Goal: Task Accomplishment & Management: Complete application form

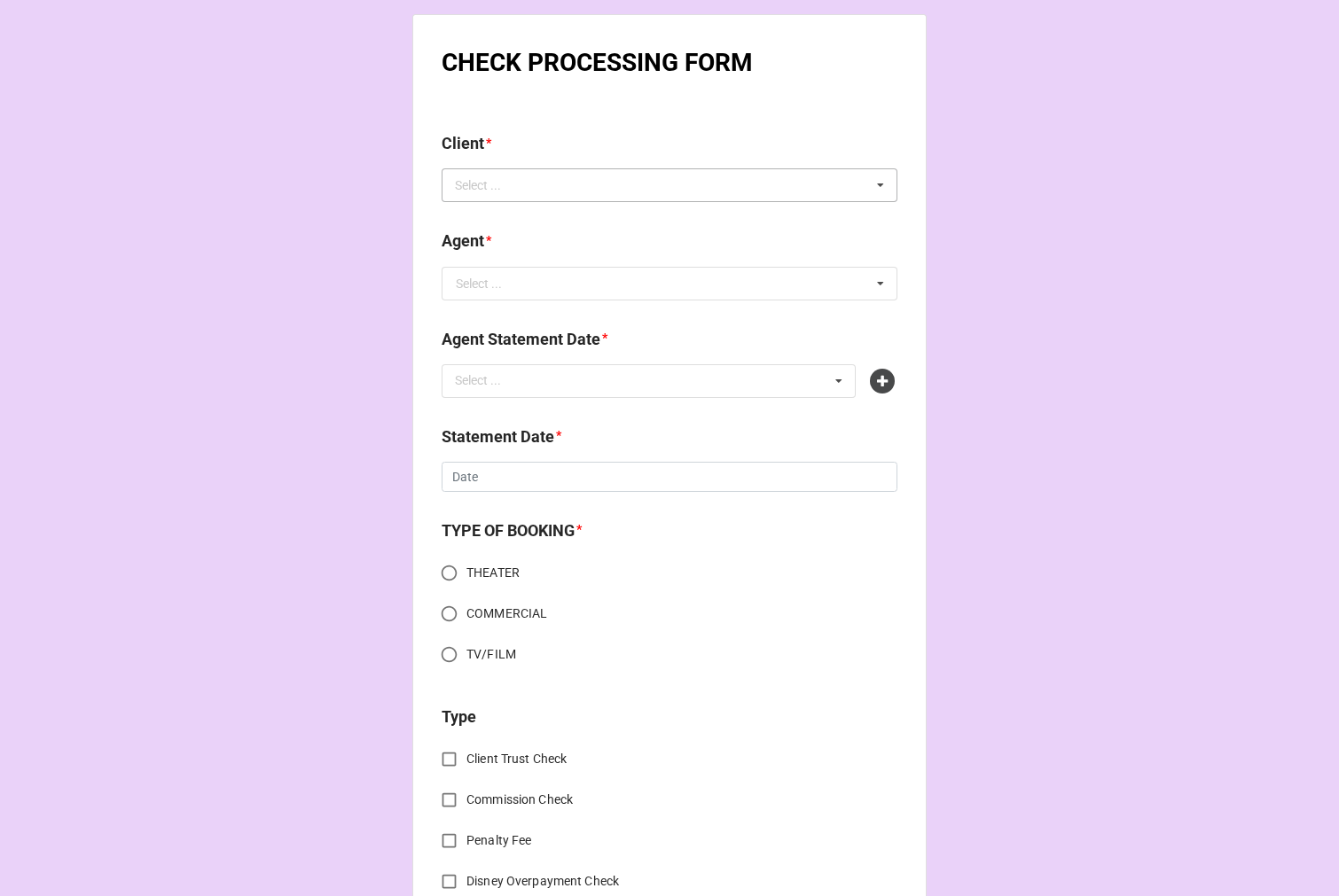
click at [619, 188] on div "Select ... No results found." at bounding box center [669, 185] width 455 height 34
type input "teshi"
click at [519, 227] on div "Teshi Thomas" at bounding box center [669, 217] width 453 height 33
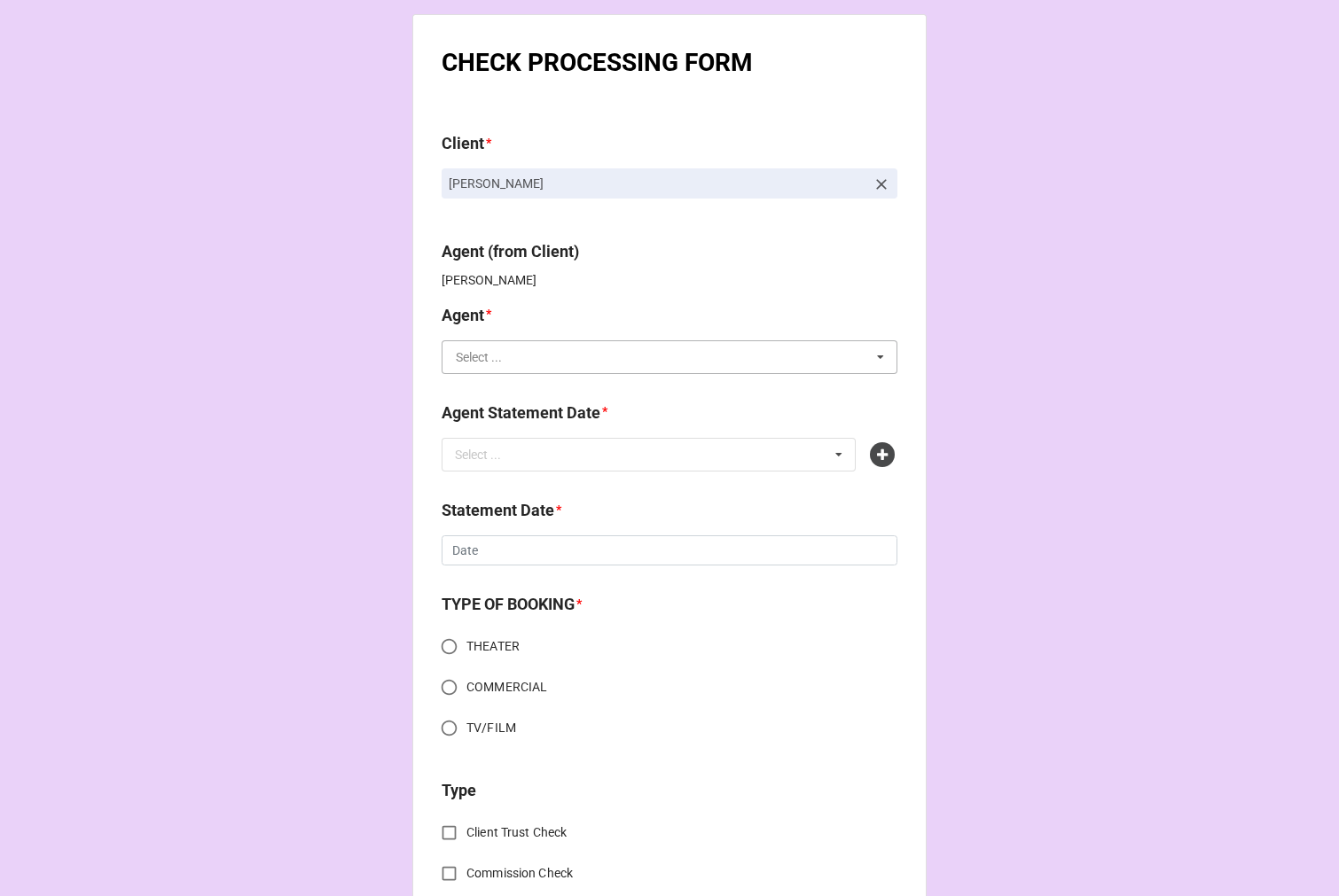
click at [520, 363] on input "text" at bounding box center [669, 357] width 453 height 32
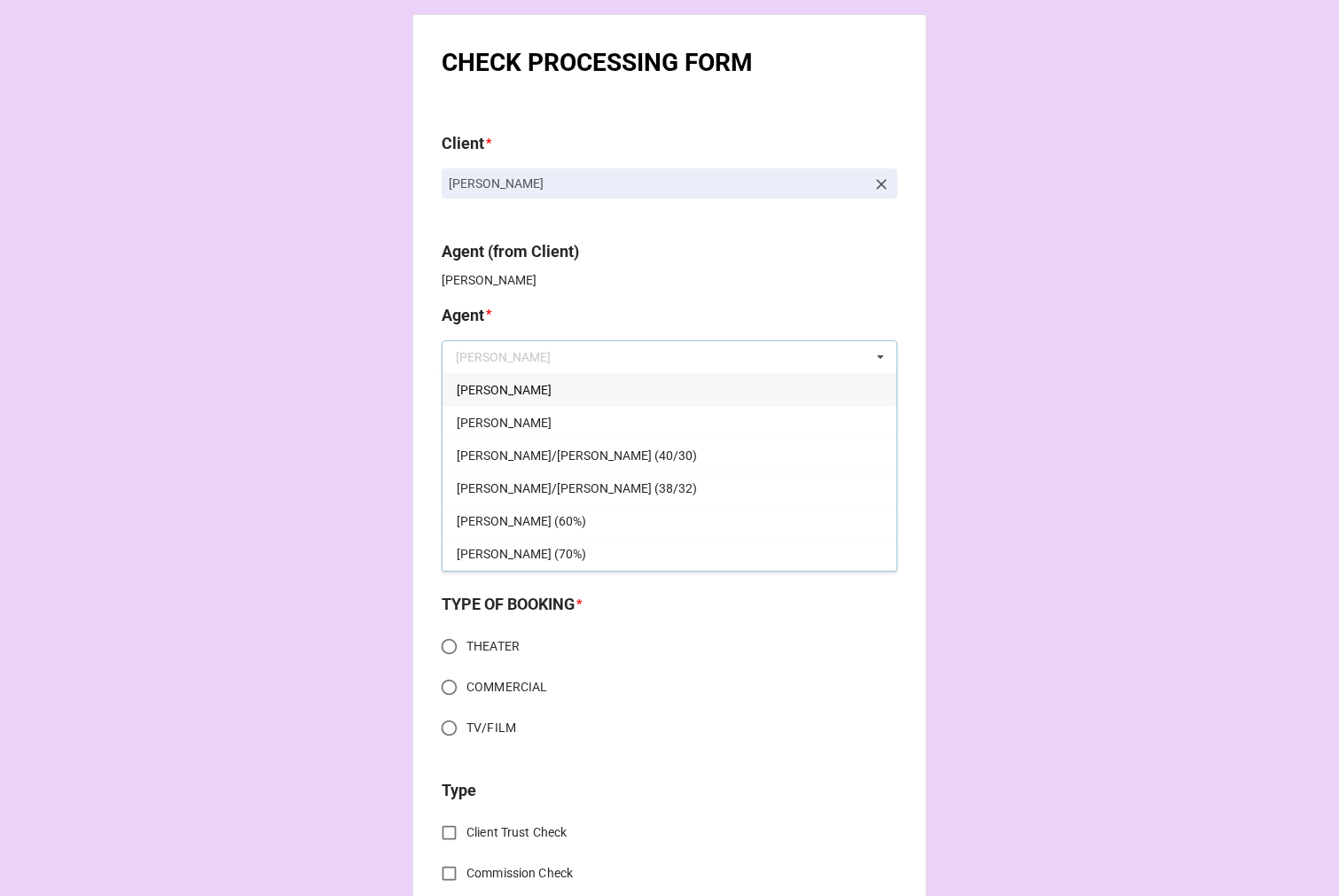
click at [526, 518] on div "[PERSON_NAME] (60%)" at bounding box center [669, 521] width 453 height 33
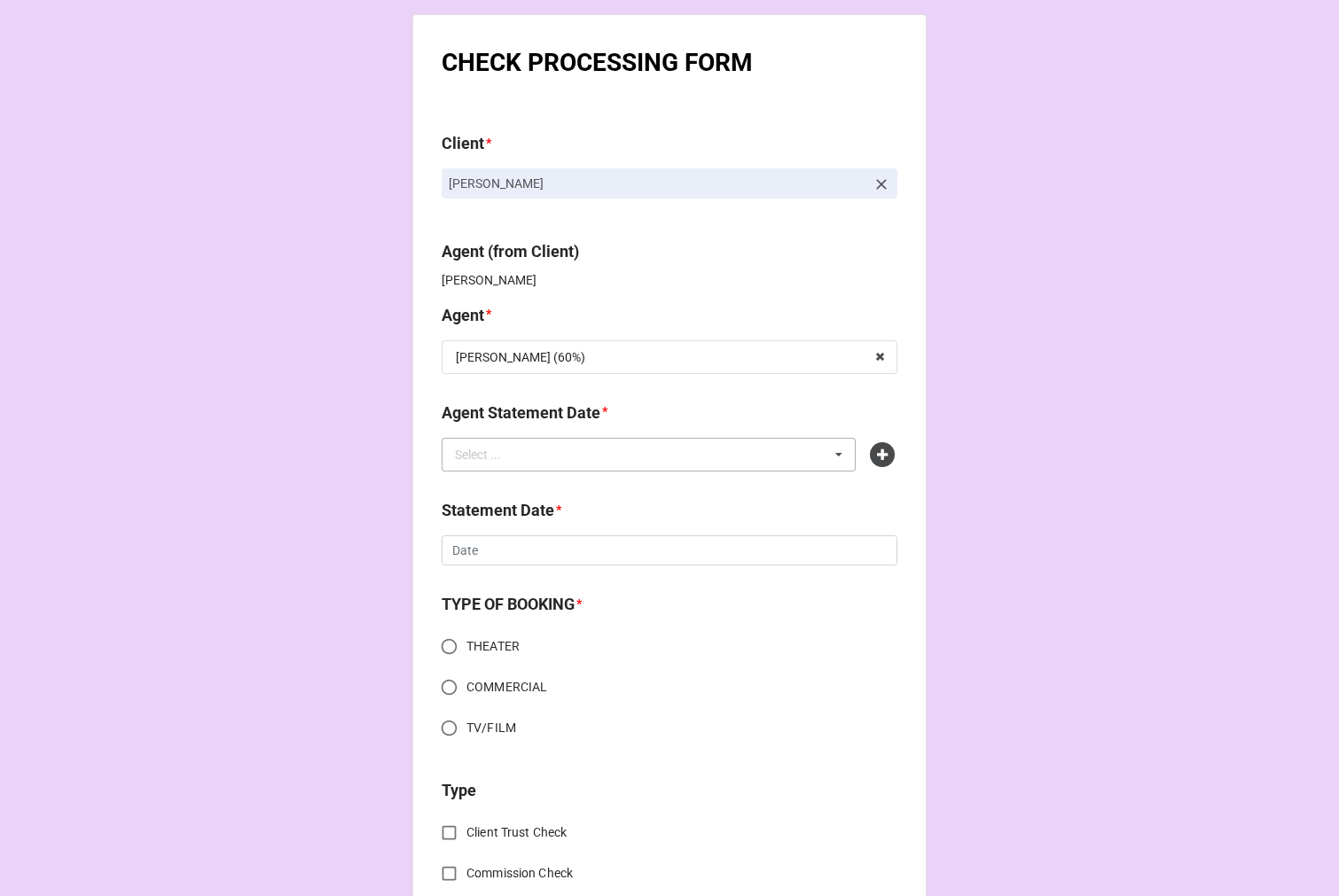
click at [483, 452] on div "Select ..." at bounding box center [488, 453] width 76 height 20
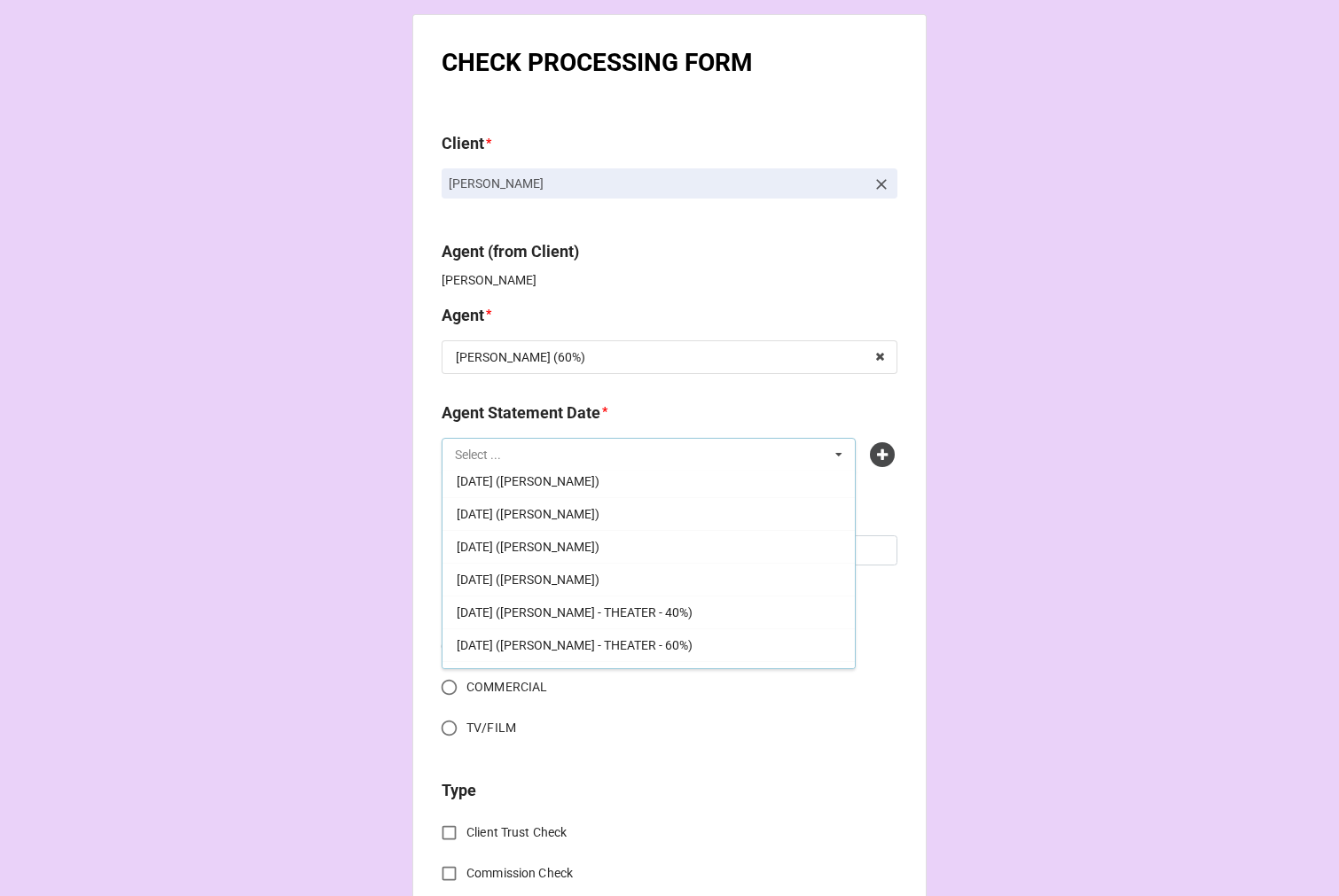
scroll to position [295, 0]
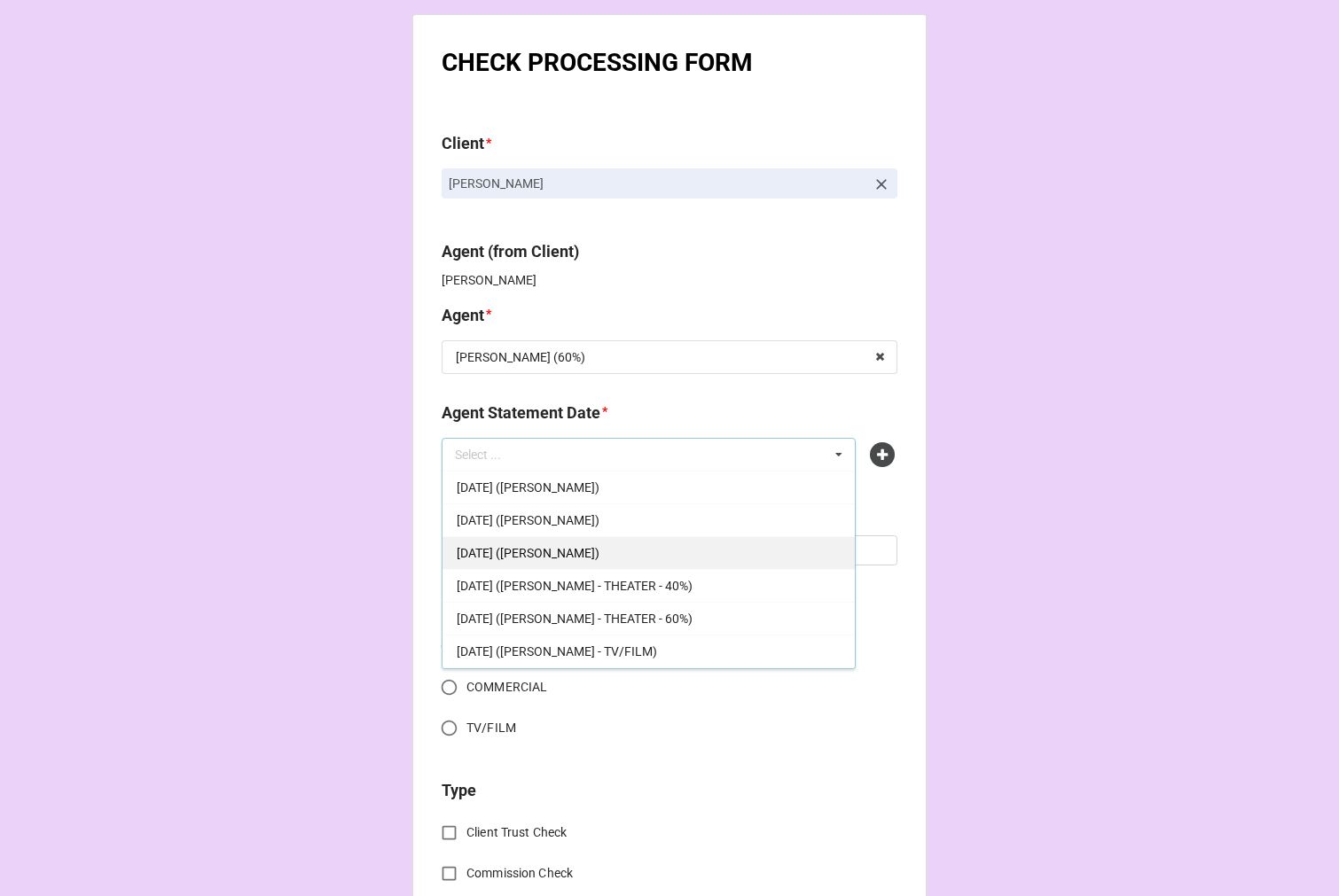
click at [581, 556] on span "SEPTEMBER 5, 2025 (RACHEL)" at bounding box center [528, 553] width 143 height 14
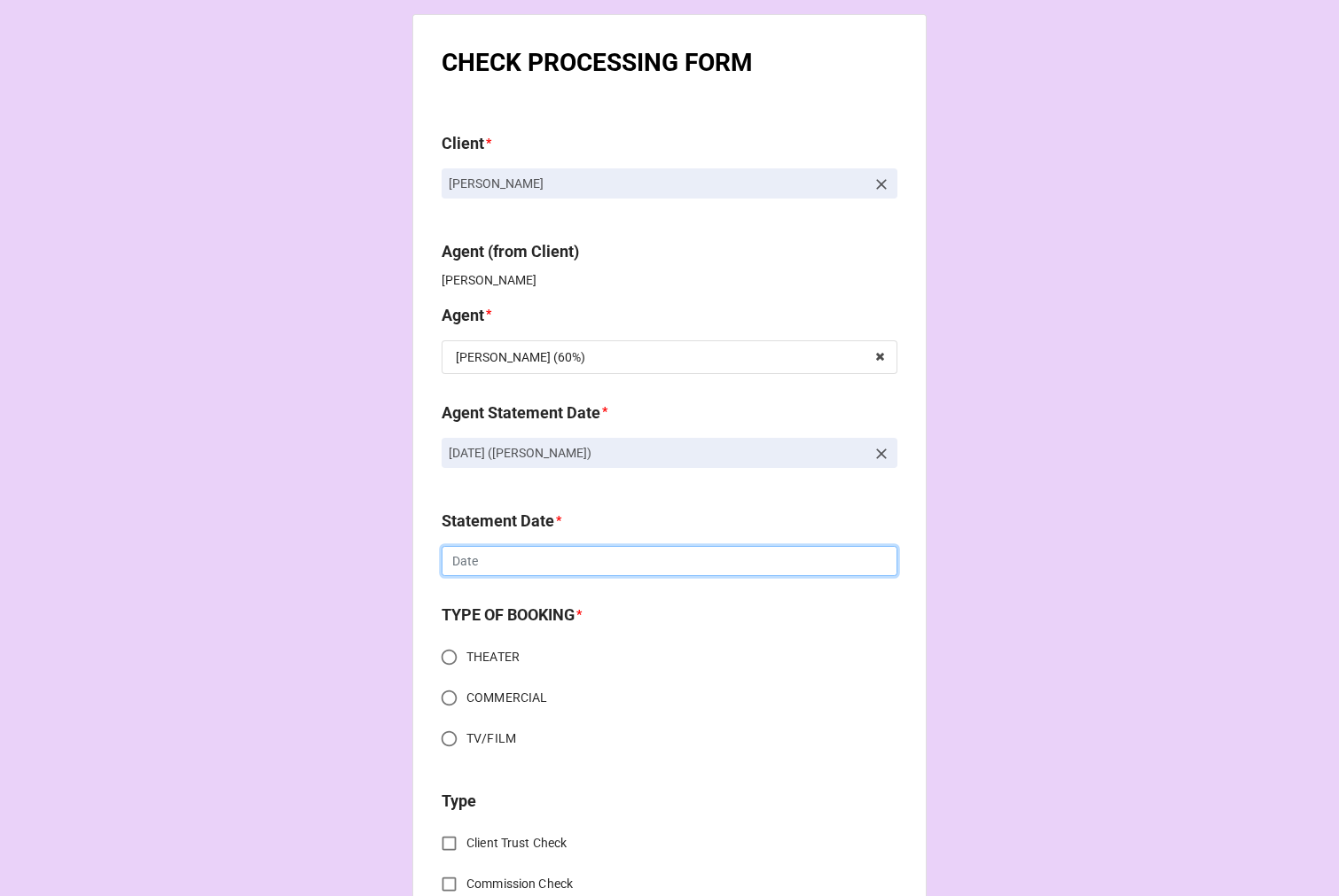
click at [535, 559] on input "text" at bounding box center [669, 561] width 455 height 30
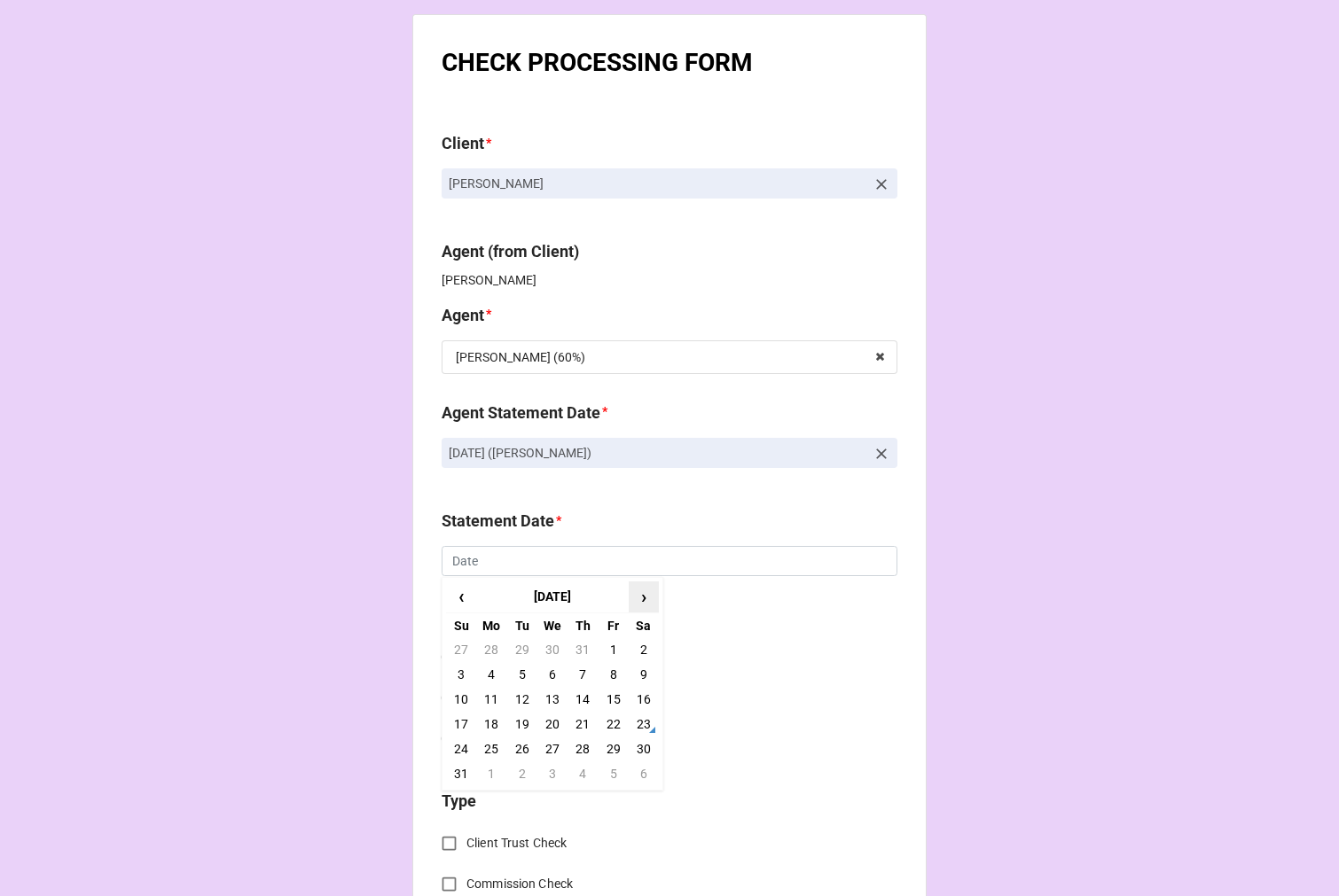
click at [633, 599] on span "›" at bounding box center [643, 596] width 28 height 29
click at [604, 646] on td "5" at bounding box center [612, 650] width 30 height 25
type input "[DATE]"
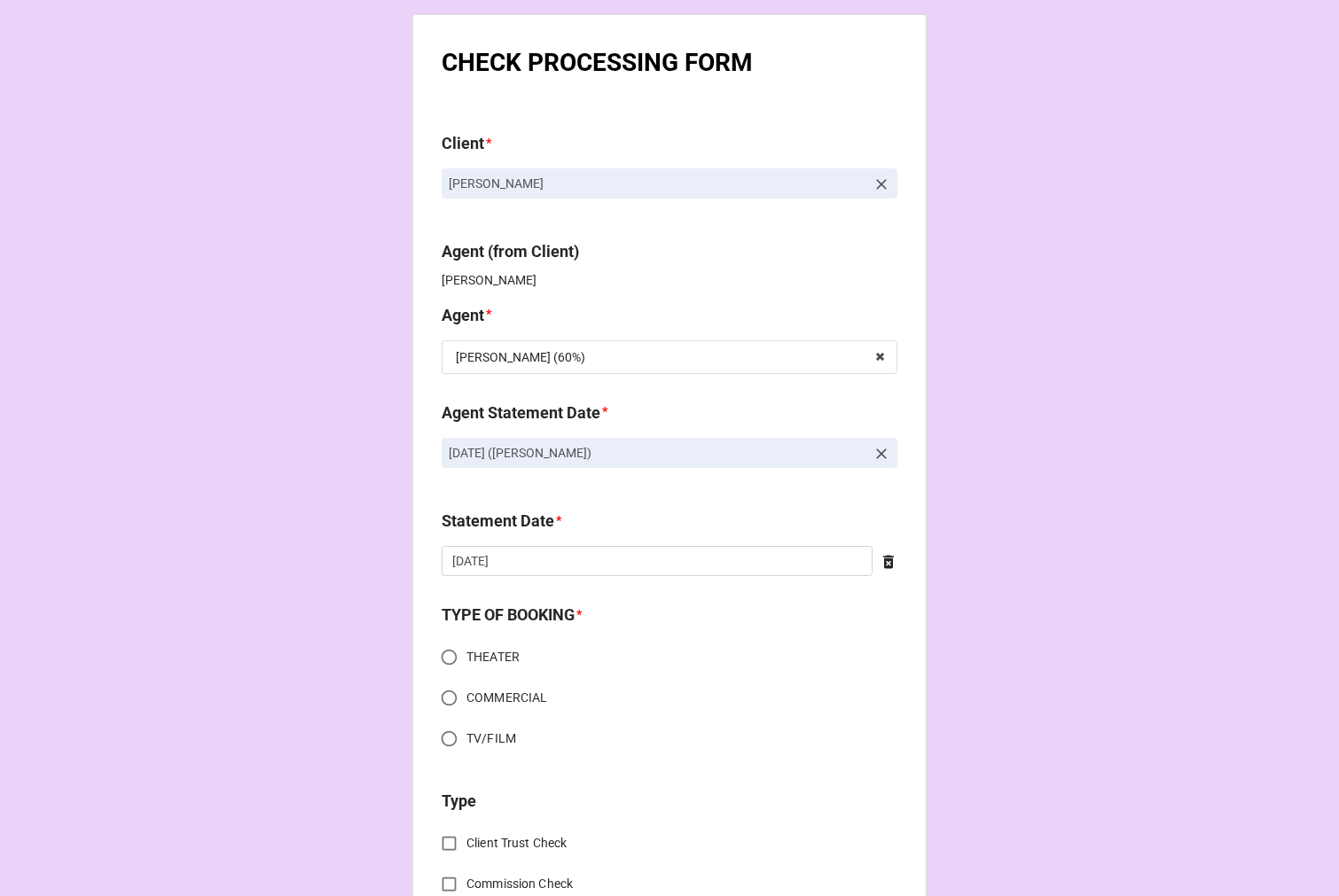
click at [445, 737] on input "TV/FILM" at bounding box center [450, 738] width 35 height 35
radio input "true"
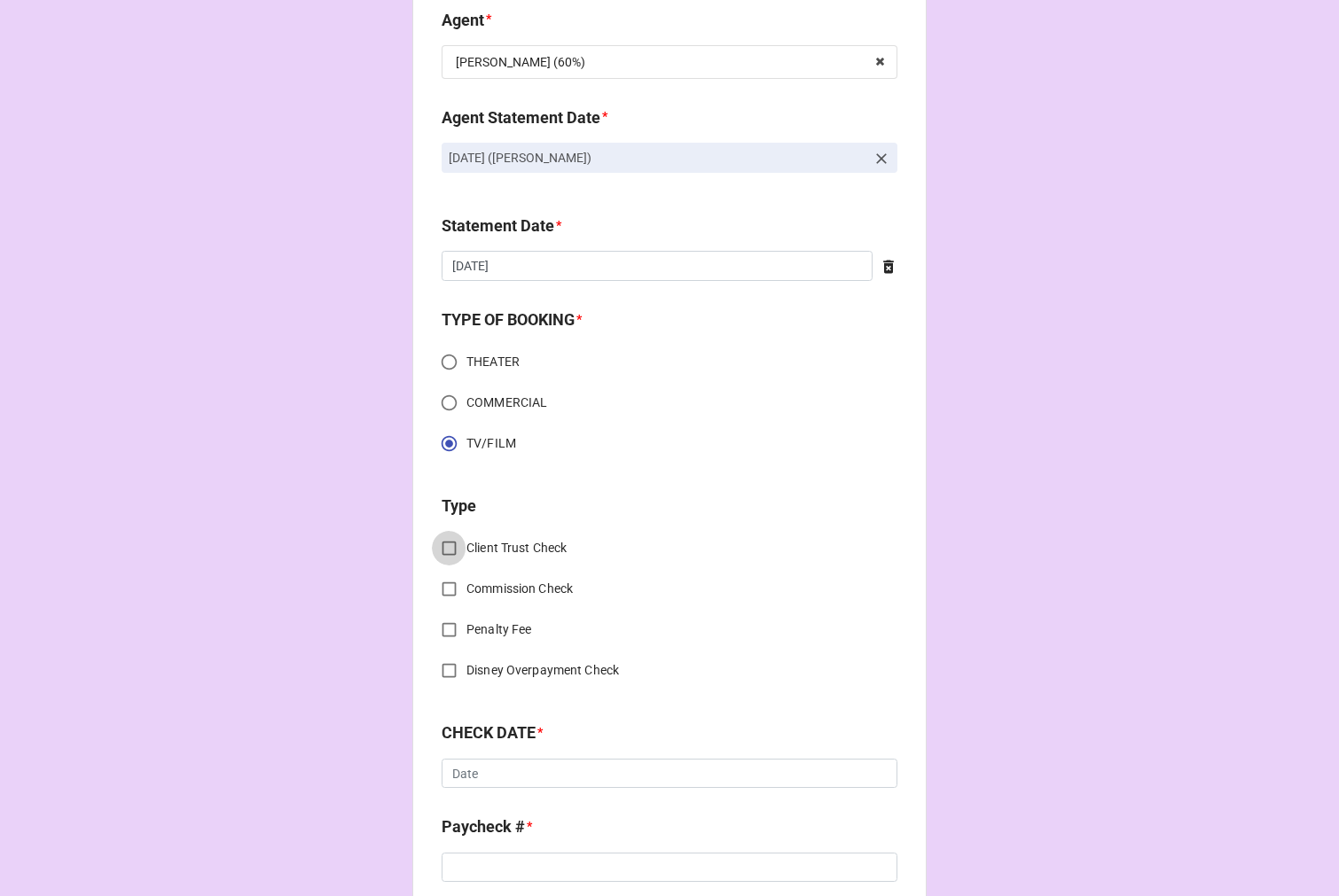
click at [443, 550] on input "Client Trust Check" at bounding box center [450, 548] width 35 height 35
checkbox input "true"
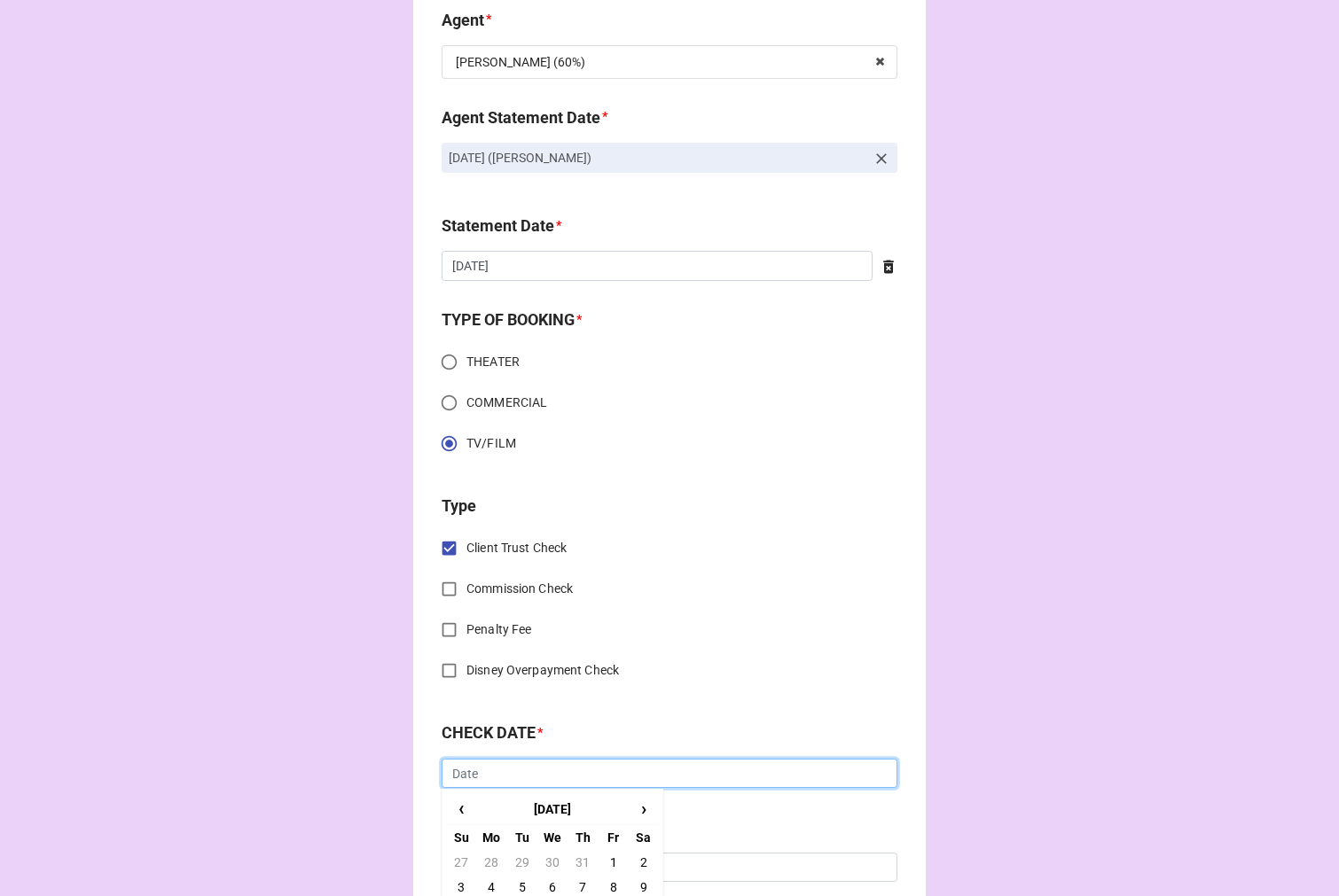
click at [560, 778] on input "text" at bounding box center [669, 773] width 455 height 30
click at [452, 814] on span "‹" at bounding box center [460, 809] width 28 height 29
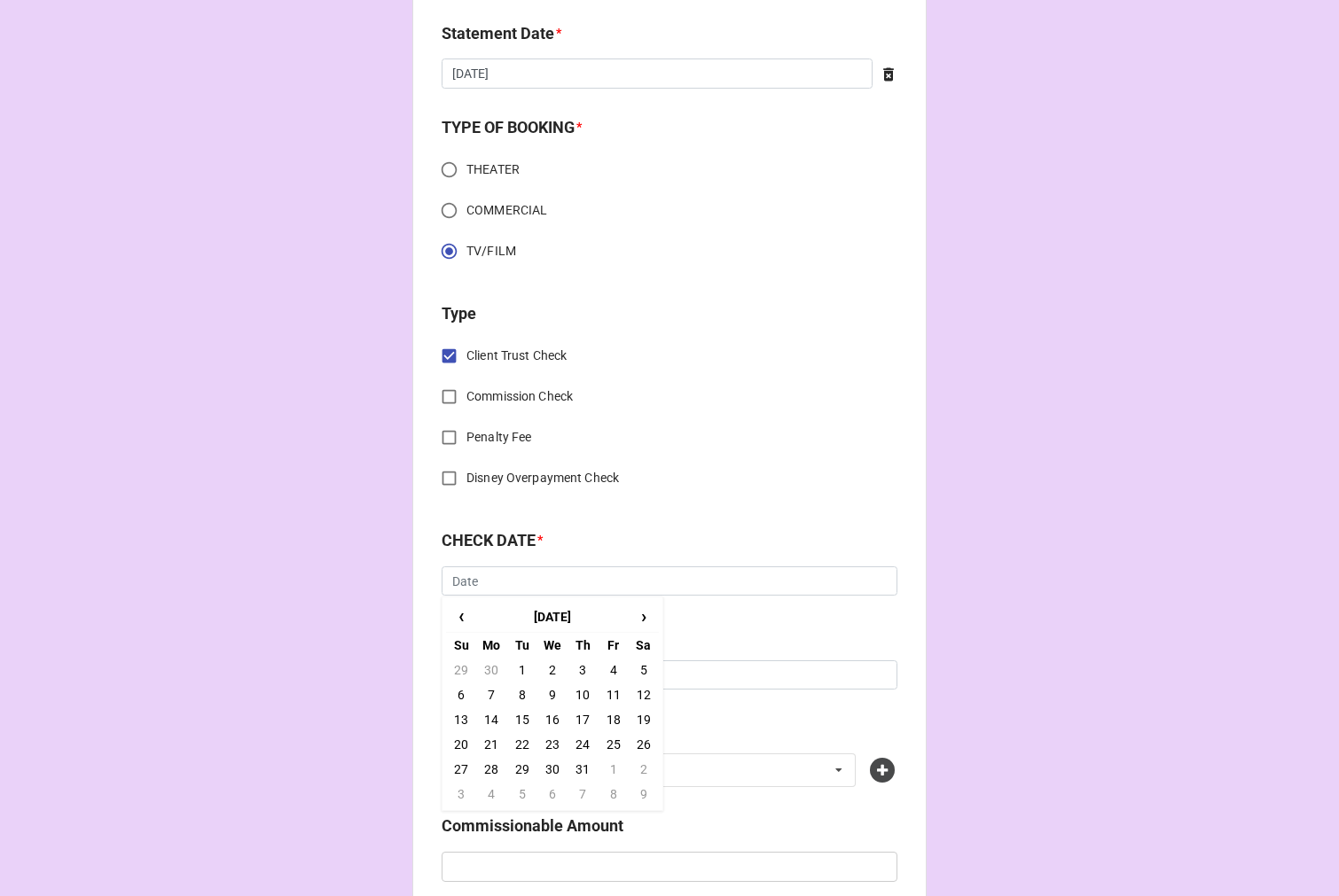
scroll to position [492, 0]
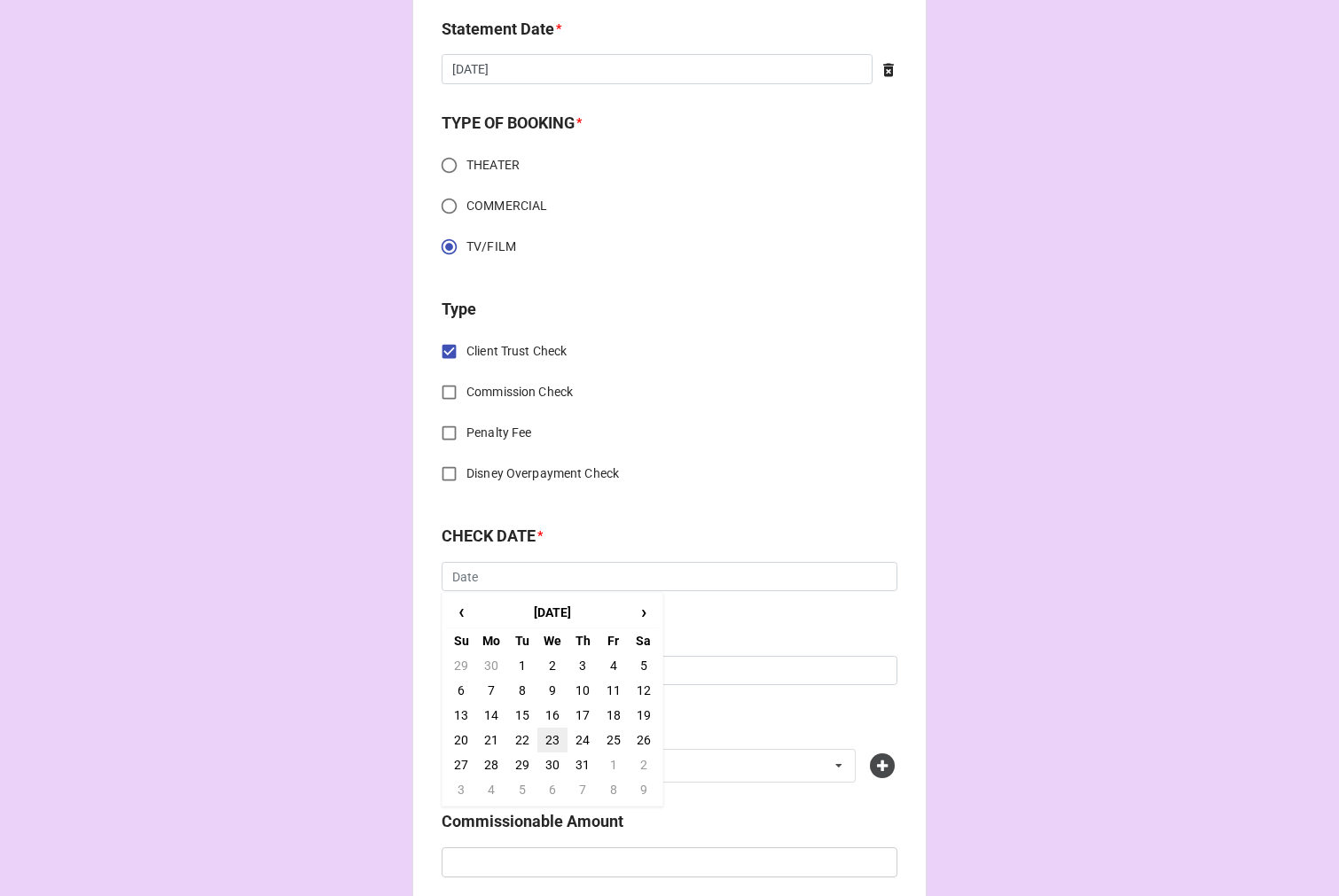
click at [542, 741] on td "23" at bounding box center [552, 740] width 30 height 25
type input "7/23/2025"
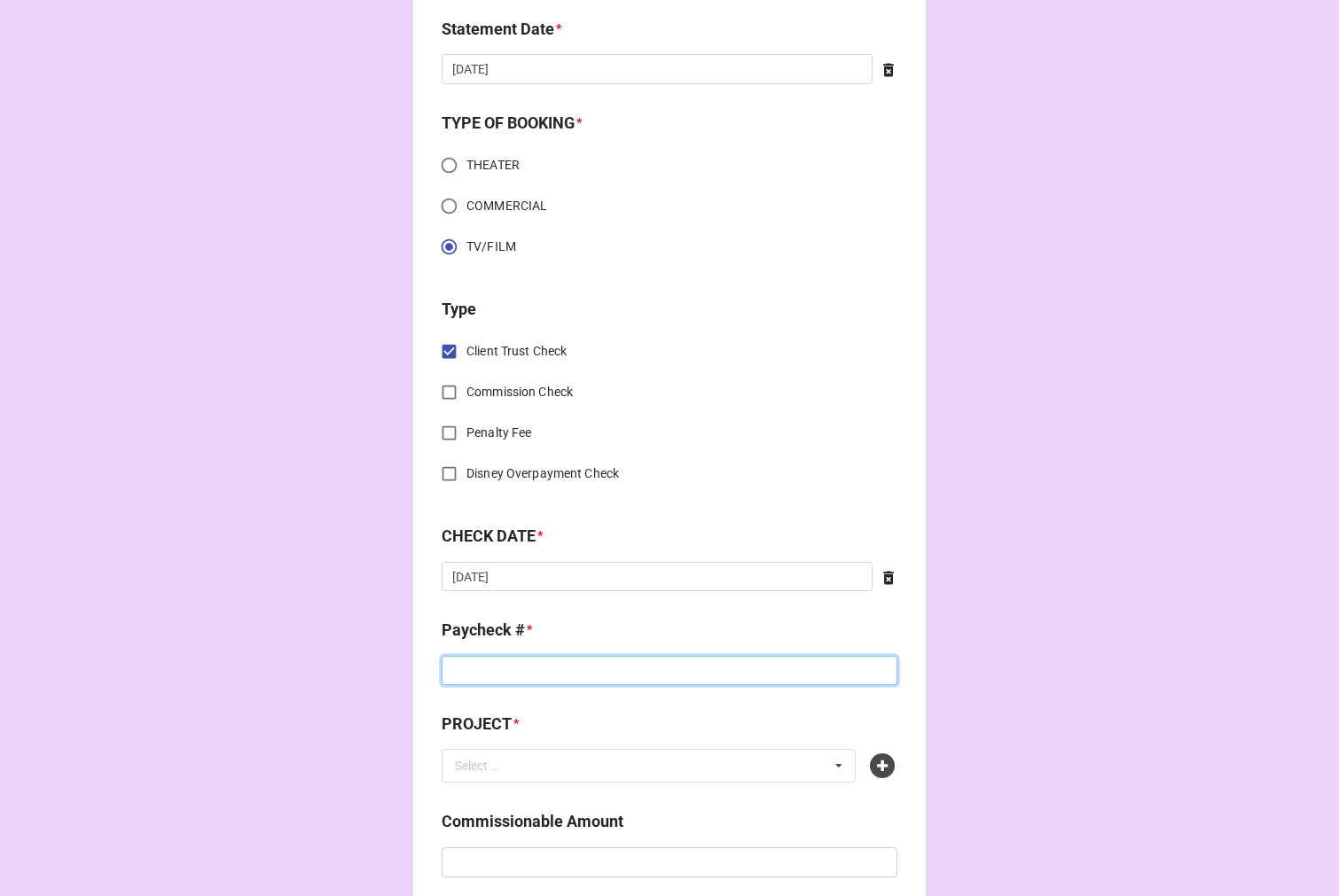
click at [535, 674] on input at bounding box center [669, 671] width 455 height 30
type input "82896024"
click at [885, 766] on div at bounding box center [884, 766] width 28 height 25
click at [878, 763] on icon at bounding box center [883, 766] width 25 height 25
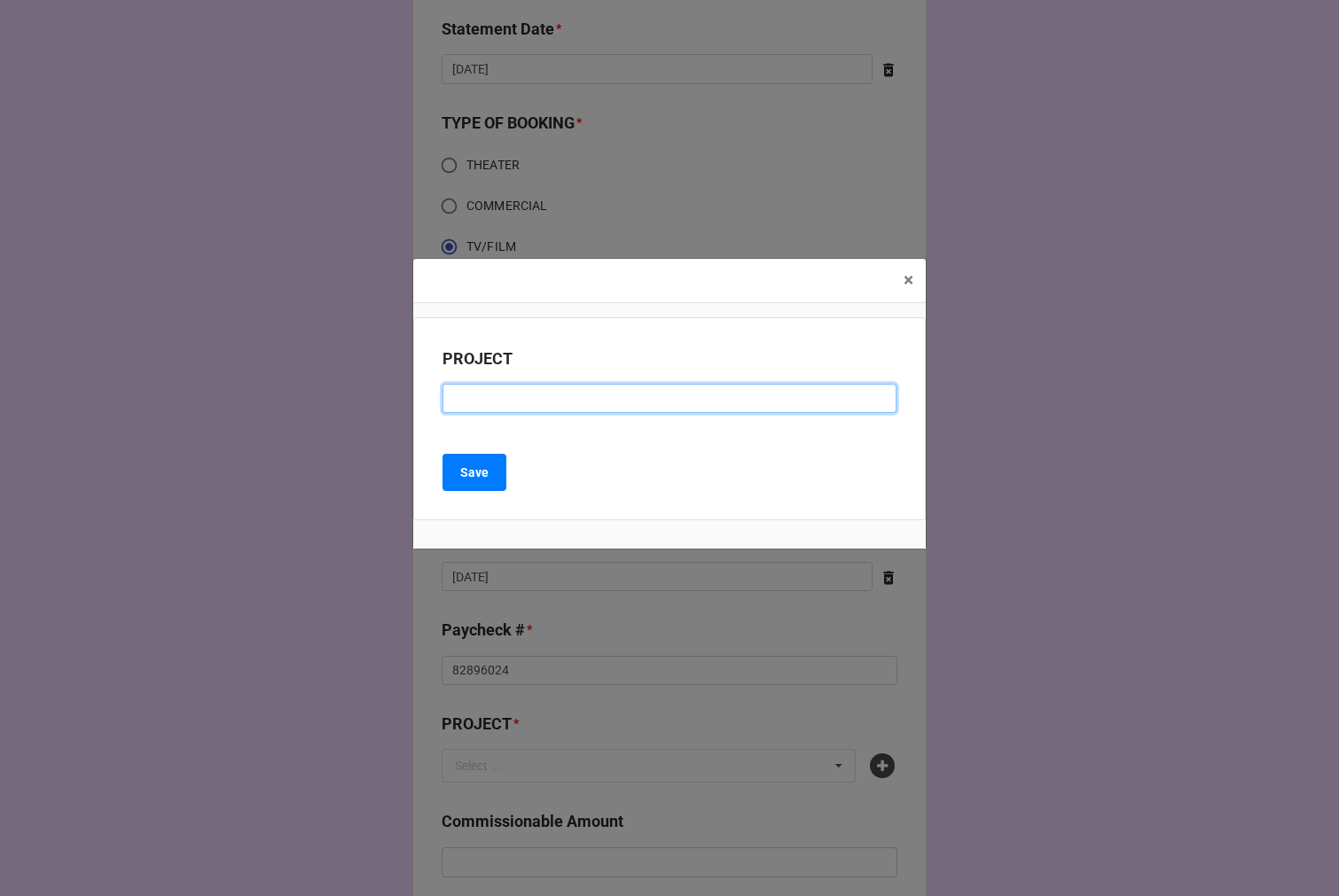
click at [580, 404] on input at bounding box center [669, 398] width 453 height 30
type input "DAVID MAKES MAN (RESIDUAL)"
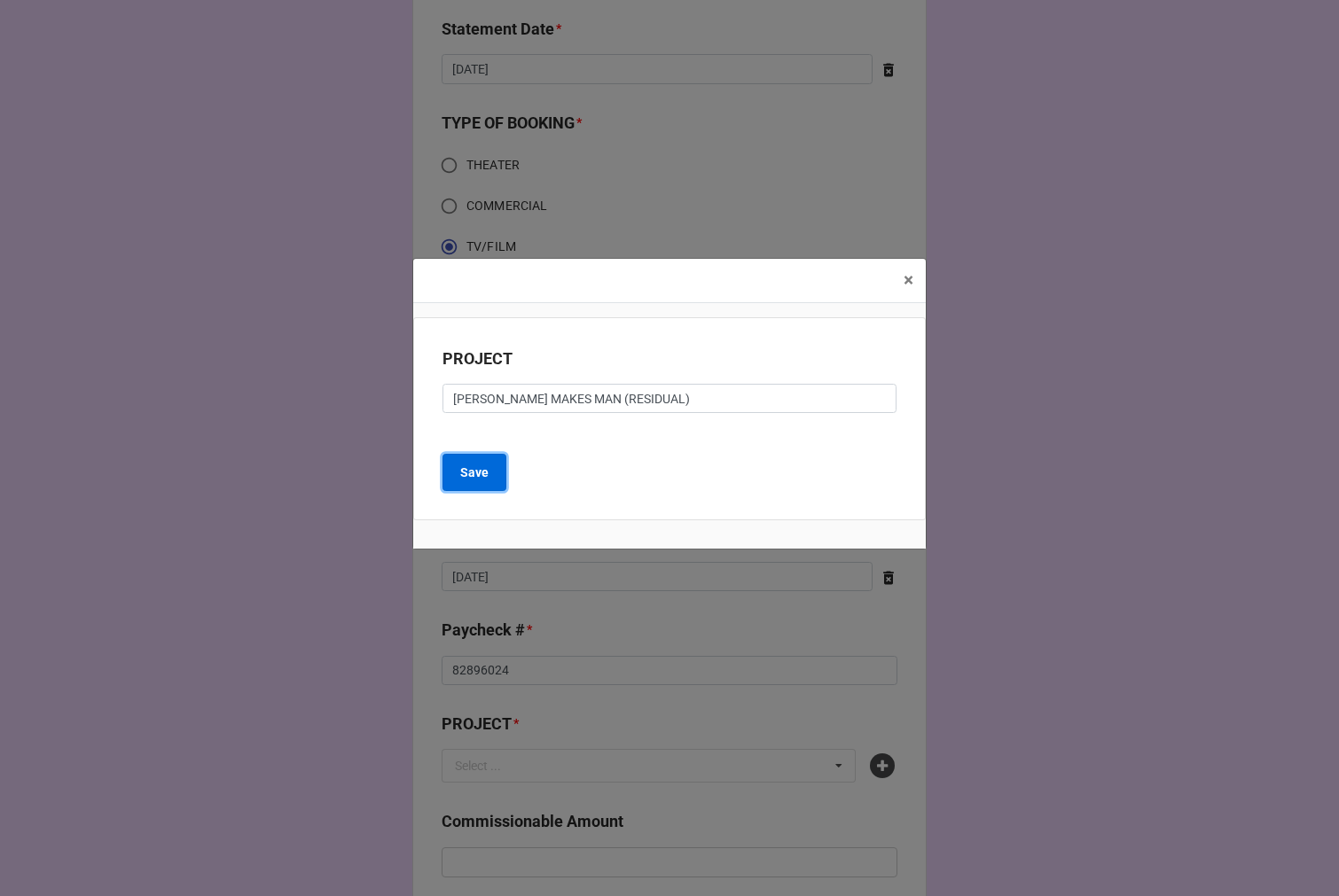
click at [470, 472] on b "Save" at bounding box center [474, 473] width 28 height 18
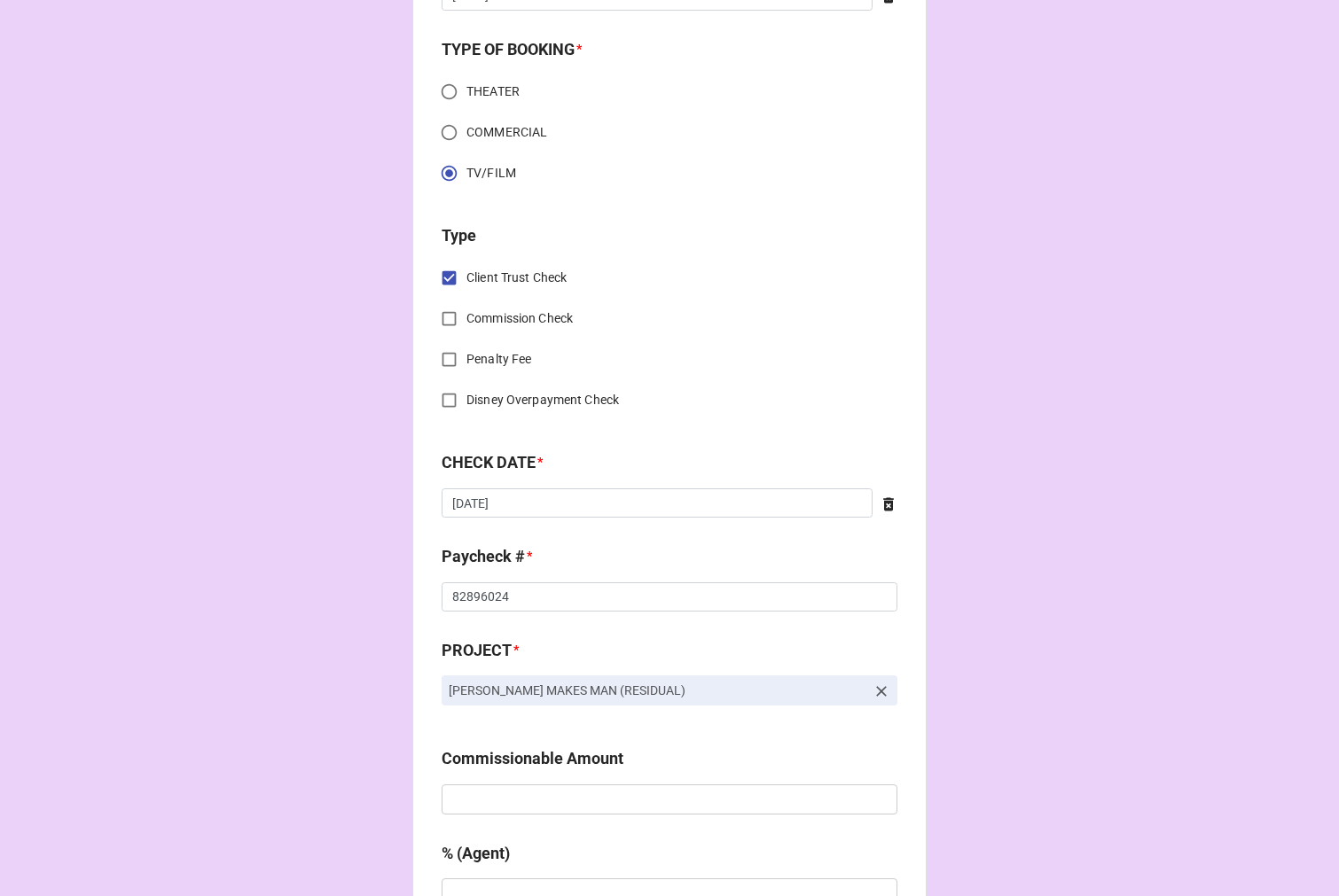
scroll to position [688, 0]
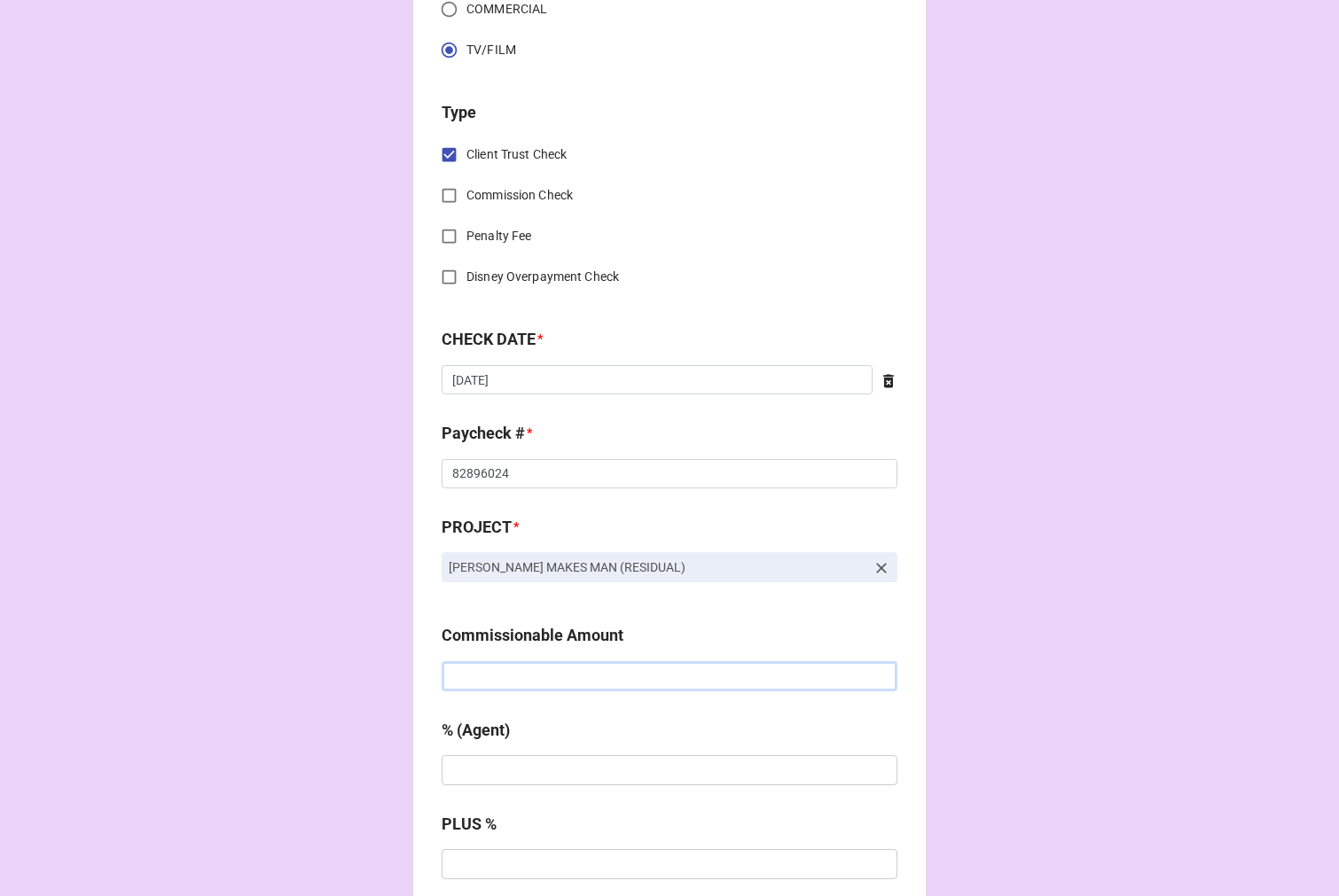
click at [489, 683] on input "text" at bounding box center [669, 676] width 455 height 30
click at [500, 682] on input "text" at bounding box center [669, 676] width 455 height 30
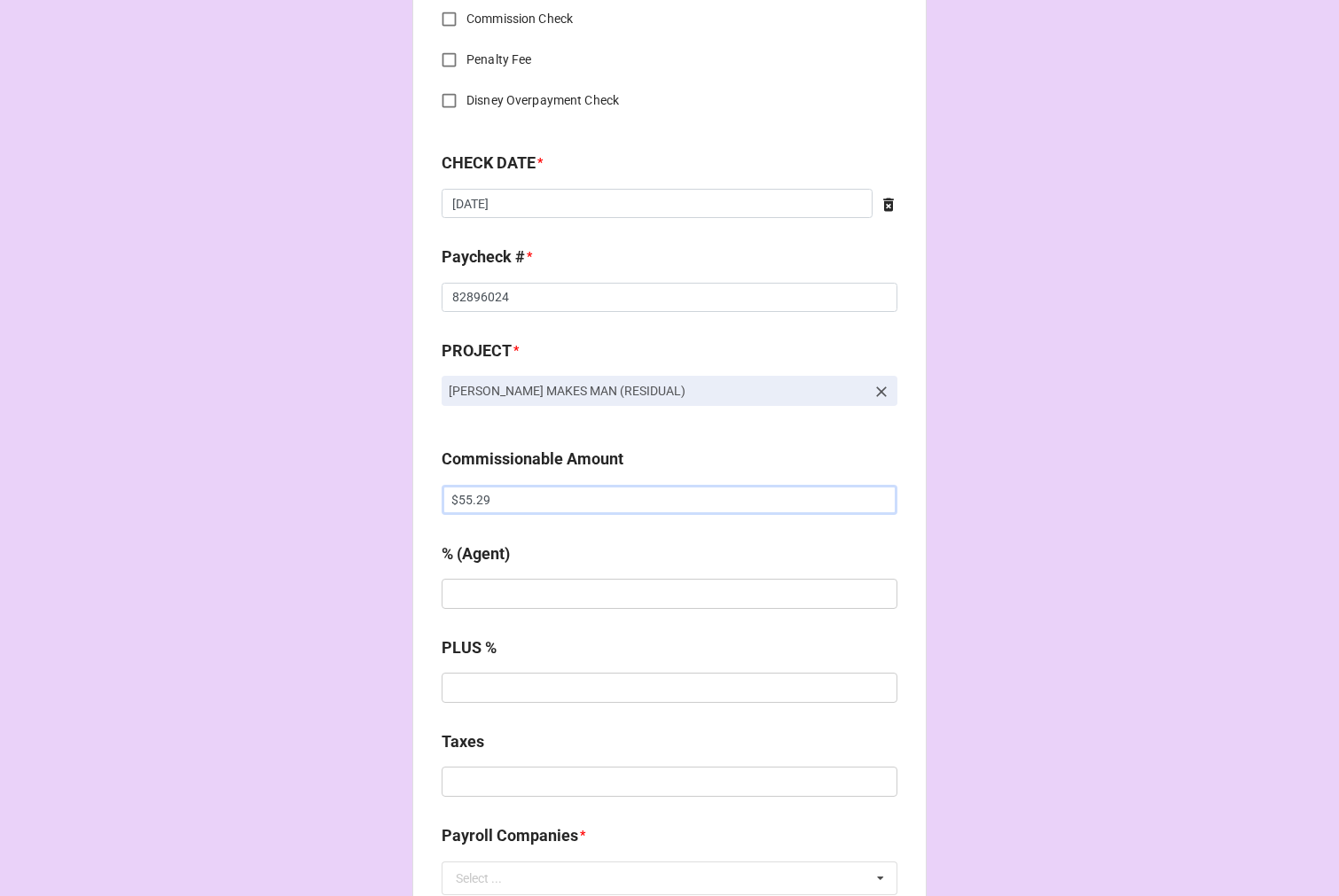
scroll to position [886, 0]
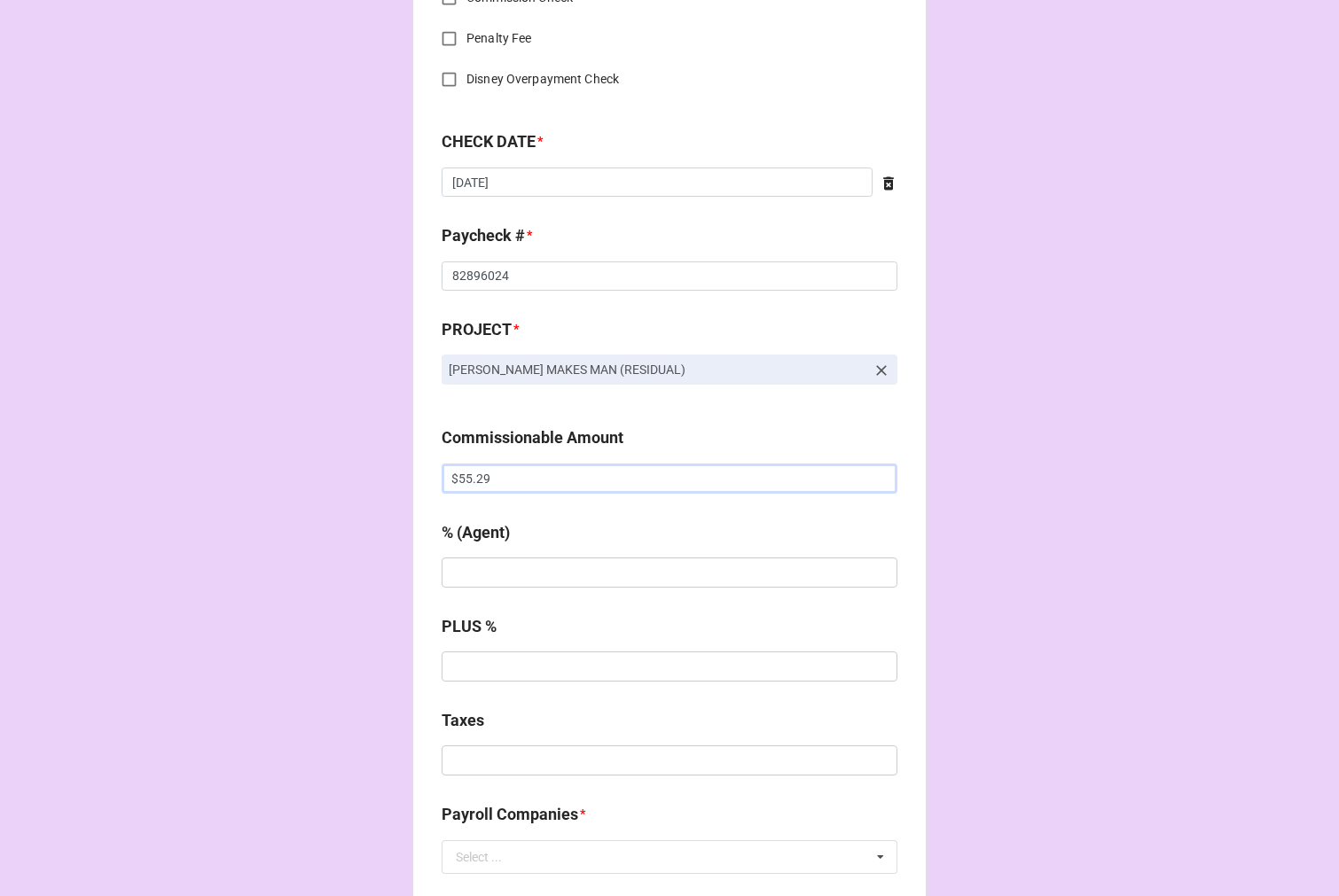
type input "$55.29"
click at [477, 565] on input "text" at bounding box center [669, 572] width 455 height 30
type input "10%"
click at [493, 763] on input "text" at bounding box center [669, 760] width 455 height 30
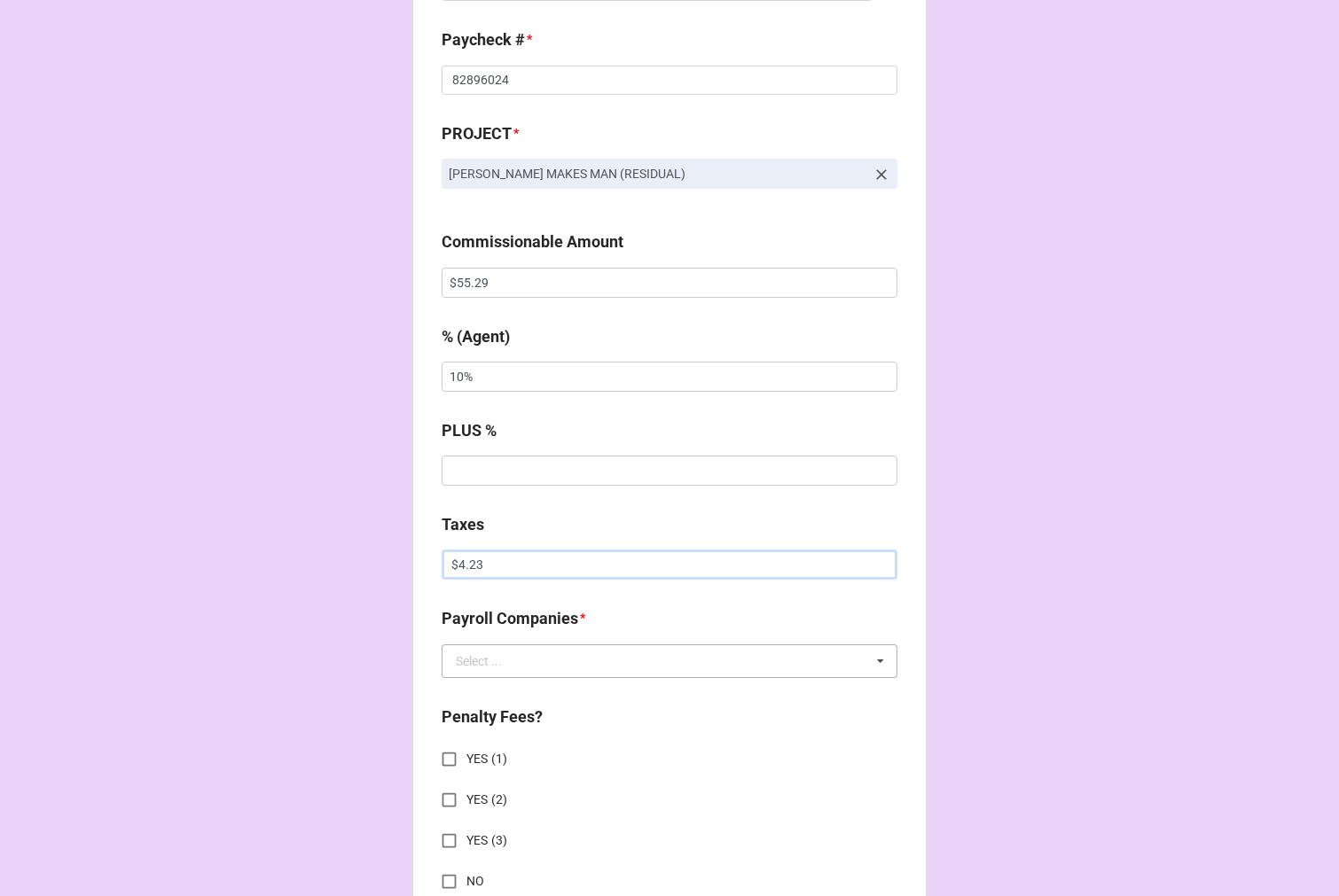
scroll to position [1083, 0]
type input "$4.23"
click at [543, 654] on input "text" at bounding box center [669, 660] width 453 height 32
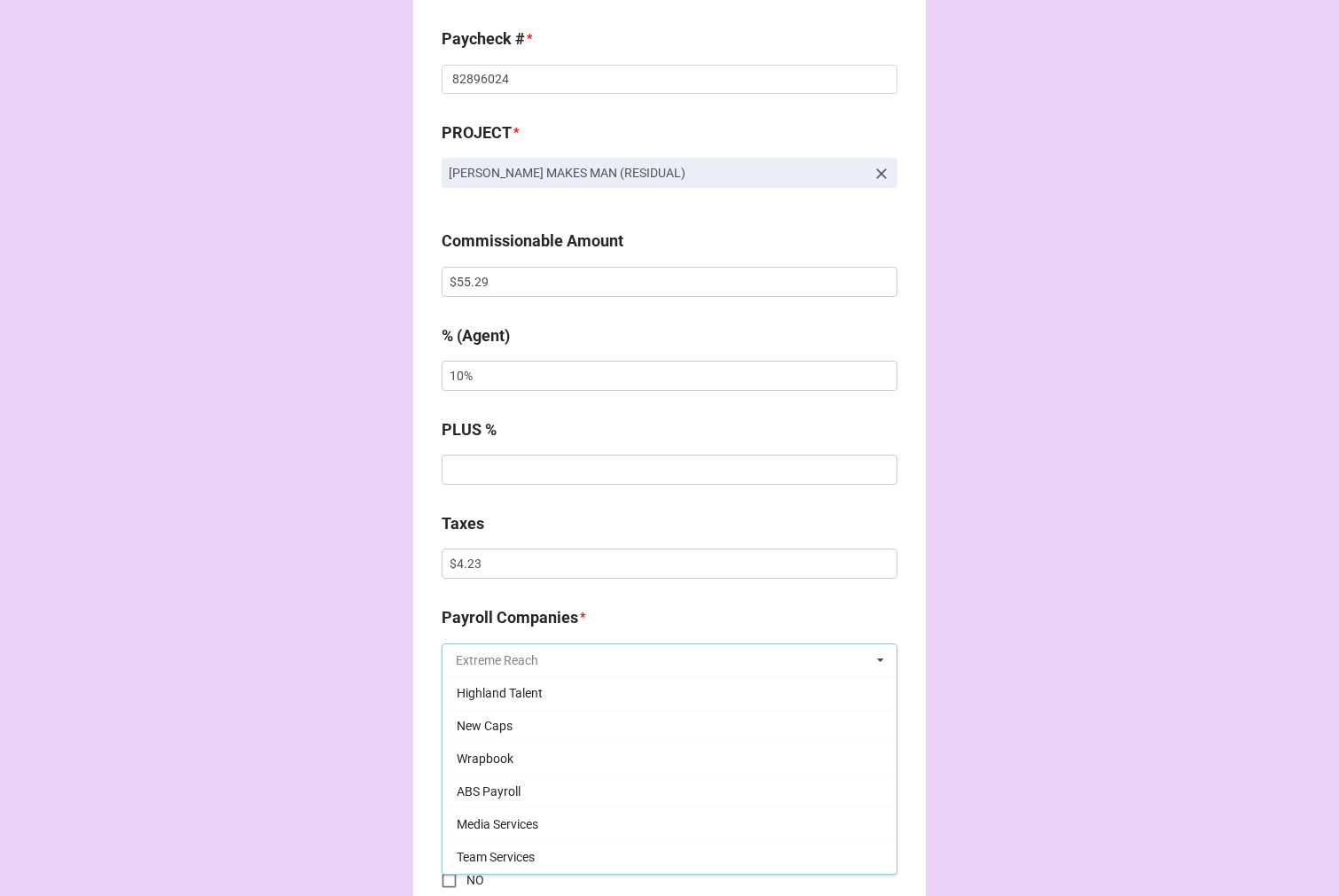
scroll to position [197, 0]
click at [541, 791] on div "Warner Bros" at bounding box center [669, 791] width 453 height 33
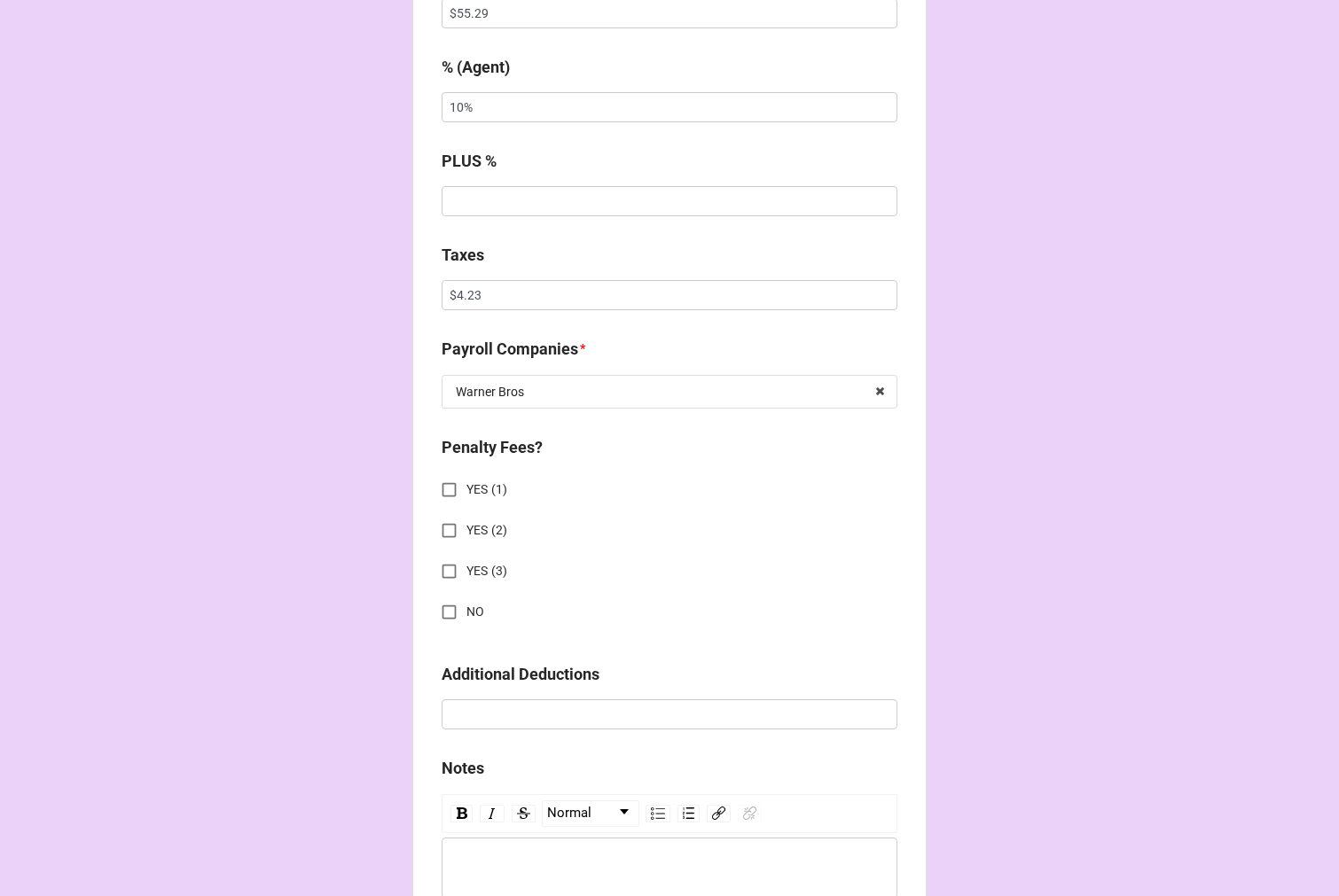
scroll to position [1378, 0]
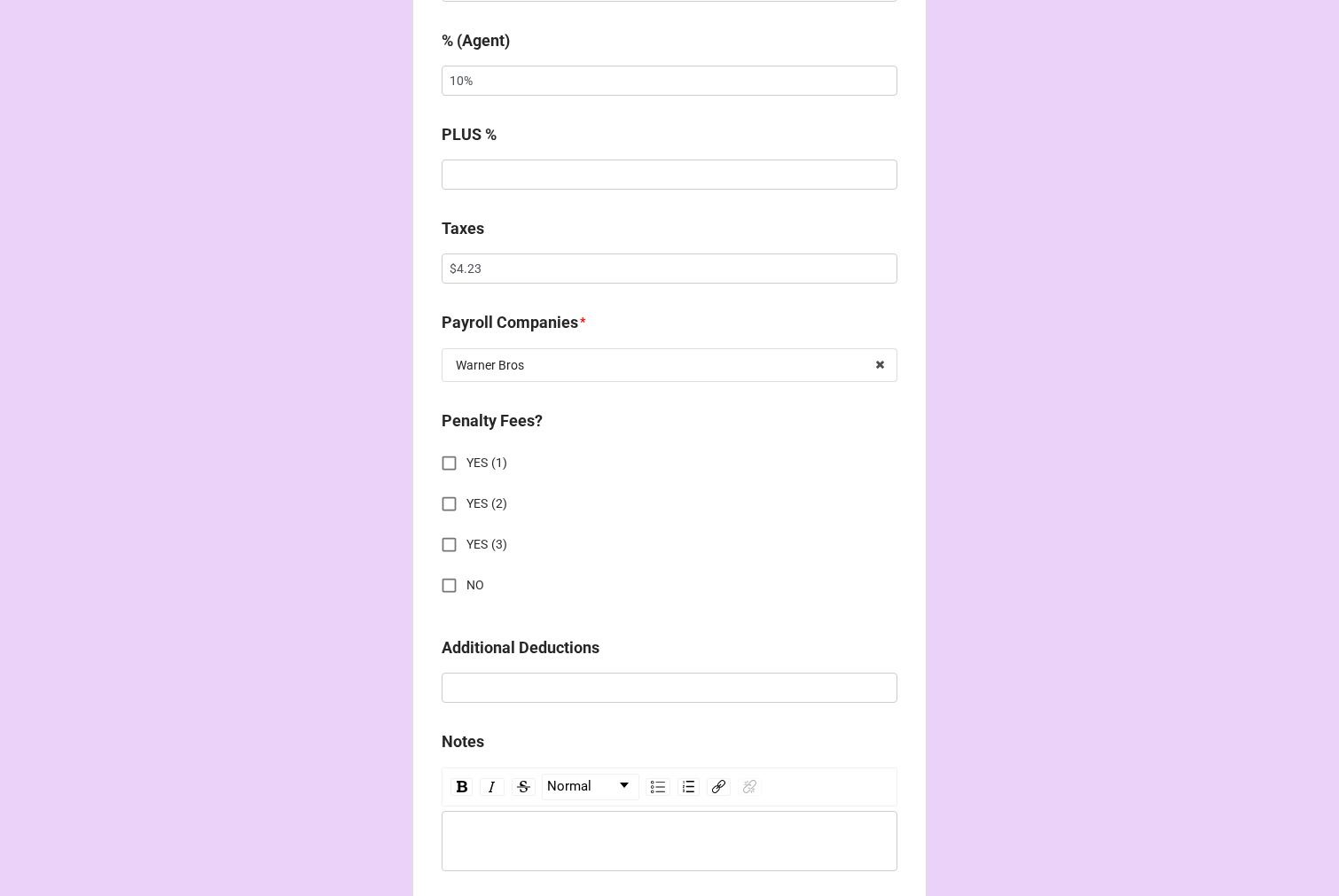
click at [447, 577] on input "NO" at bounding box center [450, 586] width 35 height 35
checkbox input "true"
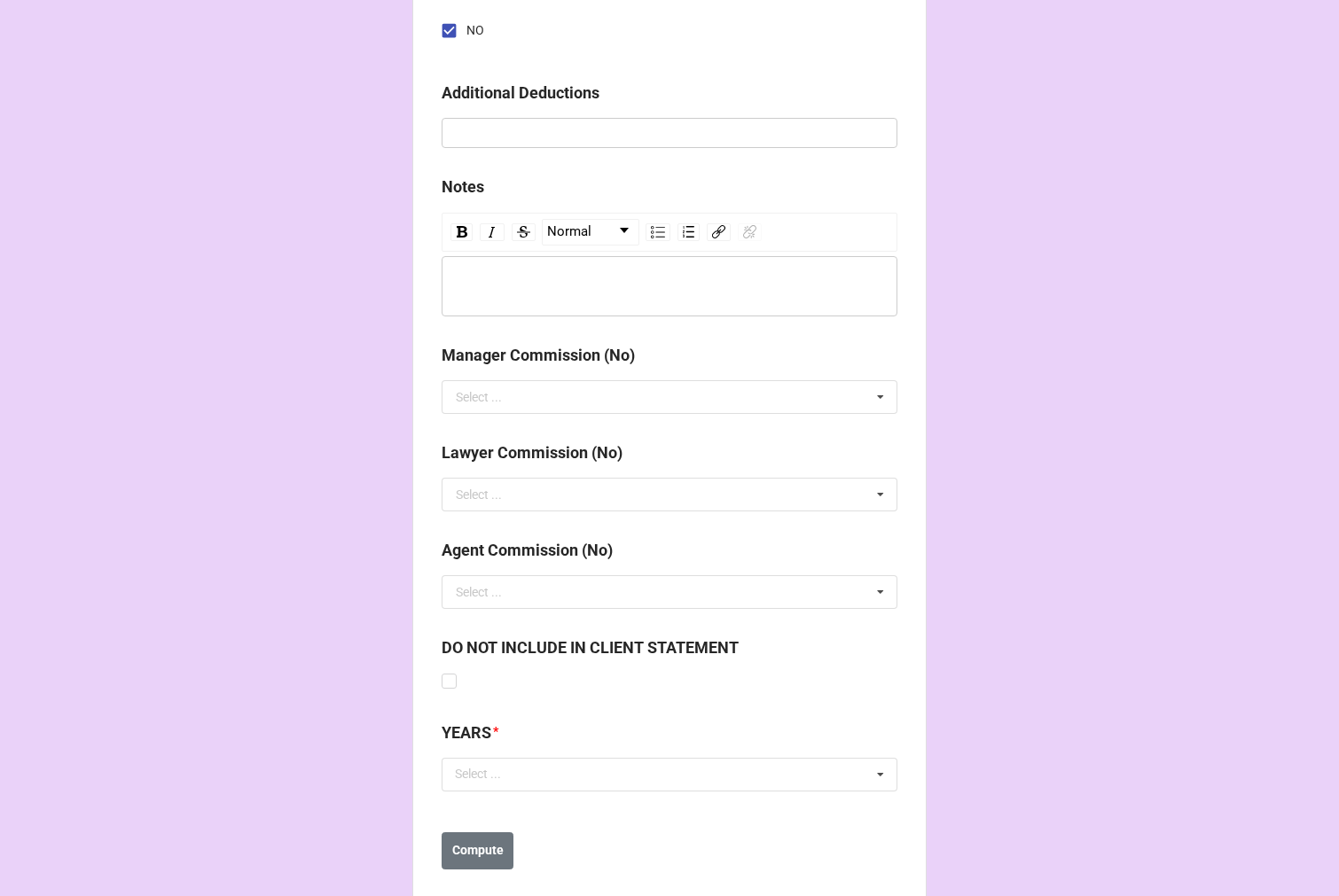
scroll to position [1963, 0]
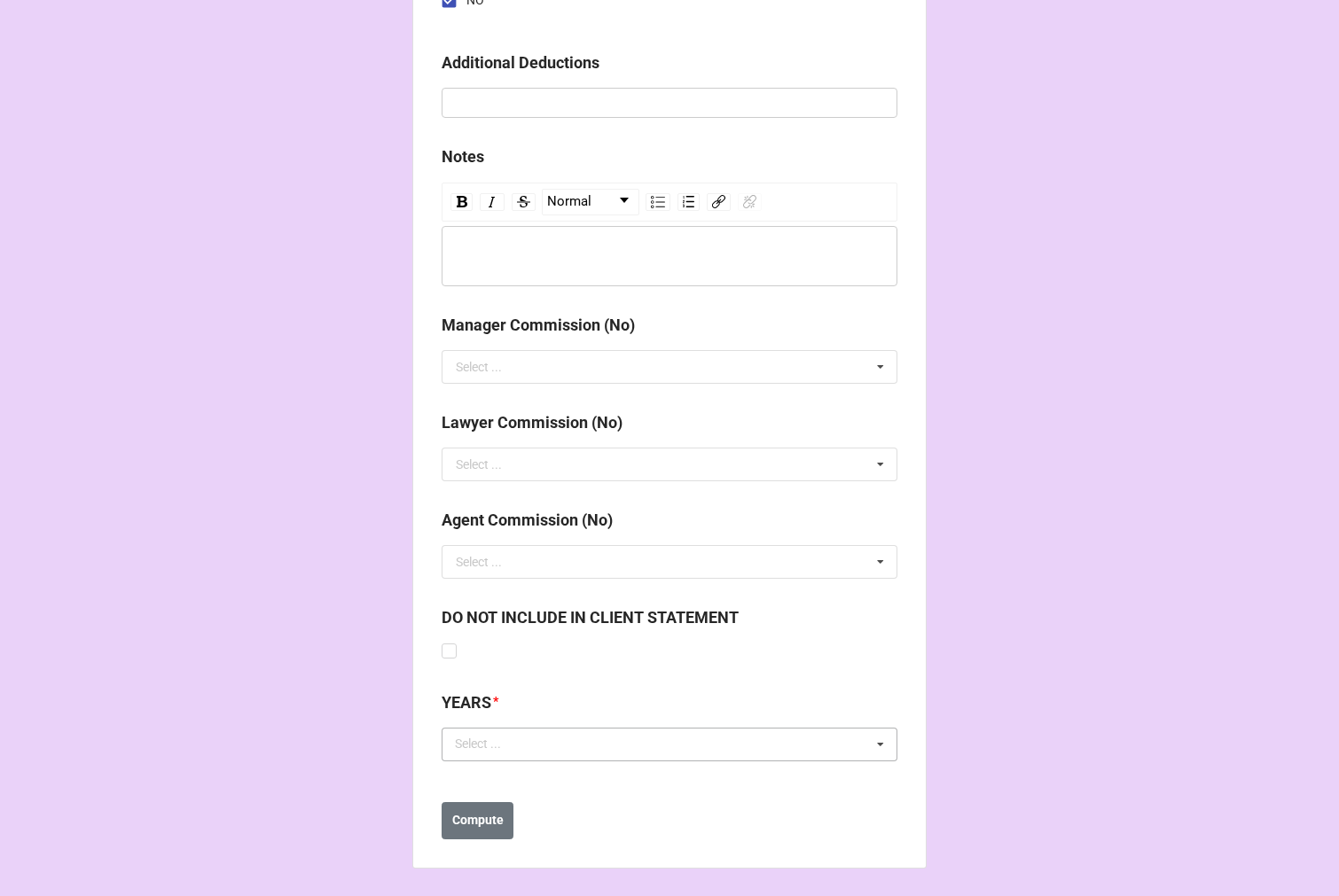
click at [509, 745] on div "Select ..." at bounding box center [488, 743] width 76 height 20
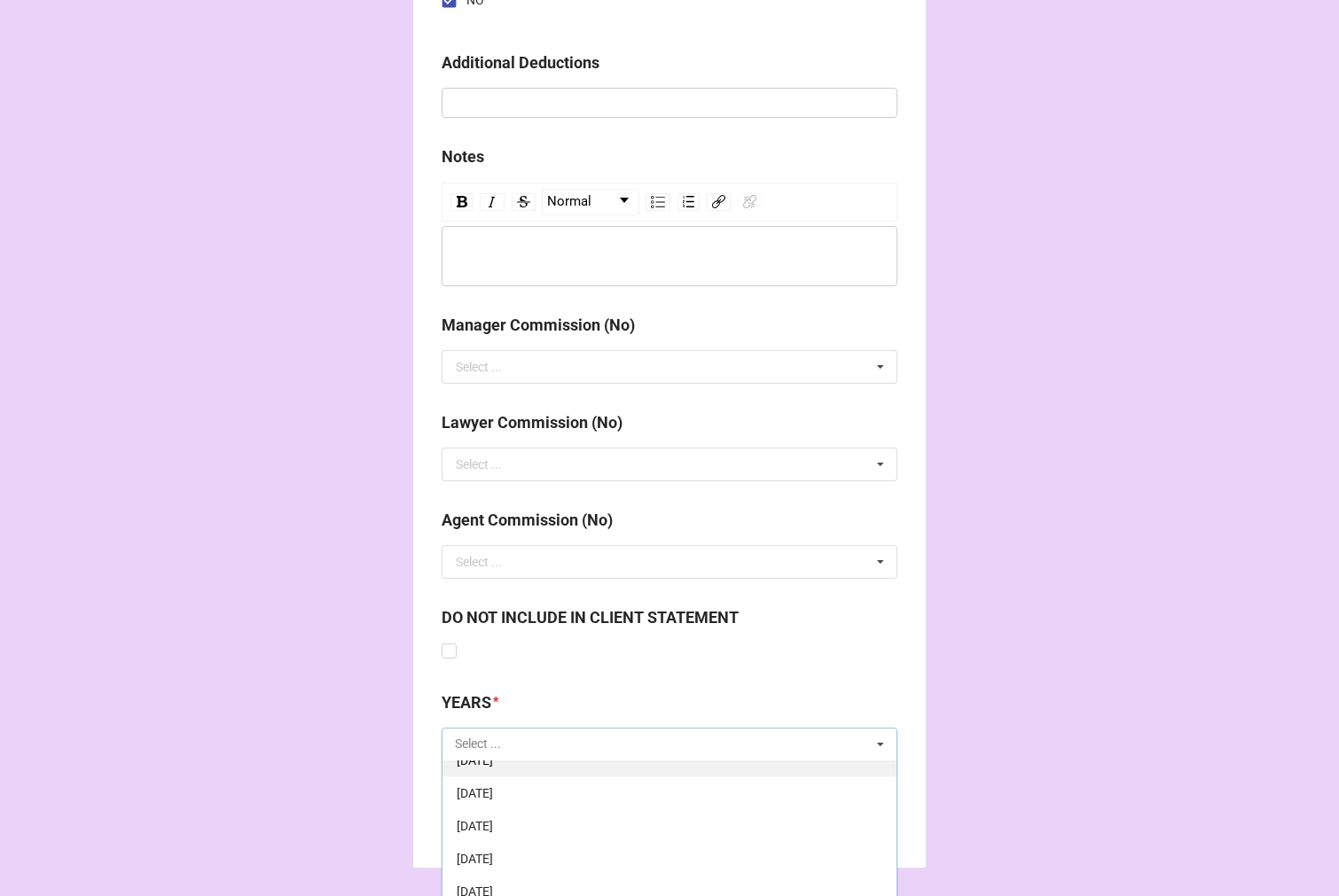
scroll to position [197, 0]
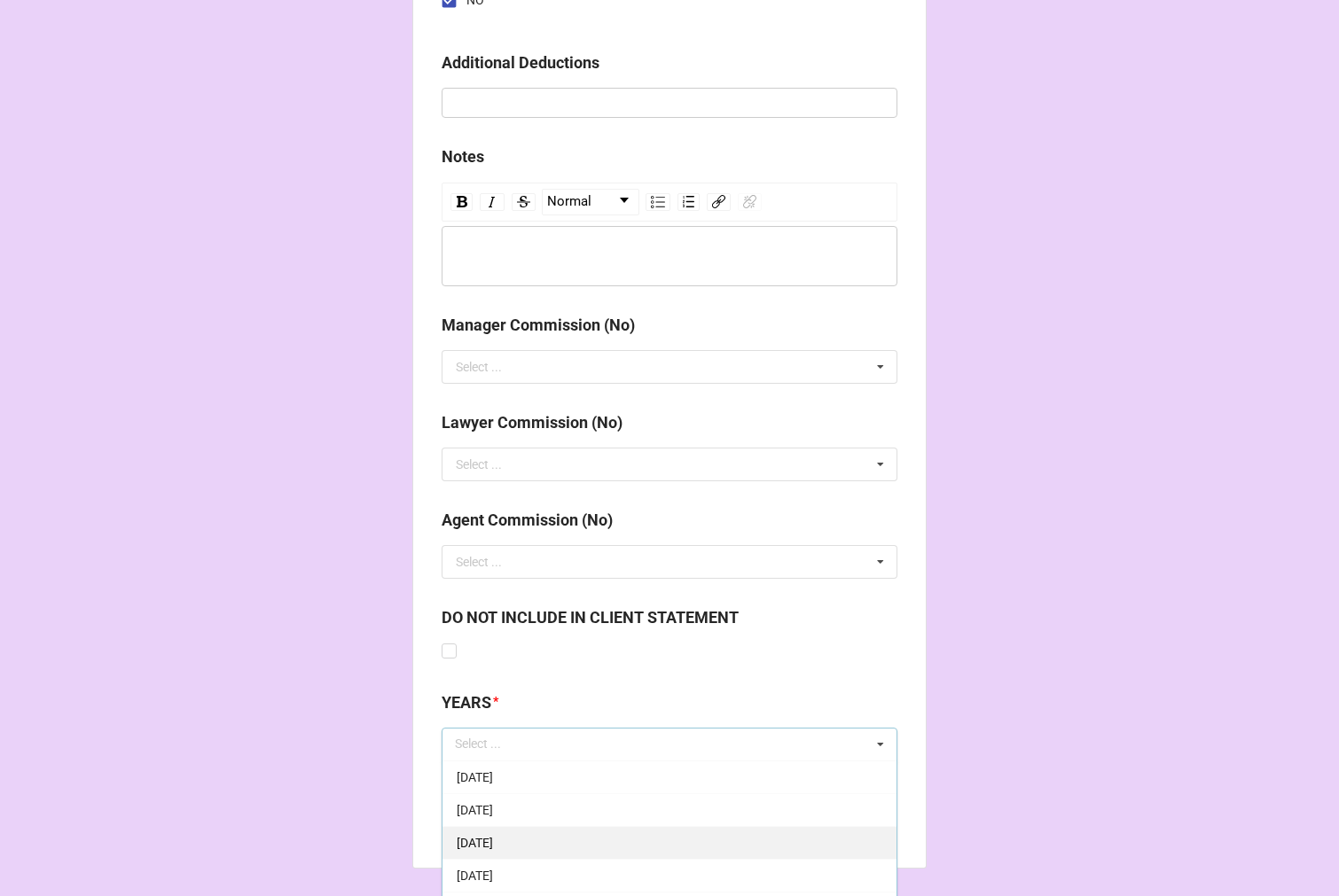
click at [493, 843] on span "[DATE]" at bounding box center [475, 843] width 37 height 14
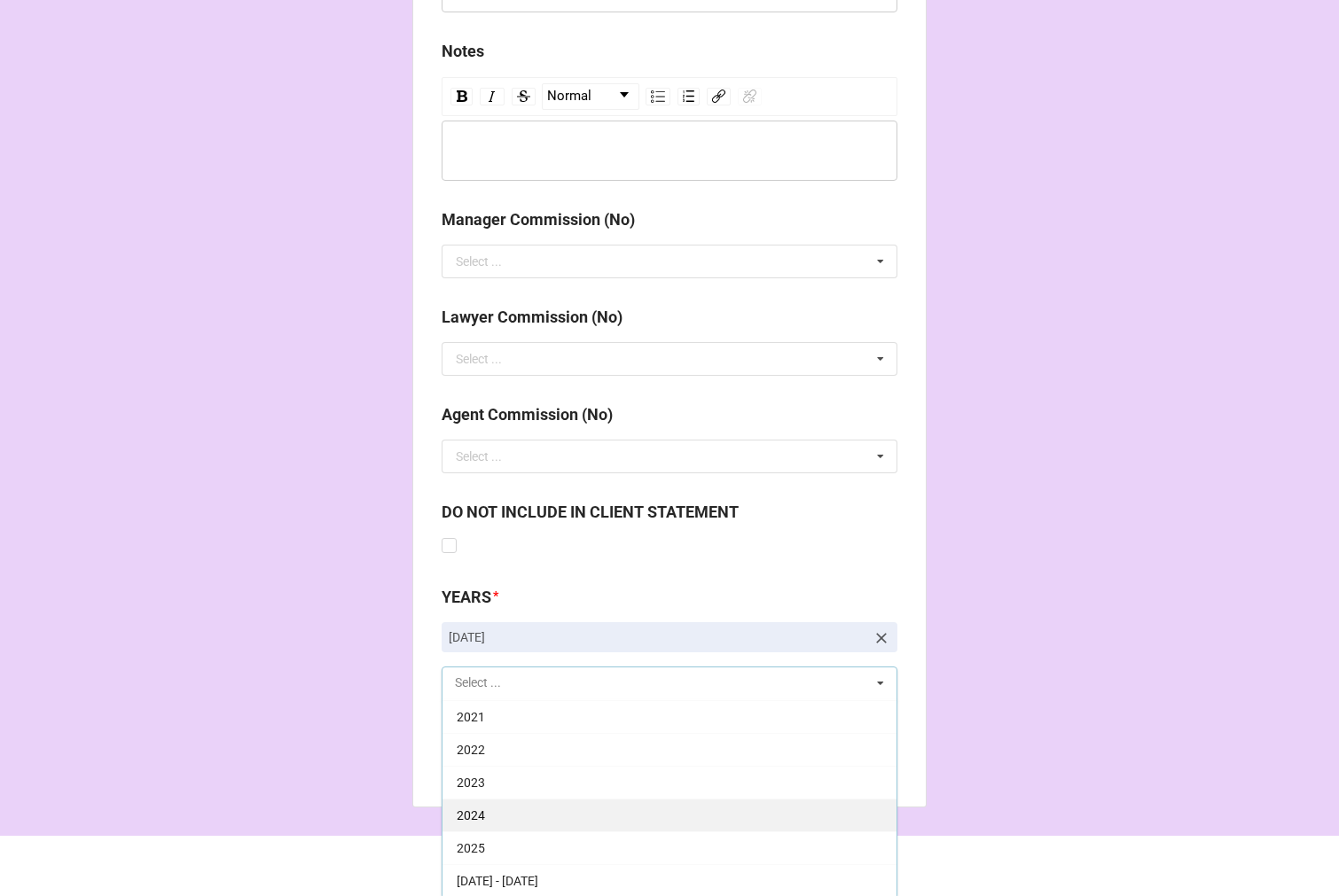
scroll to position [2069, 0]
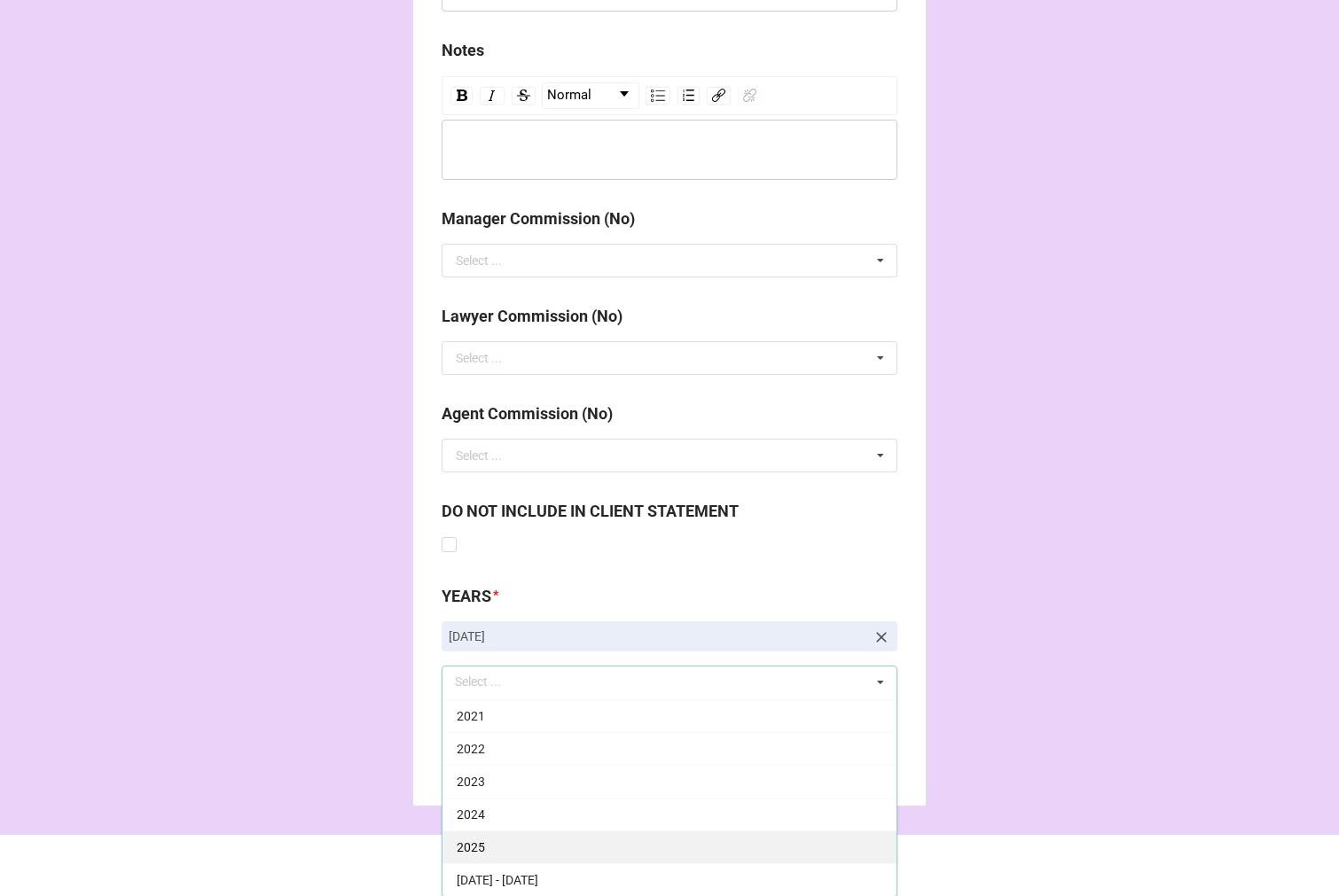
click at [485, 848] on div "2025" at bounding box center [669, 847] width 453 height 33
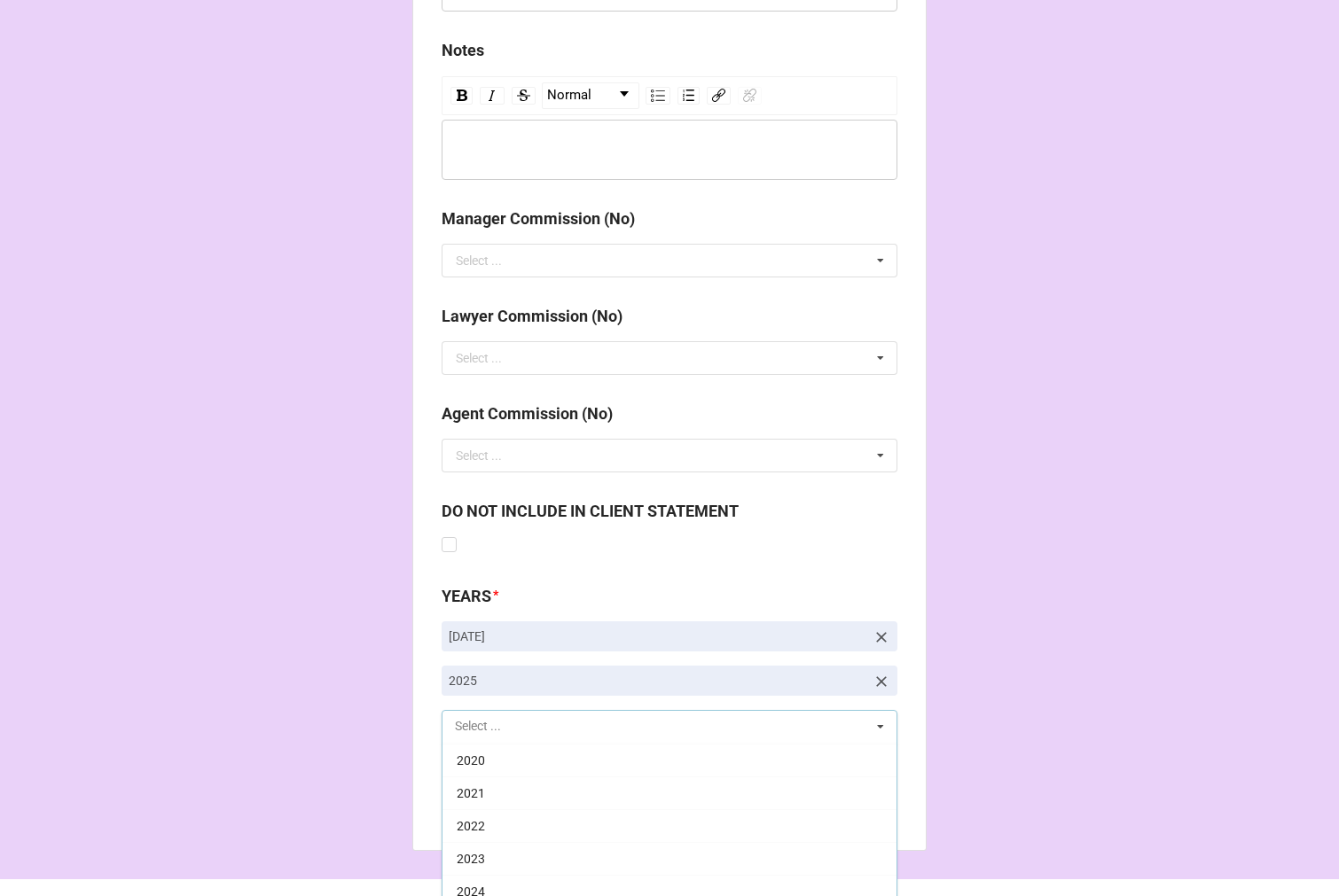
scroll to position [360, 0]
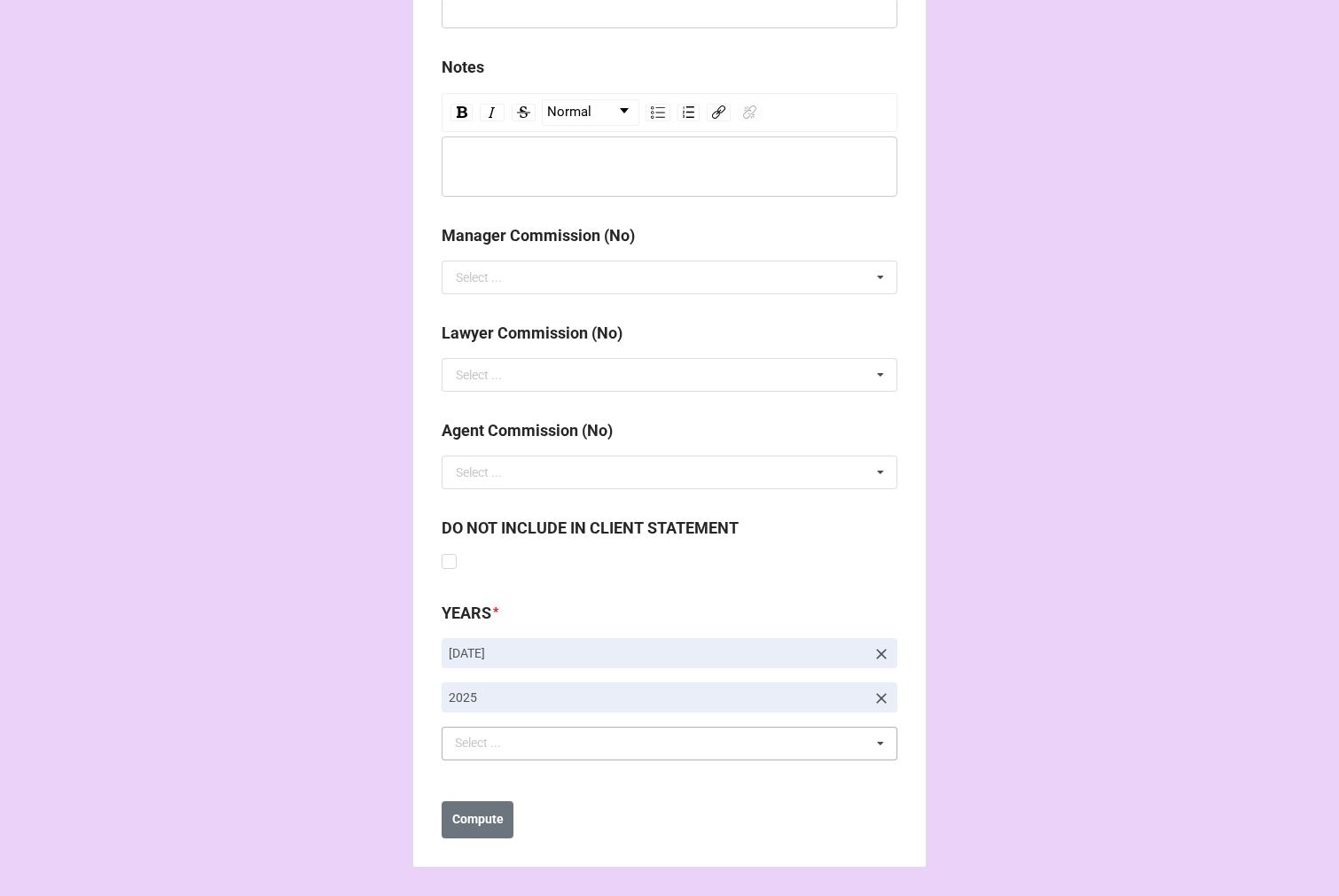
drag, startPoint x: 1061, startPoint y: 548, endPoint x: 934, endPoint y: 619, distance: 145.5
click at [479, 814] on b "Compute" at bounding box center [478, 820] width 51 height 18
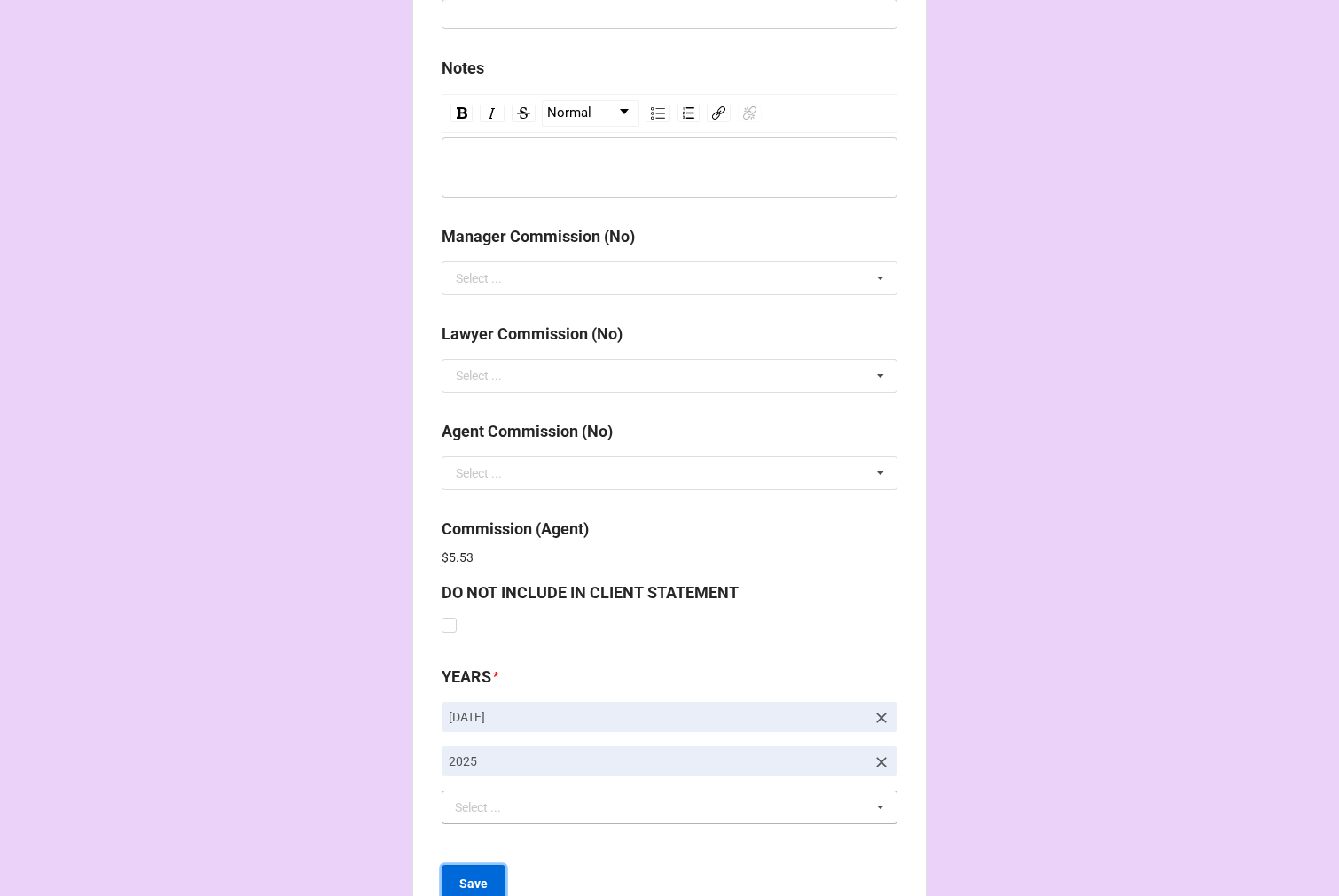
click at [459, 881] on b "Save" at bounding box center [473, 883] width 28 height 18
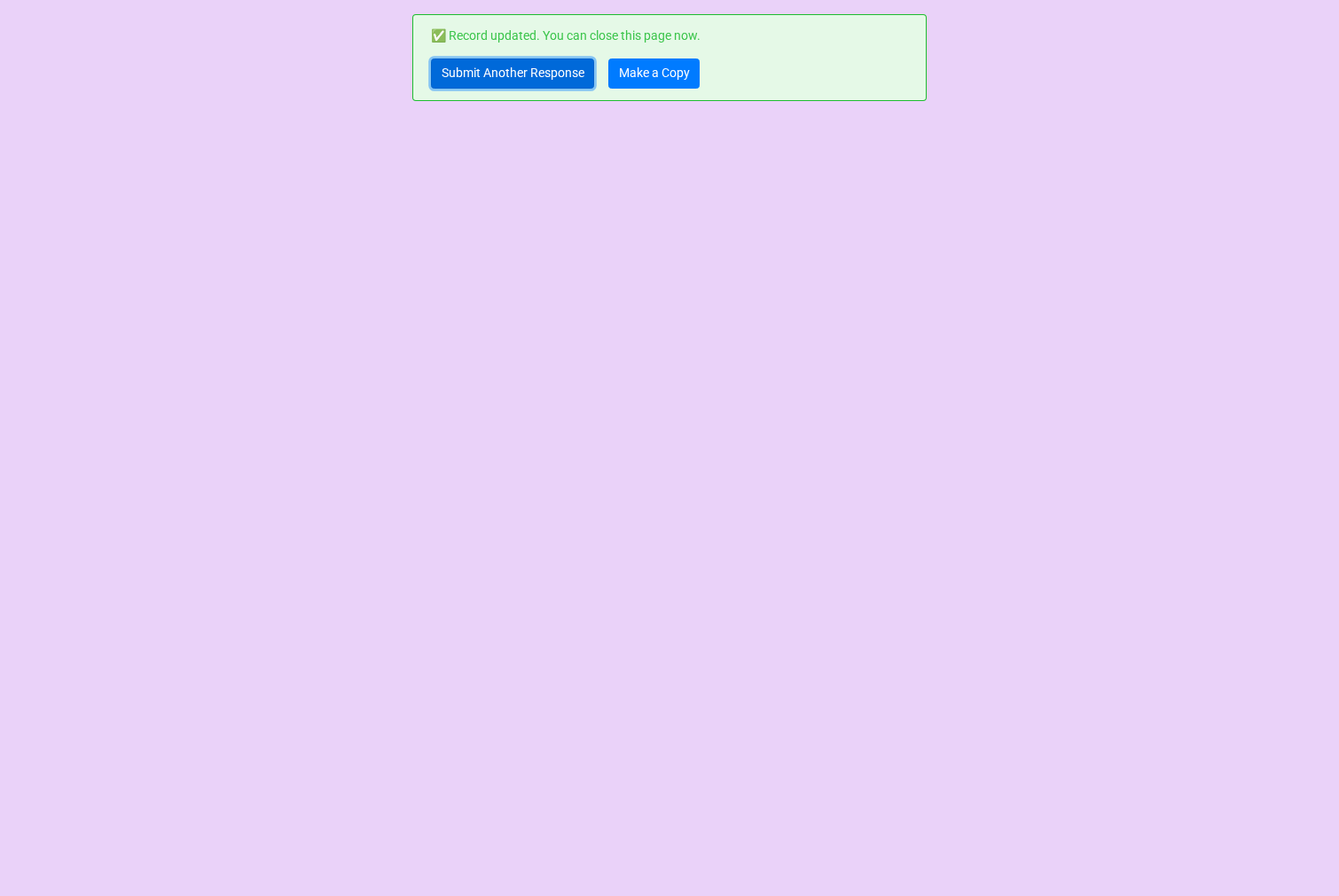
click at [536, 68] on link "Submit Another Response" at bounding box center [512, 73] width 163 height 30
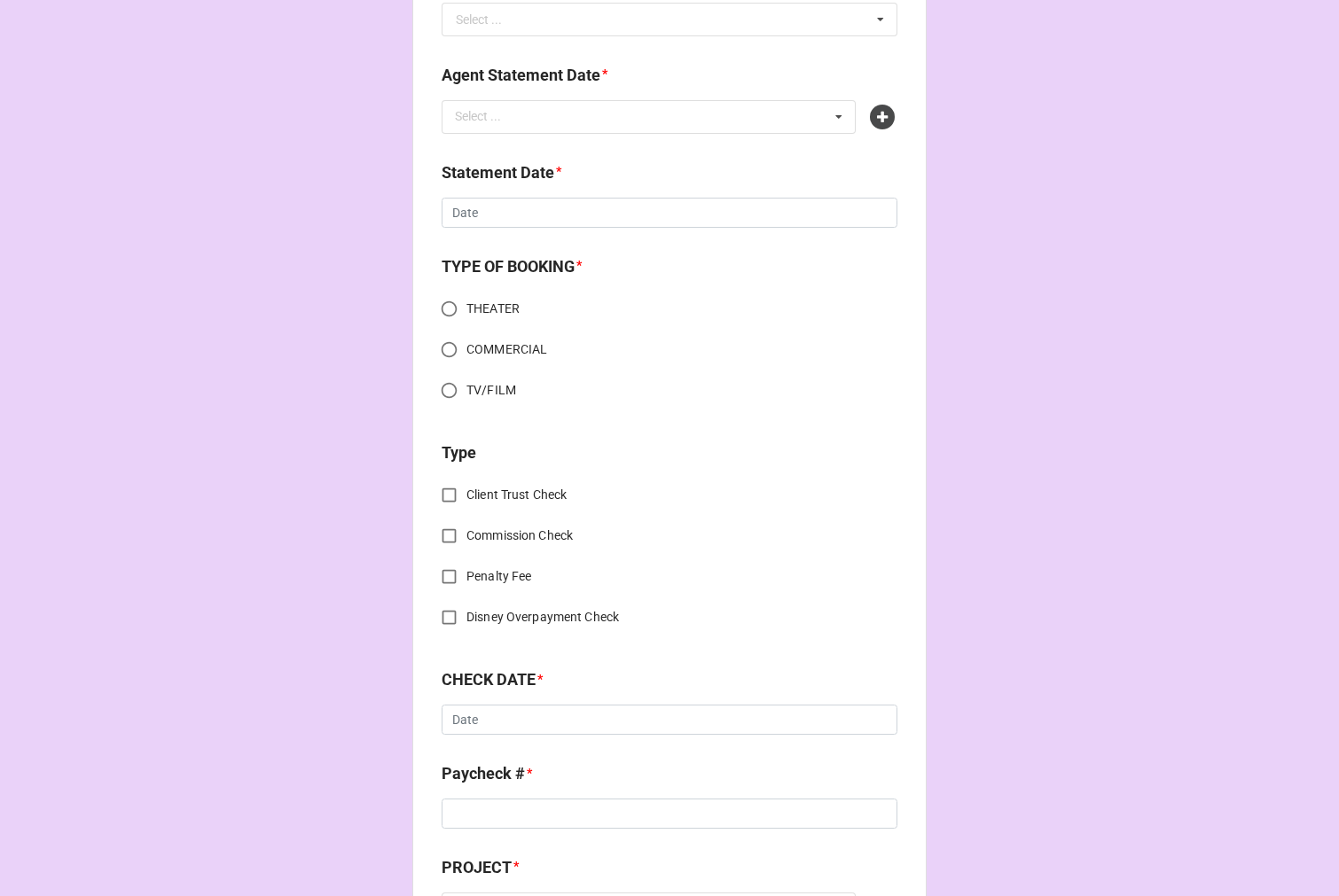
scroll to position [688, 0]
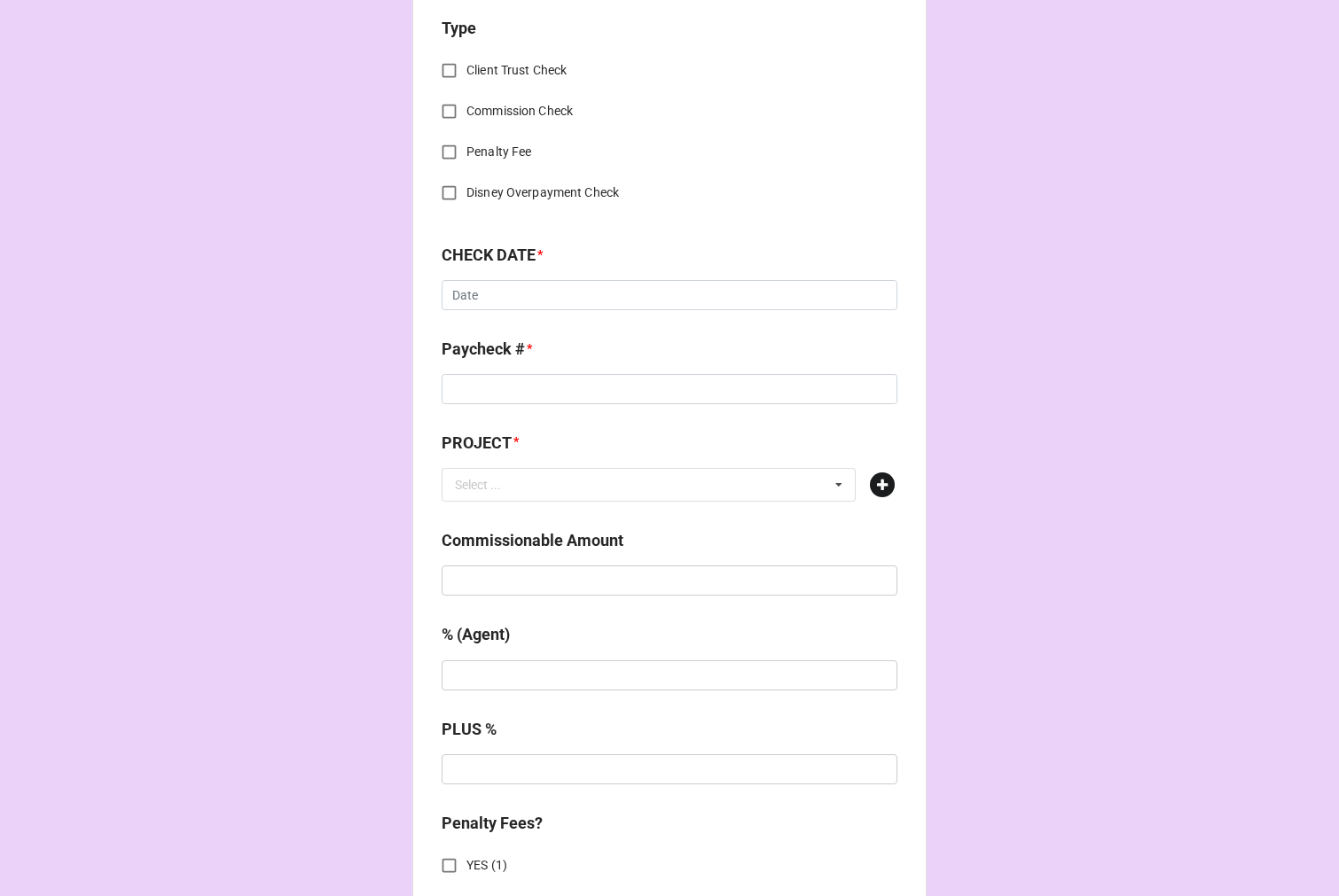
click at [882, 480] on icon at bounding box center [883, 485] width 25 height 25
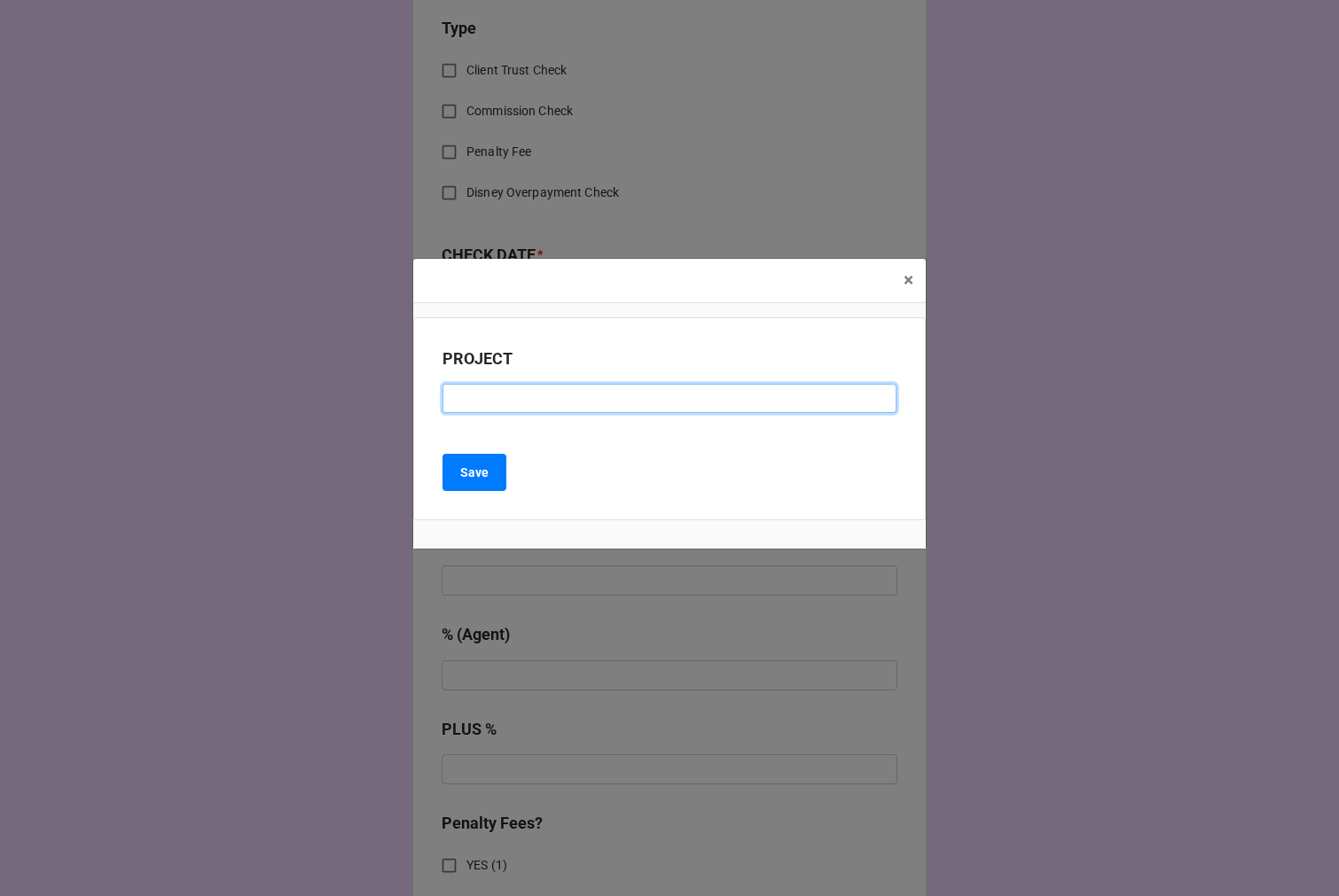
click at [510, 404] on input at bounding box center [669, 398] width 453 height 30
paste input "ELSBETH #301"
drag, startPoint x: 507, startPoint y: 399, endPoint x: 684, endPoint y: 294, distance: 205.8
click at [507, 397] on input "ELSBETH #301" at bounding box center [669, 398] width 453 height 30
click at [449, 396] on input "ELSBETH EP 301" at bounding box center [669, 398] width 453 height 30
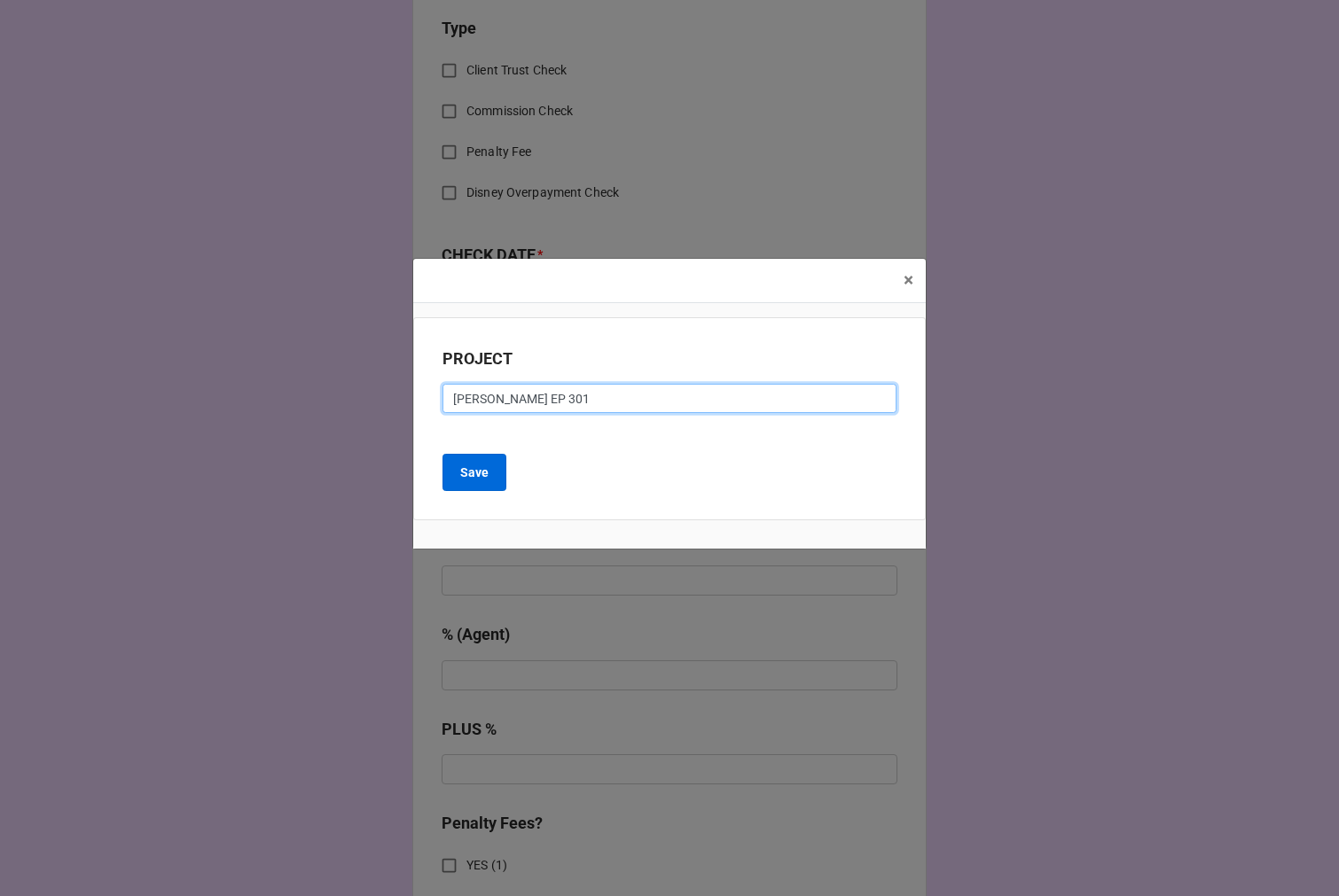
type input "ELSBETH EP 301"
drag, startPoint x: 474, startPoint y: 471, endPoint x: 725, endPoint y: 328, distance: 288.9
click at [473, 471] on b "Save" at bounding box center [474, 473] width 28 height 18
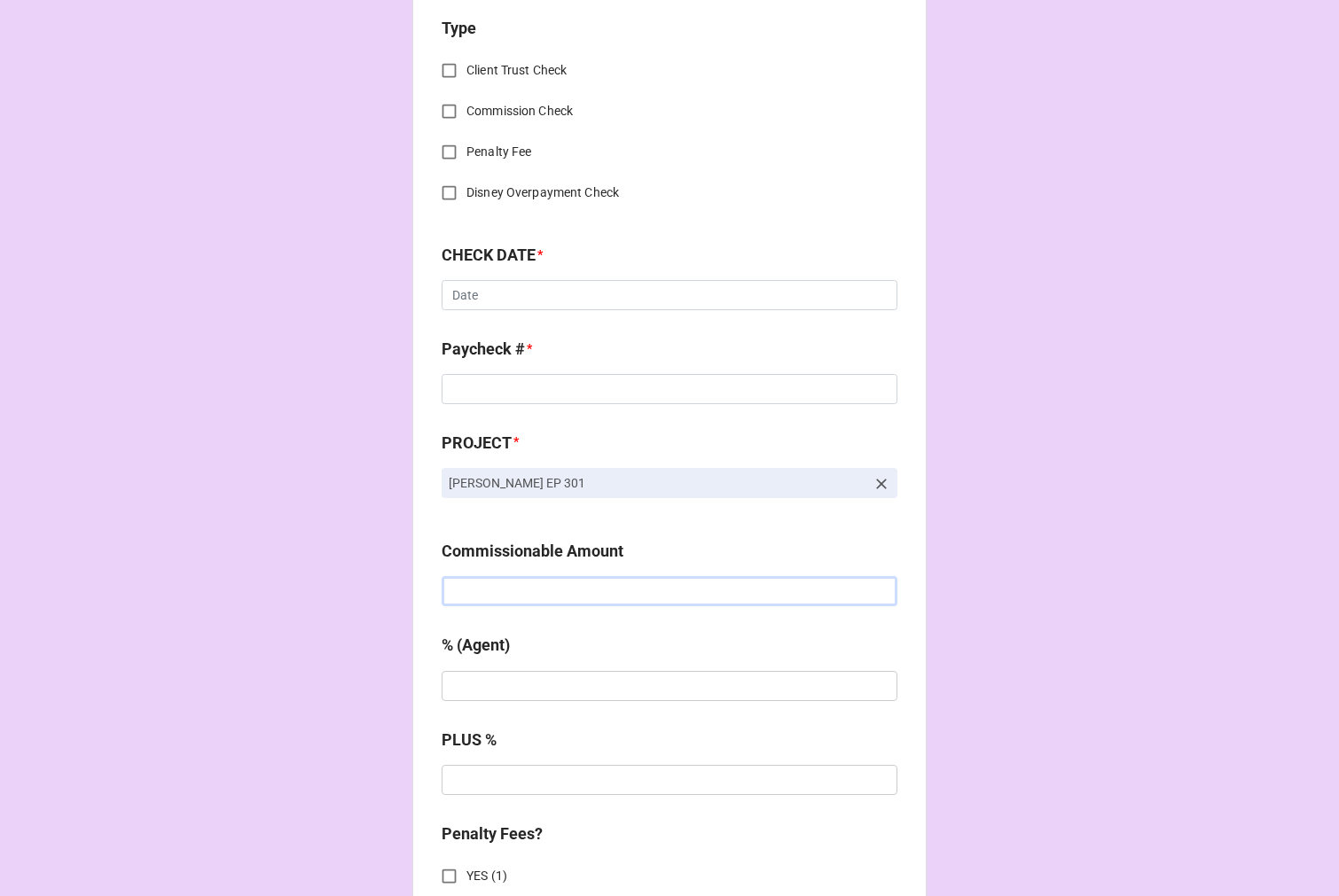
click at [475, 596] on input "text" at bounding box center [669, 591] width 455 height 30
type input "$4,326.00"
type input "10%"
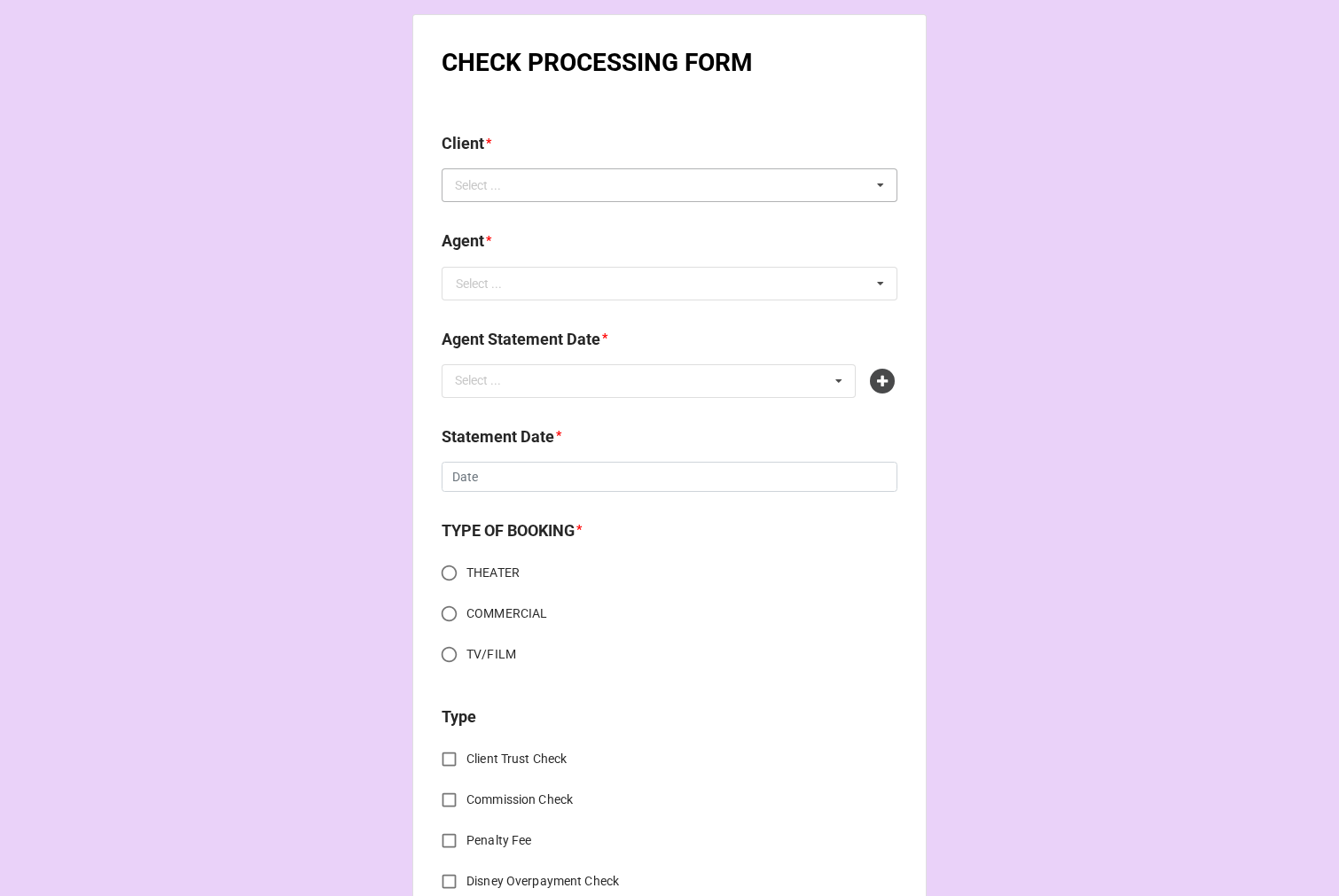
type input "10%"
click at [463, 178] on div "Select ..." at bounding box center [488, 186] width 76 height 20
type input "HIGHT"
click at [559, 218] on div "James P Hightower" at bounding box center [669, 217] width 453 height 33
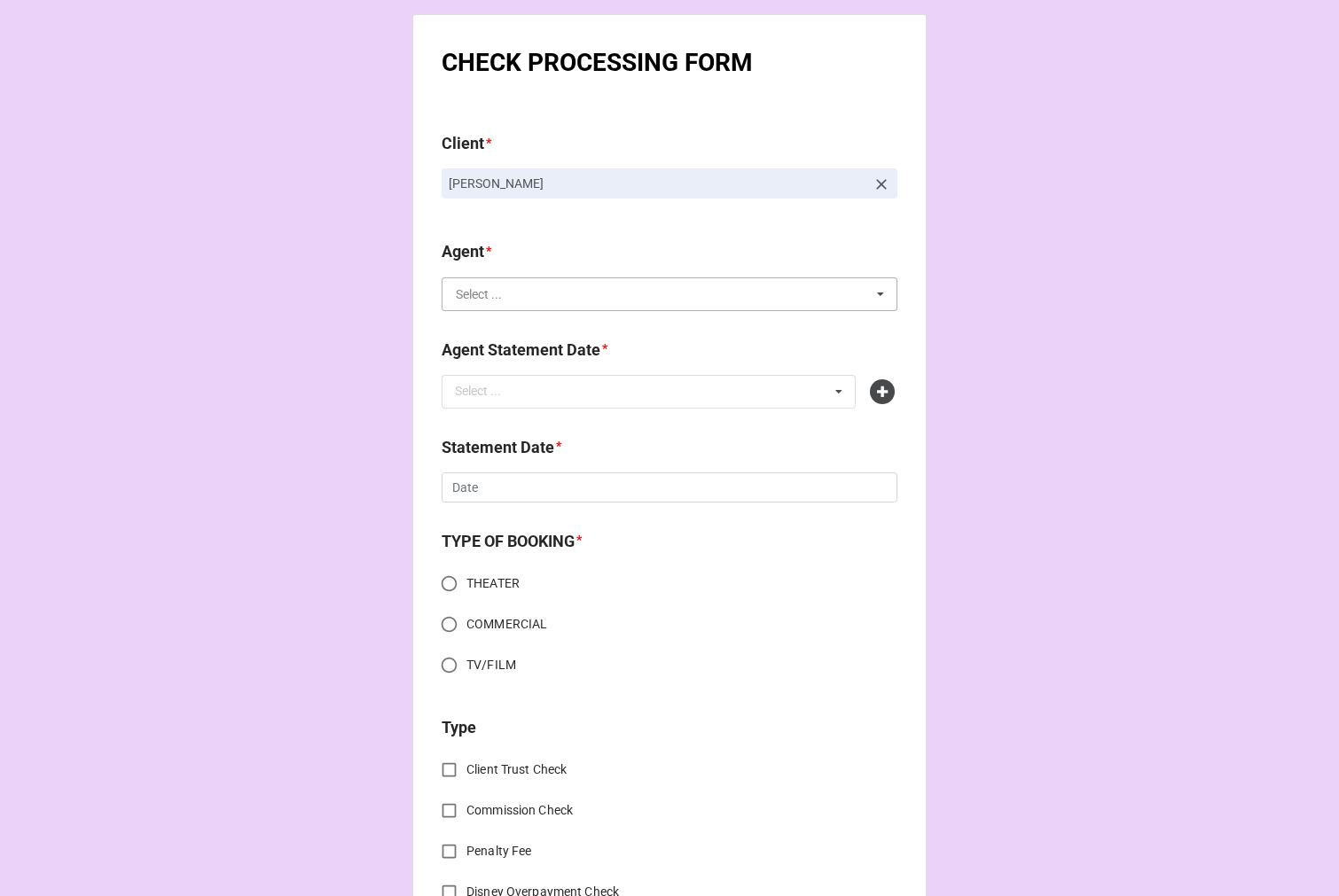
click at [515, 297] on input "text" at bounding box center [669, 294] width 453 height 32
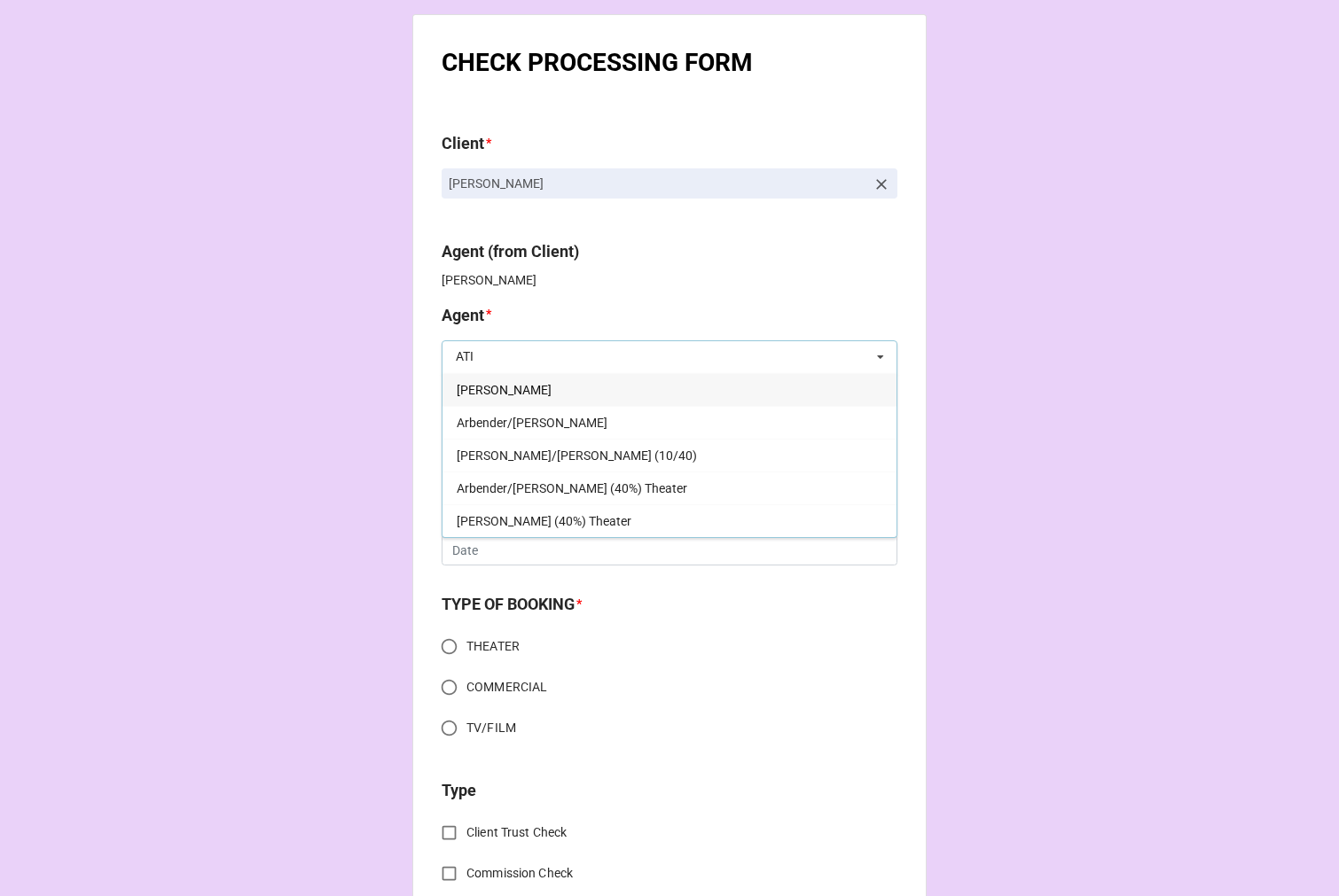
type input "ATI"
click at [485, 381] on div "[PERSON_NAME]" at bounding box center [669, 390] width 453 height 33
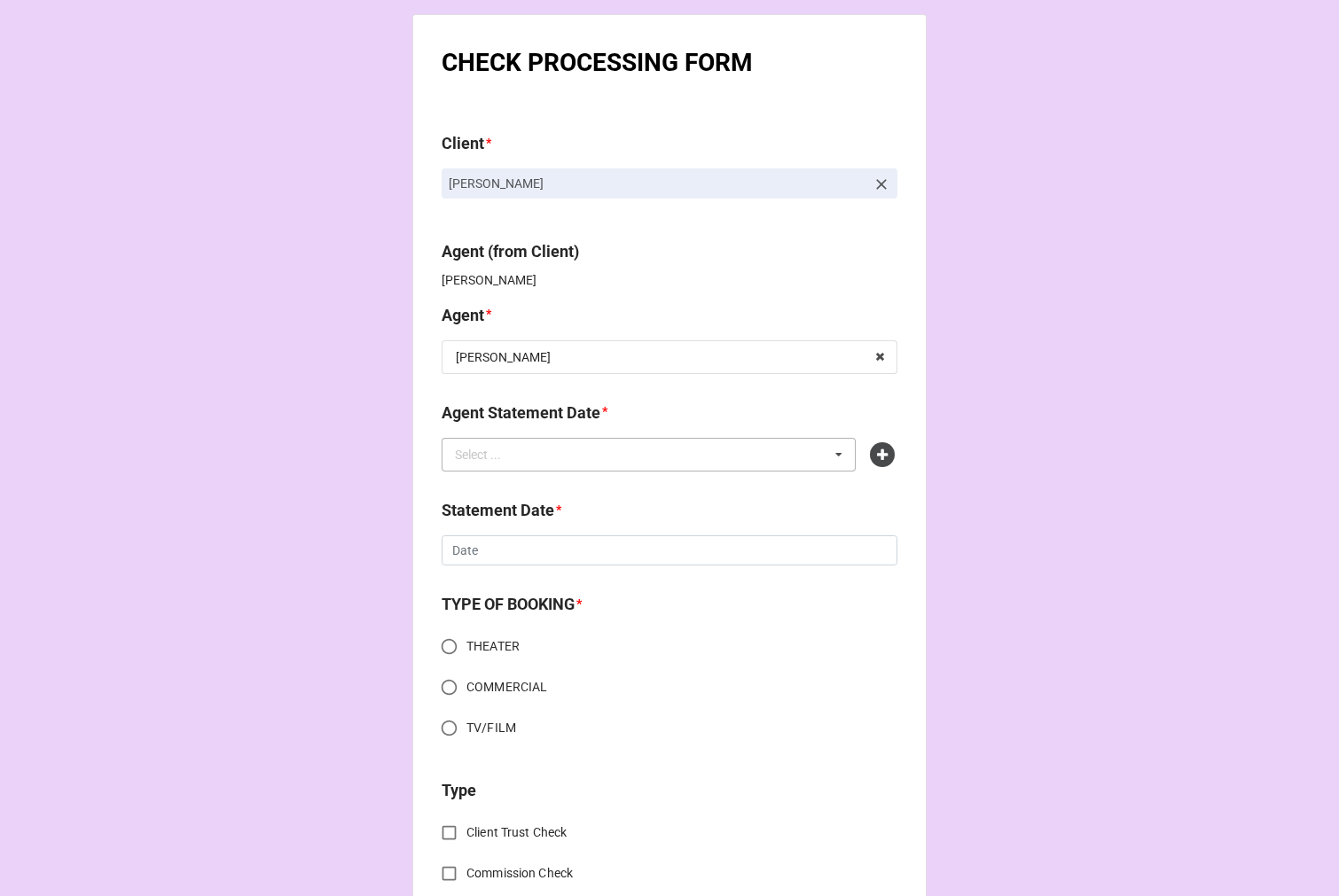
click at [541, 453] on div "Select ... No results found." at bounding box center [649, 454] width 414 height 34
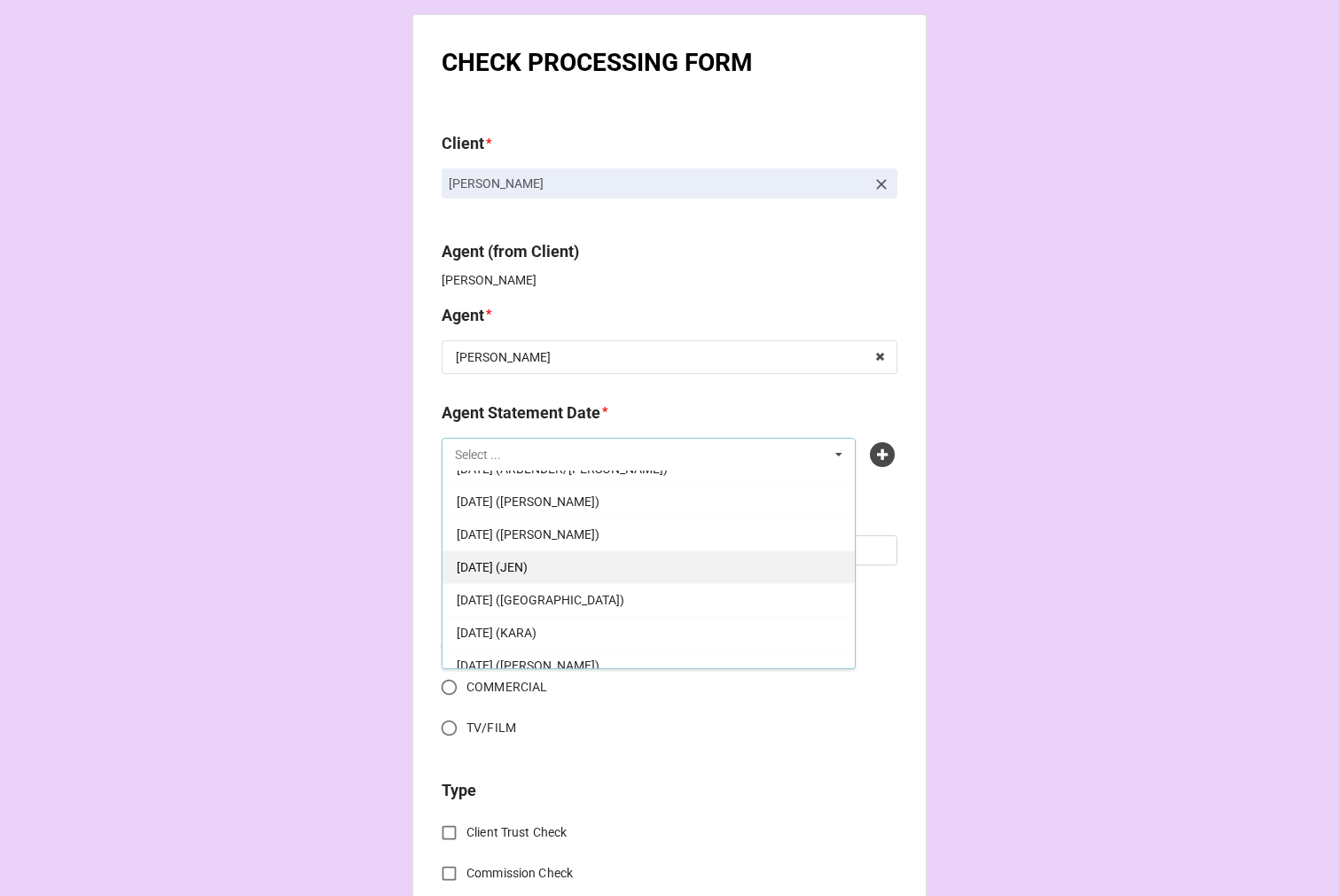
scroll to position [99, 0]
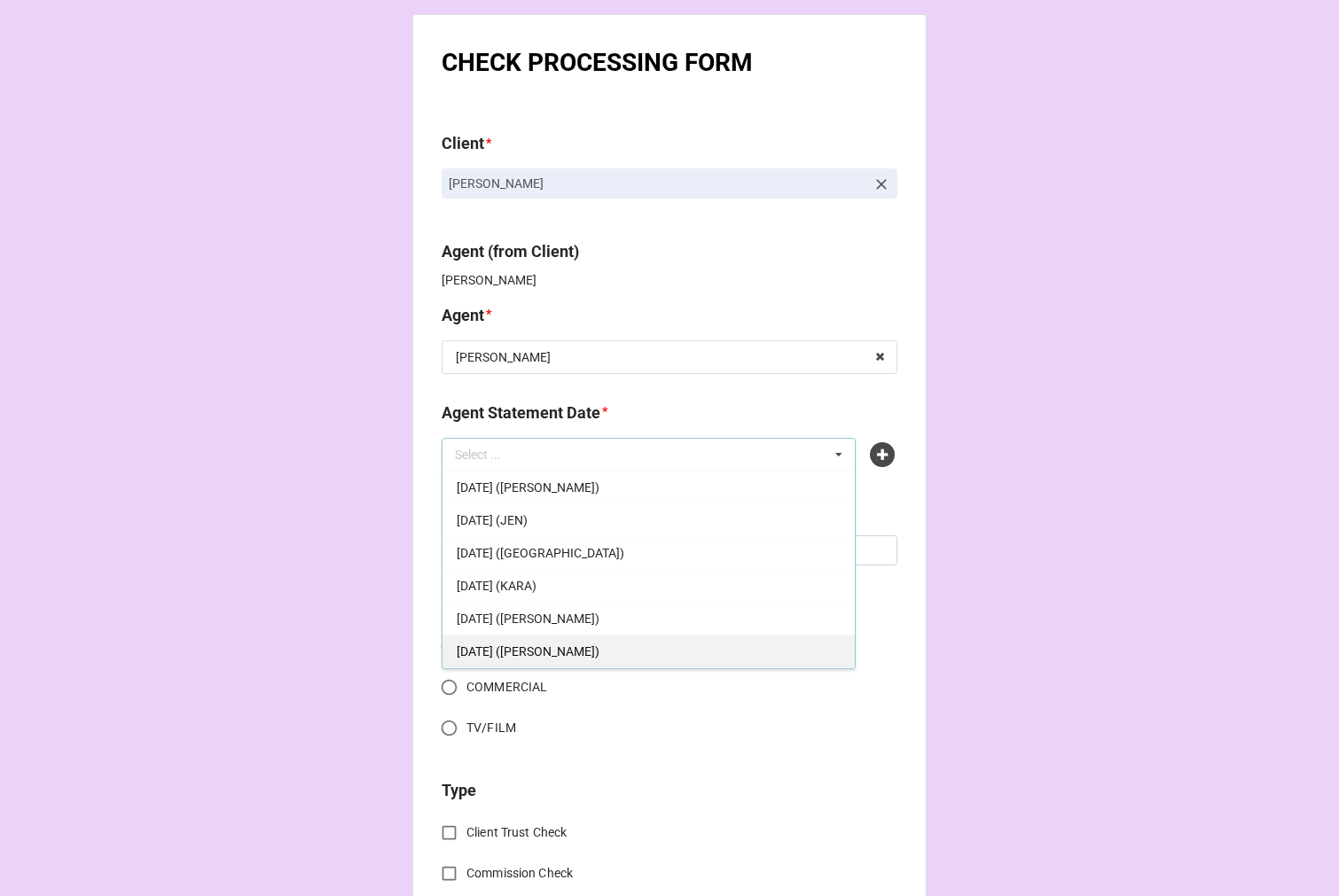
click at [608, 643] on div "SEPTEMBER 5, 2025 (KATIE)" at bounding box center [649, 651] width 412 height 33
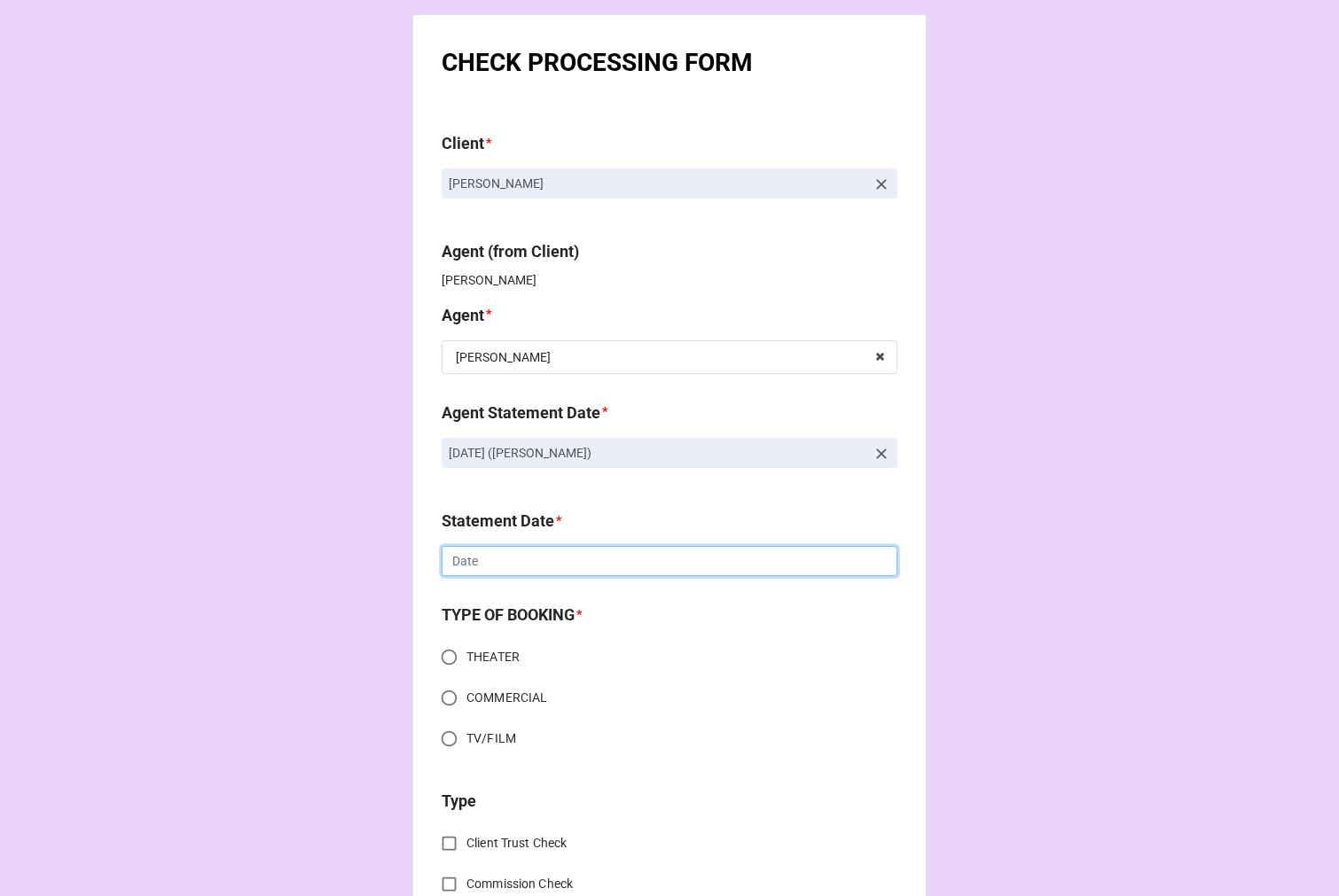
click at [476, 570] on input "text" at bounding box center [669, 561] width 455 height 30
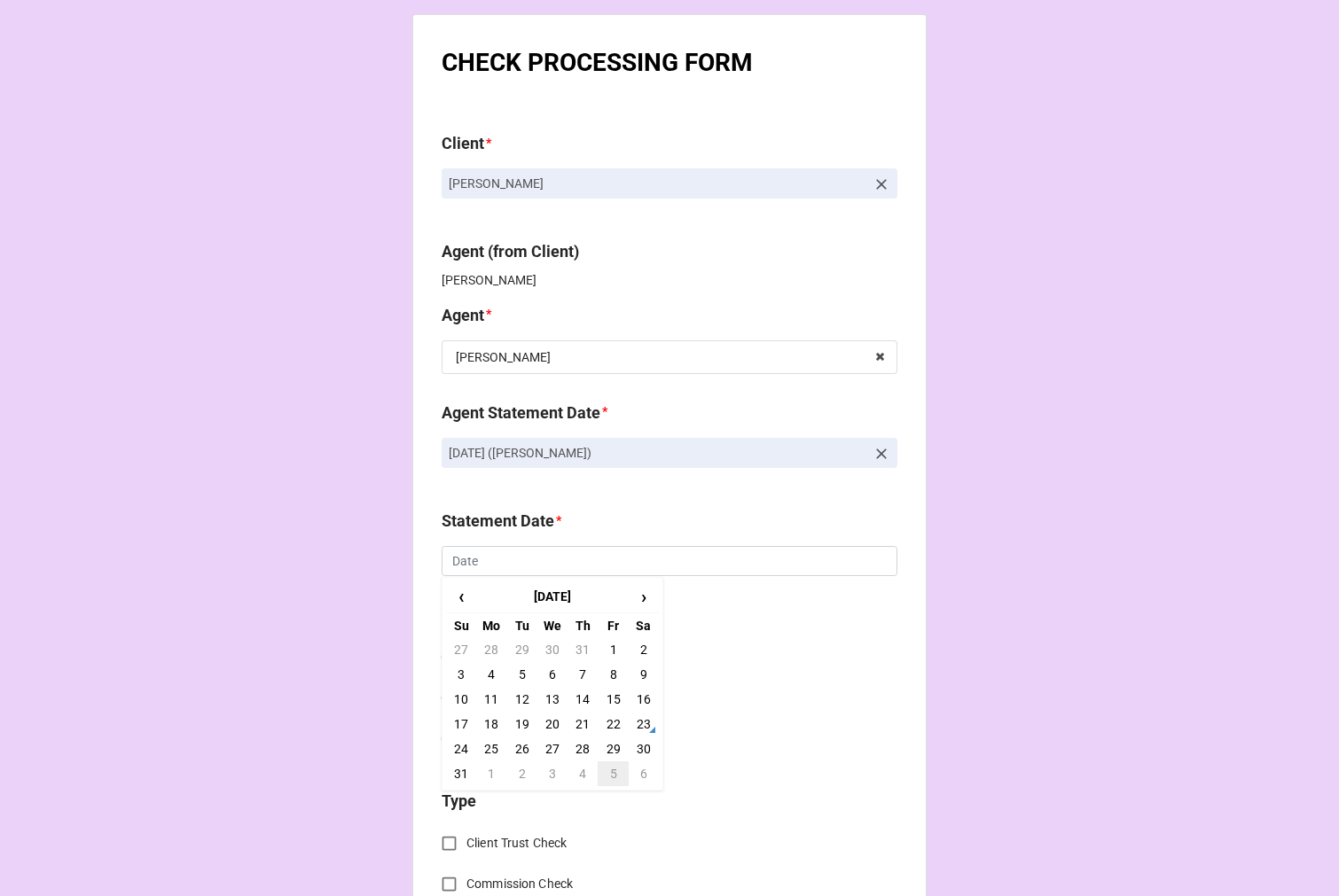
click at [608, 773] on td "5" at bounding box center [612, 774] width 30 height 25
type input "[DATE]"
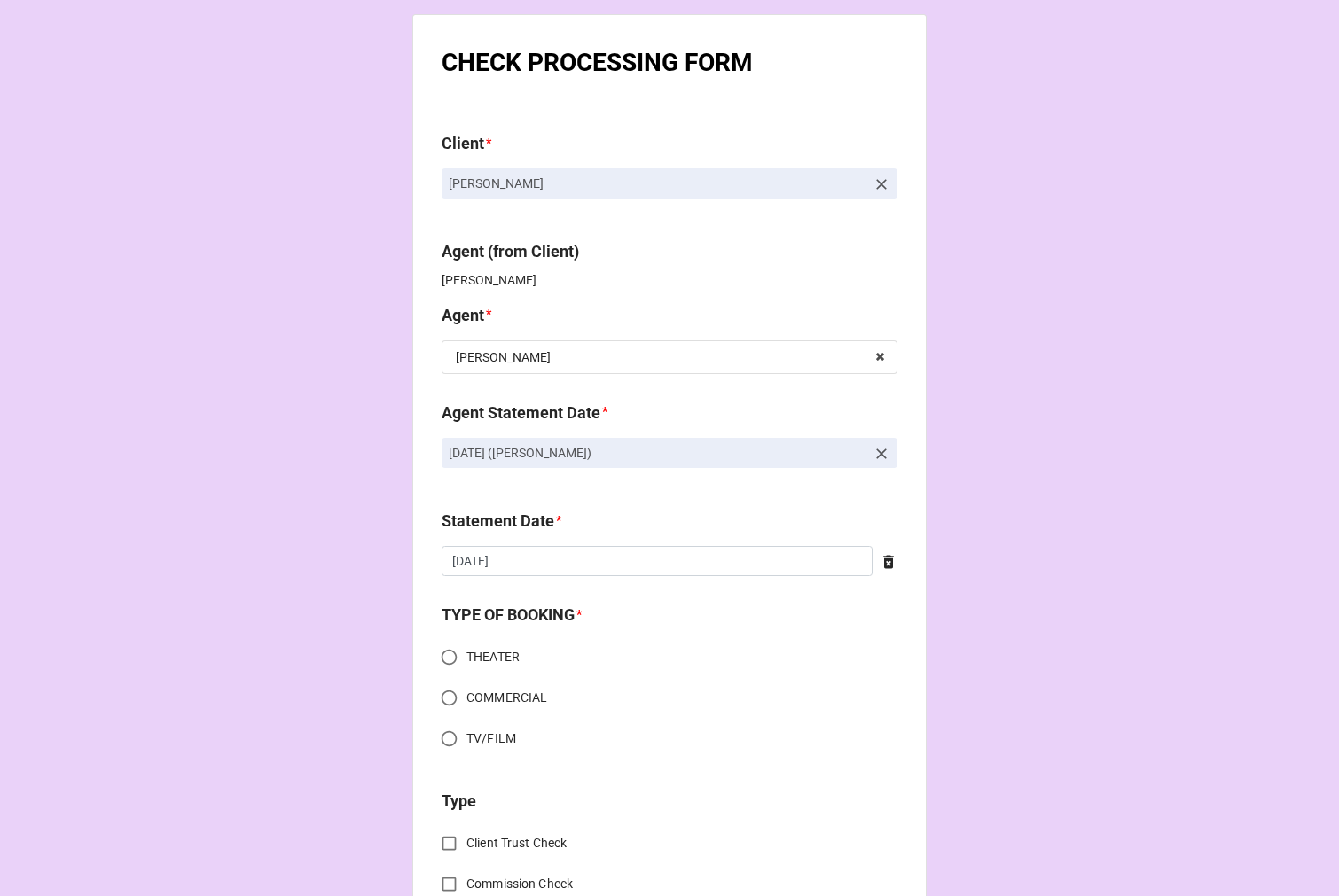
click at [445, 740] on input "TV/FILM" at bounding box center [450, 738] width 35 height 35
radio input "true"
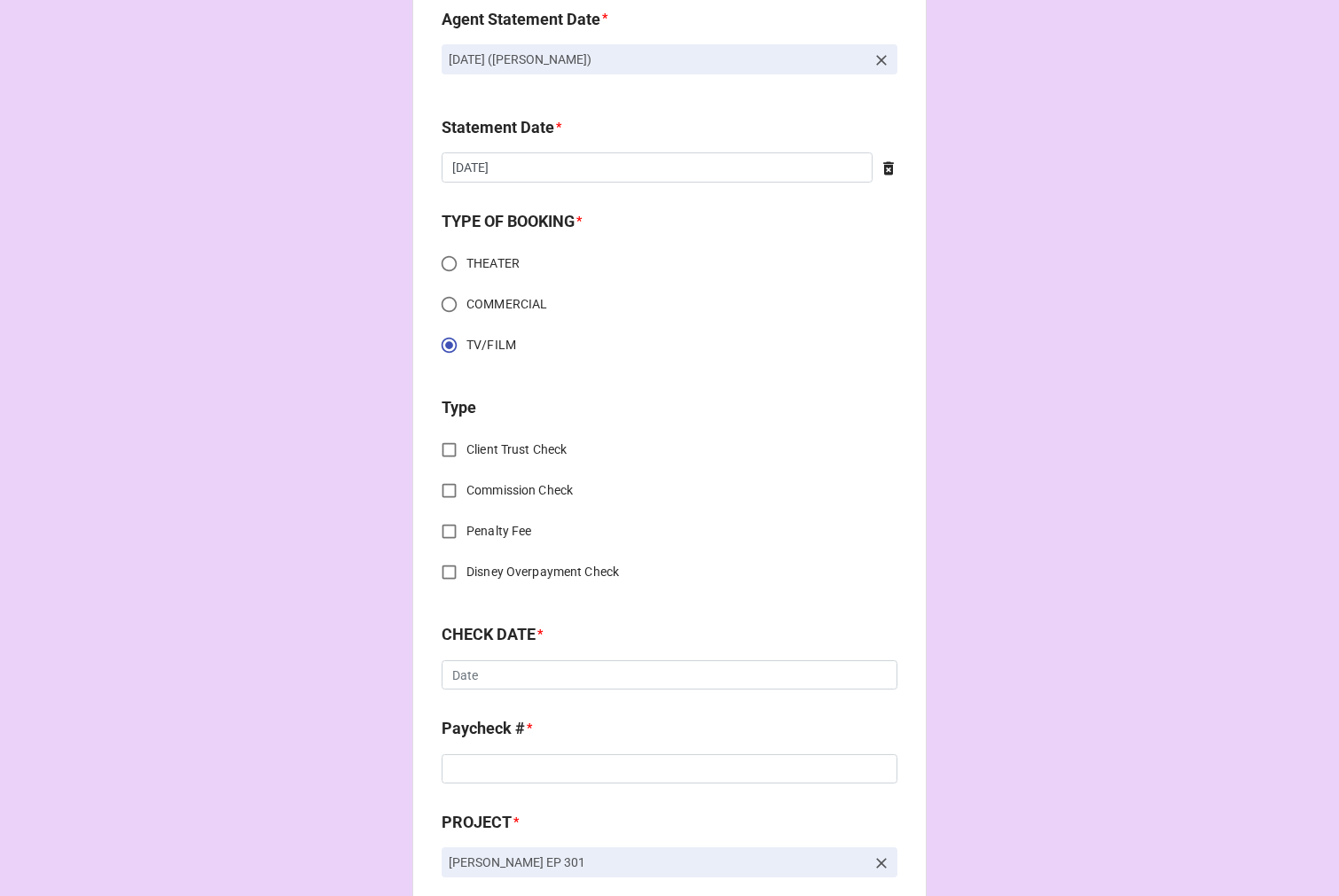
click at [444, 448] on input "Client Trust Check" at bounding box center [450, 449] width 35 height 35
checkbox input "true"
click at [480, 679] on input "text" at bounding box center [669, 675] width 455 height 30
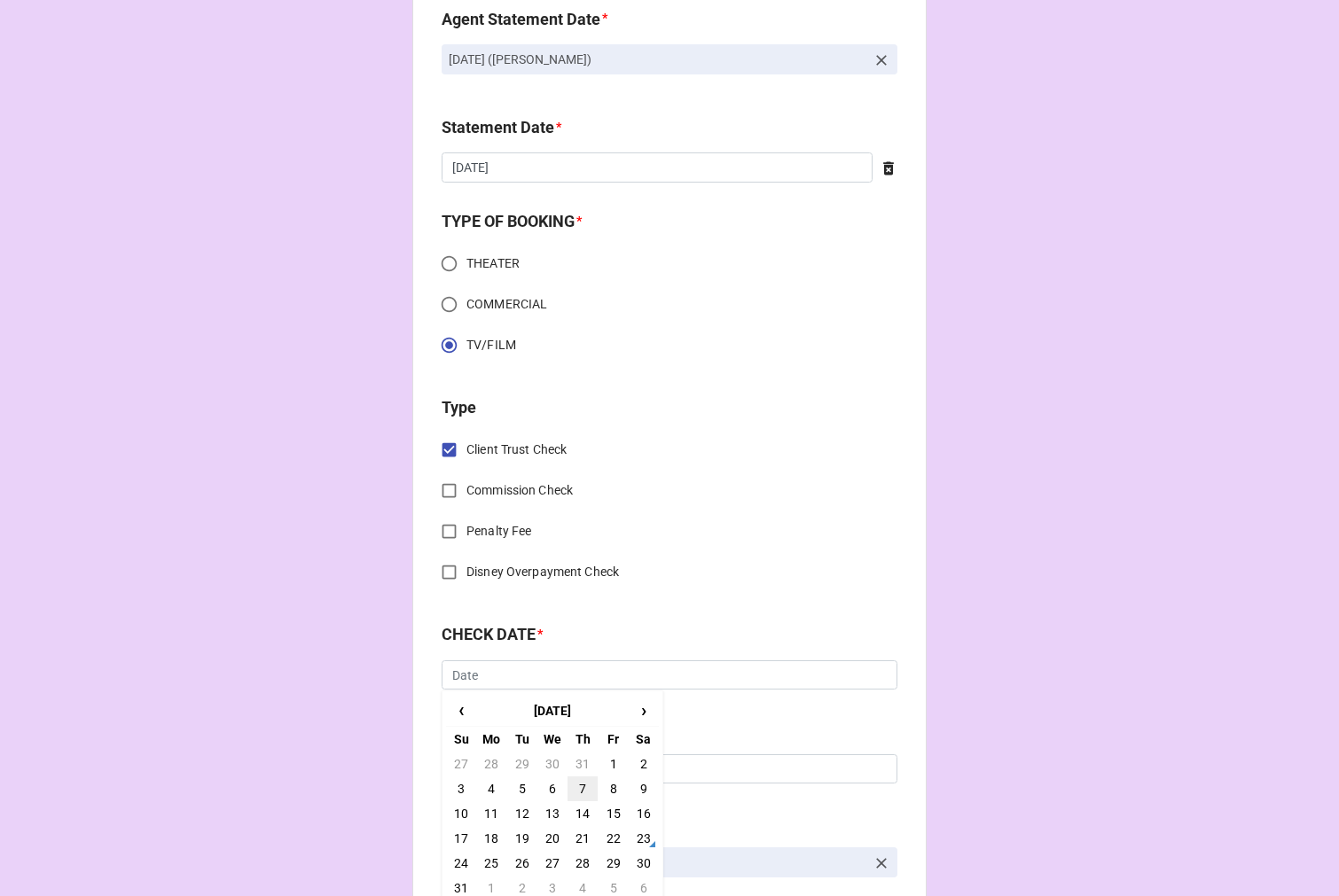
click at [571, 791] on td "7" at bounding box center [582, 789] width 30 height 25
type input "8/7/2025"
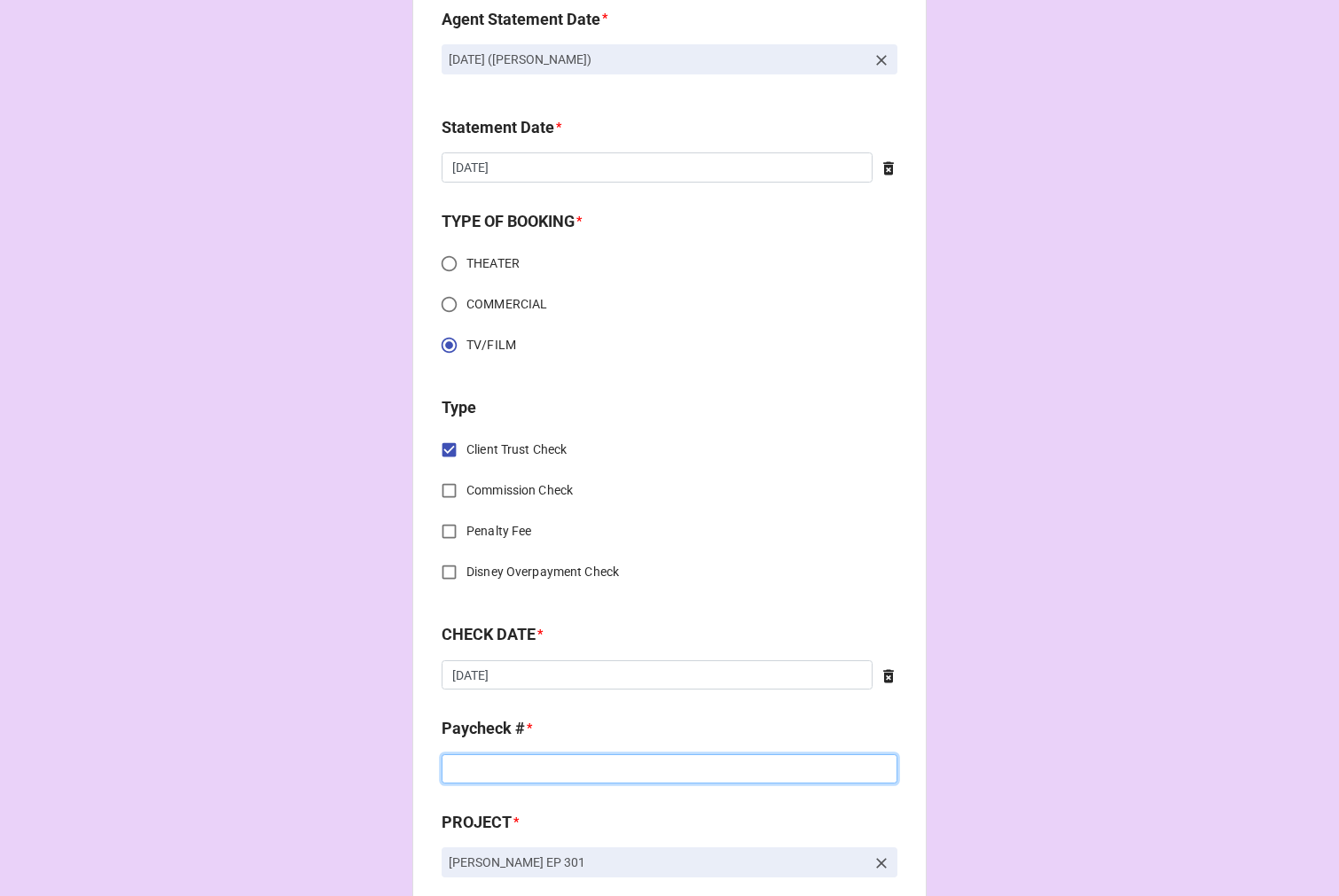
click at [480, 769] on input at bounding box center [669, 768] width 455 height 30
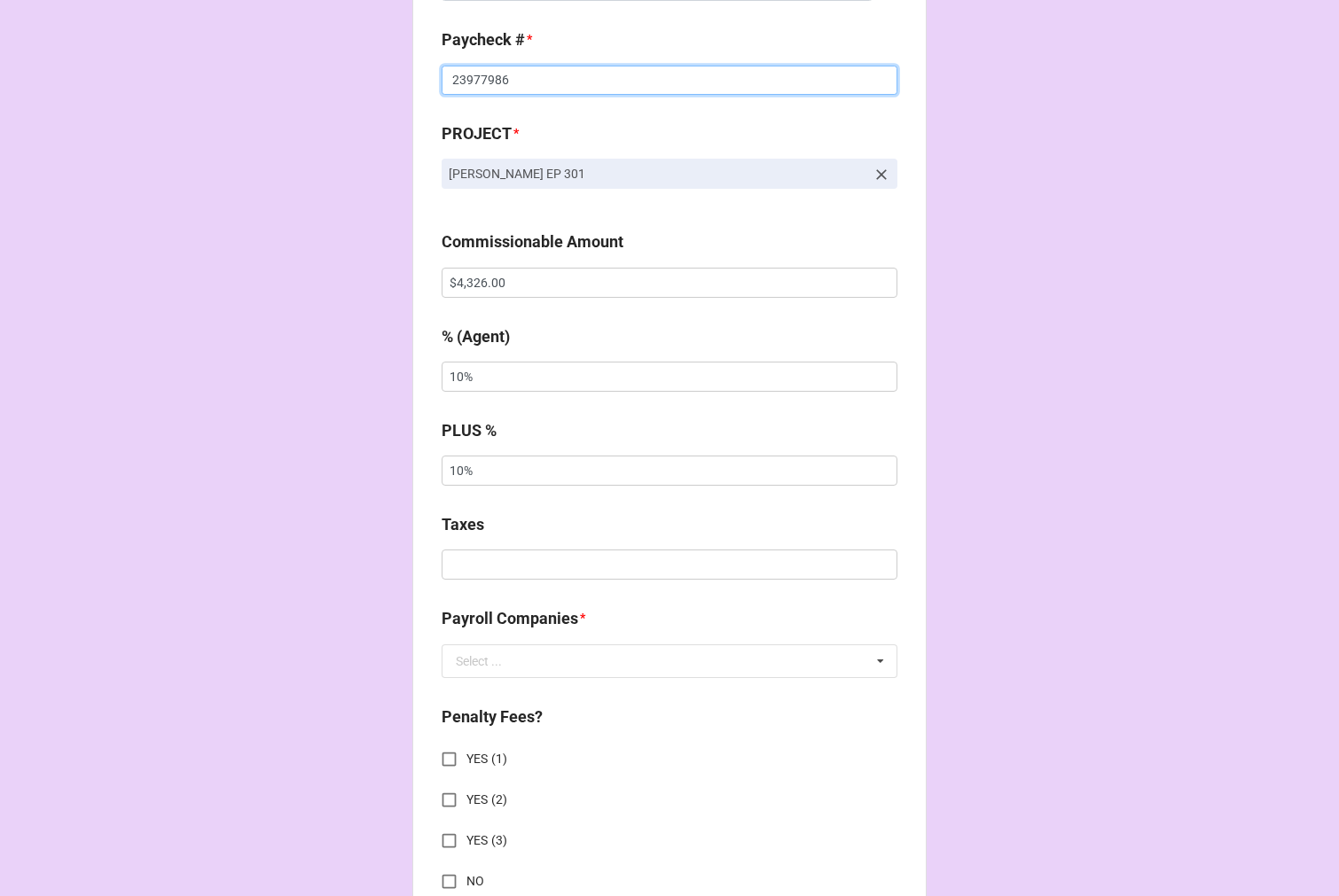
scroll to position [1083, 0]
type input "23977986"
drag, startPoint x: 480, startPoint y: 561, endPoint x: 479, endPoint y: 572, distance: 11.0
click at [480, 562] on input "text" at bounding box center [669, 564] width 455 height 30
type input "$1,792.09"
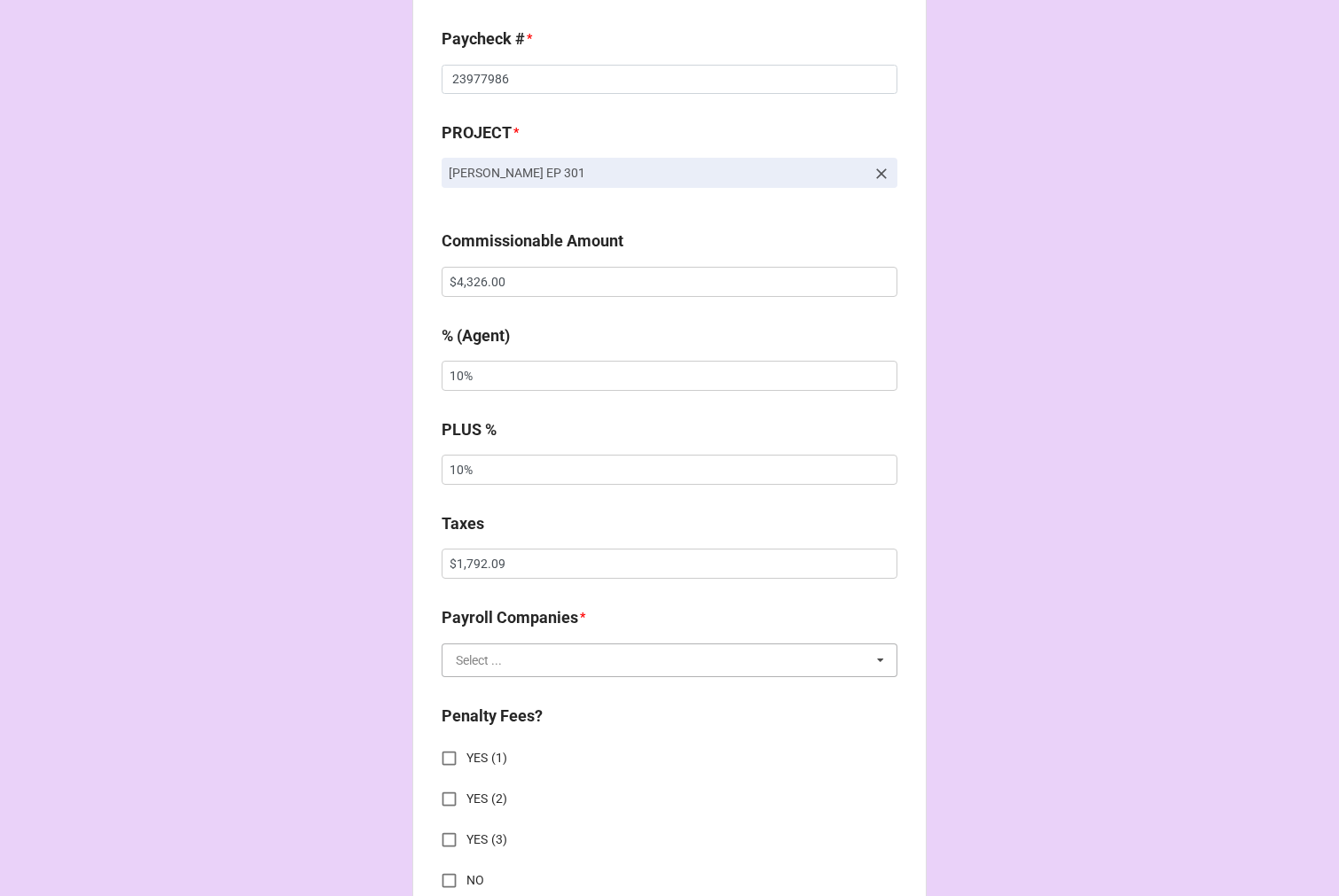
click at [487, 667] on input "text" at bounding box center [669, 660] width 453 height 32
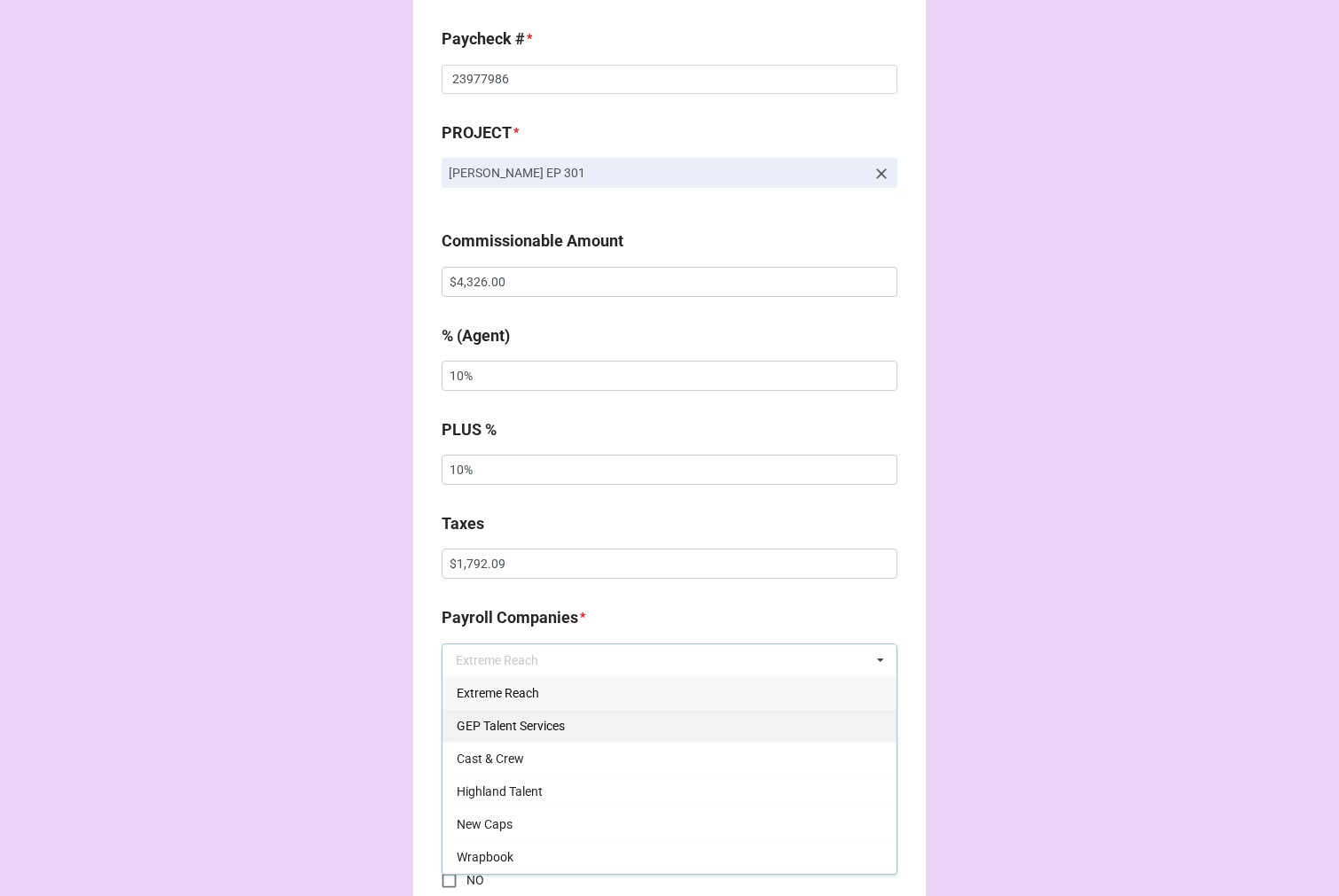
click at [540, 710] on div "GEP Talent Services" at bounding box center [669, 726] width 453 height 33
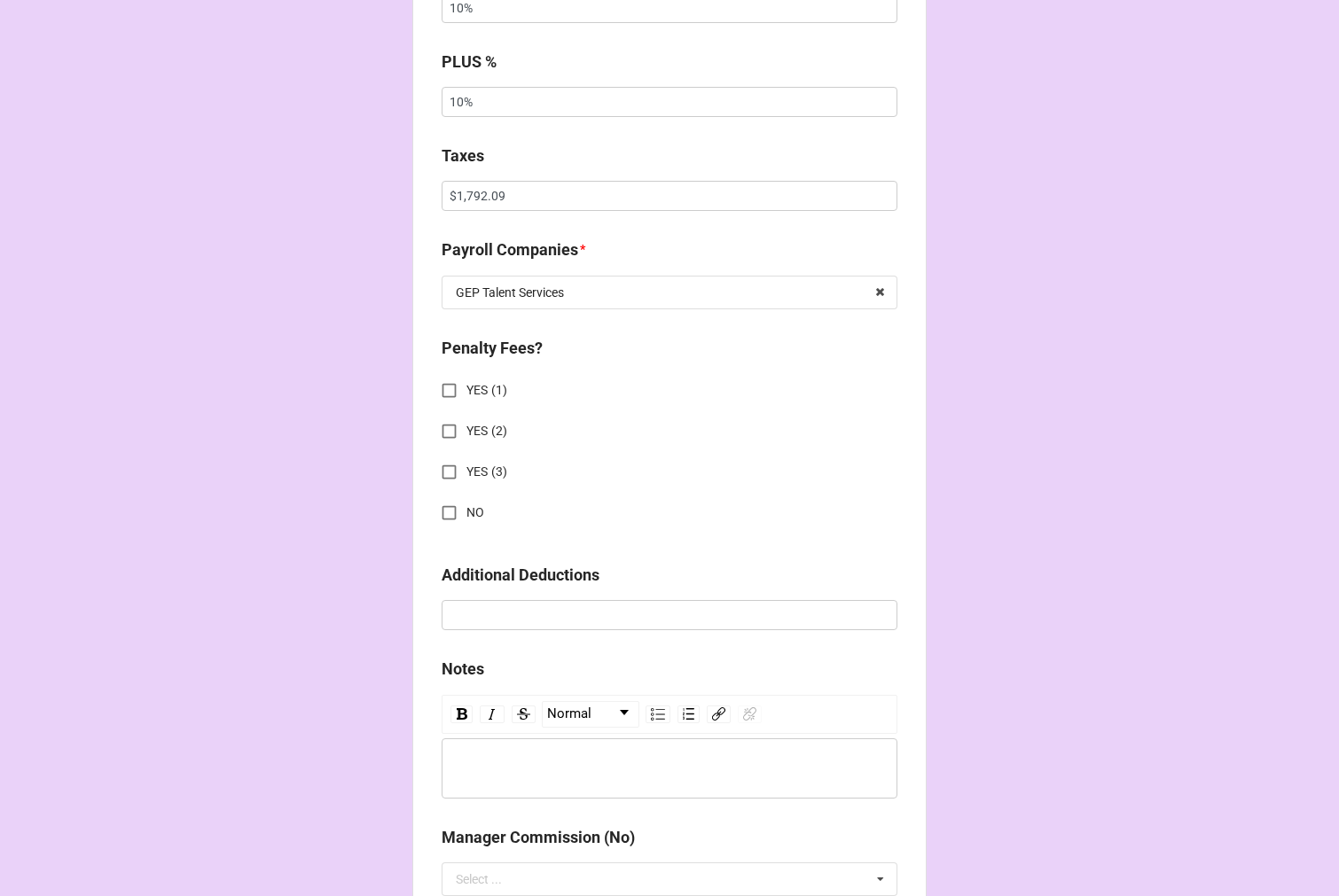
scroll to position [1477, 0]
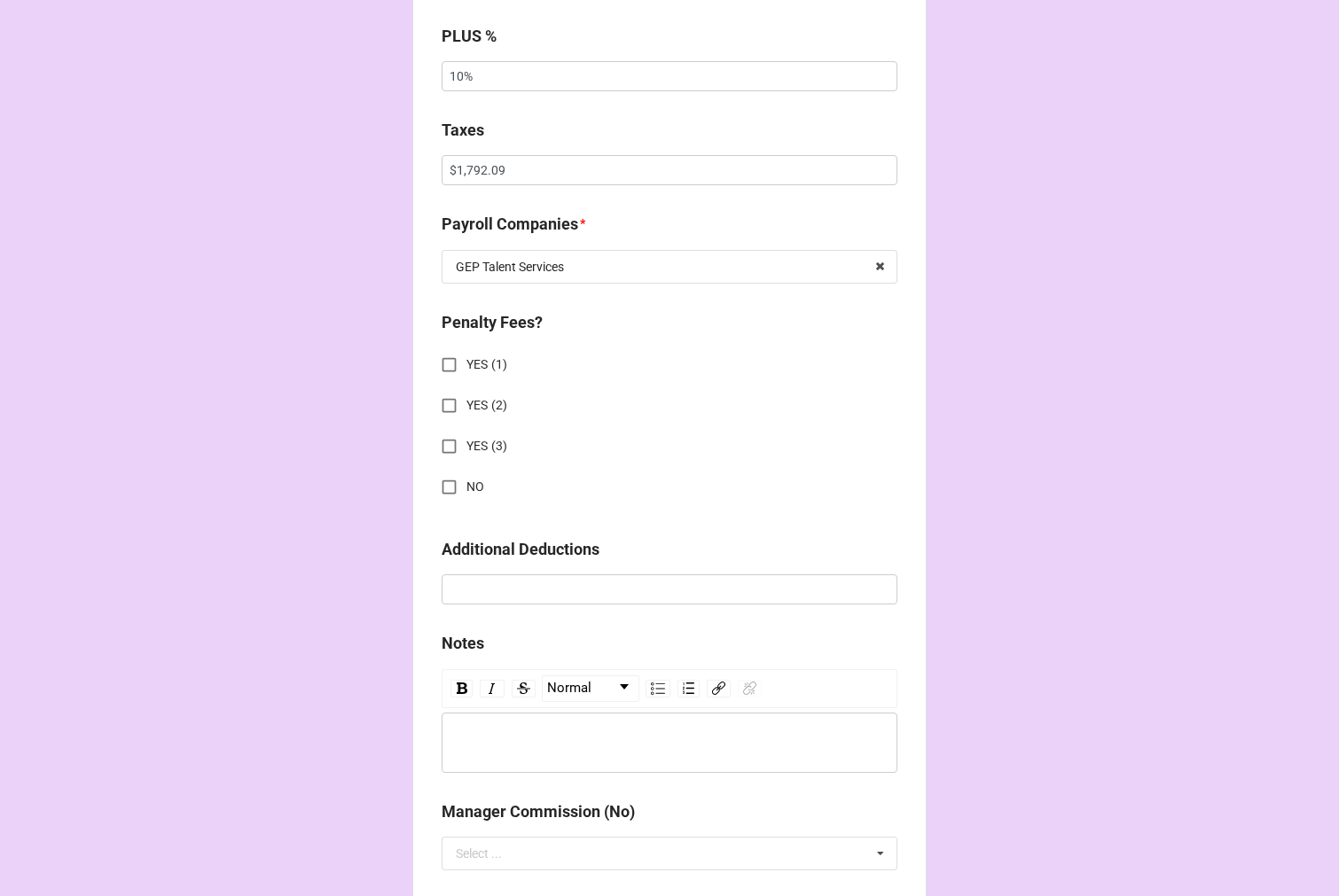
click at [439, 361] on input "YES (1)" at bounding box center [450, 364] width 35 height 35
checkbox input "true"
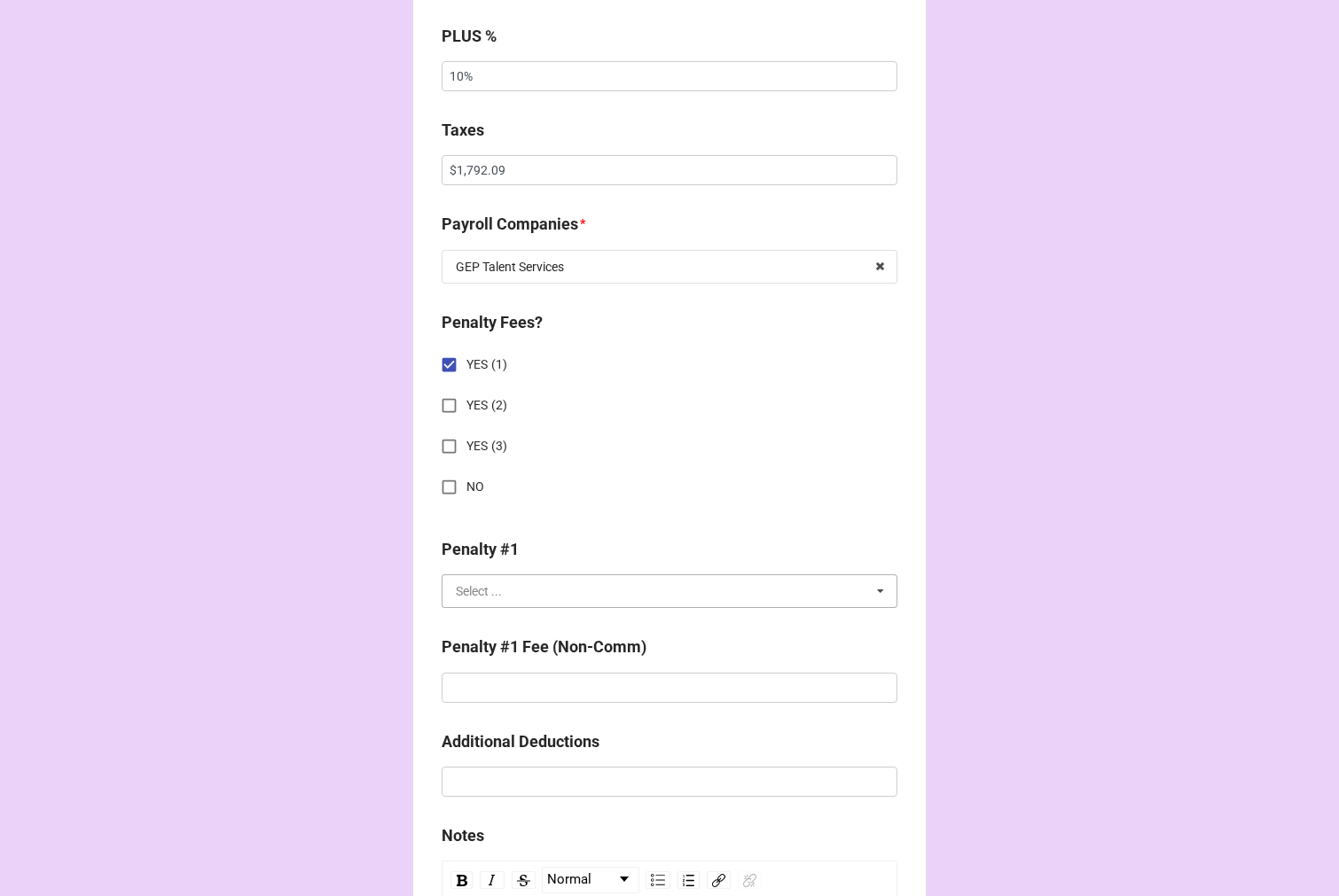
click at [516, 601] on input "text" at bounding box center [669, 591] width 453 height 32
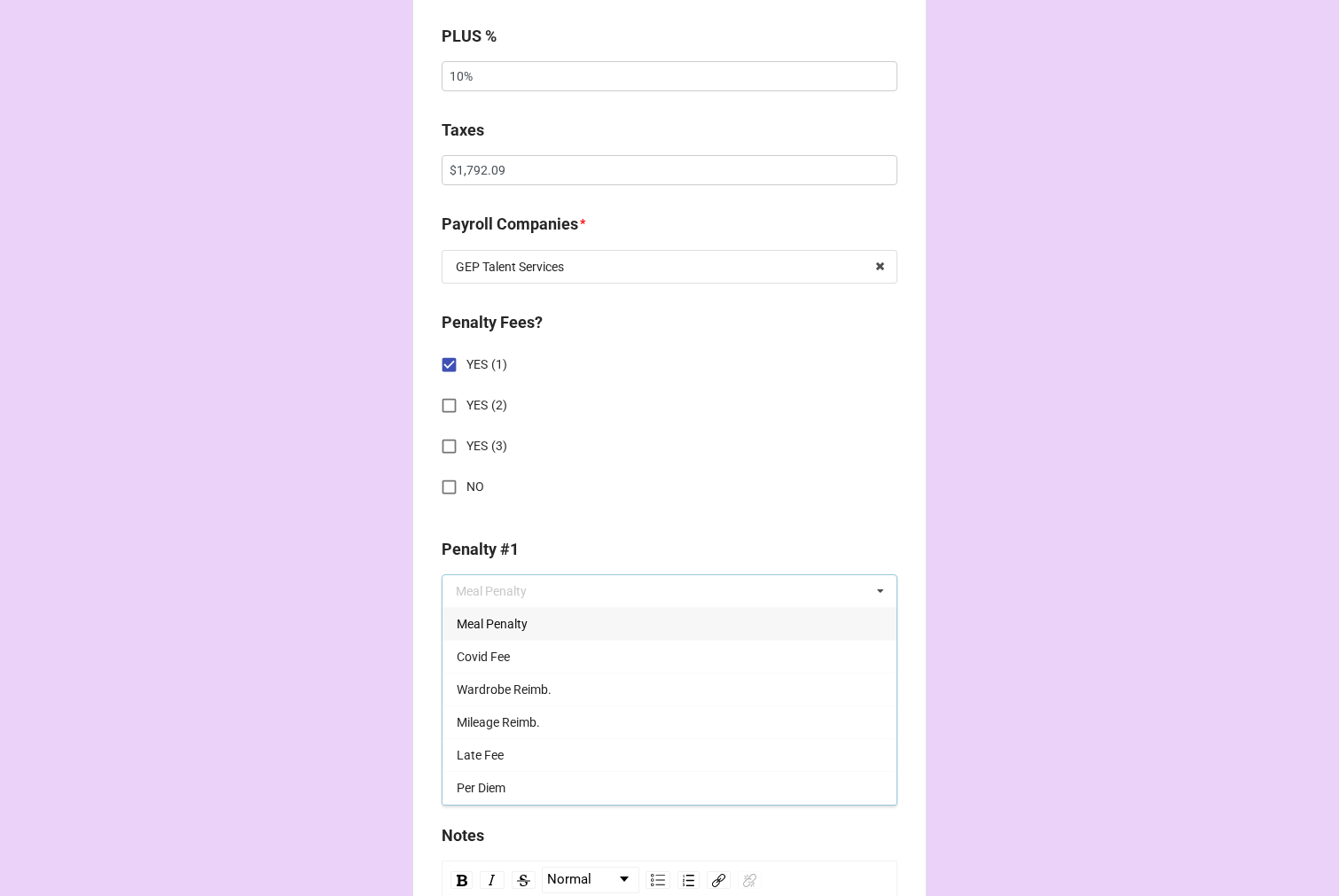
click at [568, 614] on div "Meal Penalty" at bounding box center [669, 623] width 453 height 33
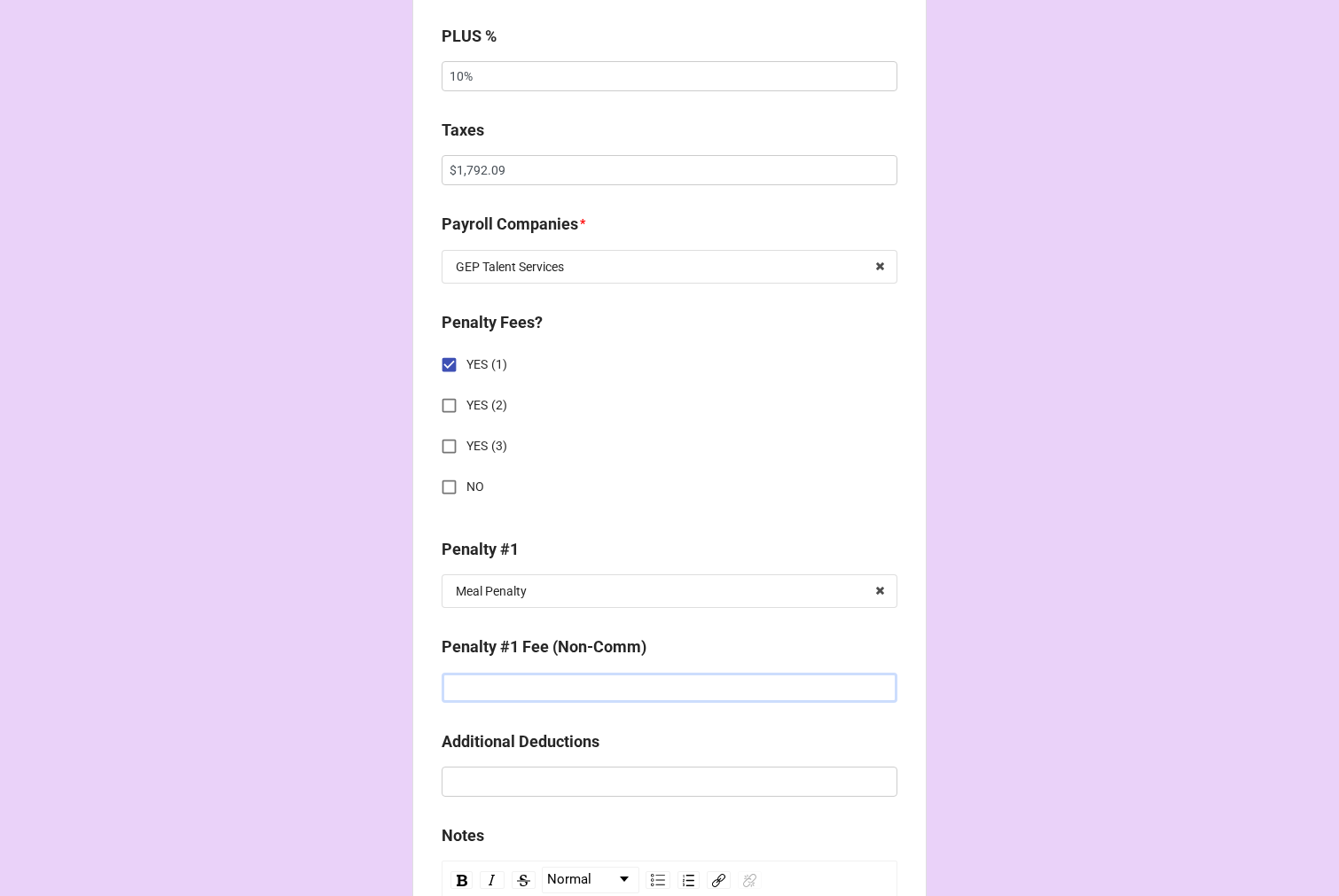
click at [540, 680] on input "text" at bounding box center [669, 687] width 455 height 30
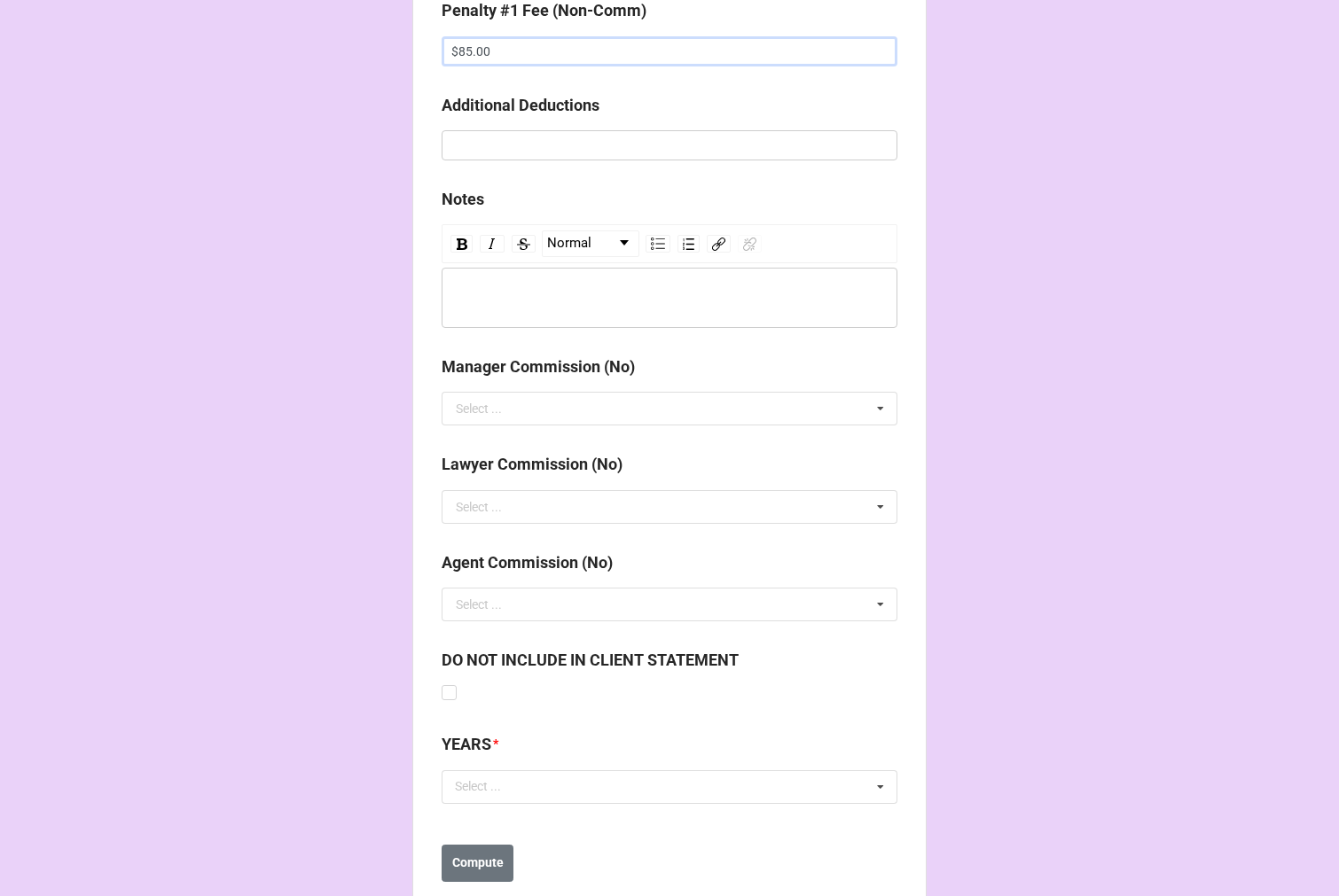
scroll to position [2155, 0]
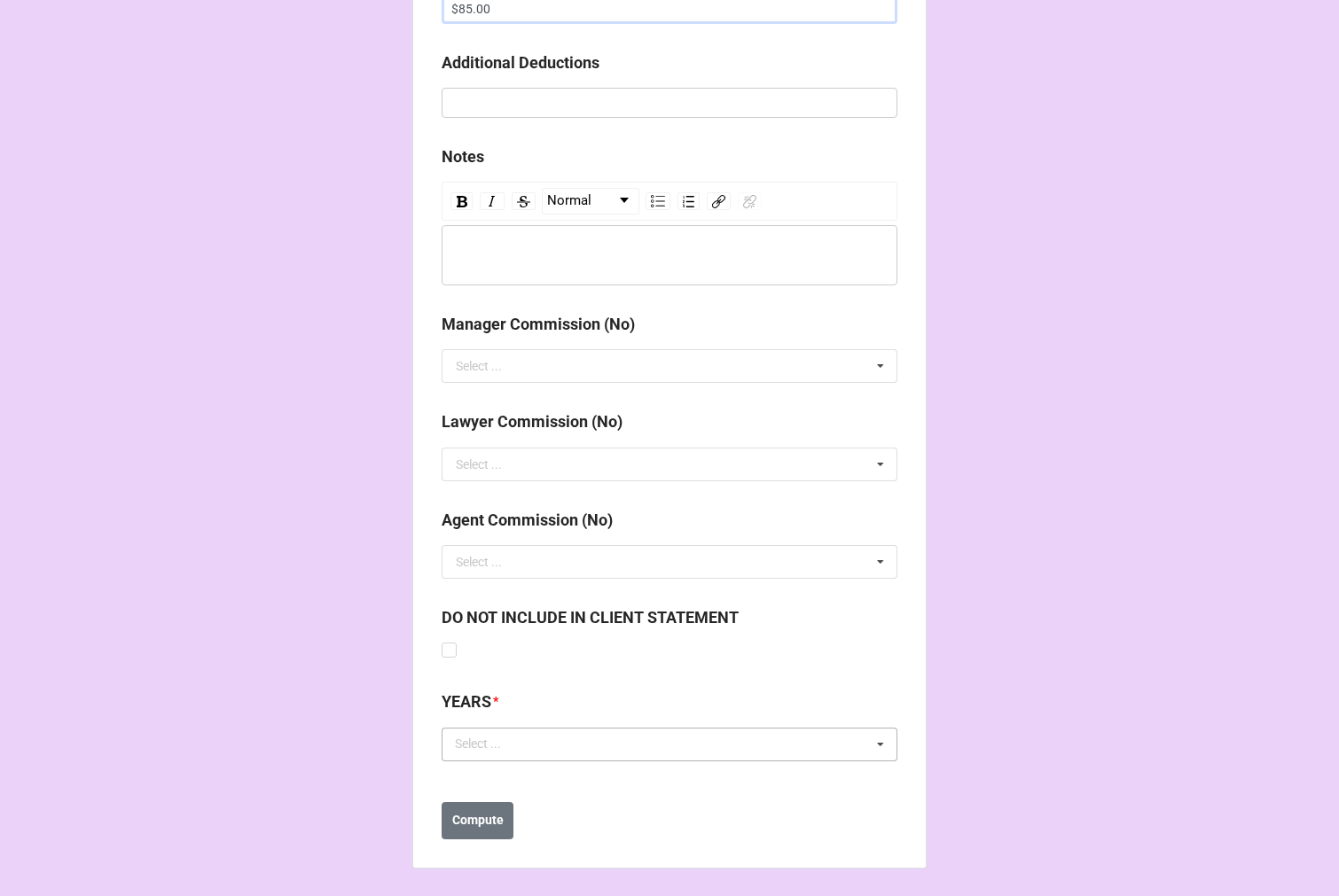
type input "$85.00"
click at [504, 756] on div "Select ... No results found." at bounding box center [669, 744] width 455 height 34
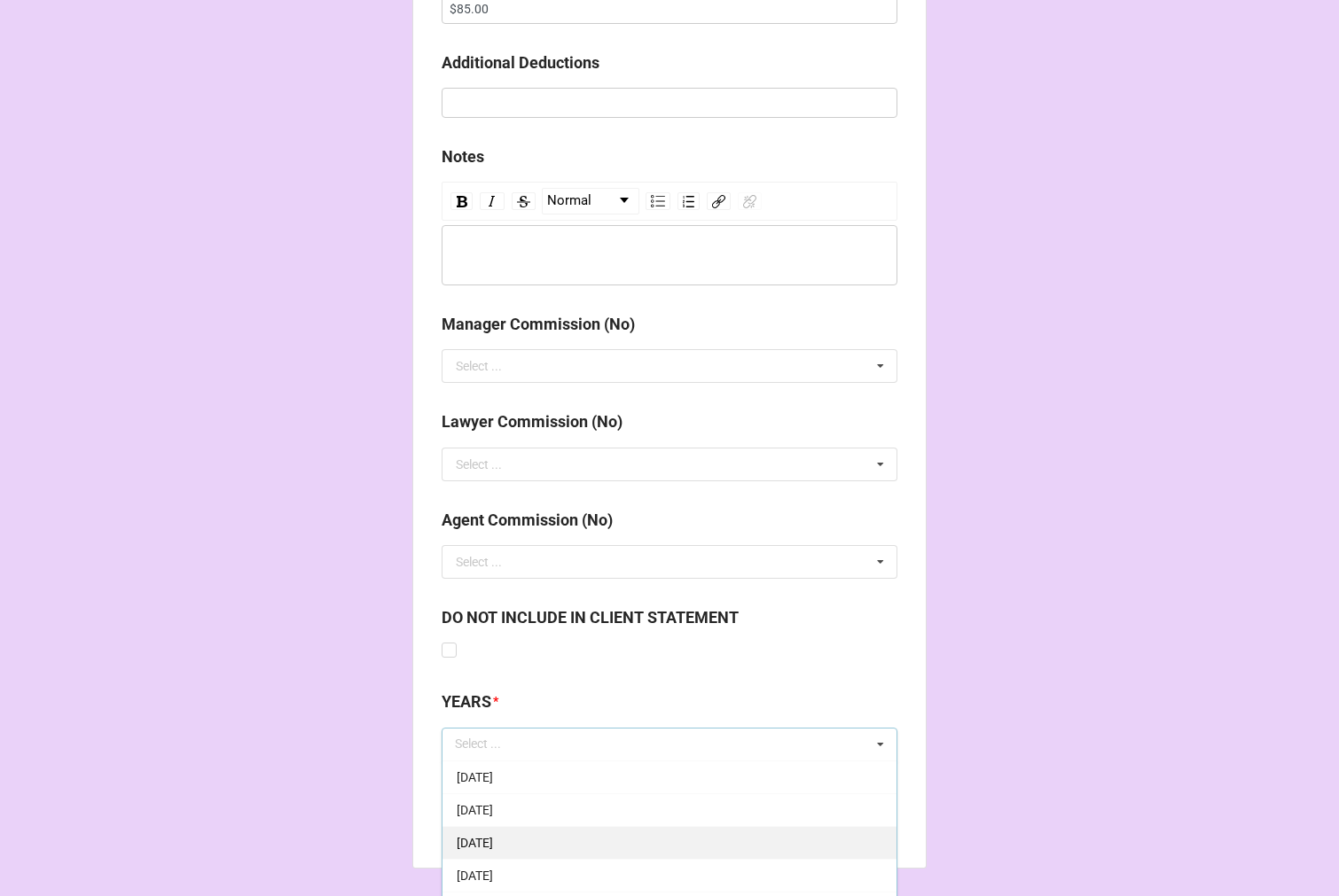
click at [493, 838] on span "[DATE]" at bounding box center [475, 843] width 37 height 14
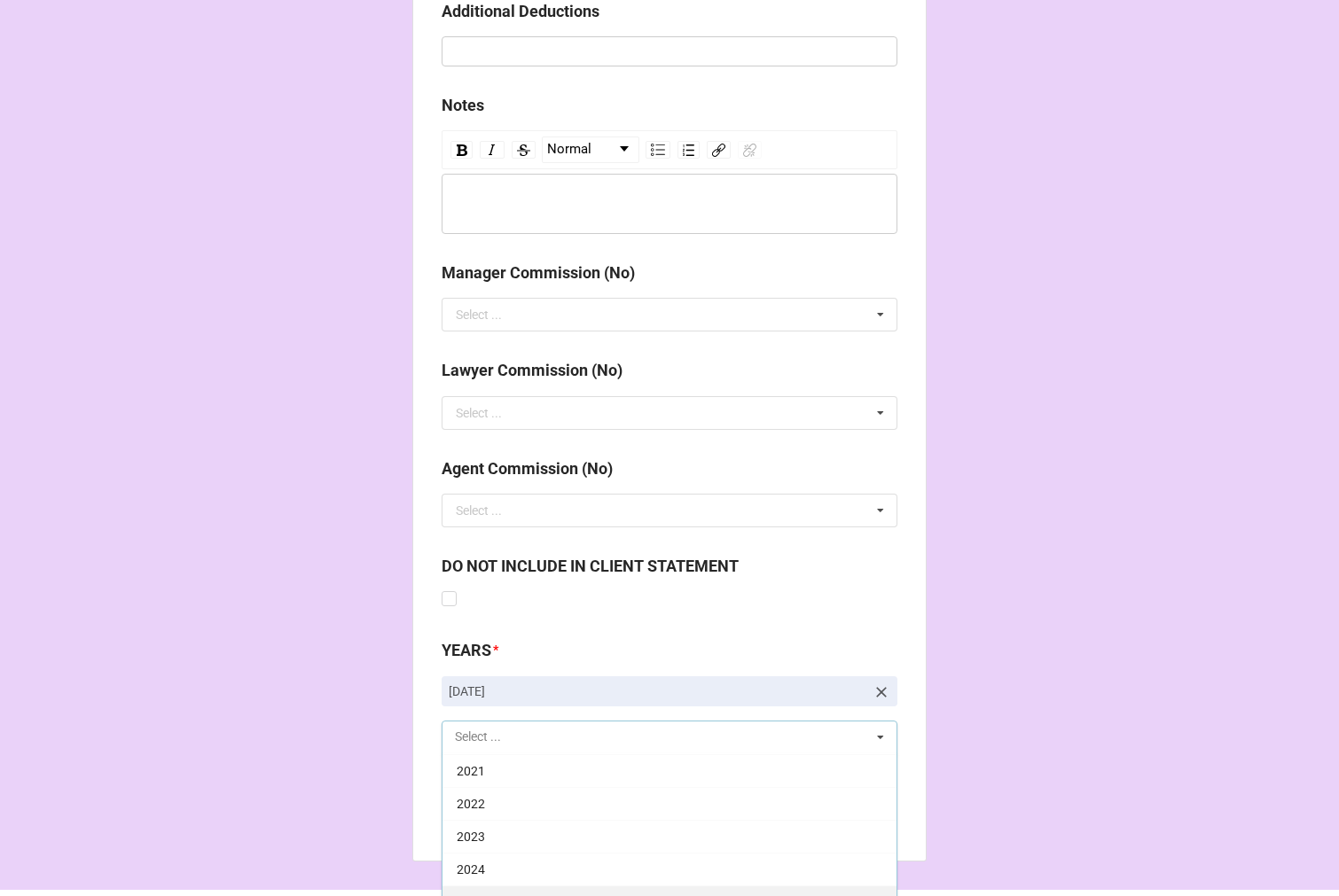
scroll to position [2254, 0]
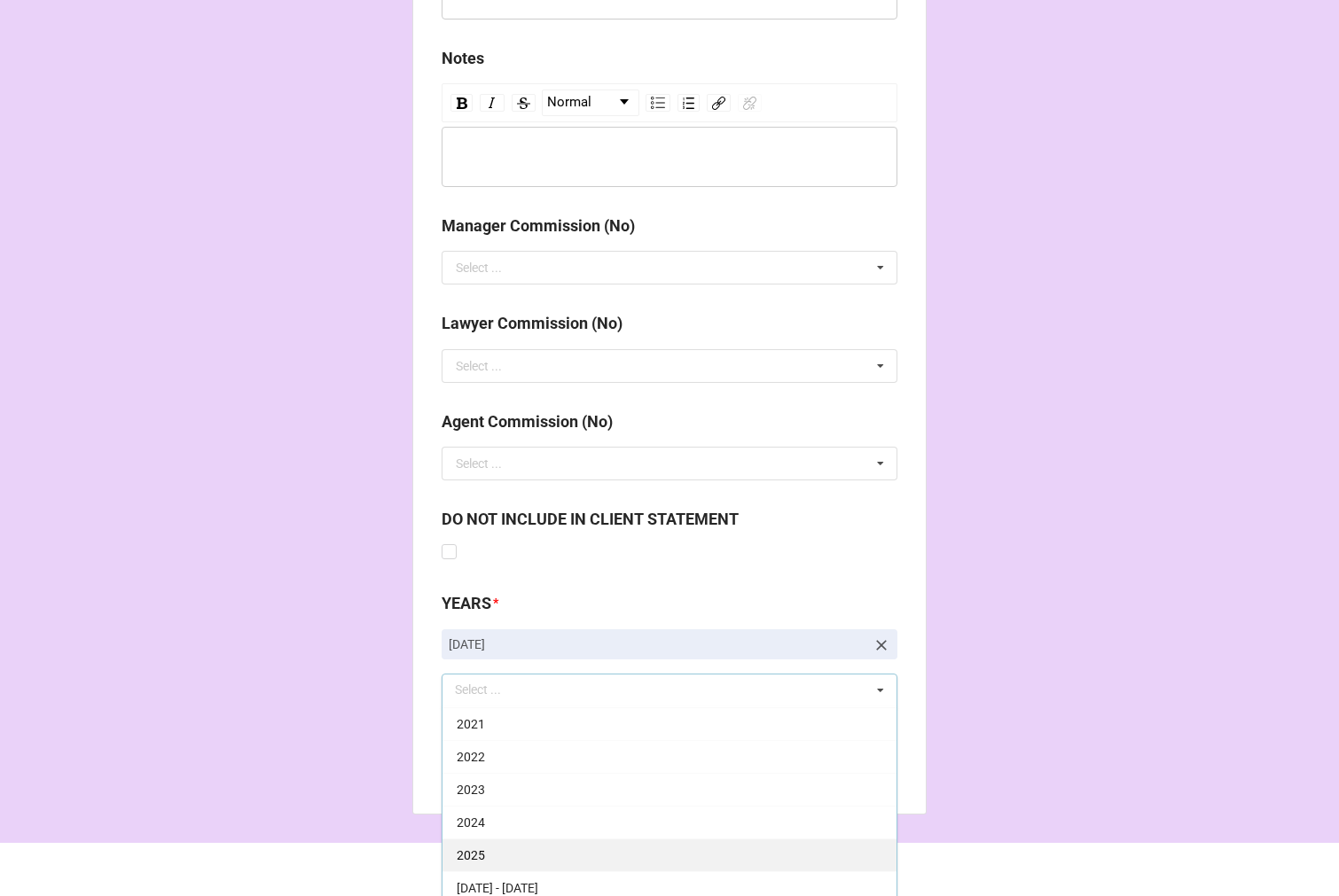
click at [521, 859] on div "2025" at bounding box center [669, 854] width 453 height 33
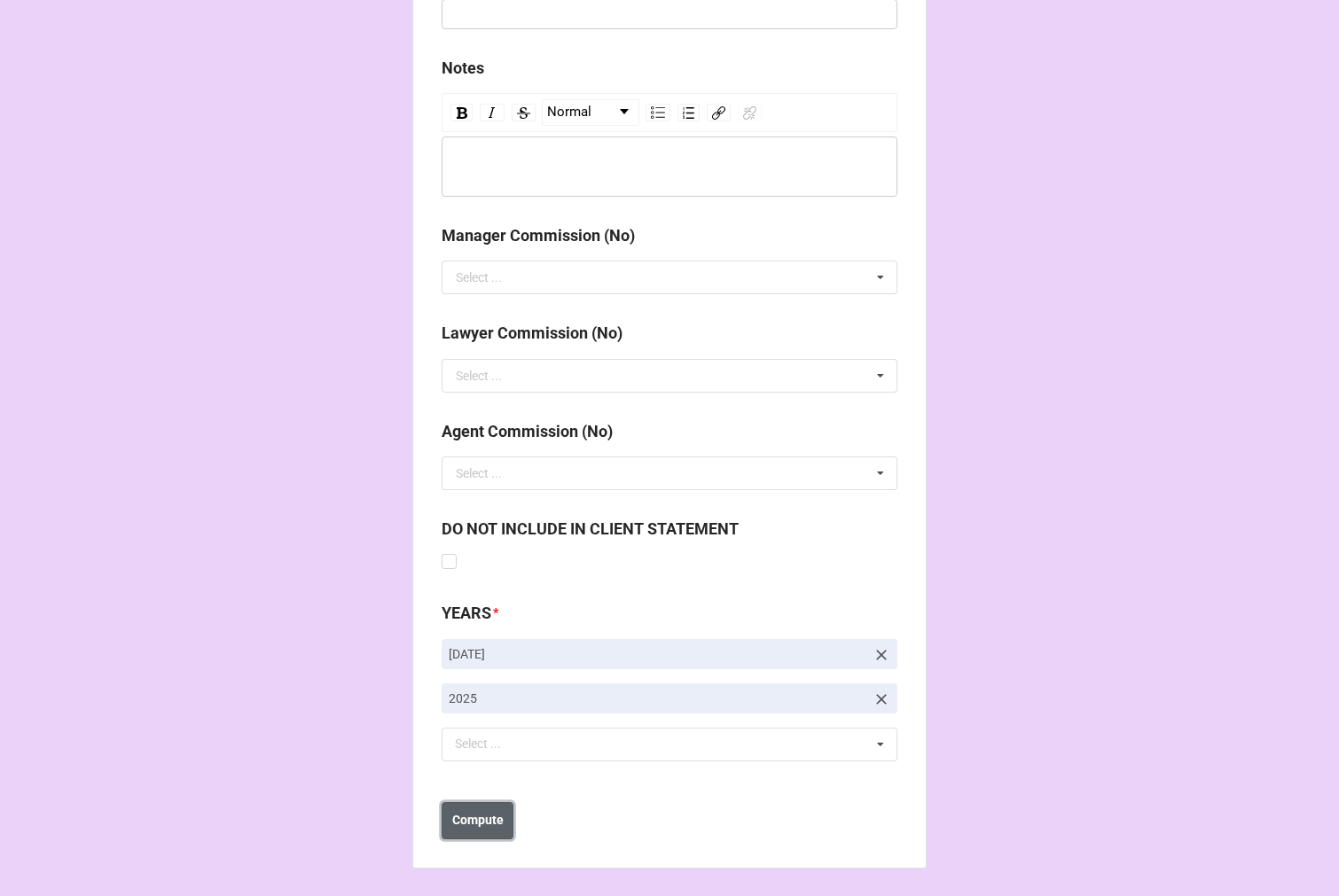
click at [488, 822] on b "Compute" at bounding box center [478, 820] width 51 height 18
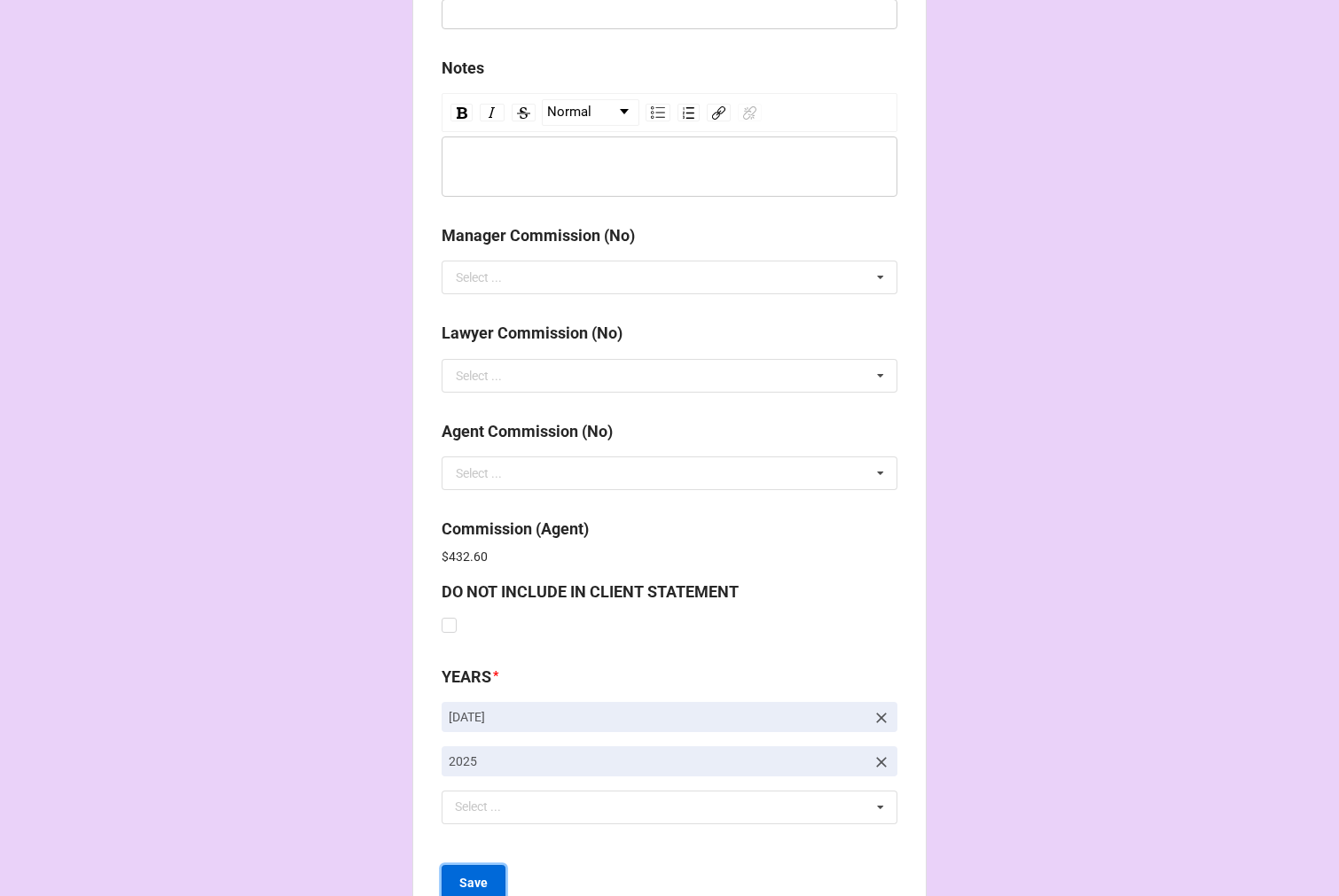
click at [474, 882] on b "Save" at bounding box center [473, 882] width 28 height 18
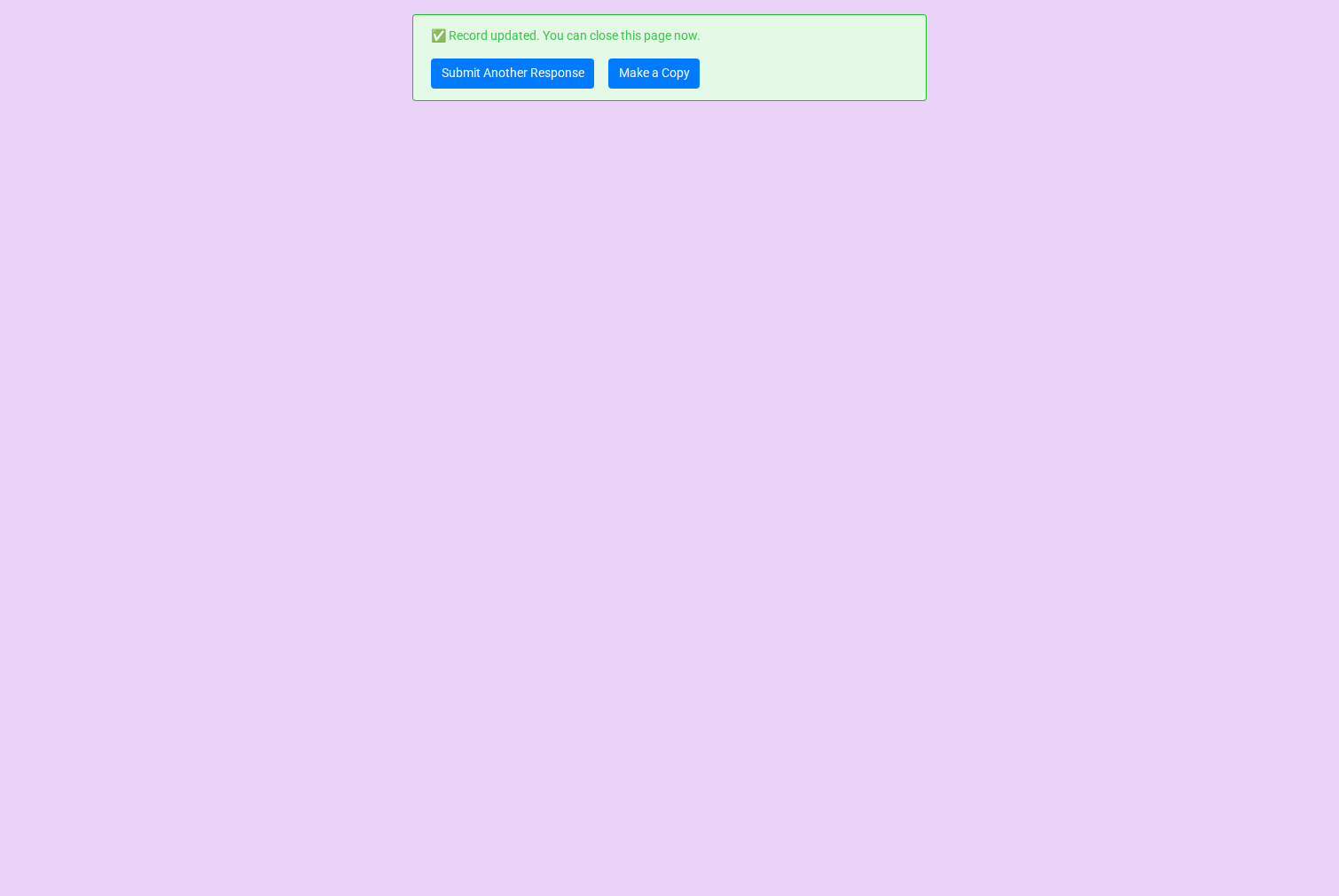
scroll to position [0, 0]
click at [512, 74] on link "Submit Another Response" at bounding box center [512, 73] width 163 height 30
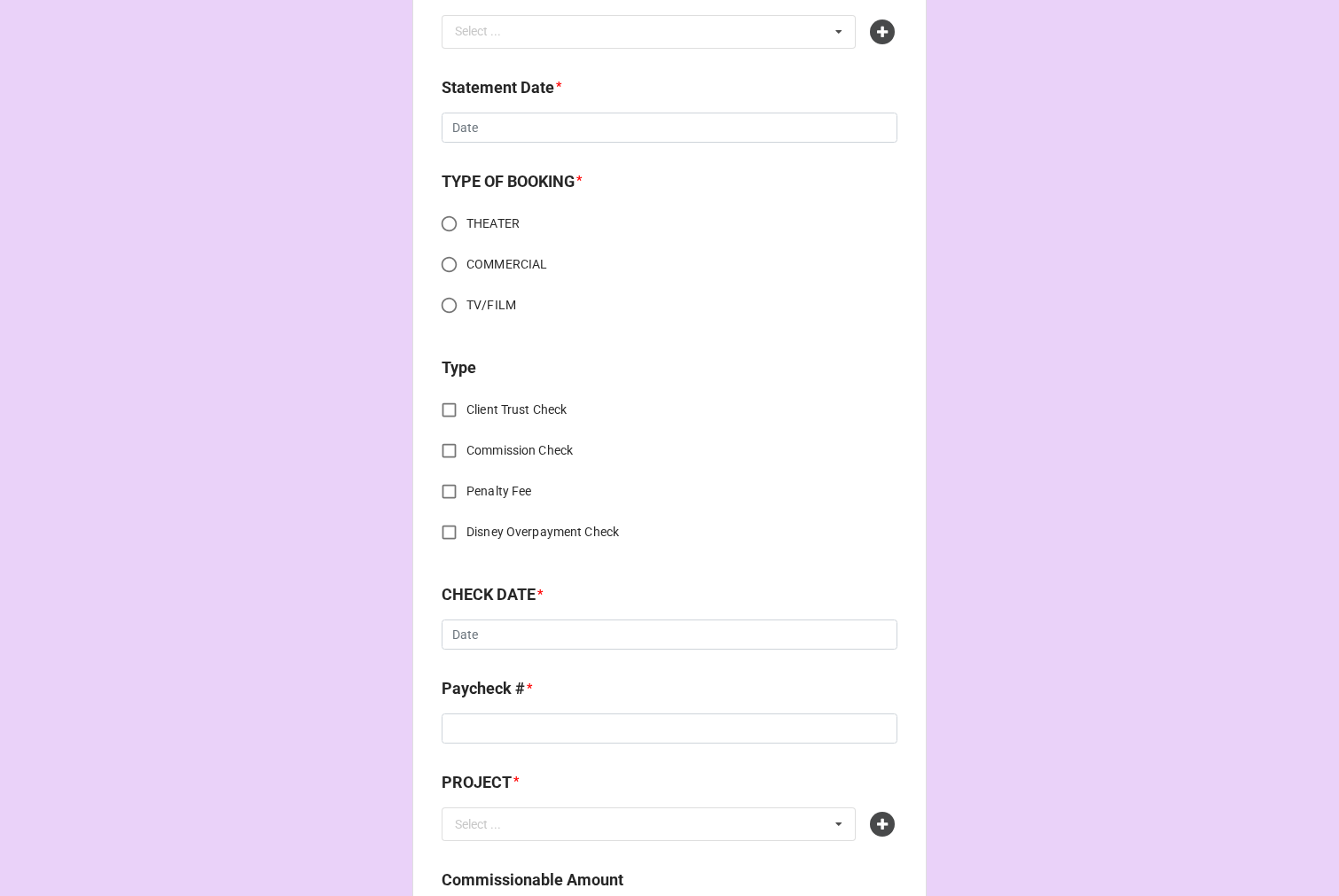
scroll to position [886, 0]
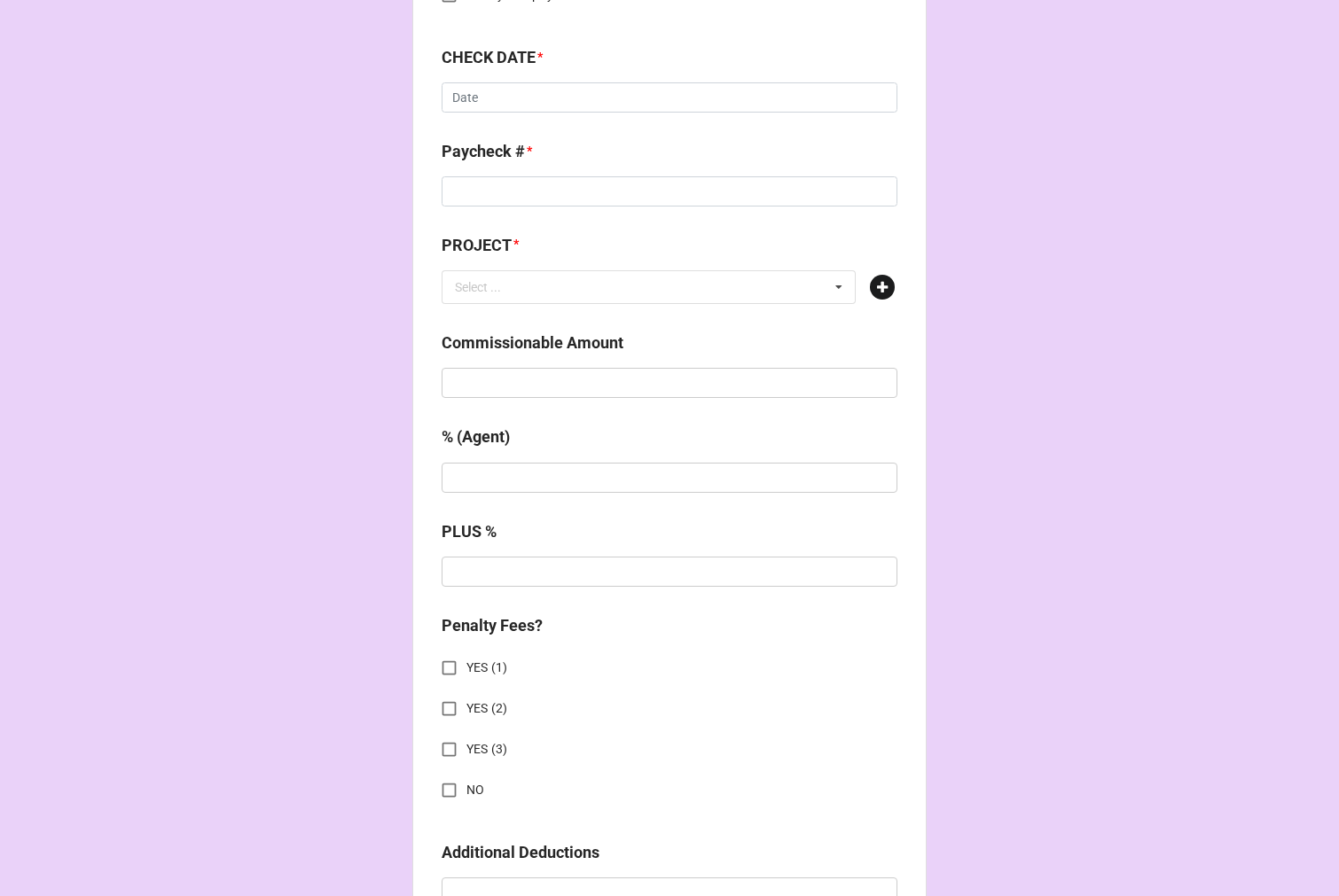
click at [879, 283] on icon at bounding box center [883, 287] width 25 height 25
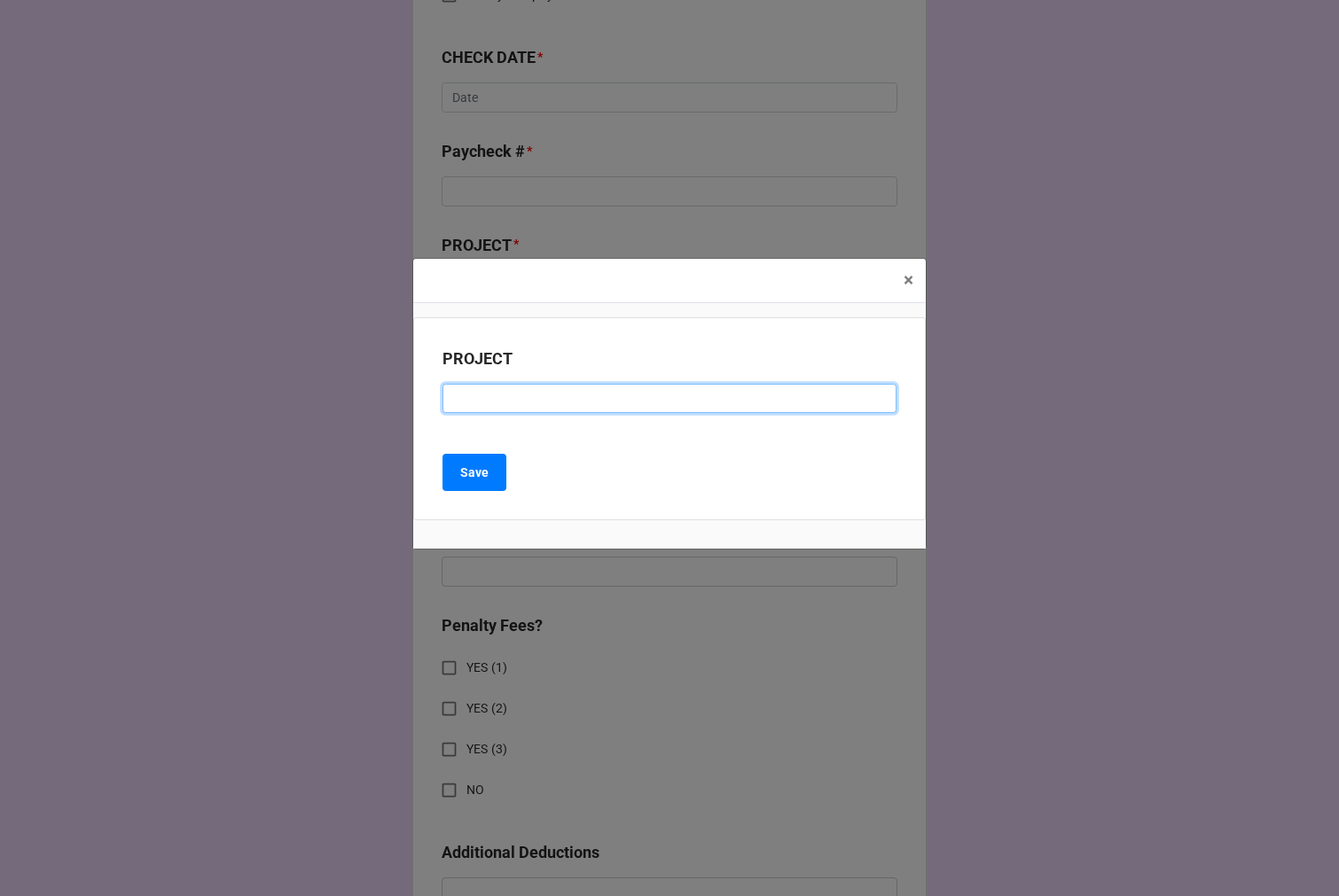
click at [466, 395] on input at bounding box center [669, 398] width 453 height 30
paste input "VERIZON (RESIDUAL CHECK #17)"
drag, startPoint x: 625, startPoint y: 399, endPoint x: 649, endPoint y: 396, distance: 24.2
click at [629, 399] on input "VERIZON (RESIDUAL CHECK #17)" at bounding box center [669, 398] width 453 height 30
type input "VERIZON (RESIDUAL CHECK #18)"
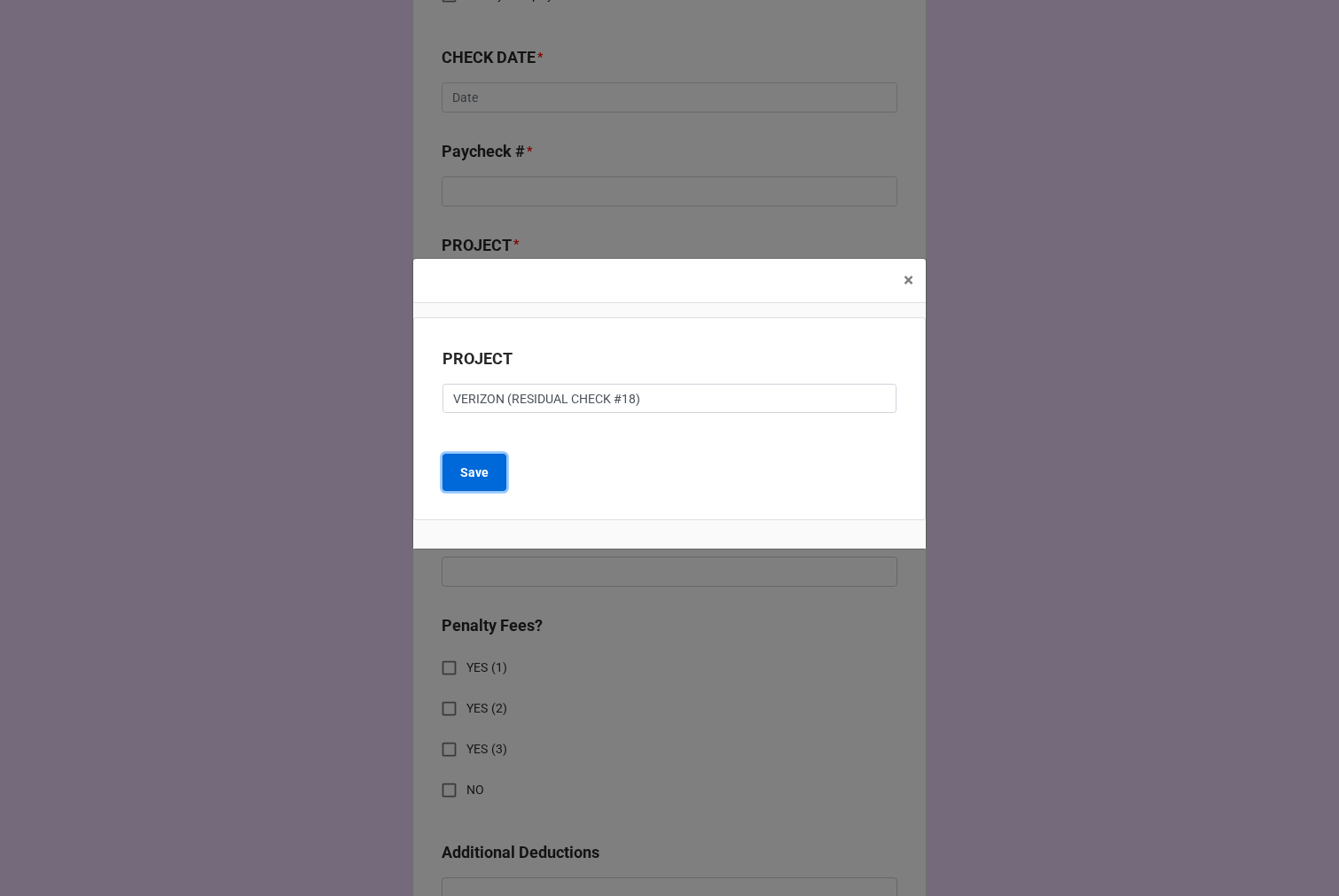
click at [477, 464] on b "Save" at bounding box center [474, 473] width 28 height 18
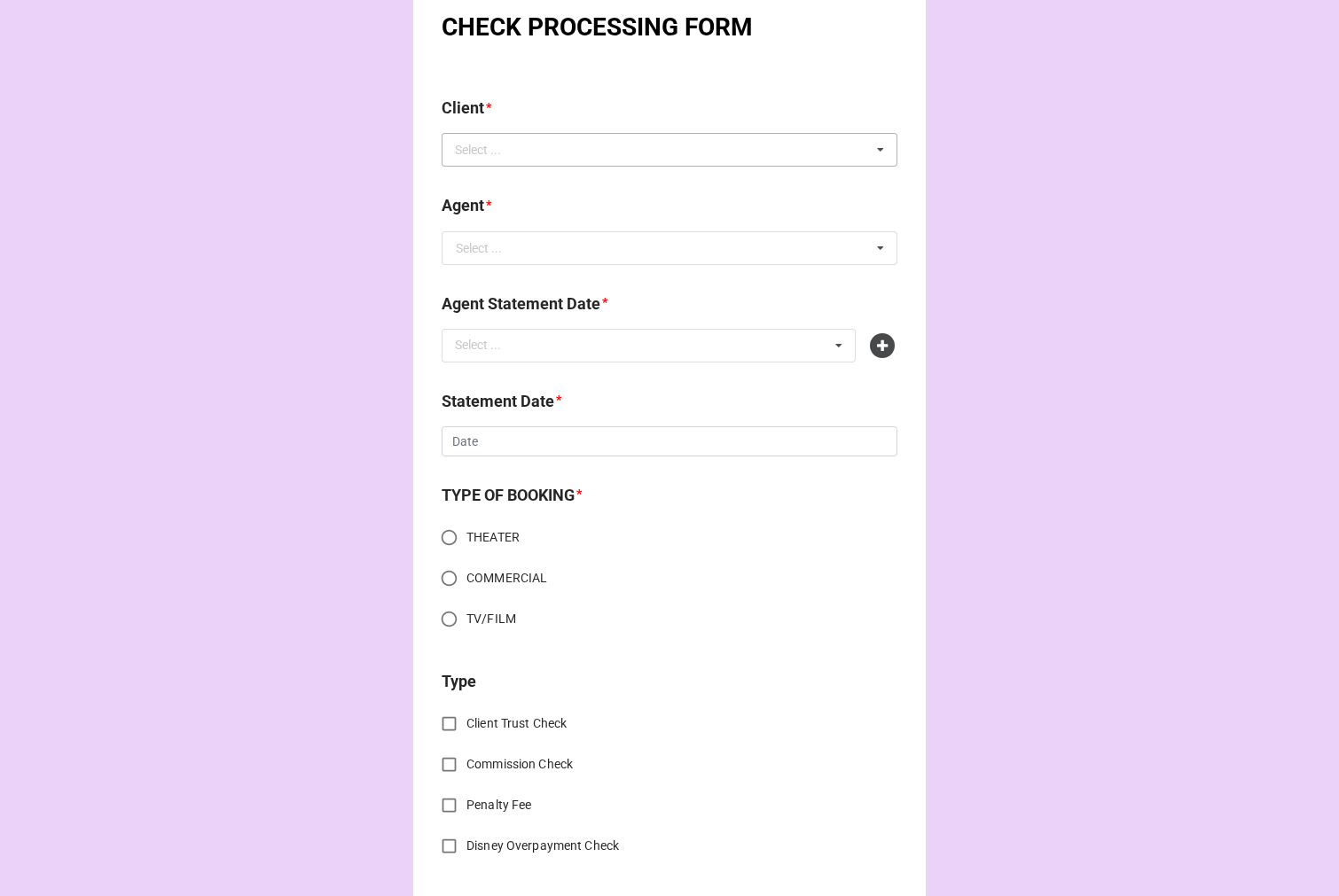
scroll to position [0, 0]
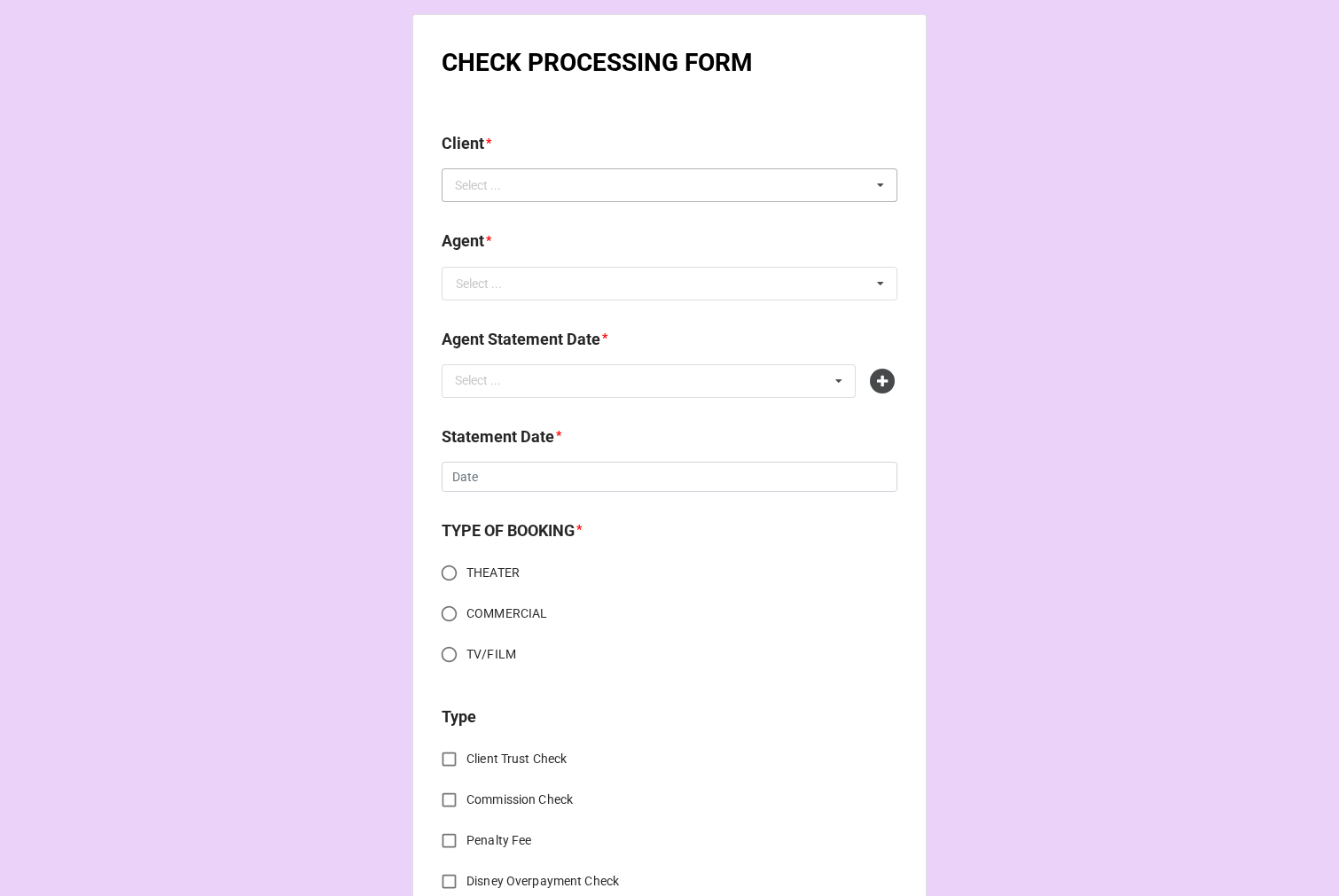
click at [582, 193] on div "Select ... No results found." at bounding box center [669, 185] width 455 height 34
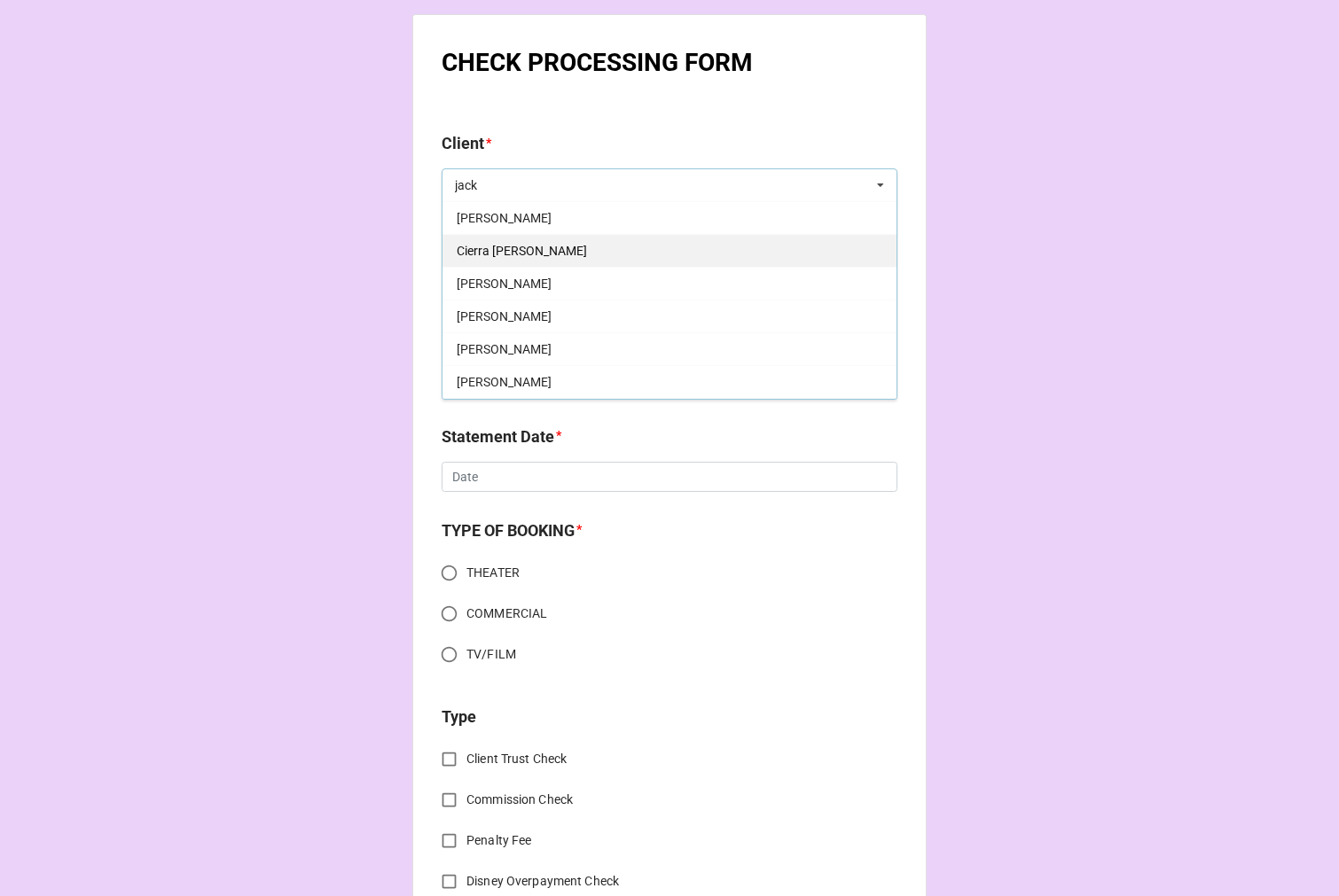
scroll to position [295, 0]
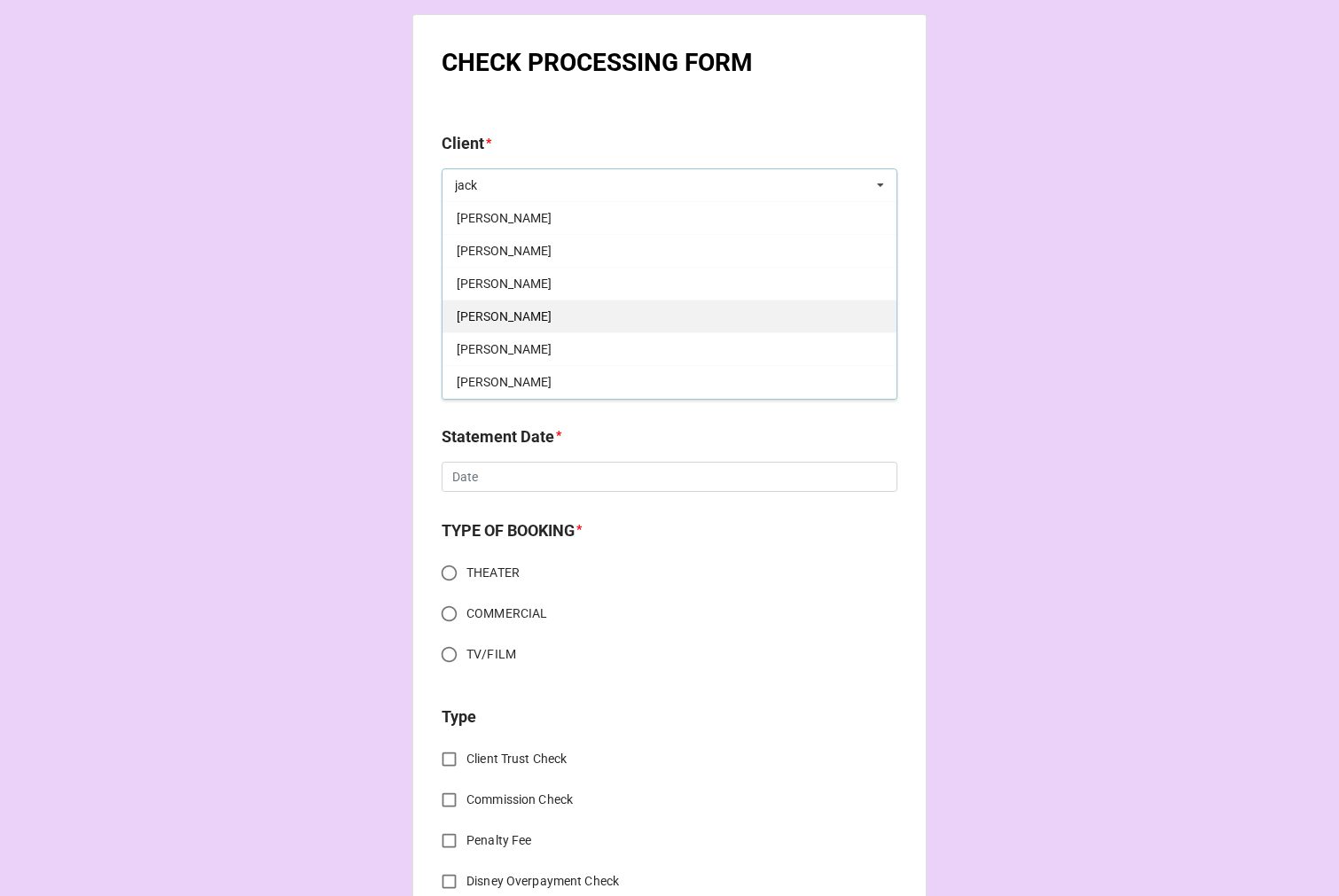
type input "jack"
click at [577, 315] on div "[PERSON_NAME]" at bounding box center [669, 316] width 453 height 33
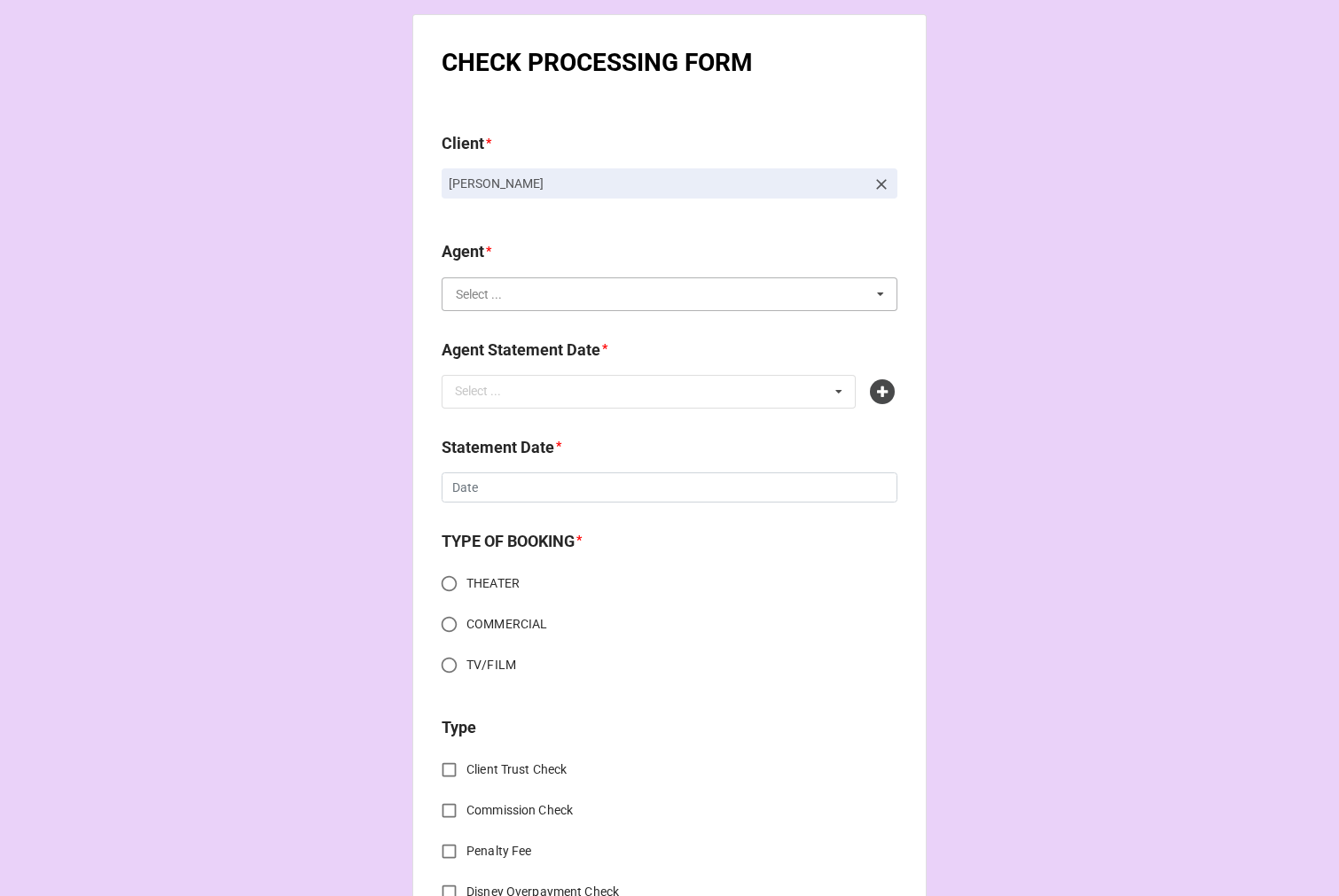
click at [529, 303] on input "text" at bounding box center [669, 294] width 453 height 32
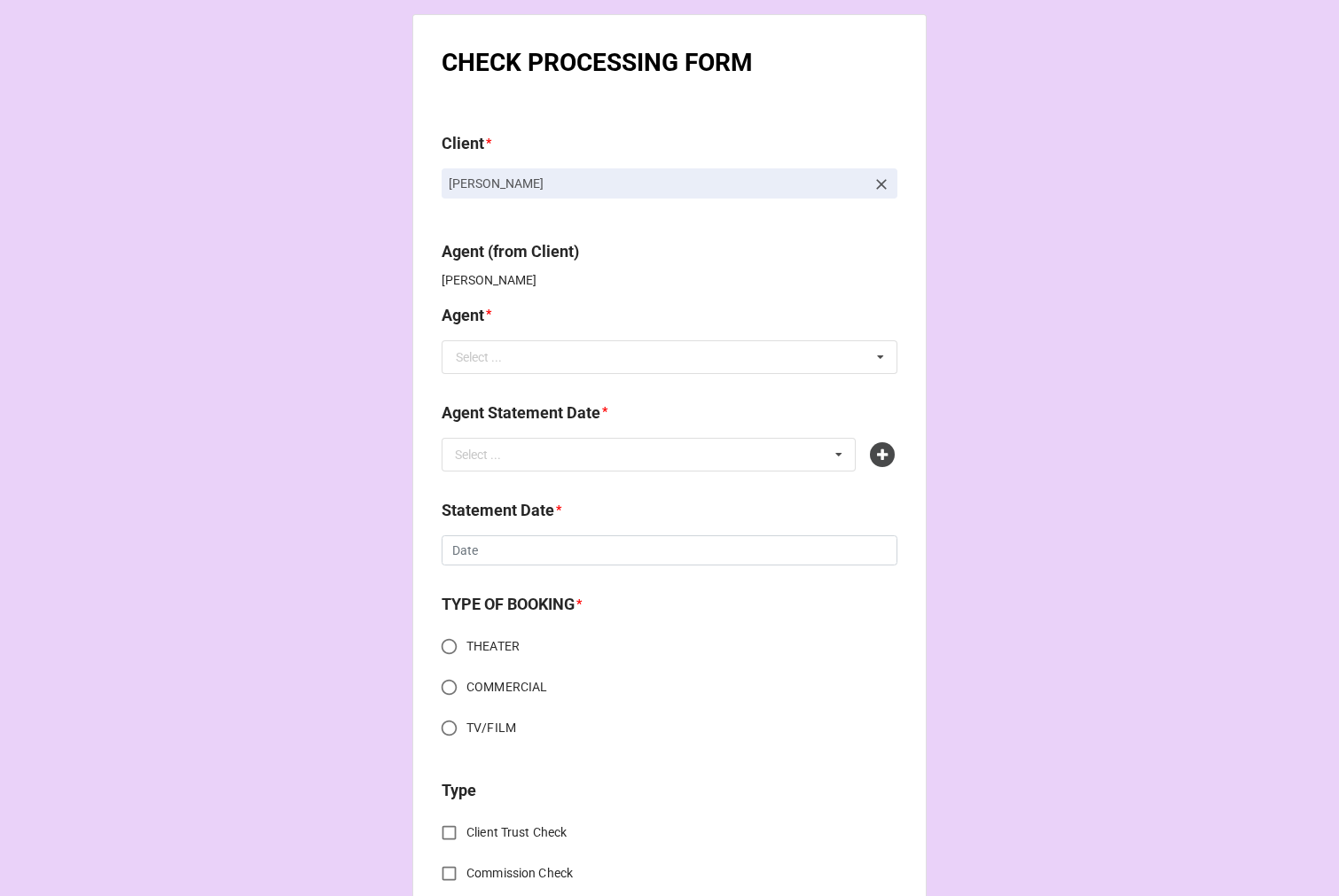
click at [508, 321] on b "Agent *" at bounding box center [669, 319] width 455 height 31
click at [490, 363] on div "Select ..." at bounding box center [479, 357] width 46 height 13
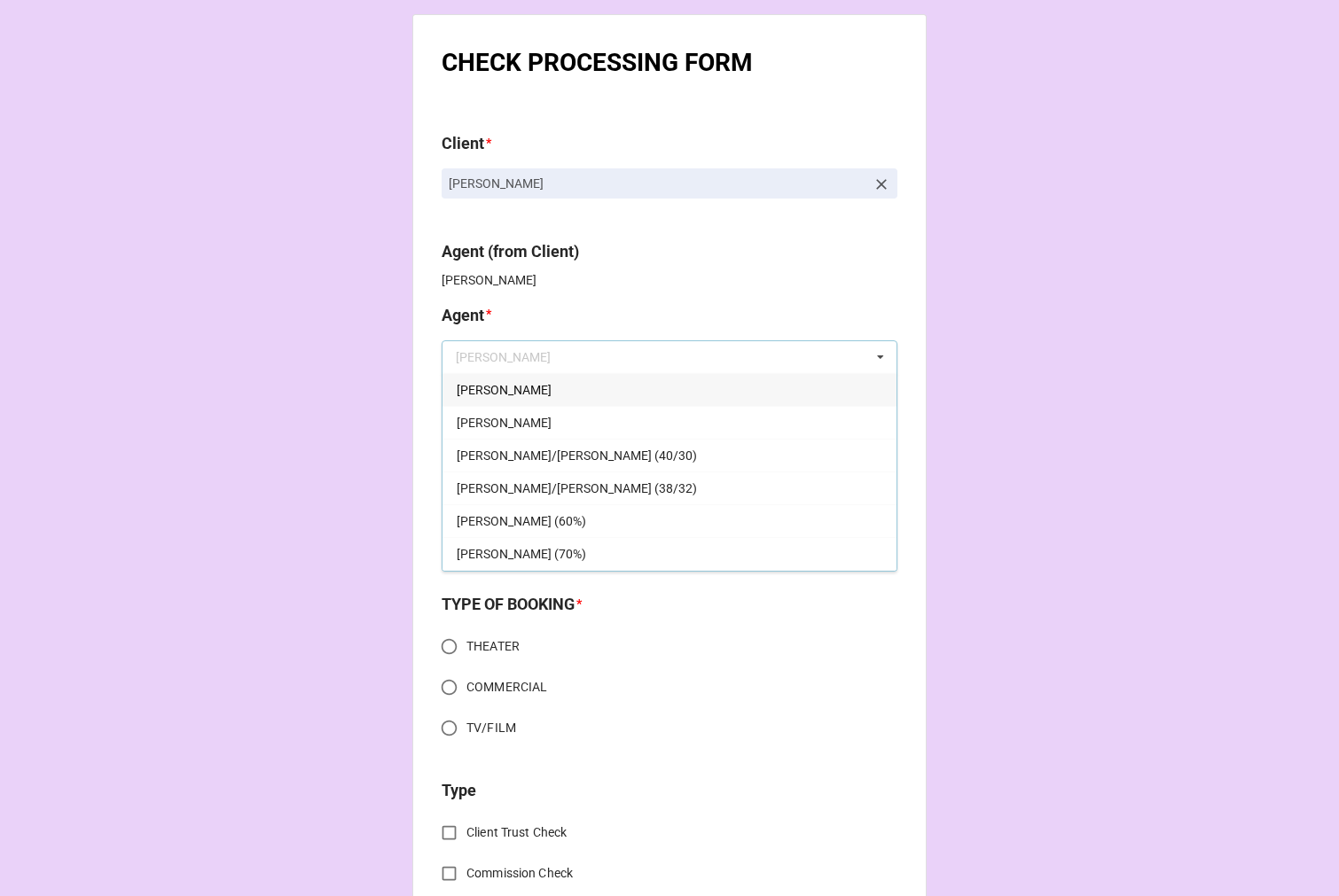
click at [477, 388] on div "[PERSON_NAME]" at bounding box center [669, 390] width 453 height 33
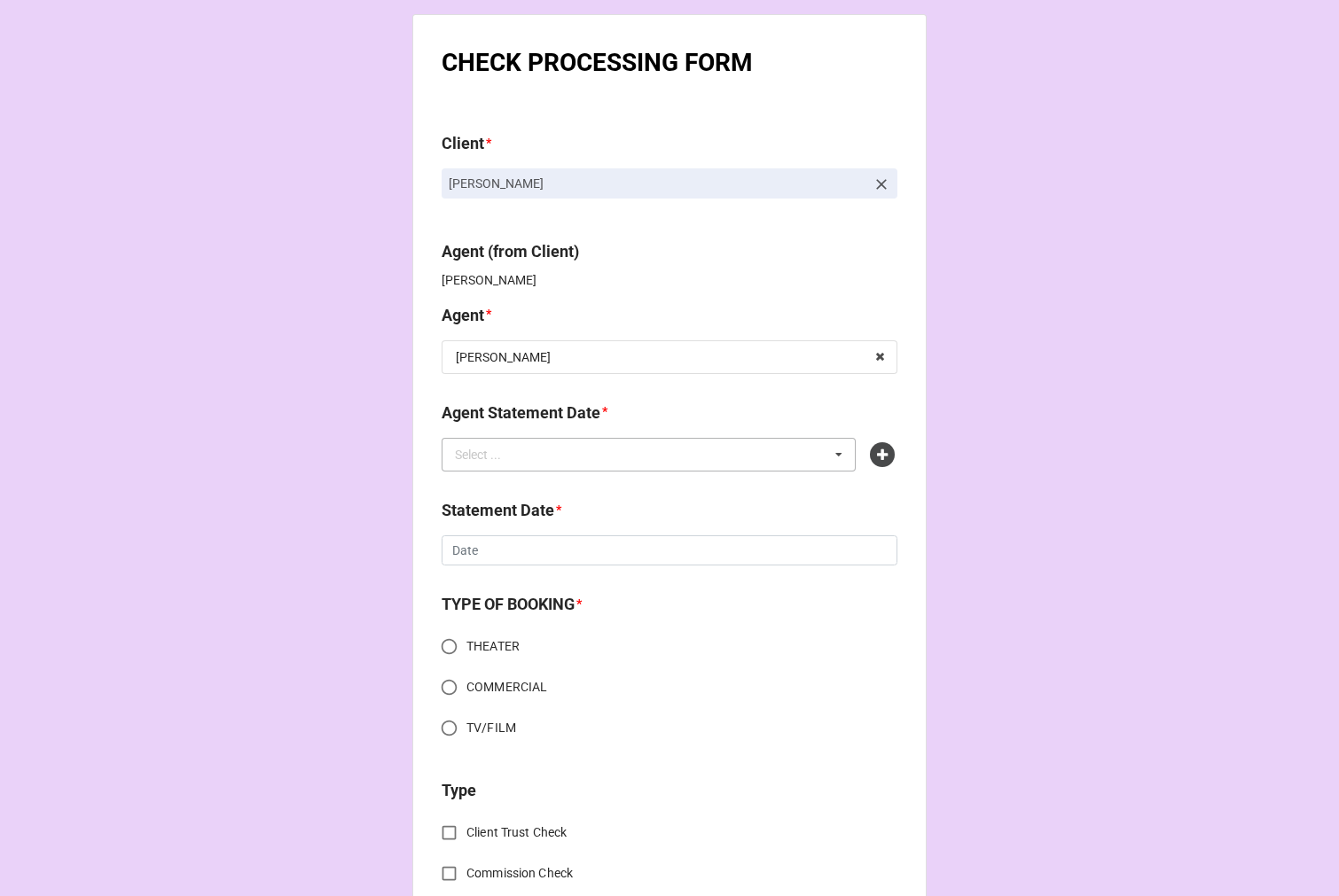
click at [517, 449] on div "Select ..." at bounding box center [488, 453] width 76 height 20
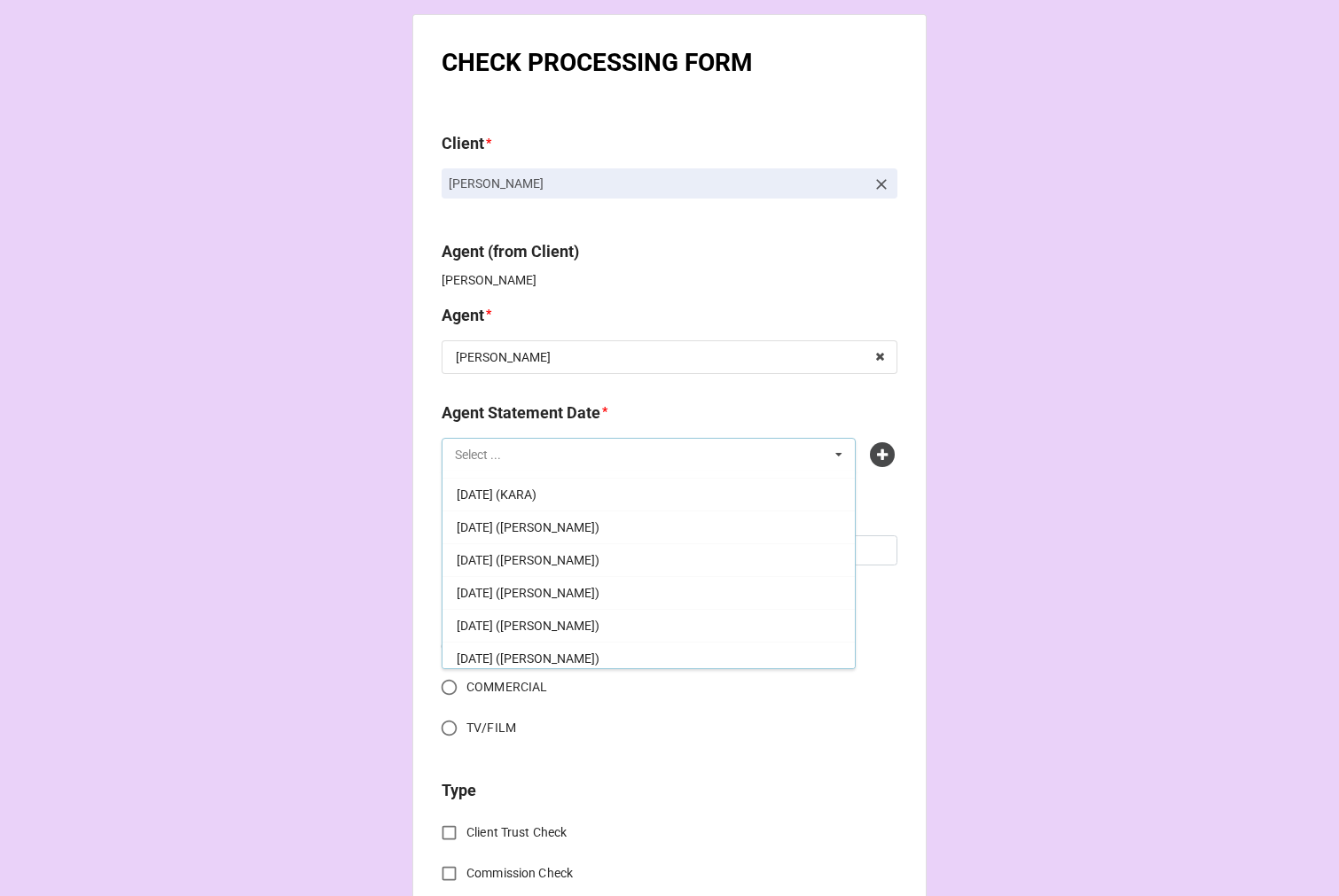
scroll to position [0, 0]
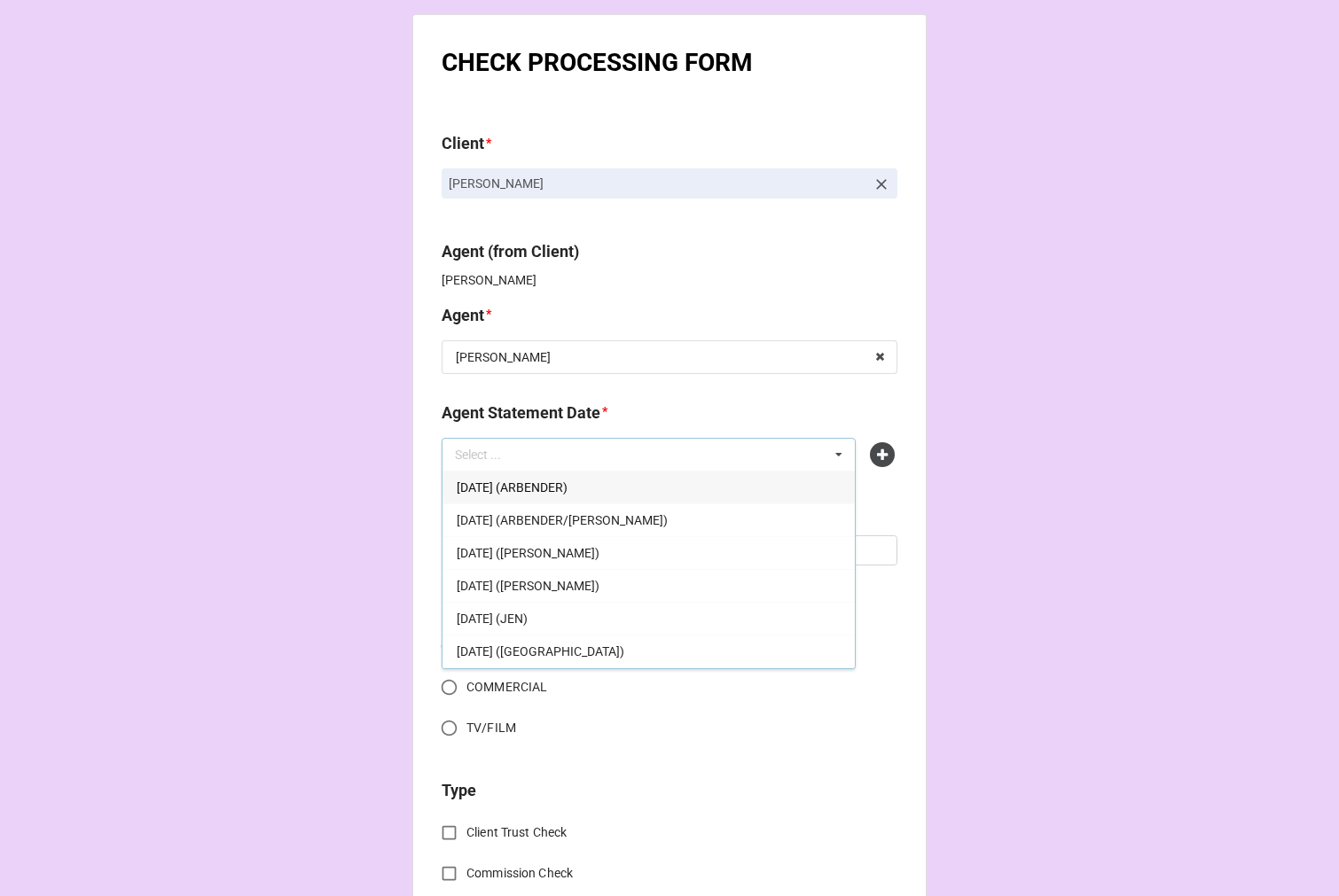
click at [568, 487] on span "SEPTEMBER 5, 2025 (ARBENDER)" at bounding box center [511, 487] width 111 height 14
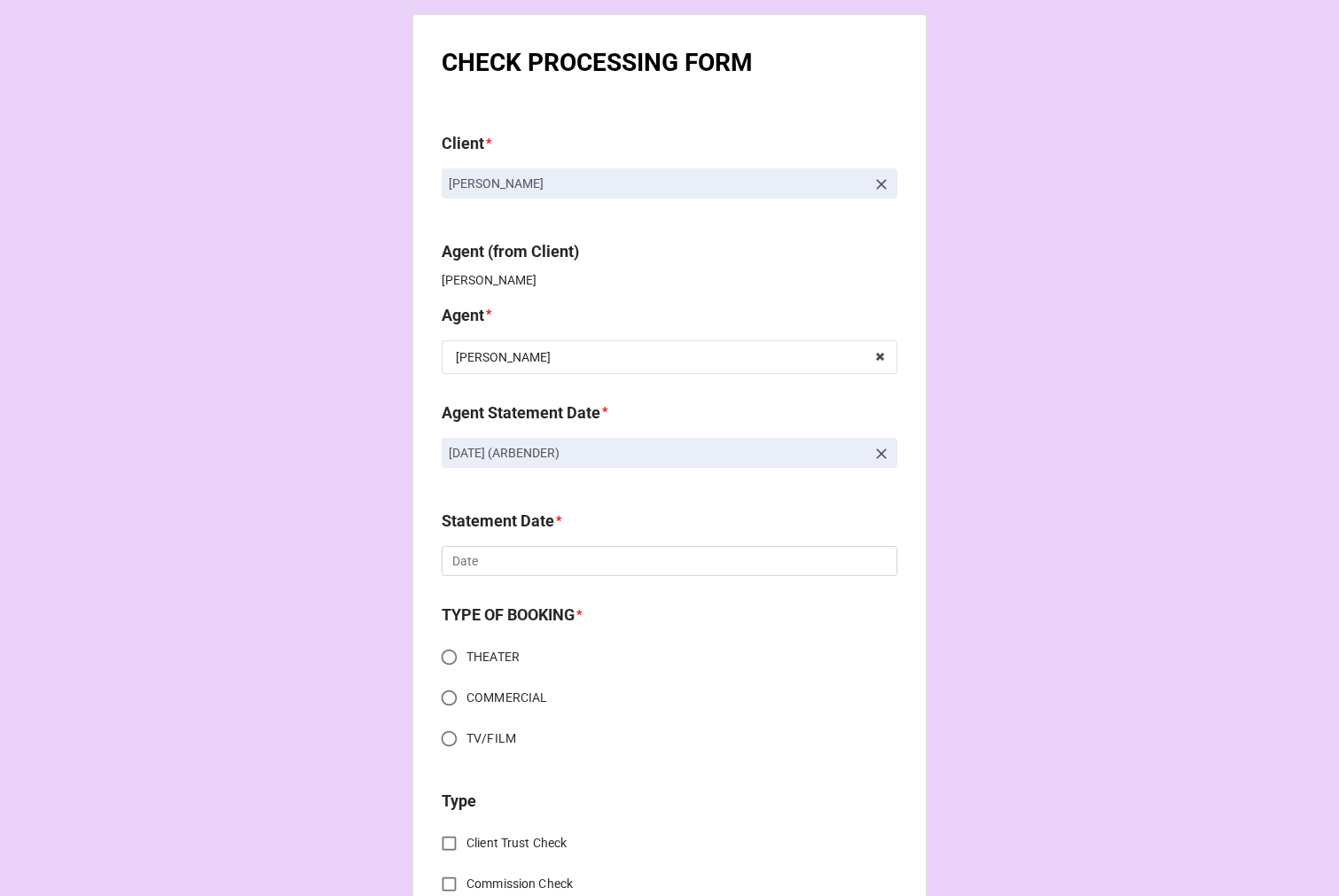
drag, startPoint x: 663, startPoint y: 455, endPoint x: 425, endPoint y: 455, distance: 238.0
copy p "[DATE] (ARBENDER)"
click at [880, 457] on icon at bounding box center [881, 453] width 11 height 11
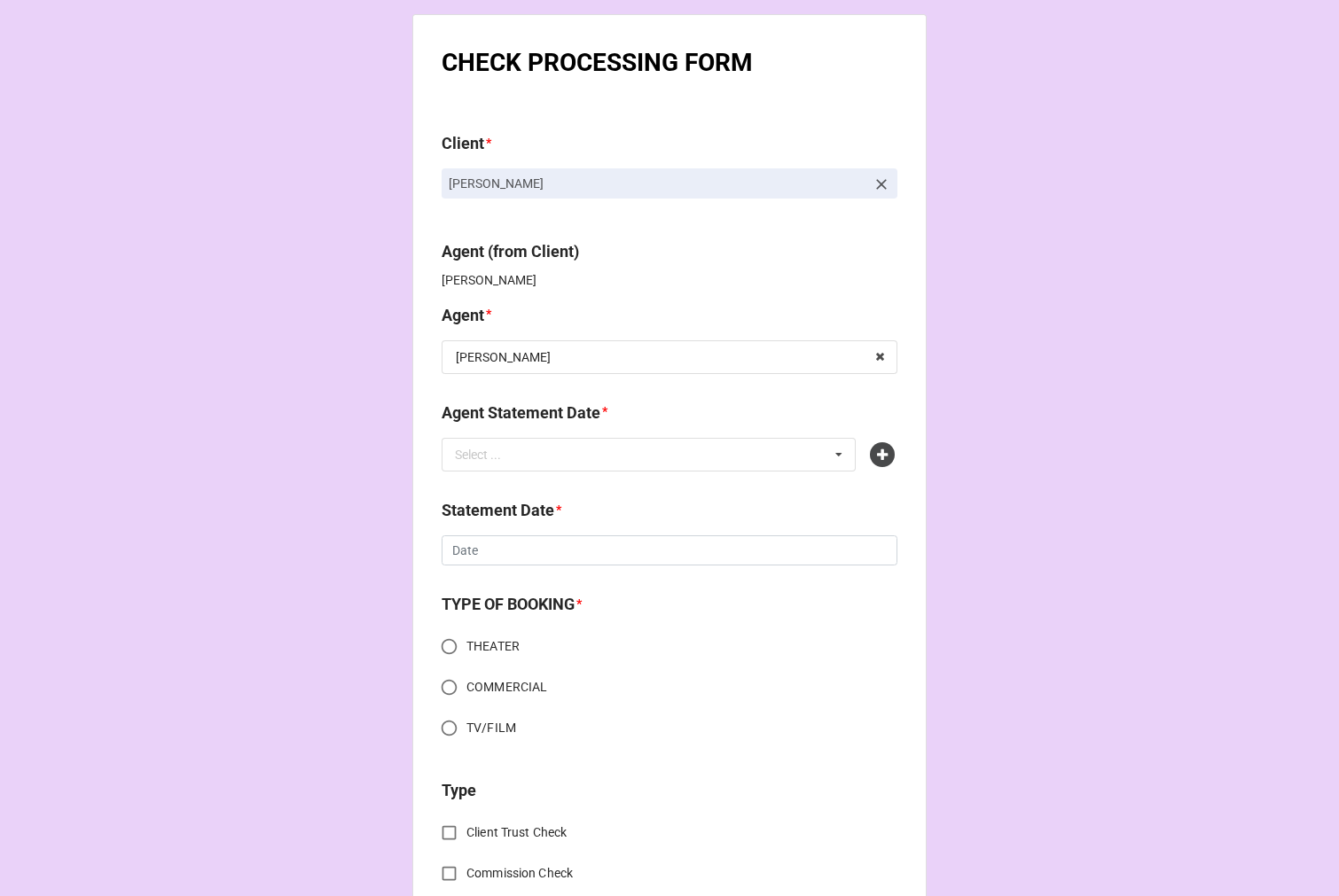
click at [880, 457] on icon at bounding box center [883, 455] width 25 height 25
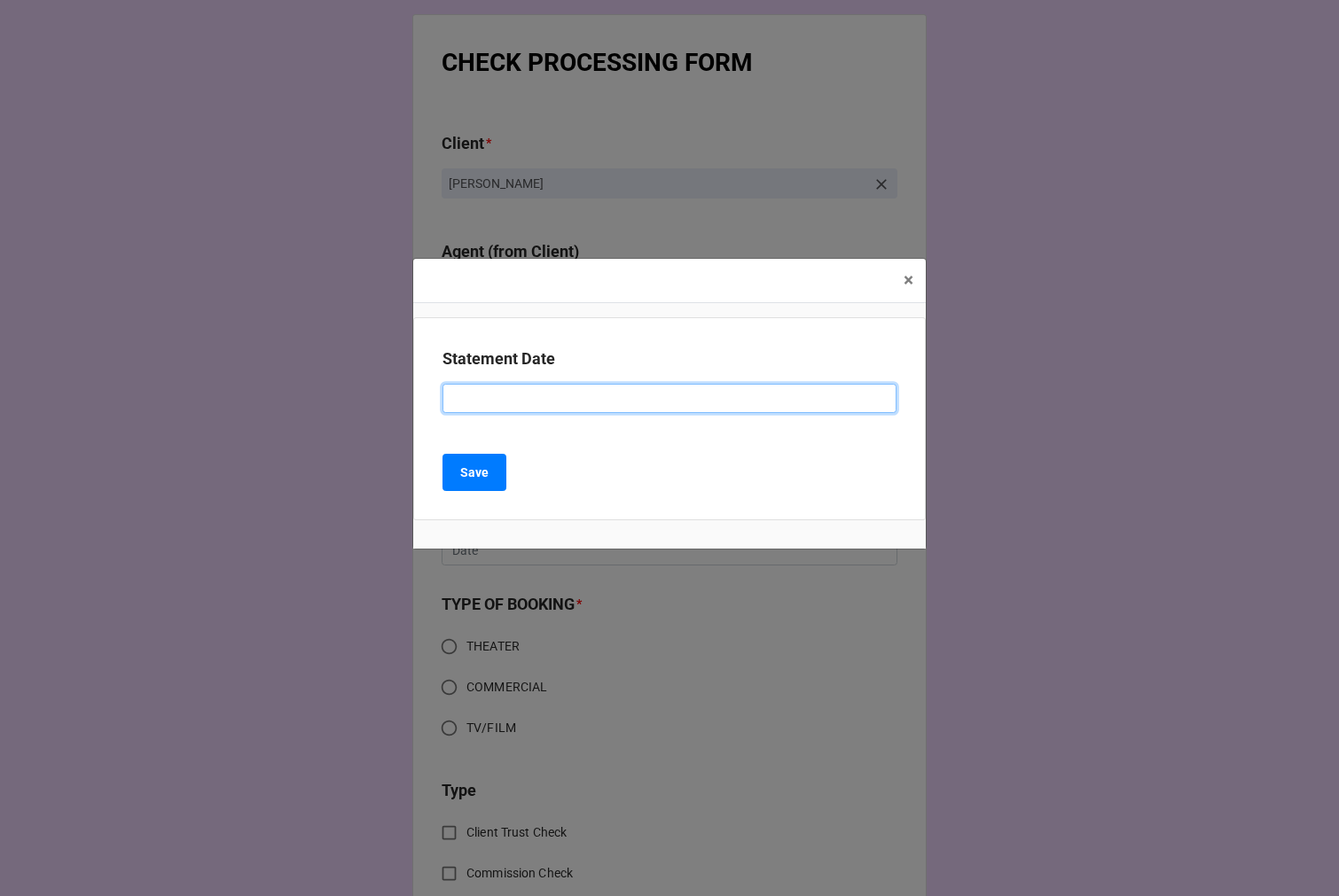
click at [517, 403] on input at bounding box center [669, 398] width 453 height 30
paste input "[DATE] (ARBENDER)"
click at [574, 403] on input "[DATE] (ARBENDER)" at bounding box center [669, 398] width 453 height 30
drag, startPoint x: 574, startPoint y: 403, endPoint x: 922, endPoint y: 259, distance: 376.6
click at [582, 400] on input "[DATE] (ARBENDER)" at bounding box center [669, 398] width 453 height 30
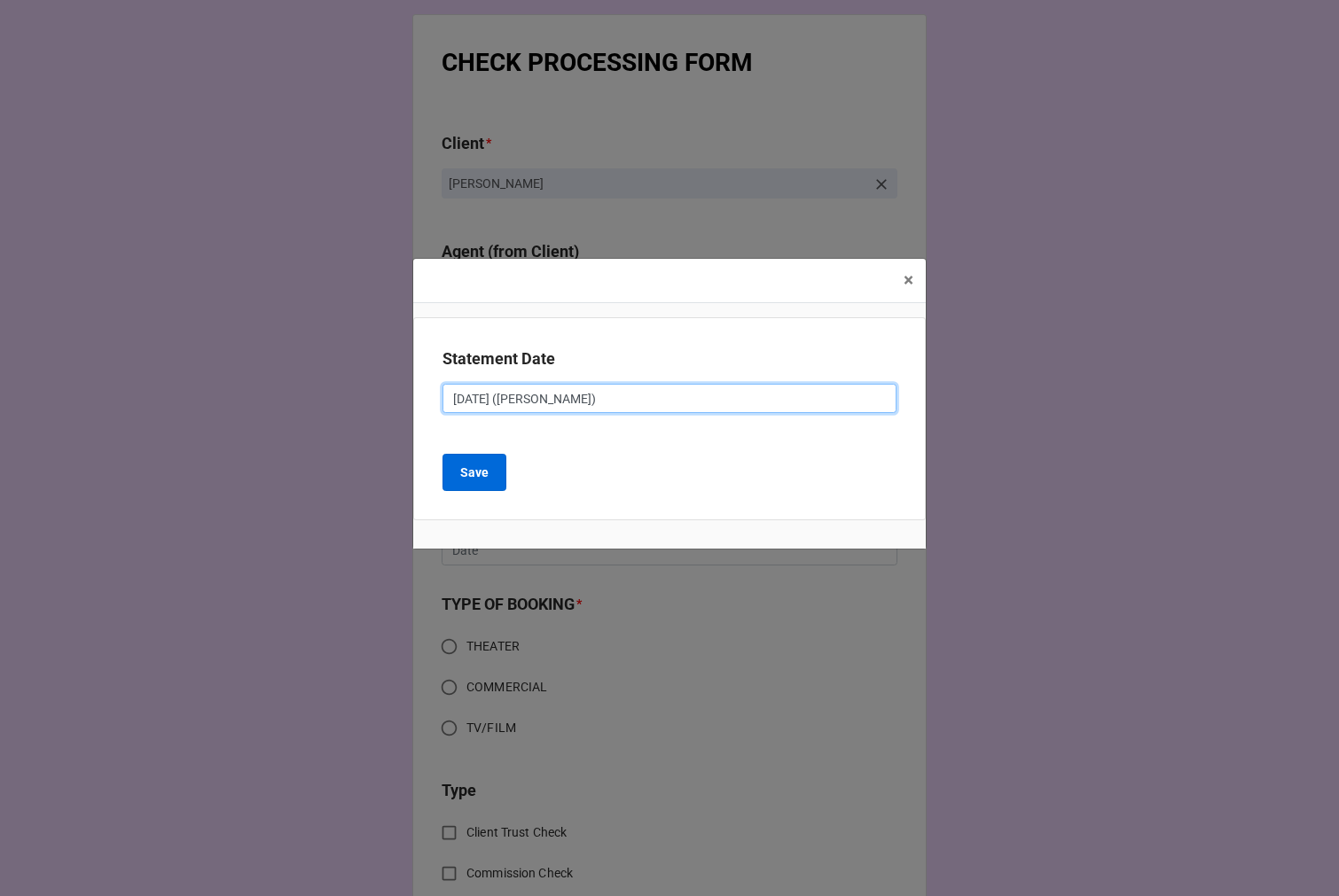
type input "[DATE] ([PERSON_NAME])"
click at [483, 470] on b "Save" at bounding box center [474, 473] width 28 height 18
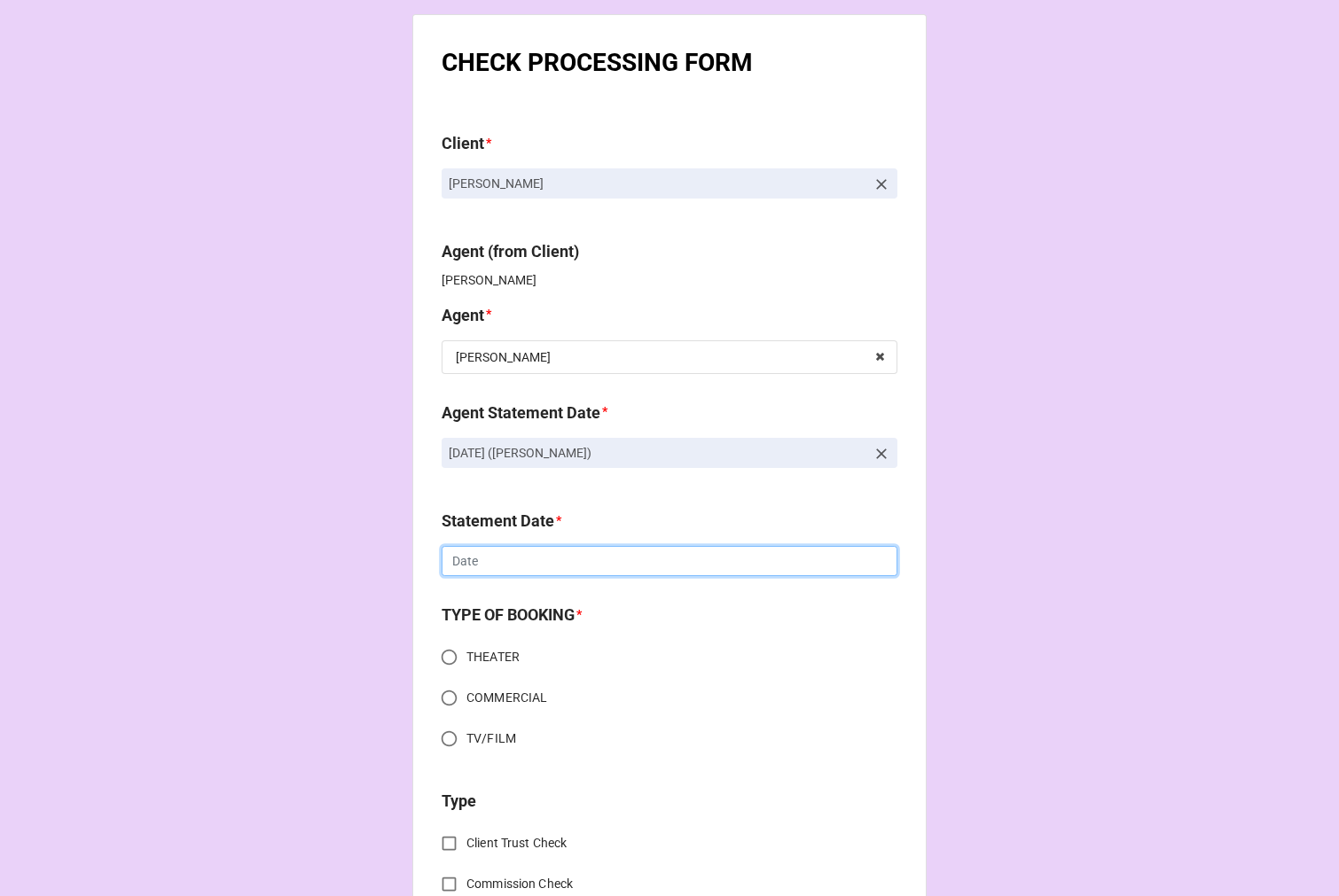
click at [516, 565] on input "text" at bounding box center [669, 561] width 455 height 30
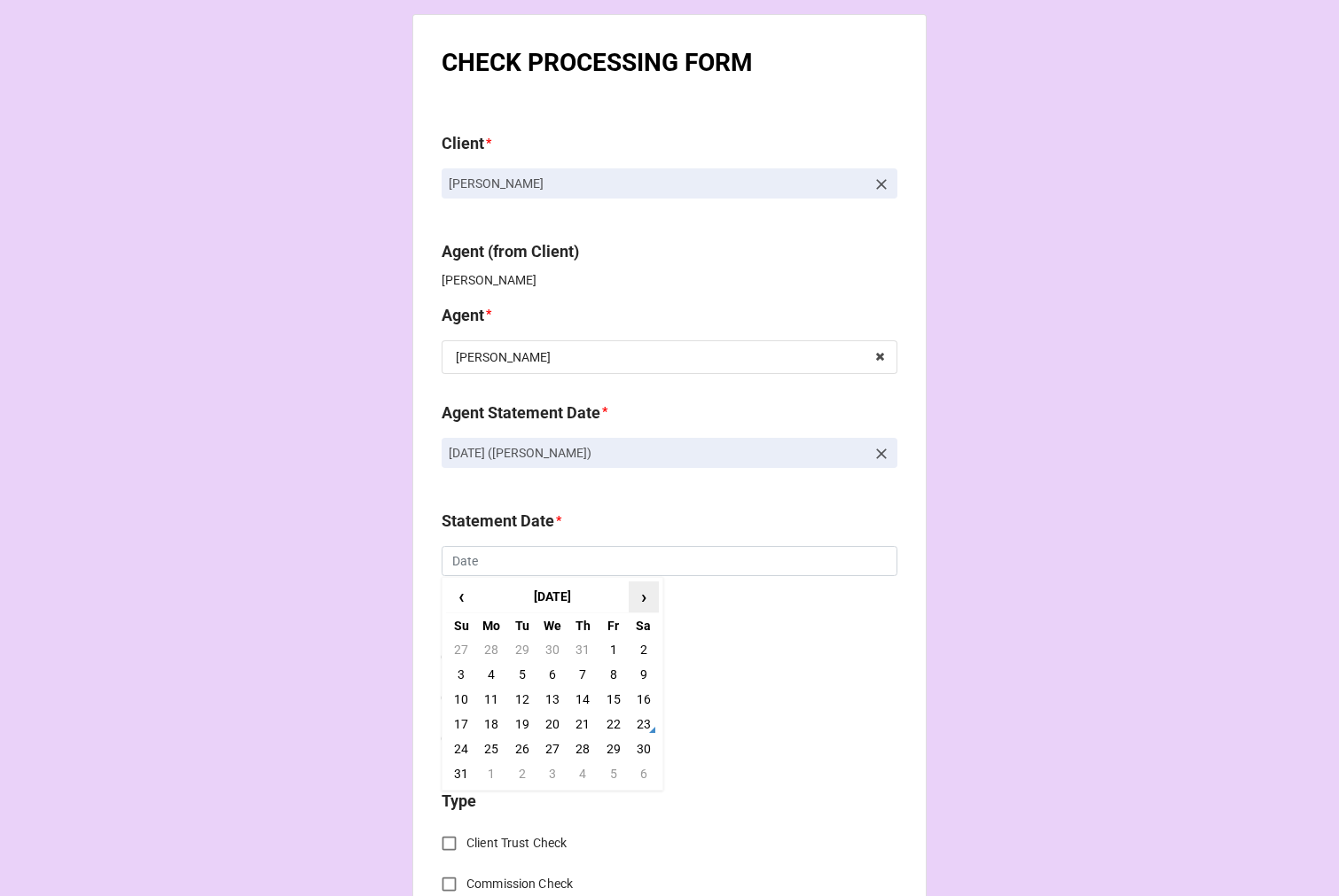
click at [643, 598] on span "›" at bounding box center [643, 596] width 28 height 29
click at [612, 651] on td "5" at bounding box center [612, 650] width 30 height 25
type input "[DATE]"
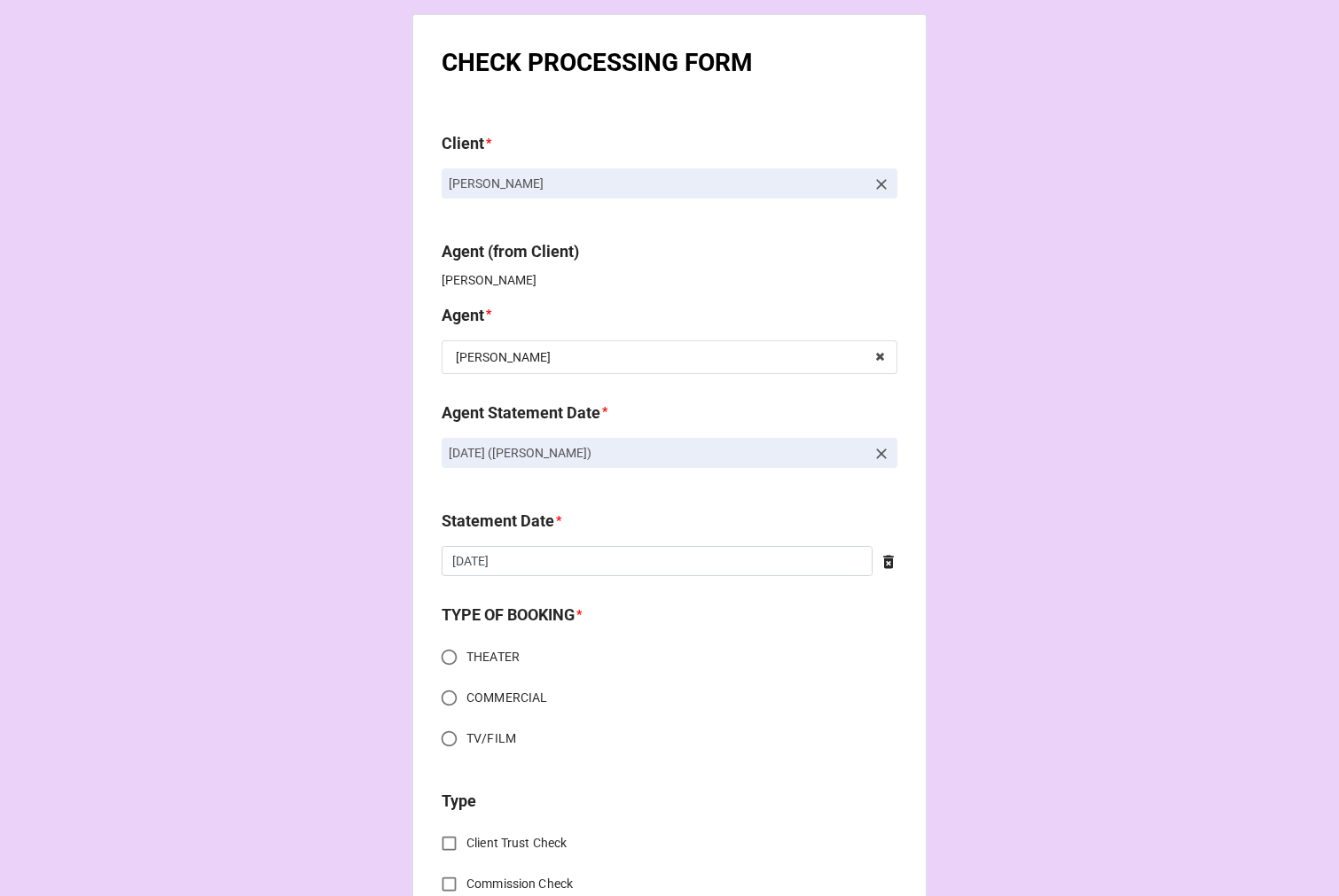
click at [443, 692] on input "COMMERCIAL" at bounding box center [450, 698] width 35 height 35
radio input "true"
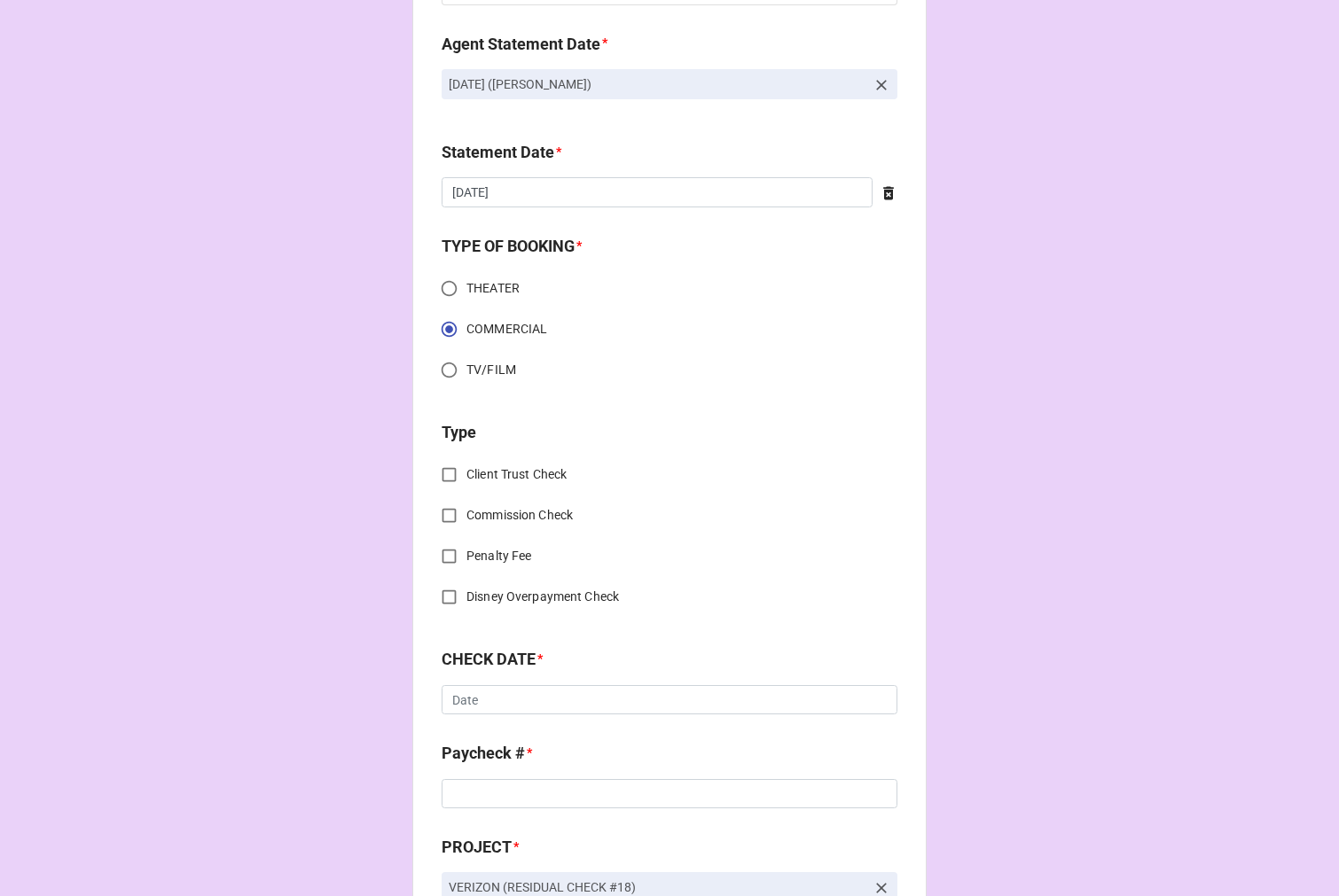
scroll to position [393, 0]
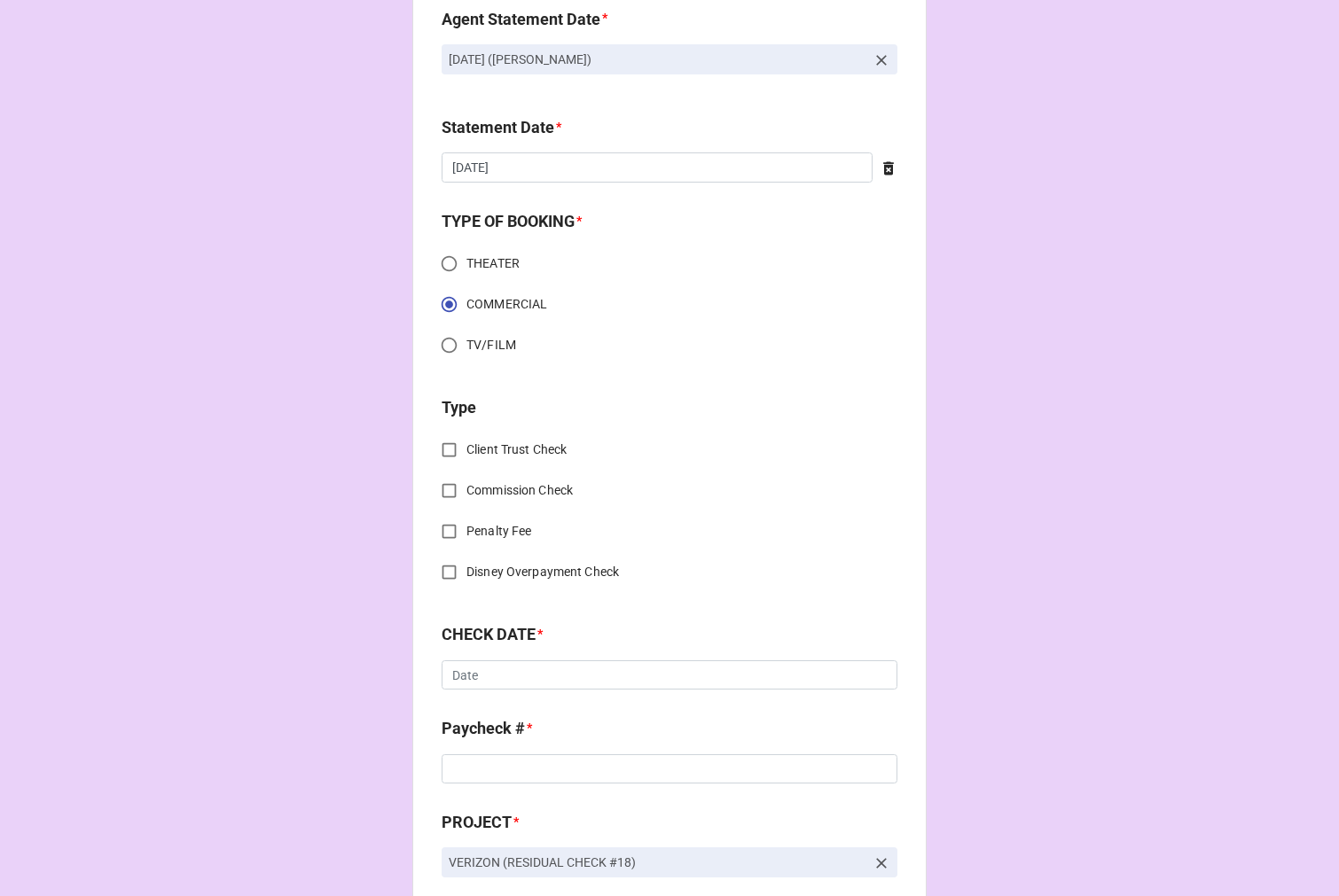
click at [444, 446] on input "Client Trust Check" at bounding box center [450, 449] width 35 height 35
checkbox input "true"
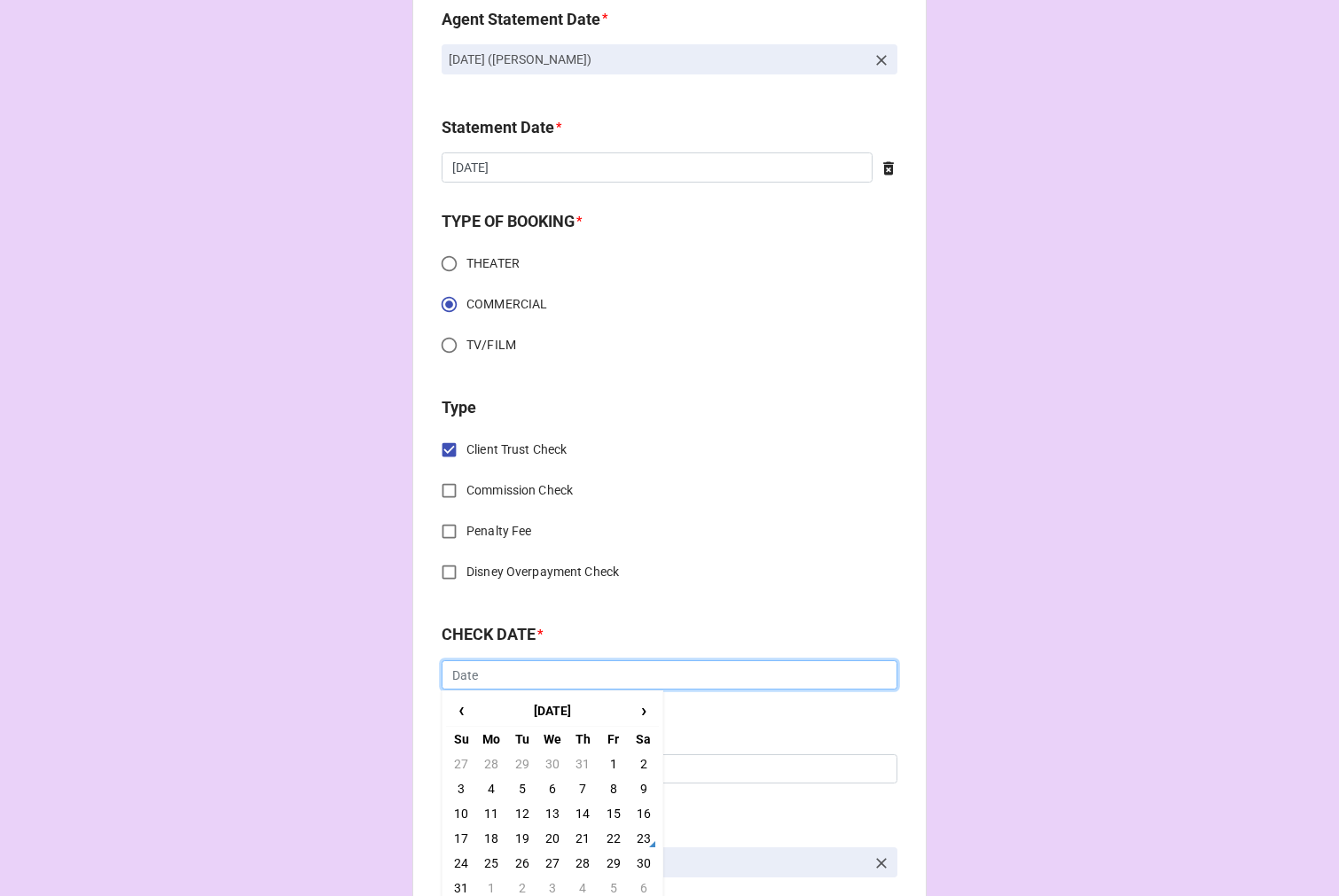
click at [518, 677] on input "text" at bounding box center [669, 675] width 455 height 30
click at [485, 813] on td "11" at bounding box center [490, 814] width 30 height 25
type input "[DATE]"
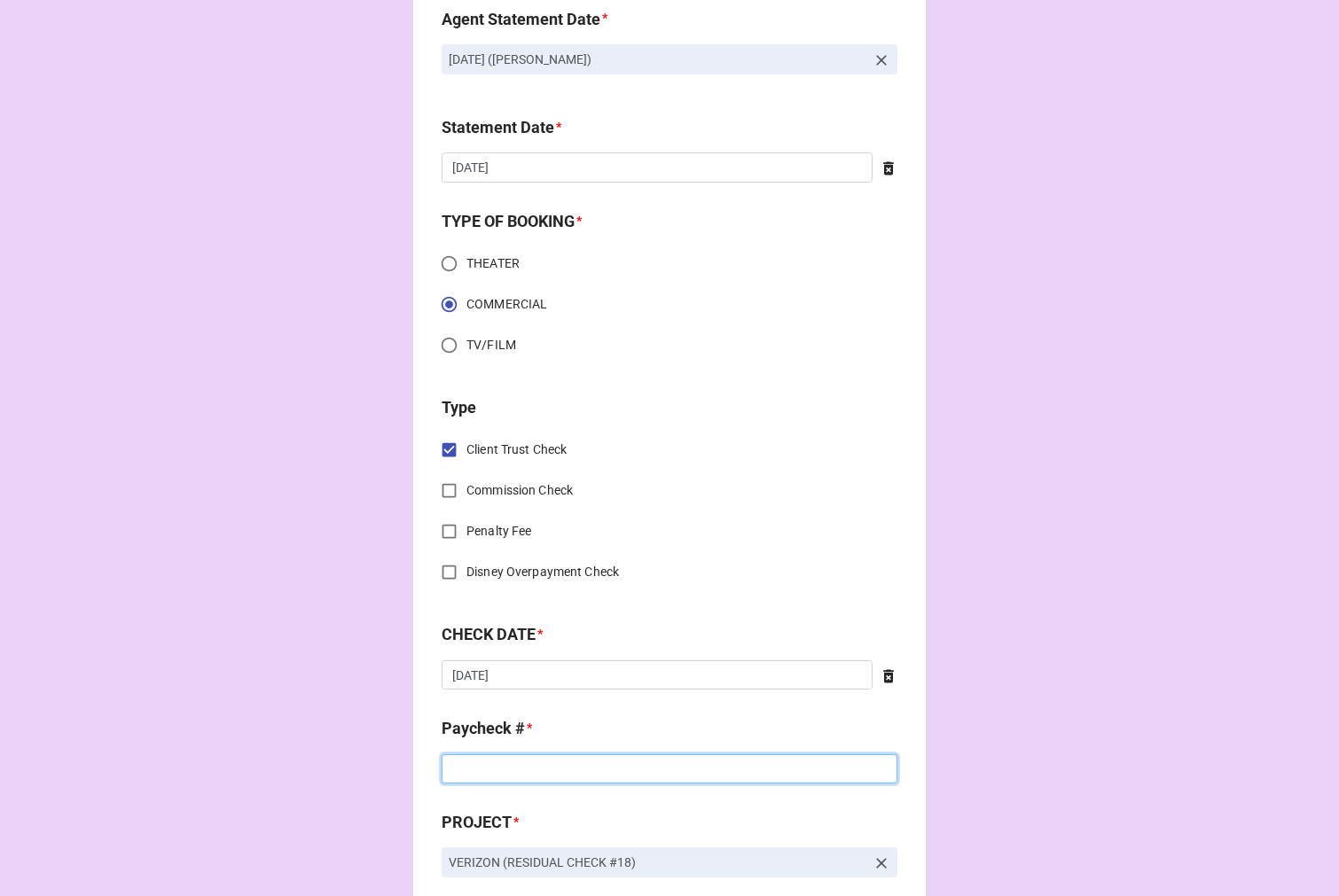
click at [495, 775] on input at bounding box center [669, 768] width 455 height 30
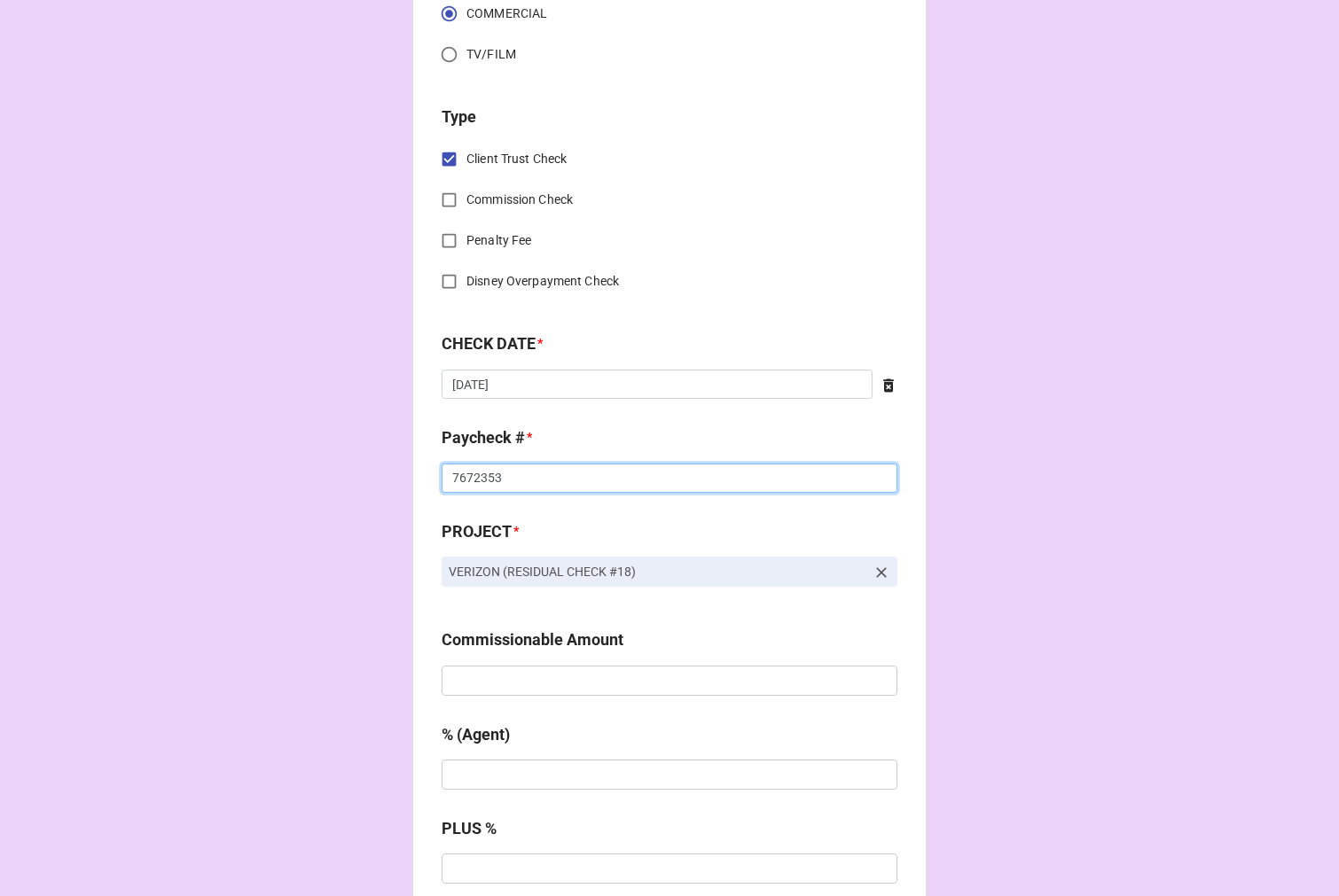
scroll to position [688, 0]
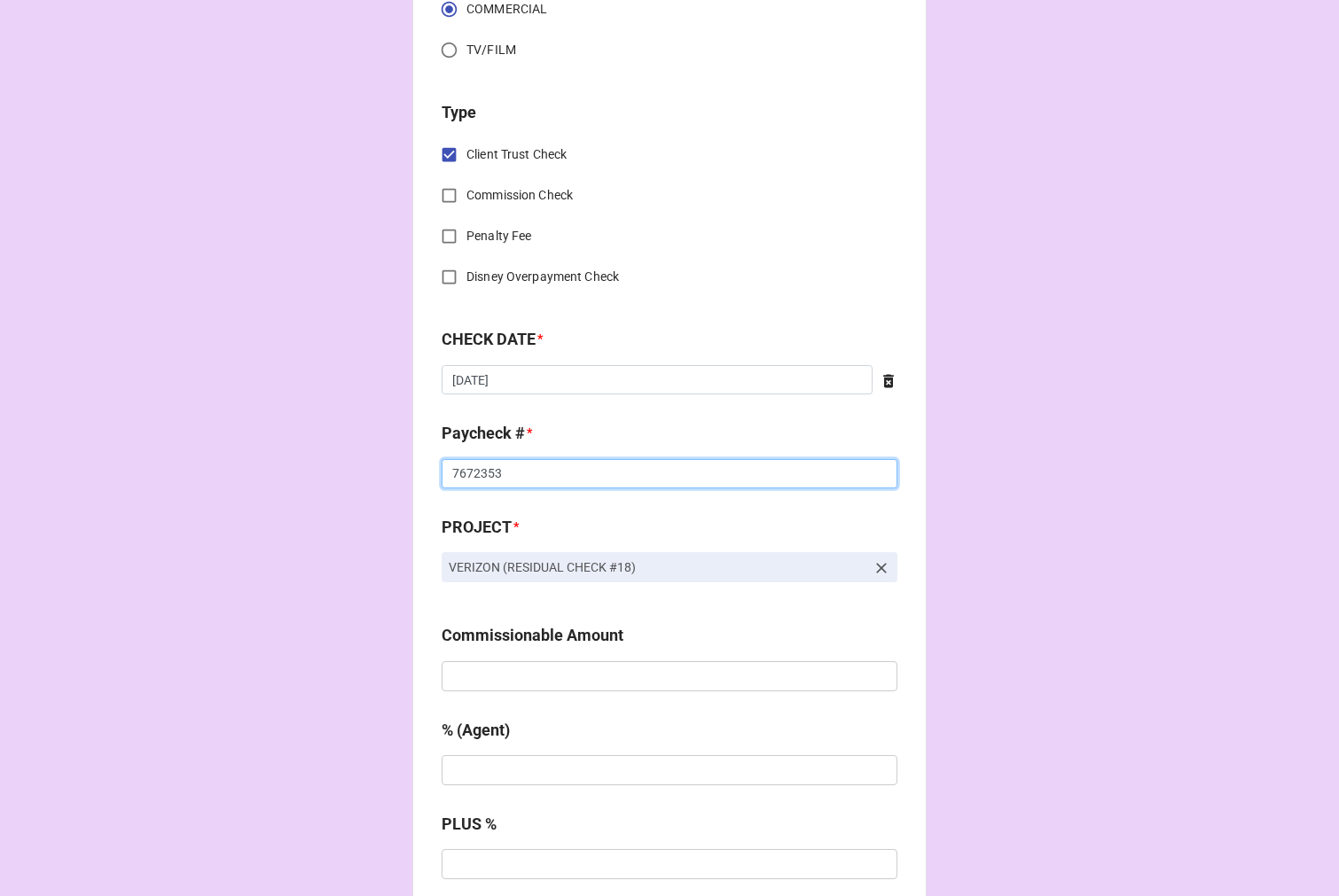
type input "7672353"
click at [465, 679] on input "text" at bounding box center [669, 676] width 455 height 30
type input "$3,000.00"
type input "10%"
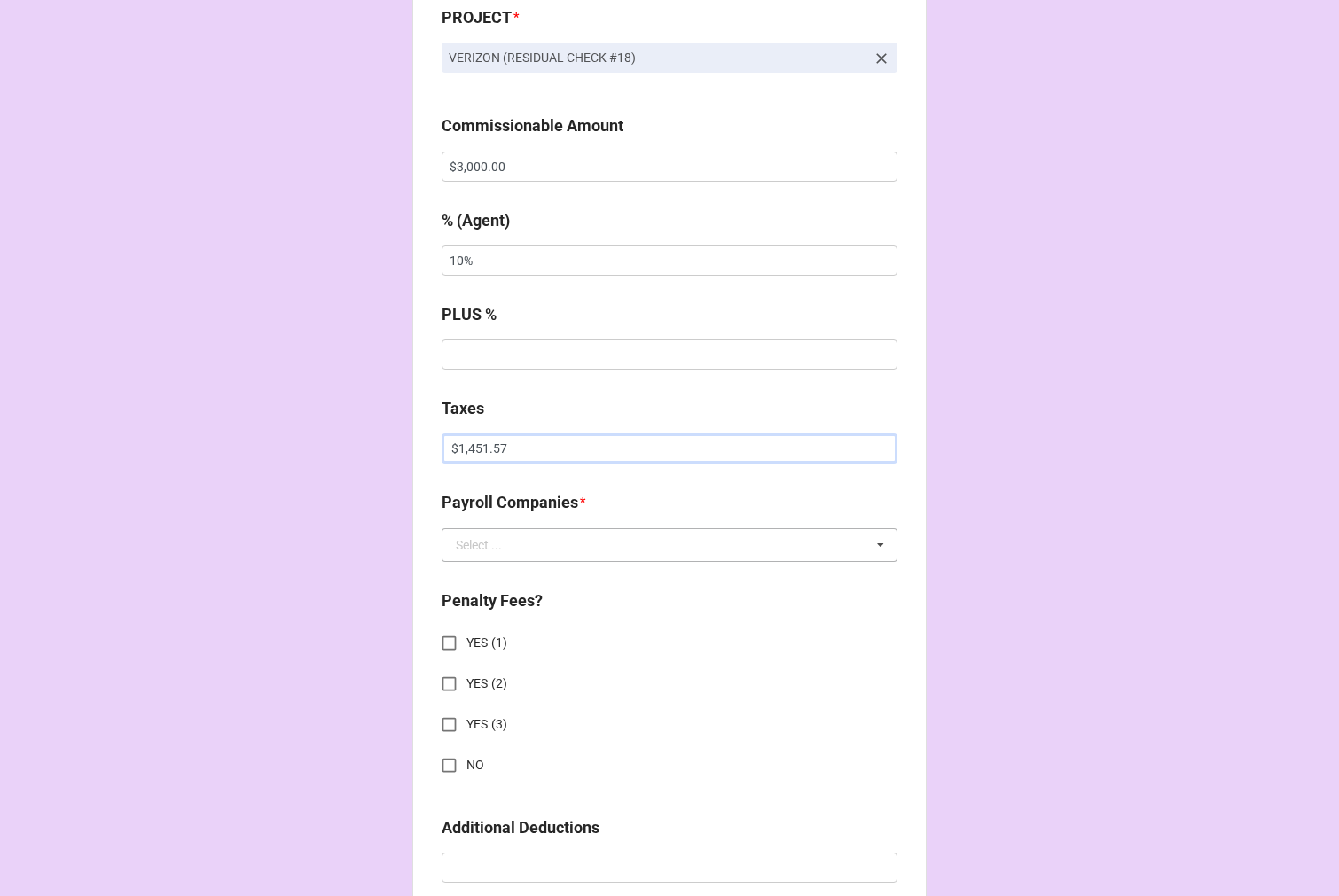
type input "$1,451.57"
click at [474, 545] on div "Select ..." at bounding box center [479, 544] width 46 height 13
click at [550, 644] on div "Team Services" at bounding box center [669, 643] width 453 height 33
click at [450, 765] on input "NO" at bounding box center [450, 766] width 35 height 35
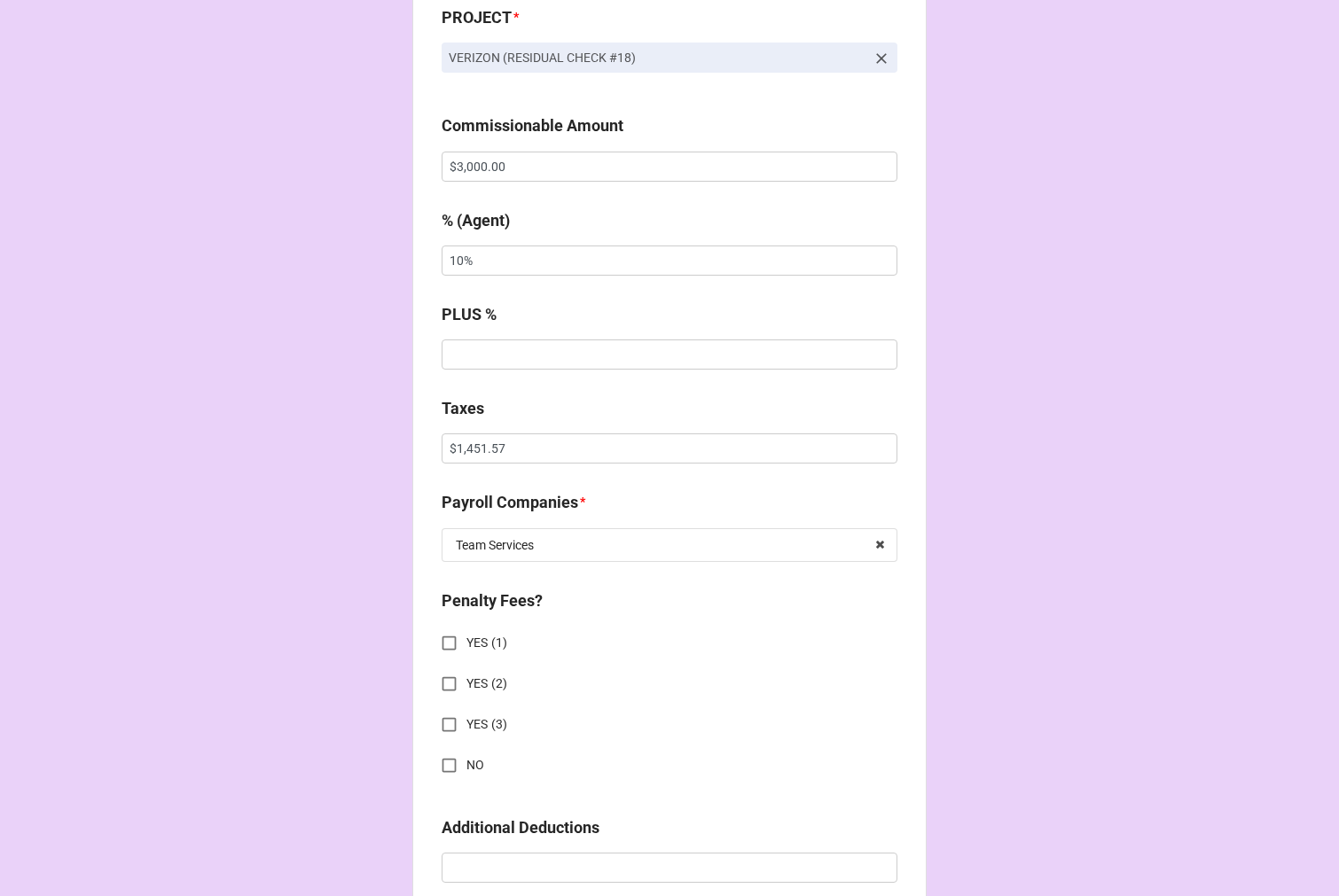
checkbox input "true"
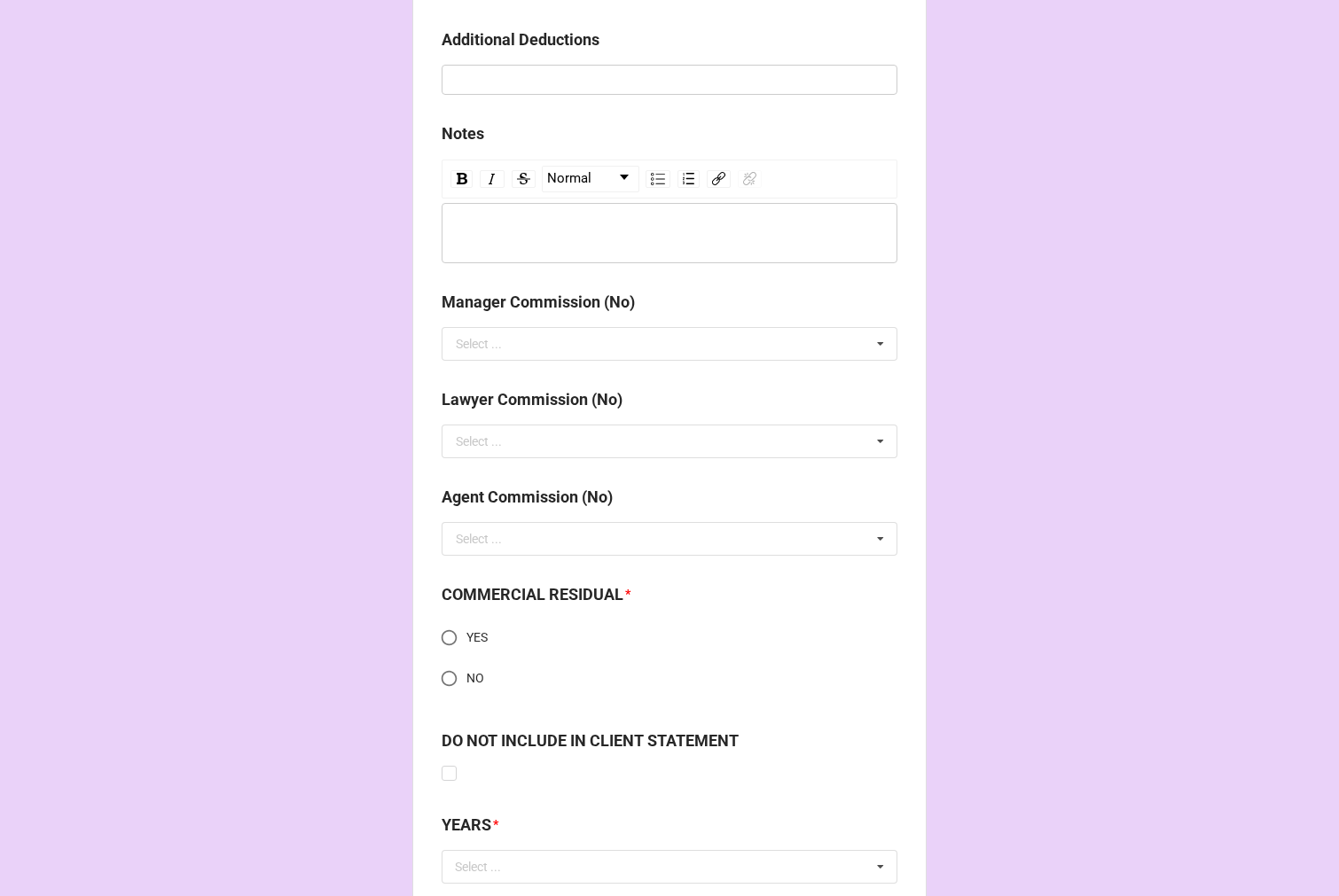
click at [440, 644] on input "YES" at bounding box center [450, 638] width 35 height 35
radio input "true"
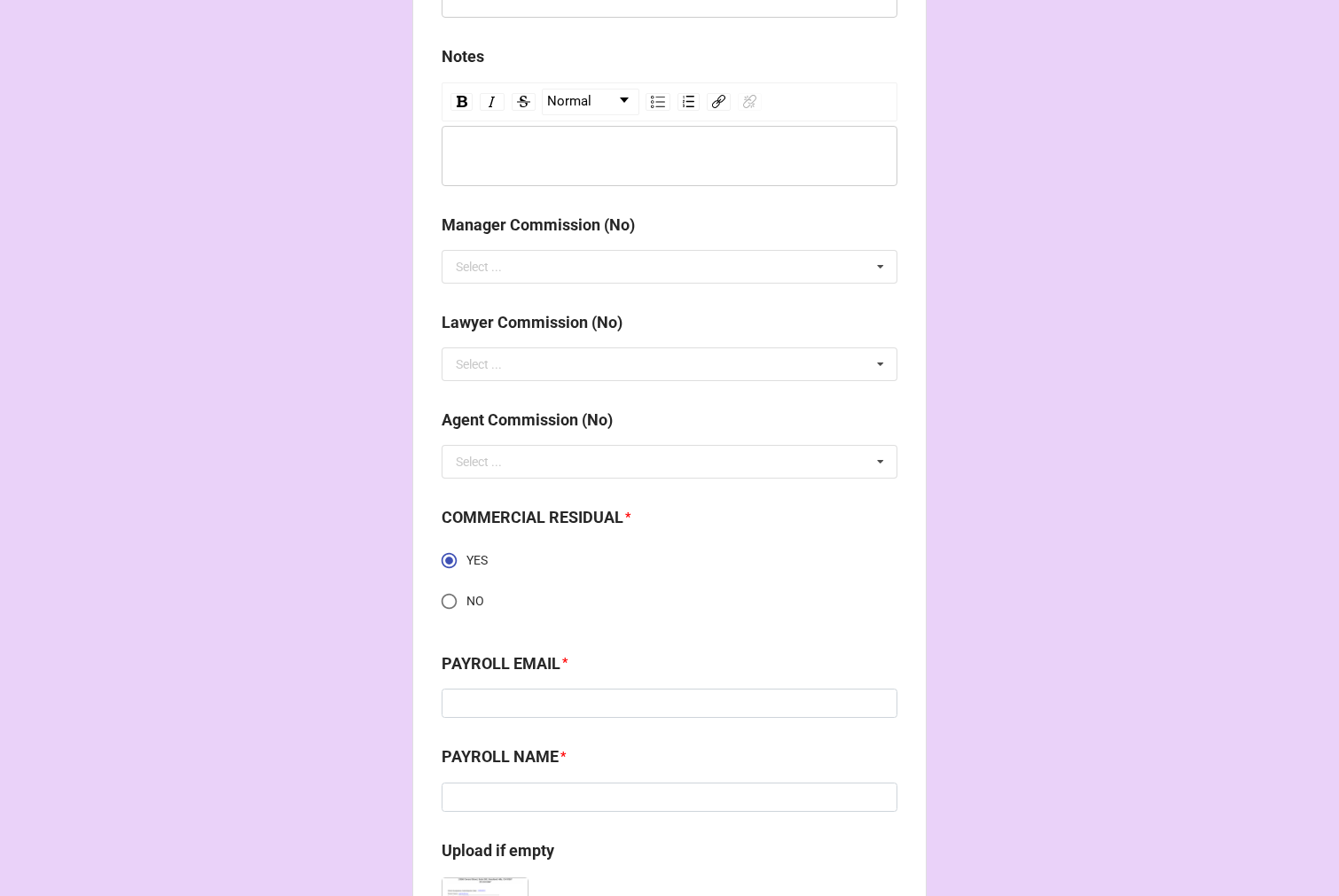
scroll to position [2281, 0]
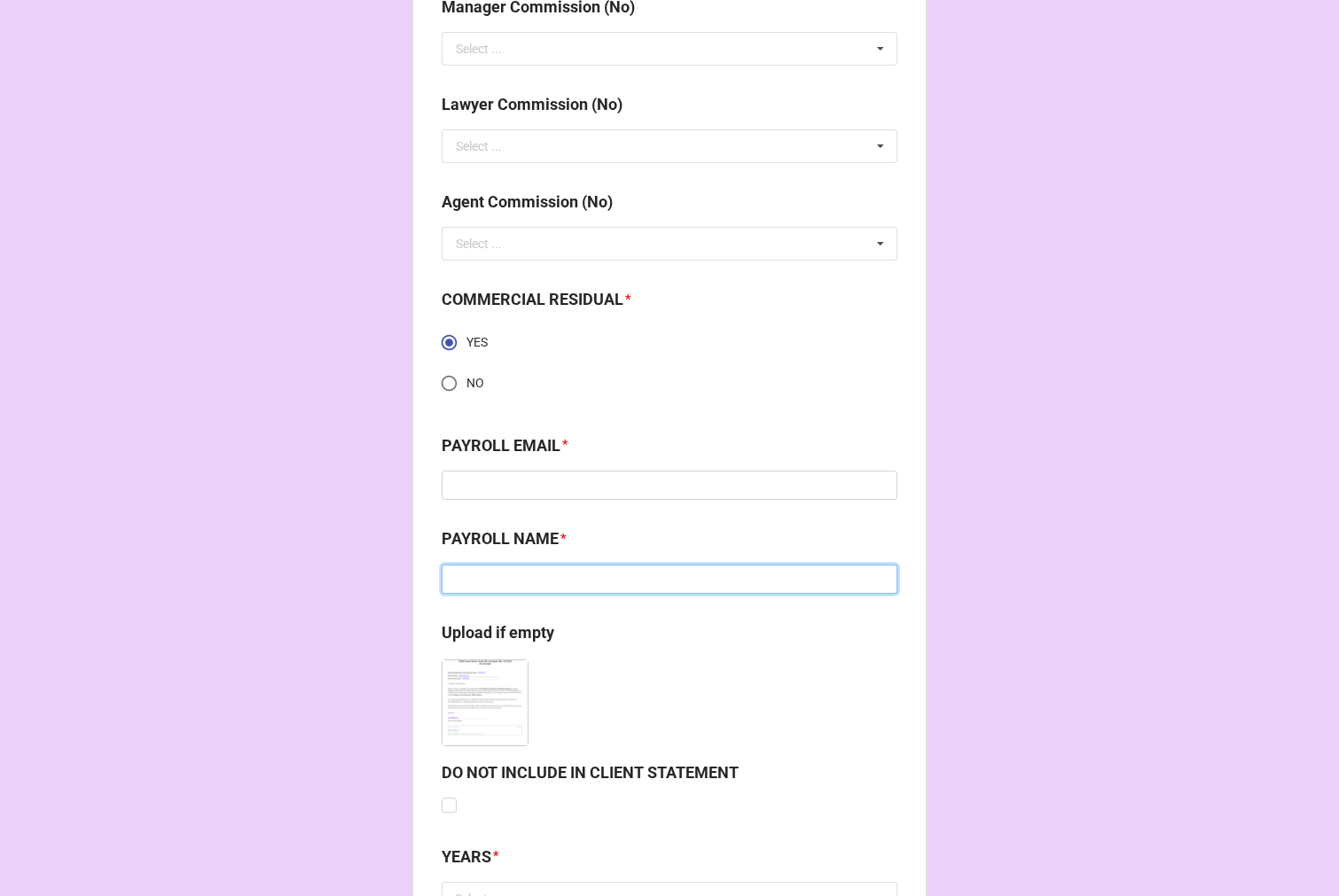
click at [550, 582] on input at bounding box center [669, 579] width 455 height 30
paste input "Team Services"
type input "Team Services"
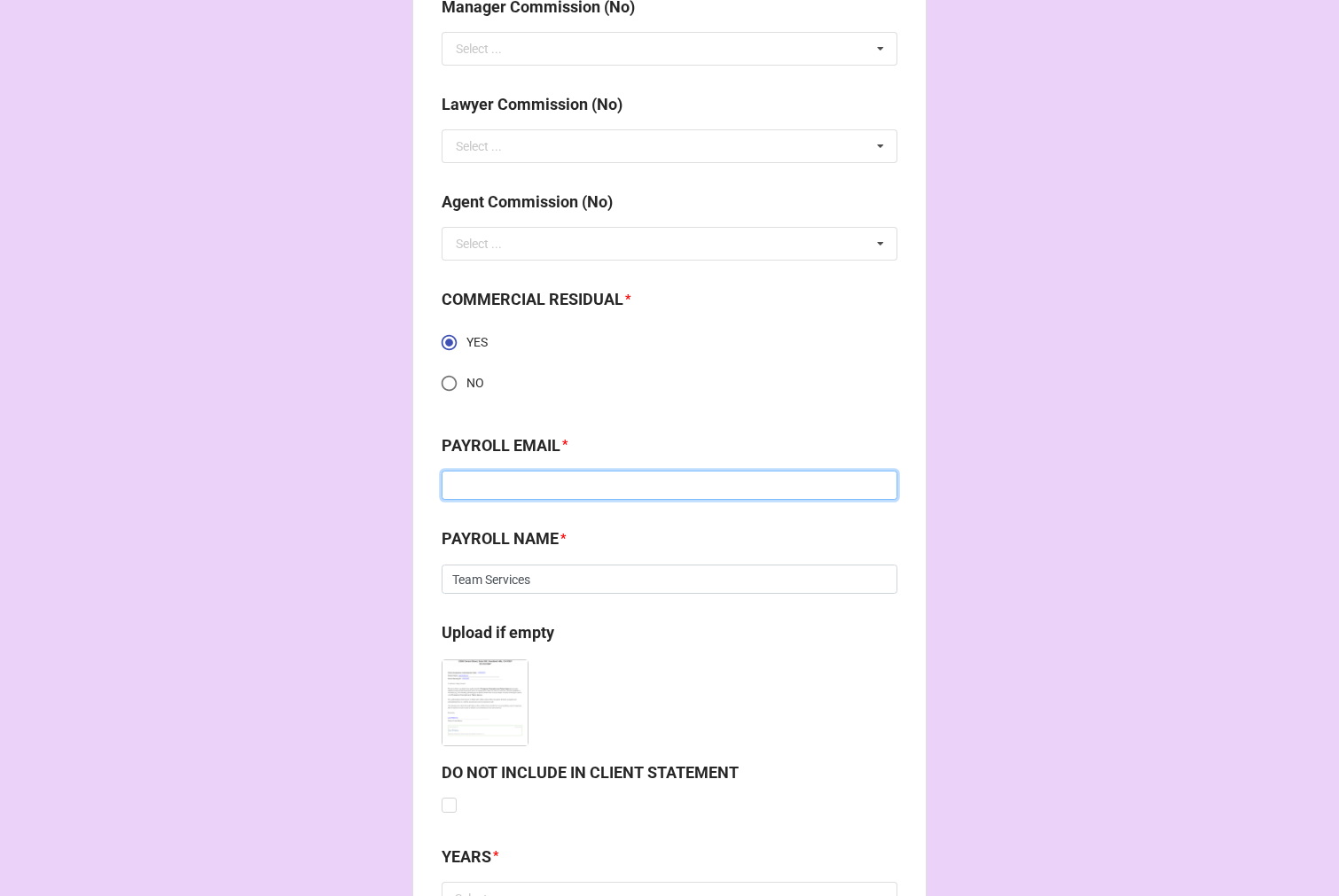
click at [509, 480] on input at bounding box center [669, 485] width 455 height 30
paste input "talent@theteamcompanies.com"
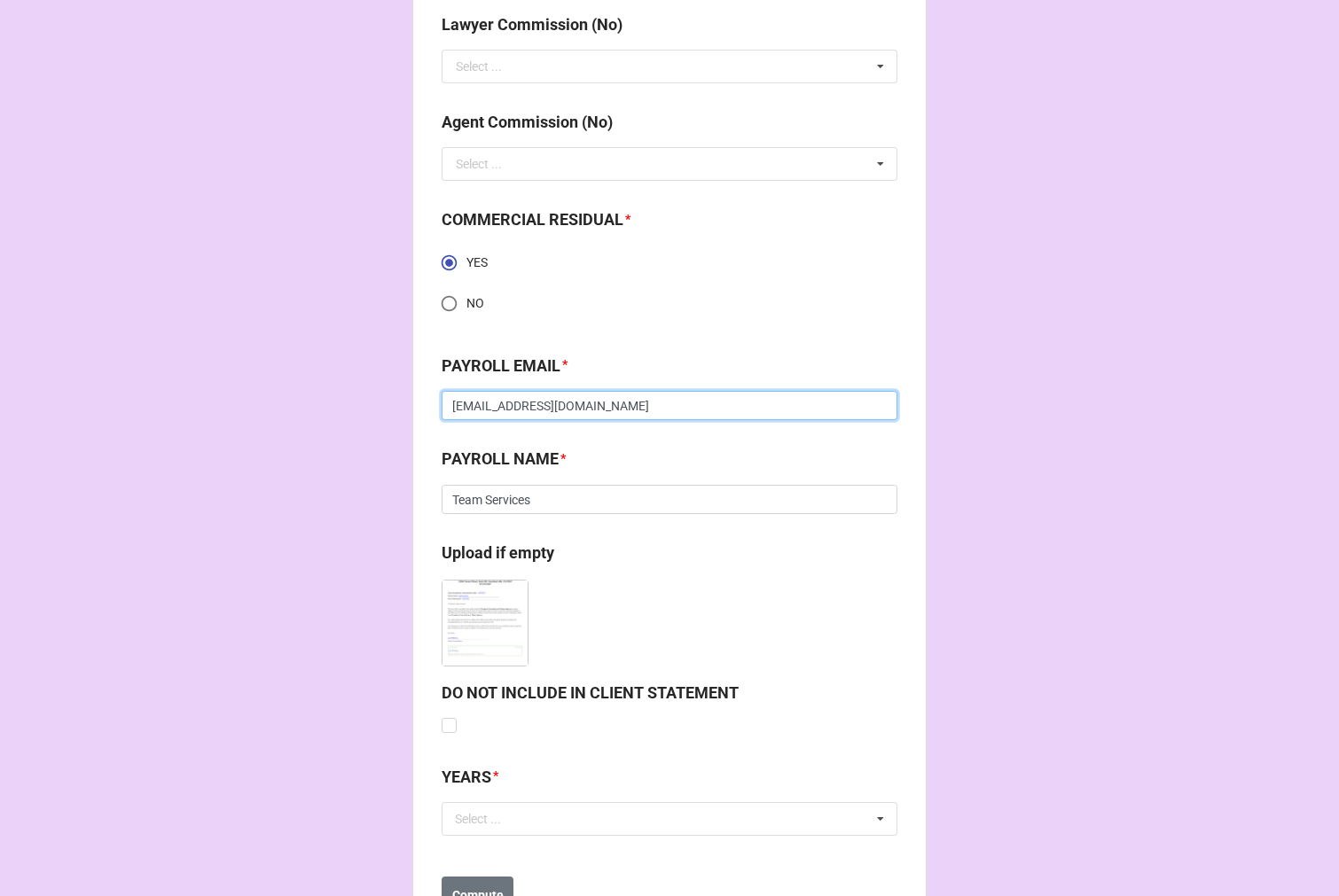
scroll to position [2436, 0]
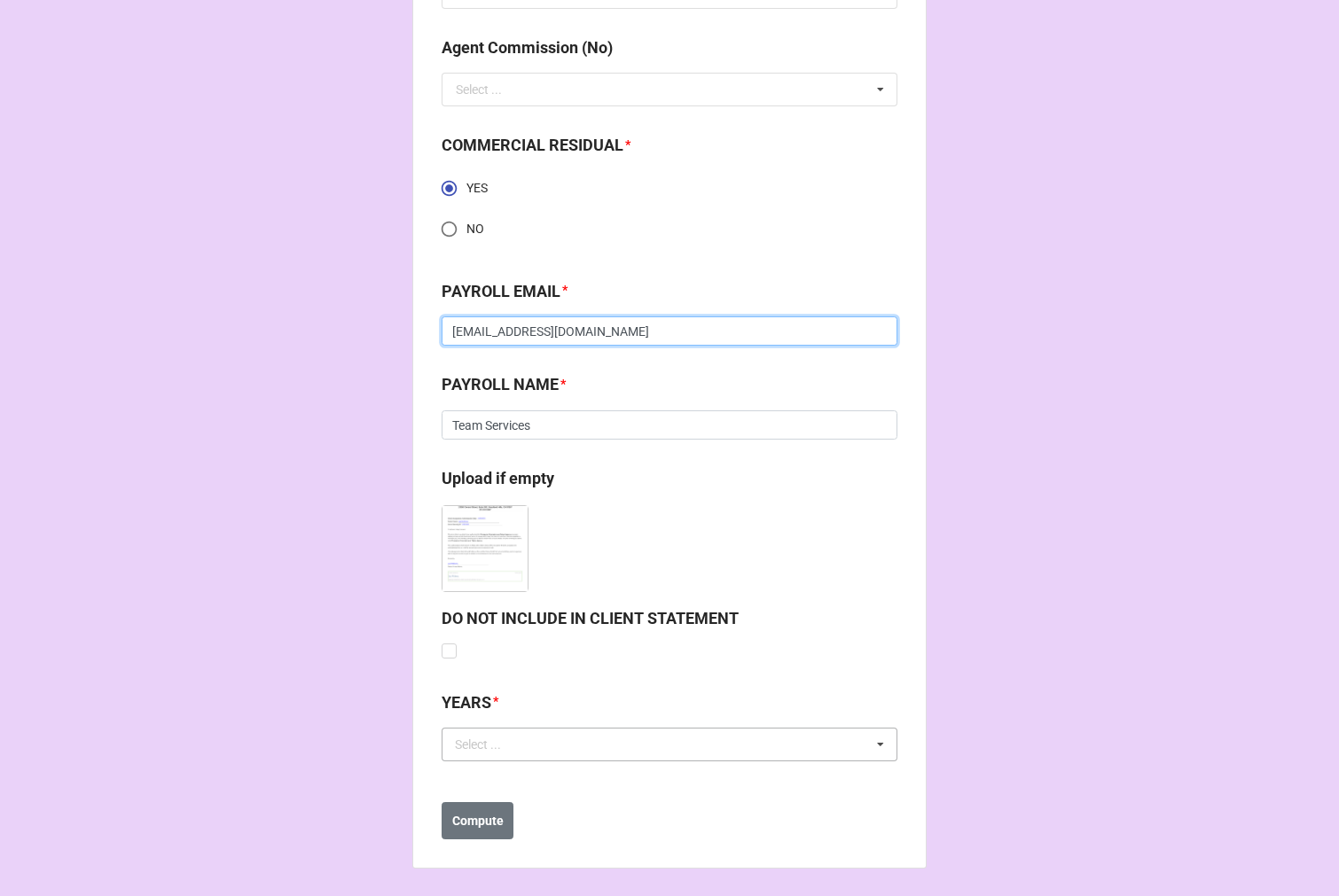
type input "talent@theteamcompanies.com"
click at [515, 749] on div "Select ..." at bounding box center [488, 743] width 76 height 20
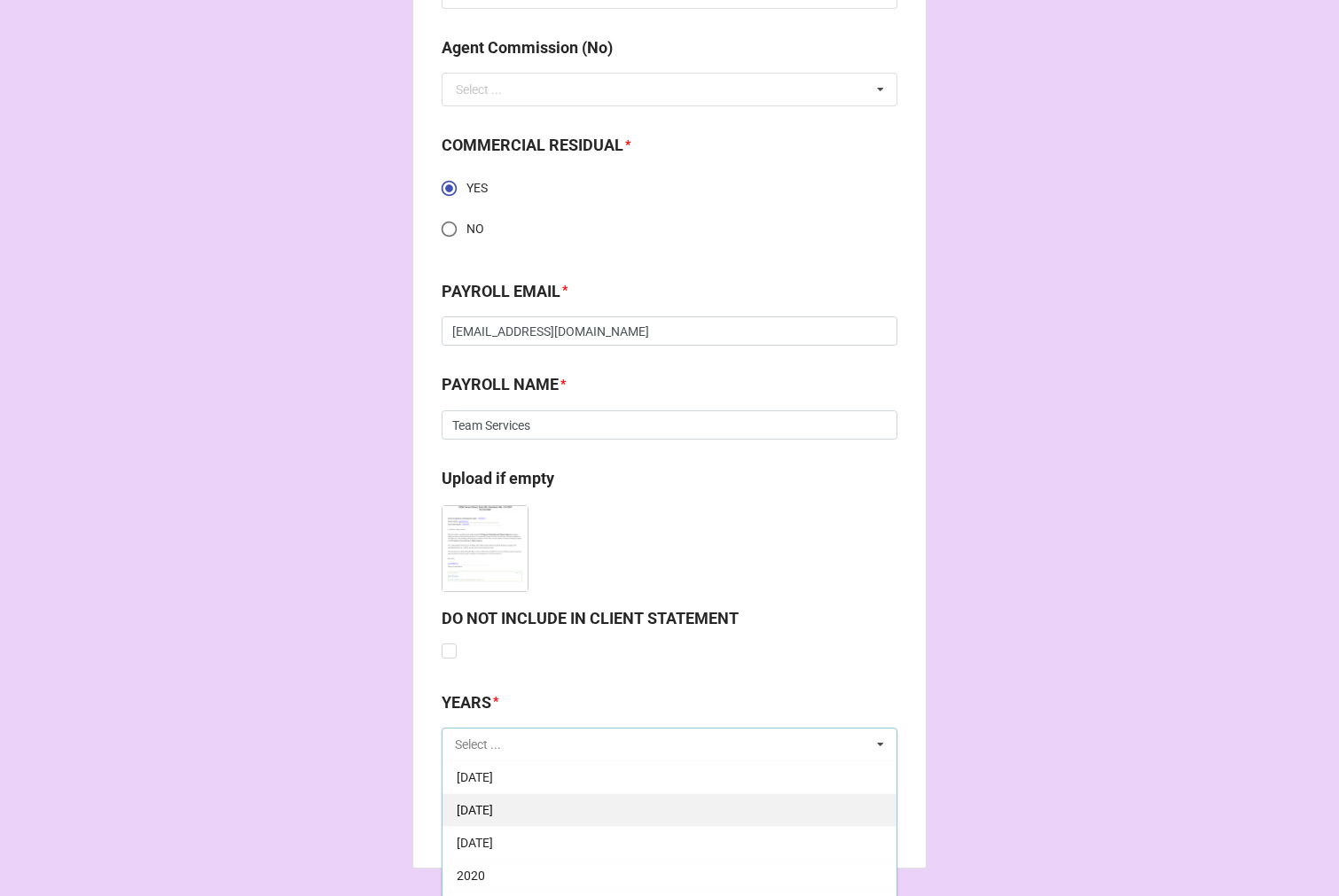
scroll to position [197, 0]
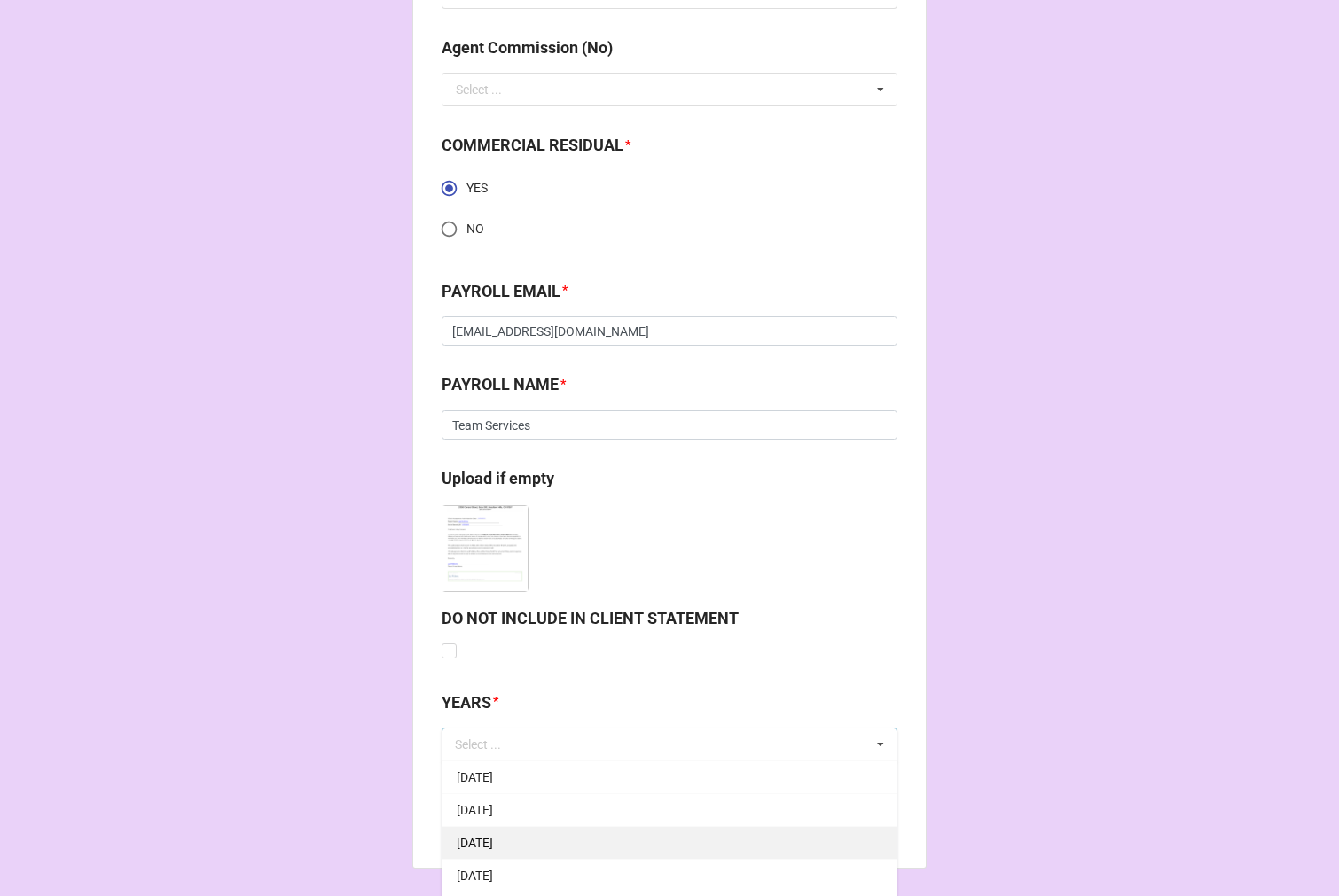
click at [507, 829] on div "[DATE]" at bounding box center [669, 843] width 453 height 33
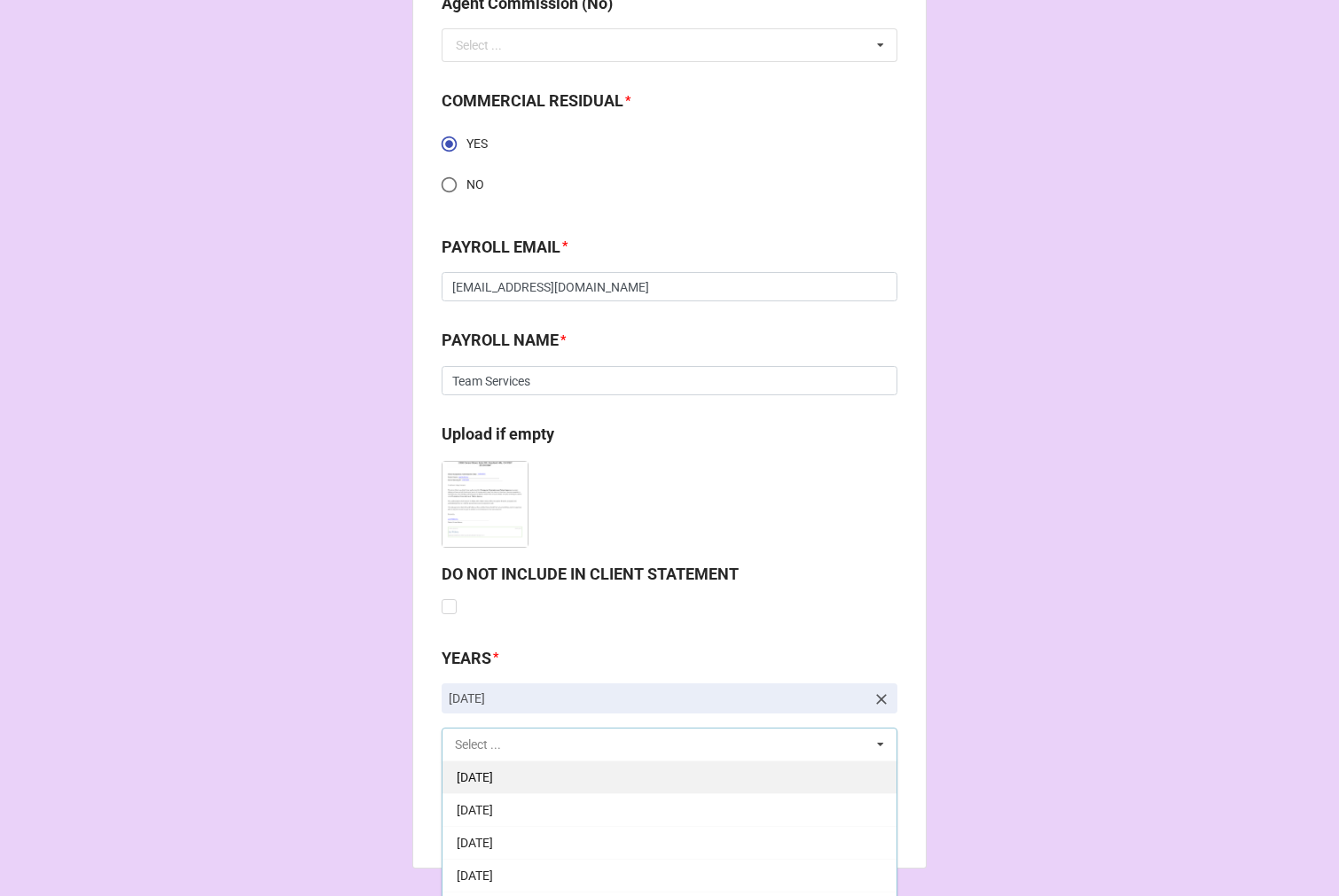
scroll to position [2542, 0]
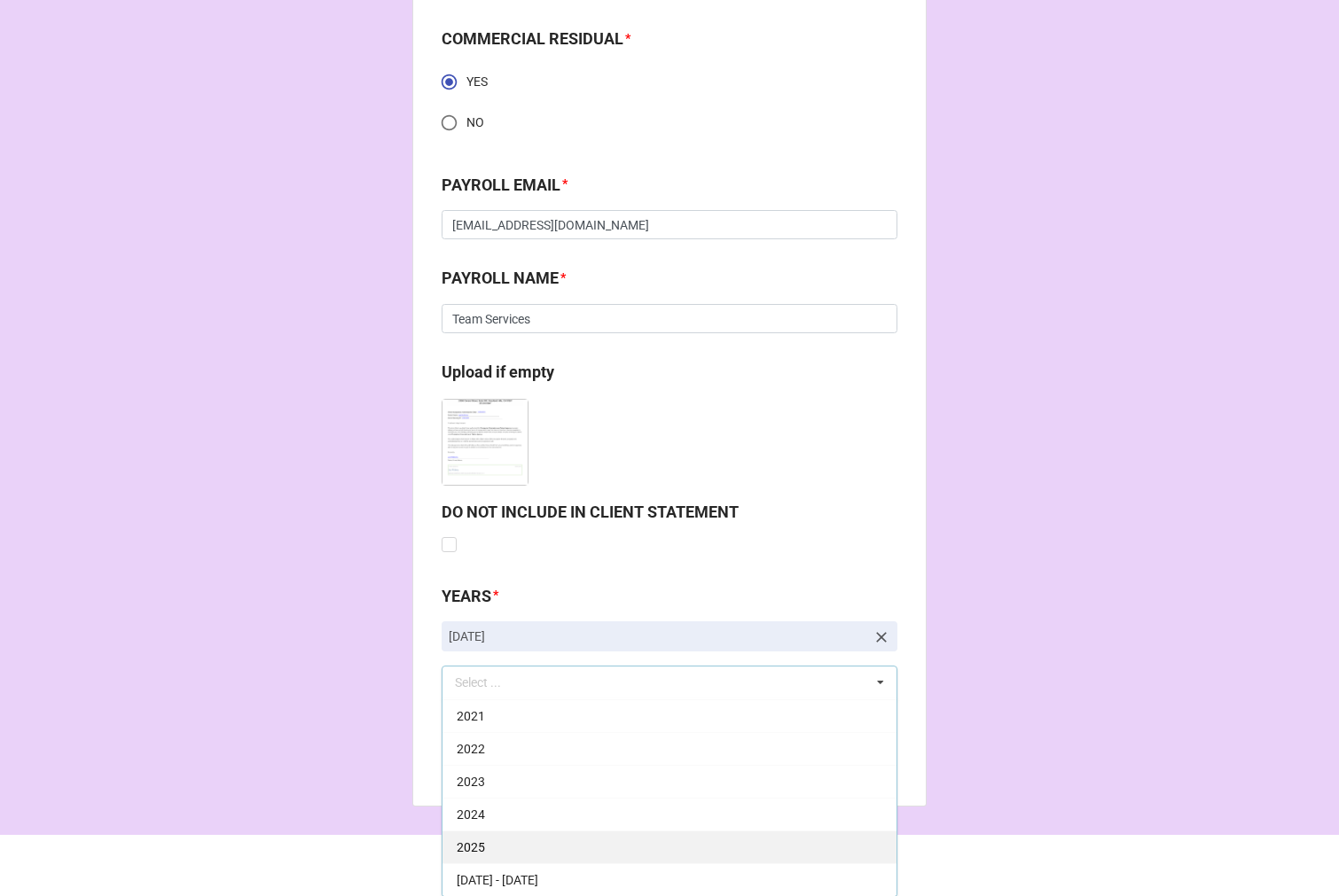
click at [485, 840] on div "2025" at bounding box center [669, 847] width 453 height 33
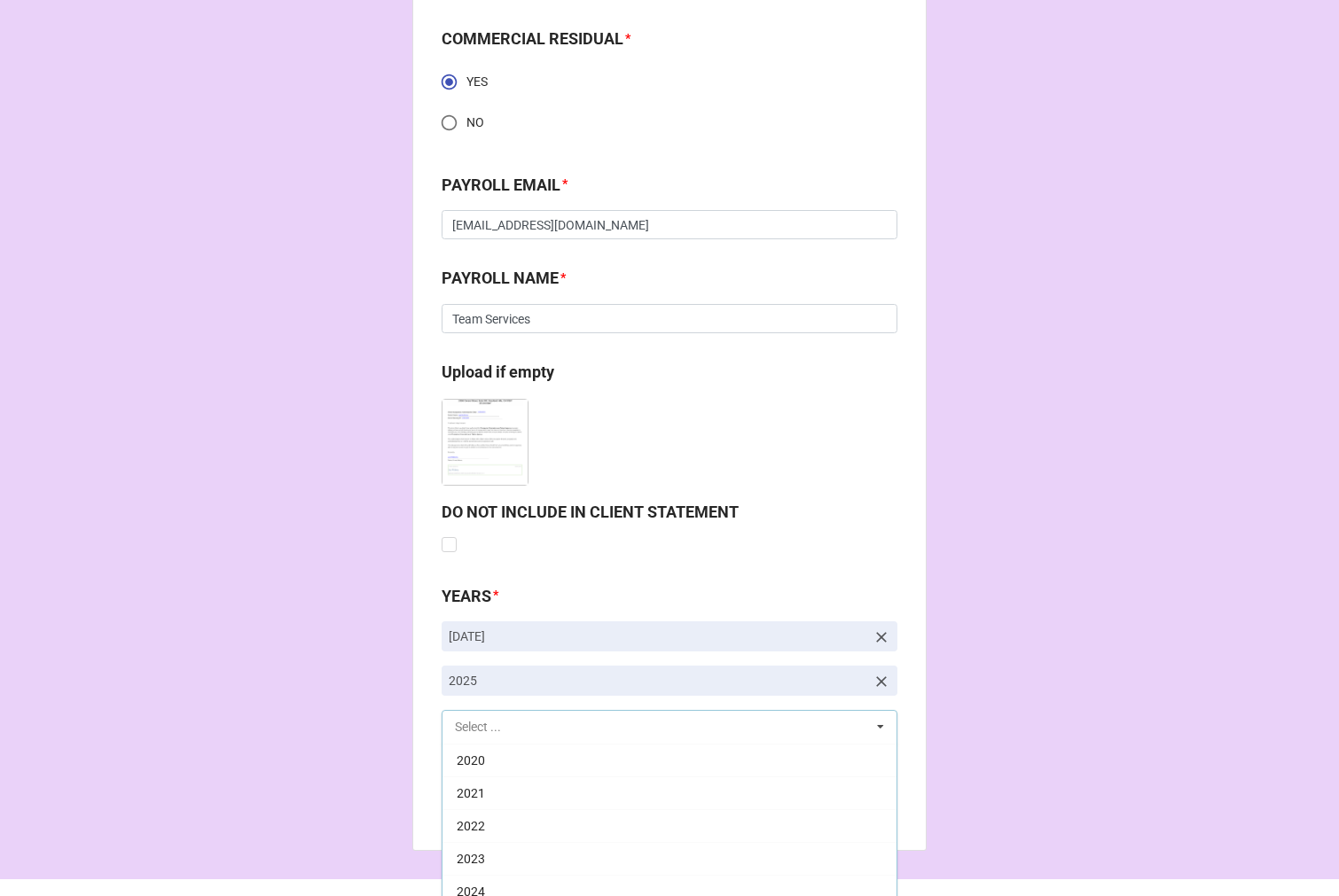
scroll to position [360, 0]
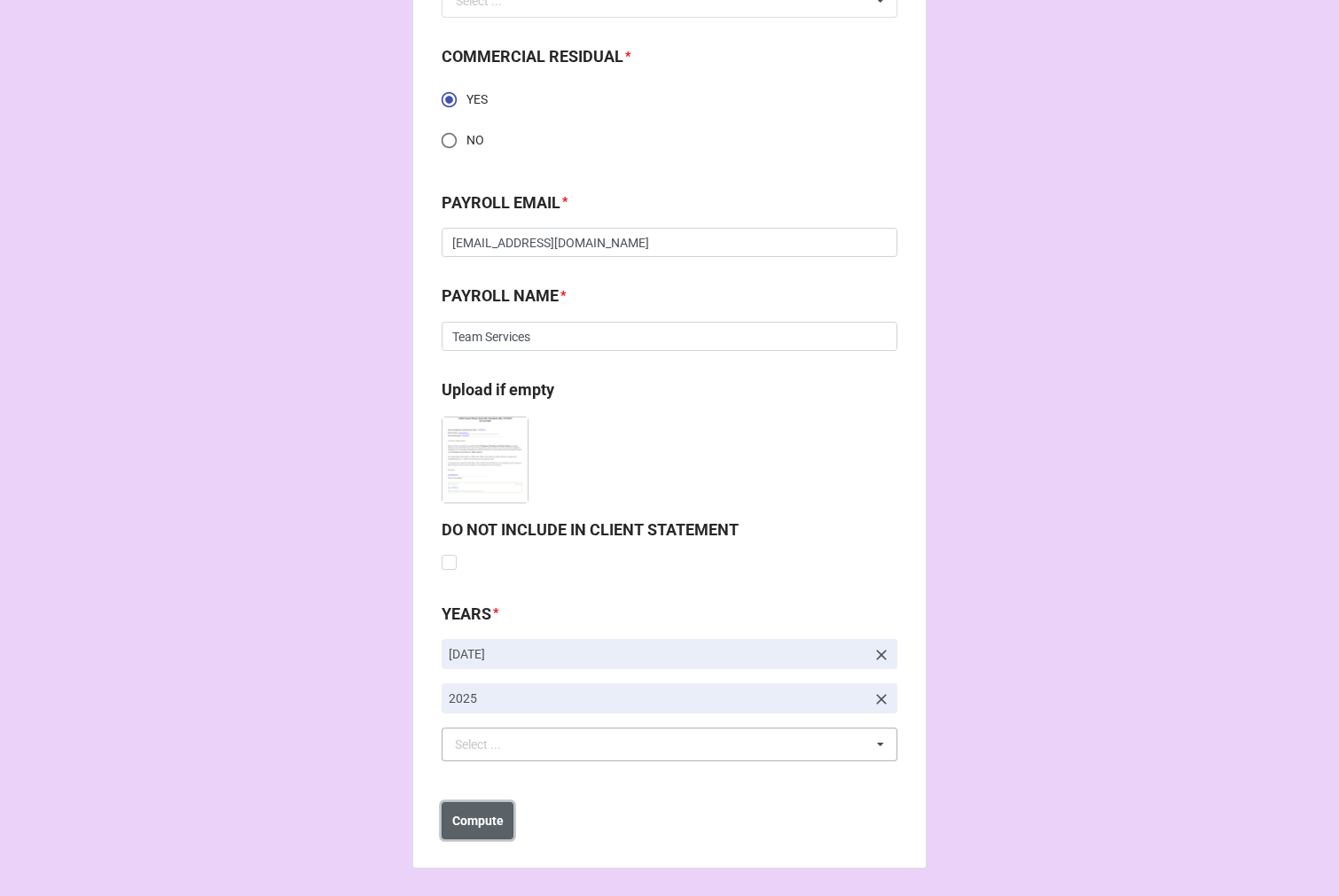
click at [475, 814] on b "Compute" at bounding box center [478, 821] width 51 height 18
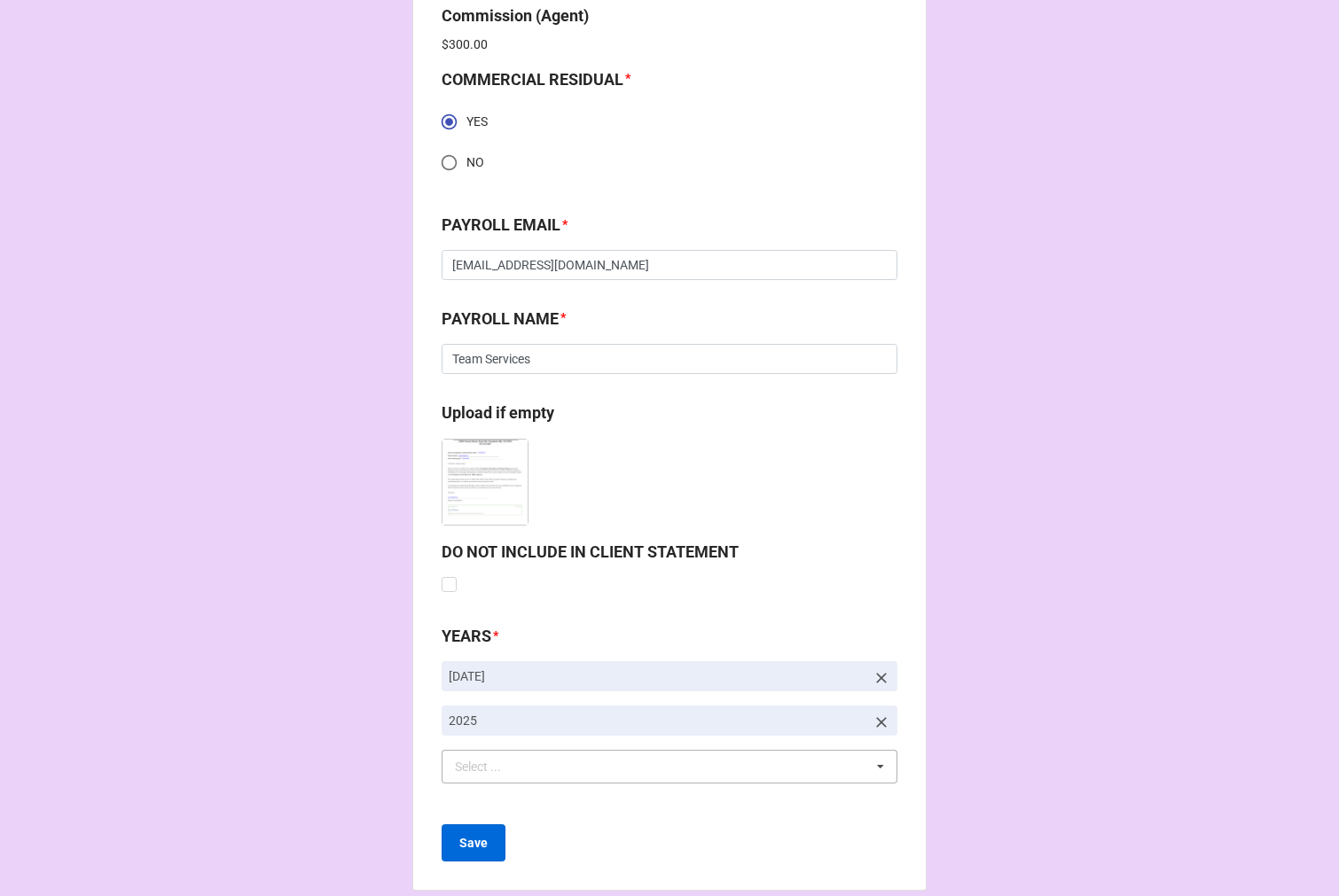
scroll to position [2587, 0]
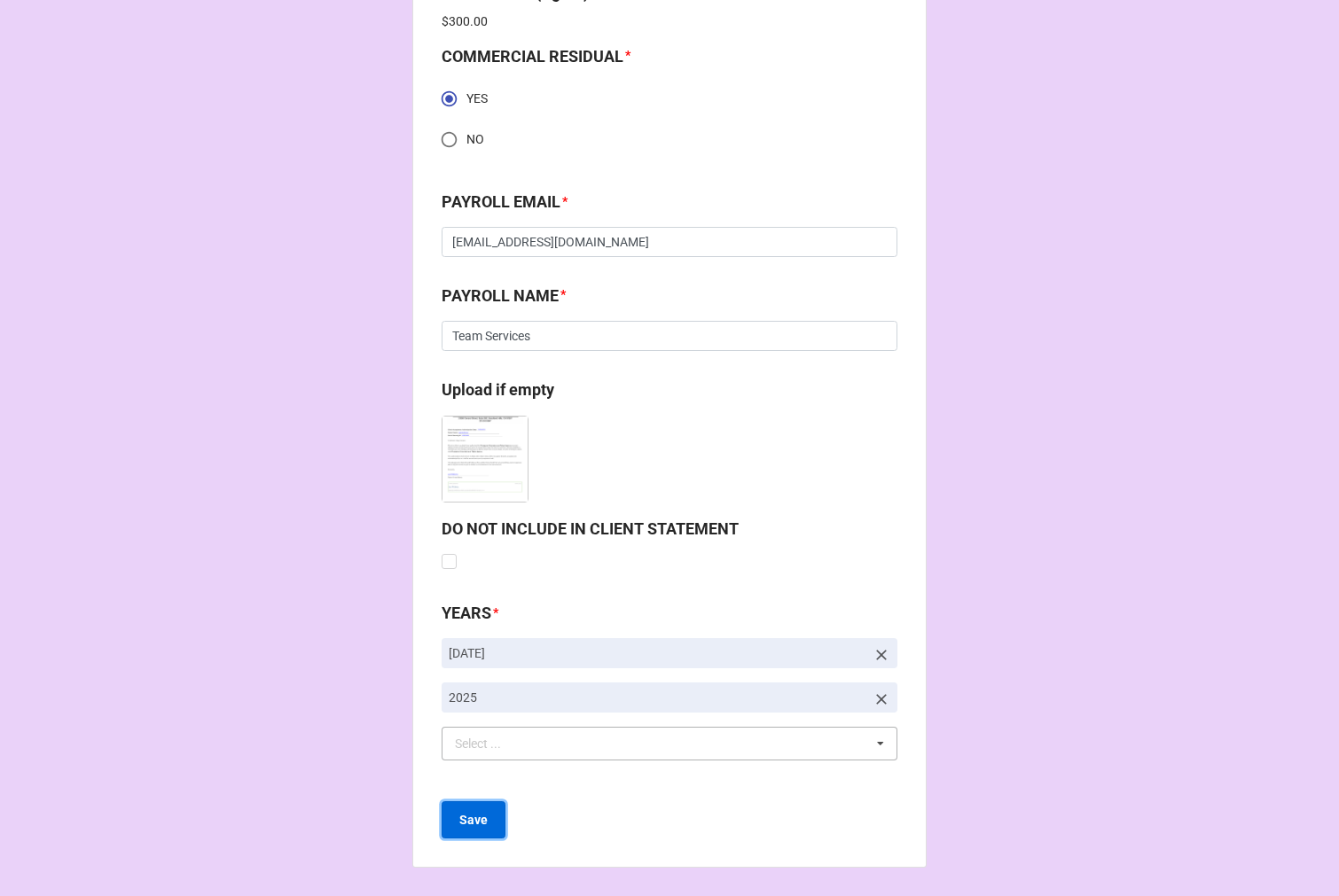
click at [476, 808] on button "Save" at bounding box center [474, 820] width 64 height 38
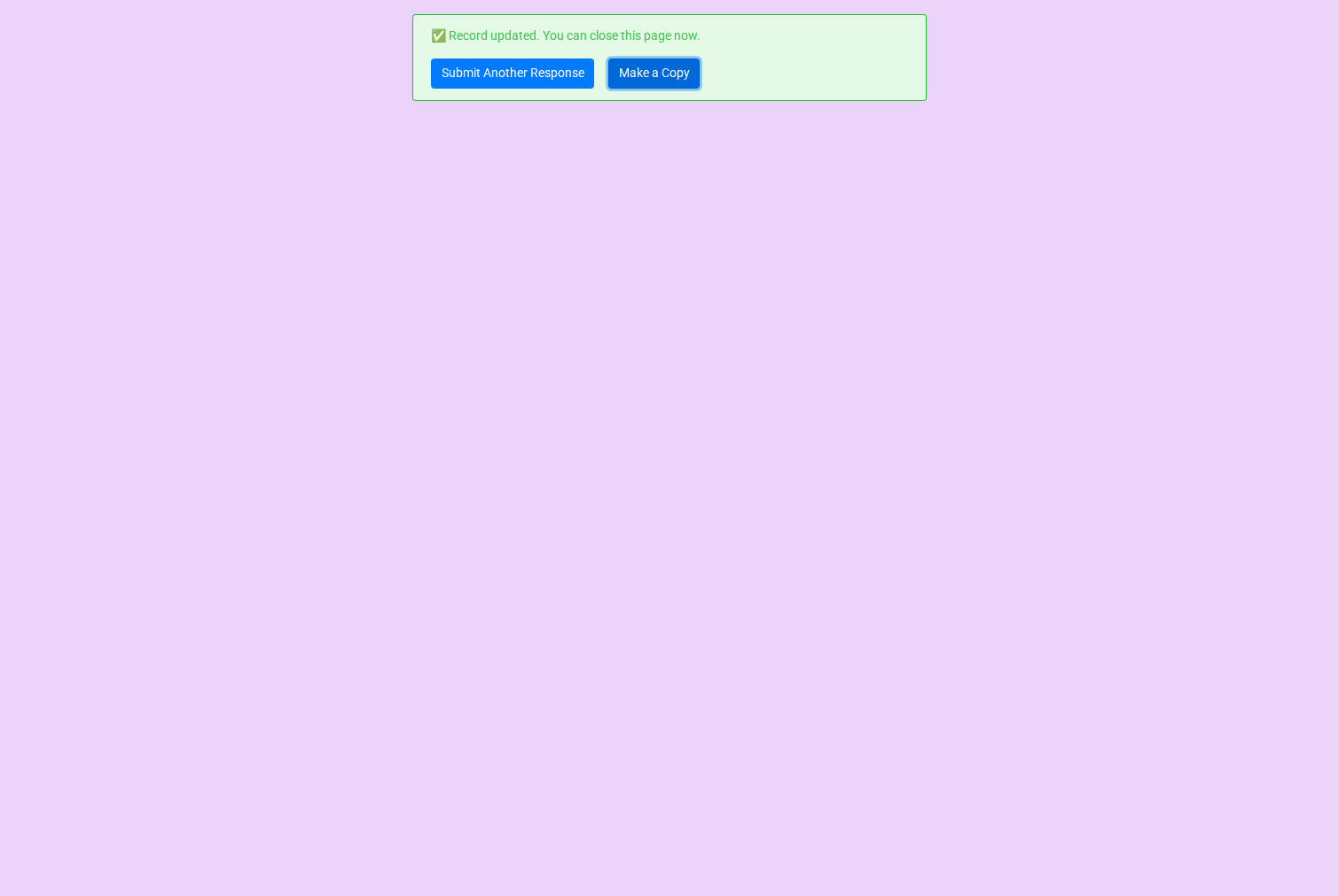
click at [653, 64] on link "Make a Copy" at bounding box center [654, 73] width 91 height 30
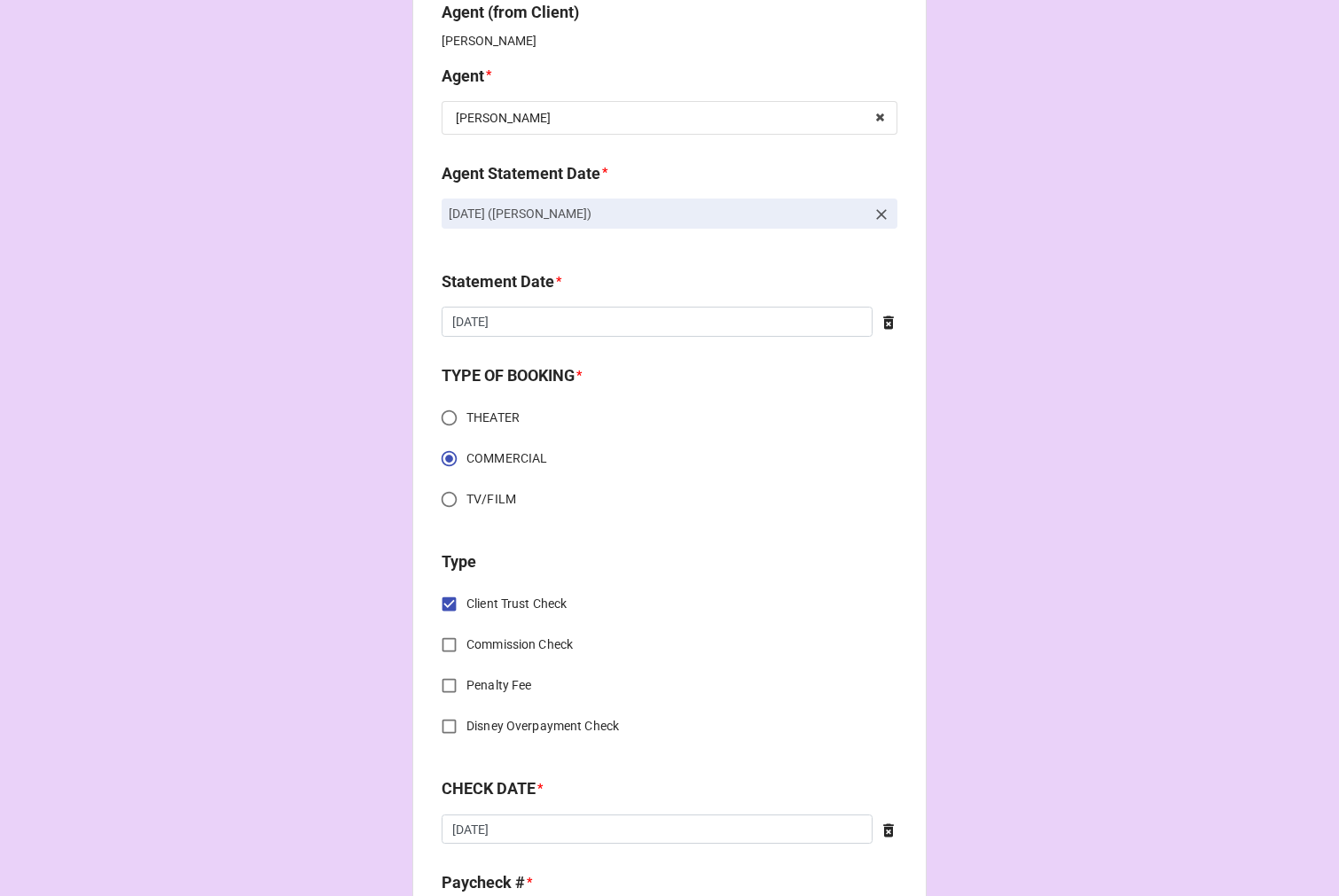
scroll to position [492, 0]
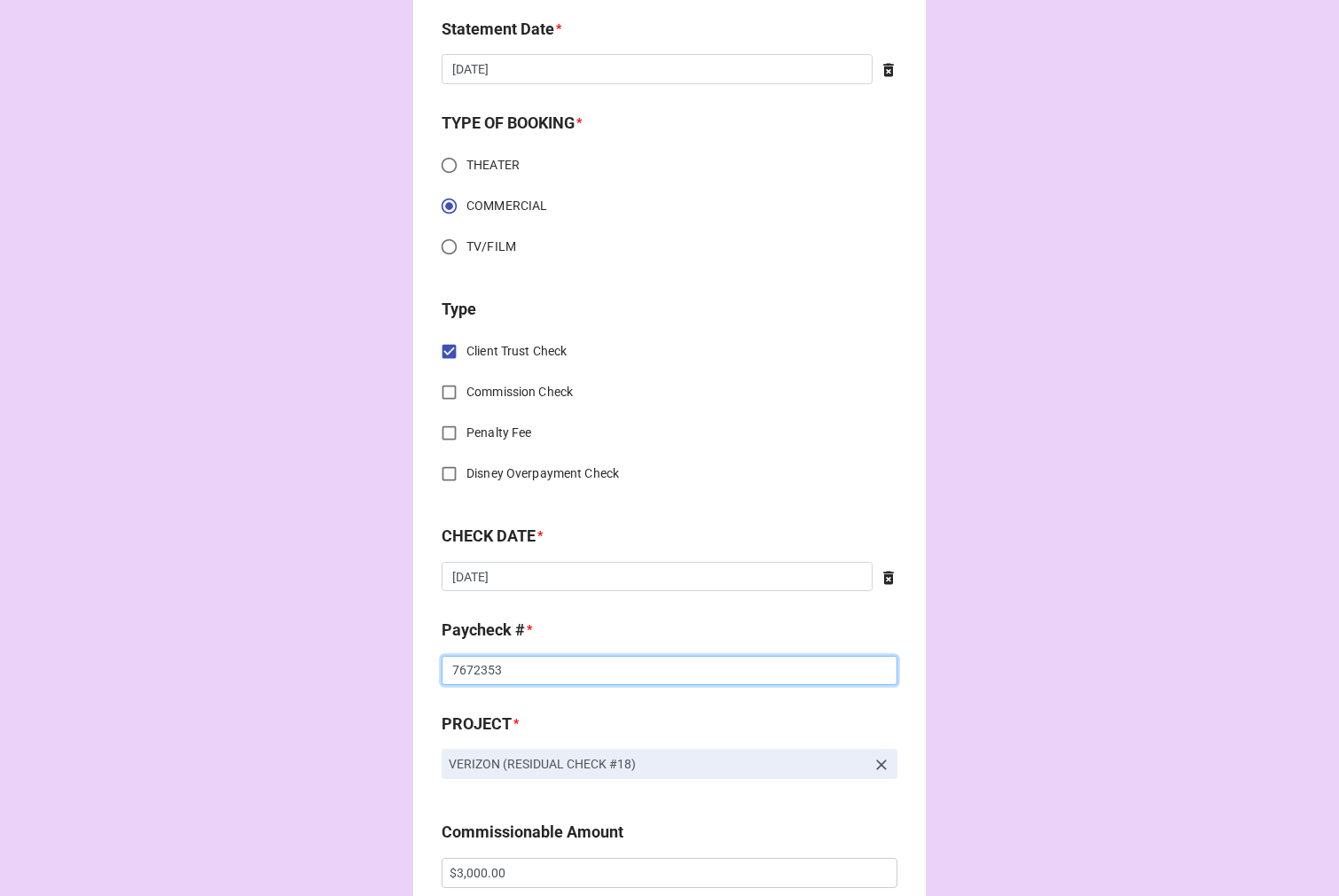
click at [559, 671] on input "7672353" at bounding box center [669, 671] width 455 height 30
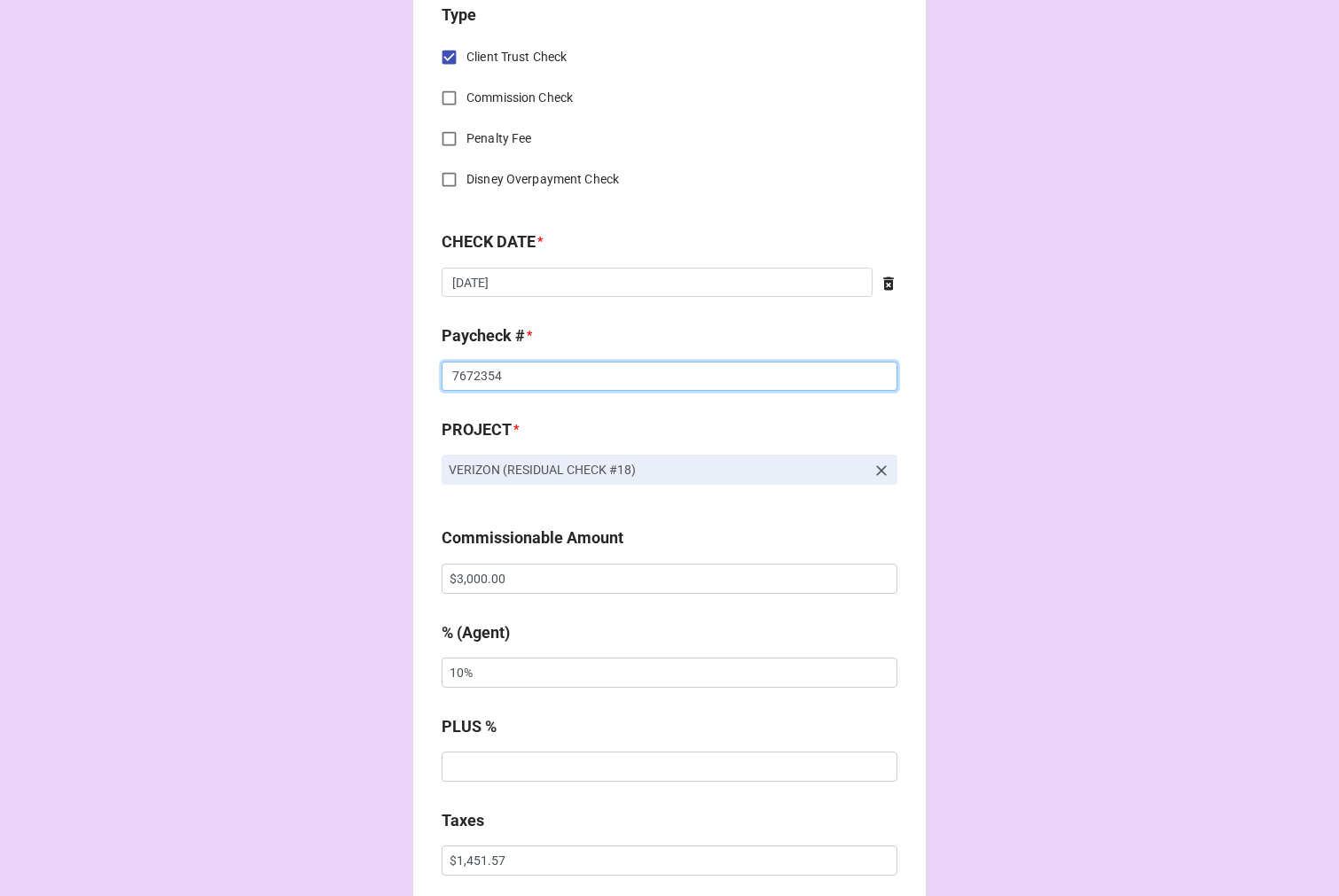
scroll to position [787, 0]
type input "7672354"
click at [464, 579] on input "$3,000.00" at bounding box center [669, 577] width 455 height 30
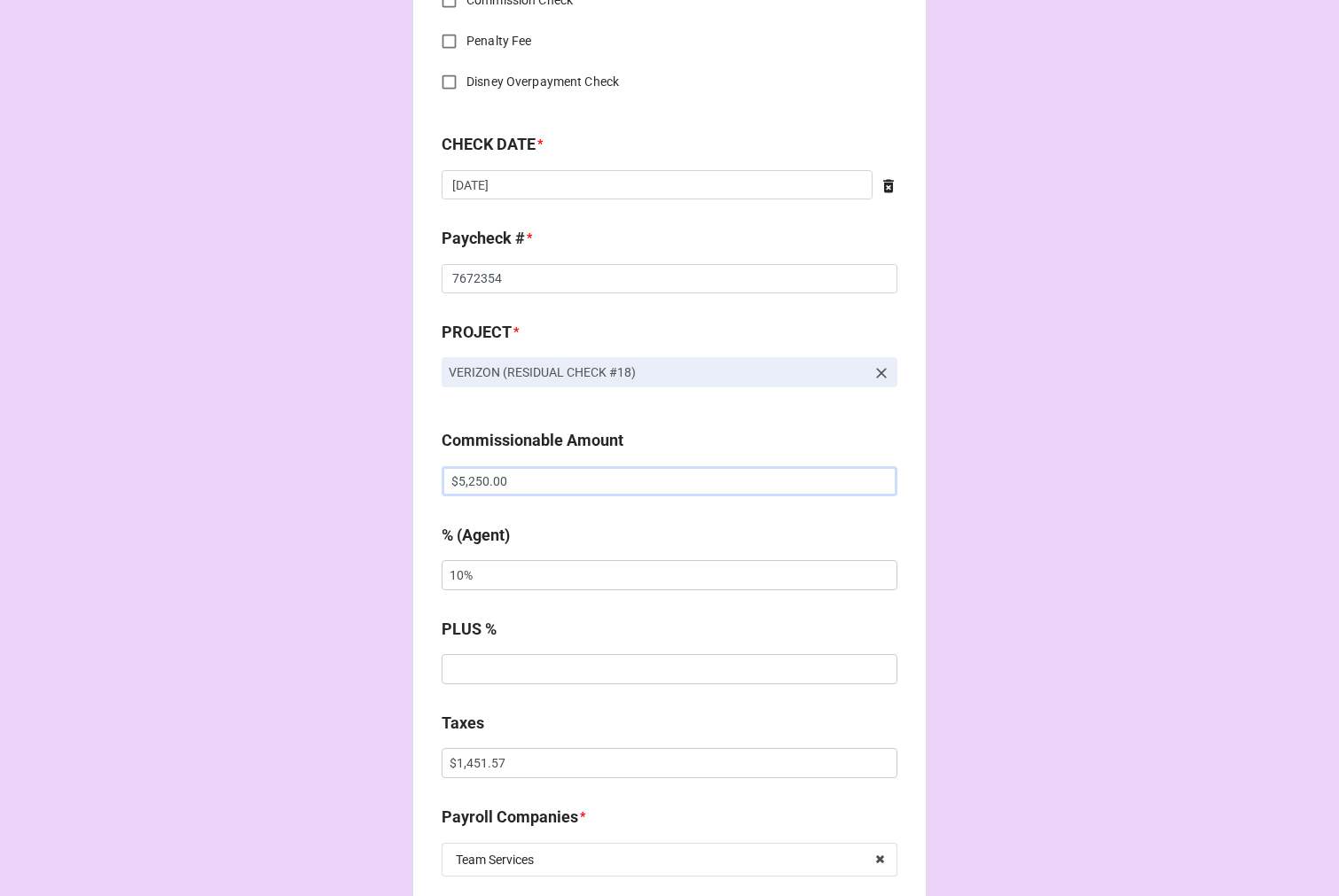
scroll to position [1083, 0]
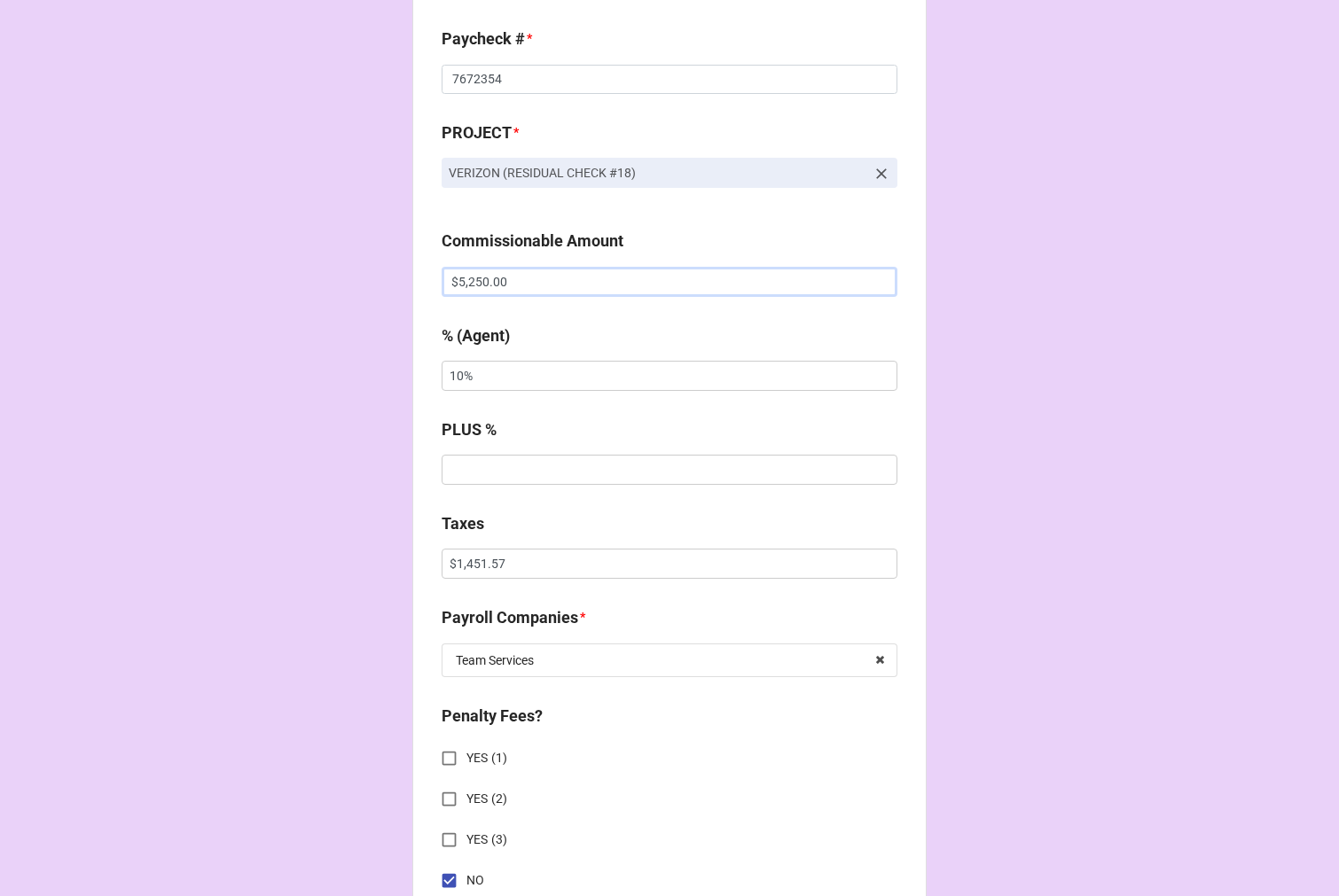
type input "$5,250.00"
click at [466, 568] on input "$1,451.57" at bounding box center [669, 564] width 455 height 30
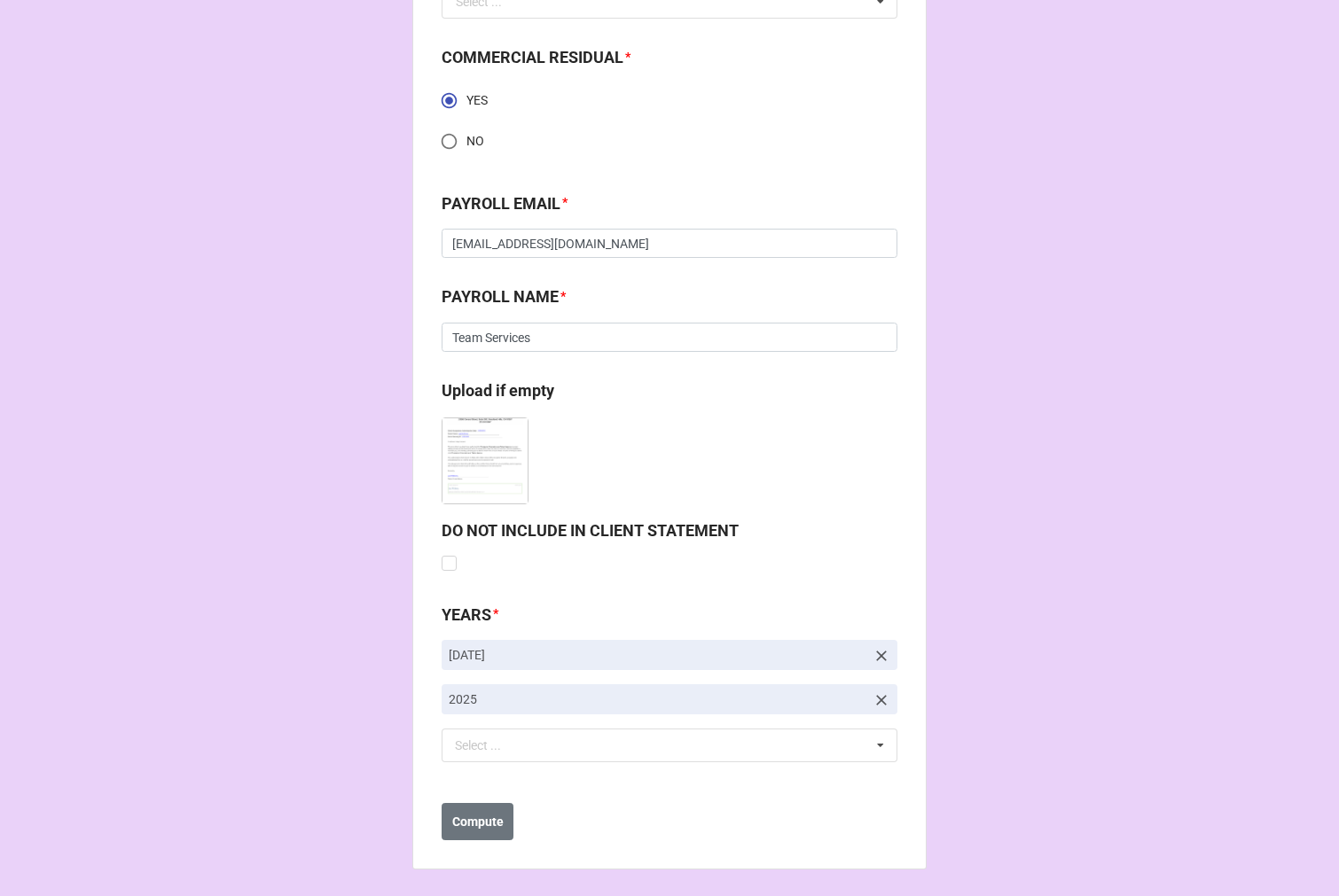
scroll to position [2524, 0]
type input "$2,856.07"
click at [461, 821] on b "Compute" at bounding box center [478, 821] width 51 height 18
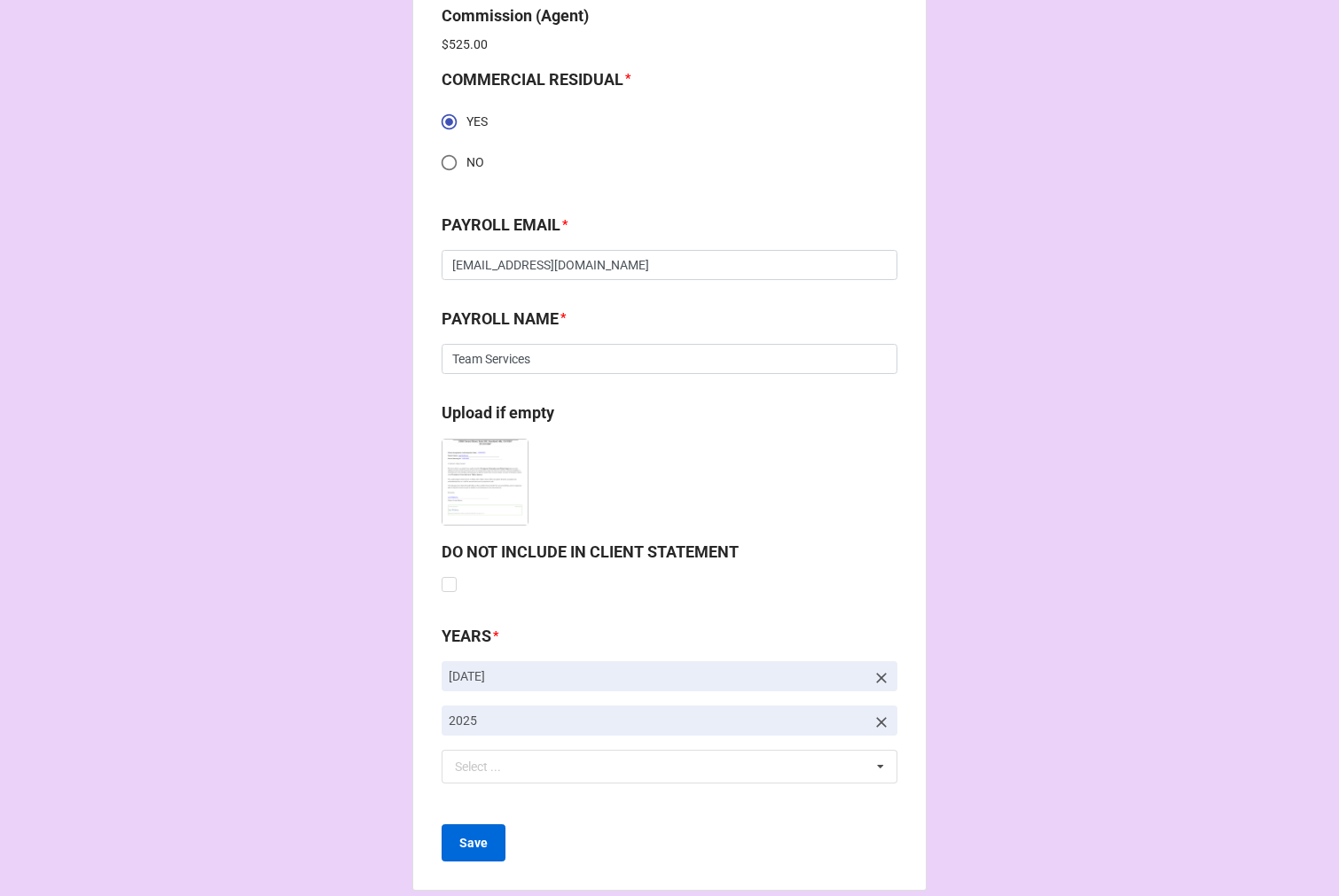
scroll to position [2587, 0]
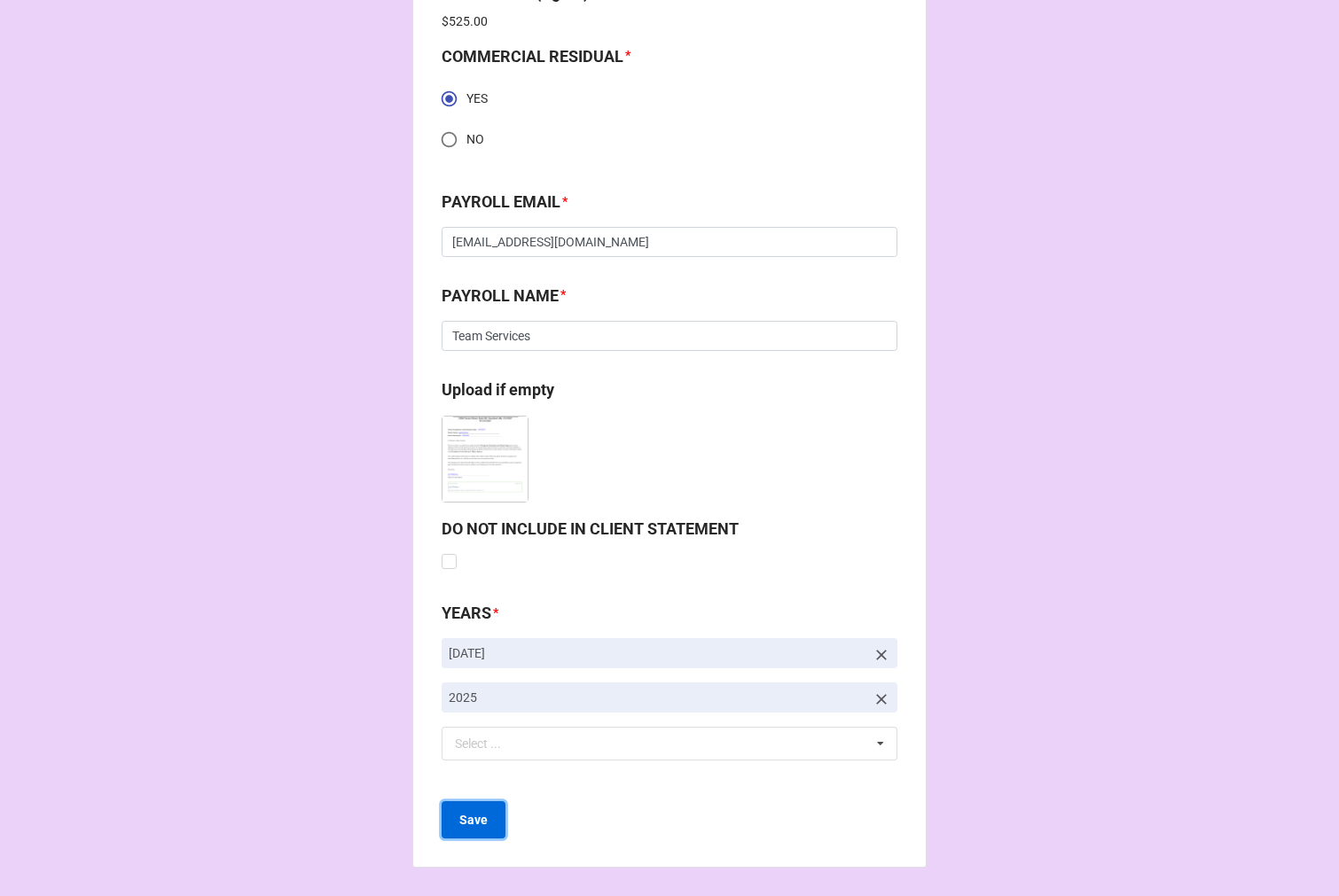
click at [475, 813] on b "Save" at bounding box center [473, 820] width 28 height 18
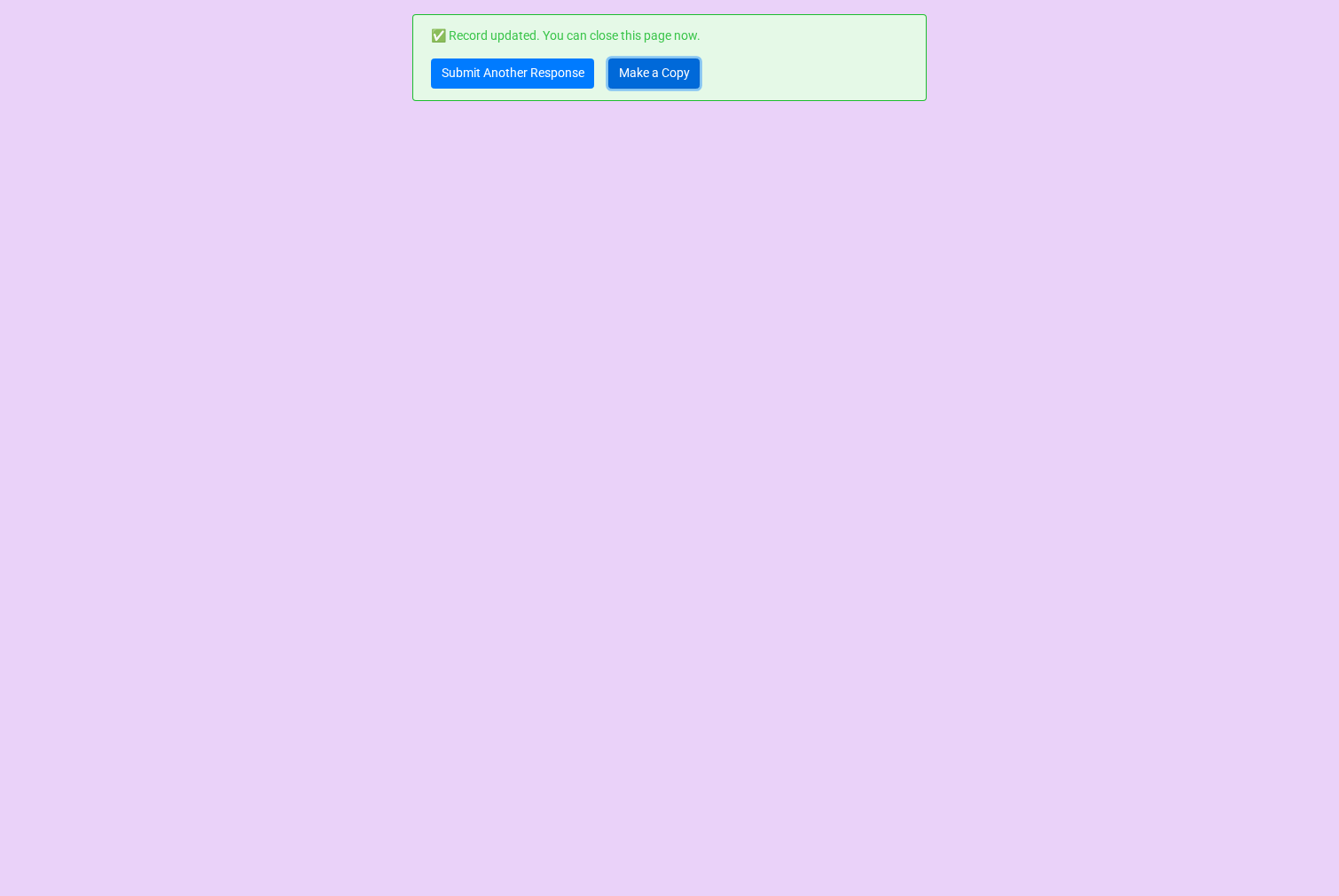
click at [665, 65] on link "Make a Copy" at bounding box center [654, 73] width 91 height 30
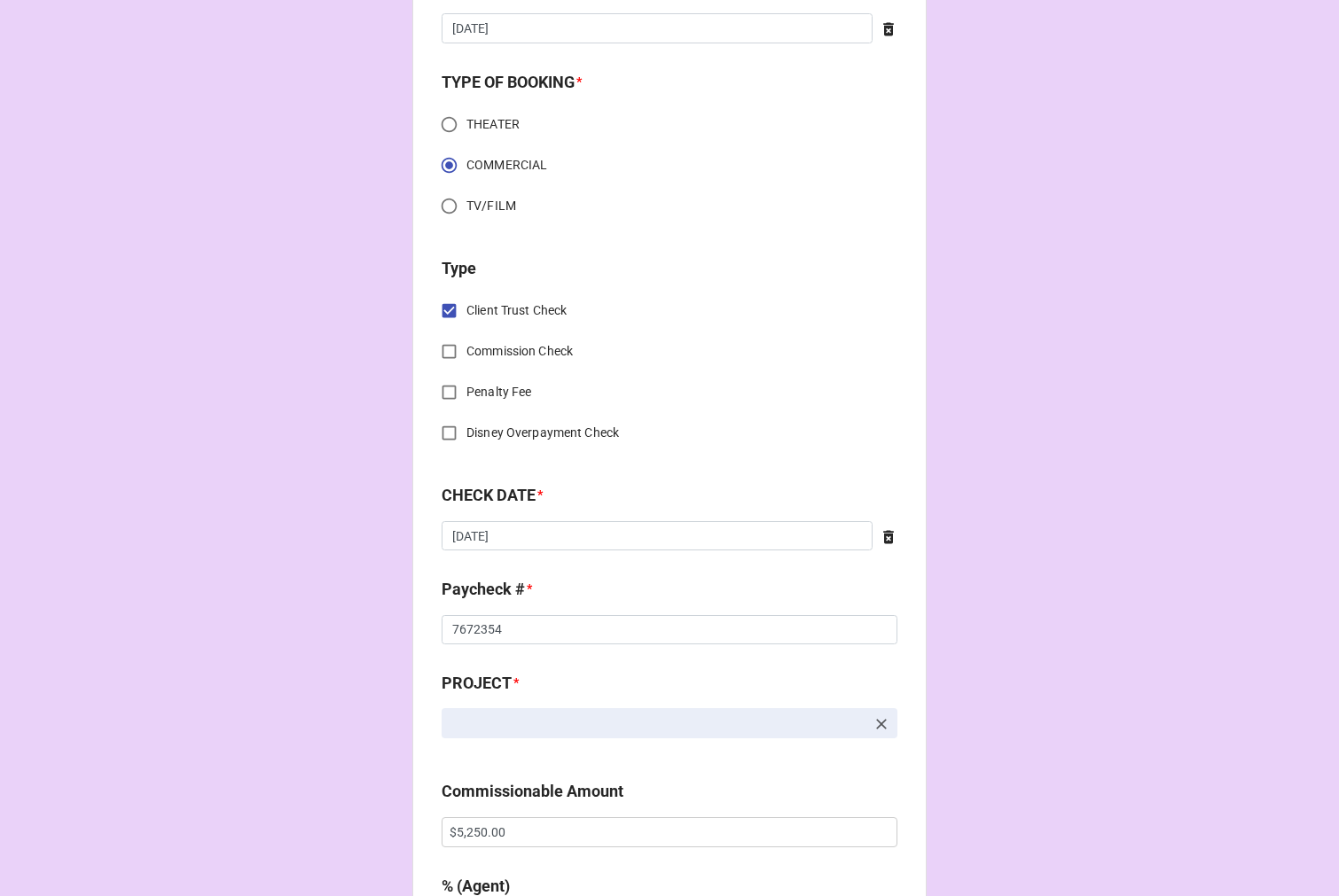
scroll to position [591, 0]
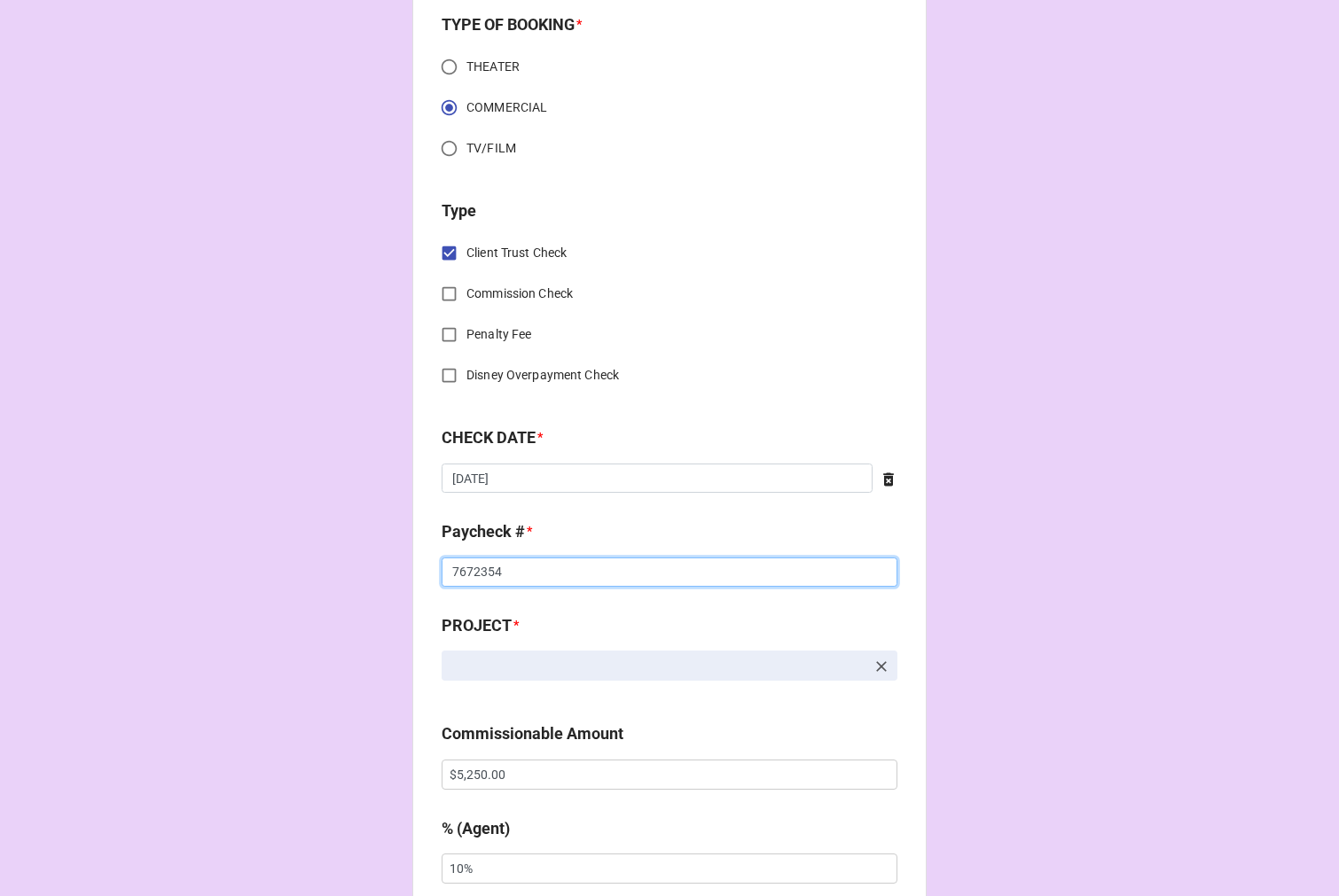
click at [555, 565] on input "7672354" at bounding box center [669, 572] width 455 height 30
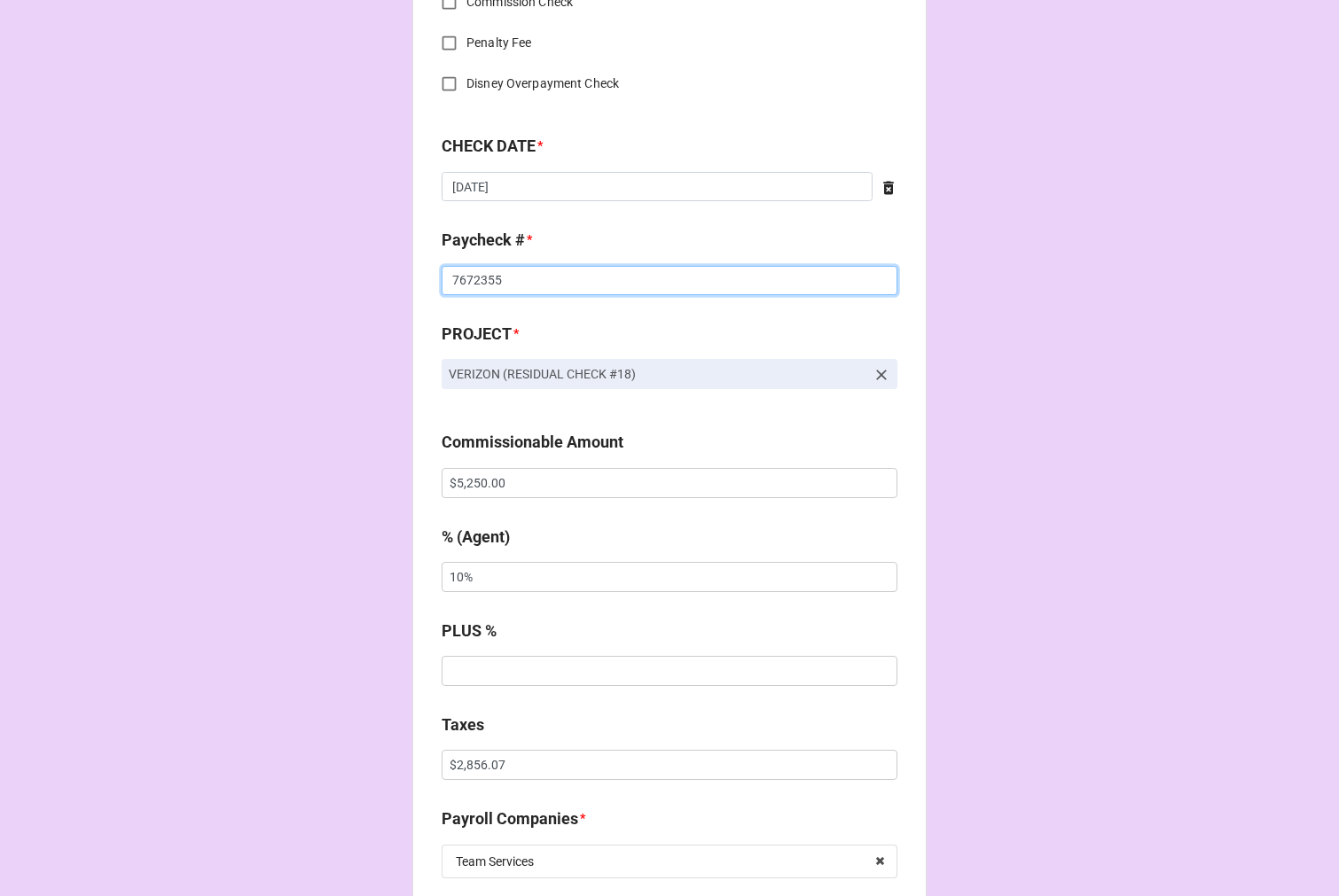
scroll to position [886, 0]
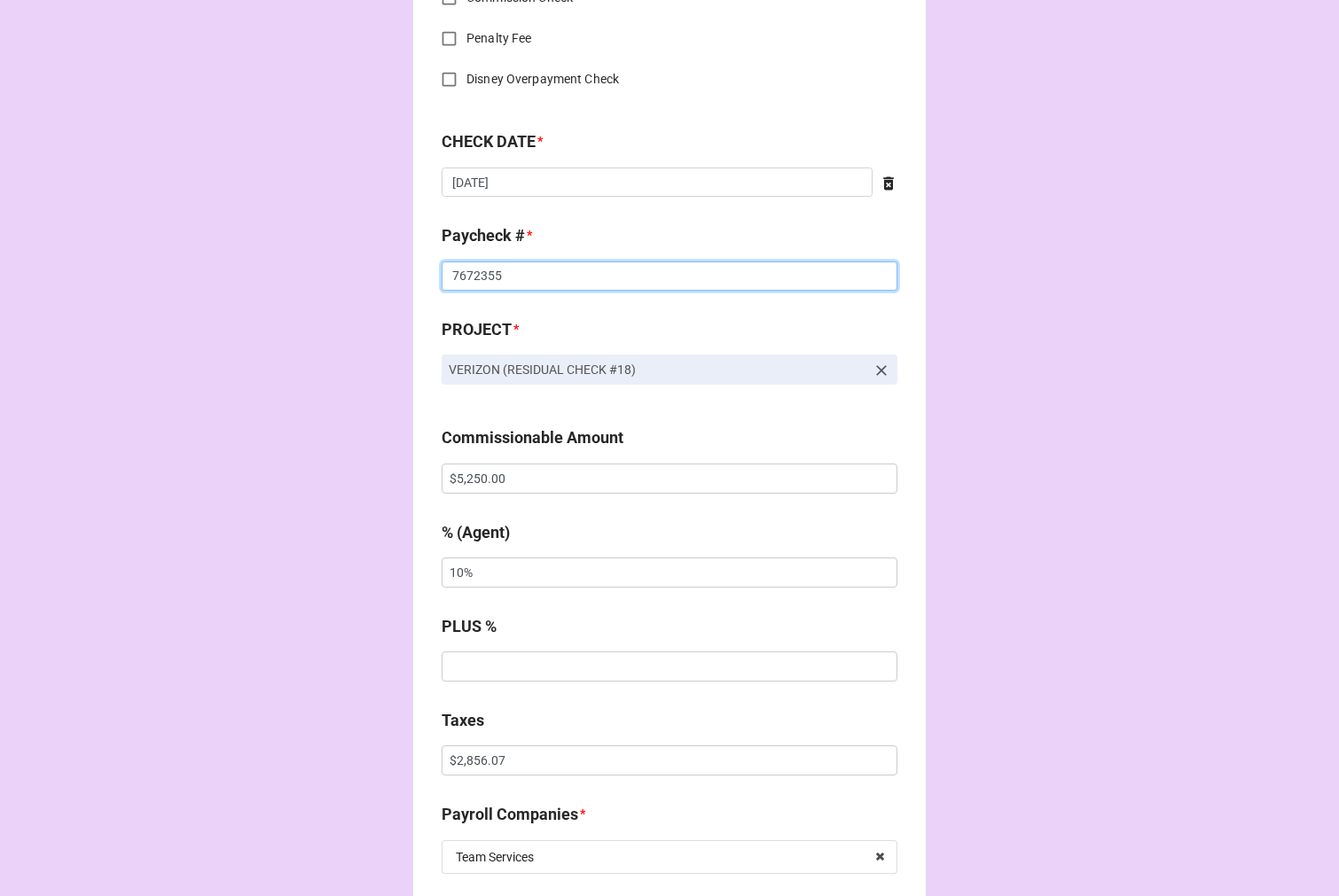
type input "7672355"
click at [473, 485] on input "$5,250.00" at bounding box center [669, 478] width 455 height 30
drag, startPoint x: 473, startPoint y: 485, endPoint x: 519, endPoint y: 471, distance: 48.1
click at [473, 484] on input "$5,250.00" at bounding box center [669, 478] width 455 height 30
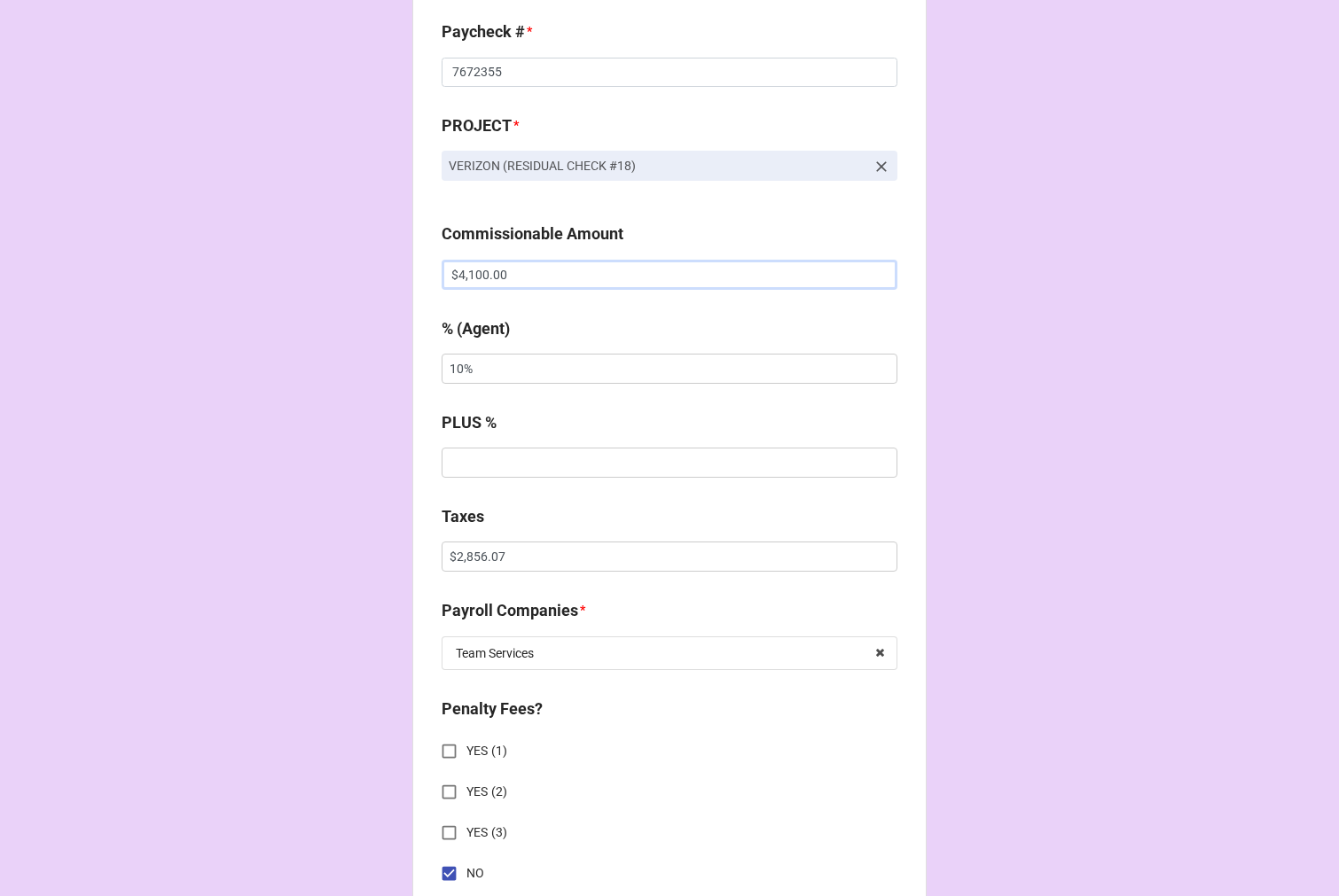
scroll to position [1280, 0]
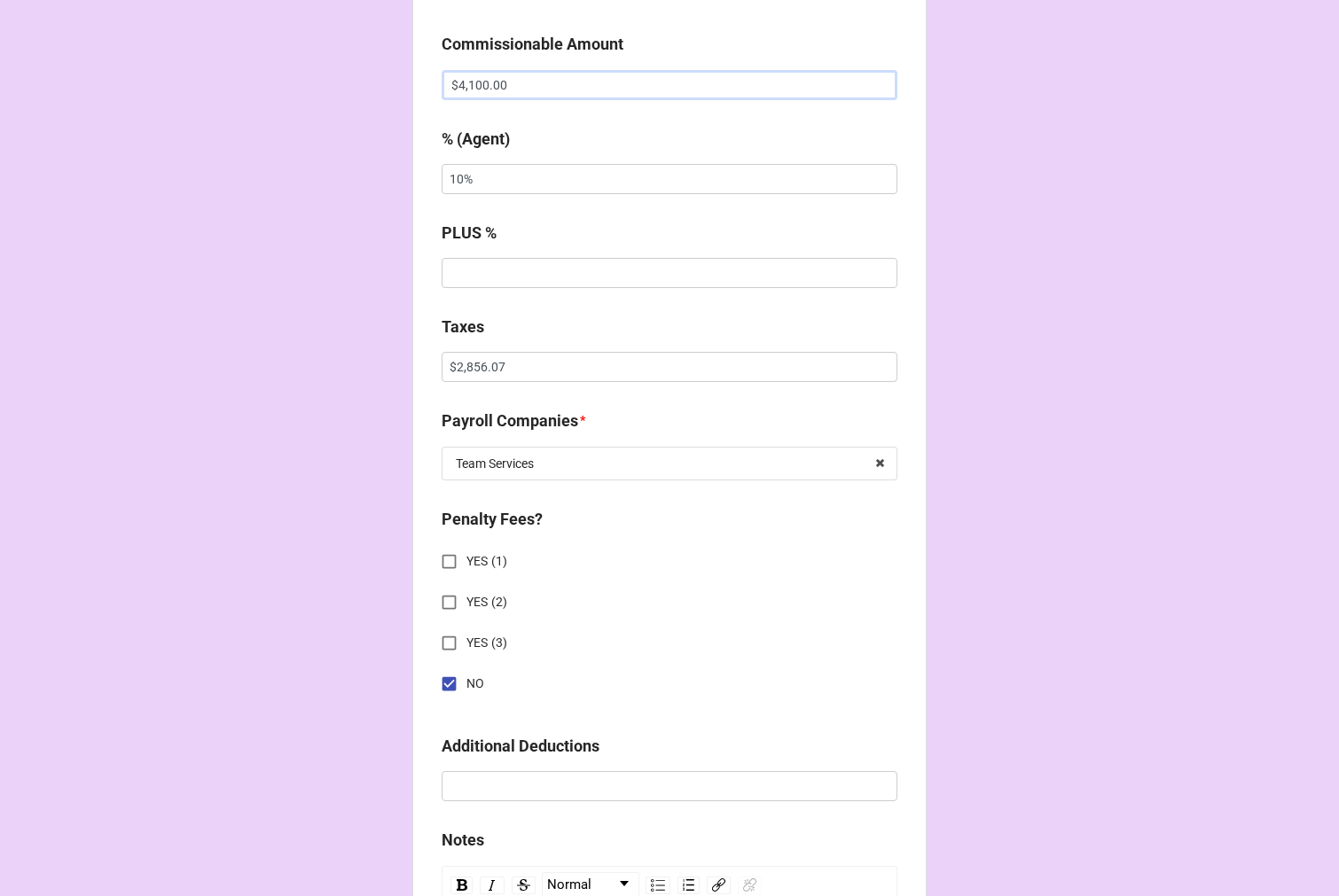
type input "$4,100.00"
click at [479, 365] on input "$2,856.07" at bounding box center [669, 366] width 455 height 30
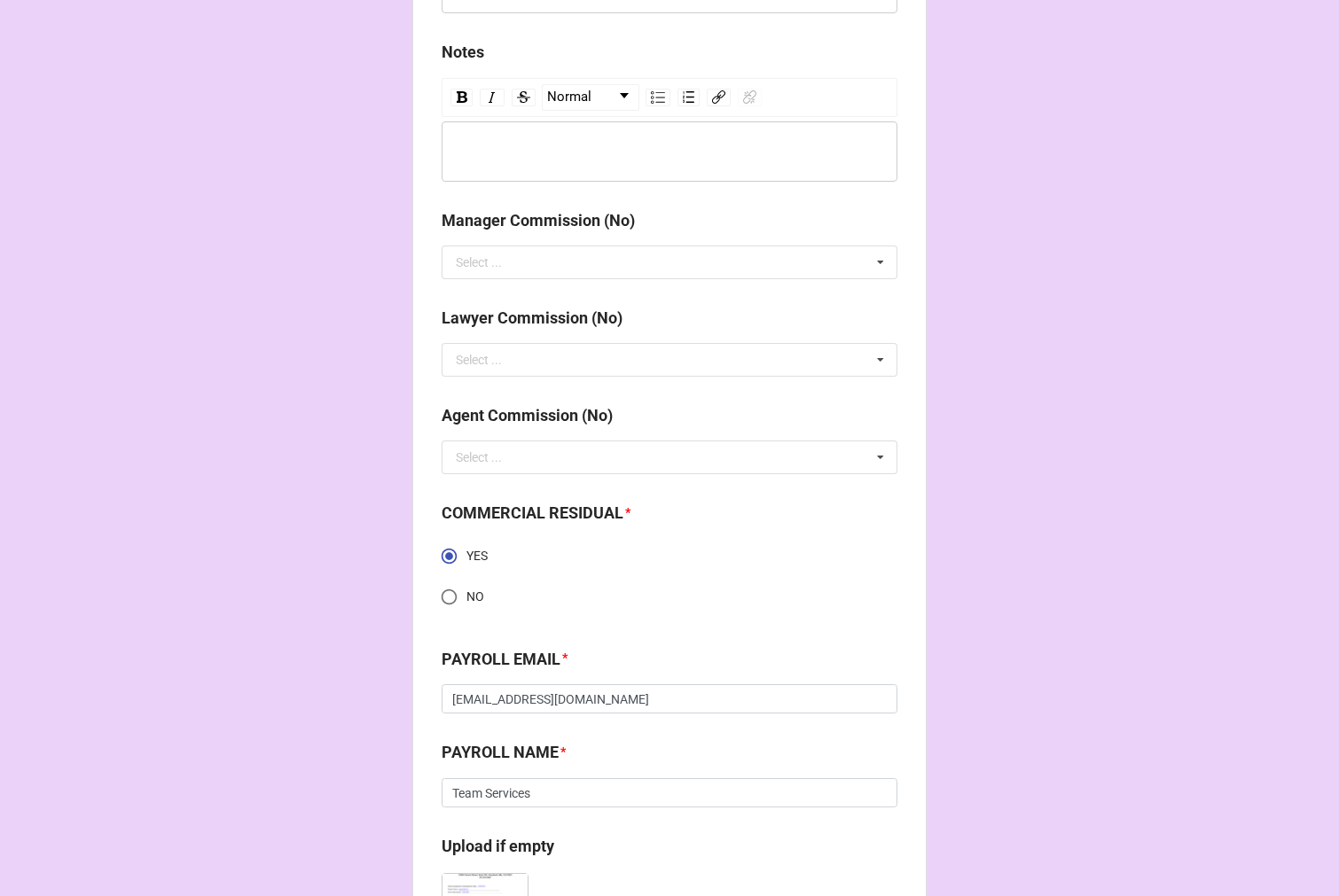
scroll to position [2524, 0]
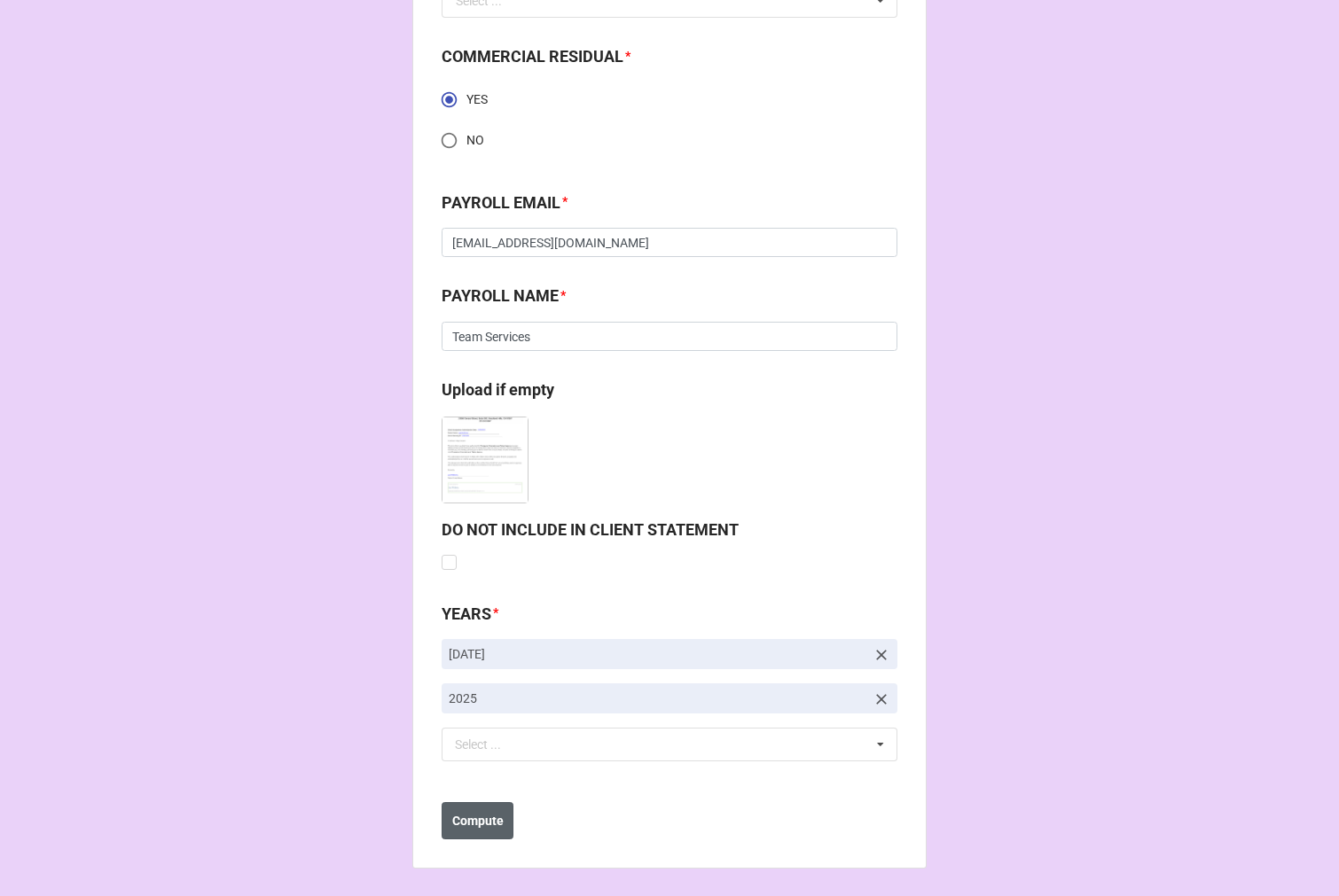
type input "$2,091.84"
click at [488, 822] on b "Compute" at bounding box center [478, 821] width 51 height 18
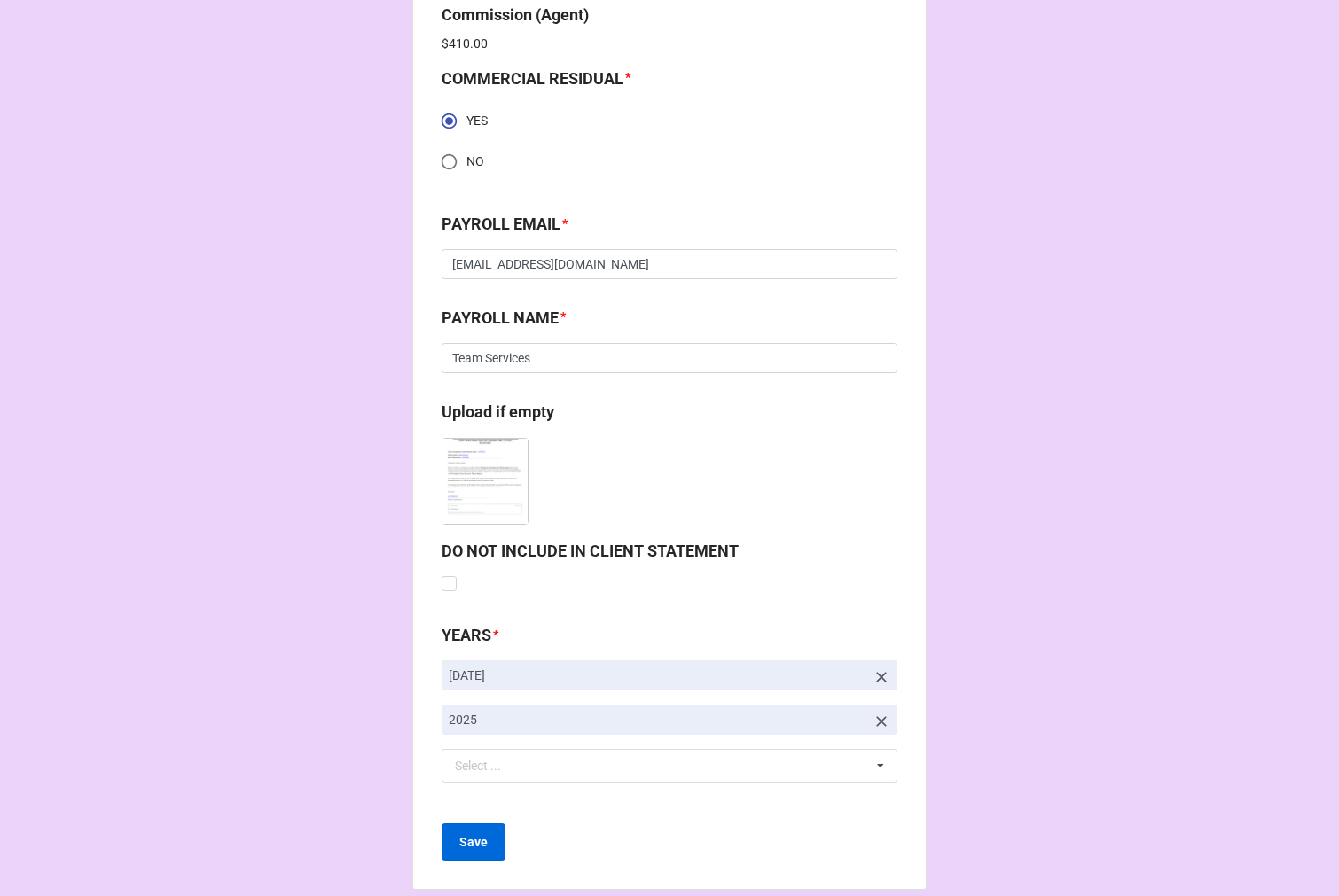
scroll to position [2587, 0]
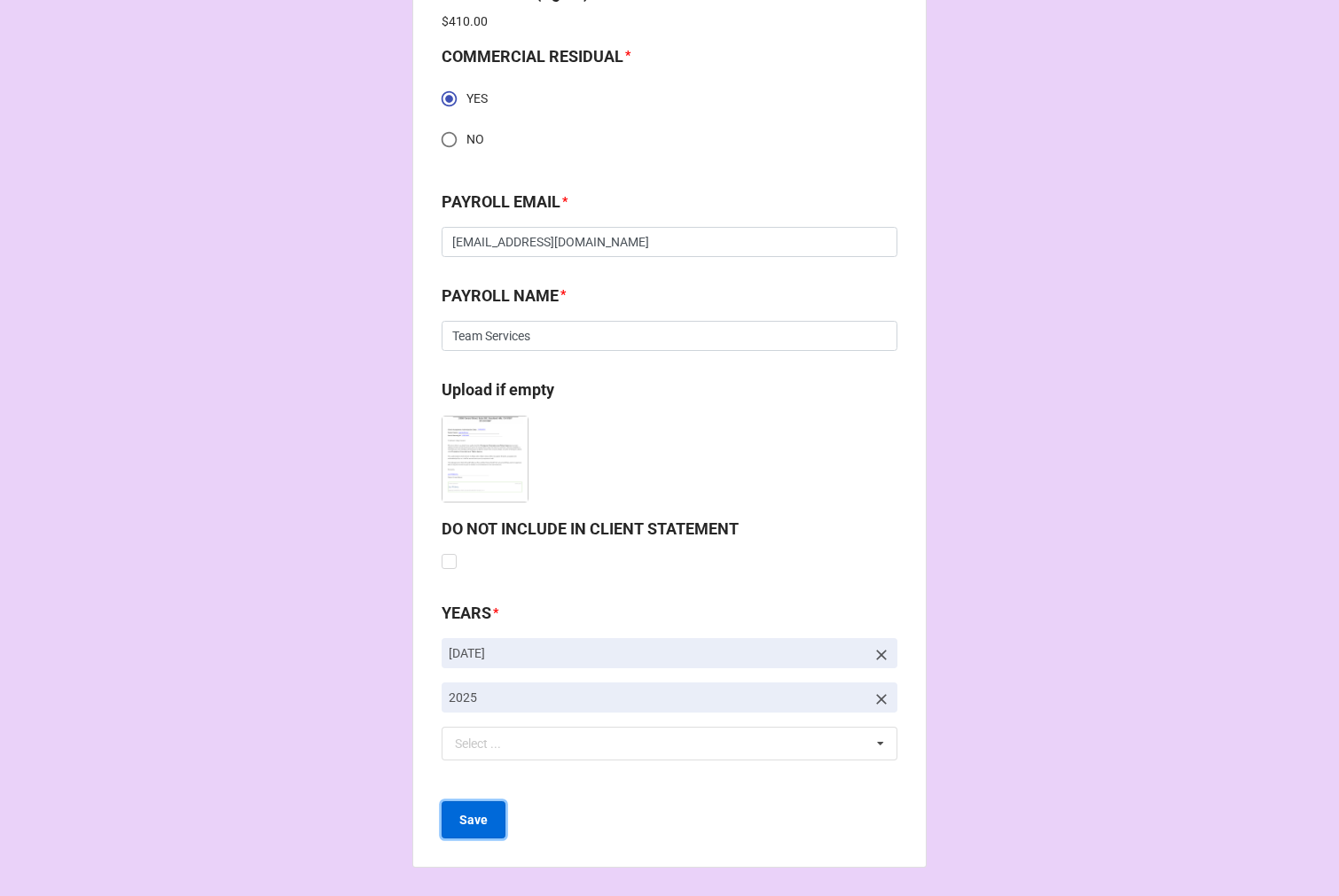
click at [475, 823] on b "Save" at bounding box center [473, 820] width 28 height 18
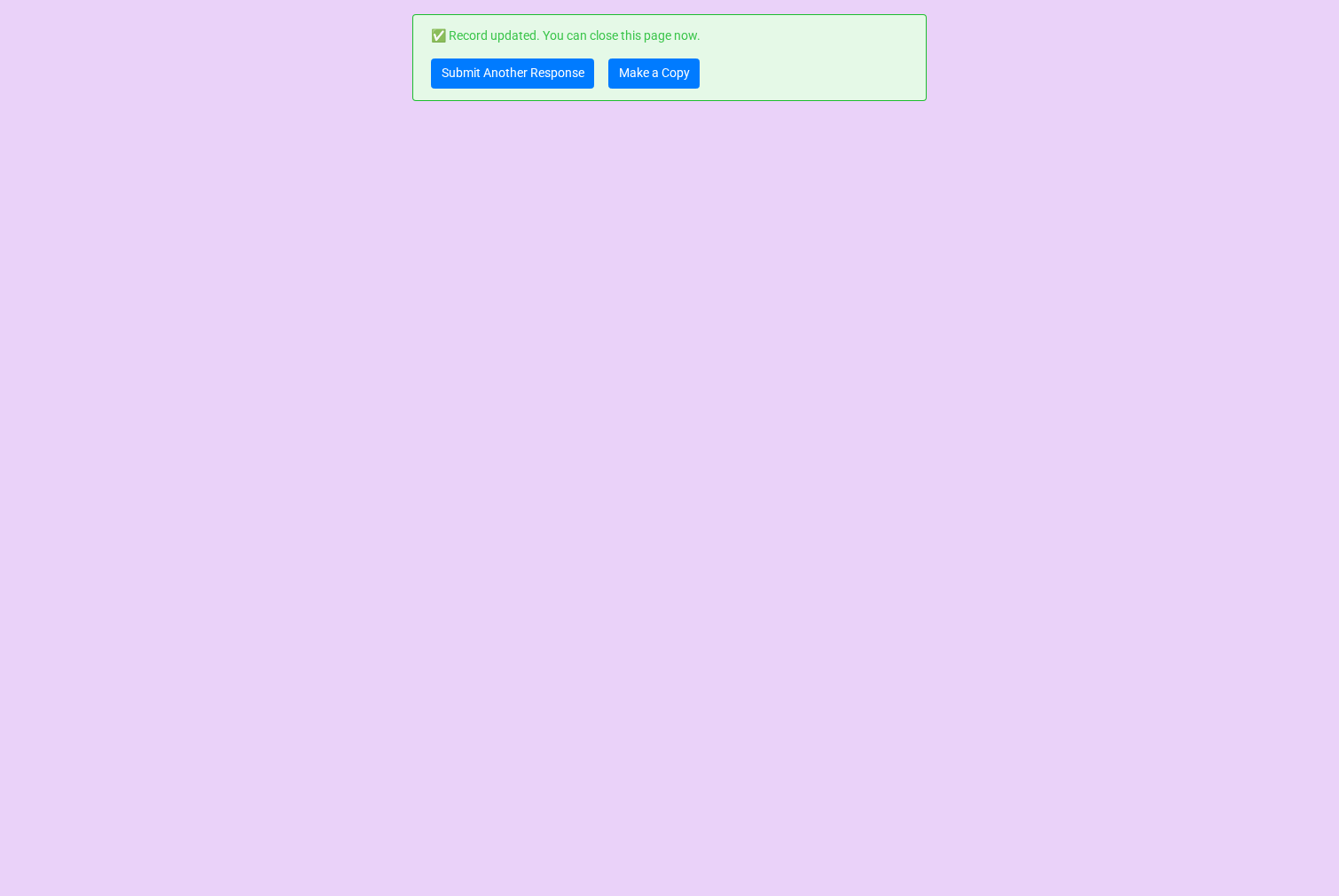
scroll to position [0, 0]
click at [651, 67] on link "Make a Copy" at bounding box center [654, 73] width 91 height 30
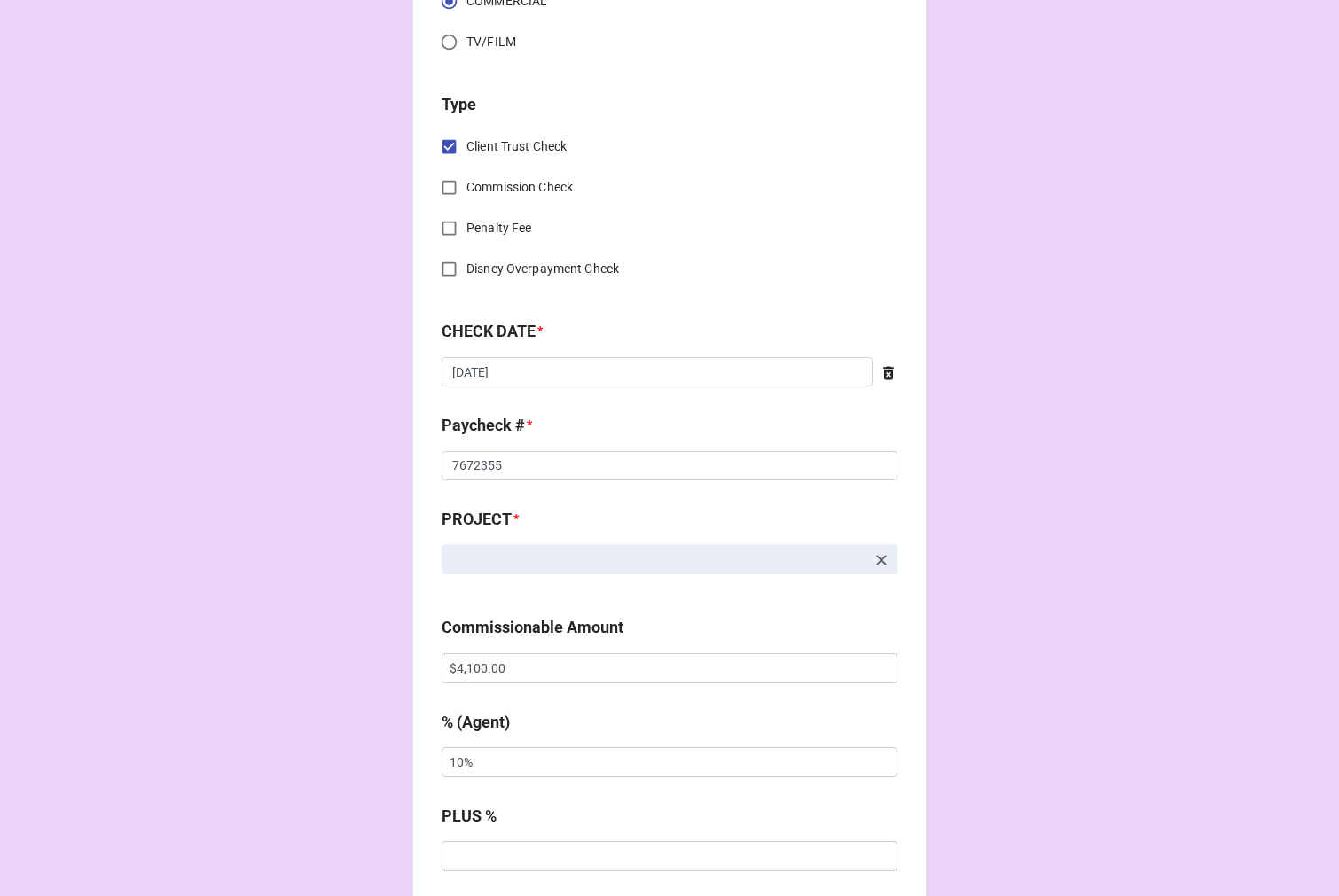
scroll to position [886, 0]
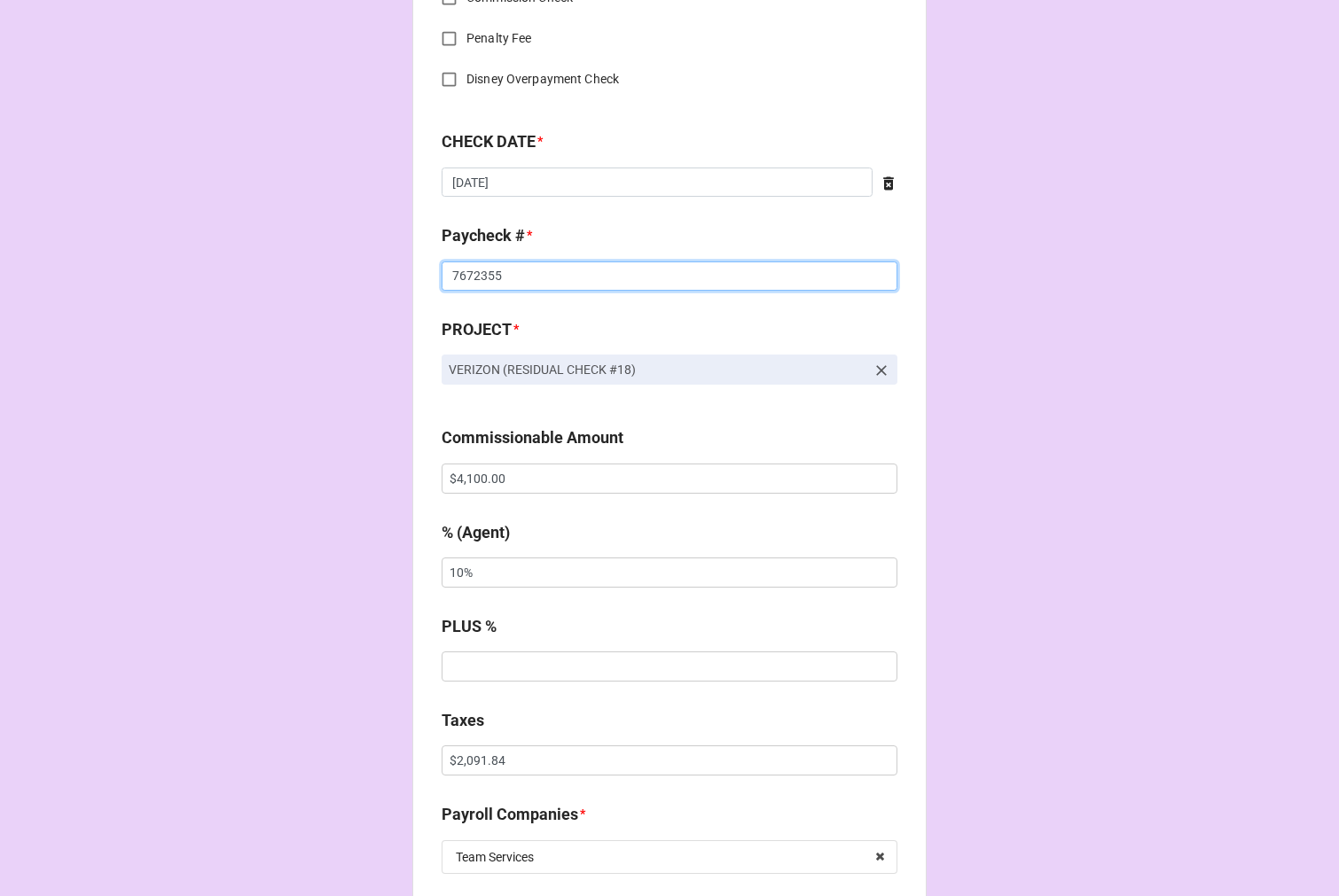
click at [516, 280] on input "7672355" at bounding box center [669, 275] width 455 height 30
type input "7672356"
click at [475, 484] on input "$4,100.00" at bounding box center [669, 478] width 455 height 30
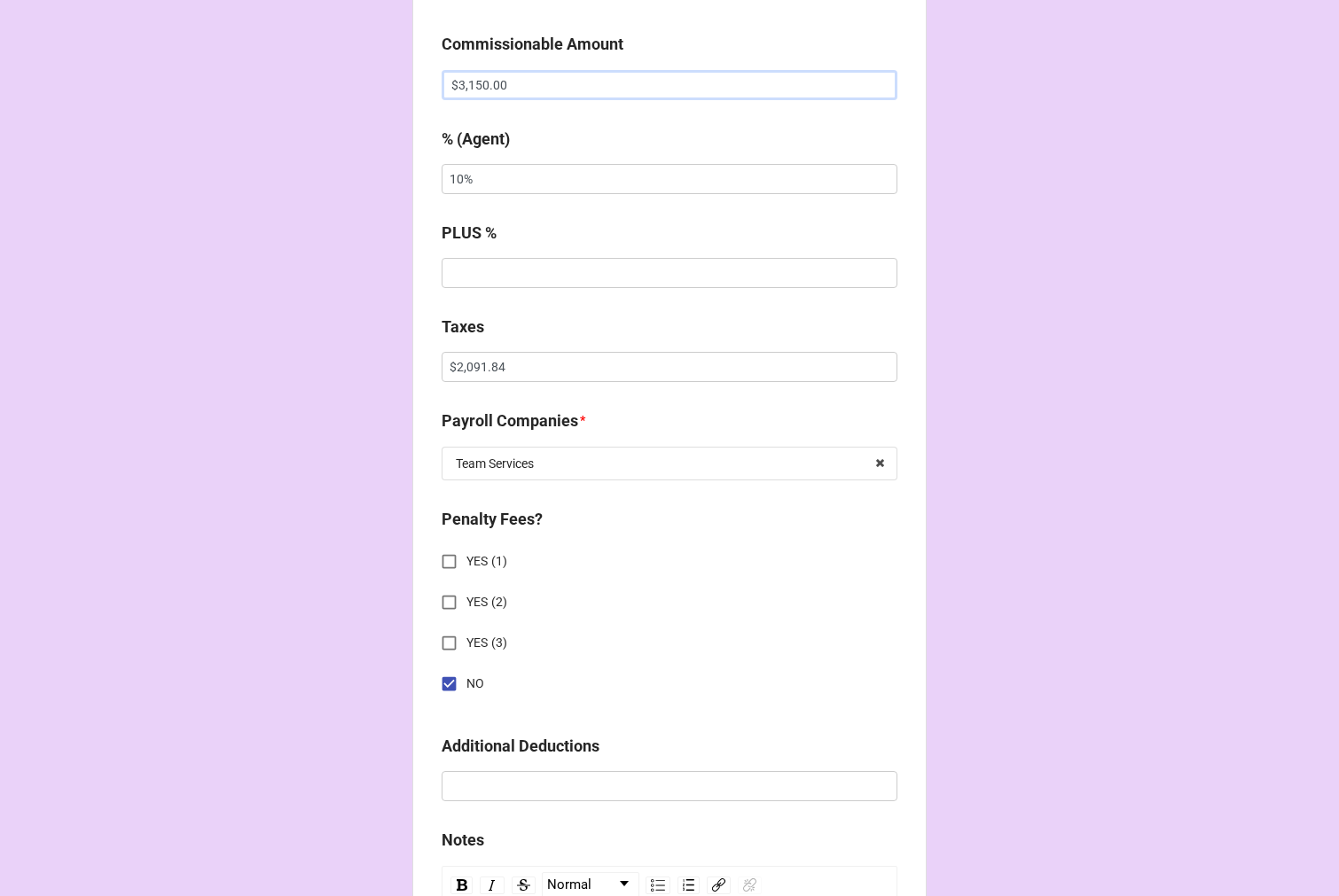
type input "$3,150.00"
click at [451, 366] on input "$2,091.84" at bounding box center [669, 366] width 455 height 30
drag, startPoint x: 451, startPoint y: 366, endPoint x: 663, endPoint y: 315, distance: 218.0
click at [452, 364] on input "$2,091.84" at bounding box center [669, 366] width 455 height 30
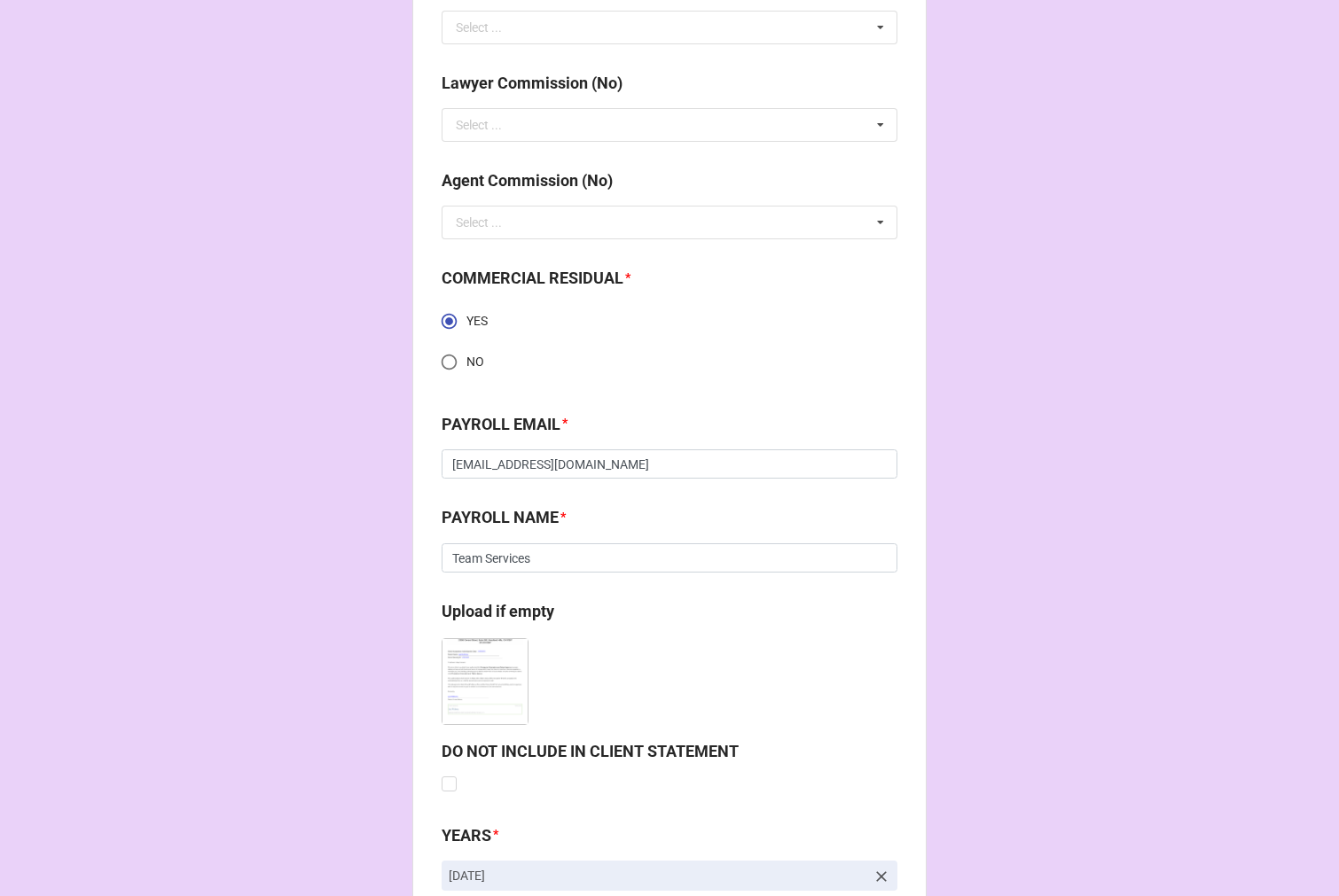
scroll to position [2524, 0]
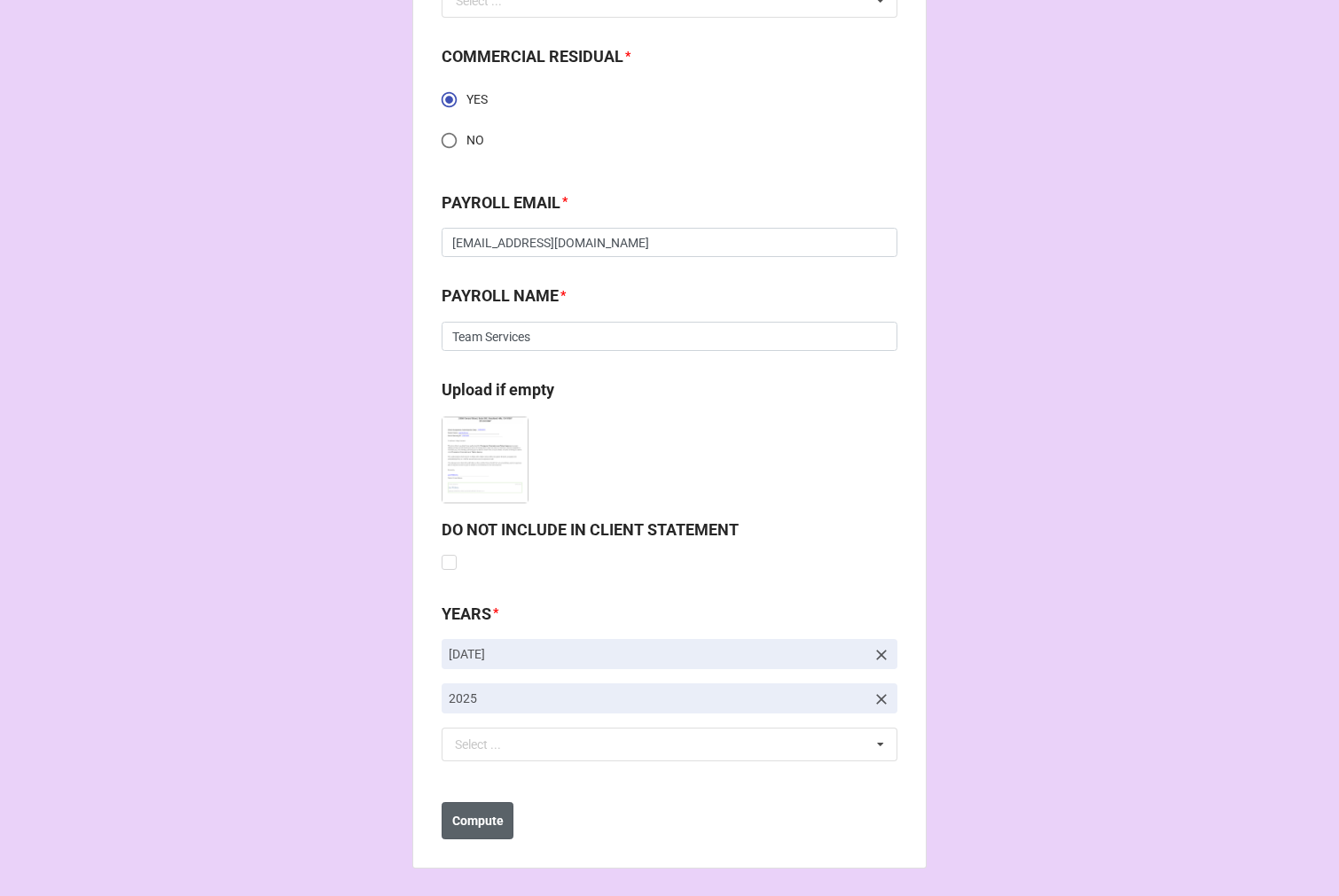
type input "$1,538.69"
click at [472, 819] on b "Compute" at bounding box center [478, 821] width 51 height 18
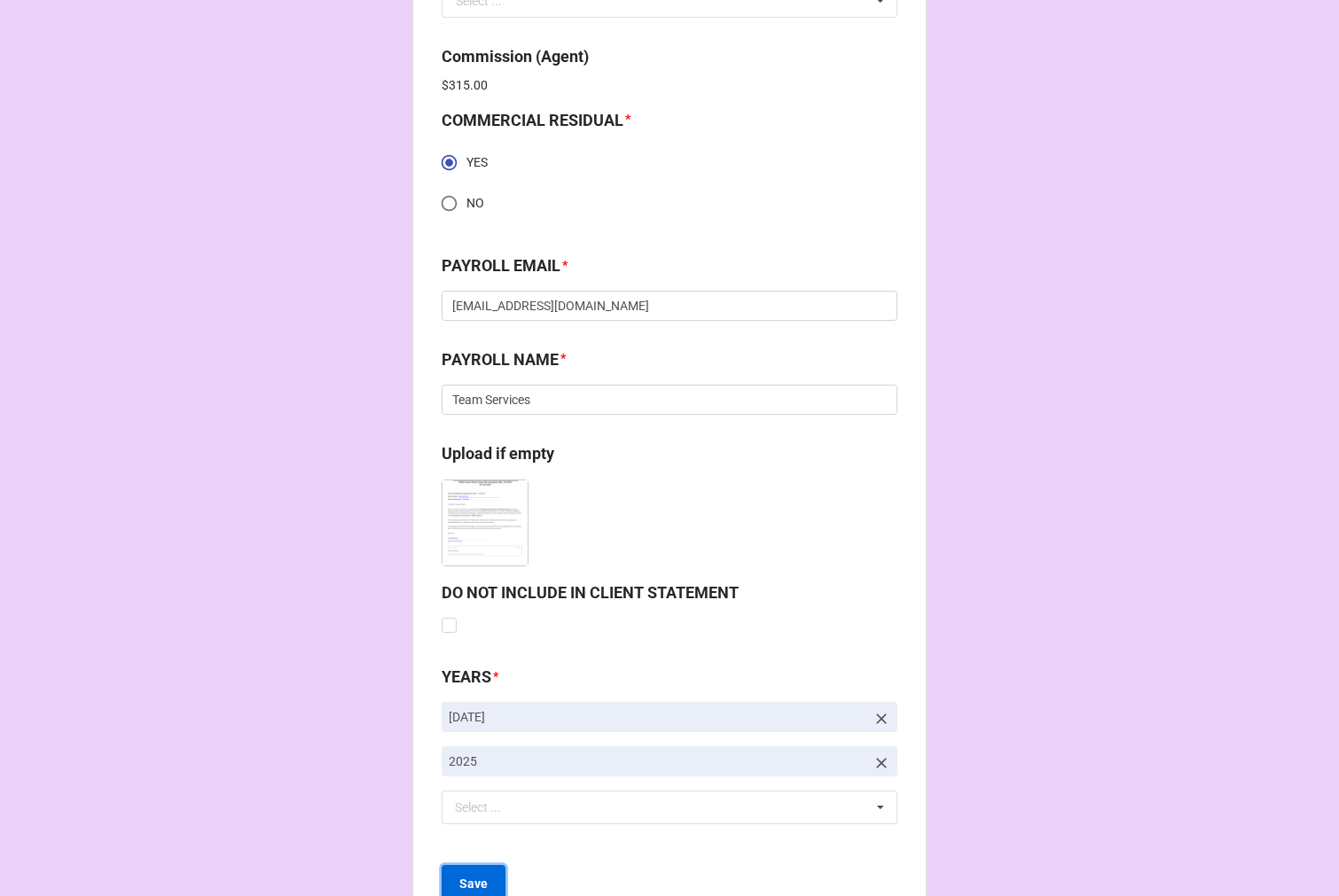
click at [471, 866] on button "Save" at bounding box center [474, 883] width 64 height 38
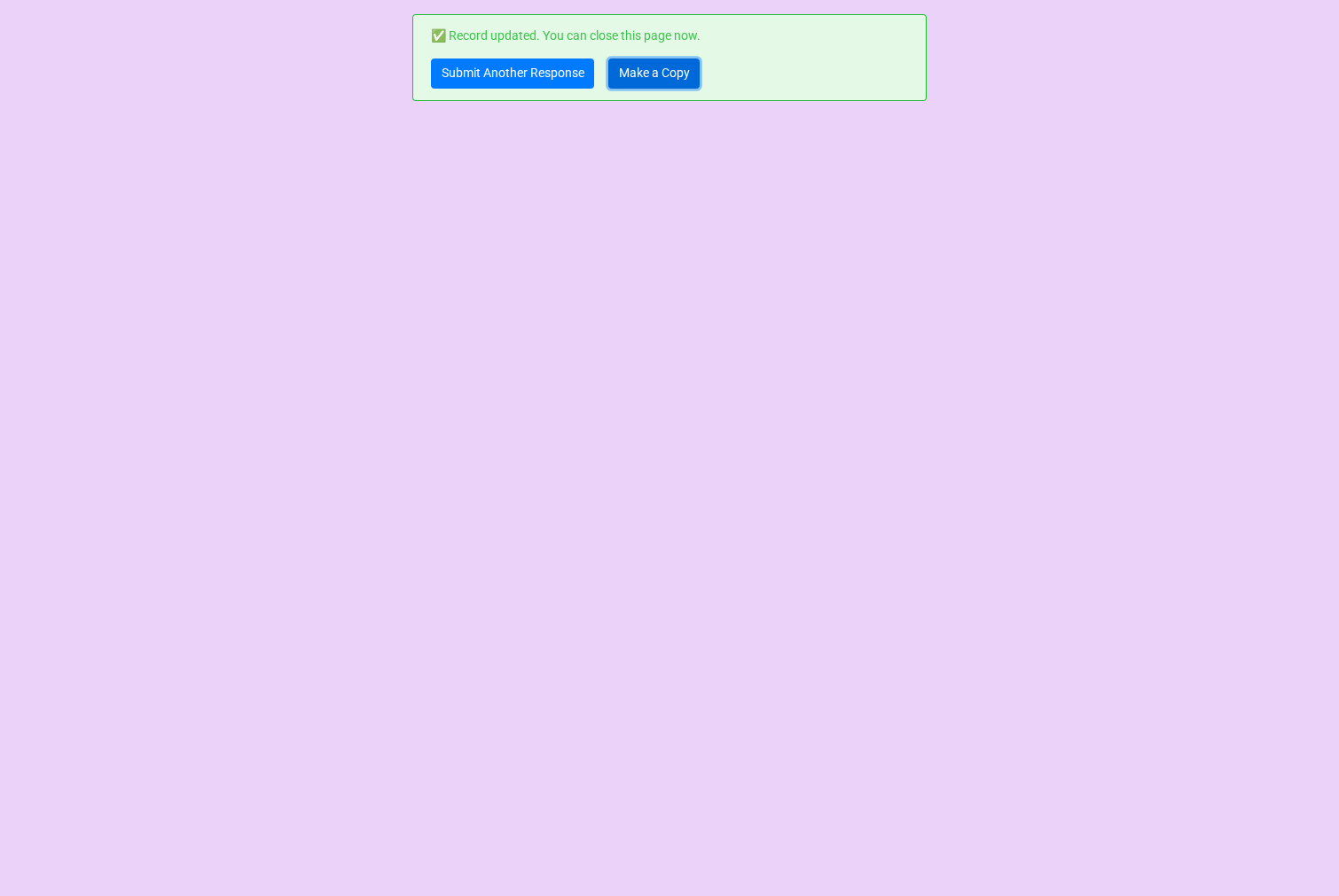
click at [657, 63] on link "Make a Copy" at bounding box center [654, 73] width 91 height 30
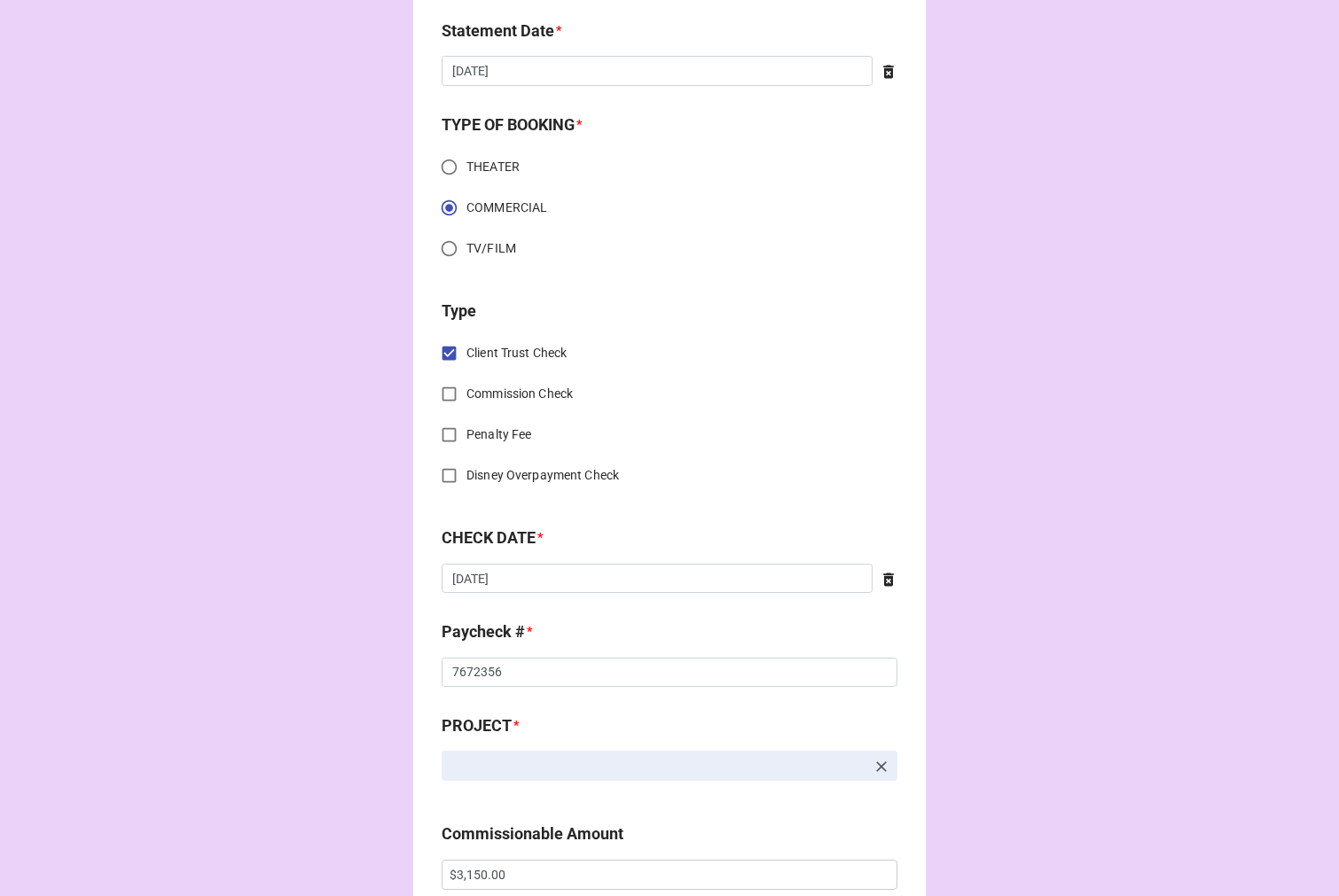
scroll to position [591, 0]
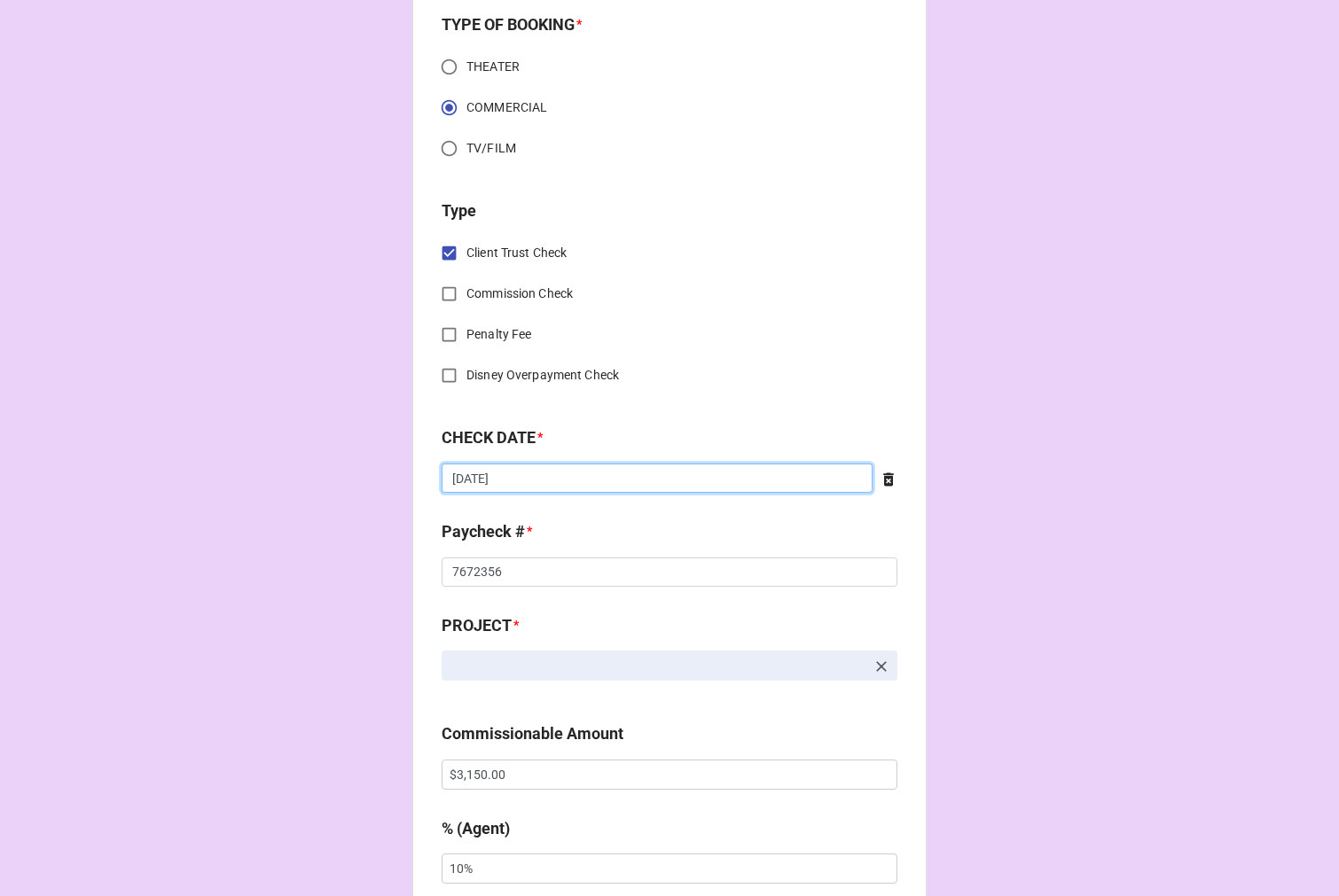
click at [536, 476] on input "[DATE]" at bounding box center [657, 478] width 431 height 30
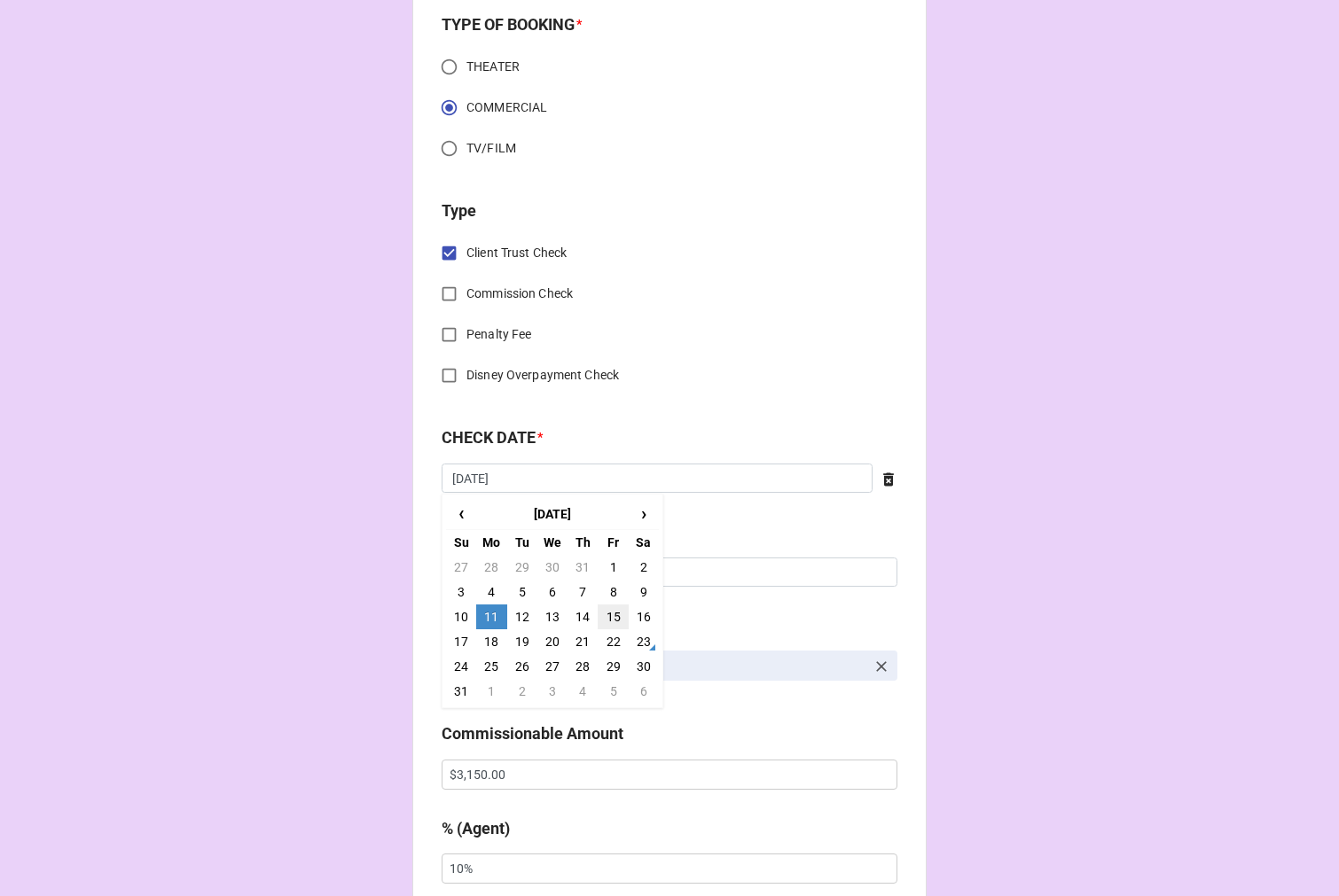
click at [599, 615] on td "15" at bounding box center [612, 617] width 30 height 25
type input "[DATE]"
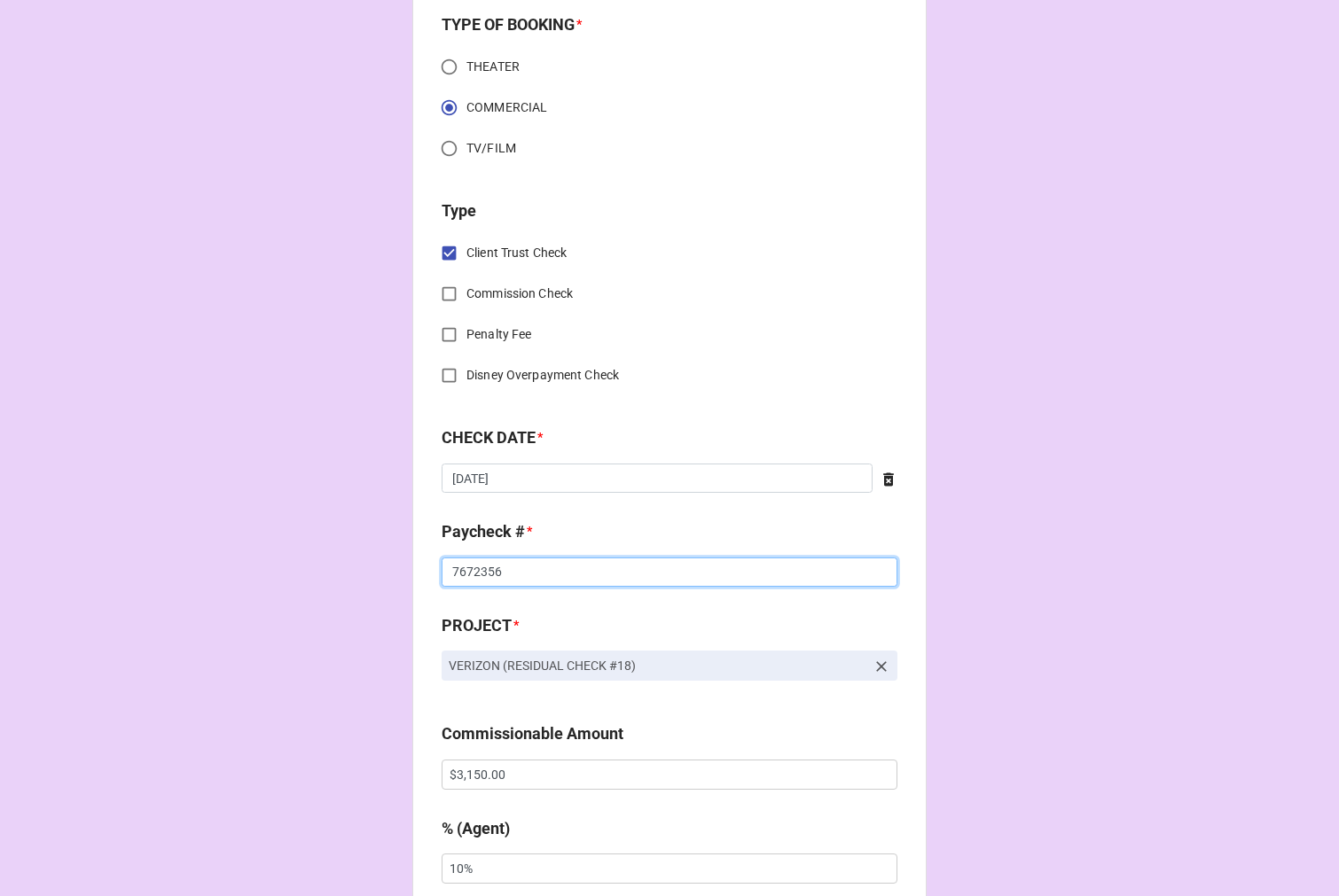
click at [461, 576] on input "7672356" at bounding box center [669, 572] width 455 height 30
drag, startPoint x: 461, startPoint y: 576, endPoint x: 656, endPoint y: 538, distance: 198.7
click at [466, 569] on input "7672356" at bounding box center [669, 572] width 455 height 30
type input "7673711"
click at [462, 782] on input "$3,150.00" at bounding box center [669, 774] width 455 height 30
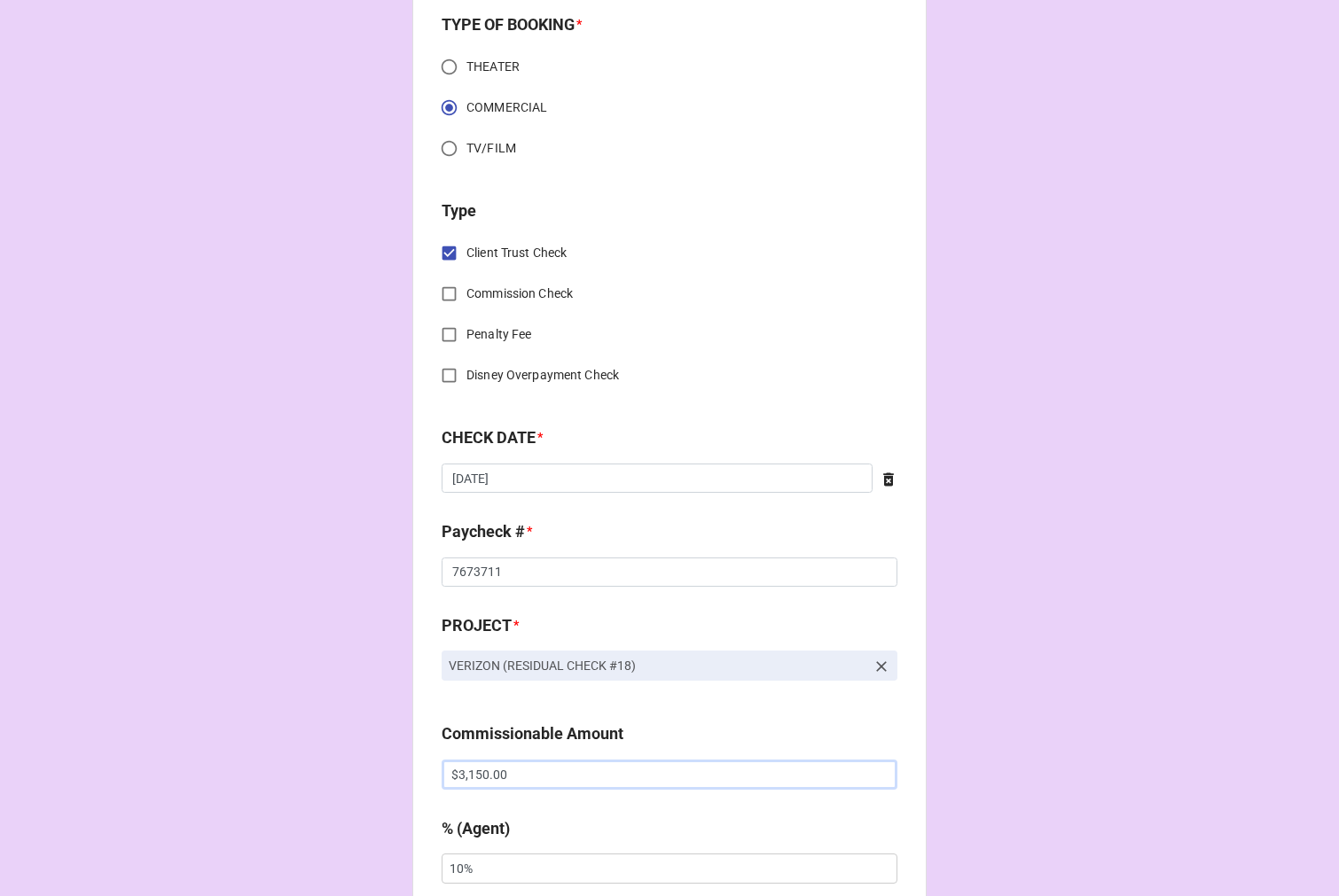
click at [462, 782] on input "$3,150.00" at bounding box center [669, 774] width 455 height 30
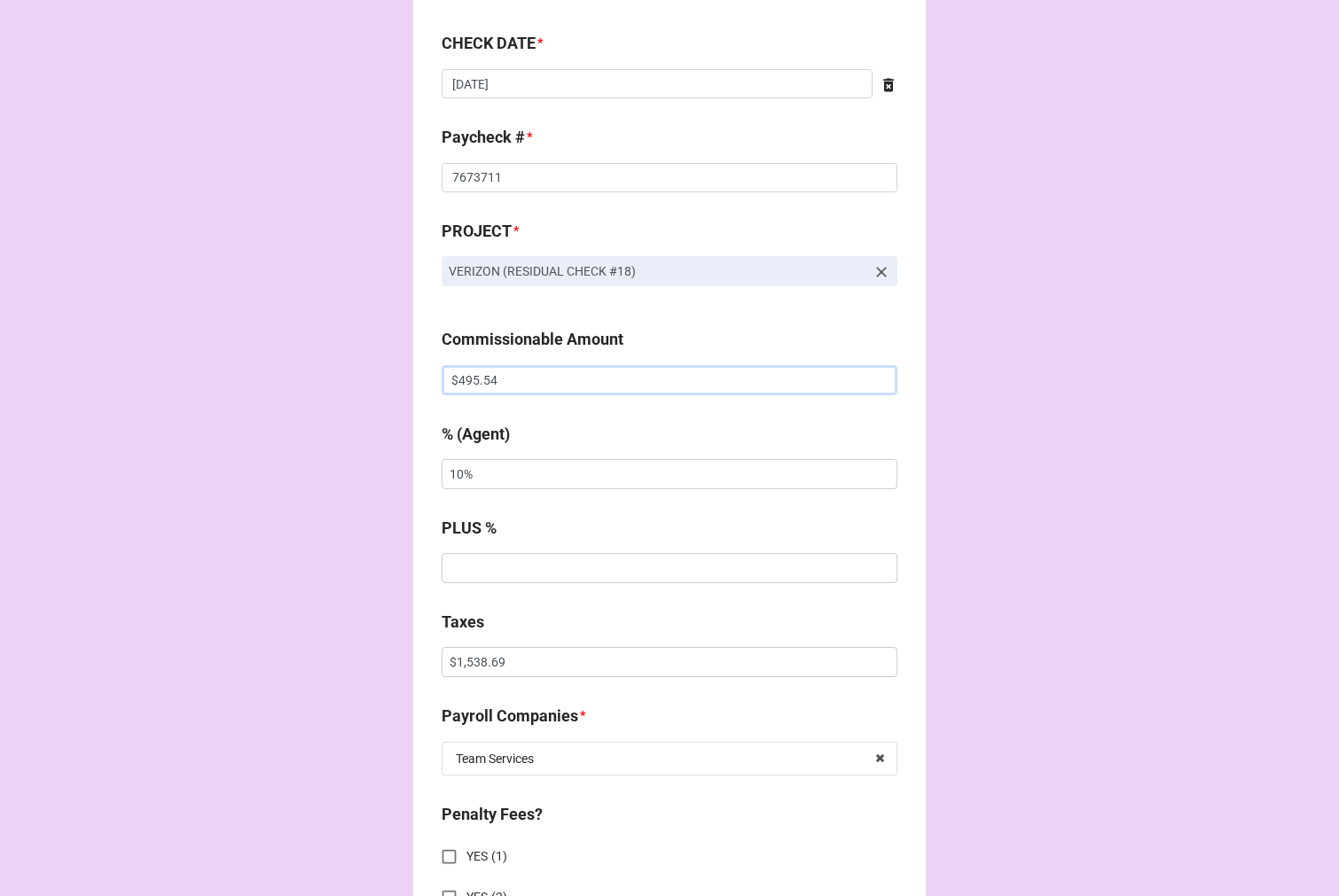
scroll to position [1083, 0]
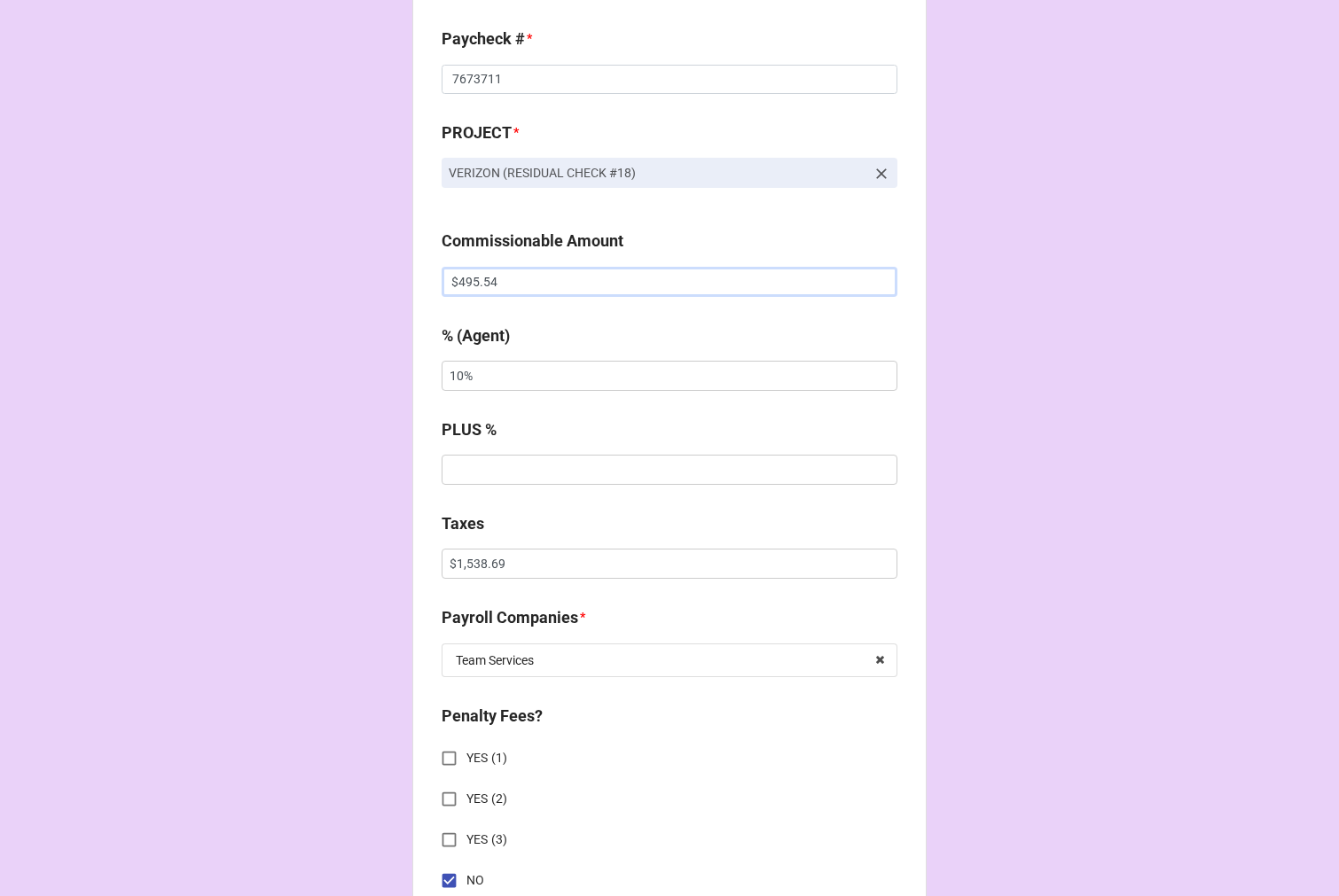
type input "$495.54"
click at [477, 564] on input "$1,538.69" at bounding box center [669, 564] width 455 height 30
drag, startPoint x: 477, startPoint y: 564, endPoint x: 827, endPoint y: 436, distance: 372.7
click at [481, 561] on input "$1,538.69" at bounding box center [669, 564] width 455 height 30
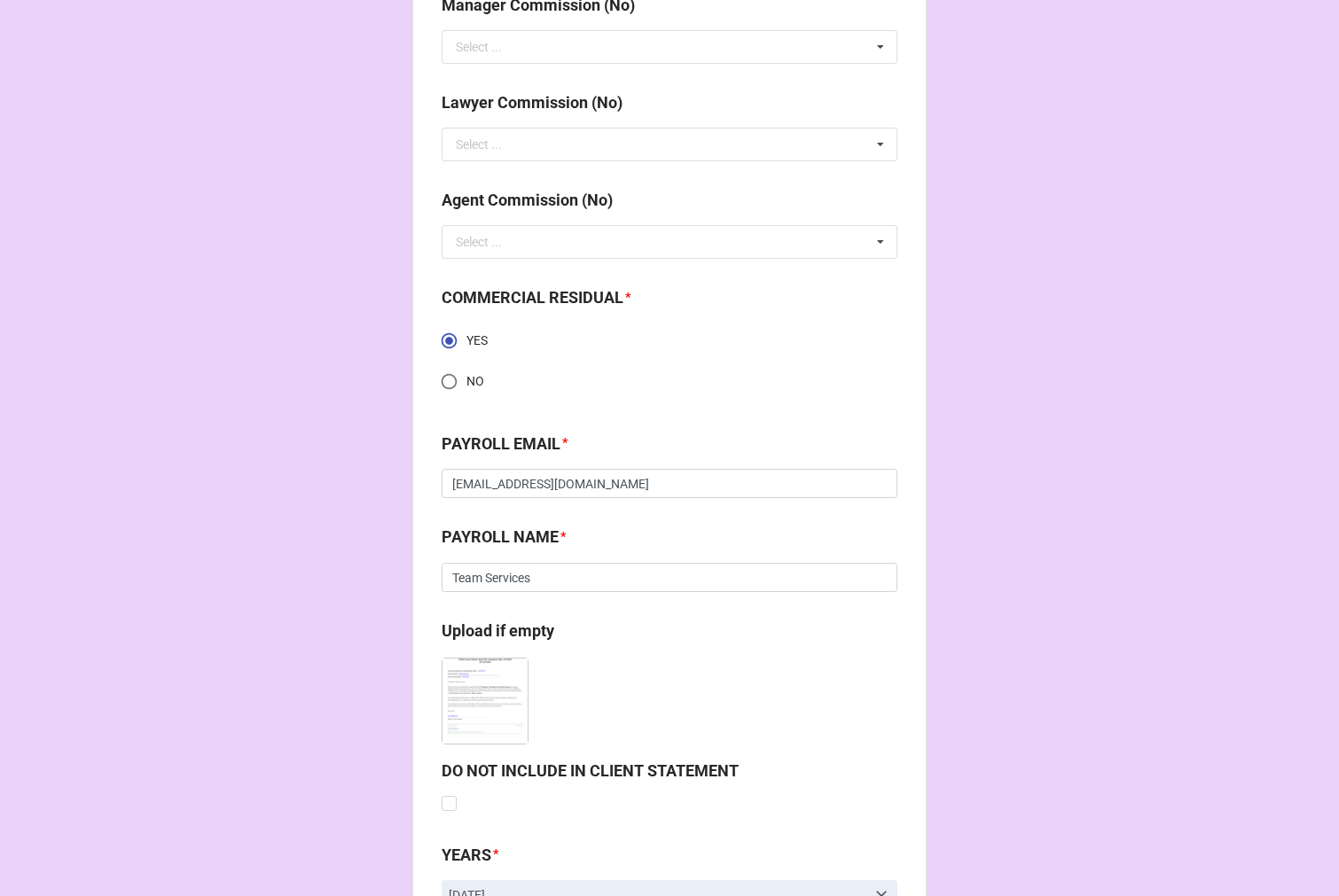
scroll to position [2524, 0]
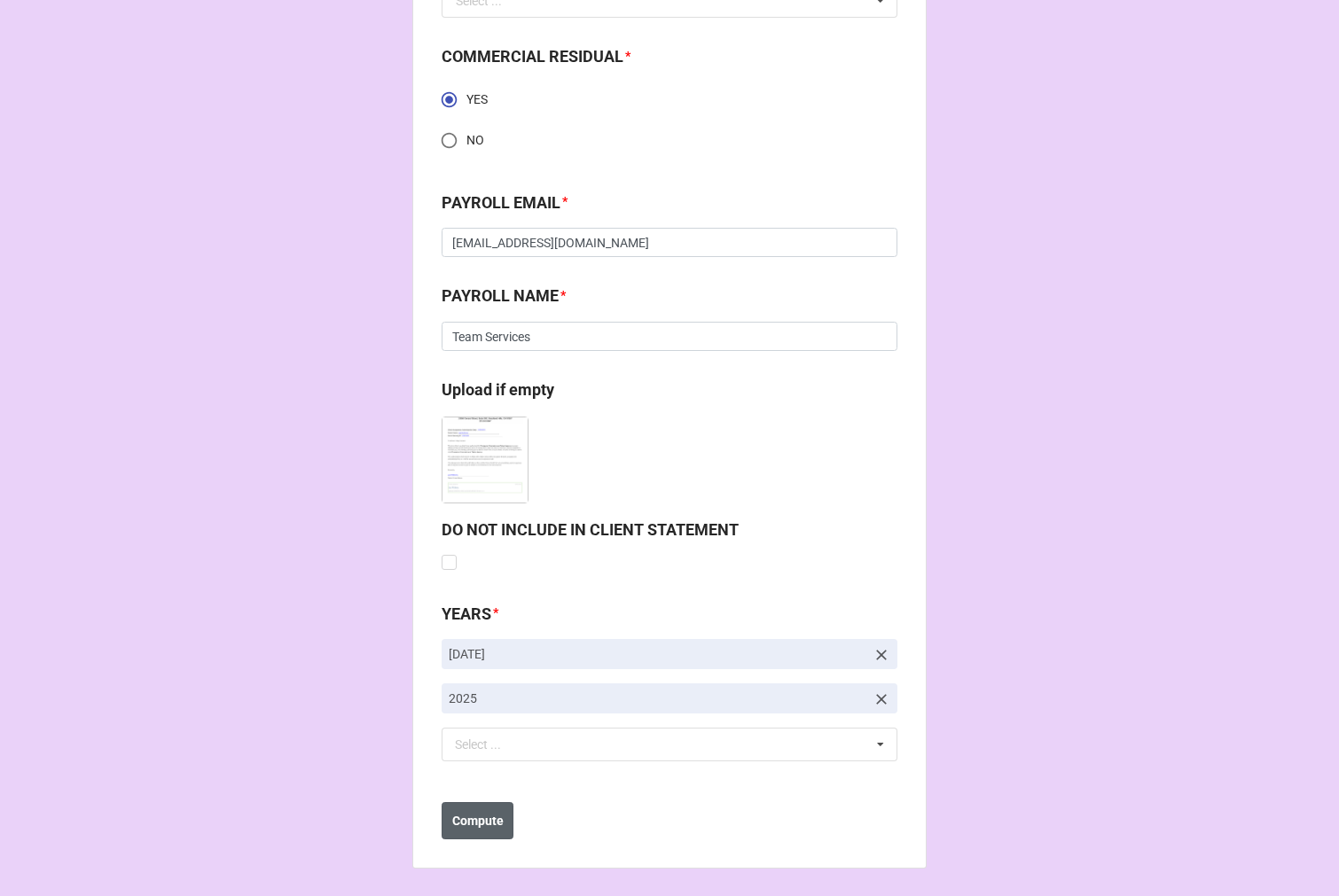
type input "$145.18"
click at [470, 826] on b "Compute" at bounding box center [478, 821] width 51 height 18
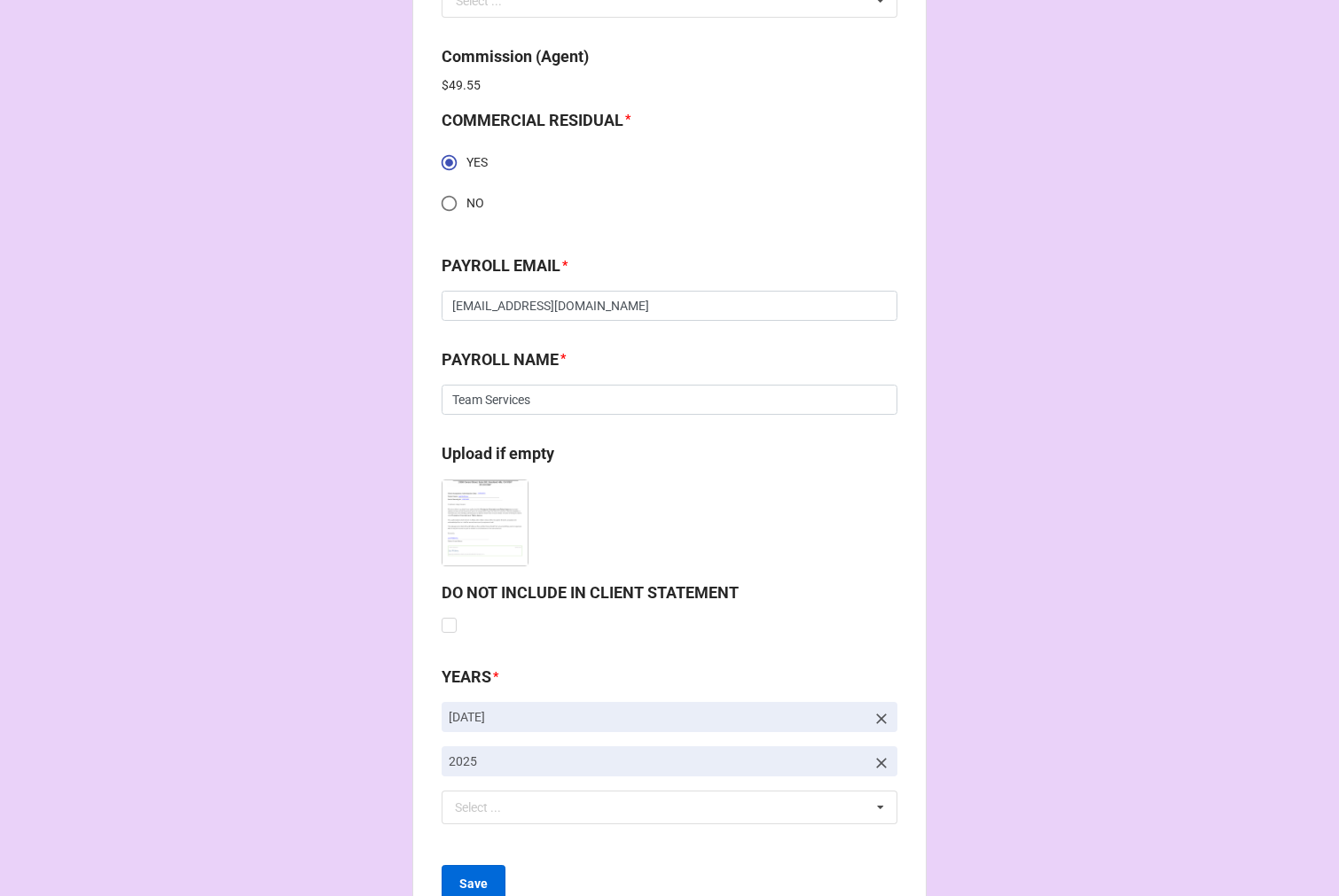
scroll to position [2587, 0]
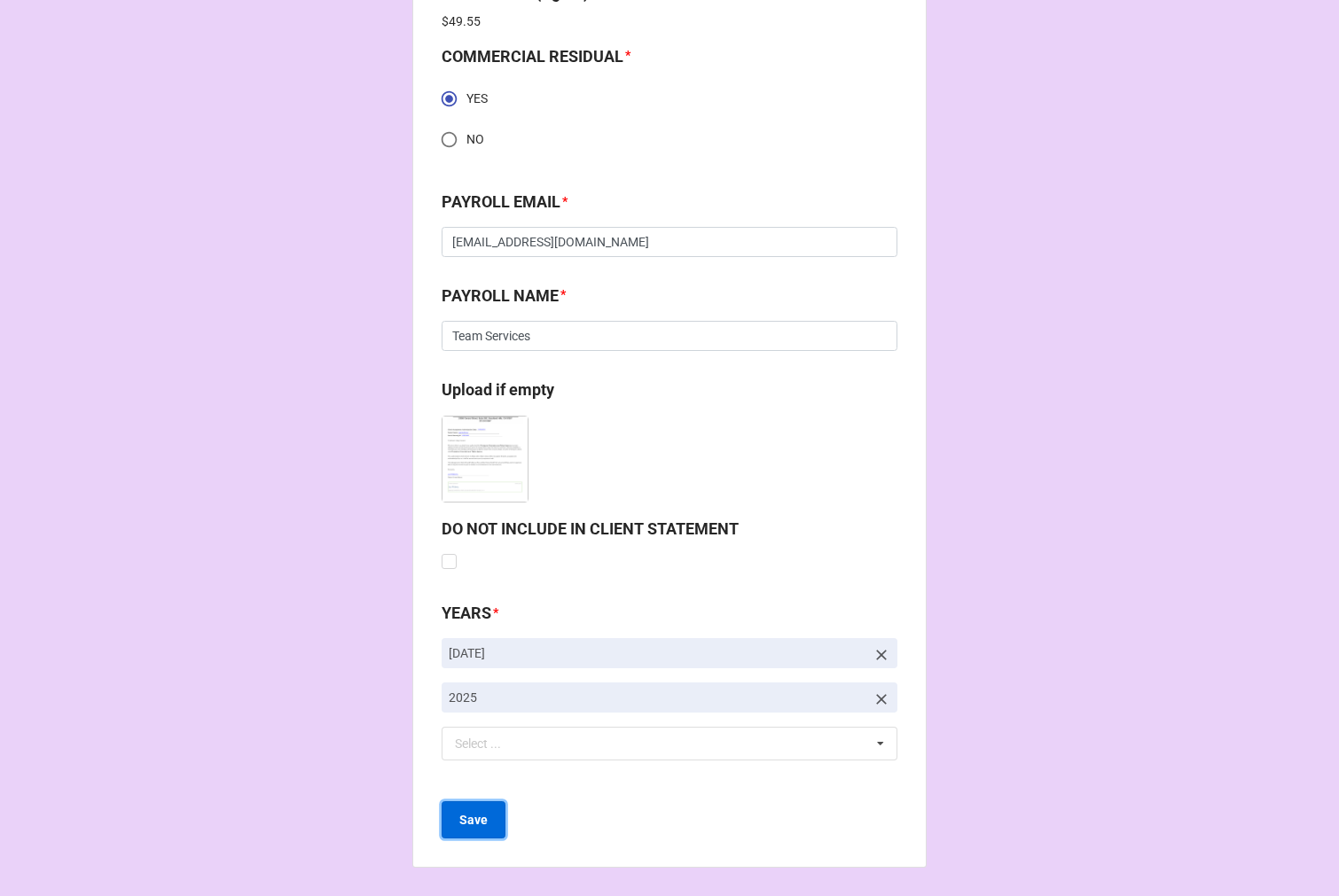
drag, startPoint x: 470, startPoint y: 830, endPoint x: 480, endPoint y: 827, distance: 10.4
click at [468, 830] on button "Save" at bounding box center [474, 820] width 64 height 38
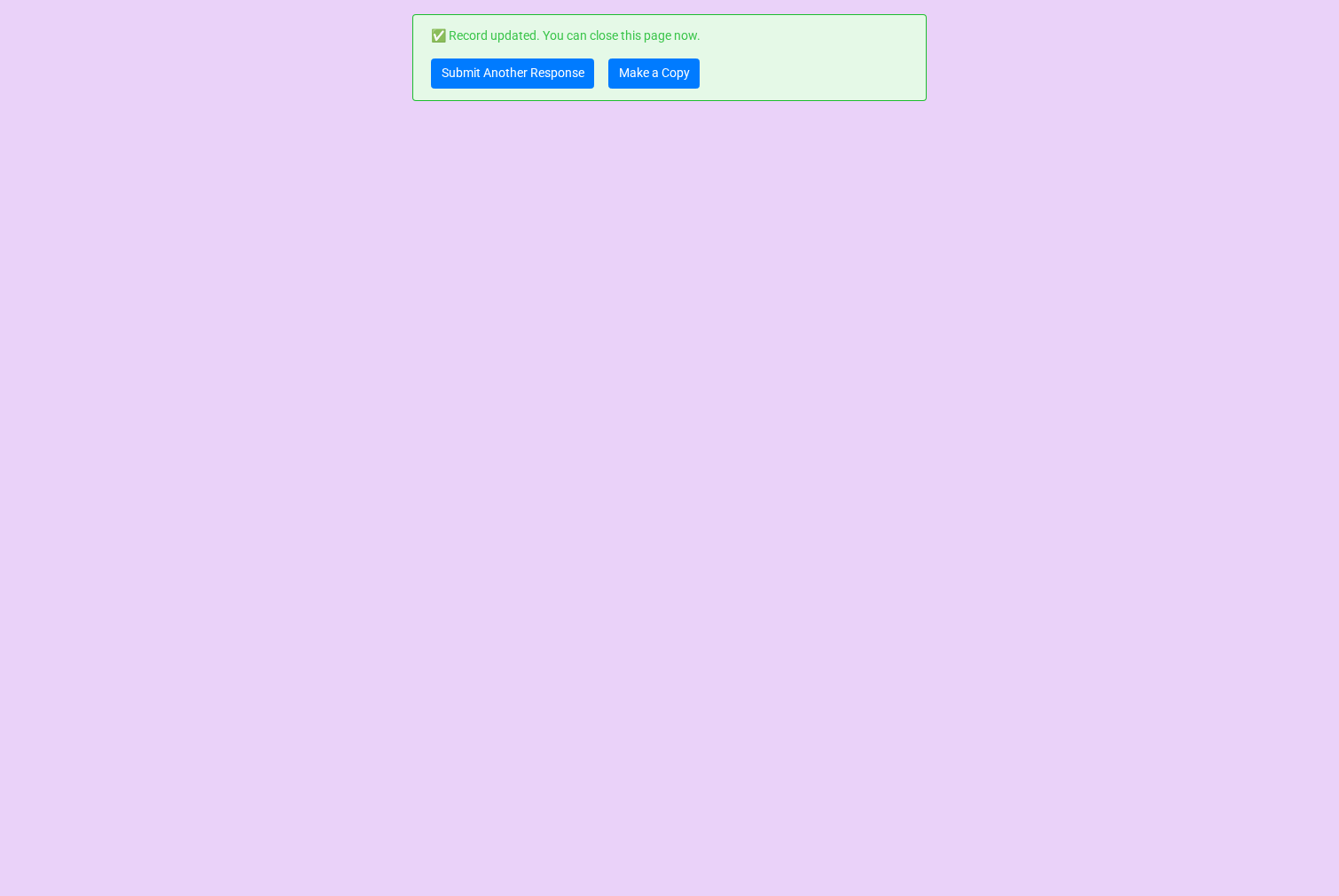
scroll to position [0, 0]
click at [468, 73] on link "Submit Another Response" at bounding box center [512, 73] width 163 height 30
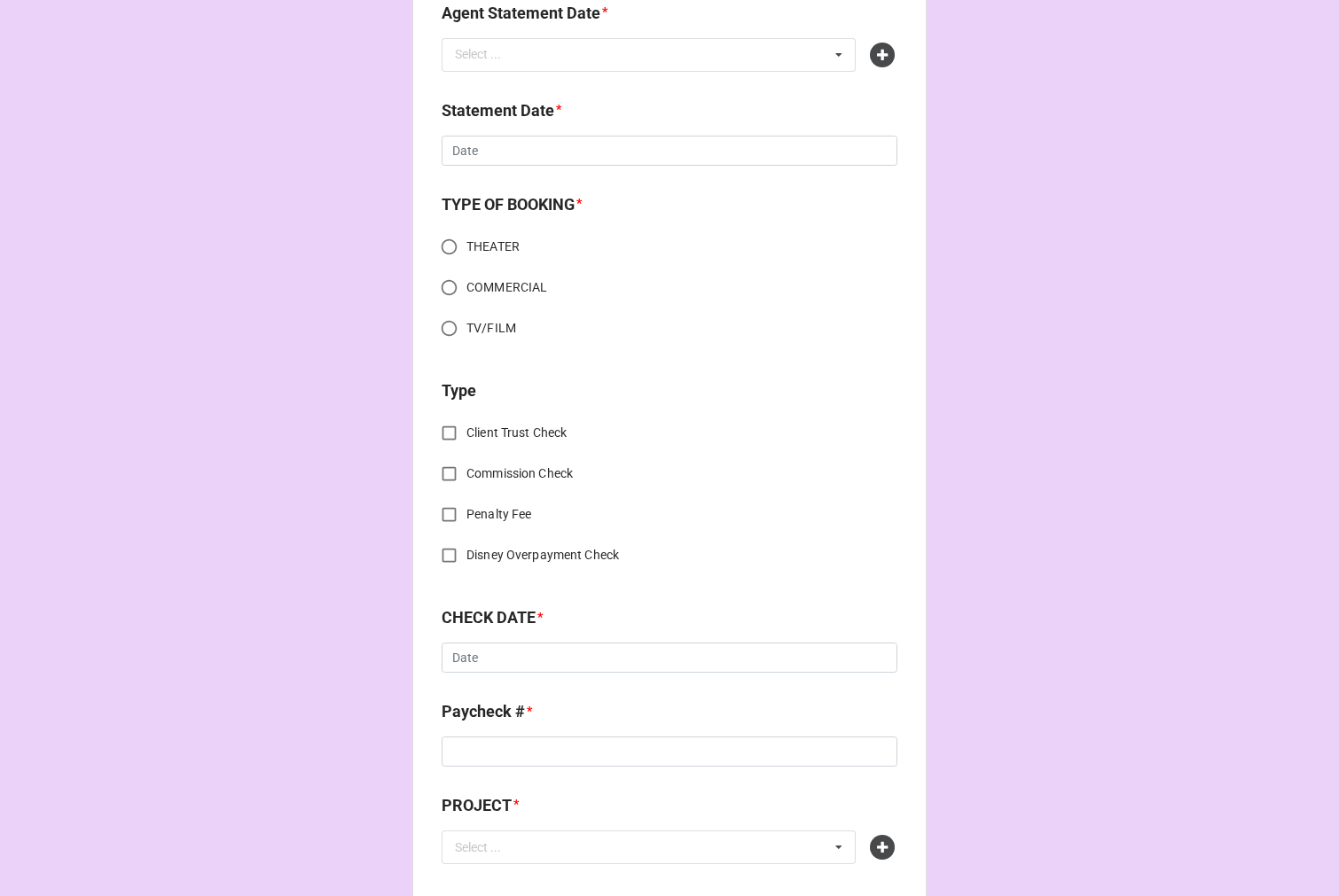
scroll to position [688, 0]
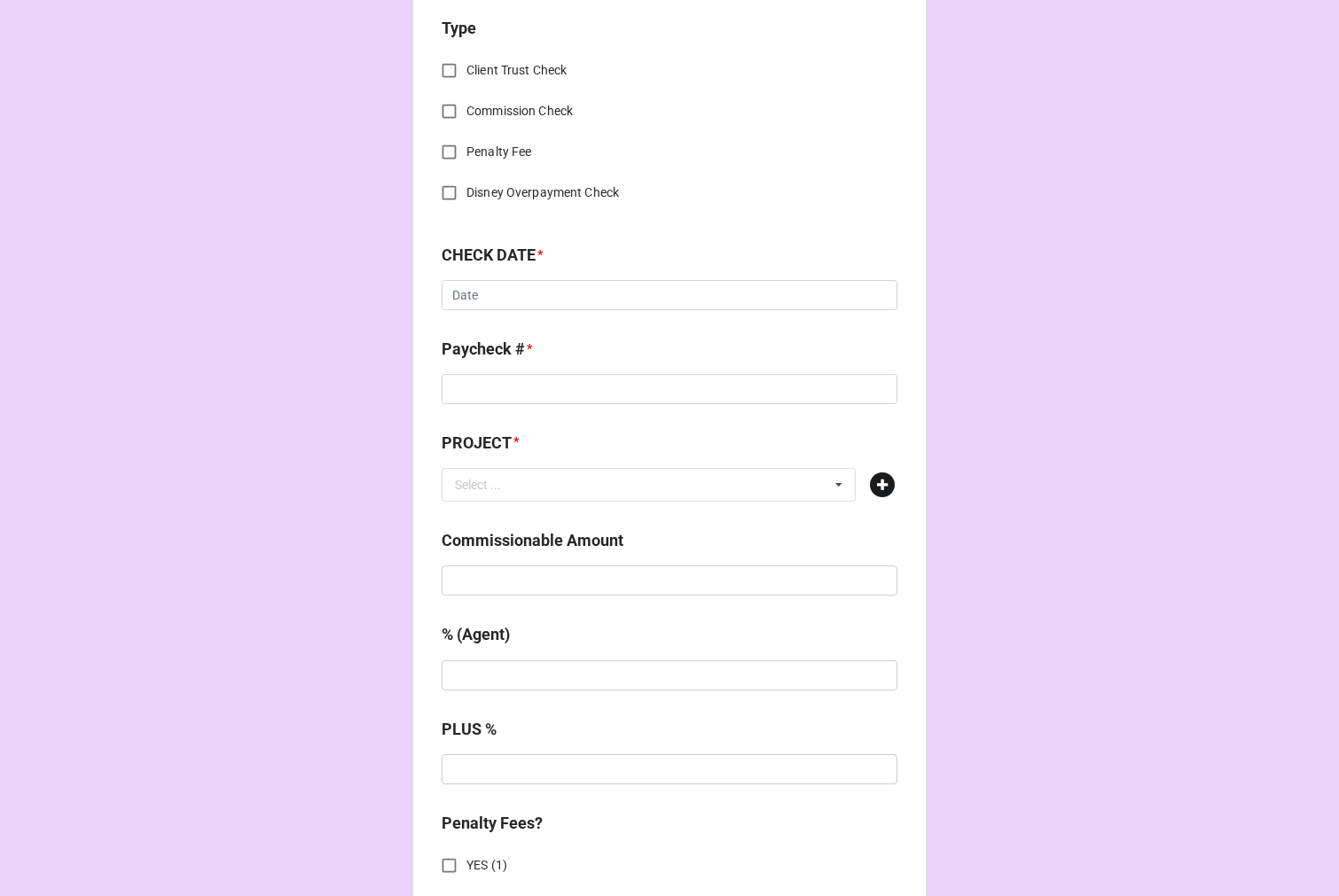
click at [879, 484] on icon at bounding box center [883, 485] width 25 height 25
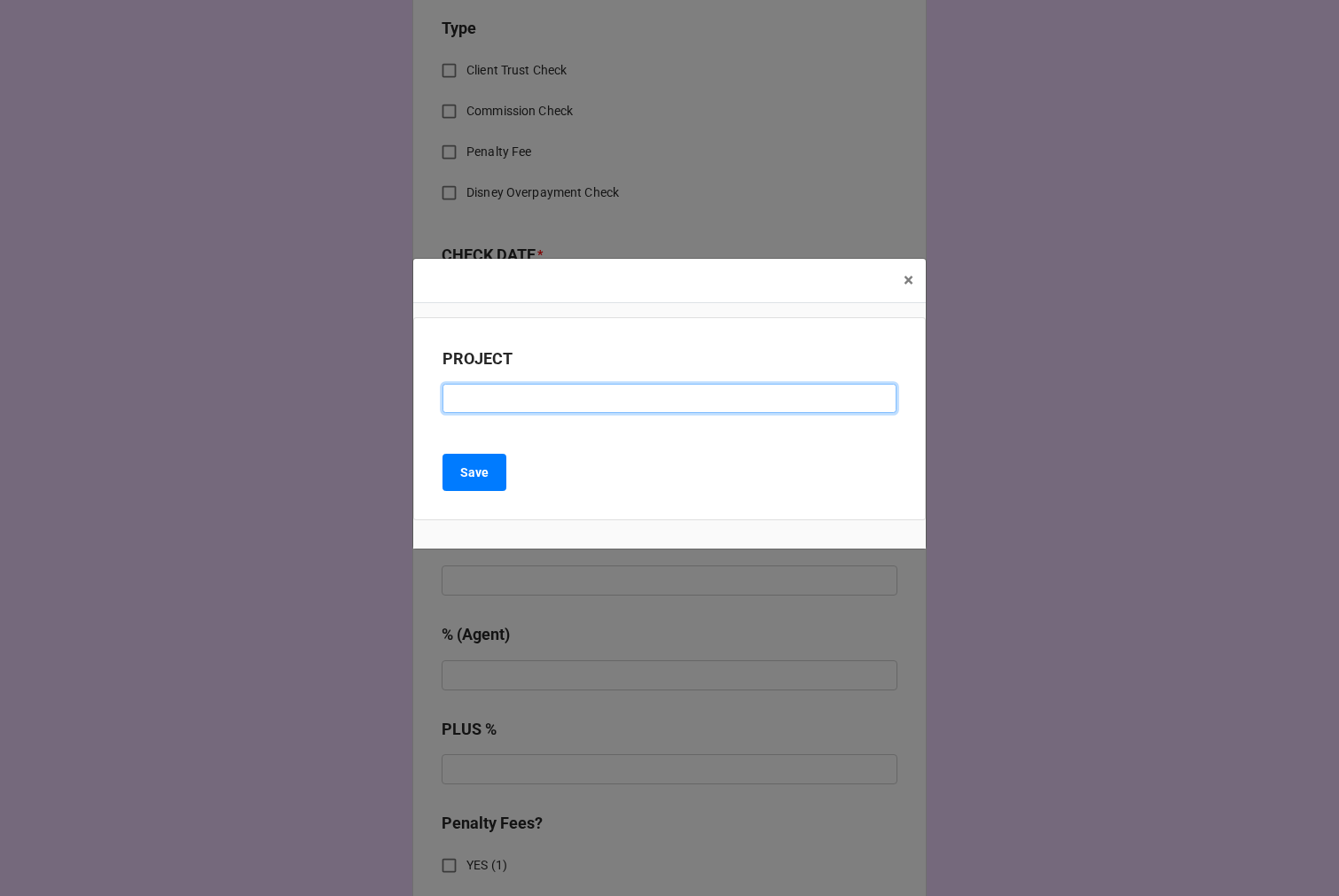
click at [466, 401] on input at bounding box center [669, 398] width 453 height 30
paste input "[DEMOGRAPHIC_DATA]-FIL-A (RESIDUAL CHECK #4)"
click at [640, 404] on input "[DEMOGRAPHIC_DATA]-FIL-A (RESIDUAL CHECK #4)" at bounding box center [669, 398] width 453 height 30
type input "[DEMOGRAPHIC_DATA]-FIL-A (RESIDUAL CHECK #5)"
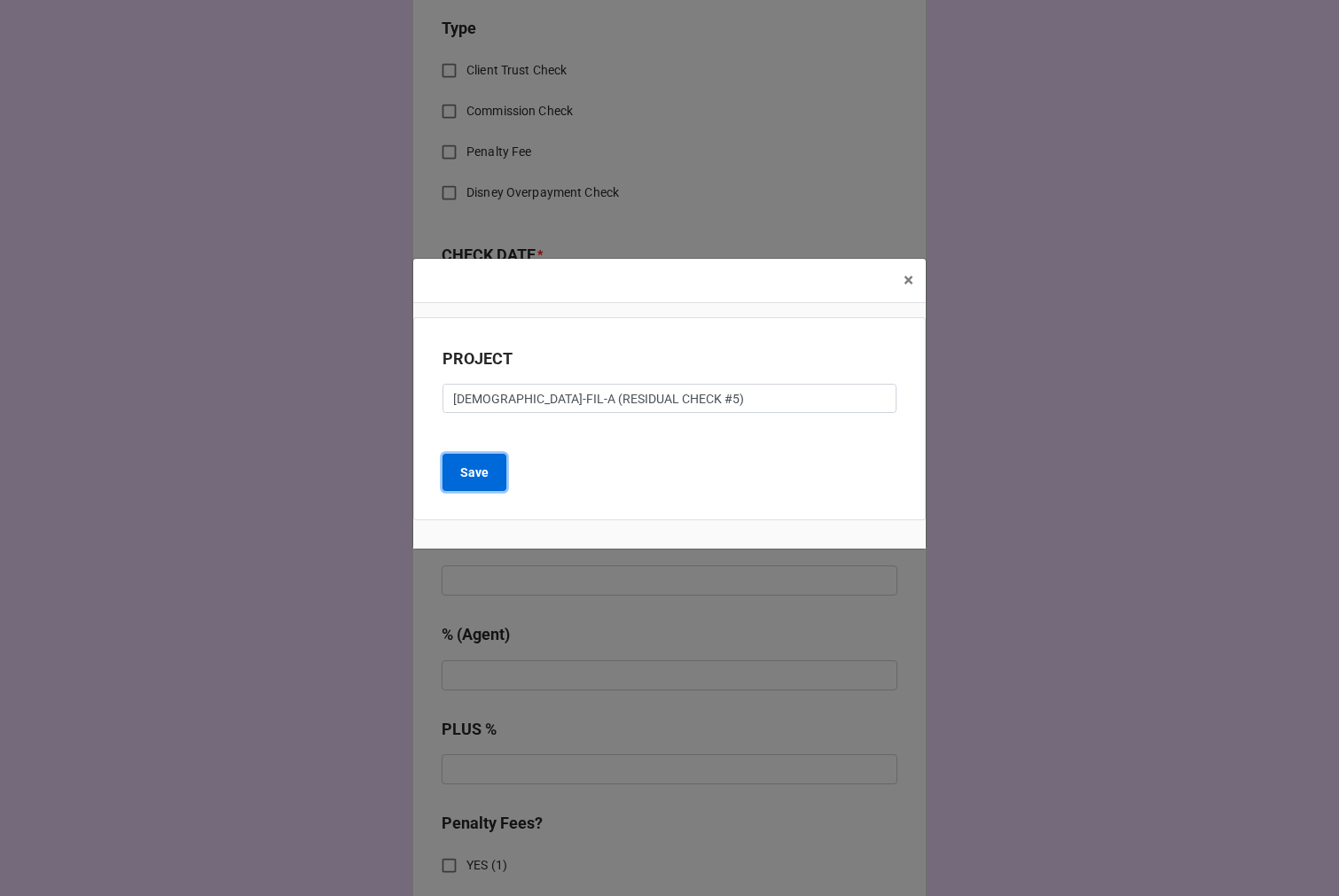
click at [464, 468] on b "Save" at bounding box center [474, 473] width 28 height 18
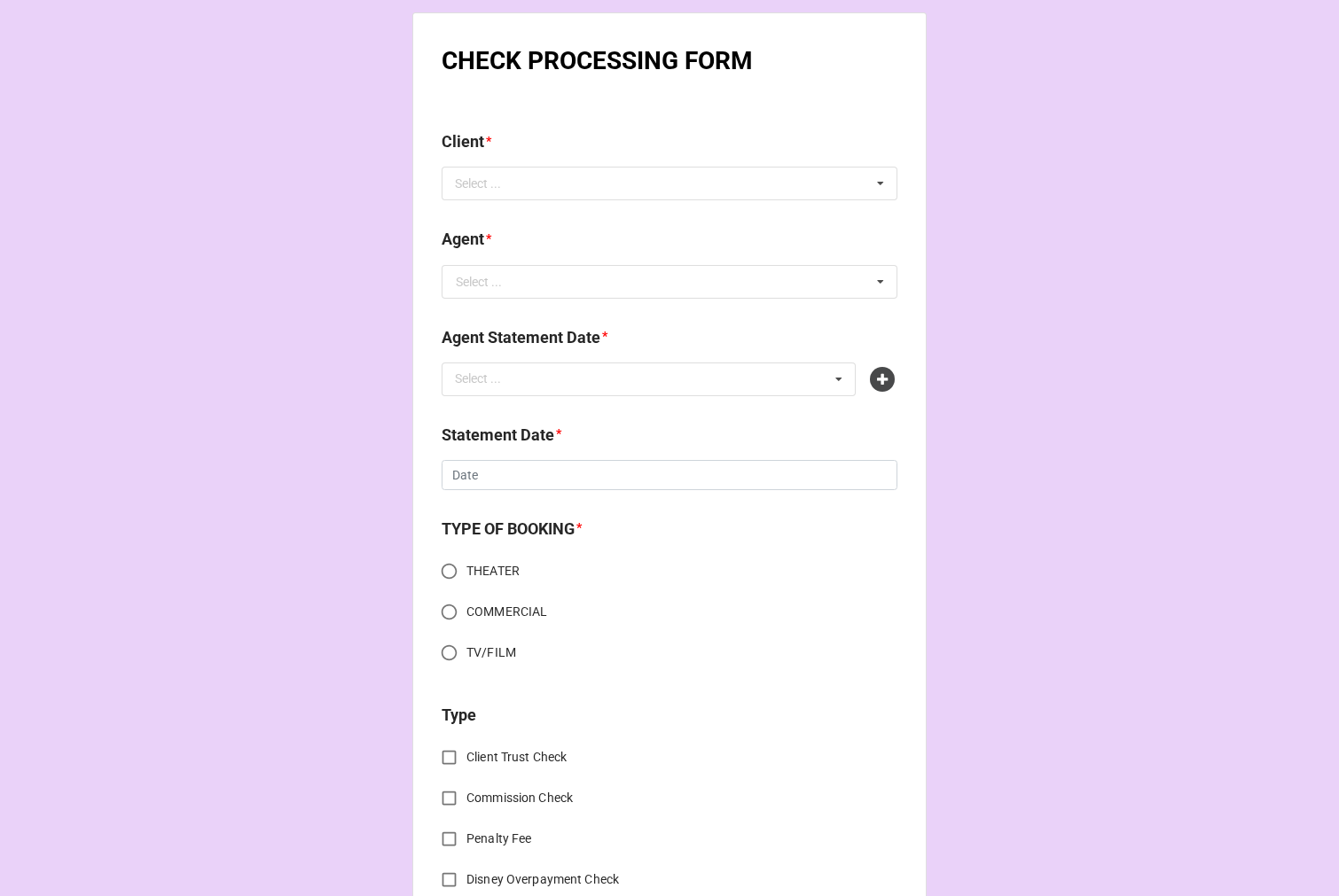
scroll to position [0, 0]
click at [517, 187] on div "Select ..." at bounding box center [488, 186] width 76 height 20
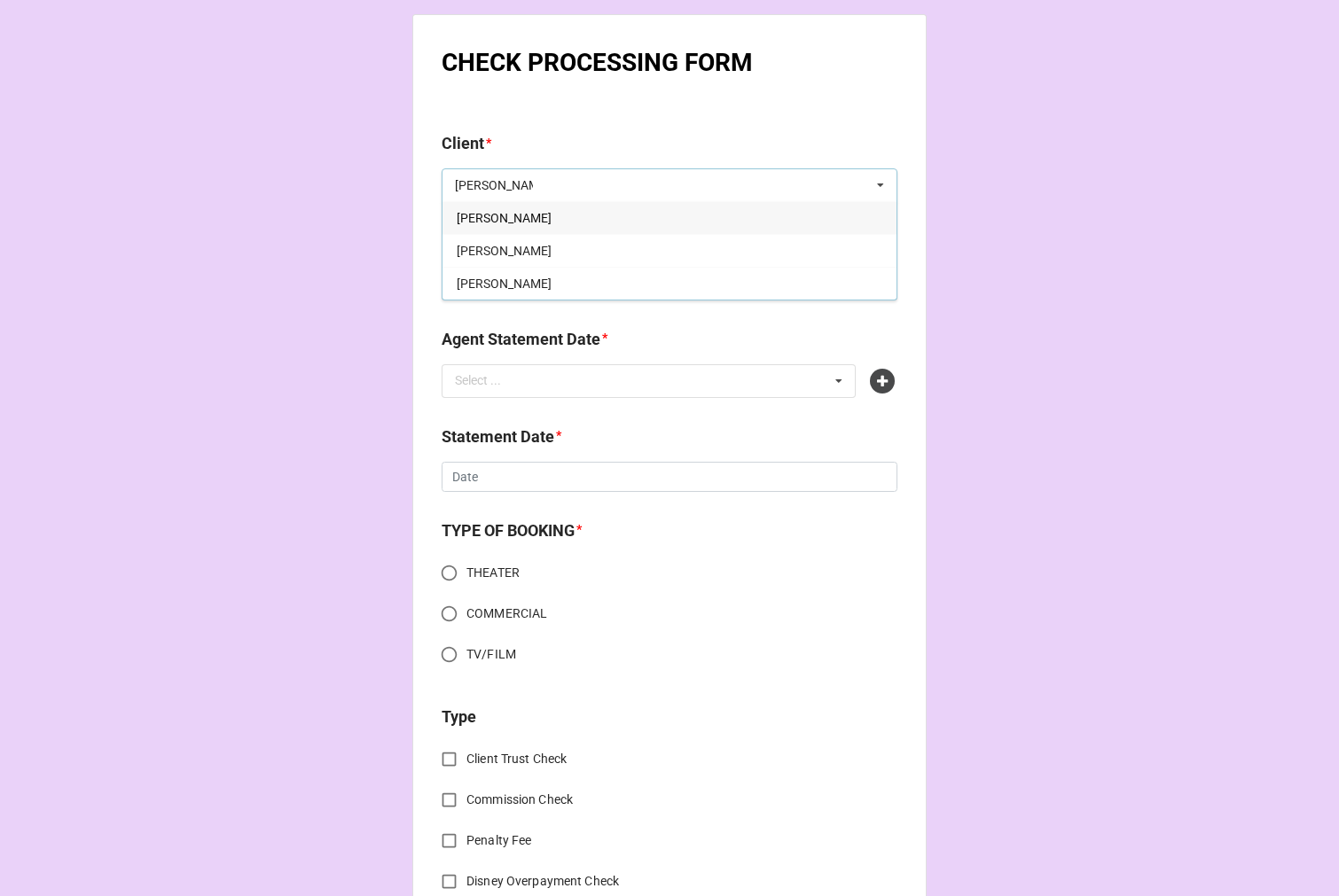
type input "samuel"
click at [546, 216] on div "[PERSON_NAME]" at bounding box center [669, 217] width 453 height 33
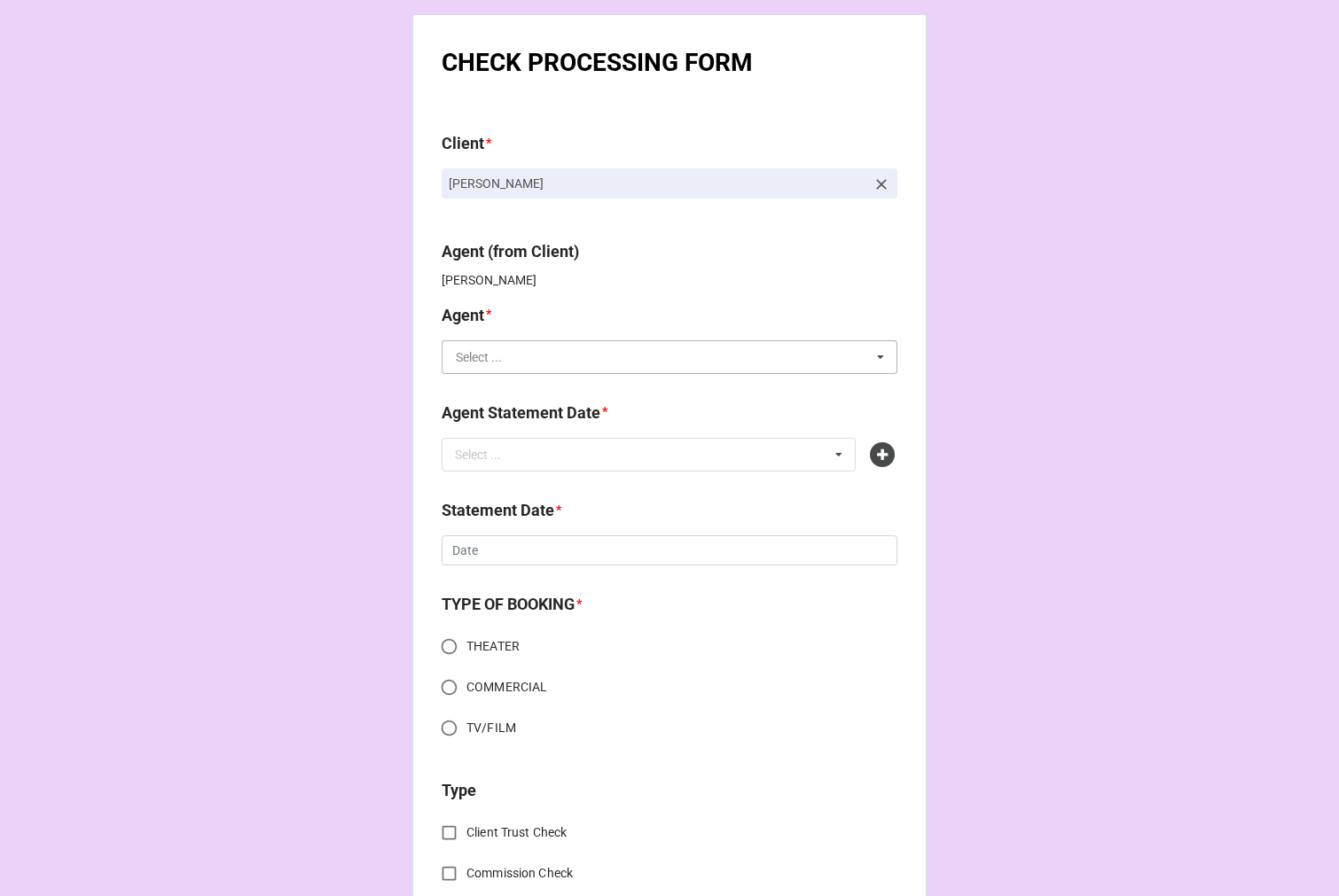
click at [497, 358] on input "text" at bounding box center [669, 357] width 453 height 32
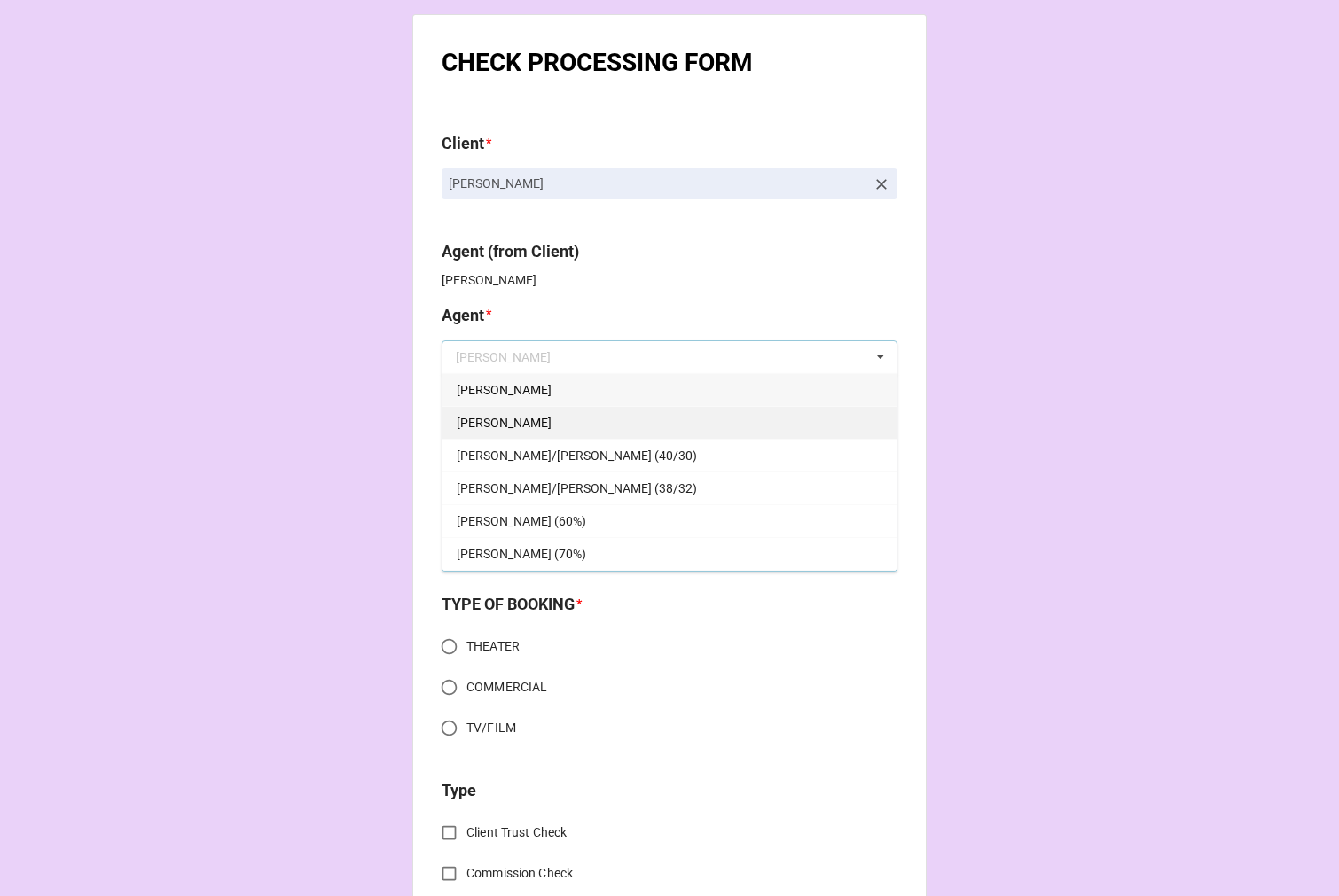
click at [506, 421] on div "[PERSON_NAME]" at bounding box center [669, 422] width 453 height 33
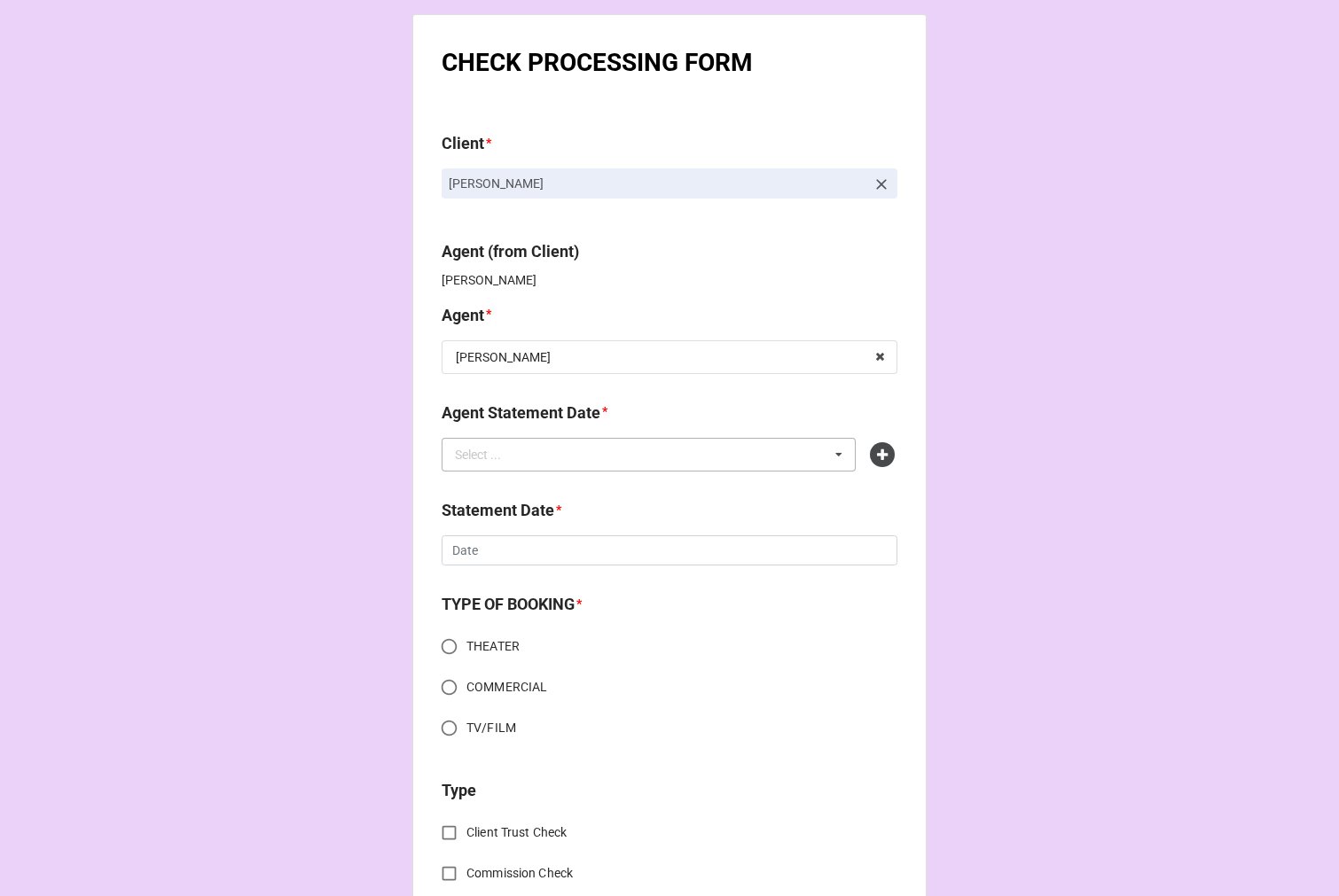
click at [496, 464] on div "Select ..." at bounding box center [488, 453] width 76 height 20
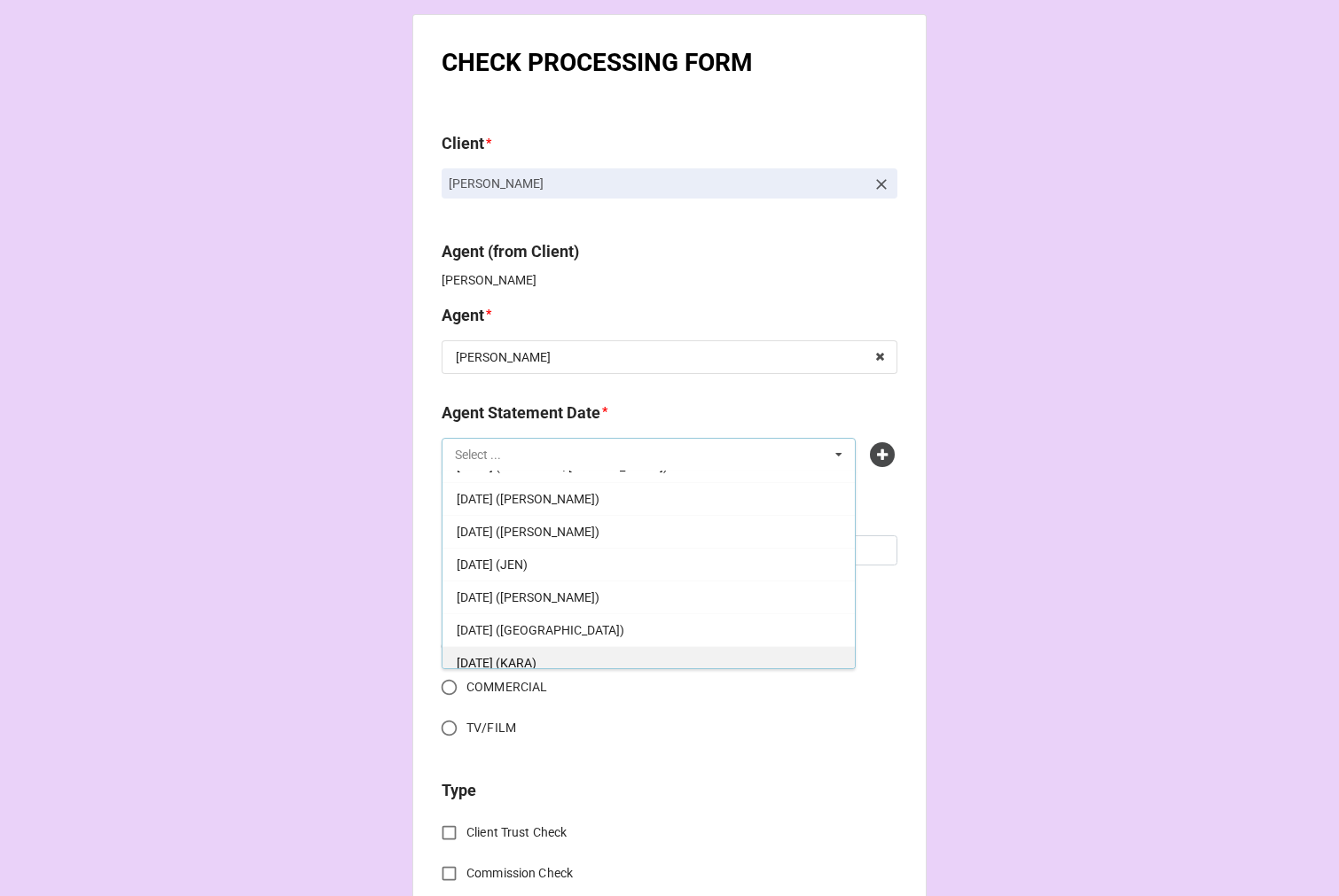
scroll to position [99, 0]
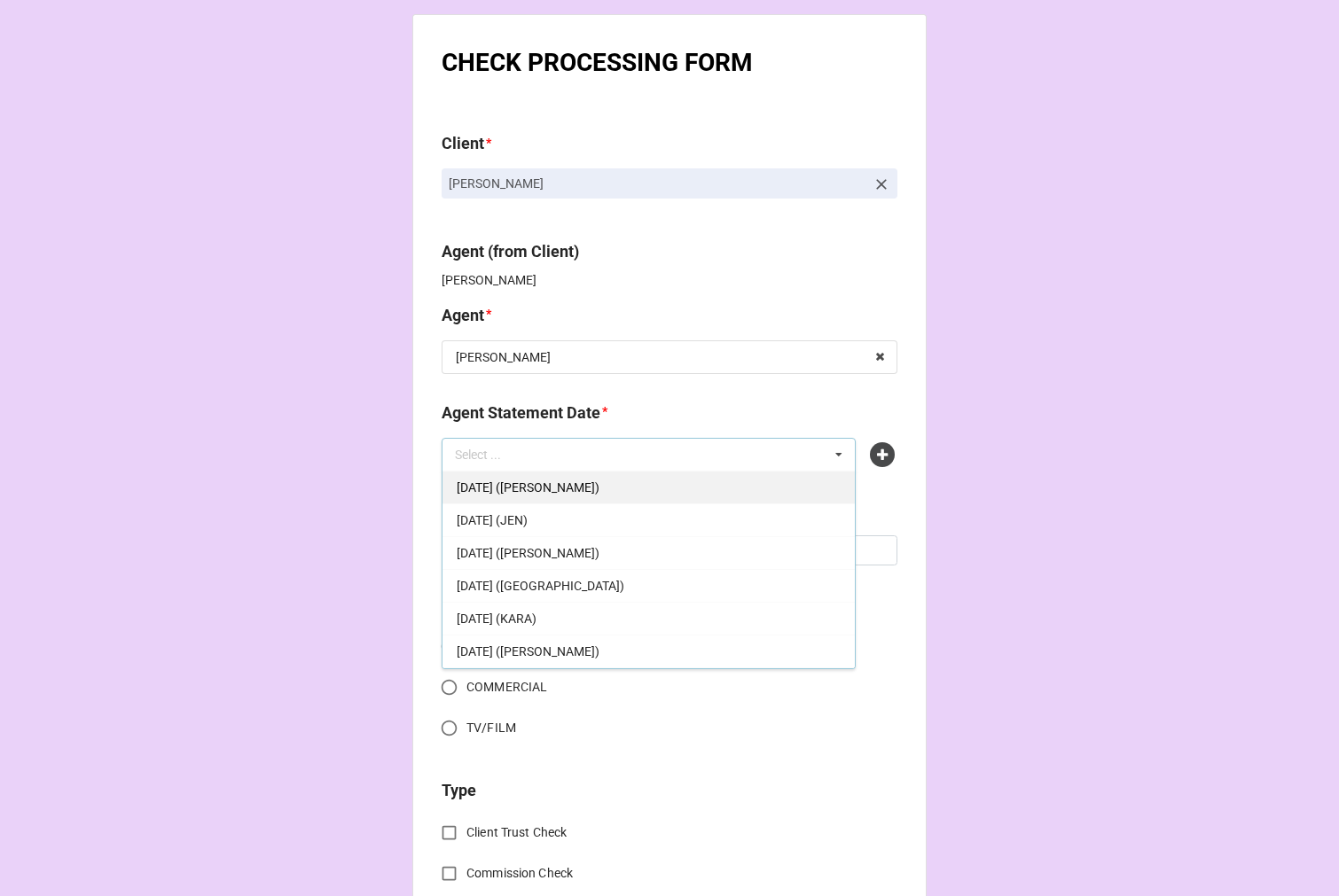
click at [607, 485] on div "[DATE] ([PERSON_NAME])" at bounding box center [649, 487] width 412 height 33
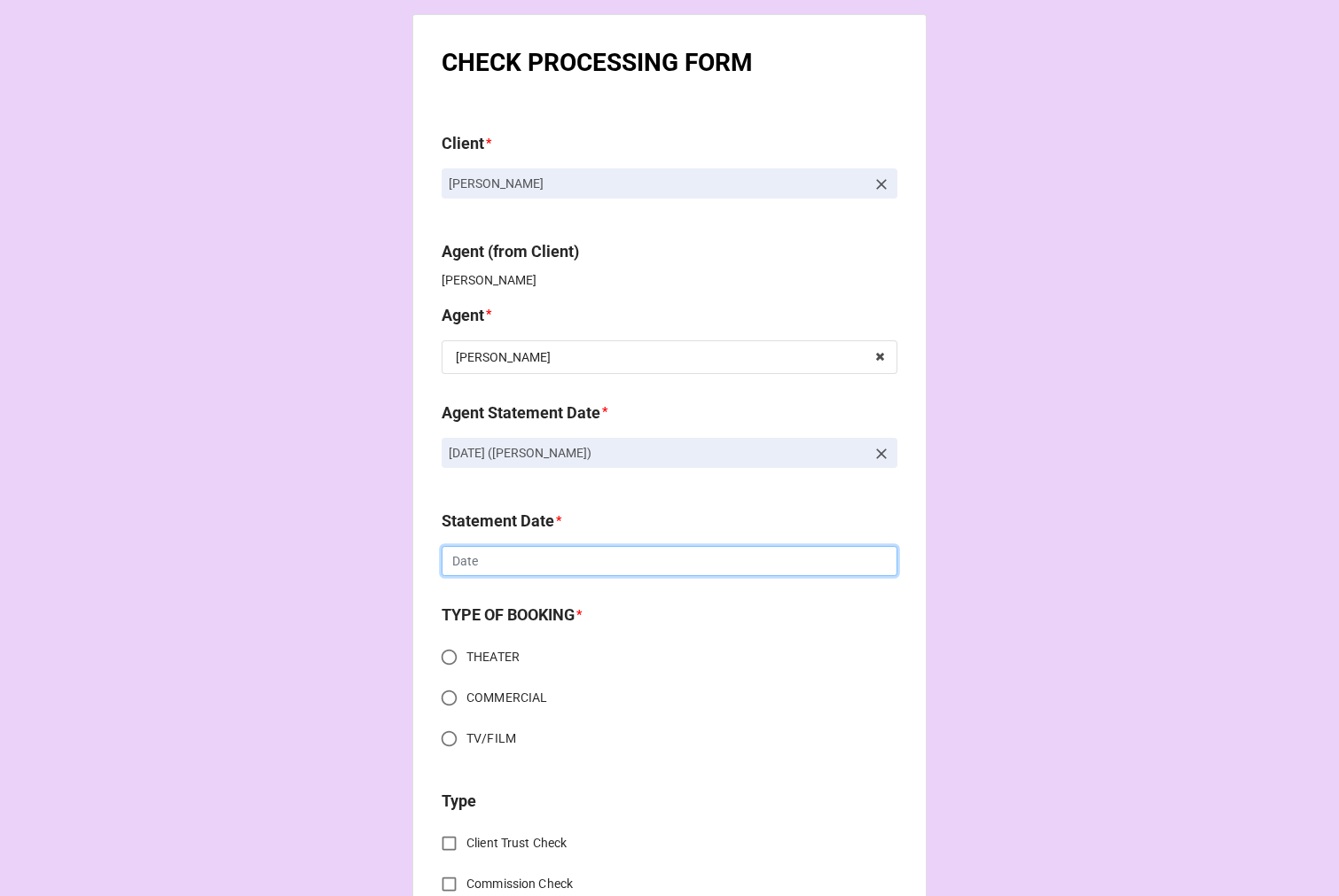
click at [498, 562] on input "text" at bounding box center [669, 561] width 455 height 30
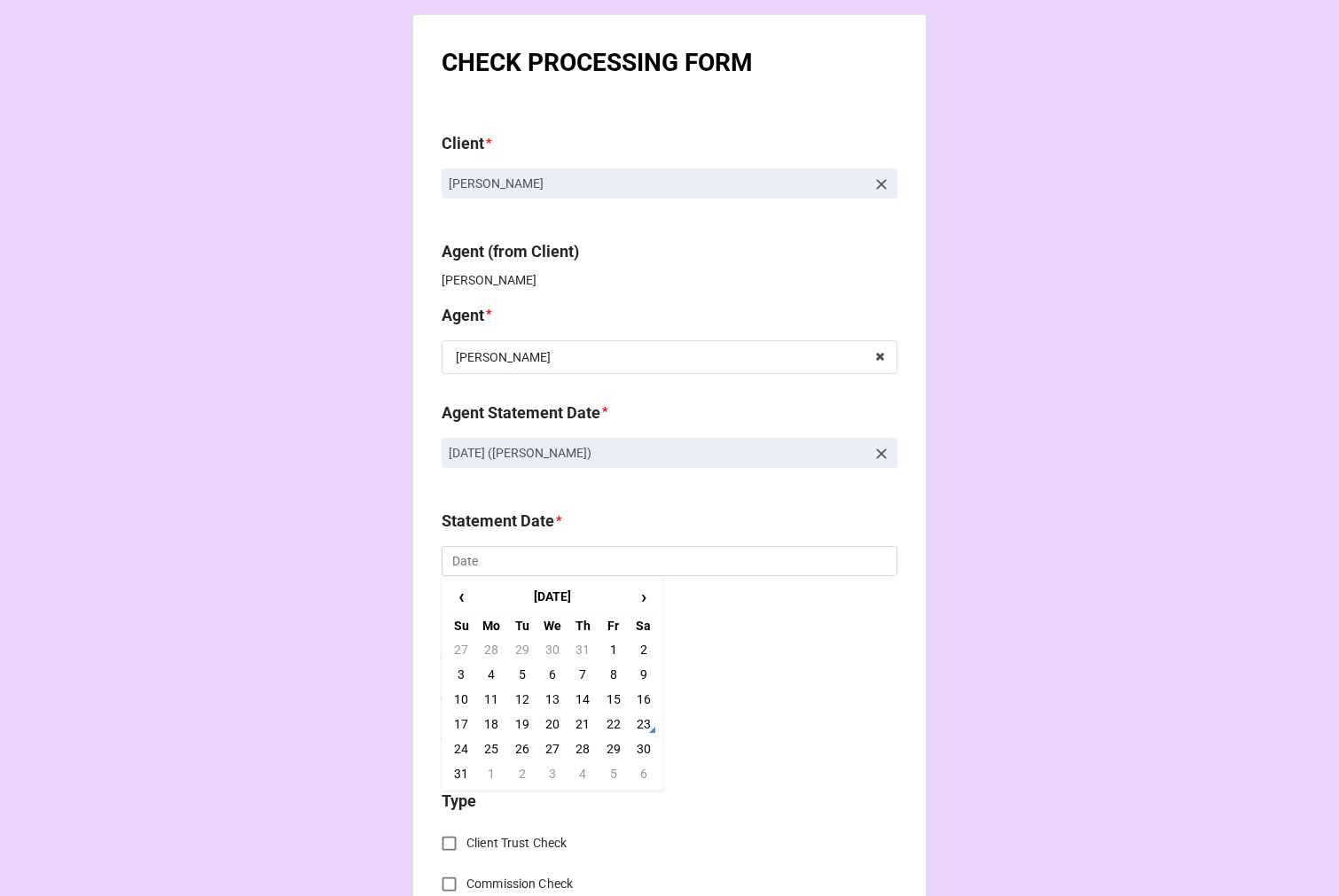
click at [612, 768] on td "5" at bounding box center [612, 774] width 30 height 25
type input "[DATE]"
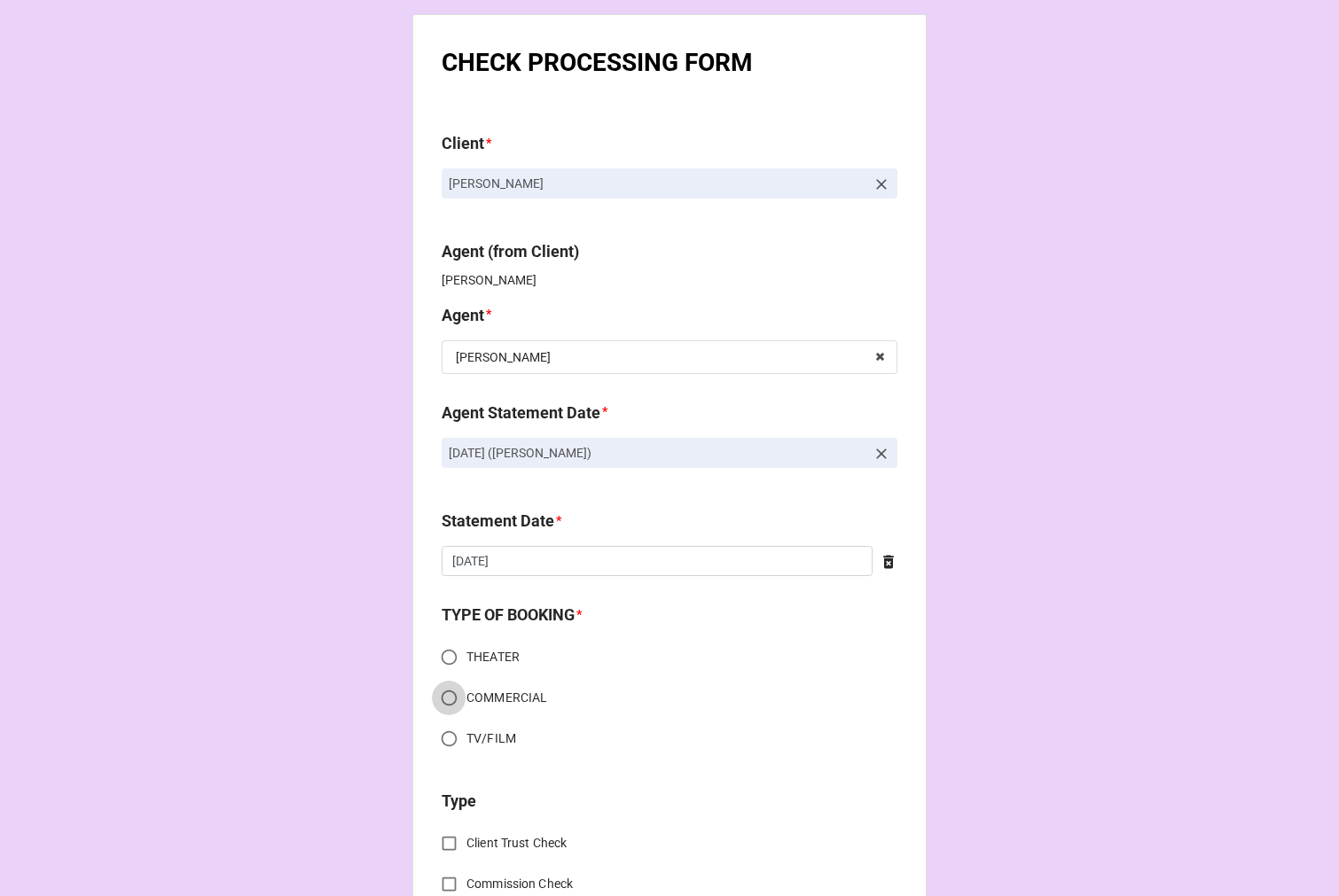
drag, startPoint x: 436, startPoint y: 693, endPoint x: 530, endPoint y: 666, distance: 97.8
click at [436, 692] on input "COMMERCIAL" at bounding box center [450, 698] width 35 height 35
radio input "true"
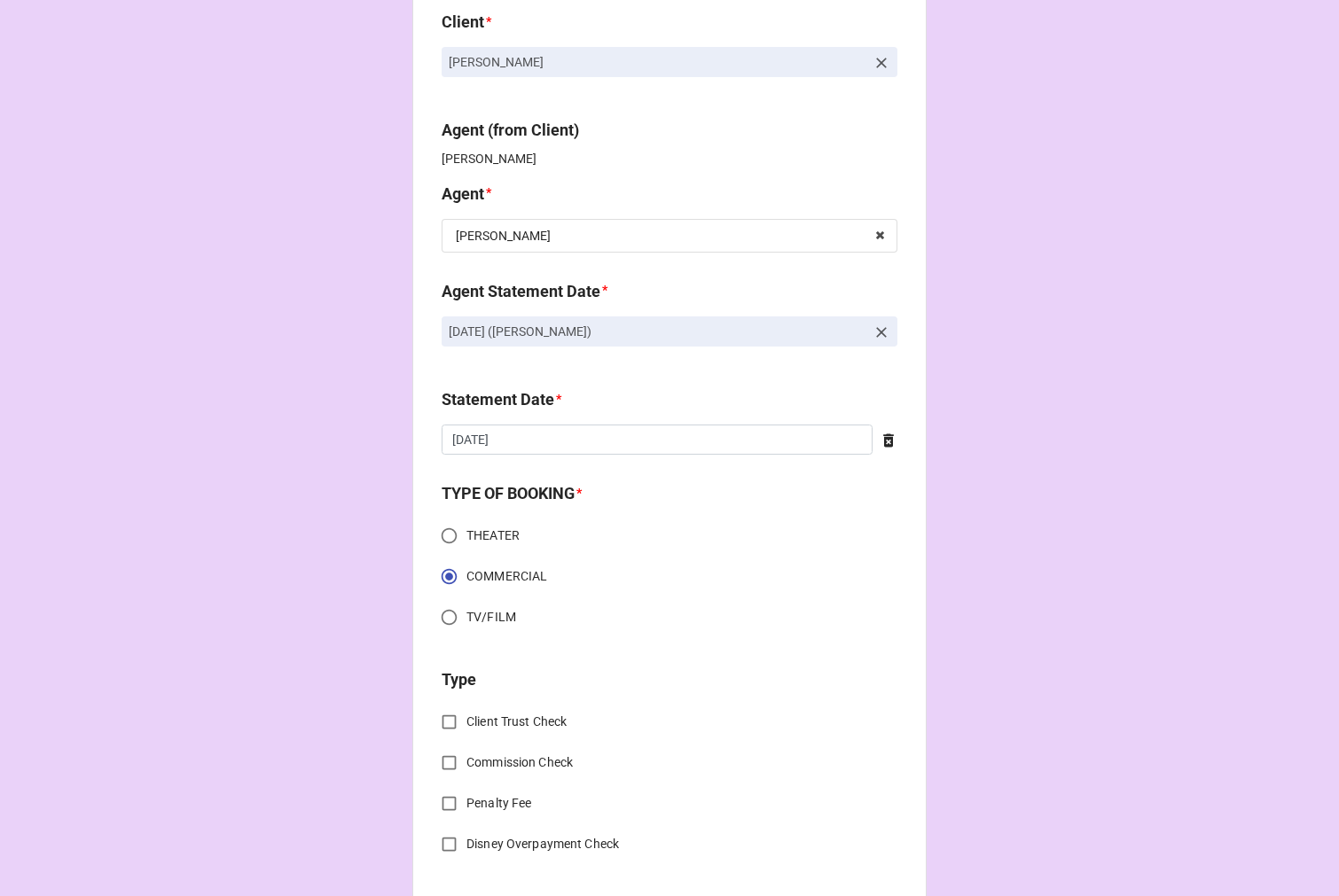
scroll to position [295, 0]
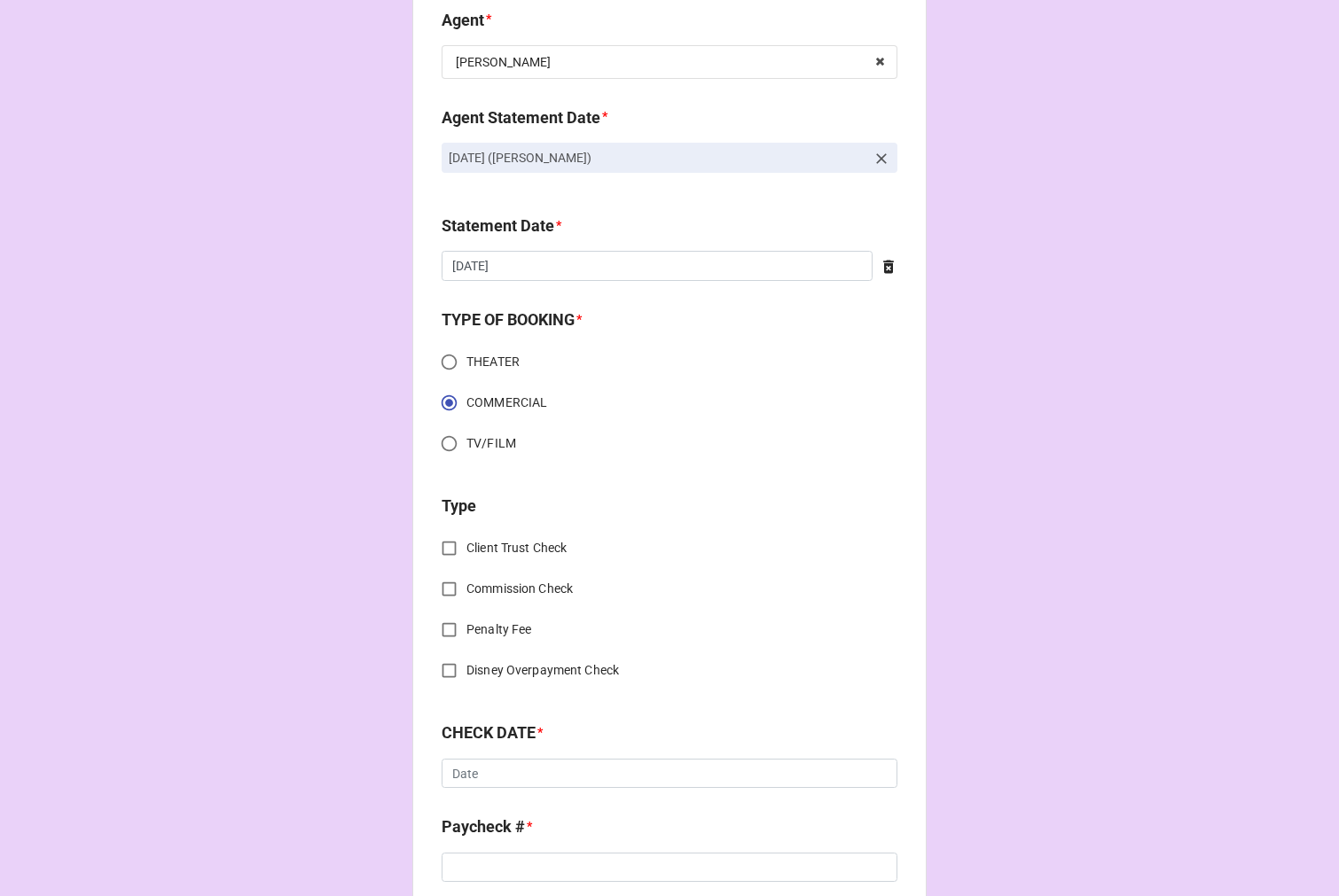
click at [443, 546] on input "Client Trust Check" at bounding box center [450, 548] width 35 height 35
checkbox input "true"
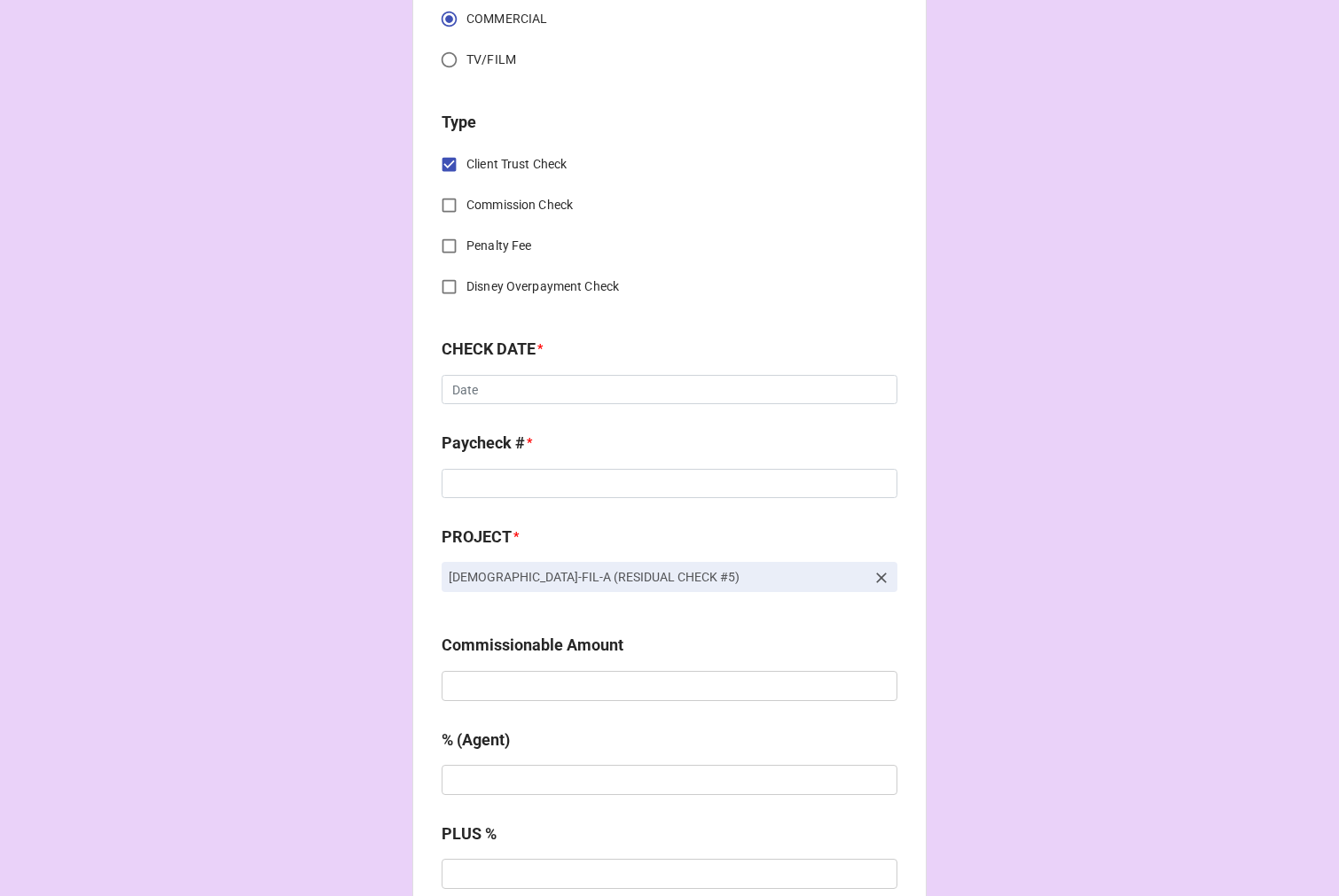
scroll to position [688, 0]
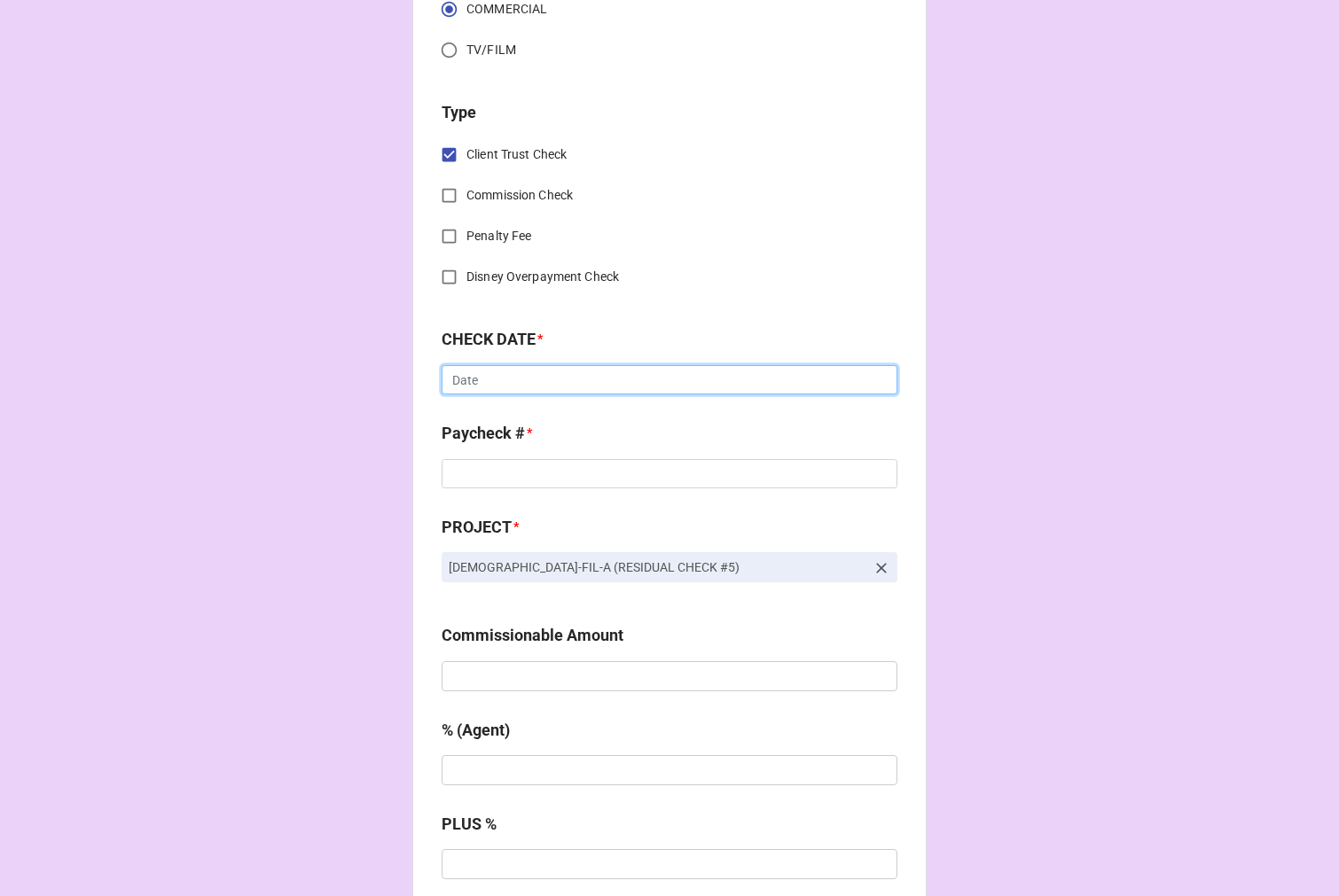
click at [499, 379] on input "text" at bounding box center [669, 380] width 455 height 30
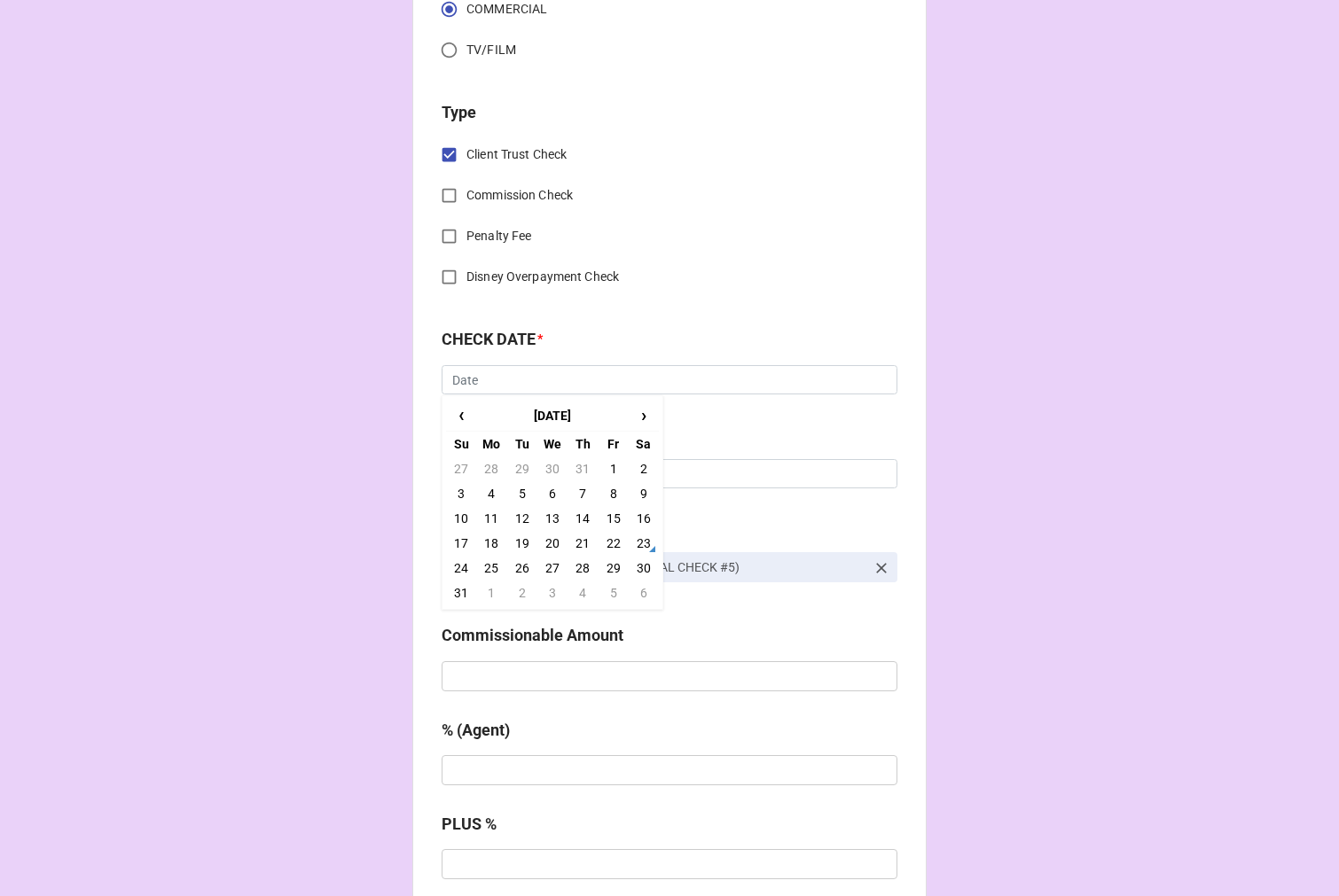
click at [617, 512] on td "15" at bounding box center [612, 519] width 30 height 25
type input "8/15/2025"
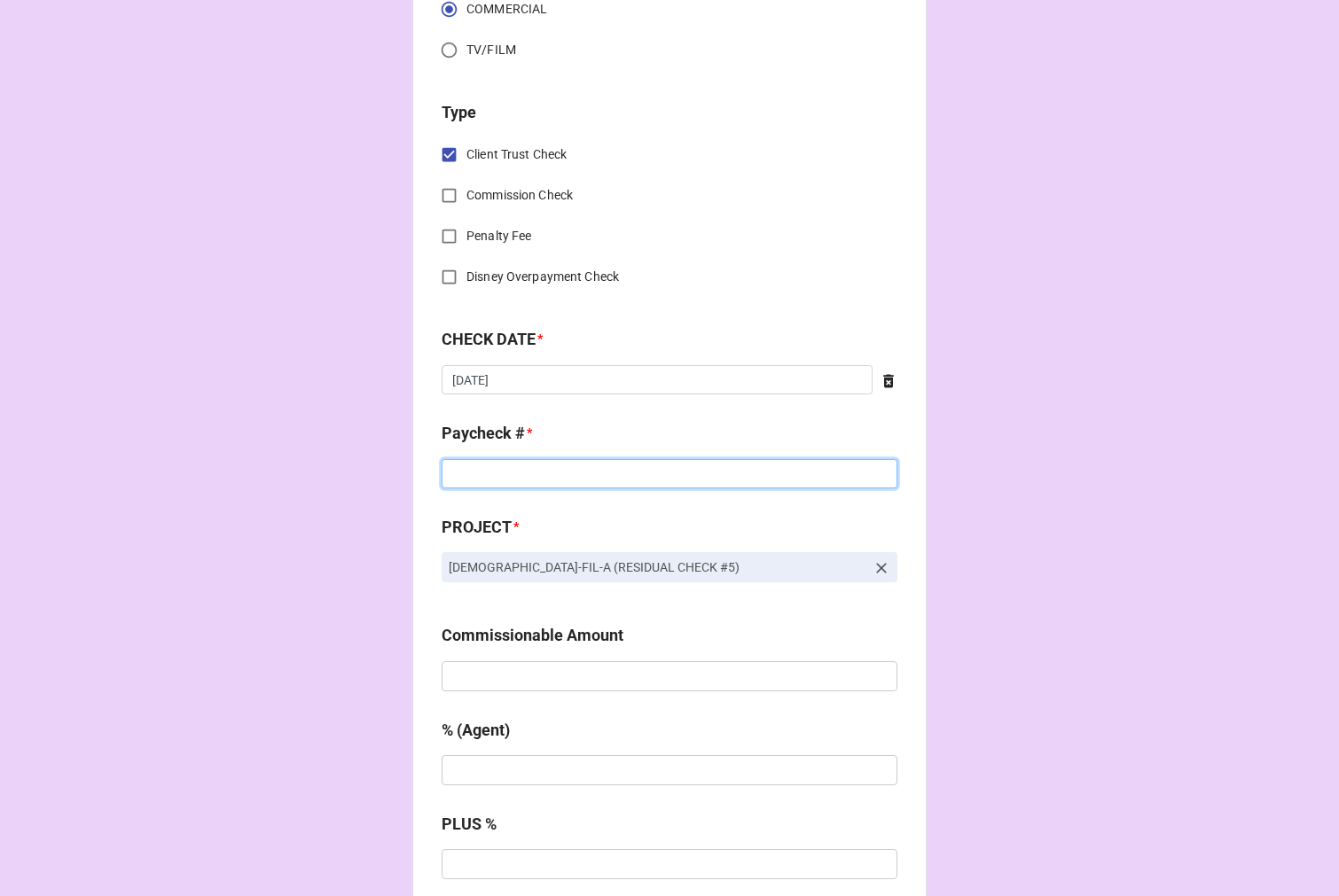
click at [501, 468] on input at bounding box center [669, 474] width 455 height 30
type input "7673709"
click at [578, 680] on input "text" at bounding box center [669, 676] width 455 height 30
type input "$123.20"
type input "10%"
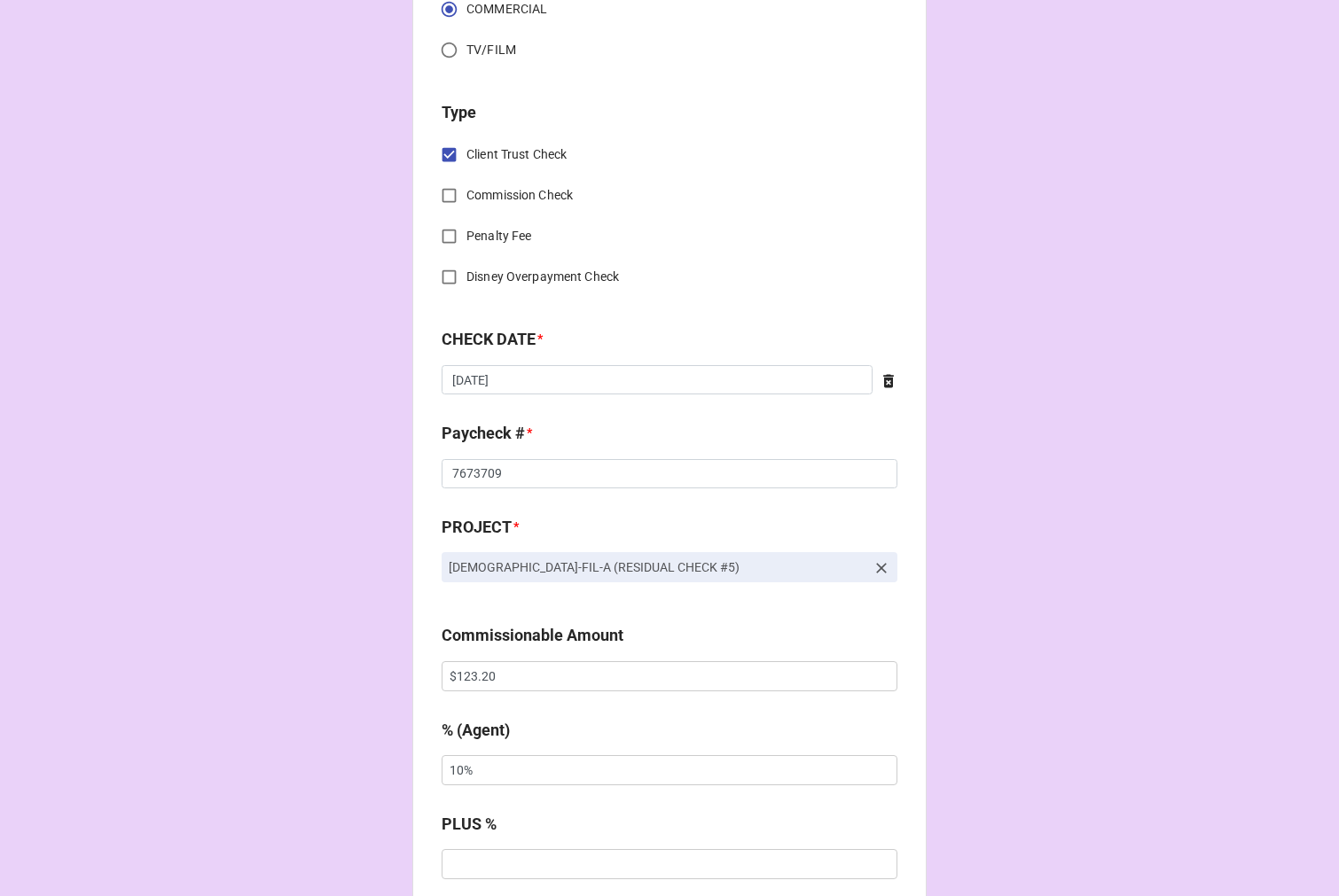
scroll to position [1199, 0]
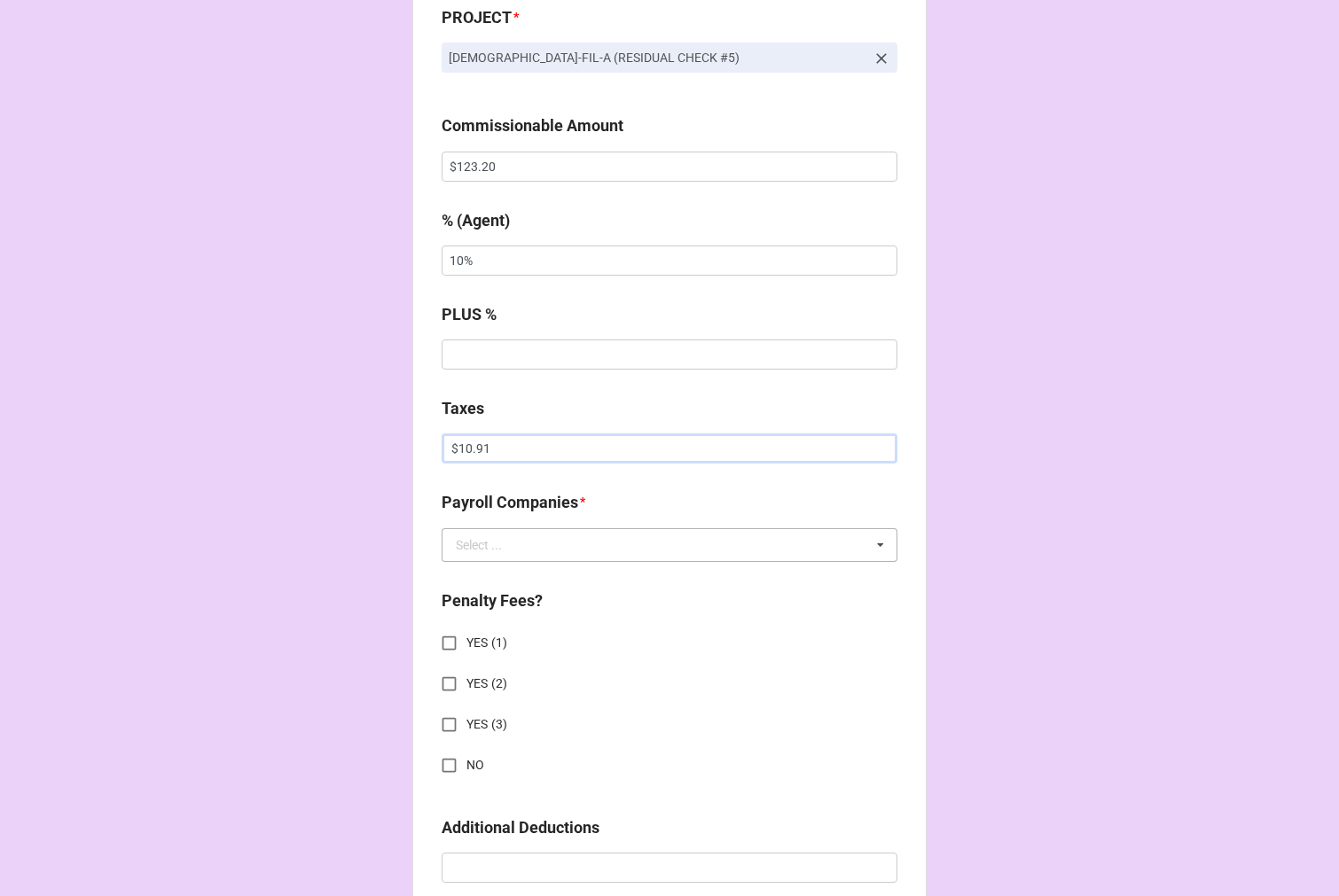
type input "$10.91"
click at [541, 535] on input "text" at bounding box center [669, 544] width 453 height 32
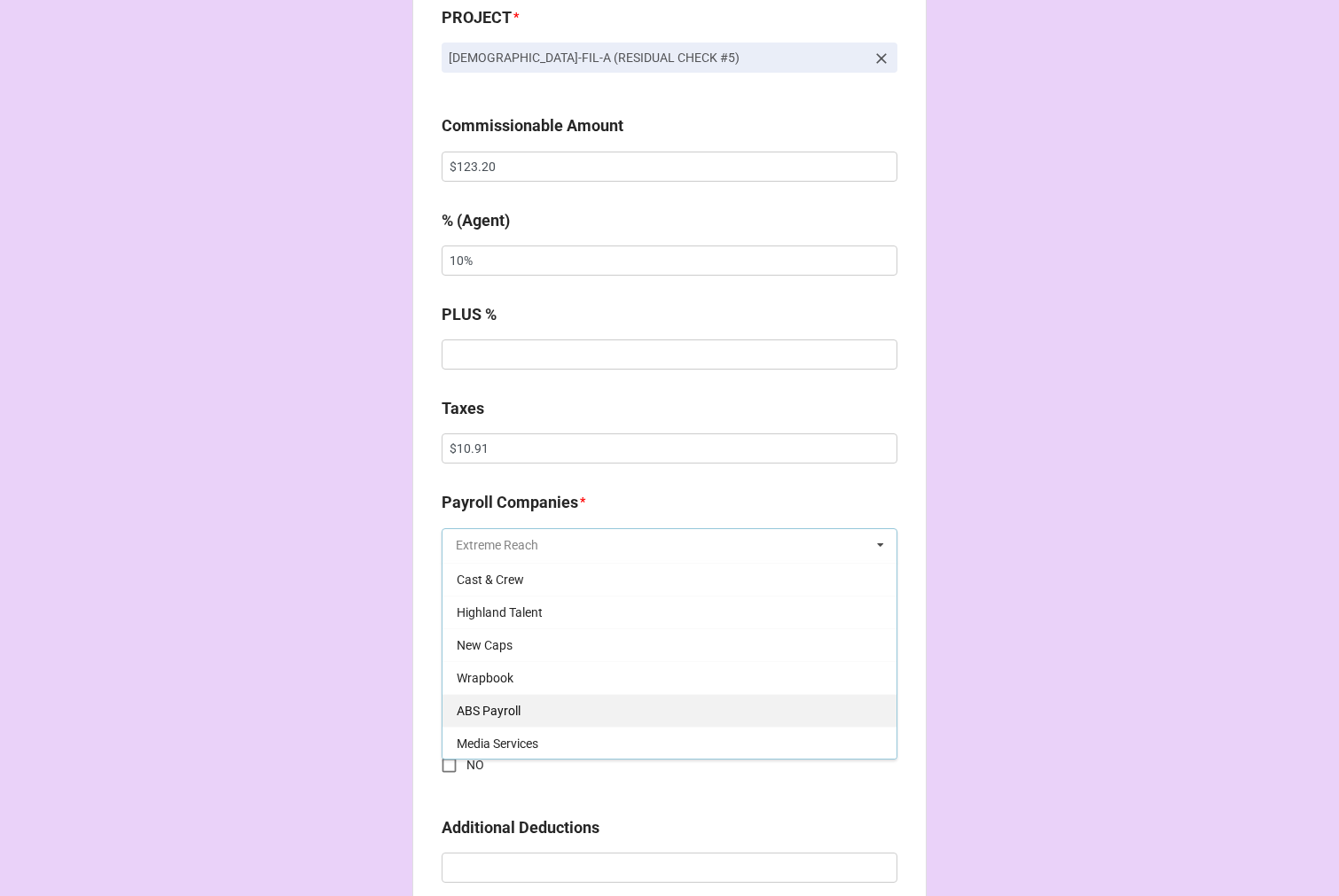
scroll to position [99, 0]
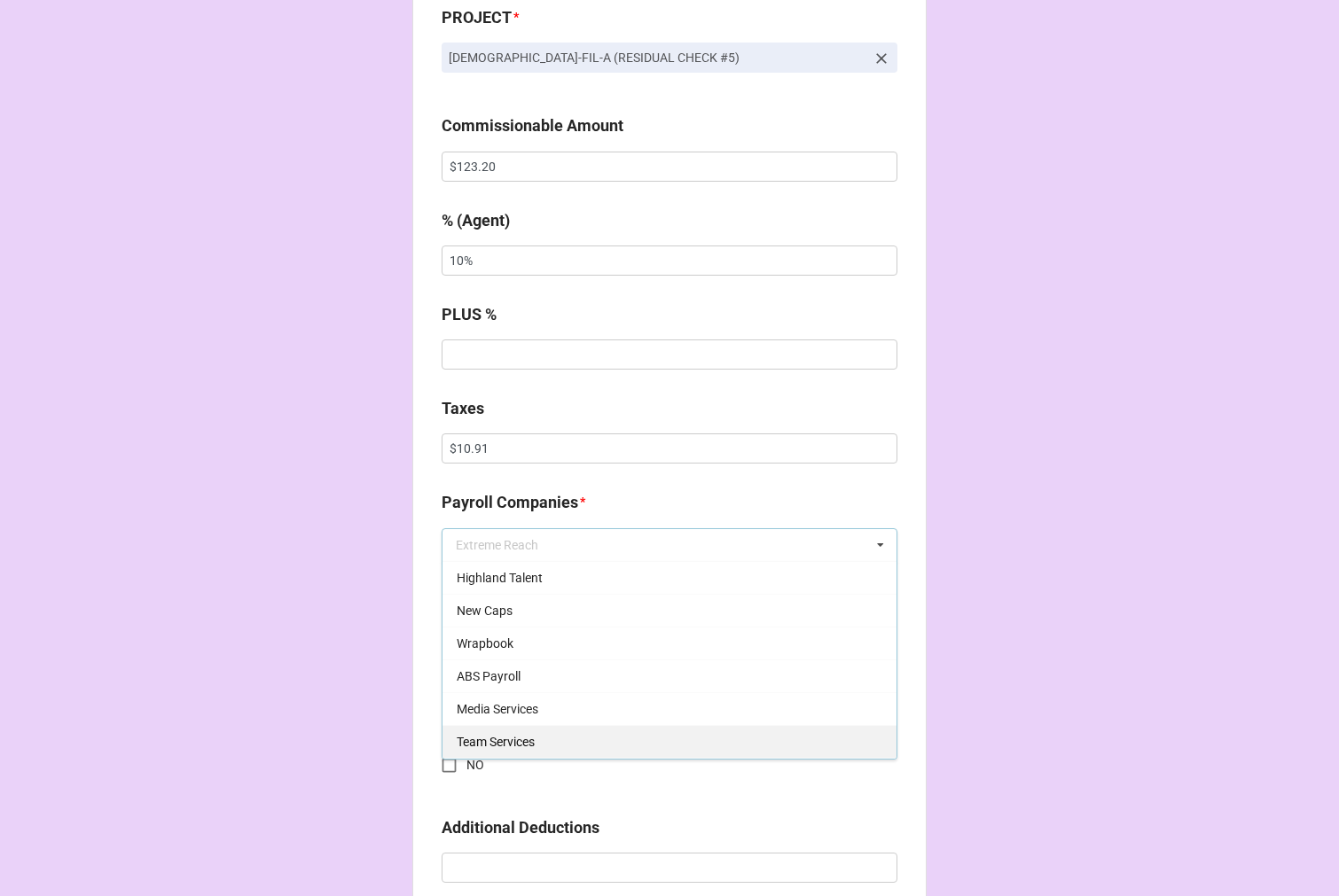
click at [519, 736] on span "Team Services" at bounding box center [495, 741] width 78 height 14
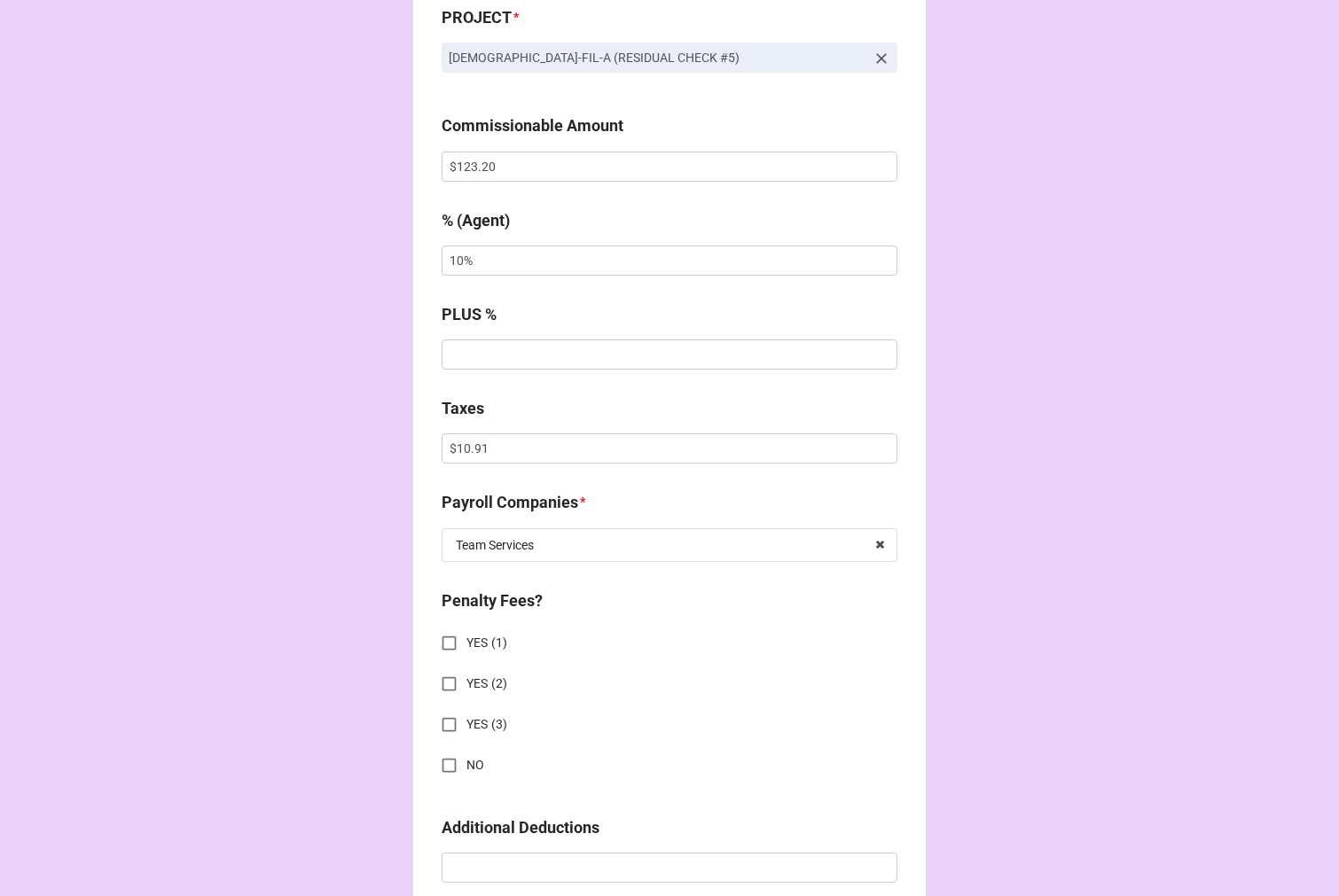
click at [444, 764] on input "NO" at bounding box center [450, 766] width 35 height 35
checkbox input "true"
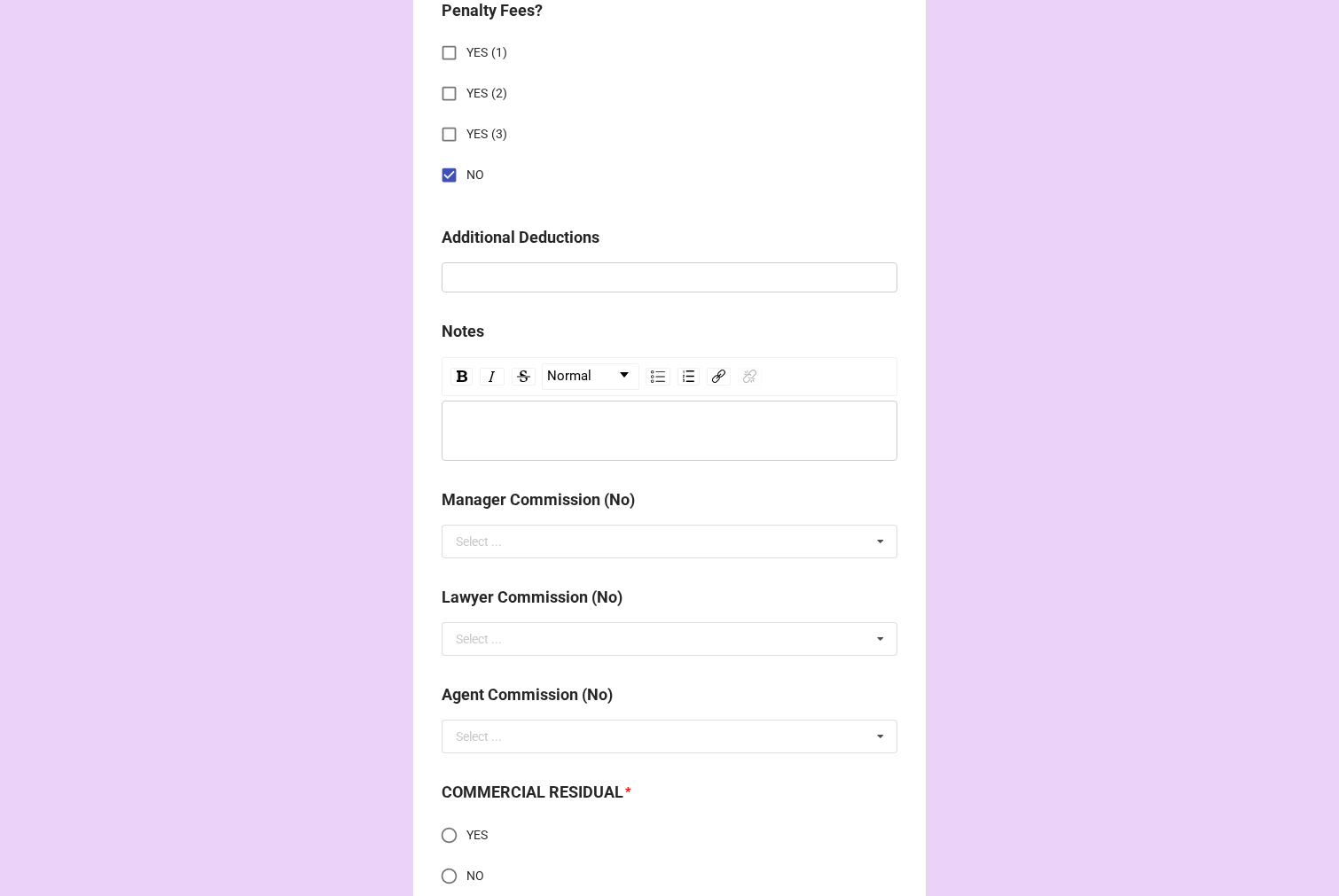
scroll to position [2109, 0]
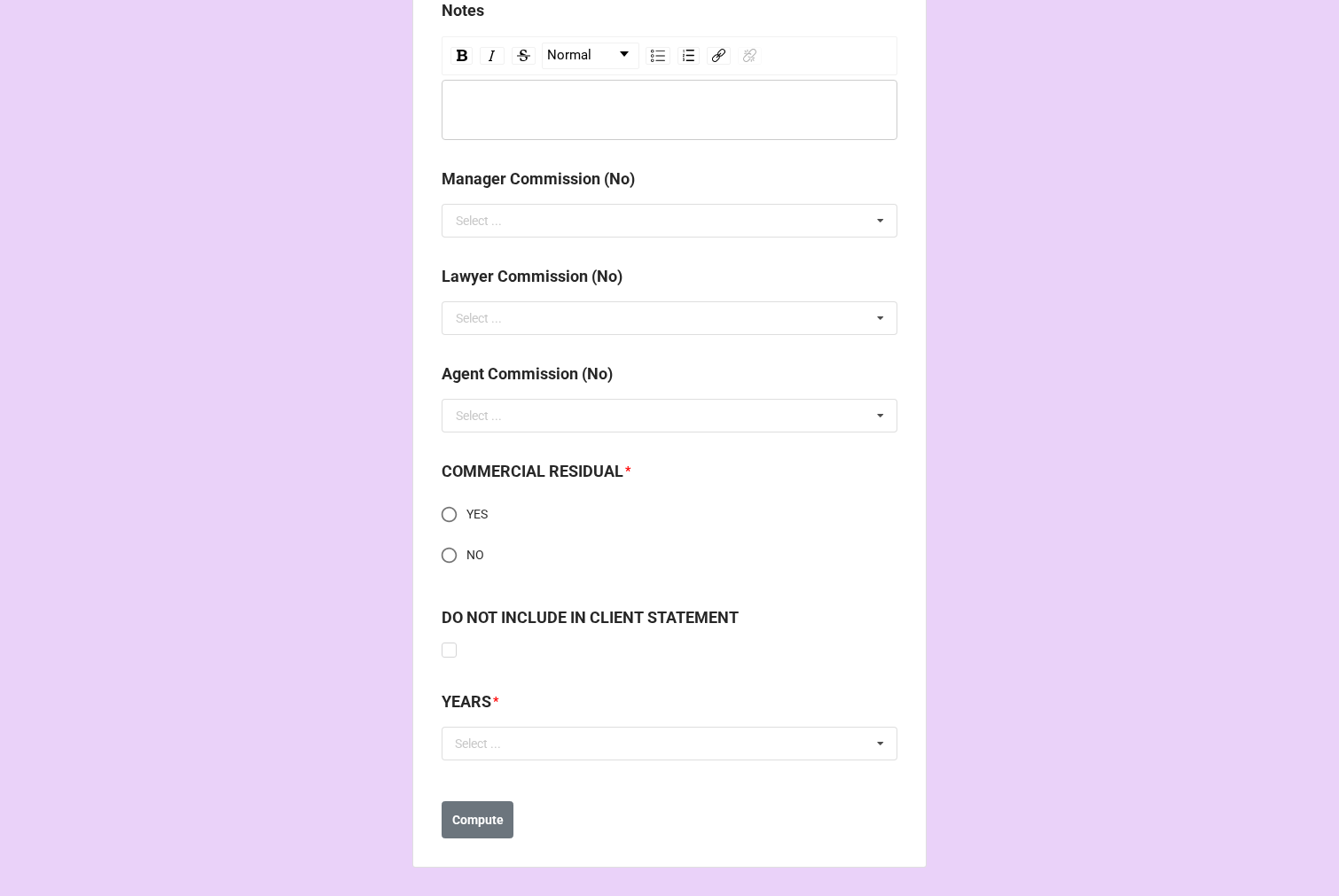
click at [442, 509] on input "YES" at bounding box center [450, 514] width 35 height 35
radio input "true"
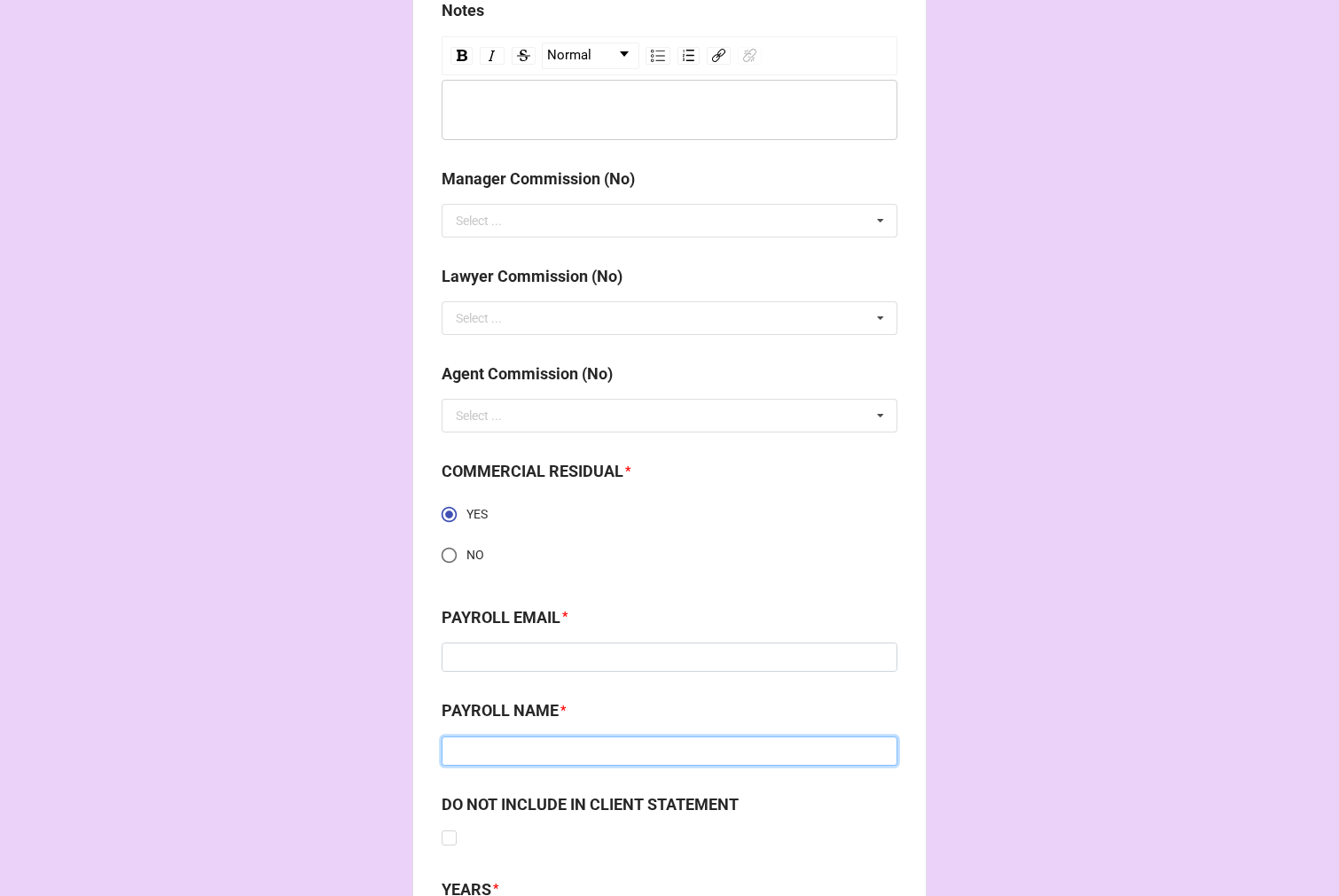
click at [507, 738] on input at bounding box center [669, 751] width 455 height 30
paste input "Team Services"
type input "Team Services"
click at [527, 640] on div "PAYROLL EMAIL *" at bounding box center [669, 623] width 455 height 38
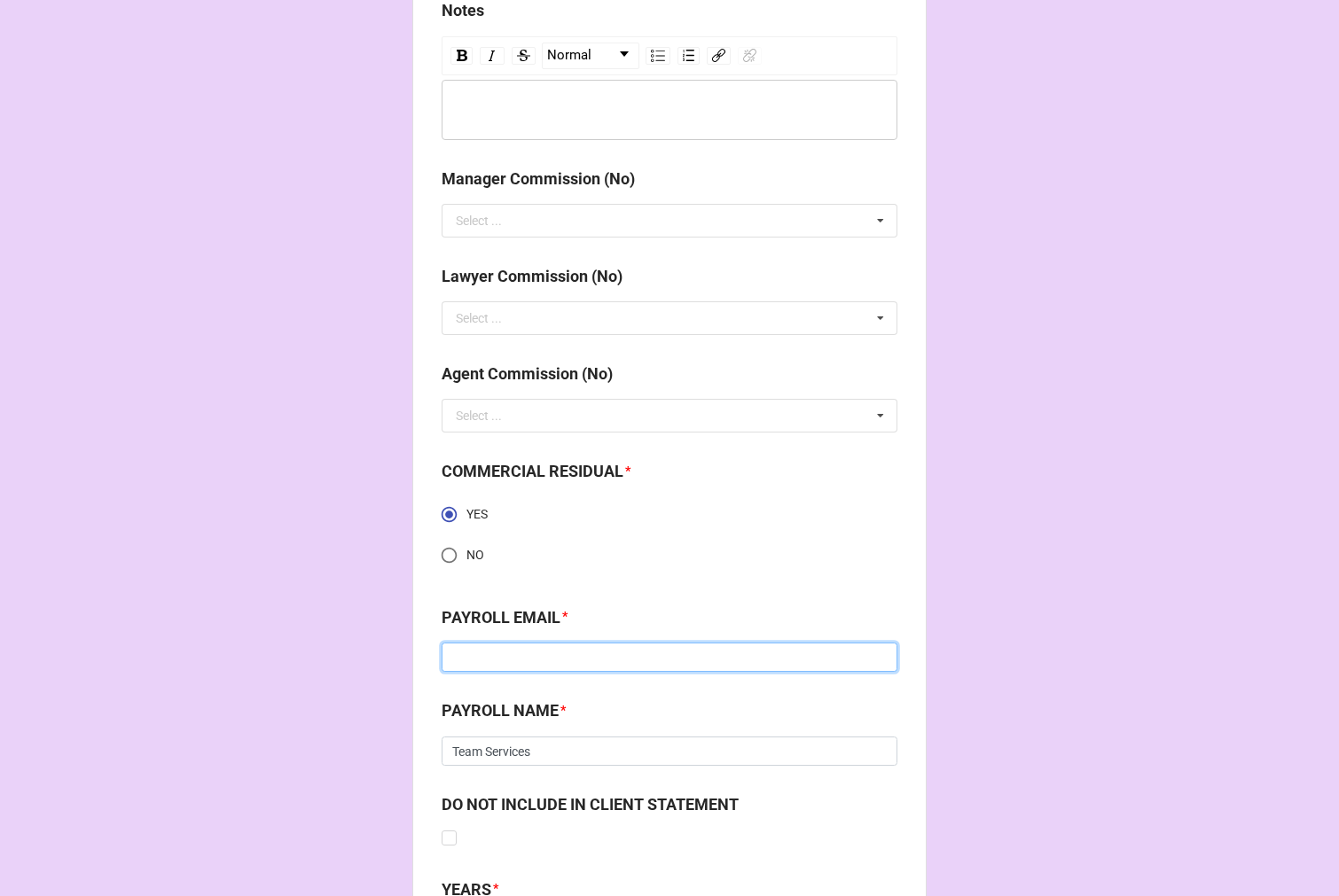
click at [696, 662] on input at bounding box center [669, 657] width 455 height 30
paste input "talent@theteamcompanies.com"
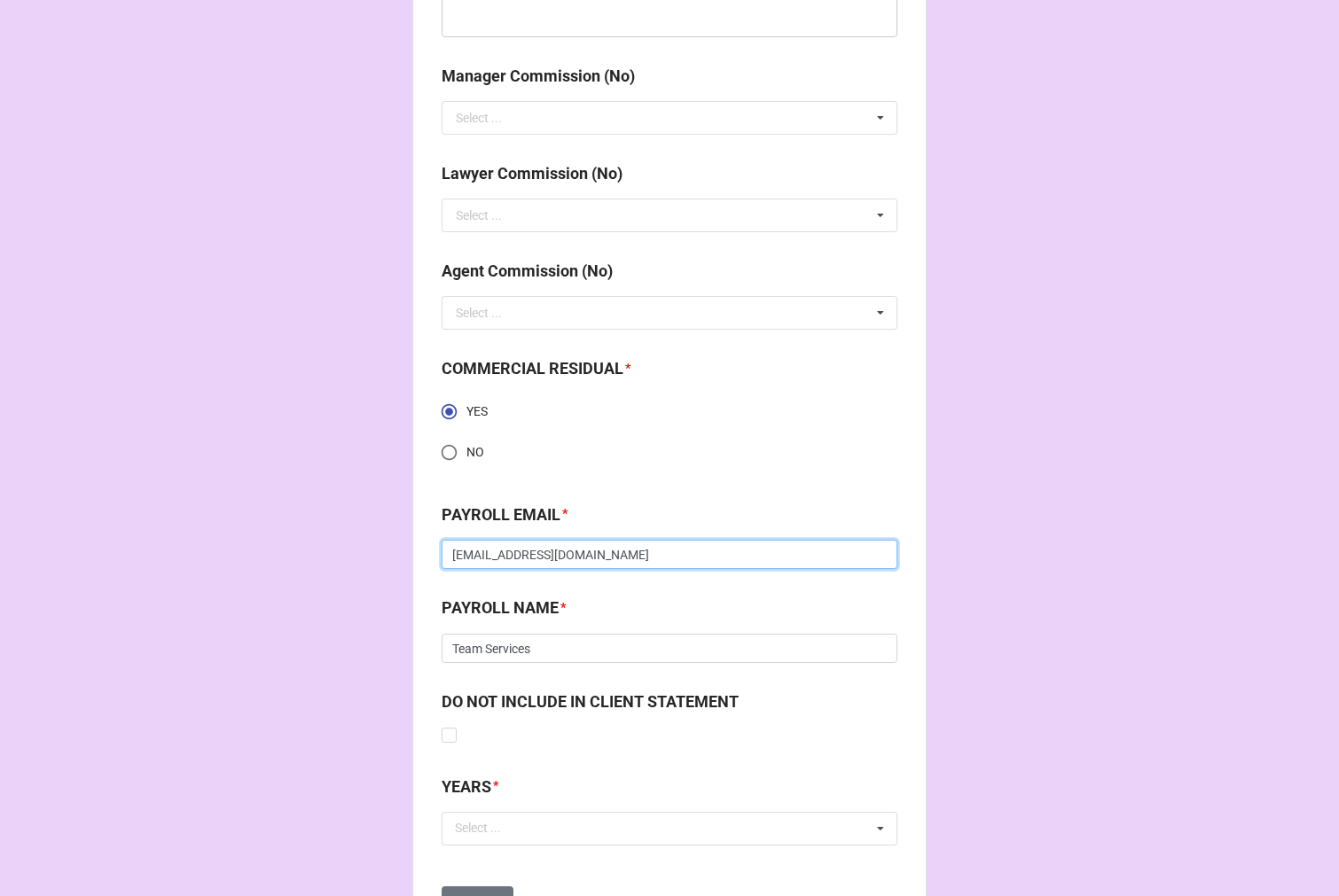
scroll to position [2297, 0]
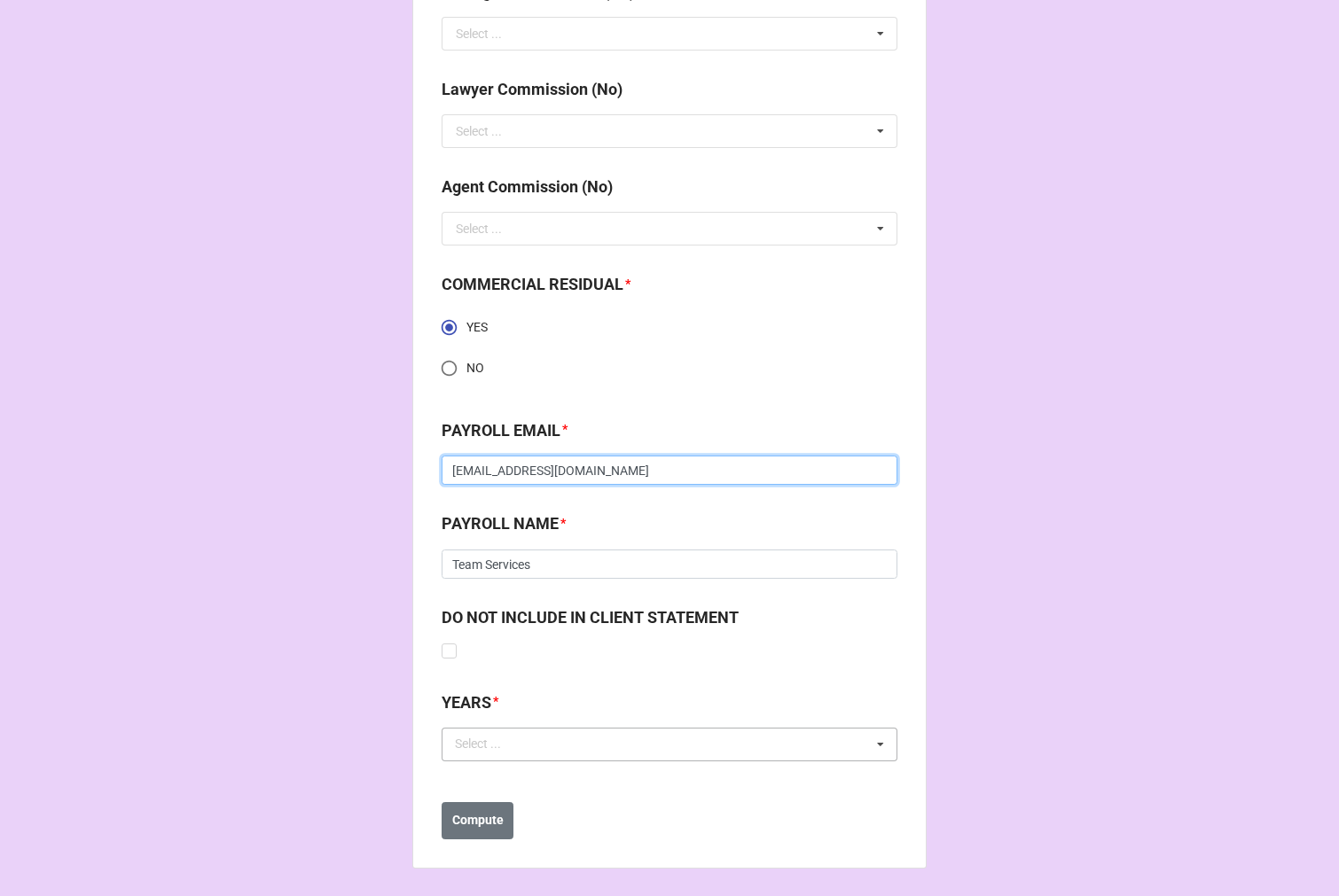
type input "talent@theteamcompanies.com"
click at [495, 752] on div "Select ..." at bounding box center [488, 743] width 76 height 20
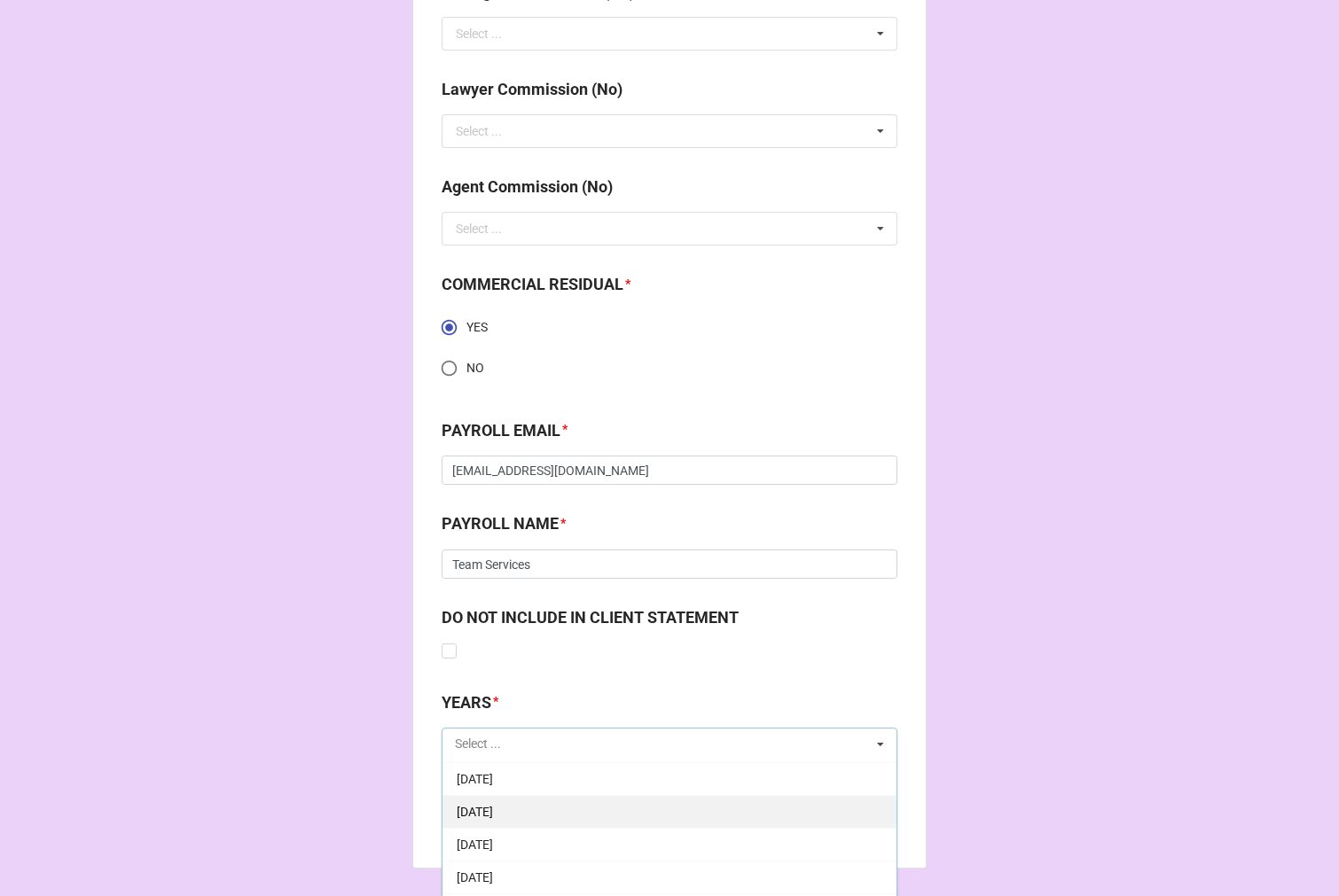
scroll to position [197, 0]
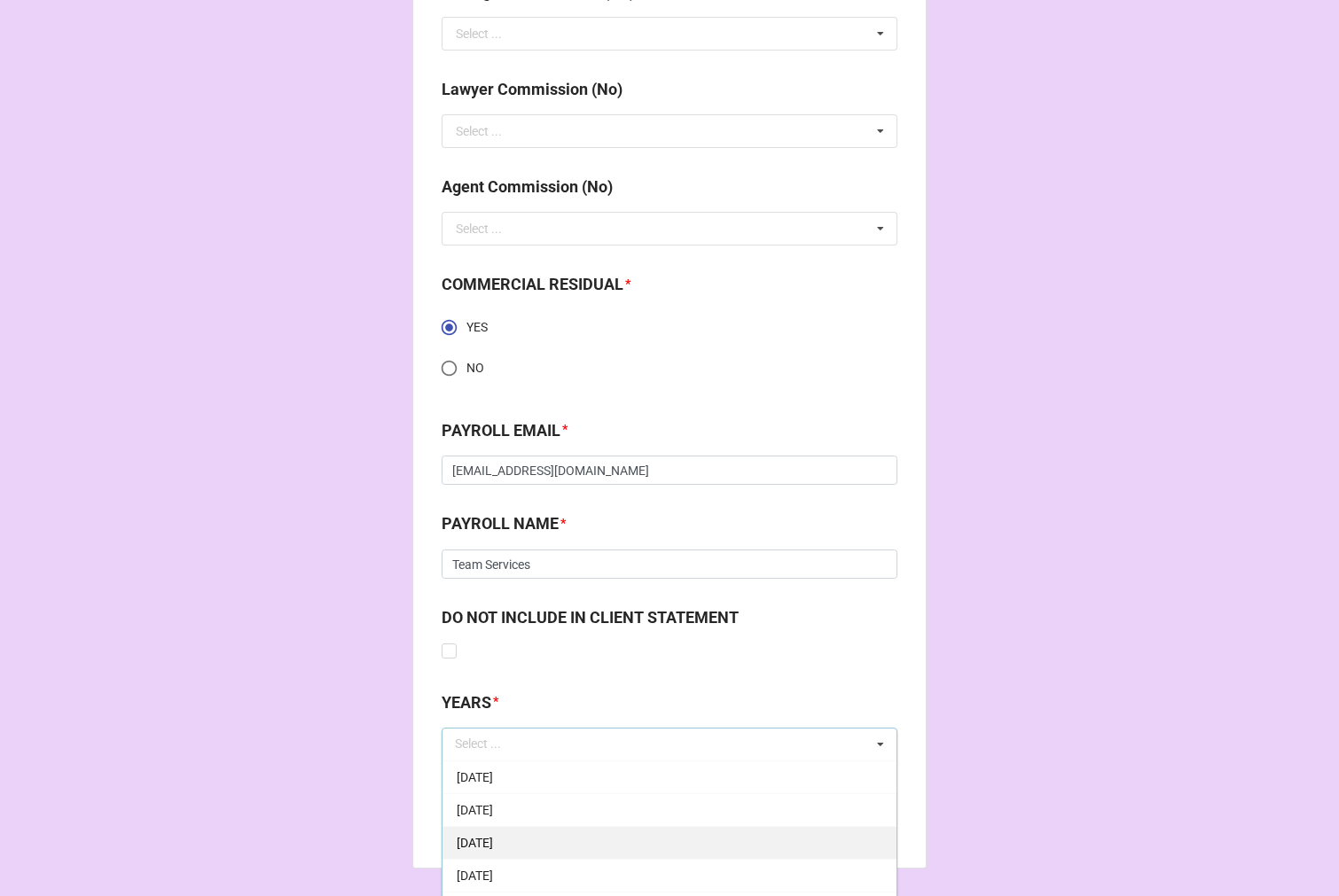
click at [571, 837] on div "[DATE]" at bounding box center [669, 843] width 453 height 33
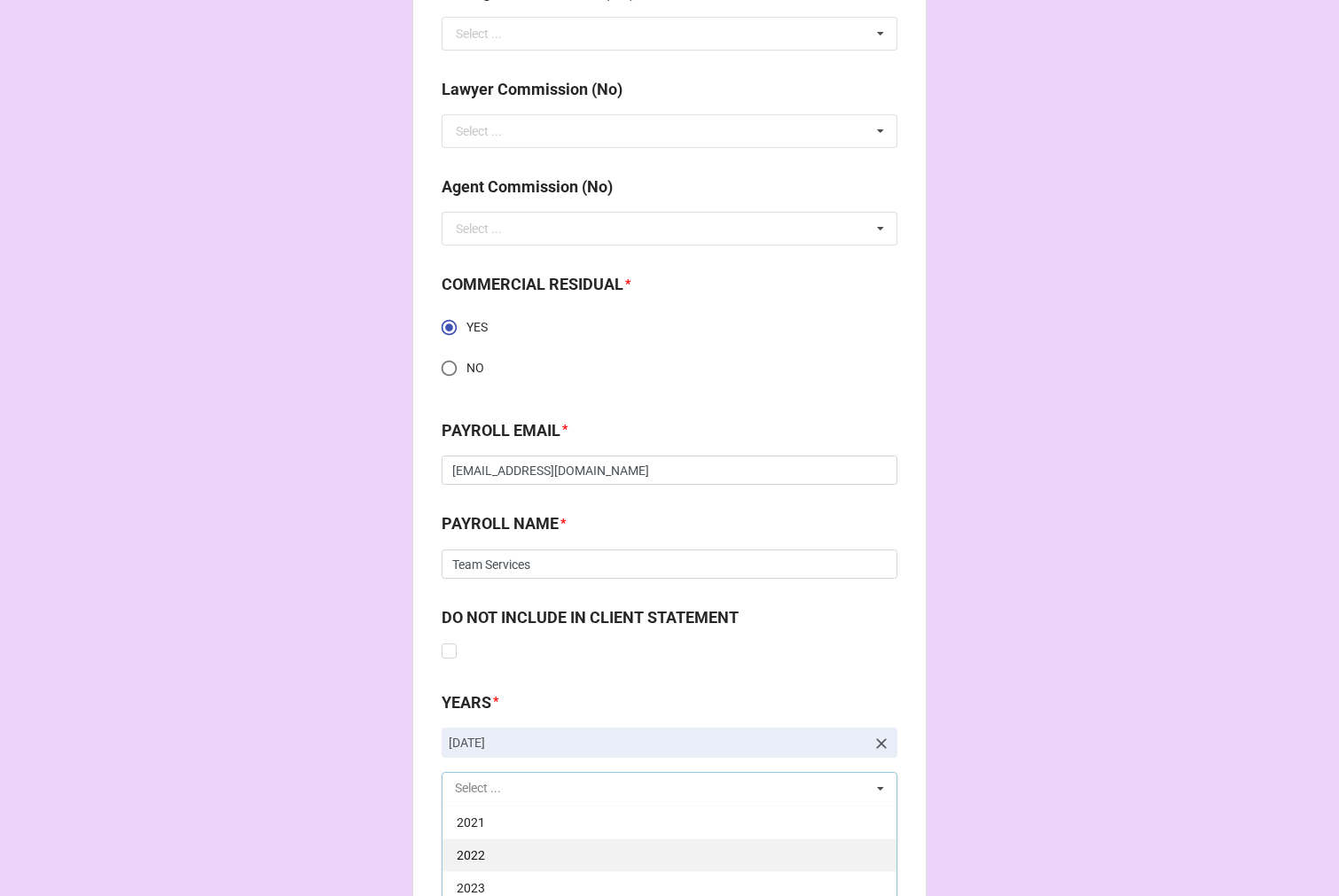
scroll to position [2395, 0]
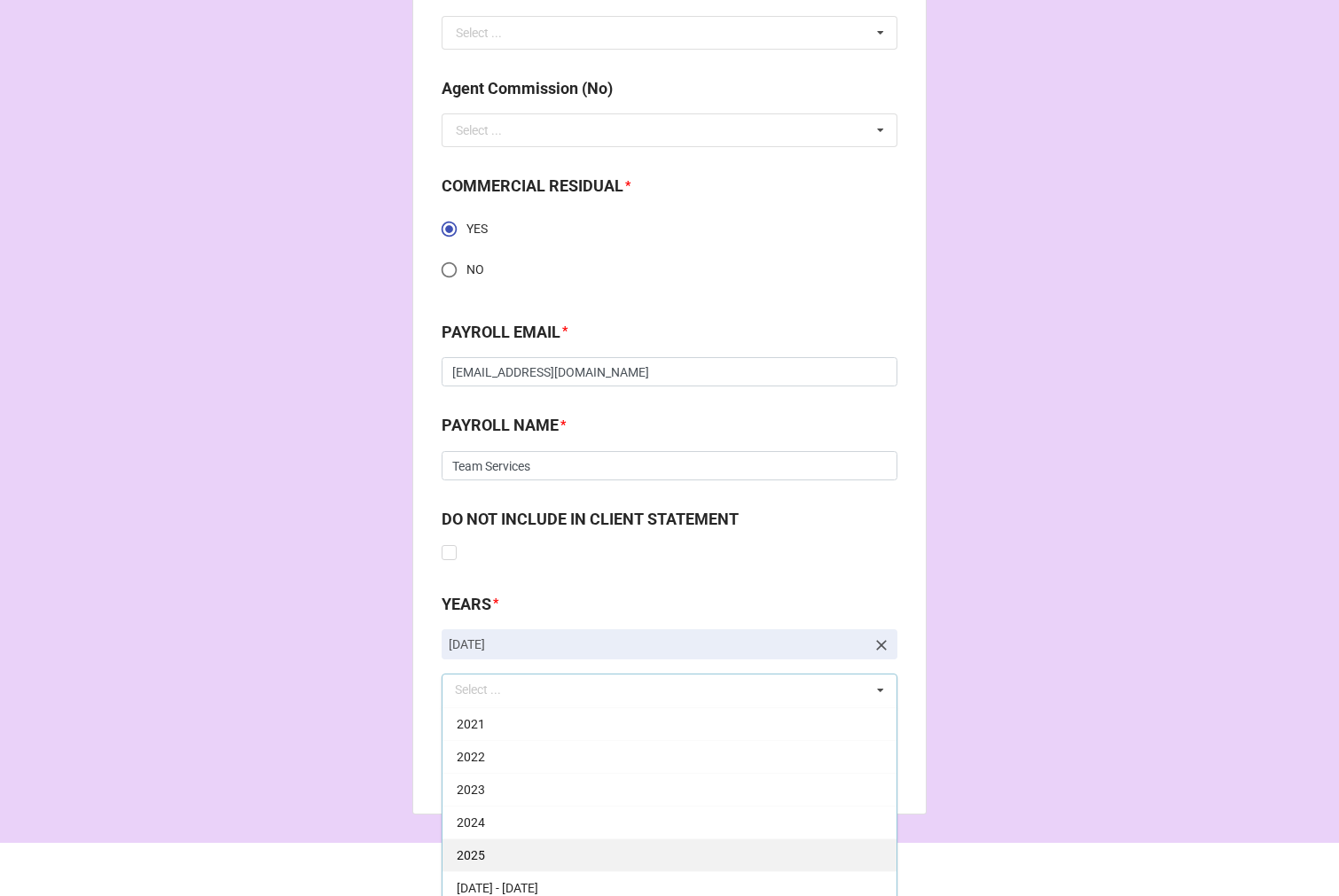
click at [504, 852] on div "2025" at bounding box center [669, 854] width 453 height 33
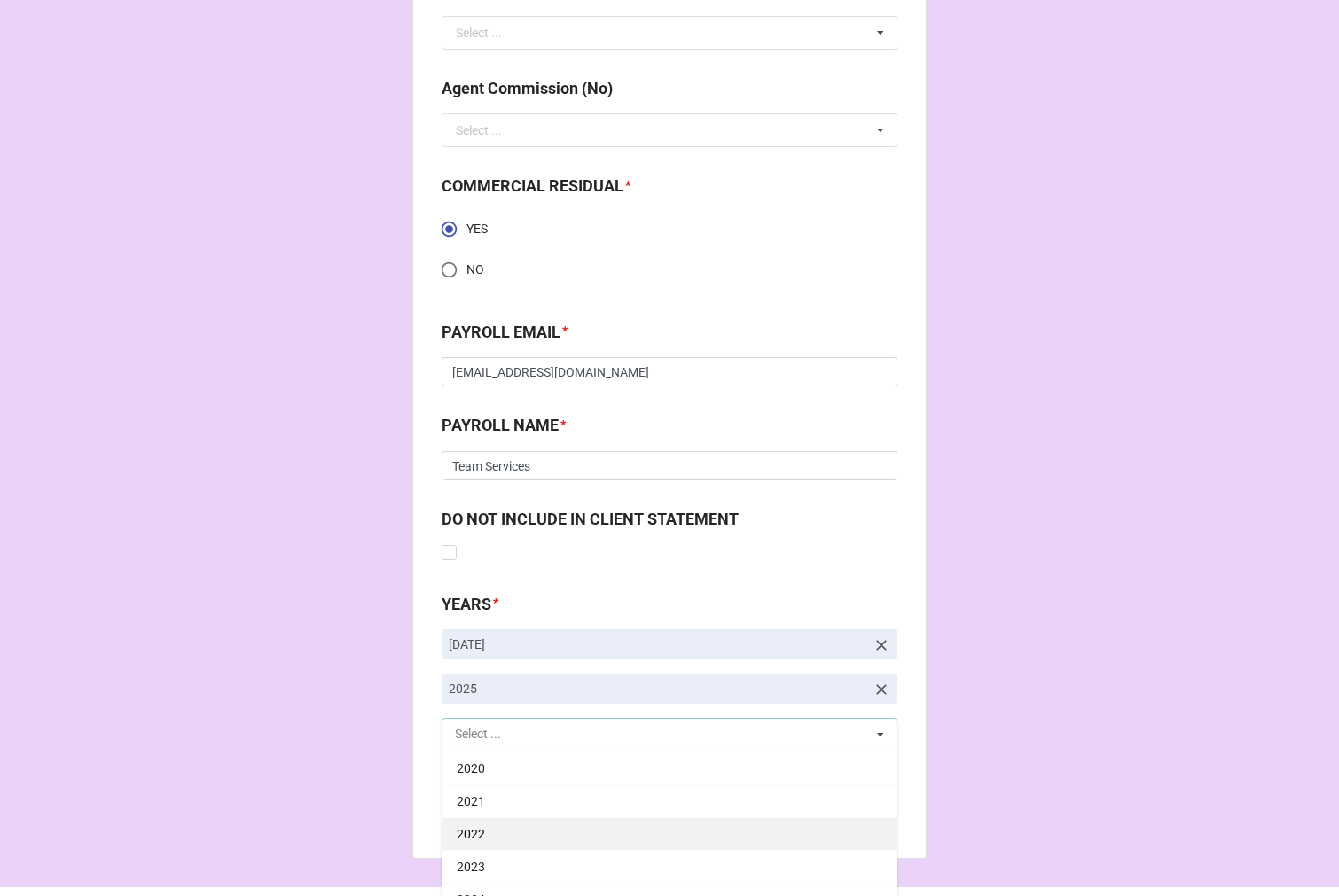
scroll to position [360, 0]
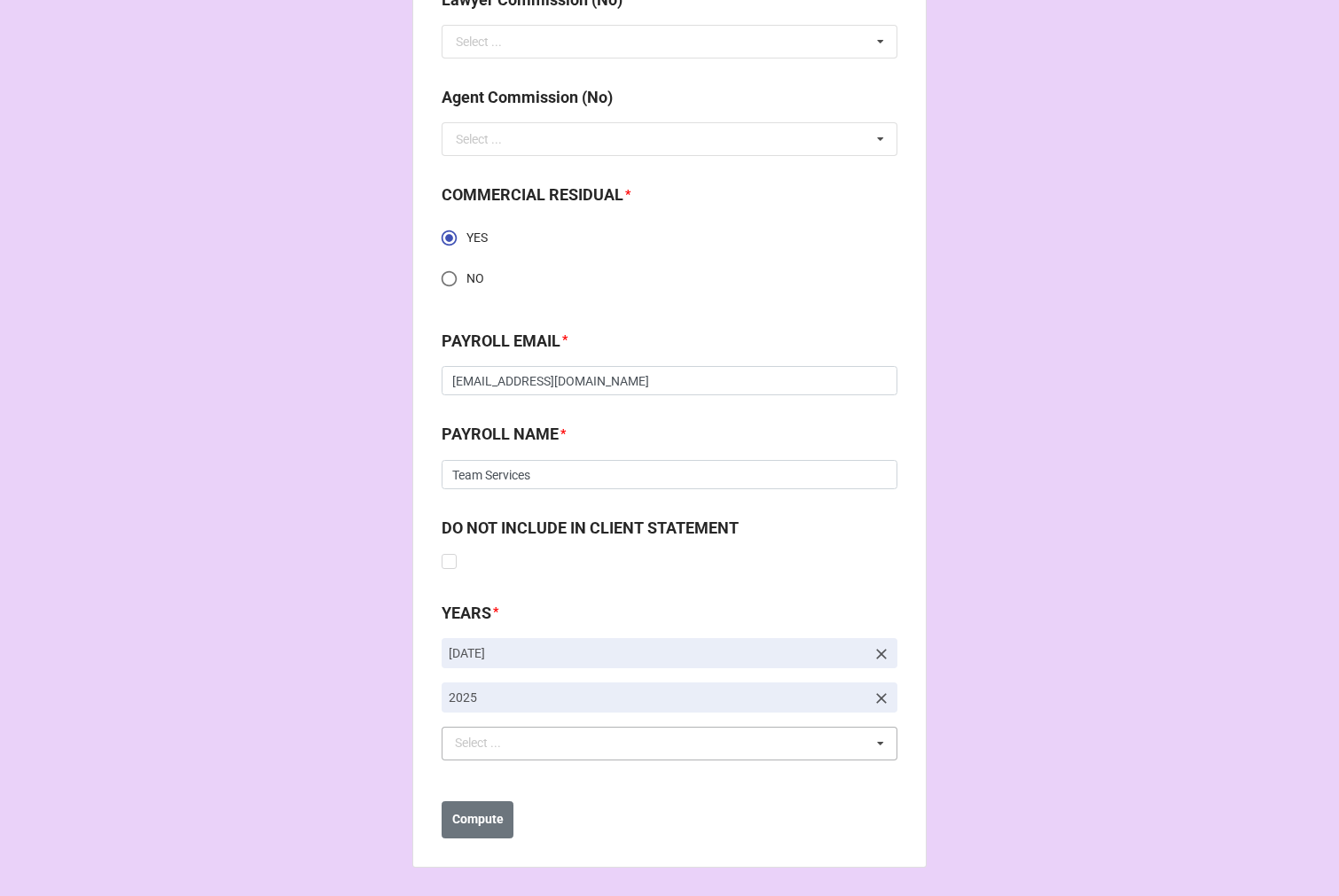
scroll to position [2385, 0]
click at [454, 819] on b "Compute" at bounding box center [478, 820] width 51 height 18
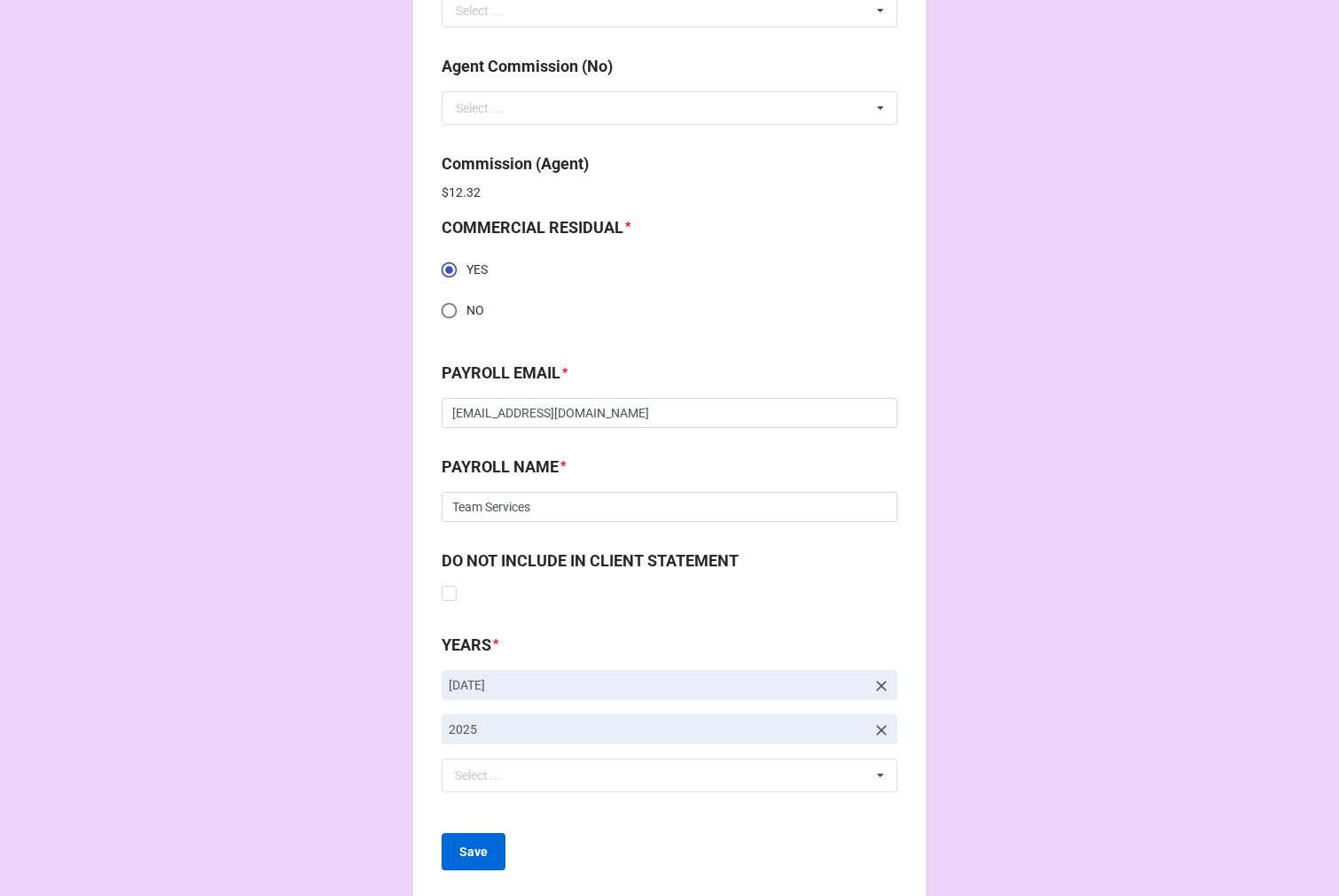
scroll to position [2448, 0]
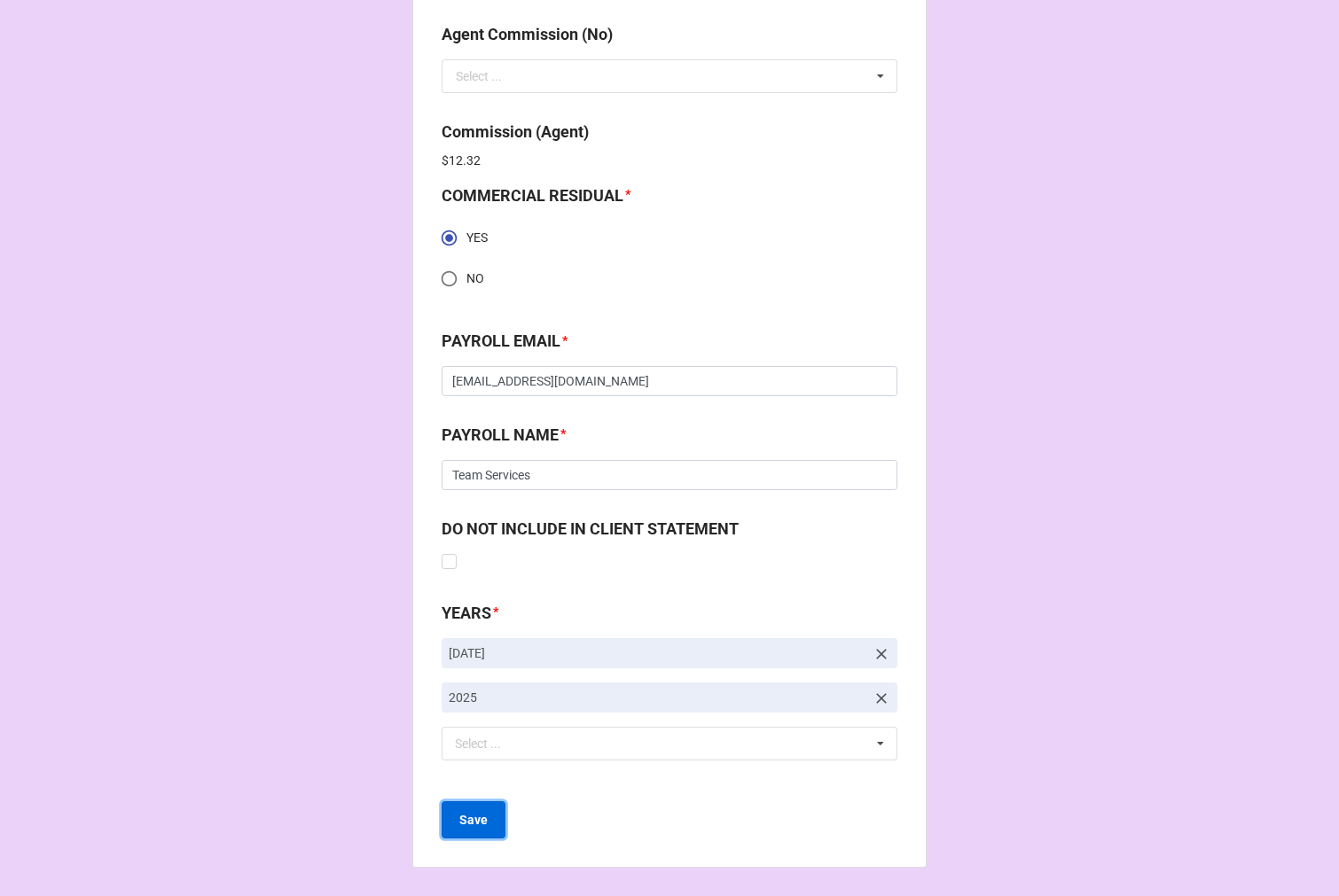
click at [462, 826] on b "Save" at bounding box center [473, 820] width 28 height 18
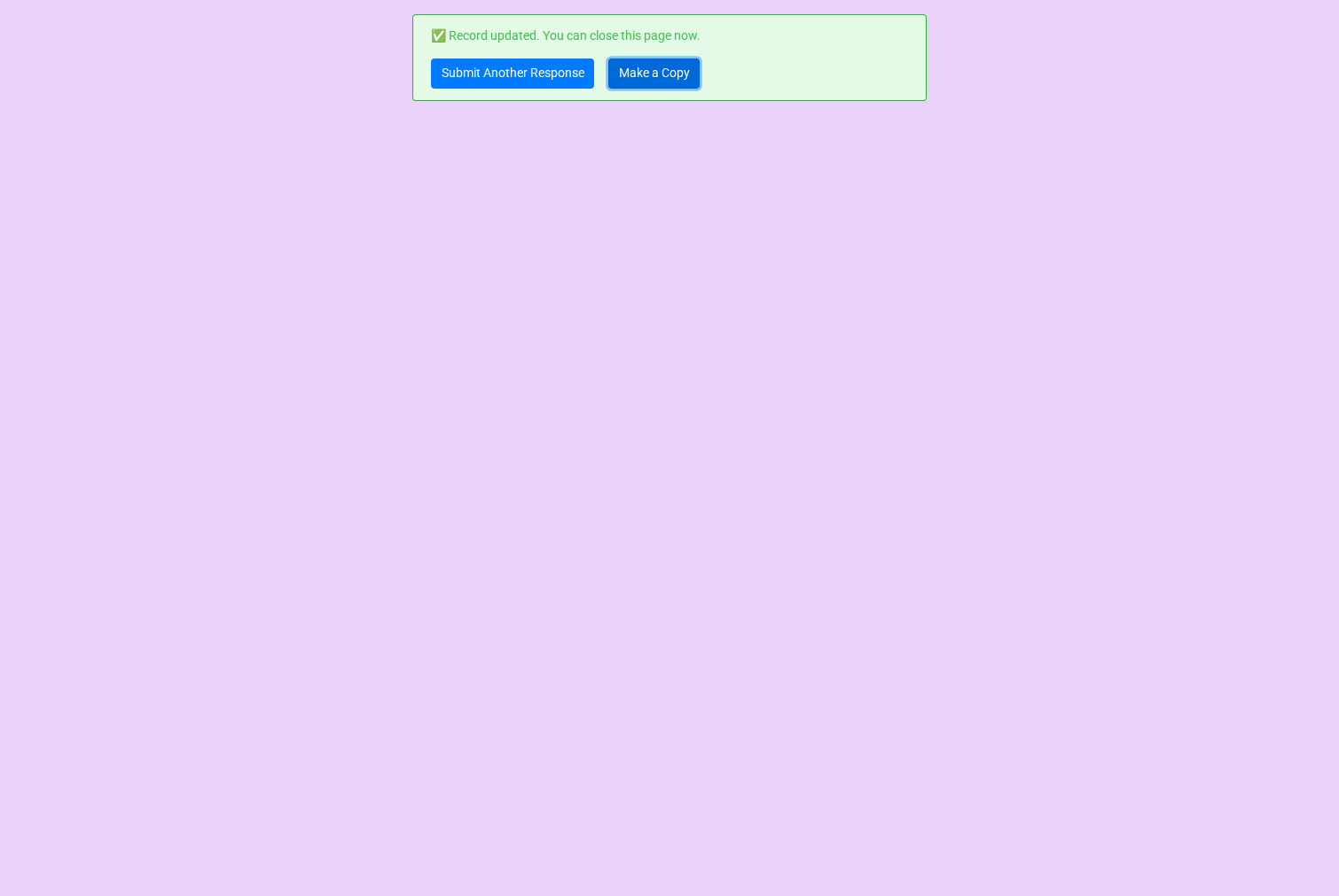
click at [669, 69] on link "Make a Copy" at bounding box center [654, 73] width 91 height 30
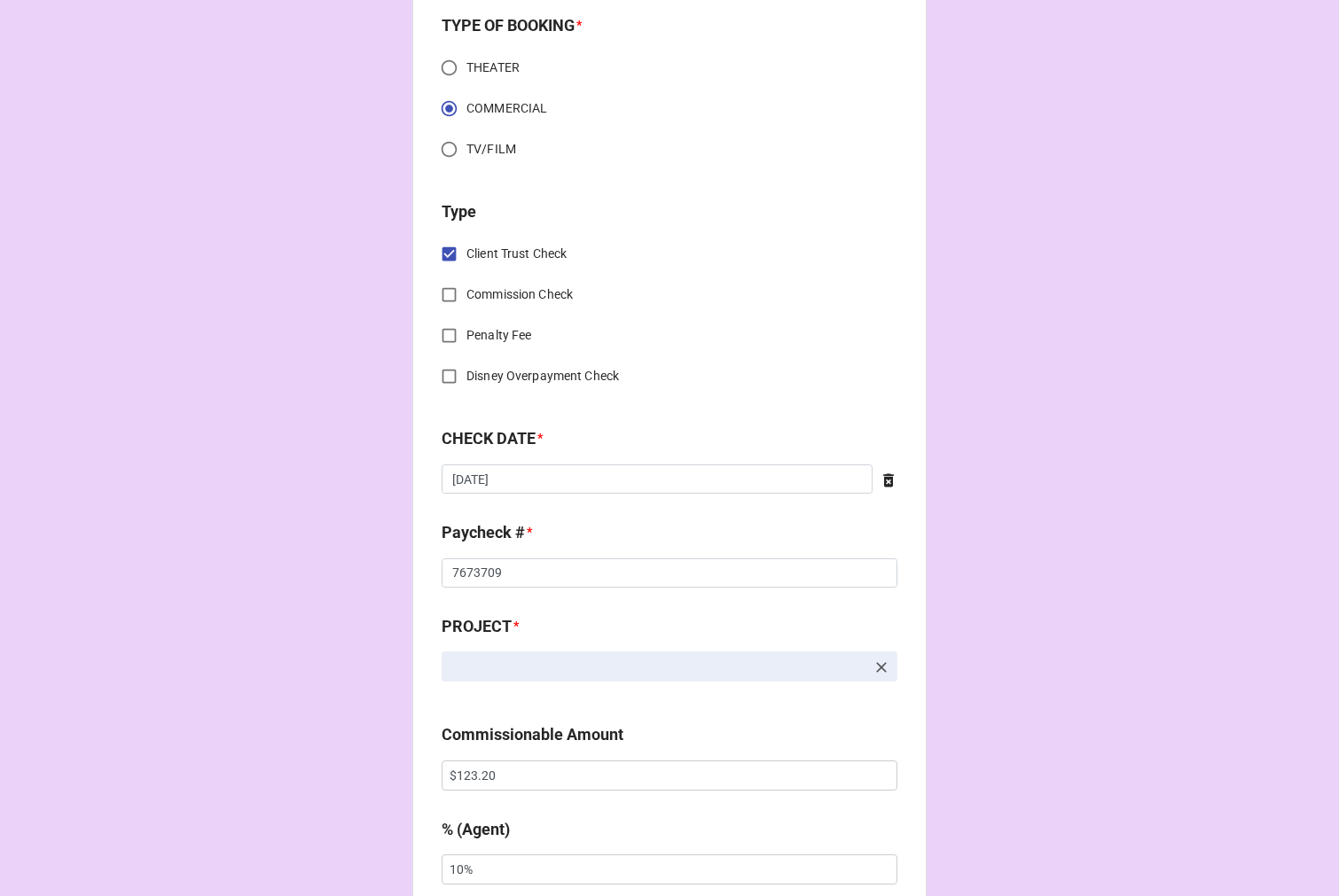
scroll to position [591, 0]
click at [517, 565] on input "7673709" at bounding box center [669, 572] width 455 height 30
type input "7673710"
click at [466, 776] on input "$123.20" at bounding box center [669, 774] width 455 height 30
drag, startPoint x: 466, startPoint y: 776, endPoint x: 500, endPoint y: 763, distance: 36.4
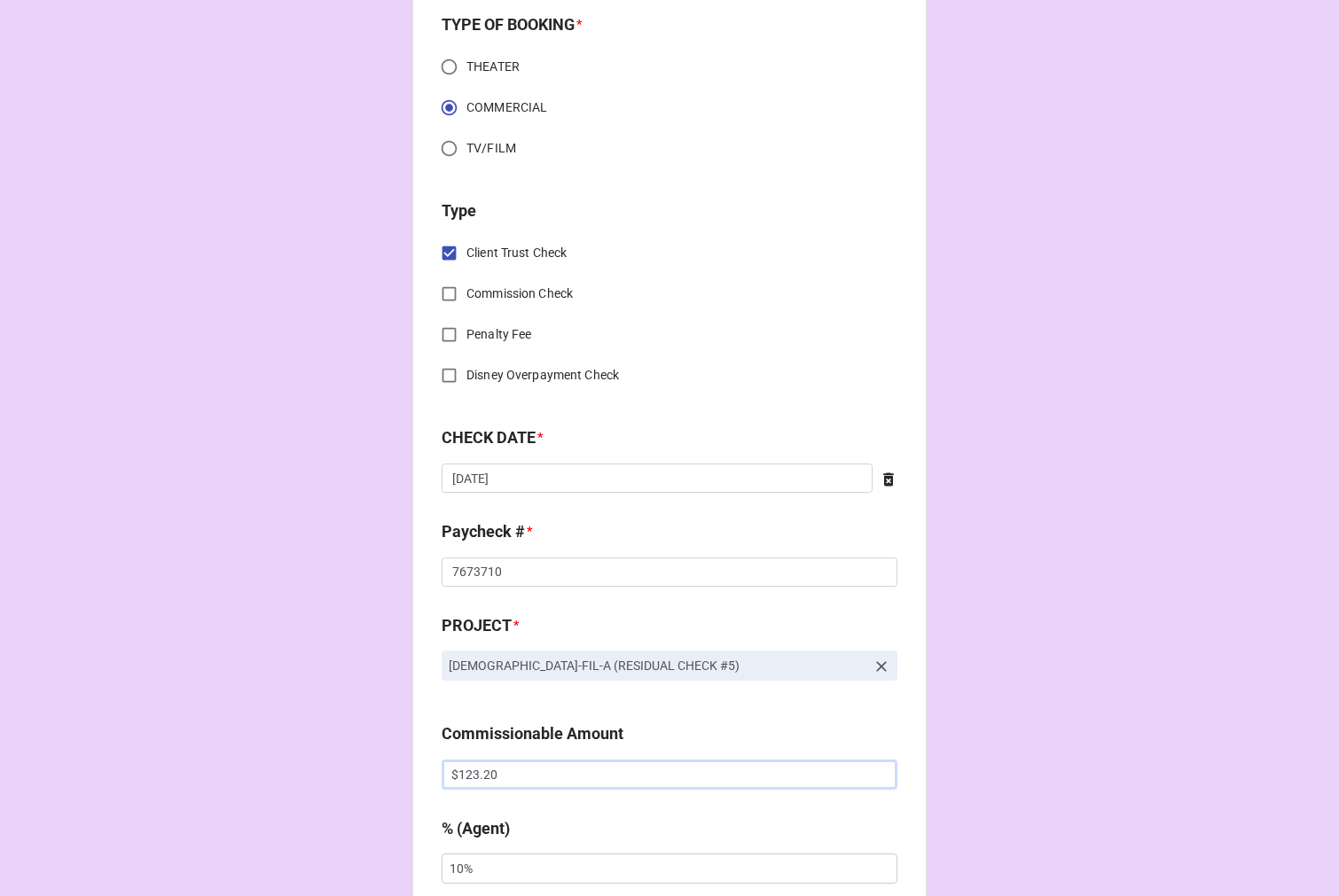
click at [470, 772] on input "$123.20" at bounding box center [669, 774] width 455 height 30
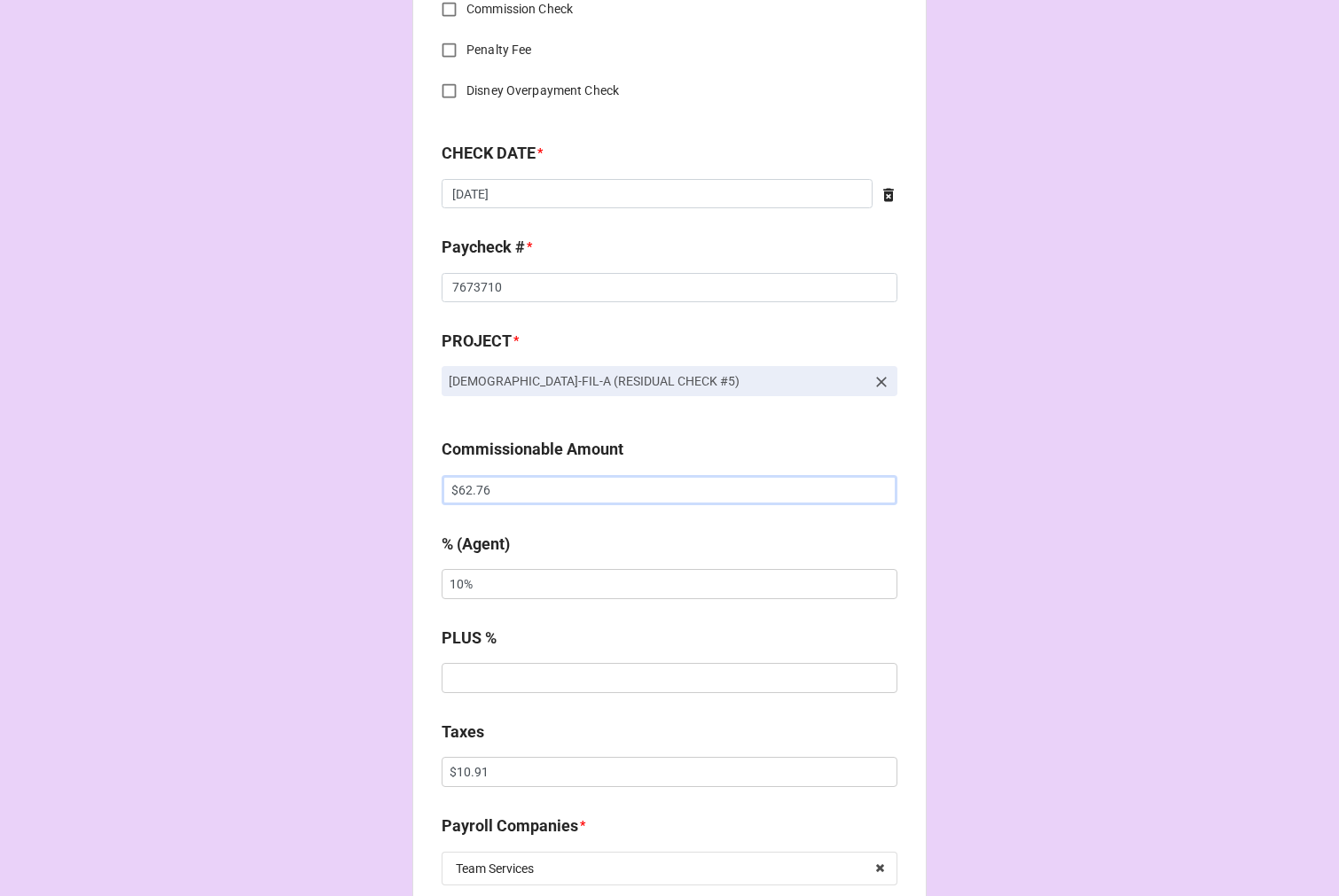
scroll to position [886, 0]
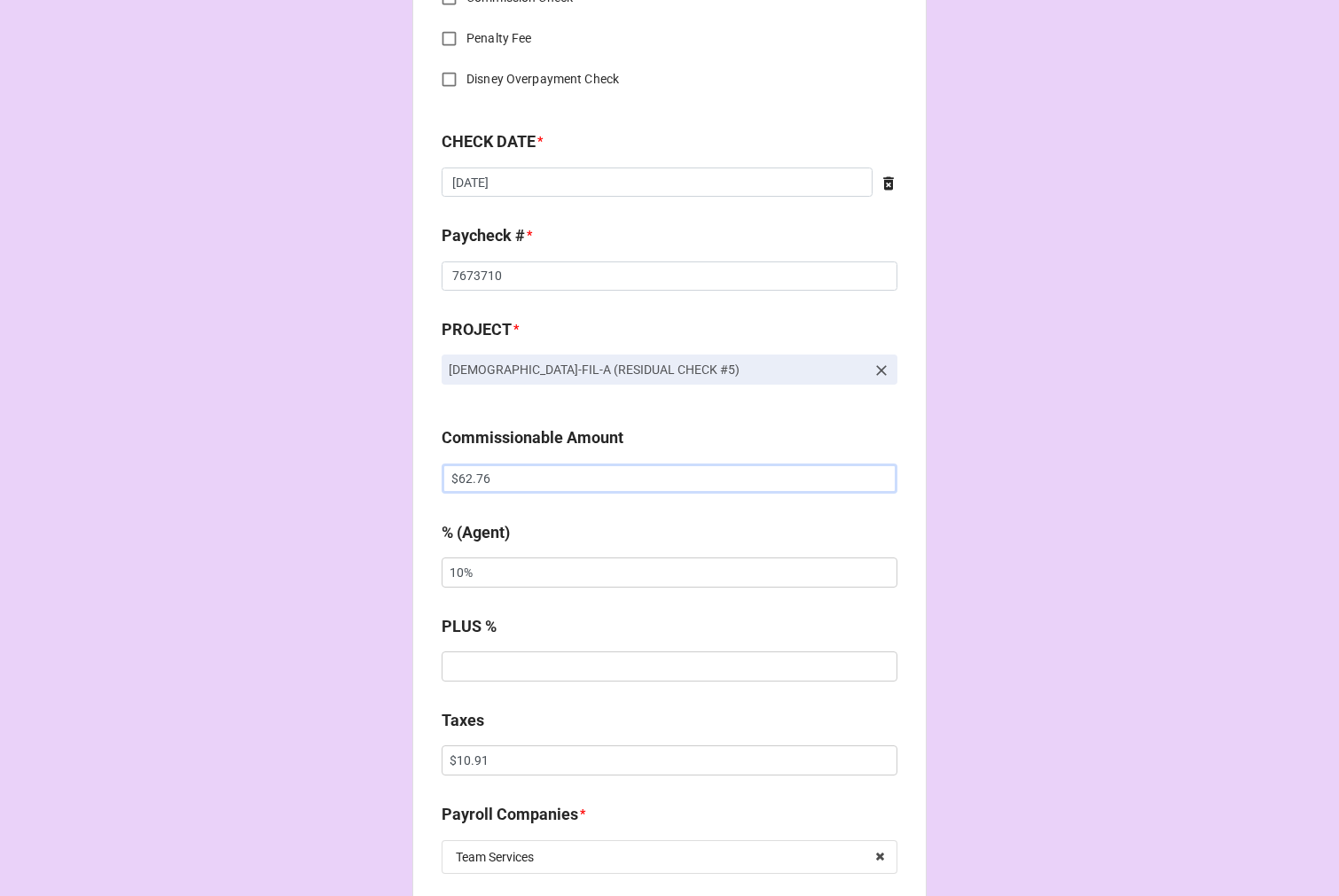
type input "$62.76"
click at [475, 764] on input "$10.91" at bounding box center [669, 760] width 455 height 30
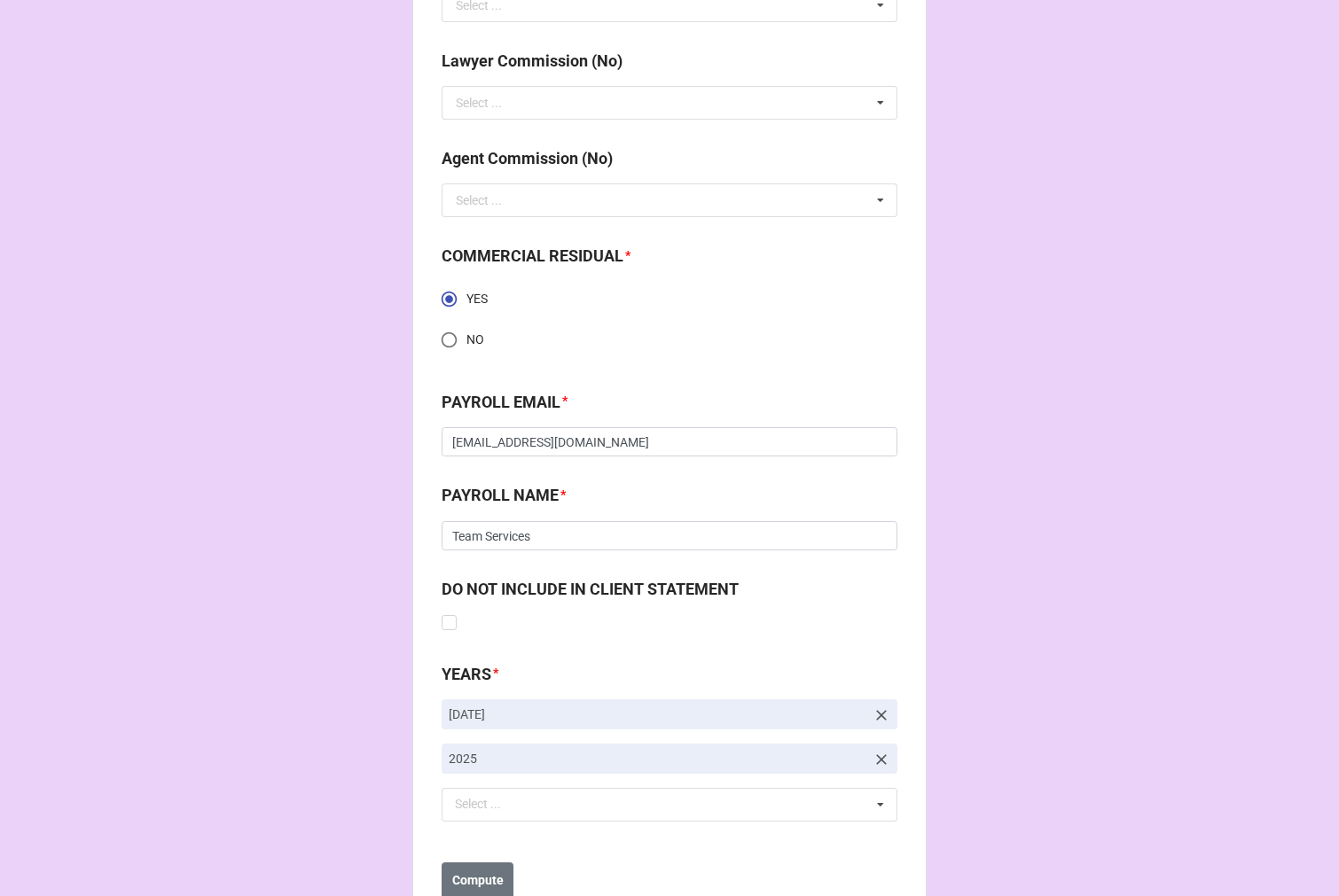
scroll to position [2385, 0]
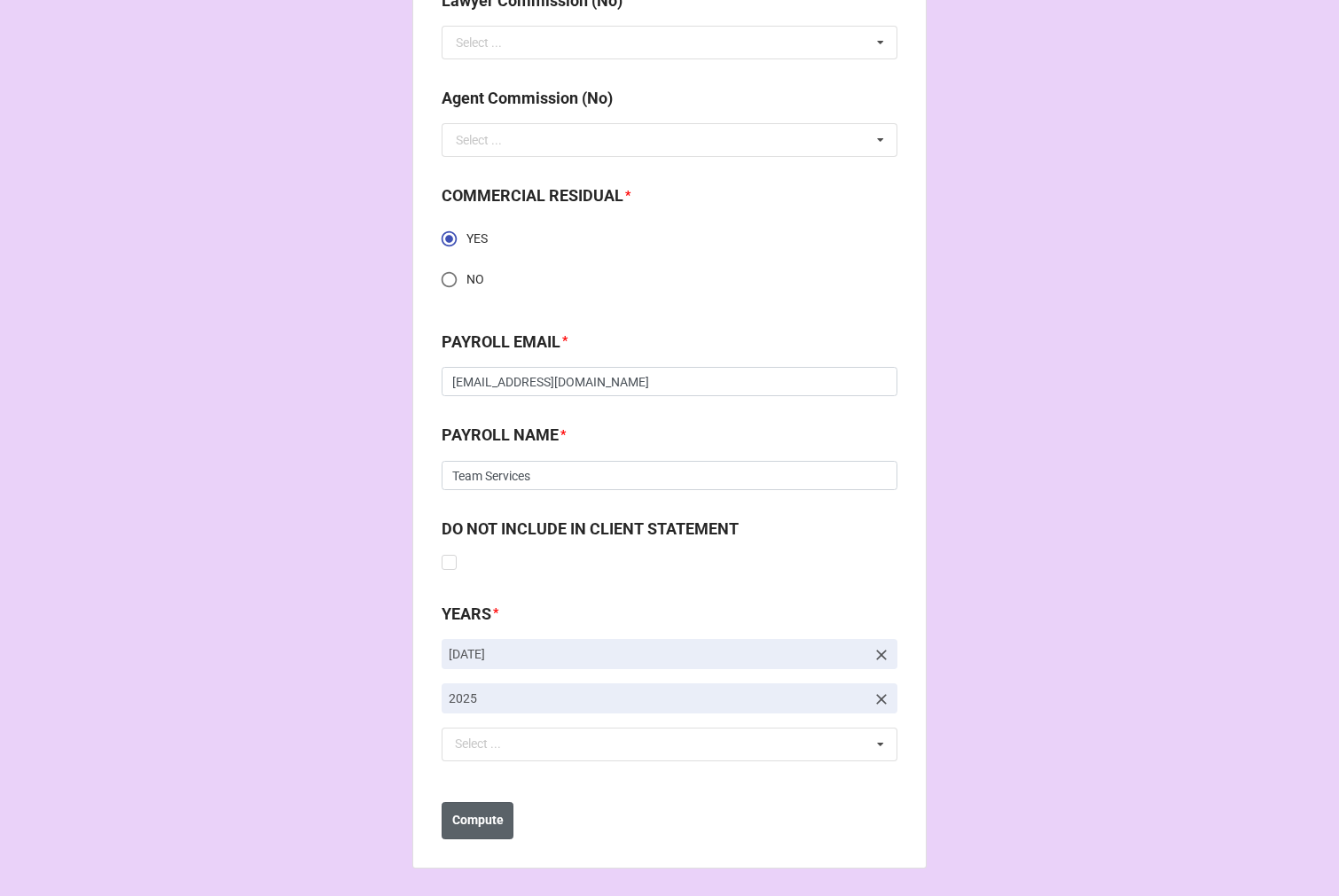
type input "$5.55"
click at [485, 827] on b "Compute" at bounding box center [478, 820] width 51 height 18
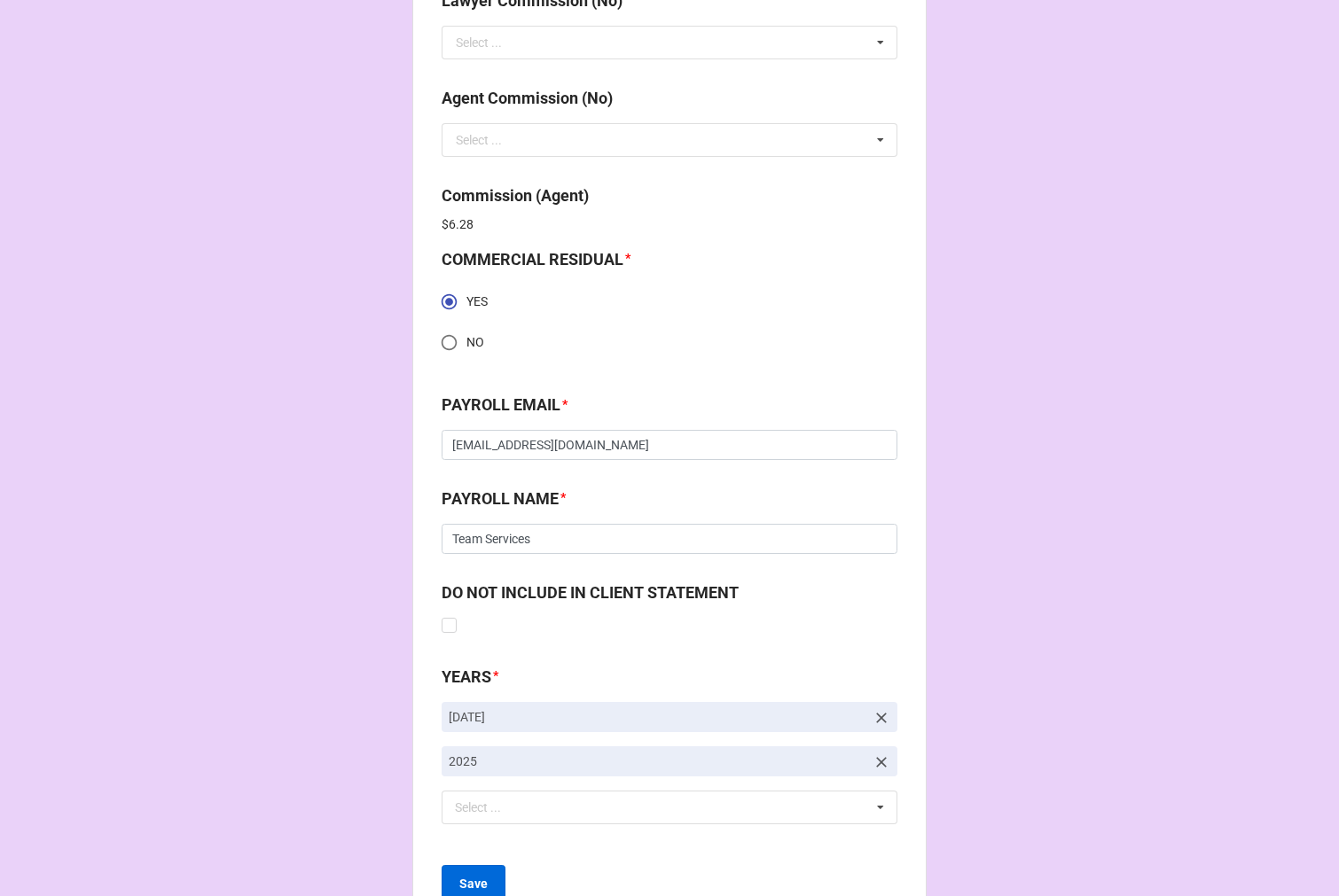
scroll to position [2448, 0]
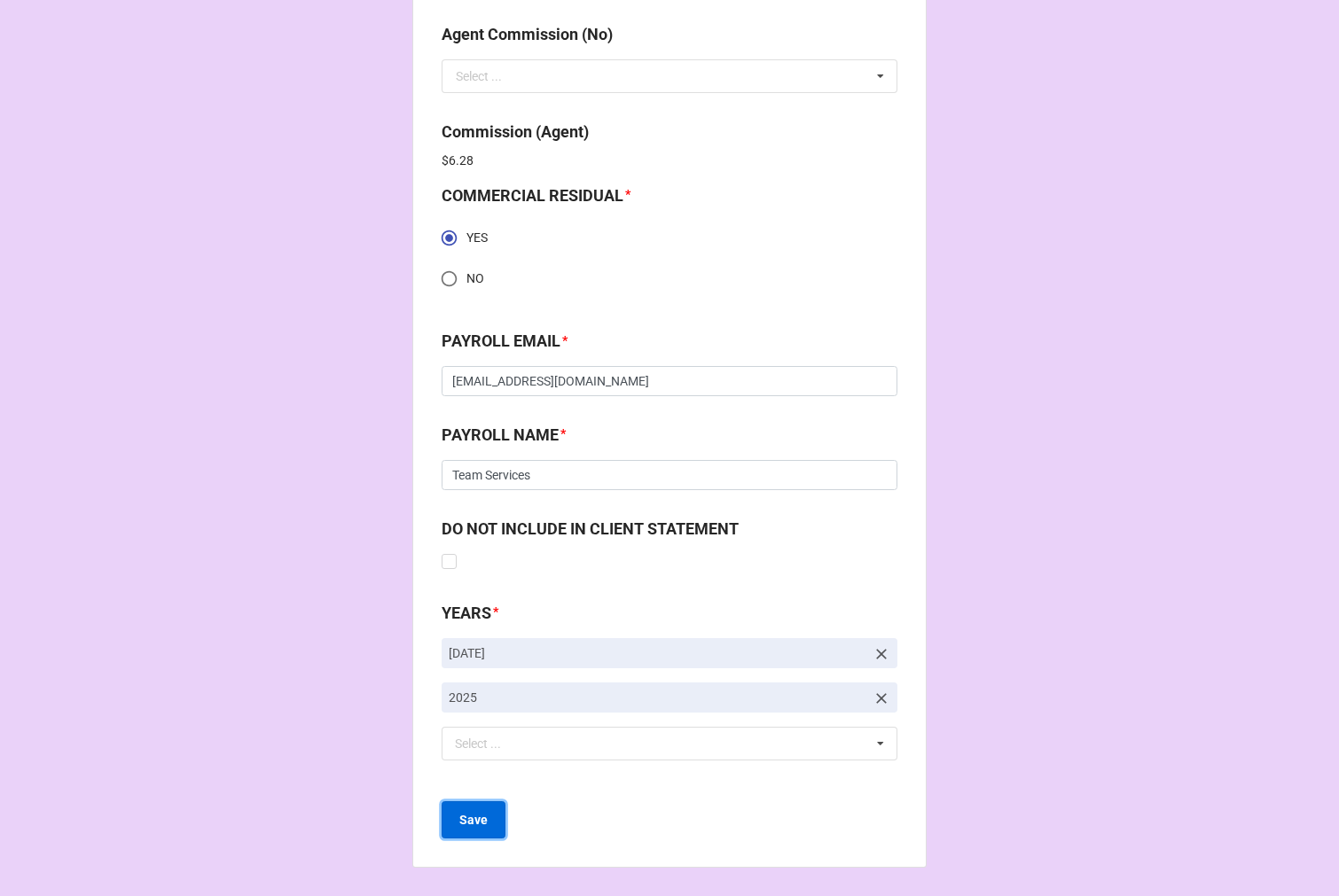
click at [479, 826] on b "Save" at bounding box center [473, 820] width 28 height 18
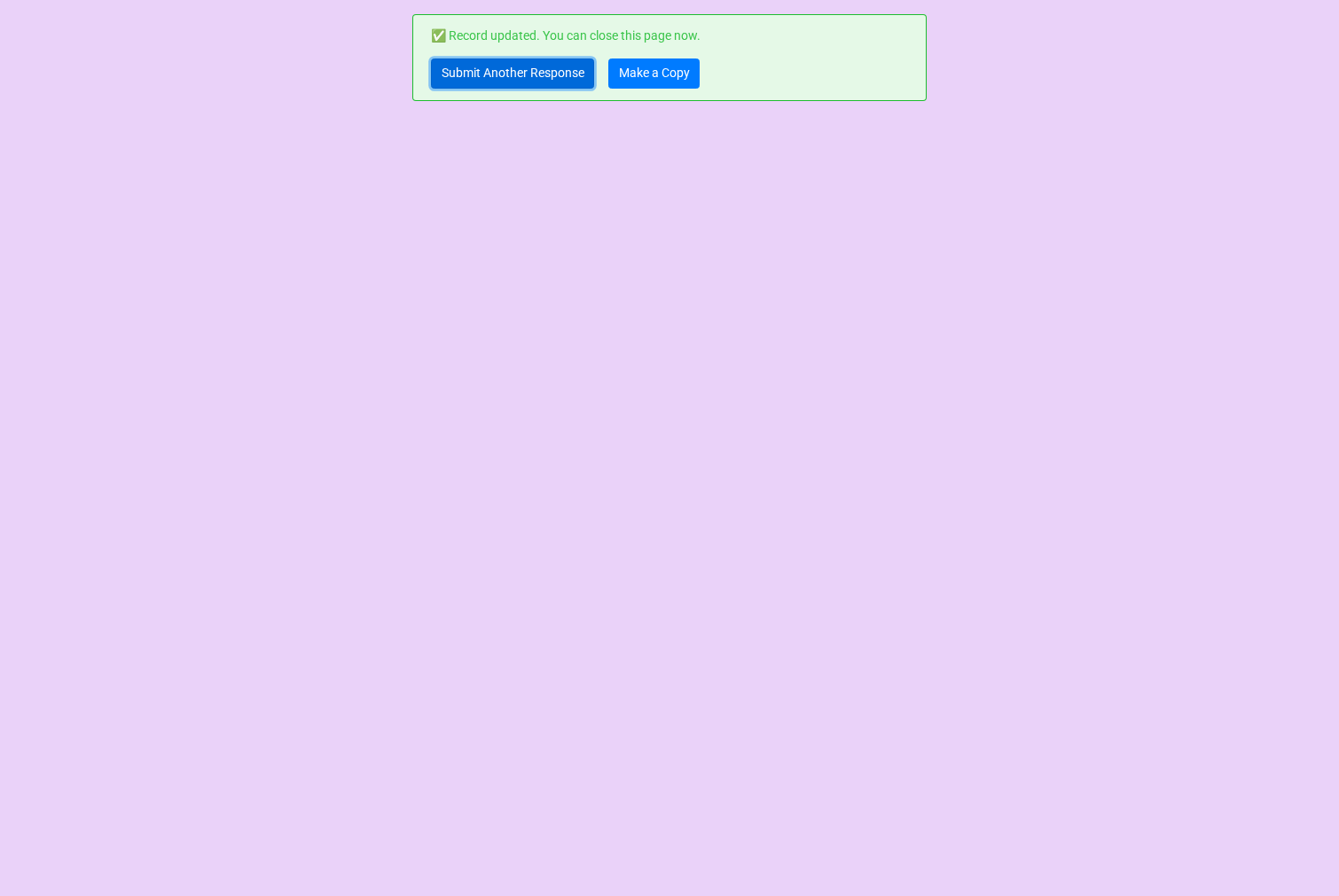
click at [455, 71] on link "Submit Another Response" at bounding box center [512, 73] width 163 height 30
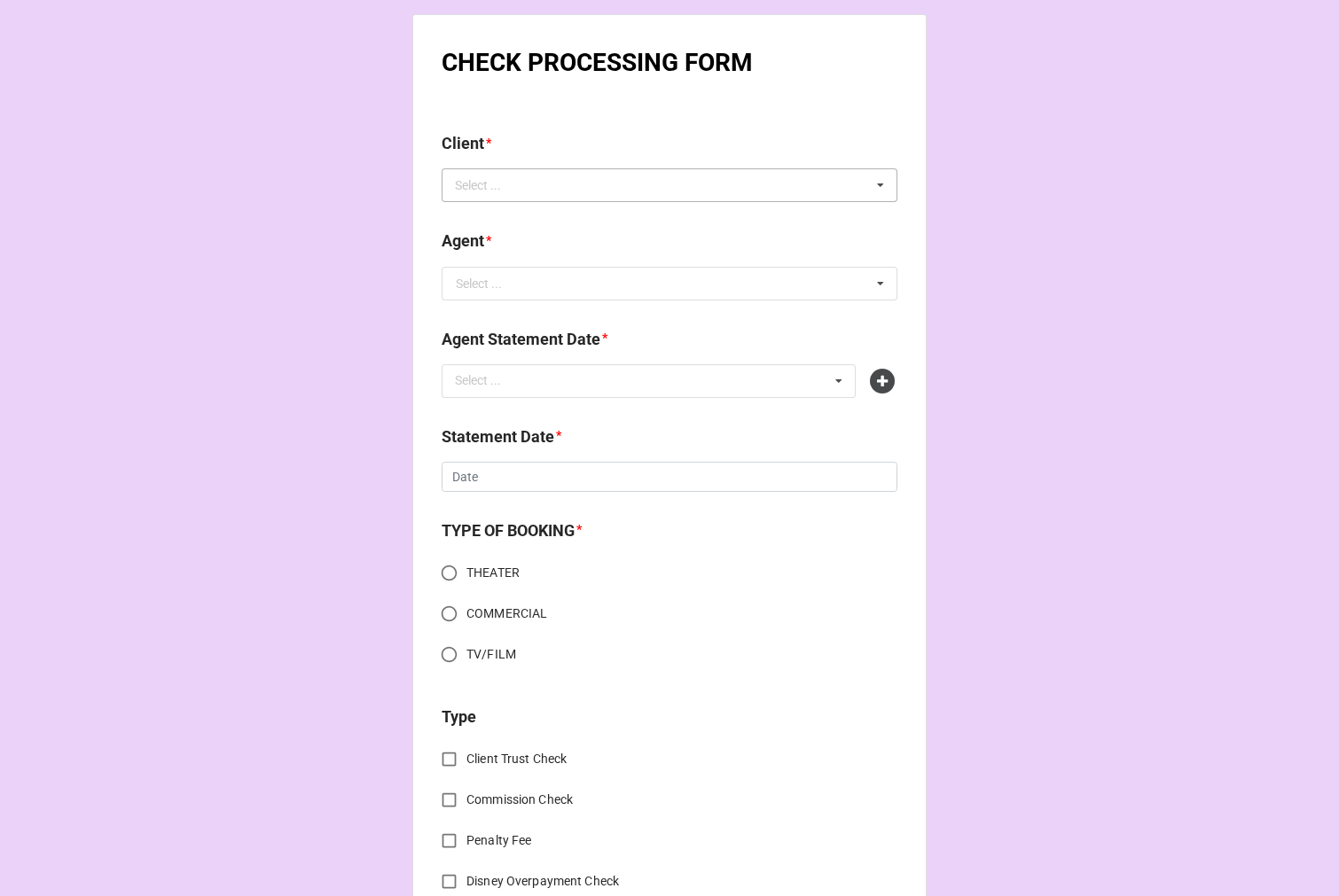
click at [534, 196] on div "Select ... No results found." at bounding box center [669, 185] width 455 height 34
type input "d"
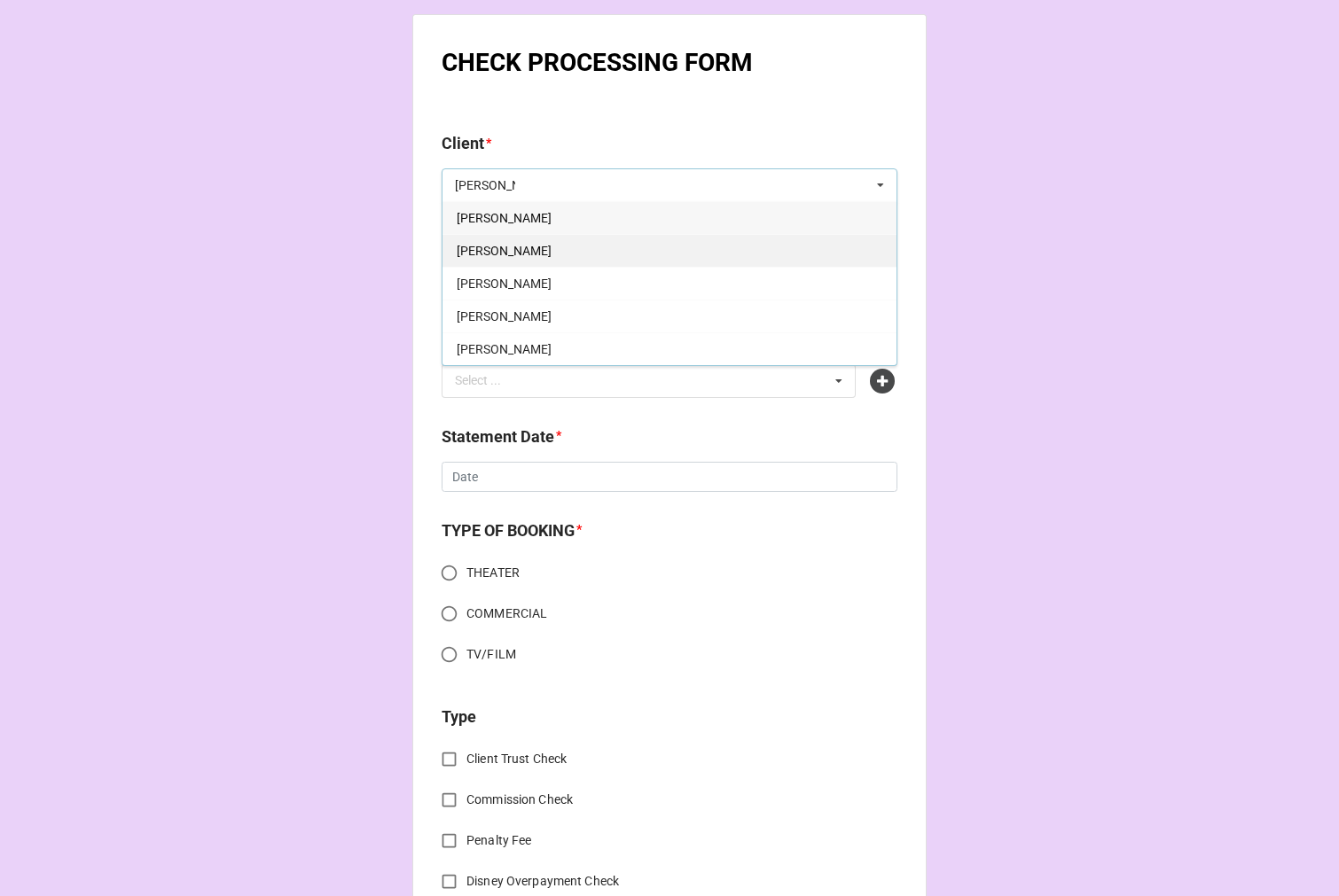
type input "[PERSON_NAME]"
drag, startPoint x: 550, startPoint y: 248, endPoint x: 539, endPoint y: 269, distance: 23.7
click at [549, 246] on div "[PERSON_NAME]" at bounding box center [669, 250] width 453 height 33
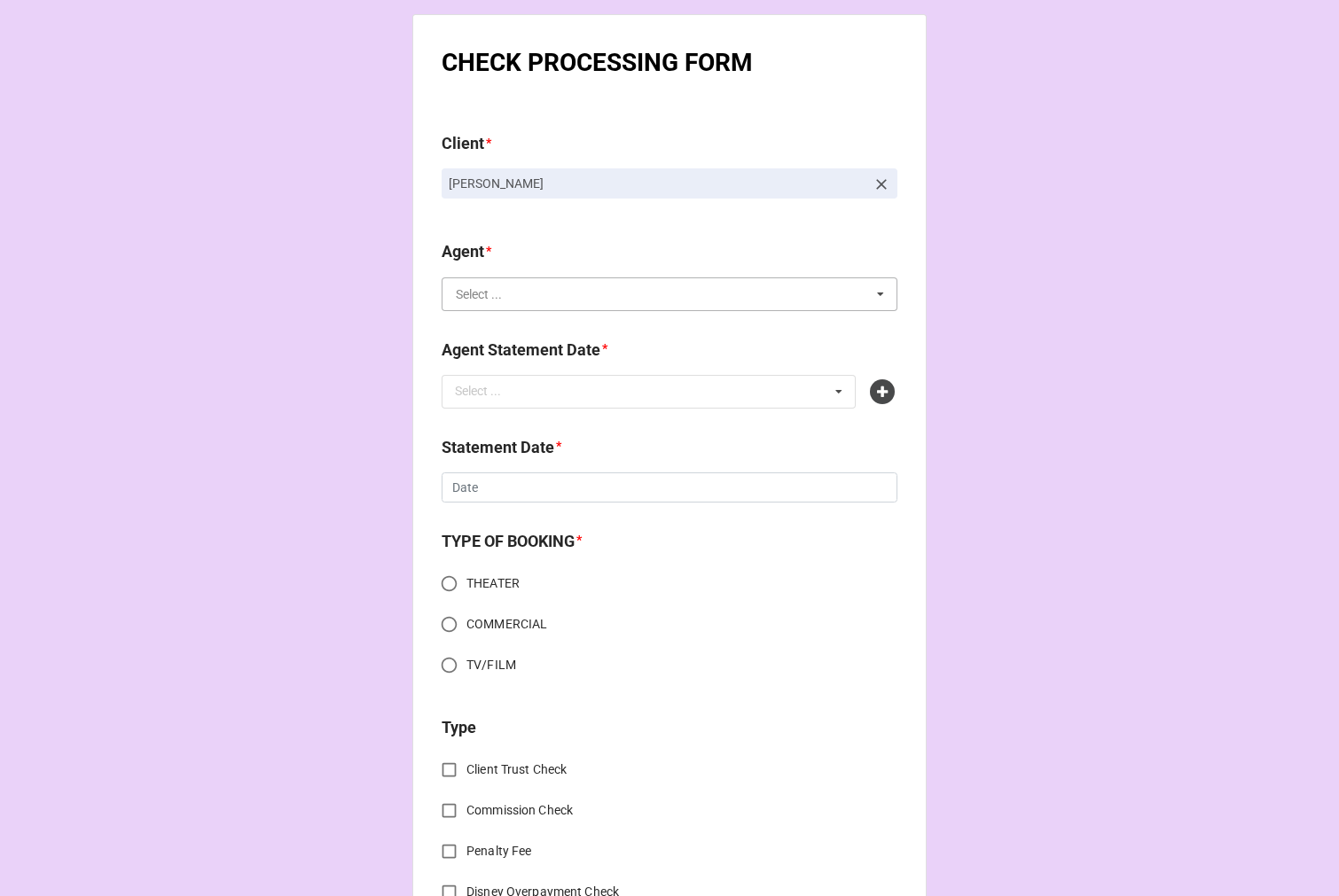
click at [517, 298] on input "text" at bounding box center [669, 294] width 453 height 32
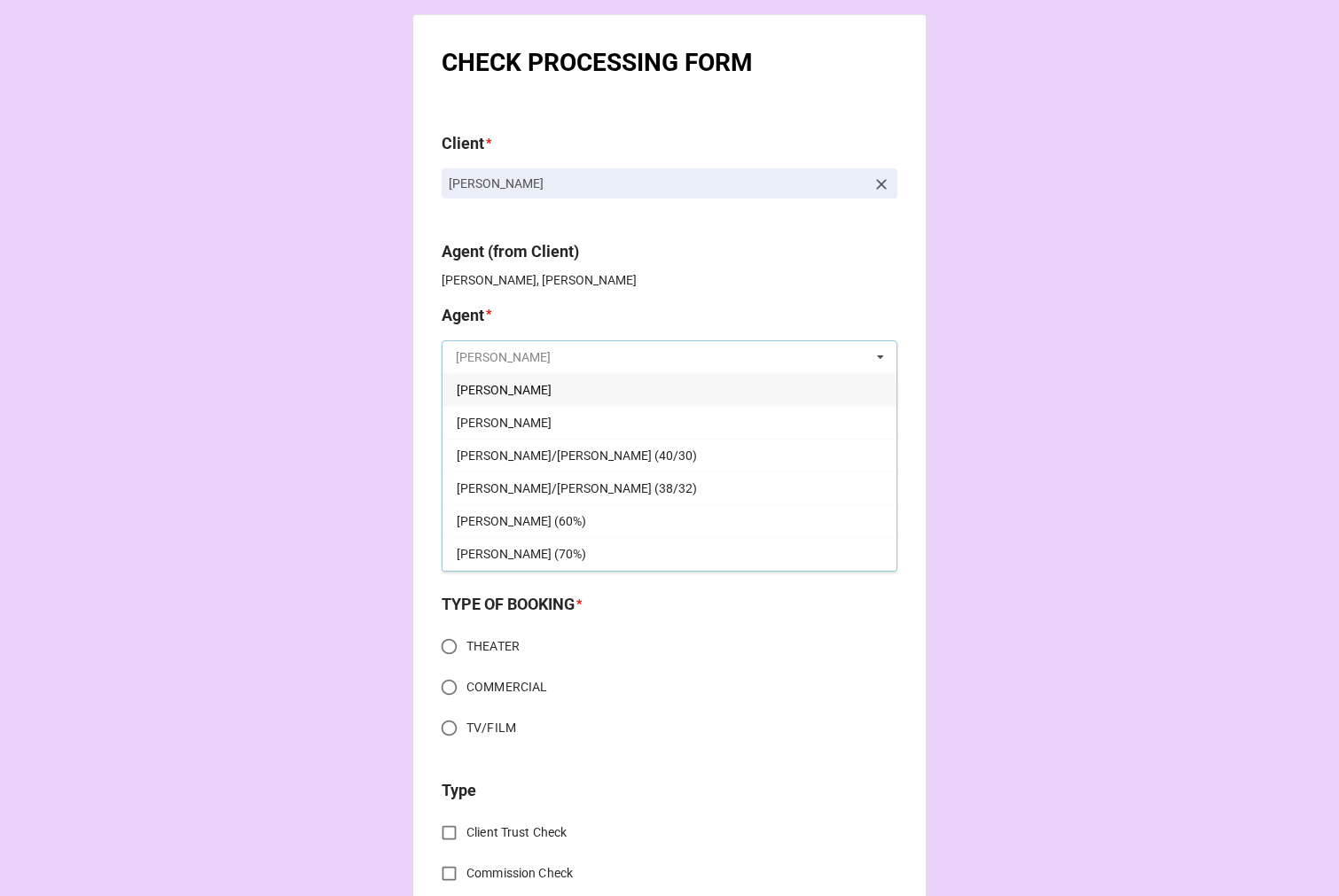
click at [489, 359] on input "text" at bounding box center [669, 357] width 453 height 32
click at [483, 430] on div "[PERSON_NAME]" at bounding box center [669, 422] width 453 height 33
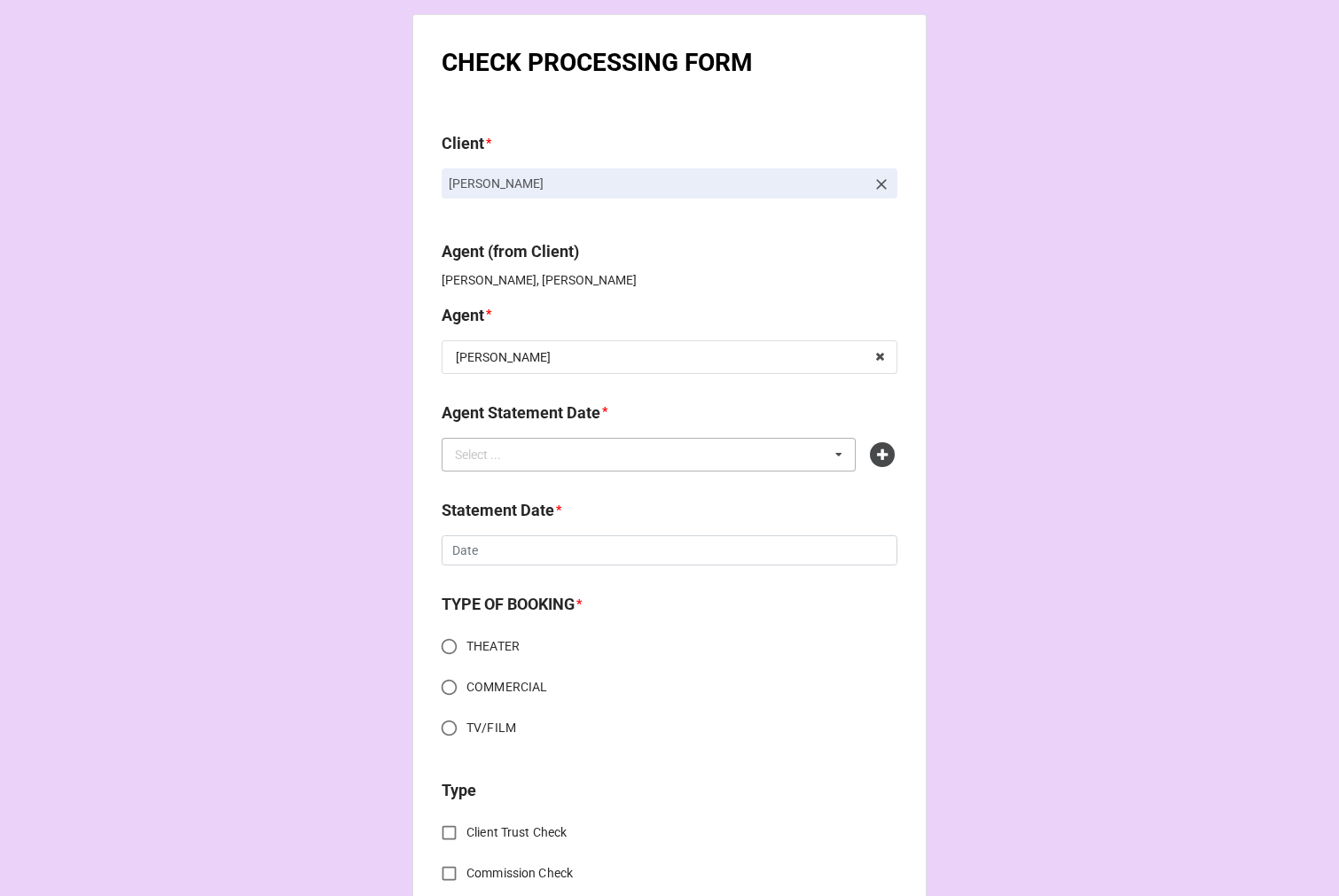
click at [494, 461] on div "Select ..." at bounding box center [488, 453] width 76 height 20
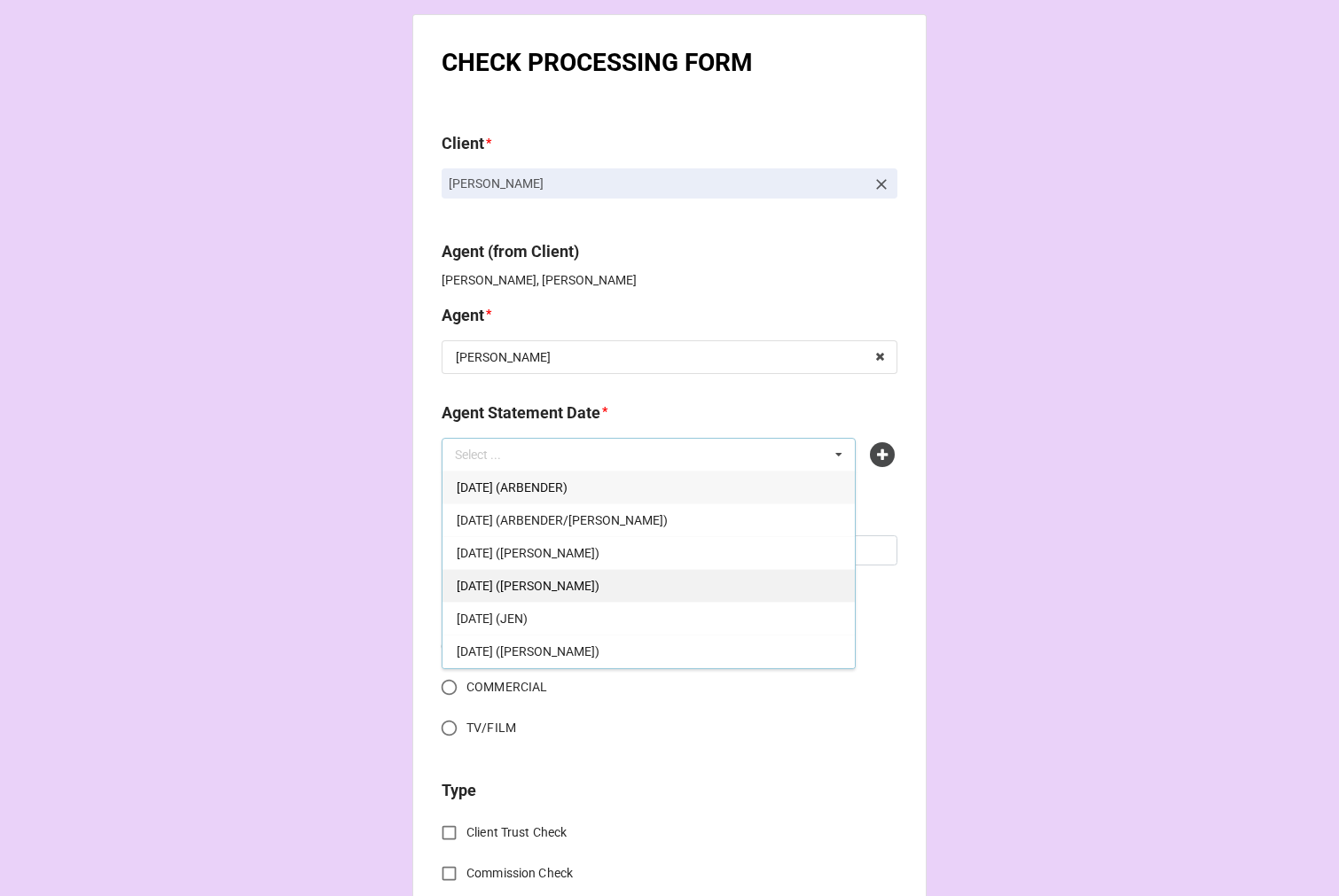
click at [587, 589] on span "[DATE] ([PERSON_NAME])" at bounding box center [528, 586] width 143 height 14
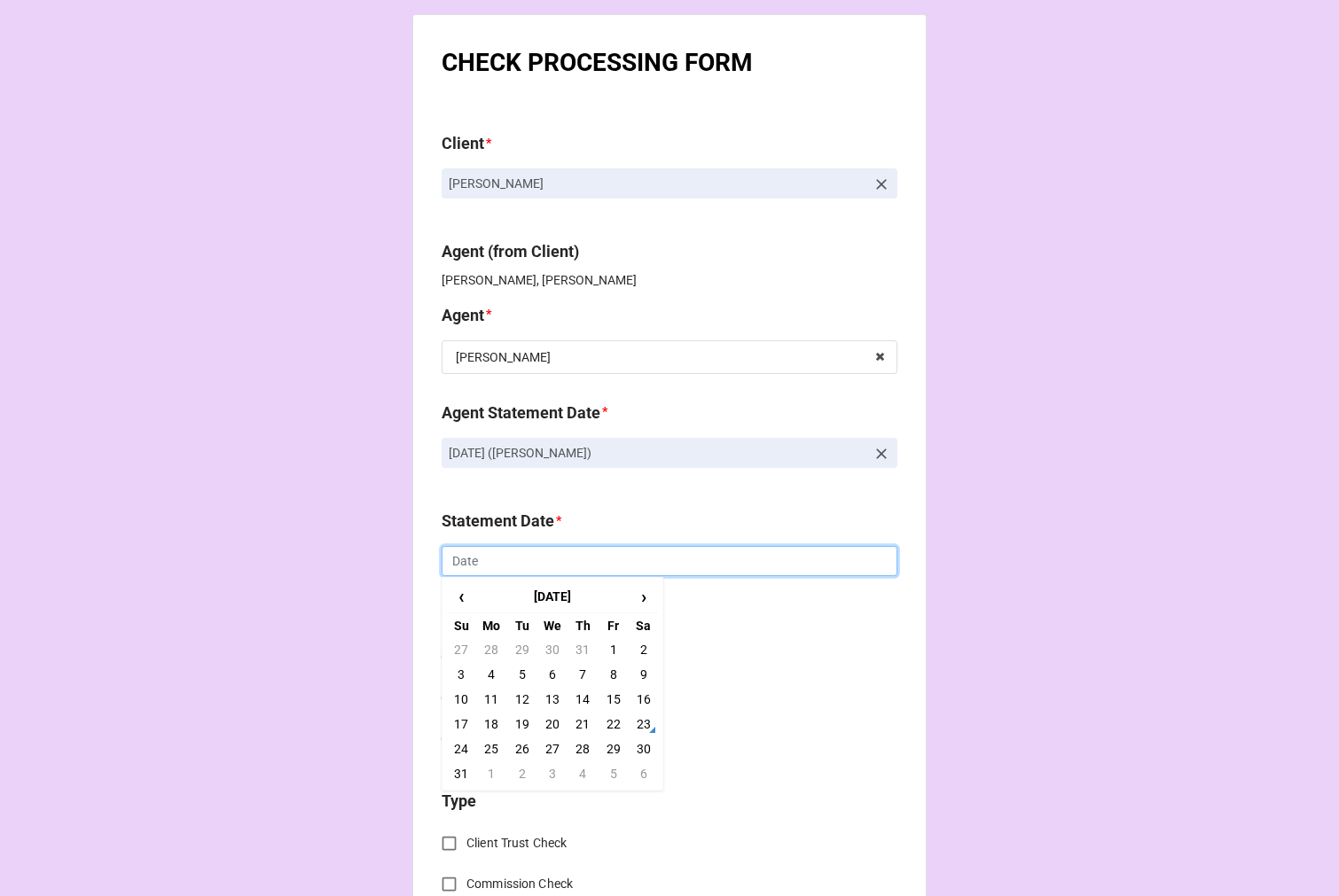
drag, startPoint x: 494, startPoint y: 556, endPoint x: 507, endPoint y: 570, distance: 19.1
click at [493, 555] on input "text" at bounding box center [669, 561] width 455 height 30
click at [610, 775] on td "5" at bounding box center [612, 774] width 30 height 25
type input "[DATE]"
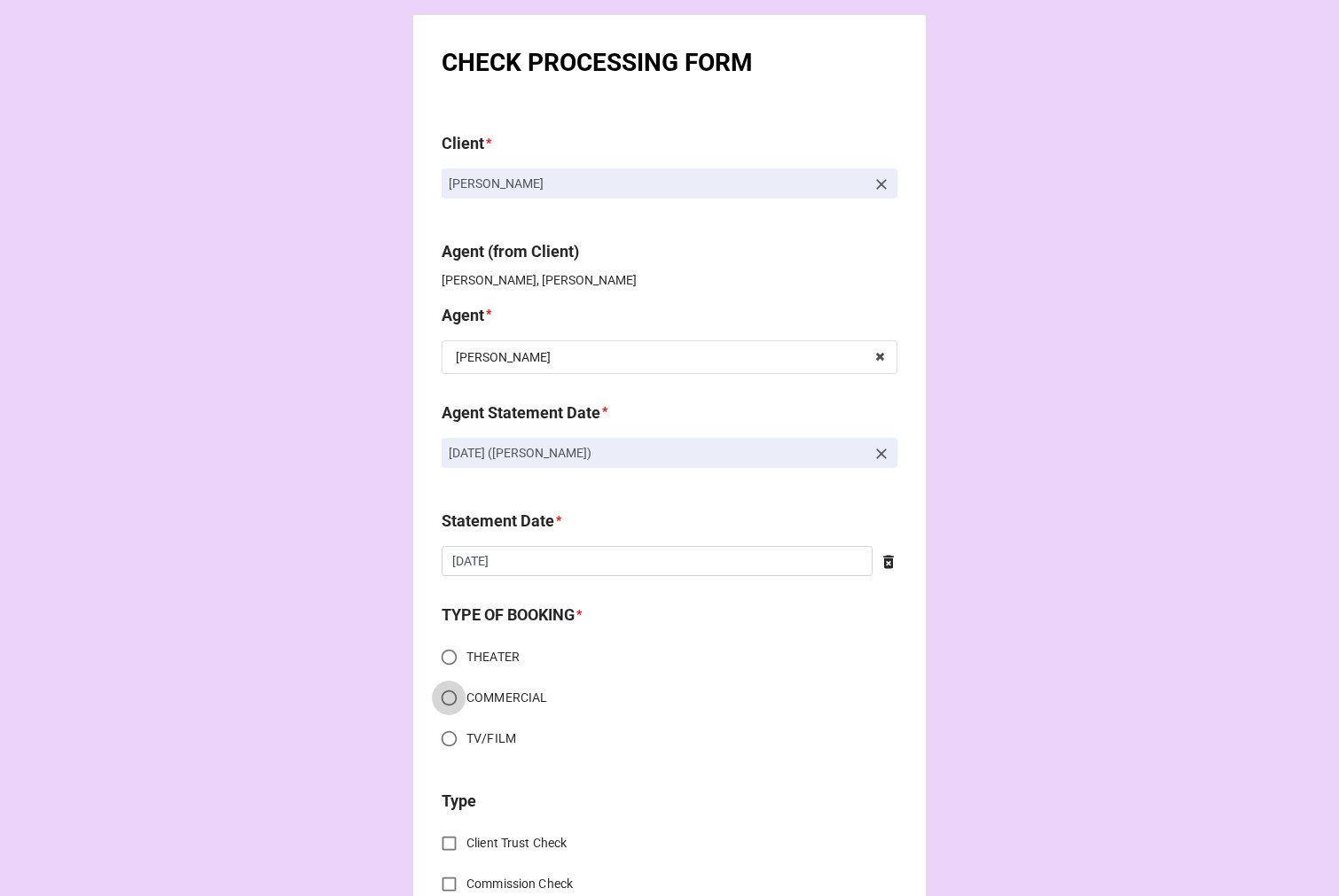
click at [443, 693] on input "COMMERCIAL" at bounding box center [450, 698] width 35 height 35
radio input "true"
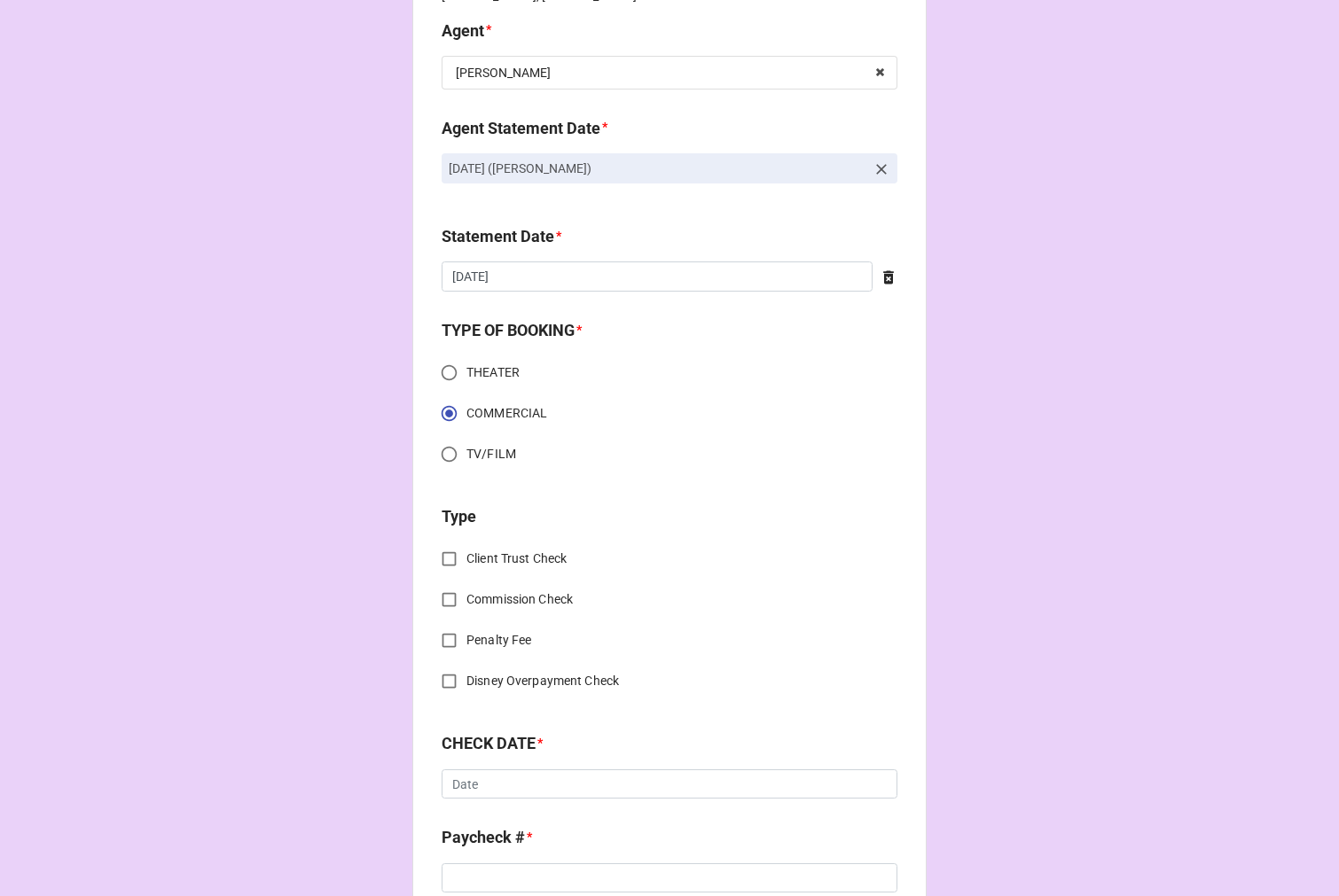
scroll to position [295, 0]
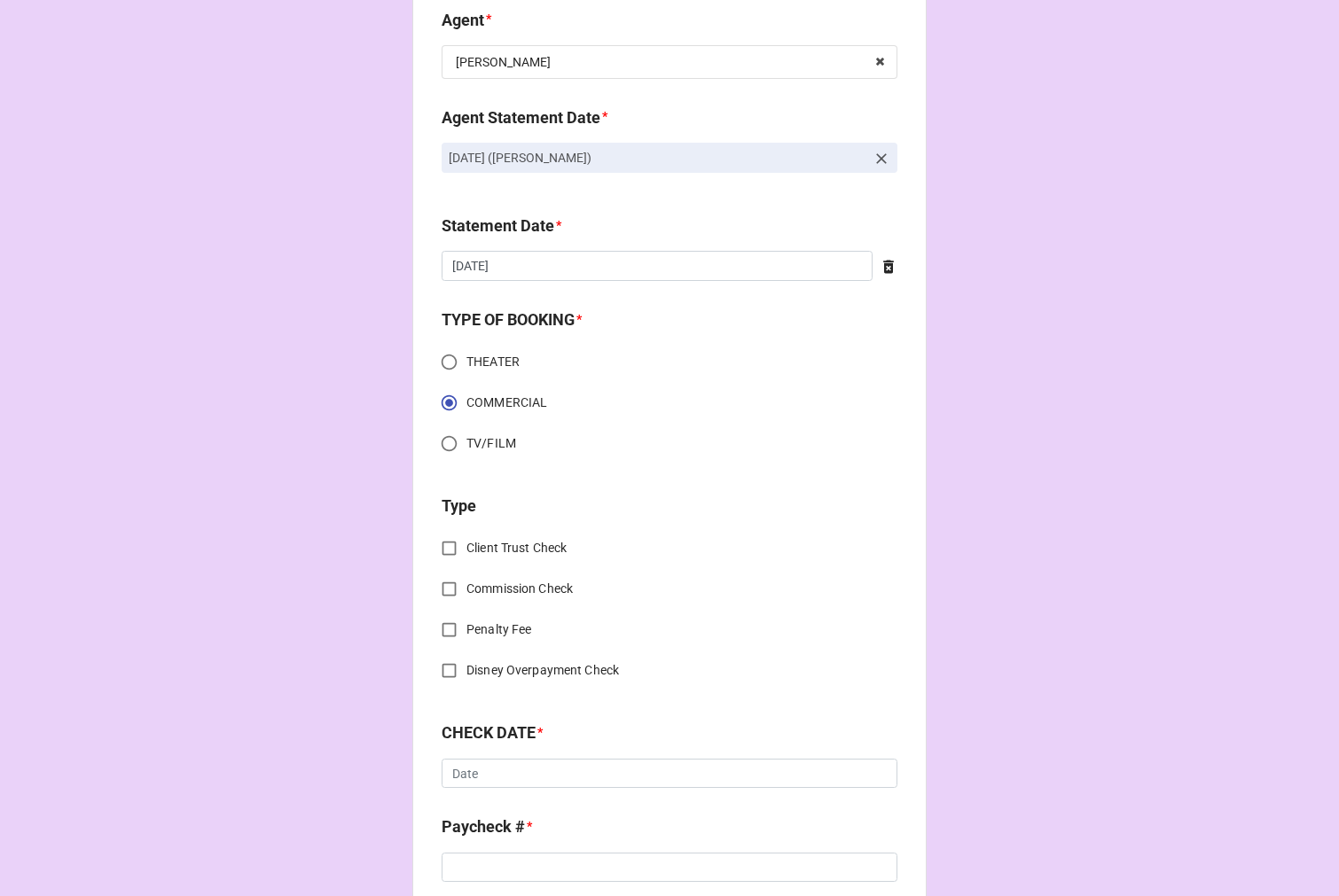
click at [445, 549] on input "Client Trust Check" at bounding box center [450, 548] width 35 height 35
checkbox input "true"
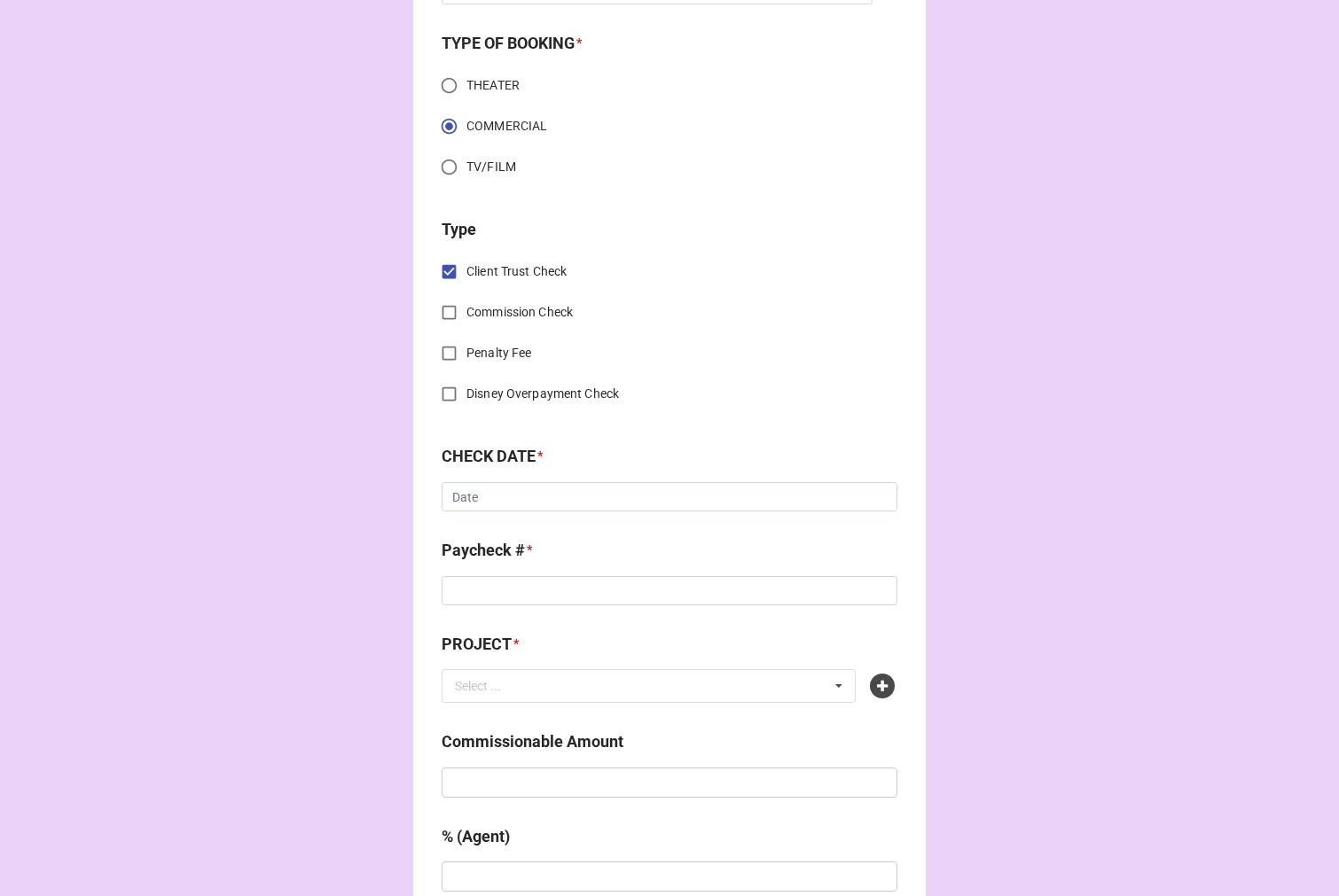
scroll to position [591, 0]
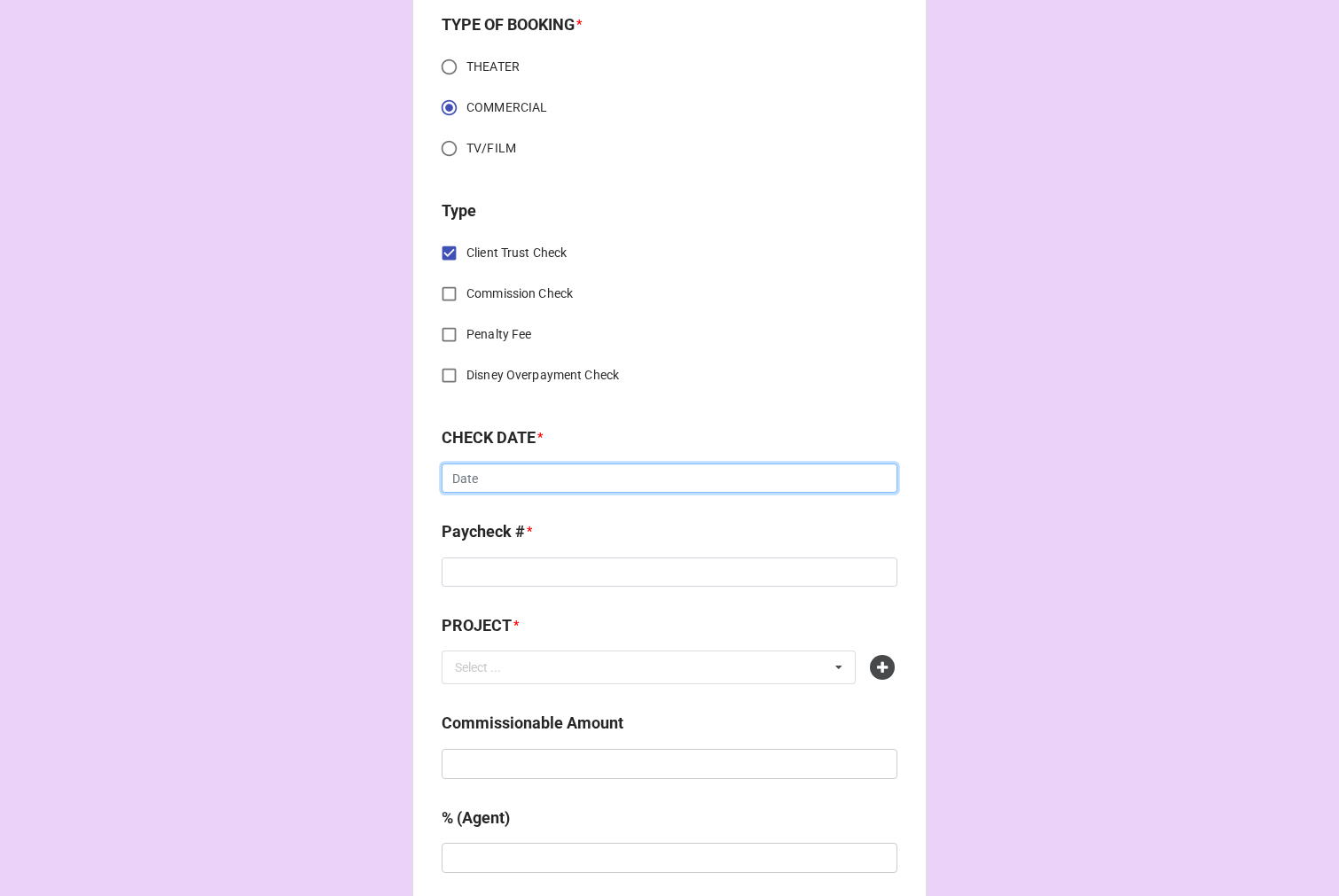
click at [496, 485] on input "text" at bounding box center [669, 478] width 455 height 30
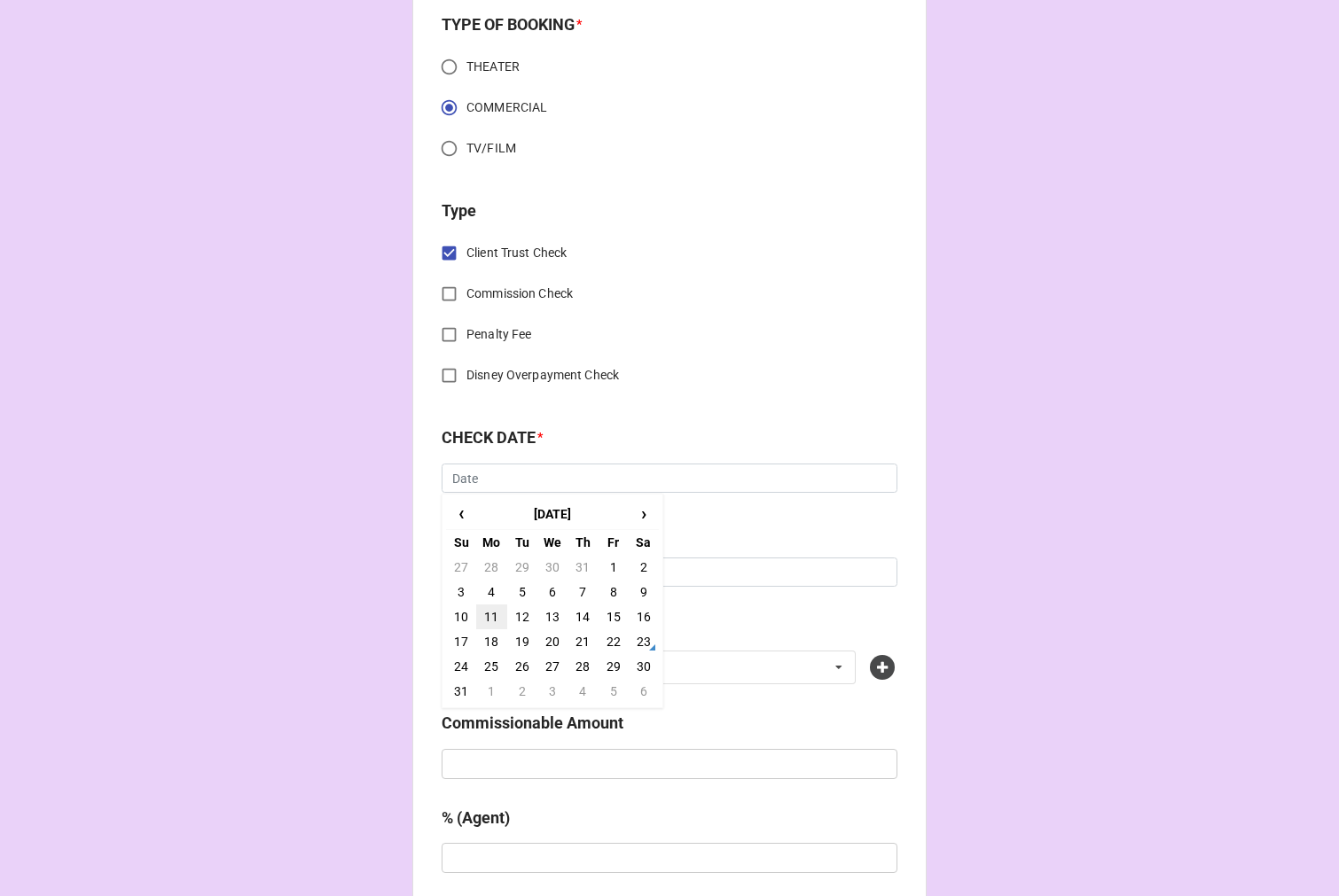
click at [485, 607] on td "11" at bounding box center [490, 617] width 30 height 25
type input "8/11/2025"
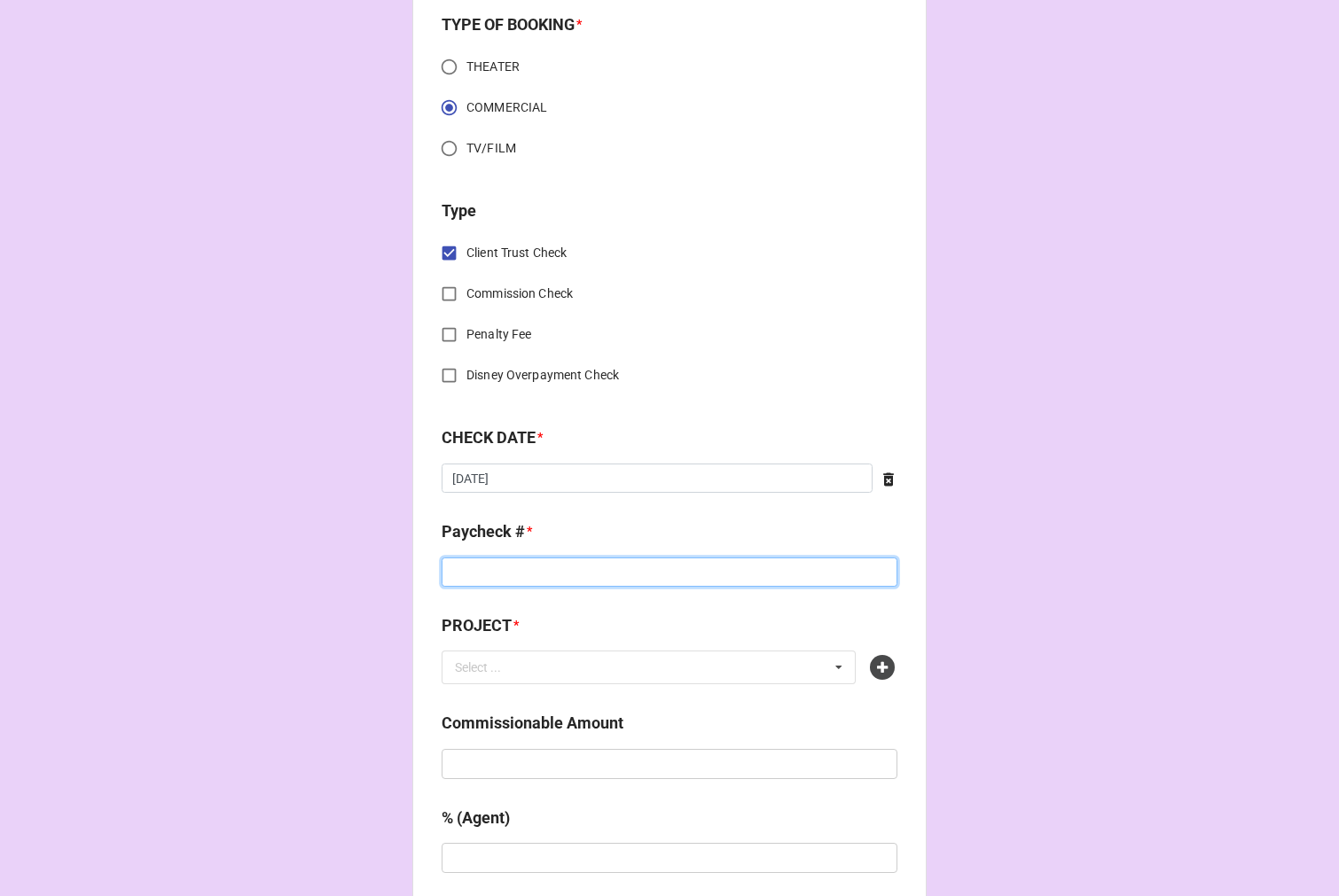
click at [485, 571] on input at bounding box center [669, 572] width 455 height 30
type input "7672352"
click at [879, 666] on icon at bounding box center [883, 668] width 25 height 25
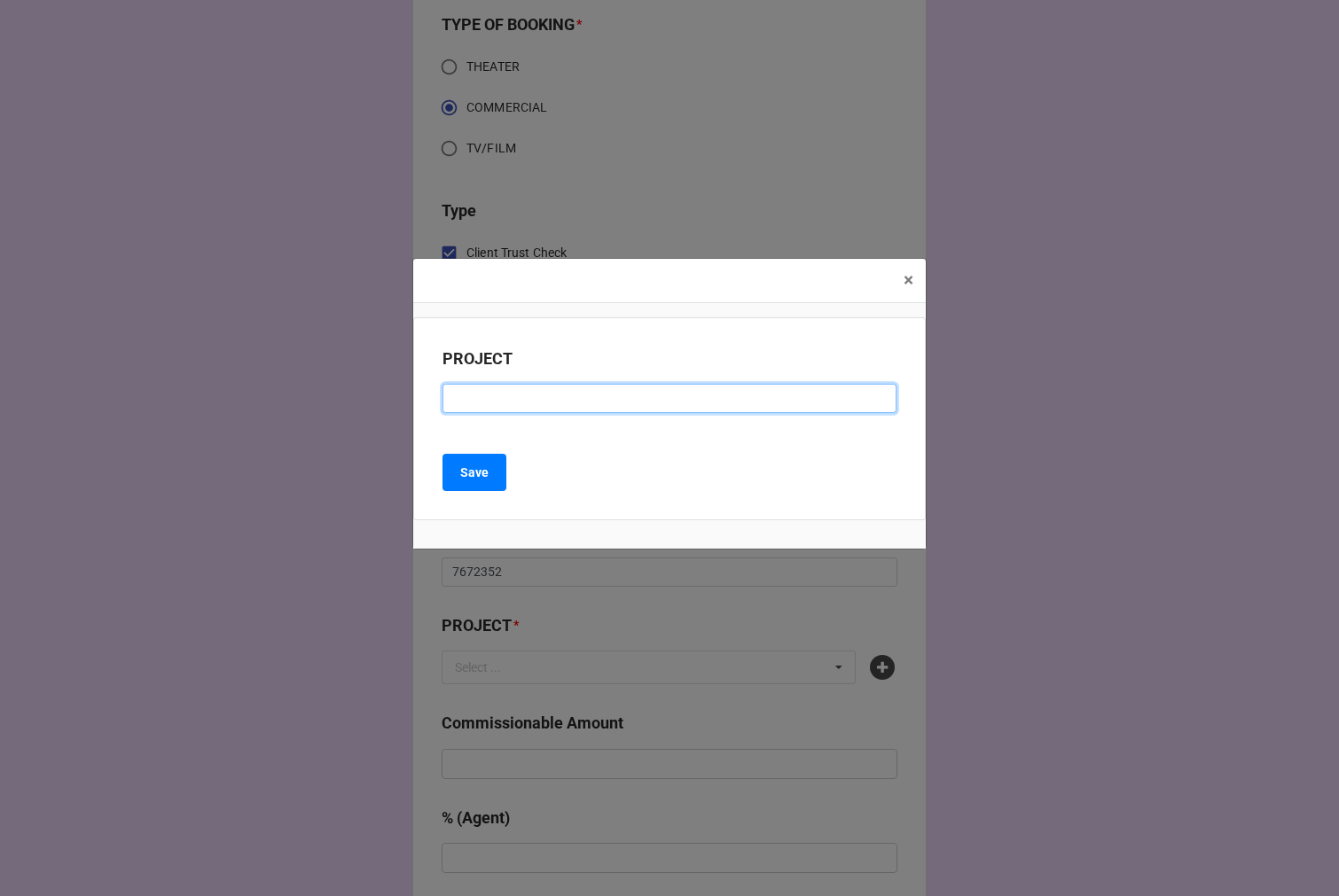
click at [489, 404] on input at bounding box center [669, 398] width 453 height 30
type input "BIMZELX (RESIDUAL CHECK #1)"
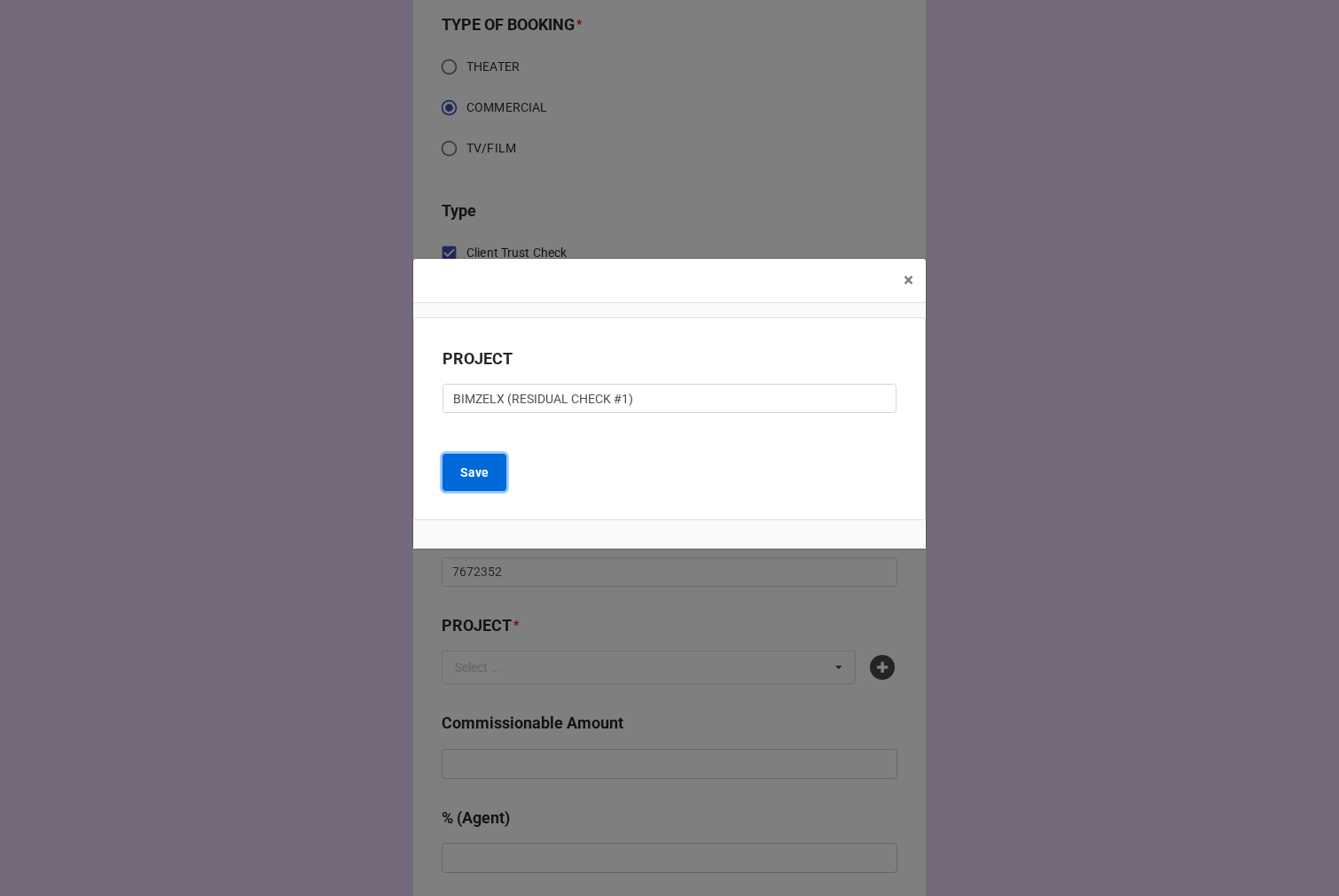
click at [468, 479] on b "Save" at bounding box center [474, 473] width 28 height 18
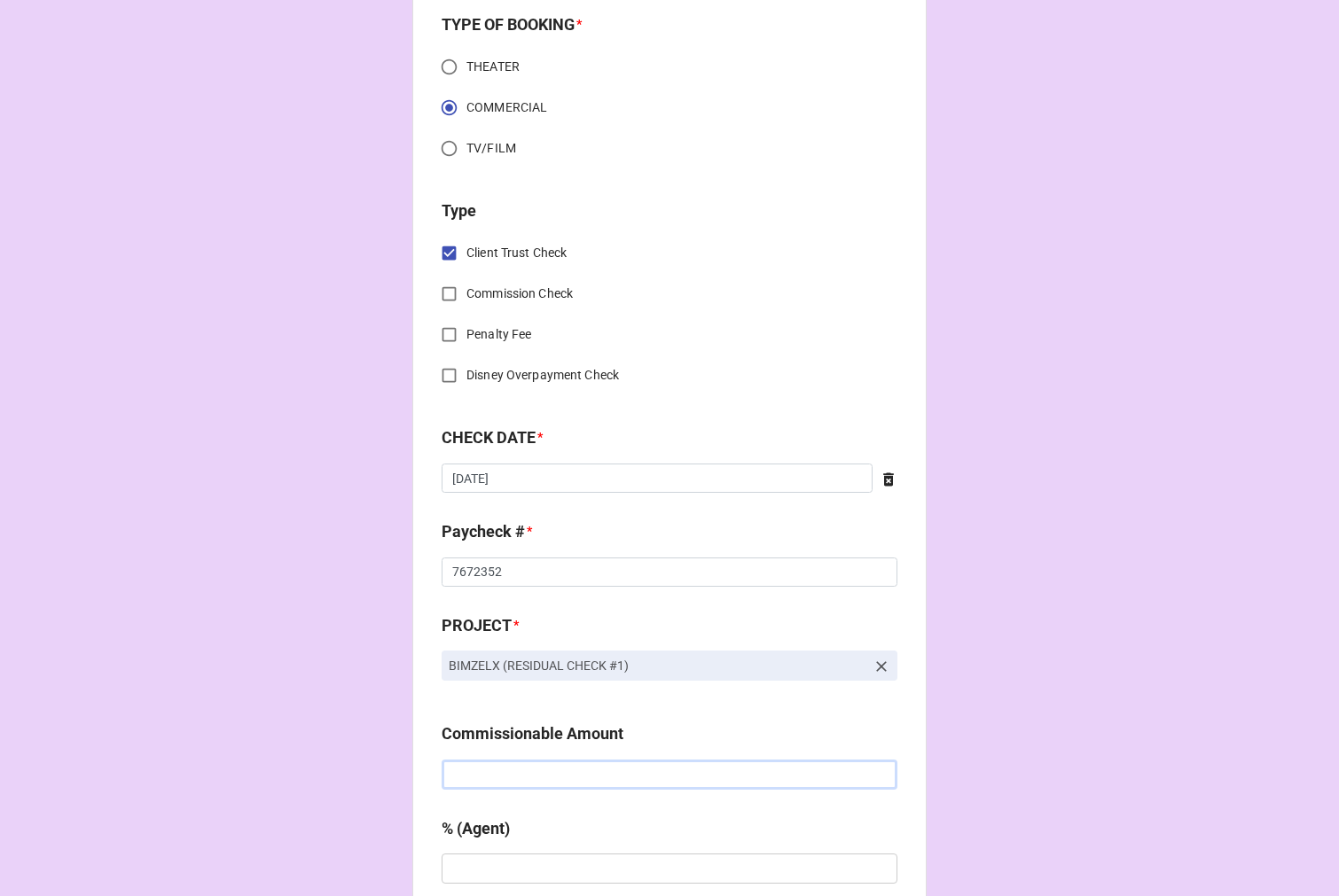
click at [538, 769] on input "text" at bounding box center [669, 774] width 455 height 30
type input "$1,250.00"
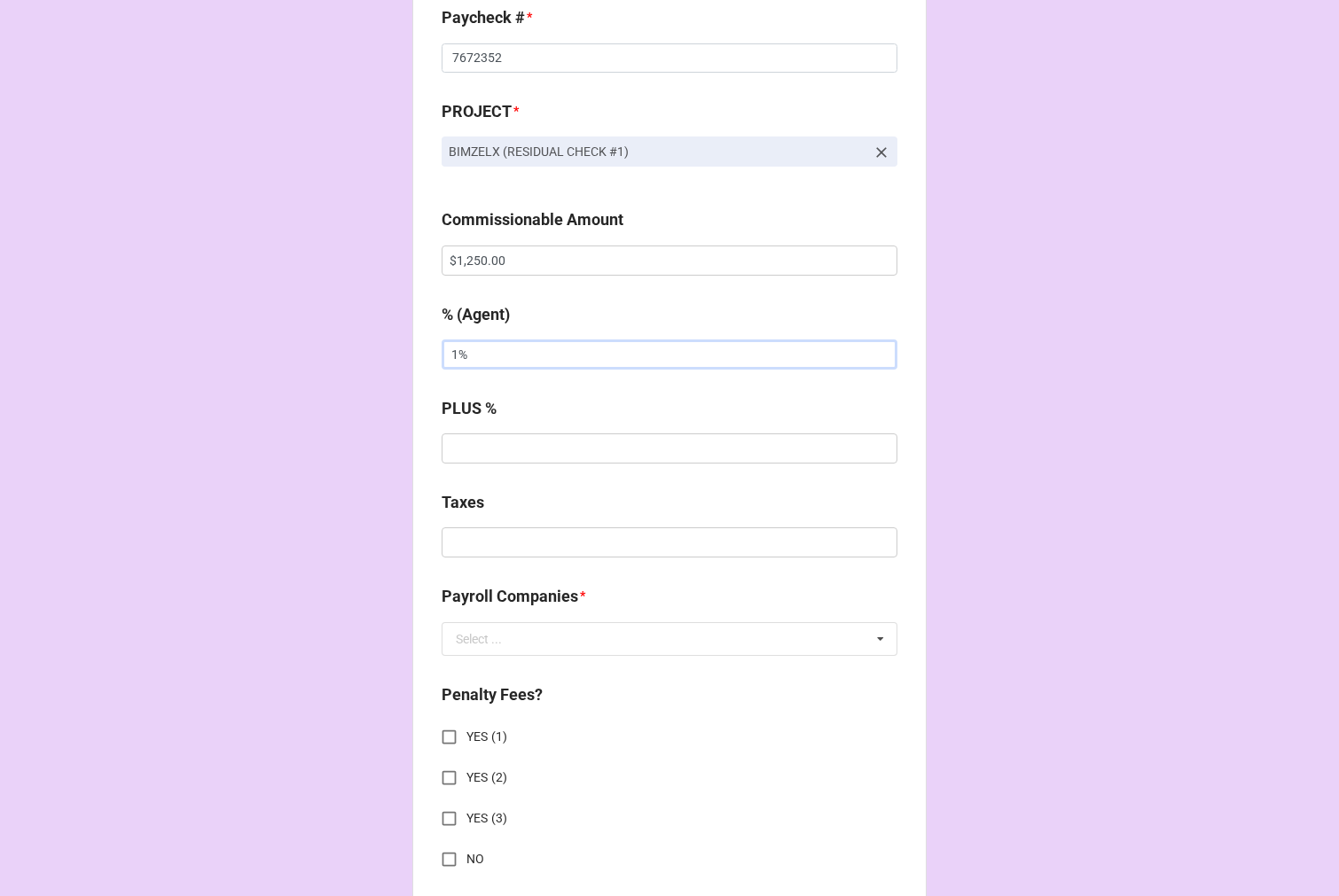
drag, startPoint x: 523, startPoint y: 364, endPoint x: 310, endPoint y: 322, distance: 217.1
click at [315, 323] on div "CHECK PROCESSING FORM Client * Kyle Caldwell Agent (from Client) Kara, Rebecca,…" at bounding box center [669, 398] width 1339 height 3005
type input "10%"
type input "$229.13"
click at [503, 641] on input "text" at bounding box center [669, 639] width 453 height 32
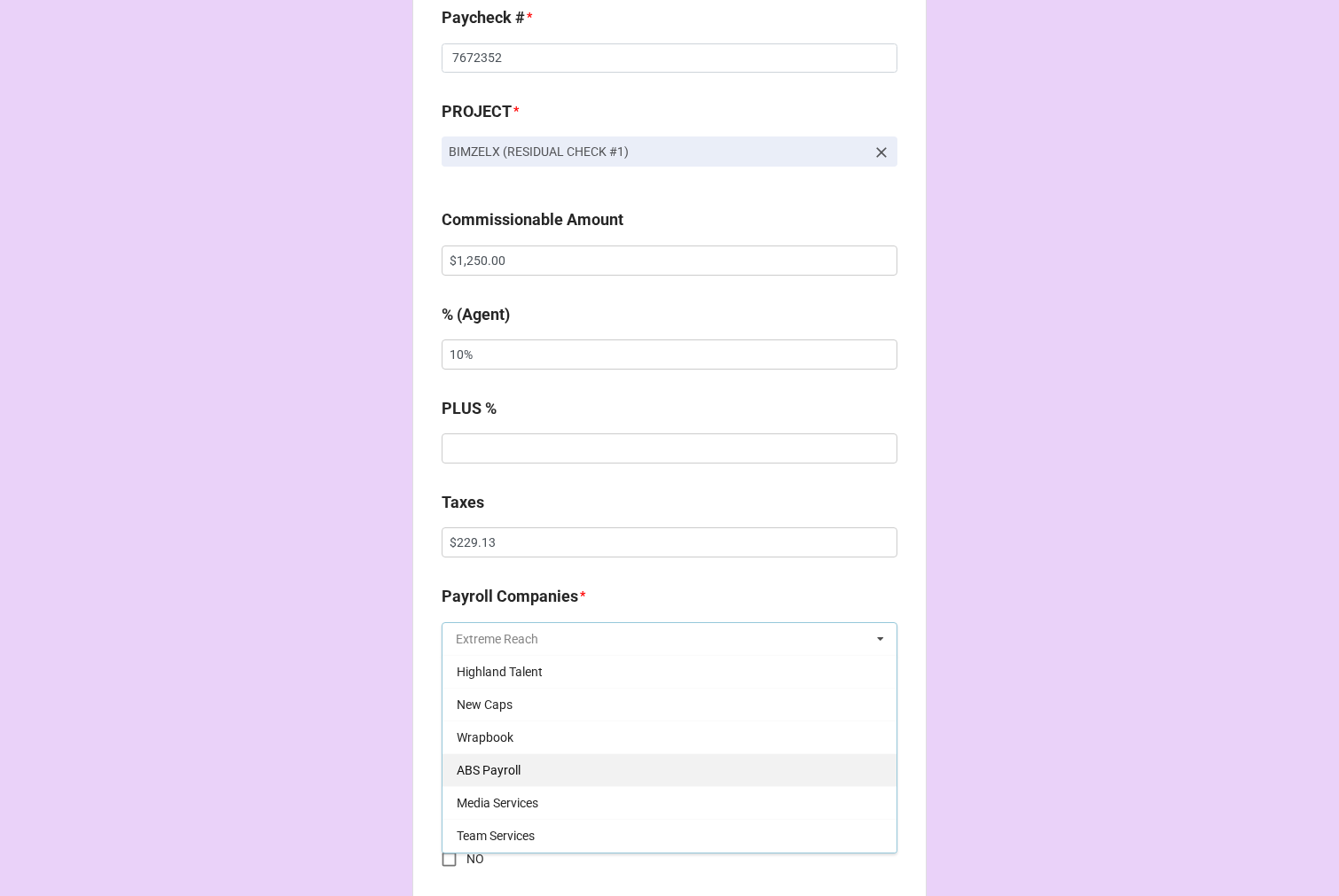
scroll to position [197, 0]
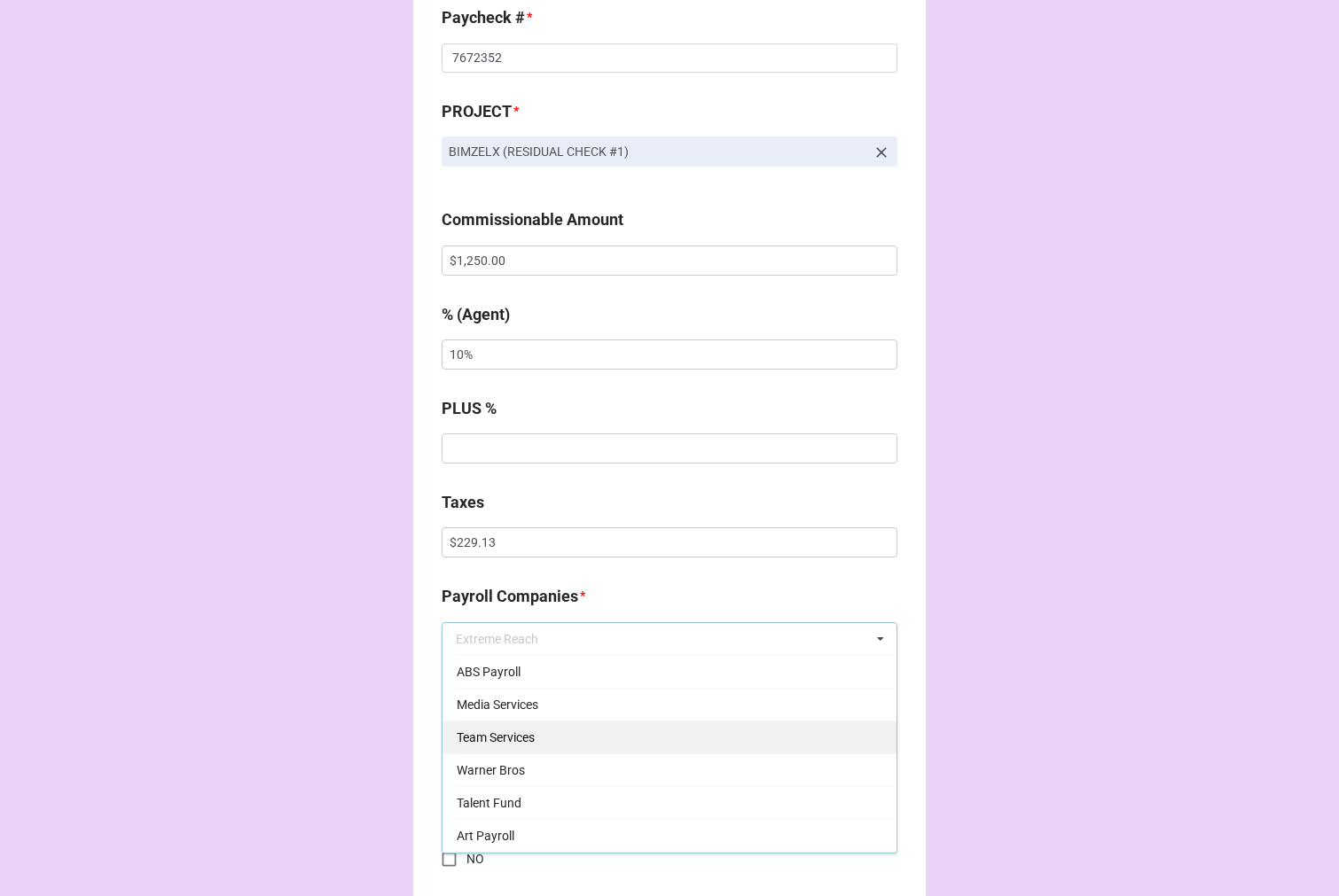
click at [514, 747] on div "Team Services" at bounding box center [669, 737] width 453 height 33
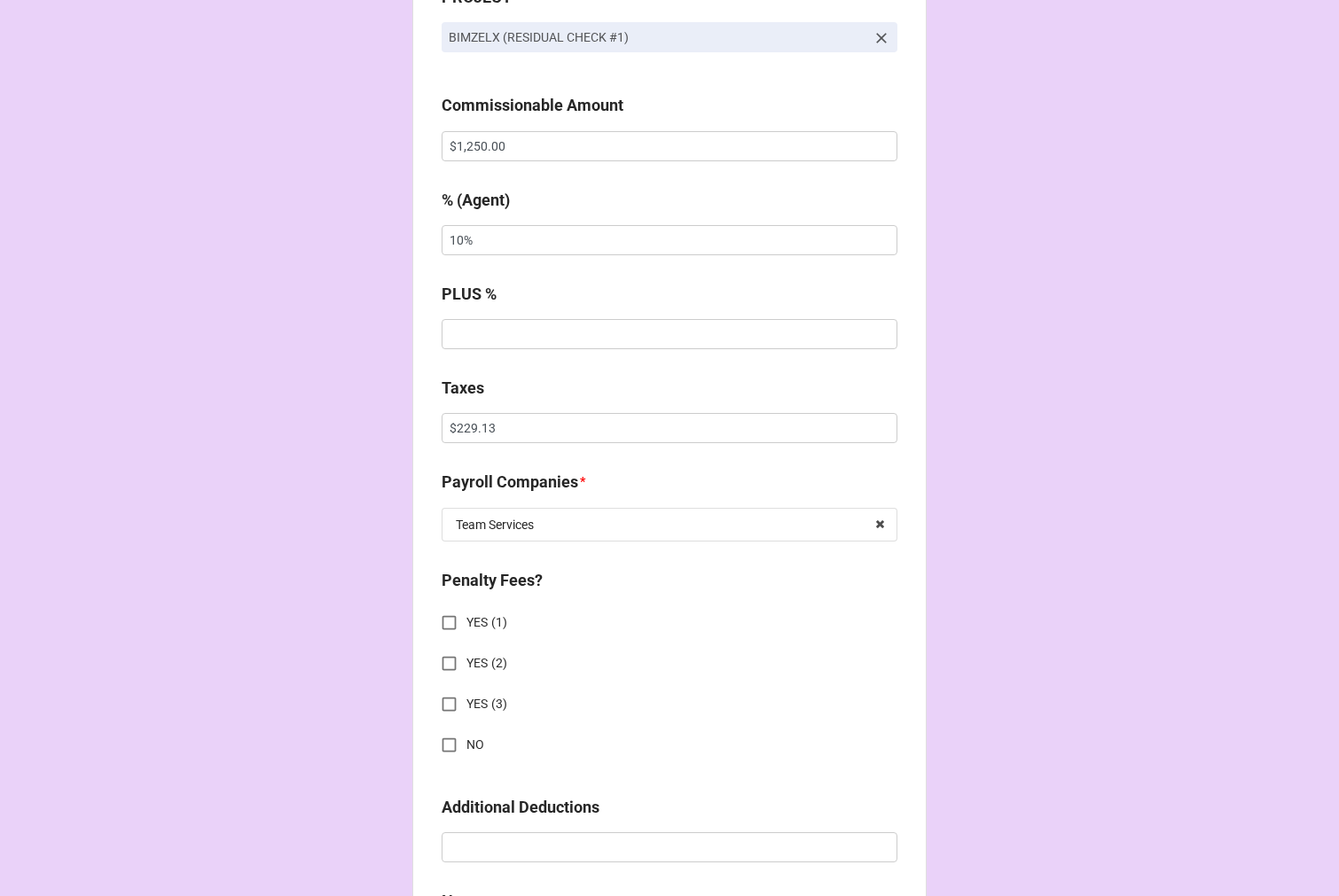
scroll to position [1401, 0]
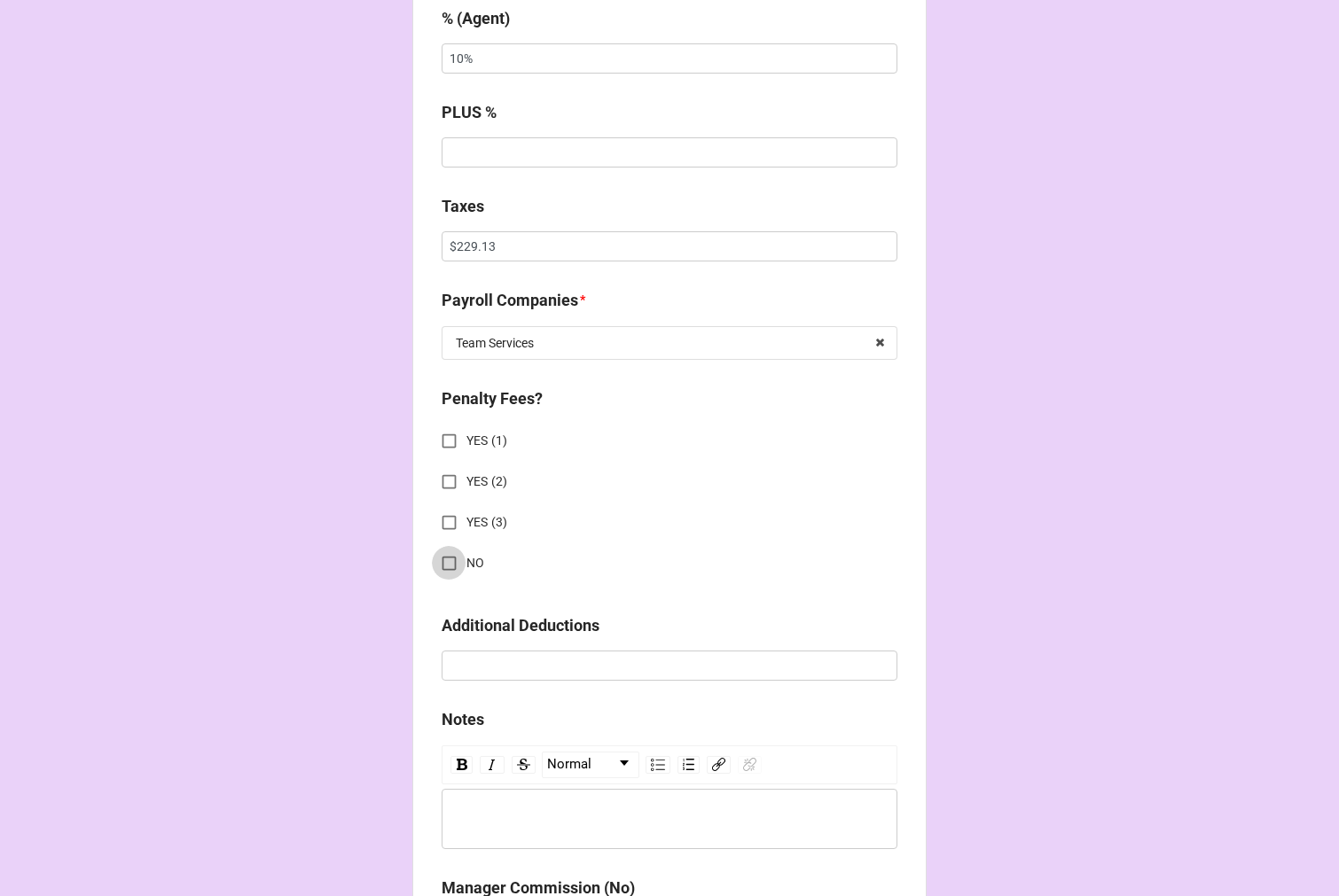
drag, startPoint x: 435, startPoint y: 556, endPoint x: 536, endPoint y: 630, distance: 125.2
click at [434, 555] on input "NO" at bounding box center [450, 564] width 35 height 35
checkbox input "true"
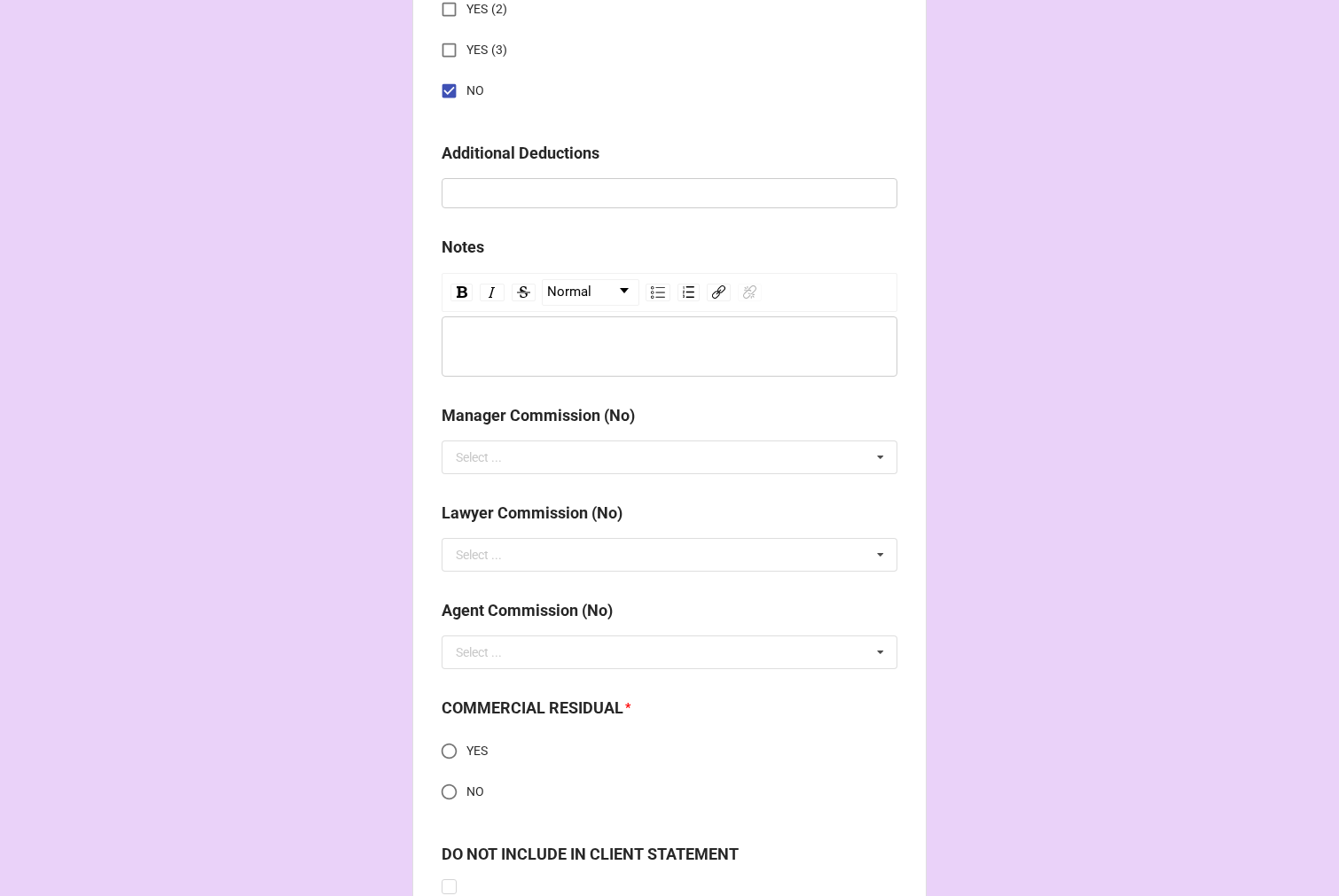
scroll to position [2109, 0]
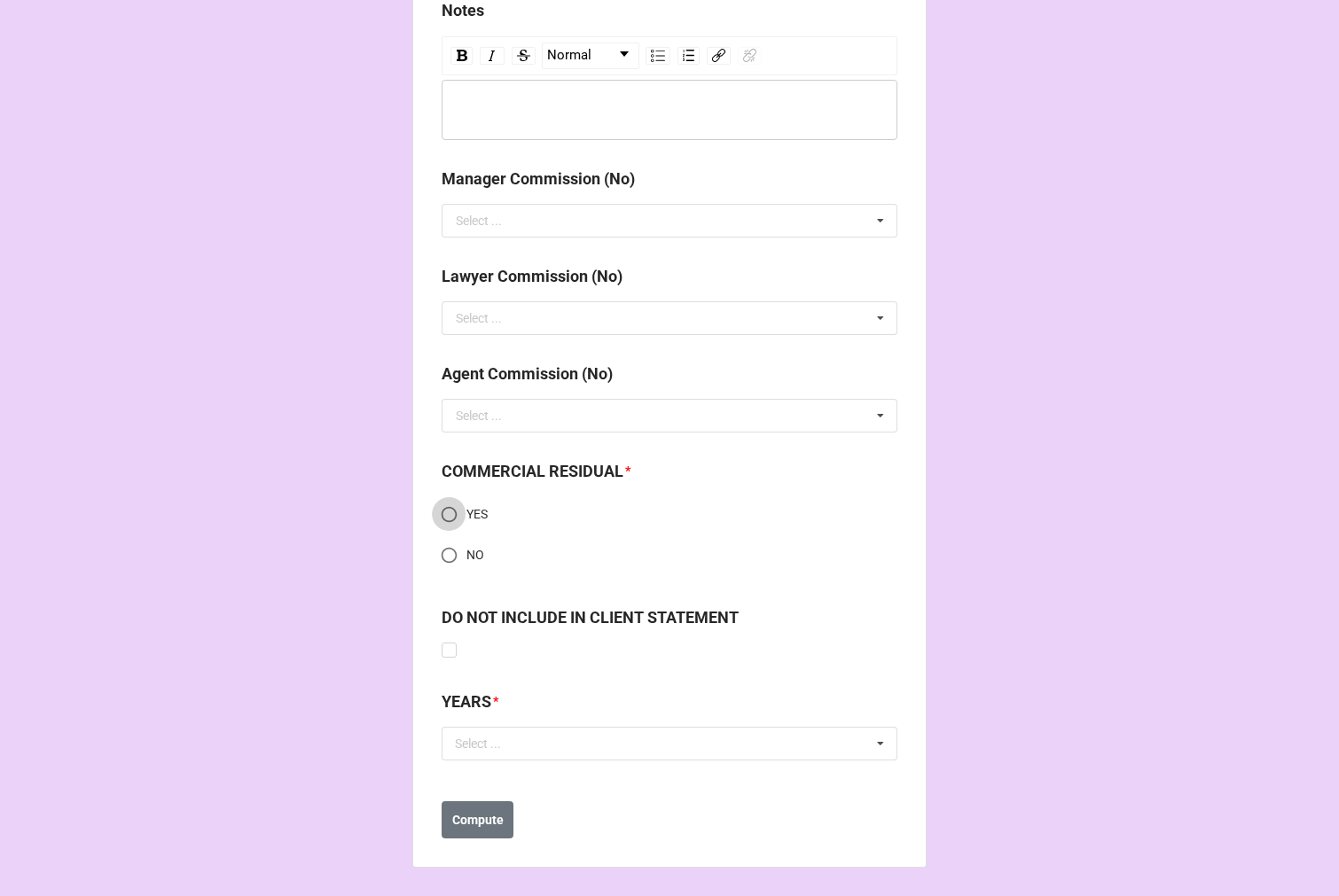
click at [443, 520] on input "YES" at bounding box center [450, 514] width 35 height 35
radio input "true"
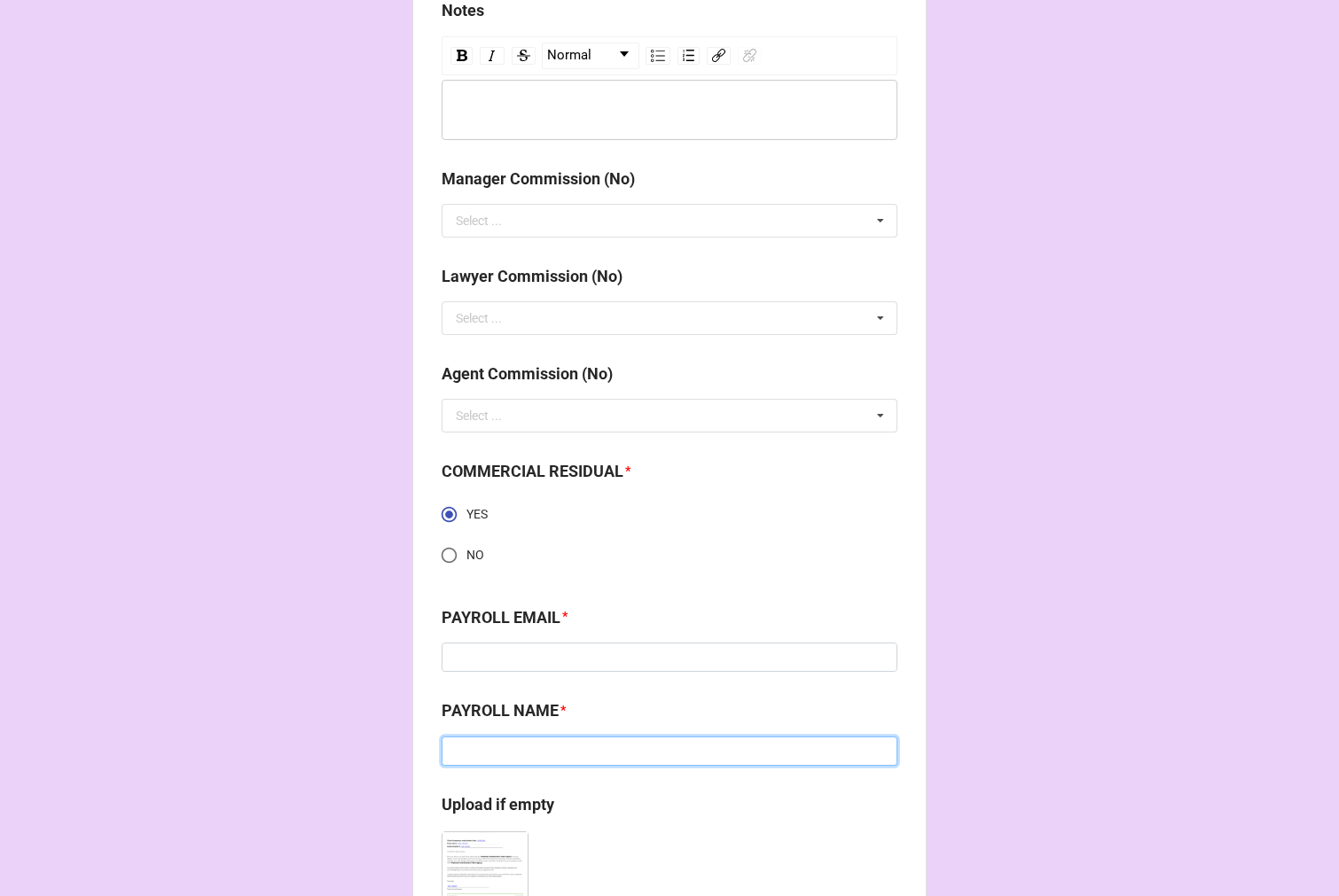
drag, startPoint x: 540, startPoint y: 758, endPoint x: 553, endPoint y: 755, distance: 13.3
click at [540, 758] on input at bounding box center [669, 751] width 455 height 30
paste input "Team Services"
type input "Team Services"
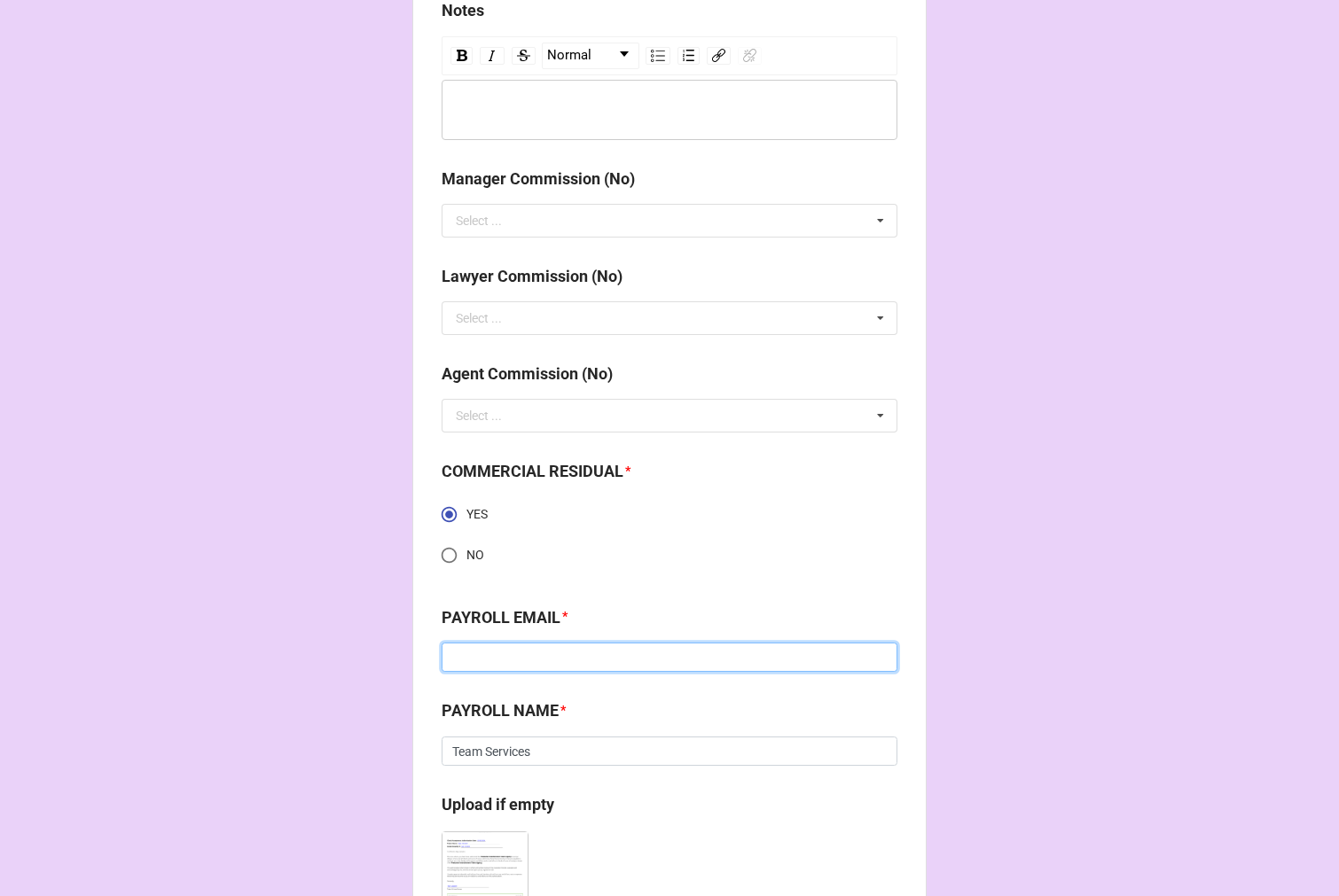
click at [532, 661] on input at bounding box center [669, 657] width 455 height 30
paste input "talent@theteamcompanies.com"
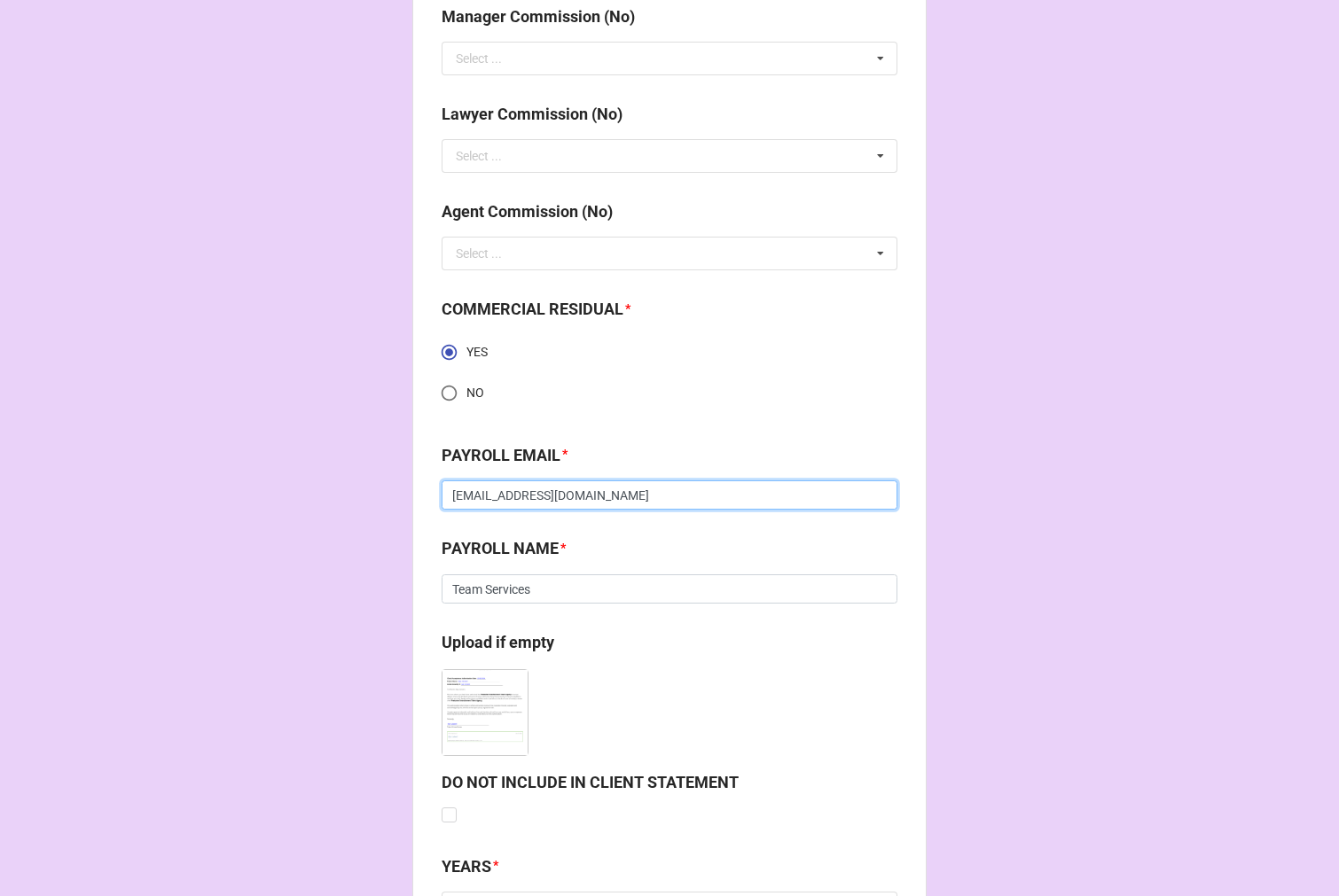
scroll to position [2436, 0]
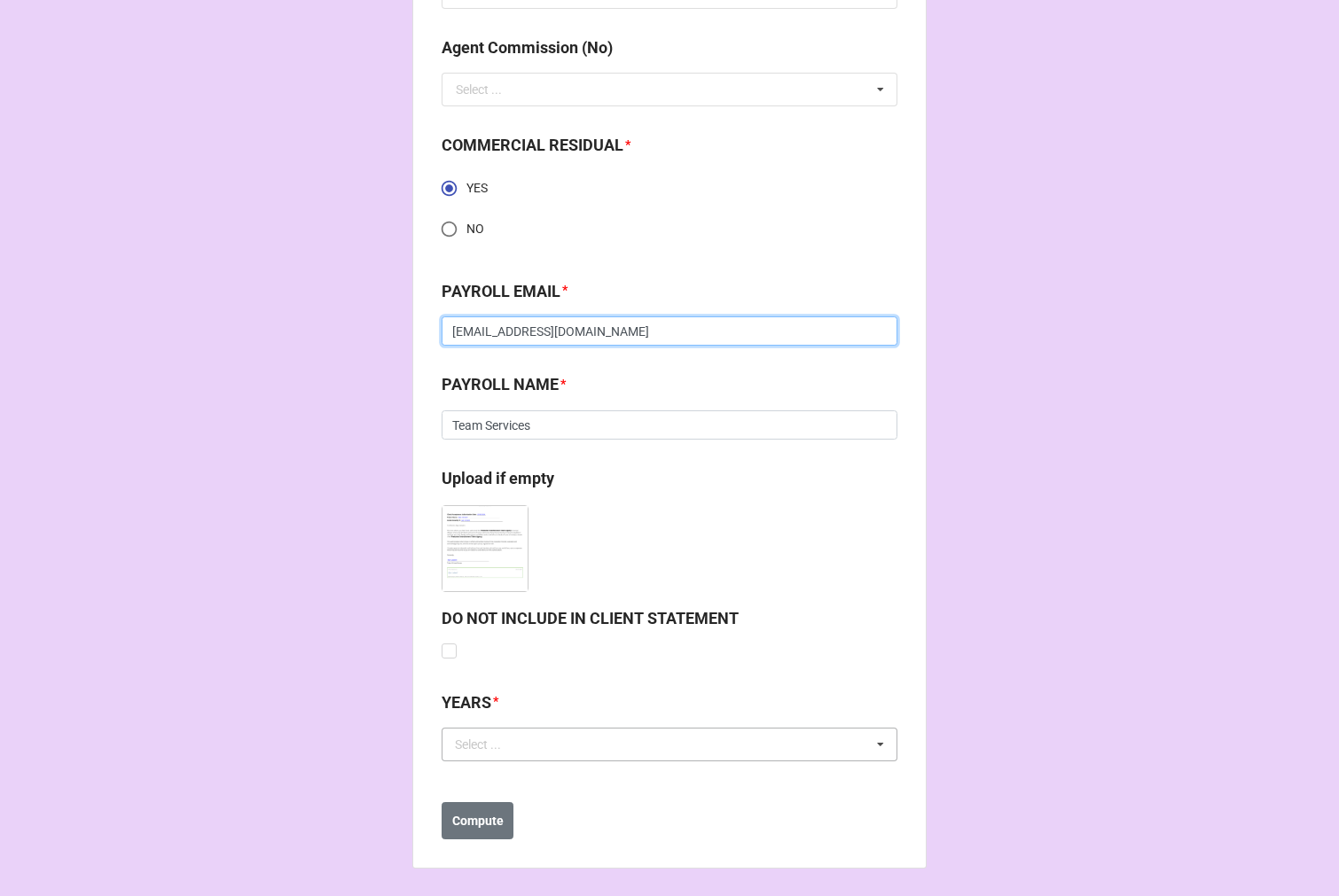
type input "talent@theteamcompanies.com"
click at [480, 754] on div "Select ... No results found." at bounding box center [669, 744] width 455 height 34
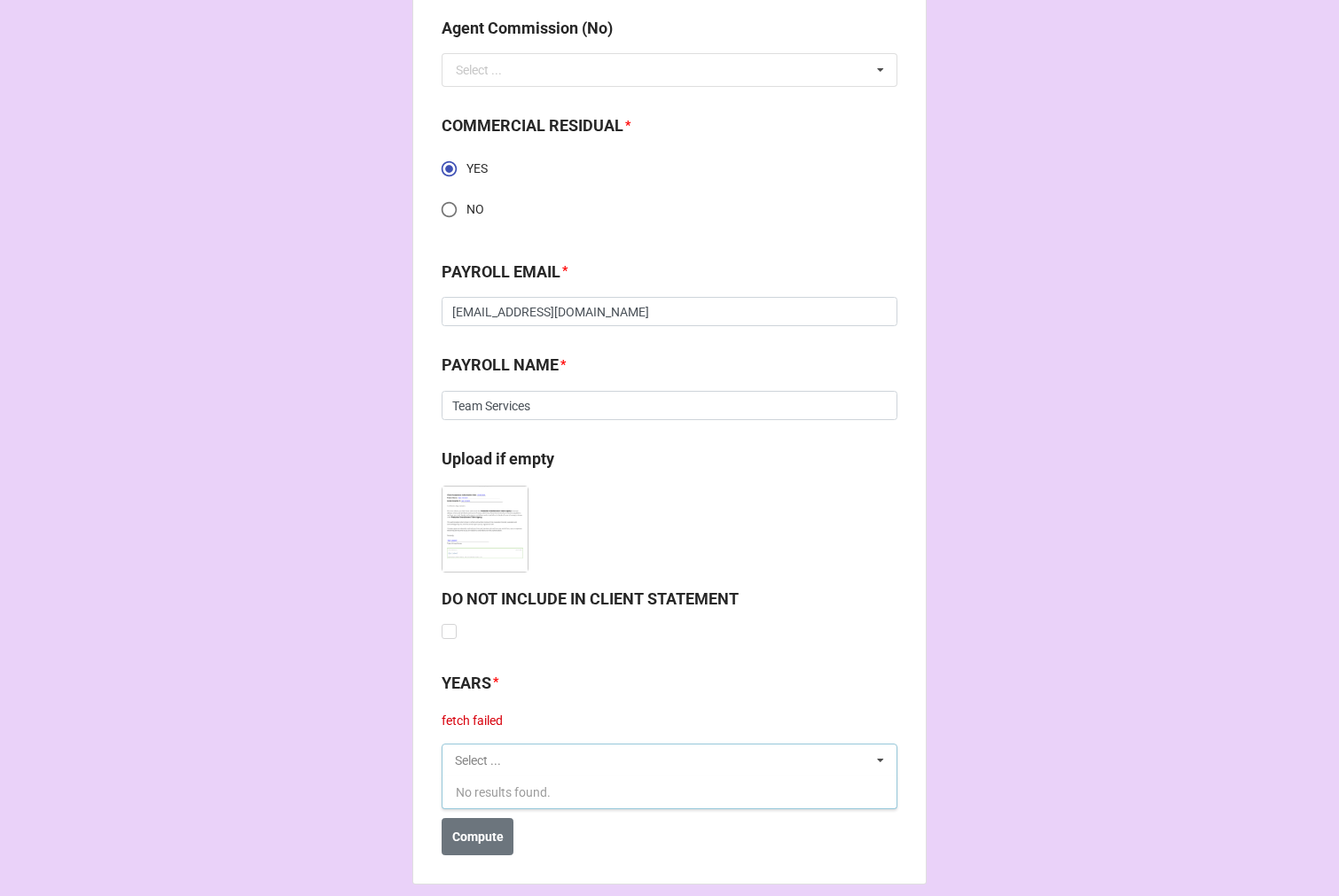
scroll to position [2471, 0]
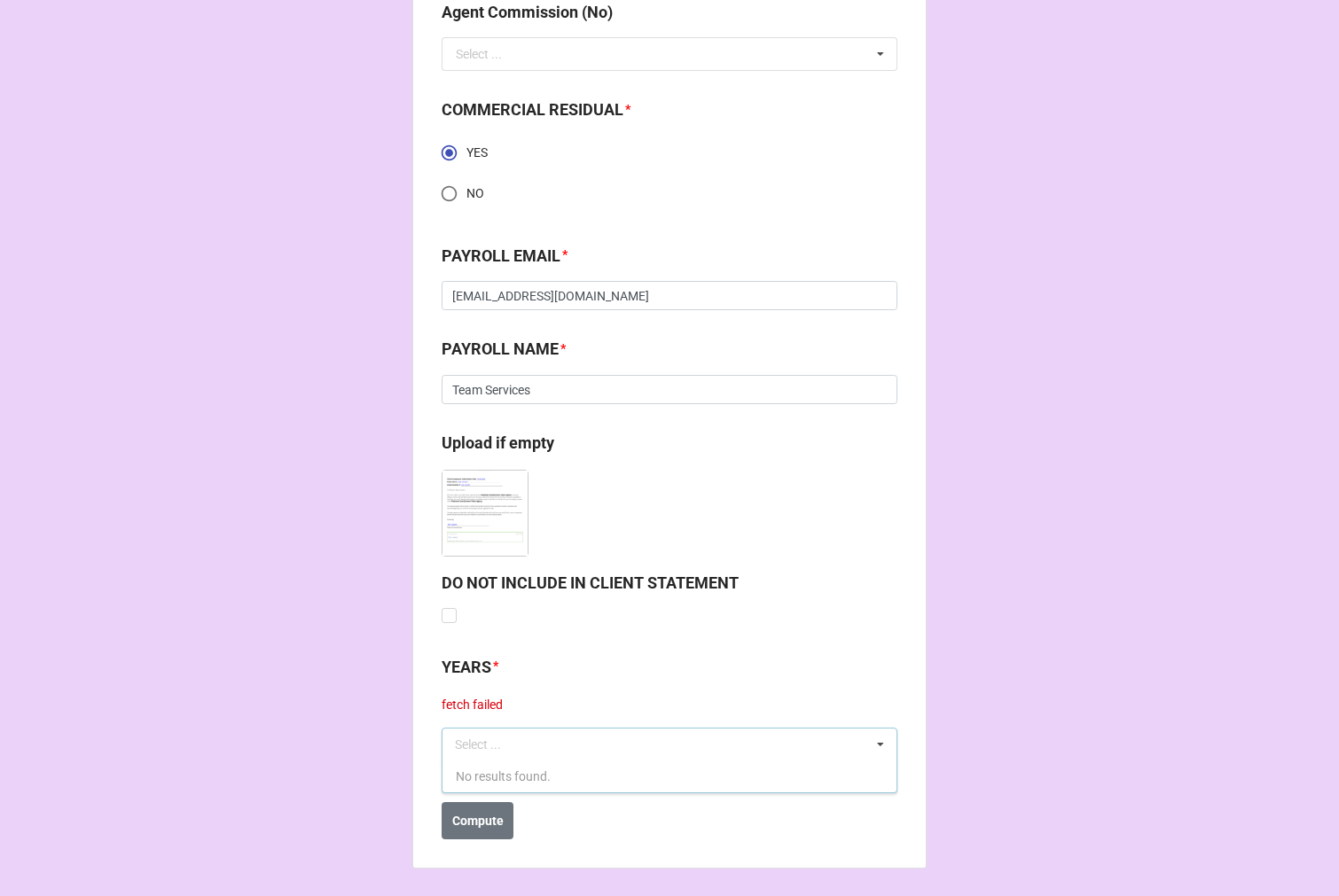
click at [518, 757] on div "Select ... No results found." at bounding box center [669, 744] width 455 height 34
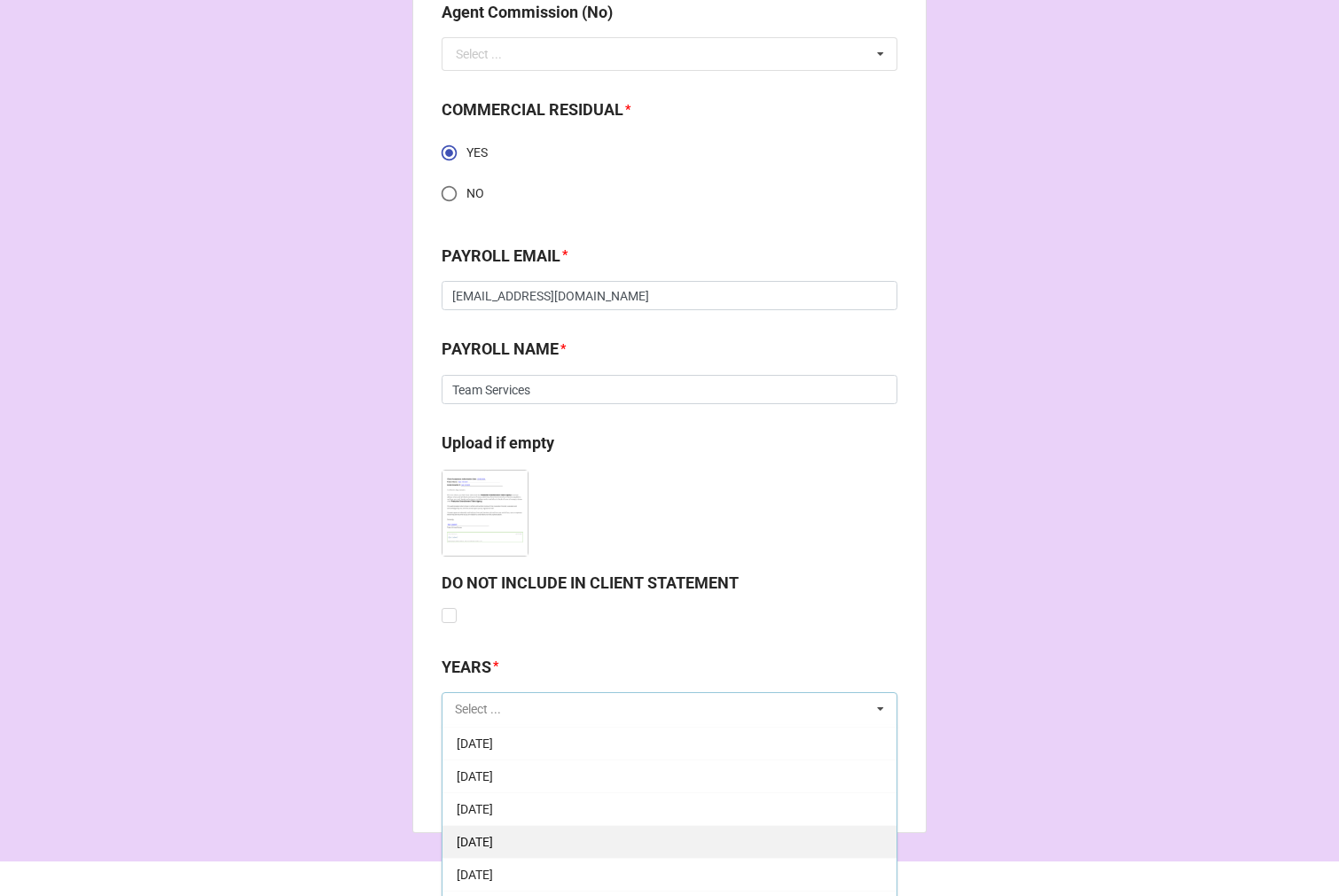
scroll to position [197, 0]
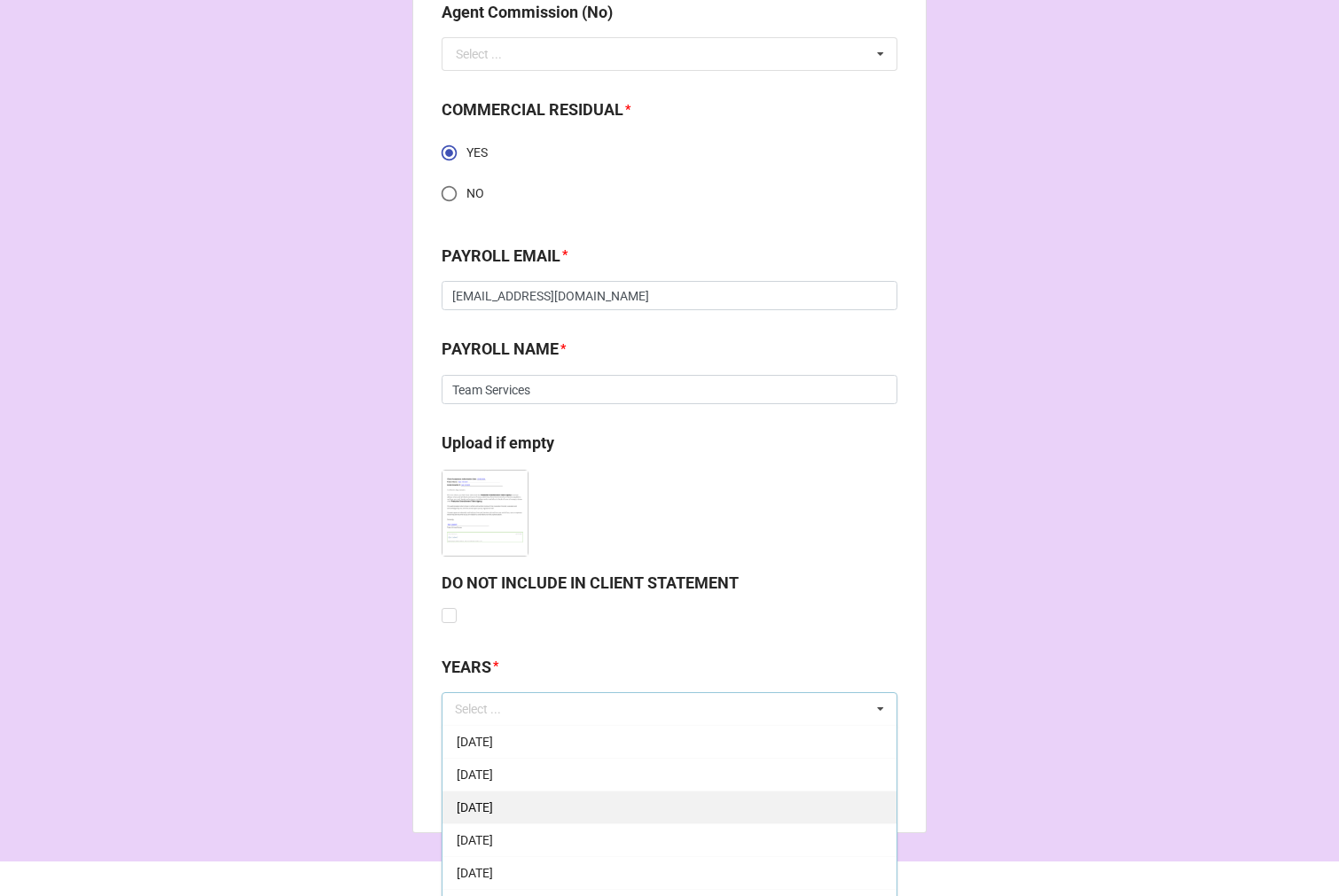
click at [493, 809] on span "[DATE]" at bounding box center [475, 807] width 37 height 14
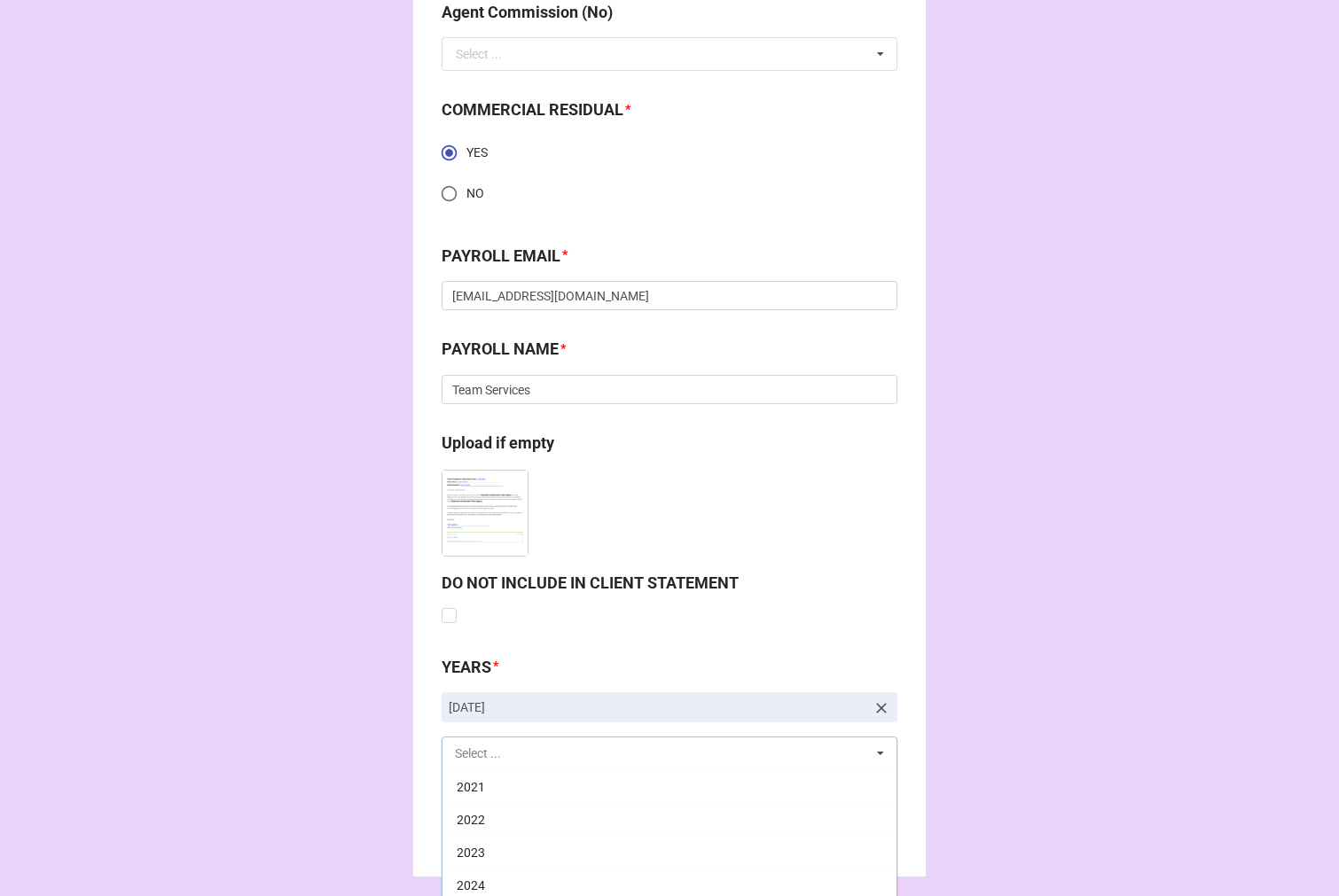
scroll to position [2542, 0]
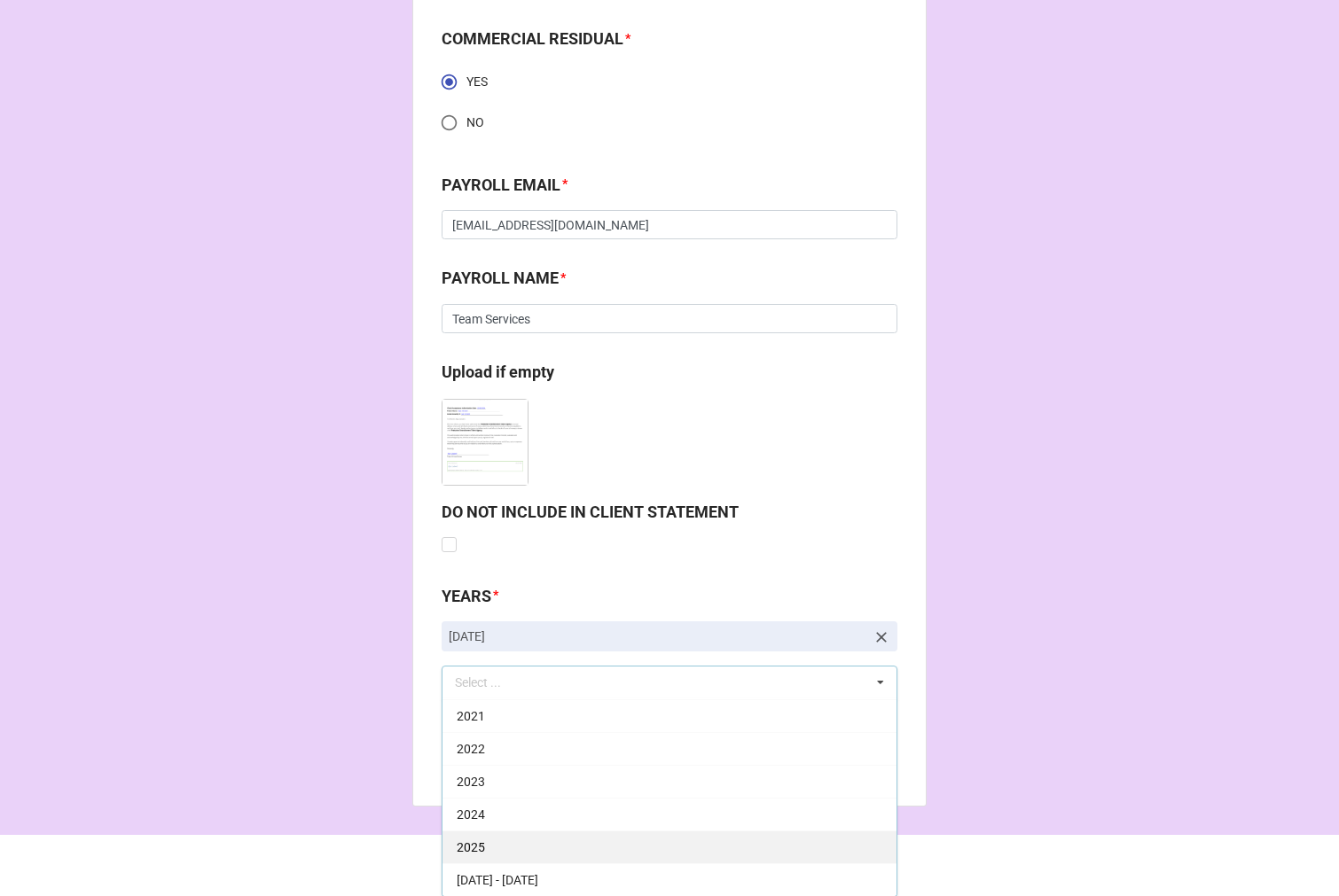
click at [488, 844] on div "2025" at bounding box center [669, 847] width 453 height 33
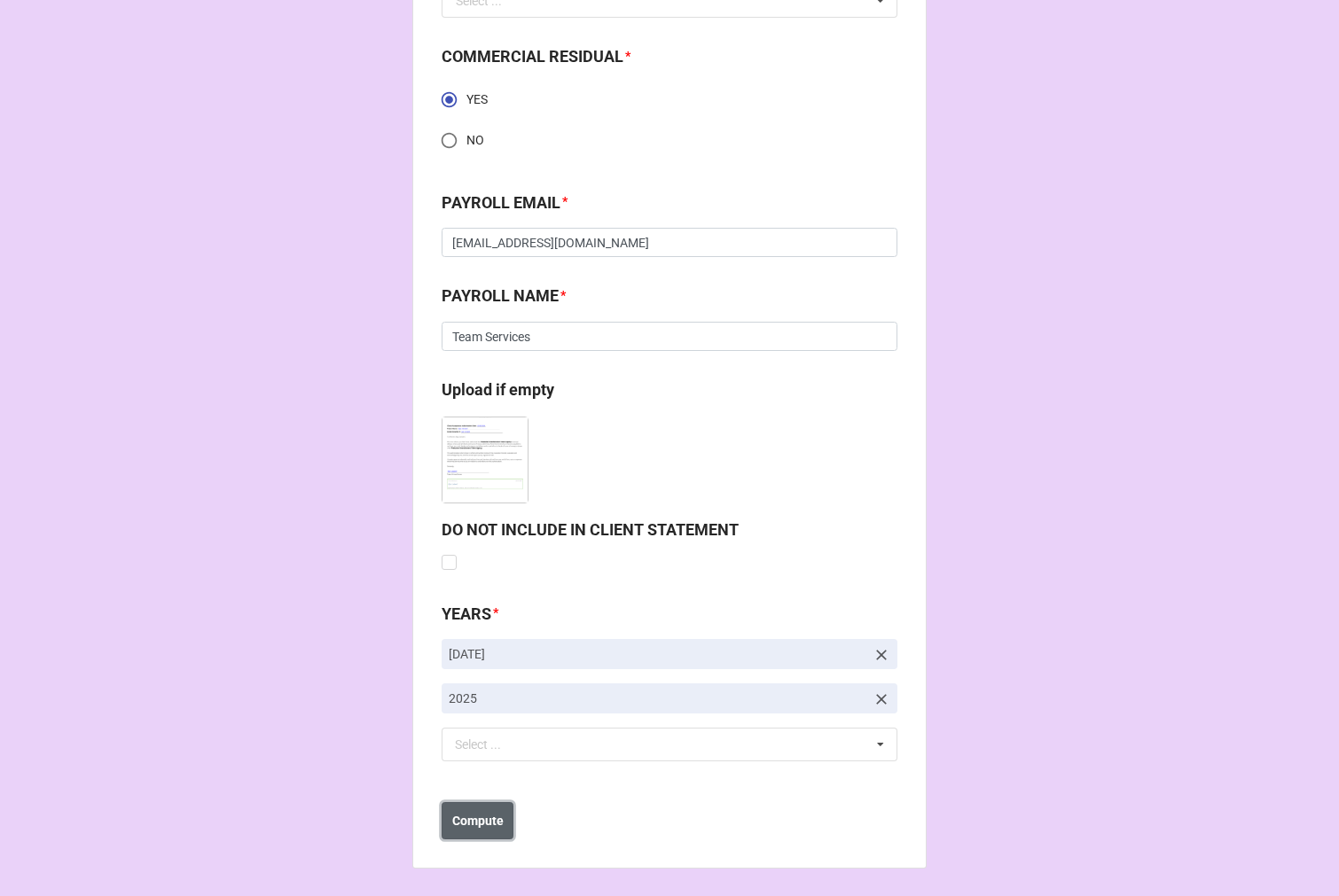
click at [485, 819] on b "Compute" at bounding box center [478, 821] width 51 height 18
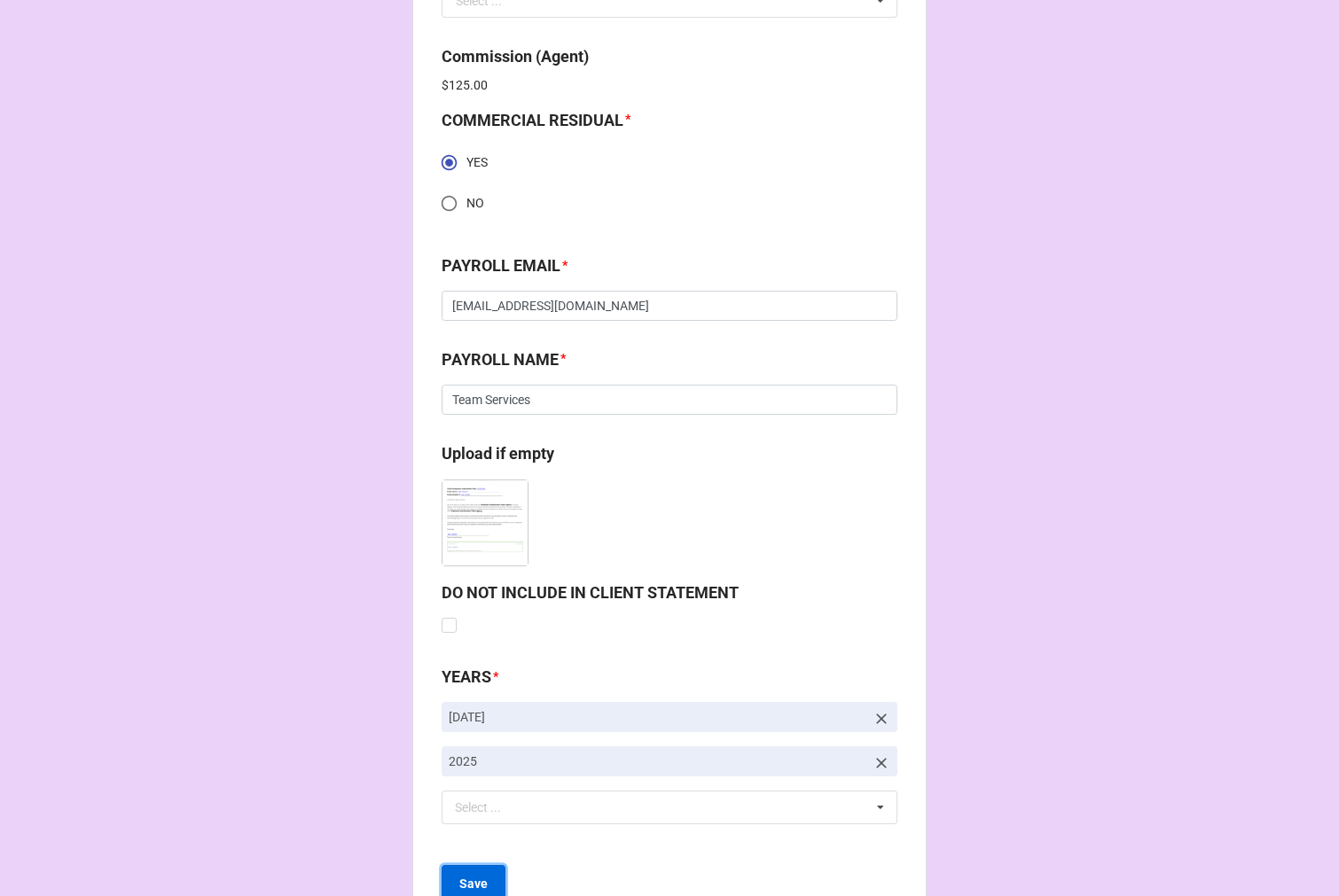
click at [464, 878] on b "Save" at bounding box center [473, 883] width 28 height 18
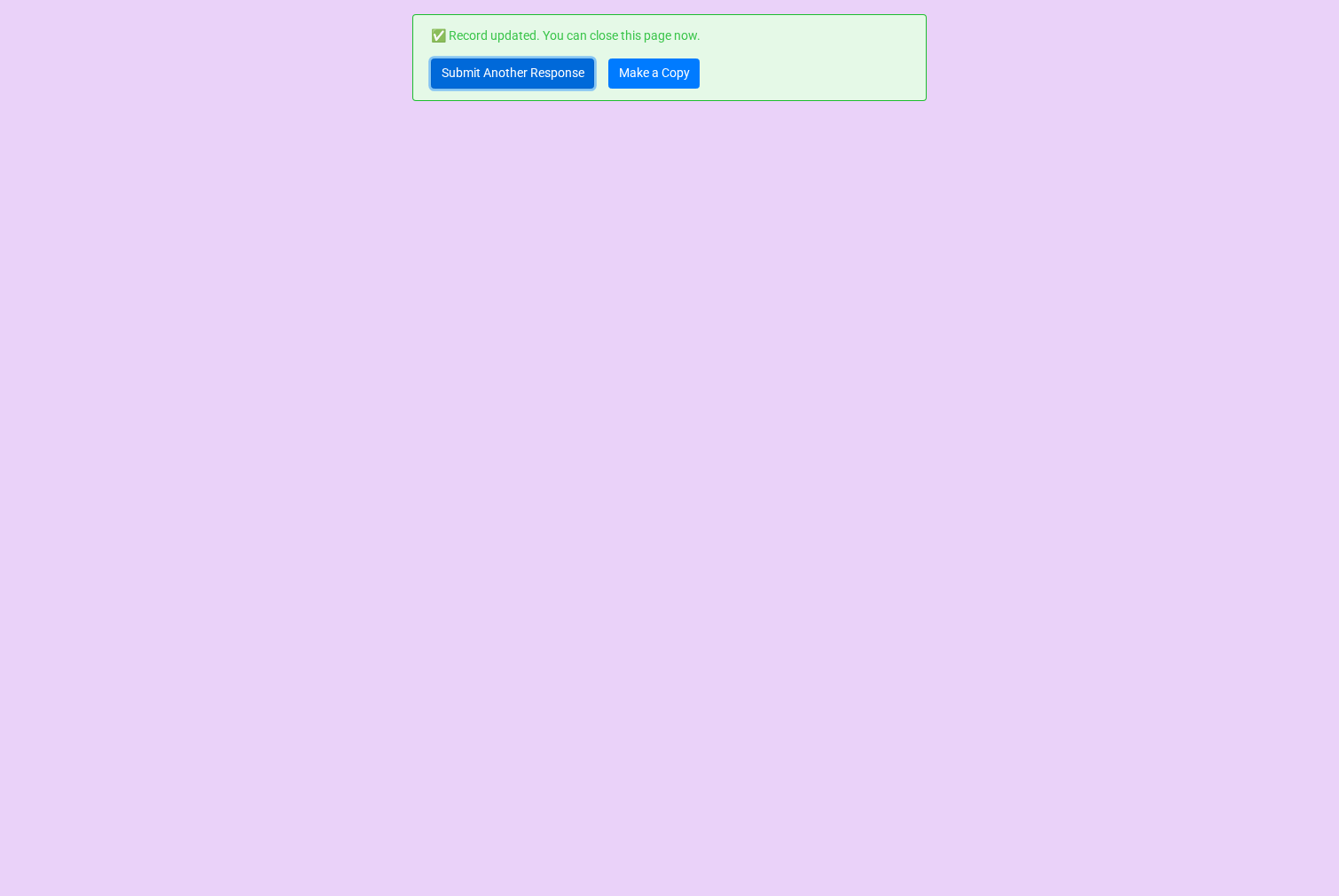
click at [457, 76] on link "Submit Another Response" at bounding box center [512, 73] width 163 height 30
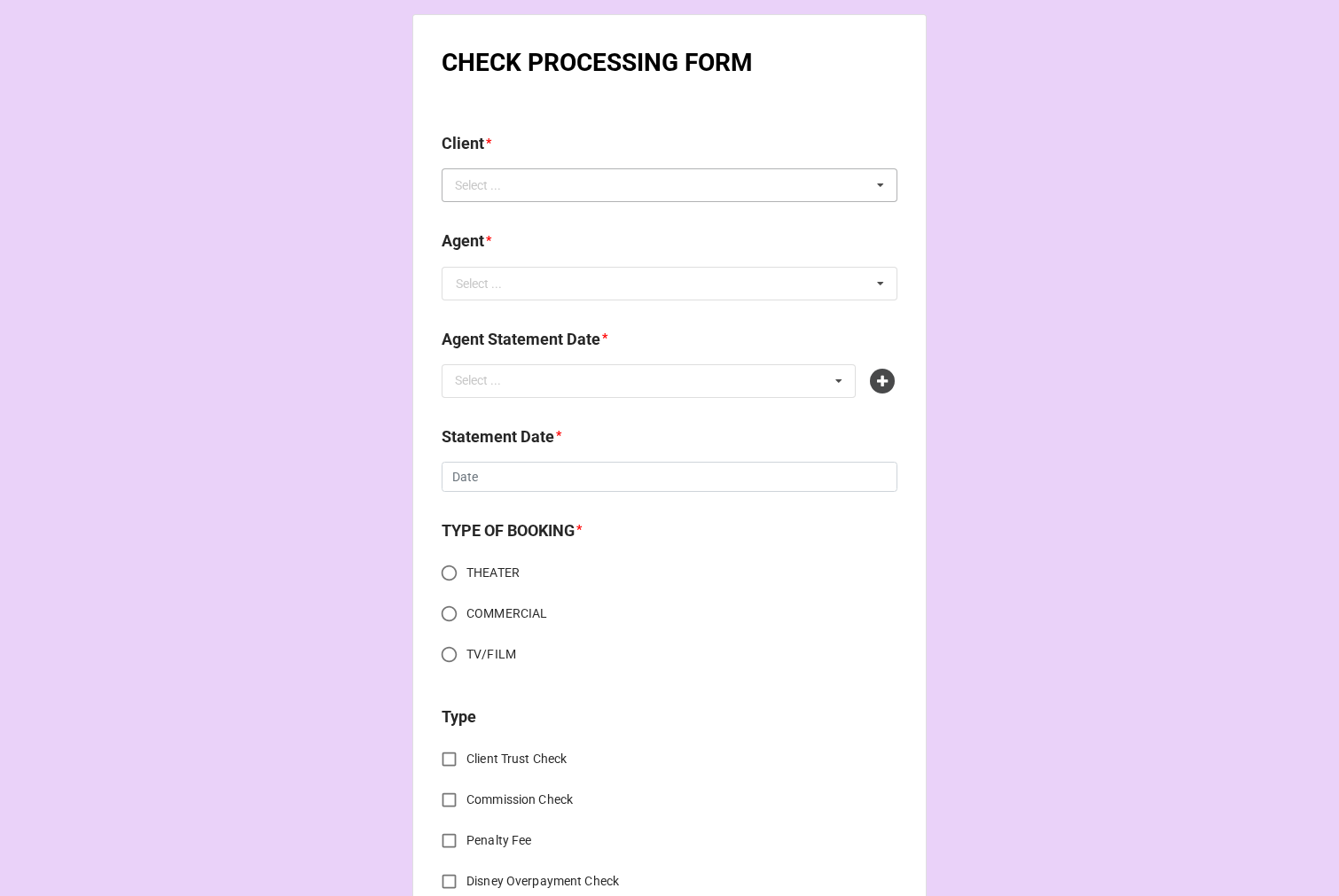
click at [476, 190] on div "Select ..." at bounding box center [488, 186] width 76 height 20
paste input "[PERSON_NAME]"
type input "[PERSON_NAME]"
click at [500, 211] on span "[PERSON_NAME]" at bounding box center [504, 217] width 95 height 14
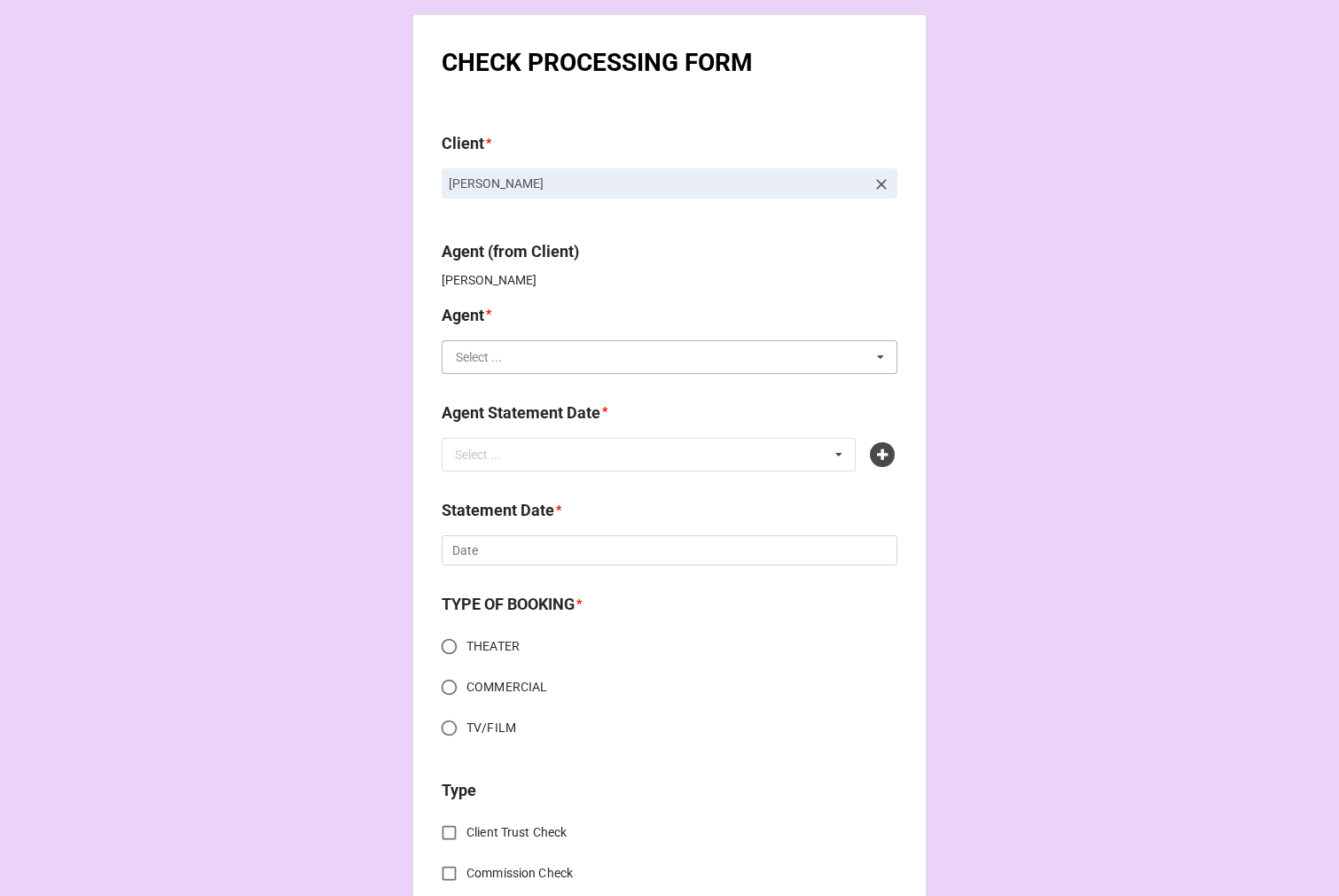
click at [518, 358] on input "text" at bounding box center [669, 357] width 453 height 32
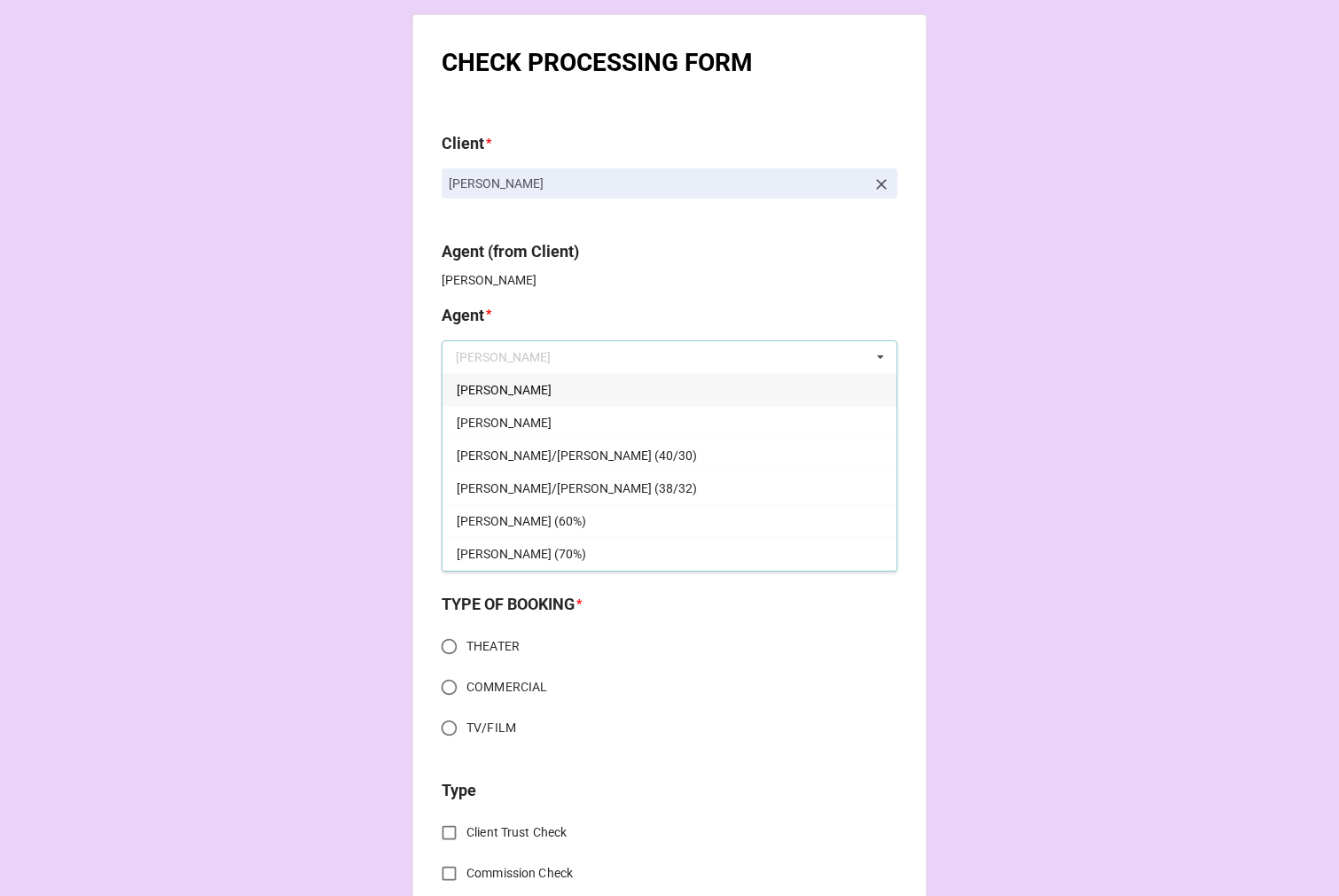
drag, startPoint x: 495, startPoint y: 421, endPoint x: 507, endPoint y: 459, distance: 39.8
click at [495, 421] on div "[PERSON_NAME]" at bounding box center [669, 422] width 453 height 33
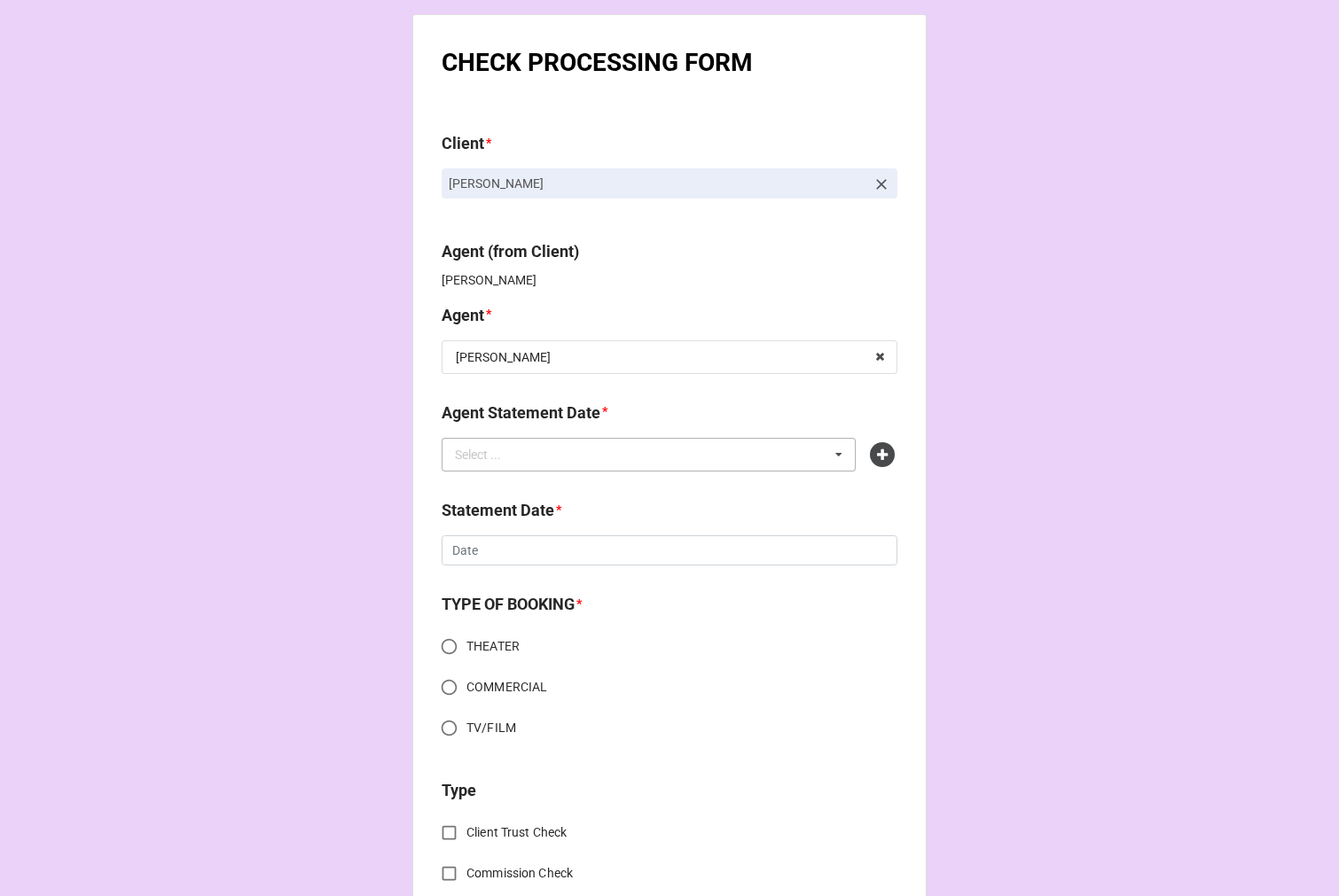
click at [507, 467] on div "Select ... No results found." at bounding box center [649, 454] width 414 height 34
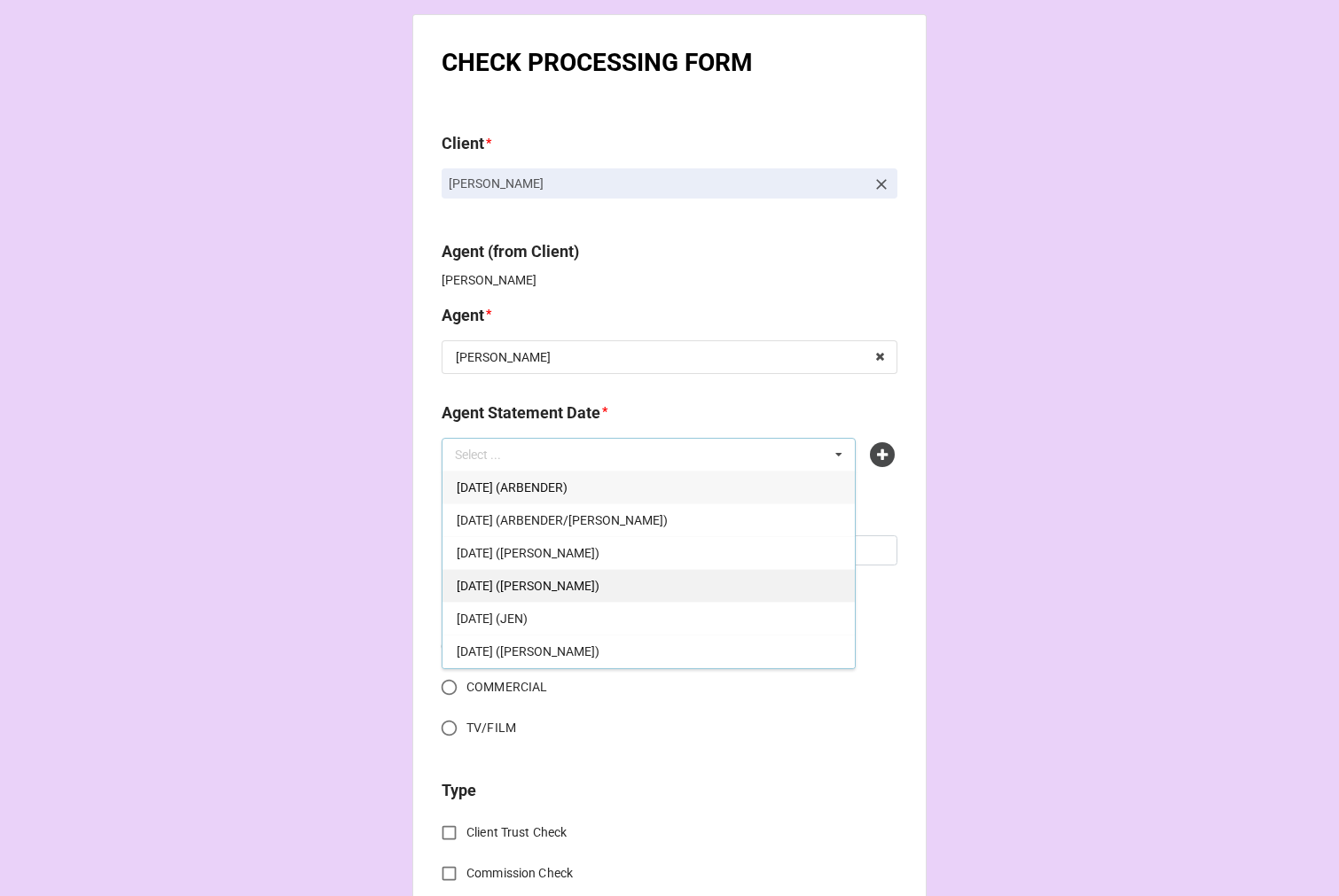
click at [595, 583] on span "[DATE] ([PERSON_NAME])" at bounding box center [528, 586] width 143 height 14
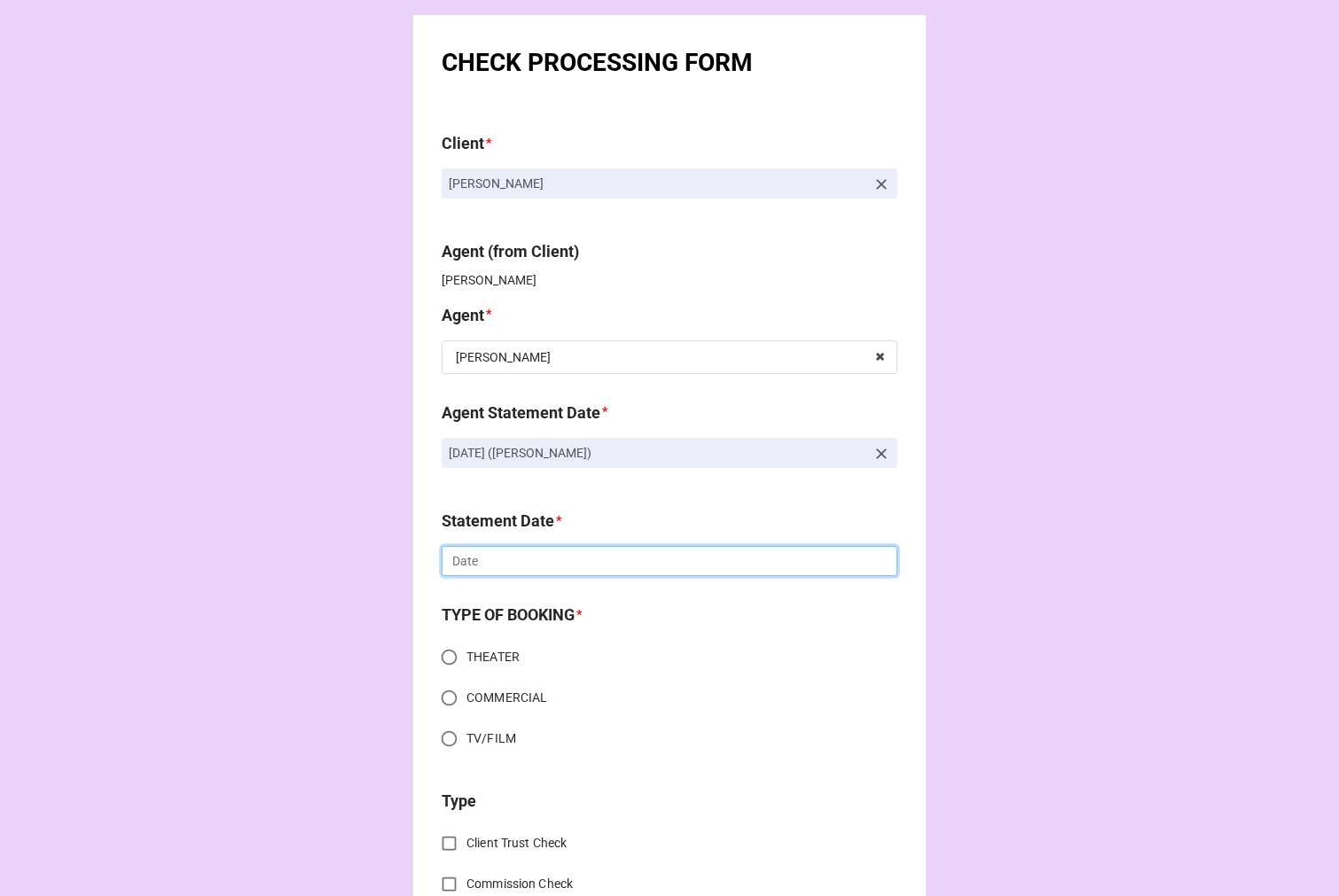
click at [496, 562] on input "text" at bounding box center [669, 561] width 455 height 30
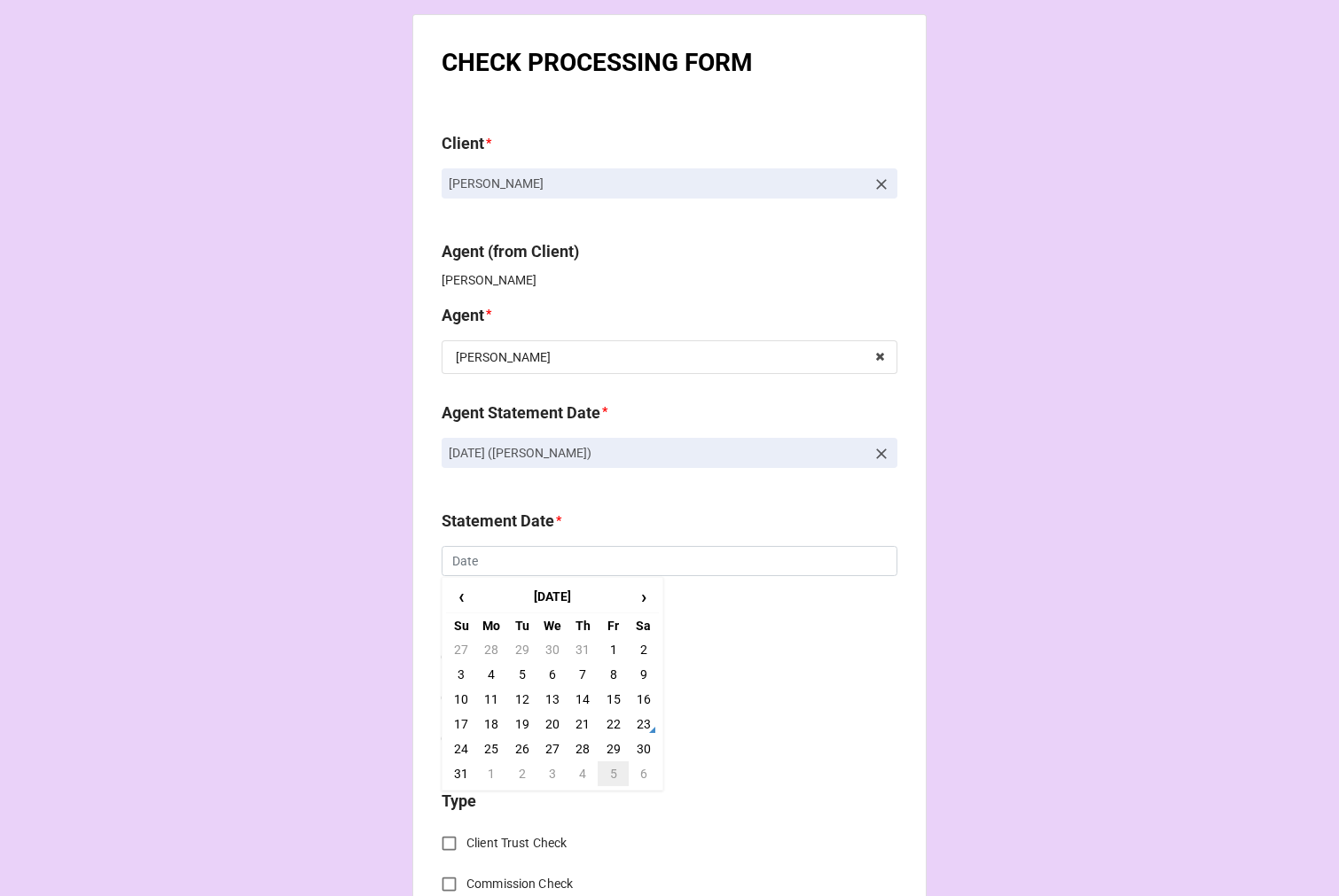
click at [608, 772] on td "5" at bounding box center [612, 774] width 30 height 25
type input "[DATE]"
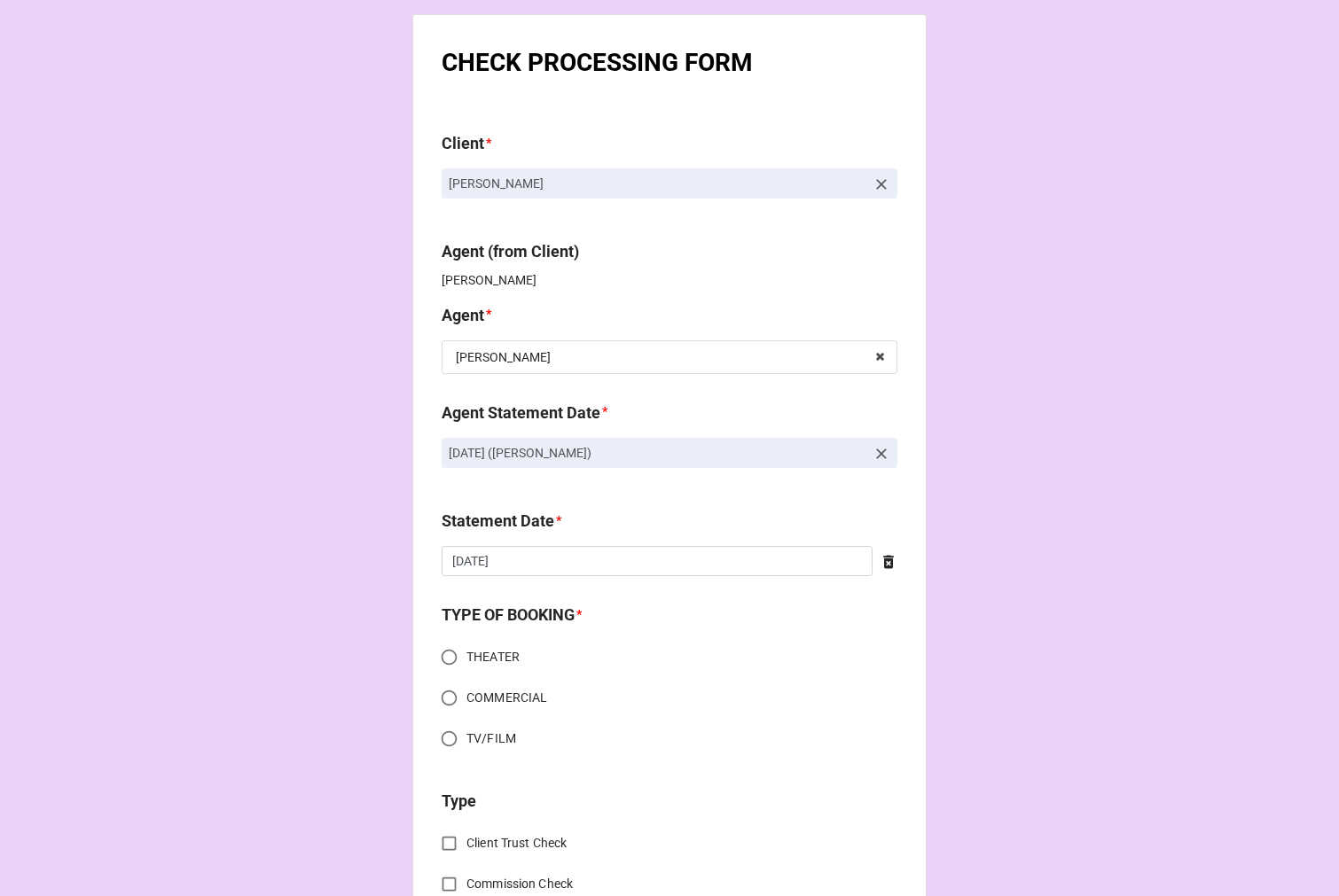
click at [445, 693] on input "COMMERCIAL" at bounding box center [450, 698] width 35 height 35
radio input "true"
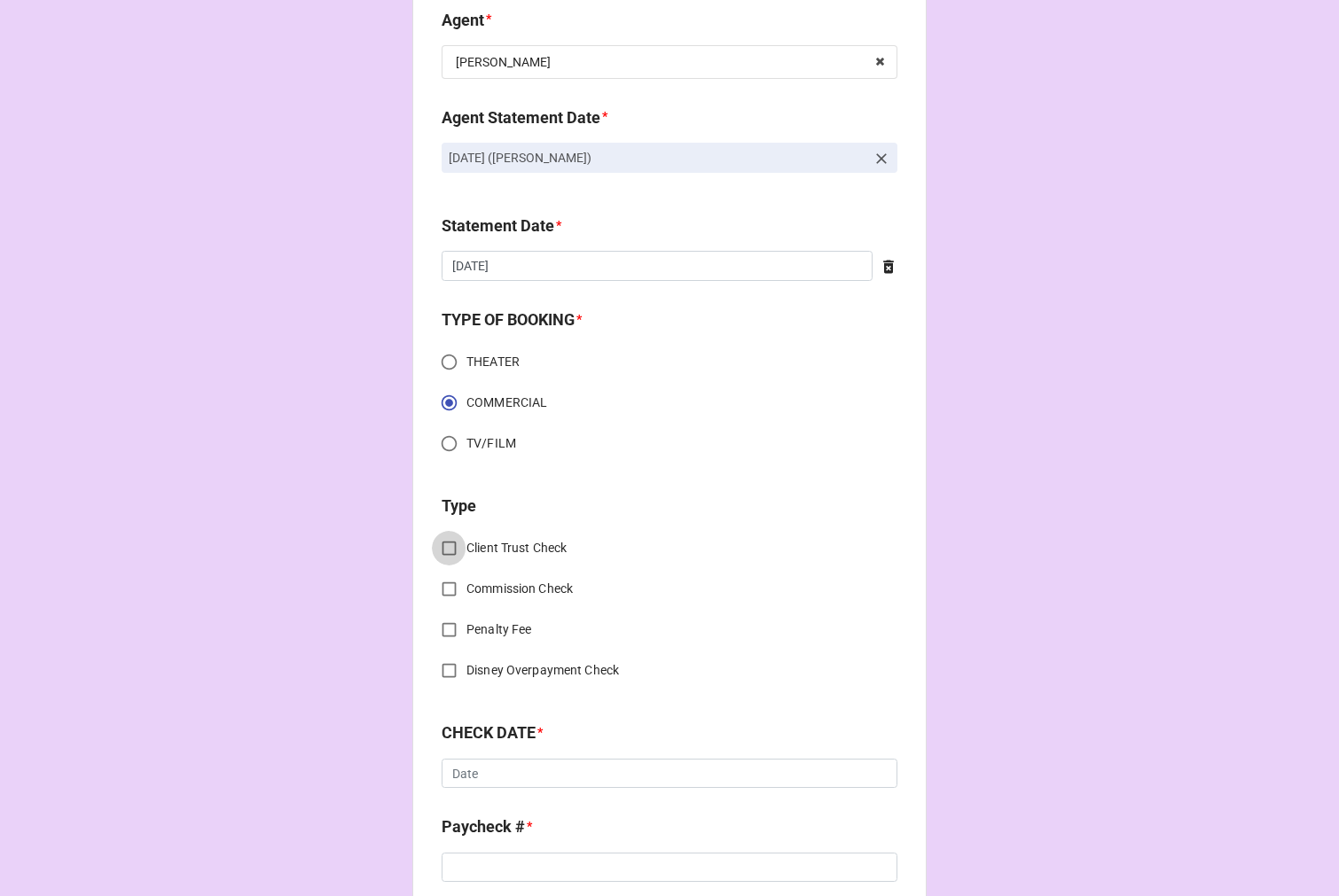
click at [440, 545] on input "Client Trust Check" at bounding box center [450, 548] width 35 height 35
checkbox input "true"
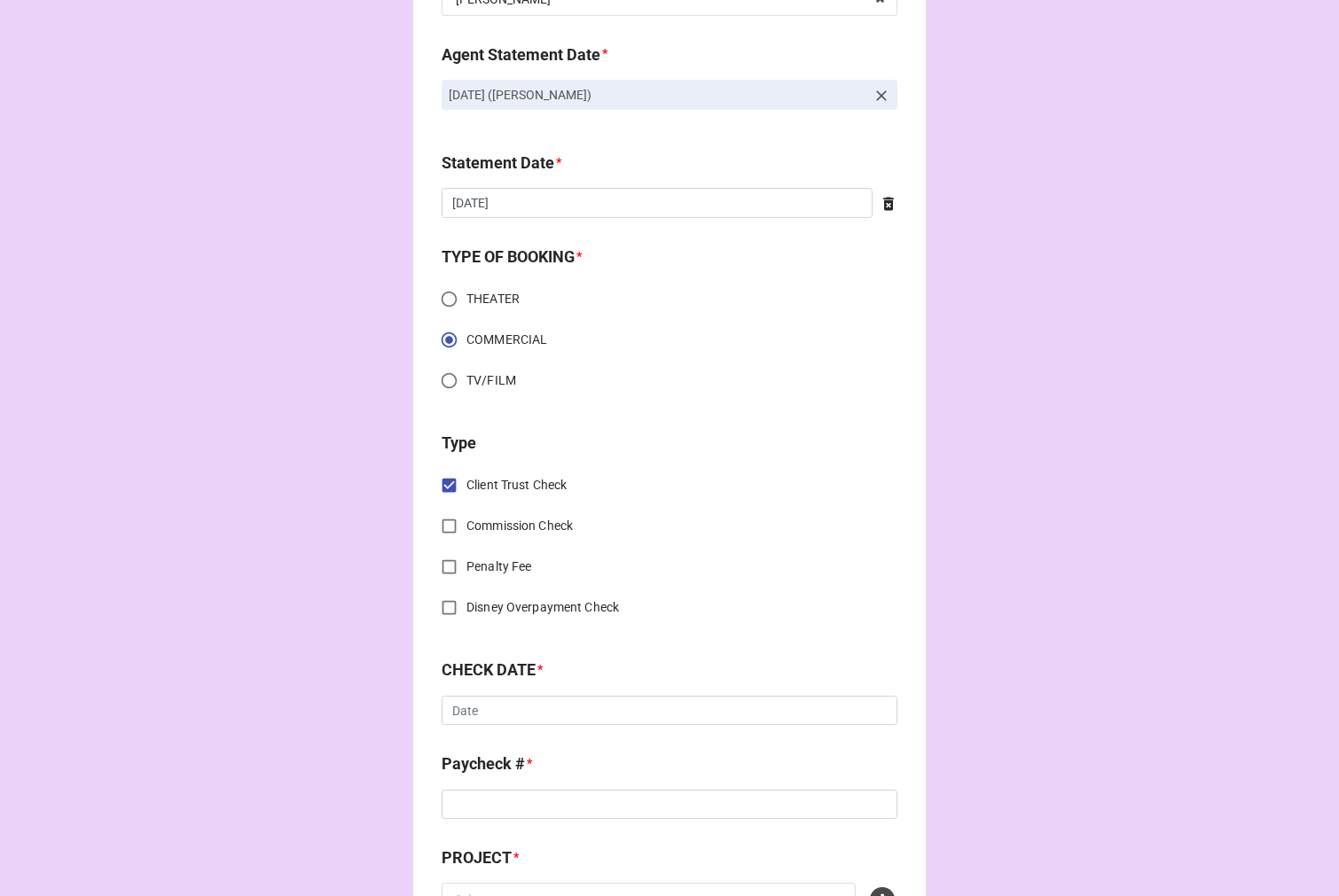
scroll to position [393, 0]
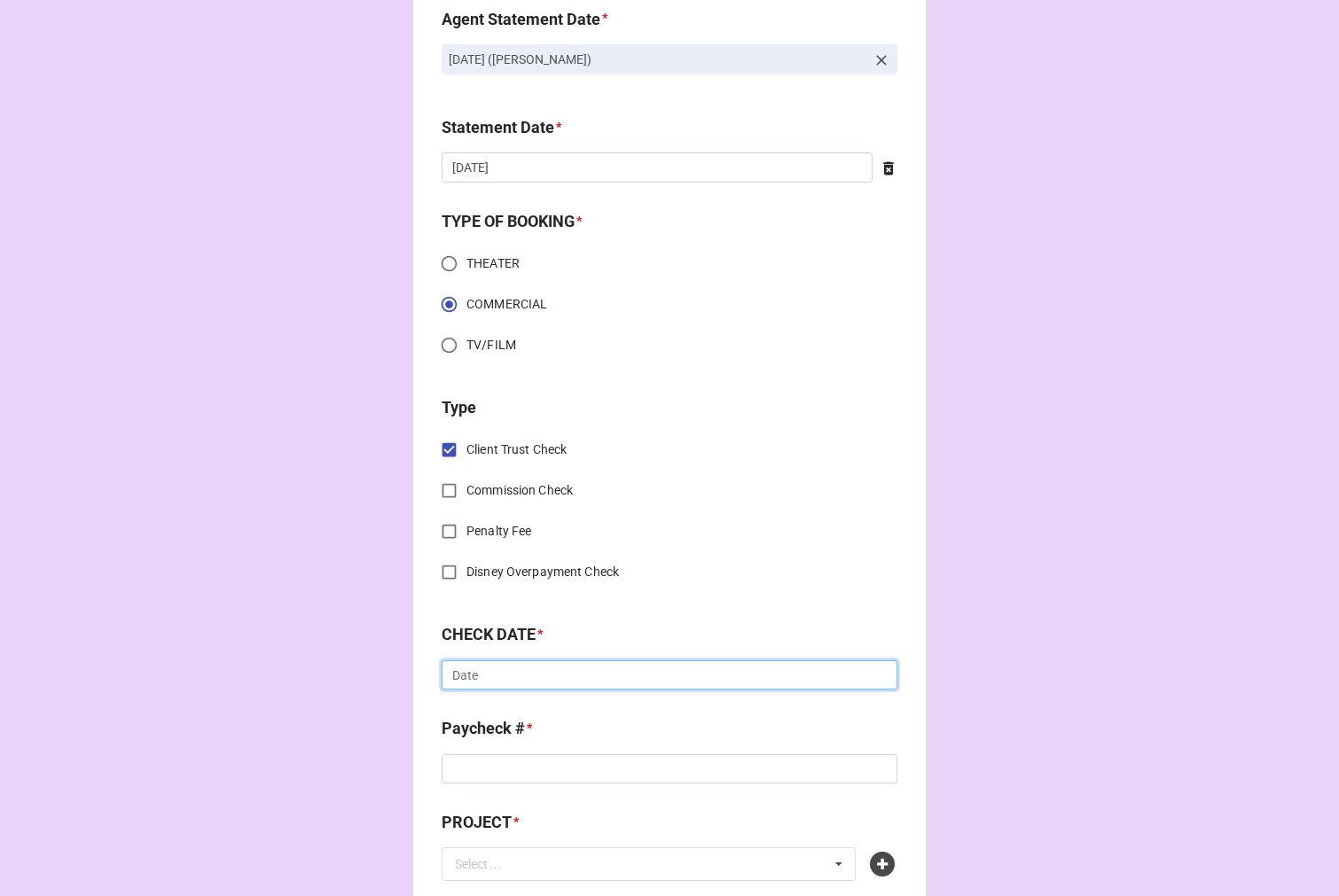
click at [476, 678] on input "text" at bounding box center [669, 675] width 455 height 30
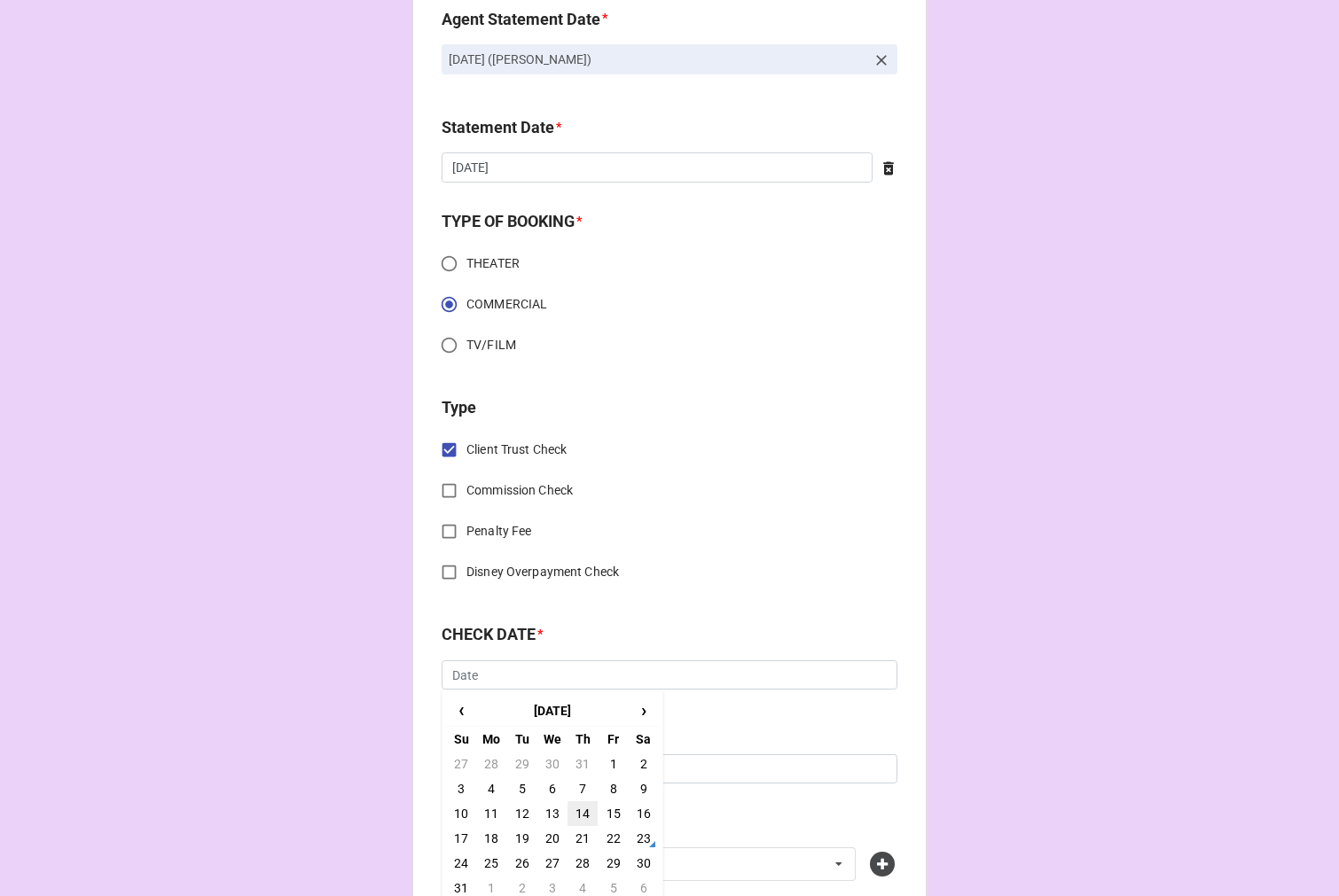
click at [581, 812] on td "14" at bounding box center [582, 814] width 30 height 25
type input "[DATE]"
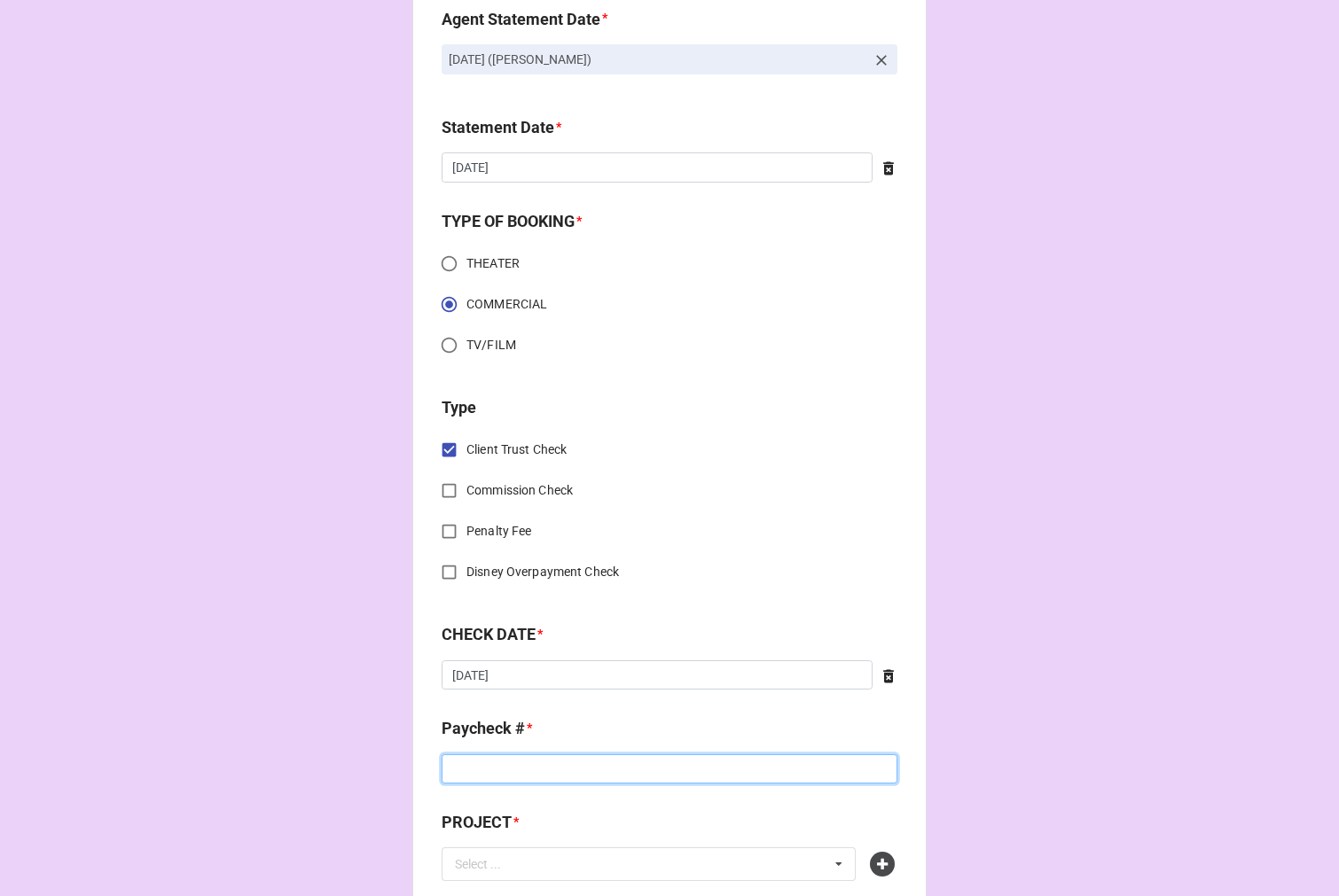
click at [499, 776] on input at bounding box center [669, 768] width 455 height 30
drag, startPoint x: 470, startPoint y: 766, endPoint x: 337, endPoint y: 766, distance: 133.0
drag, startPoint x: 476, startPoint y: 767, endPoint x: 430, endPoint y: 767, distance: 46.0
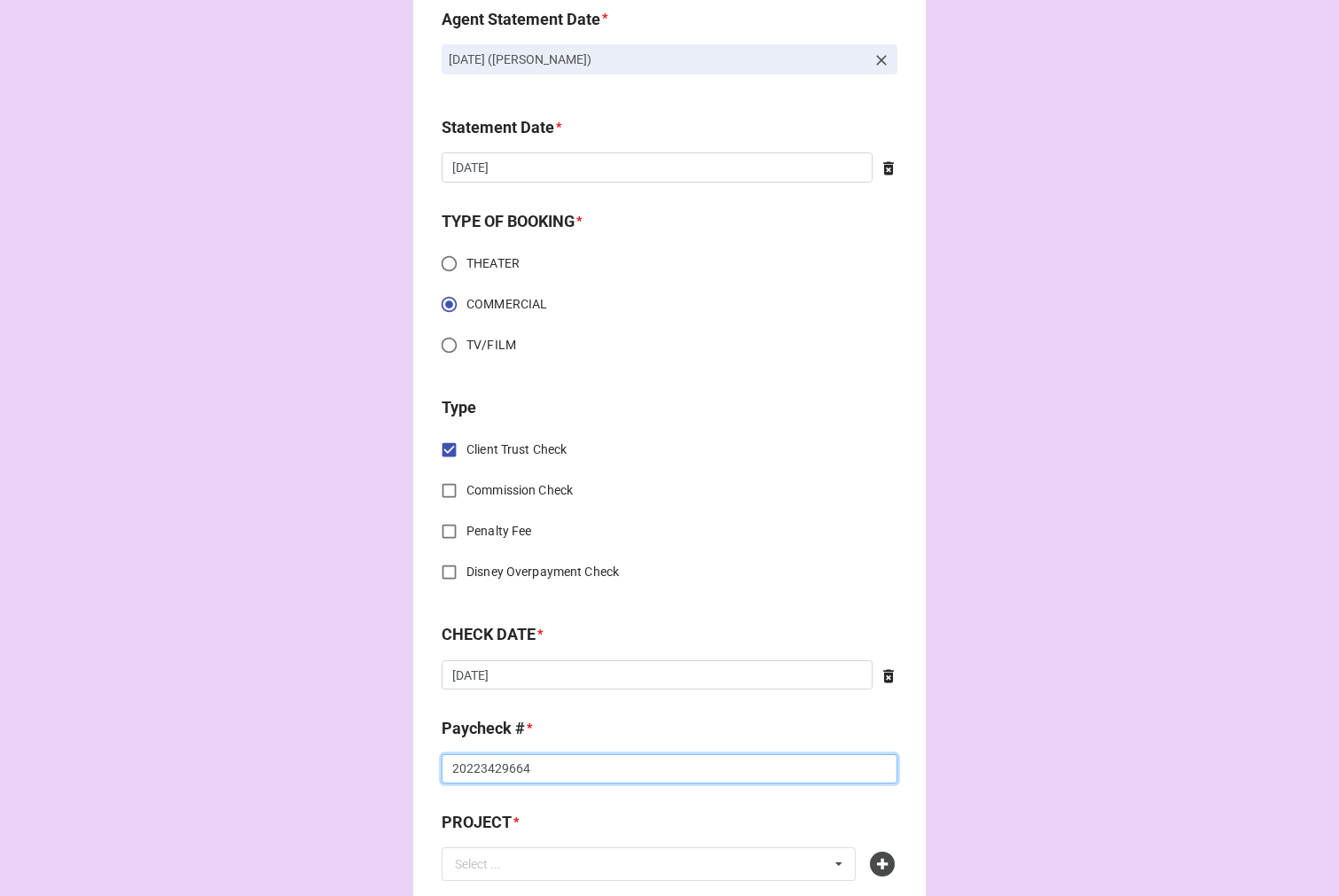
drag, startPoint x: 492, startPoint y: 767, endPoint x: 474, endPoint y: 771, distance: 18.4
click at [474, 771] on input "20223429664" at bounding box center [669, 768] width 455 height 30
click at [511, 769] on input "20223429664" at bounding box center [669, 768] width 455 height 30
drag, startPoint x: 493, startPoint y: 768, endPoint x: 529, endPoint y: 773, distance: 36.3
click at [529, 773] on input "2022342964" at bounding box center [669, 768] width 455 height 30
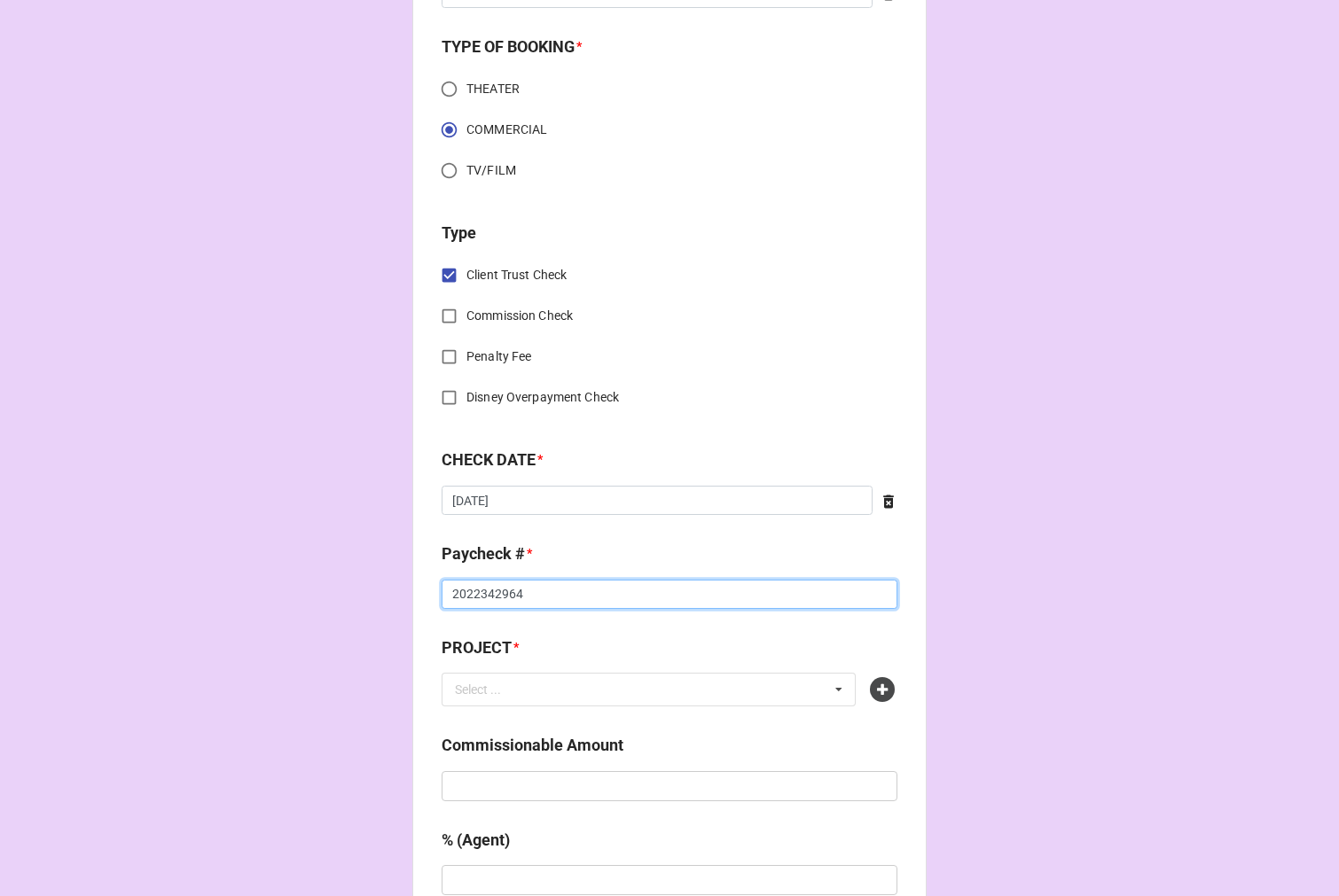
scroll to position [591, 0]
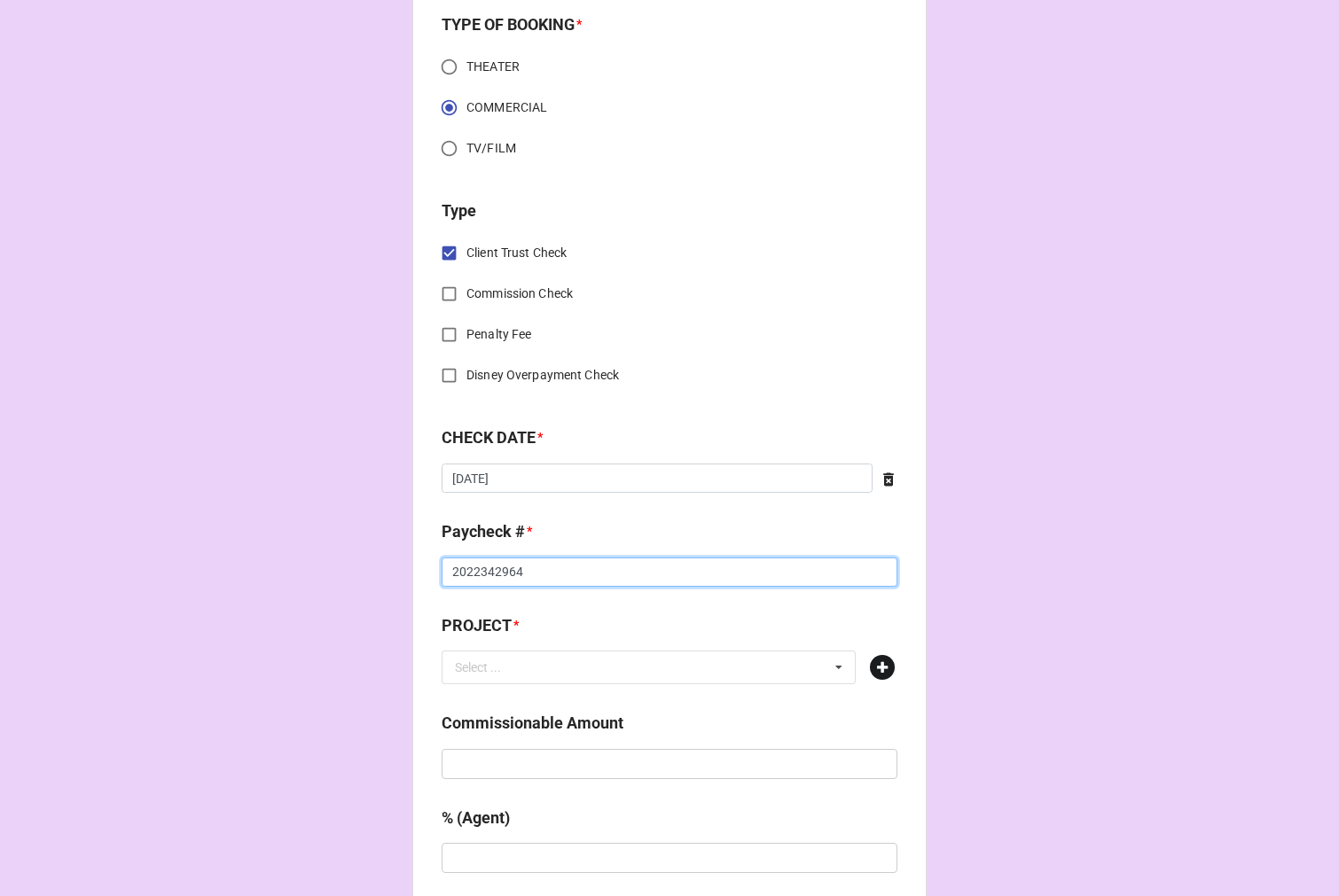
type input "2022342964"
click at [884, 663] on icon at bounding box center [883, 668] width 25 height 25
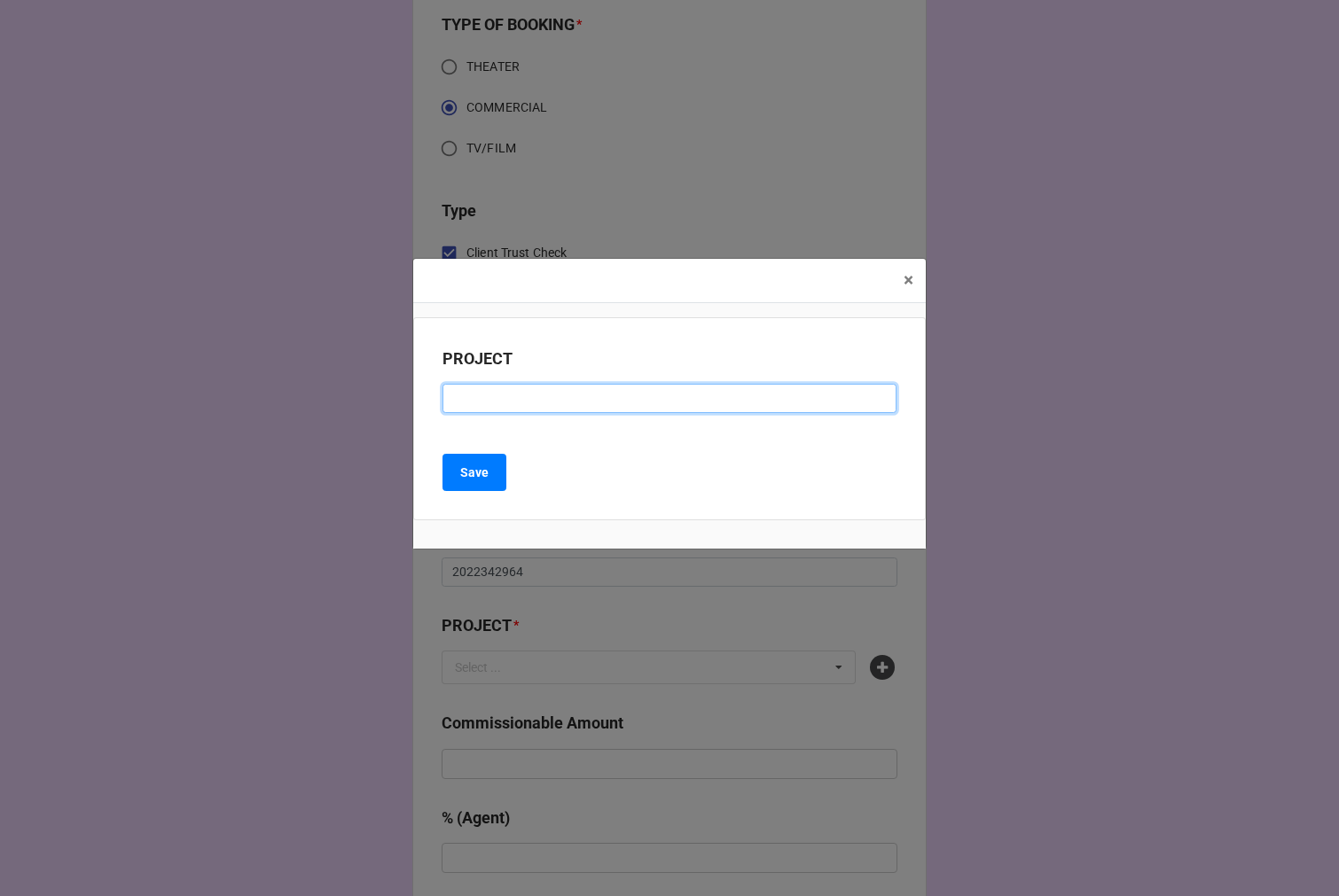
click at [528, 402] on input at bounding box center [669, 398] width 453 height 30
type input "NIKE"
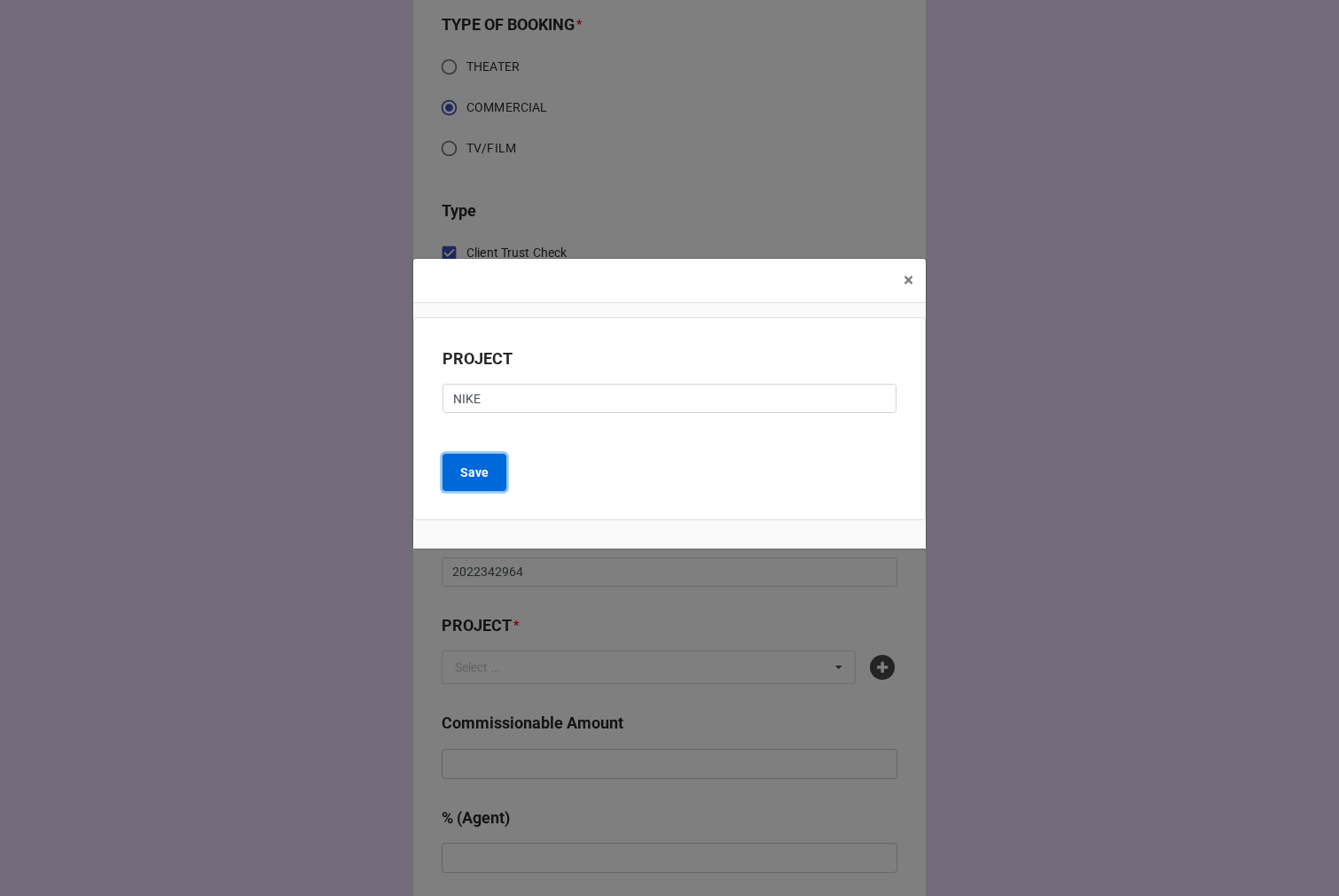
click at [484, 479] on b "Save" at bounding box center [474, 473] width 28 height 18
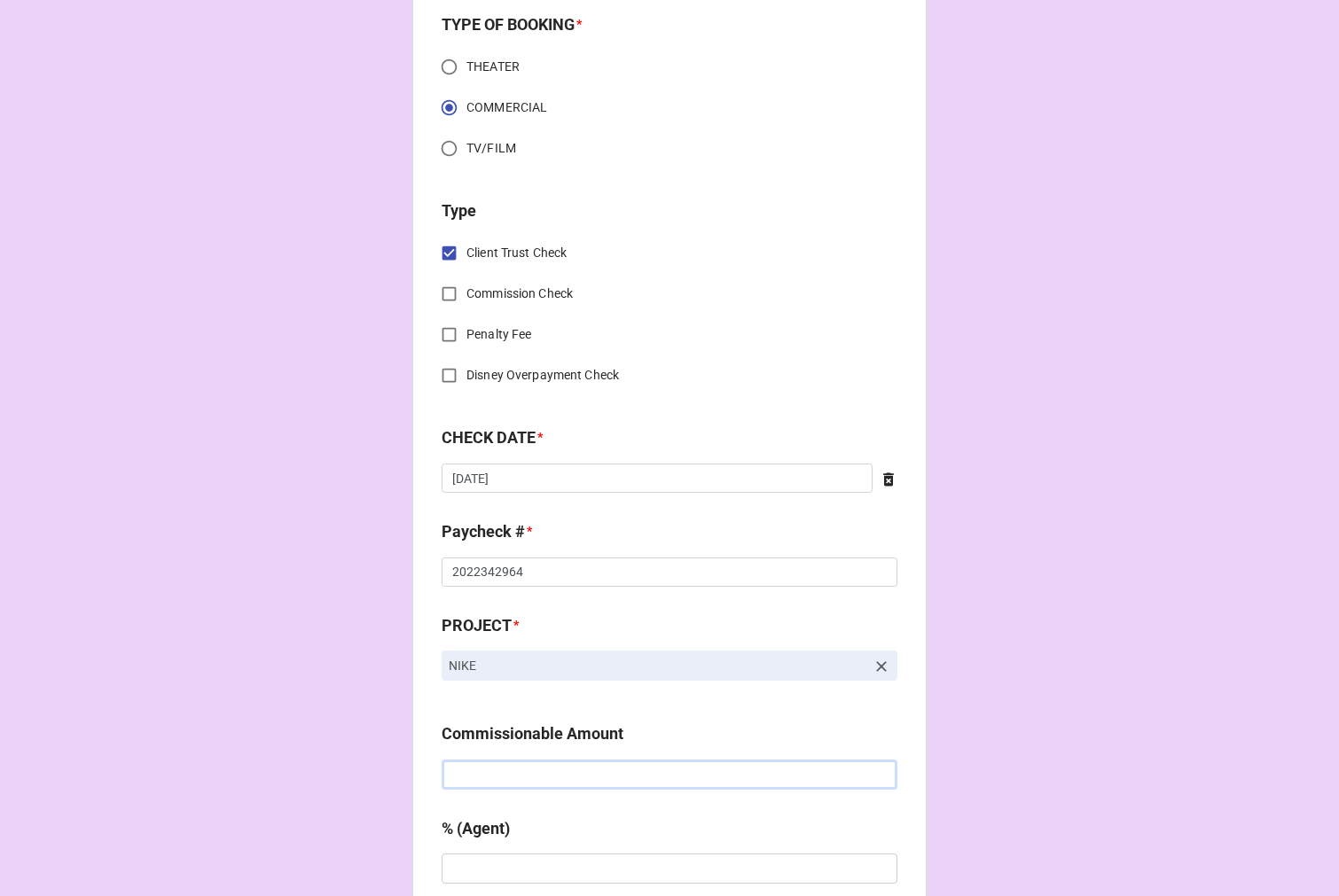
click at [481, 777] on input "text" at bounding box center [669, 774] width 455 height 30
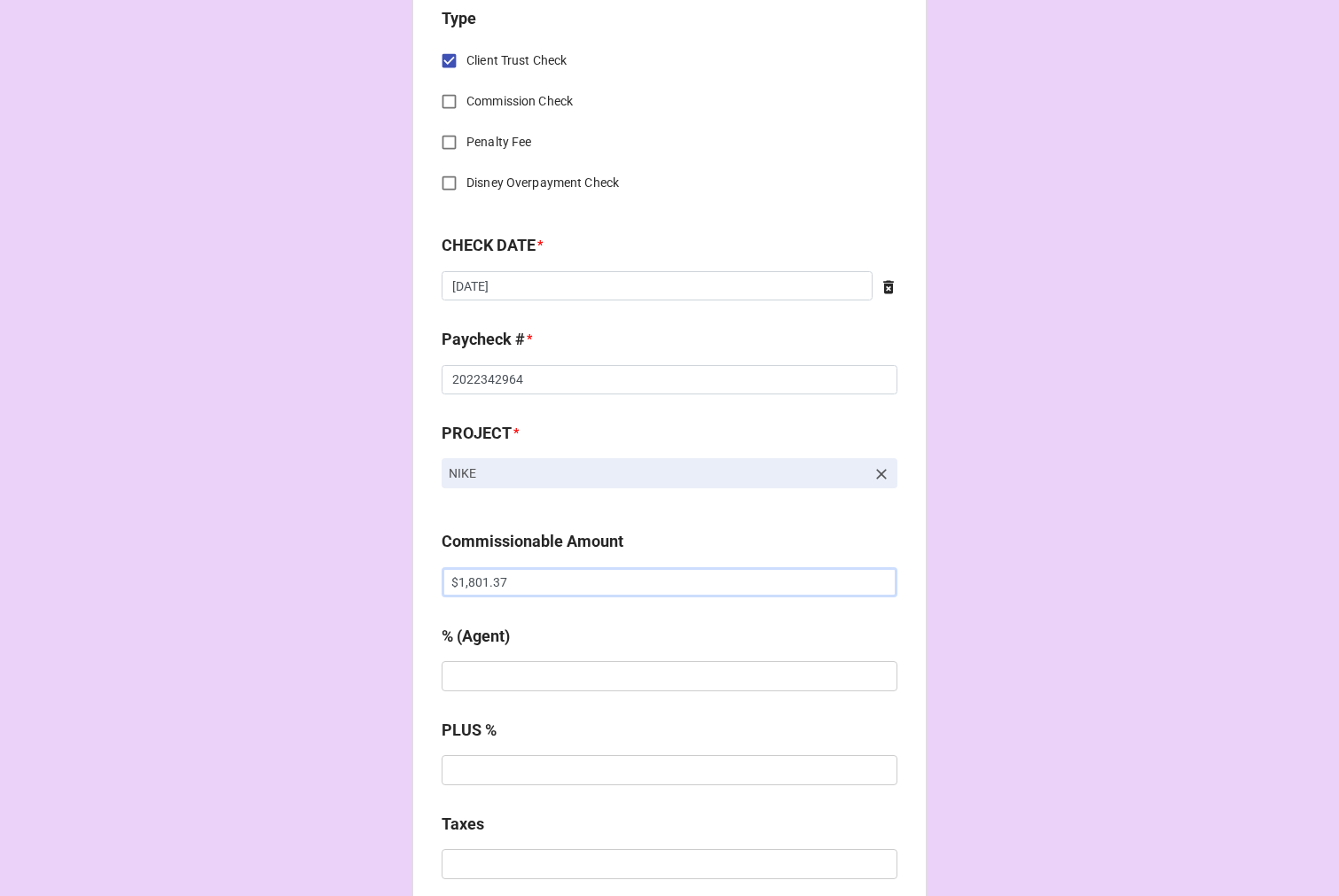
scroll to position [787, 0]
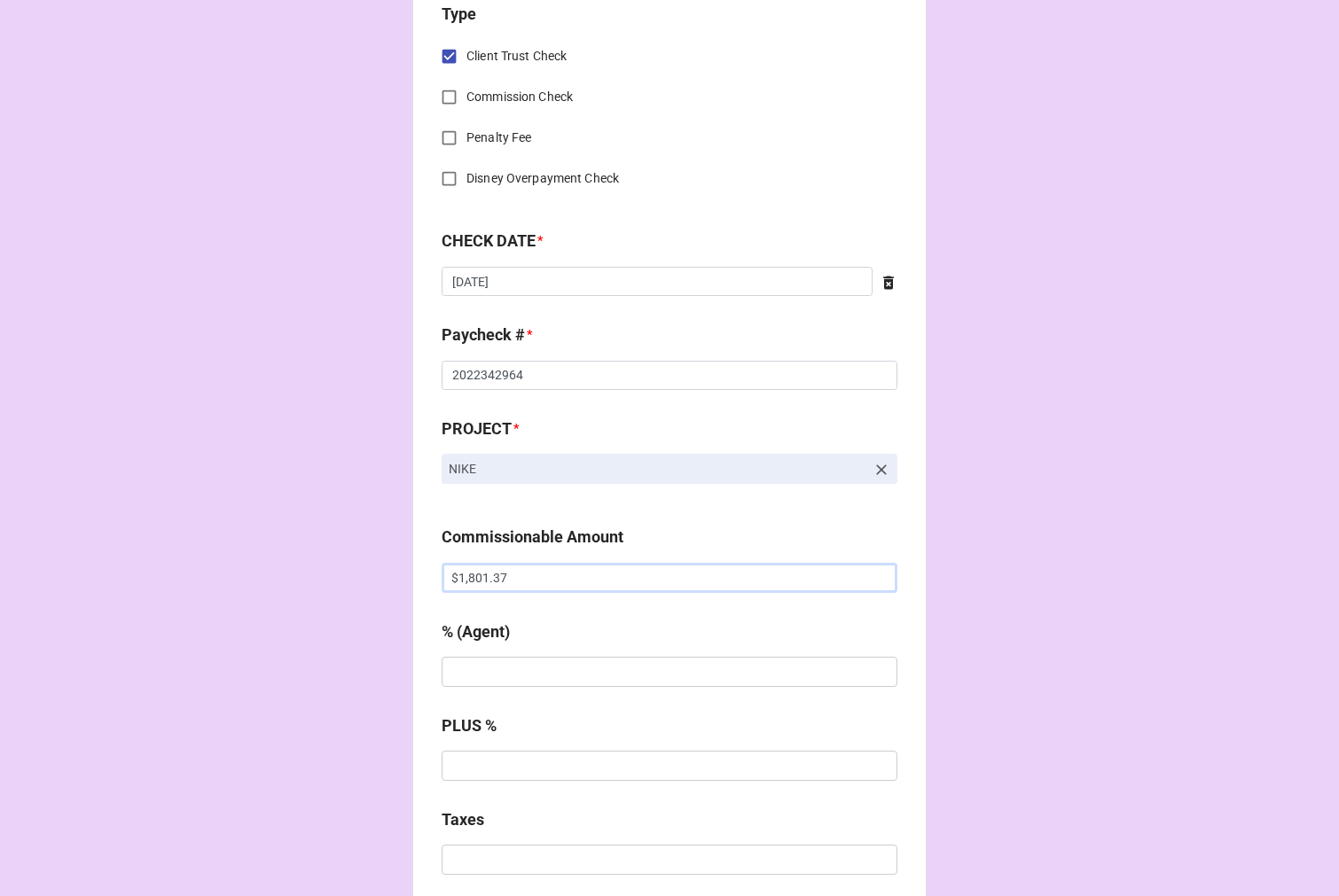
type input "$1,801.37"
click at [549, 665] on input "text" at bounding box center [669, 671] width 455 height 30
type input "10%"
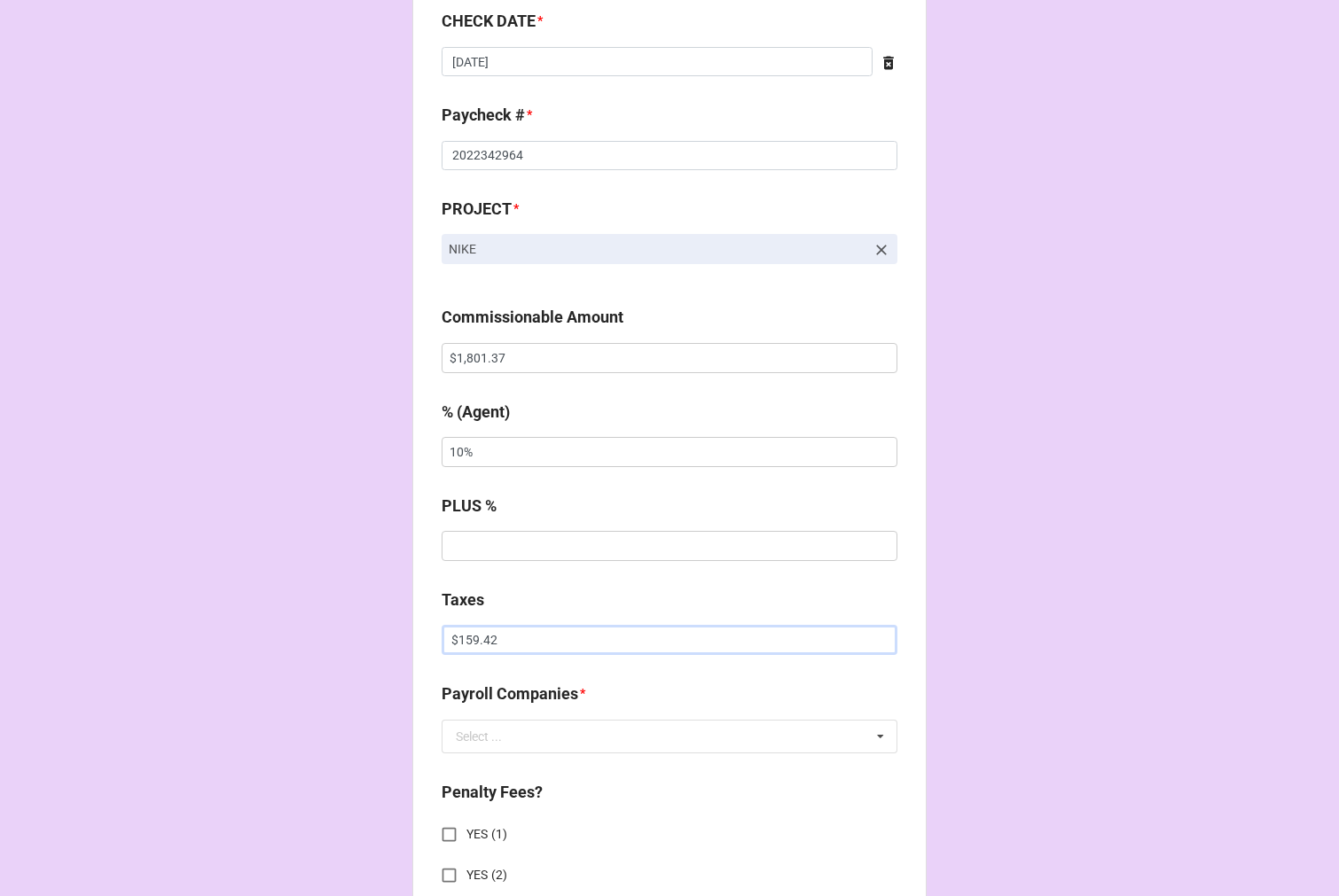
scroll to position [1280, 0]
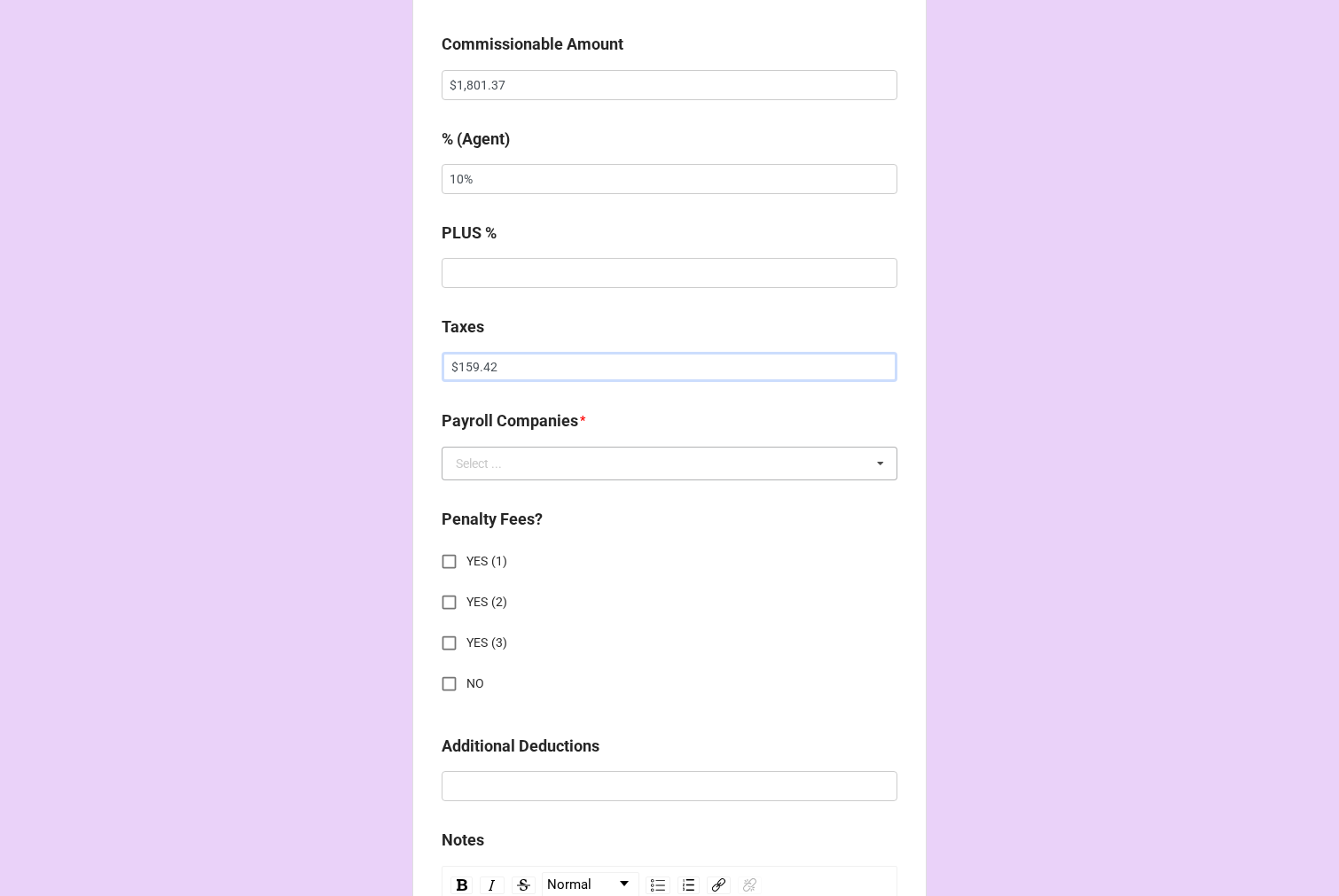
type input "$159.42"
click at [464, 458] on div "Select ..." at bounding box center [479, 463] width 46 height 13
click at [527, 490] on span "Extreme Reach" at bounding box center [497, 496] width 82 height 14
click at [444, 680] on input "NO" at bounding box center [450, 684] width 35 height 35
checkbox input "true"
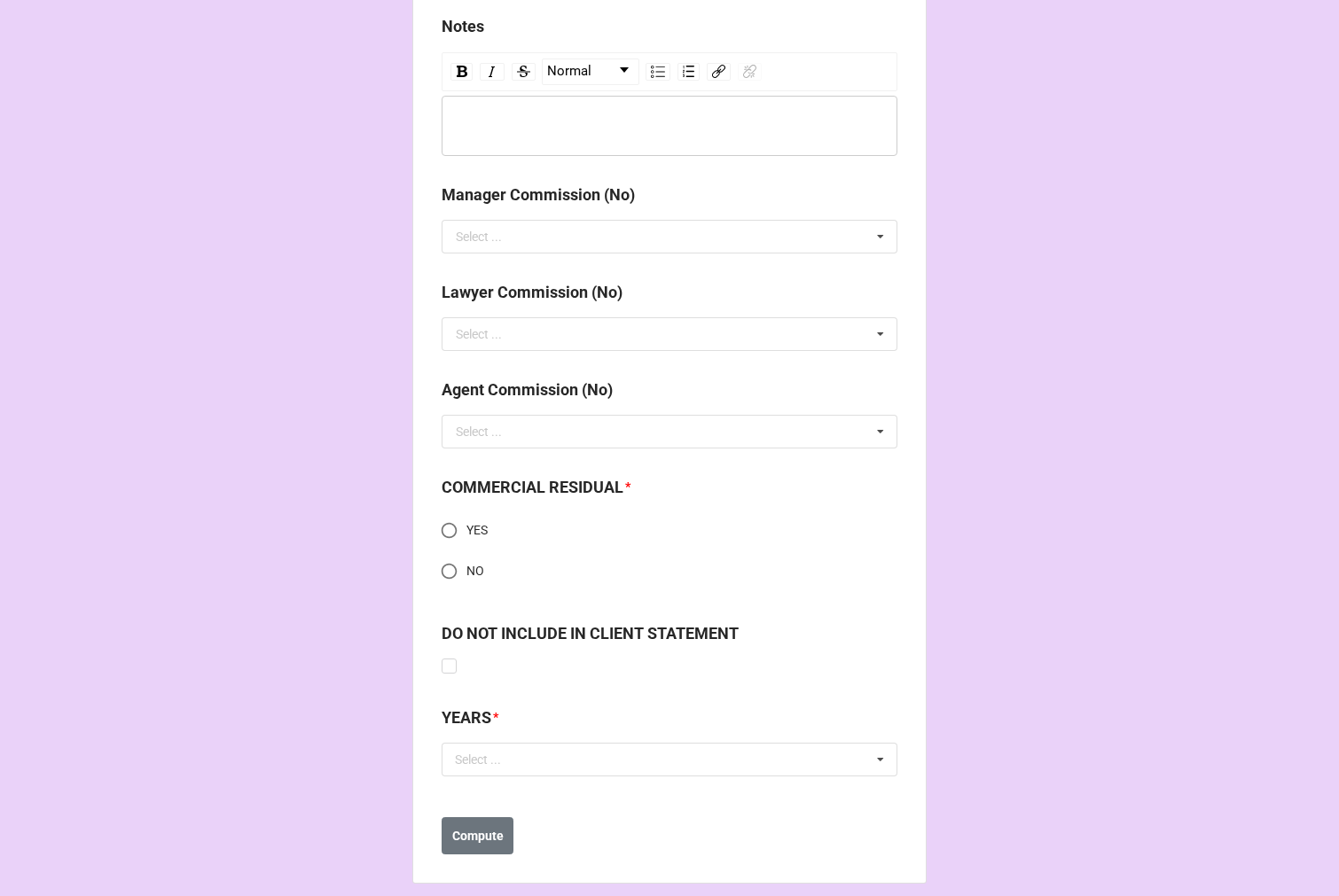
scroll to position [2109, 0]
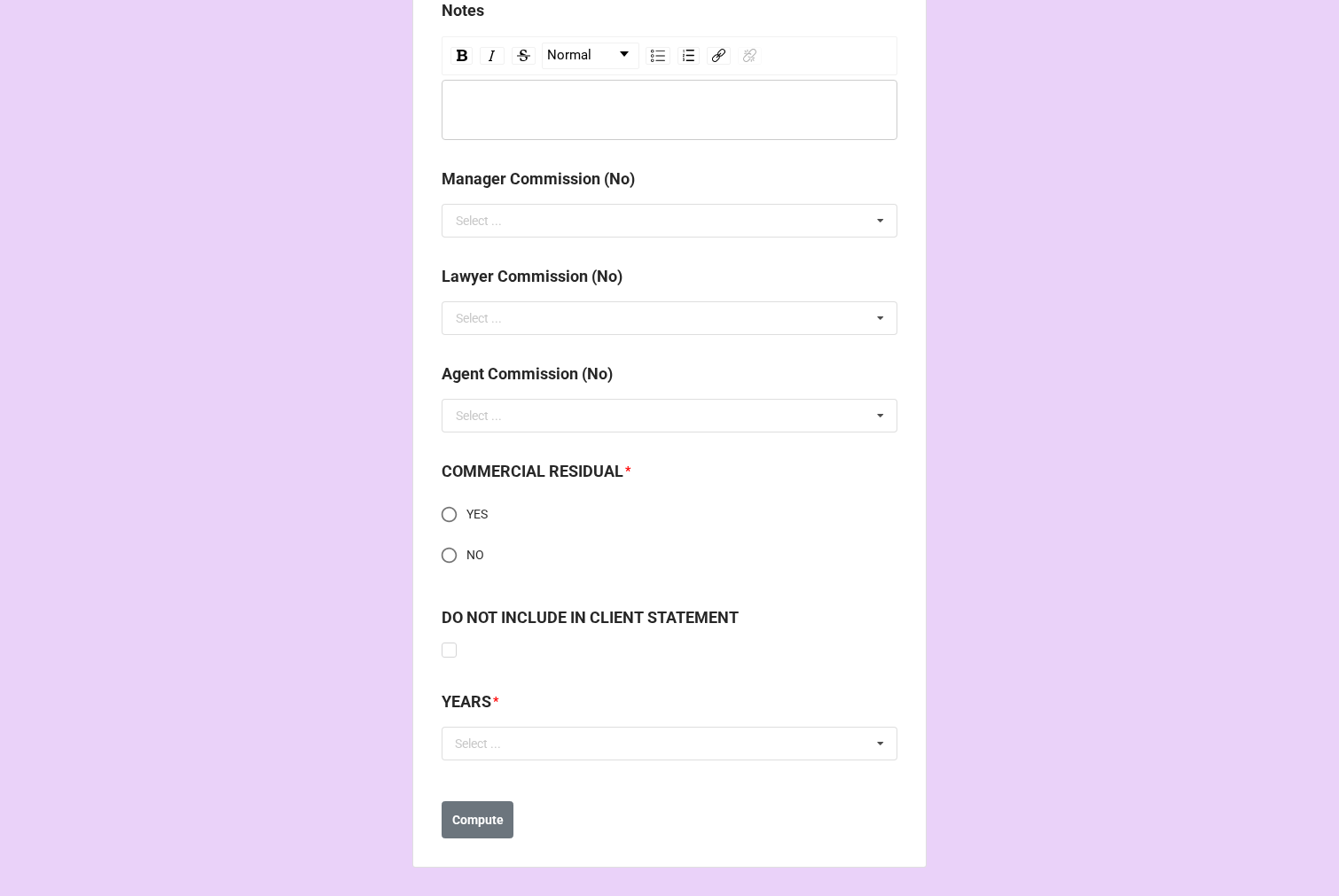
click at [444, 509] on input "YES" at bounding box center [450, 514] width 35 height 35
radio input "true"
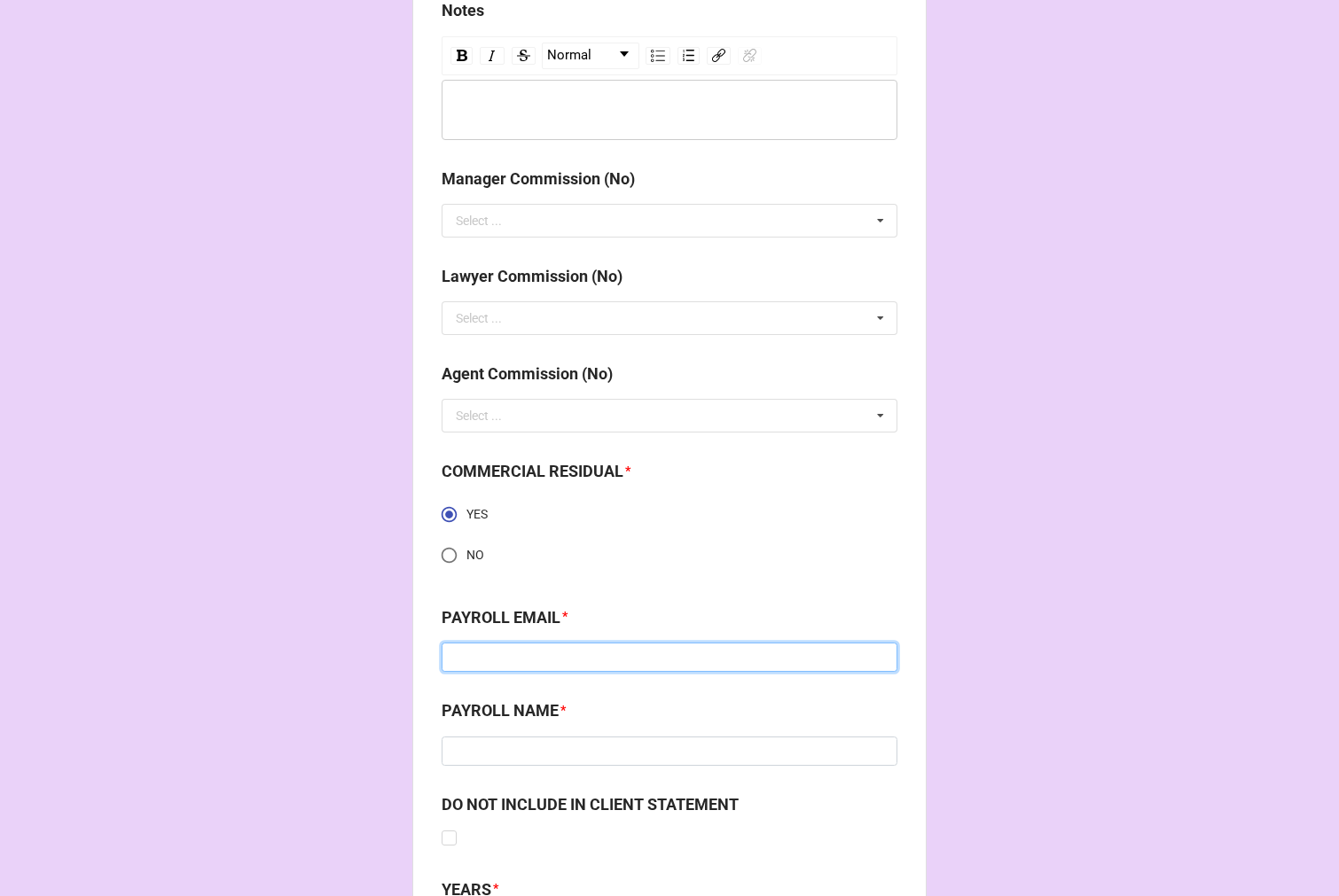
click at [499, 661] on input at bounding box center [669, 657] width 455 height 30
type input "[PERSON_NAME][EMAIL_ADDRESS][DOMAIN_NAME]"
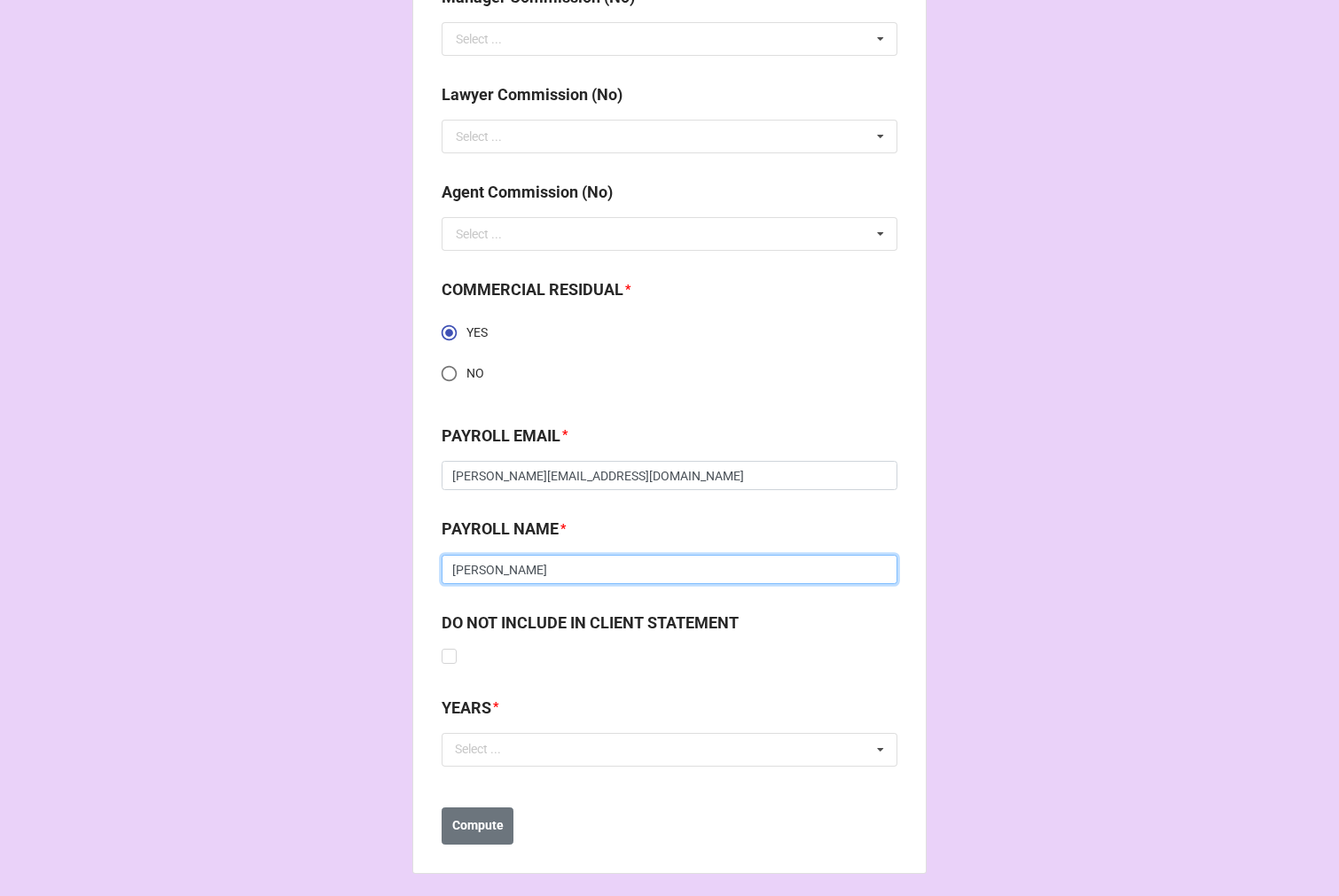
scroll to position [2297, 0]
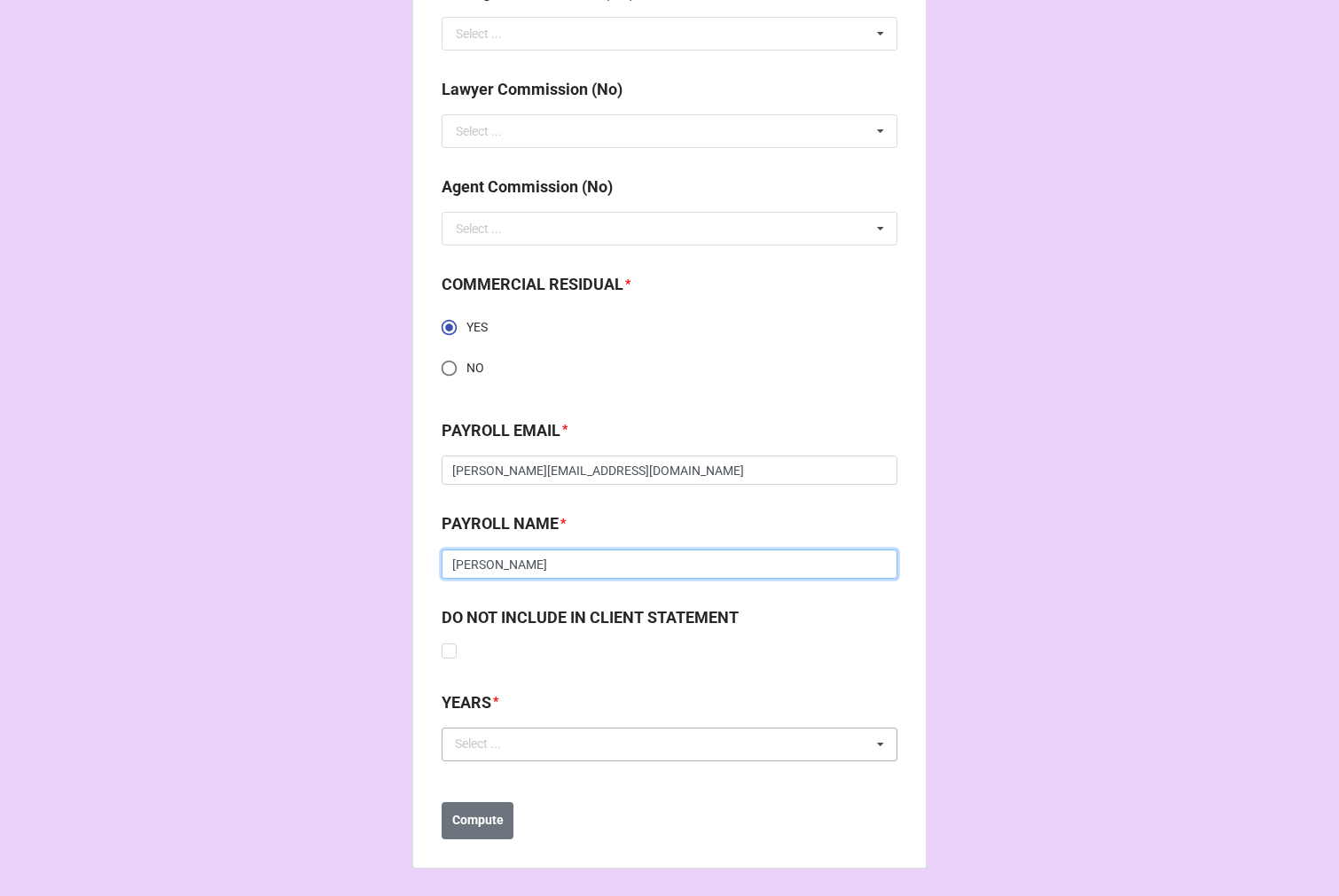
type input "[PERSON_NAME]"
click at [518, 756] on div "Select ... No results found." at bounding box center [669, 744] width 455 height 34
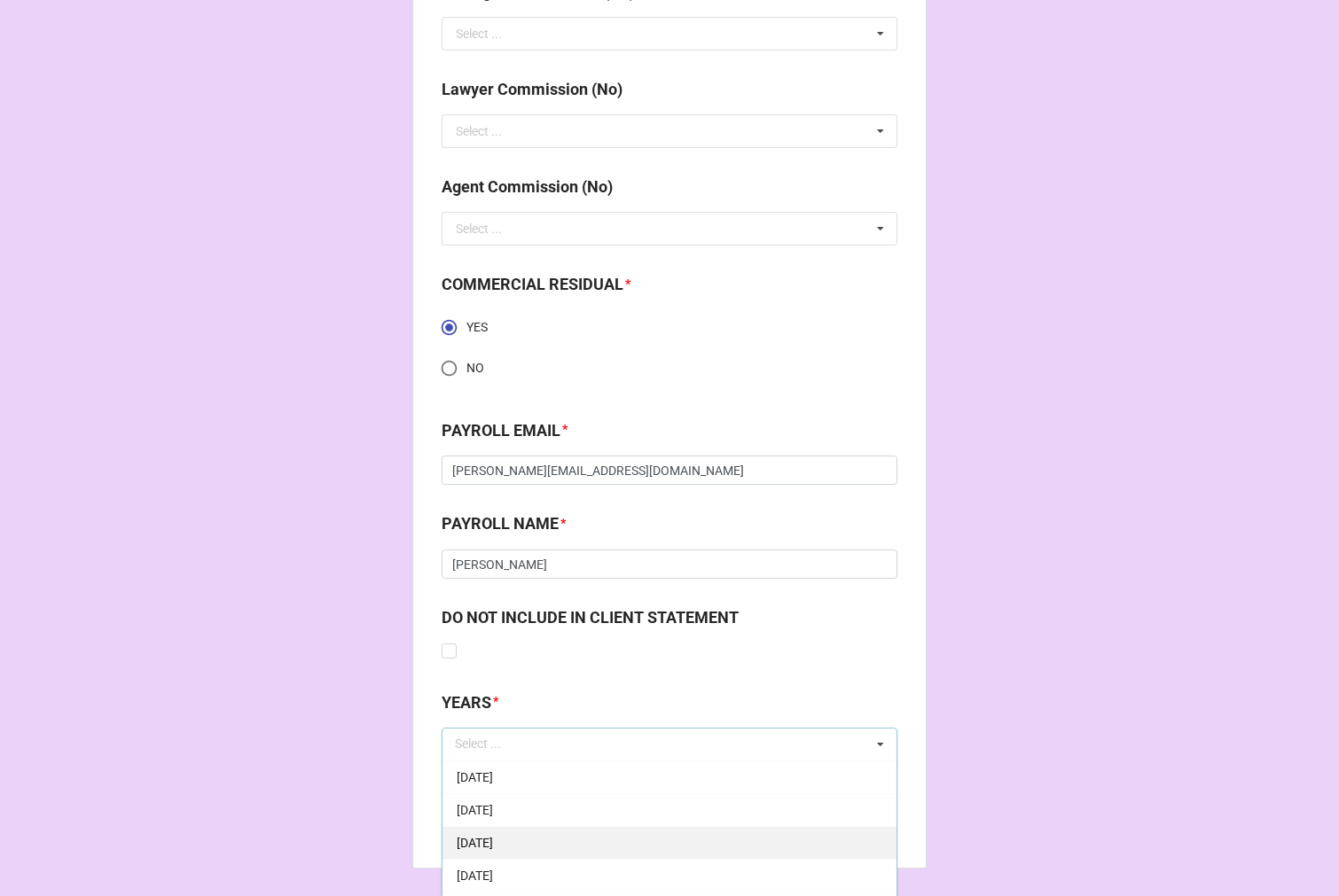
click at [554, 843] on div "[DATE]" at bounding box center [669, 843] width 453 height 33
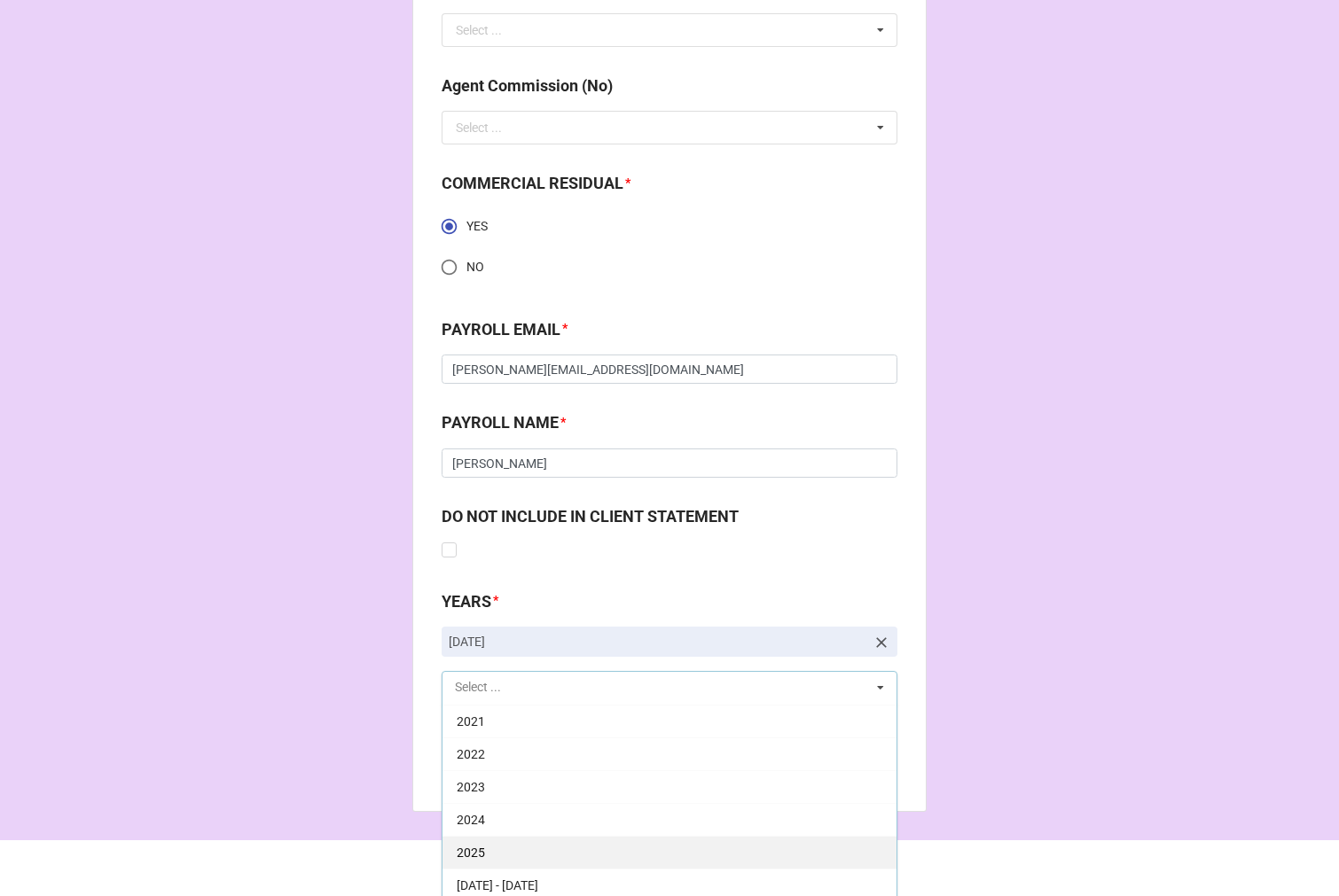
scroll to position [2404, 0]
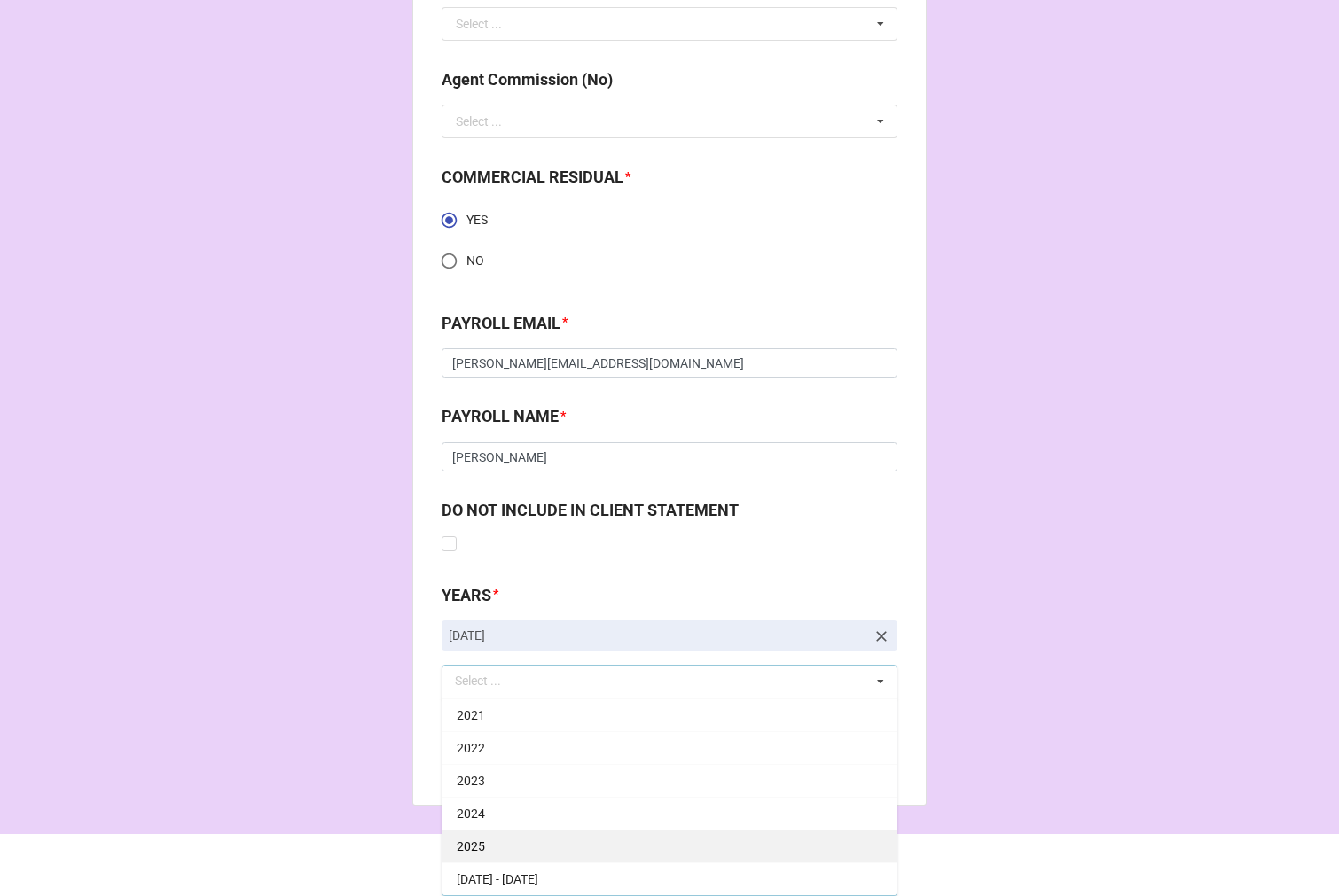
click at [543, 852] on div "2025" at bounding box center [669, 846] width 453 height 33
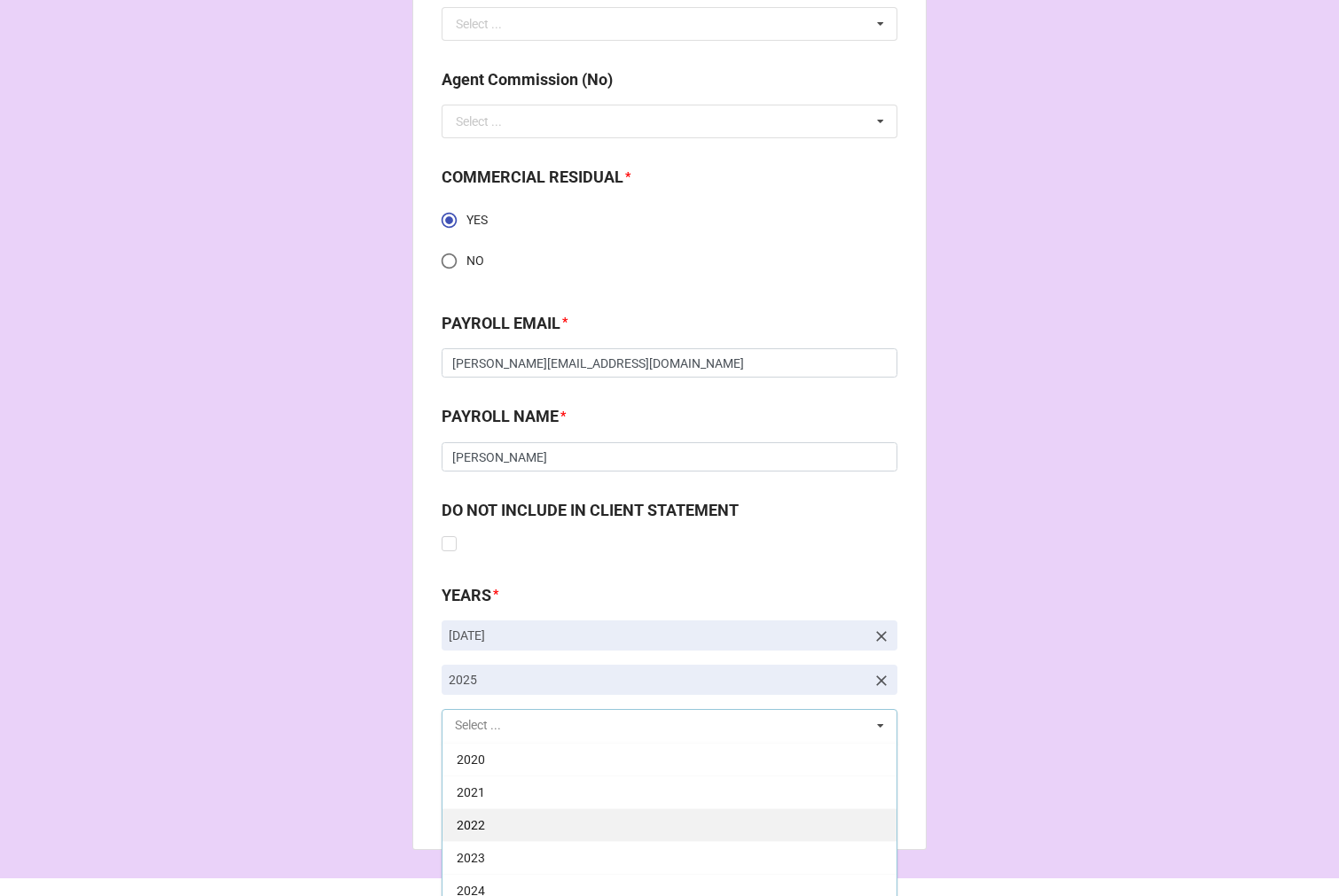
scroll to position [360, 0]
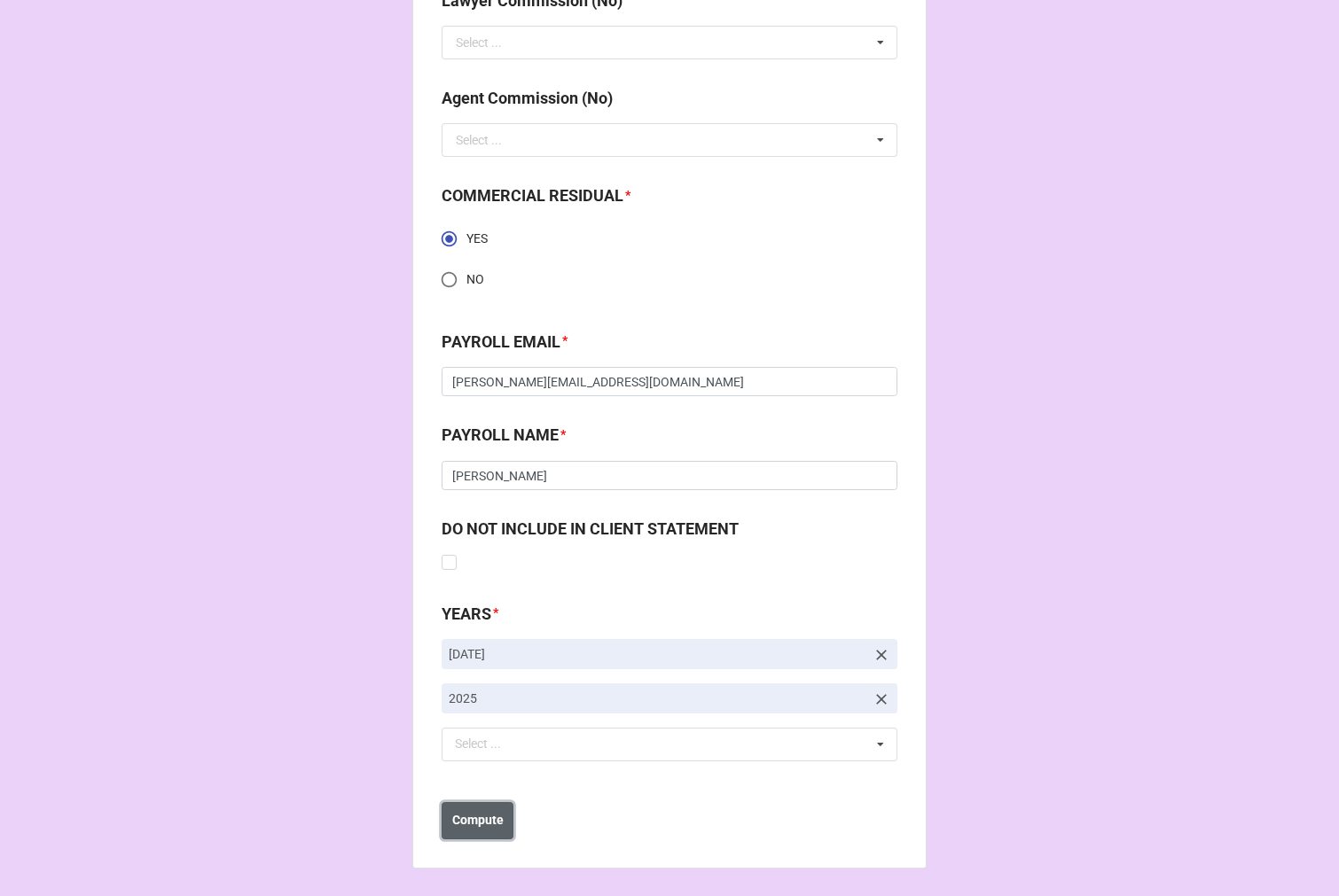
click at [485, 825] on b "Compute" at bounding box center [478, 820] width 51 height 18
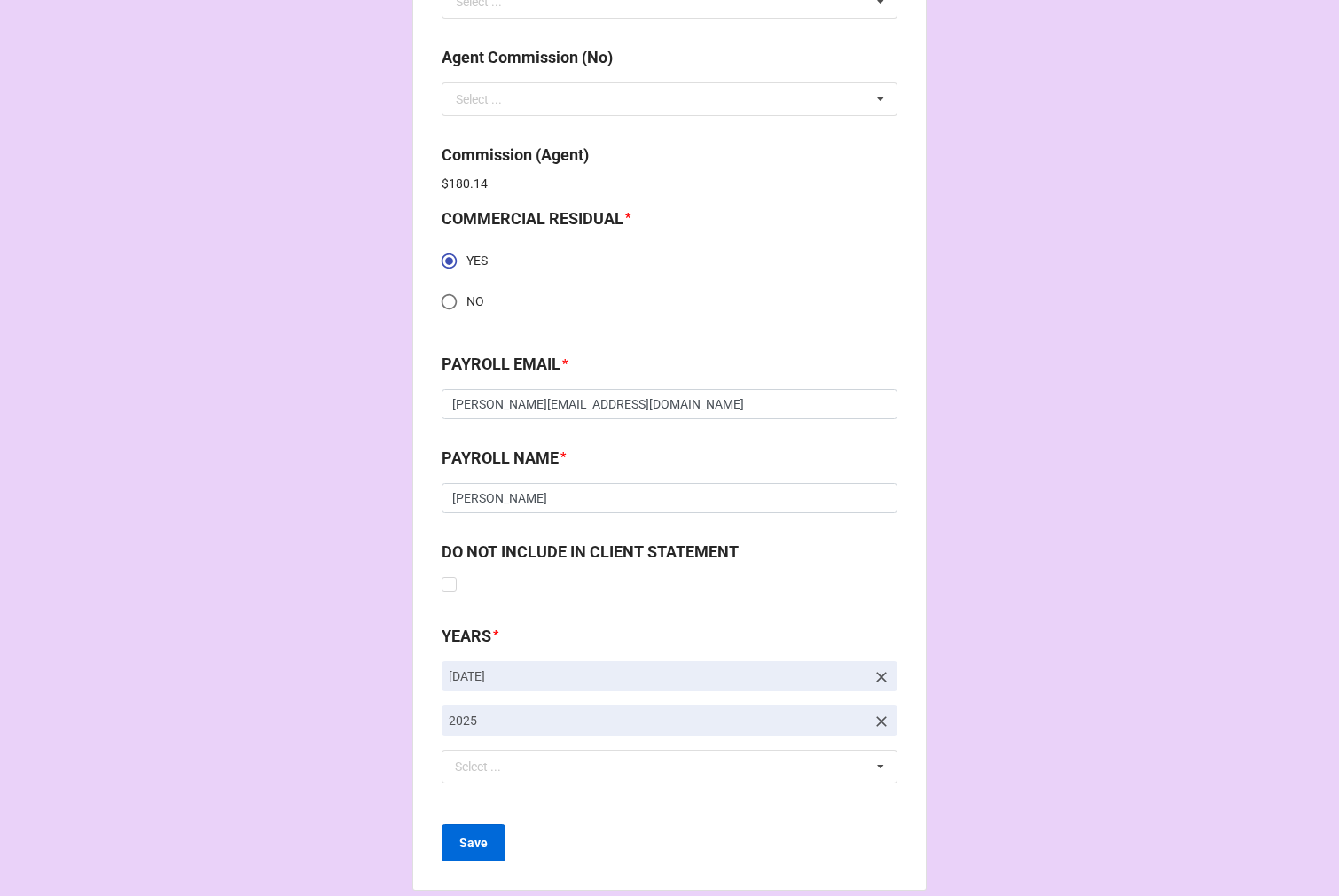
scroll to position [2448, 0]
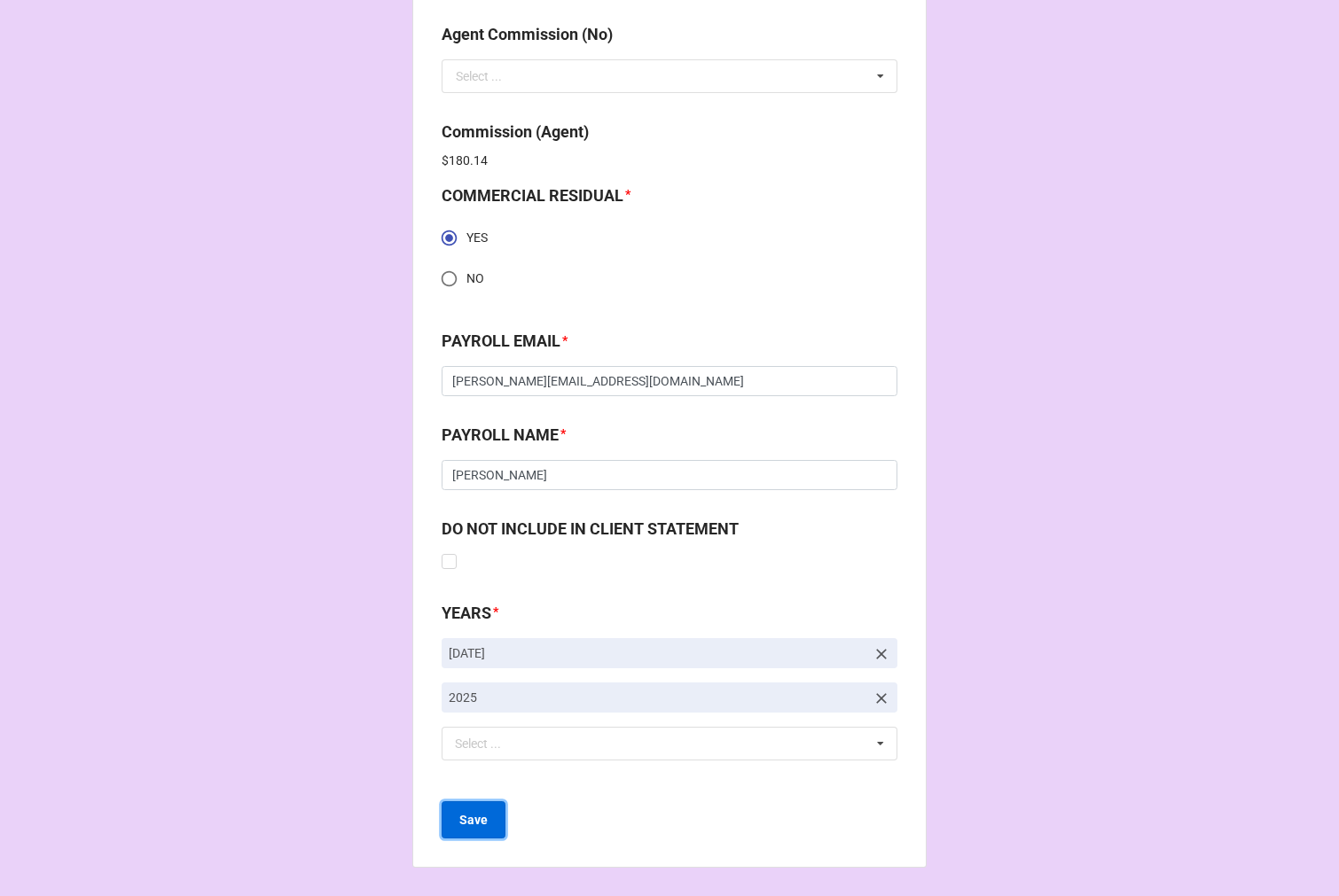
click at [459, 813] on b "Save" at bounding box center [473, 820] width 28 height 18
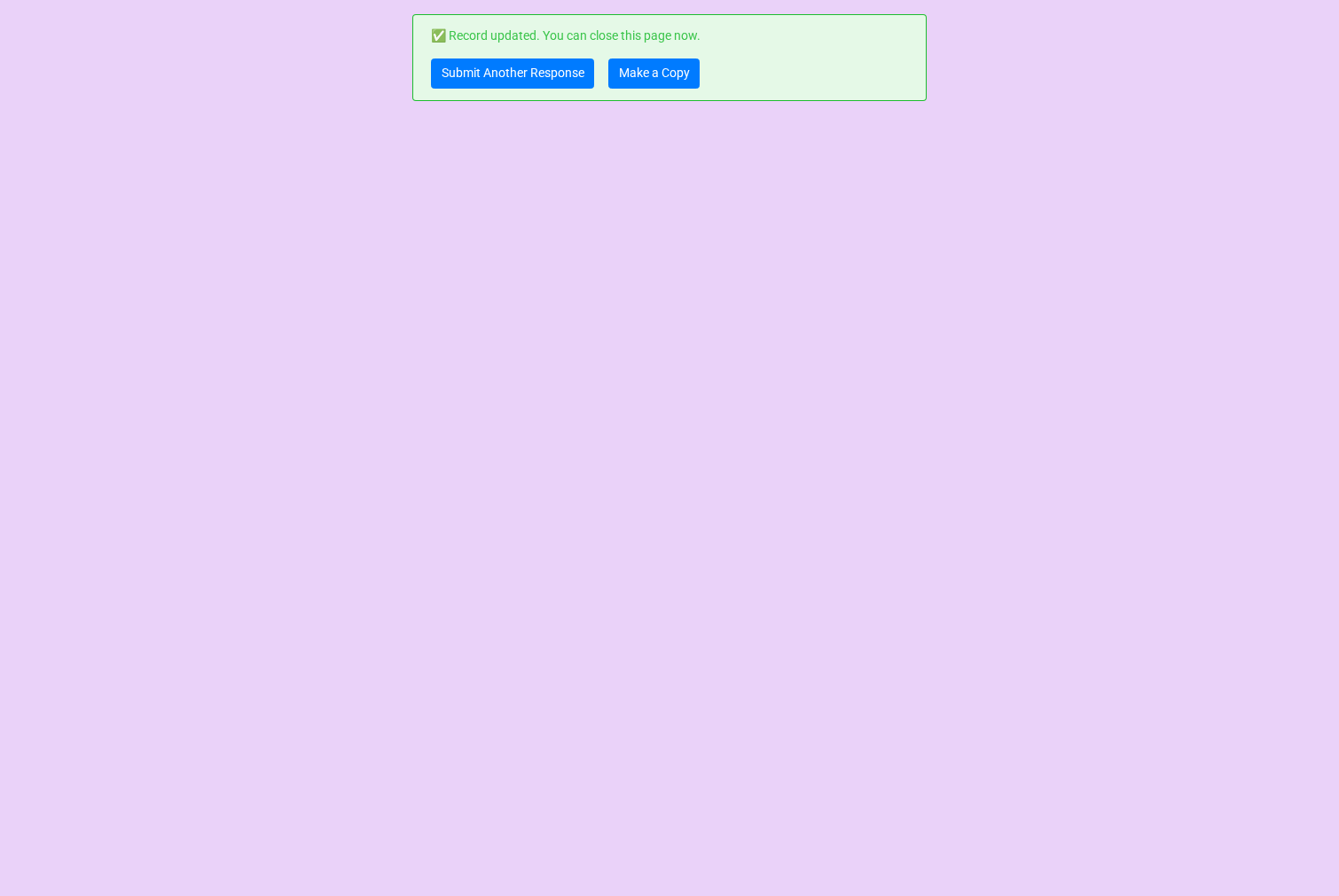
scroll to position [0, 0]
click at [472, 72] on link "Submit Another Response" at bounding box center [512, 73] width 163 height 30
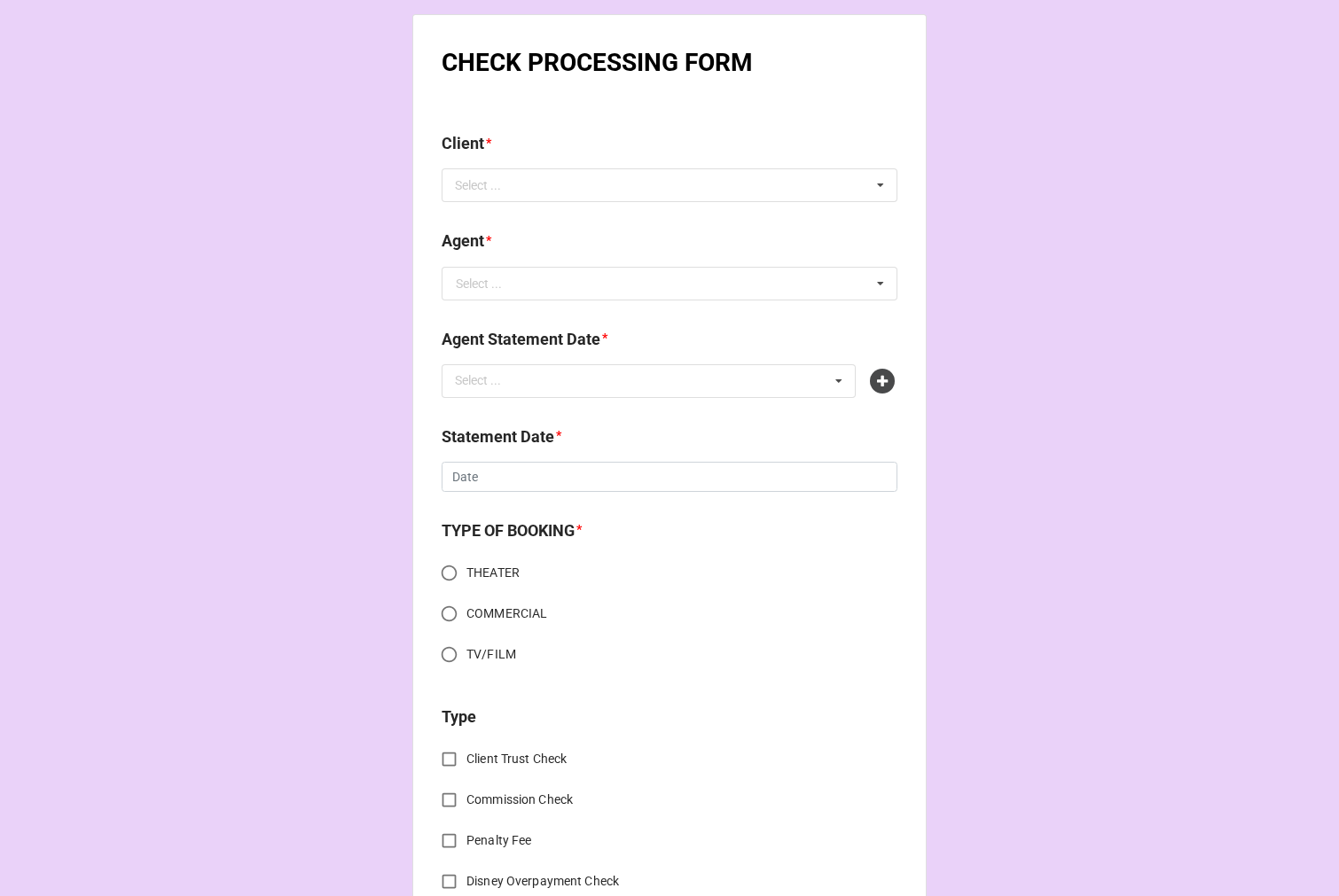
scroll to position [787, 0]
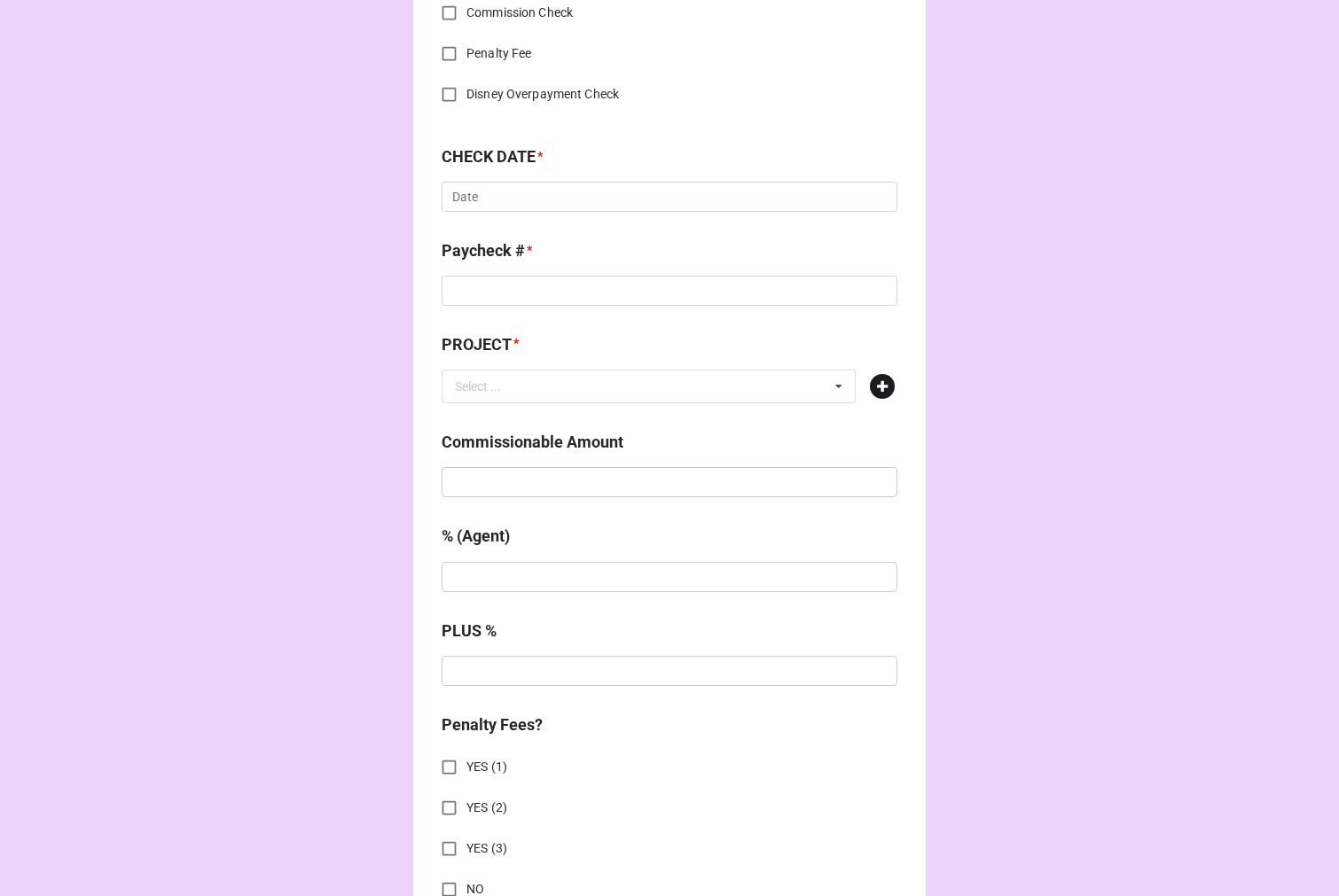
click at [880, 390] on icon at bounding box center [883, 387] width 25 height 25
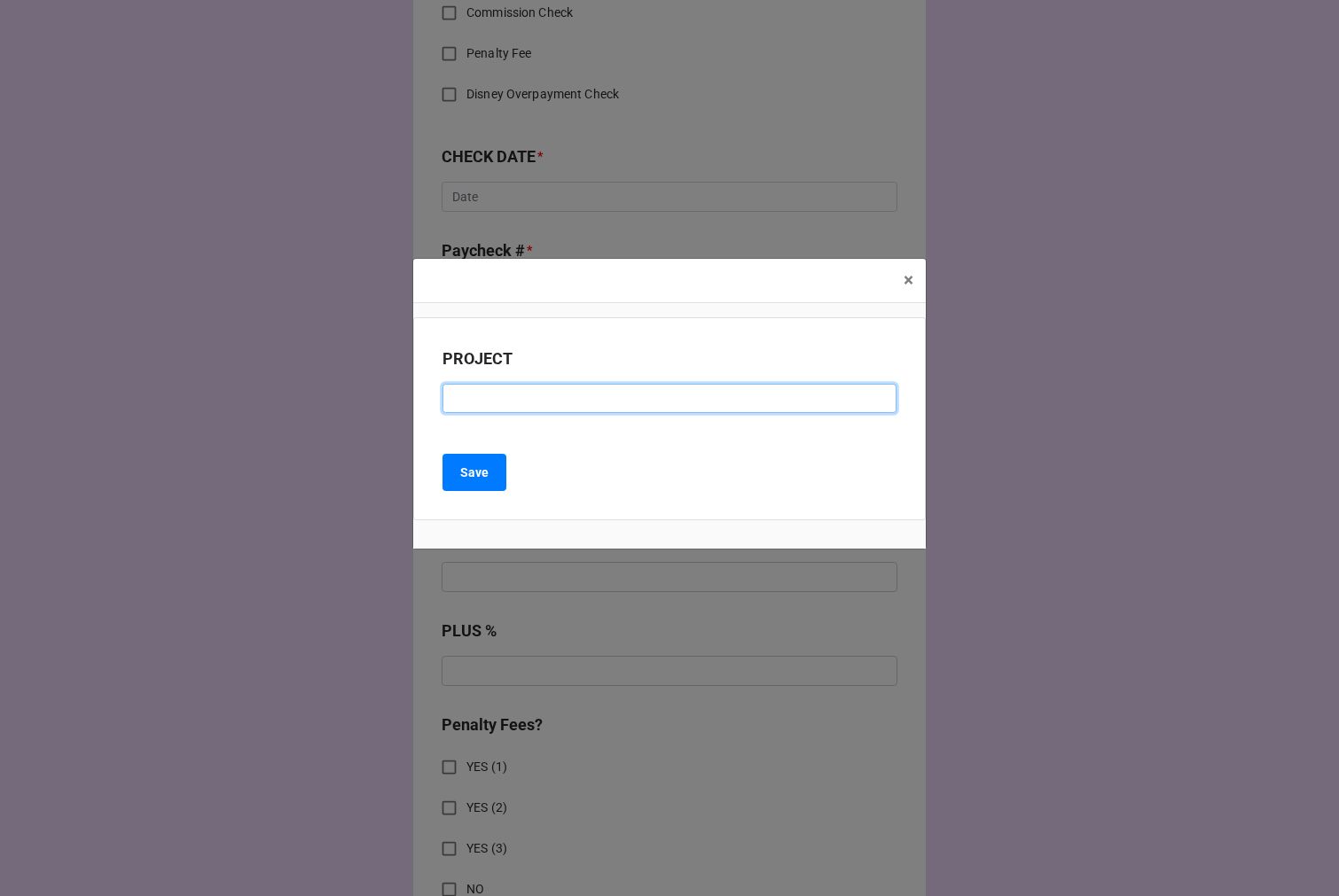
click at [507, 394] on input at bounding box center [669, 398] width 453 height 30
paste input "PRICELINE (RESIDUAL CHECK #3)"
type input "PRICELINE (RESIDUAL CHECK #3)"
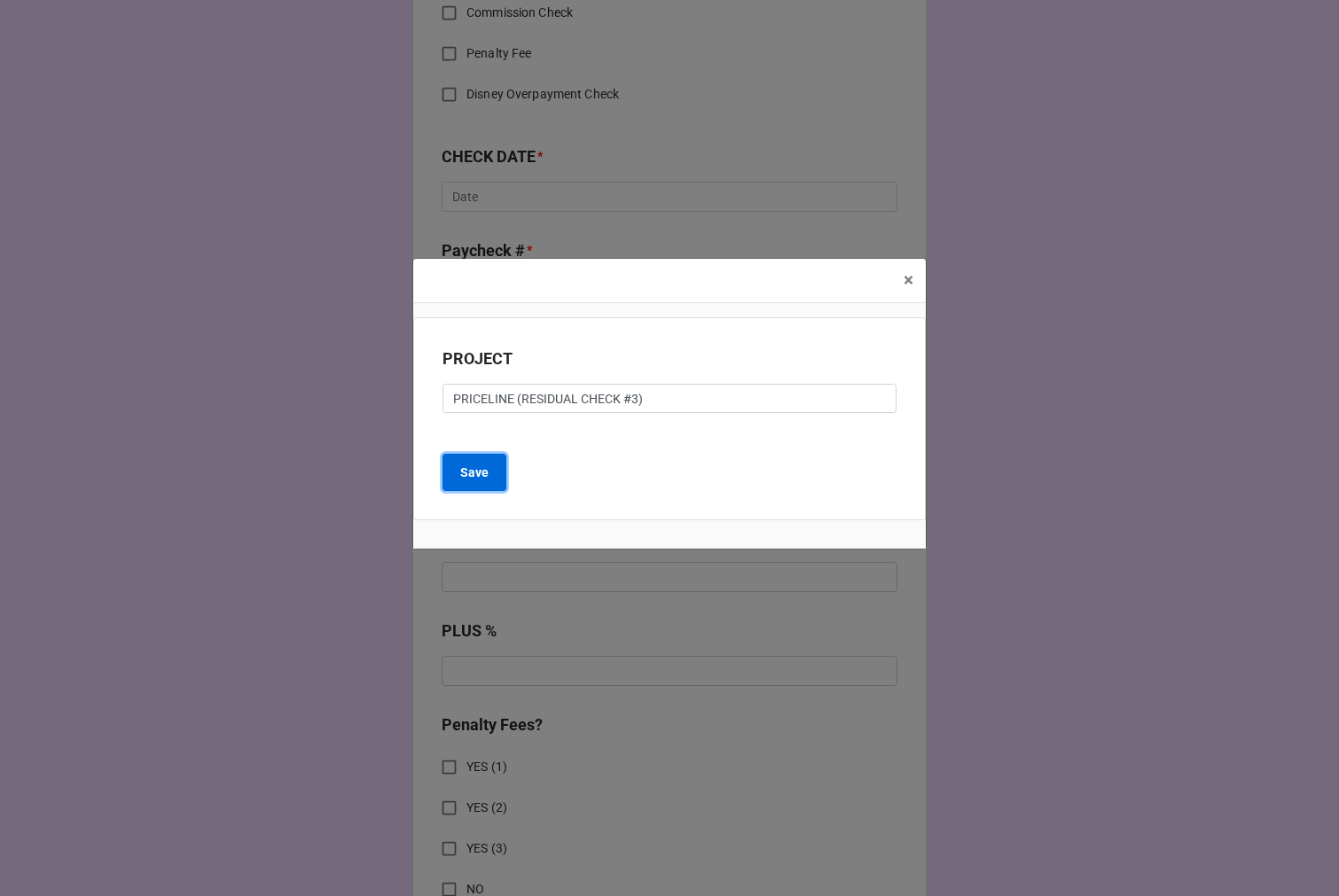
click at [474, 474] on b "Save" at bounding box center [474, 473] width 28 height 18
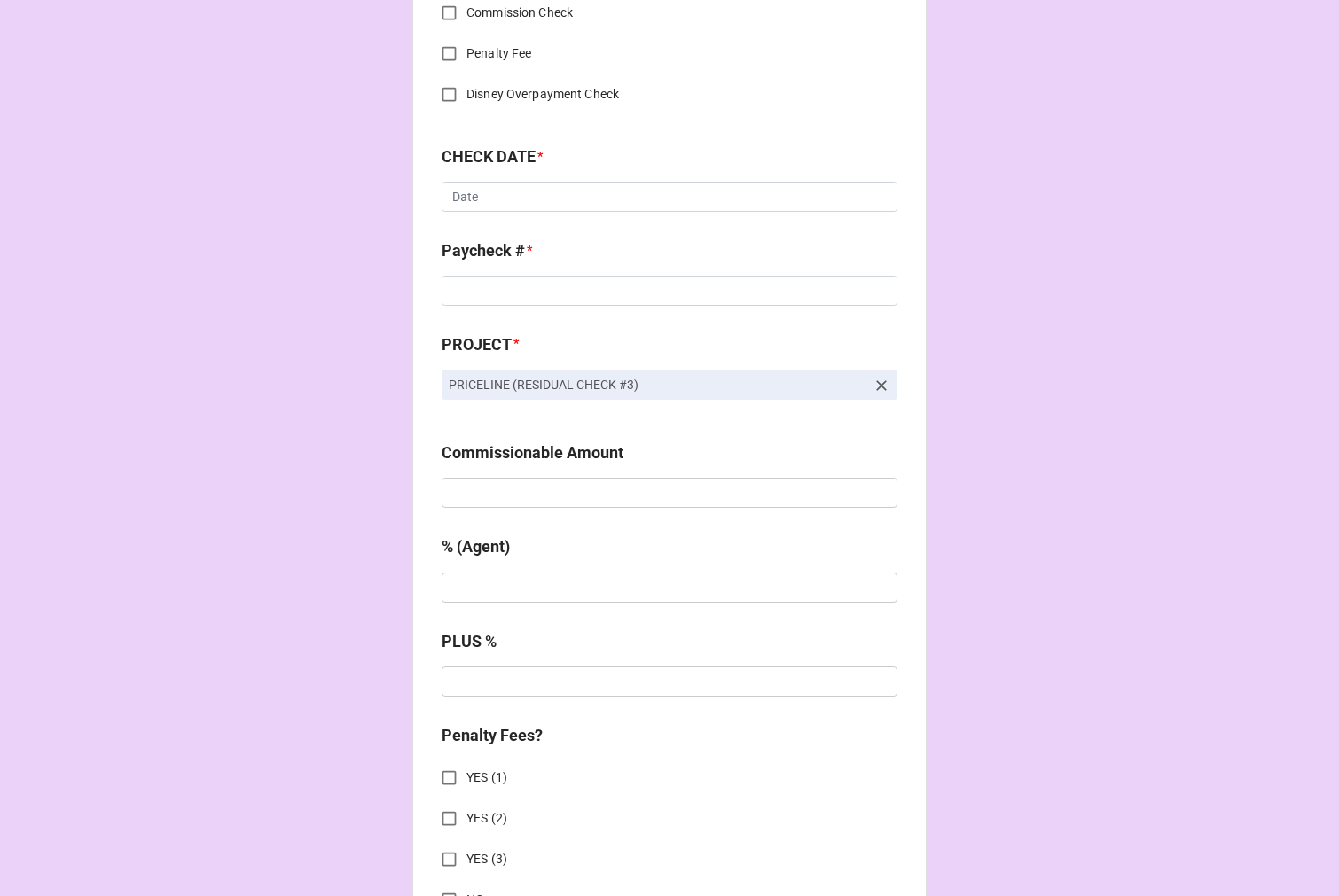
click at [880, 383] on icon at bounding box center [881, 385] width 11 height 11
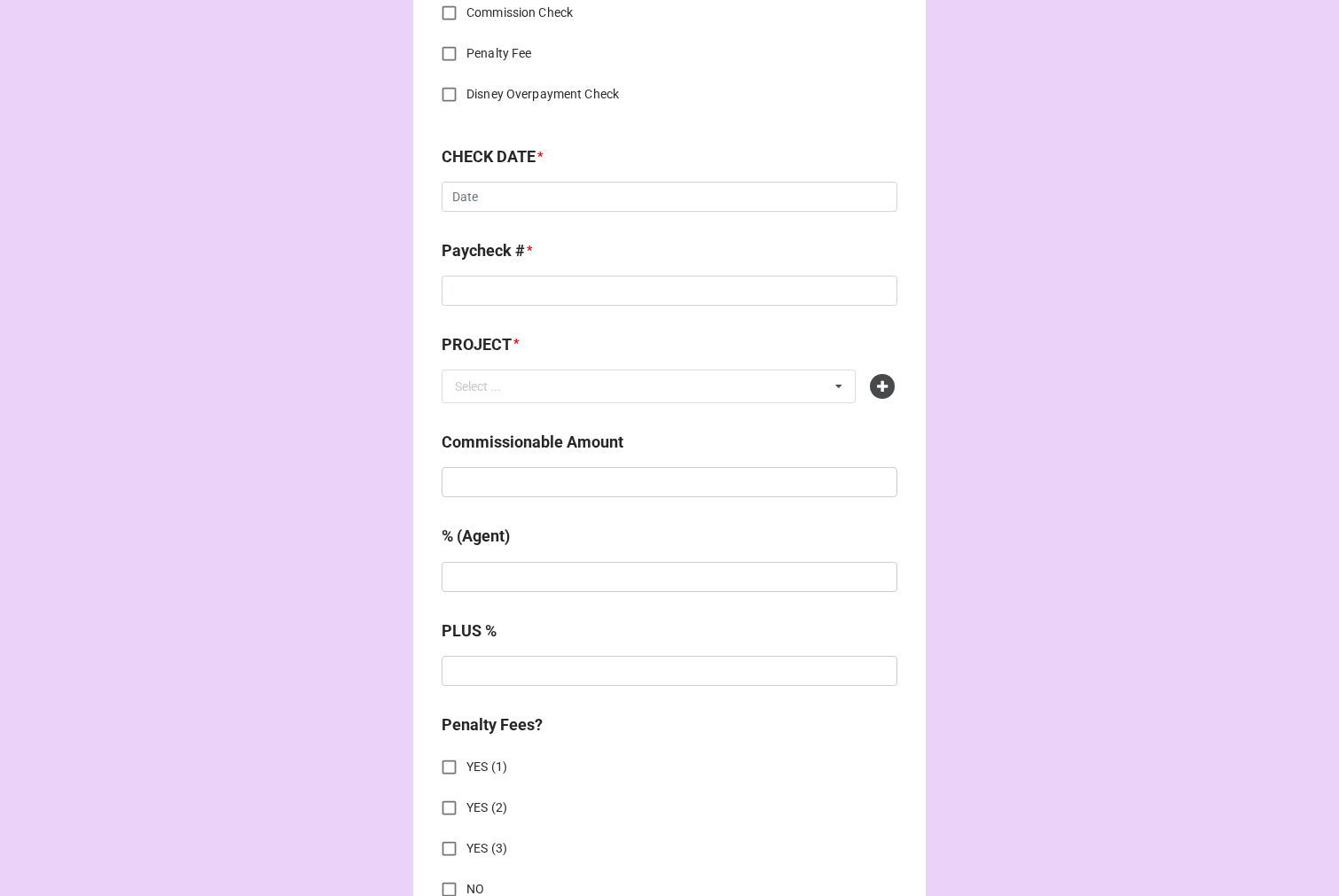
click at [880, 383] on icon at bounding box center [883, 387] width 25 height 25
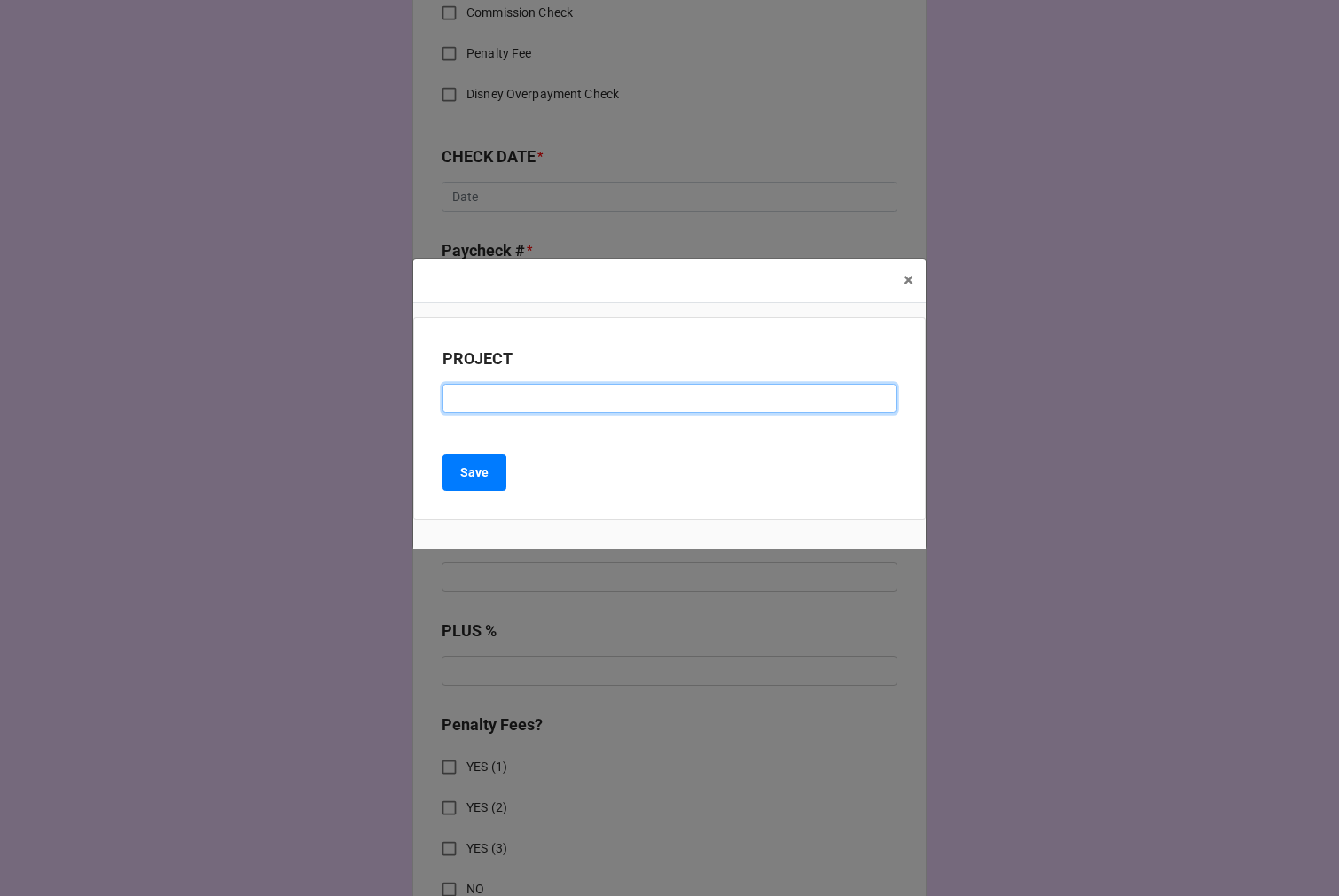
click at [564, 404] on input at bounding box center [669, 398] width 453 height 30
paste input "PRICELINE (RESIDUAL CHECK #3)"
click at [625, 399] on input "PRICELINE (RESIDUAL CHECK #3)" at bounding box center [669, 398] width 453 height 30
type input "PRICELINE (RESIDUAL CHECK #4)"
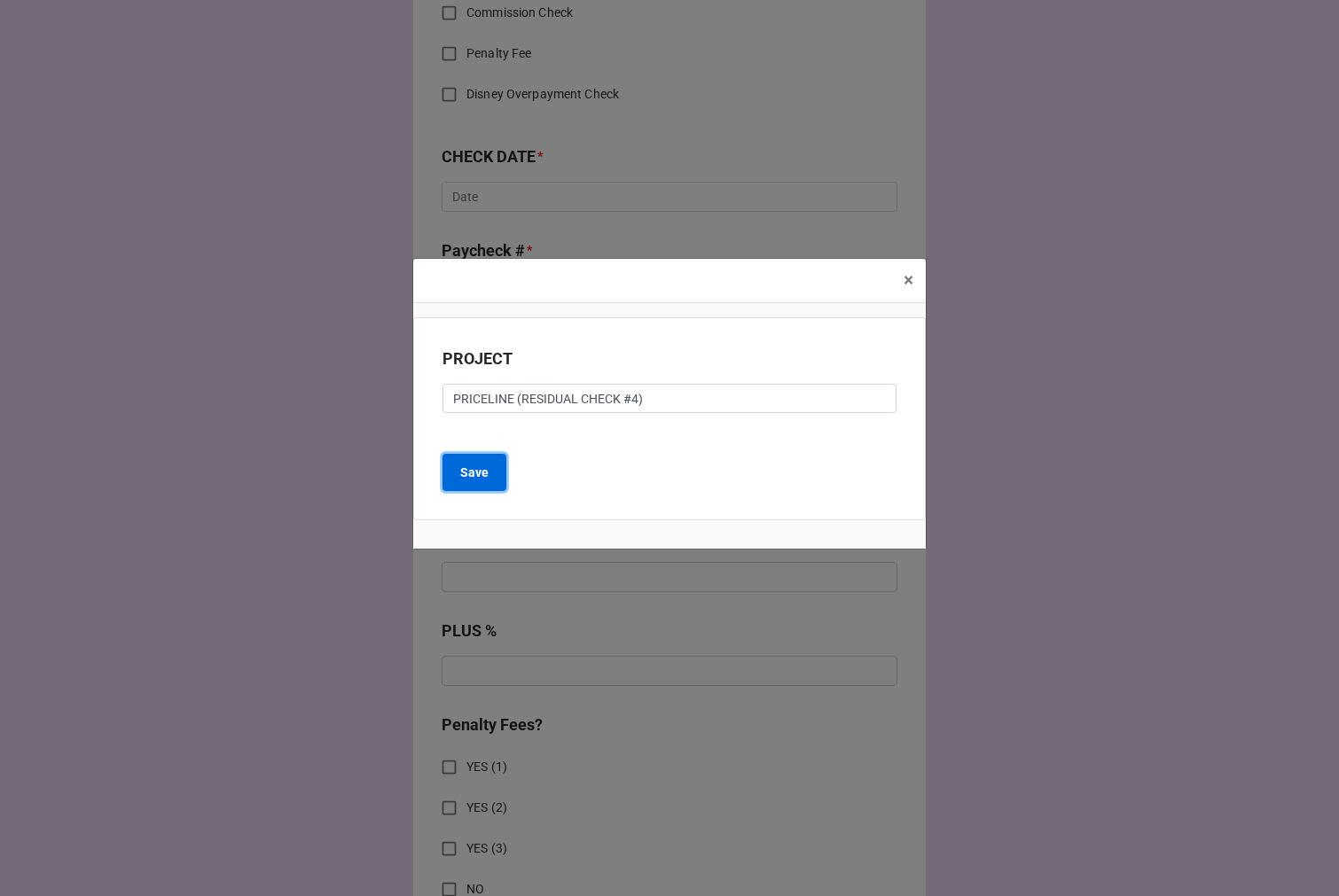
click at [491, 468] on button "Save" at bounding box center [475, 472] width 64 height 38
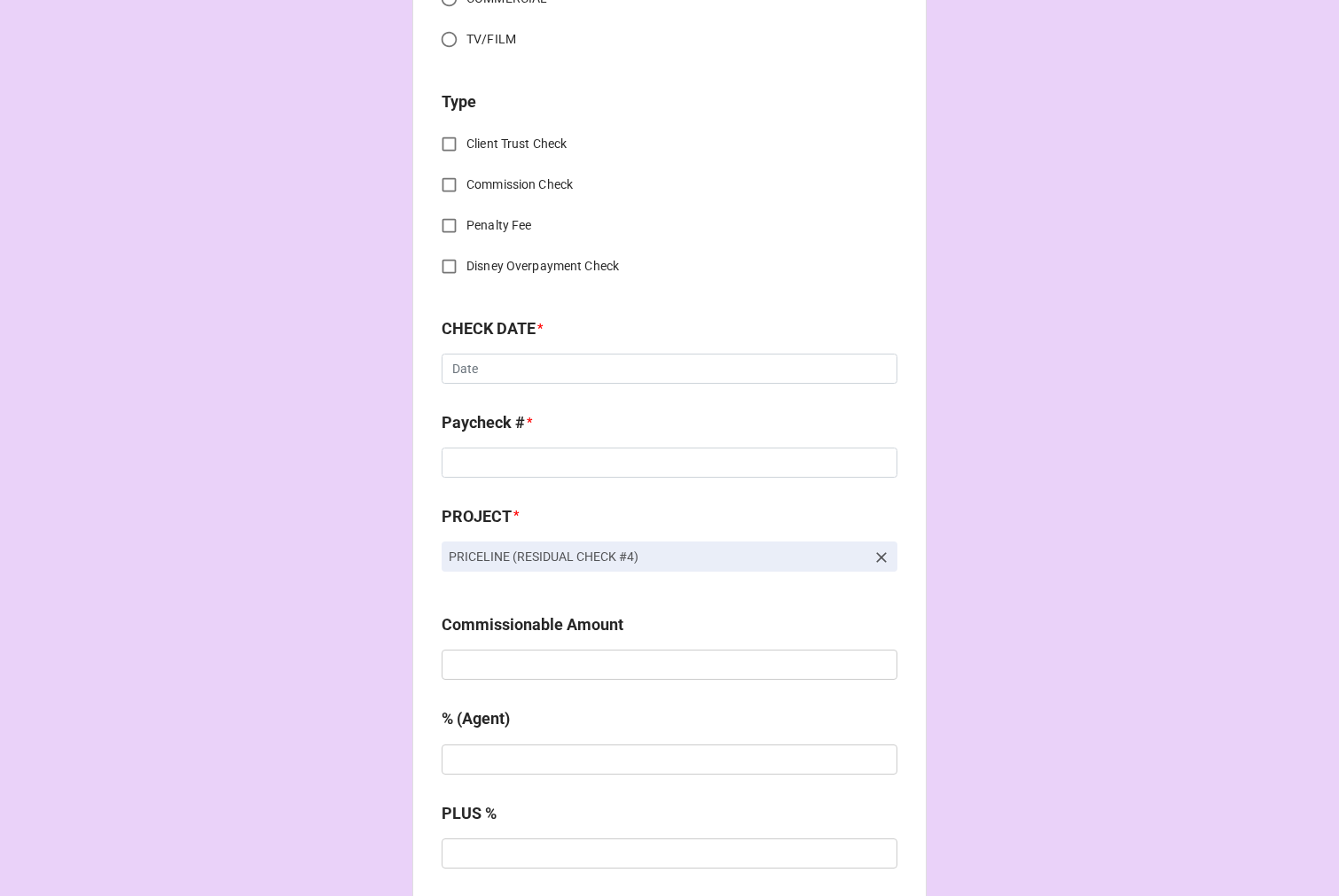
scroll to position [0, 0]
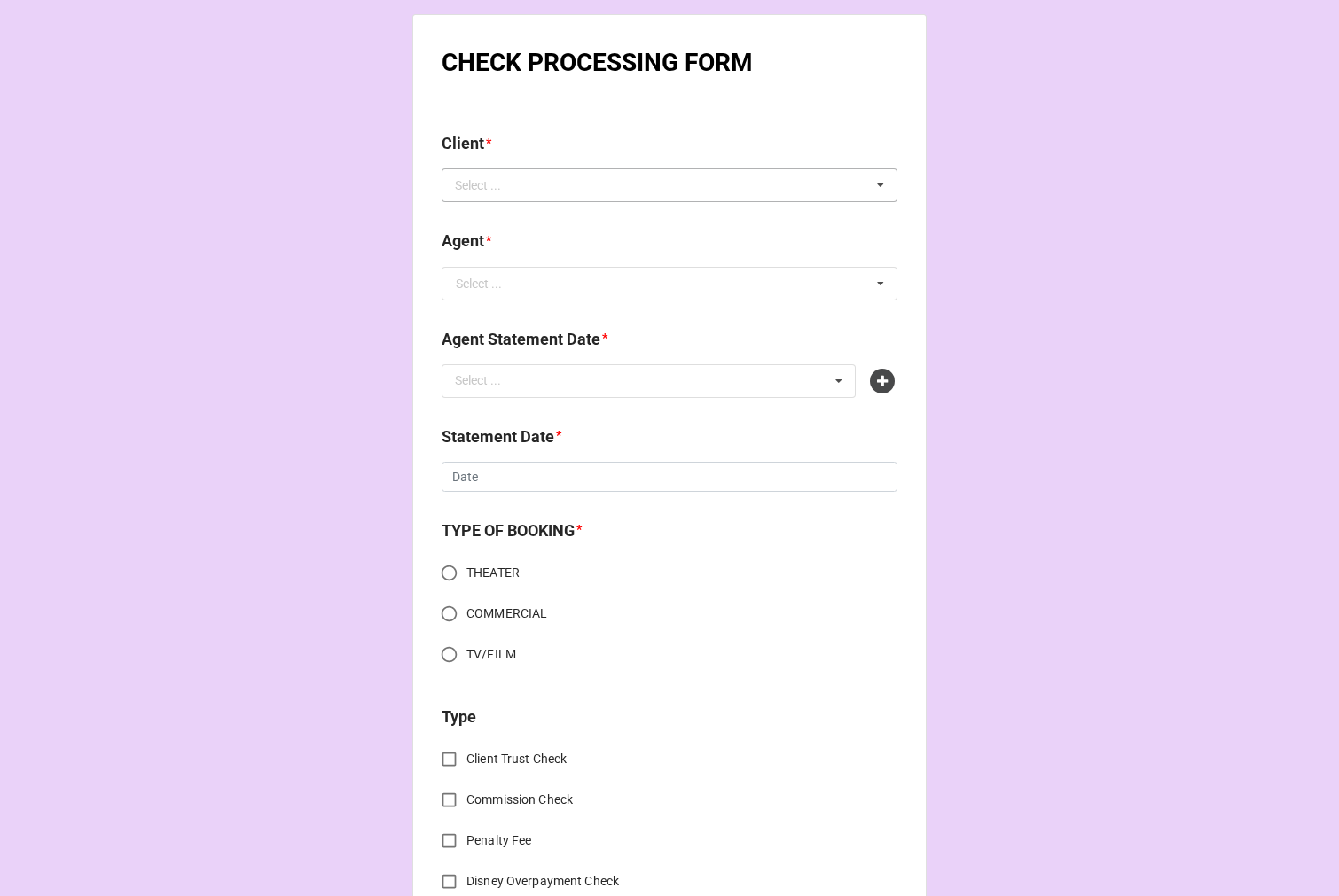
click at [509, 188] on div "Select ..." at bounding box center [488, 186] width 76 height 20
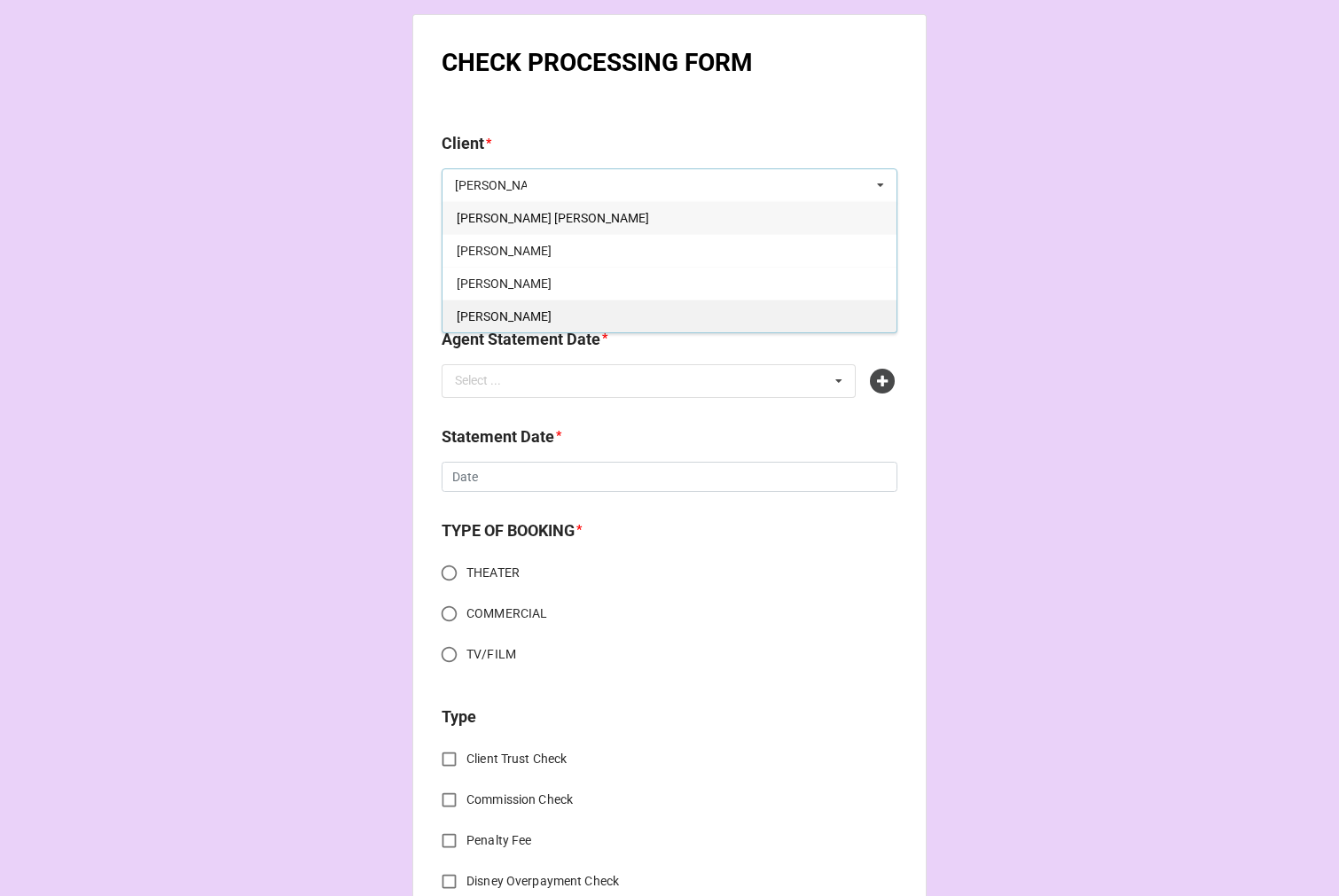
type input "[PERSON_NAME]"
click at [527, 307] on div "[PERSON_NAME]" at bounding box center [669, 316] width 453 height 33
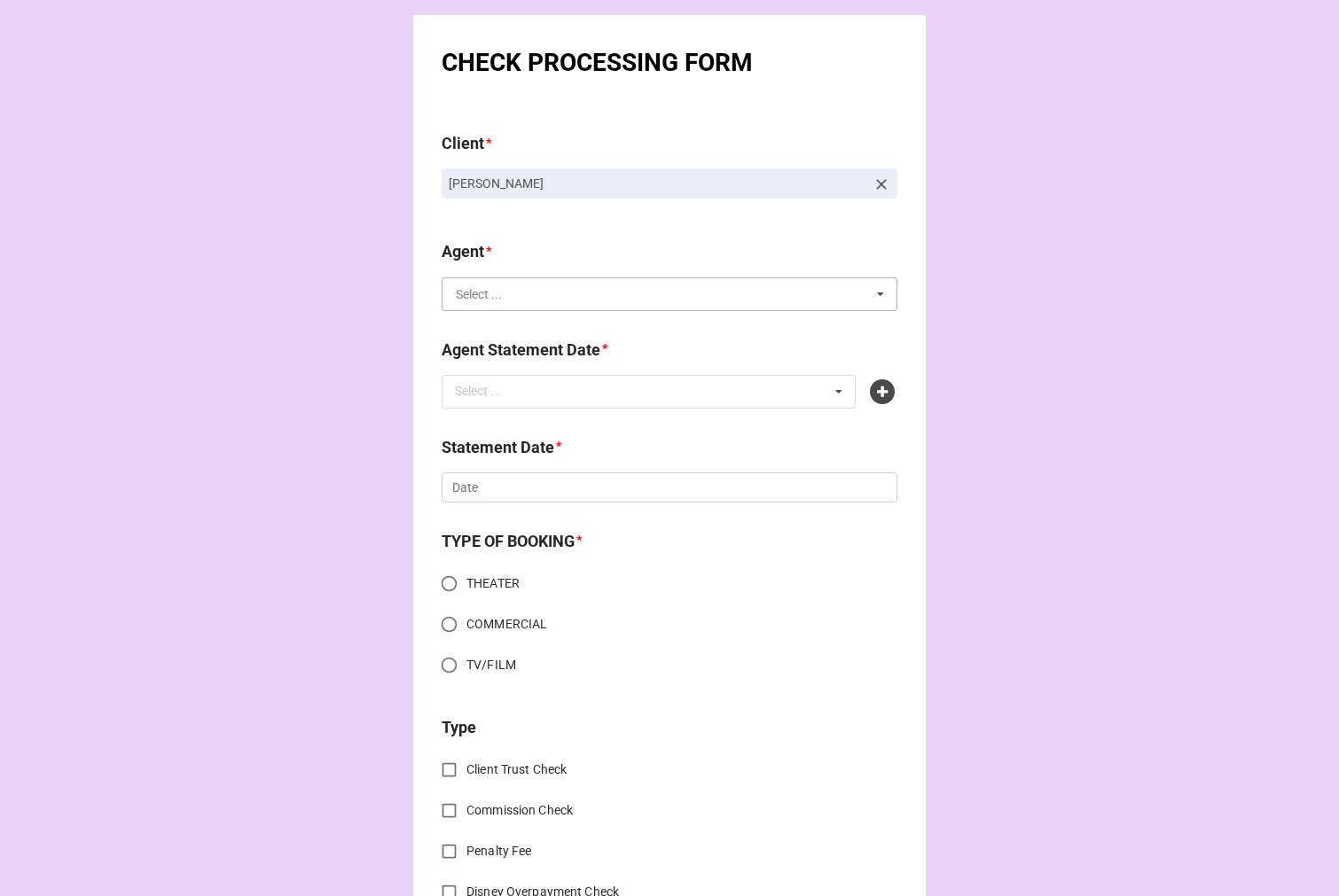
click at [538, 304] on input "text" at bounding box center [669, 294] width 453 height 32
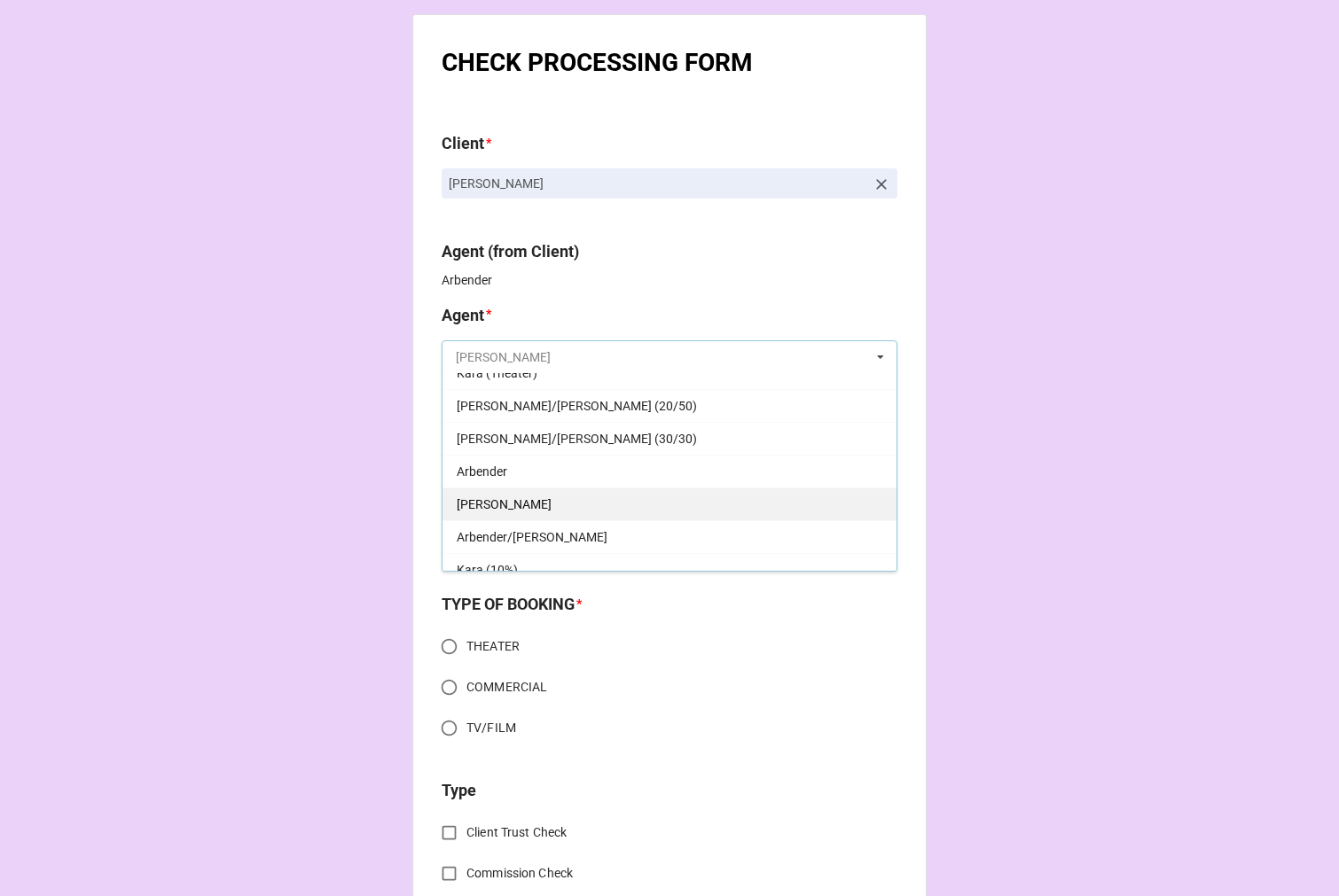
scroll to position [295, 0]
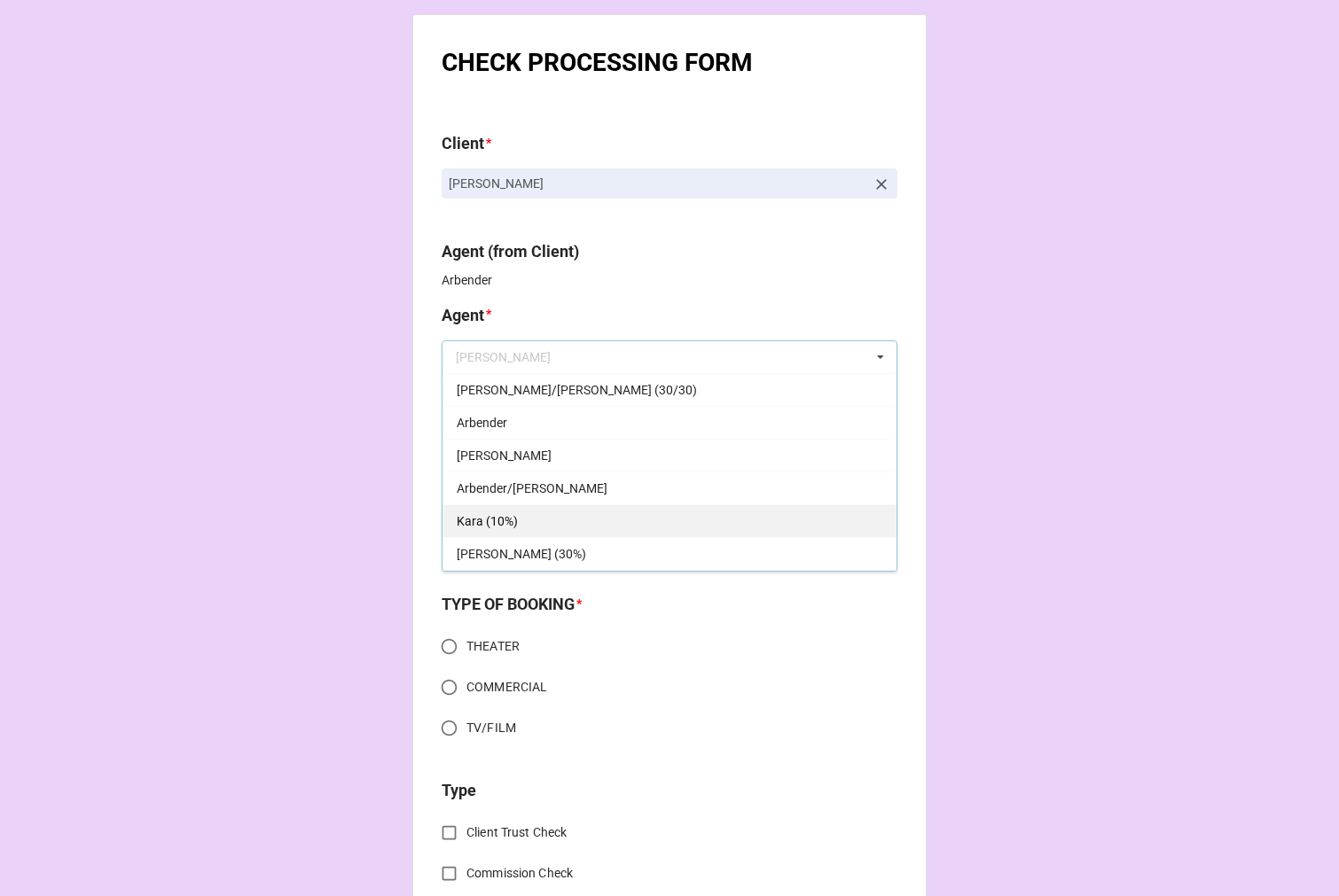
click at [561, 520] on div "Kara (10%)" at bounding box center [669, 521] width 453 height 33
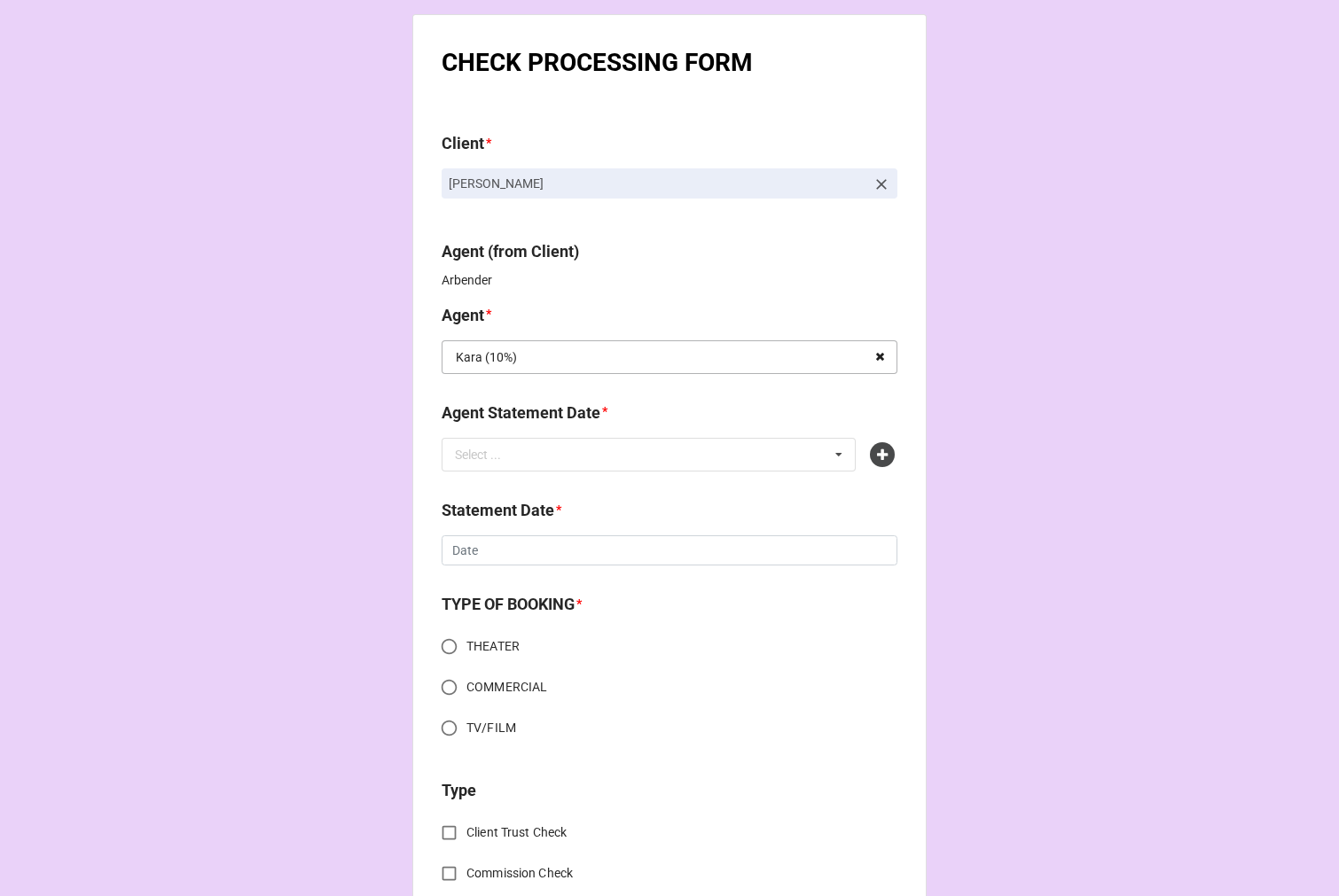
click at [874, 358] on icon at bounding box center [880, 358] width 27 height 33
click at [777, 358] on input "text" at bounding box center [669, 357] width 453 height 32
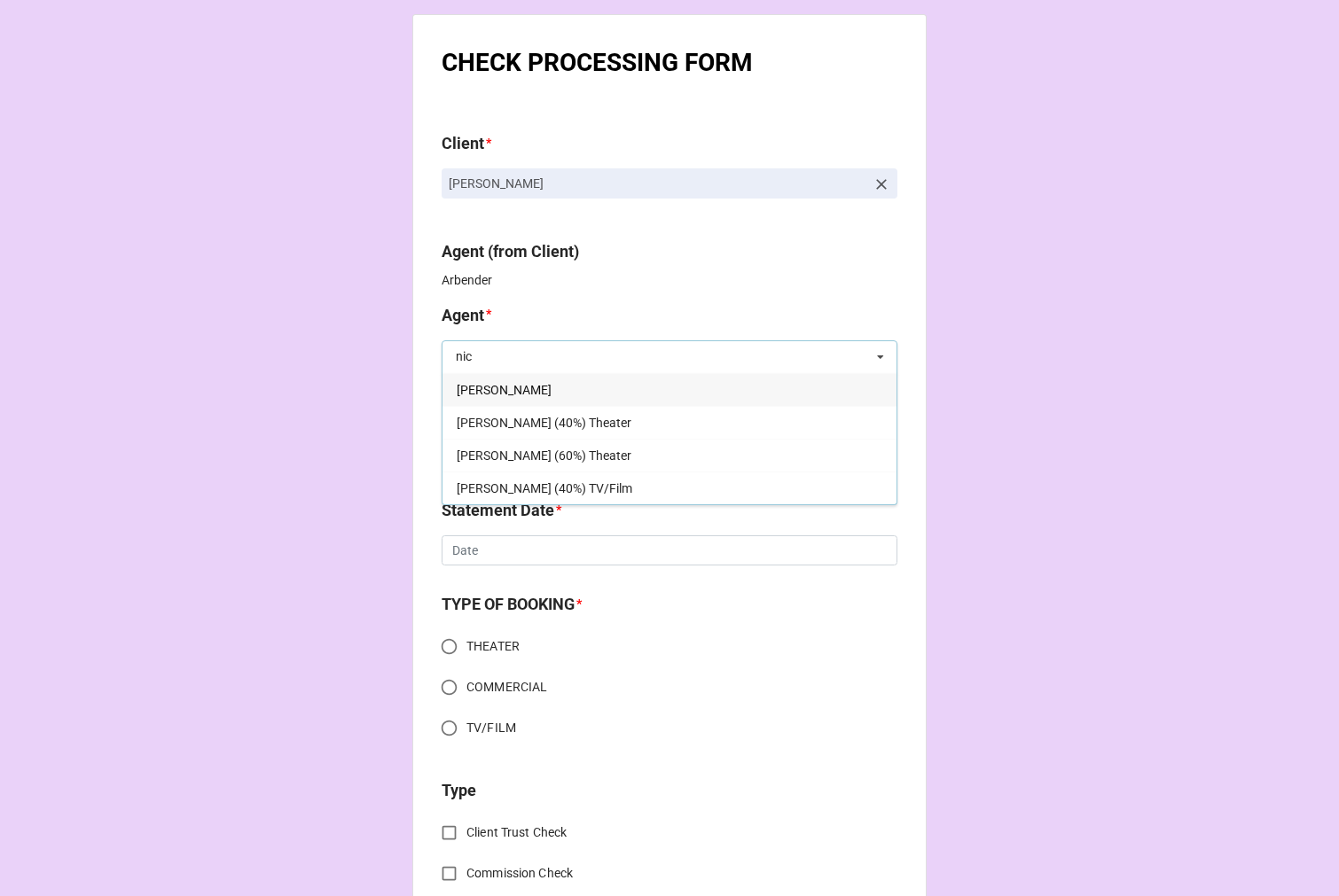
type input "nic"
click at [521, 383] on div "[PERSON_NAME]" at bounding box center [669, 390] width 453 height 33
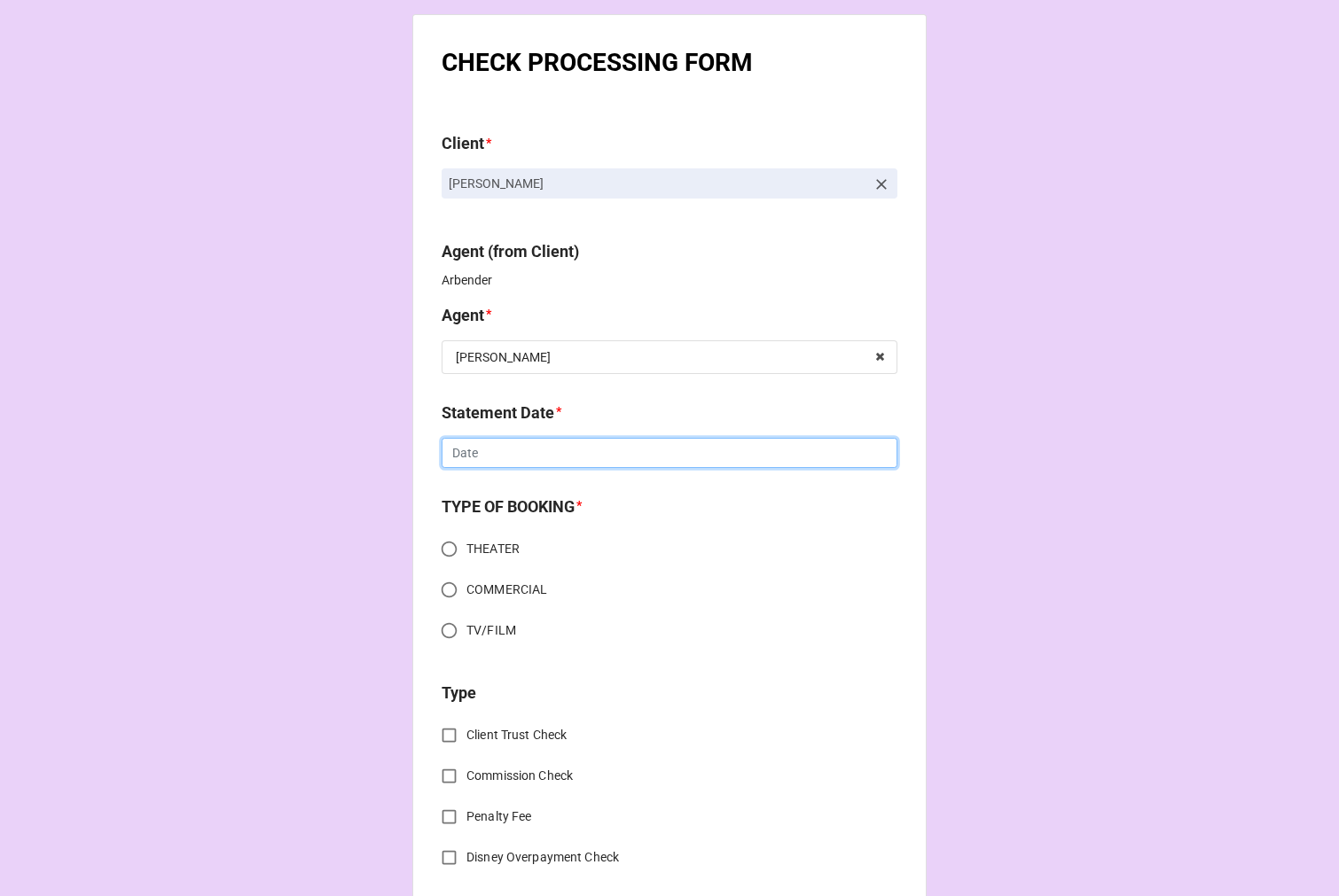
click at [538, 449] on input "text" at bounding box center [669, 452] width 455 height 30
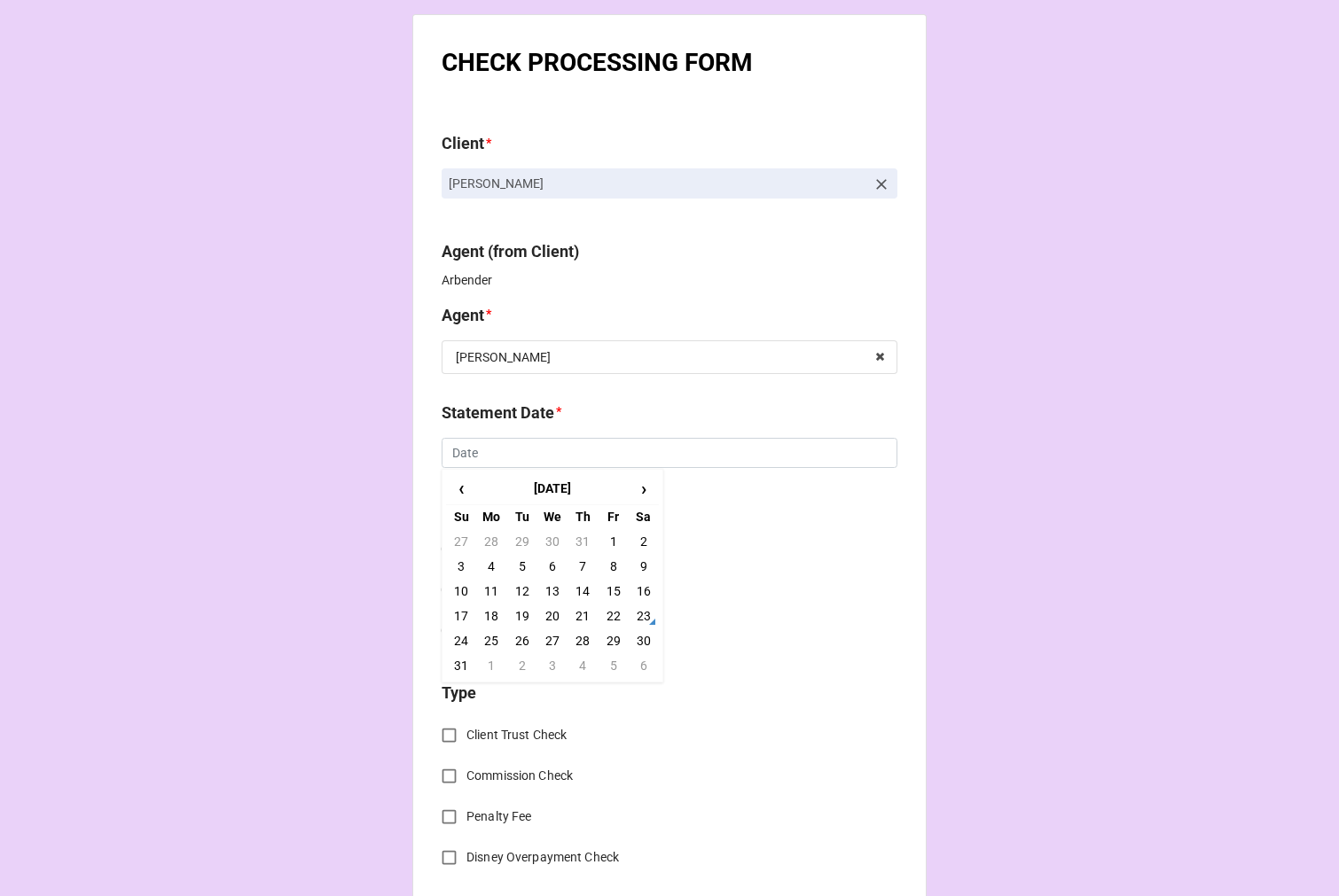
click at [614, 659] on td "5" at bounding box center [612, 666] width 30 height 25
type input "[DATE]"
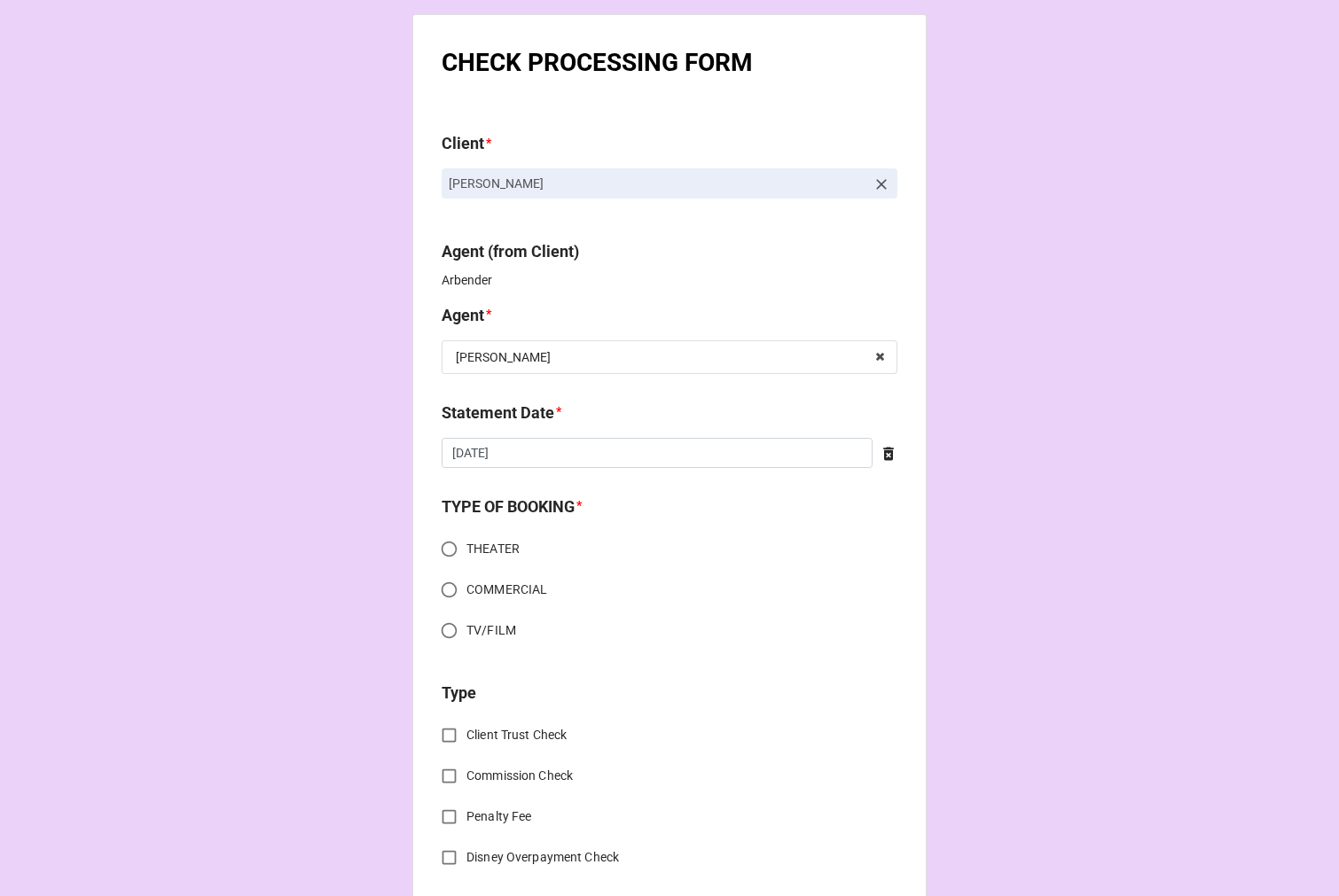
click at [445, 594] on input "COMMERCIAL" at bounding box center [450, 590] width 35 height 35
radio input "true"
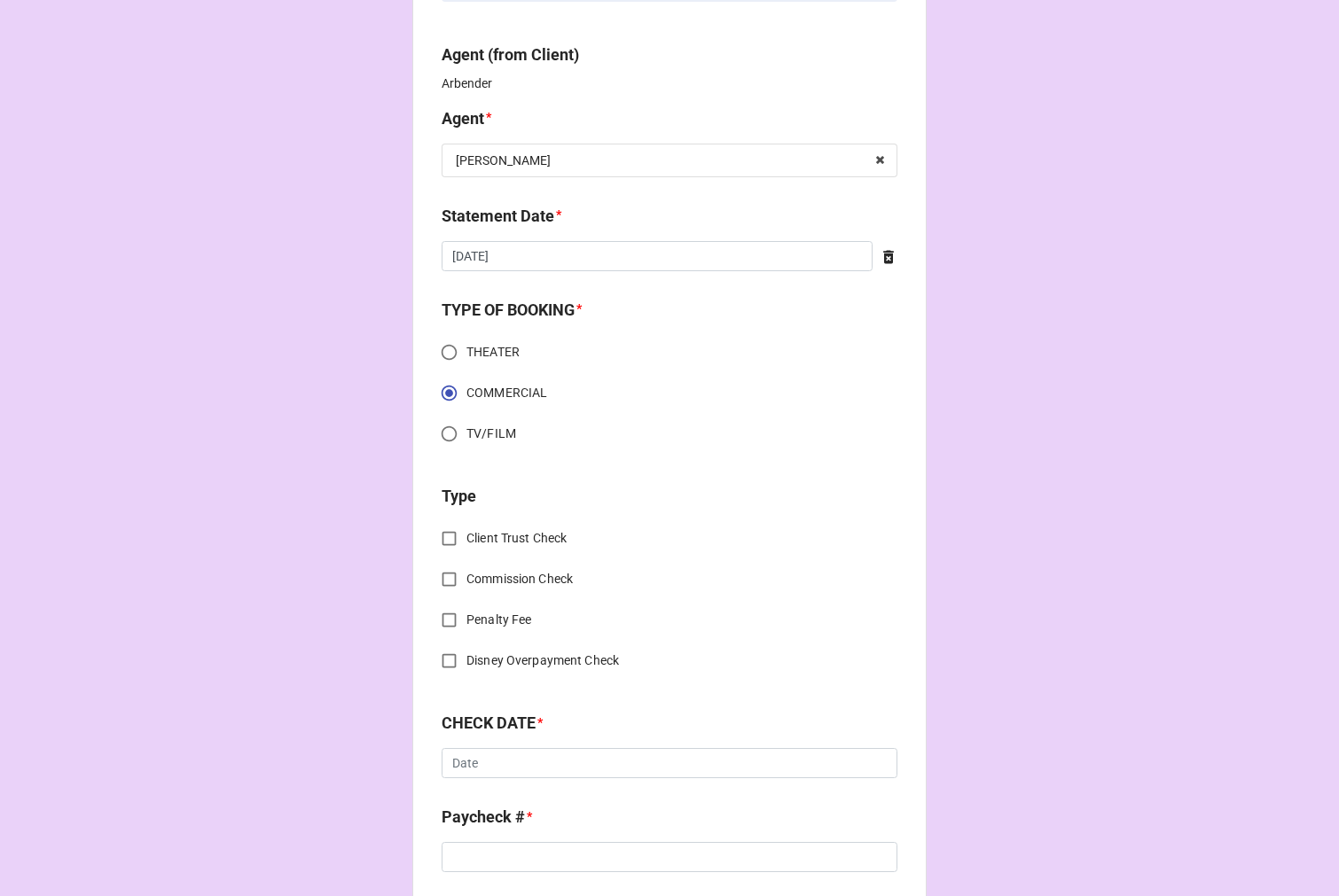
click at [438, 532] on input "Client Trust Check" at bounding box center [450, 538] width 35 height 35
checkbox input "true"
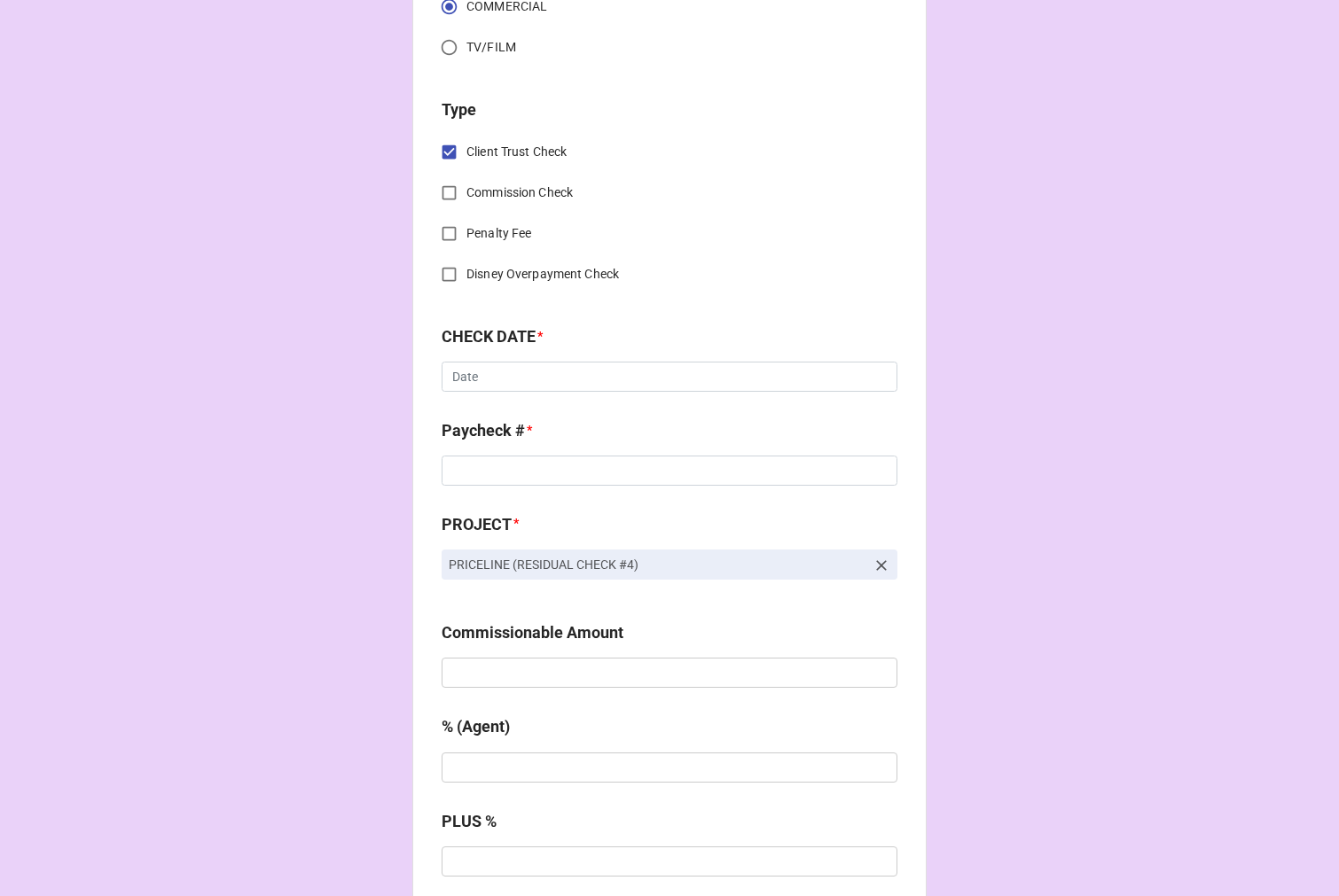
scroll to position [591, 0]
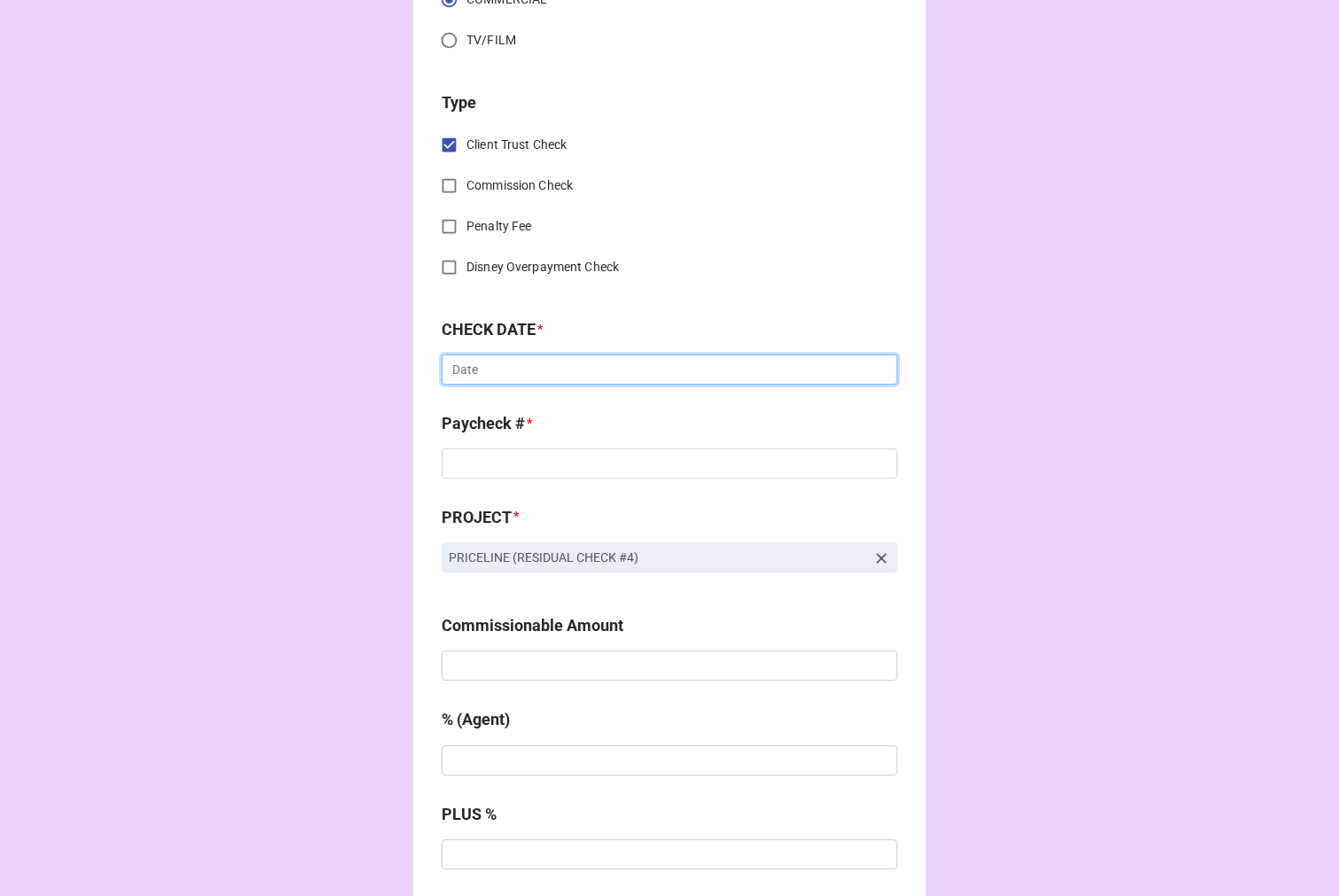
click at [492, 368] on input "text" at bounding box center [669, 369] width 455 height 30
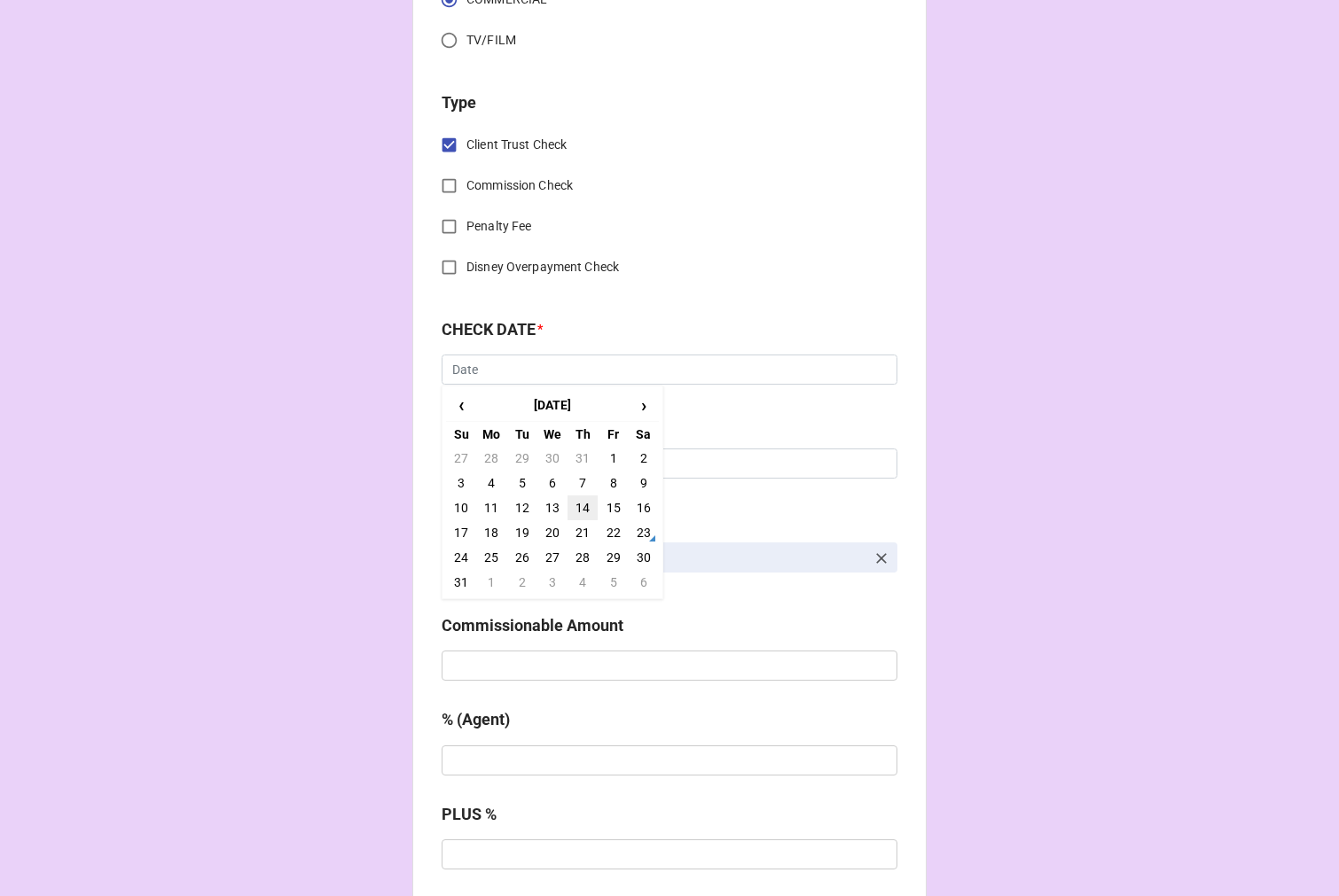
click at [581, 507] on td "14" at bounding box center [582, 508] width 30 height 25
type input "8/14/2025"
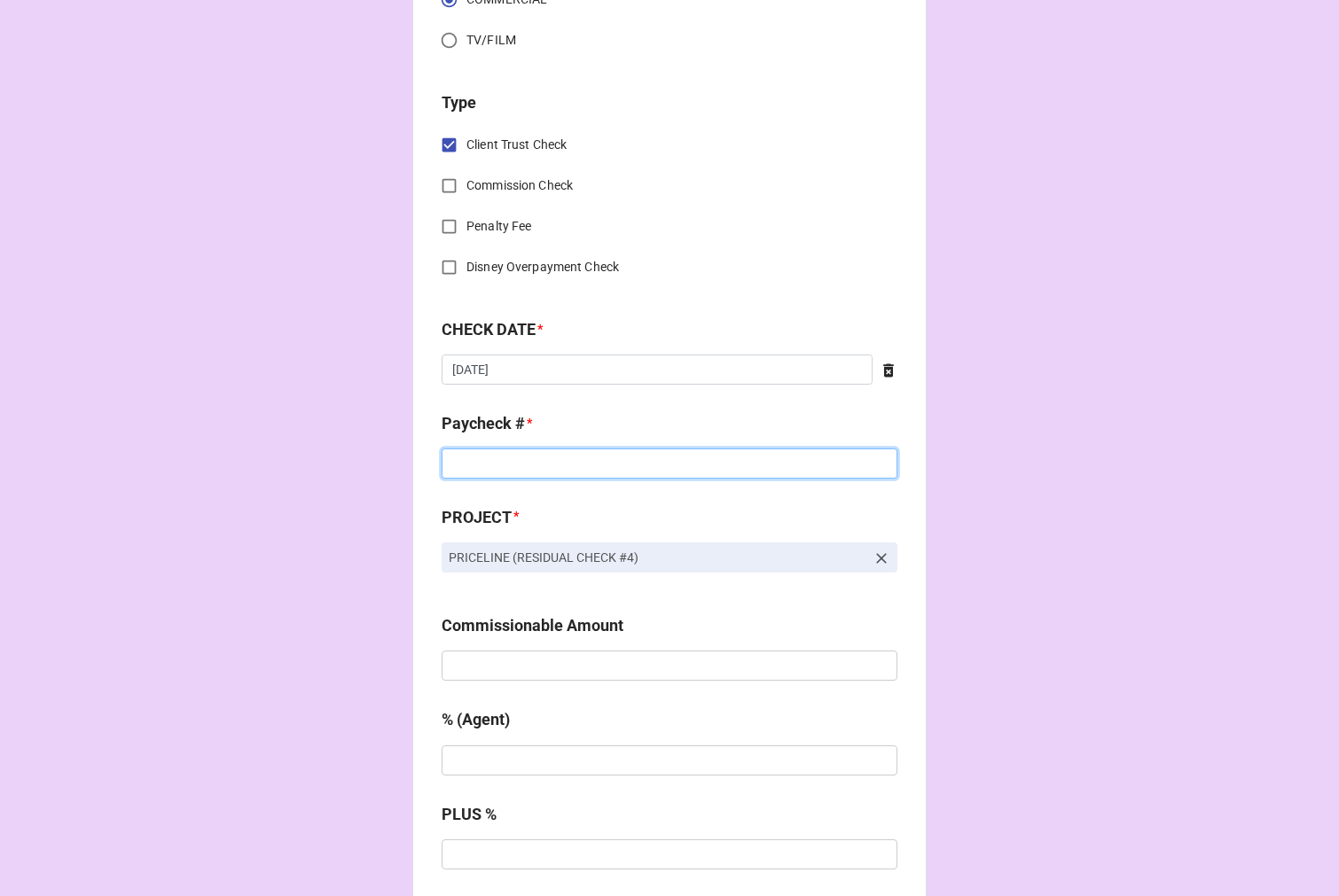
click at [517, 467] on input at bounding box center [669, 463] width 455 height 30
drag, startPoint x: 474, startPoint y: 464, endPoint x: 411, endPoint y: 462, distance: 63.0
click at [412, 462] on div "CHECK PROCESSING FORM Client * Shaunice Maudlyn Alexander Agent (from Client) A…" at bounding box center [669, 851] width 514 height 2854
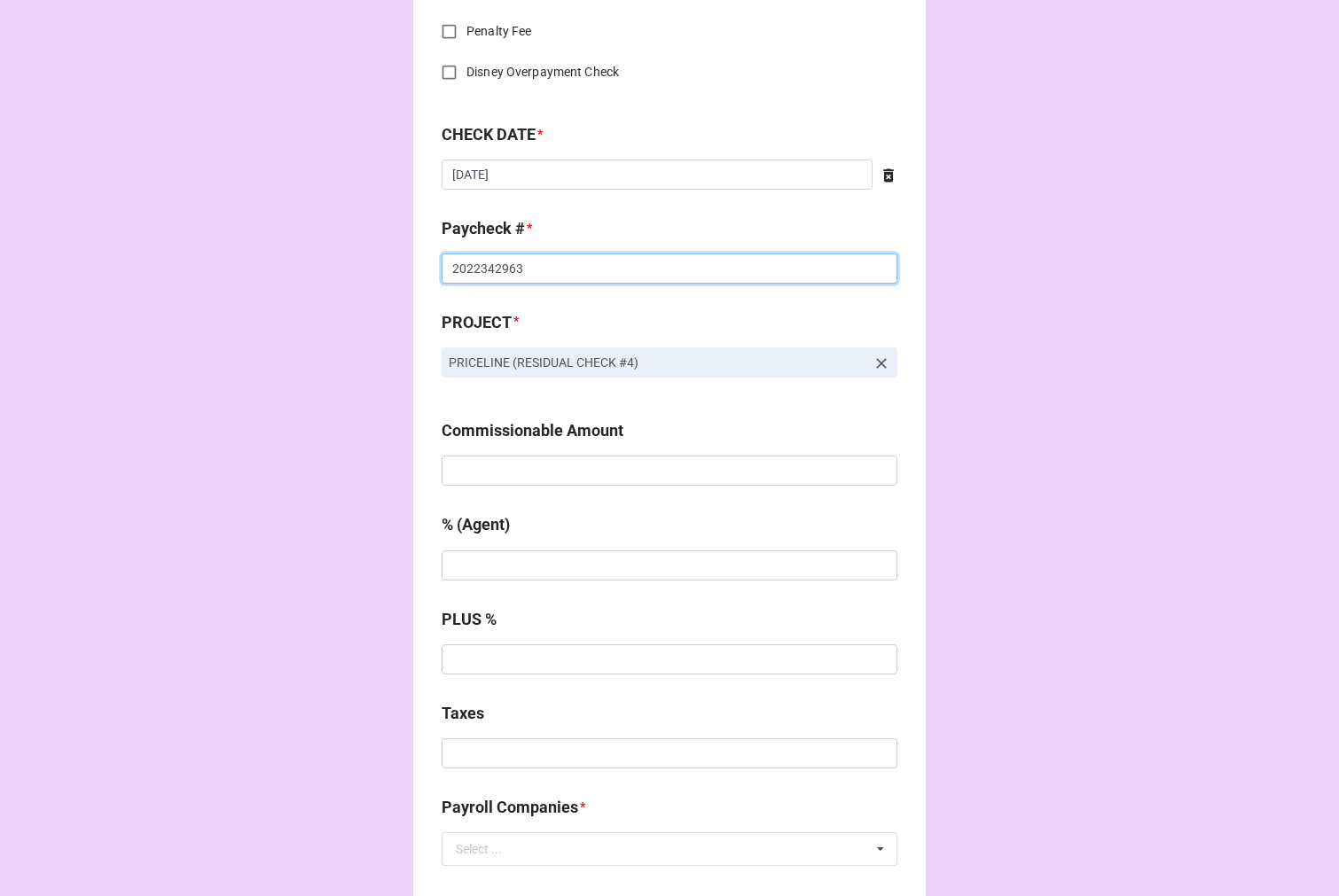
scroll to position [787, 0]
type input "2022342963"
click at [503, 458] on input "text" at bounding box center [669, 468] width 455 height 30
type input "$5,625.00"
click at [533, 563] on input "text" at bounding box center [669, 564] width 455 height 30
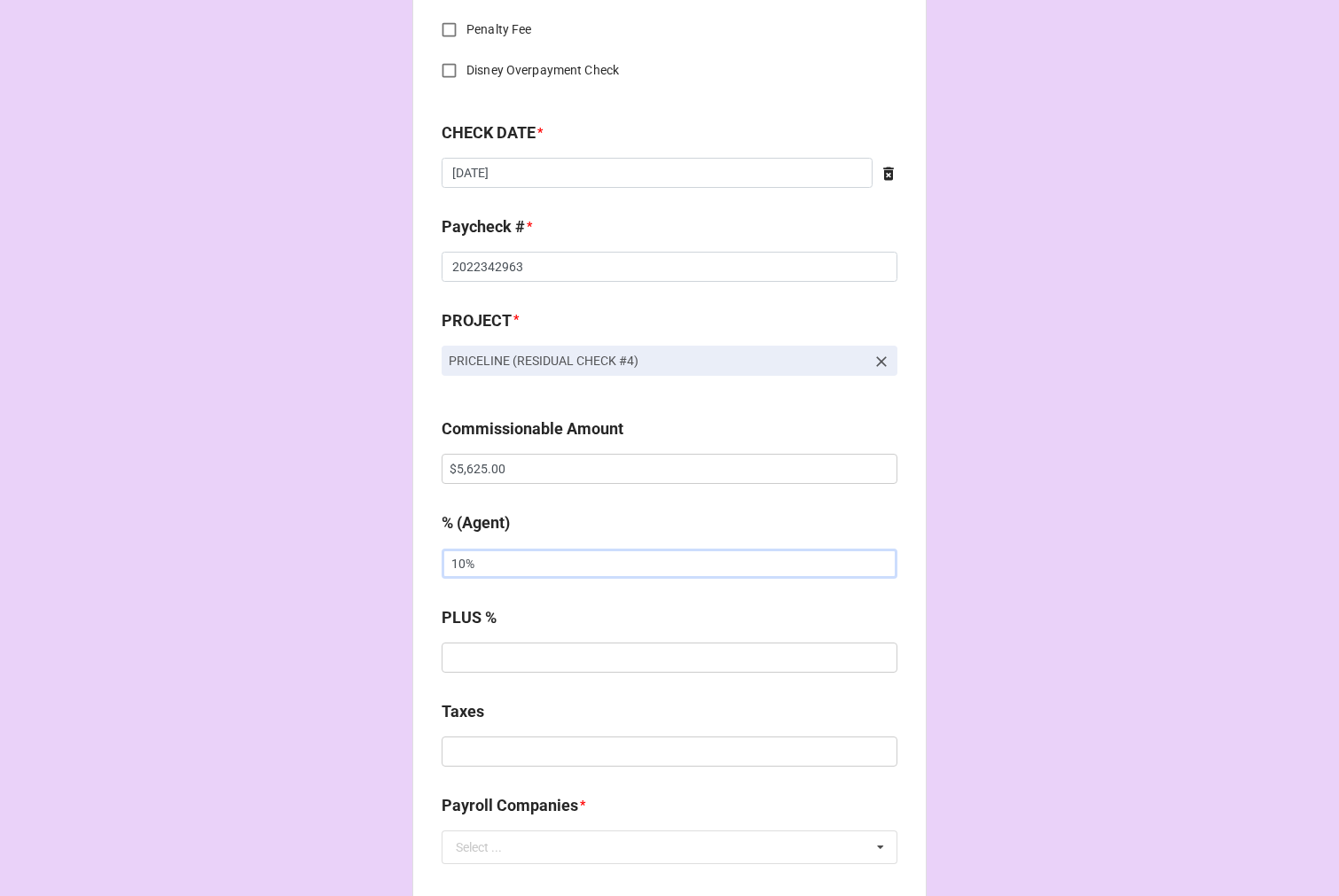
type input "10%"
click at [532, 761] on input "text" at bounding box center [669, 751] width 455 height 30
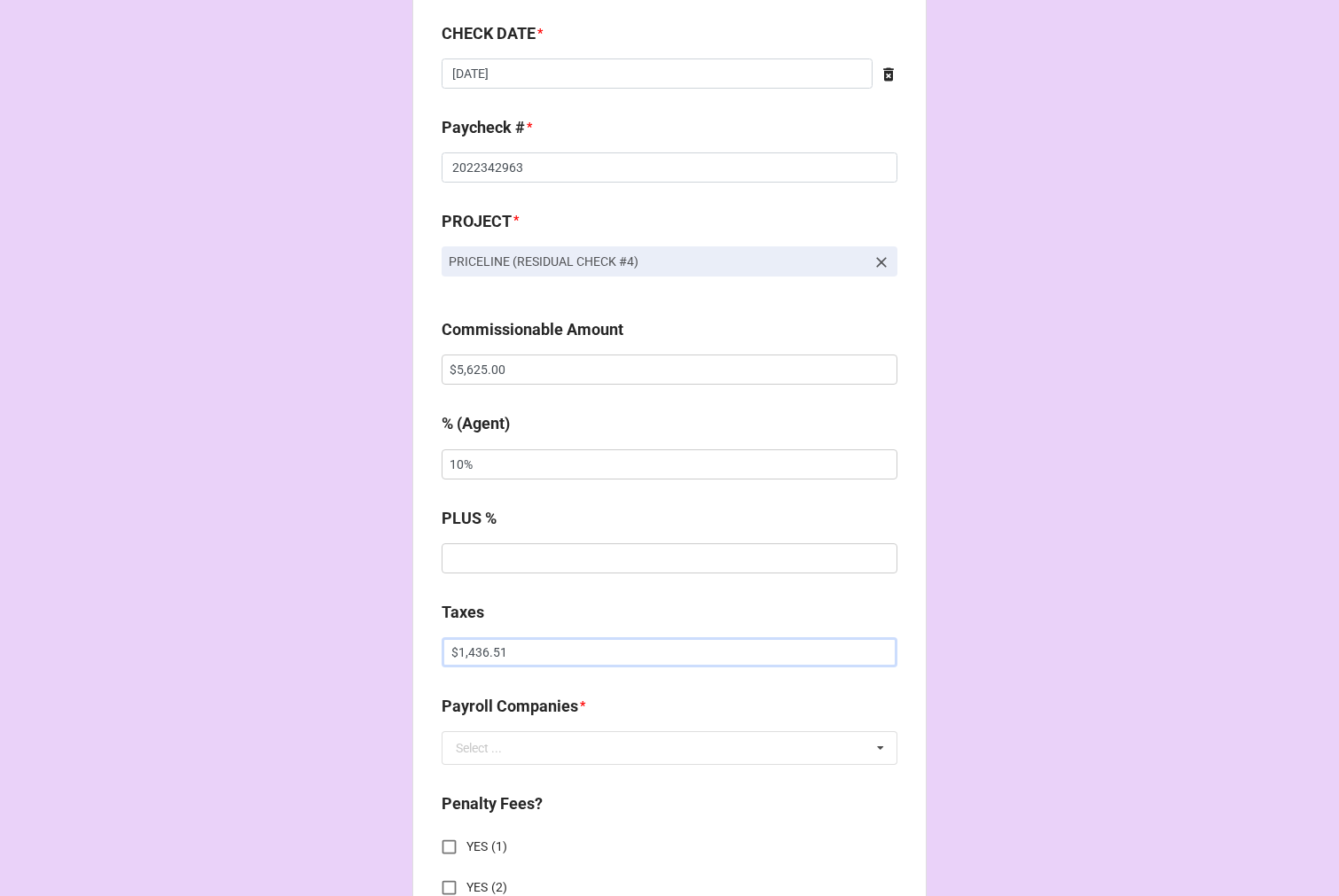
scroll to position [1083, 0]
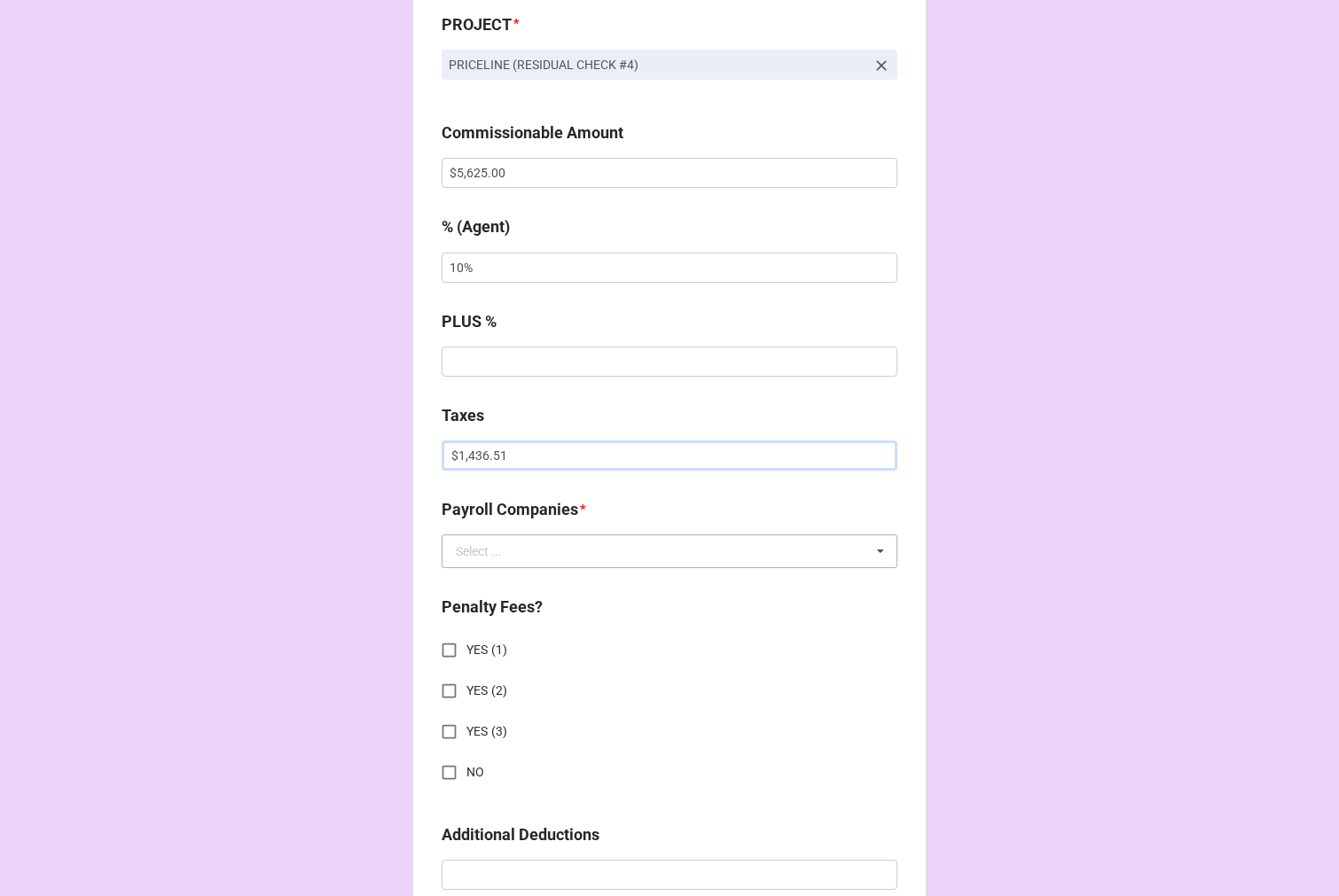
type input "$1,436.51"
click at [483, 547] on div "Select ..." at bounding box center [479, 551] width 46 height 13
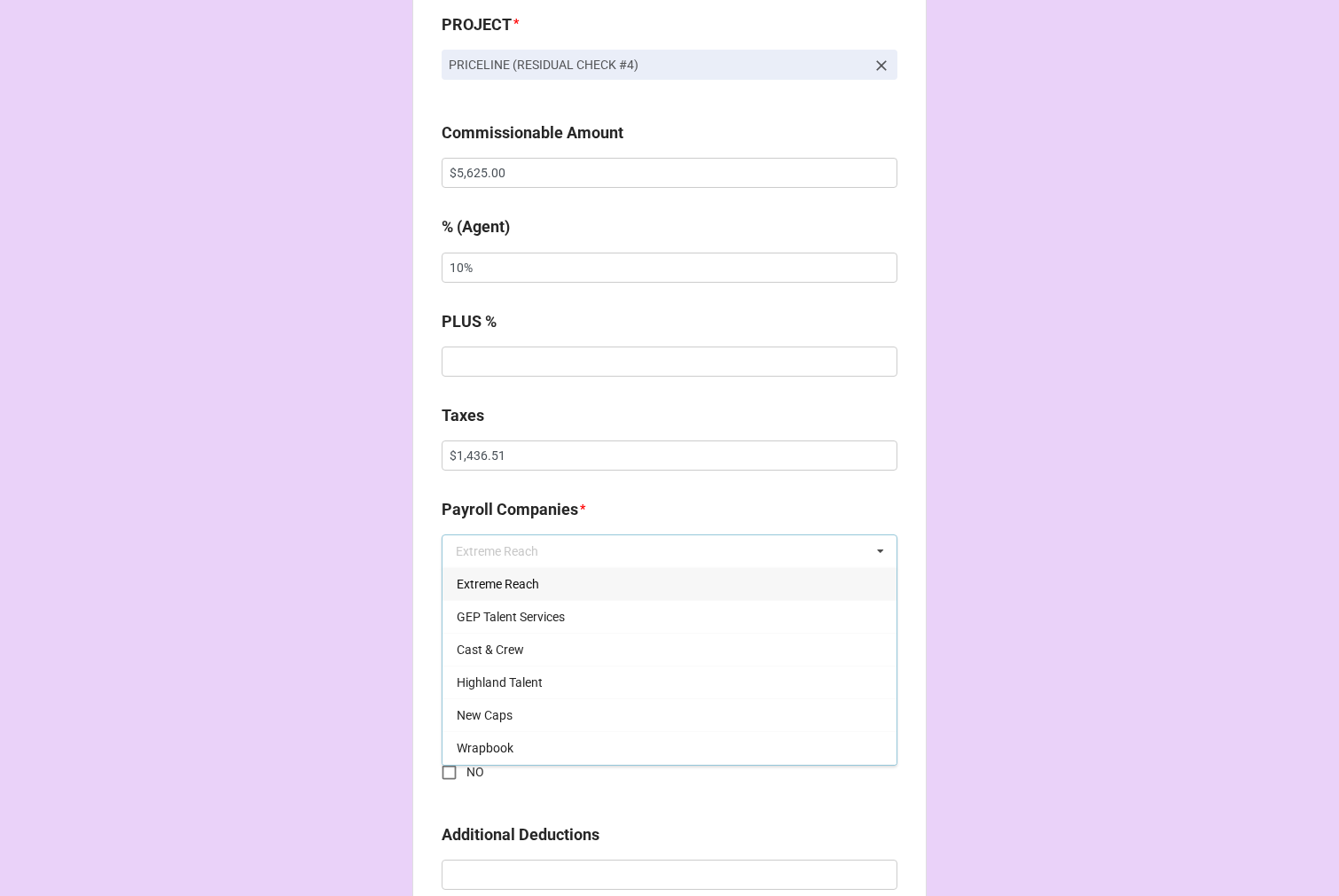
click at [482, 579] on span "Extreme Reach" at bounding box center [497, 584] width 82 height 14
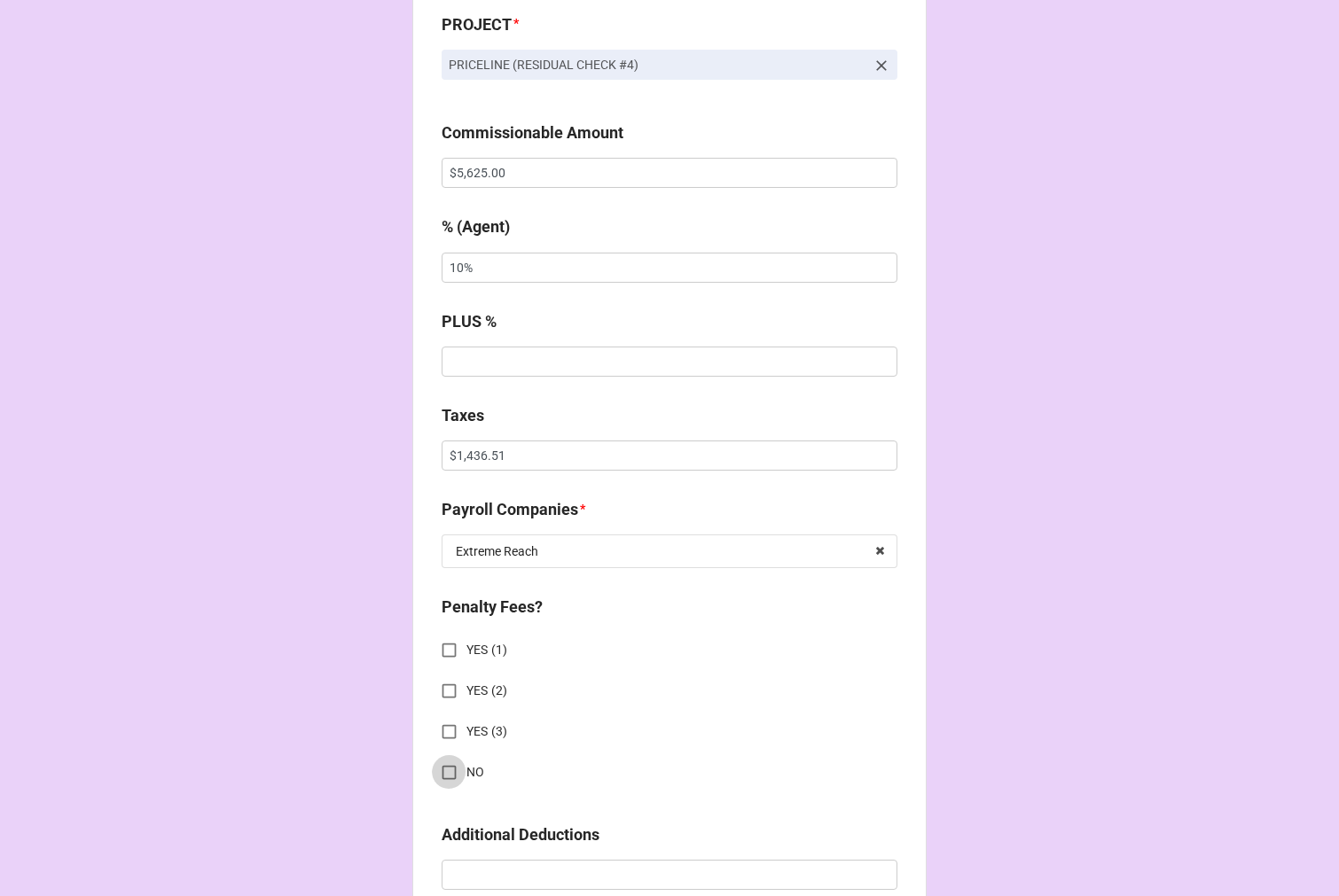
drag, startPoint x: 444, startPoint y: 766, endPoint x: 456, endPoint y: 765, distance: 12.0
click at [445, 766] on input "NO" at bounding box center [450, 772] width 35 height 35
checkbox input "true"
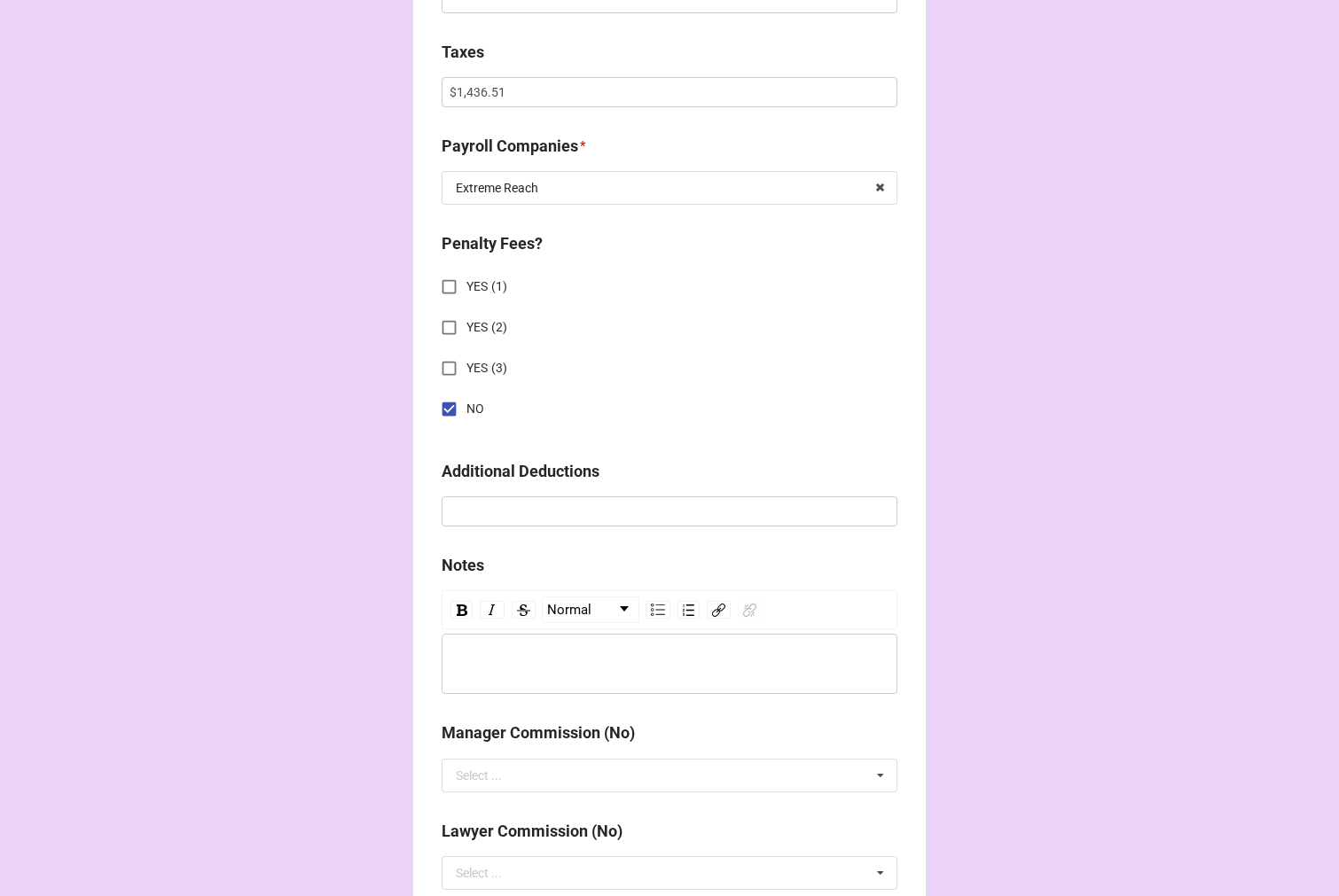
scroll to position [1871, 0]
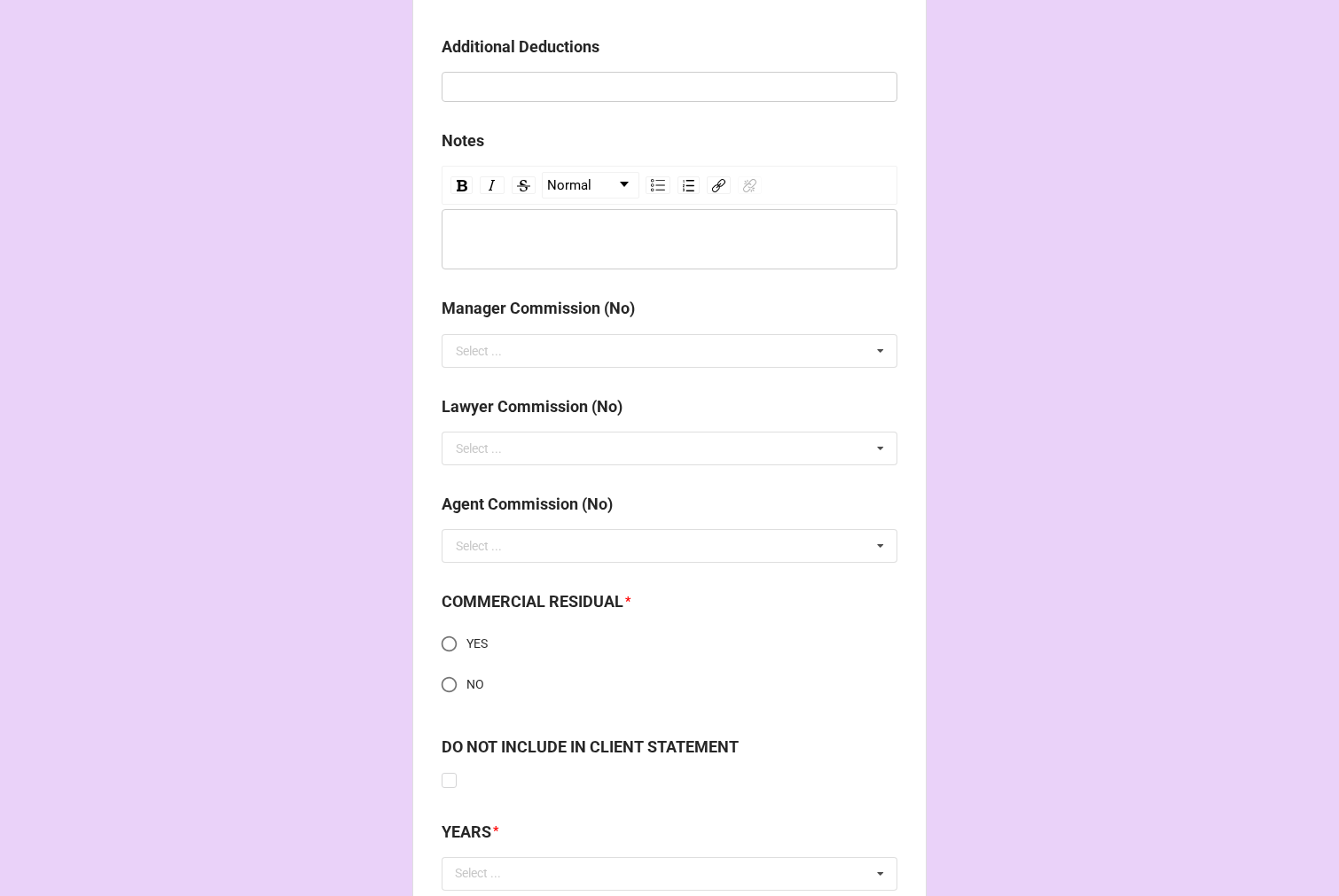
click at [443, 642] on input "YES" at bounding box center [450, 644] width 35 height 35
radio input "true"
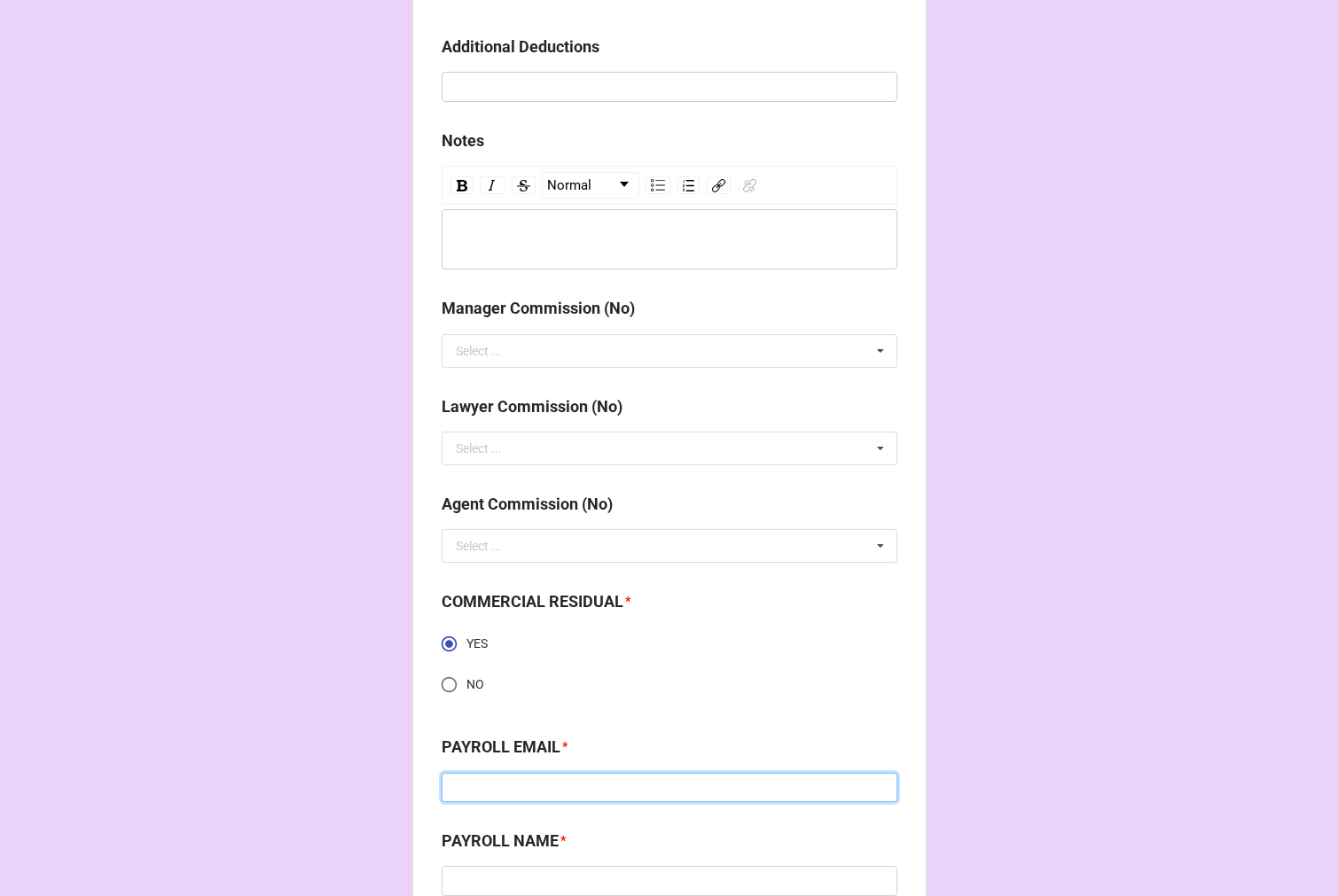
click at [507, 790] on input at bounding box center [669, 788] width 455 height 30
type input "eduard.kotcharian@extremereach.com"
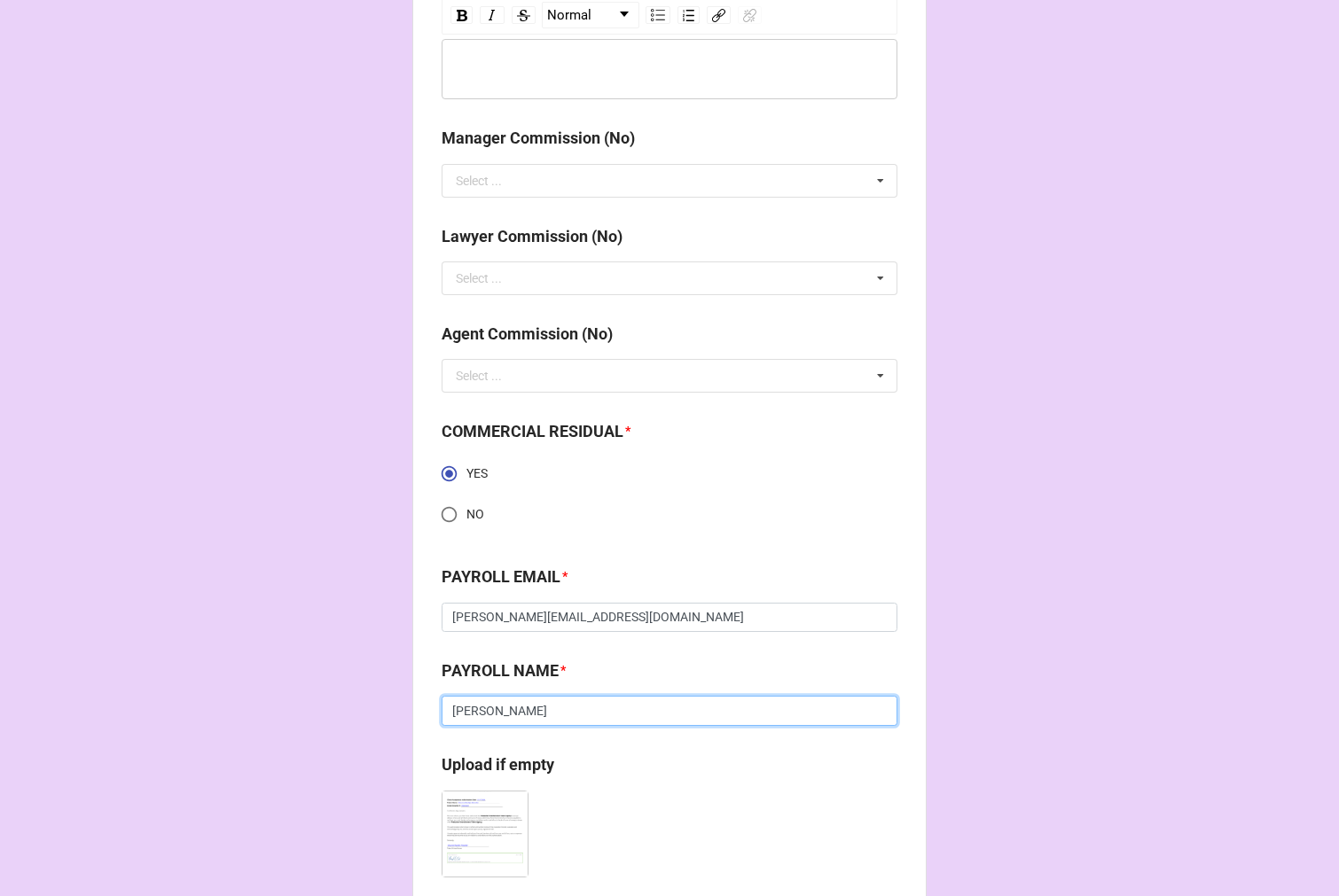
scroll to position [2327, 0]
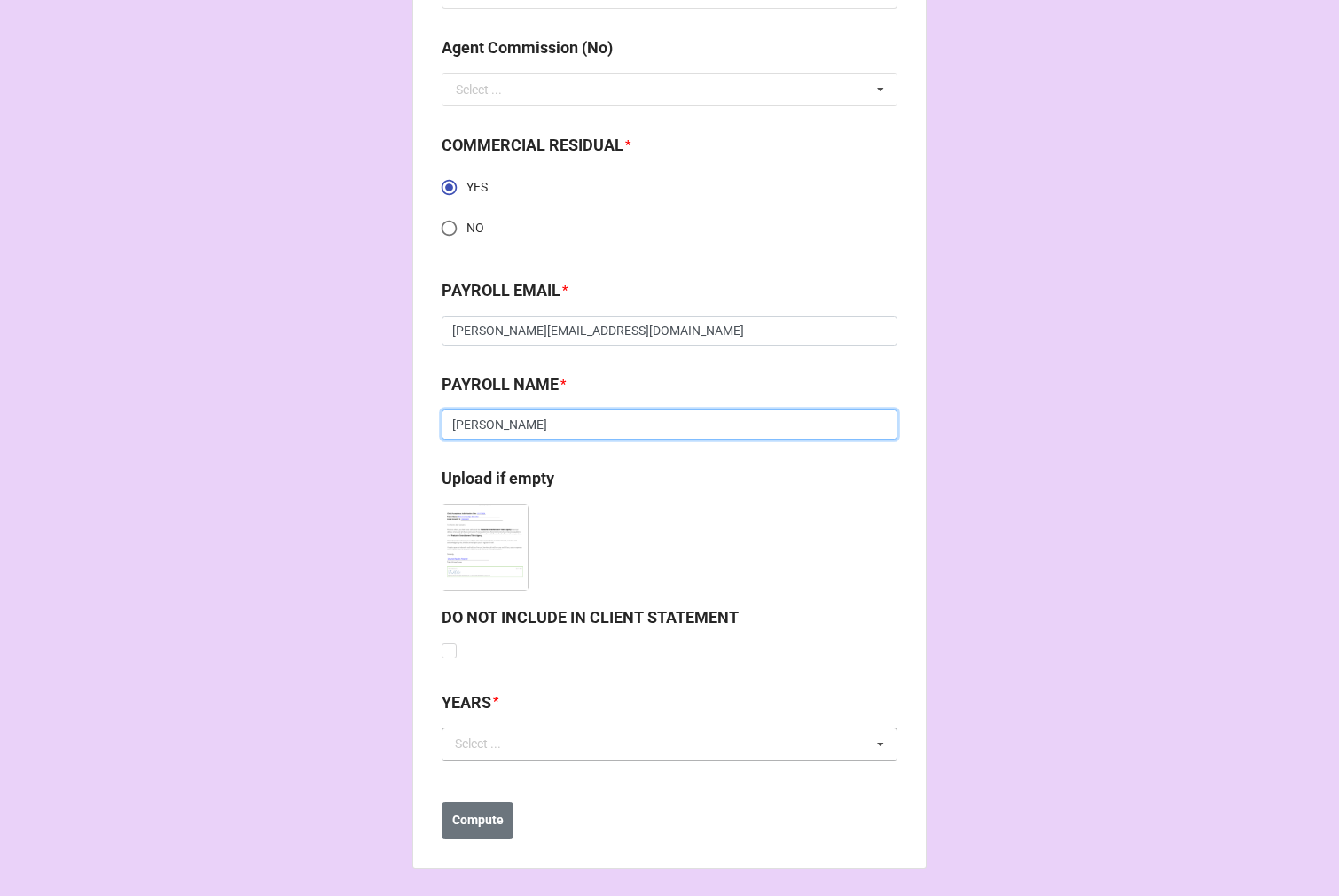
type input "Eduard Kotcharian"
click at [502, 741] on div "Select ..." at bounding box center [488, 743] width 76 height 20
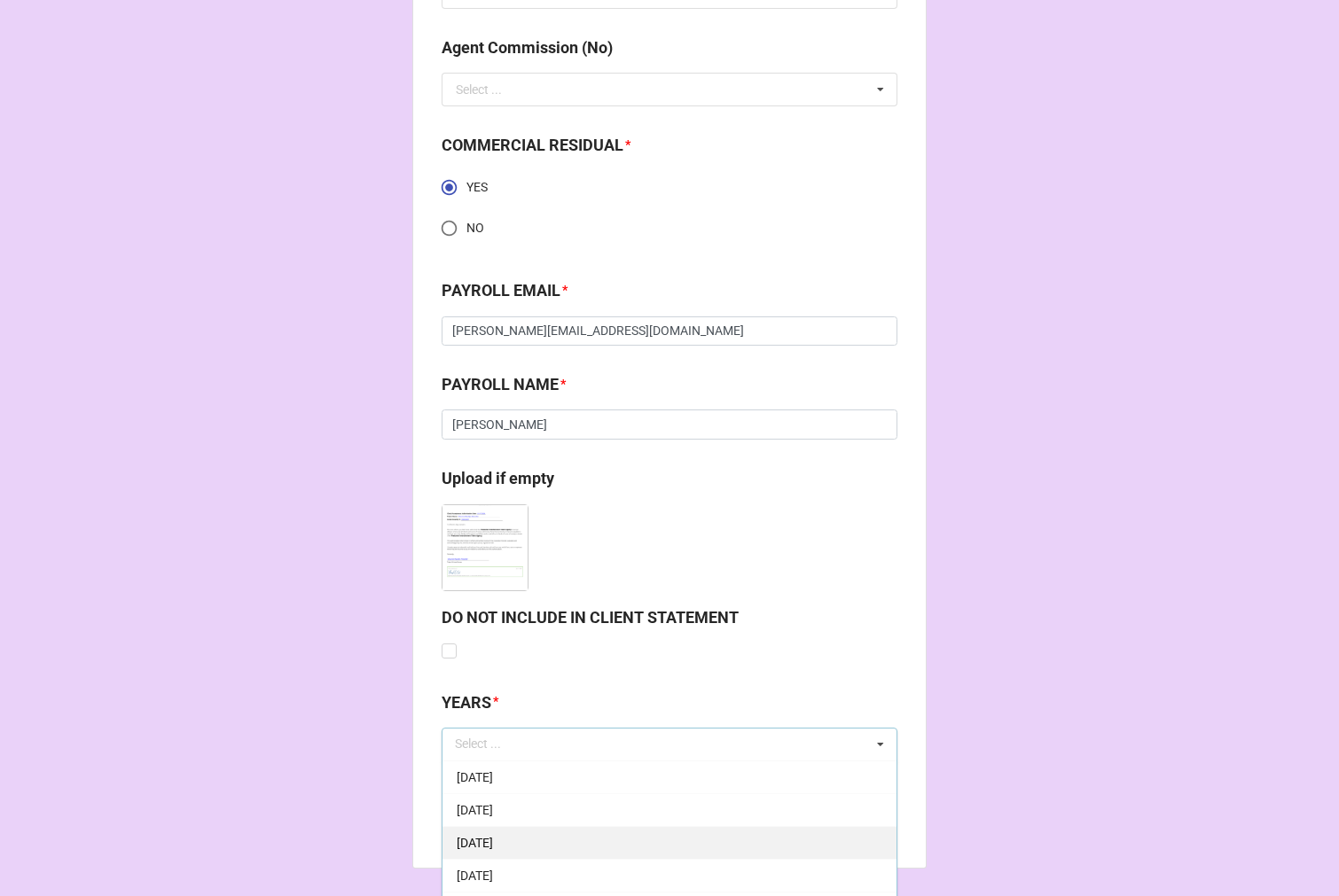
click at [493, 836] on span "[DATE]" at bounding box center [475, 843] width 37 height 14
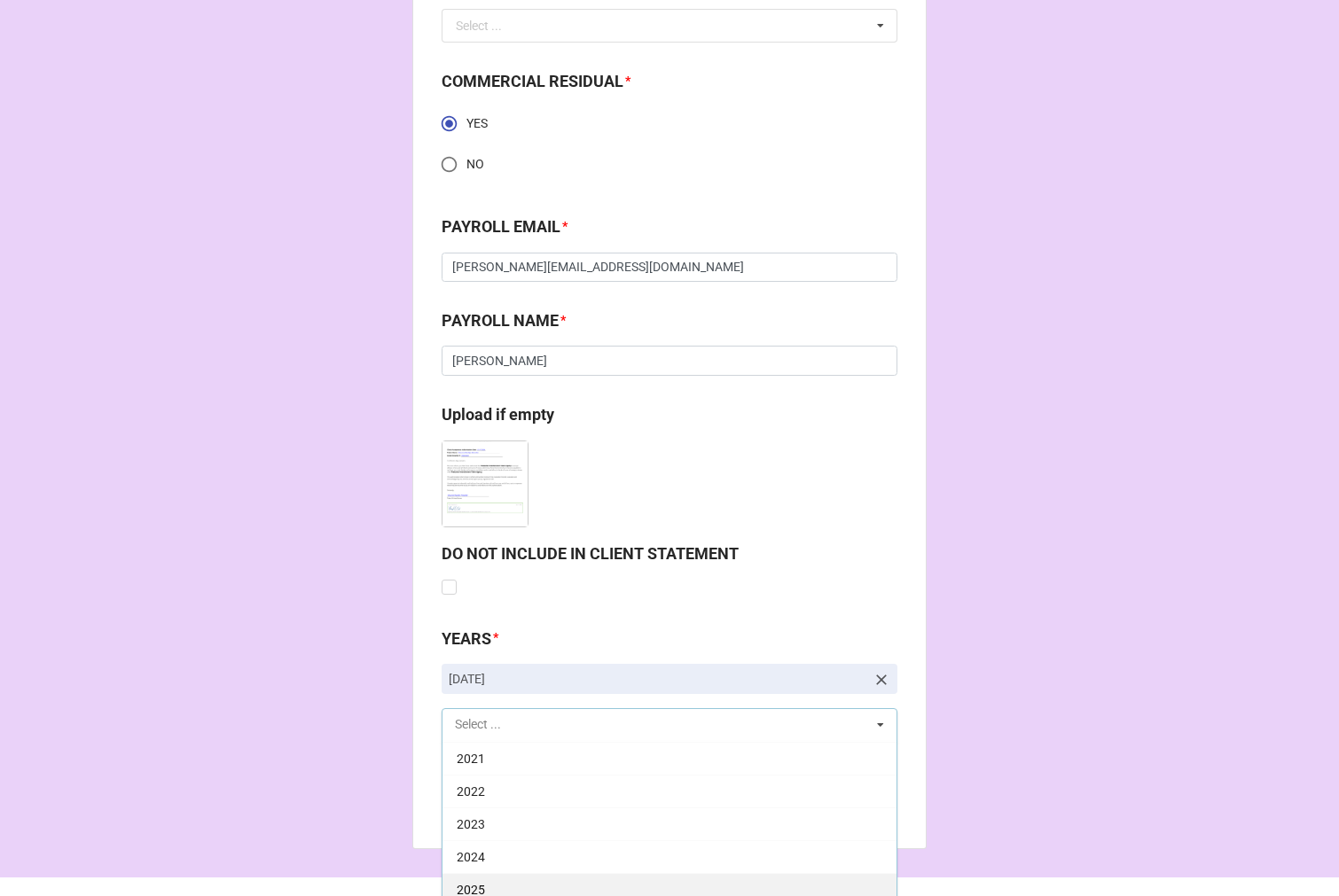
scroll to position [2426, 0]
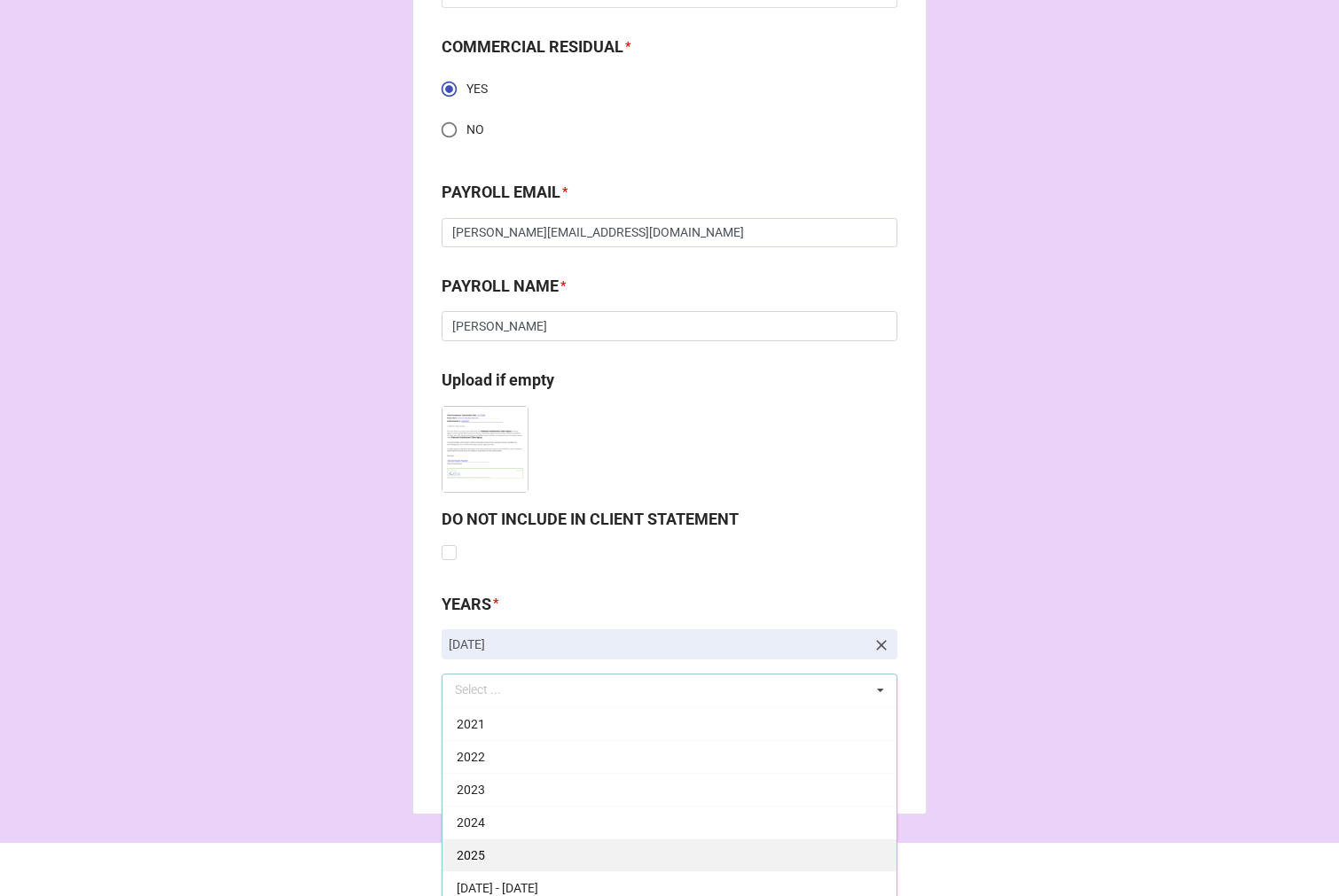
click at [507, 848] on div "2025" at bounding box center [669, 854] width 453 height 33
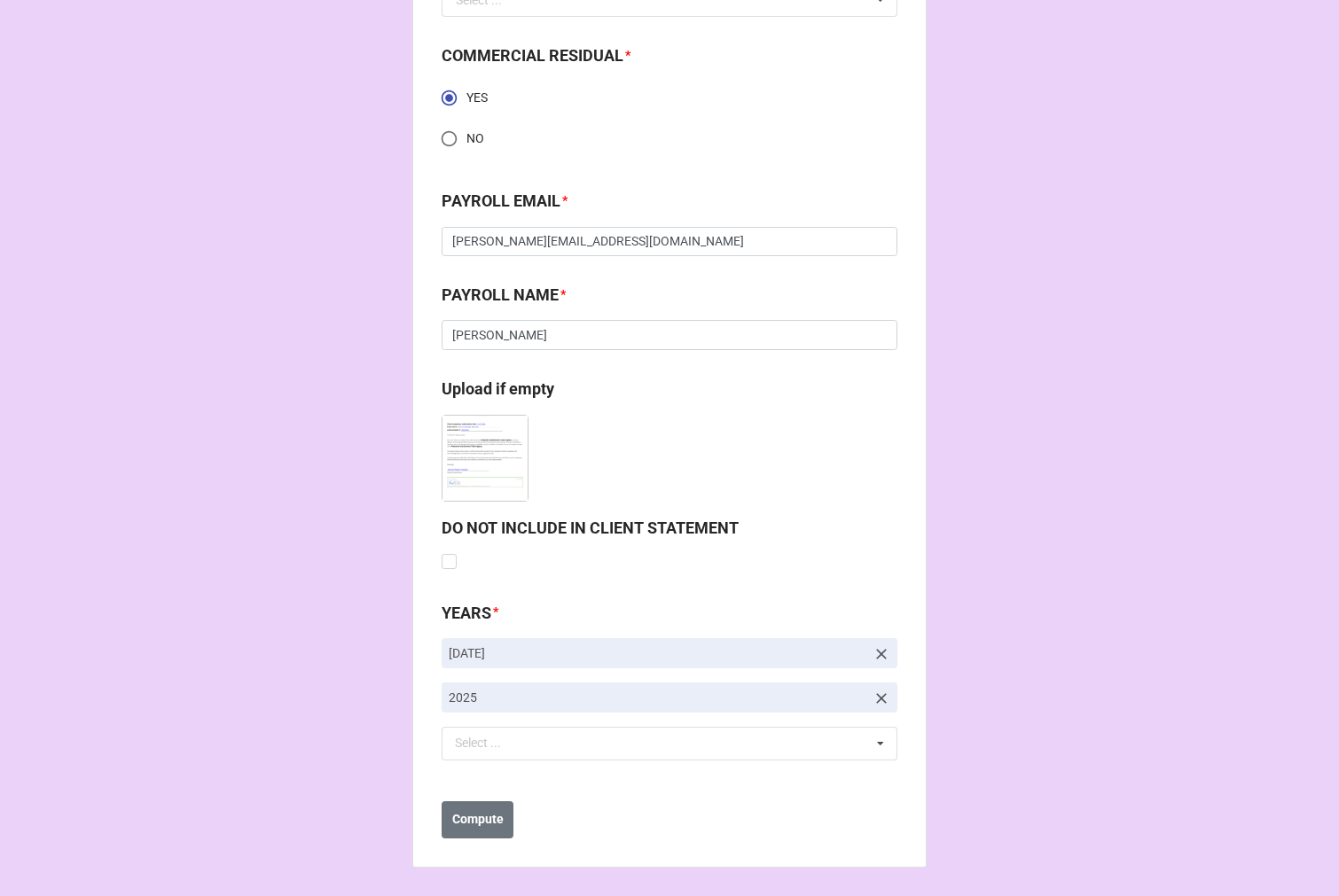
scroll to position [2416, 0]
click at [466, 827] on b "Compute" at bounding box center [478, 820] width 51 height 18
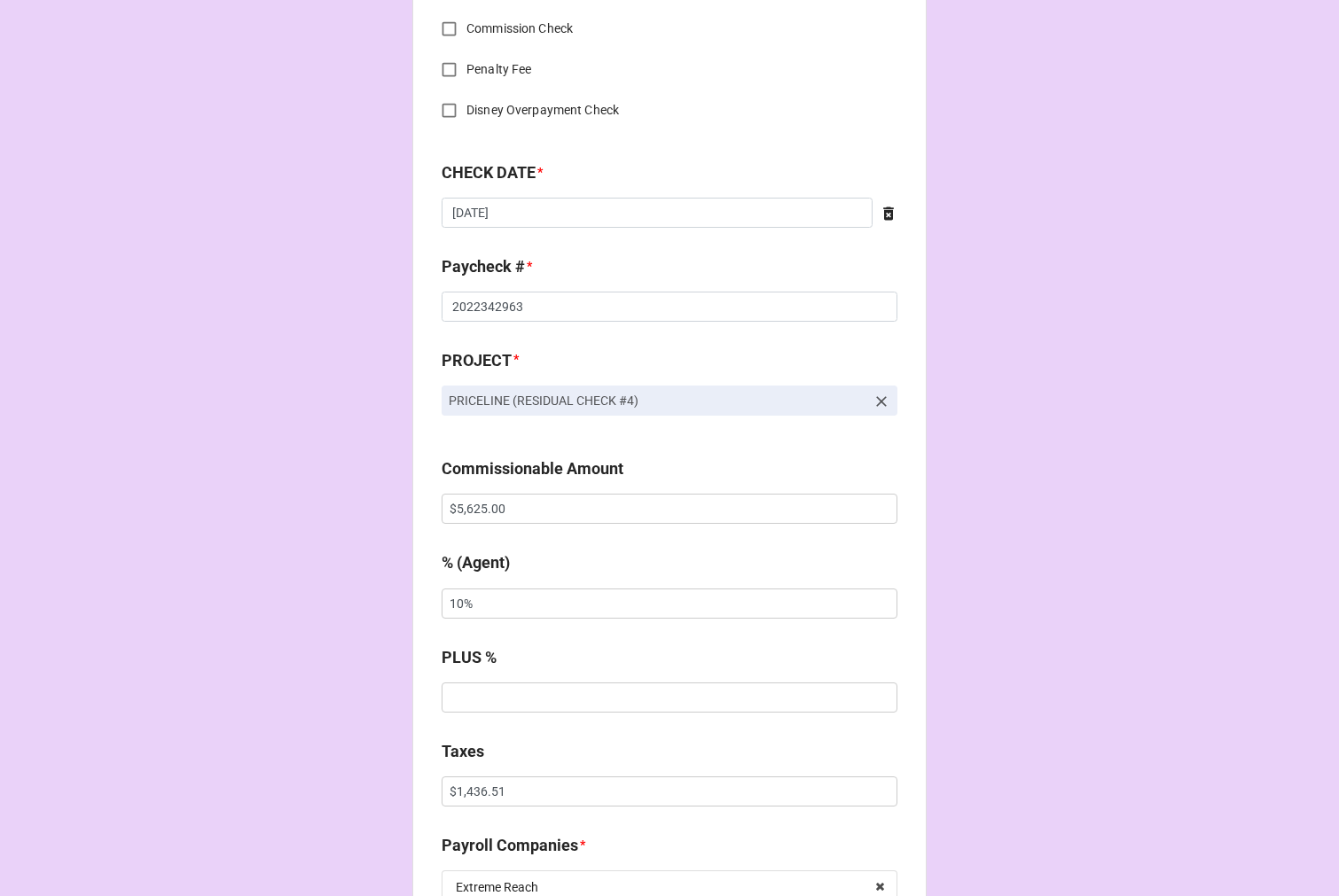
scroll to position [741, 0]
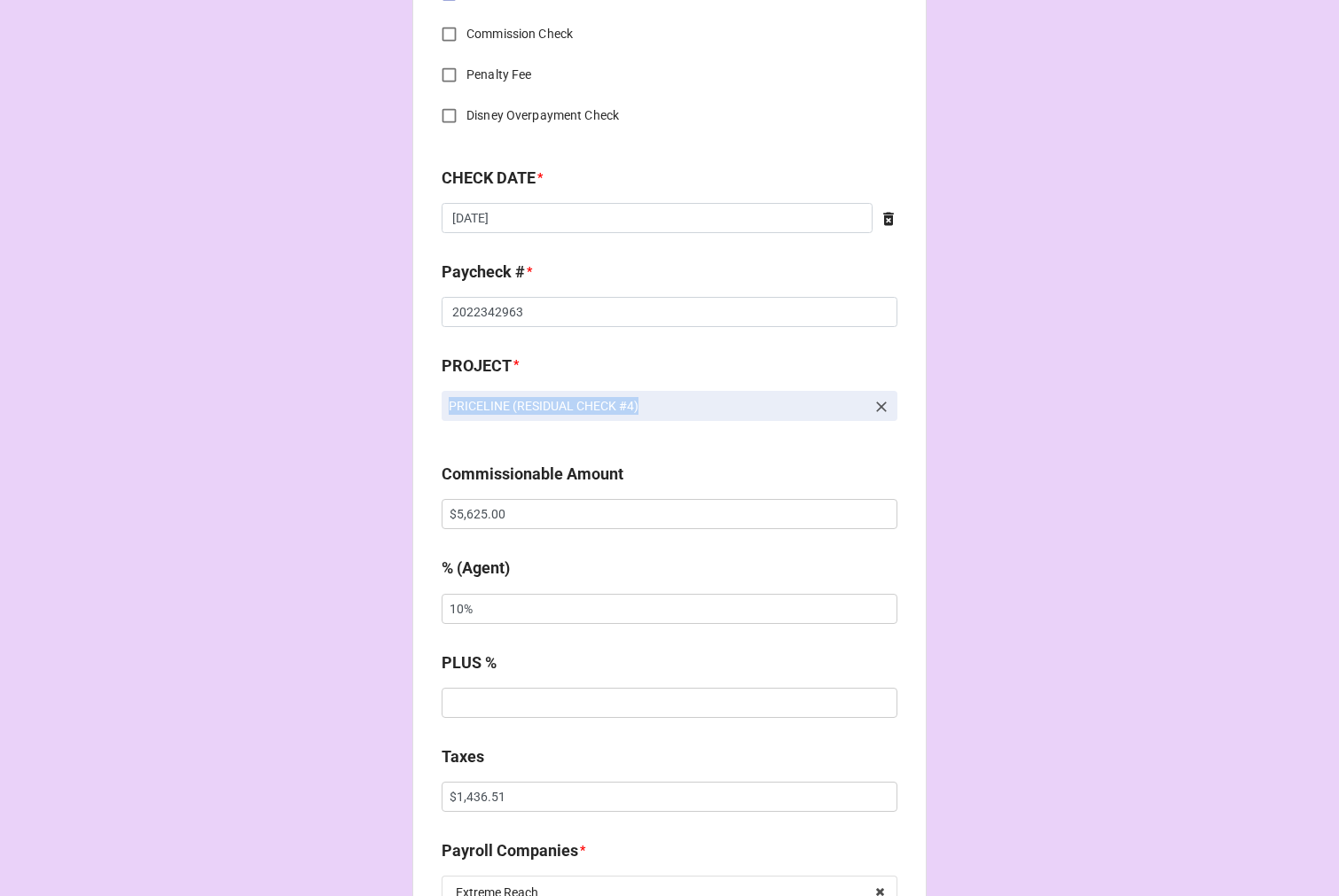
drag, startPoint x: 725, startPoint y: 405, endPoint x: 347, endPoint y: 406, distance: 378.0
copy p "PRICELINE (RESIDUAL CHECK #4)"
click at [873, 408] on icon at bounding box center [881, 407] width 17 height 17
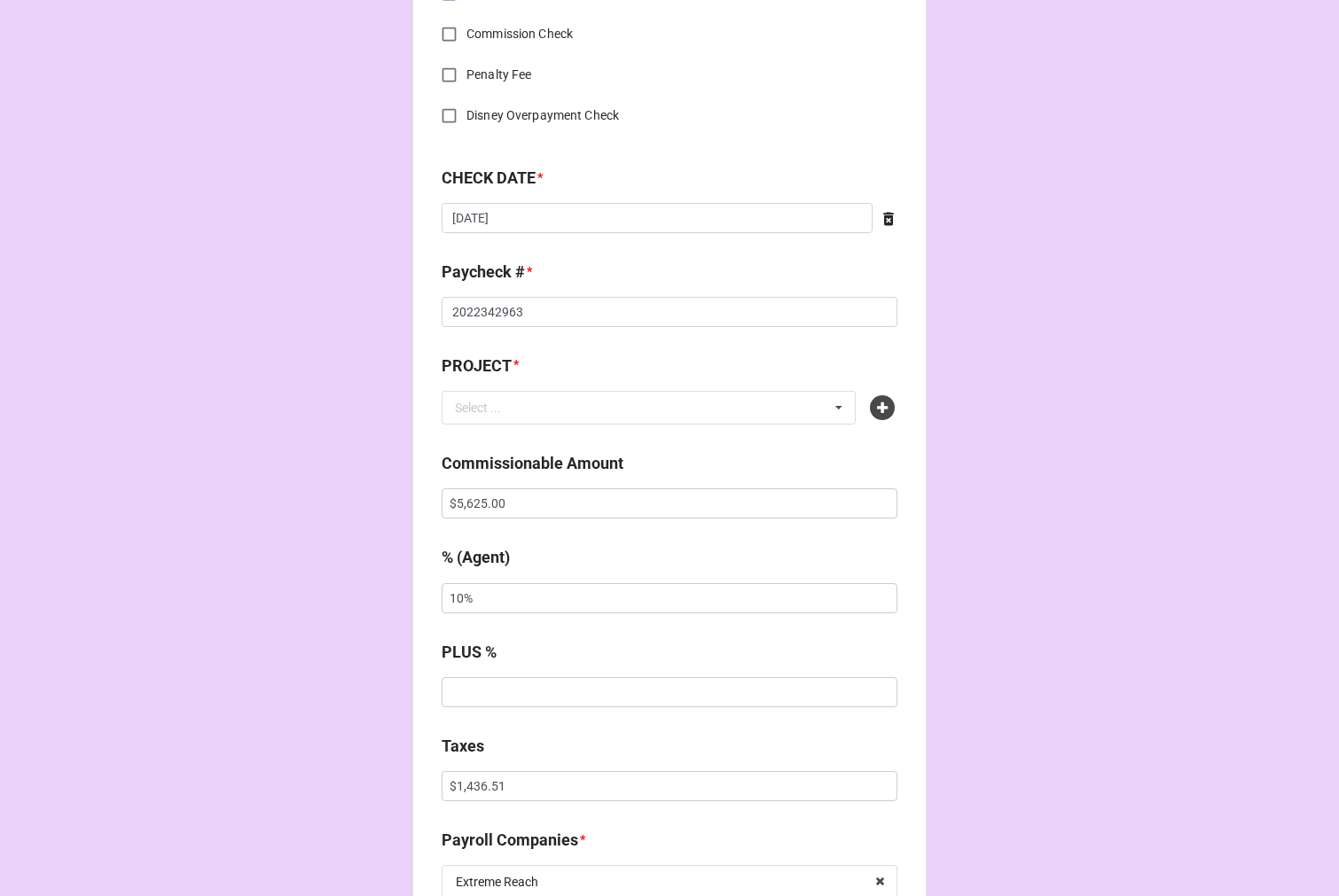
click at [873, 408] on icon at bounding box center [883, 408] width 25 height 25
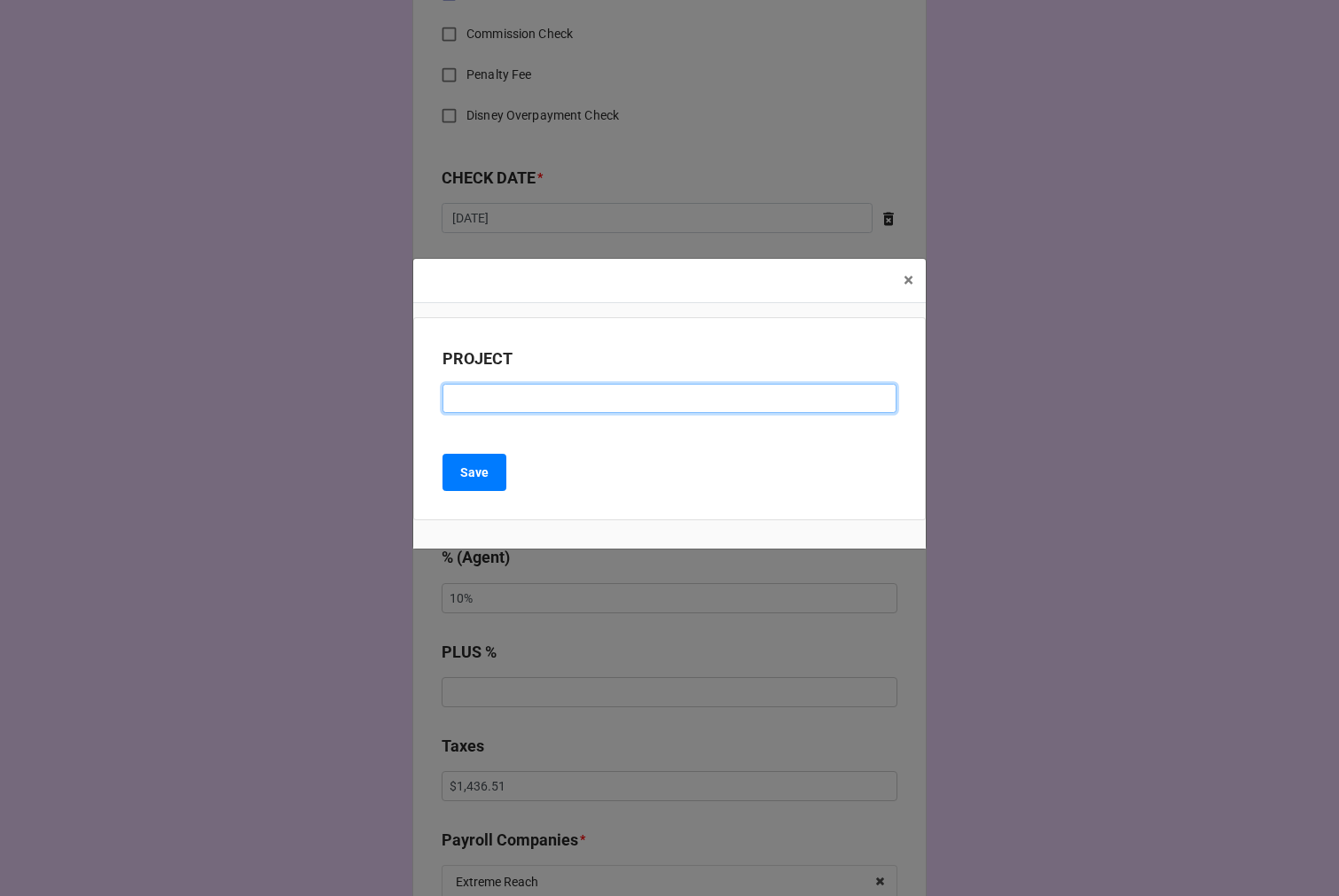
click at [530, 391] on input at bounding box center [669, 398] width 453 height 30
paste input "PRICELINE (RESIDUAL CHECK #4)"
click at [626, 404] on input "PRICELINE (RESIDUAL CHECK #4)" at bounding box center [669, 398] width 453 height 30
type input "PRICELINE (RESIDUAL CHECK #12)"
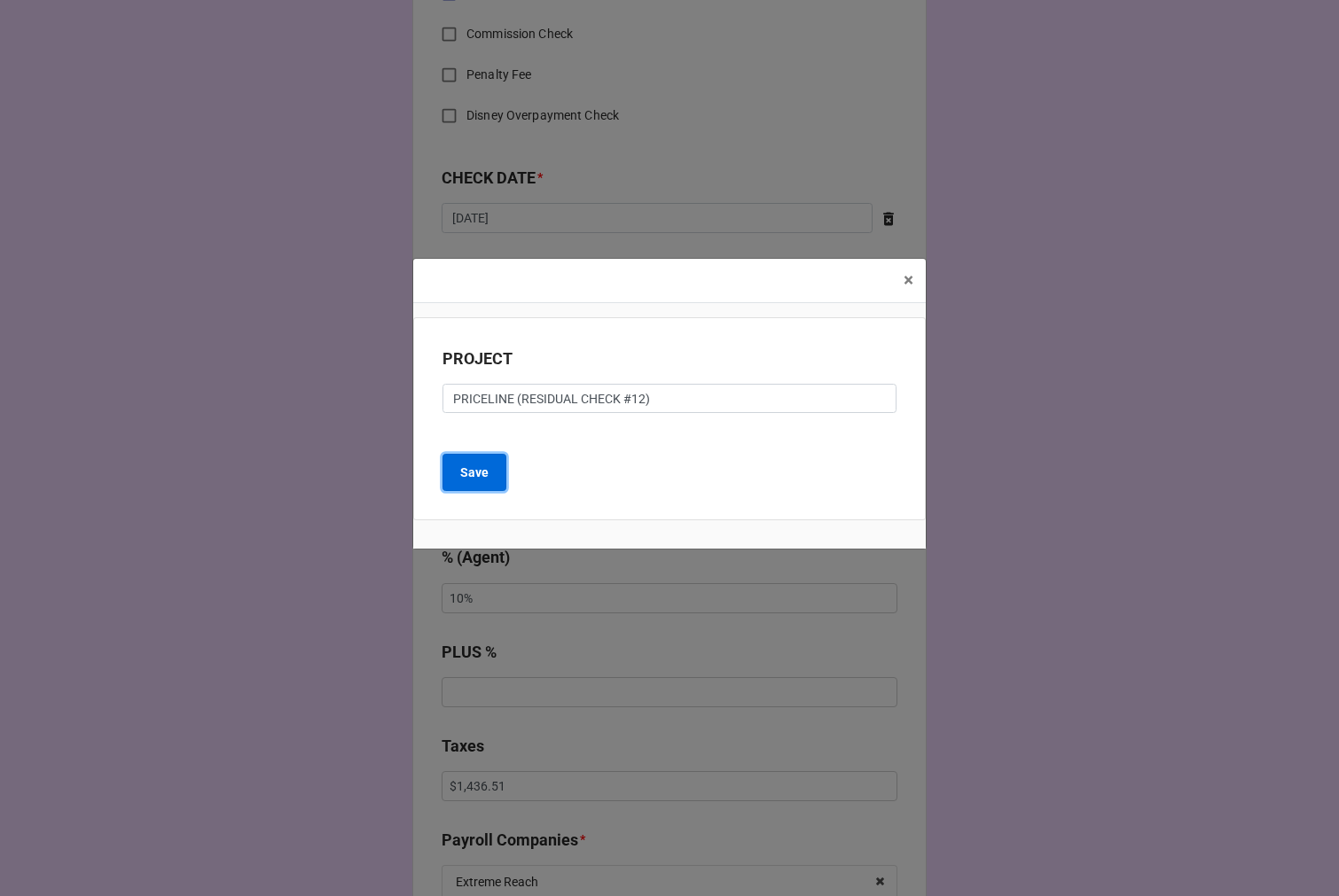
click at [485, 478] on b "Save" at bounding box center [474, 473] width 28 height 18
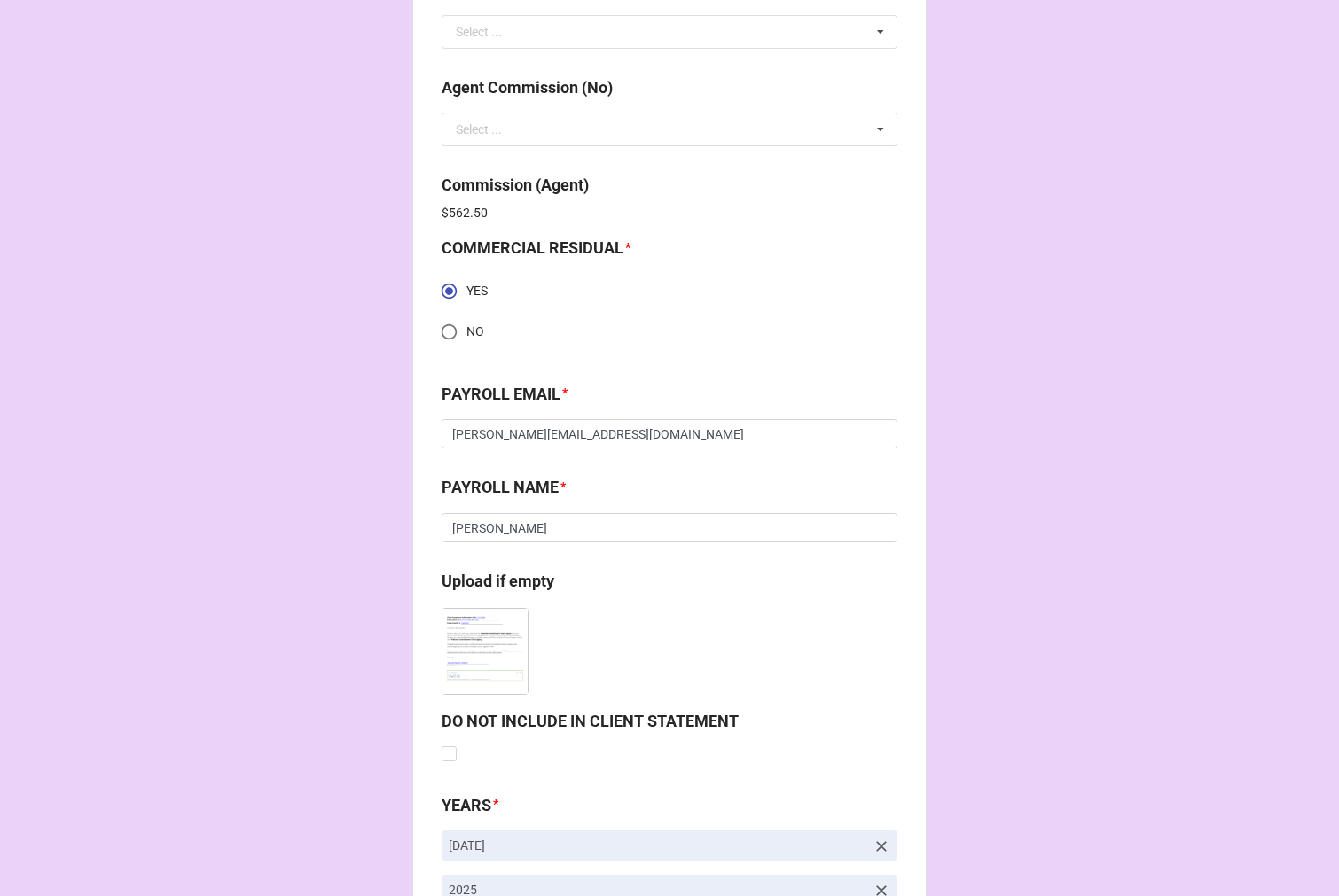
scroll to position [2479, 0]
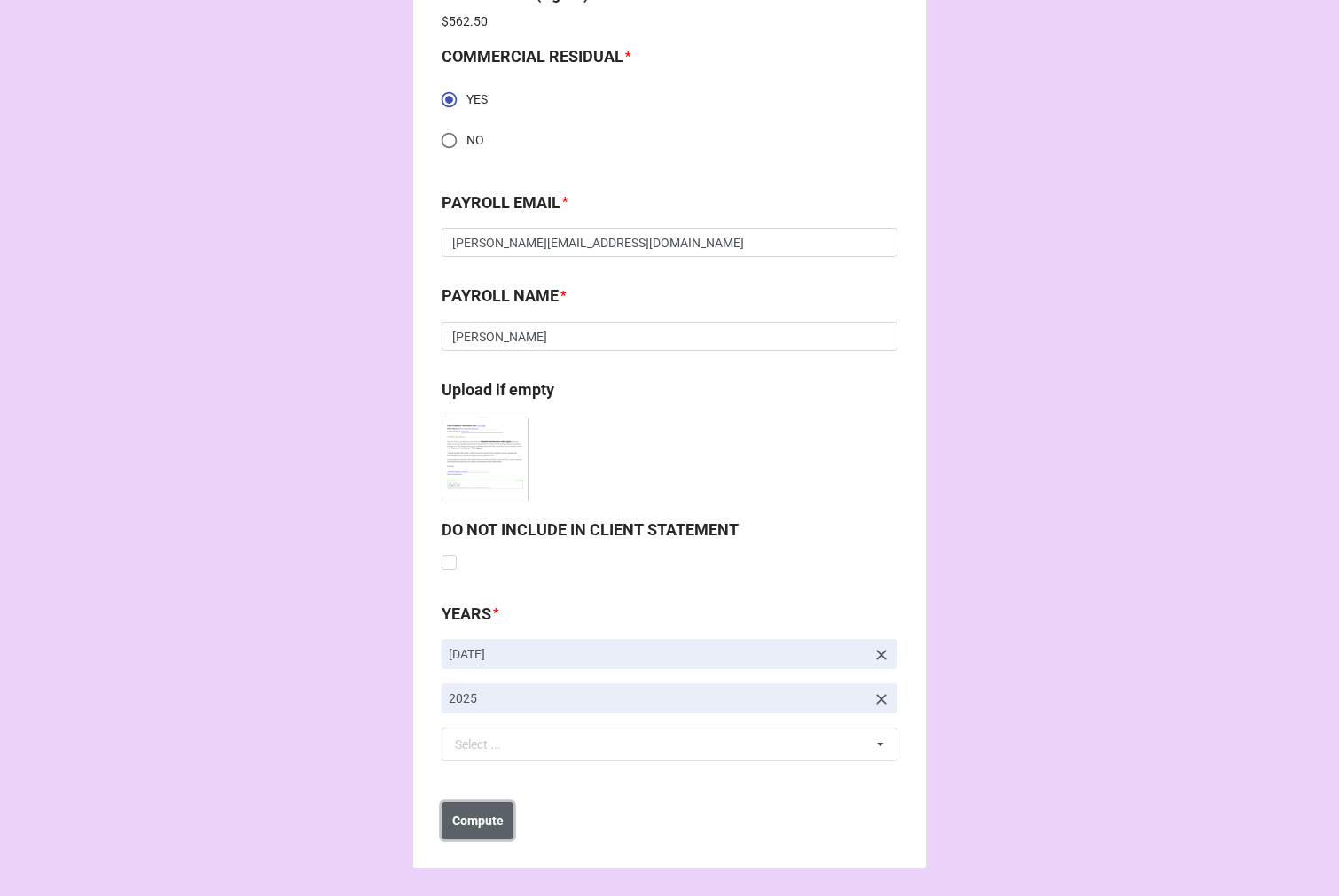
click at [470, 820] on b "Compute" at bounding box center [478, 821] width 51 height 18
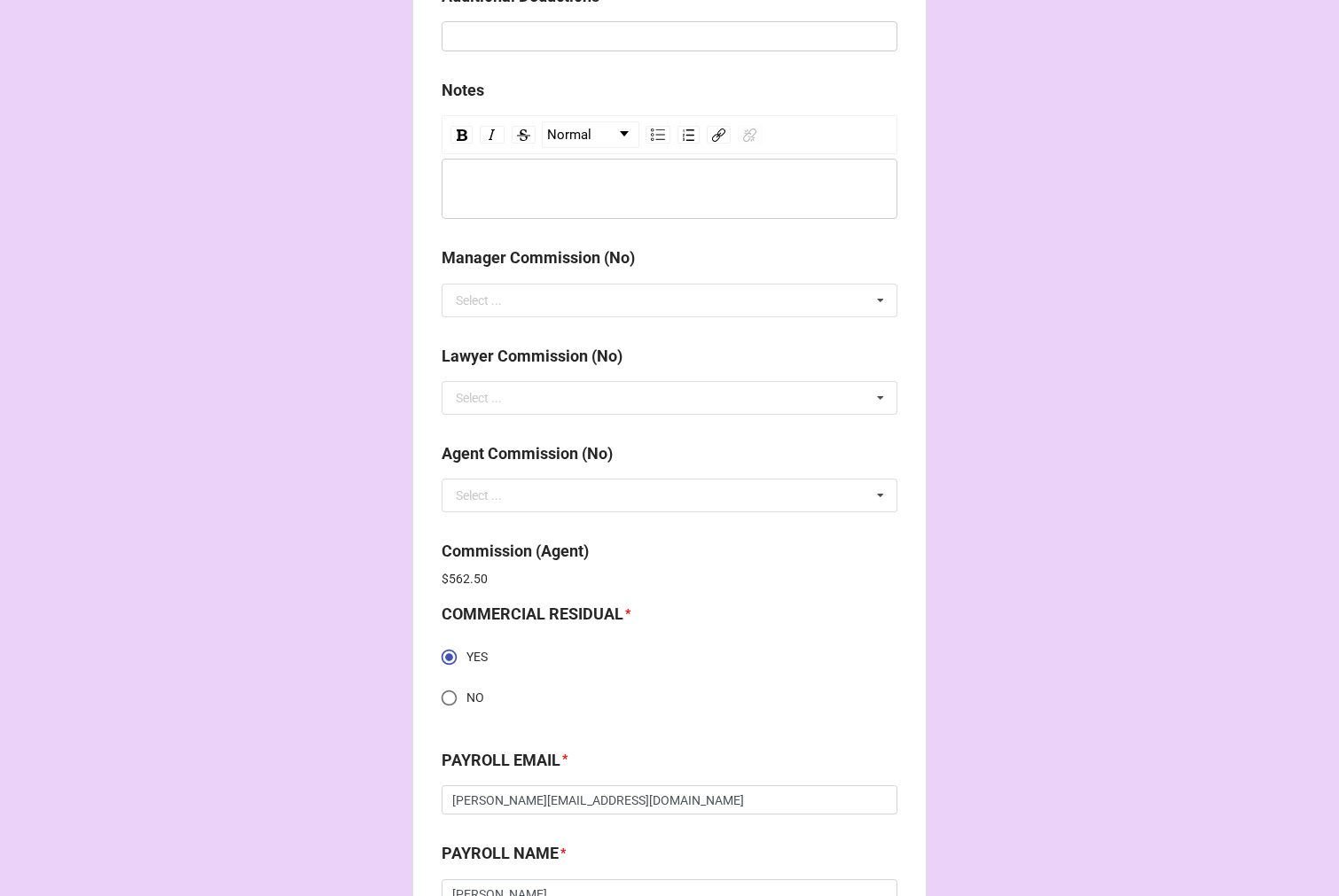
scroll to position [1790, 0]
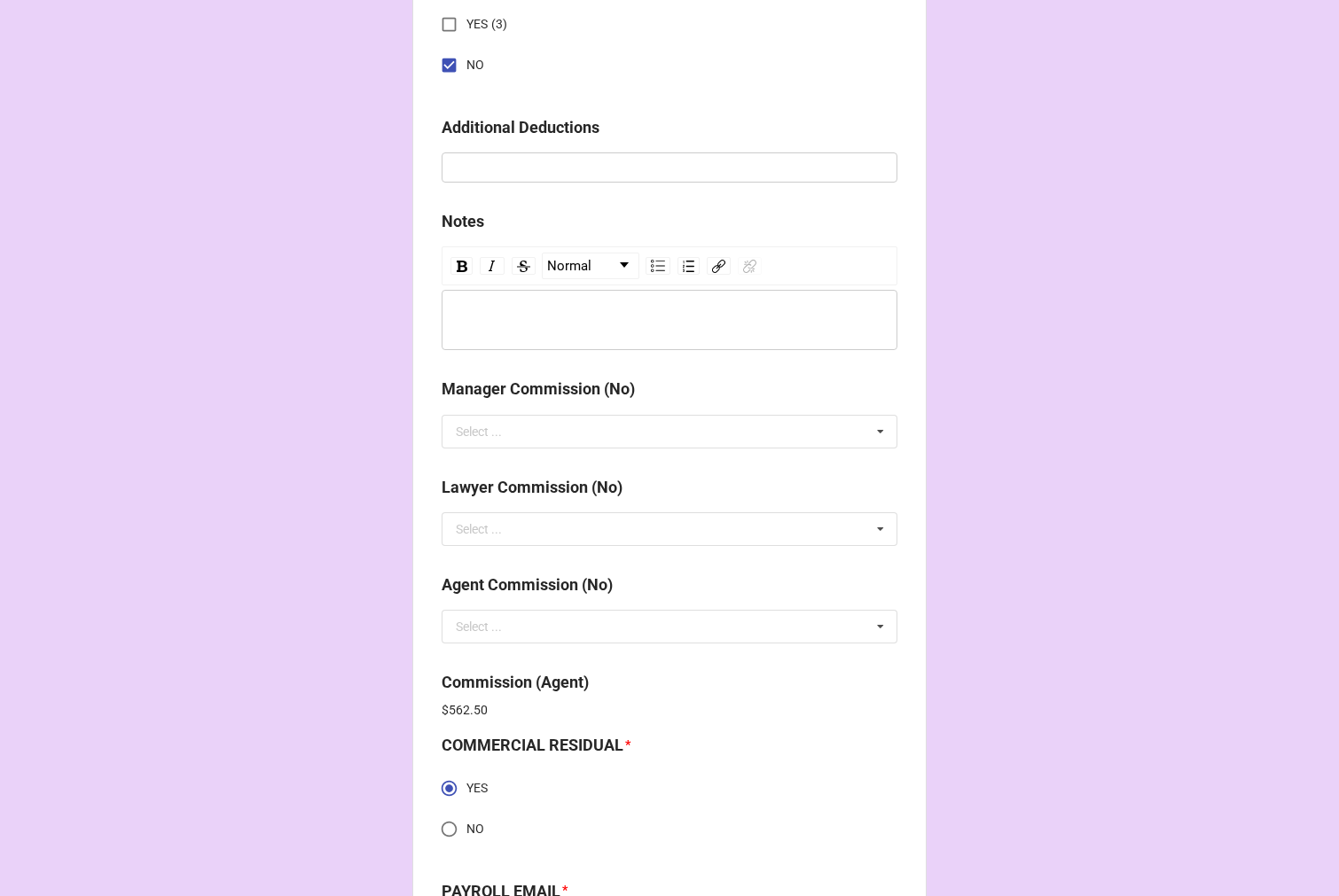
click at [481, 305] on div "rdw-wrapper" at bounding box center [669, 320] width 455 height 60
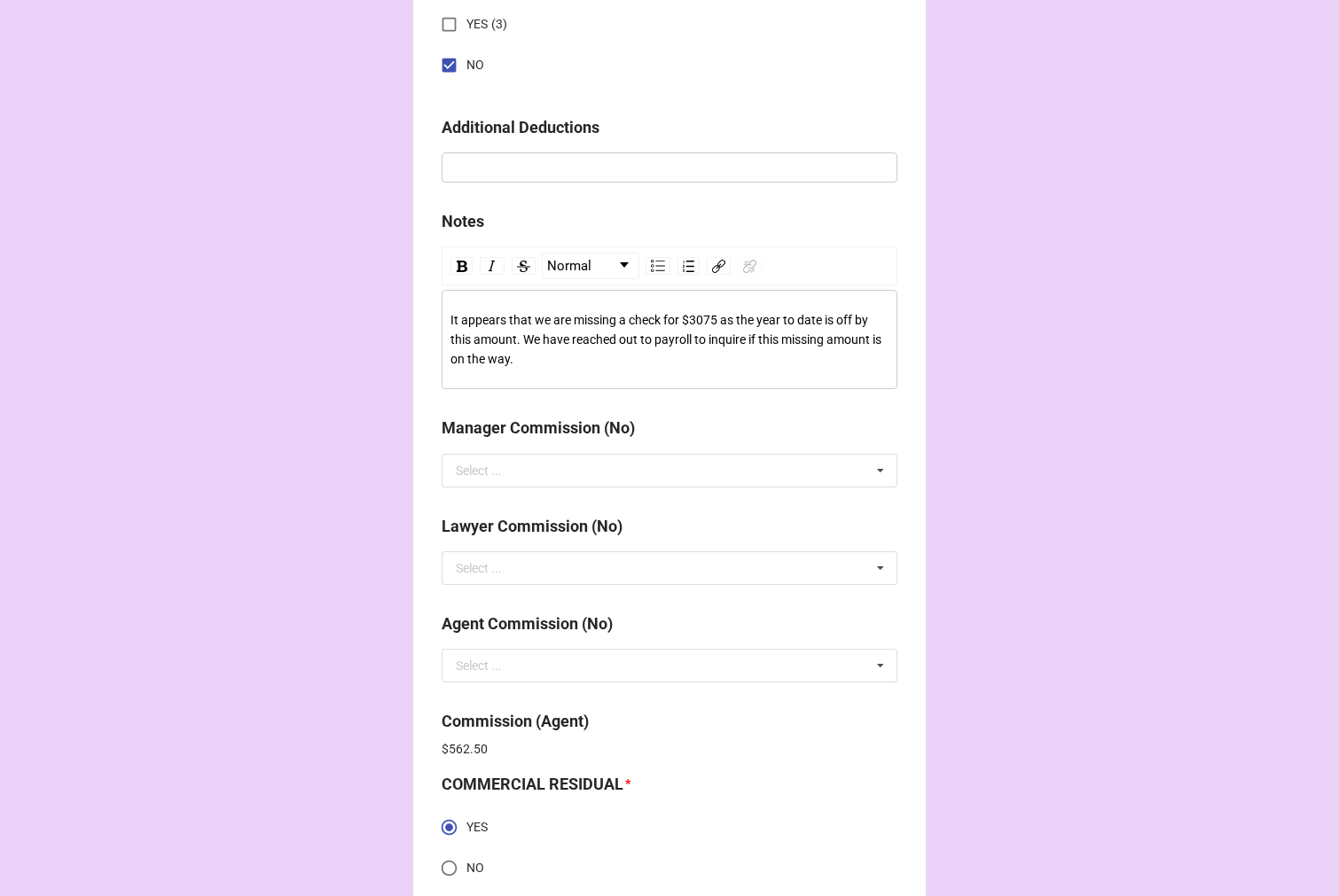
drag, startPoint x: 544, startPoint y: 361, endPoint x: 403, endPoint y: 303, distance: 152.5
copy span "It appears that we are missing a check for $3075 as the year to date is off by …"
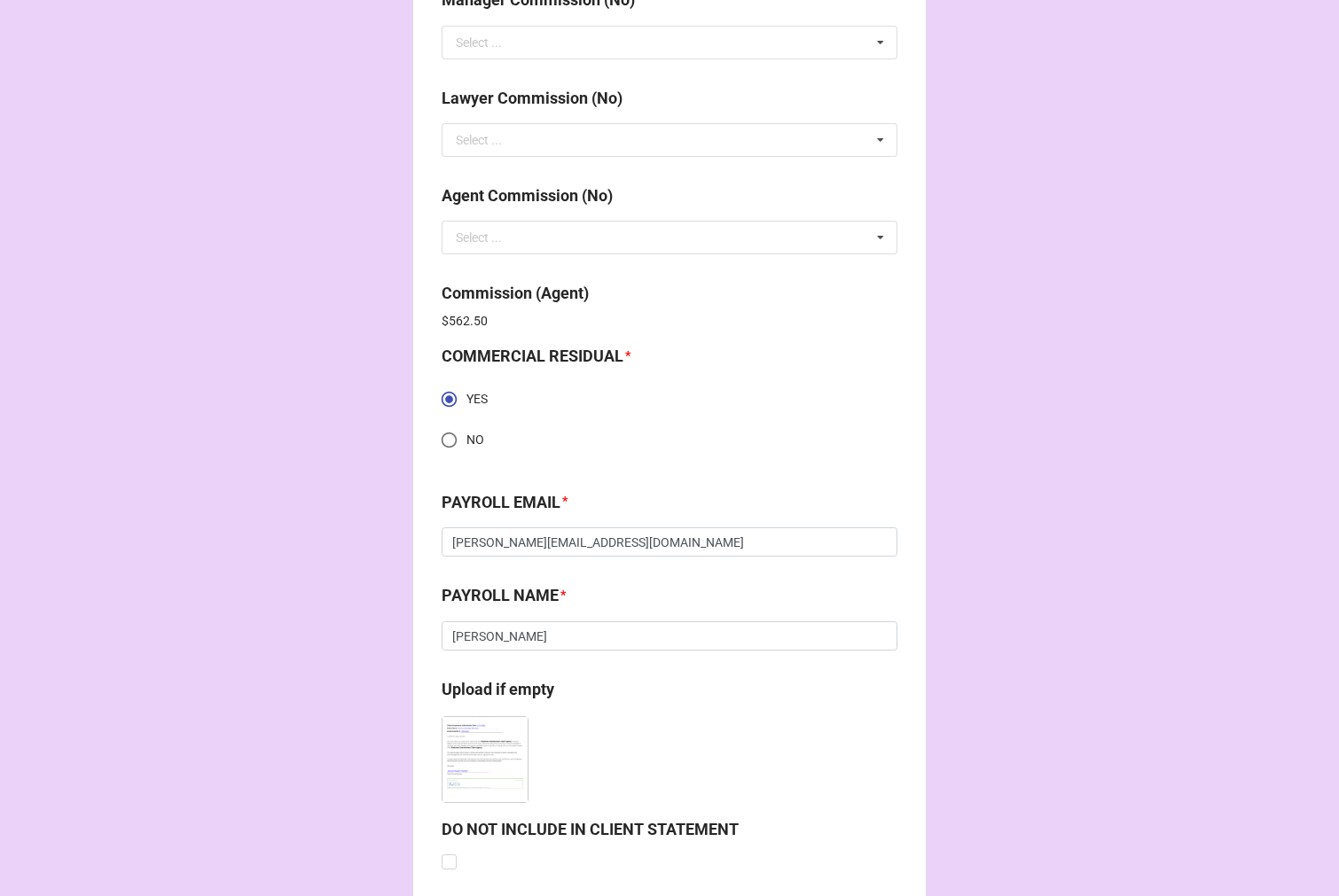
scroll to position [2519, 0]
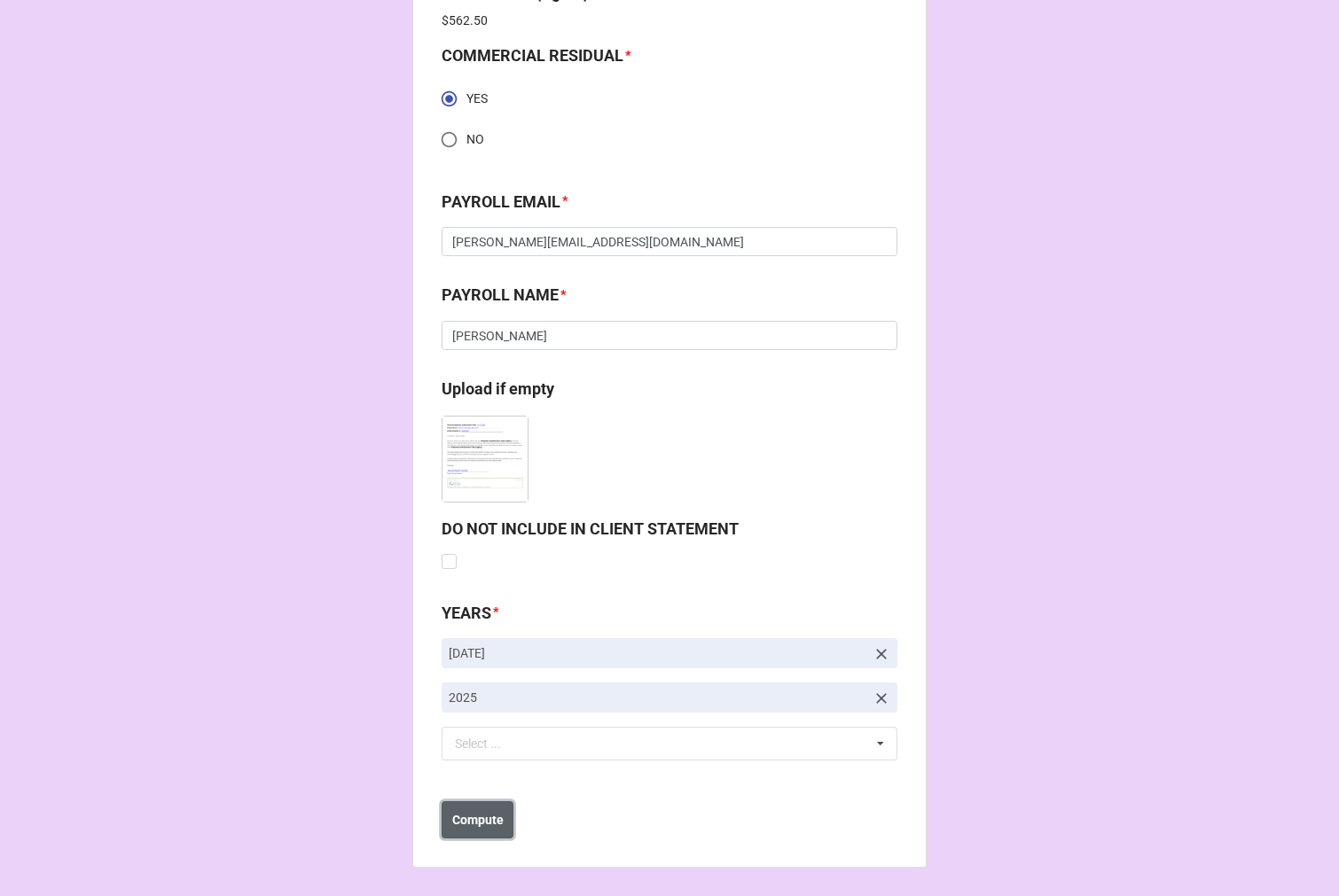
click at [487, 816] on b "Compute" at bounding box center [478, 820] width 51 height 18
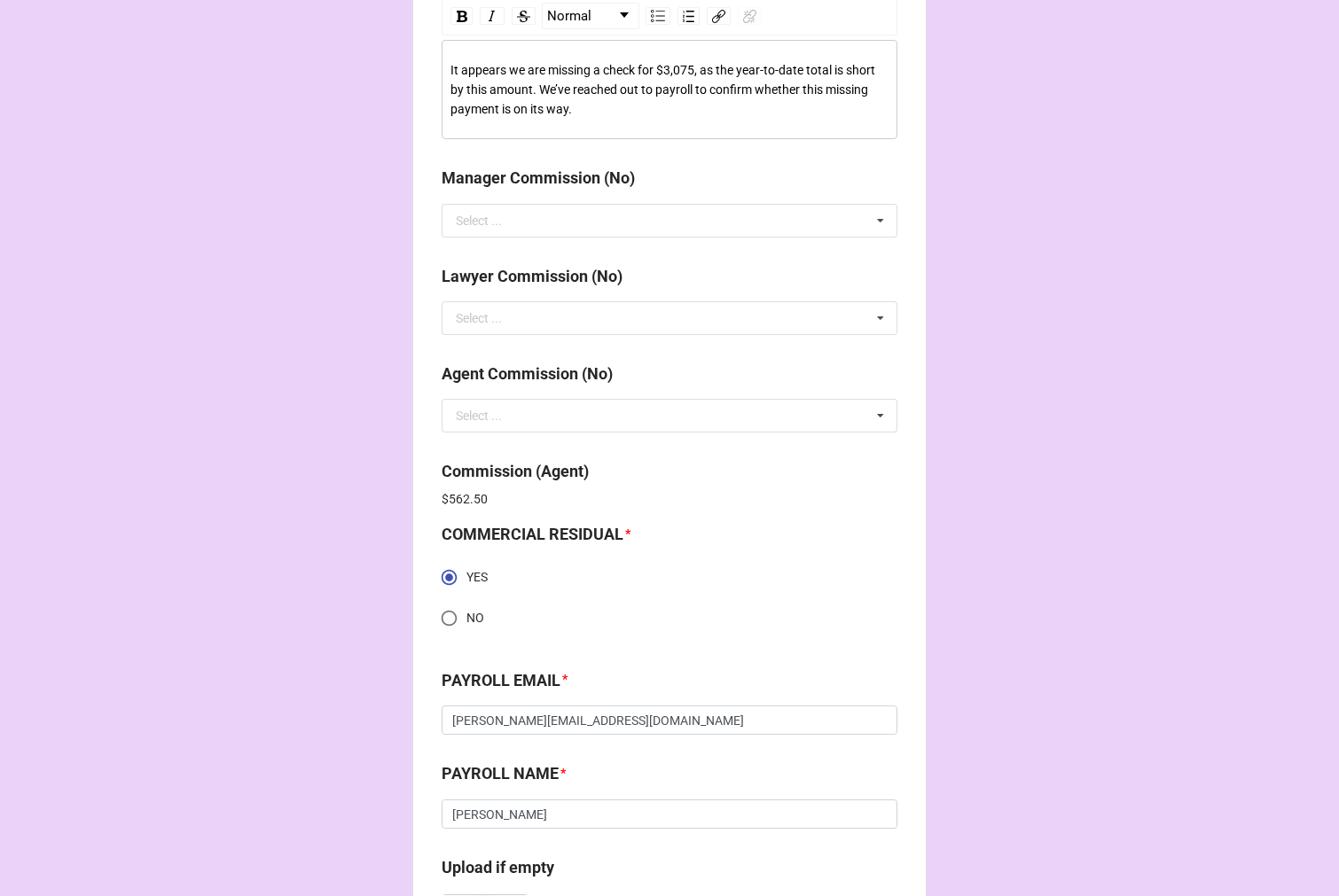
scroll to position [2026, 0]
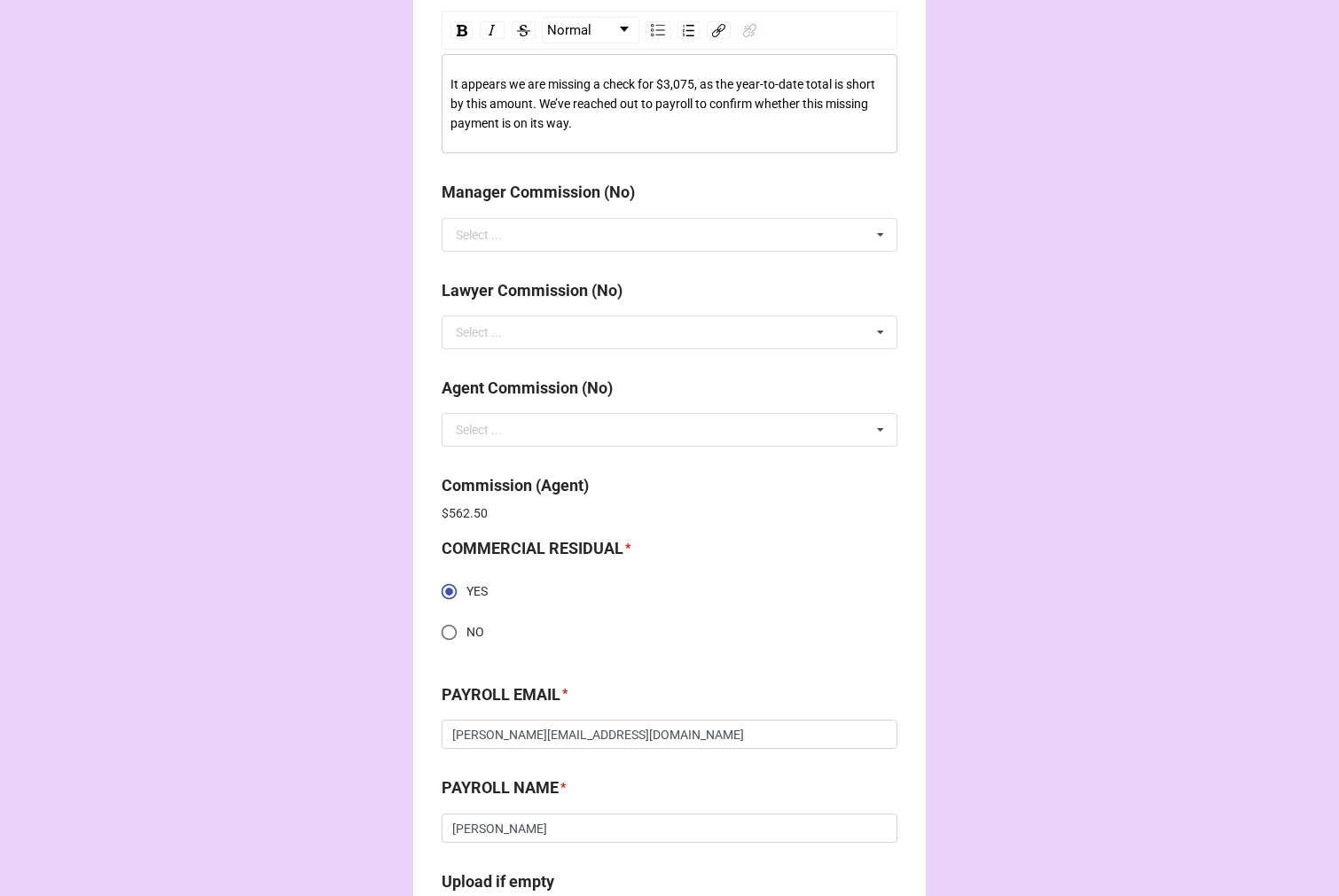
click at [583, 121] on div "It appears we are missing a check for $3,075, as the year-to-date total is shor…" at bounding box center [670, 103] width 439 height 59
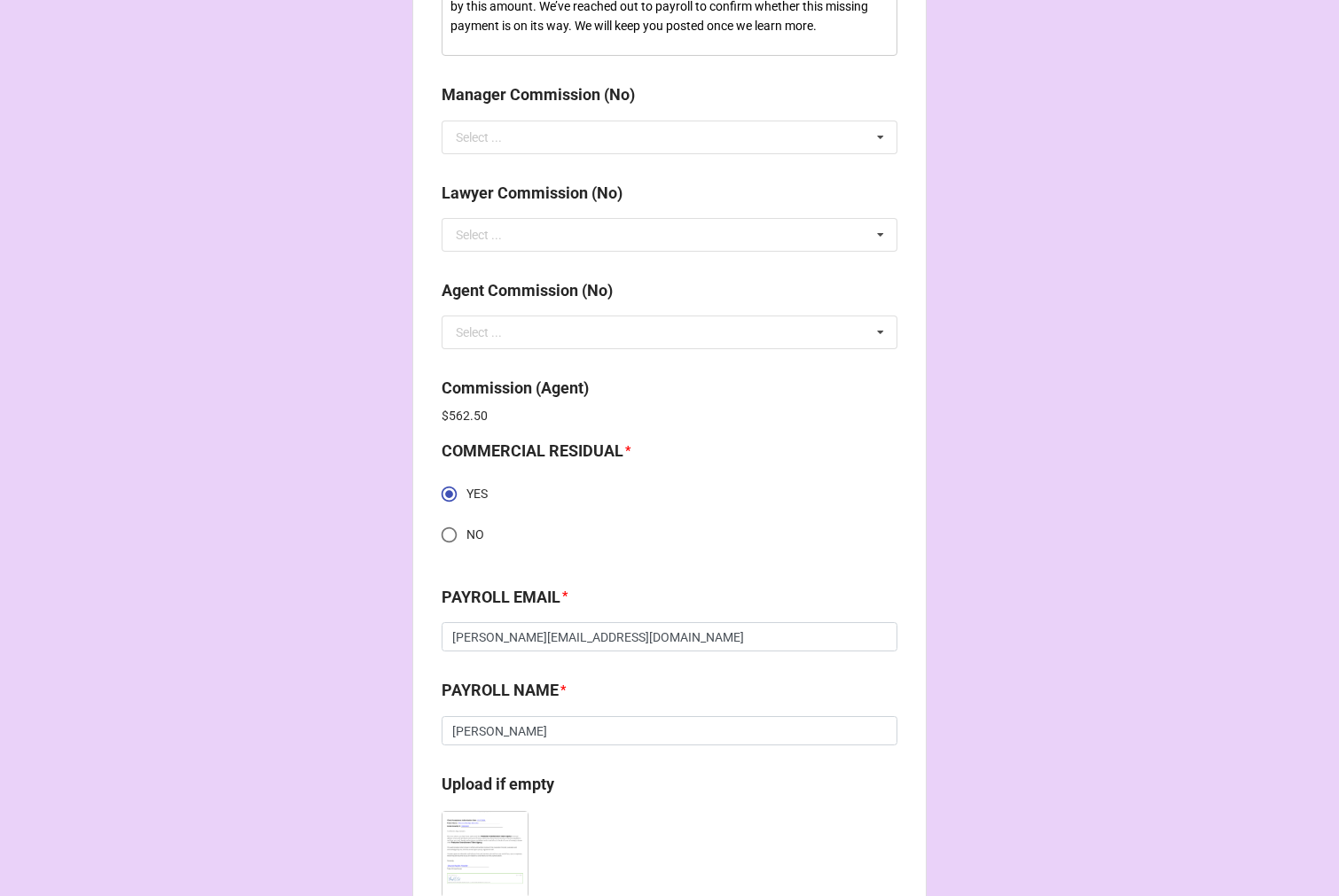
scroll to position [2519, 0]
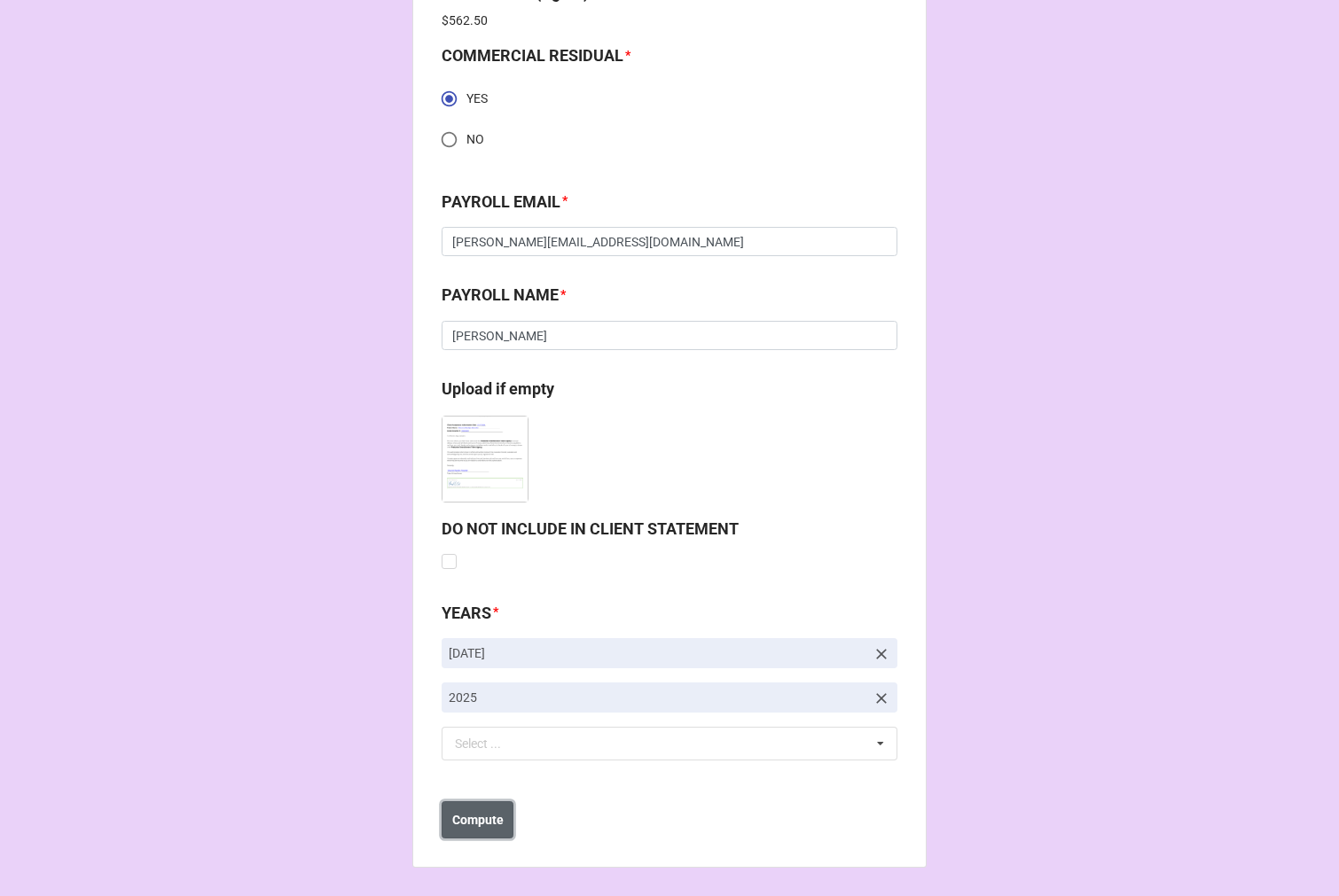
click at [471, 826] on b "Compute" at bounding box center [478, 820] width 51 height 18
drag, startPoint x: 440, startPoint y: 830, endPoint x: 452, endPoint y: 831, distance: 12.0
click at [442, 831] on button "Save" at bounding box center [474, 820] width 64 height 38
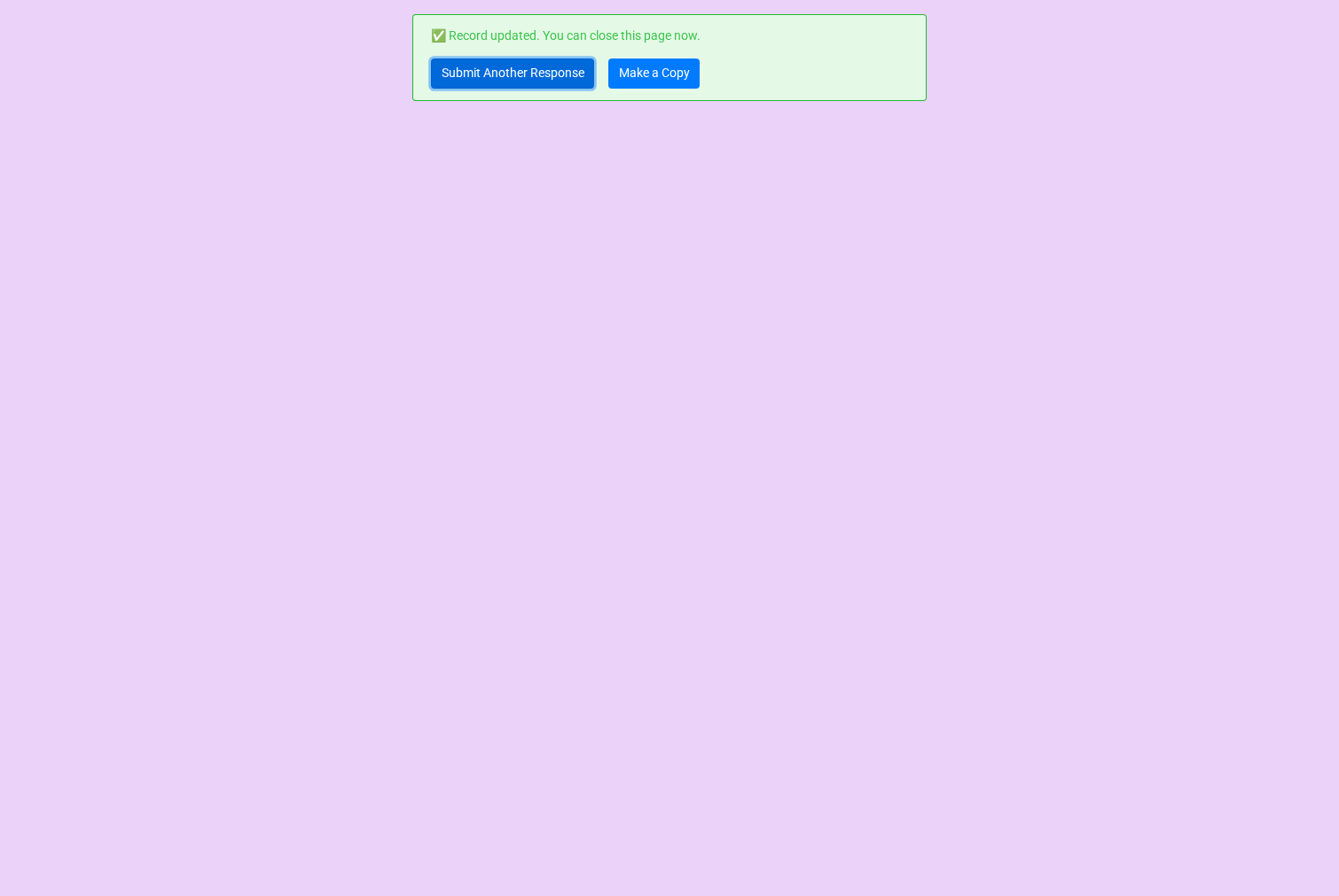
click at [467, 76] on link "Submit Another Response" at bounding box center [512, 73] width 163 height 30
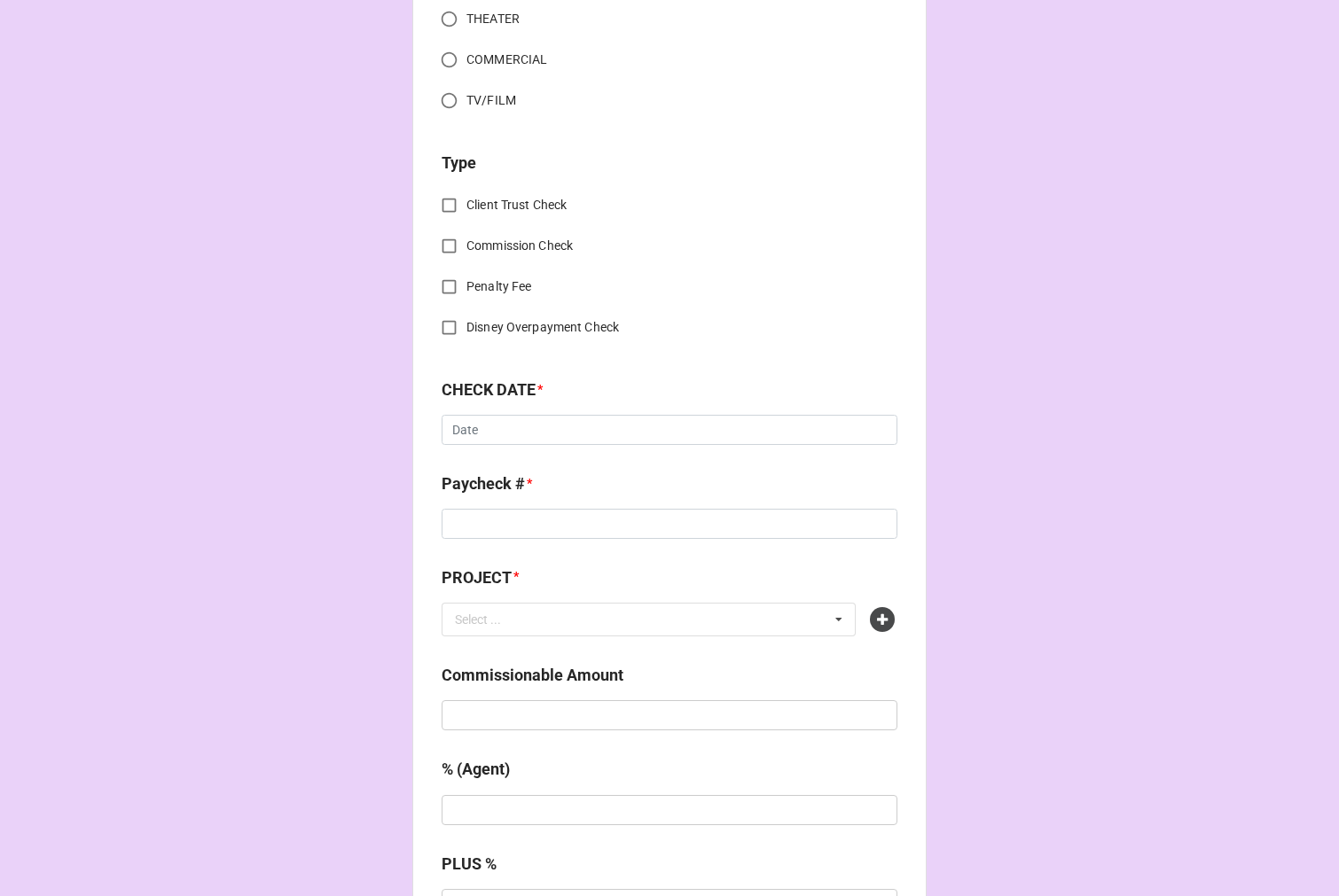
scroll to position [591, 0]
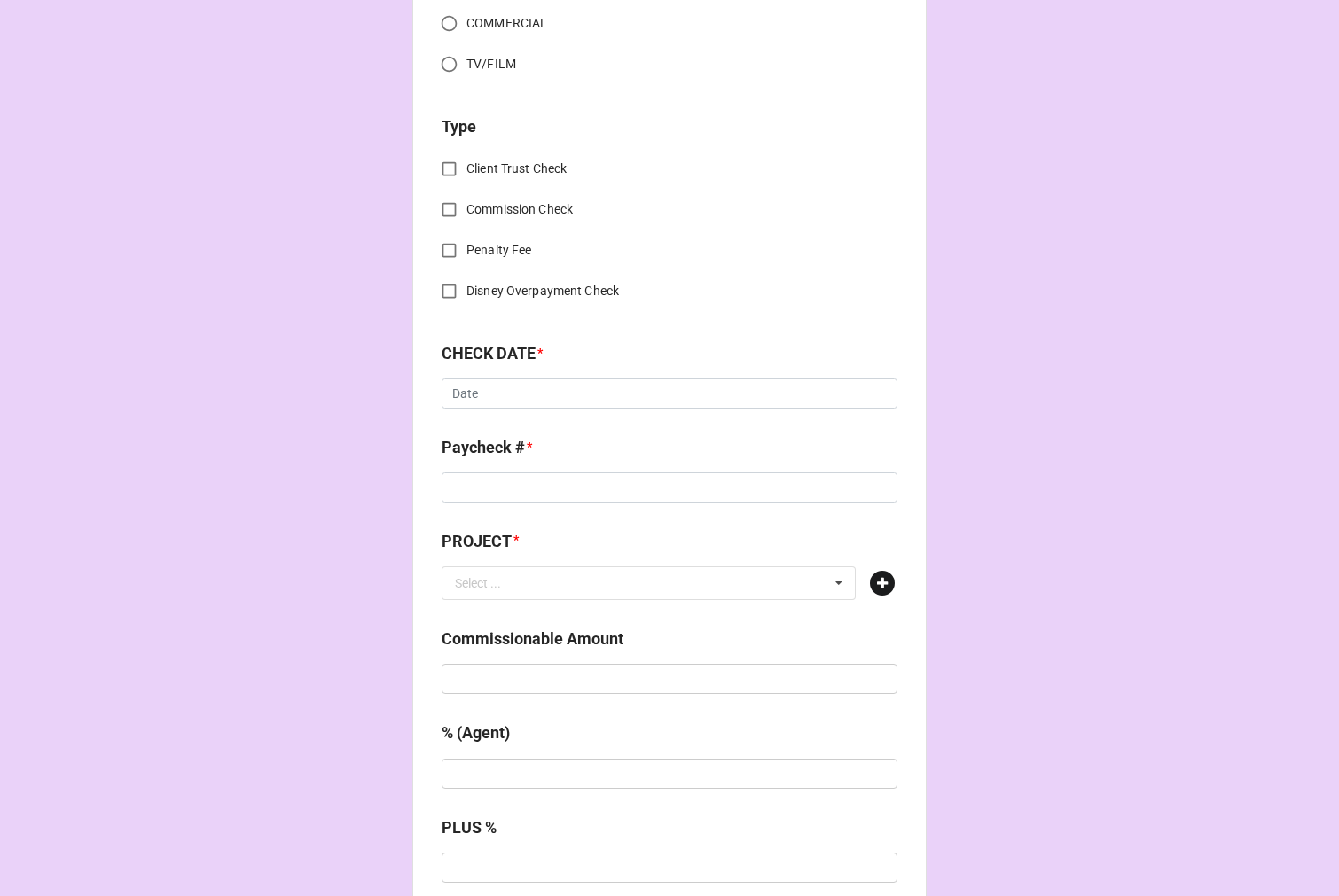
click at [879, 586] on icon at bounding box center [883, 584] width 25 height 25
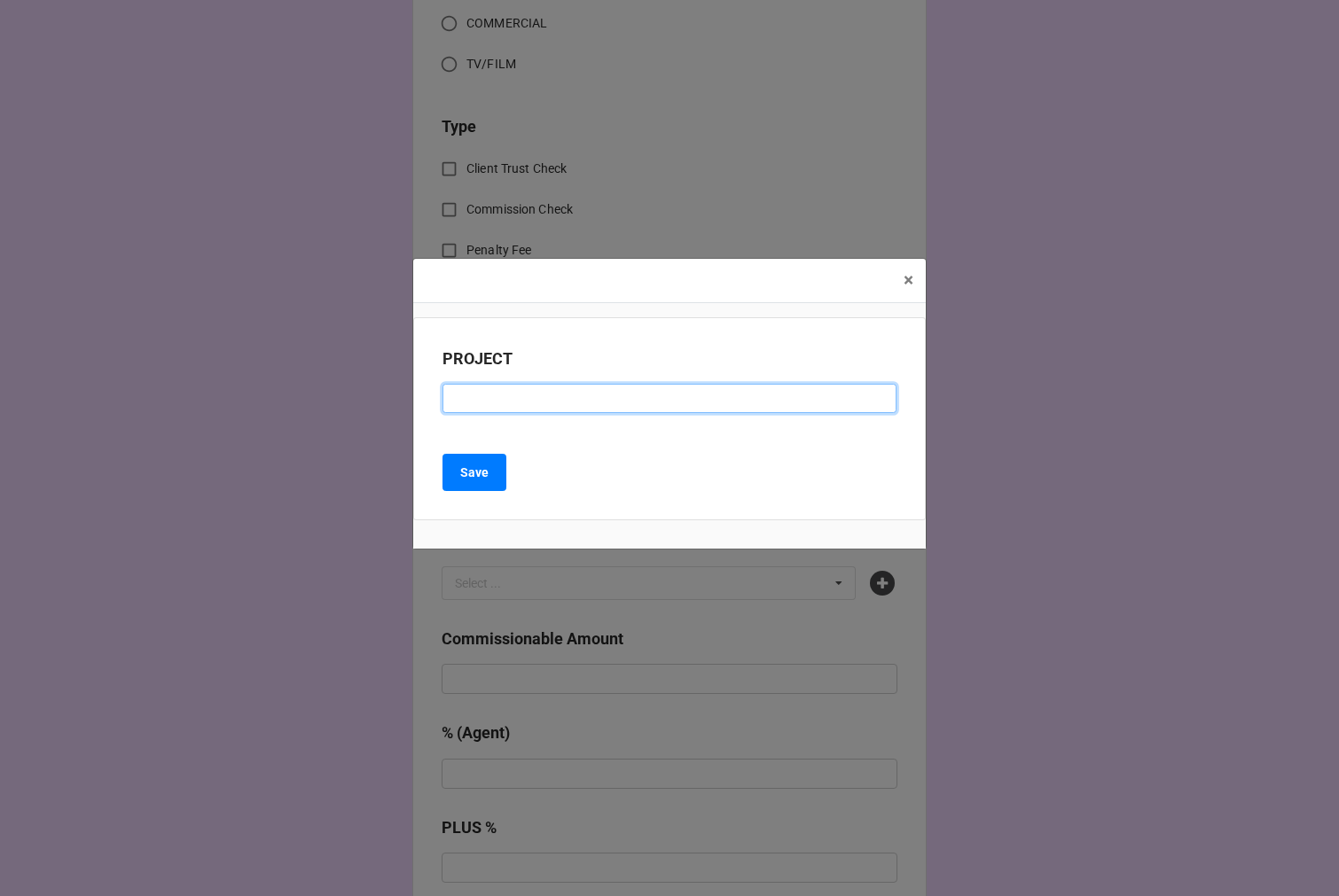
click at [536, 391] on input at bounding box center [669, 398] width 453 height 30
paste input "WALMART (RESIDUAL CHECK #2)"
click at [630, 403] on input "WALMART (RESIDUAL CHECK #2)" at bounding box center [669, 398] width 453 height 30
type input "WALMART (RESIDUAL CHECK #3)"
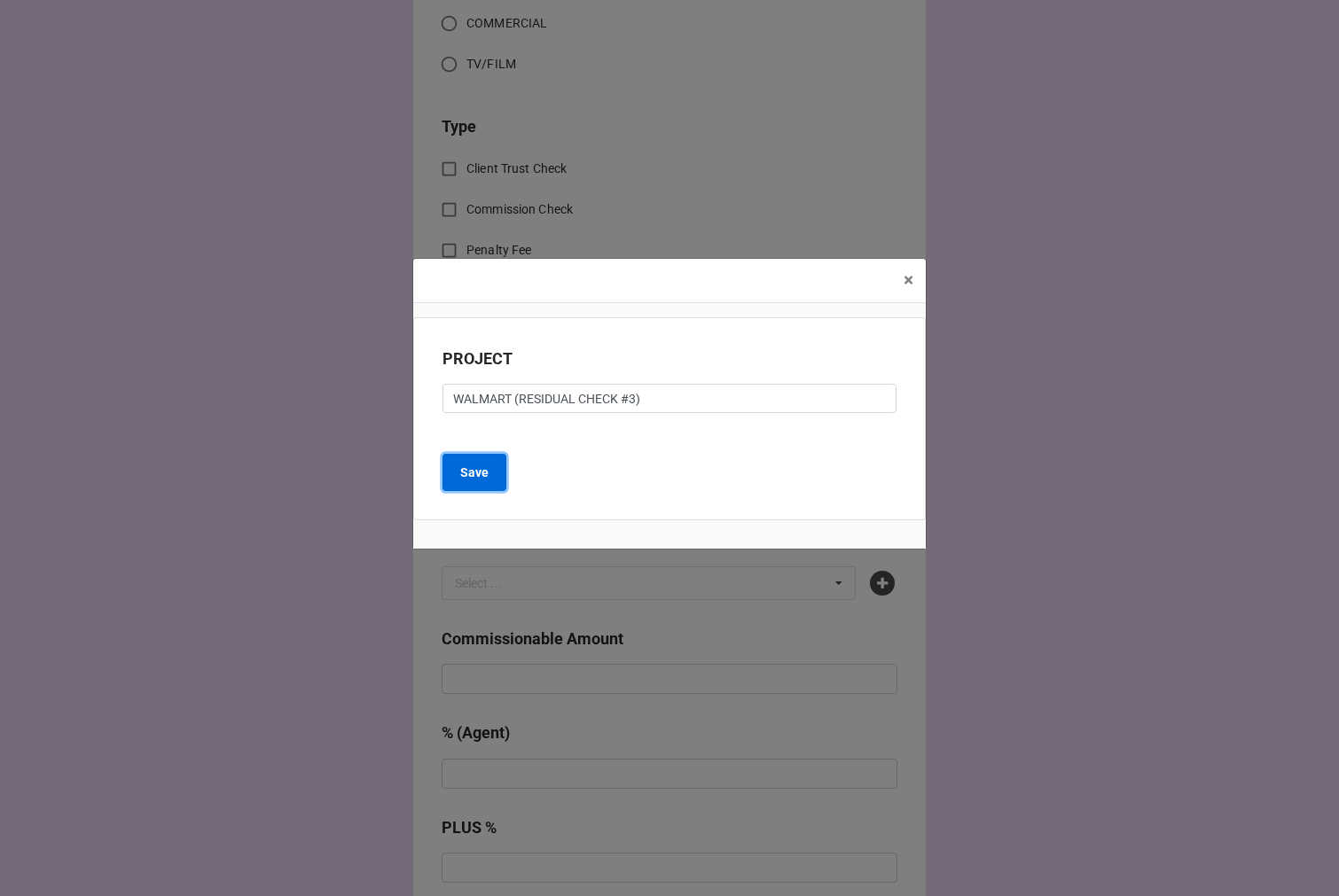
click at [497, 477] on button "Save" at bounding box center [475, 472] width 64 height 38
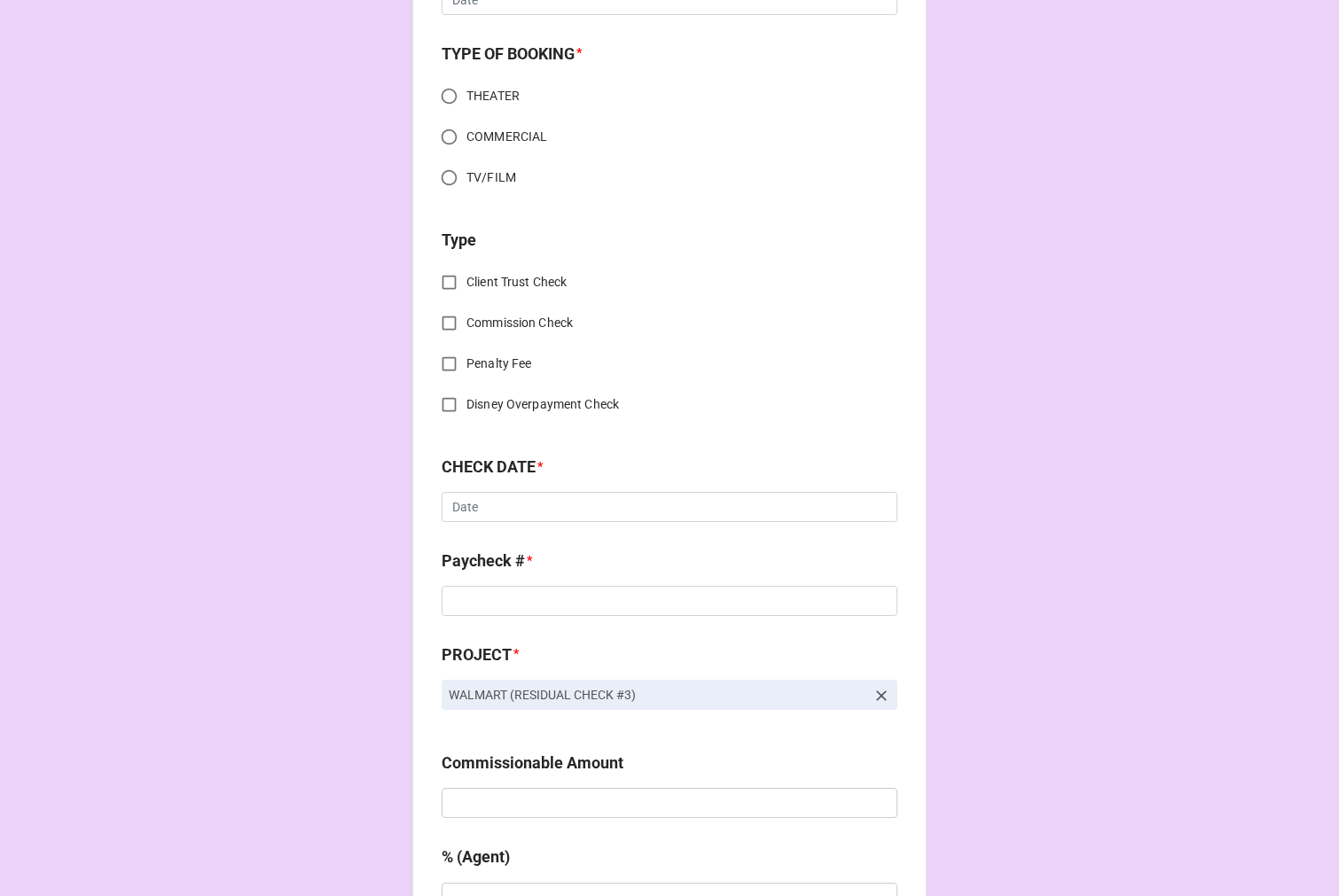
scroll to position [0, 0]
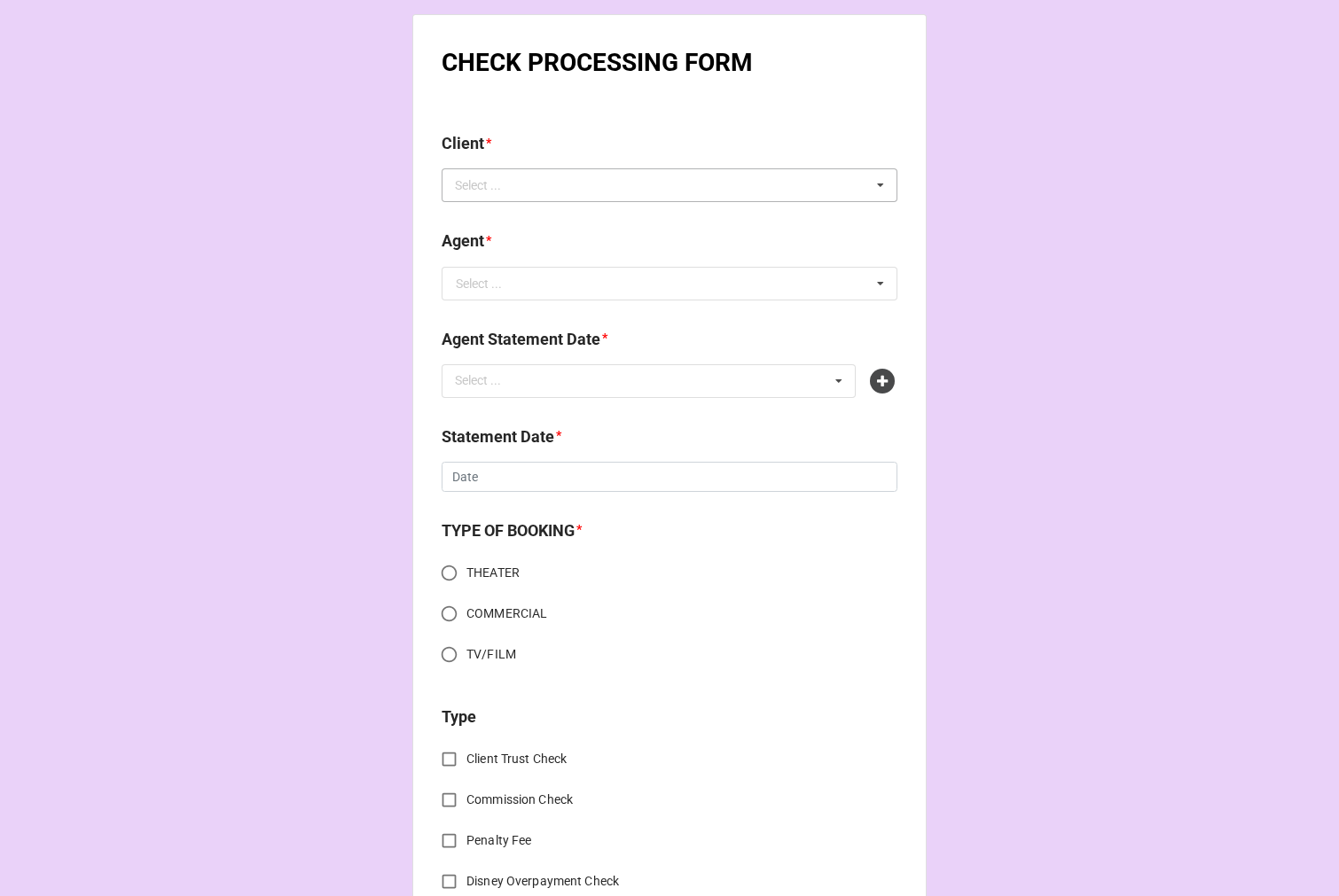
click at [549, 184] on div "Select ... No results found." at bounding box center [669, 185] width 455 height 34
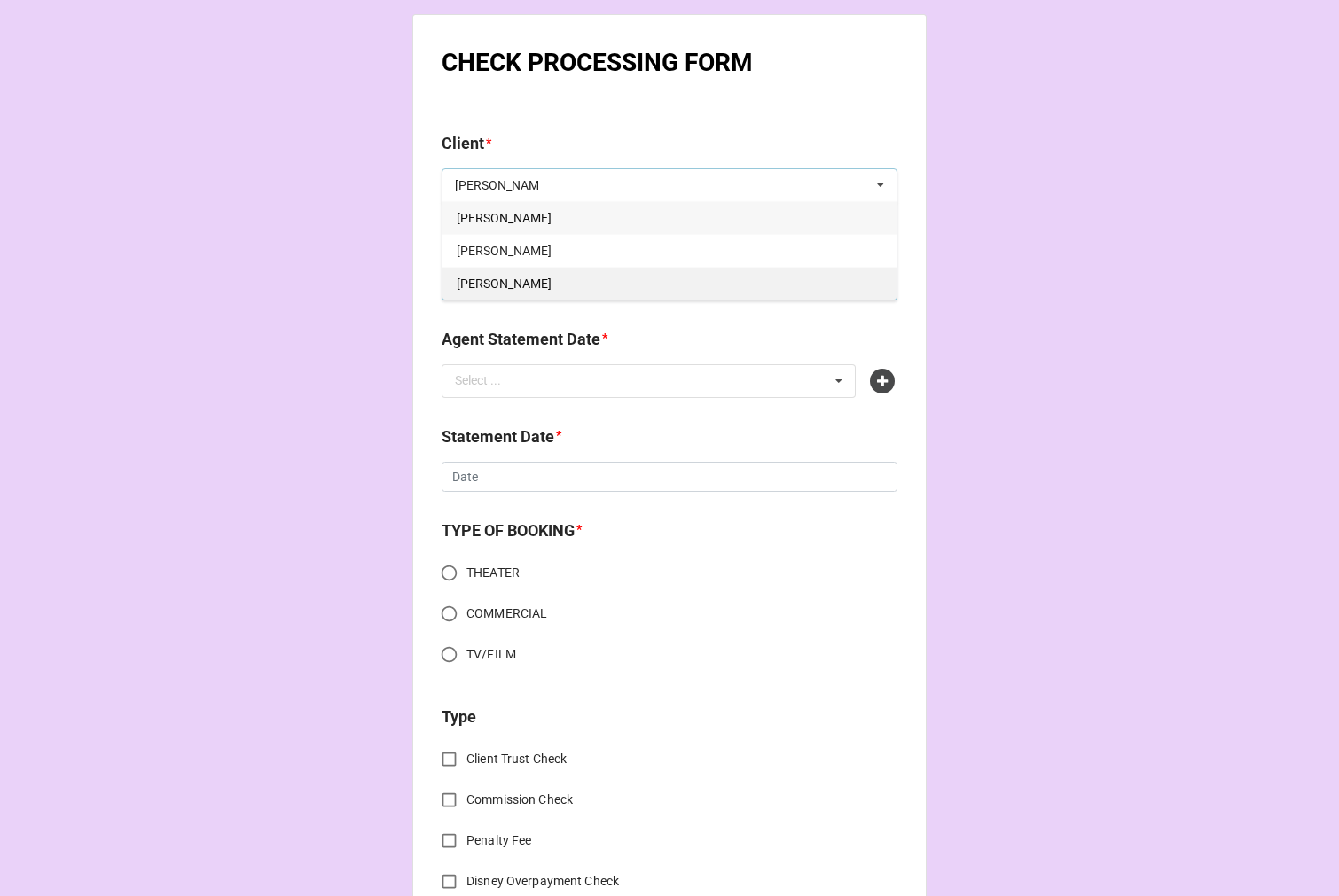
type input "[PERSON_NAME]"
click at [529, 282] on span "[PERSON_NAME]" at bounding box center [504, 283] width 95 height 14
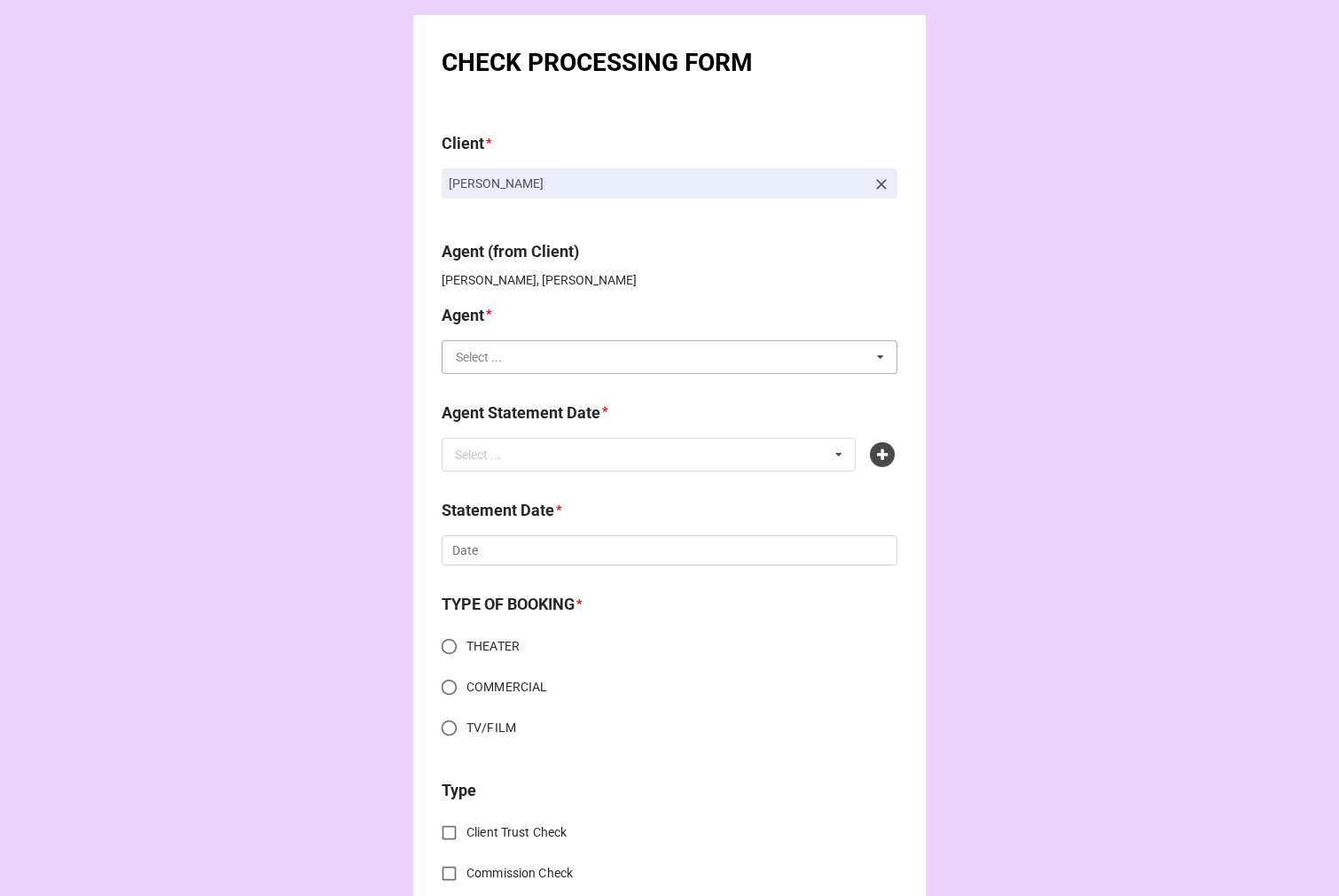
click at [524, 359] on input "text" at bounding box center [669, 357] width 453 height 32
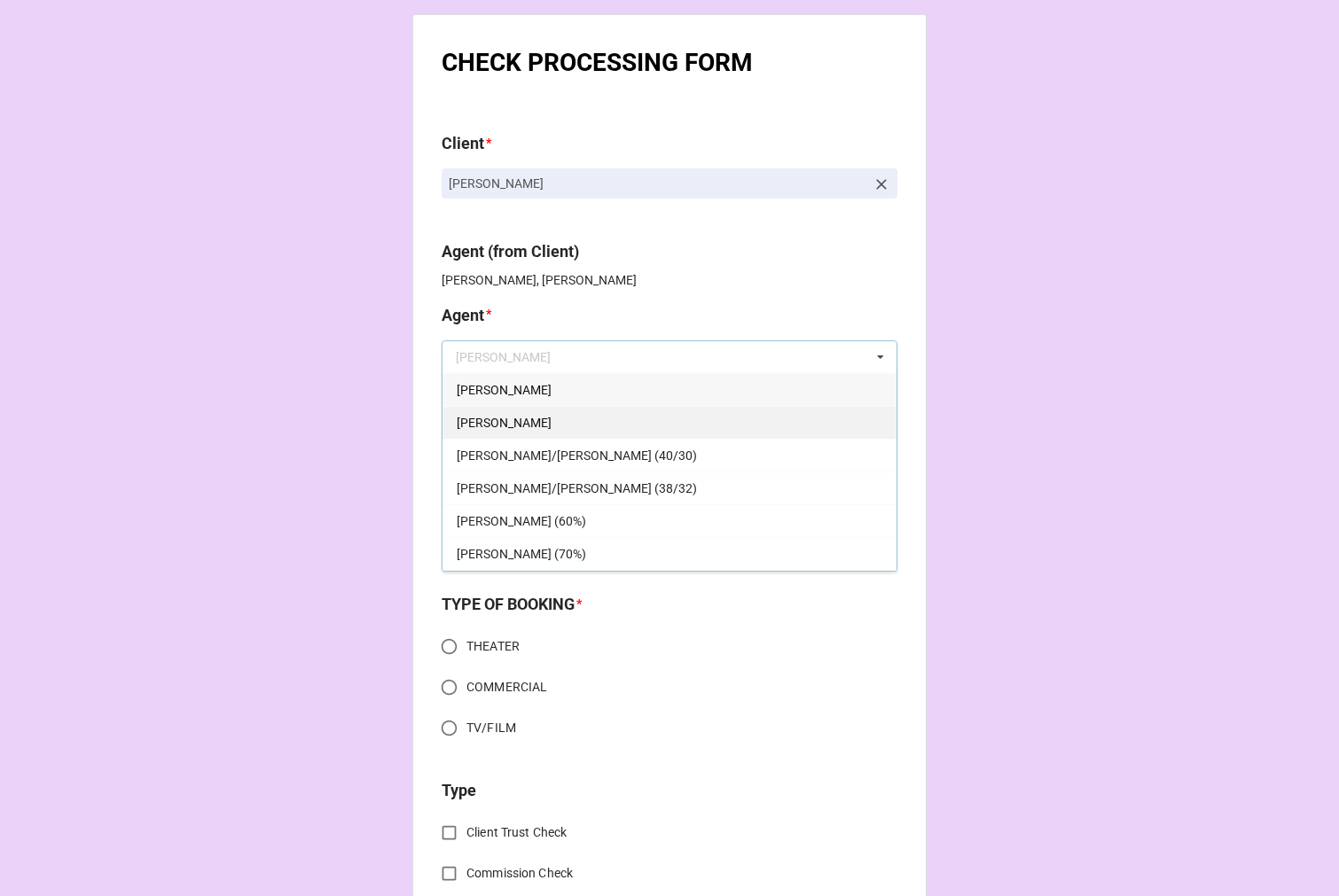
click at [498, 420] on div "[PERSON_NAME]" at bounding box center [669, 422] width 453 height 33
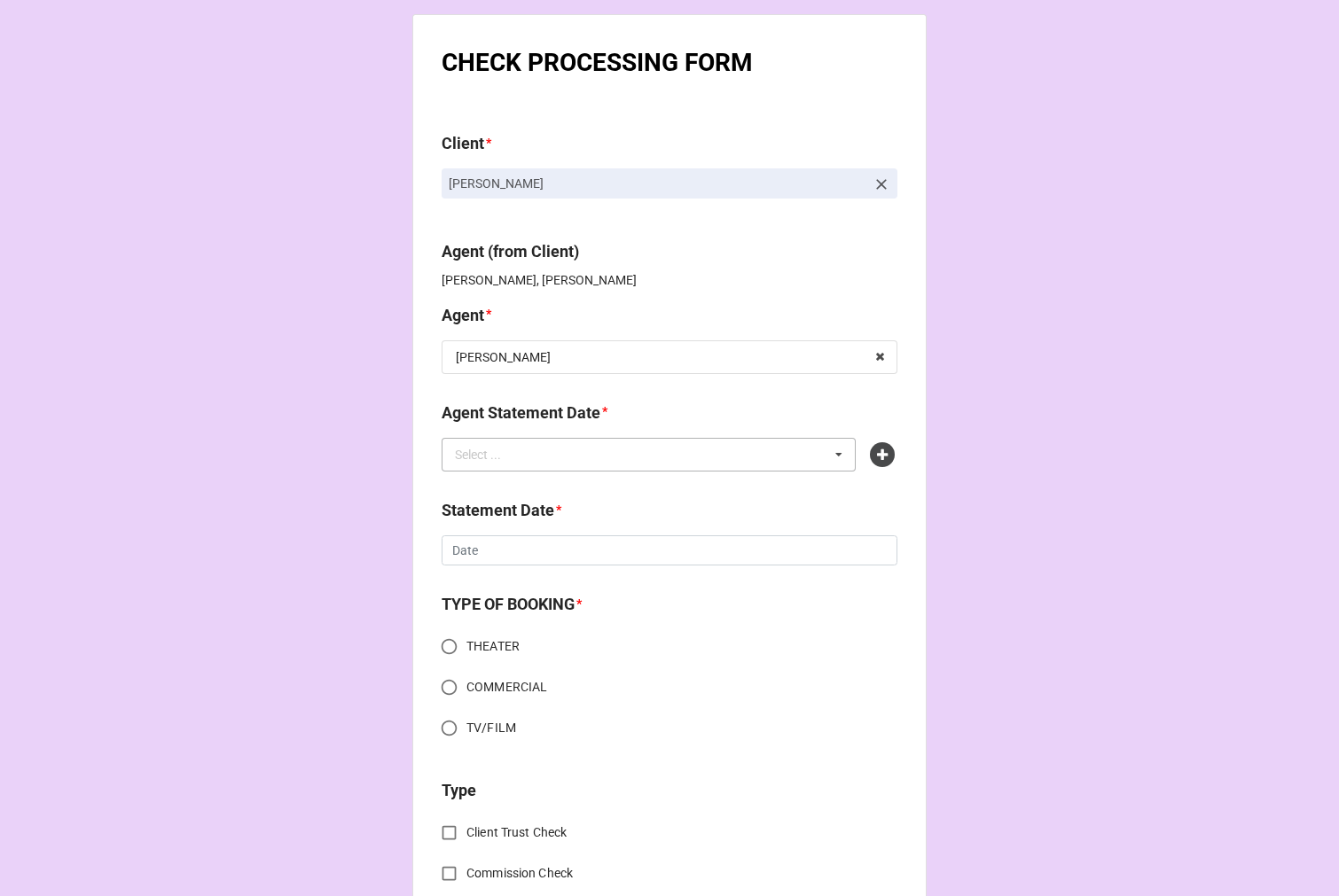
click at [511, 456] on div "Select ..." at bounding box center [488, 453] width 76 height 20
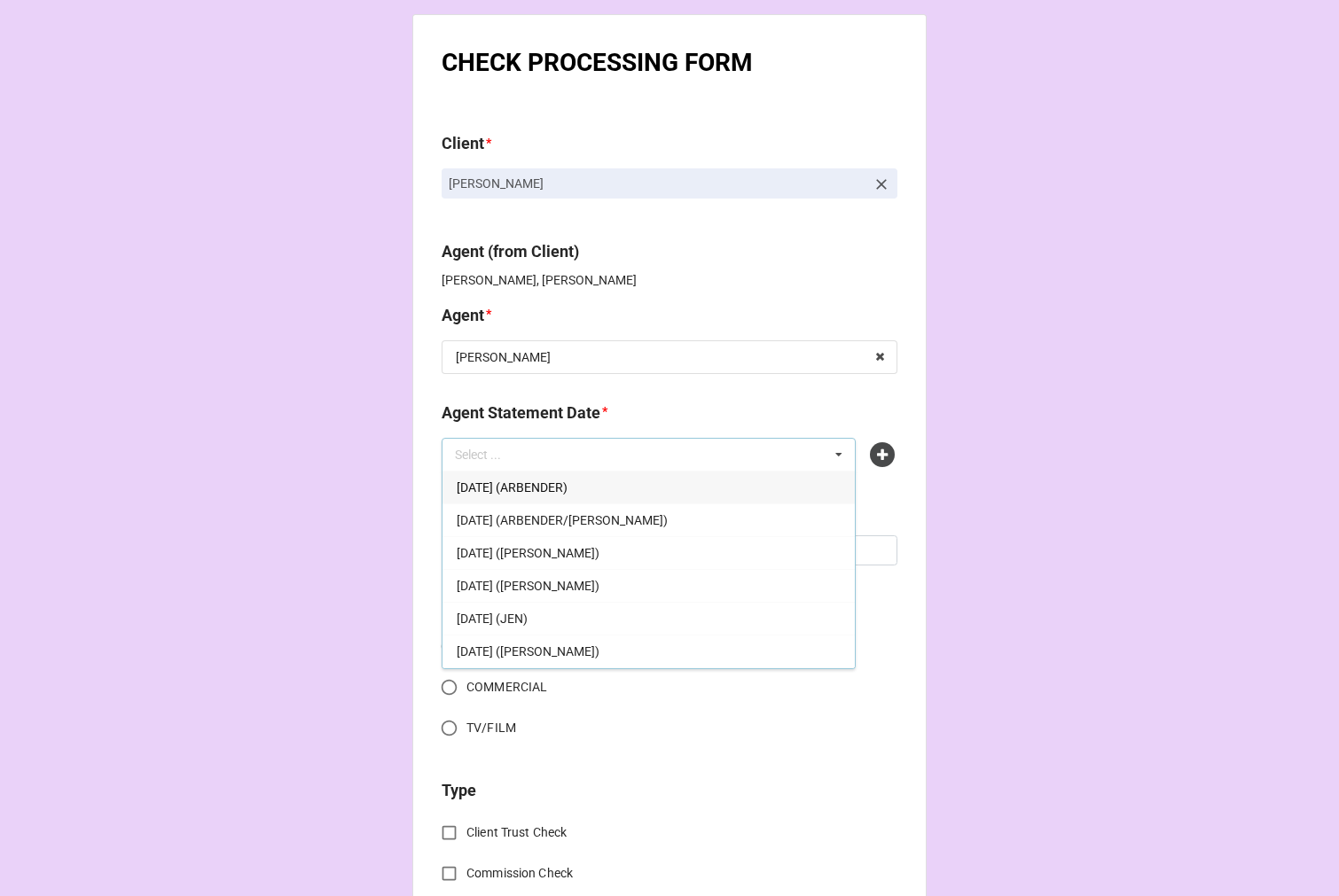
click at [569, 587] on span "[DATE] ([PERSON_NAME])" at bounding box center [528, 586] width 143 height 14
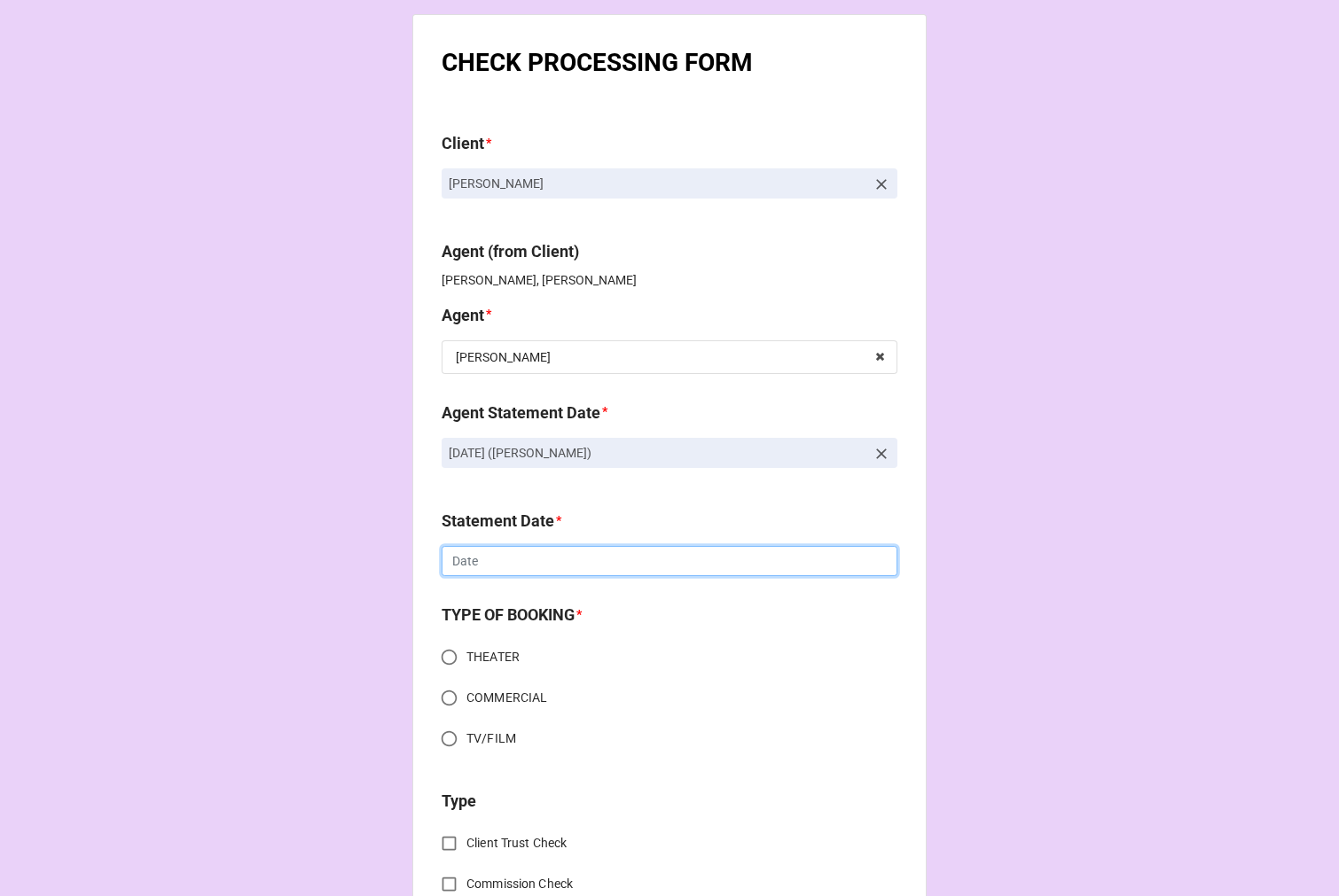
click at [467, 563] on input "text" at bounding box center [669, 561] width 455 height 30
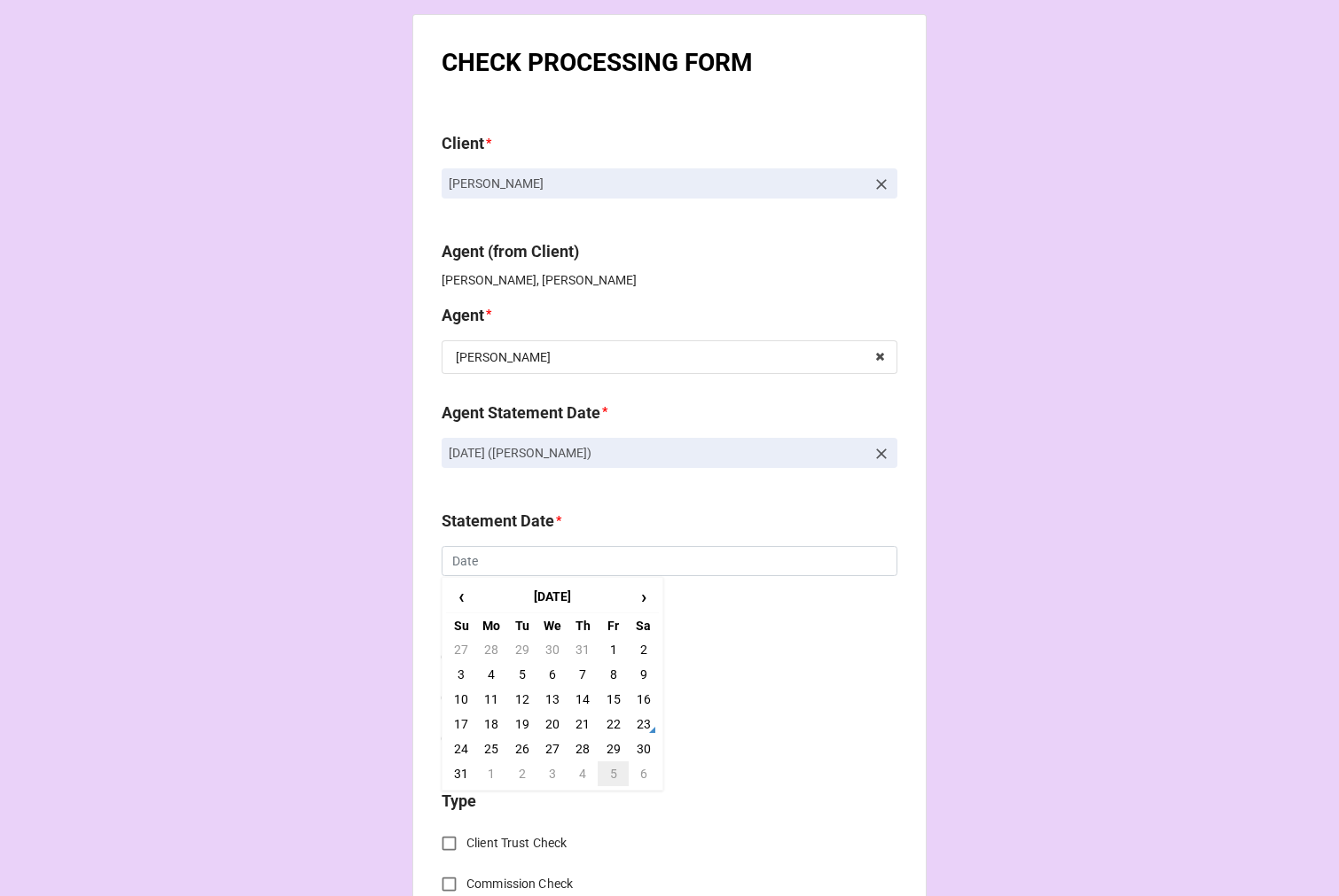
click at [610, 771] on td "5" at bounding box center [612, 774] width 30 height 25
type input "[DATE]"
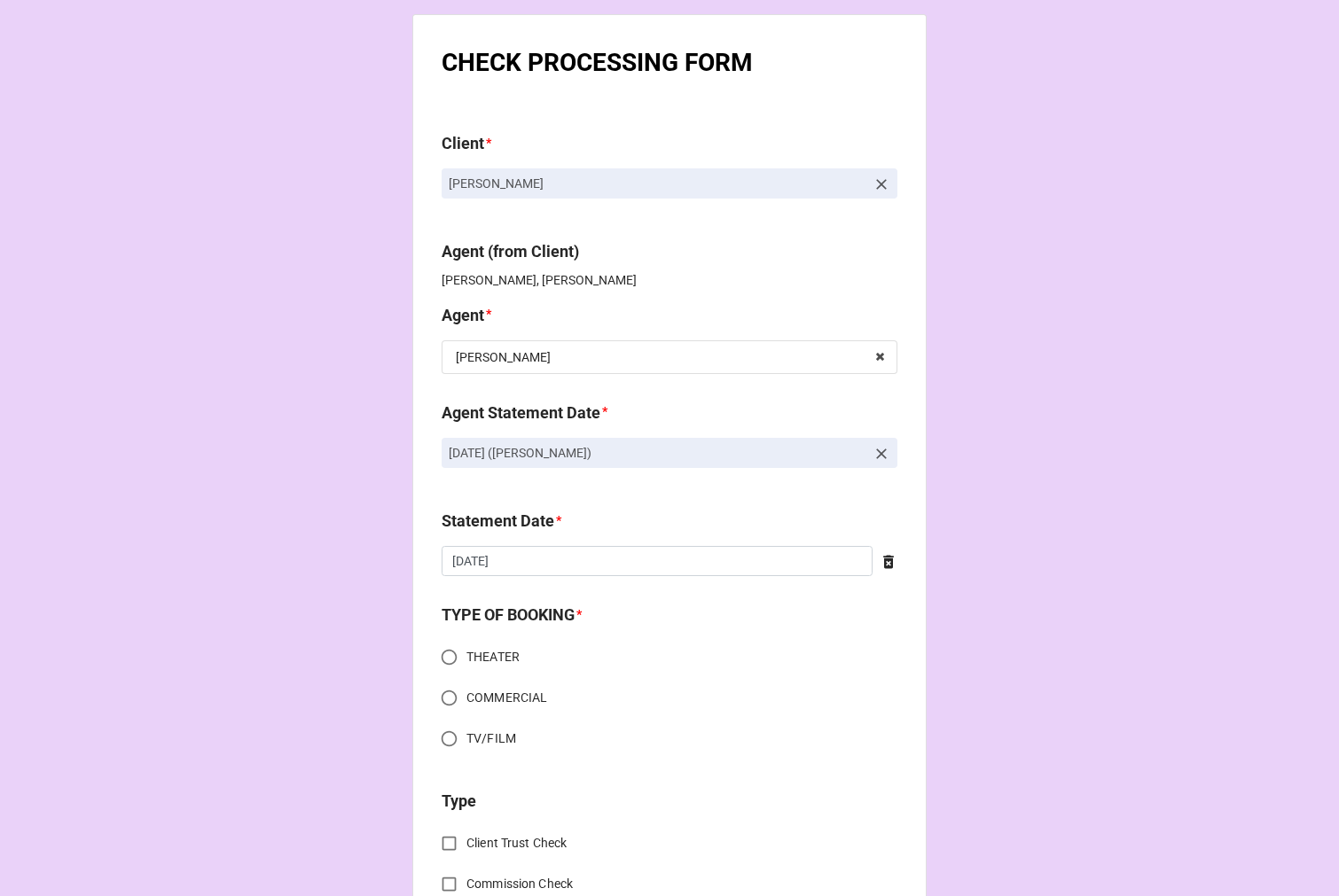
click at [445, 692] on input "COMMERCIAL" at bounding box center [450, 698] width 35 height 35
radio input "true"
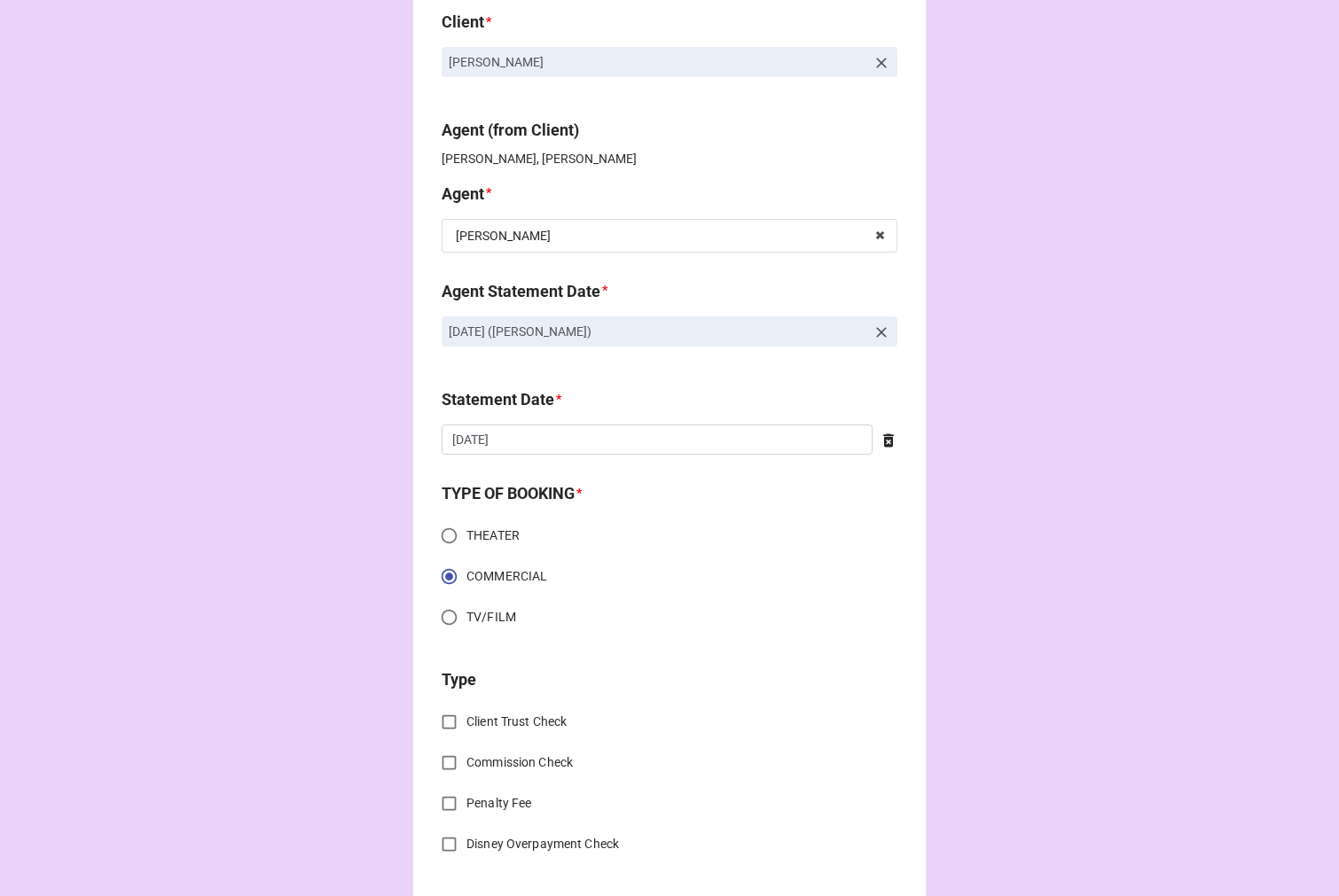
scroll to position [295, 0]
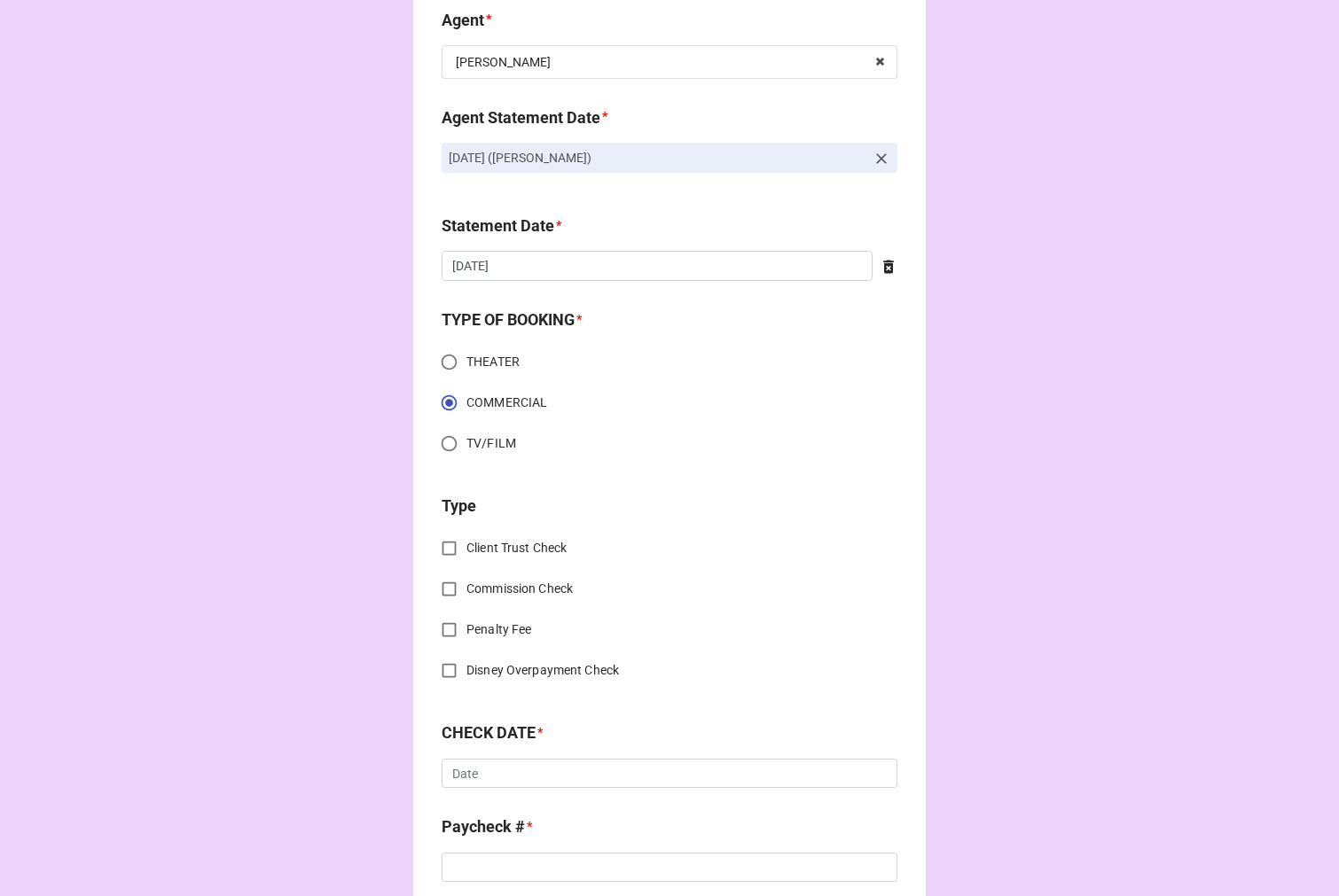
click at [447, 540] on input "Client Trust Check" at bounding box center [450, 548] width 35 height 35
checkbox input "true"
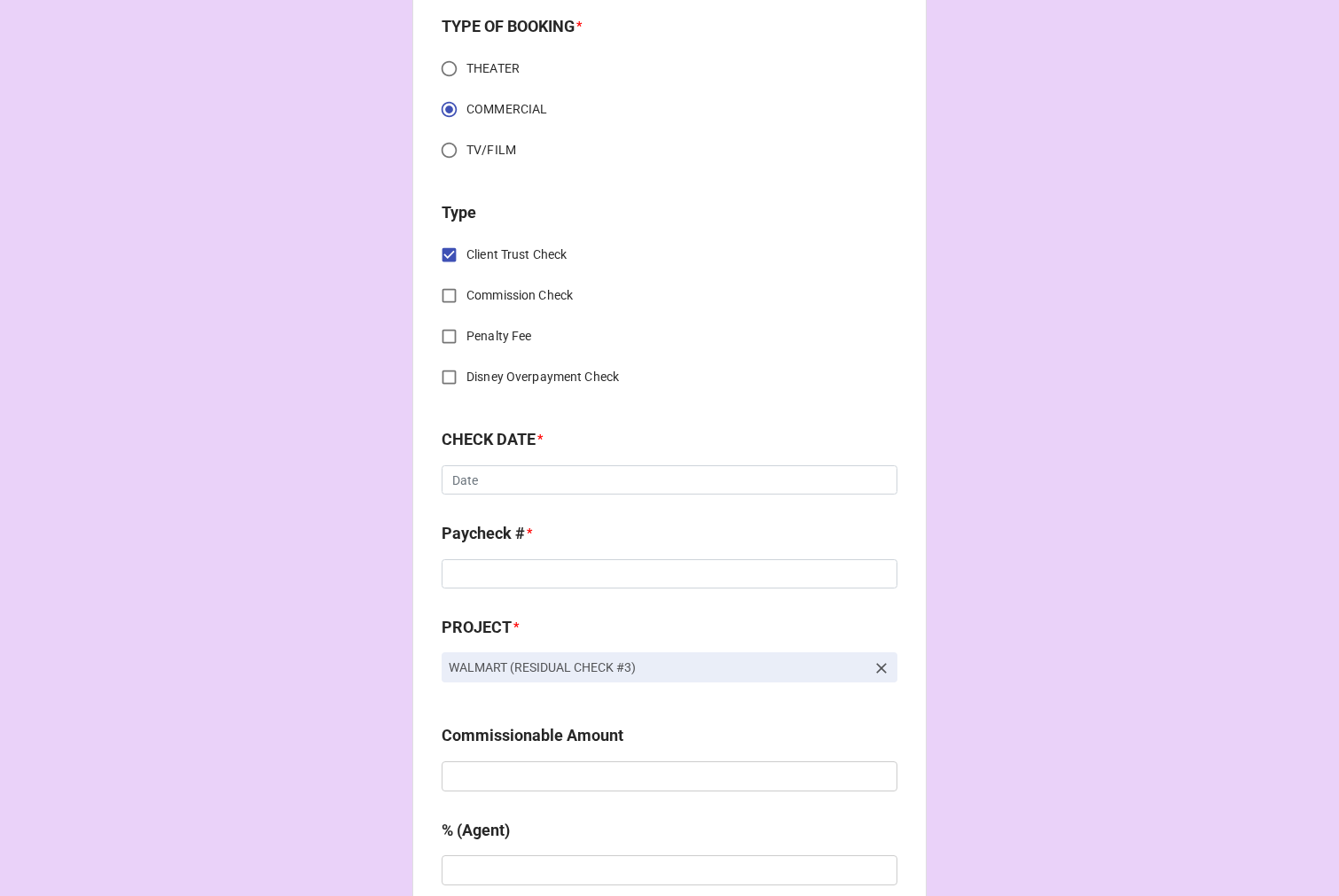
scroll to position [591, 0]
click at [480, 479] on input "text" at bounding box center [669, 478] width 455 height 30
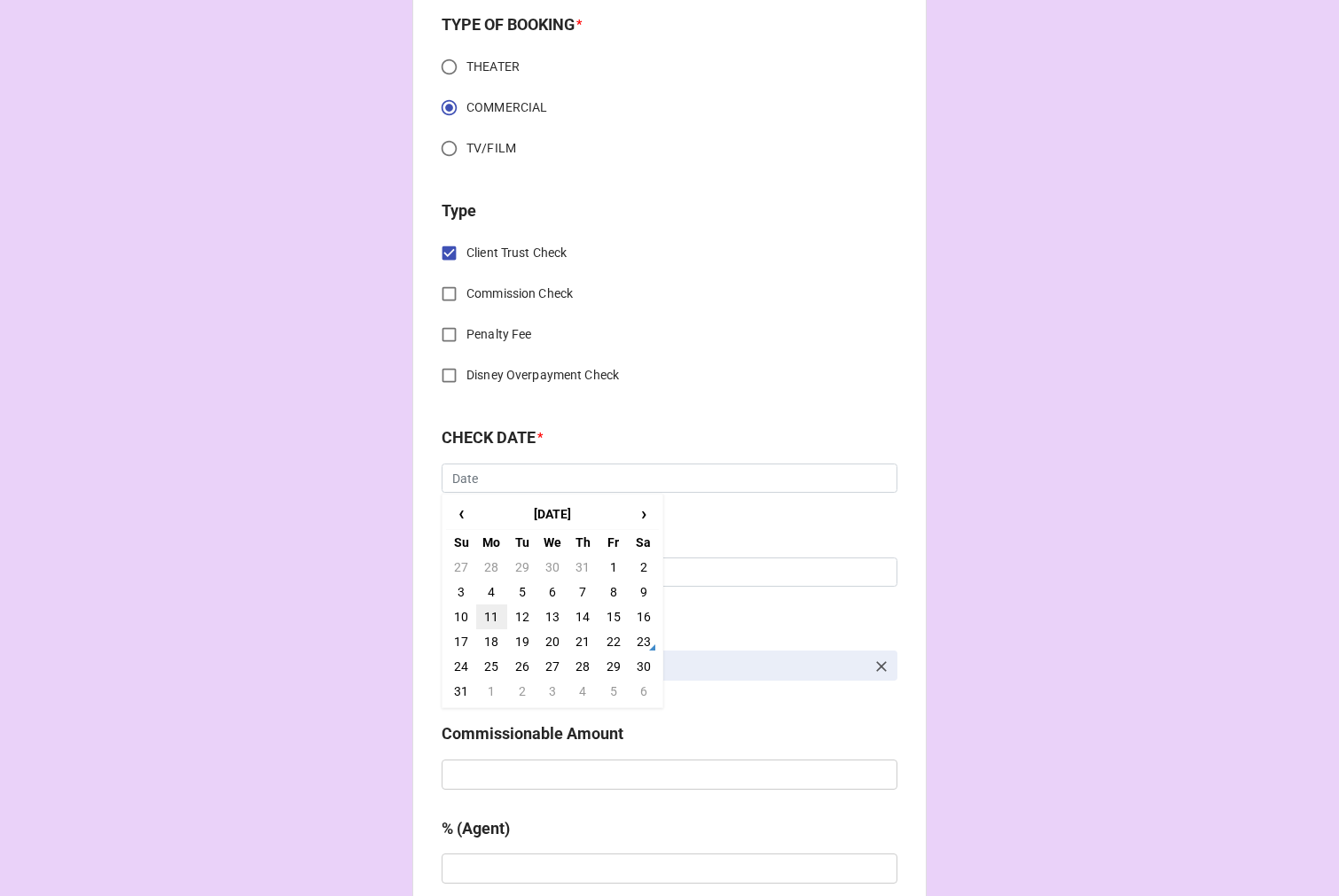
click at [490, 617] on td "11" at bounding box center [490, 617] width 30 height 25
type input "[DATE]"
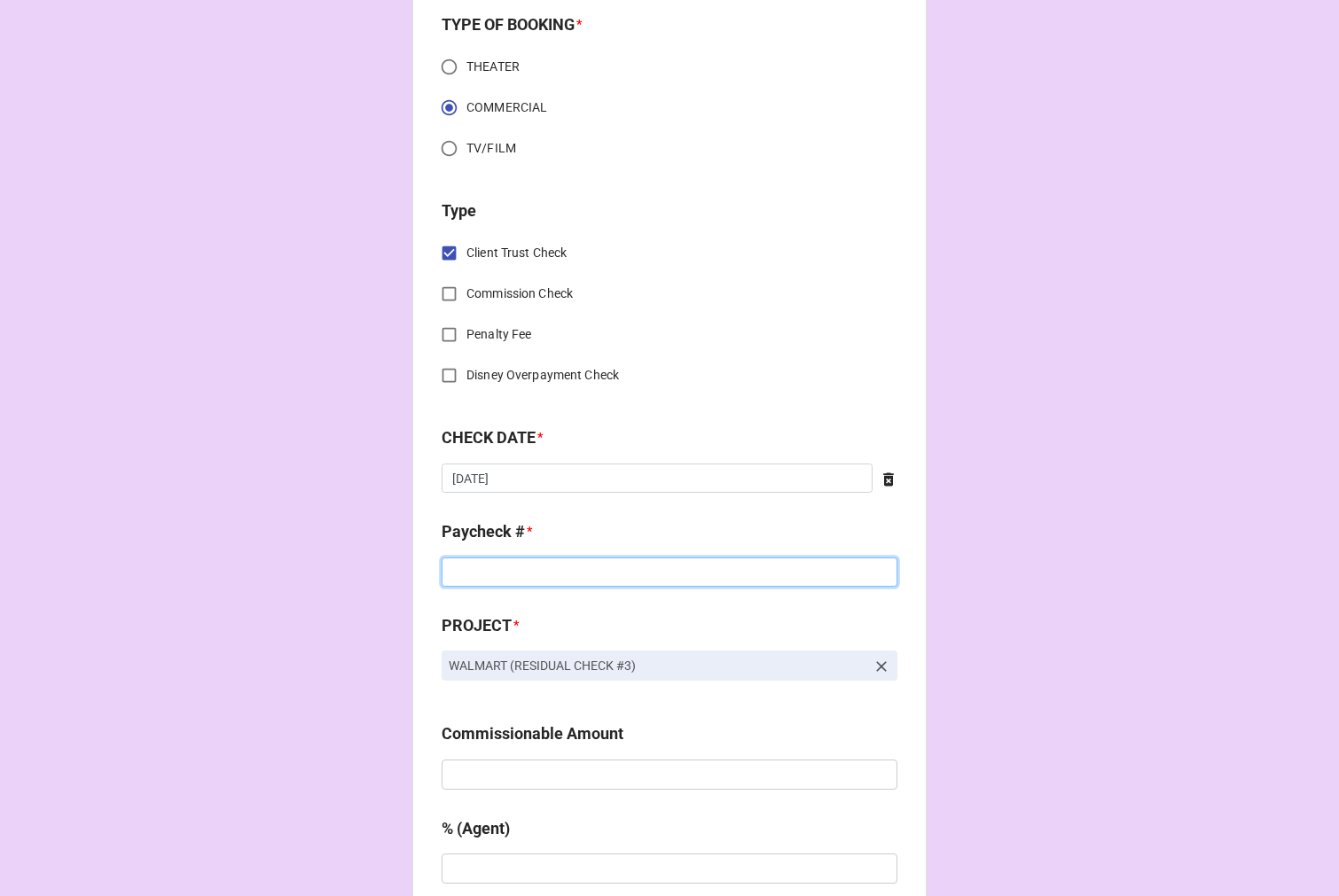
click at [484, 579] on input at bounding box center [669, 572] width 455 height 30
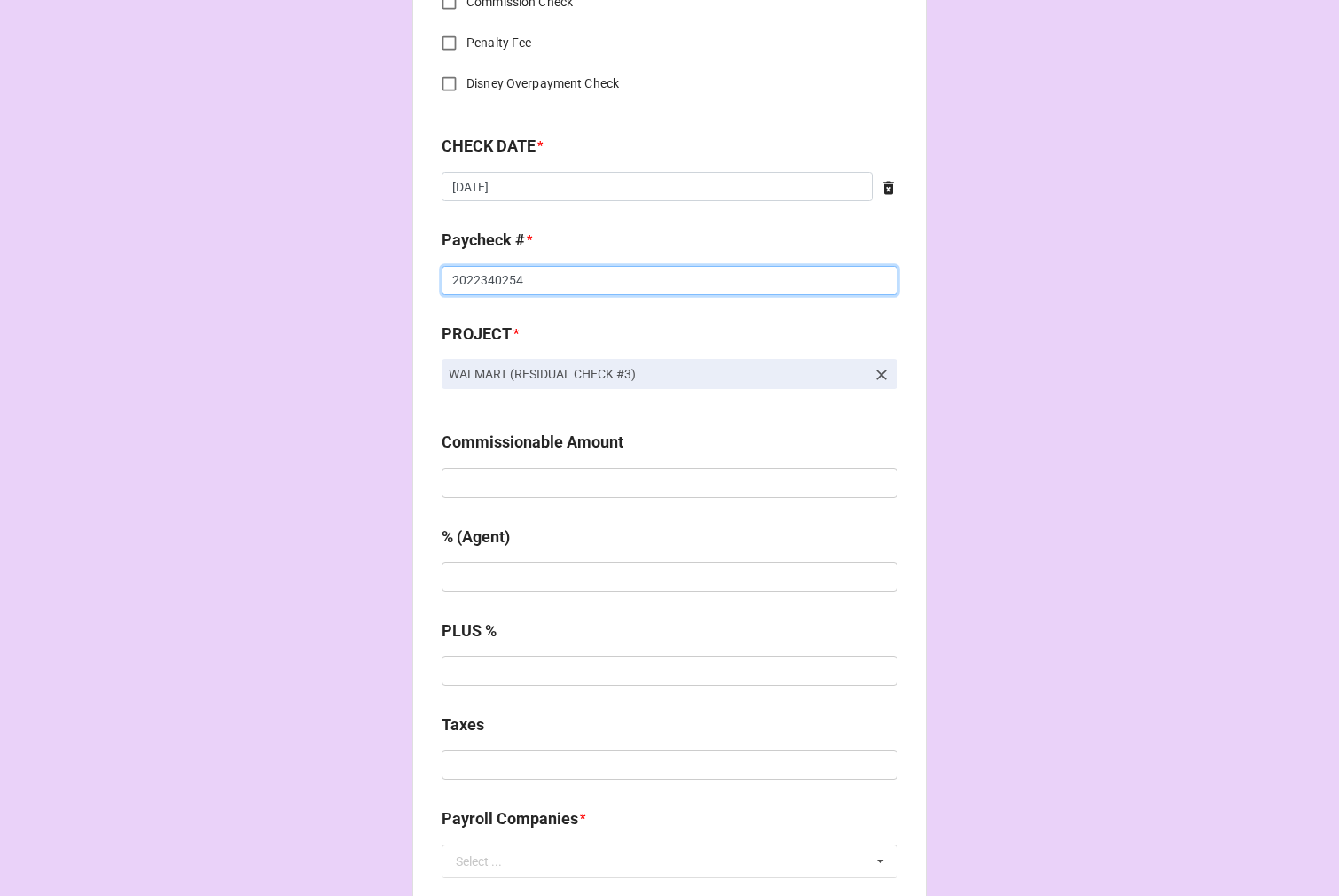
scroll to position [886, 0]
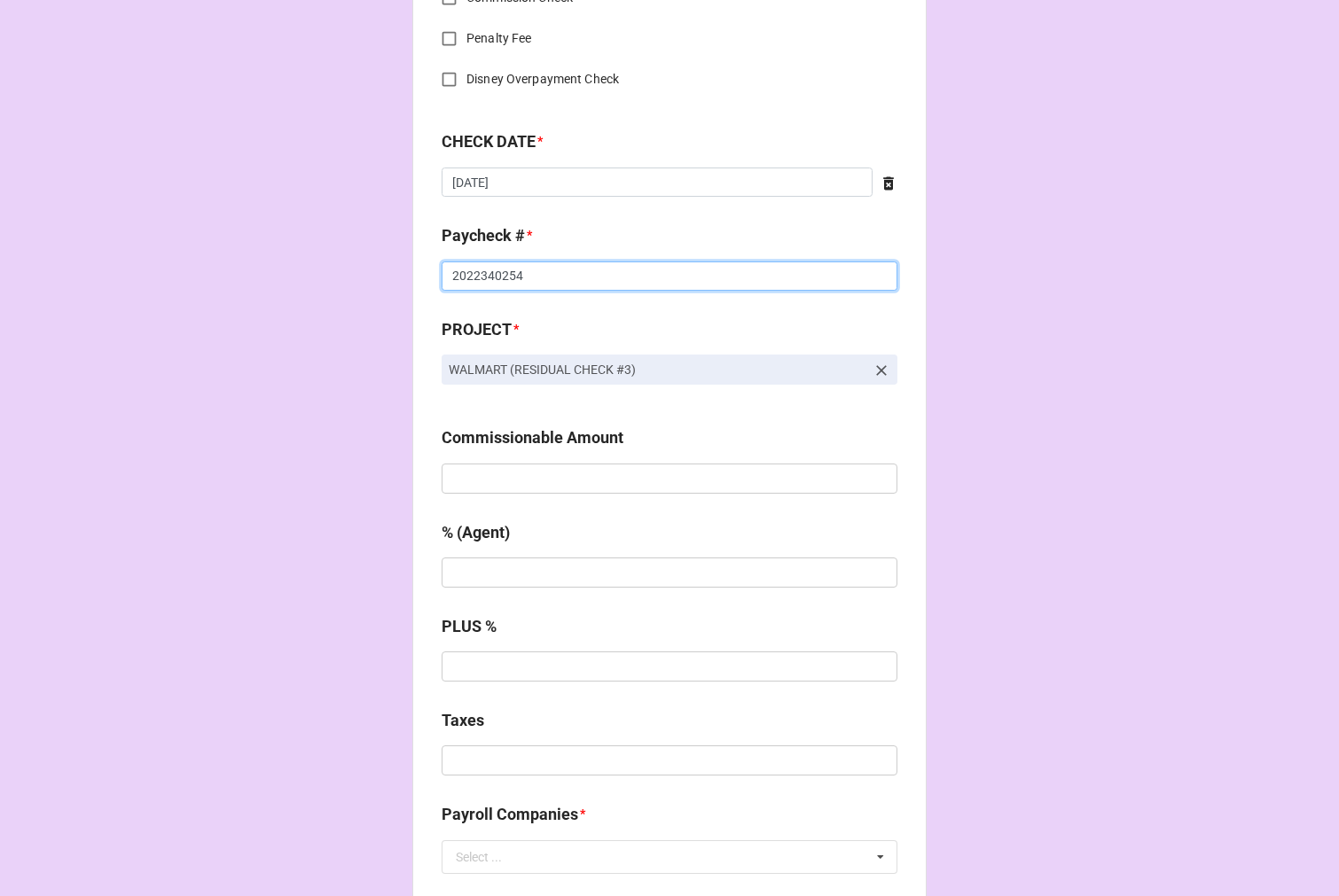
type input "2022340254"
click at [499, 493] on div "Commissionable Amount" at bounding box center [669, 465] width 455 height 80
click at [499, 480] on input "text" at bounding box center [669, 478] width 455 height 30
type input "$343.20"
click at [539, 567] on input "text" at bounding box center [669, 572] width 455 height 30
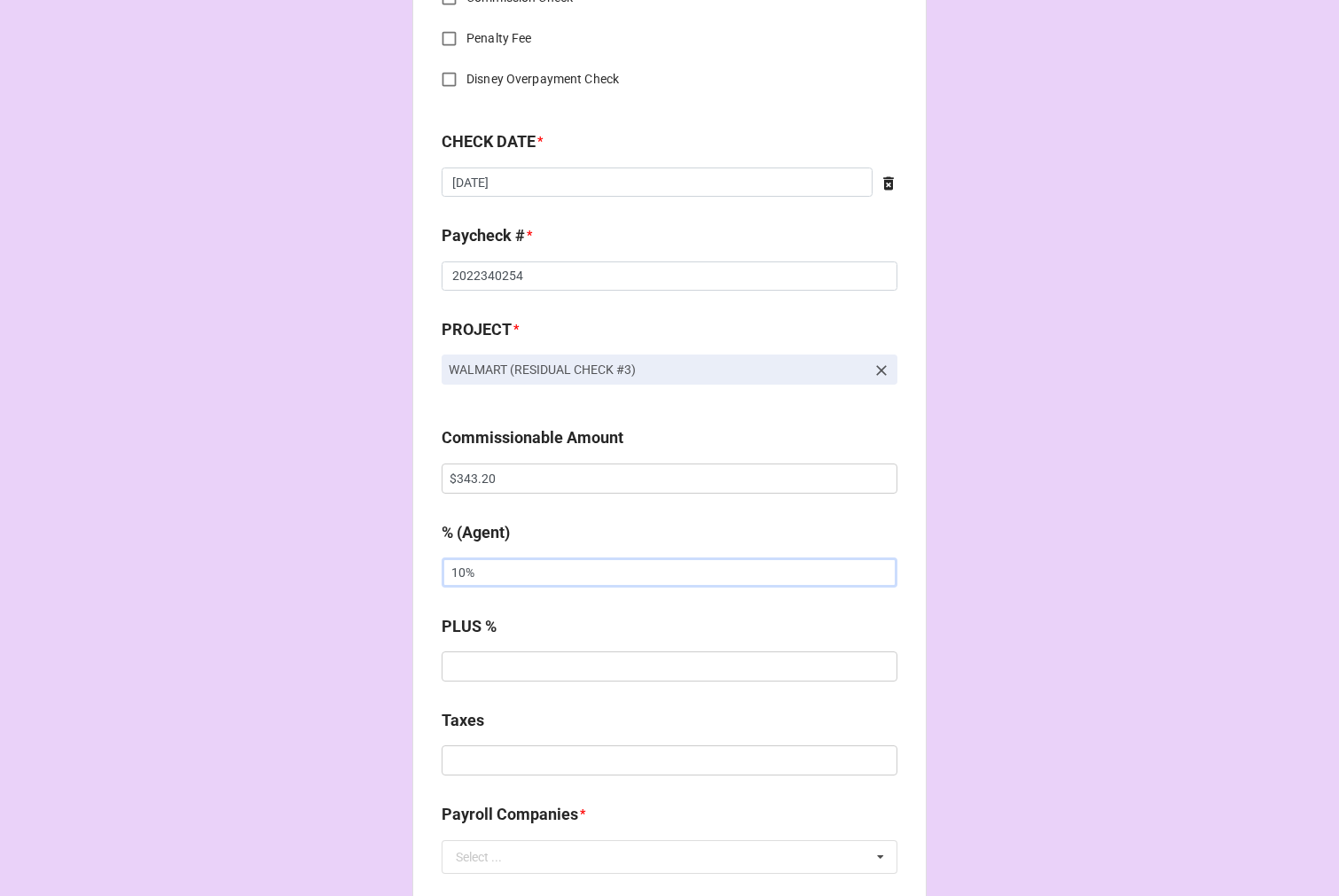
type input "10%"
click at [506, 763] on input "text" at bounding box center [669, 760] width 455 height 30
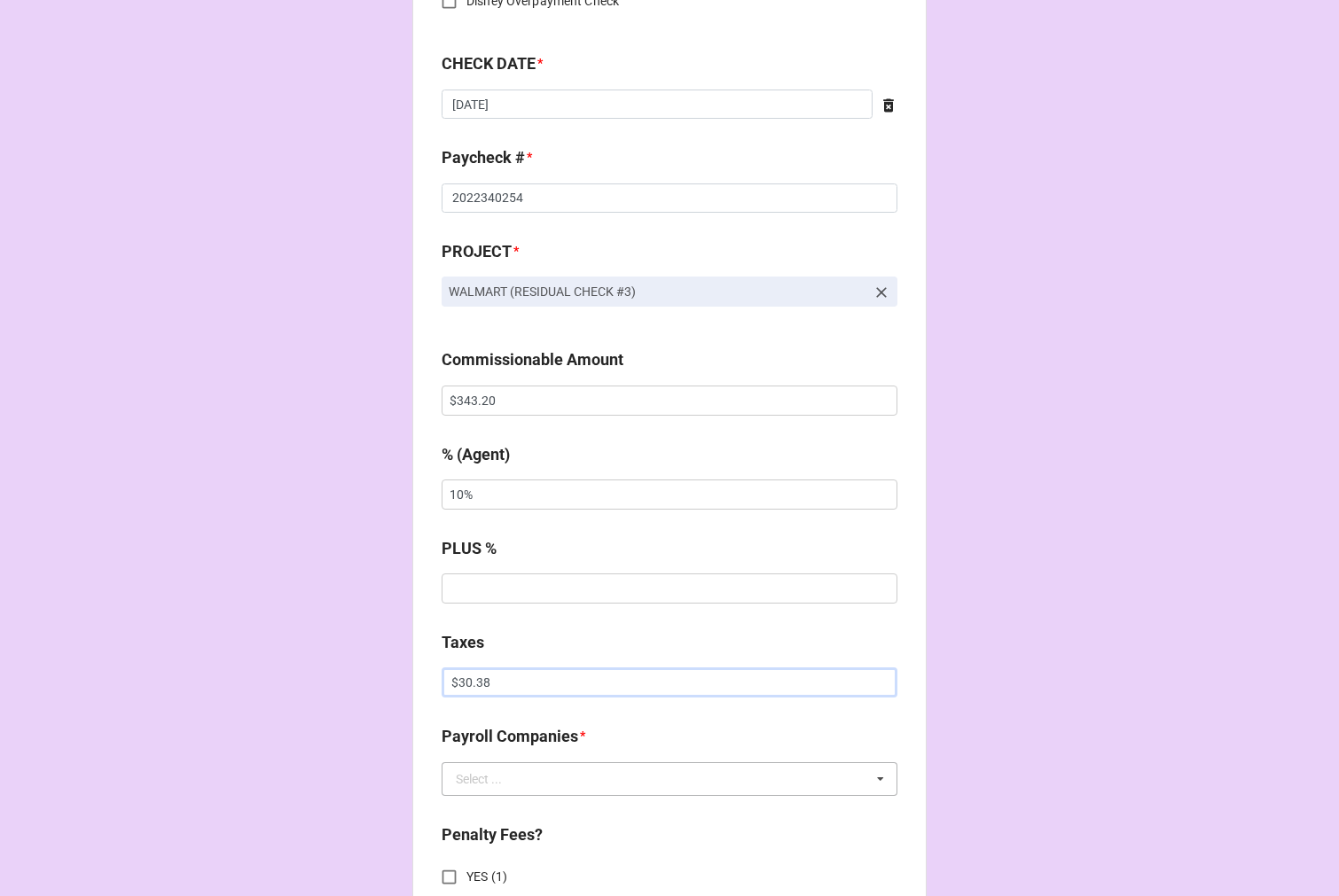
scroll to position [1083, 0]
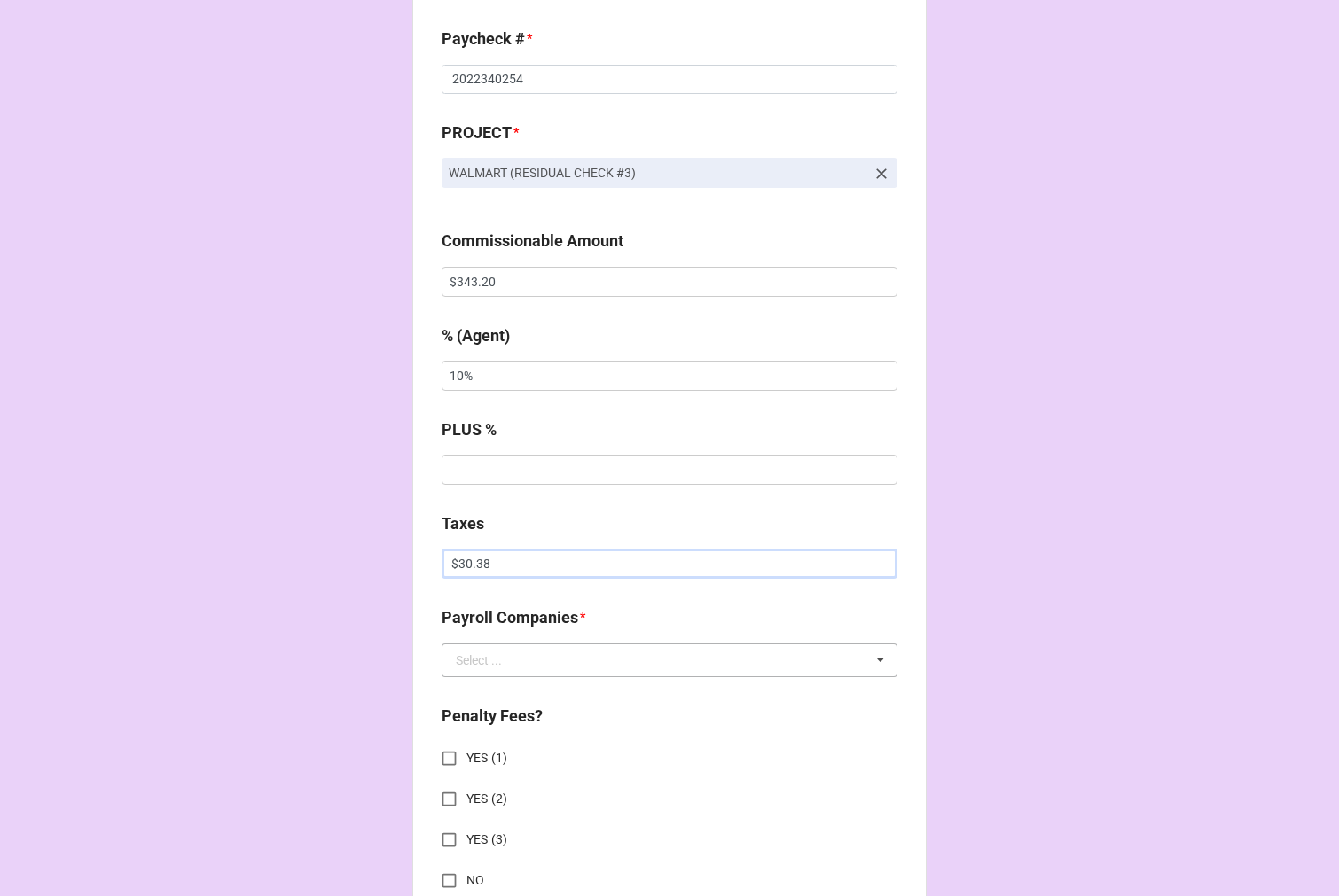
type input "$30.38"
click at [497, 657] on input "text" at bounding box center [669, 660] width 453 height 32
click at [485, 688] on span "Extreme Reach" at bounding box center [497, 693] width 82 height 14
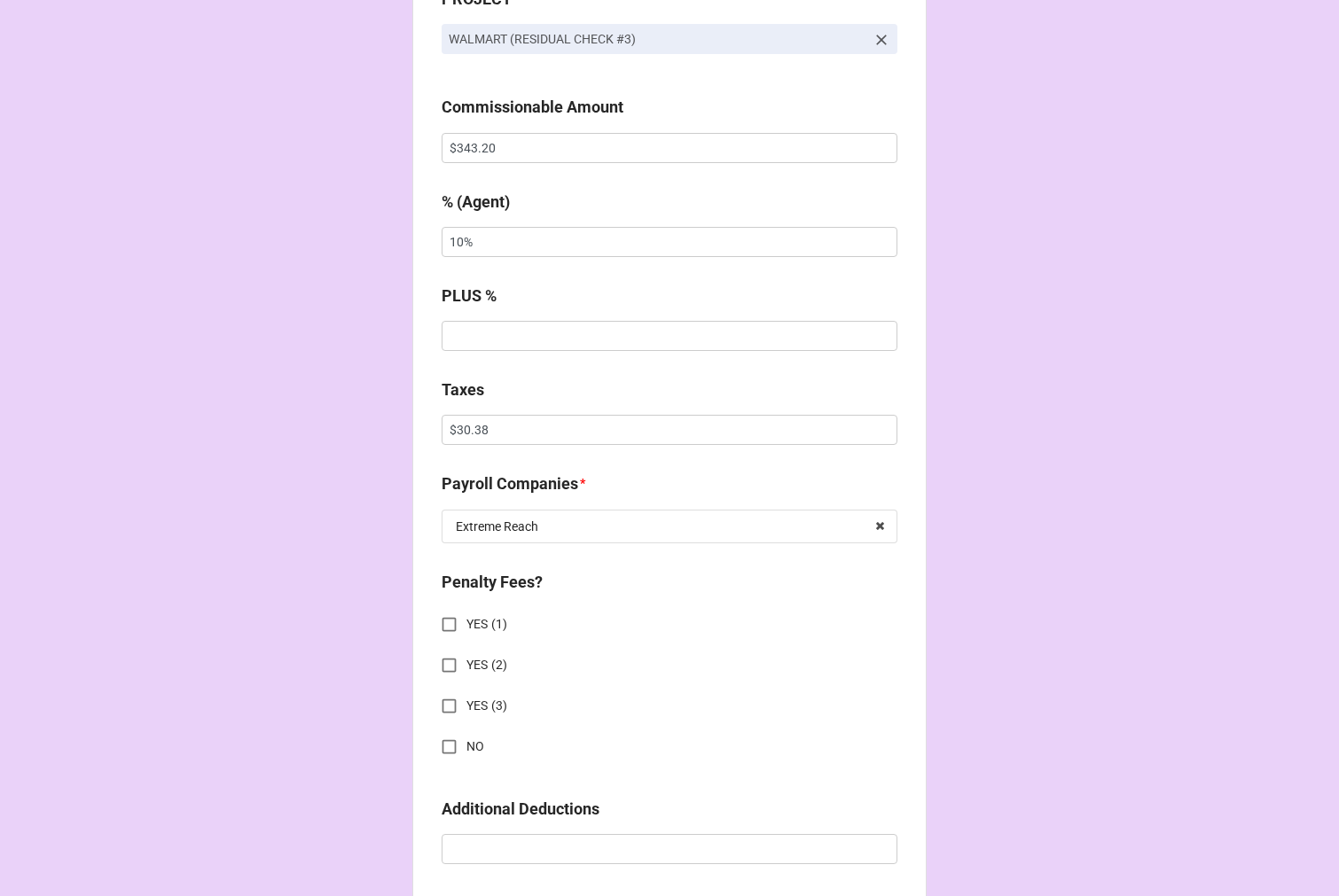
scroll to position [1477, 0]
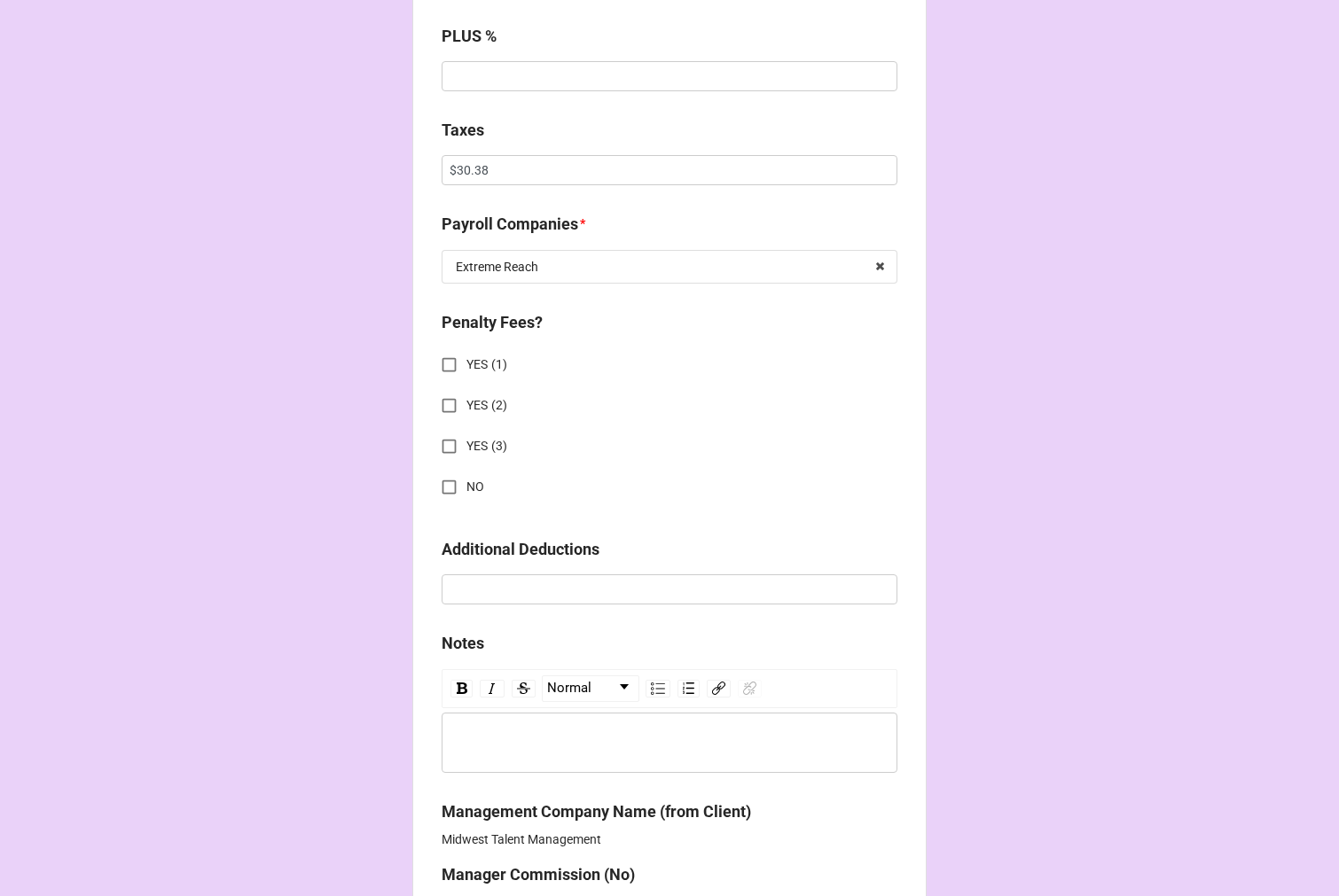
click at [444, 482] on input "NO" at bounding box center [450, 487] width 35 height 35
checkbox input "true"
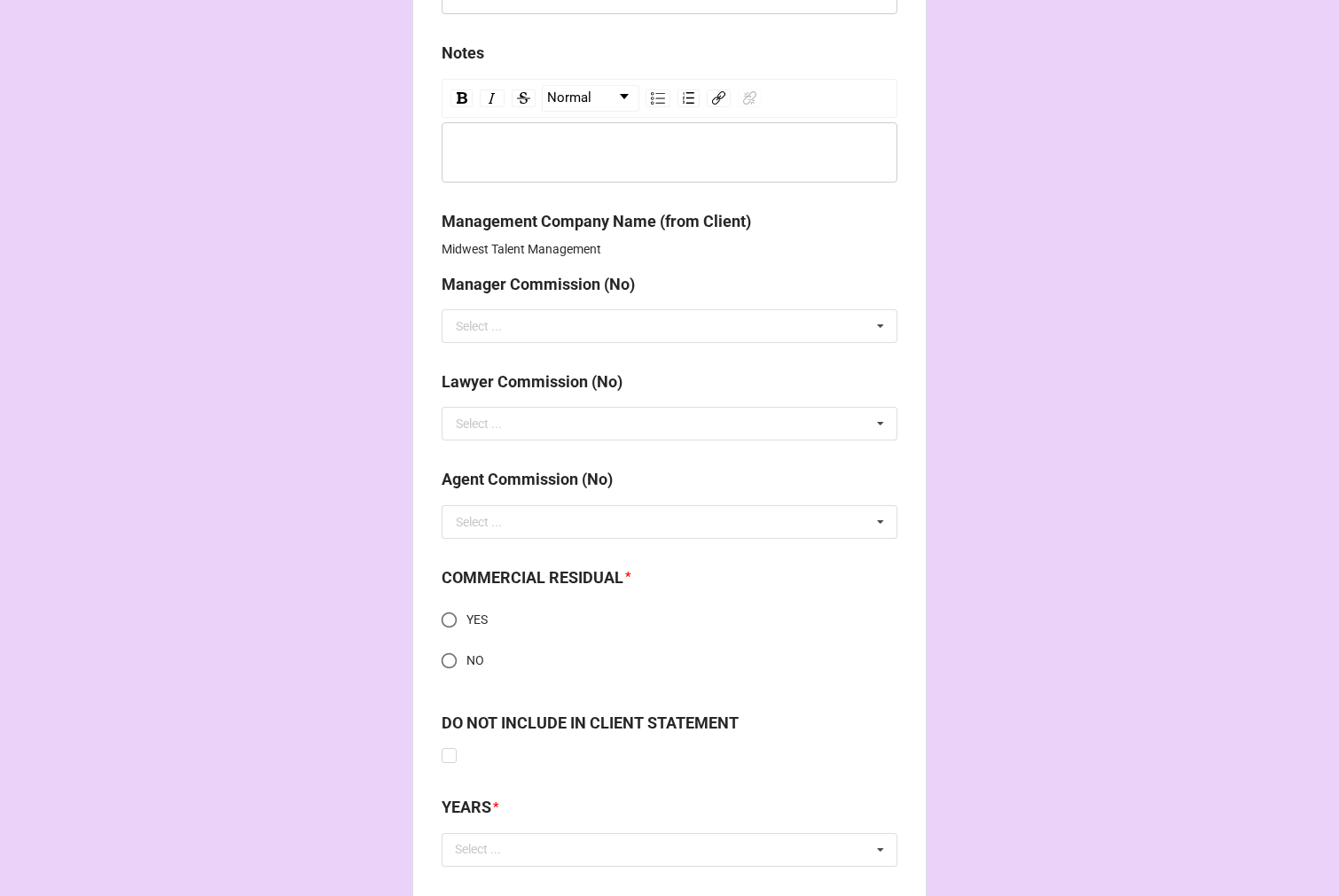
scroll to position [2067, 0]
drag, startPoint x: 451, startPoint y: 618, endPoint x: 510, endPoint y: 624, distance: 59.3
click at [450, 615] on input "YES" at bounding box center [450, 620] width 35 height 35
radio input "true"
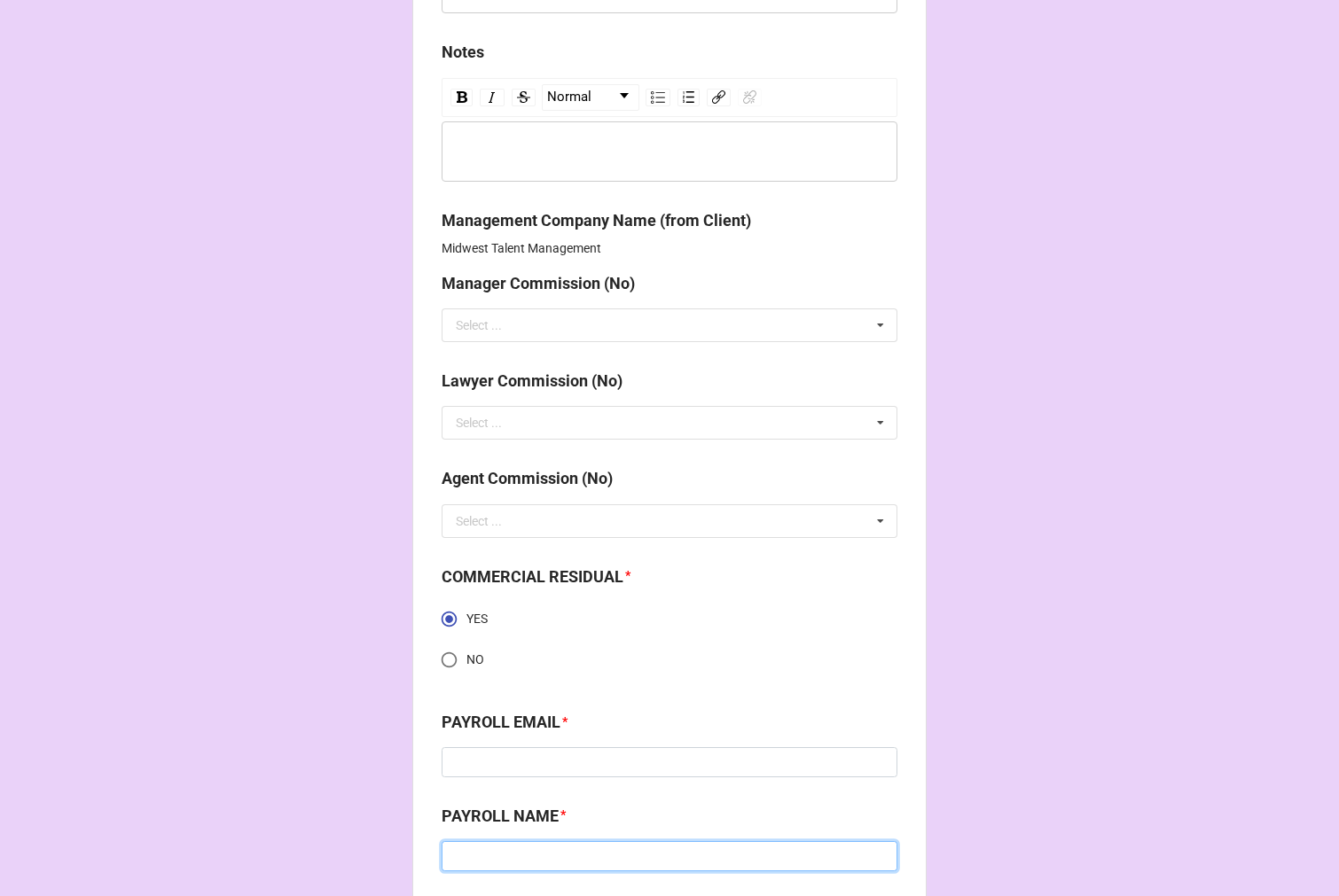
click at [585, 854] on input at bounding box center [669, 855] width 455 height 30
paste input "[PERSON_NAME]"
type input "[PERSON_NAME]"
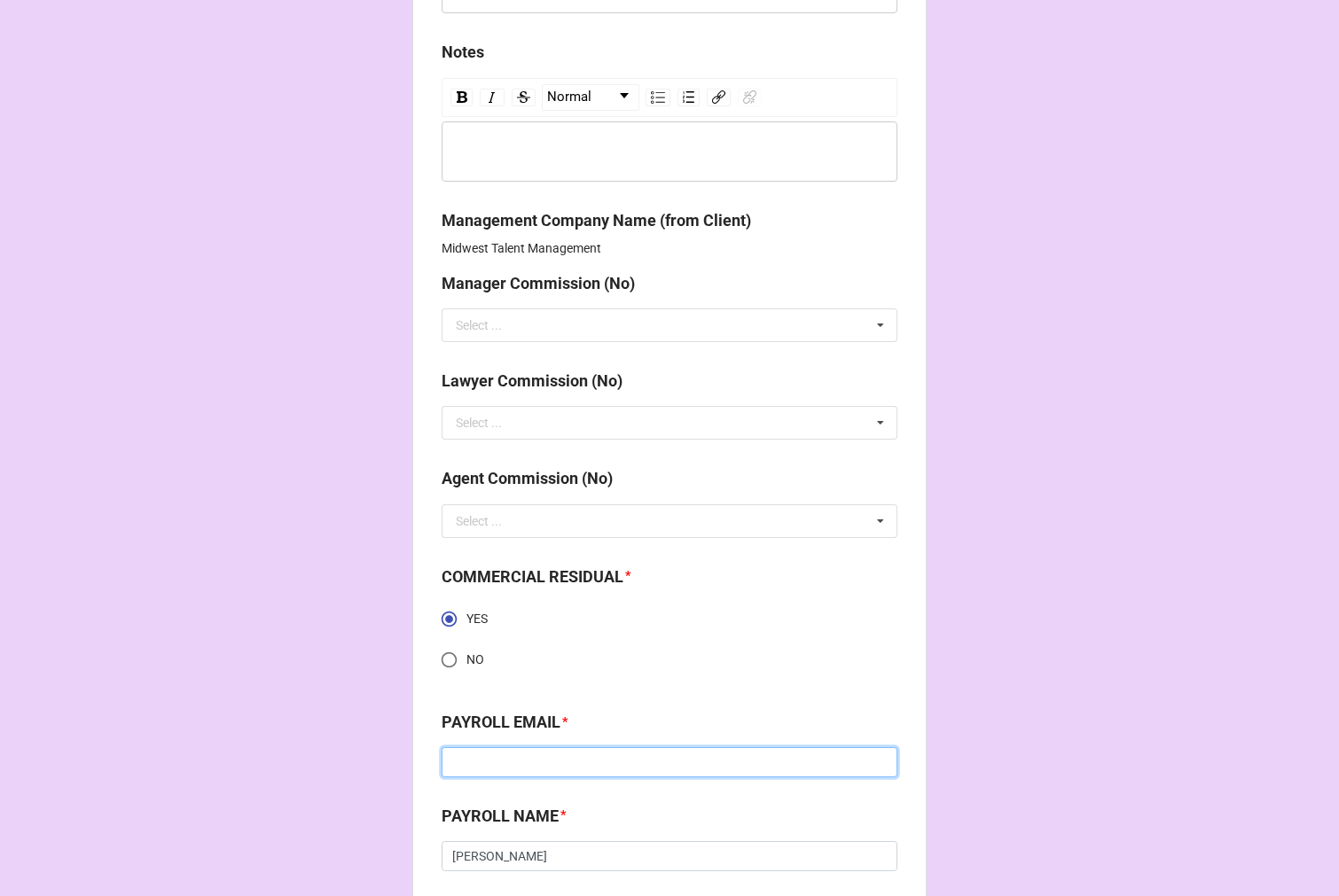
click at [508, 759] on input at bounding box center [669, 762] width 455 height 30
paste input "[PERSON_NAME][EMAIL_ADDRESS][PERSON_NAME][DOMAIN_NAME]"
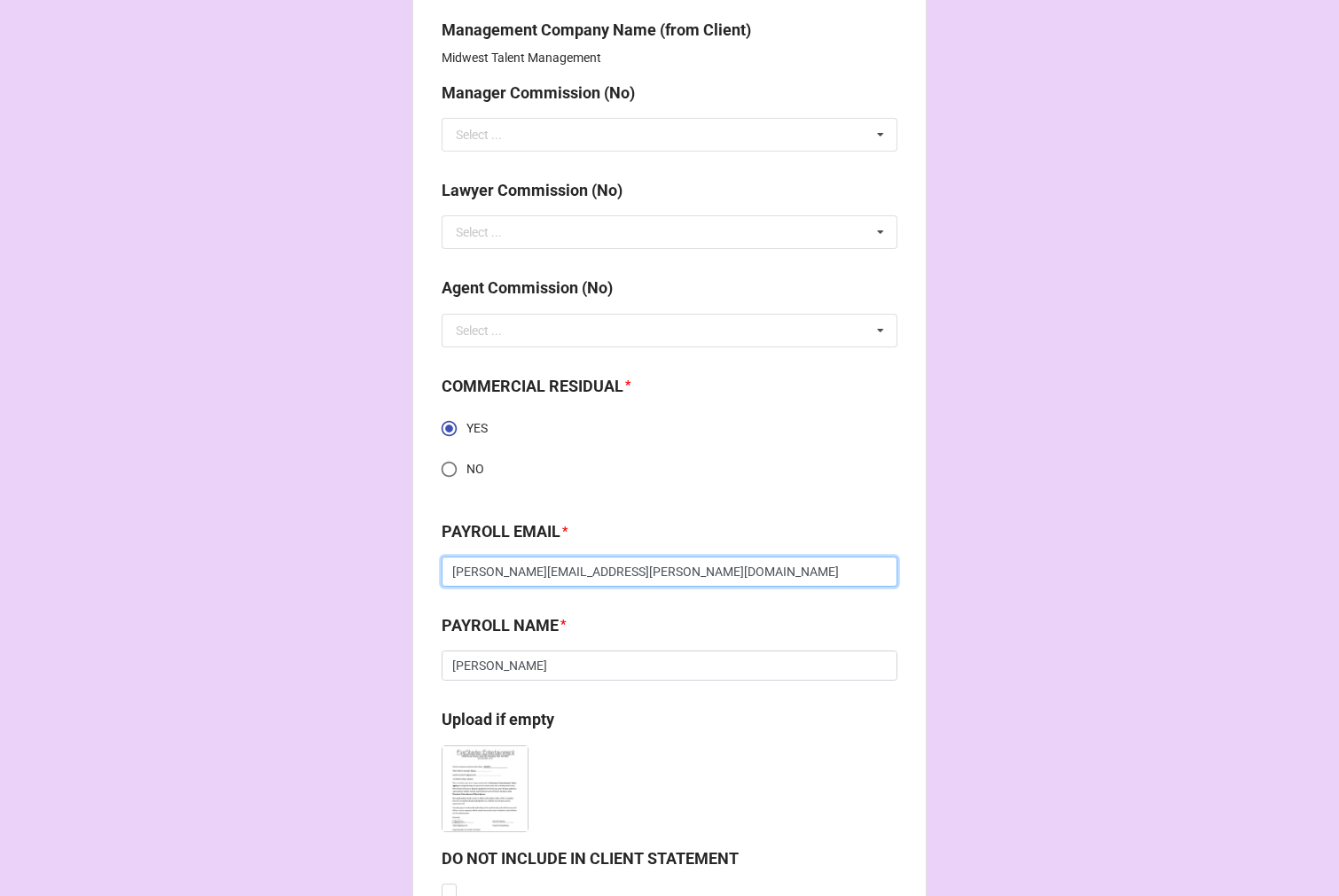
scroll to position [2500, 0]
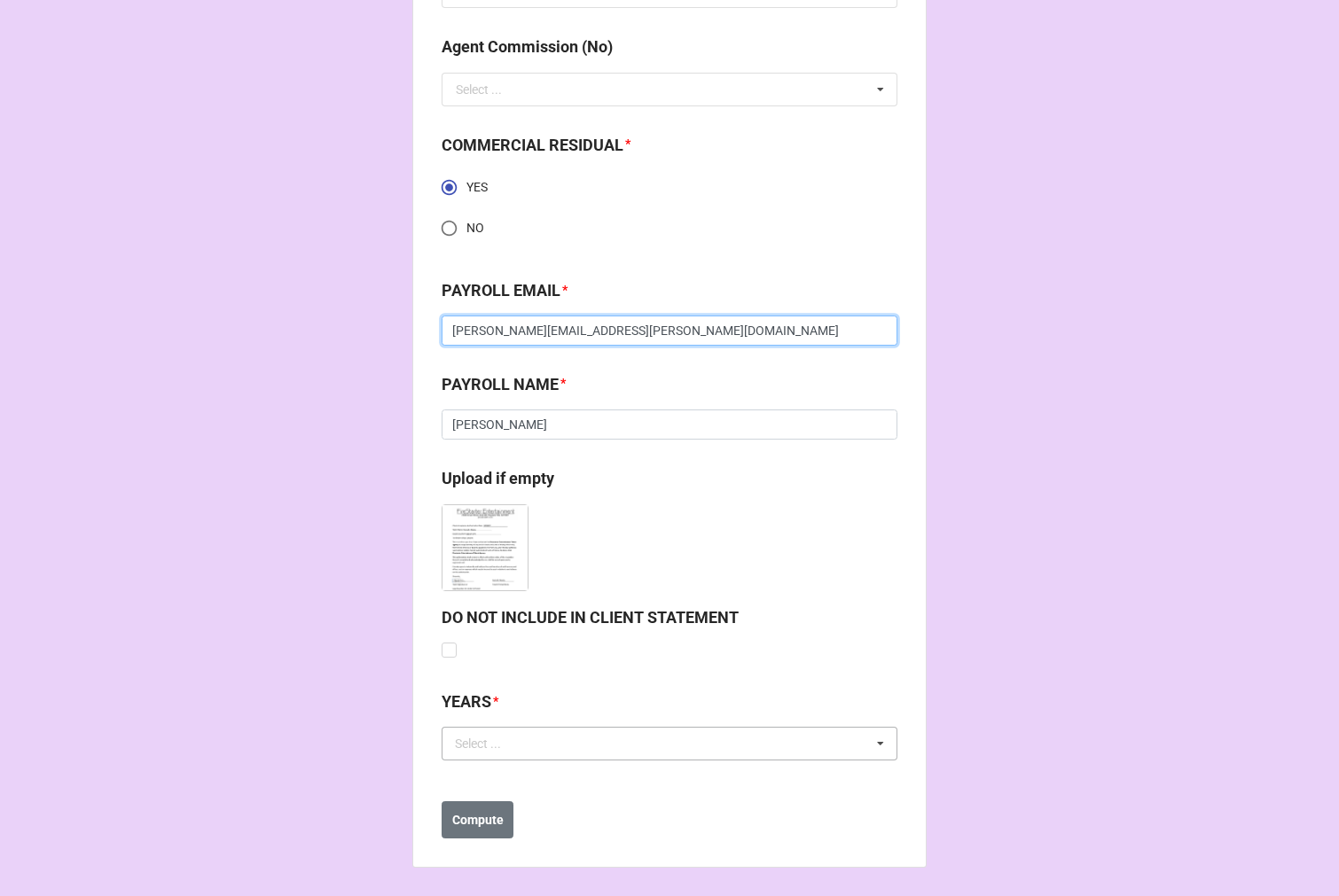
type input "[PERSON_NAME][EMAIL_ADDRESS][PERSON_NAME][DOMAIN_NAME]"
click at [532, 746] on div "Select ... No results found." at bounding box center [669, 743] width 455 height 34
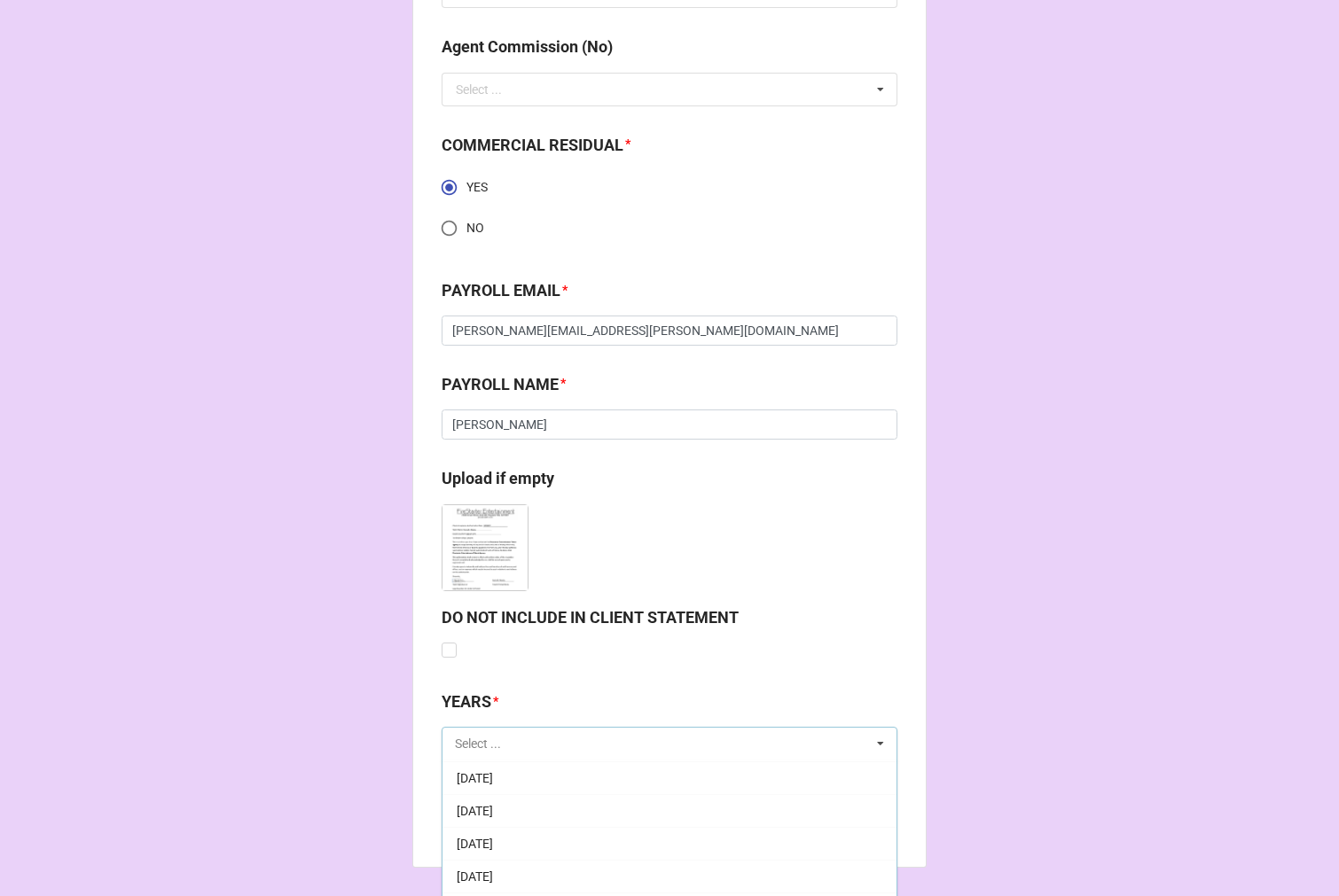
scroll to position [197, 0]
click at [493, 840] on span "[DATE]" at bounding box center [475, 842] width 37 height 14
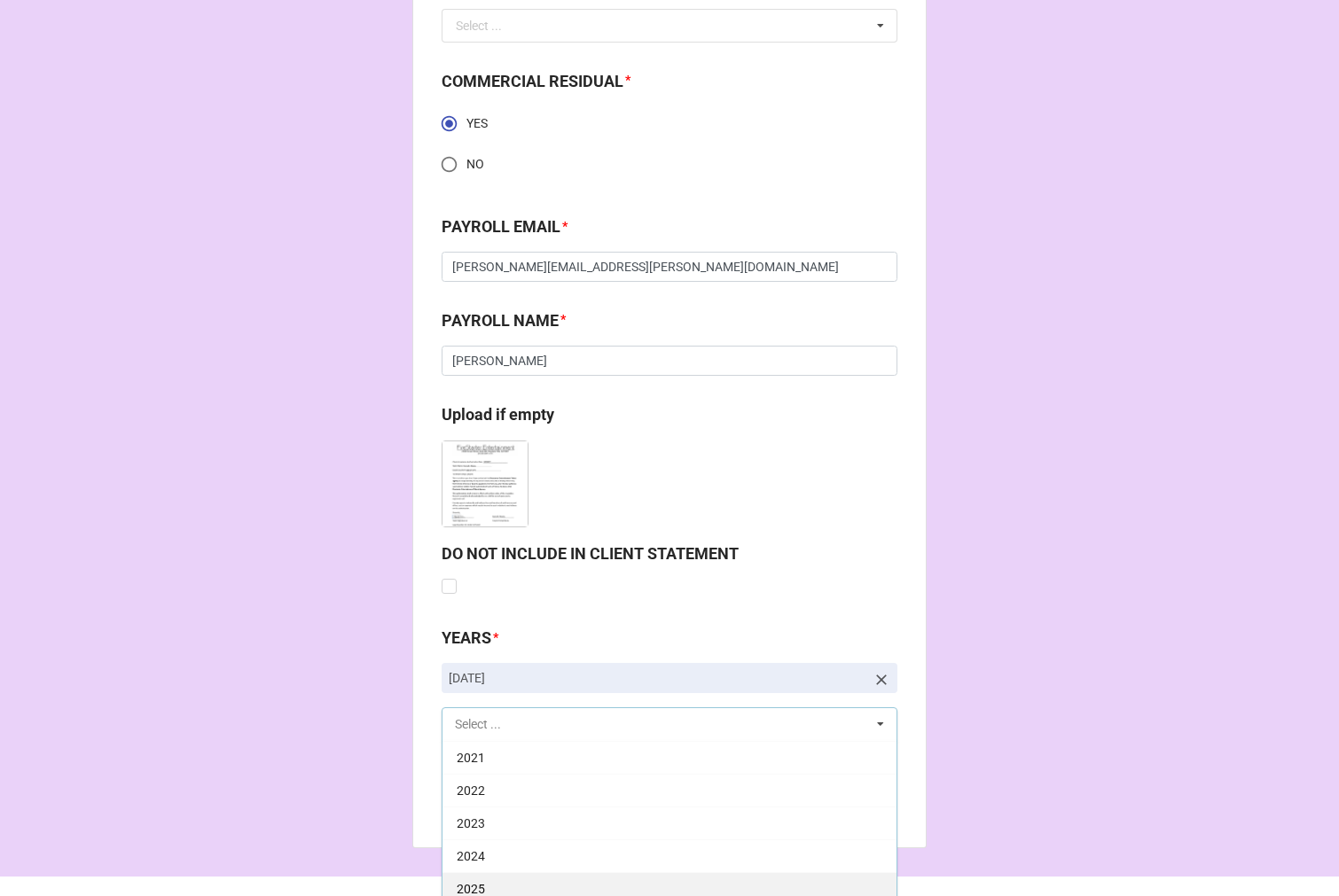
scroll to position [2598, 0]
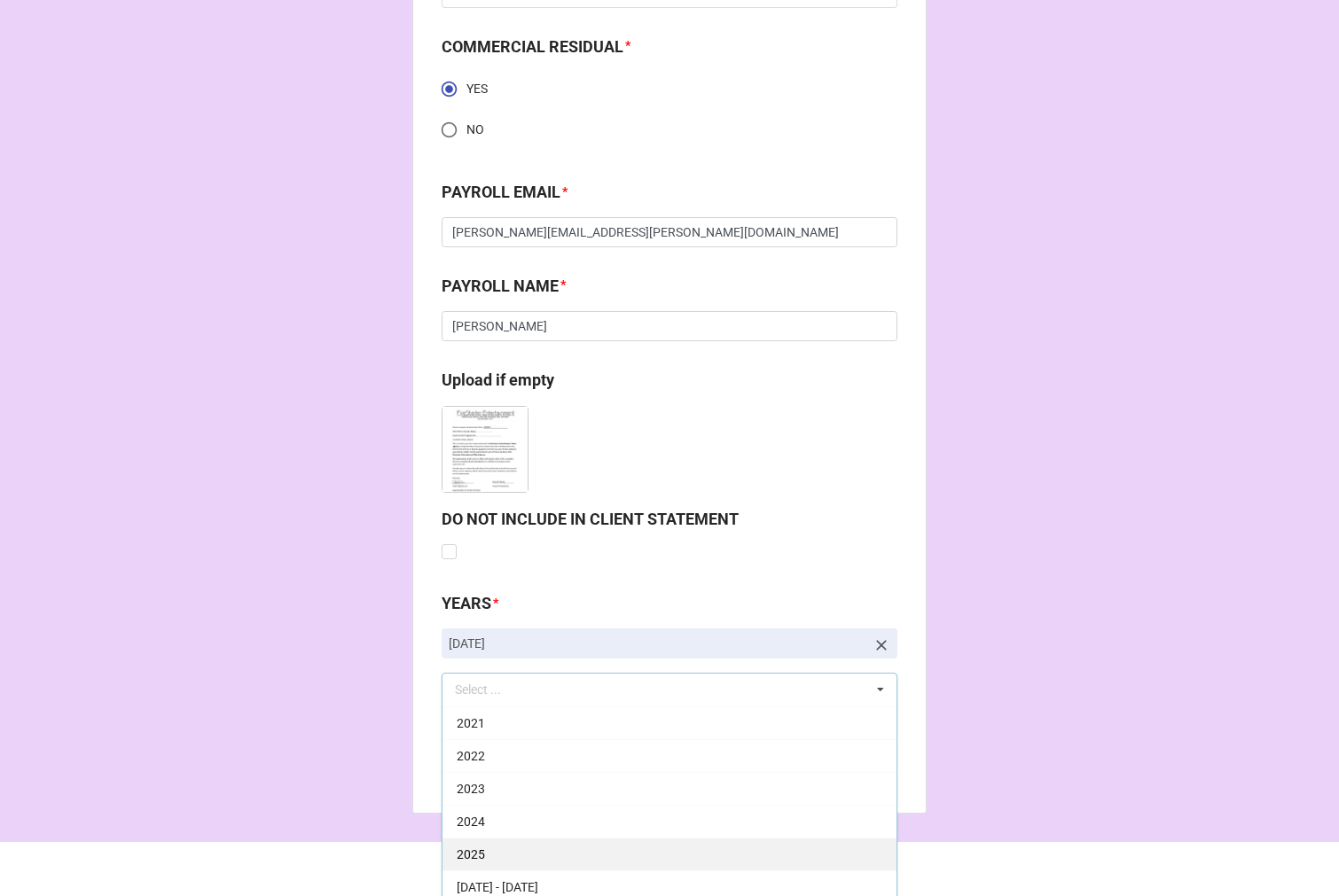
click at [500, 853] on div "2025" at bounding box center [669, 853] width 453 height 33
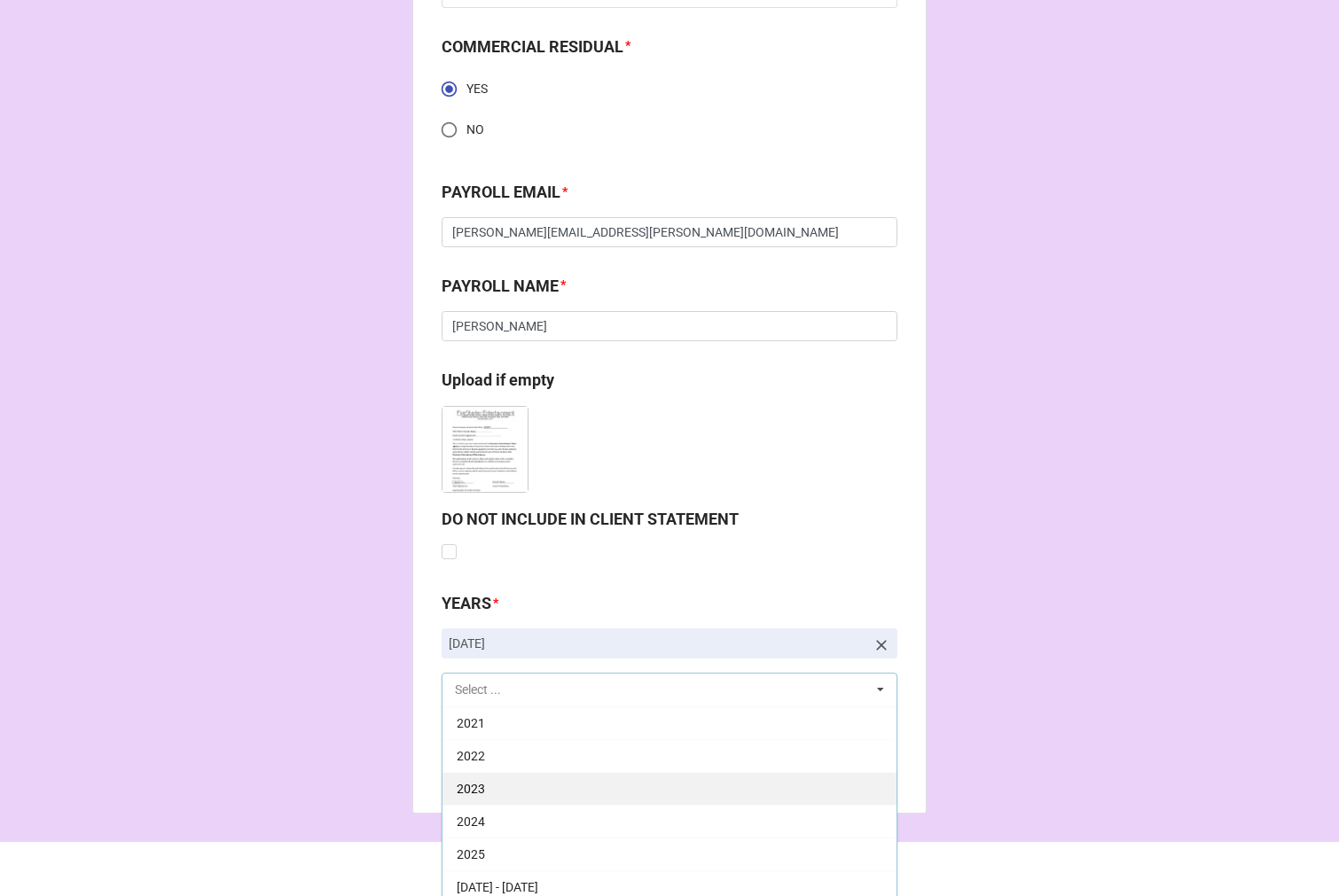
scroll to position [360, 0]
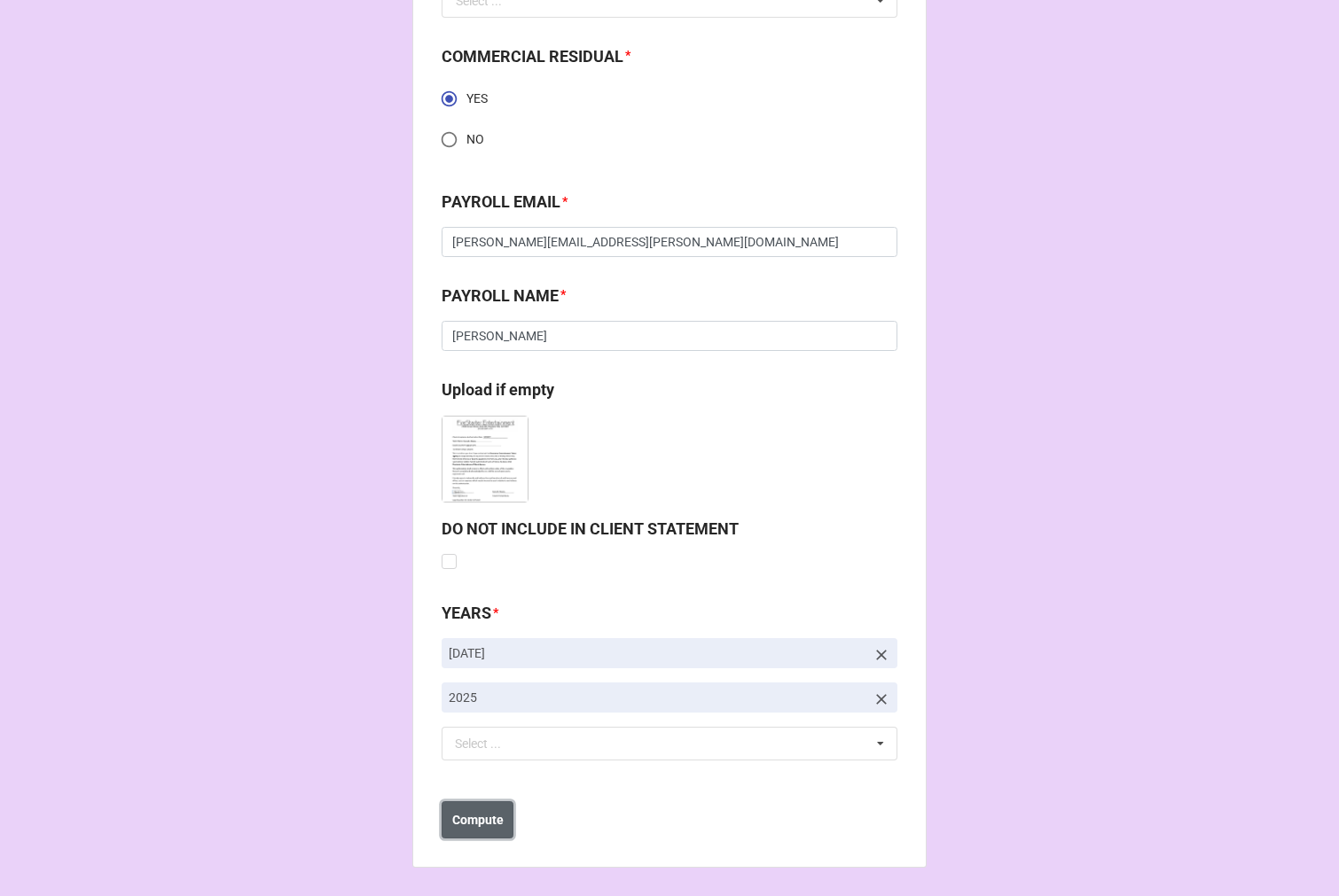
click at [474, 823] on b "Compute" at bounding box center [478, 820] width 51 height 18
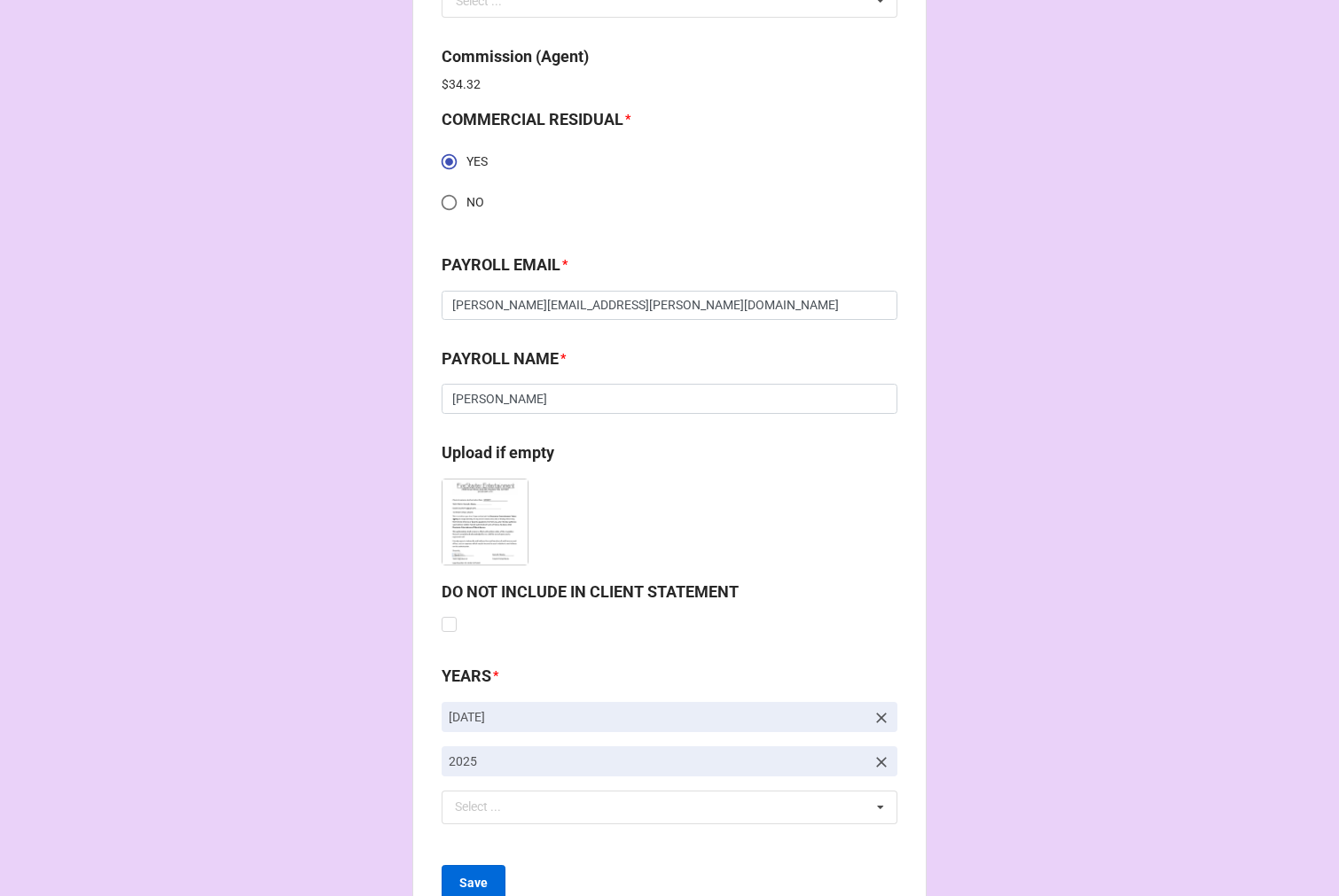
scroll to position [2651, 0]
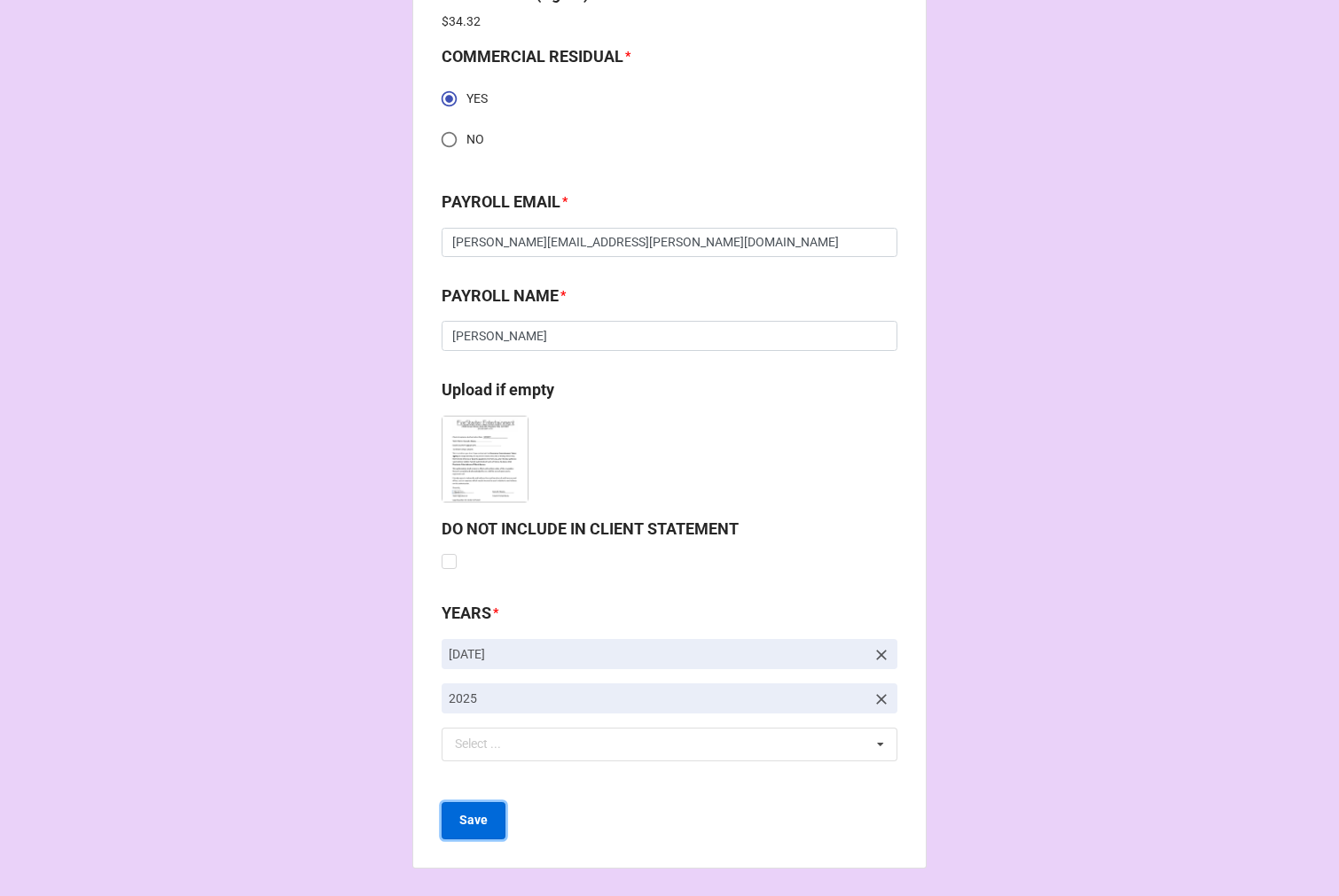
click at [475, 822] on b "Save" at bounding box center [473, 820] width 28 height 18
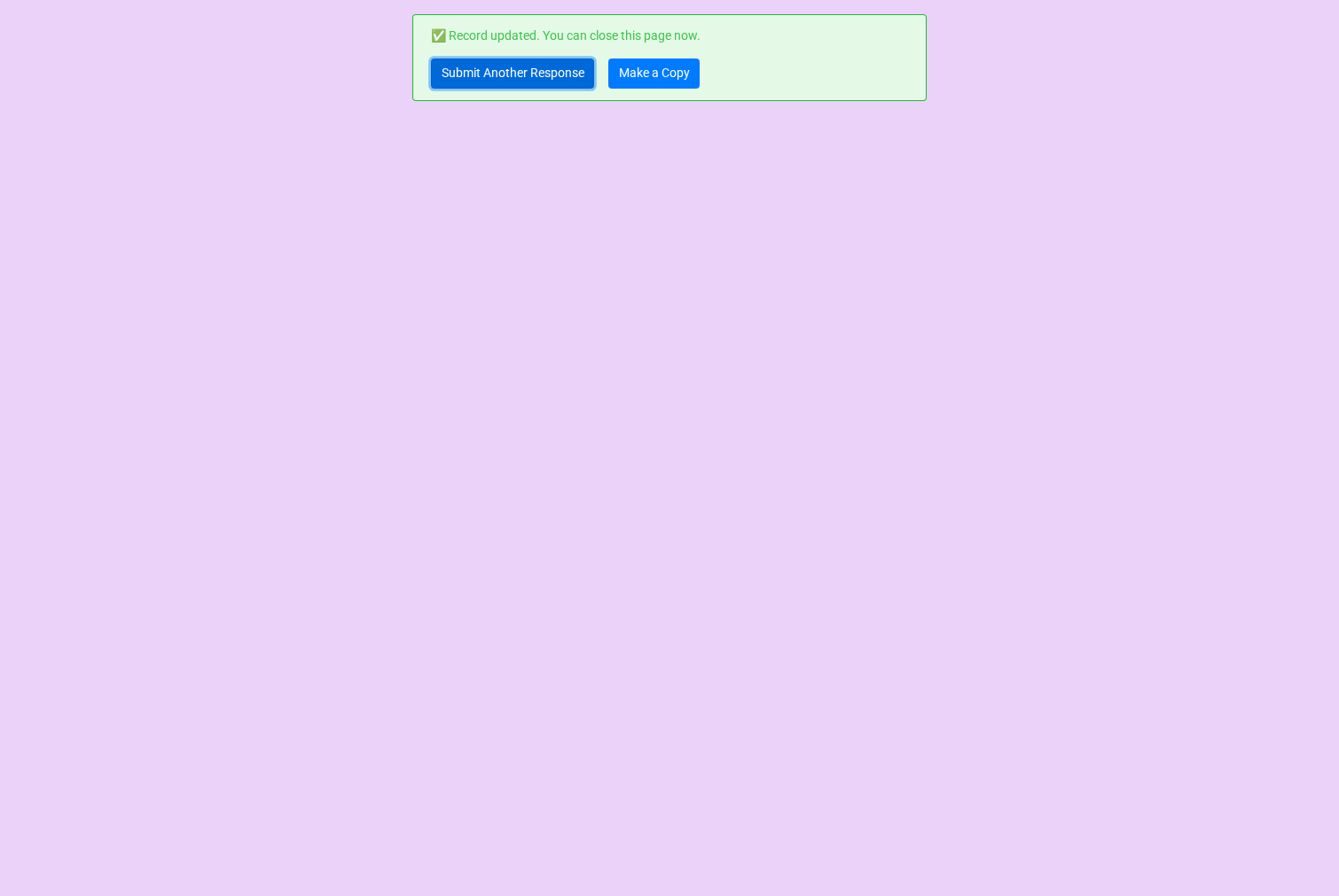
drag, startPoint x: 471, startPoint y: 72, endPoint x: 483, endPoint y: 72, distance: 12.0
click at [471, 72] on link "Submit Another Response" at bounding box center [512, 73] width 163 height 30
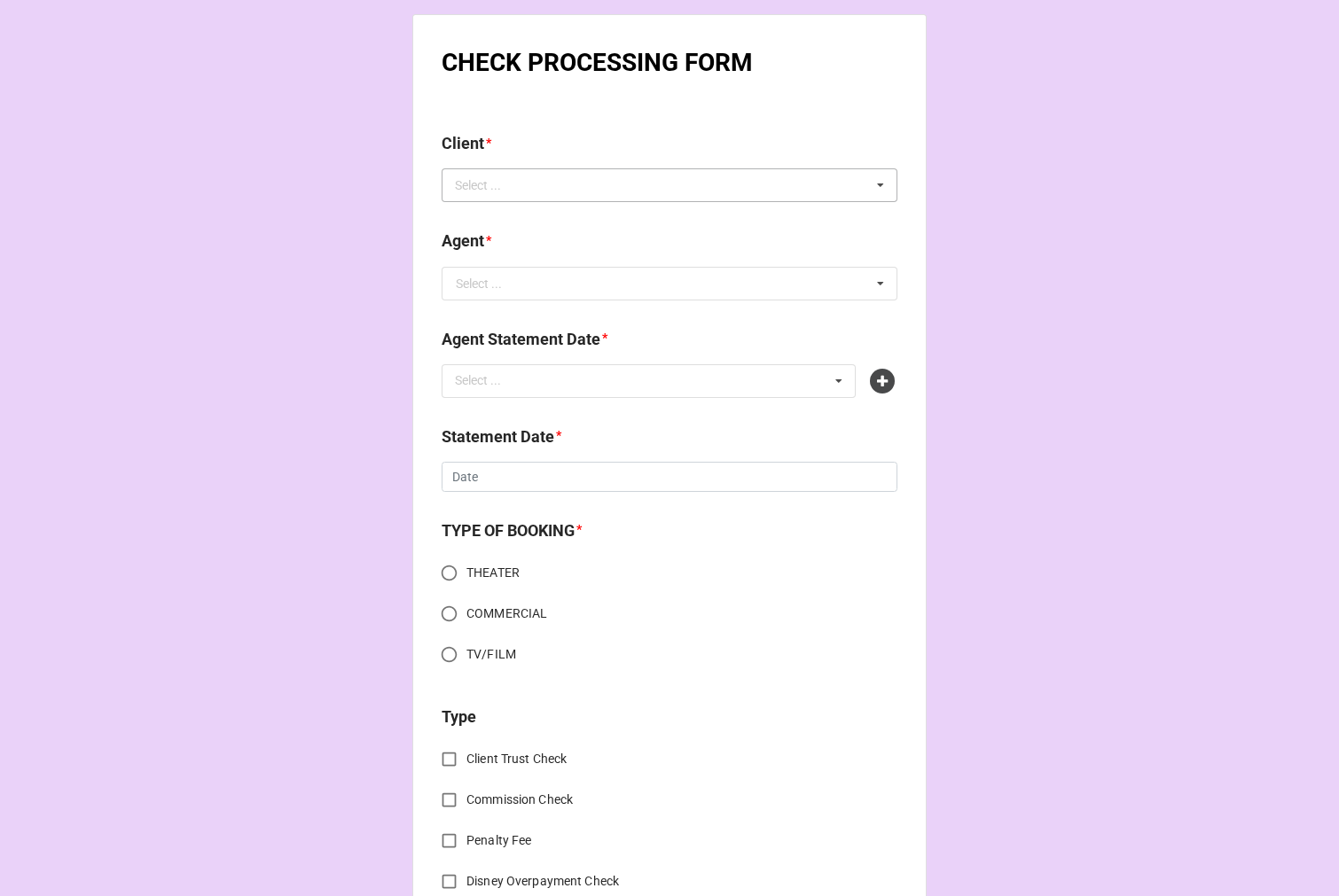
click at [560, 188] on div "Select ... No results found." at bounding box center [669, 185] width 455 height 34
type input "Y"
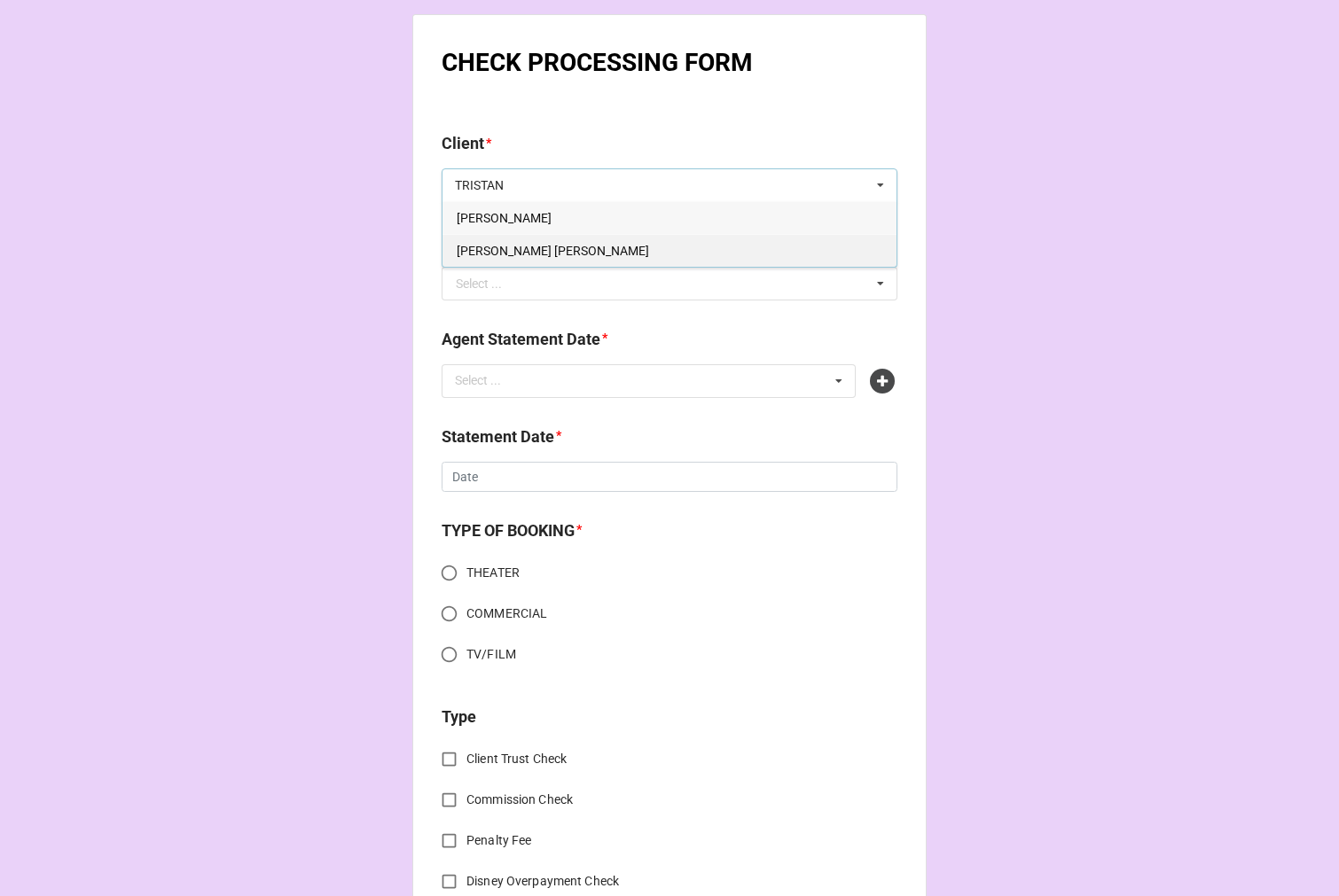
type input "TRISTAN"
click at [559, 241] on div "Tristan Michael Brown" at bounding box center [669, 250] width 453 height 33
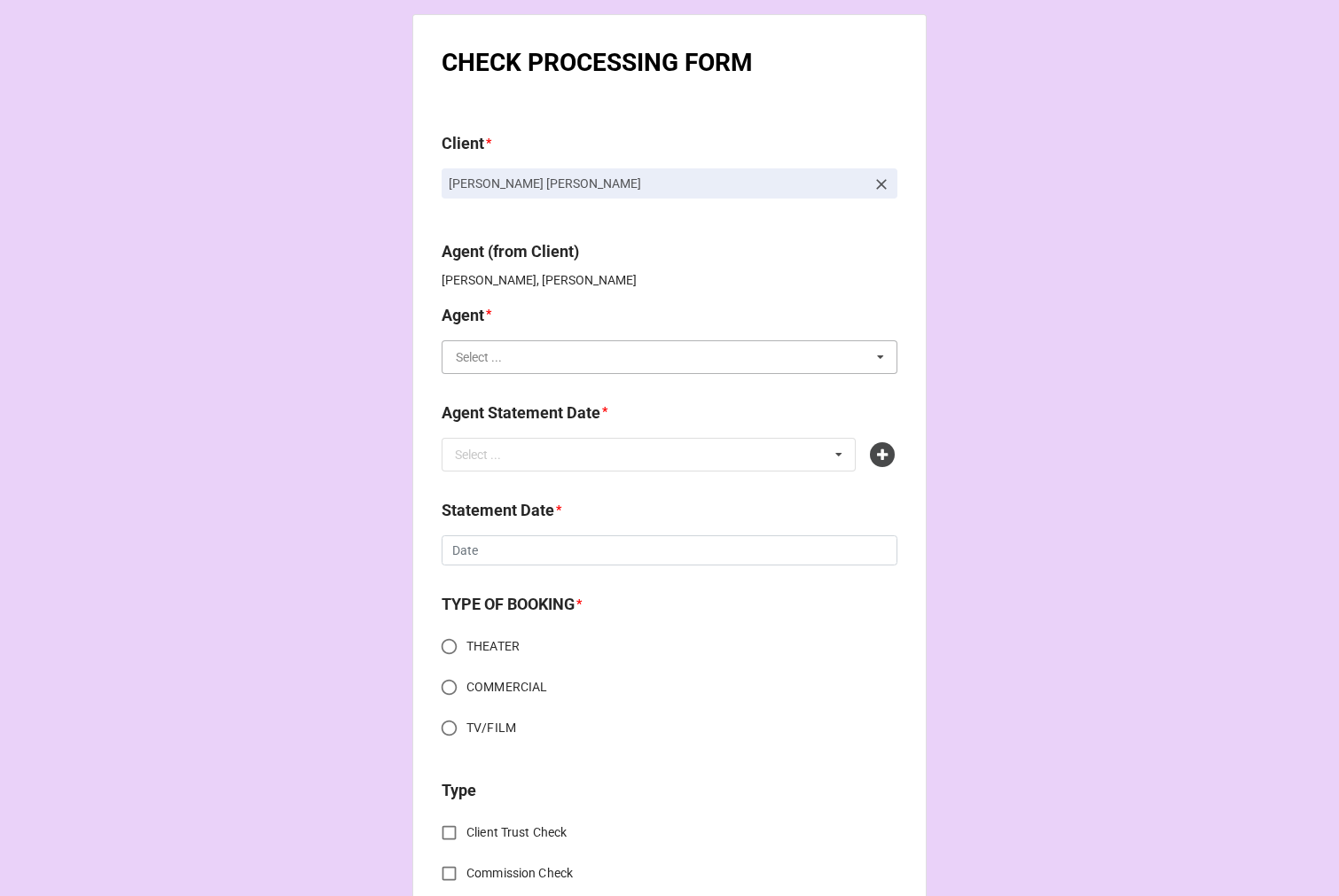
click at [507, 361] on input "text" at bounding box center [669, 357] width 453 height 32
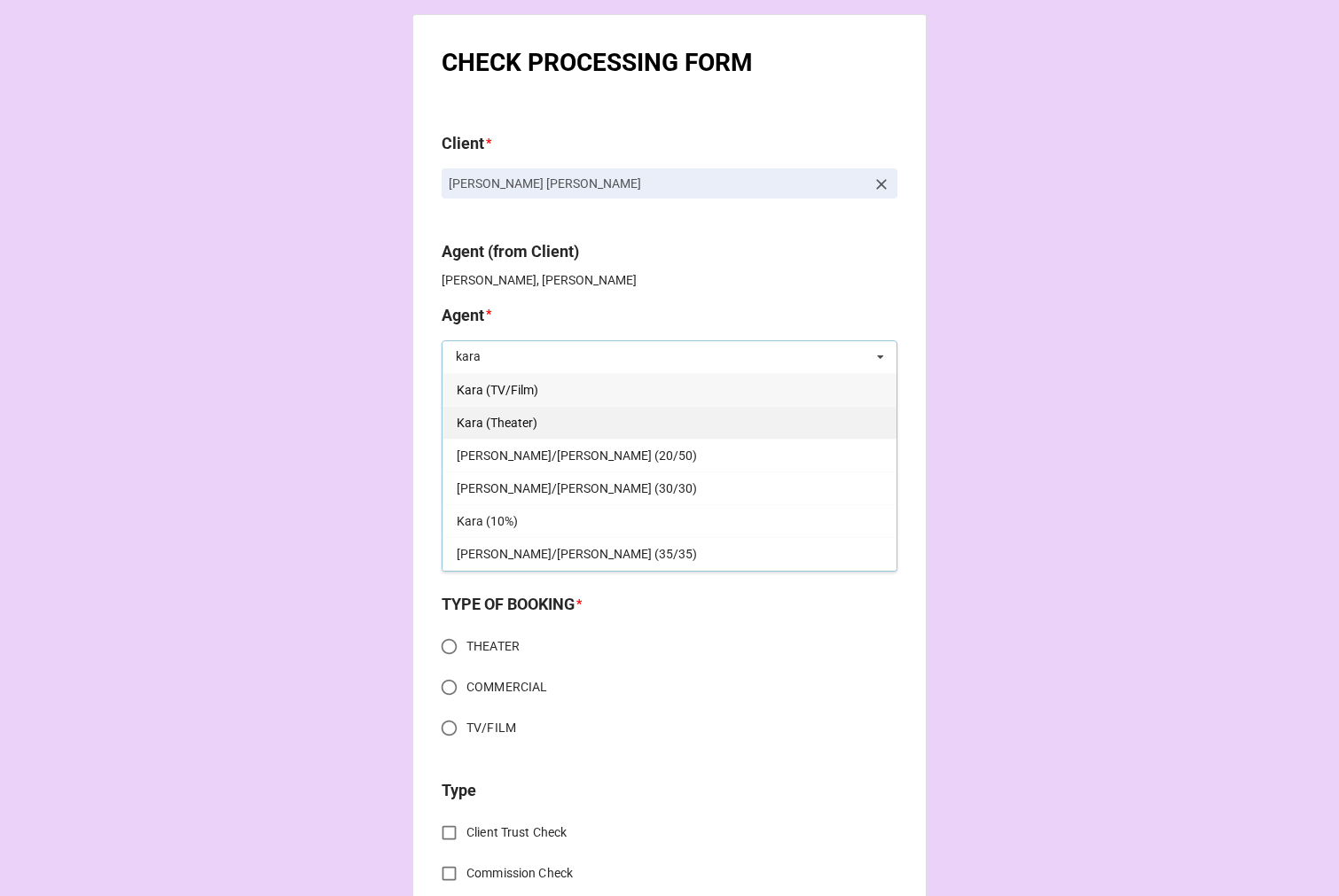
type input "kara"
click at [542, 422] on div "Kara (Theater)" at bounding box center [669, 422] width 453 height 33
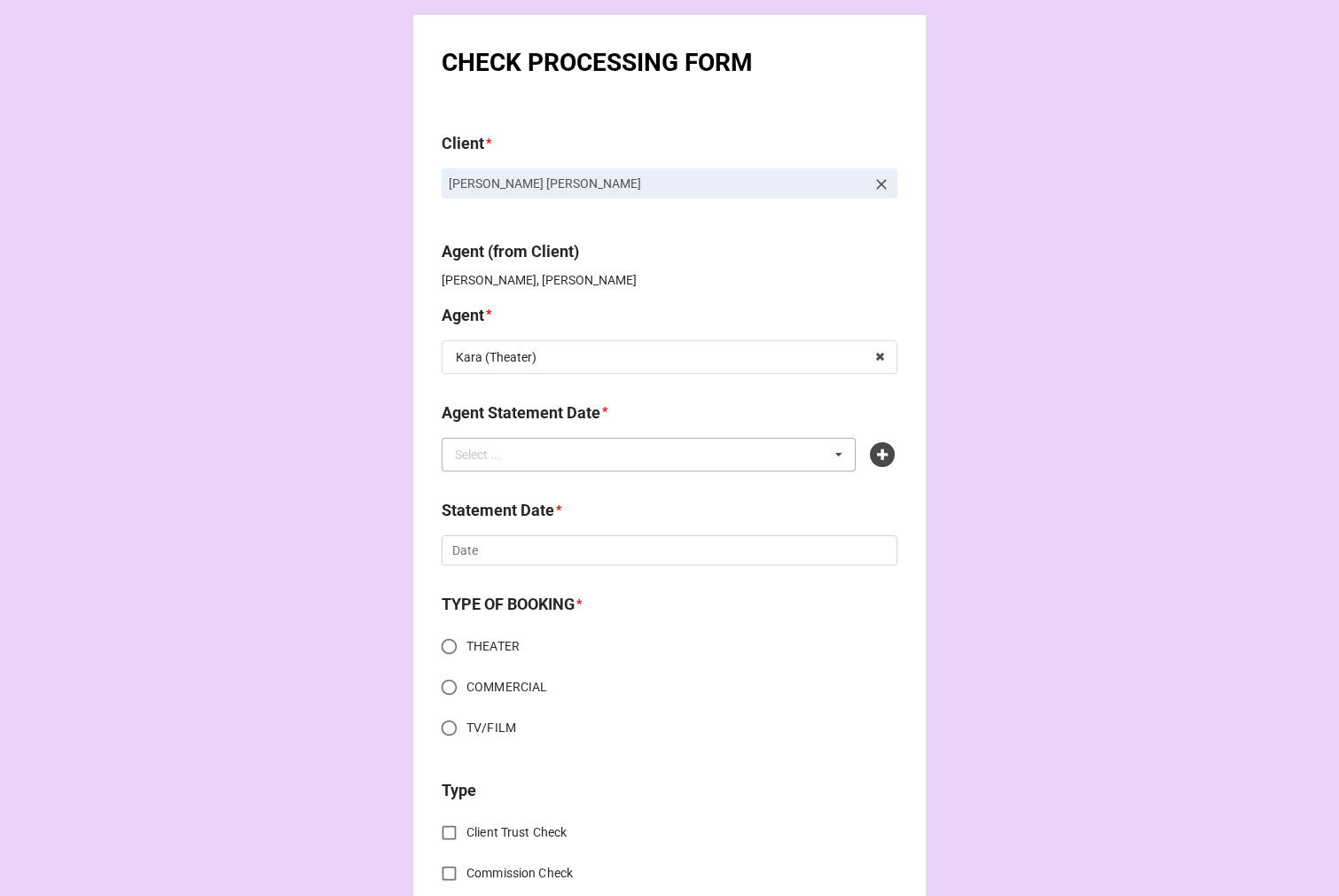
click at [573, 455] on div "Select ... No results found." at bounding box center [649, 454] width 414 height 34
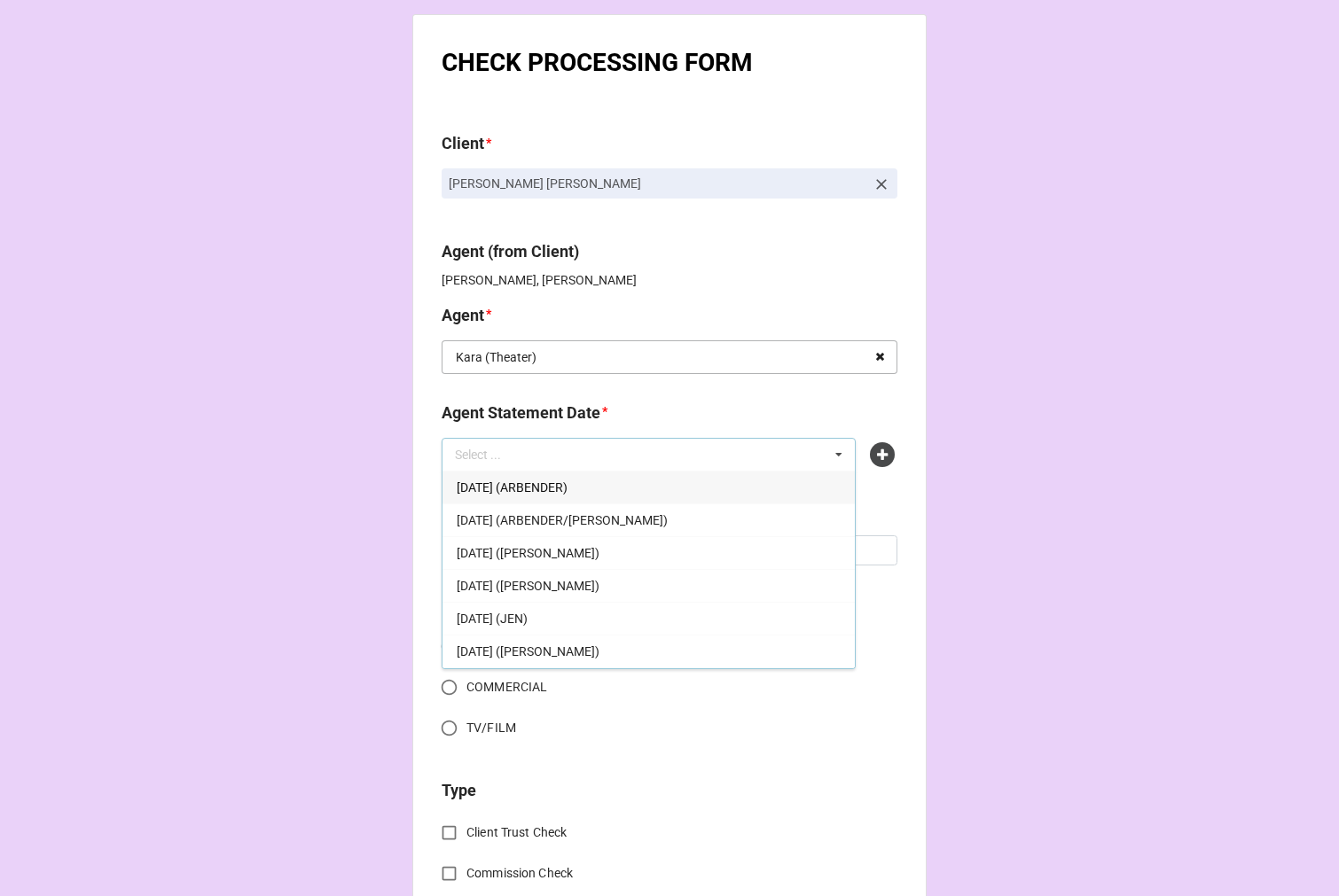
click at [872, 356] on icon at bounding box center [880, 358] width 27 height 33
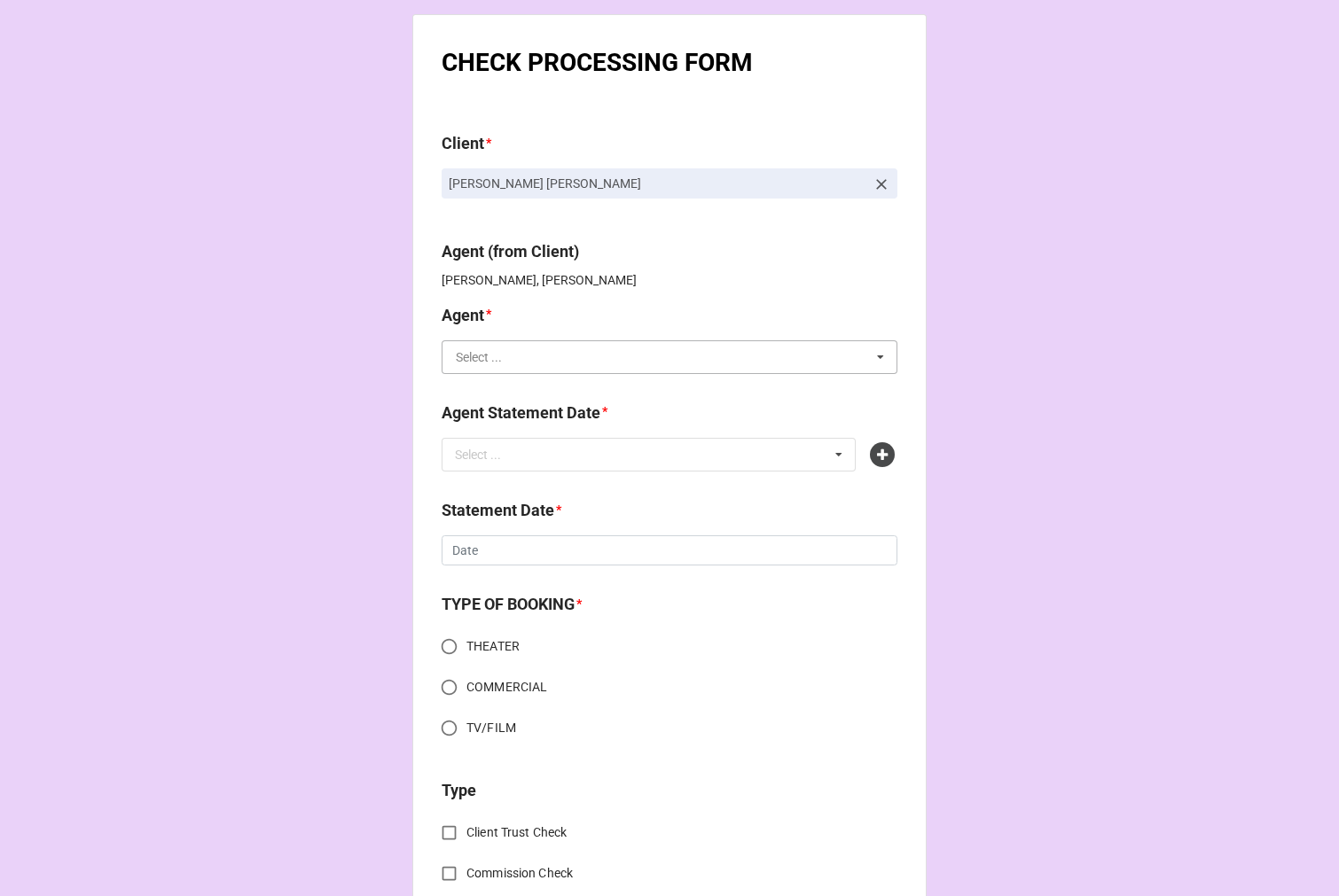
click at [763, 356] on input "text" at bounding box center [669, 357] width 453 height 32
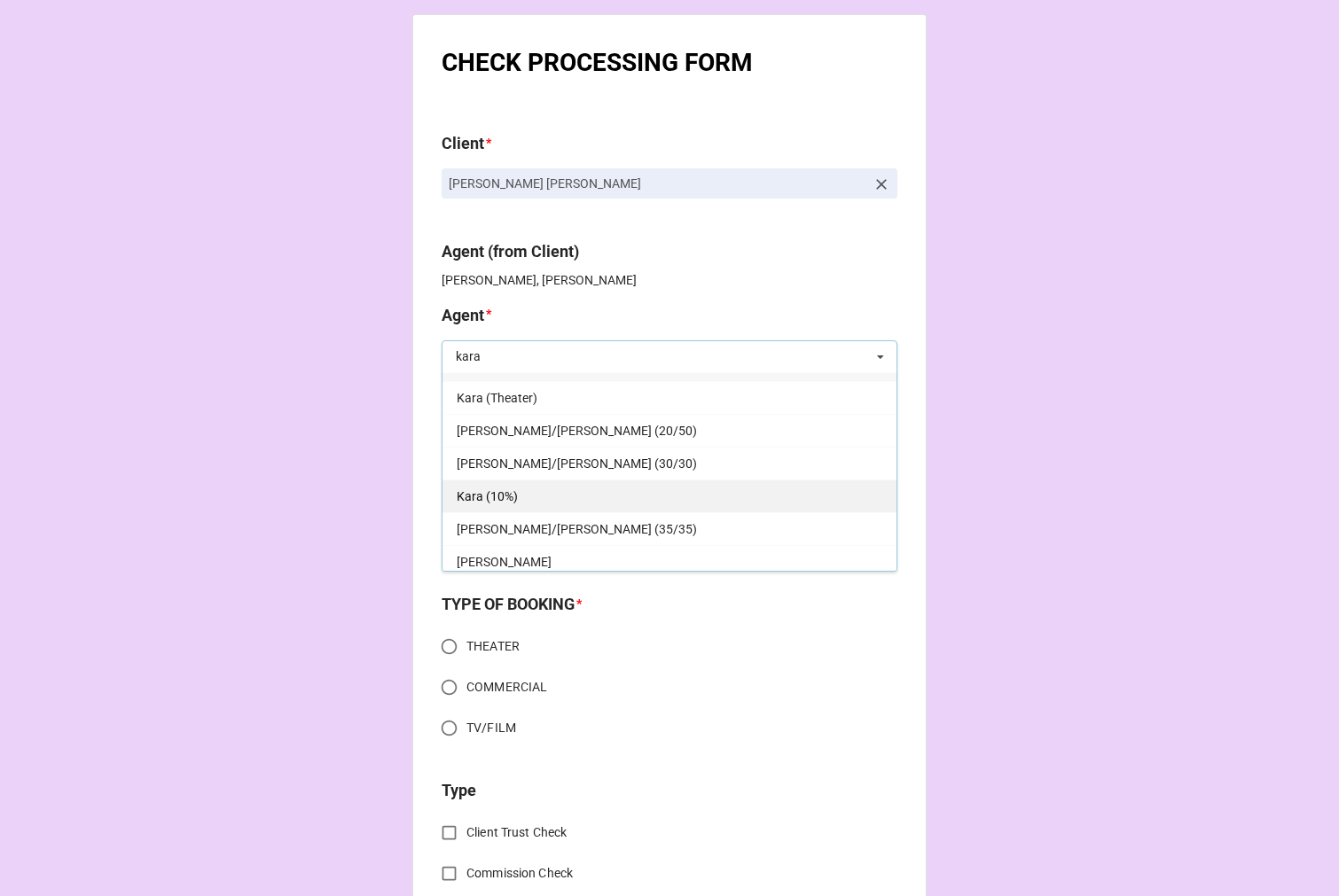
scroll to position [32, 0]
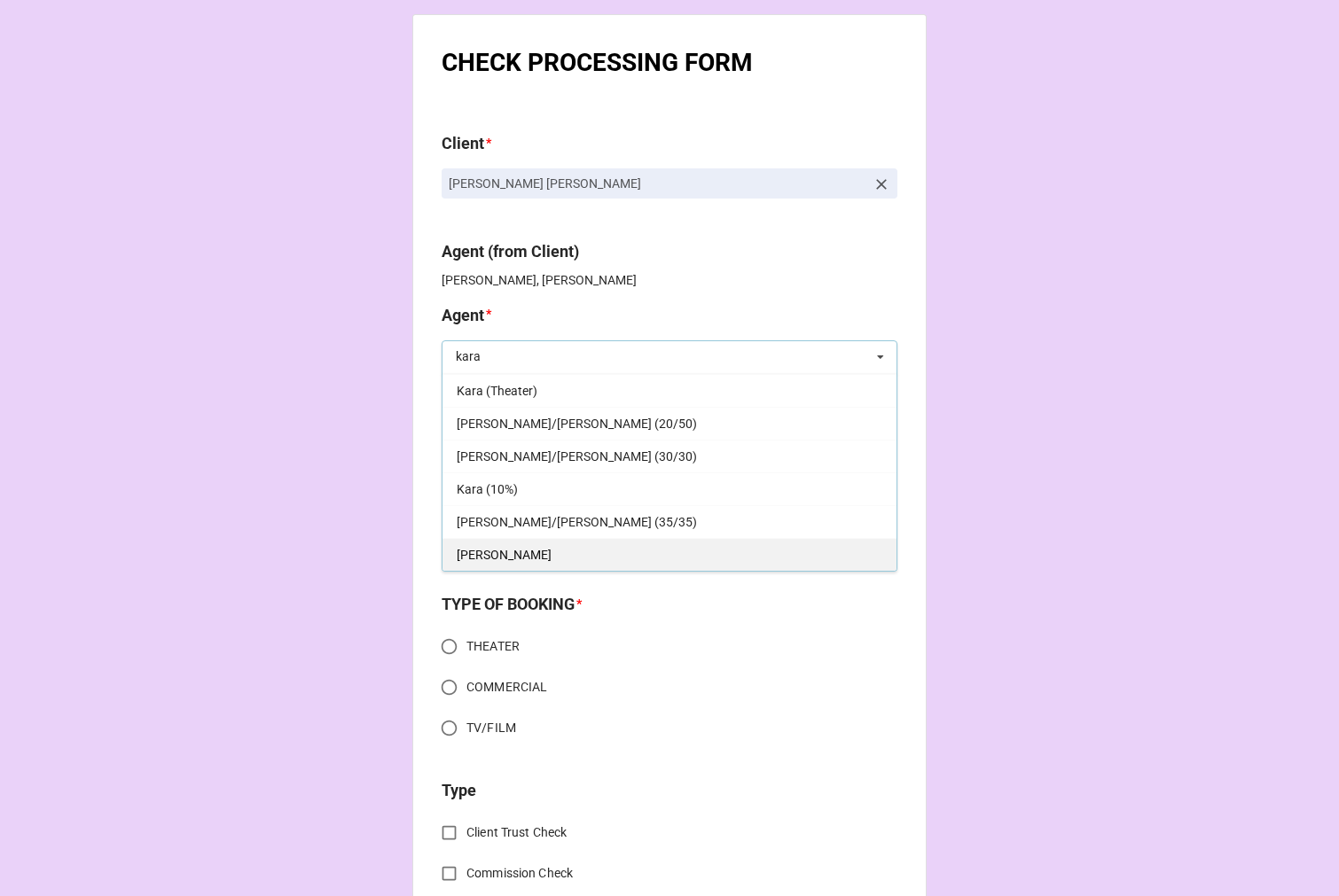
type input "kara"
click at [459, 552] on span "[PERSON_NAME]" at bounding box center [504, 555] width 95 height 14
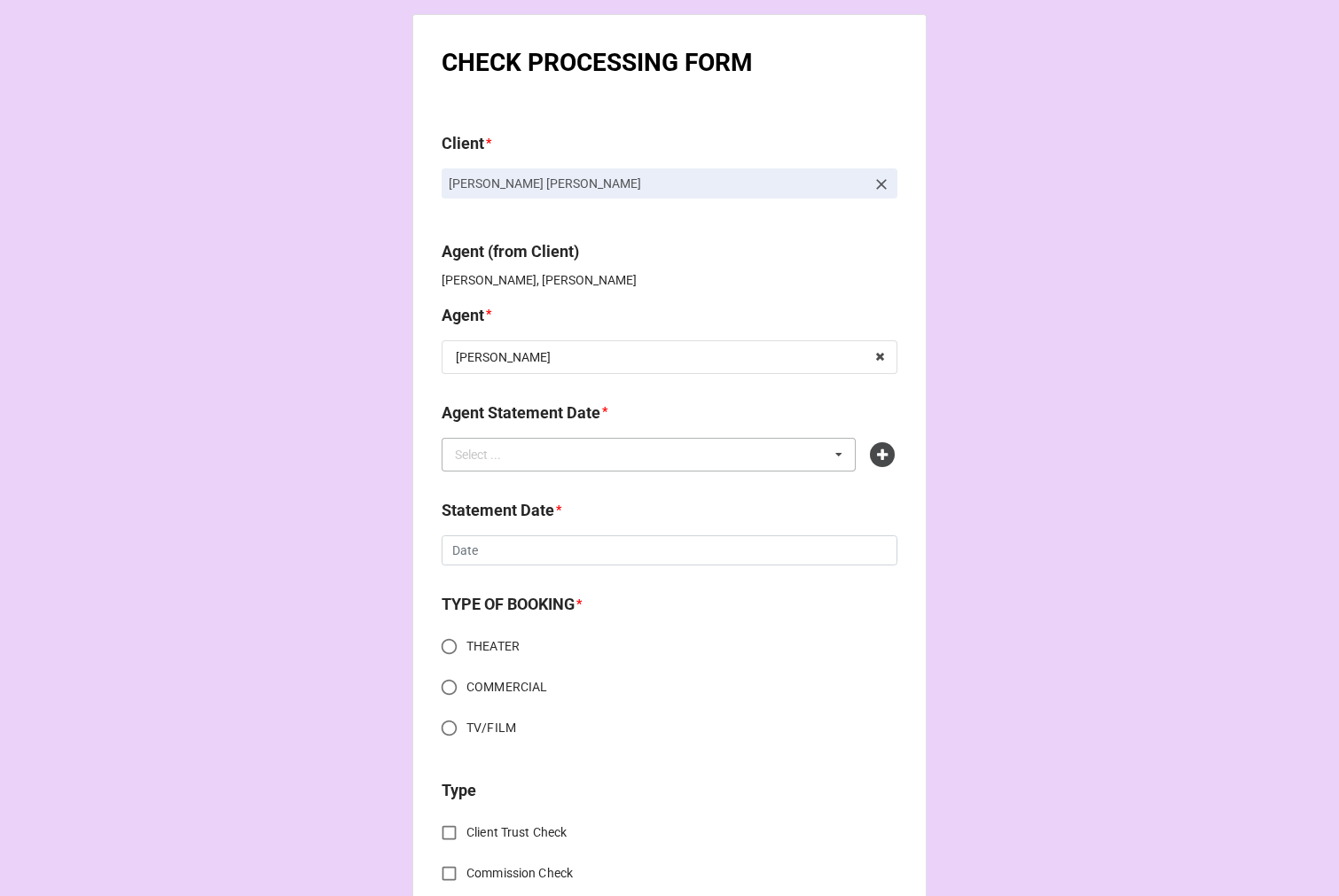
click at [540, 456] on div "Select ... SEPTEMBER 5, 2025 (ARBENDER) SEPTEMBER 5, 2025 (ARBENDER/KATIE) SEPT…" at bounding box center [649, 454] width 414 height 34
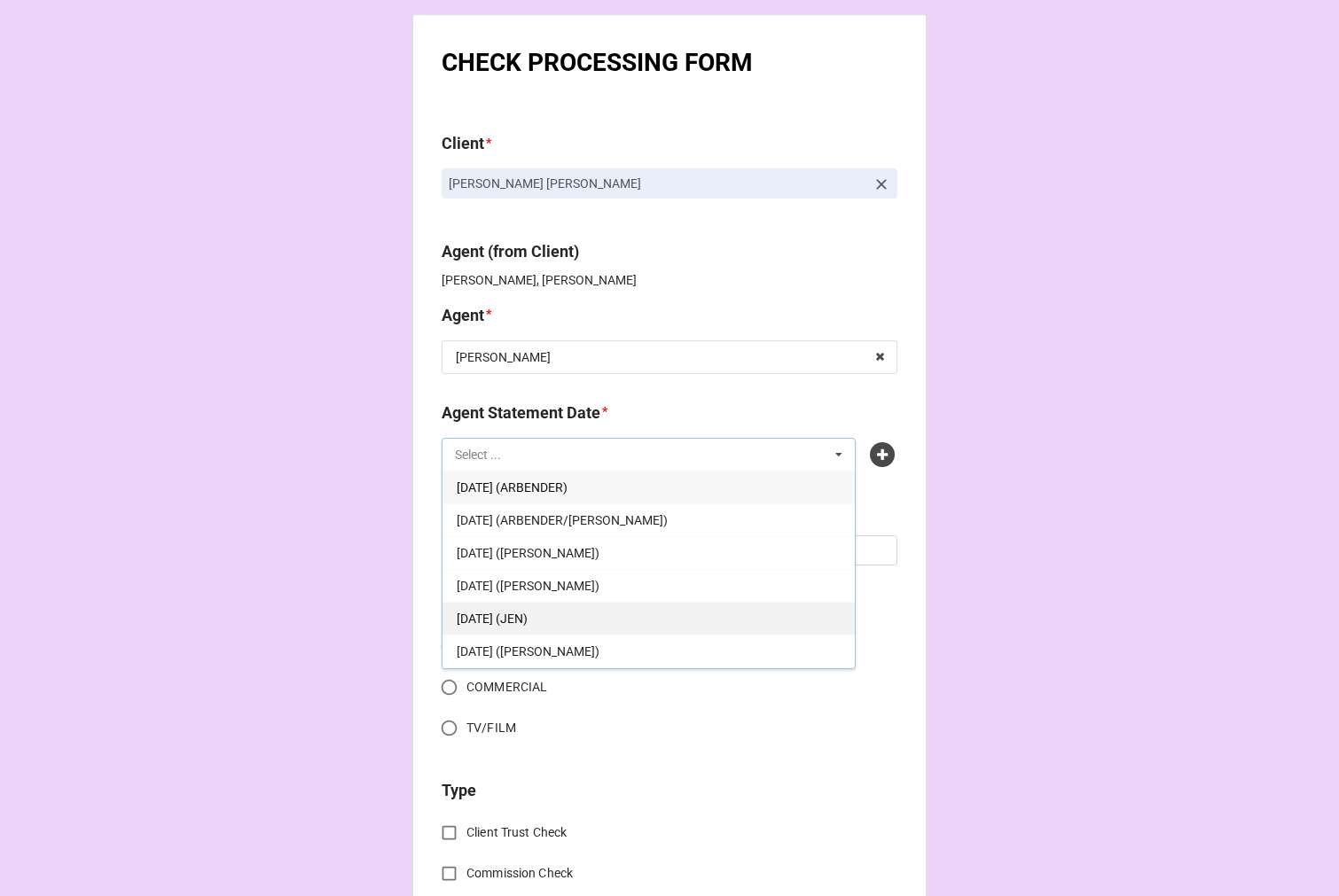
scroll to position [99, 0]
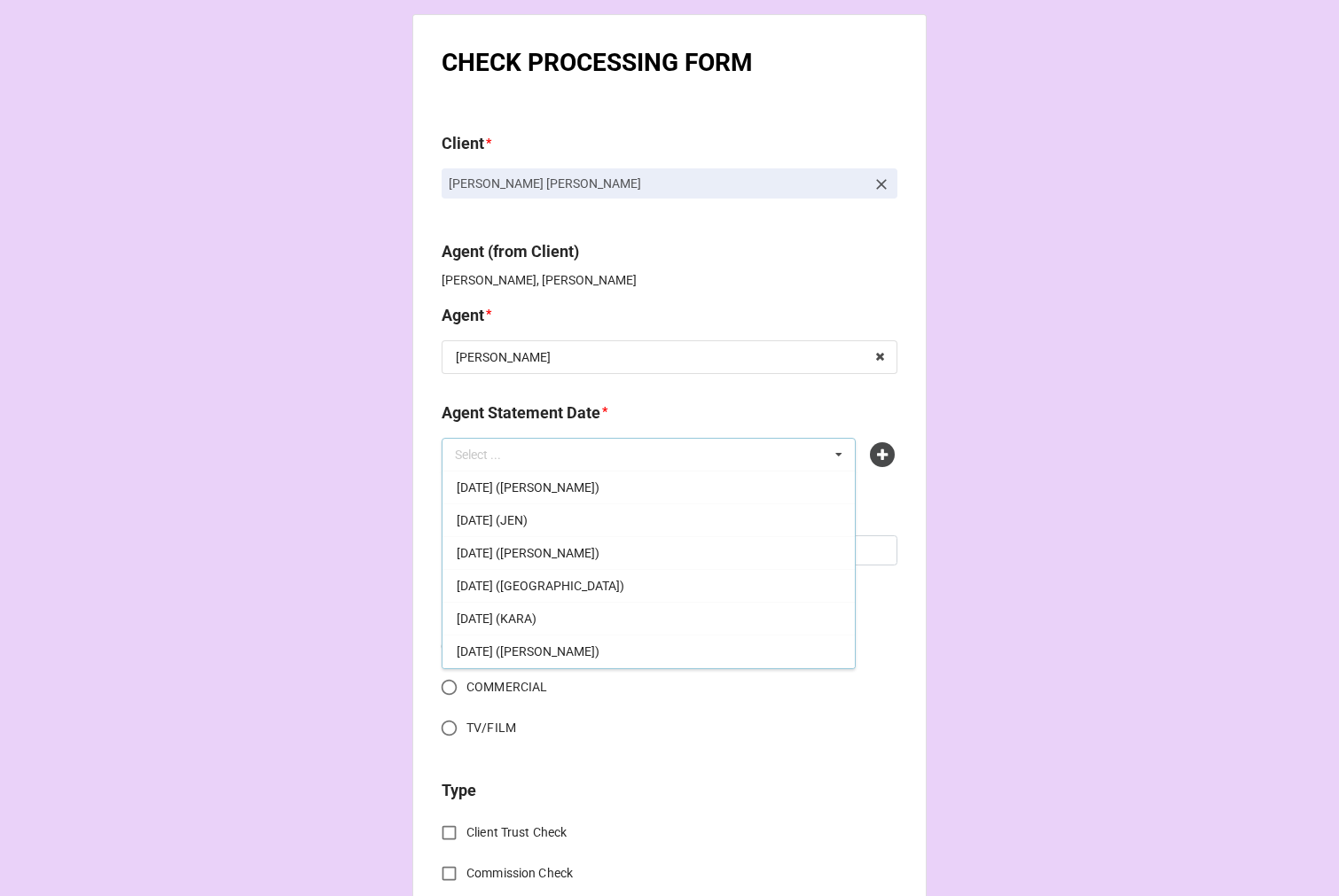
click at [614, 617] on div "[DATE] (KARA)" at bounding box center [649, 619] width 412 height 33
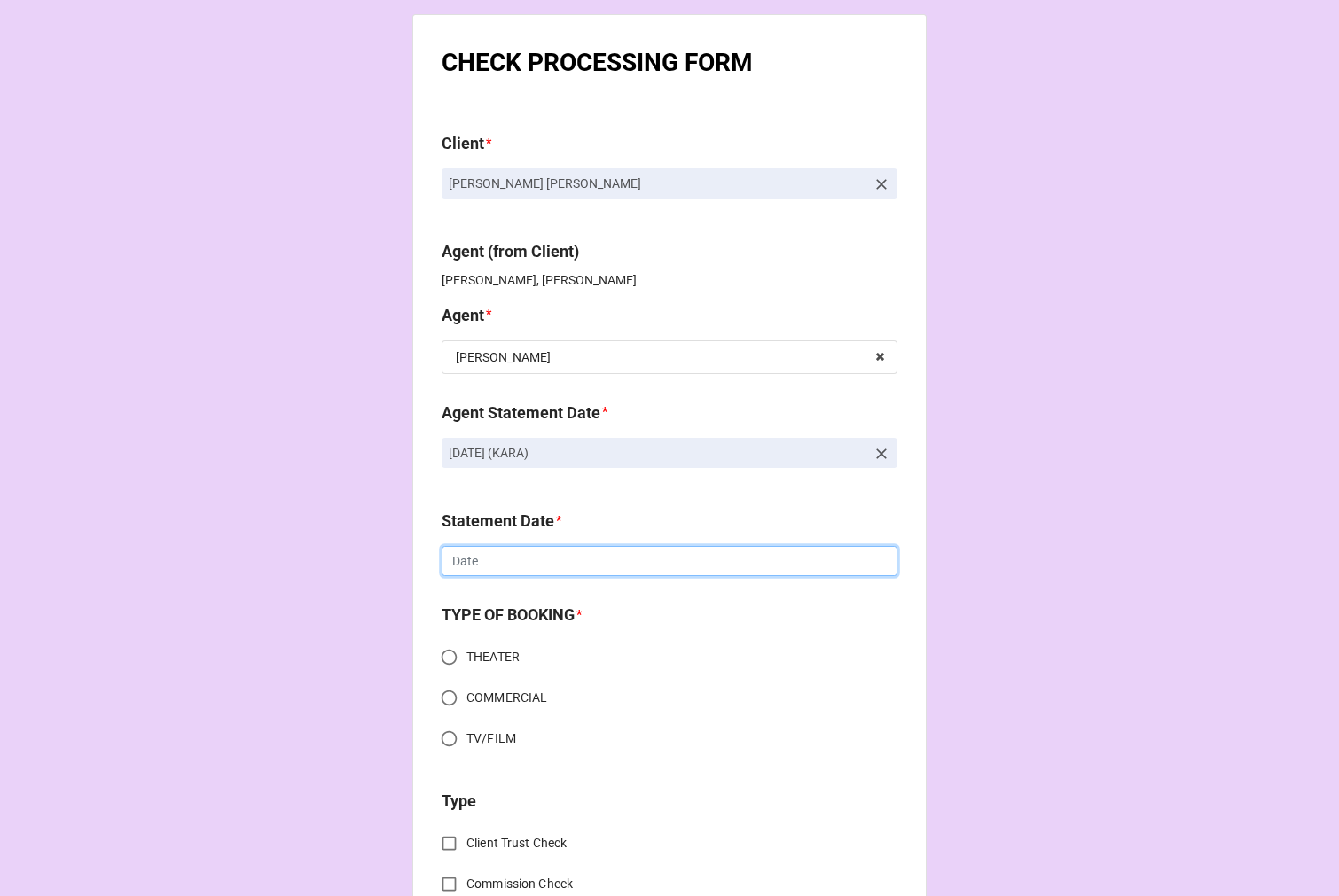
drag, startPoint x: 535, startPoint y: 564, endPoint x: 581, endPoint y: 612, distance: 66.5
click at [533, 564] on input "text" at bounding box center [669, 561] width 455 height 30
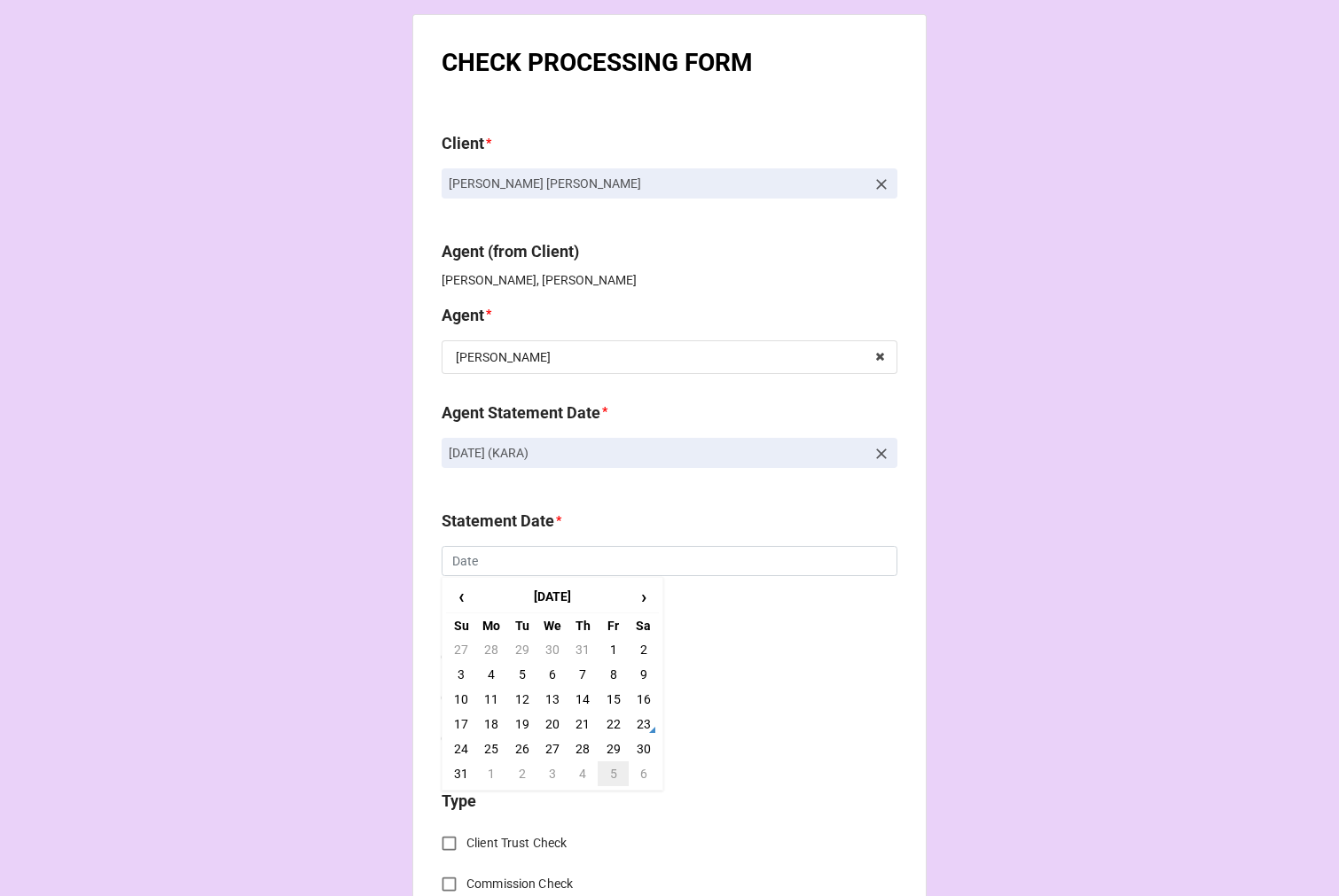
click at [612, 772] on td "5" at bounding box center [612, 774] width 30 height 25
type input "[DATE]"
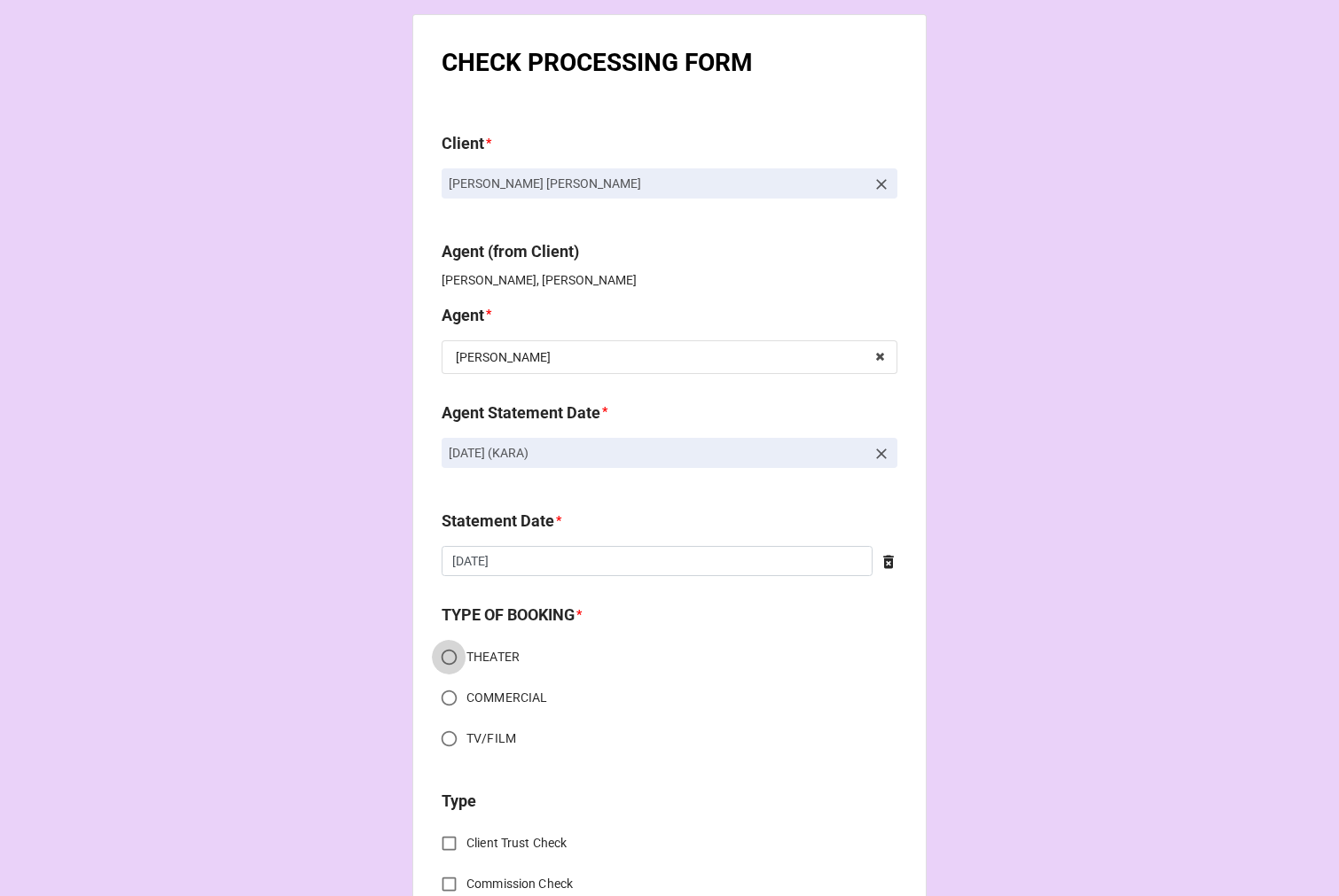
click at [446, 657] on input "THEATER" at bounding box center [450, 657] width 35 height 35
radio input "true"
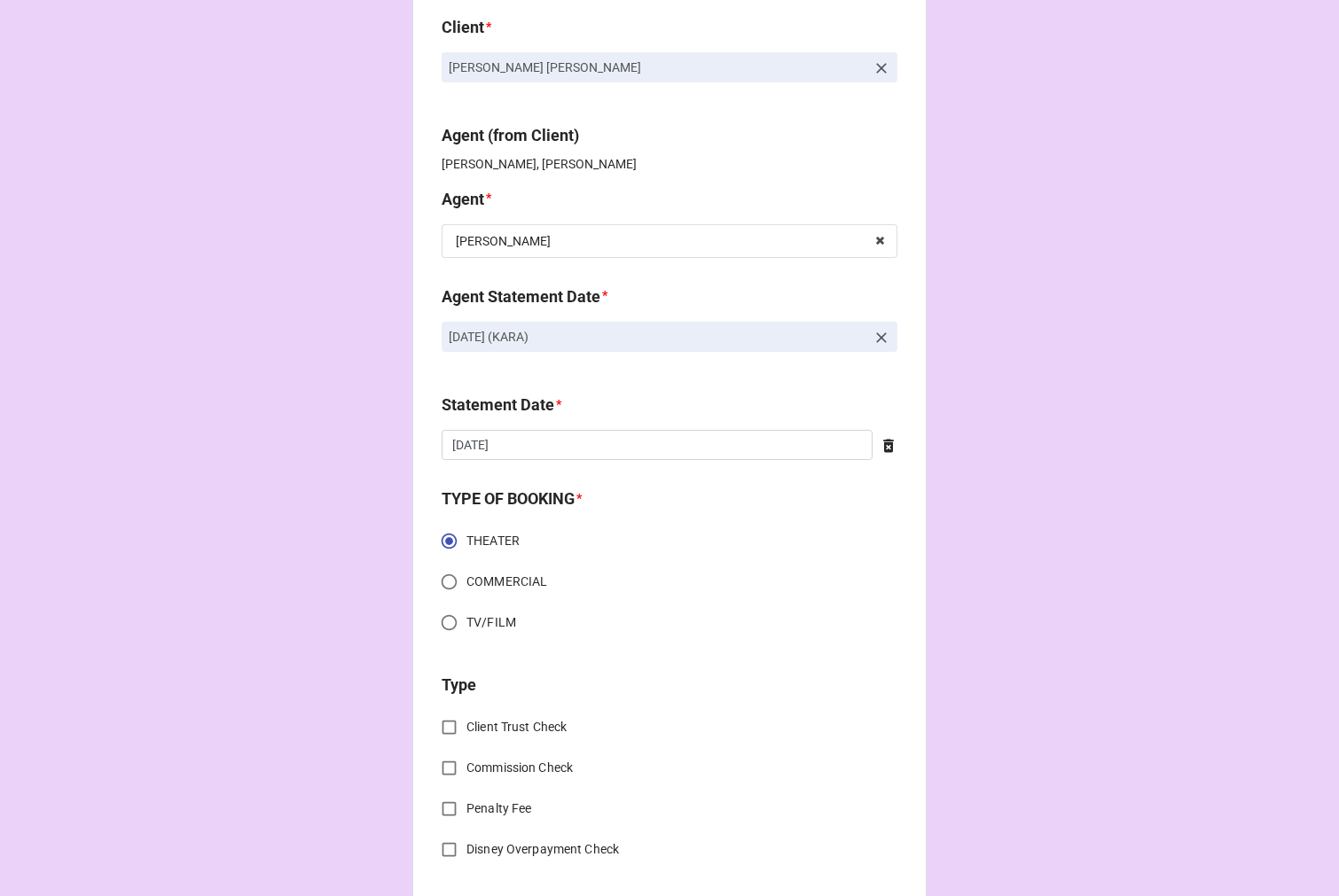
scroll to position [295, 0]
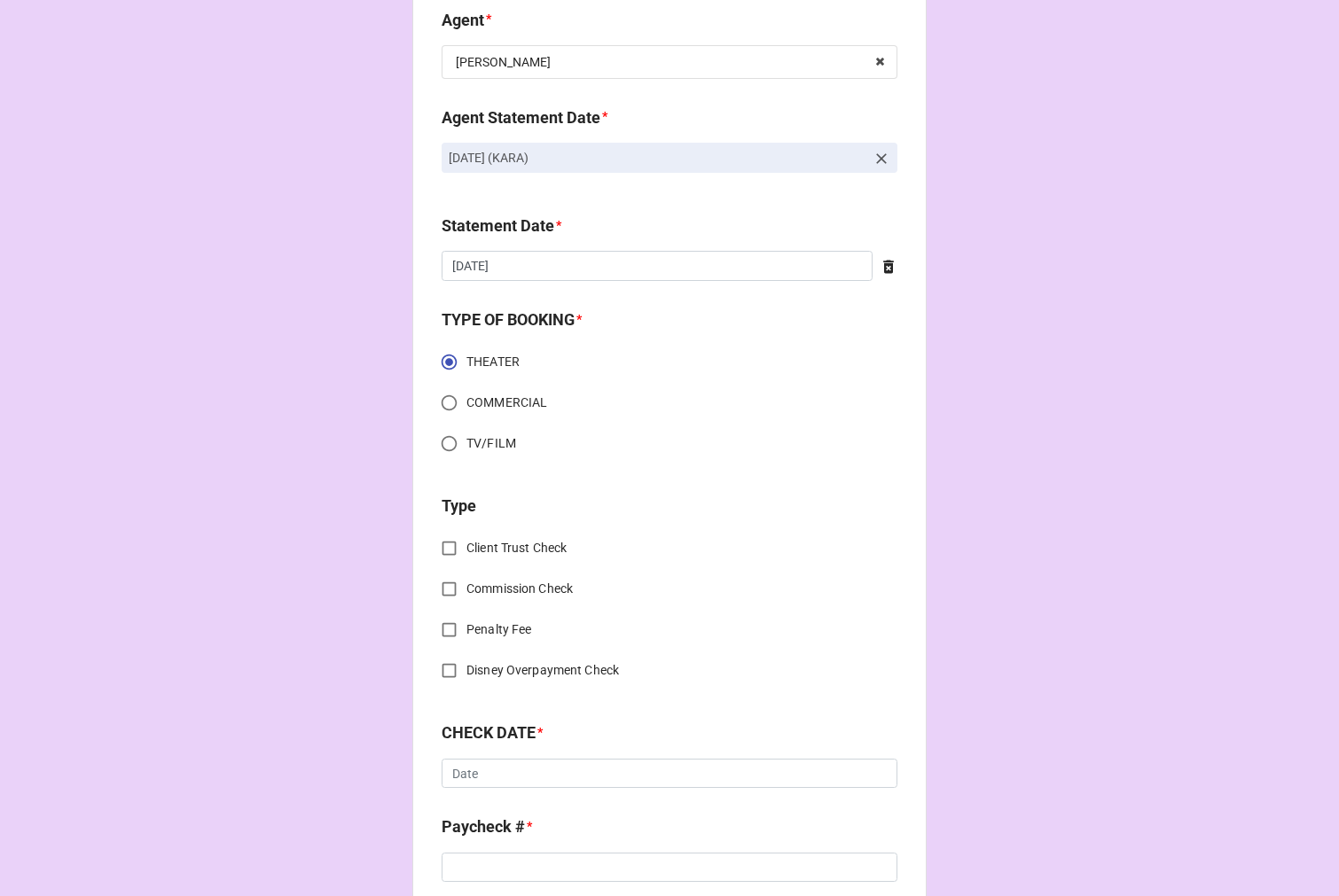
click at [451, 544] on input "Client Trust Check" at bounding box center [450, 548] width 35 height 35
checkbox input "true"
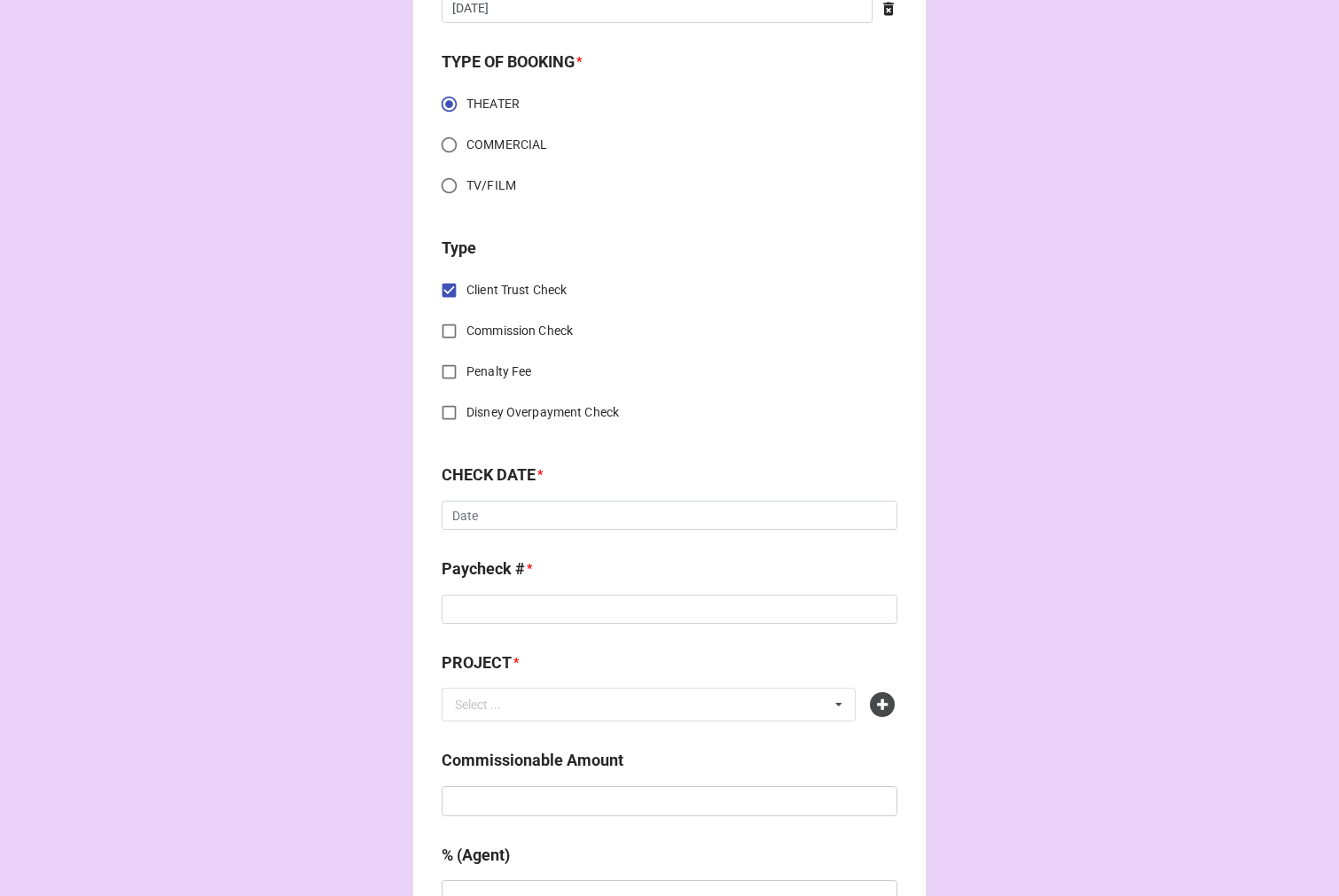
scroll to position [591, 0]
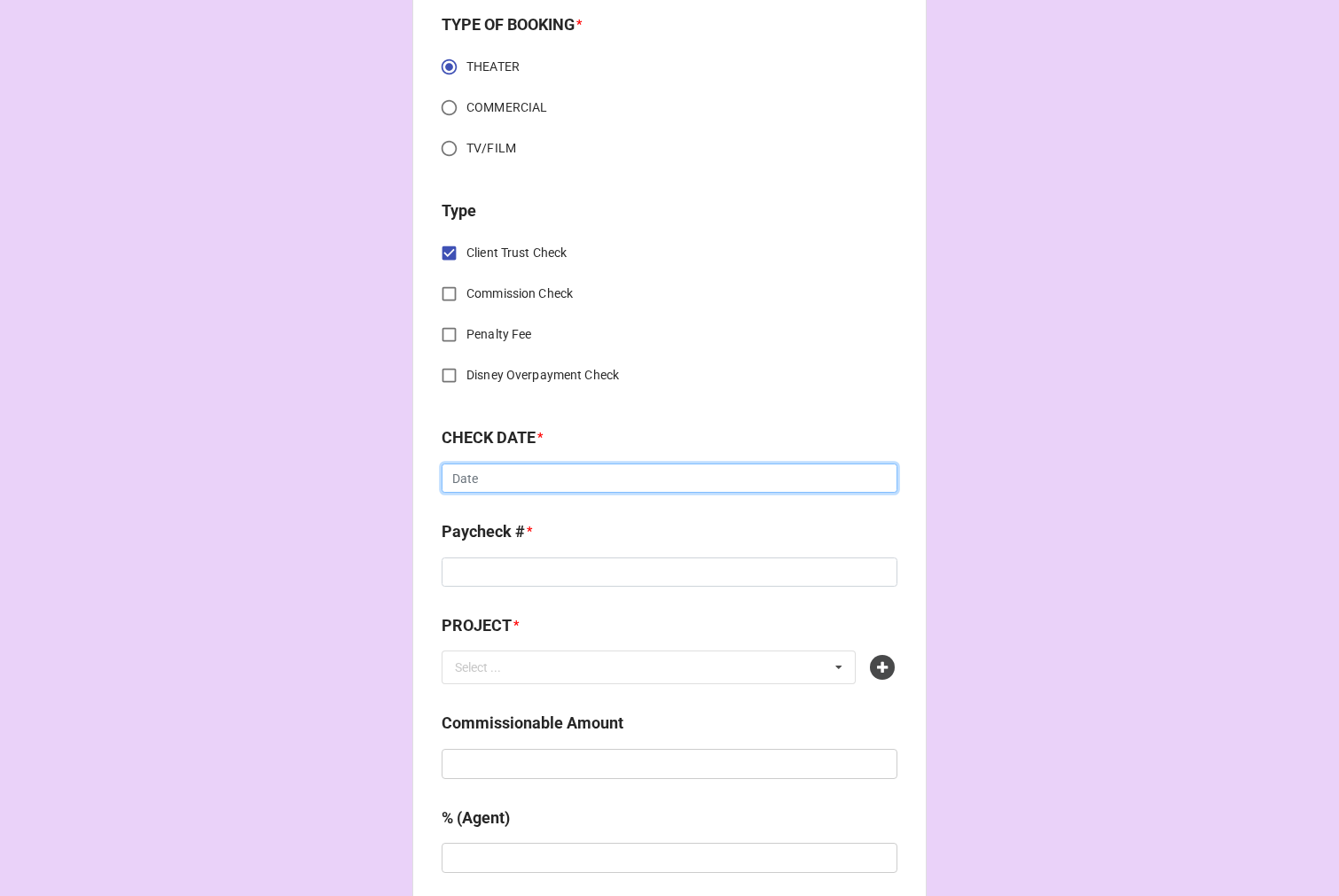
click at [475, 485] on input "text" at bounding box center [669, 478] width 455 height 30
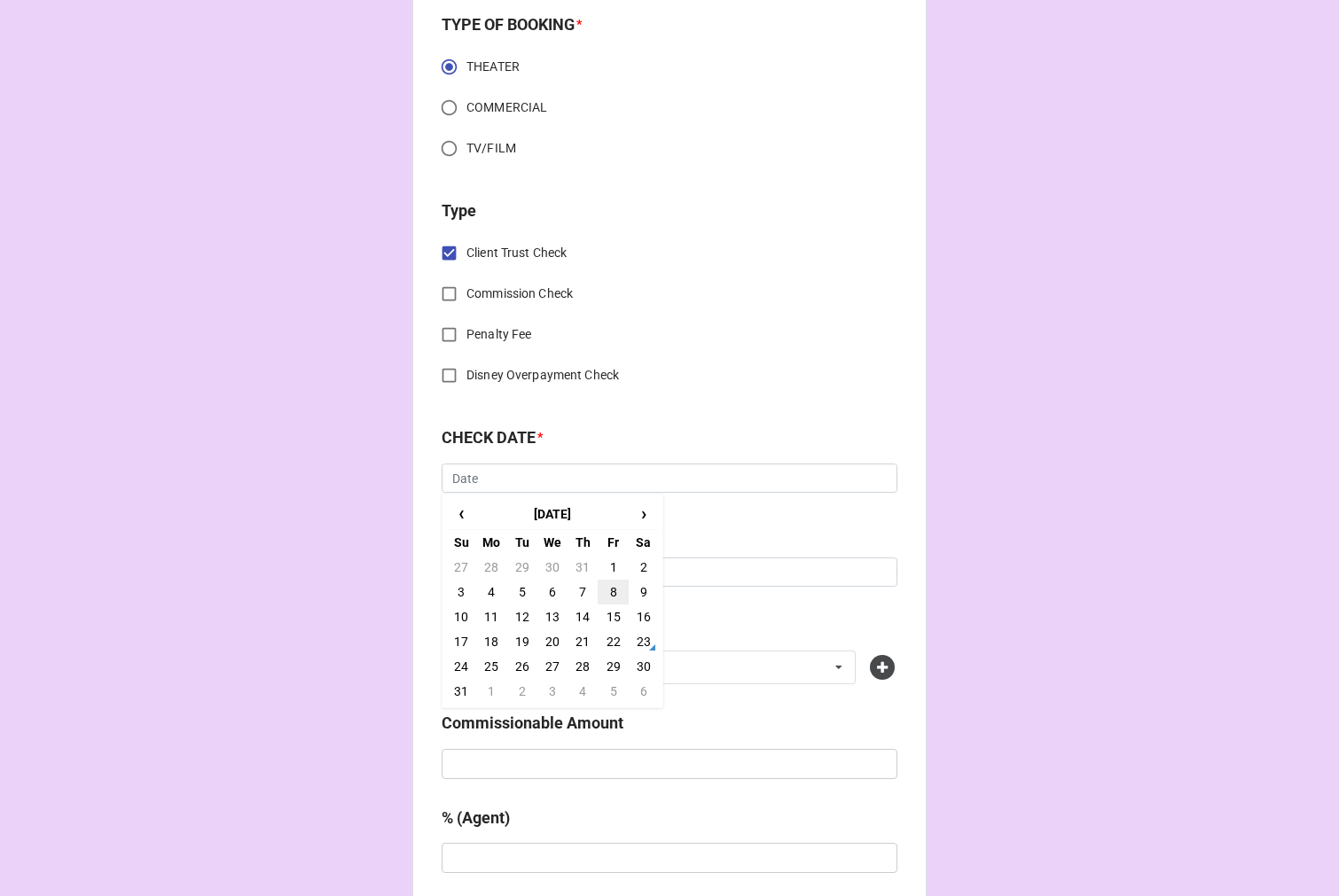
click at [605, 585] on td "8" at bounding box center [612, 593] width 30 height 25
type input "8/8/2025"
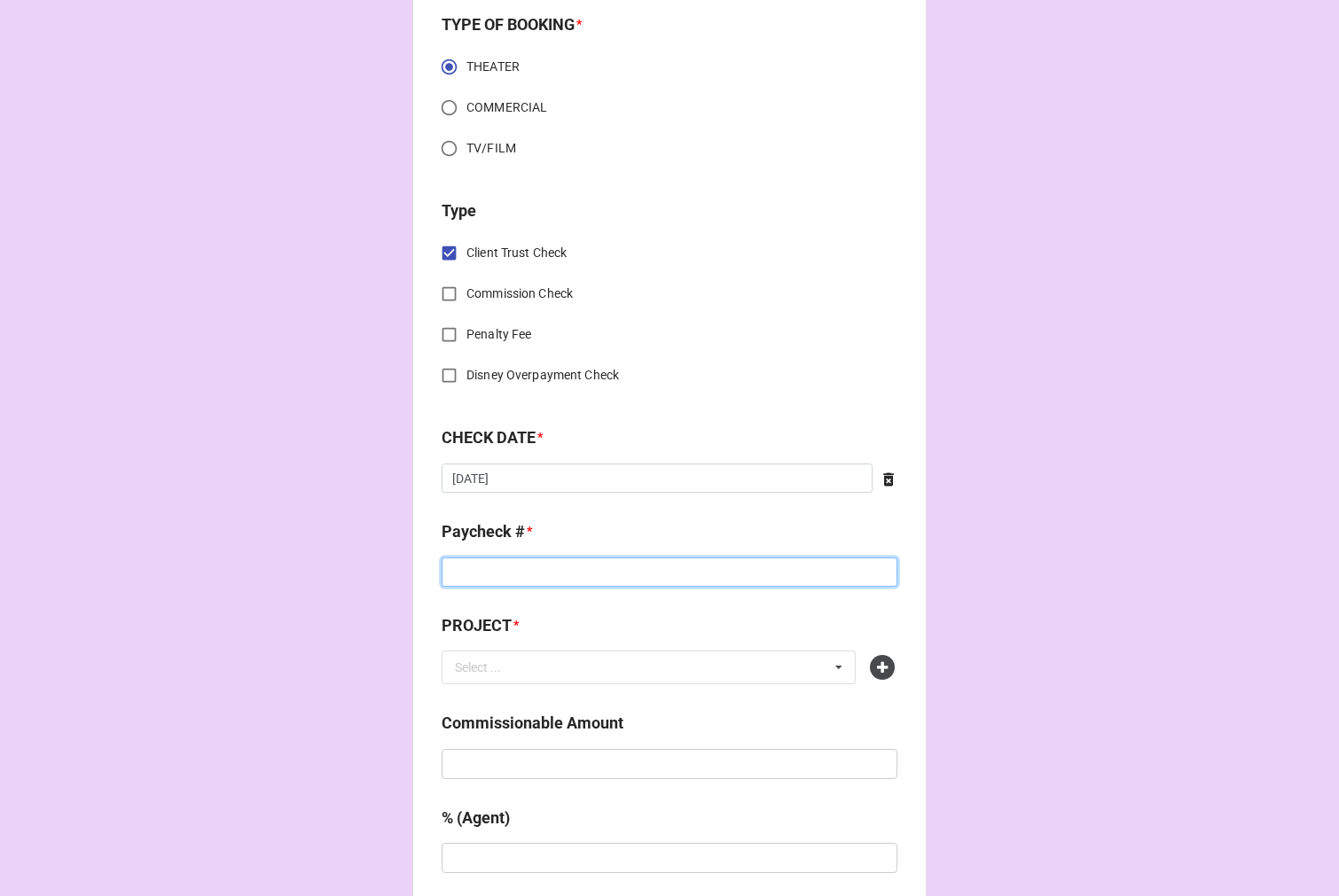
click at [493, 580] on input at bounding box center [669, 572] width 455 height 30
type input "2"
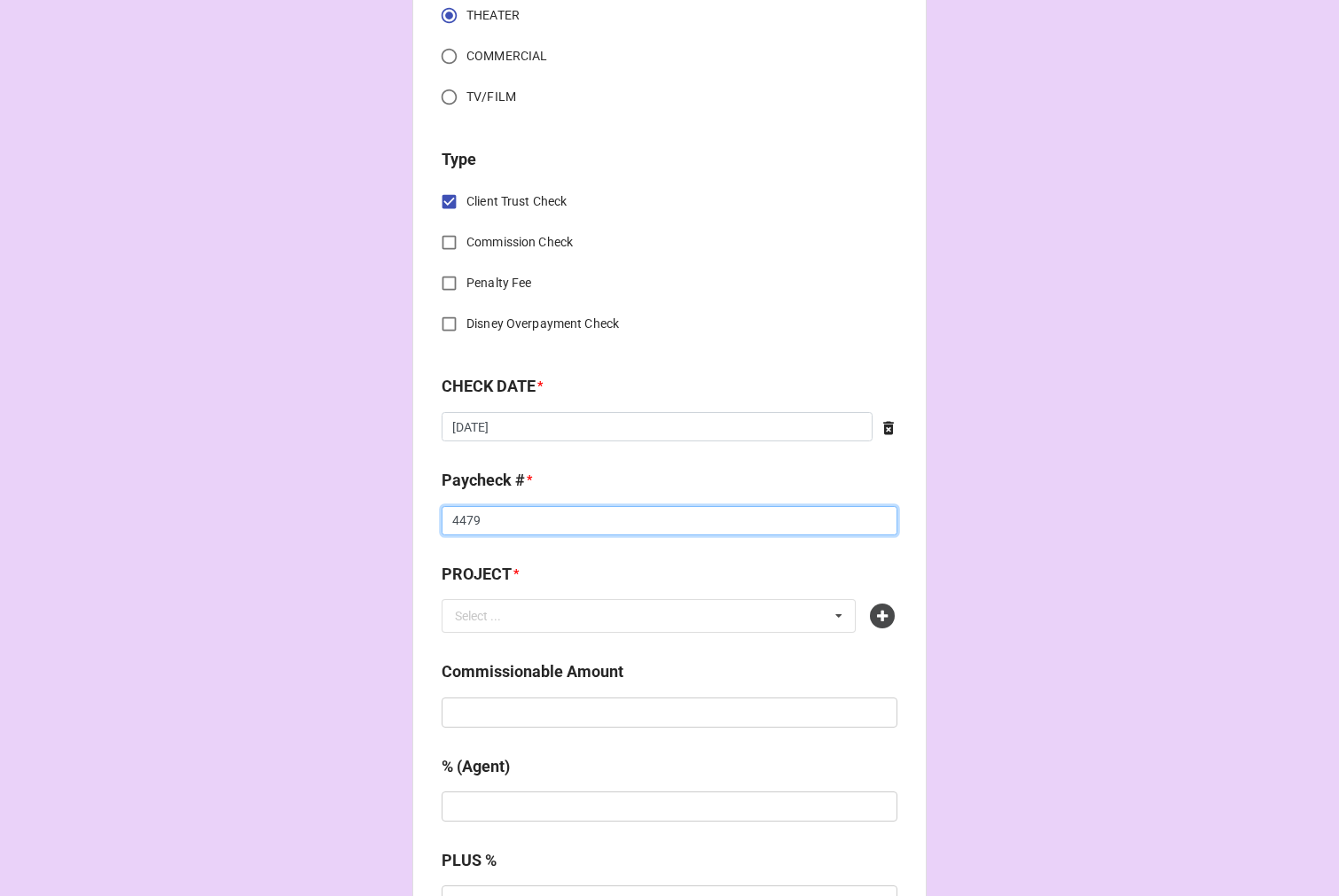
scroll to position [688, 0]
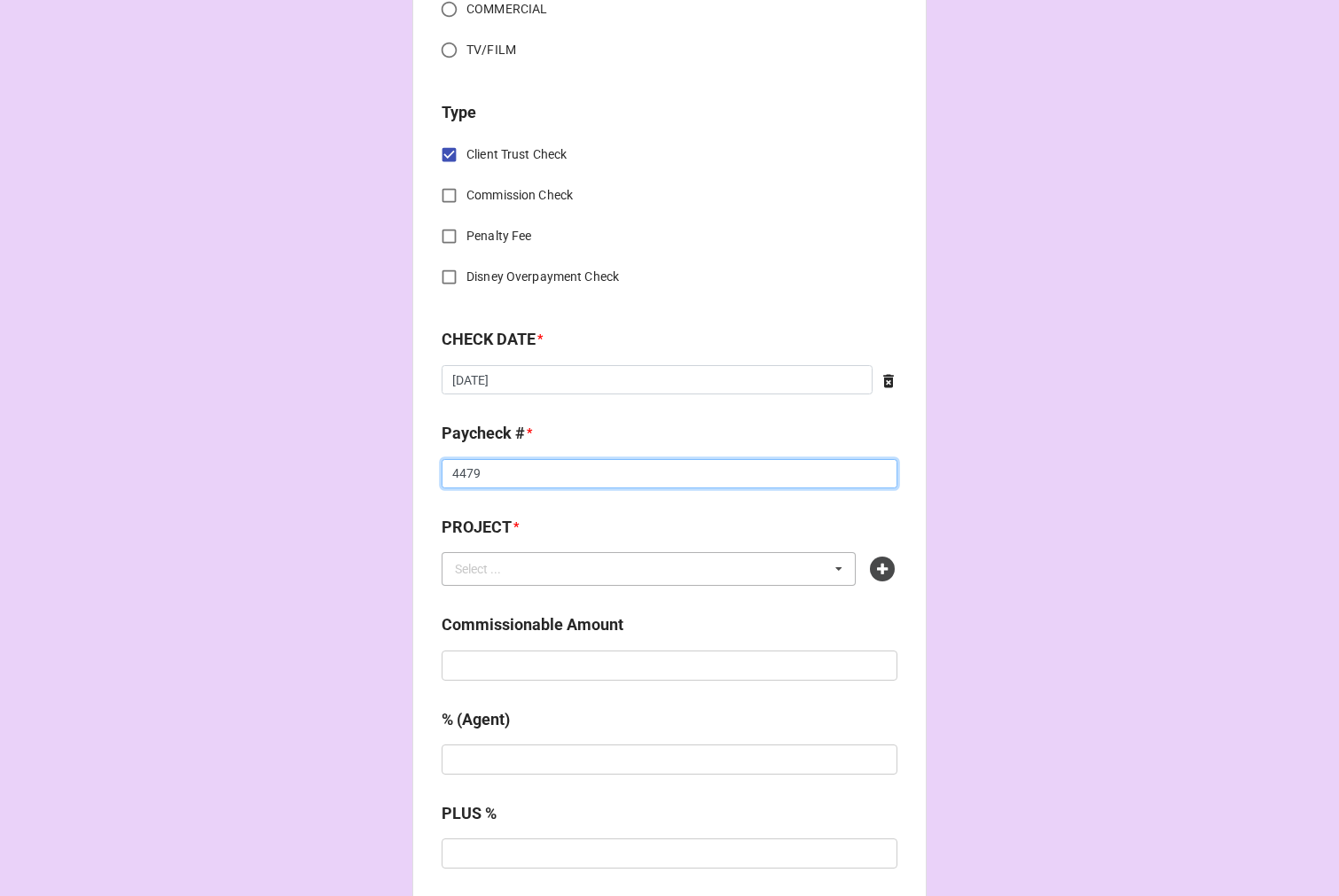
type input "4479"
click at [543, 571] on div "Select ... No results found." at bounding box center [649, 568] width 414 height 34
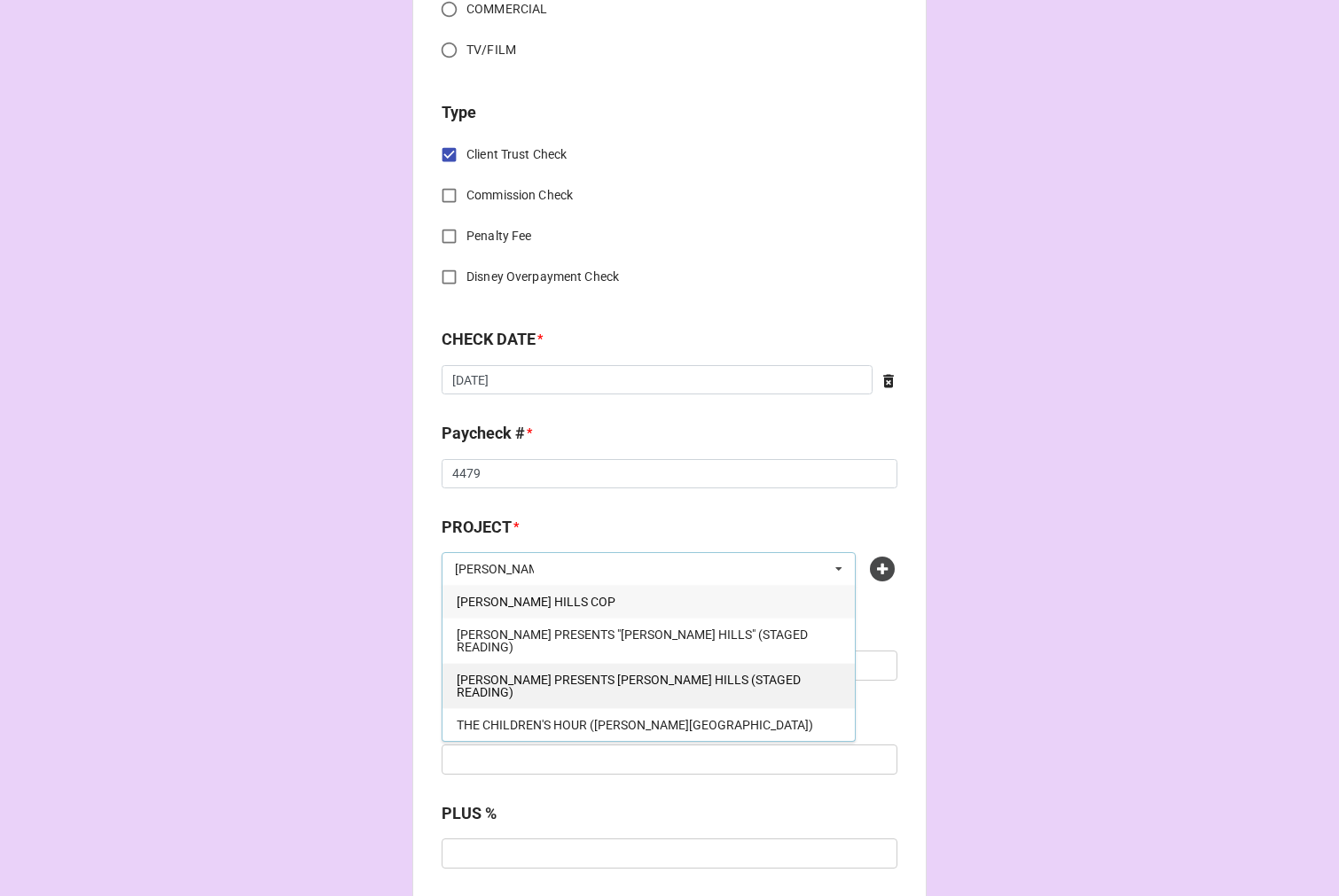
type input "beverly"
click at [683, 674] on span "MICHAEL AUSIELLO PRESENTS BEVERLY HILLS (STAGED READING)" at bounding box center [628, 686] width 344 height 27
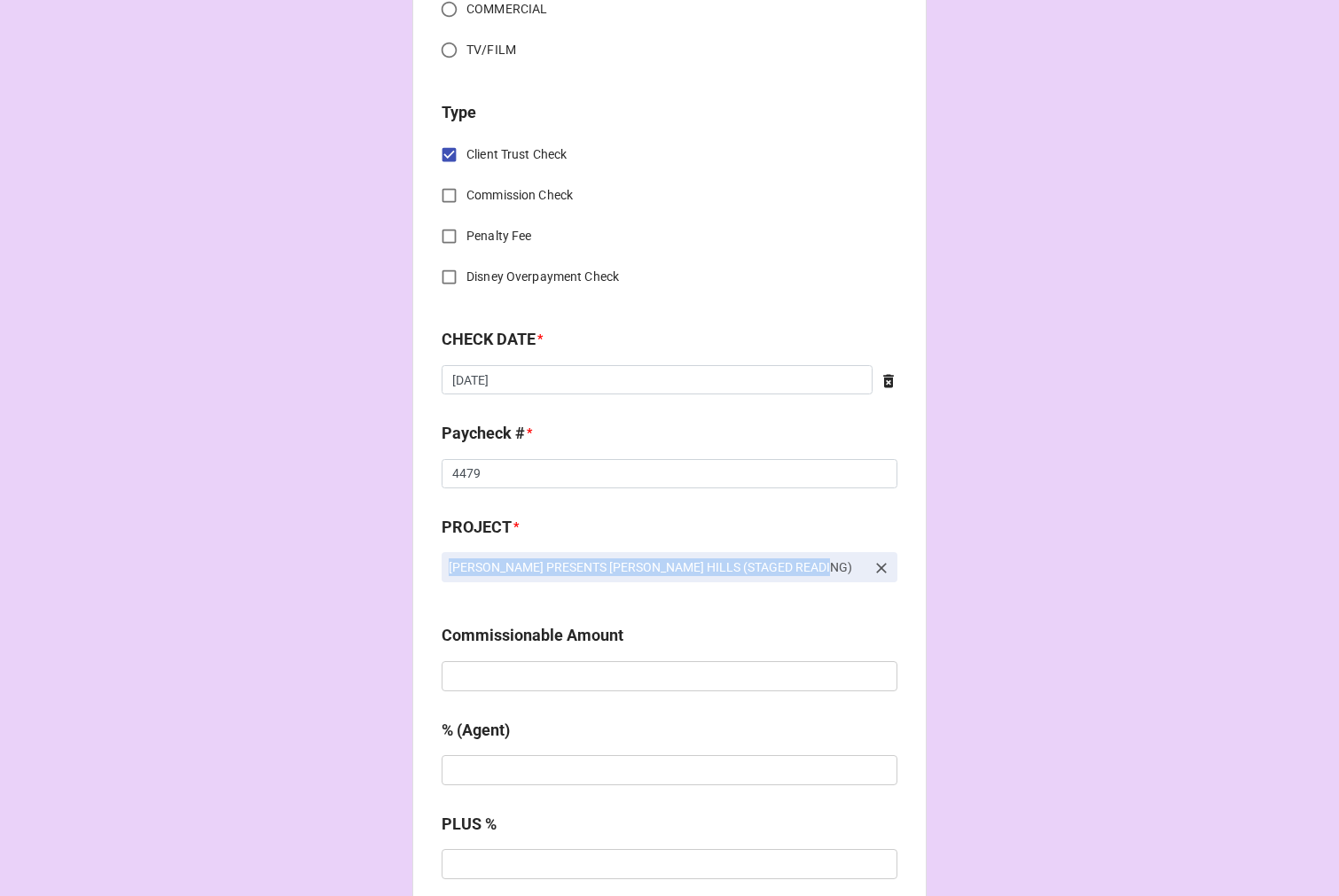
drag, startPoint x: 820, startPoint y: 564, endPoint x: 385, endPoint y: 570, distance: 435.0
click at [361, 570] on div "CHECK PROCESSING FORM Client * Tristan Michael Brown Agent (from Client) Rebecc…" at bounding box center [669, 741] width 1339 height 2860
copy p "MICHAEL AUSIELLO PRESENTS BEVERLY HILLS (STAGED READING)"
click at [876, 563] on icon at bounding box center [881, 568] width 17 height 17
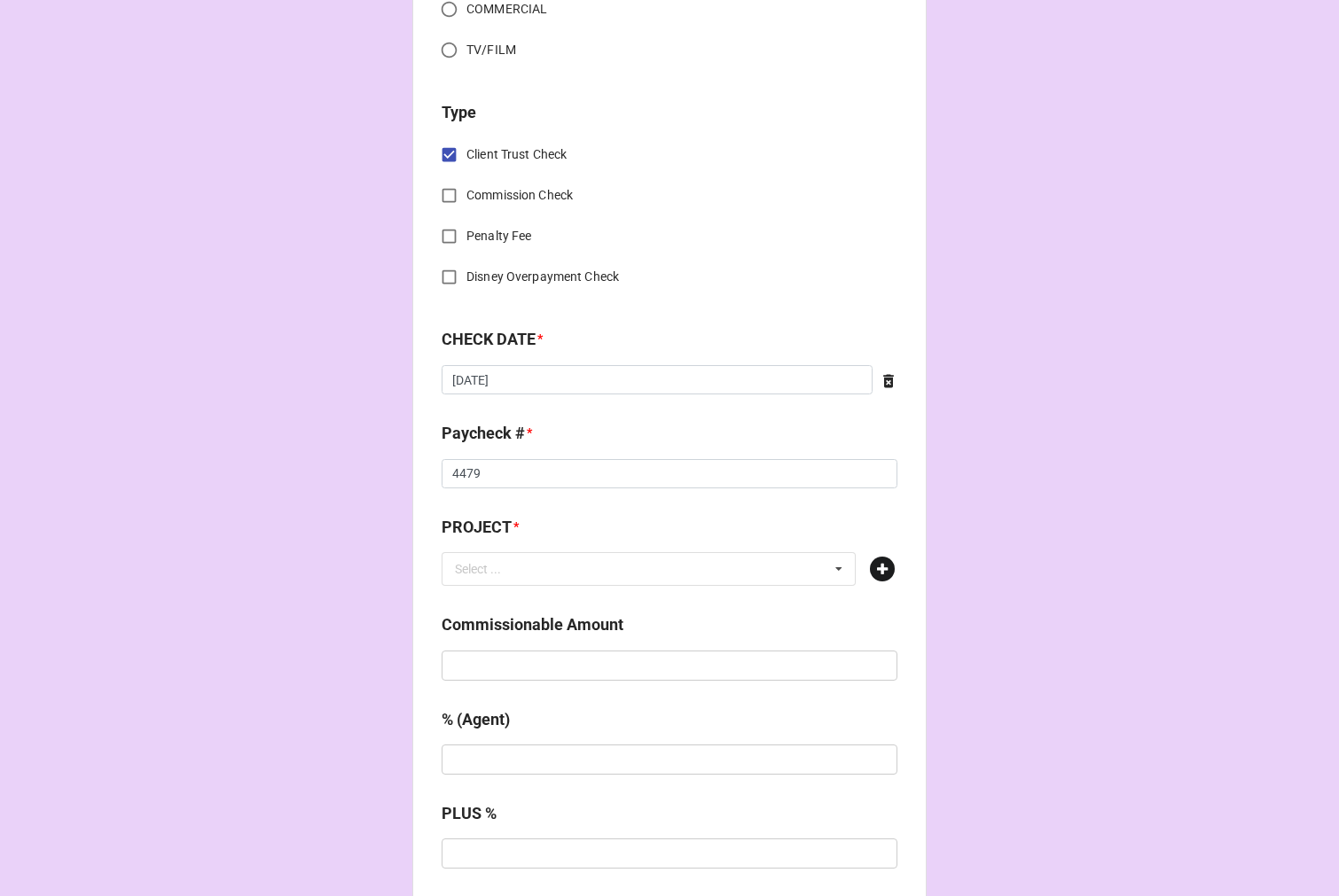
click at [887, 565] on icon at bounding box center [883, 569] width 25 height 25
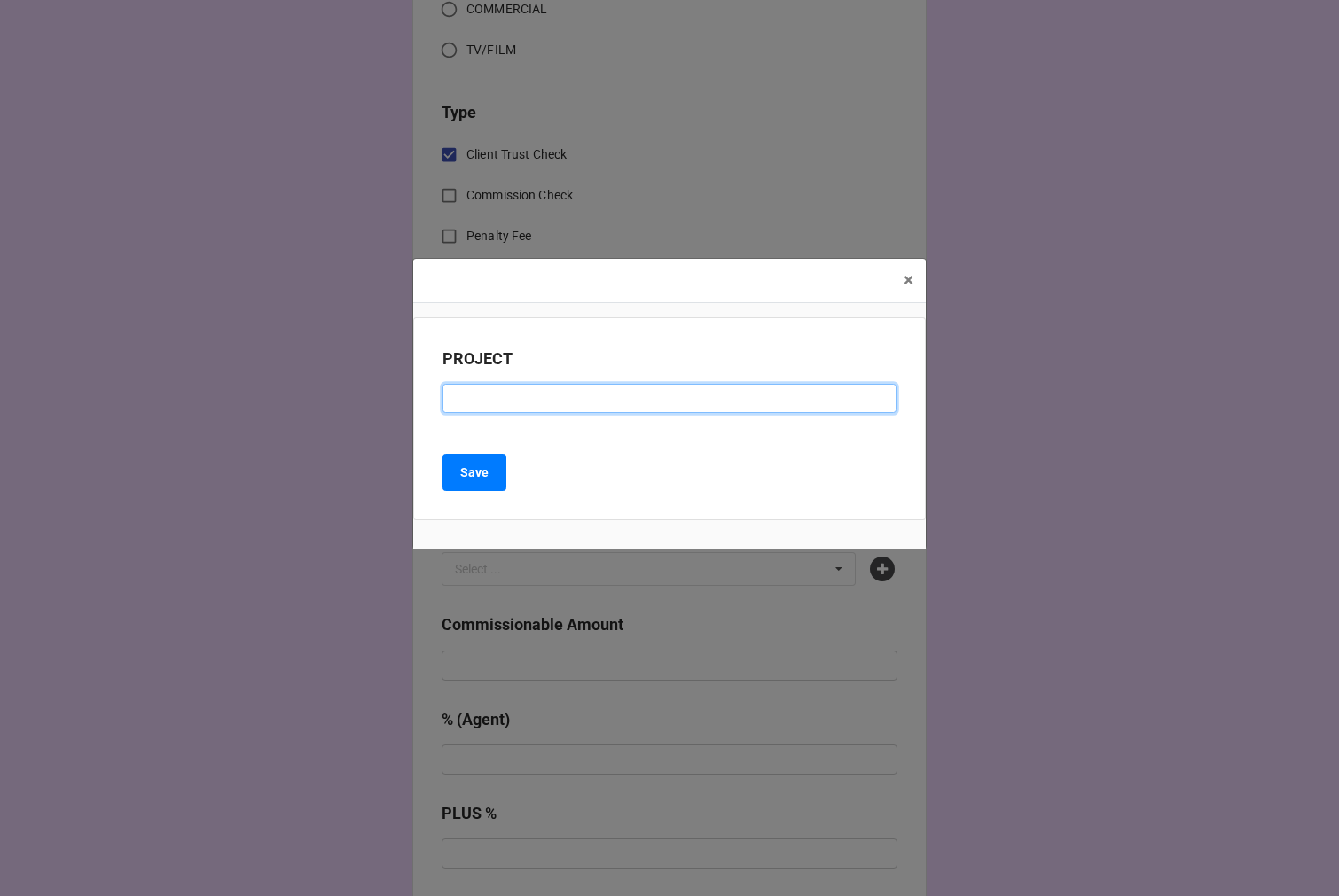
click at [509, 394] on input at bounding box center [669, 398] width 453 height 30
paste input "MICHAEL AUSIELLO PRESENTS BEVERLY HILLS (STAGED READING)"
drag, startPoint x: 703, startPoint y: 401, endPoint x: 1572, endPoint y: 514, distance: 876.3
click at [1338, 514] on html "CHECK PROCESSING FORM Client * Tristan Michael Brown Agent (from Client) Rebecc…" at bounding box center [669, 448] width 1339 height 896
type input "MICHAEL AUSIELLO PRESENTS BEVERLY HILLS"
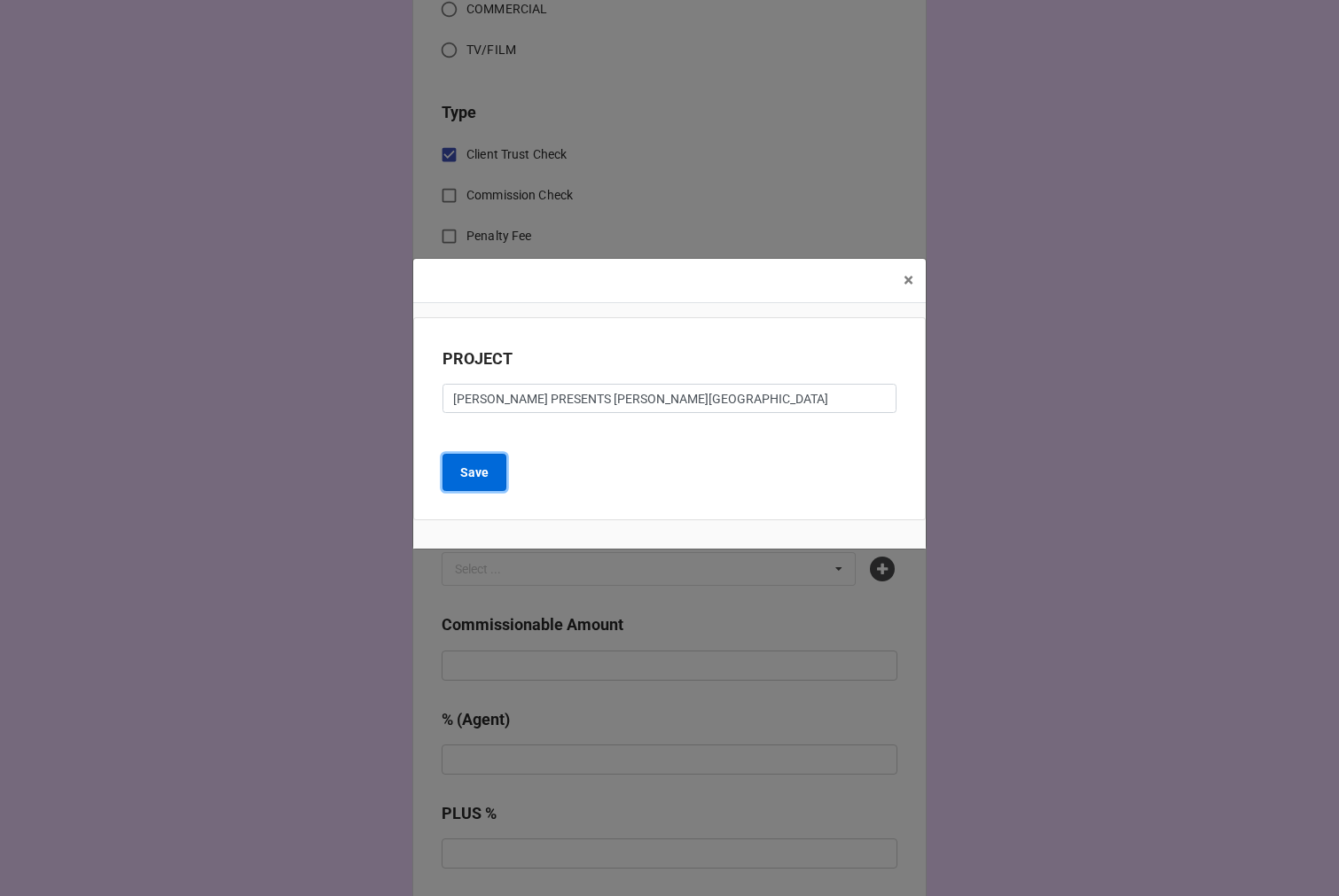
click at [473, 471] on b "Save" at bounding box center [474, 473] width 28 height 18
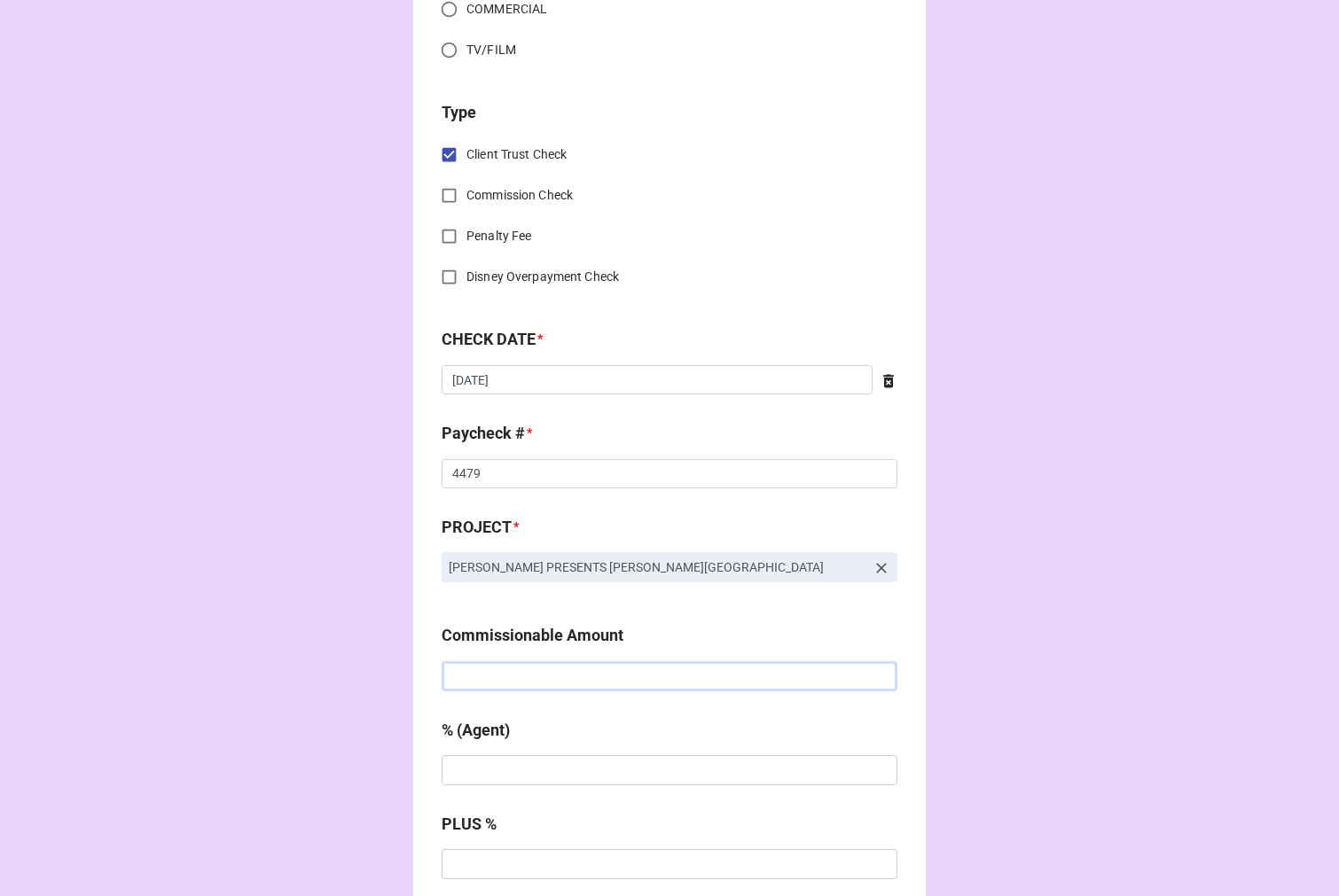
click at [548, 680] on input "text" at bounding box center [669, 676] width 455 height 30
type input "$200.00"
type input "10%"
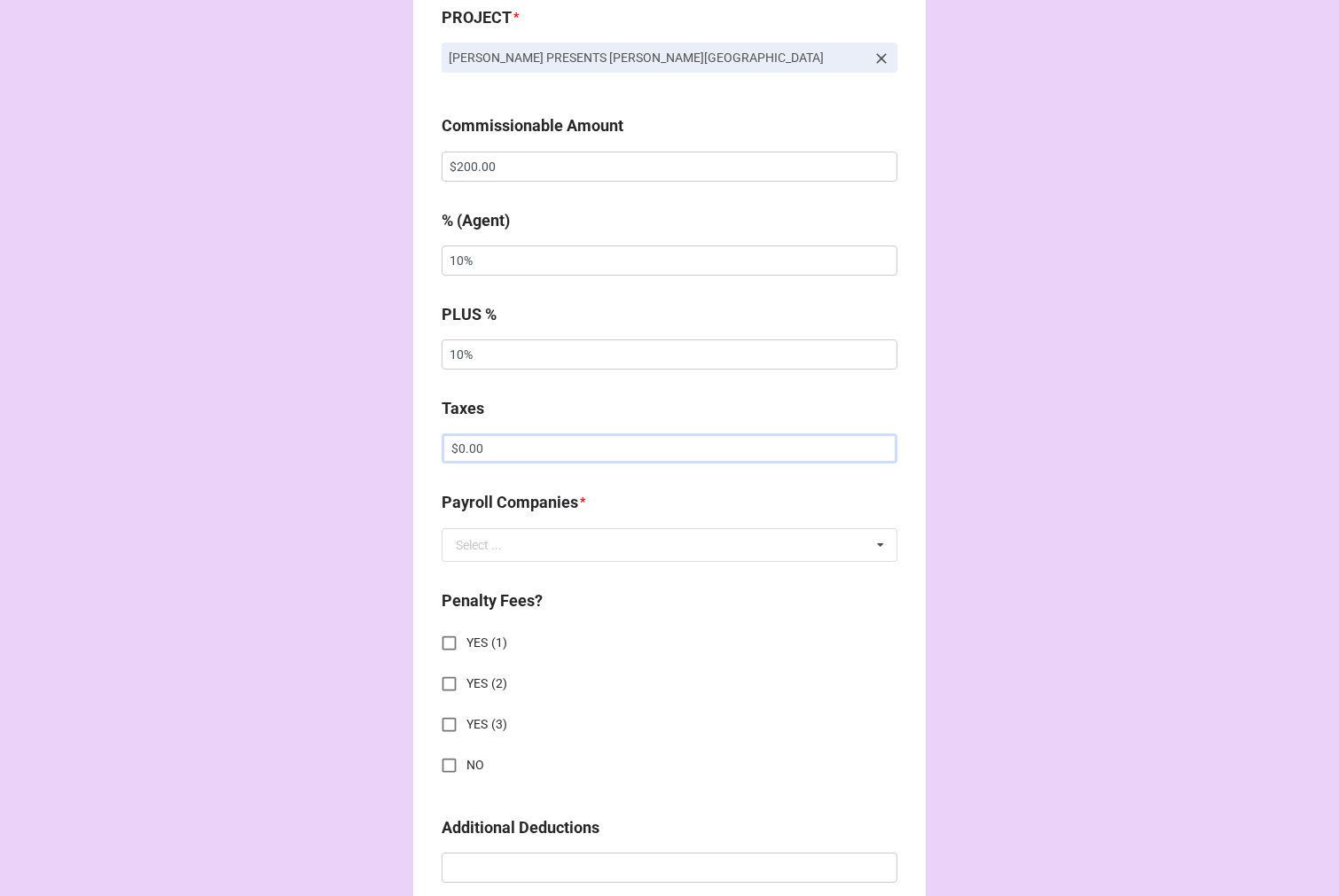
type input "$0.00"
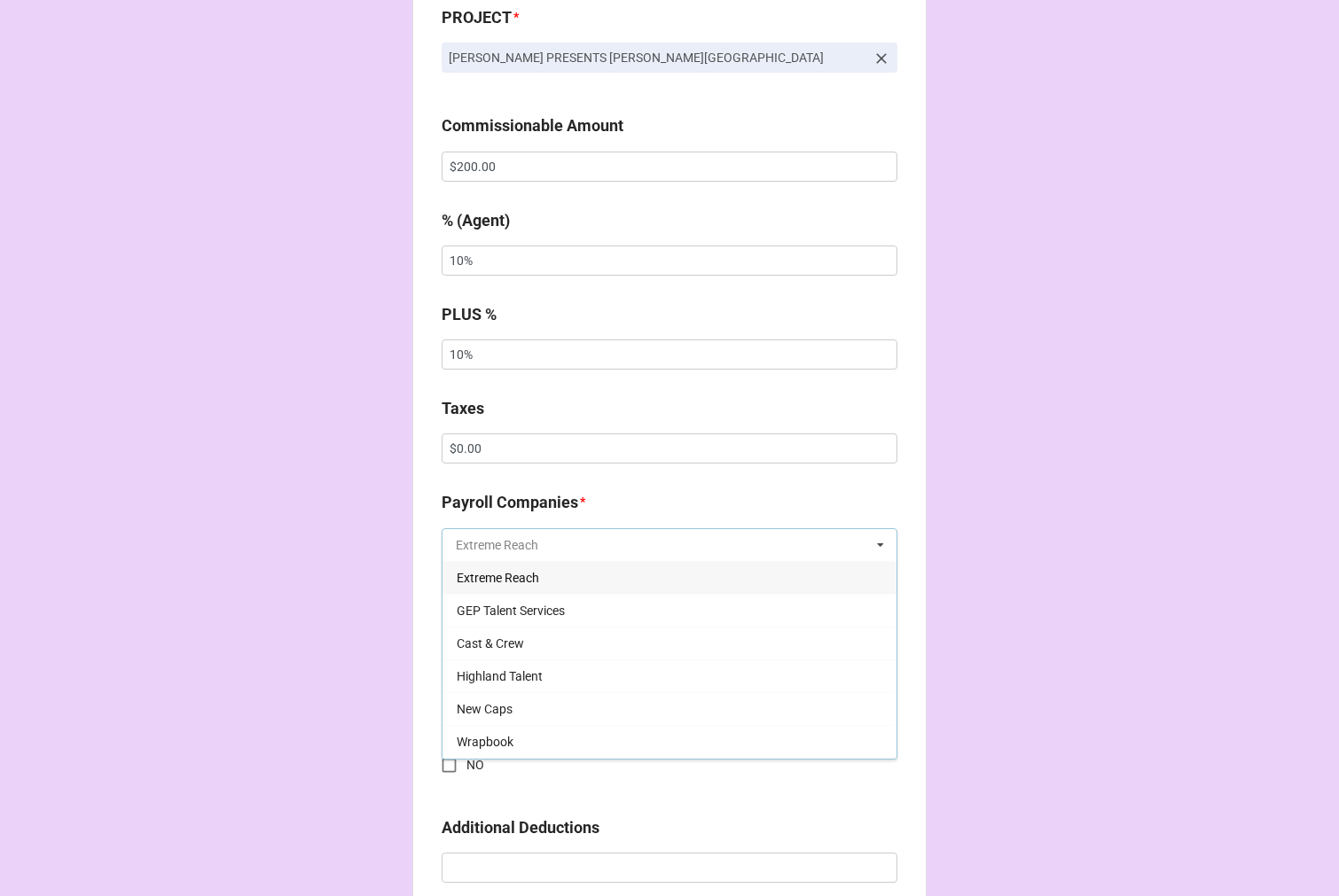
scroll to position [295, 0]
click at [484, 741] on div "Other" at bounding box center [669, 742] width 453 height 33
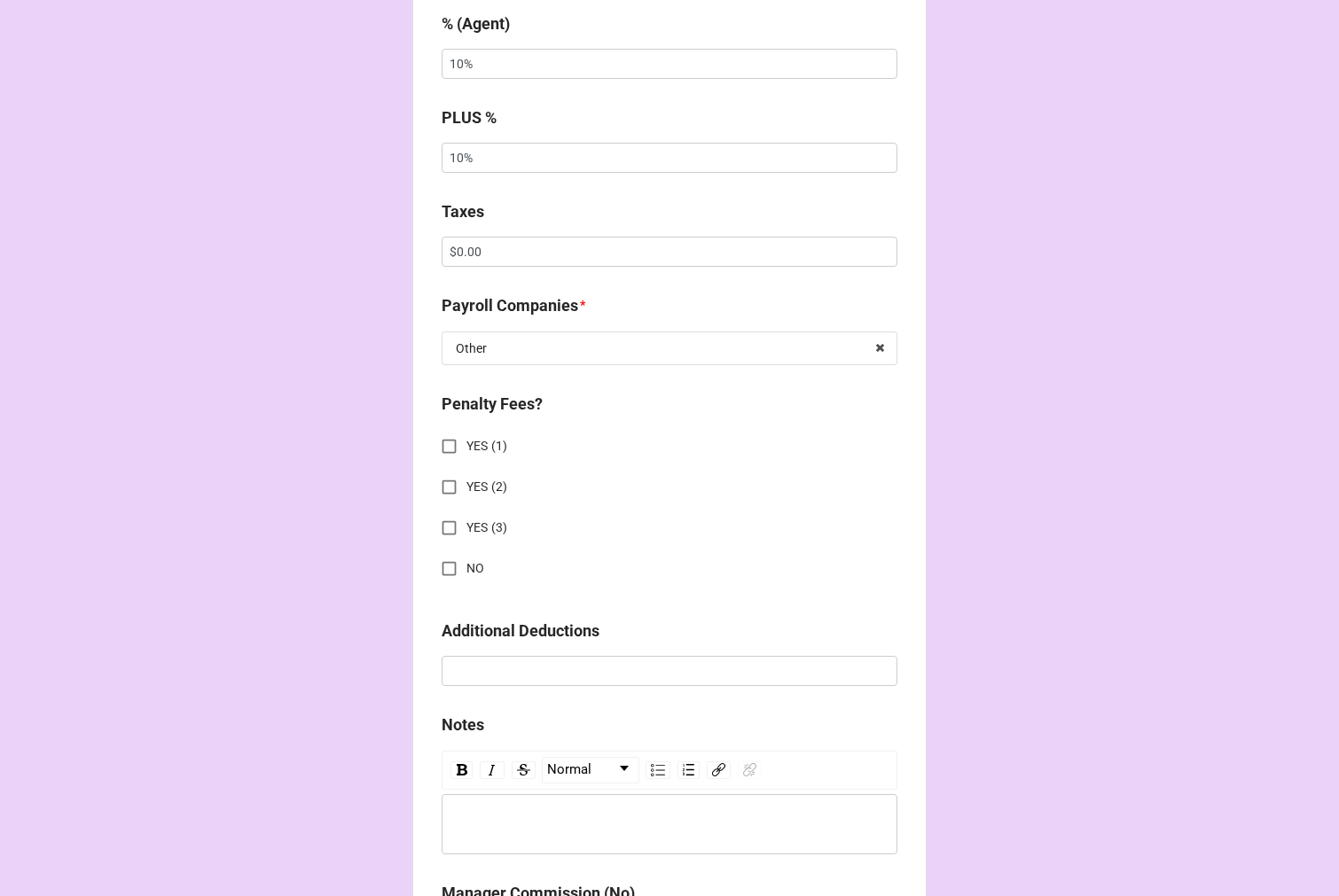
click at [447, 573] on input "NO" at bounding box center [450, 568] width 35 height 35
checkbox input "true"
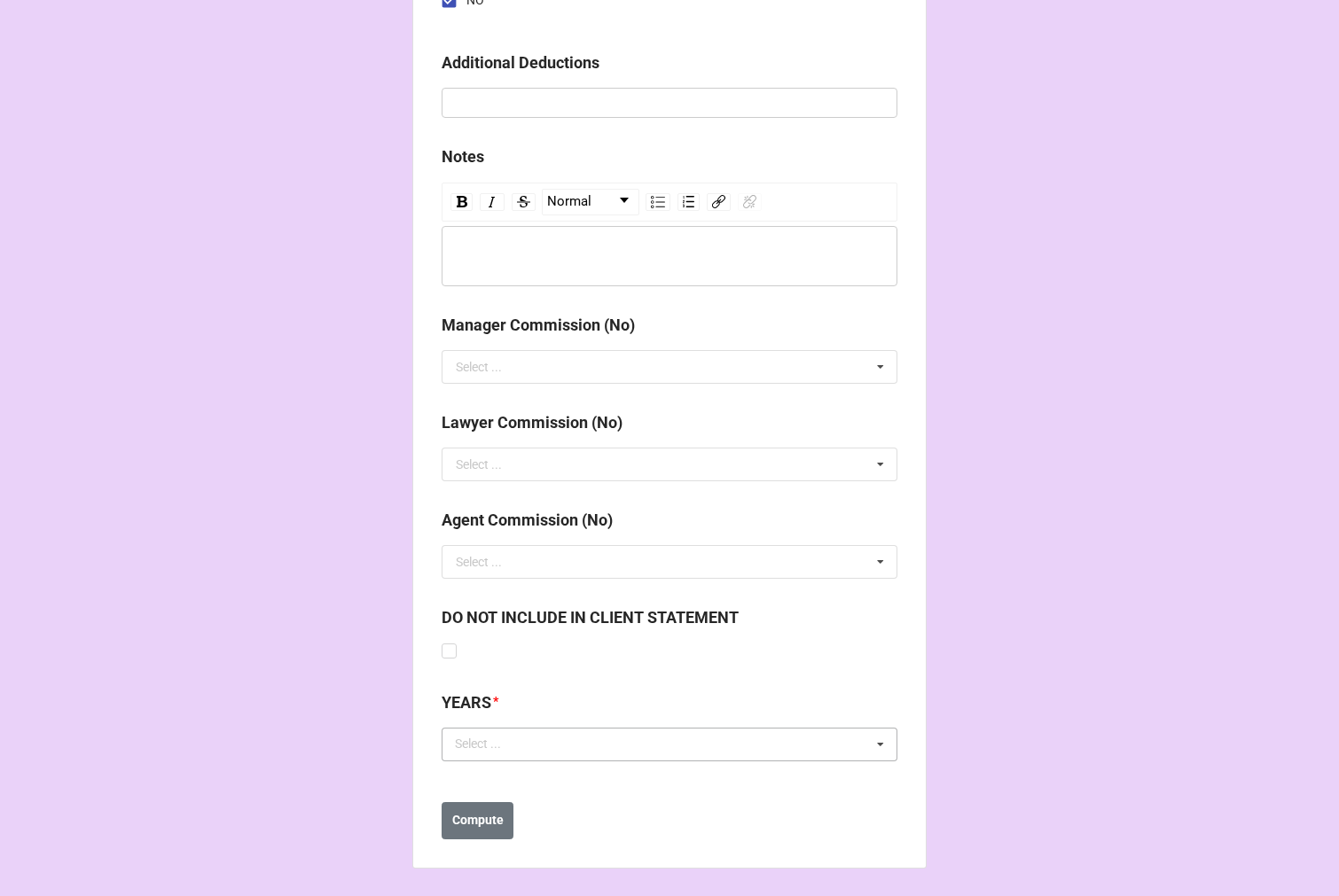
drag, startPoint x: 480, startPoint y: 752, endPoint x: 489, endPoint y: 752, distance: 9.0
click at [481, 752] on div "Select ..." at bounding box center [488, 743] width 76 height 20
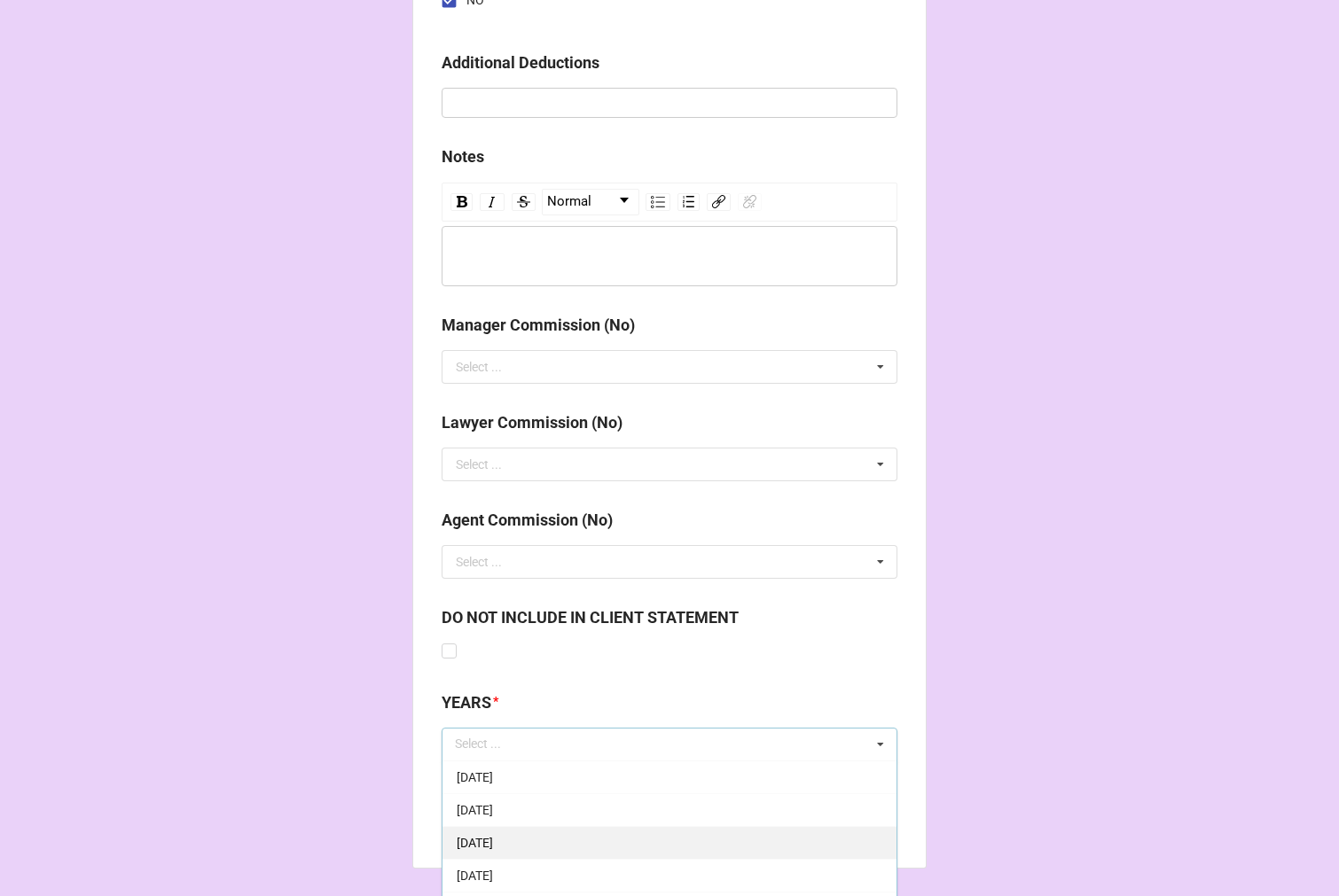
click at [493, 842] on span "[DATE]" at bounding box center [475, 843] width 37 height 14
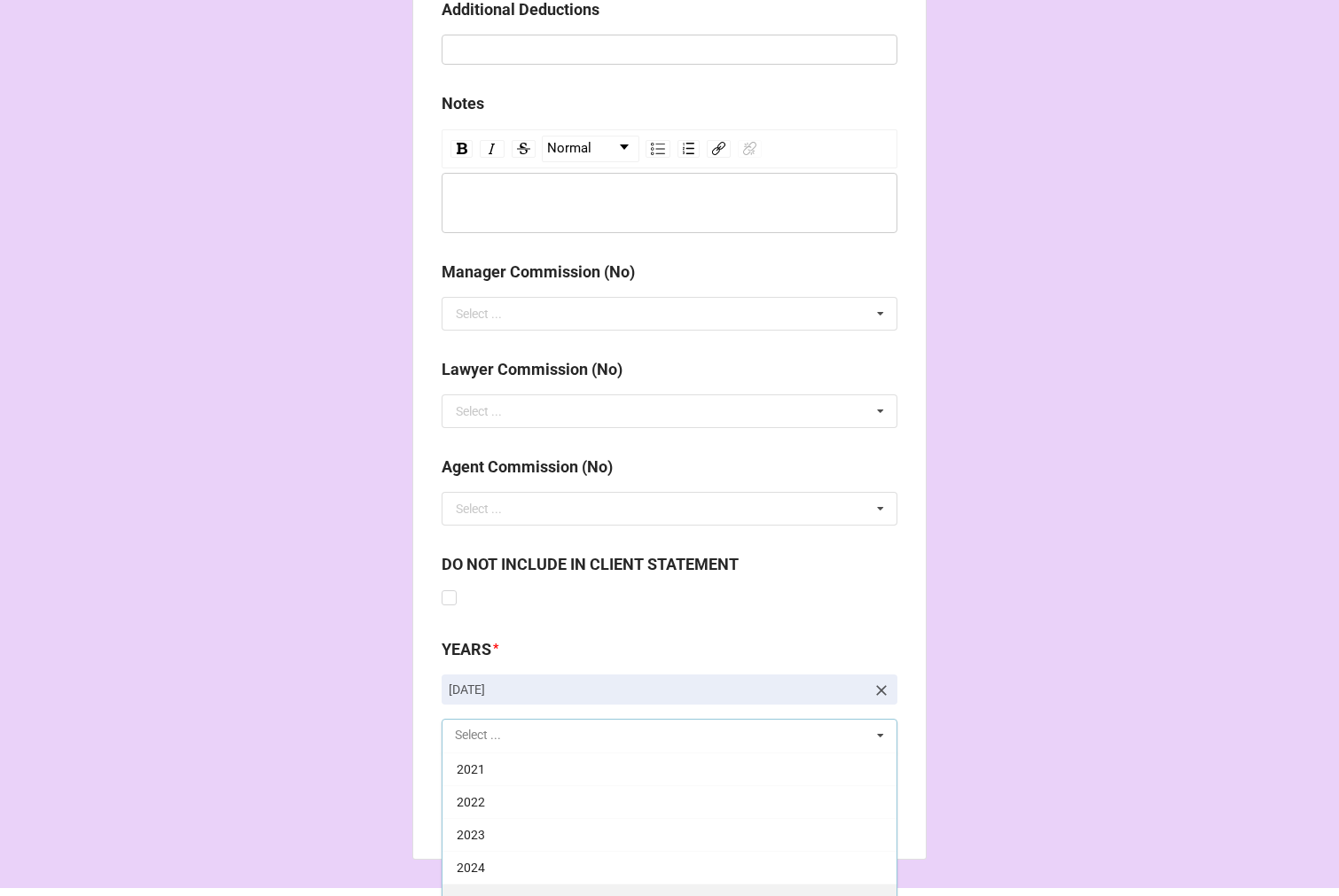
scroll to position [2062, 0]
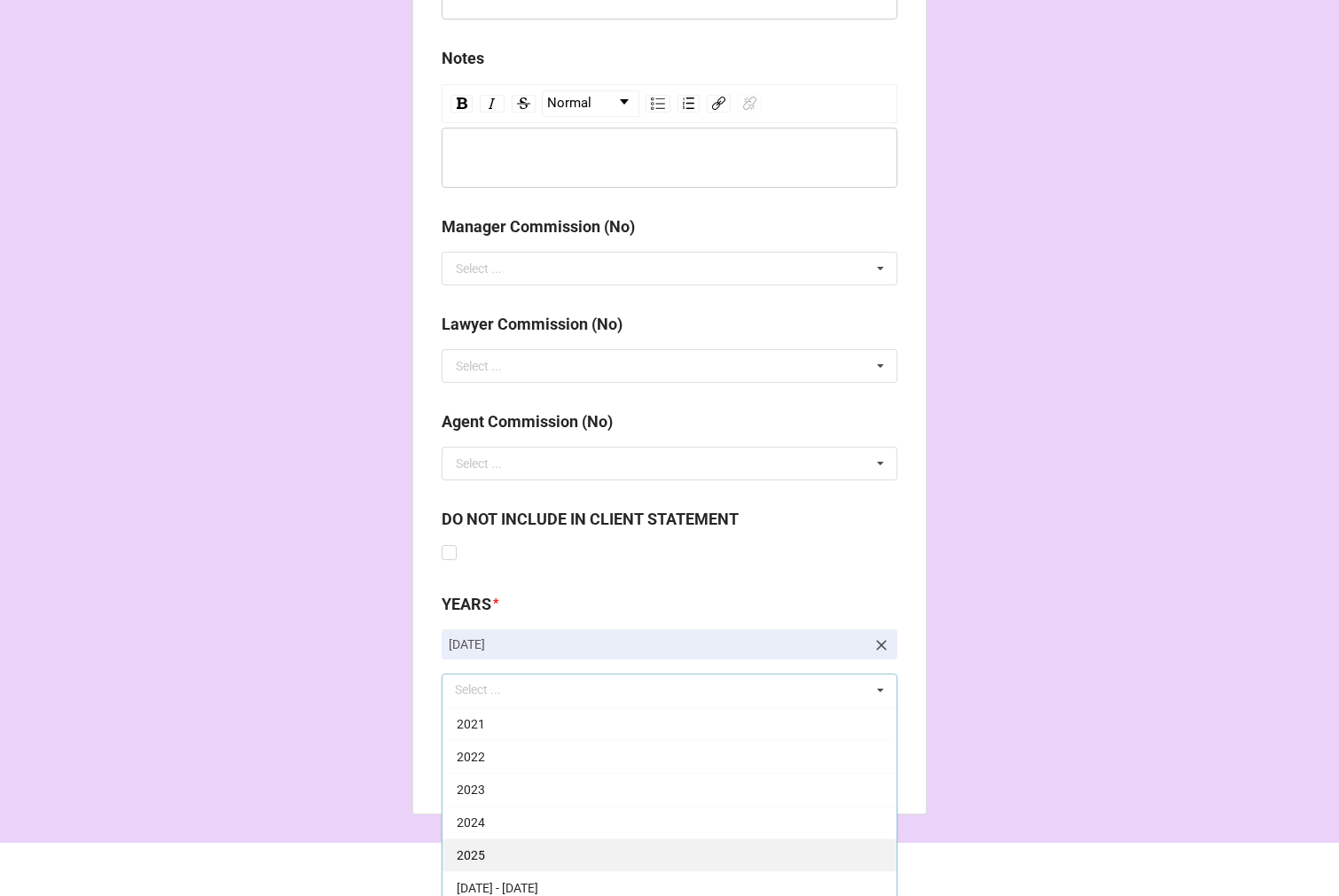
click at [494, 856] on div "2025" at bounding box center [669, 854] width 453 height 33
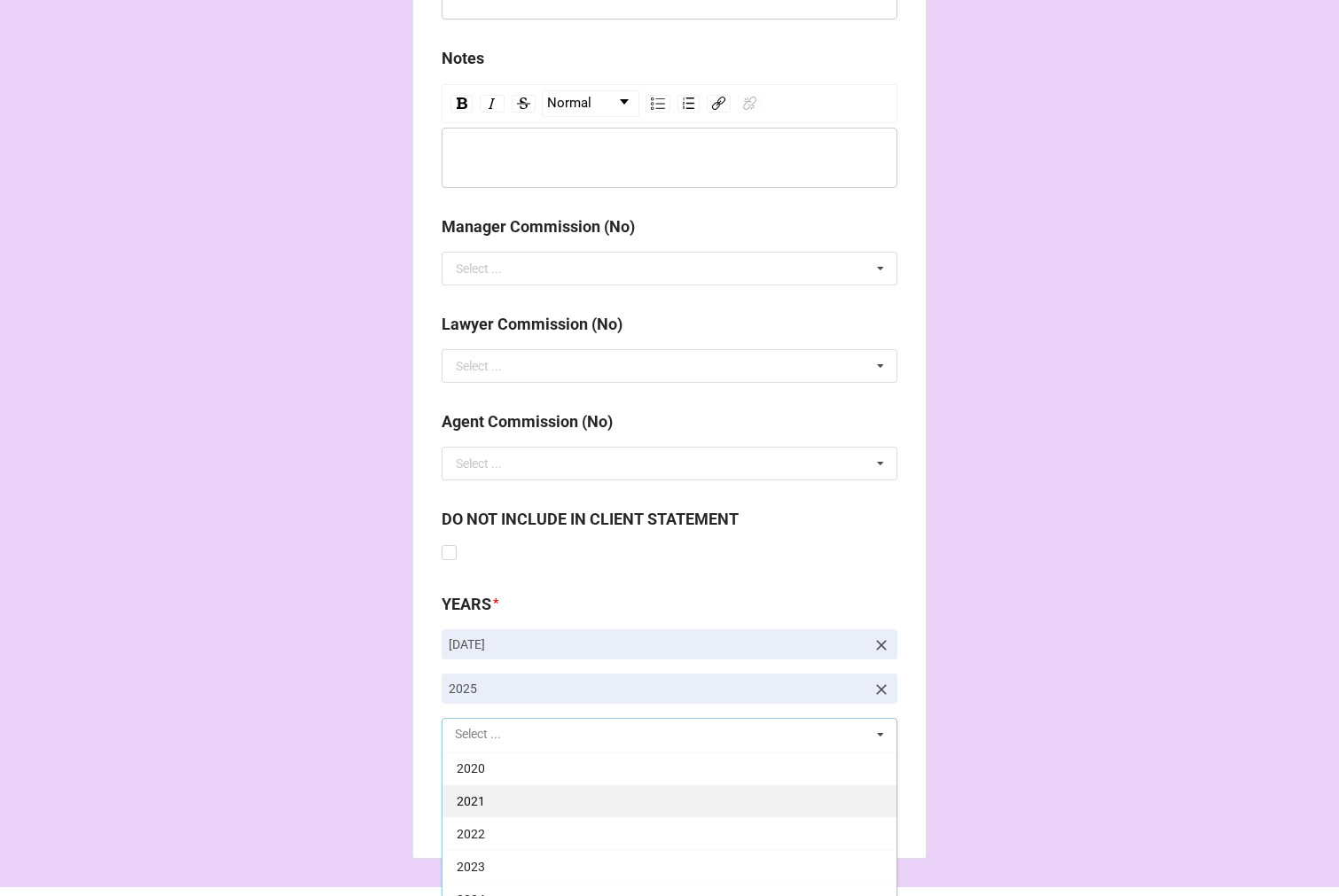
scroll to position [360, 0]
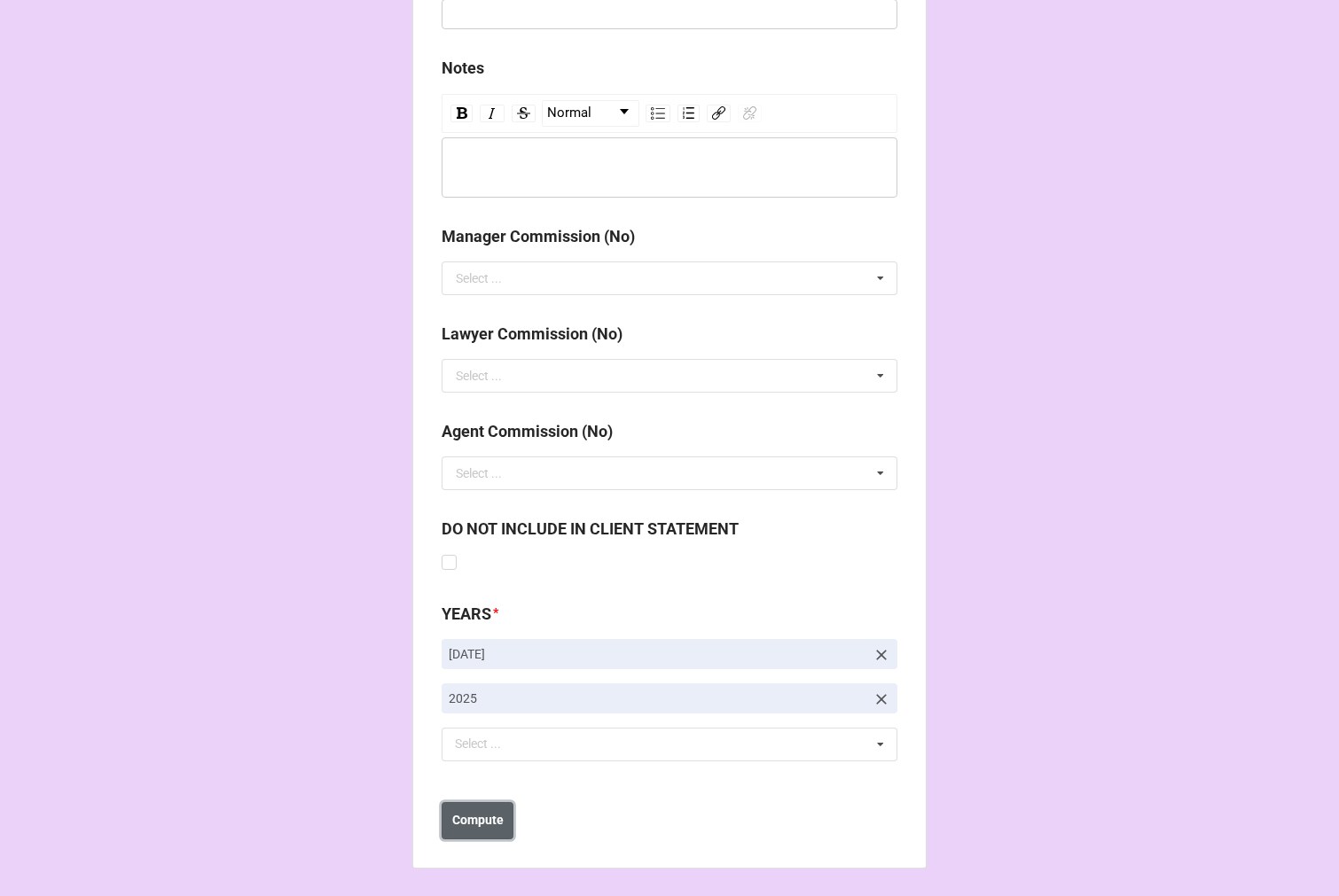
click at [477, 812] on b "Compute" at bounding box center [478, 820] width 51 height 18
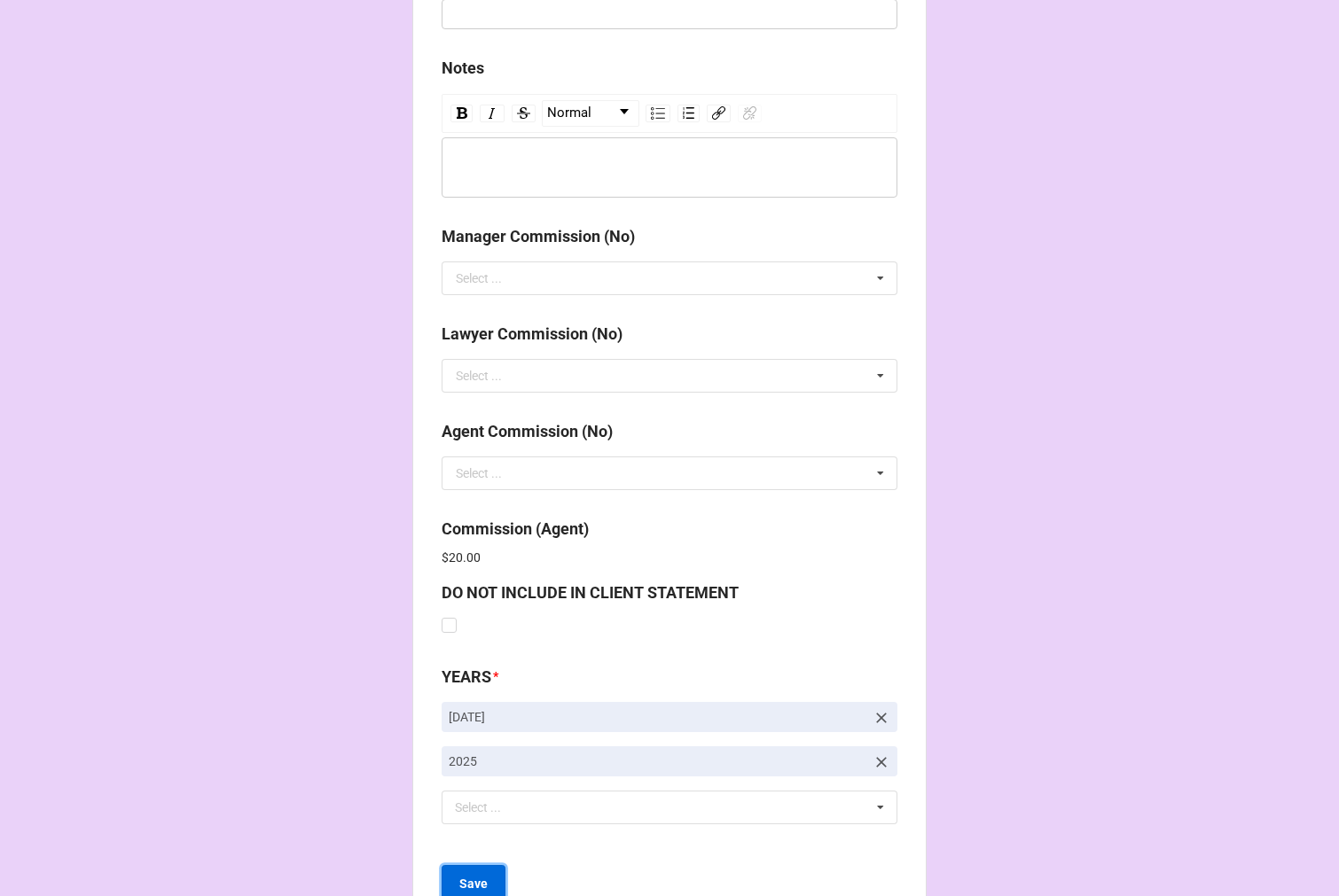
click at [464, 871] on button "Save" at bounding box center [474, 883] width 64 height 38
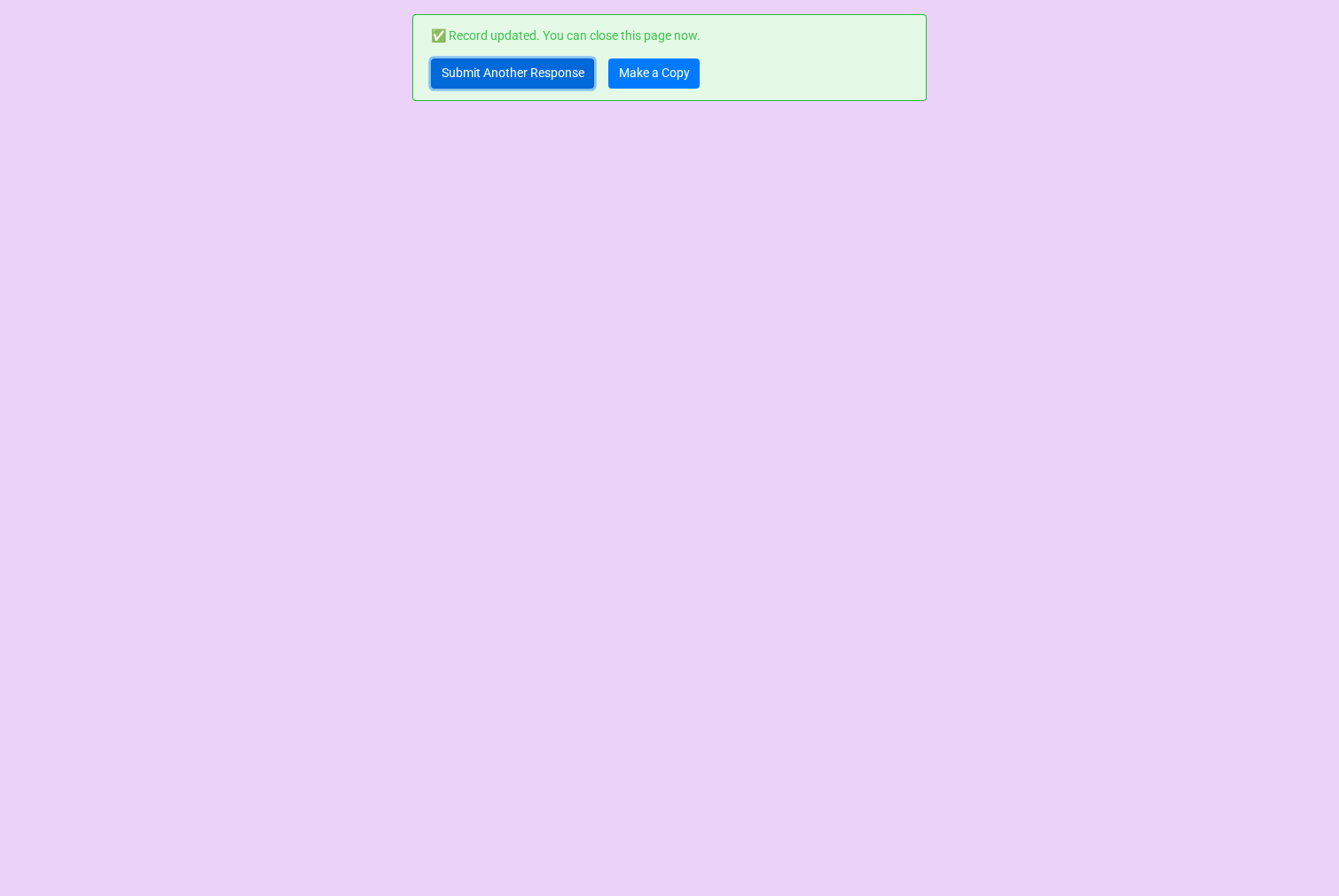
drag, startPoint x: 468, startPoint y: 76, endPoint x: 479, endPoint y: 60, distance: 19.4
click at [468, 76] on link "Submit Another Response" at bounding box center [512, 73] width 163 height 30
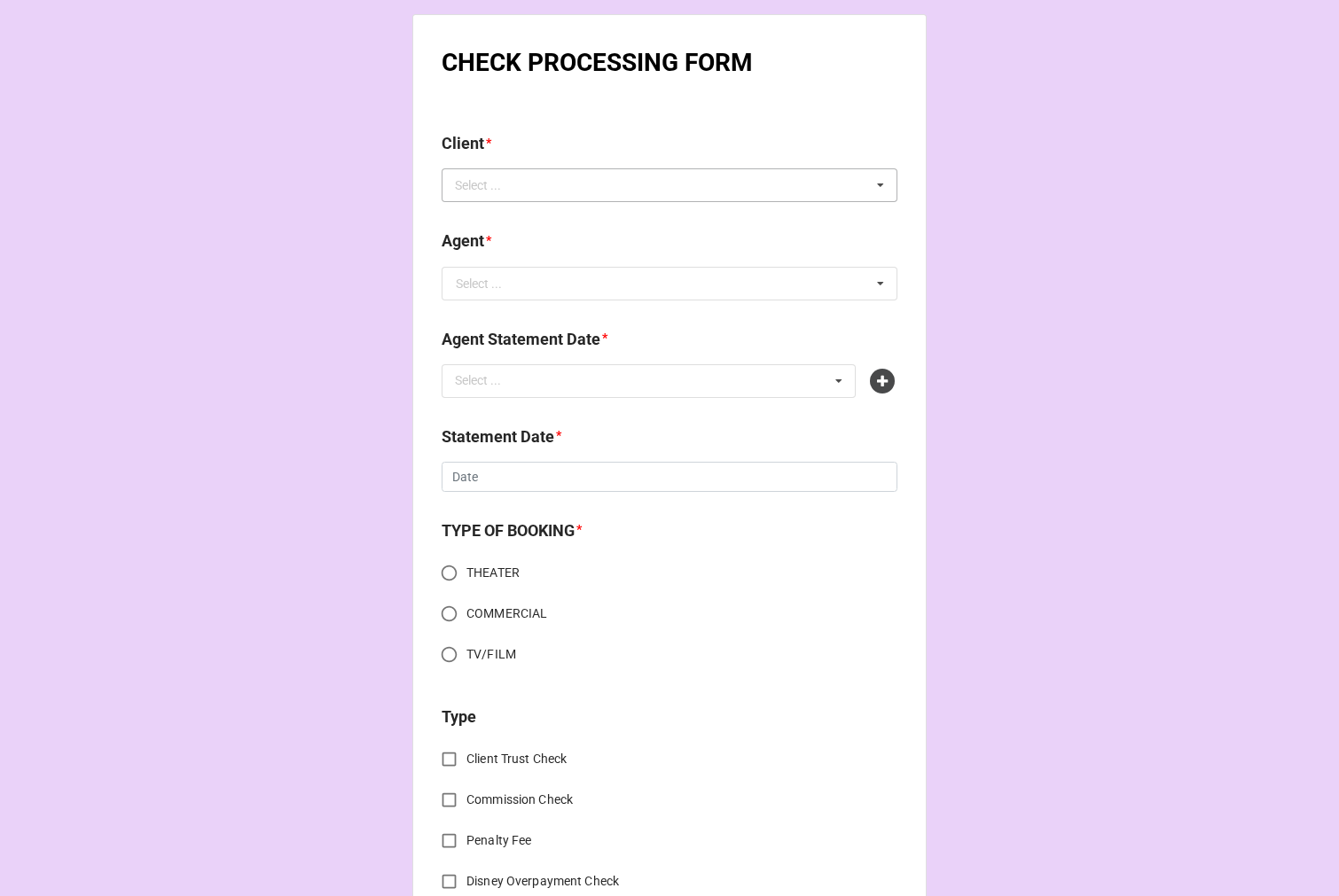
click at [477, 178] on div "Select ..." at bounding box center [488, 186] width 76 height 20
paste input "[PERSON_NAME]"
type input "[PERSON_NAME]"
click at [559, 217] on div "[PERSON_NAME]" at bounding box center [669, 217] width 453 height 33
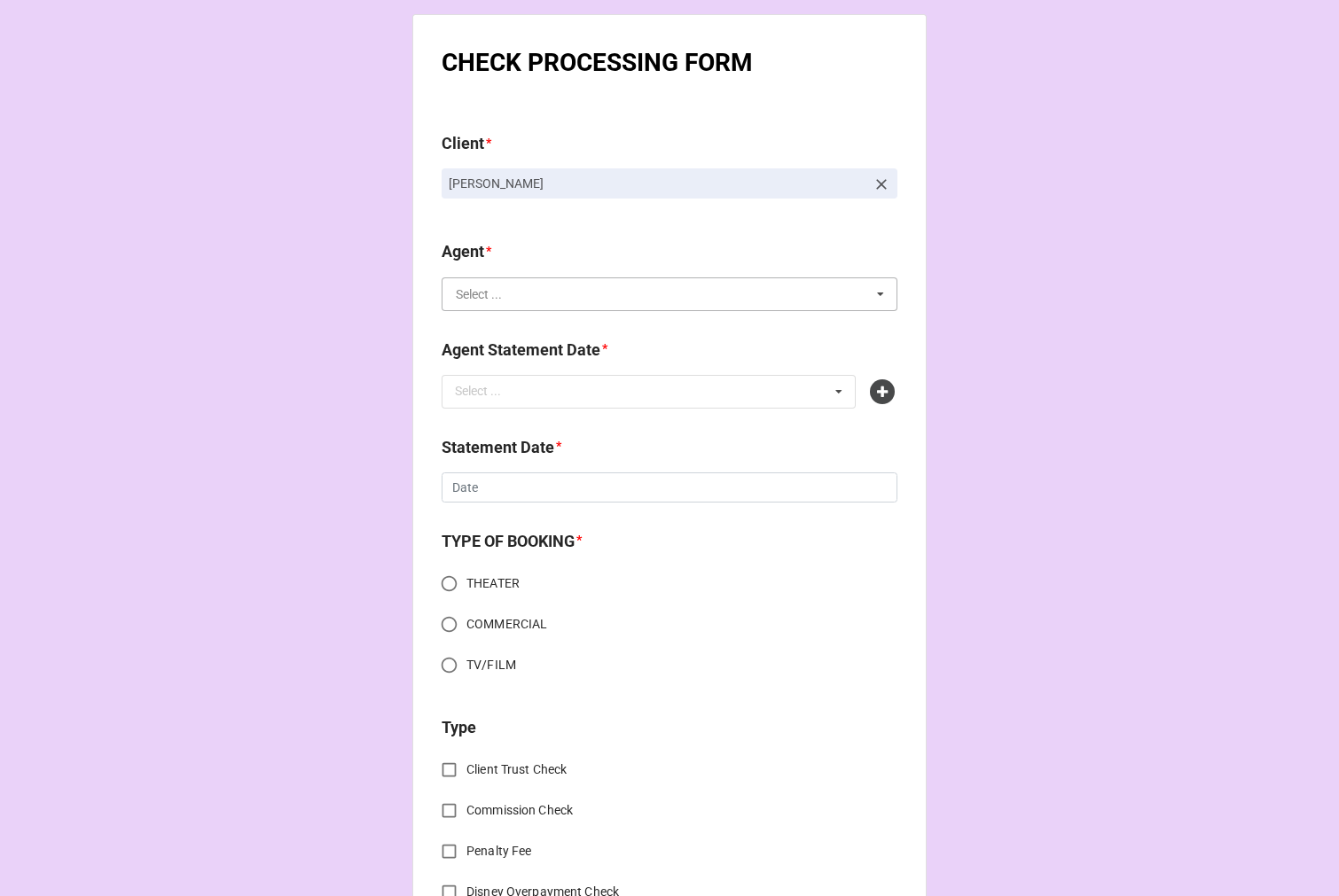
click at [498, 303] on input "text" at bounding box center [669, 294] width 453 height 32
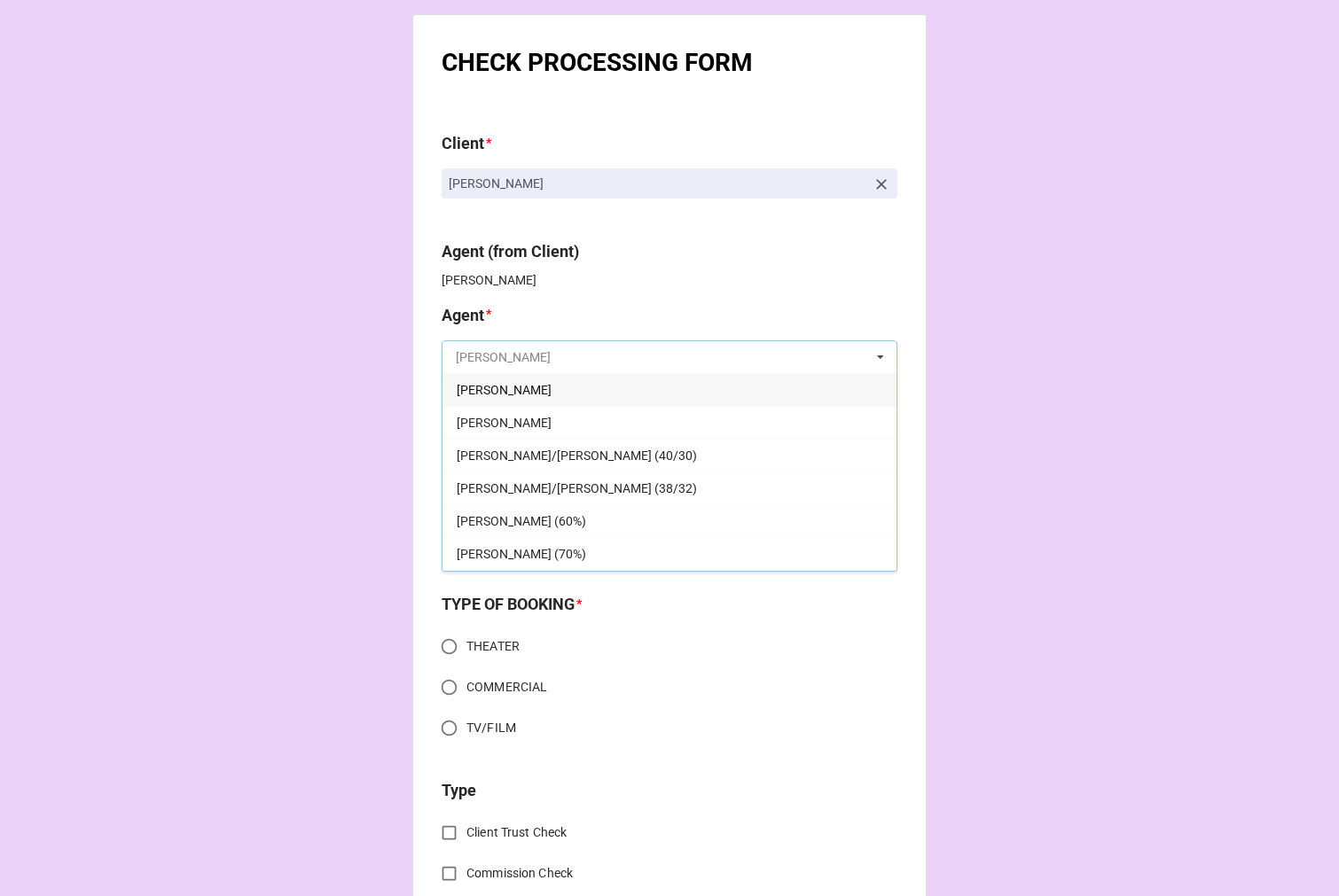
click at [500, 347] on input "text" at bounding box center [669, 357] width 453 height 32
click at [499, 411] on div "[PERSON_NAME]" at bounding box center [669, 422] width 453 height 33
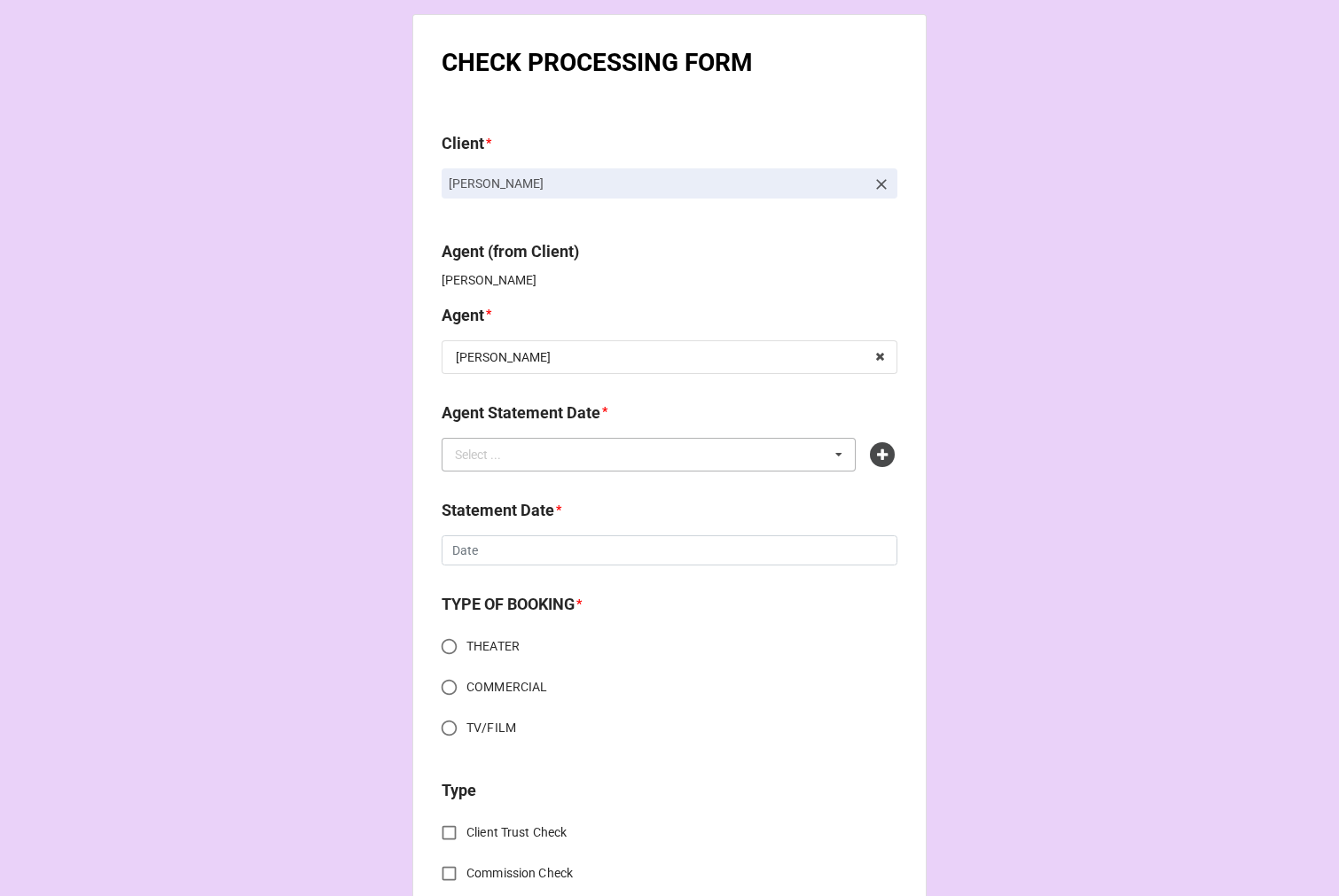
click at [497, 456] on div "Select ..." at bounding box center [488, 453] width 76 height 20
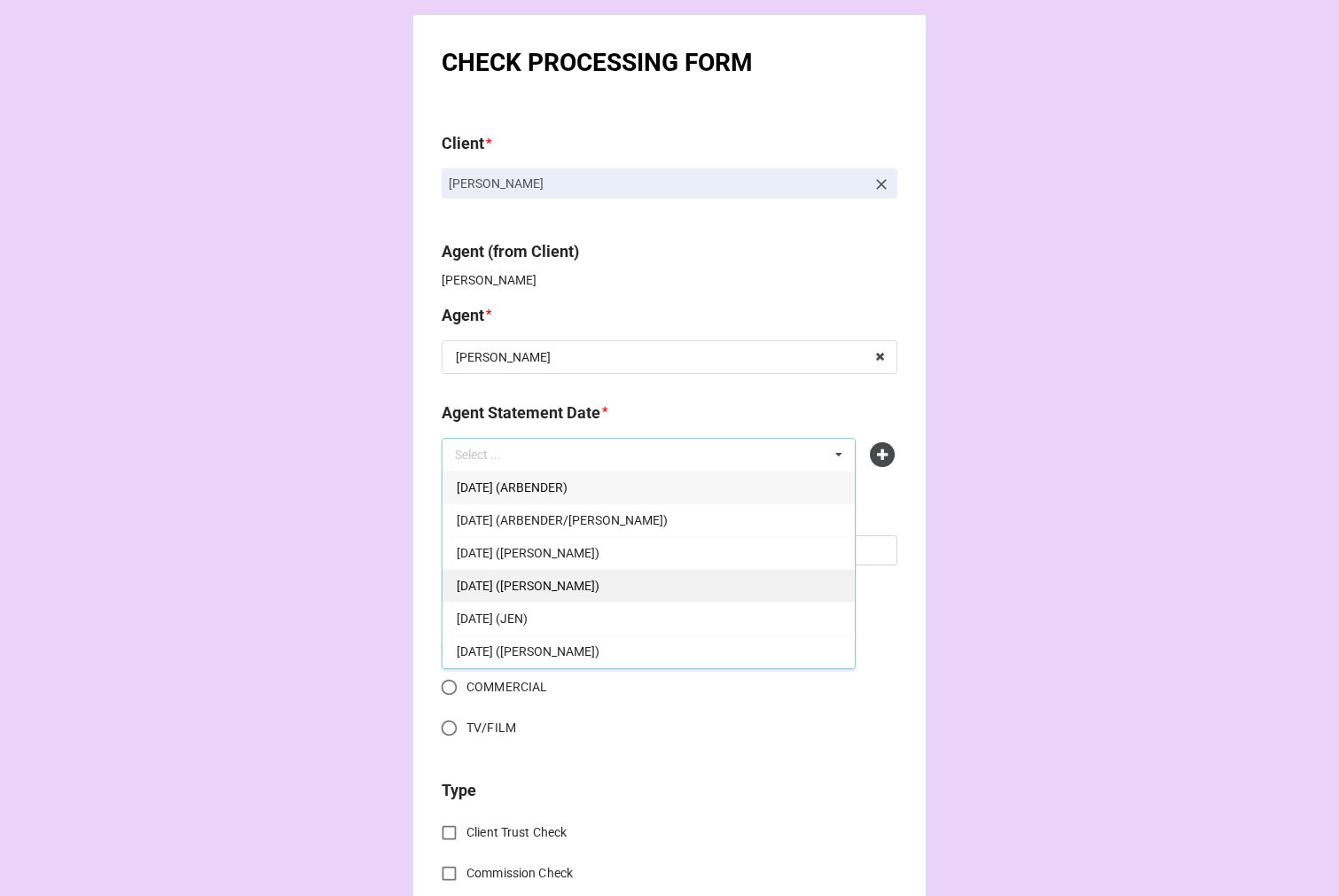
click at [613, 582] on div "[DATE] ([PERSON_NAME])" at bounding box center [649, 586] width 412 height 33
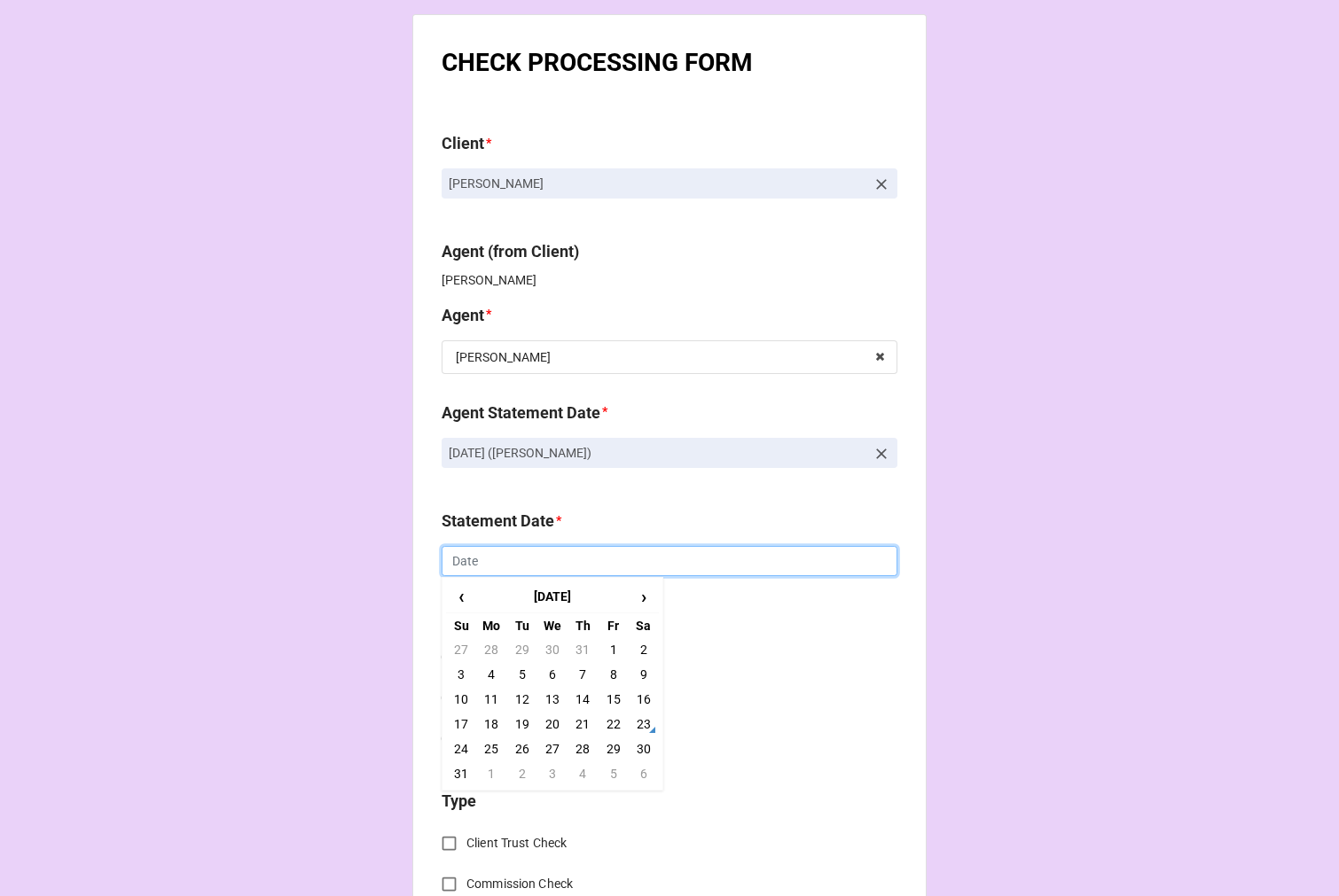
click at [500, 562] on input "text" at bounding box center [669, 561] width 455 height 30
click at [608, 773] on td "5" at bounding box center [612, 774] width 30 height 25
type input "[DATE]"
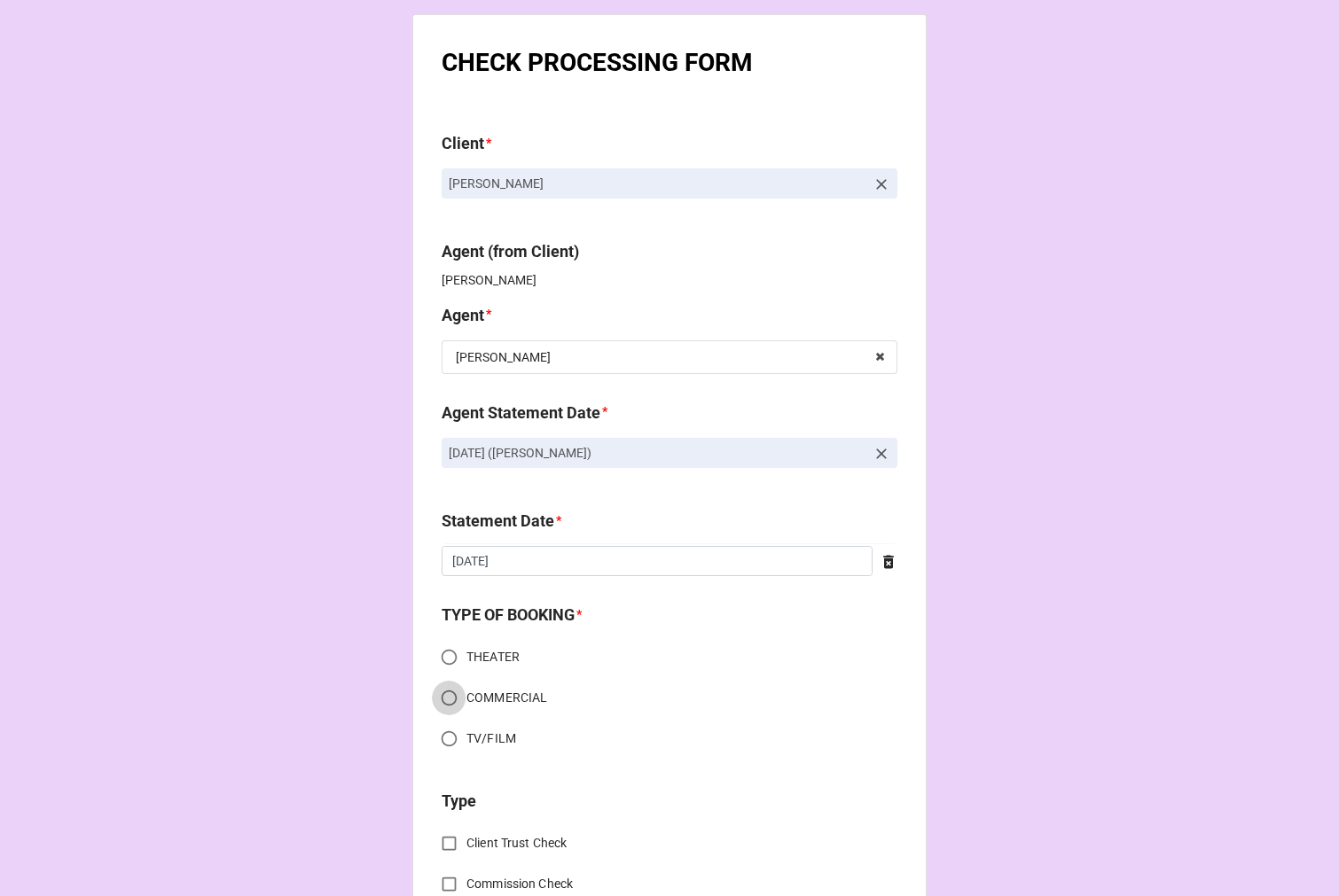
click at [438, 692] on input "COMMERCIAL" at bounding box center [450, 698] width 35 height 35
radio input "true"
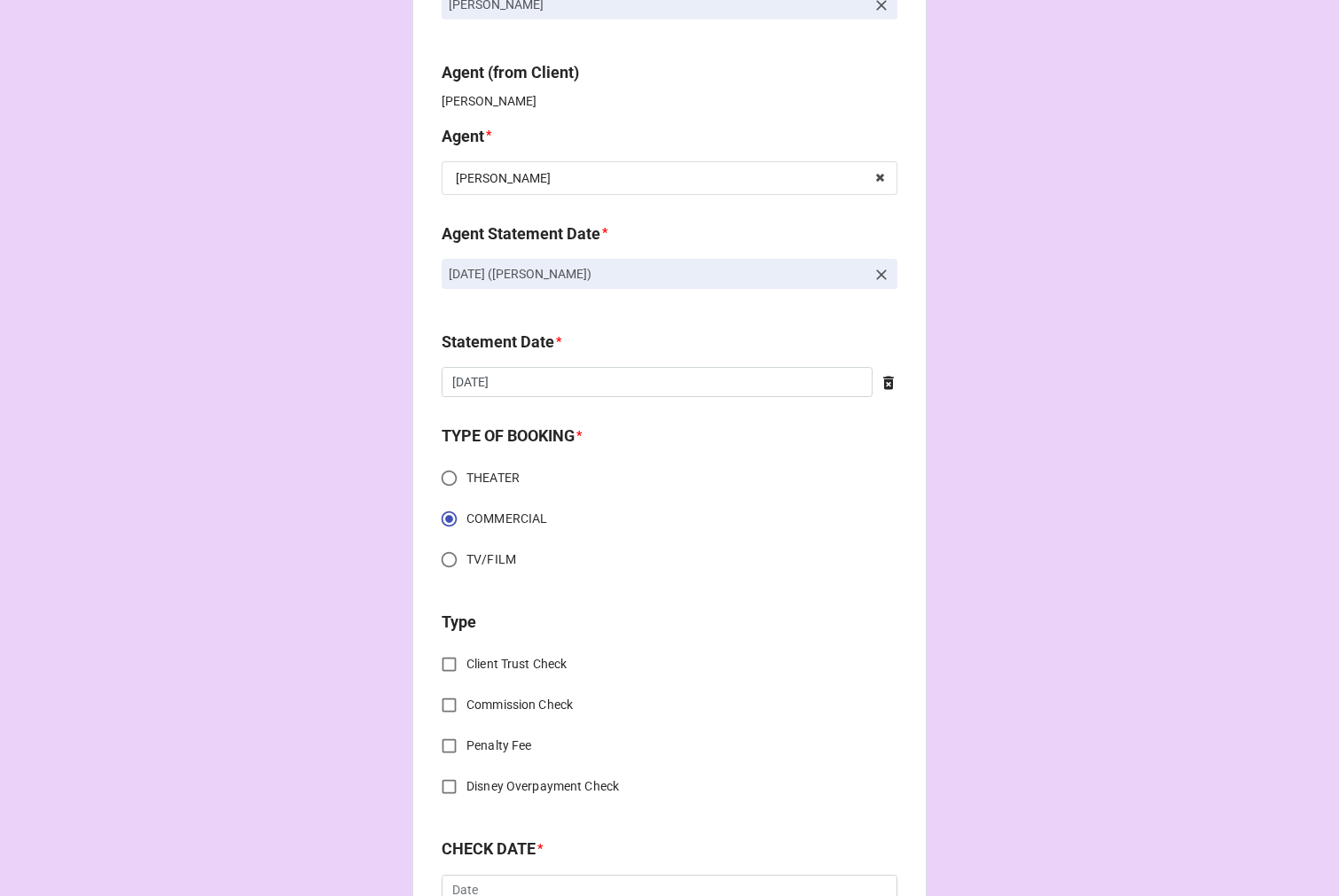
scroll to position [393, 0]
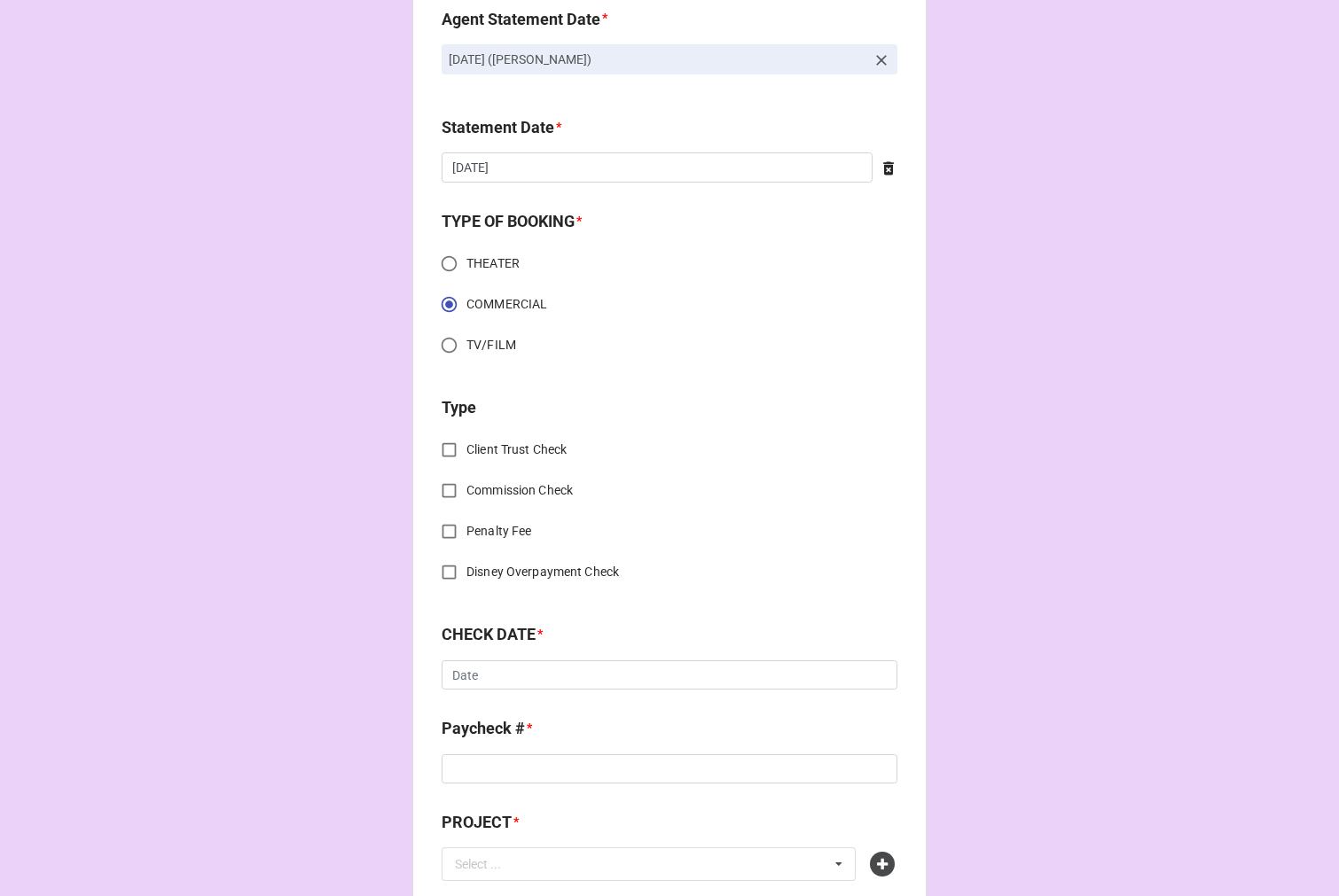
click at [443, 485] on input "Commission Check" at bounding box center [450, 491] width 35 height 35
checkbox input "true"
click at [479, 688] on input "text" at bounding box center [669, 677] width 453 height 32
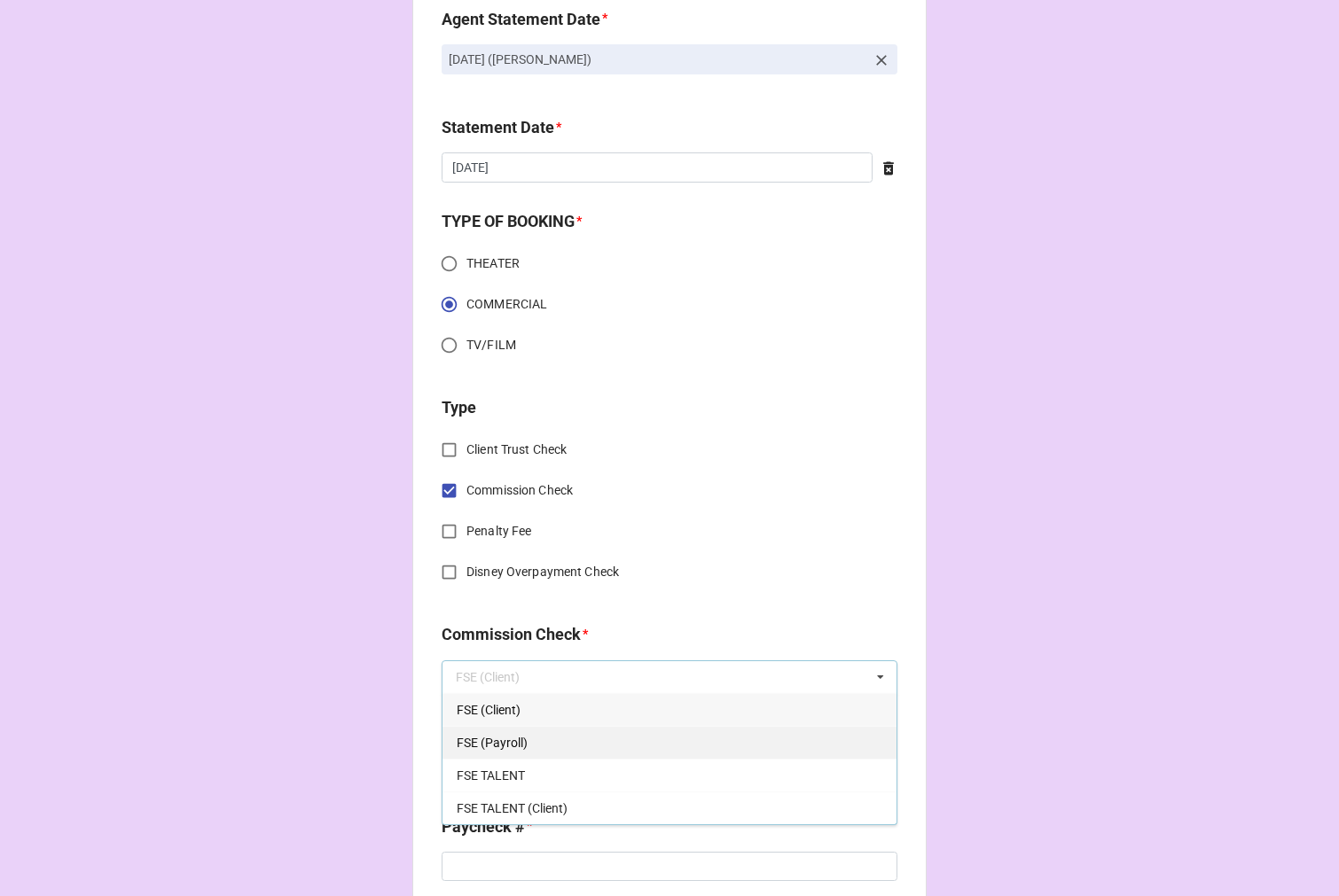
click at [510, 736] on span "FSE (Payroll)" at bounding box center [491, 742] width 71 height 14
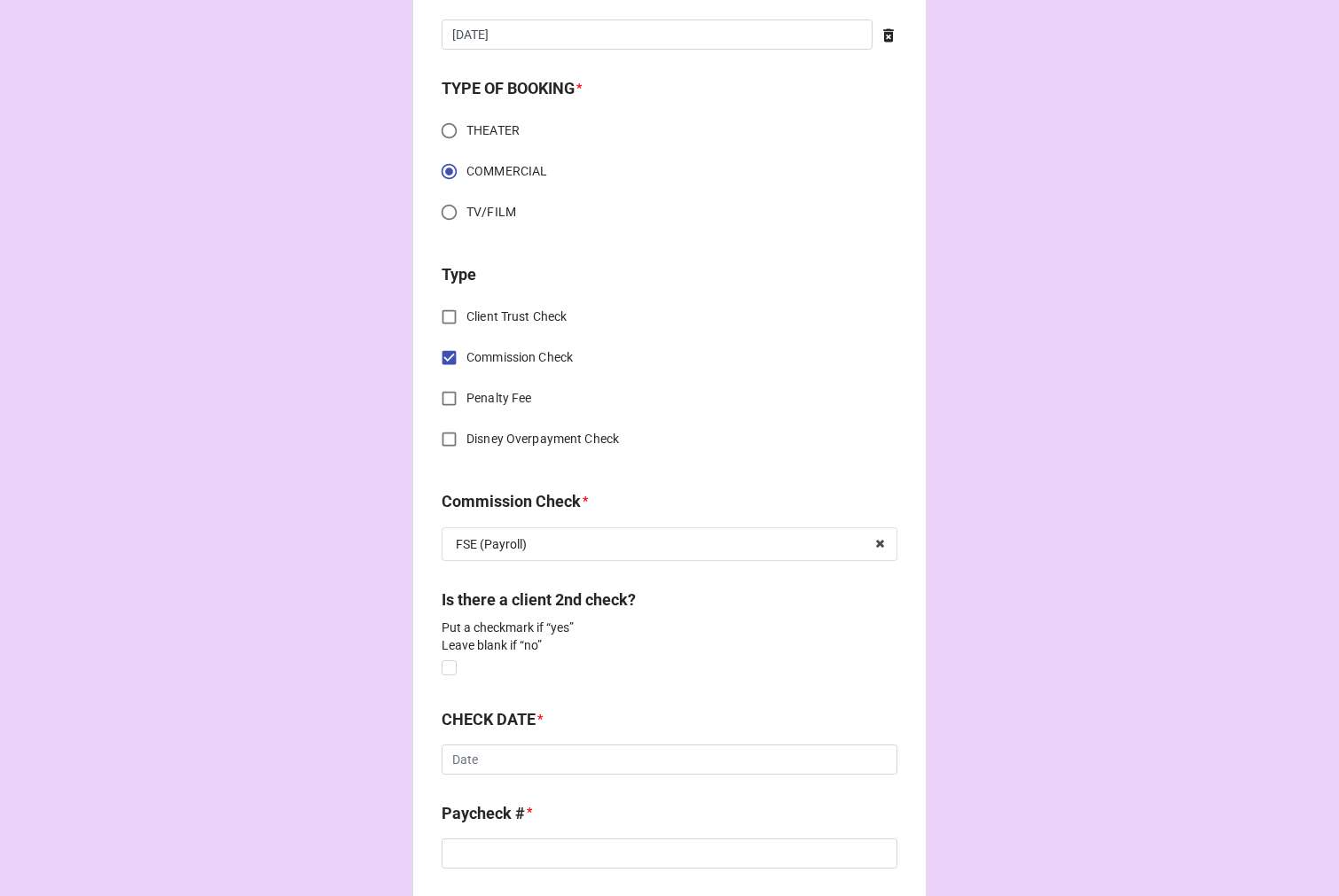
scroll to position [688, 0]
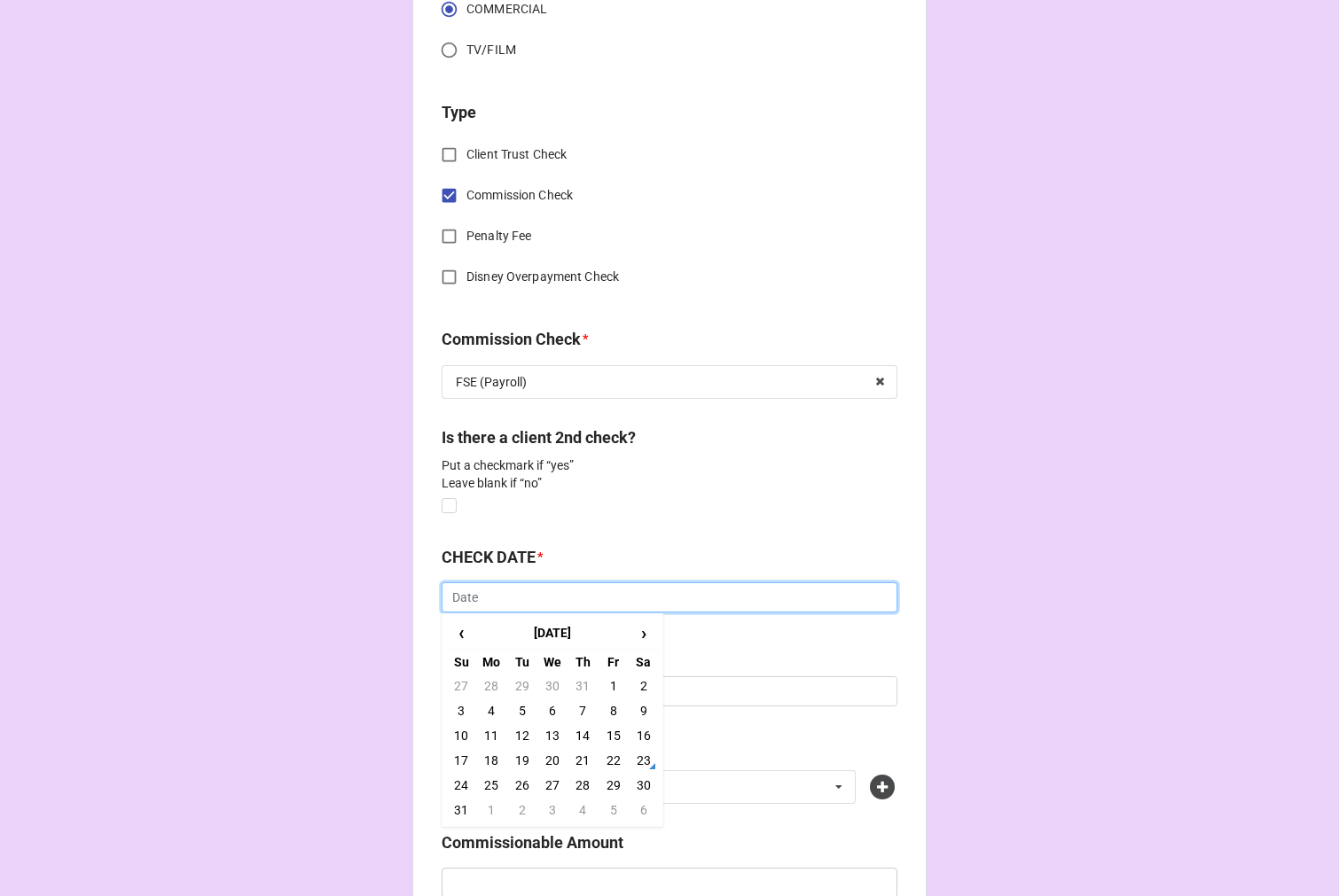
click at [473, 603] on input "text" at bounding box center [669, 596] width 455 height 30
click at [517, 706] on td "5" at bounding box center [521, 711] width 30 height 25
type input "8/5/2025"
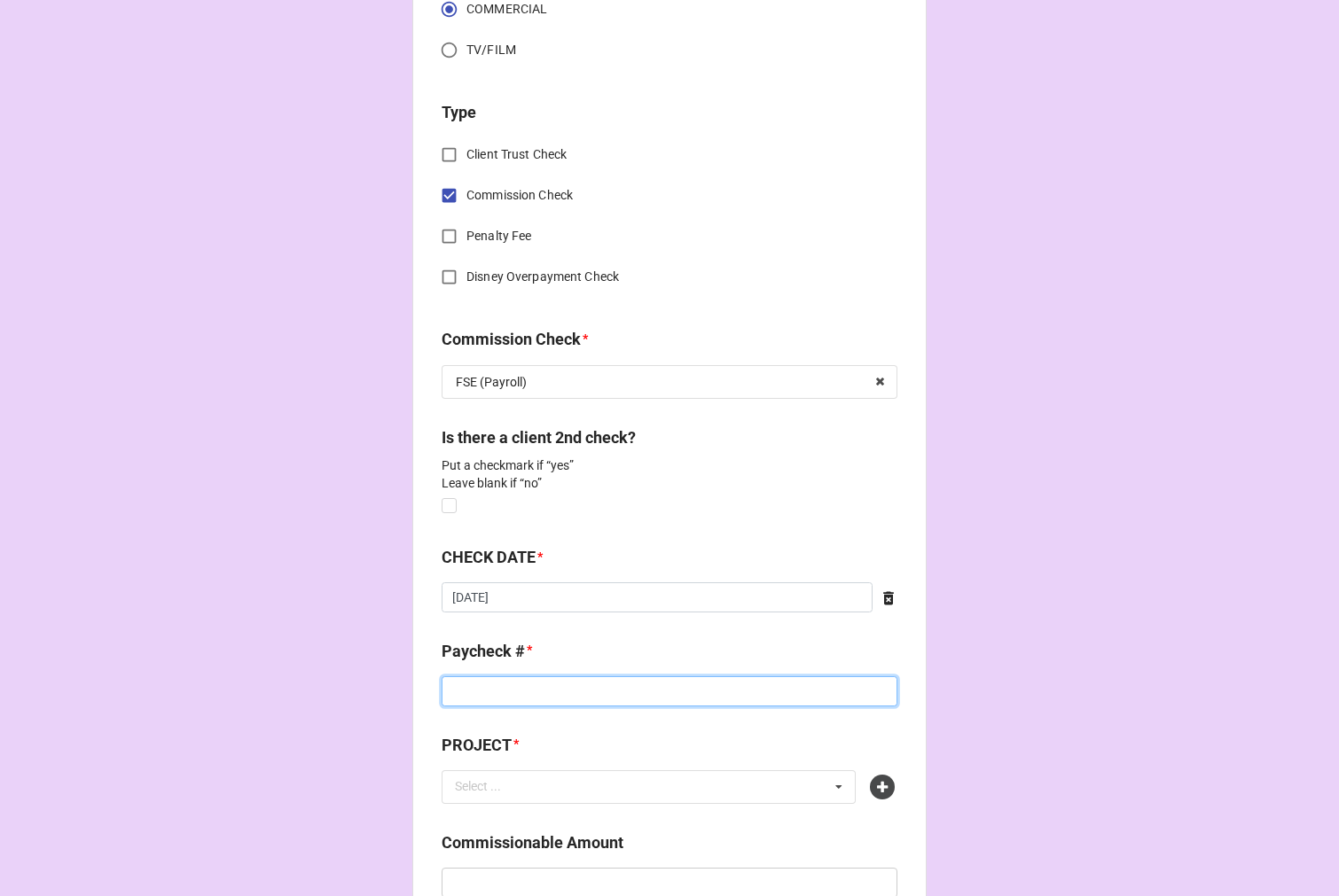
click at [490, 698] on input at bounding box center [669, 691] width 455 height 30
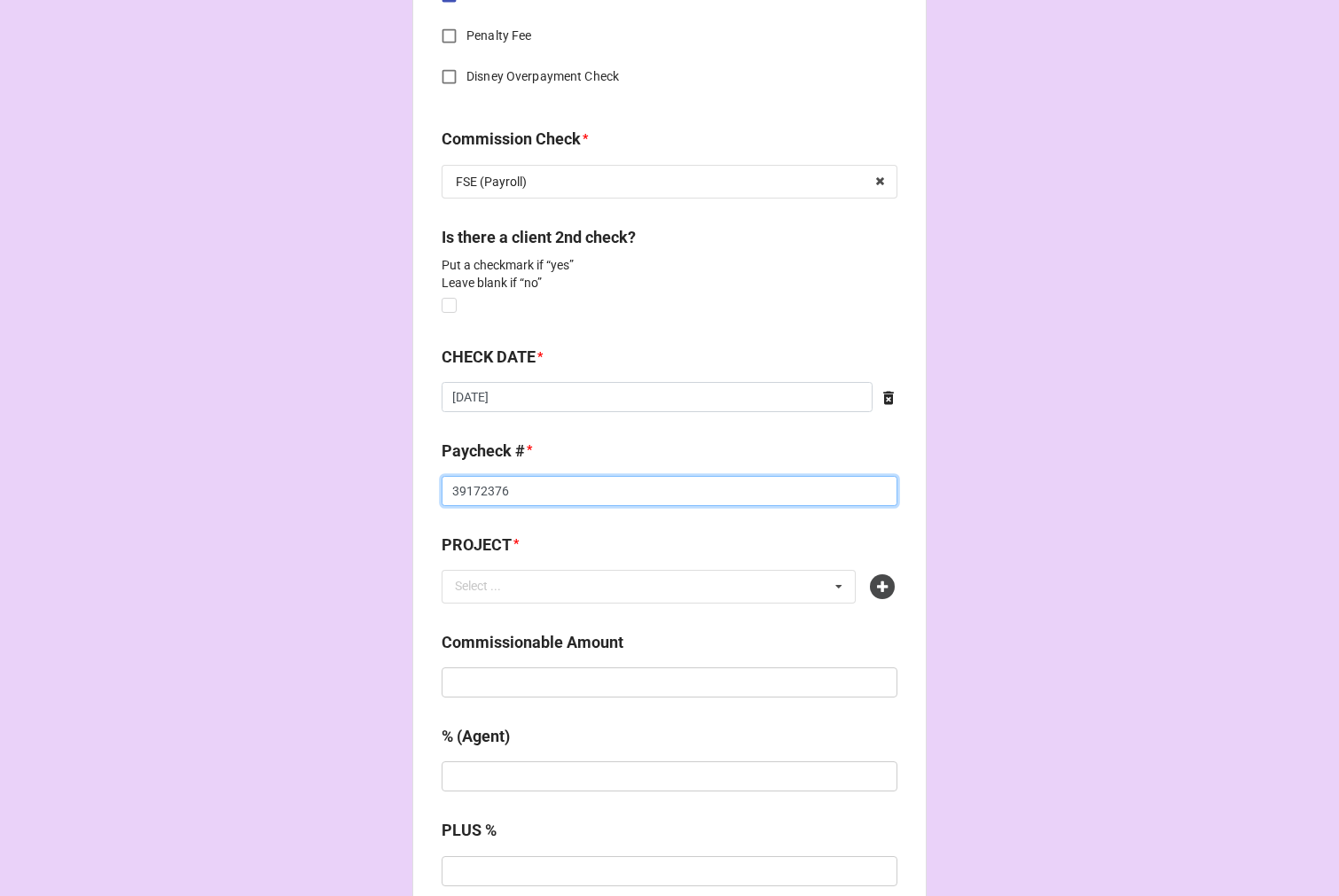
scroll to position [1083, 0]
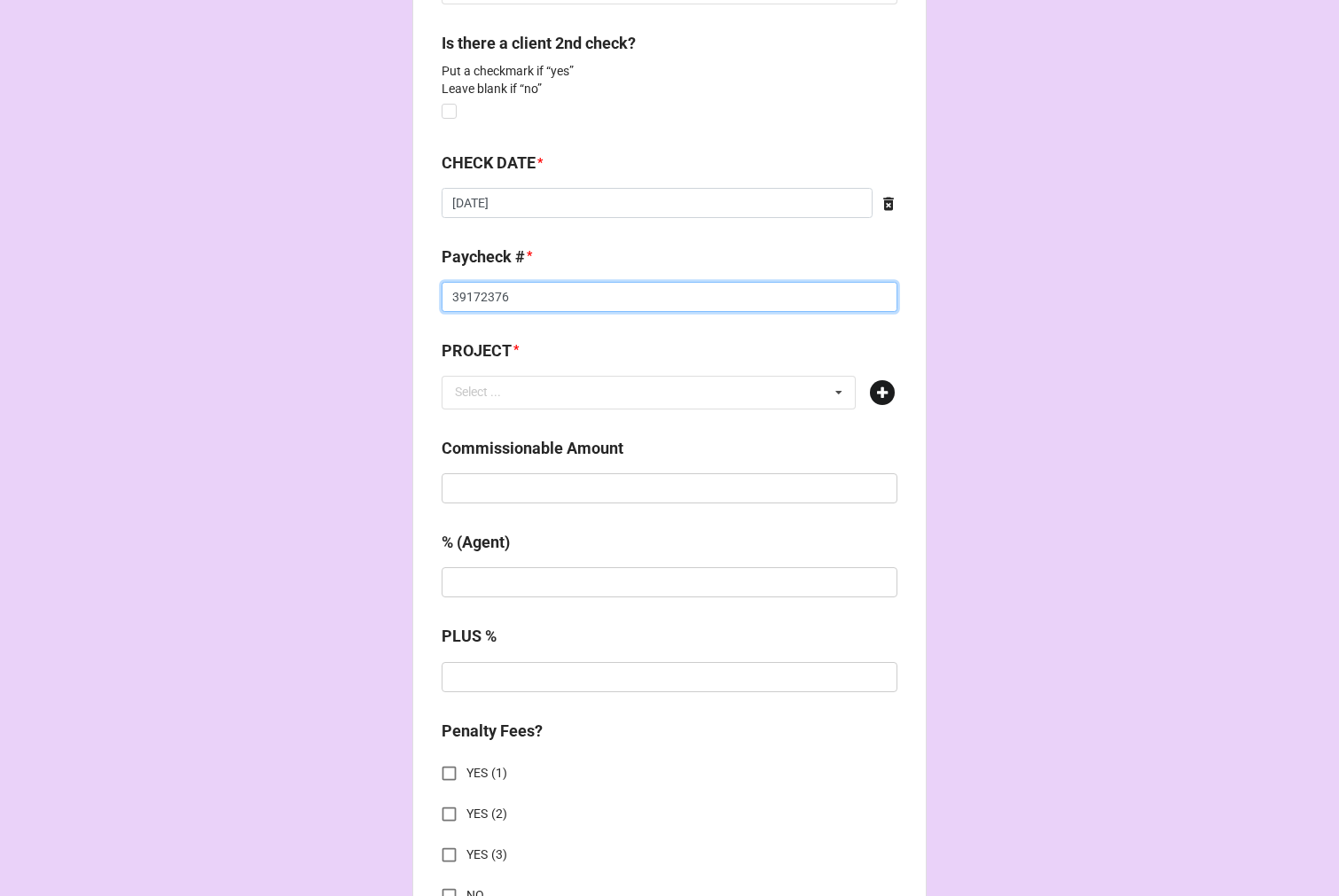
type input "39172376"
click at [880, 391] on icon at bounding box center [883, 392] width 25 height 25
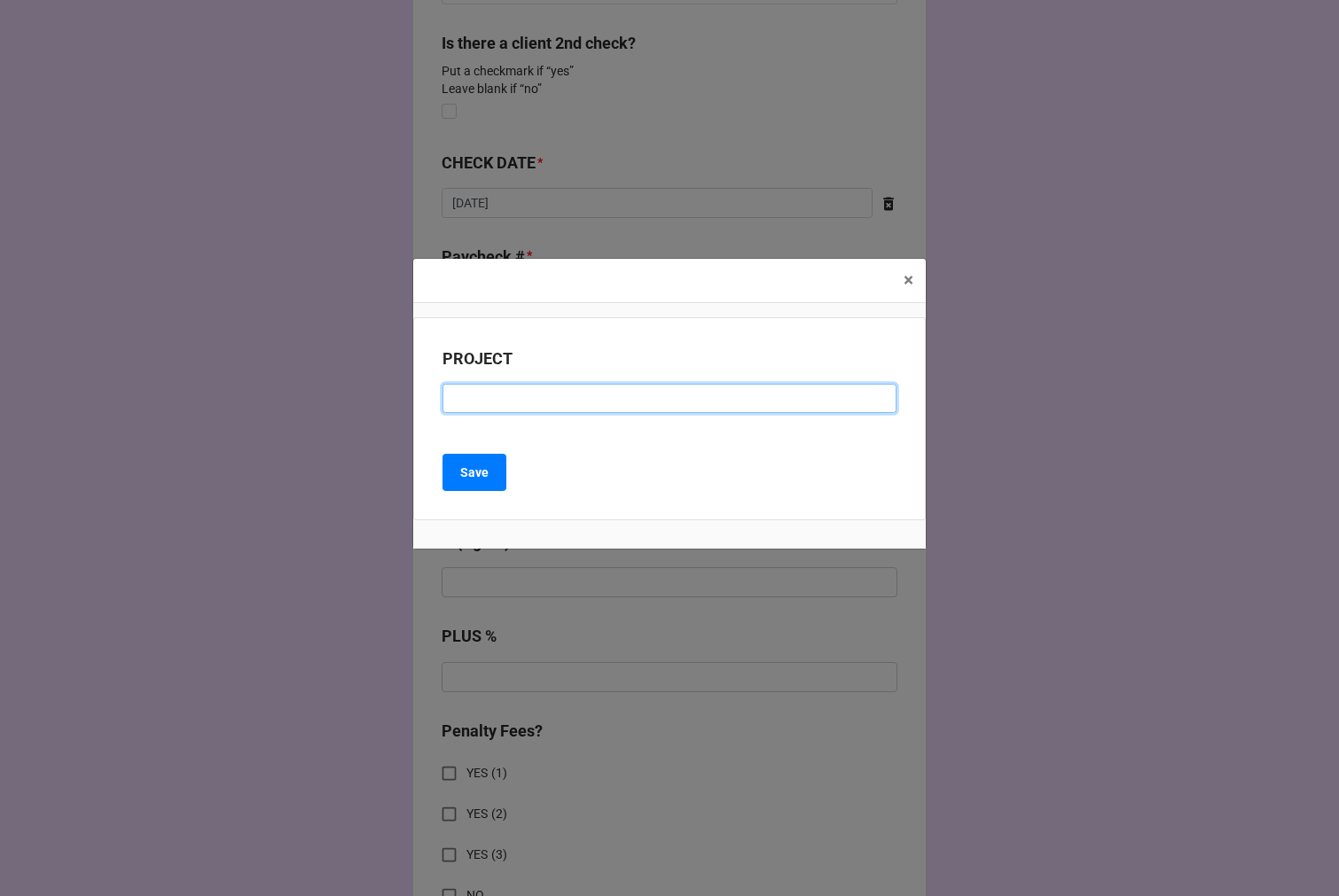
click at [462, 406] on input at bounding box center [669, 398] width 453 height 30
type input "NIKE"
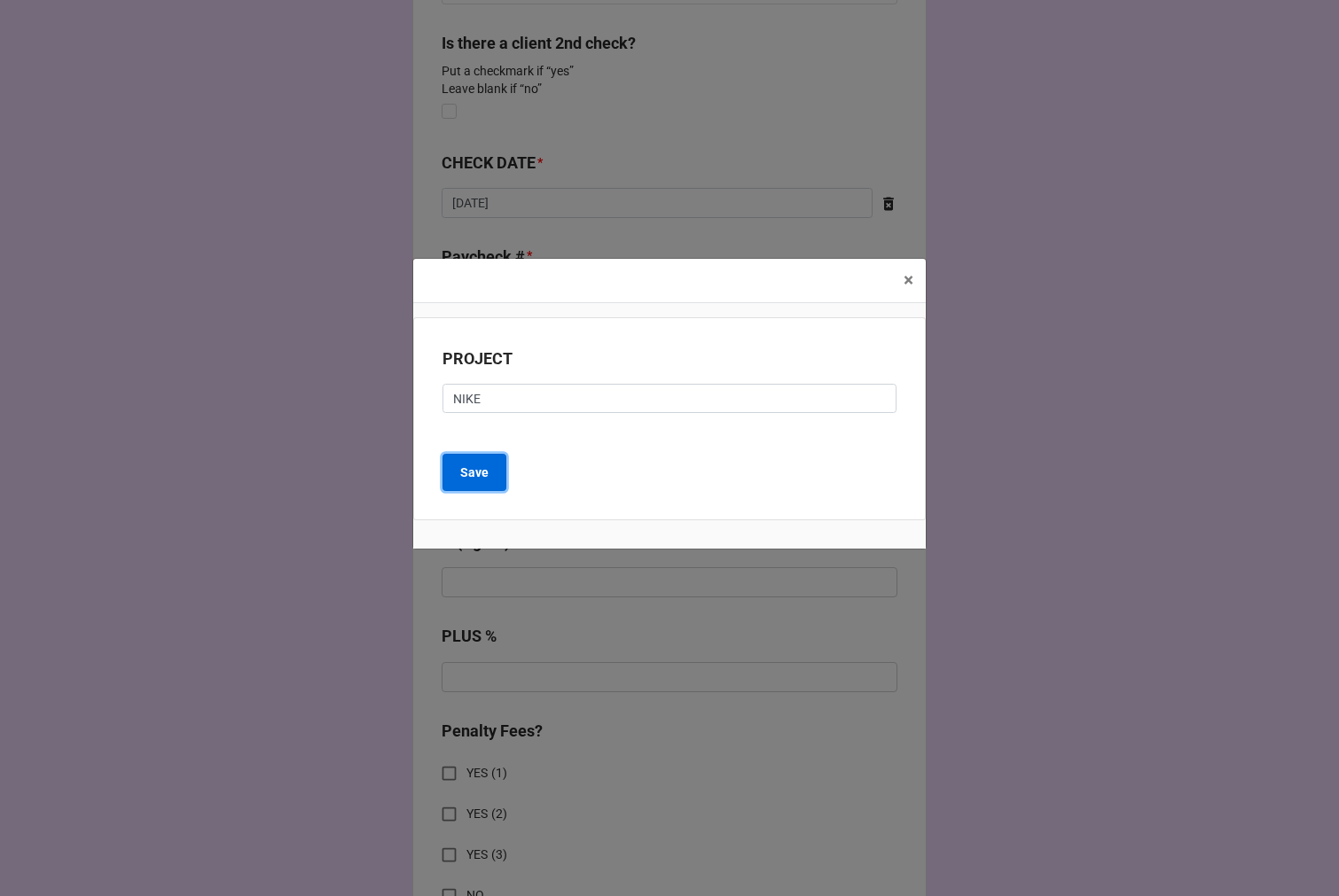
click at [474, 464] on b "Save" at bounding box center [474, 473] width 28 height 18
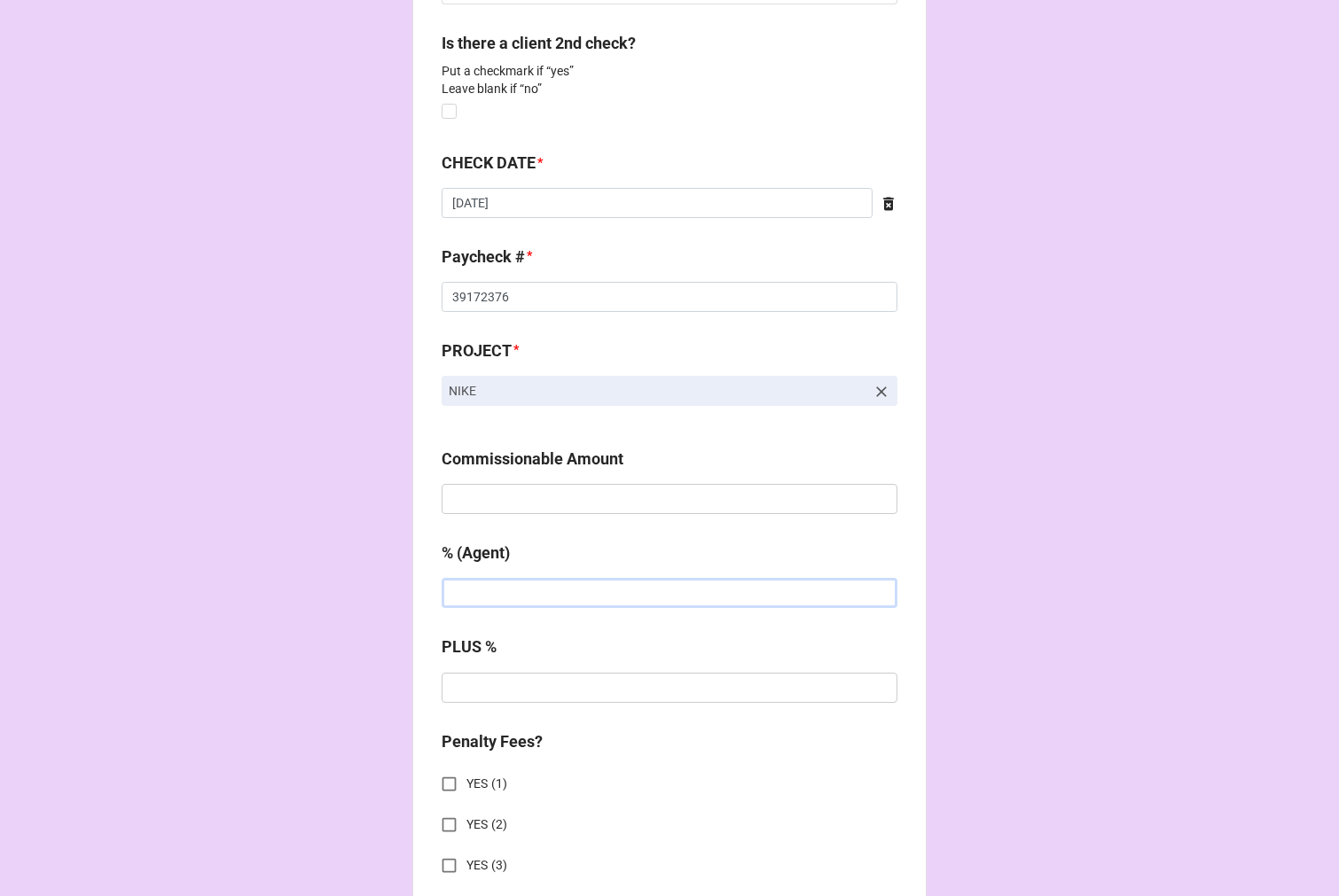
click at [506, 595] on input "text" at bounding box center [669, 593] width 455 height 30
click at [516, 504] on input "text" at bounding box center [669, 499] width 455 height 30
type input "$448.70"
type input "10%"
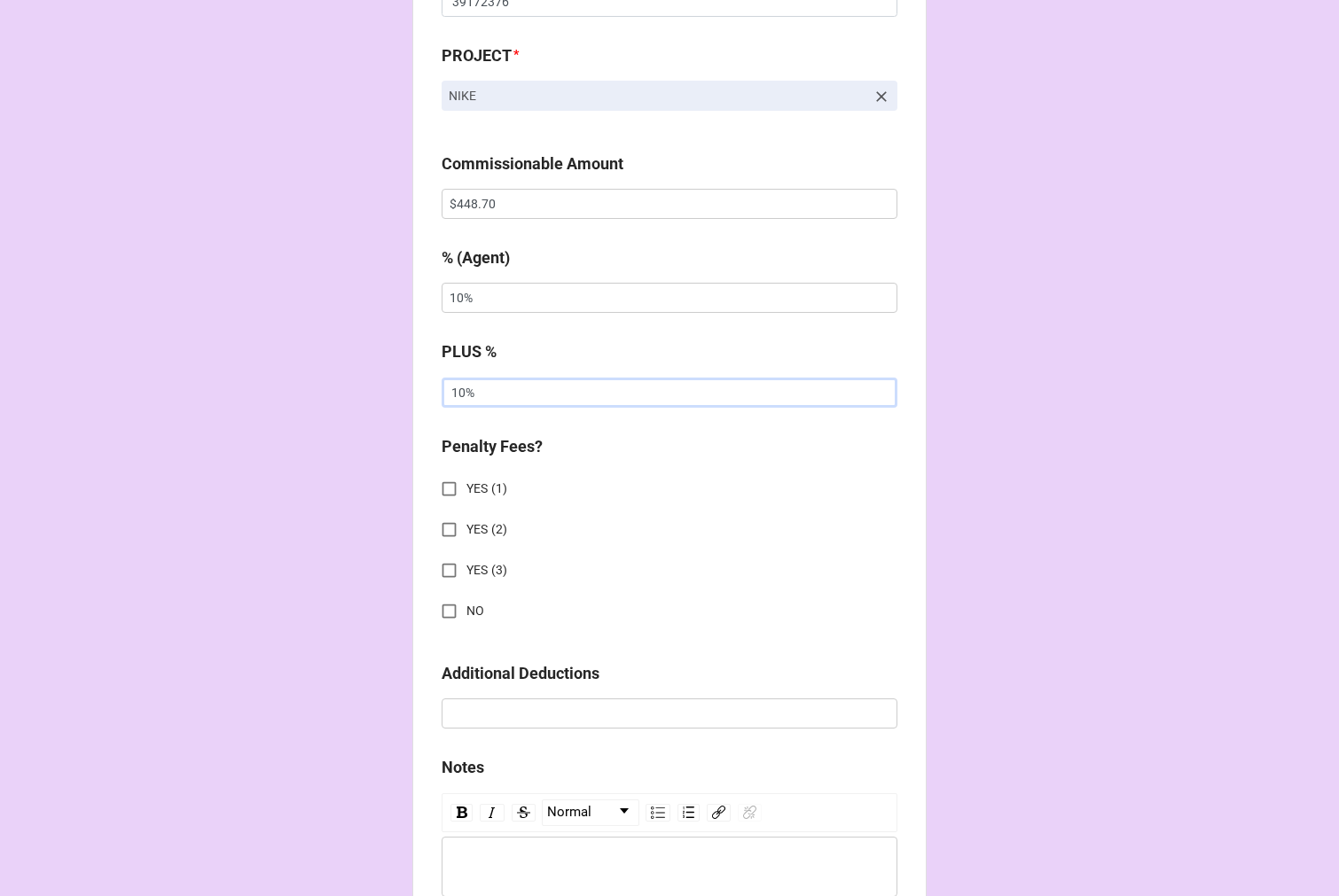
type input "10%"
click at [439, 618] on input "NO" at bounding box center [450, 611] width 35 height 35
checkbox input "true"
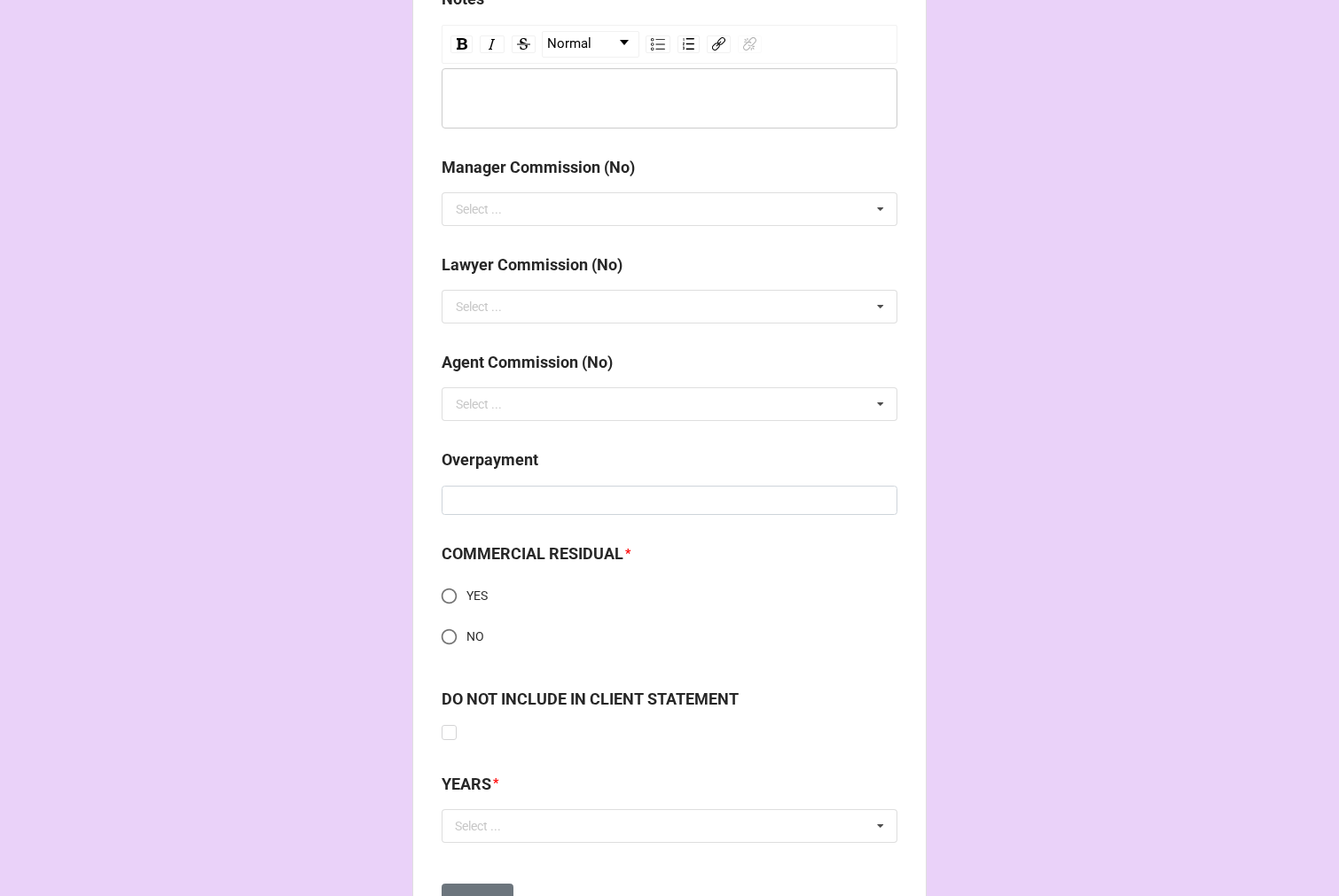
scroll to position [2228, 0]
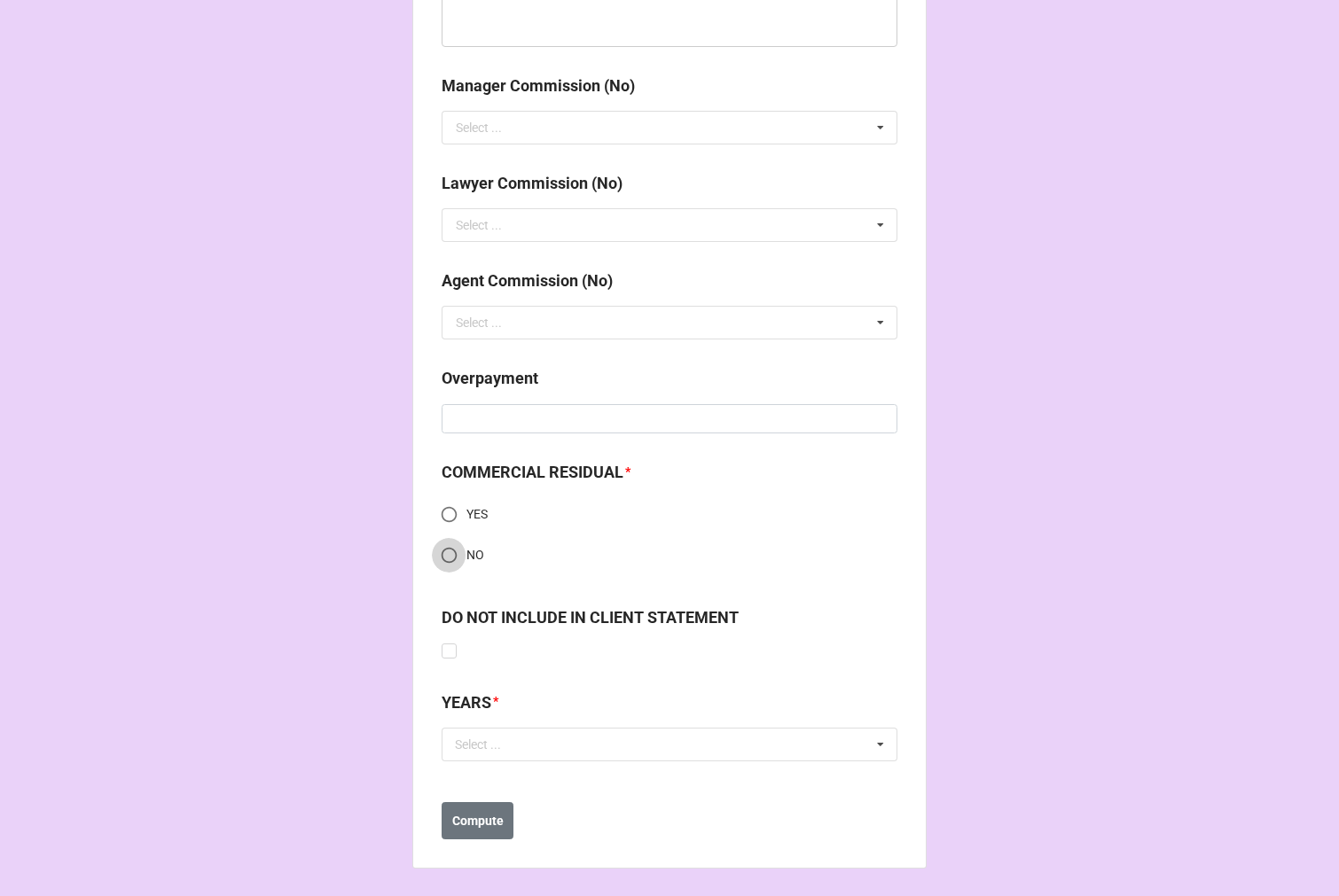
click at [449, 562] on input "NO" at bounding box center [450, 556] width 35 height 35
radio input "true"
click at [554, 750] on div "Select ... No results found." at bounding box center [669, 744] width 455 height 34
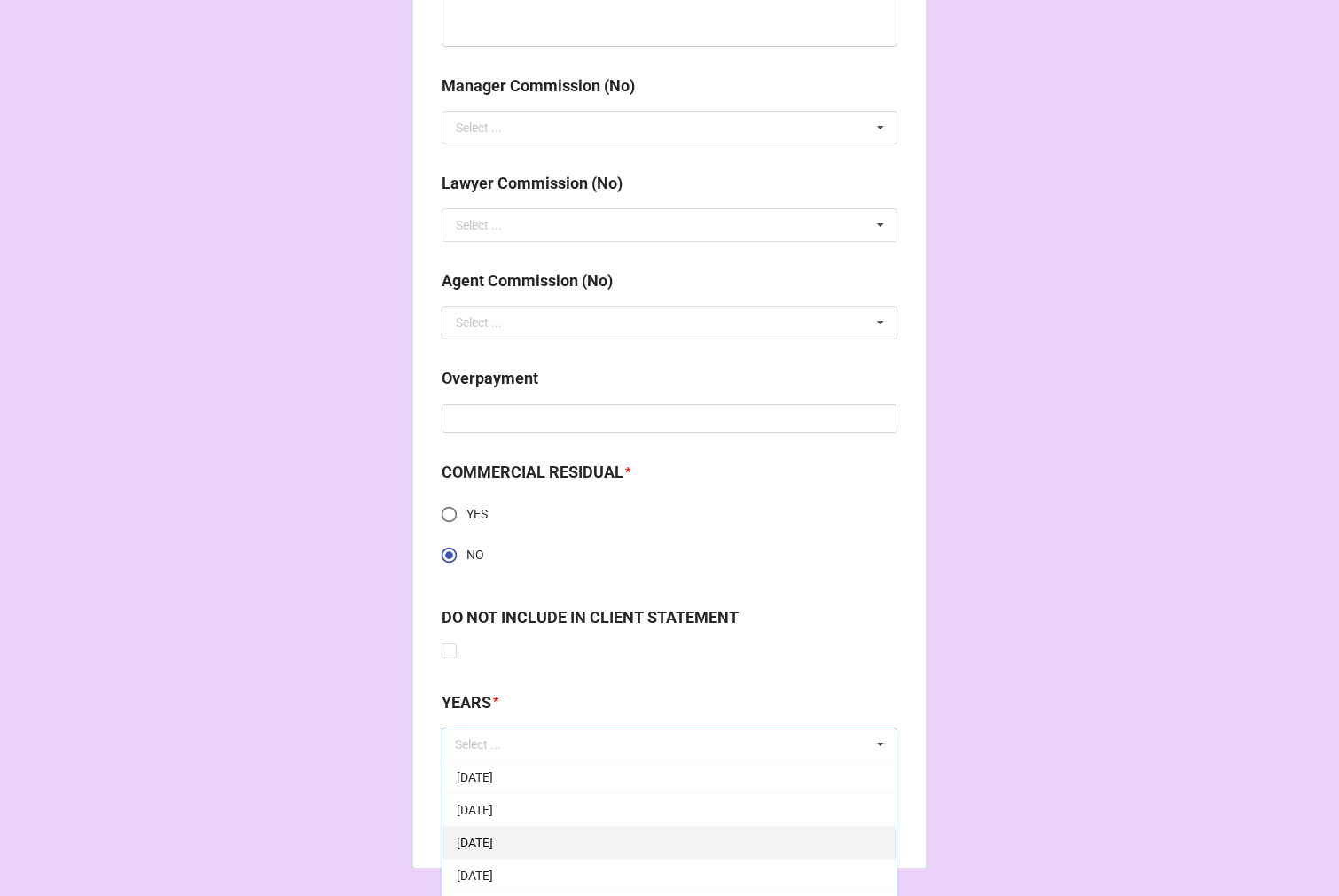
click at [578, 836] on div "[DATE]" at bounding box center [669, 843] width 453 height 33
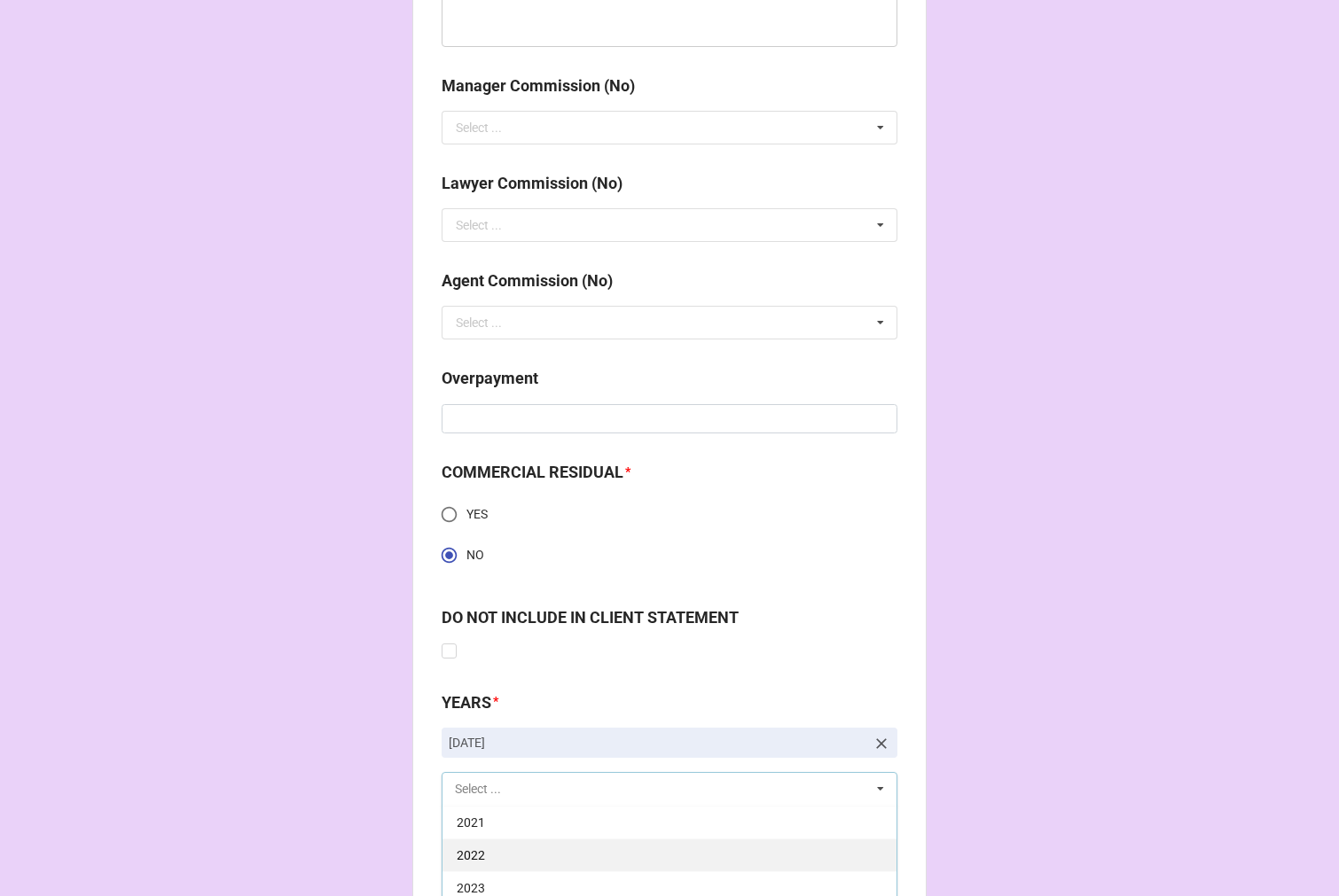
scroll to position [2327, 0]
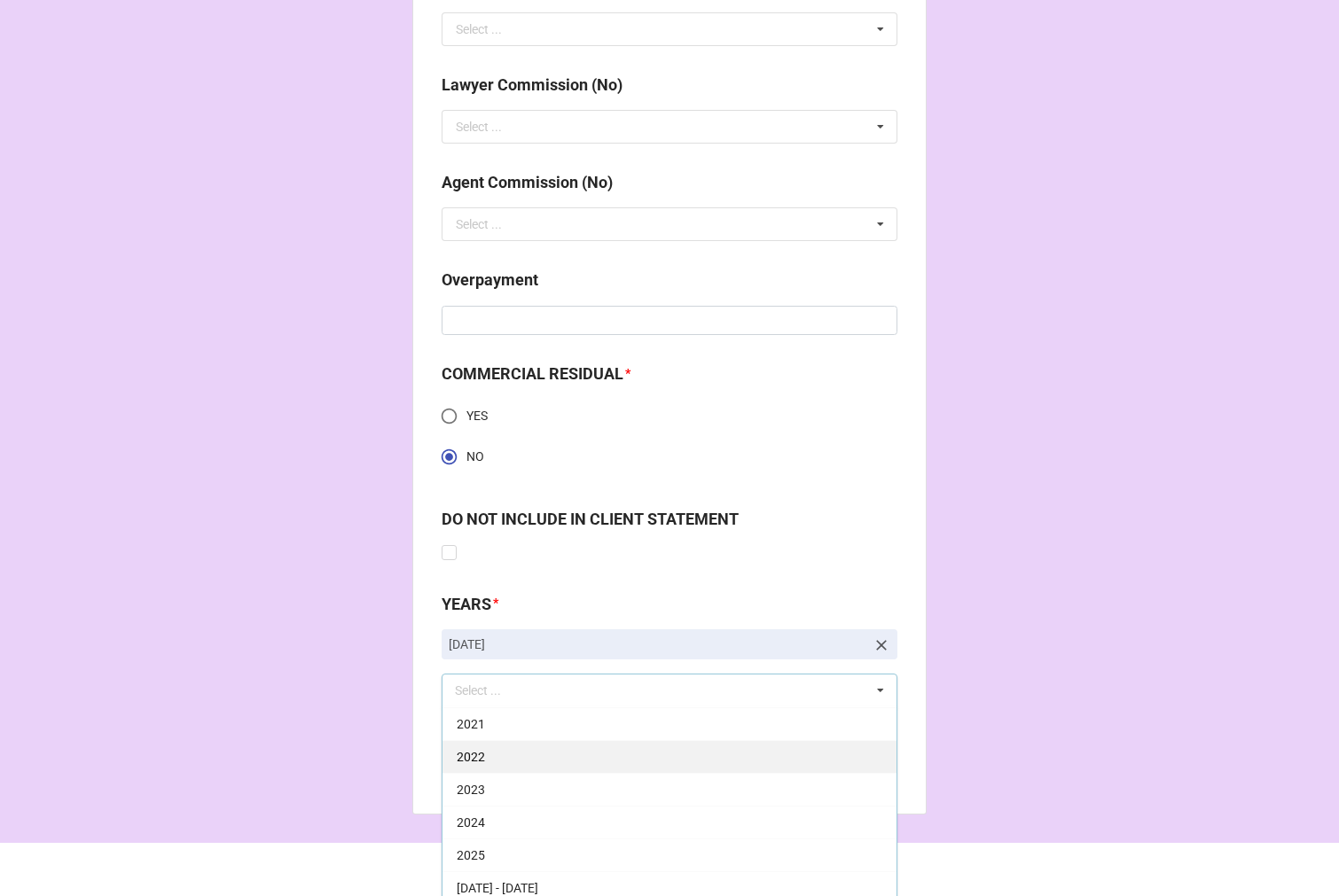
click at [541, 847] on div "2025" at bounding box center [669, 854] width 453 height 33
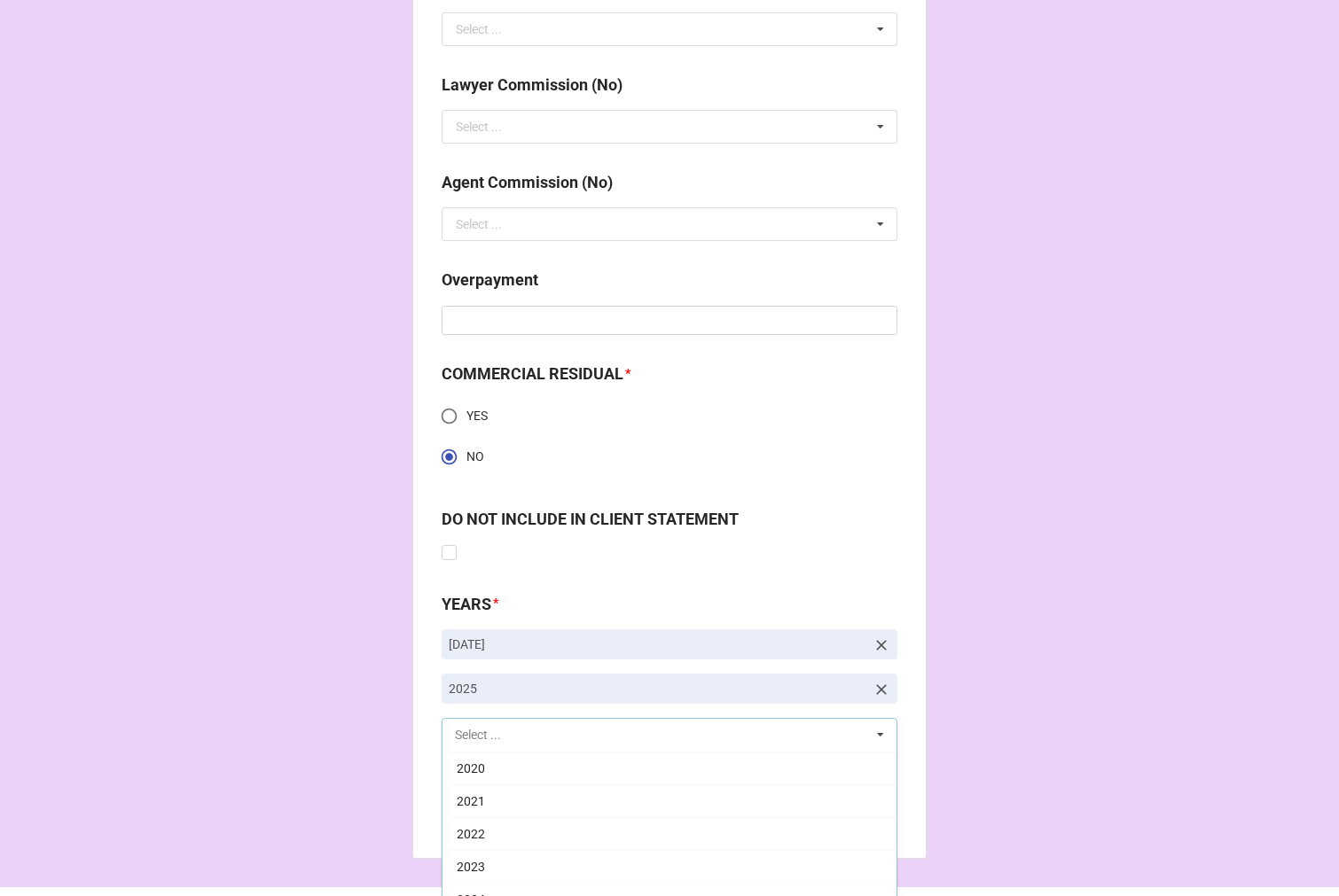
scroll to position [360, 0]
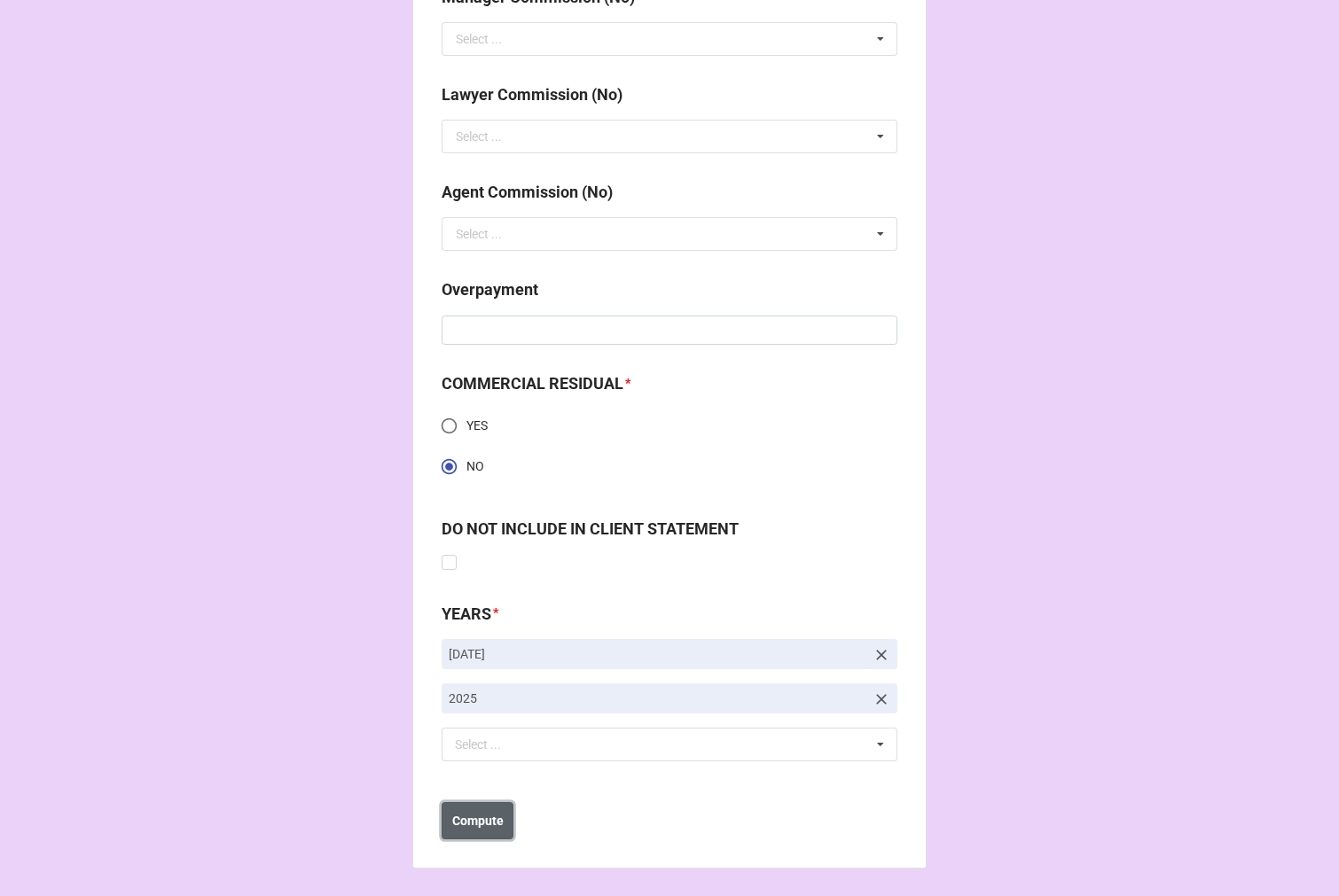
click at [484, 828] on button "Compute" at bounding box center [478, 821] width 72 height 38
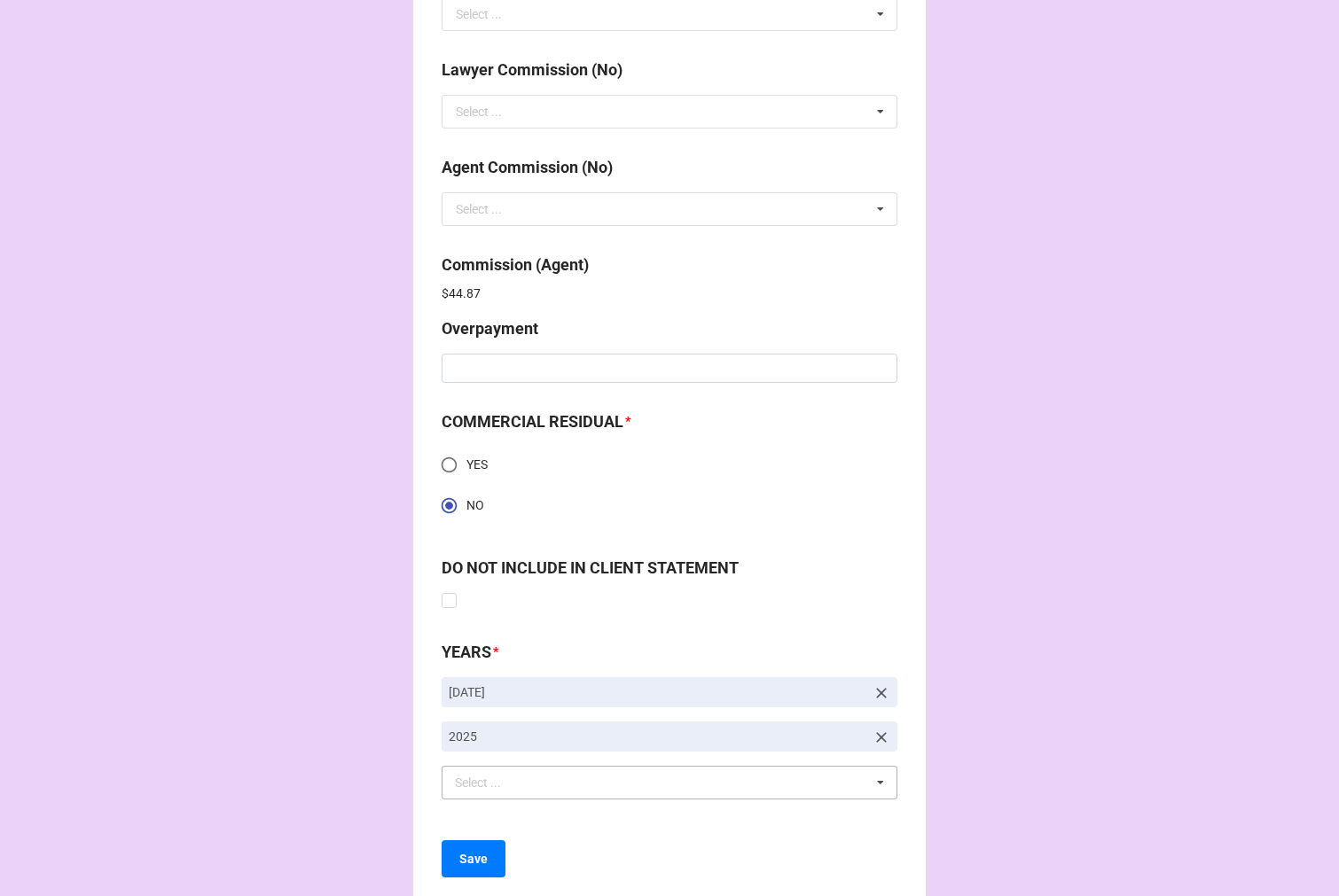
scroll to position [2380, 0]
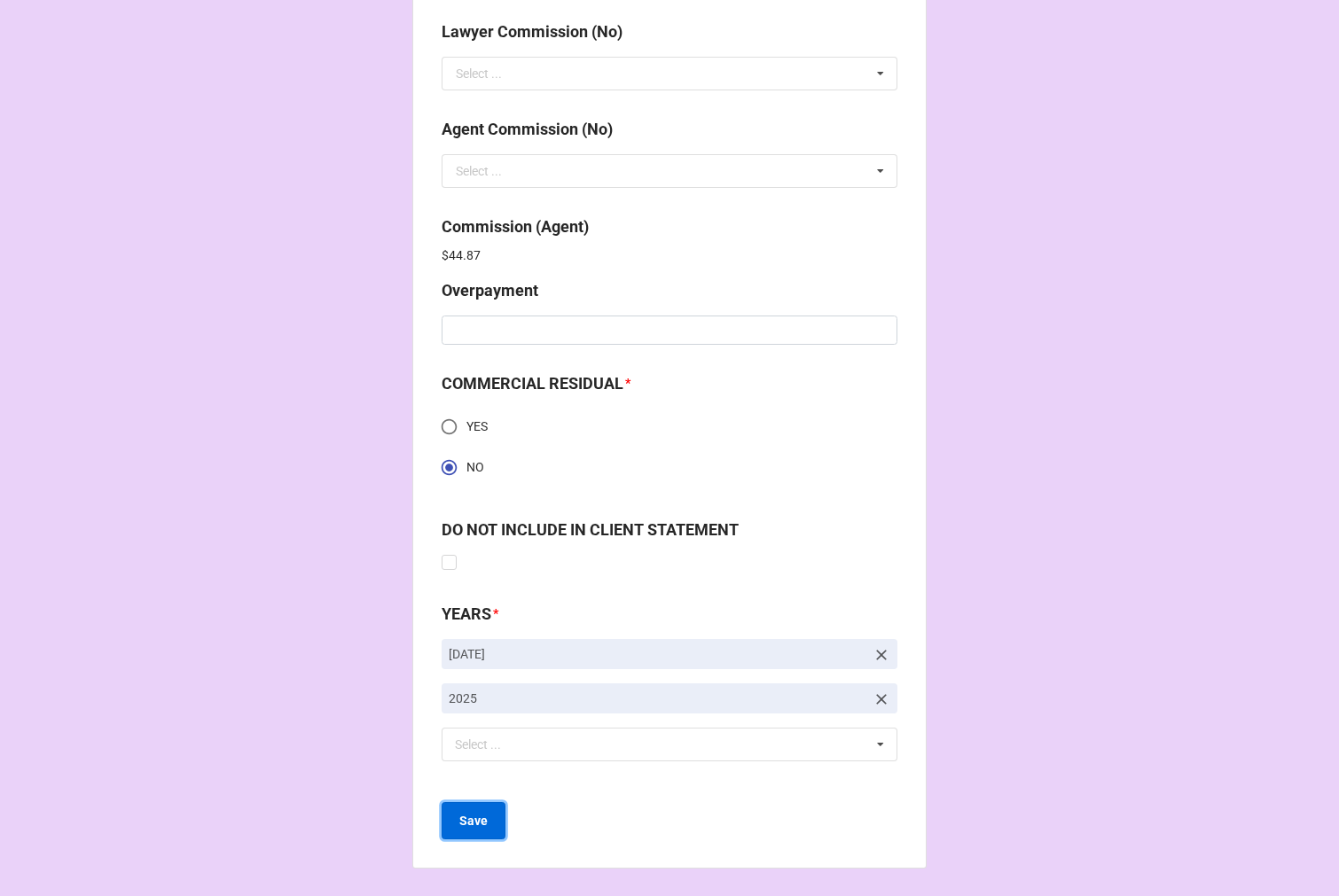
click at [492, 816] on button "Save" at bounding box center [474, 821] width 64 height 38
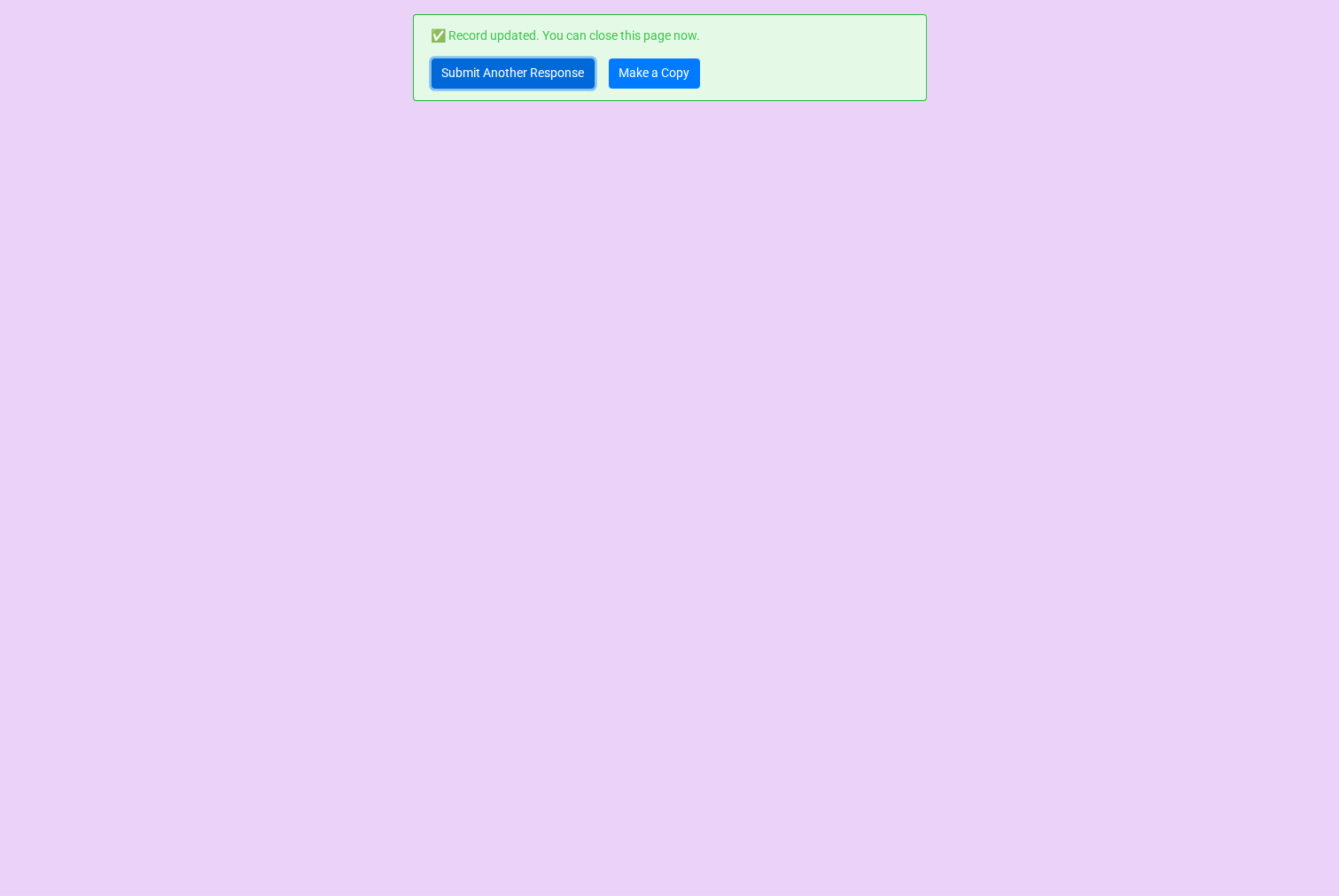
click at [510, 71] on link "Submit Another Response" at bounding box center [513, 73] width 163 height 30
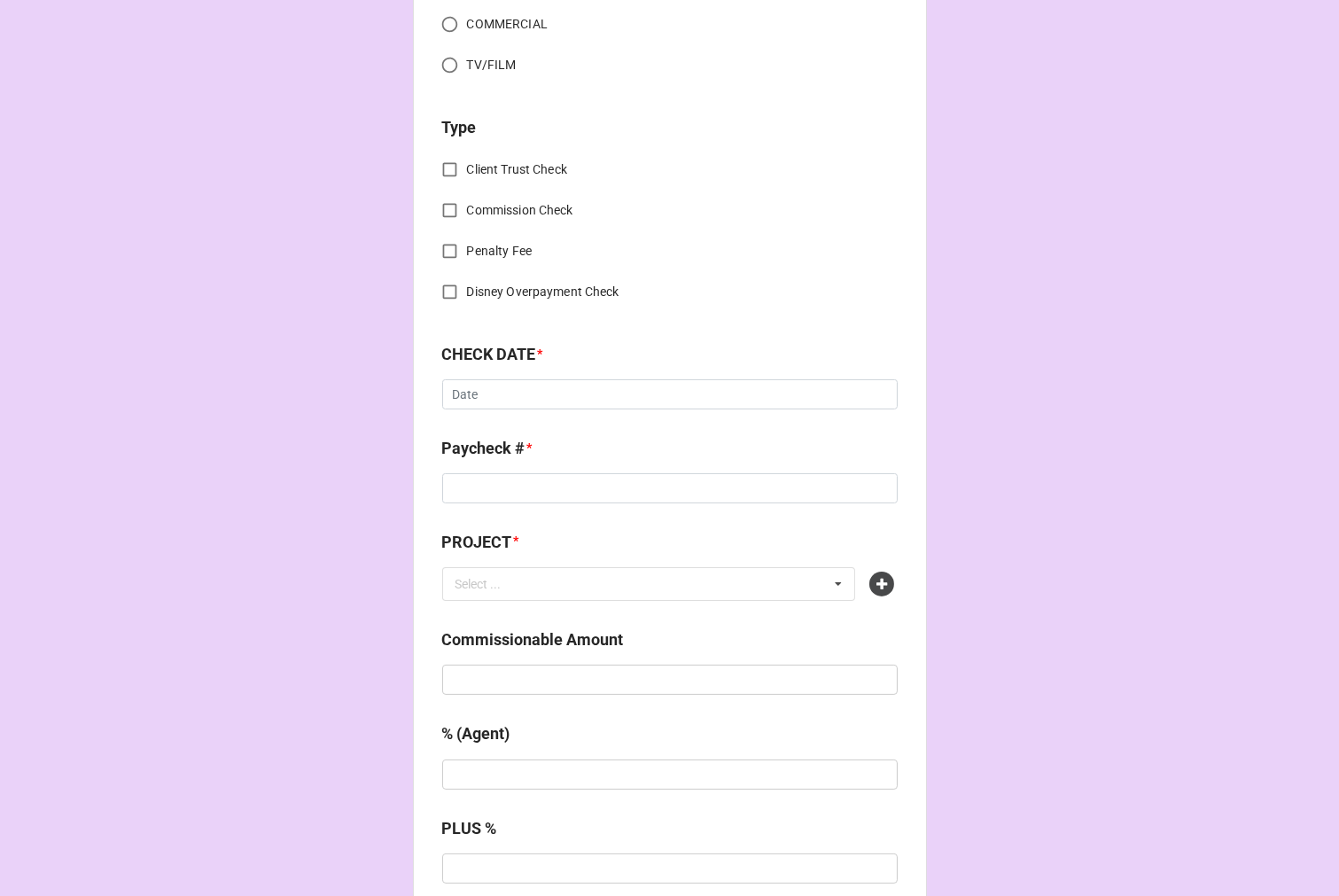
scroll to position [591, 0]
click at [882, 581] on icon at bounding box center [883, 584] width 25 height 25
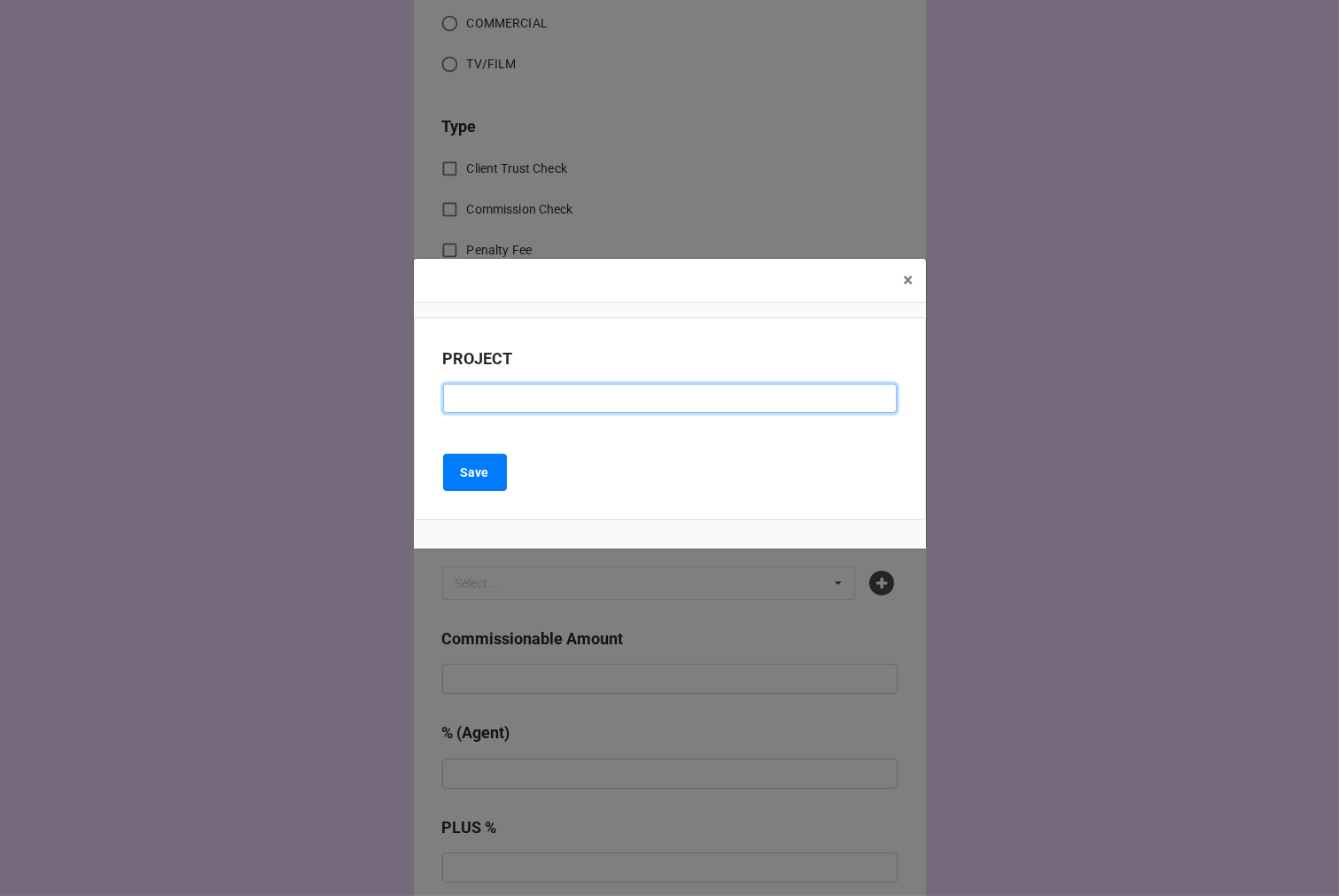
click at [468, 401] on input at bounding box center [669, 398] width 453 height 30
paste input "SPROUTS (RENEWAL)"
type input "SPROUTS (RENEWAL)"
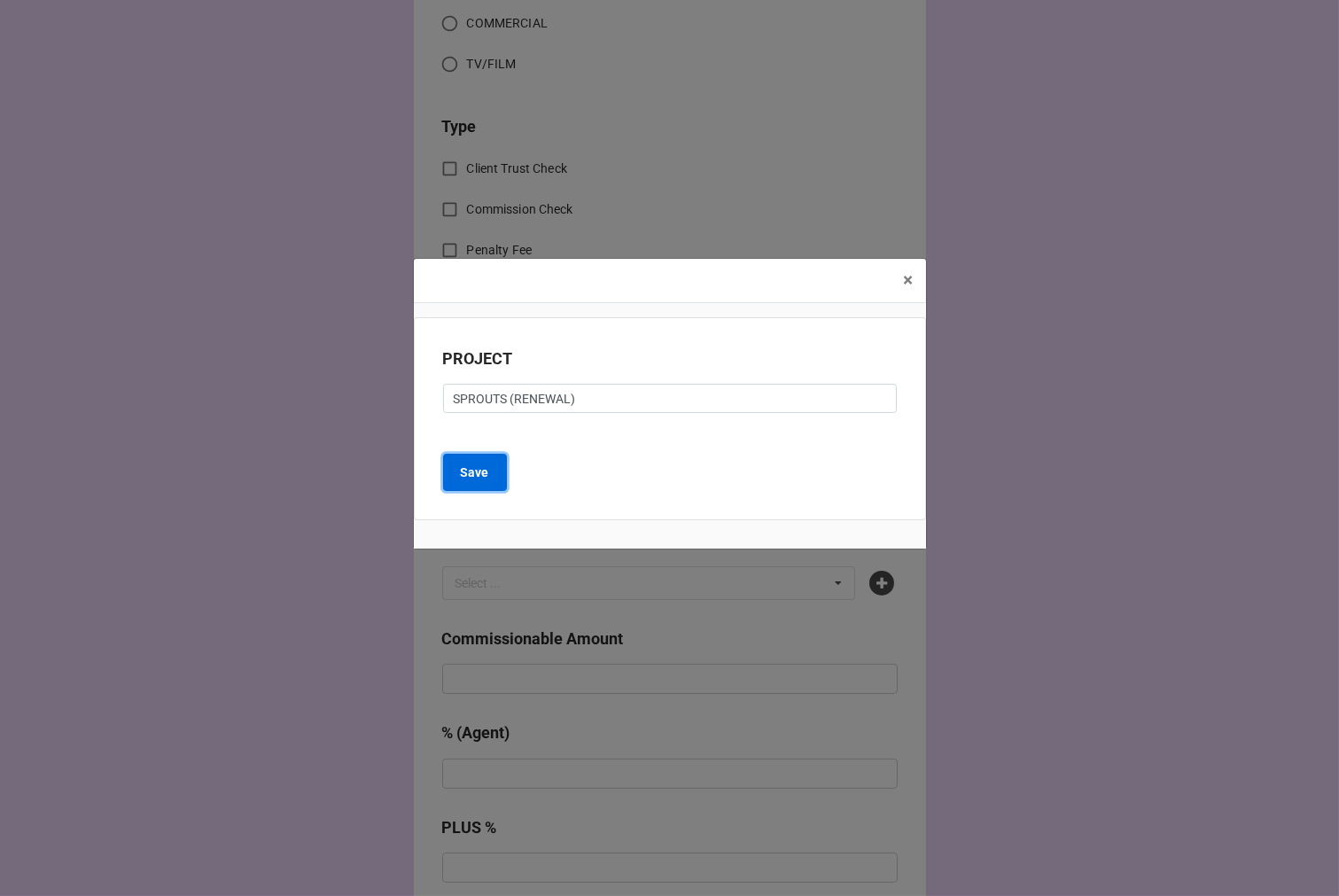
click at [479, 462] on button "Save" at bounding box center [475, 472] width 64 height 38
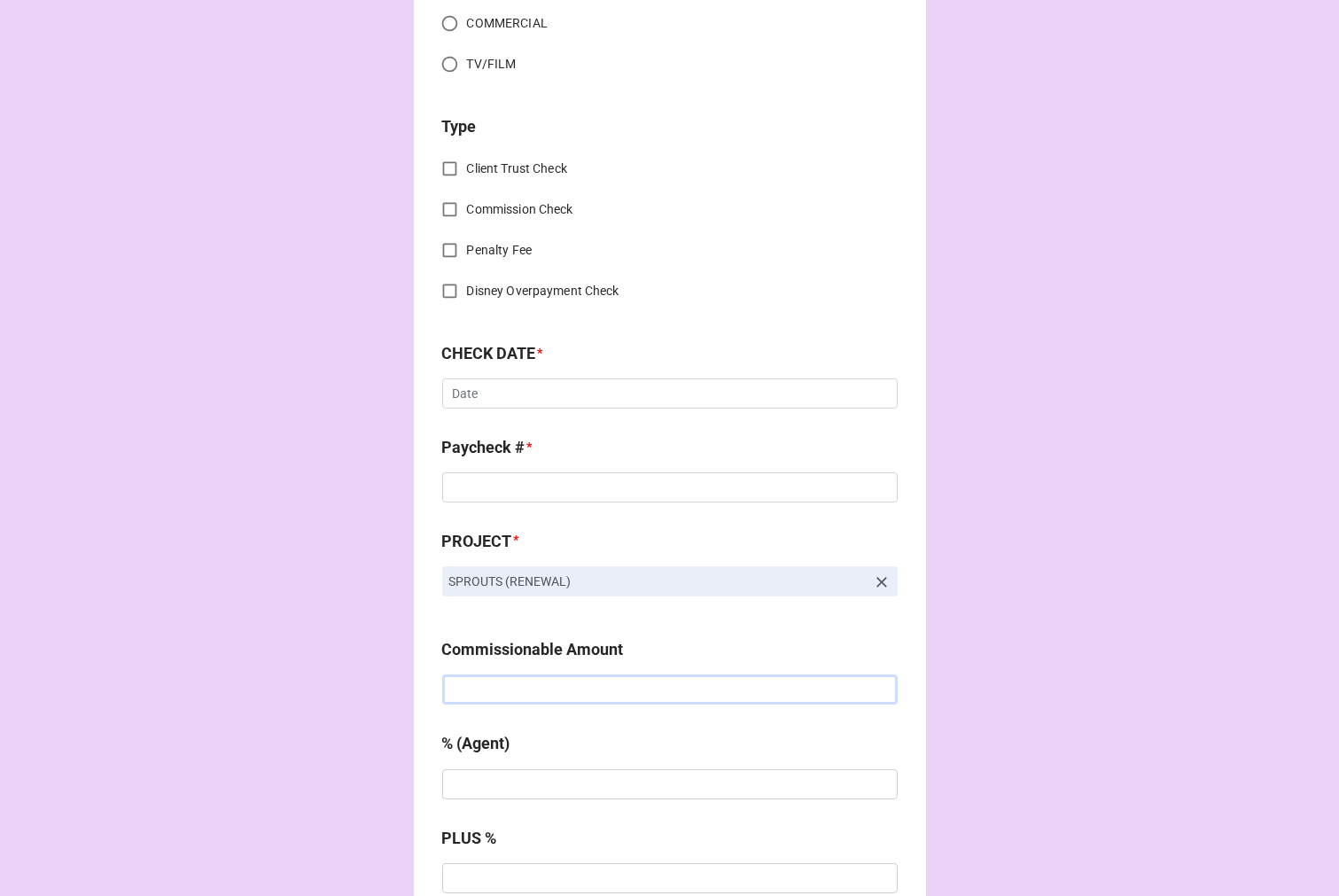
click at [506, 687] on input "text" at bounding box center [670, 689] width 455 height 30
type input "$3,600.00"
type input "20%"
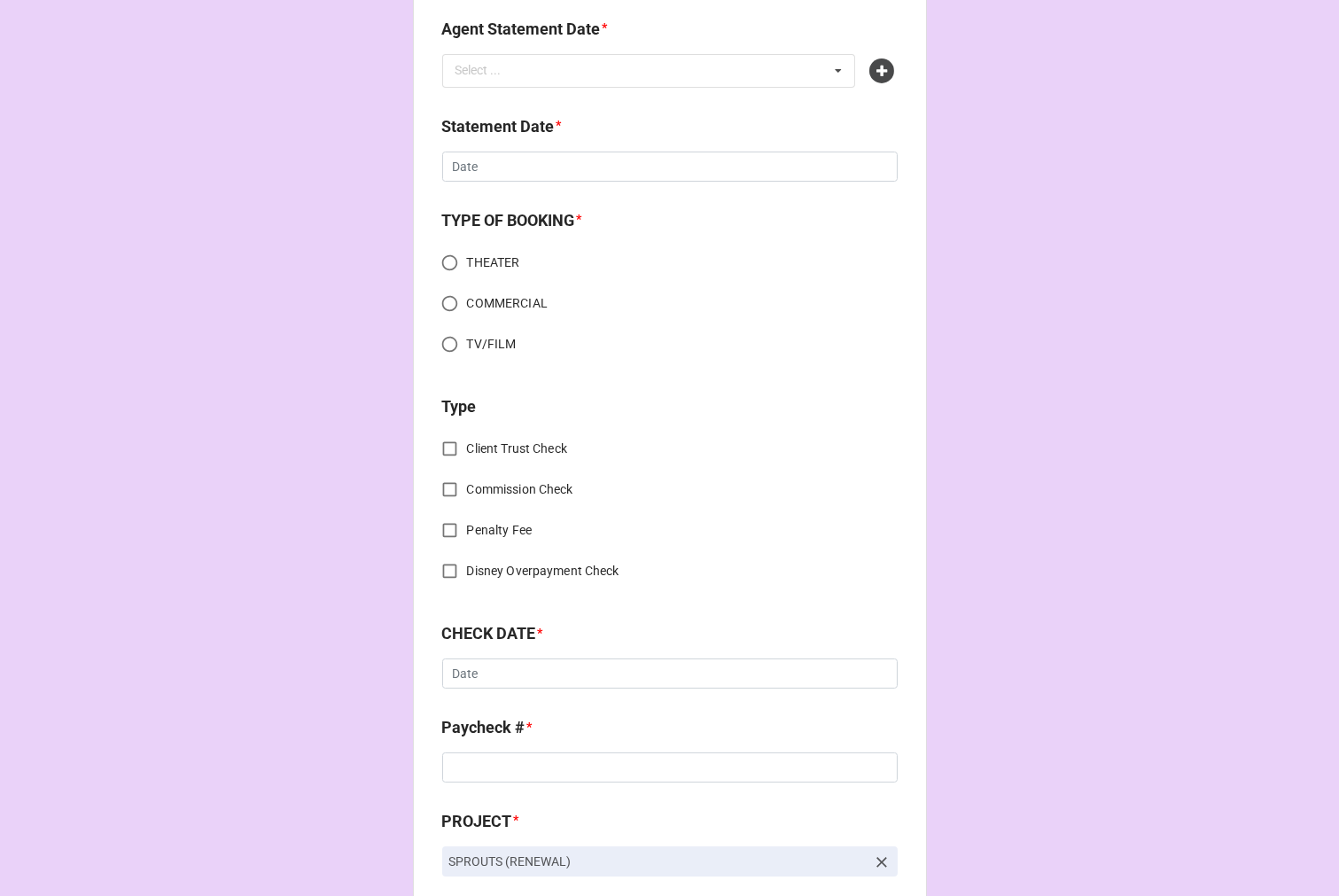
scroll to position [0, 0]
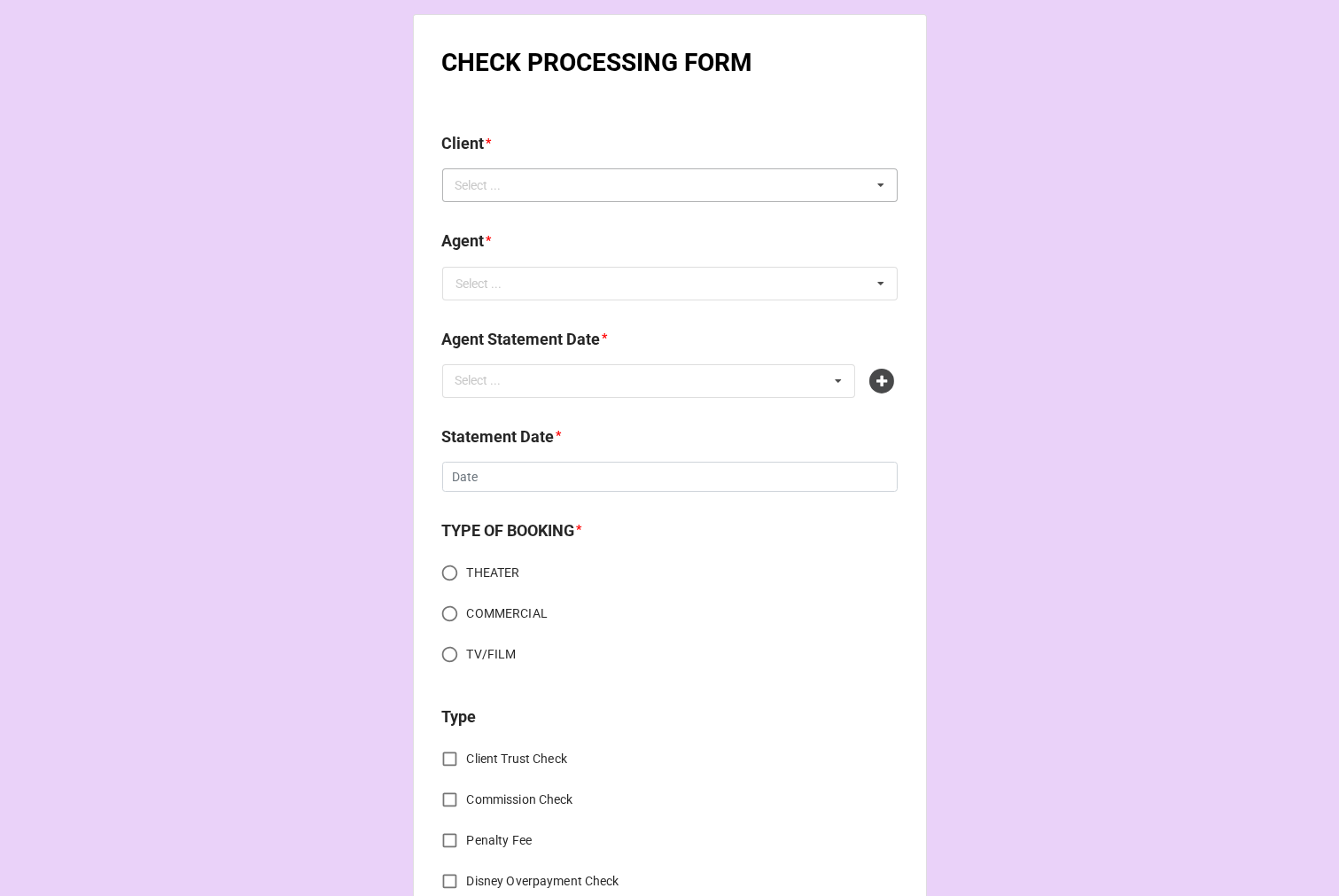
type input "20%"
click at [525, 188] on div "Select ... No results found." at bounding box center [670, 185] width 455 height 34
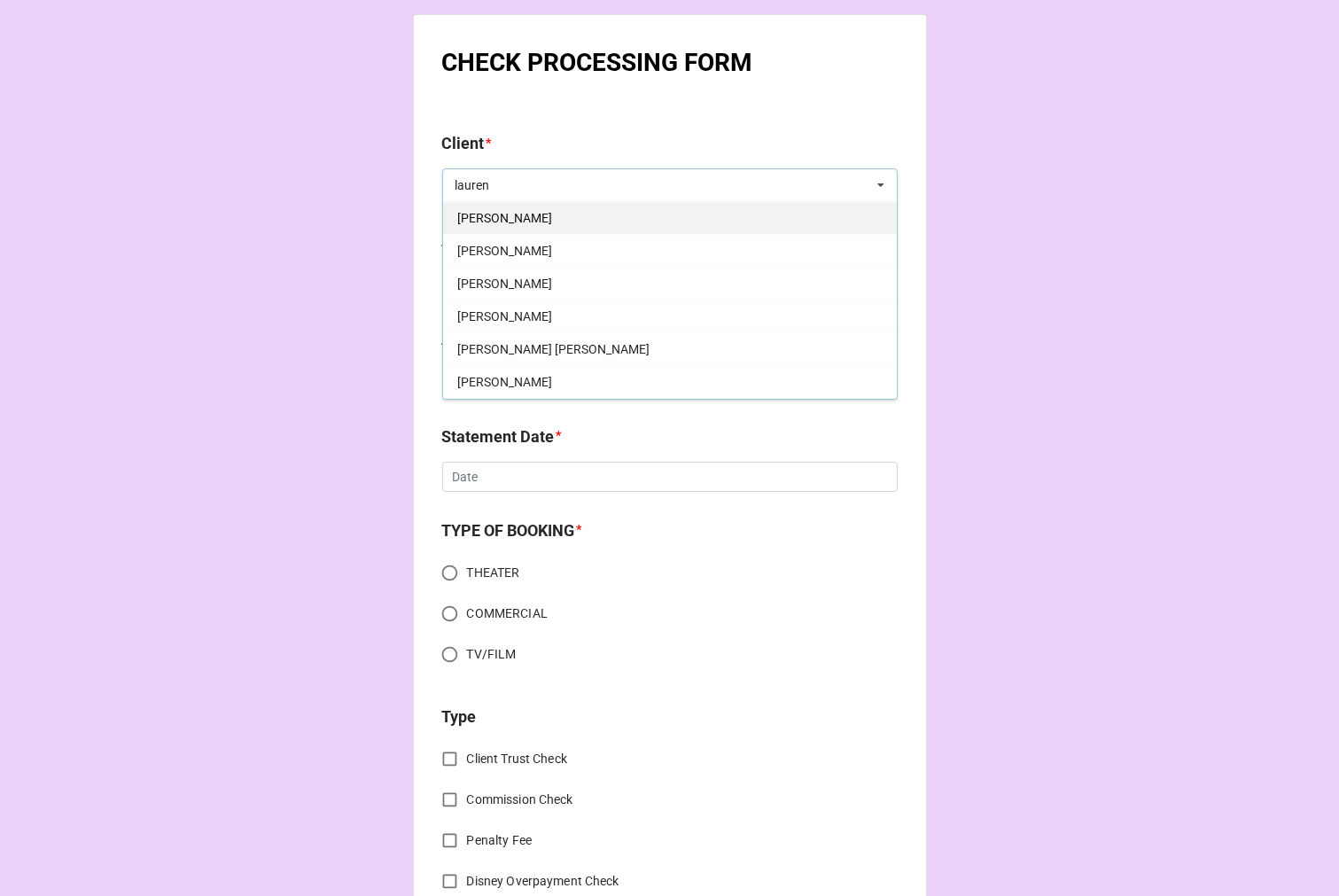
scroll to position [492, 0]
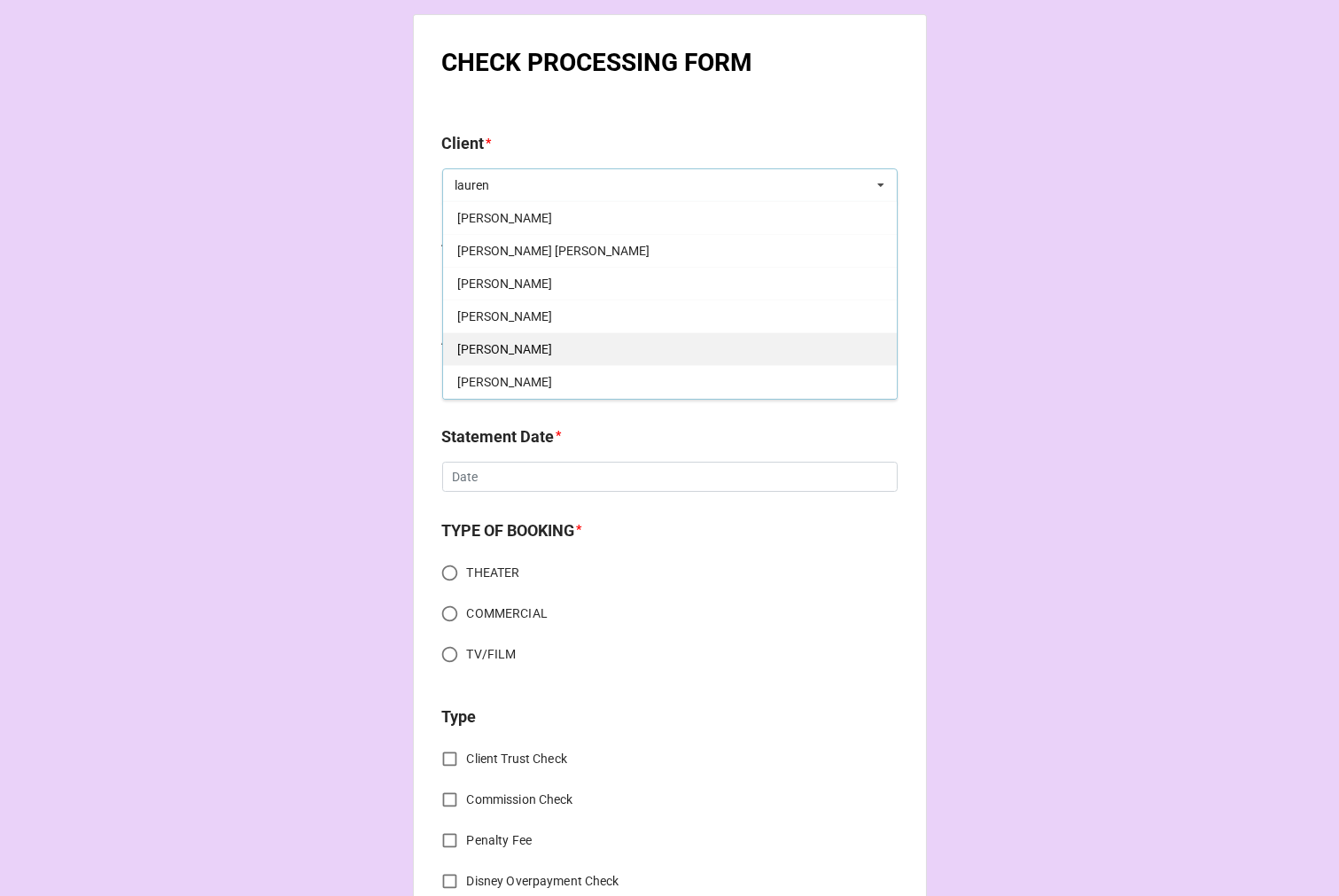
type input "lauren"
click at [557, 349] on div "Lauren Patrice" at bounding box center [669, 349] width 453 height 33
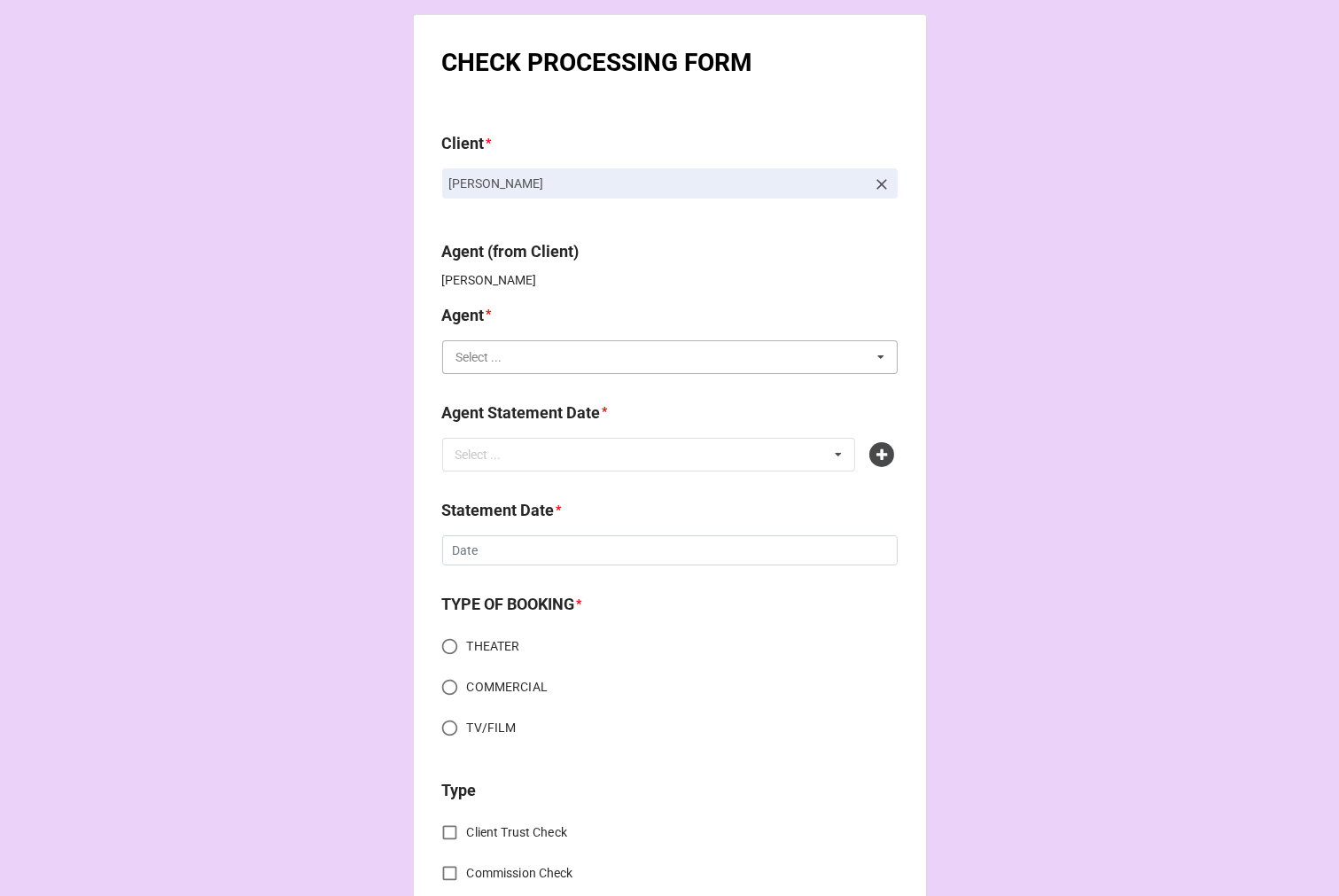
click at [510, 366] on input "text" at bounding box center [670, 357] width 453 height 32
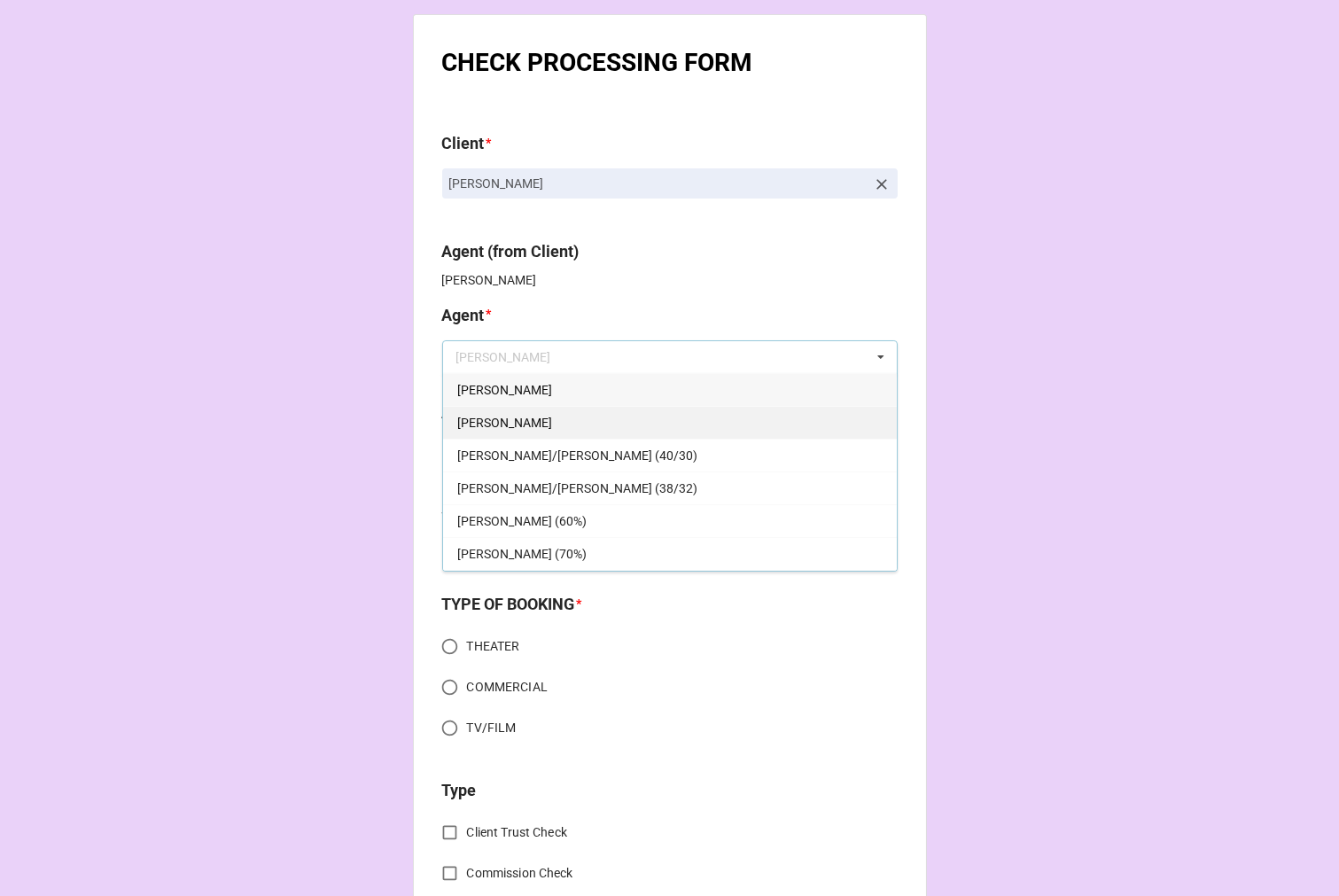
click at [493, 419] on div "[PERSON_NAME]" at bounding box center [669, 422] width 453 height 33
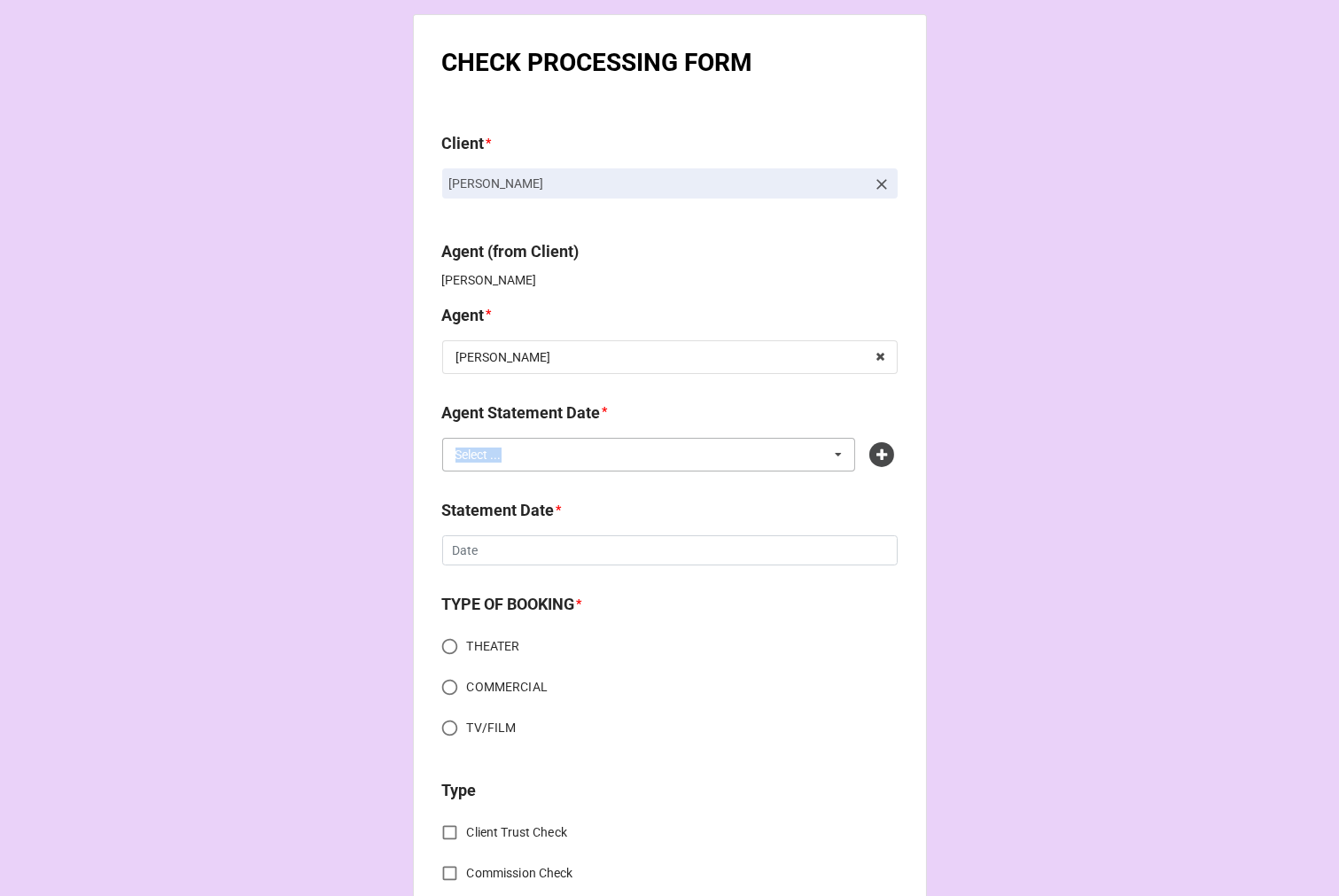
click at [511, 465] on div "Select ... No results found." at bounding box center [650, 454] width 414 height 34
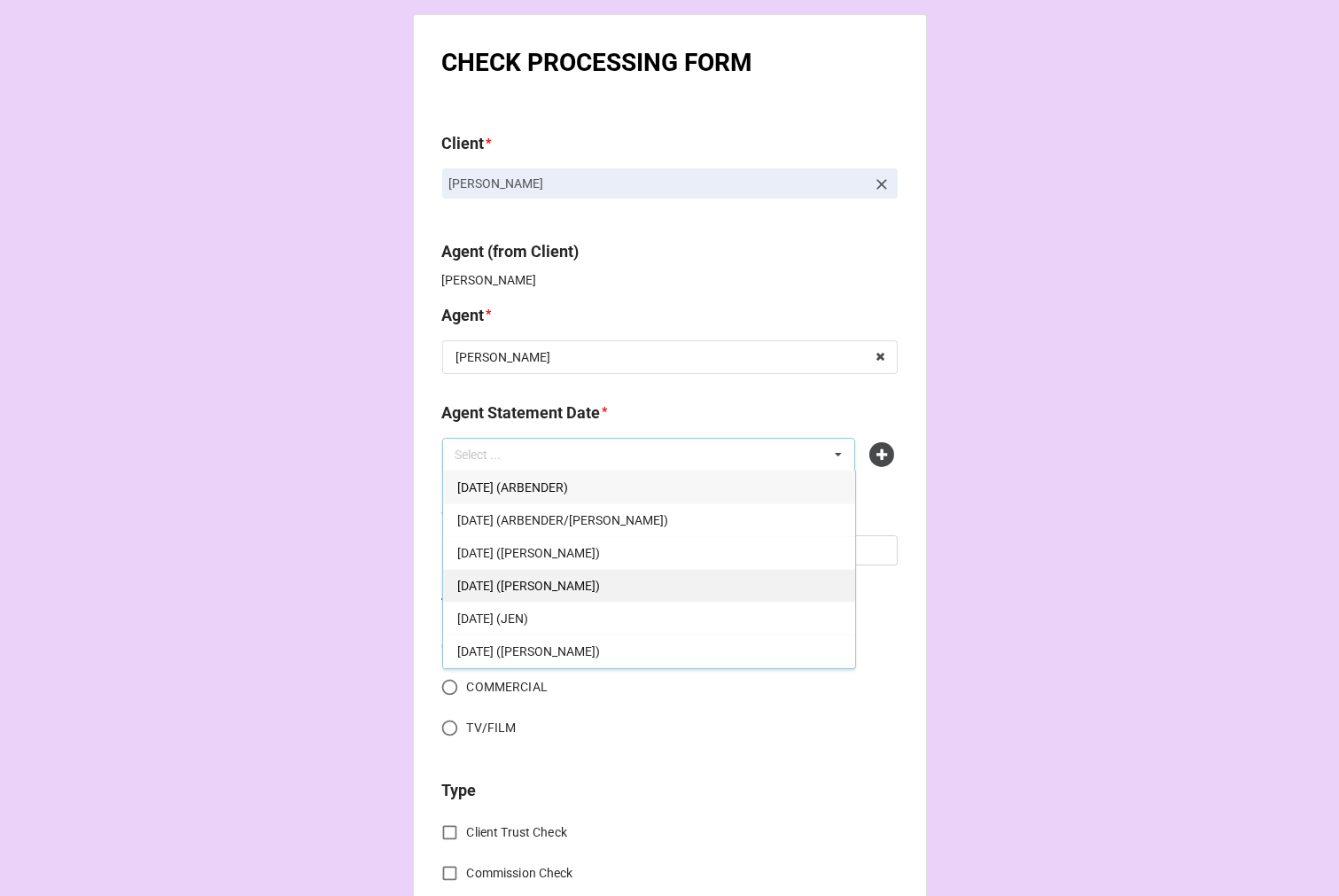
click at [591, 582] on span "[DATE] ([PERSON_NAME])" at bounding box center [529, 586] width 143 height 14
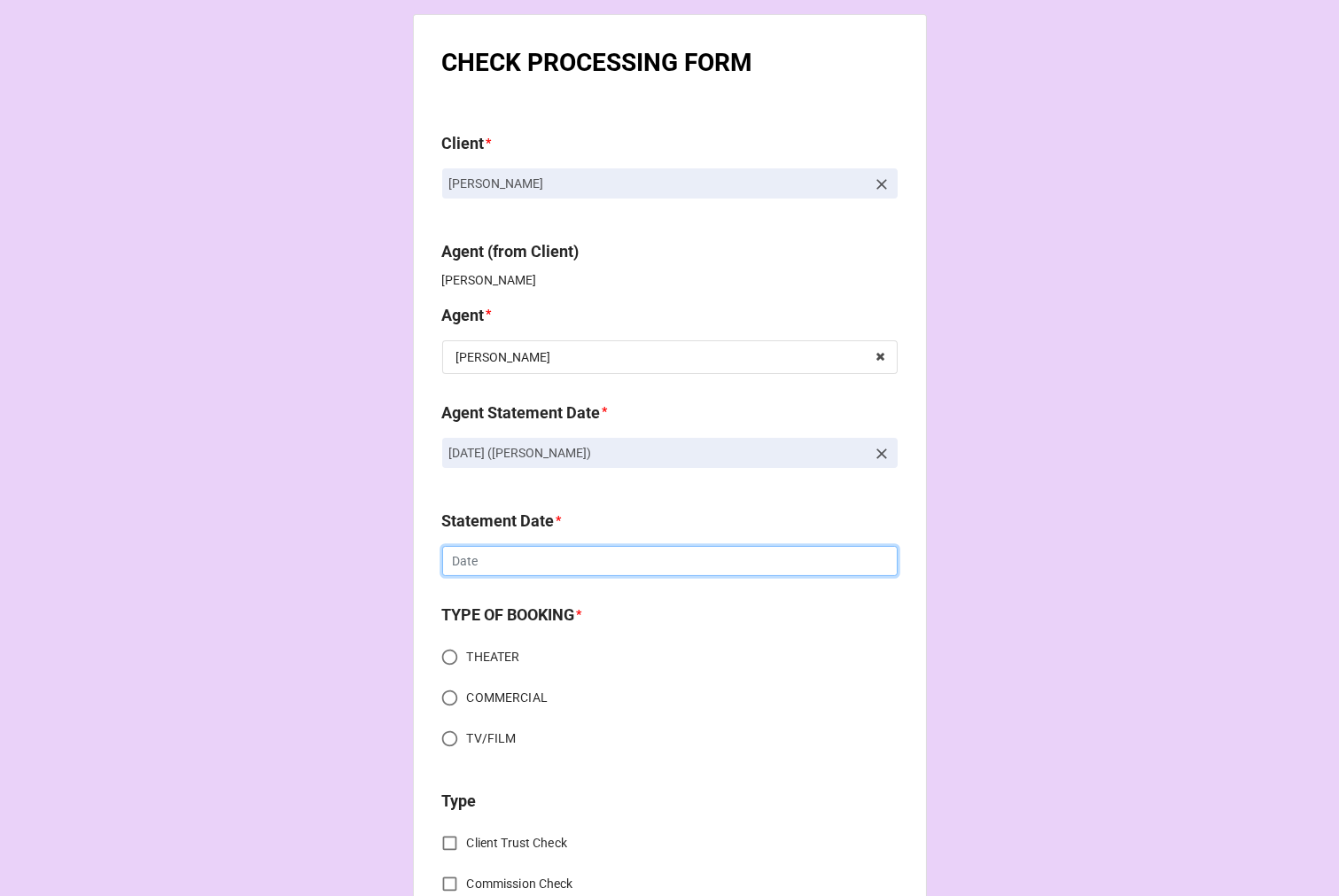
click at [493, 556] on input "text" at bounding box center [670, 561] width 455 height 30
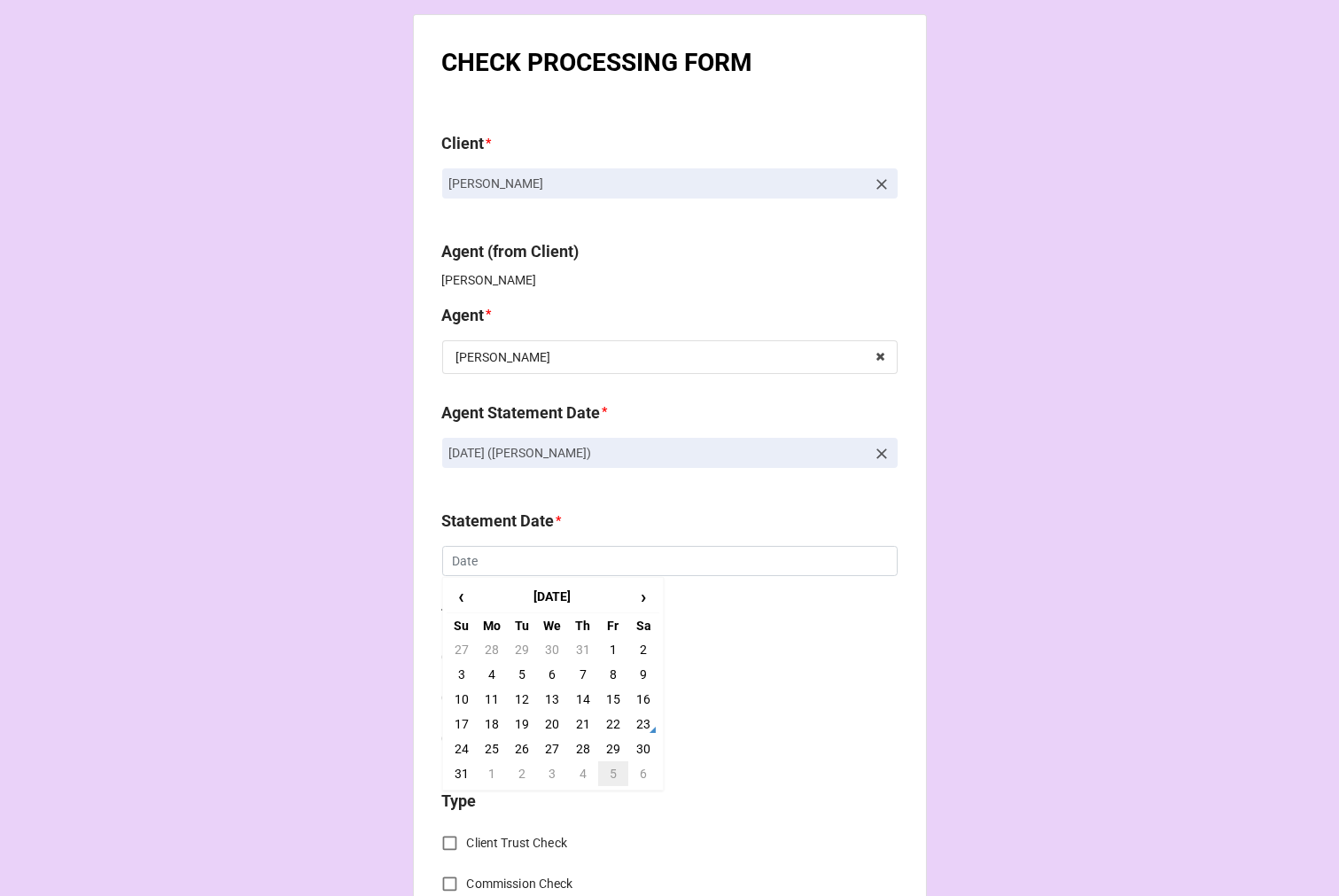
click at [612, 772] on td "5" at bounding box center [613, 774] width 30 height 25
type input "[DATE]"
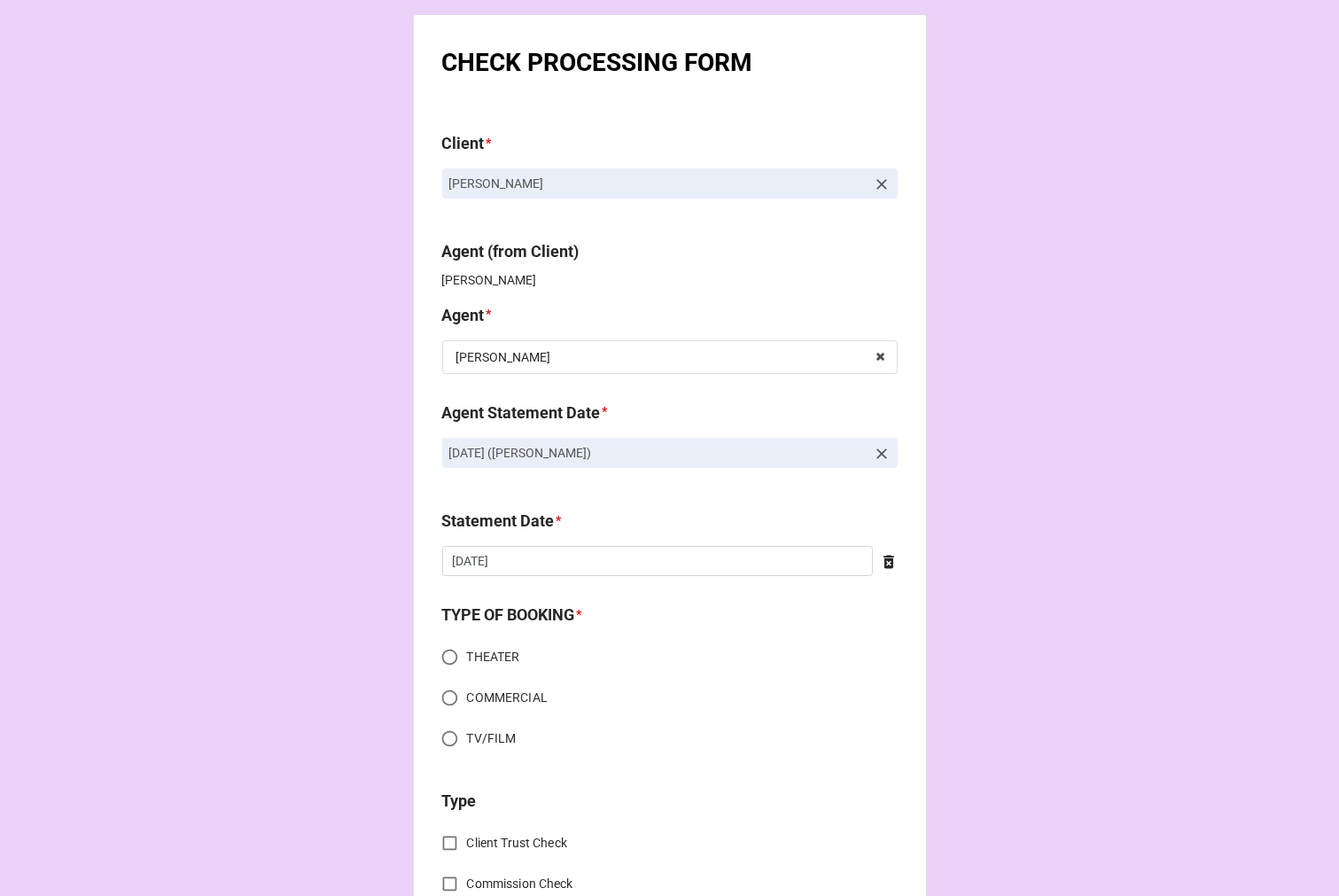
click at [444, 695] on input "COMMERCIAL" at bounding box center [450, 698] width 35 height 35
radio input "true"
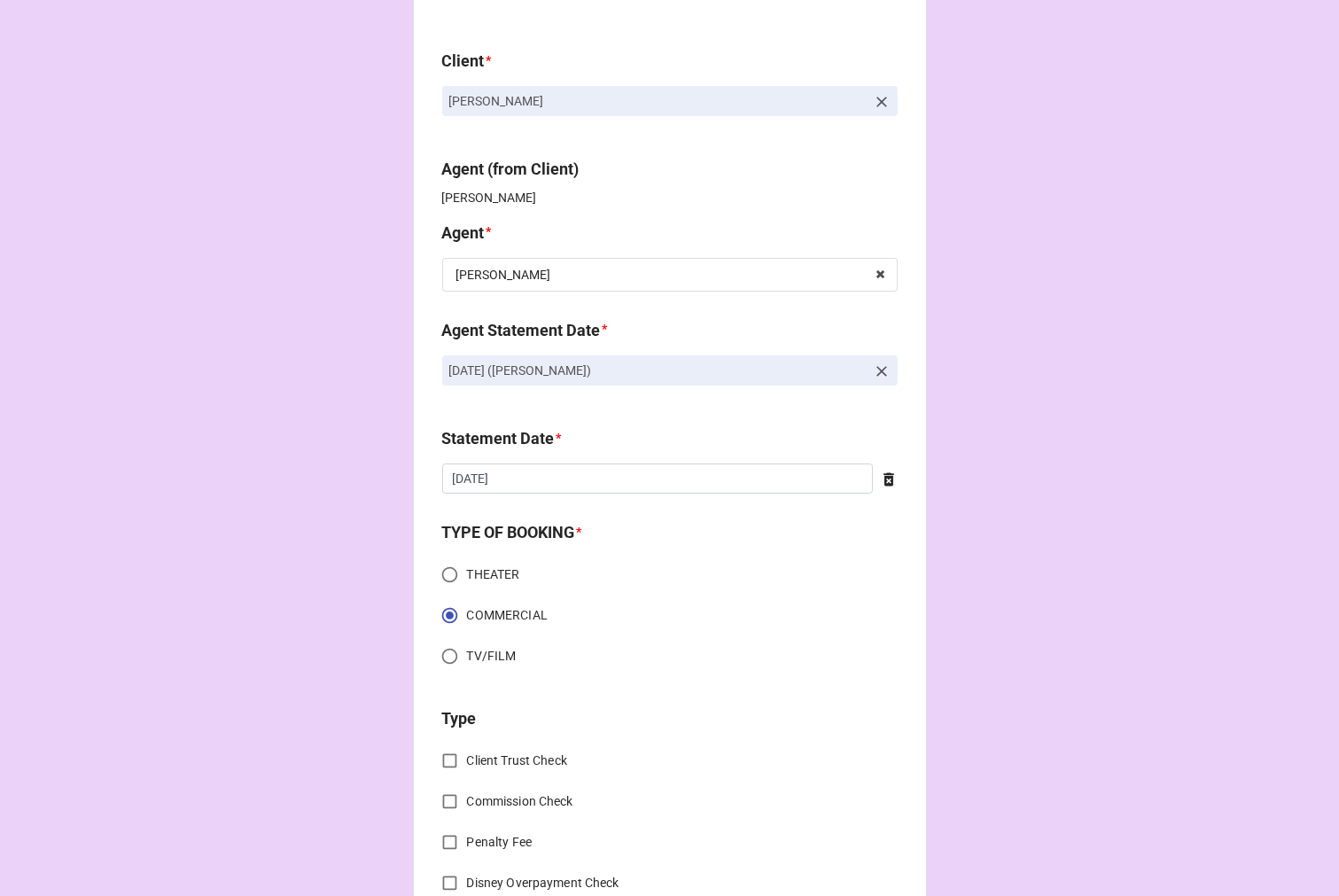
scroll to position [197, 0]
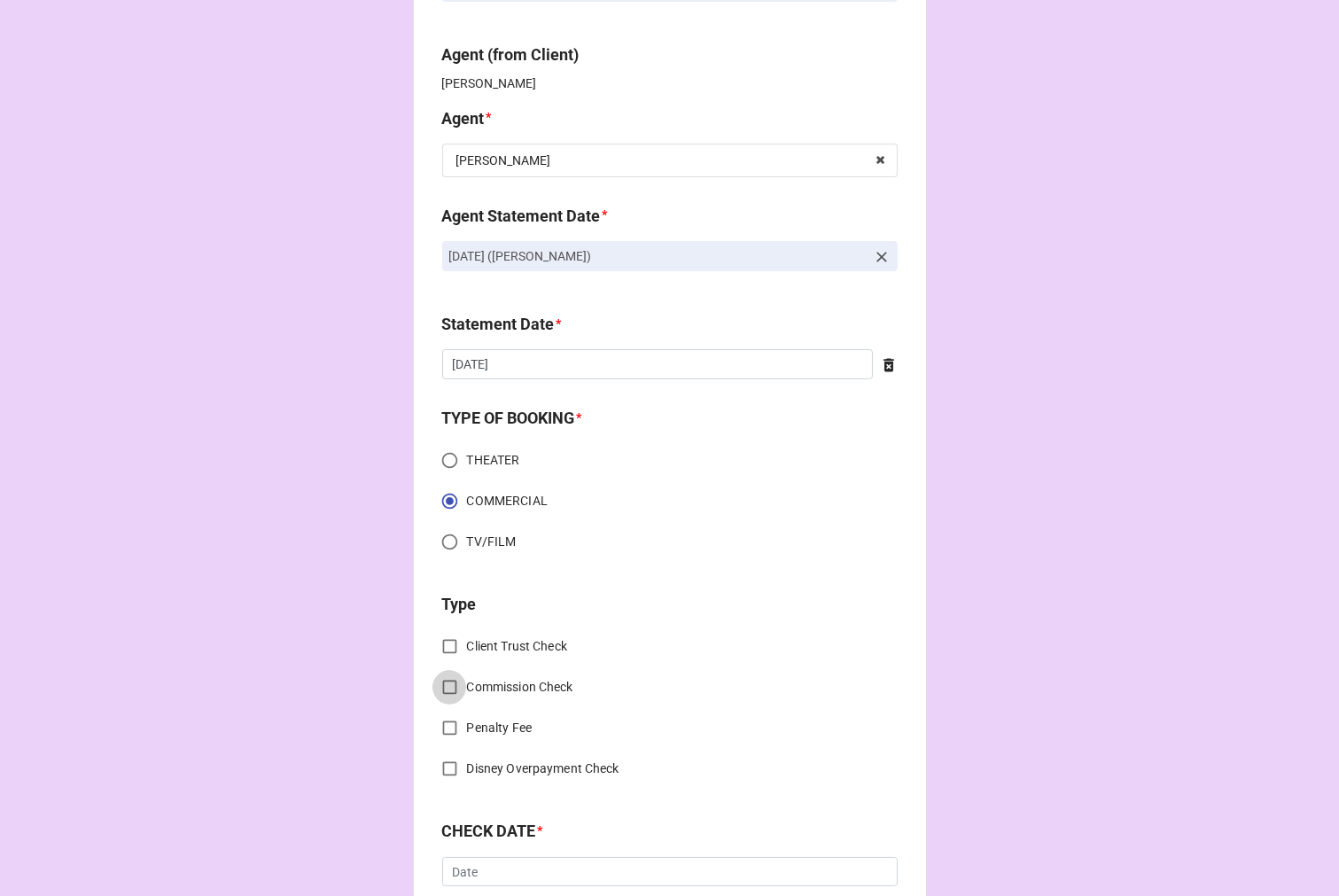
click at [444, 691] on input "Commission Check" at bounding box center [450, 687] width 35 height 35
checkbox input "true"
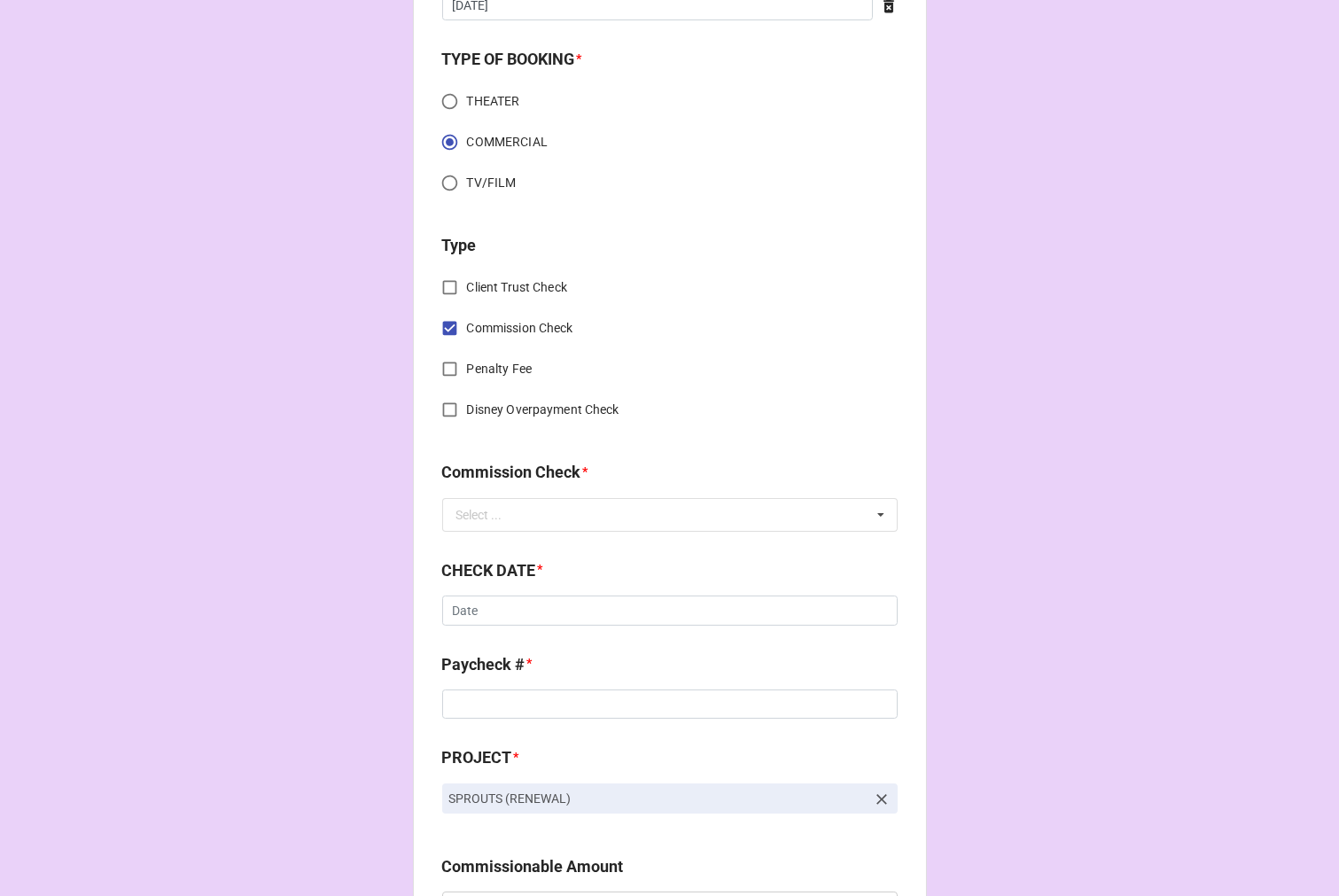
scroll to position [591, 0]
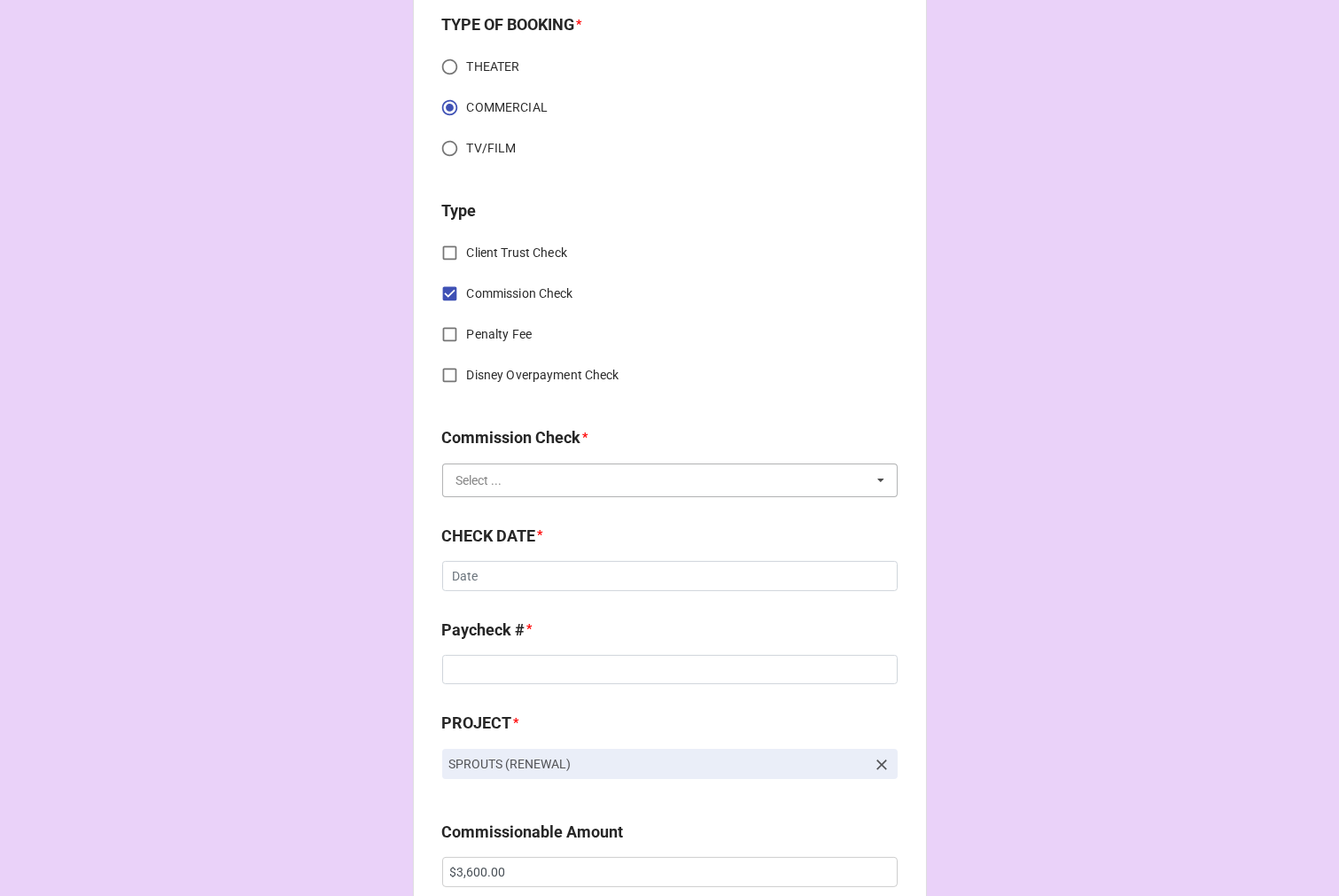
click at [506, 474] on input "text" at bounding box center [670, 479] width 453 height 32
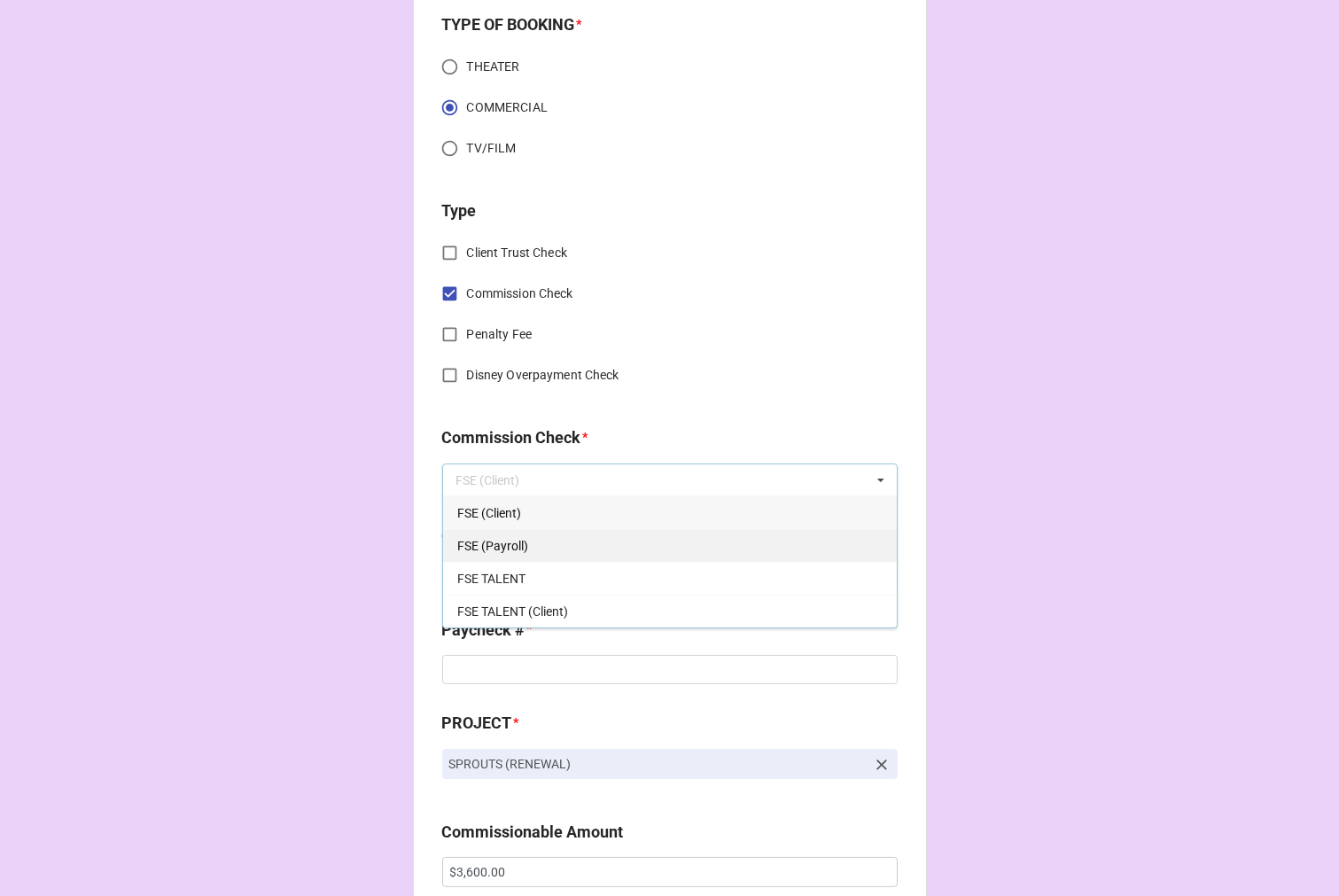
click at [521, 532] on div "FSE (Payroll)" at bounding box center [669, 545] width 453 height 33
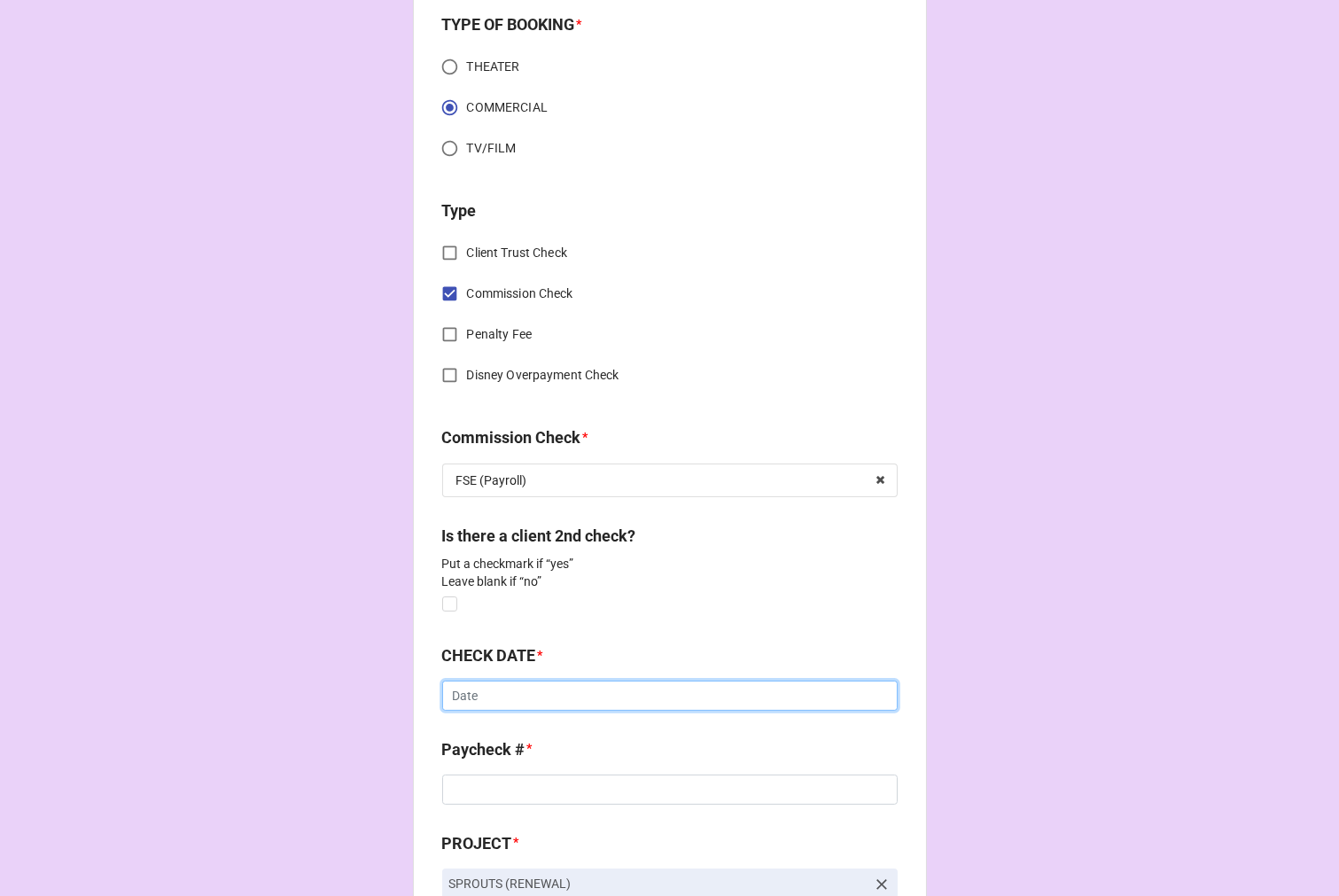
click at [507, 695] on input "text" at bounding box center [670, 695] width 455 height 30
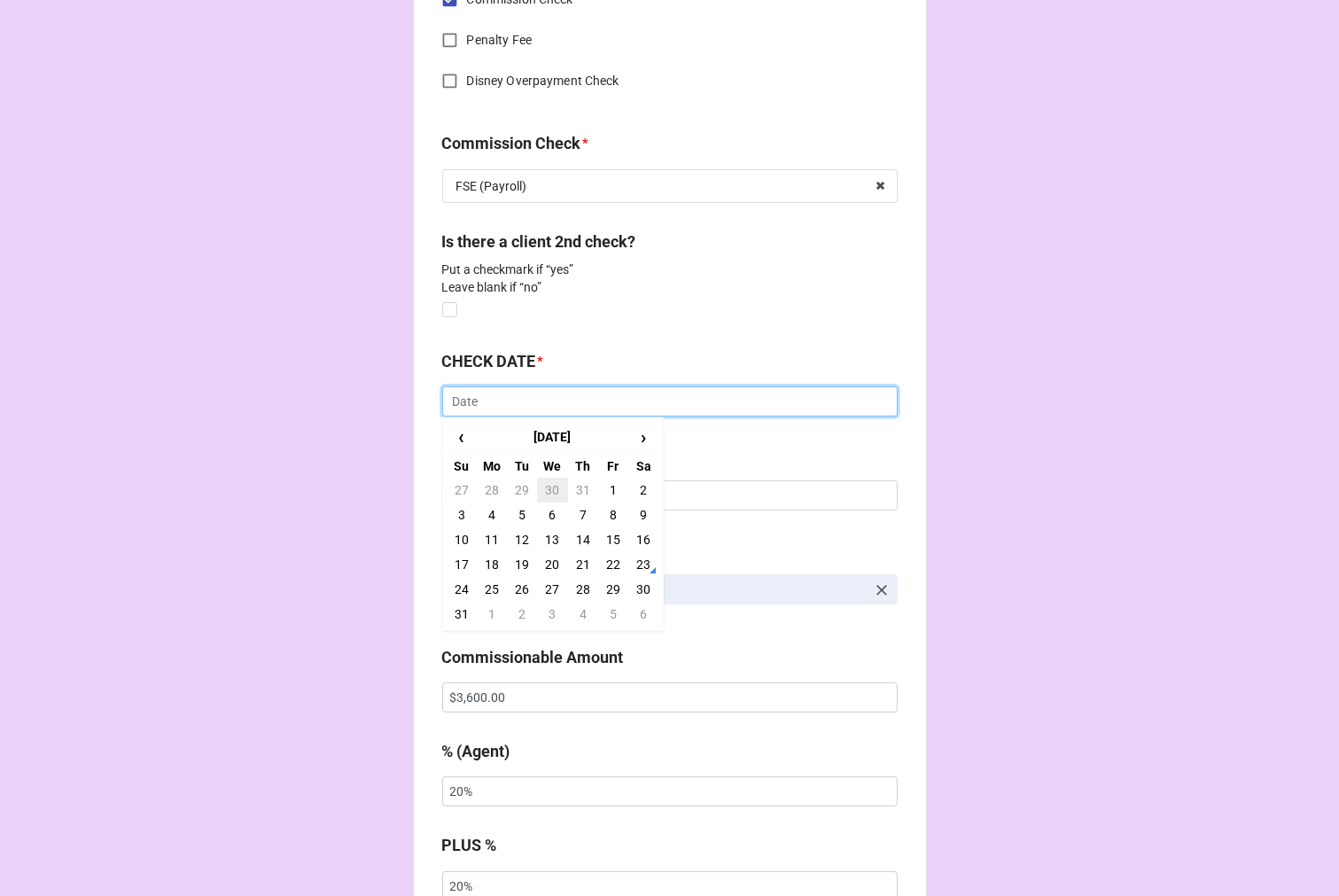
scroll to position [886, 0]
click at [453, 434] on span "‹" at bounding box center [461, 436] width 28 height 29
click at [538, 563] on td "23" at bounding box center [552, 563] width 30 height 25
type input "7/23/2025"
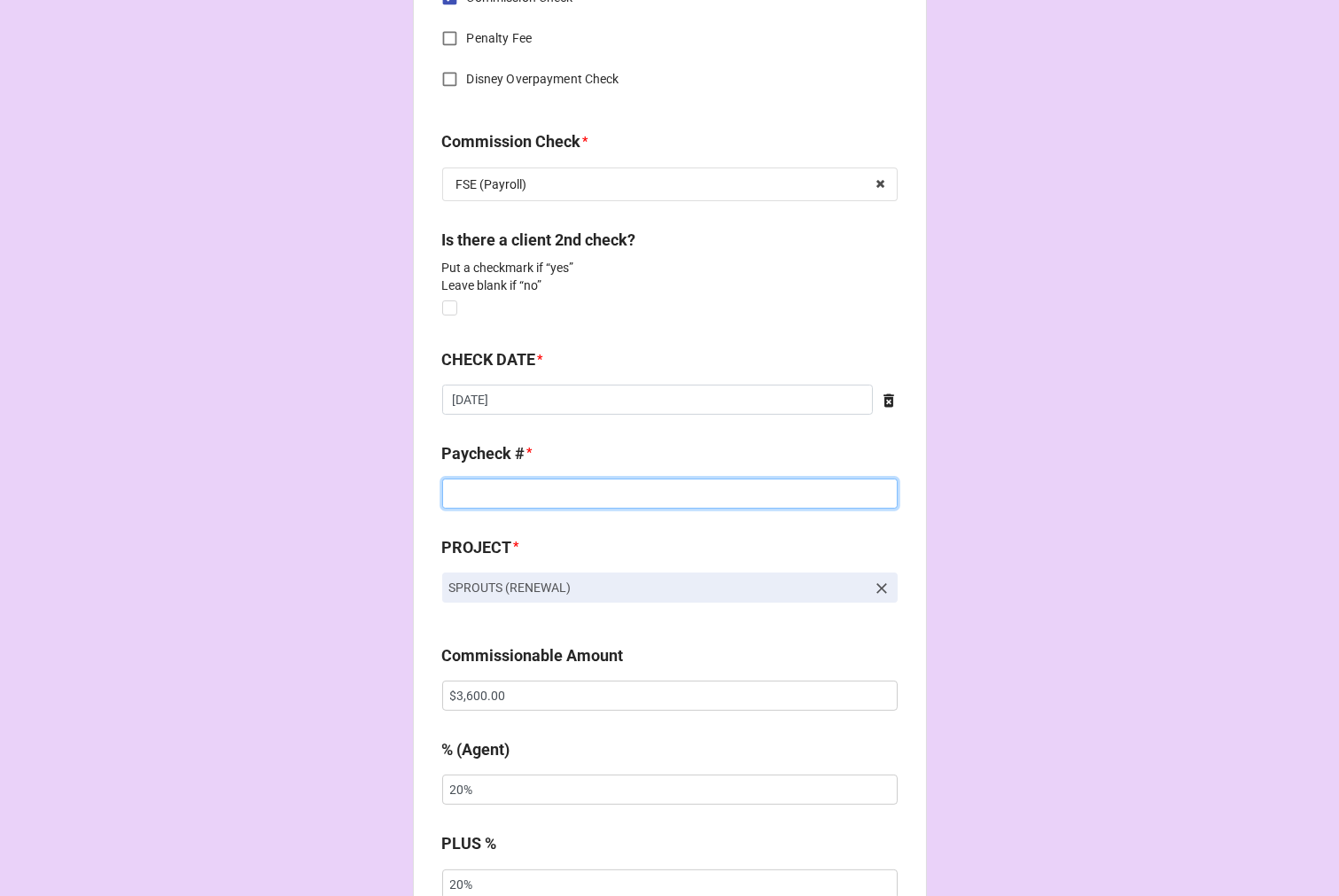
click at [507, 497] on input at bounding box center [670, 493] width 455 height 30
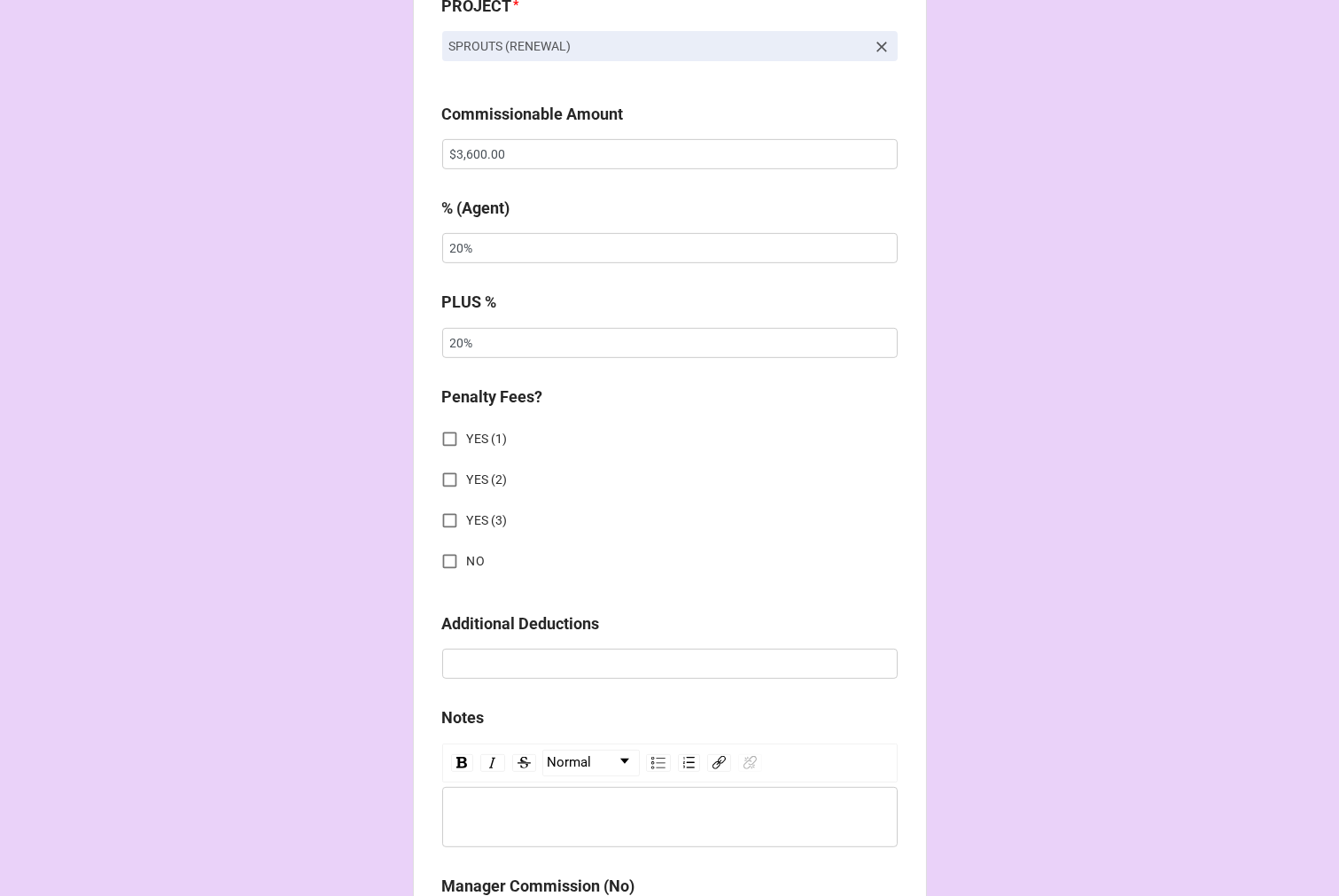
scroll to position [1477, 0]
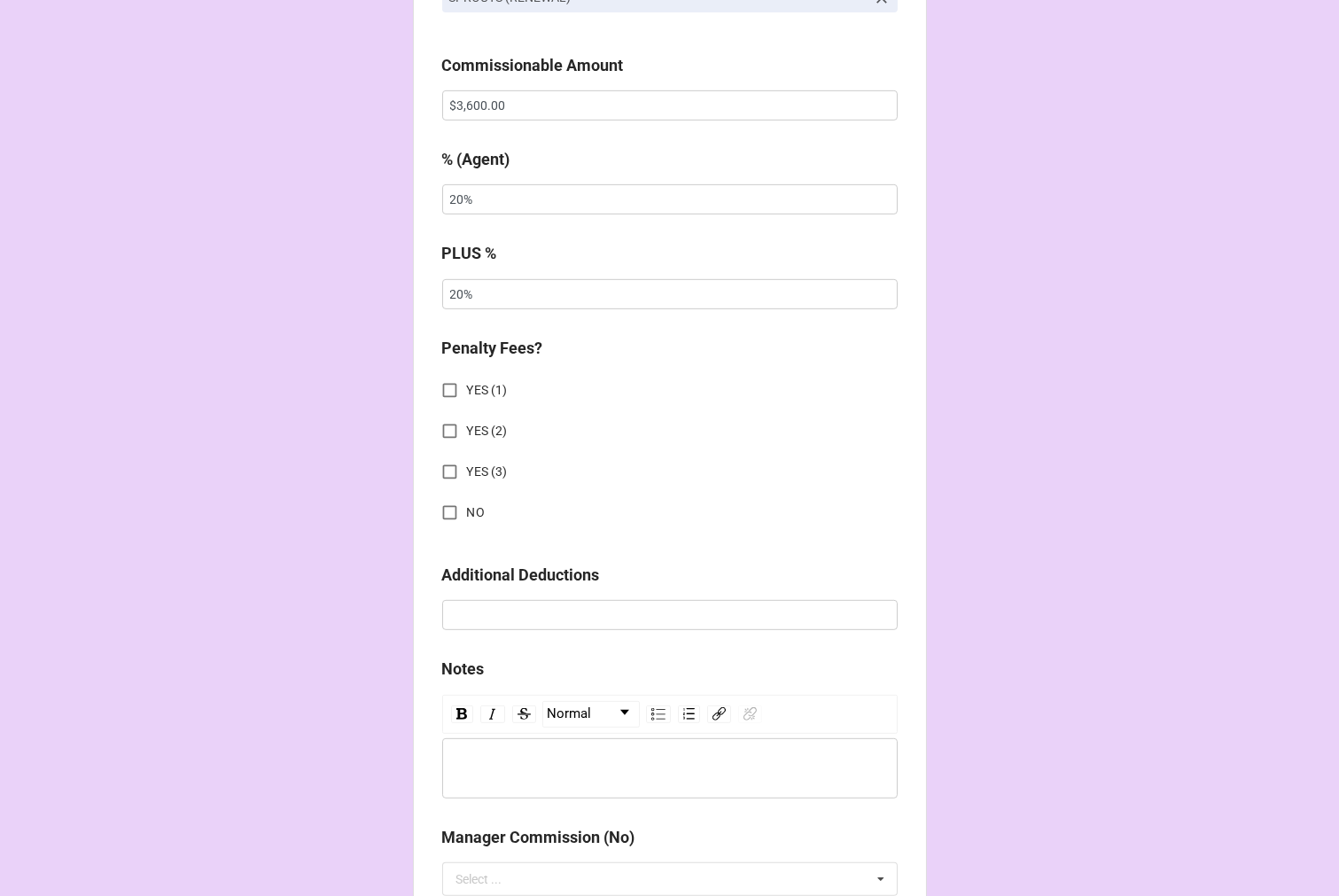
type input "2091"
click at [446, 515] on input "NO" at bounding box center [450, 513] width 35 height 35
checkbox input "true"
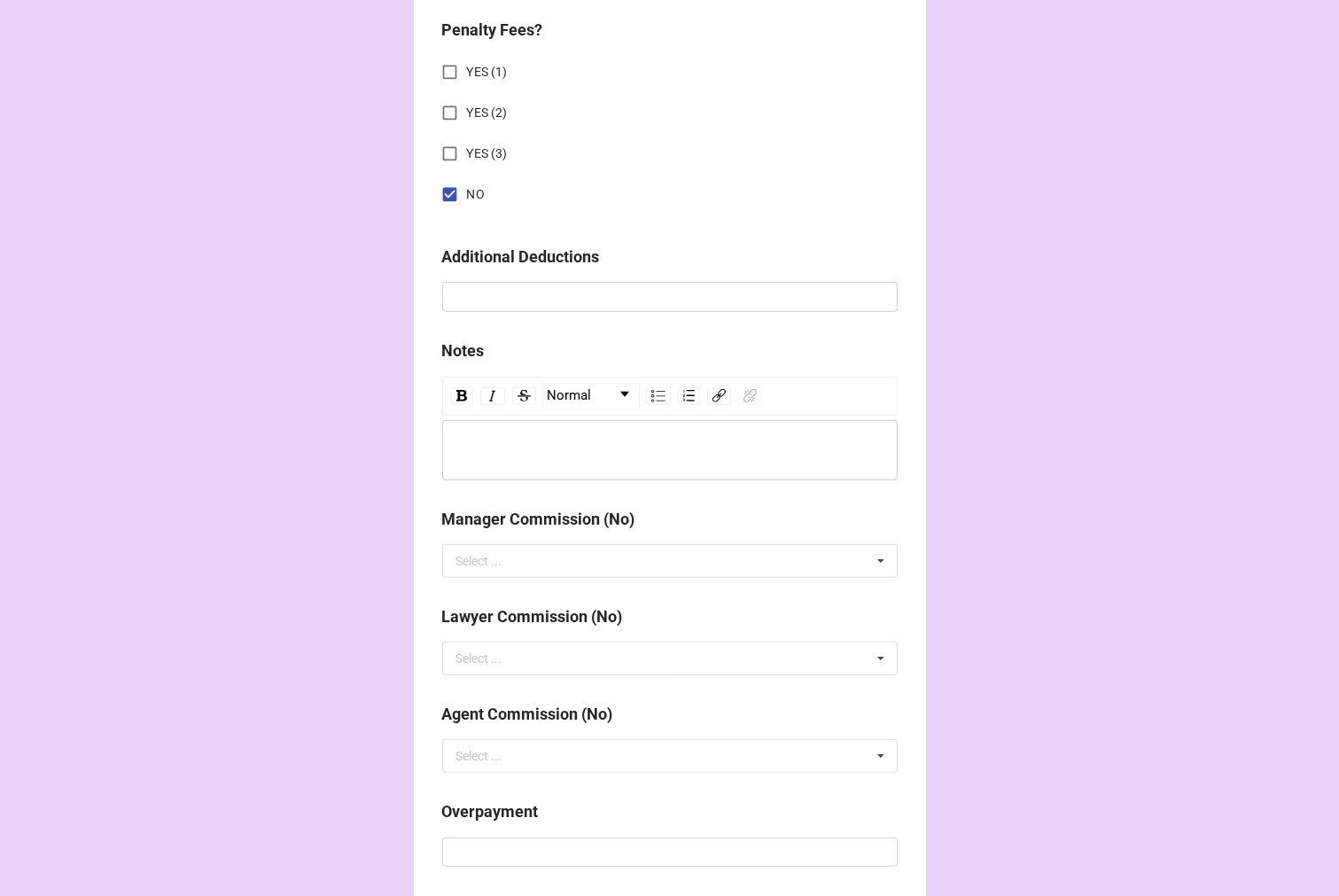
scroll to position [2166, 0]
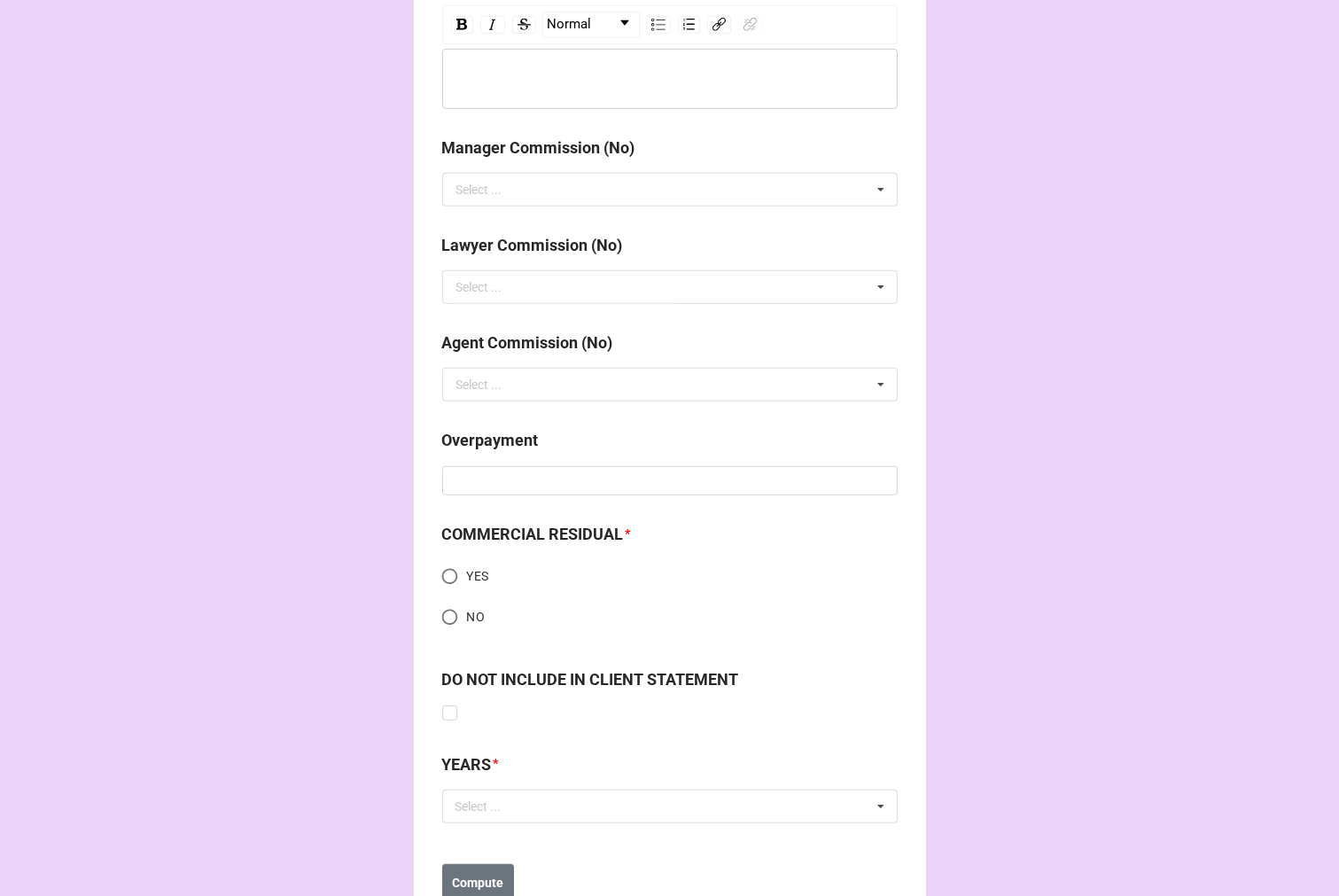
click at [452, 609] on input "NO" at bounding box center [450, 618] width 35 height 35
radio input "true"
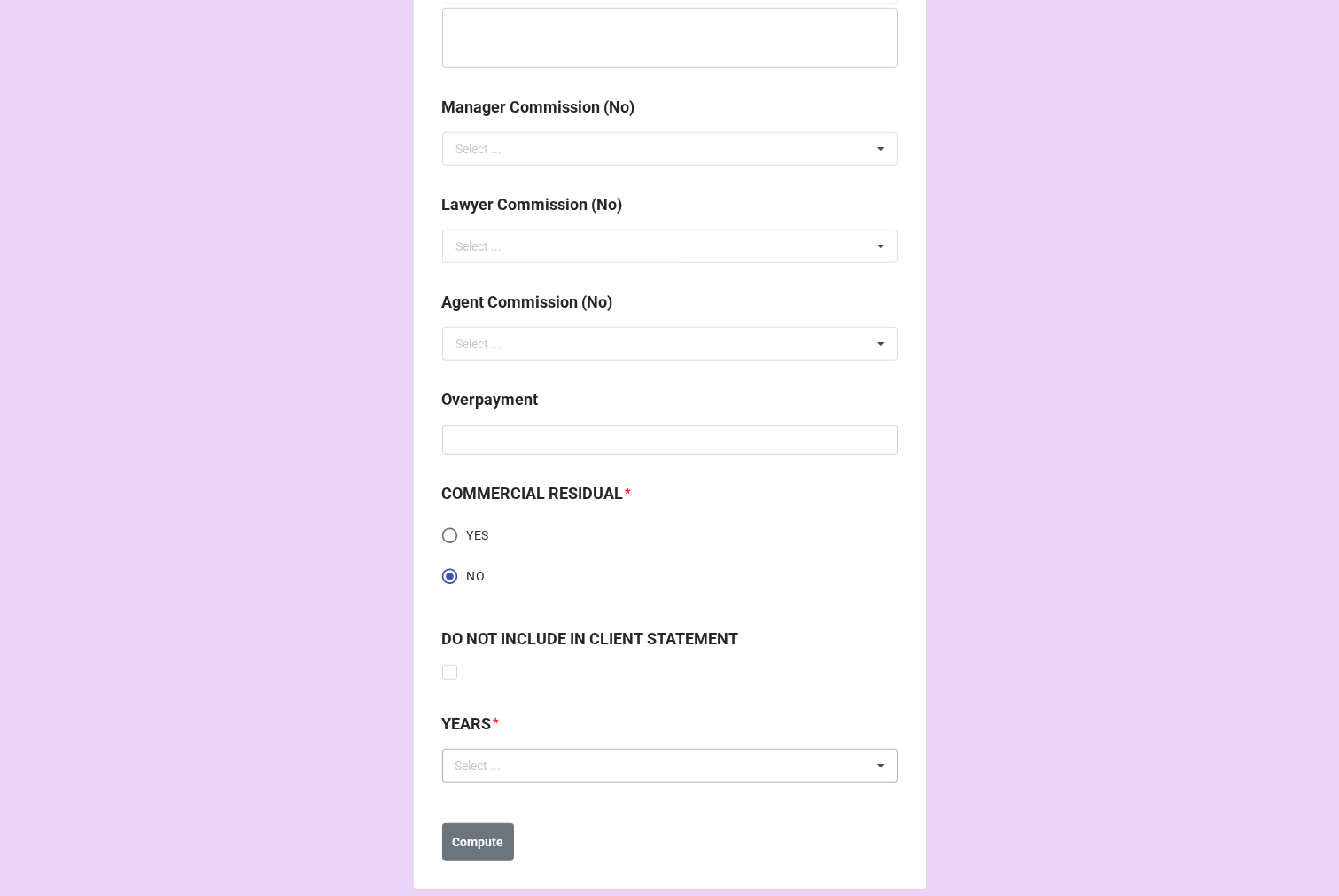
scroll to position [2228, 0]
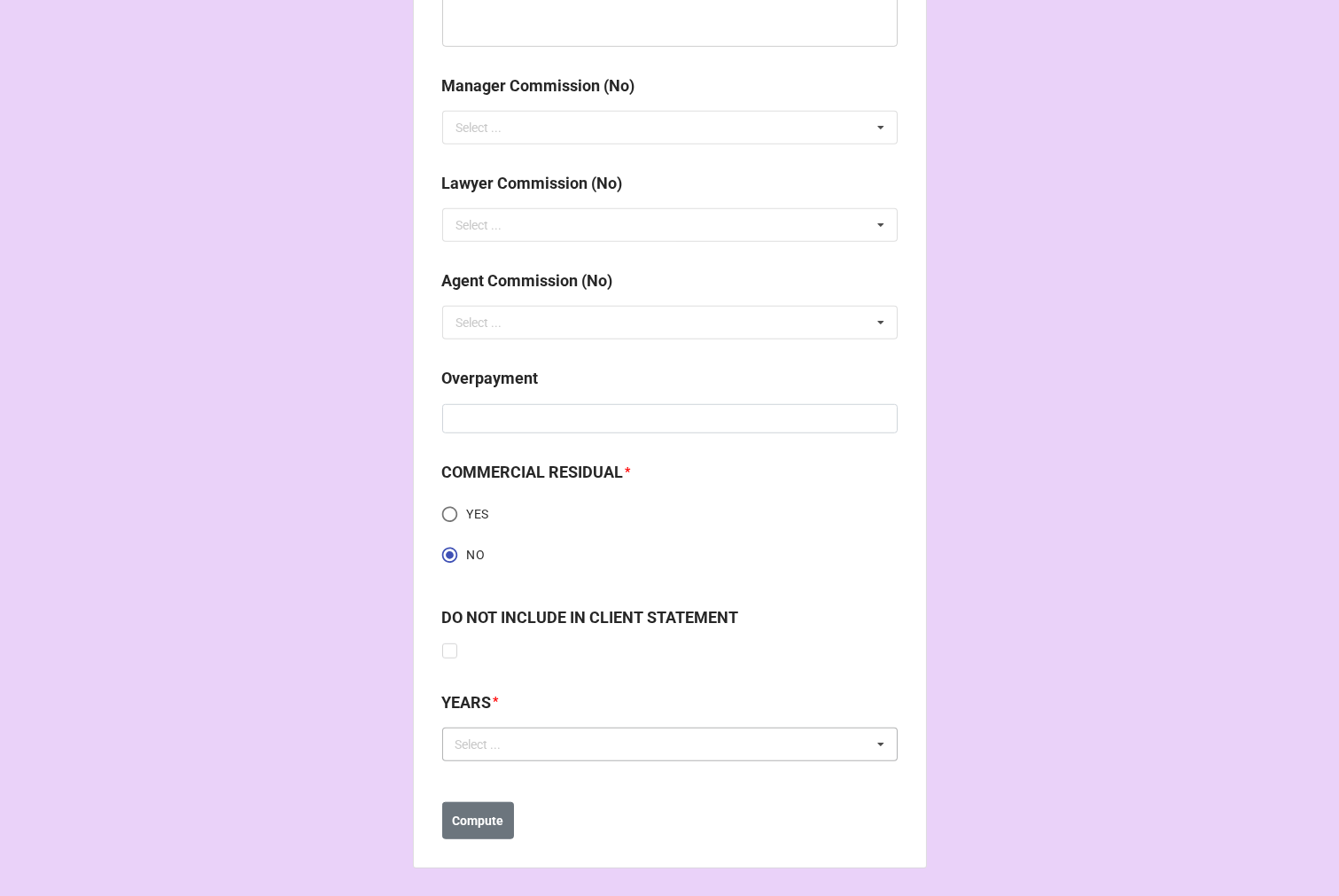
click at [492, 739] on div "Select ..." at bounding box center [489, 743] width 76 height 20
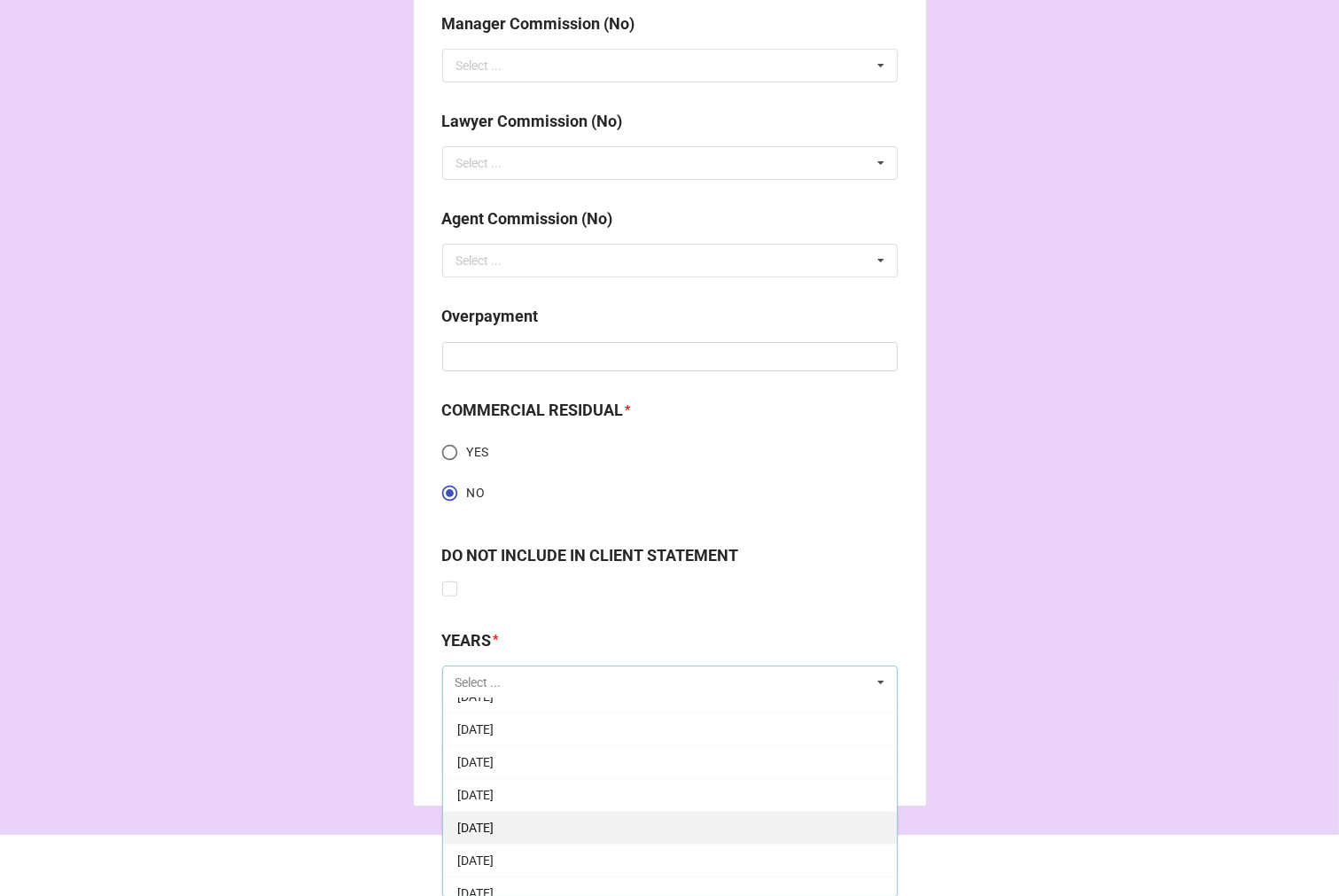
scroll to position [99, 0]
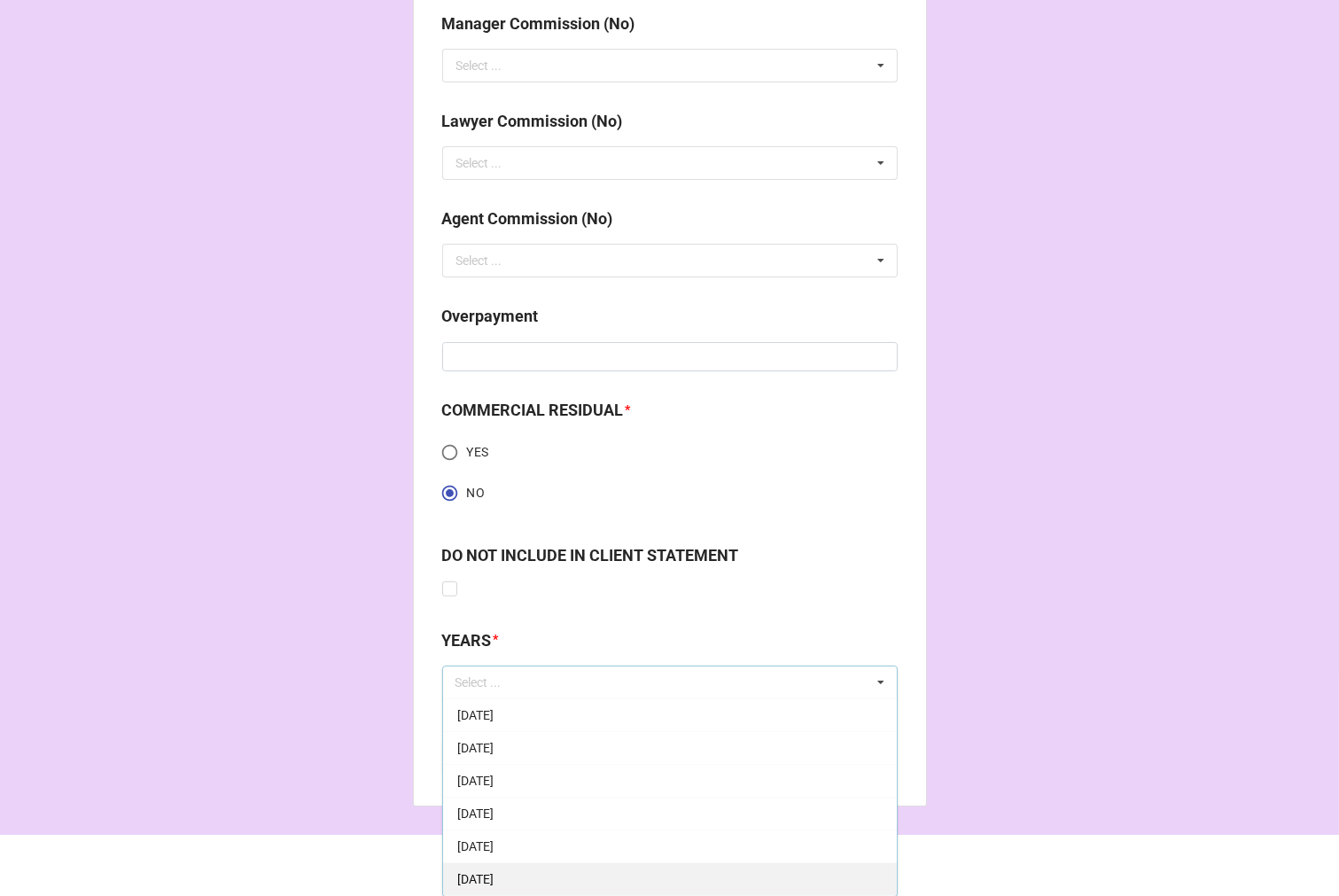
click at [494, 882] on span "[DATE]" at bounding box center [476, 879] width 37 height 14
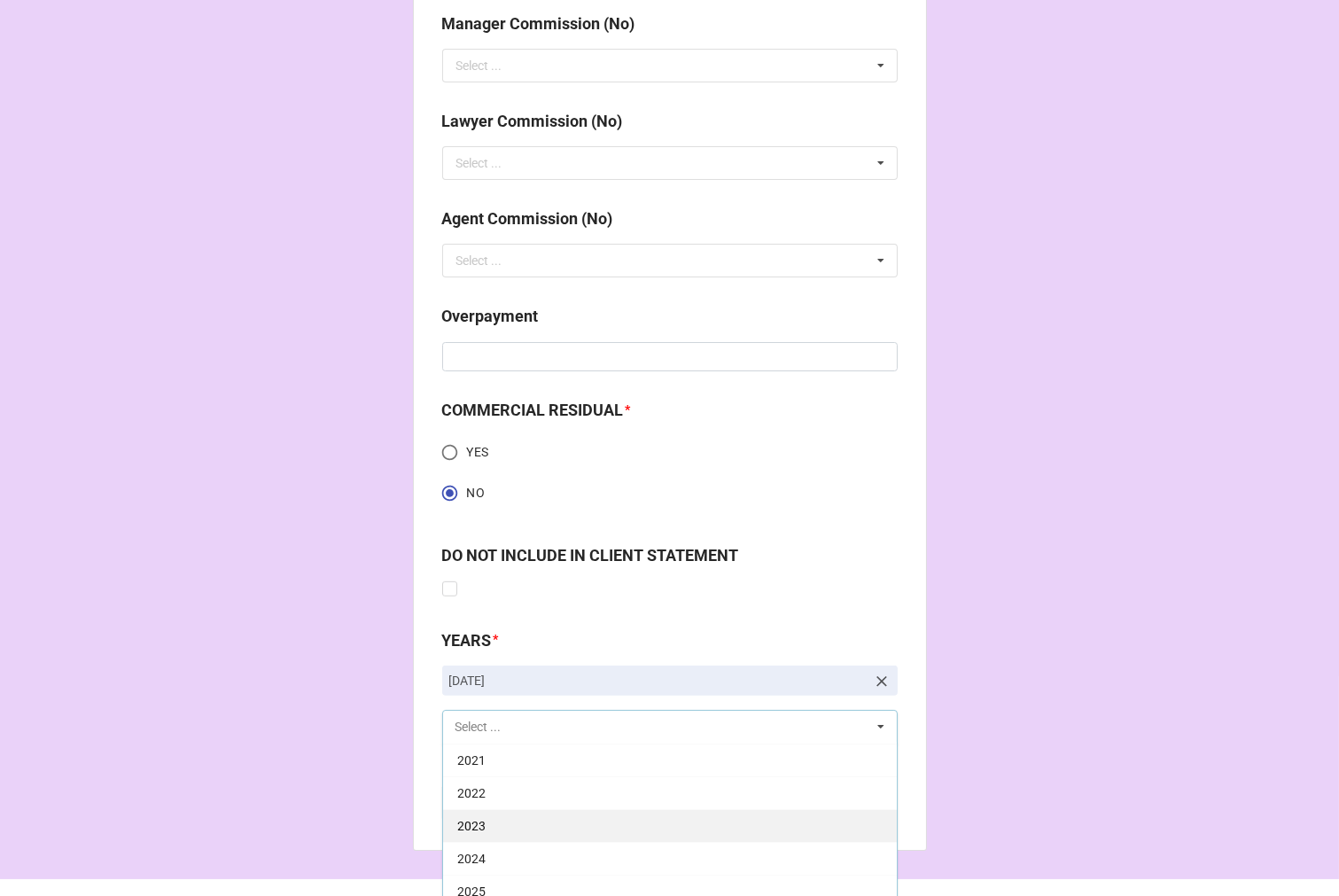
scroll to position [2334, 0]
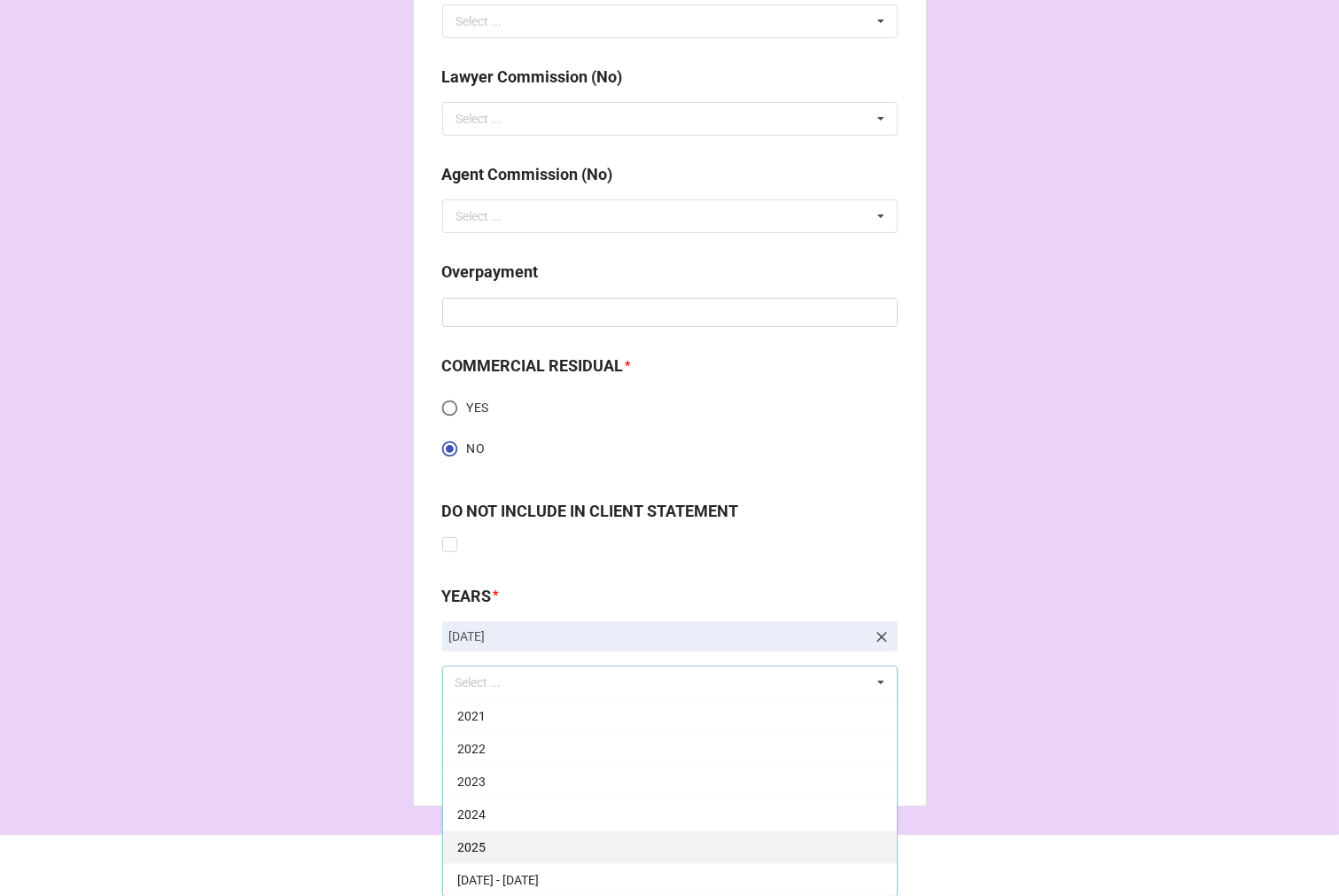
click at [476, 845] on span "2025" at bounding box center [471, 847] width 28 height 14
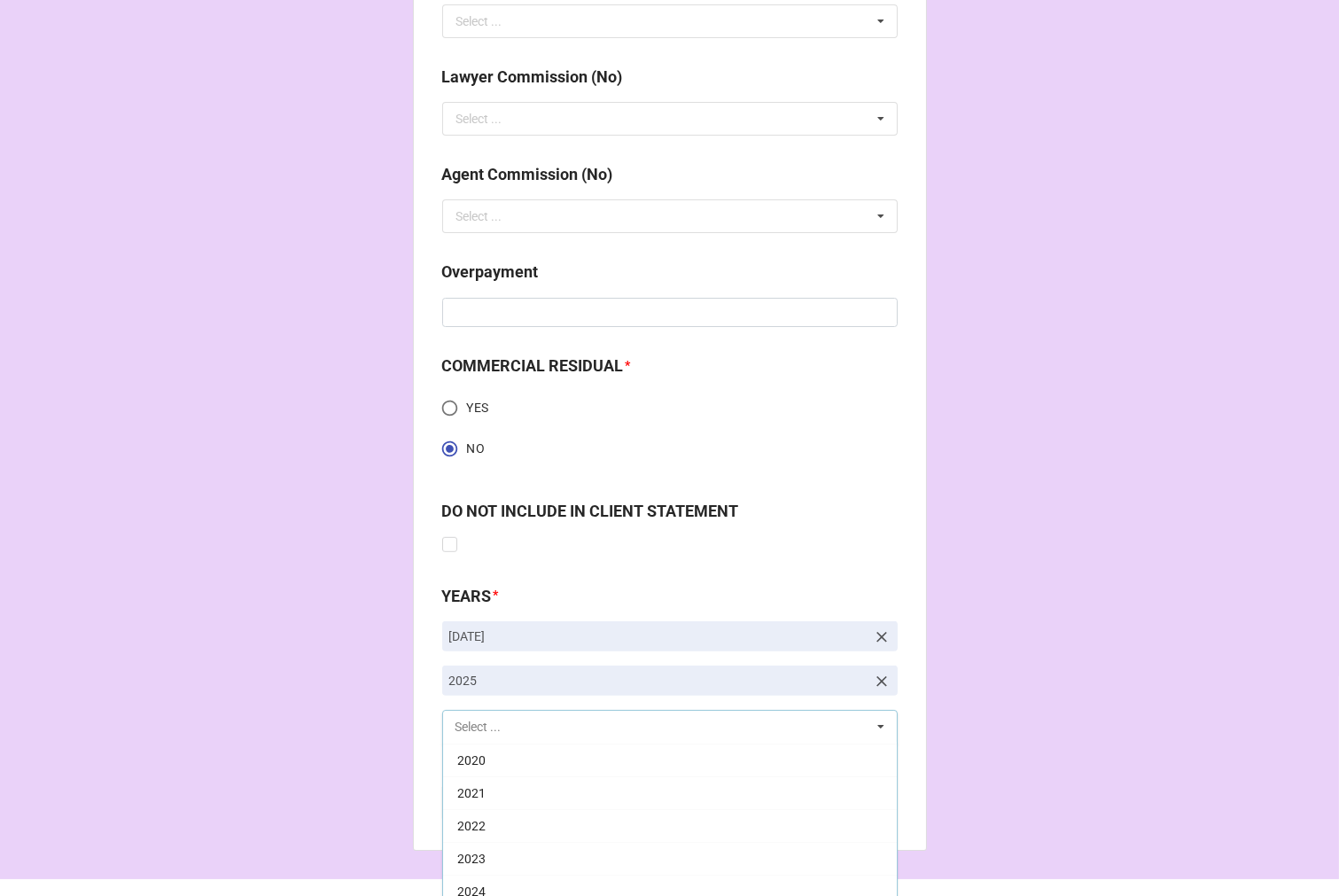
scroll to position [360, 0]
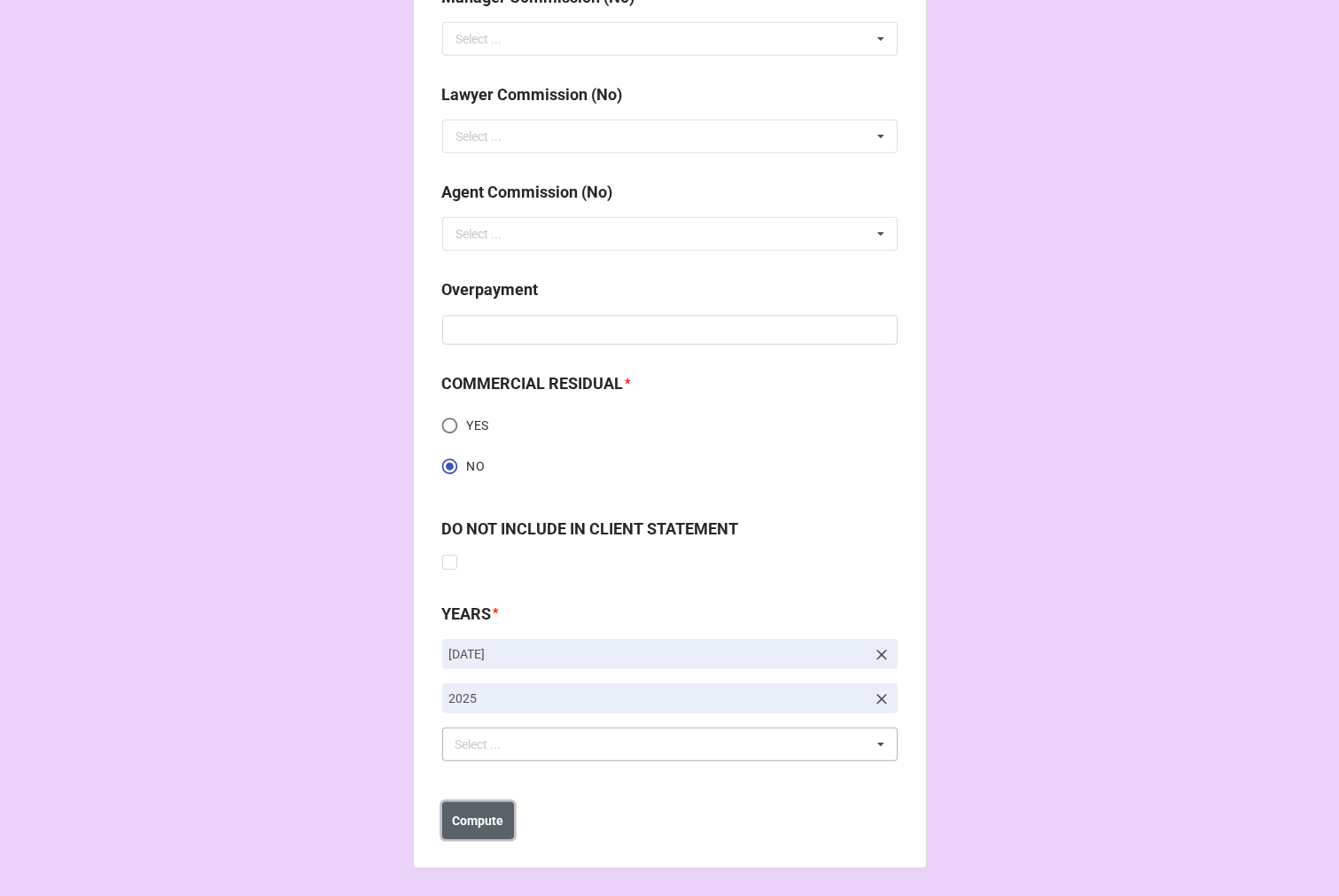
click at [476, 826] on b "Compute" at bounding box center [478, 821] width 51 height 18
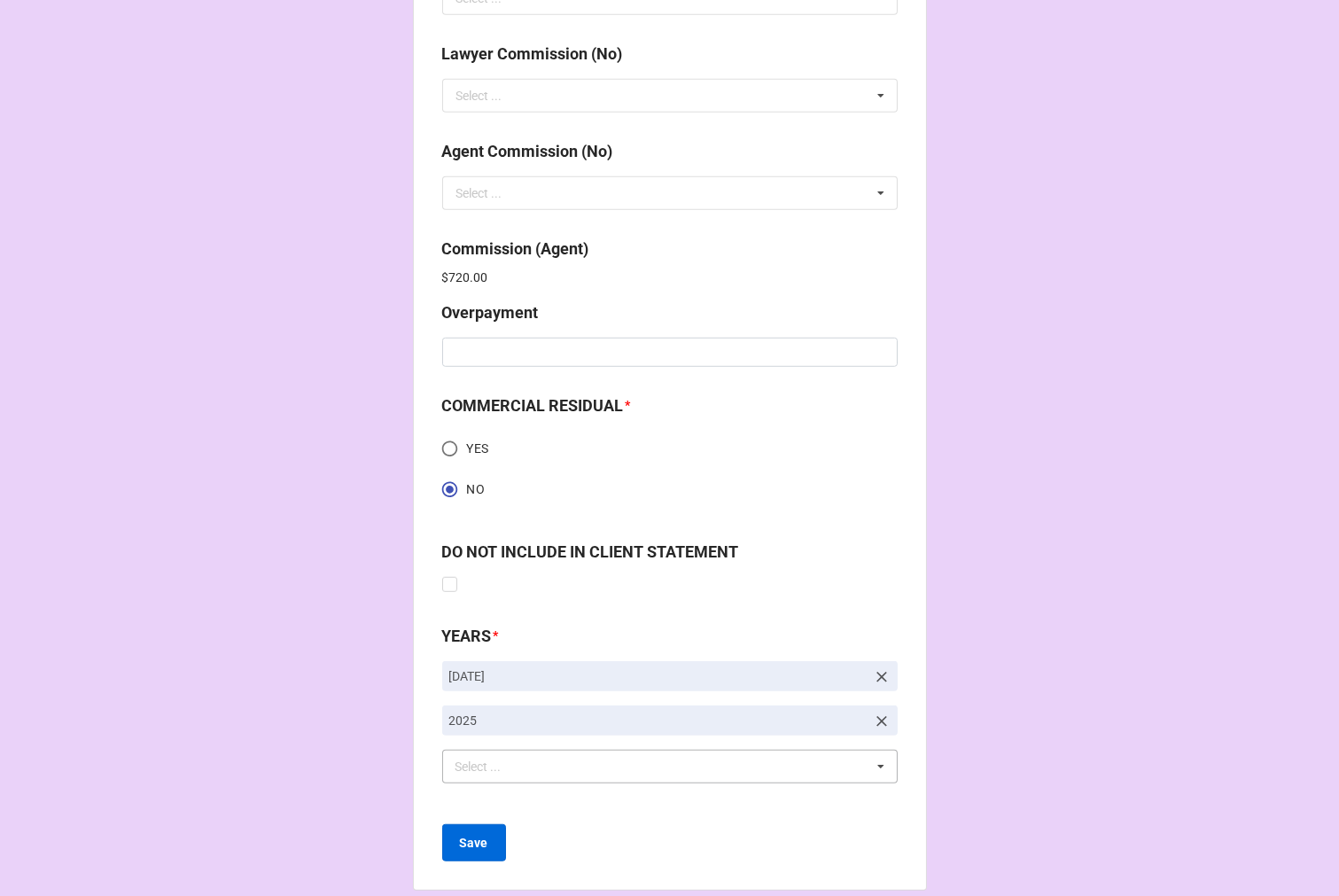
scroll to position [2380, 0]
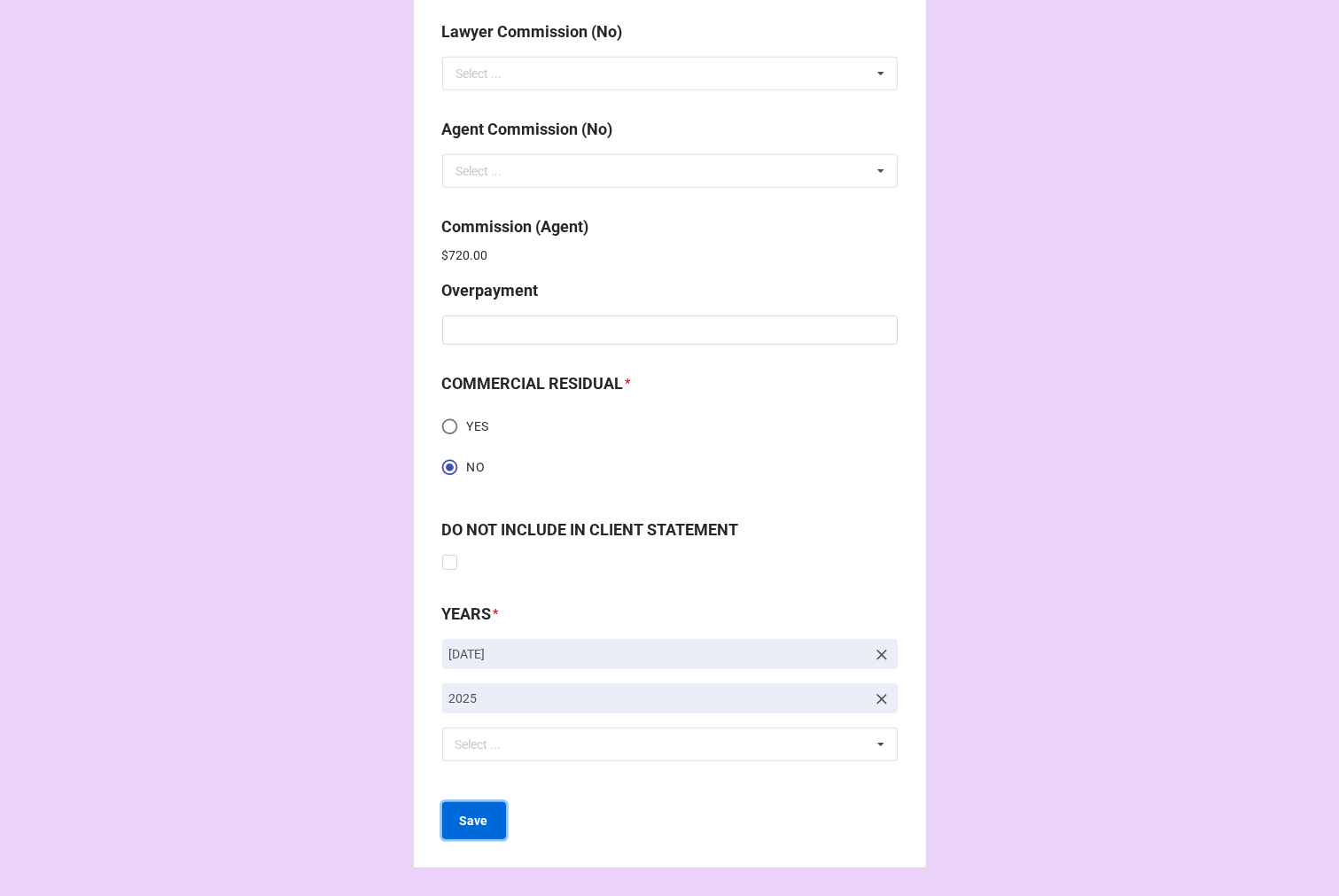
click at [473, 816] on b "Save" at bounding box center [474, 821] width 28 height 18
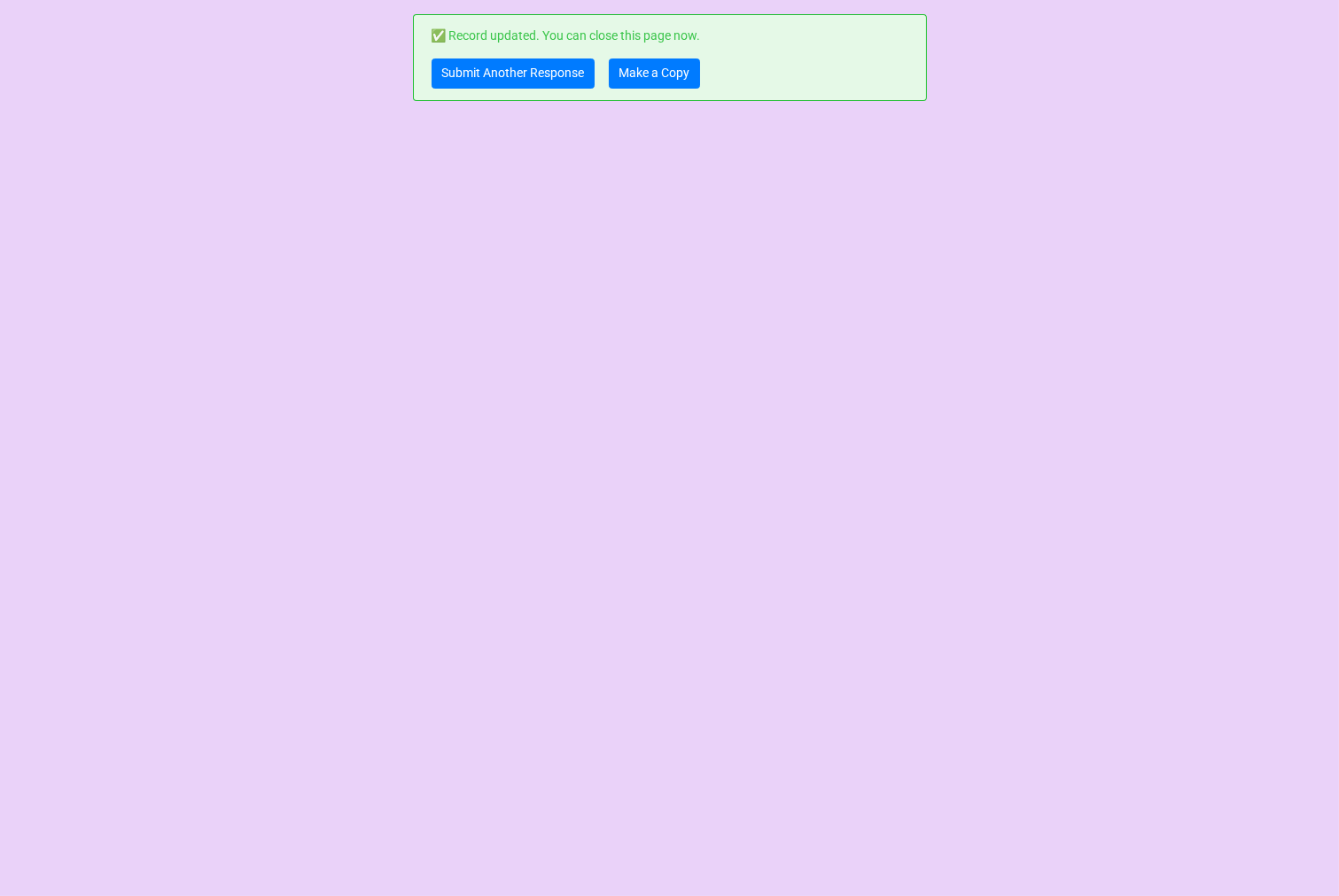
scroll to position [0, 0]
click at [468, 80] on link "Submit Another Response" at bounding box center [513, 73] width 163 height 30
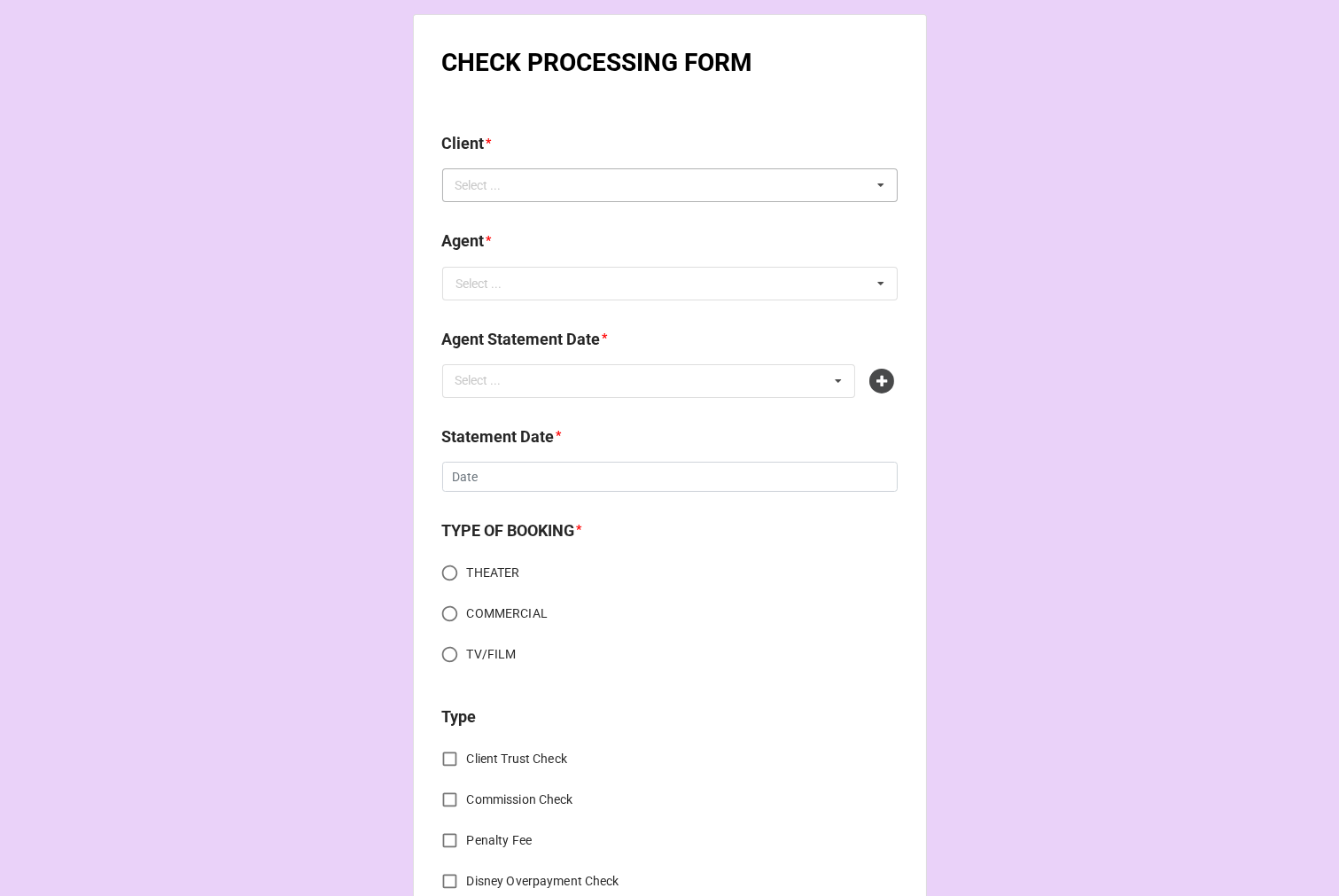
click at [580, 197] on div "Select ... No results found." at bounding box center [670, 185] width 455 height 34
type input "[PERSON_NAME]"
click at [560, 219] on div "[PERSON_NAME]" at bounding box center [669, 217] width 453 height 33
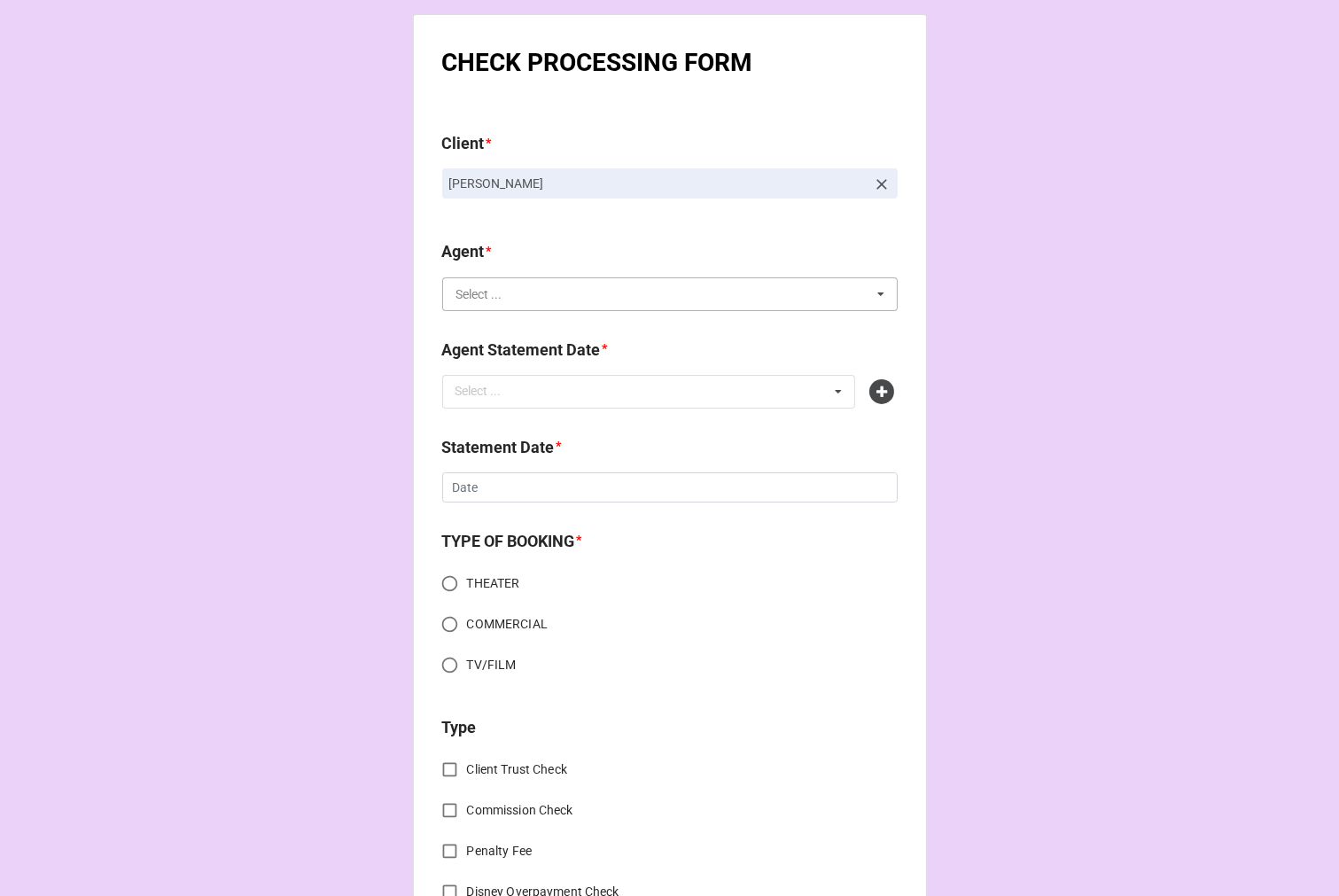
click at [517, 297] on input "text" at bounding box center [670, 294] width 453 height 32
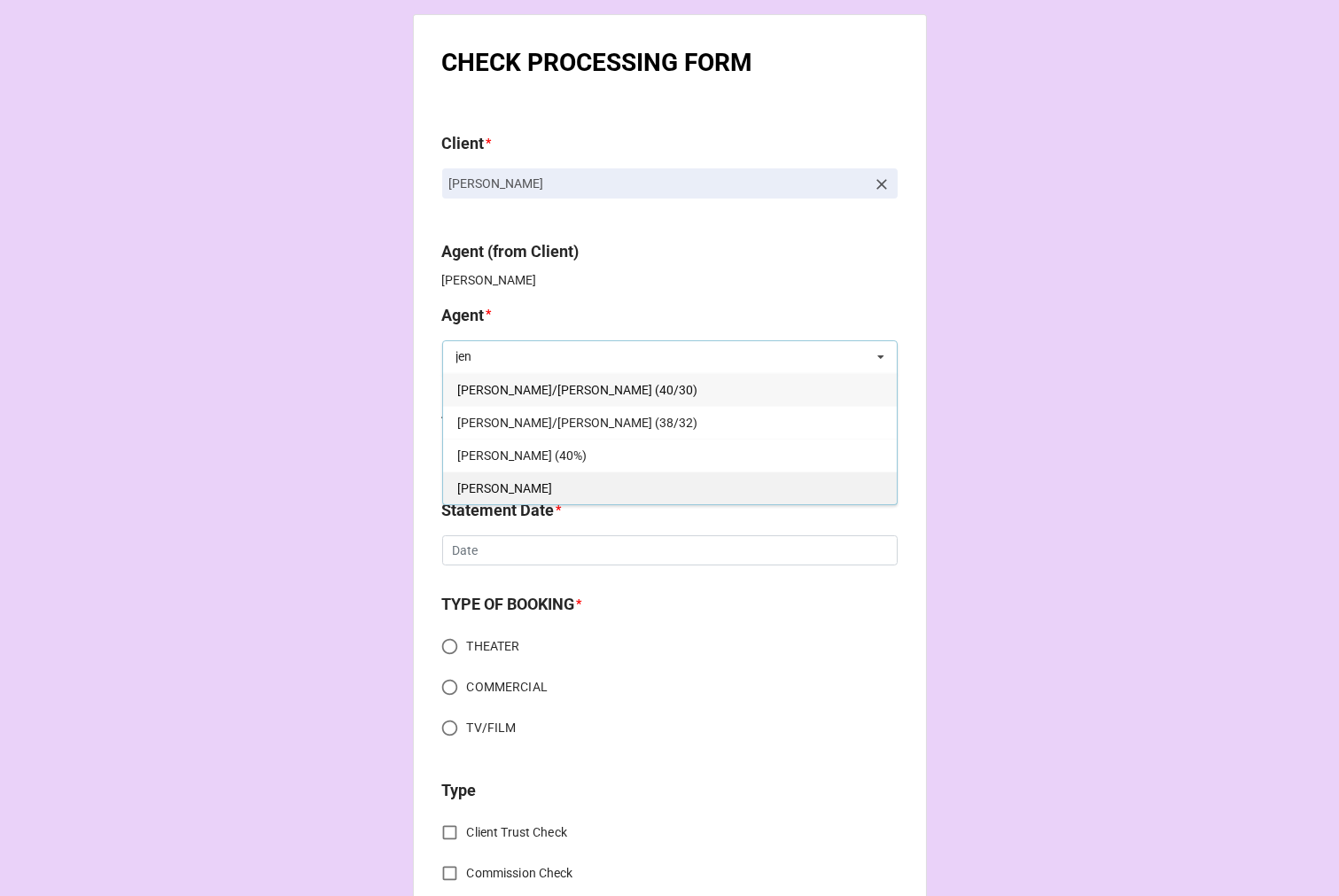
type input "jen"
click at [545, 496] on div "[PERSON_NAME]" at bounding box center [669, 488] width 453 height 33
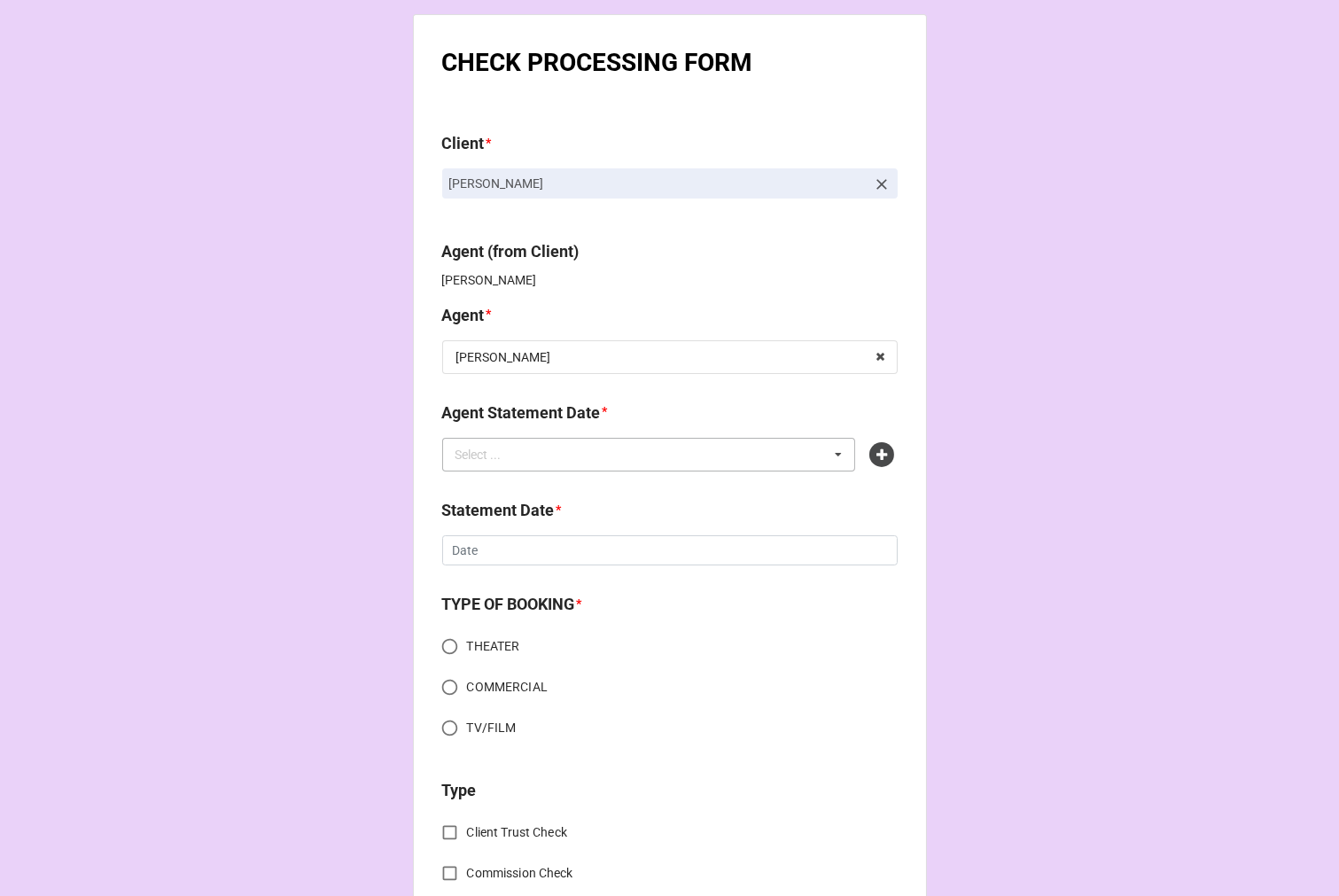
click at [548, 461] on div "Select ... No results found." at bounding box center [650, 454] width 414 height 34
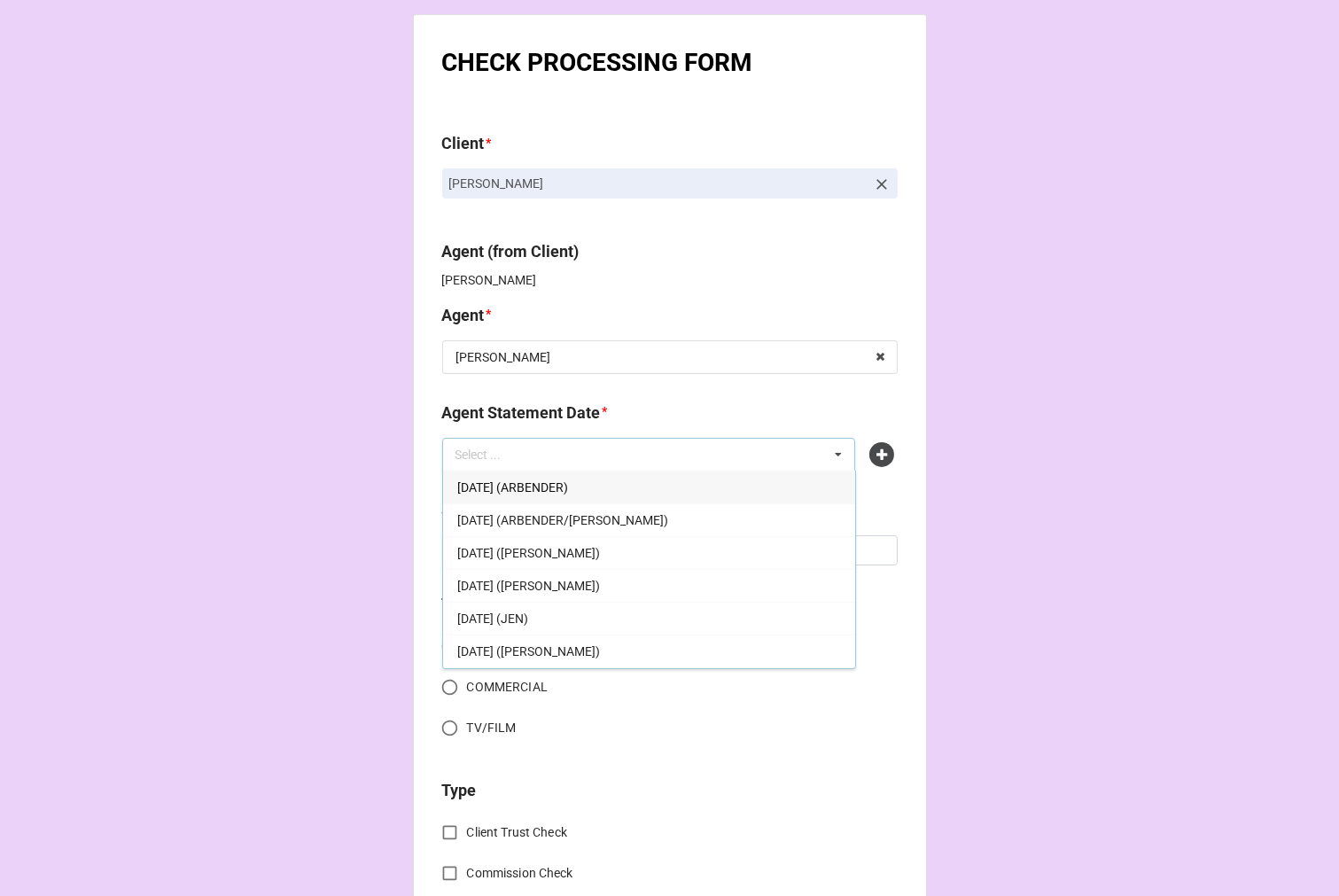
click at [528, 619] on span "[DATE] (JEN)" at bounding box center [492, 619] width 71 height 14
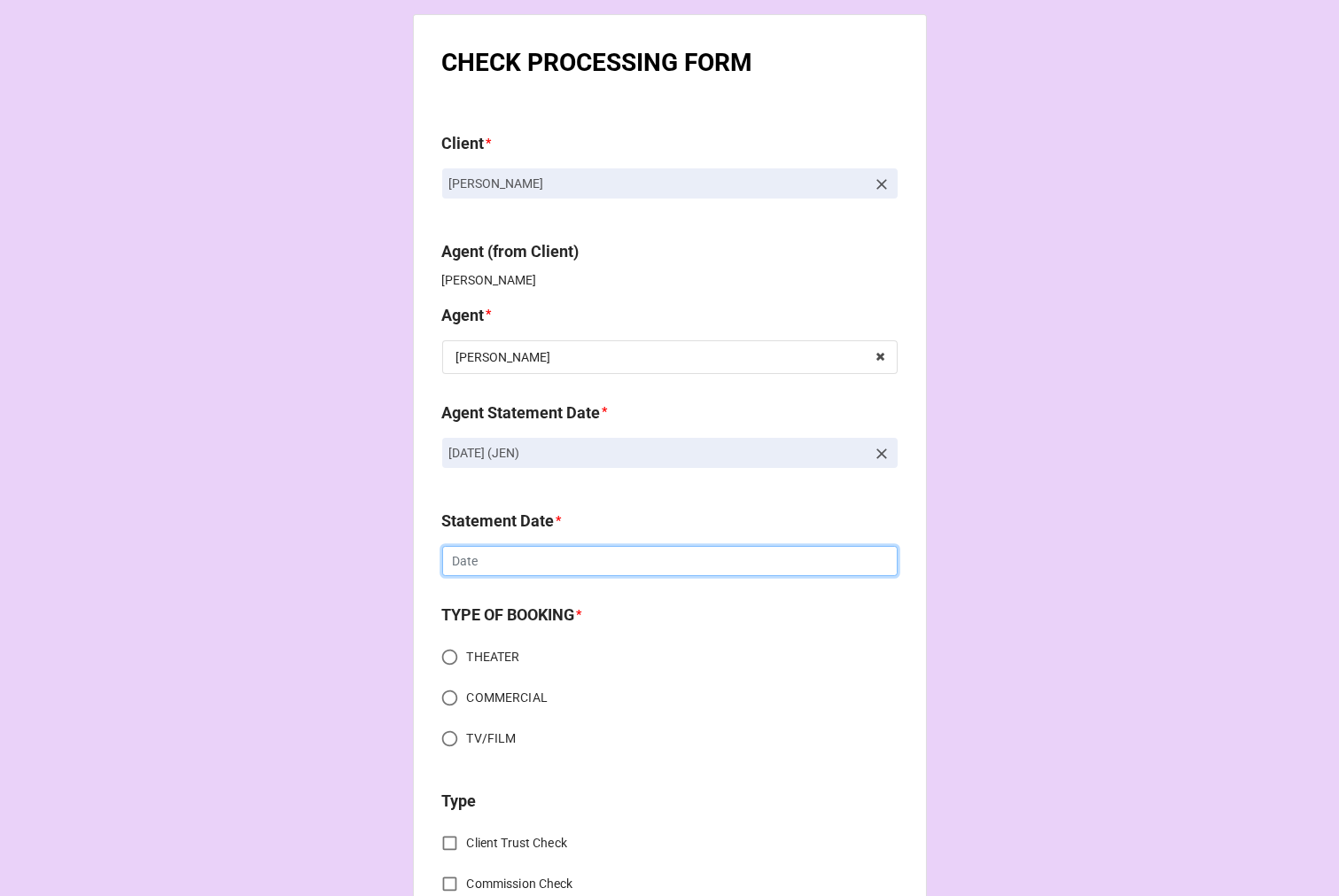
click at [530, 552] on input "text" at bounding box center [670, 561] width 455 height 30
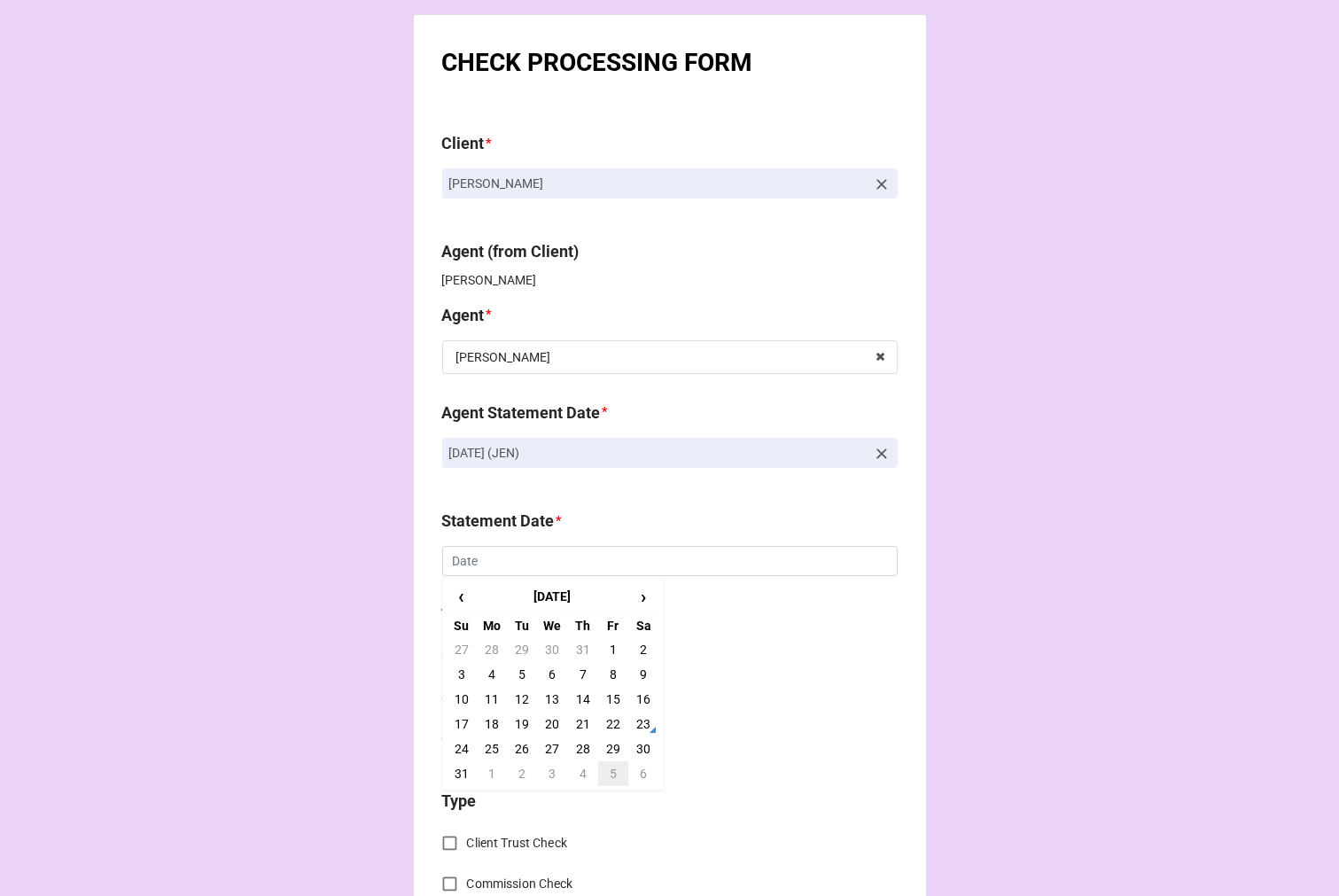
click at [613, 777] on td "5" at bounding box center [613, 774] width 30 height 25
type input "[DATE]"
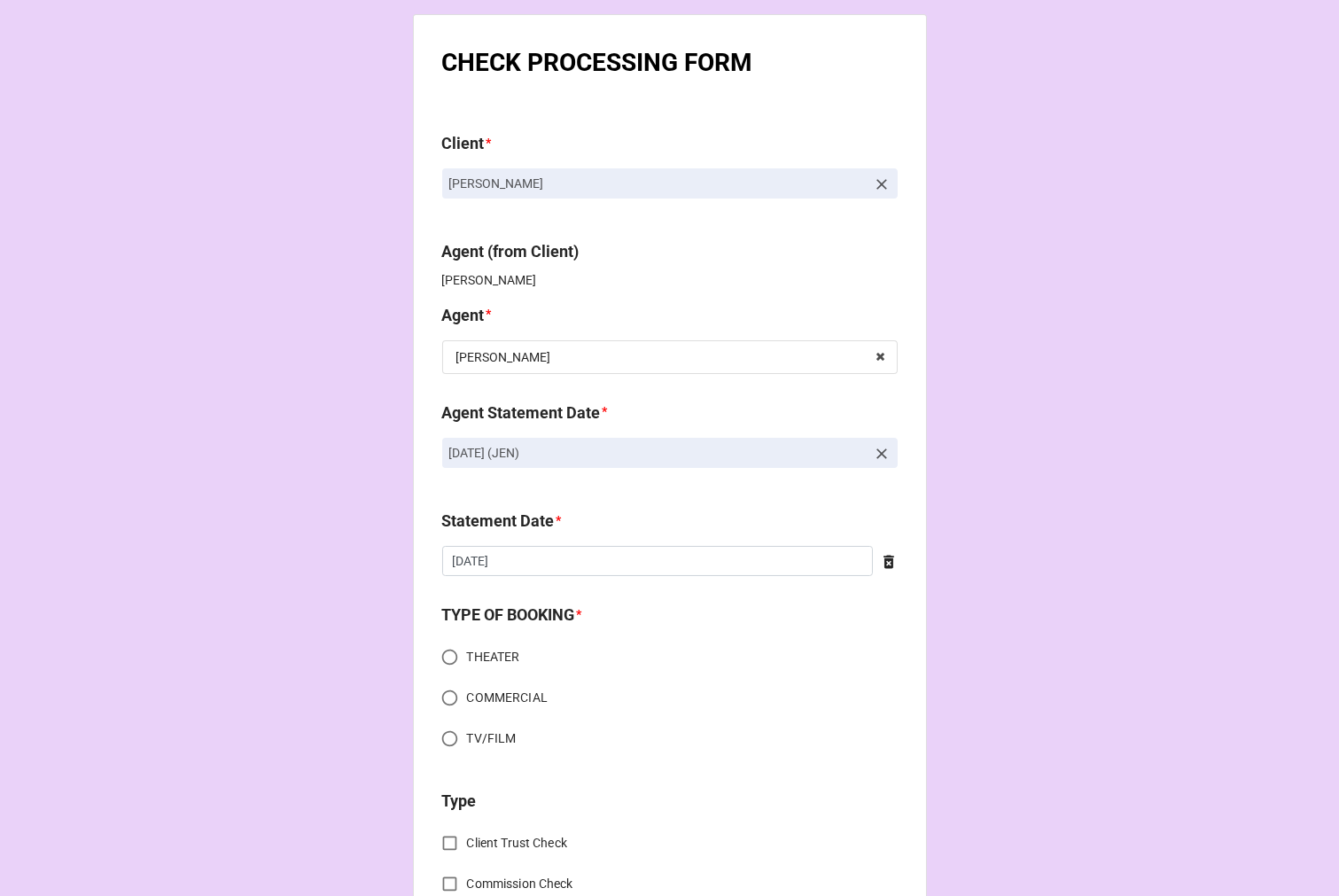
click at [443, 657] on input "THEATER" at bounding box center [450, 657] width 35 height 35
radio input "true"
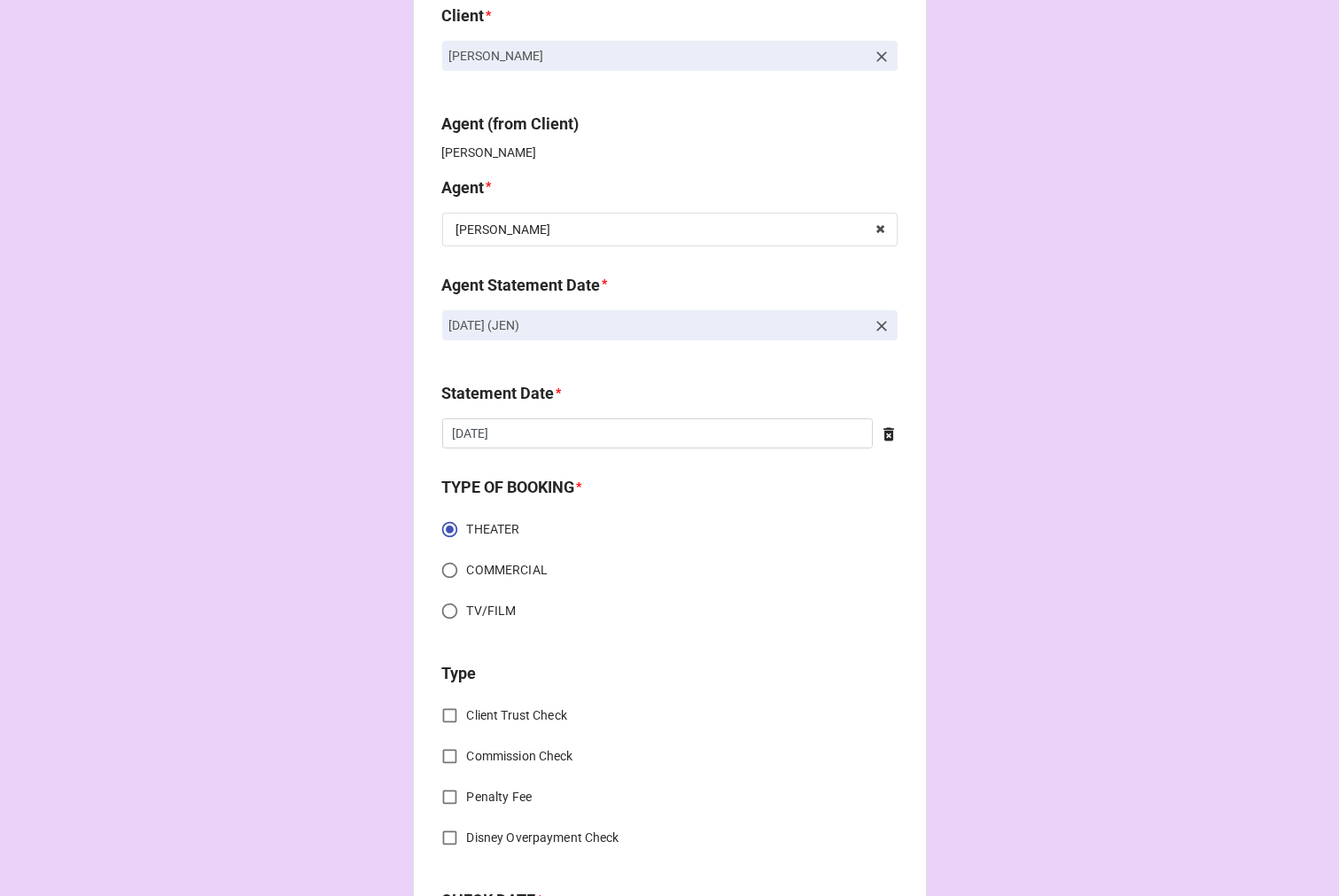
scroll to position [393, 0]
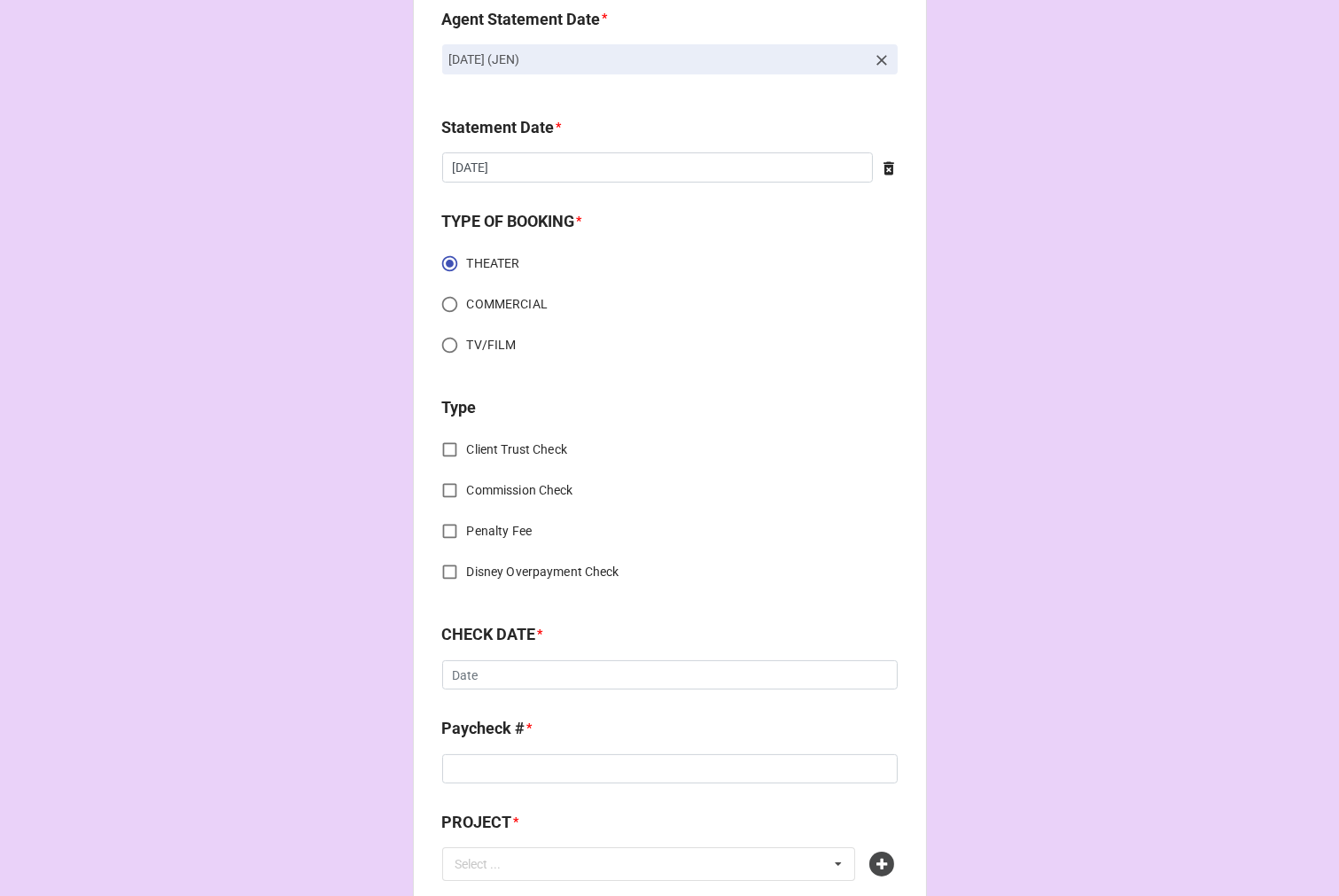
click at [440, 489] on input "Commission Check" at bounding box center [450, 491] width 35 height 35
checkbox input "true"
click at [509, 667] on input "text" at bounding box center [670, 677] width 453 height 32
click at [503, 709] on span "FSE (Client)" at bounding box center [489, 709] width 64 height 14
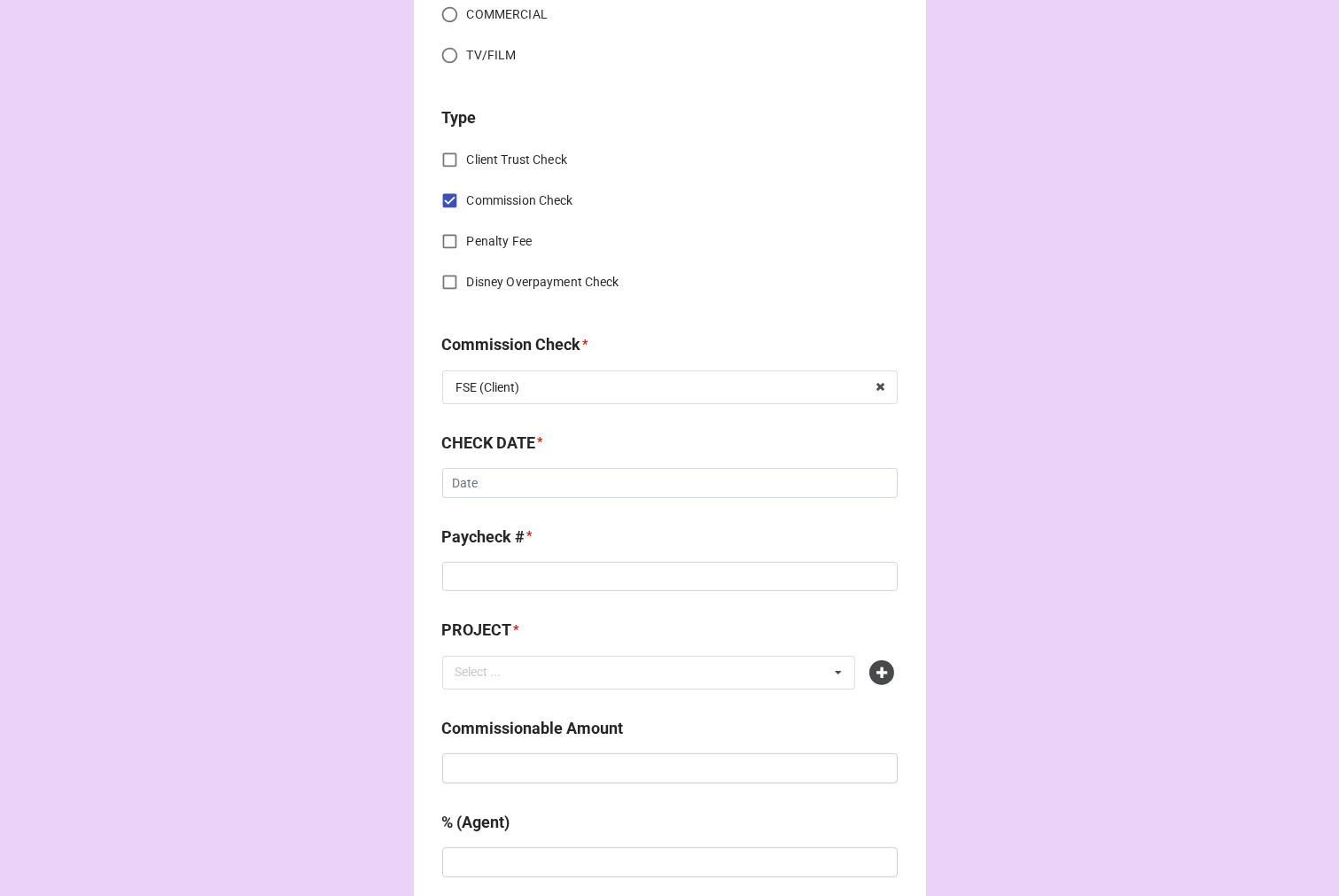
scroll to position [688, 0]
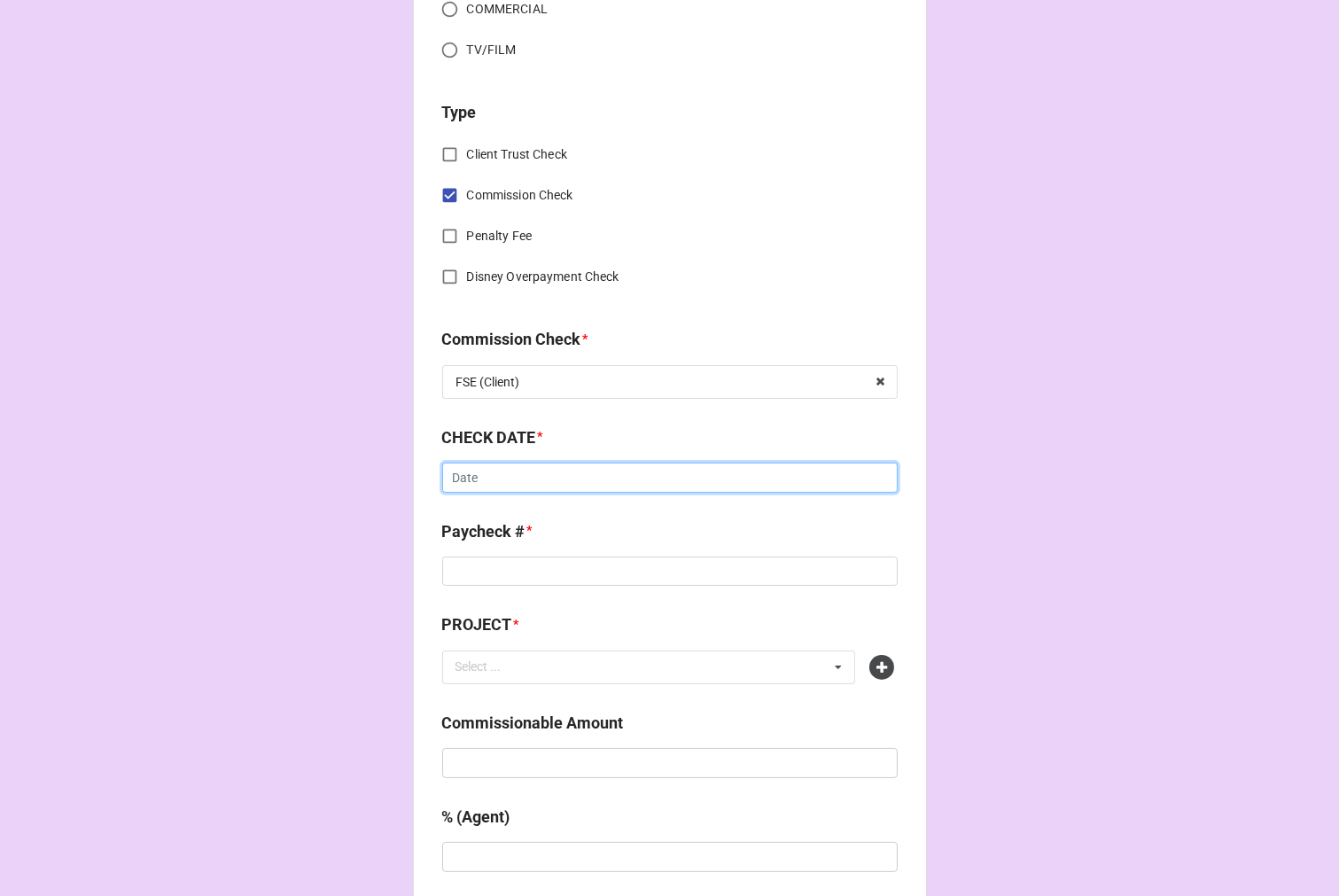
click at [480, 481] on input "text" at bounding box center [670, 477] width 455 height 30
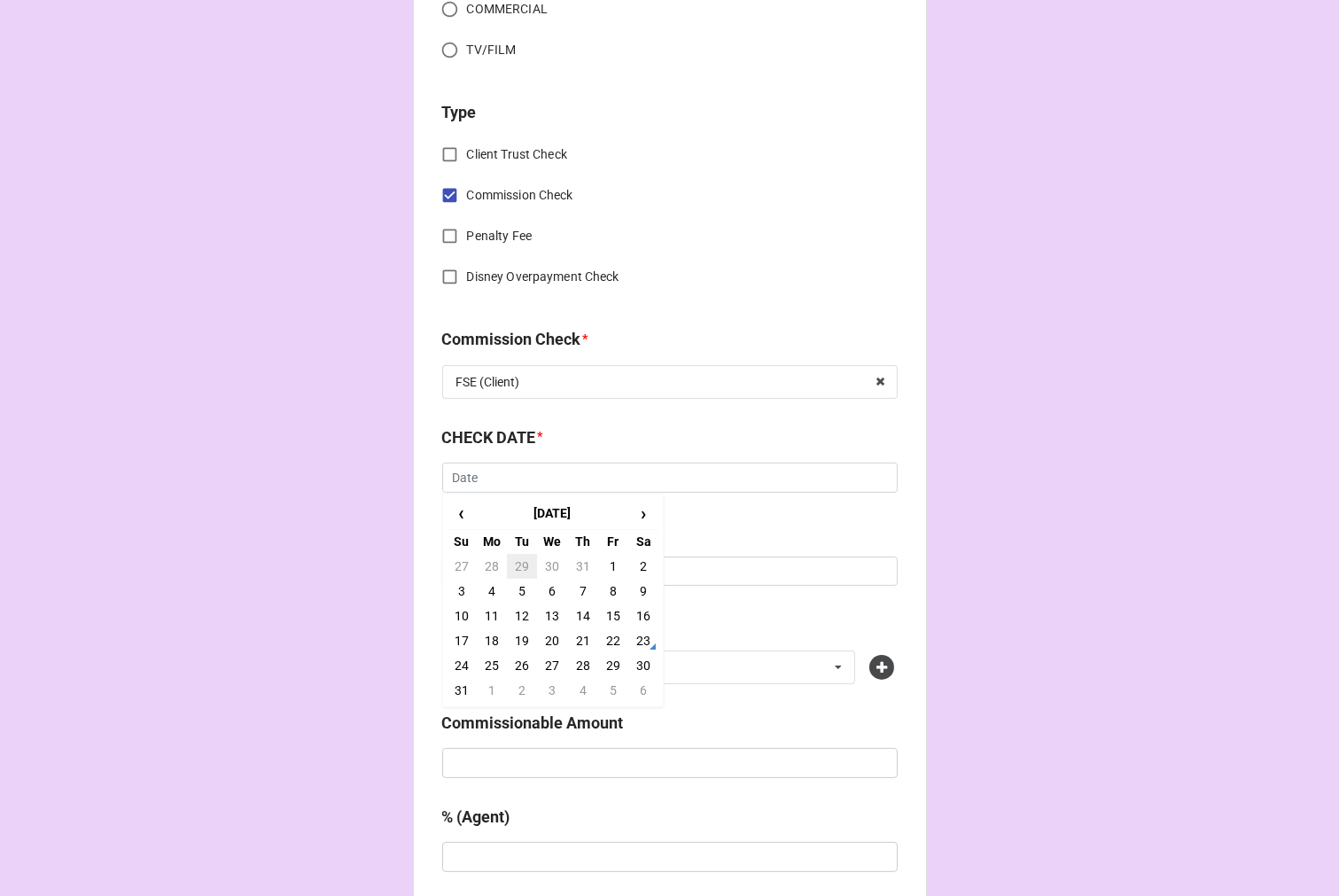
click at [516, 569] on td "29" at bounding box center [521, 566] width 30 height 25
type input "[DATE]"
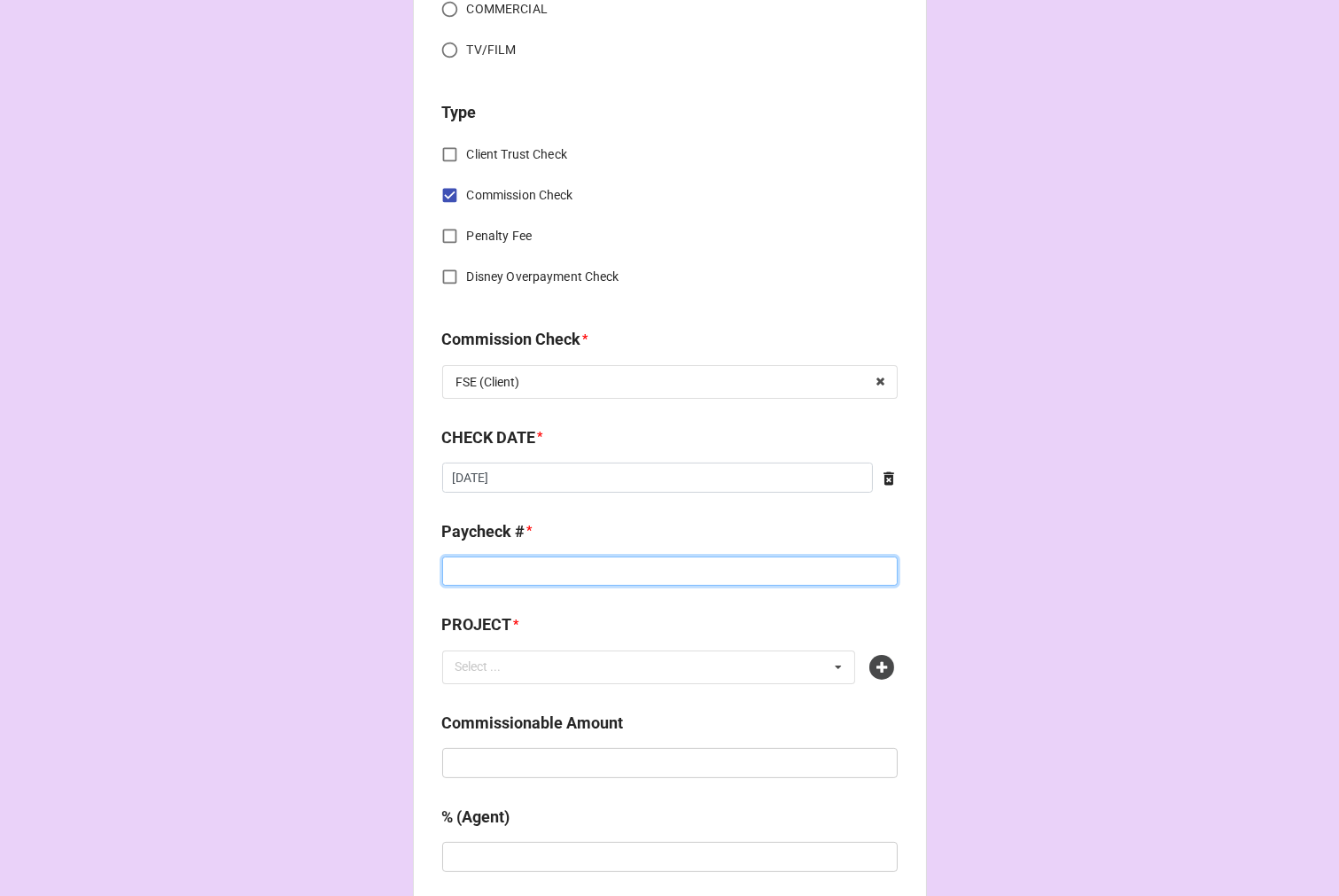
click at [485, 579] on input at bounding box center [670, 571] width 455 height 30
type input "551"
click at [875, 668] on icon at bounding box center [883, 668] width 25 height 25
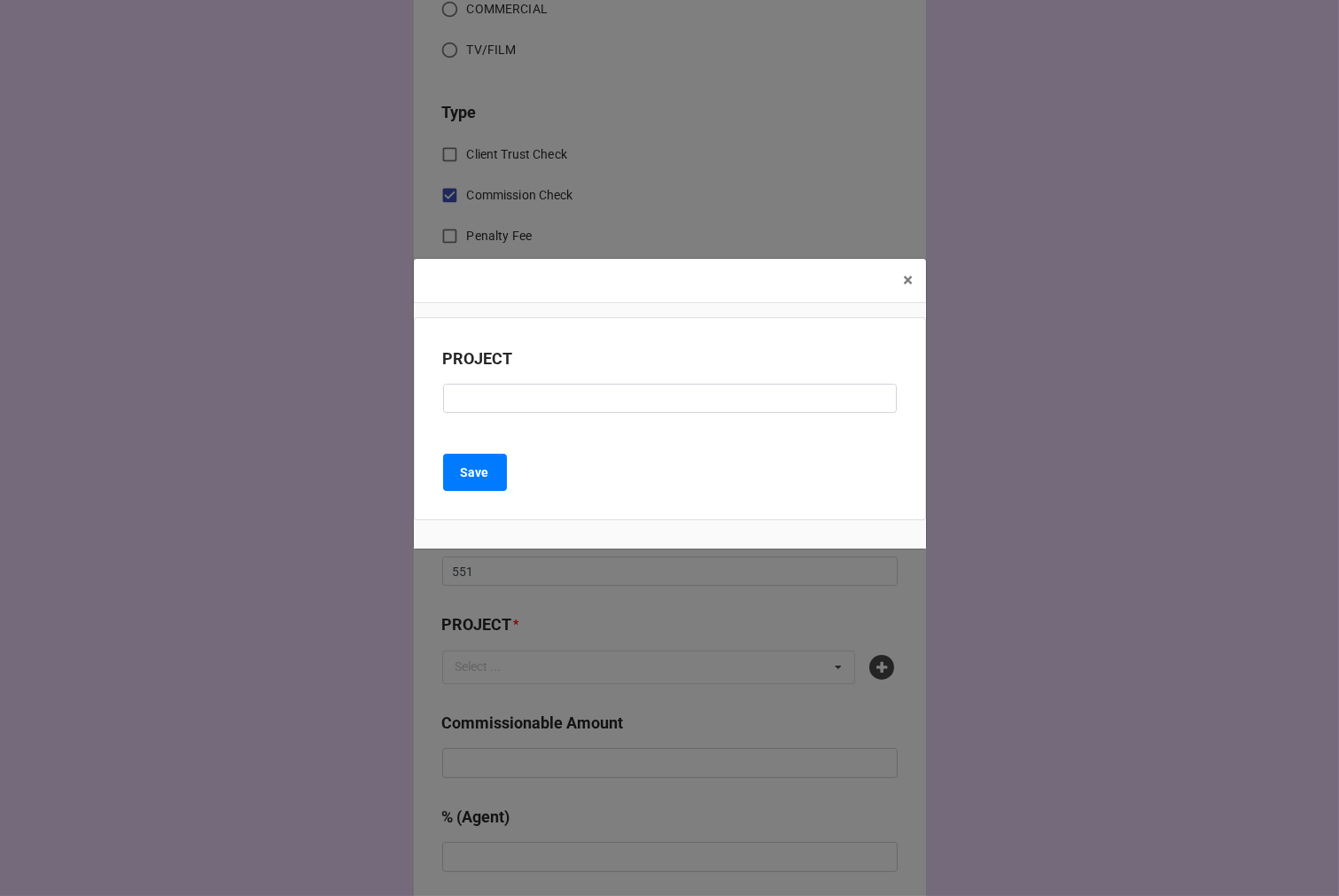
click at [473, 382] on div "PROJECT" at bounding box center [669, 365] width 453 height 38
click at [488, 400] on input at bounding box center [669, 398] width 453 height 30
paste input "[PERSON_NAME][DEMOGRAPHIC_DATA] ([GEOGRAPHIC_DATA])"
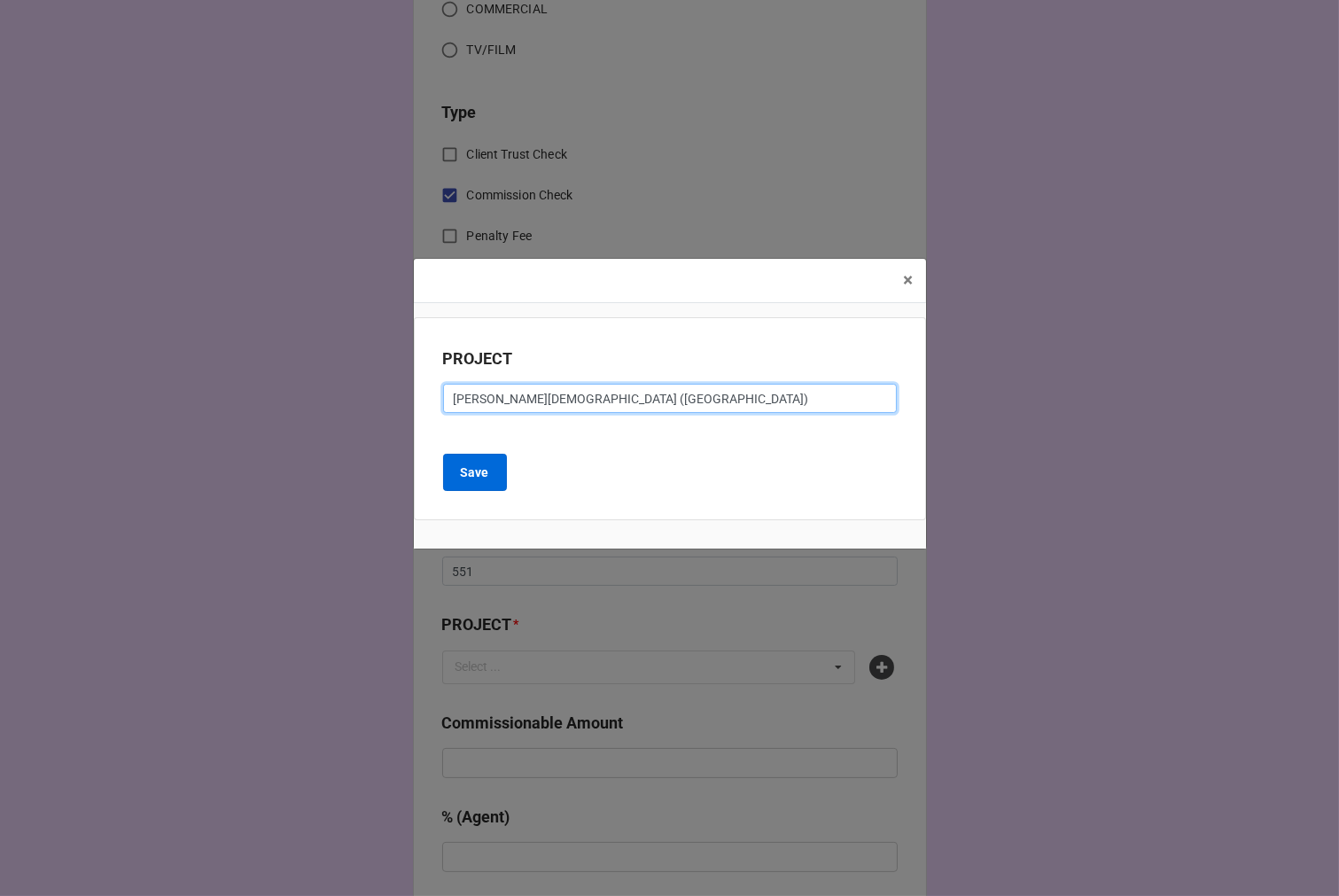
type input "[PERSON_NAME][DEMOGRAPHIC_DATA] ([GEOGRAPHIC_DATA])"
click at [475, 461] on button "Save" at bounding box center [475, 472] width 64 height 38
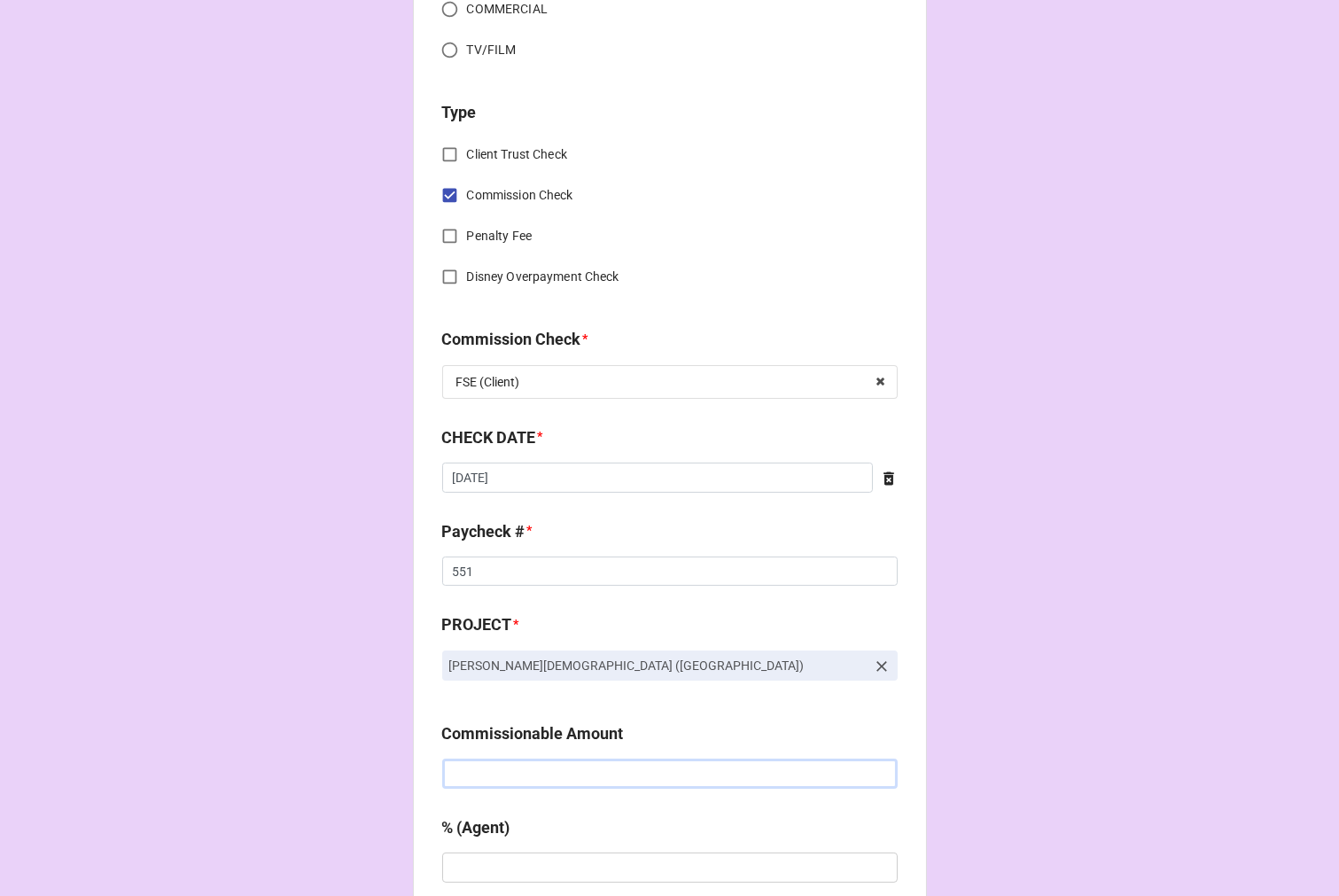
click at [510, 775] on input "text" at bounding box center [670, 773] width 455 height 30
paste input "$1,200.00"
type input "$1,200.00"
click at [538, 870] on input "text" at bounding box center [670, 867] width 455 height 30
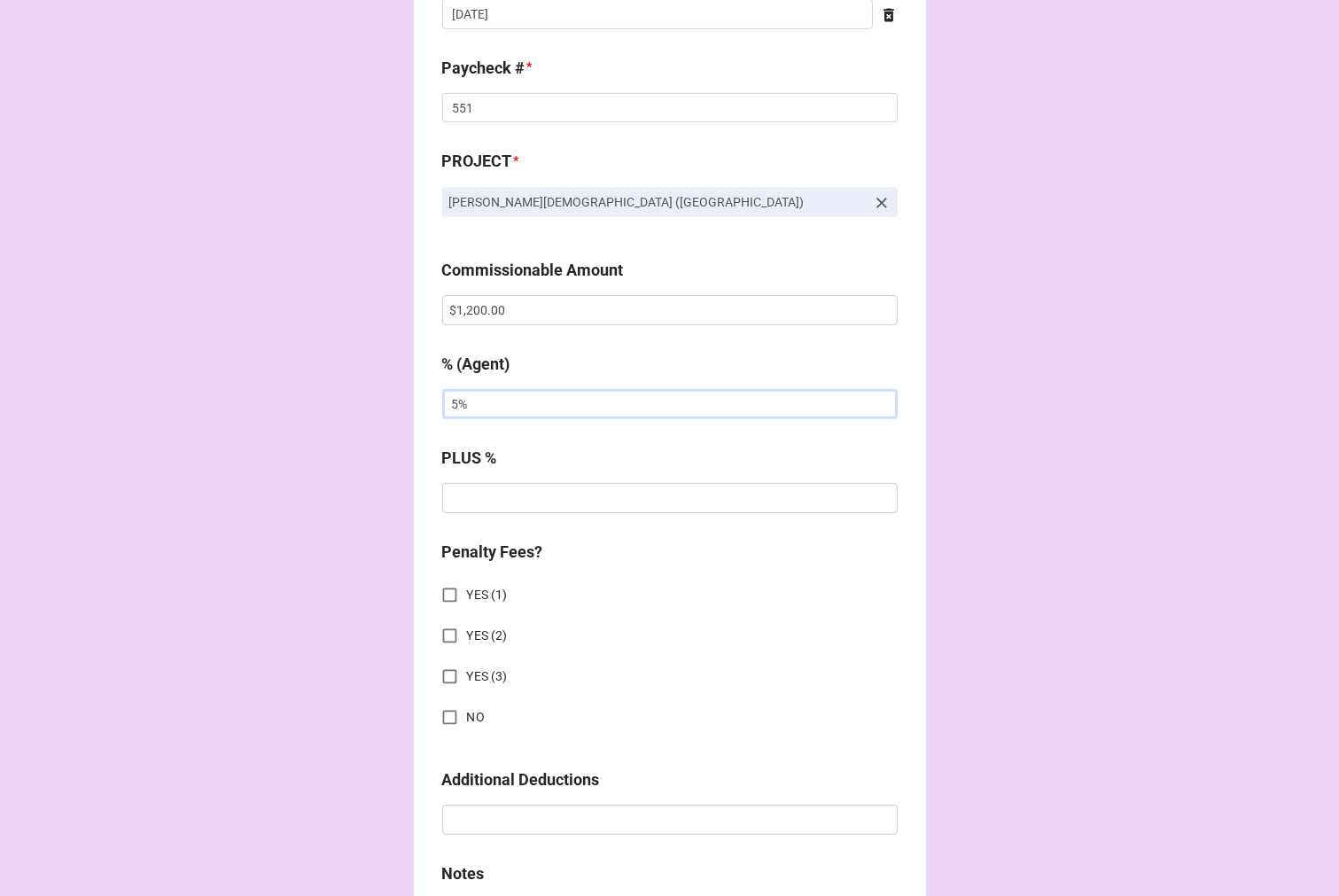
scroll to position [1181, 0]
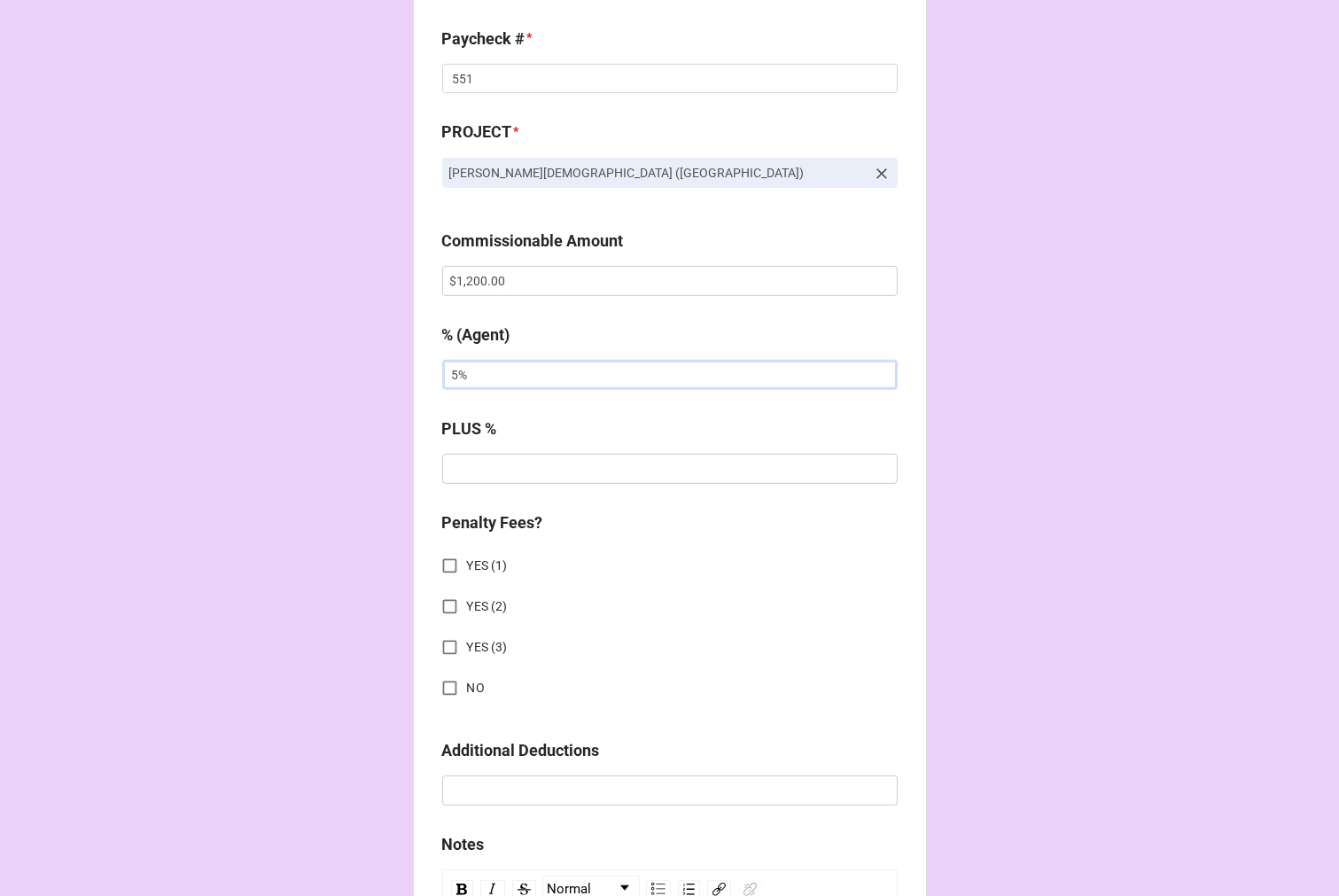
type input "5%"
click at [446, 692] on input "NO" at bounding box center [450, 688] width 35 height 35
checkbox input "true"
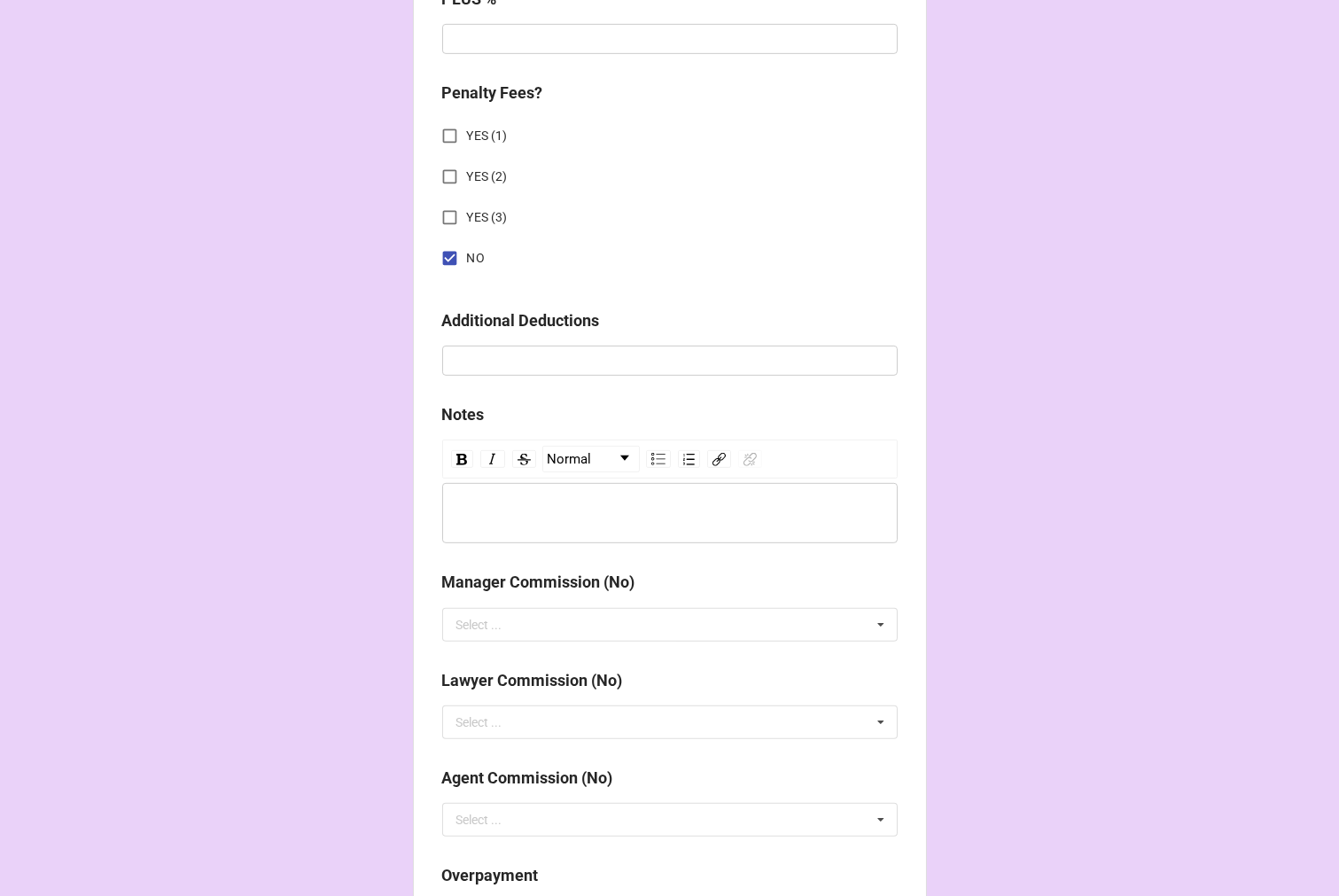
scroll to position [1963, 0]
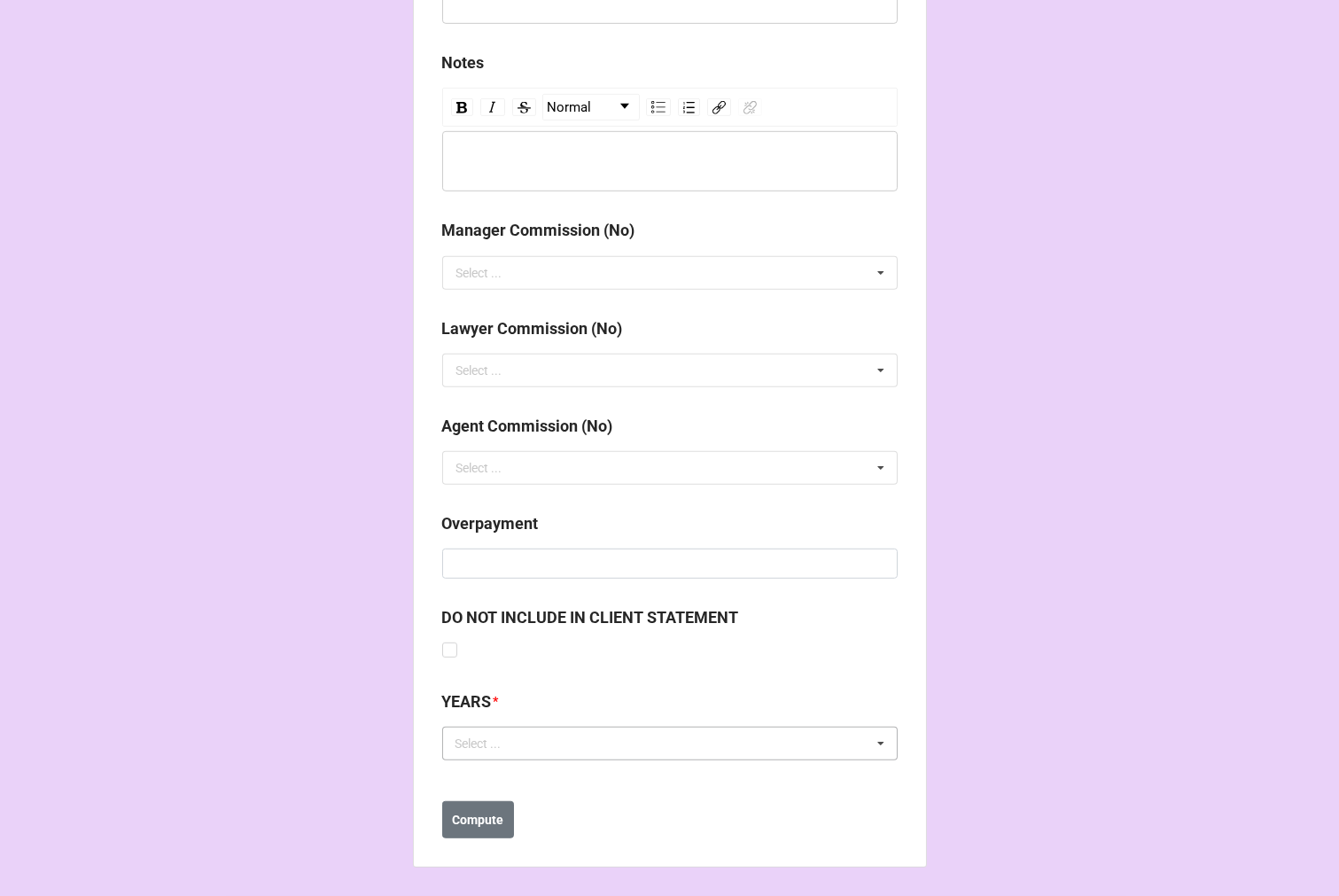
click at [526, 749] on div "Select ... No results found." at bounding box center [670, 743] width 455 height 34
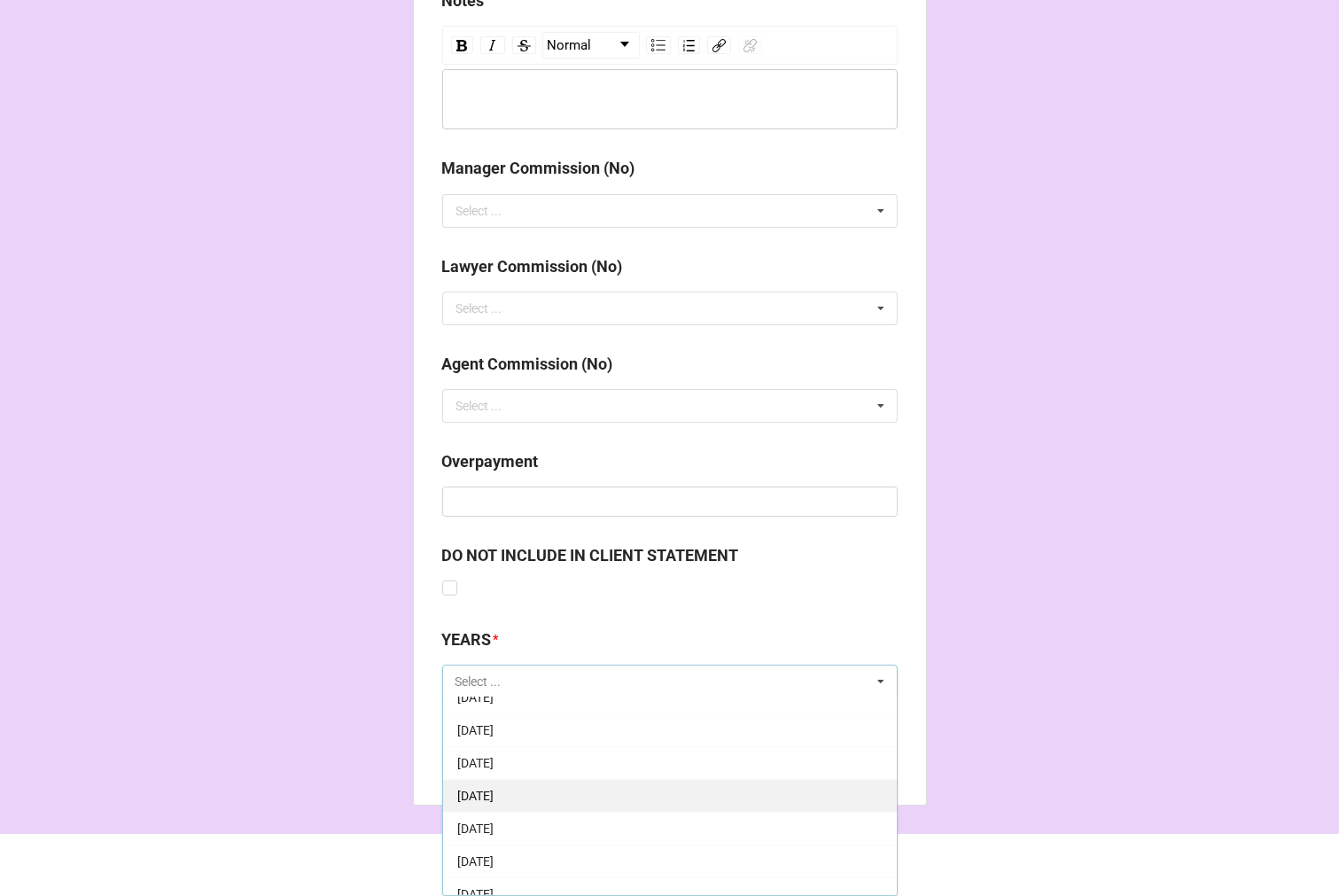
scroll to position [99, 0]
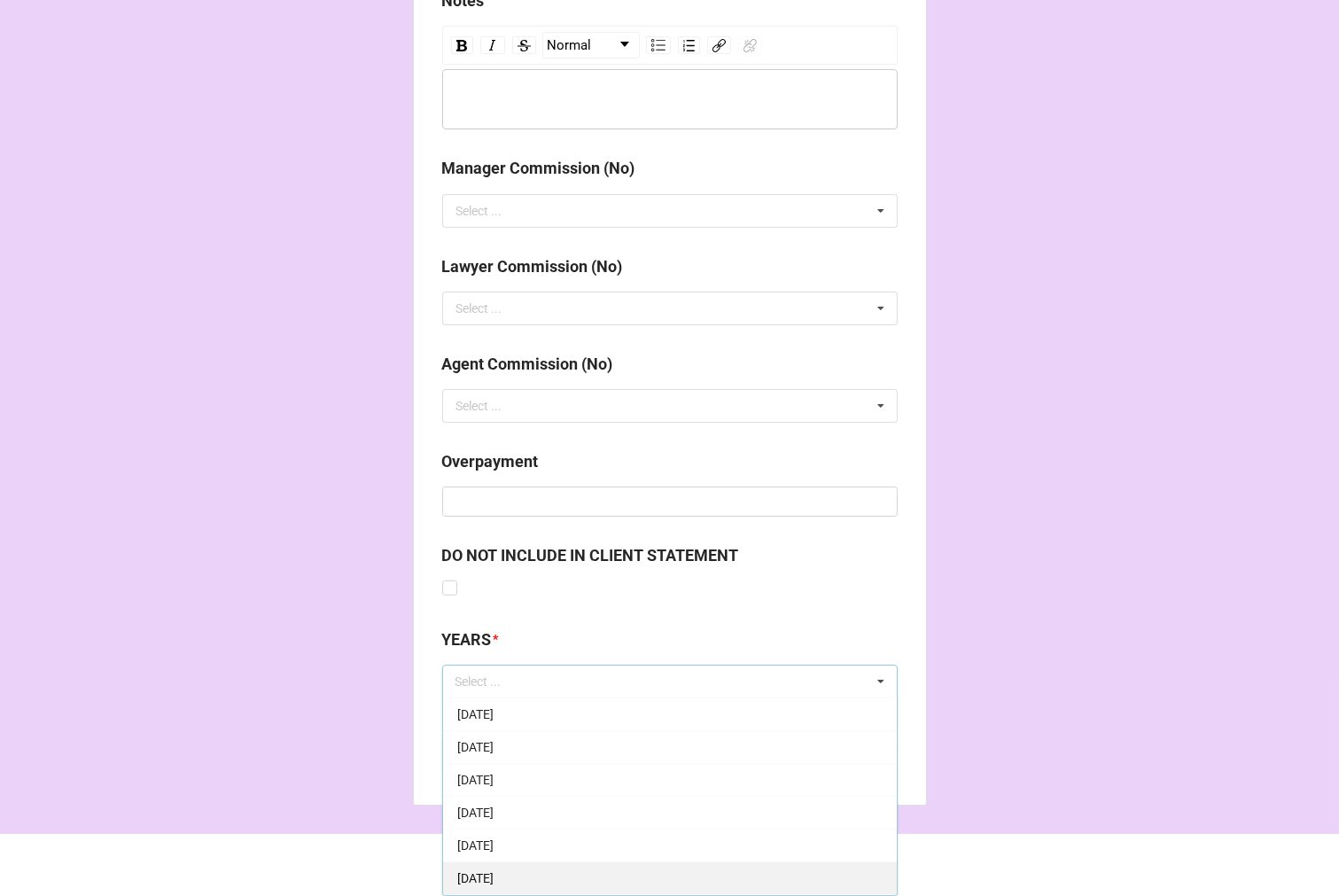
click at [494, 876] on span "[DATE]" at bounding box center [476, 878] width 37 height 14
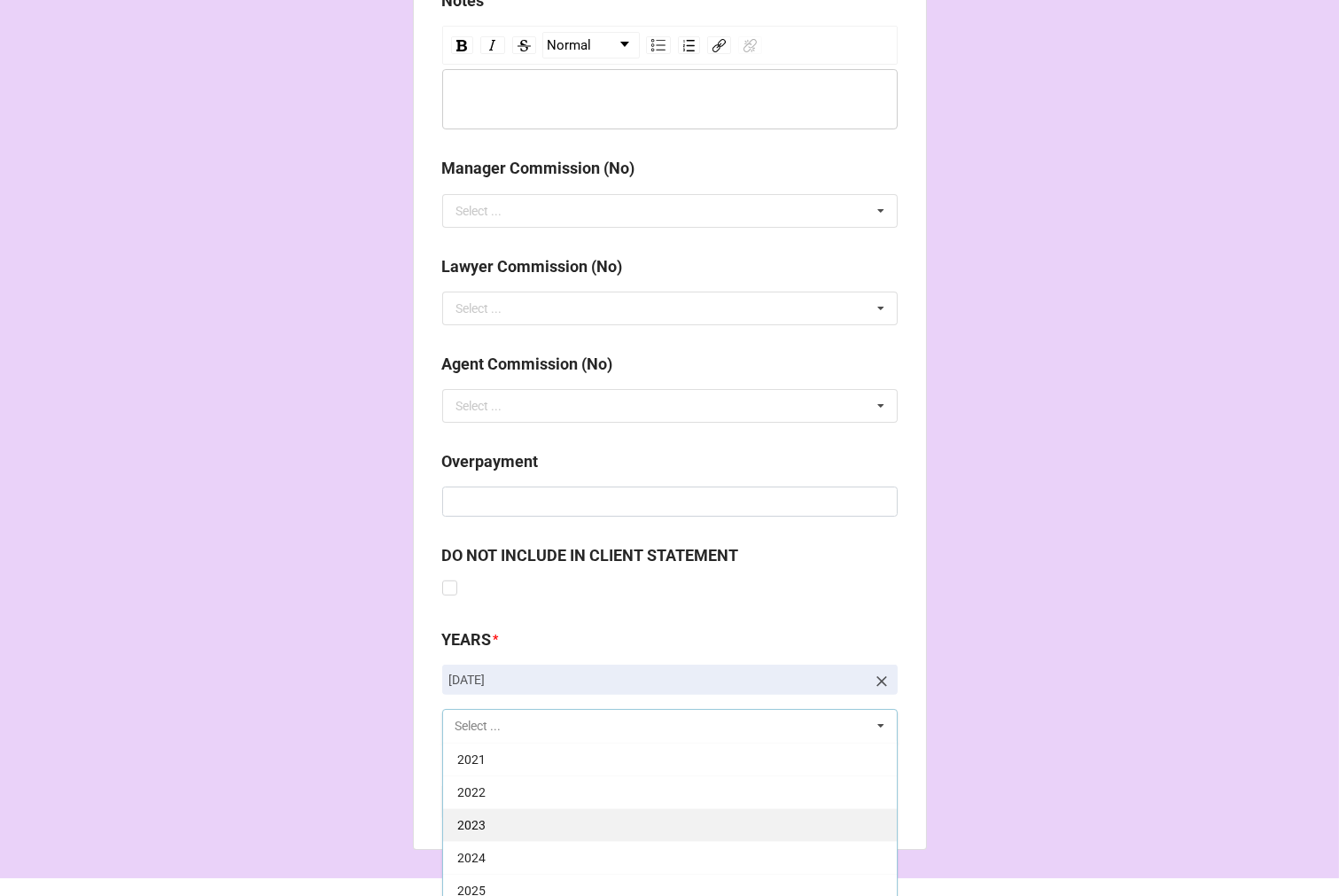
scroll to position [2069, 0]
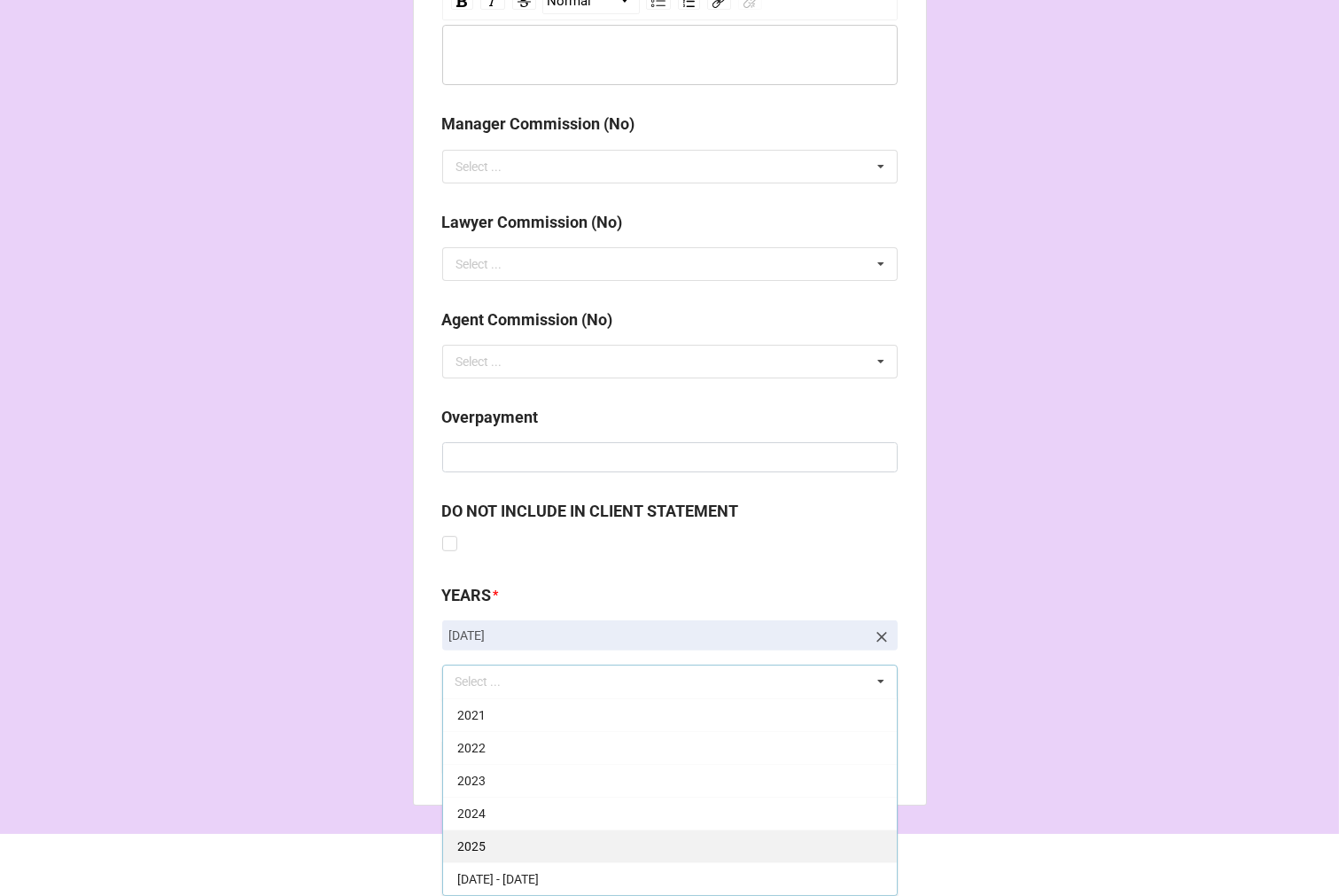
click at [519, 839] on div "2025" at bounding box center [669, 846] width 453 height 33
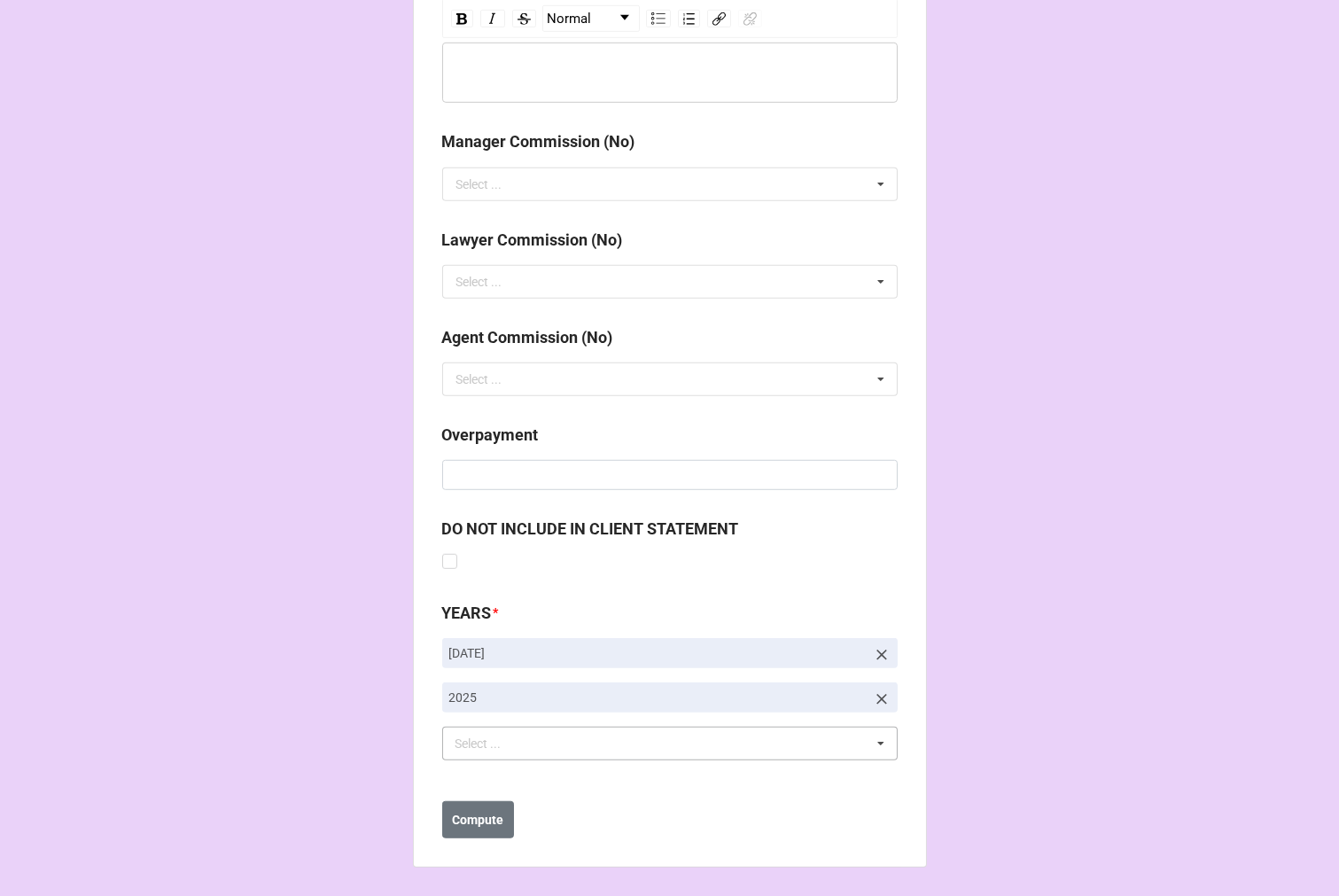
click at [453, 822] on b "Compute" at bounding box center [478, 820] width 51 height 18
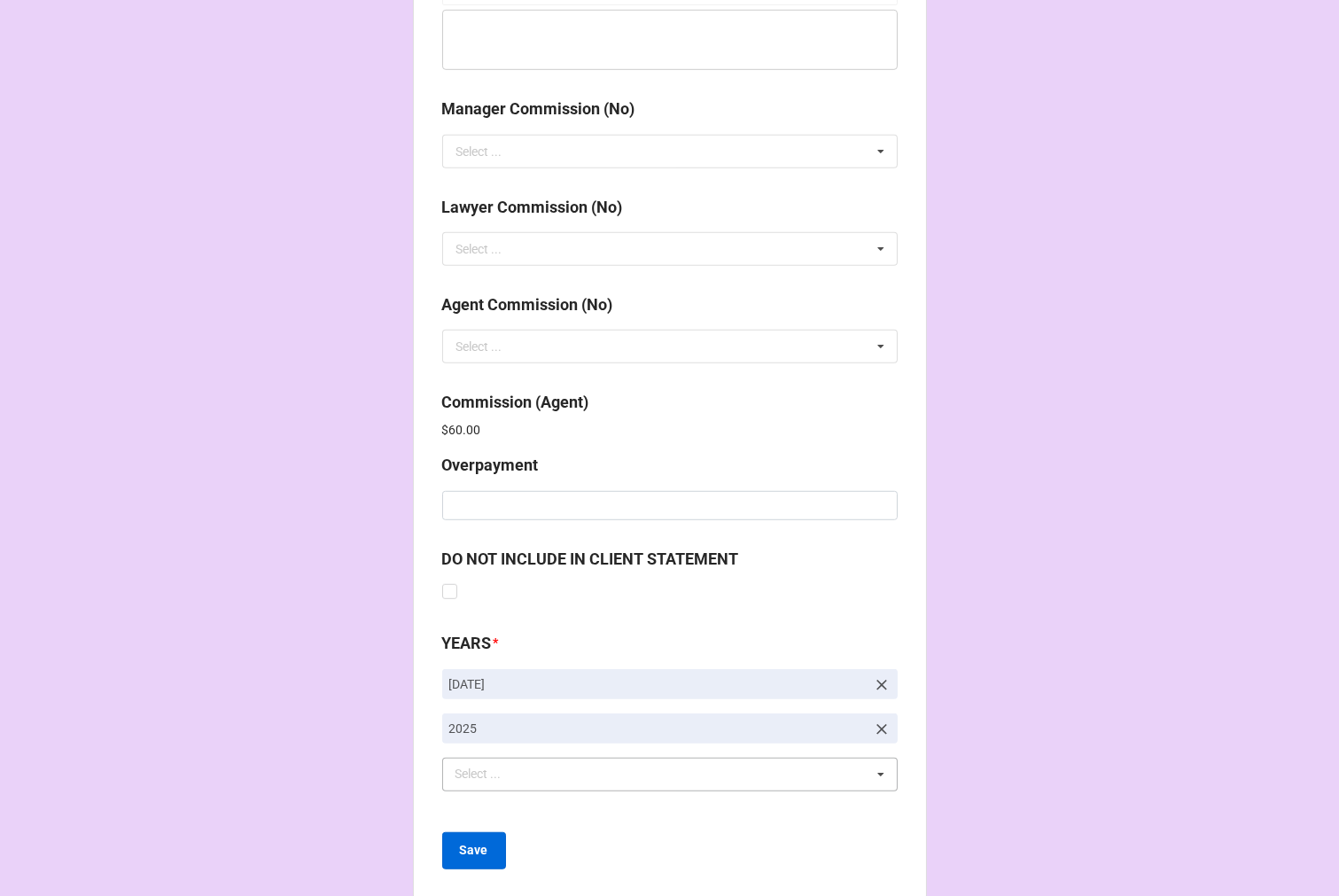
scroll to position [2115, 0]
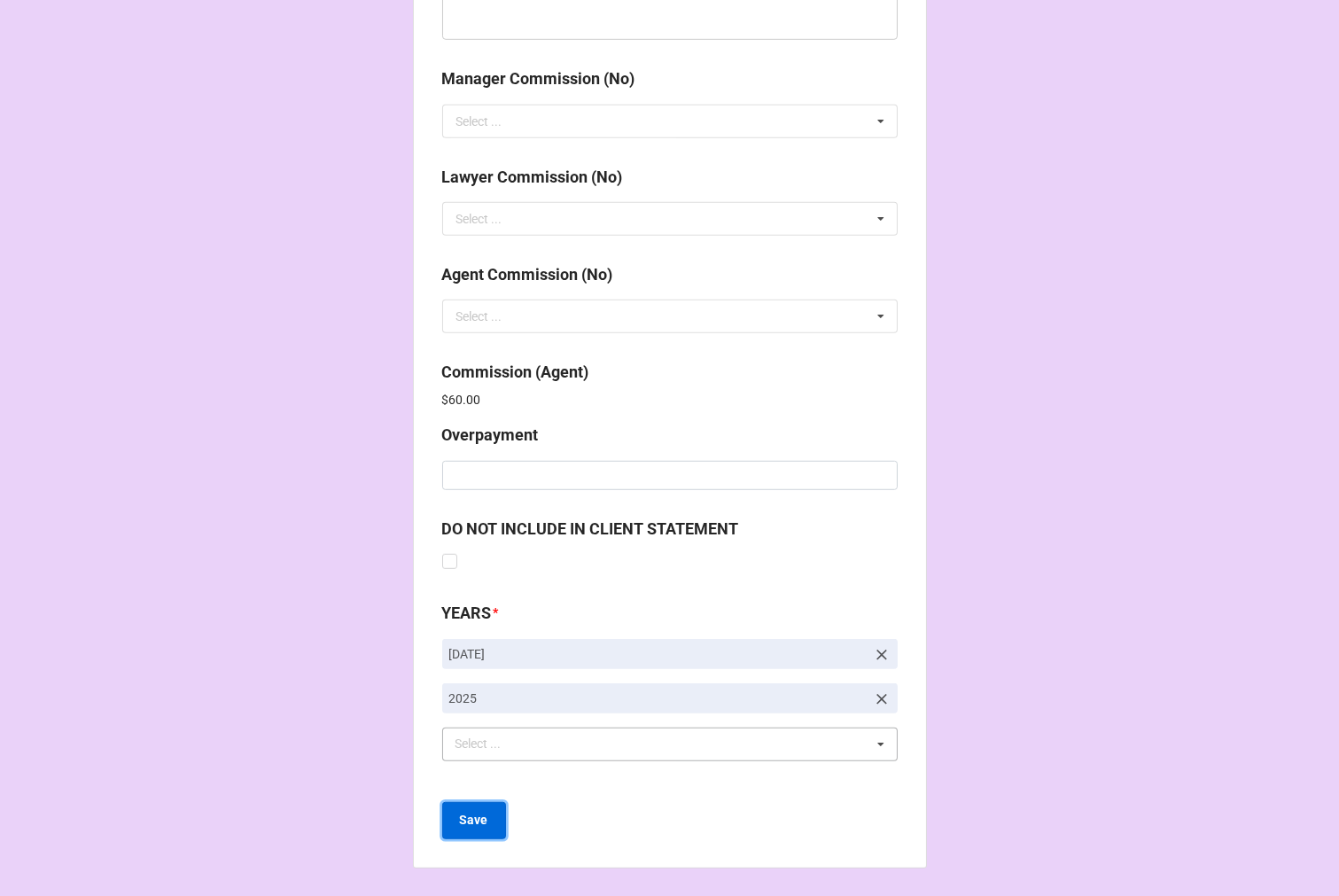
click at [471, 824] on b "Save" at bounding box center [474, 820] width 28 height 18
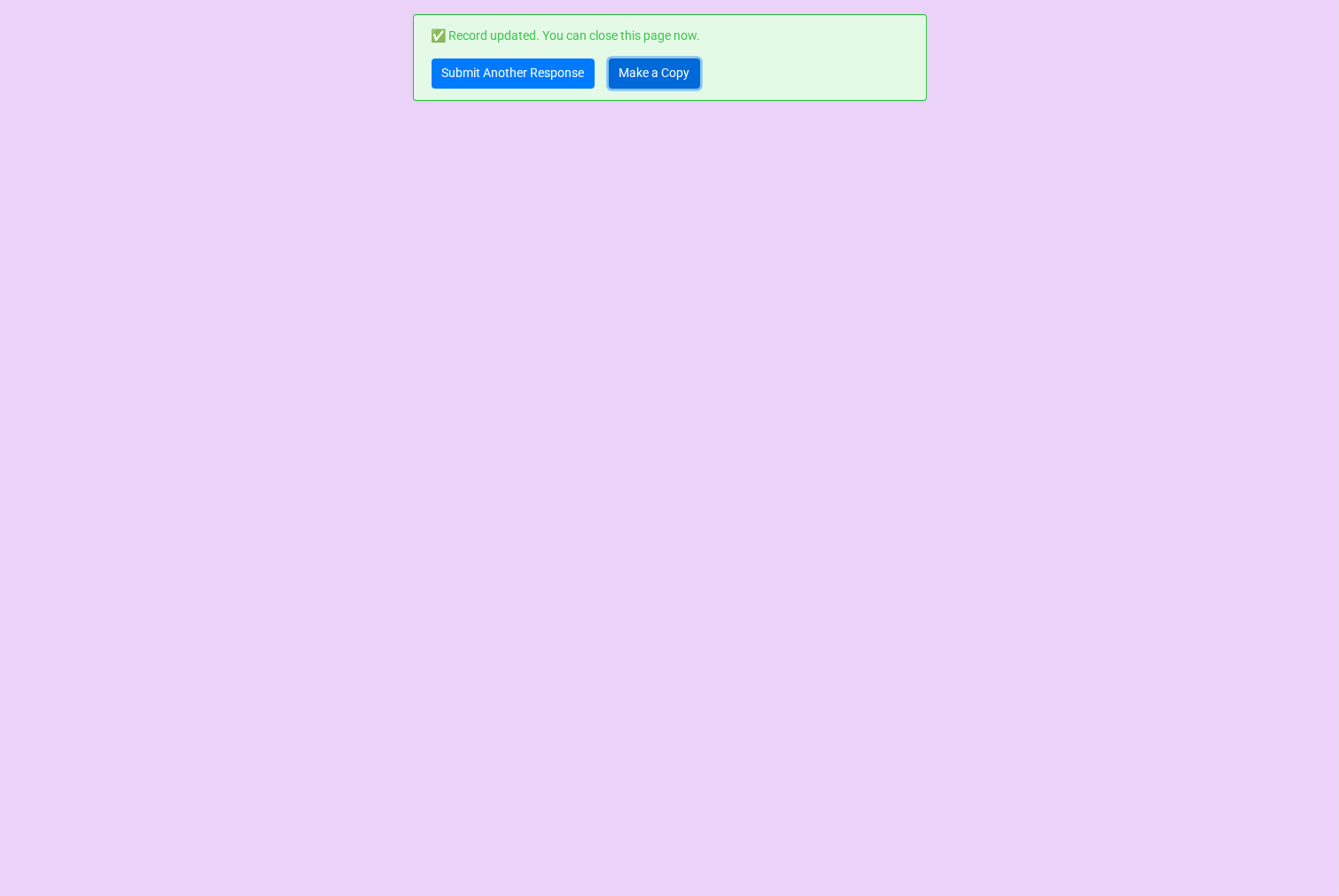
click at [672, 73] on link "Make a Copy" at bounding box center [655, 73] width 91 height 30
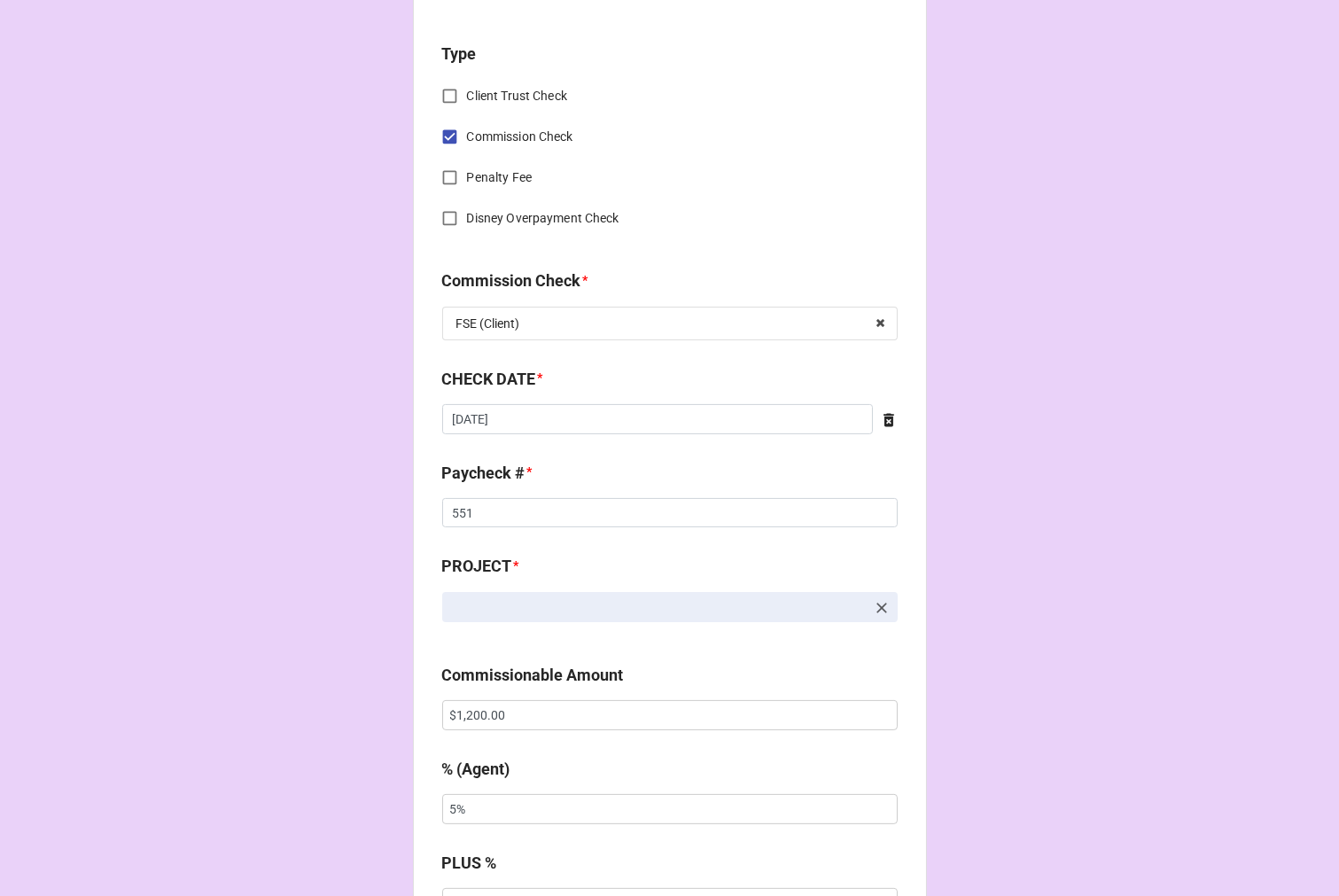
scroll to position [787, 0]
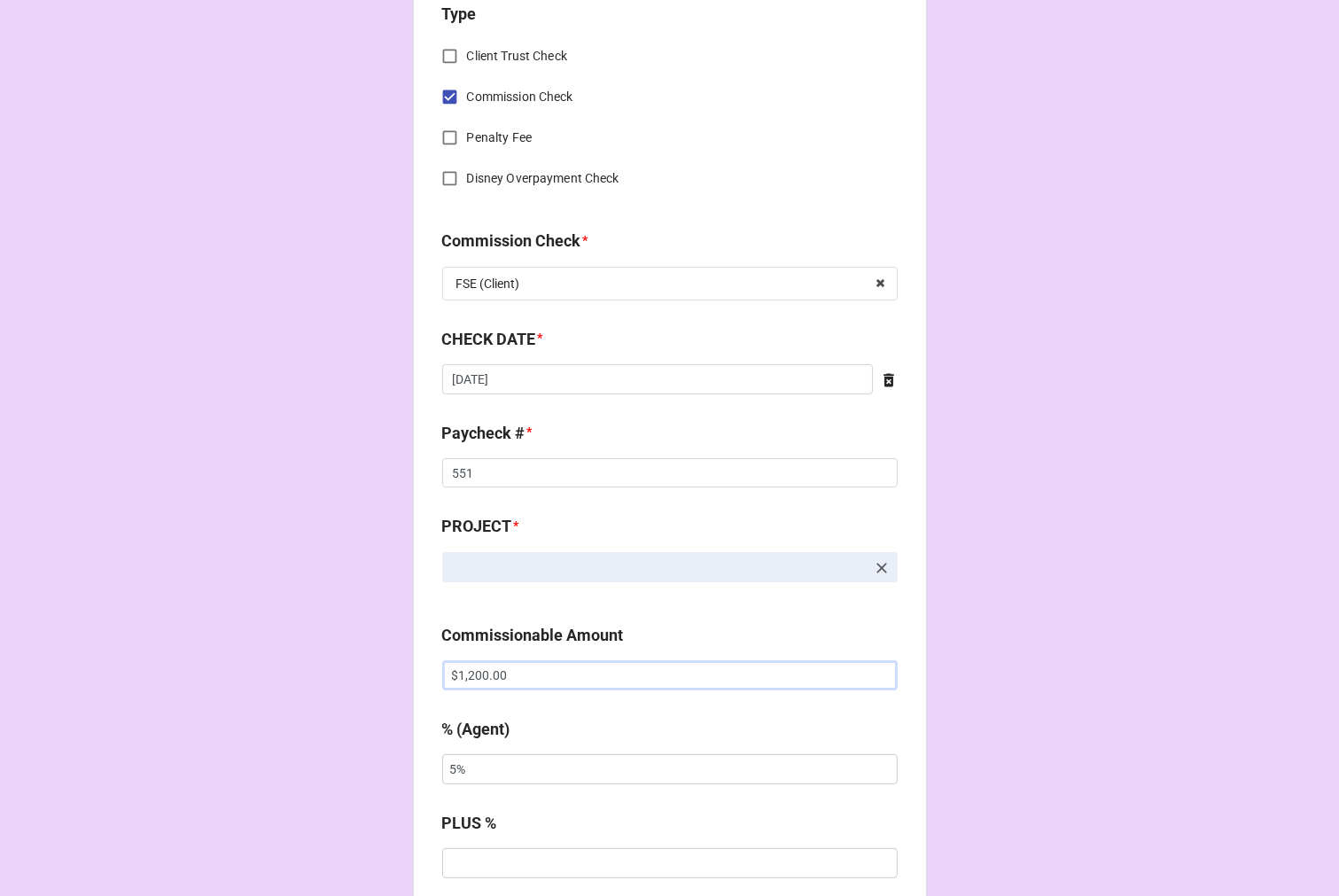
drag, startPoint x: 563, startPoint y: 677, endPoint x: 351, endPoint y: 679, distance: 212.0
click at [364, 679] on div "CHECK PROCESSING FORM Client * Agent (from Client) [PERSON_NAME] Agent * [PERSO…" at bounding box center [669, 687] width 1339 height 2948
paste input "8"
type input "$1,800.00"
click at [381, 772] on div "CHECK PROCESSING FORM Client * [PERSON_NAME] Agent (from Client) [PERSON_NAME] …" at bounding box center [669, 687] width 1339 height 2948
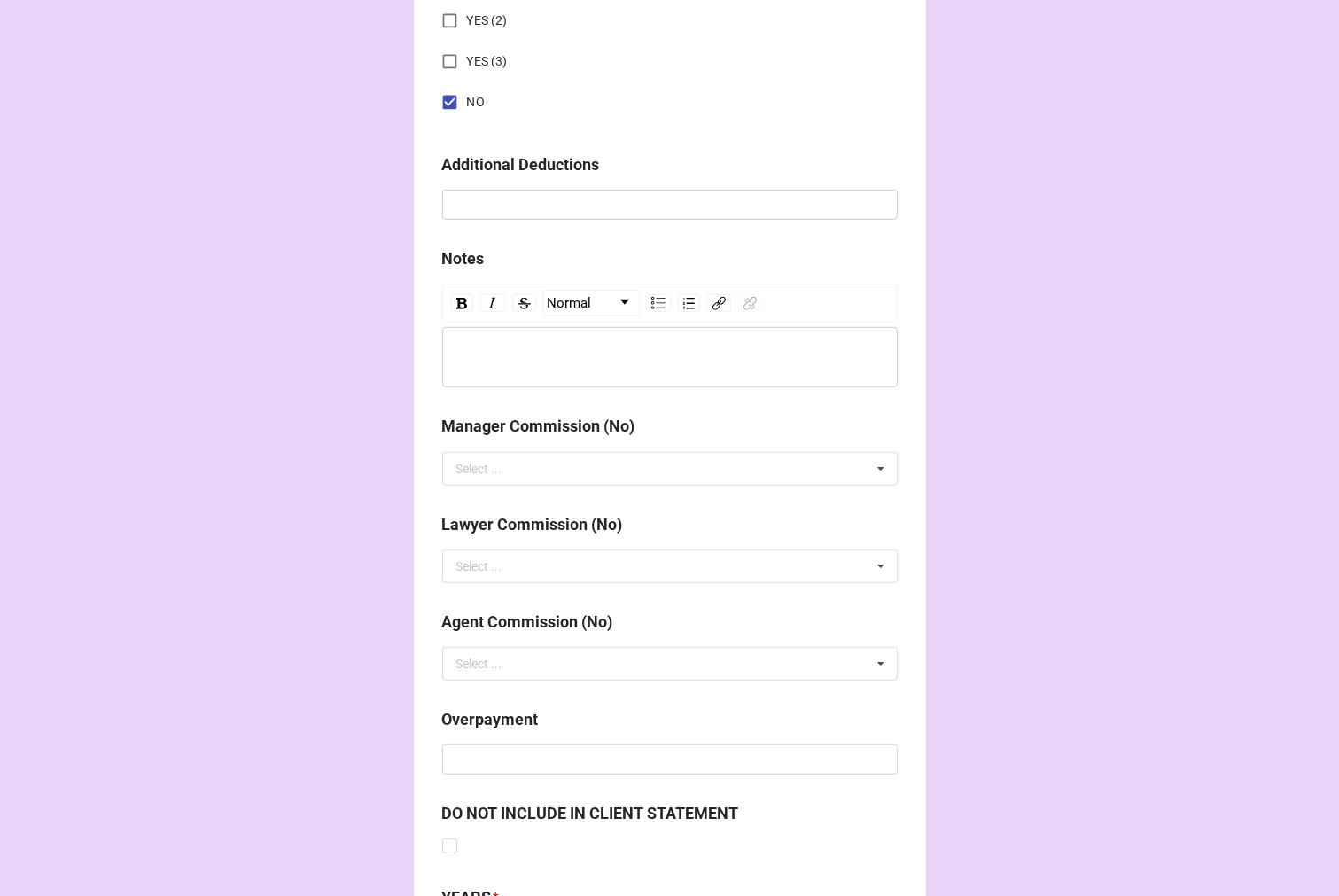
scroll to position [2052, 0]
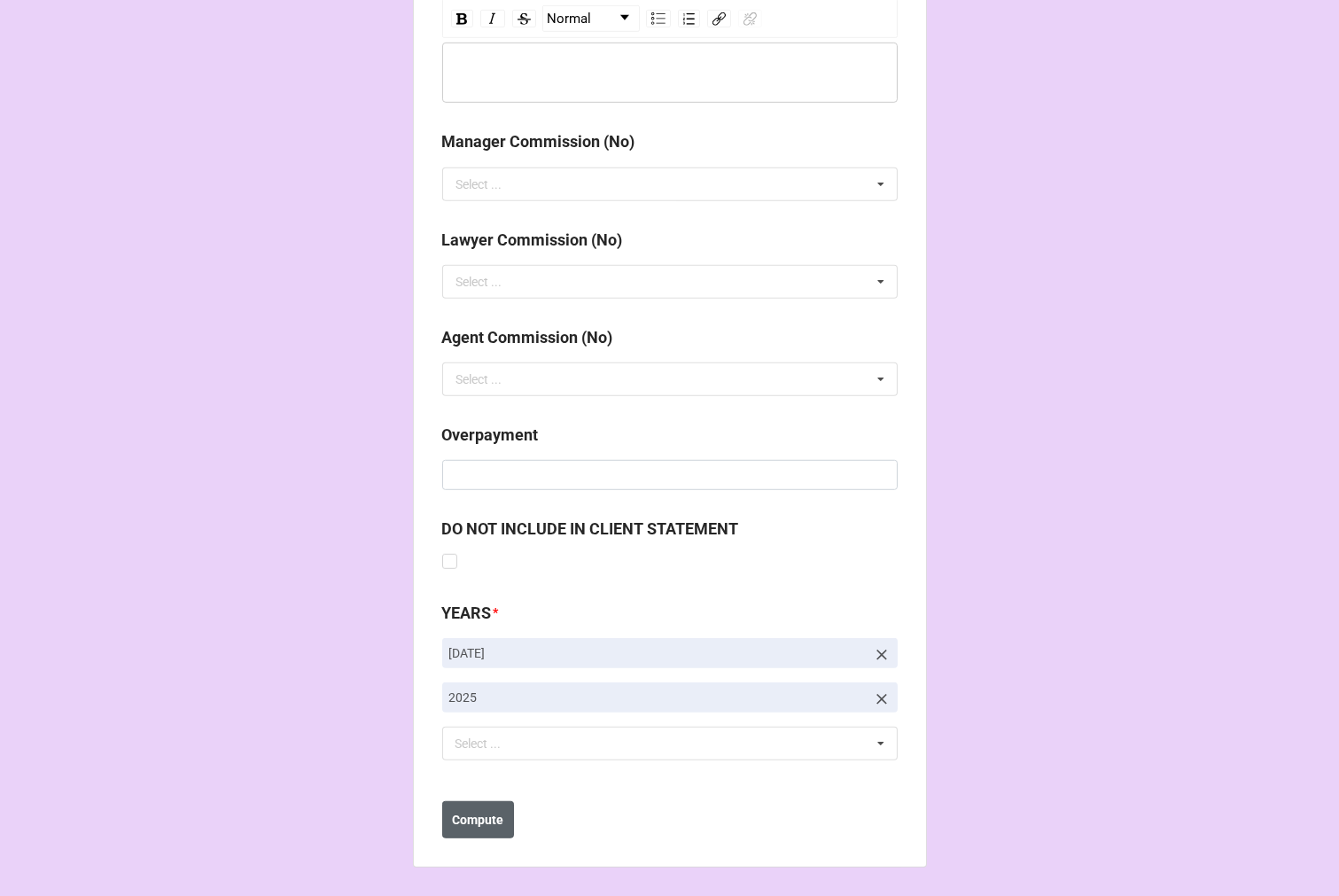
type input "10%"
click at [502, 828] on button "Compute" at bounding box center [479, 820] width 72 height 38
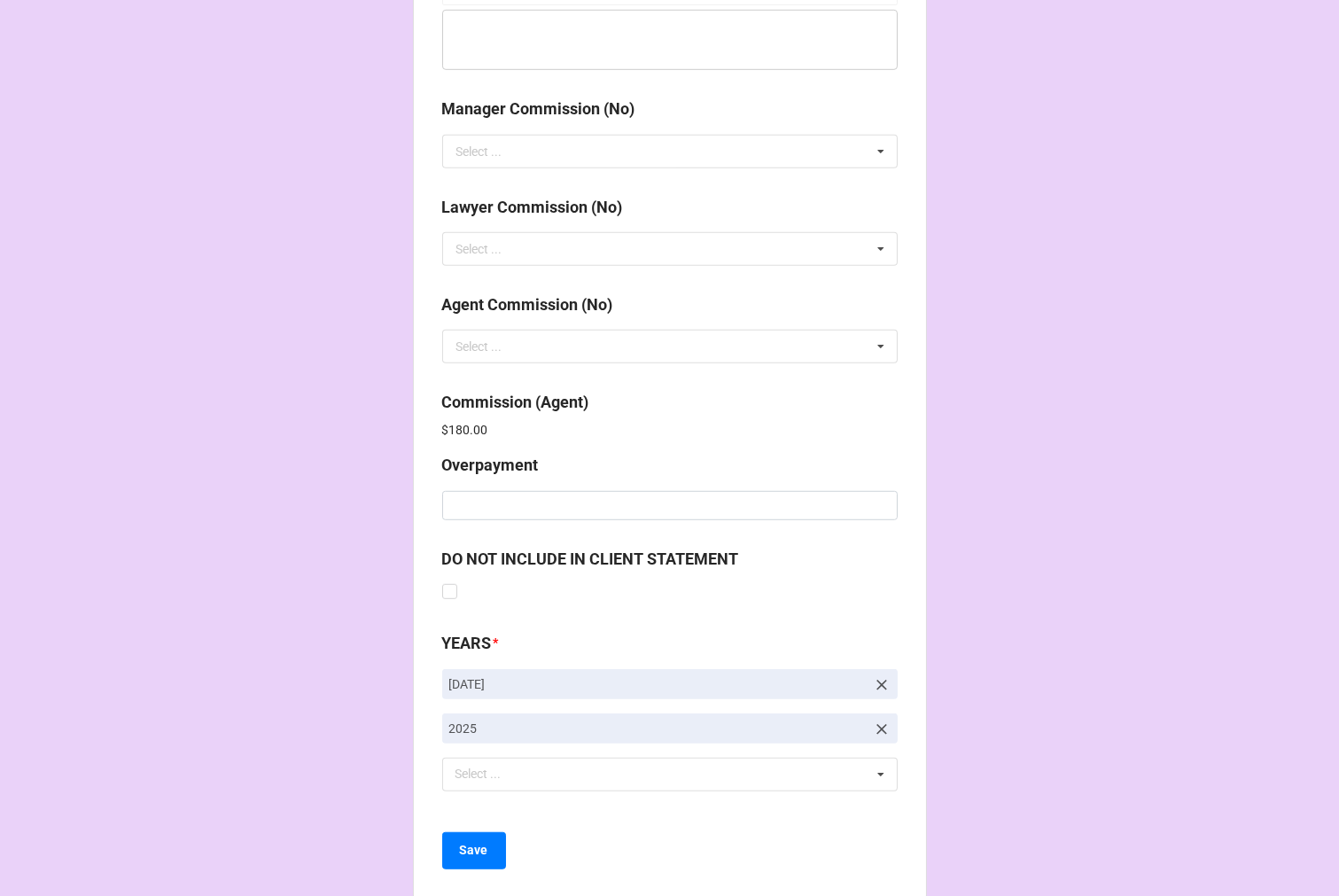
scroll to position [2115, 0]
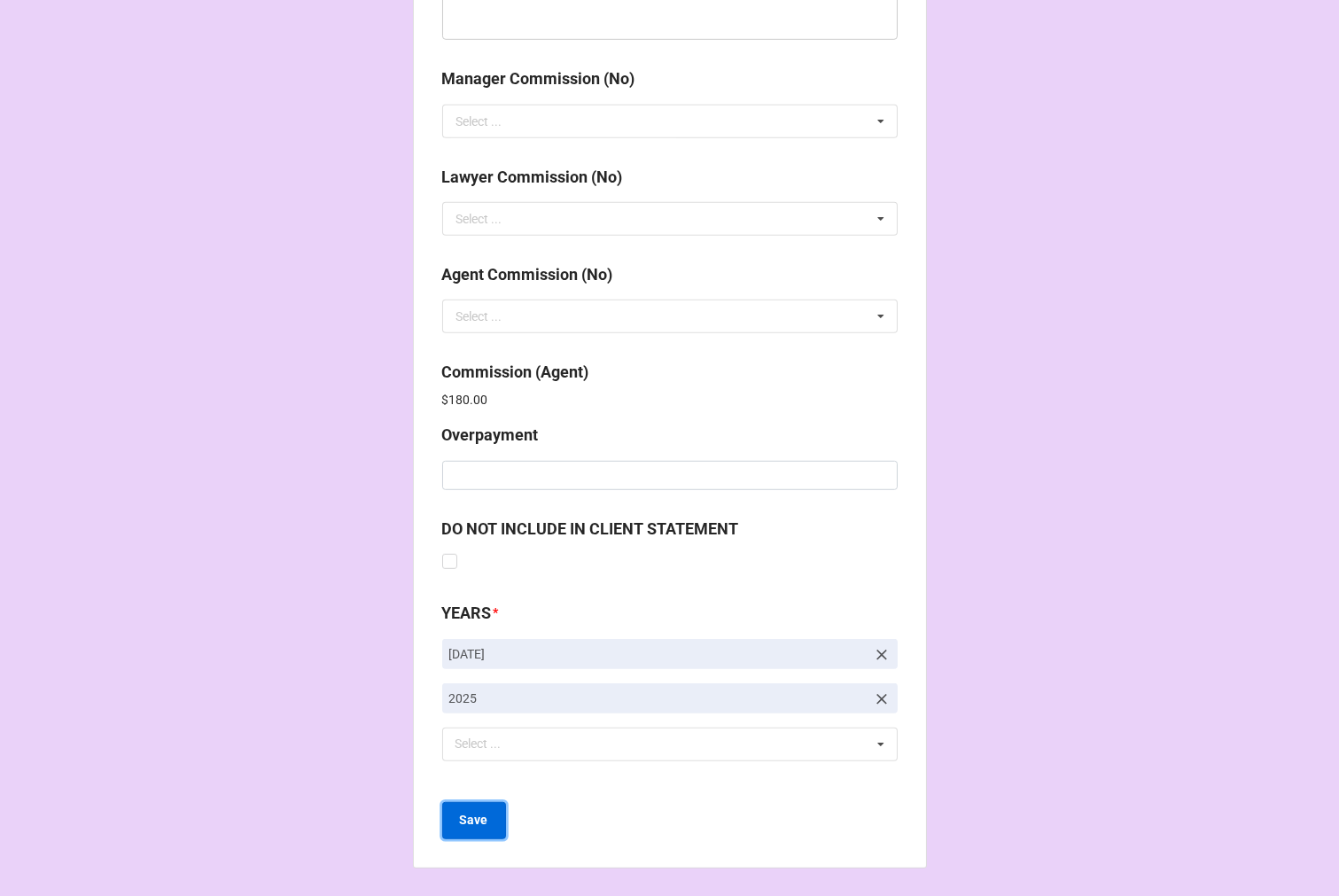
drag, startPoint x: 480, startPoint y: 822, endPoint x: 499, endPoint y: 820, distance: 19.1
click at [480, 822] on b "Save" at bounding box center [474, 820] width 28 height 18
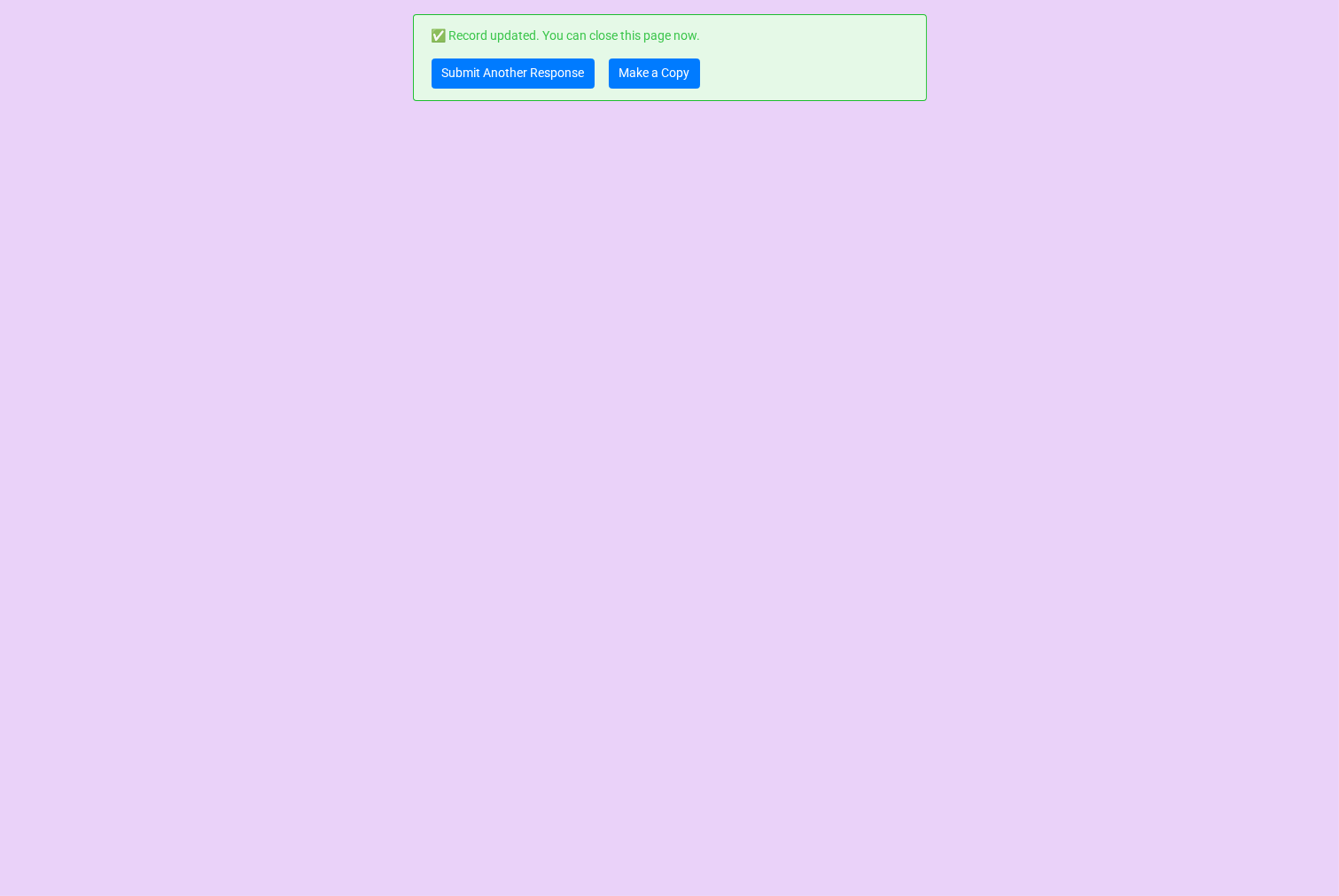
scroll to position [0, 0]
click at [533, 75] on link "Submit Another Response" at bounding box center [513, 73] width 163 height 30
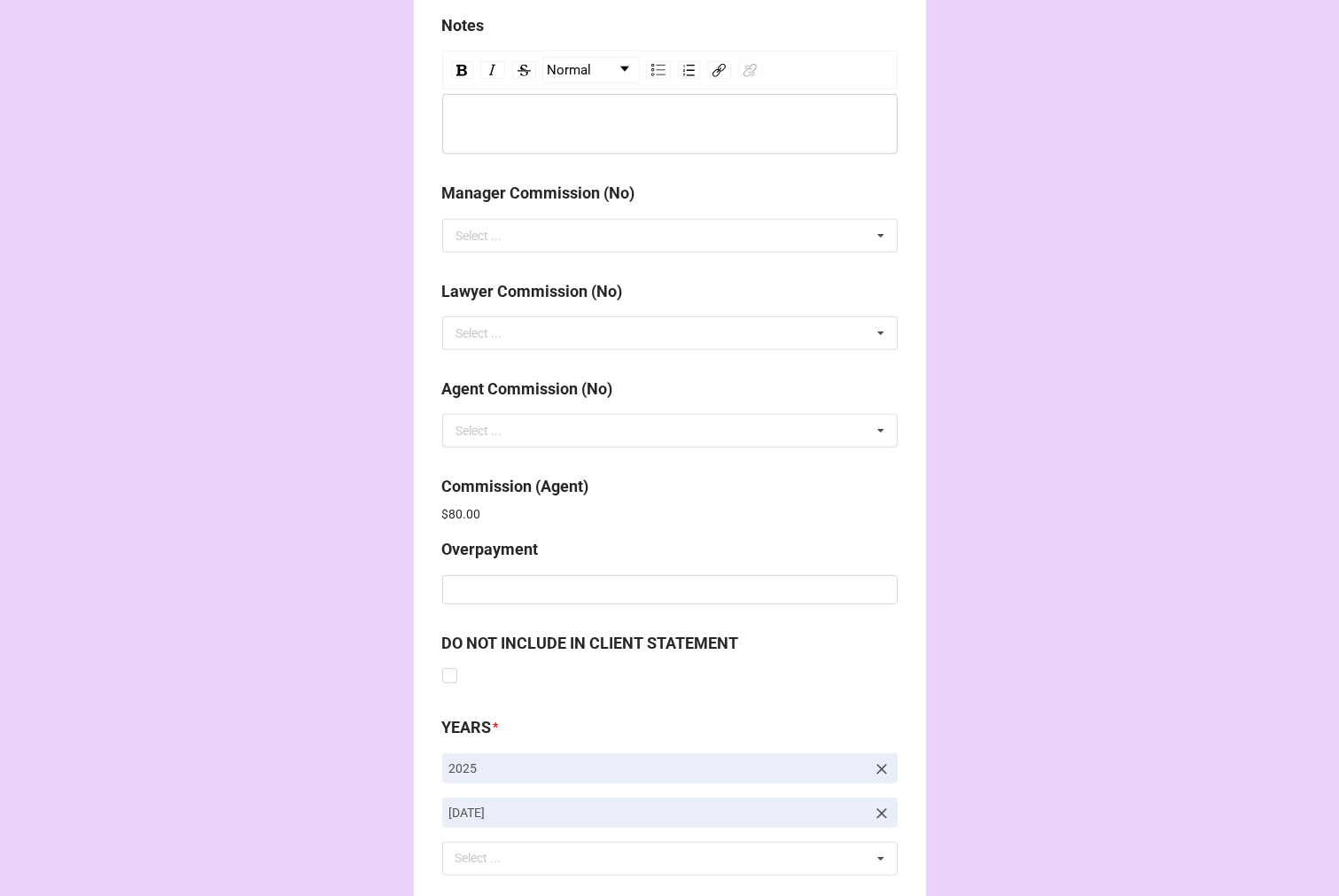
scroll to position [2115, 0]
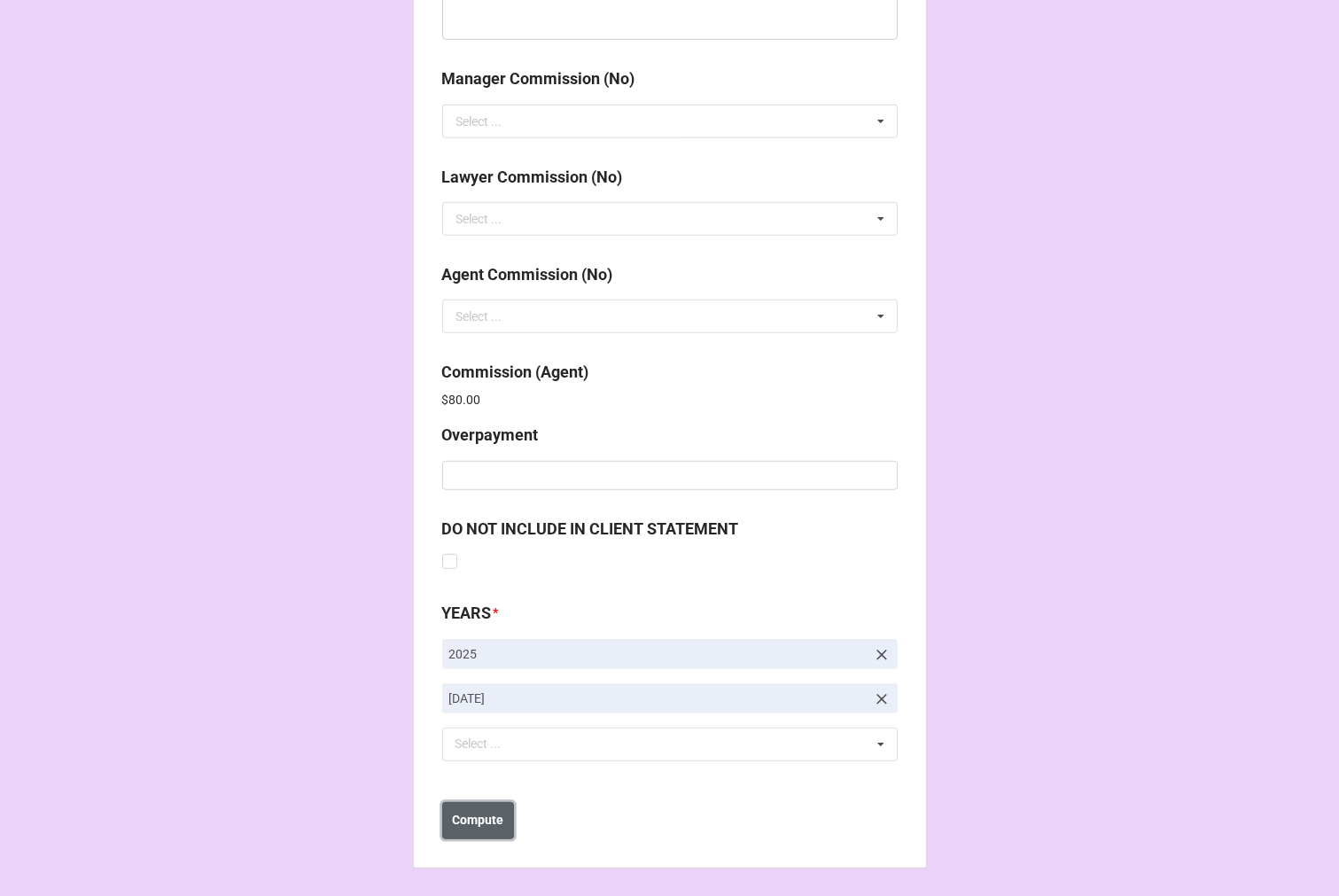
click at [496, 820] on b "Compute" at bounding box center [478, 820] width 51 height 18
click at [474, 823] on b "Save" at bounding box center [474, 820] width 28 height 18
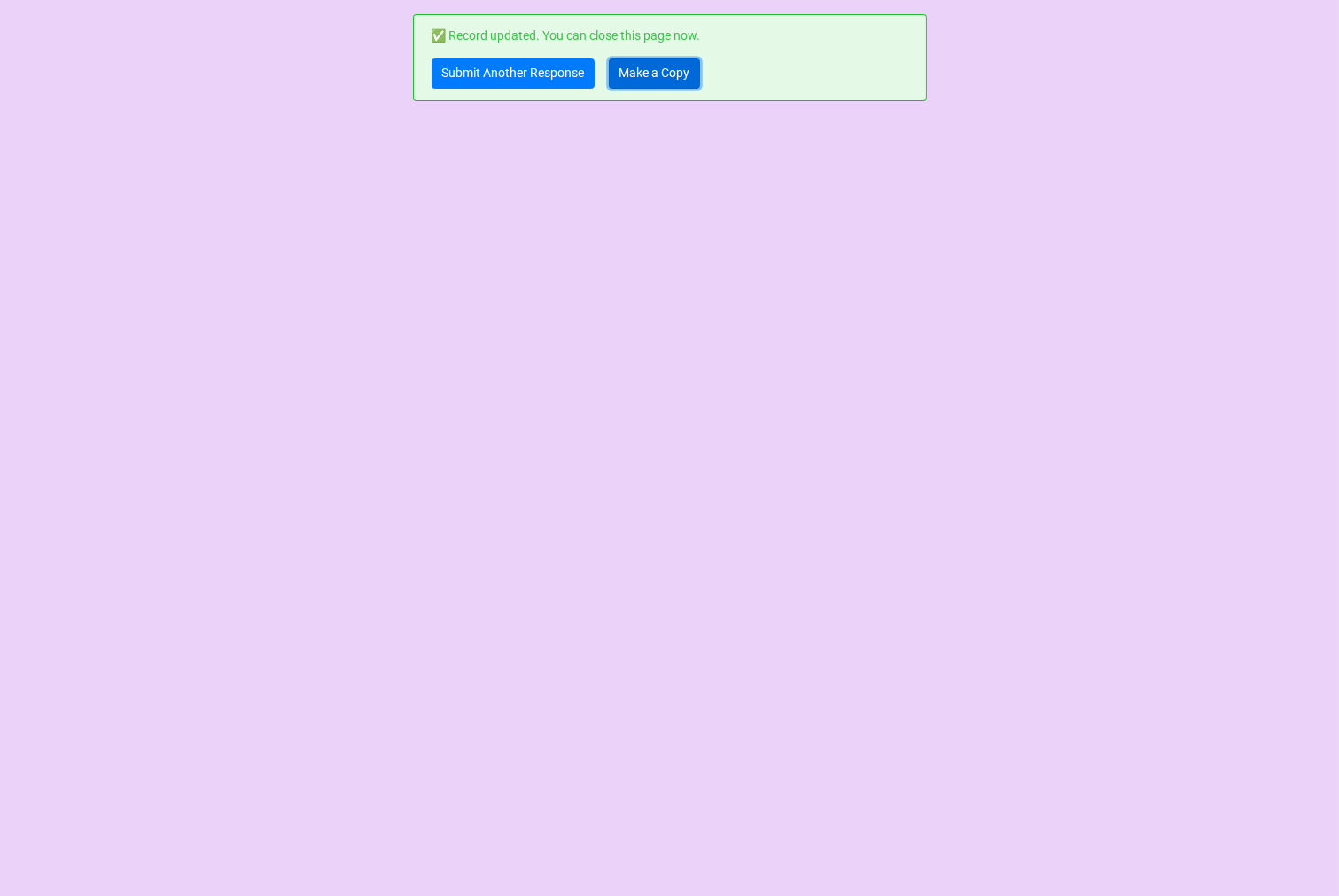
click at [652, 71] on link "Make a Copy" at bounding box center [655, 73] width 91 height 30
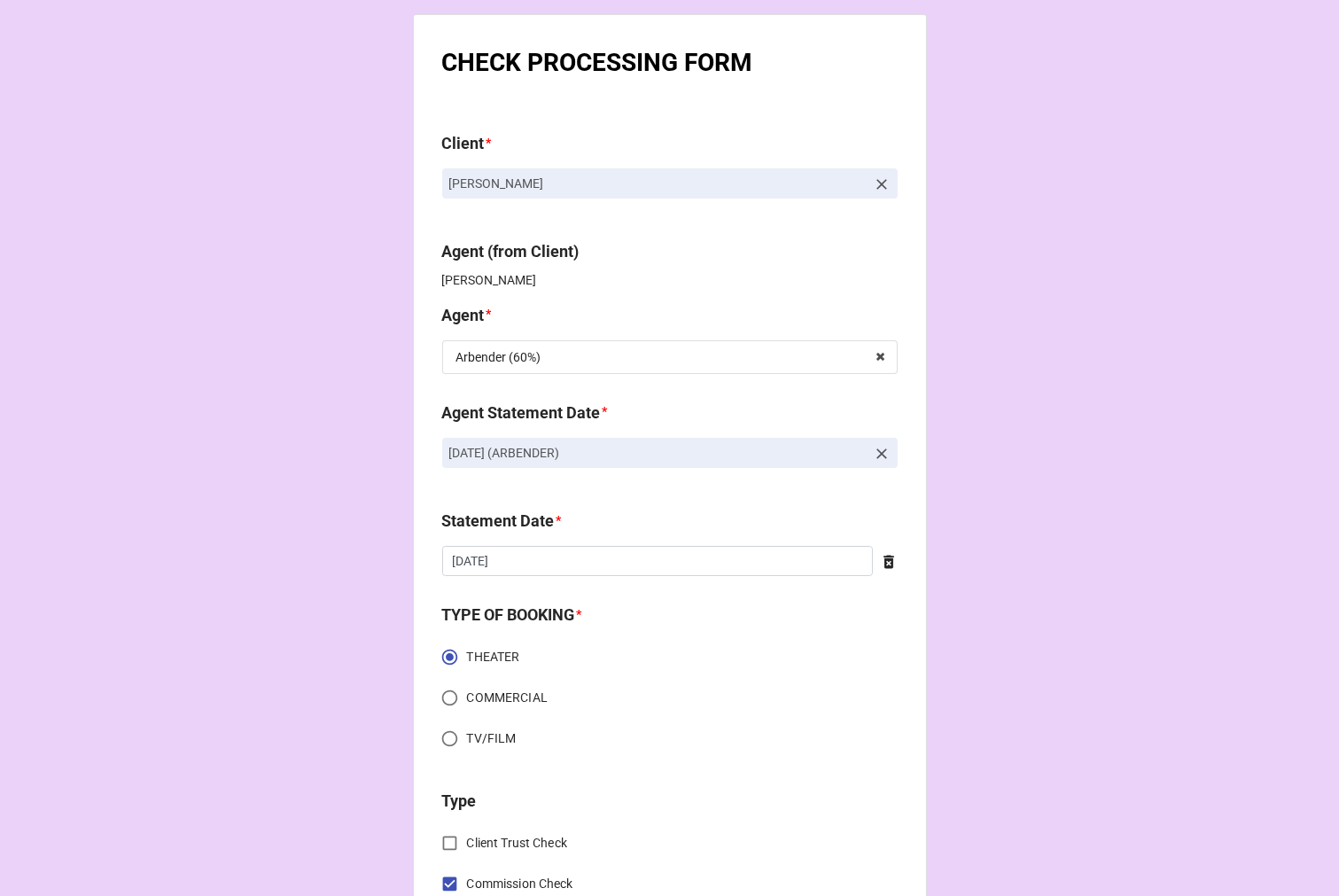
click at [877, 455] on icon at bounding box center [882, 453] width 11 height 11
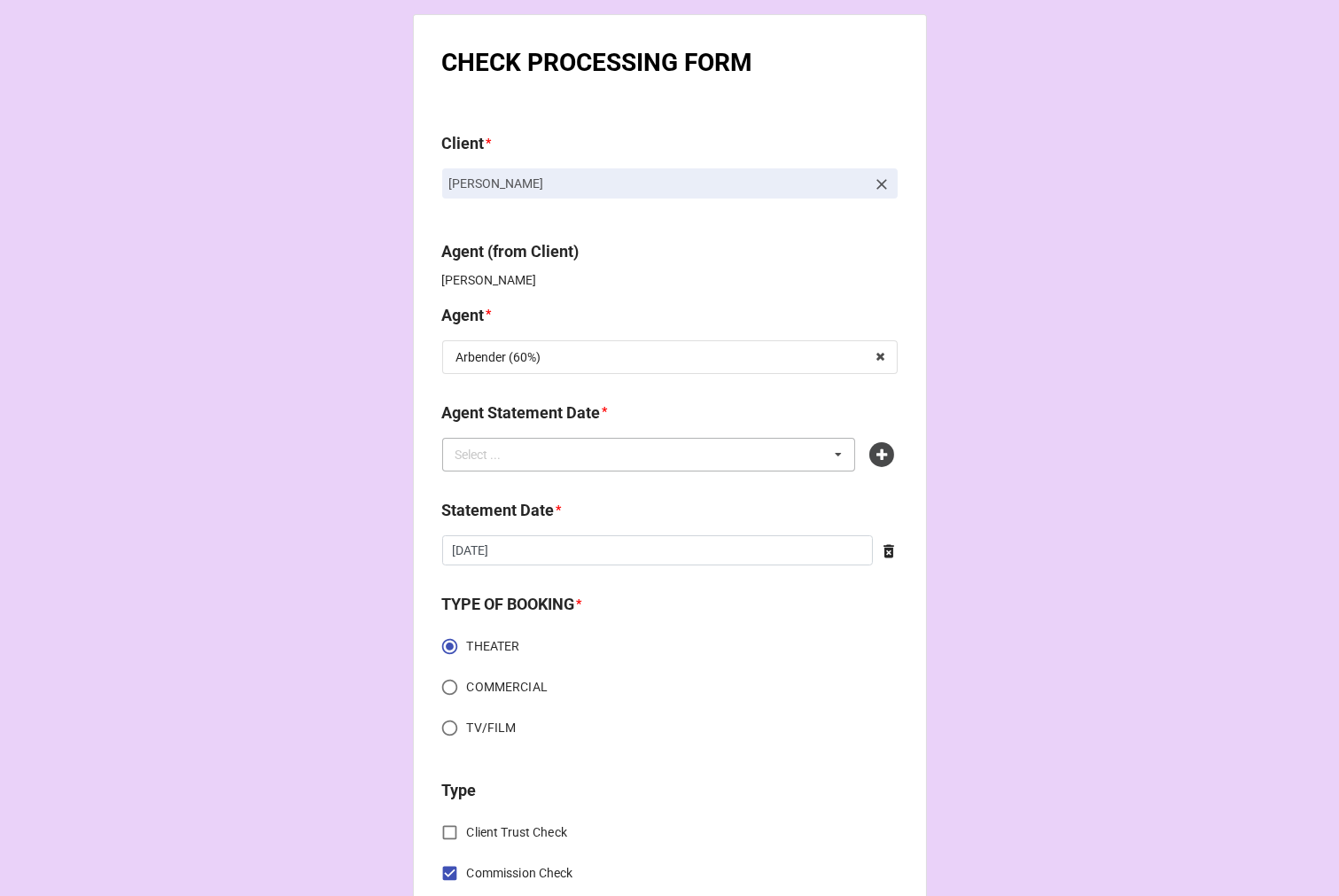
click at [667, 464] on div "Select ... No results found." at bounding box center [650, 454] width 414 height 34
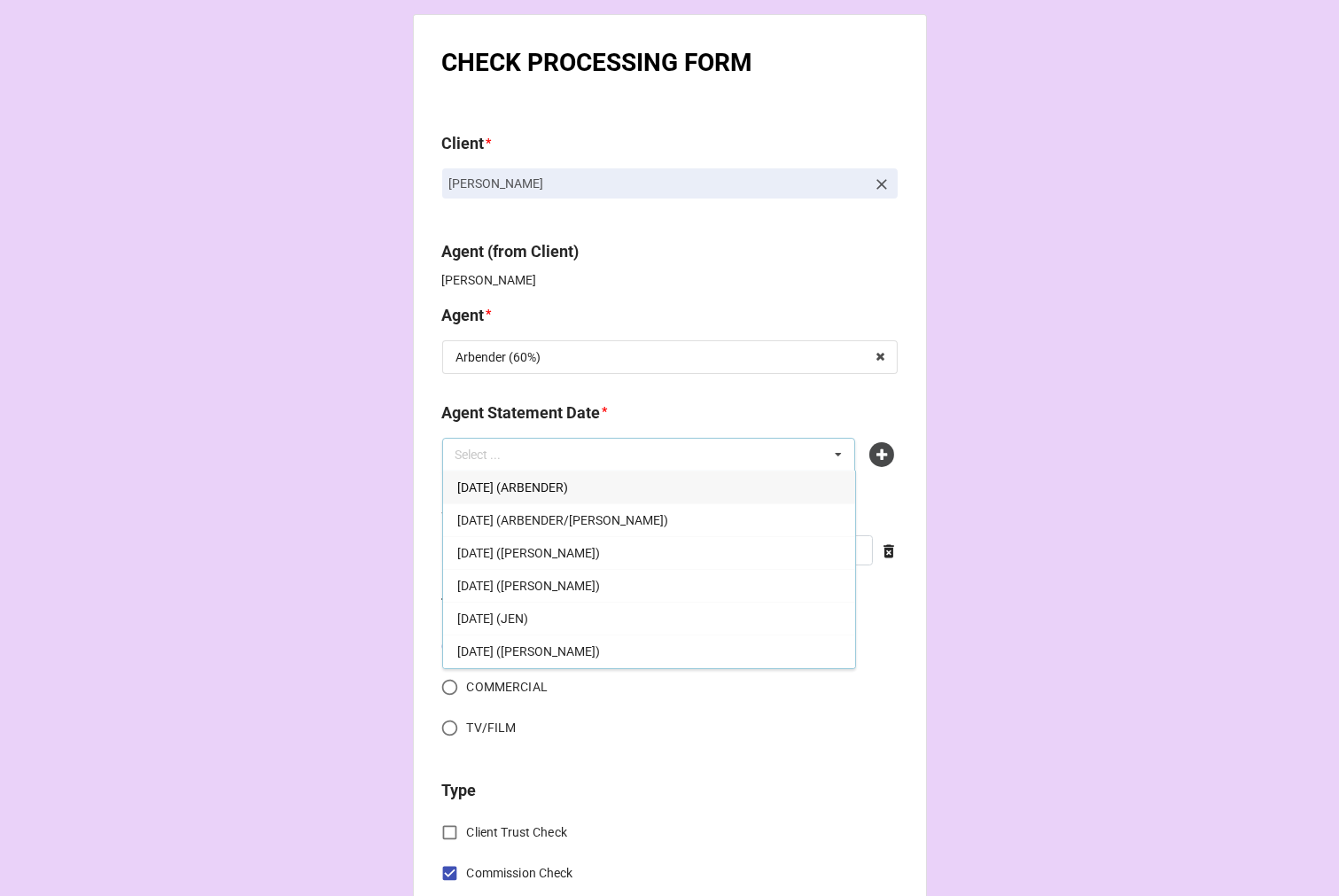
click at [568, 484] on span "[DATE] (ARBENDER)" at bounding box center [512, 487] width 111 height 14
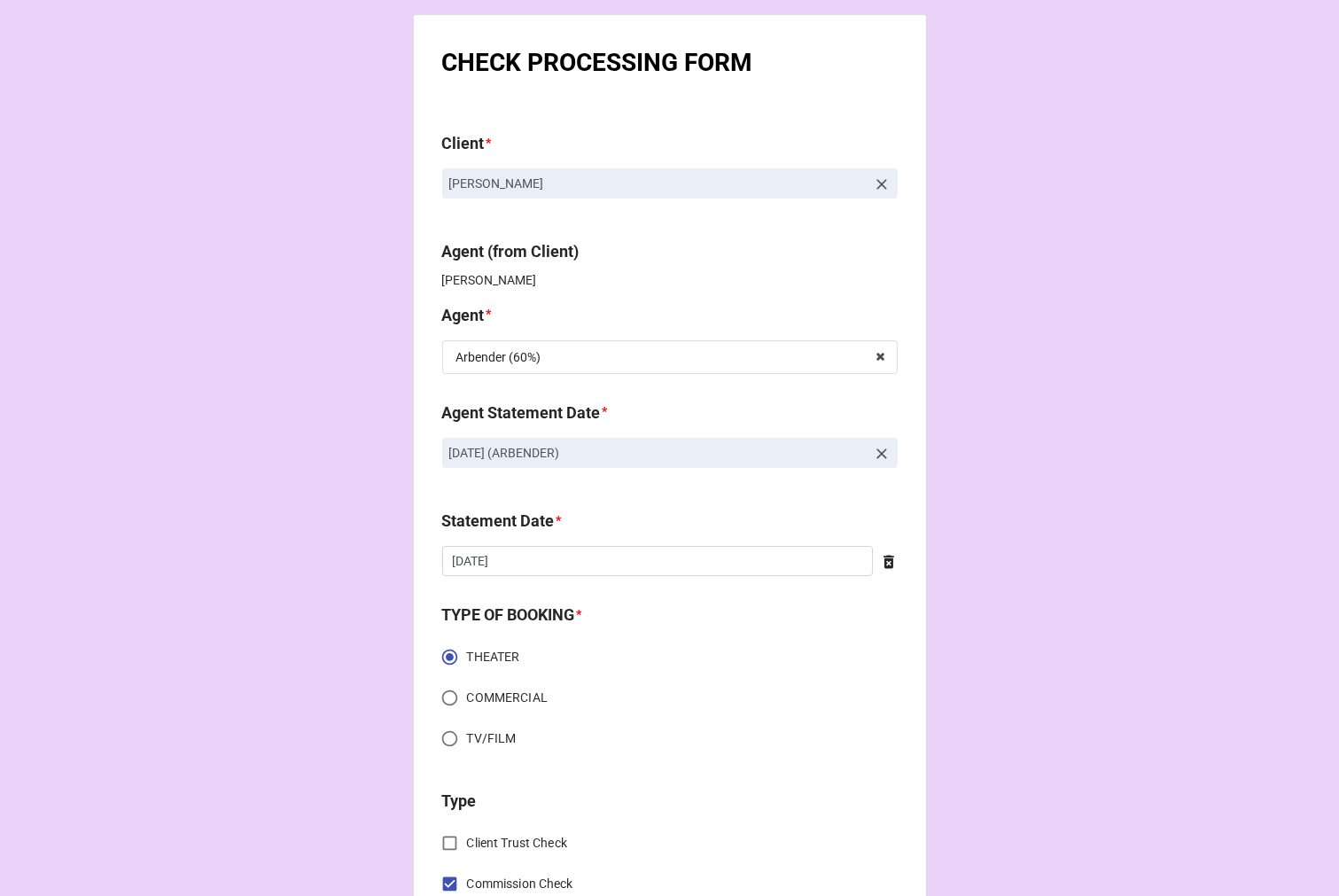
click at [553, 578] on div "Statement Date * 8/22/2025 ‹ August 2025 › Su Mo Tu We Th Fr Sa 27 28 29 30 31 …" at bounding box center [670, 548] width 455 height 80
click at [553, 574] on input "8/22/2025" at bounding box center [658, 561] width 431 height 30
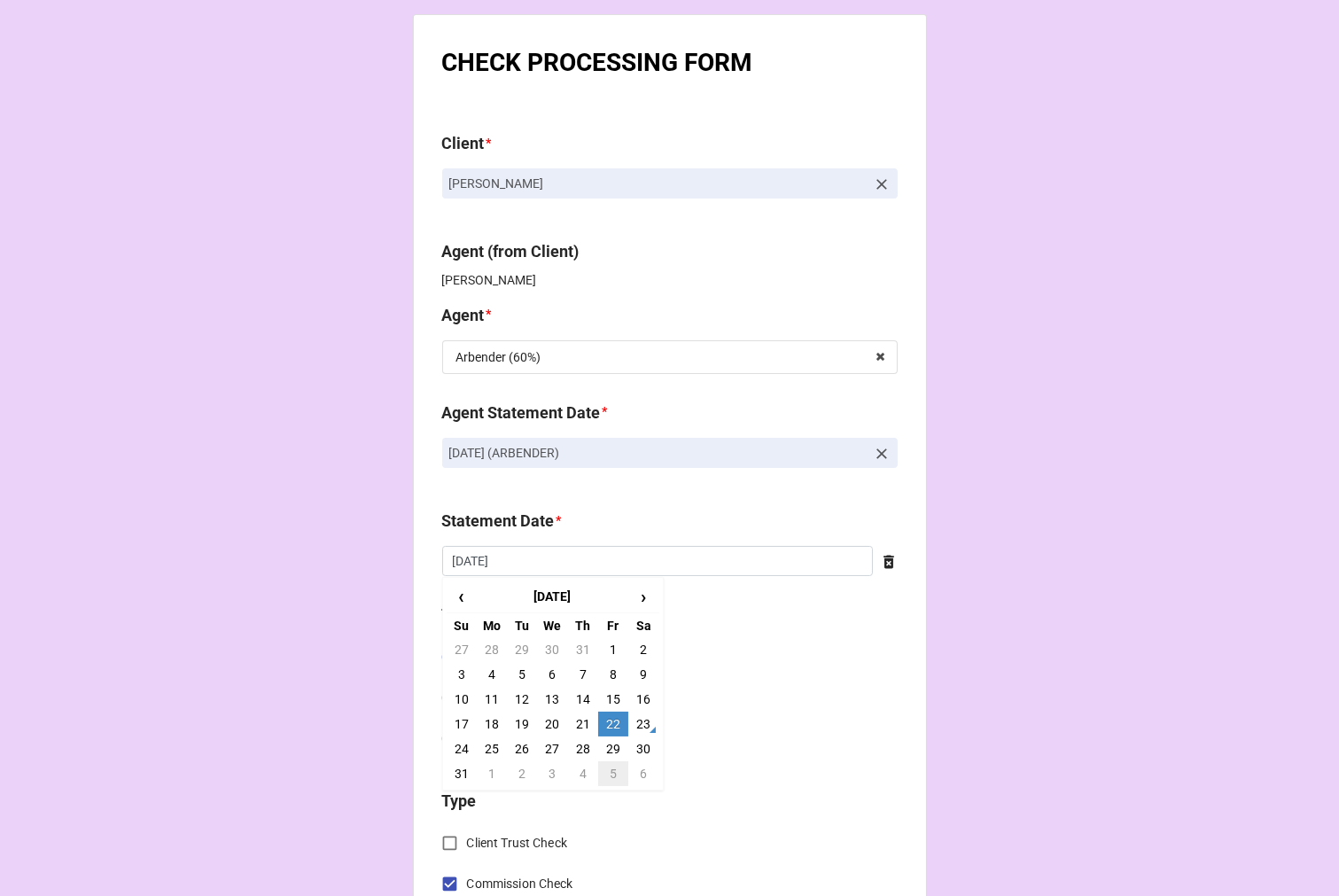
click at [610, 773] on td "5" at bounding box center [613, 774] width 30 height 25
type input "[DATE]"
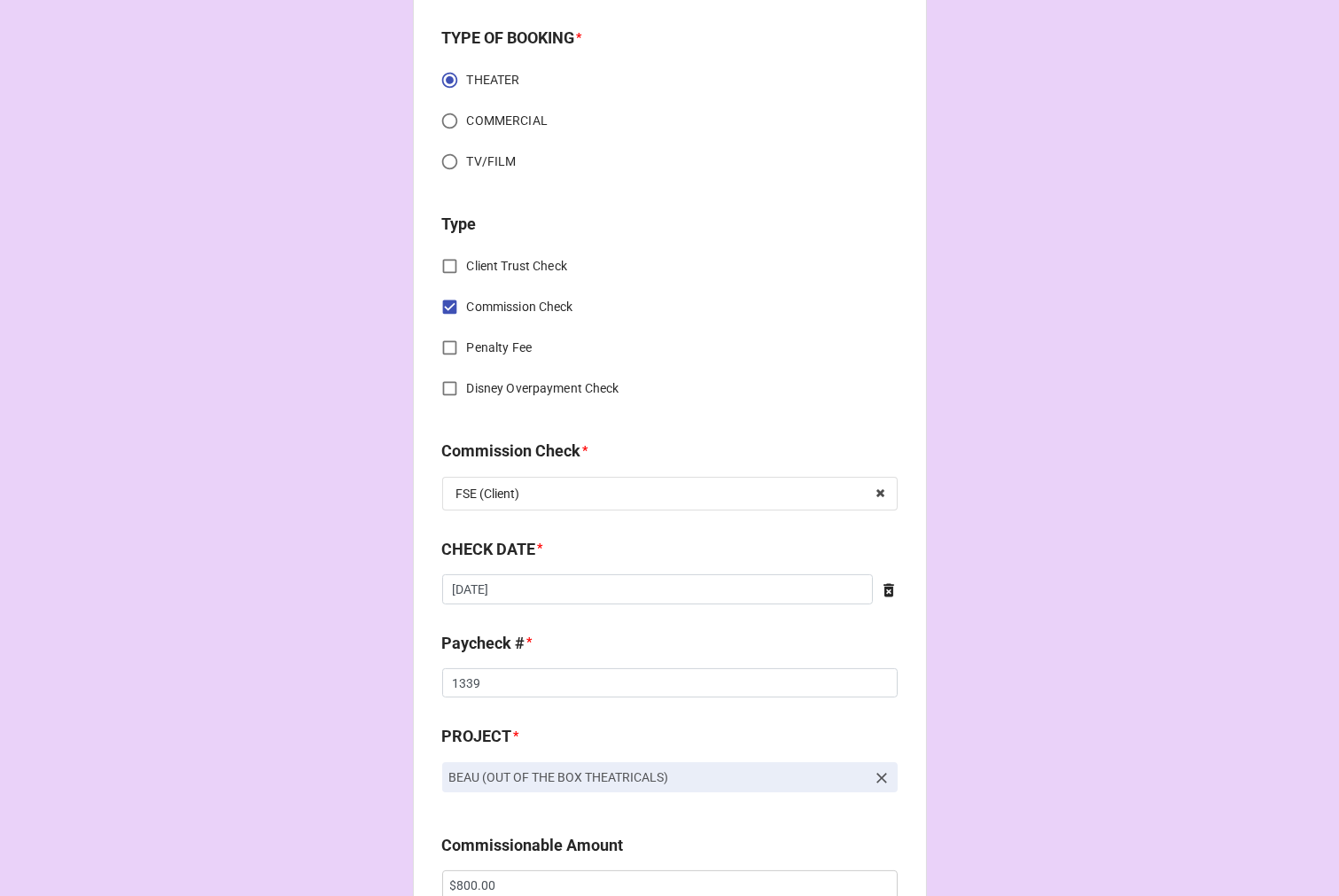
scroll to position [591, 0]
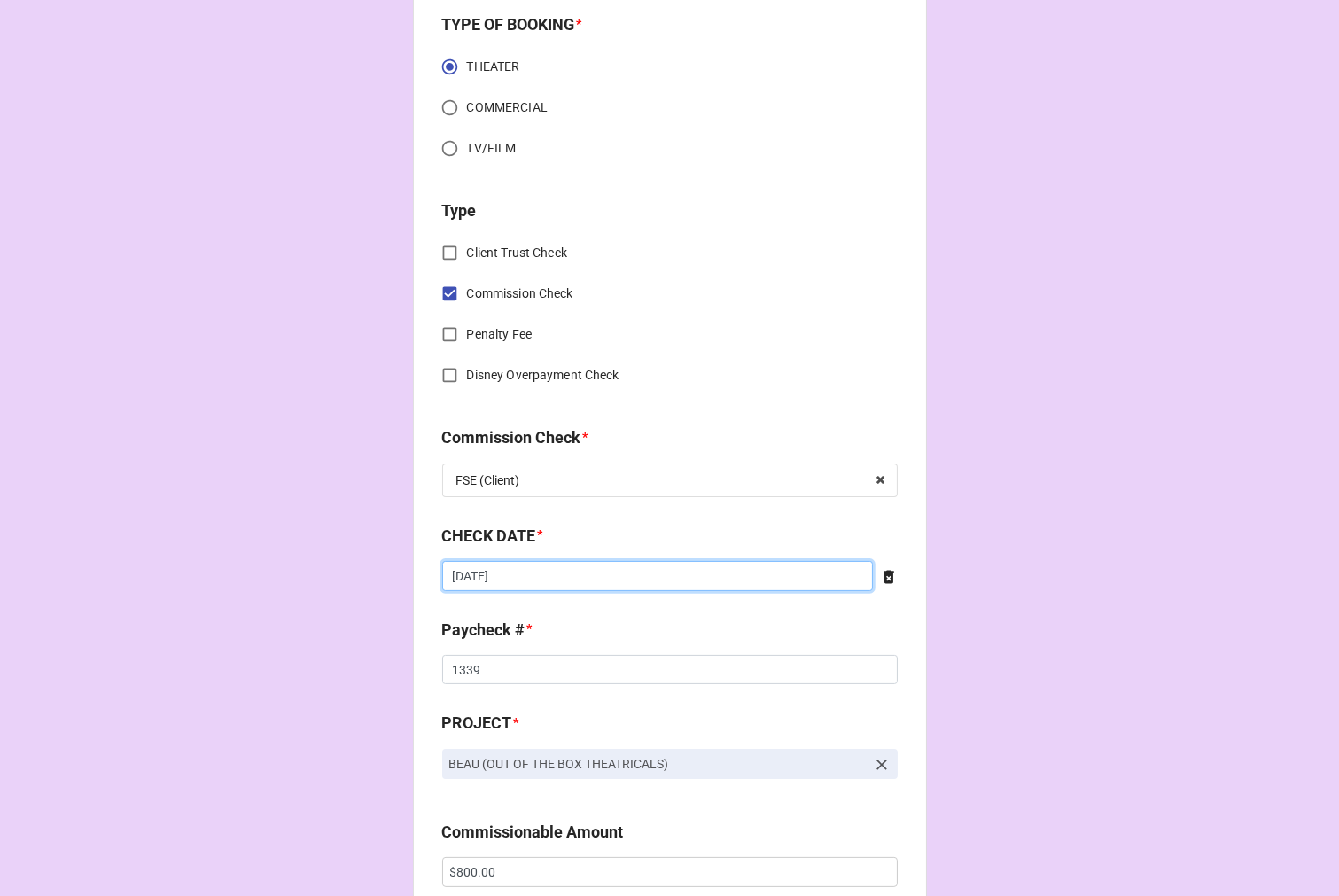
click at [540, 585] on input "7/30/2025" at bounding box center [658, 575] width 431 height 30
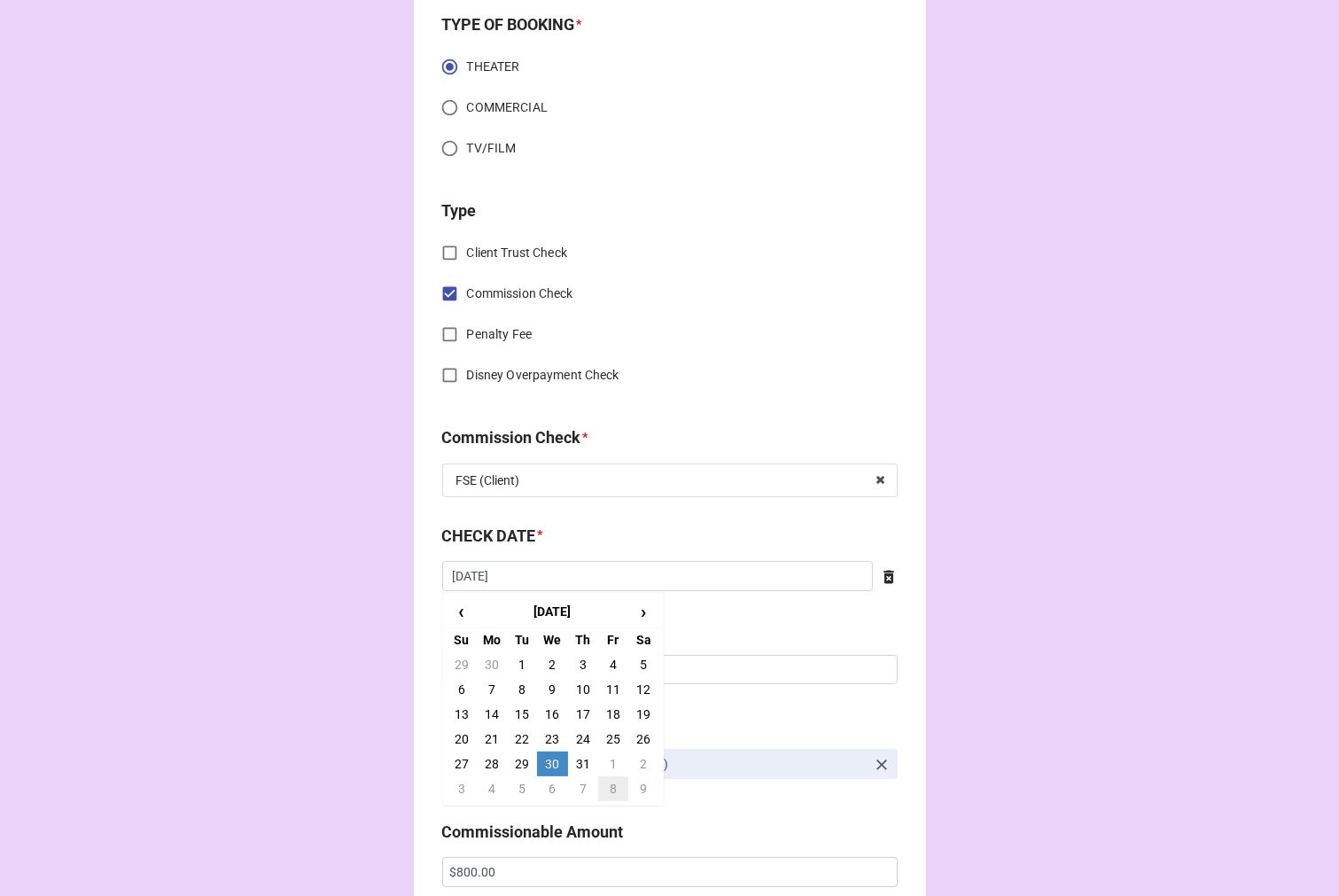
click at [604, 787] on td "8" at bounding box center [613, 789] width 30 height 25
type input "[DATE]"
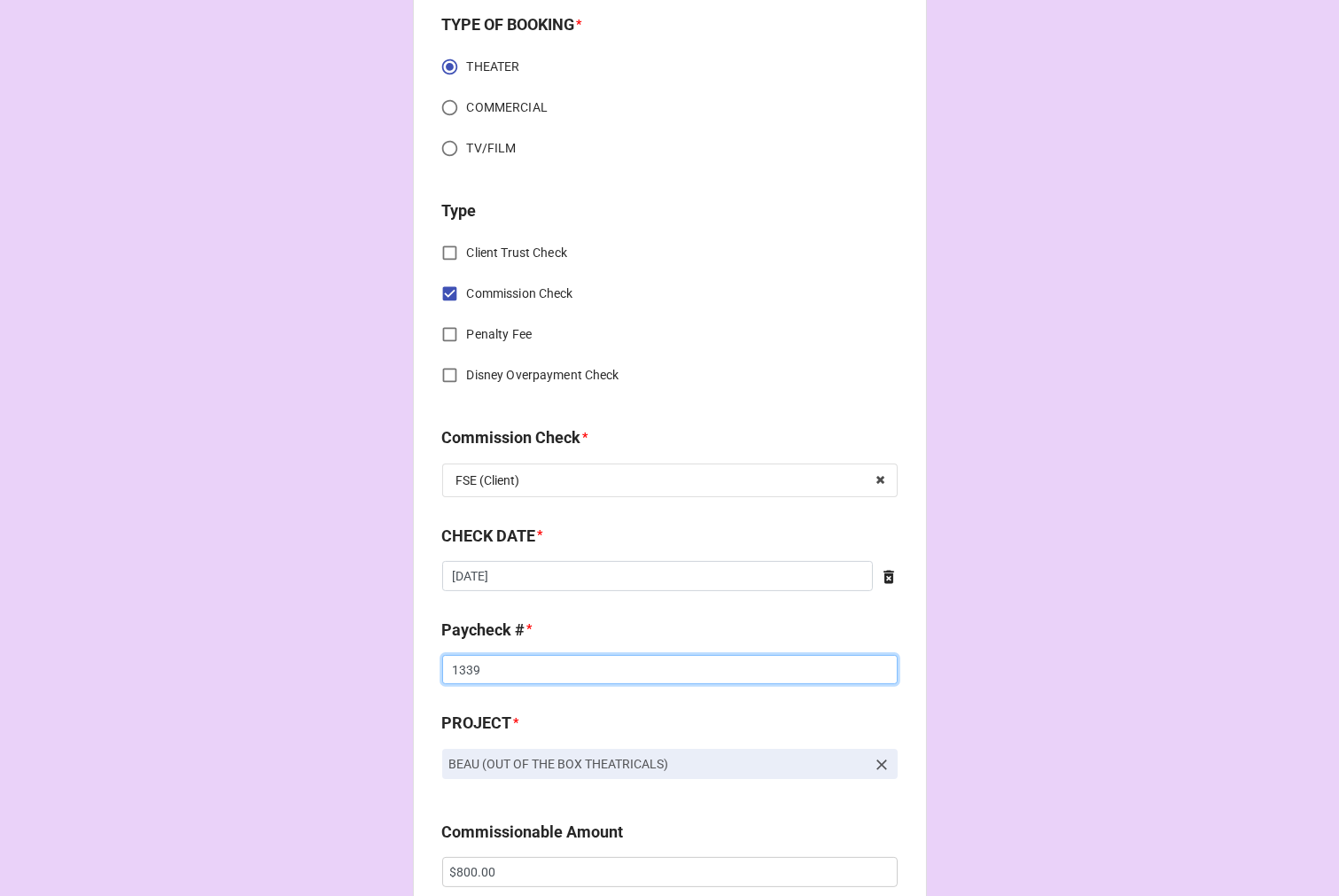
click at [461, 670] on input "1339" at bounding box center [670, 670] width 455 height 30
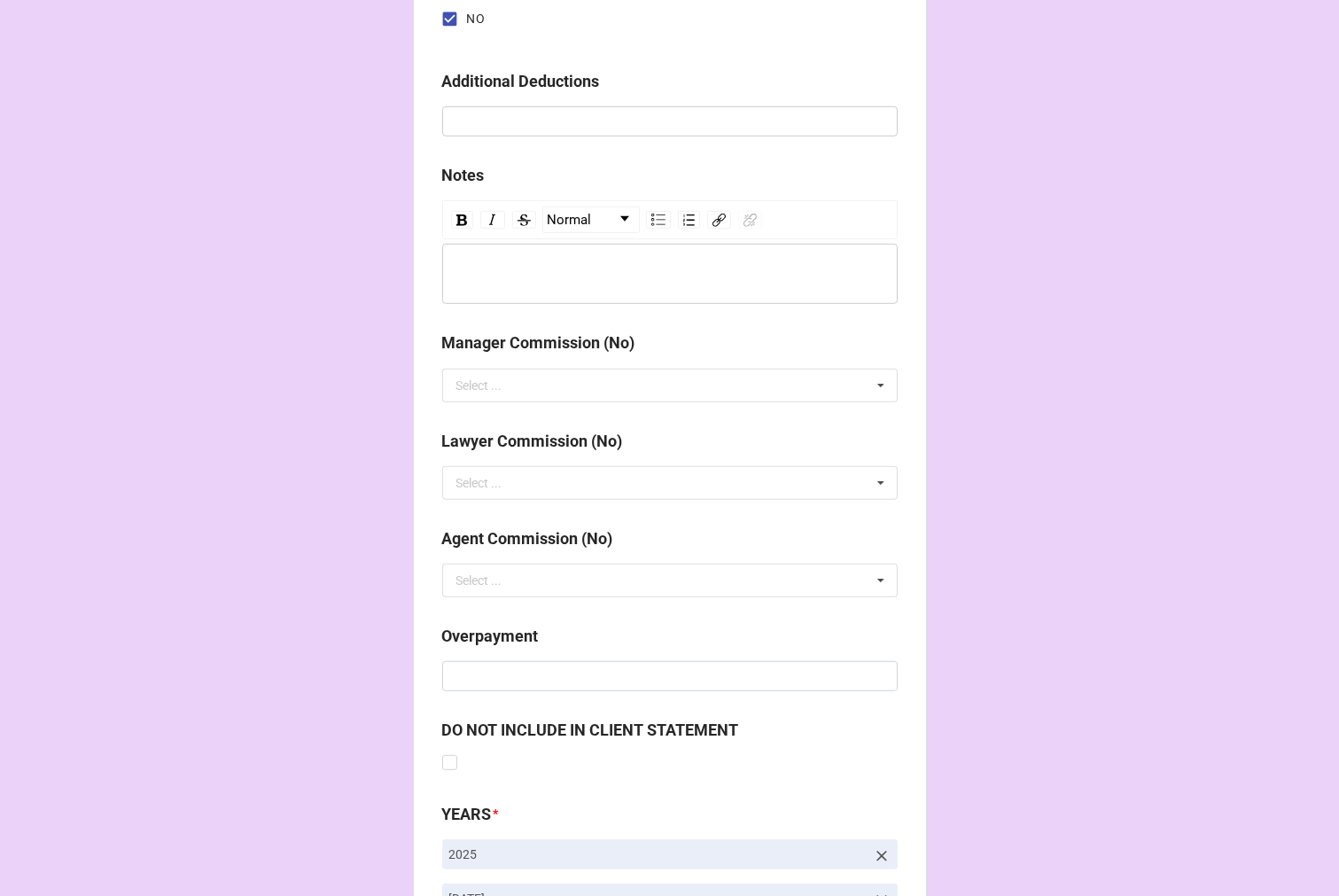
scroll to position [2052, 0]
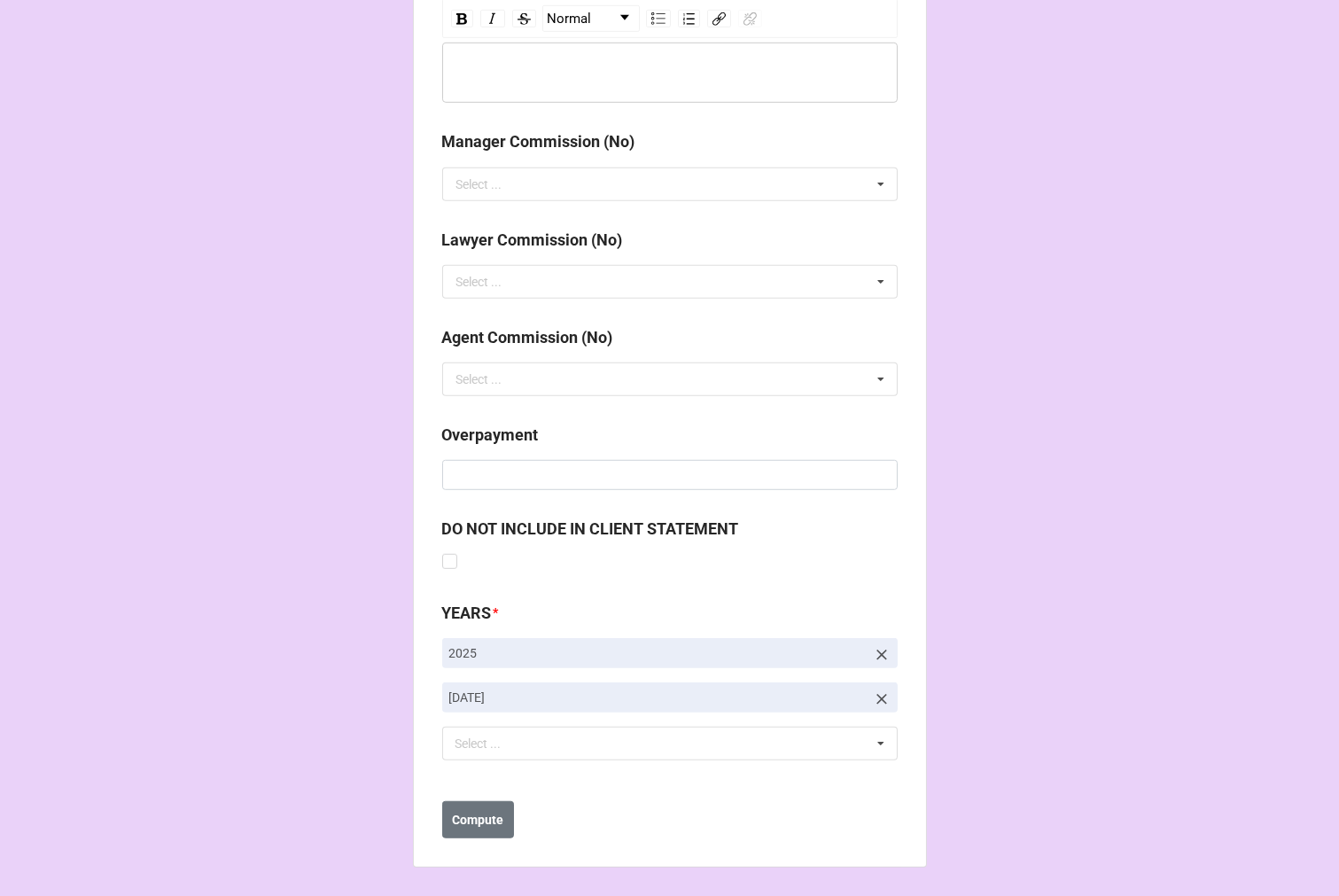
type input "1351"
click at [876, 701] on icon at bounding box center [882, 699] width 17 height 17
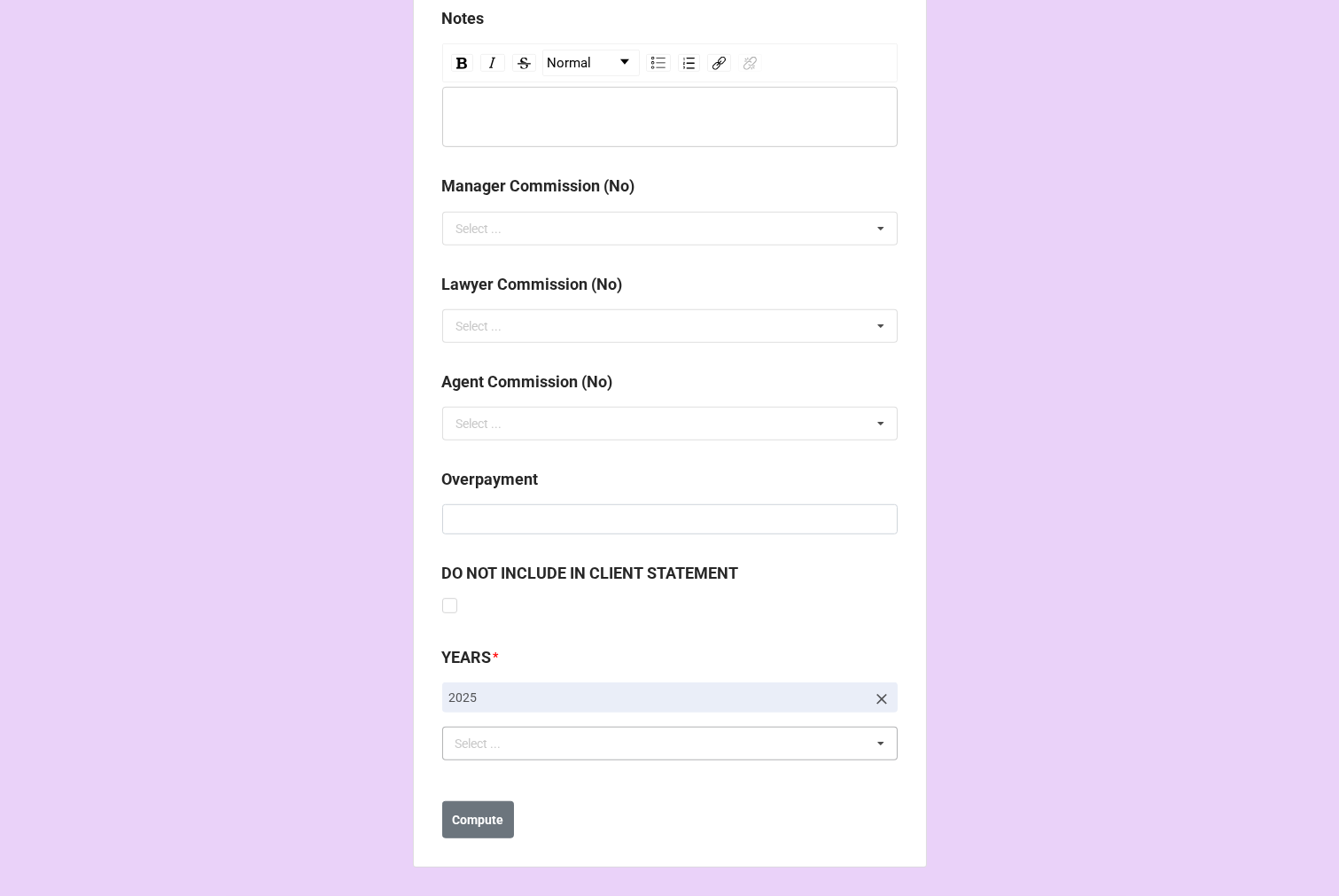
scroll to position [2008, 0]
click at [528, 749] on div "Select ... No results found." at bounding box center [670, 743] width 455 height 34
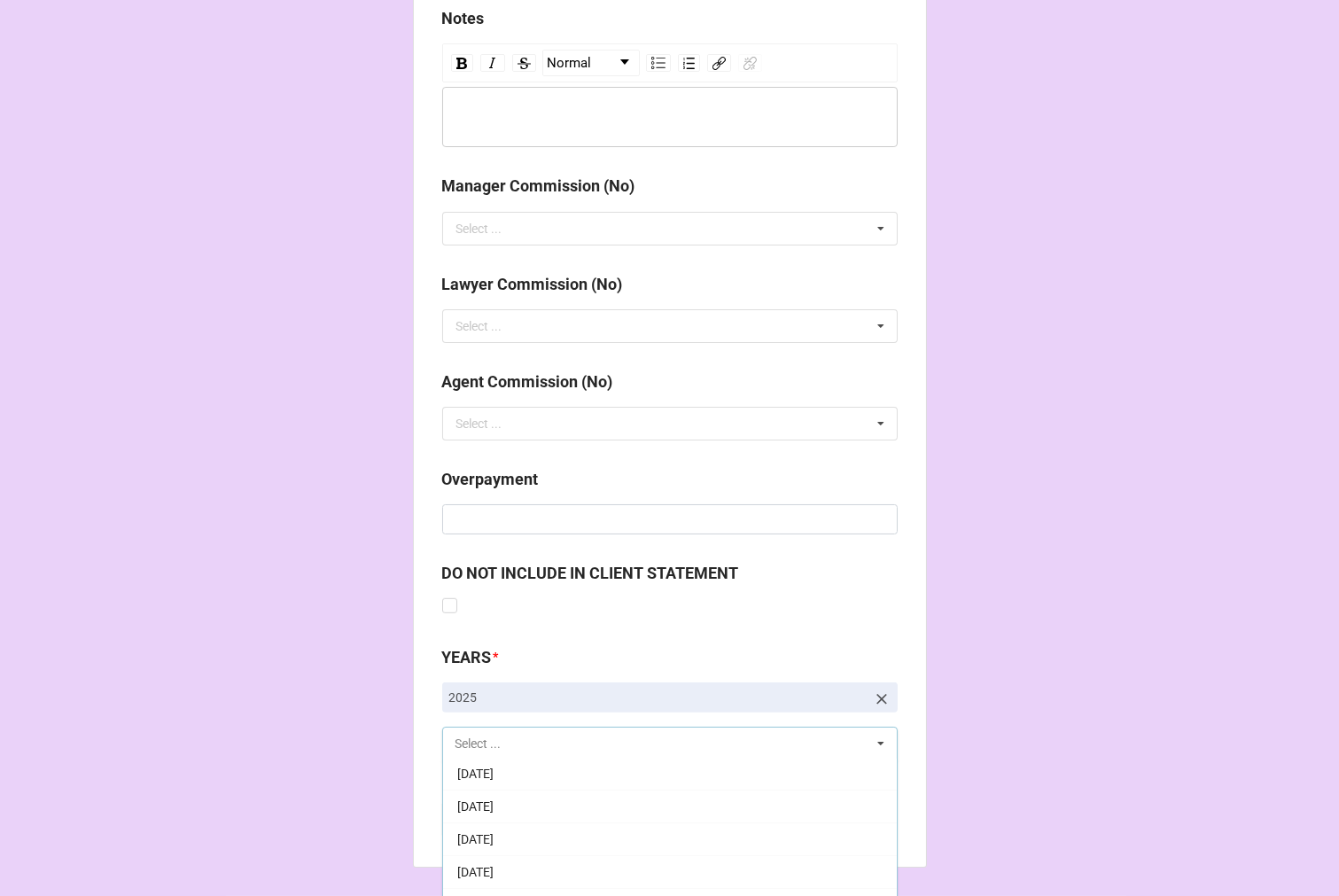
scroll to position [197, 0]
click at [494, 835] on span "[DATE]" at bounding box center [476, 842] width 37 height 14
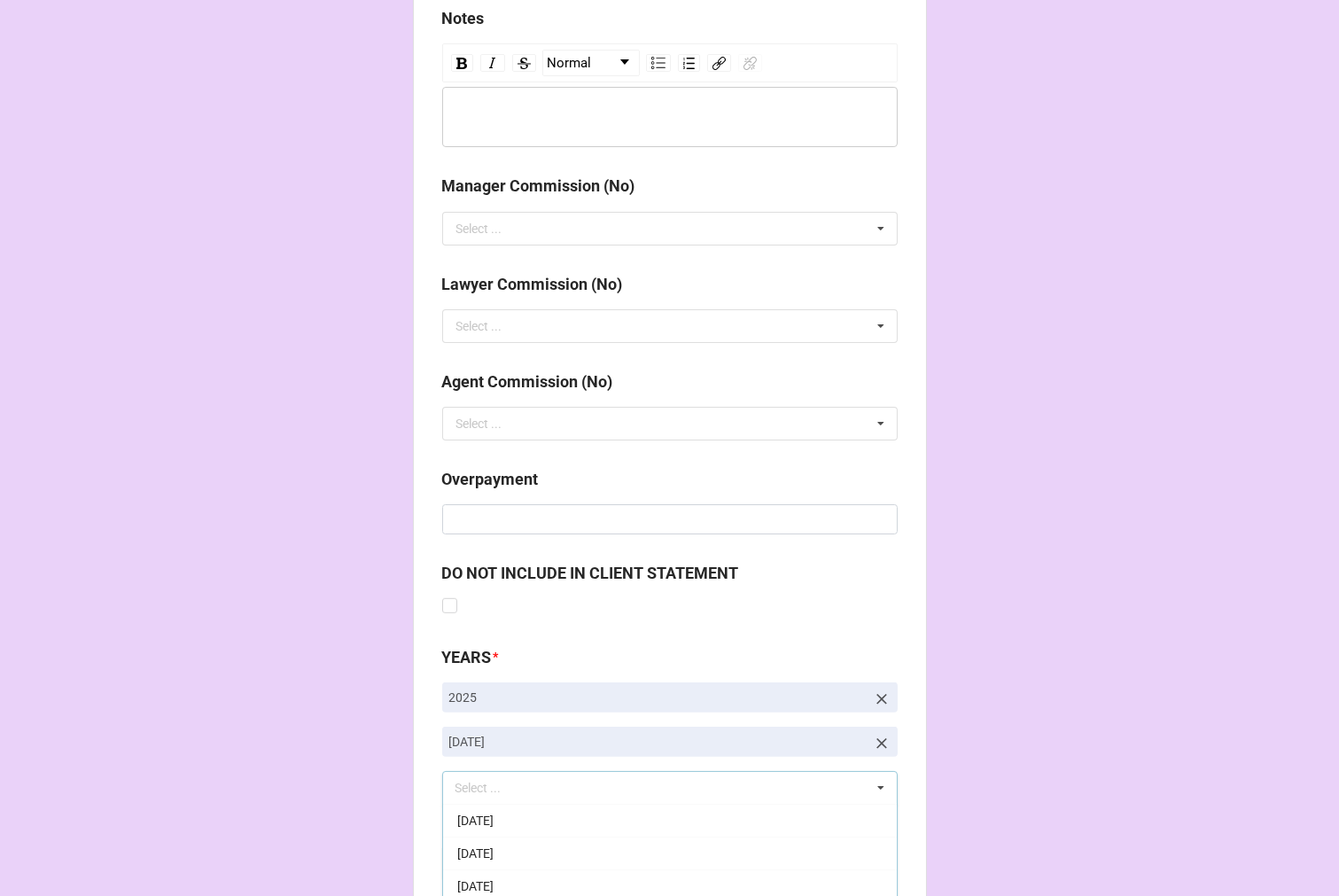
click at [463, 873] on button "Compute" at bounding box center [479, 864] width 72 height 38
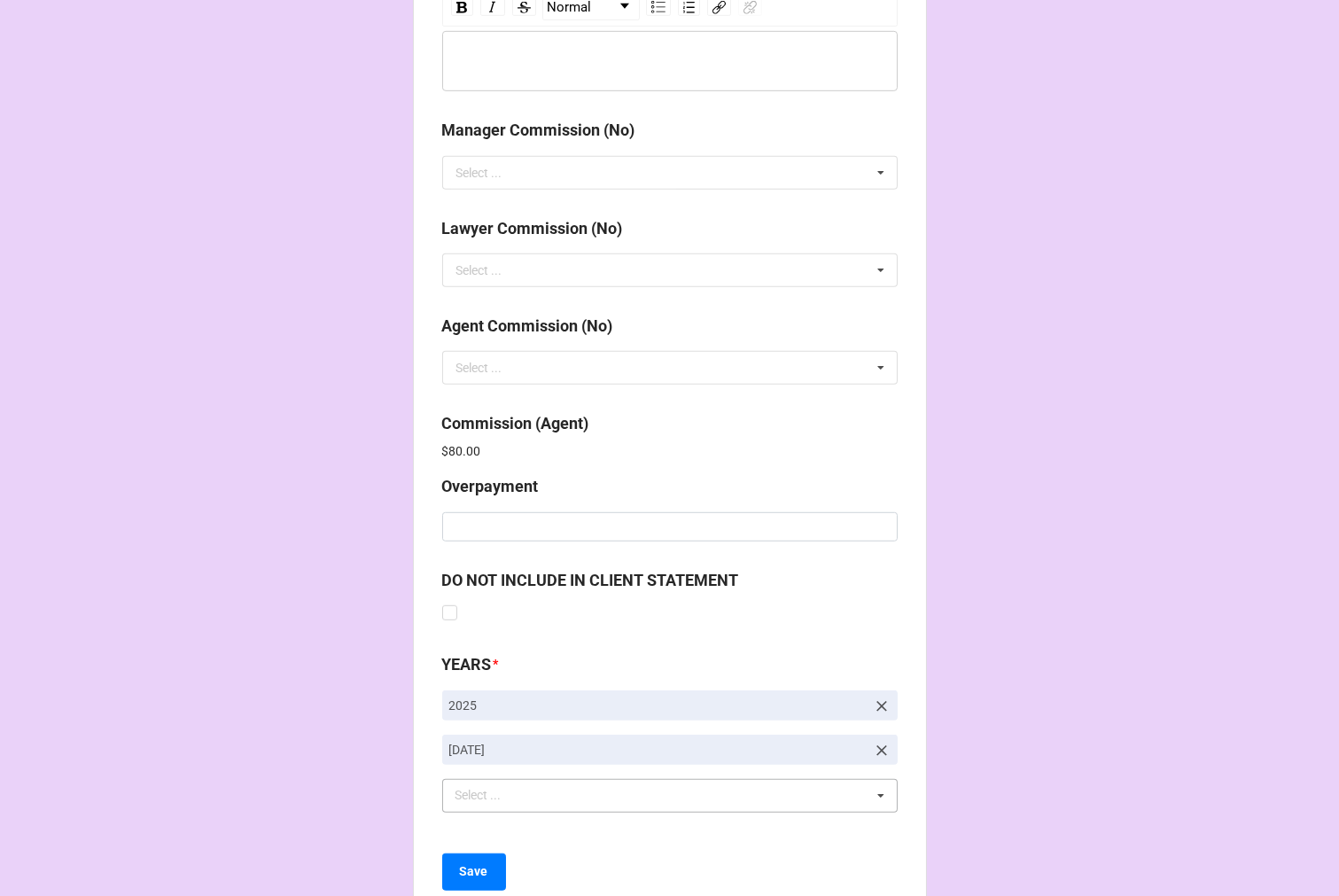
scroll to position [2115, 0]
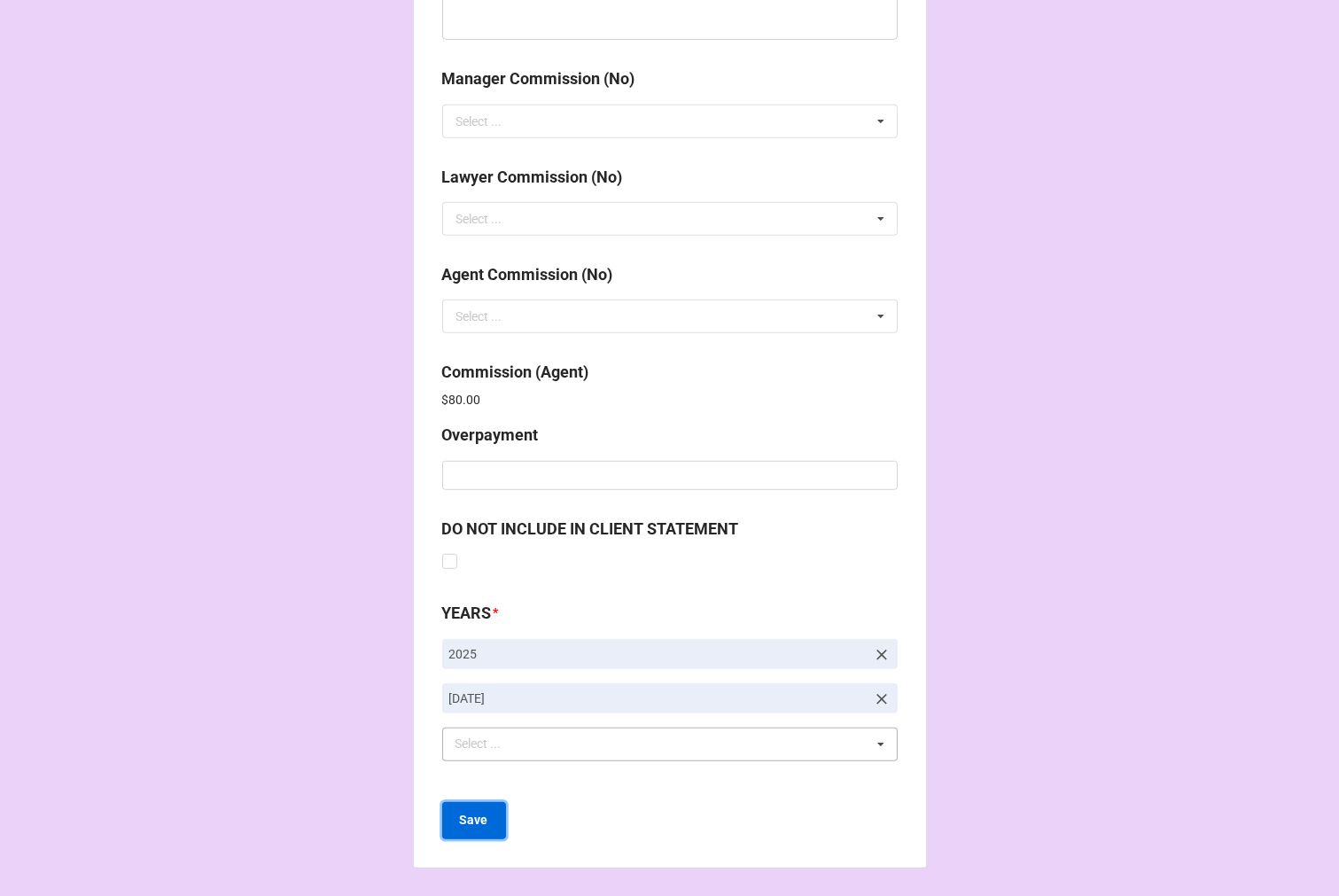
click at [476, 820] on b "Save" at bounding box center [474, 820] width 28 height 18
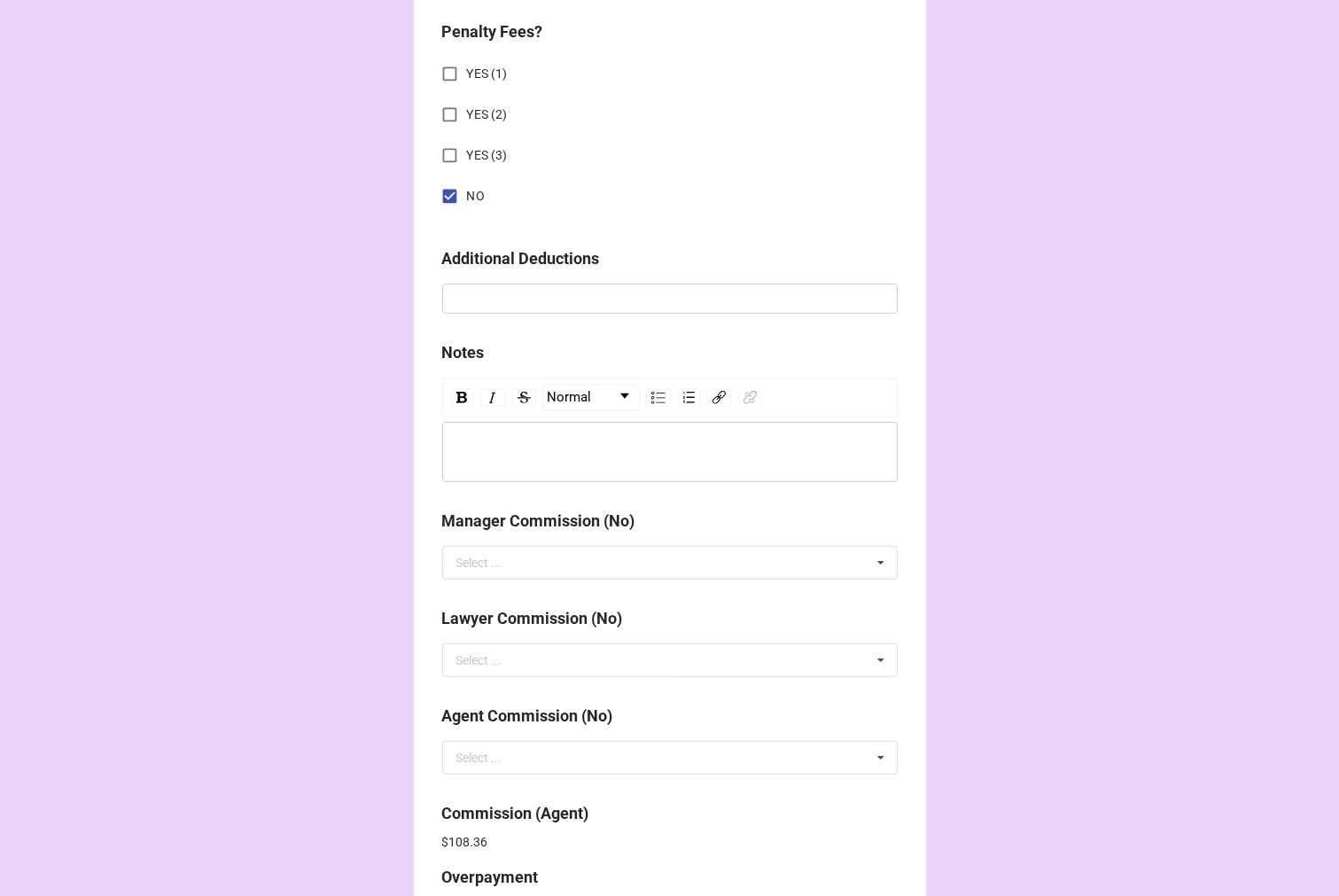
scroll to position [2235, 0]
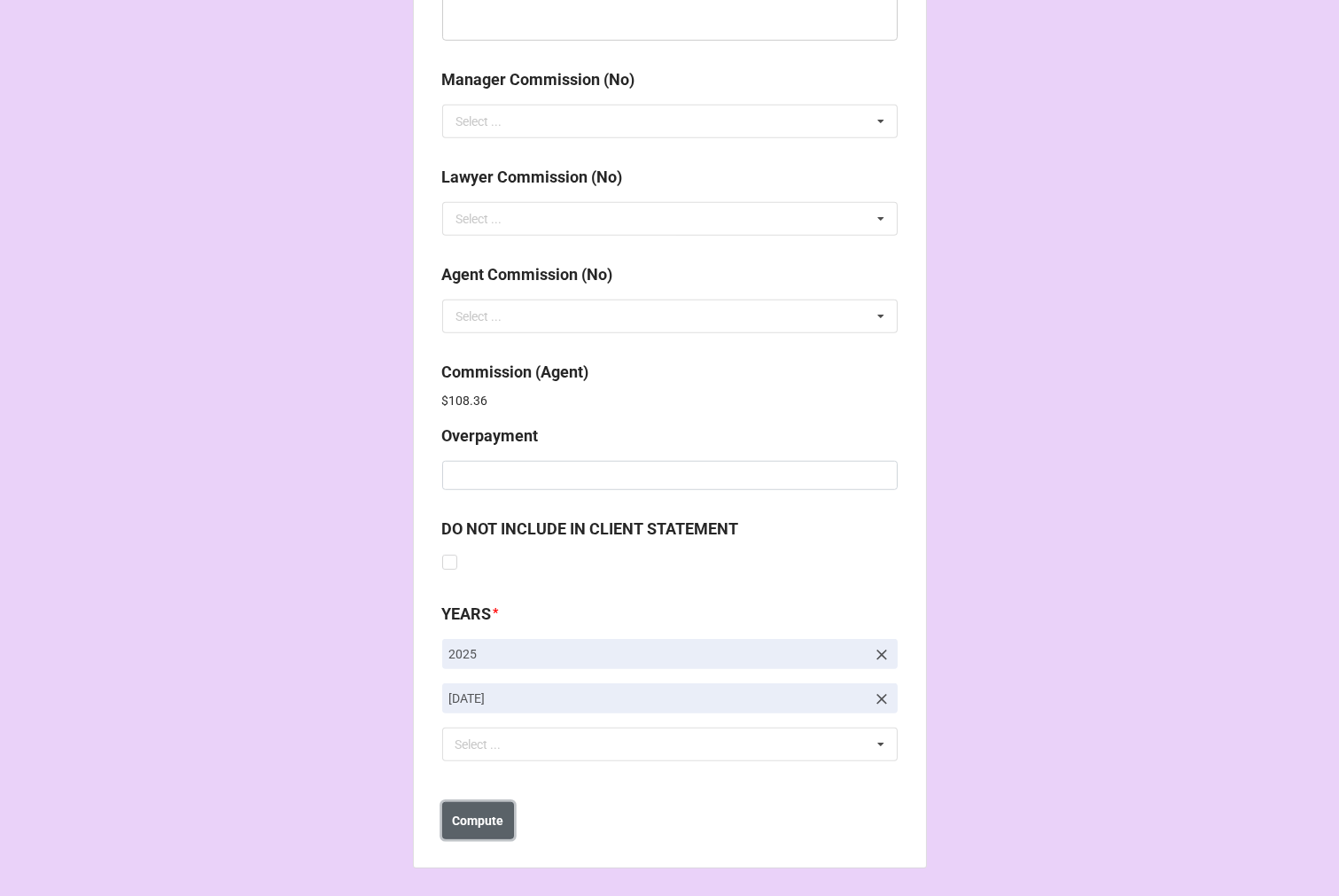
click at [481, 826] on b "Compute" at bounding box center [478, 821] width 51 height 18
click at [470, 825] on b "Save" at bounding box center [474, 821] width 28 height 18
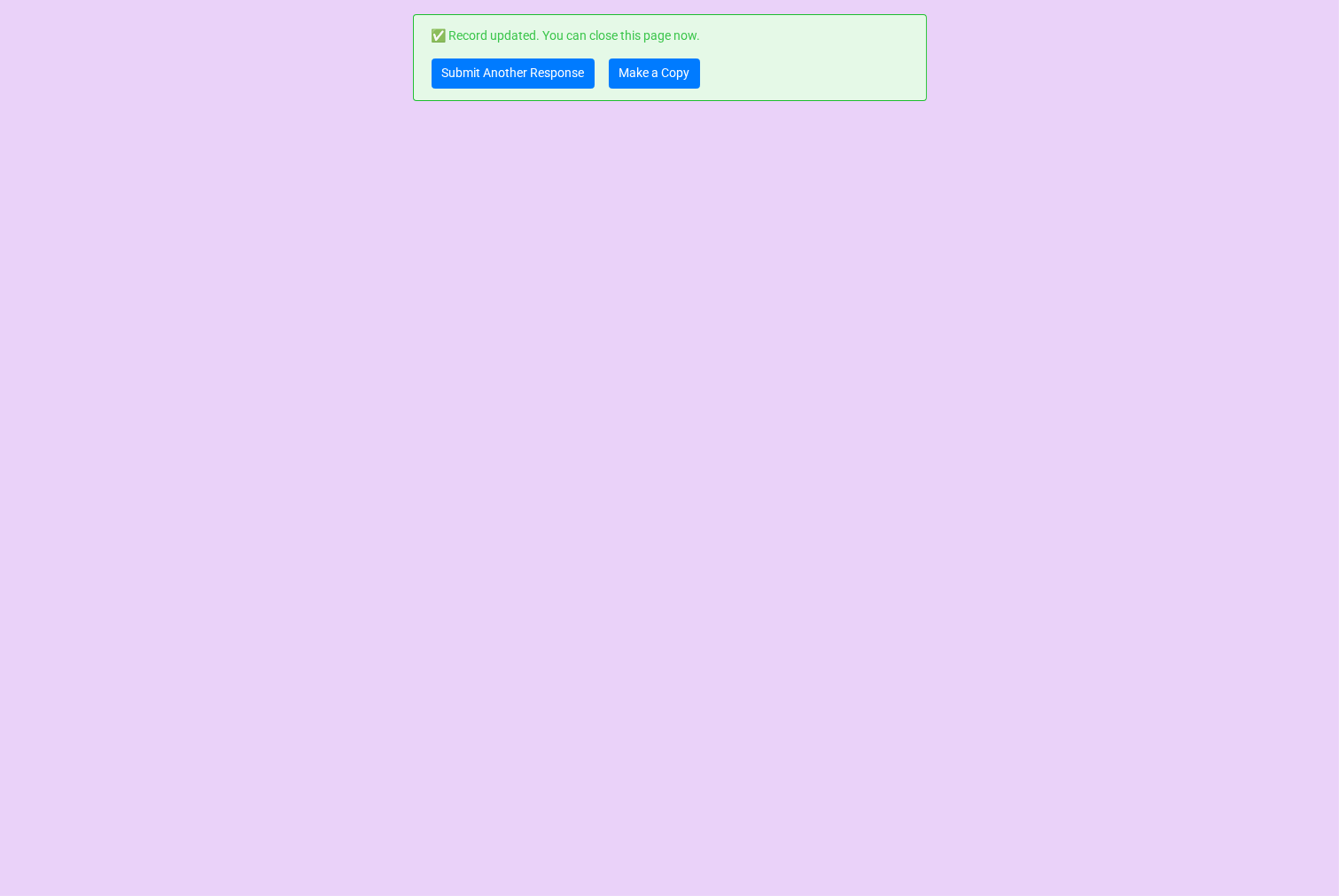
scroll to position [0, 0]
click at [646, 66] on link "Make a Copy" at bounding box center [655, 73] width 91 height 30
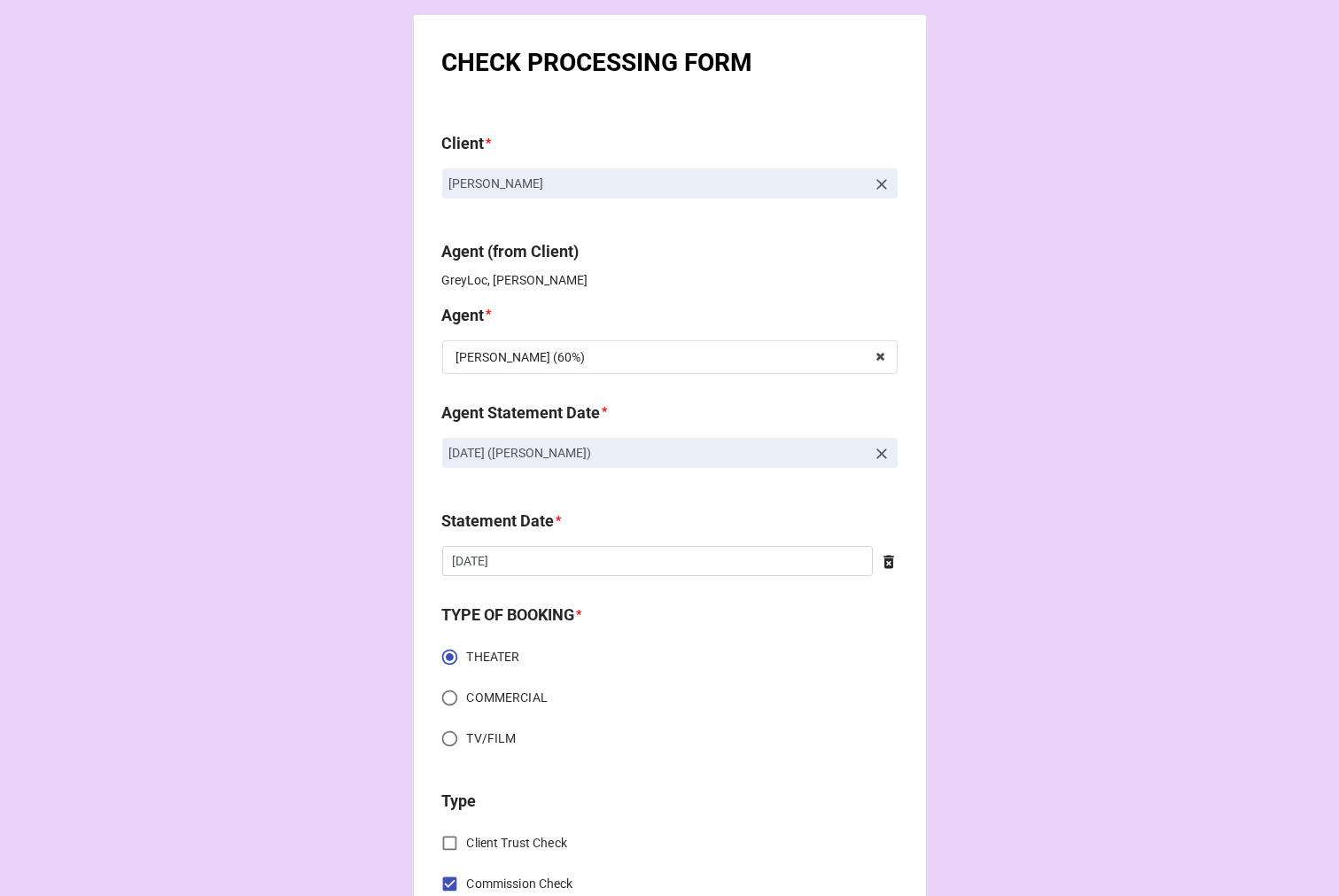
click at [873, 448] on icon at bounding box center [882, 453] width 17 height 17
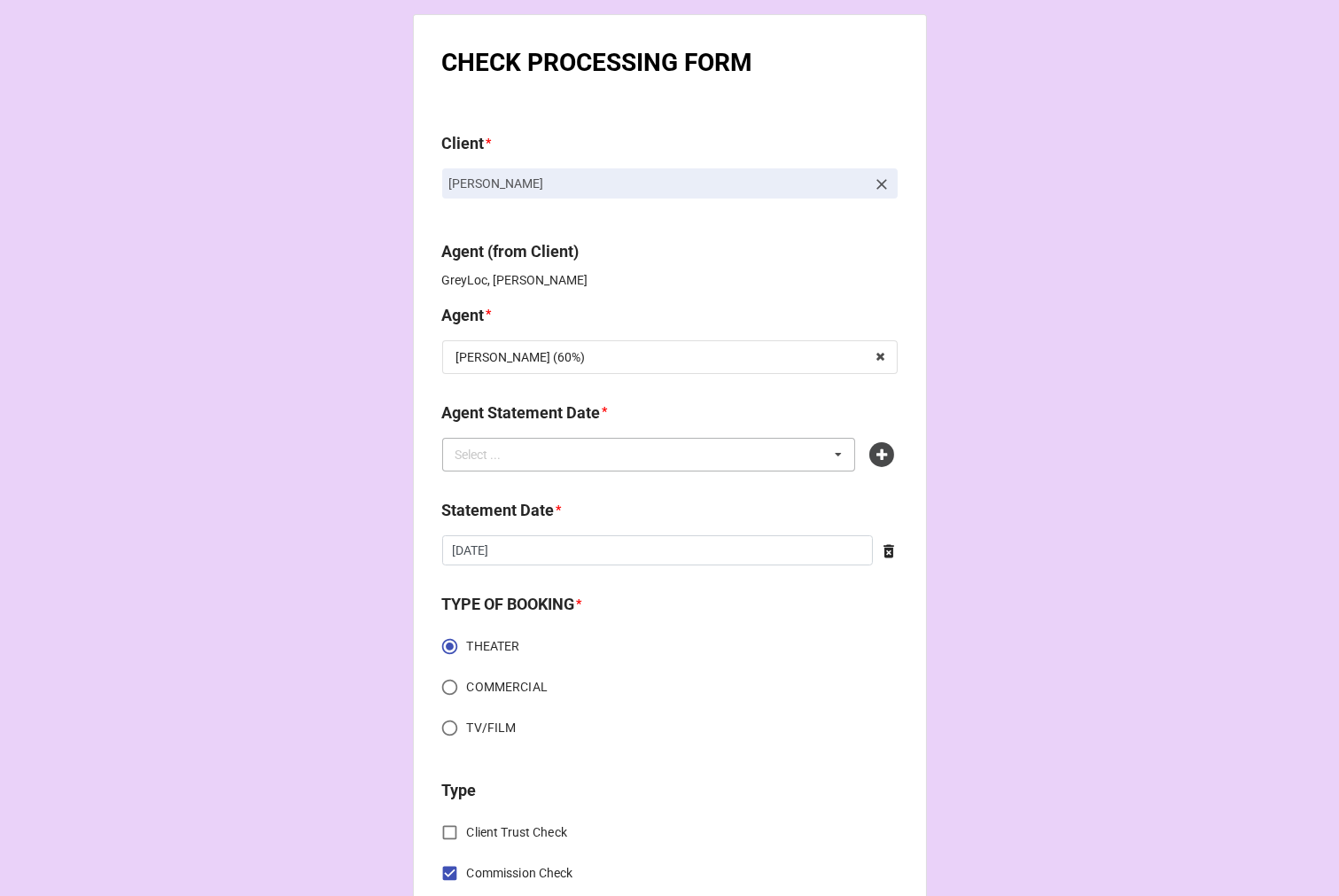
click at [733, 455] on div "Select ... No results found." at bounding box center [650, 454] width 414 height 34
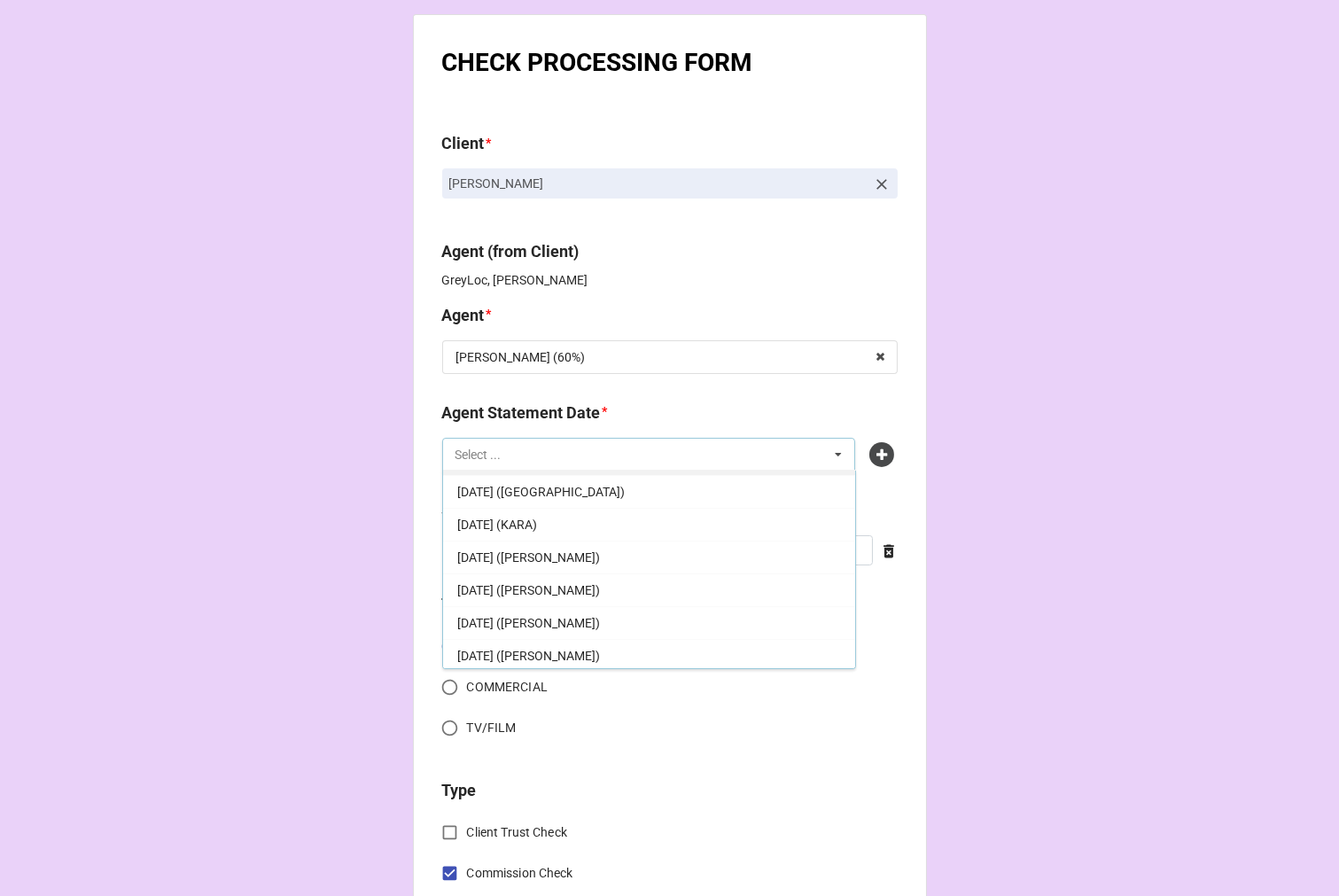
scroll to position [360, 0]
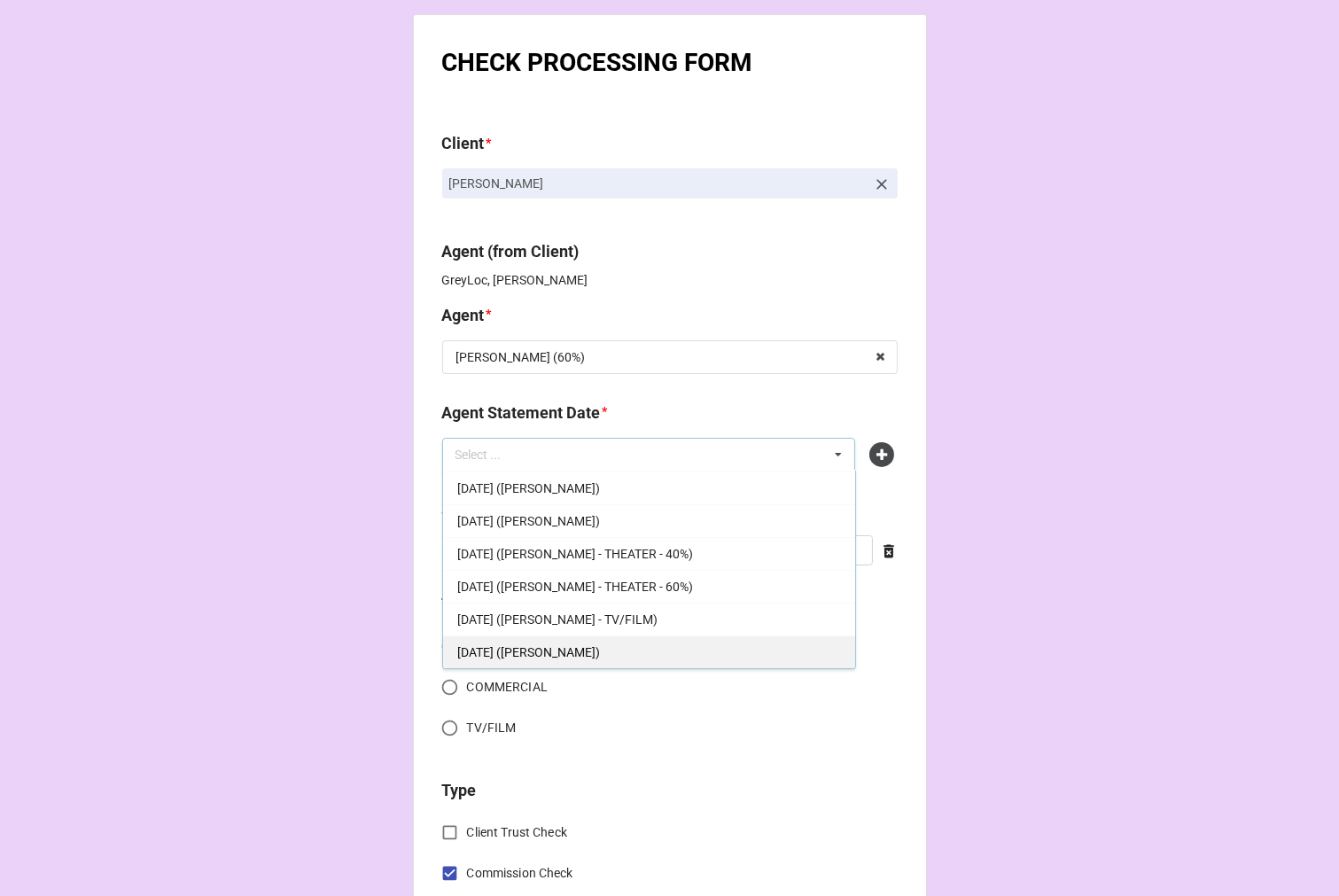
click at [606, 646] on div "[DATE] ([PERSON_NAME])" at bounding box center [649, 651] width 412 height 33
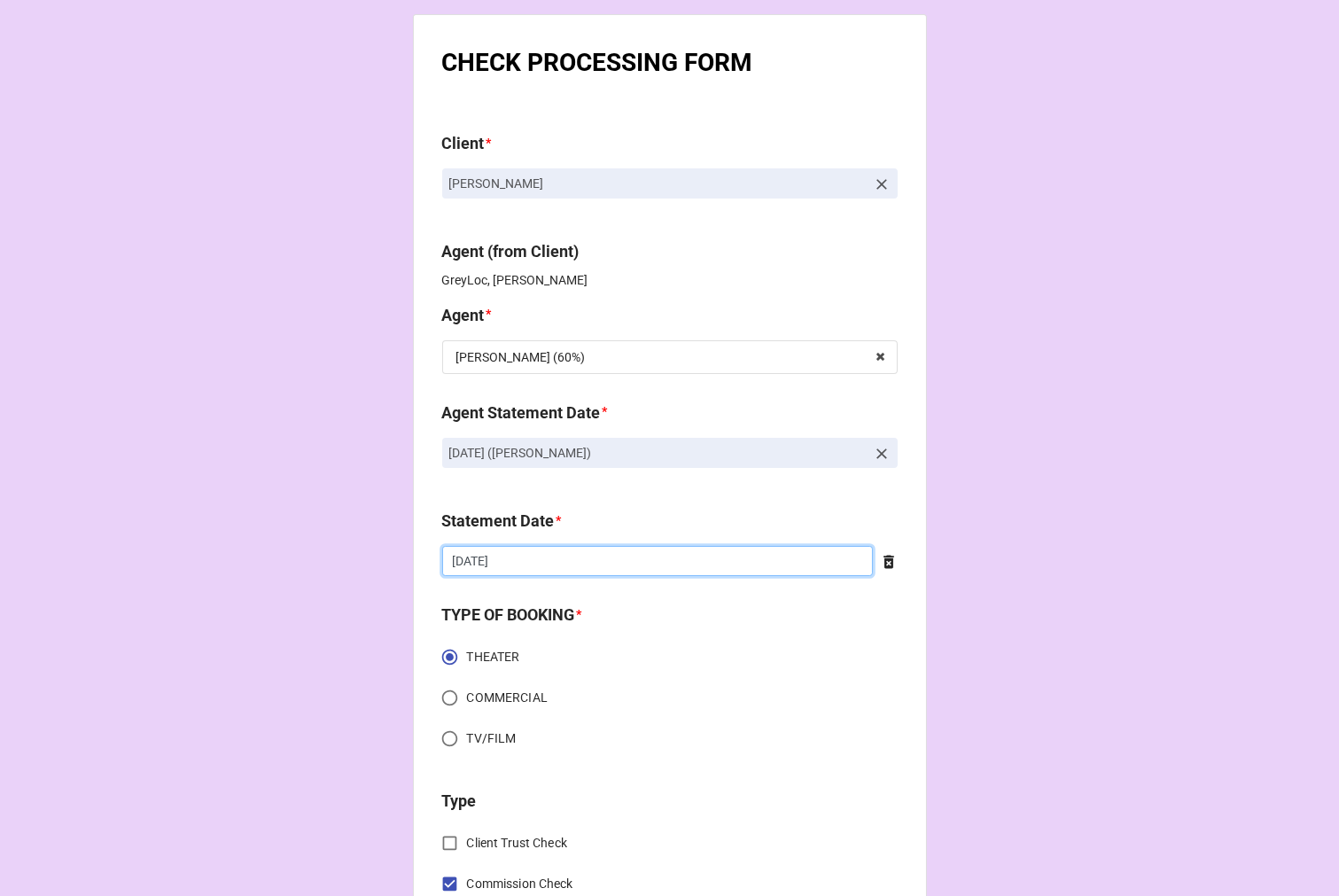
click at [555, 571] on input "[DATE]" at bounding box center [658, 561] width 431 height 30
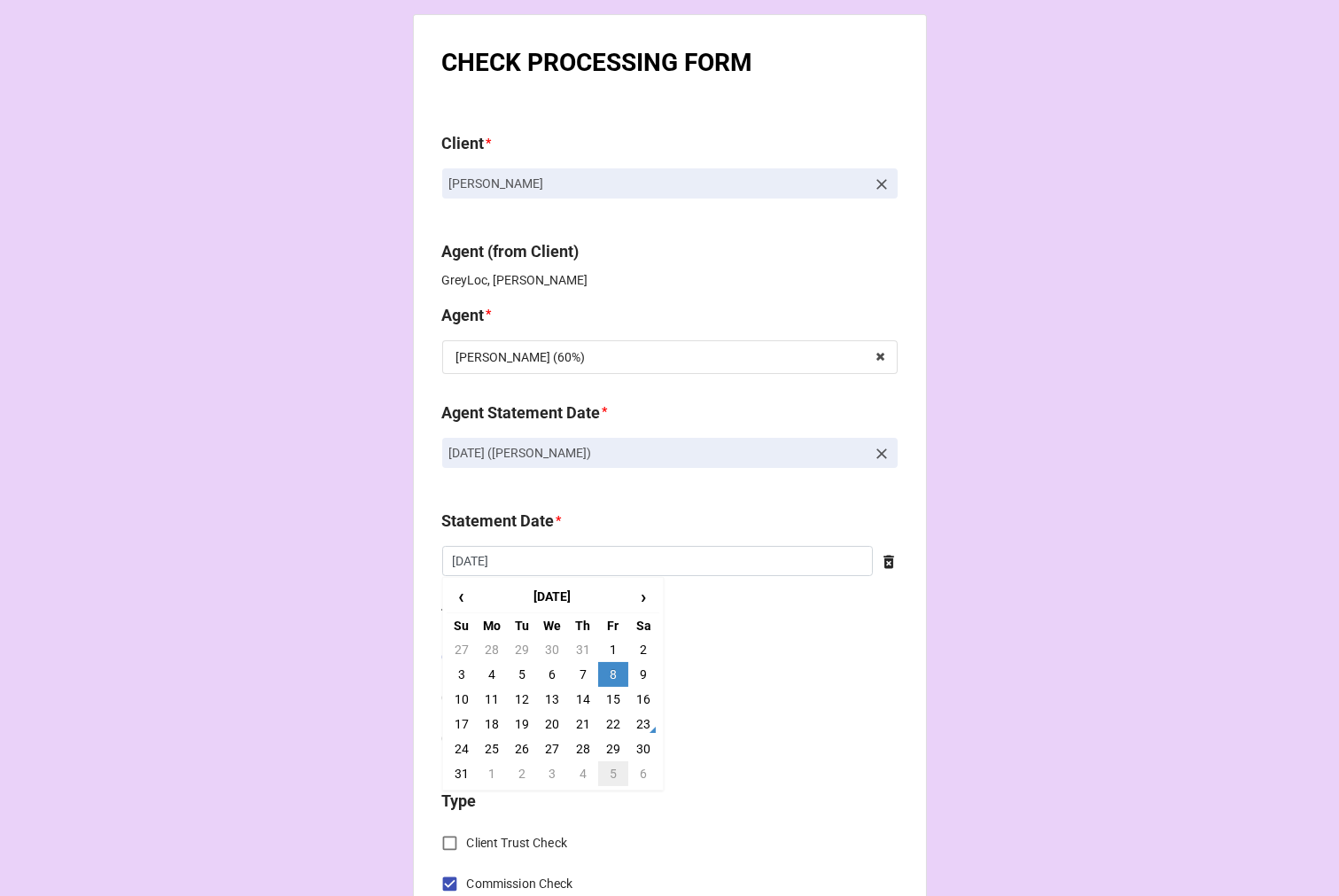
click at [610, 767] on td "5" at bounding box center [613, 774] width 30 height 25
type input "[DATE]"
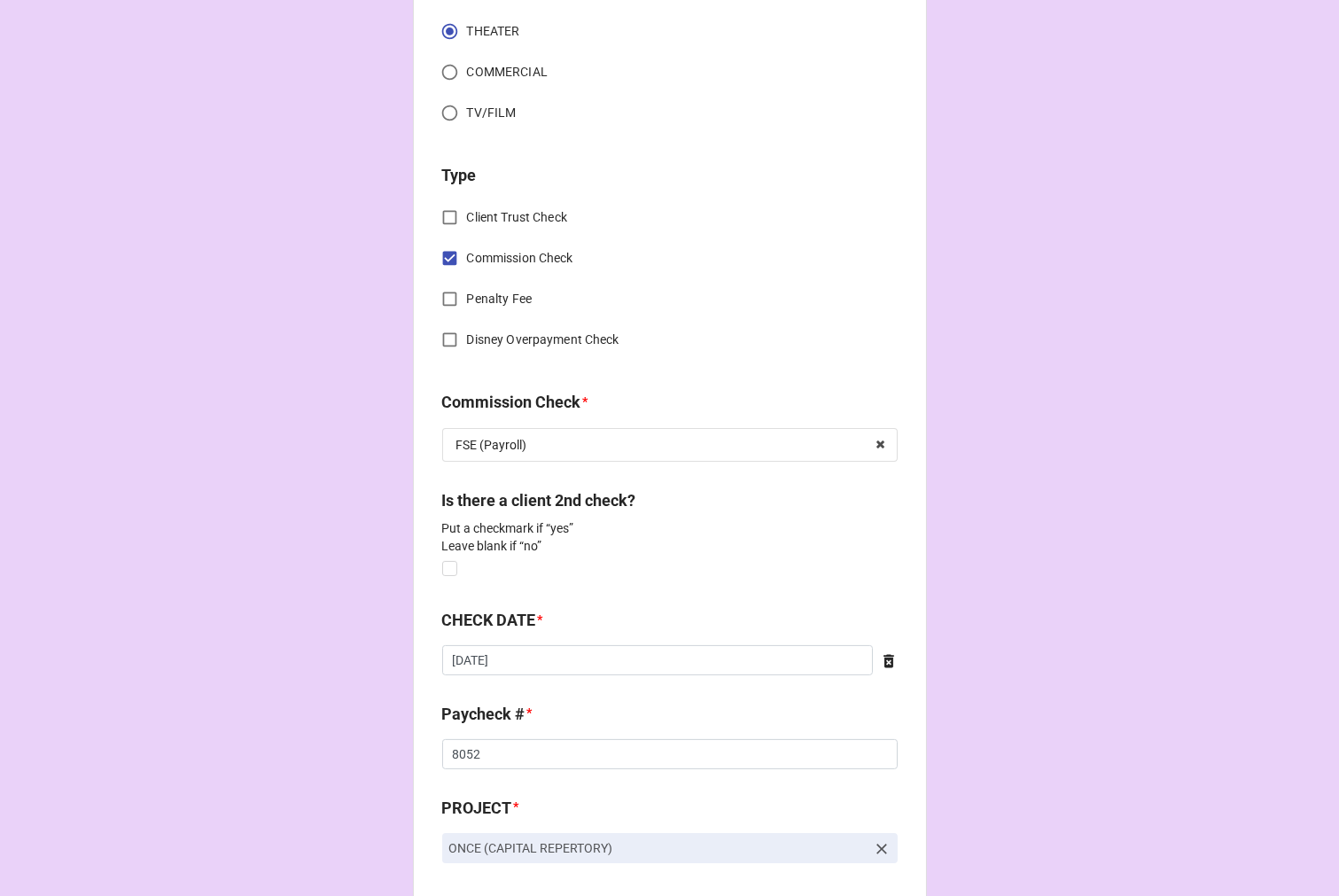
scroll to position [688, 0]
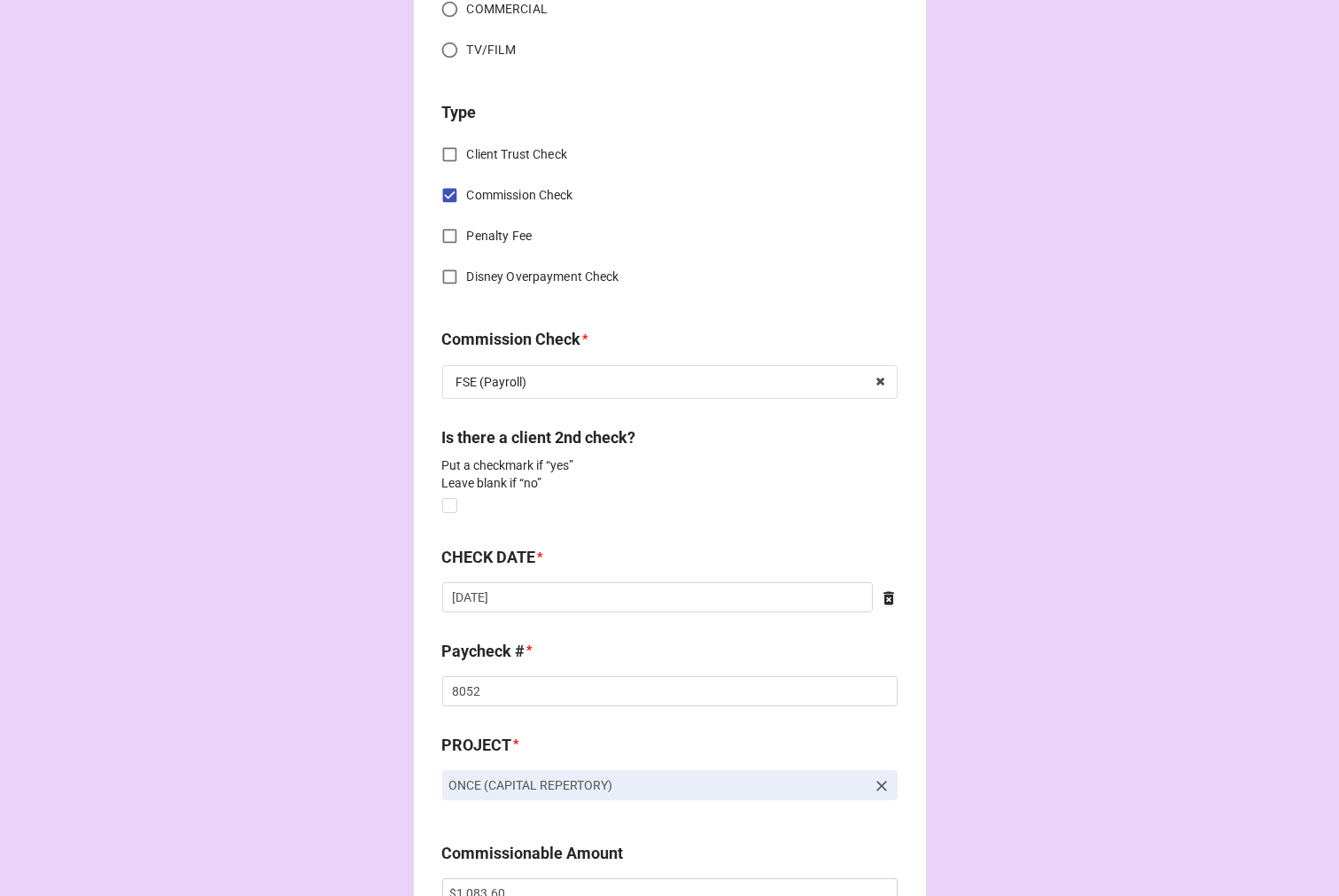
click at [889, 601] on icon at bounding box center [889, 598] width 17 height 17
click at [559, 603] on input "text" at bounding box center [670, 596] width 455 height 30
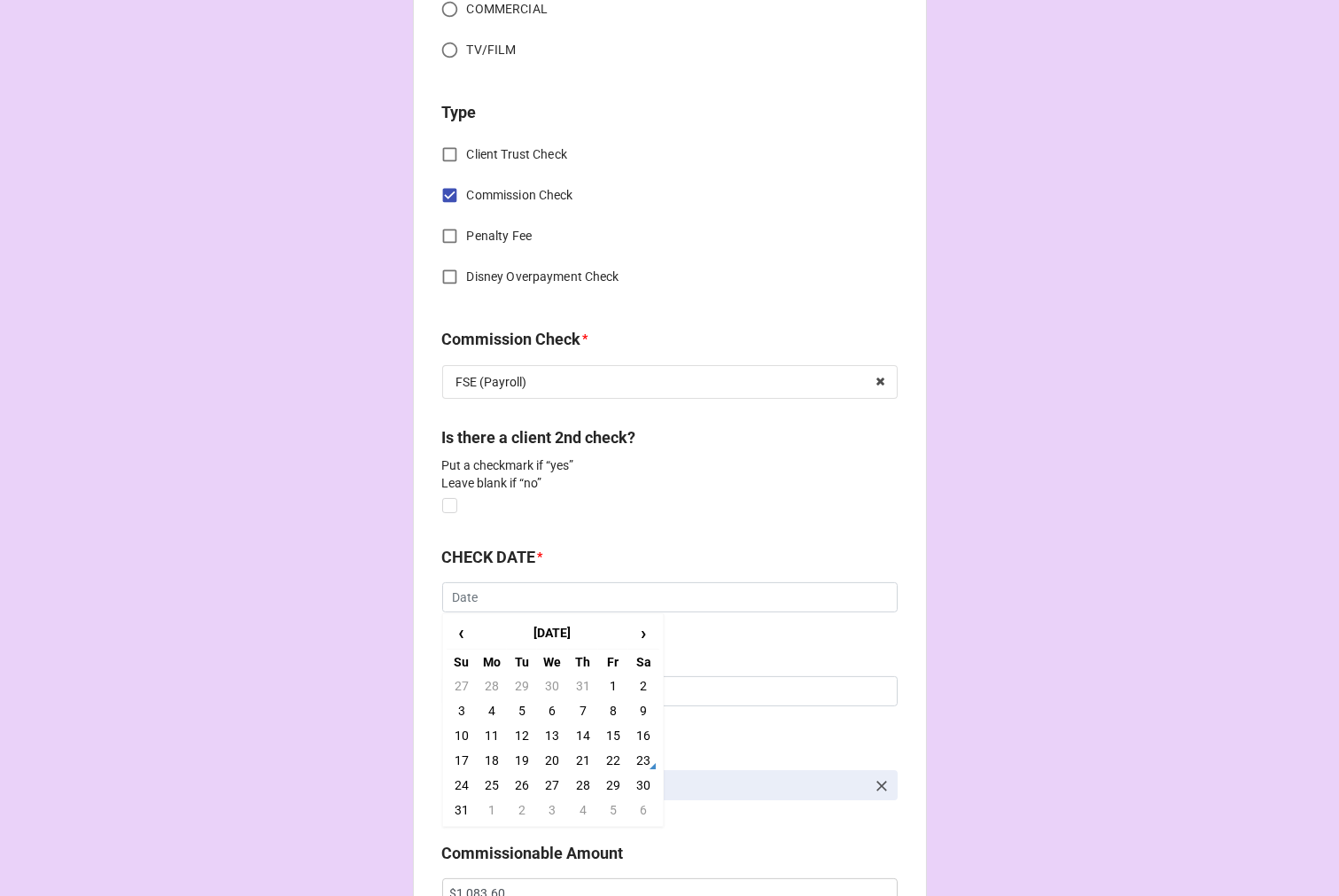
click at [574, 707] on td "7" at bounding box center [583, 711] width 30 height 25
type input "[DATE]"
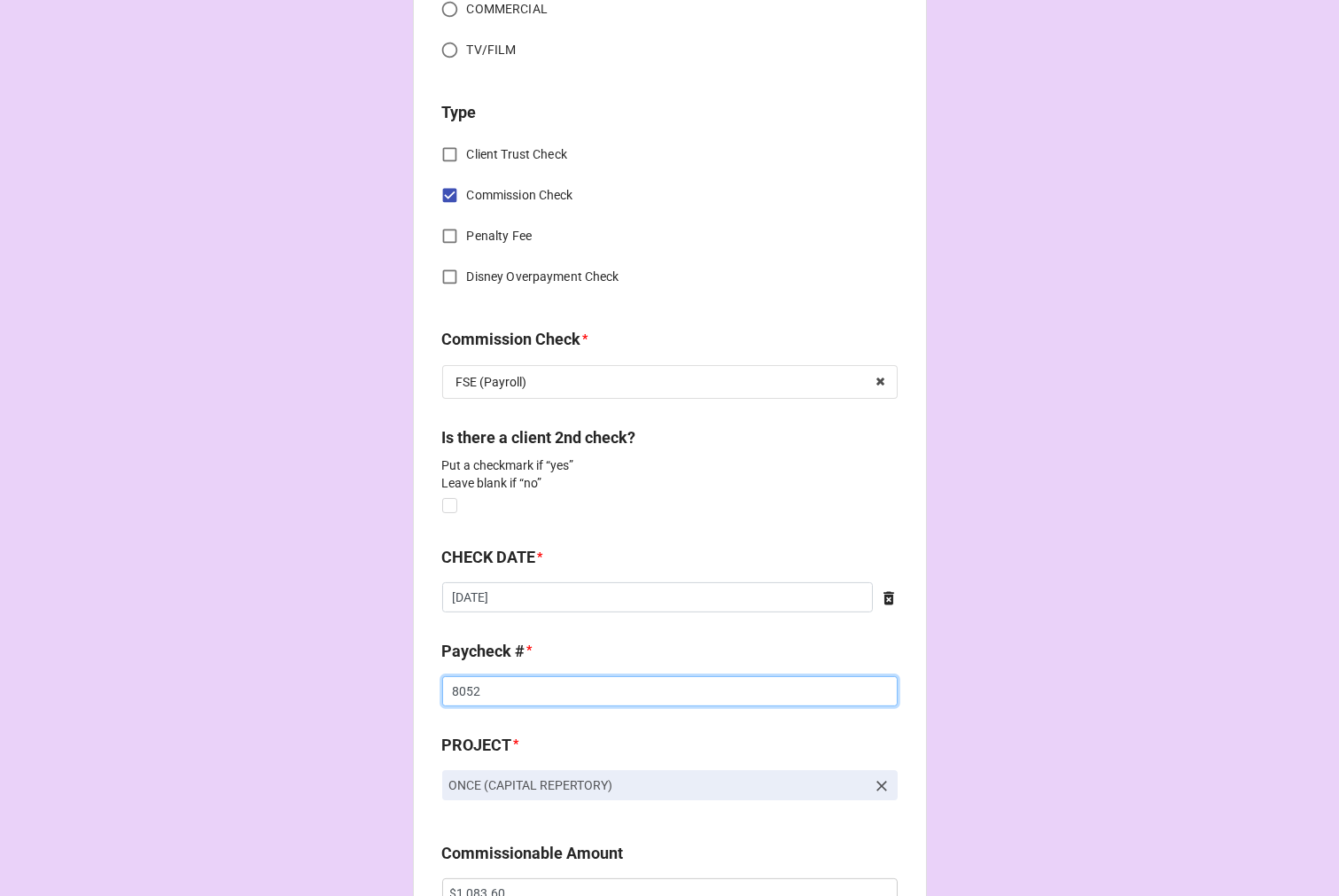
click at [455, 688] on input "8052" at bounding box center [670, 691] width 455 height 30
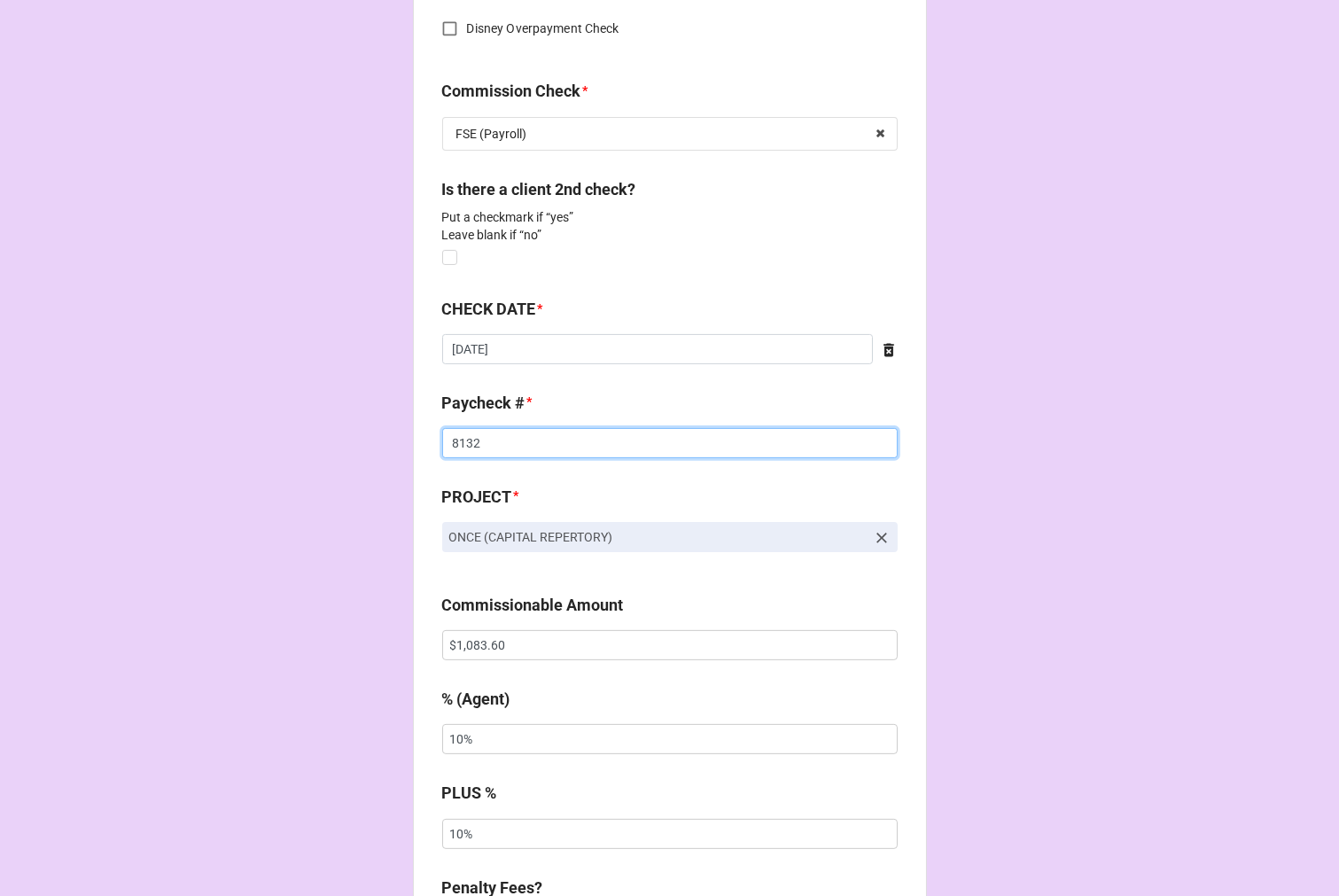
scroll to position [985, 0]
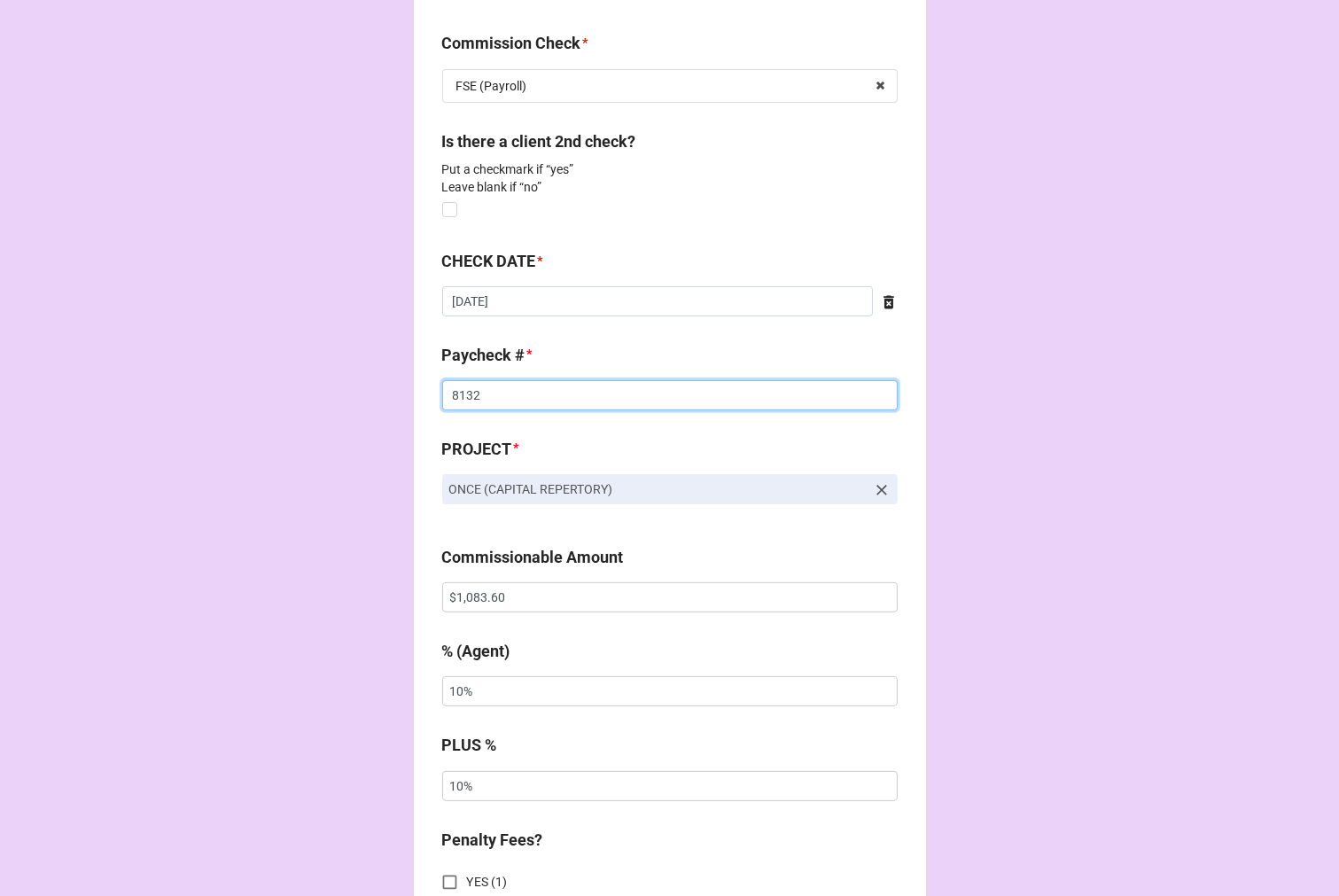
type input "8132"
click at [487, 600] on input "$1,083.60" at bounding box center [670, 596] width 455 height 30
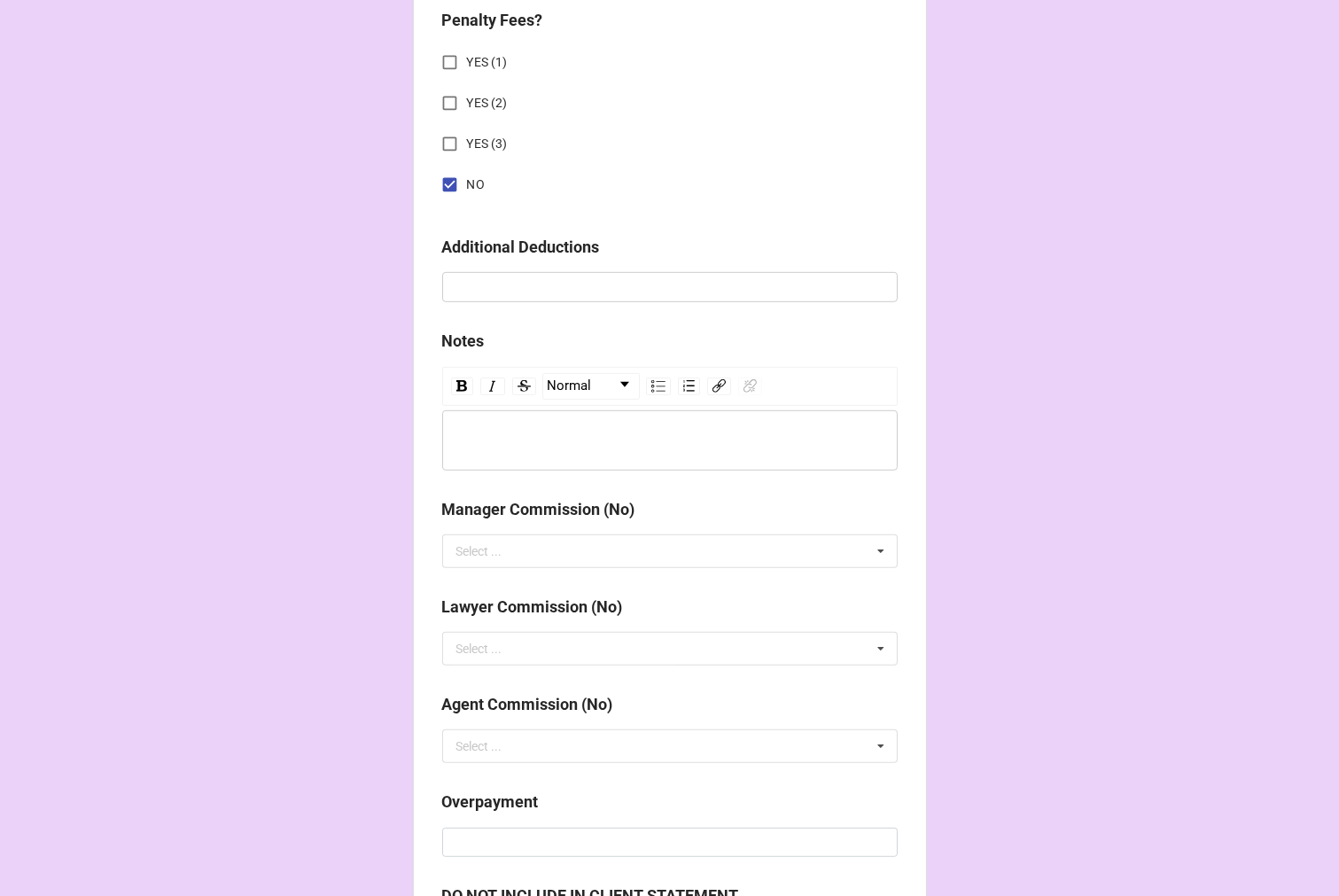
scroll to position [2166, 0]
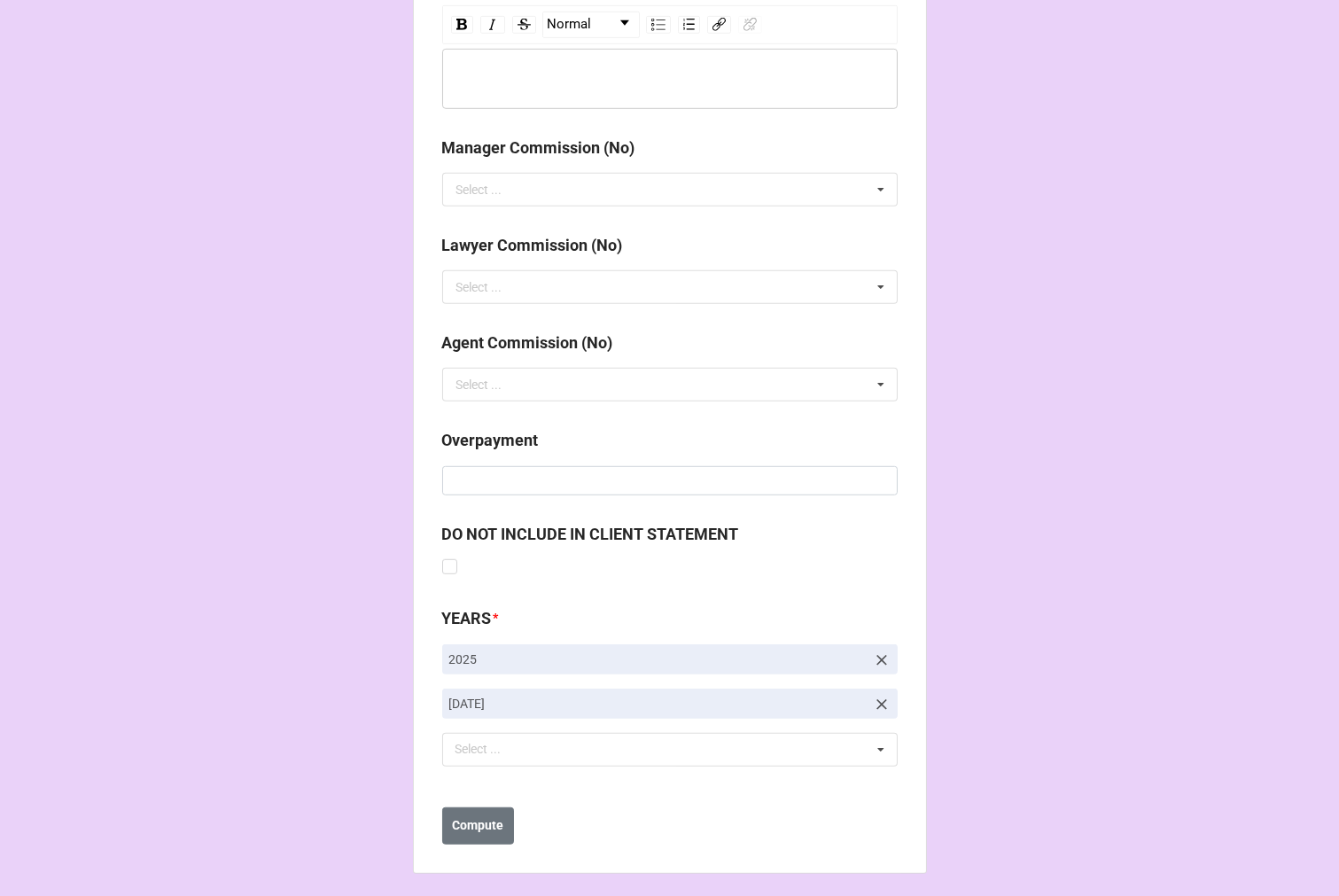
type input "$1,083.50"
click at [873, 706] on icon at bounding box center [882, 705] width 17 height 17
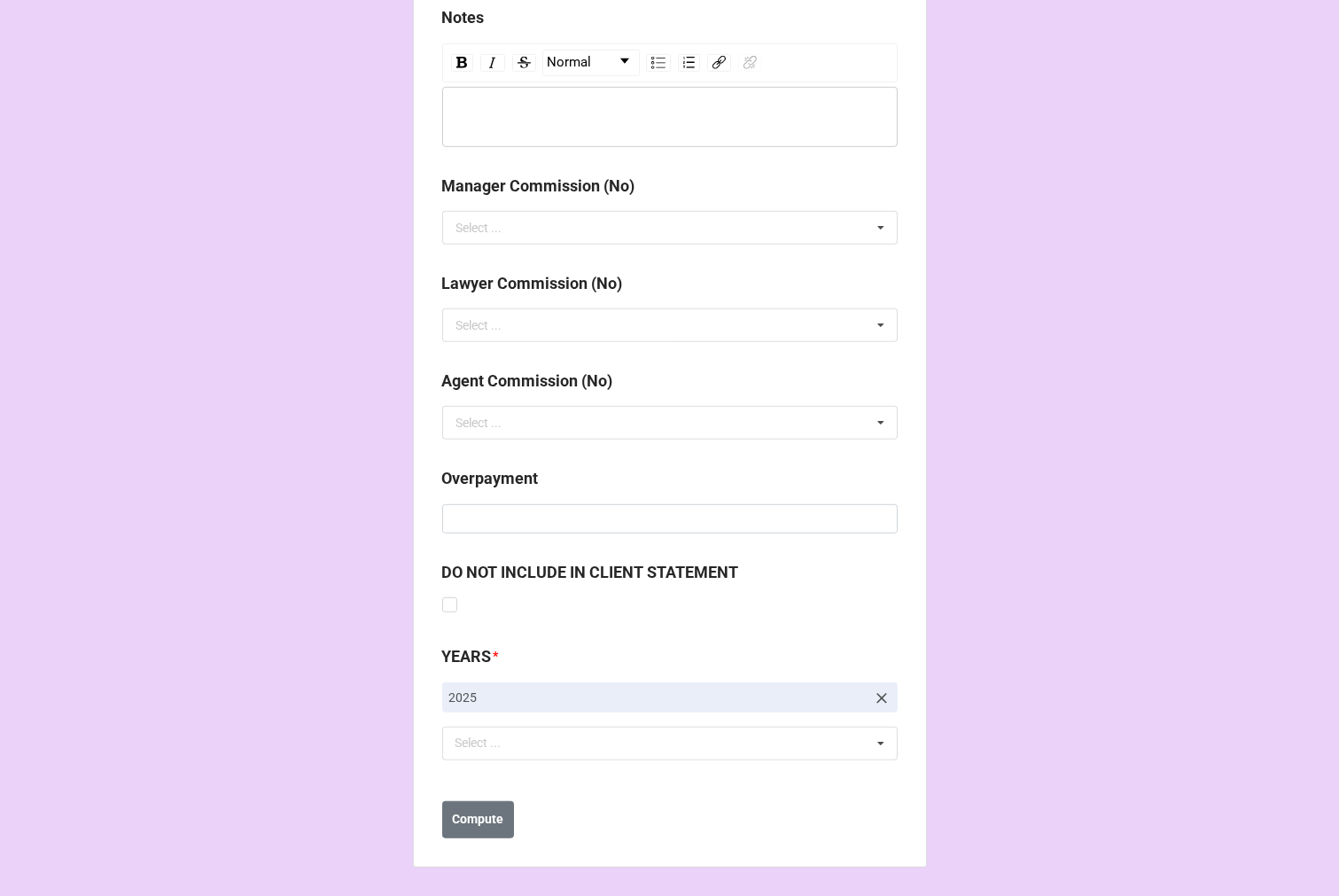
scroll to position [2127, 0]
click at [572, 742] on div "Select ... No results found." at bounding box center [670, 744] width 455 height 34
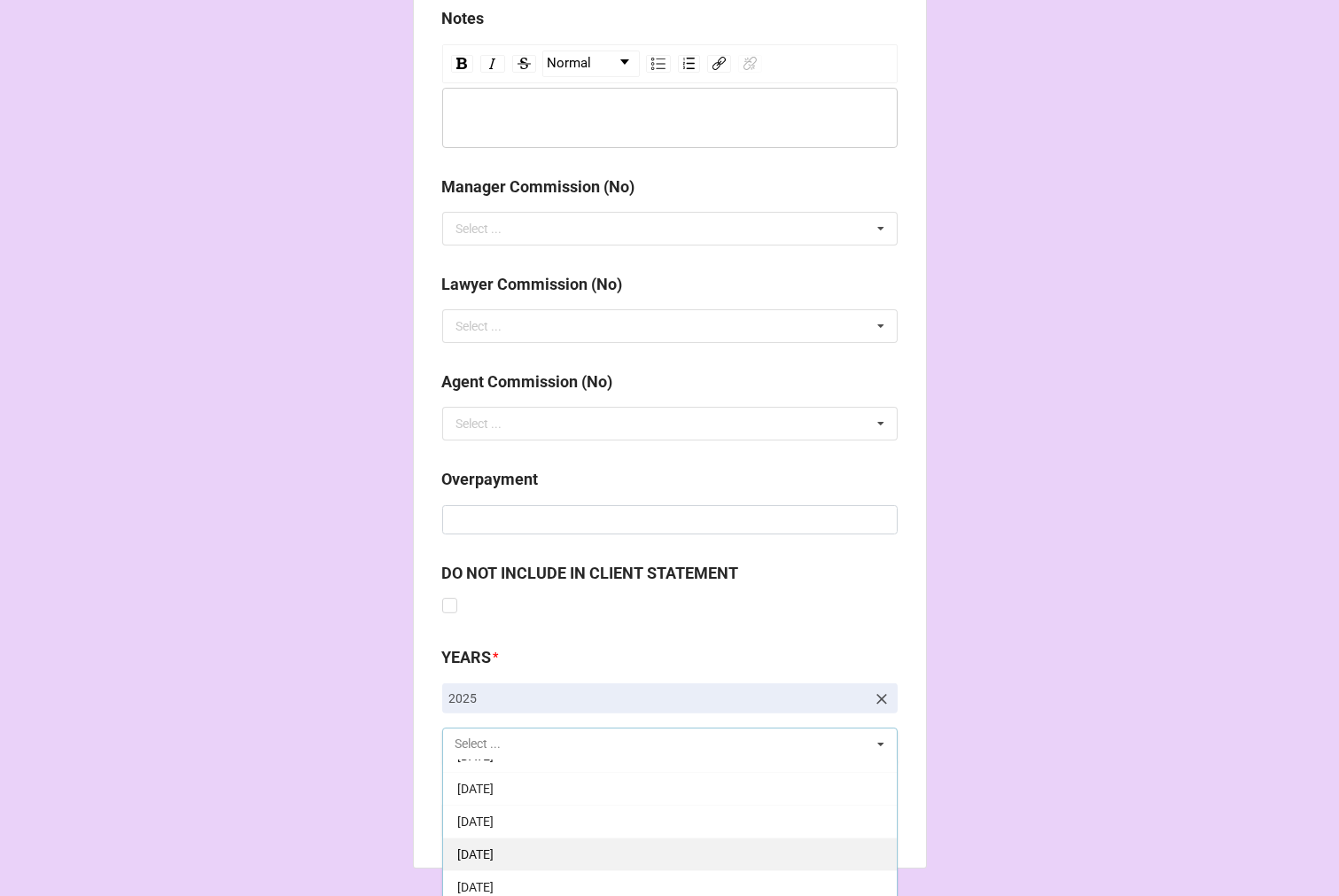
scroll to position [197, 0]
click at [585, 831] on div "[DATE]" at bounding box center [669, 843] width 453 height 33
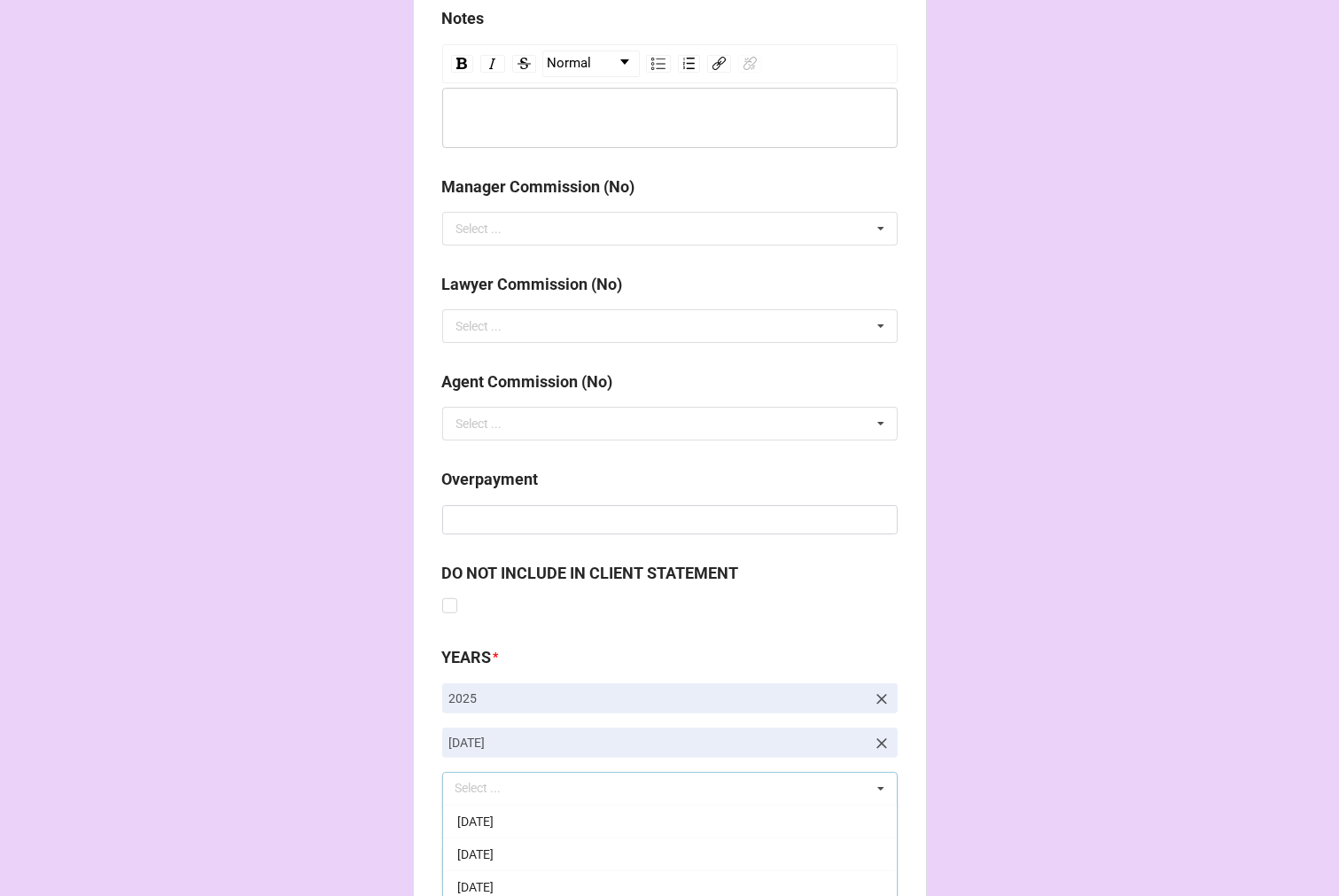
click at [477, 860] on b "Compute" at bounding box center [478, 864] width 51 height 18
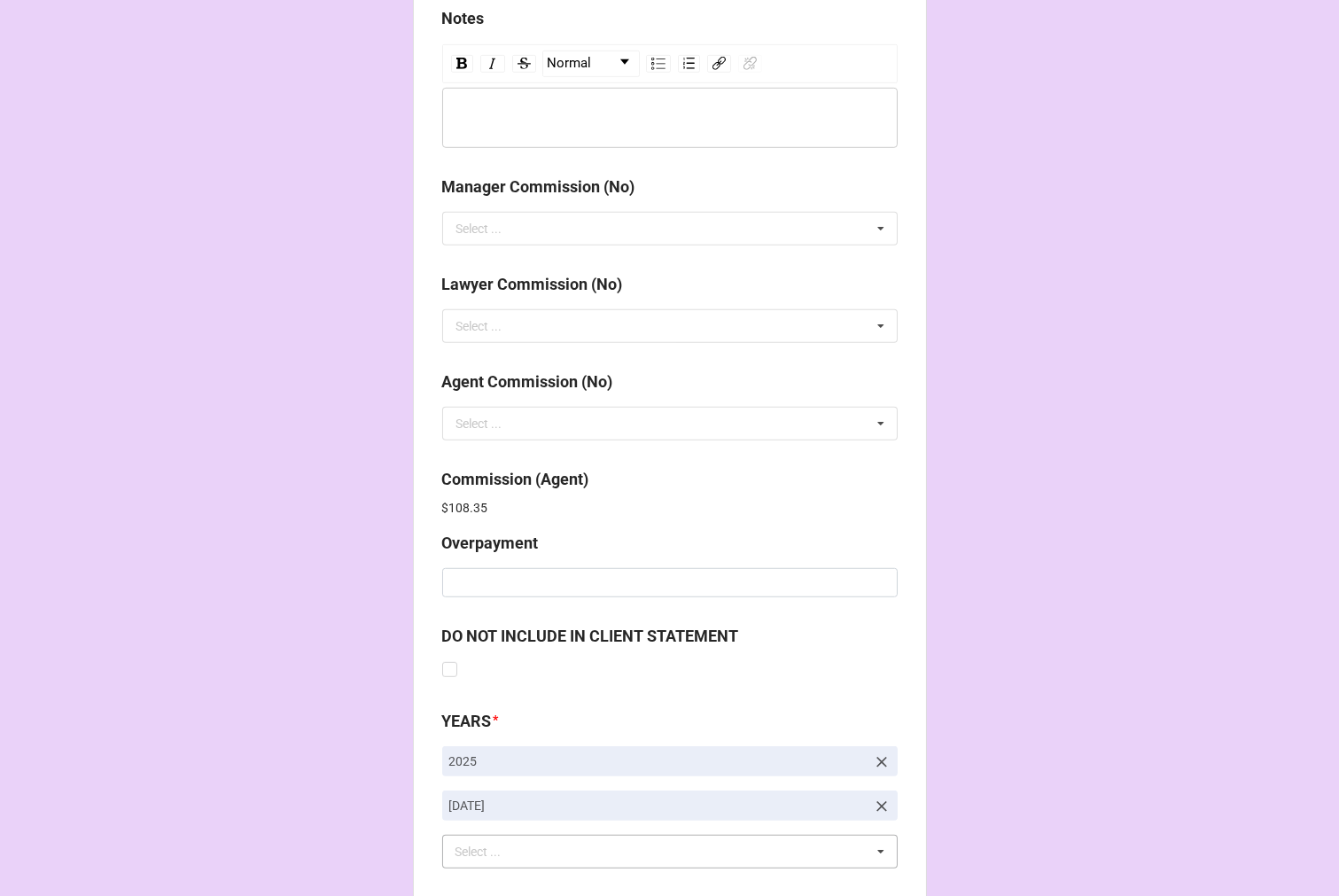
scroll to position [2235, 0]
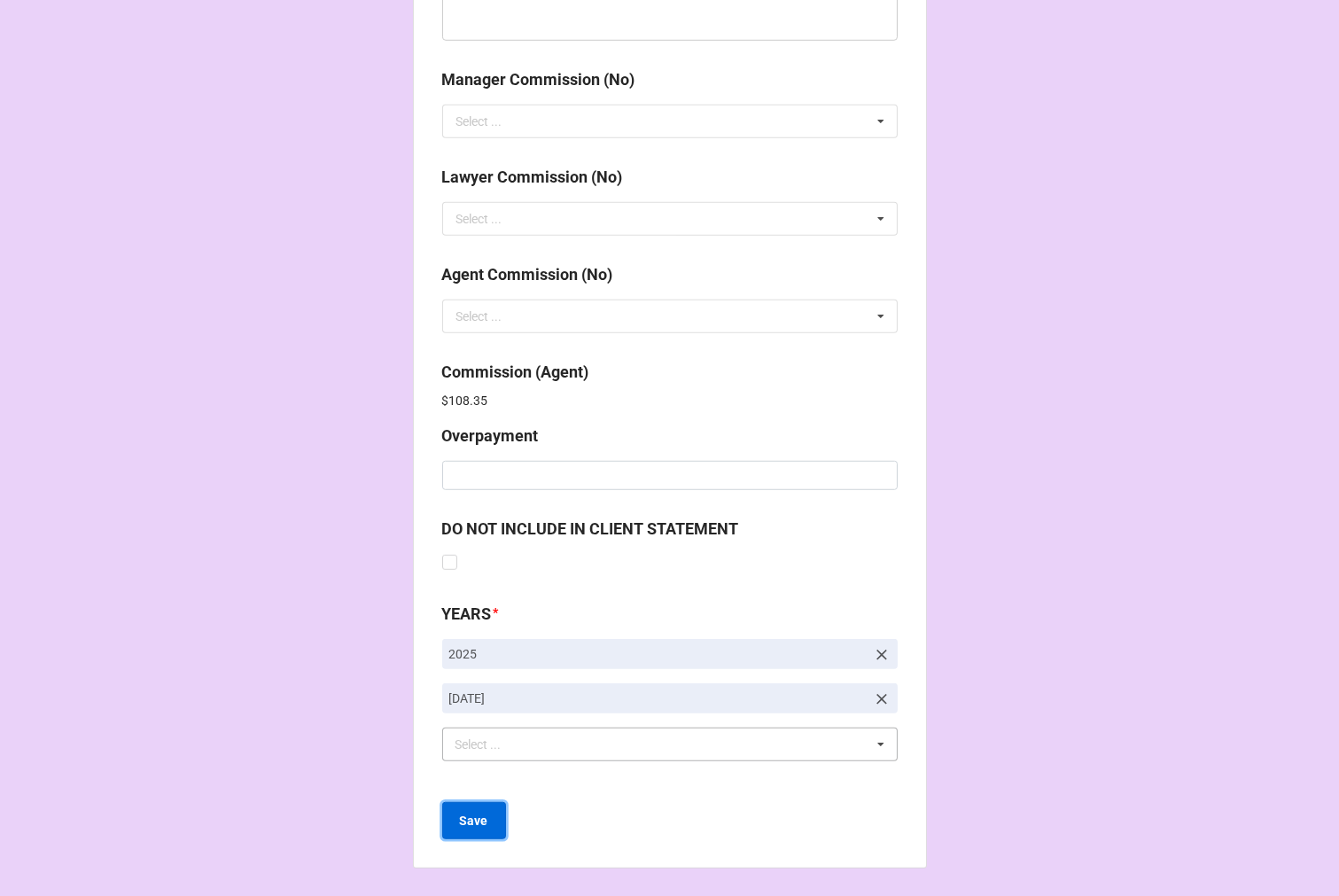
click at [487, 817] on button "Save" at bounding box center [475, 821] width 64 height 38
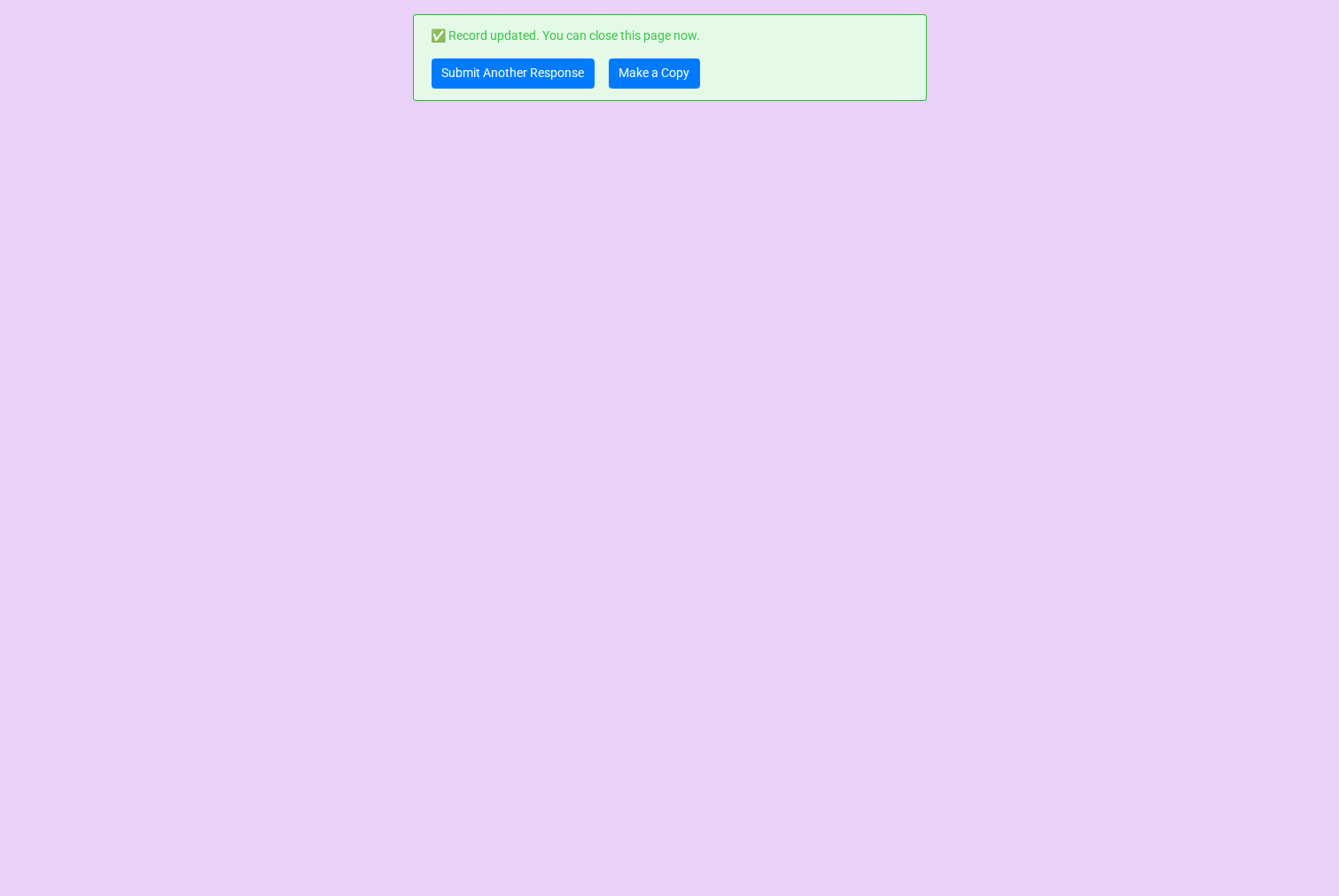
scroll to position [0, 0]
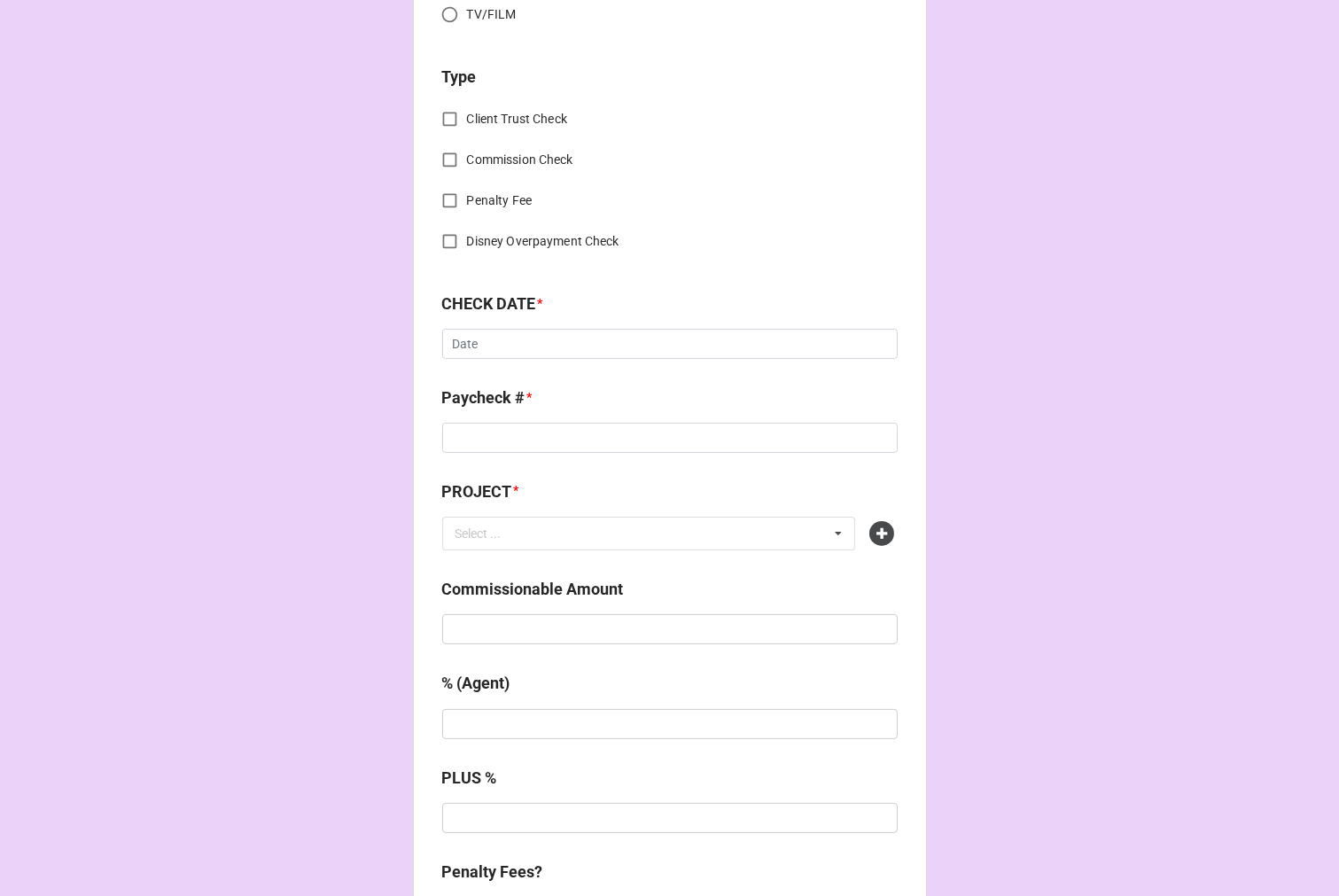
scroll to position [688, 0]
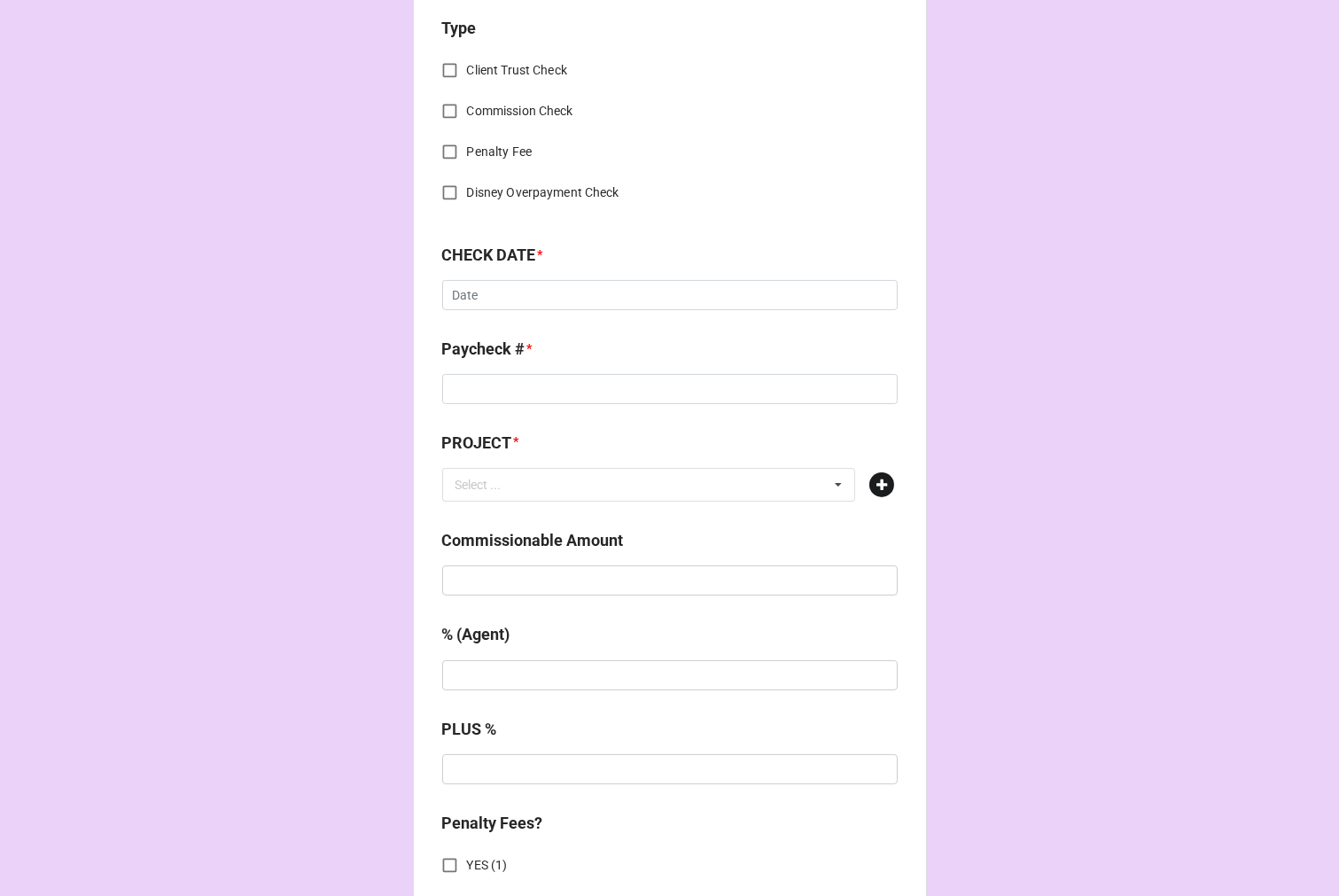
click at [881, 481] on icon at bounding box center [883, 485] width 25 height 25
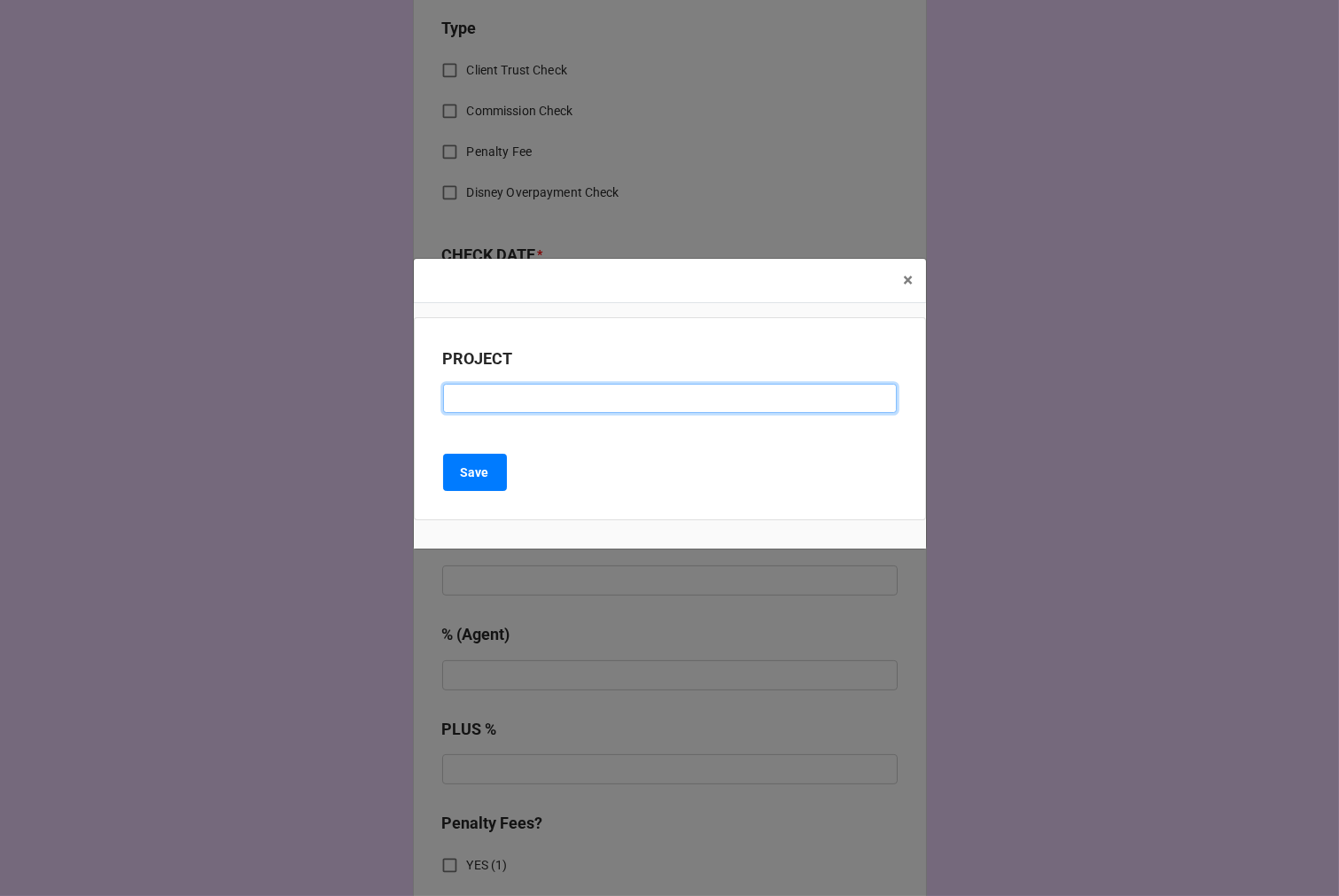
click at [517, 408] on input at bounding box center [669, 398] width 453 height 30
paste input "WIZARD OF OZ ([GEOGRAPHIC_DATA])"
type input "WIZARD OF OZ ([GEOGRAPHIC_DATA])"
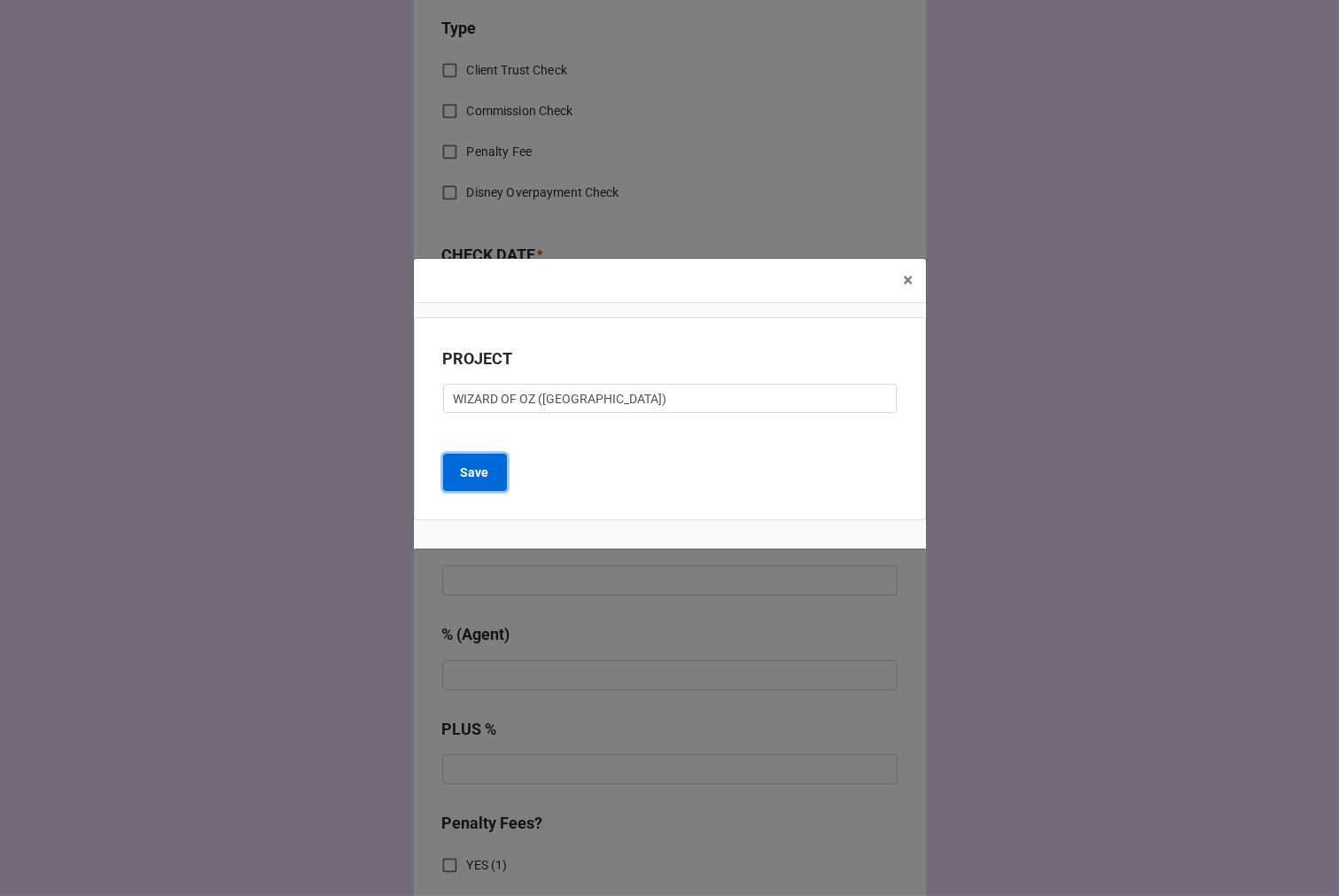
click at [489, 466] on button "Save" at bounding box center [475, 472] width 64 height 38
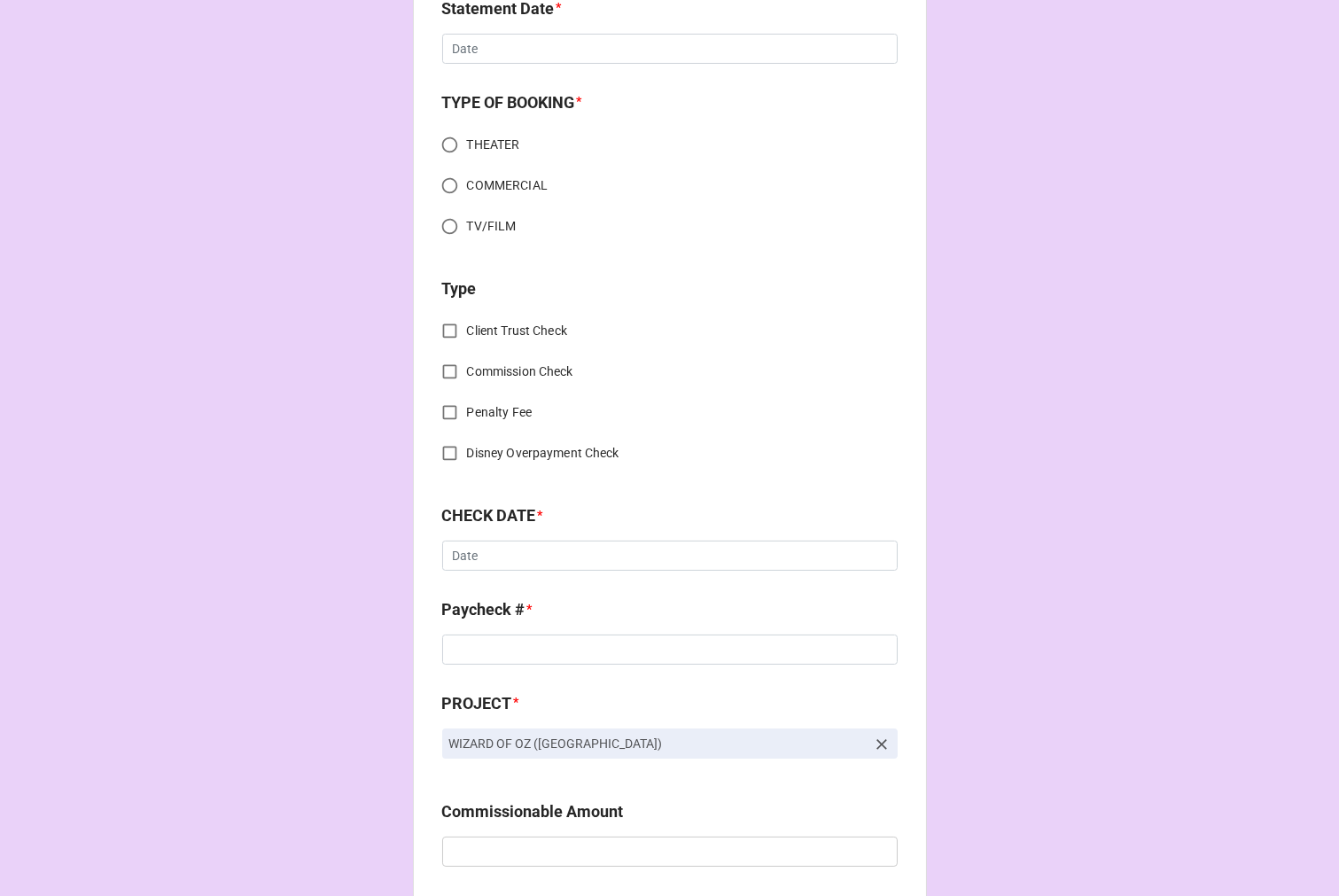
scroll to position [0, 0]
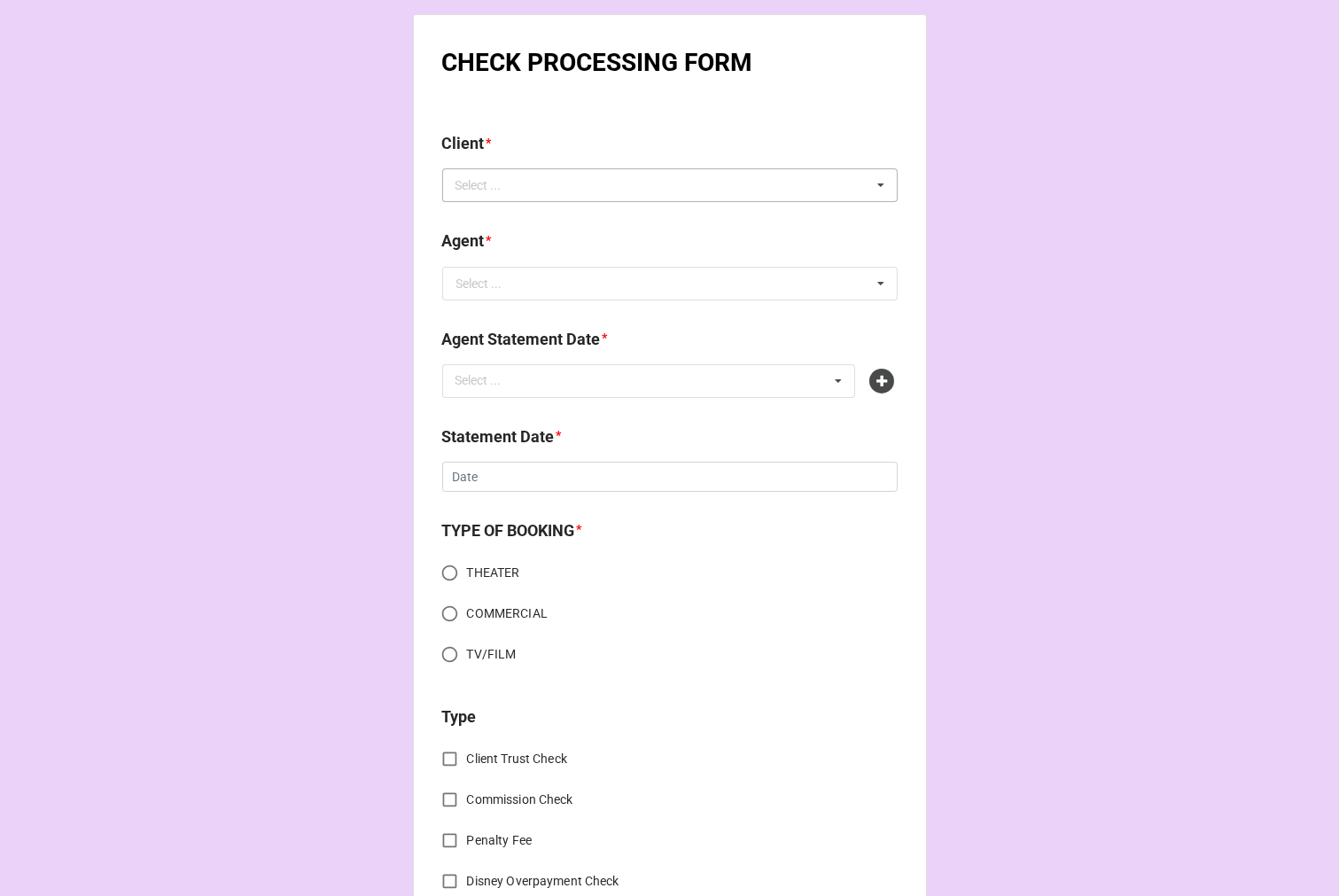
click at [495, 187] on div "Select ..." at bounding box center [489, 186] width 76 height 20
type input "meagan"
click at [546, 218] on span "Meagan Lewis-Michelson" at bounding box center [505, 217] width 95 height 14
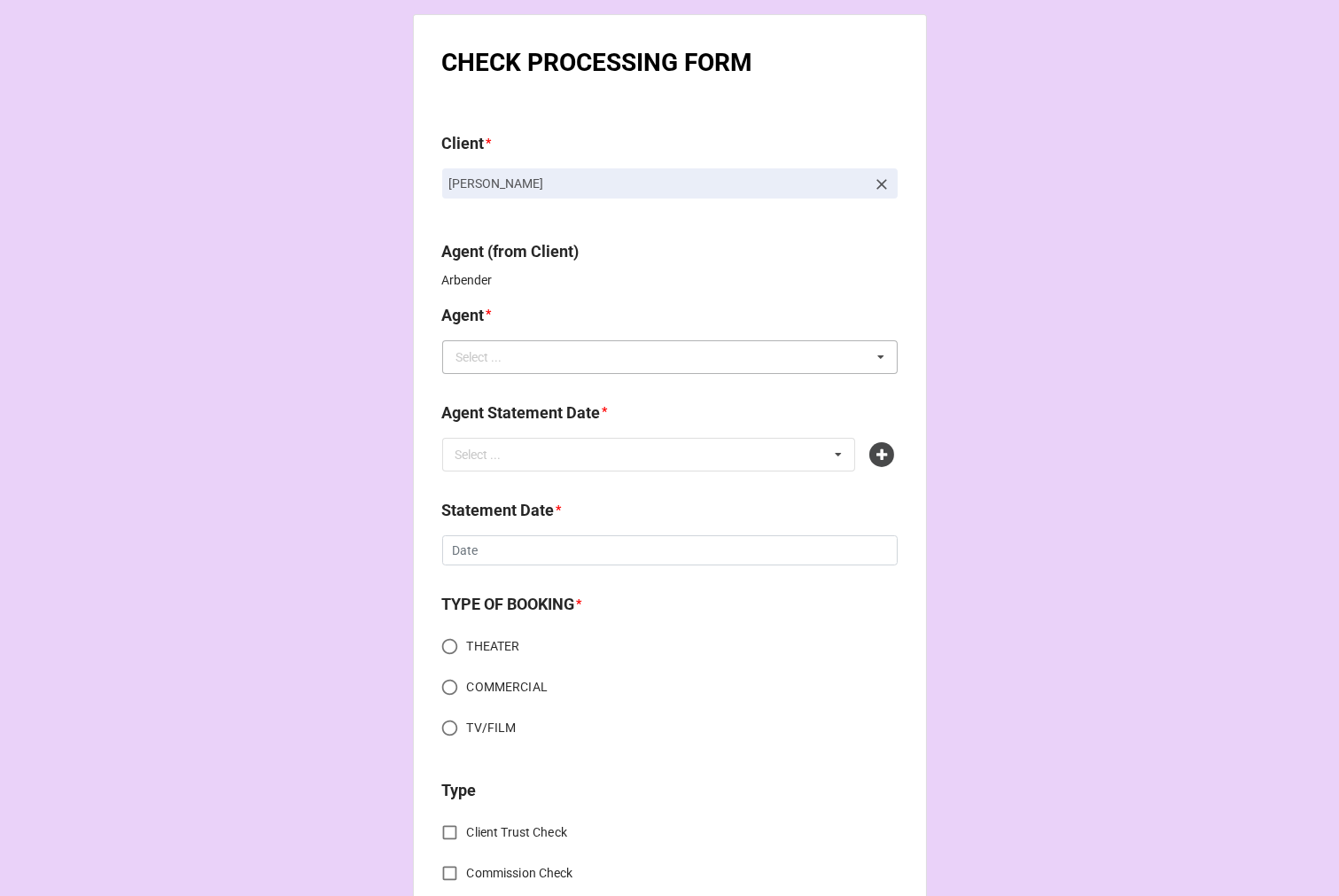
click at [464, 355] on div "Select ..." at bounding box center [480, 357] width 46 height 13
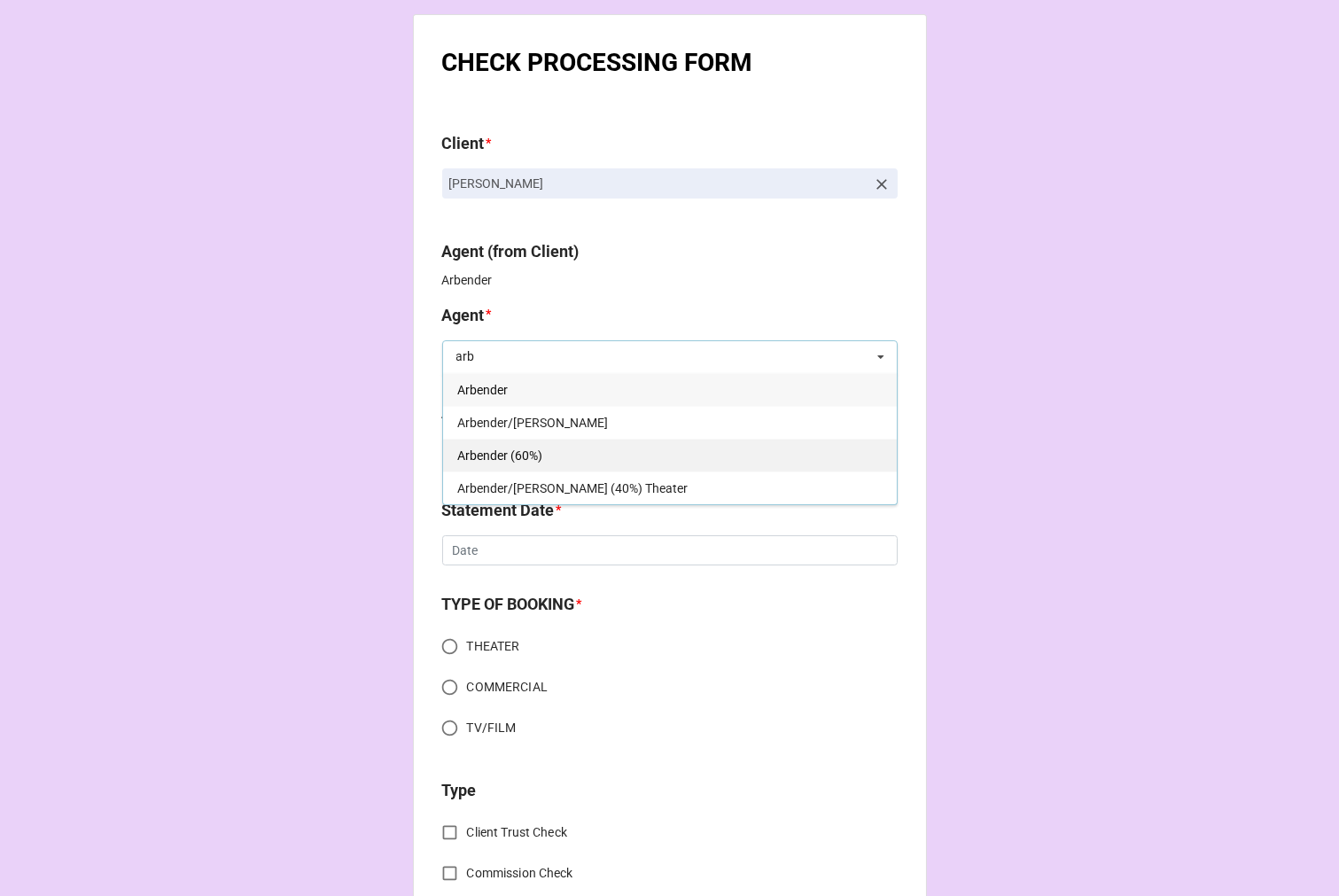
type input "arb"
click at [535, 450] on span "Arbender (60%)" at bounding box center [500, 455] width 85 height 14
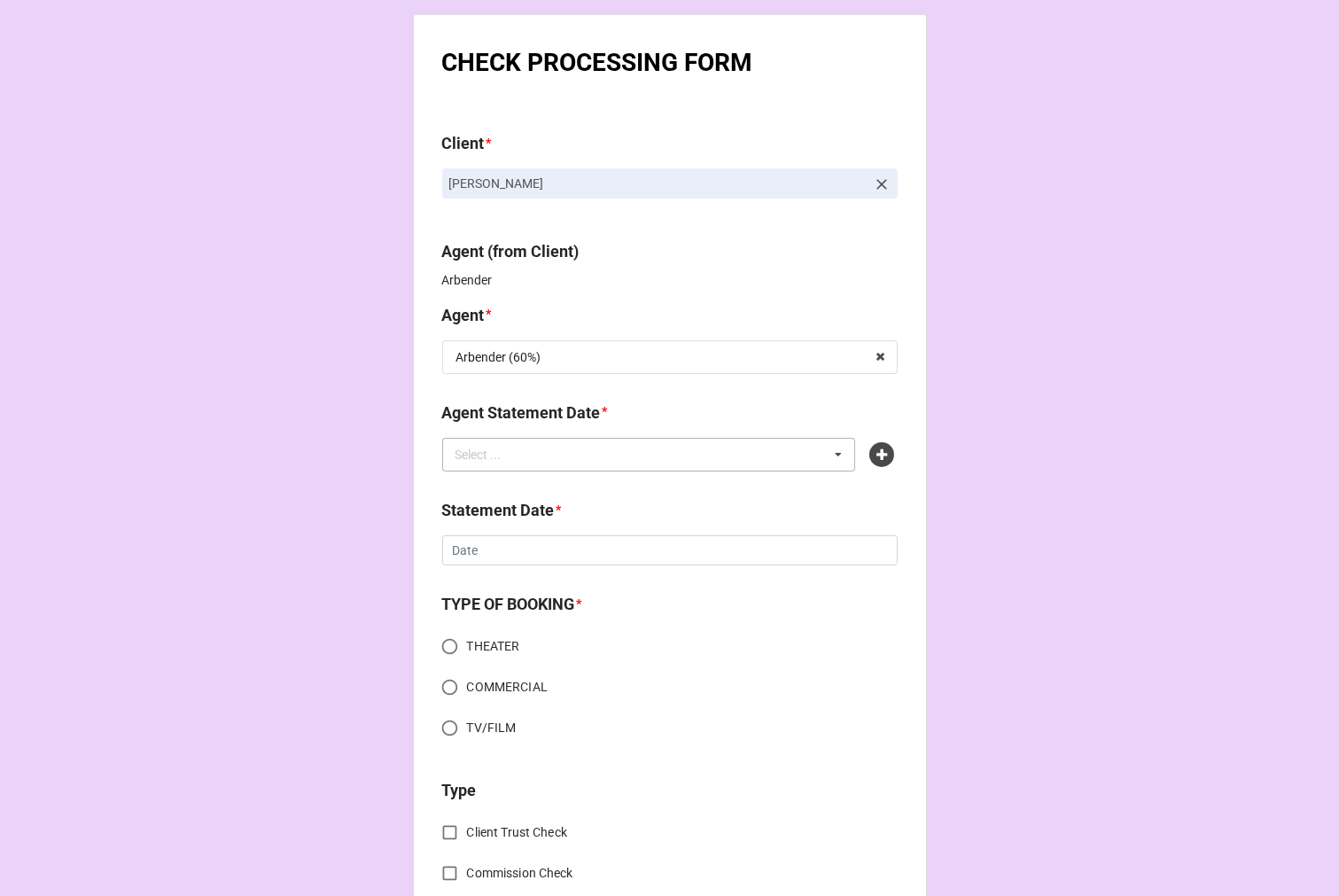
click at [503, 456] on div "Select ..." at bounding box center [489, 453] width 76 height 20
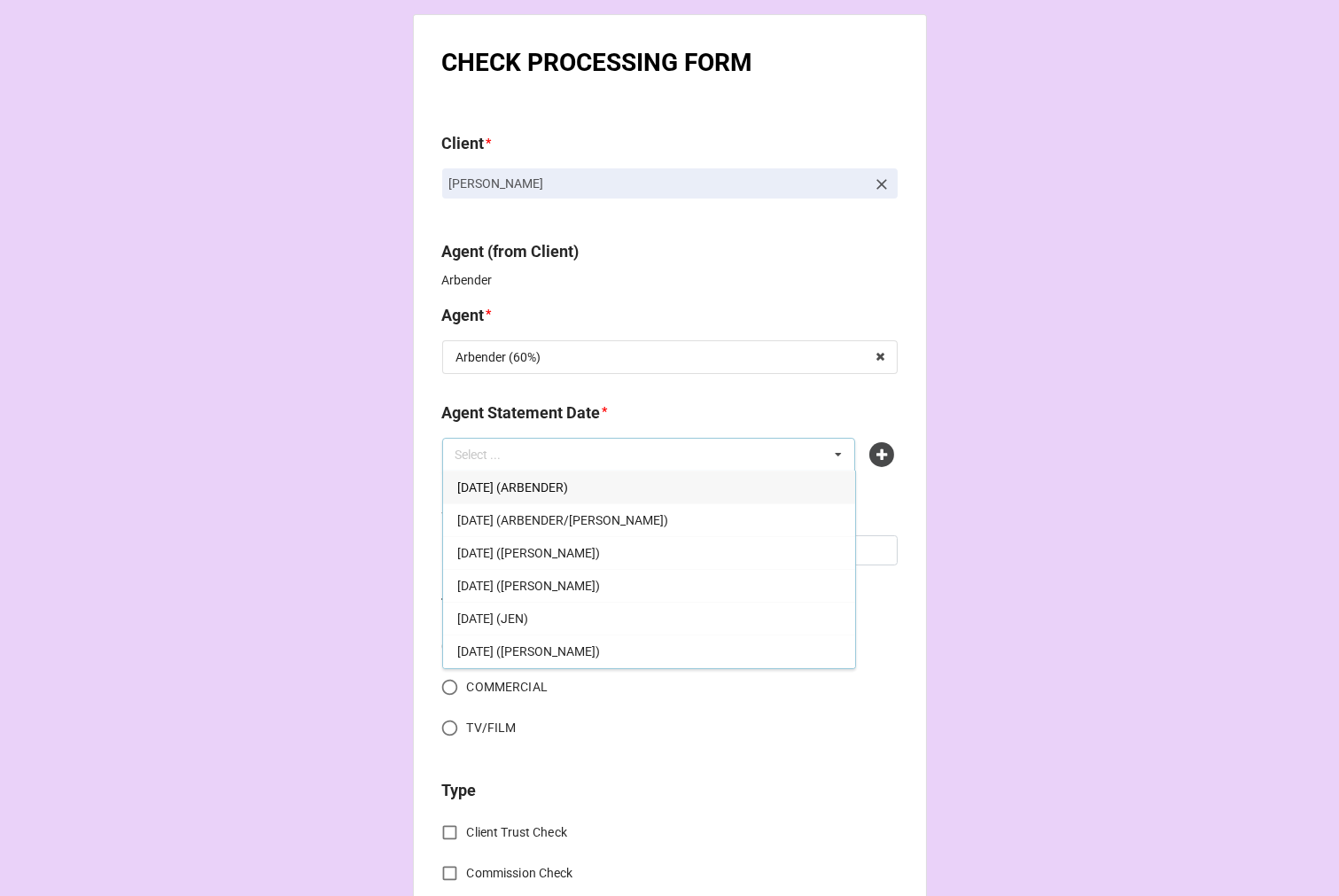
click at [568, 484] on span "SEPTEMBER 5, 2025 (ARBENDER)" at bounding box center [512, 487] width 111 height 14
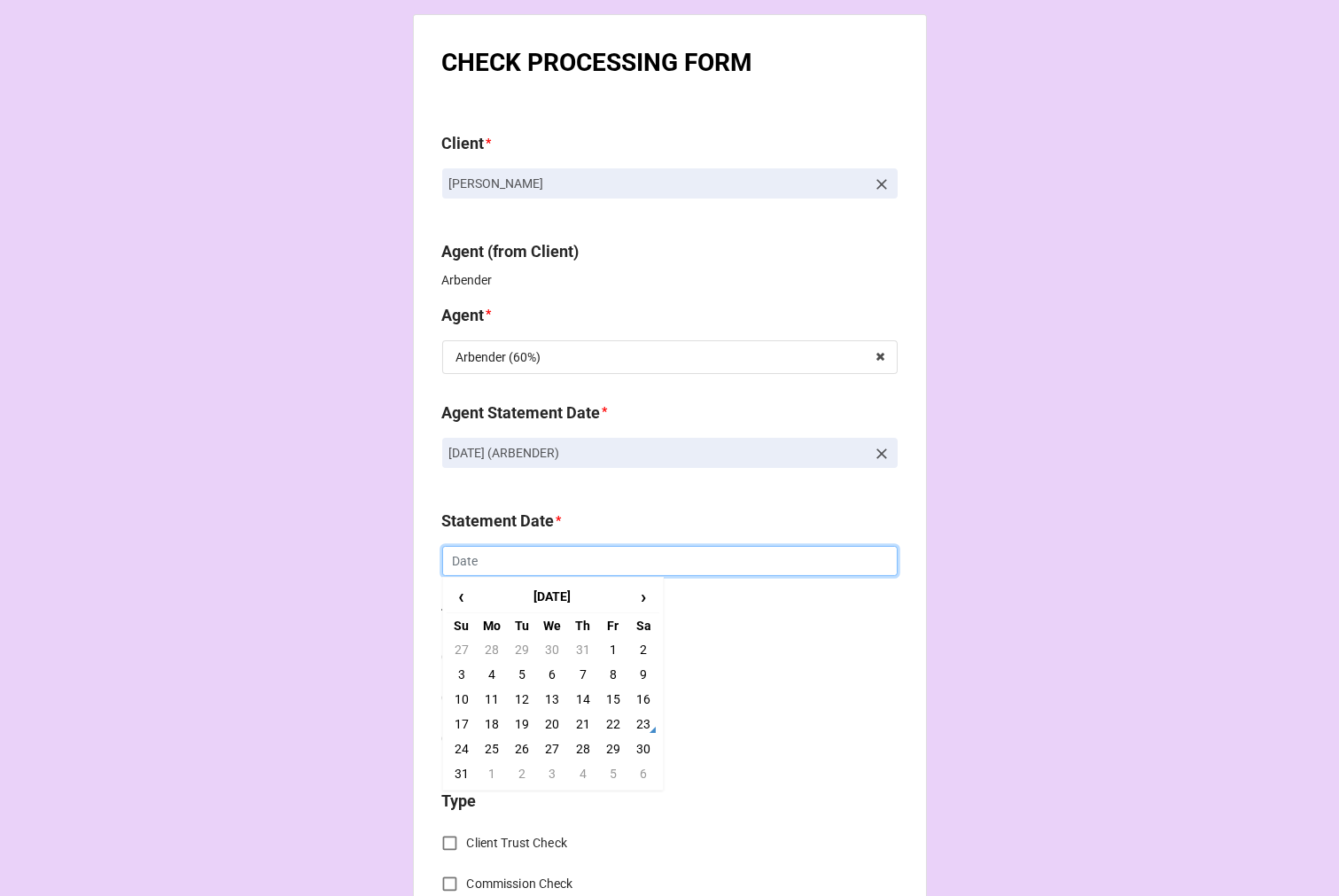
click at [465, 557] on input "text" at bounding box center [670, 561] width 455 height 30
click at [609, 772] on td "5" at bounding box center [613, 774] width 30 height 25
type input "9/5/2025"
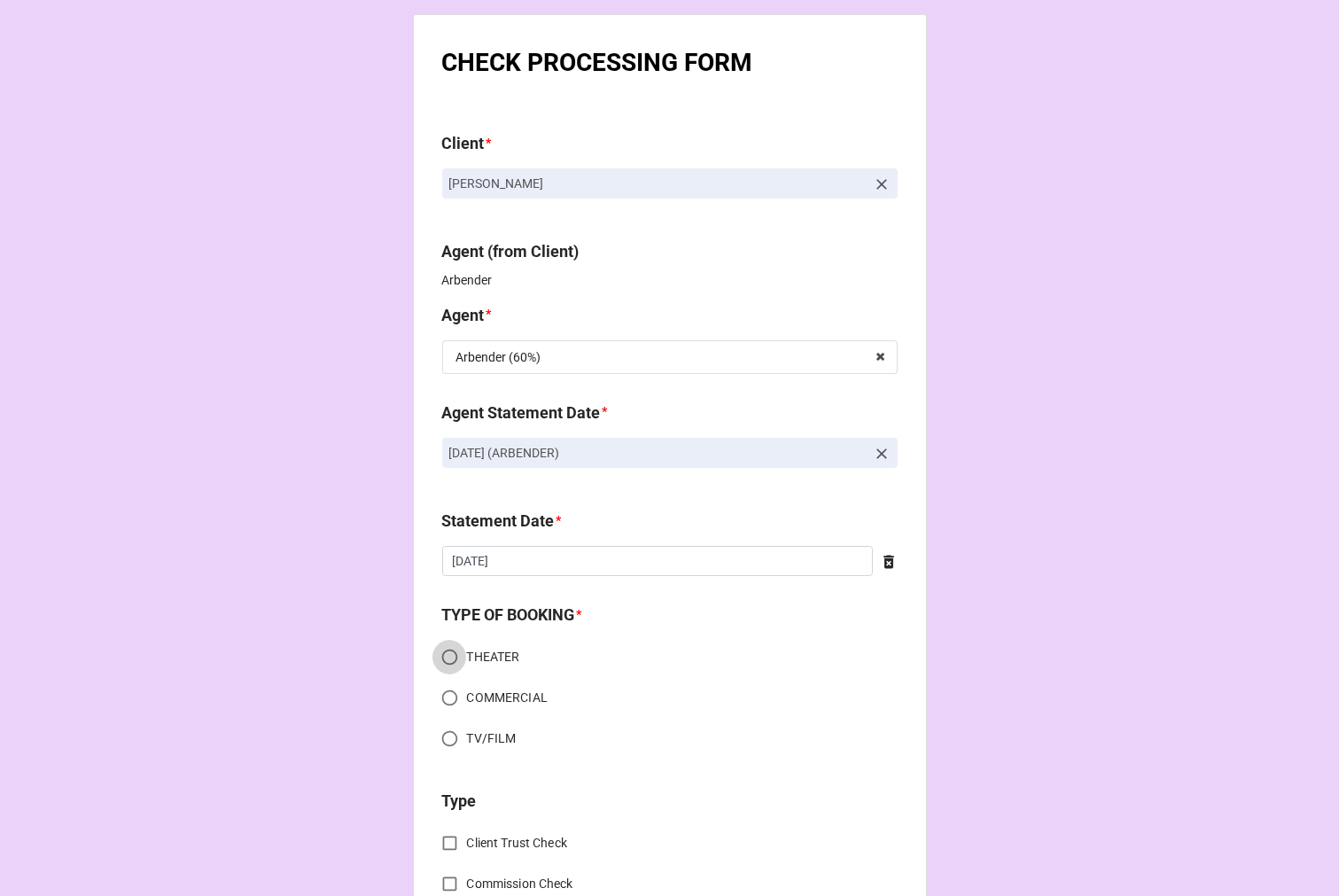
click at [440, 654] on input "THEATER" at bounding box center [450, 657] width 35 height 35
radio input "true"
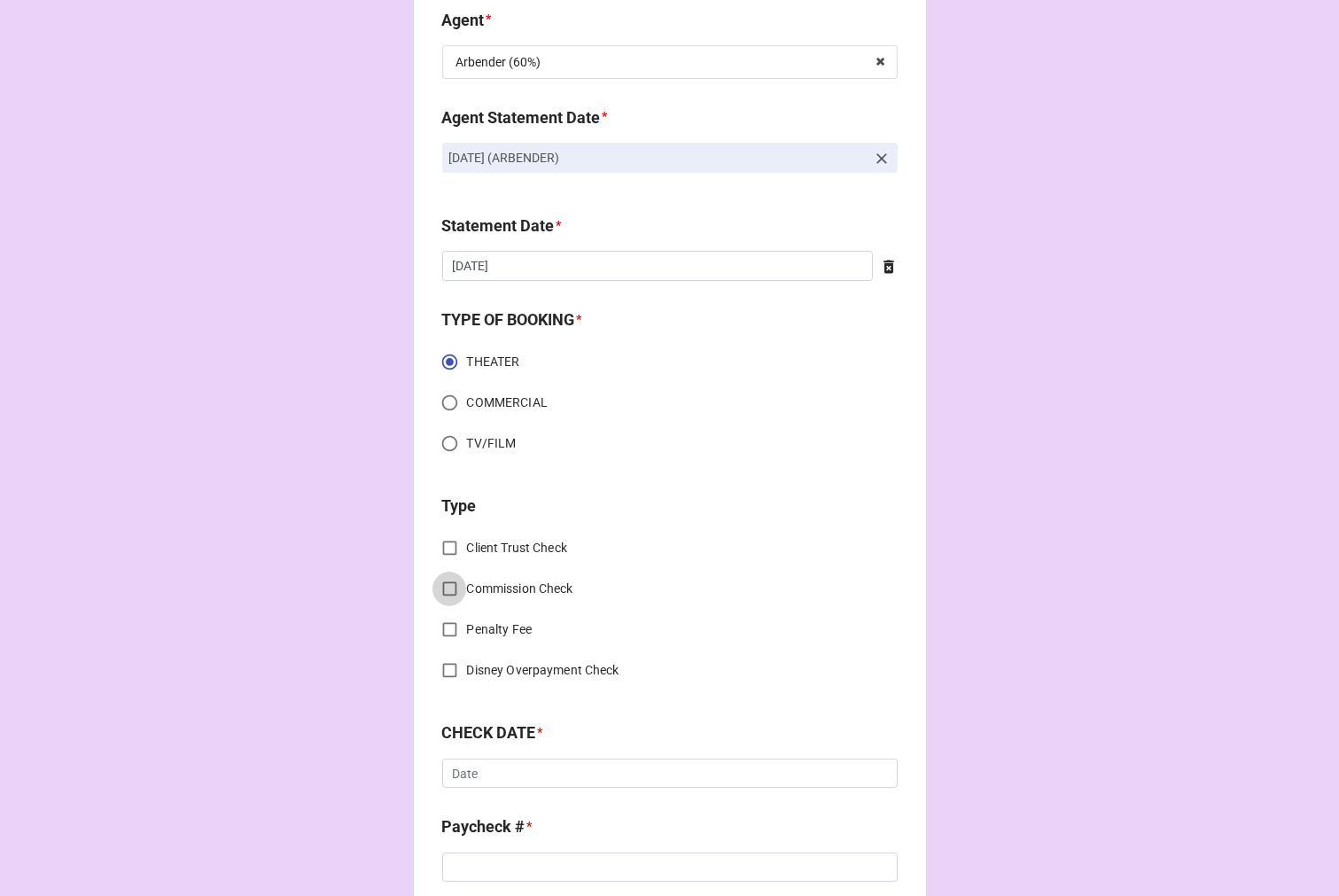
click at [444, 585] on input "Commission Check" at bounding box center [450, 589] width 35 height 35
checkbox input "true"
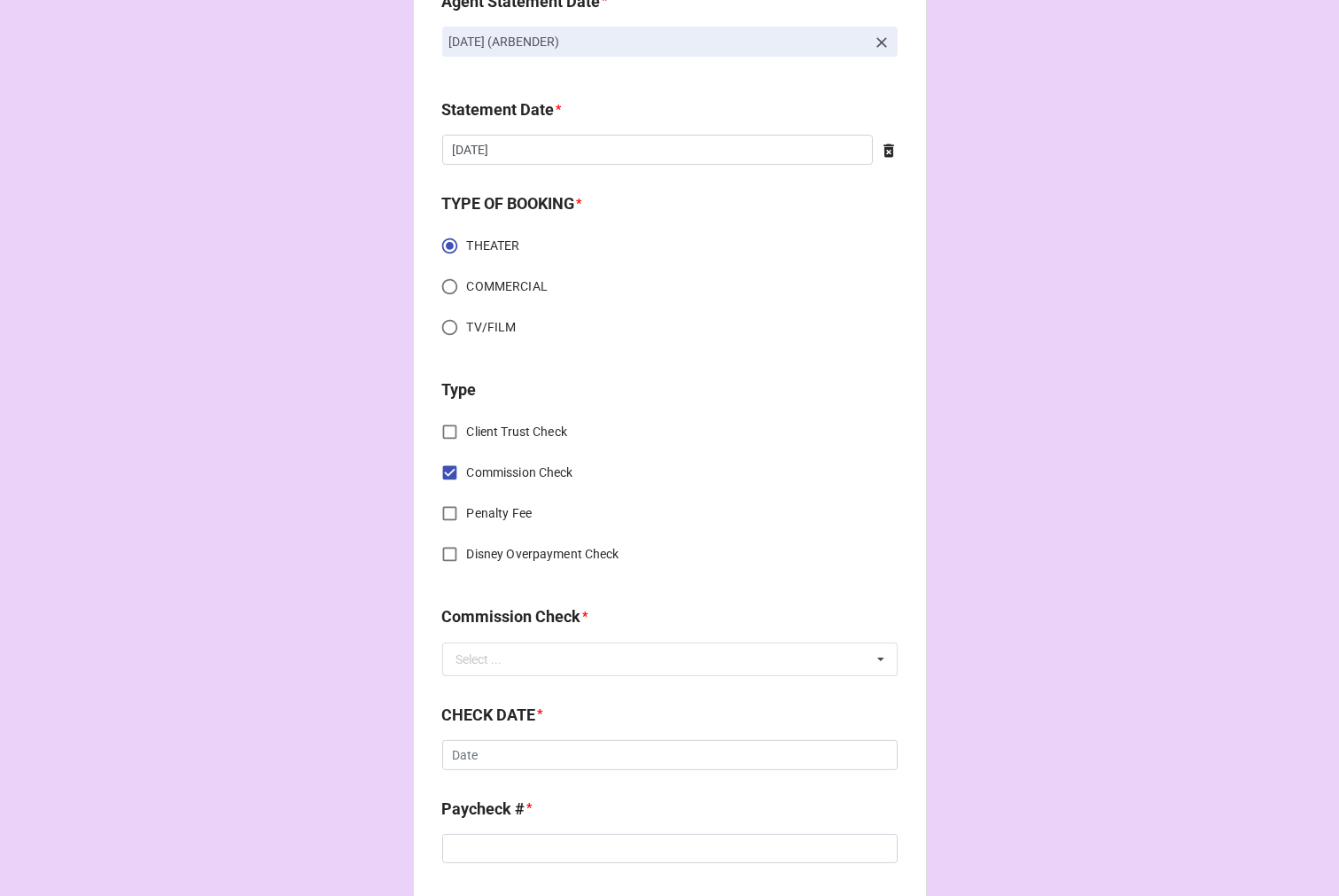
scroll to position [591, 0]
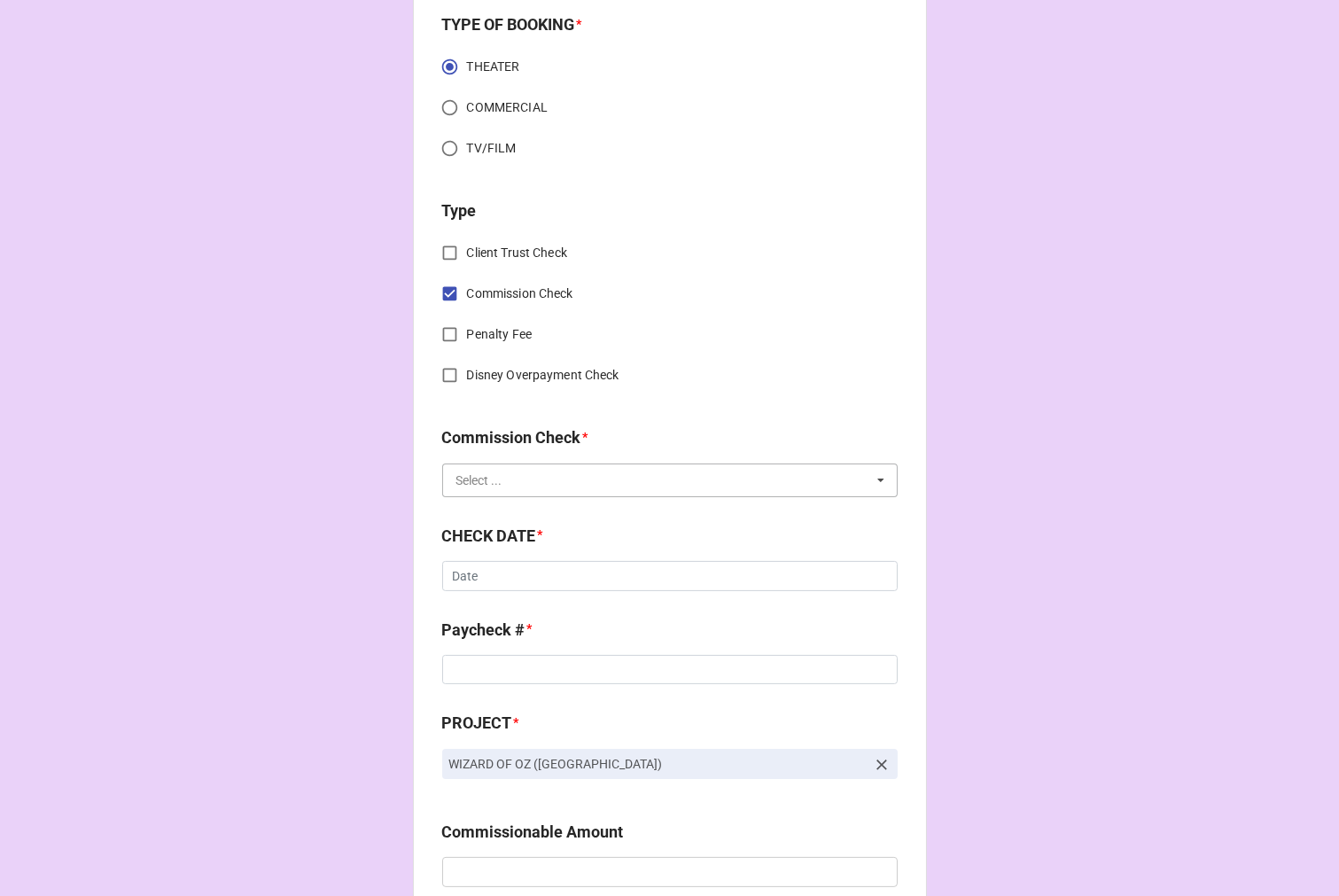
click at [502, 495] on input "text" at bounding box center [670, 479] width 453 height 32
click at [495, 506] on span "FSE (Client)" at bounding box center [489, 513] width 64 height 14
click at [499, 582] on input "text" at bounding box center [670, 575] width 455 height 30
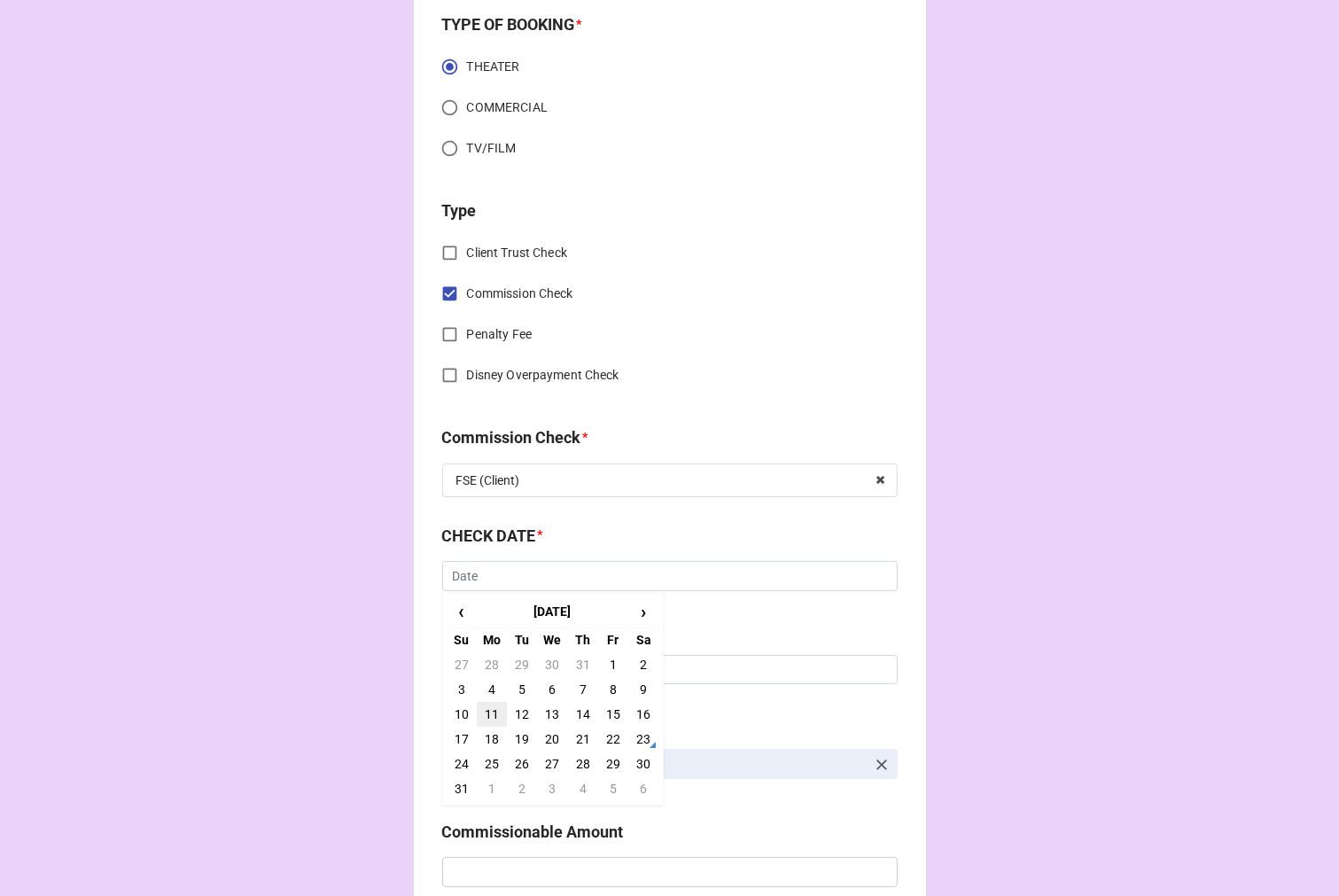
click at [489, 709] on td "11" at bounding box center [491, 714] width 30 height 25
type input "8/11/2025"
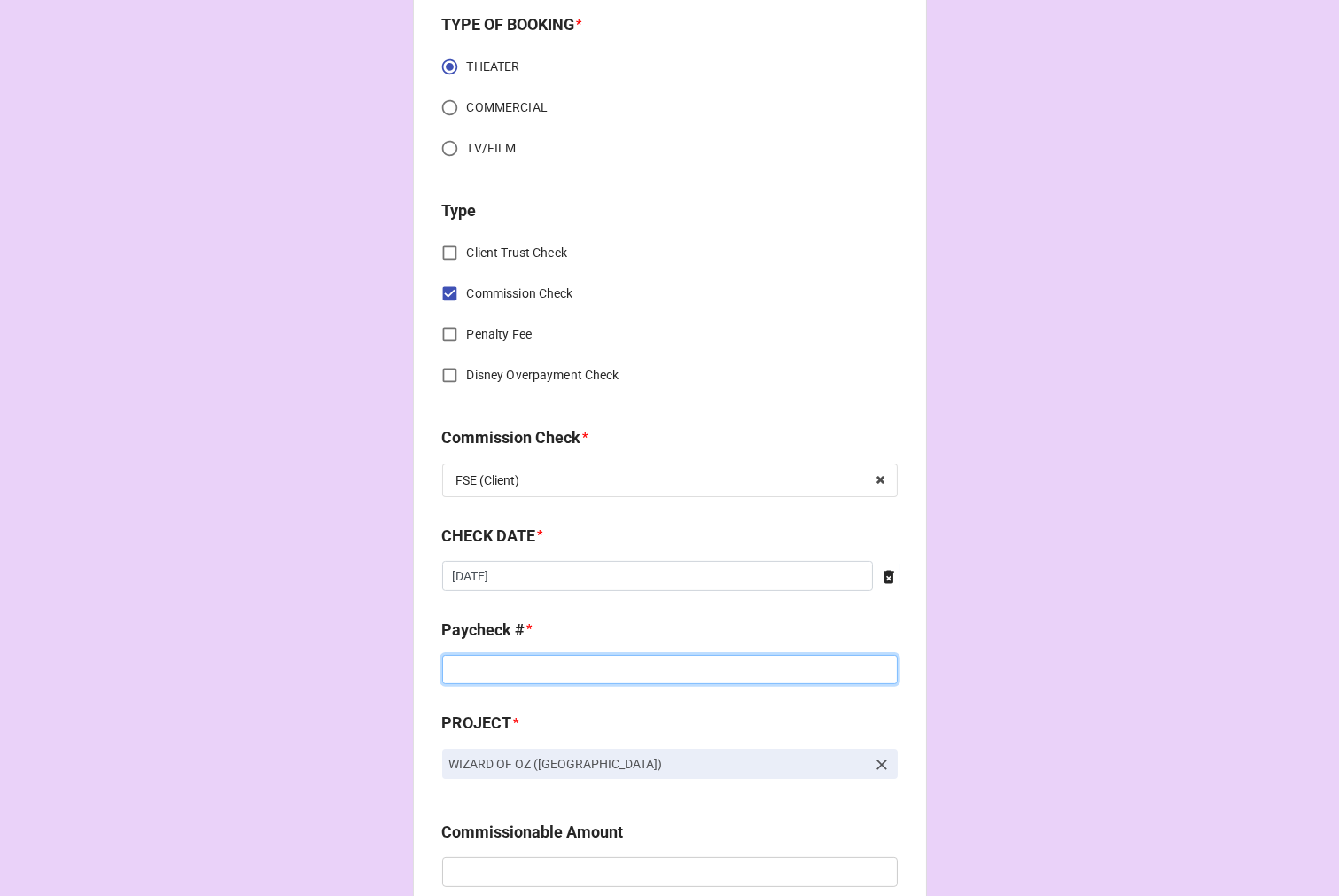
click at [484, 675] on input at bounding box center [670, 670] width 455 height 30
type input "36615"
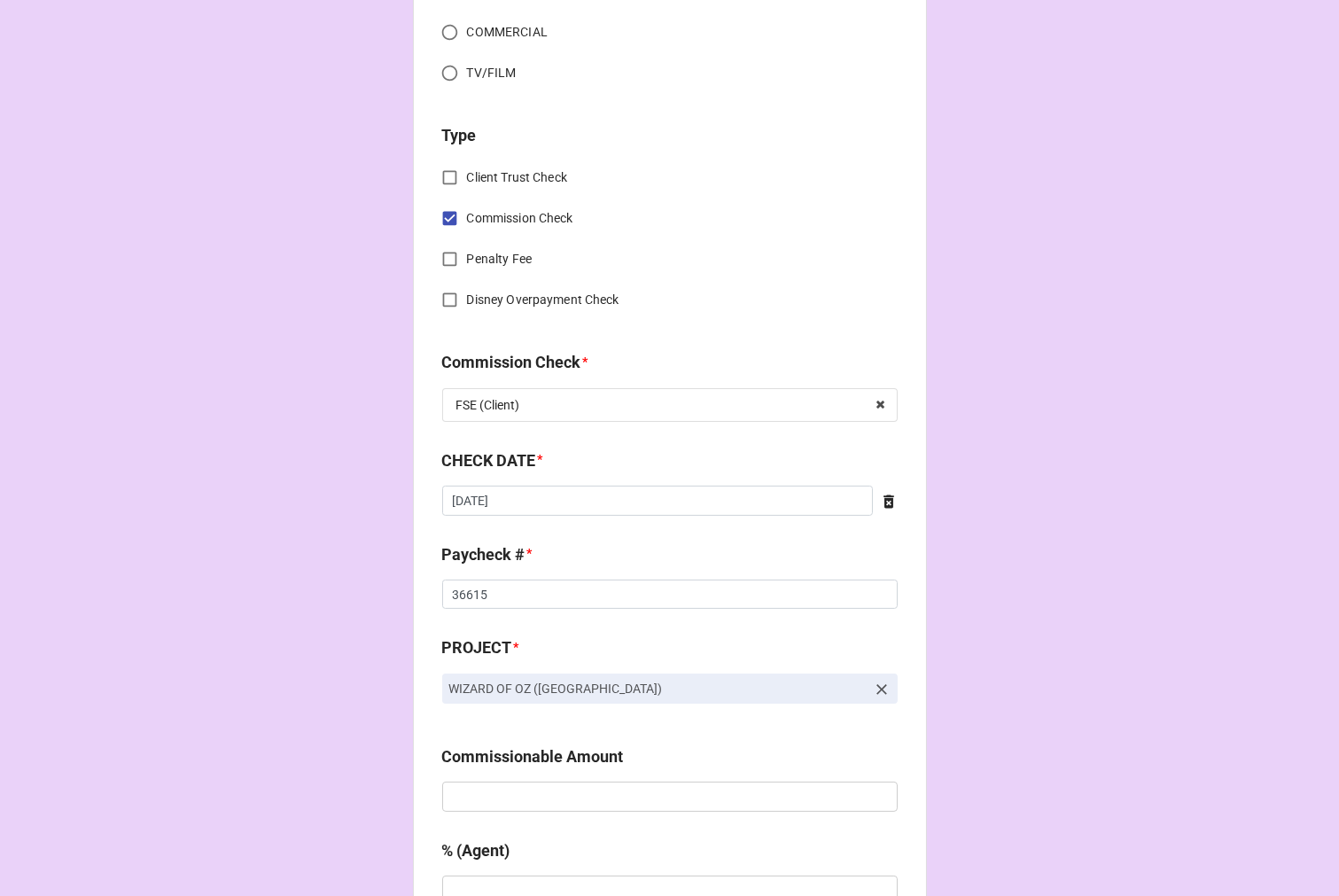
scroll to position [787, 0]
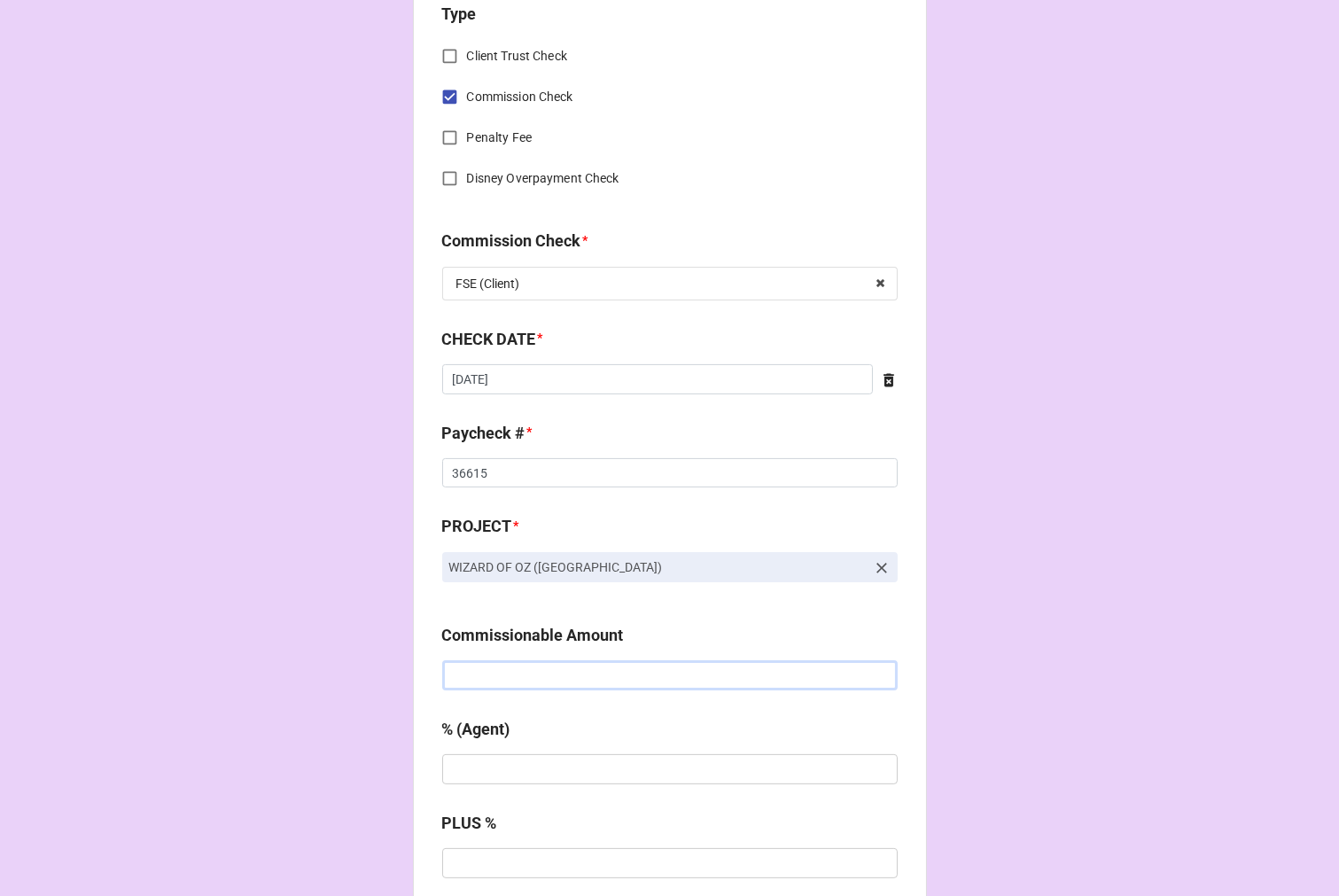
click at [510, 679] on input "text" at bounding box center [670, 675] width 455 height 30
type input "$1,700.00"
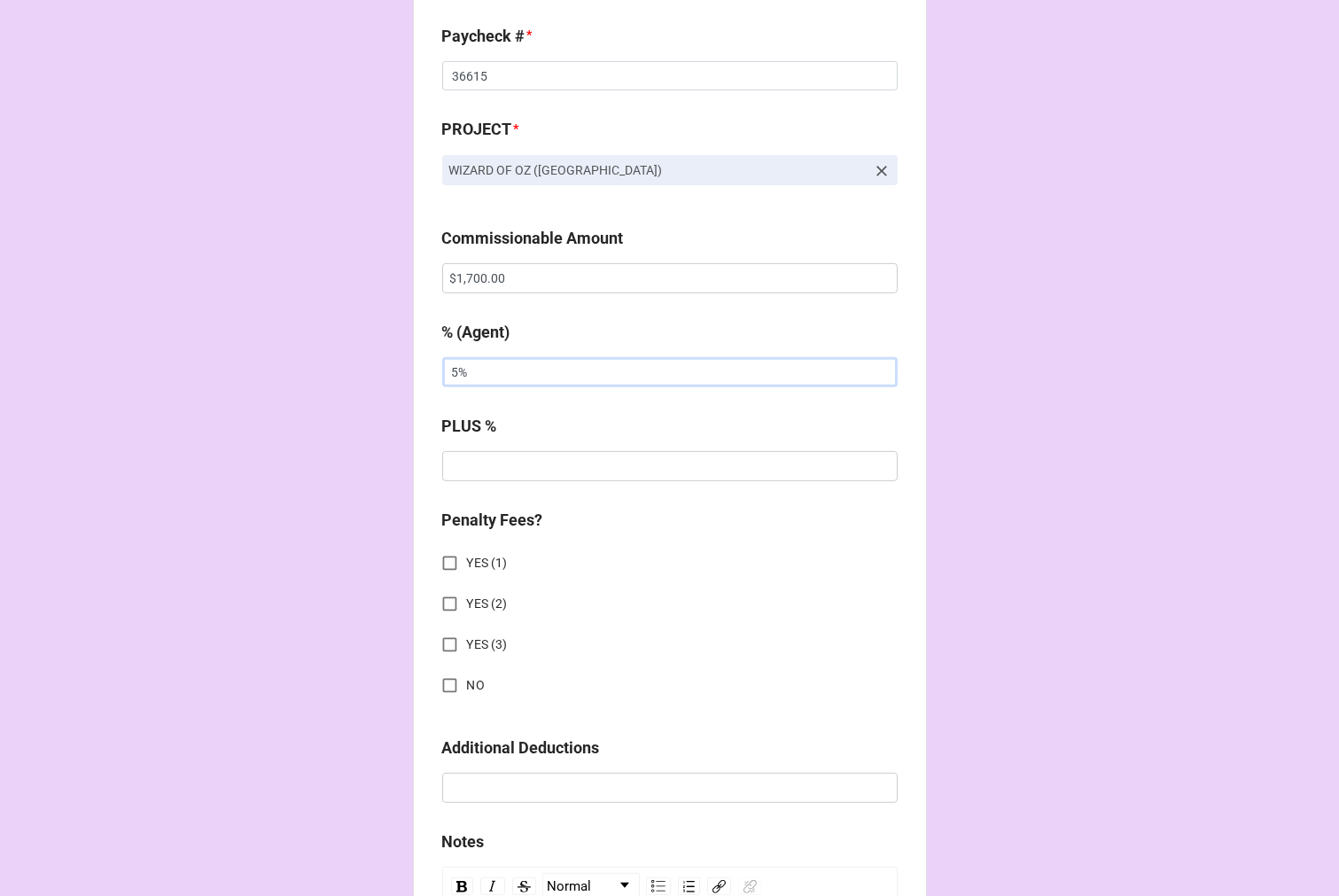
scroll to position [1280, 0]
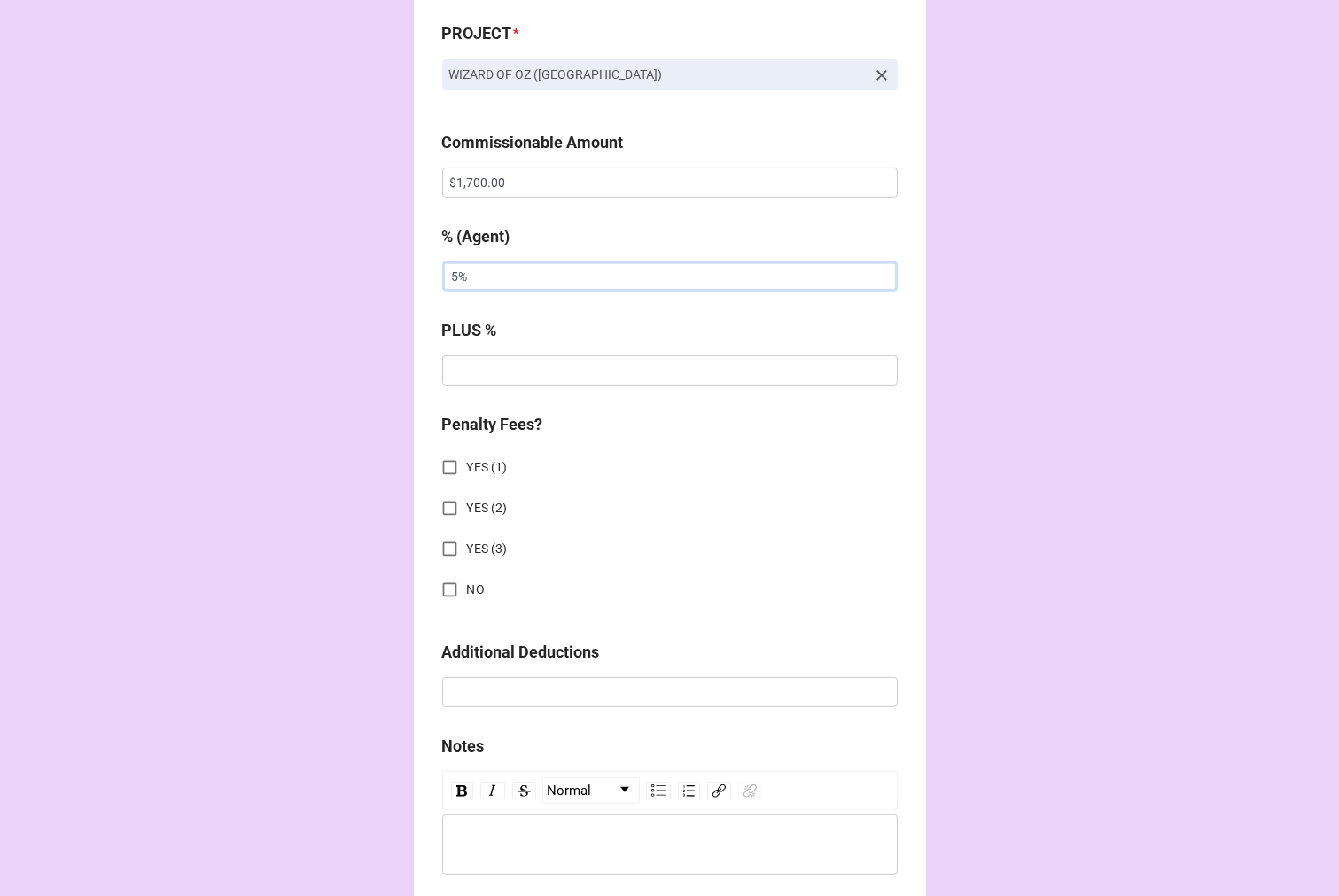
type input "5%"
click at [445, 588] on input "NO" at bounding box center [450, 590] width 35 height 35
checkbox input "true"
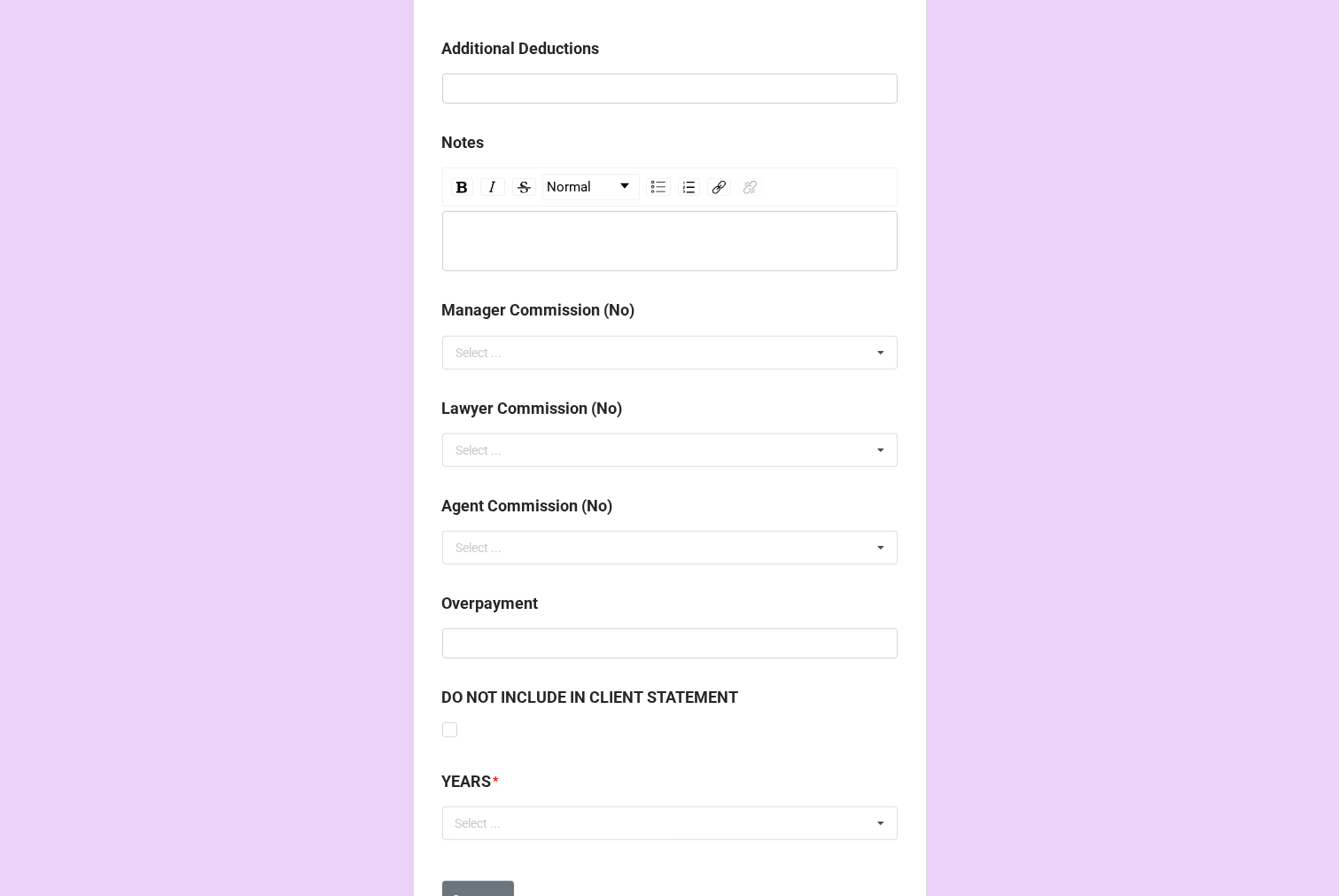
scroll to position [1963, 0]
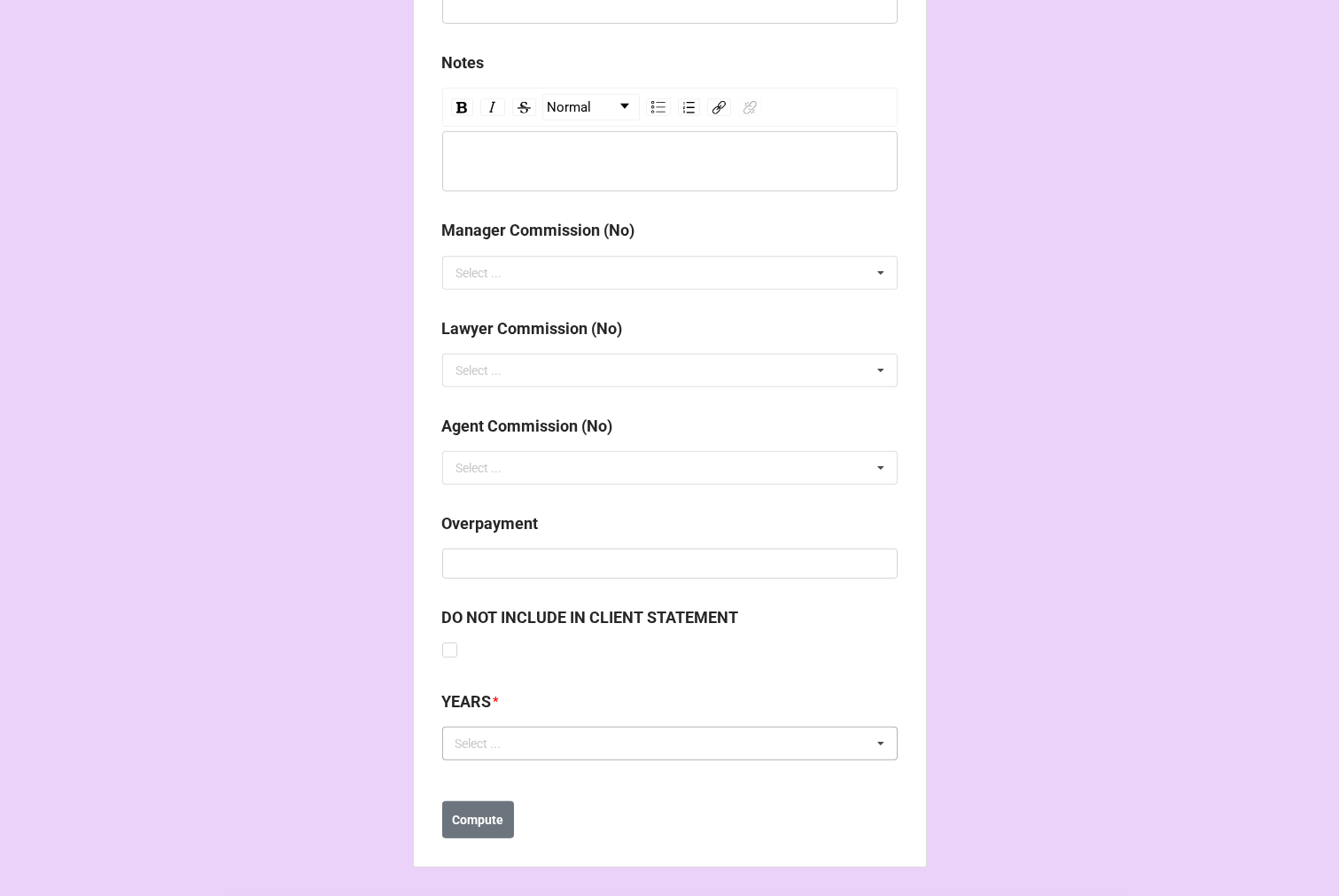
click at [516, 747] on div "Select ..." at bounding box center [489, 743] width 76 height 20
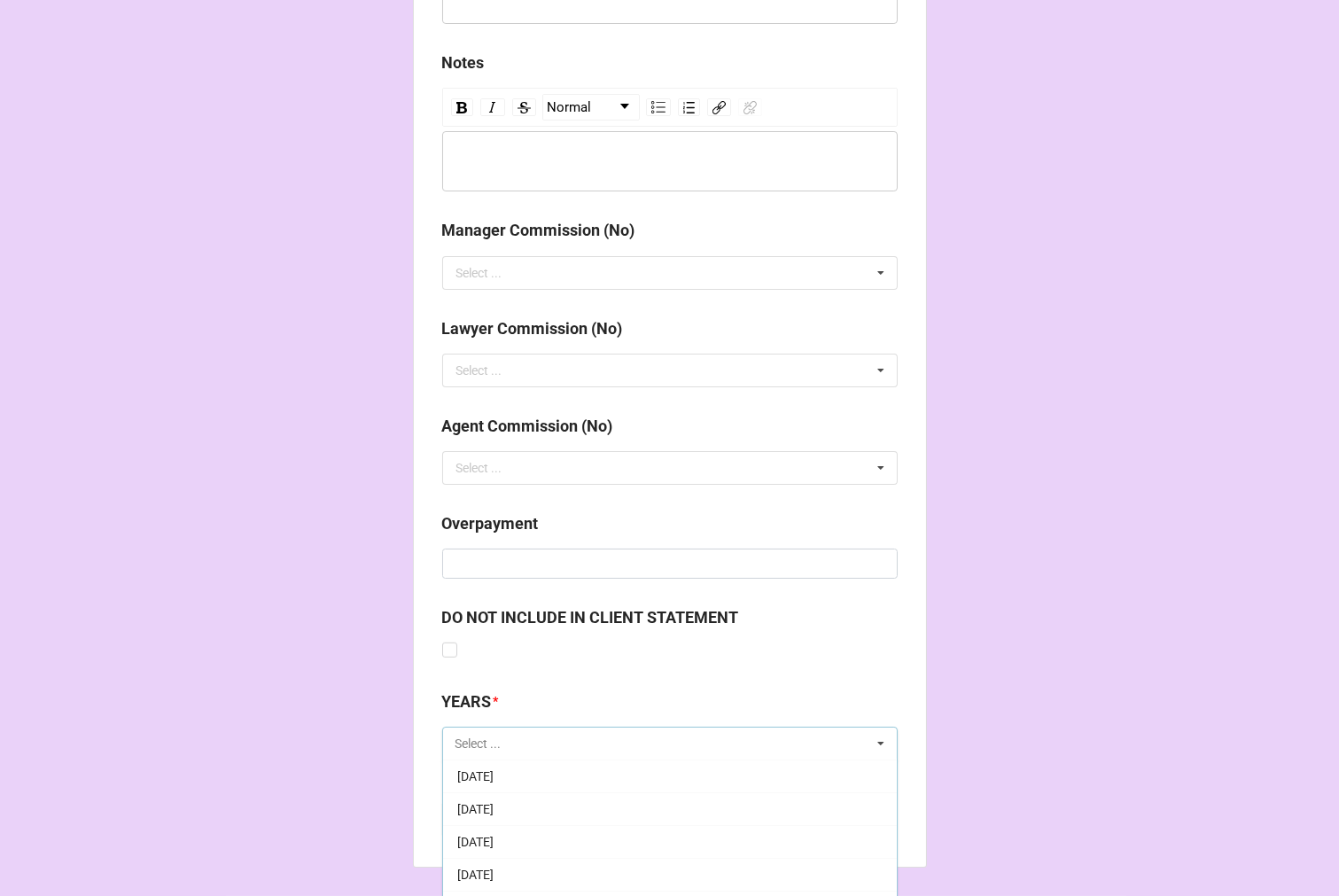
scroll to position [197, 0]
click at [494, 835] on span "[DATE]" at bounding box center [476, 842] width 37 height 14
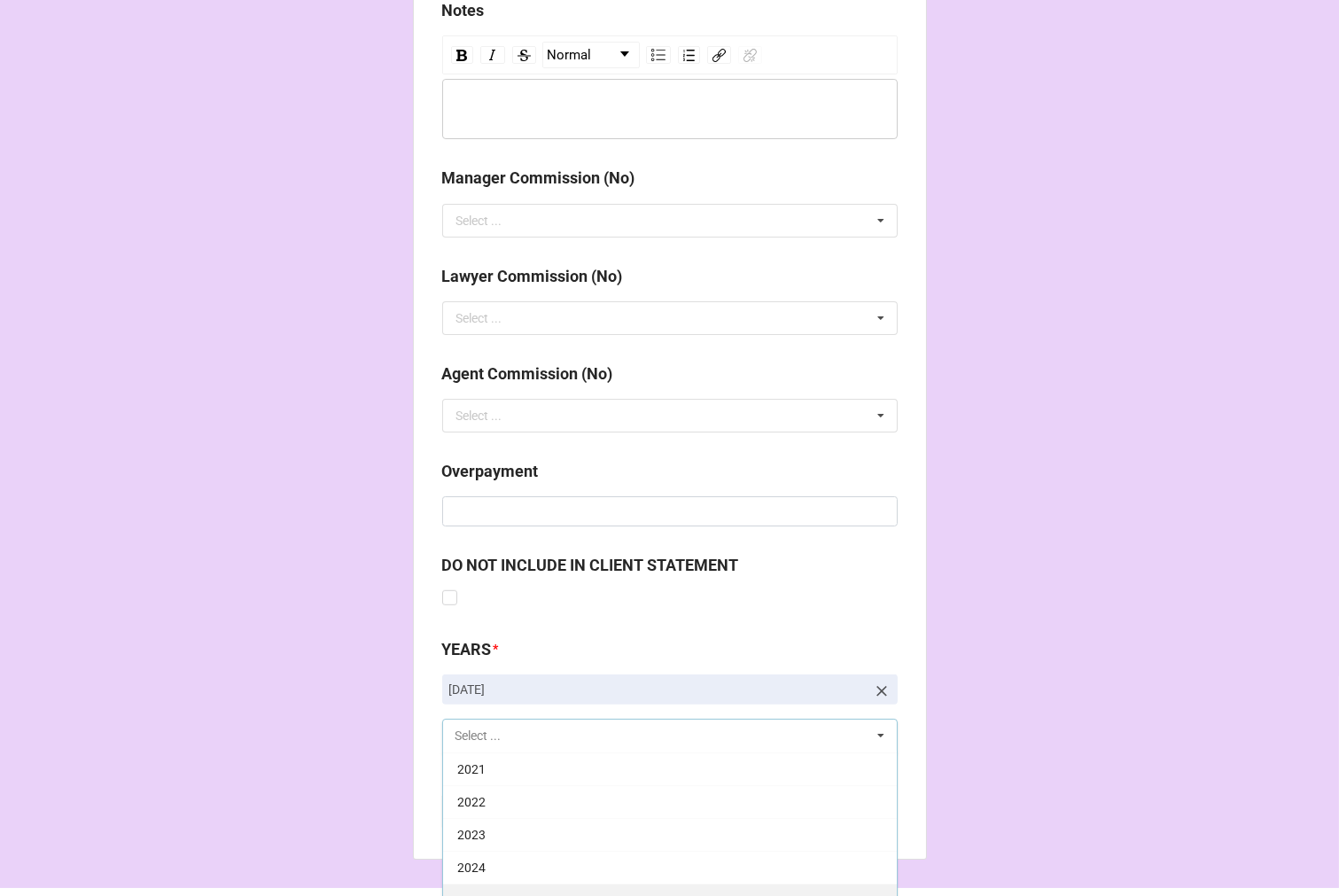
scroll to position [2062, 0]
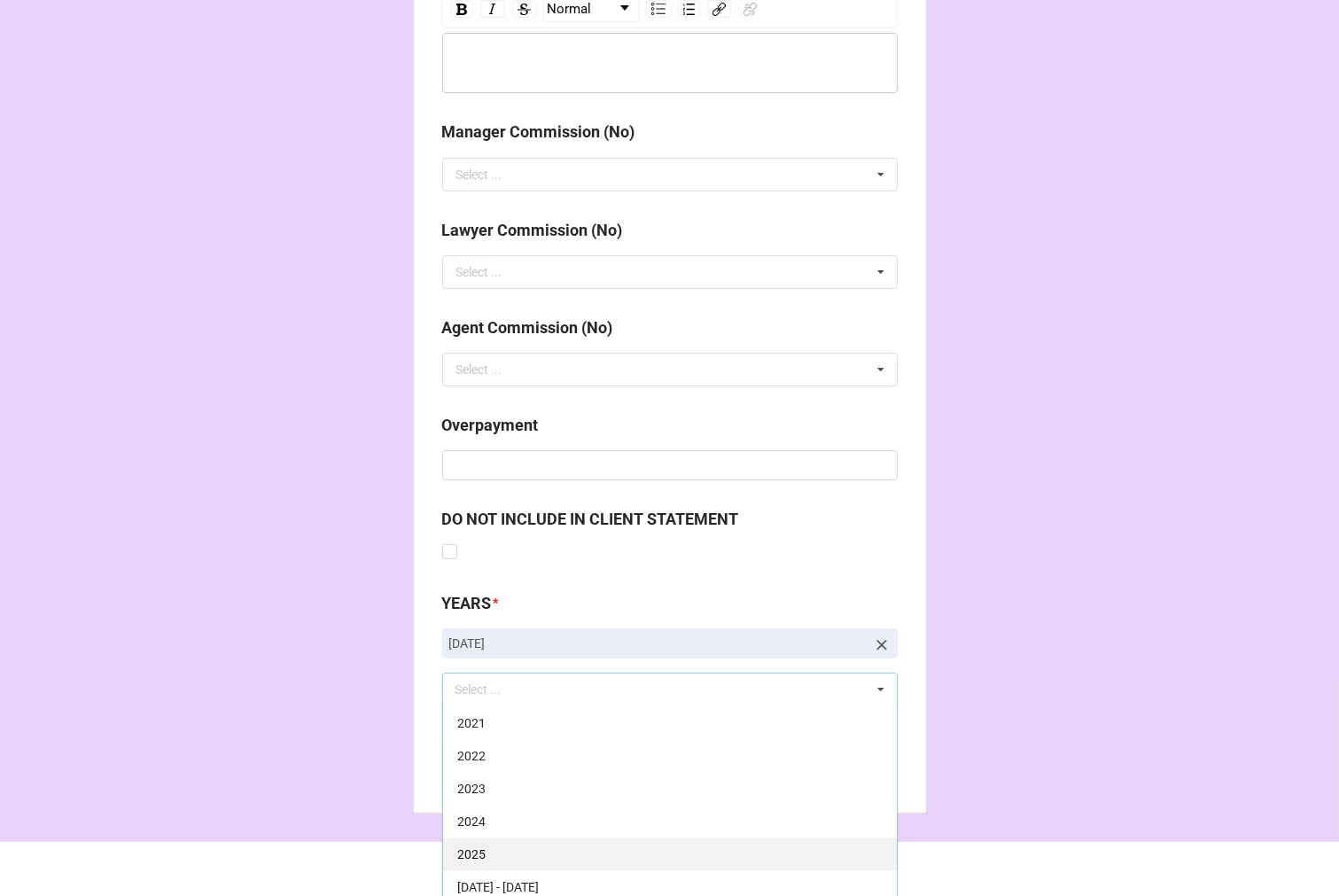
click at [528, 853] on div "2025" at bounding box center [669, 853] width 453 height 33
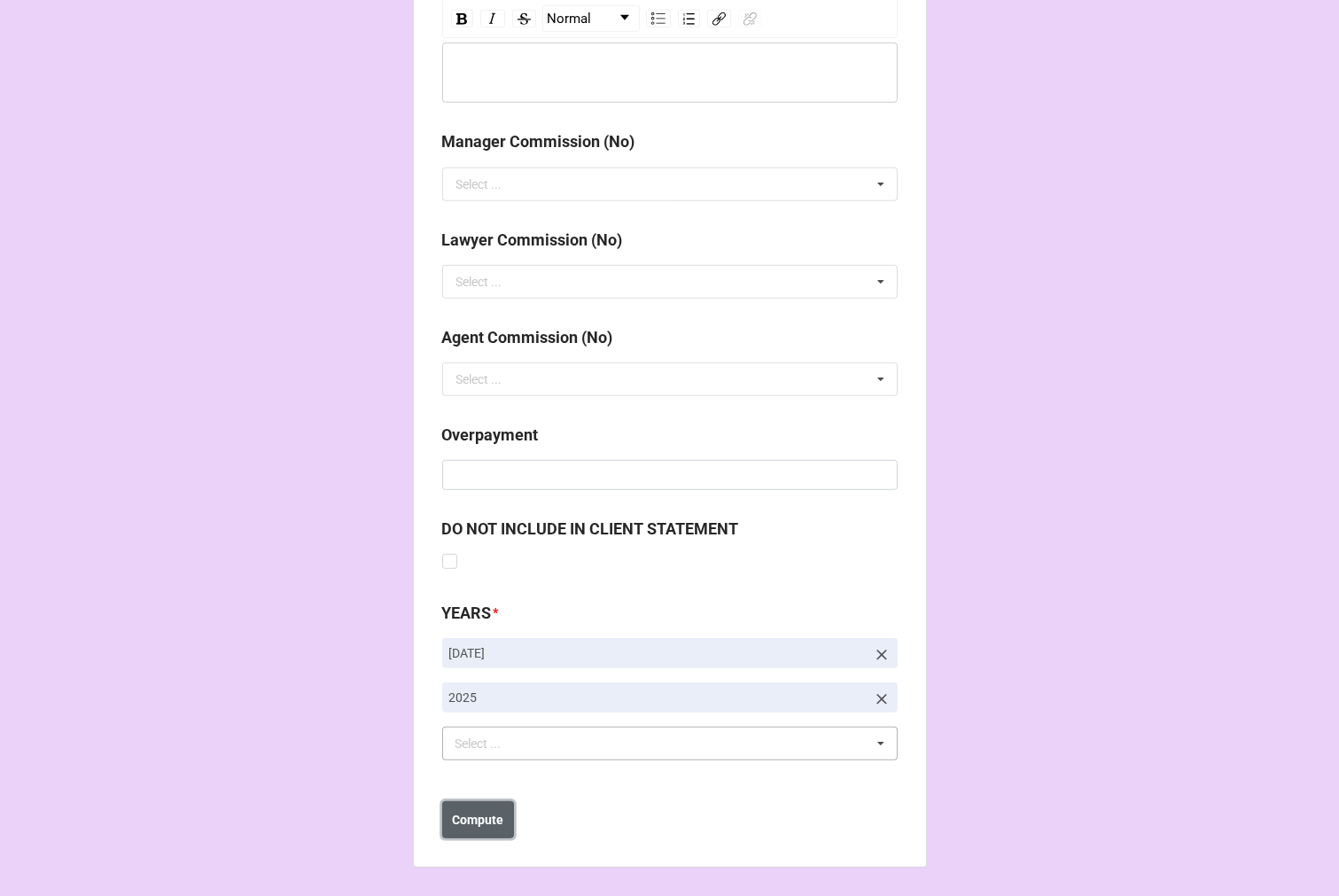
click at [458, 819] on b "Compute" at bounding box center [478, 820] width 51 height 18
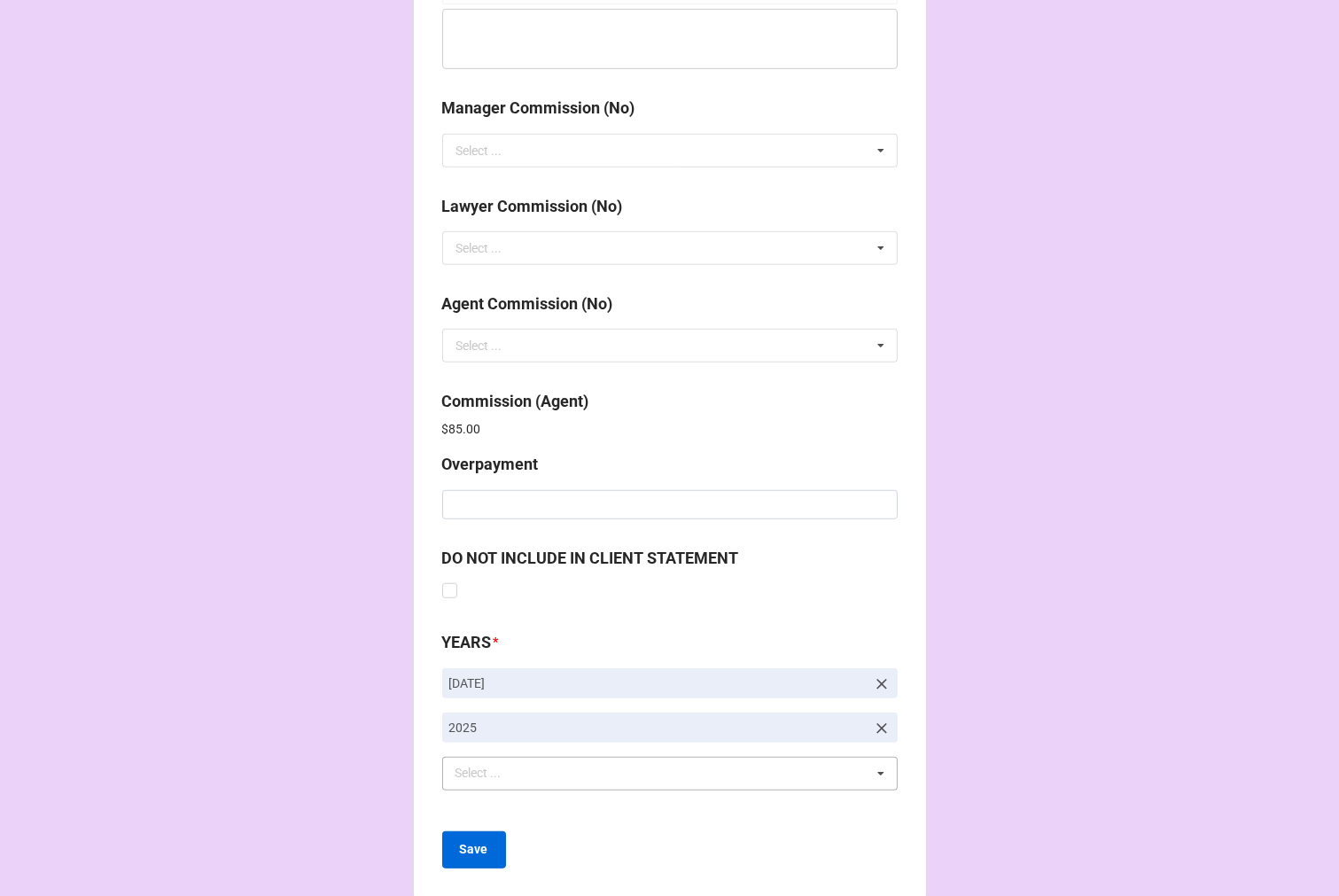
scroll to position [2115, 0]
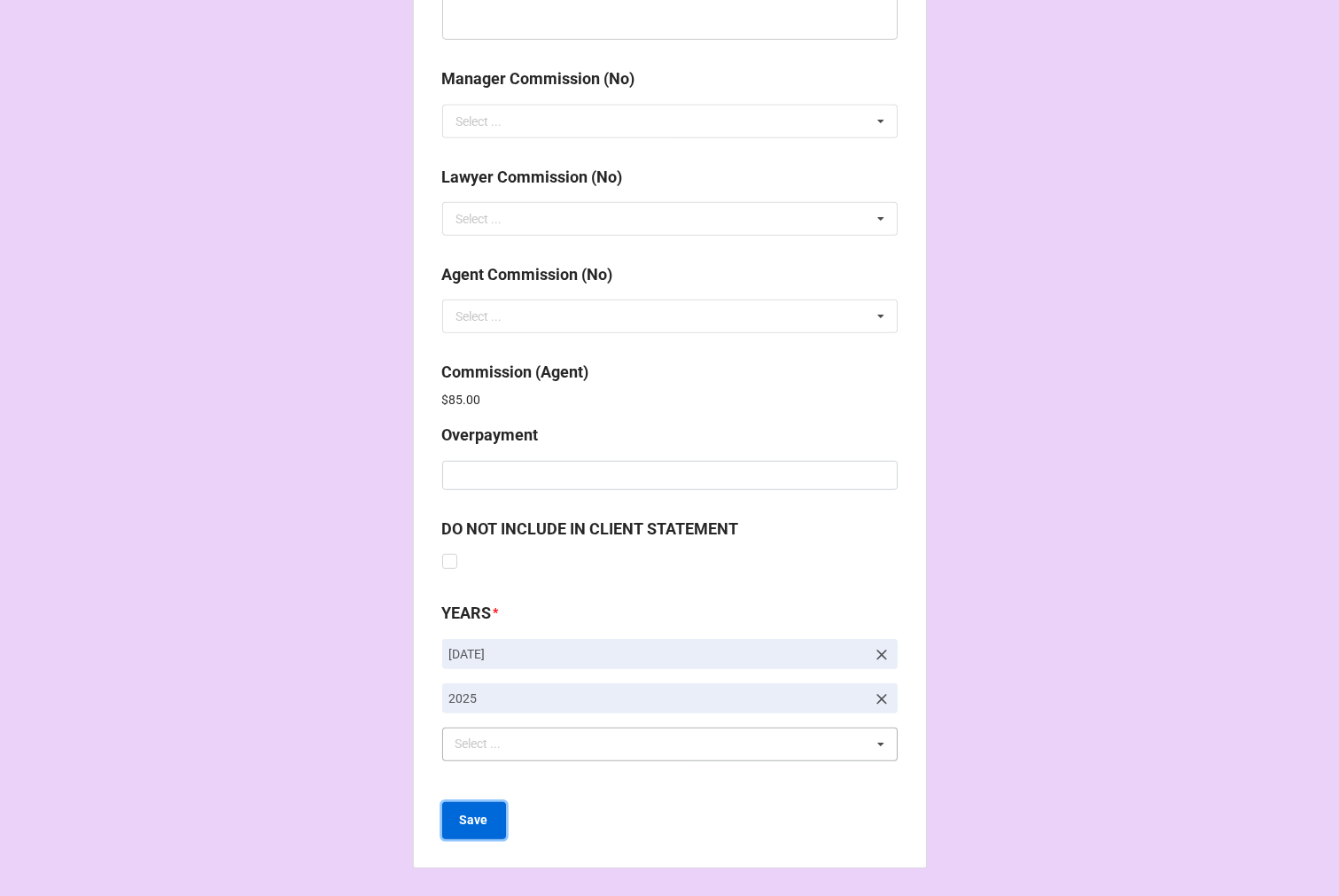
click at [481, 820] on b "Save" at bounding box center [474, 820] width 28 height 18
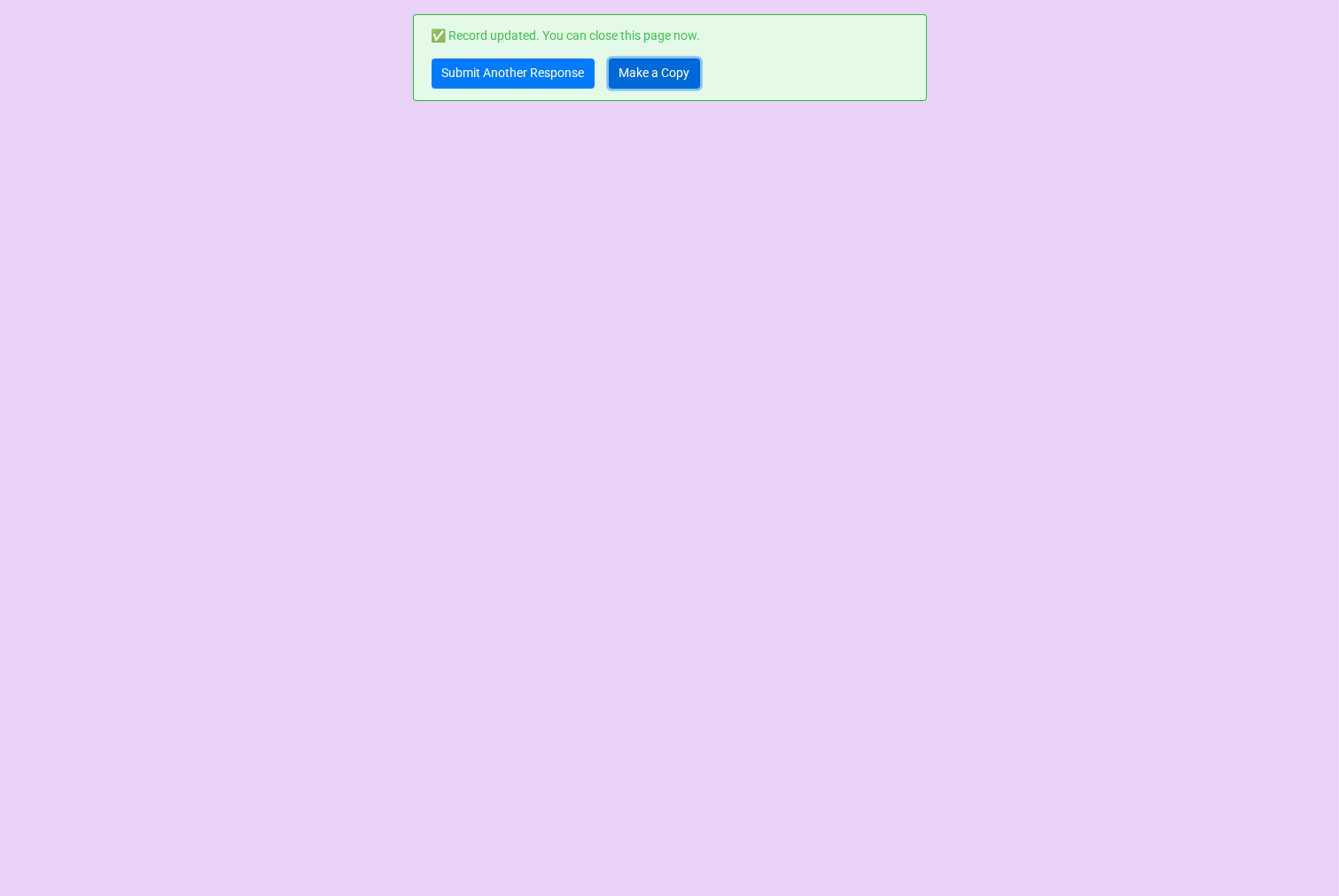
click at [641, 77] on link "Make a Copy" at bounding box center [655, 73] width 91 height 30
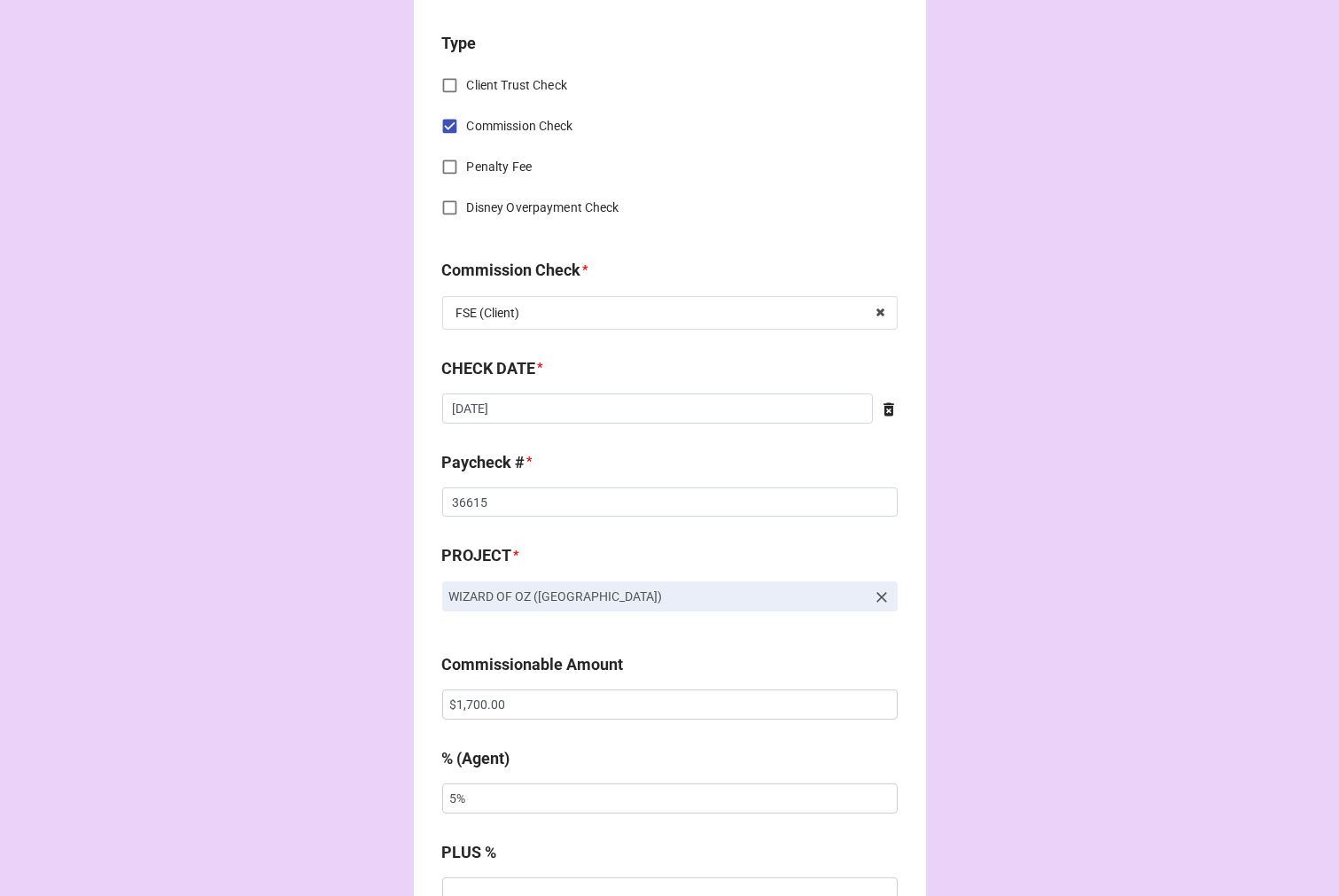
scroll to position [787, 0]
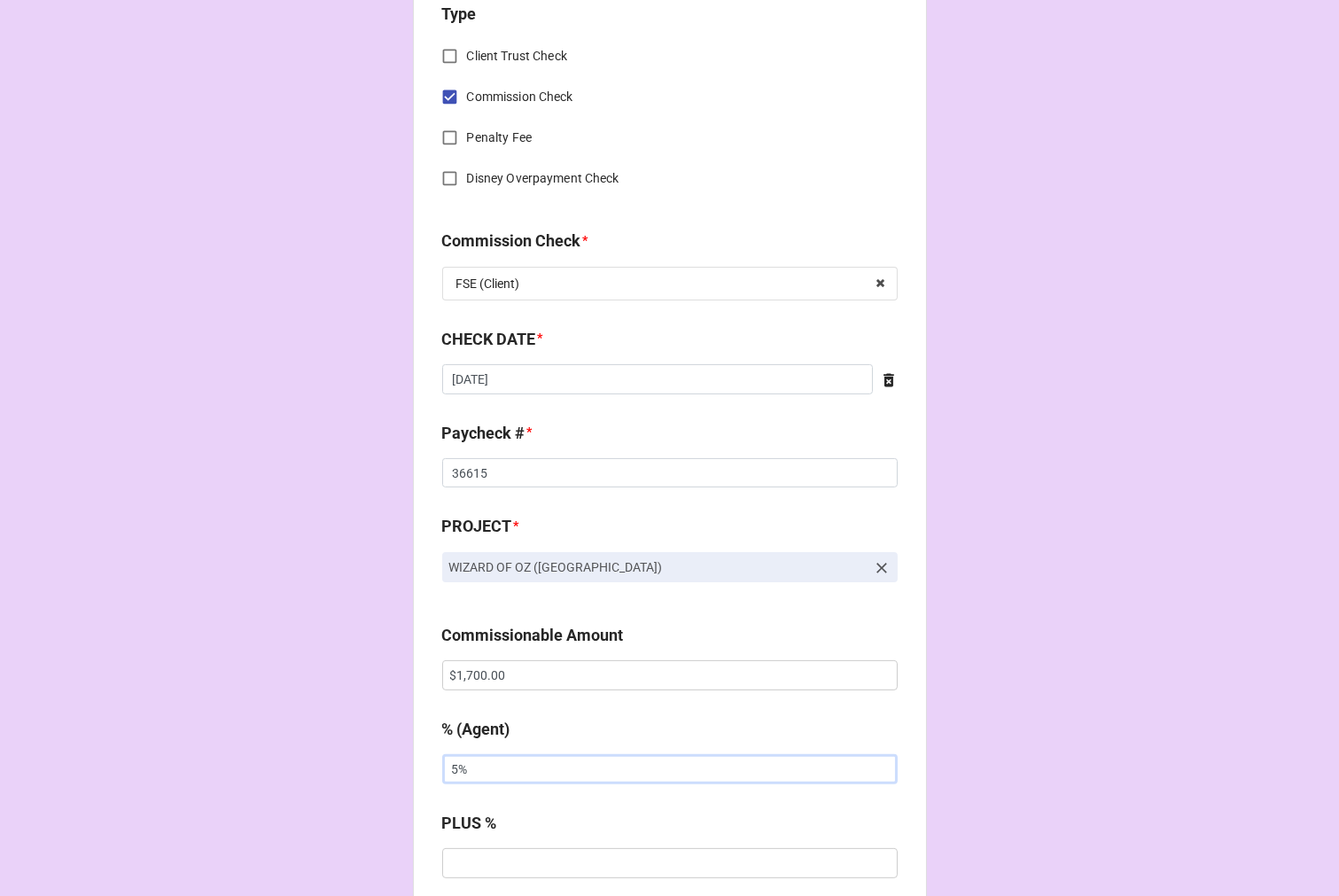
click at [455, 775] on input "5%" at bounding box center [670, 768] width 455 height 30
click at [490, 773] on input "5%" at bounding box center [670, 768] width 455 height 30
click at [452, 775] on input "5%" at bounding box center [670, 768] width 455 height 30
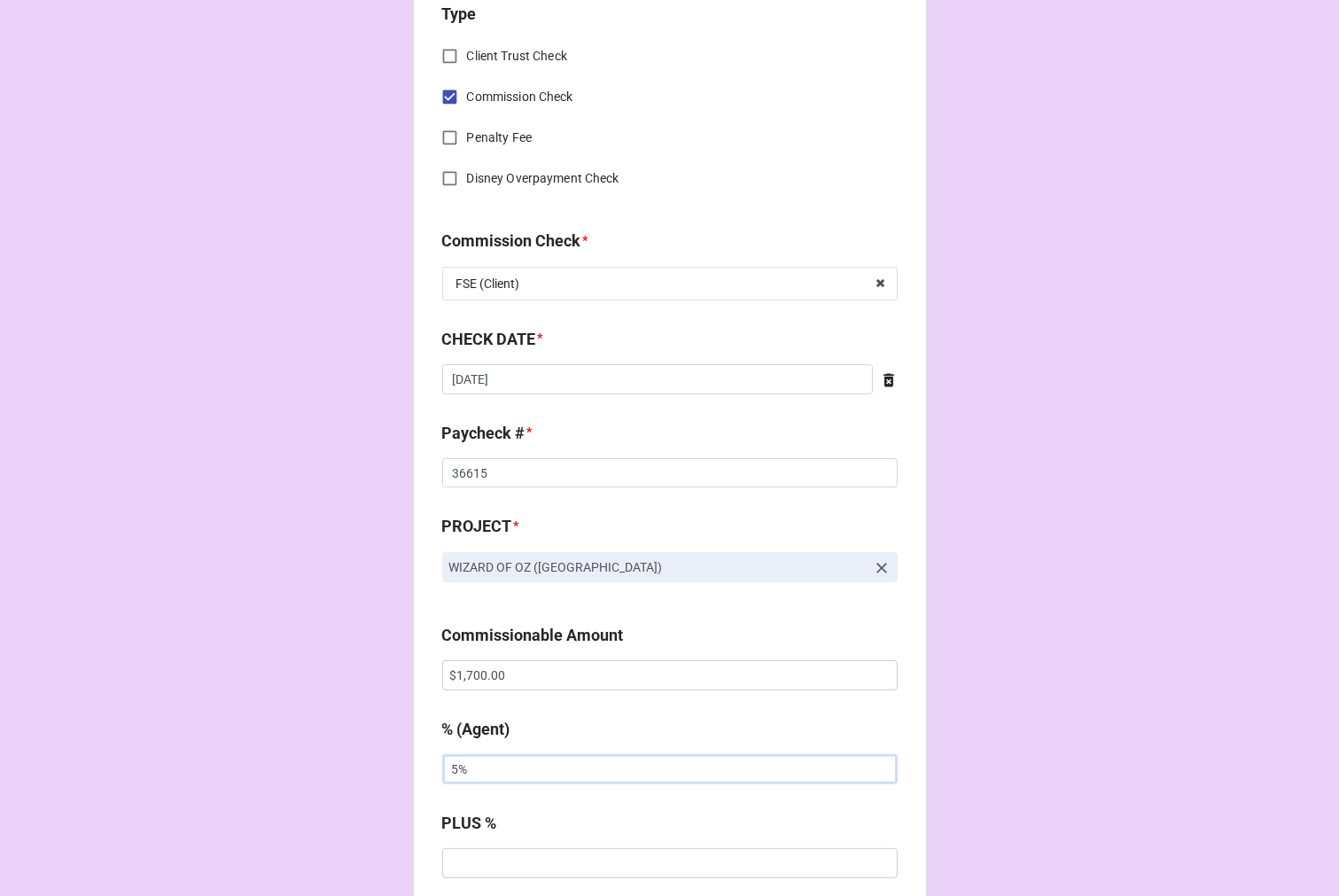
type input "5%"
click at [523, 766] on input "text" at bounding box center [670, 768] width 455 height 30
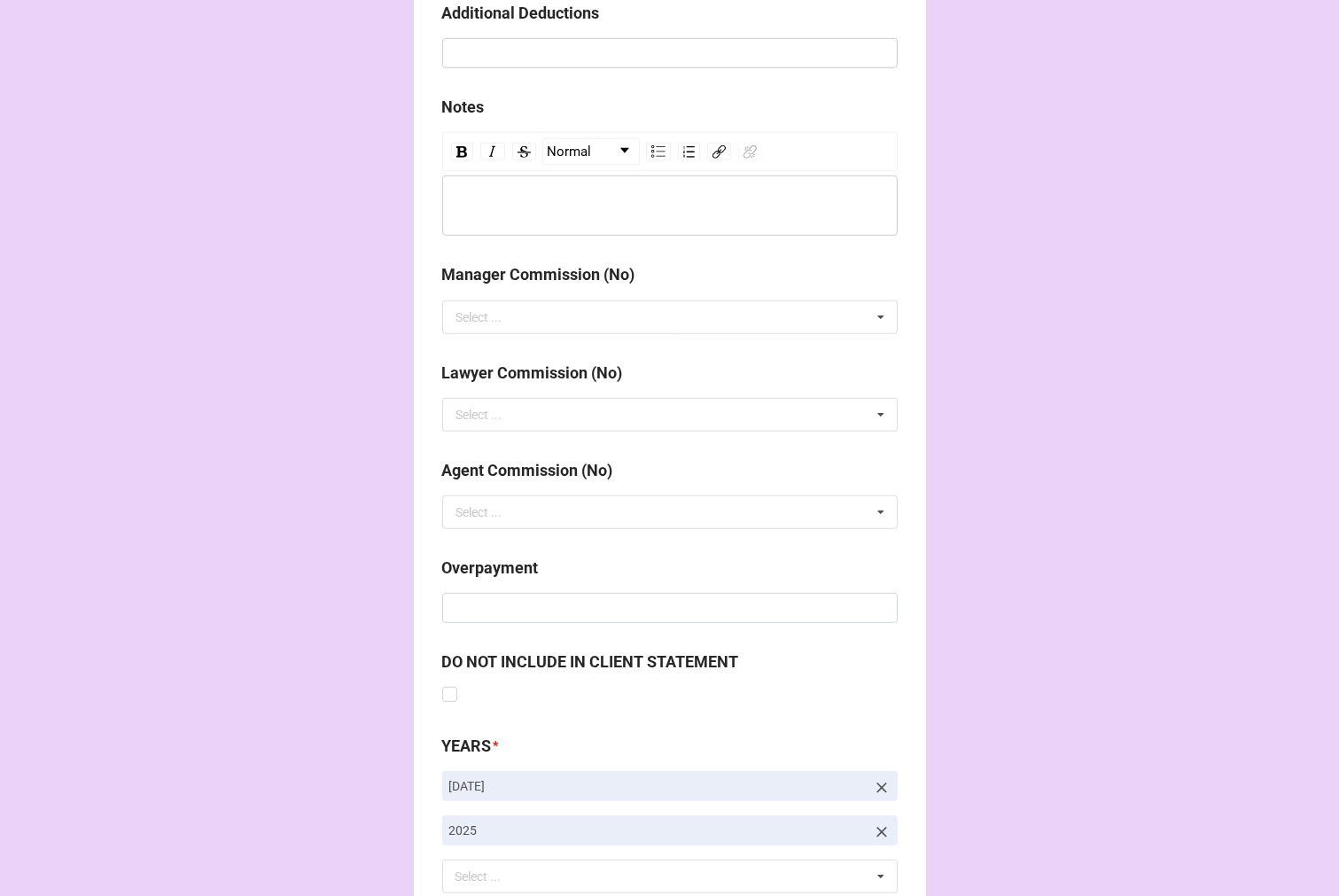
scroll to position [2052, 0]
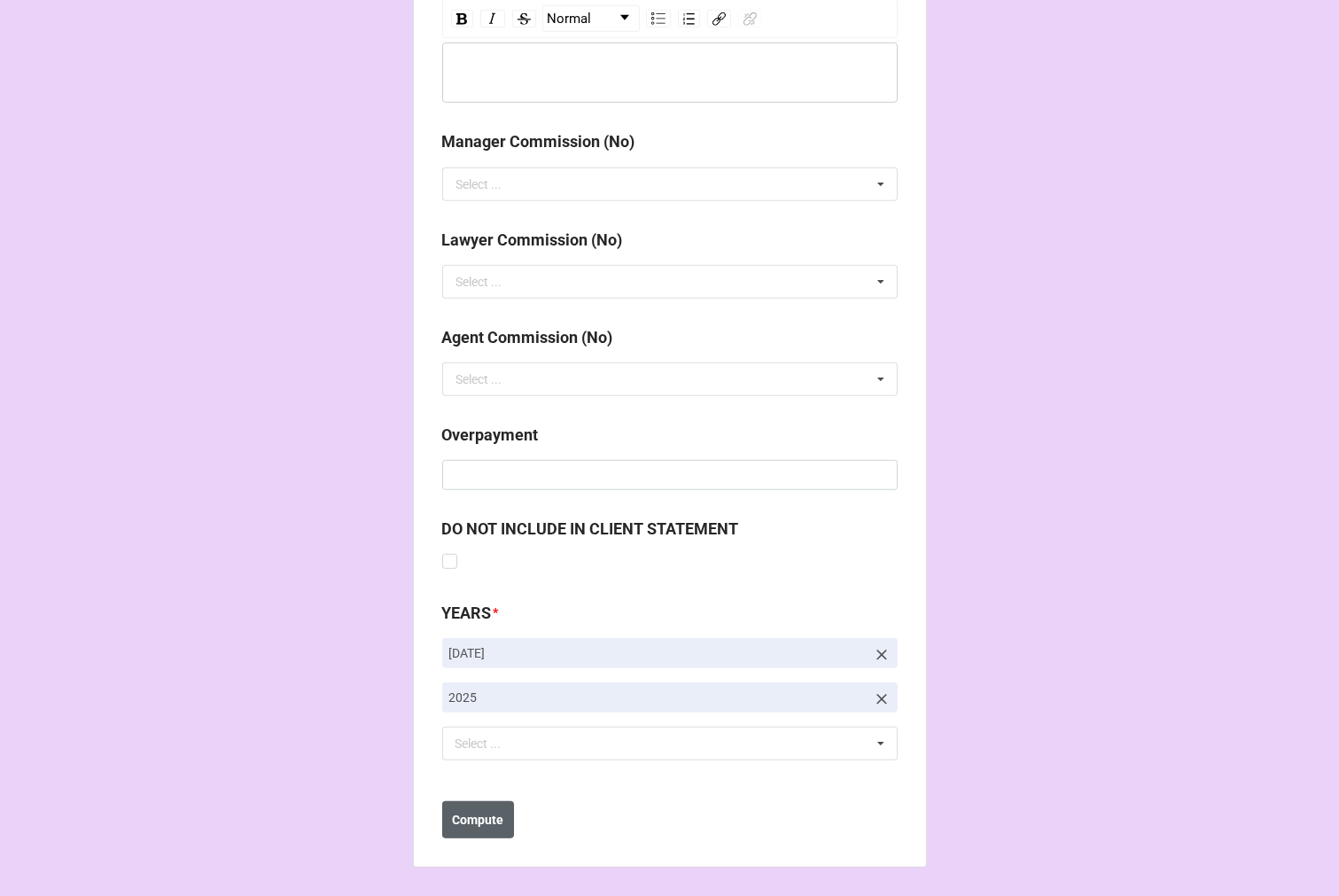
type input "10%"
click at [483, 820] on b "Compute" at bounding box center [478, 820] width 51 height 18
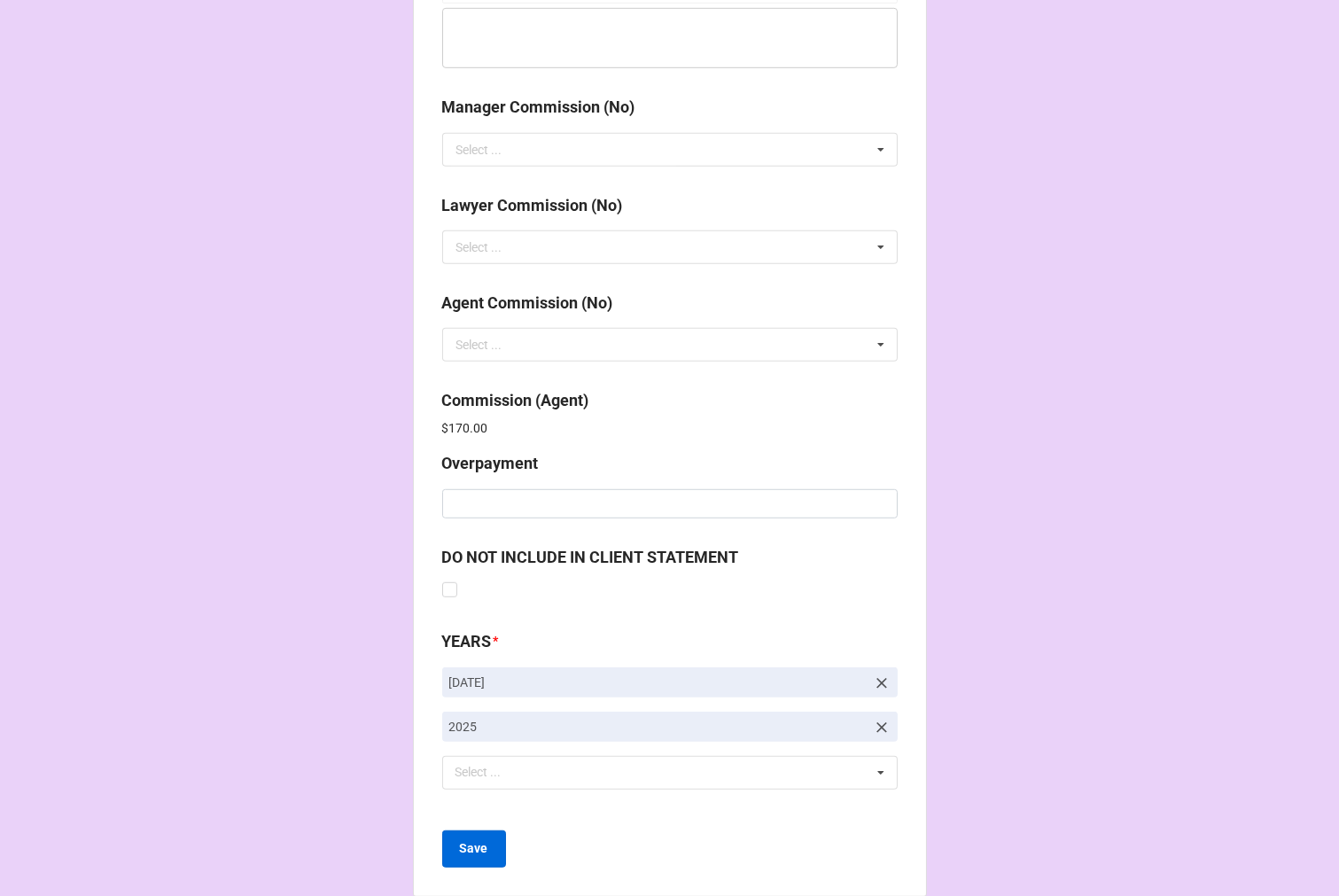
scroll to position [2115, 0]
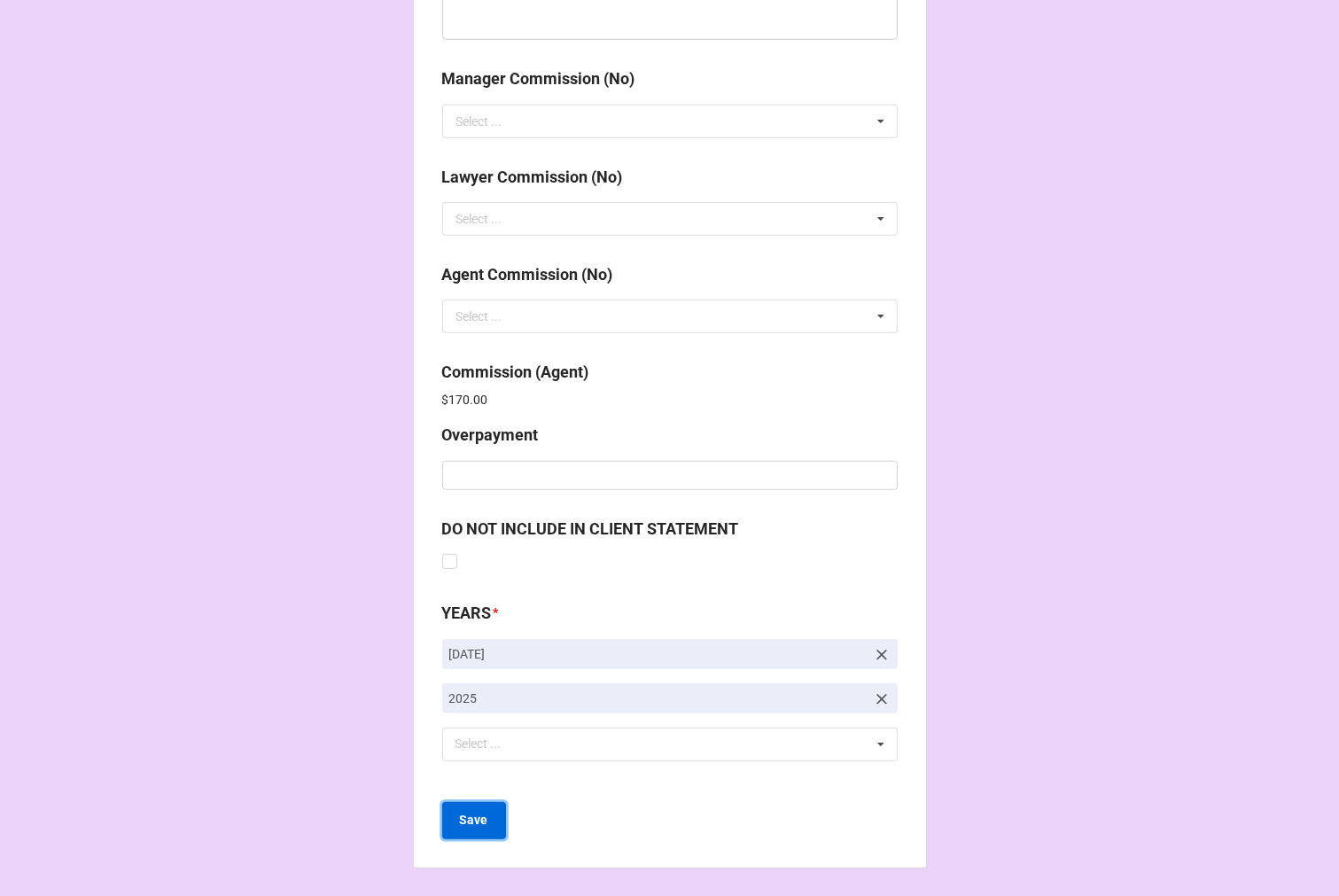
click at [476, 827] on b "Save" at bounding box center [474, 820] width 28 height 18
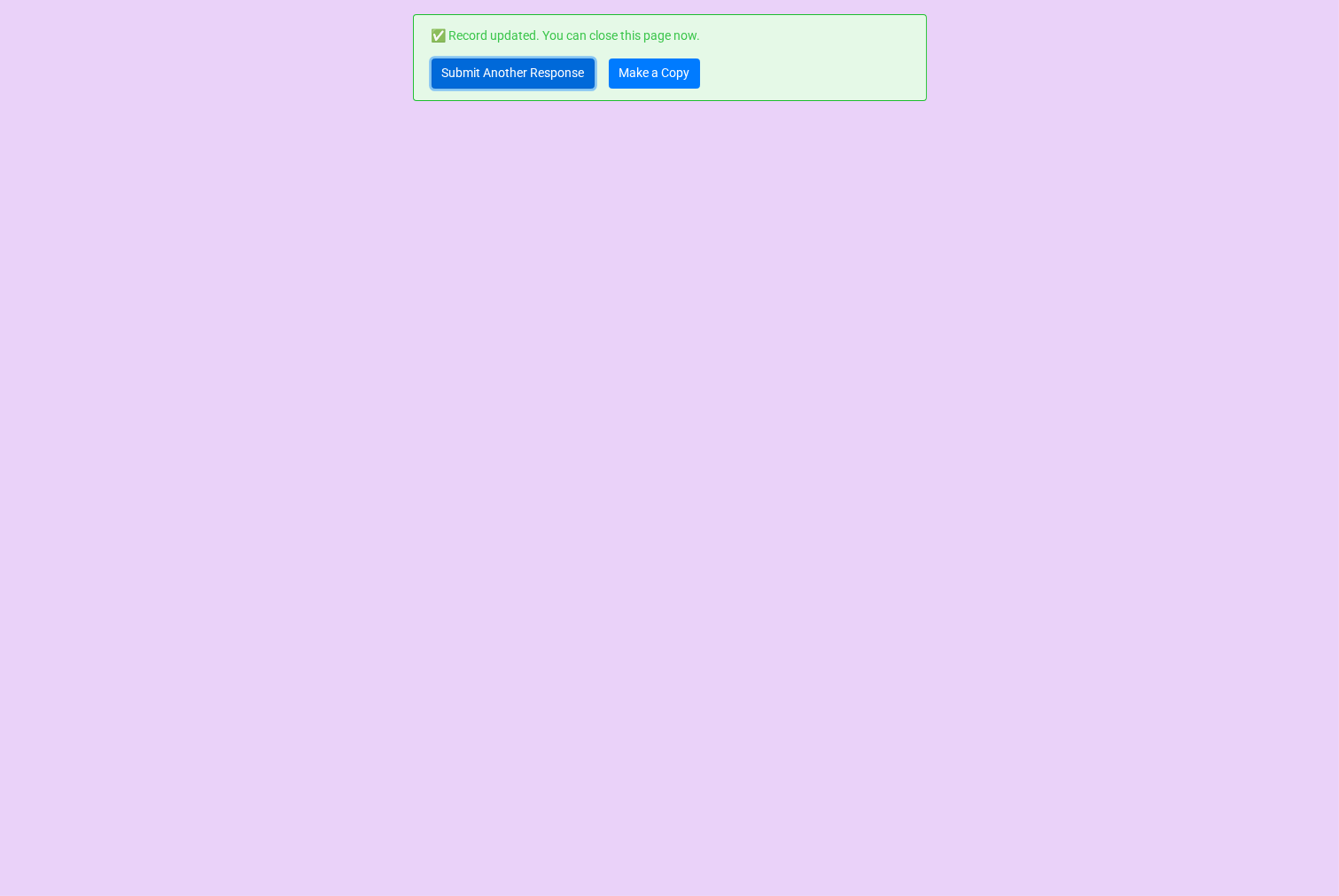
click at [491, 75] on link "Submit Another Response" at bounding box center [513, 73] width 163 height 30
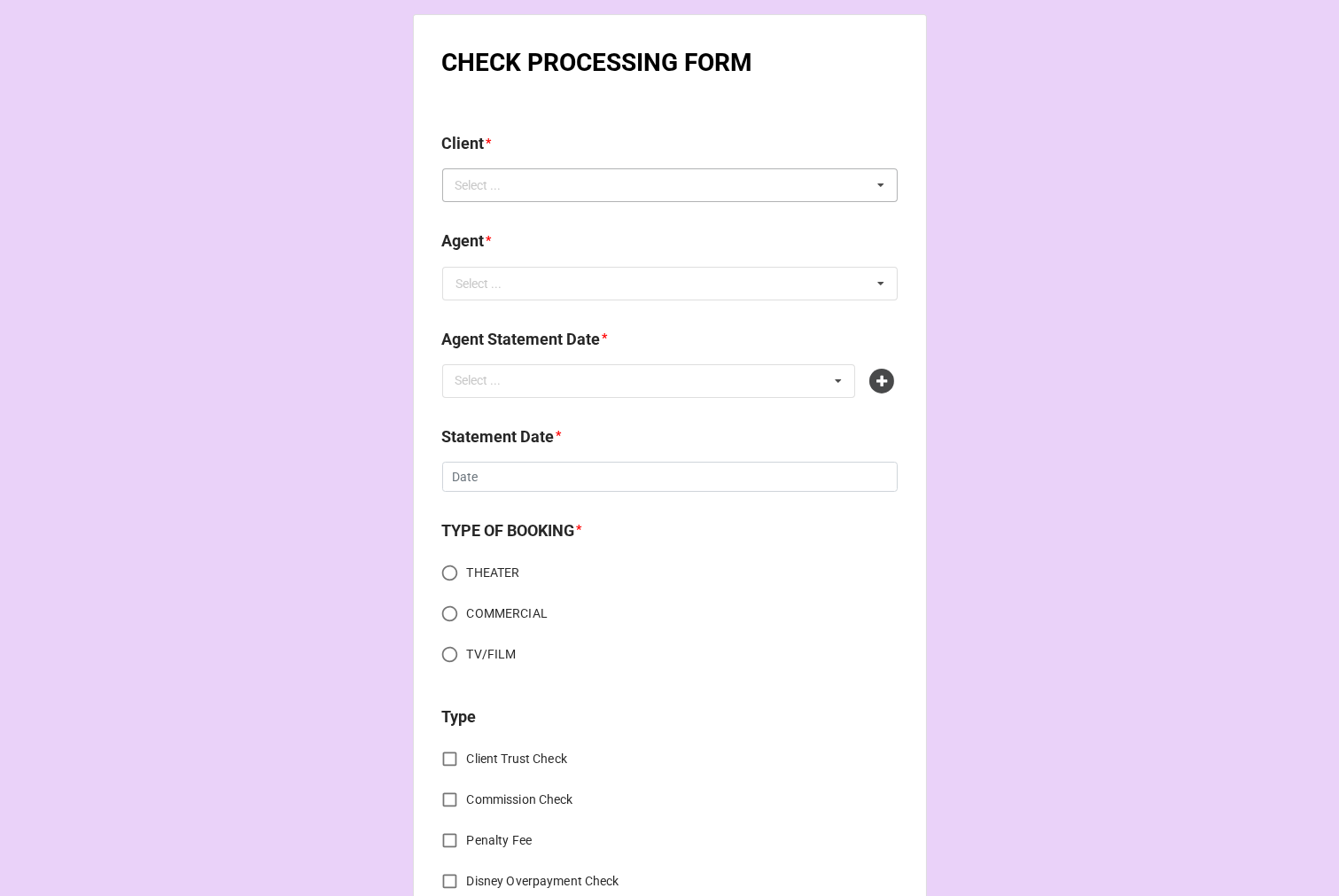
click at [494, 176] on div "Select ..." at bounding box center [489, 186] width 76 height 20
paste input "[PERSON_NAME]"
type input "[PERSON_NAME]"
click at [547, 225] on div "[PERSON_NAME]" at bounding box center [669, 217] width 453 height 33
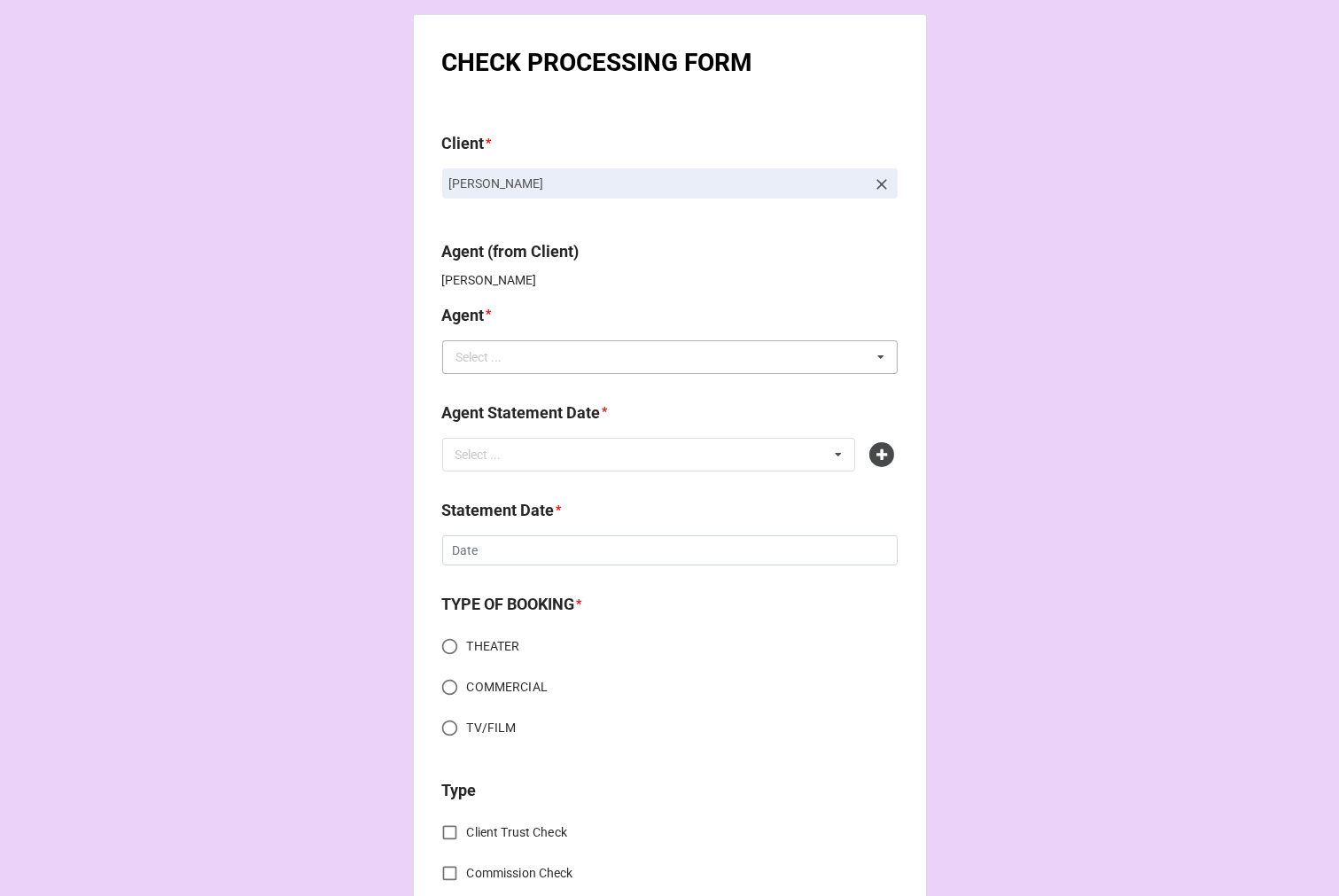
click at [476, 358] on div "Select ..." at bounding box center [480, 357] width 46 height 13
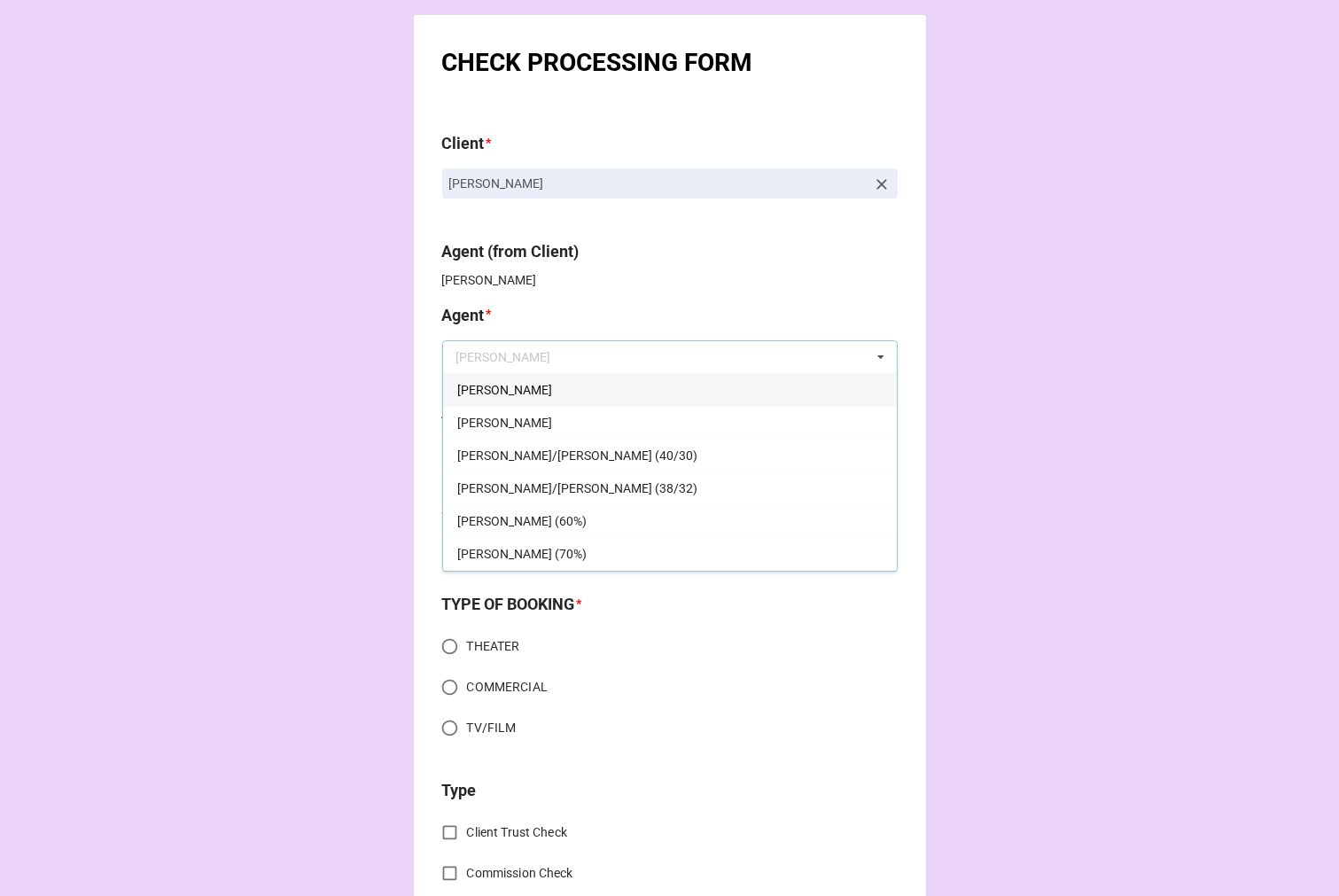
click at [482, 385] on div "[PERSON_NAME]" at bounding box center [669, 390] width 453 height 33
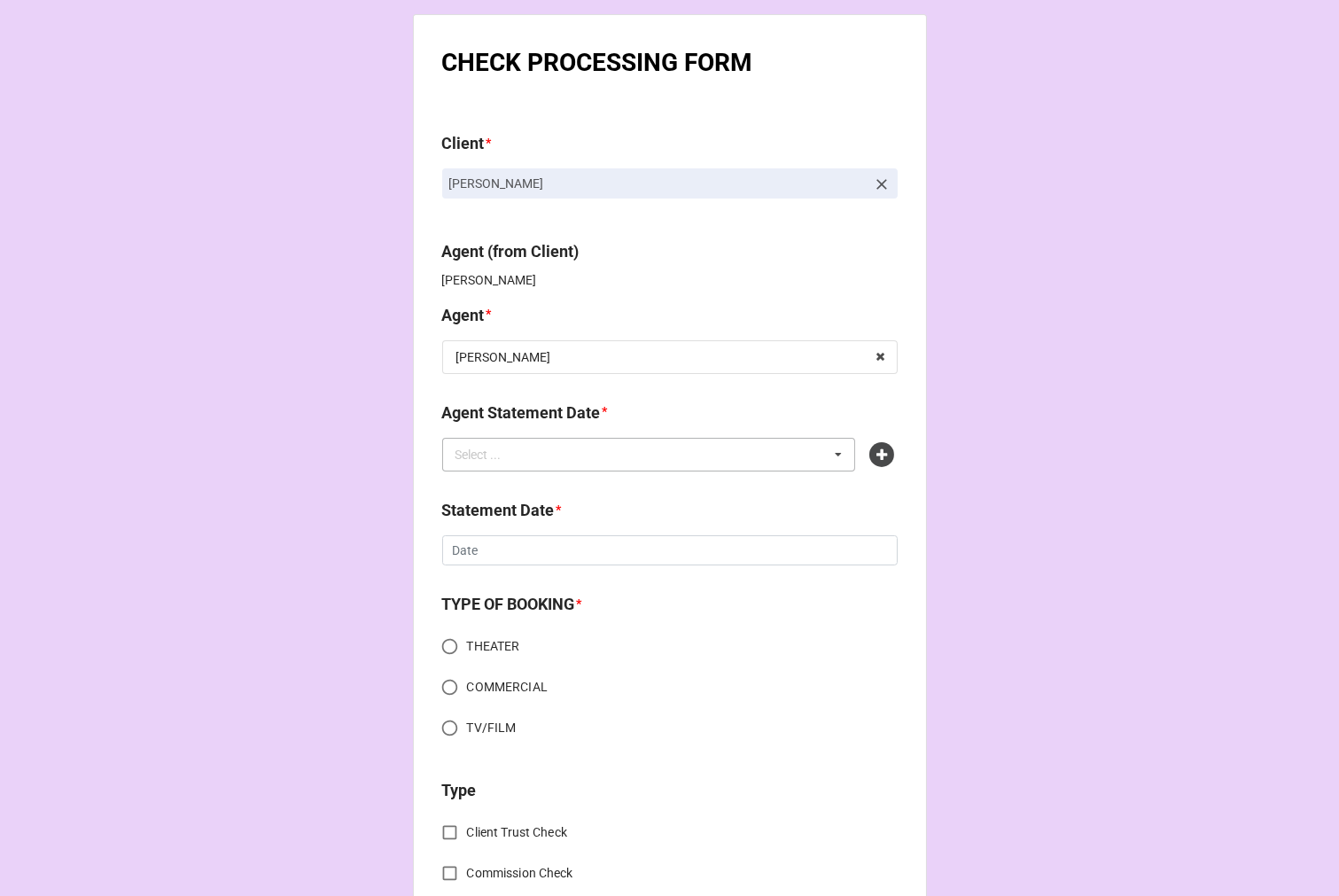
click at [493, 453] on div "Select ..." at bounding box center [489, 453] width 76 height 20
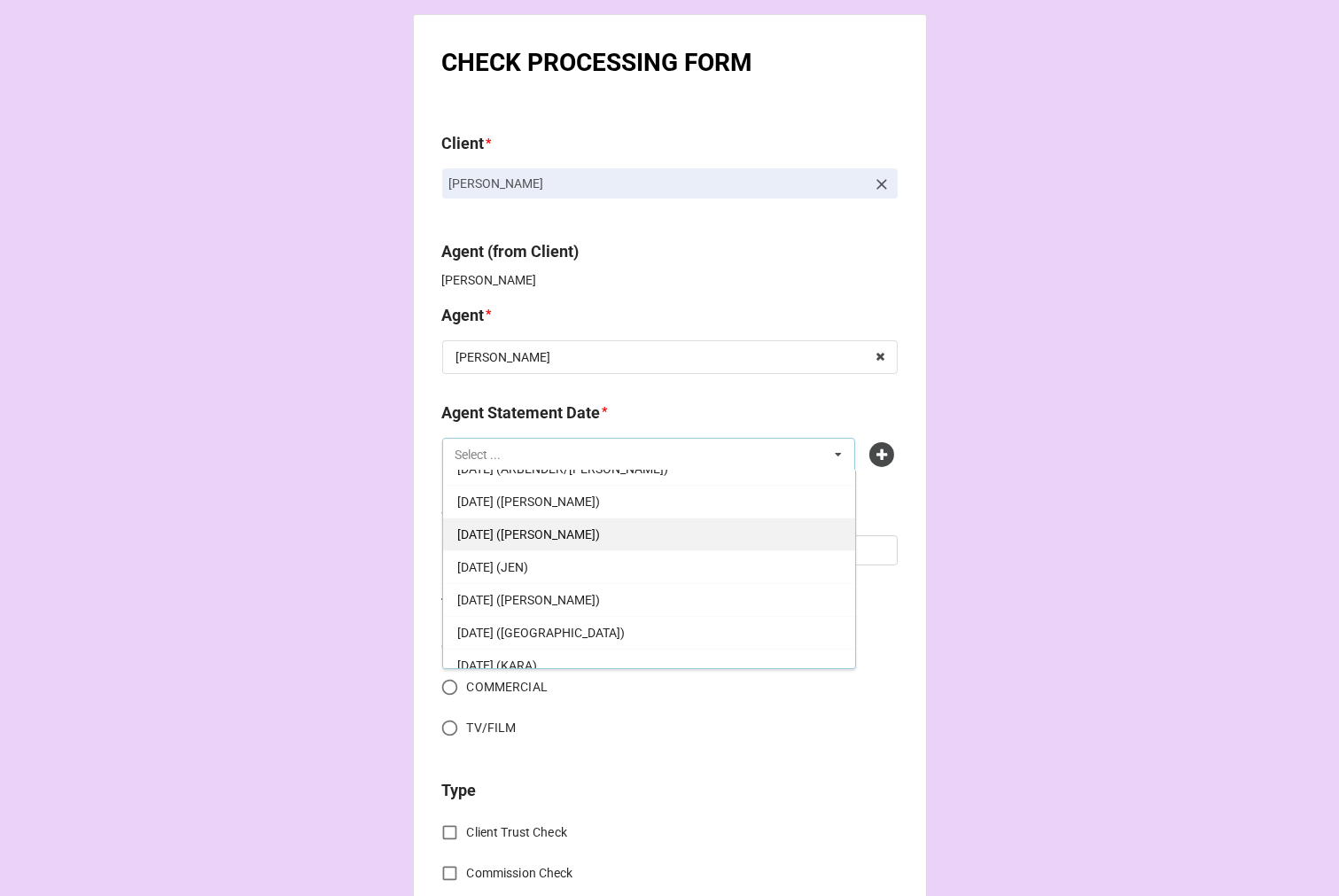
scroll to position [99, 0]
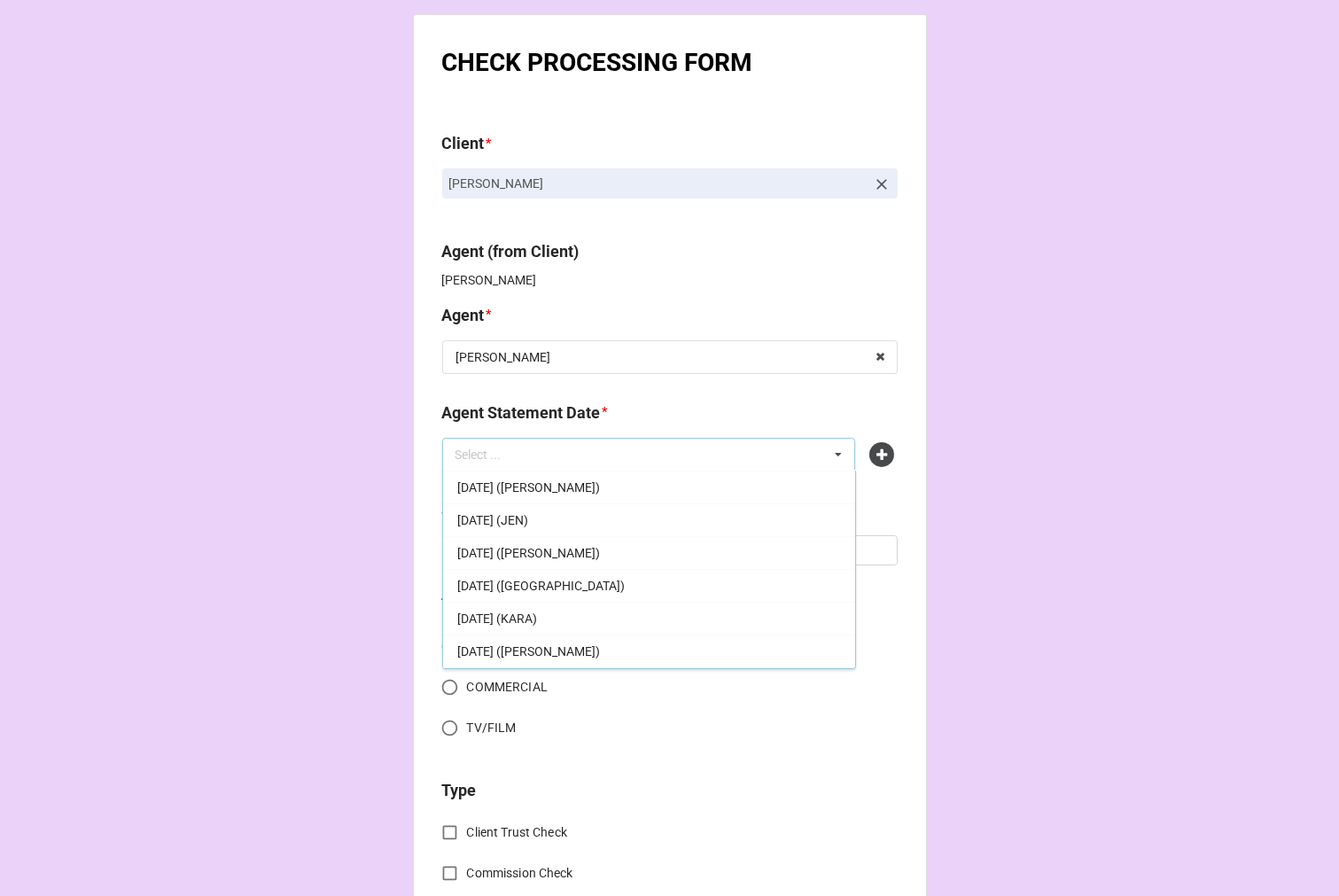
click at [590, 552] on span "[DATE] ([PERSON_NAME])" at bounding box center [529, 553] width 143 height 14
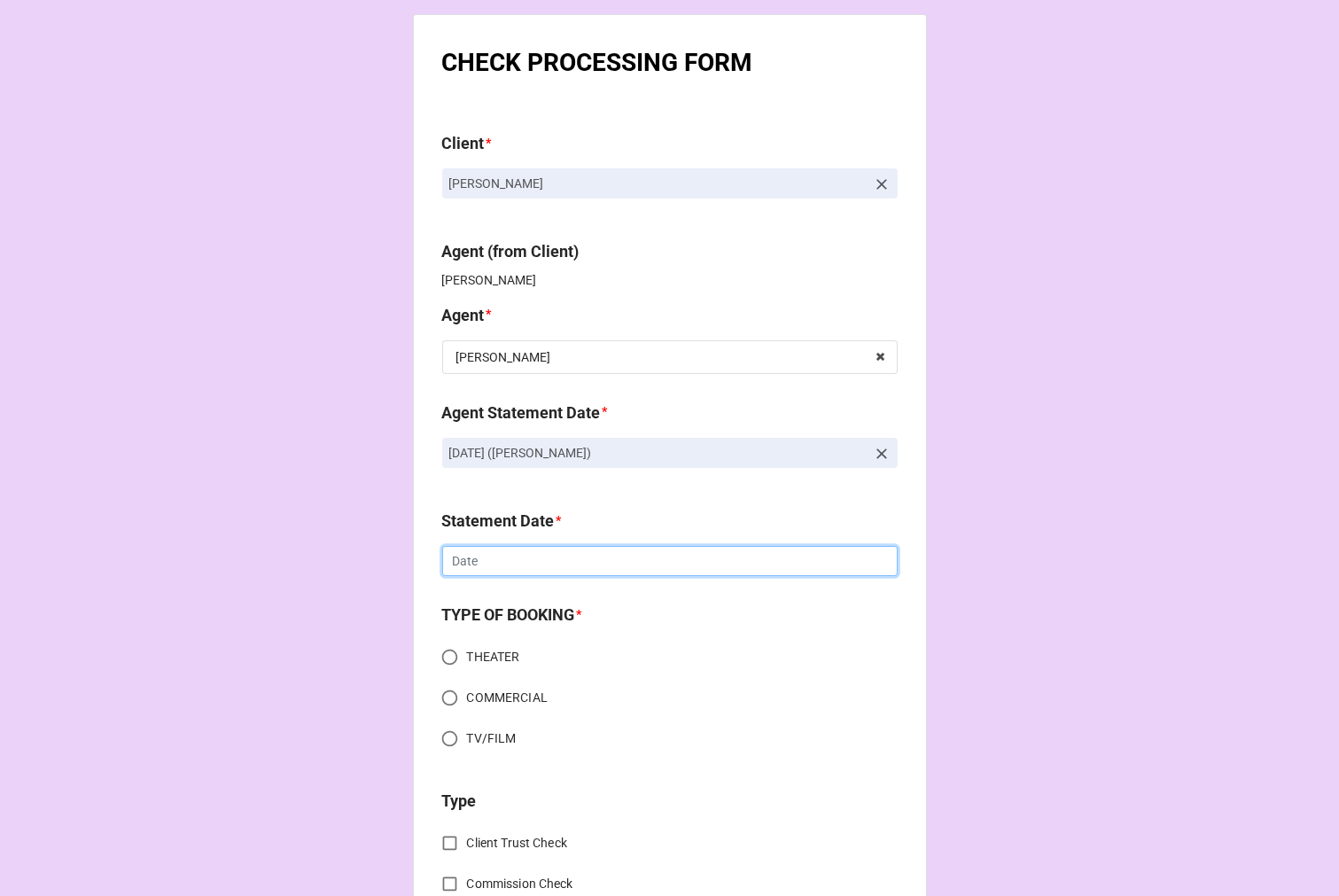
click at [563, 557] on input "text" at bounding box center [670, 561] width 455 height 30
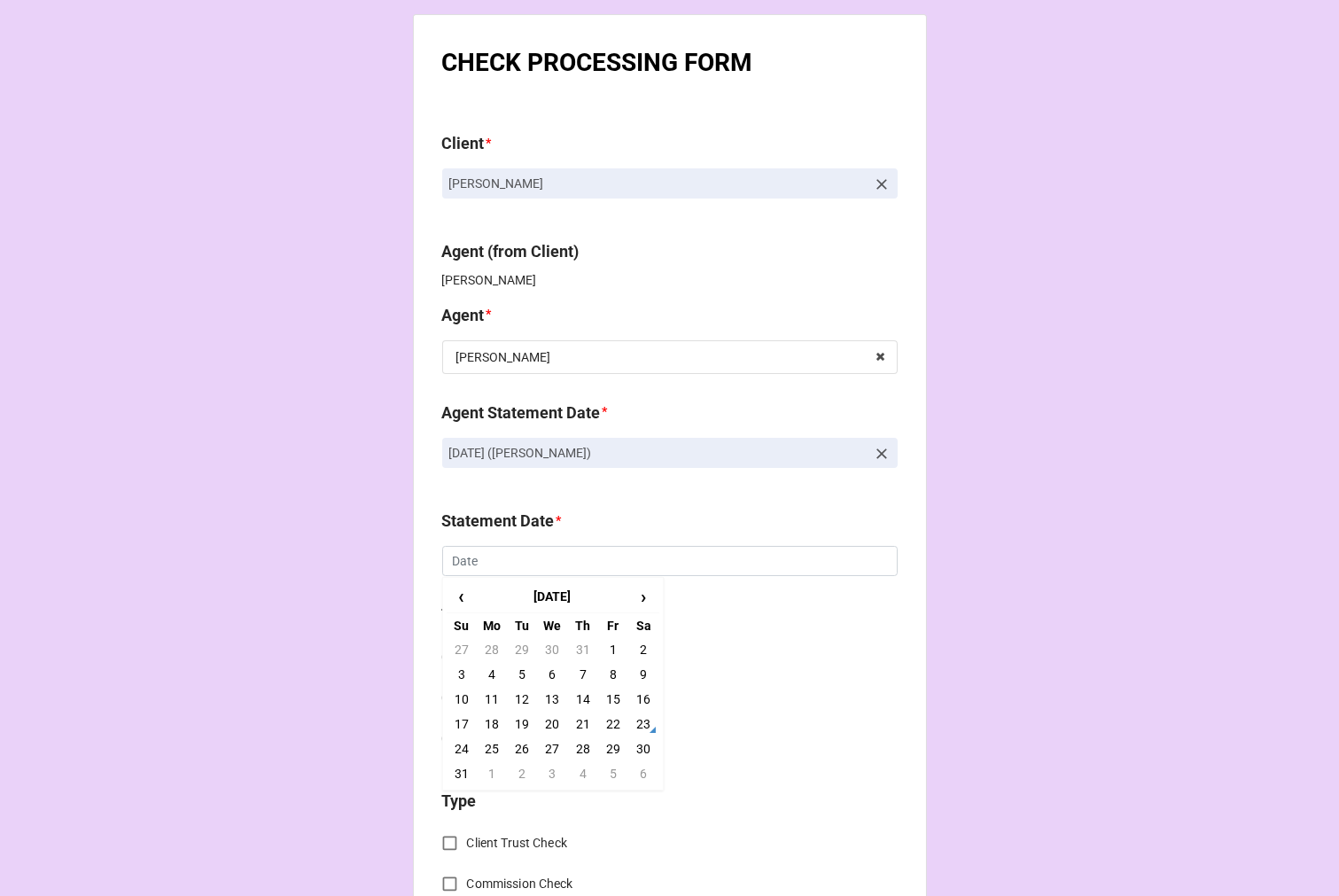
click at [607, 774] on td "5" at bounding box center [613, 774] width 30 height 25
type input "[DATE]"
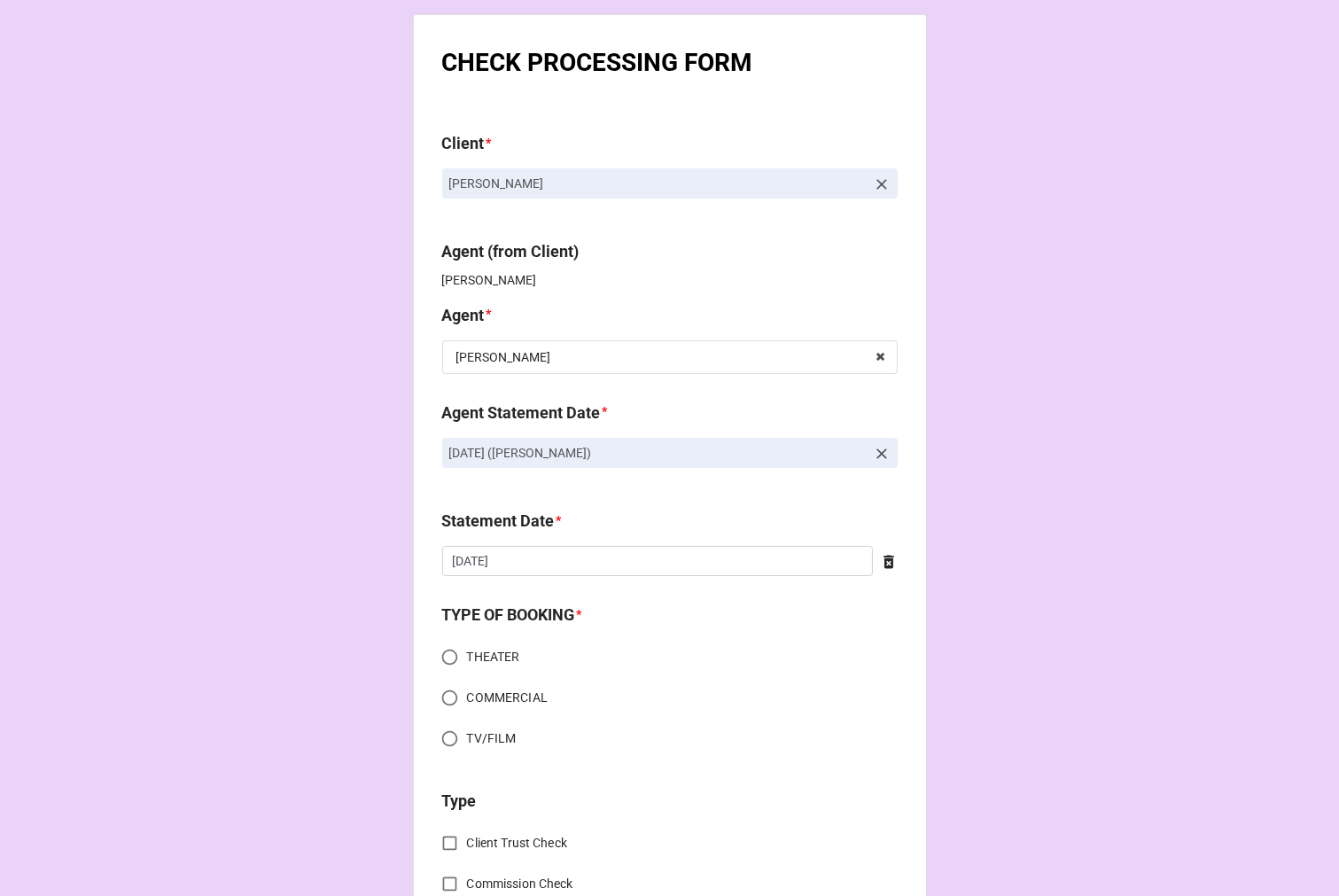
click at [435, 703] on input "COMMERCIAL" at bounding box center [450, 698] width 35 height 35
radio input "true"
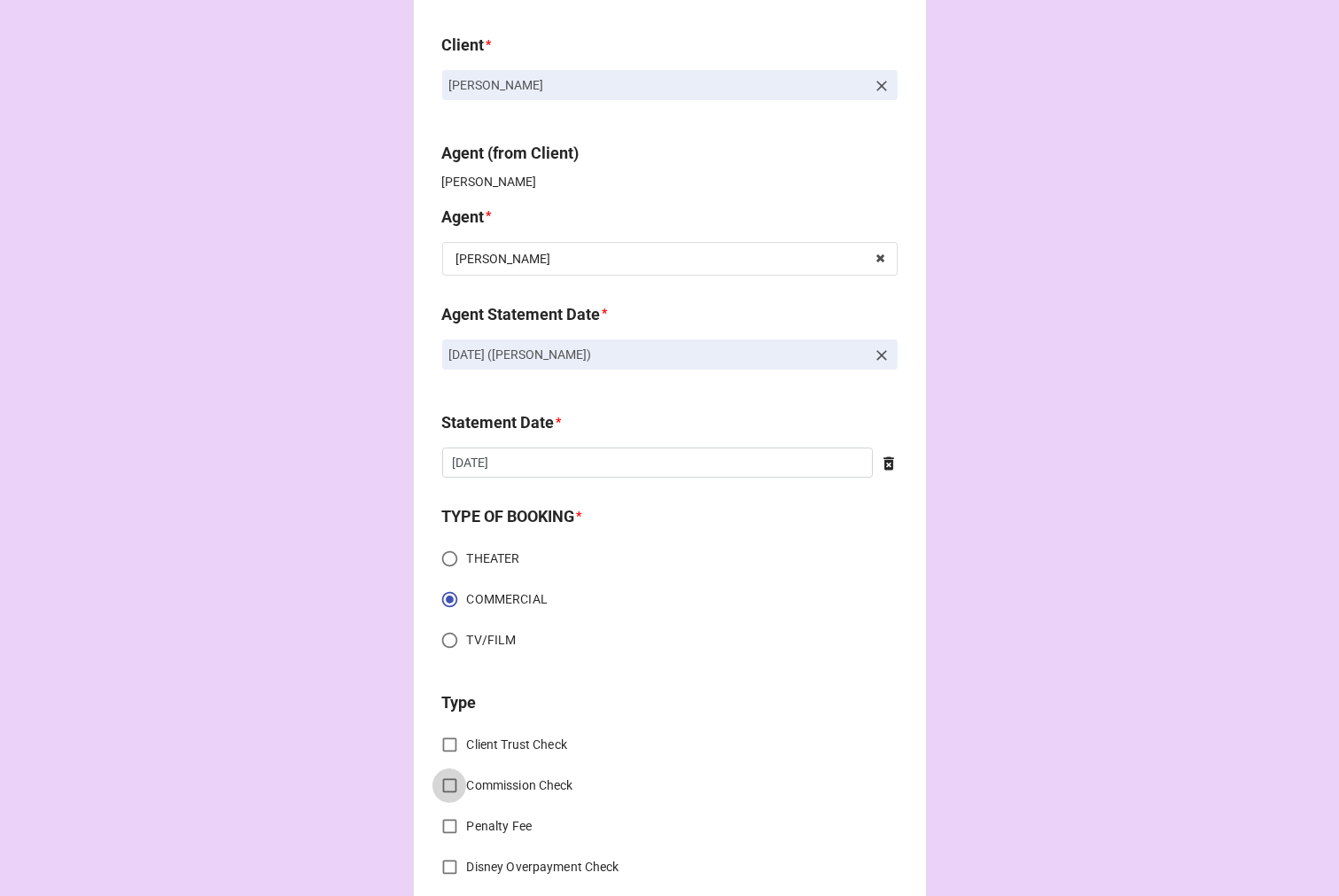
click at [448, 781] on input "Commission Check" at bounding box center [450, 786] width 35 height 35
checkbox input "true"
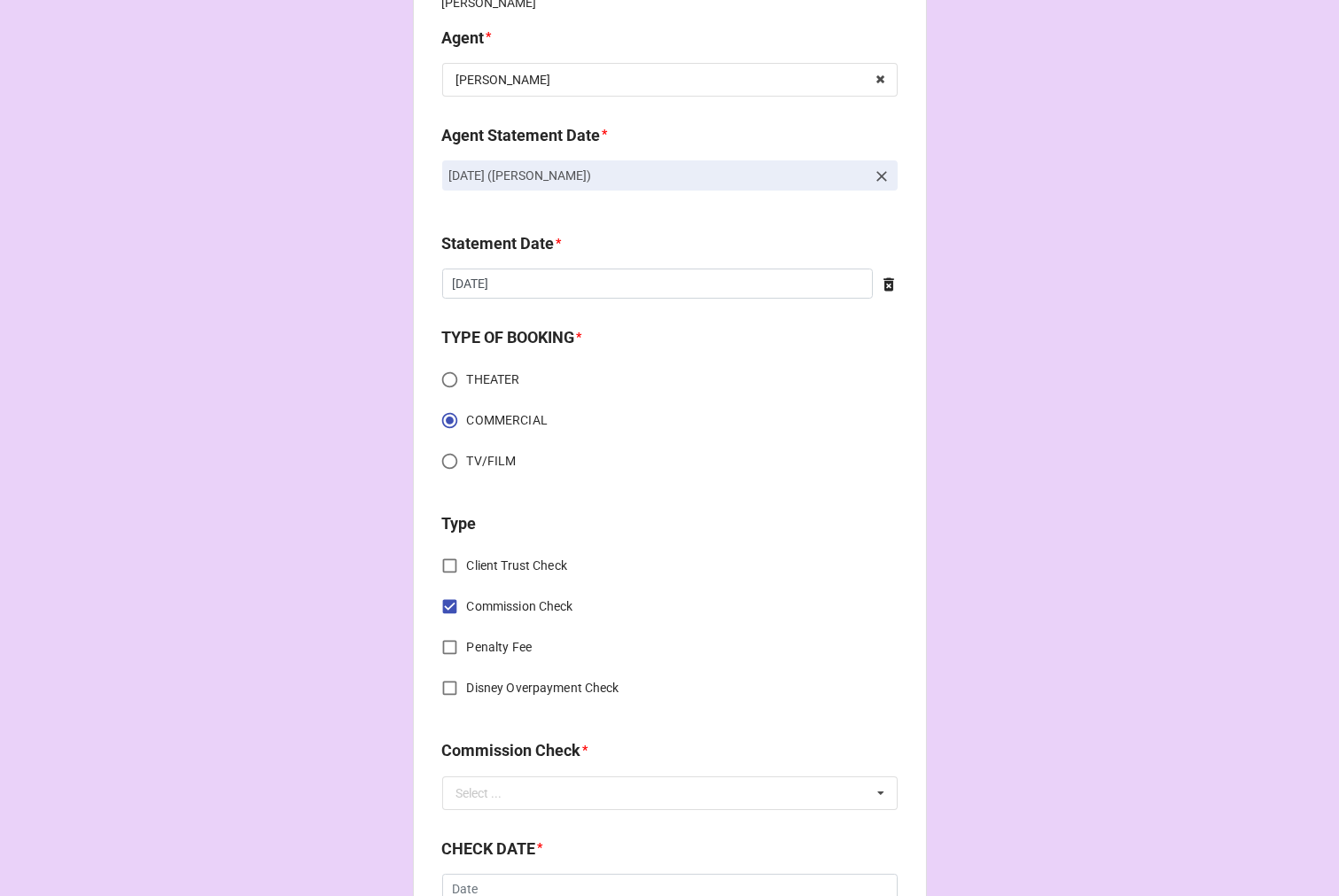
scroll to position [591, 0]
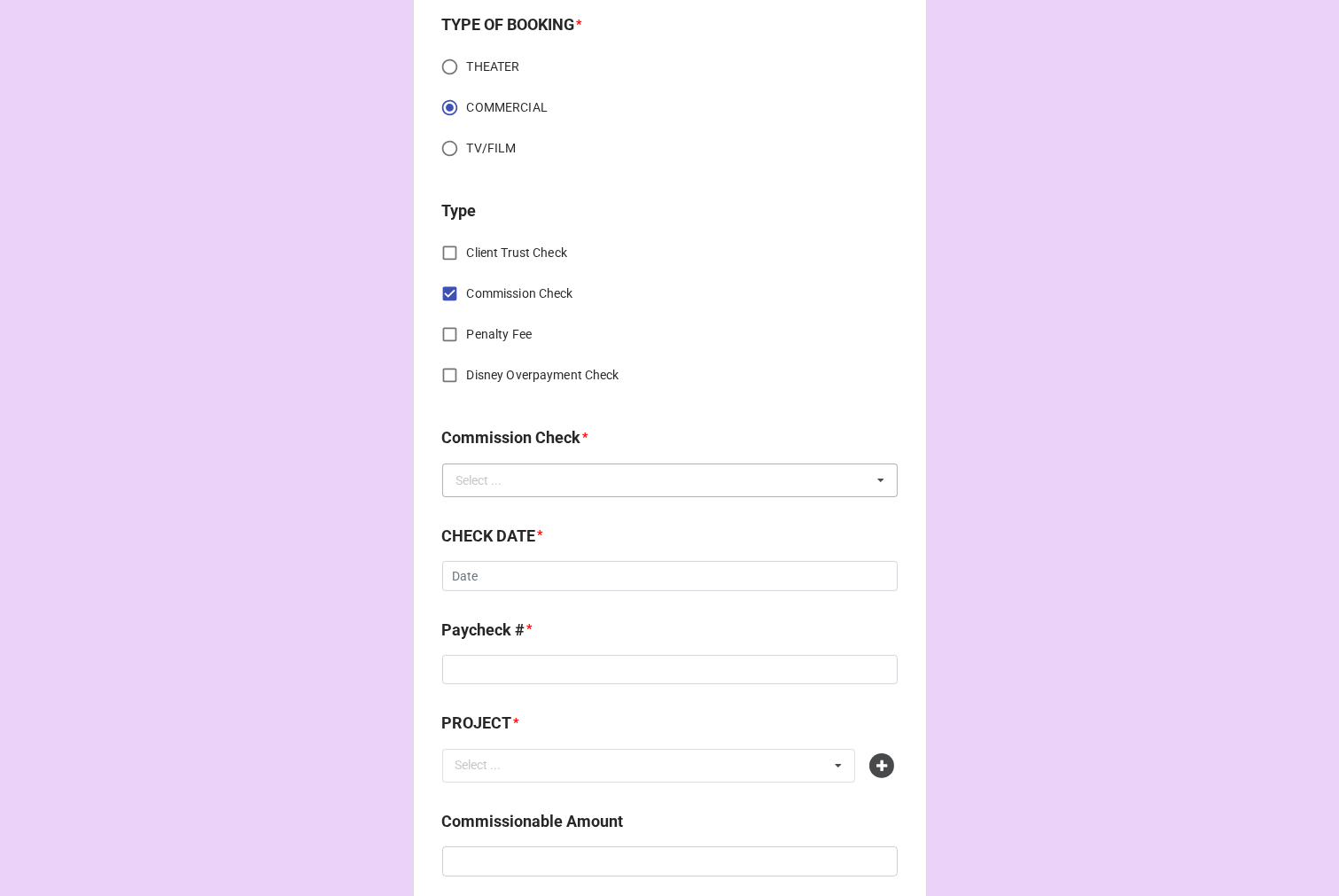
click at [481, 475] on div "Select ..." at bounding box center [480, 480] width 46 height 13
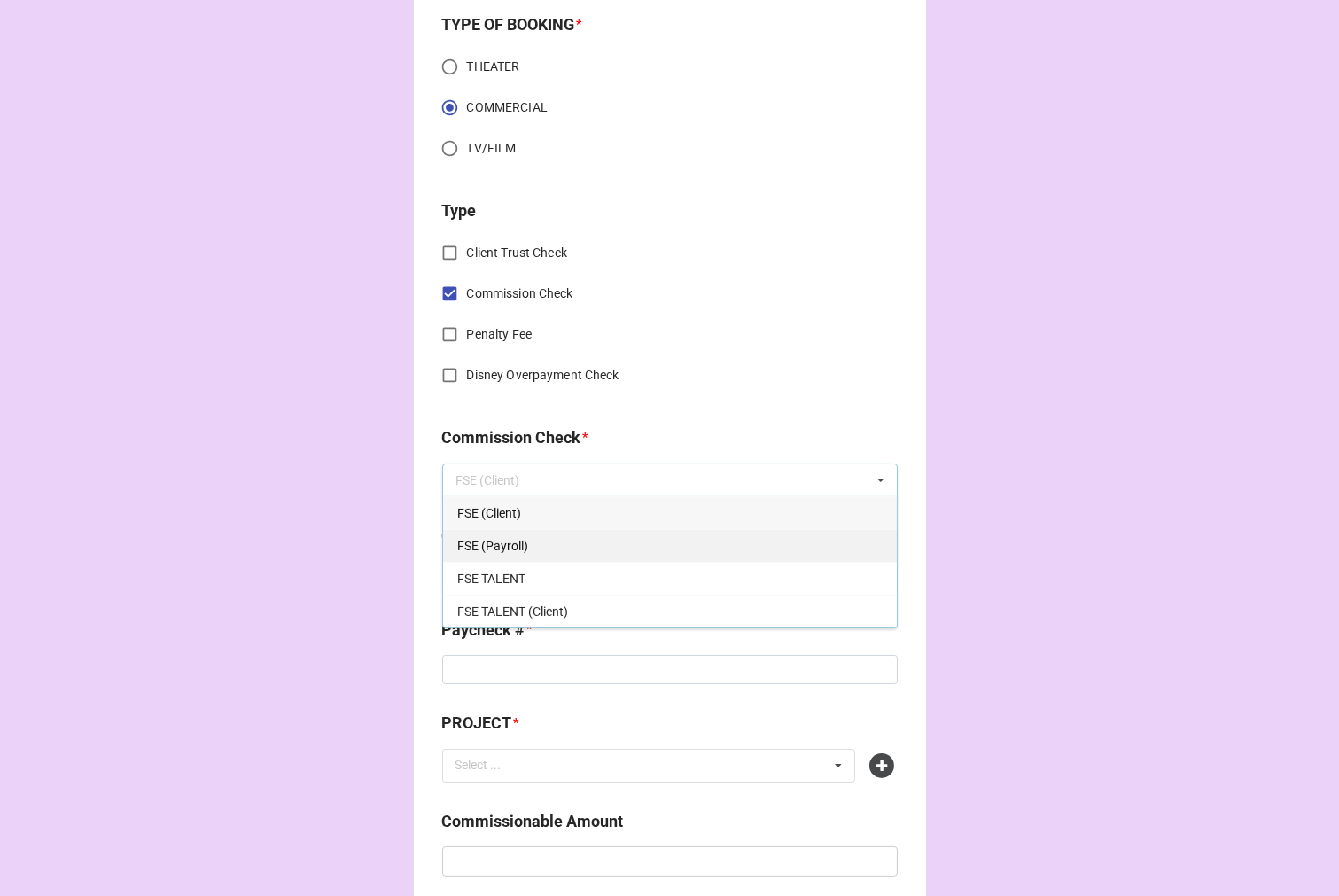
click at [489, 540] on span "FSE (Payroll)" at bounding box center [492, 545] width 71 height 14
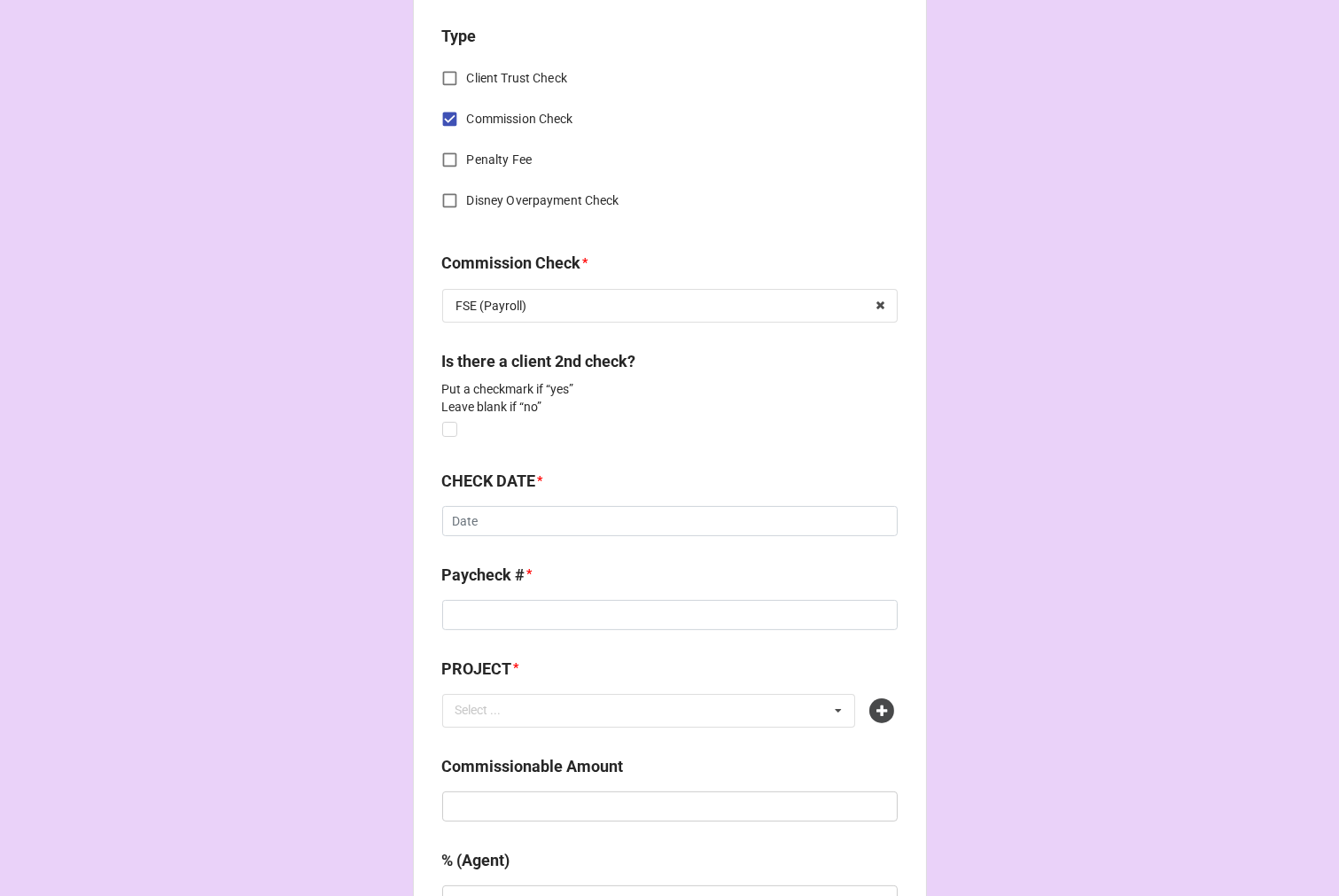
scroll to position [787, 0]
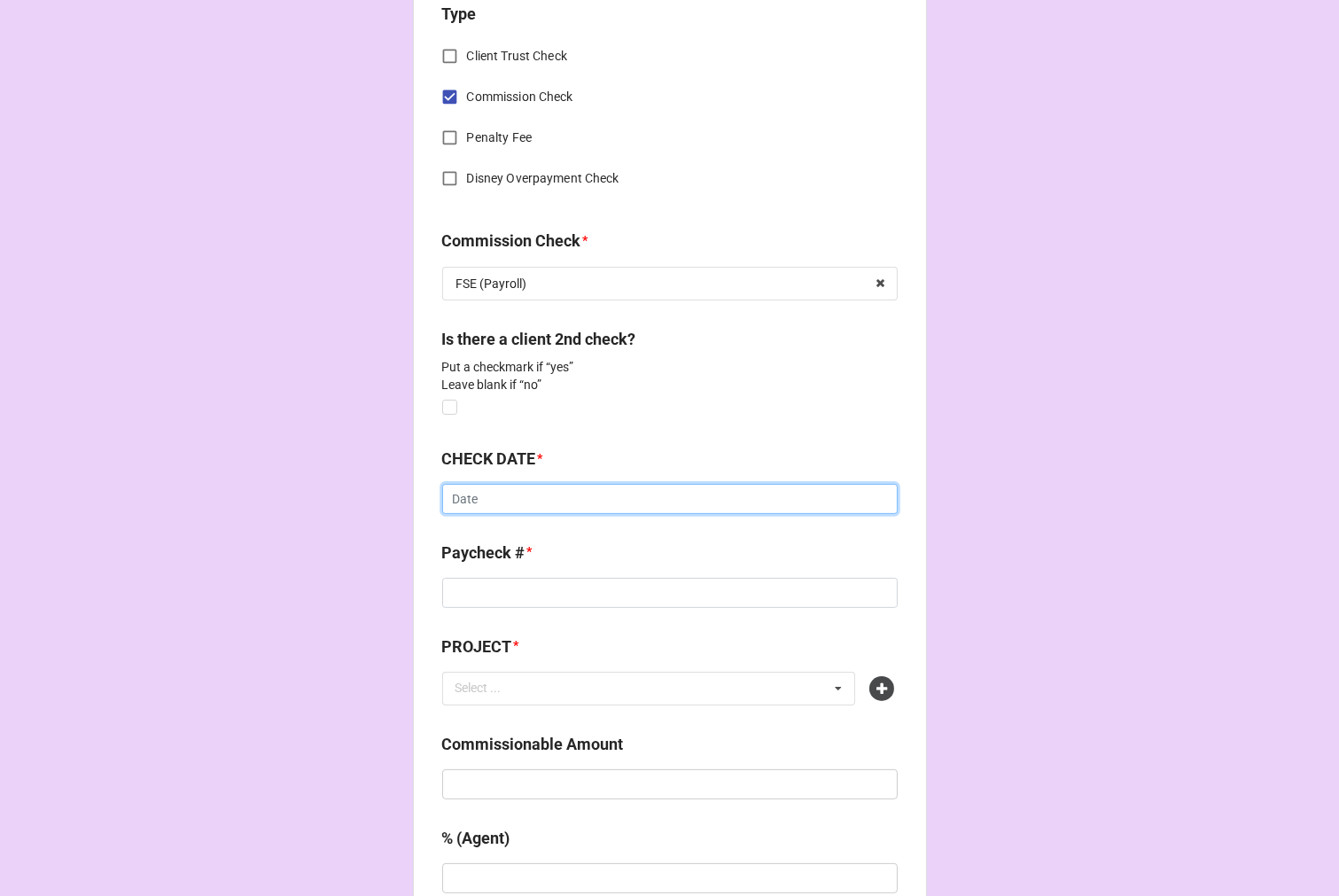
click at [488, 504] on input "text" at bounding box center [670, 499] width 455 height 30
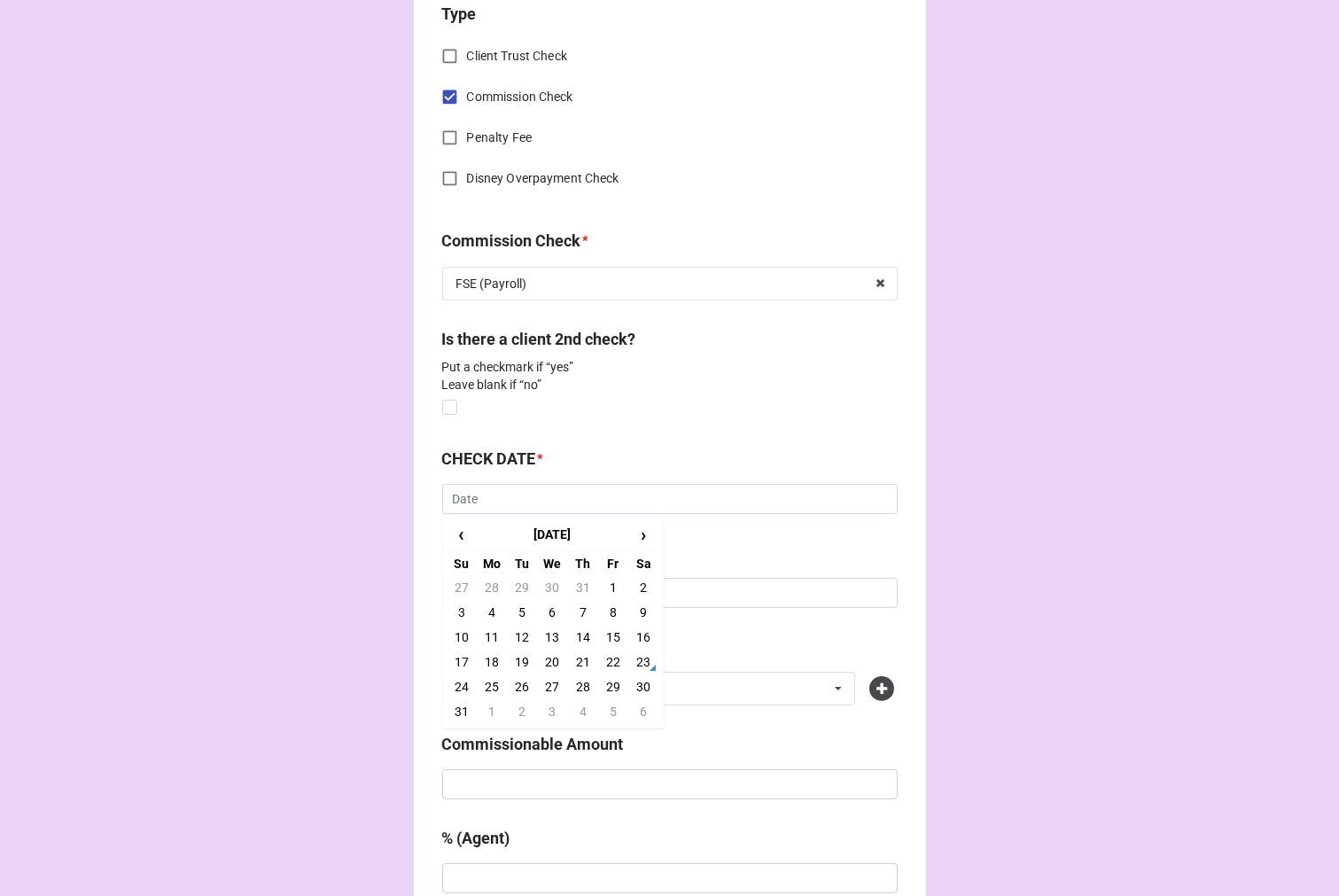
click at [515, 636] on td "12" at bounding box center [521, 637] width 30 height 25
type input "8/12/2025"
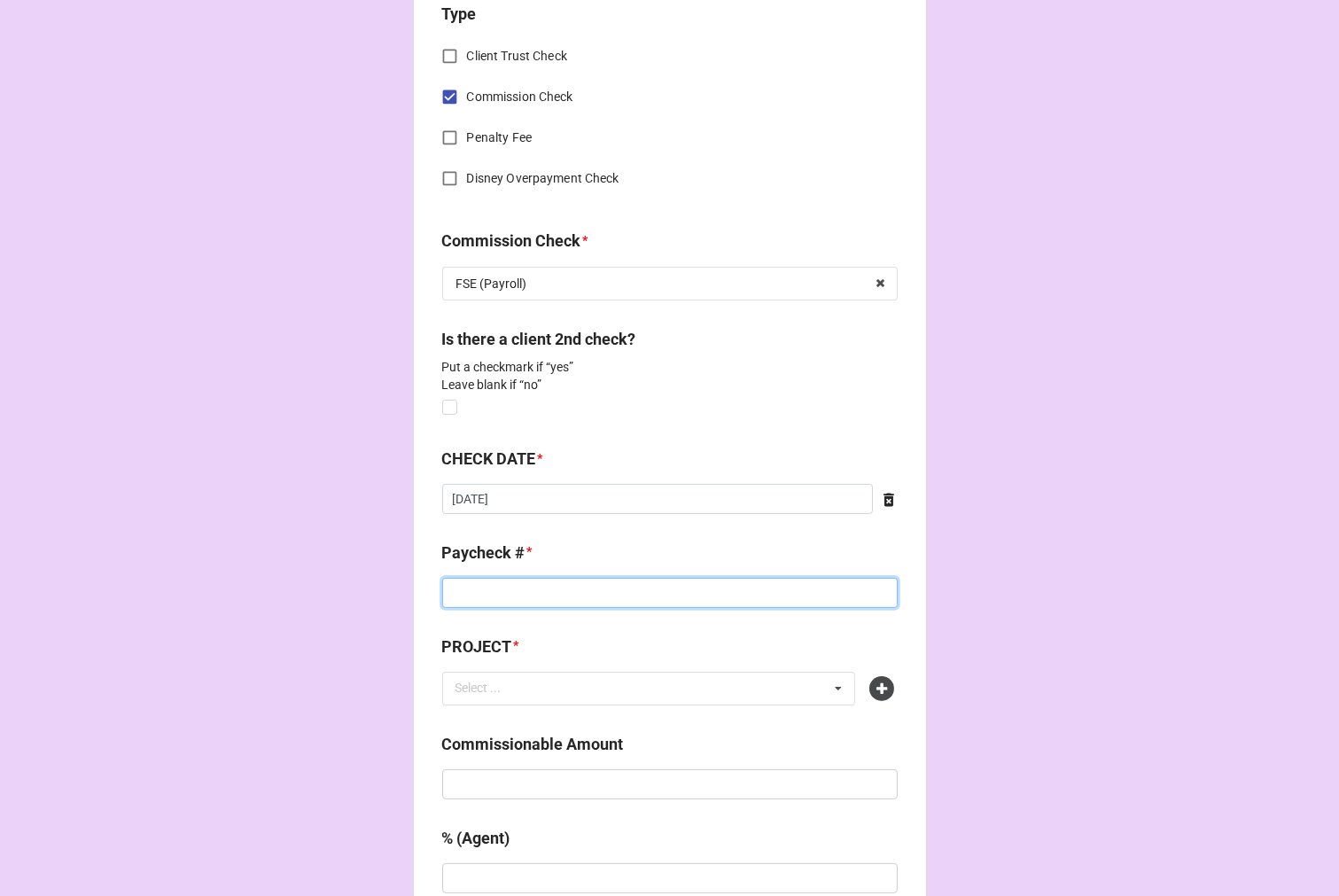
click at [488, 597] on input at bounding box center [670, 593] width 455 height 30
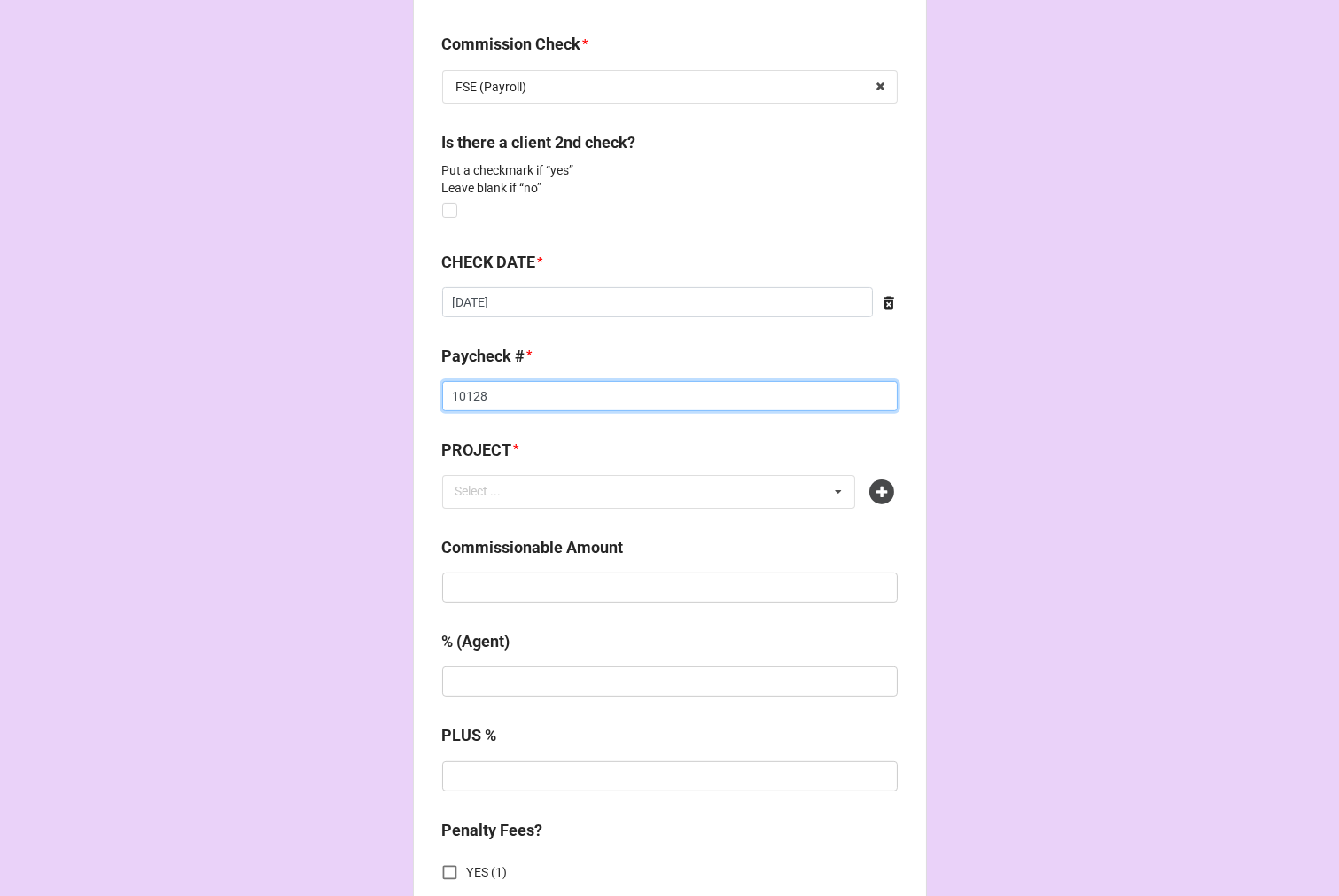
scroll to position [985, 0]
type input "10128"
click at [872, 485] on icon at bounding box center [883, 491] width 25 height 25
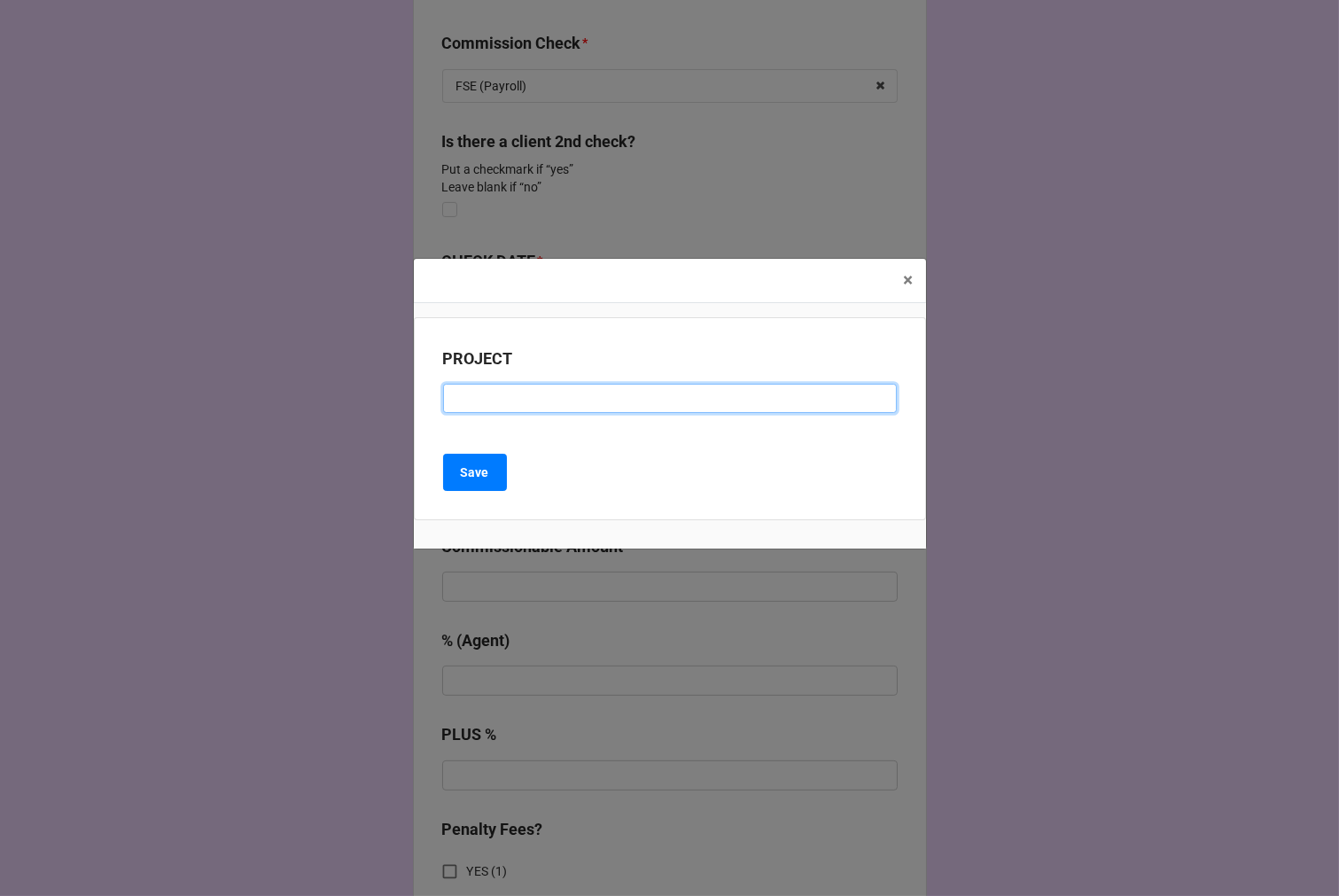
click at [497, 402] on input at bounding box center [669, 398] width 453 height 30
type input "NUTRAFOL"
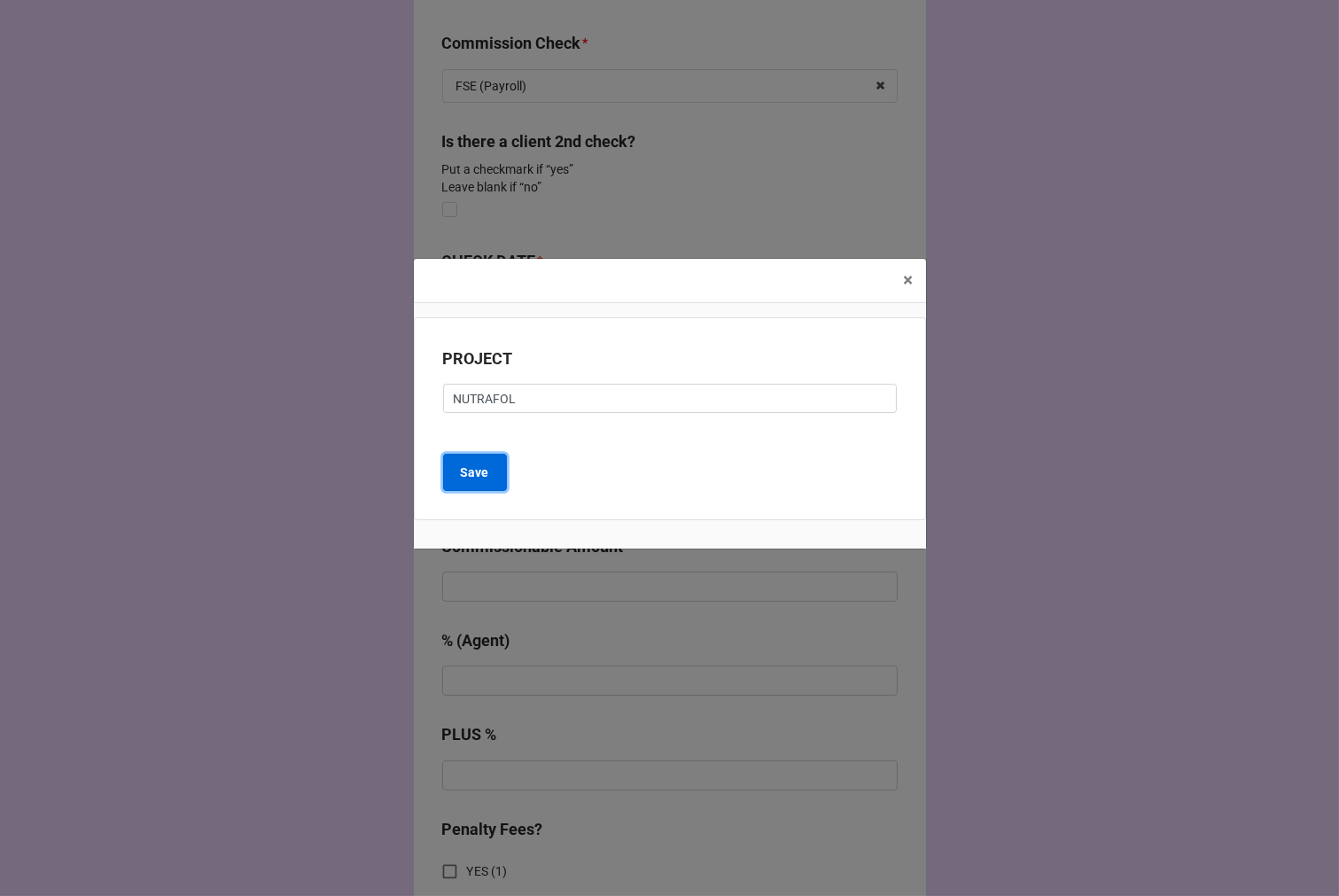
click at [466, 472] on b "Save" at bounding box center [475, 473] width 28 height 18
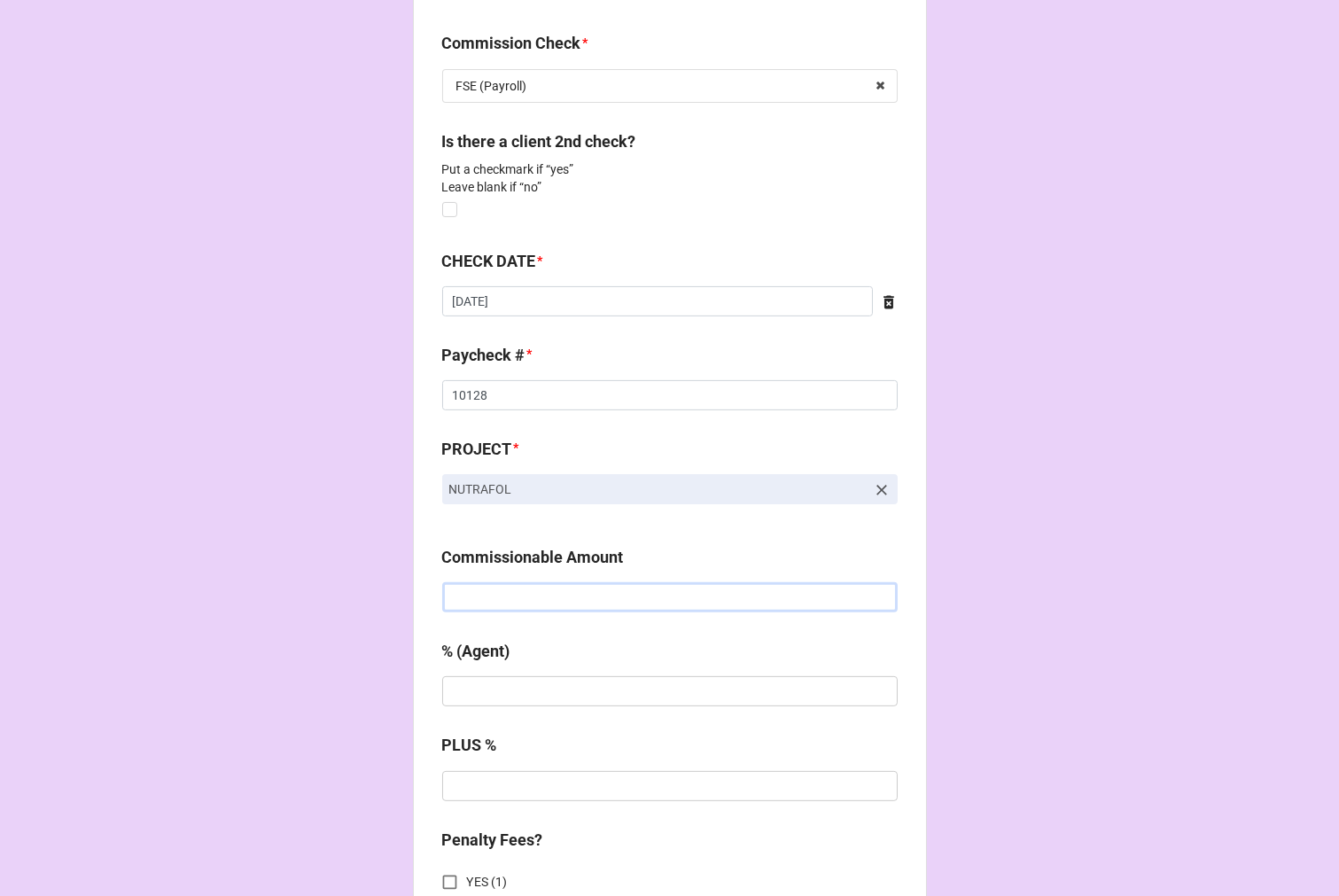
click at [503, 606] on input "text" at bounding box center [670, 596] width 455 height 30
type input "$2,500.00"
type input "20%"
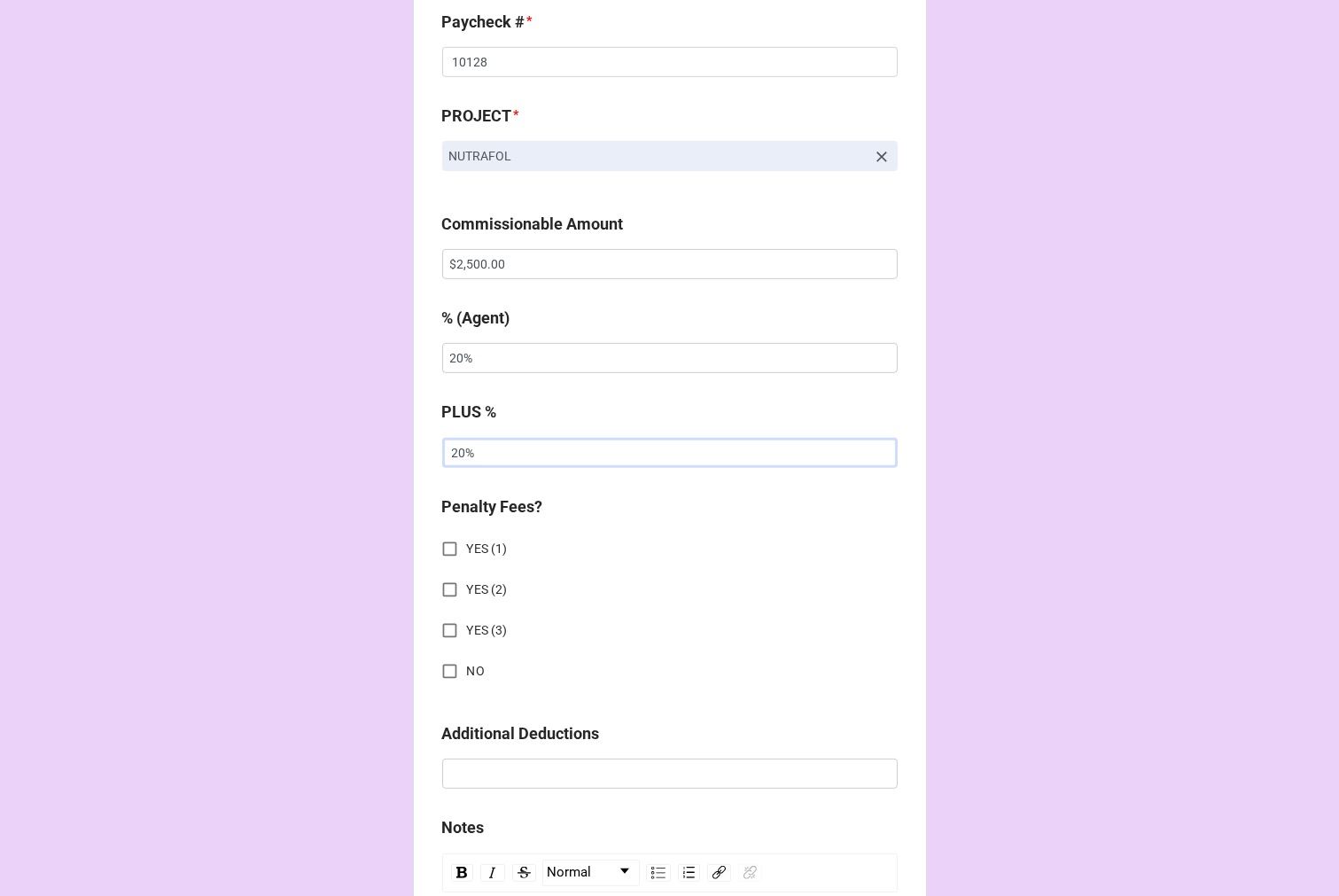
scroll to position [1575, 0]
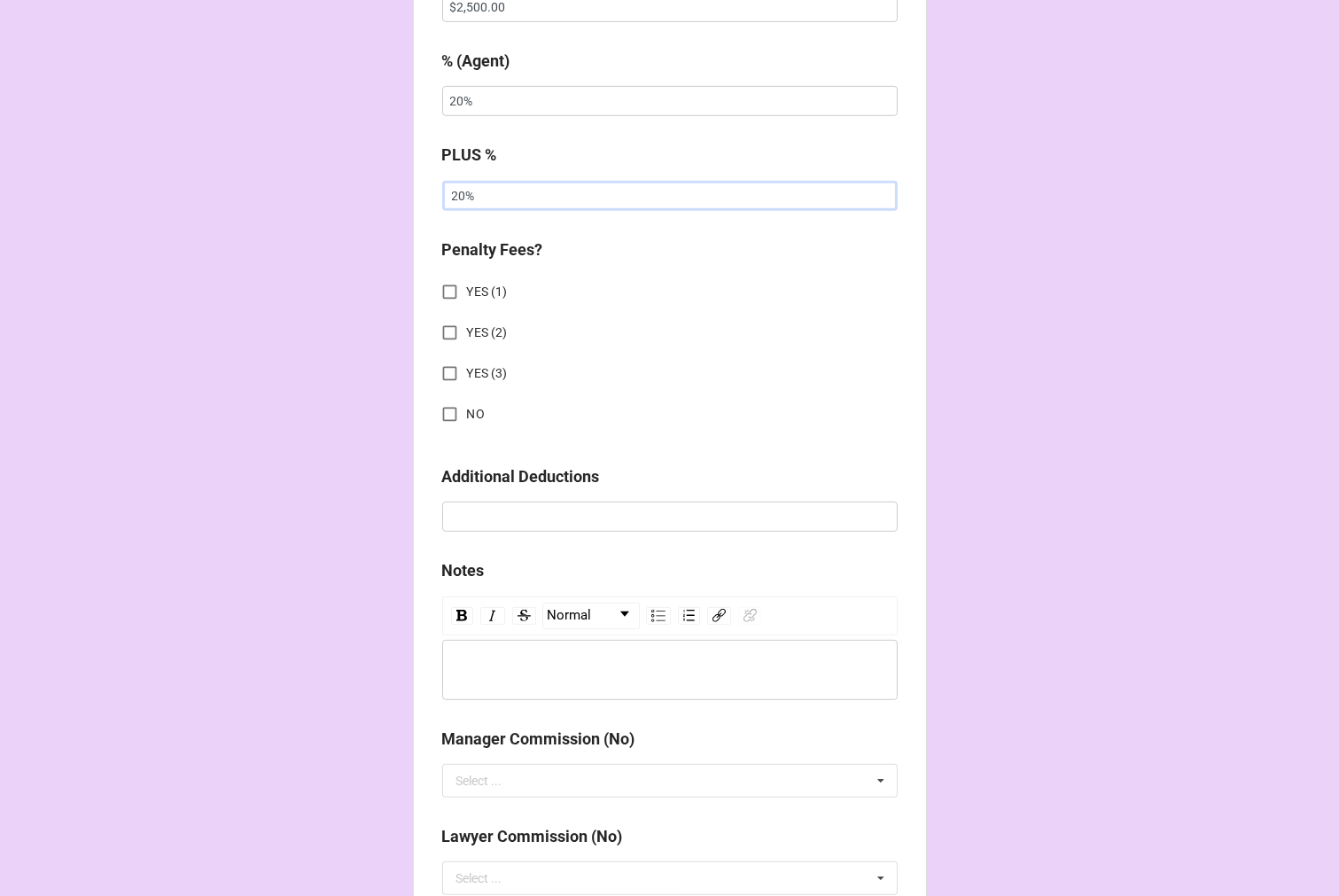
type input "20%"
click at [442, 415] on input "NO" at bounding box center [450, 415] width 35 height 35
checkbox input "true"
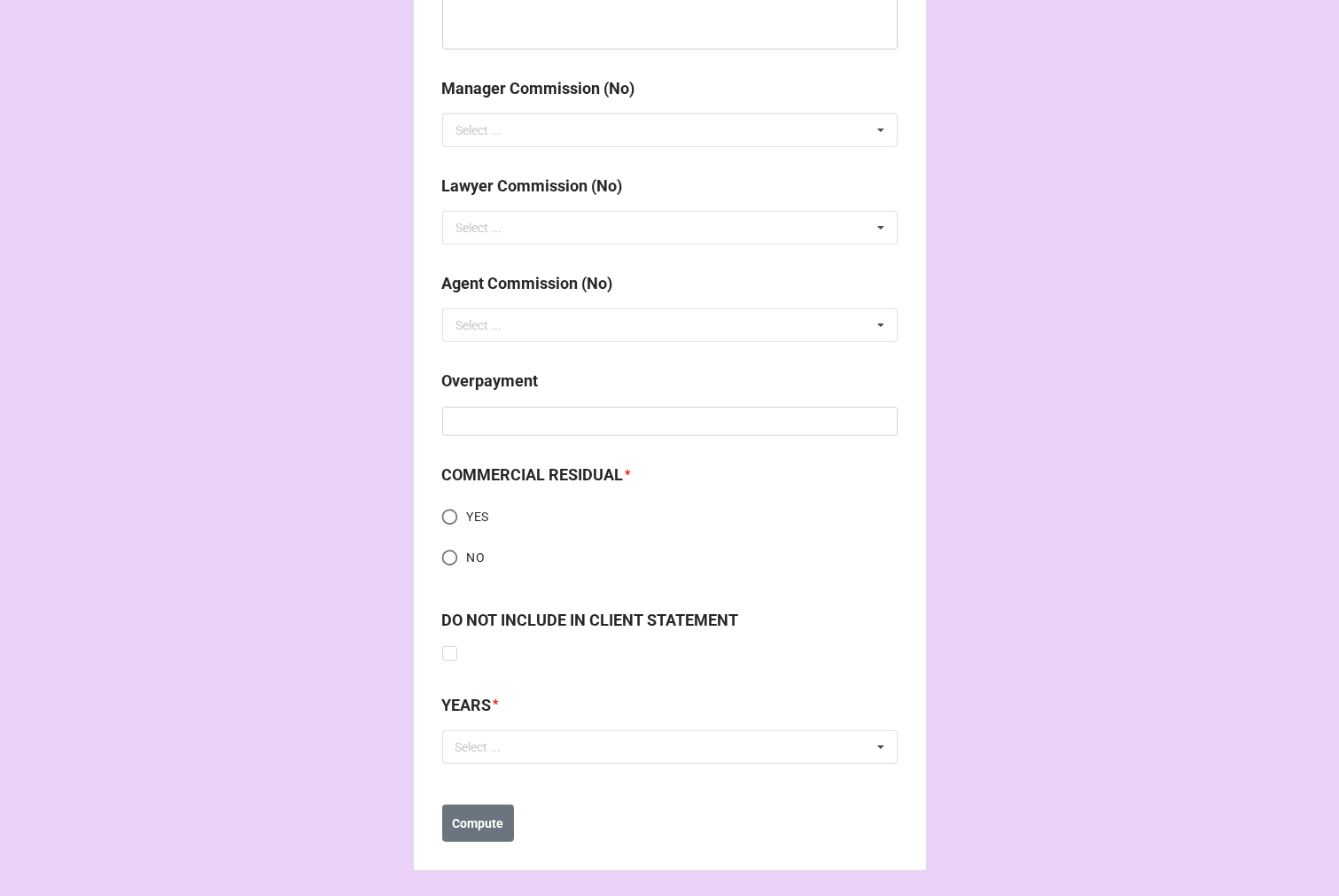
scroll to position [2228, 0]
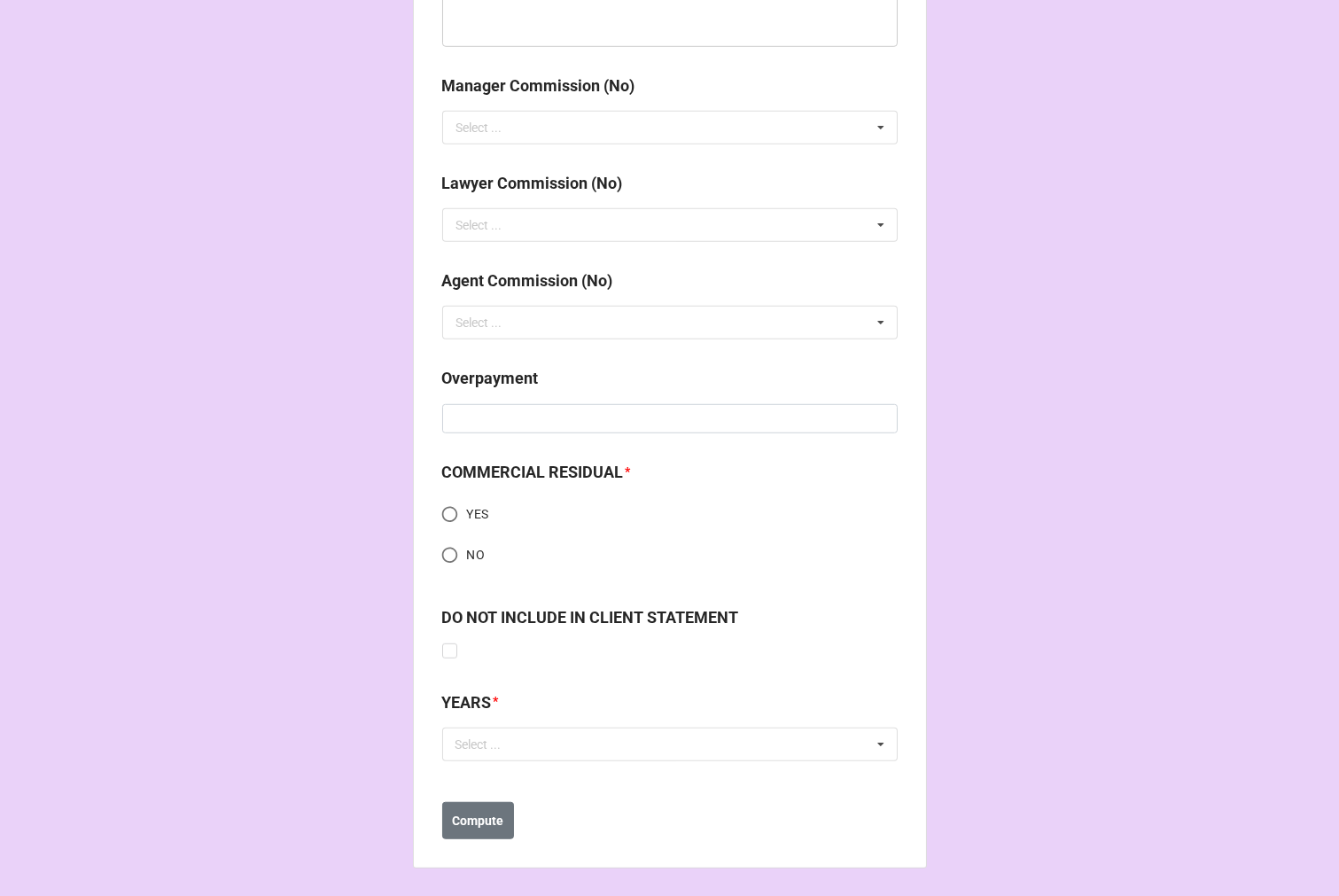
click at [436, 554] on input "NO" at bounding box center [450, 556] width 35 height 35
radio input "true"
click at [539, 751] on div "Select ... No results found." at bounding box center [670, 744] width 455 height 34
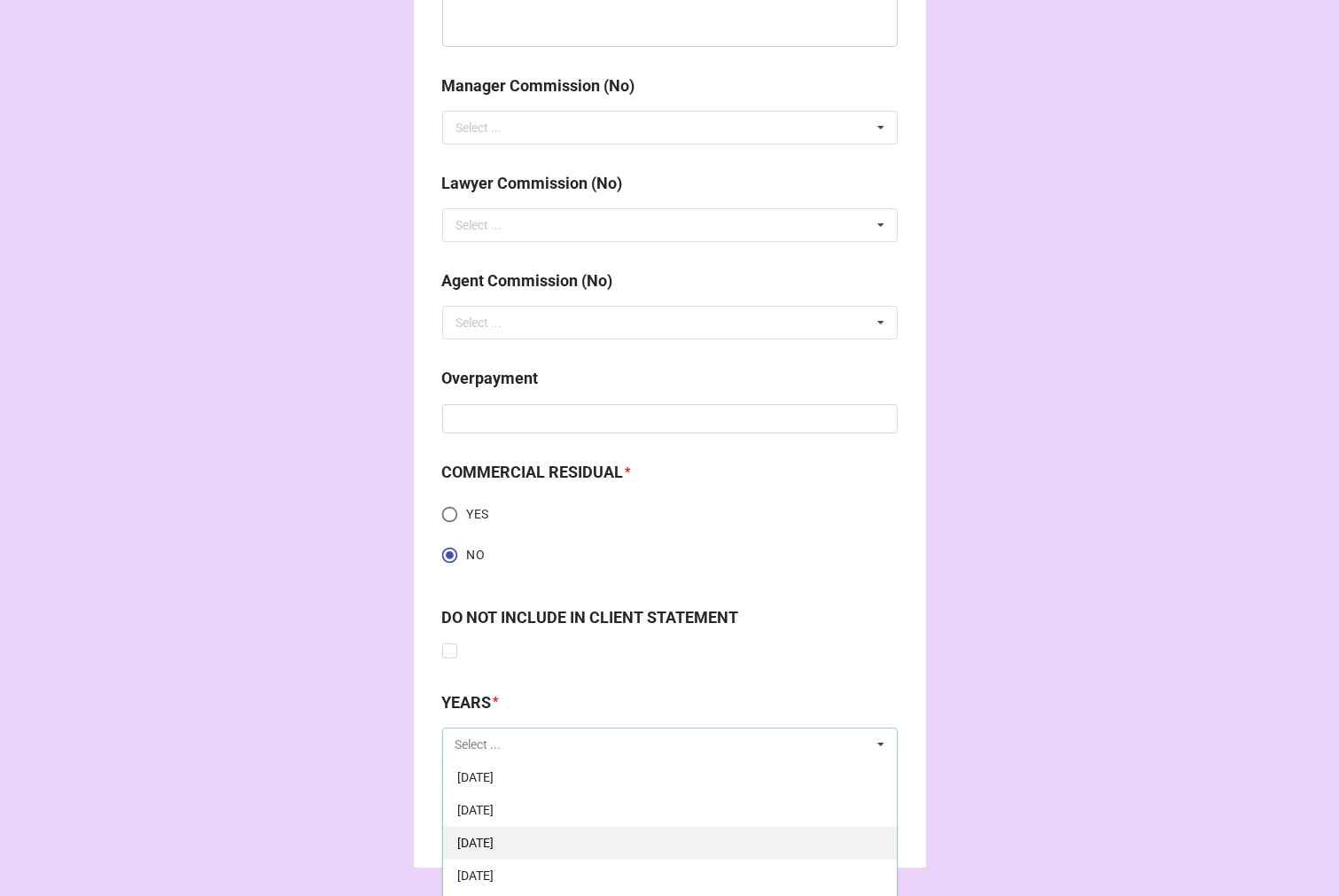
scroll to position [197, 0]
click at [494, 838] on span "9-September 2025" at bounding box center [476, 843] width 37 height 14
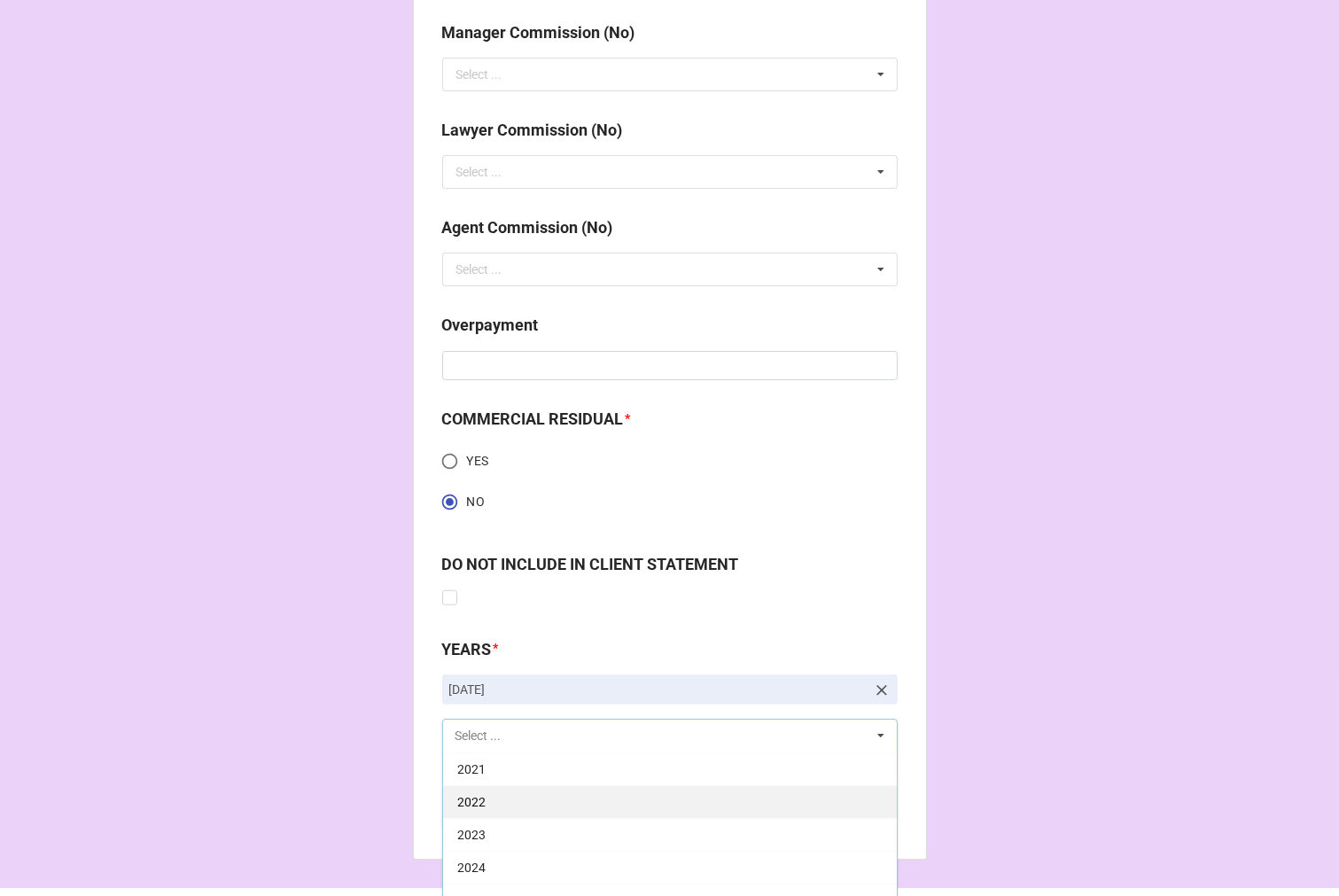
scroll to position [2327, 0]
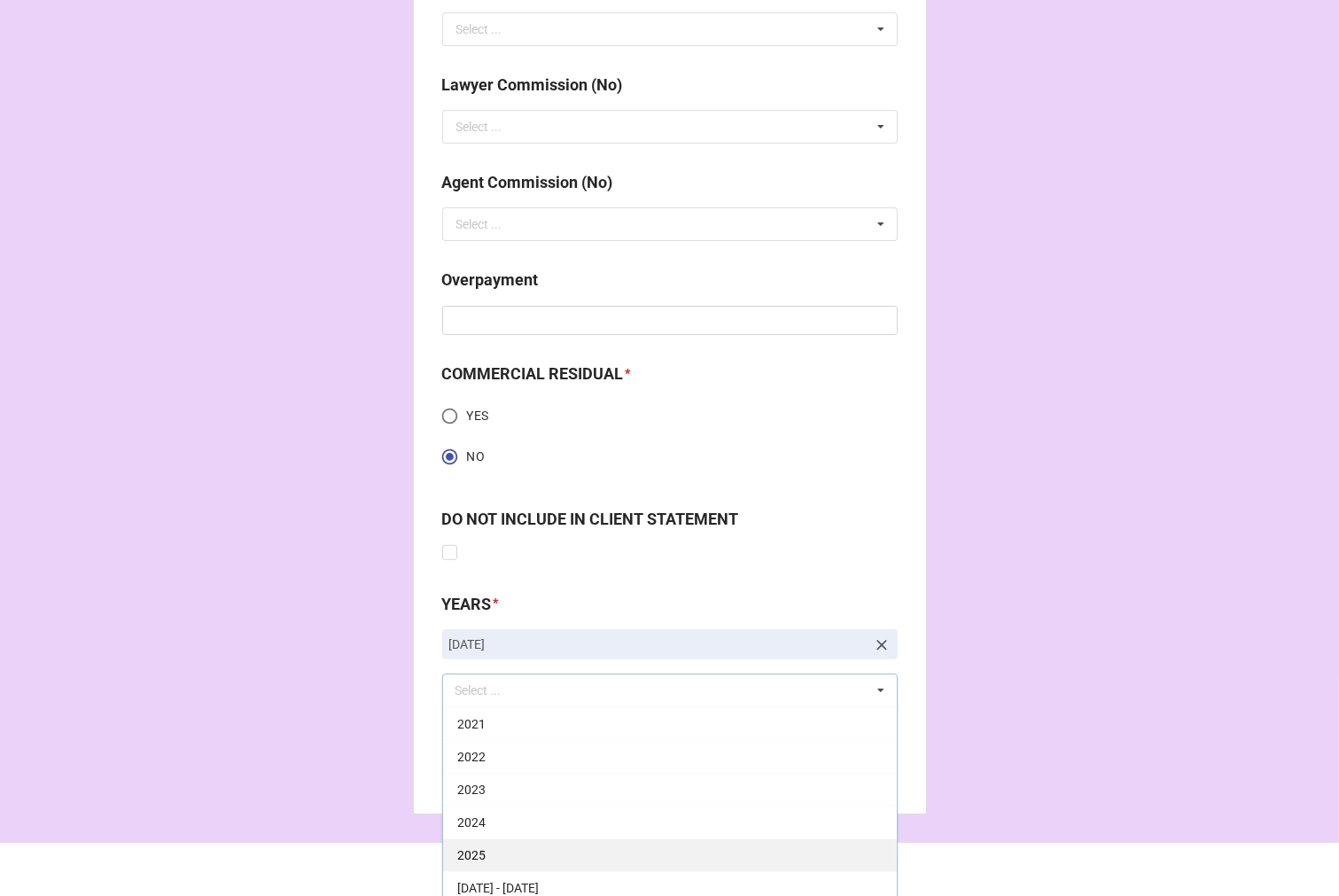
click at [491, 855] on div "2025" at bounding box center [669, 854] width 453 height 33
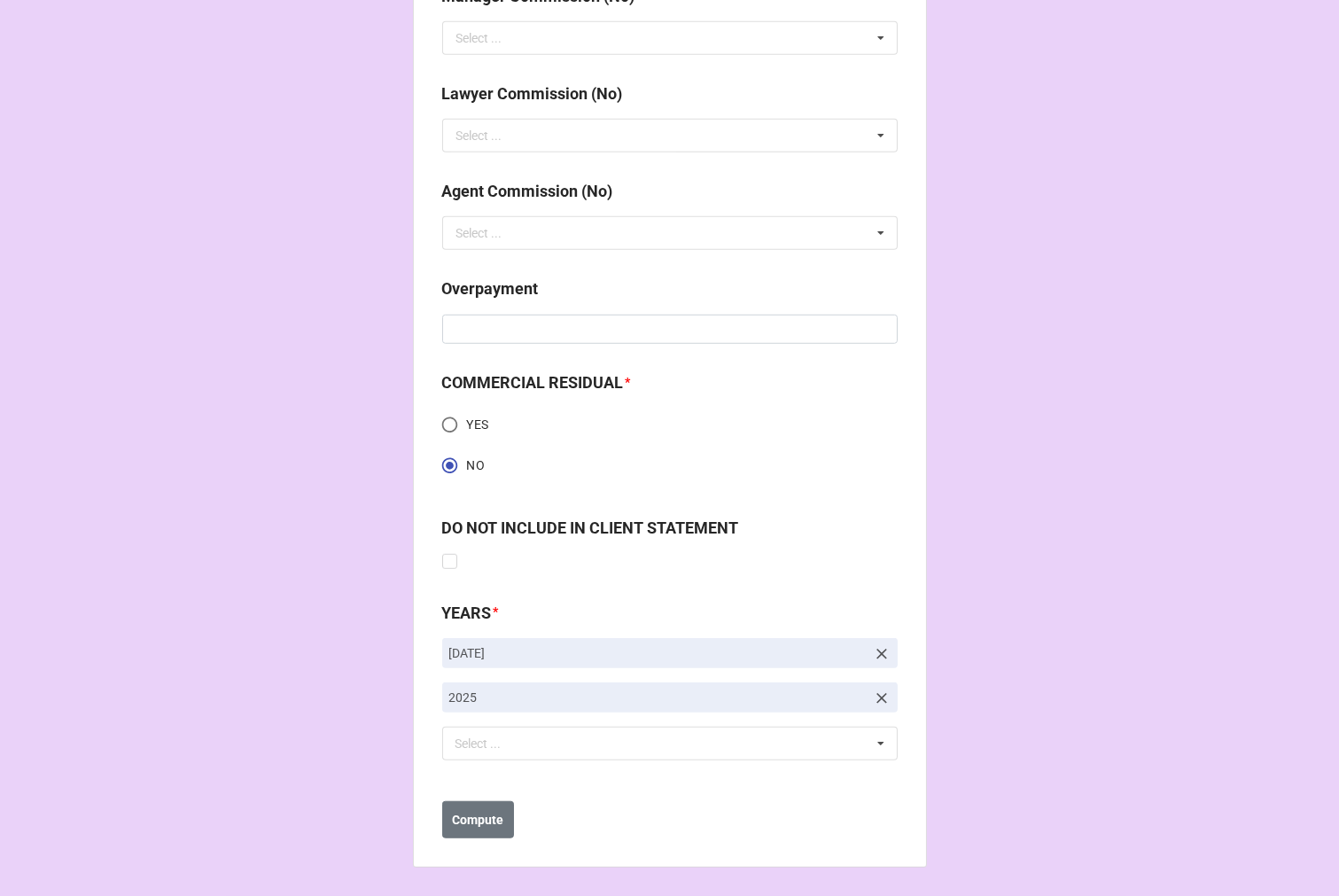
click at [491, 818] on b "Compute" at bounding box center [478, 821] width 51 height 18
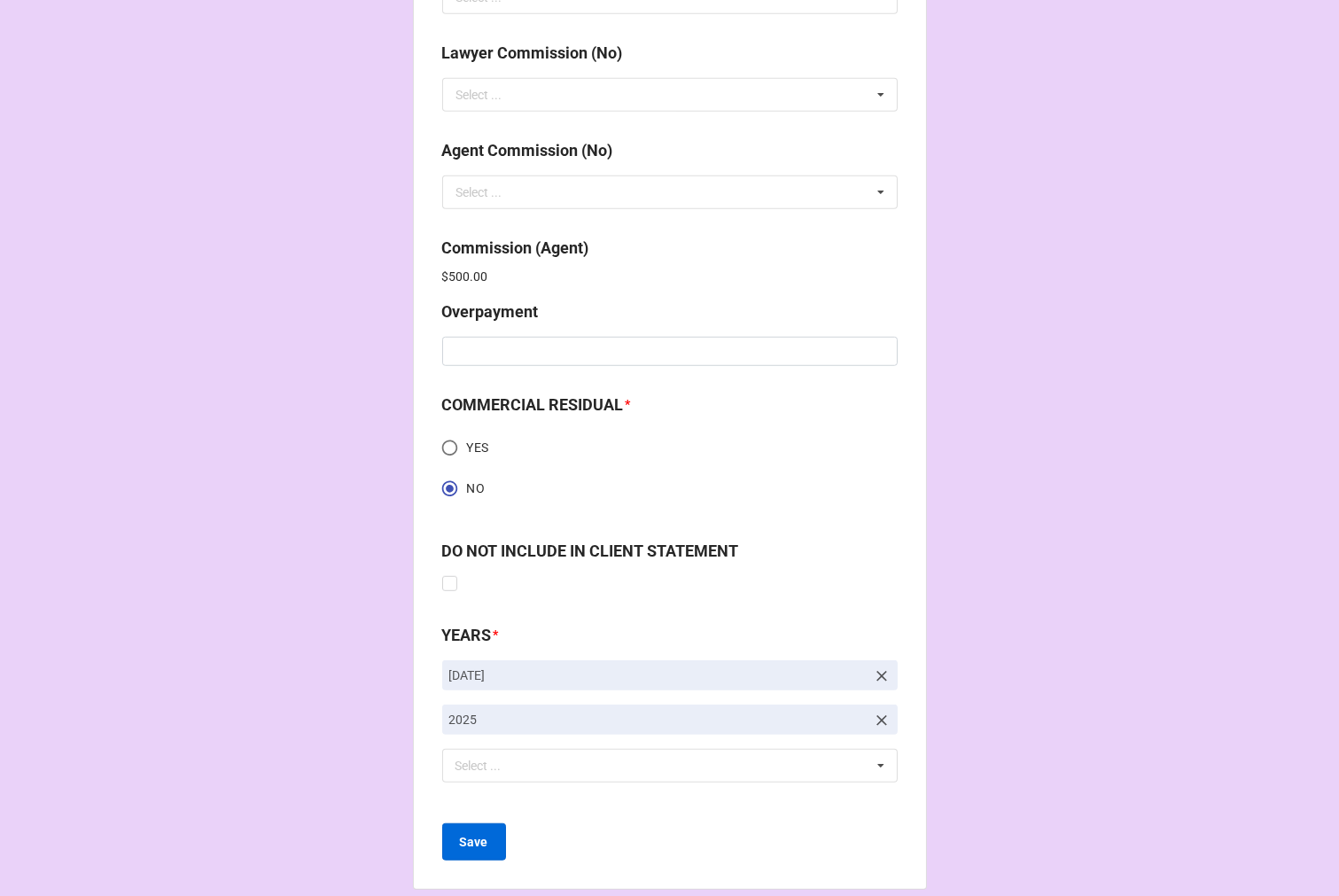
scroll to position [2380, 0]
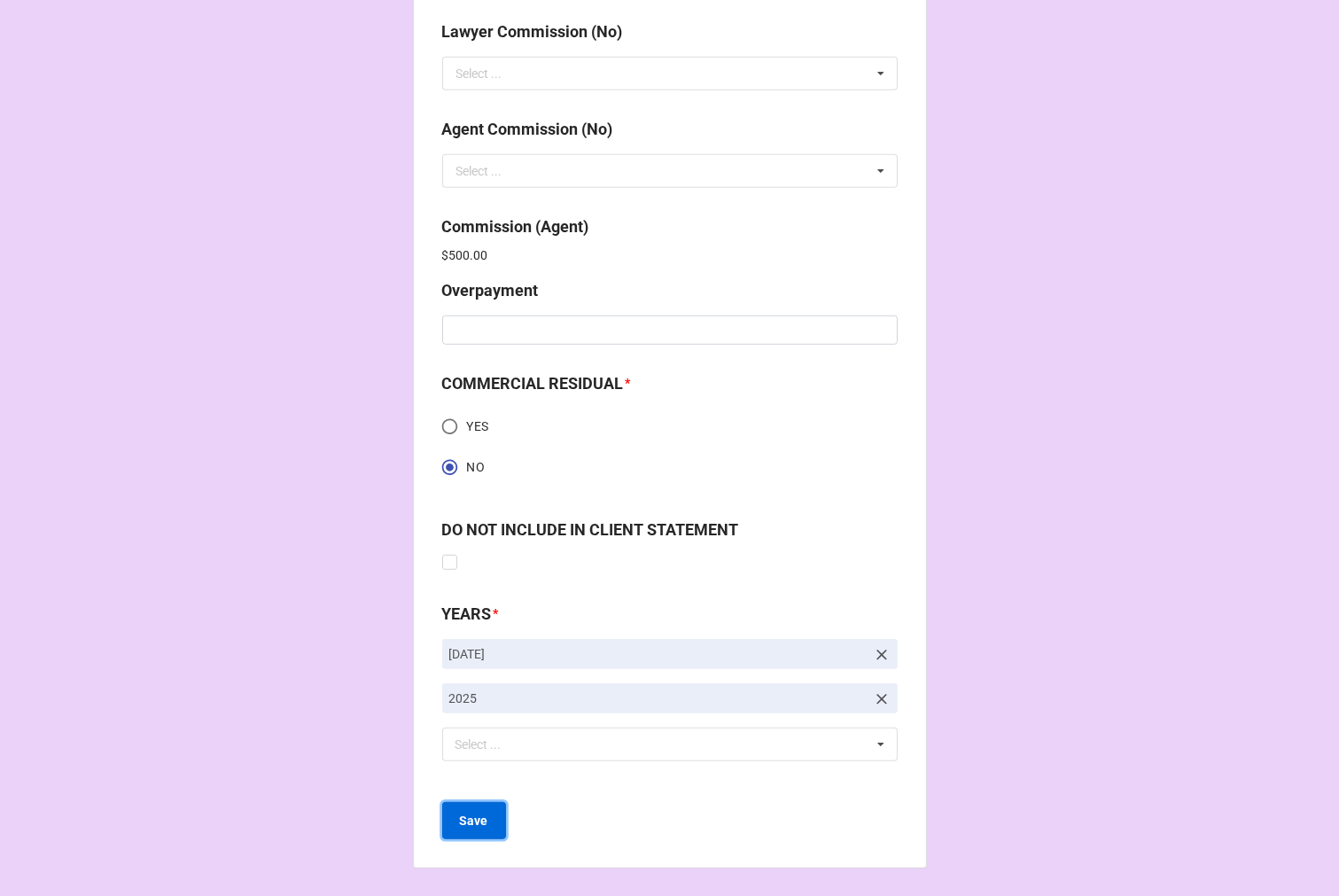
click at [472, 823] on b "Save" at bounding box center [474, 821] width 28 height 18
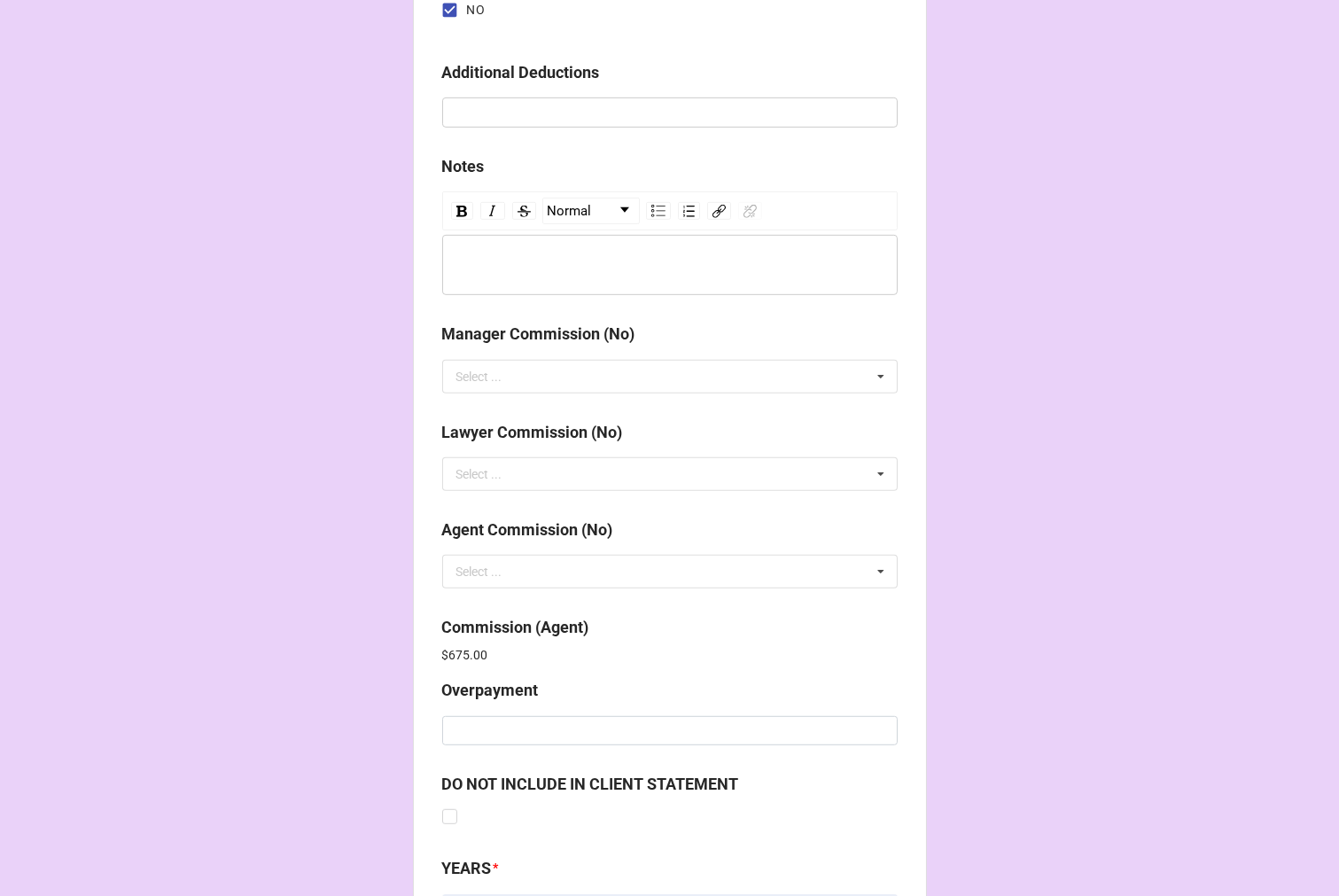
scroll to position [2115, 0]
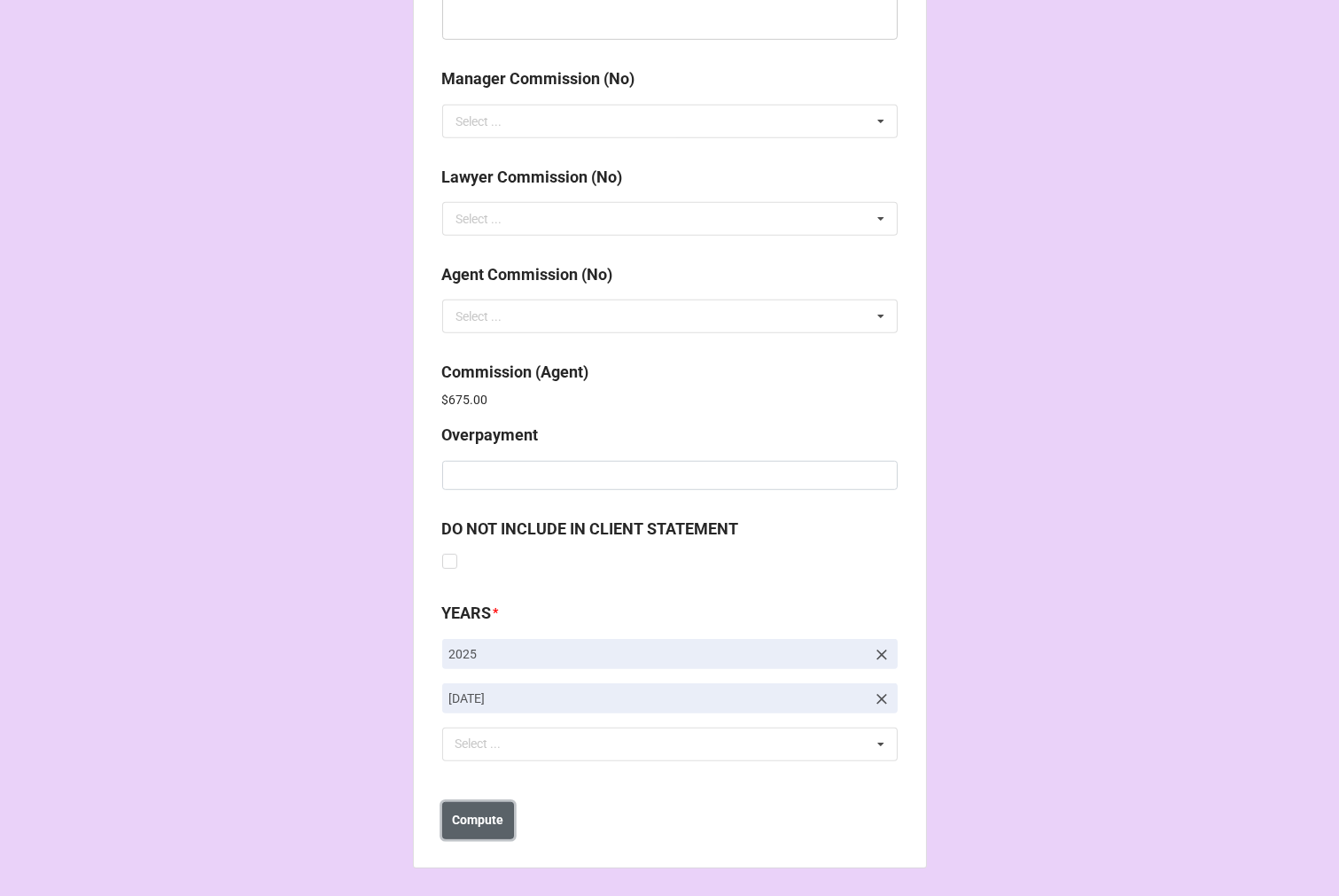
click at [492, 818] on b "Compute" at bounding box center [478, 820] width 51 height 18
click at [485, 826] on button "Save" at bounding box center [475, 821] width 64 height 38
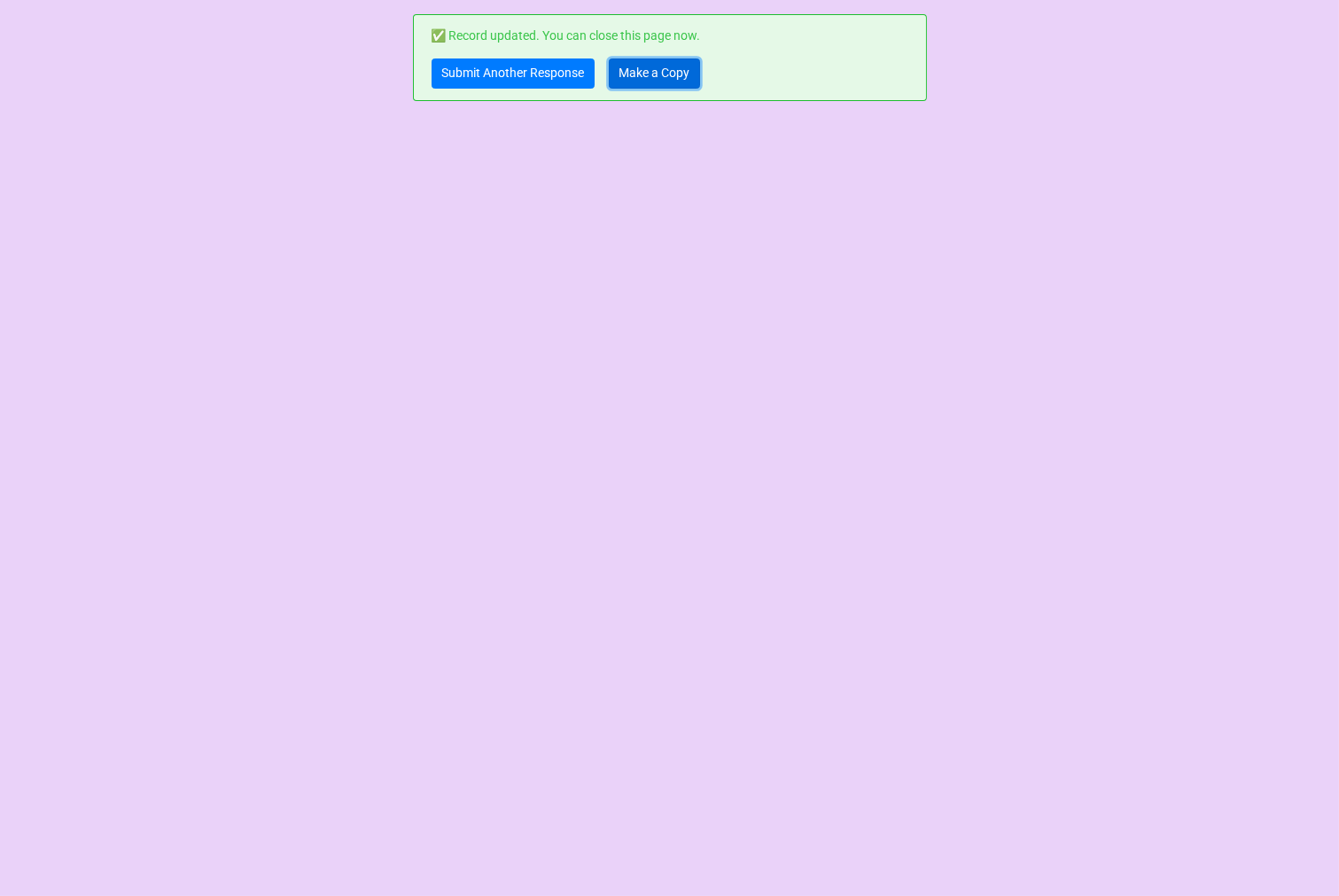
click at [645, 68] on link "Make a Copy" at bounding box center [655, 73] width 91 height 30
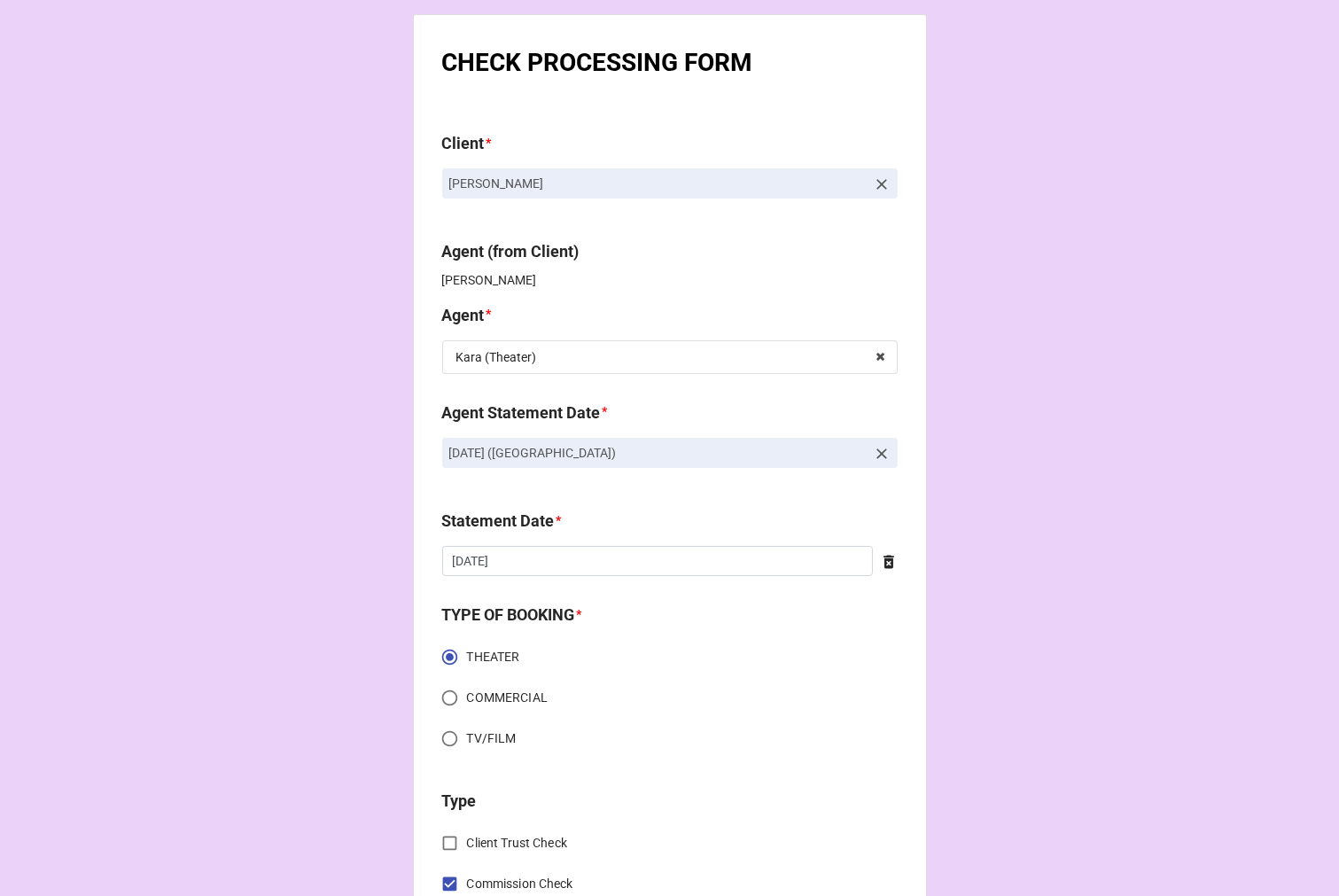
click at [881, 456] on icon at bounding box center [882, 453] width 17 height 17
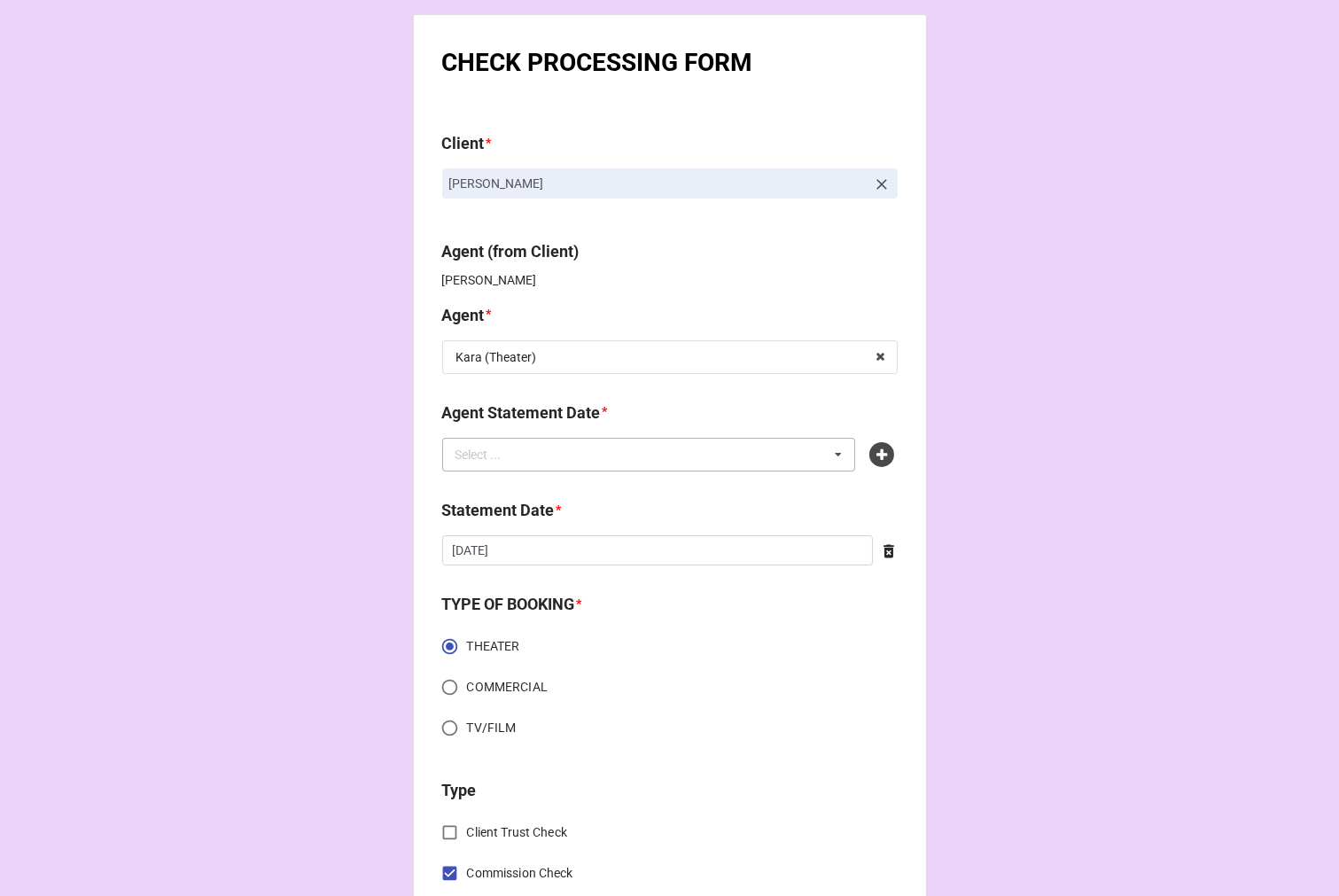
click at [639, 459] on div "Select ... No results found." at bounding box center [650, 454] width 414 height 34
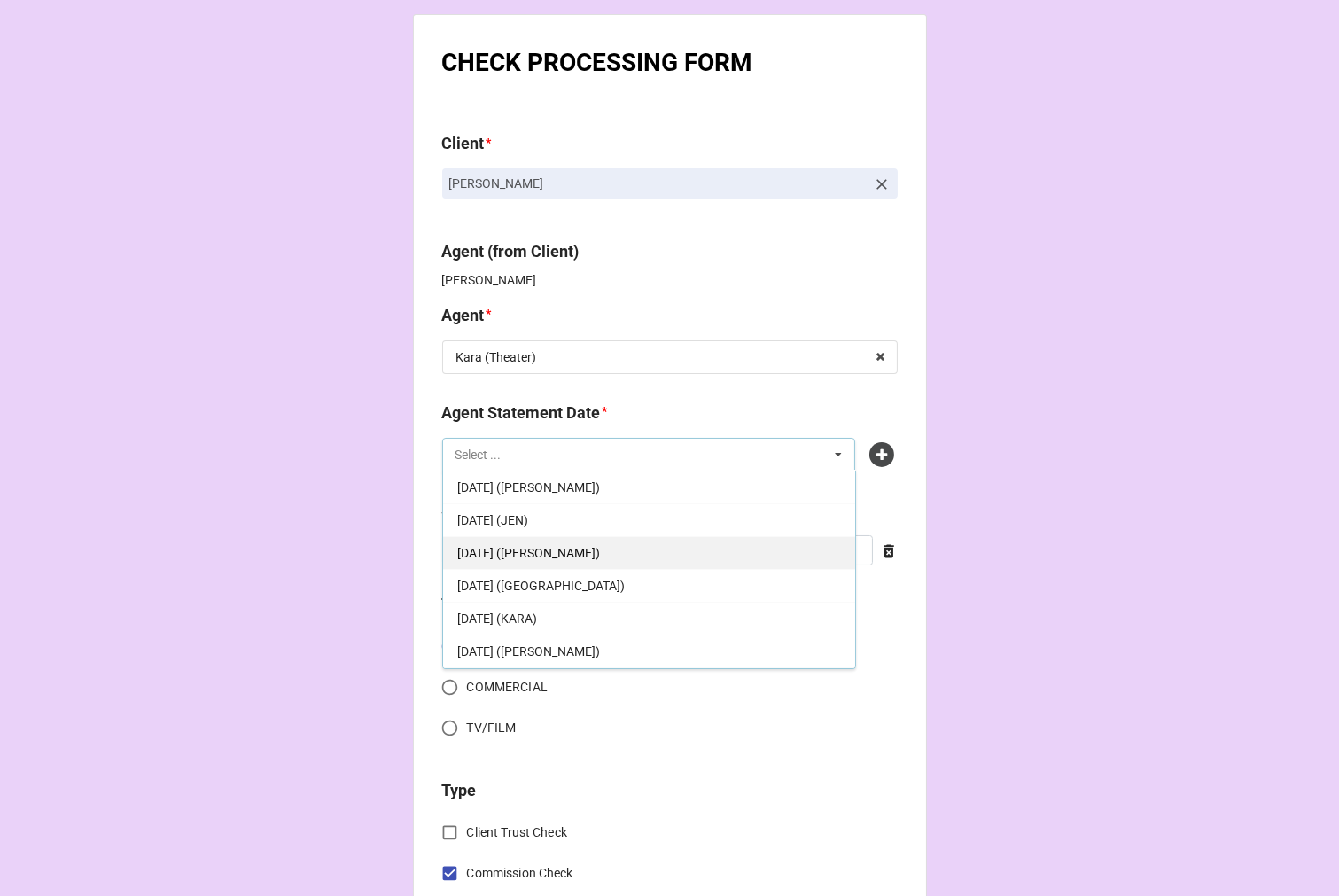
scroll to position [197, 0]
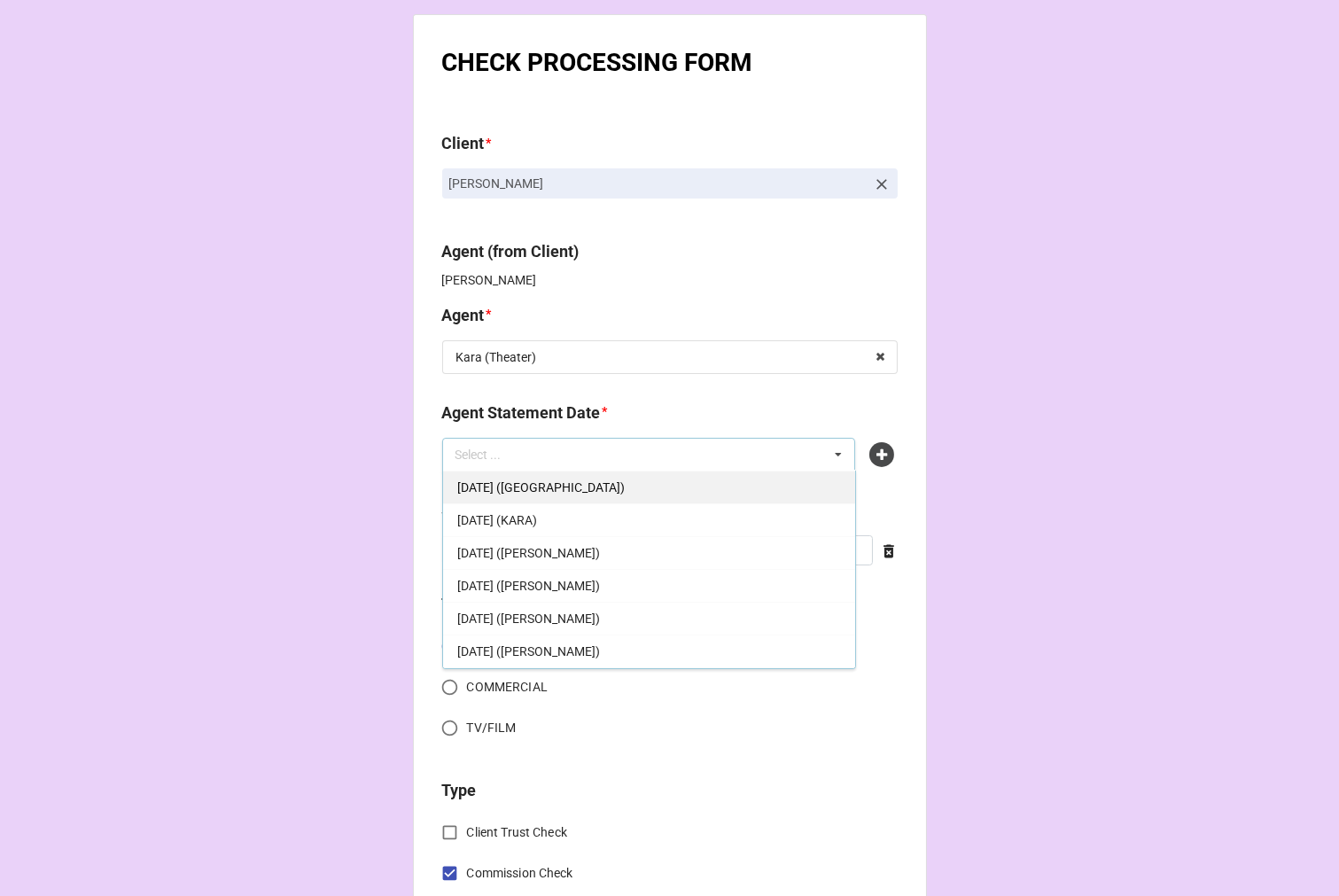
click at [625, 493] on span "SEPTEMBER 5, 2025 (KARA - THEATER)" at bounding box center [540, 487] width 167 height 14
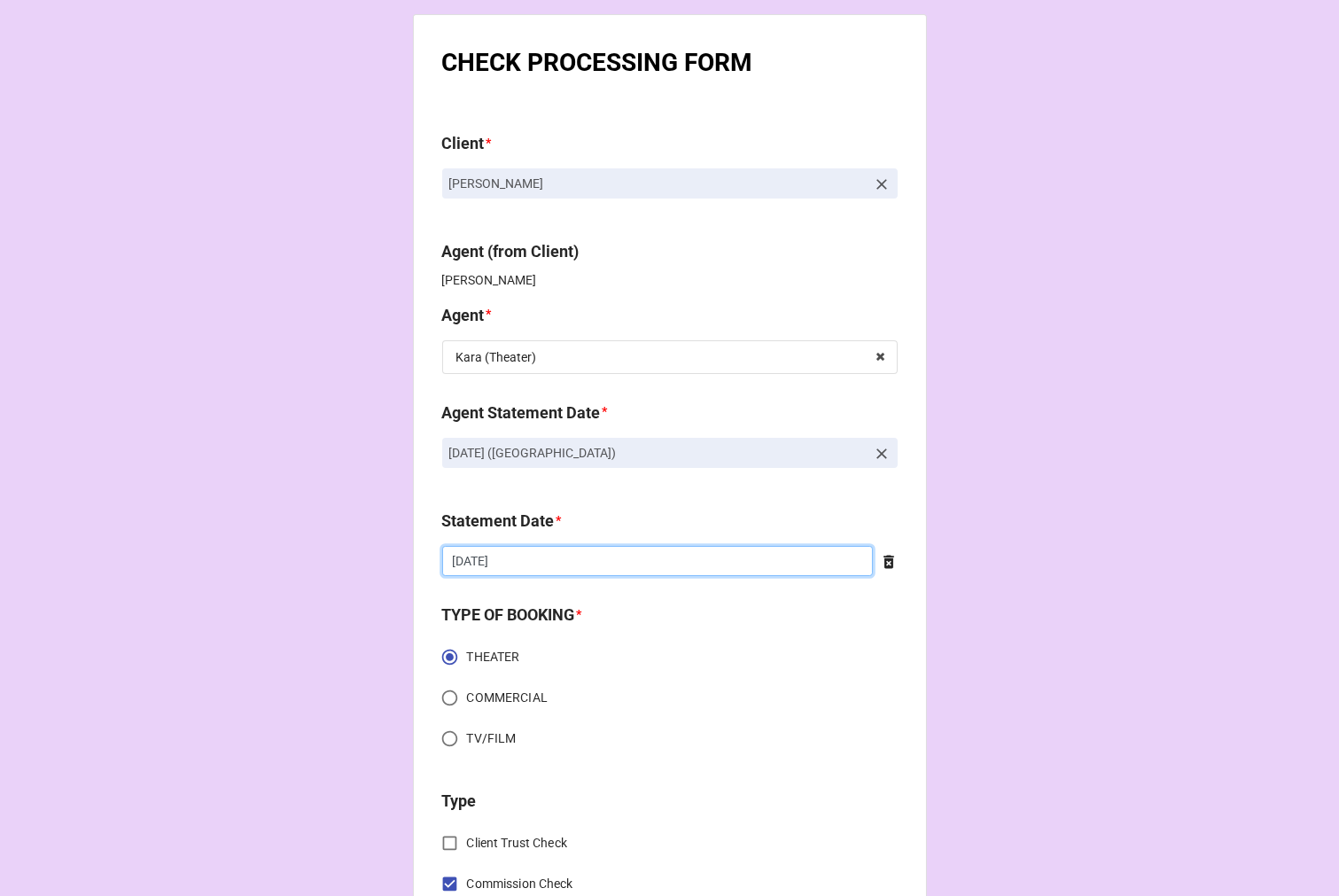
click at [541, 563] on input "[DATE]" at bounding box center [658, 561] width 431 height 30
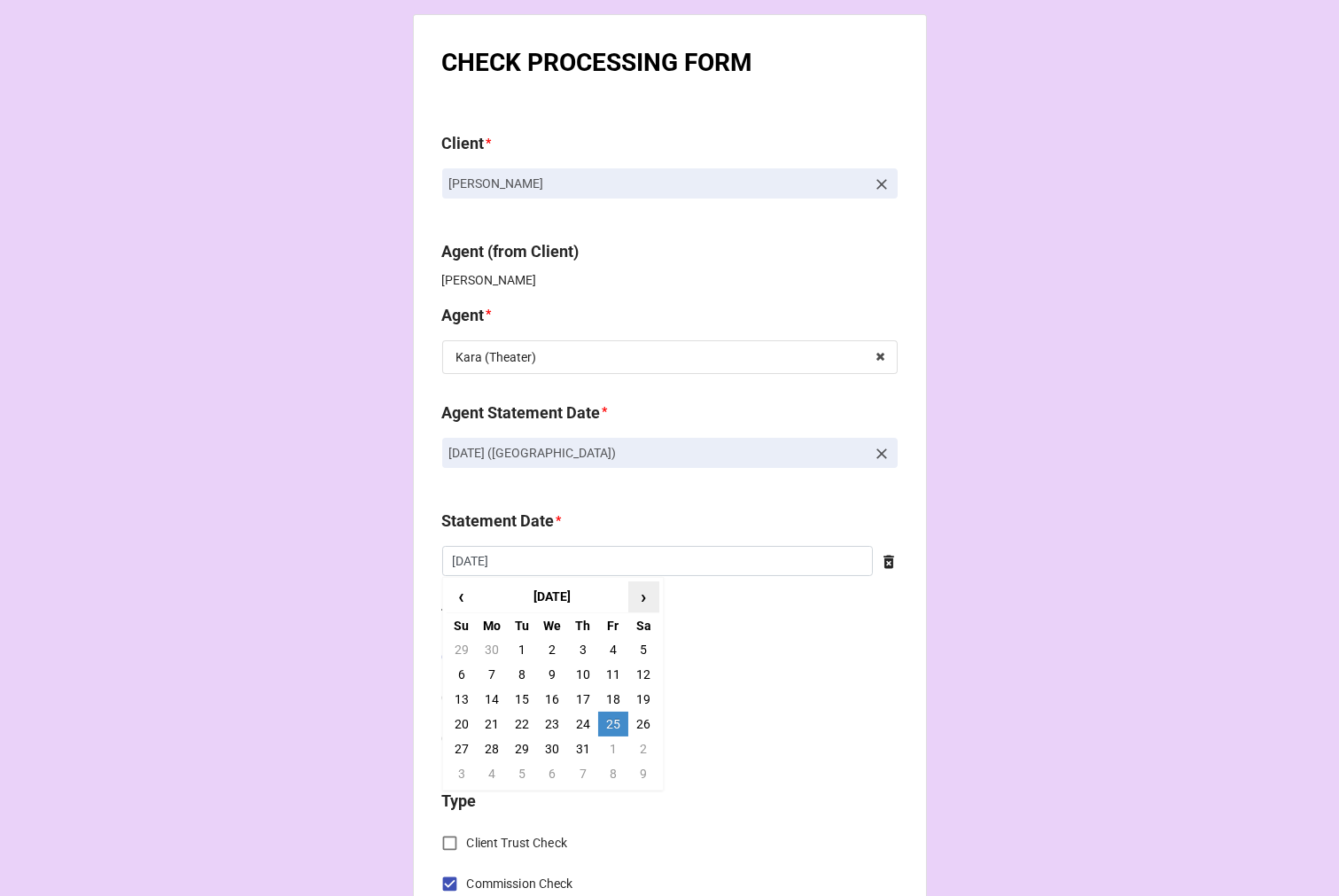
click at [643, 587] on span "›" at bounding box center [643, 596] width 28 height 29
click at [607, 647] on td "5" at bounding box center [613, 650] width 30 height 25
type input "[DATE]"
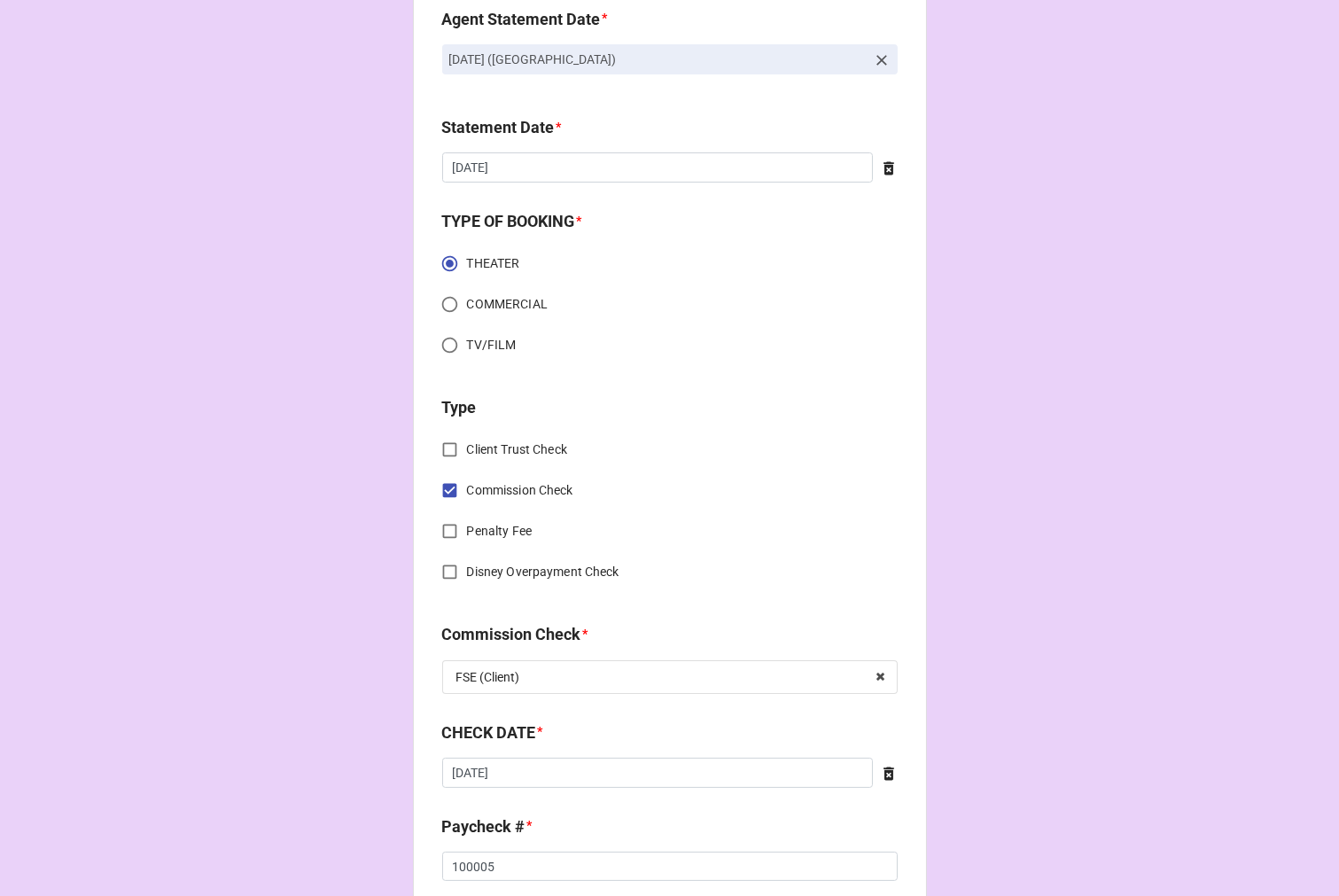
scroll to position [492, 0]
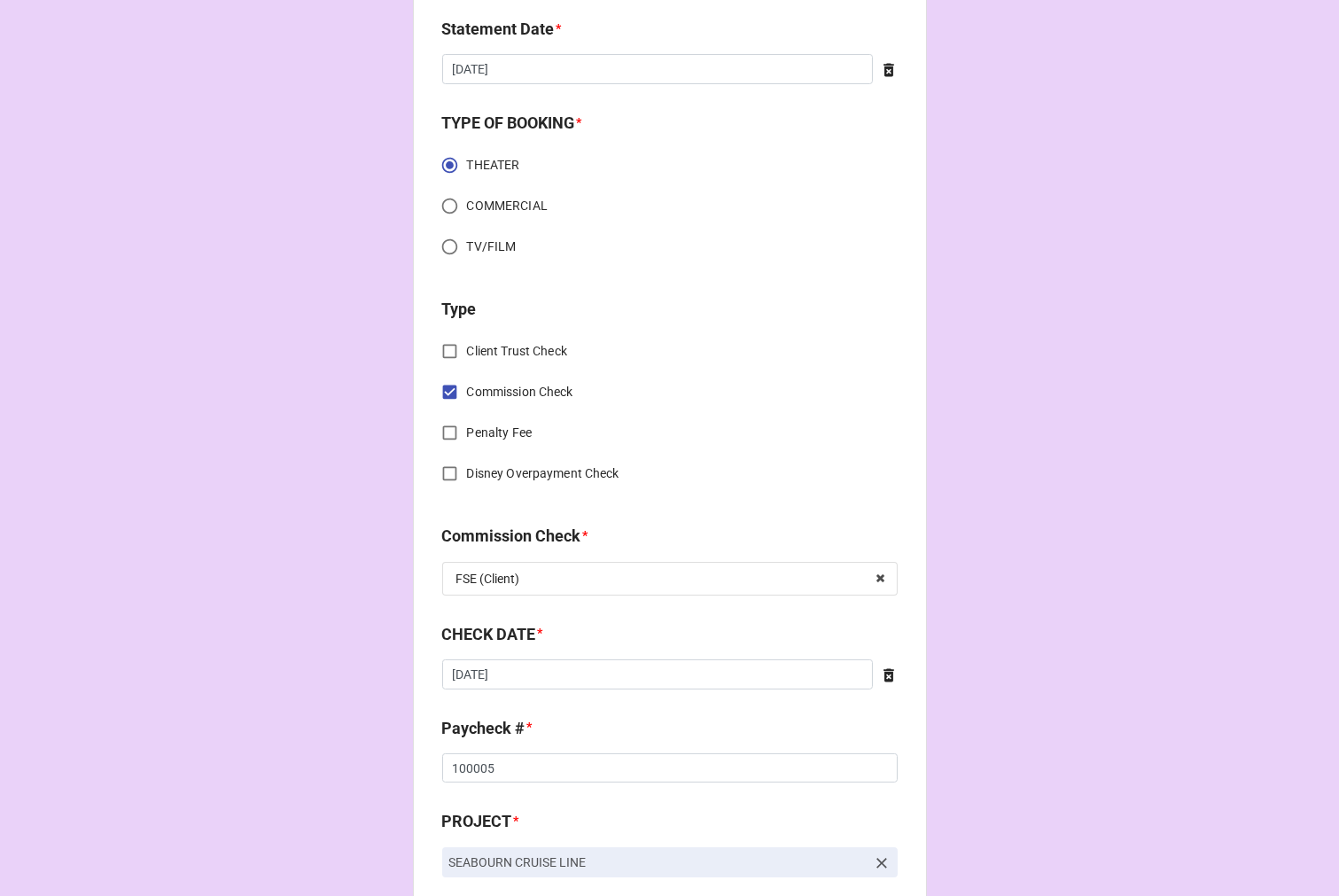
click at [884, 670] on icon at bounding box center [888, 675] width 11 height 14
click at [597, 670] on input "text" at bounding box center [670, 674] width 455 height 30
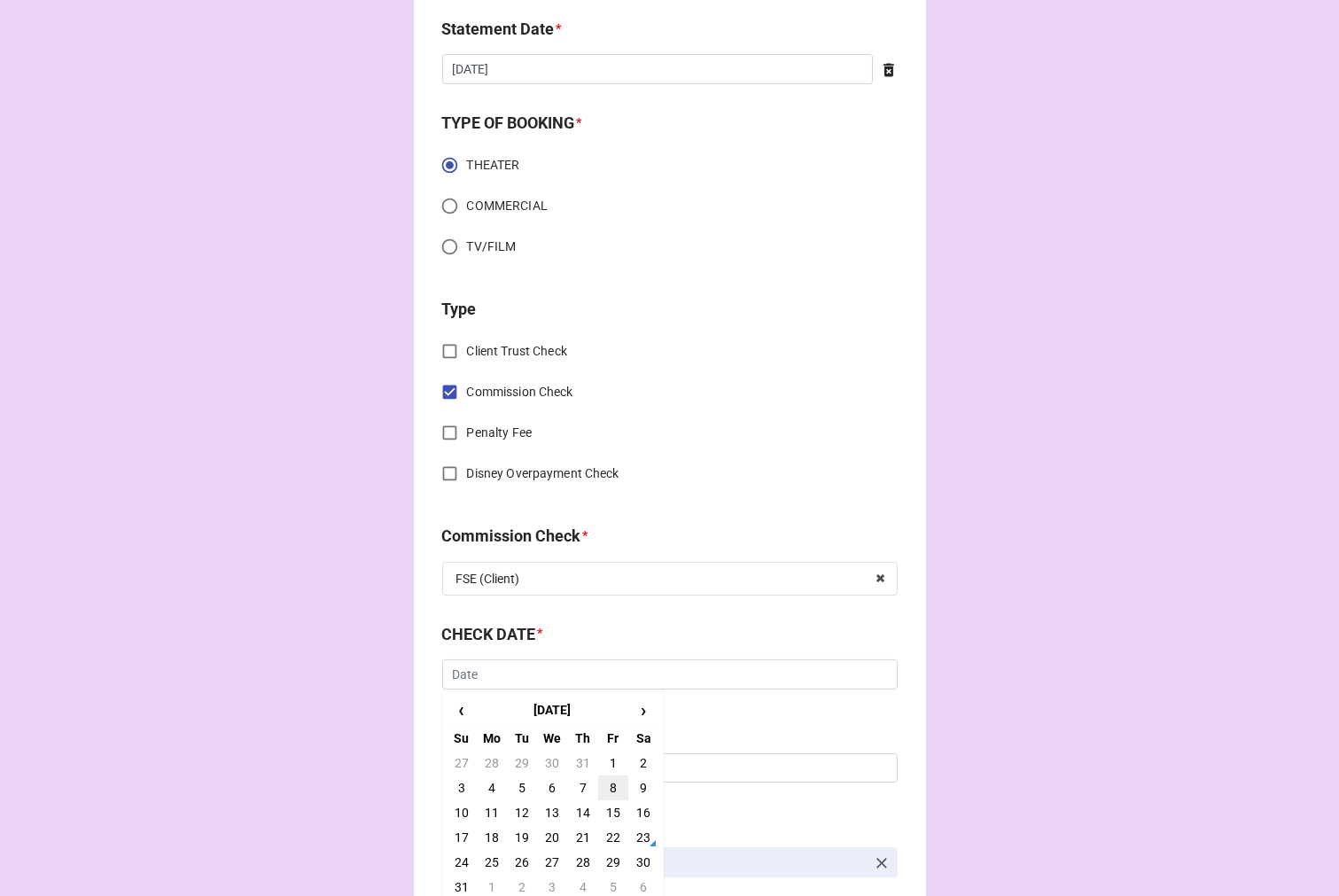
click at [610, 785] on td "8" at bounding box center [613, 788] width 30 height 25
type input "8/8/2025"
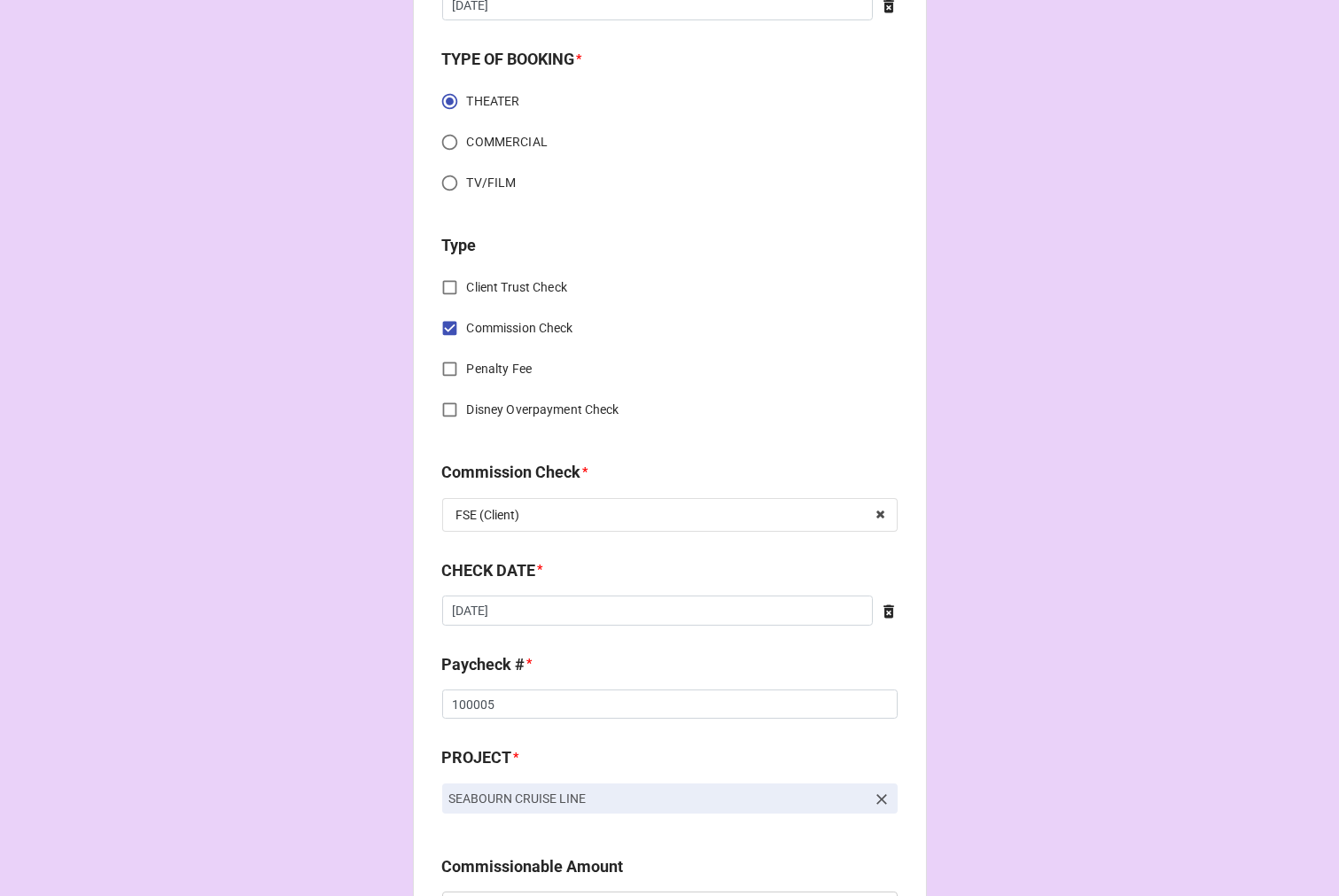
scroll to position [591, 0]
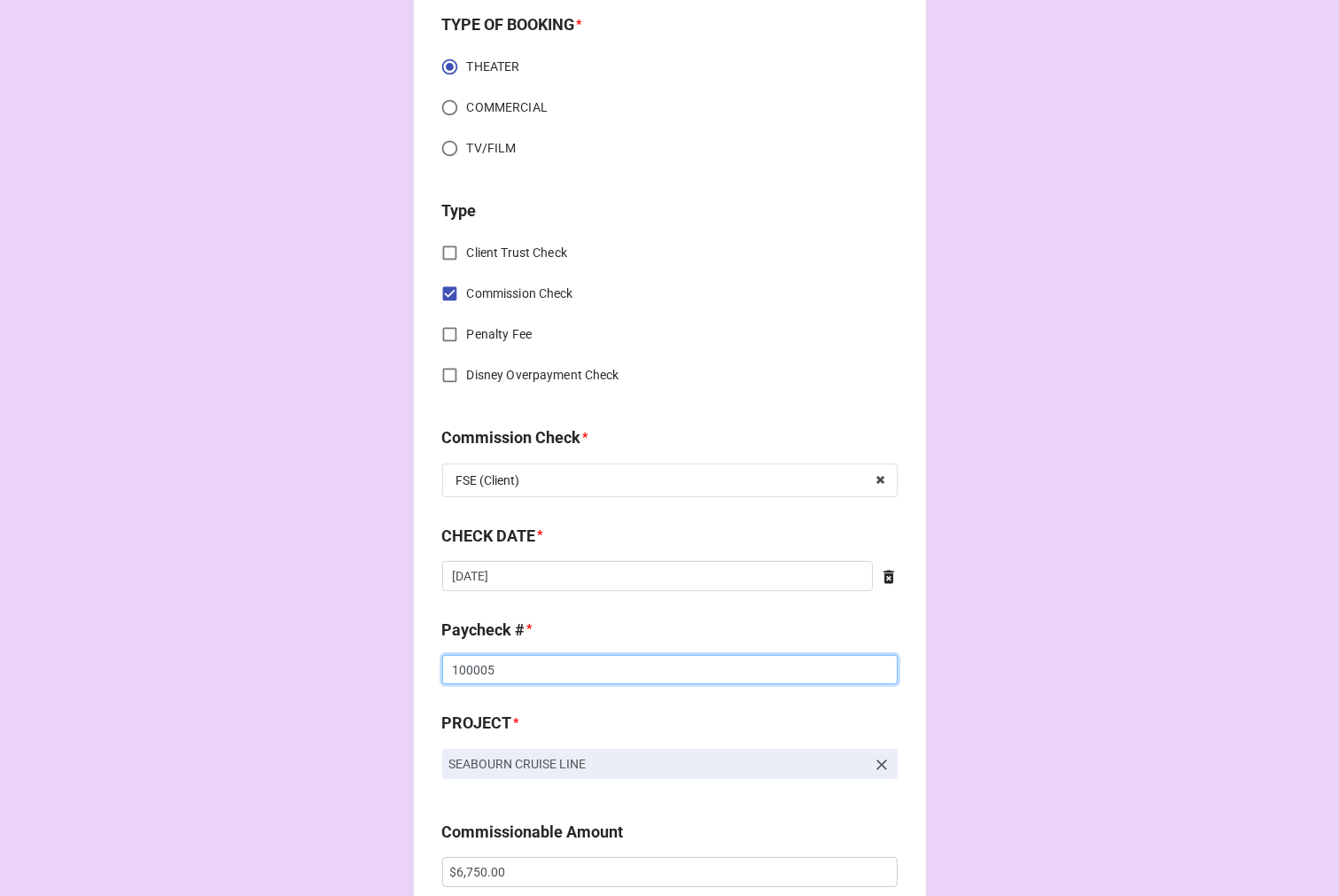
click at [476, 667] on input "100005" at bounding box center [670, 670] width 455 height 30
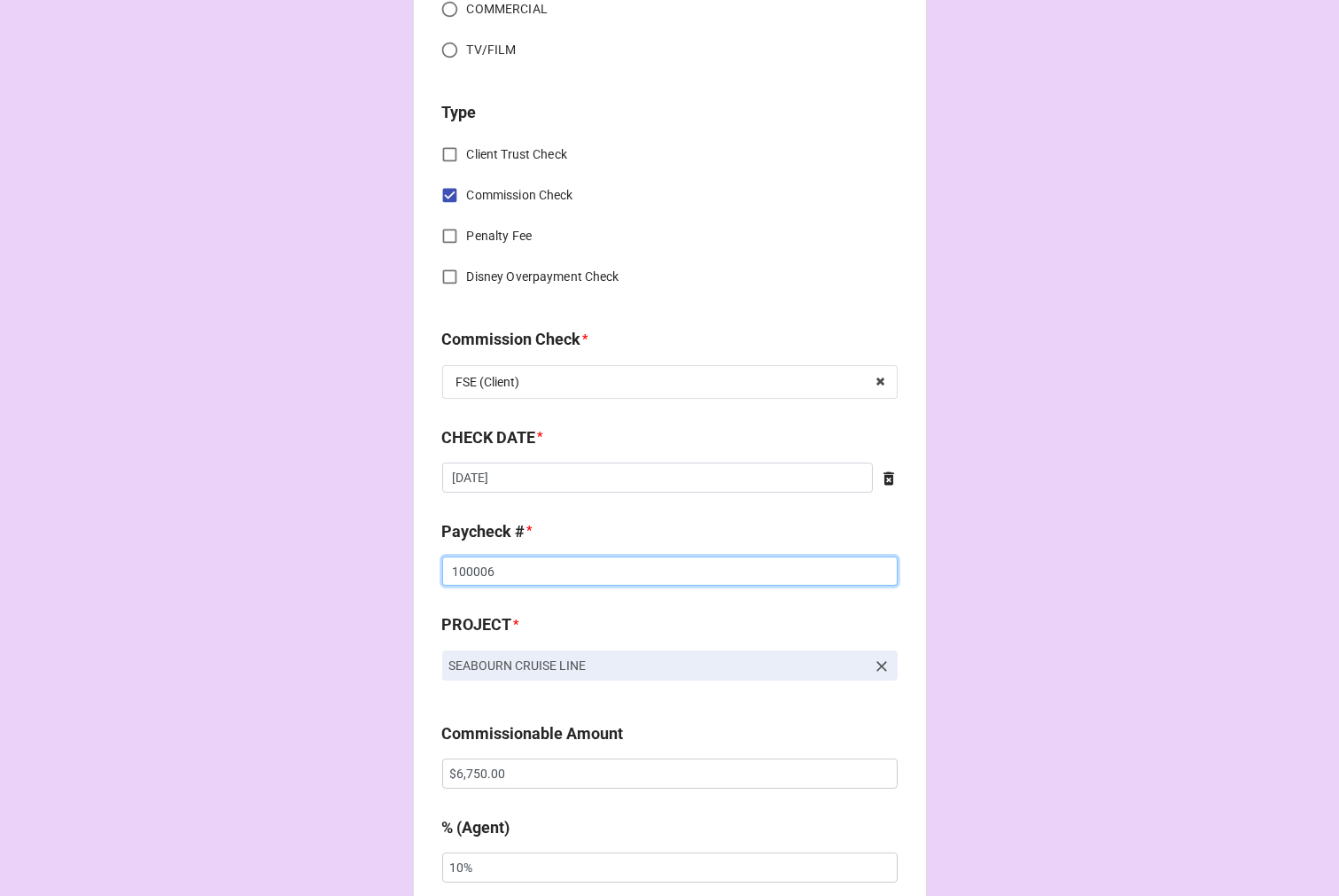
type input "100006"
drag, startPoint x: 517, startPoint y: 772, endPoint x: 366, endPoint y: 773, distance: 151.0
click at [367, 773] on div "CHECK PROCESSING FORM Client * Alexa Lowrey Agent (from Client) Kara Agent * Ka…" at bounding box center [669, 786] width 1339 height 2948
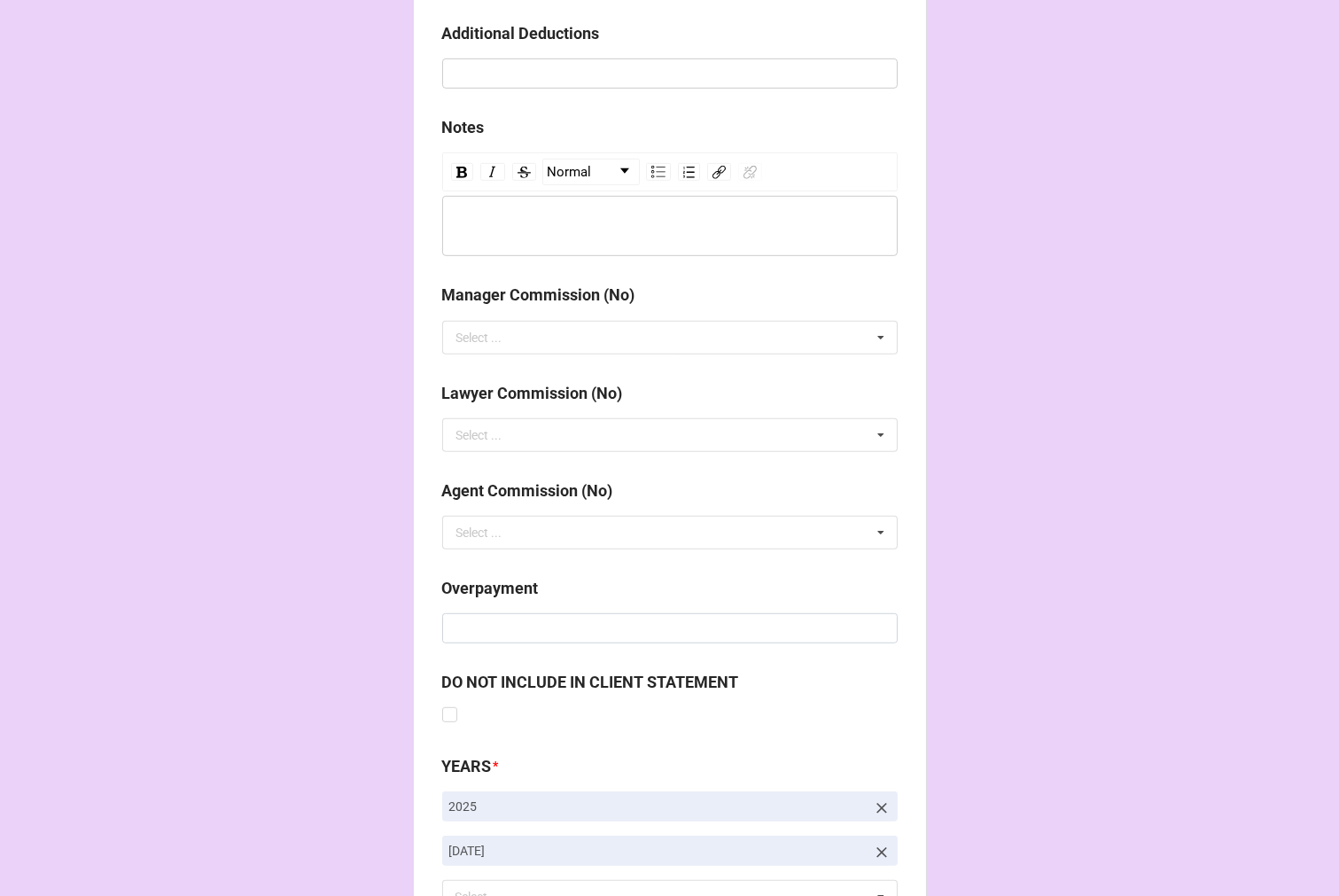
scroll to position [2052, 0]
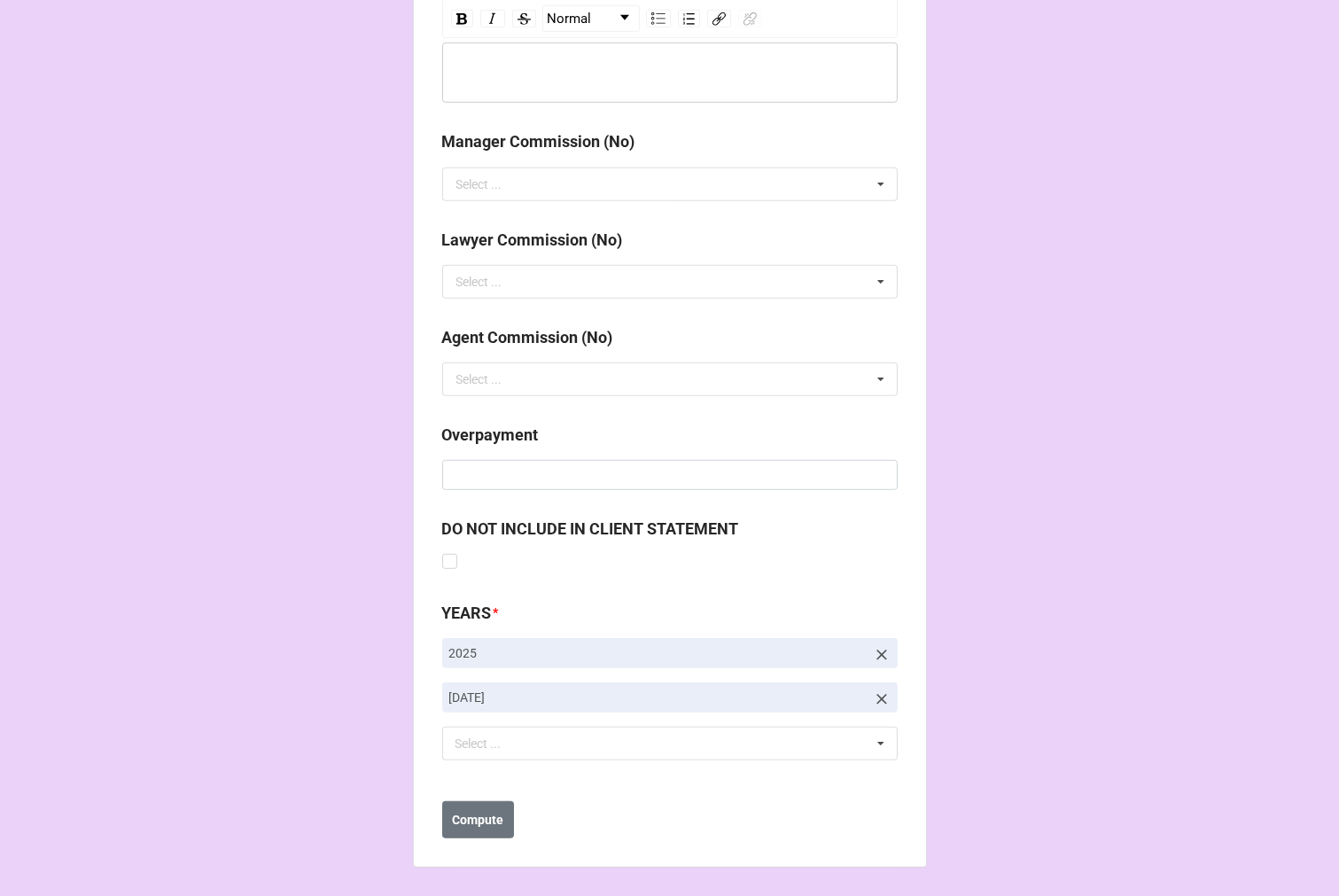
click at [874, 690] on icon at bounding box center [882, 699] width 17 height 17
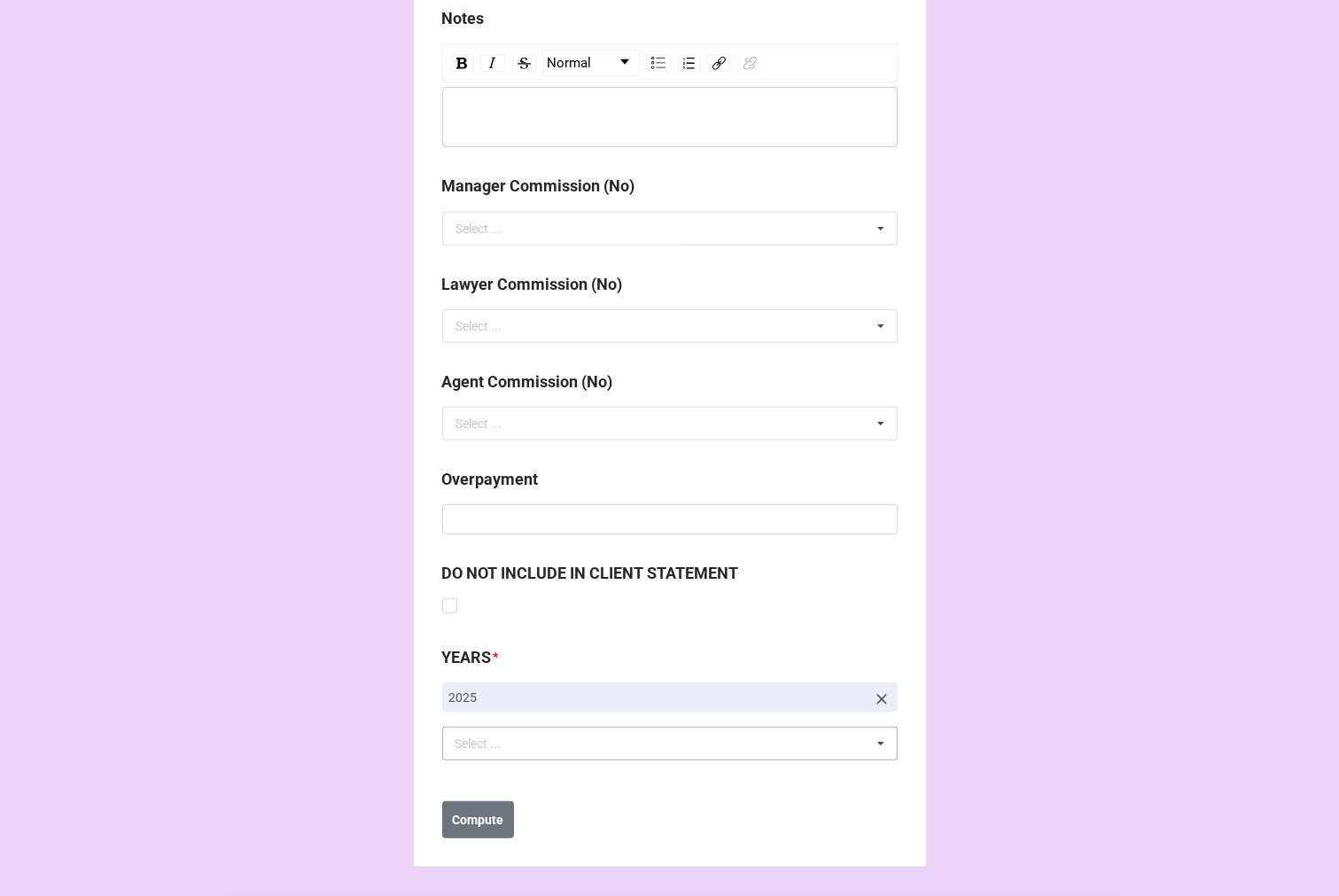
click at [608, 733] on div "Select ... No results found." at bounding box center [670, 743] width 455 height 34
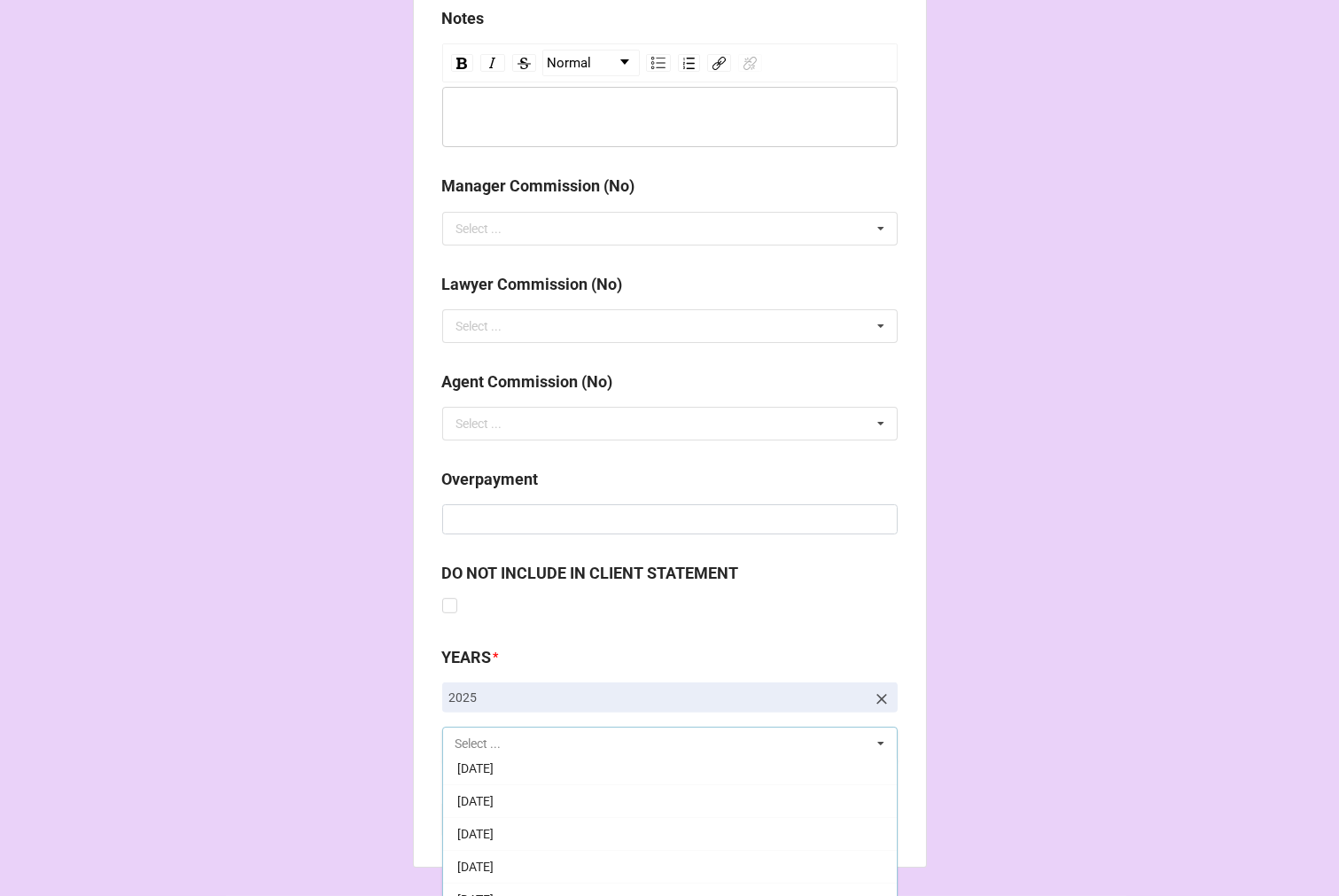
scroll to position [197, 0]
click at [494, 835] on span "[DATE]" at bounding box center [476, 842] width 37 height 14
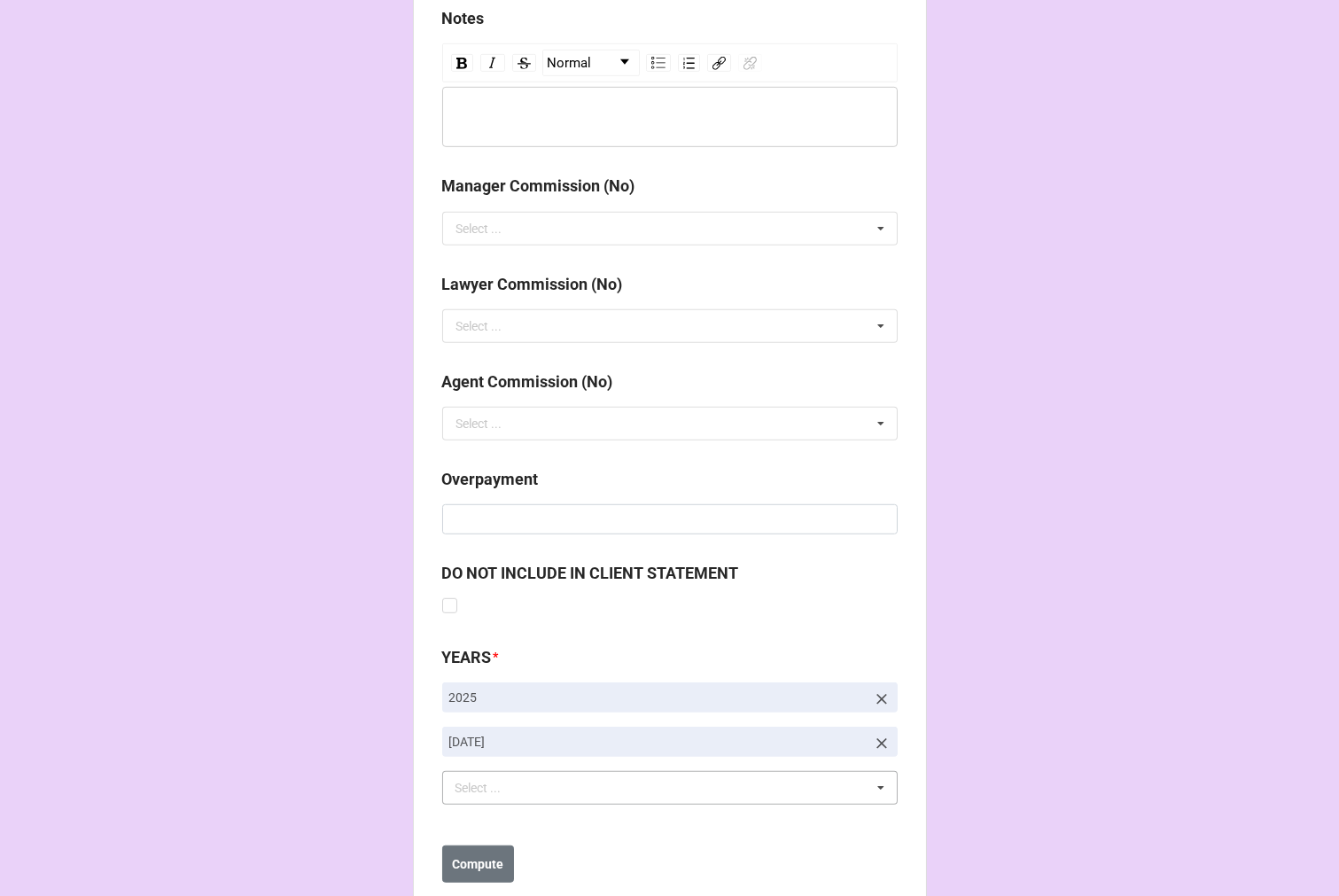
click at [444, 866] on button "Compute" at bounding box center [479, 864] width 72 height 38
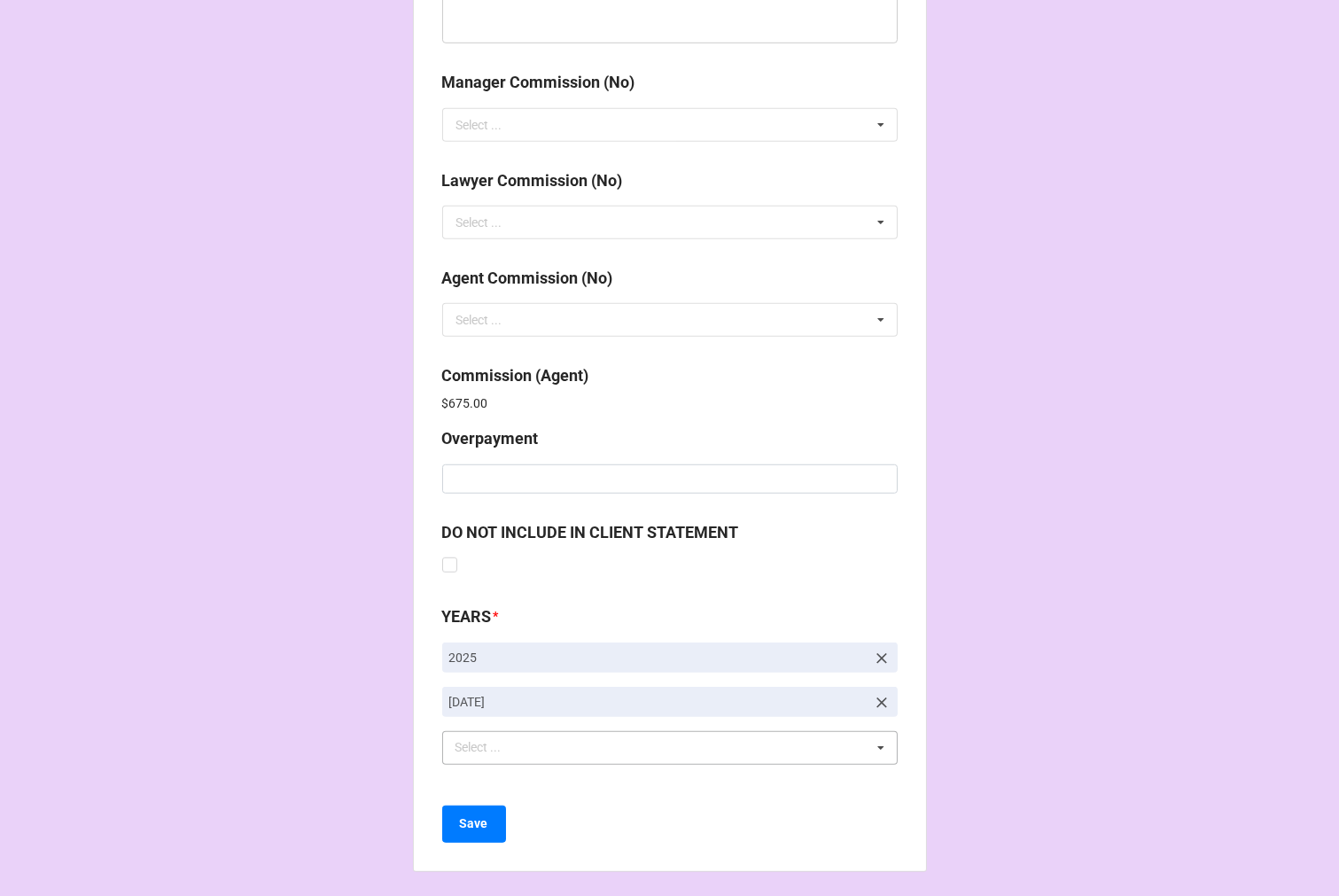
scroll to position [2115, 0]
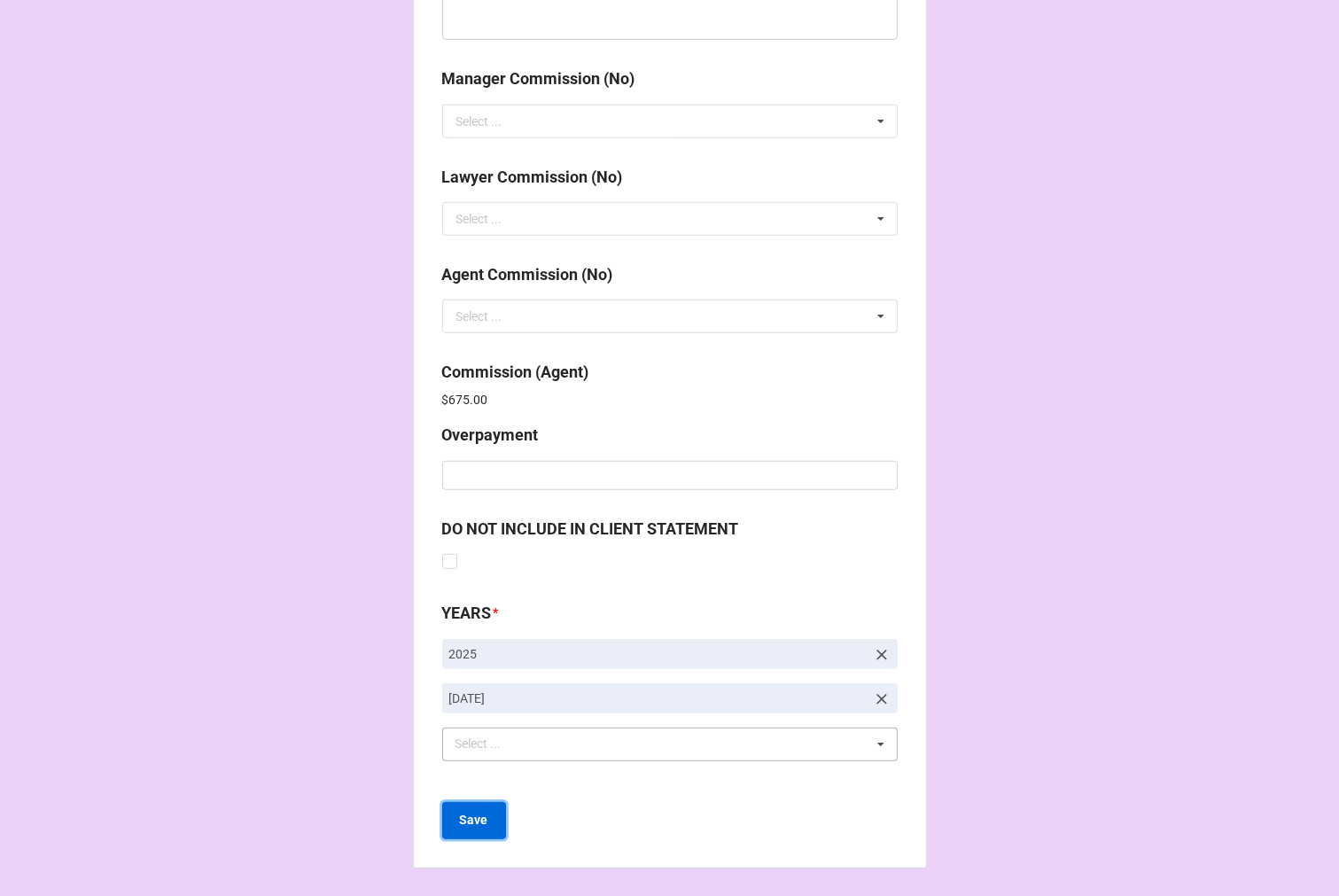
drag, startPoint x: 466, startPoint y: 811, endPoint x: 609, endPoint y: 618, distance: 240.2
click at [468, 811] on b "Save" at bounding box center [474, 820] width 28 height 18
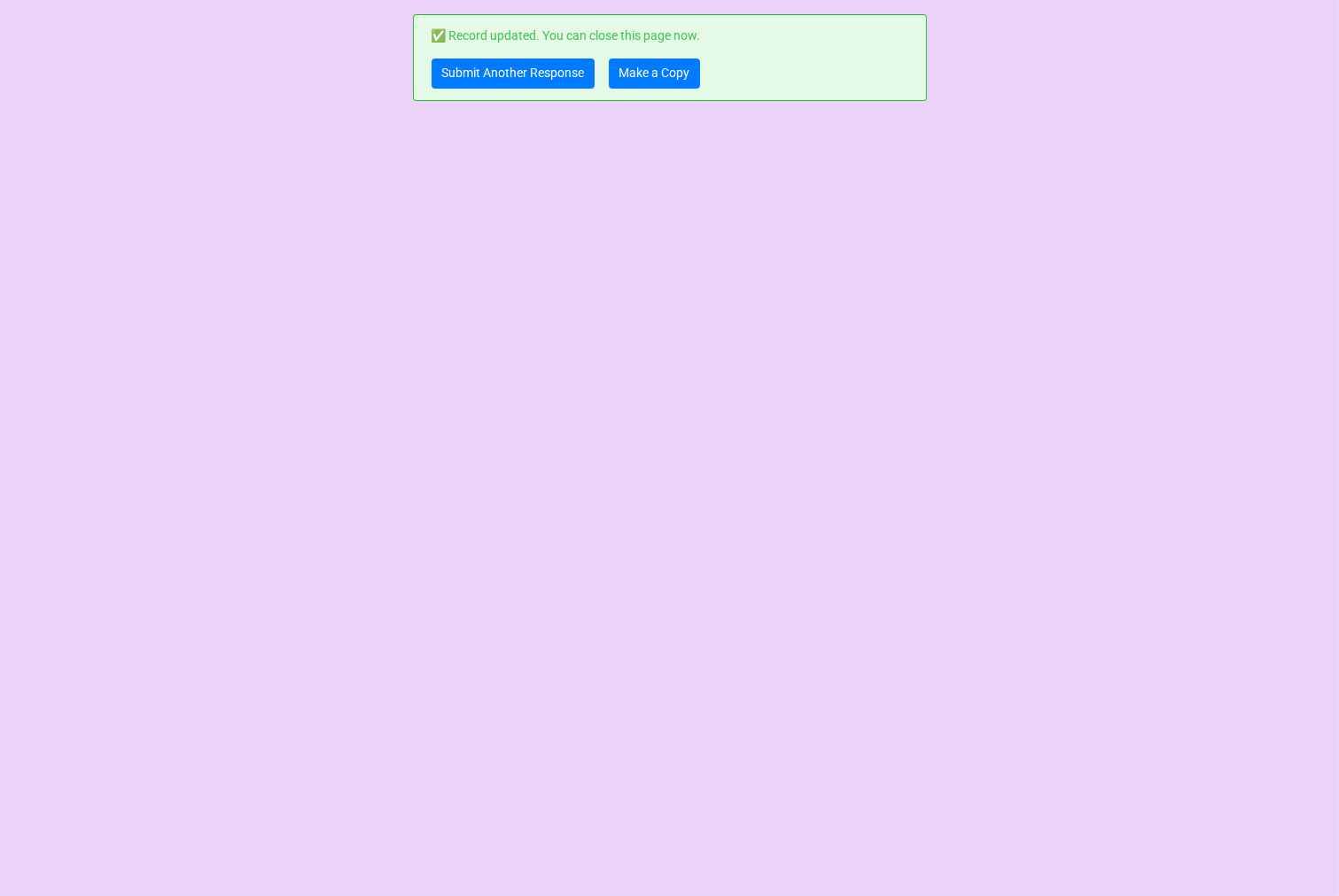
scroll to position [0, 0]
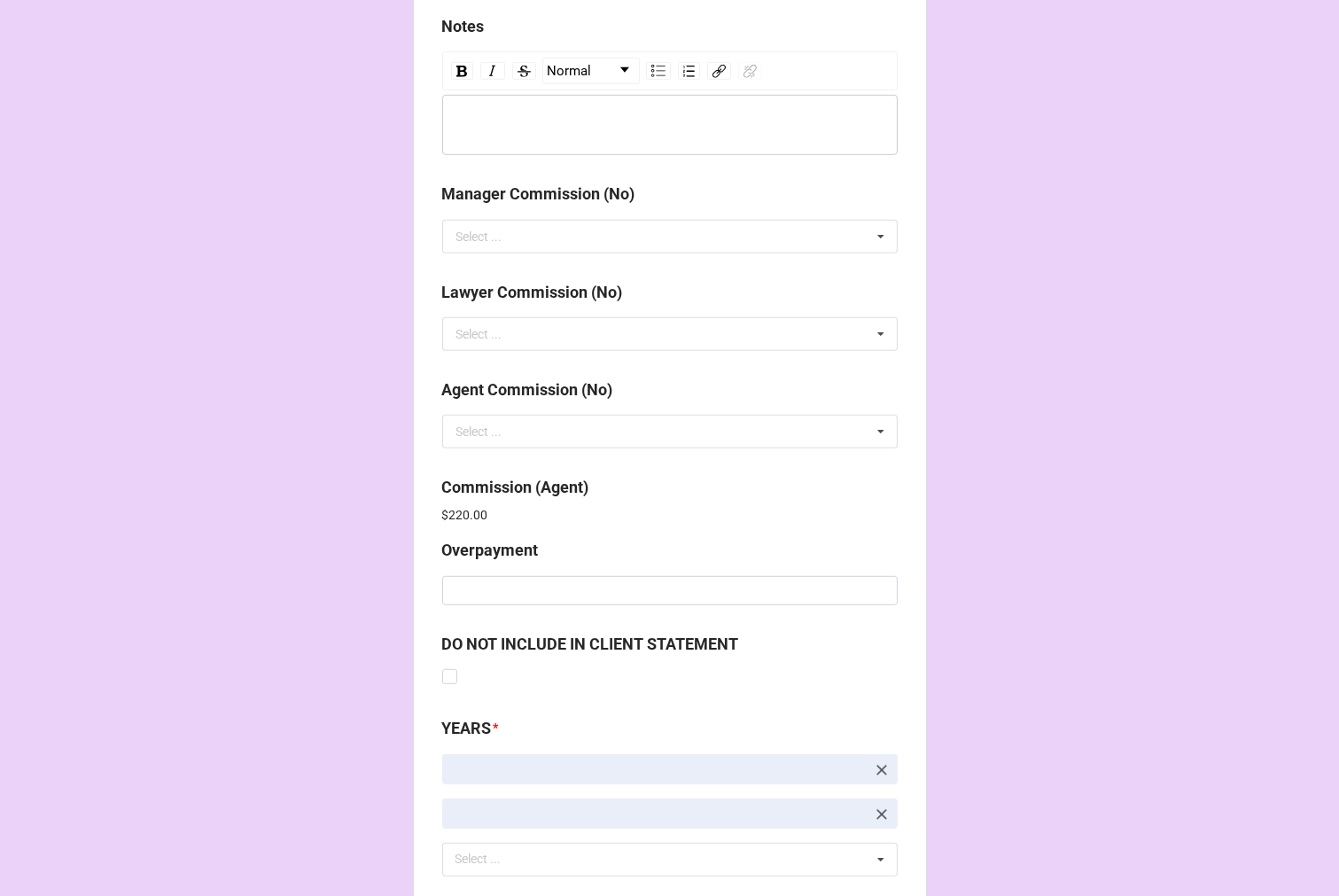
scroll to position [2115, 0]
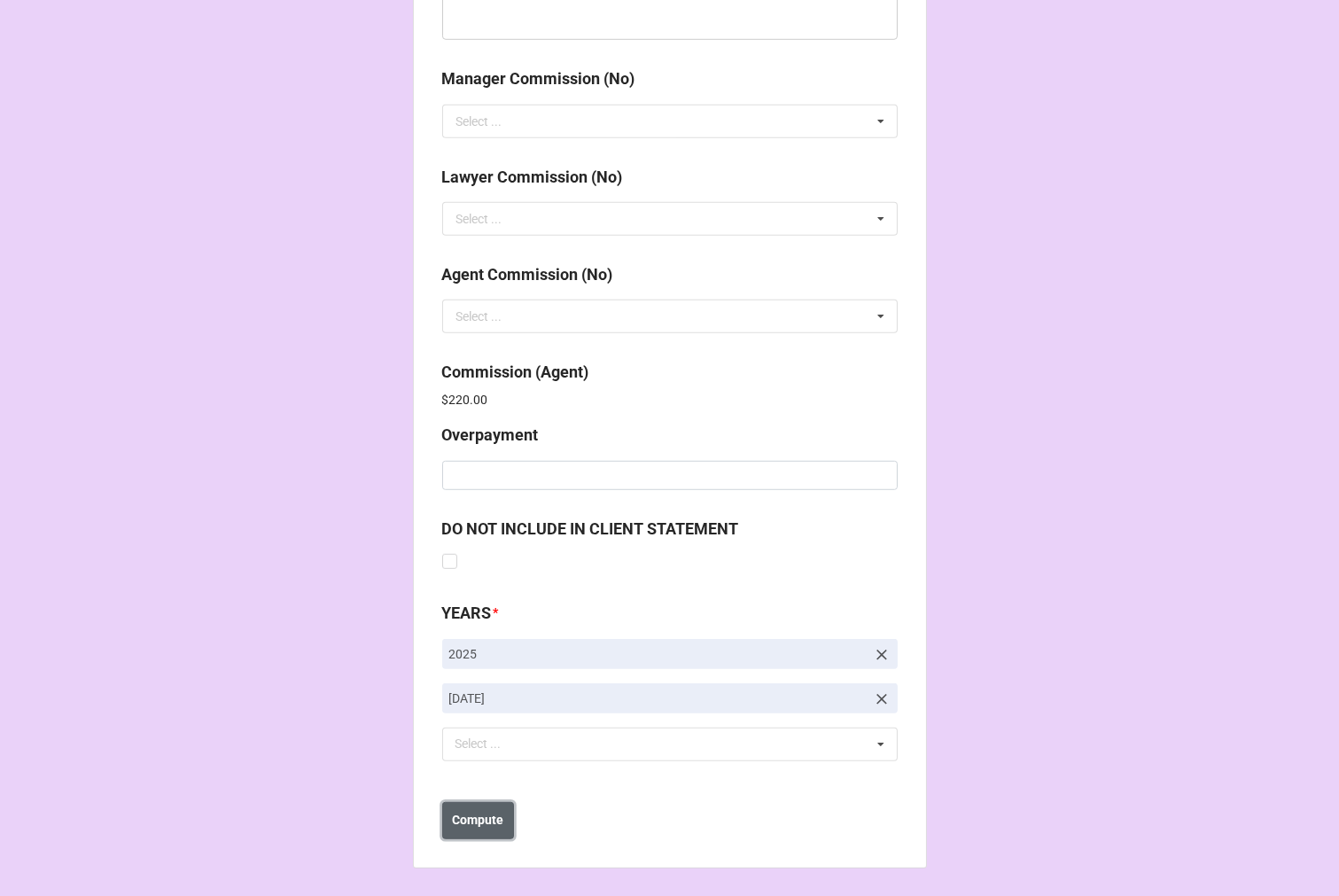
click at [474, 819] on b "Compute" at bounding box center [478, 820] width 51 height 18
click at [485, 827] on button "Save" at bounding box center [475, 821] width 64 height 38
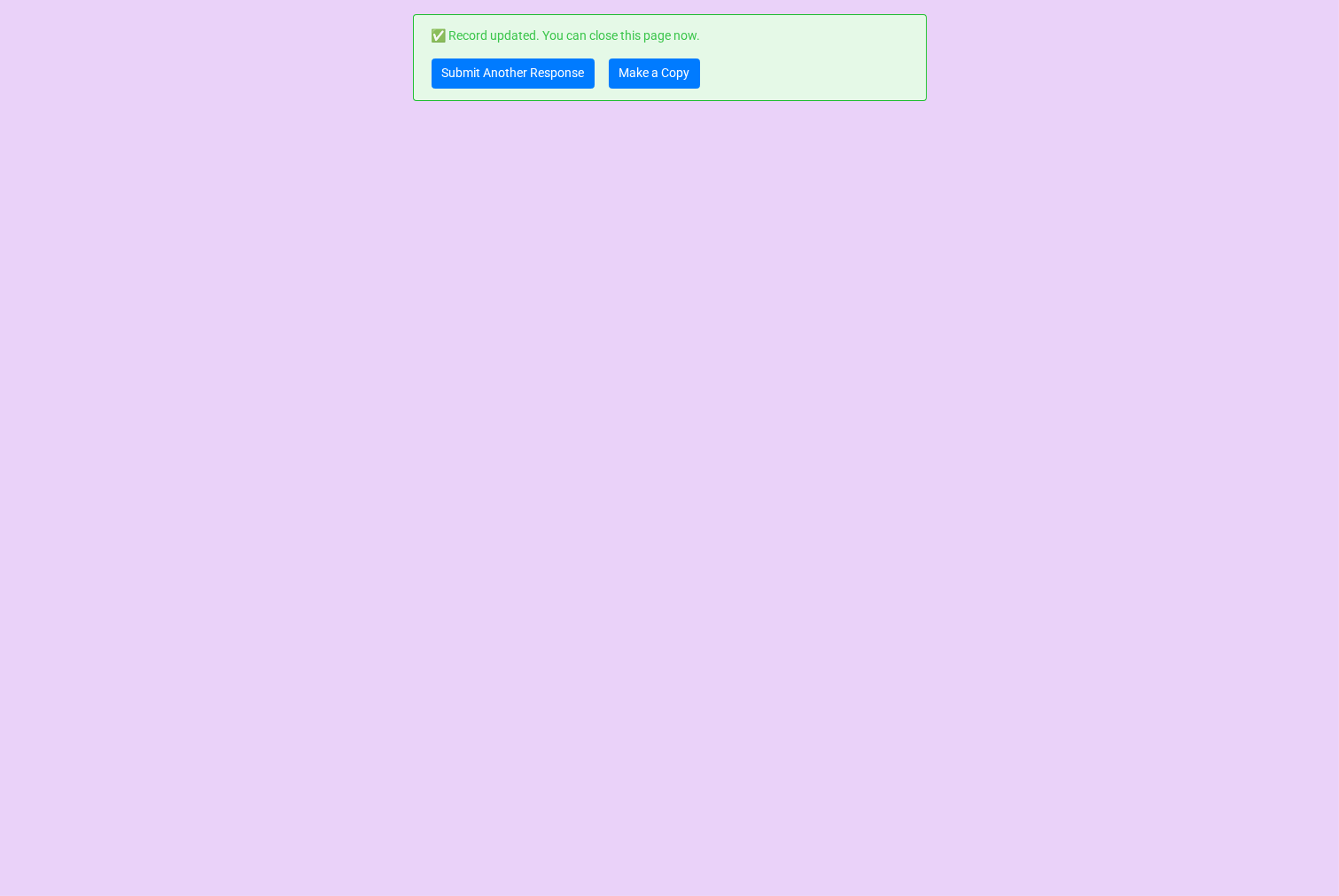
scroll to position [0, 0]
click at [677, 72] on link "Make a Copy" at bounding box center [655, 73] width 91 height 30
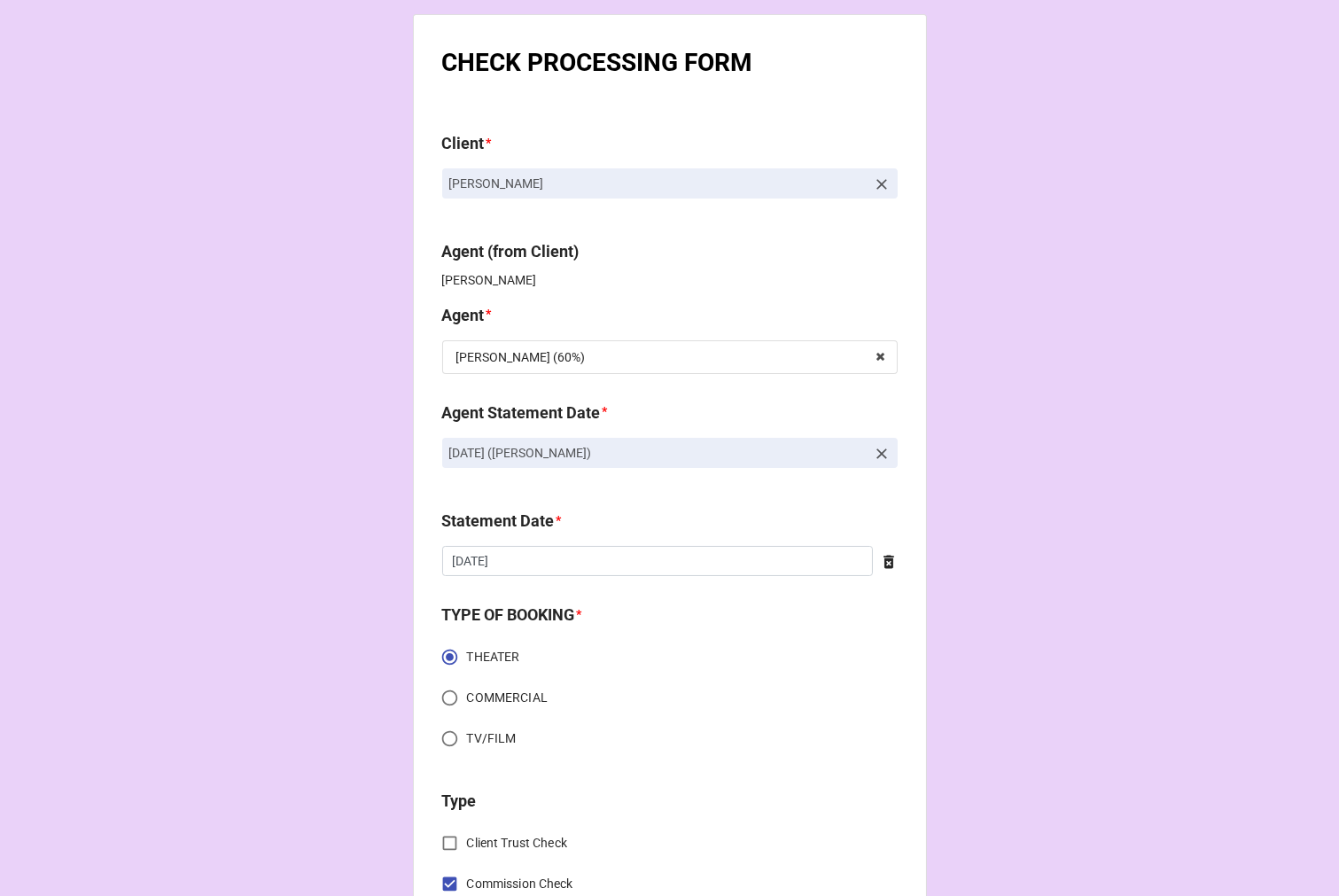
click at [875, 453] on icon at bounding box center [882, 453] width 17 height 17
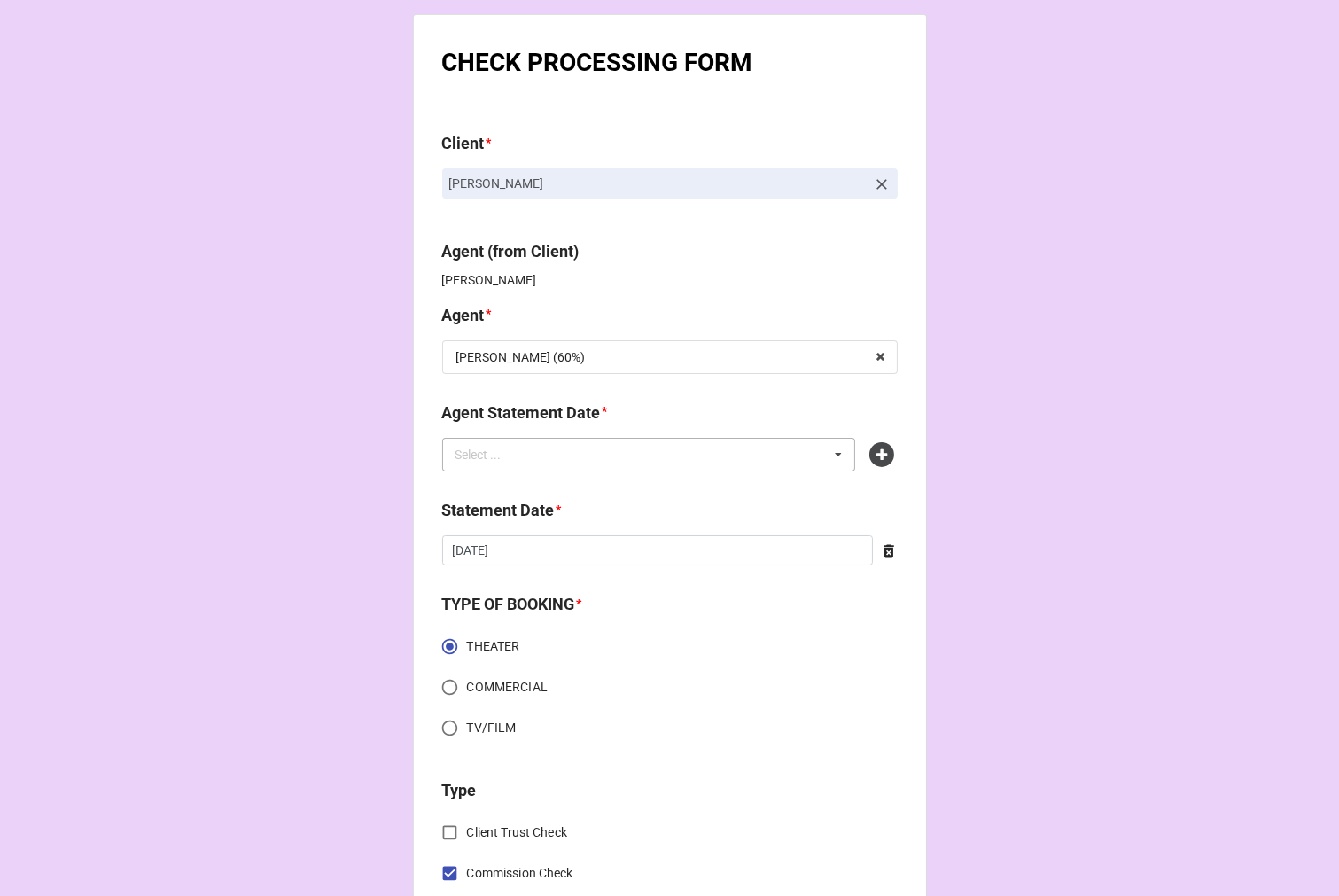
click at [723, 453] on div "Select ... No results found." at bounding box center [650, 454] width 414 height 34
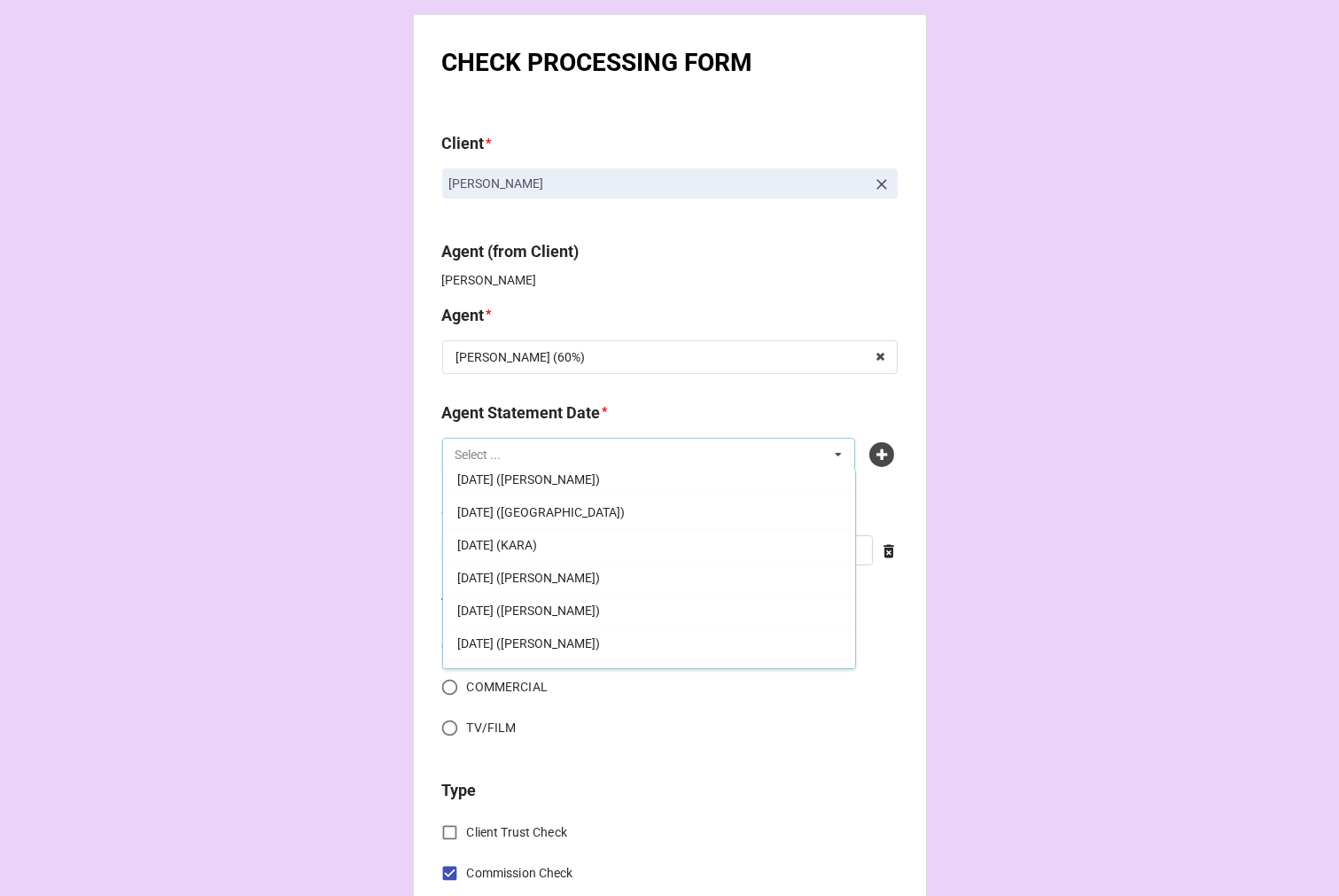
scroll to position [360, 0]
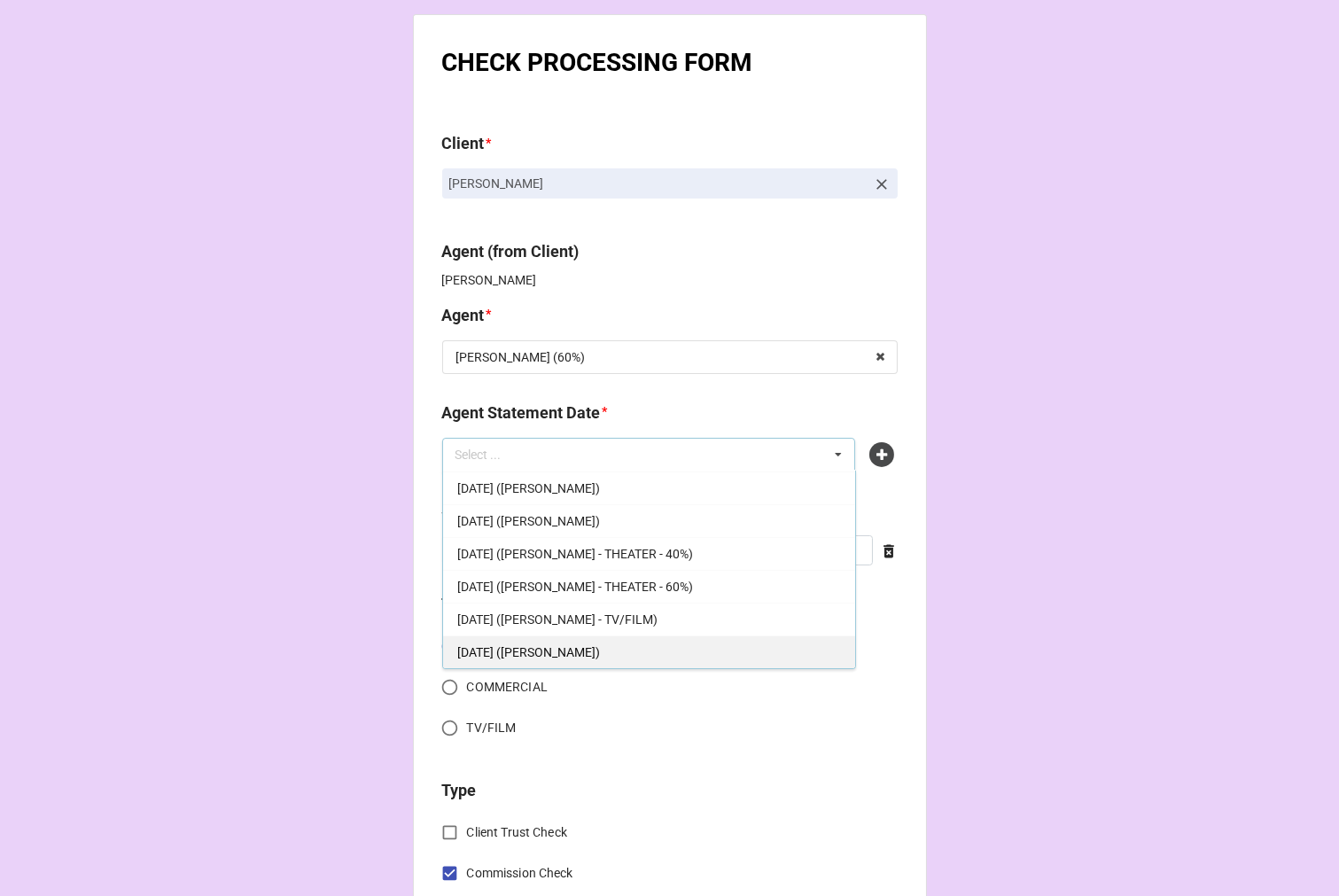
click at [599, 651] on span "[DATE] ([PERSON_NAME])" at bounding box center [529, 652] width 143 height 14
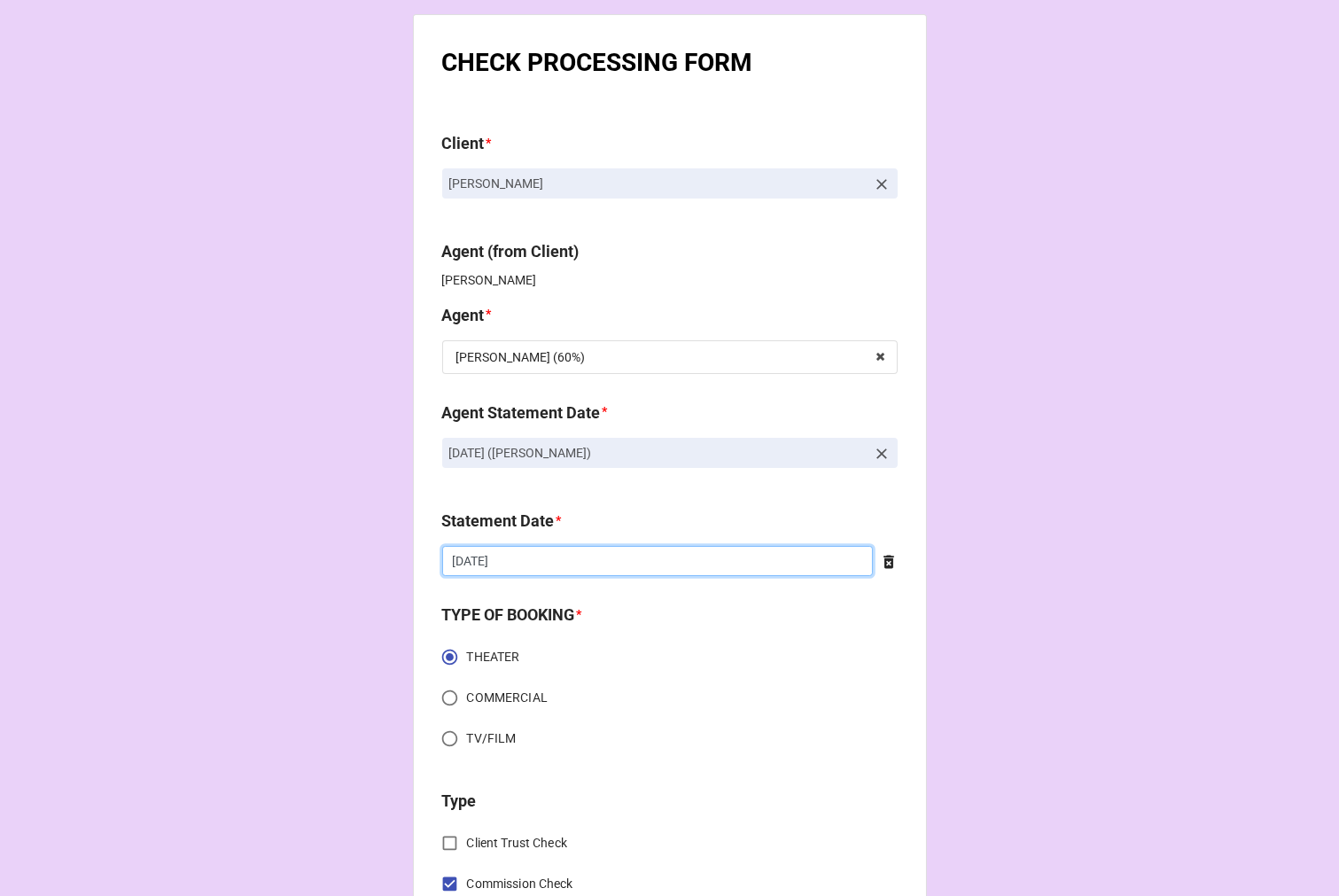
click at [526, 567] on input "8/22/2025" at bounding box center [658, 561] width 431 height 30
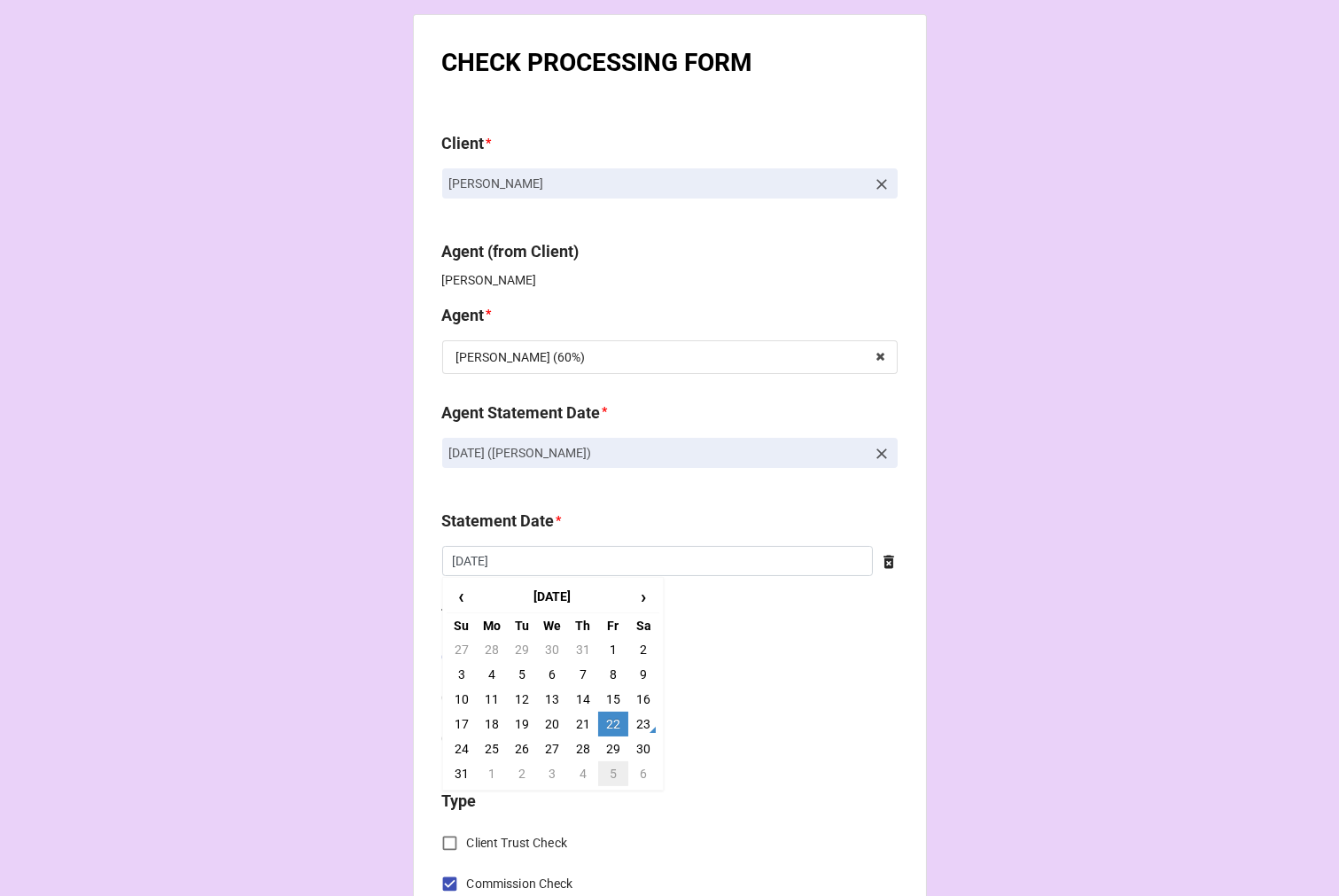
click at [608, 777] on td "5" at bounding box center [613, 774] width 30 height 25
type input "[DATE]"
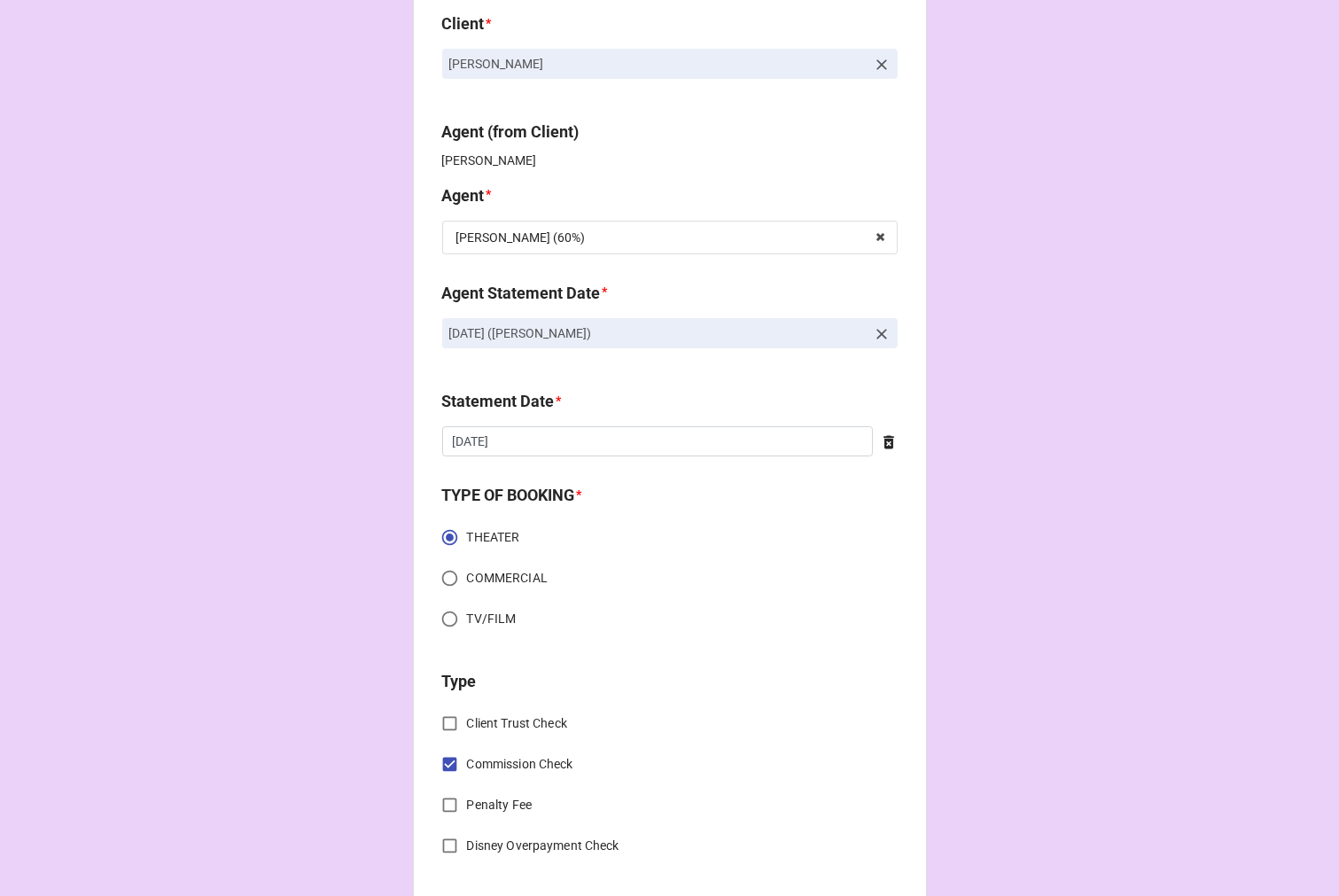
scroll to position [688, 0]
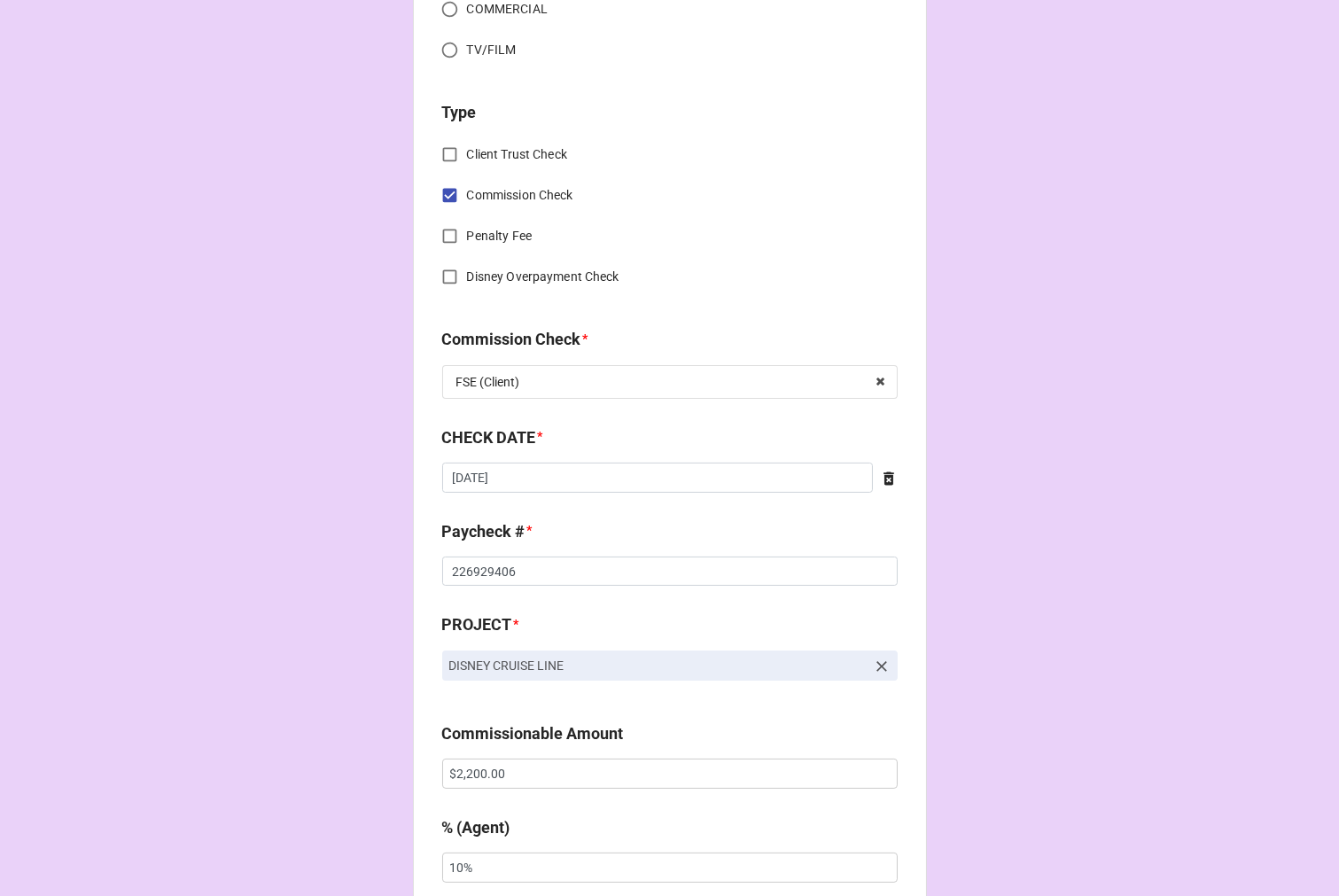
click at [888, 475] on icon at bounding box center [888, 478] width 11 height 14
click at [711, 484] on input "text" at bounding box center [670, 477] width 455 height 30
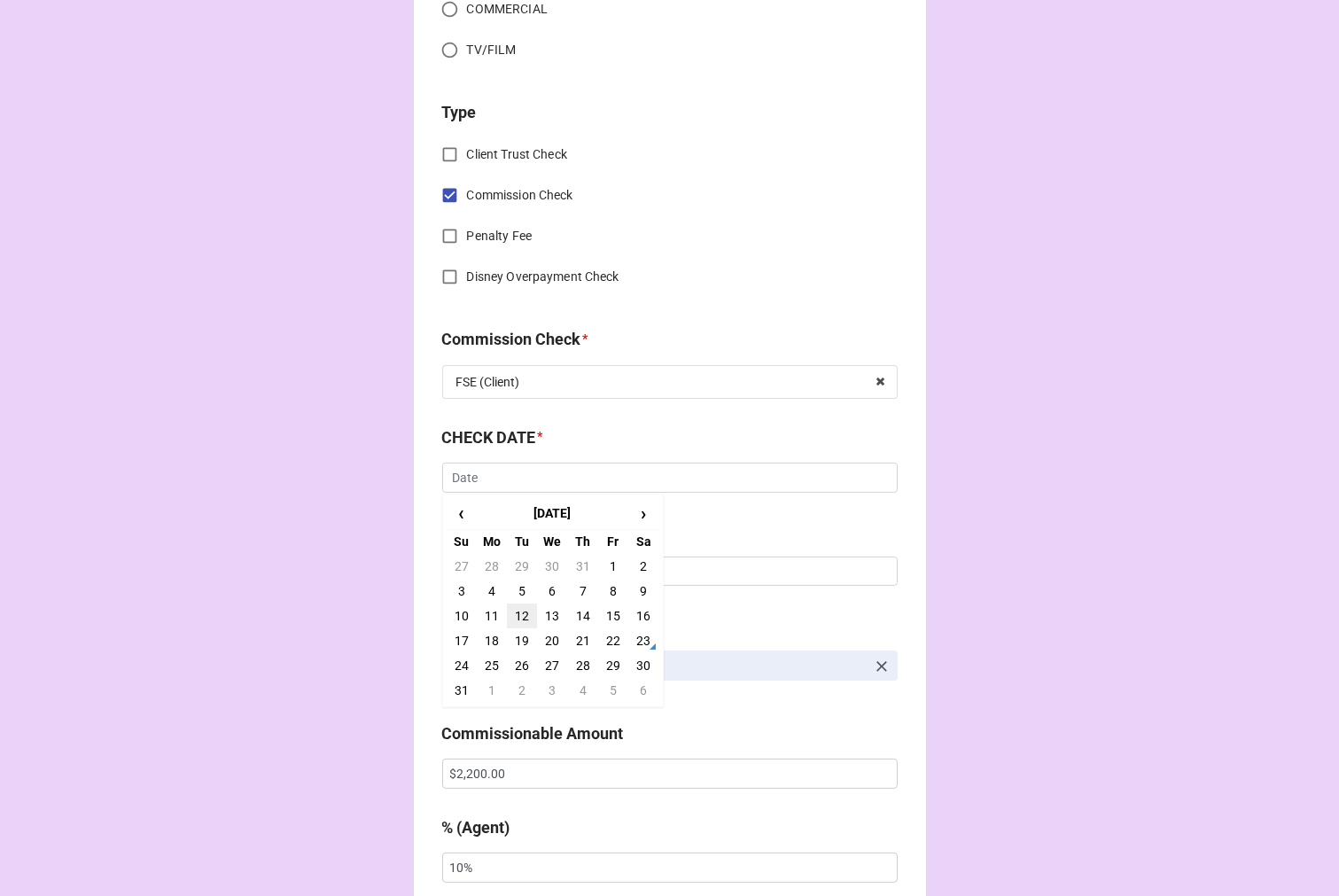
click at [516, 608] on td "12" at bounding box center [521, 616] width 30 height 25
type input "8/12/2025"
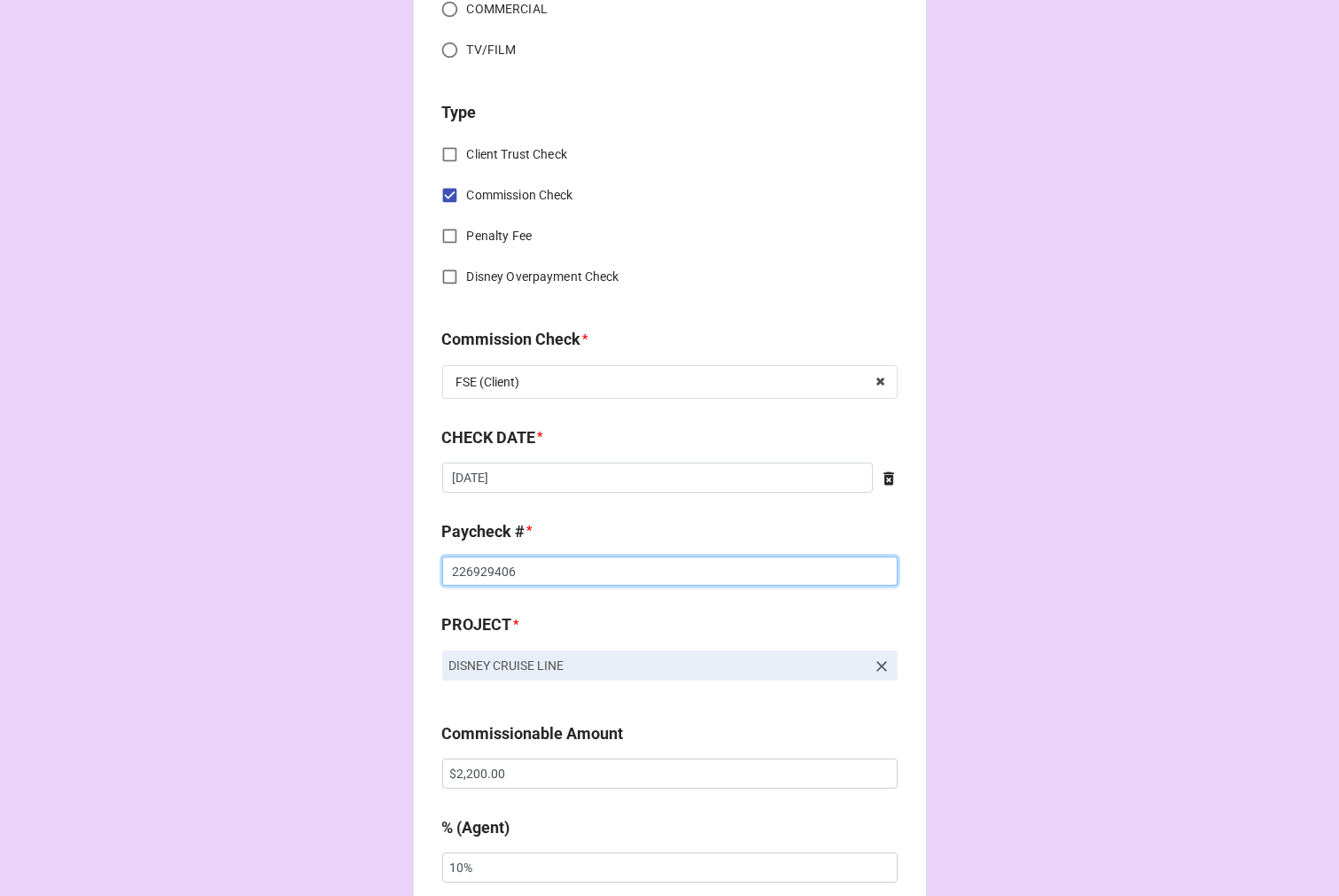
click at [476, 564] on input "226929406" at bounding box center [670, 571] width 455 height 30
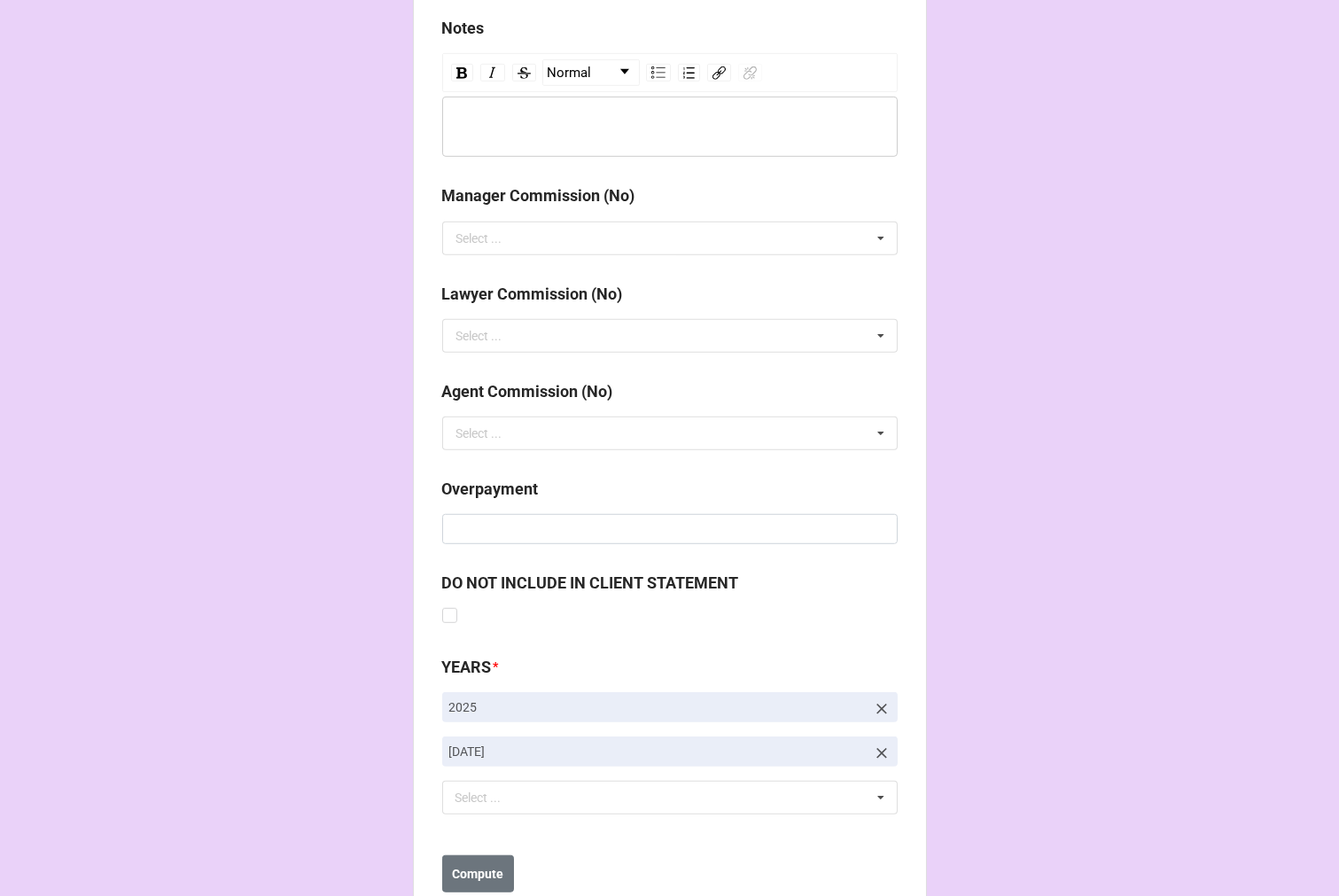
scroll to position [2052, 0]
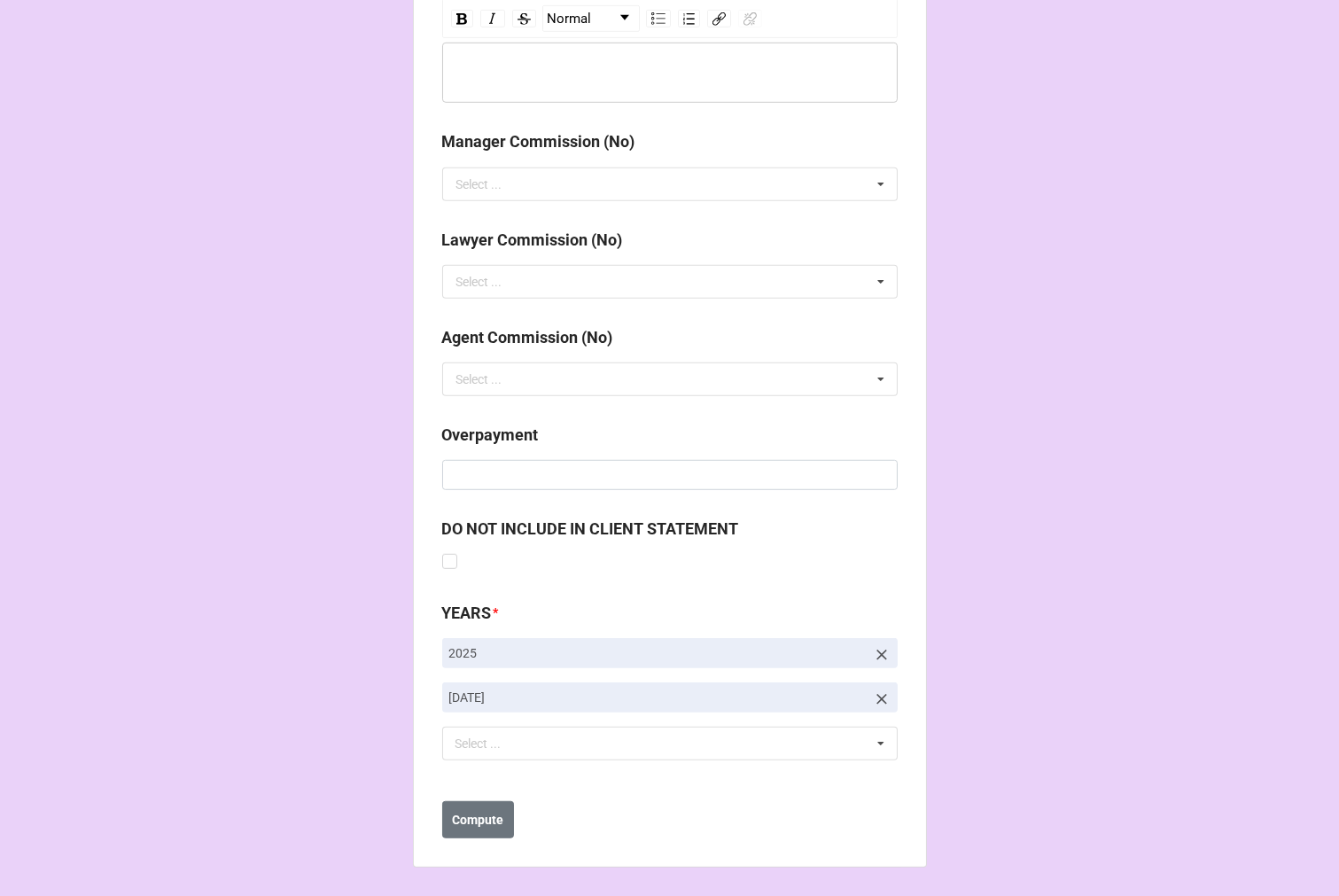
type input "227370892"
click at [881, 699] on icon at bounding box center [882, 699] width 17 height 17
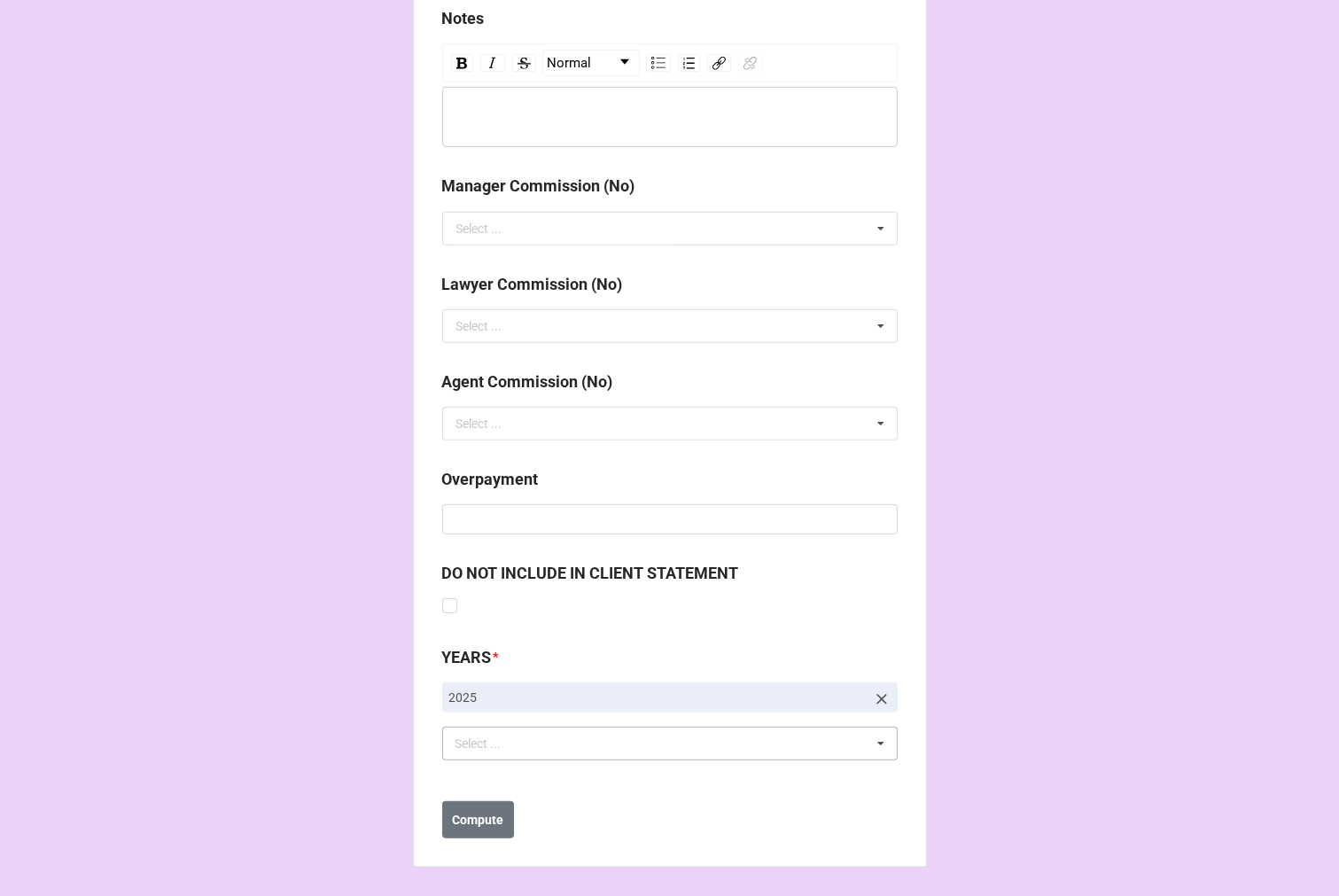
click at [565, 746] on div "Select ... No results found." at bounding box center [670, 743] width 455 height 34
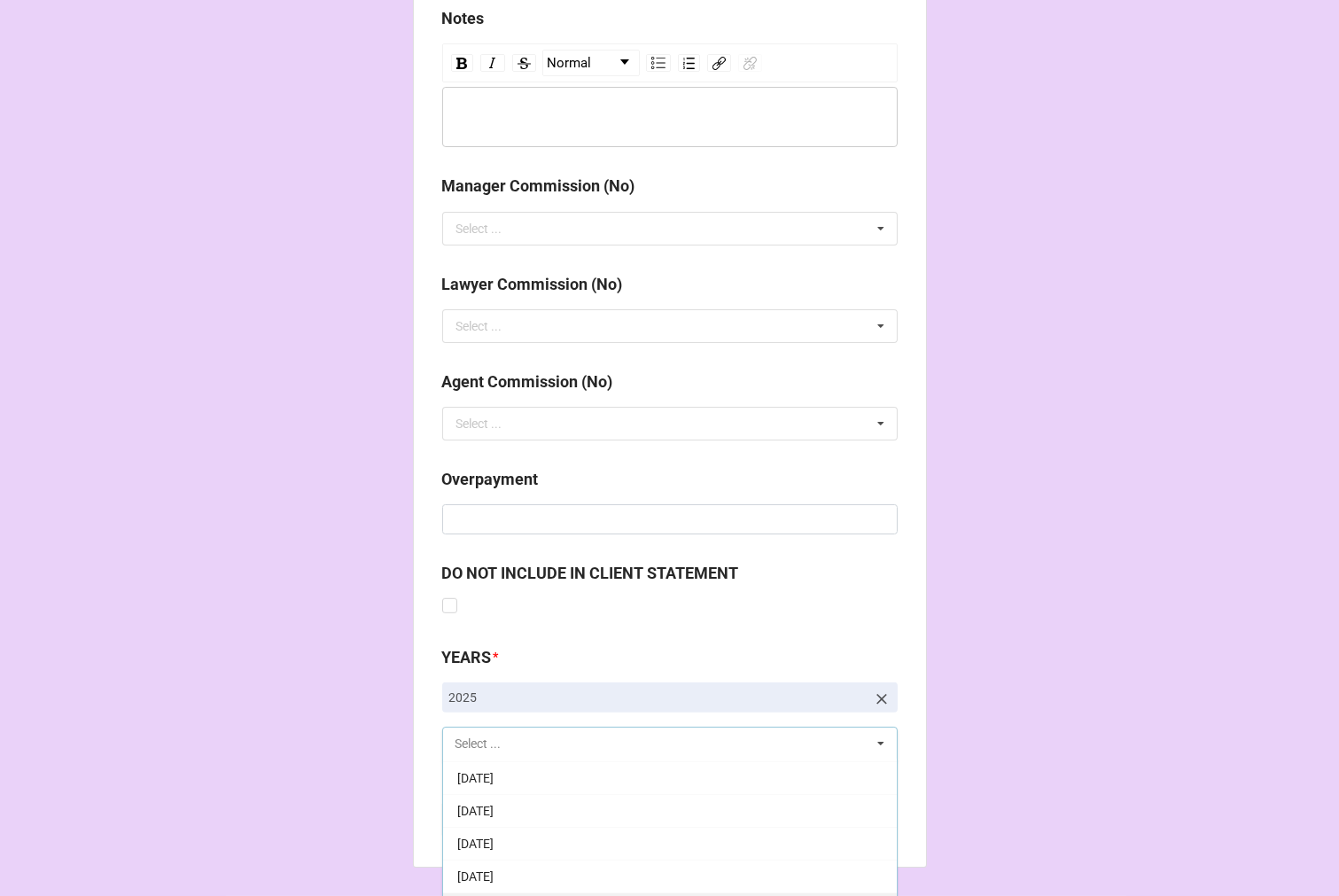
scroll to position [197, 0]
drag, startPoint x: 514, startPoint y: 847, endPoint x: 582, endPoint y: 778, distance: 96.9
click at [494, 845] on span "[DATE]" at bounding box center [476, 842] width 37 height 14
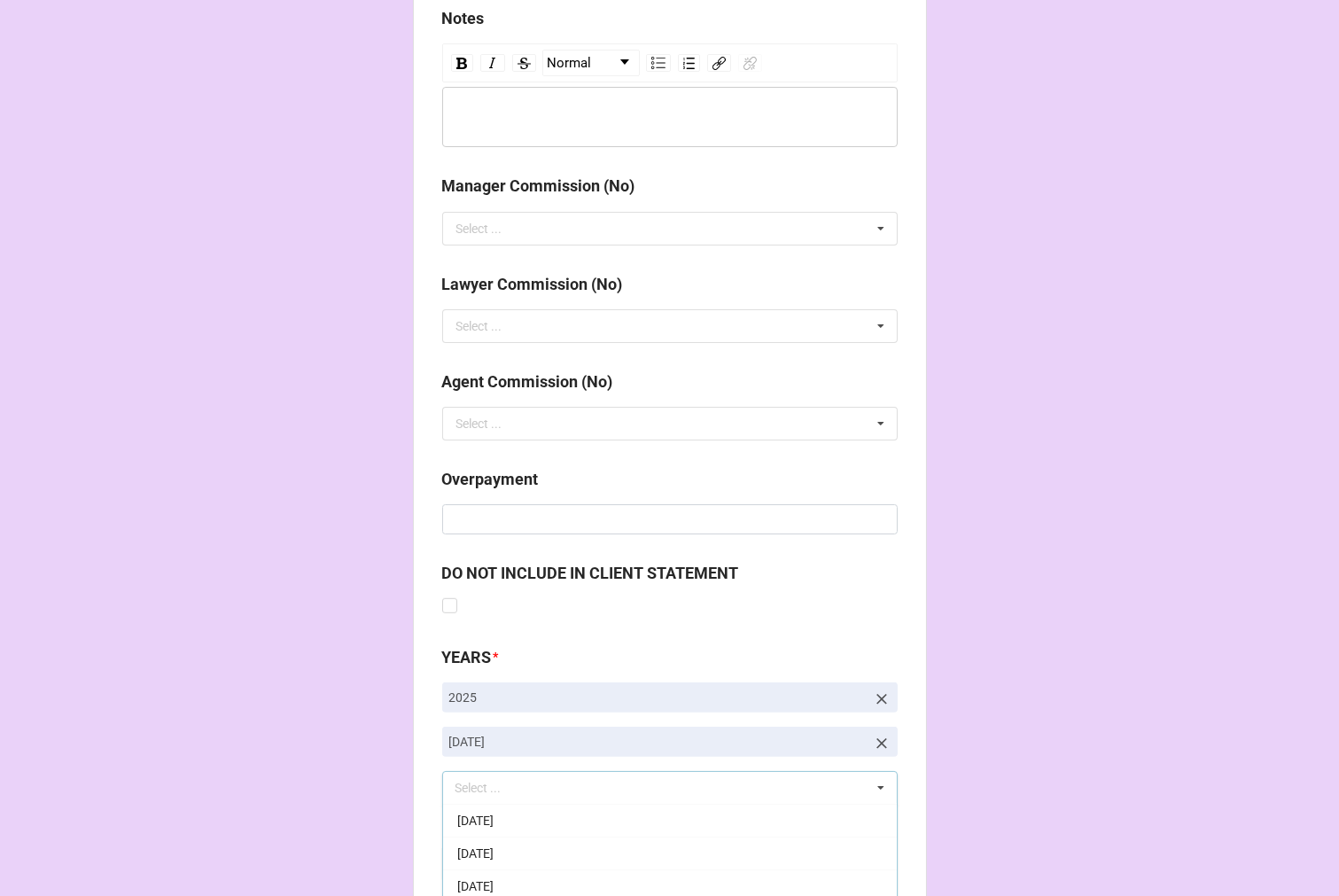
drag, startPoint x: 1057, startPoint y: 493, endPoint x: 1046, endPoint y: 485, distance: 13.6
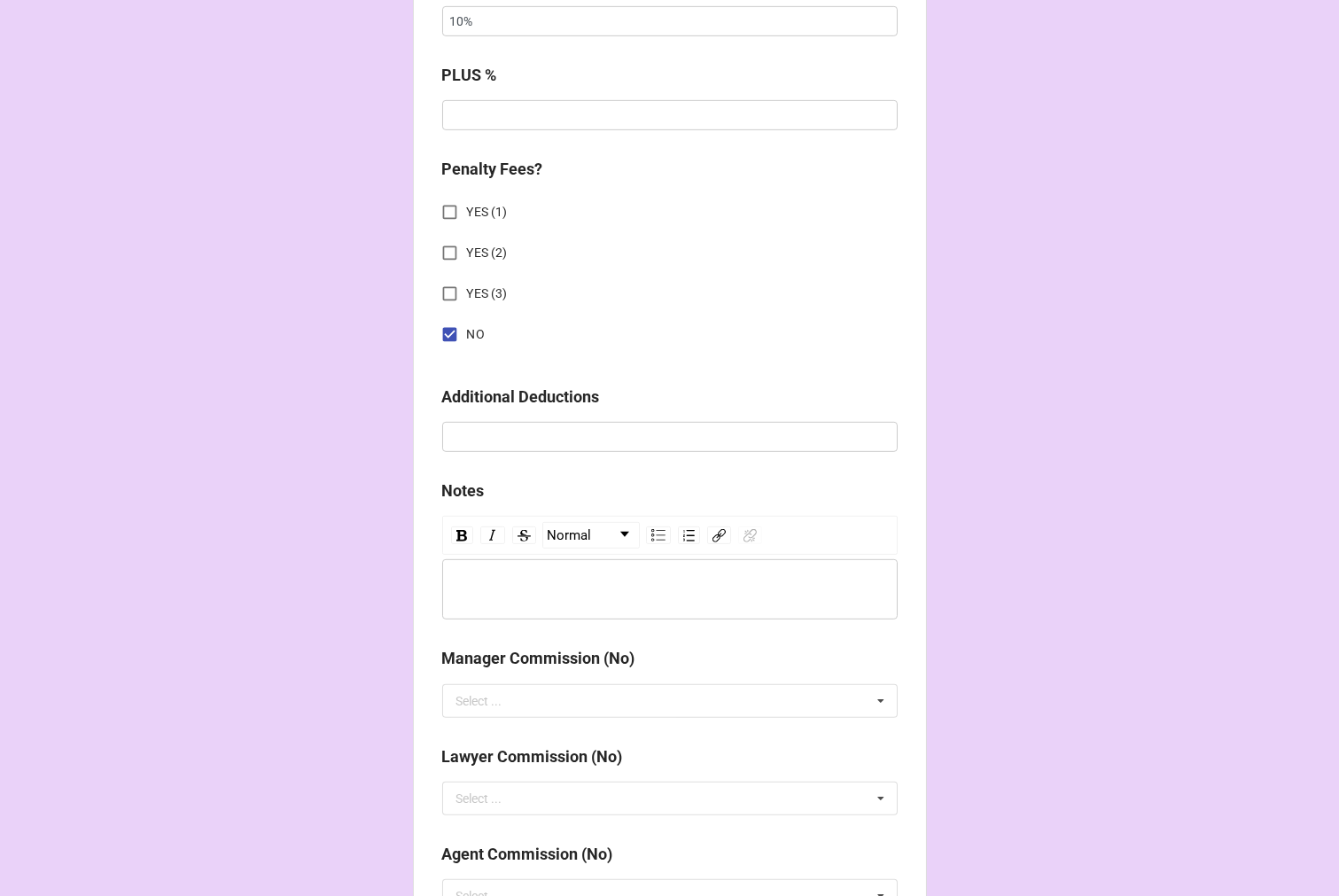
scroll to position [1220, 0]
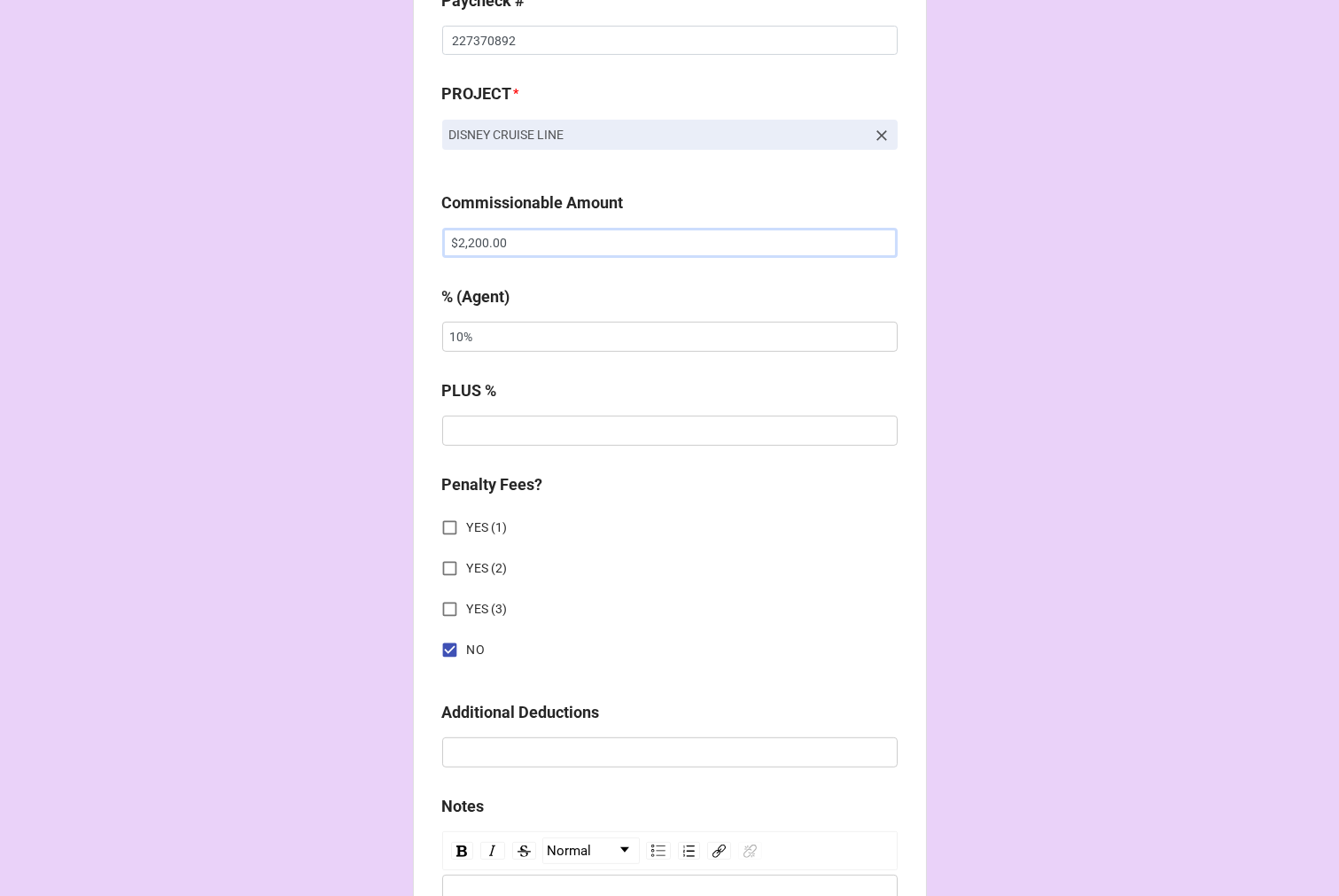
drag, startPoint x: 432, startPoint y: 228, endPoint x: 296, endPoint y: 201, distance: 138.7
click at [346, 210] on div "CHECK PROCESSING FORM Client * Payton Tevis Agent (from Client) Tiera Agent * T…" at bounding box center [669, 254] width 1339 height 2948
click at [980, 340] on div "CHECK PROCESSING FORM Client * Payton Tevis Agent (from Client) Tiera Agent * T…" at bounding box center [669, 254] width 1339 height 2948
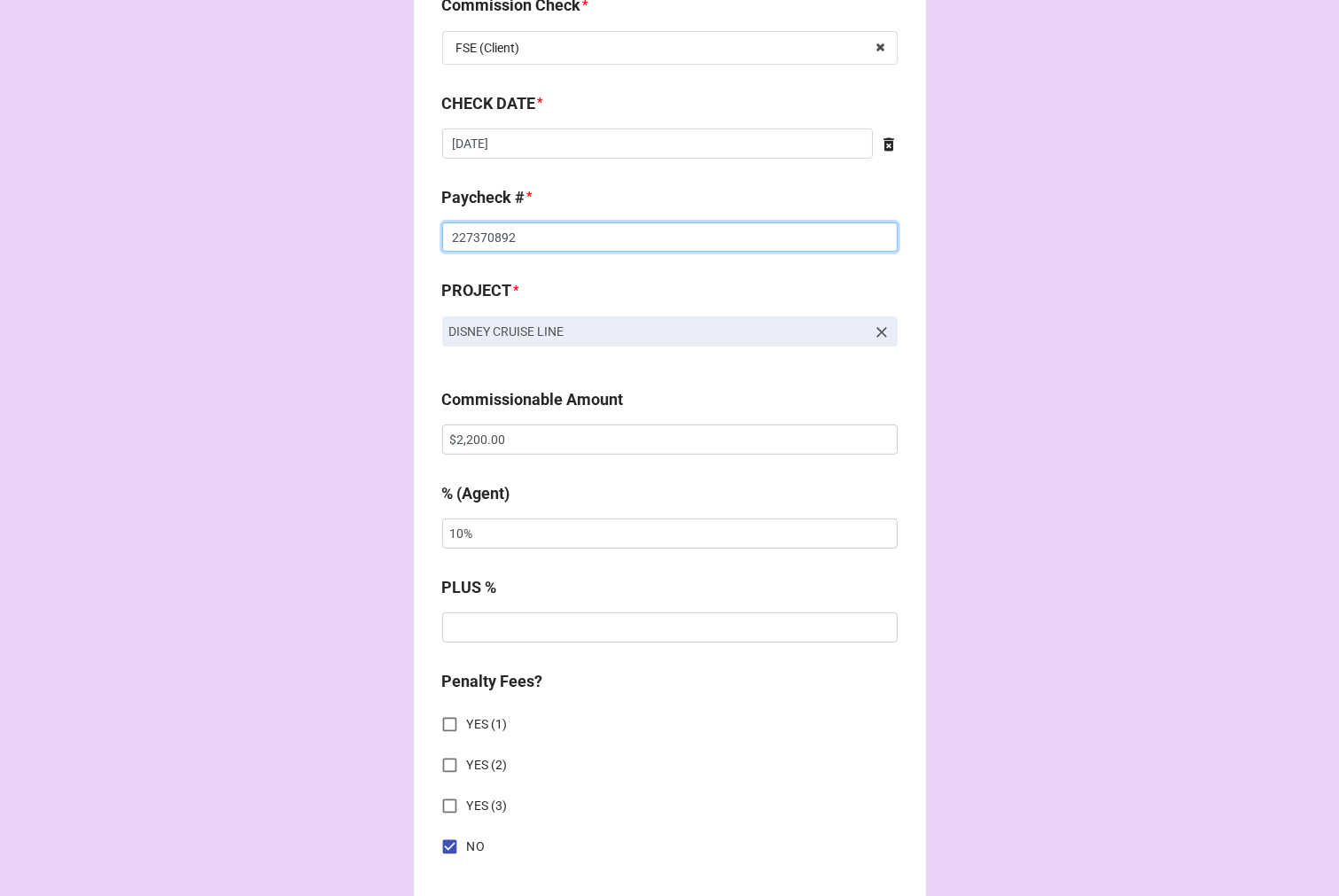
click at [468, 234] on input "227370892" at bounding box center [670, 237] width 455 height 30
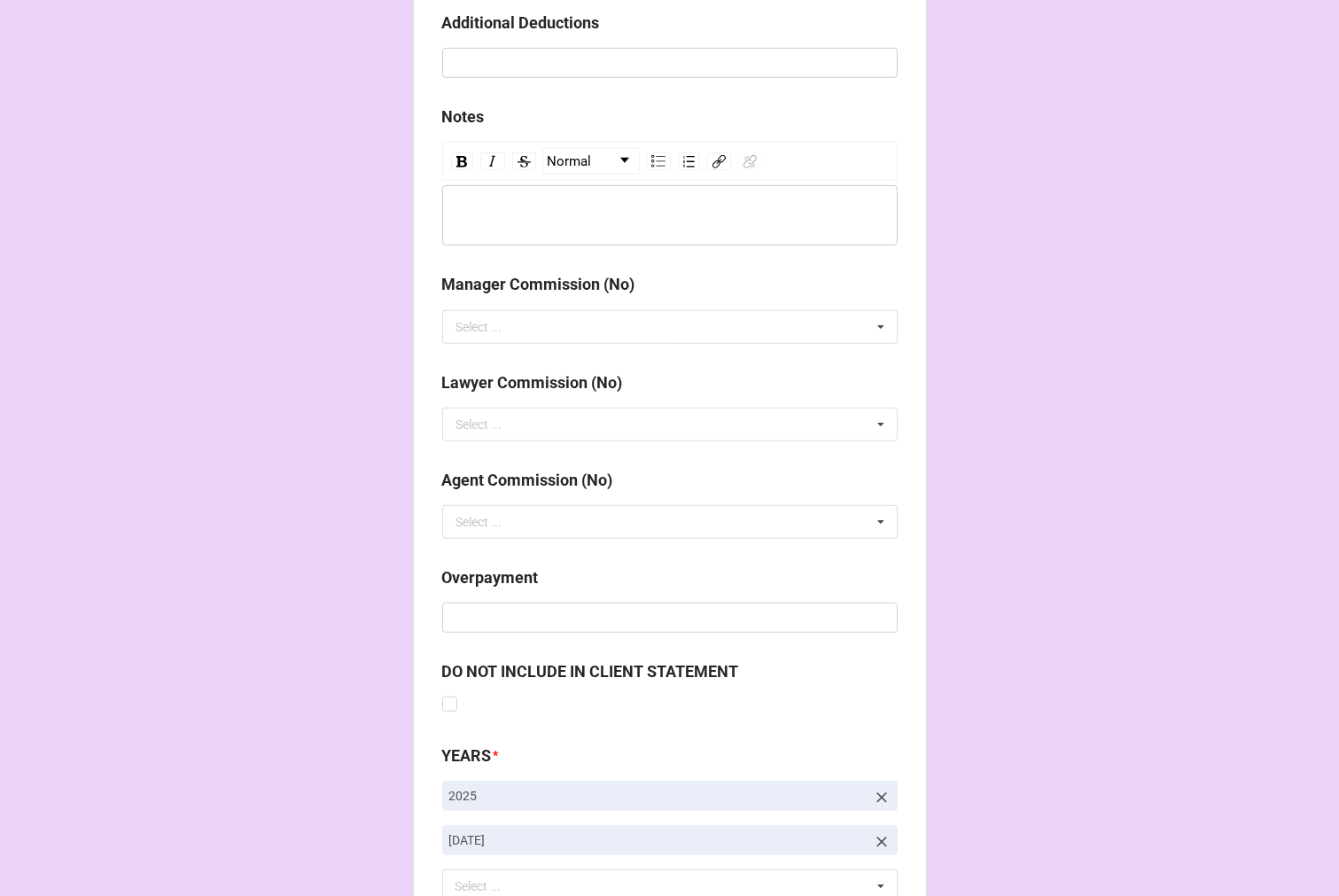
scroll to position [2052, 0]
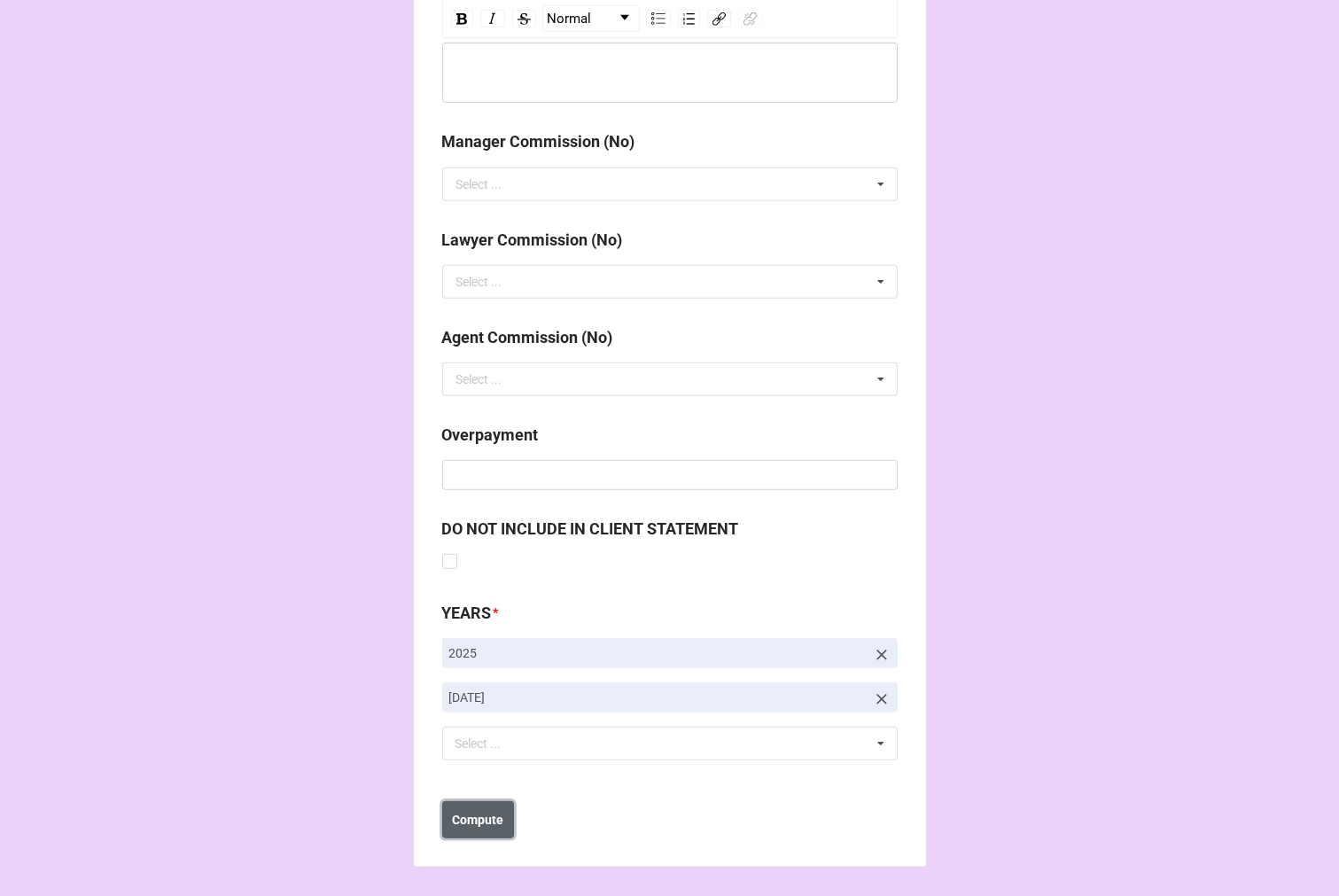
click at [489, 819] on b "Compute" at bounding box center [478, 820] width 51 height 18
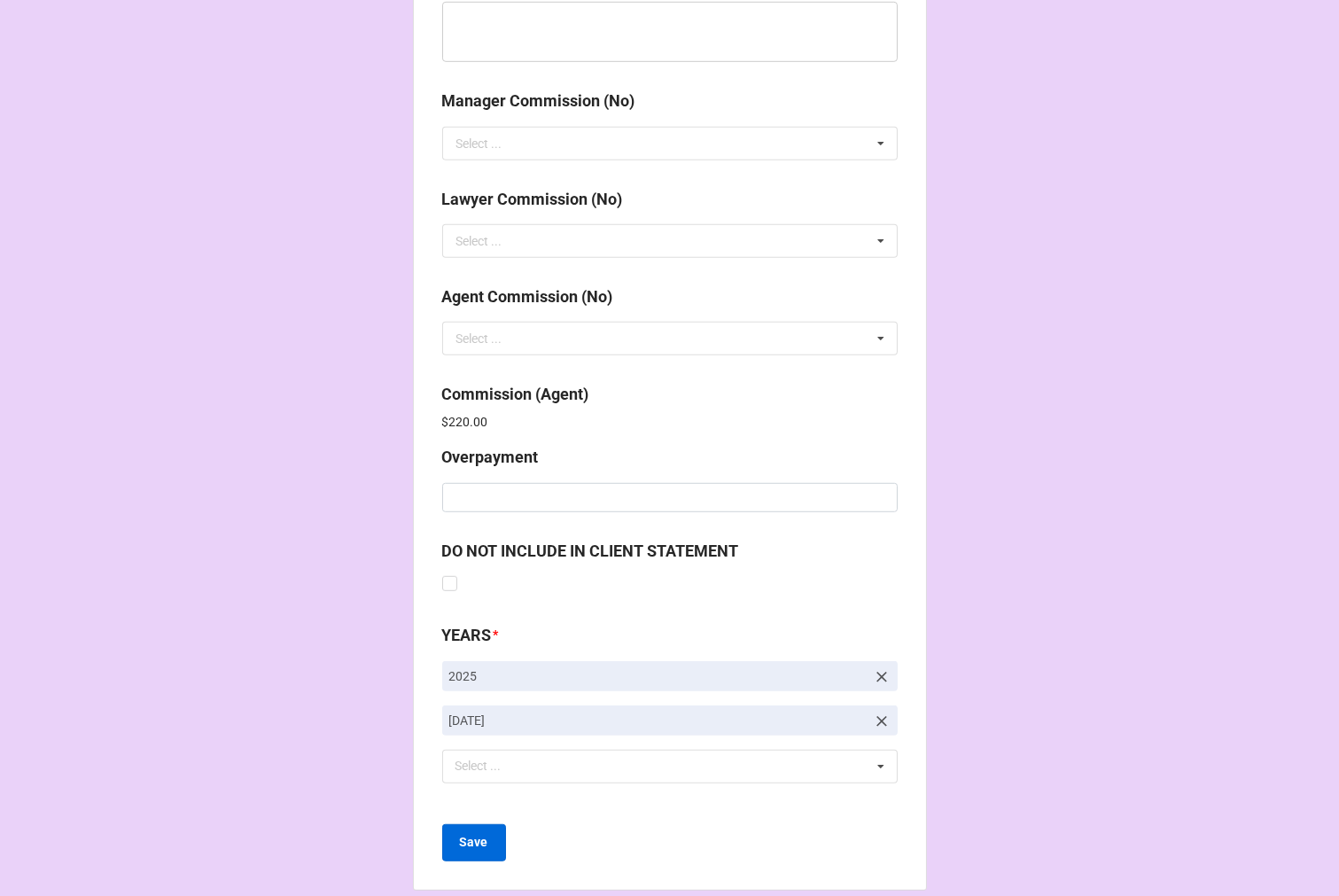
scroll to position [2115, 0]
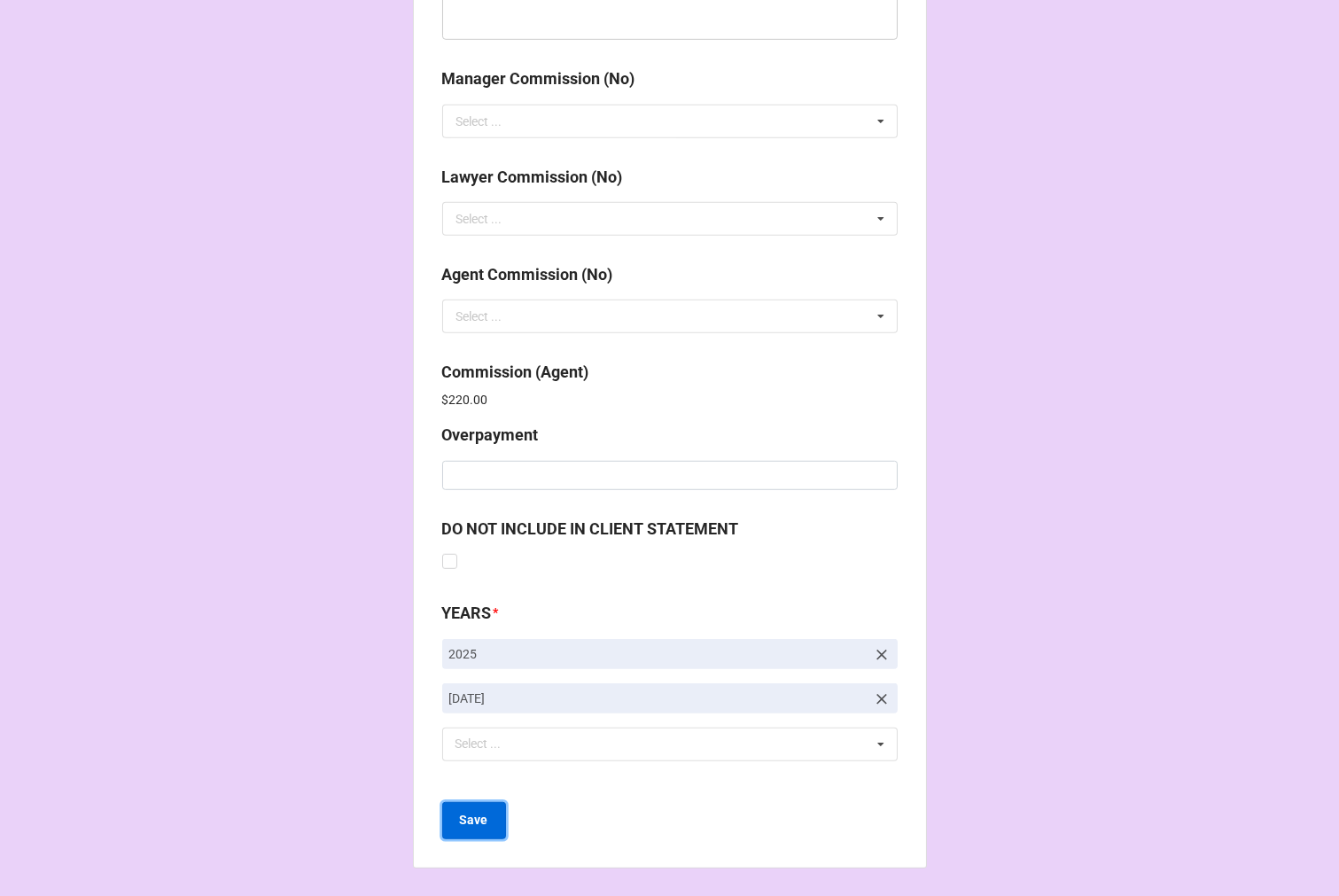
click at [467, 827] on b "Save" at bounding box center [474, 820] width 28 height 18
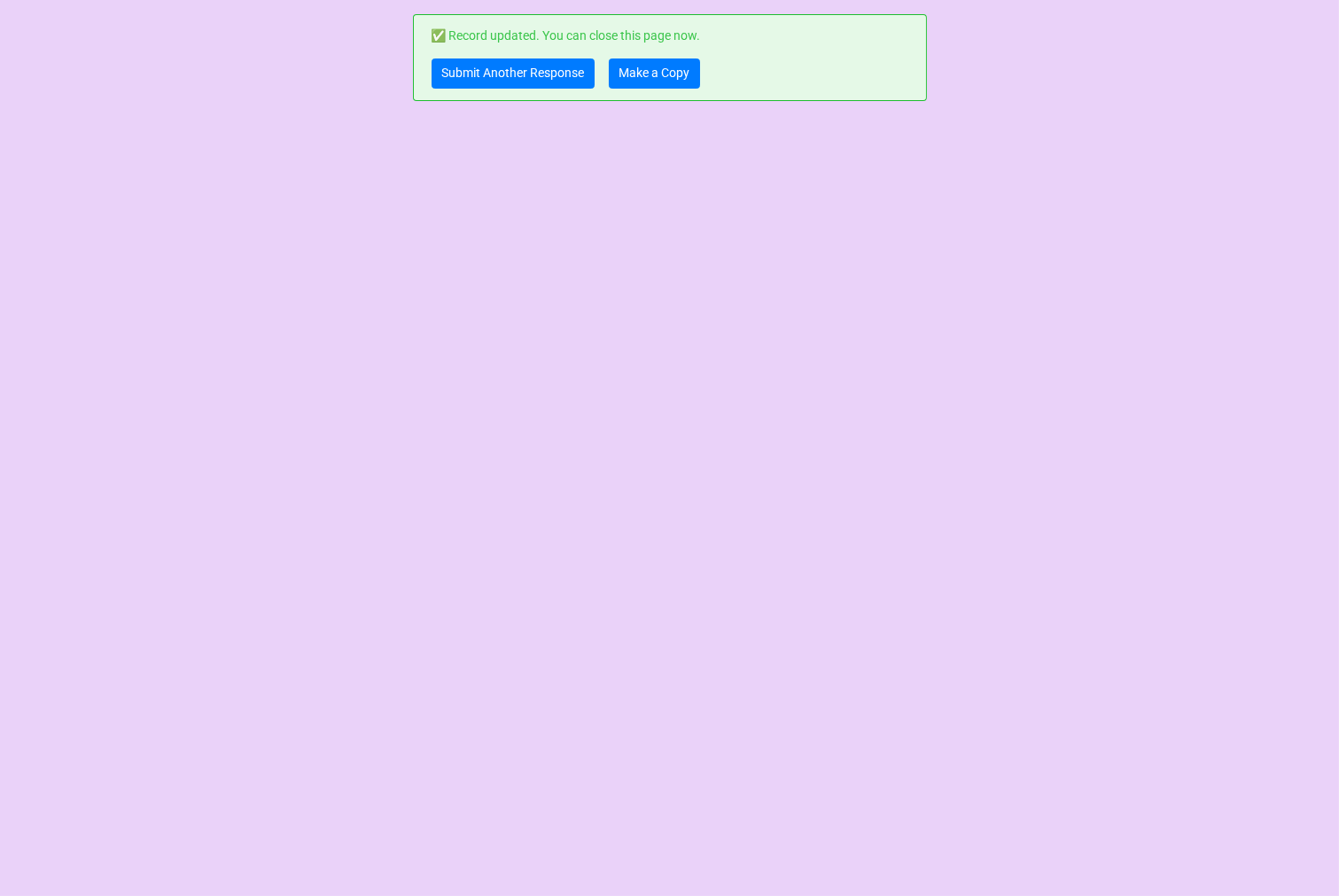
scroll to position [0, 0]
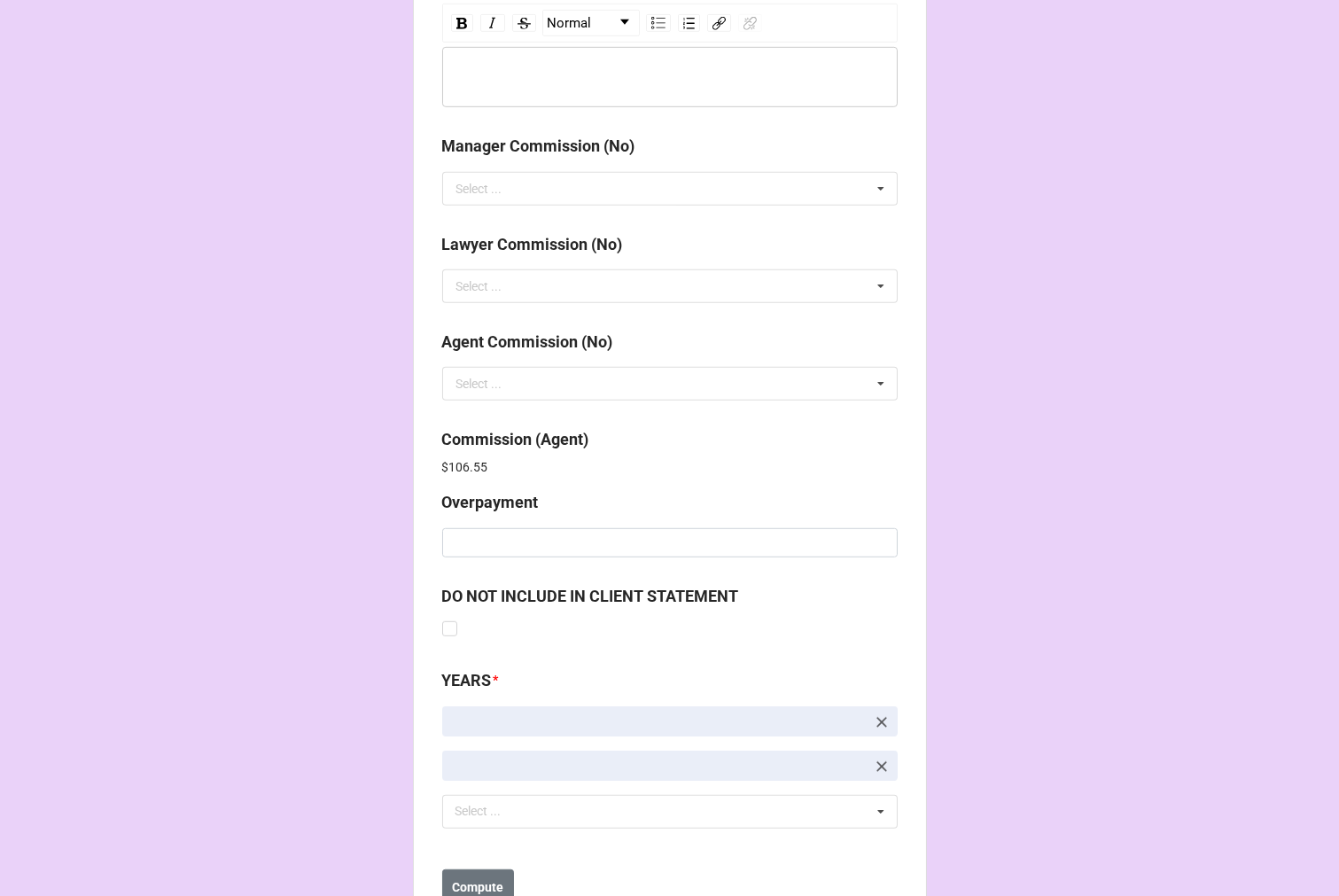
scroll to position [2115, 0]
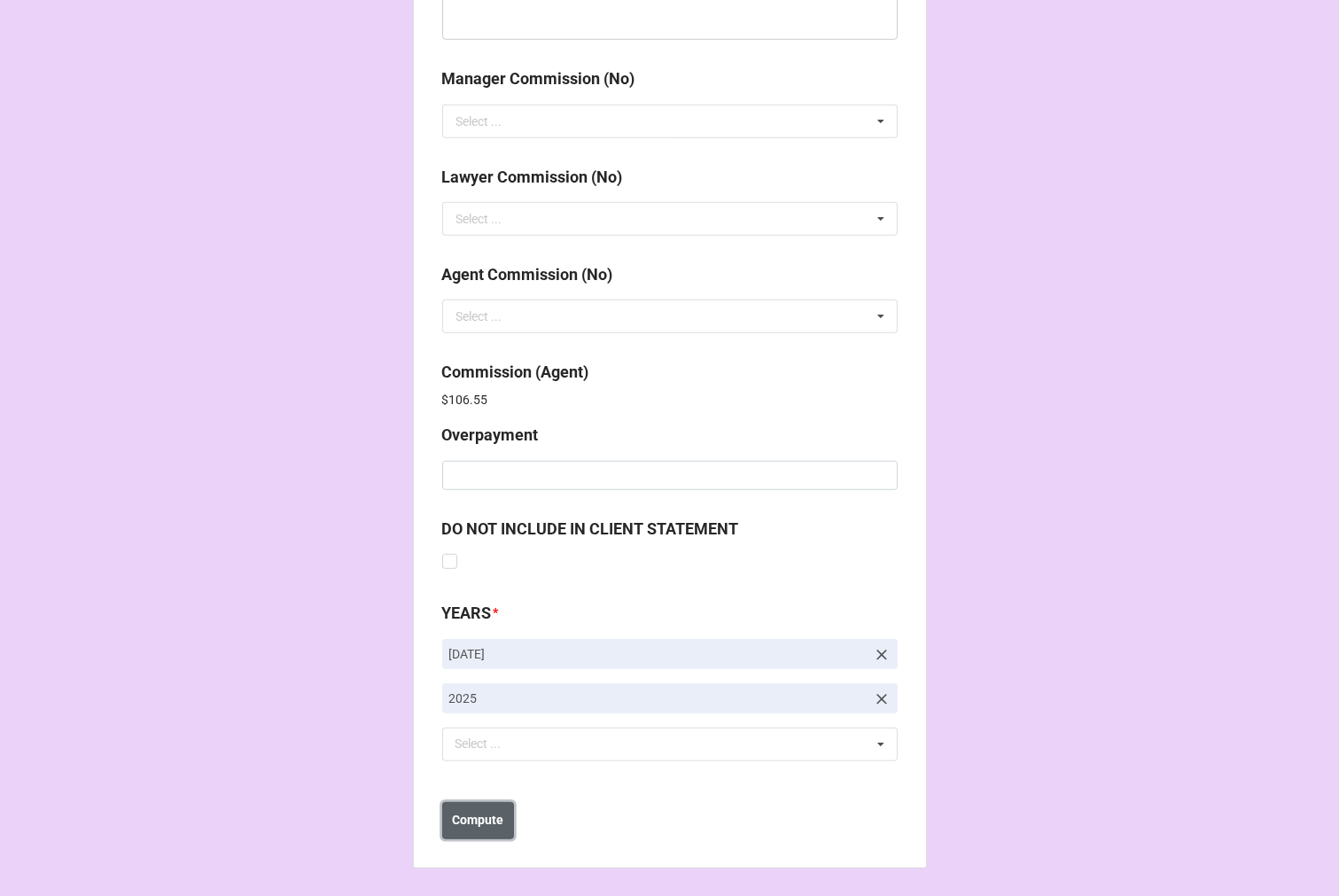
click at [492, 817] on b "Compute" at bounding box center [478, 820] width 51 height 18
click at [488, 821] on button "Save" at bounding box center [475, 821] width 64 height 38
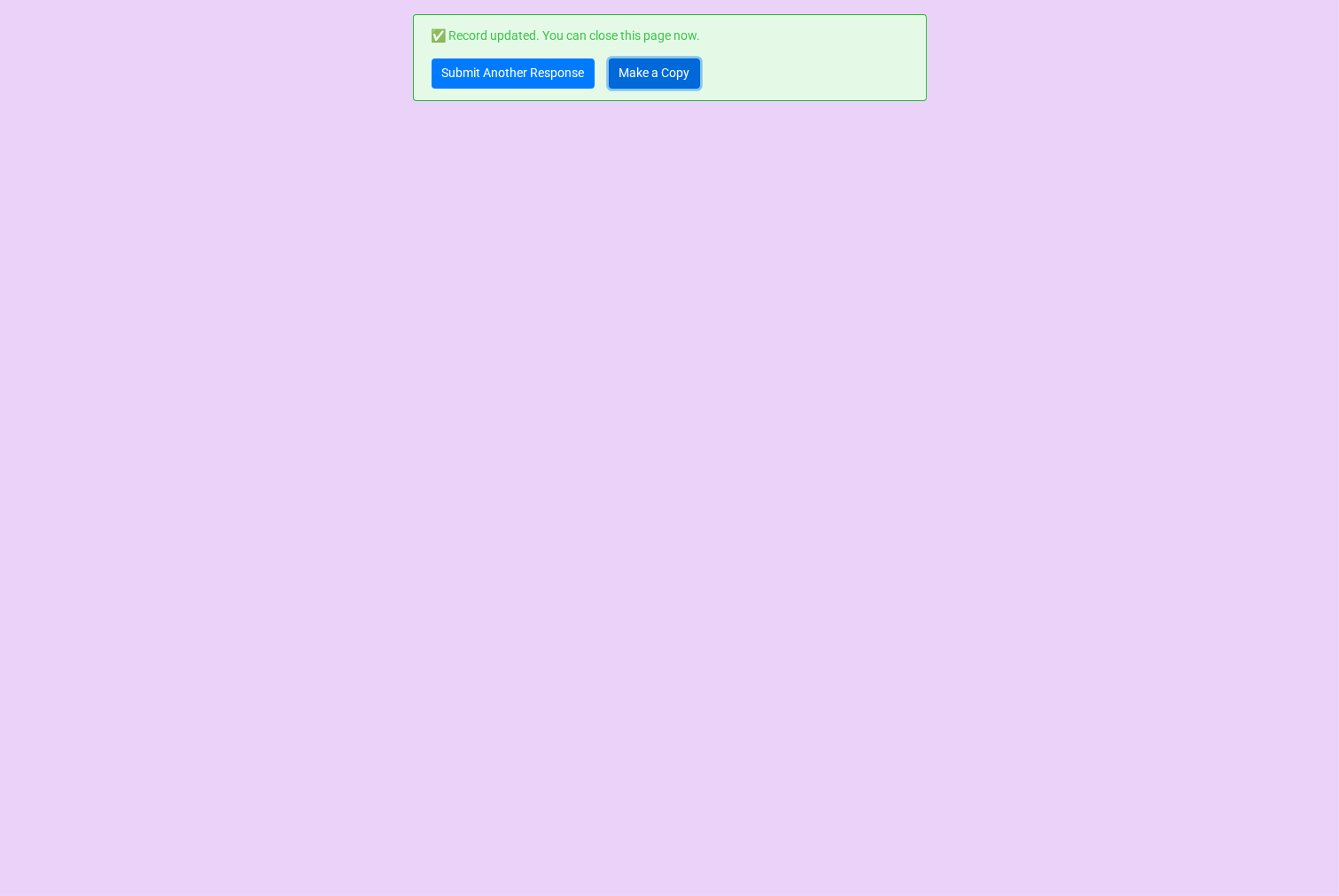
click at [652, 80] on link "Make a Copy" at bounding box center [655, 73] width 91 height 30
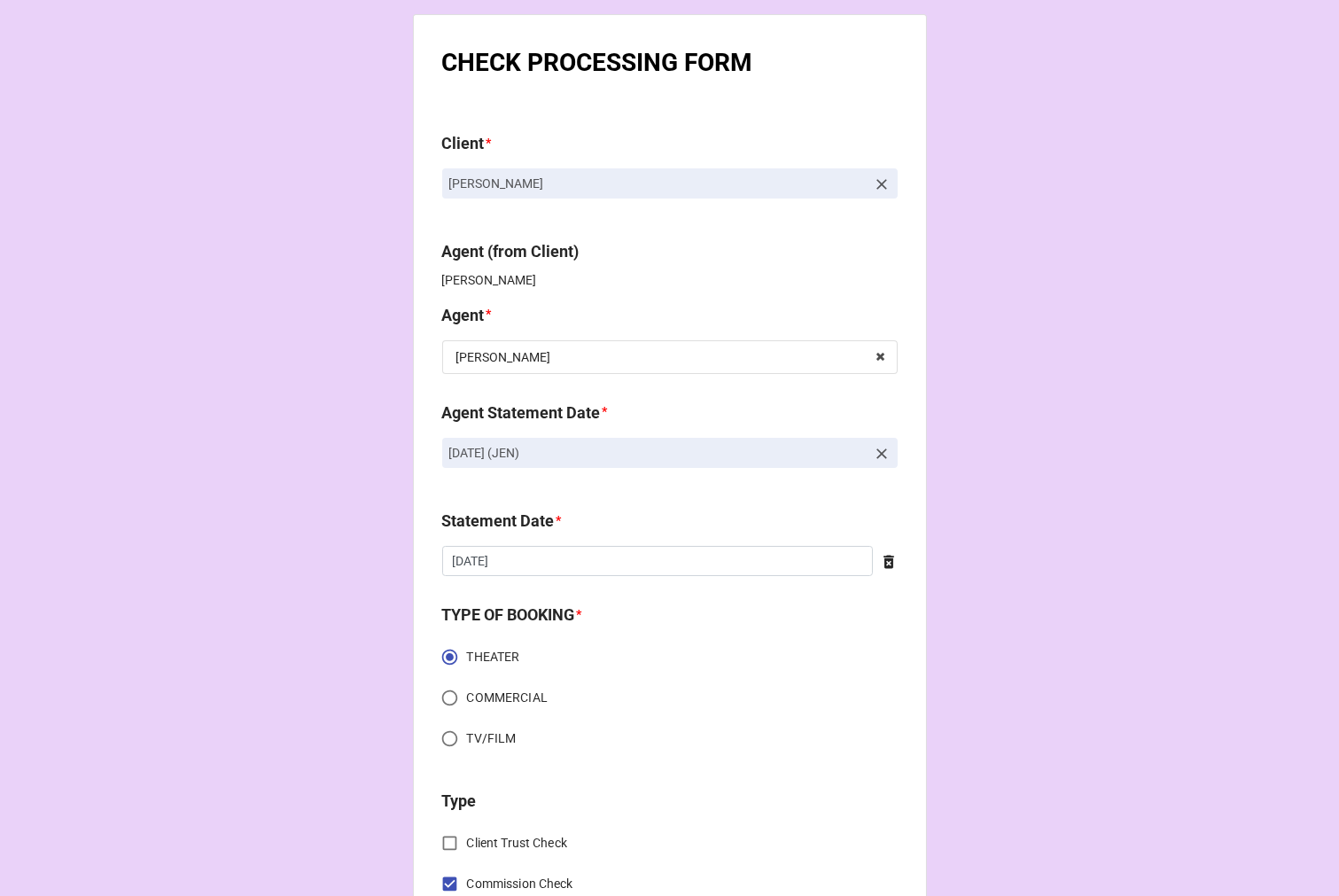
click at [873, 453] on icon at bounding box center [882, 453] width 17 height 17
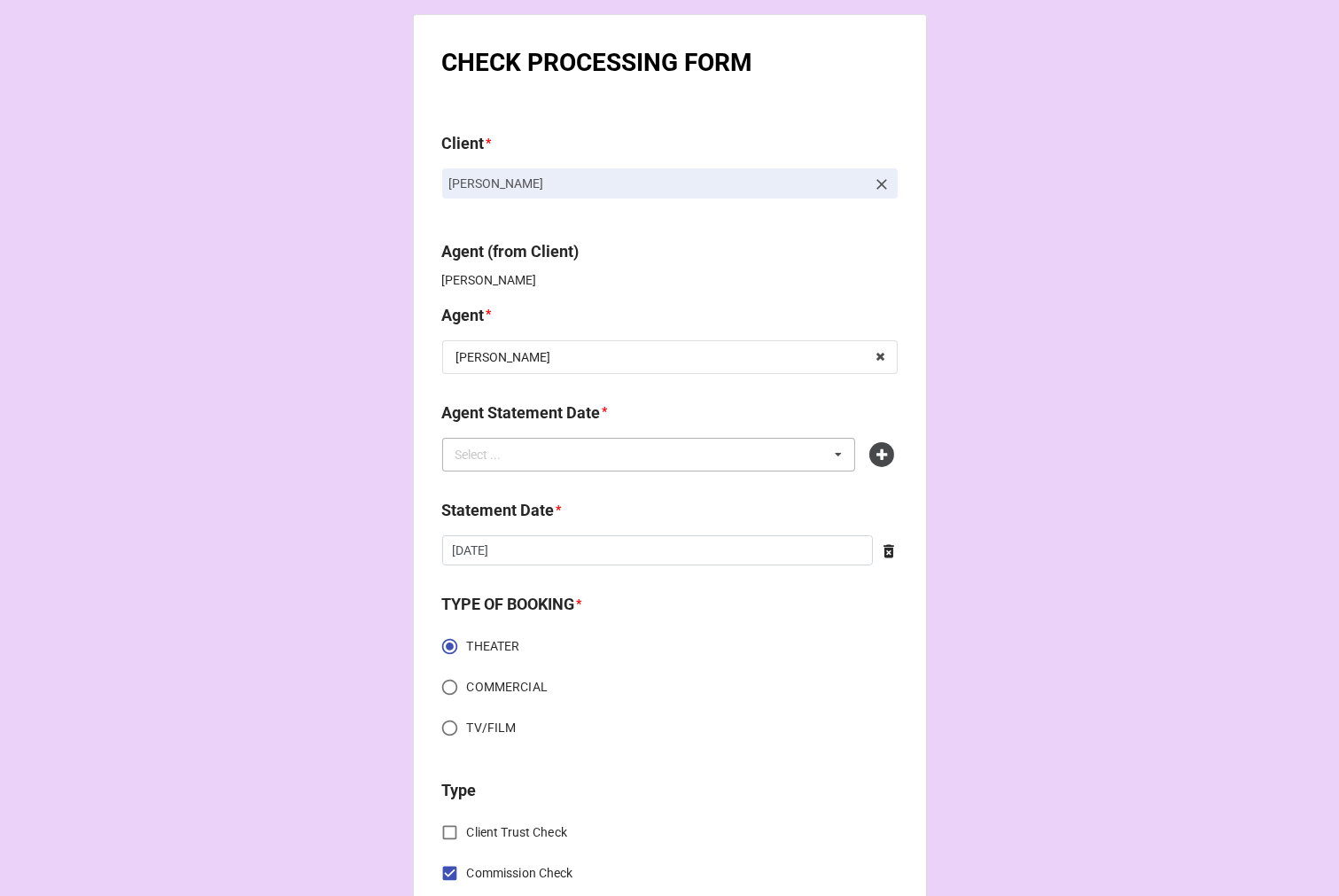
click at [720, 454] on div "Select ... No results found." at bounding box center [650, 454] width 414 height 34
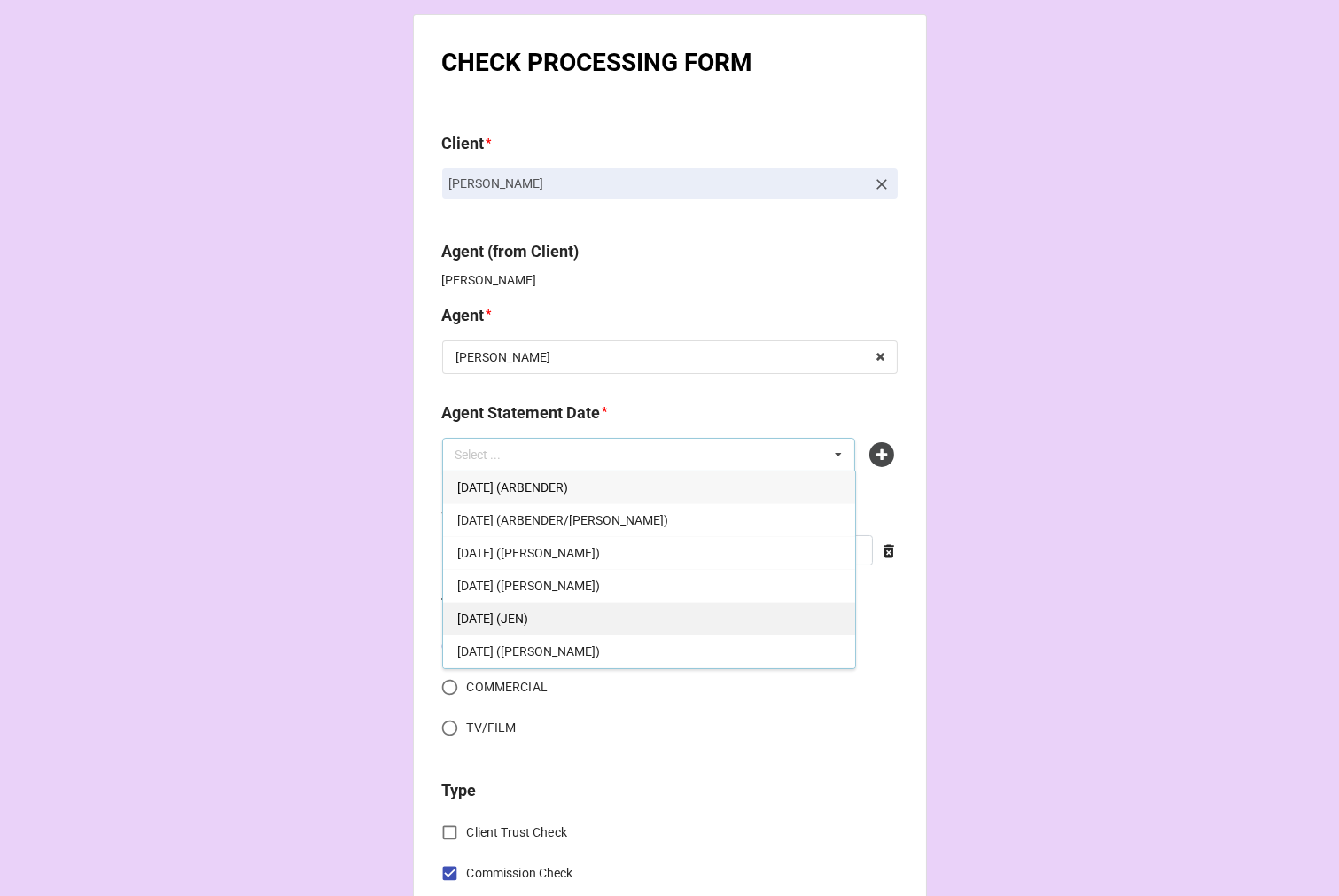
click at [594, 622] on div "SEPTEMBER 5, 2025 (JEN)" at bounding box center [649, 619] width 412 height 33
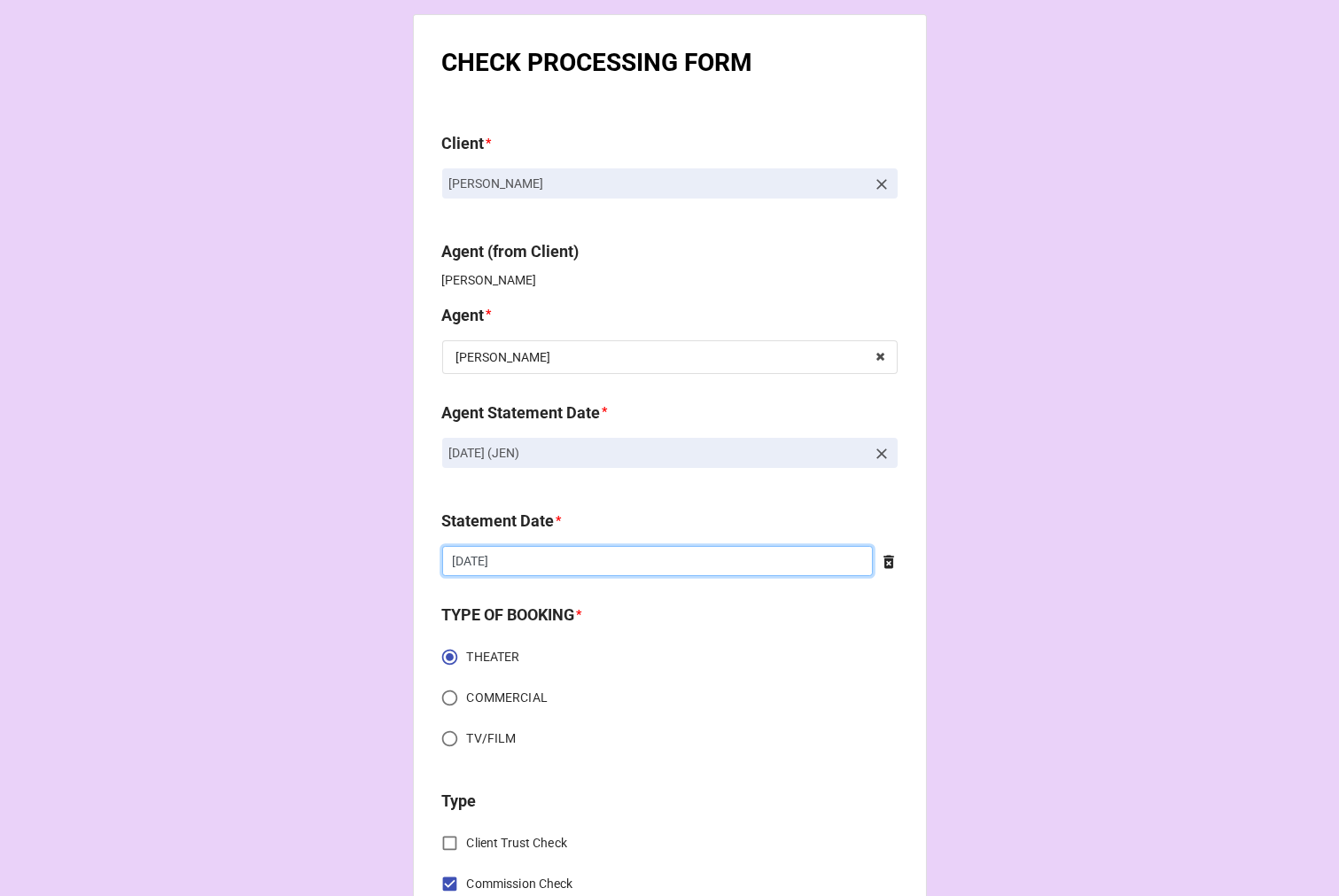
click at [523, 565] on input "8/22/2025" at bounding box center [658, 561] width 431 height 30
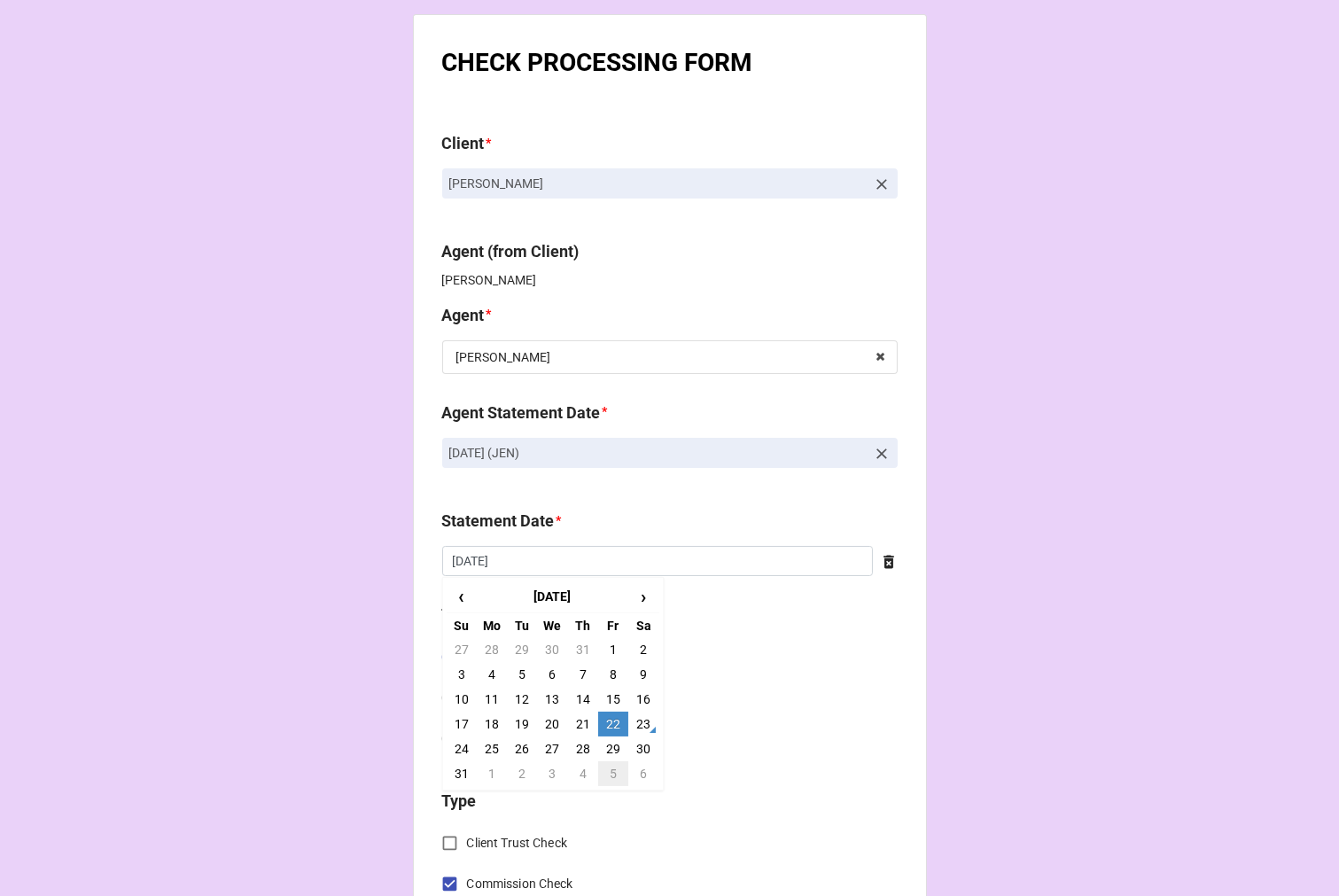
click at [606, 780] on td "5" at bounding box center [613, 774] width 30 height 25
type input "[DATE]"
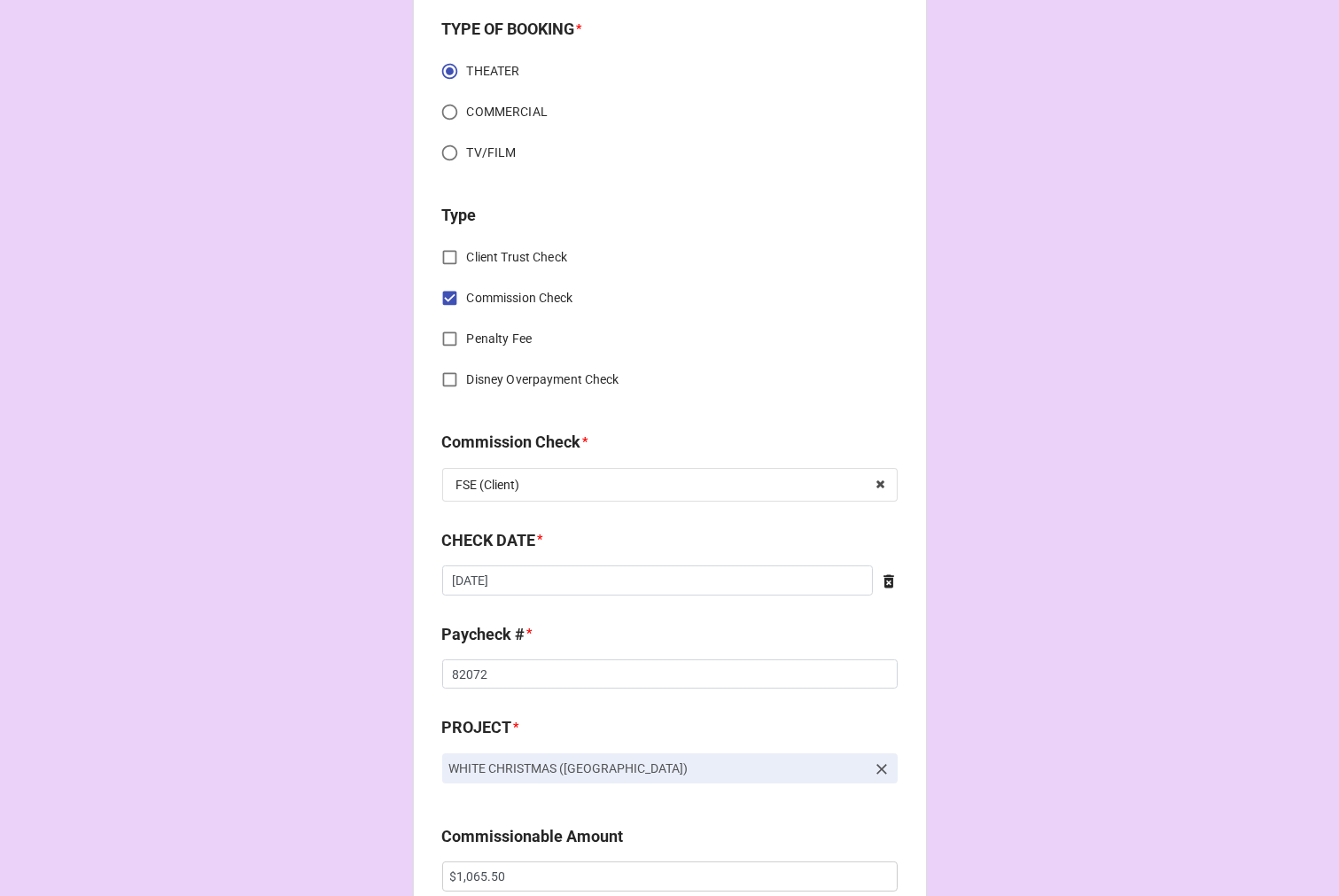
scroll to position [591, 0]
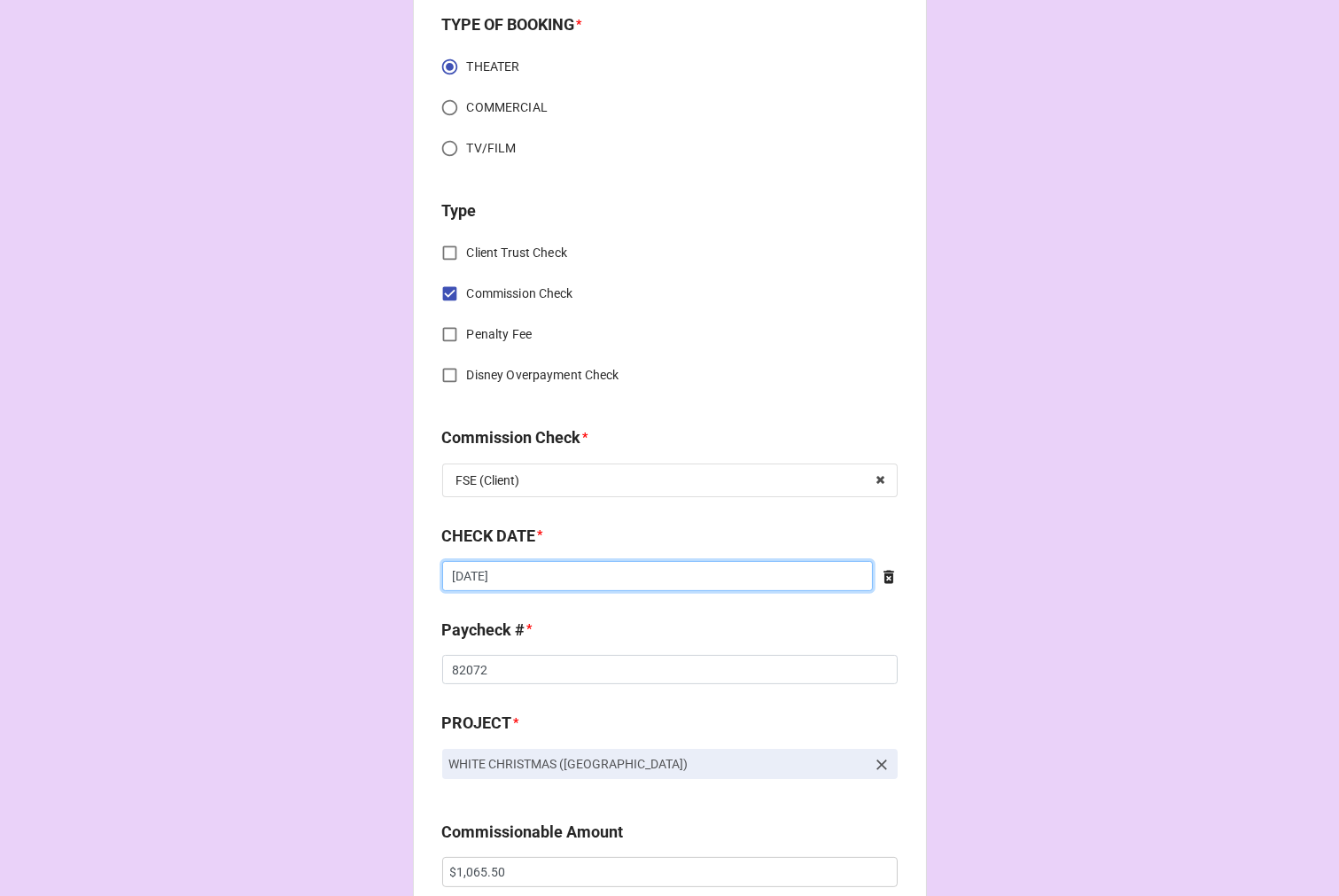
click at [509, 582] on input "8/1/2025" at bounding box center [658, 575] width 431 height 30
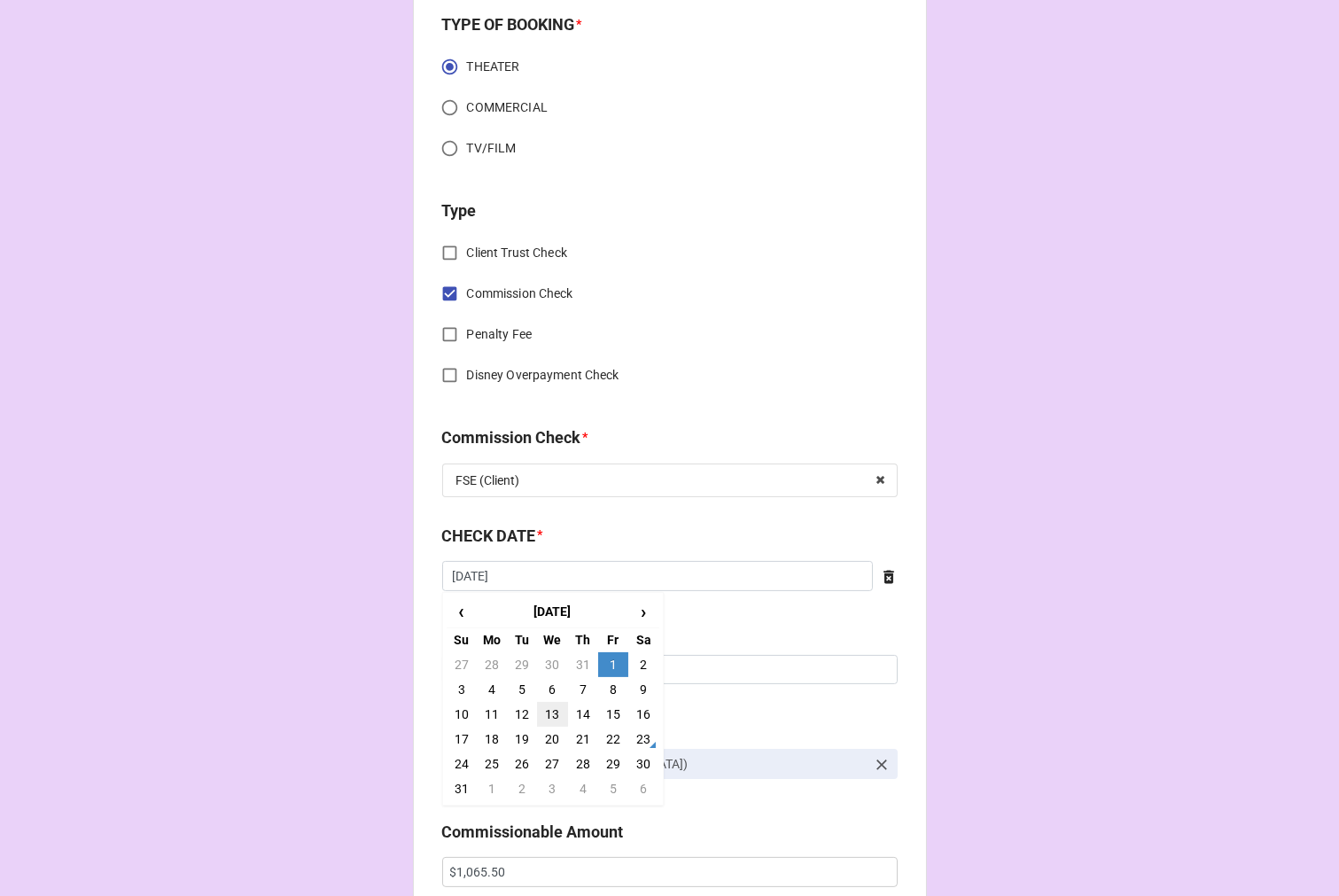
click at [546, 710] on td "13" at bounding box center [552, 714] width 30 height 25
type input "8/13/2025"
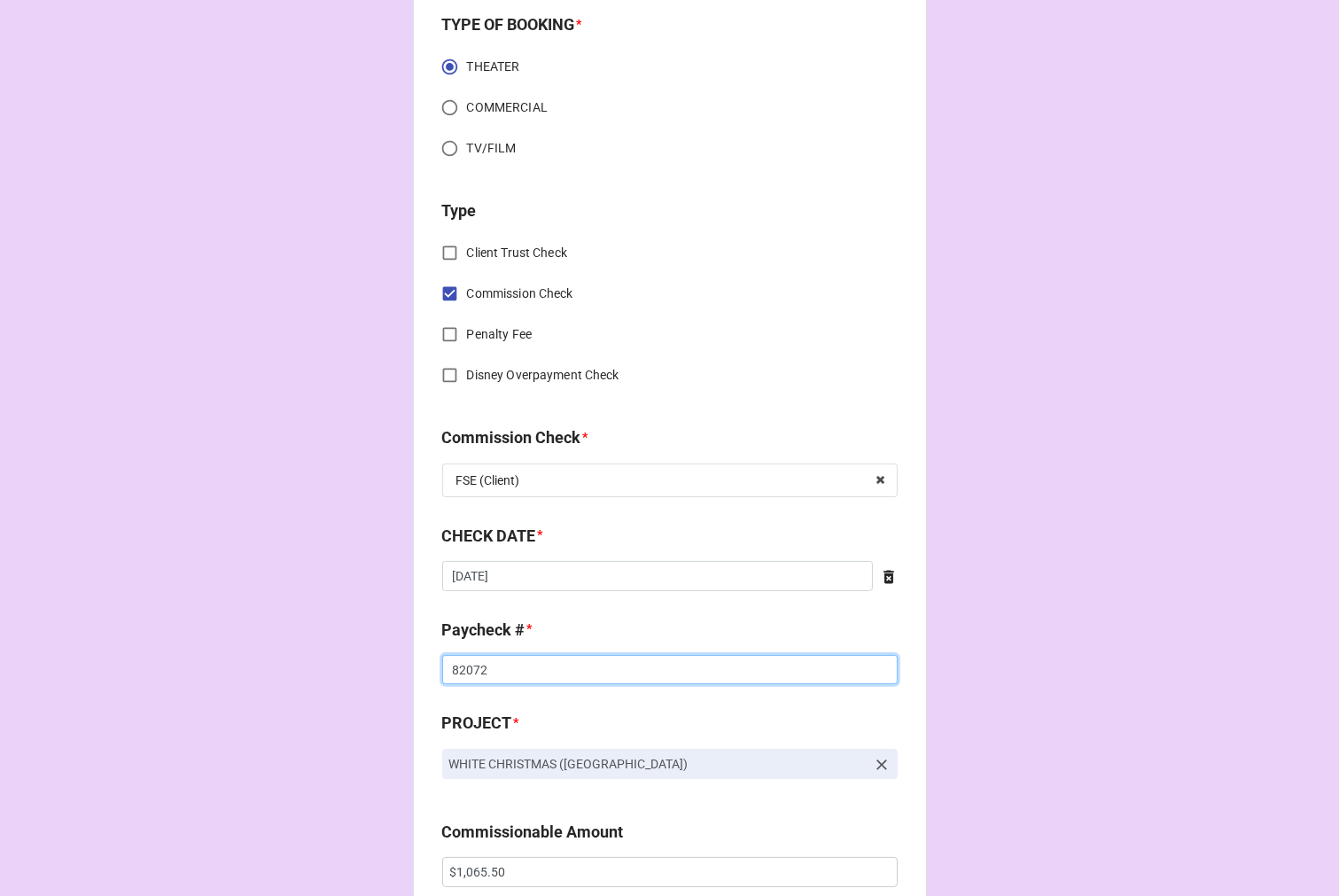
click at [454, 667] on input "82072" at bounding box center [670, 670] width 455 height 30
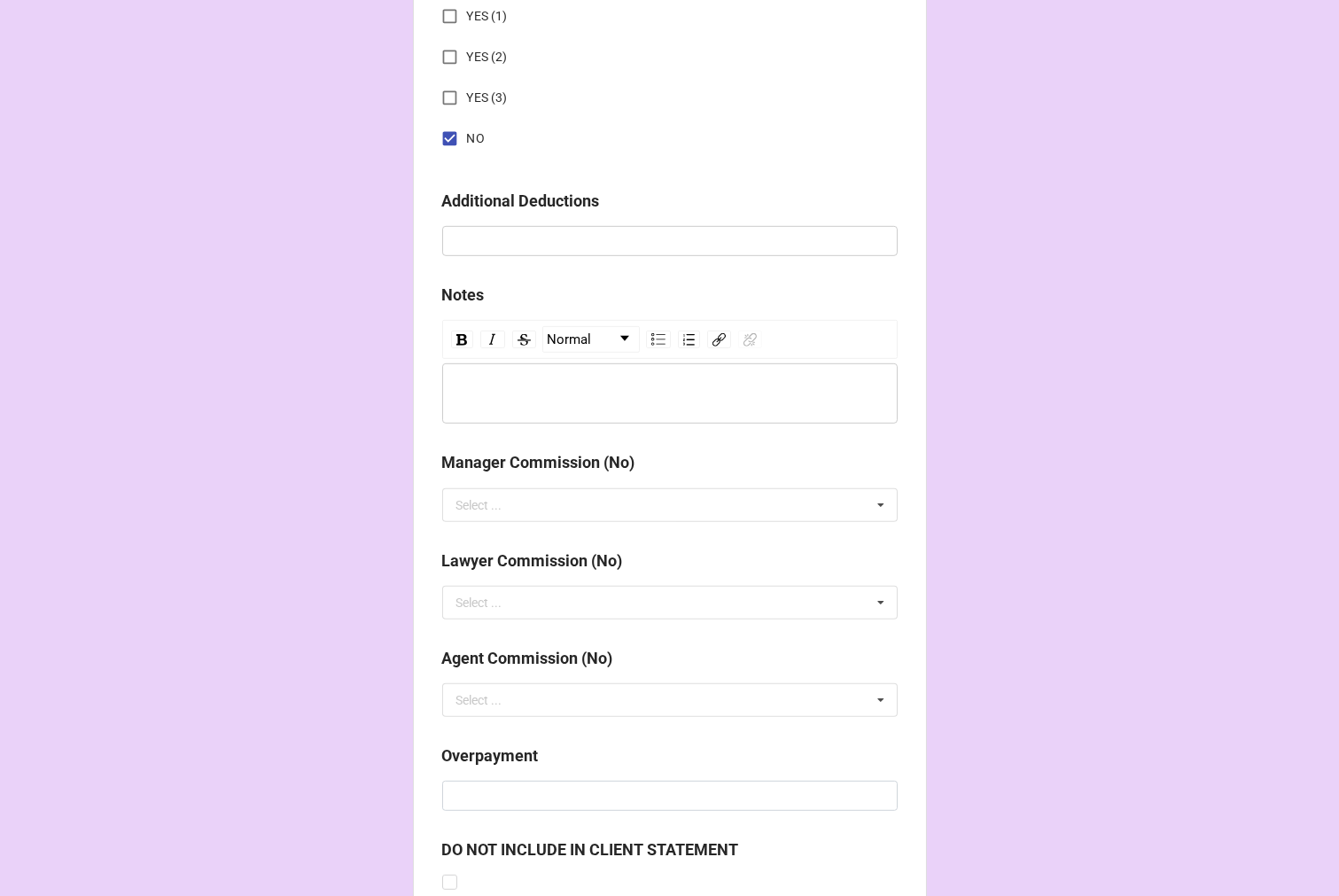
scroll to position [2052, 0]
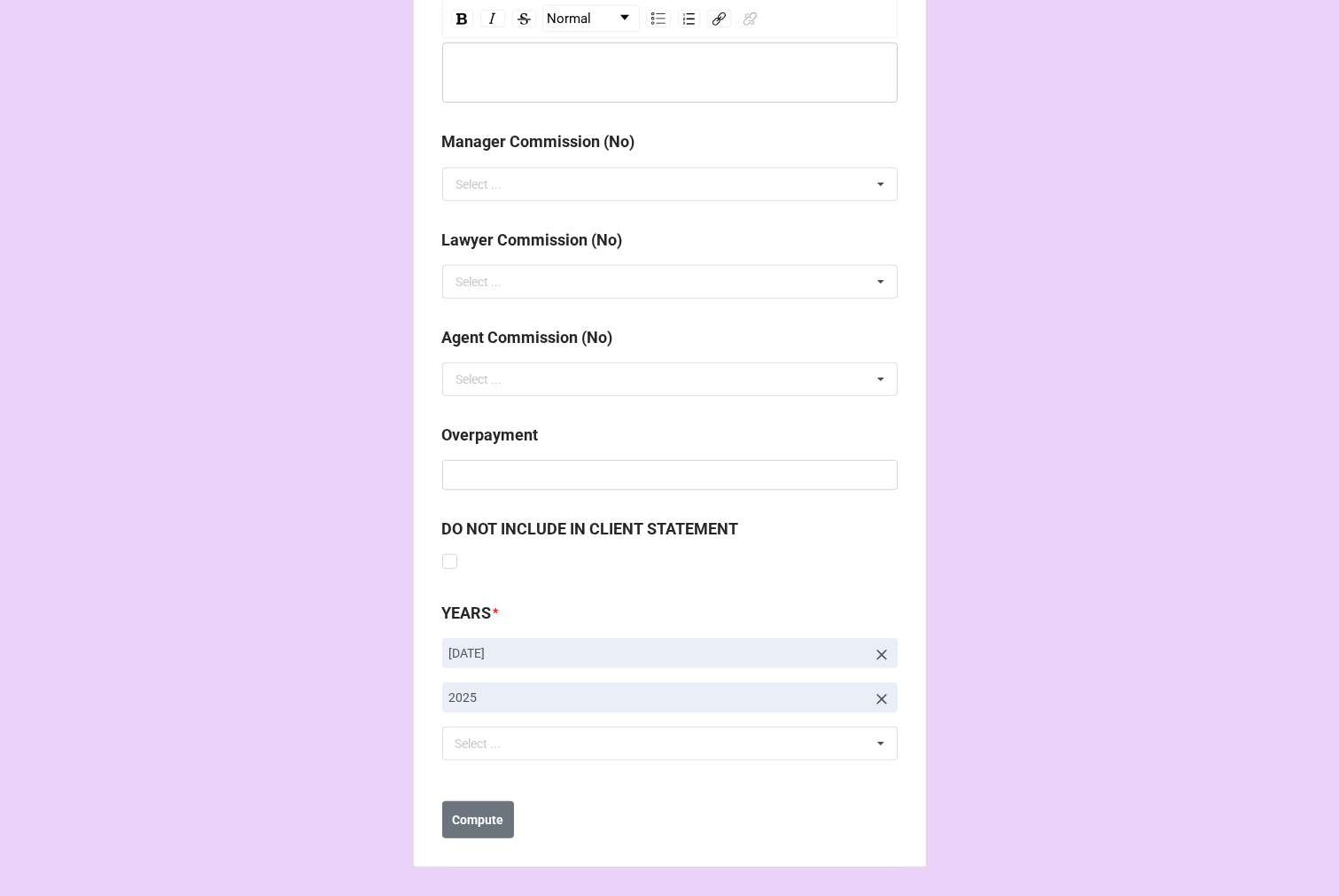
type input "82098"
click at [879, 654] on icon at bounding box center [882, 654] width 11 height 11
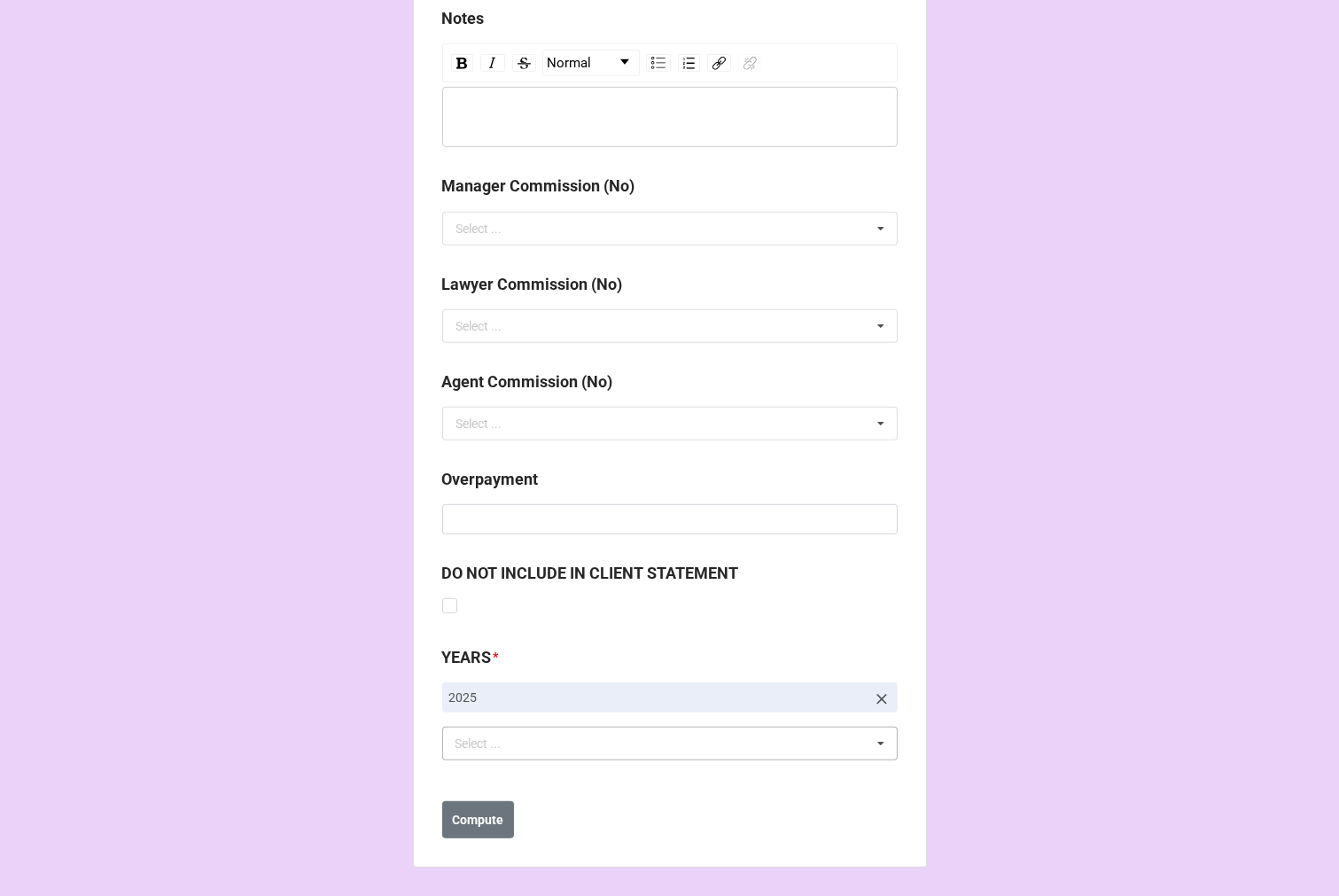
click at [545, 744] on div "Select ... No results found." at bounding box center [670, 743] width 455 height 34
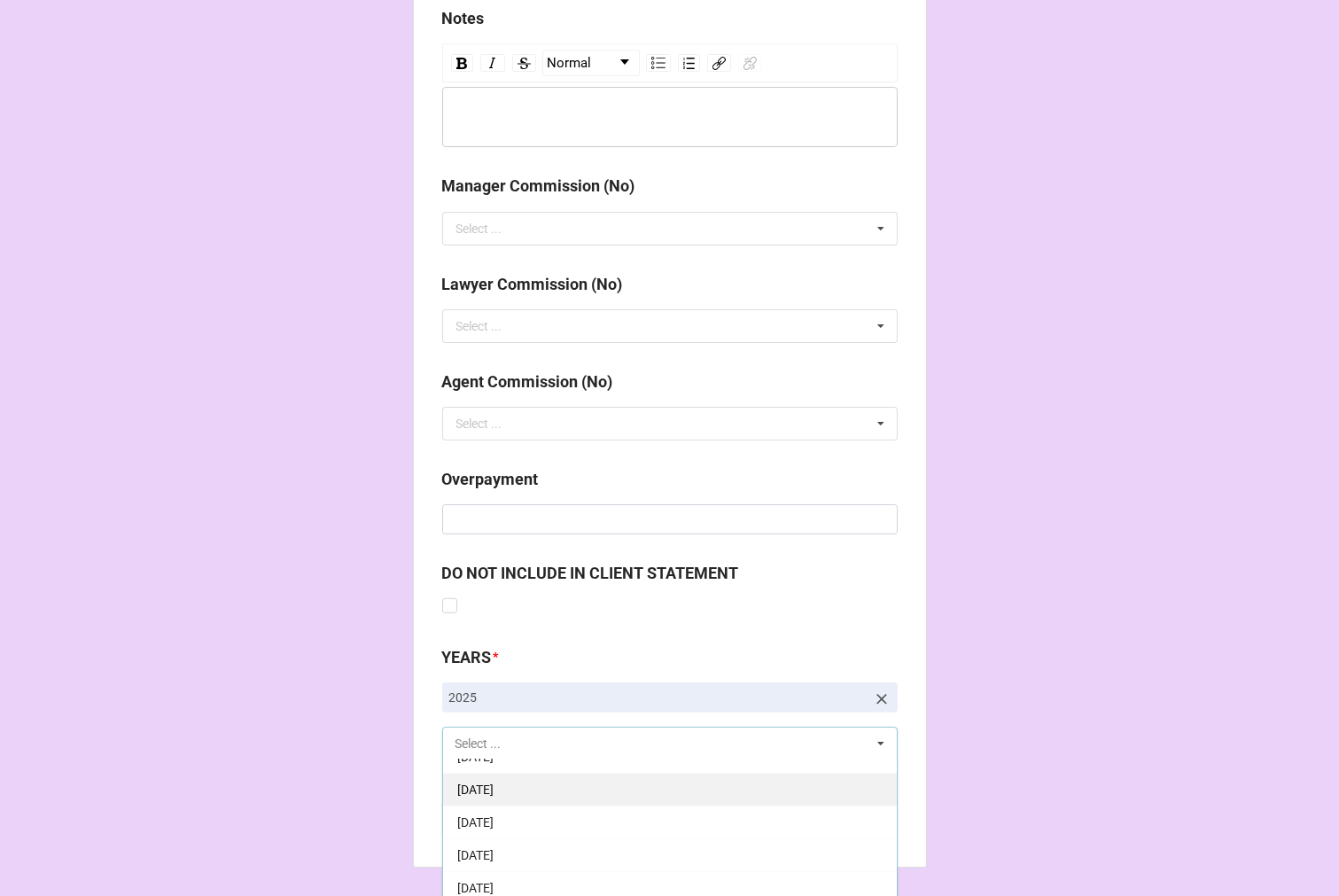
scroll to position [197, 0]
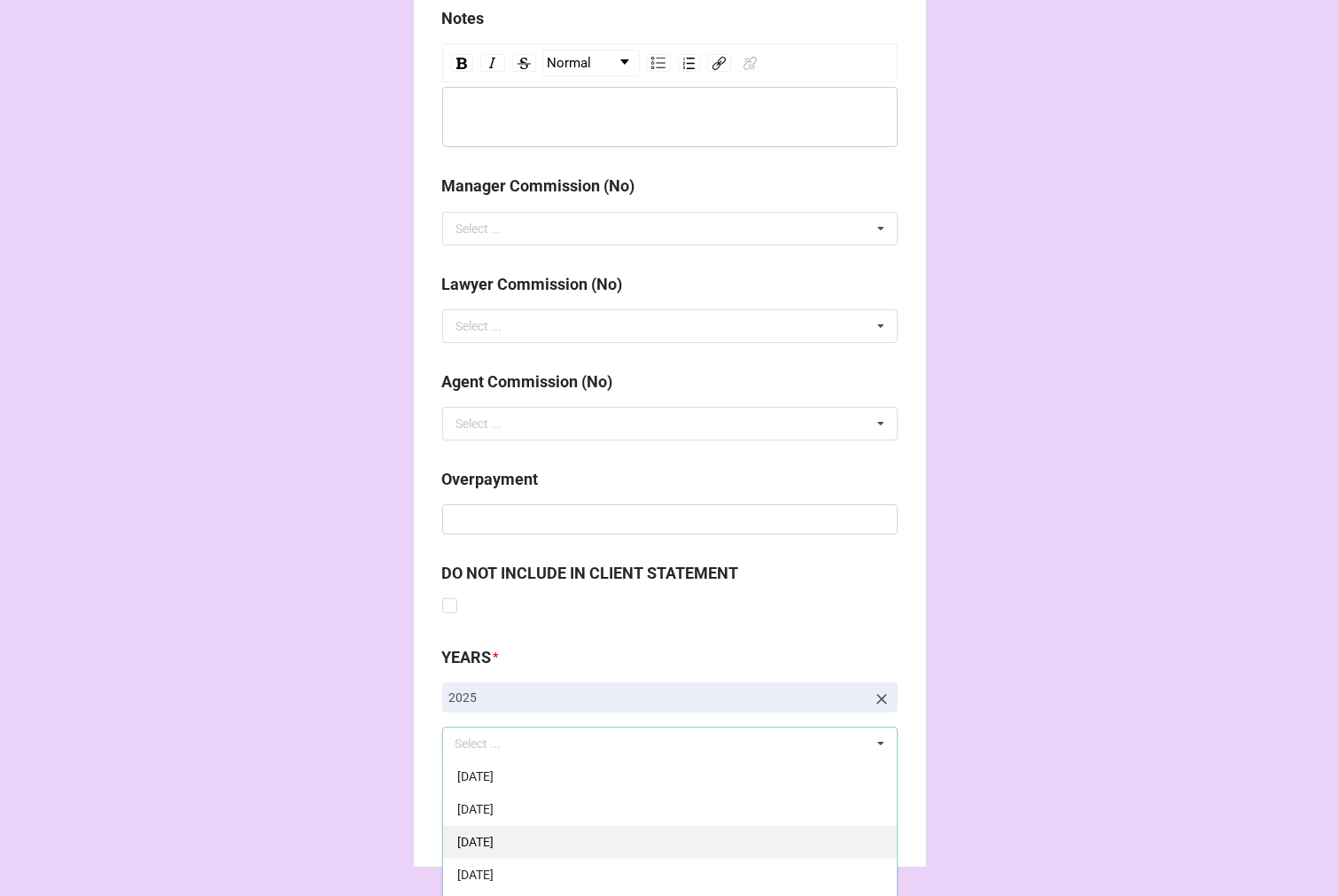
click at [494, 838] on span "[DATE]" at bounding box center [476, 842] width 37 height 14
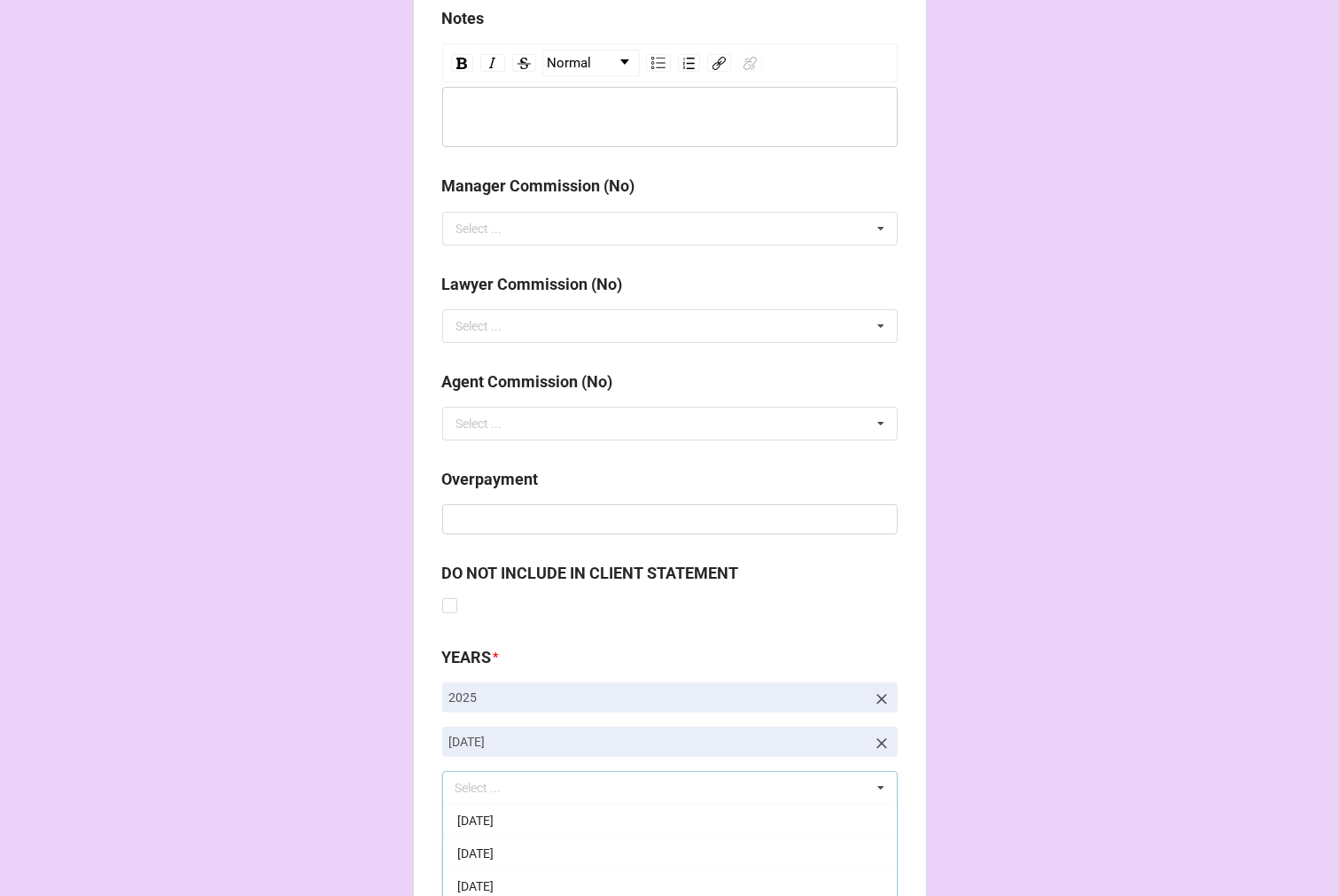
click at [453, 870] on b "Compute" at bounding box center [478, 864] width 51 height 18
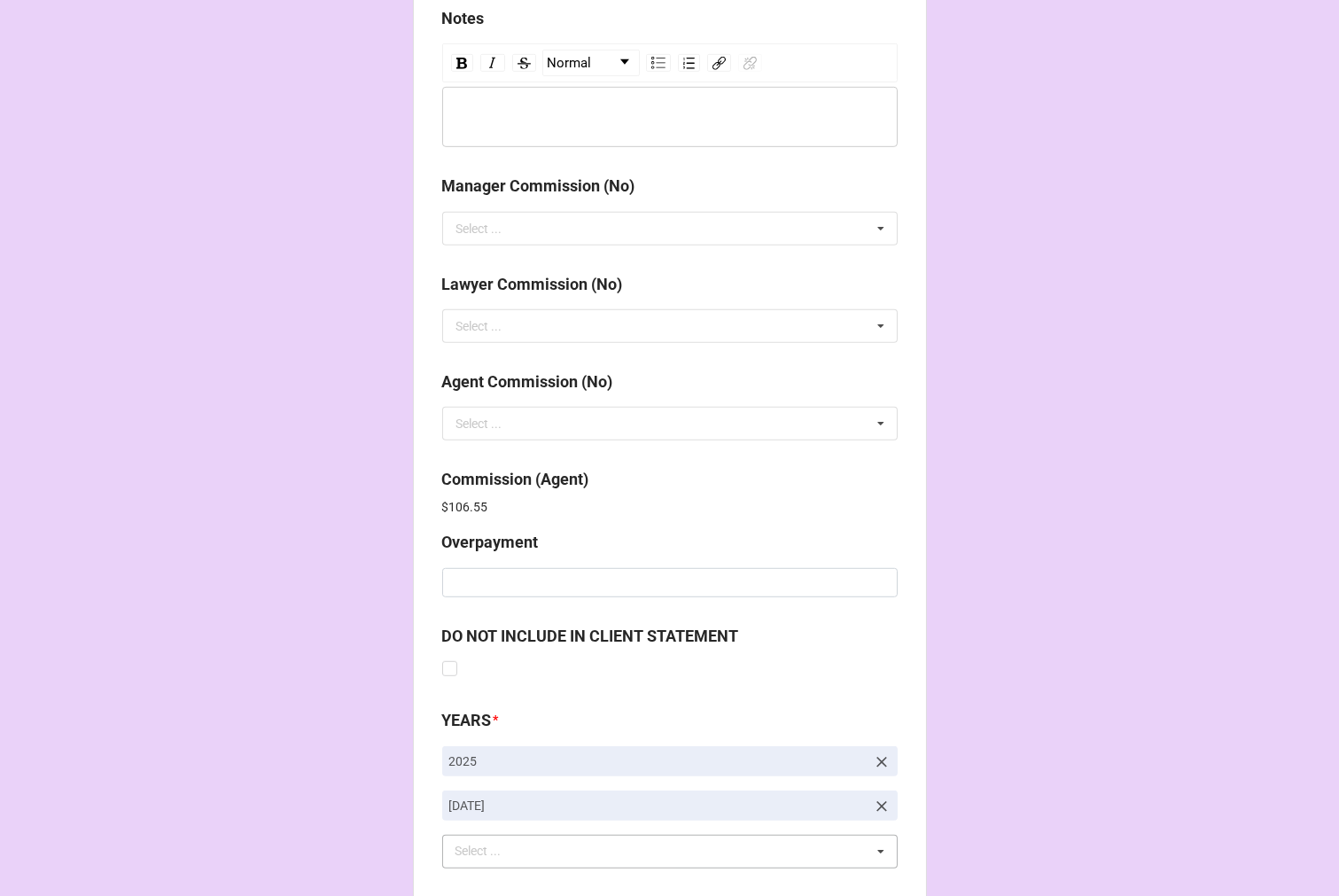
scroll to position [2115, 0]
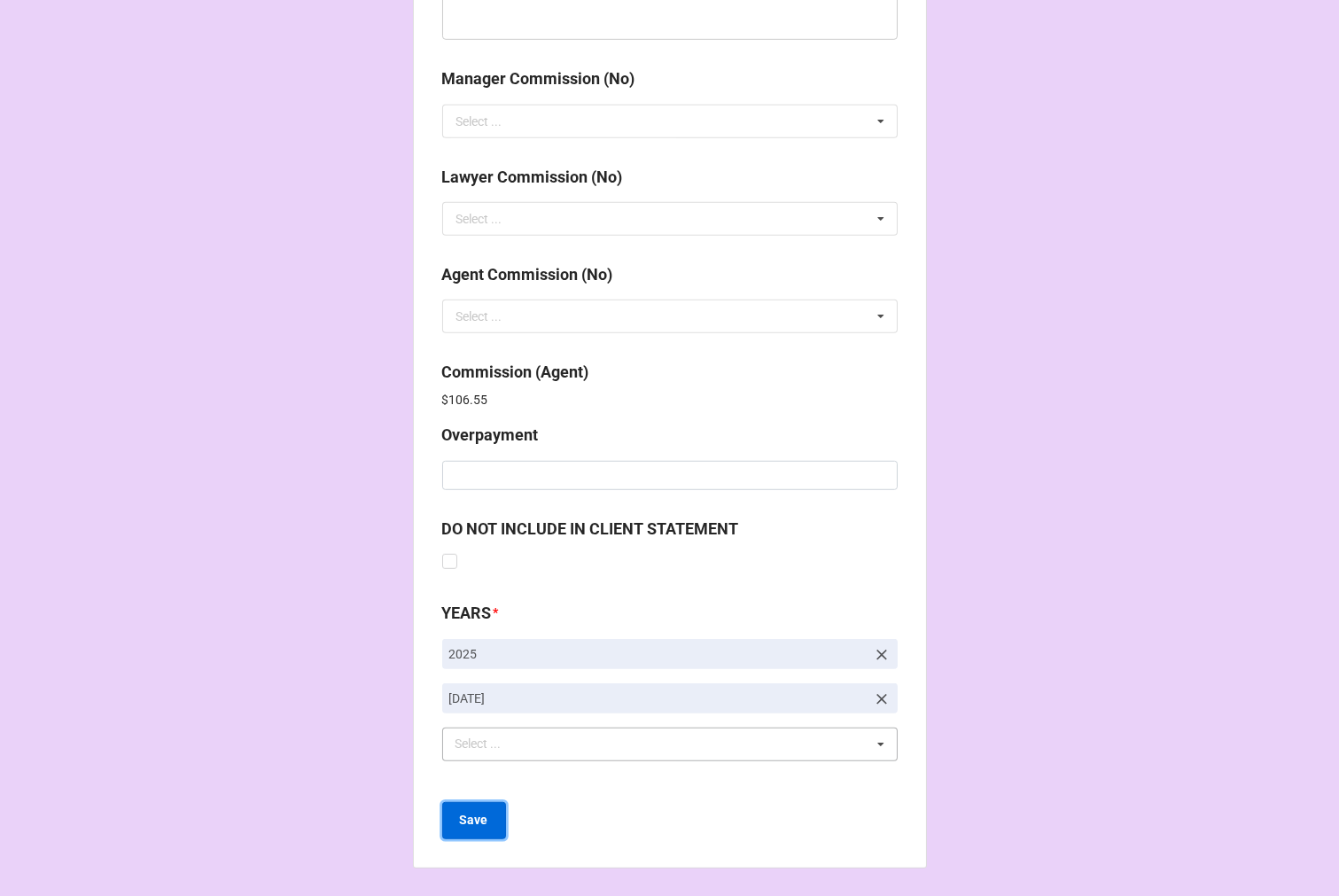
click at [475, 820] on b "Save" at bounding box center [474, 820] width 28 height 18
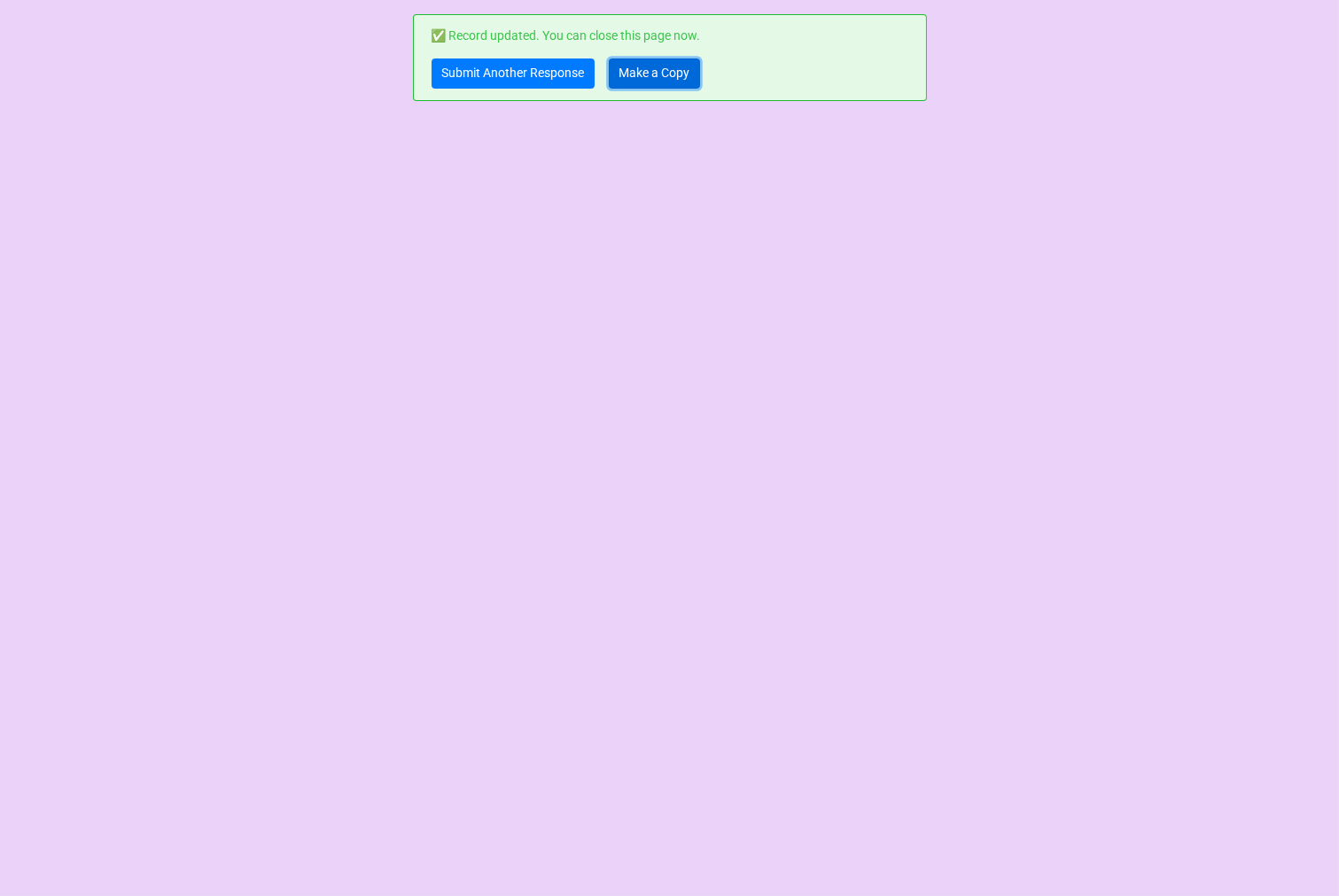
click at [640, 82] on link "Make a Copy" at bounding box center [655, 73] width 91 height 30
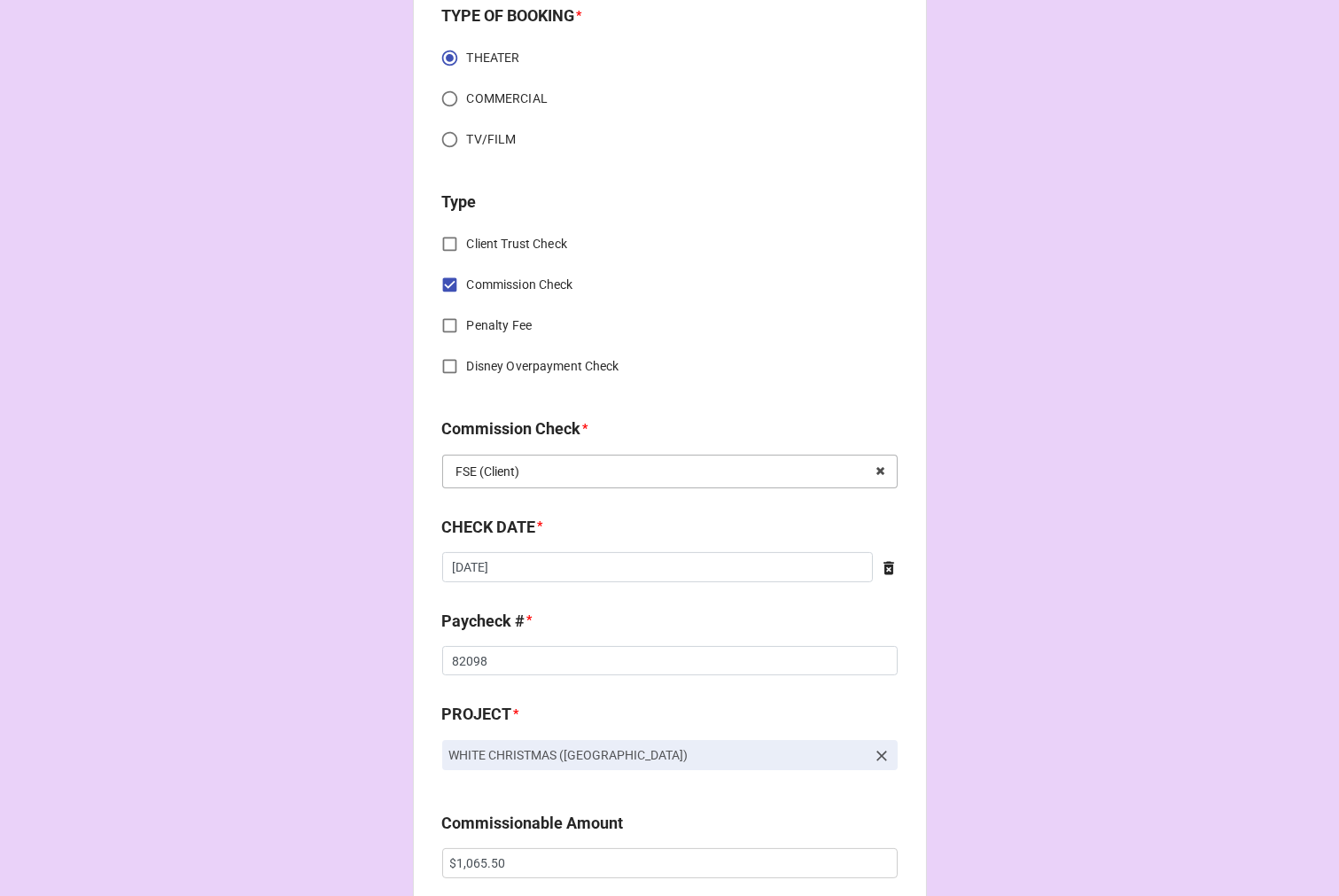
scroll to position [787, 0]
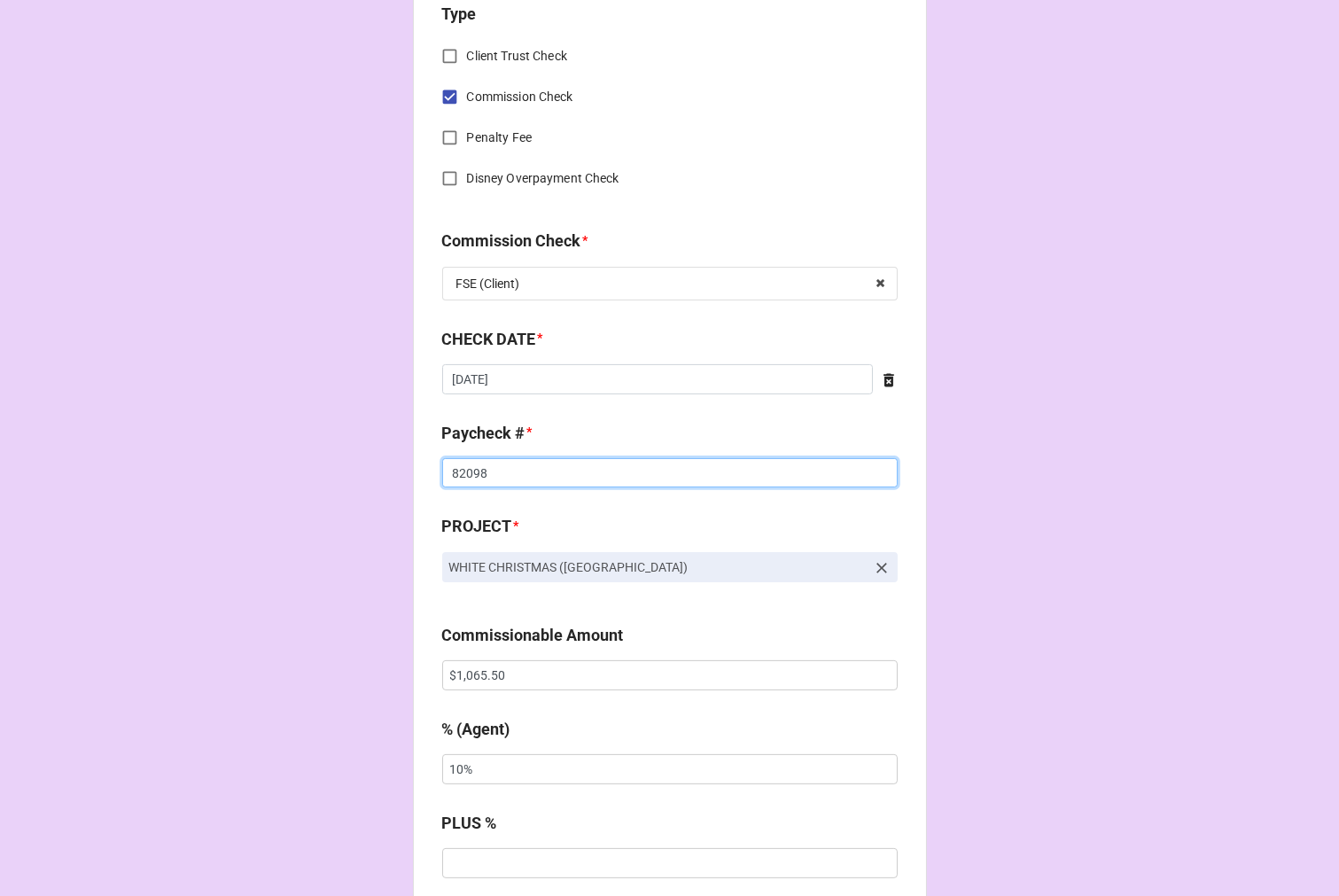
click at [516, 475] on input "82098" at bounding box center [670, 473] width 455 height 30
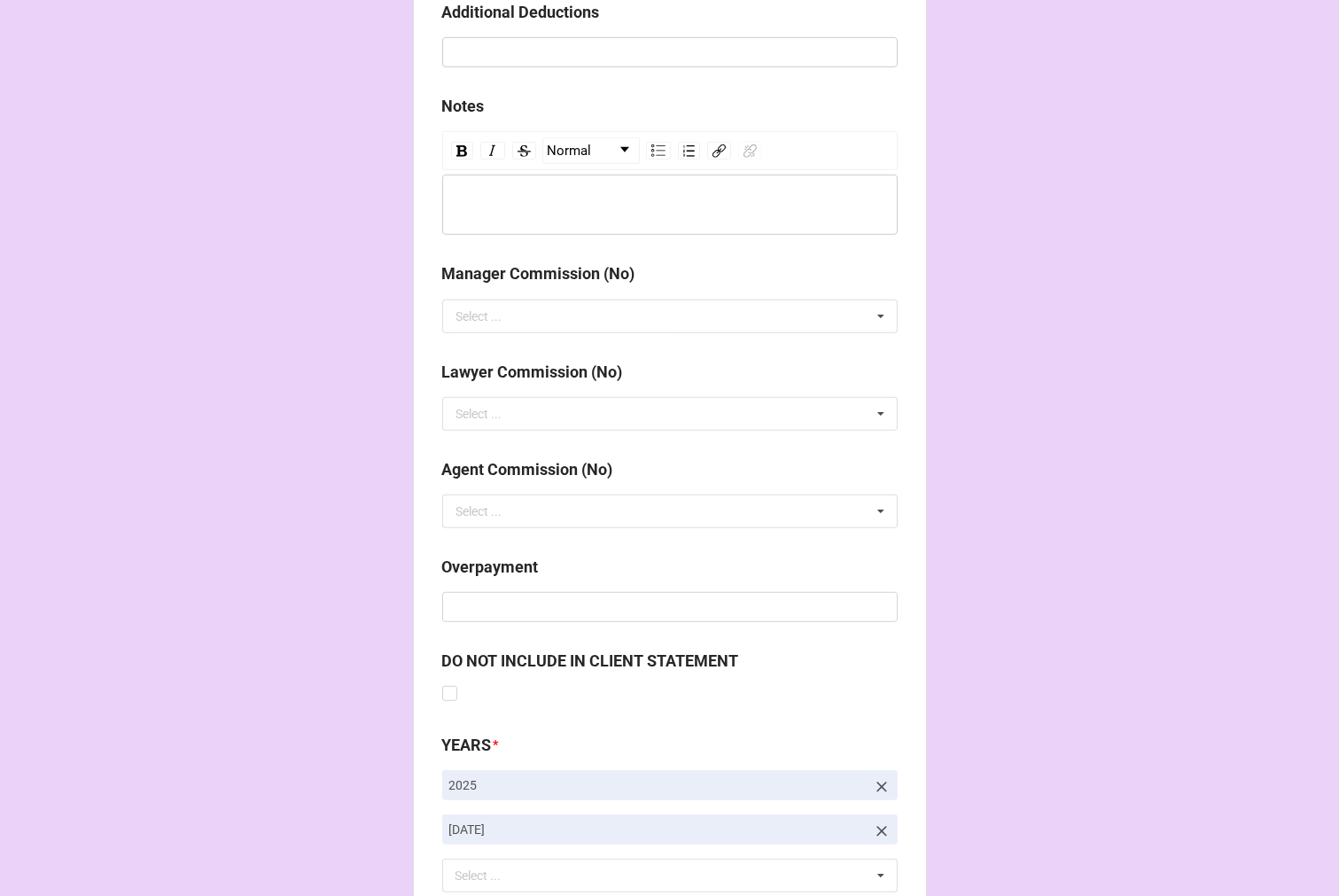
scroll to position [2052, 0]
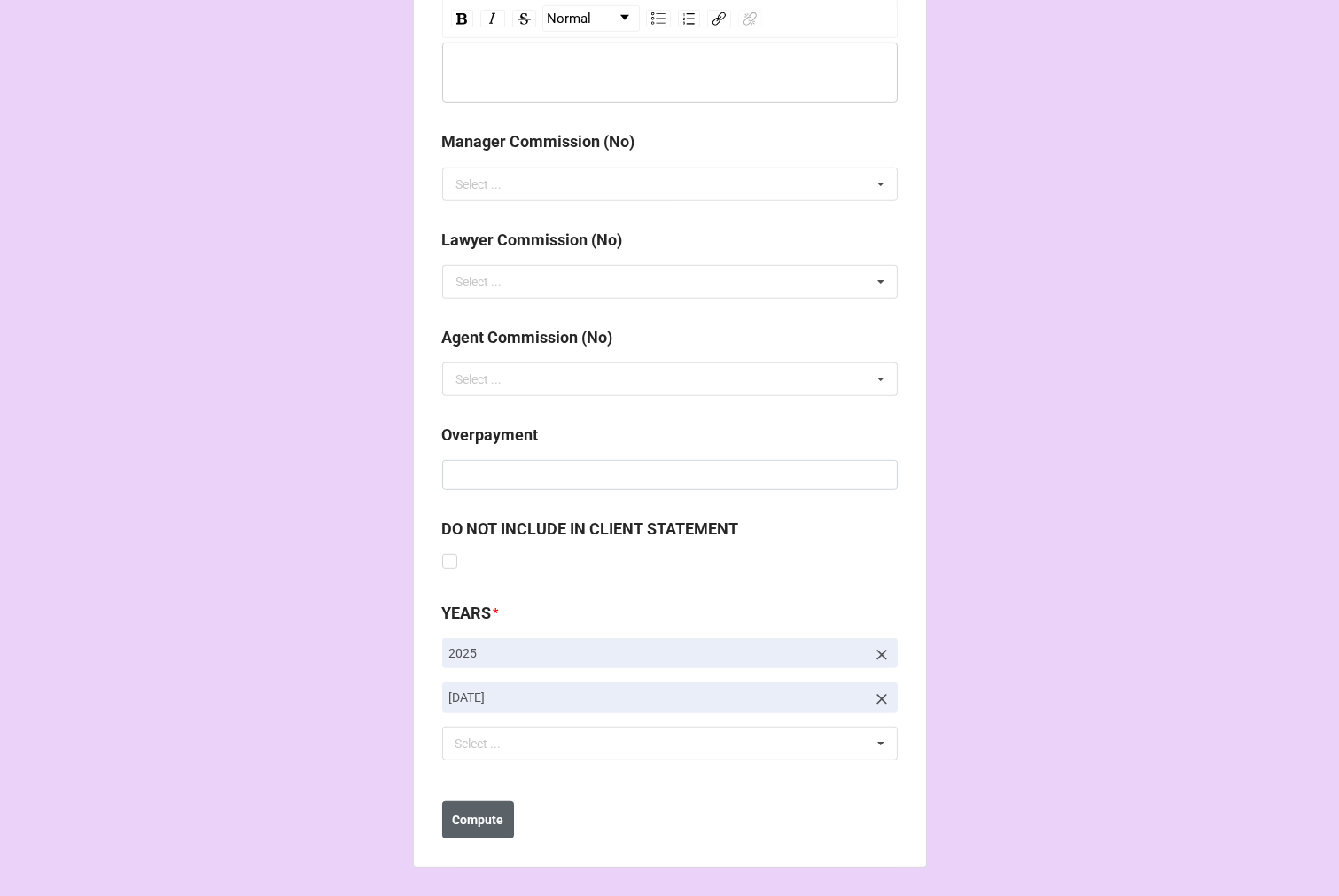
type input "82099"
click at [489, 823] on b "Compute" at bounding box center [478, 820] width 51 height 18
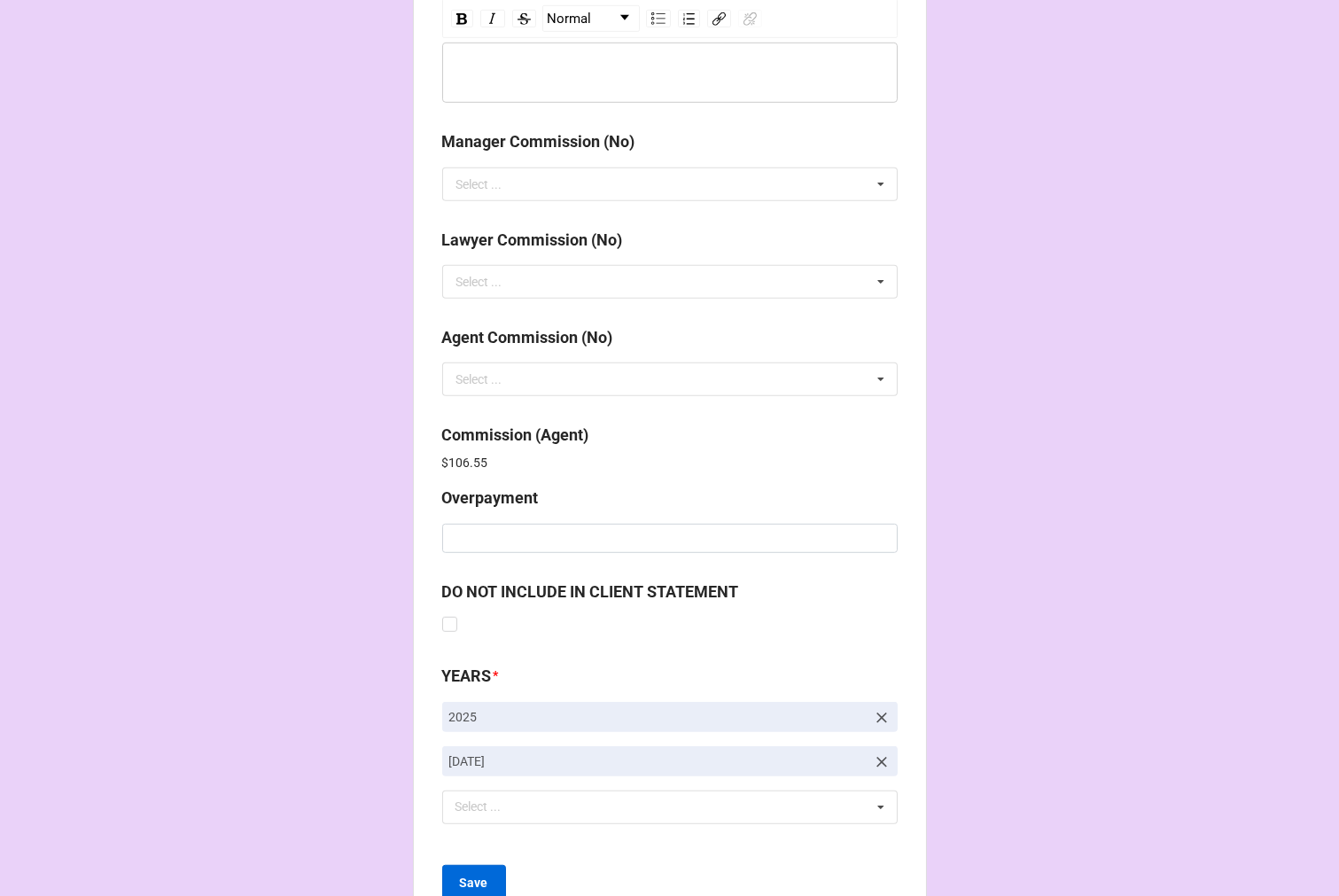
scroll to position [2115, 0]
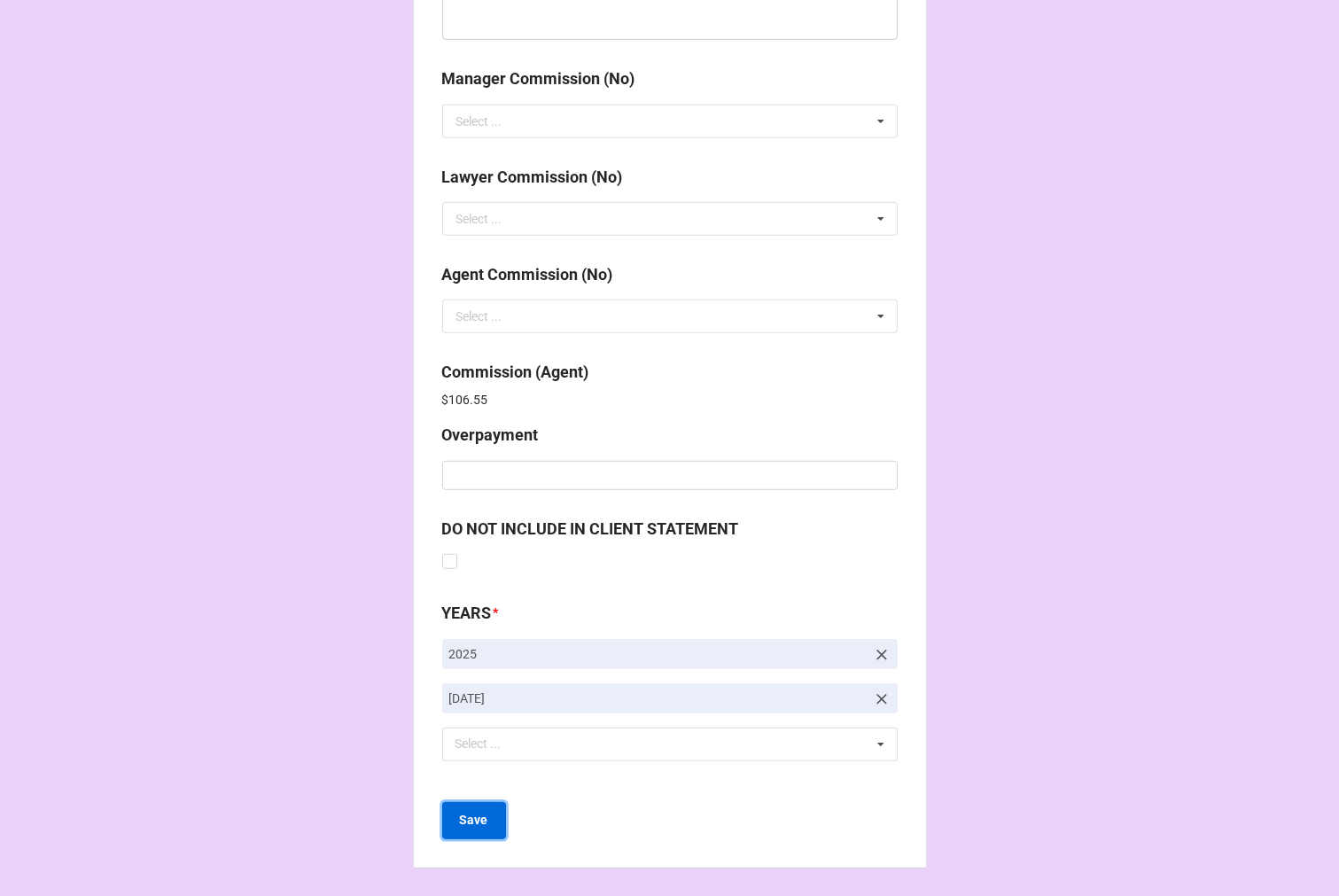
click at [481, 817] on b "Save" at bounding box center [474, 820] width 28 height 18
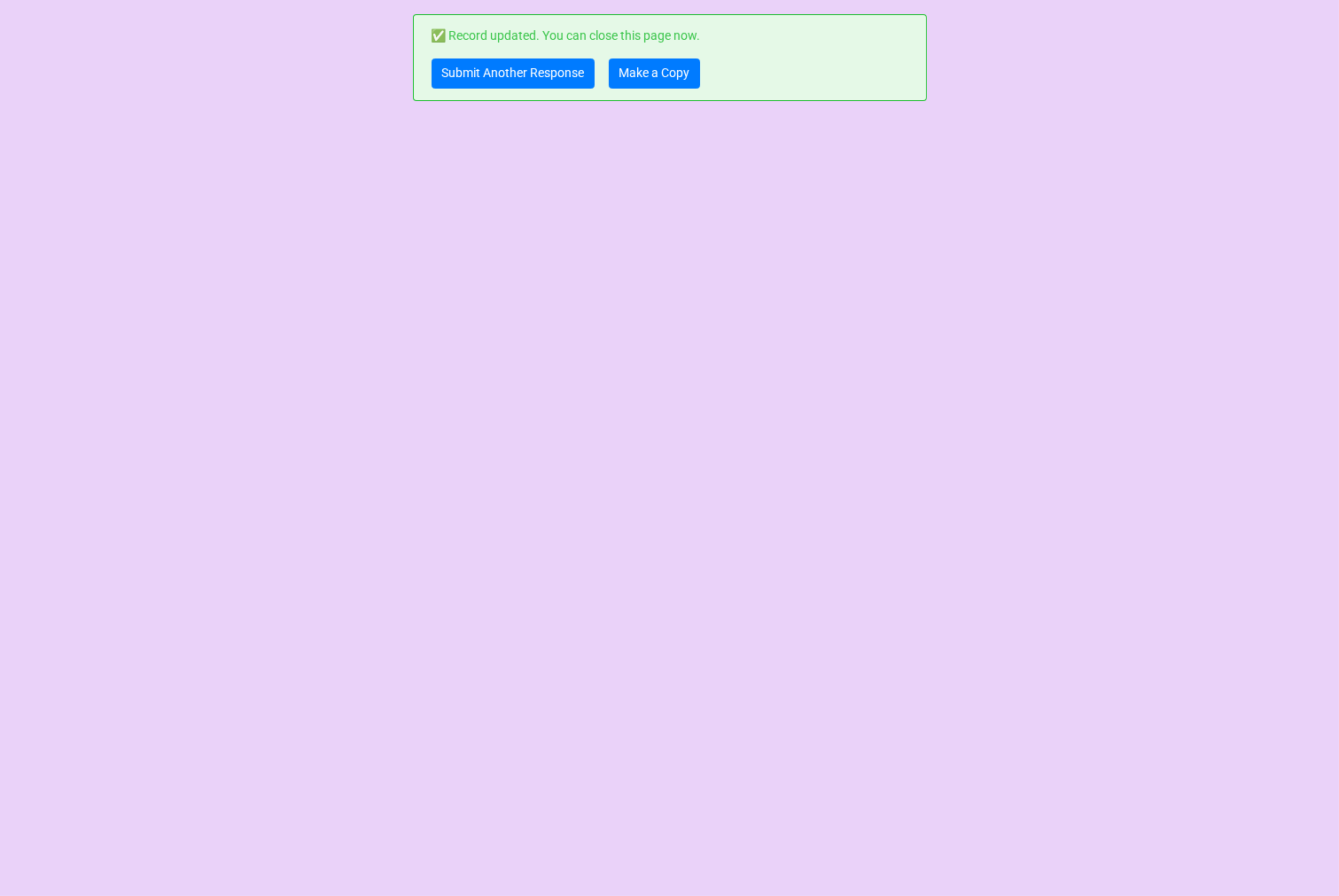
scroll to position [0, 0]
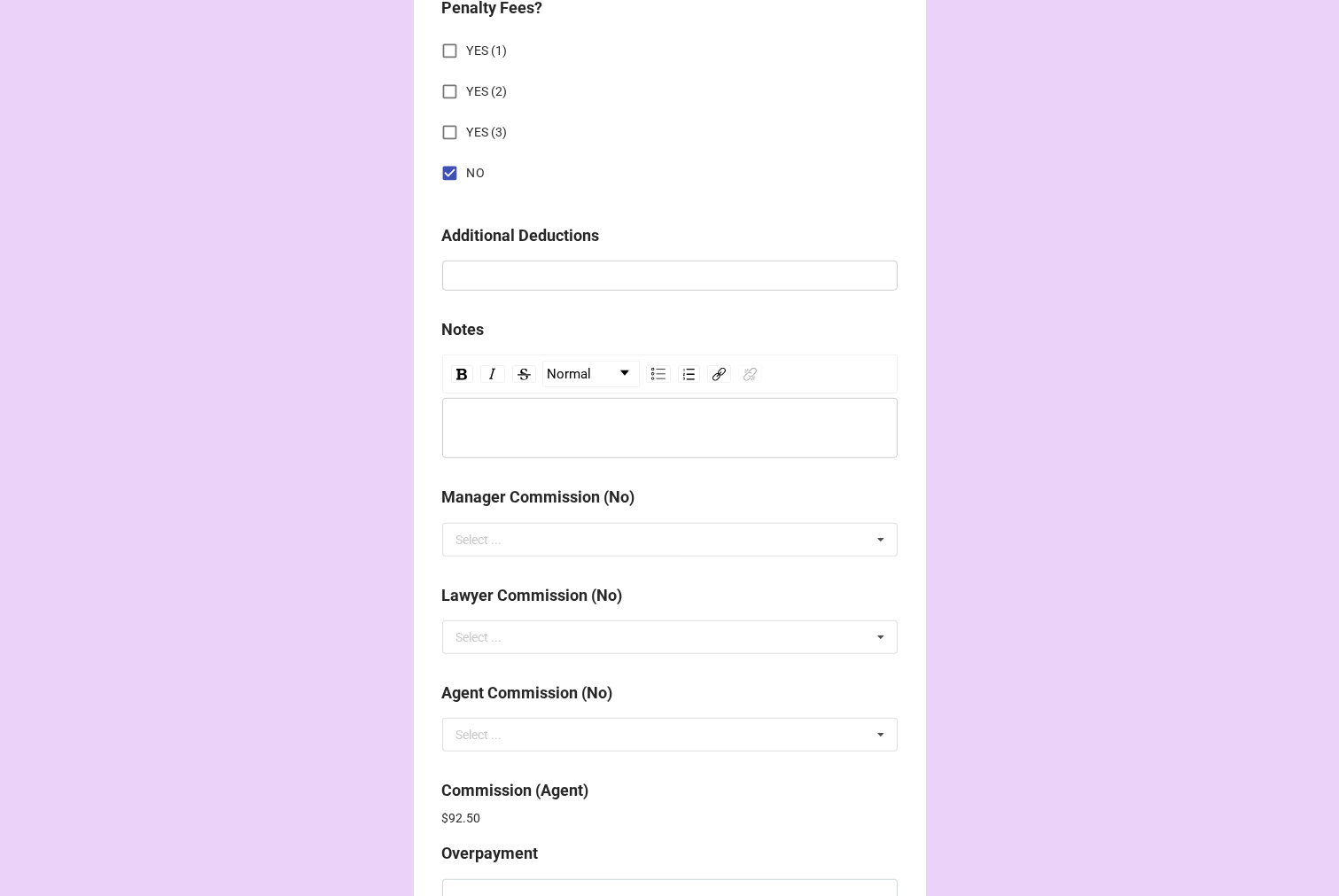
scroll to position [2159, 0]
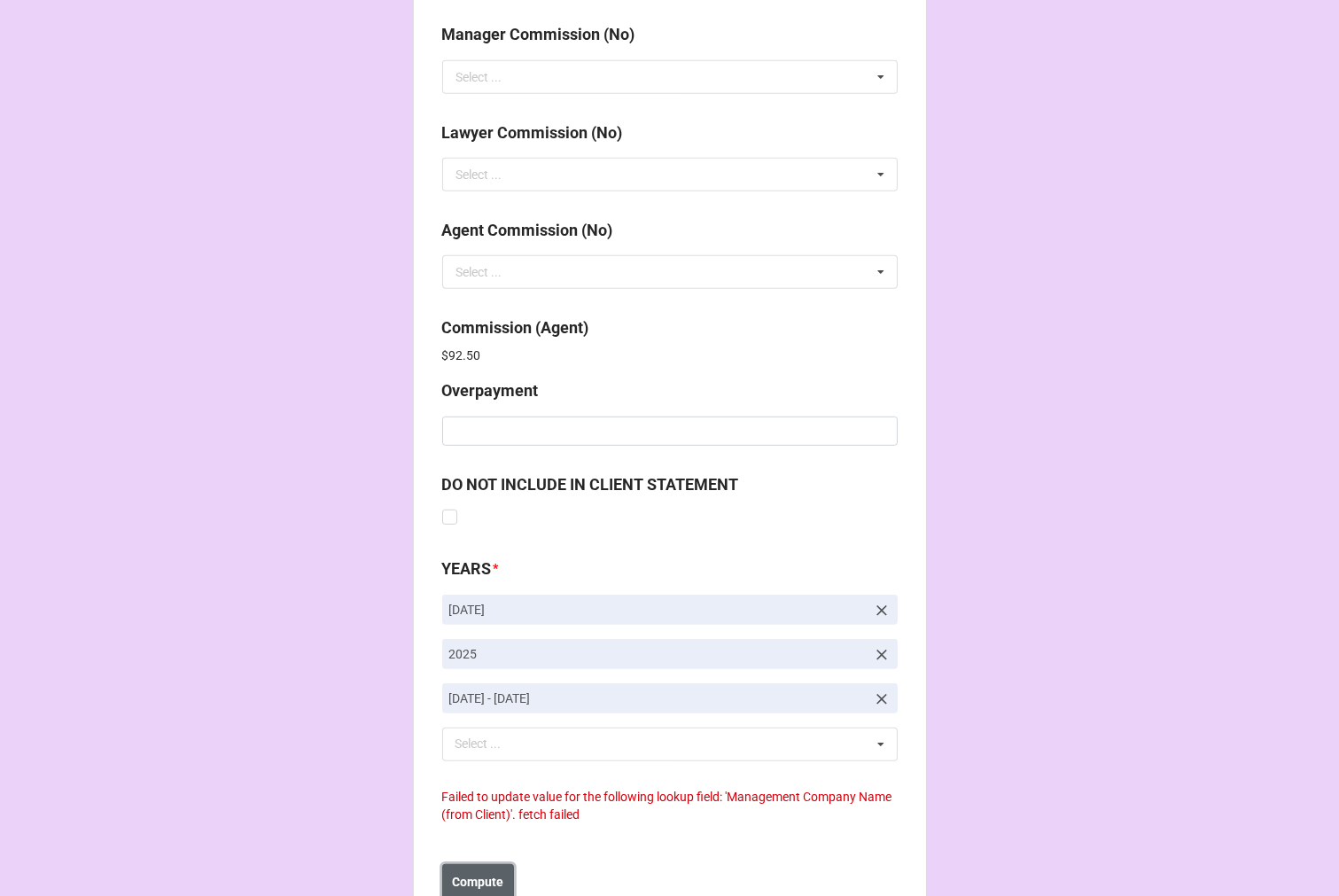
click at [492, 878] on b "Compute" at bounding box center [478, 882] width 51 height 18
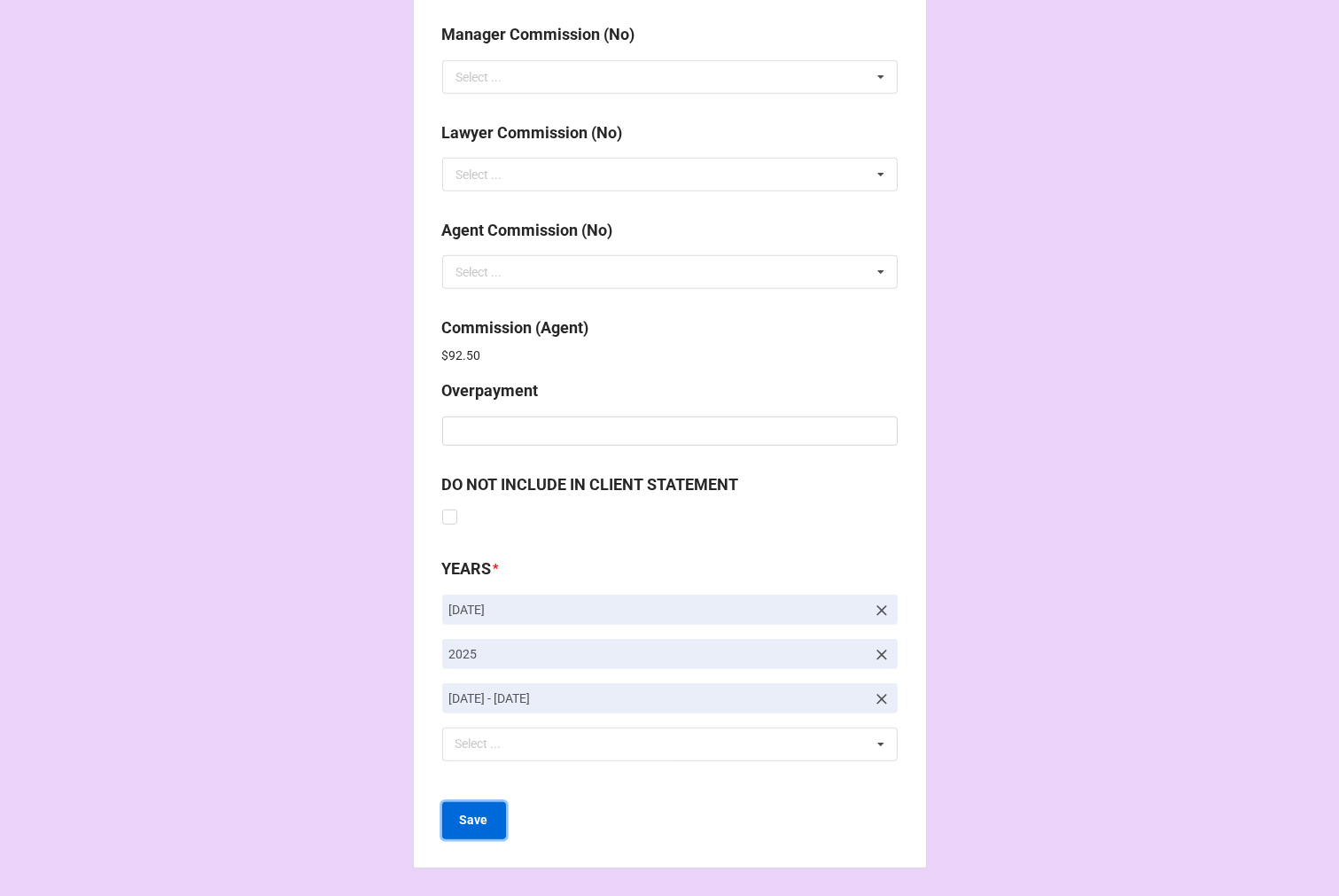
click at [462, 802] on button "Save" at bounding box center [475, 821] width 64 height 38
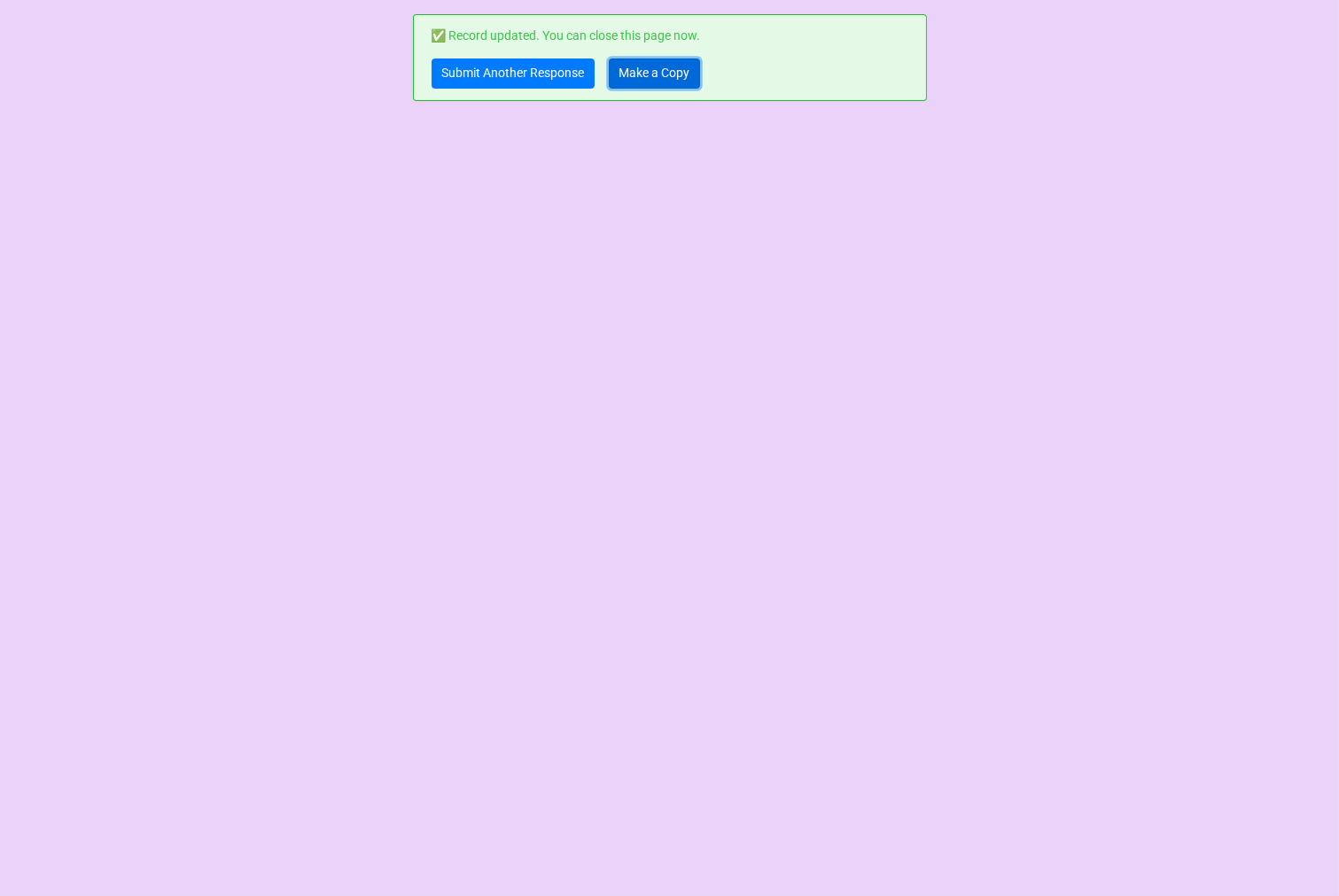
click at [648, 73] on link "Make a Copy" at bounding box center [655, 73] width 91 height 30
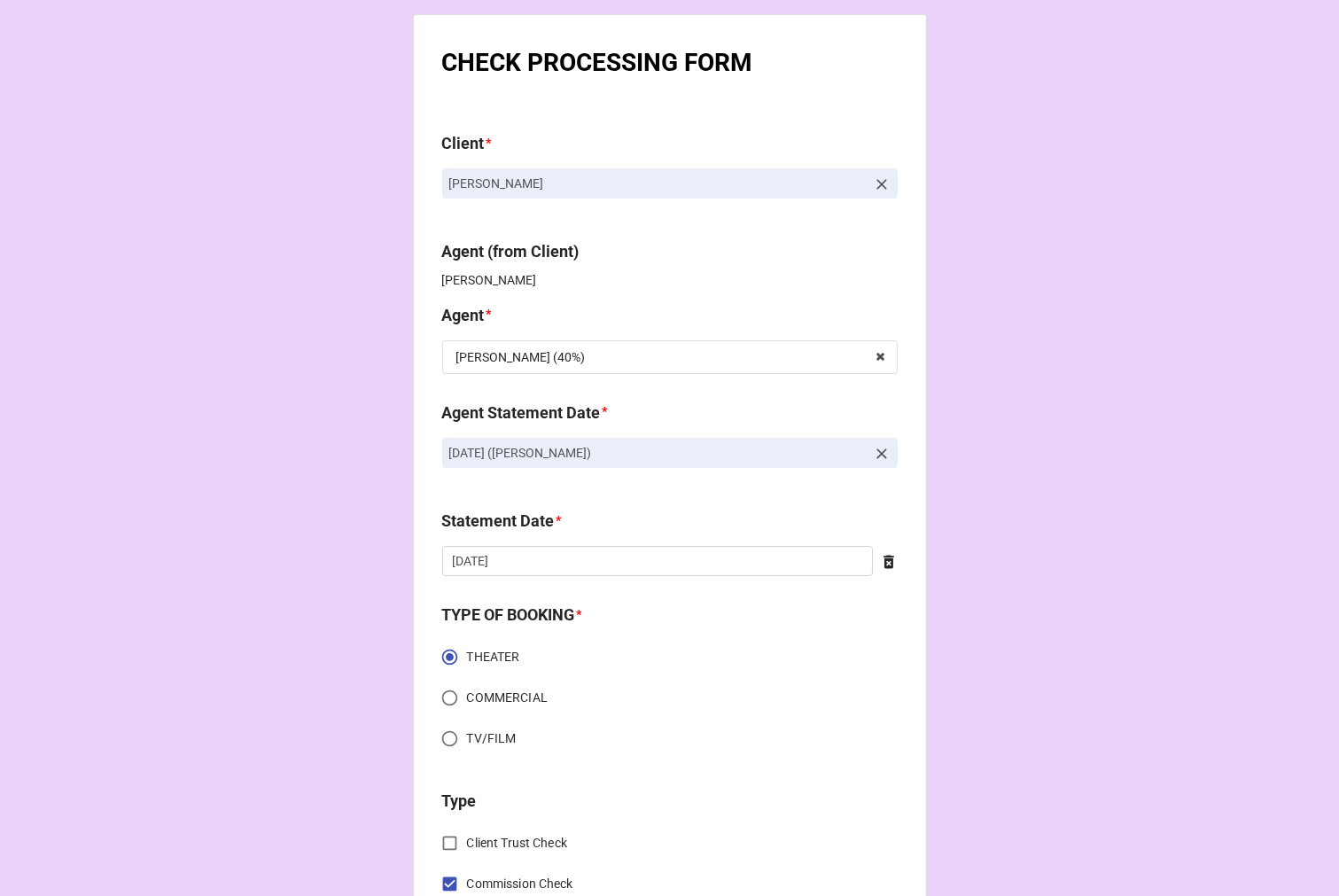
click at [875, 450] on icon at bounding box center [882, 453] width 17 height 17
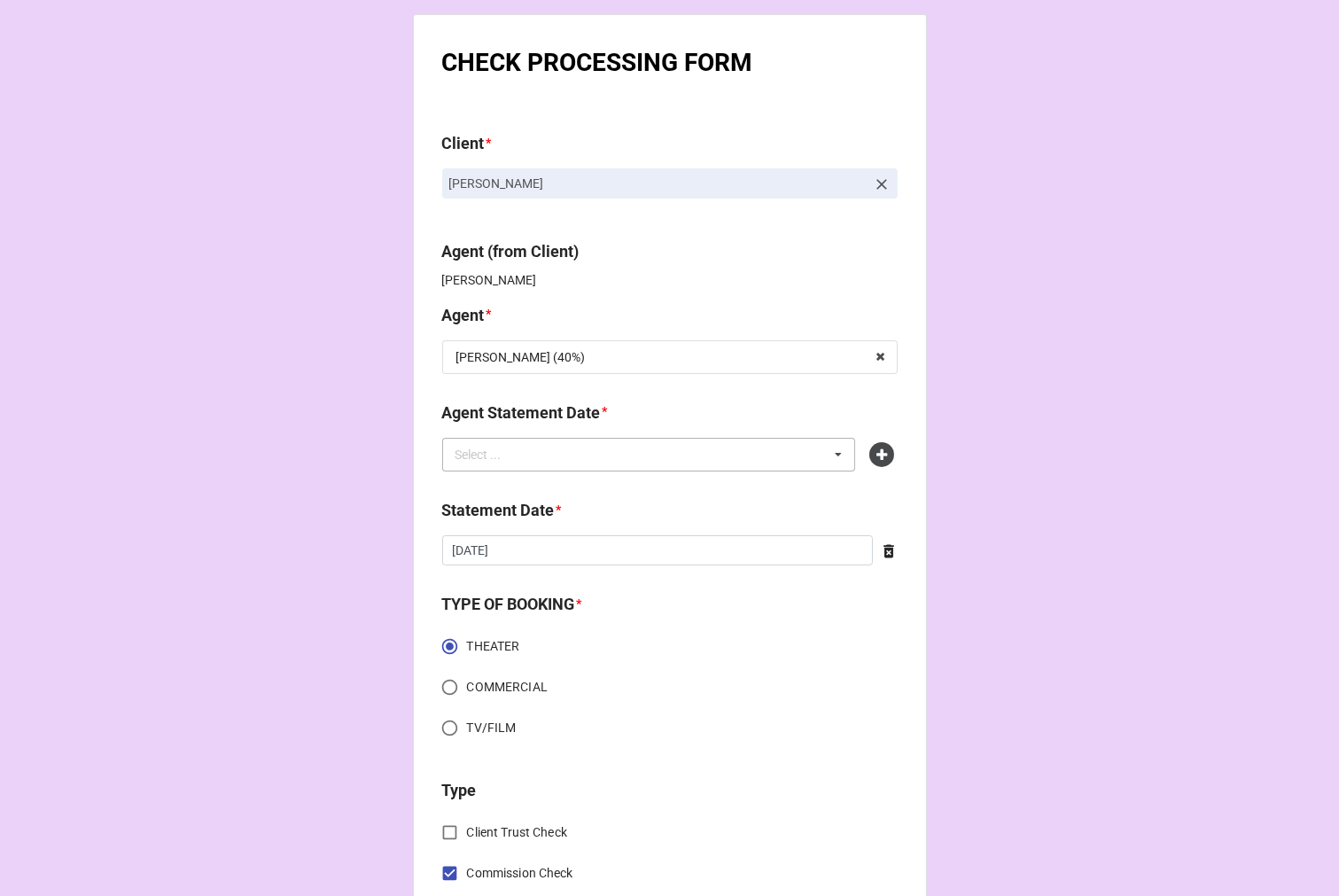
click at [719, 450] on div "Select ... No results found." at bounding box center [650, 454] width 414 height 34
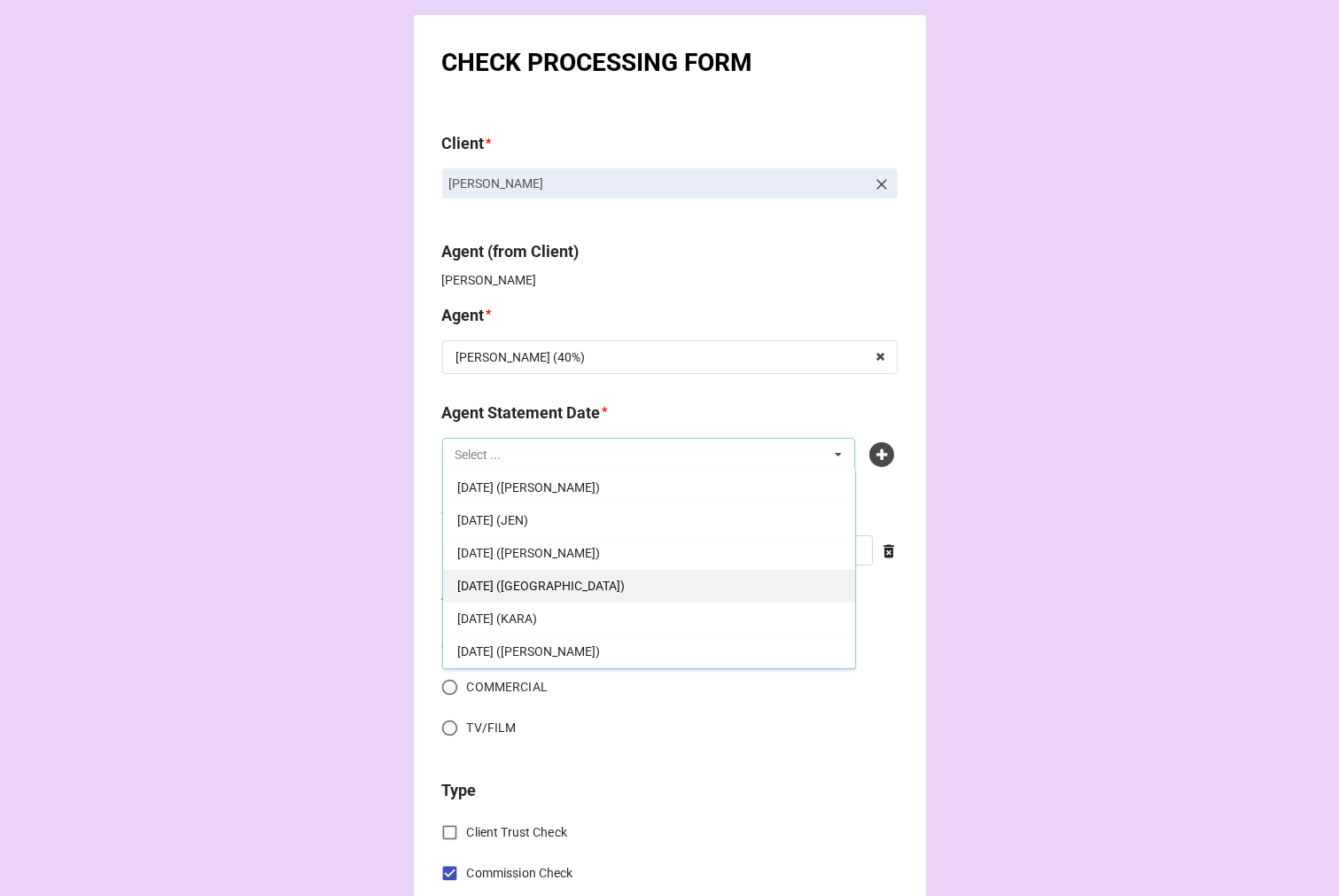
scroll to position [197, 0]
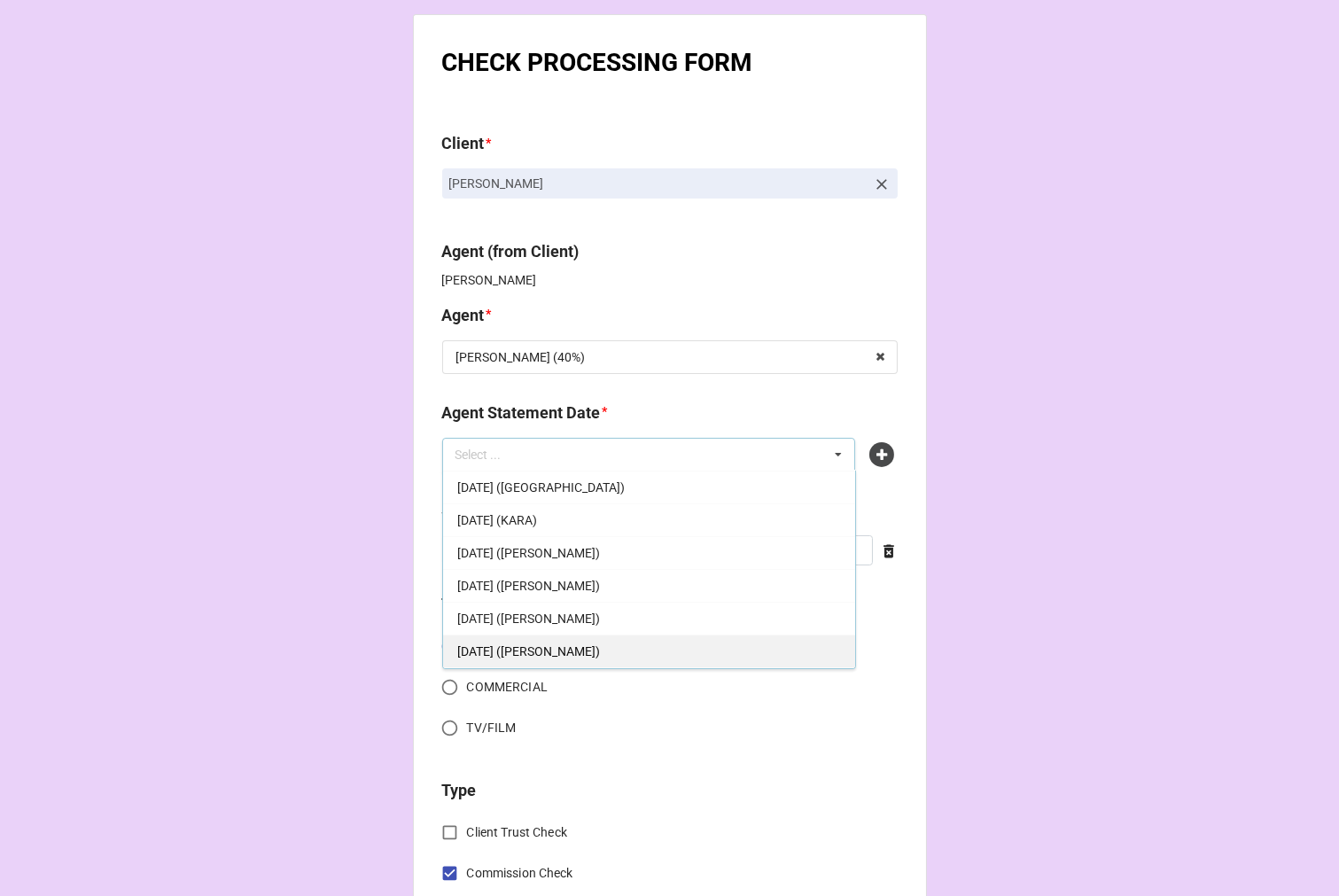
click at [590, 648] on span "[DATE] ([PERSON_NAME])" at bounding box center [529, 651] width 143 height 14
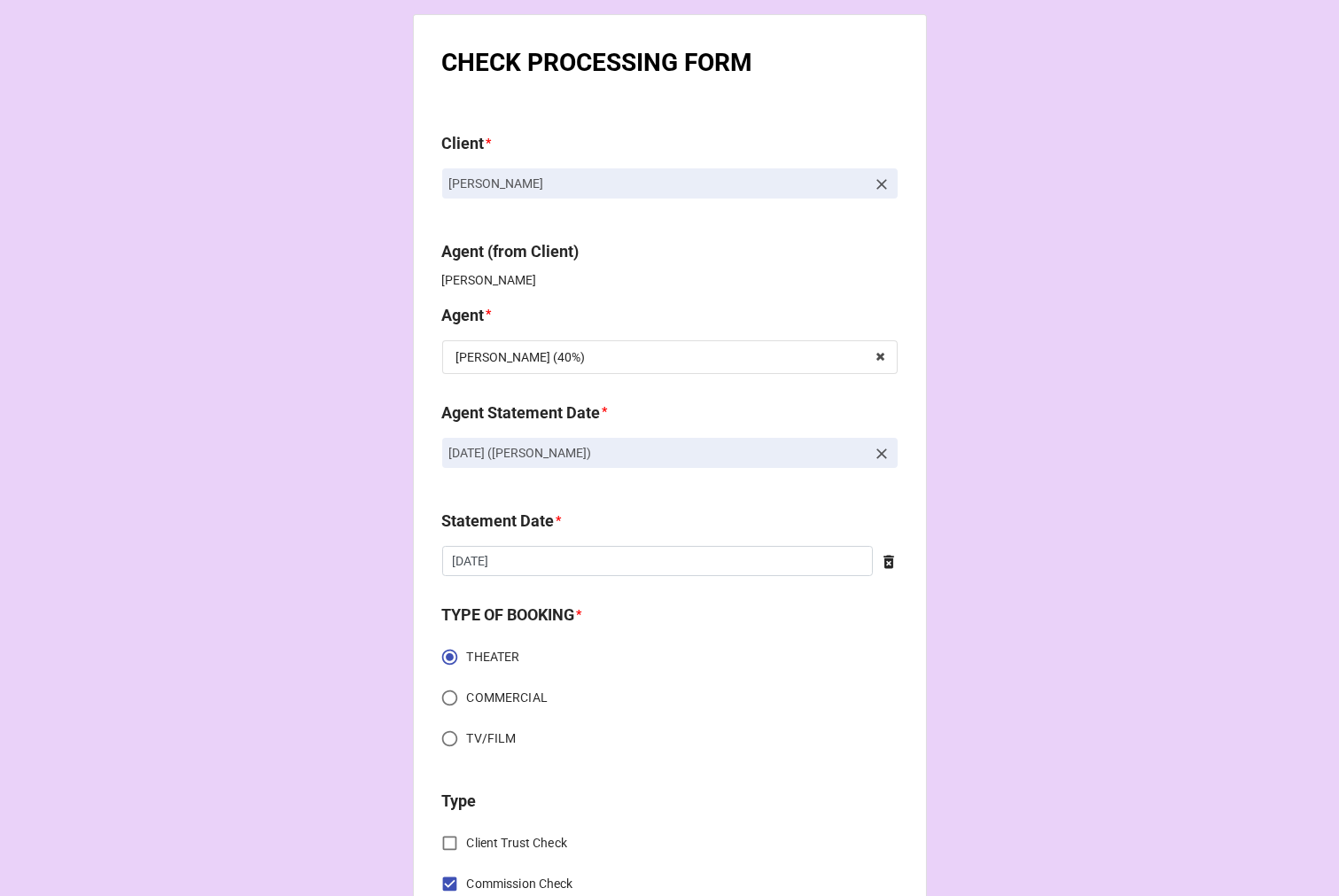
click at [881, 559] on icon at bounding box center [889, 562] width 17 height 17
click at [707, 556] on input "text" at bounding box center [670, 561] width 455 height 30
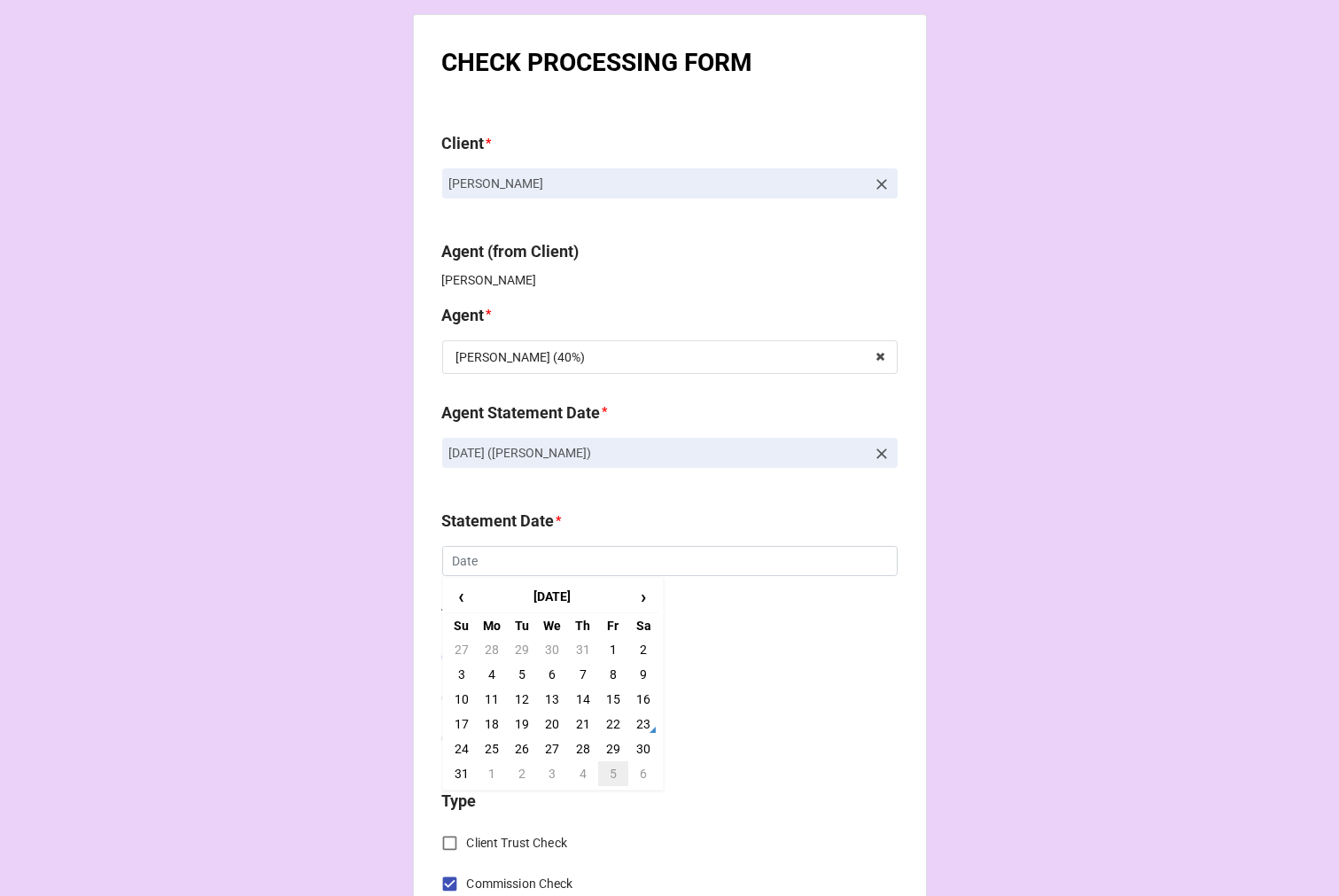
click at [604, 767] on td "5" at bounding box center [613, 774] width 30 height 25
type input "[DATE]"
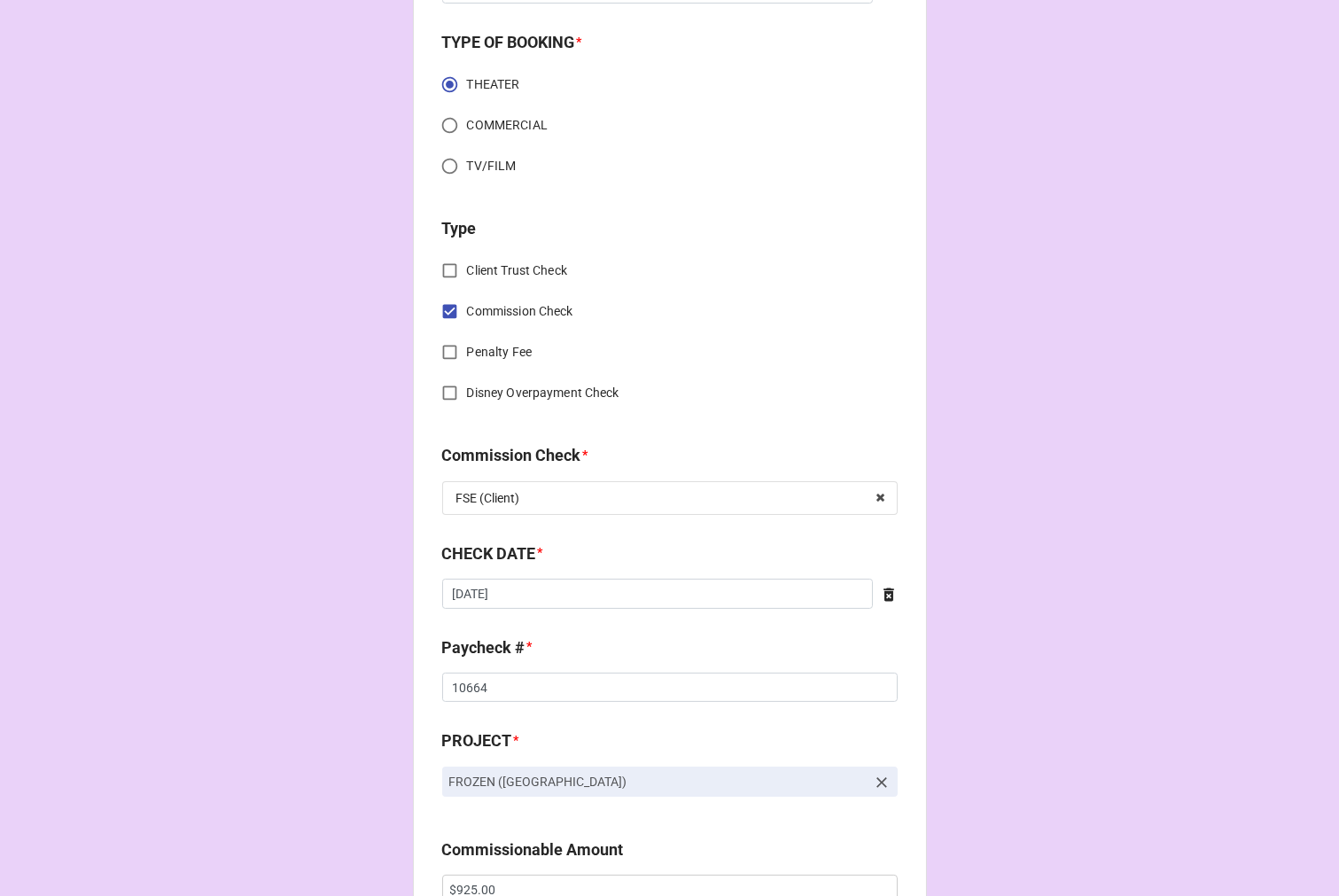
scroll to position [591, 0]
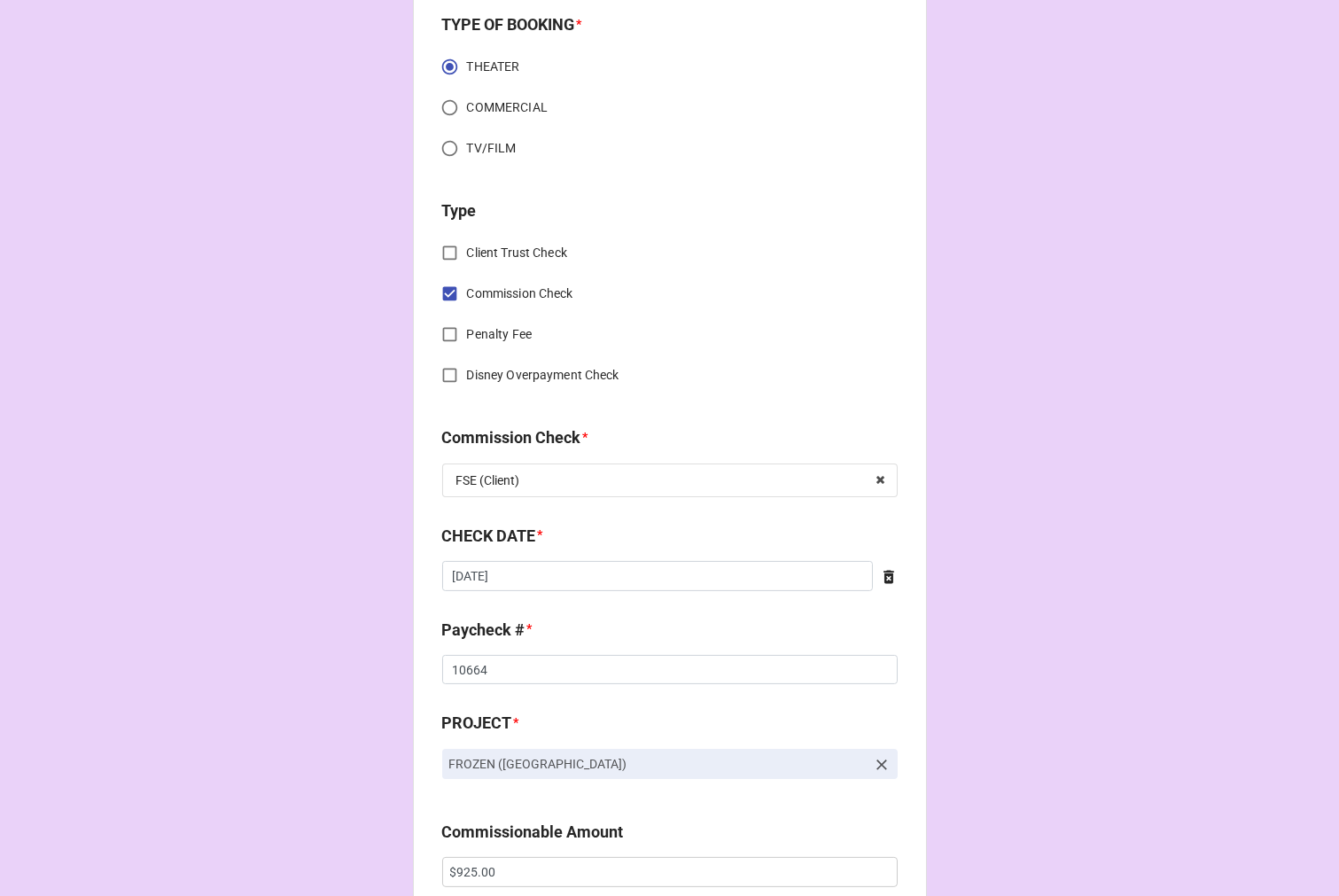
click at [884, 580] on icon at bounding box center [888, 577] width 11 height 14
click at [536, 570] on input "text" at bounding box center [670, 575] width 455 height 30
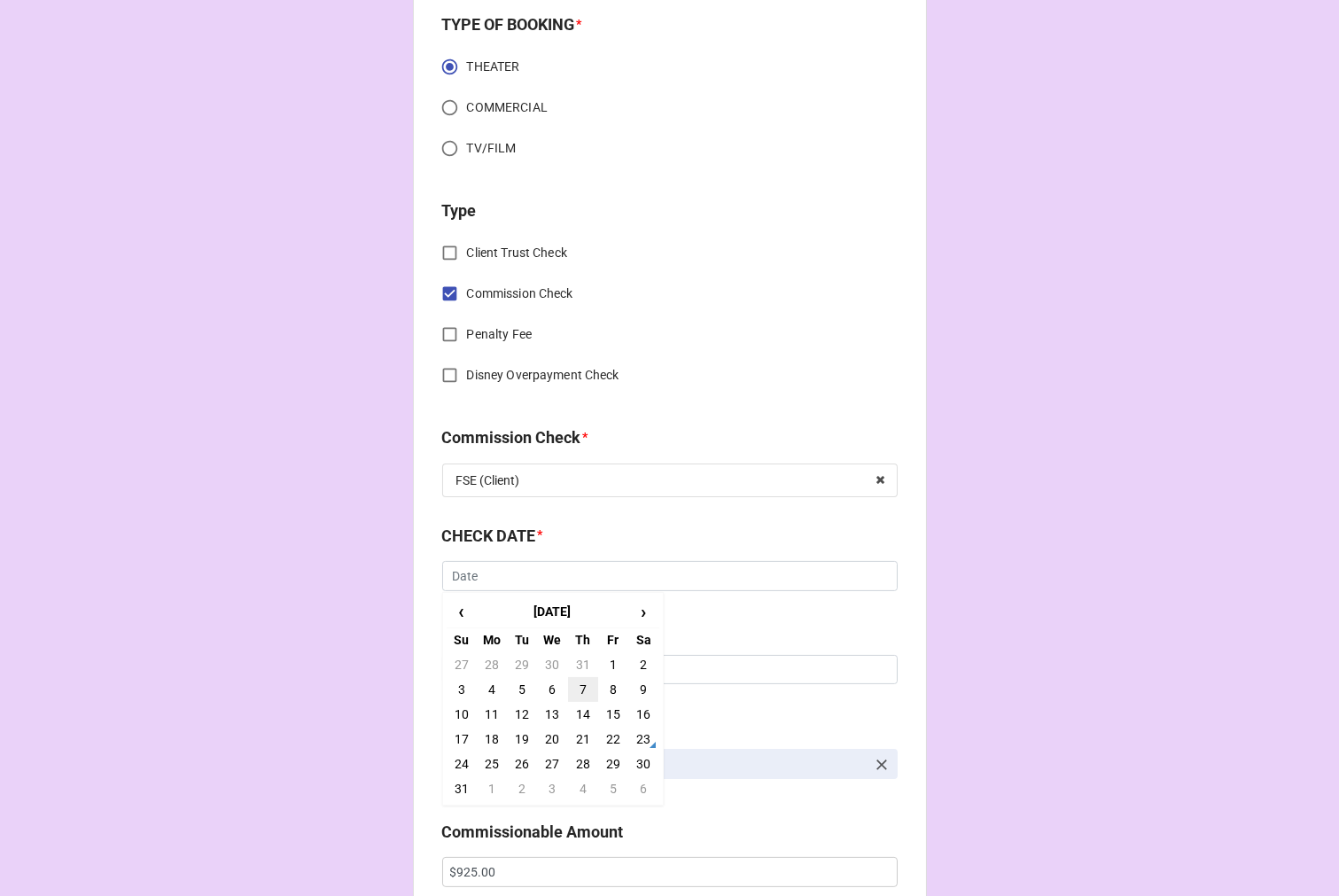
click at [578, 683] on td "7" at bounding box center [583, 690] width 30 height 25
type input "[DATE]"
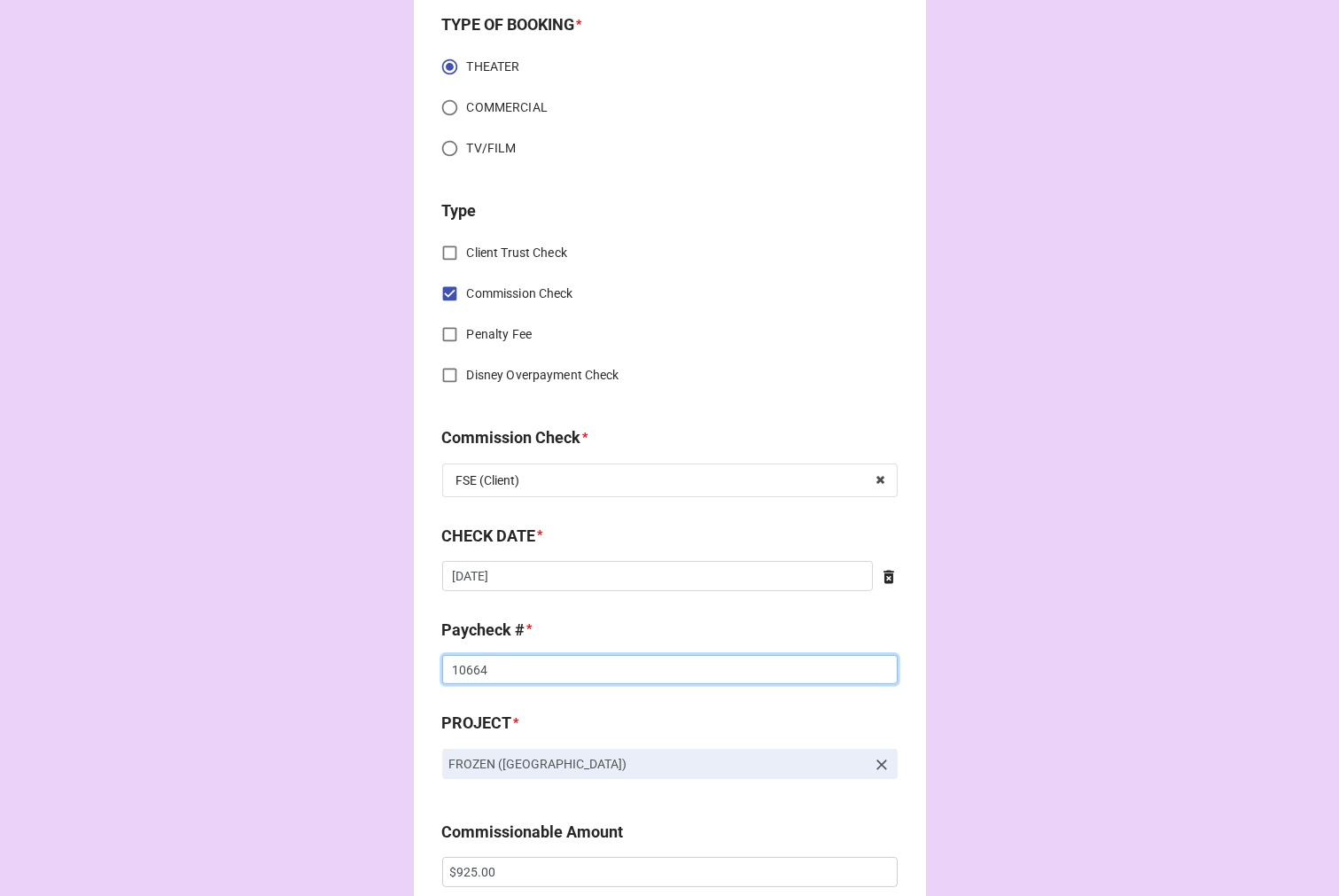
click at [451, 670] on input "10664" at bounding box center [670, 670] width 455 height 30
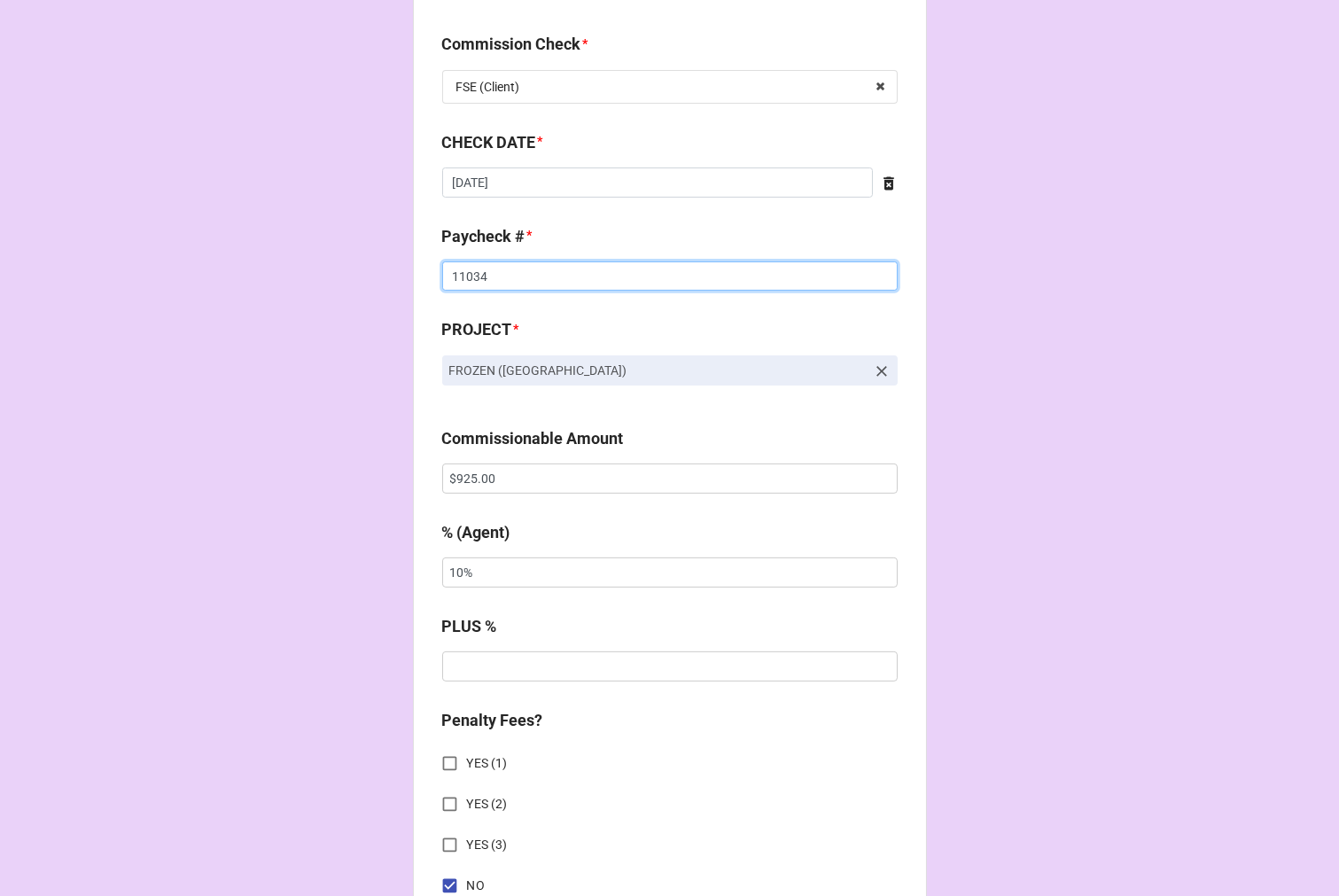
scroll to position [985, 0]
type input "11034"
click at [471, 479] on input "$925.00" at bounding box center [670, 477] width 455 height 30
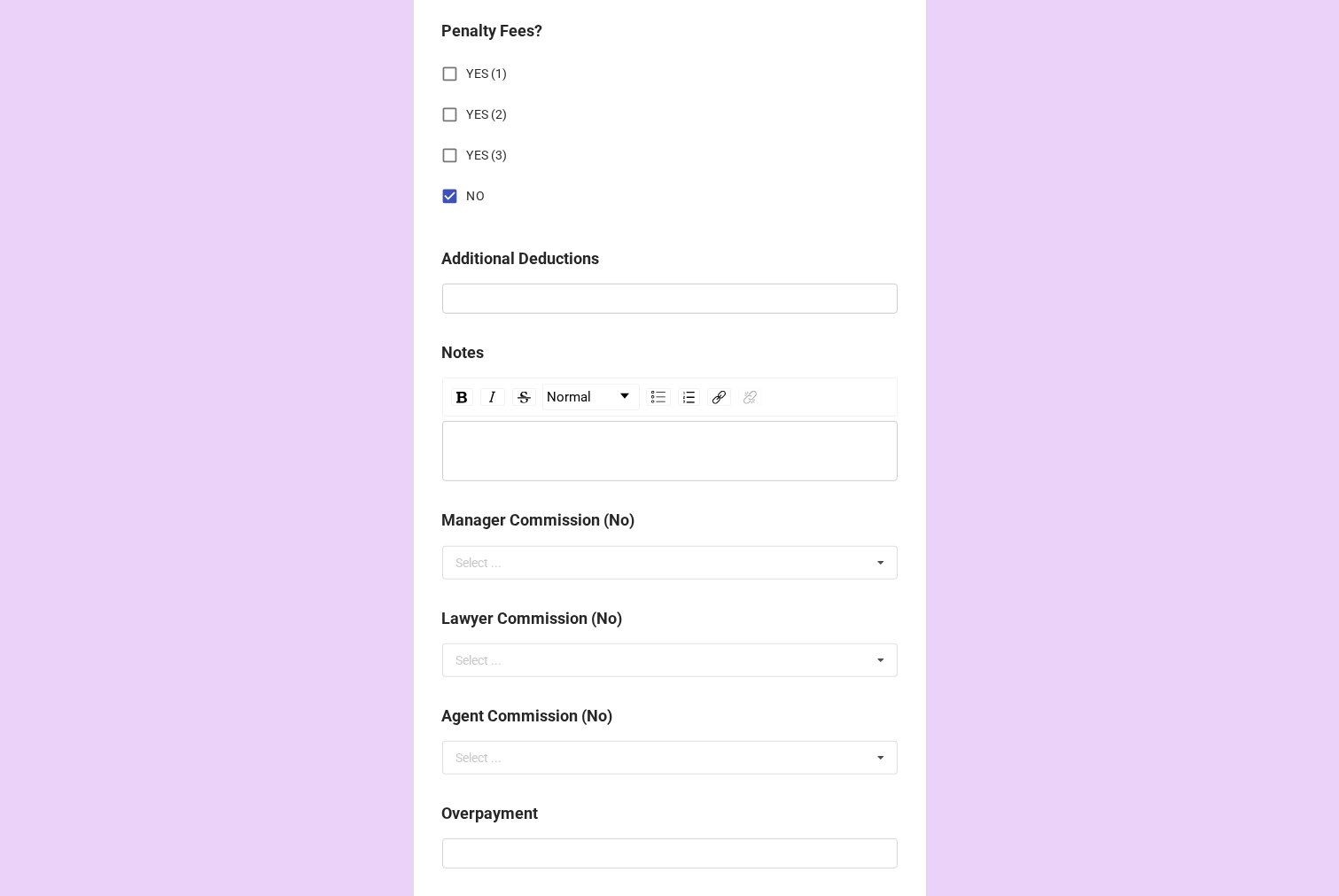
scroll to position [2096, 0]
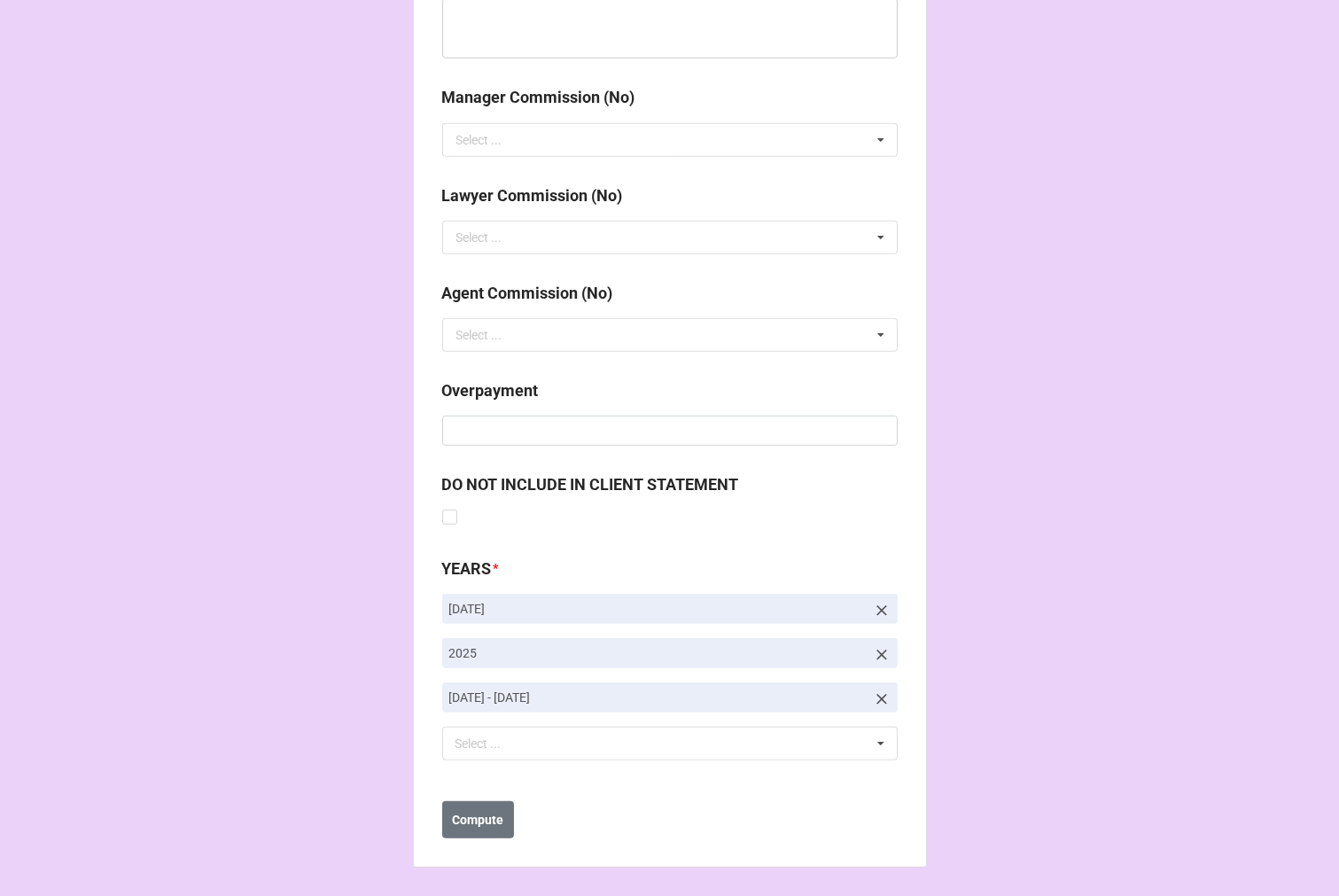
type input "$462.50"
click at [877, 609] on icon at bounding box center [882, 610] width 11 height 11
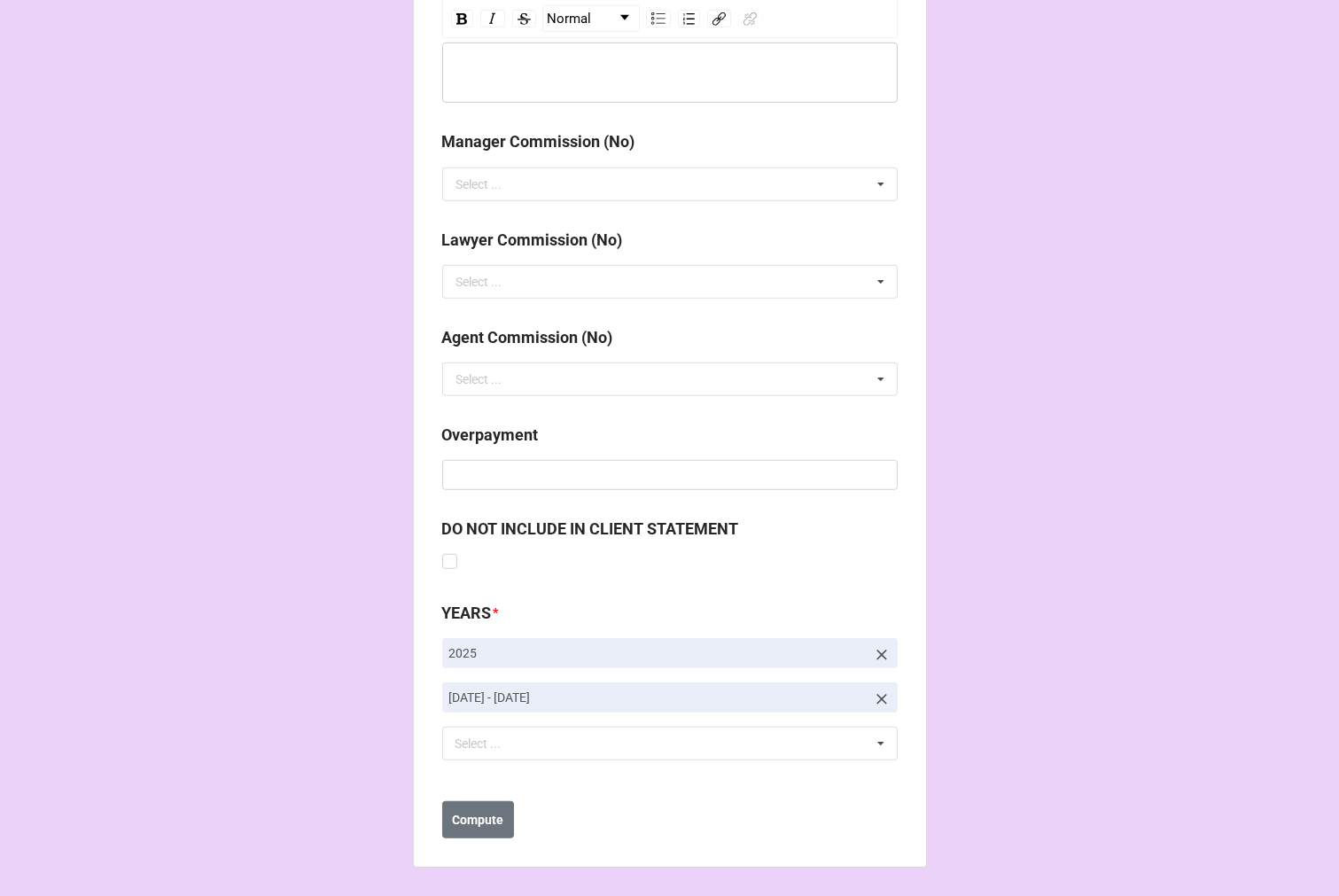
click at [873, 693] on icon at bounding box center [882, 699] width 17 height 17
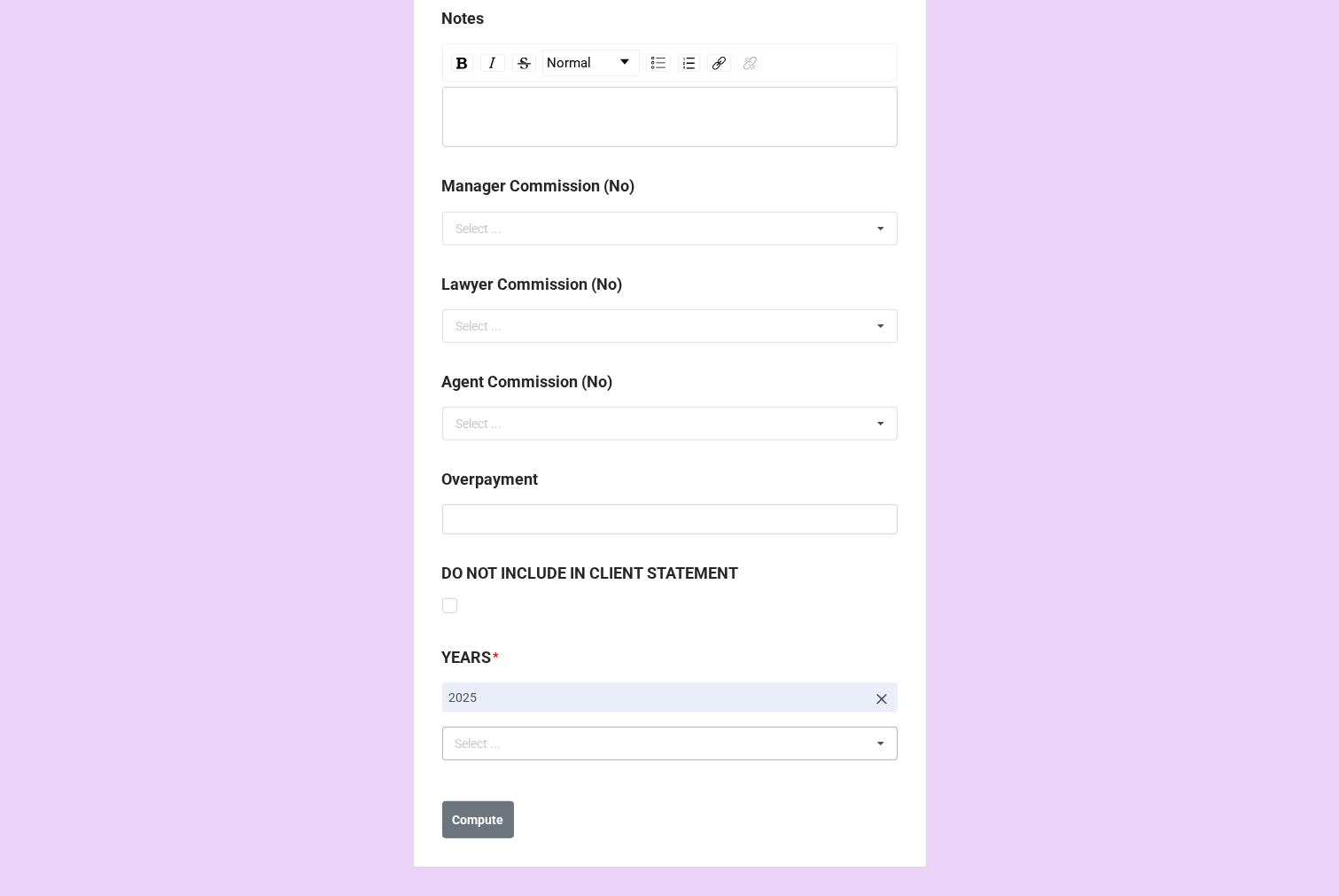
scroll to position [2008, 0]
click at [640, 750] on div "Select ... No results found." at bounding box center [670, 743] width 455 height 34
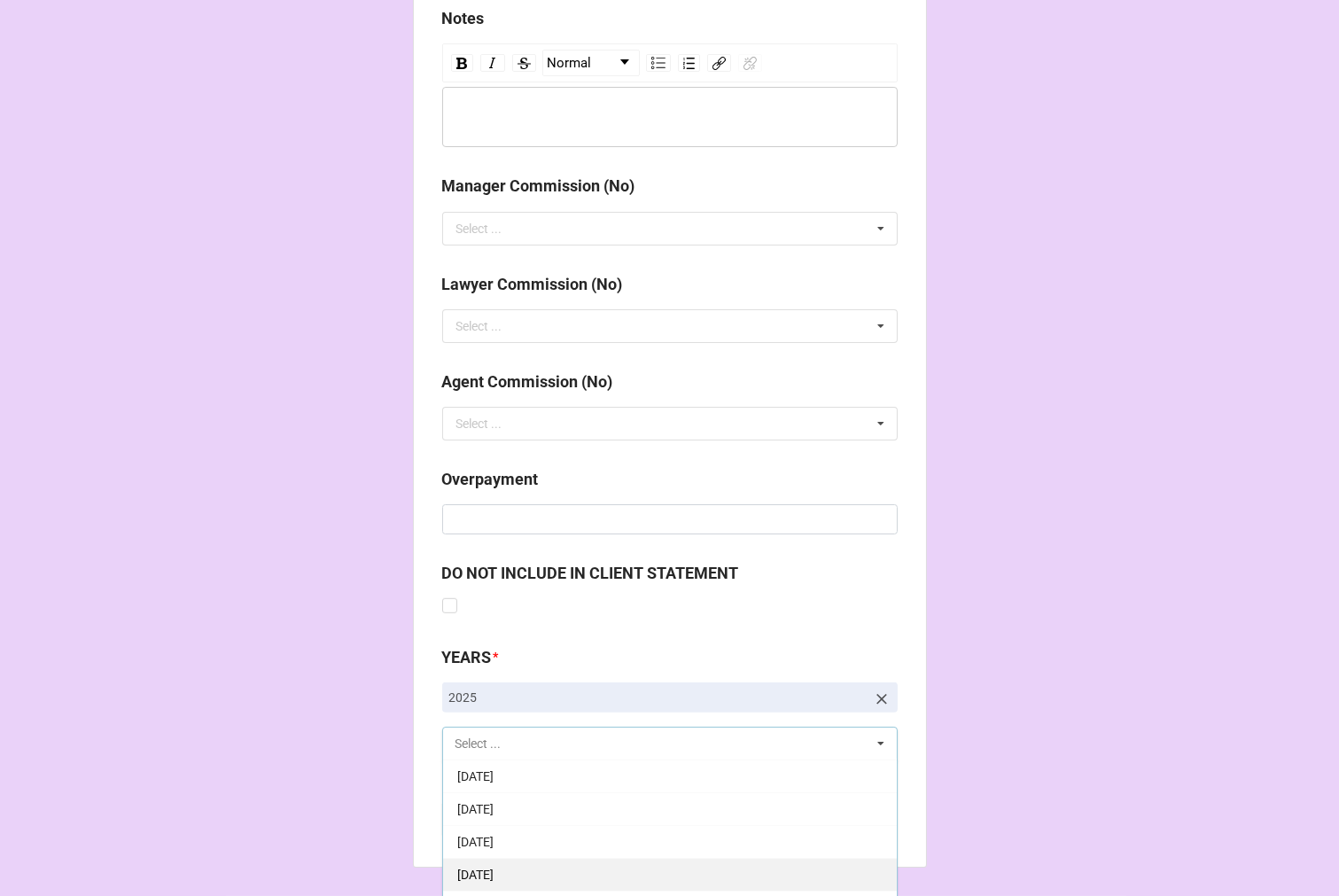
scroll to position [197, 0]
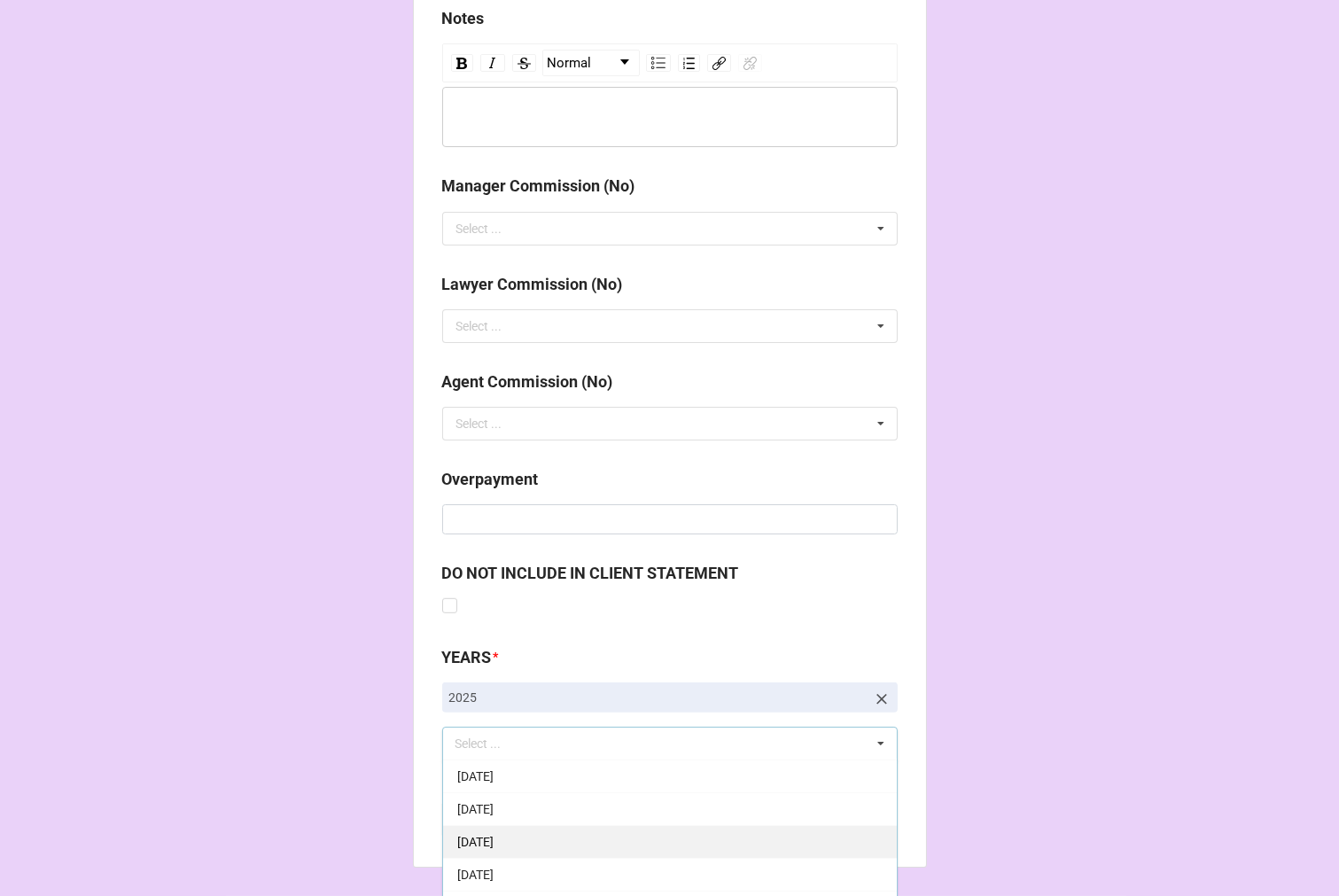
click at [494, 848] on span "9-September 2025" at bounding box center [476, 842] width 37 height 14
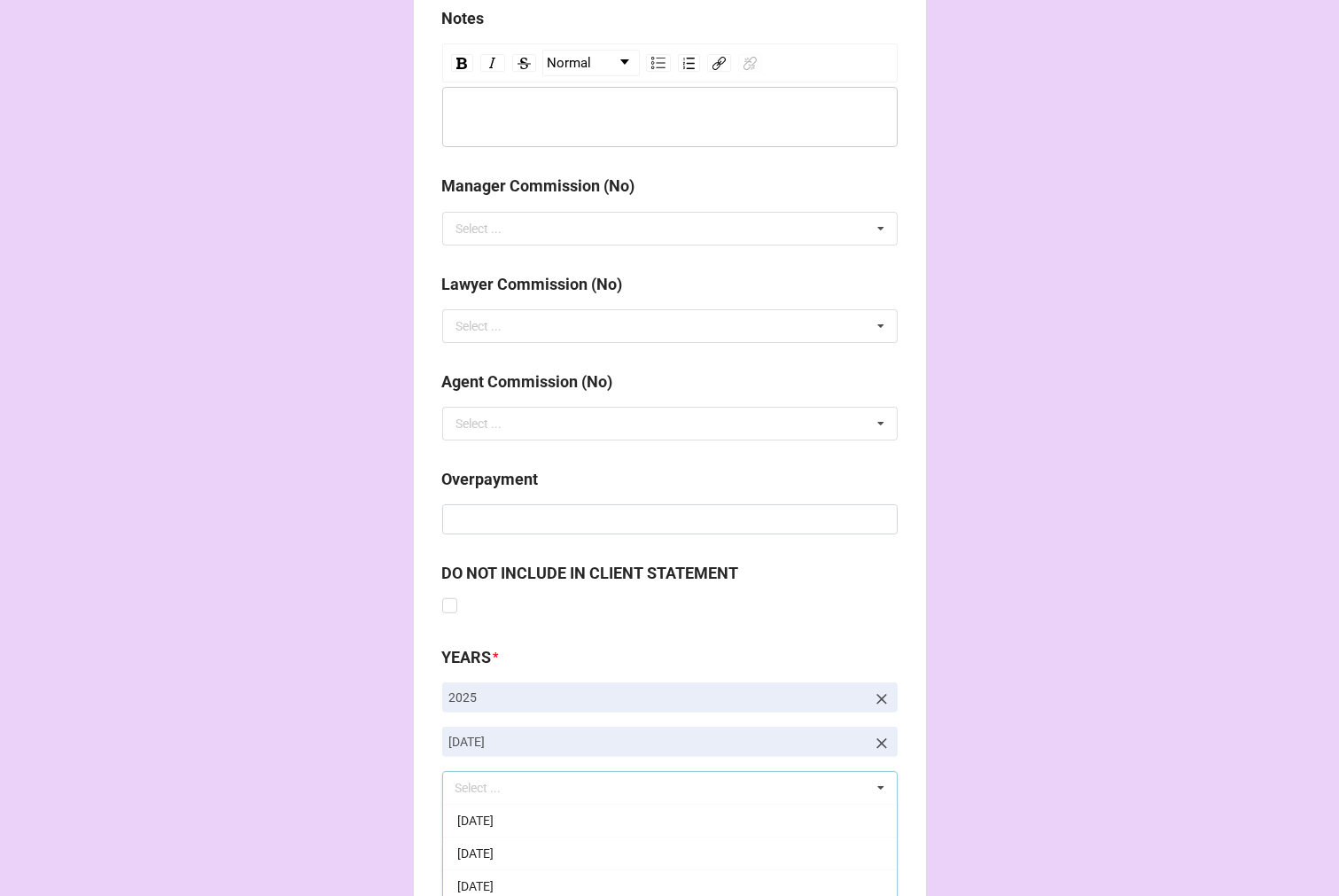
click at [480, 858] on b "Compute" at bounding box center [478, 864] width 51 height 18
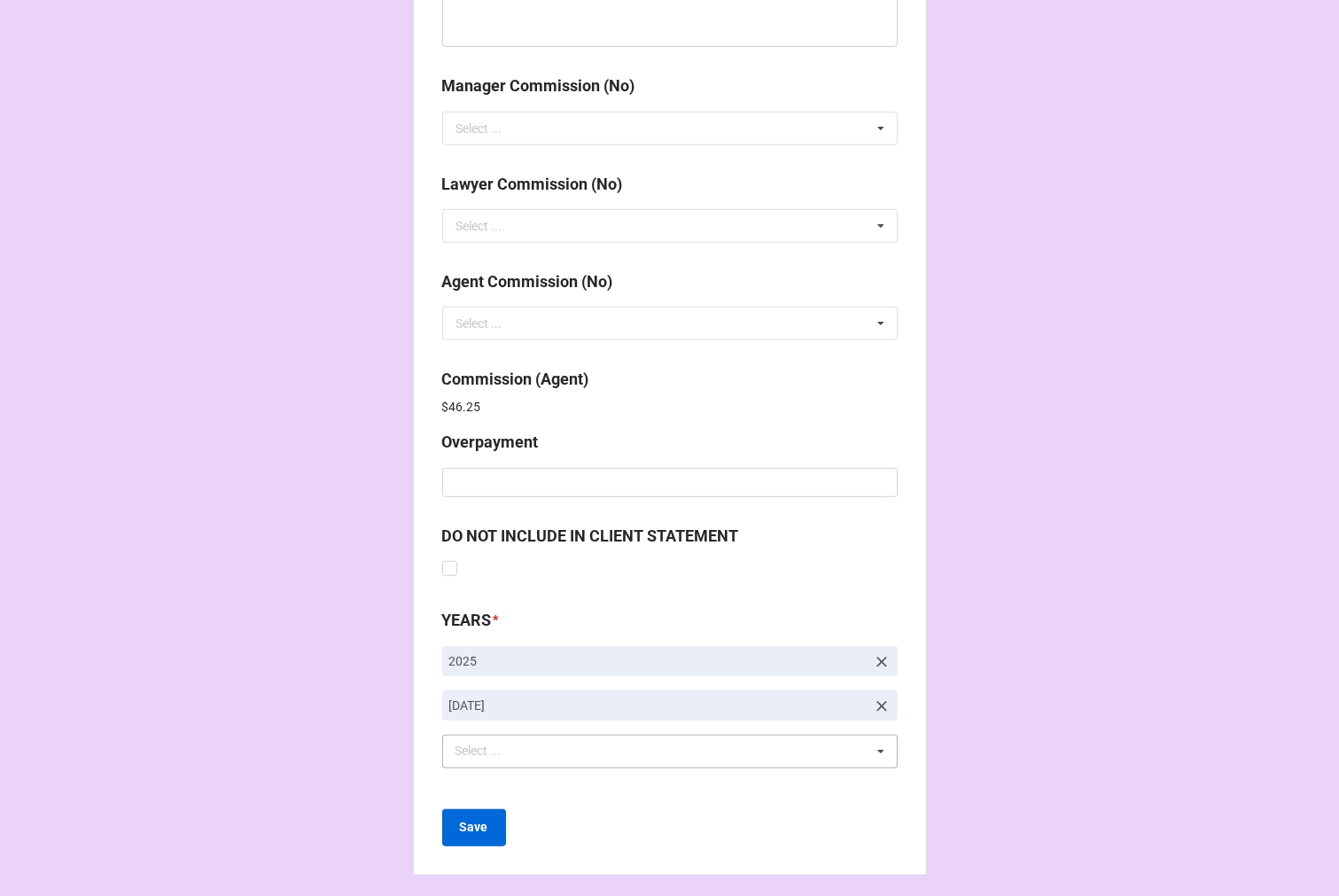
scroll to position [2115, 0]
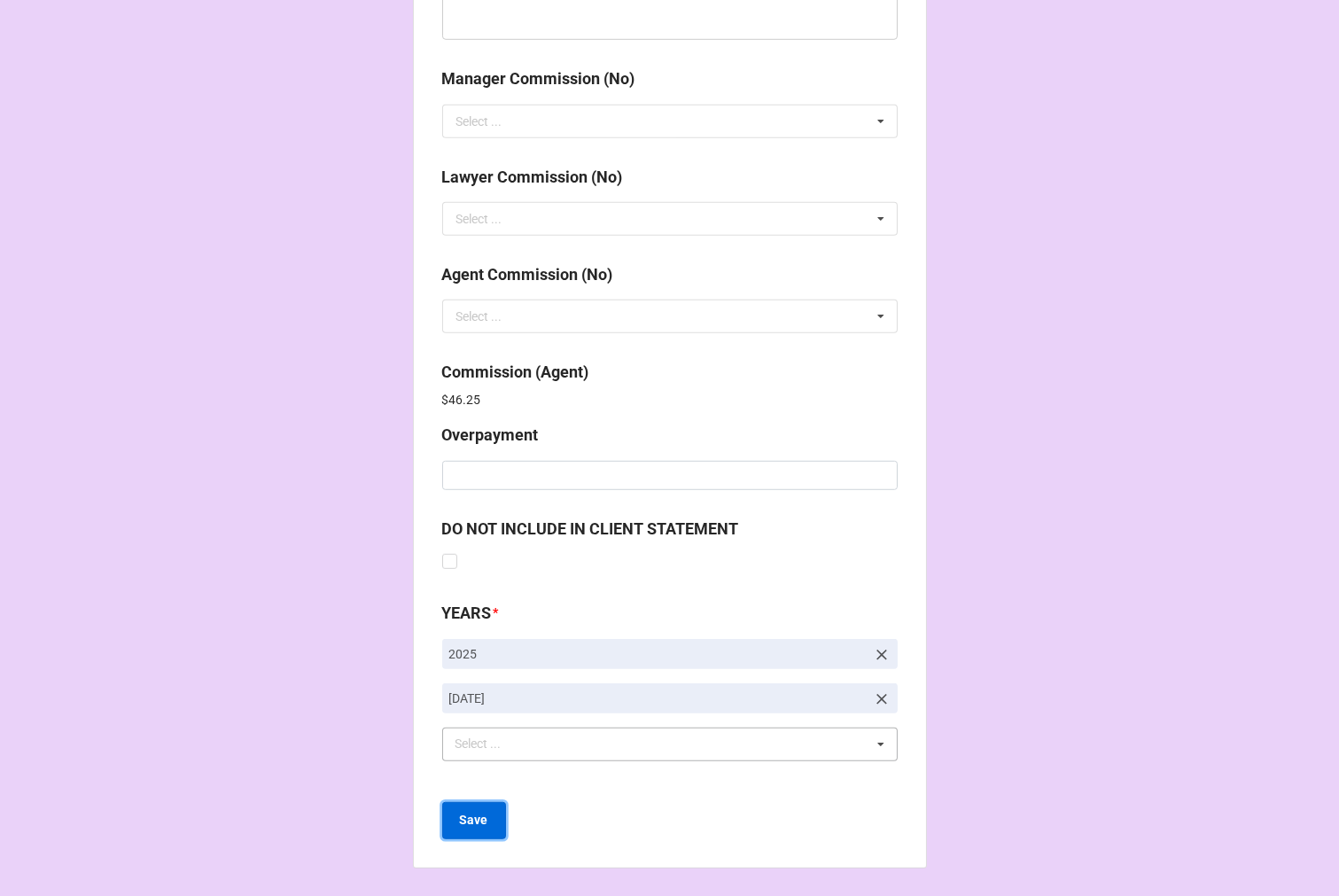
click at [474, 829] on button "Save" at bounding box center [475, 821] width 64 height 38
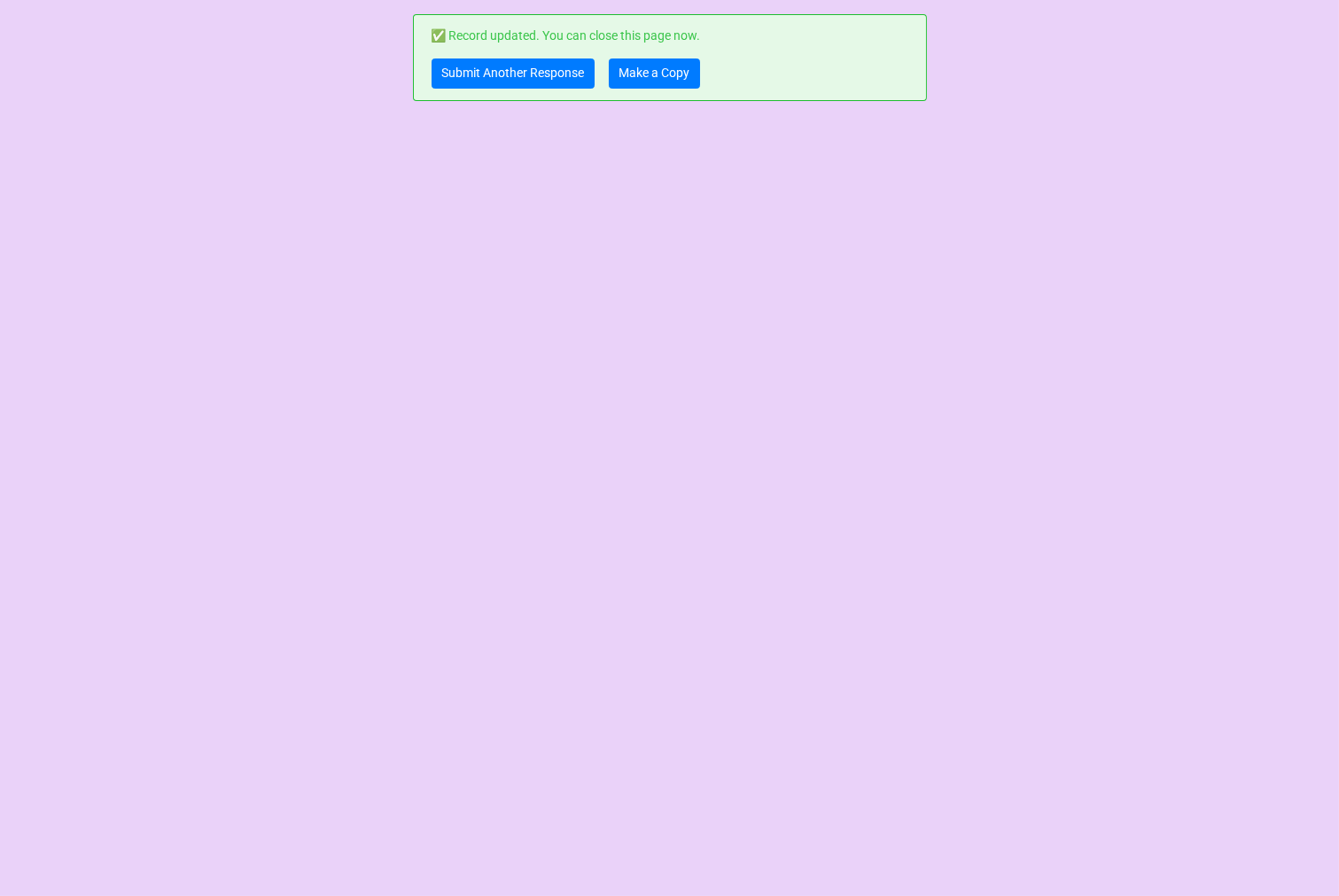
scroll to position [0, 0]
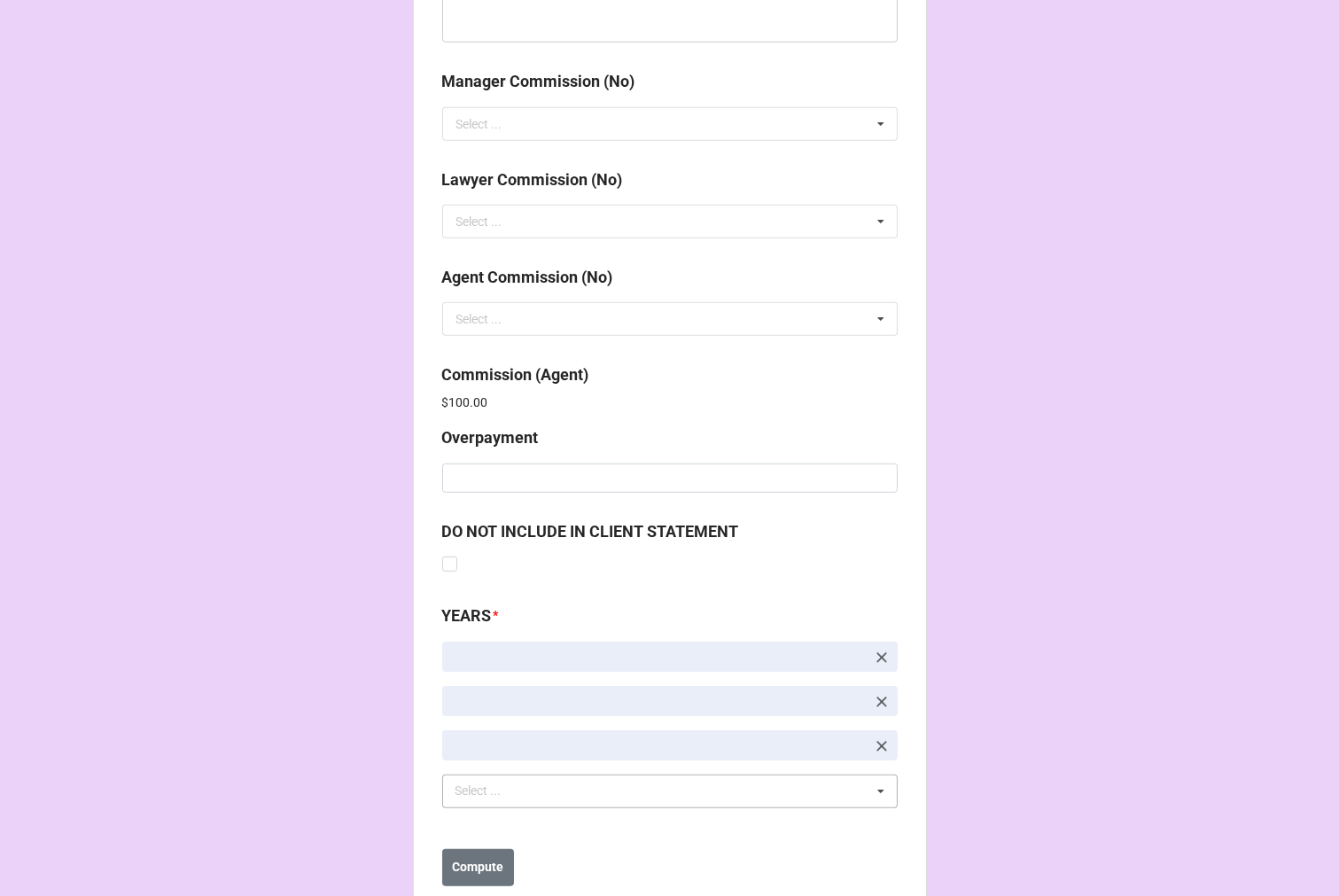
scroll to position [2159, 0]
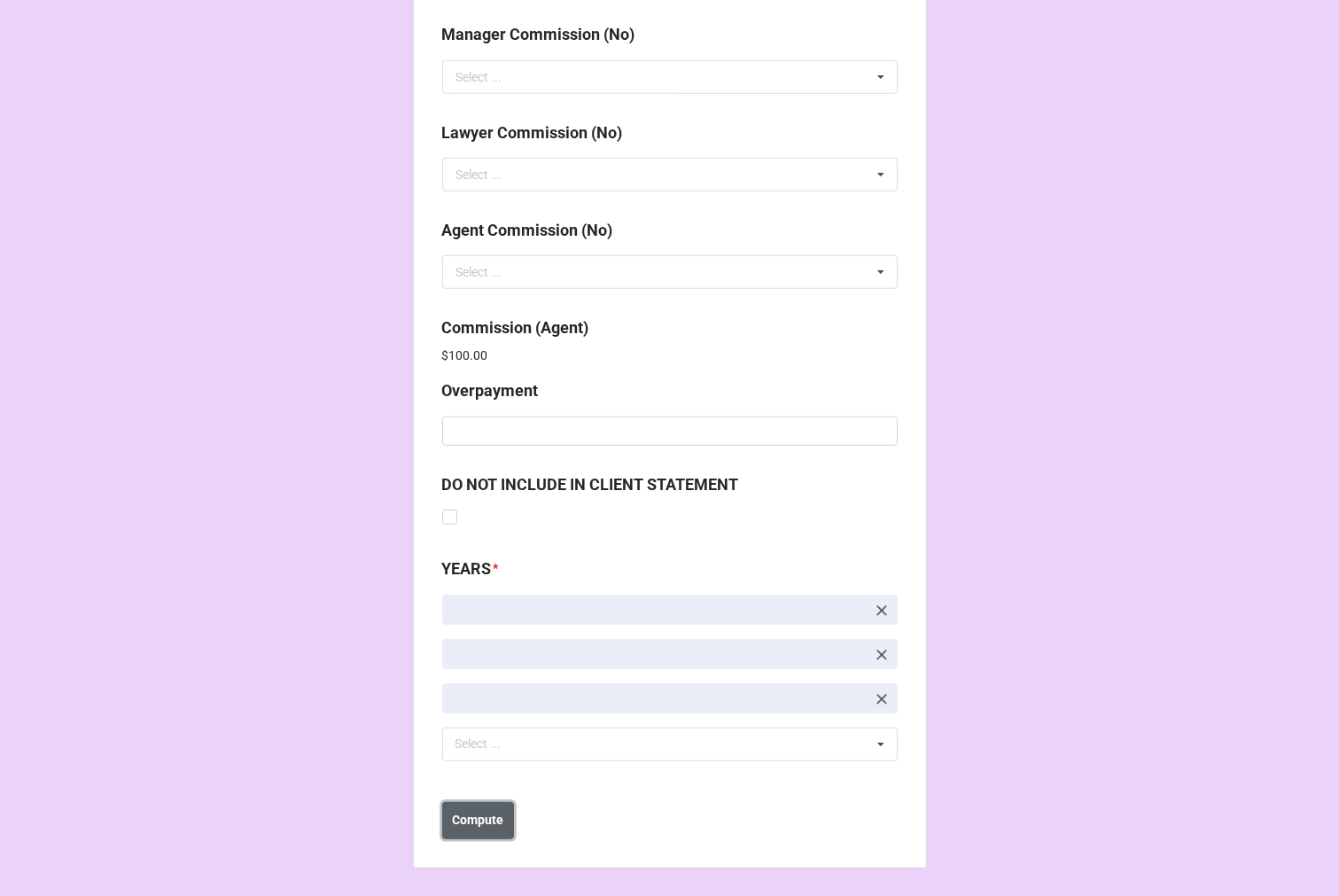
click at [480, 821] on b "Compute" at bounding box center [478, 820] width 51 height 18
click at [474, 831] on button "Save" at bounding box center [475, 821] width 64 height 38
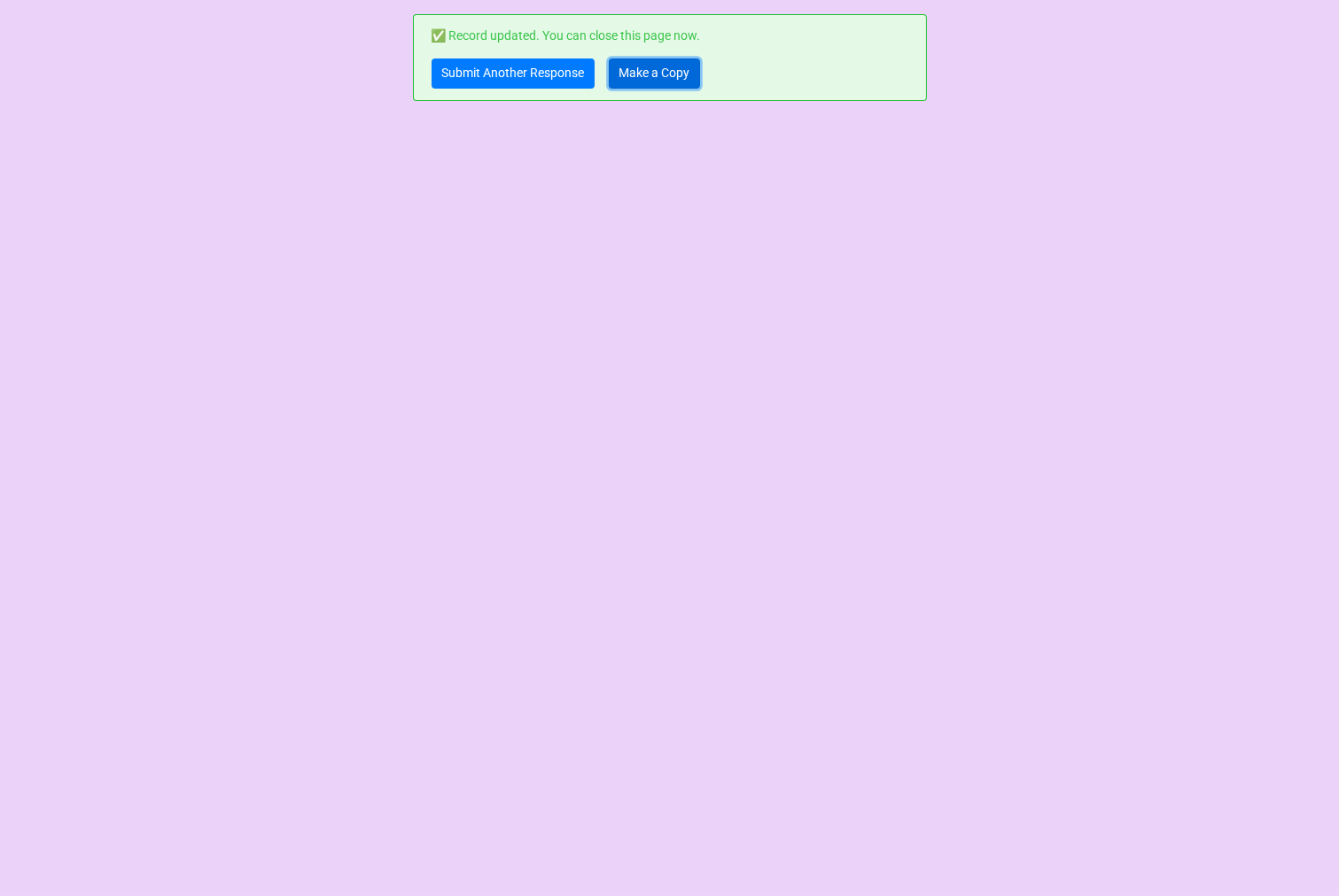
click at [672, 73] on link "Make a Copy" at bounding box center [655, 73] width 91 height 30
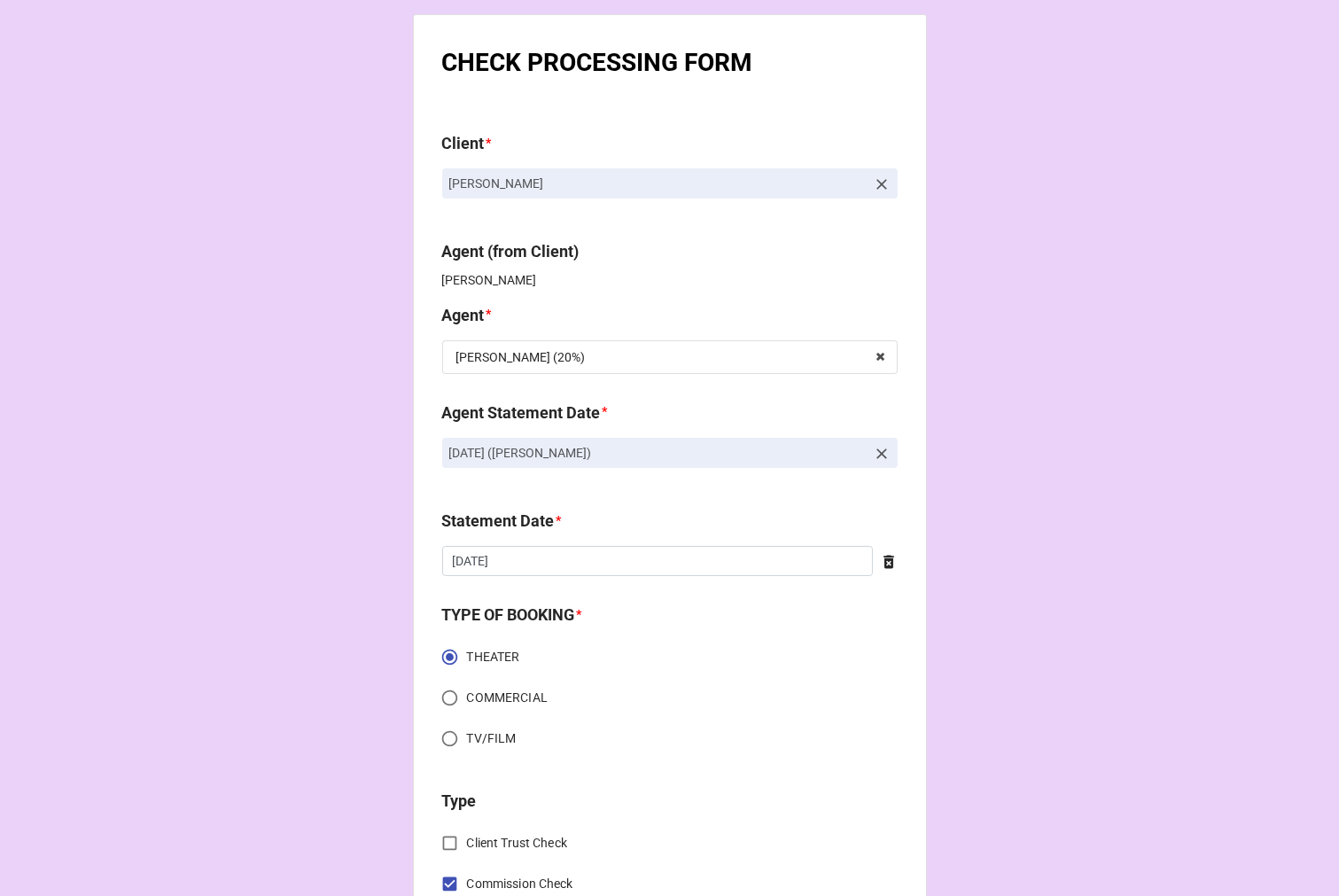
click at [873, 457] on icon at bounding box center [882, 453] width 17 height 17
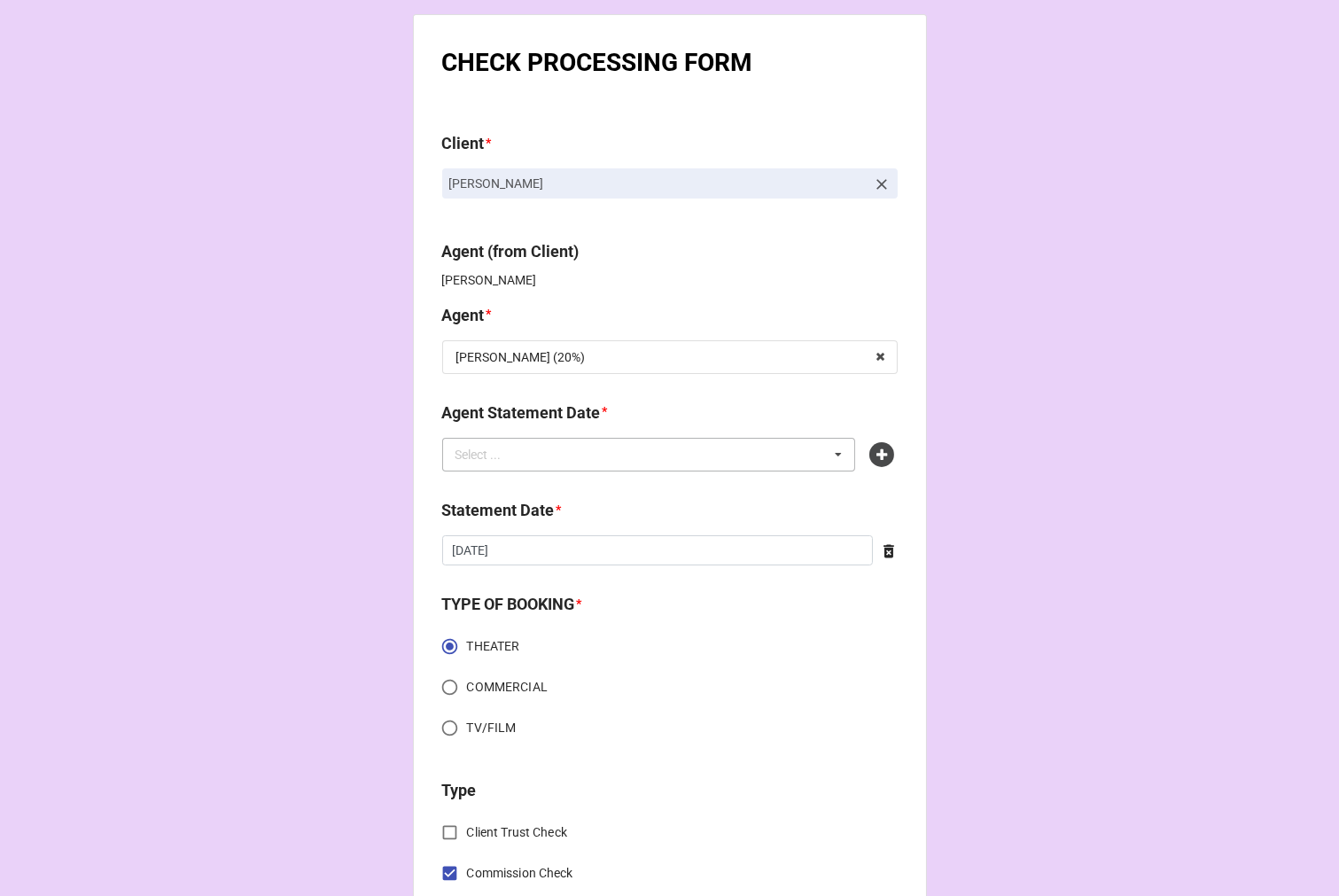
click at [707, 457] on div "Select ... No results found." at bounding box center [650, 454] width 414 height 34
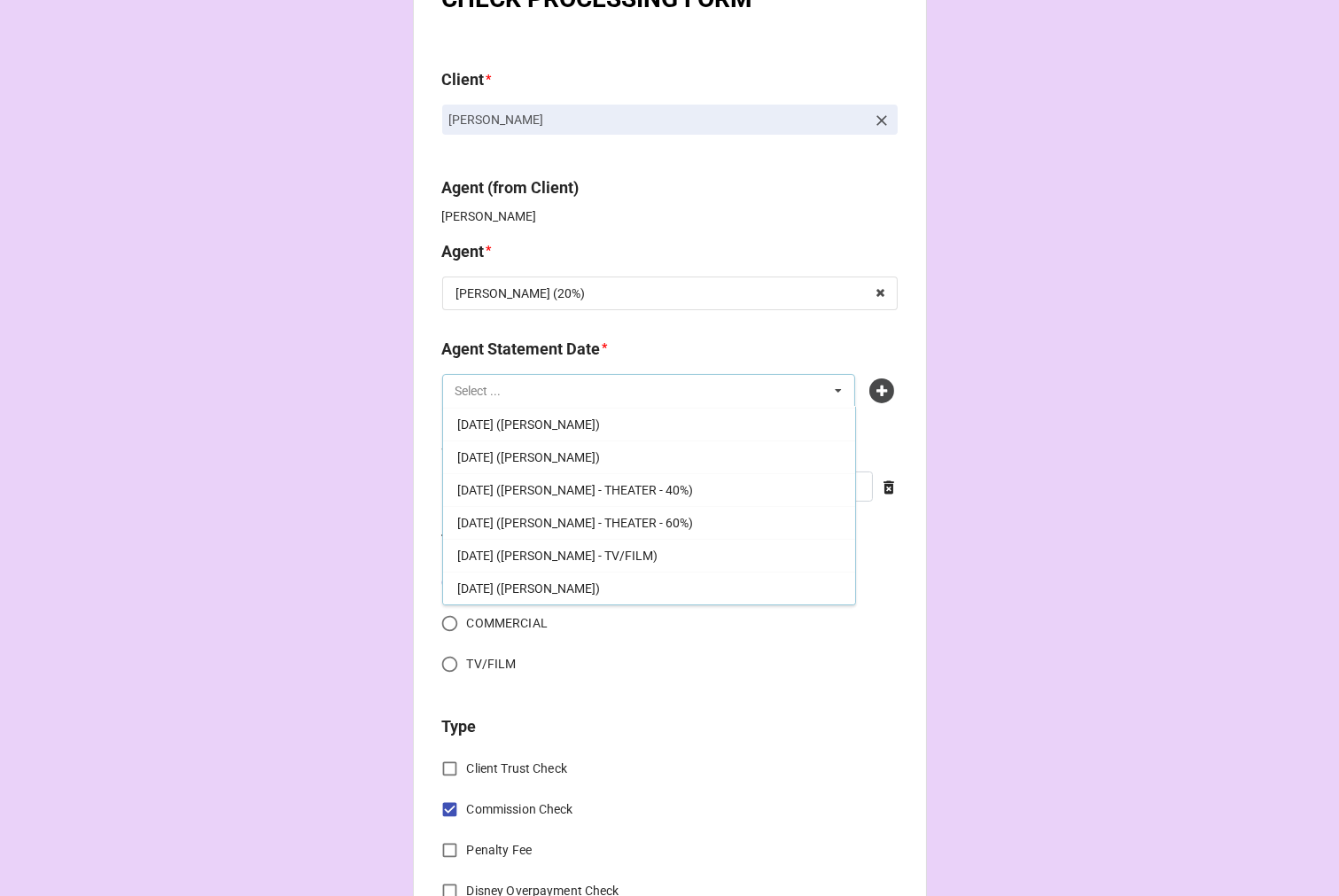
scroll to position [99, 0]
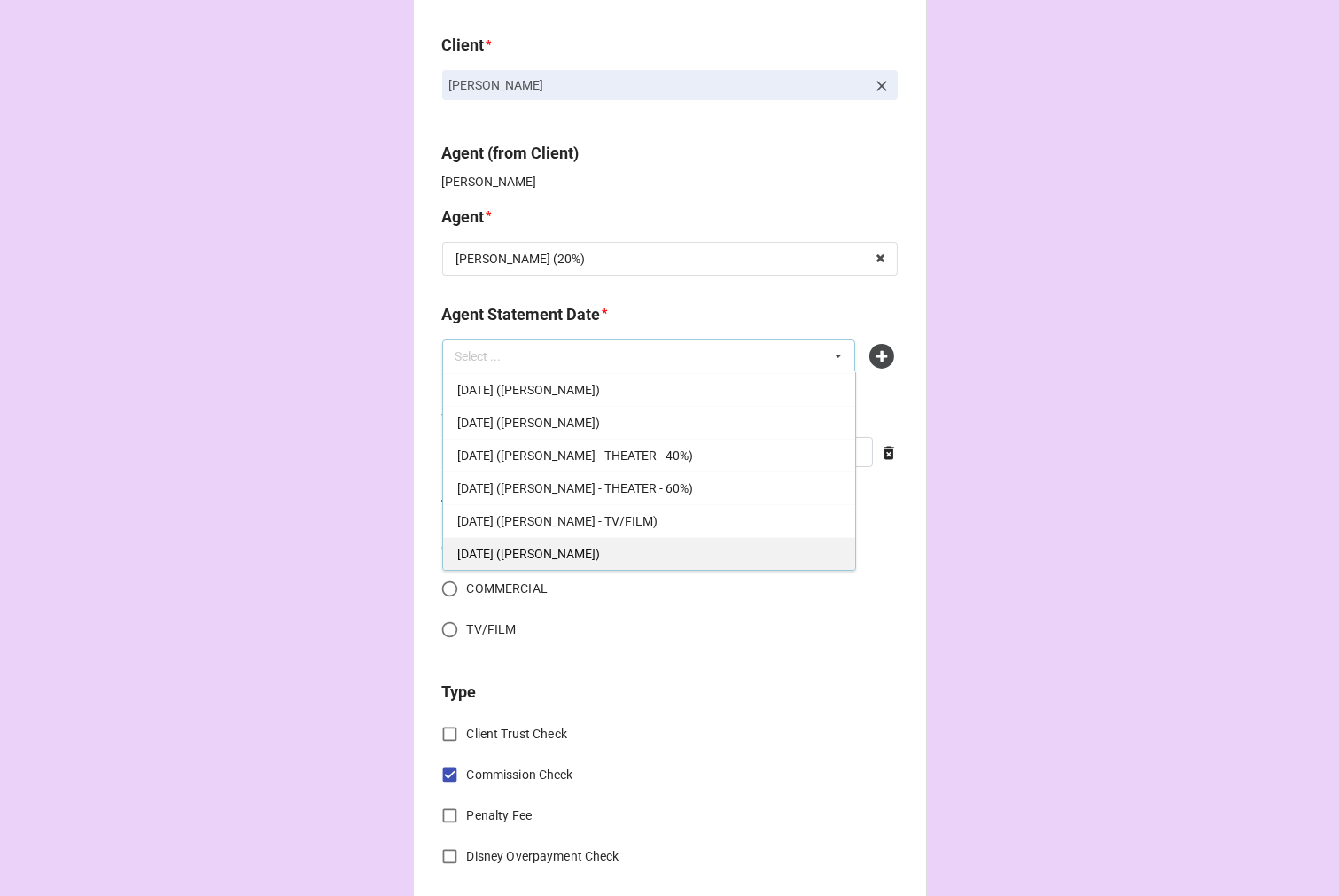
click at [565, 555] on span "SEPTEMBER 5, 2025 (TIERA)" at bounding box center [529, 554] width 143 height 14
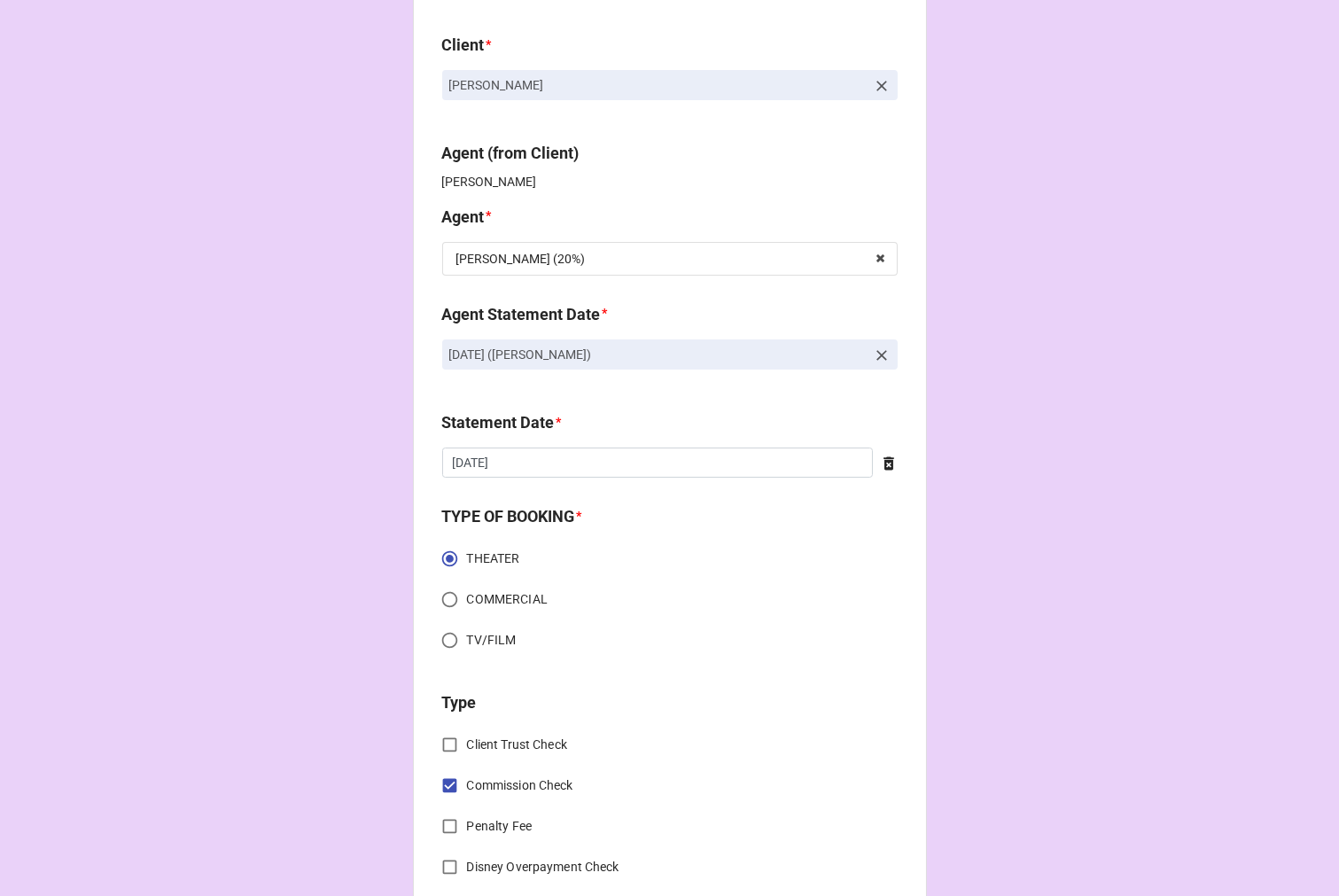
click at [884, 465] on icon at bounding box center [889, 463] width 17 height 17
click at [571, 461] on input "text" at bounding box center [670, 462] width 455 height 30
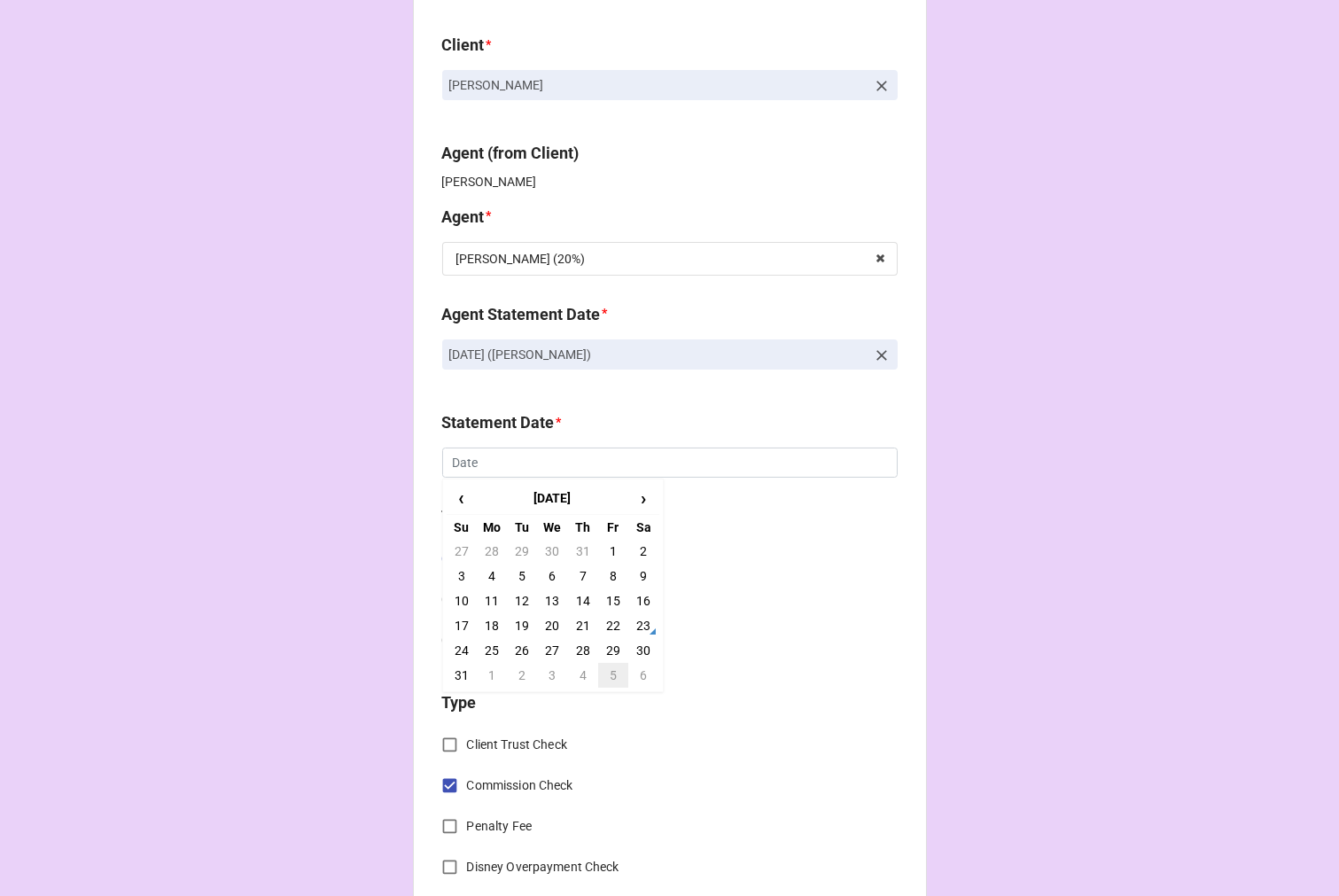
click at [606, 676] on td "5" at bounding box center [613, 676] width 30 height 25
type input "9/5/2025"
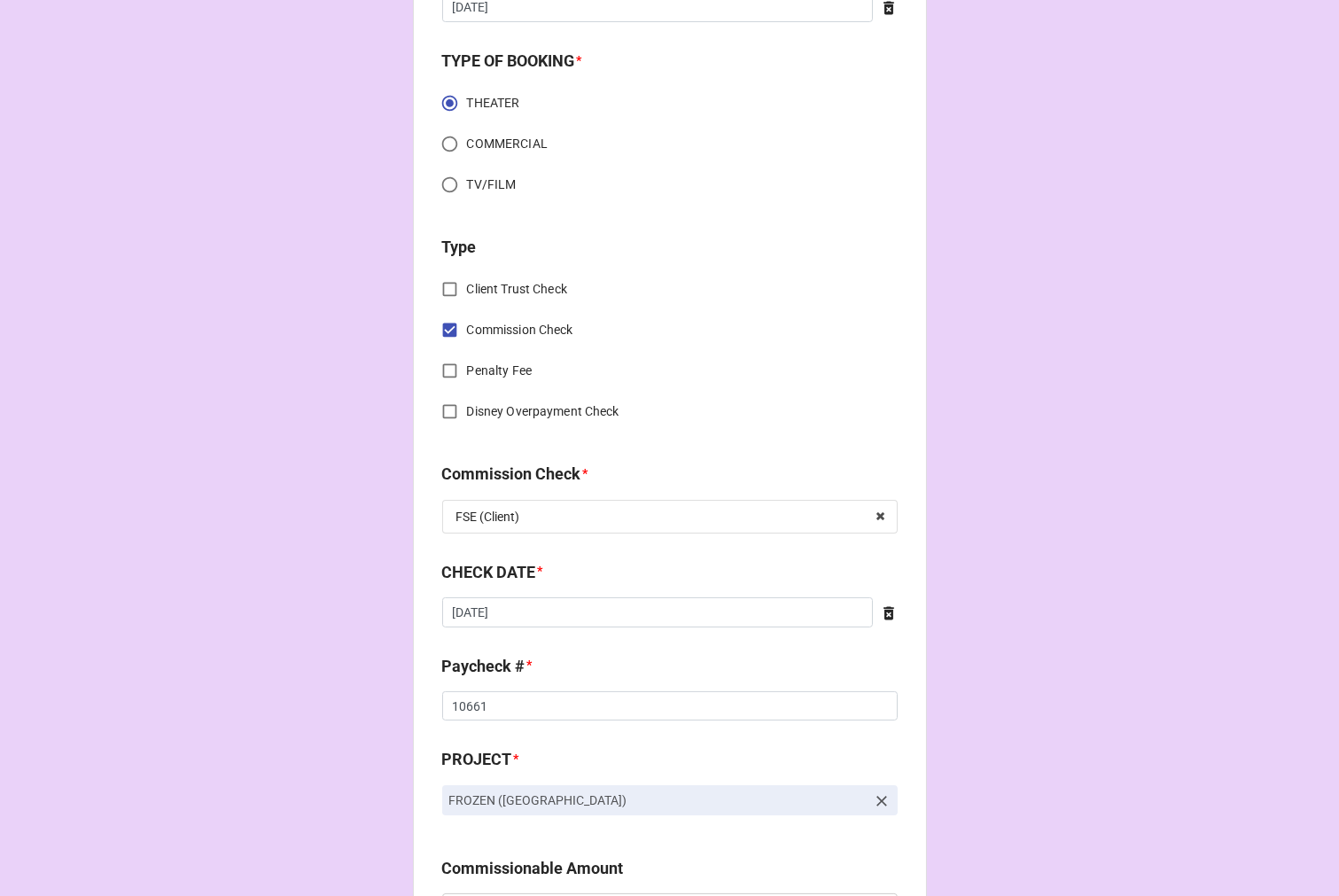
scroll to position [591, 0]
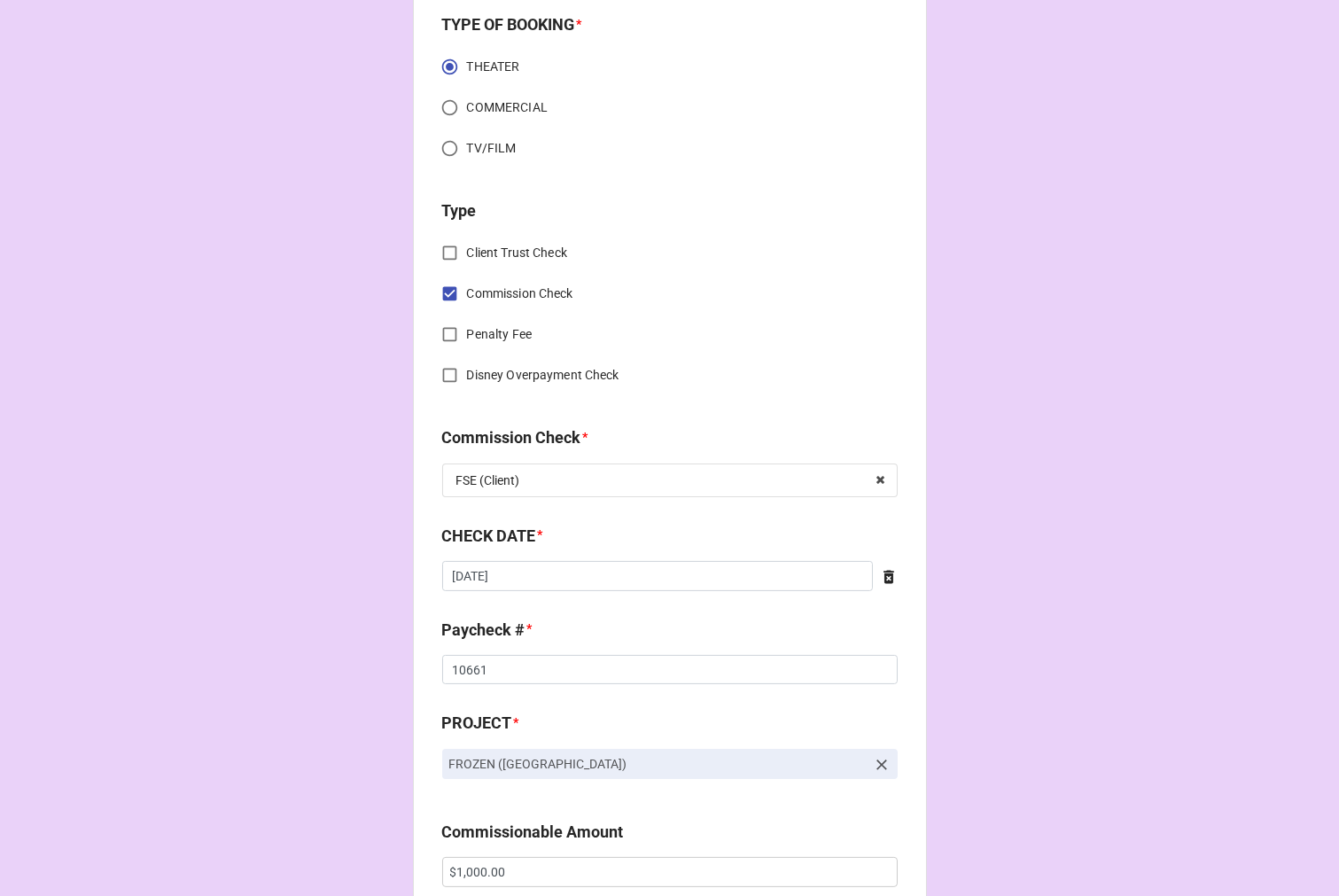
click at [887, 574] on icon at bounding box center [888, 577] width 11 height 14
click at [594, 583] on input "text" at bounding box center [670, 575] width 455 height 30
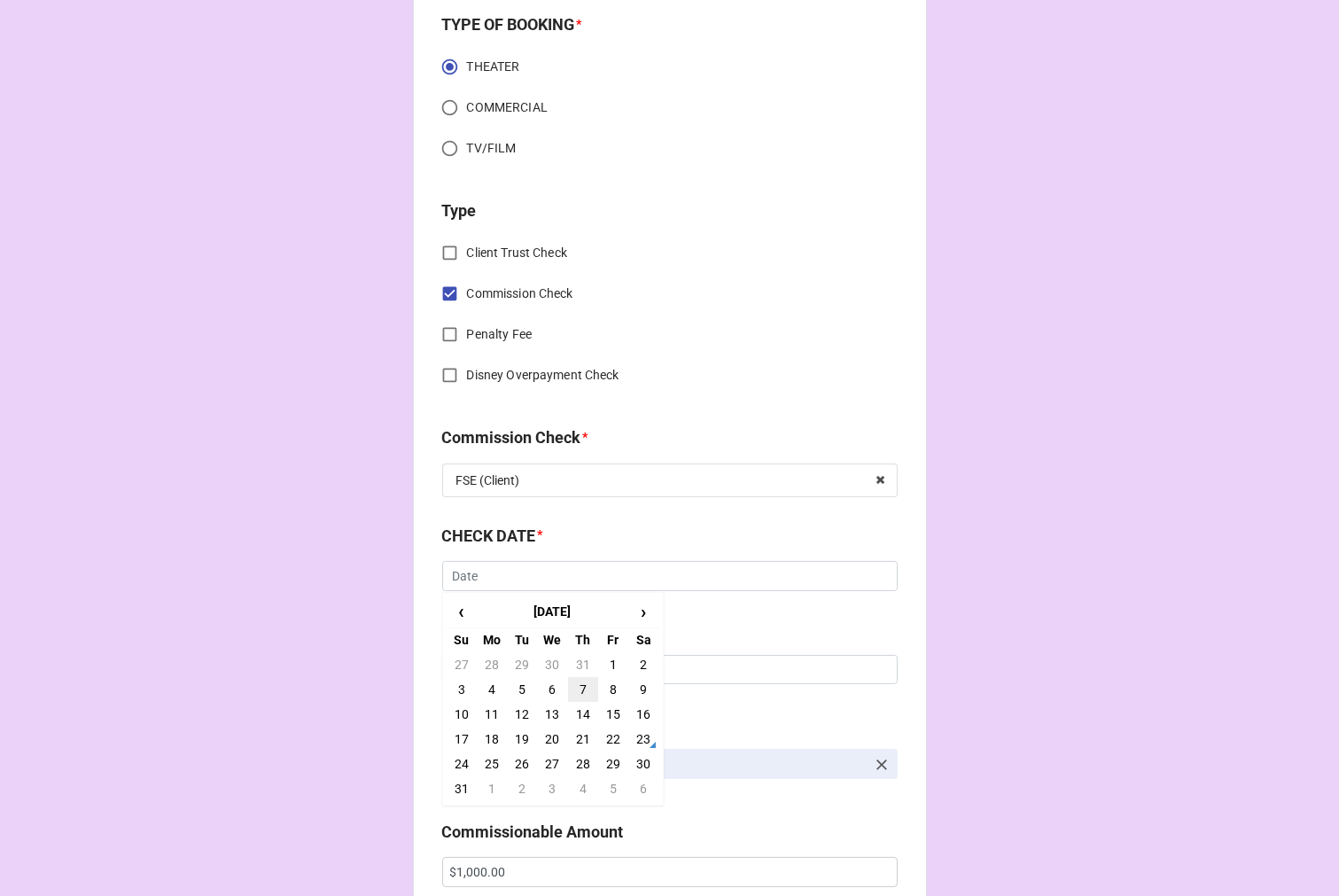
click at [568, 695] on td "7" at bounding box center [583, 690] width 30 height 25
type input "8/7/2025"
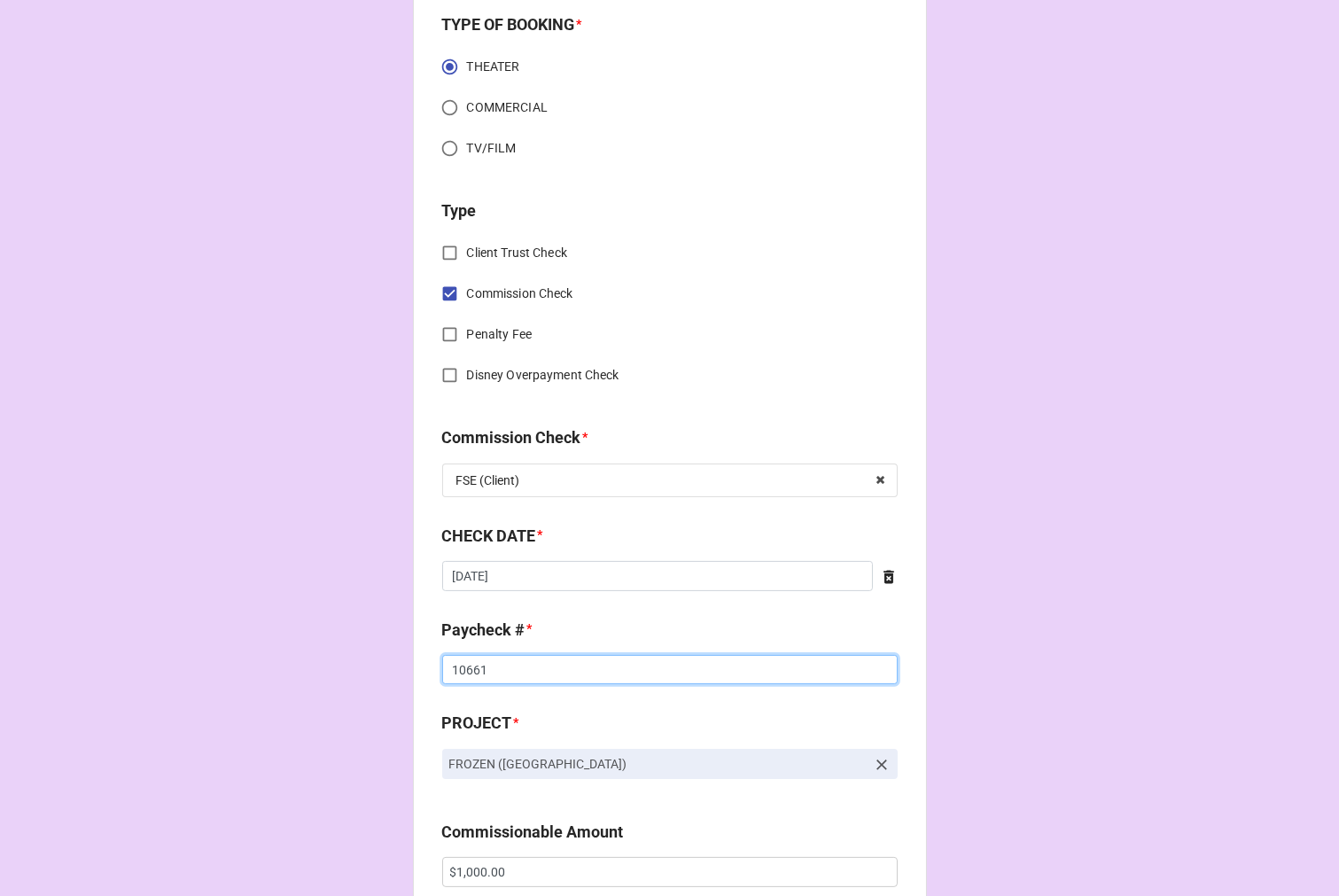
click at [465, 669] on input "10661" at bounding box center [670, 670] width 455 height 30
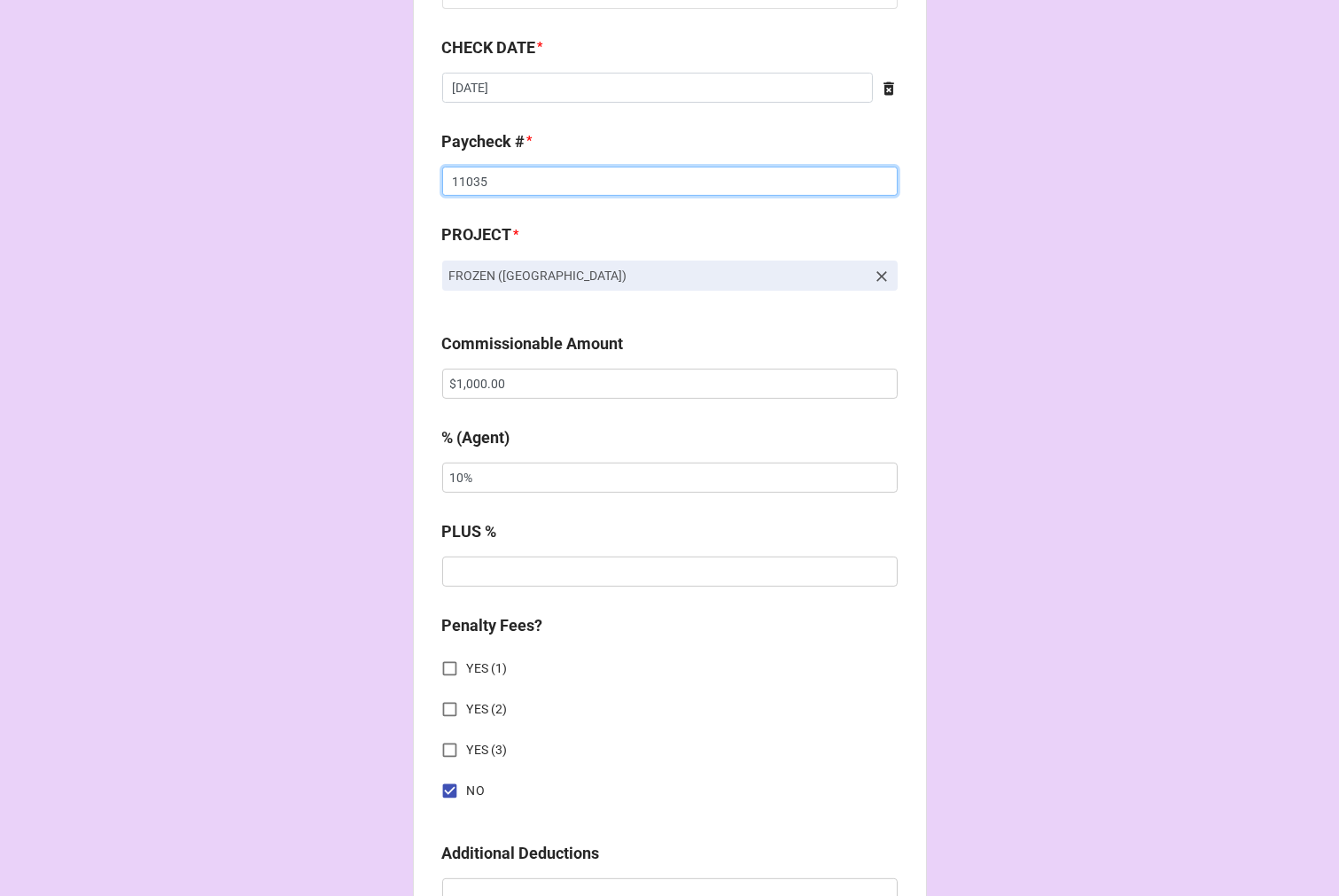
scroll to position [1083, 0]
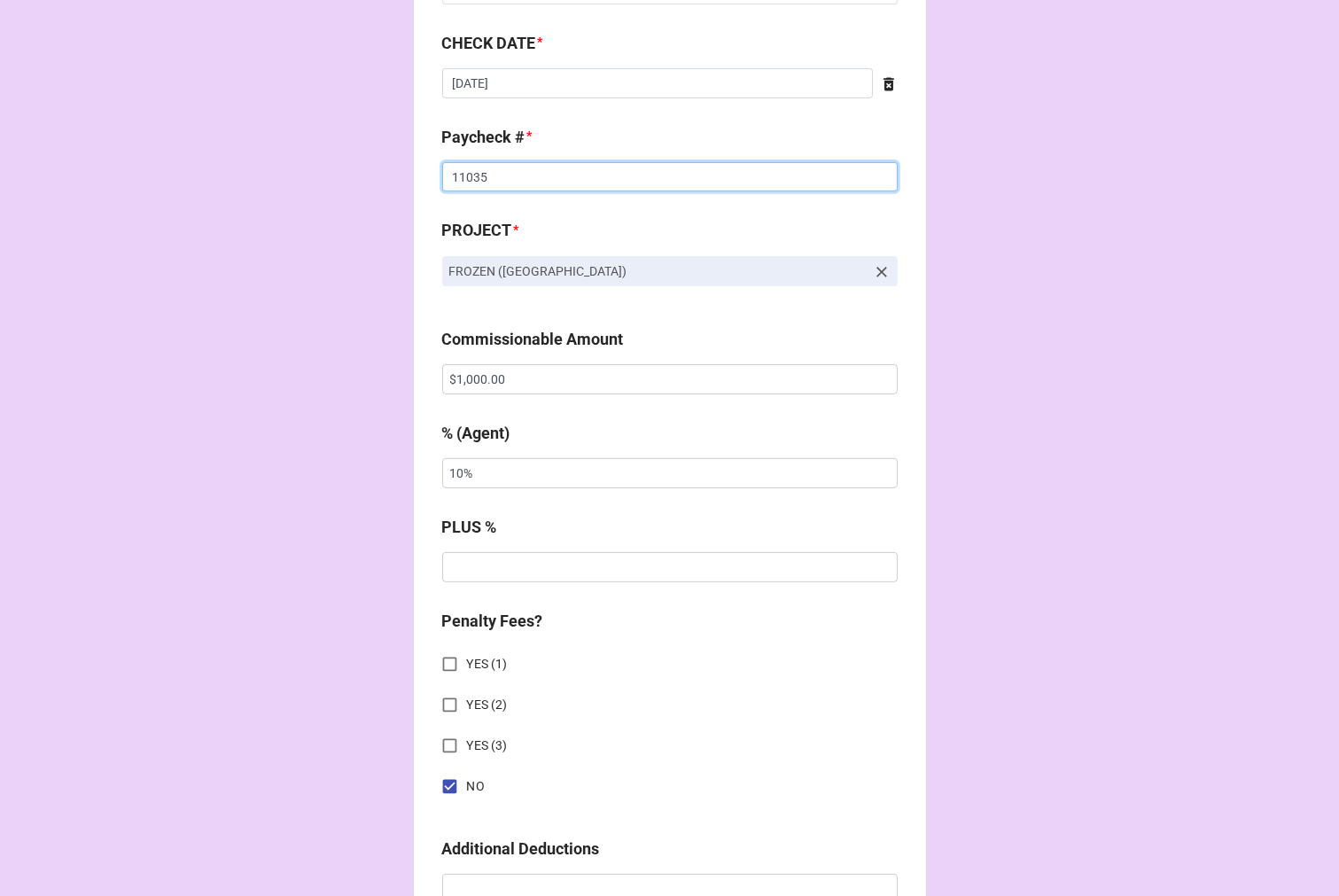
type input "11035"
click at [482, 378] on input "$1,000.00" at bounding box center [670, 379] width 455 height 30
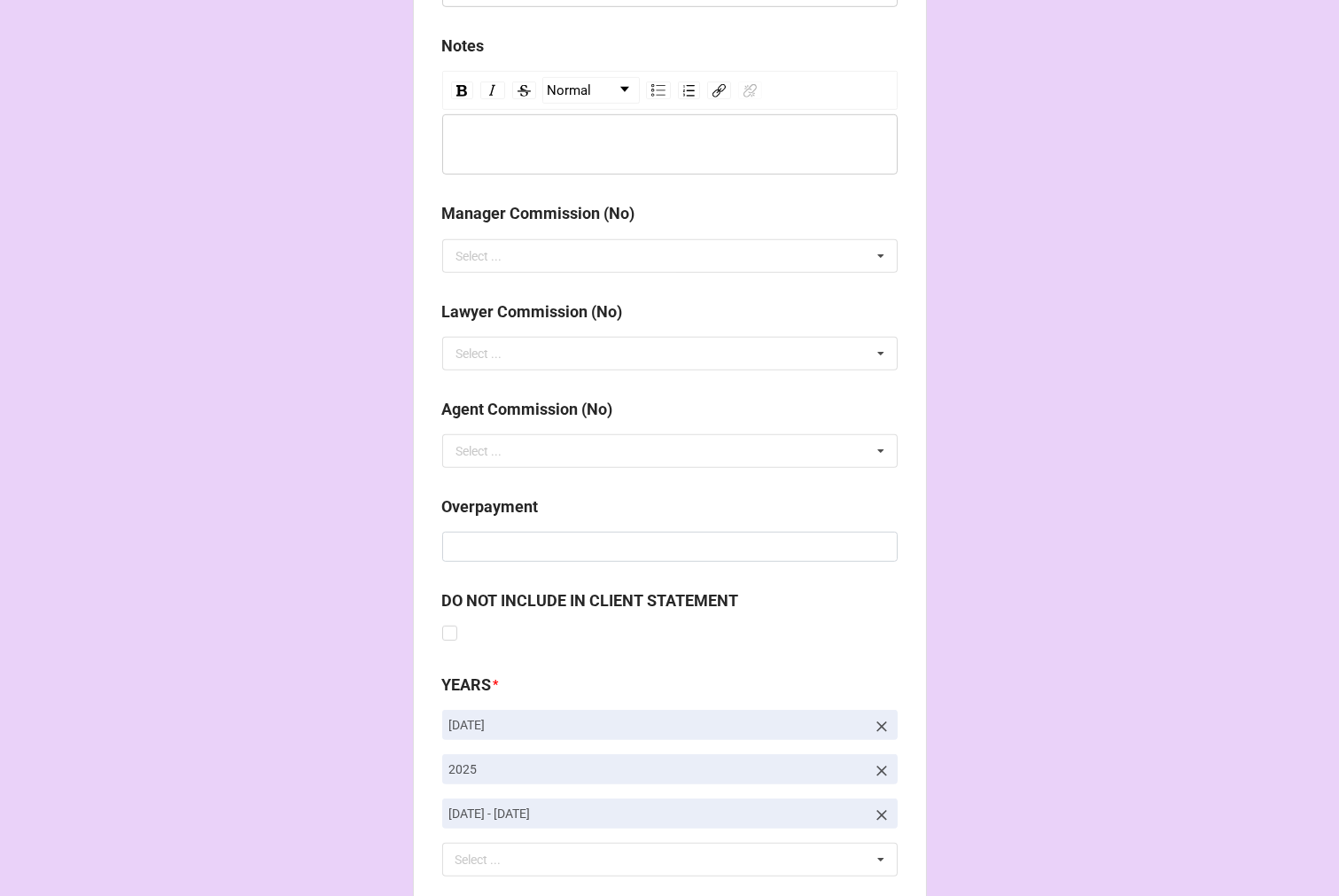
scroll to position [2096, 0]
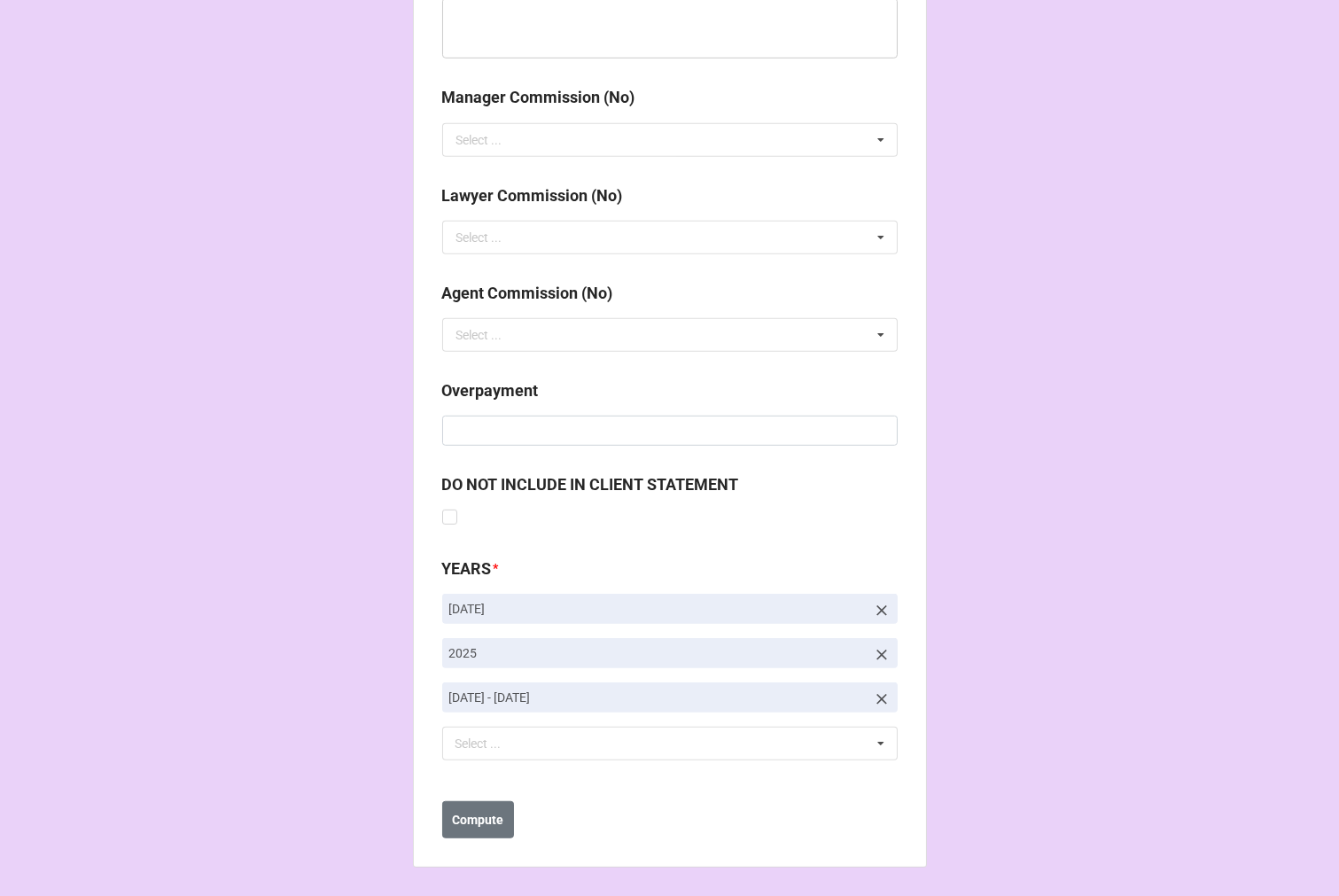
type input "$500.00"
click at [880, 608] on icon at bounding box center [882, 611] width 17 height 17
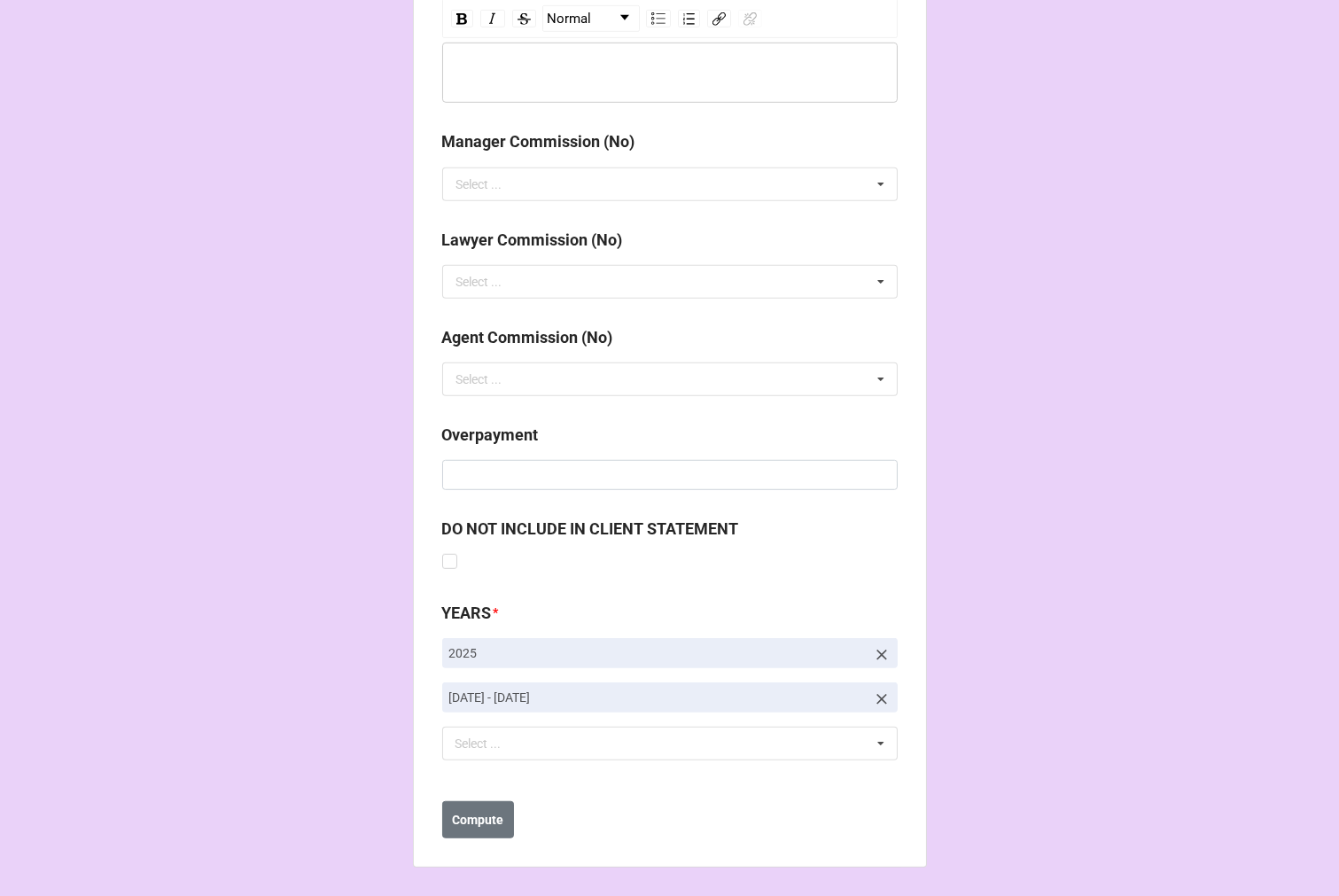
click at [873, 698] on icon at bounding box center [882, 699] width 17 height 17
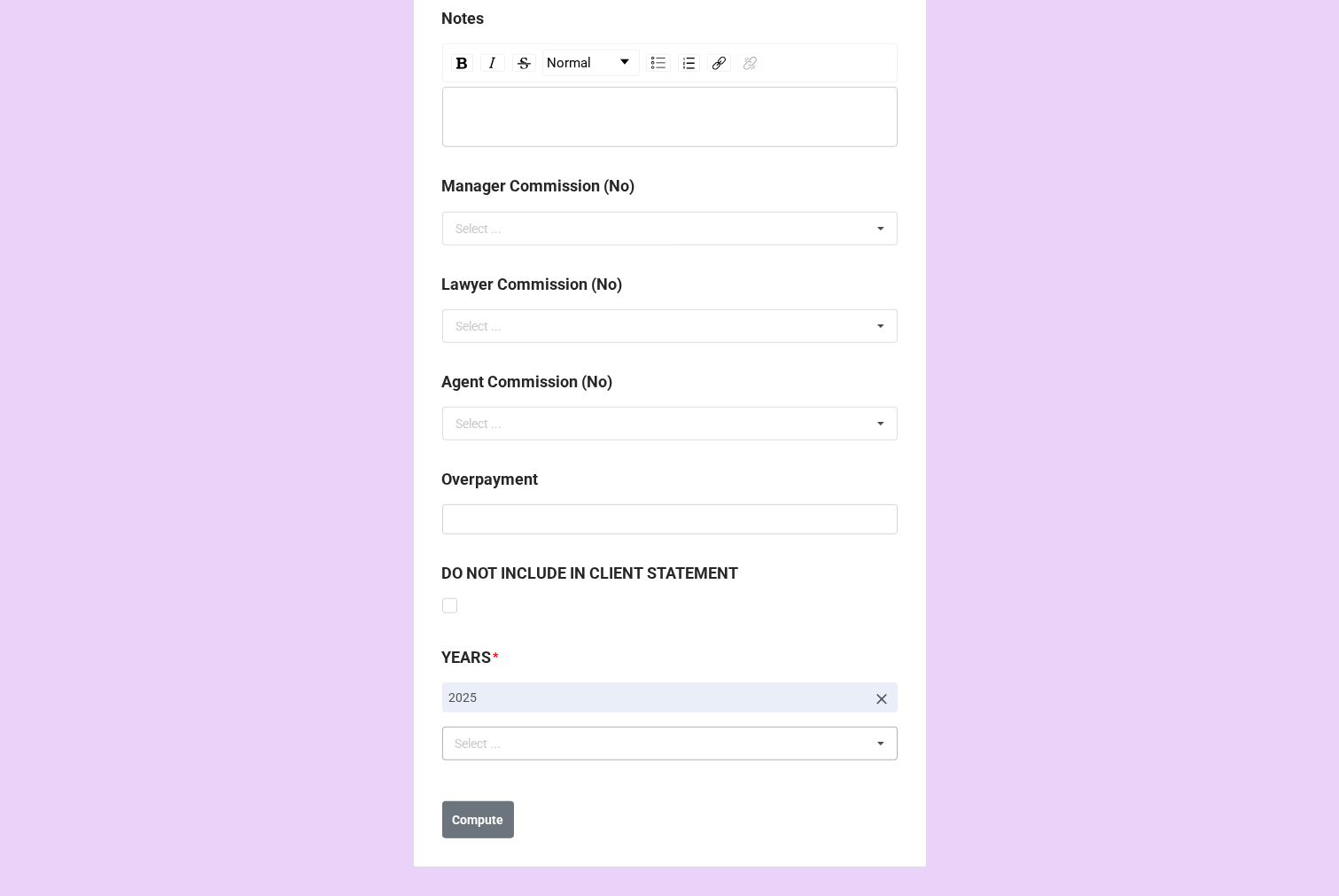
scroll to position [2008, 0]
click at [498, 740] on div "Select ..." at bounding box center [489, 743] width 76 height 20
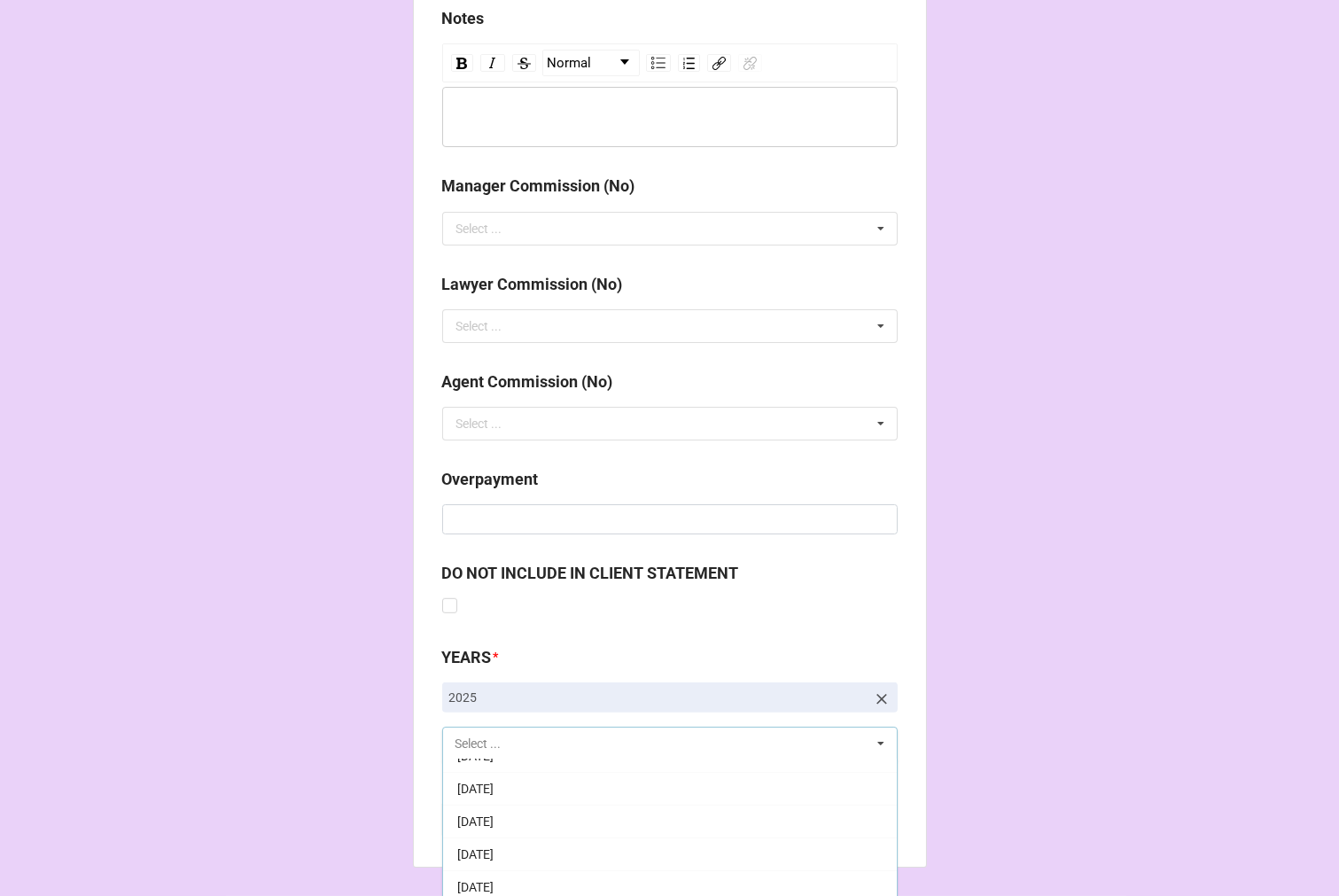
scroll to position [197, 0]
click at [494, 835] on span "[DATE]" at bounding box center [476, 842] width 37 height 14
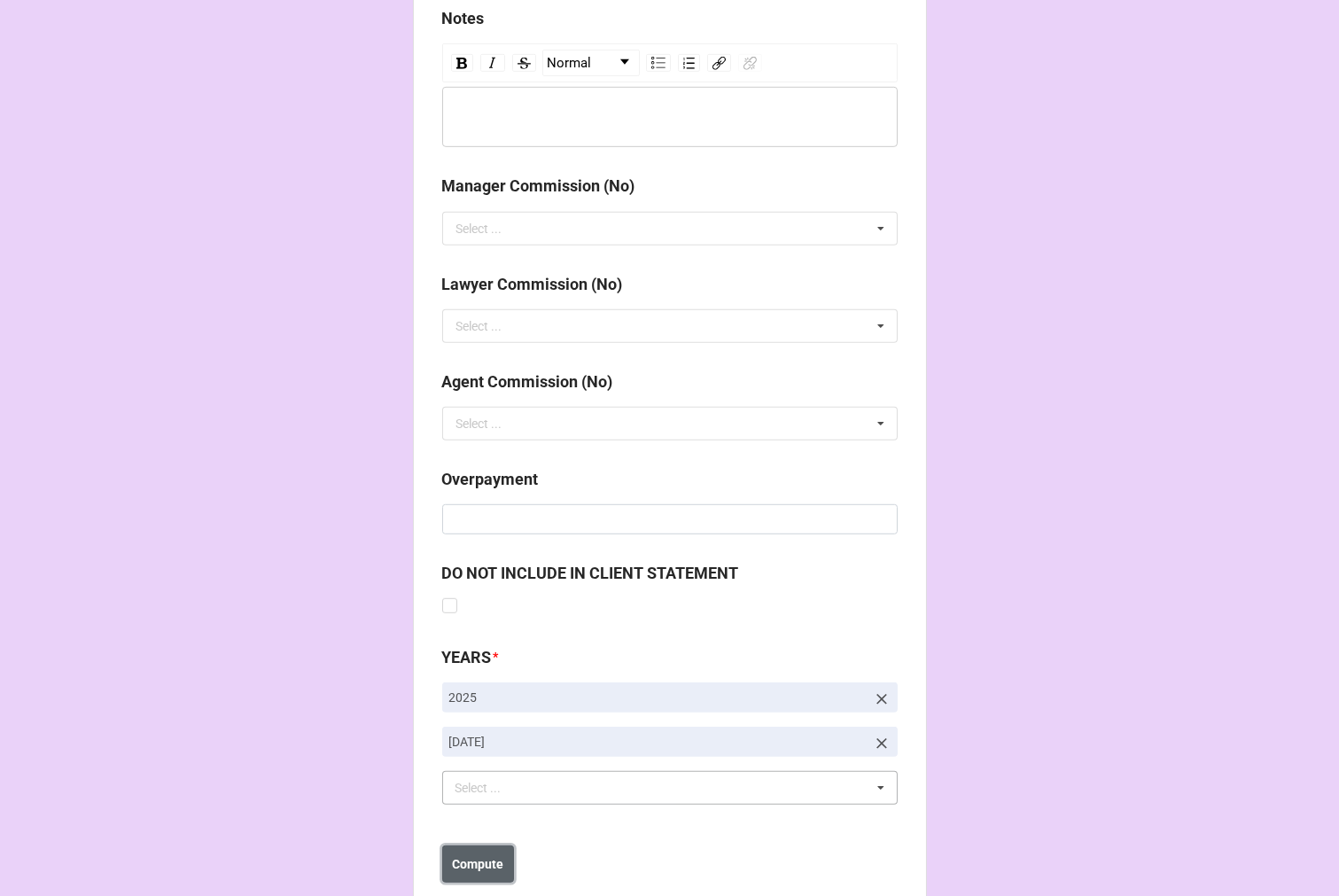
click at [467, 860] on b "Compute" at bounding box center [478, 864] width 51 height 18
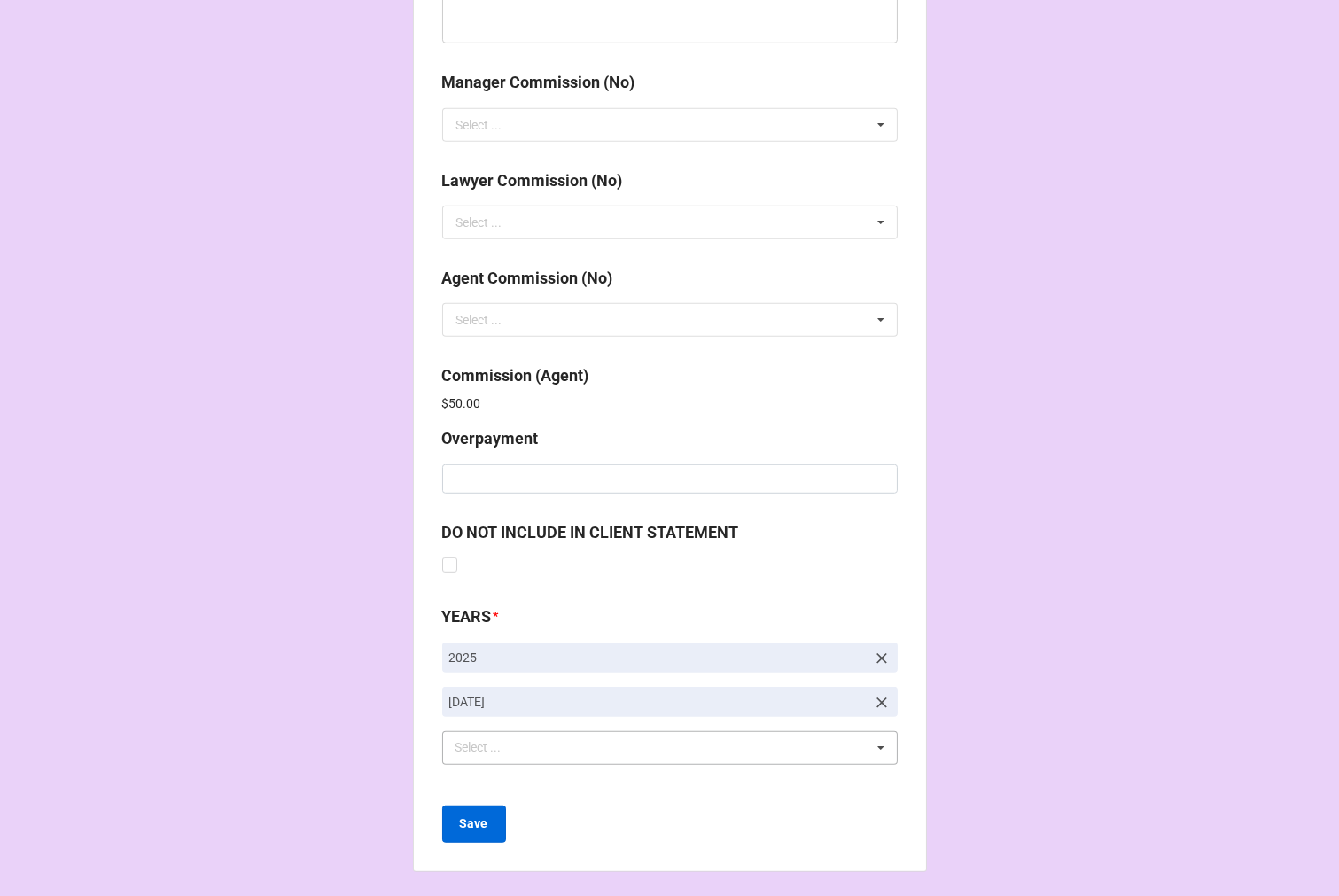
scroll to position [2115, 0]
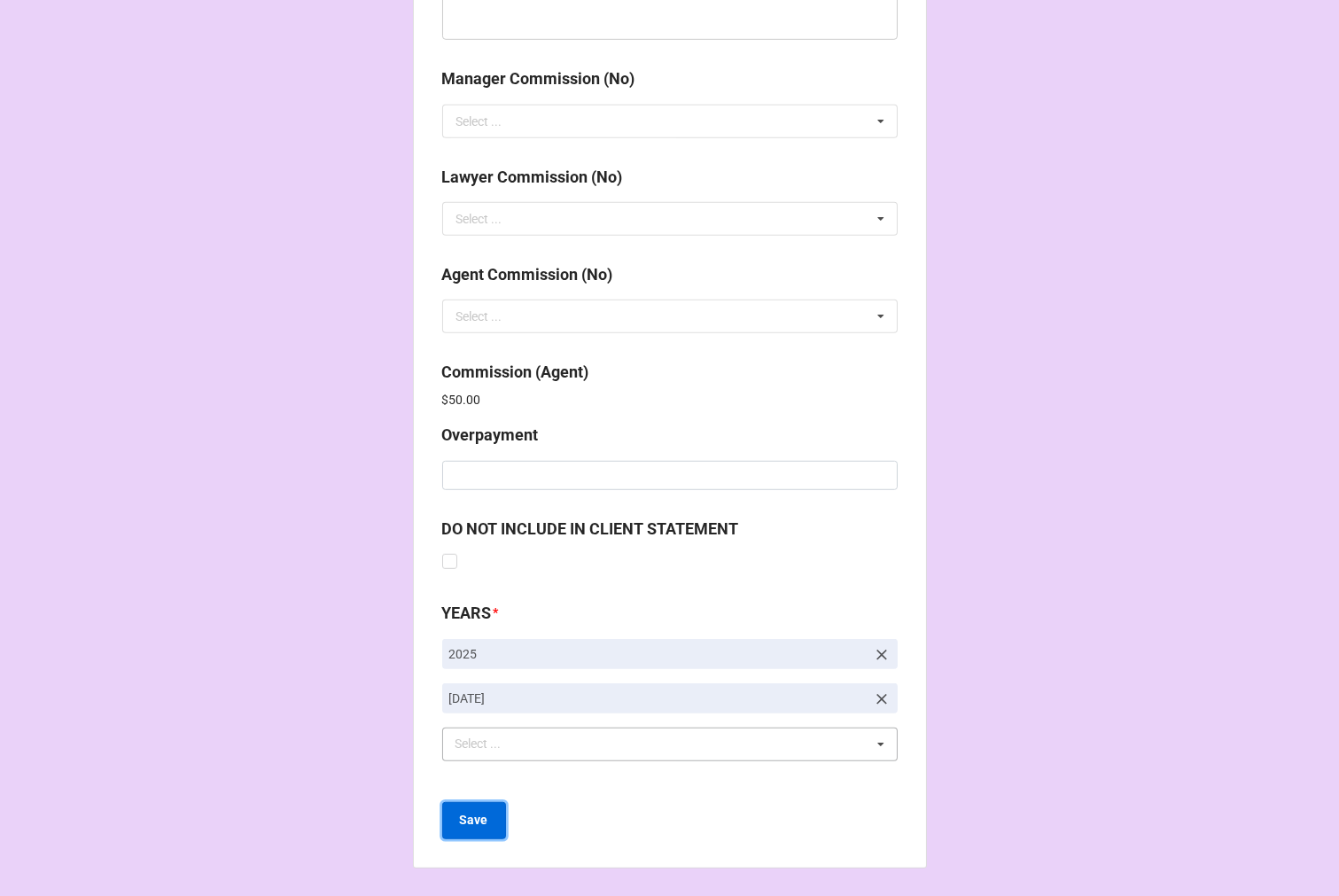
click at [473, 835] on button "Save" at bounding box center [475, 821] width 64 height 38
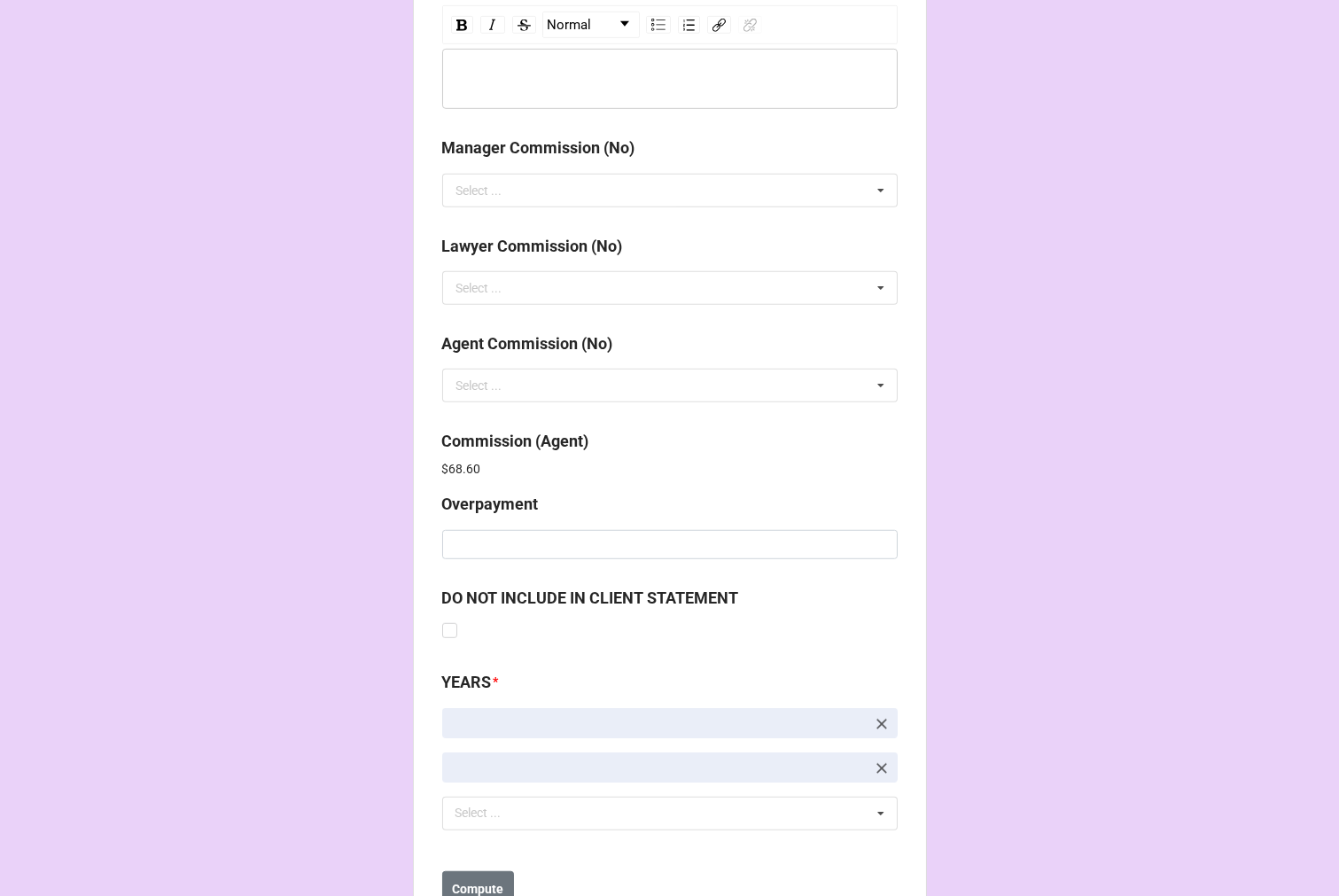
scroll to position [2115, 0]
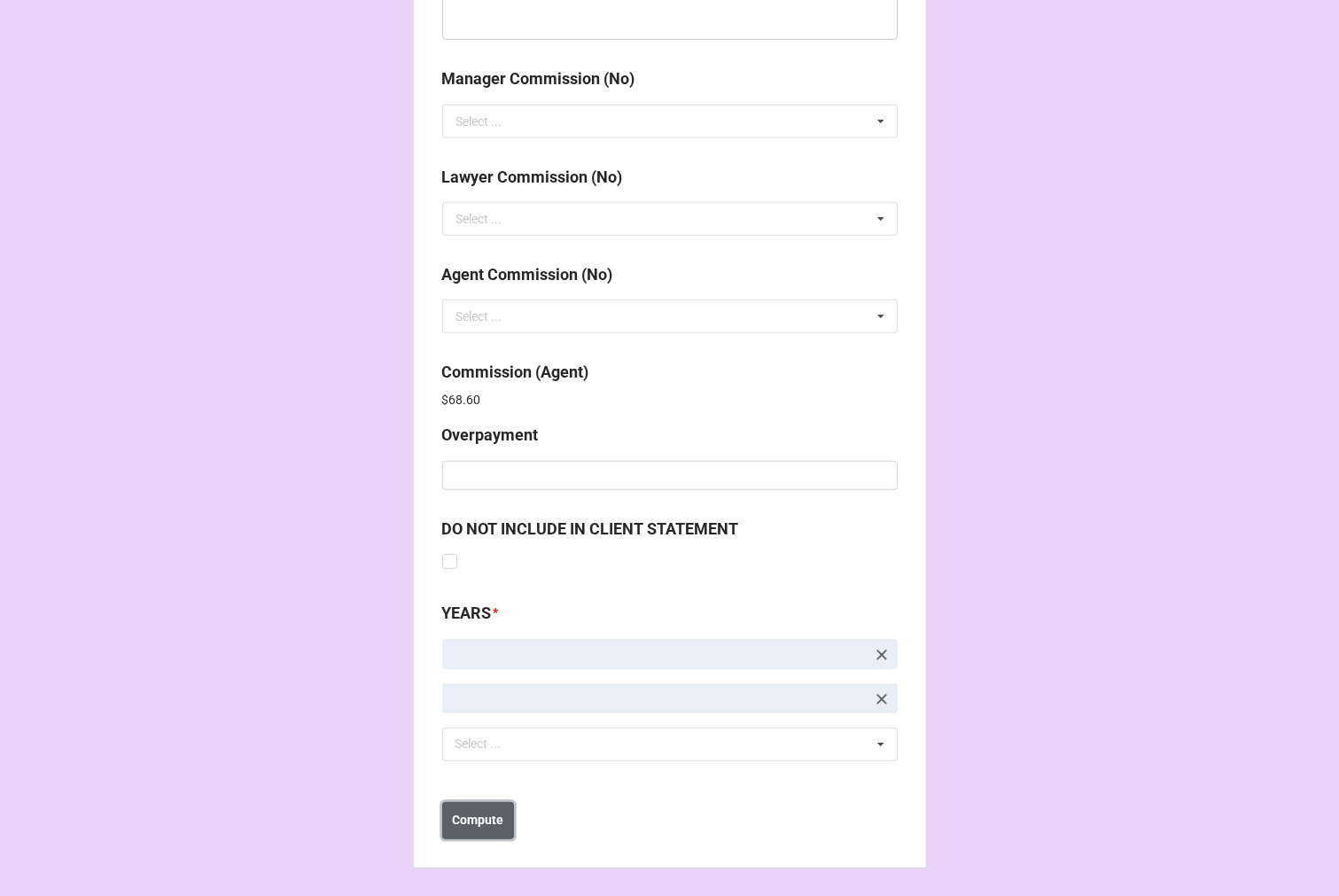
click at [480, 820] on b "Compute" at bounding box center [478, 820] width 51 height 18
click at [480, 820] on b "Save" at bounding box center [474, 820] width 28 height 18
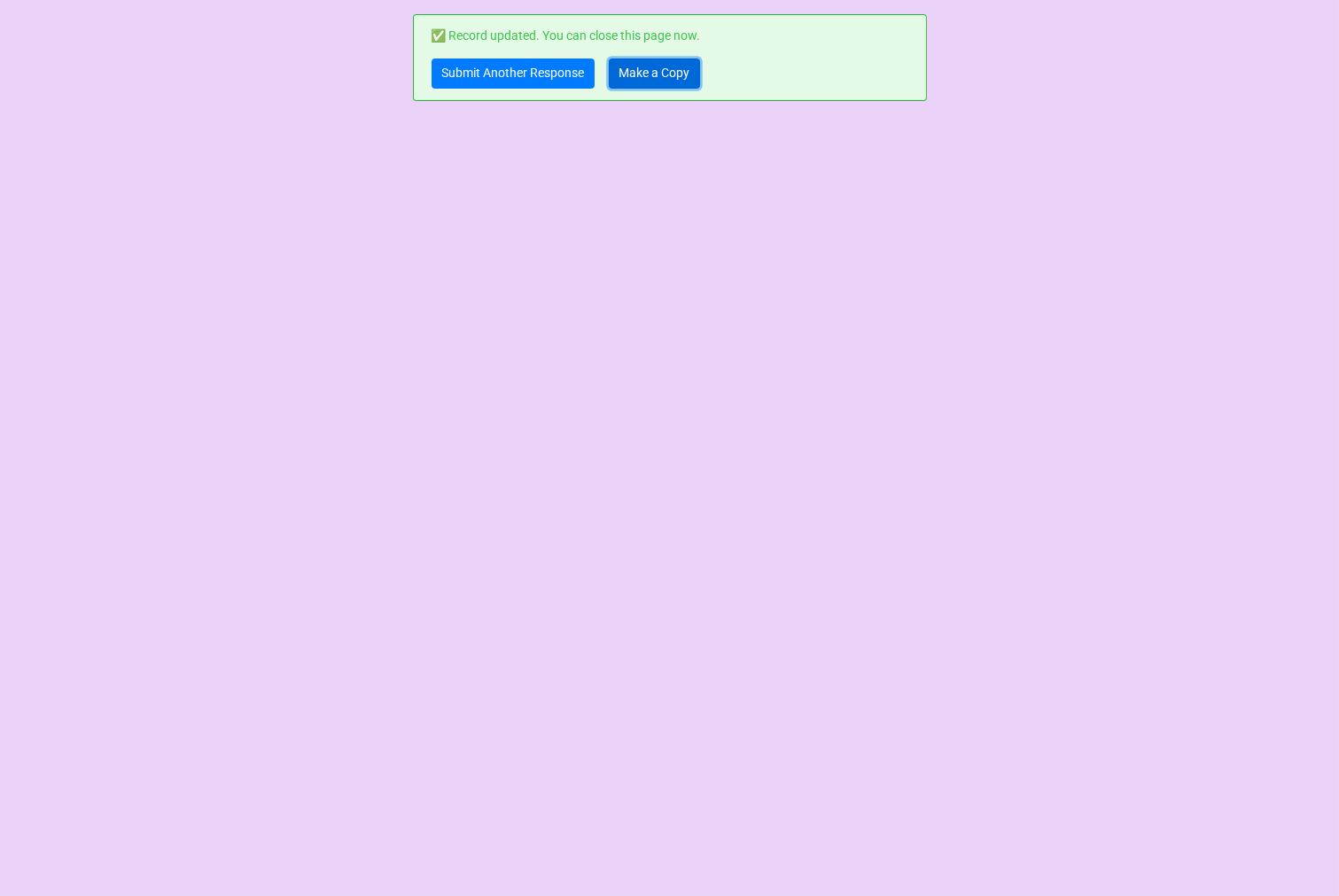
click at [669, 81] on link "Make a Copy" at bounding box center [655, 73] width 91 height 30
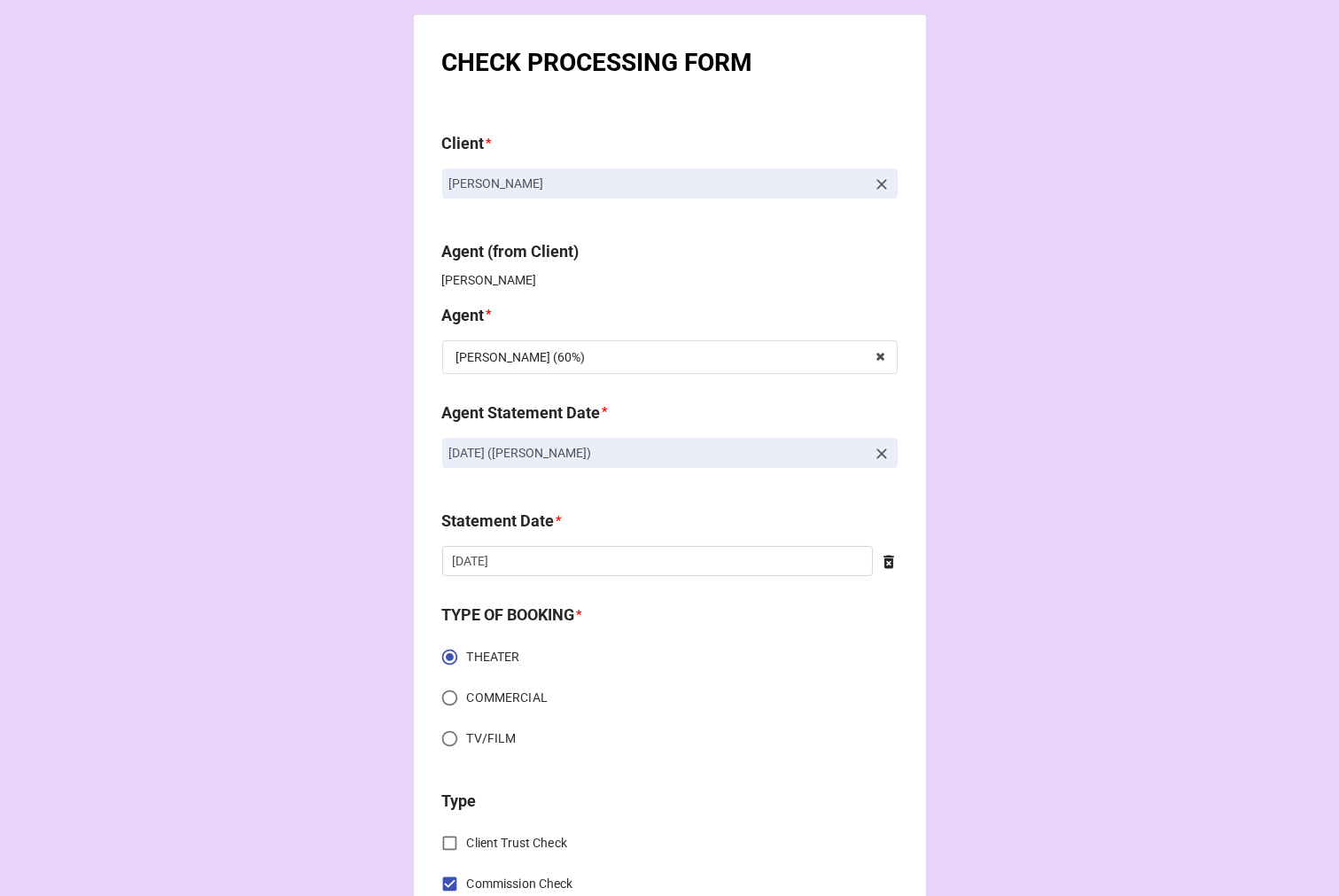
click at [873, 448] on icon at bounding box center [882, 453] width 17 height 17
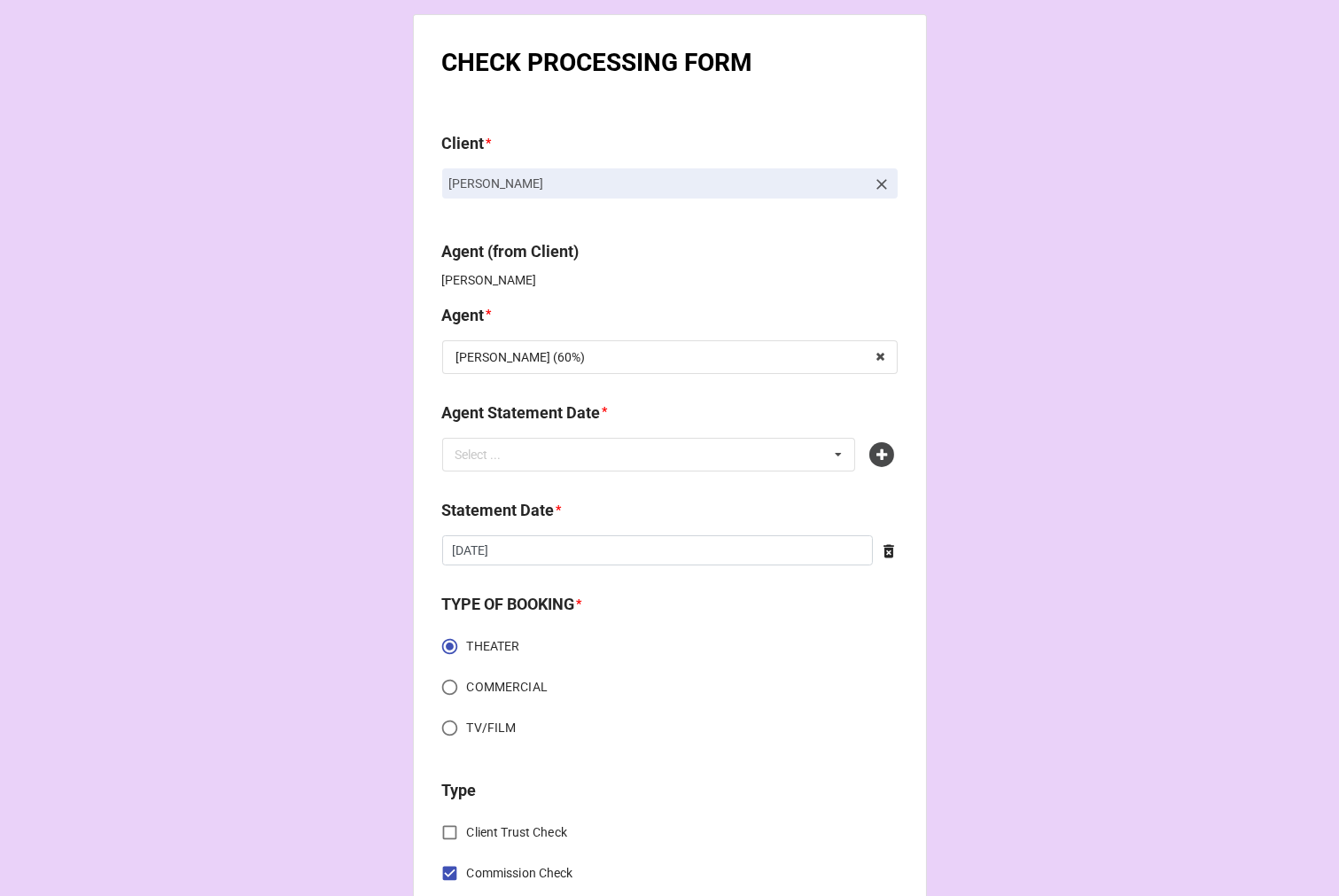
click at [737, 449] on div "Select ... No results found." at bounding box center [650, 454] width 414 height 34
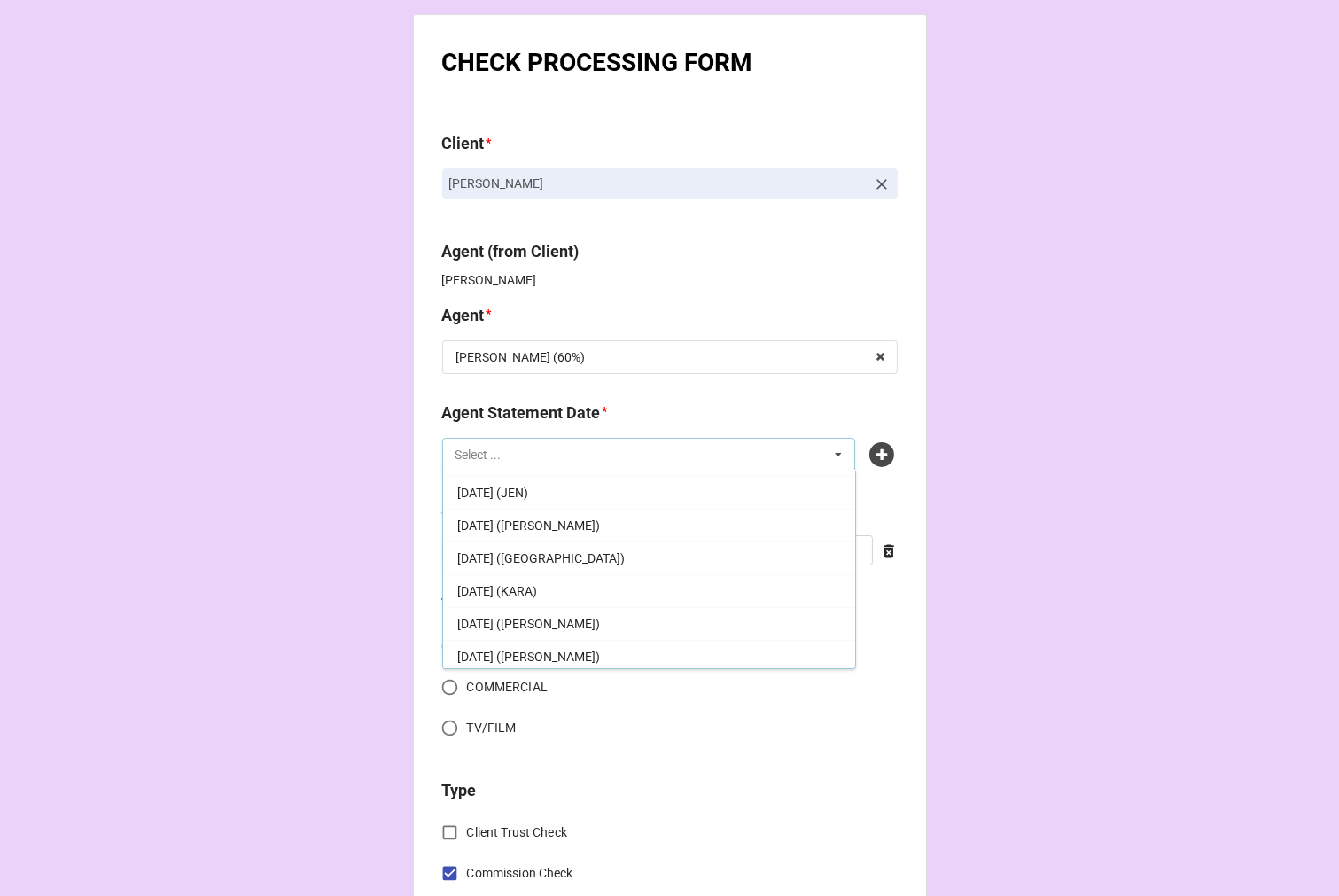
scroll to position [360, 0]
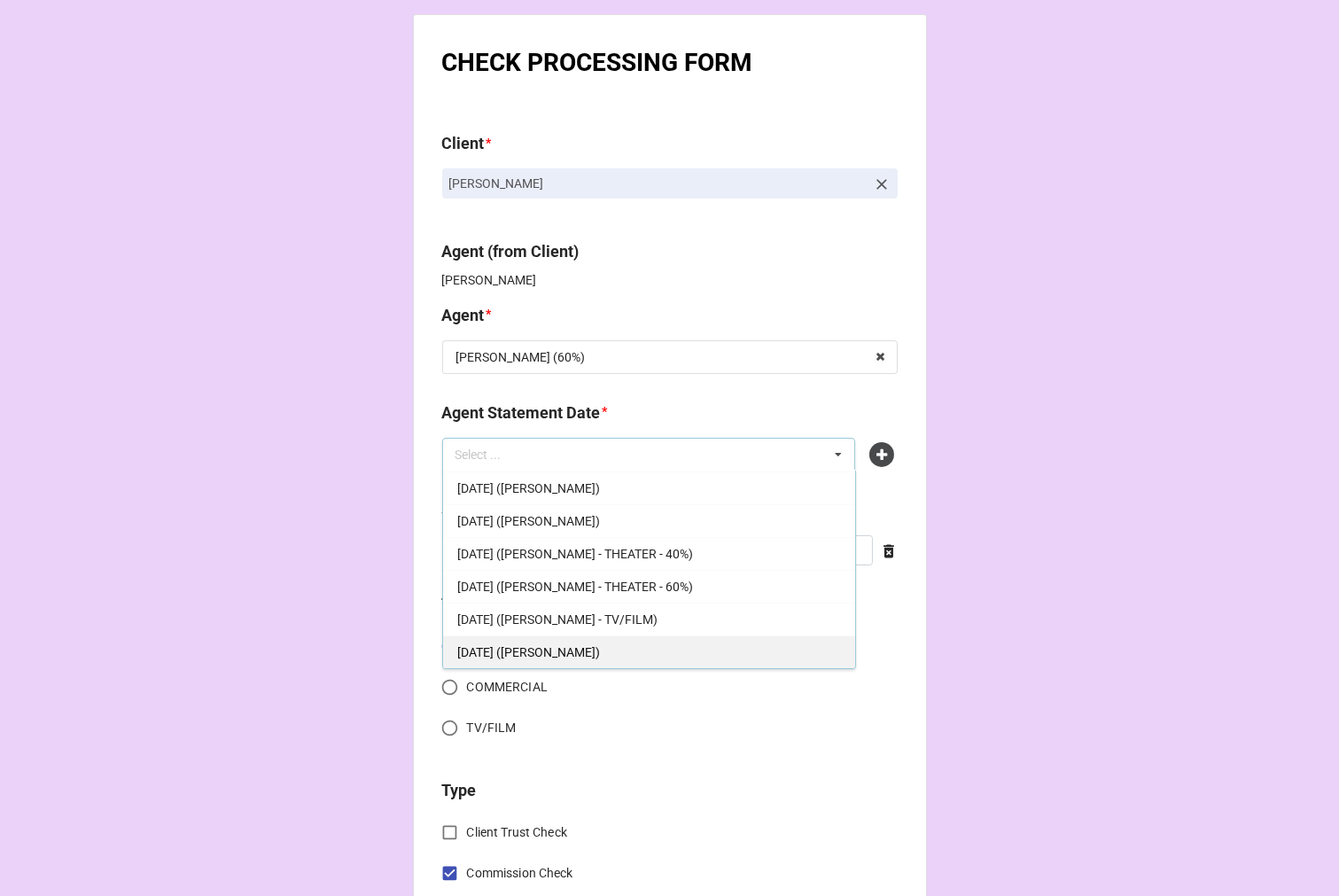
click at [592, 652] on span "[DATE] ([PERSON_NAME])" at bounding box center [529, 652] width 143 height 14
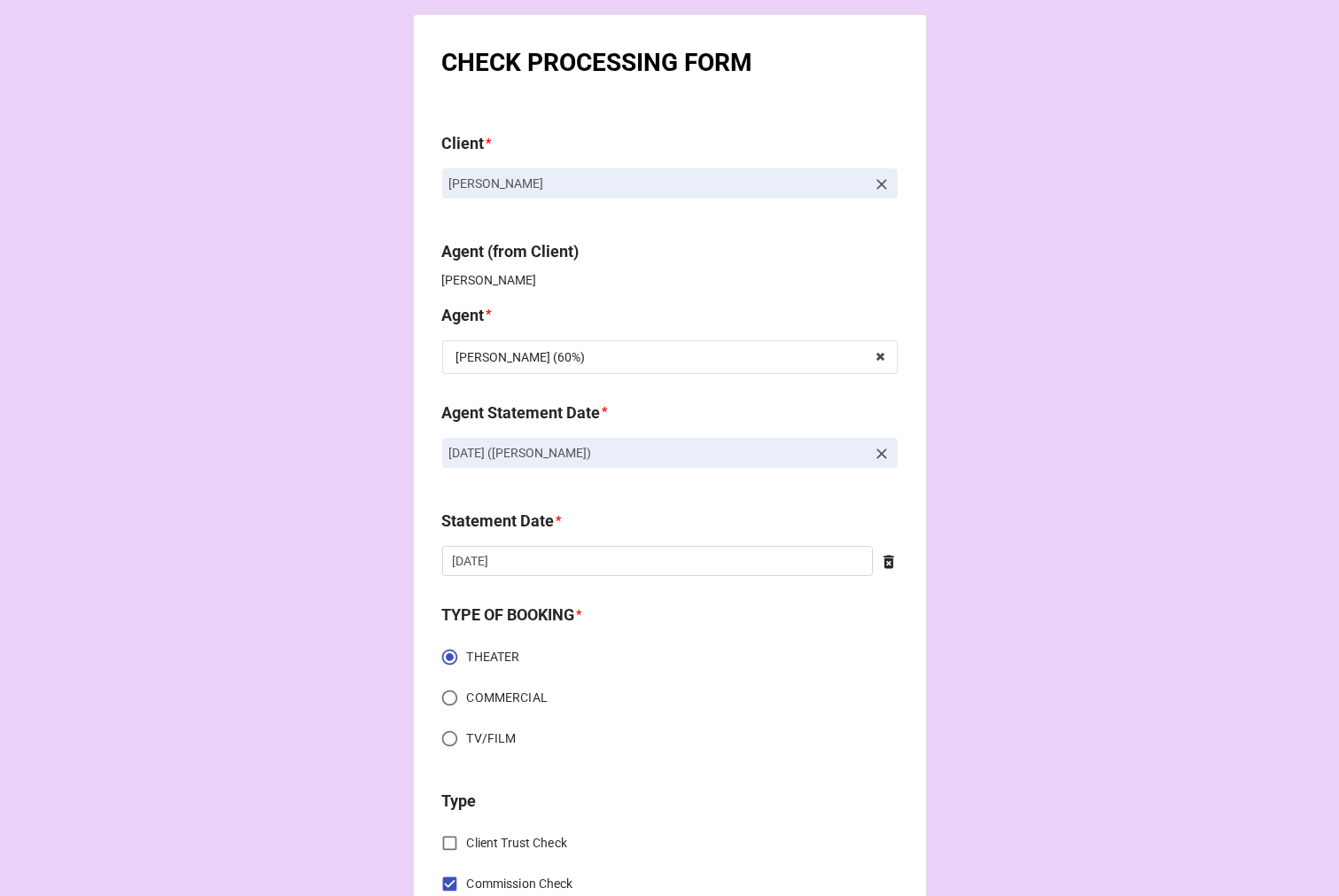
click at [884, 560] on icon at bounding box center [888, 563] width 11 height 14
click at [780, 572] on input "text" at bounding box center [670, 561] width 455 height 30
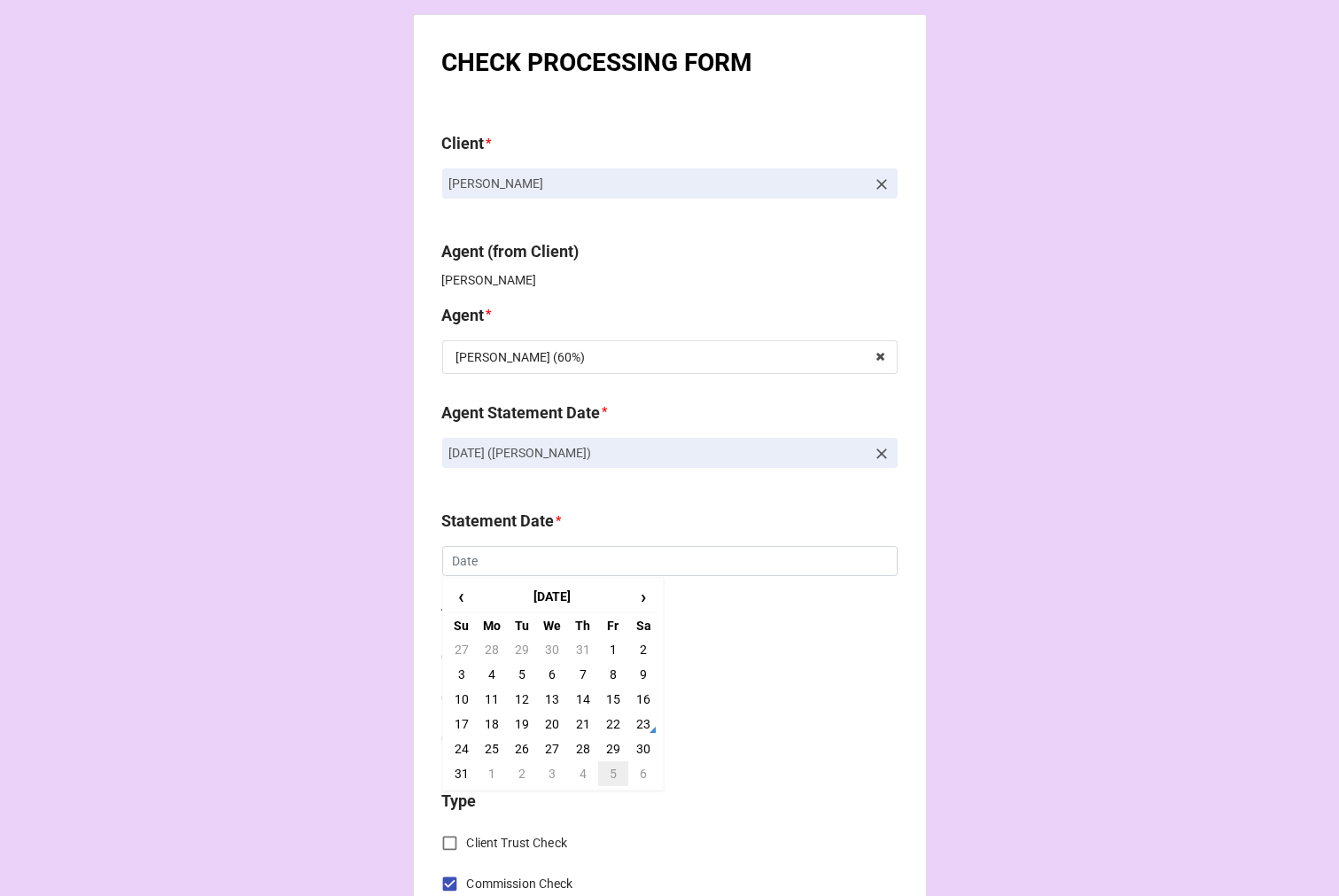
click at [605, 769] on td "5" at bounding box center [613, 774] width 30 height 25
type input "[DATE]"
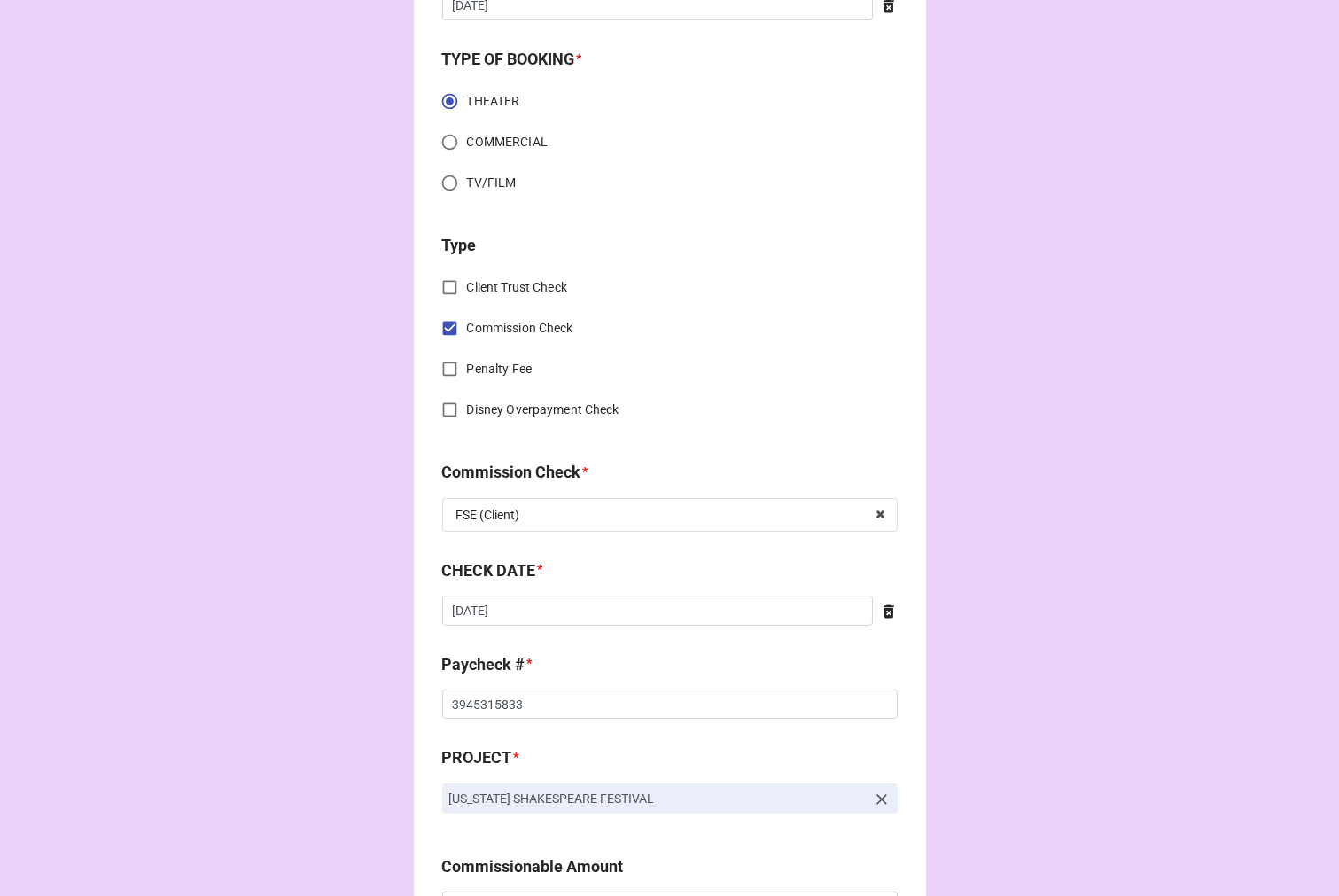
scroll to position [591, 0]
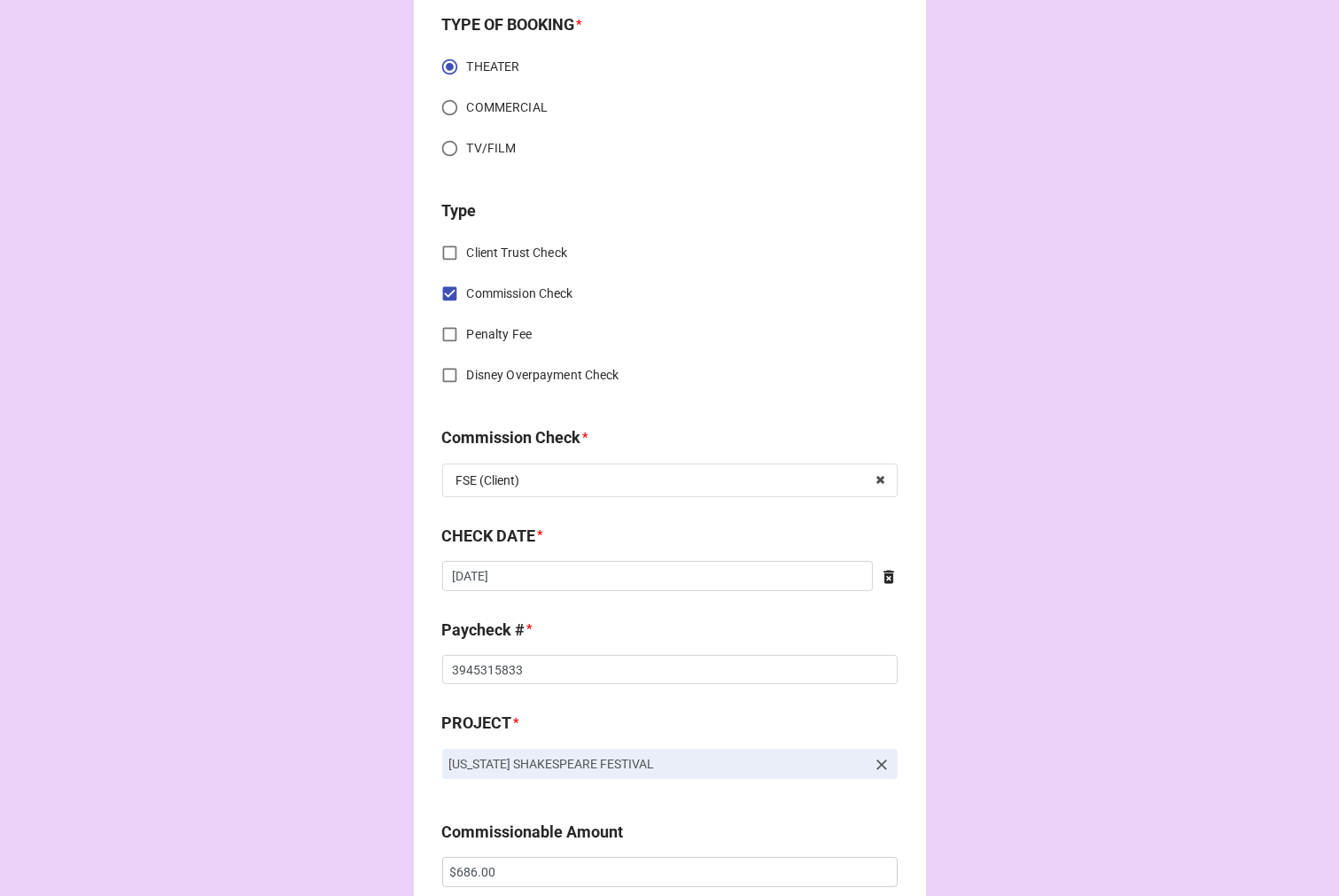
click at [884, 582] on icon at bounding box center [888, 577] width 11 height 14
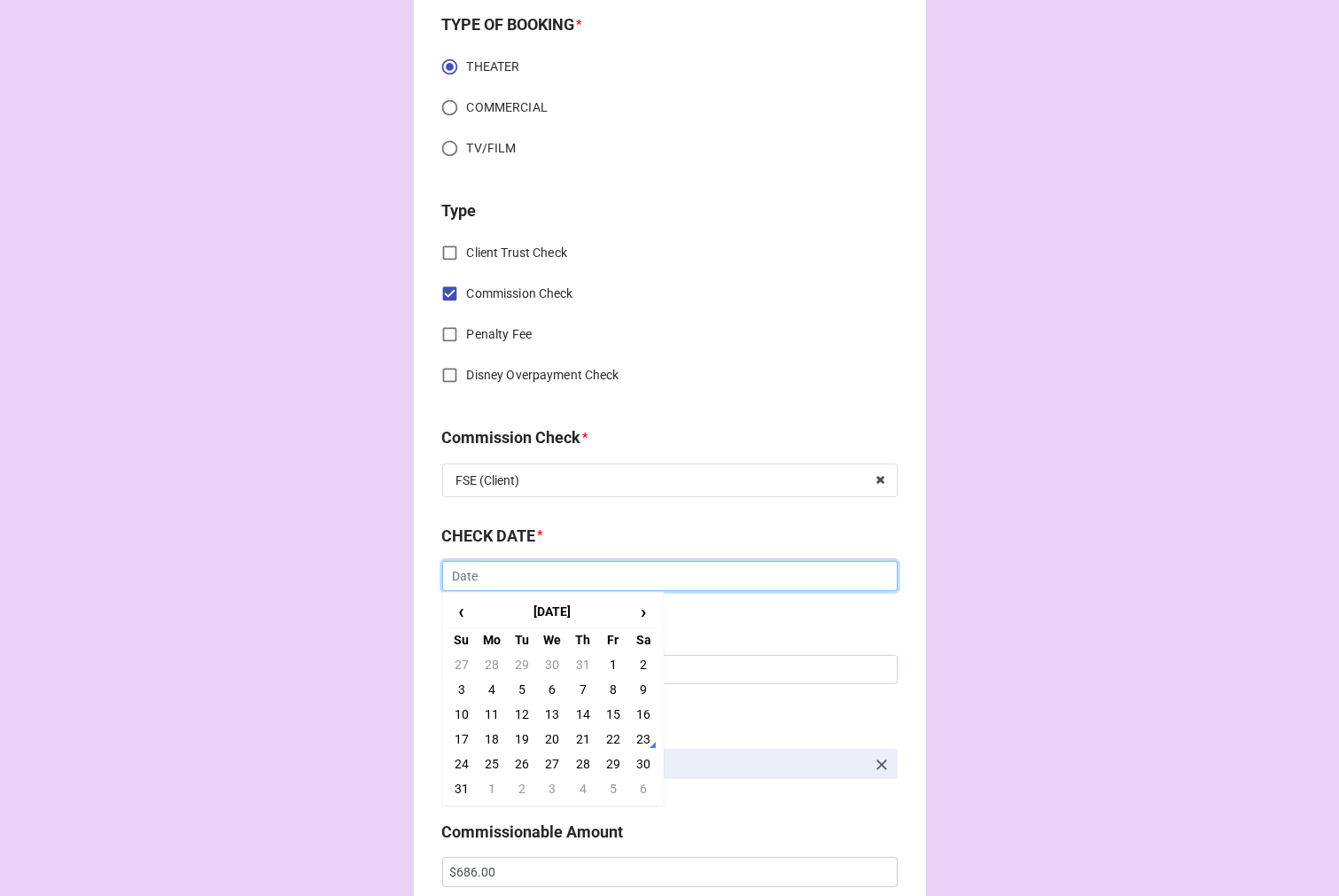
click at [569, 572] on input "text" at bounding box center [670, 575] width 455 height 30
click at [577, 684] on td "7" at bounding box center [583, 690] width 30 height 25
type input "[DATE]"
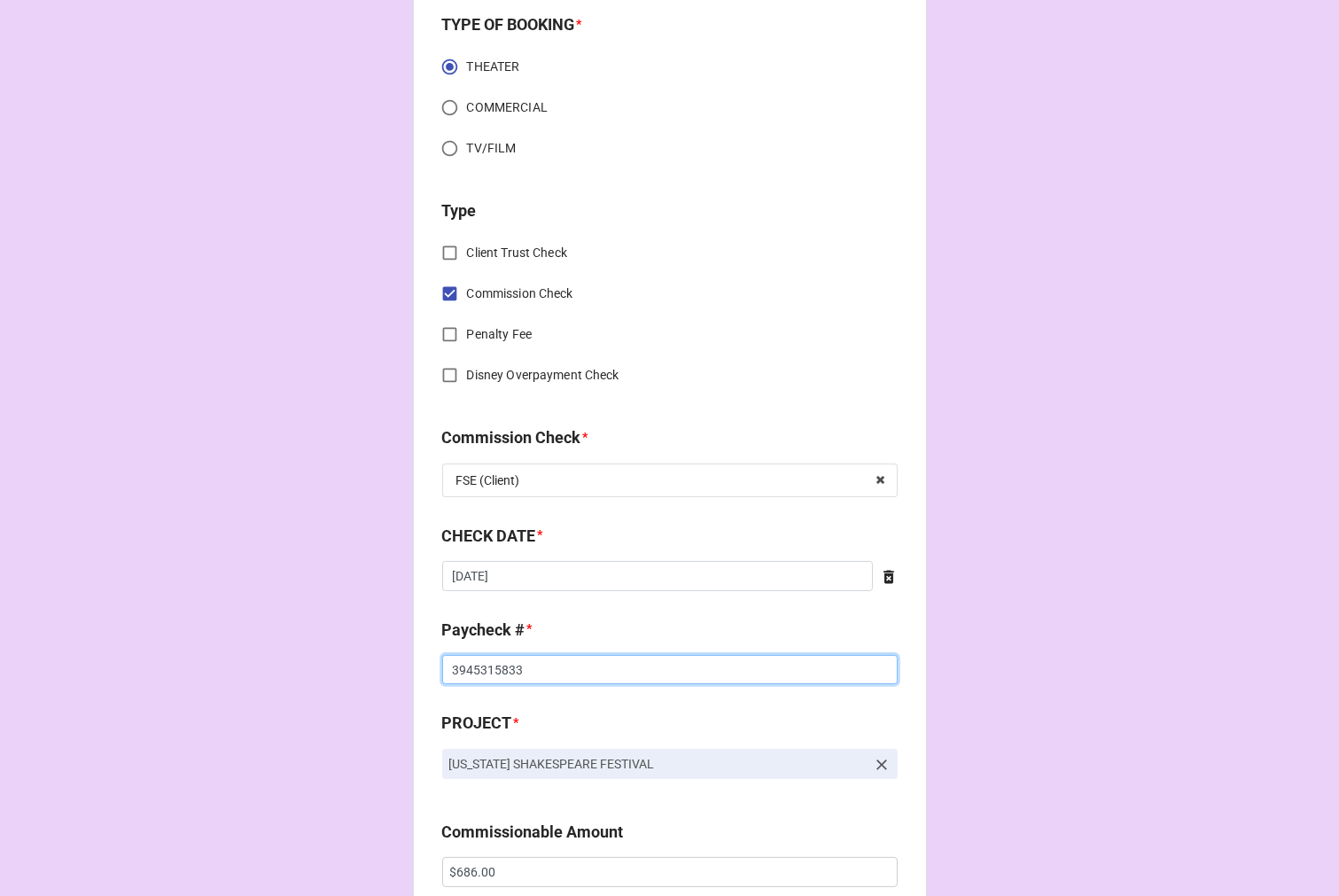
click at [448, 669] on input "3945315833" at bounding box center [670, 670] width 455 height 30
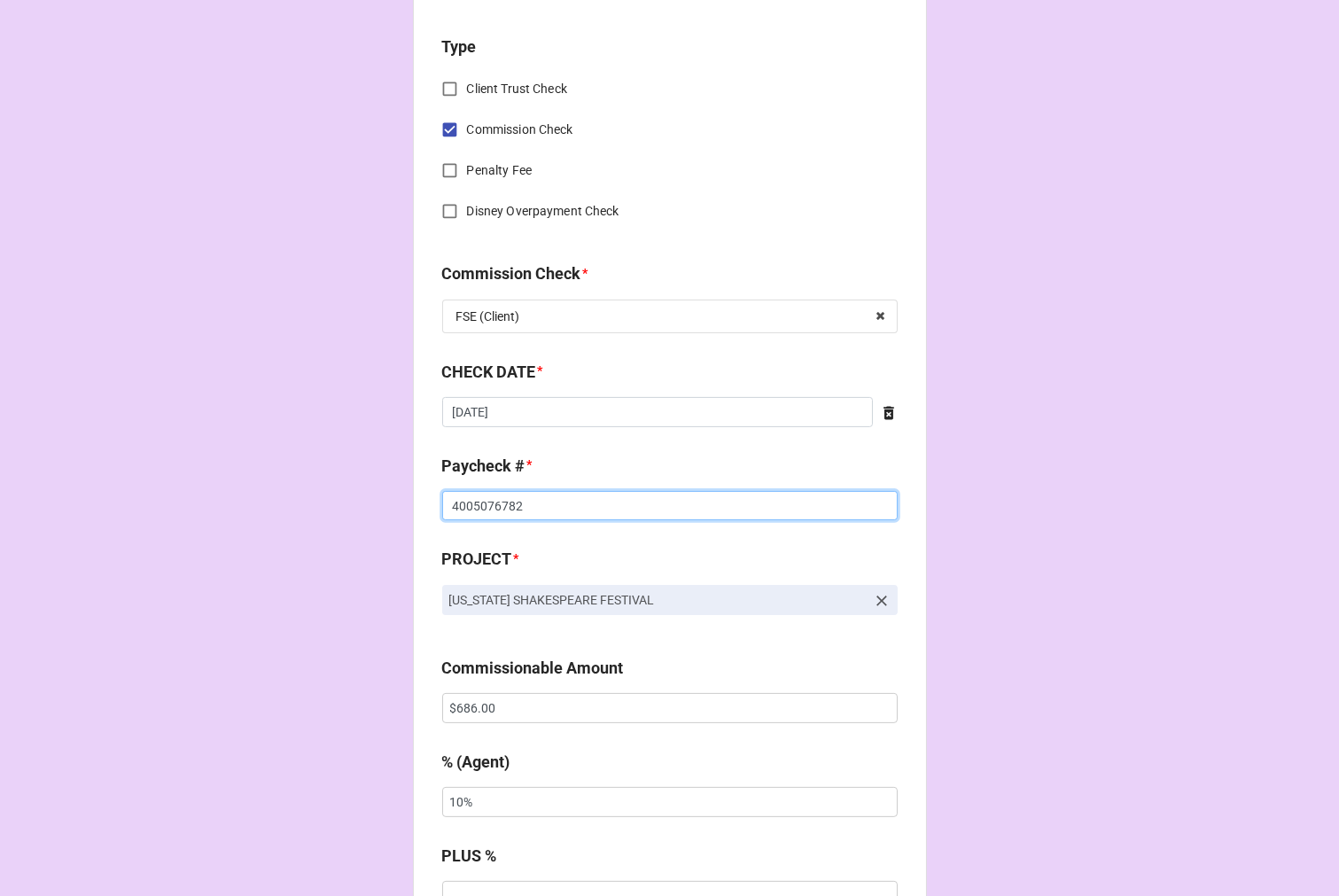
scroll to position [886, 0]
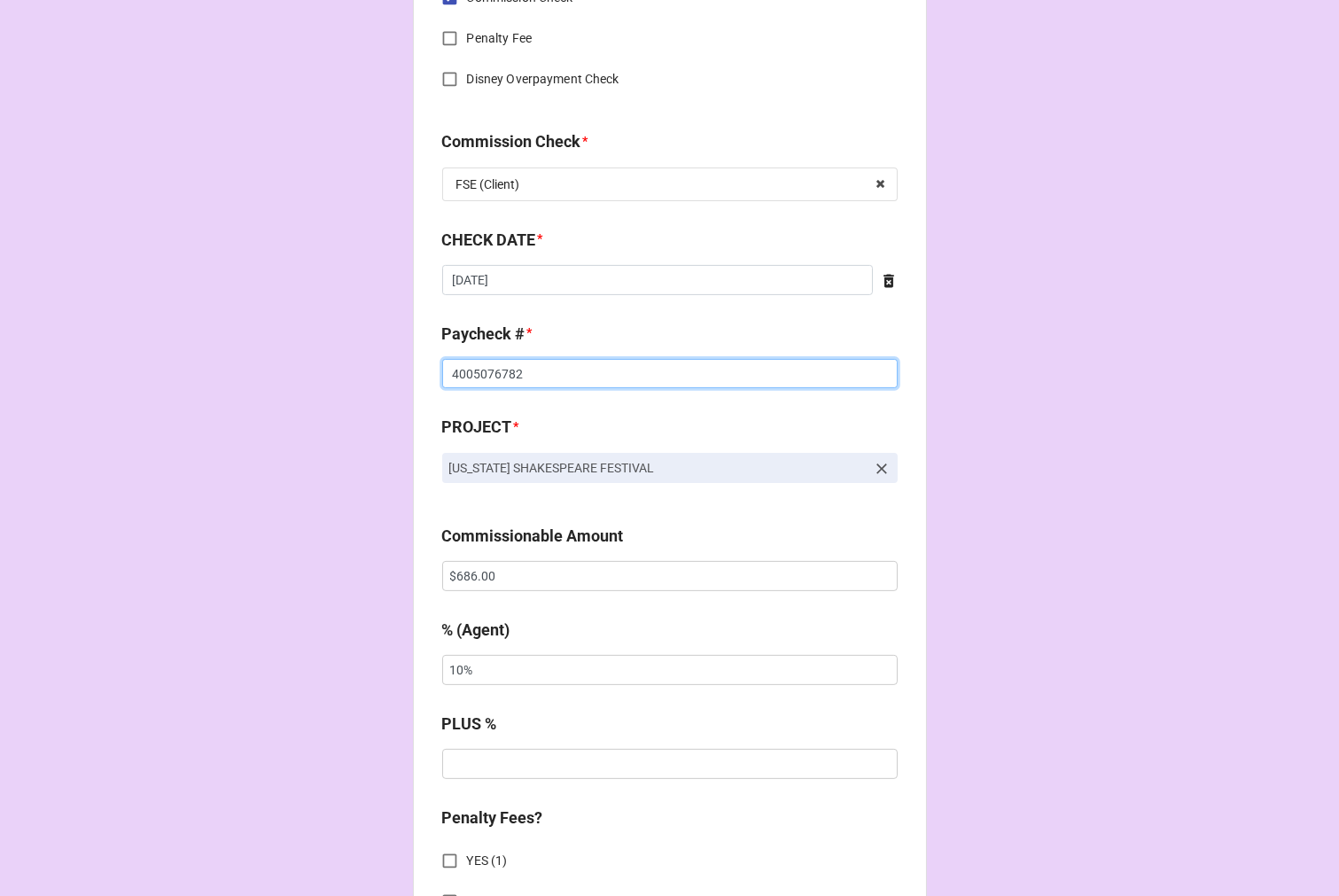
type input "4005076782"
drag, startPoint x: 539, startPoint y: 574, endPoint x: 304, endPoint y: 555, distance: 235.8
click at [311, 557] on div "CHECK PROCESSING FORM Client * [PERSON_NAME] Agent (from Client) [PERSON_NAME] …" at bounding box center [669, 588] width 1339 height 2948
paste input "1,372"
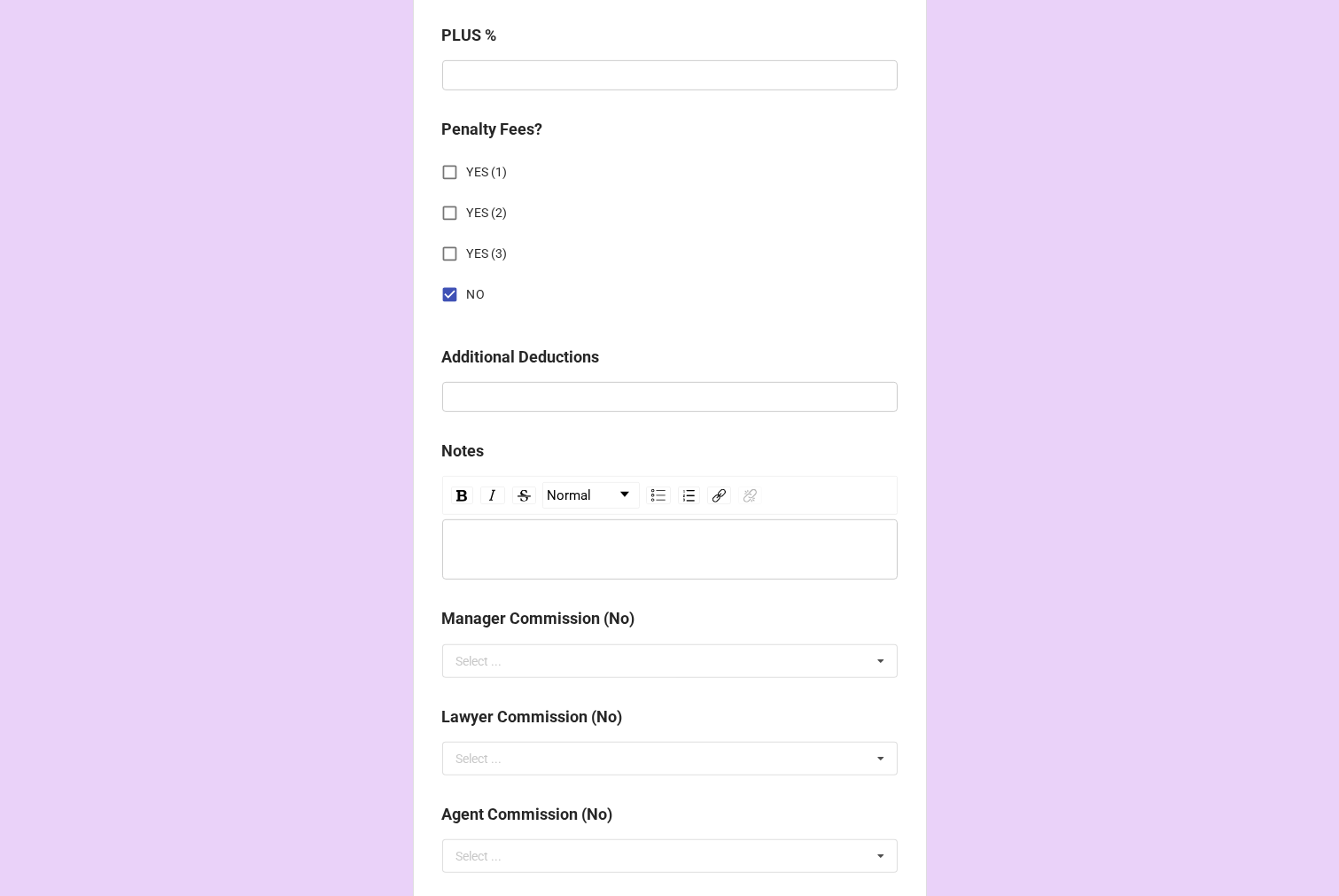
scroll to position [2052, 0]
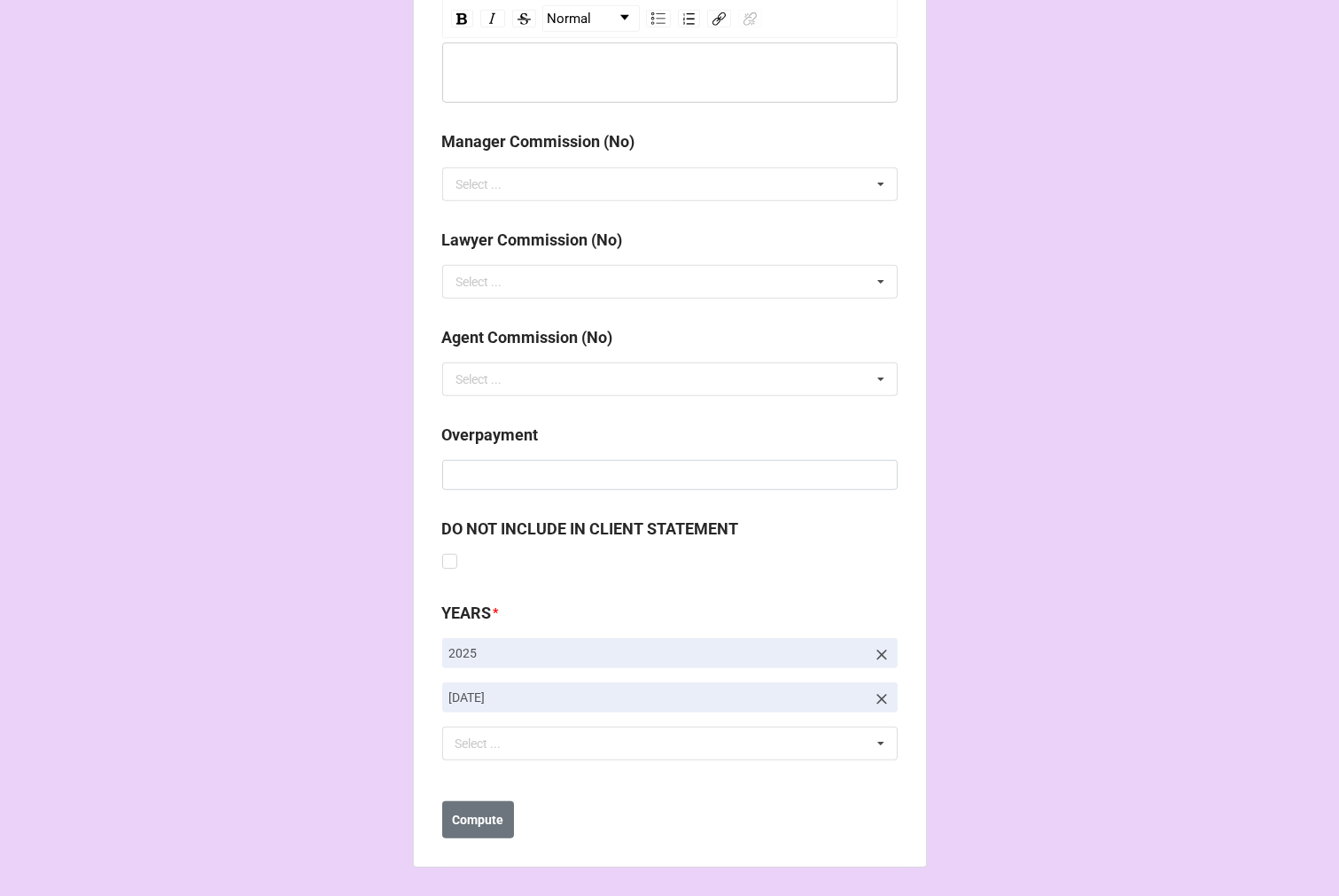
type input "$1,372.00"
click at [879, 703] on icon at bounding box center [882, 699] width 17 height 17
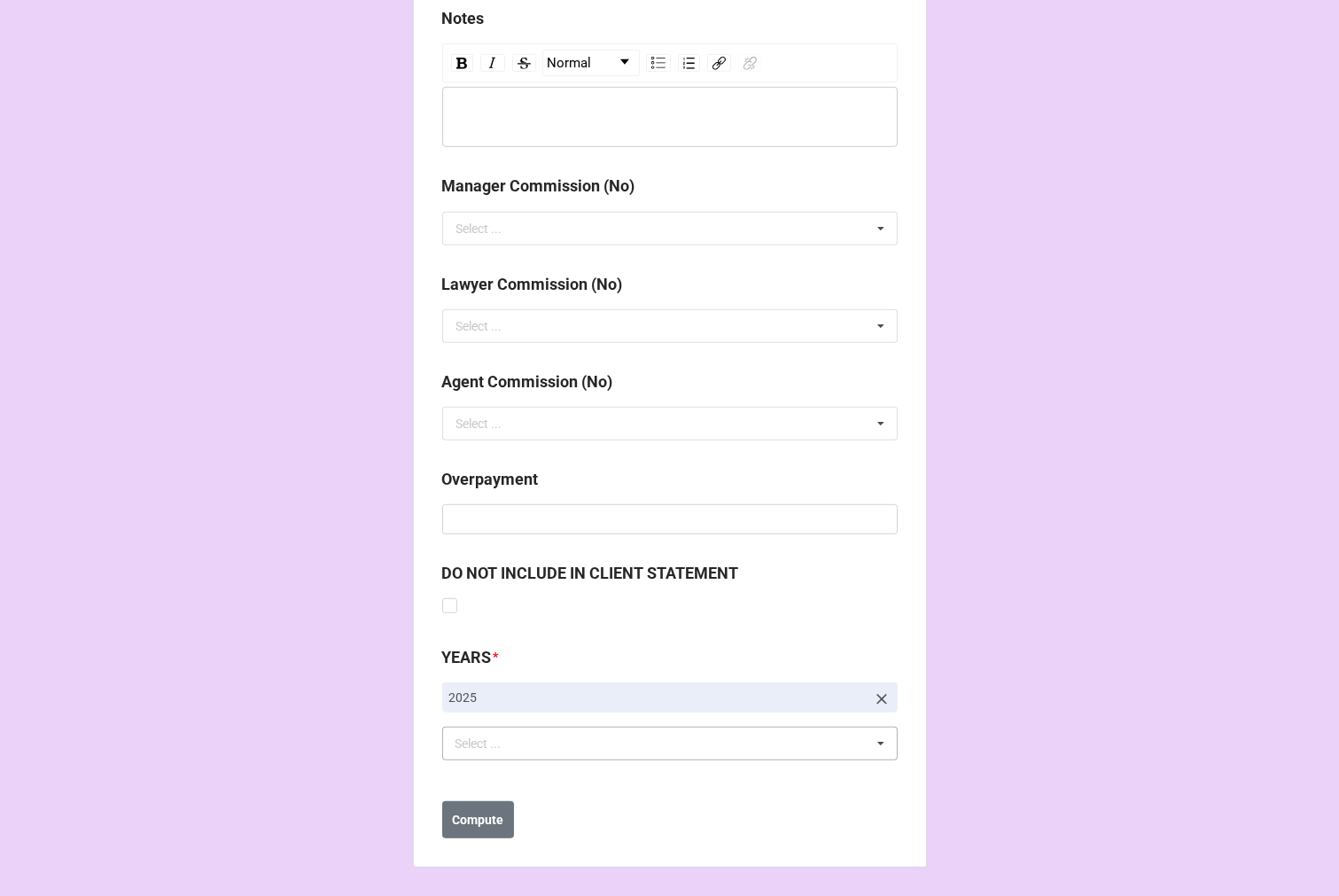
click at [525, 755] on div "Select ... No results found." at bounding box center [670, 743] width 455 height 34
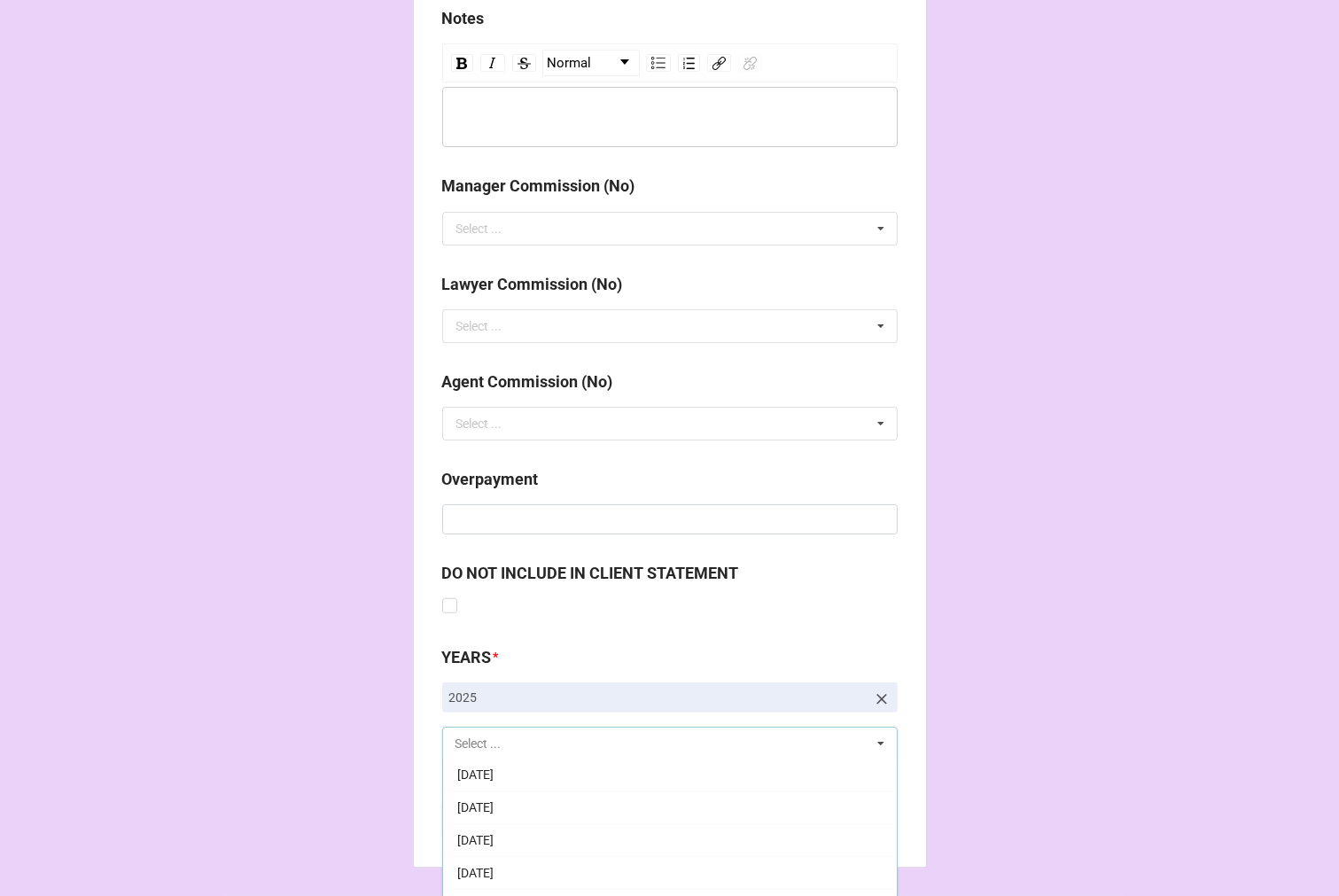
scroll to position [197, 0]
click at [494, 843] on span "[DATE]" at bounding box center [476, 842] width 37 height 14
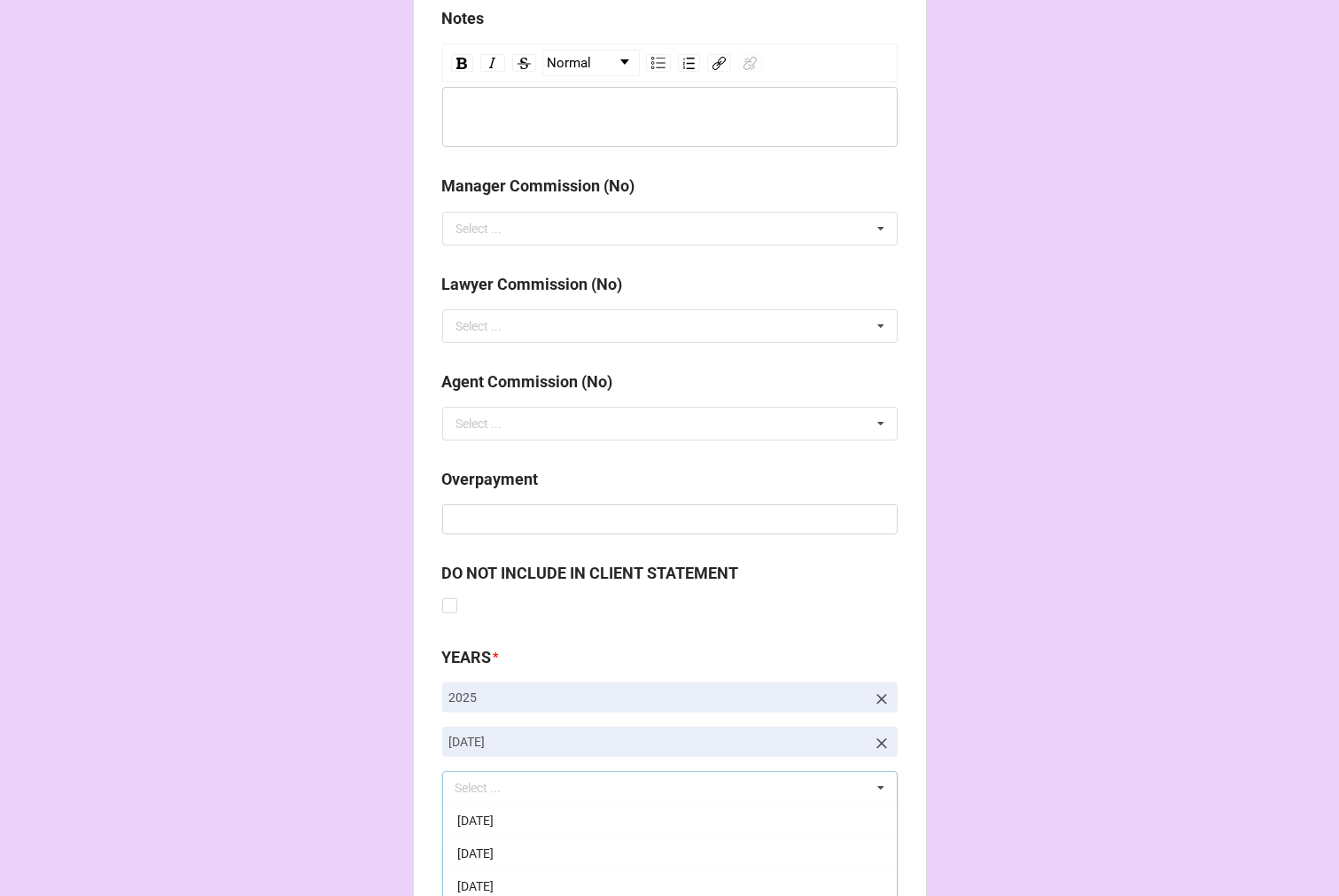
click at [464, 869] on b "Compute" at bounding box center [478, 864] width 51 height 18
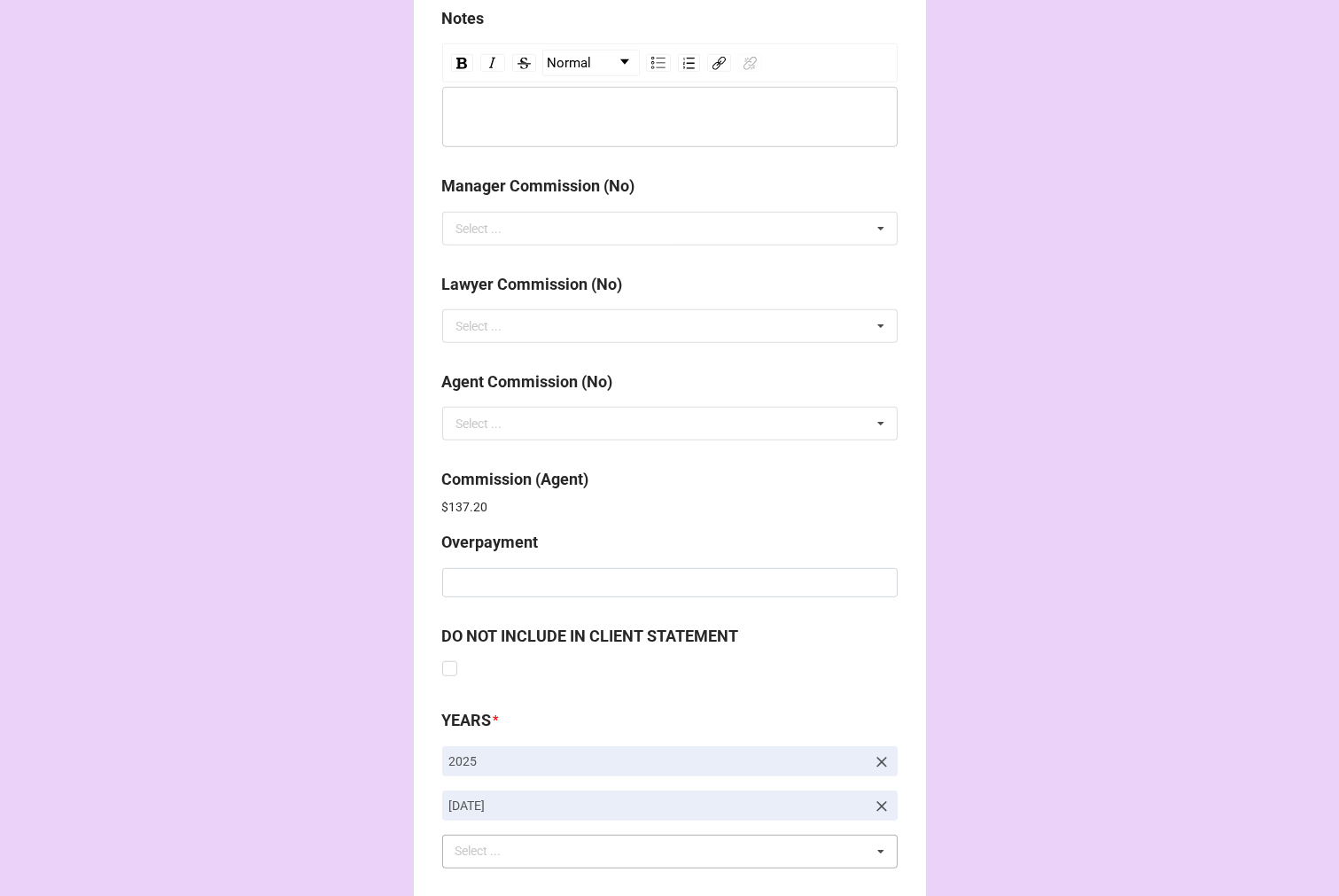
scroll to position [2115, 0]
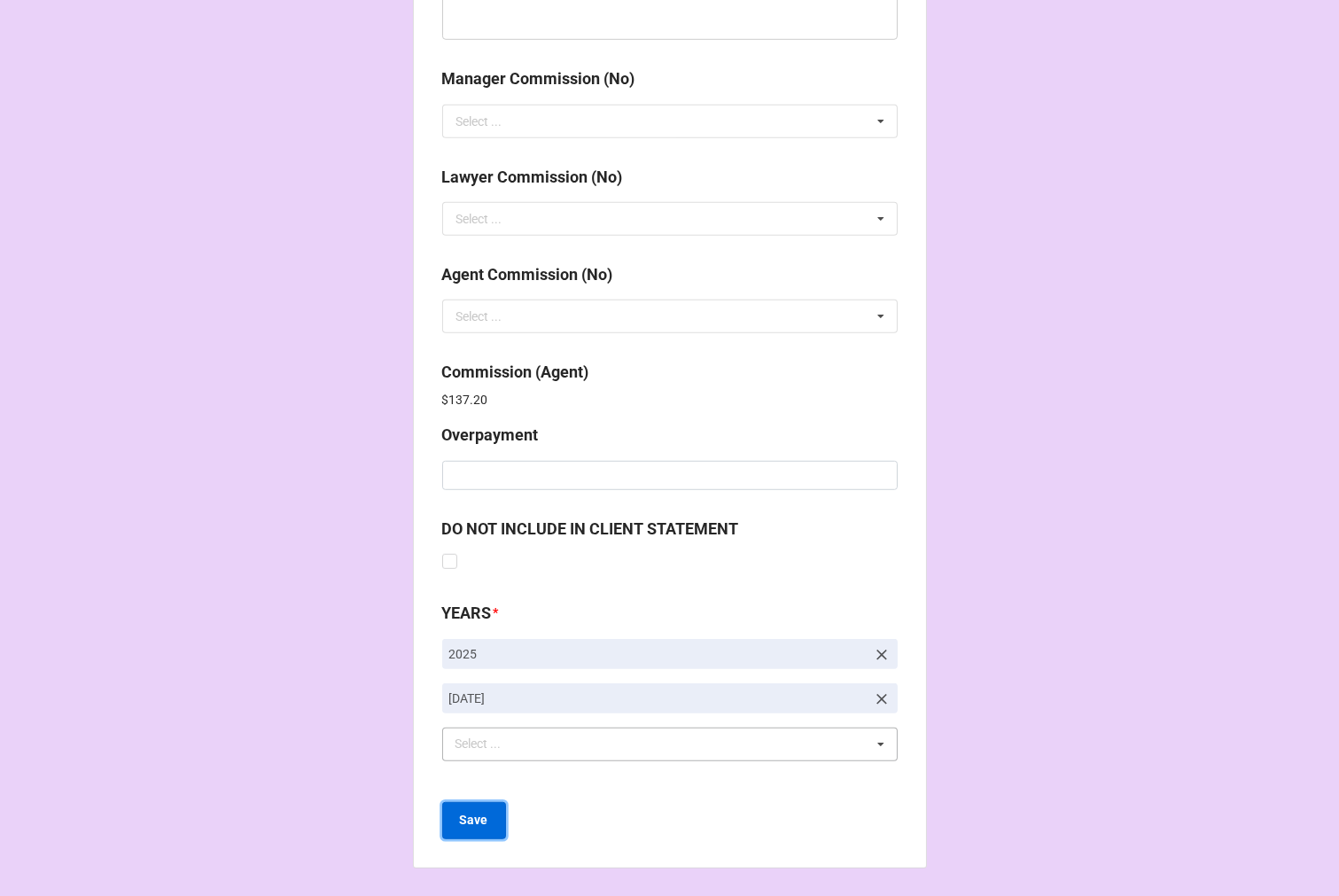
click at [485, 817] on button "Save" at bounding box center [475, 821] width 64 height 38
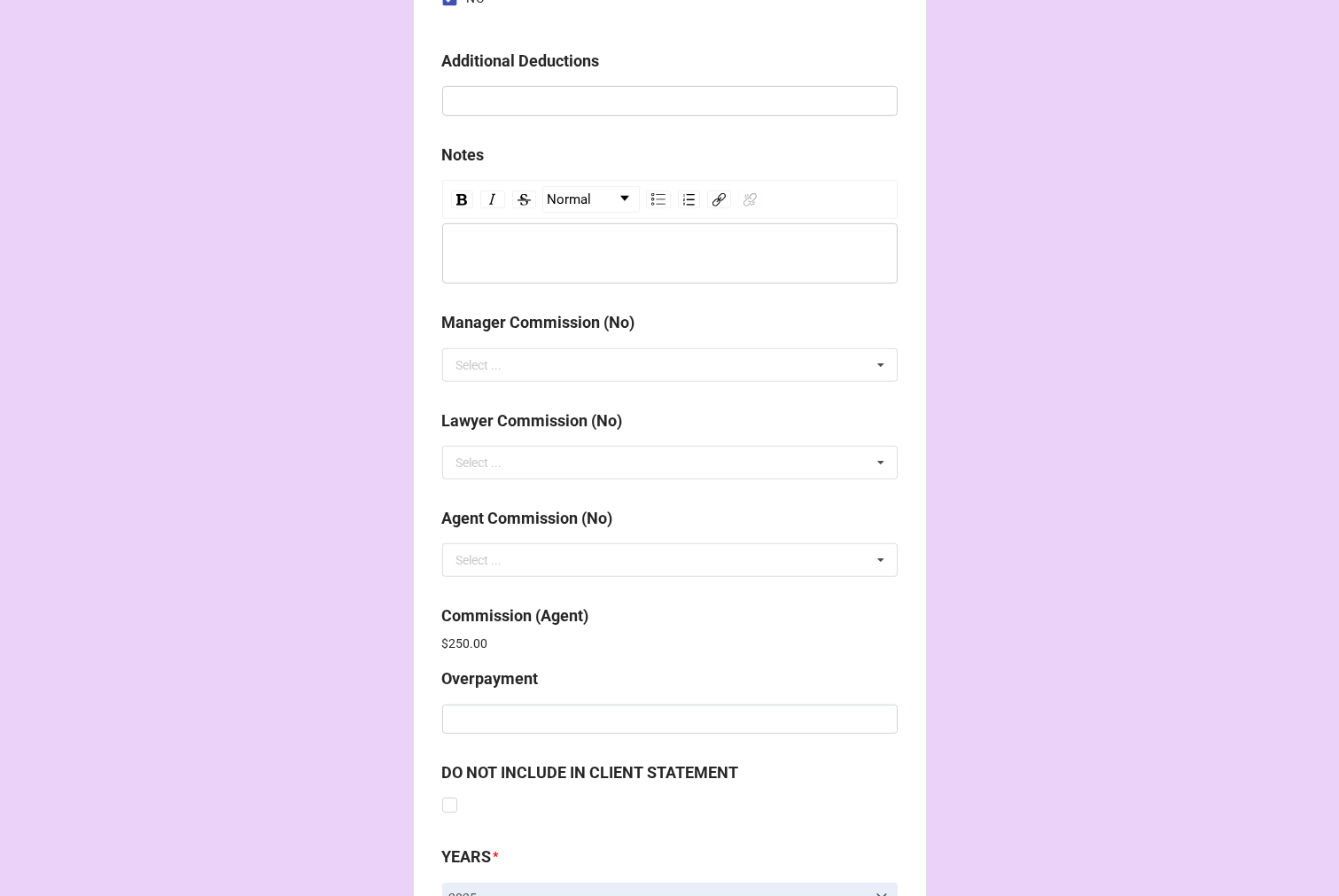
scroll to position [2115, 0]
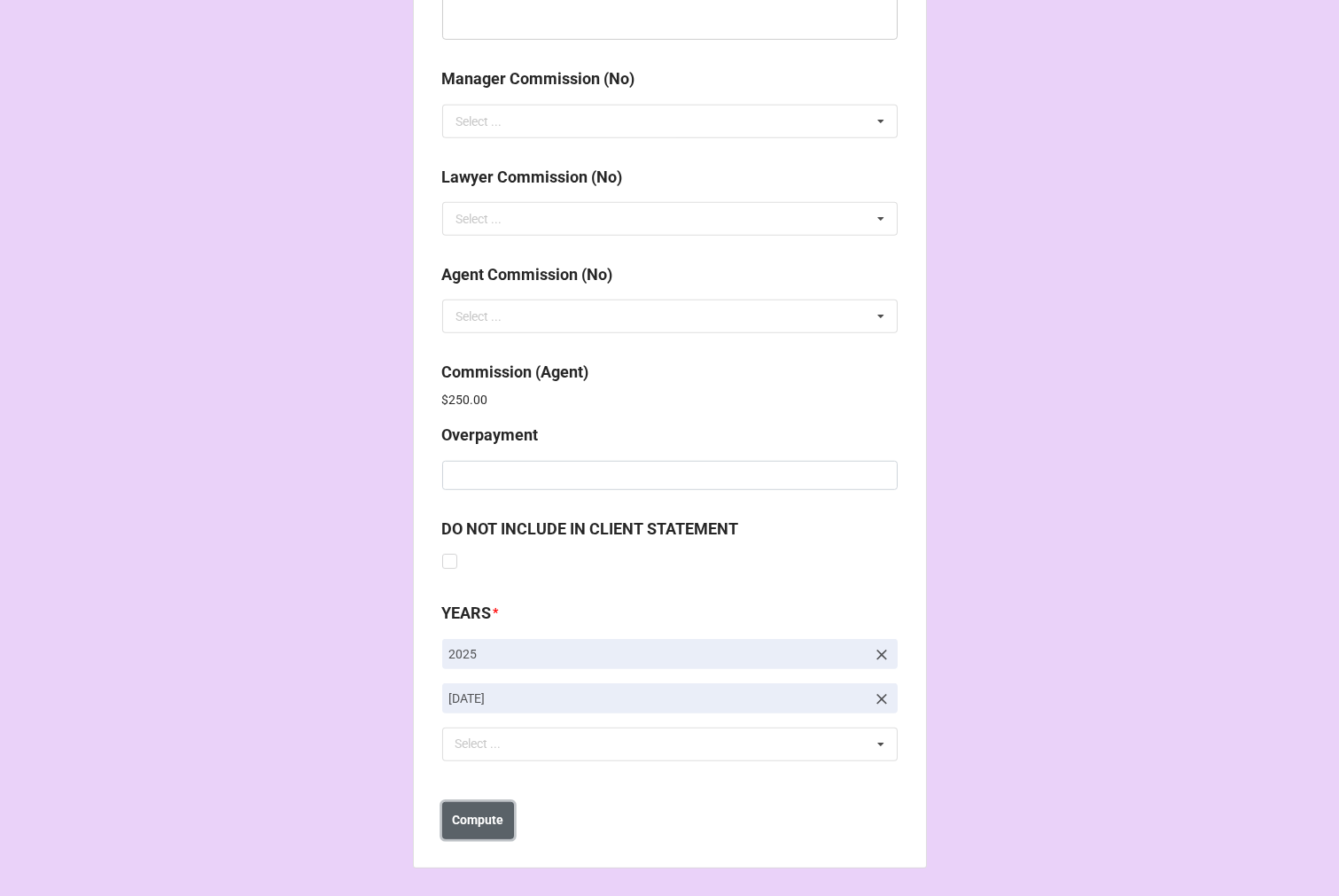
click at [476, 817] on b "Compute" at bounding box center [478, 820] width 51 height 18
click at [476, 826] on b "Save" at bounding box center [474, 820] width 28 height 18
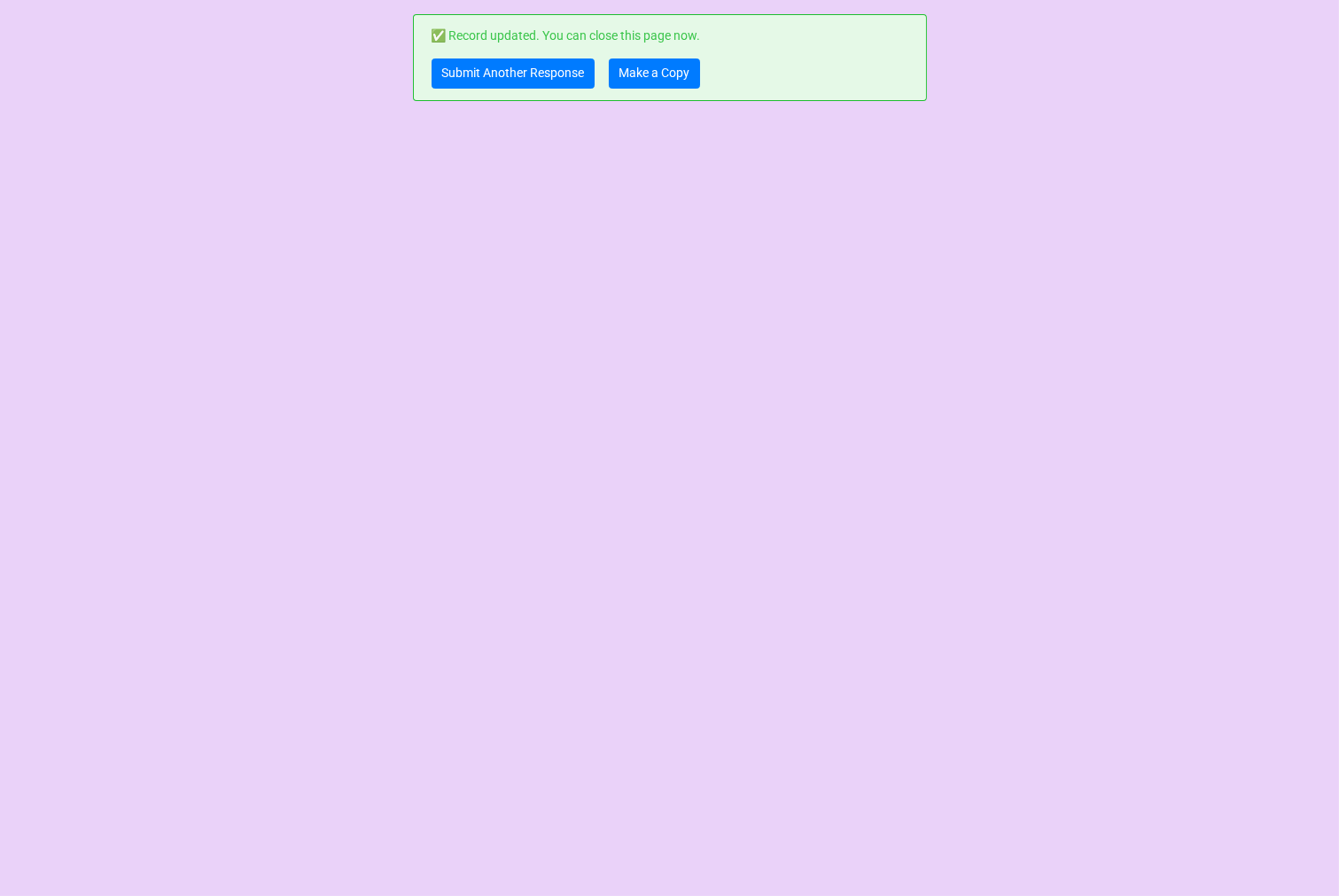
scroll to position [0, 0]
click at [655, 71] on link "Make a Copy" at bounding box center [655, 73] width 91 height 30
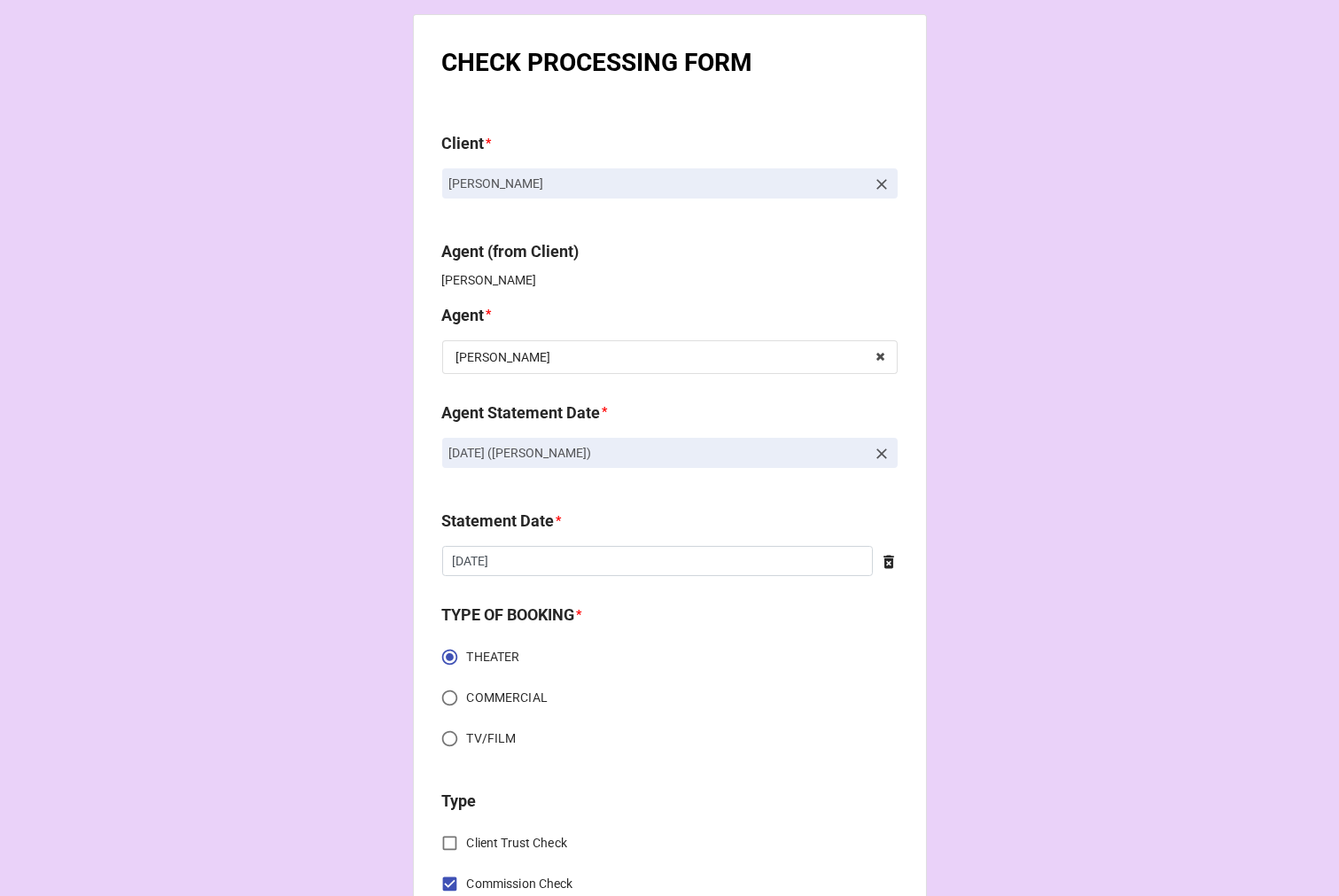
click at [878, 456] on icon at bounding box center [882, 453] width 17 height 17
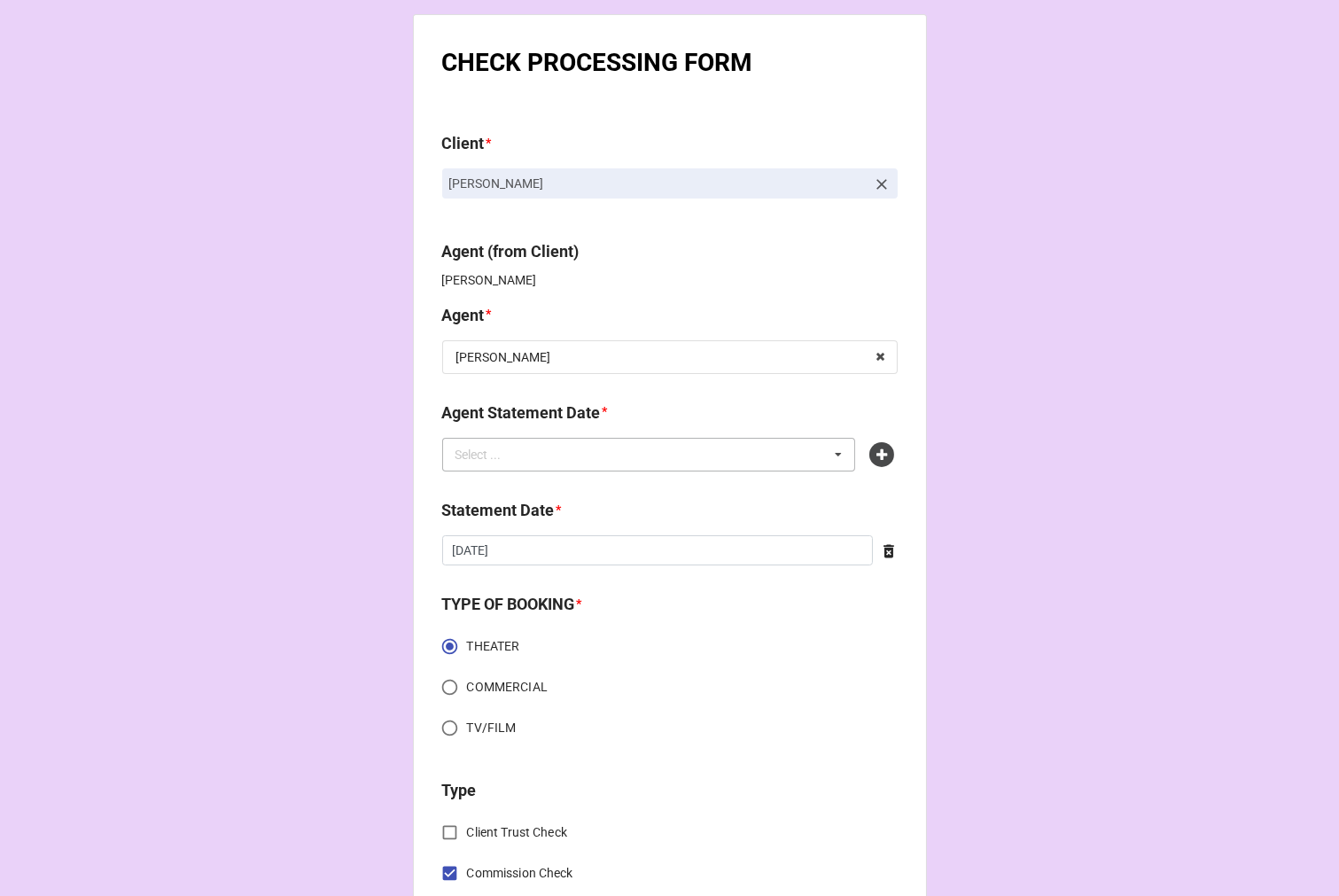
click at [667, 465] on div "Select ... No results found." at bounding box center [650, 454] width 414 height 34
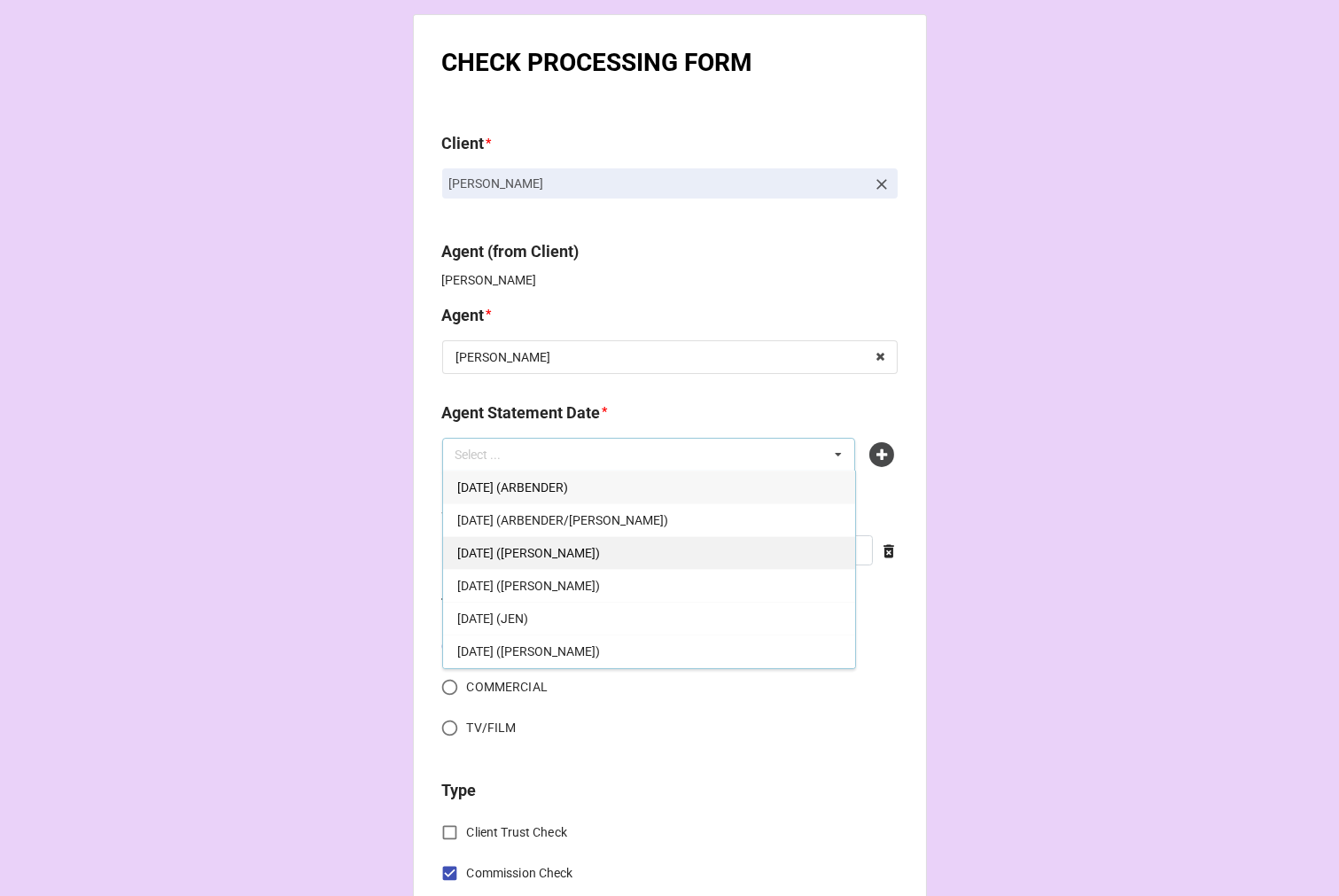
click at [630, 548] on div "[DATE] ([PERSON_NAME])" at bounding box center [649, 553] width 412 height 33
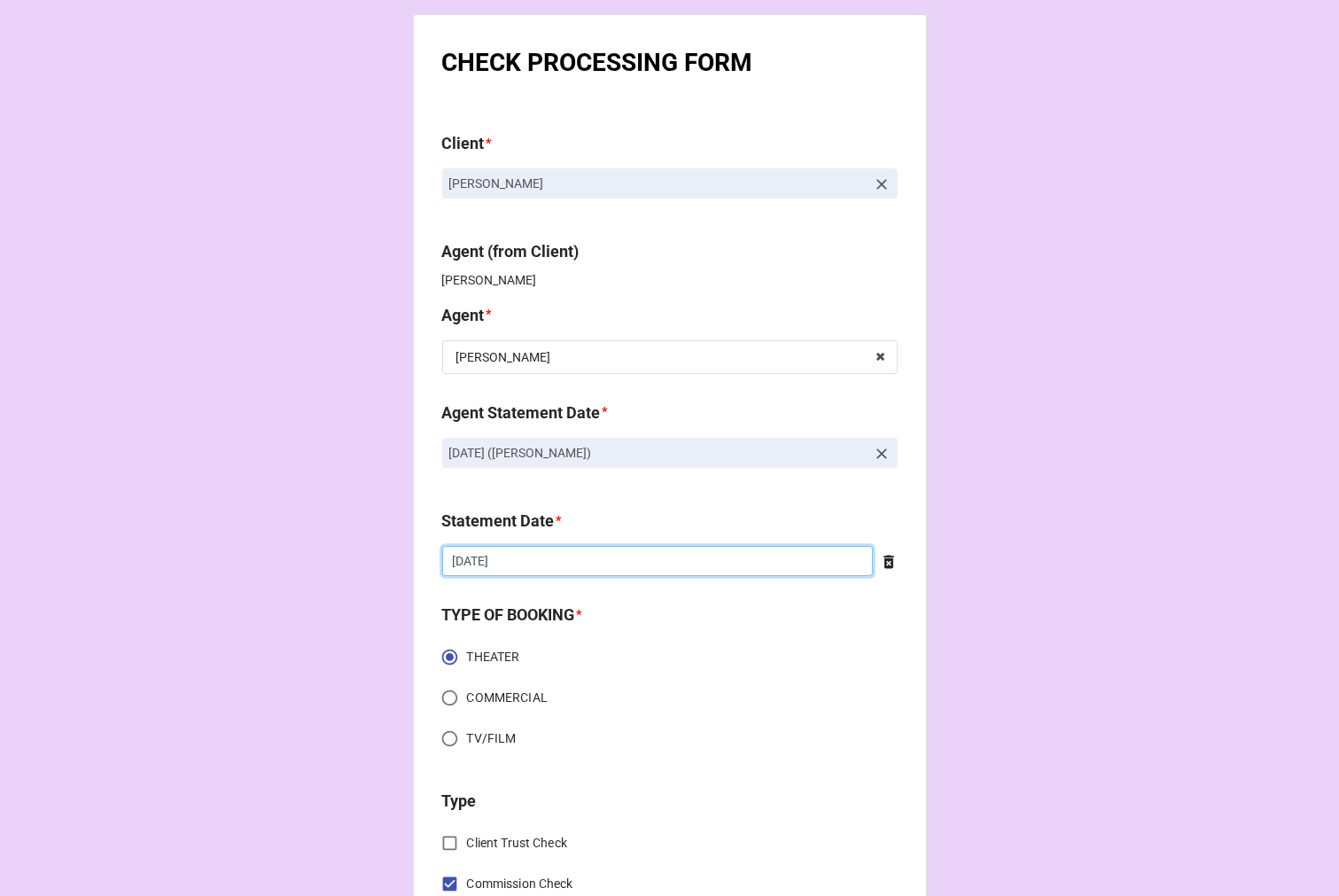
click at [582, 553] on input "[DATE]" at bounding box center [658, 561] width 431 height 30
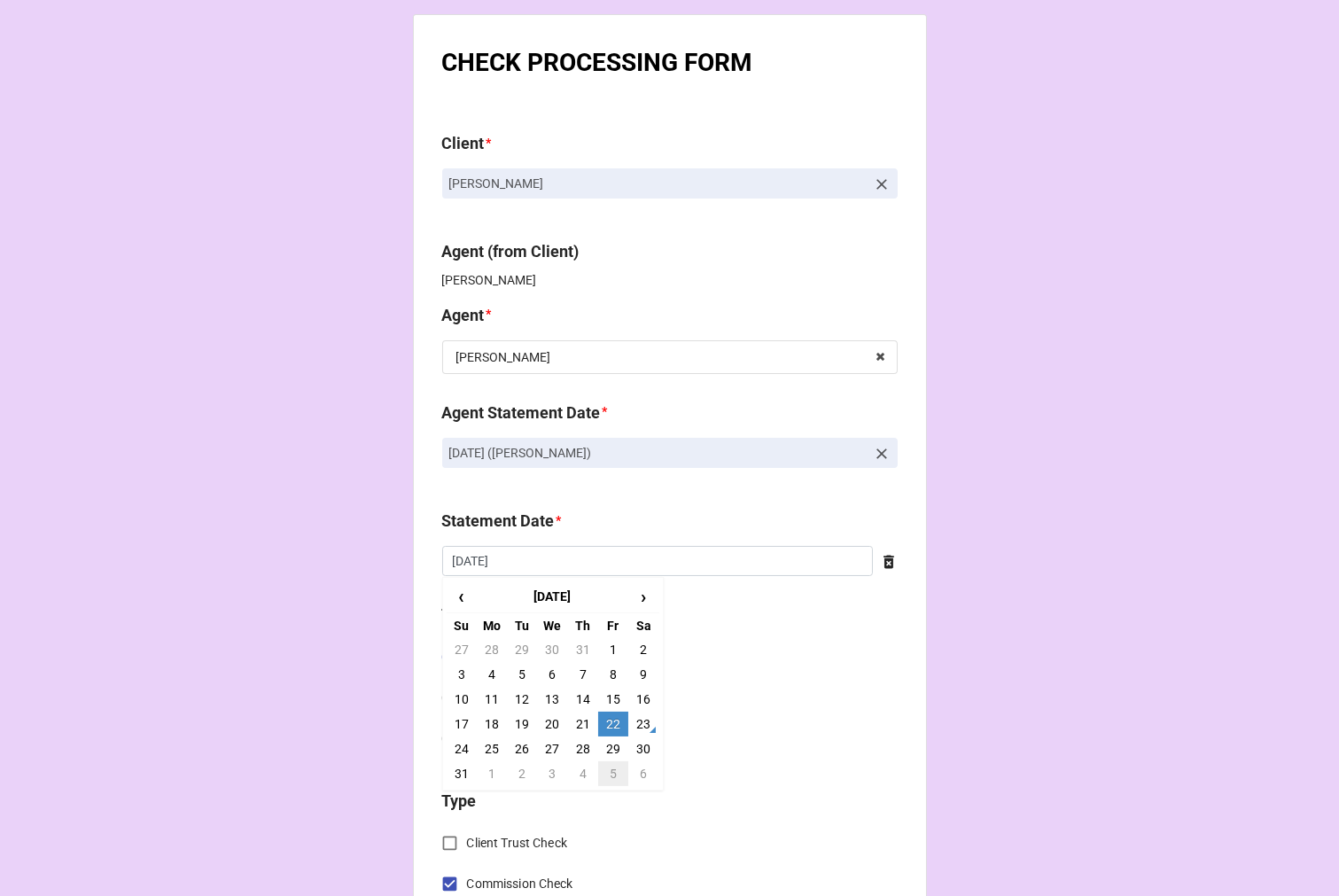
click at [612, 771] on td "5" at bounding box center [613, 774] width 30 height 25
type input "9/5/2025"
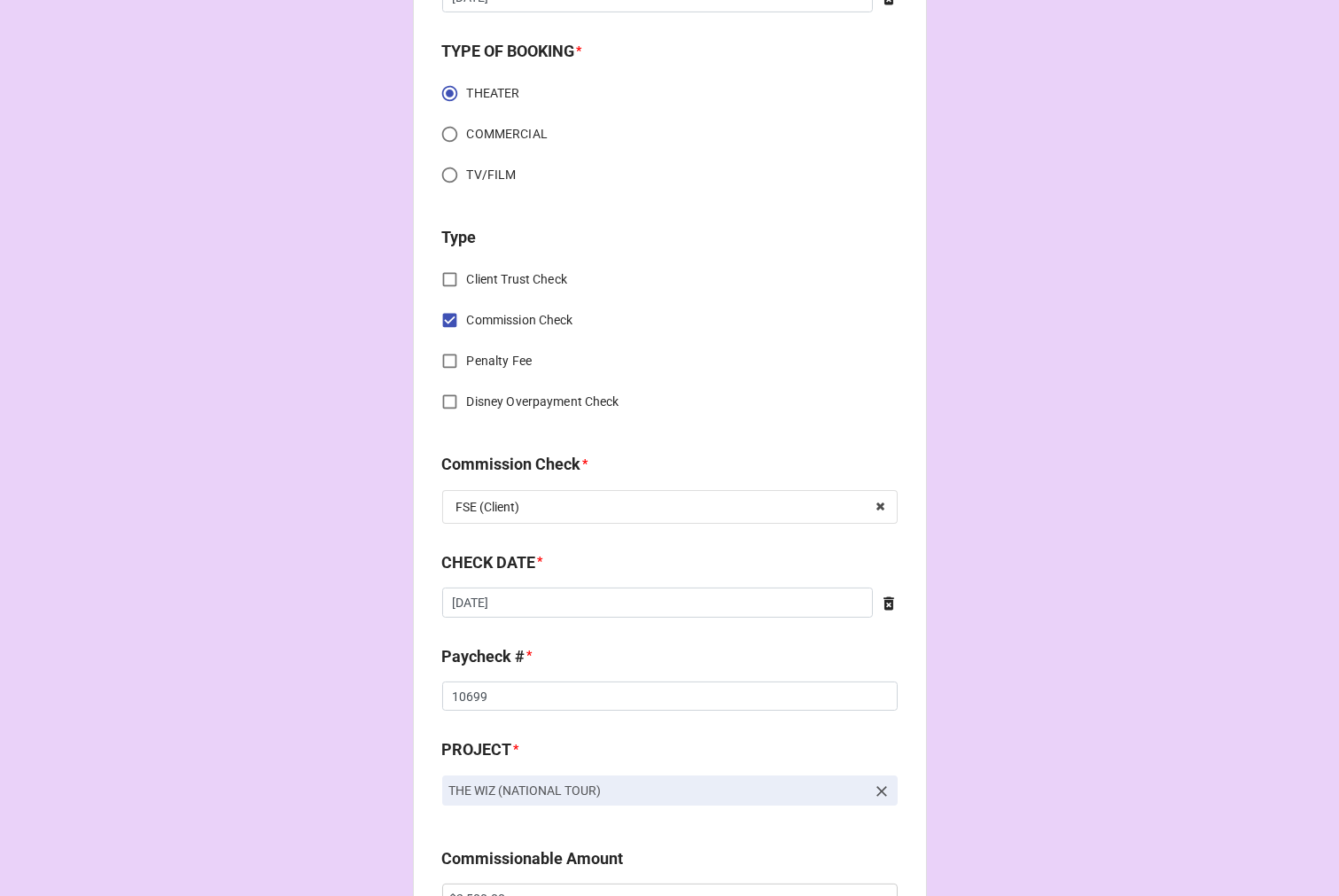
scroll to position [591, 0]
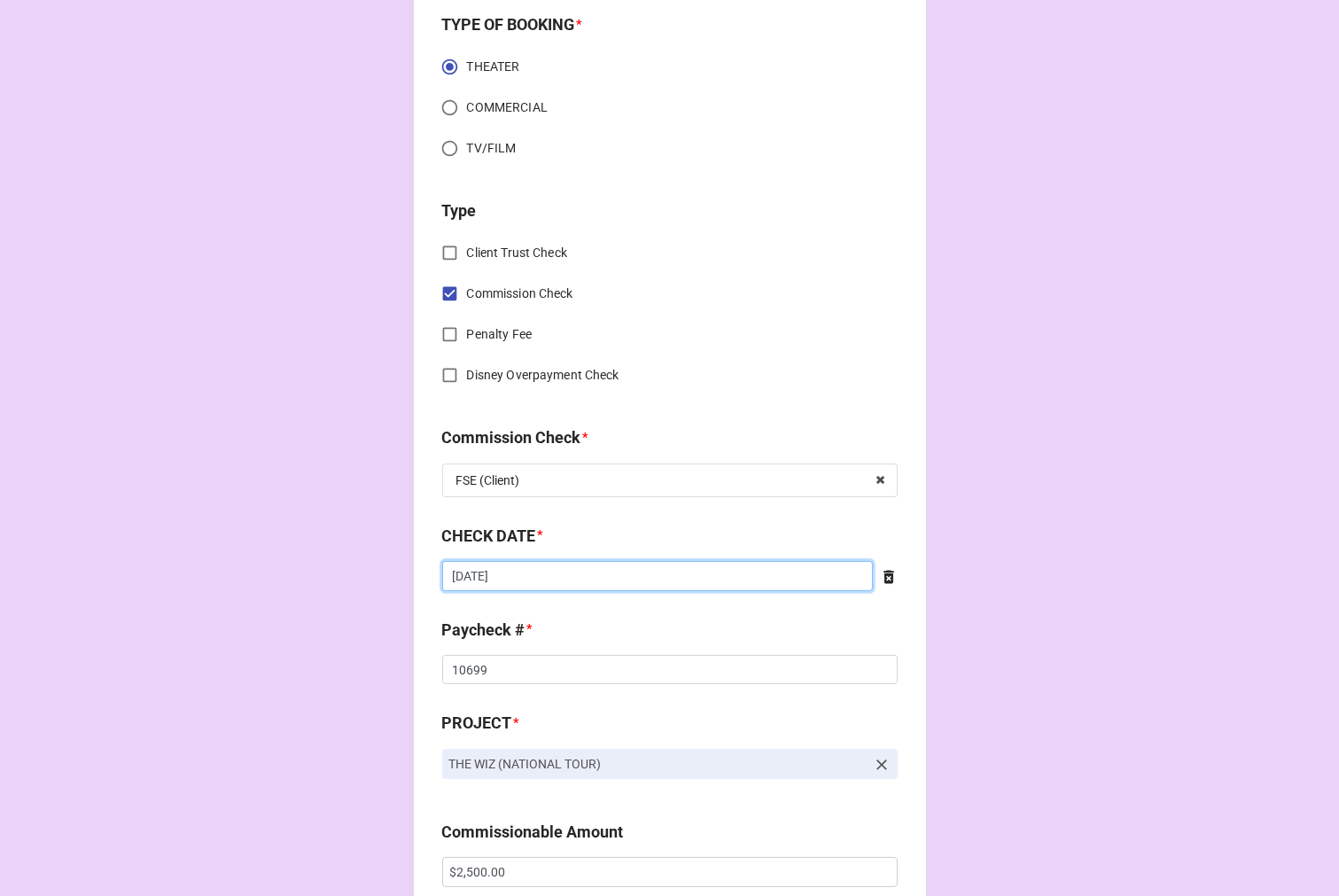
click at [561, 586] on input "[DATE]" at bounding box center [658, 575] width 431 height 30
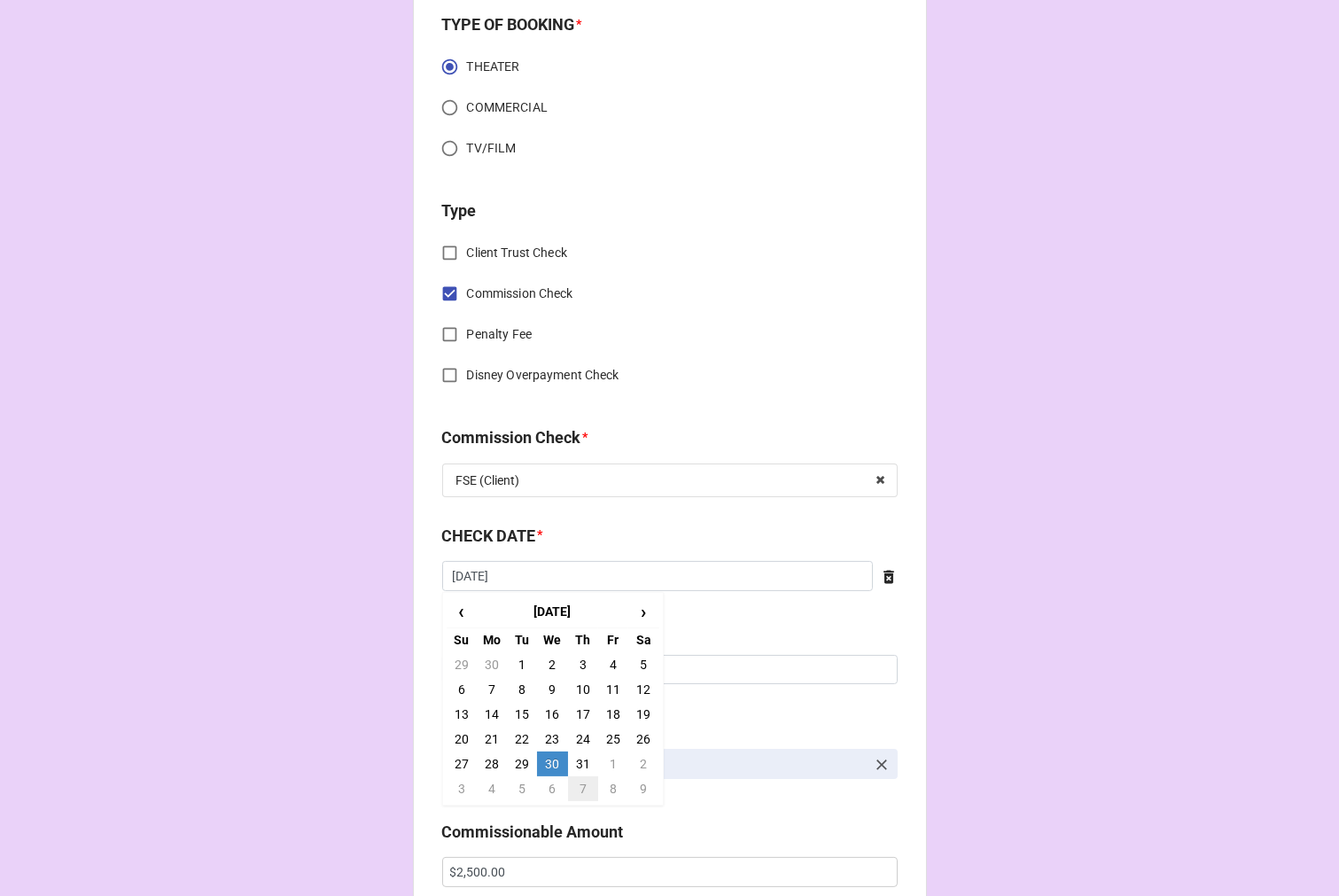
click at [578, 790] on td "7" at bounding box center [583, 789] width 30 height 25
type input "8/7/2025"
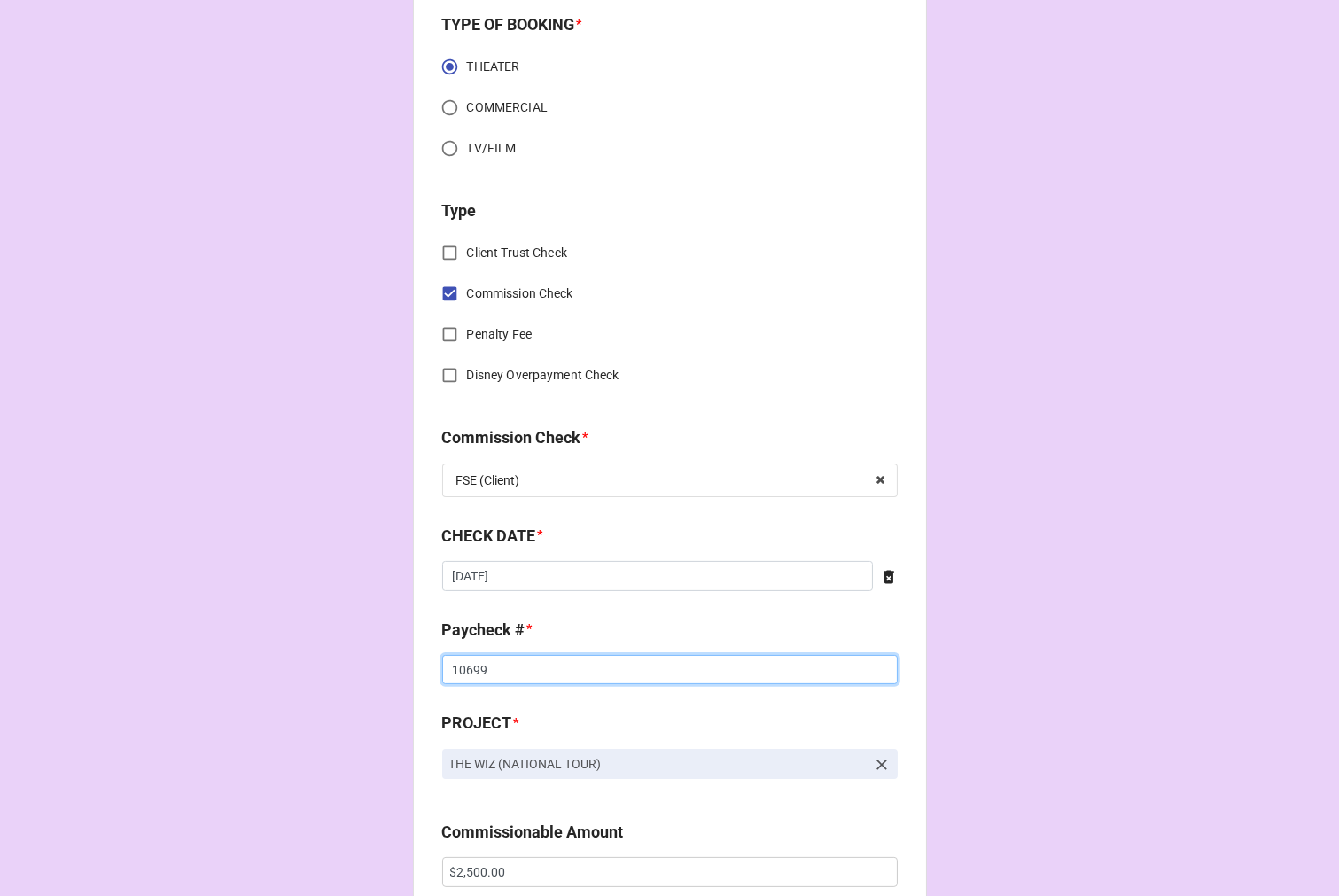
click at [465, 667] on input "10699" at bounding box center [670, 670] width 455 height 30
drag, startPoint x: 465, startPoint y: 667, endPoint x: 524, endPoint y: 658, distance: 59.7
click at [466, 666] on input "10699" at bounding box center [670, 670] width 455 height 30
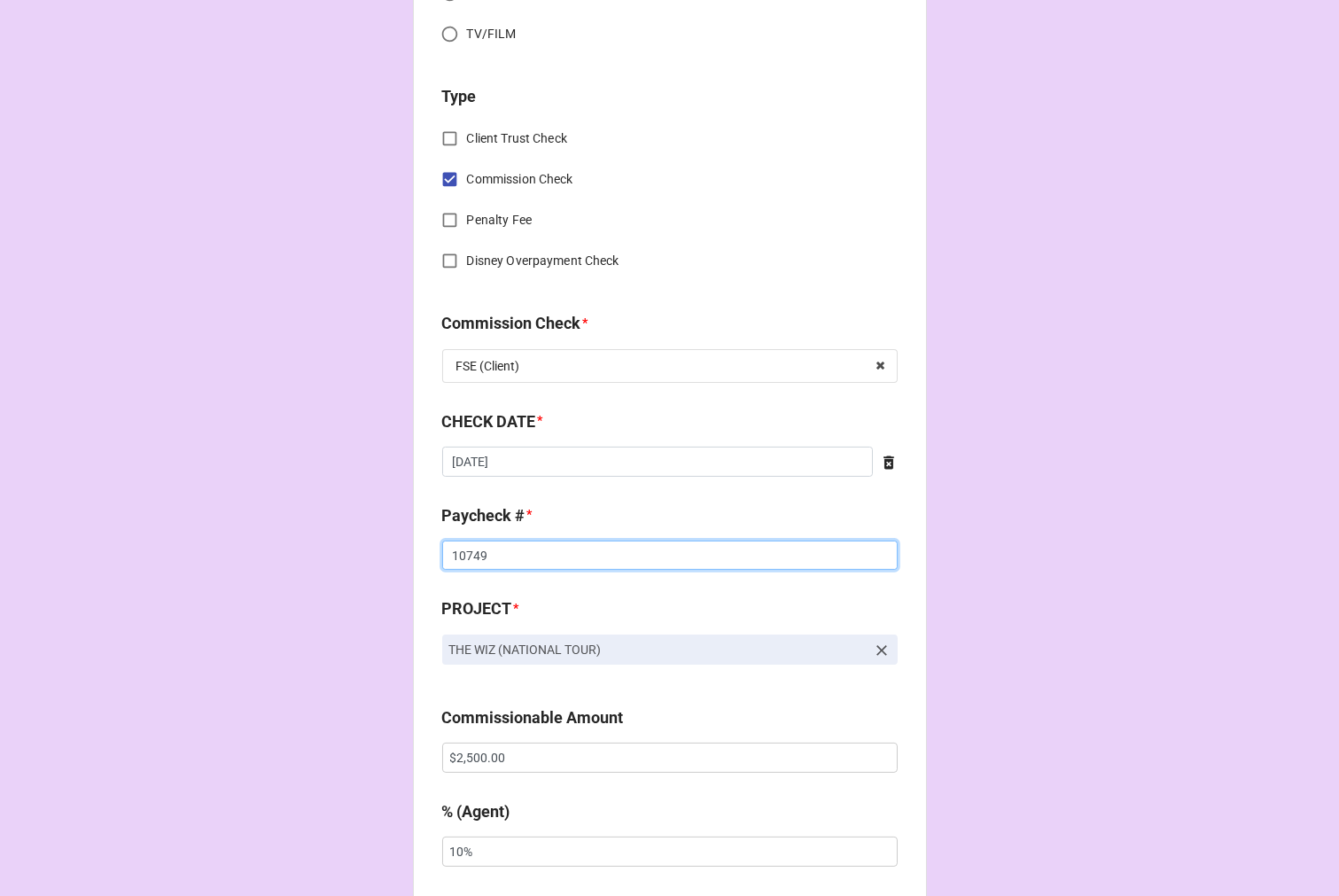
scroll to position [886, 0]
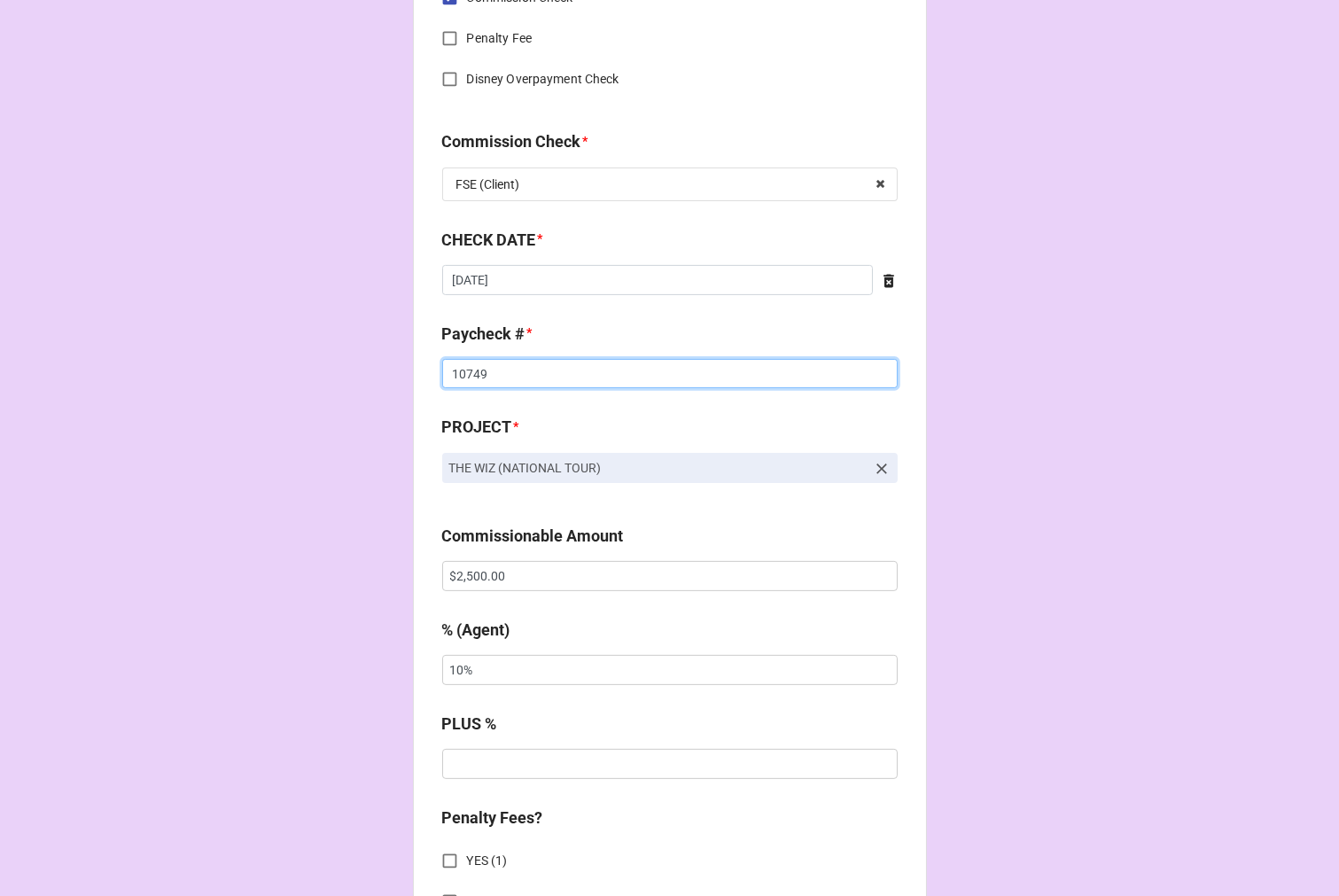
type input "10749"
click at [464, 574] on input "$2,500.00" at bounding box center [670, 575] width 455 height 30
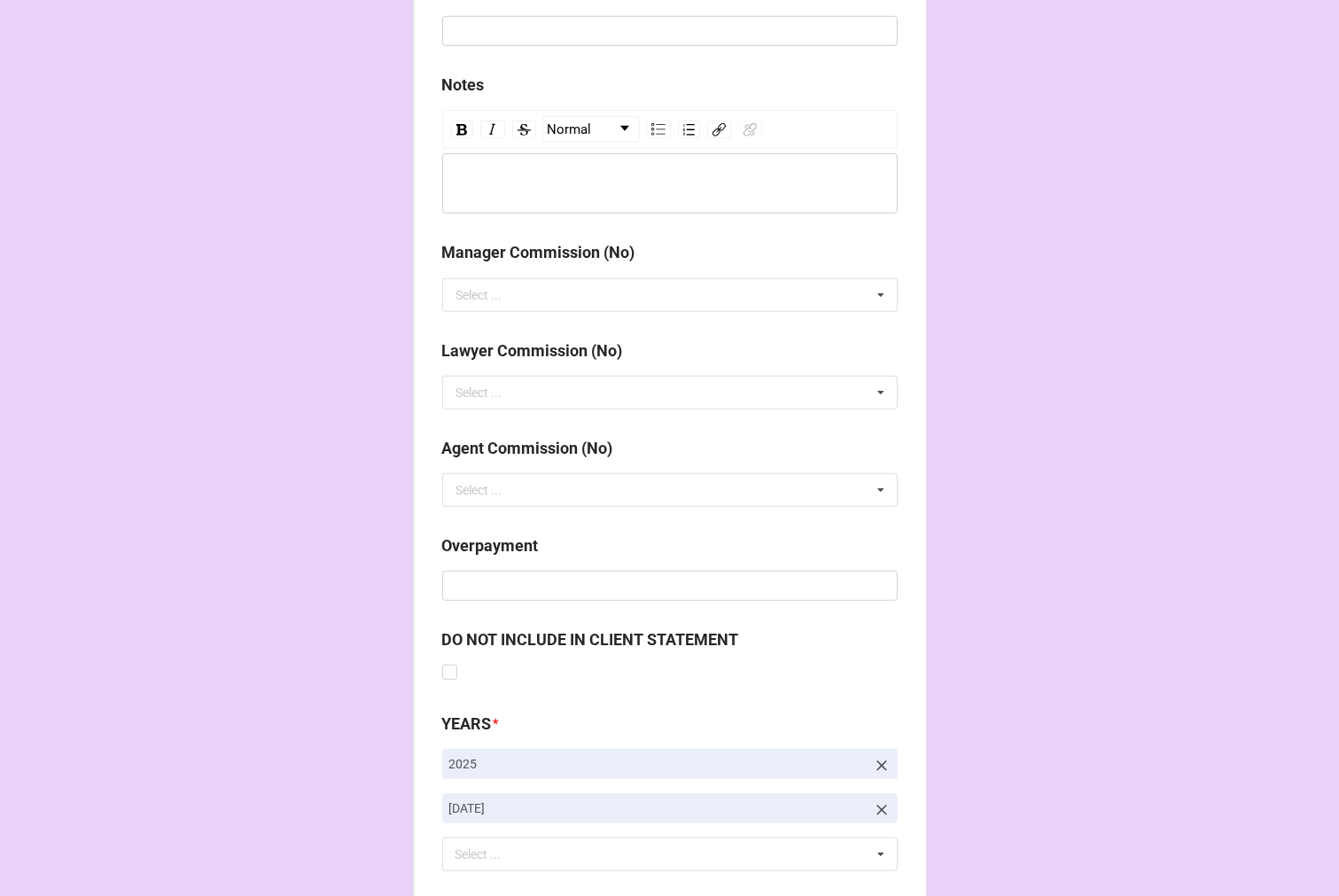
scroll to position [2052, 0]
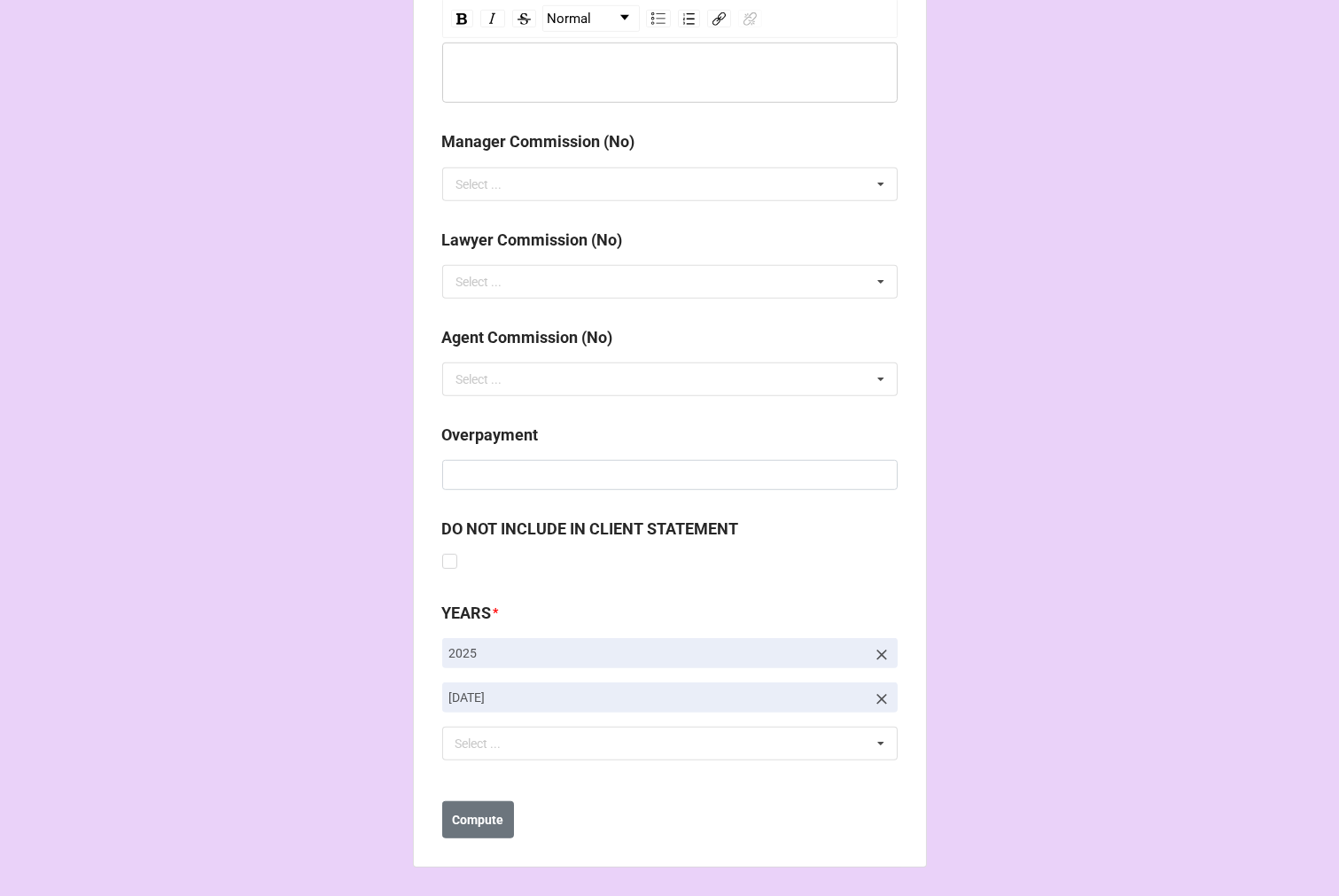
type input "$2,795.90"
click at [881, 696] on icon at bounding box center [882, 699] width 17 height 17
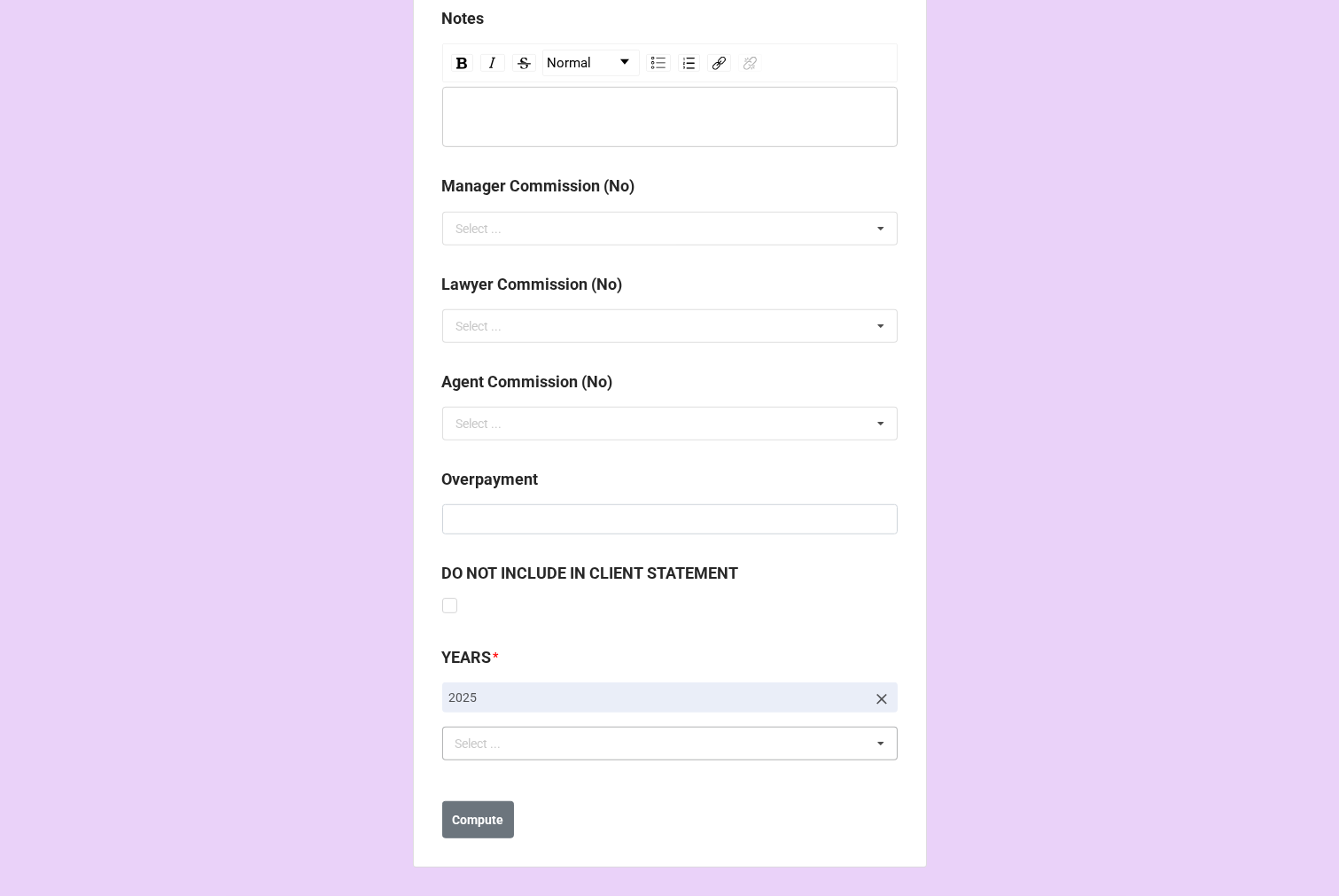
scroll to position [2008, 0]
click at [508, 756] on div "Select ... No results found." at bounding box center [670, 743] width 455 height 34
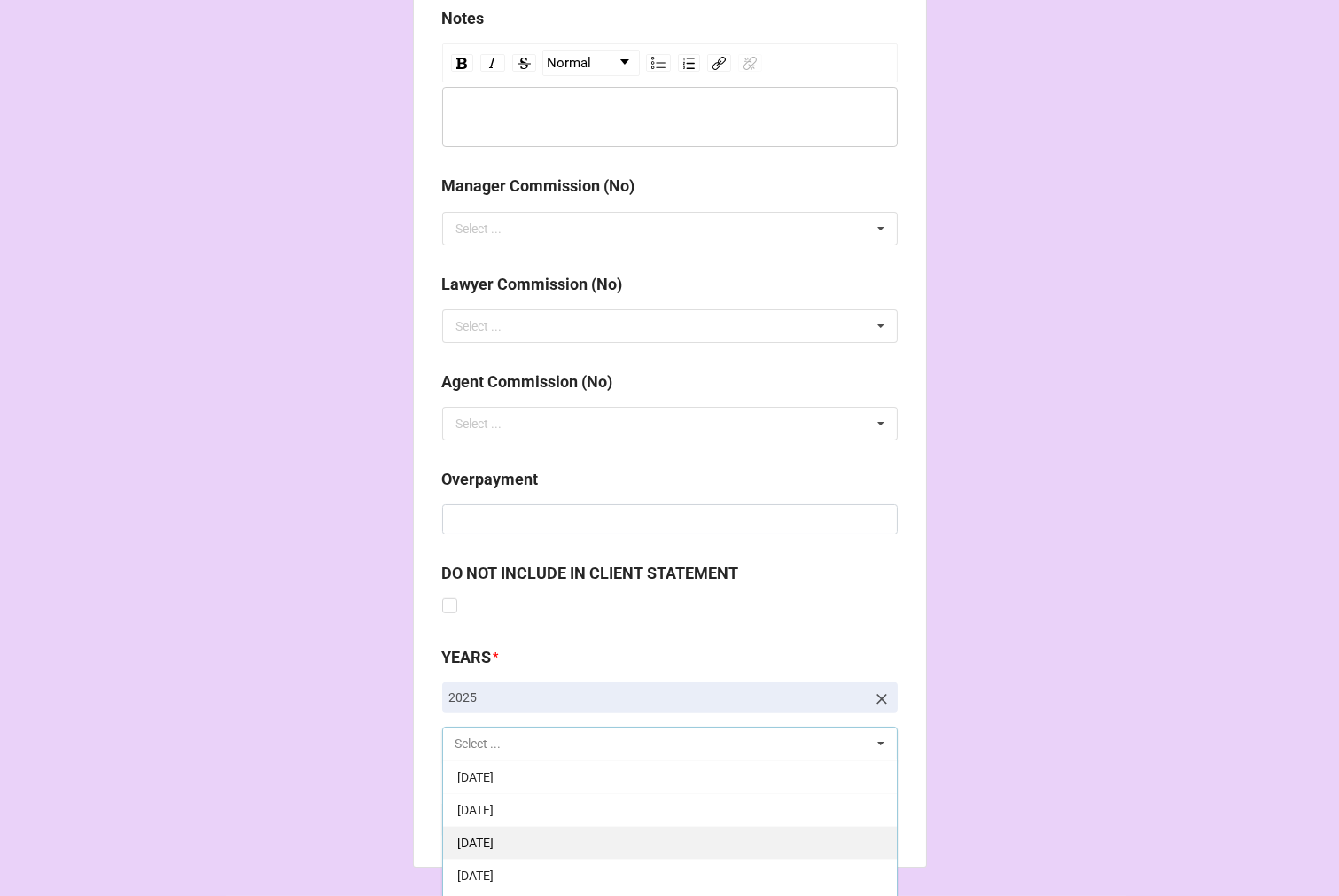
scroll to position [197, 0]
click at [525, 849] on div "[DATE]" at bounding box center [669, 842] width 453 height 33
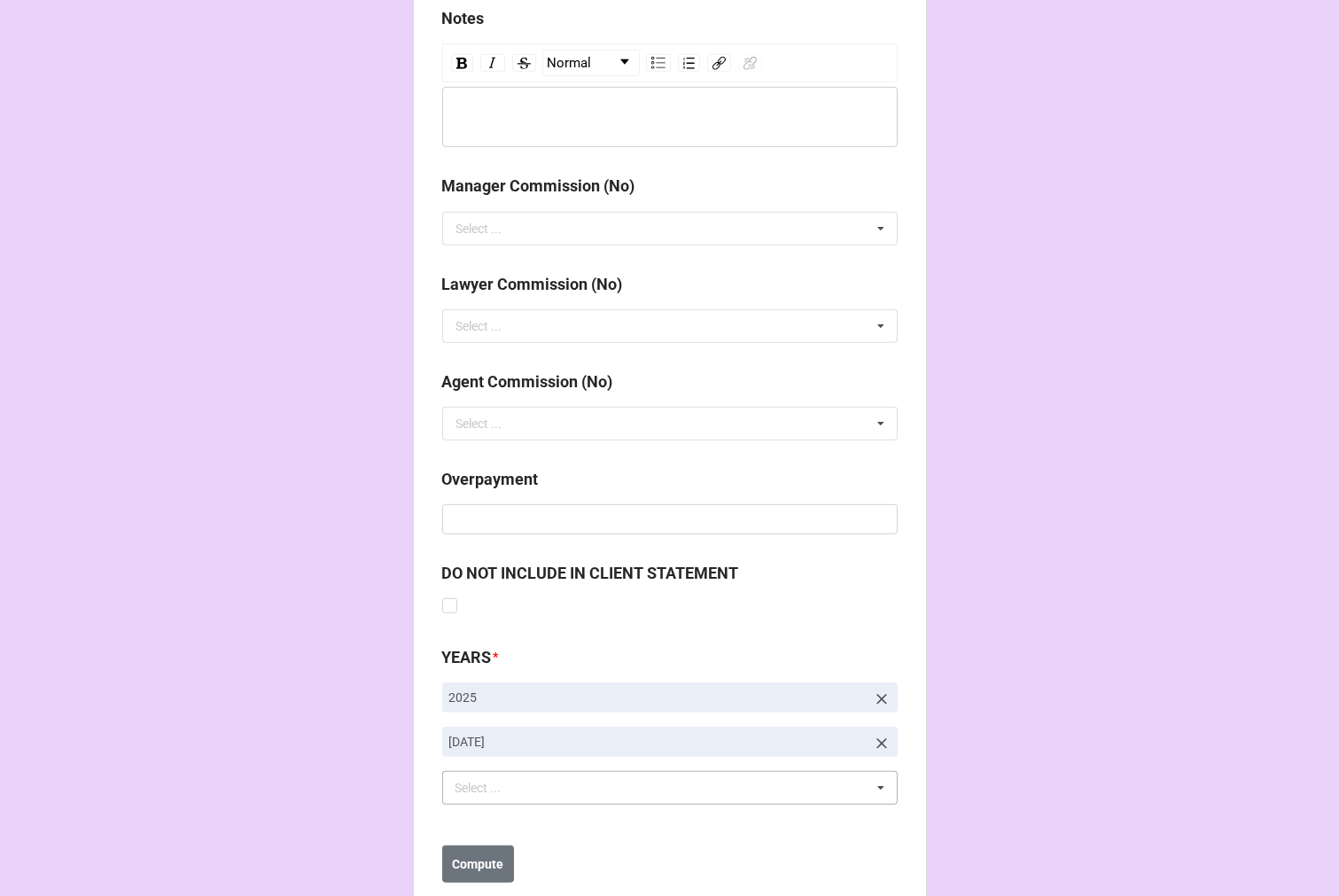
click at [472, 863] on b "Compute" at bounding box center [478, 864] width 51 height 18
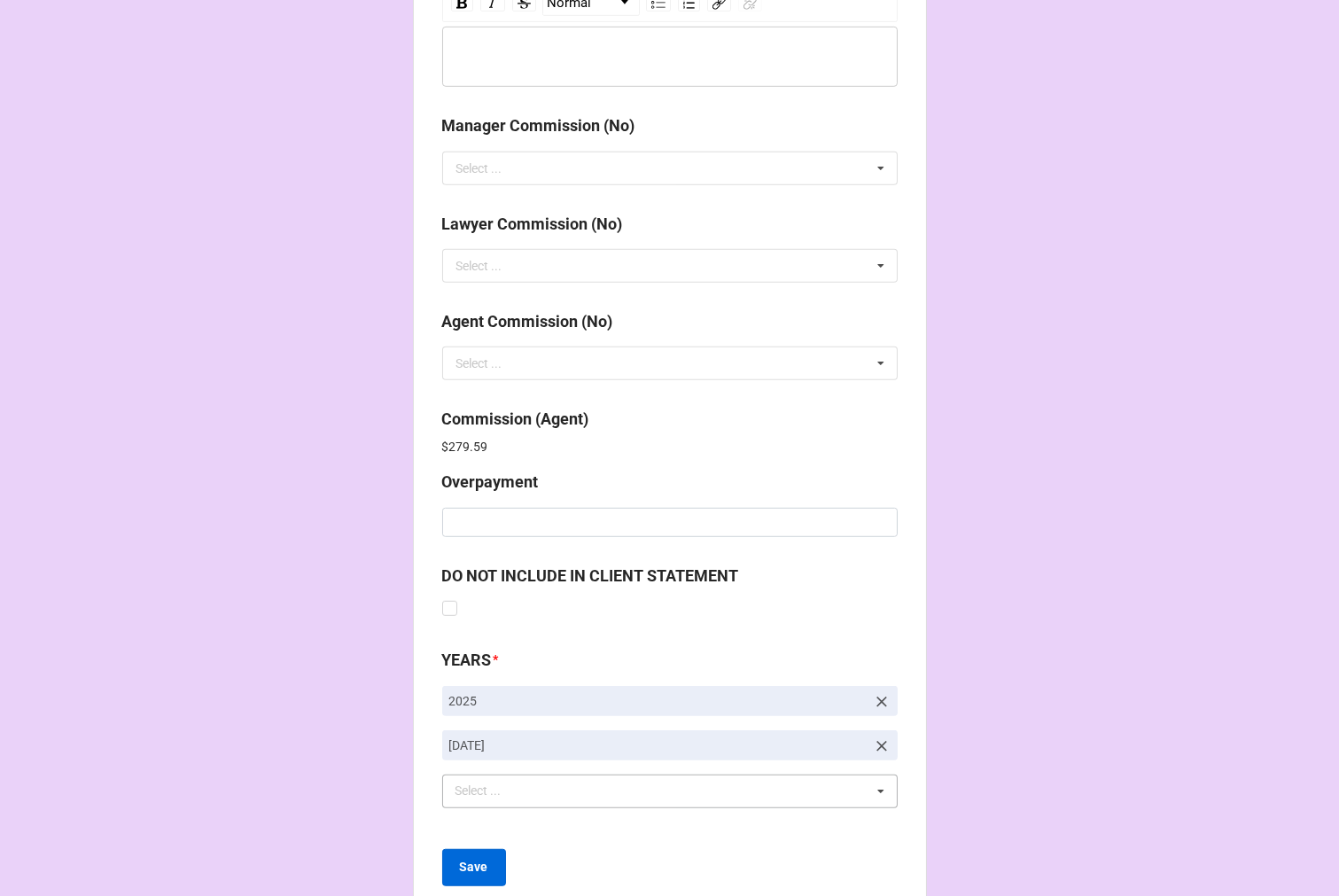
scroll to position [2115, 0]
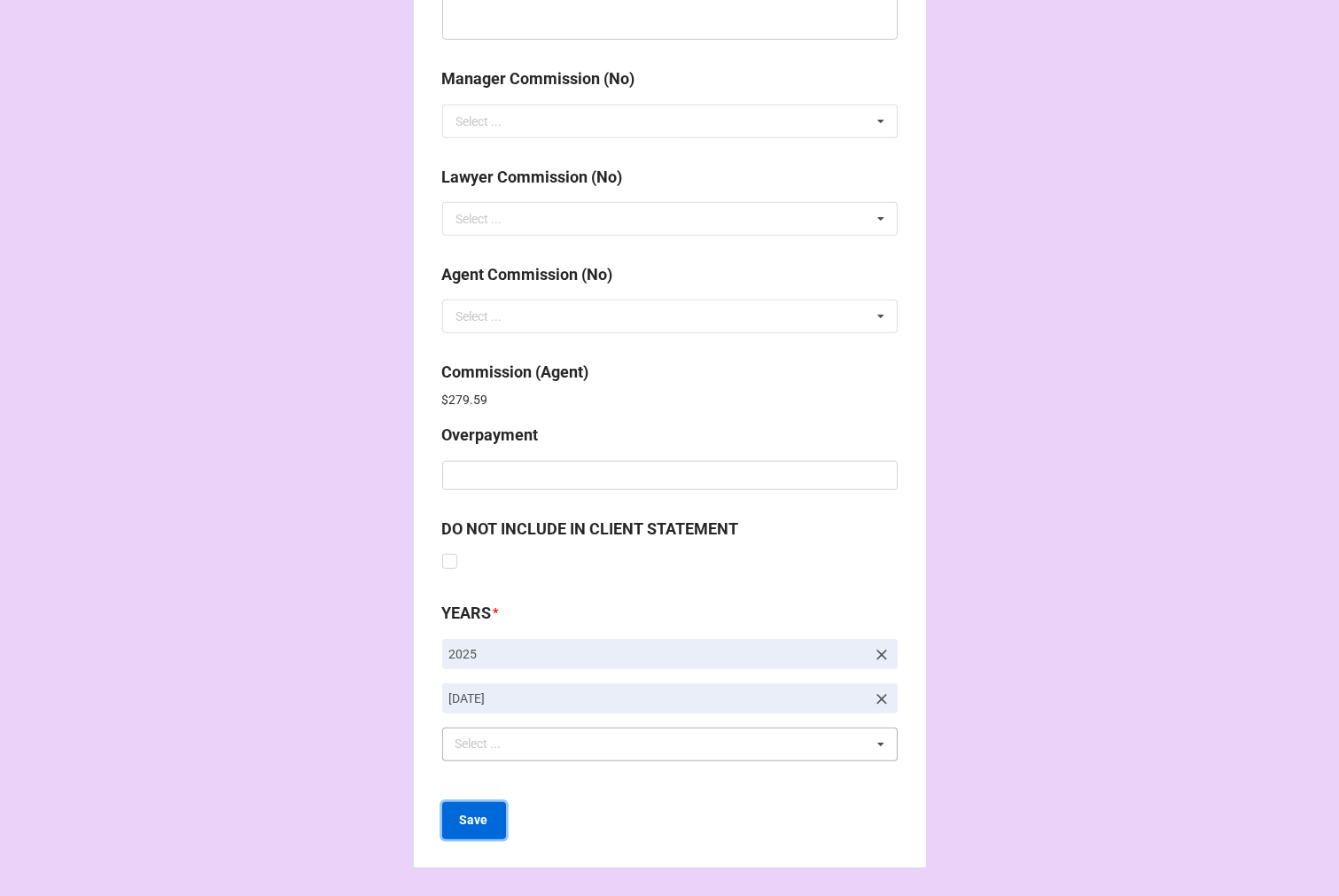
click at [460, 827] on b "Save" at bounding box center [474, 820] width 28 height 18
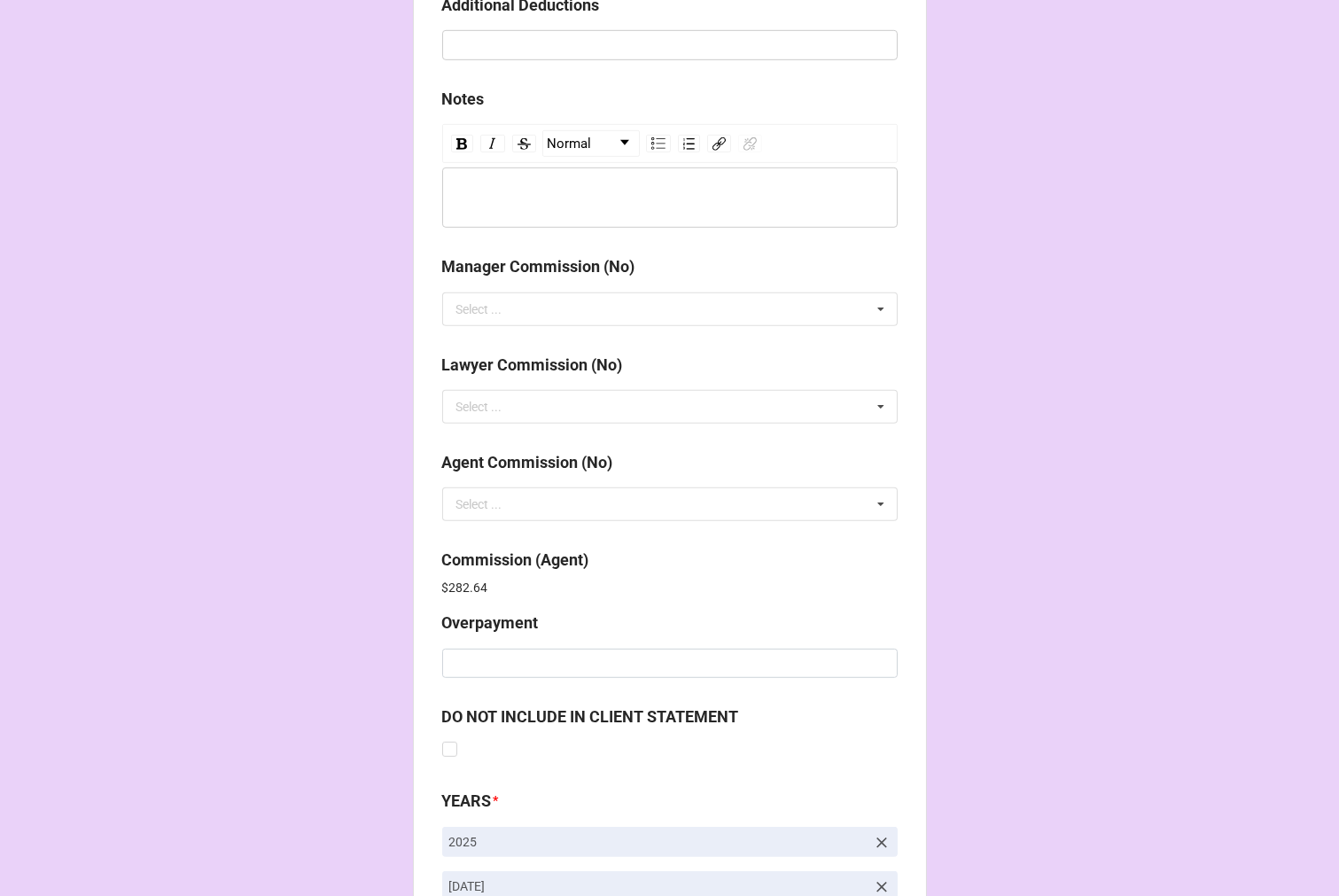
scroll to position [2115, 0]
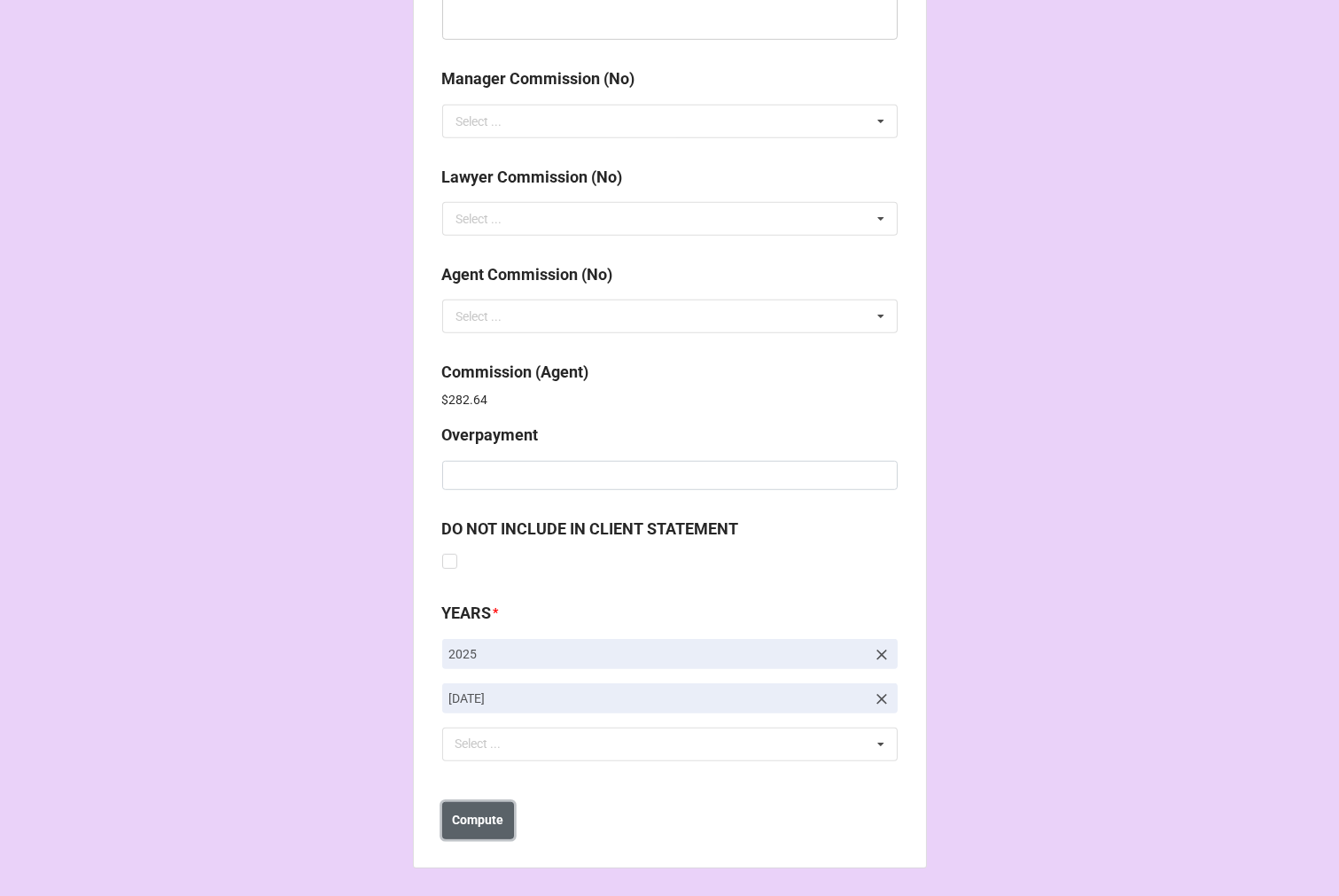
click at [467, 816] on b "Compute" at bounding box center [478, 820] width 51 height 18
click at [487, 826] on button "Save" at bounding box center [475, 821] width 64 height 38
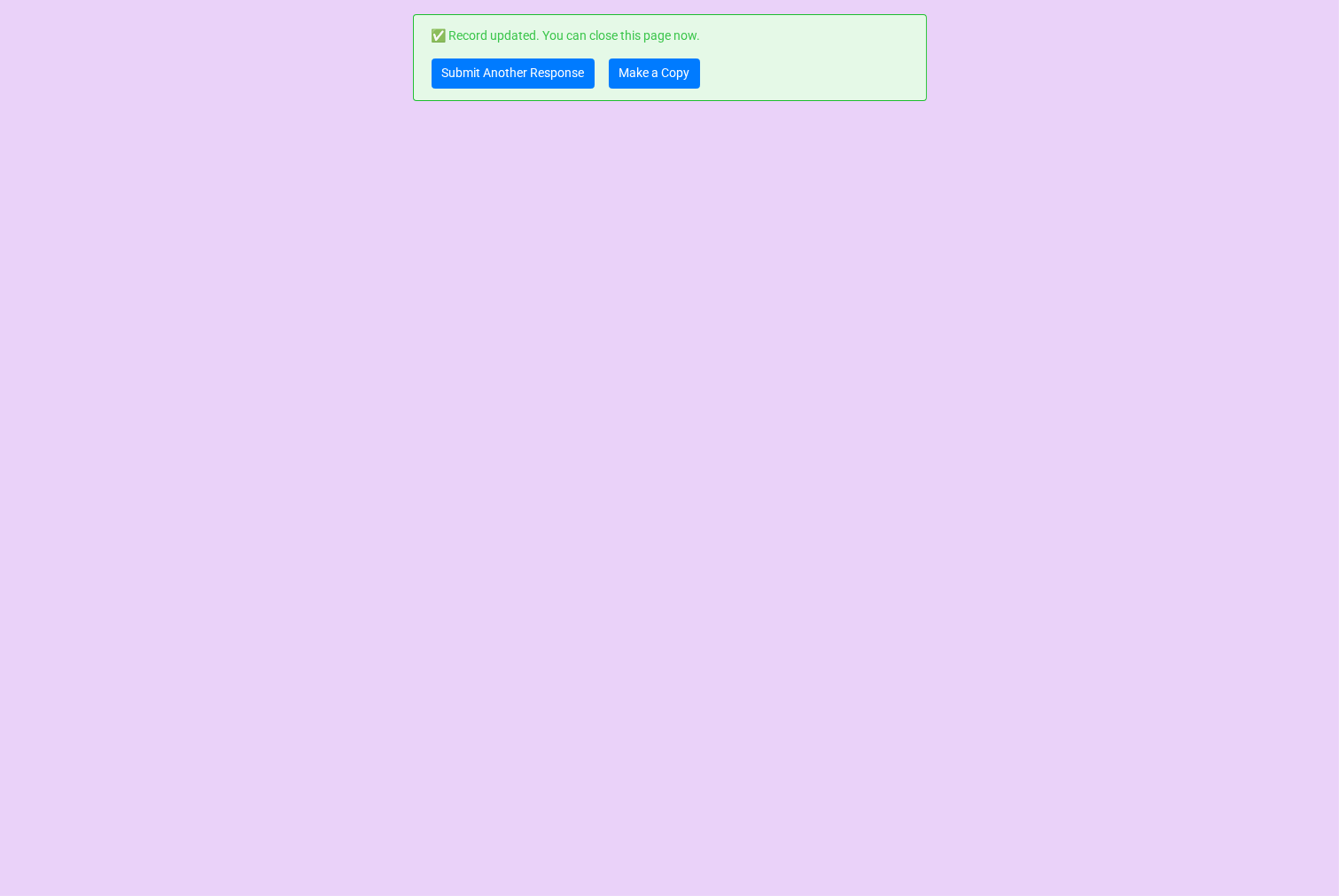
scroll to position [0, 0]
click at [652, 87] on link "Make a Copy" at bounding box center [655, 73] width 91 height 30
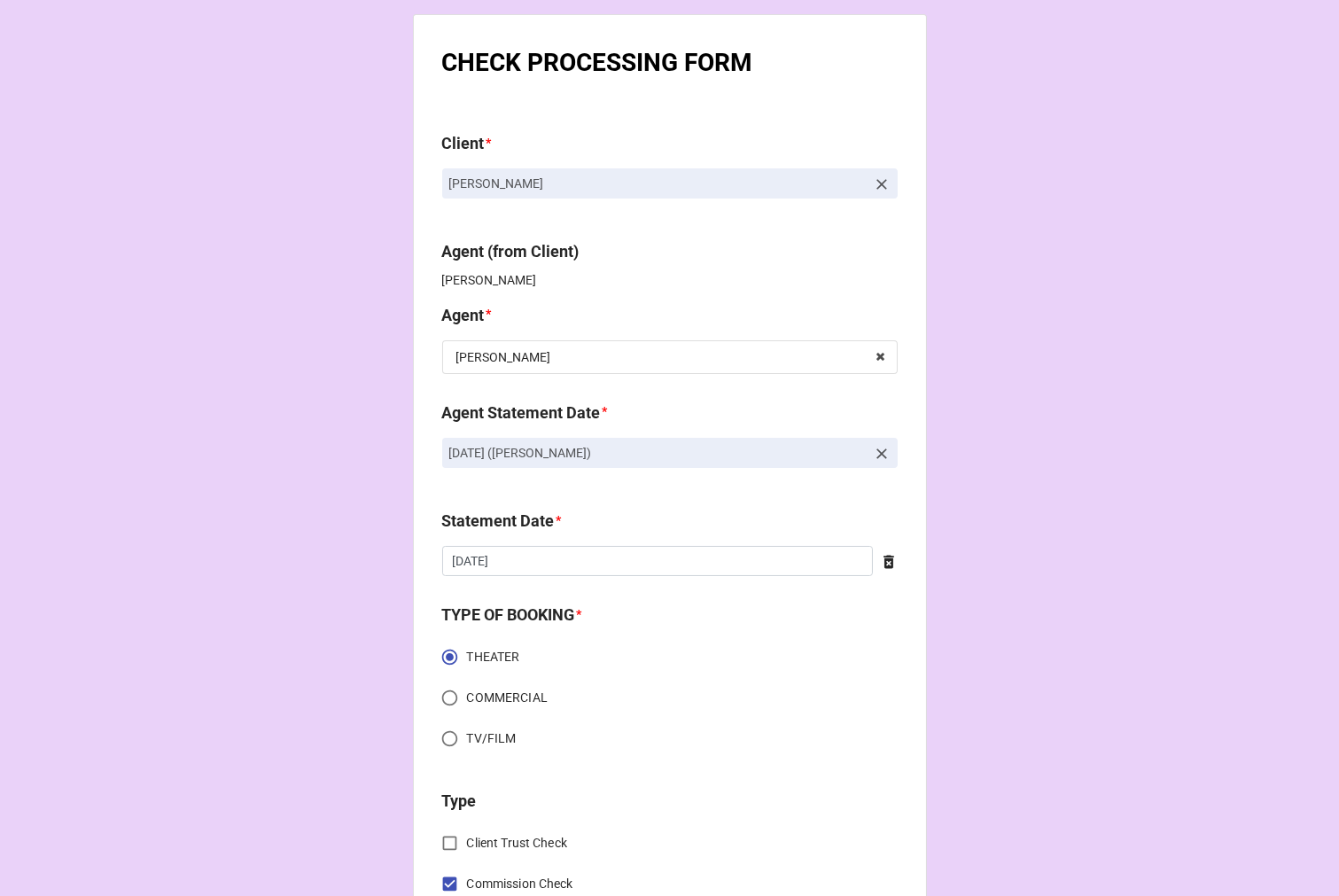
click at [879, 453] on icon at bounding box center [882, 453] width 11 height 11
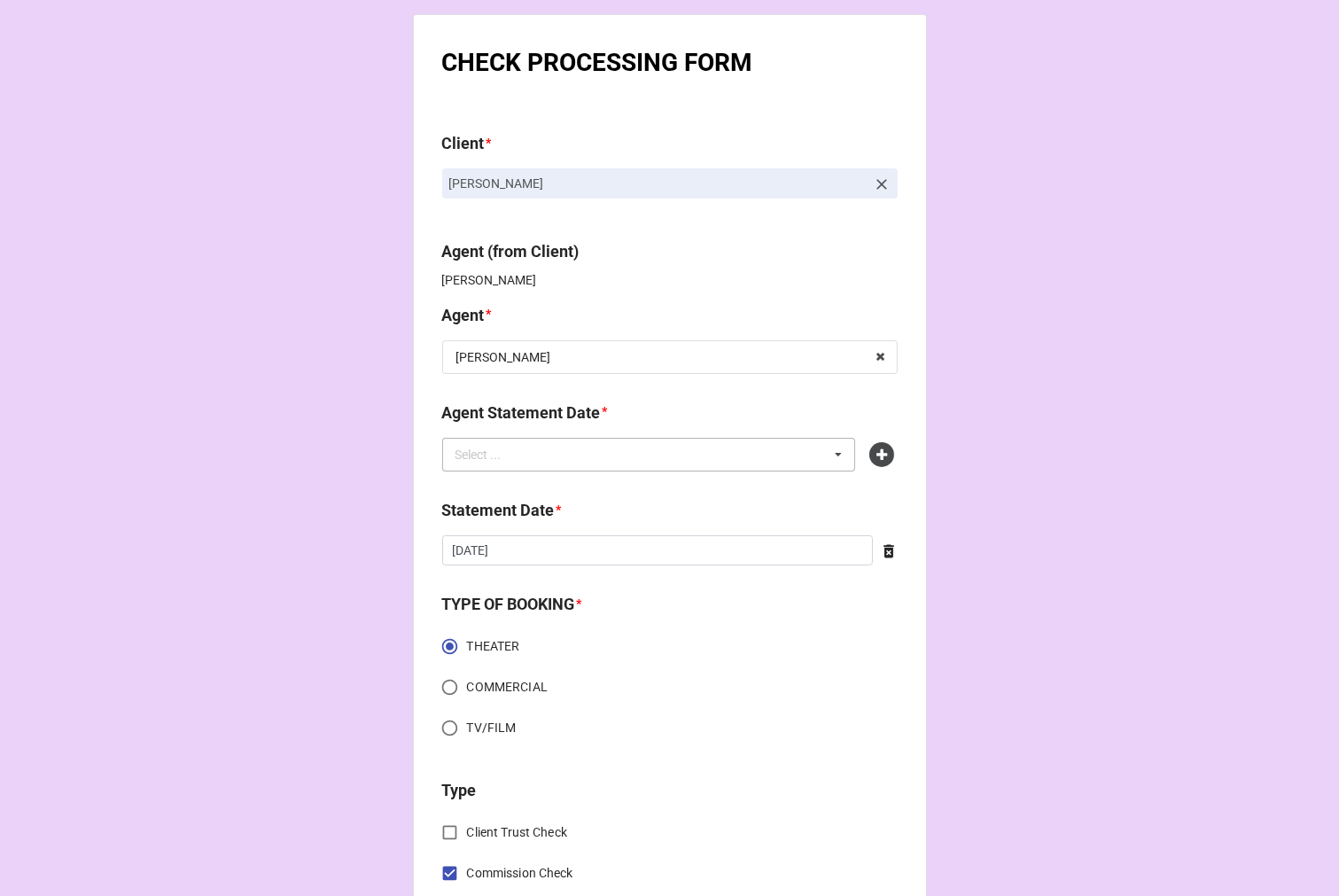
click at [746, 453] on div "Select ... No results found." at bounding box center [650, 454] width 414 height 34
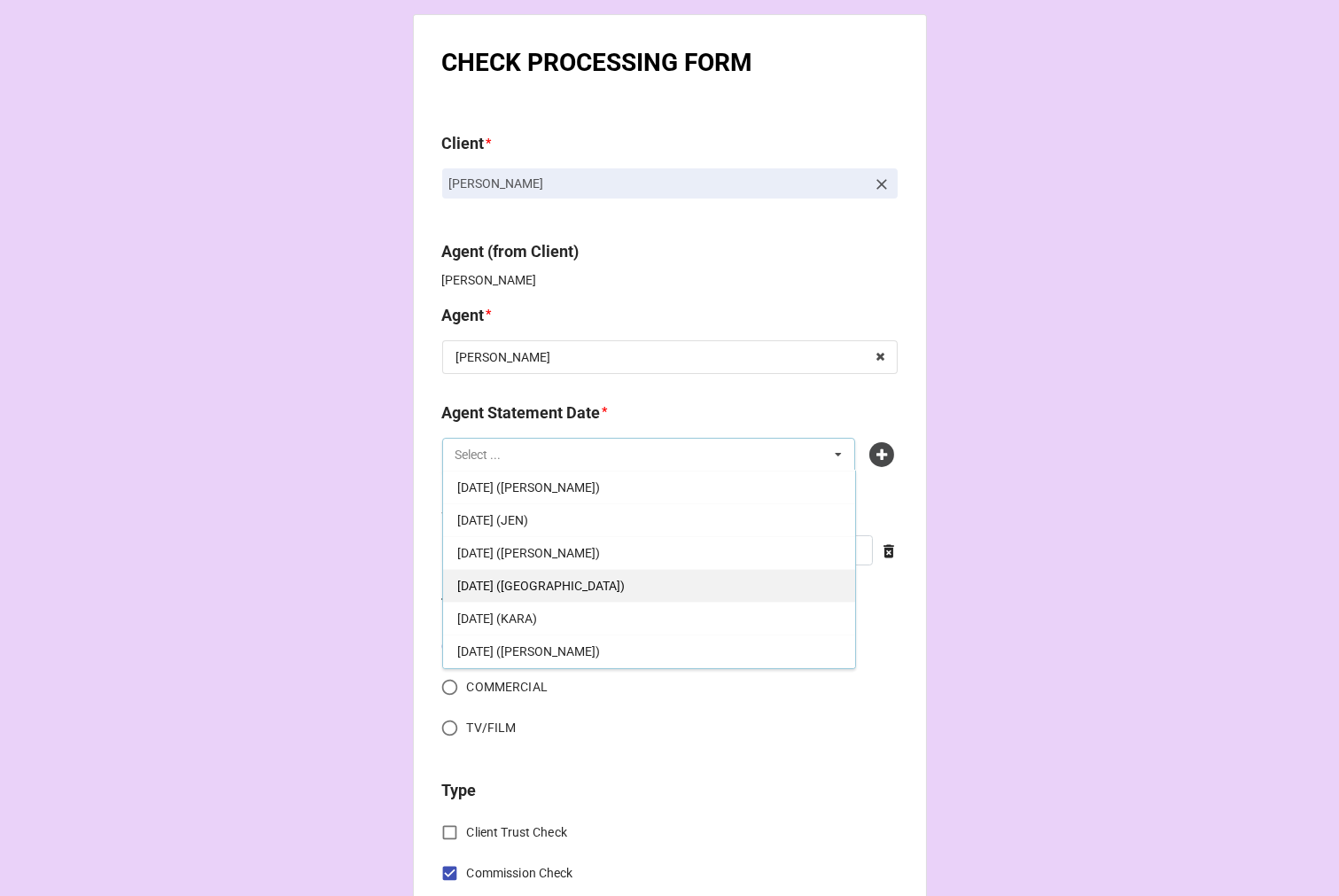
scroll to position [197, 0]
click at [596, 588] on span "[DATE] ([PERSON_NAME])" at bounding box center [529, 586] width 143 height 14
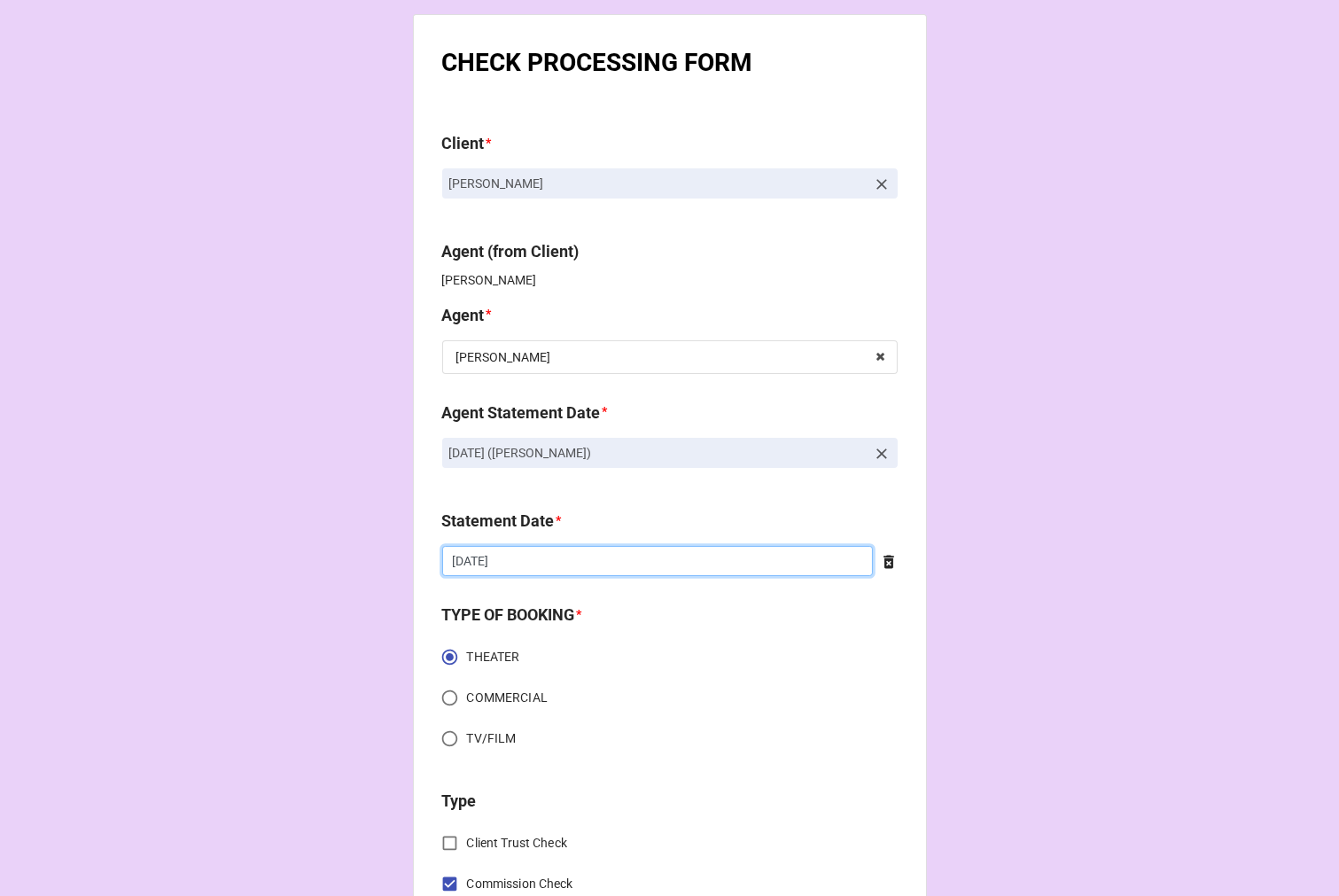
click at [600, 568] on input "[DATE]" at bounding box center [658, 561] width 431 height 30
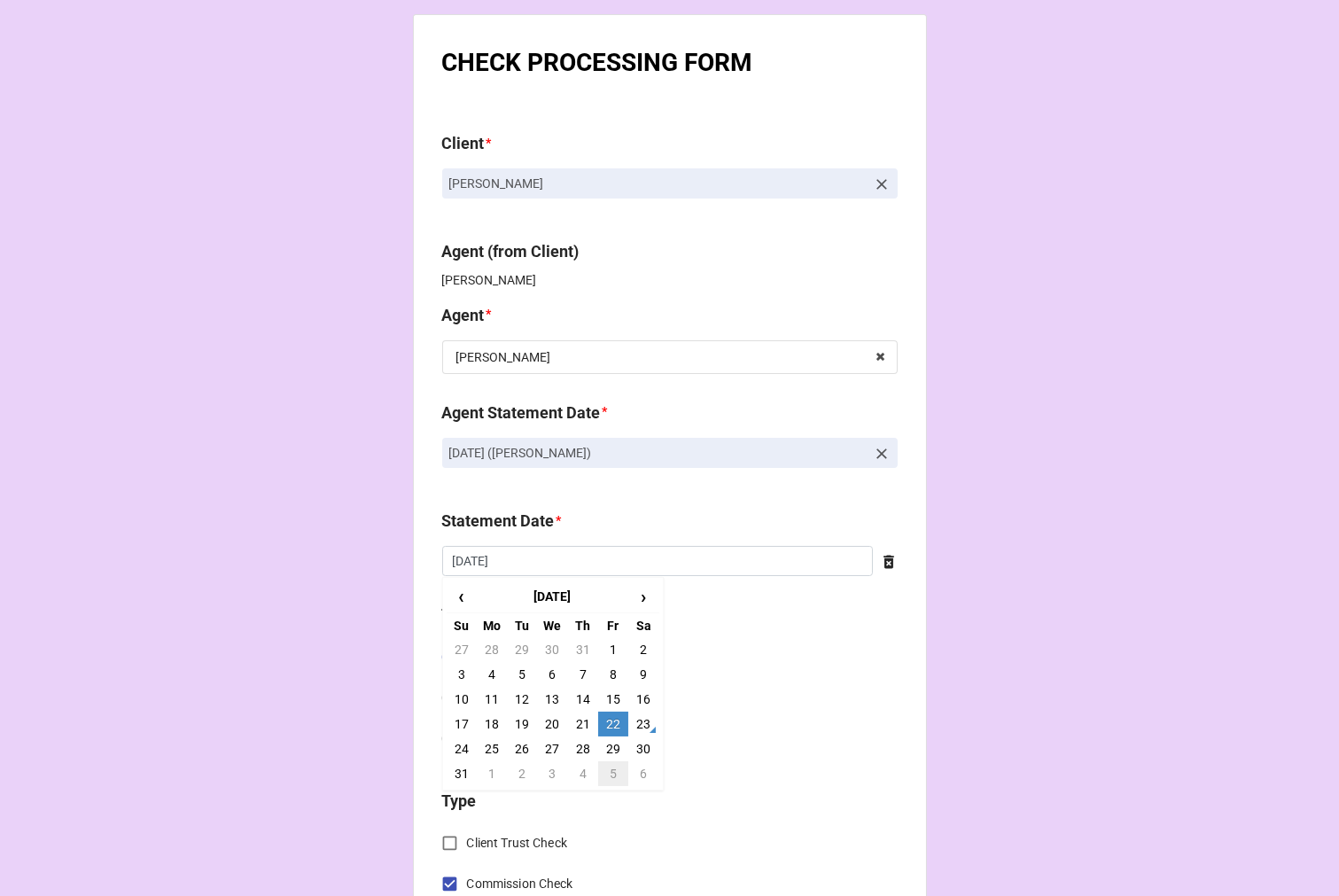
click at [608, 773] on td "5" at bounding box center [613, 774] width 30 height 25
type input "[DATE]"
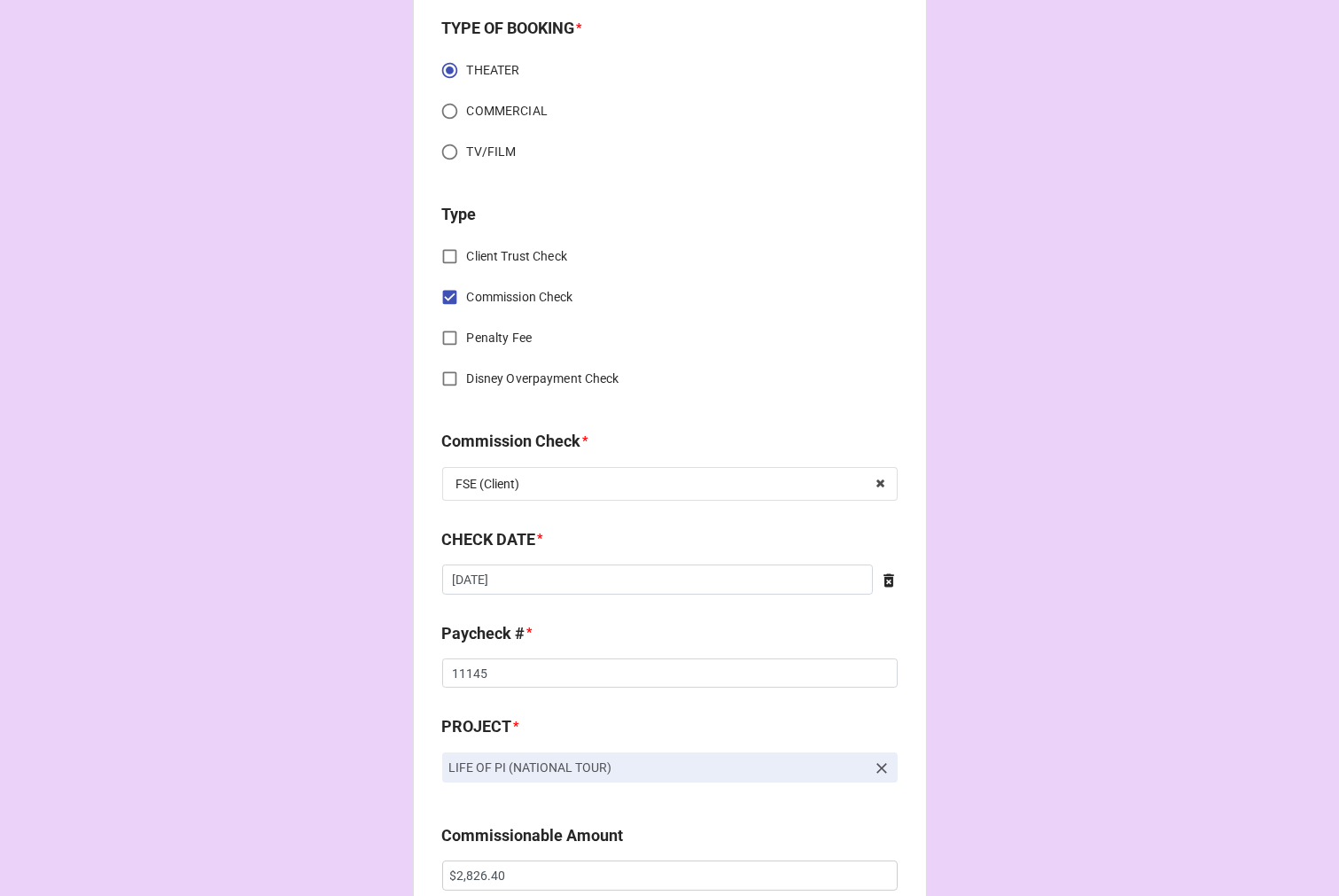
scroll to position [591, 0]
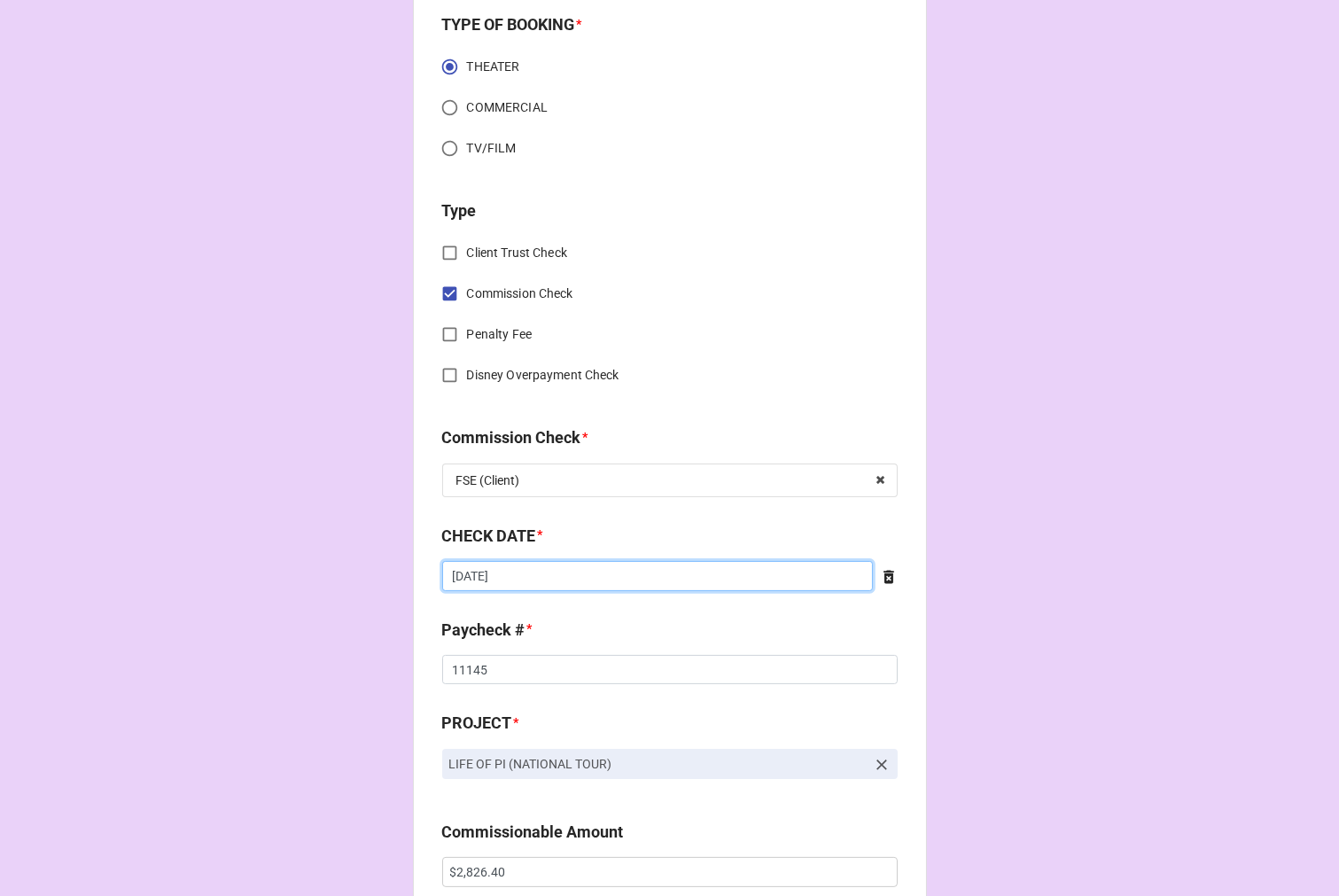
click at [570, 580] on input "[DATE]" at bounding box center [658, 575] width 431 height 30
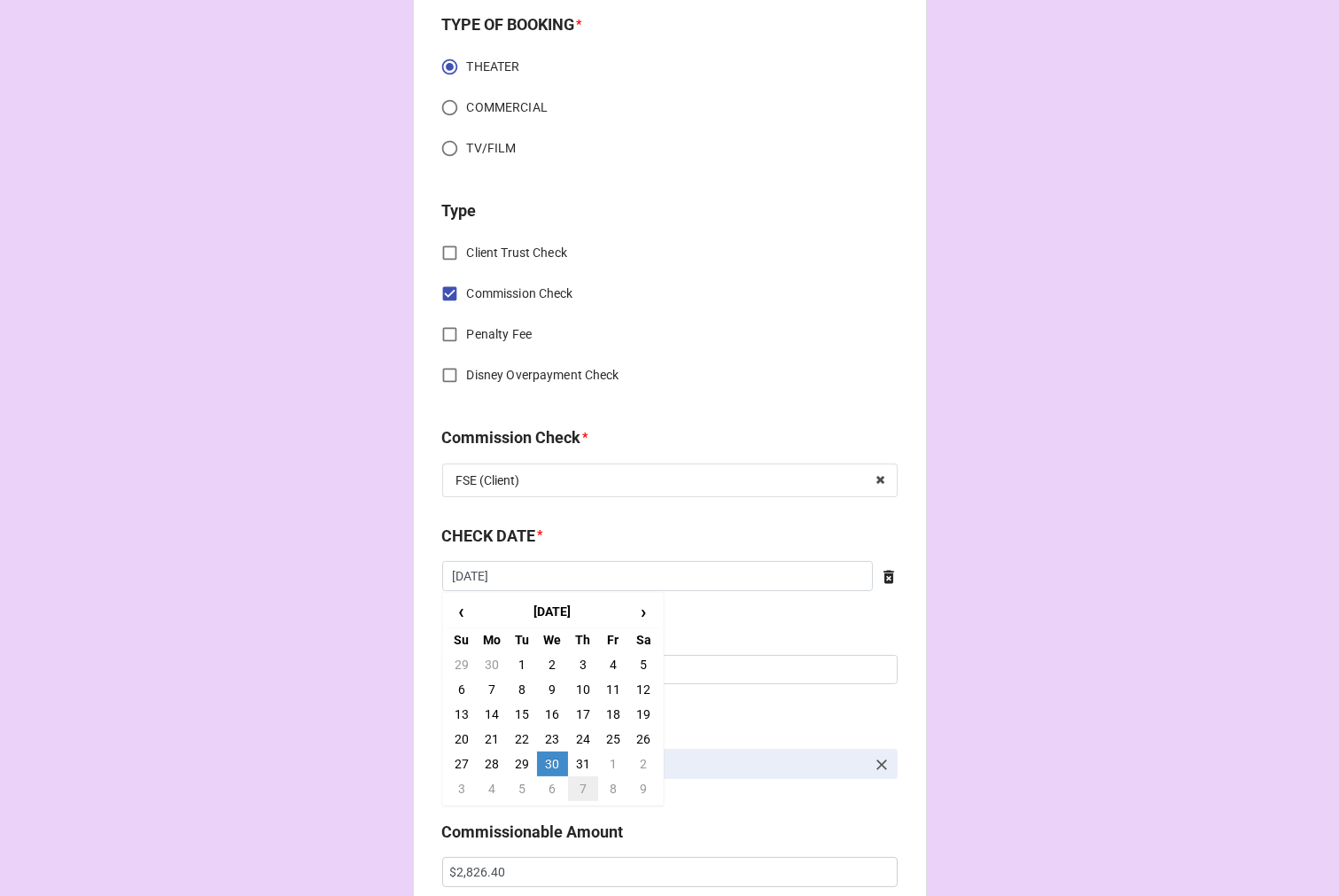
click at [576, 786] on td "7" at bounding box center [583, 789] width 30 height 25
type input "[DATE]"
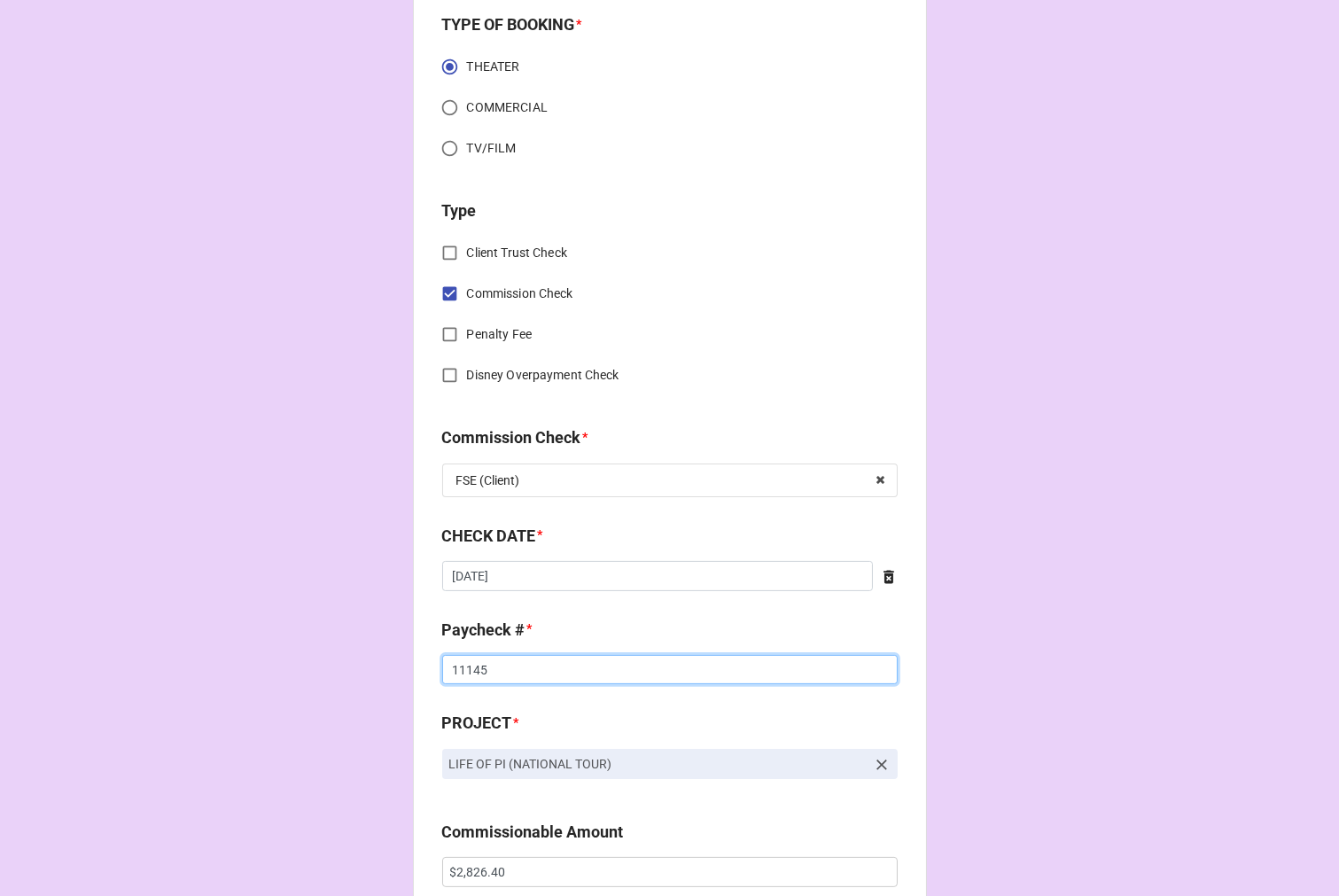
click at [464, 668] on input "11145" at bounding box center [670, 670] width 455 height 30
drag, startPoint x: 464, startPoint y: 668, endPoint x: 566, endPoint y: 641, distance: 105.5
click at [464, 667] on input "11145" at bounding box center [670, 670] width 455 height 30
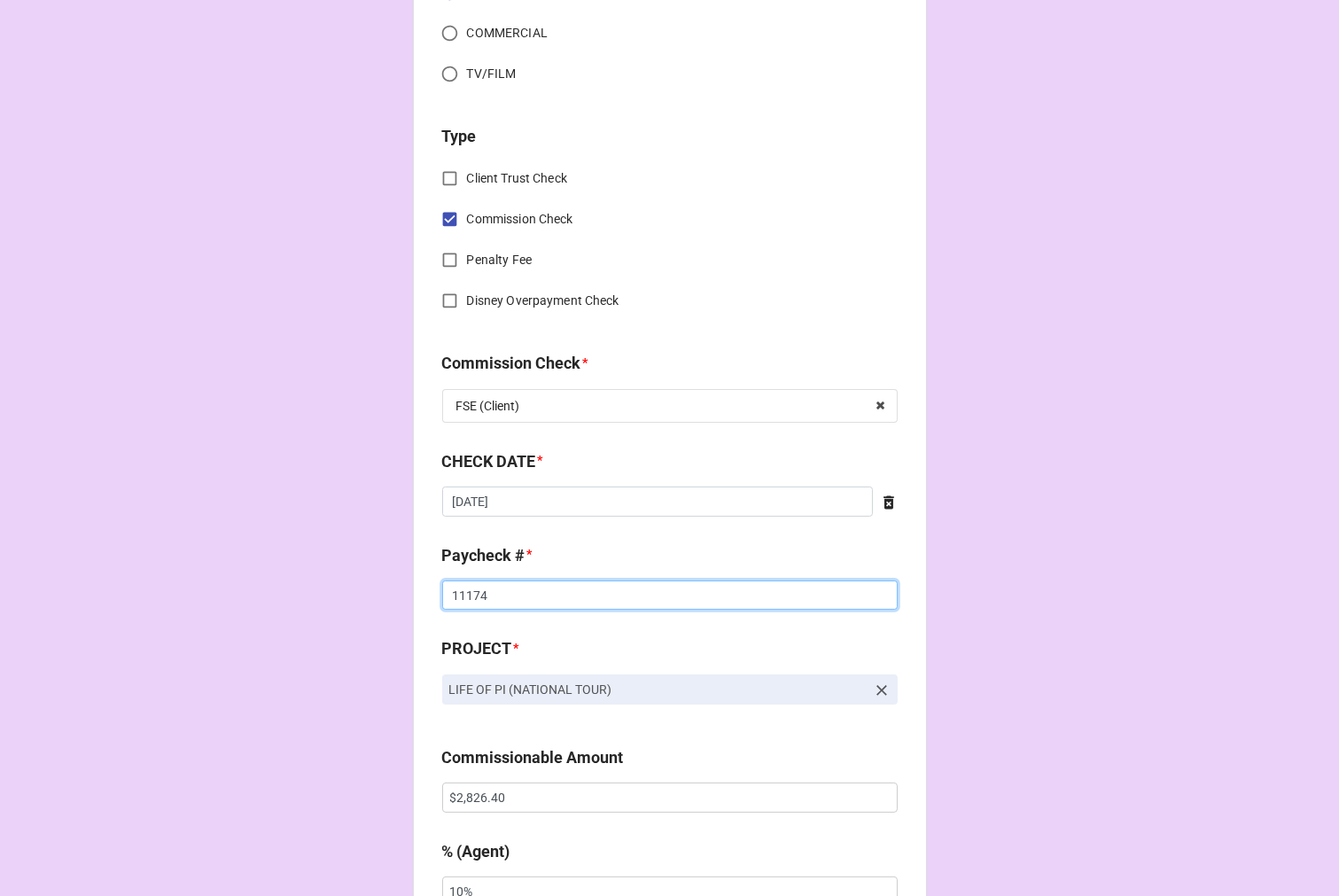
scroll to position [787, 0]
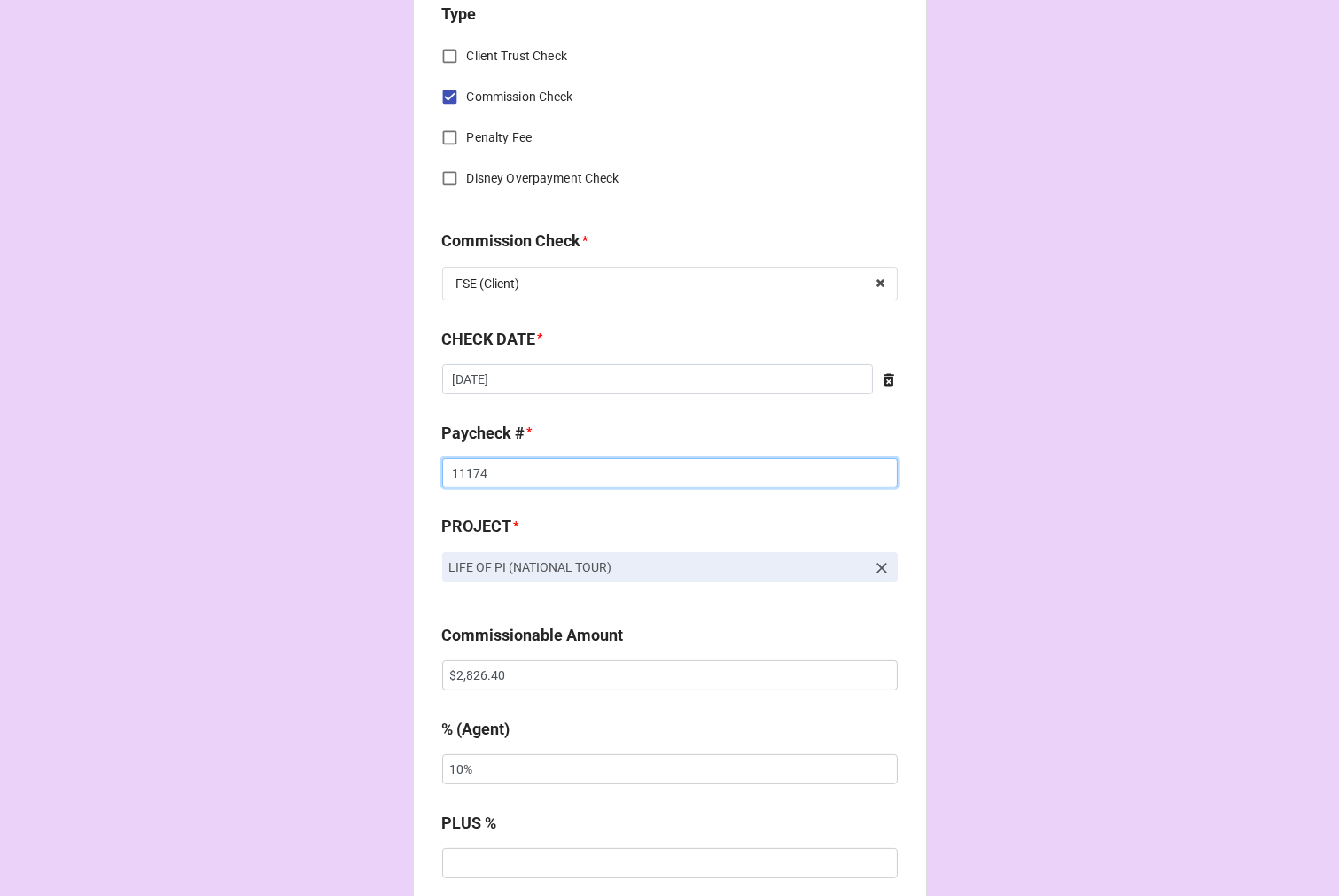
type input "11174"
click at [492, 672] on input "$2,826.40" at bounding box center [670, 675] width 455 height 30
drag, startPoint x: 491, startPoint y: 672, endPoint x: 618, endPoint y: 644, distance: 130.0
click at [492, 672] on input "$2,826.40" at bounding box center [670, 675] width 455 height 30
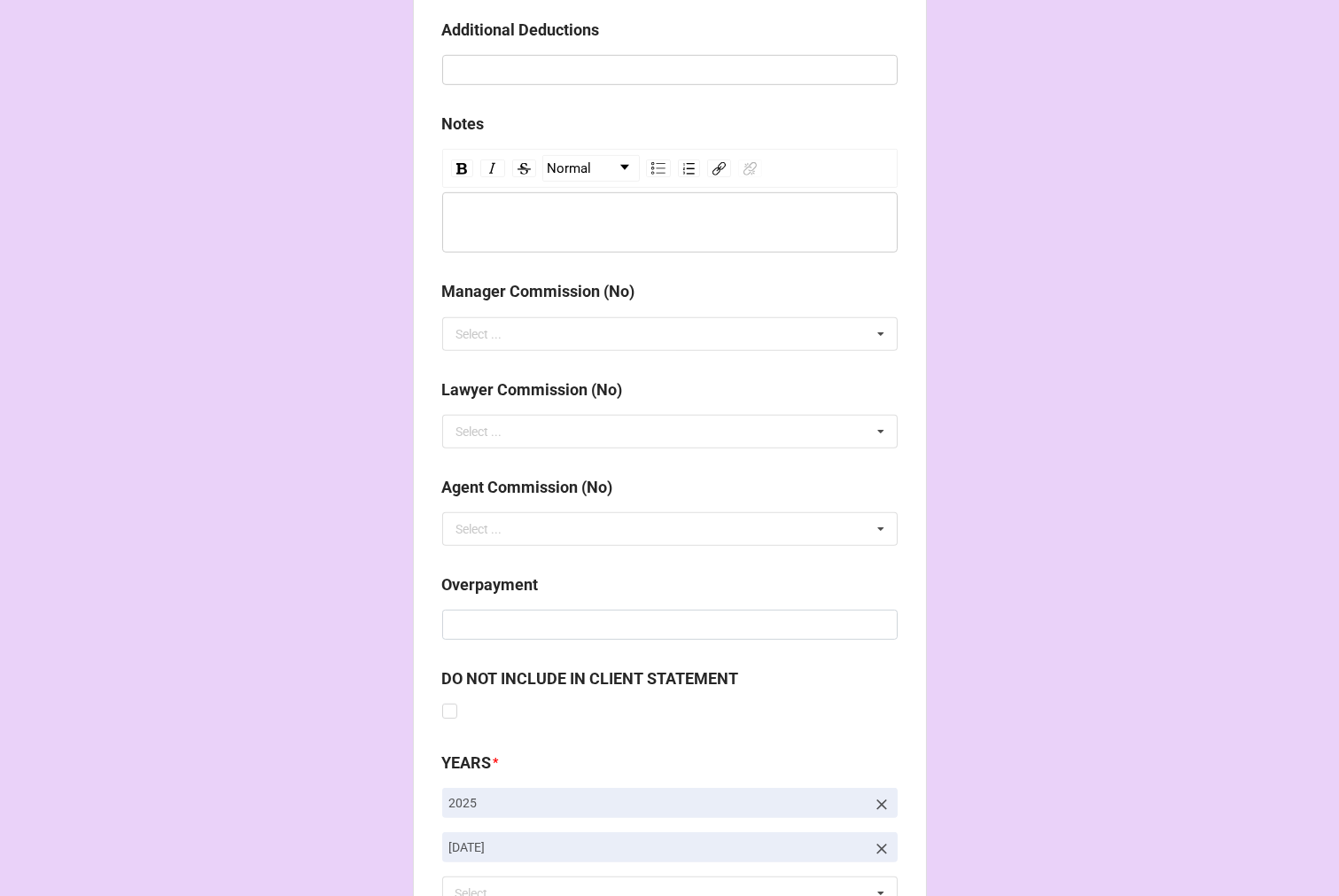
scroll to position [2052, 0]
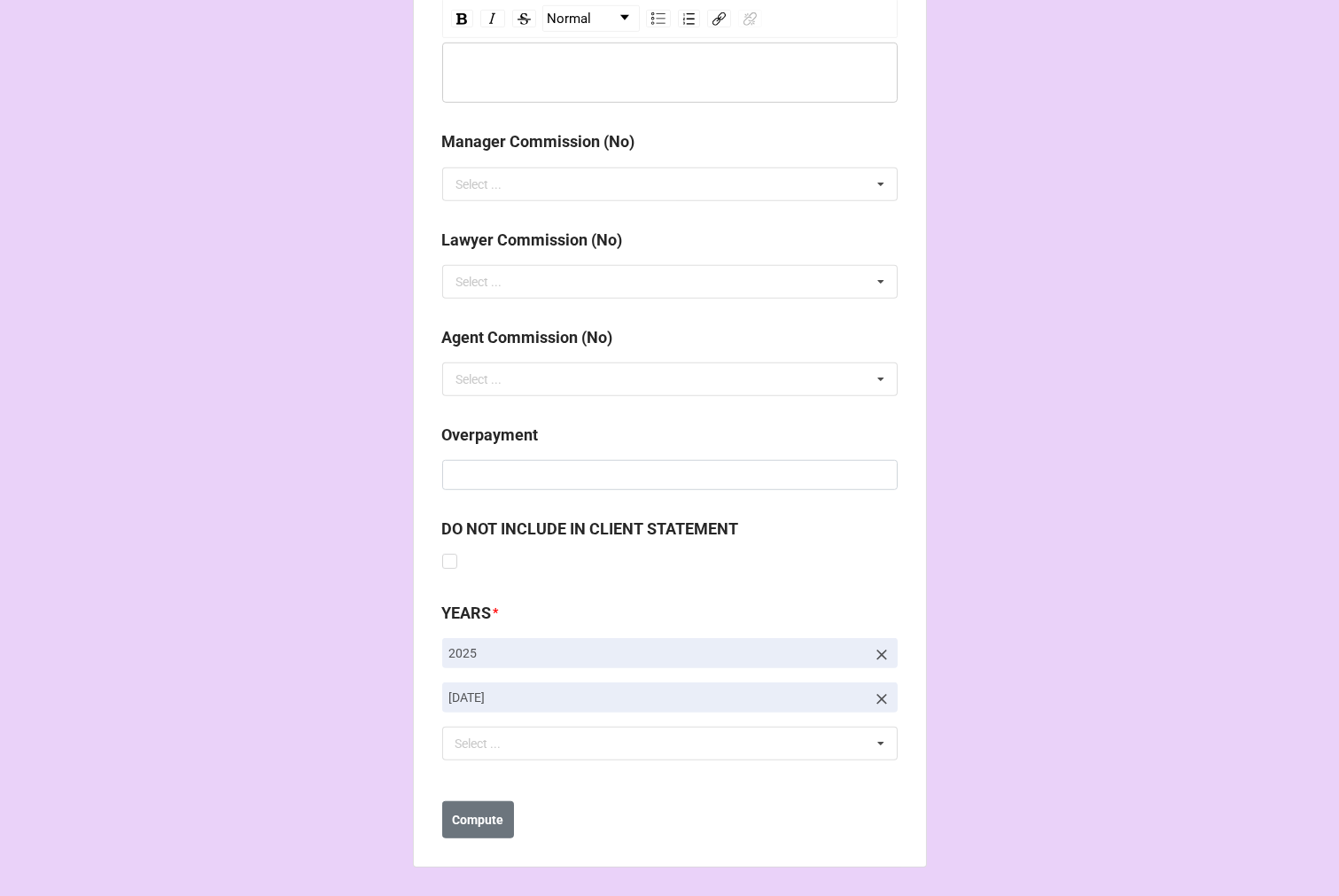
type input "$3,550.00"
click at [873, 698] on icon at bounding box center [882, 699] width 17 height 17
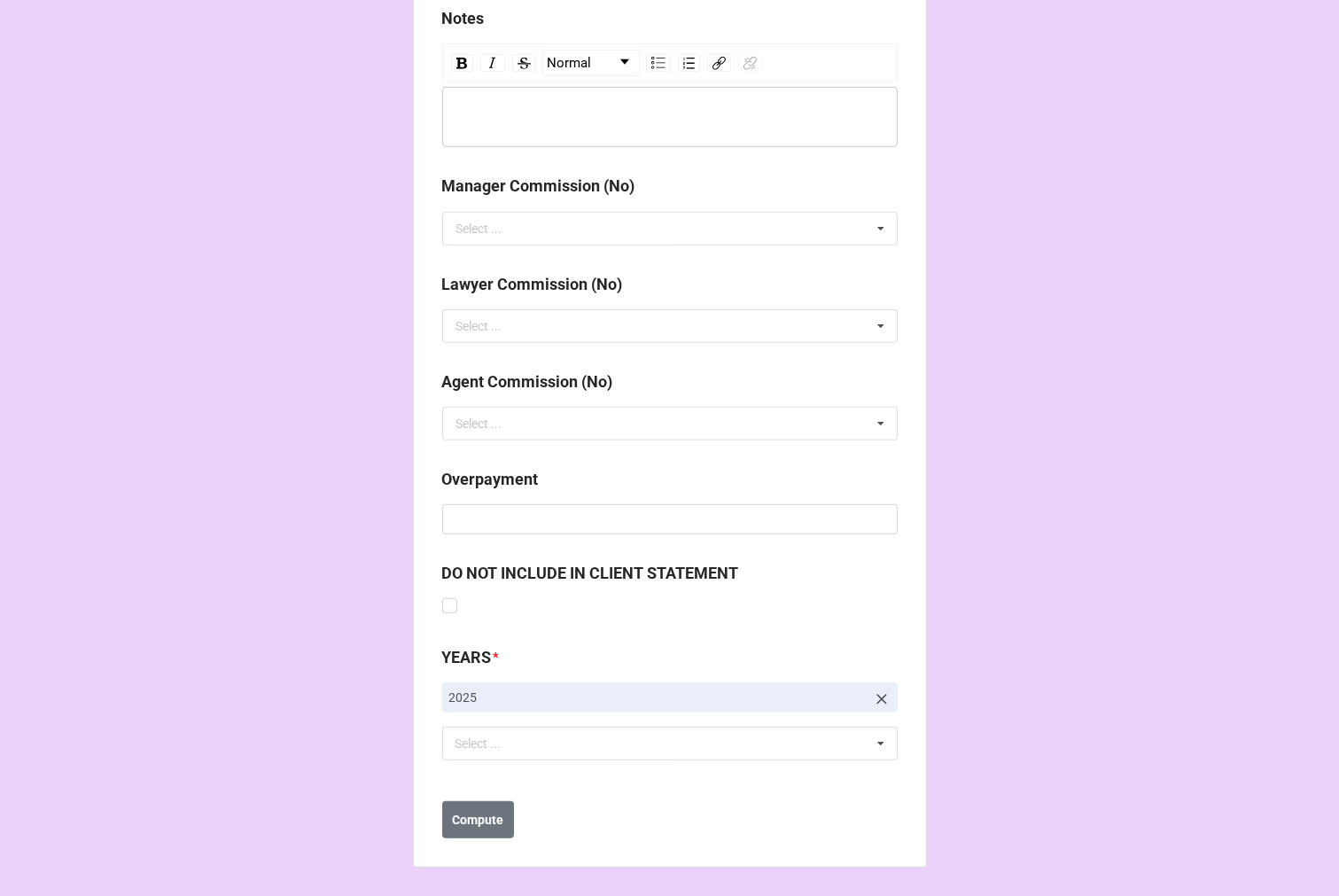
scroll to position [2008, 0]
click at [468, 752] on div "Select ..." at bounding box center [489, 743] width 76 height 20
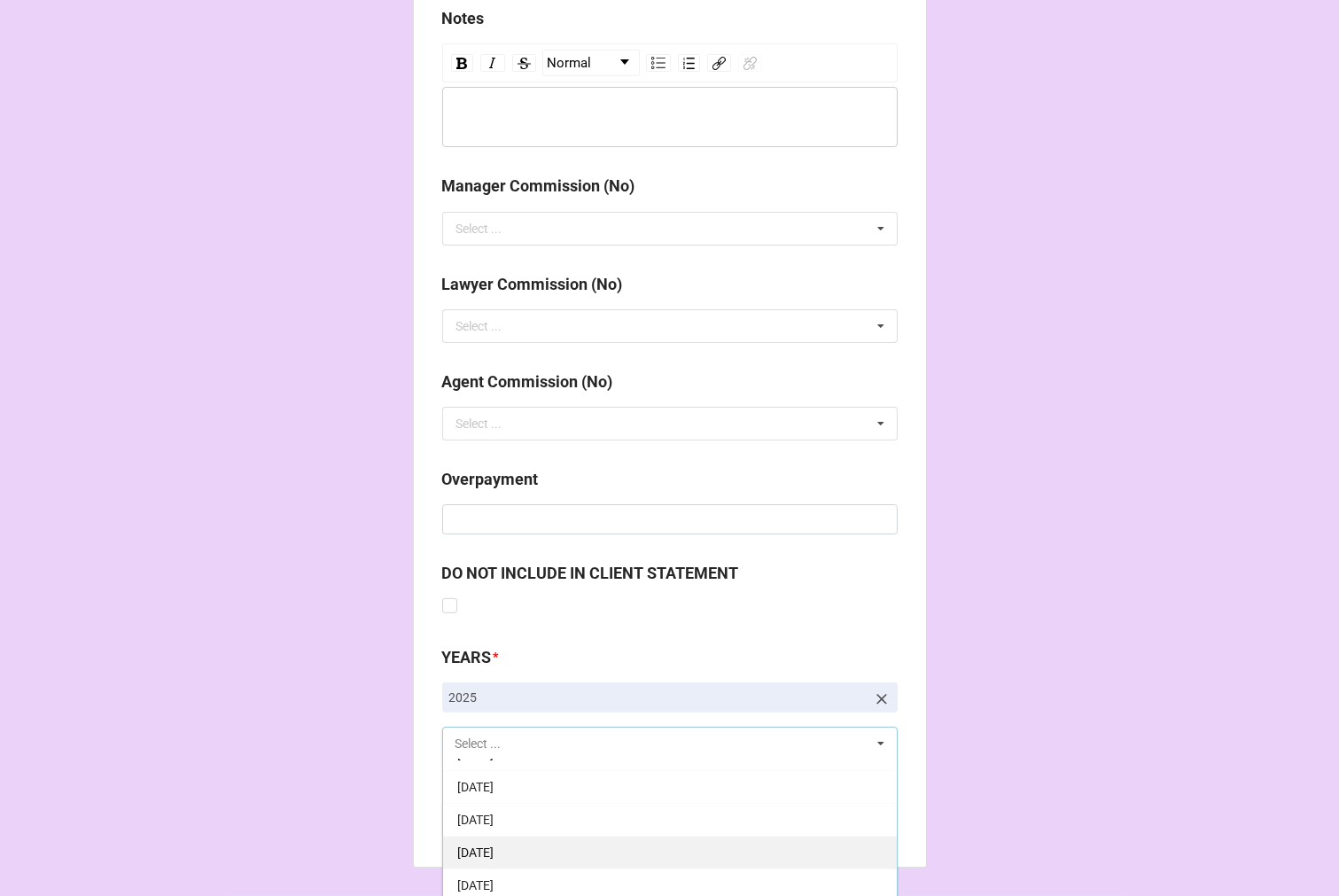
scroll to position [197, 0]
click at [494, 844] on span "[DATE]" at bounding box center [476, 842] width 37 height 14
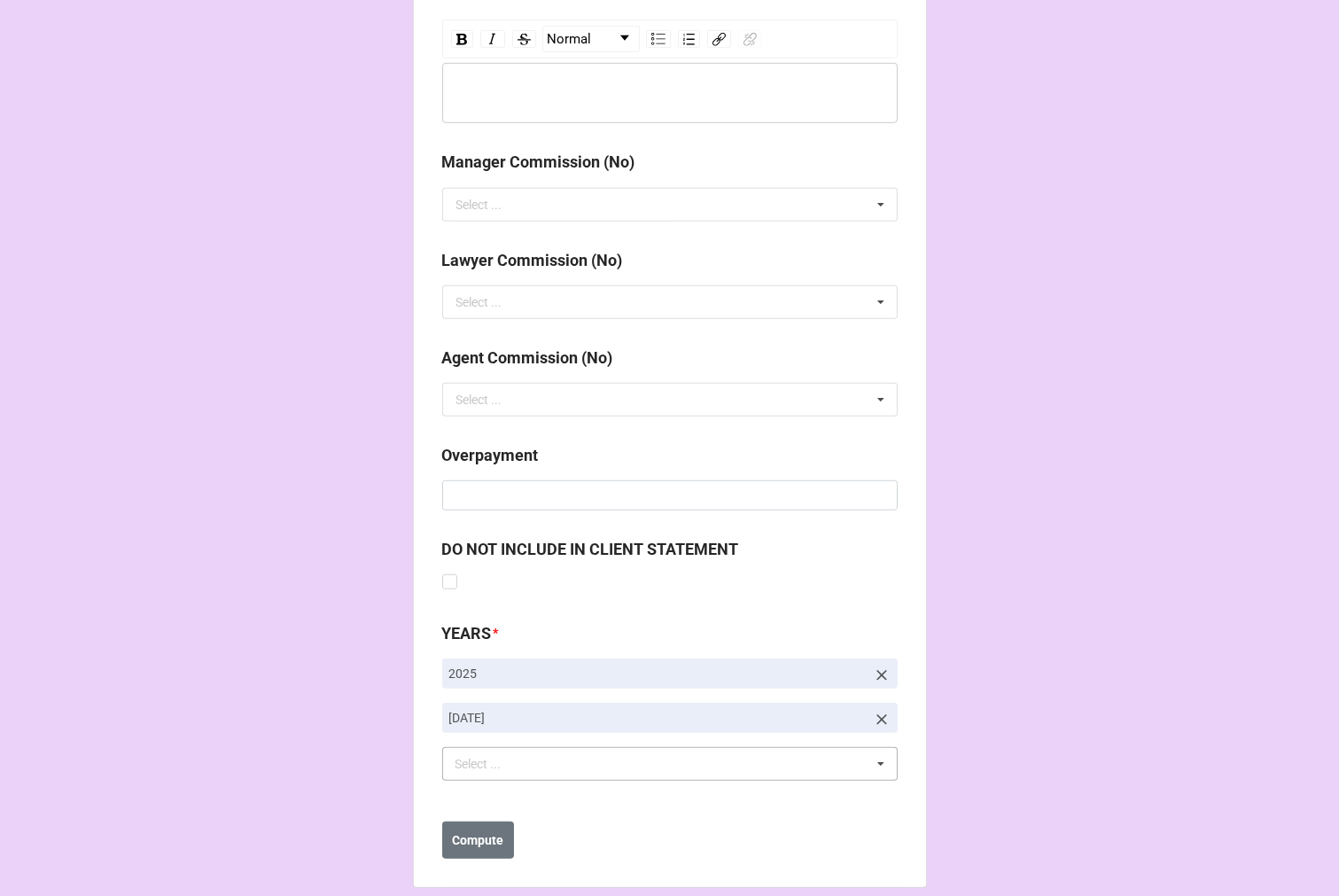
scroll to position [2052, 0]
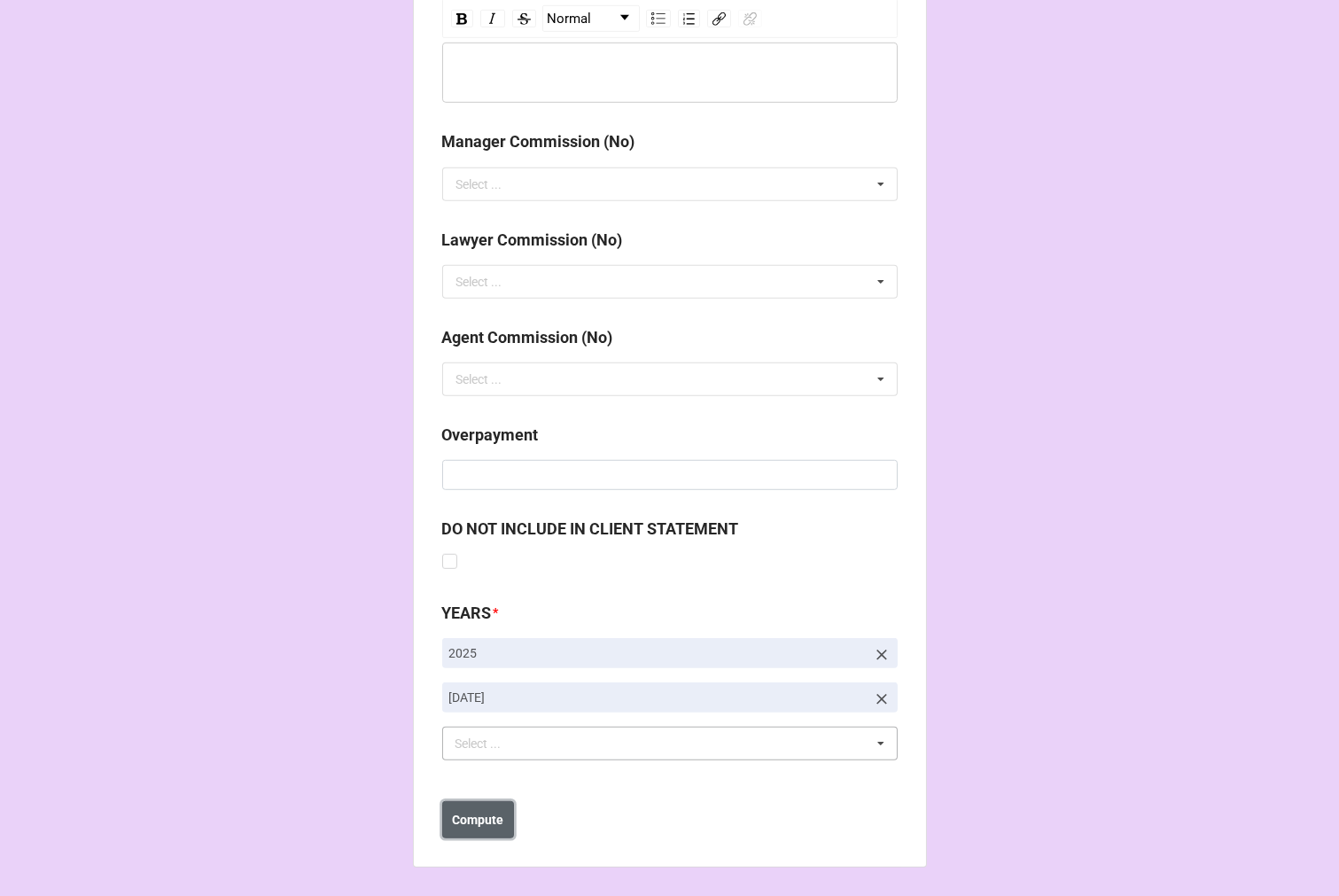
click at [487, 826] on b "Compute" at bounding box center [478, 820] width 51 height 18
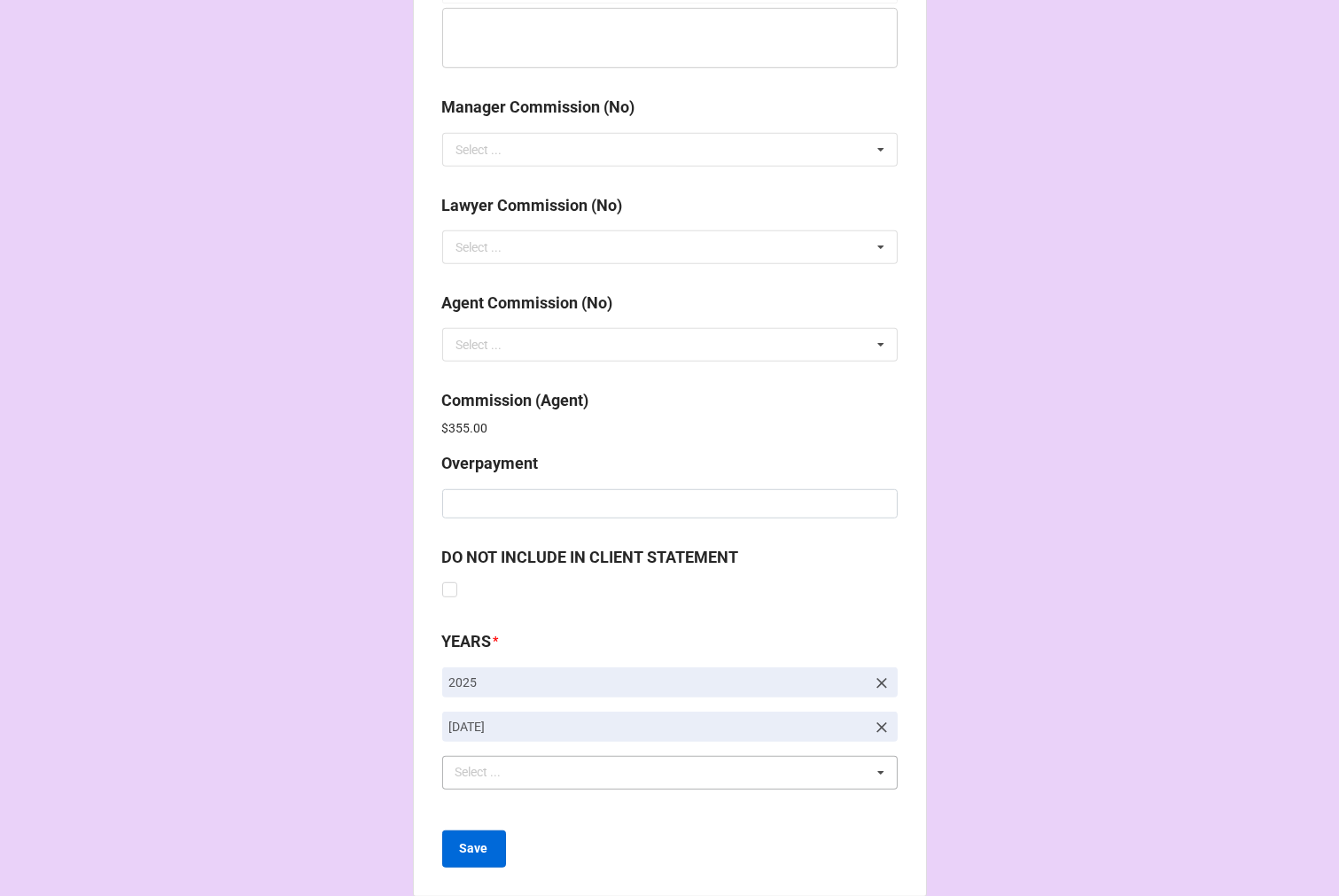
scroll to position [2115, 0]
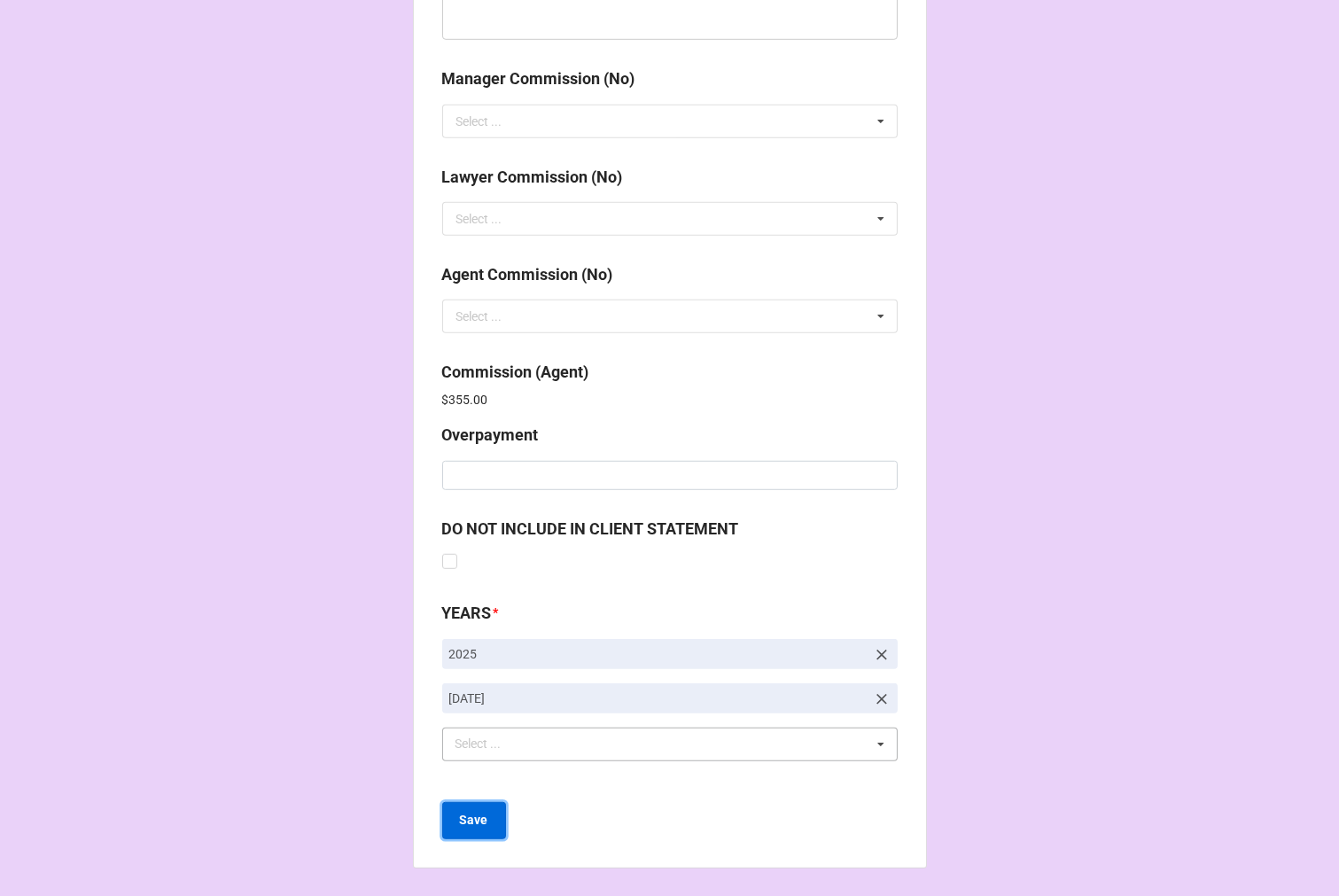
click at [471, 819] on b "Save" at bounding box center [474, 820] width 28 height 18
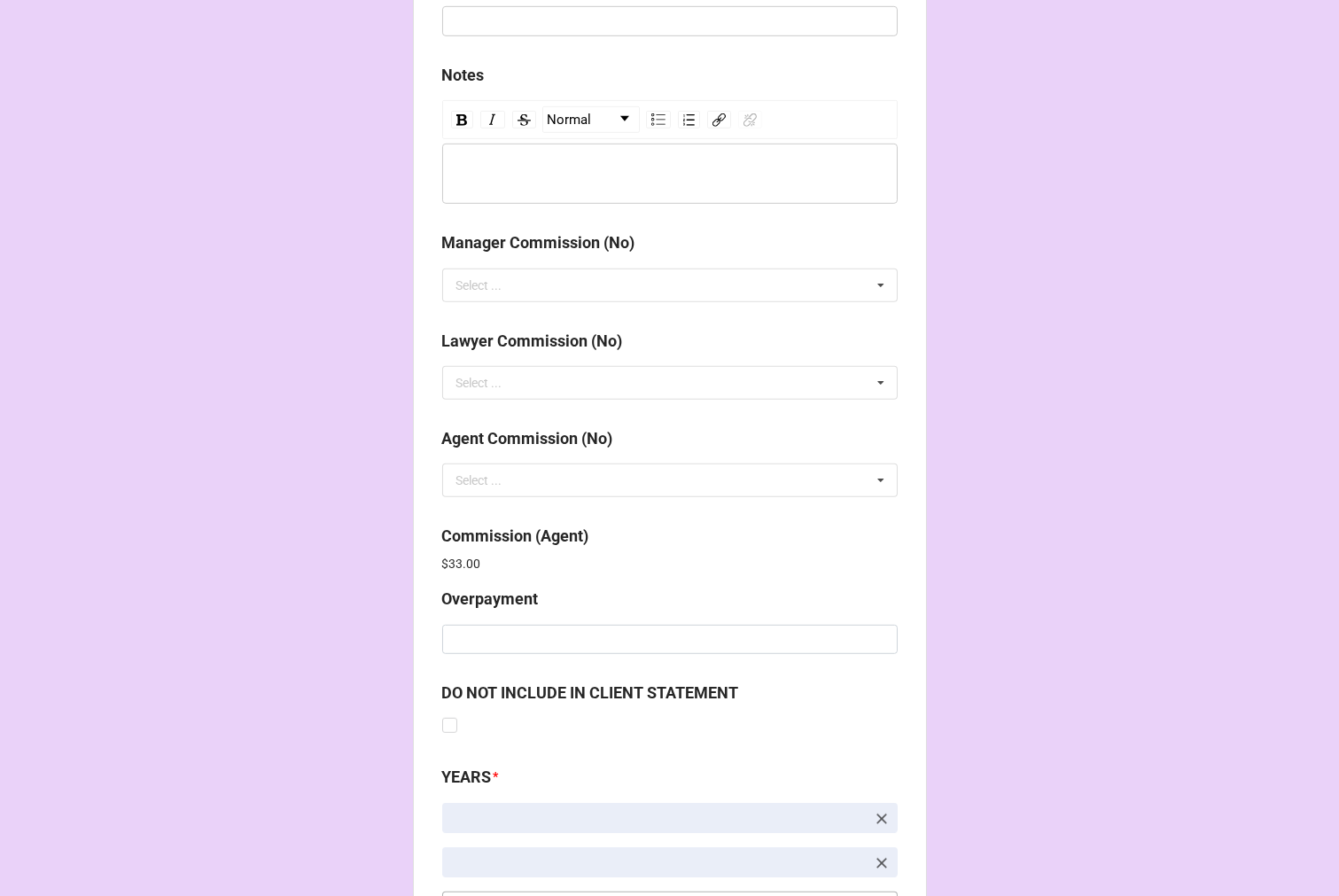
scroll to position [2115, 0]
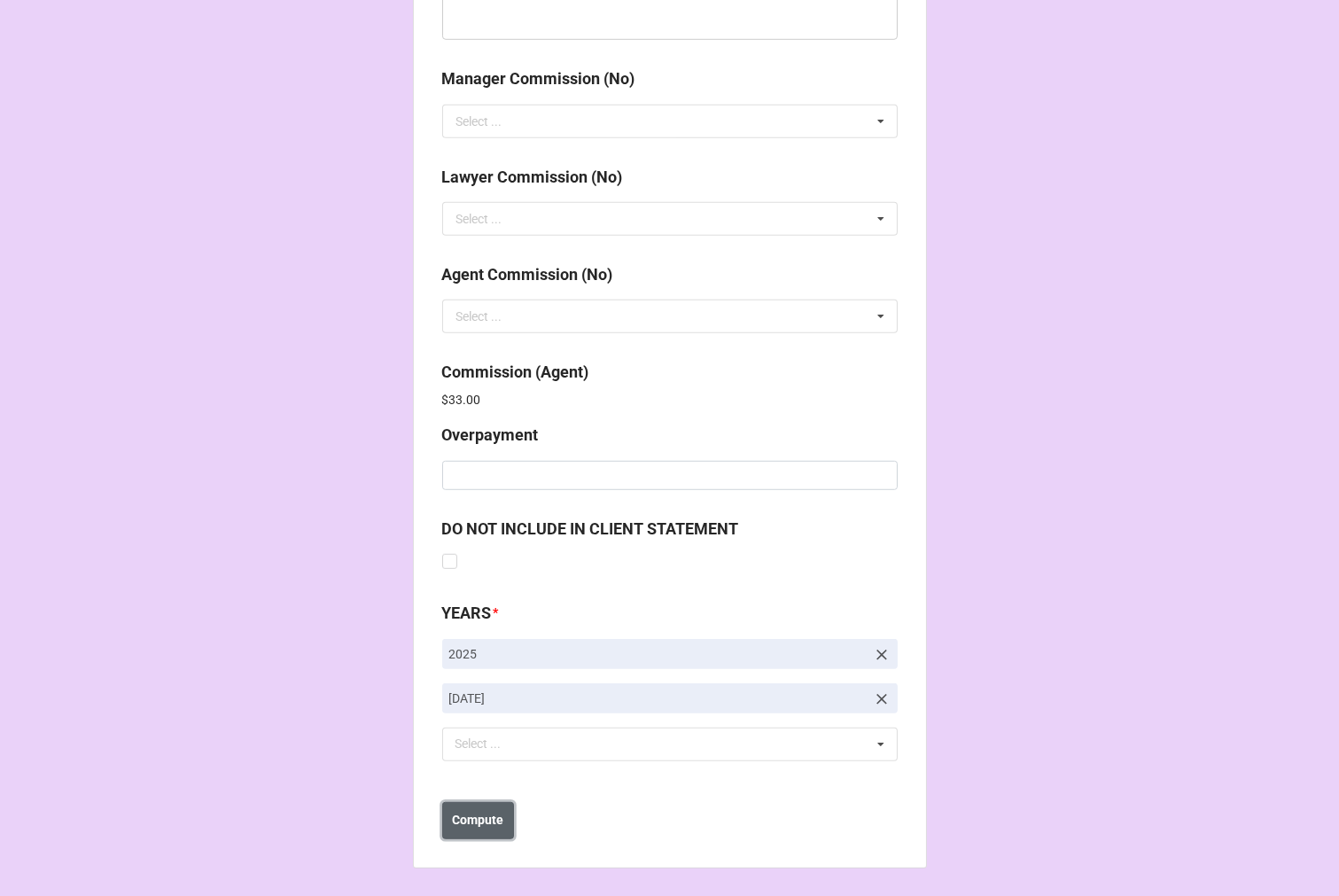
click at [462, 817] on b "Compute" at bounding box center [478, 820] width 51 height 18
click at [462, 818] on b "Save" at bounding box center [474, 820] width 28 height 18
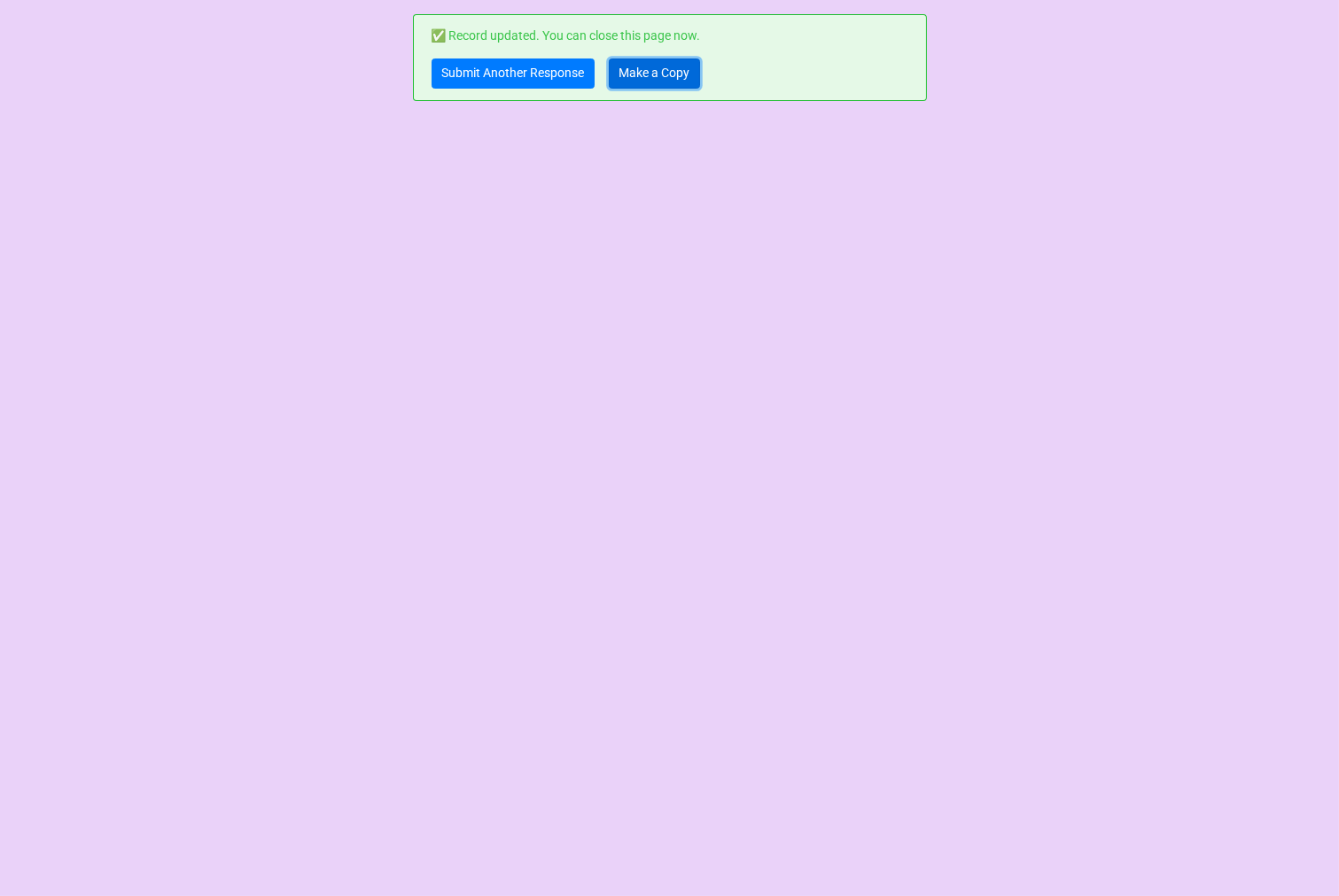
click at [652, 77] on link "Make a Copy" at bounding box center [655, 73] width 91 height 30
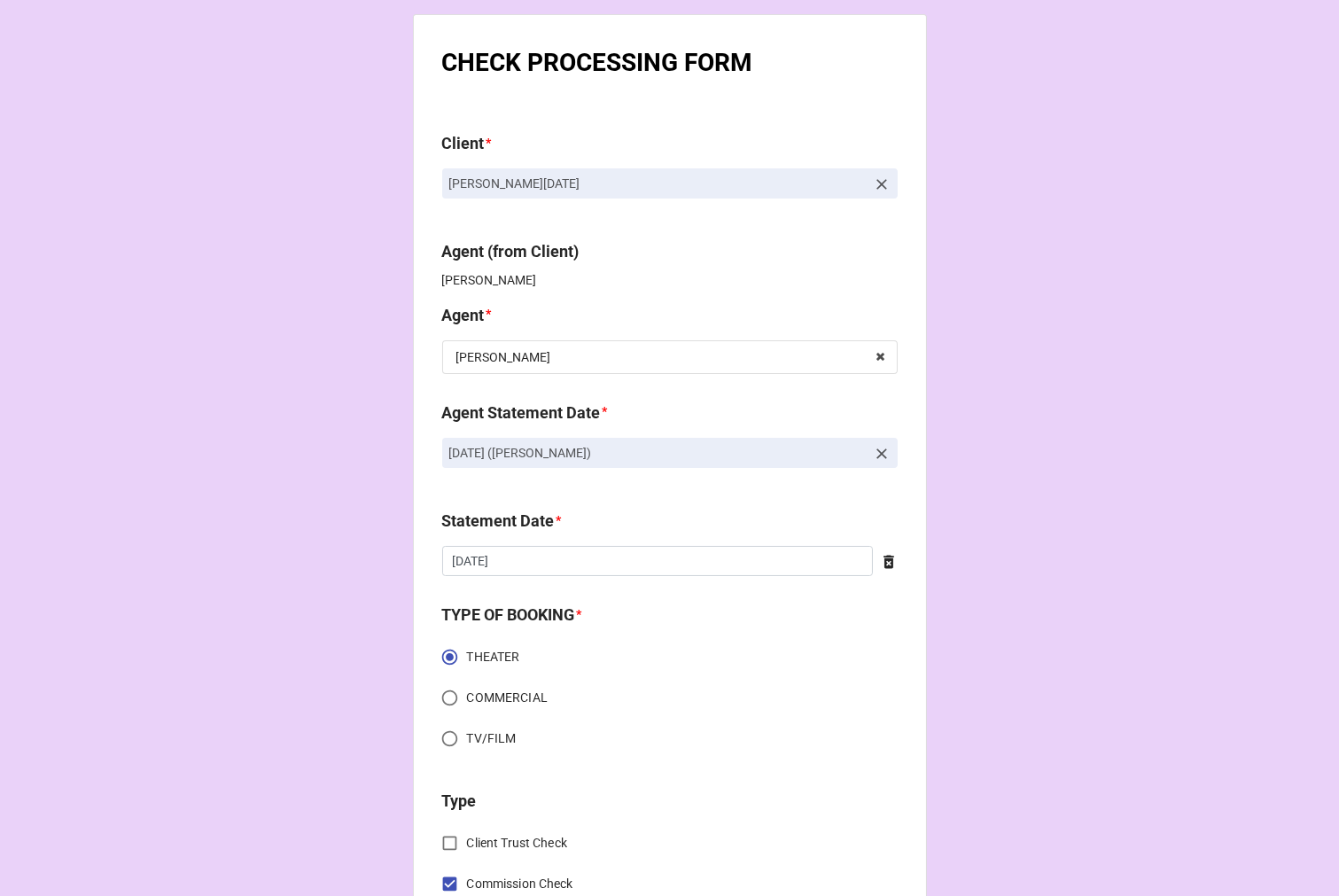
click at [881, 454] on icon at bounding box center [882, 453] width 17 height 17
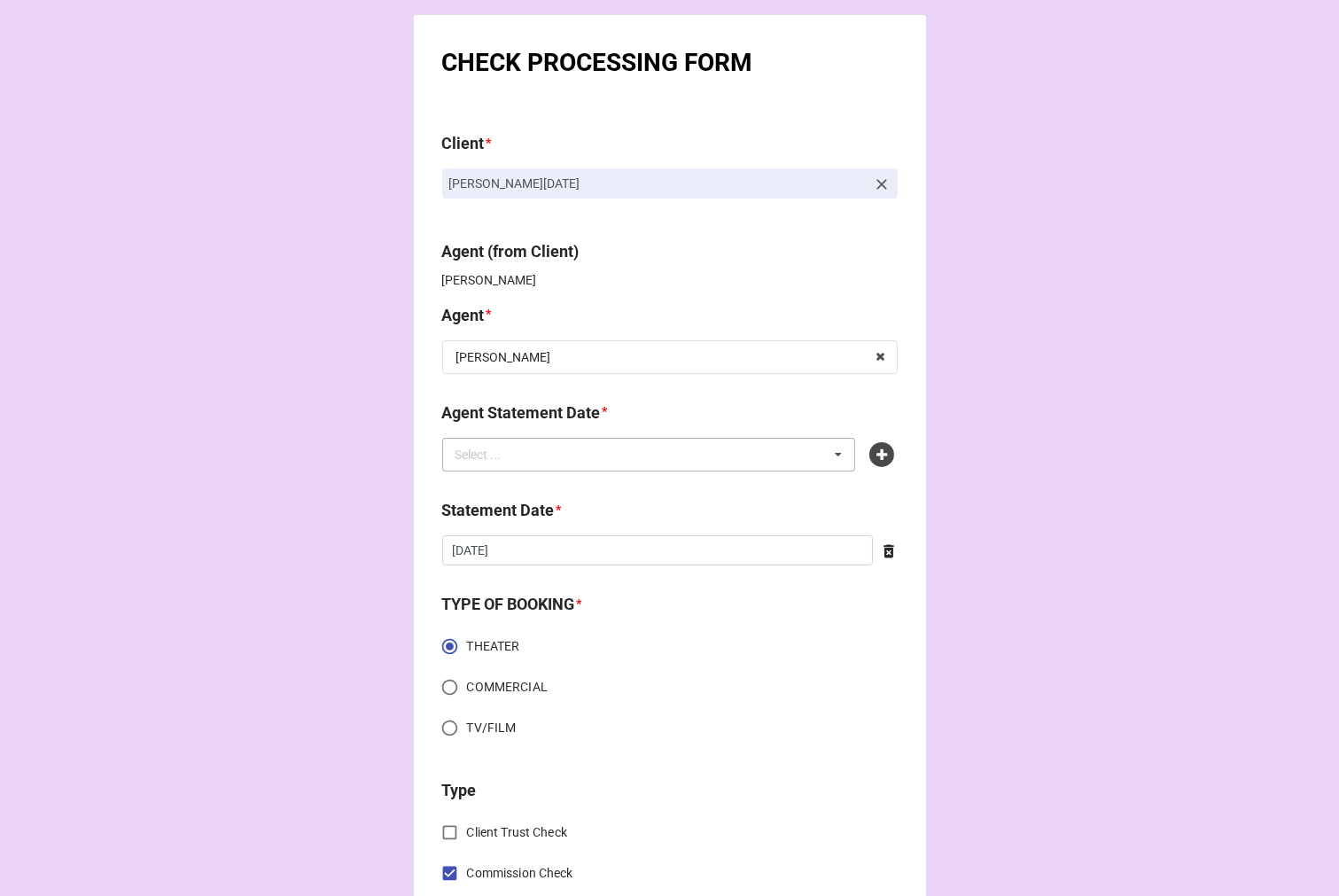
click at [722, 454] on div "Select ... No results found." at bounding box center [650, 454] width 414 height 34
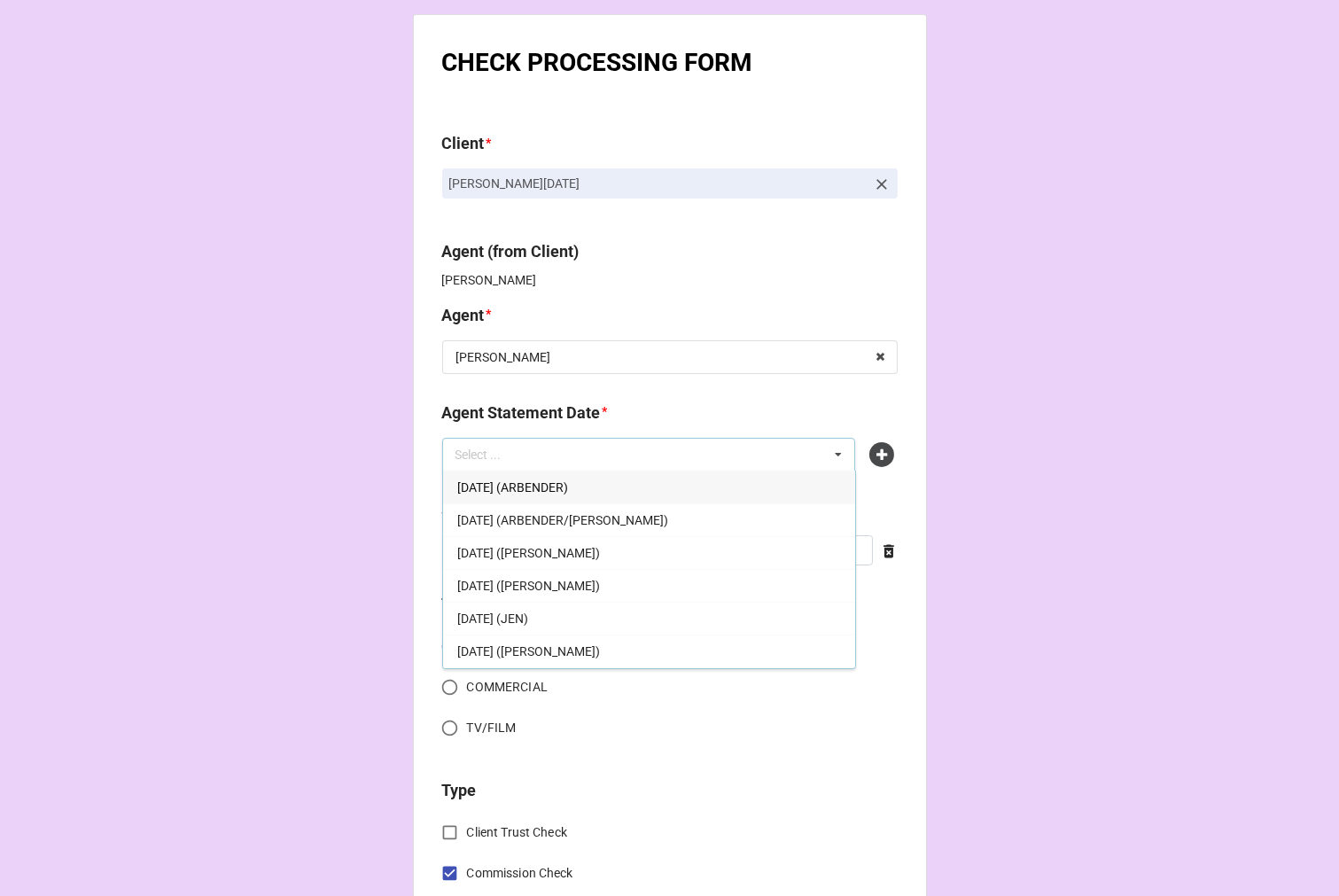
click at [621, 567] on div "[DATE] ([PERSON_NAME])" at bounding box center [649, 553] width 412 height 33
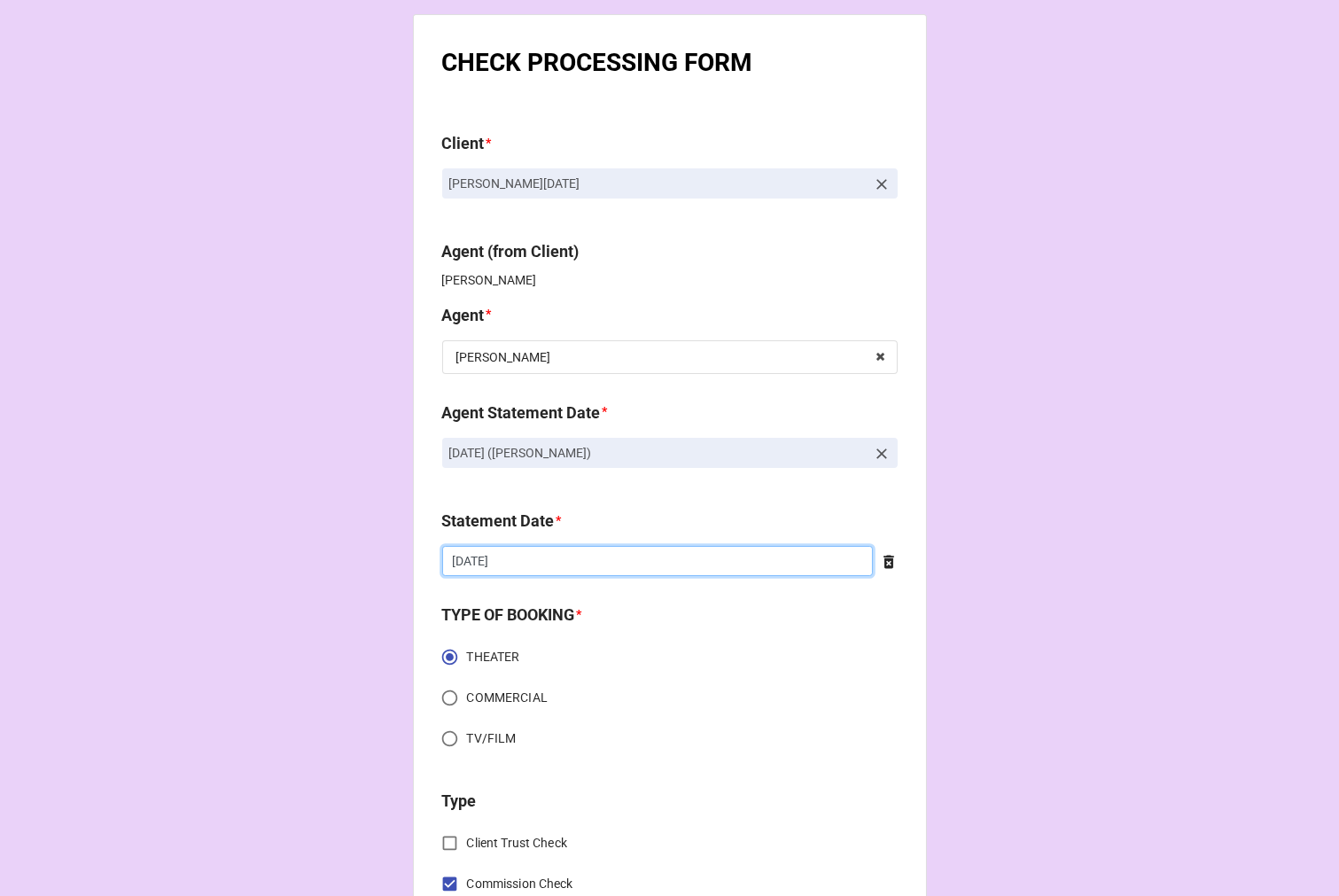
click at [585, 569] on input "[DATE]" at bounding box center [658, 561] width 431 height 30
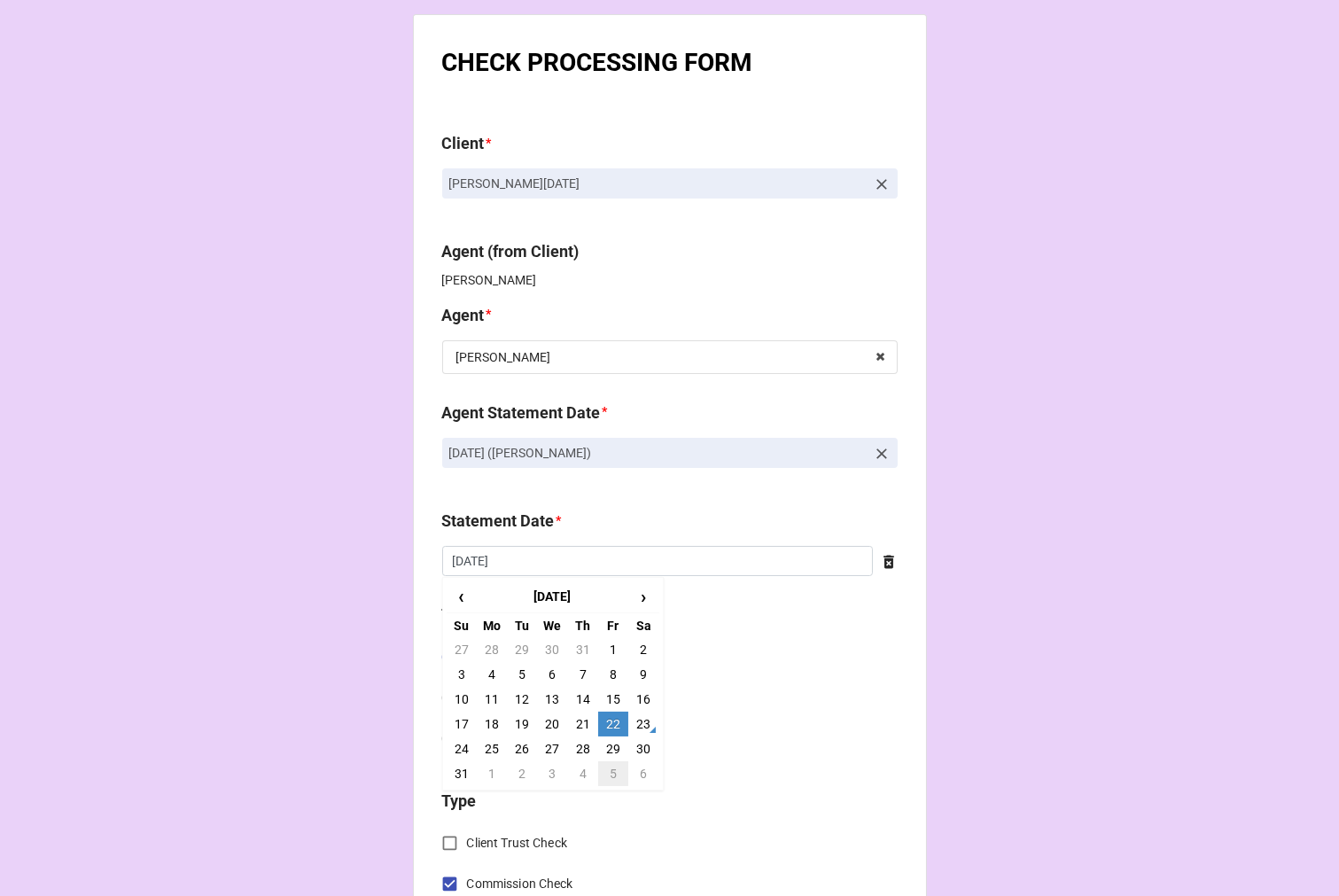
click at [614, 775] on td "5" at bounding box center [613, 774] width 30 height 25
type input "9/5/2025"
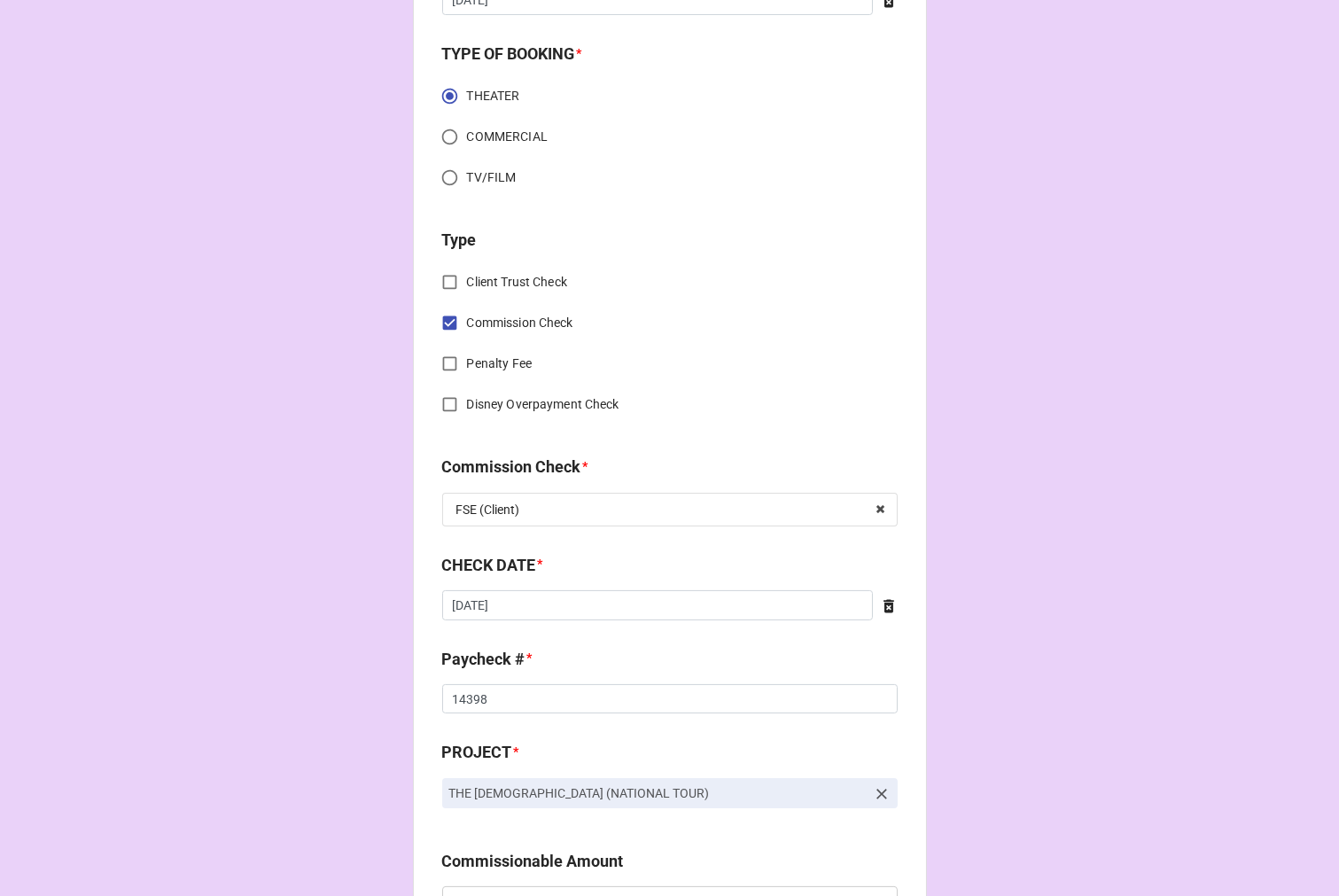
scroll to position [688, 0]
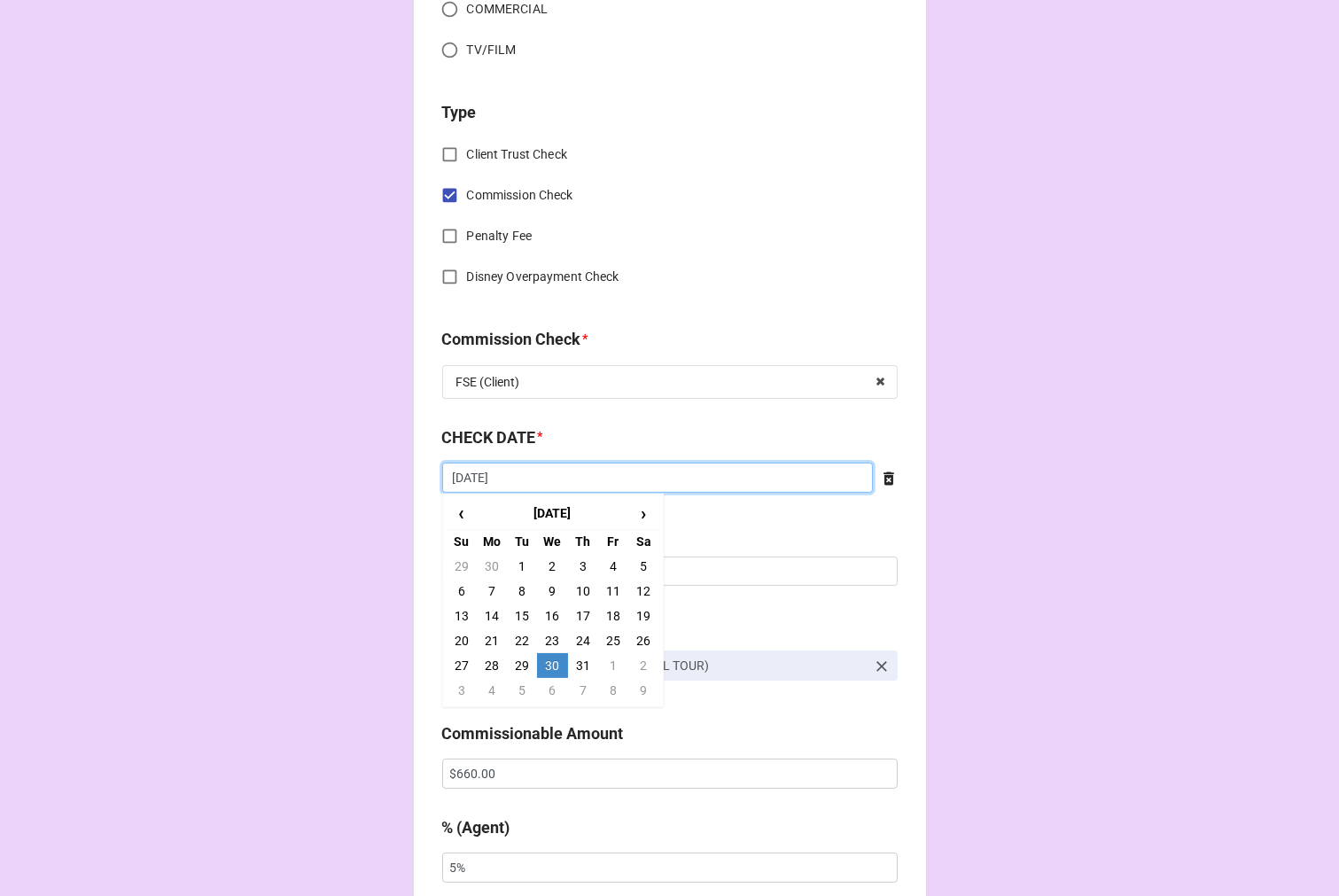
click at [566, 472] on input "[DATE]" at bounding box center [658, 477] width 431 height 30
click at [573, 687] on td "7" at bounding box center [583, 690] width 30 height 25
type input "8/7/2025"
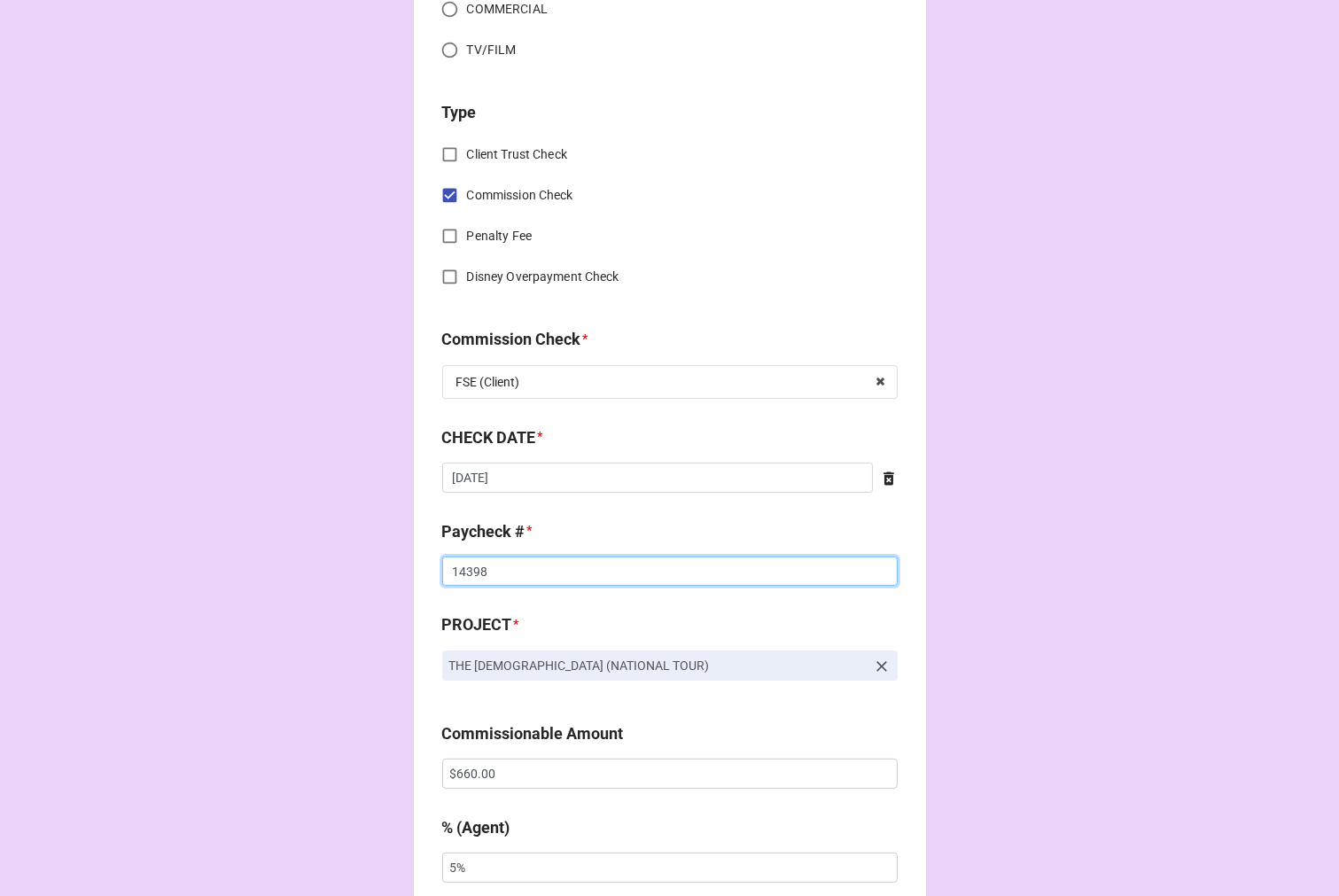
click at [470, 568] on input "14398" at bounding box center [670, 571] width 455 height 30
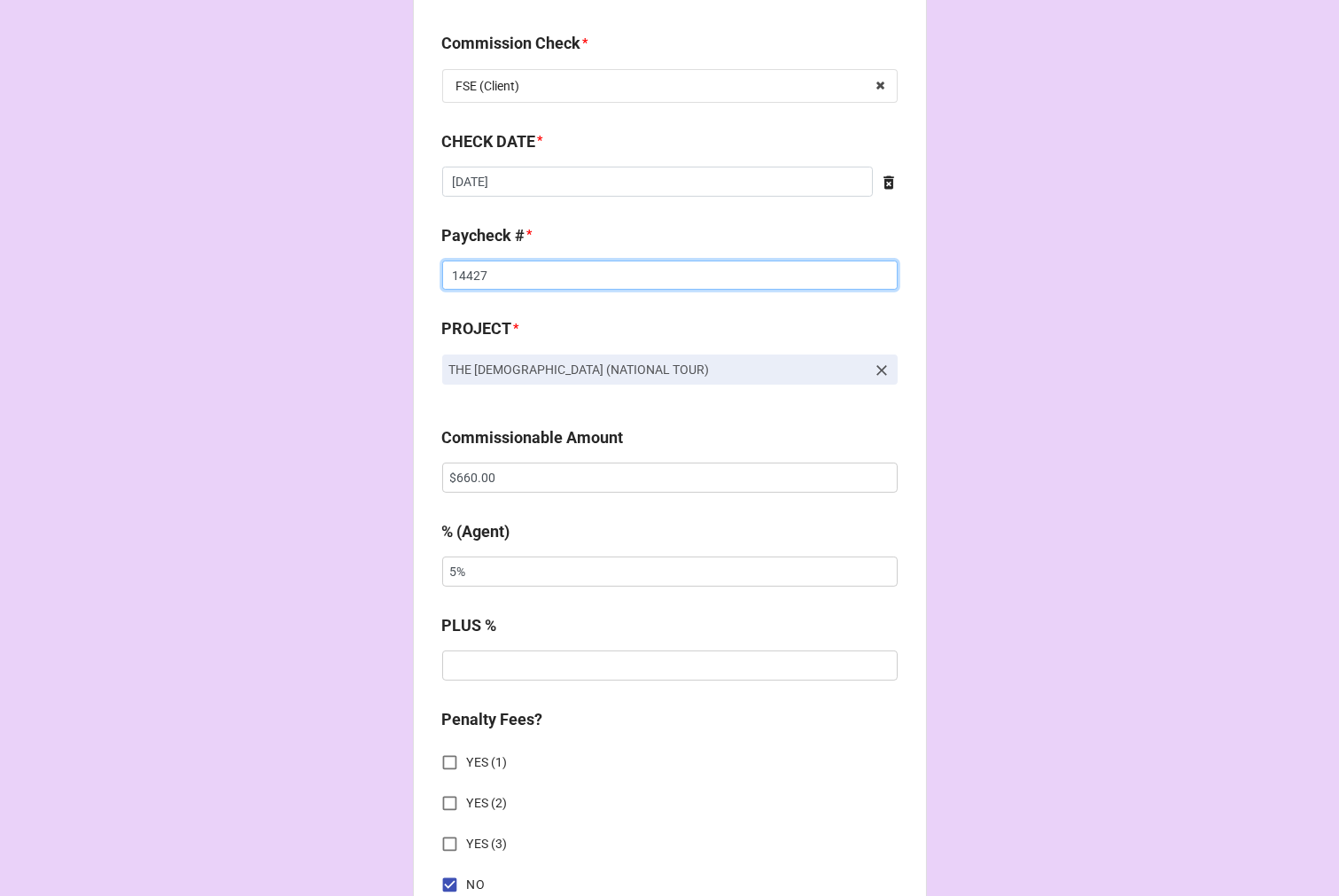
type input "14427"
click at [464, 482] on input "$660.00" at bounding box center [670, 477] width 455 height 30
type input "$710.00"
type input "10%"
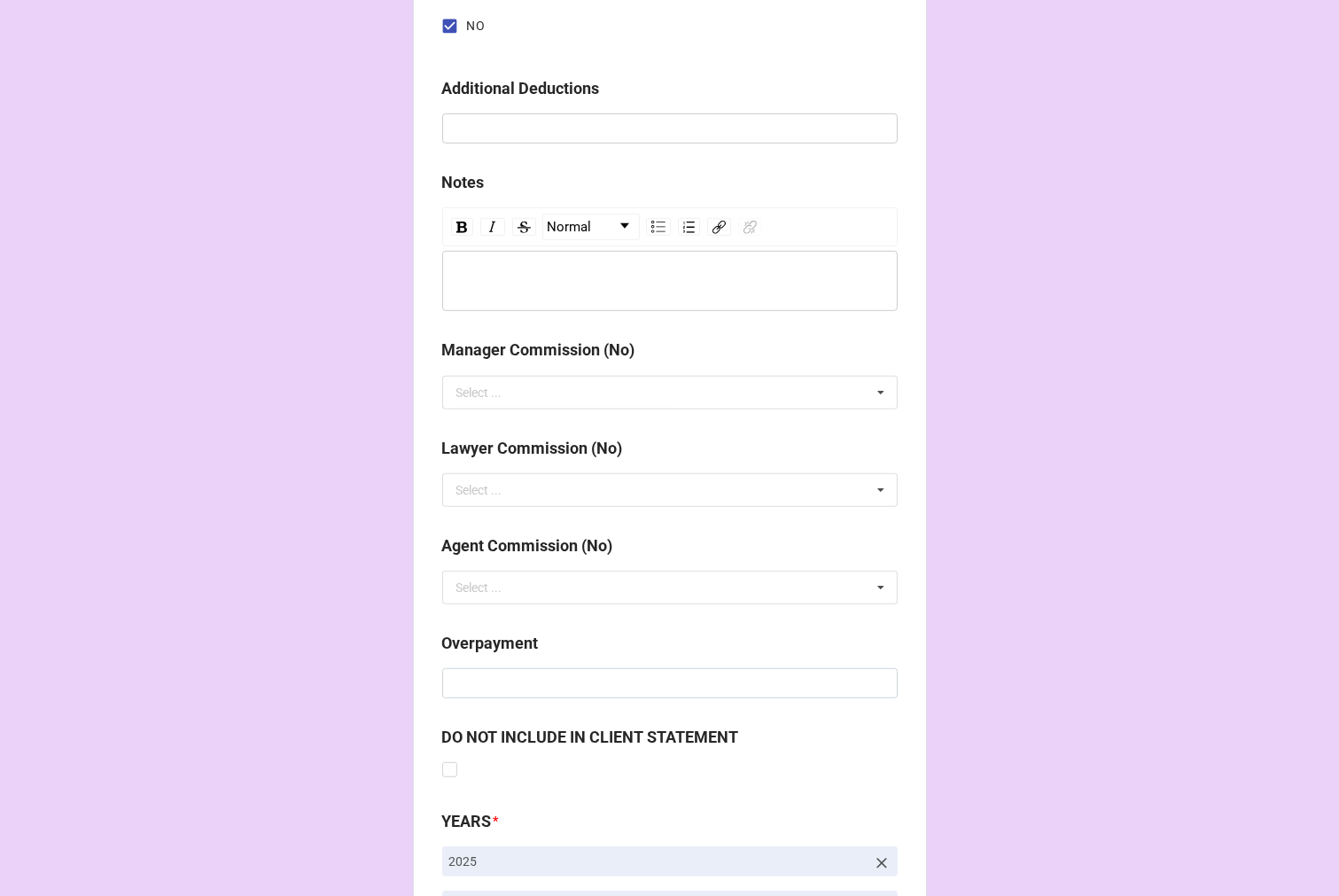
scroll to position [2052, 0]
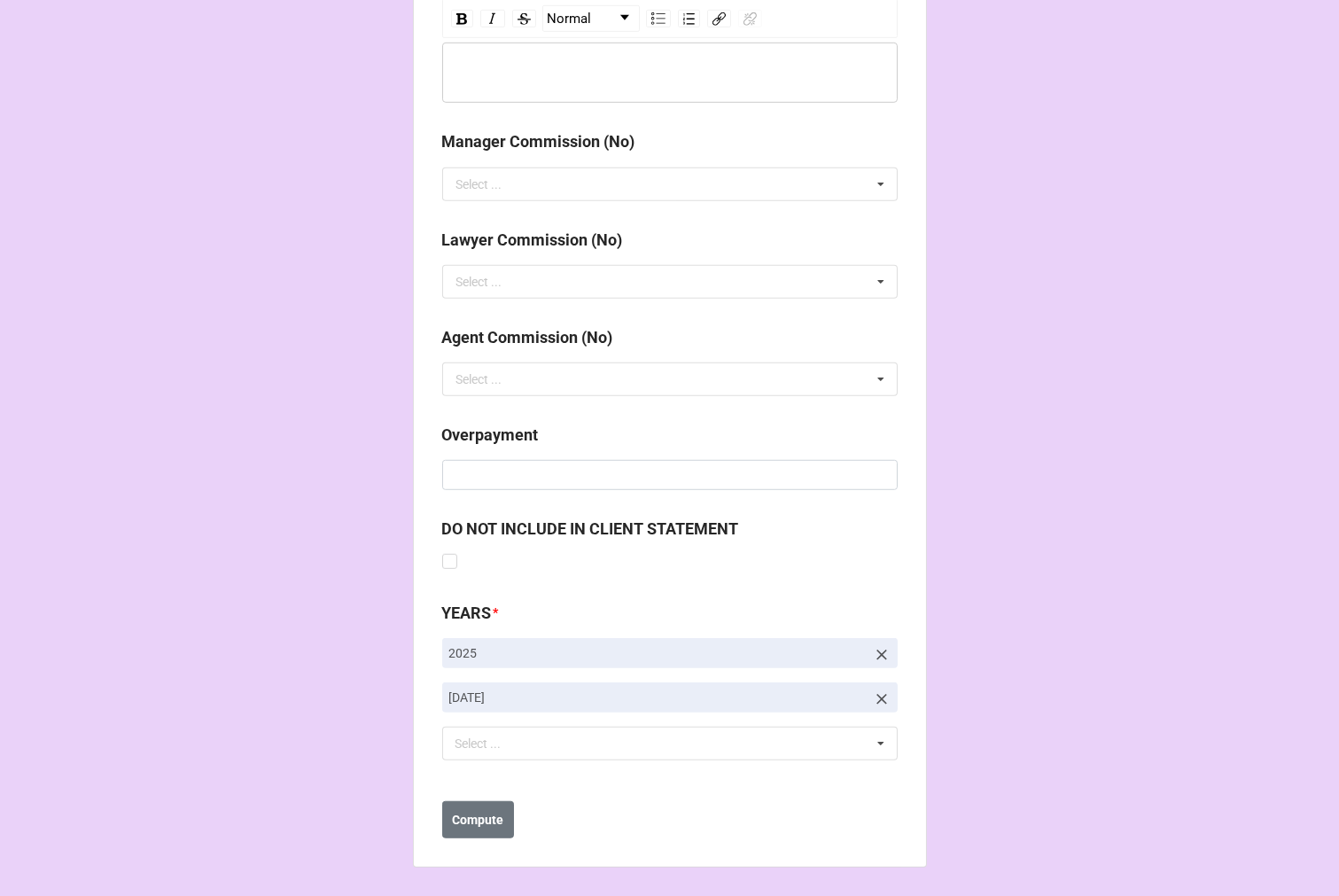
click at [876, 695] on icon at bounding box center [882, 699] width 17 height 17
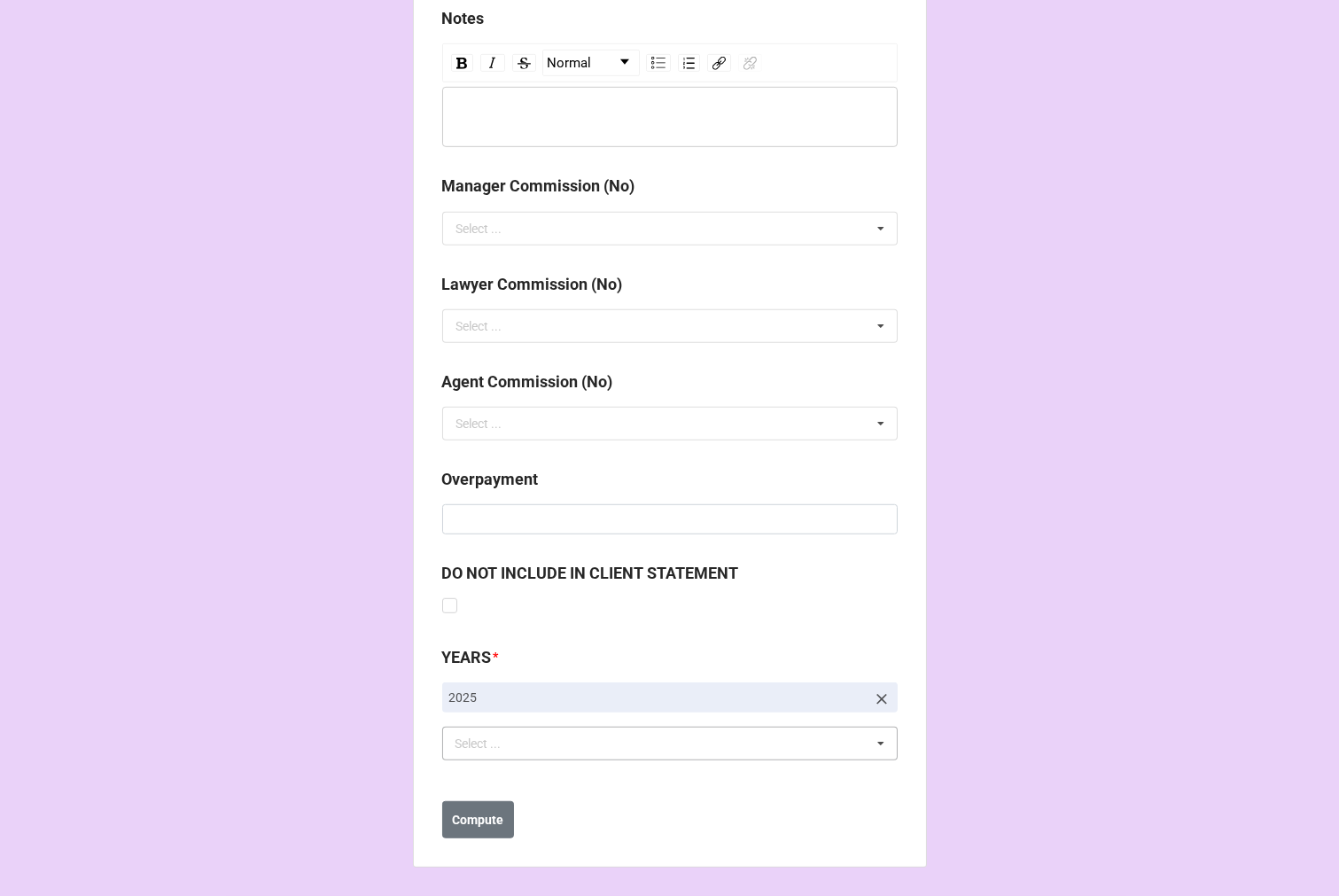
click at [550, 741] on div "Select ... No results found." at bounding box center [670, 743] width 455 height 34
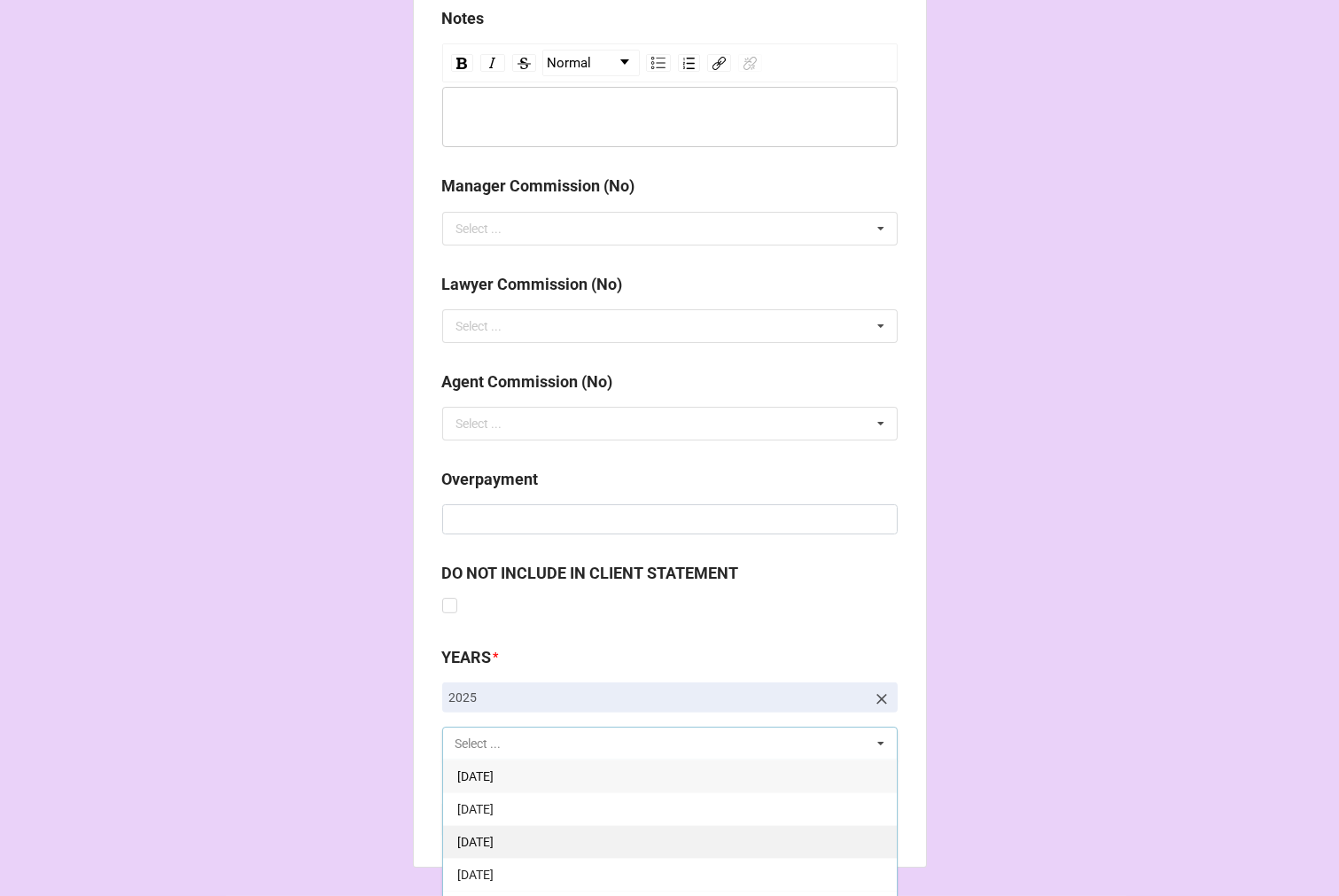
scroll to position [197, 0]
click at [571, 834] on div "9-September 2025" at bounding box center [669, 842] width 453 height 33
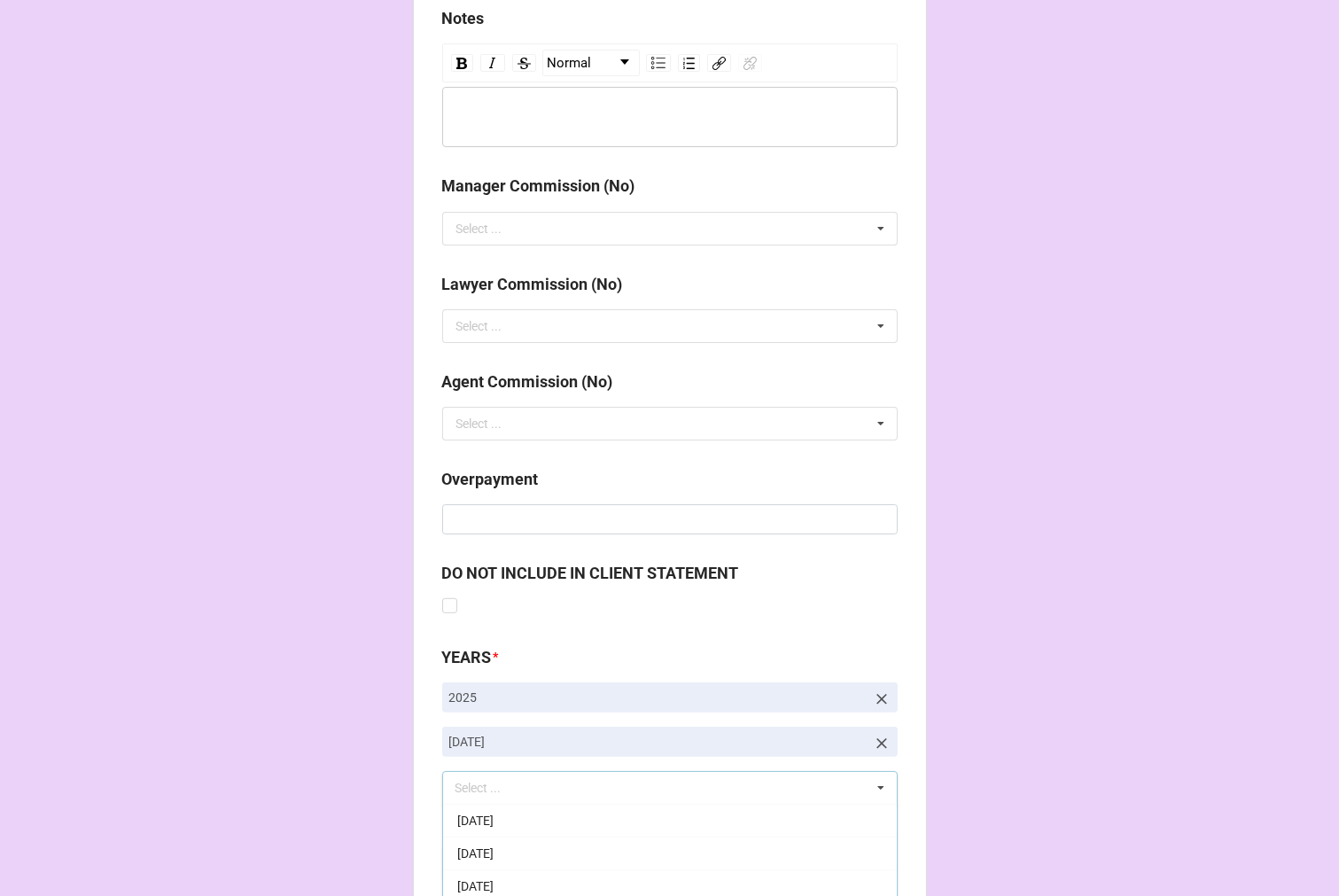
click at [467, 870] on b "Compute" at bounding box center [478, 864] width 51 height 18
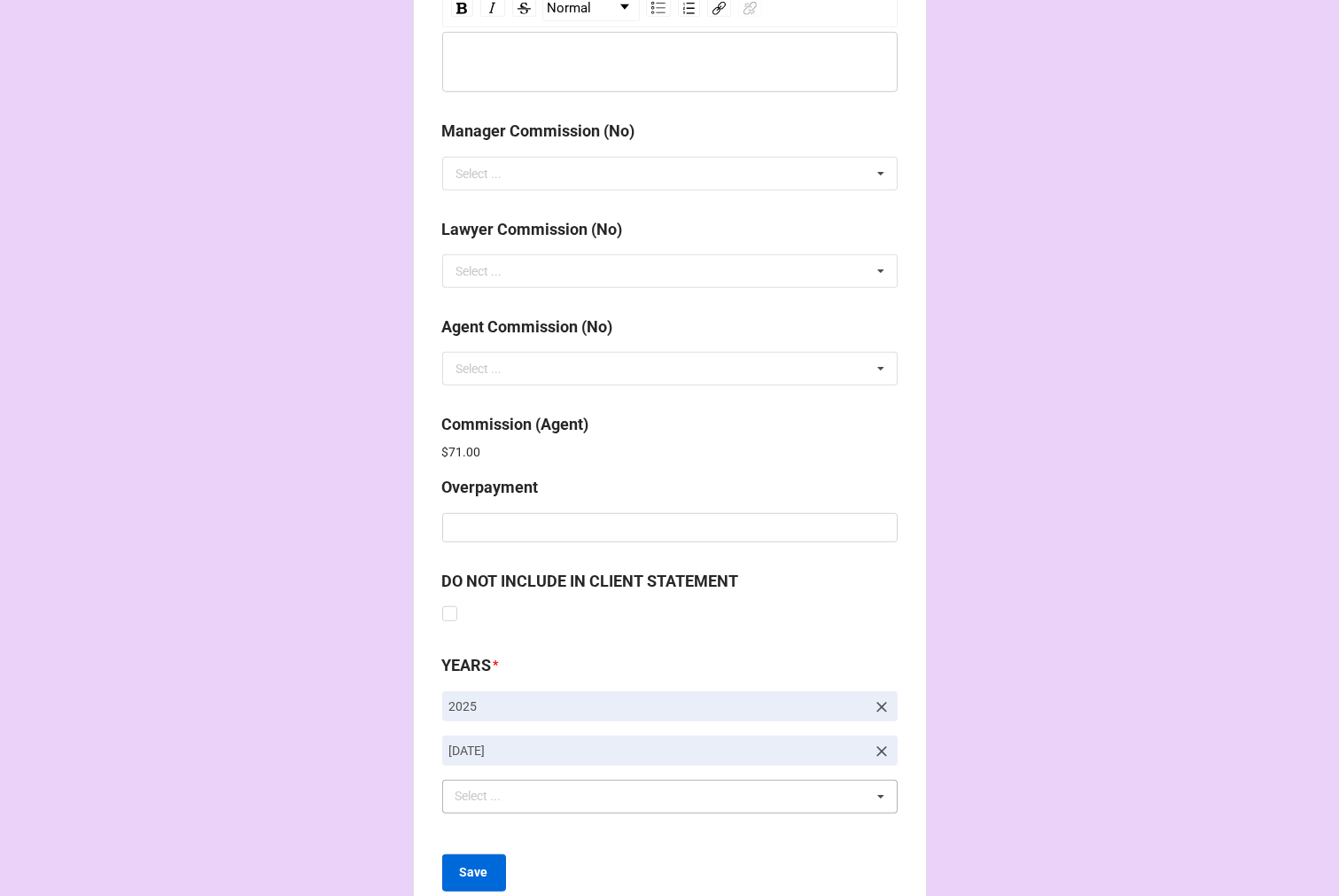
scroll to position [2115, 0]
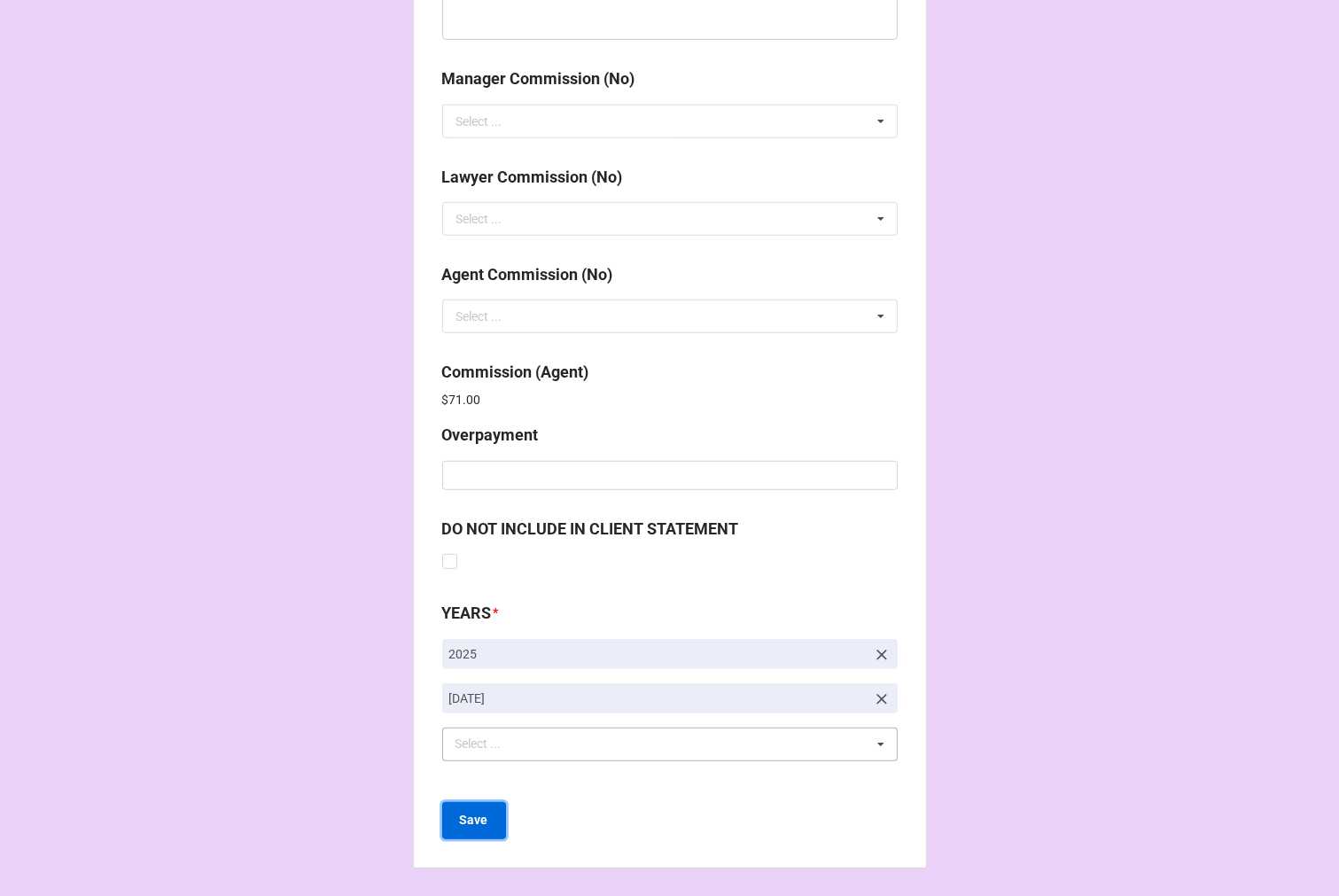
click at [480, 829] on button "Save" at bounding box center [475, 821] width 64 height 38
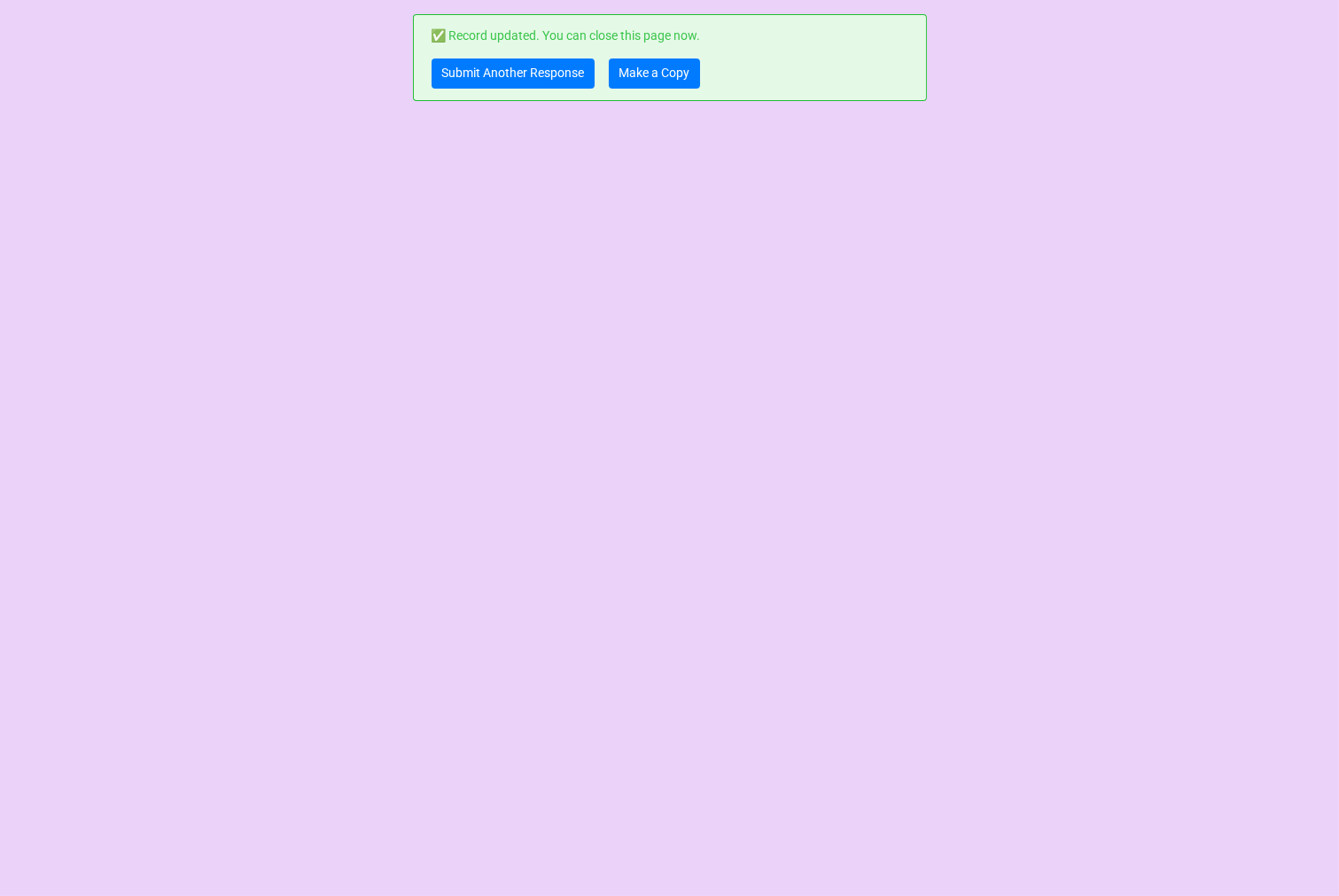
scroll to position [0, 0]
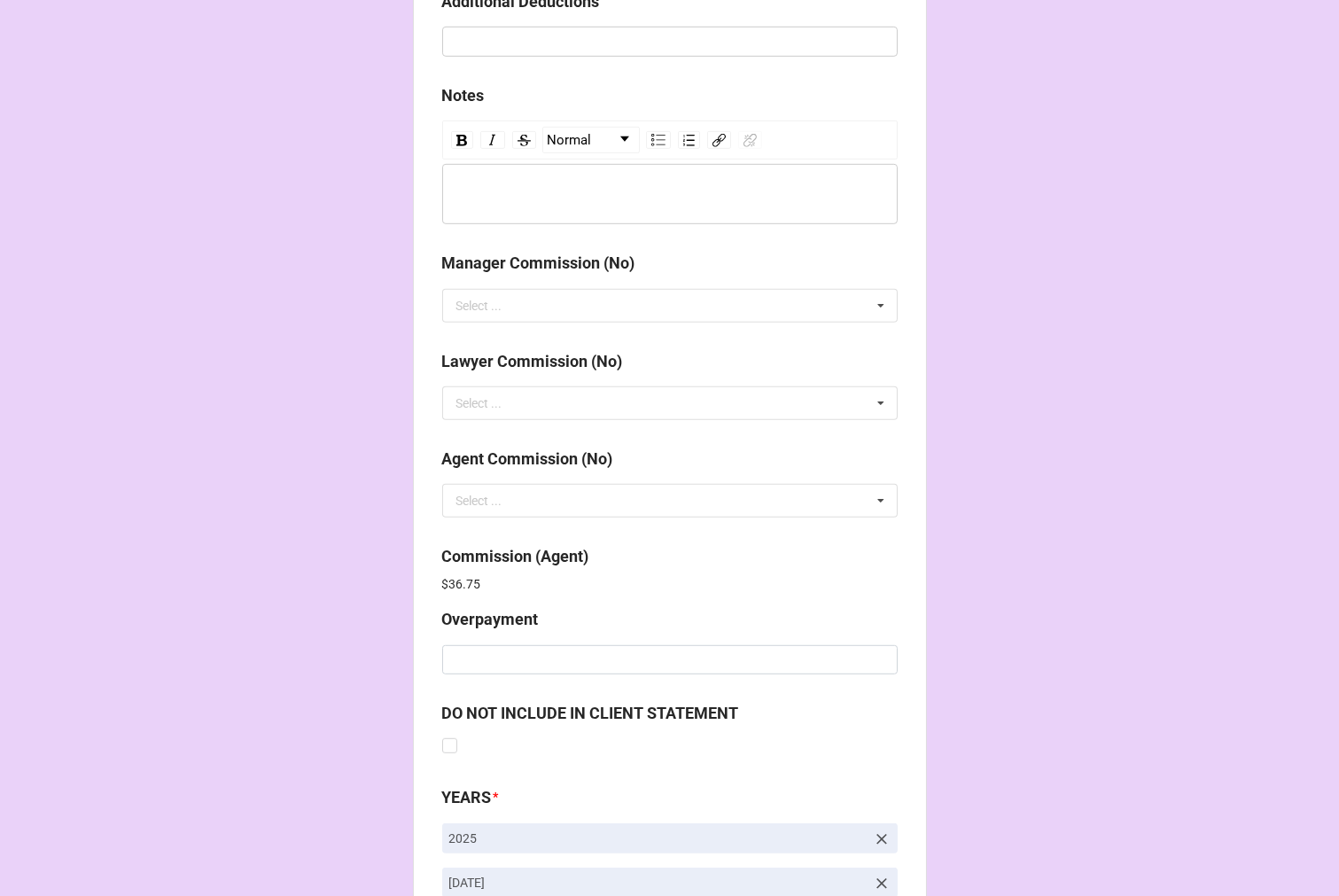
scroll to position [2115, 0]
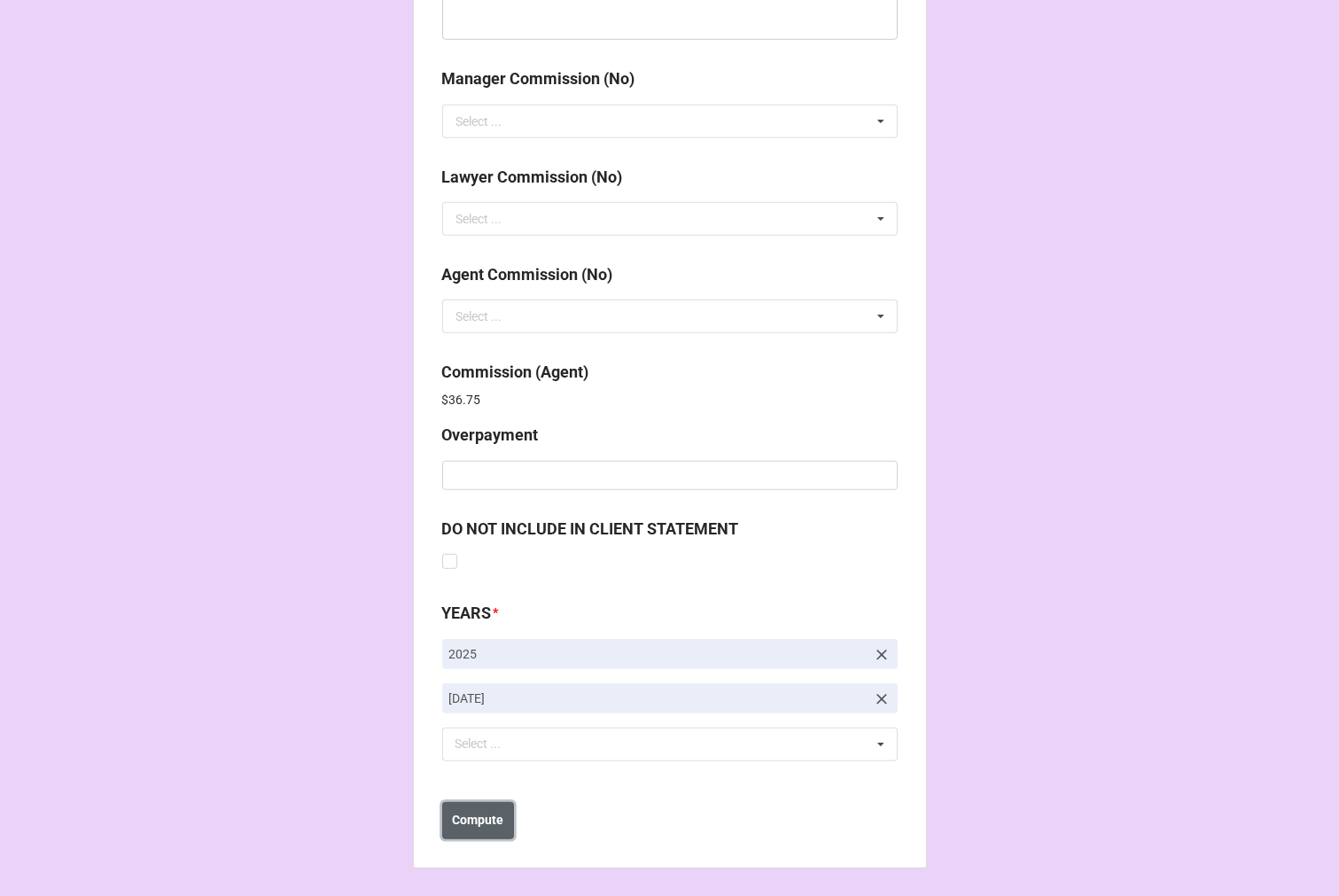
click at [501, 816] on button "Compute" at bounding box center [479, 821] width 72 height 38
click at [476, 825] on b "Save" at bounding box center [474, 820] width 28 height 18
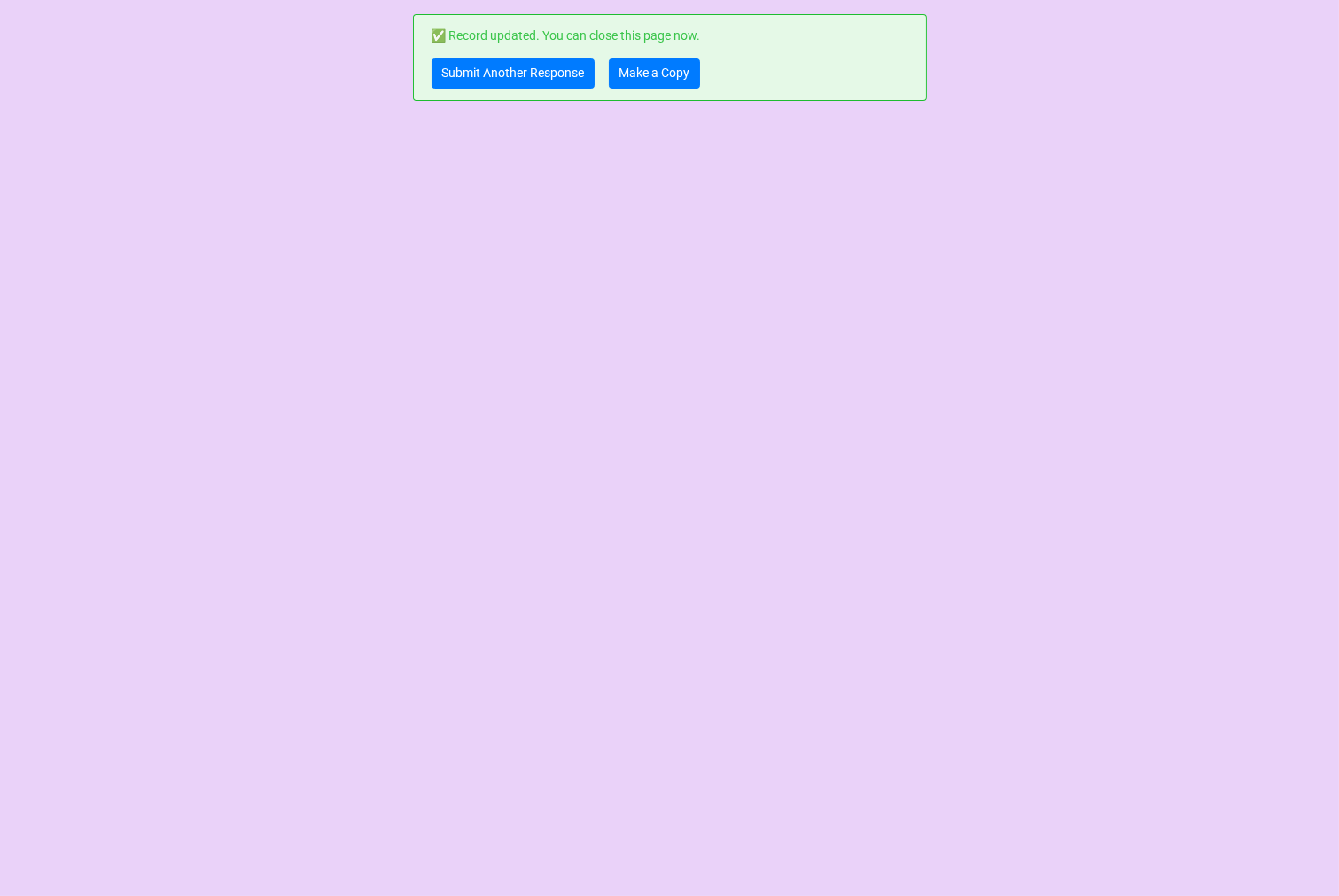
scroll to position [0, 0]
click at [675, 75] on link "Make a Copy" at bounding box center [655, 73] width 91 height 30
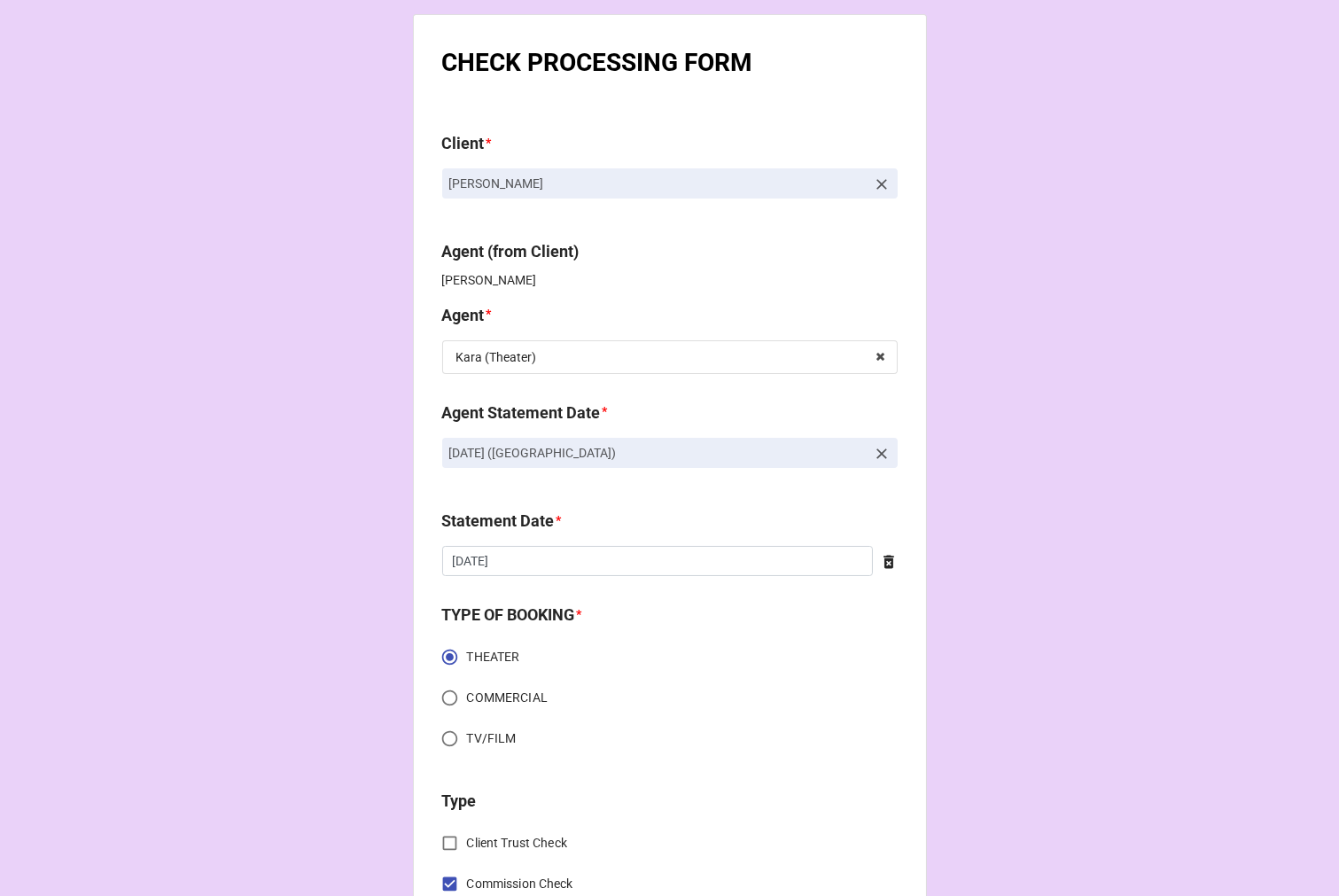
click at [877, 453] on icon at bounding box center [882, 453] width 11 height 11
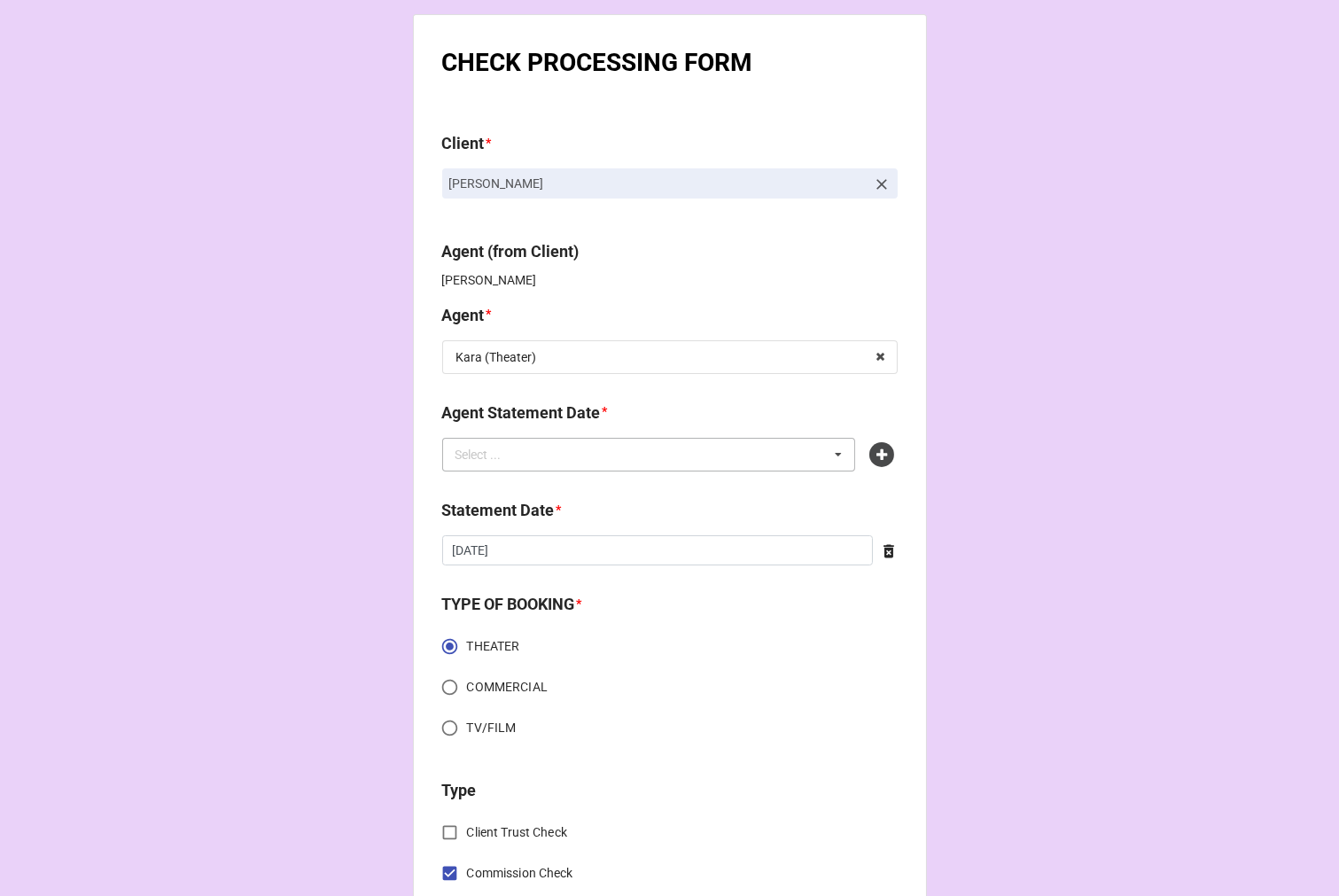
click at [634, 466] on div "Select ... No results found." at bounding box center [650, 454] width 414 height 34
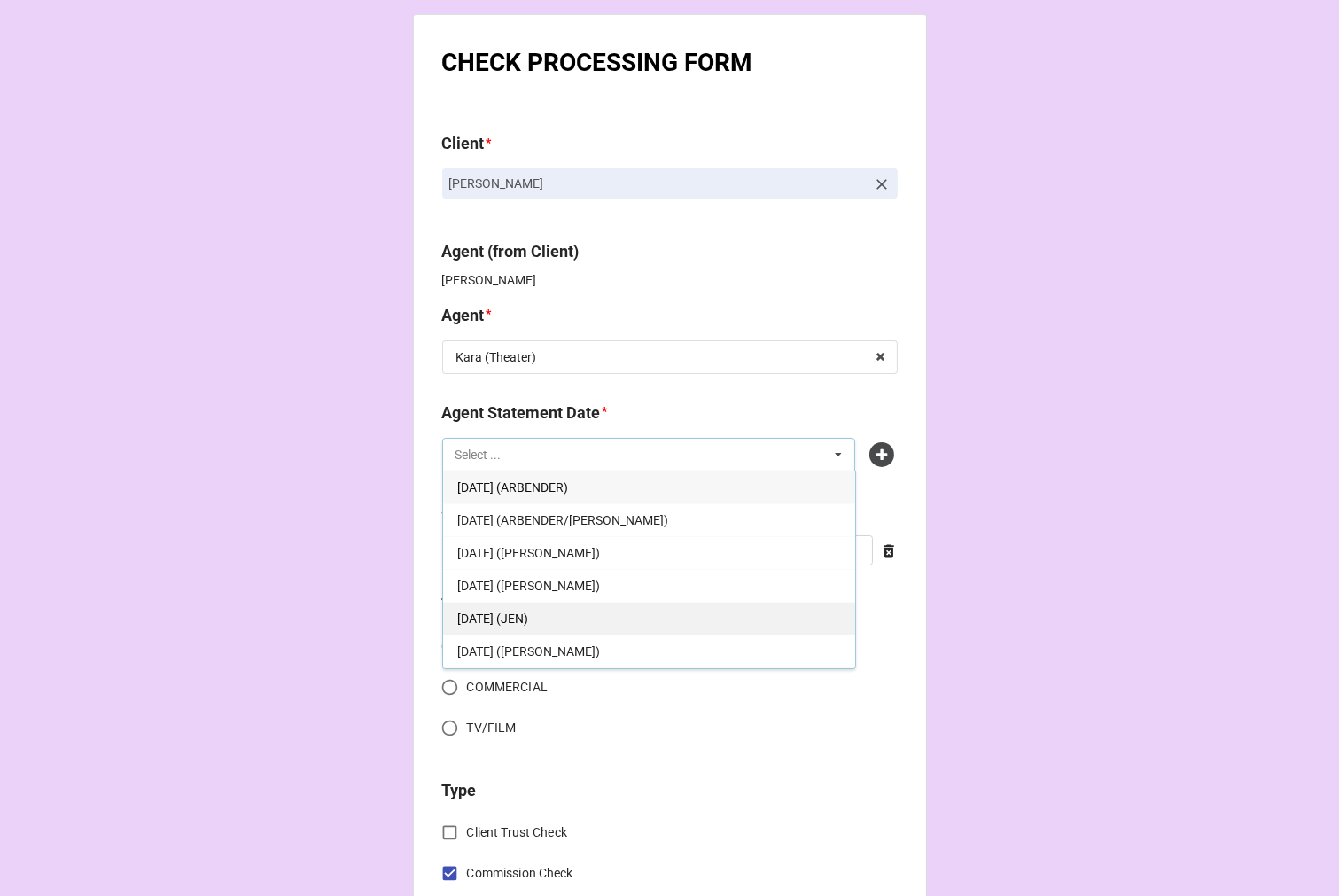
scroll to position [99, 0]
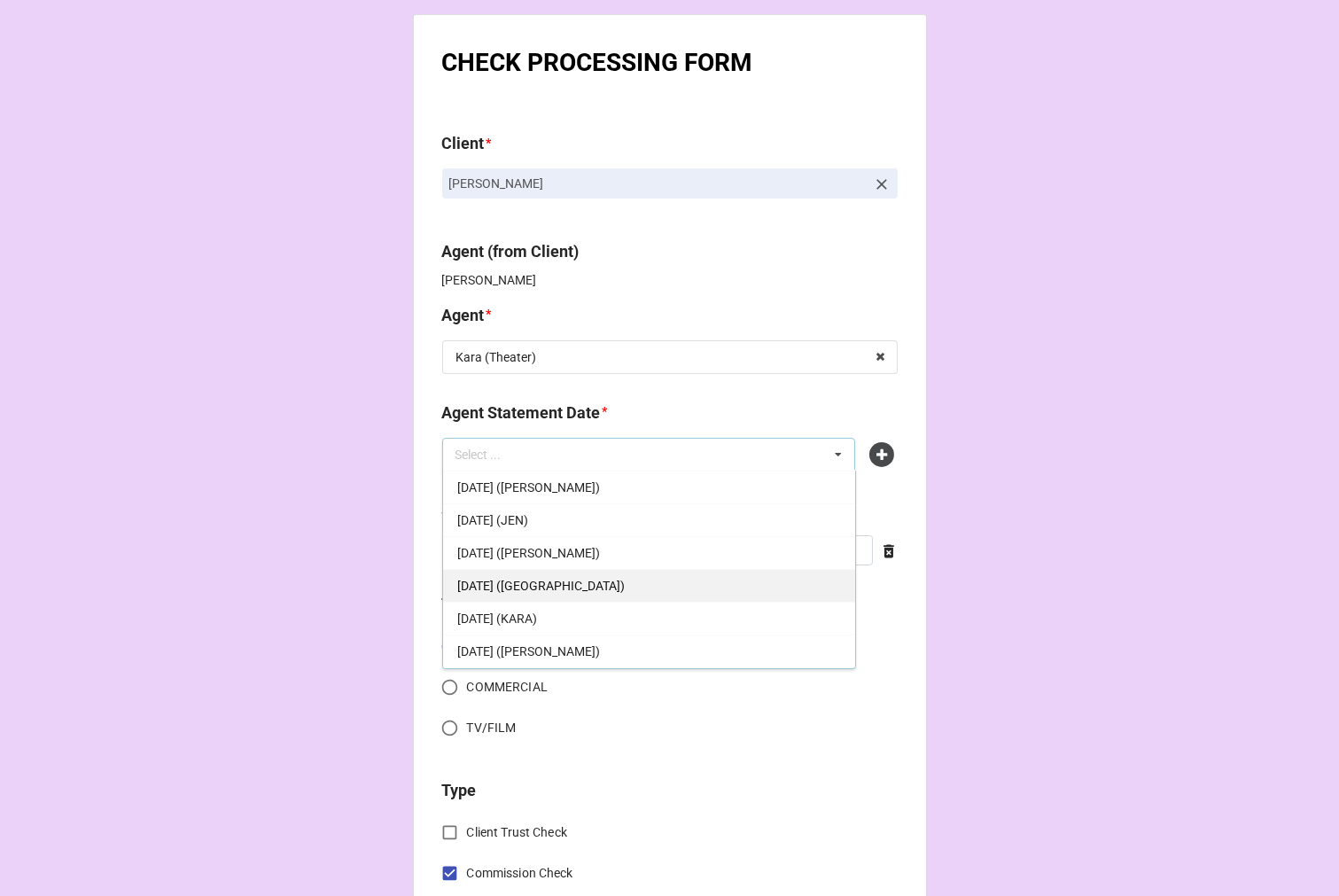
click at [625, 589] on span "SEPTEMBER 5, 2025 (KARA - THEATER)" at bounding box center [540, 586] width 167 height 14
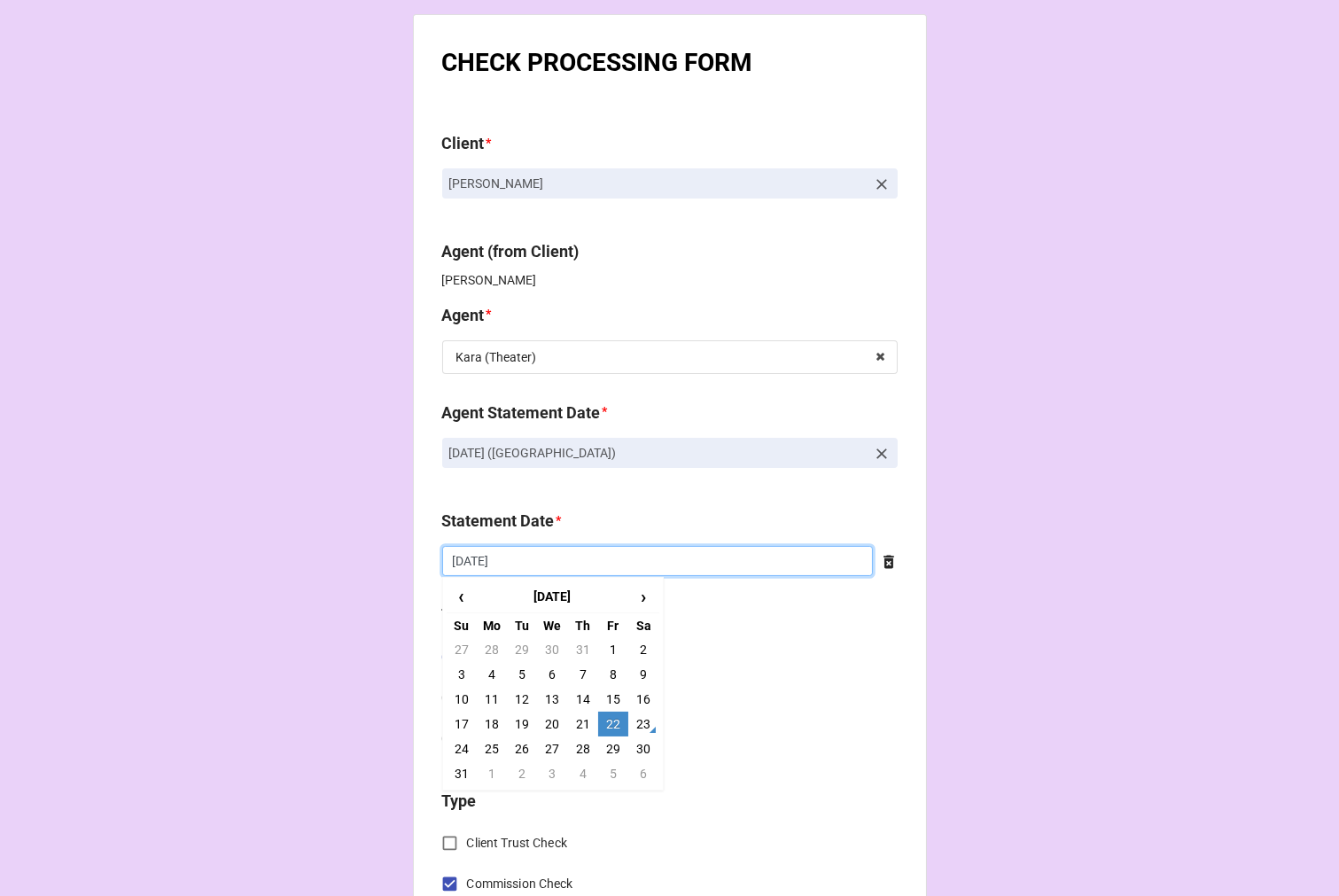
click at [538, 564] on input "[DATE]" at bounding box center [658, 561] width 431 height 30
click at [607, 767] on td "5" at bounding box center [613, 774] width 30 height 25
type input "[DATE]"
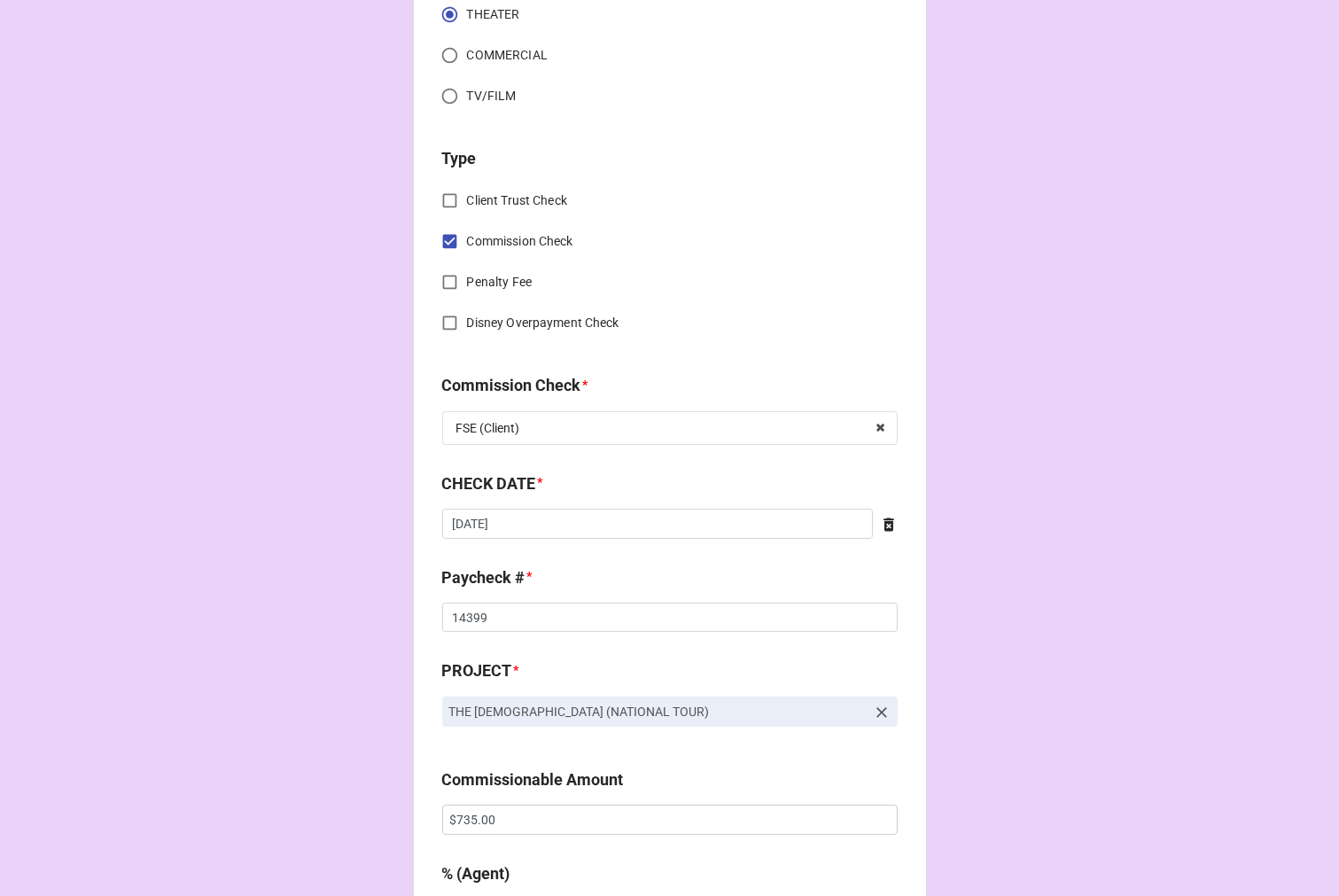
scroll to position [688, 0]
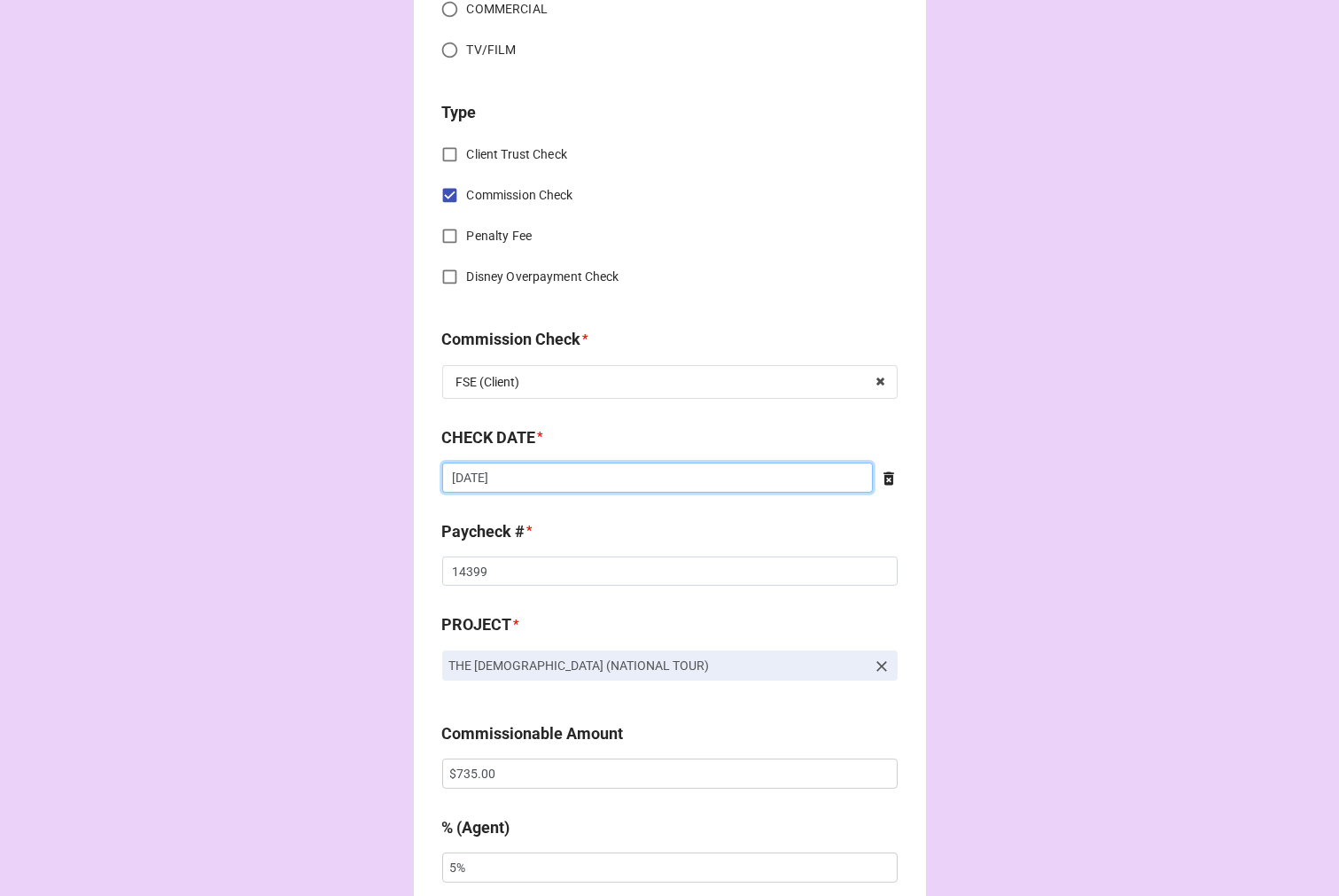
click at [526, 477] on input "[DATE]" at bounding box center [658, 477] width 431 height 30
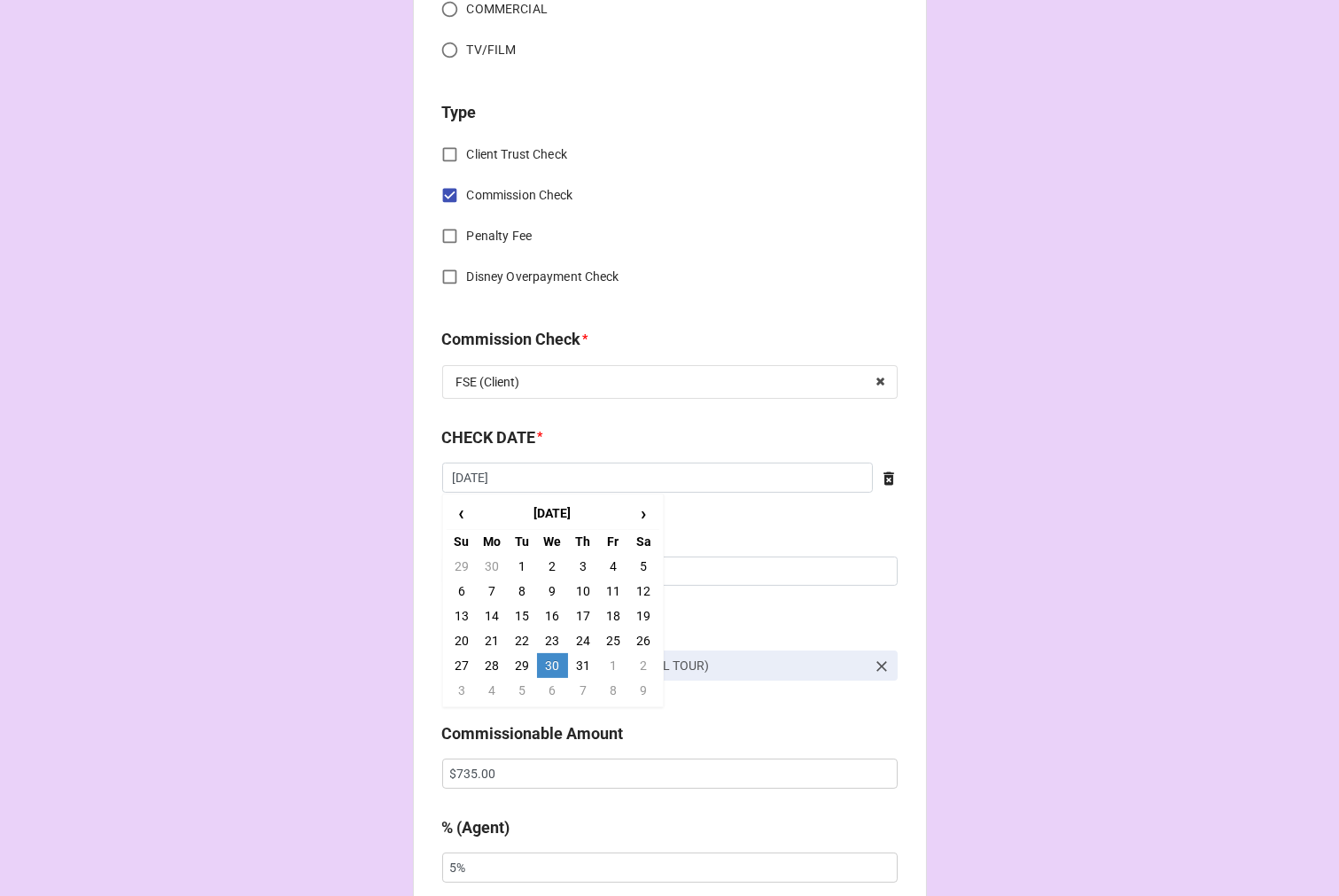
click at [581, 686] on td "7" at bounding box center [583, 690] width 30 height 25
type input "[DATE]"
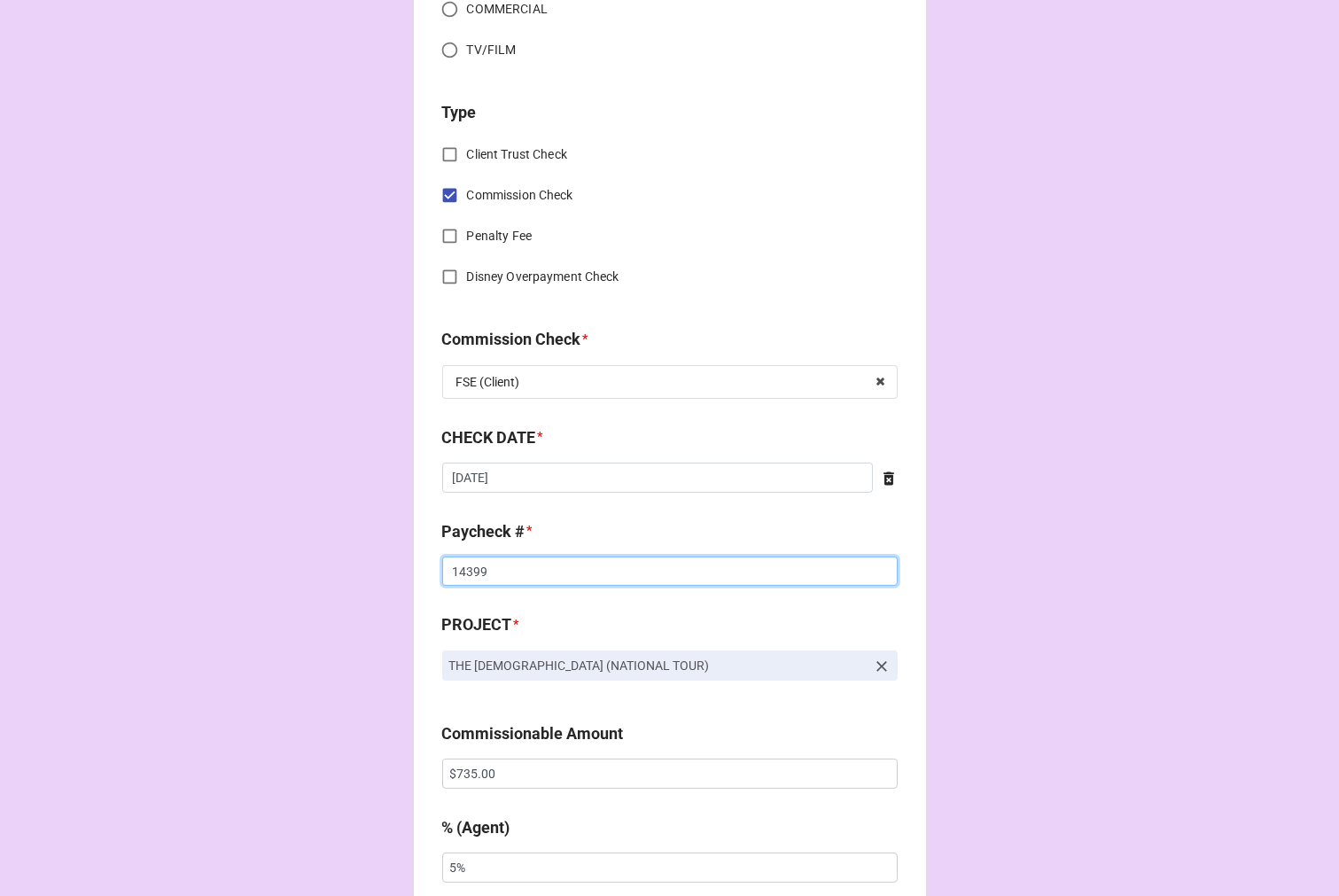
click at [468, 567] on input "14399" at bounding box center [670, 571] width 455 height 30
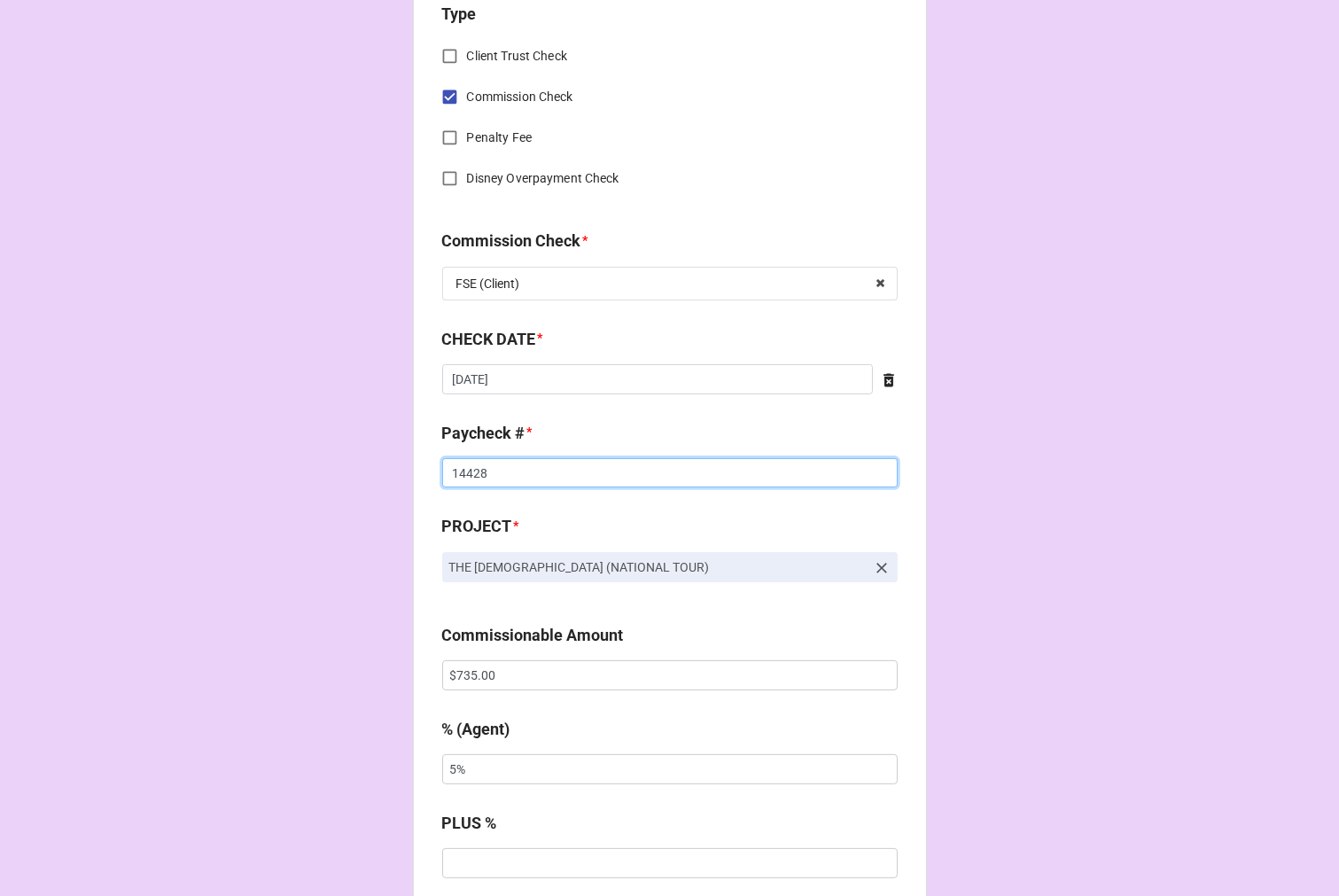
type input "14428"
drag, startPoint x: 413, startPoint y: 769, endPoint x: 208, endPoint y: 769, distance: 205.0
click at [227, 769] on div "CHECK PROCESSING FORM Client * Kevin T. Mazur Agent (from Client) Kara Agent * …" at bounding box center [669, 687] width 1339 height 2948
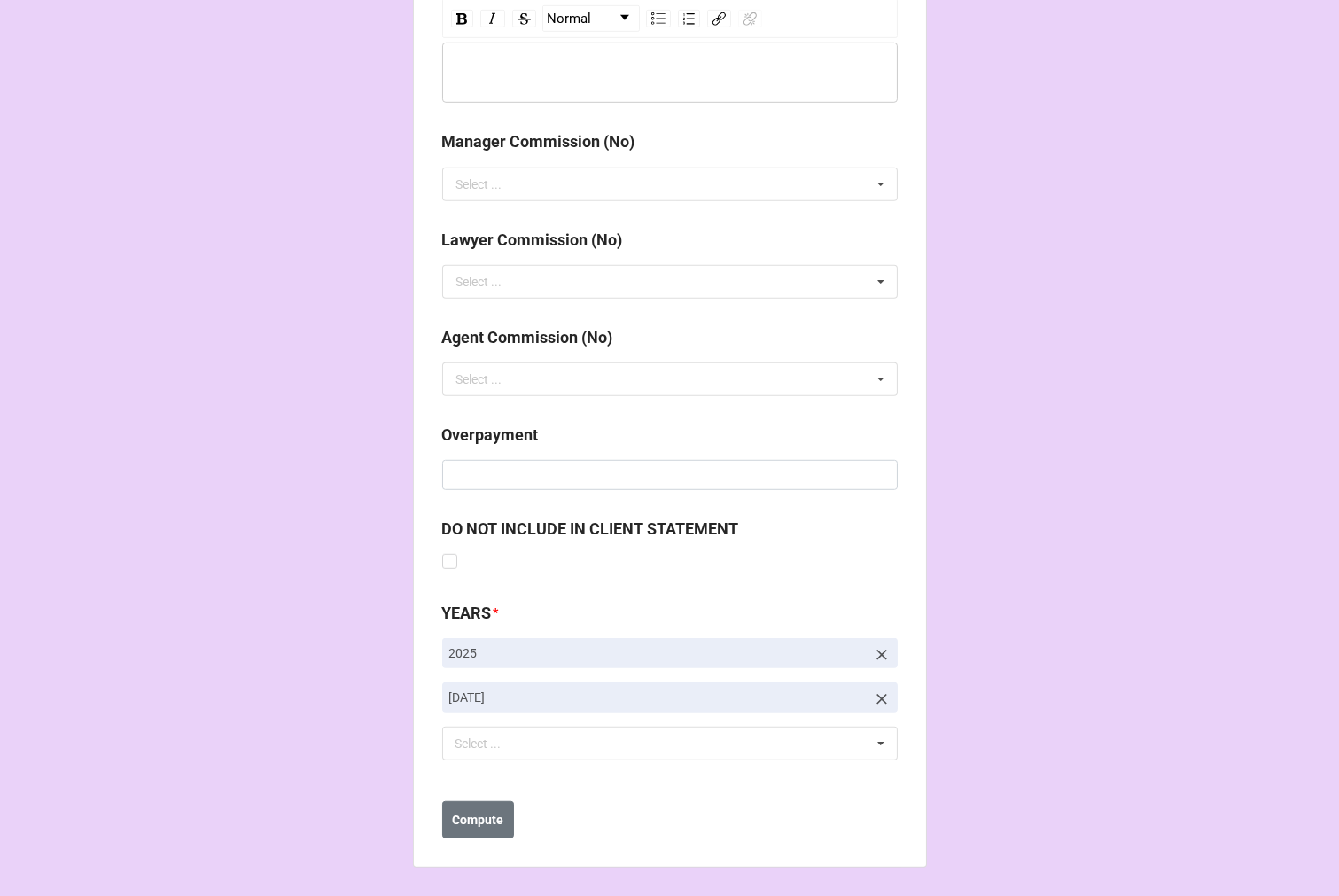
type input "10%"
click at [877, 696] on icon at bounding box center [882, 699] width 11 height 11
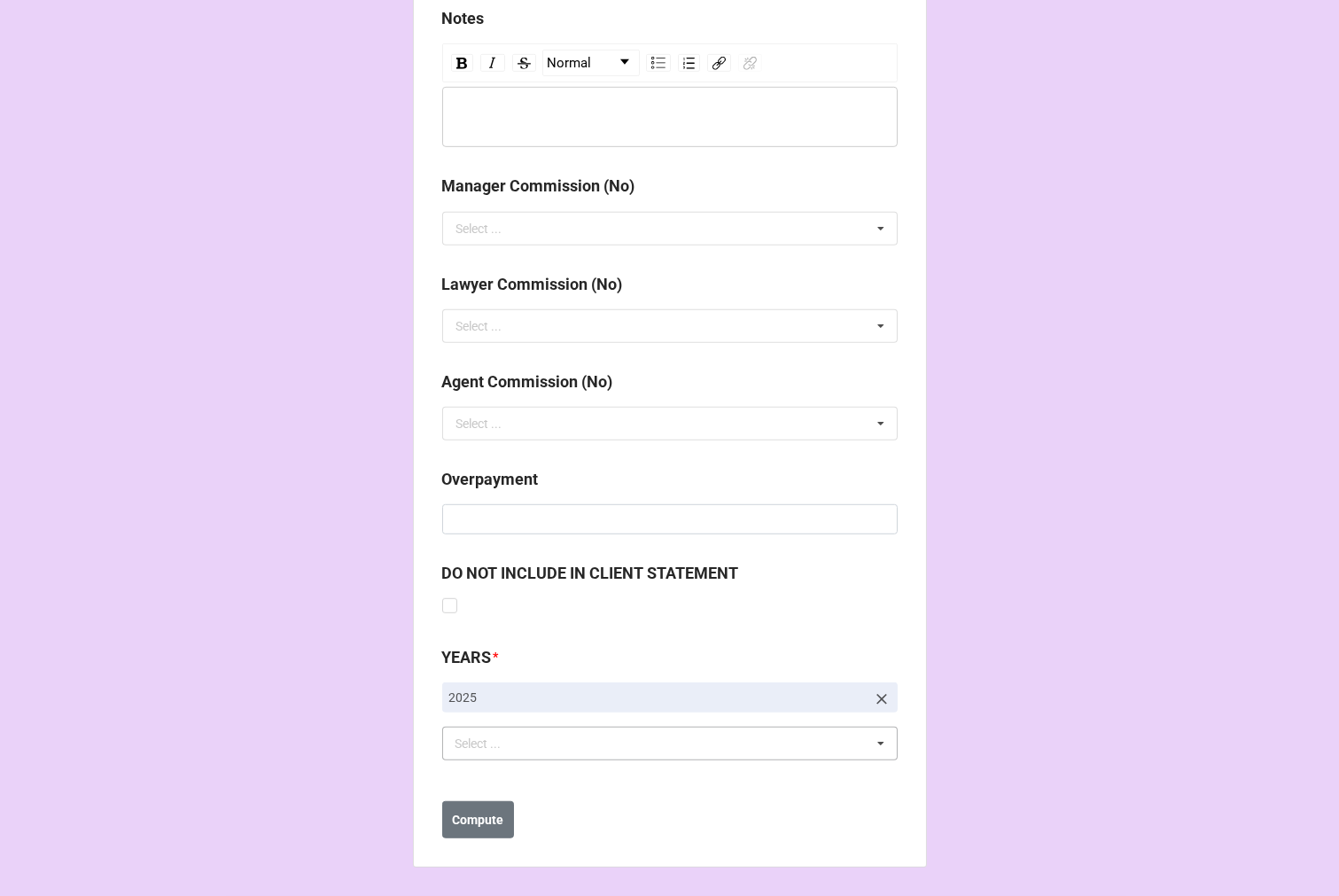
scroll to position [2008, 0]
click at [624, 739] on div "Select ... No results found." at bounding box center [670, 743] width 455 height 34
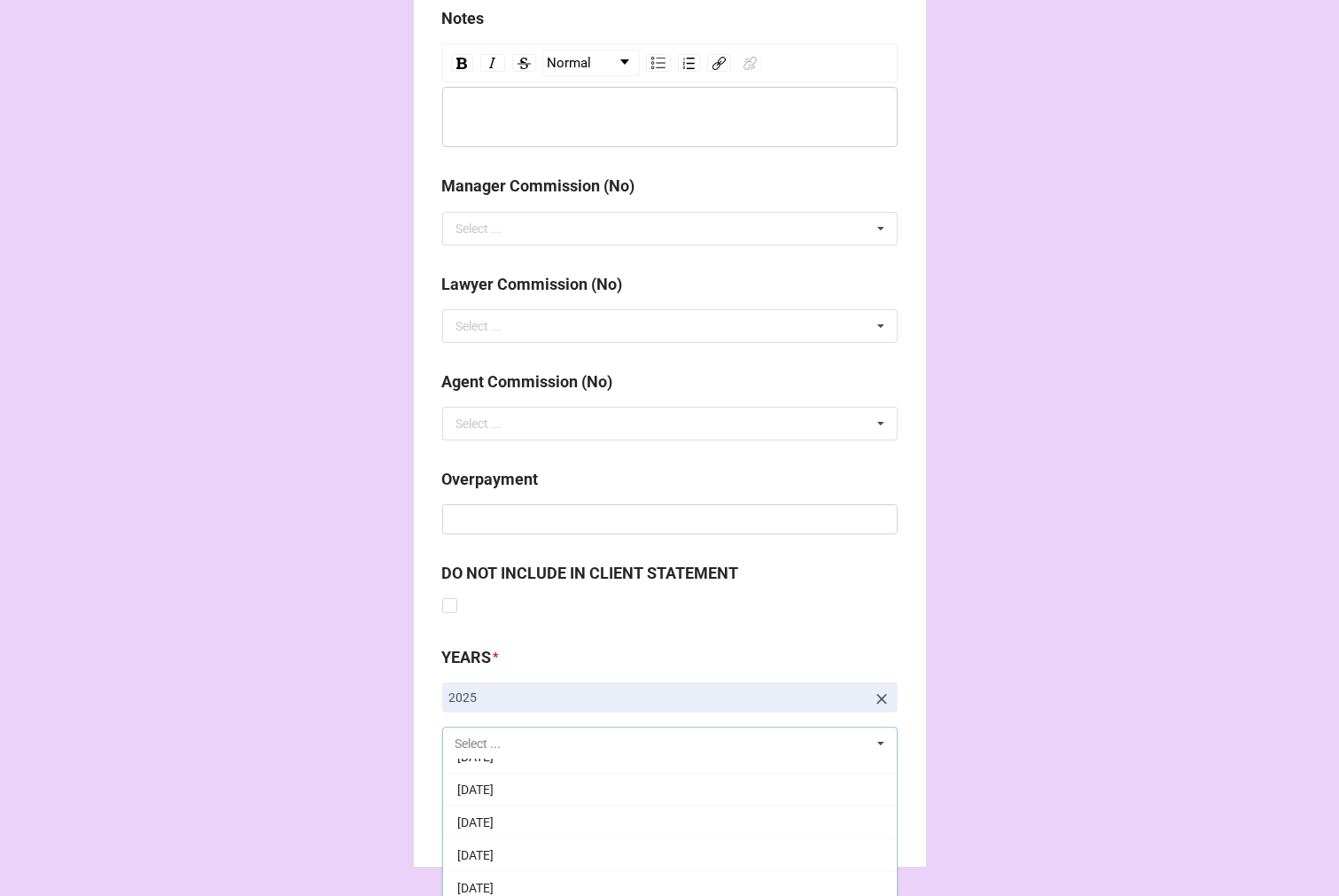
scroll to position [197, 0]
click at [565, 838] on div "9-September 2025" at bounding box center [669, 842] width 453 height 33
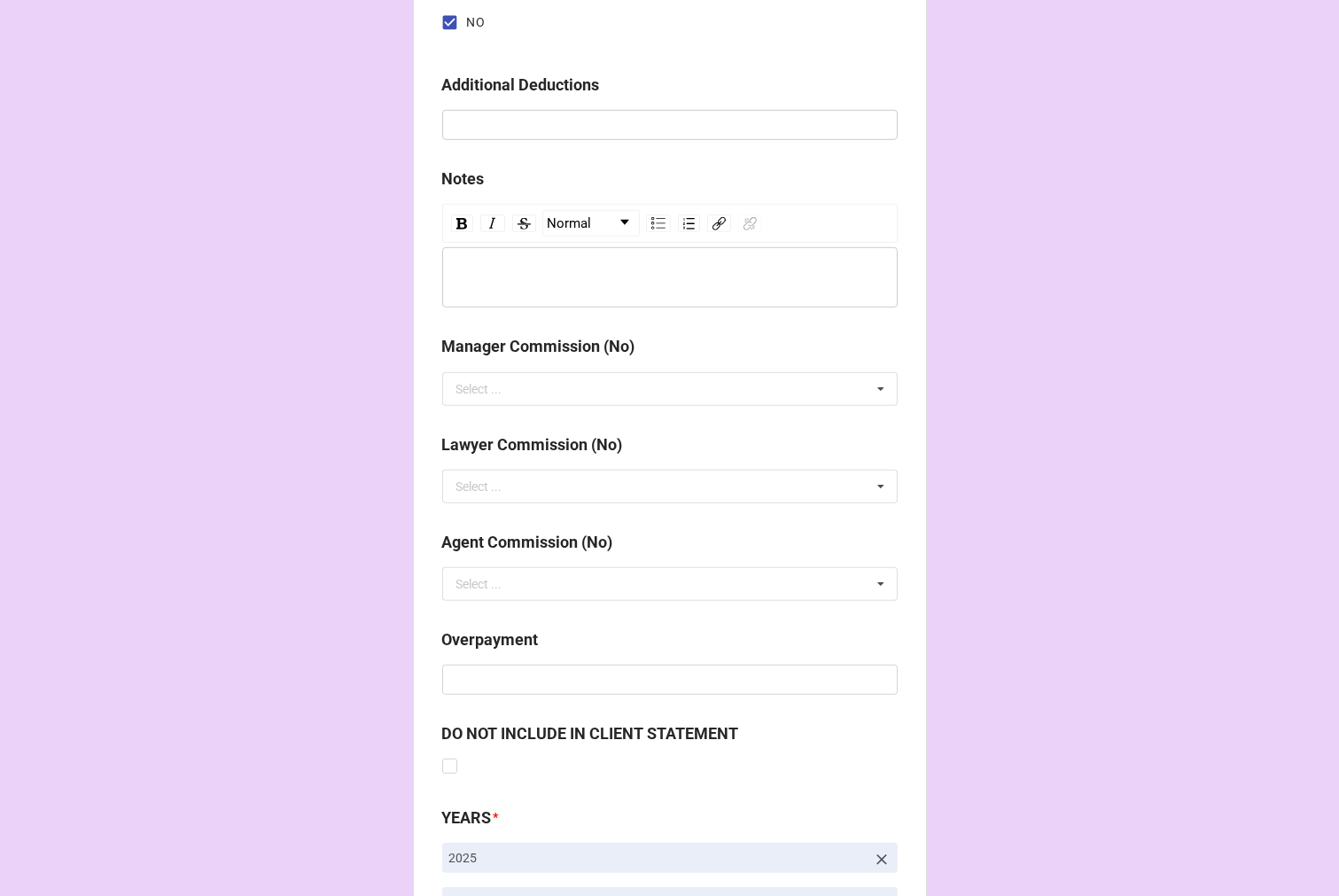
scroll to position [2052, 0]
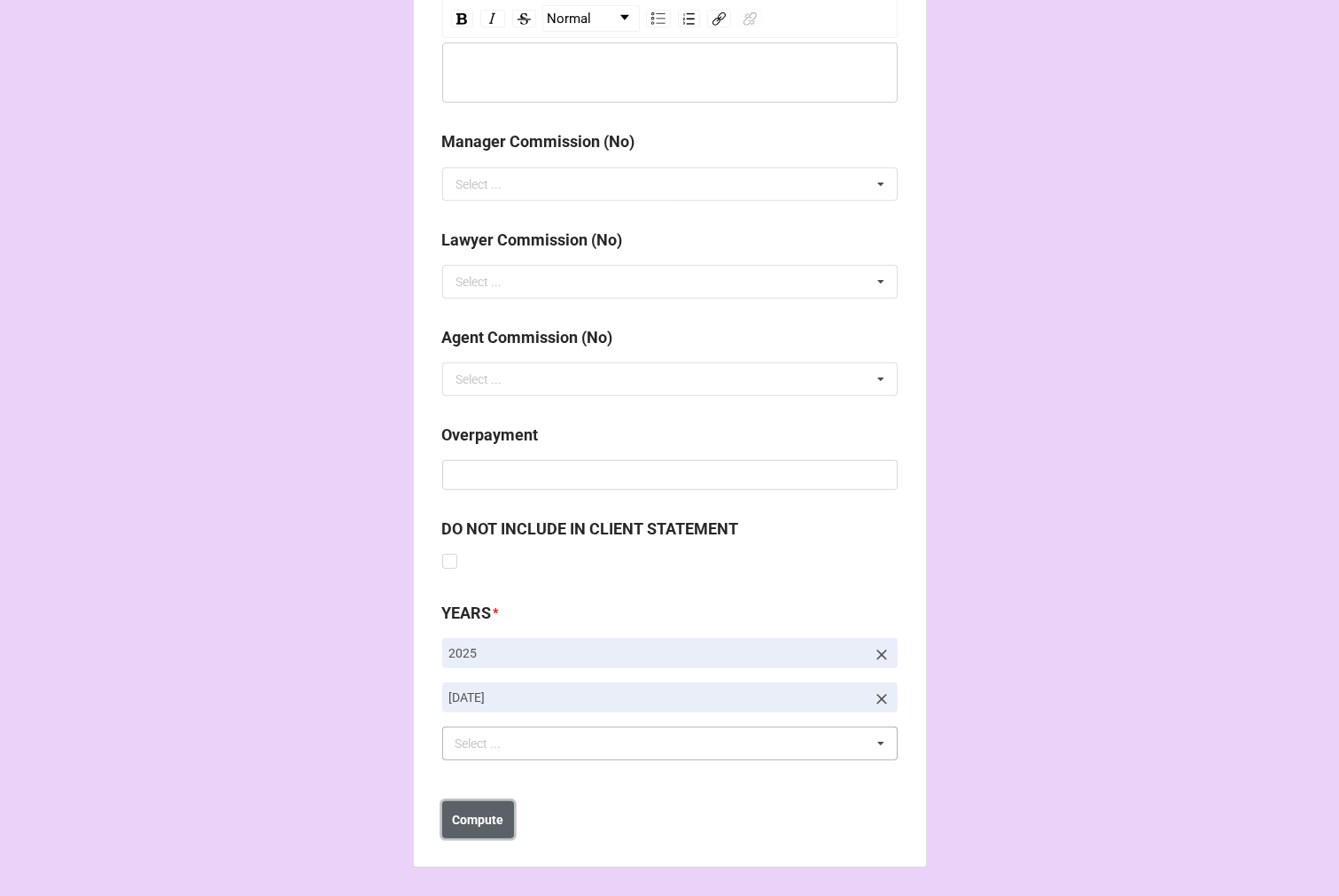
click at [482, 830] on button "Compute" at bounding box center [479, 820] width 72 height 38
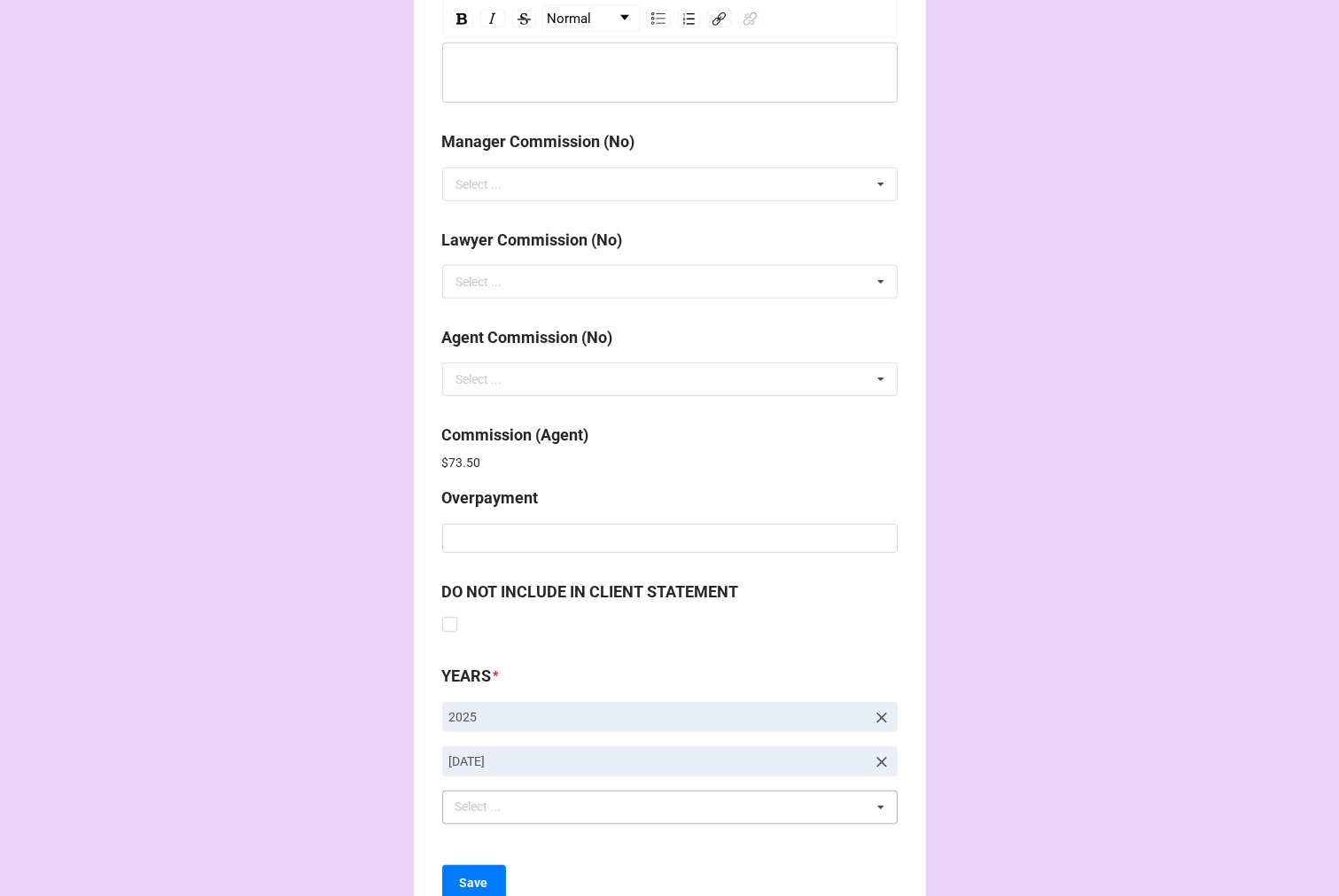
scroll to position [2115, 0]
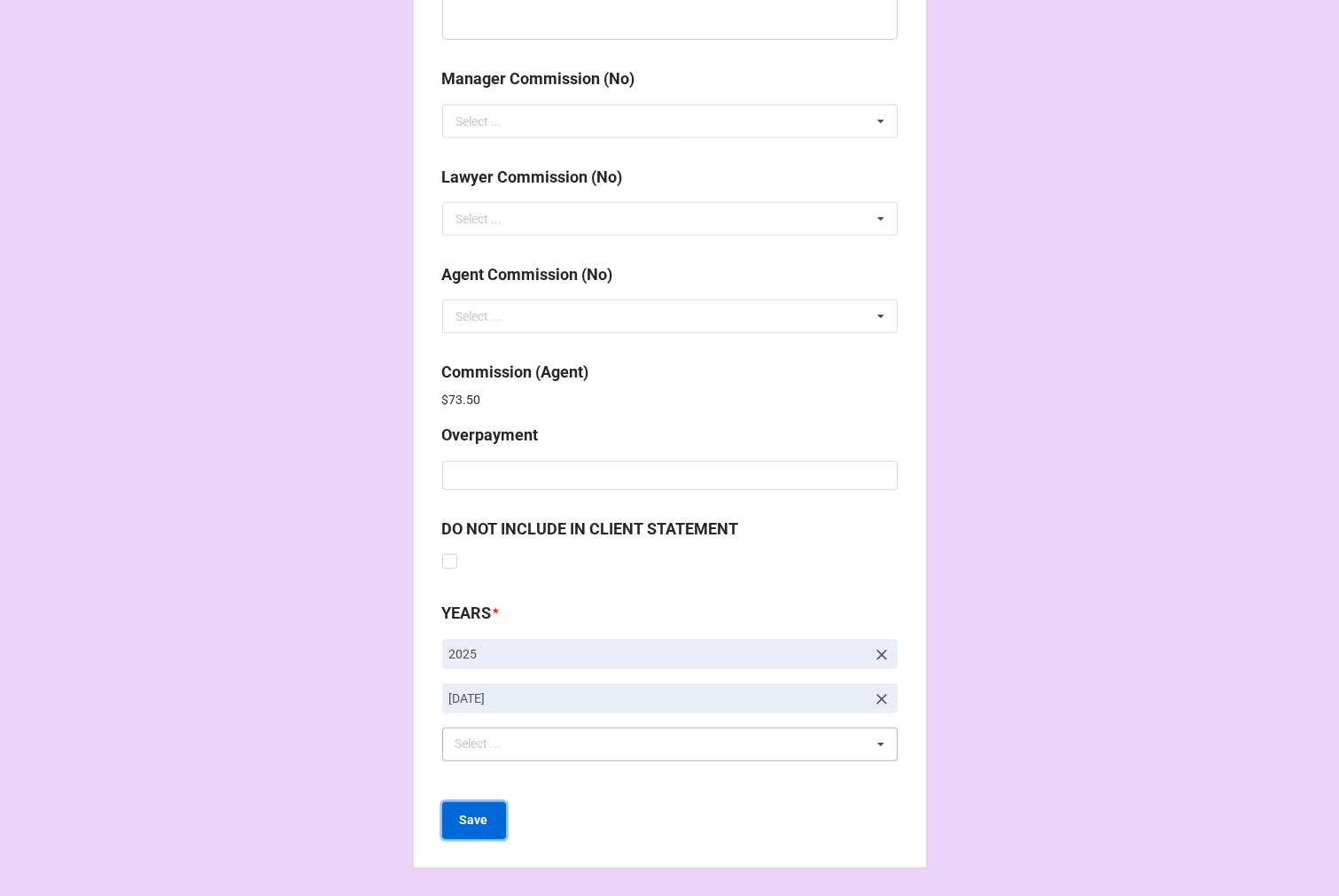
click at [461, 828] on button "Save" at bounding box center [475, 821] width 64 height 38
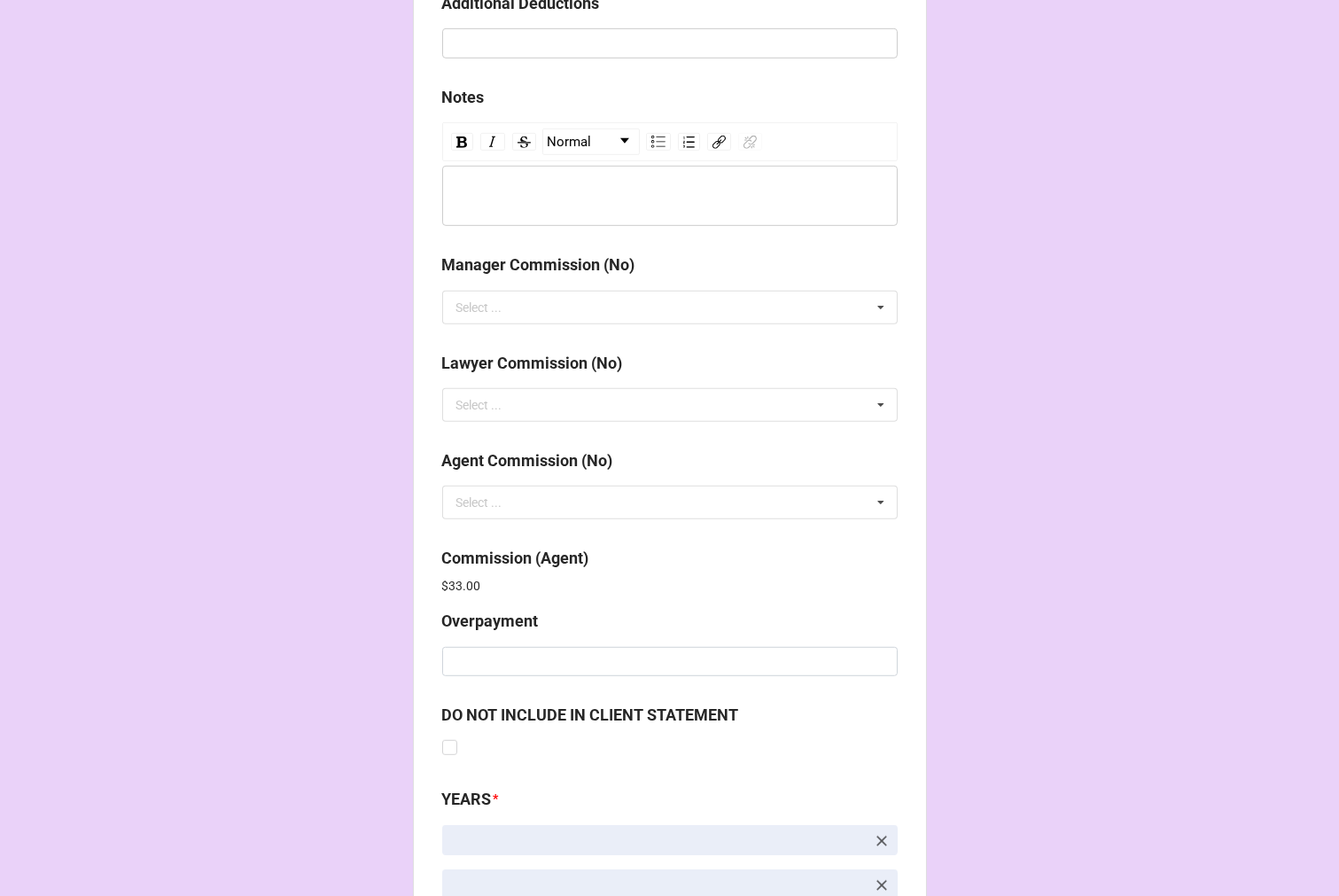
scroll to position [2115, 0]
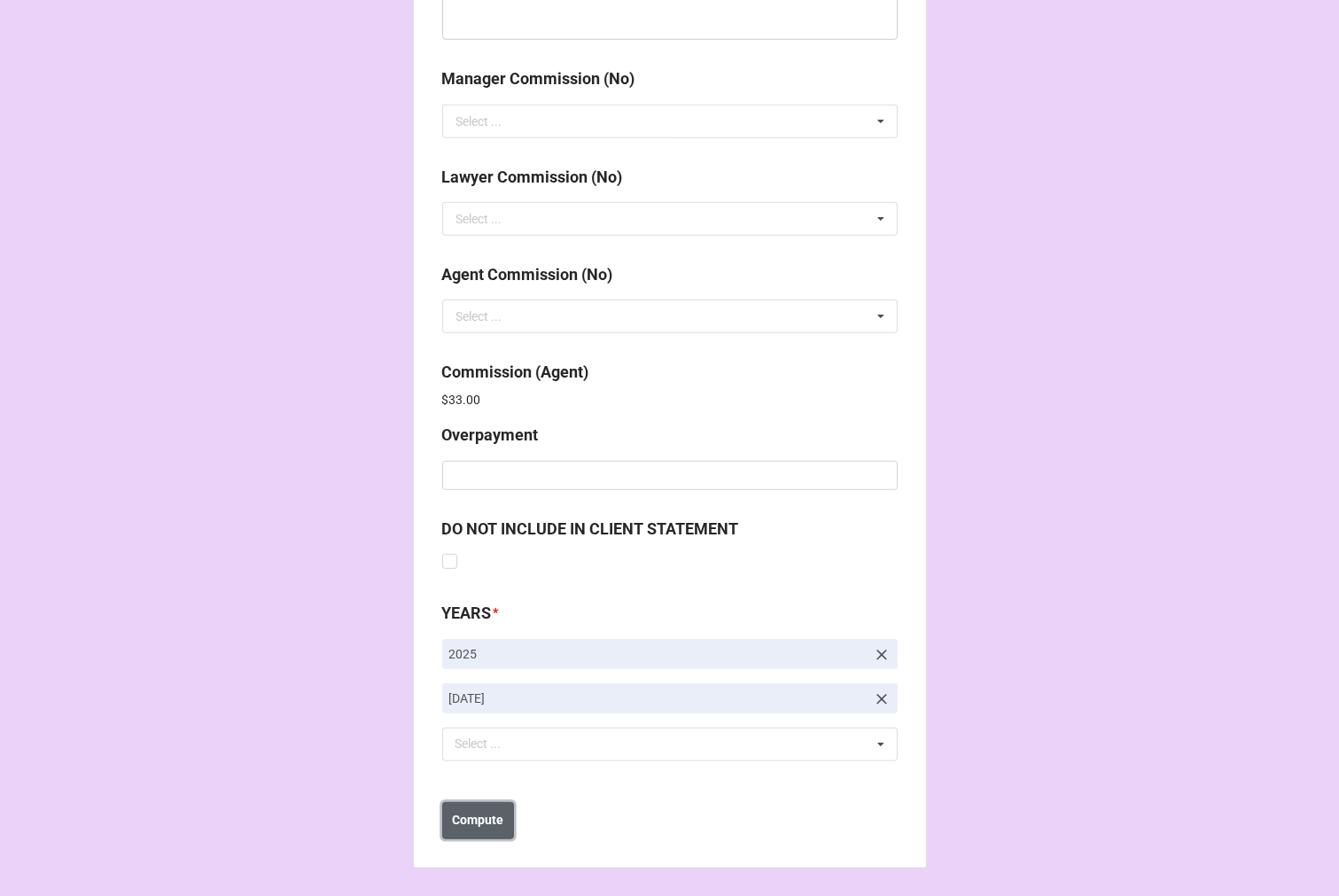
click at [498, 812] on b "Compute" at bounding box center [478, 820] width 51 height 18
click at [470, 821] on b "Save" at bounding box center [474, 820] width 28 height 18
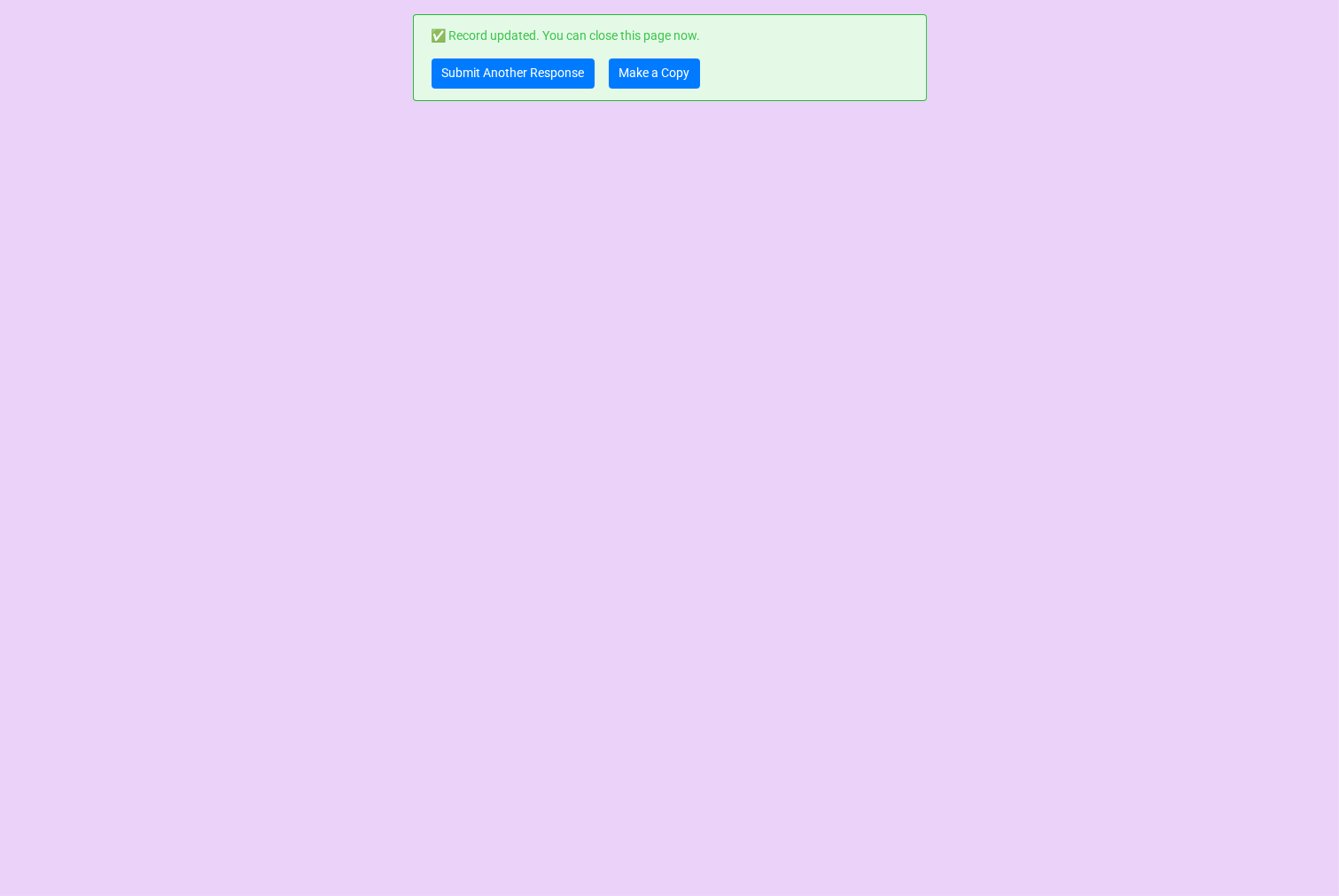
scroll to position [0, 0]
click at [646, 75] on link "Make a Copy" at bounding box center [655, 73] width 91 height 30
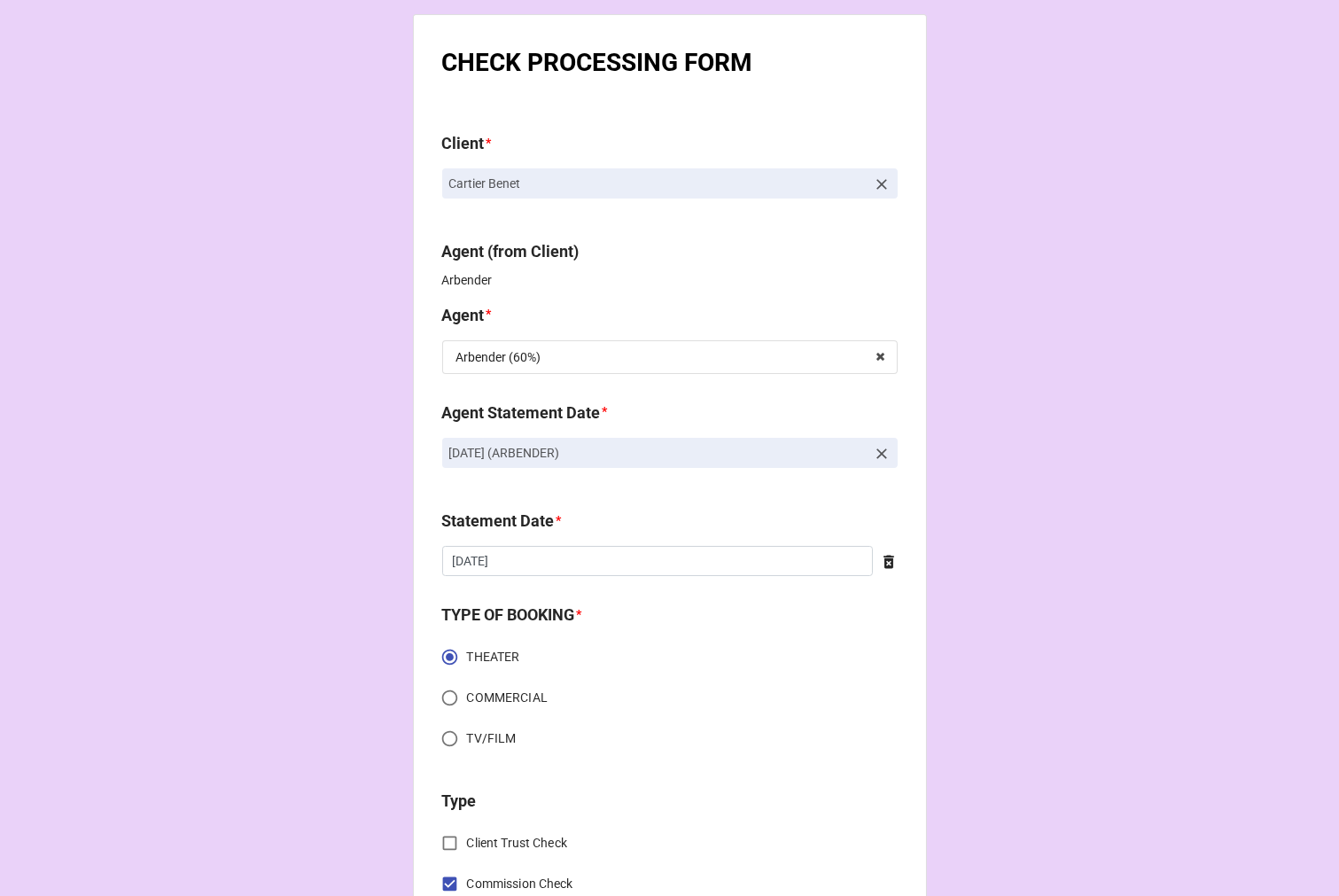
click at [876, 453] on icon at bounding box center [882, 453] width 17 height 17
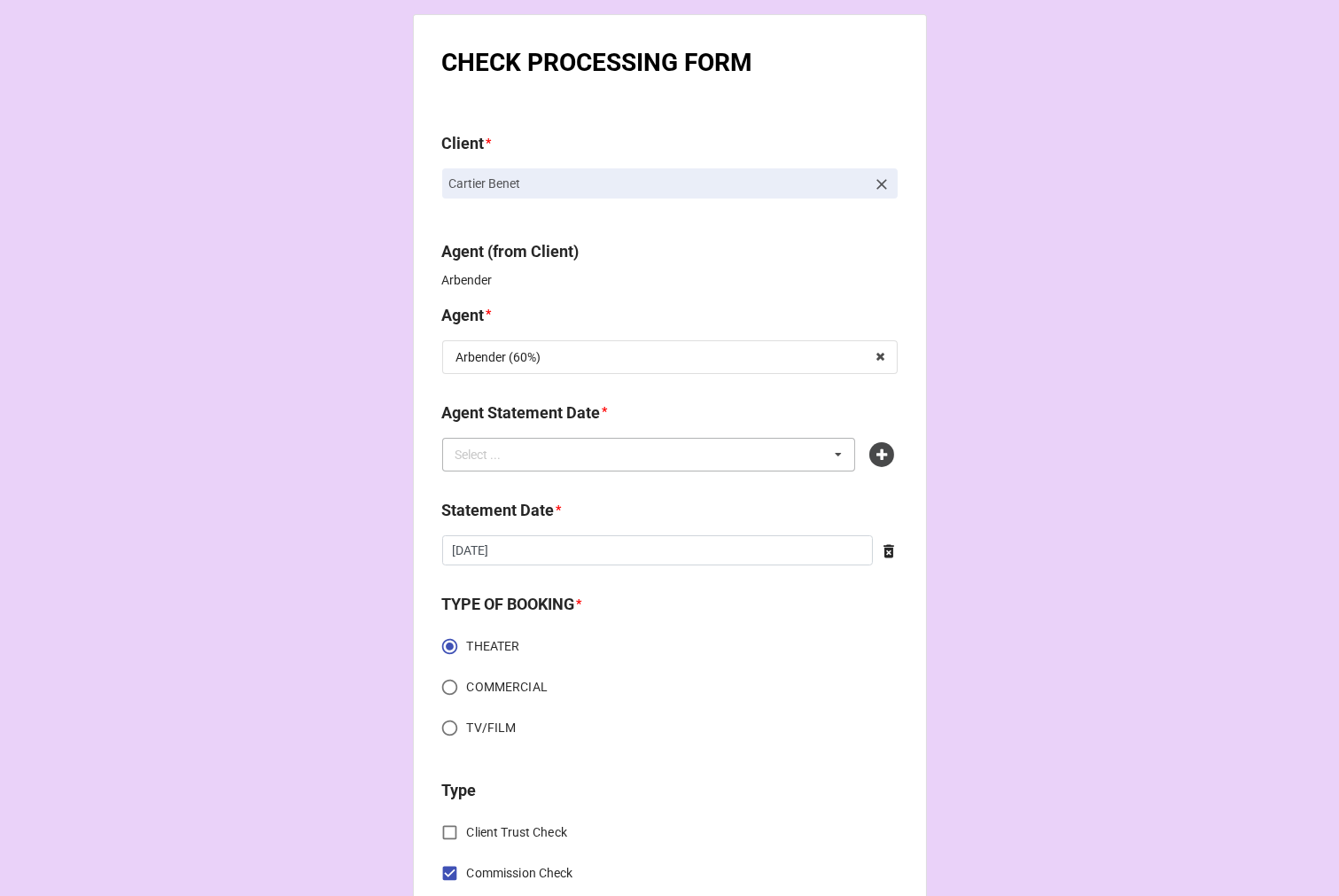
click at [745, 453] on div "Select ... No results found." at bounding box center [650, 454] width 414 height 34
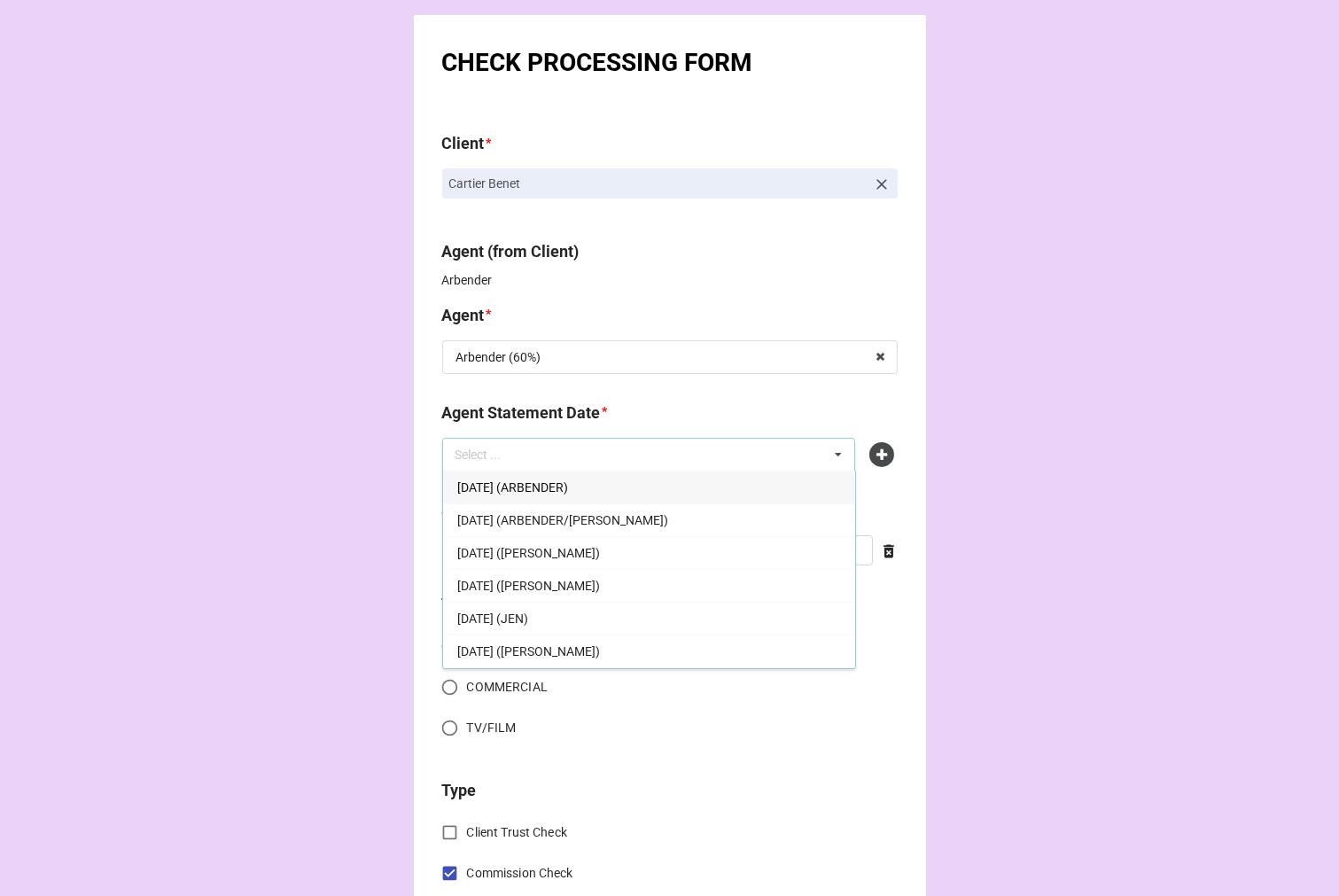
click at [568, 480] on span "[DATE] (ARBENDER)" at bounding box center [512, 487] width 111 height 14
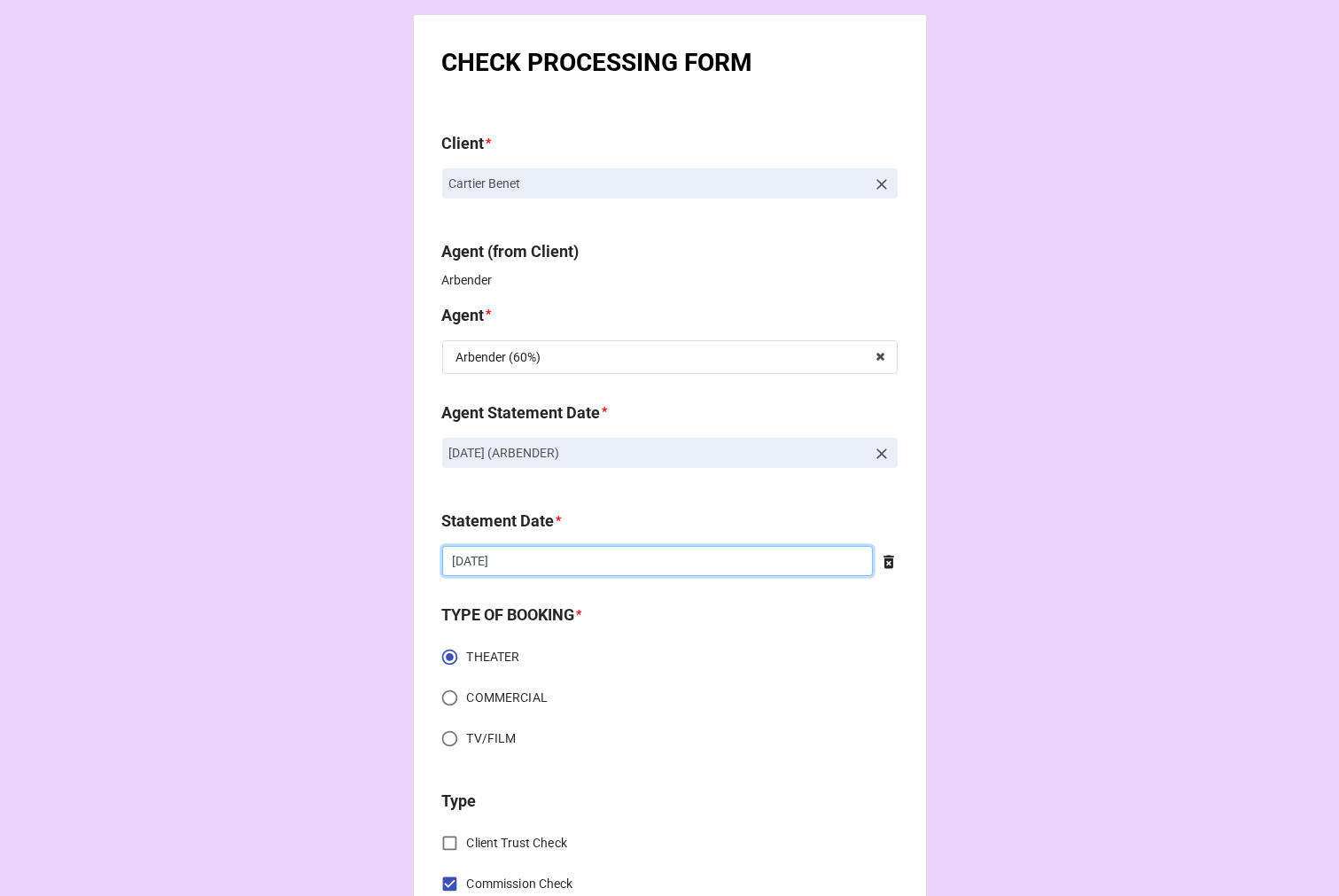
click at [560, 571] on input "[DATE]" at bounding box center [658, 561] width 431 height 30
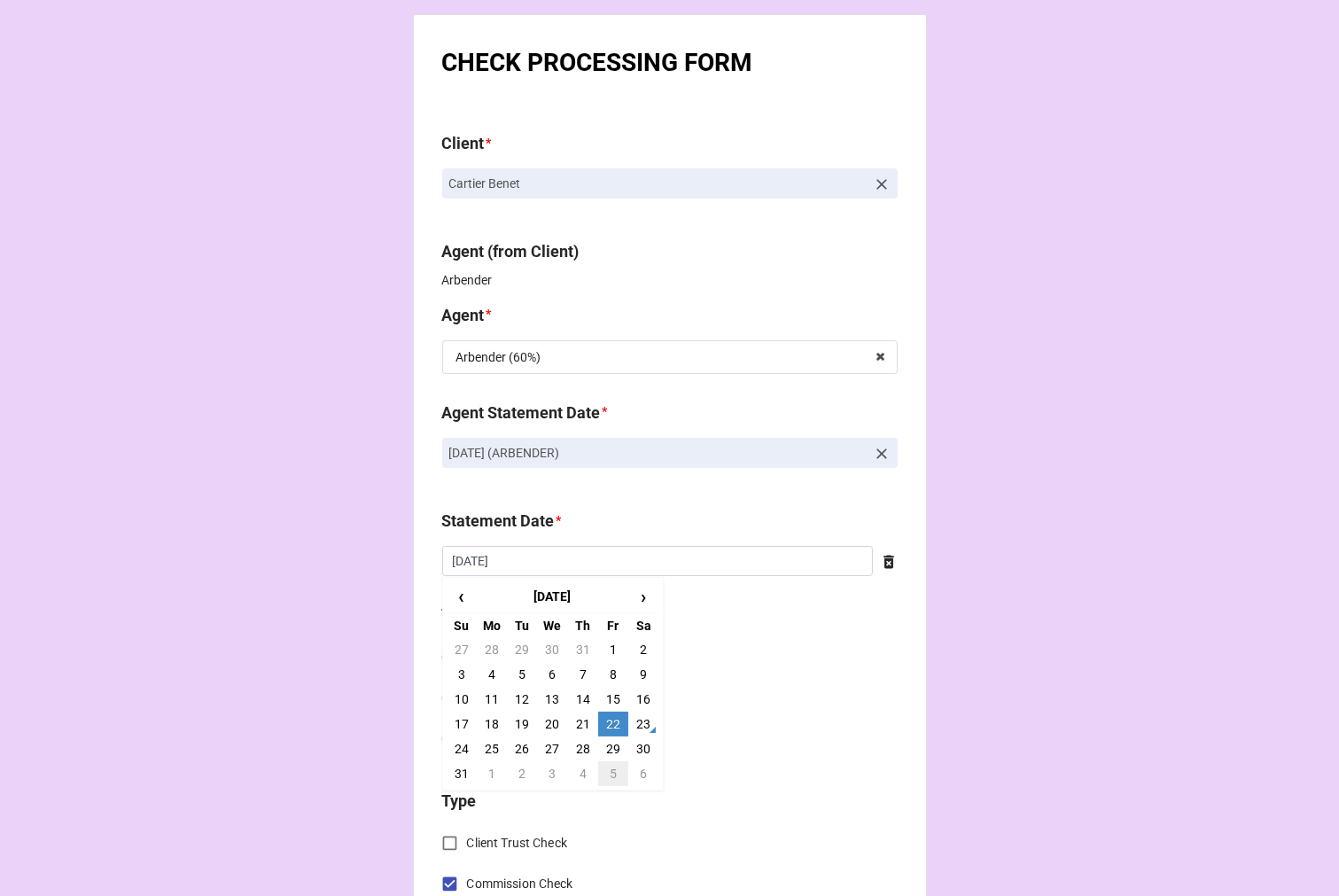
click at [605, 773] on td "5" at bounding box center [613, 774] width 30 height 25
type input "[DATE]"
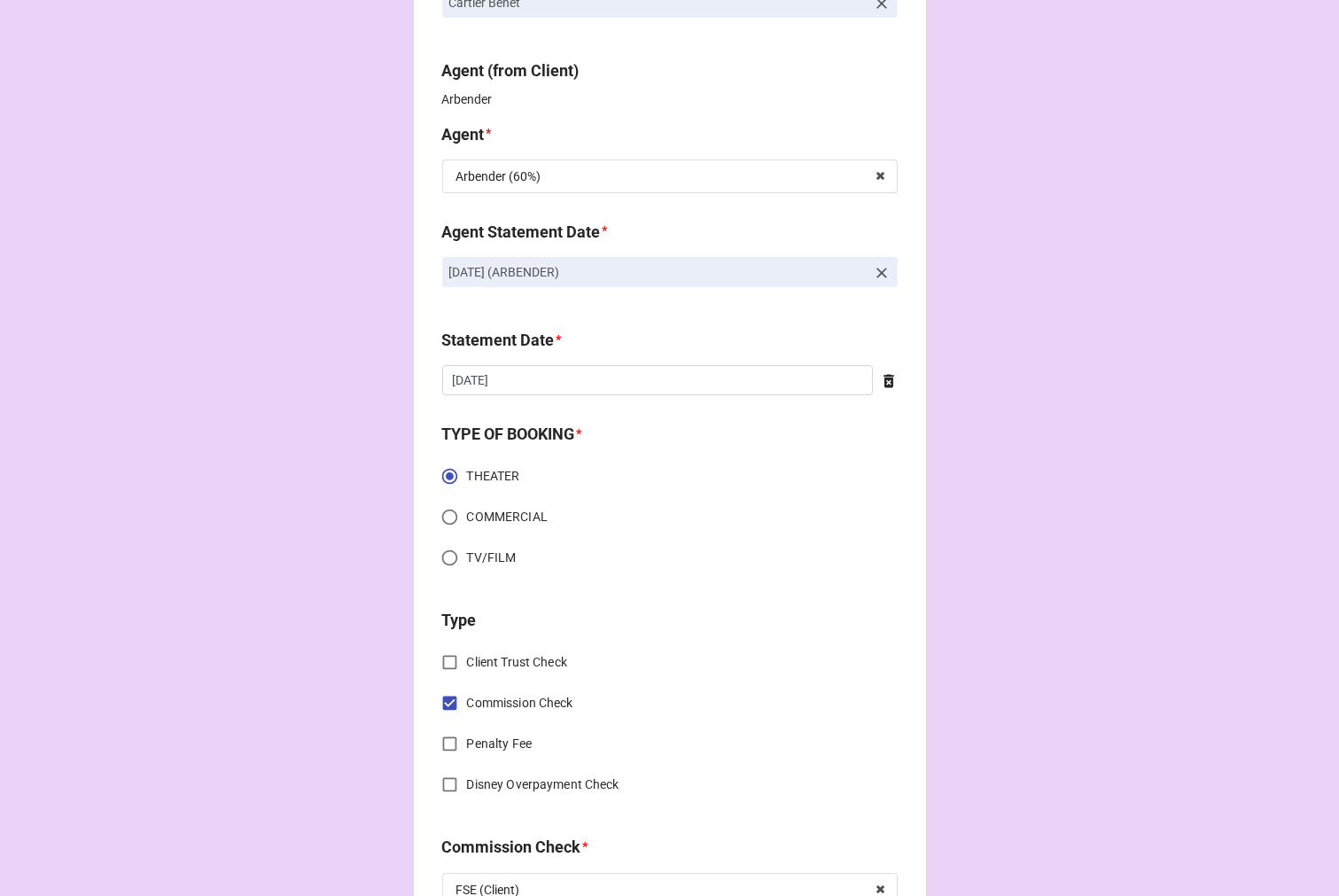
scroll to position [492, 0]
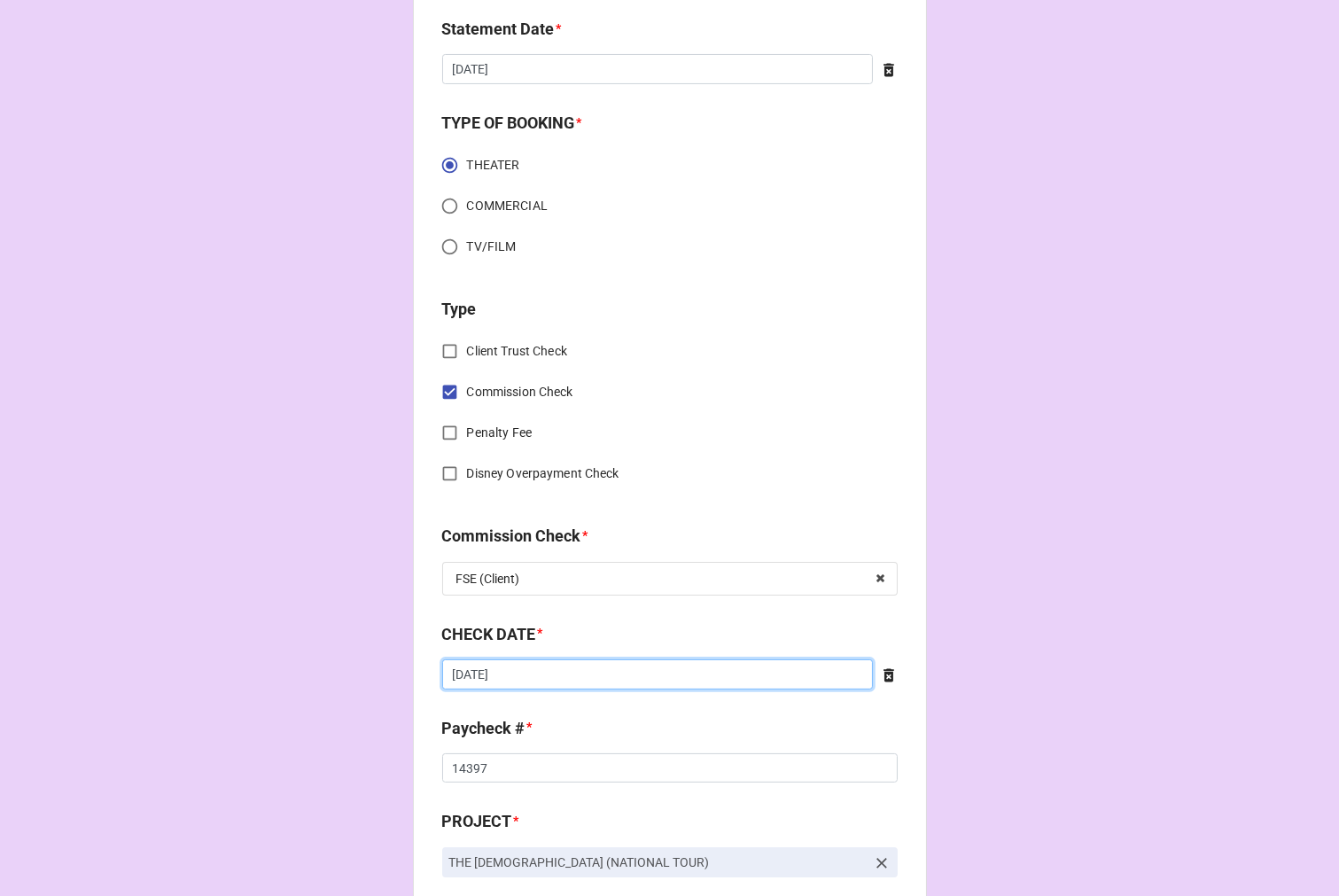
click at [571, 674] on input "[DATE]" at bounding box center [658, 674] width 431 height 30
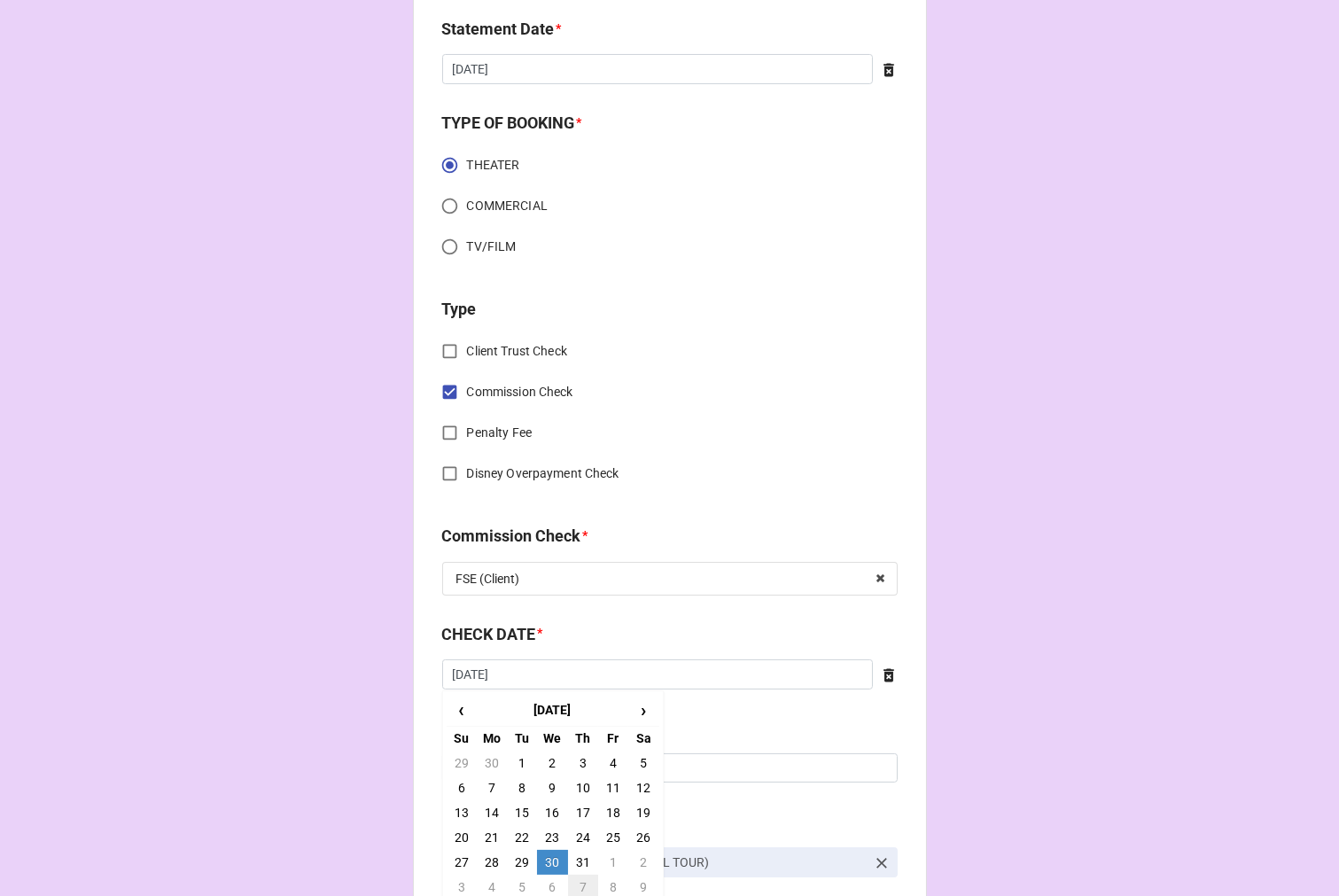
click at [581, 878] on td "7" at bounding box center [583, 887] width 30 height 25
type input "8/7/2025"
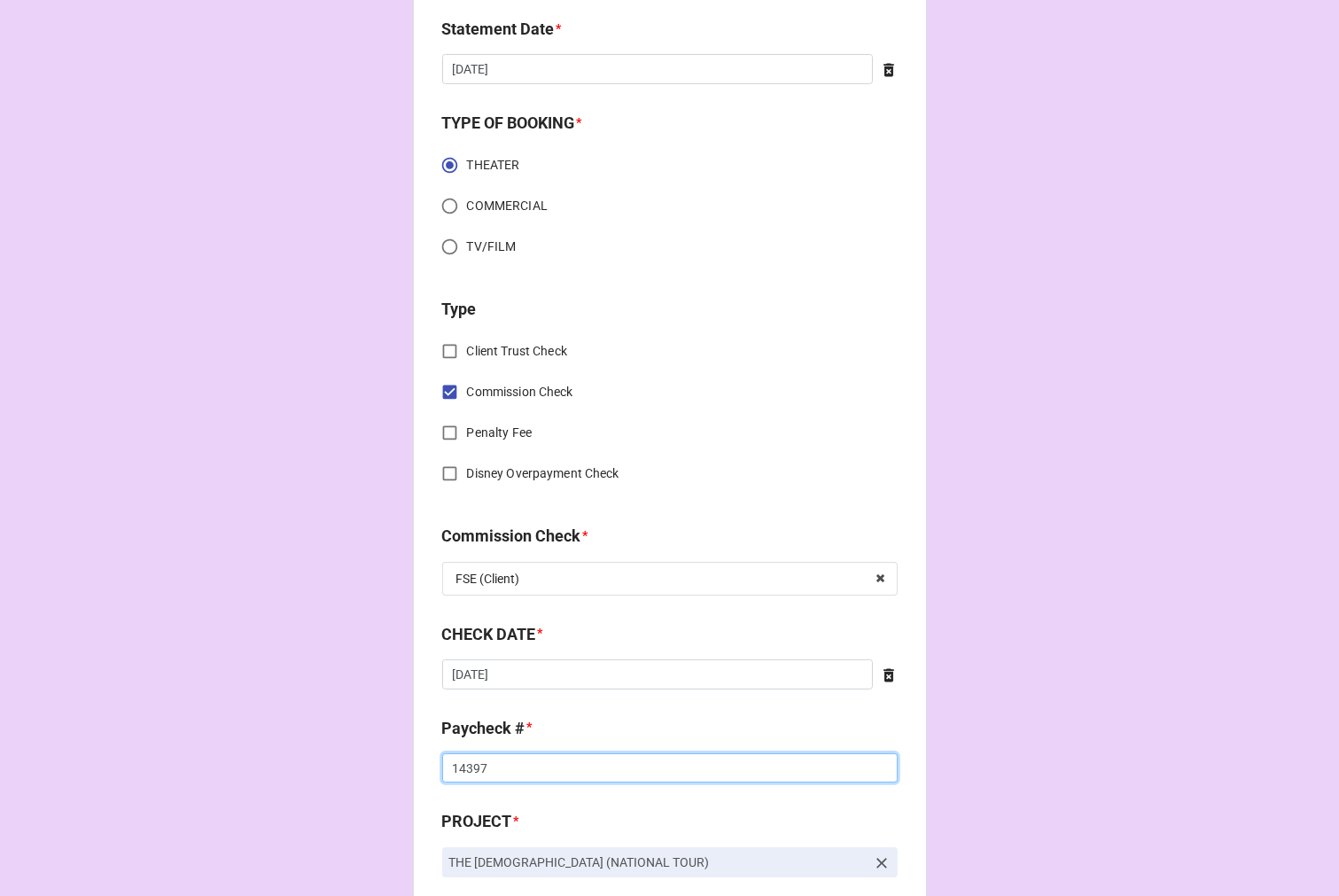
click at [470, 766] on input "14397" at bounding box center [670, 767] width 455 height 30
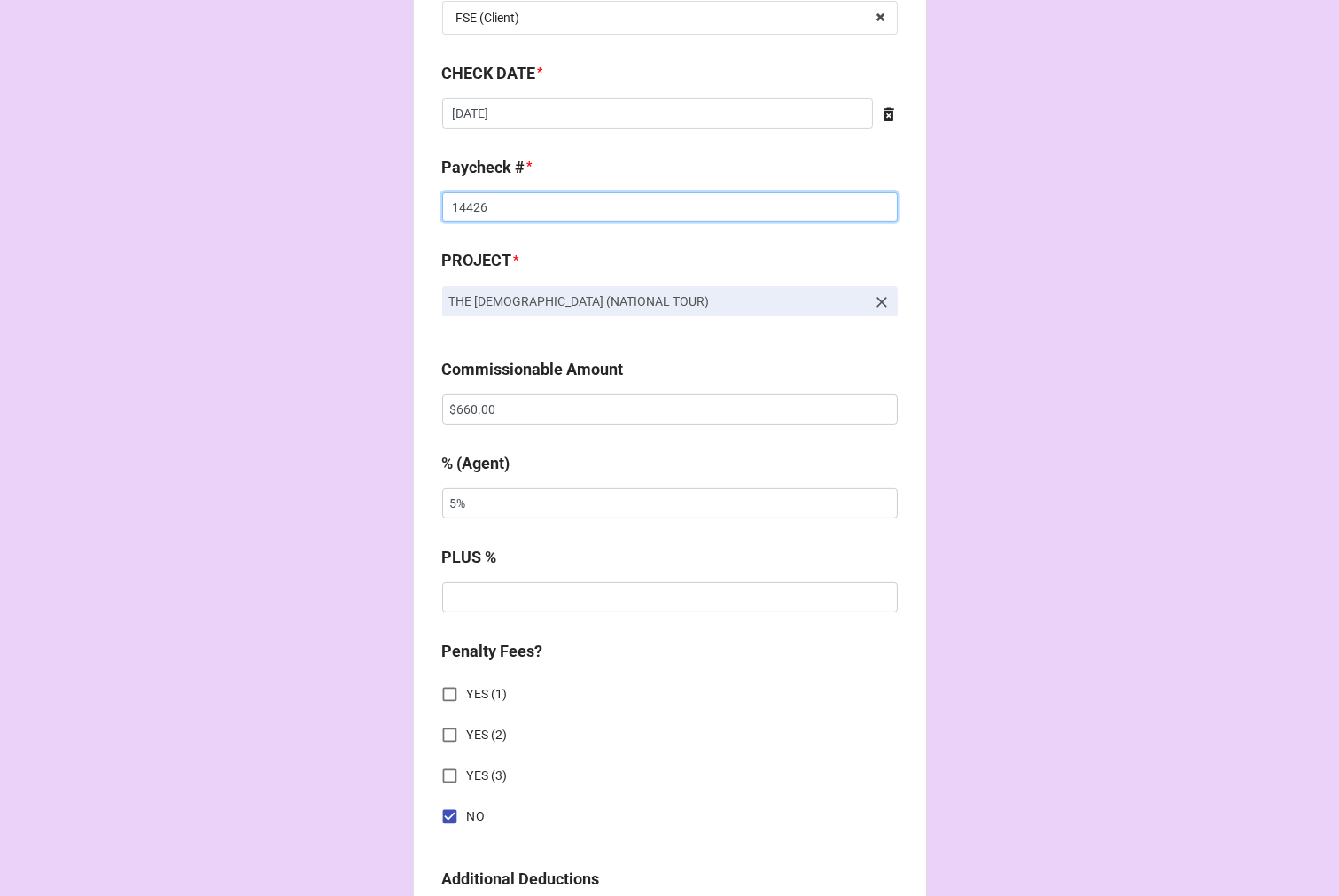
scroll to position [1083, 0]
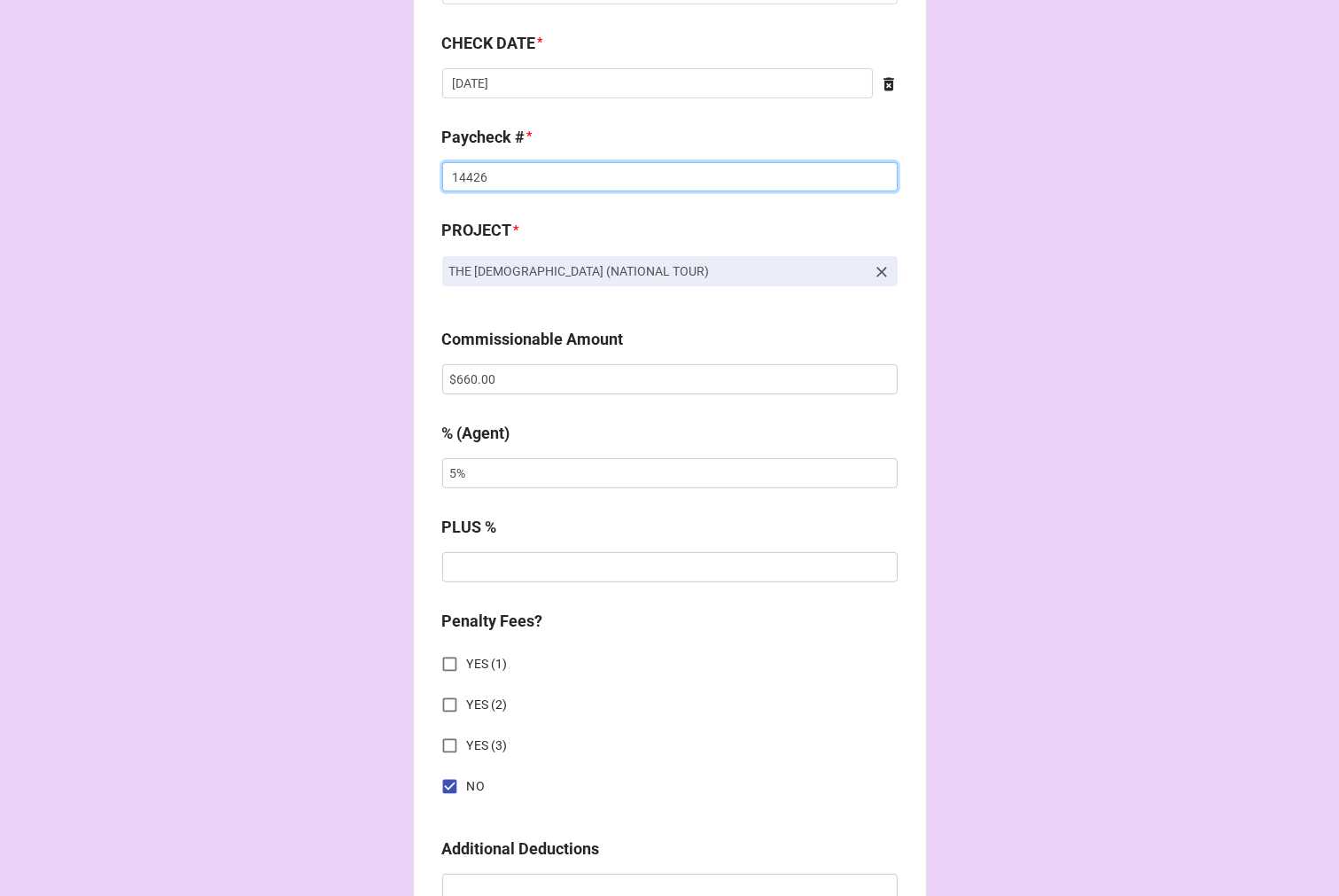
type input "14426"
click at [463, 381] on input "$660.00" at bounding box center [670, 379] width 455 height 30
type input "$760.00"
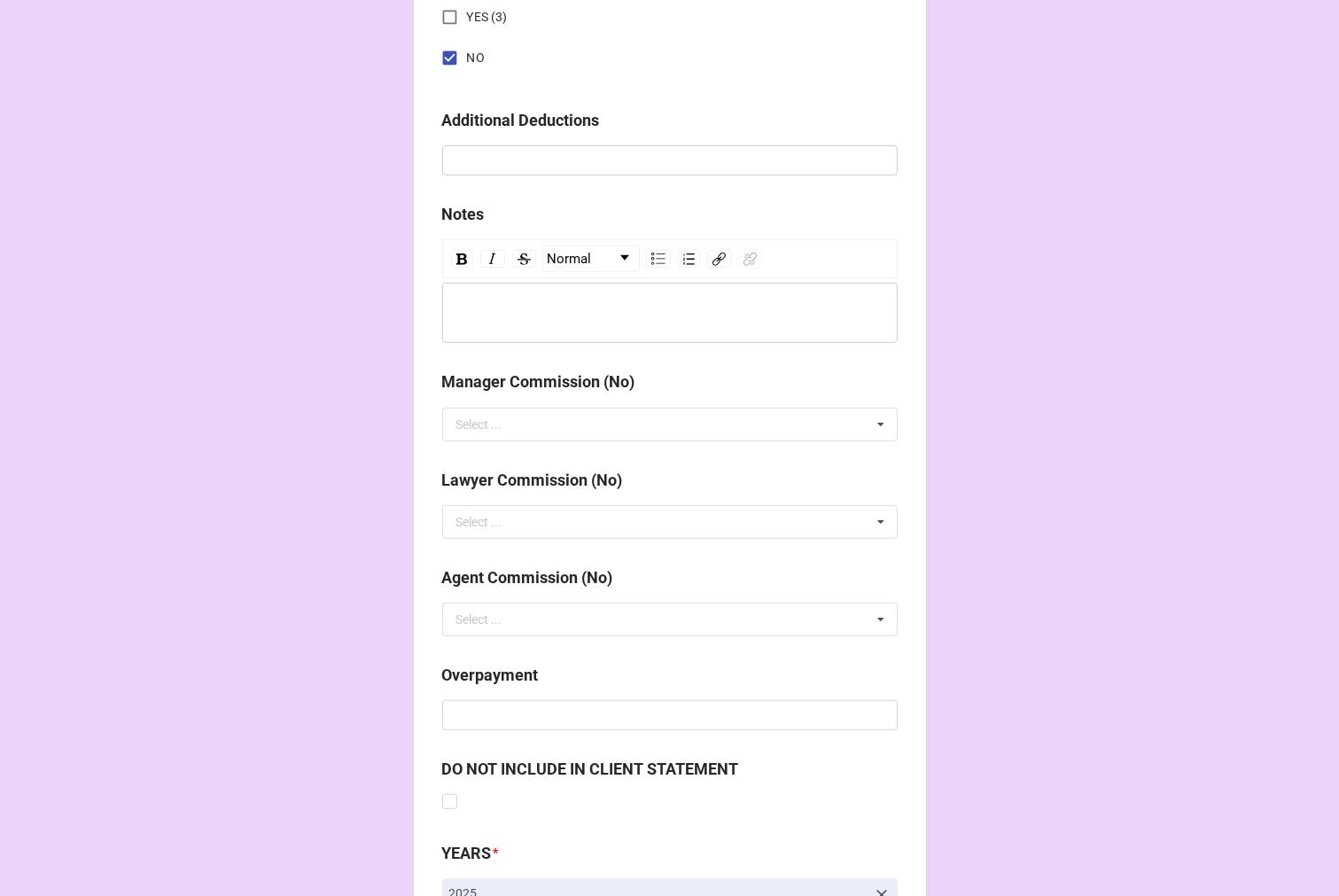
scroll to position [2052, 0]
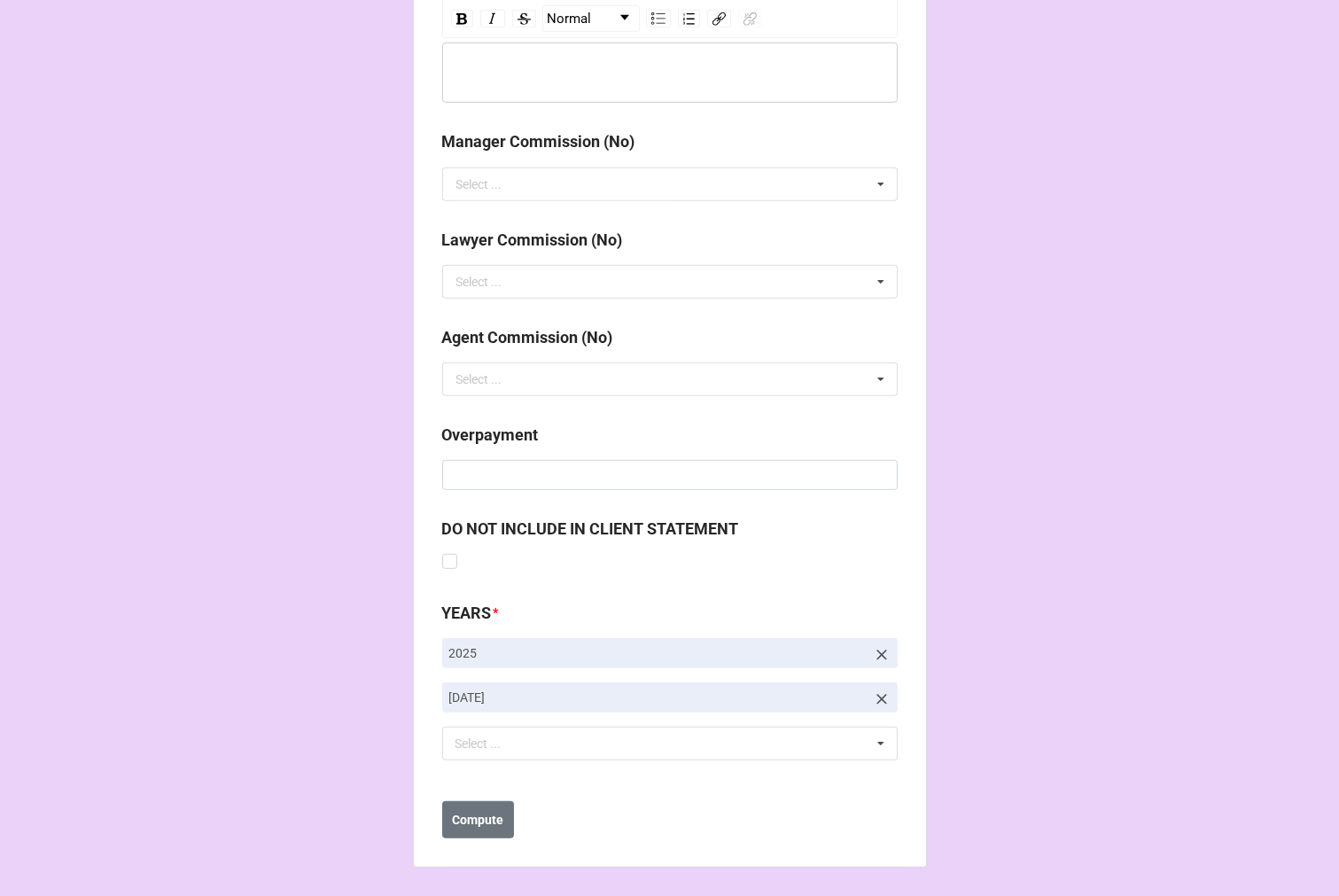
type input "10%"
click at [883, 694] on icon at bounding box center [882, 699] width 17 height 17
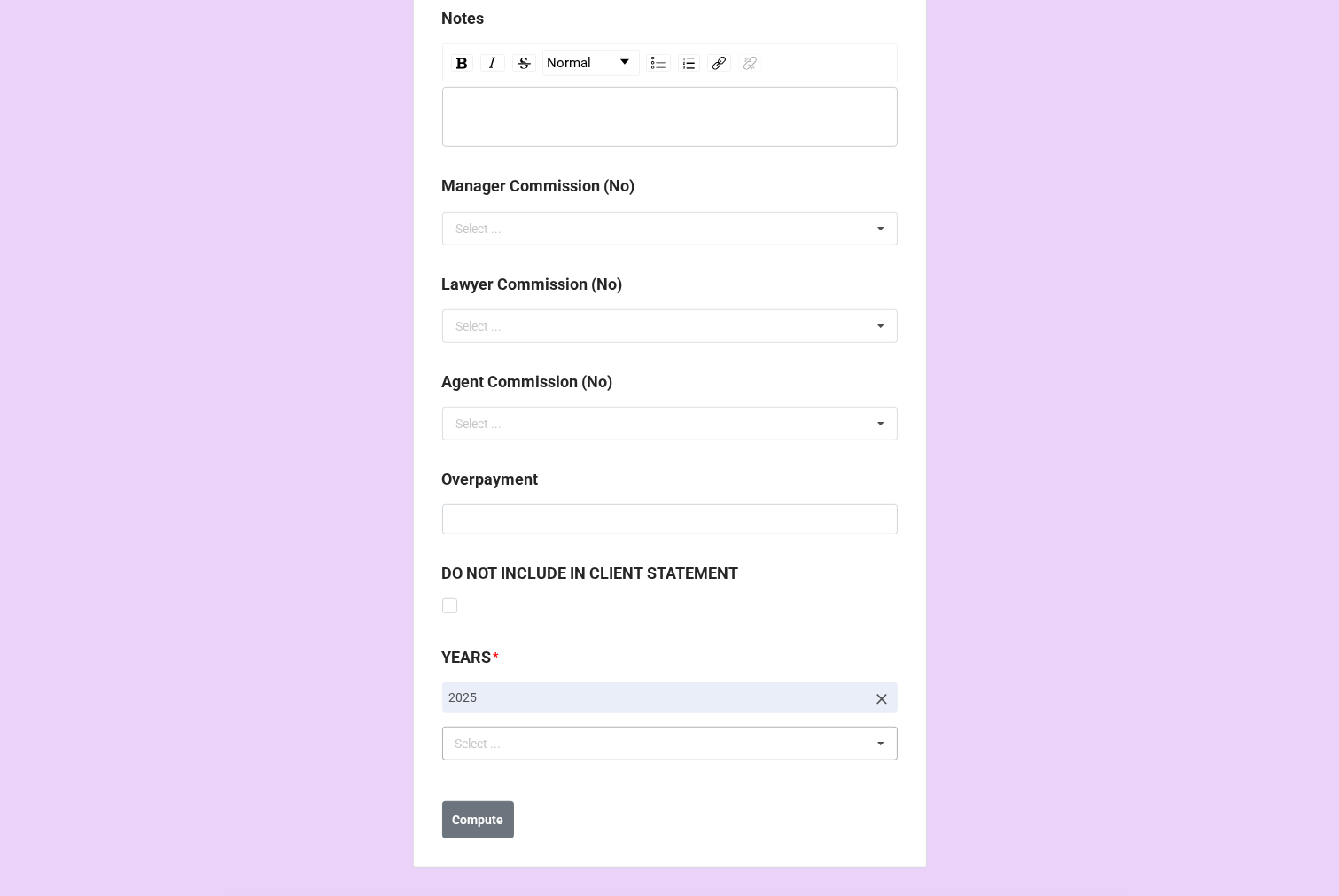
click at [528, 749] on div "Select ... No results found." at bounding box center [670, 743] width 455 height 34
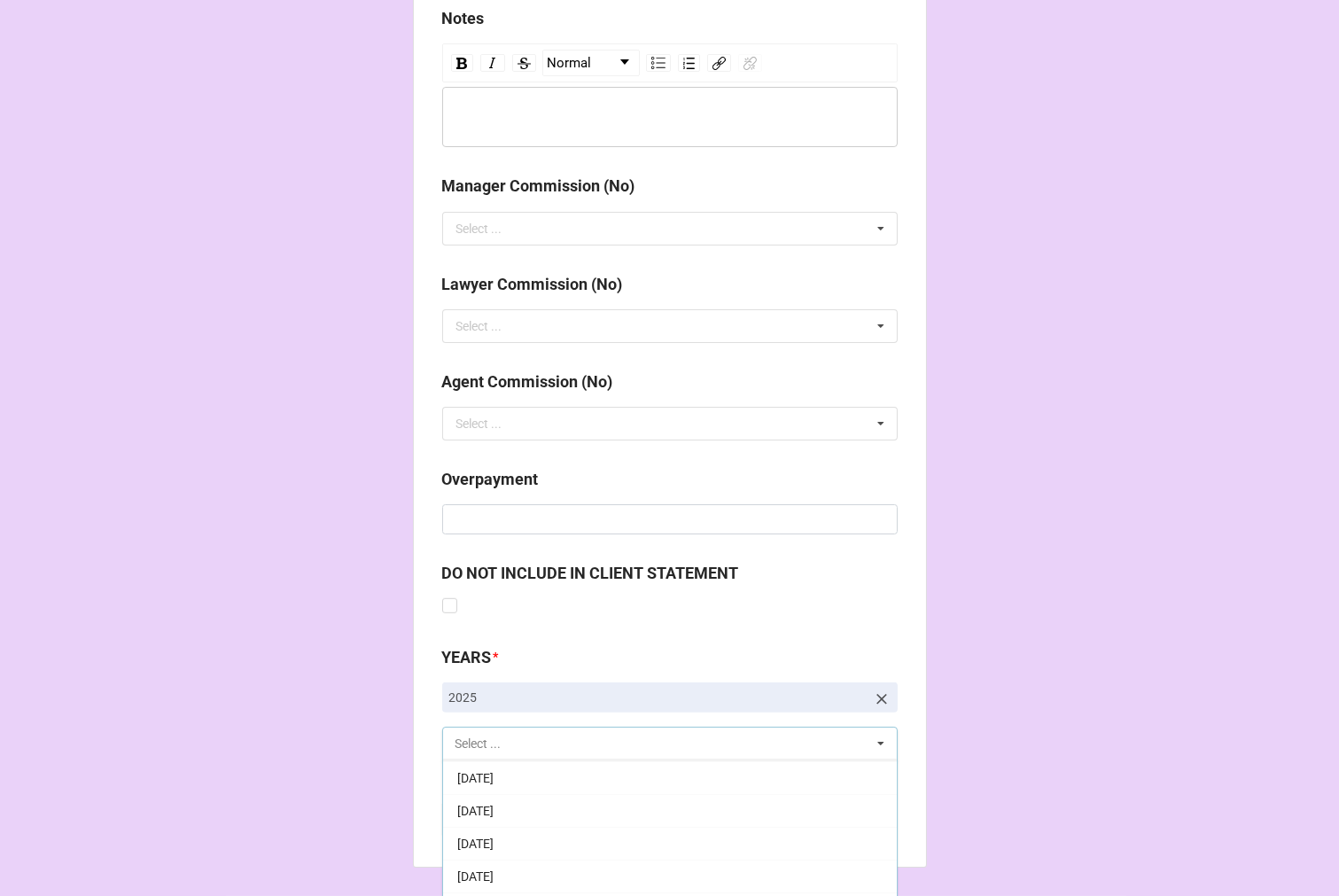
scroll to position [197, 0]
click at [598, 845] on div "[DATE]" at bounding box center [669, 842] width 453 height 33
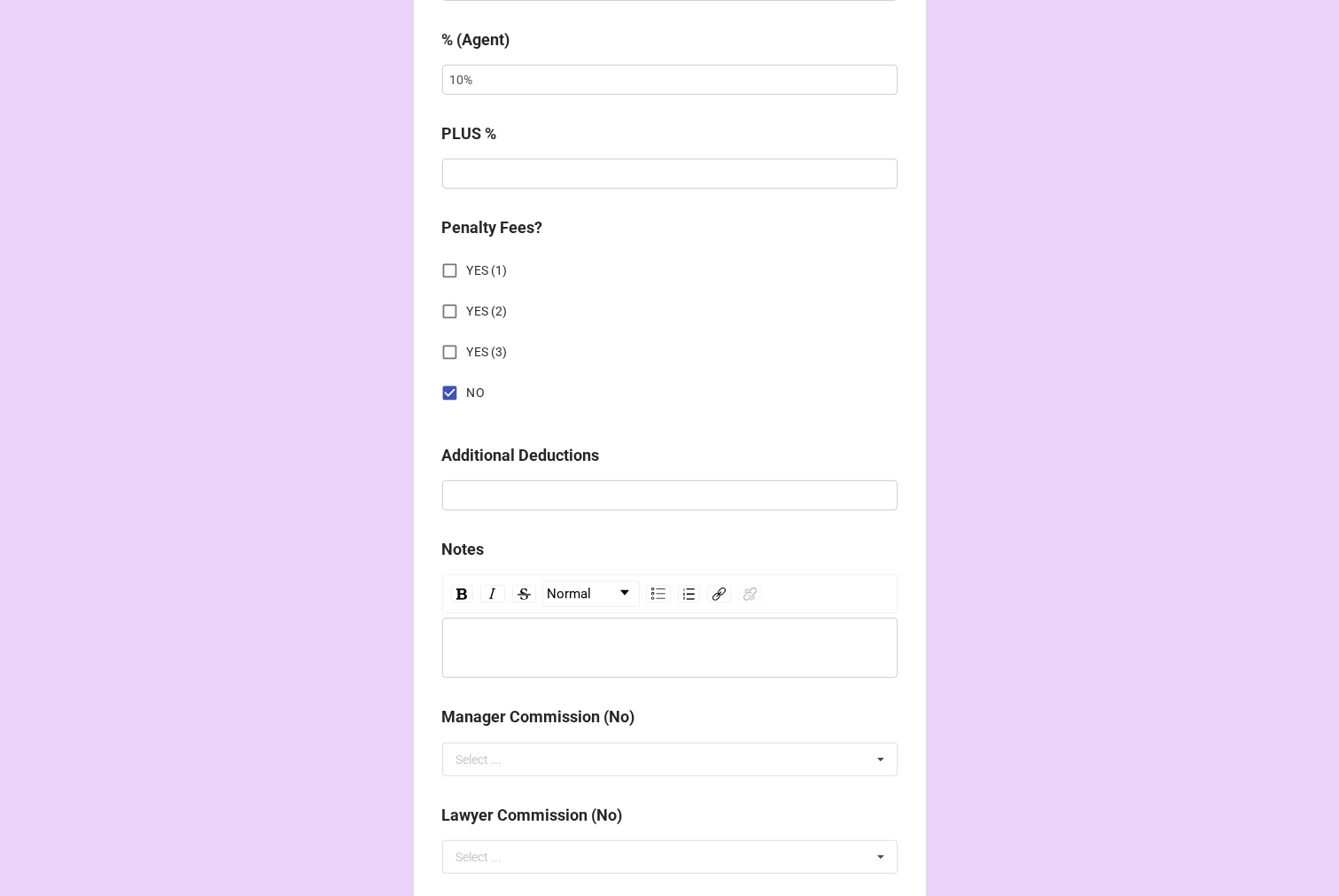
scroll to position [2052, 0]
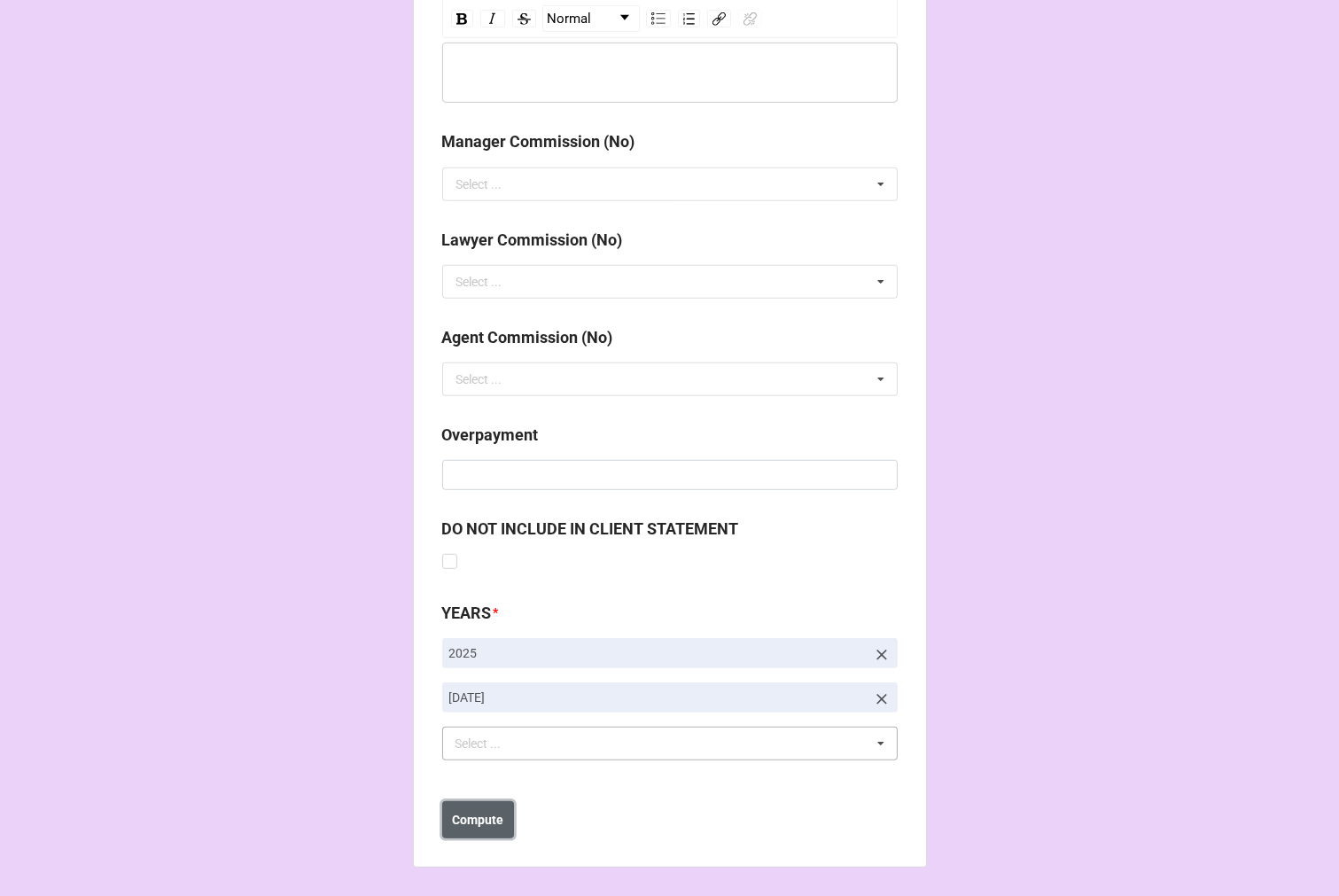
click at [474, 819] on b "Compute" at bounding box center [478, 820] width 51 height 18
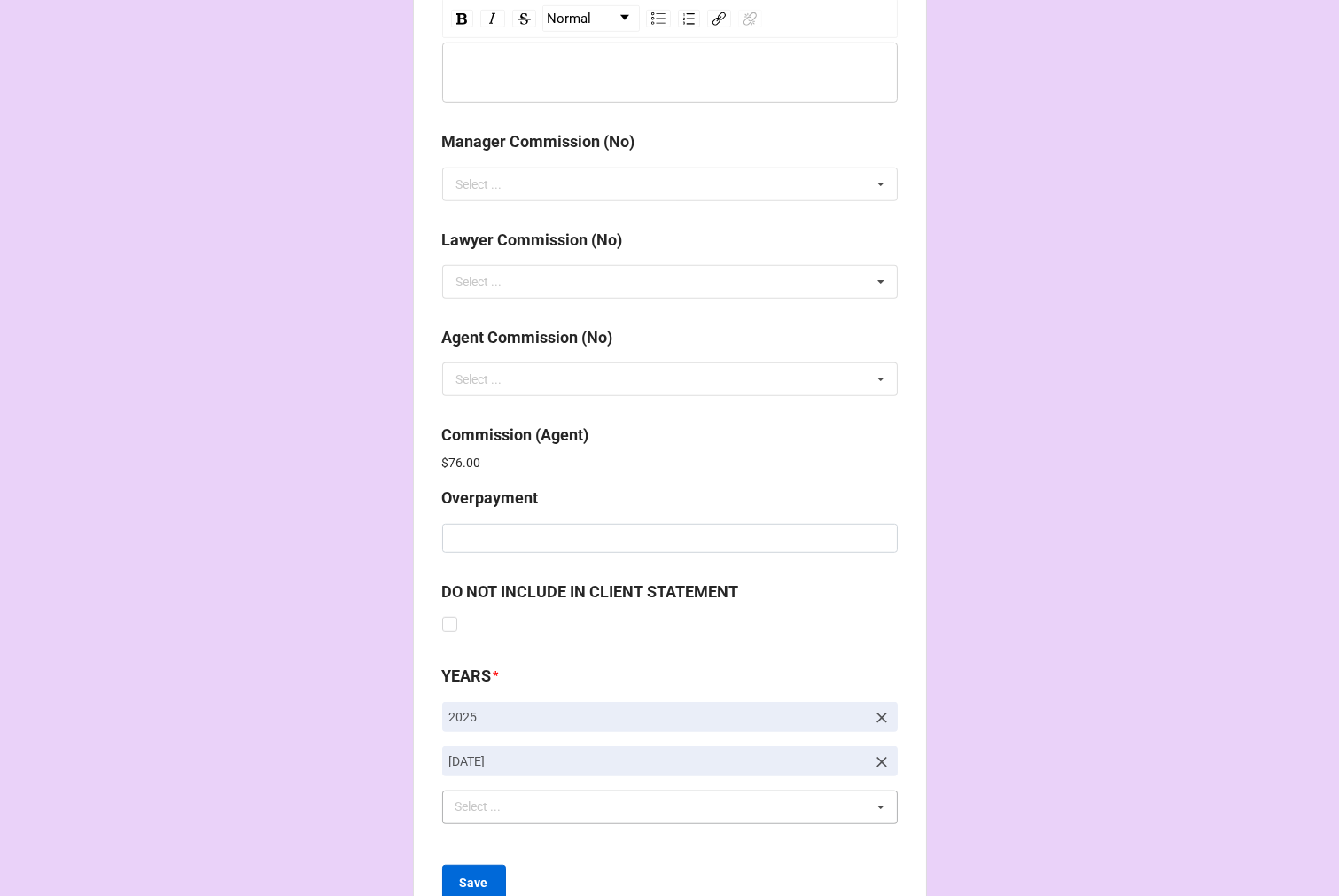
scroll to position [2115, 0]
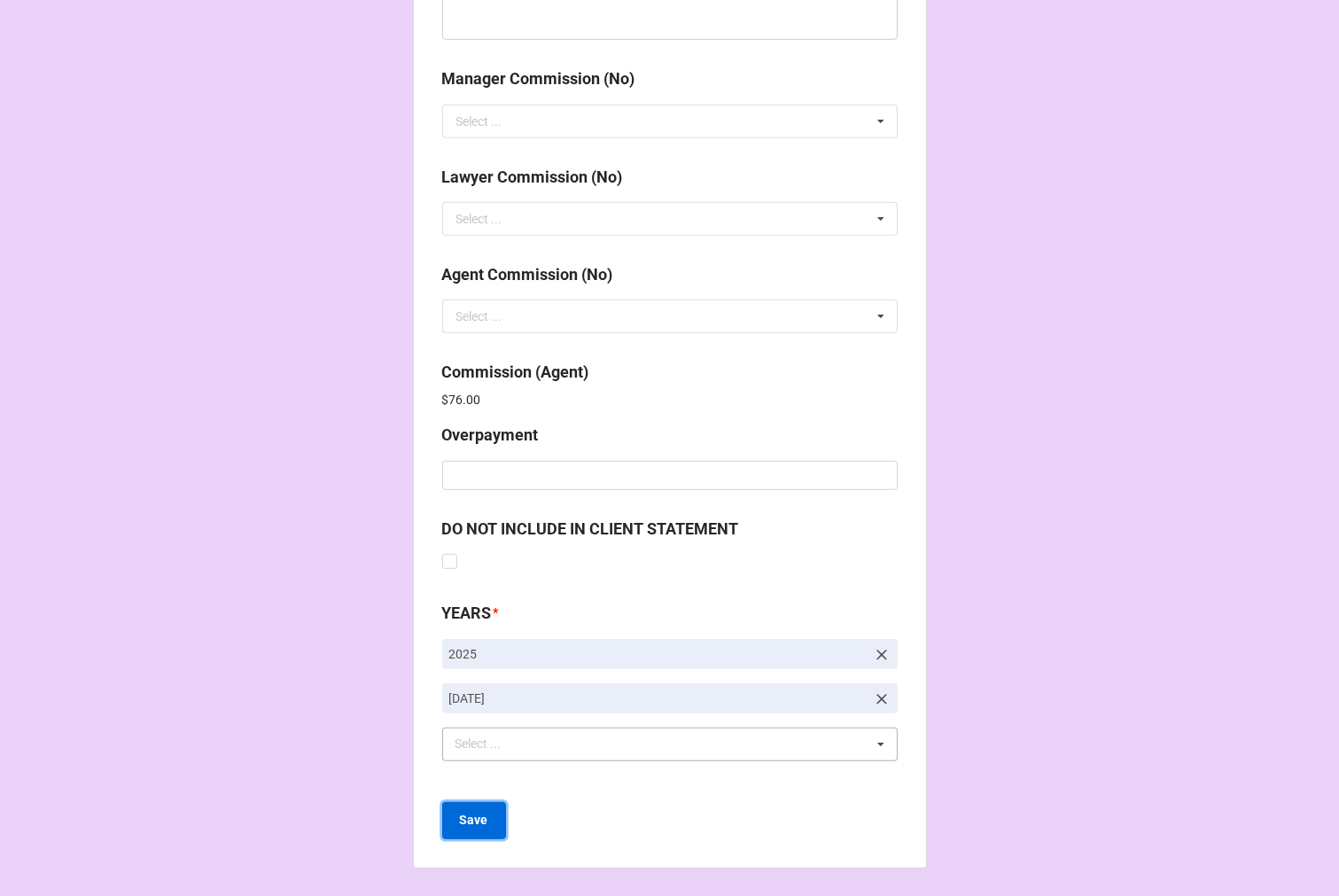
click at [471, 824] on b "Save" at bounding box center [474, 820] width 28 height 18
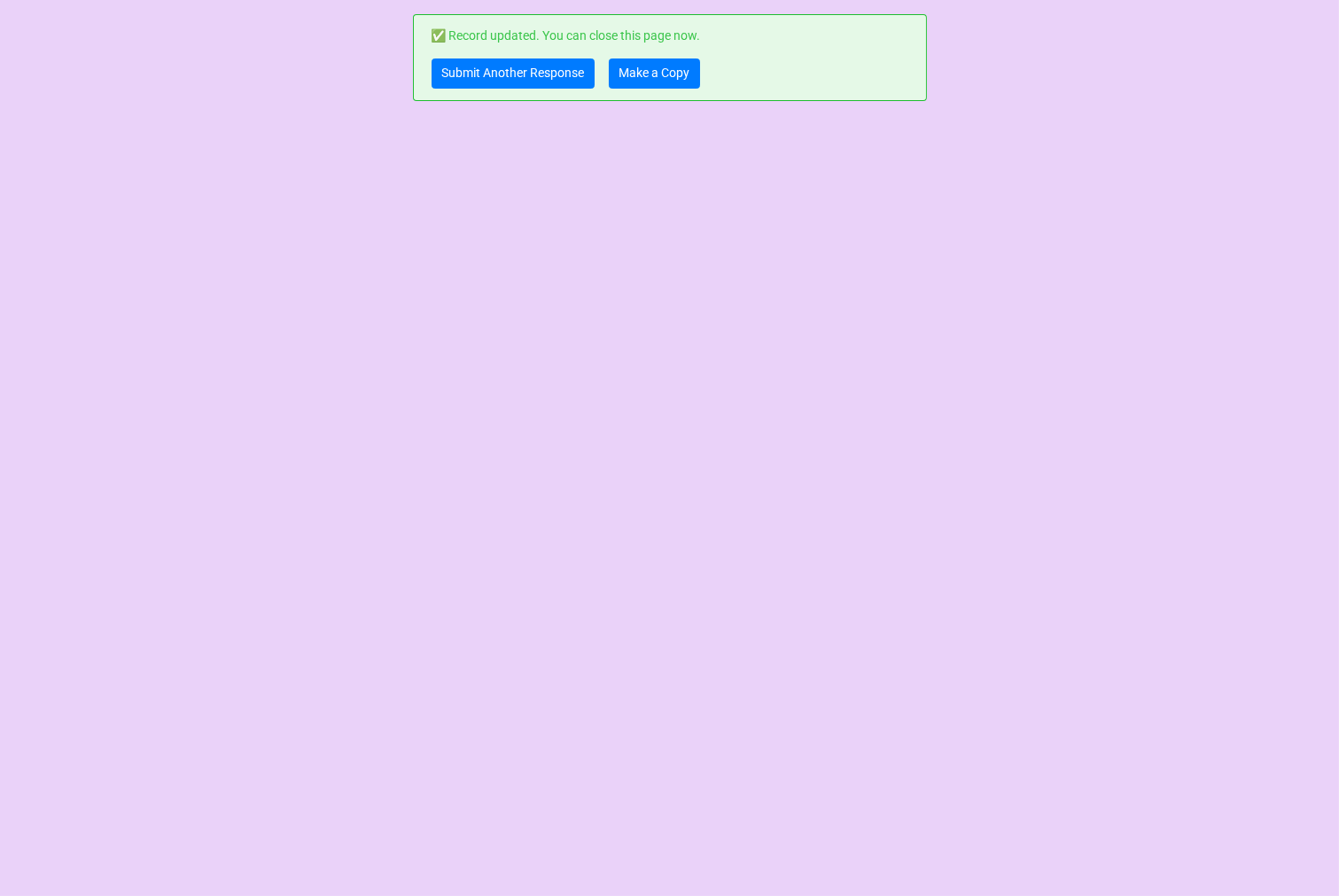
scroll to position [0, 0]
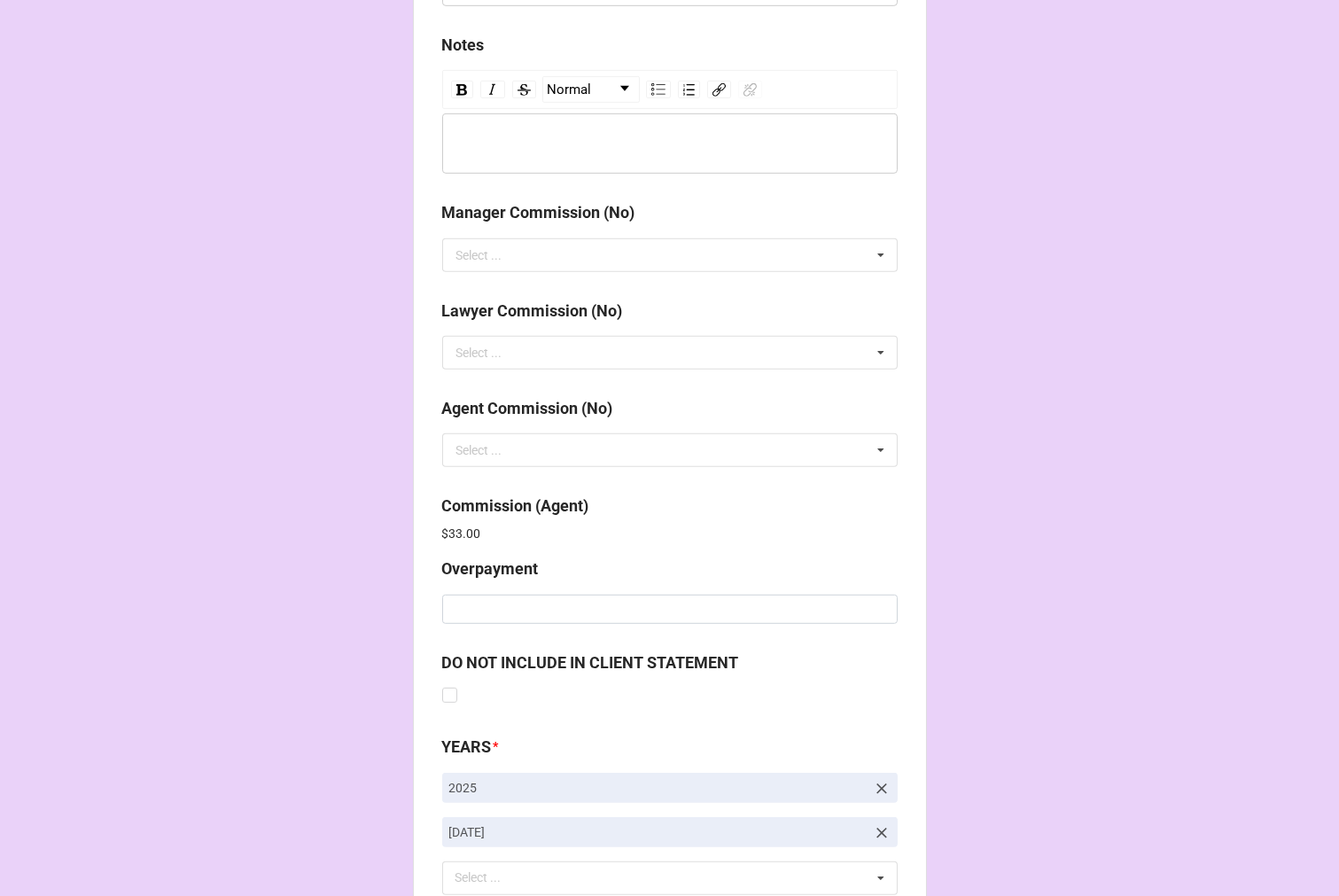
scroll to position [2115, 0]
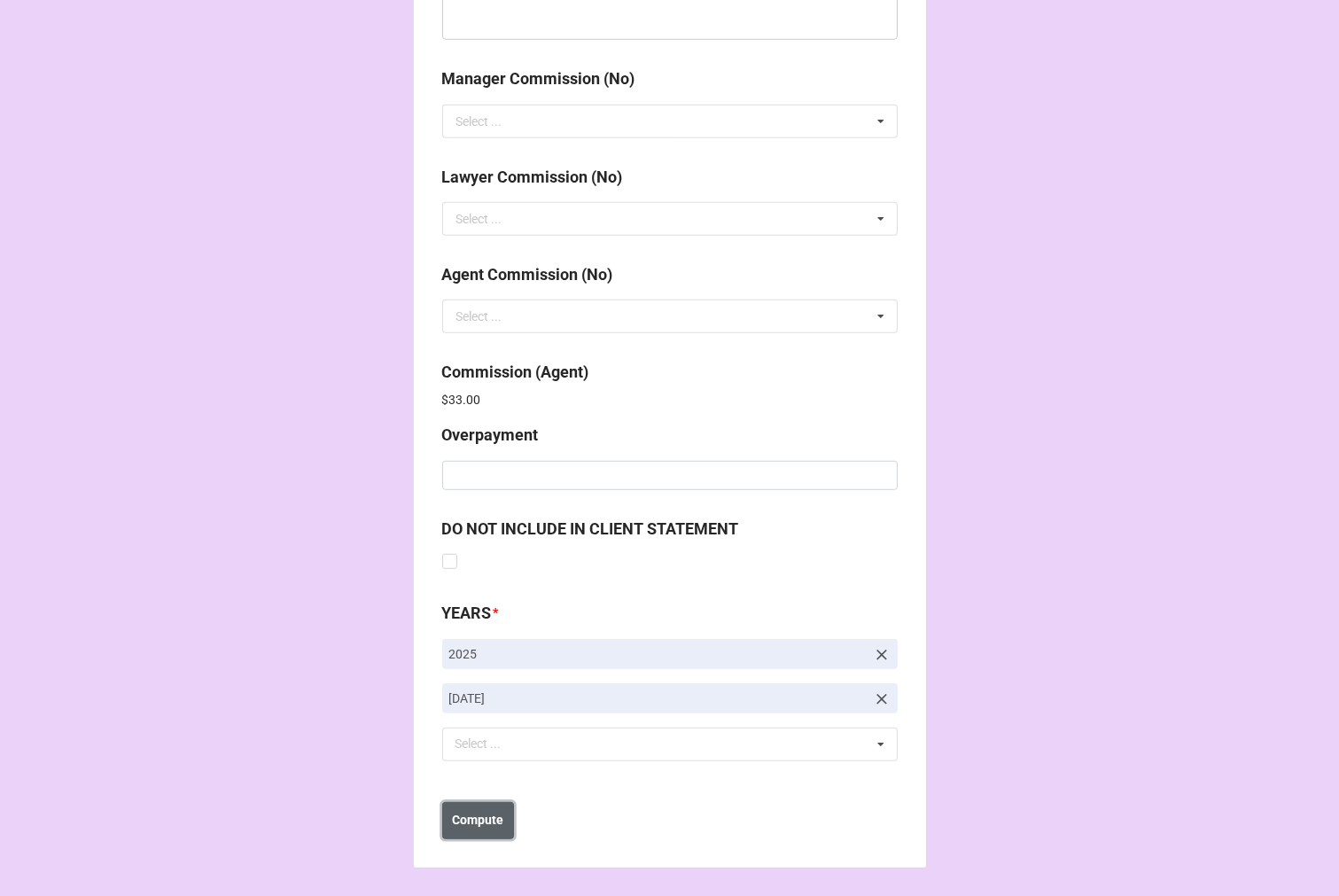
click at [482, 812] on b "Compute" at bounding box center [478, 820] width 51 height 18
click at [479, 829] on button "Save" at bounding box center [475, 821] width 64 height 38
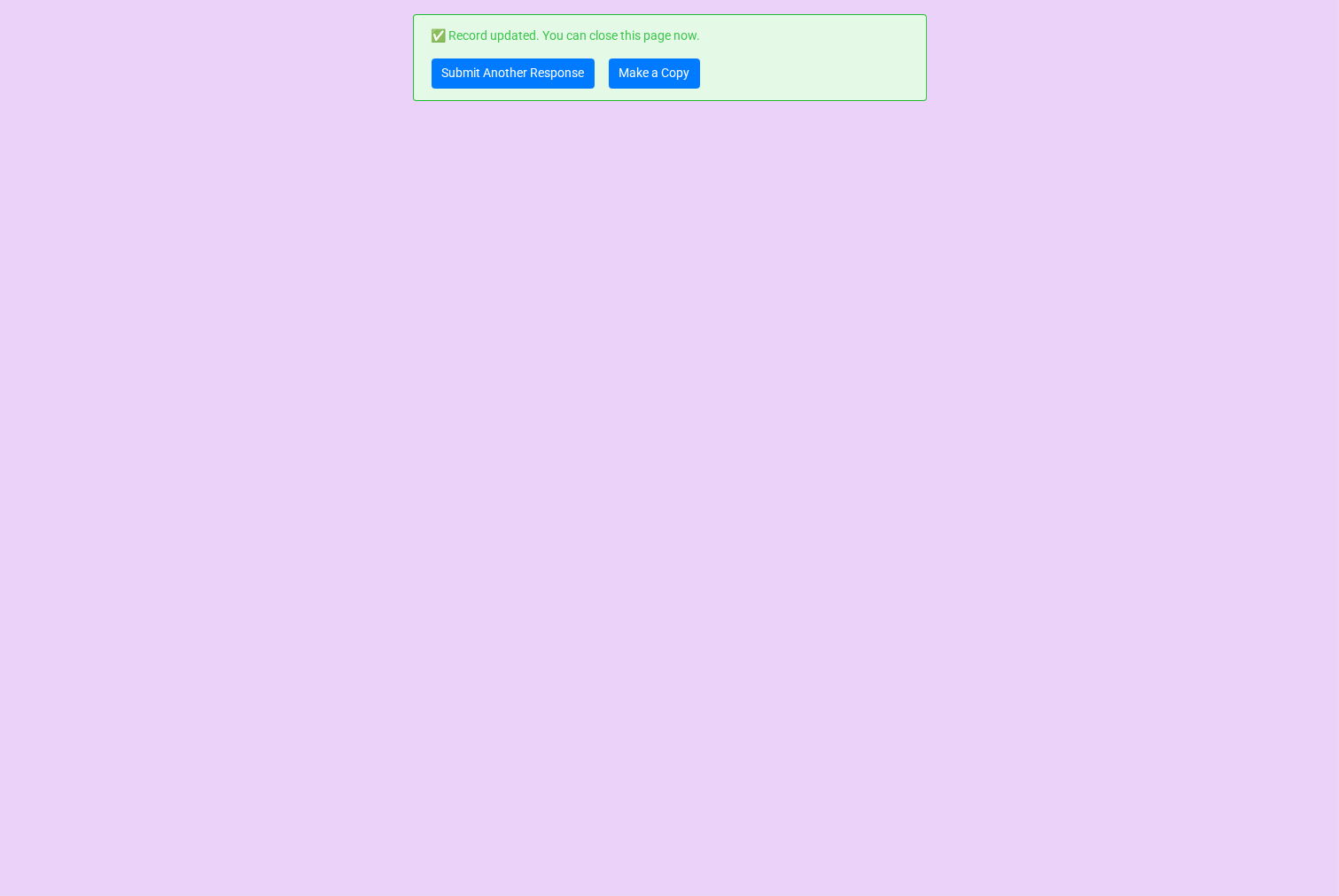
scroll to position [0, 0]
click at [646, 72] on link "Make a Copy" at bounding box center [655, 73] width 91 height 30
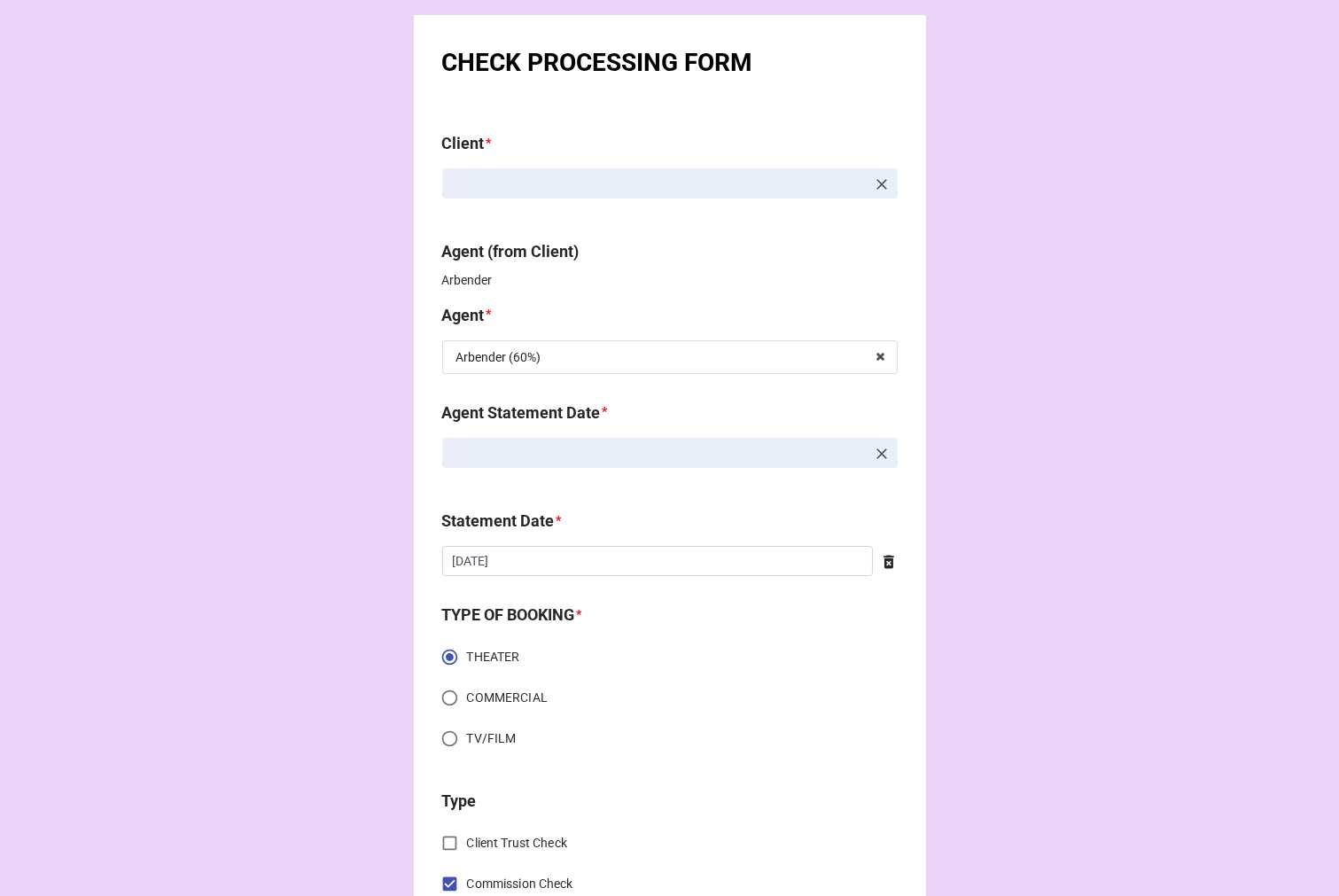
click at [876, 452] on icon at bounding box center [882, 453] width 17 height 17
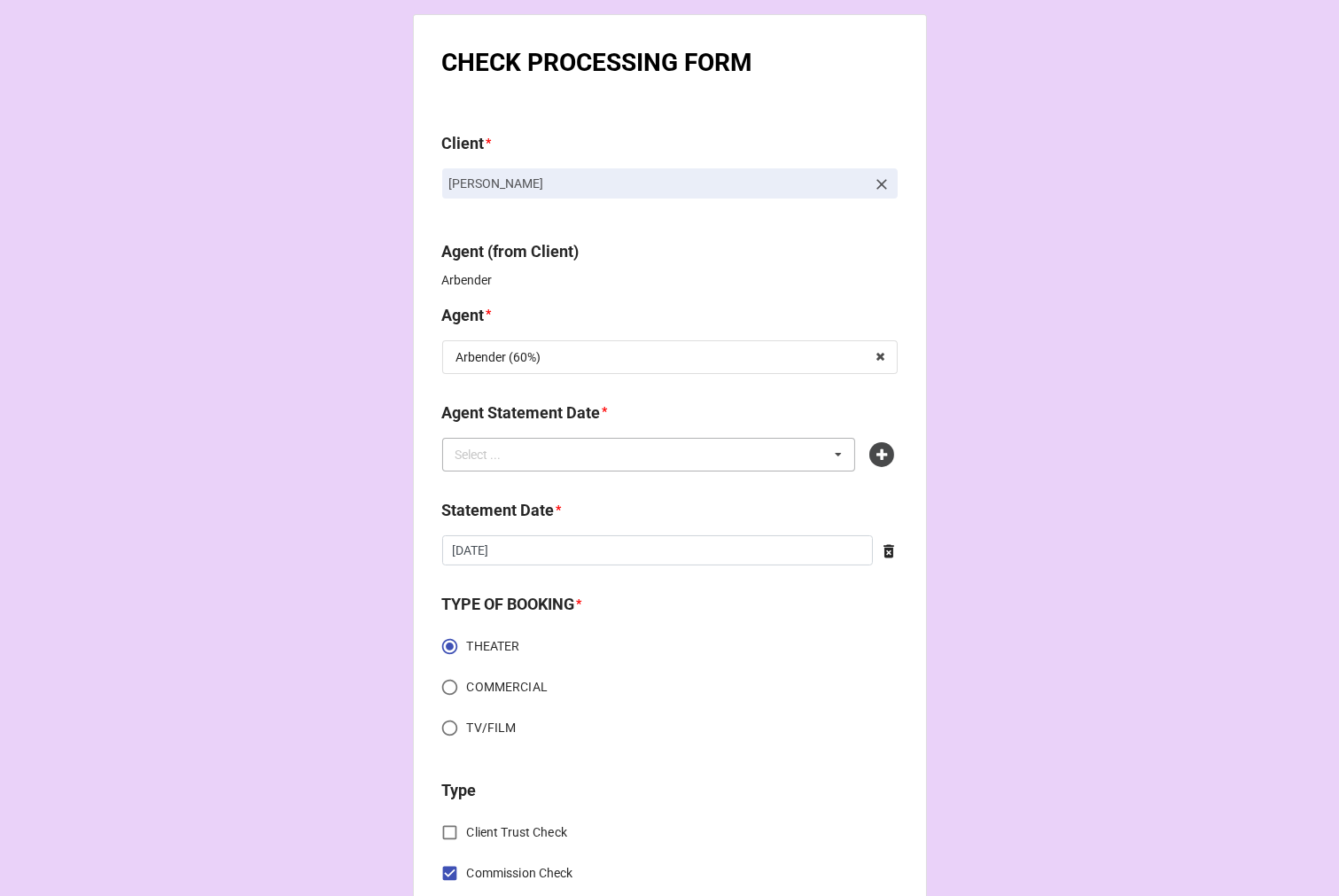
click at [648, 452] on div "Select ... No results found." at bounding box center [650, 454] width 414 height 34
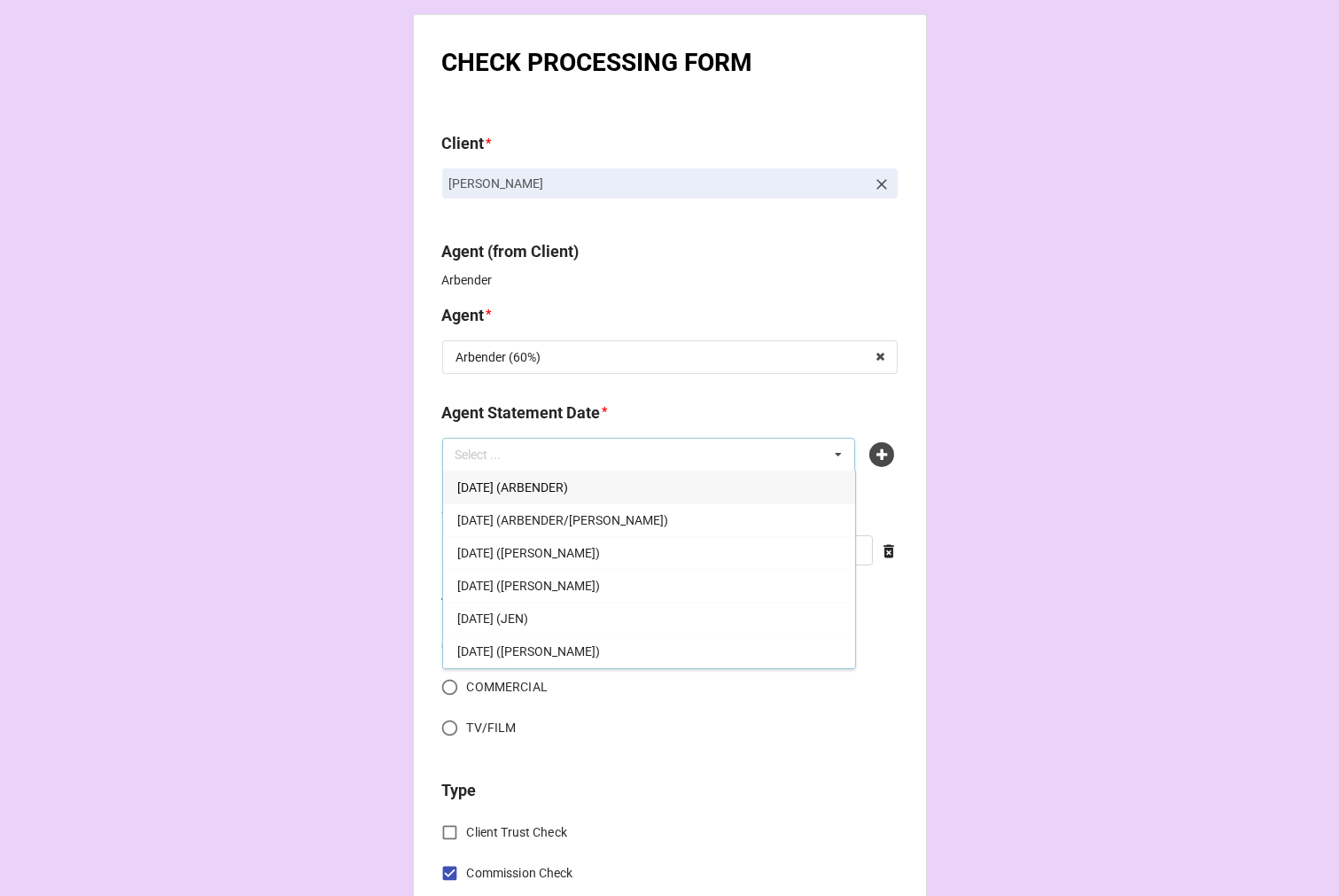
click at [540, 487] on span "[DATE] (ARBENDER)" at bounding box center [512, 487] width 111 height 14
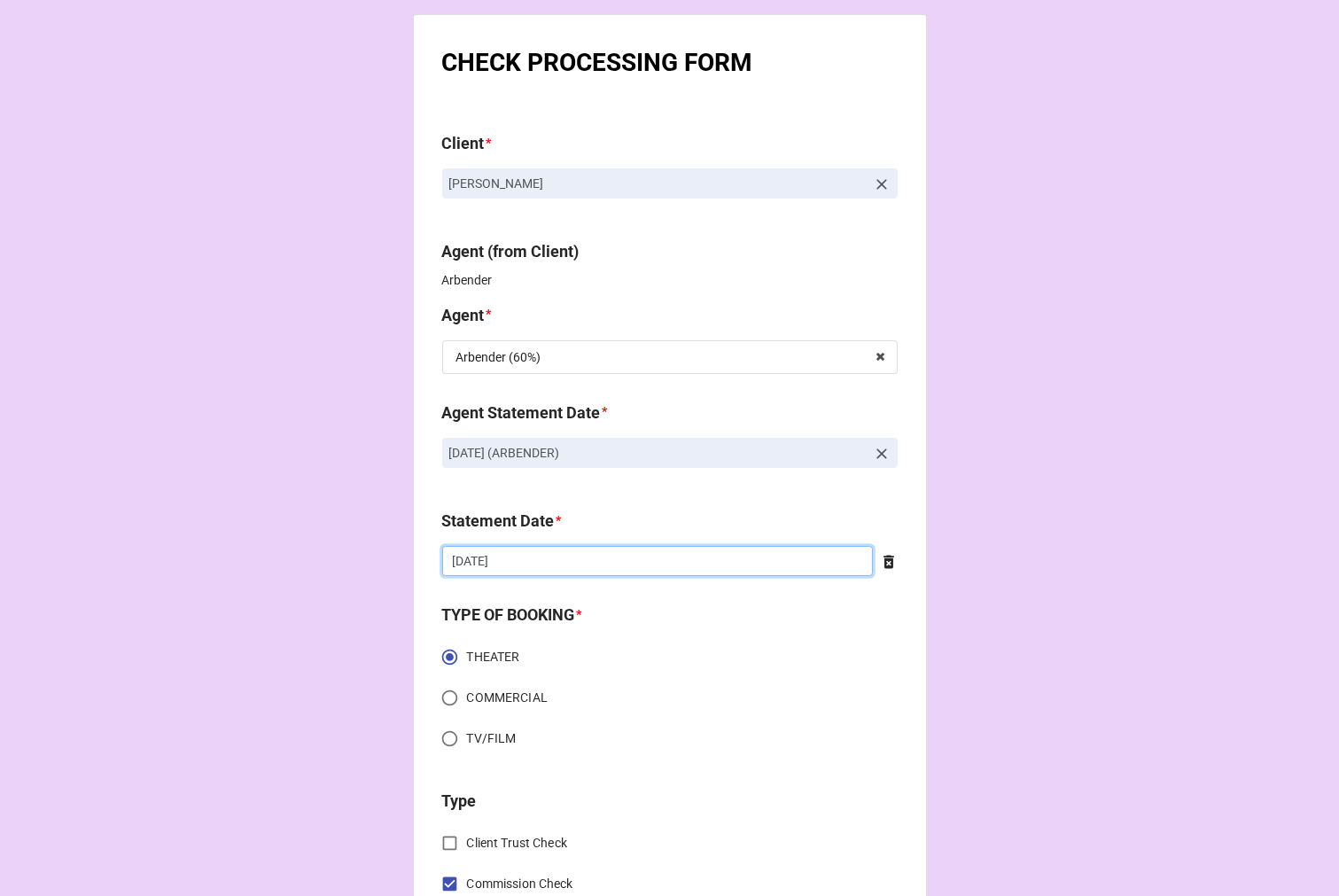
click at [566, 571] on input "[DATE]" at bounding box center [658, 561] width 431 height 30
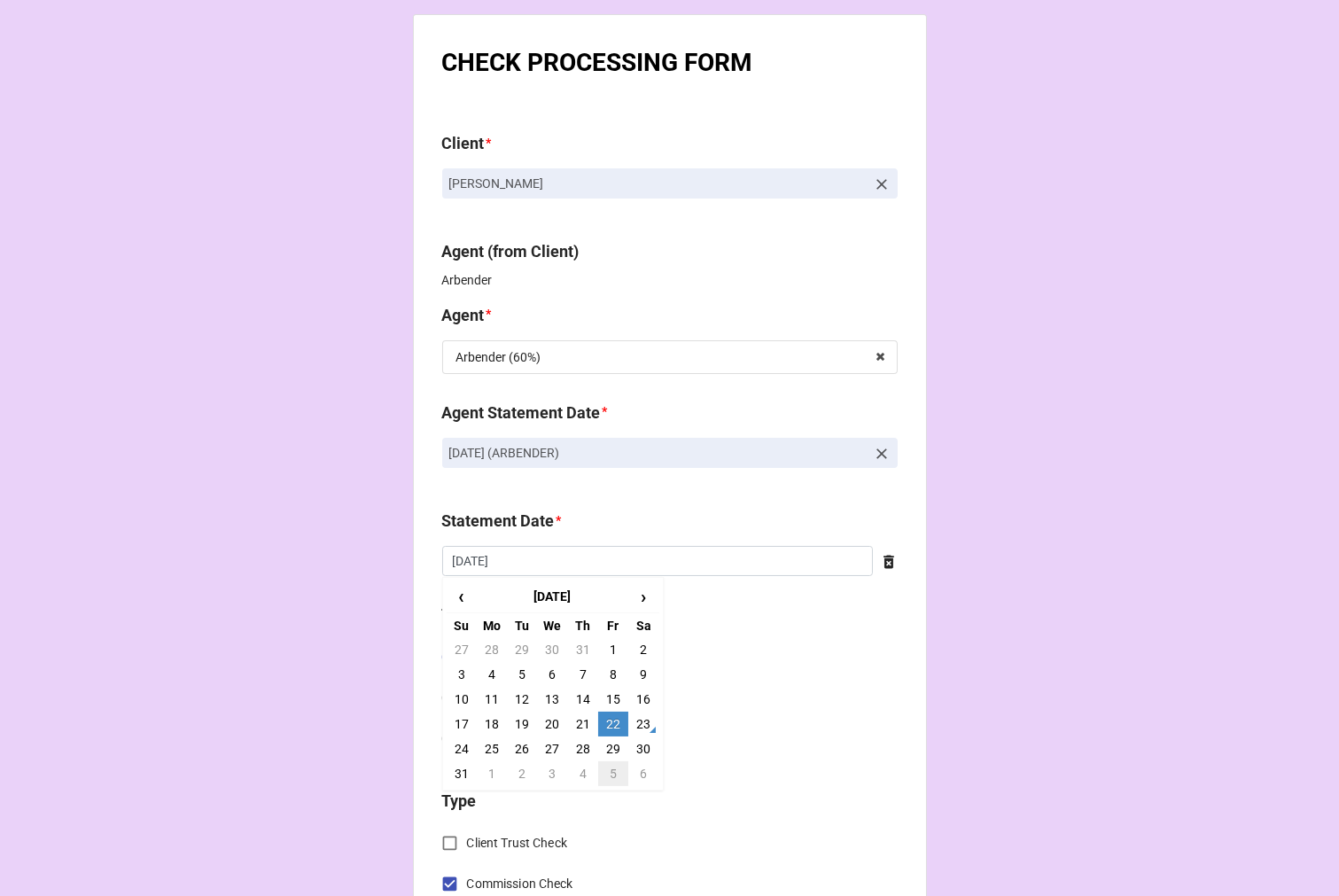
click at [609, 773] on td "5" at bounding box center [613, 774] width 30 height 25
type input "[DATE]"
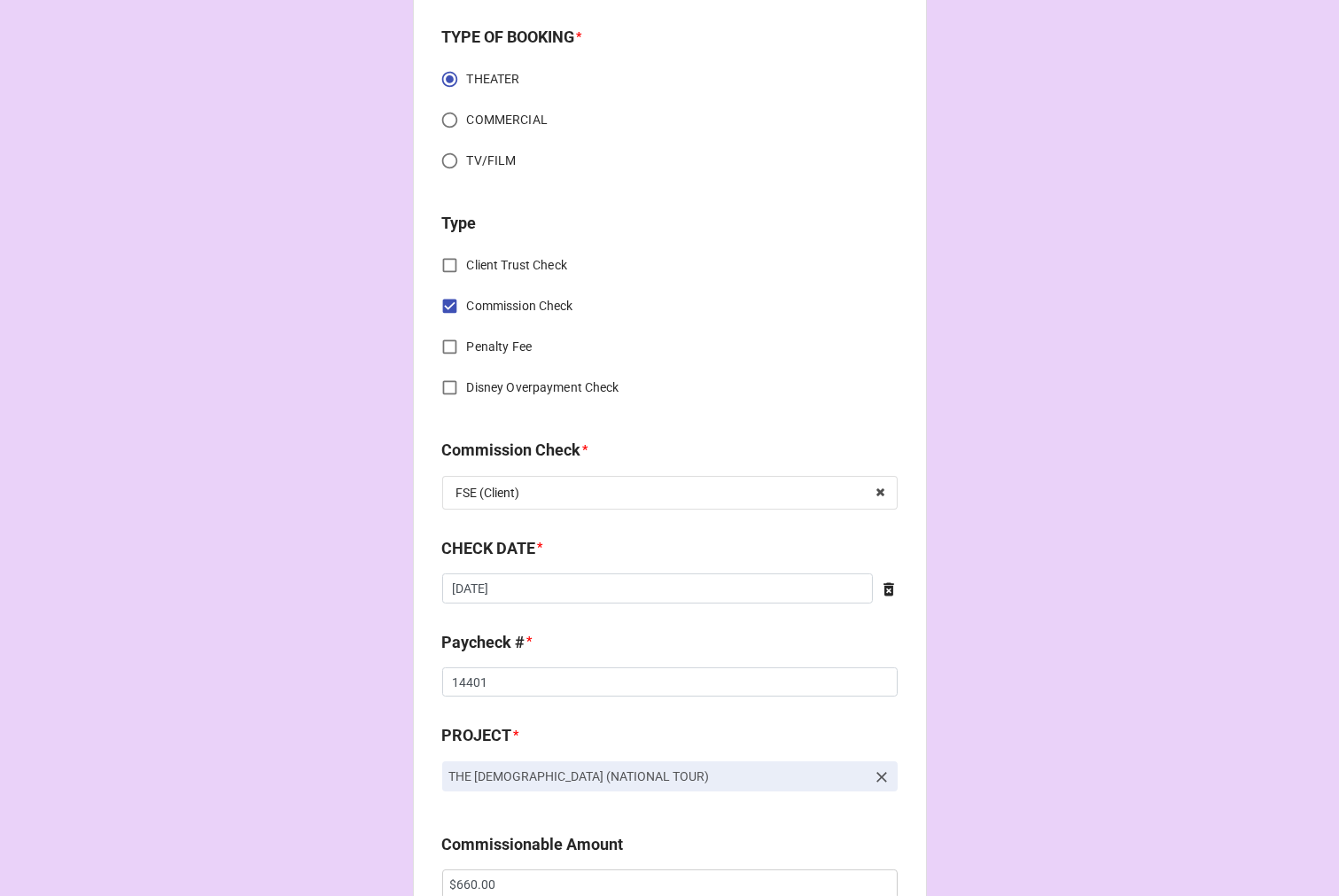
scroll to position [591, 0]
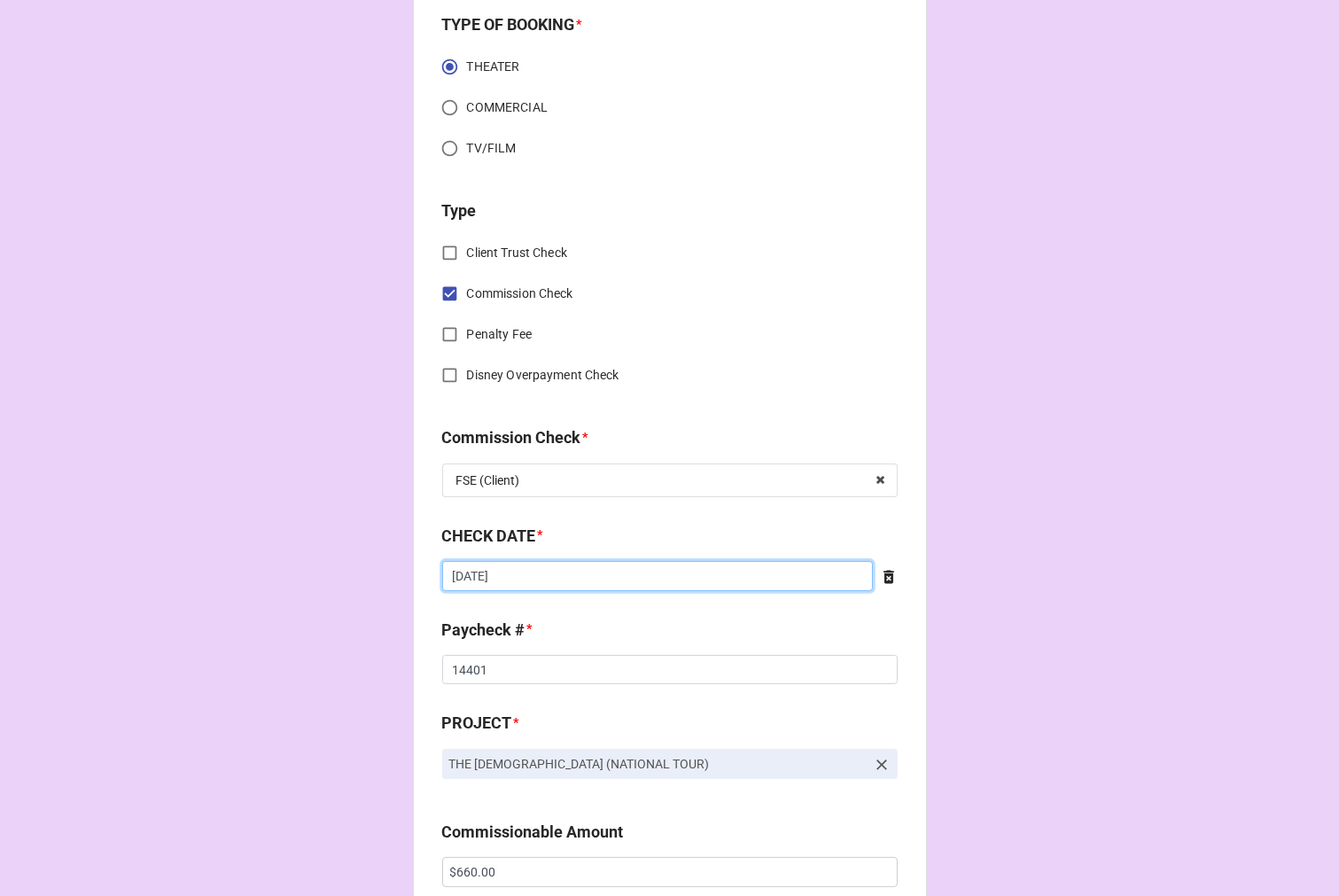
click at [623, 574] on input "7/30/2025" at bounding box center [658, 575] width 431 height 30
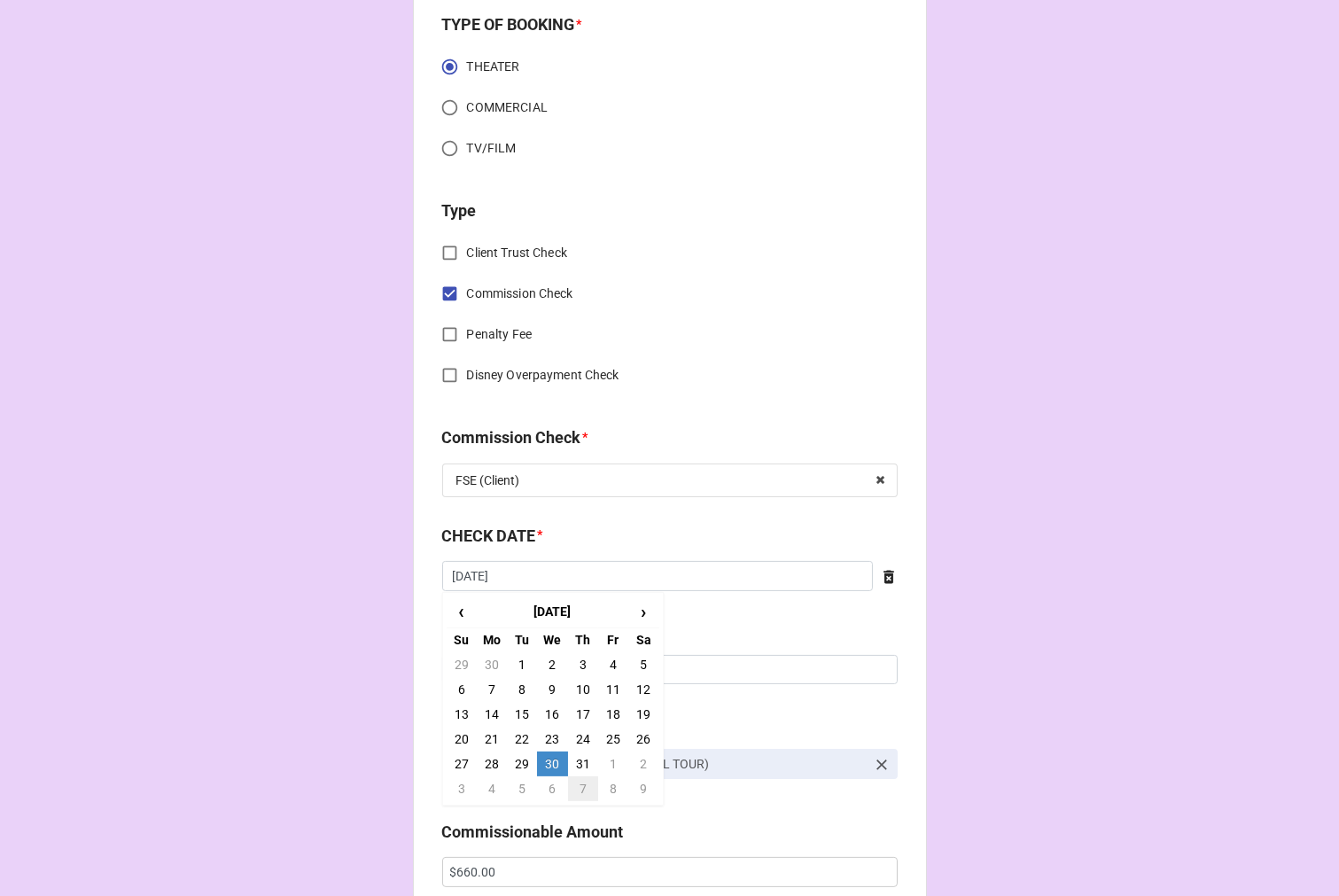
click at [573, 789] on td "7" at bounding box center [583, 789] width 30 height 25
type input "8/7/2025"
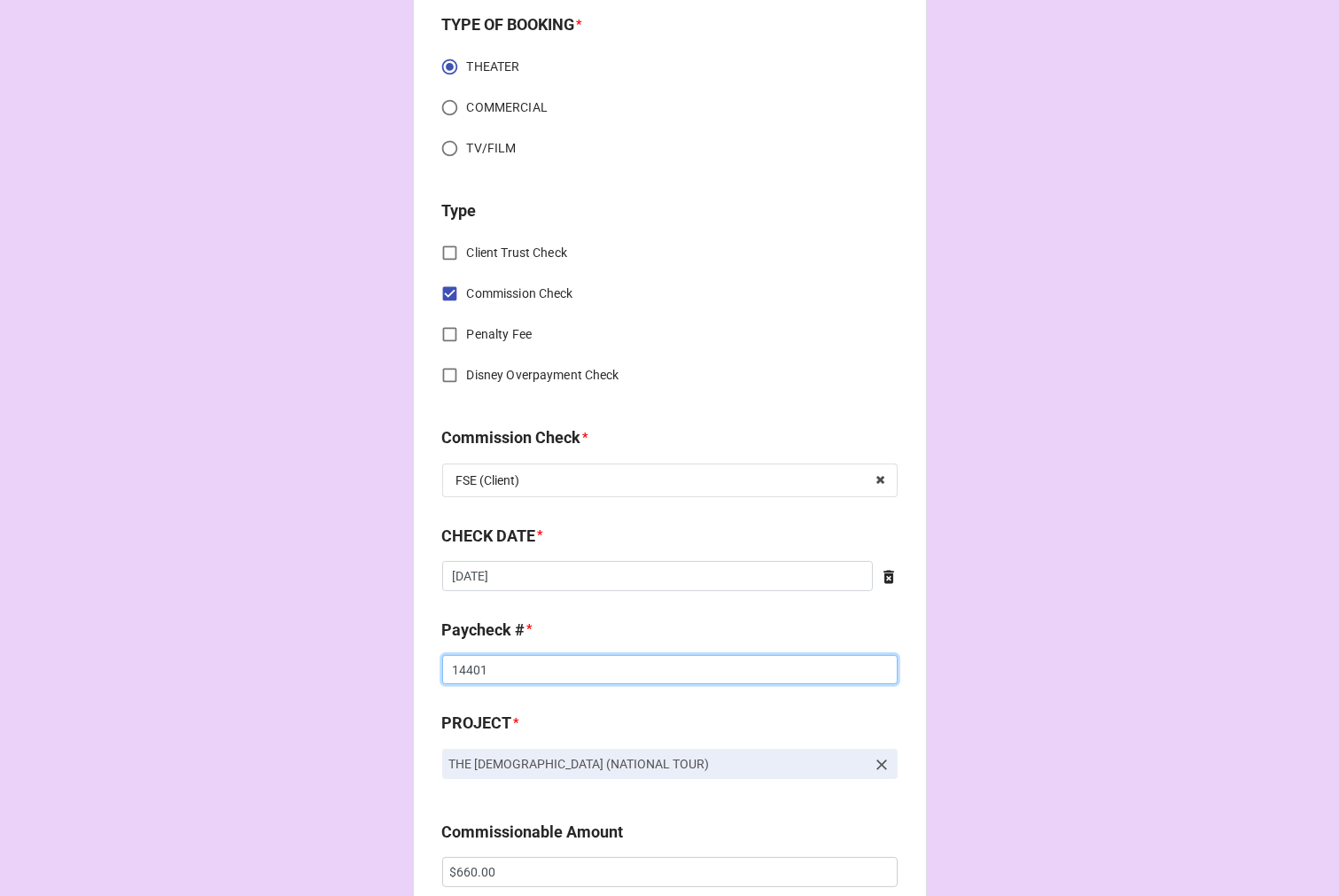
click at [463, 671] on input "14401" at bounding box center [670, 670] width 455 height 30
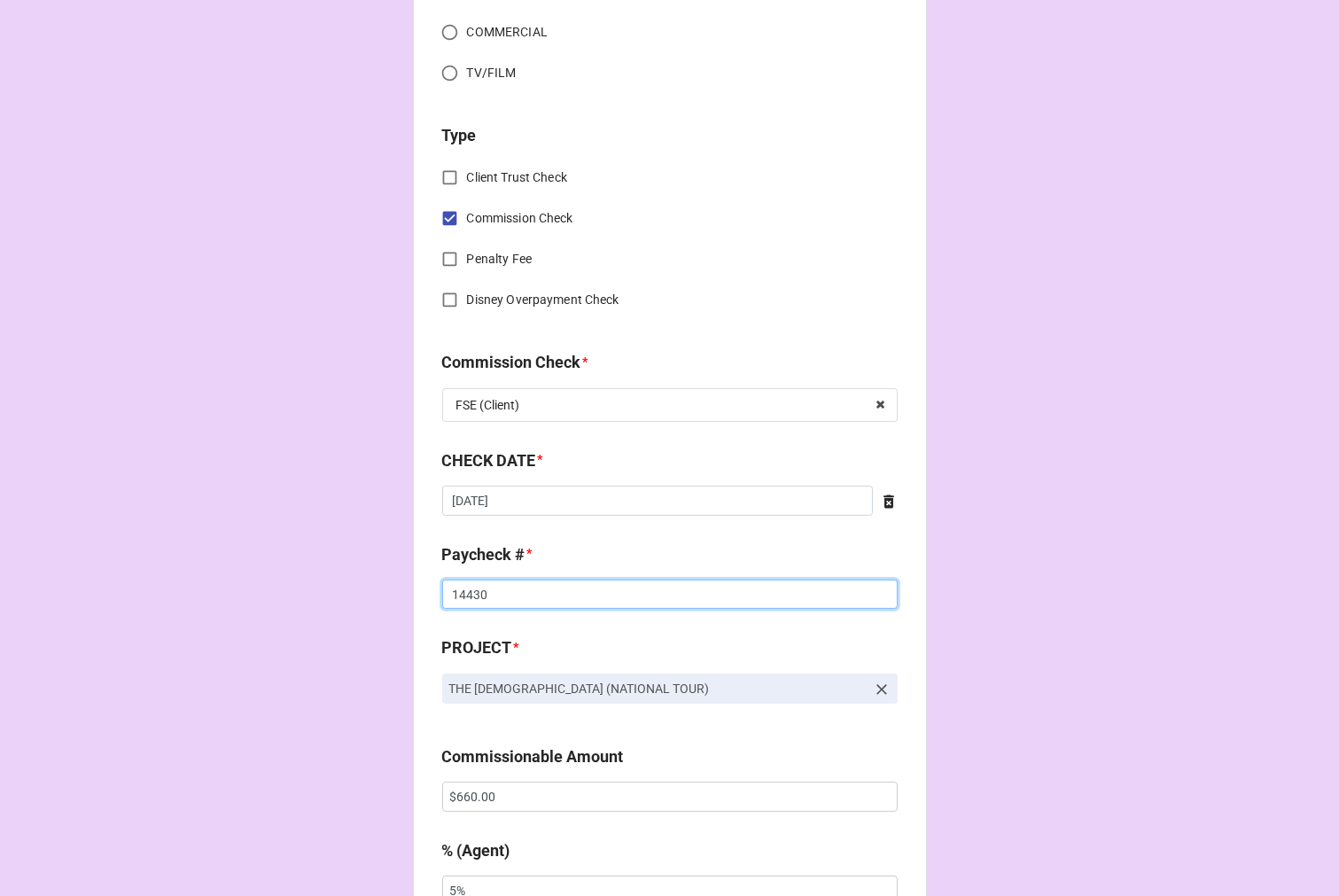
scroll to position [787, 0]
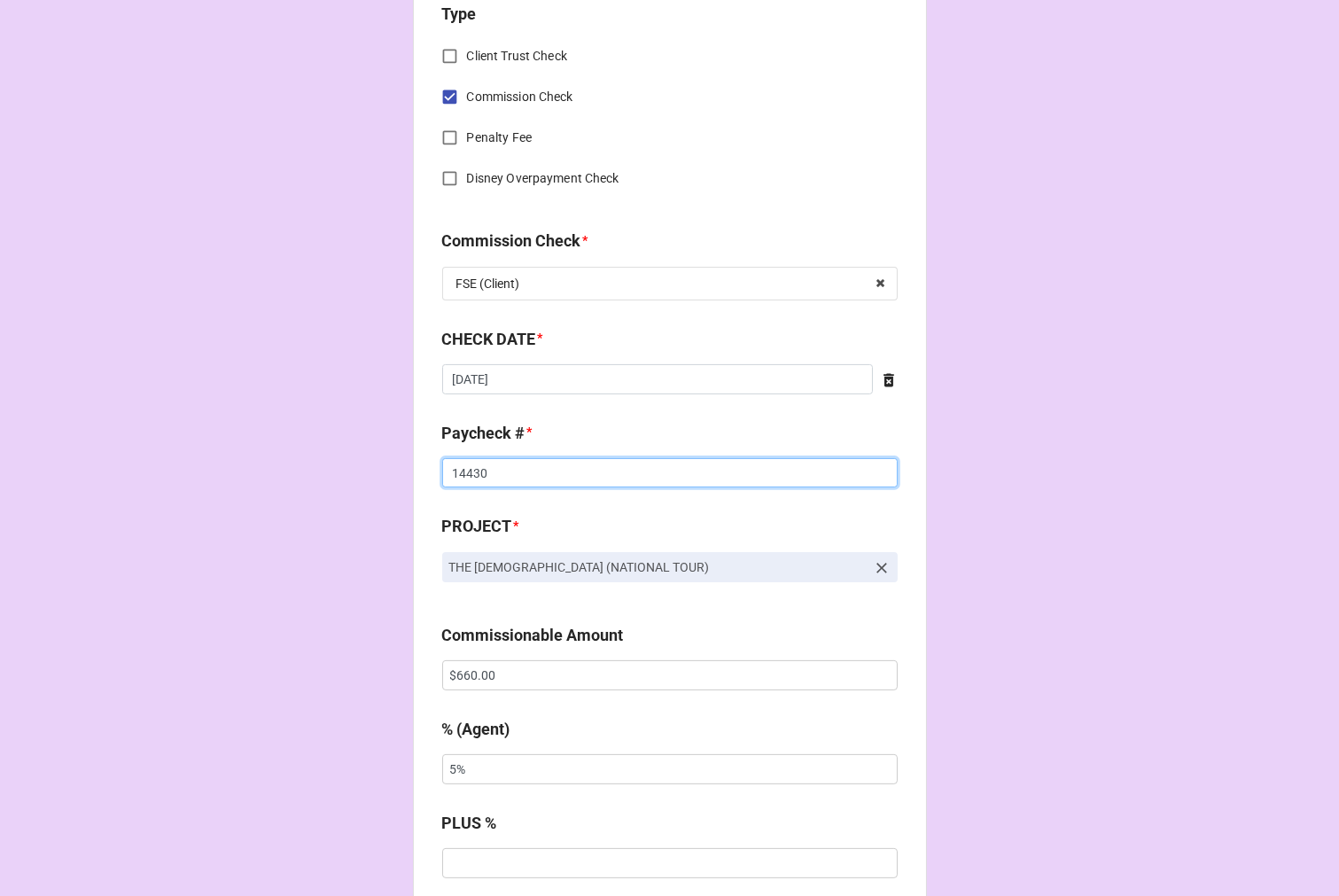
type input "14430"
click at [471, 674] on input "$660.00" at bounding box center [670, 675] width 455 height 30
type input "$800.00"
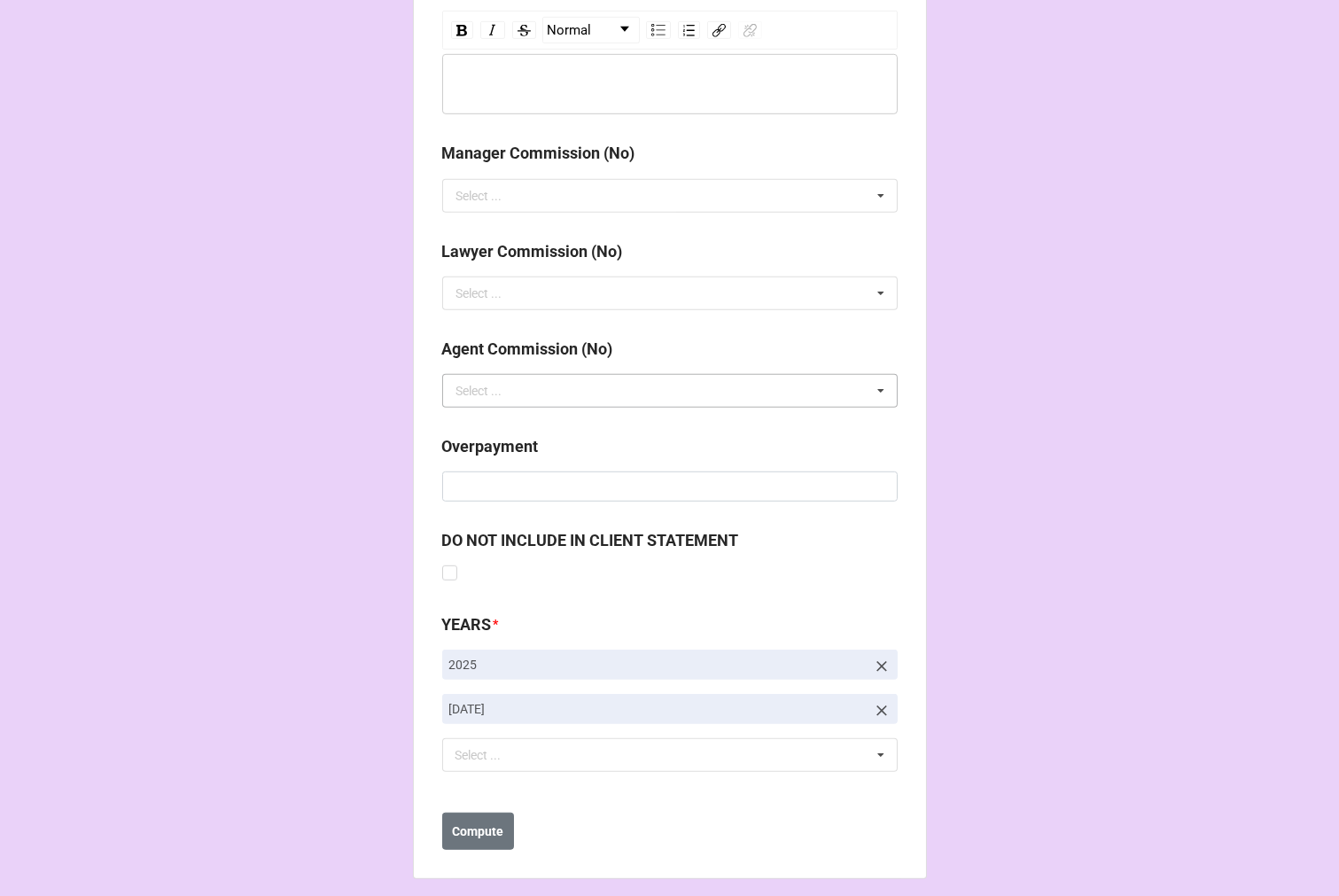
scroll to position [2052, 0]
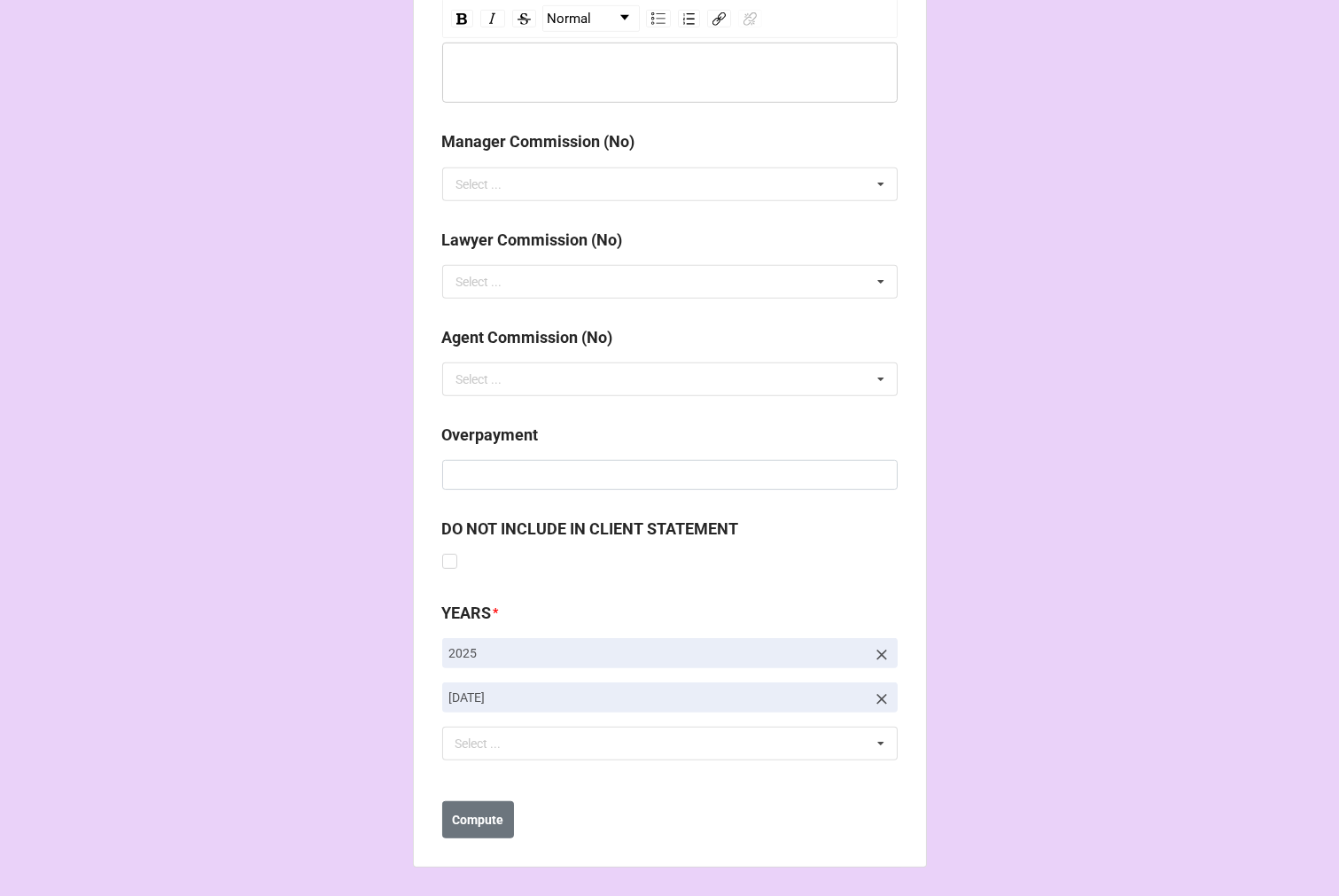
type input "10%"
click at [879, 703] on icon at bounding box center [882, 699] width 17 height 17
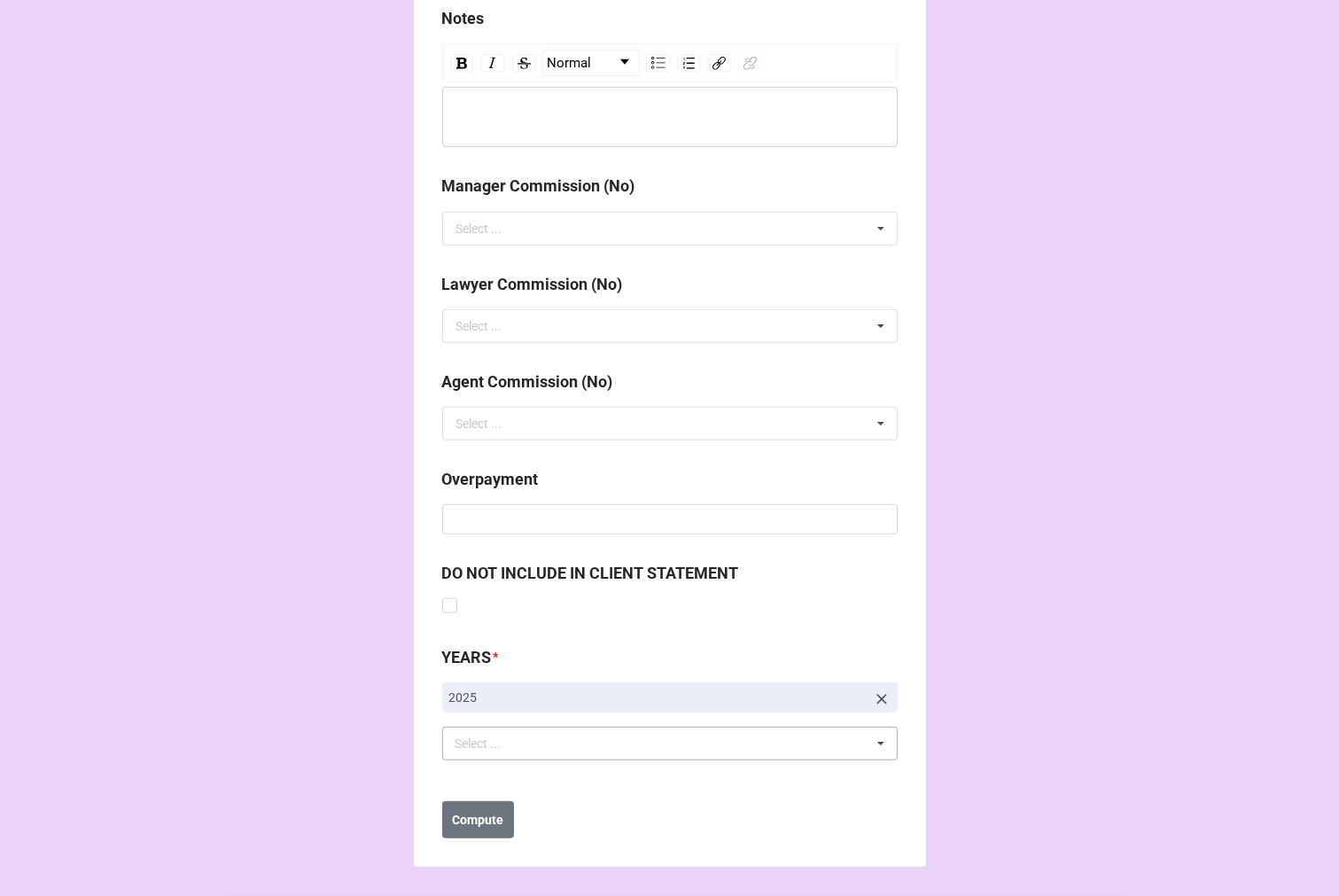
click at [580, 739] on div "Select ... No results found." at bounding box center [670, 743] width 455 height 34
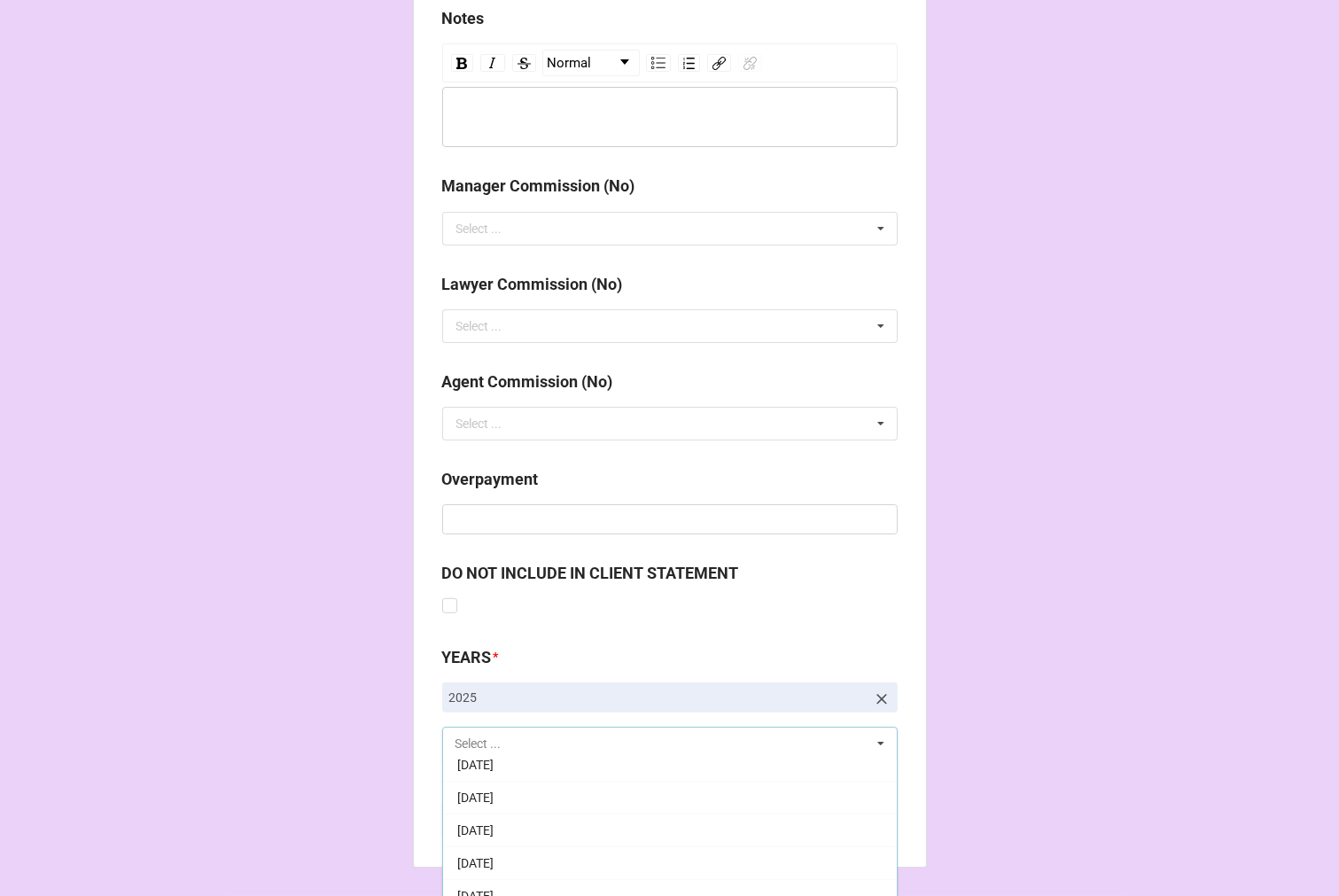
scroll to position [197, 0]
click at [603, 834] on div "[DATE]" at bounding box center [669, 842] width 453 height 33
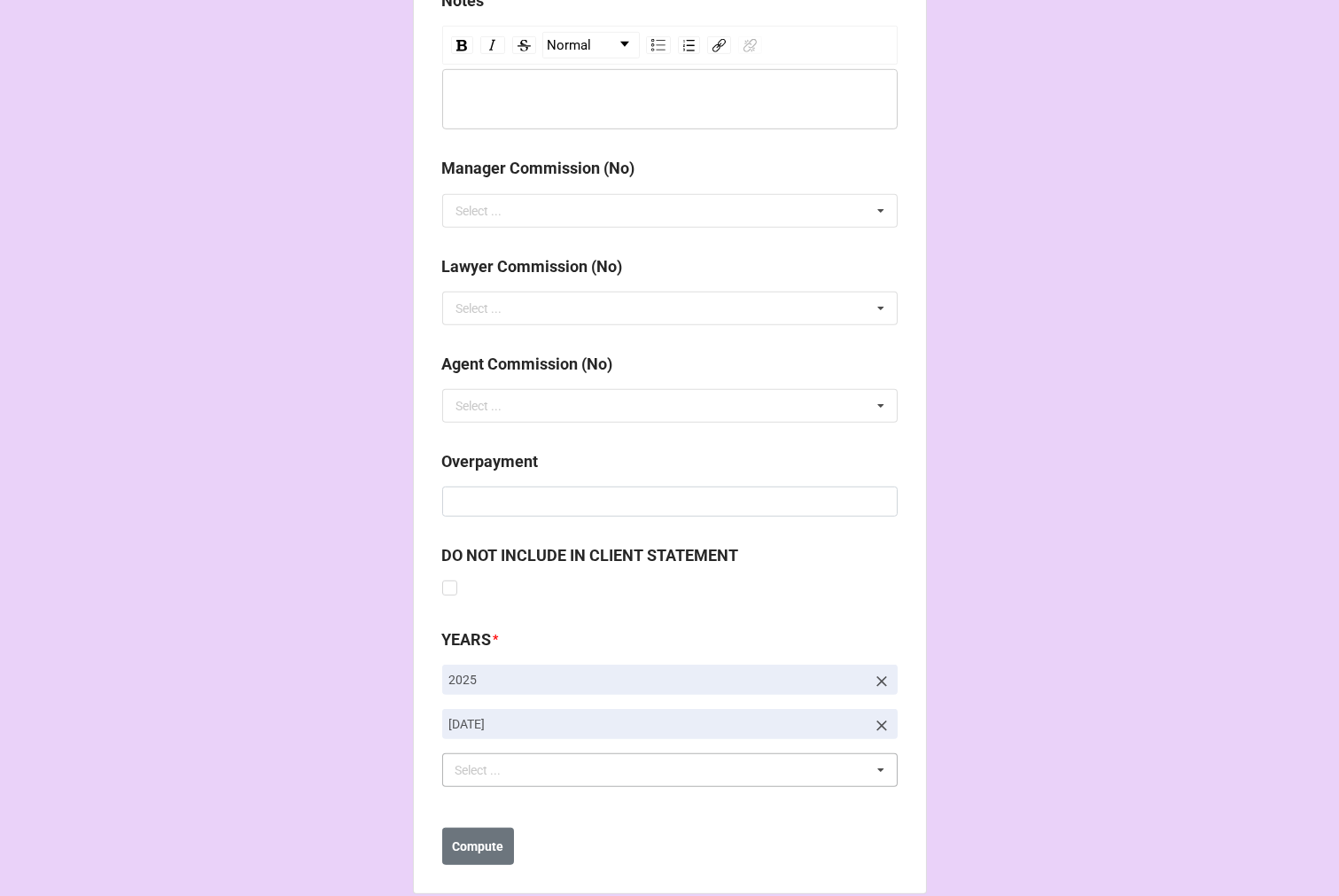
scroll to position [2052, 0]
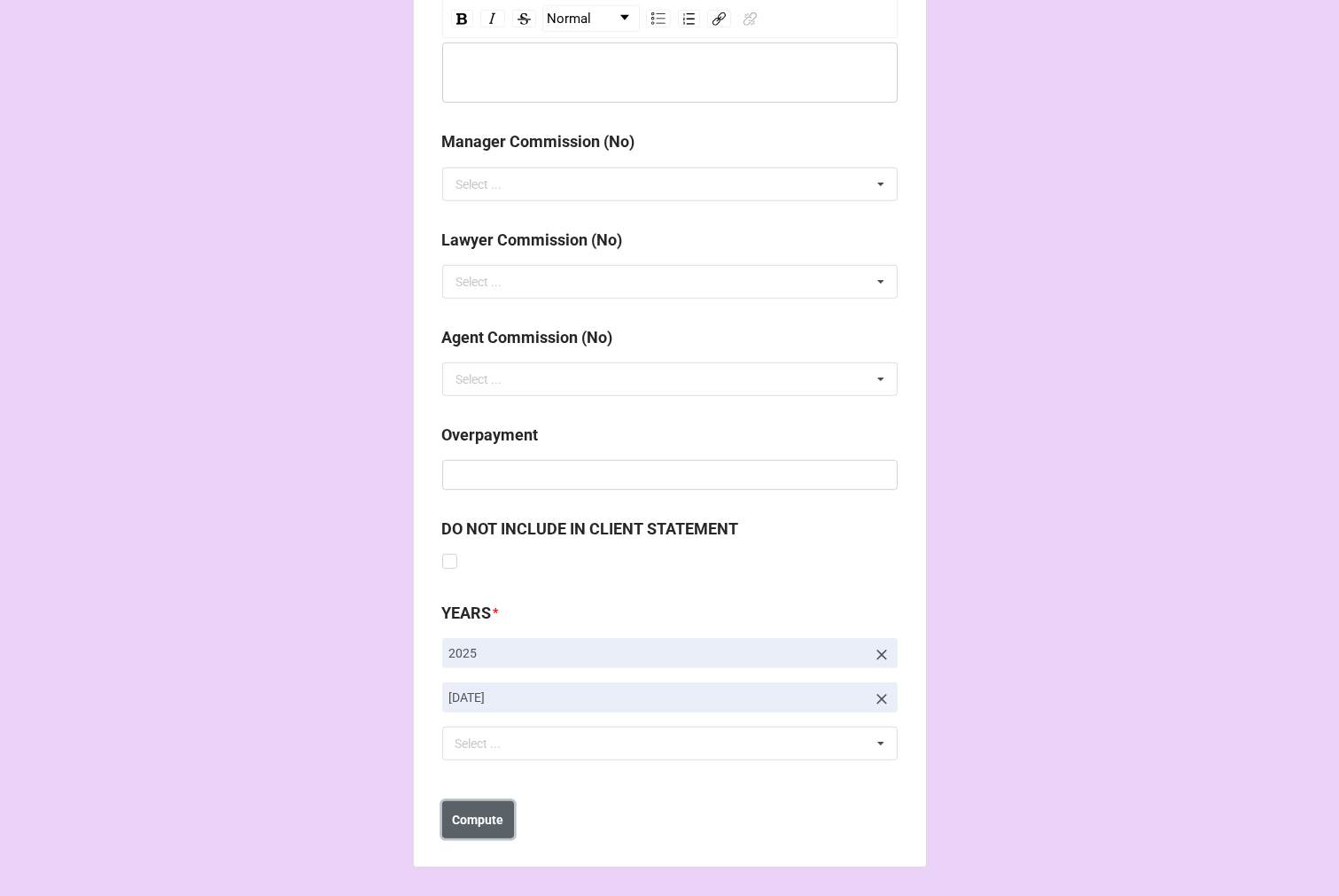
click at [485, 816] on b "Compute" at bounding box center [478, 820] width 51 height 18
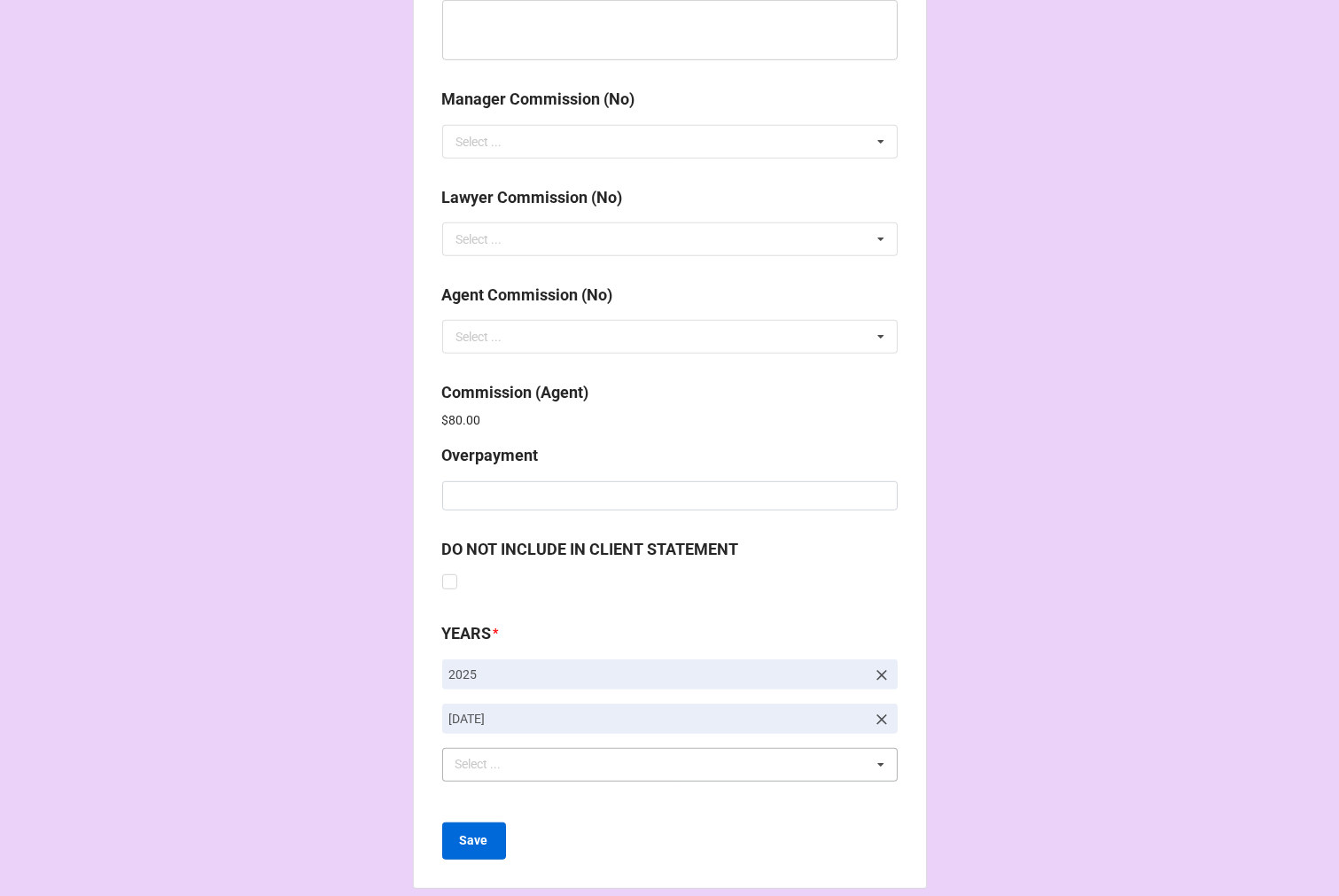
scroll to position [2115, 0]
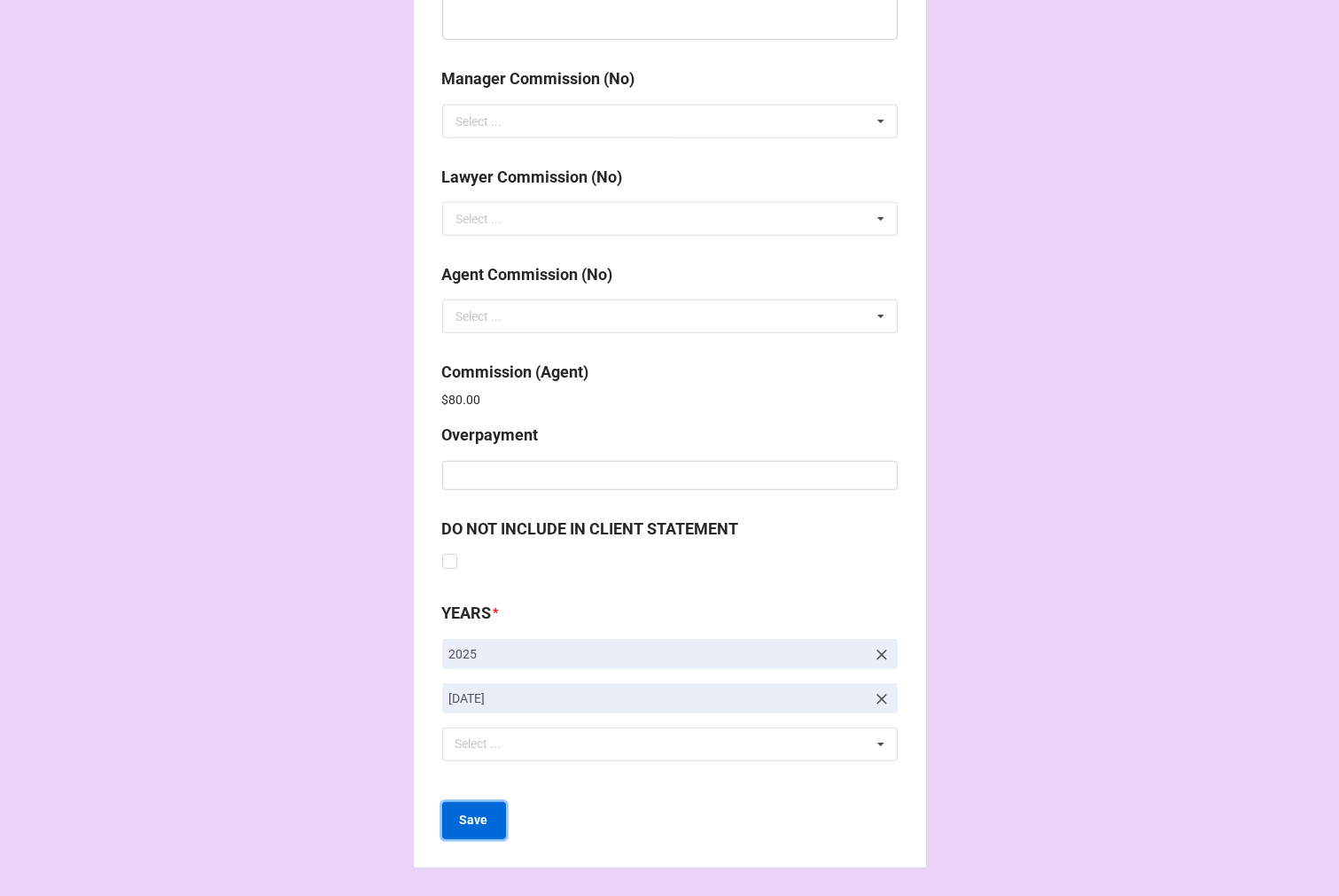
click at [460, 821] on b "Save" at bounding box center [474, 820] width 28 height 18
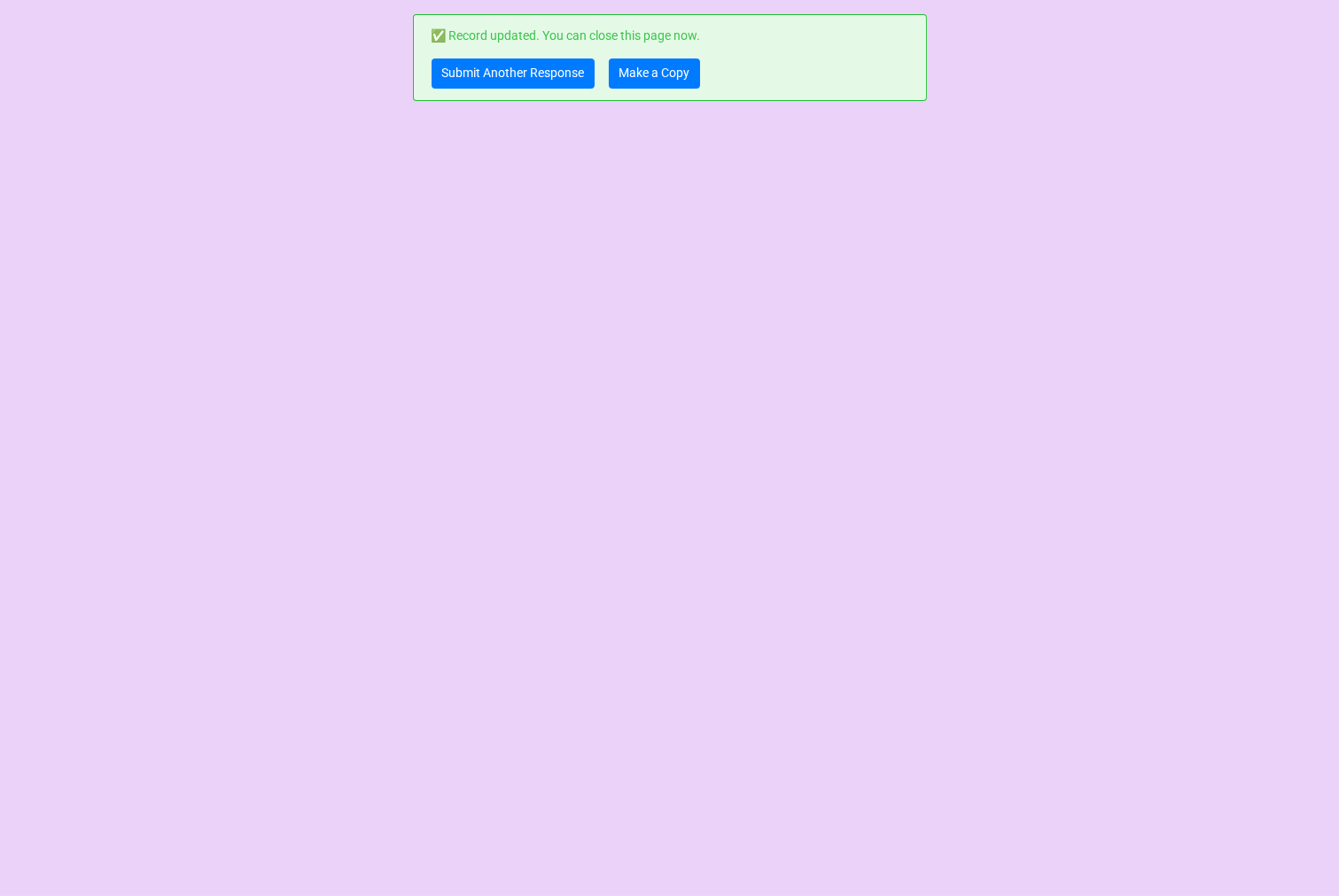
scroll to position [0, 0]
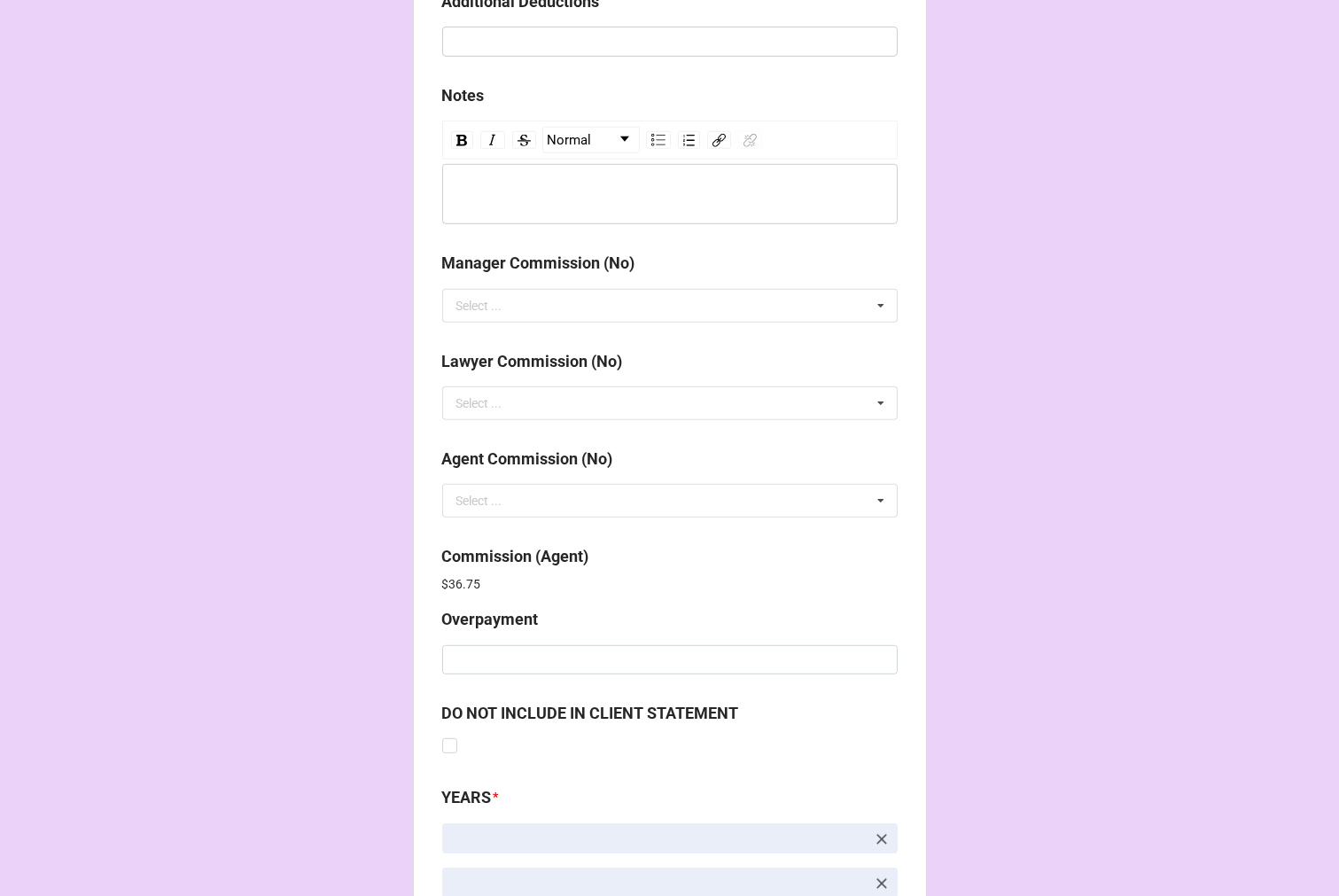
scroll to position [2115, 0]
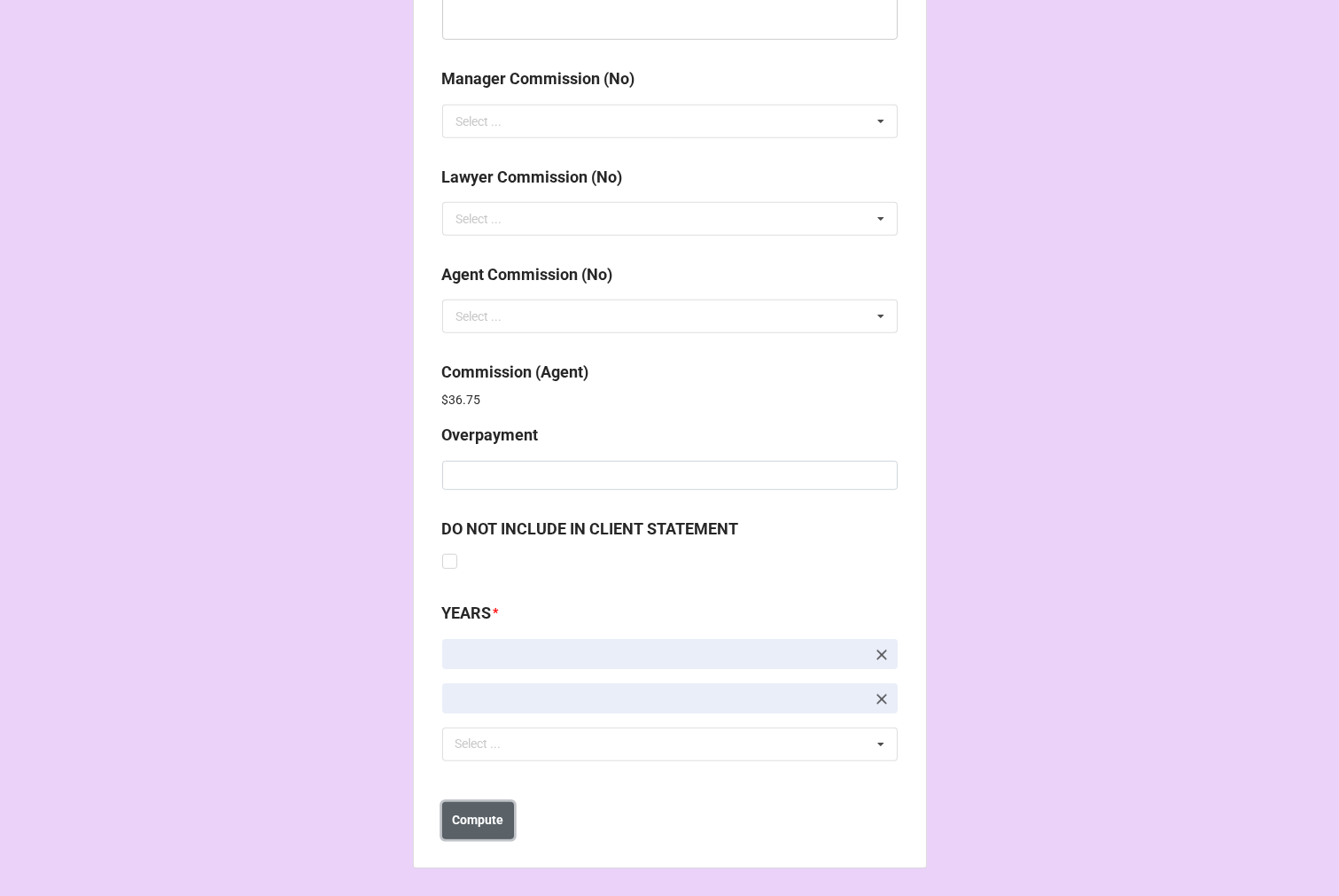
click at [495, 819] on b "Compute" at bounding box center [478, 820] width 51 height 18
click at [485, 825] on button "Save" at bounding box center [475, 821] width 64 height 38
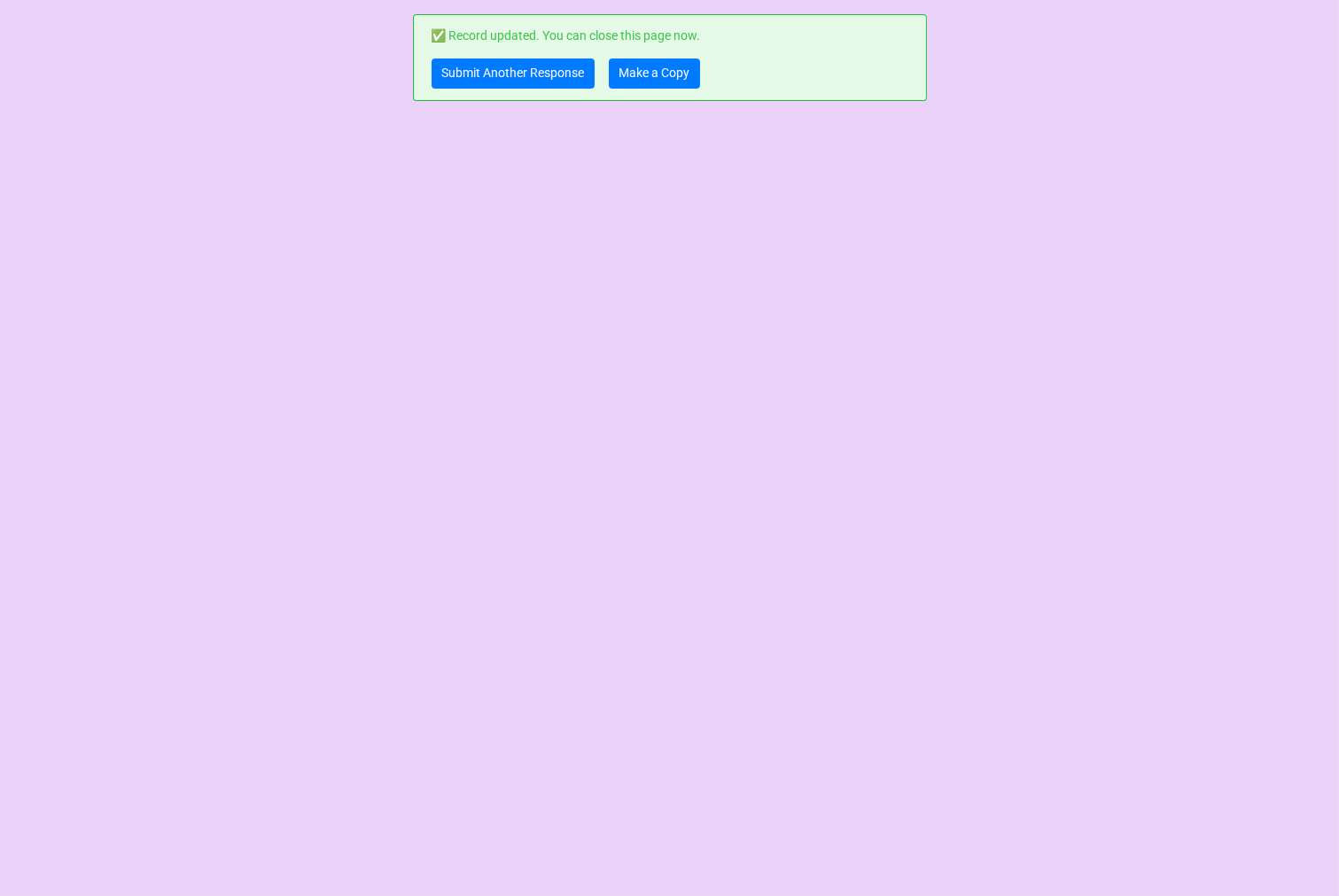
scroll to position [0, 0]
click at [656, 74] on link "Make a Copy" at bounding box center [655, 73] width 91 height 30
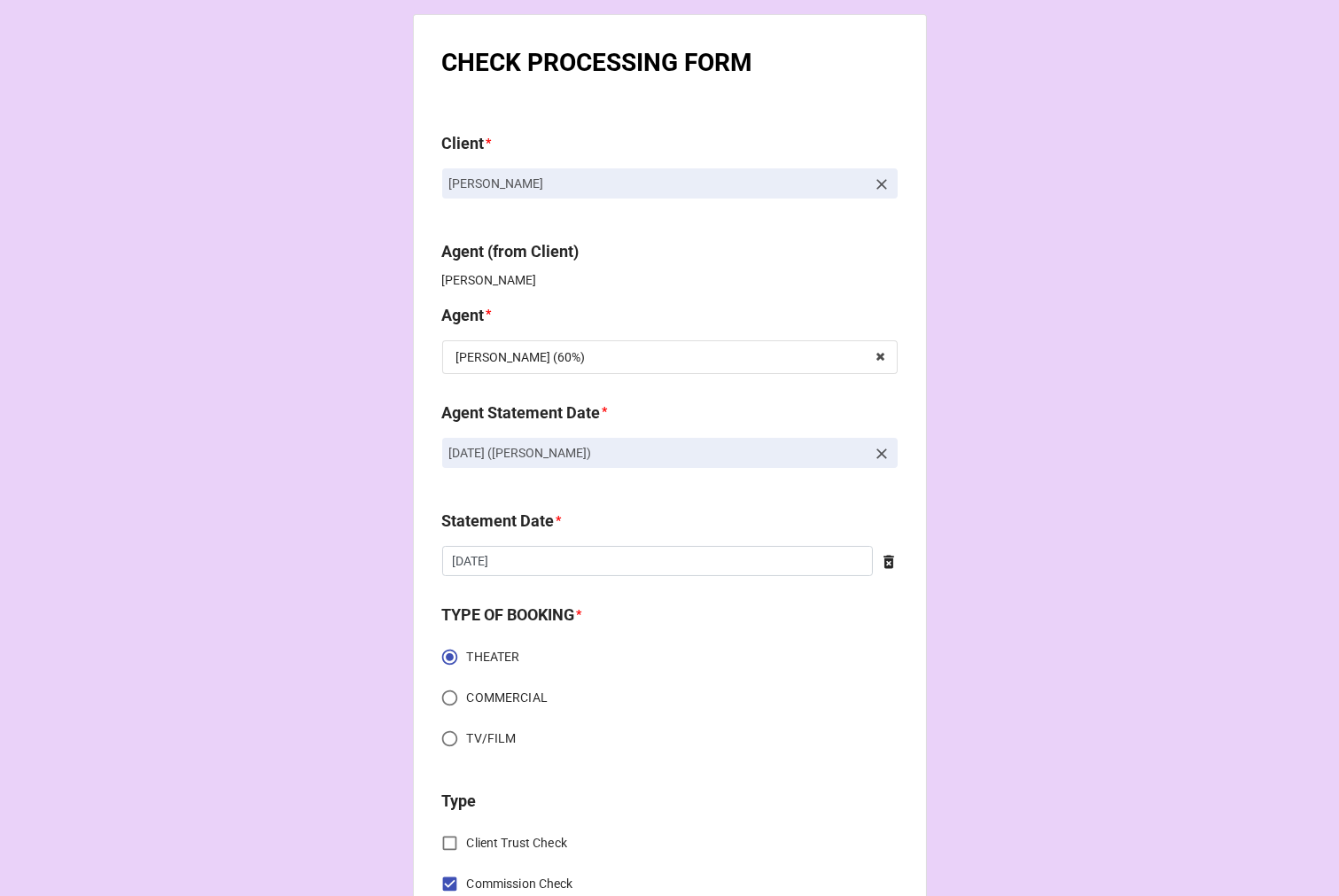
click at [880, 454] on icon at bounding box center [882, 453] width 17 height 17
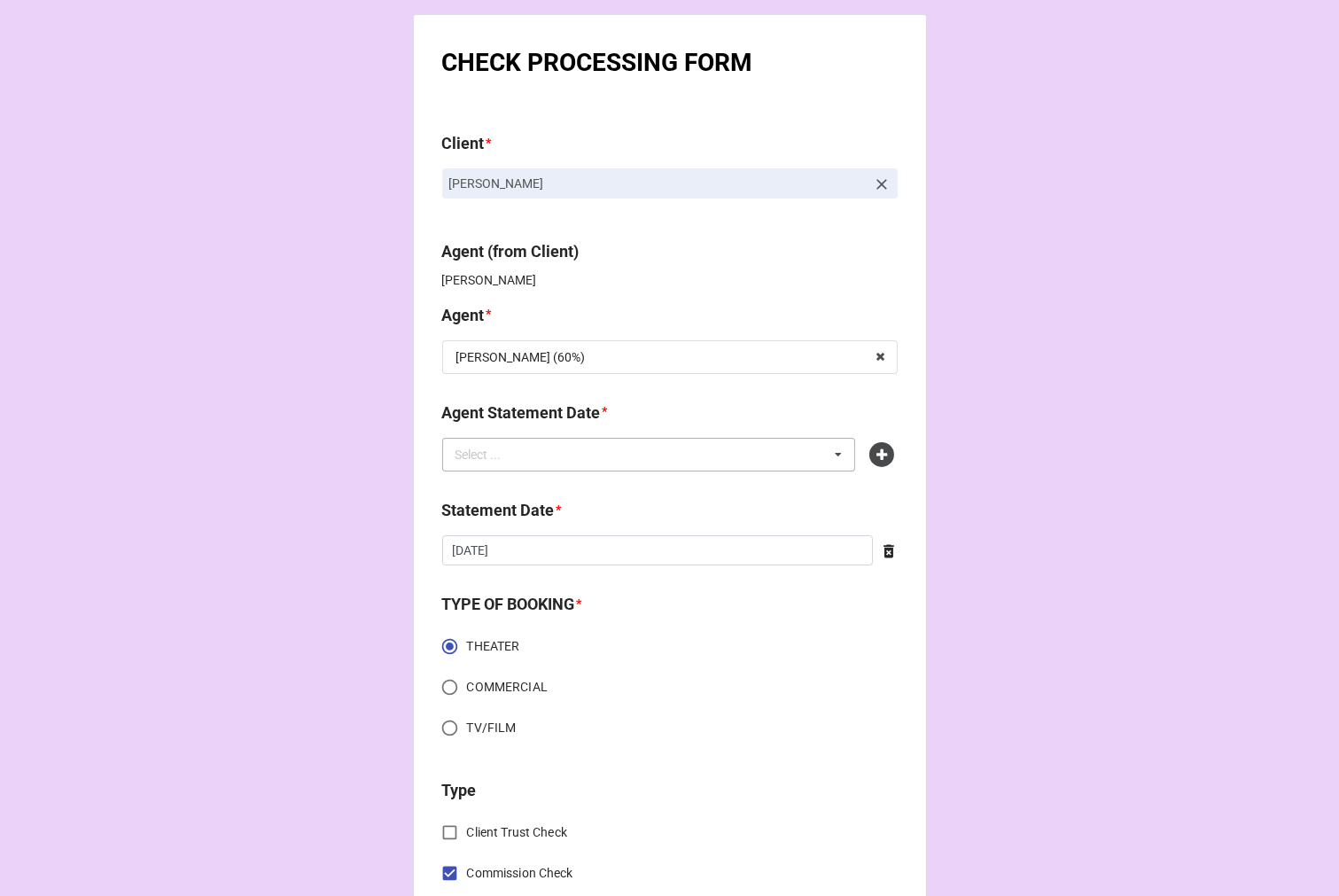
click at [746, 448] on div "Select ... No results found." at bounding box center [650, 454] width 414 height 34
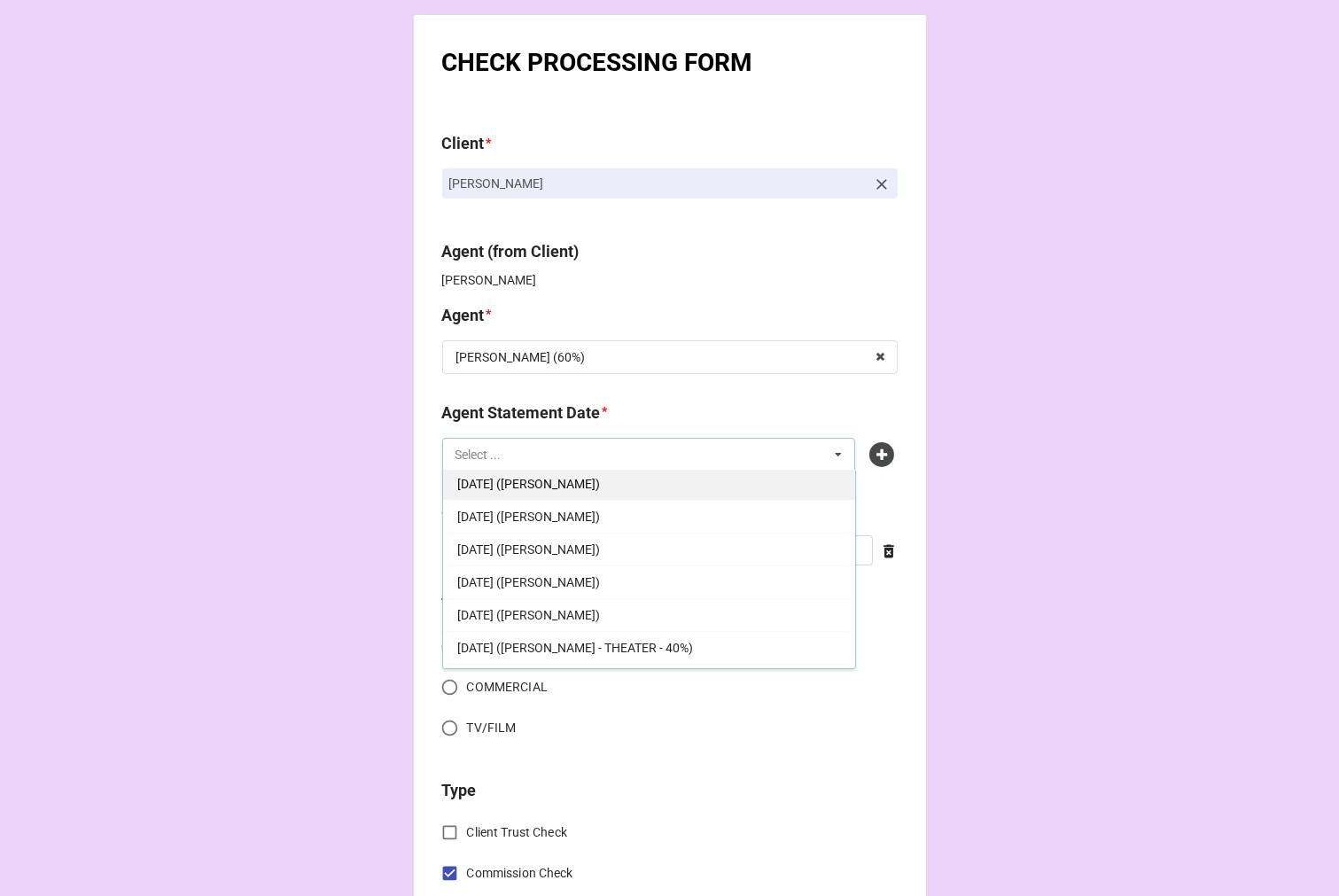
scroll to position [360, 0]
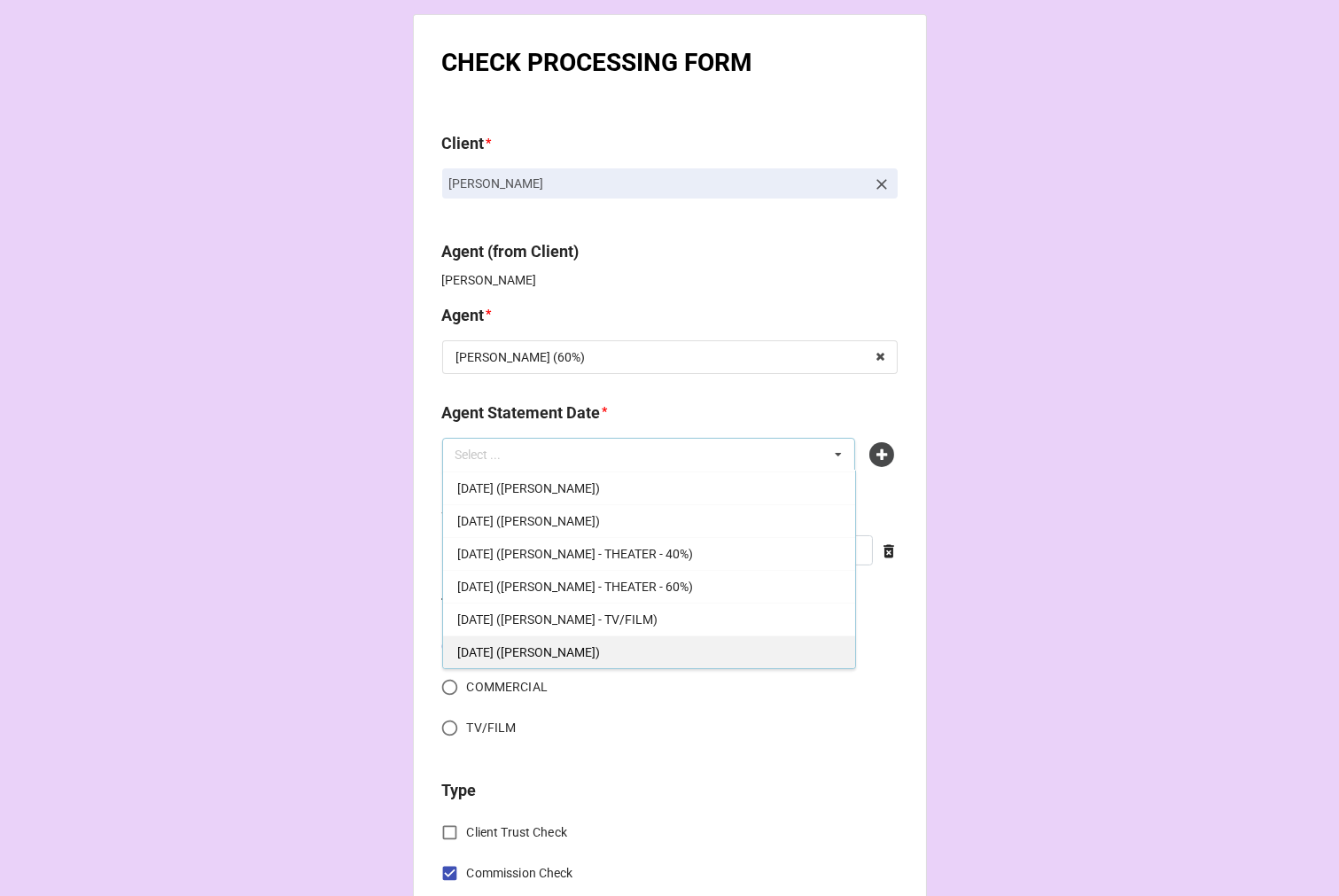
click at [639, 649] on div "SEPTEMBER 5, 2025 (TIERA)" at bounding box center [649, 651] width 412 height 33
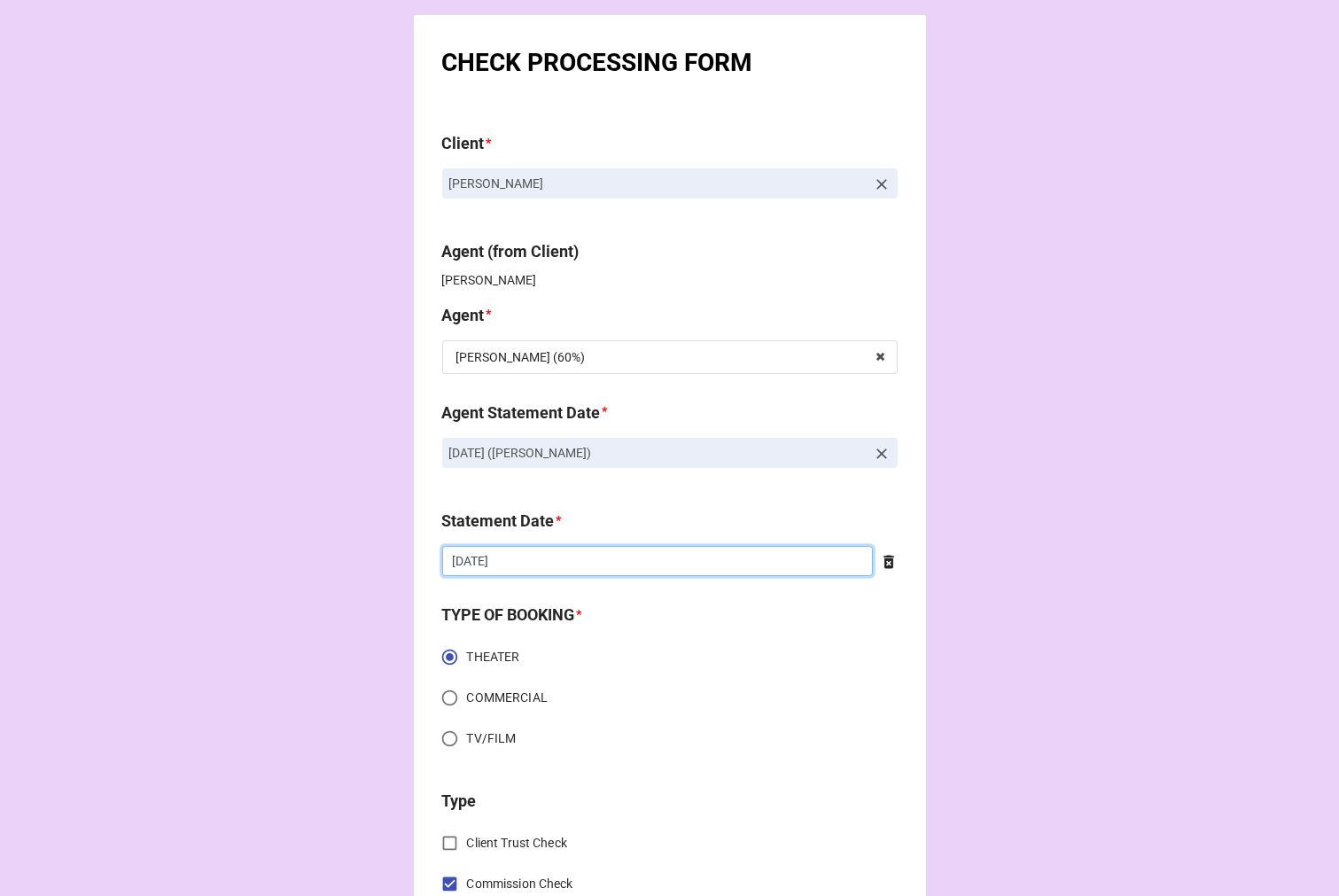
click at [555, 570] on input "8/22/2025" at bounding box center [658, 561] width 431 height 30
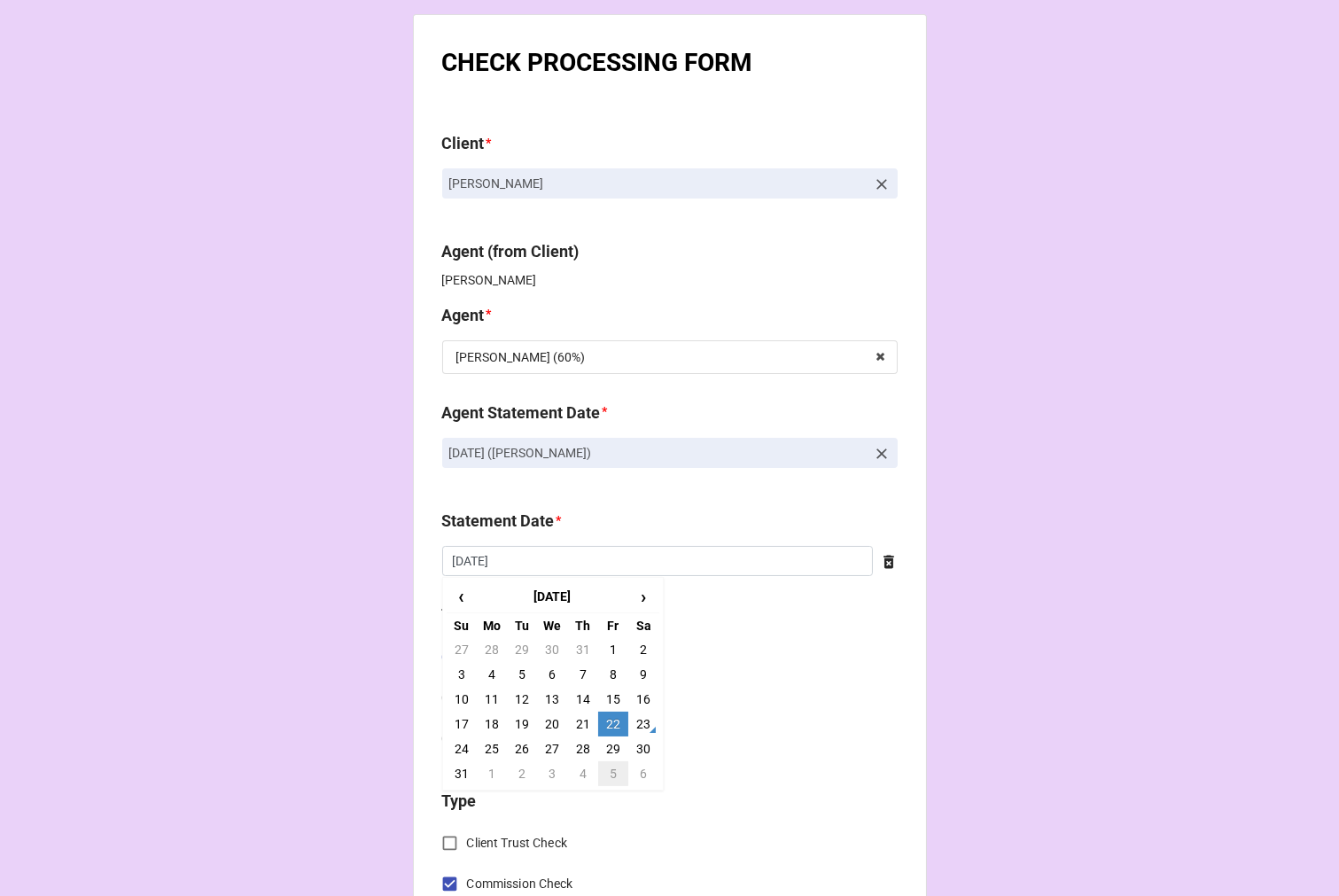
click at [617, 778] on td "5" at bounding box center [613, 774] width 30 height 25
type input "[DATE]"
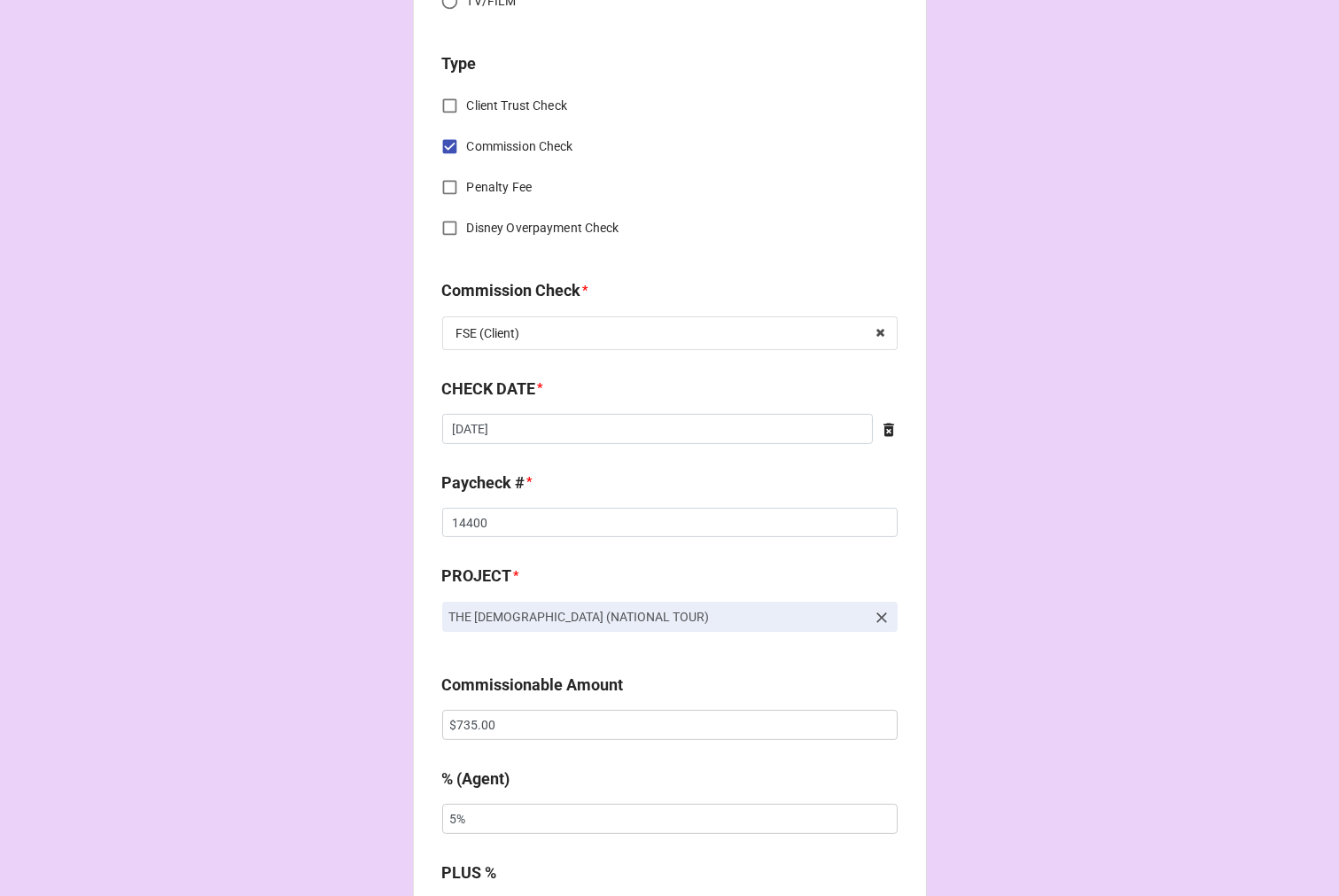
scroll to position [787, 0]
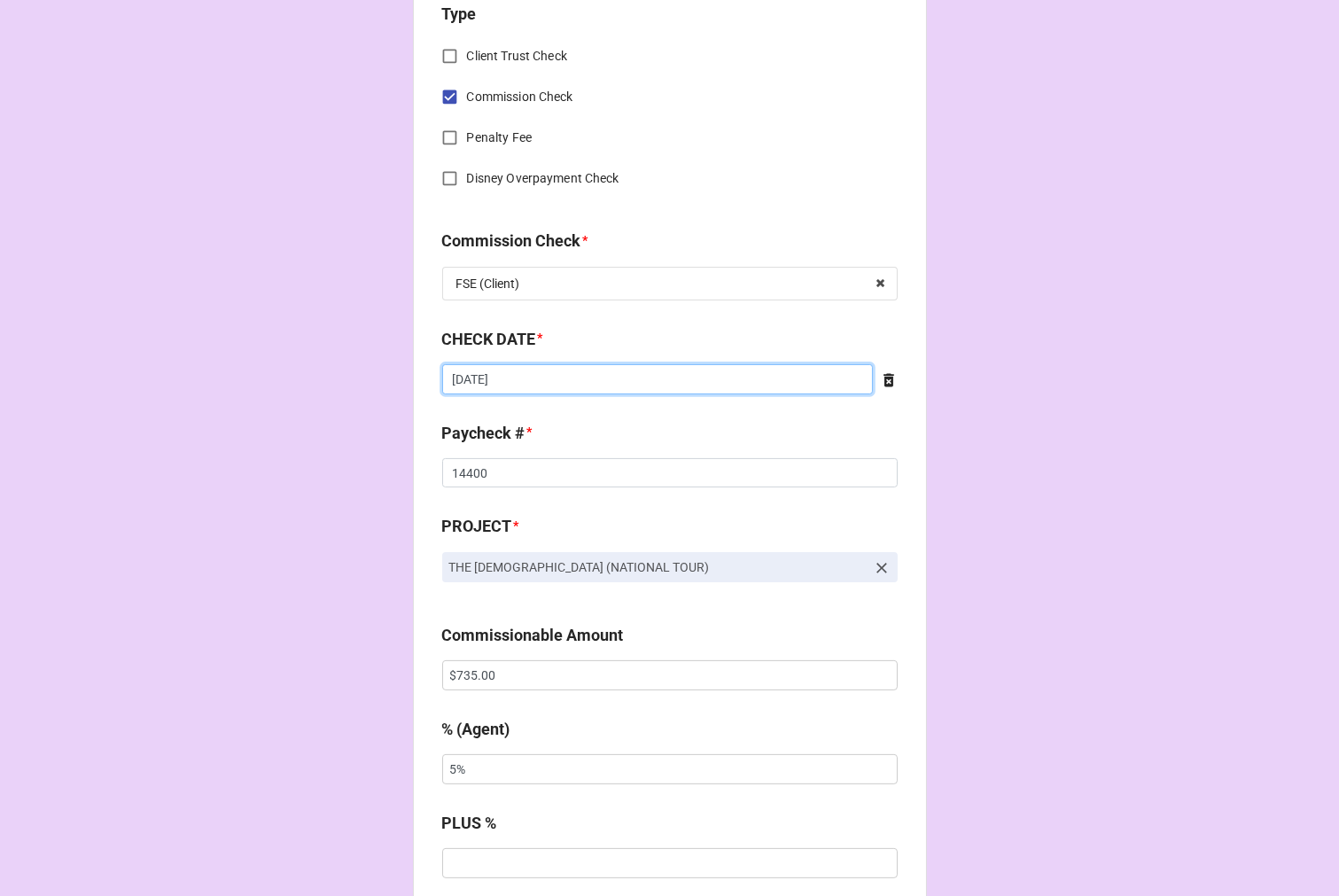
click at [539, 377] on input "7/30/2025" at bounding box center [658, 379] width 431 height 30
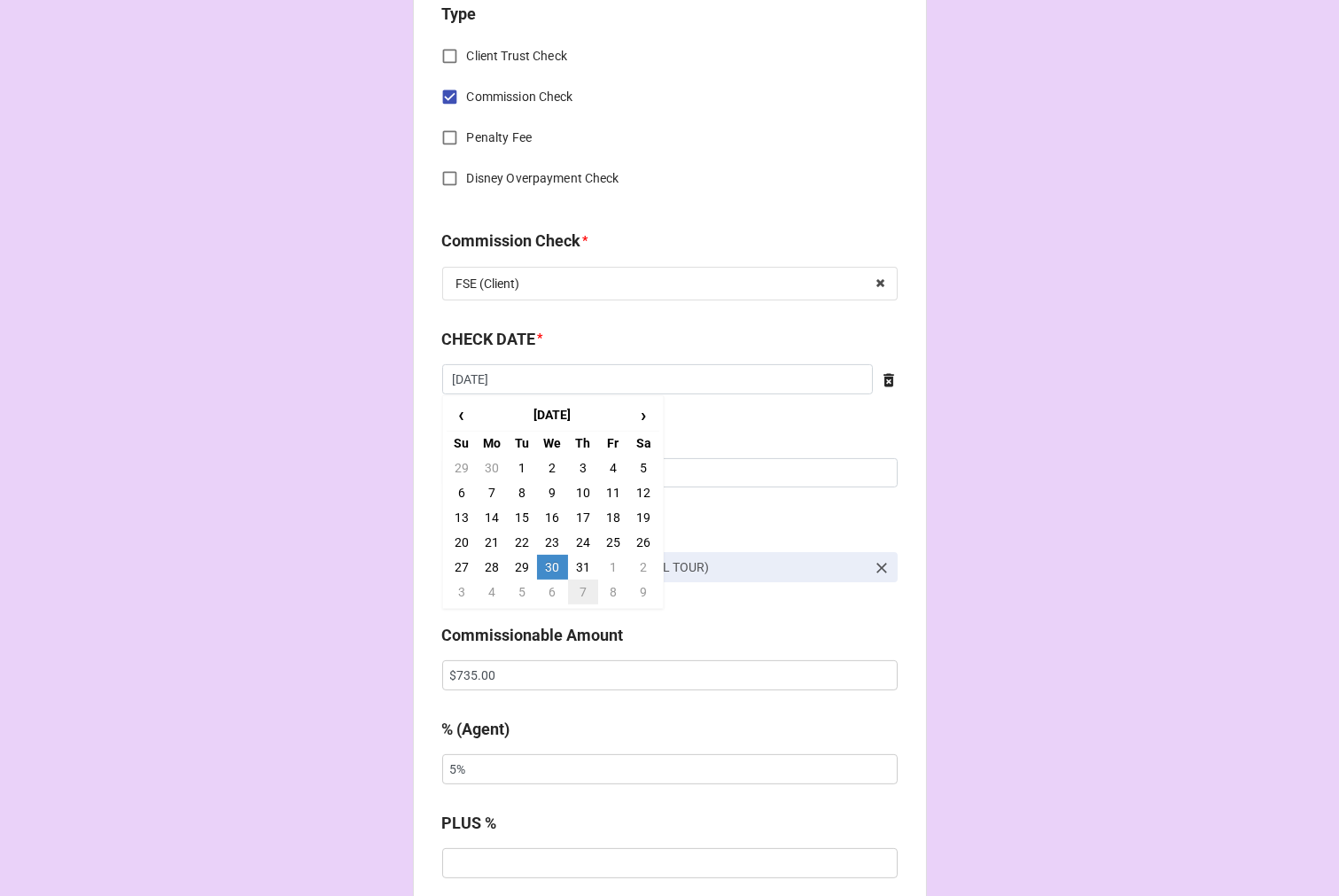
click at [580, 592] on td "7" at bounding box center [583, 593] width 30 height 25
type input "[DATE]"
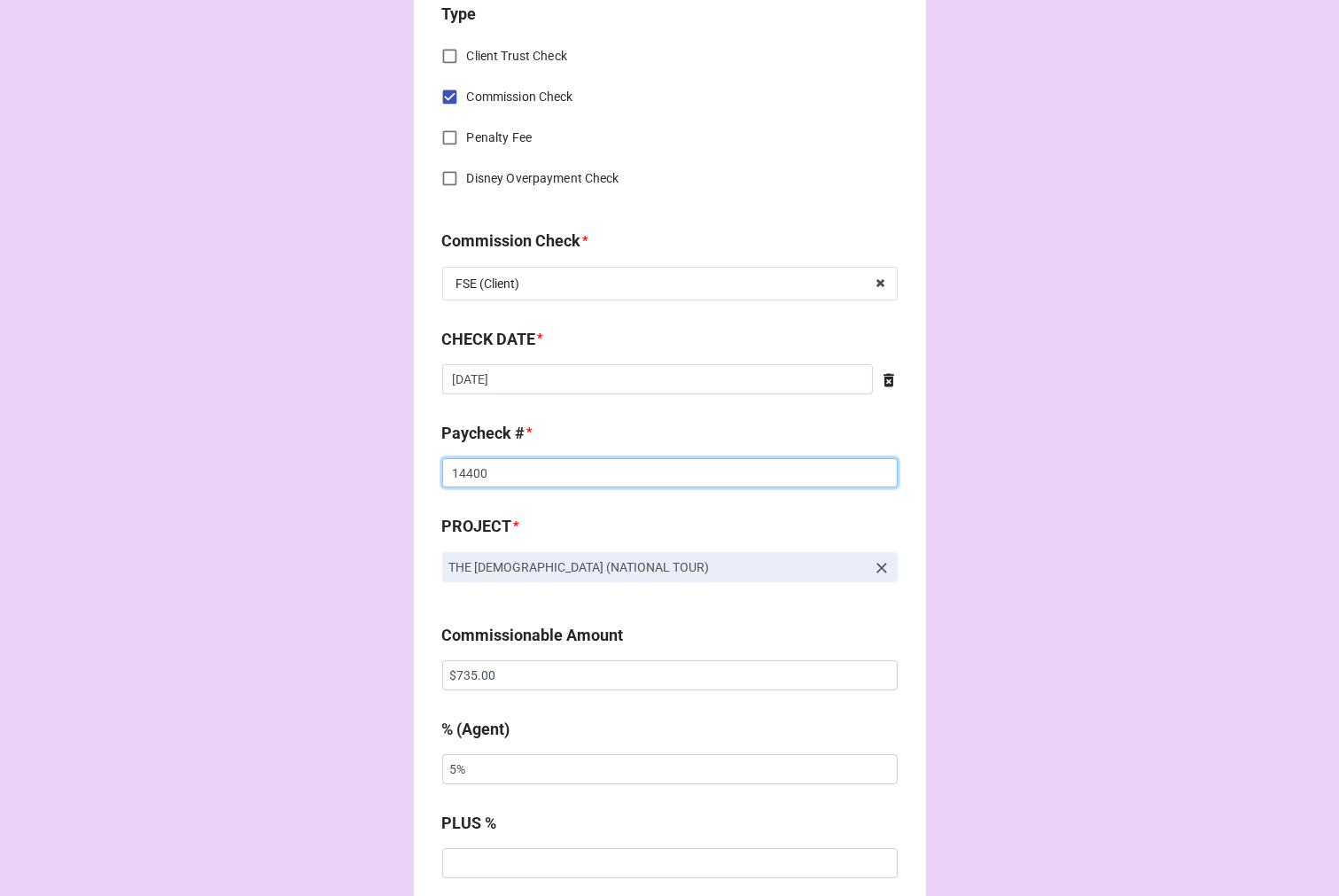
click at [475, 465] on input "14400" at bounding box center [670, 473] width 455 height 30
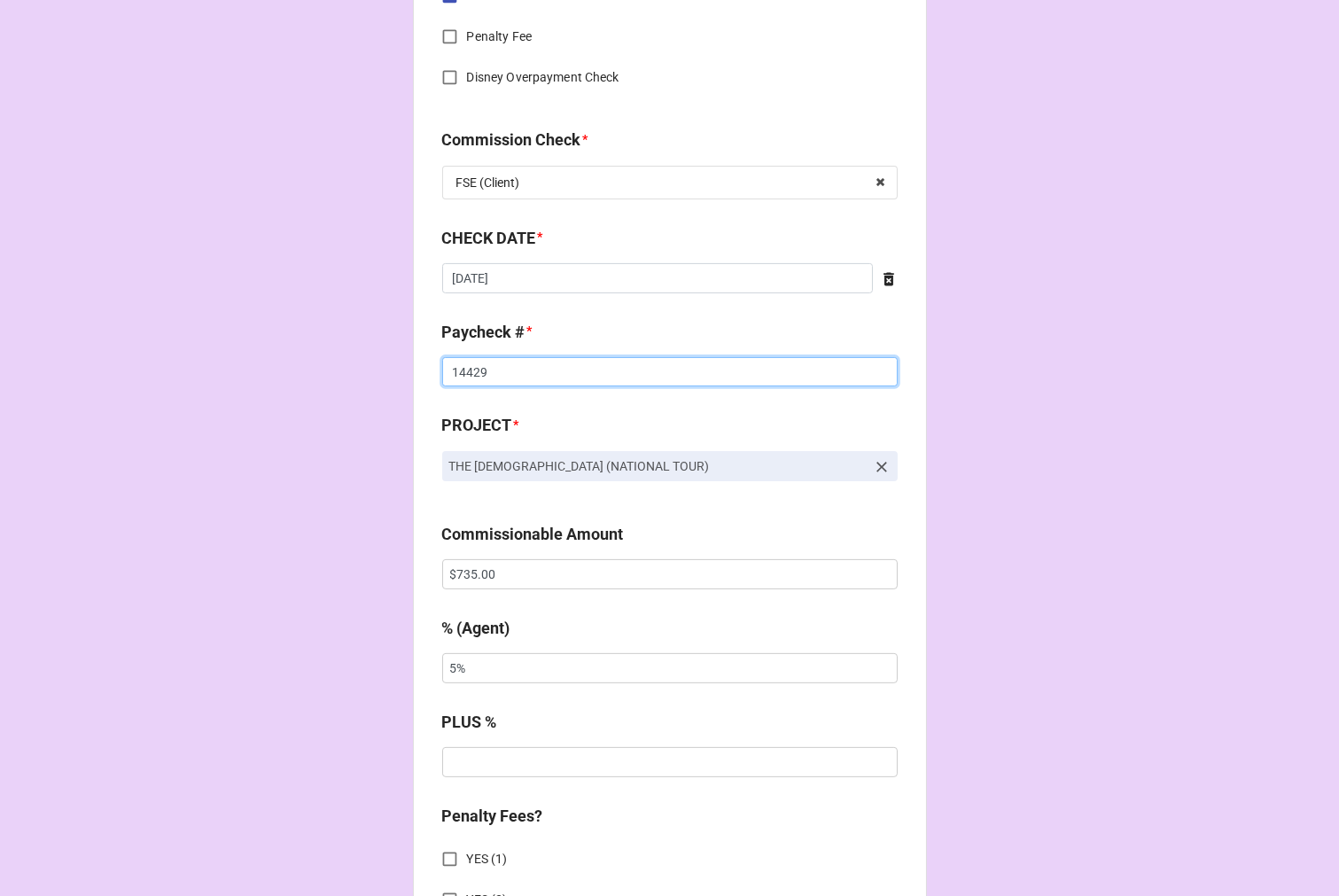
scroll to position [985, 0]
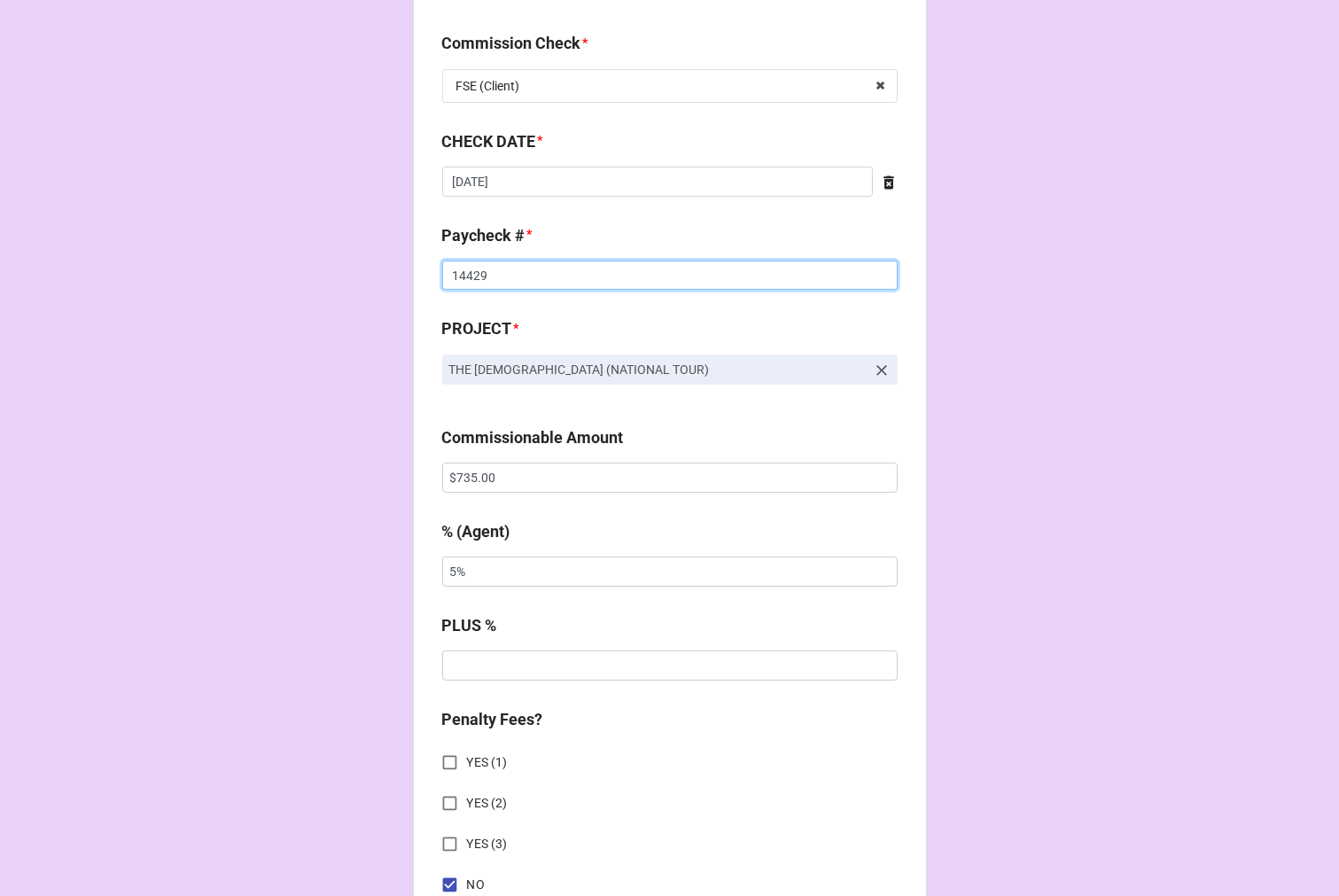
type input "14429"
click at [474, 475] on input "$735.00" at bounding box center [670, 477] width 455 height 30
type input "$750.00"
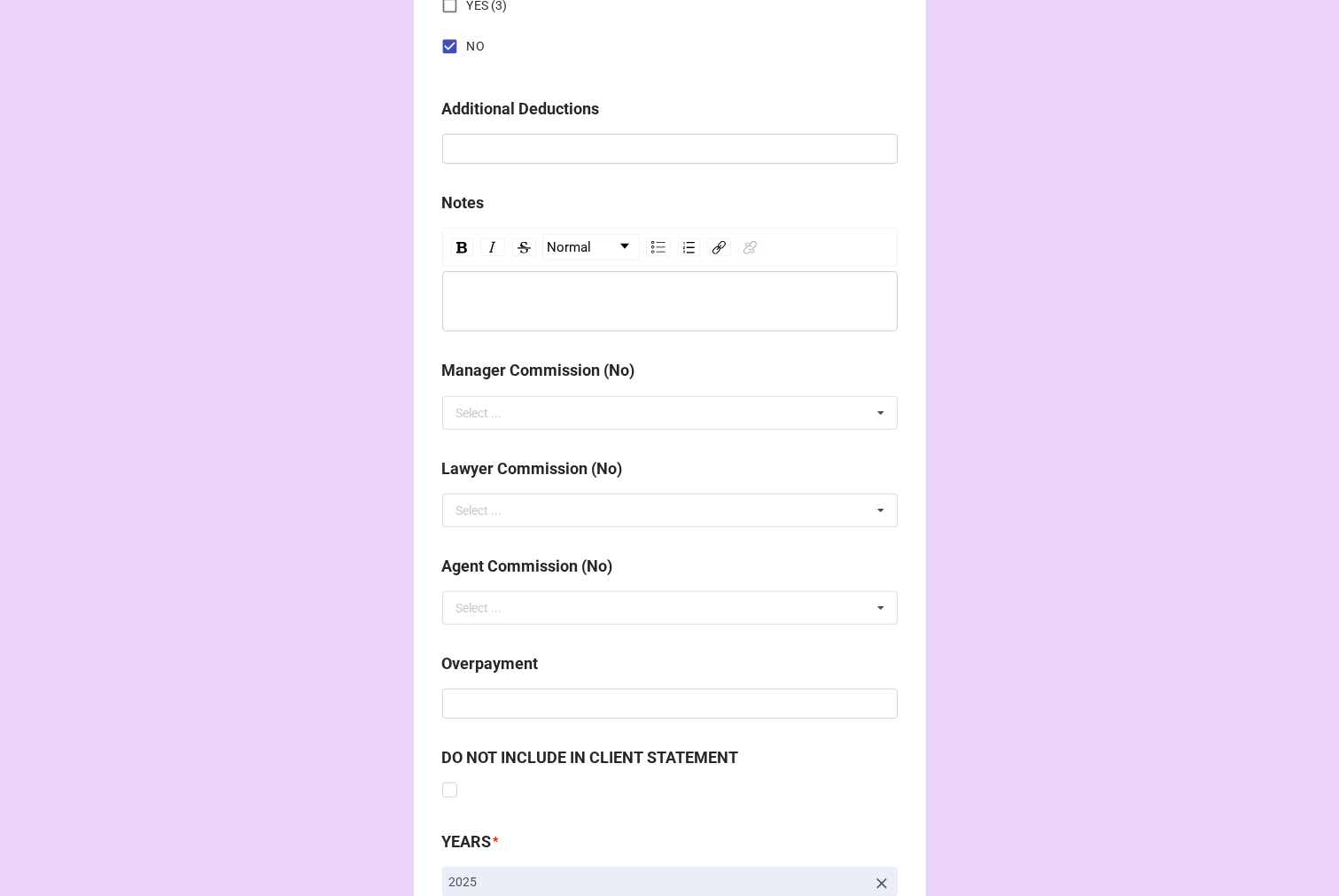
scroll to position [2052, 0]
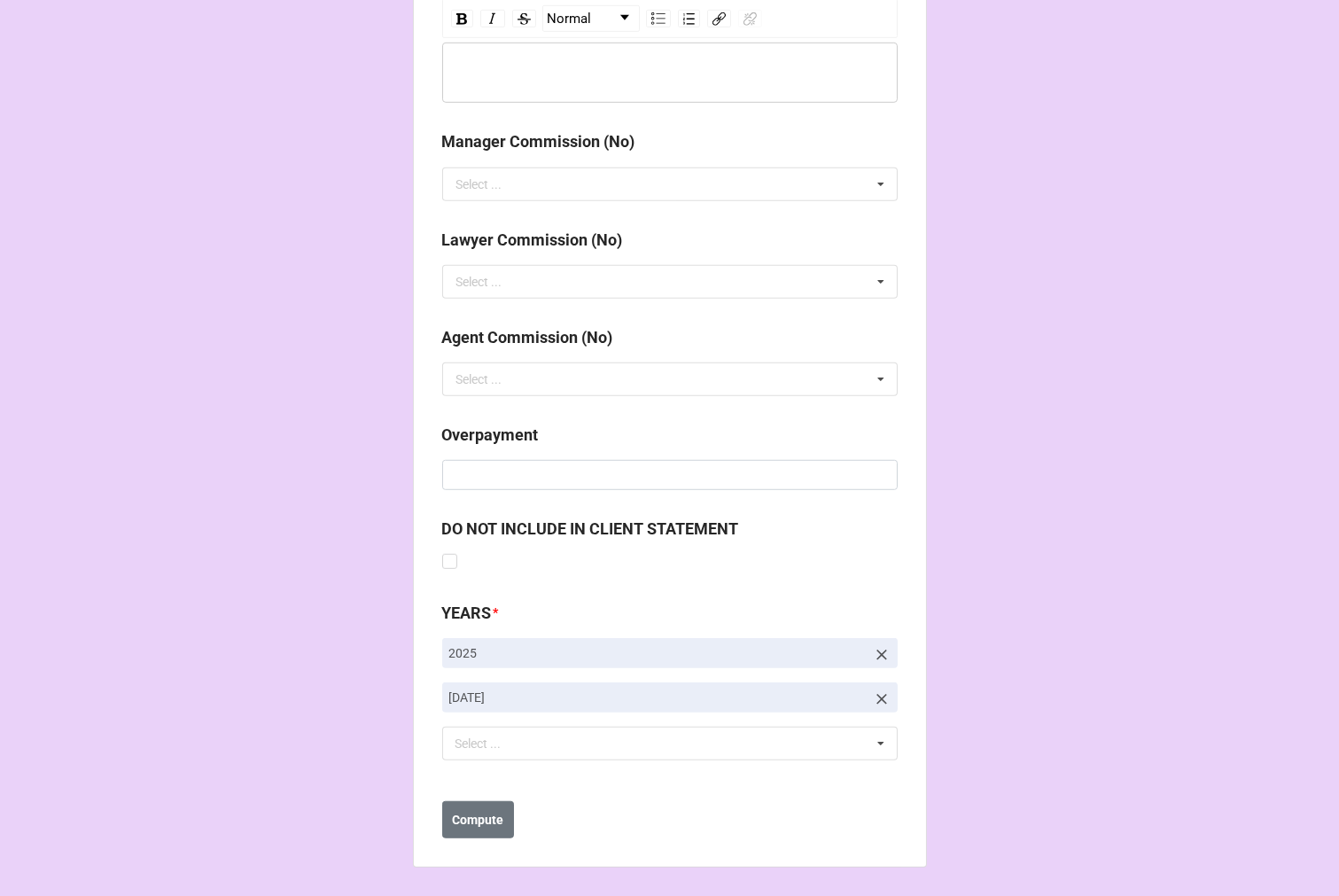
type input "10%"
click at [878, 703] on icon at bounding box center [882, 699] width 17 height 17
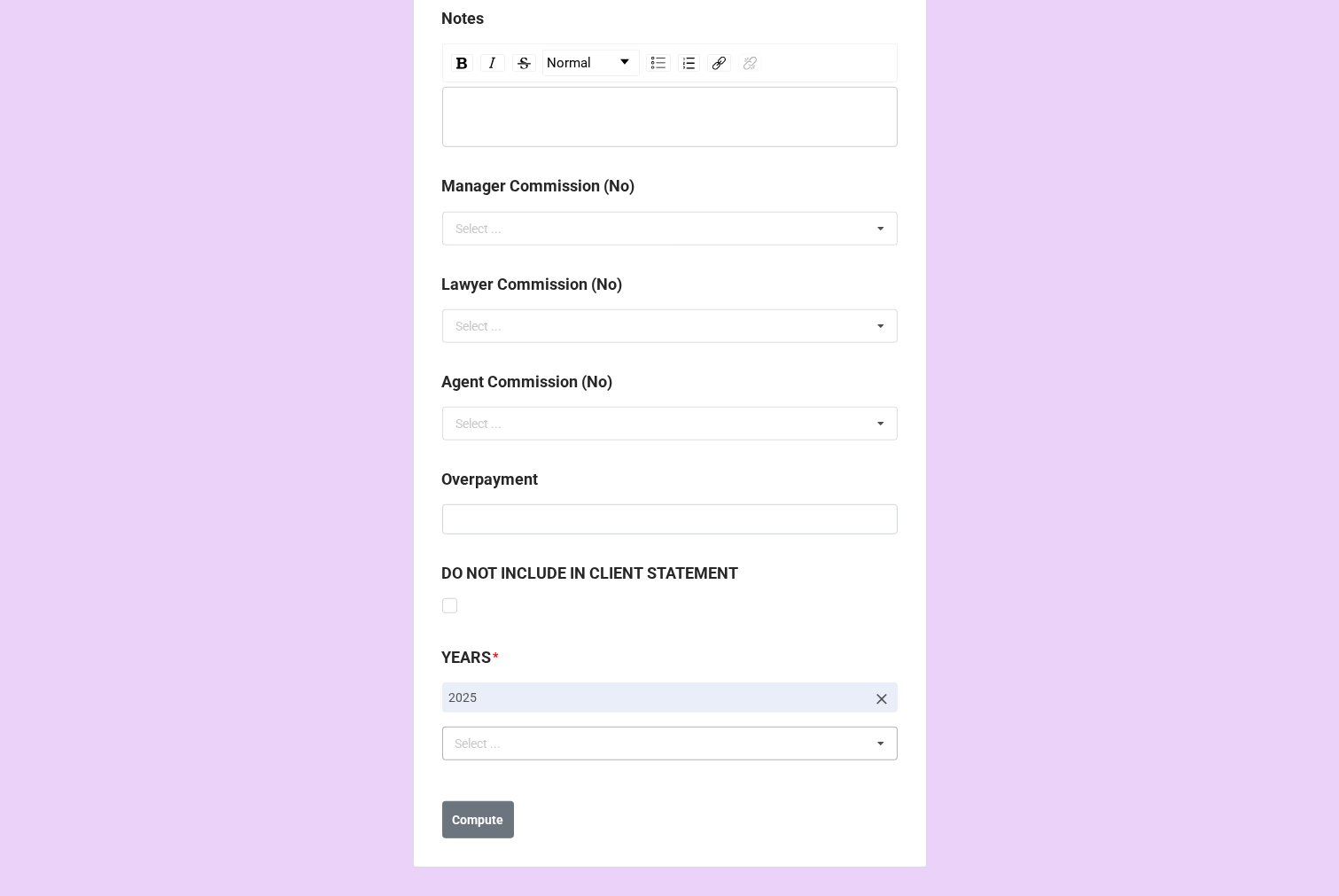
scroll to position [2008, 0]
click at [563, 750] on div "Select ... No results found." at bounding box center [670, 743] width 455 height 34
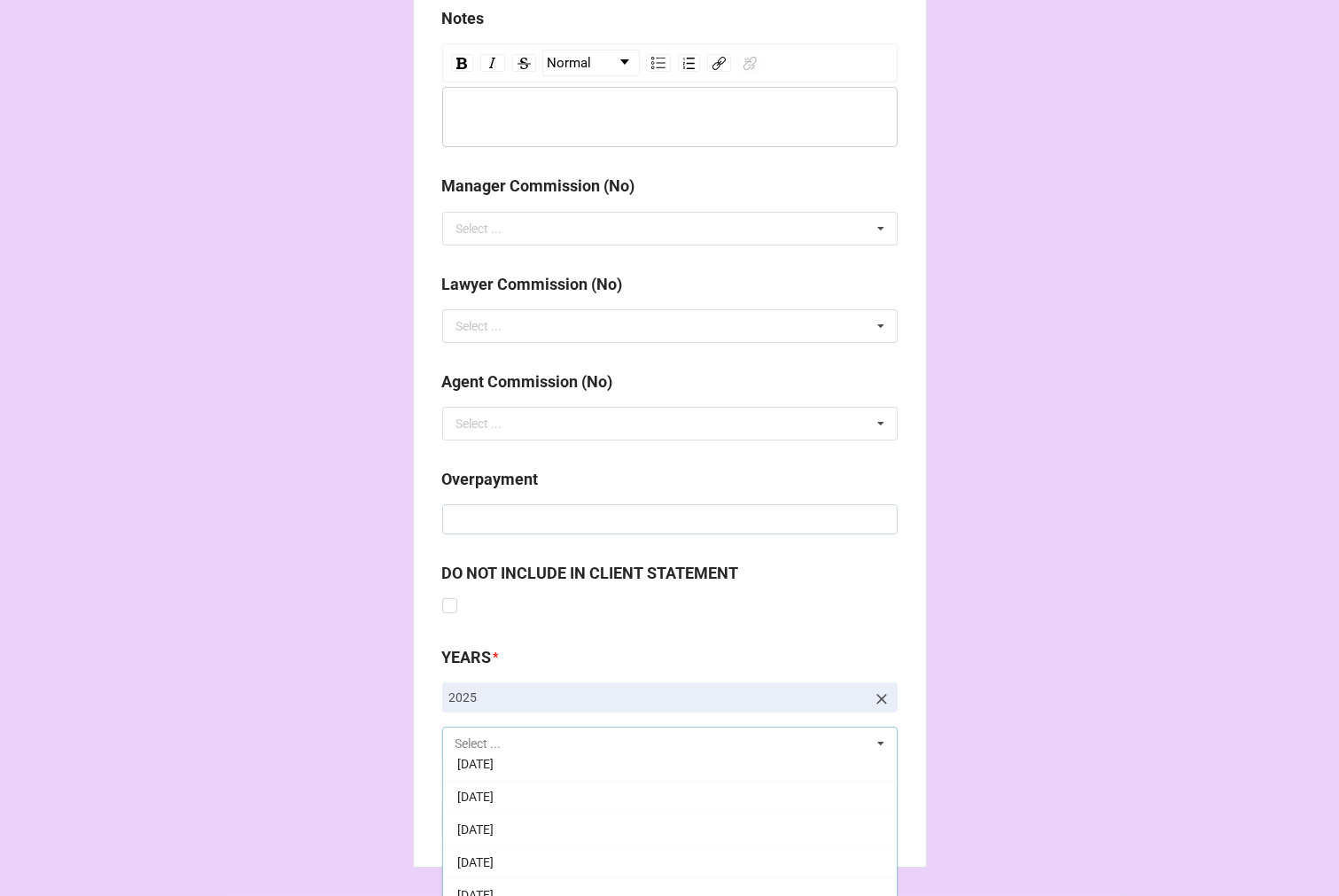
scroll to position [197, 0]
click at [494, 845] on span "[DATE]" at bounding box center [476, 842] width 37 height 14
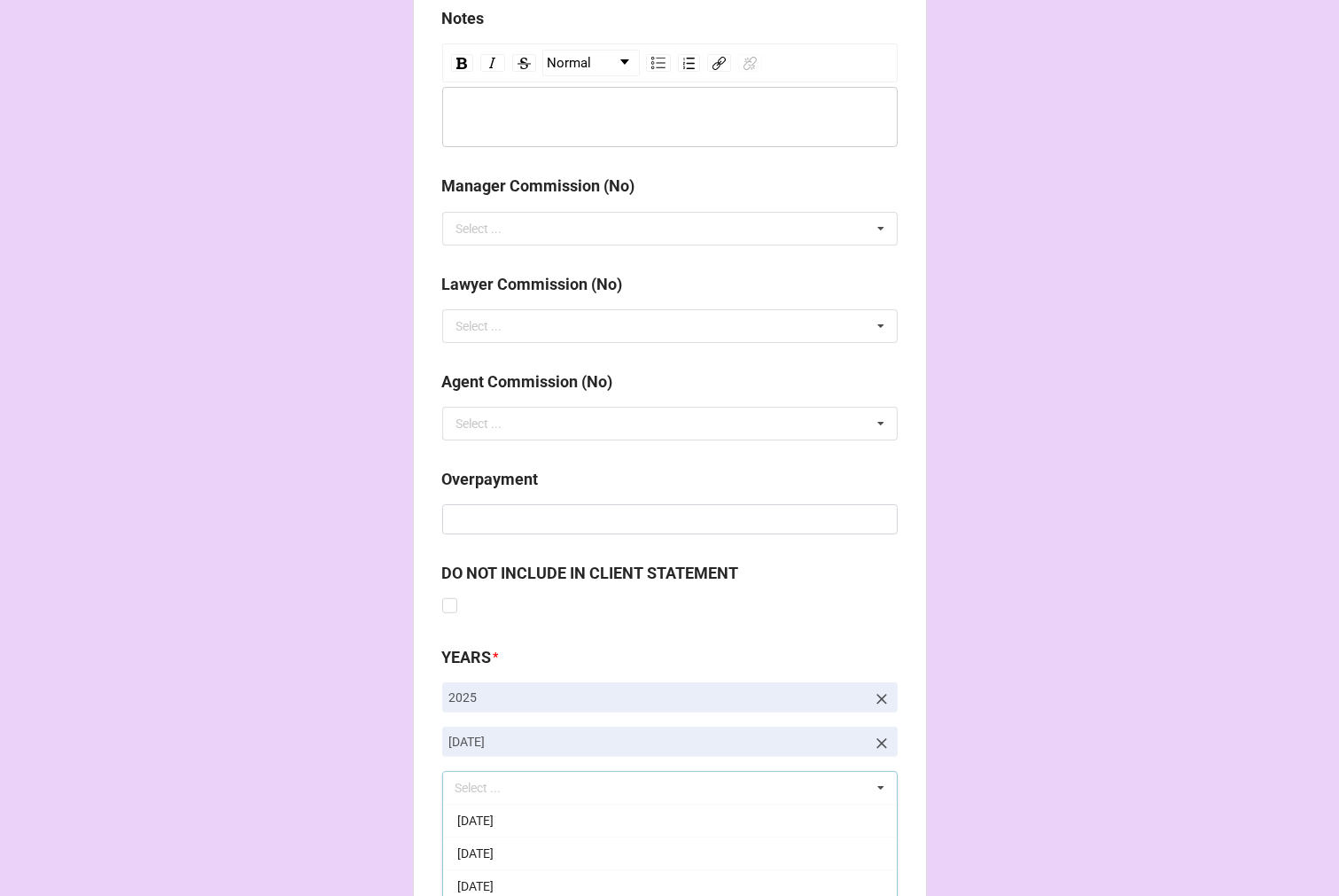
click at [468, 861] on b "Compute" at bounding box center [478, 864] width 51 height 18
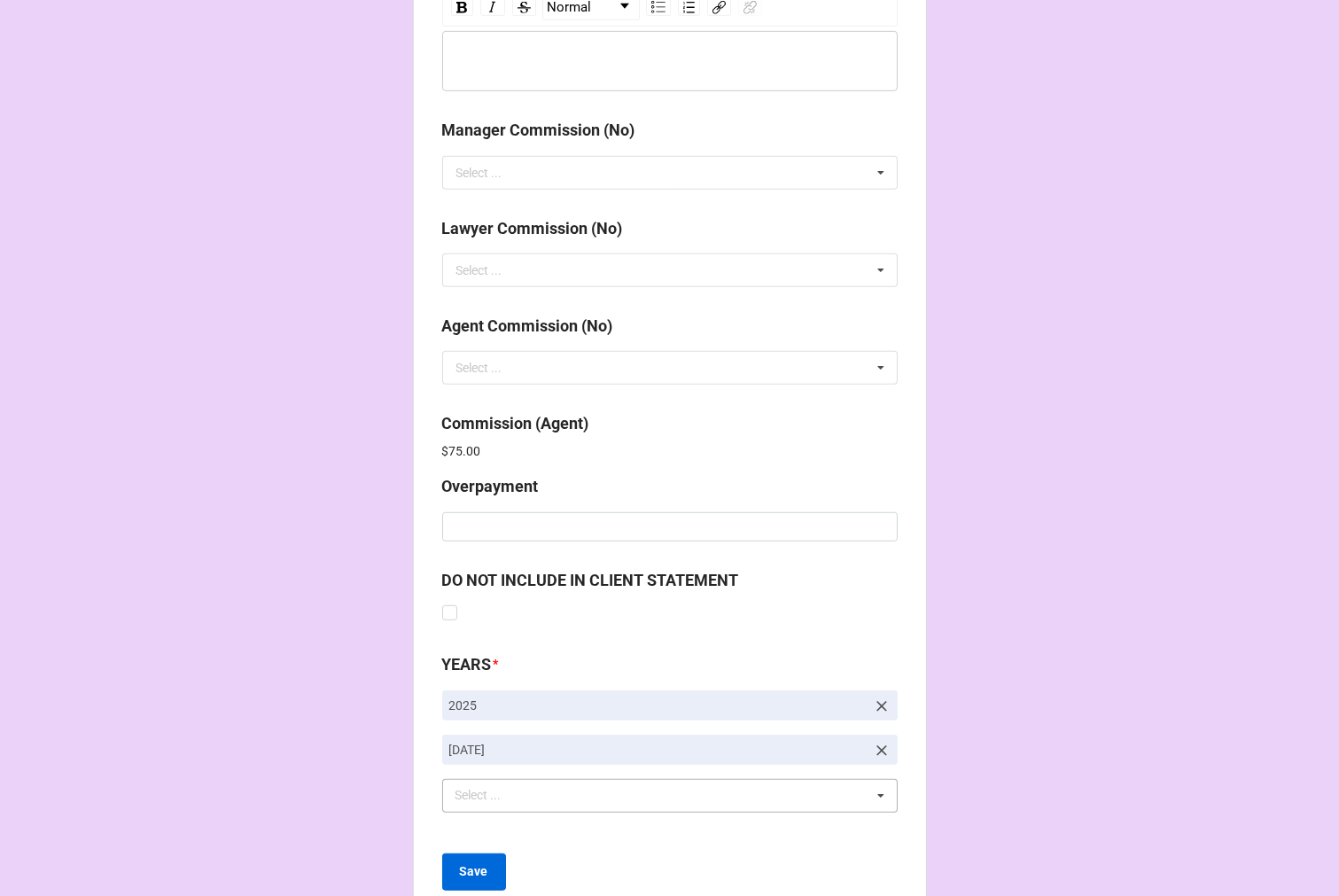
scroll to position [2115, 0]
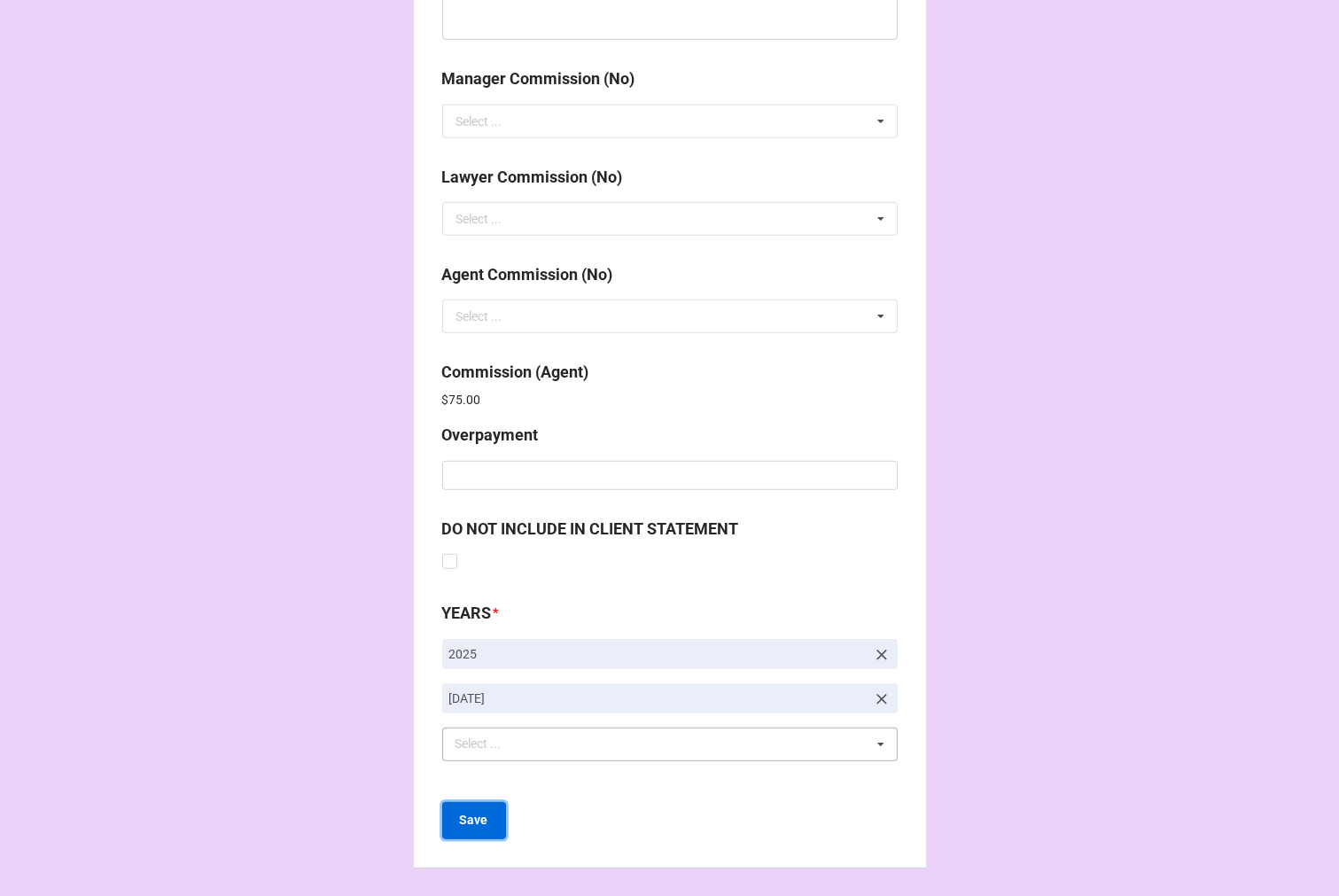
click at [485, 828] on button "Save" at bounding box center [475, 821] width 64 height 38
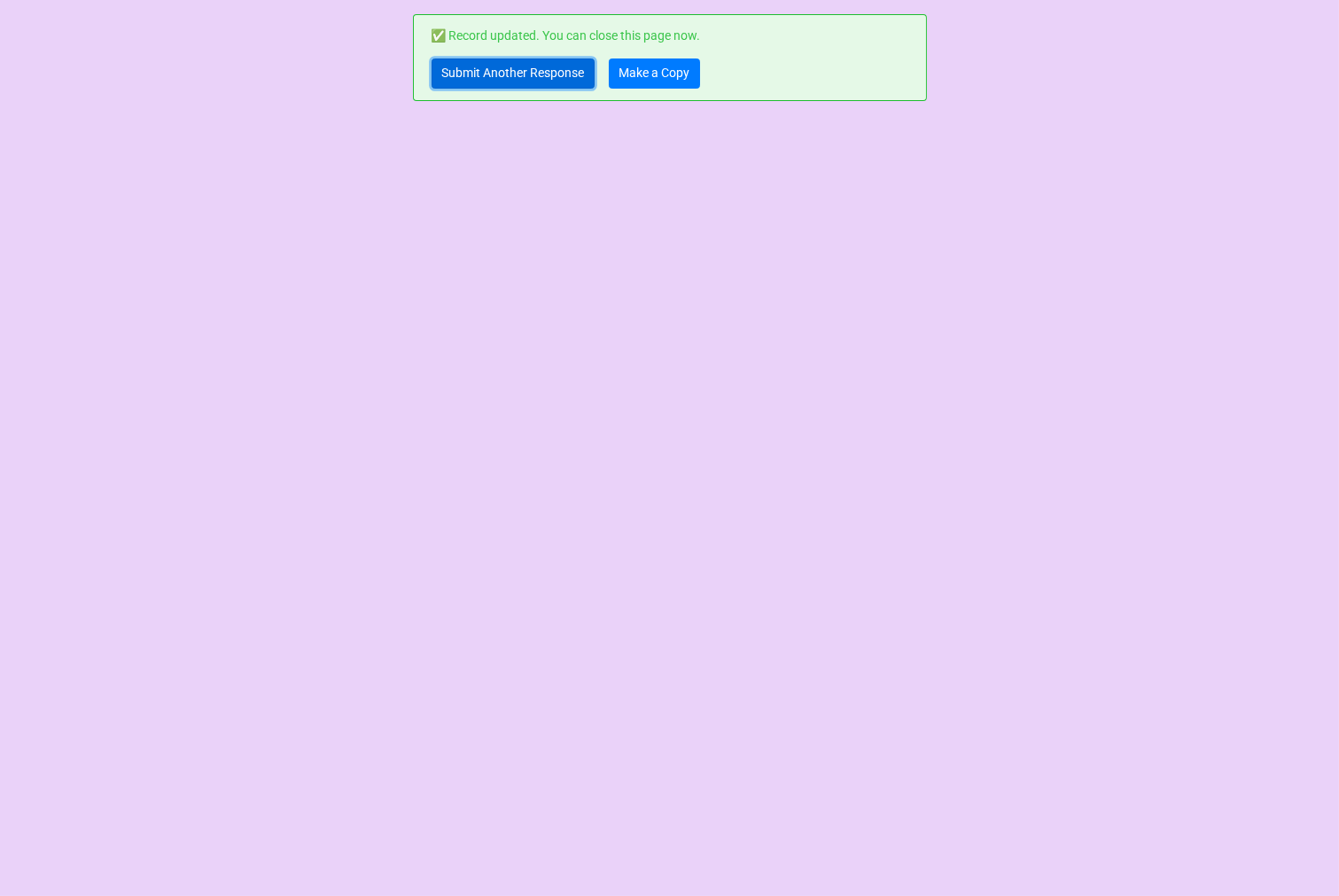
click at [456, 77] on link "Submit Another Response" at bounding box center [513, 73] width 163 height 30
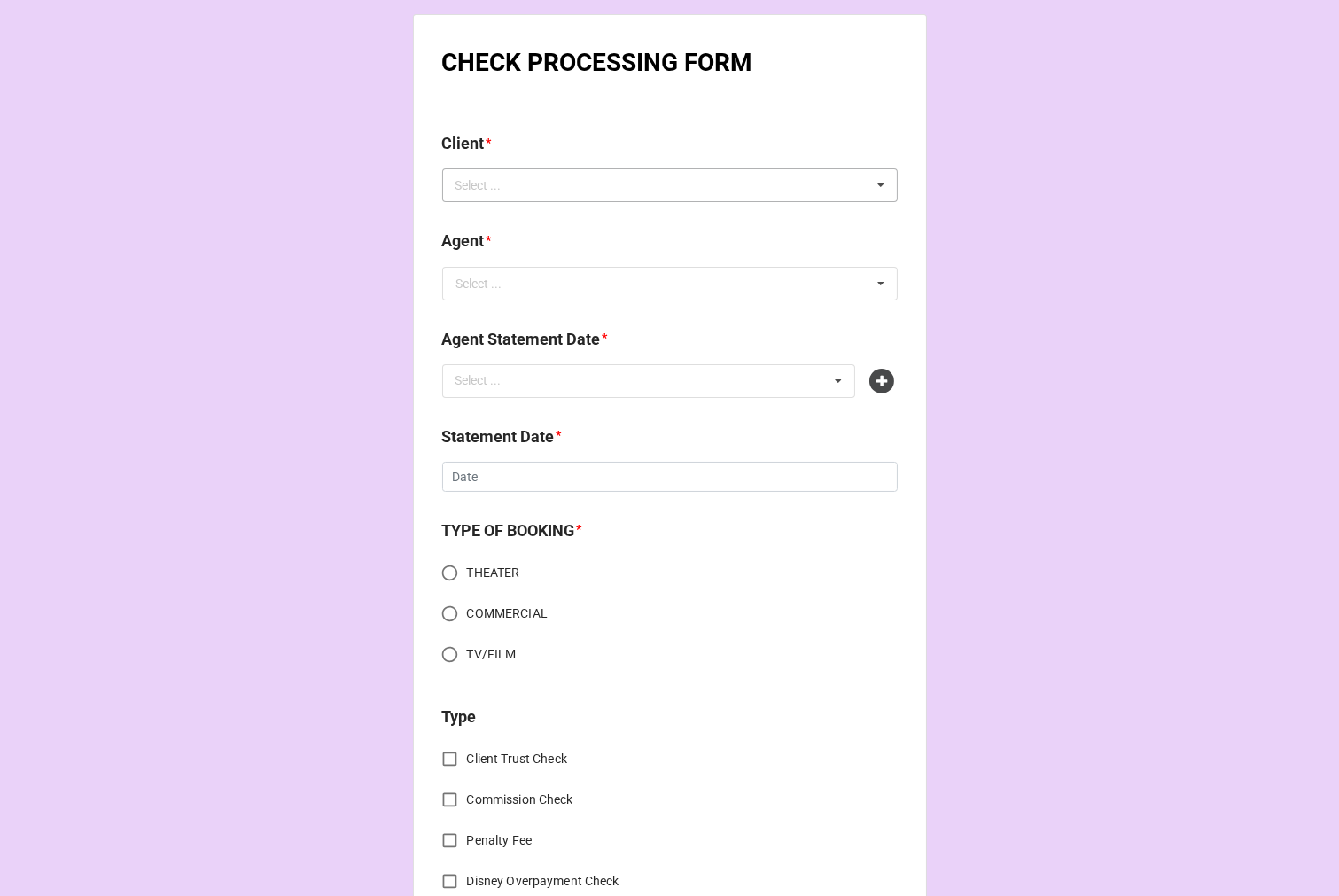
click at [481, 185] on div "Select ..." at bounding box center [489, 186] width 76 height 20
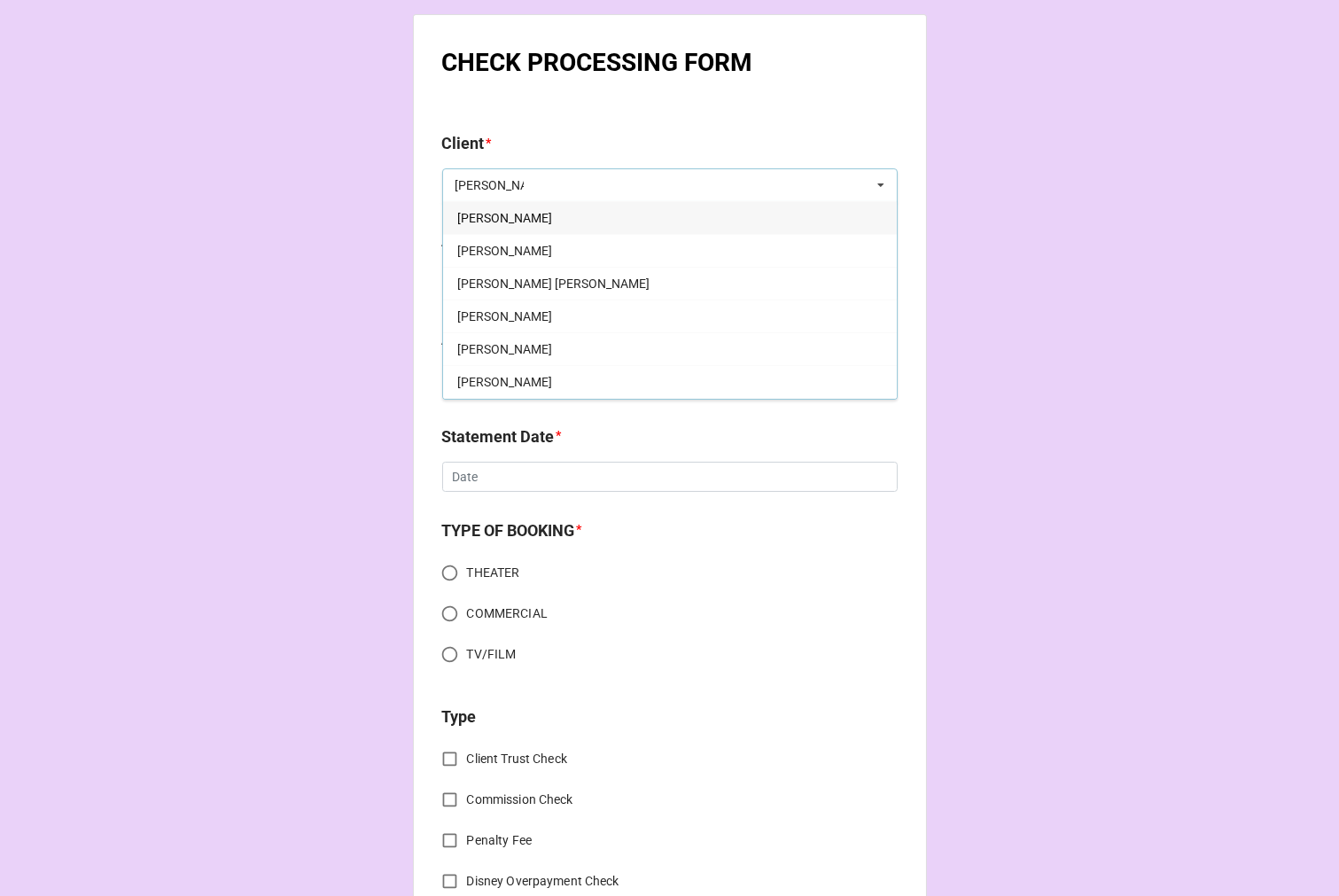
type input "[PERSON_NAME]"
click at [537, 218] on div "[PERSON_NAME]" at bounding box center [669, 217] width 453 height 33
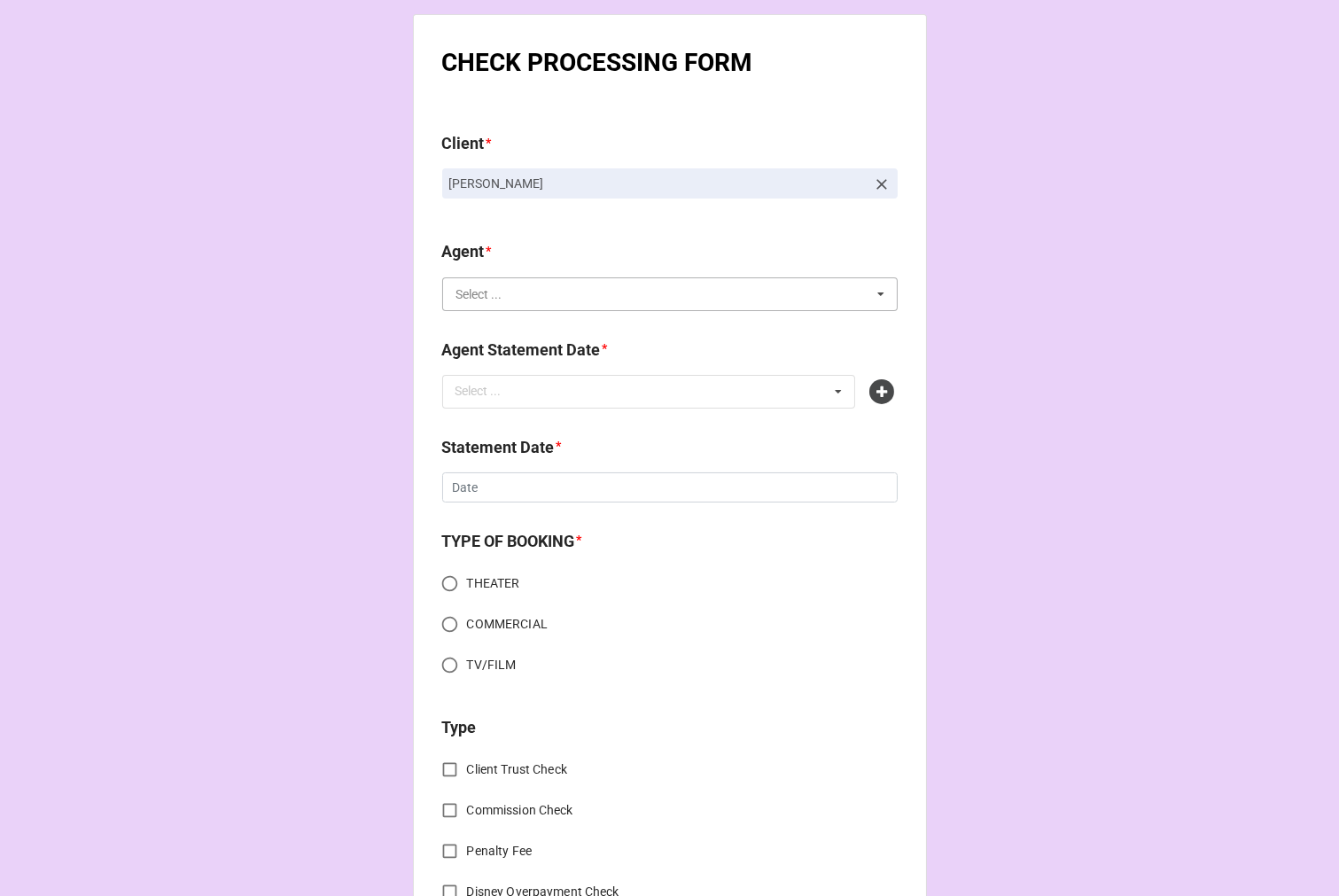
click at [523, 294] on input "text" at bounding box center [670, 294] width 453 height 32
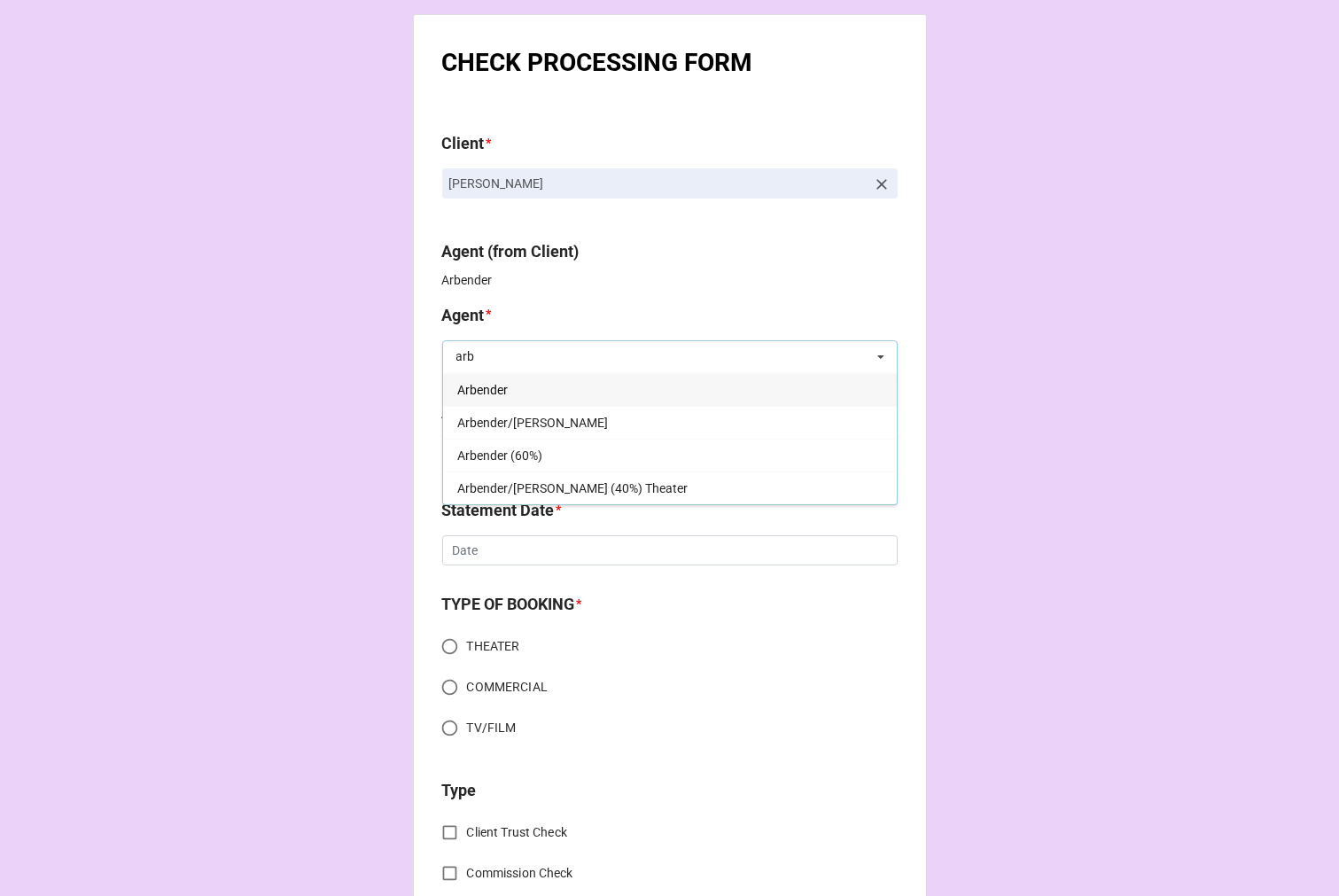
type input "arb"
click at [542, 458] on div "Arbender (60%)" at bounding box center [669, 455] width 453 height 33
click at [517, 461] on div "Select ..." at bounding box center [489, 453] width 76 height 20
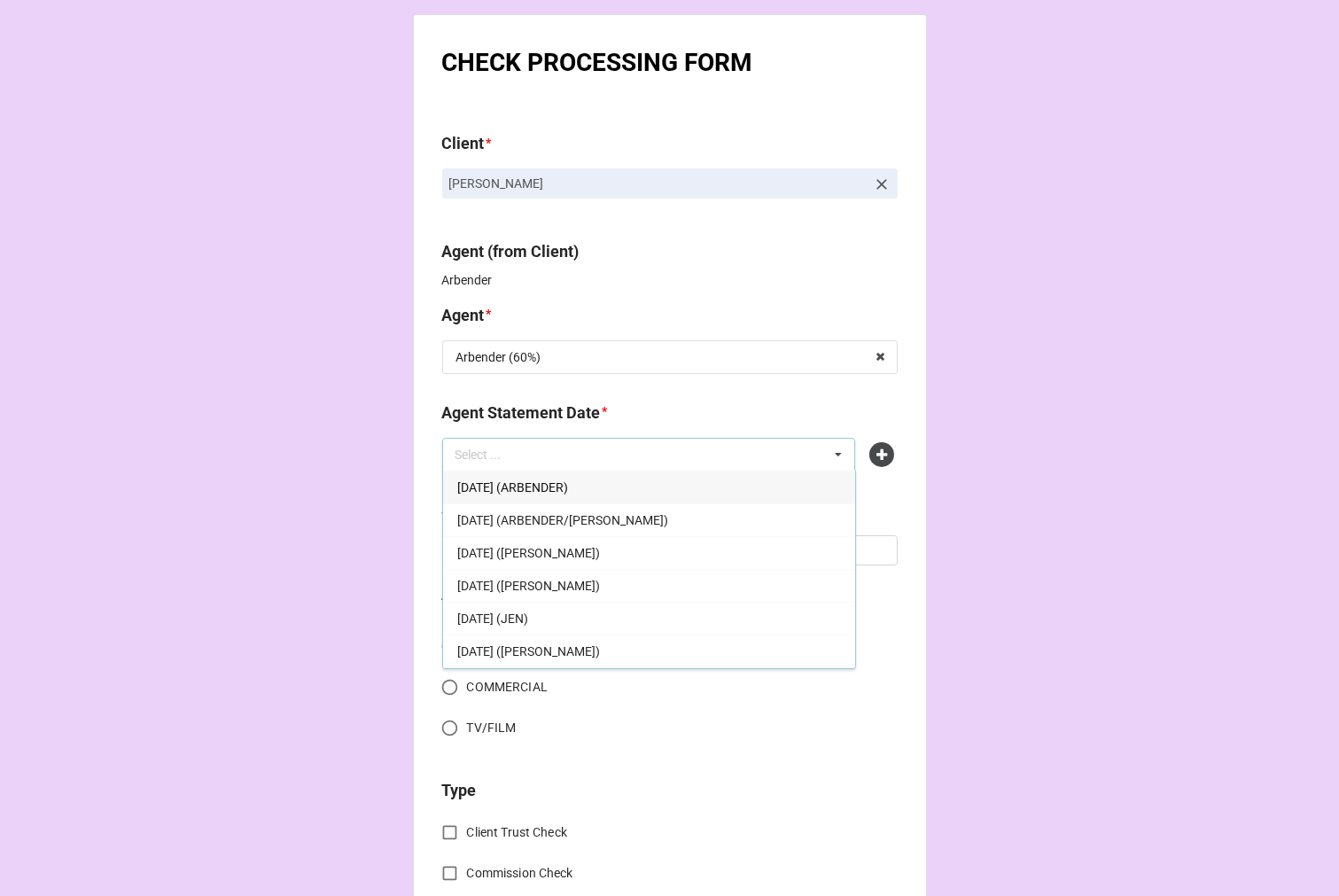
click at [568, 482] on span "[DATE] (ARBENDER)" at bounding box center [512, 487] width 111 height 14
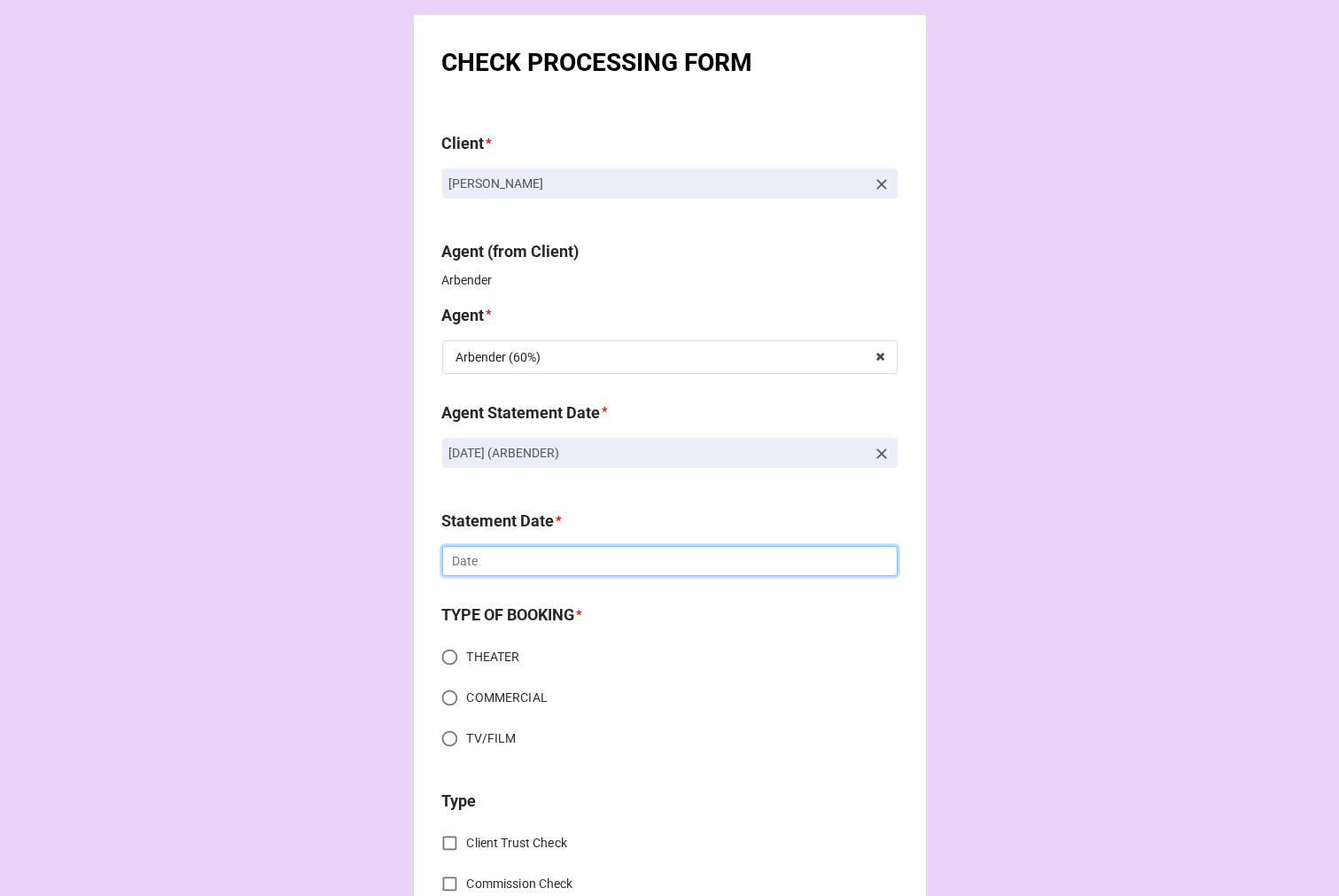
click at [511, 564] on input "text" at bounding box center [670, 561] width 455 height 30
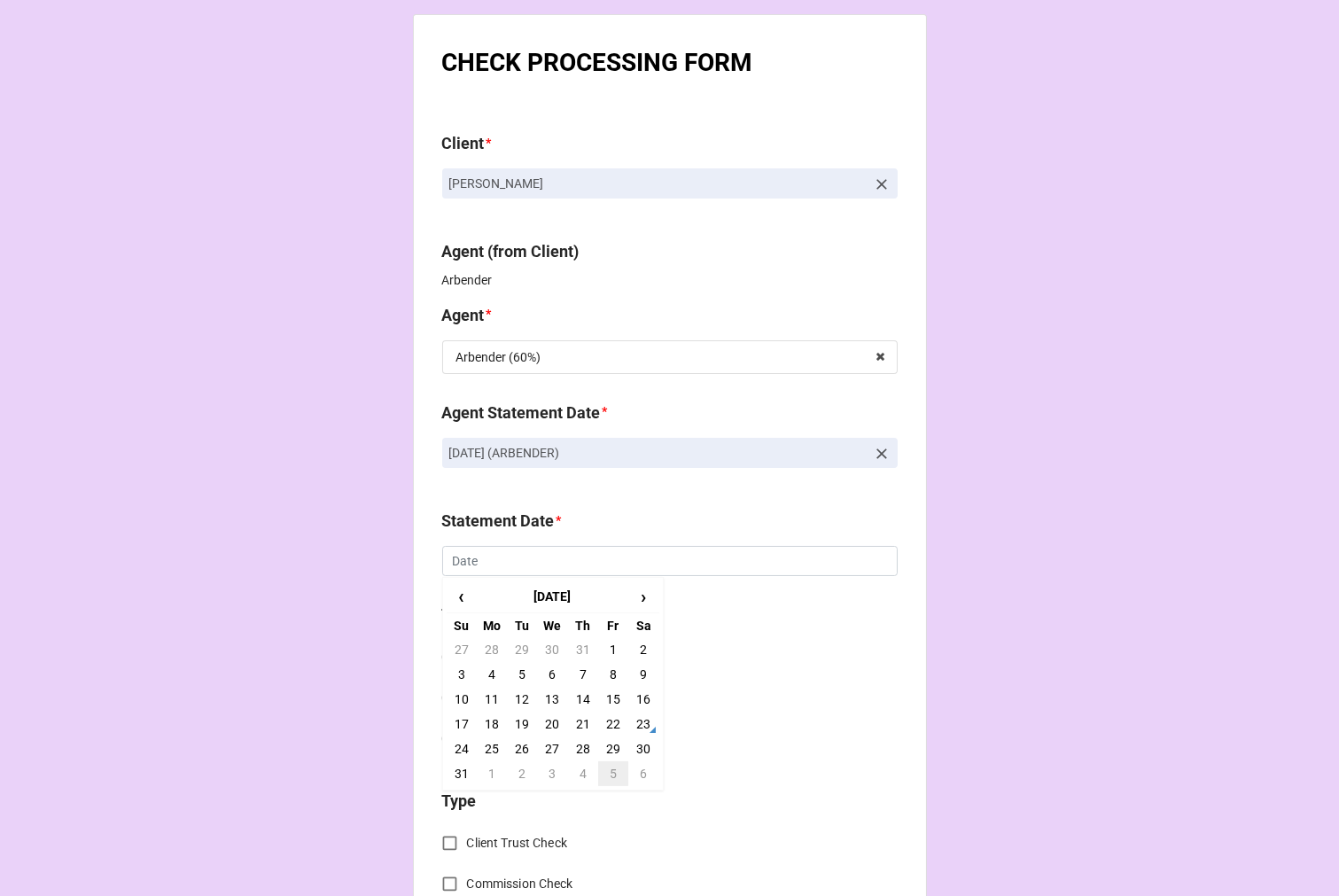
click at [608, 772] on td "5" at bounding box center [613, 774] width 30 height 25
type input "[DATE]"
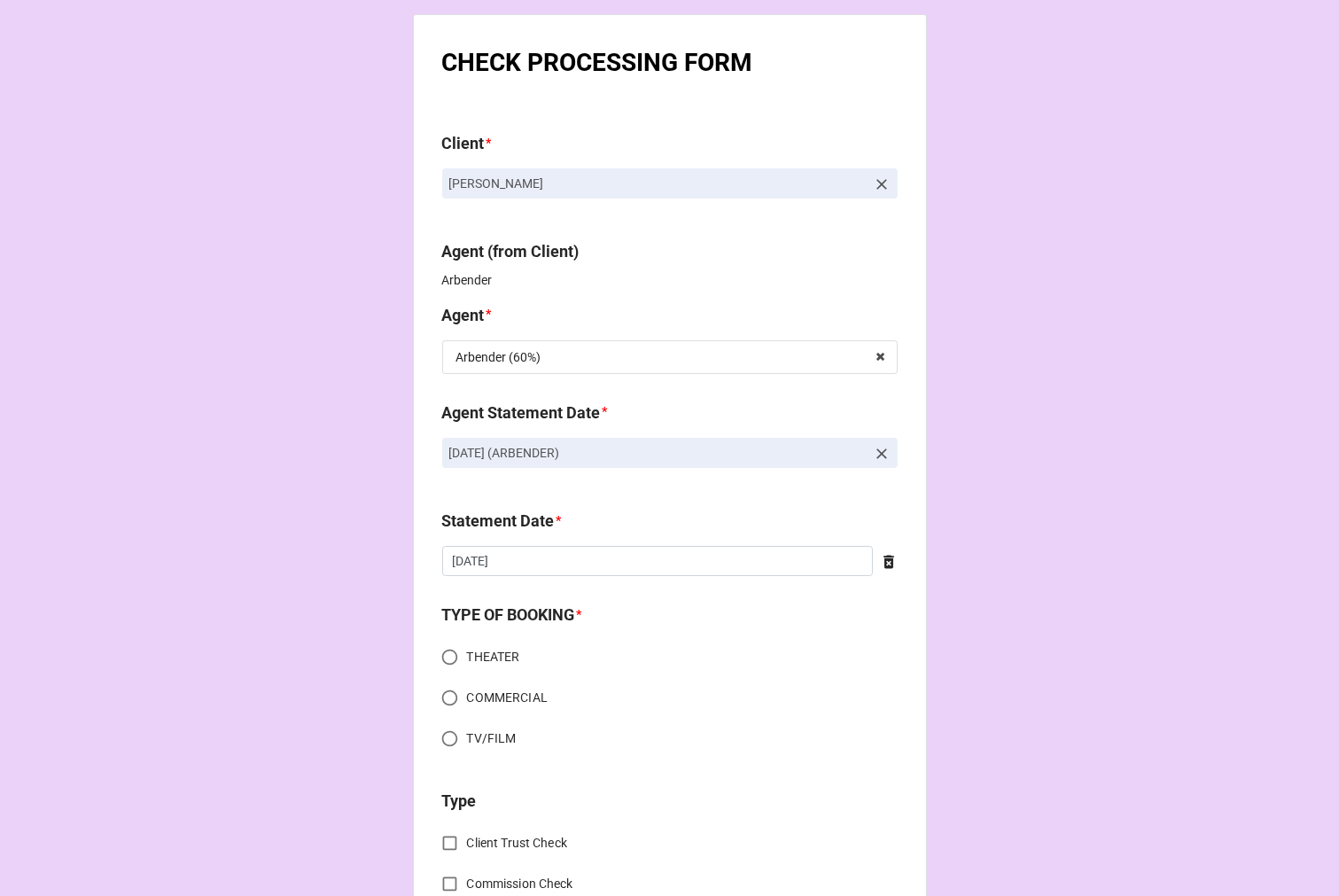
click at [436, 653] on input "THEATER" at bounding box center [450, 657] width 35 height 35
radio input "true"
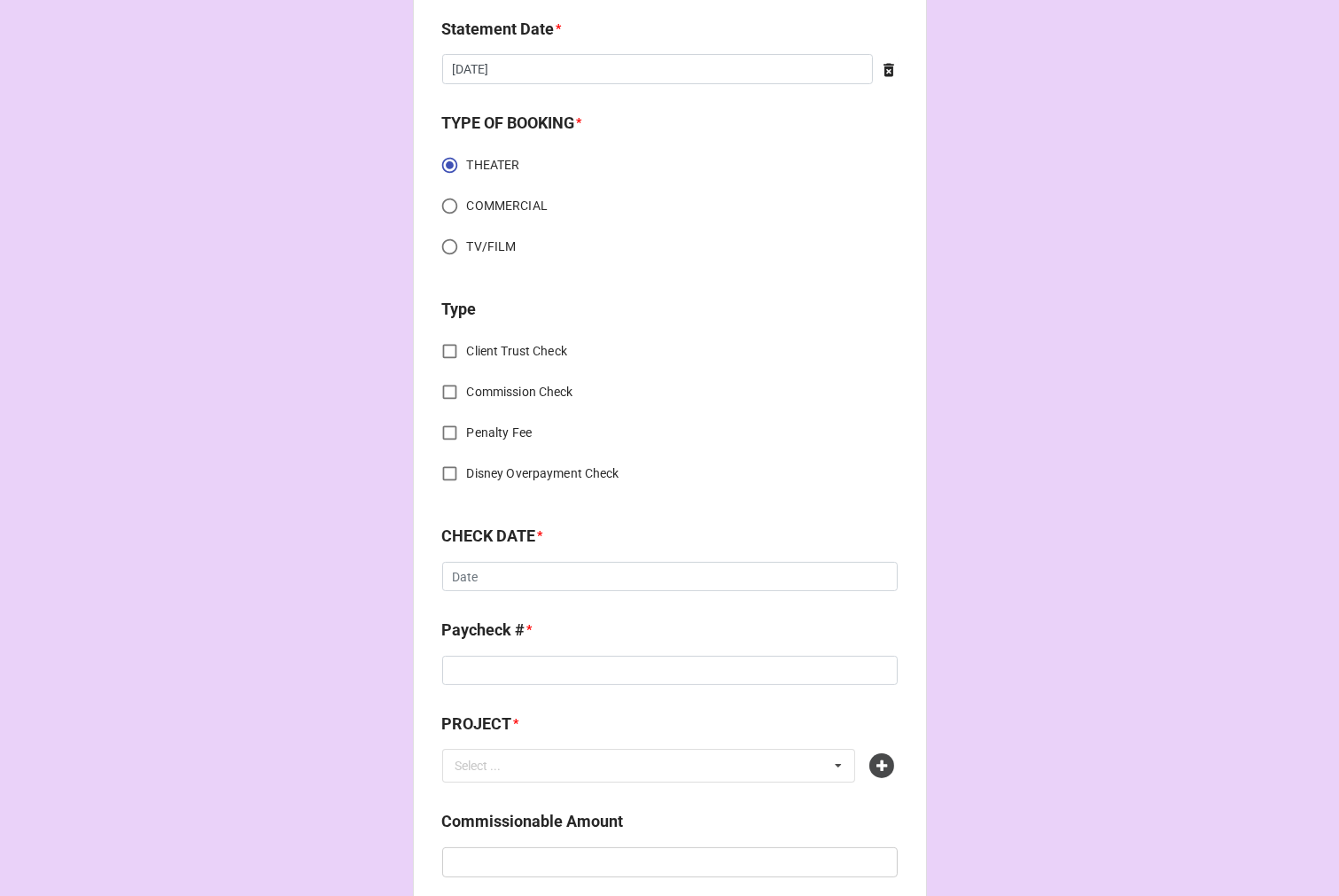
click at [444, 385] on input "Commission Check" at bounding box center [450, 392] width 35 height 35
checkbox input "true"
click at [503, 574] on input "text" at bounding box center [670, 578] width 453 height 32
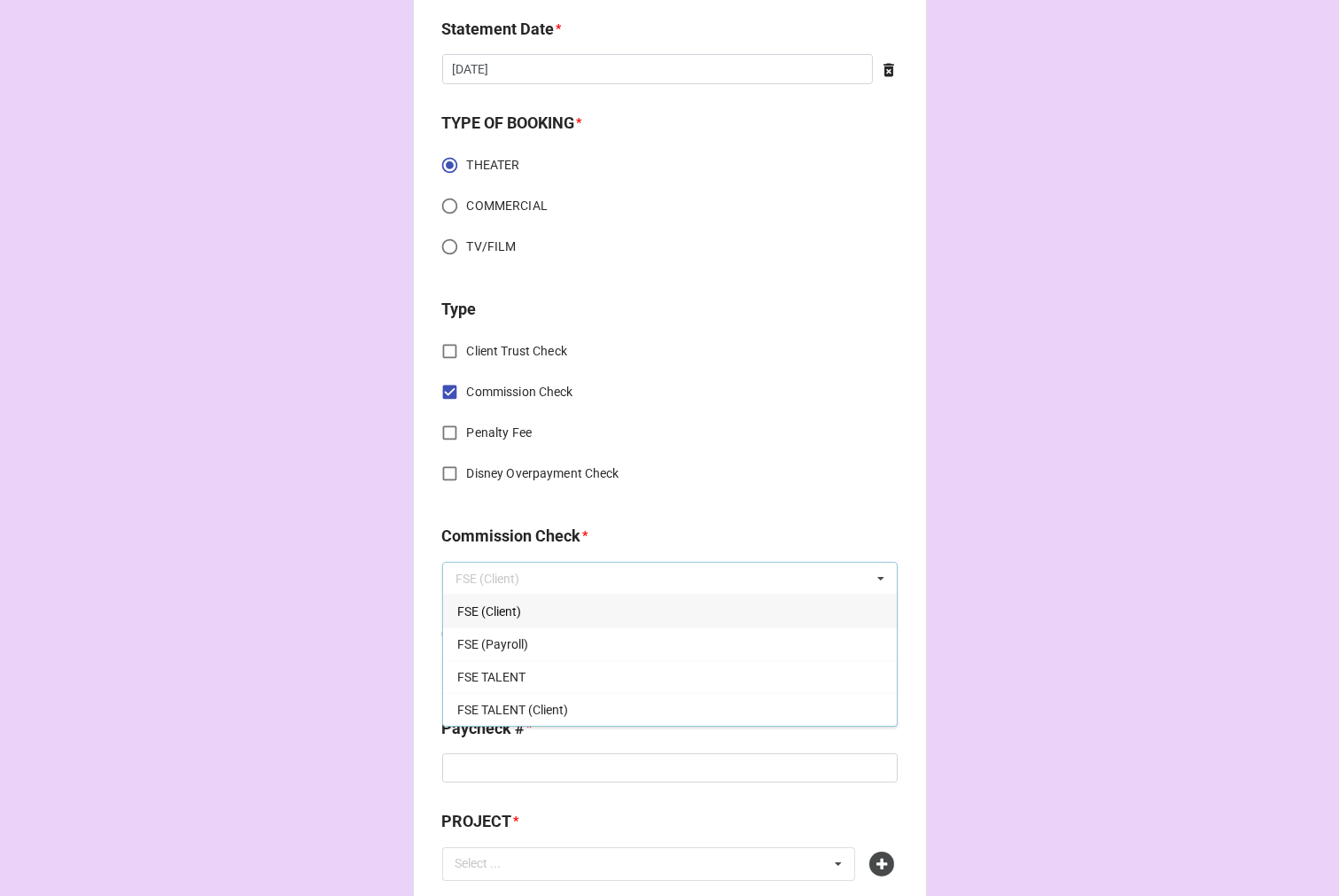
click at [504, 612] on span "FSE (Client)" at bounding box center [489, 611] width 64 height 14
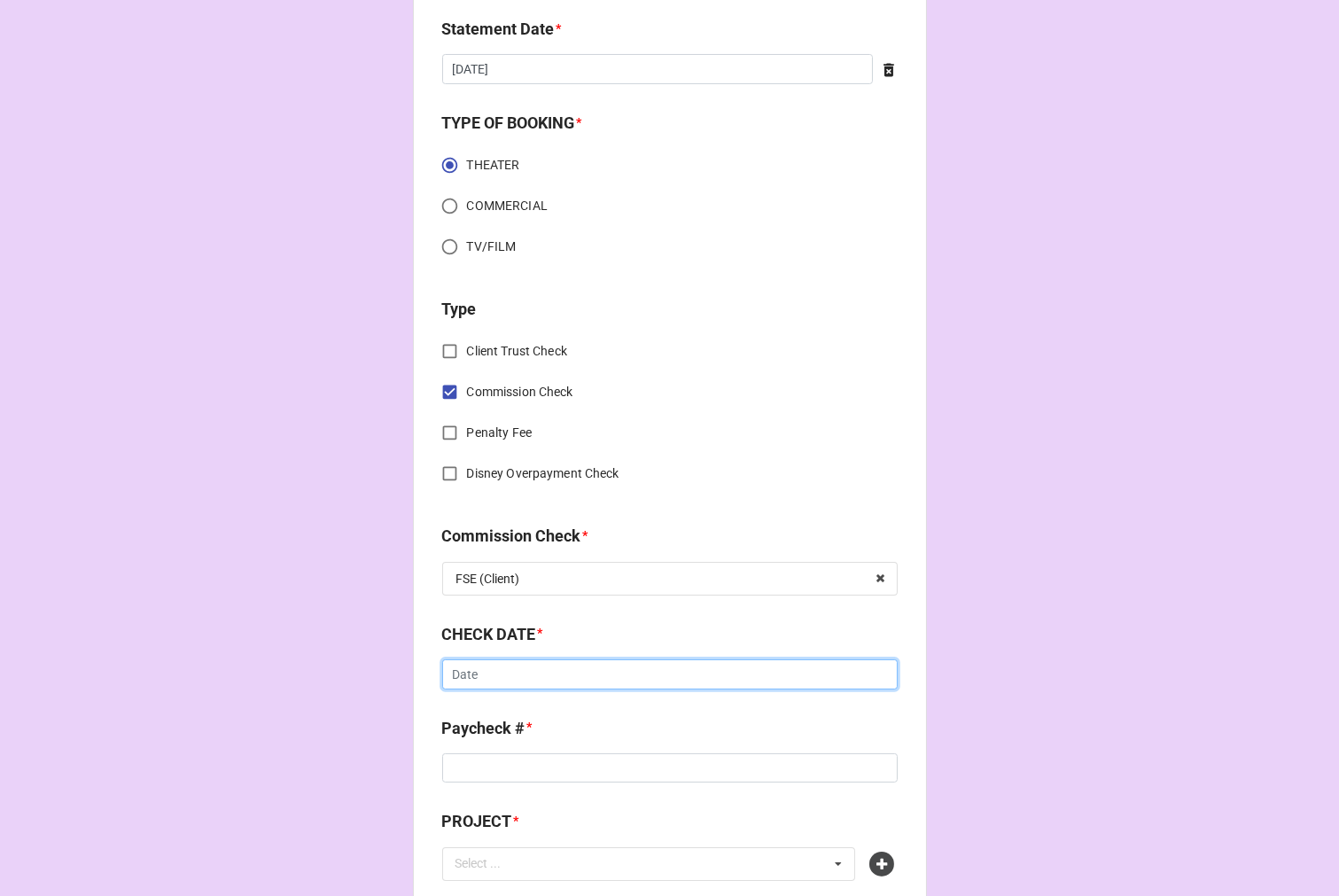
click at [503, 670] on input "text" at bounding box center [670, 674] width 455 height 30
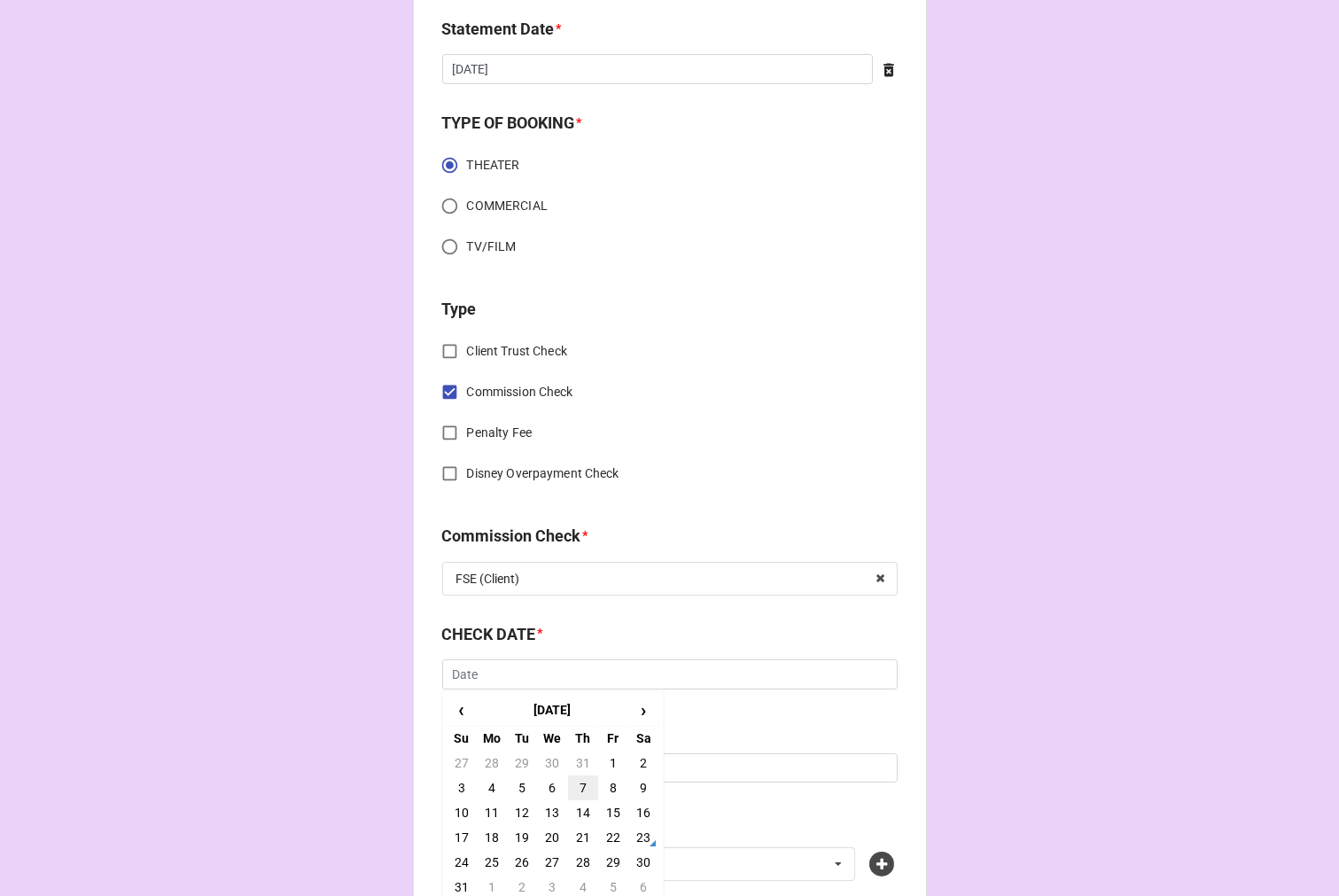
click at [581, 781] on td "7" at bounding box center [583, 788] width 30 height 25
type input "8/7/2025"
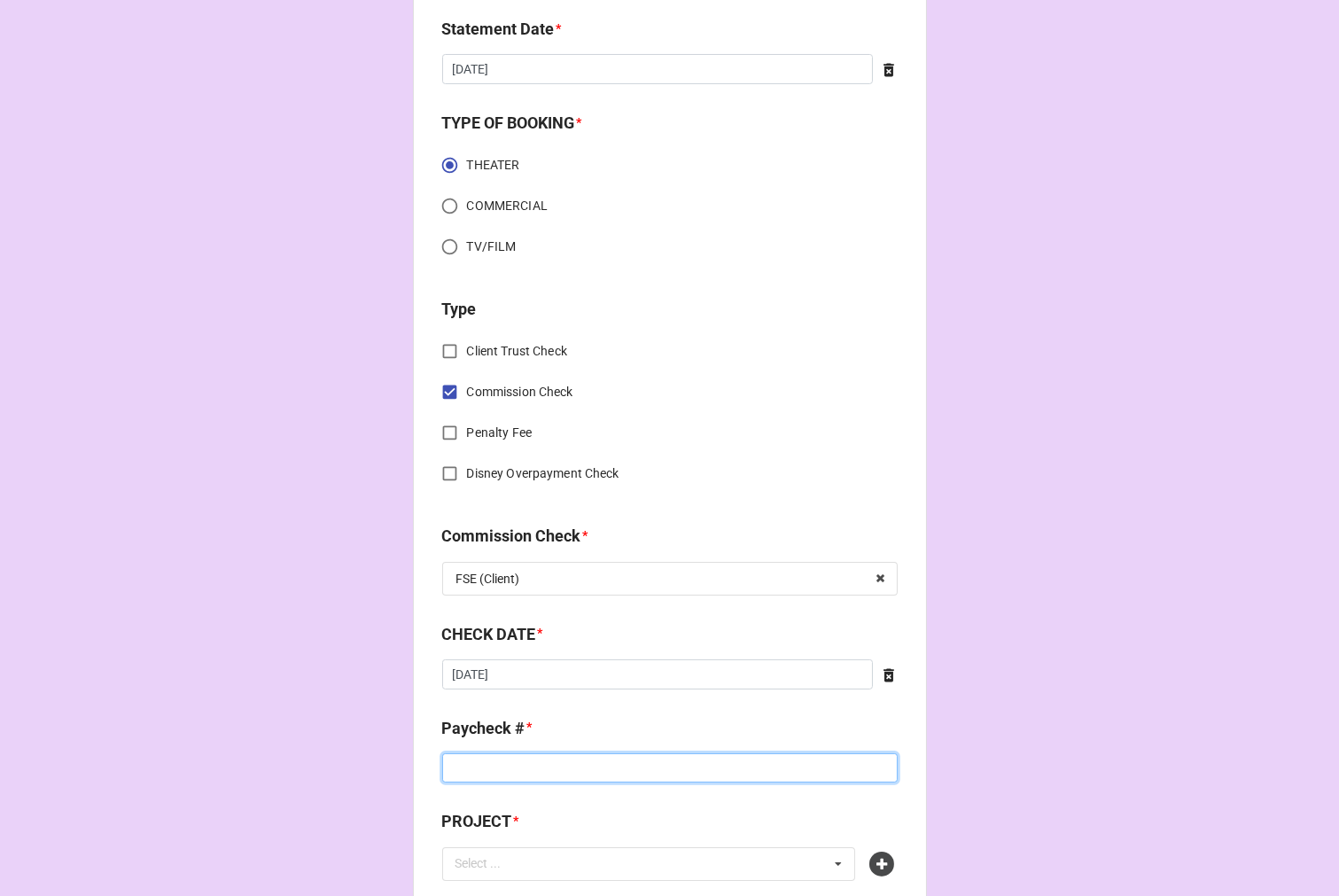
click at [507, 780] on input at bounding box center [670, 767] width 455 height 30
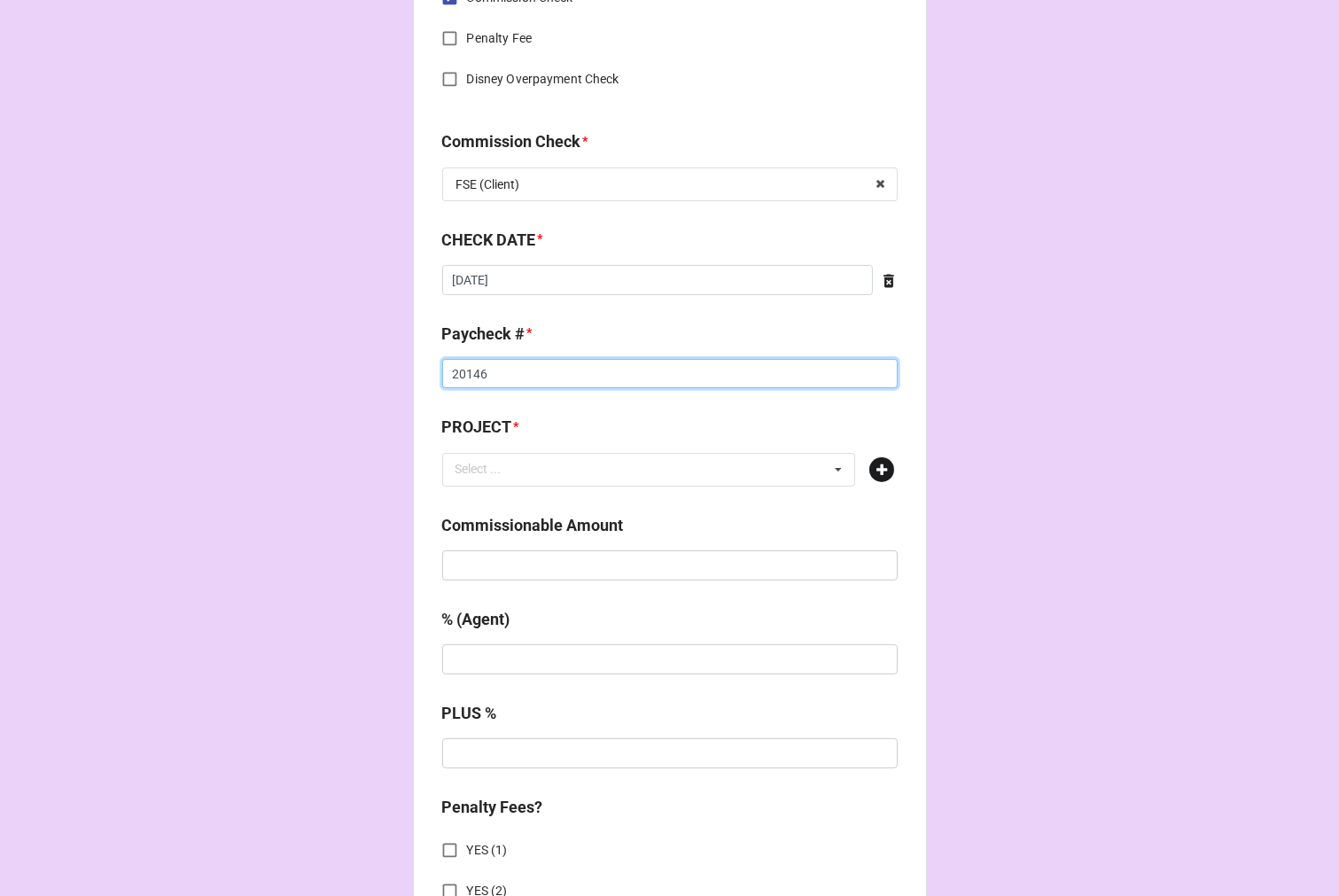
type input "20146"
click at [883, 470] on icon at bounding box center [883, 470] width 25 height 25
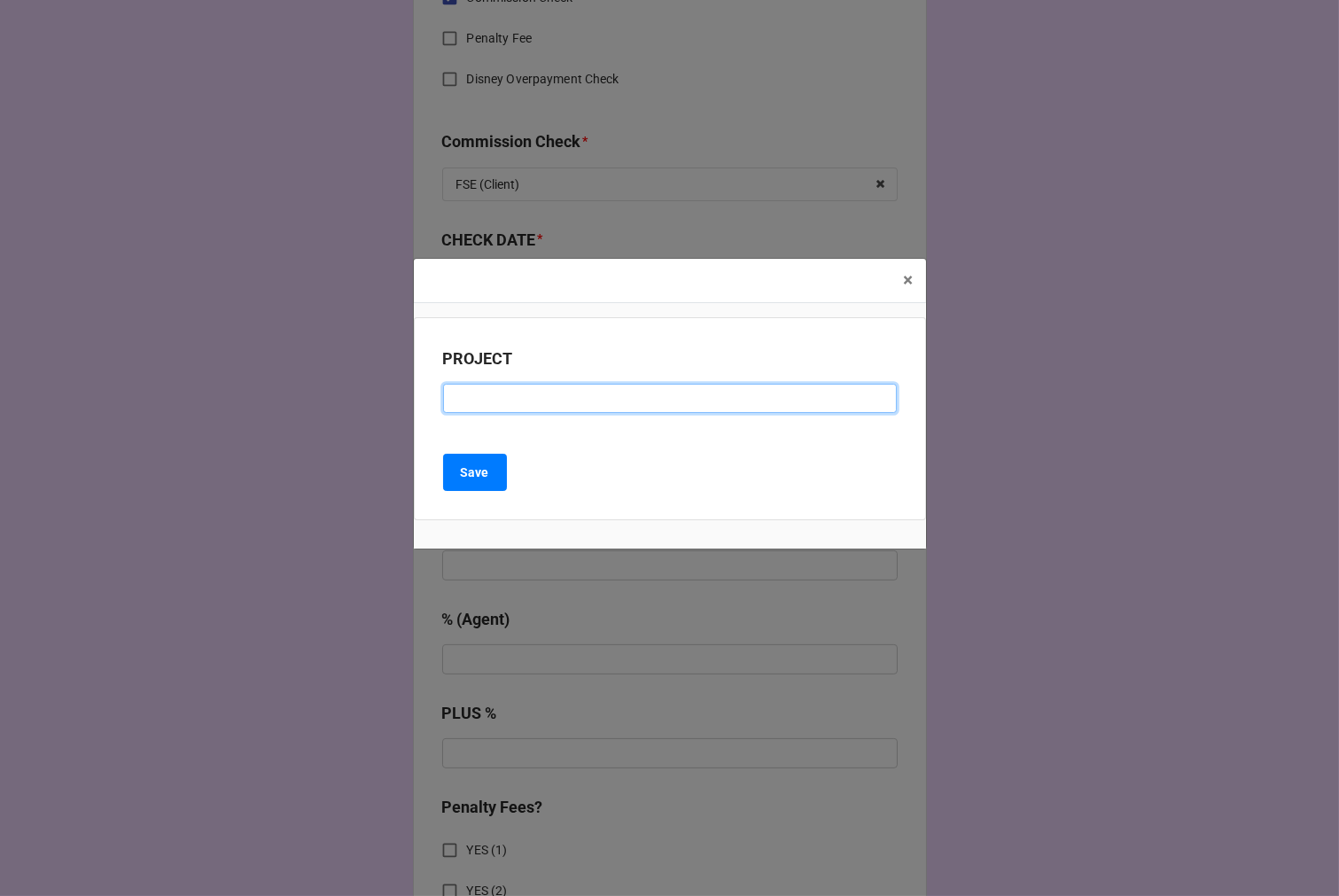
click at [542, 410] on input at bounding box center [669, 398] width 453 height 30
type input "MAMMA MIA (BROADWAY)"
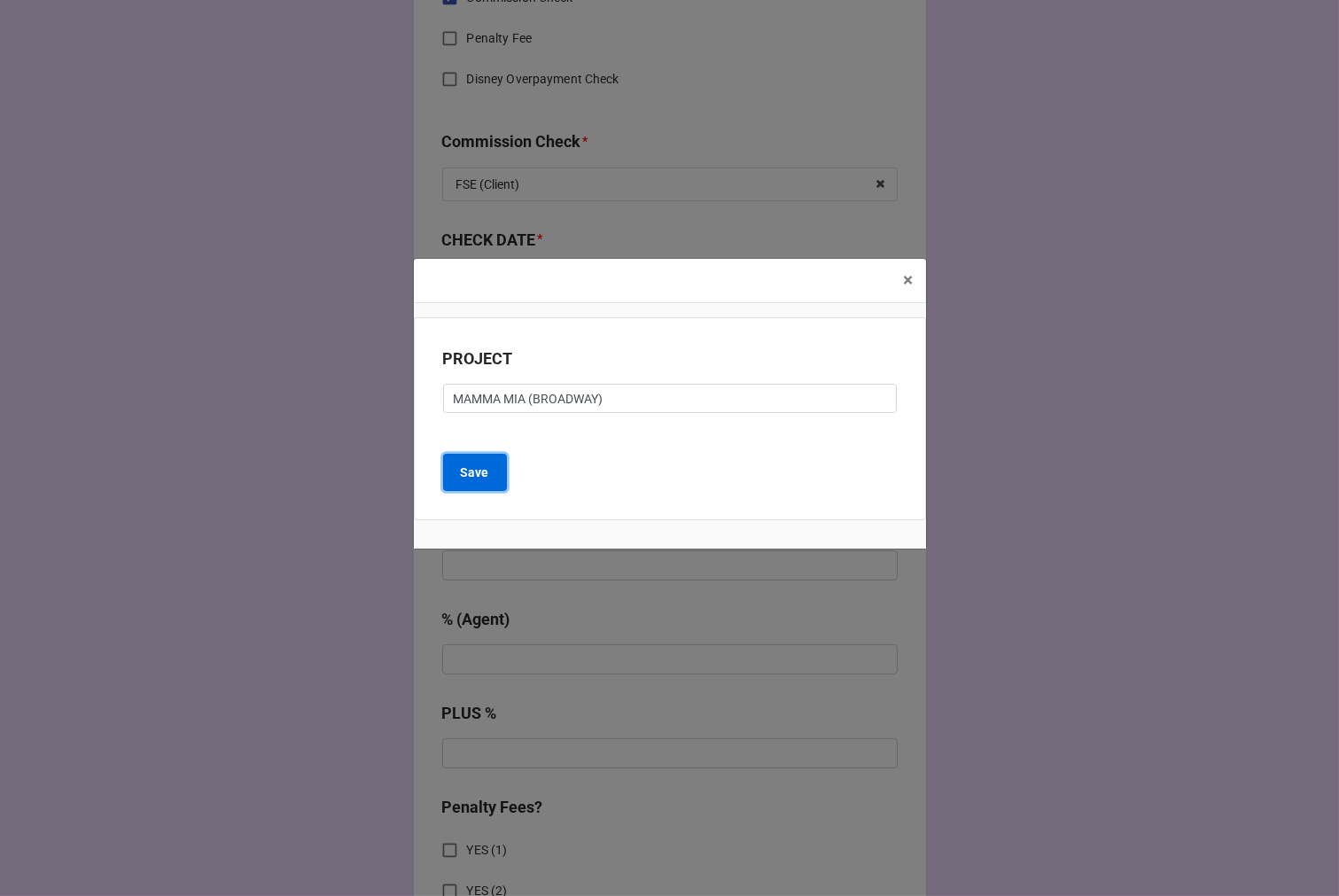
click at [482, 485] on button "Save" at bounding box center [475, 472] width 64 height 38
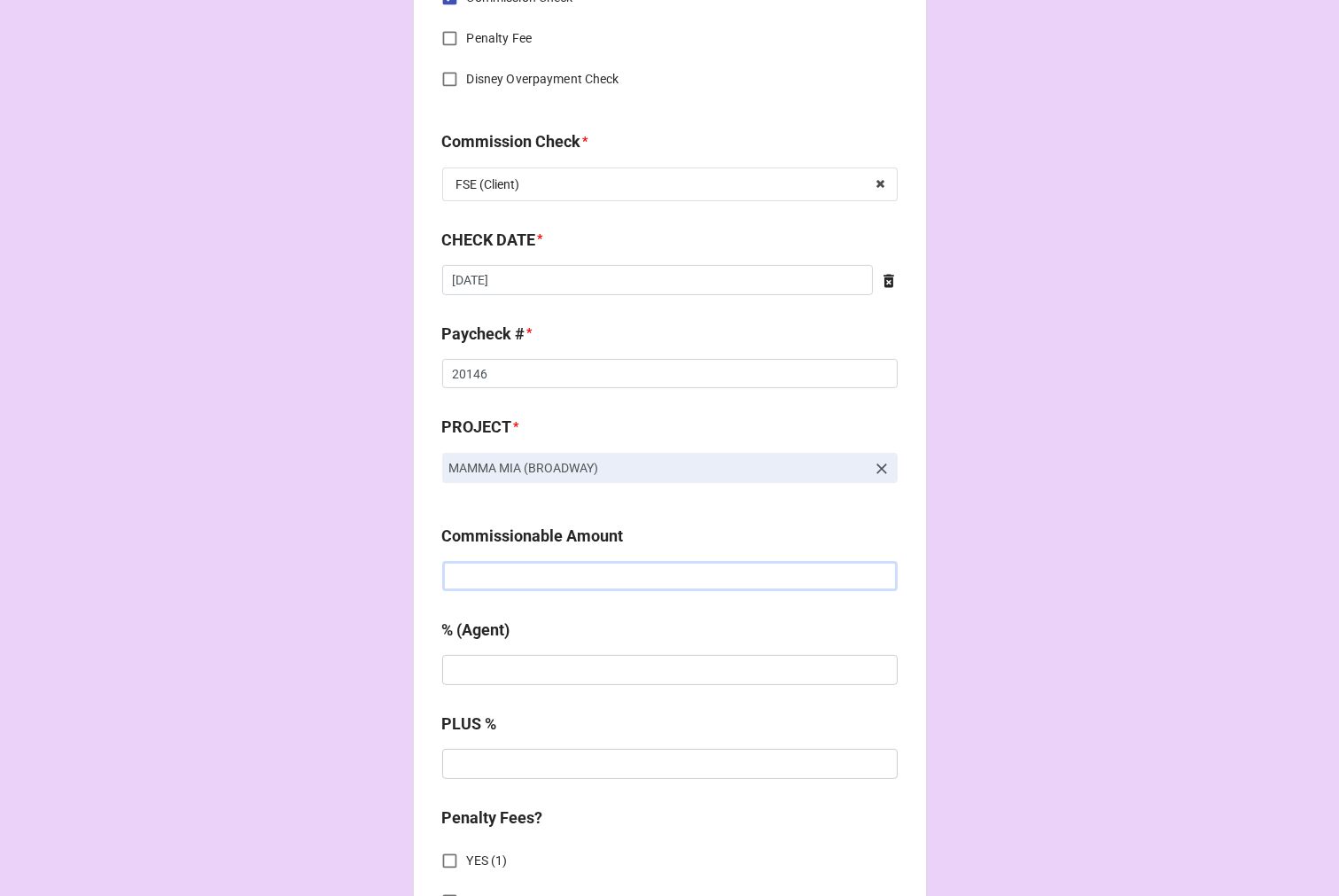
click at [536, 580] on input "text" at bounding box center [670, 575] width 455 height 30
type input "$2,045.30"
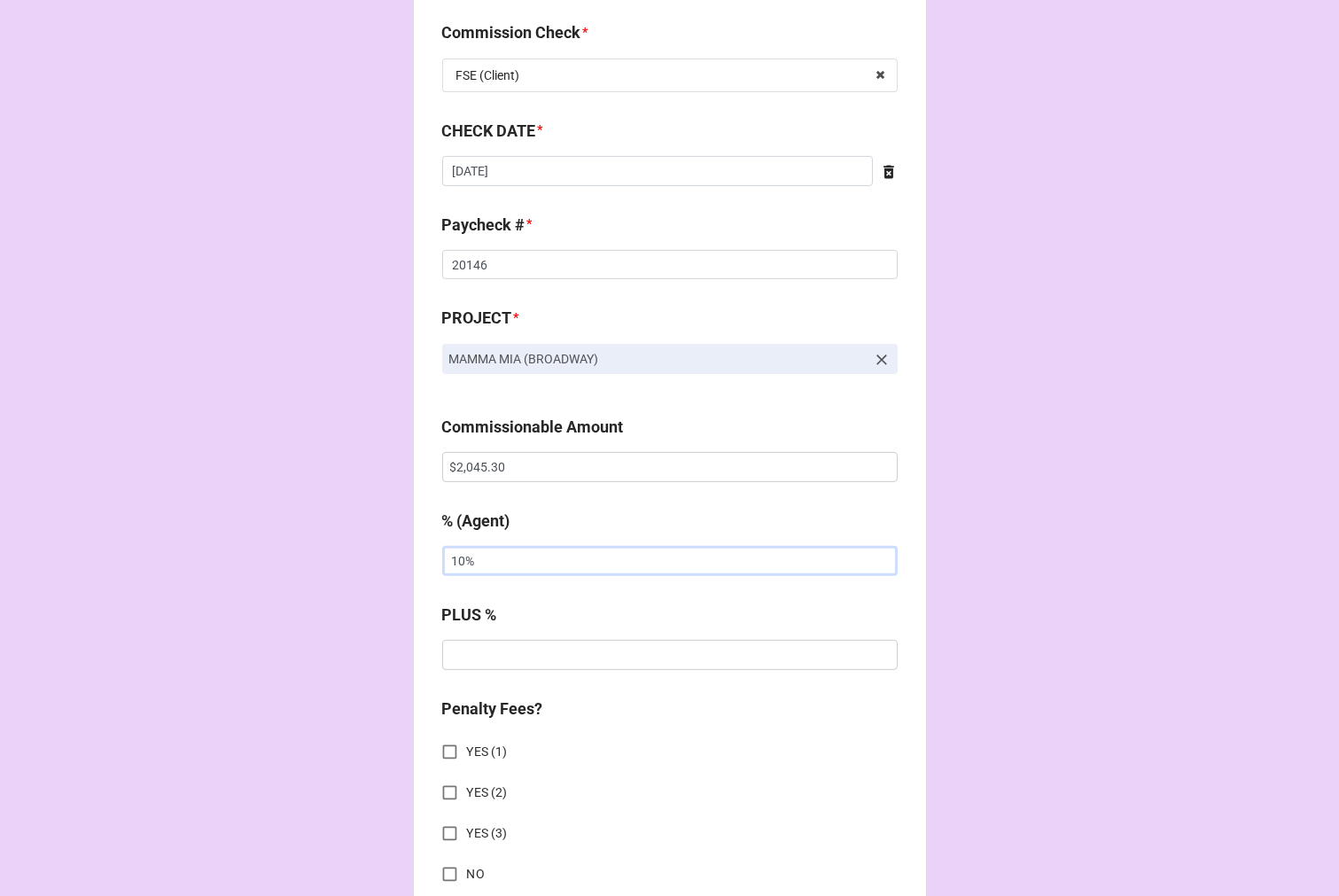
scroll to position [1083, 0]
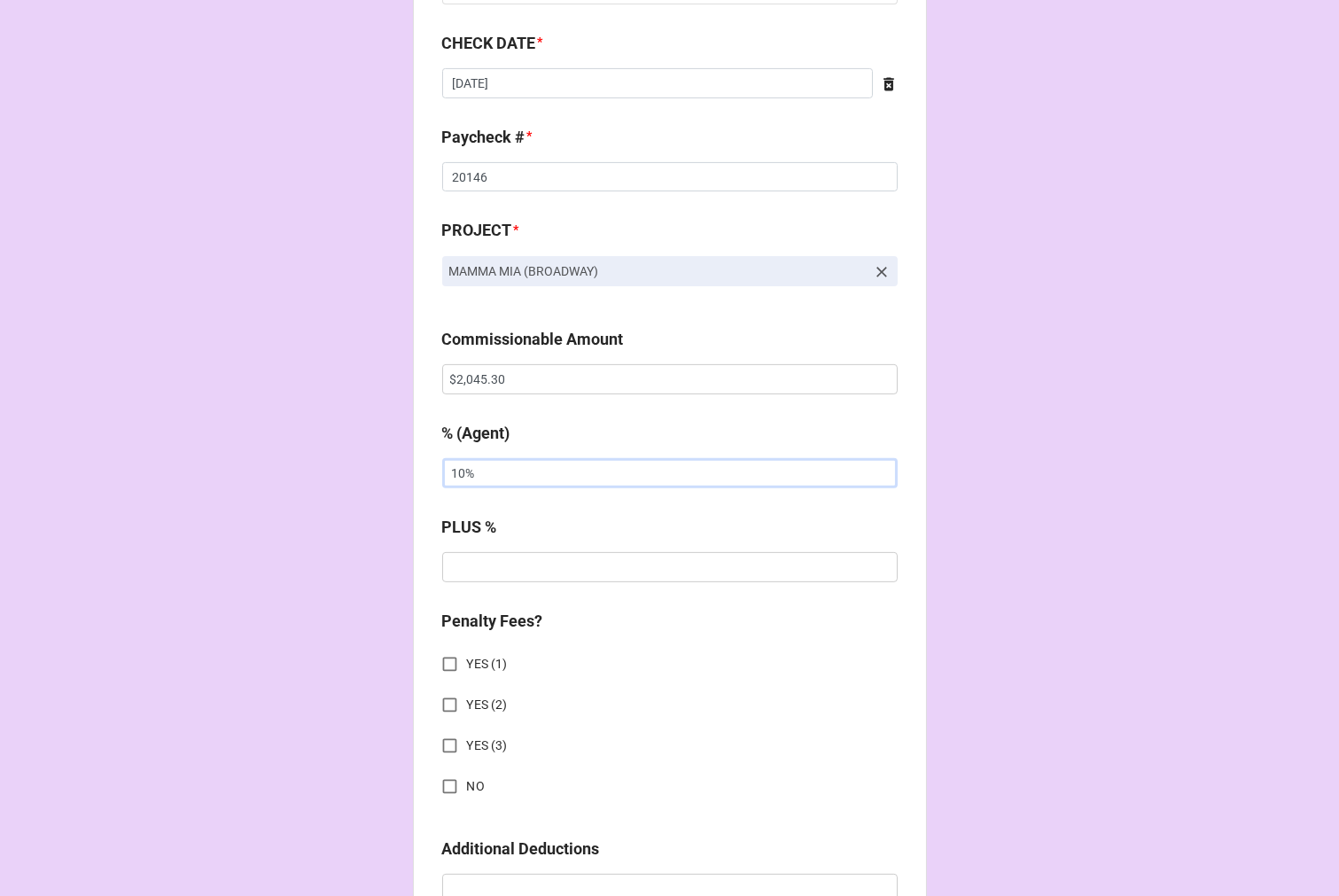
type input "10%"
click at [442, 793] on input "NO" at bounding box center [450, 787] width 35 height 35
checkbox input "true"
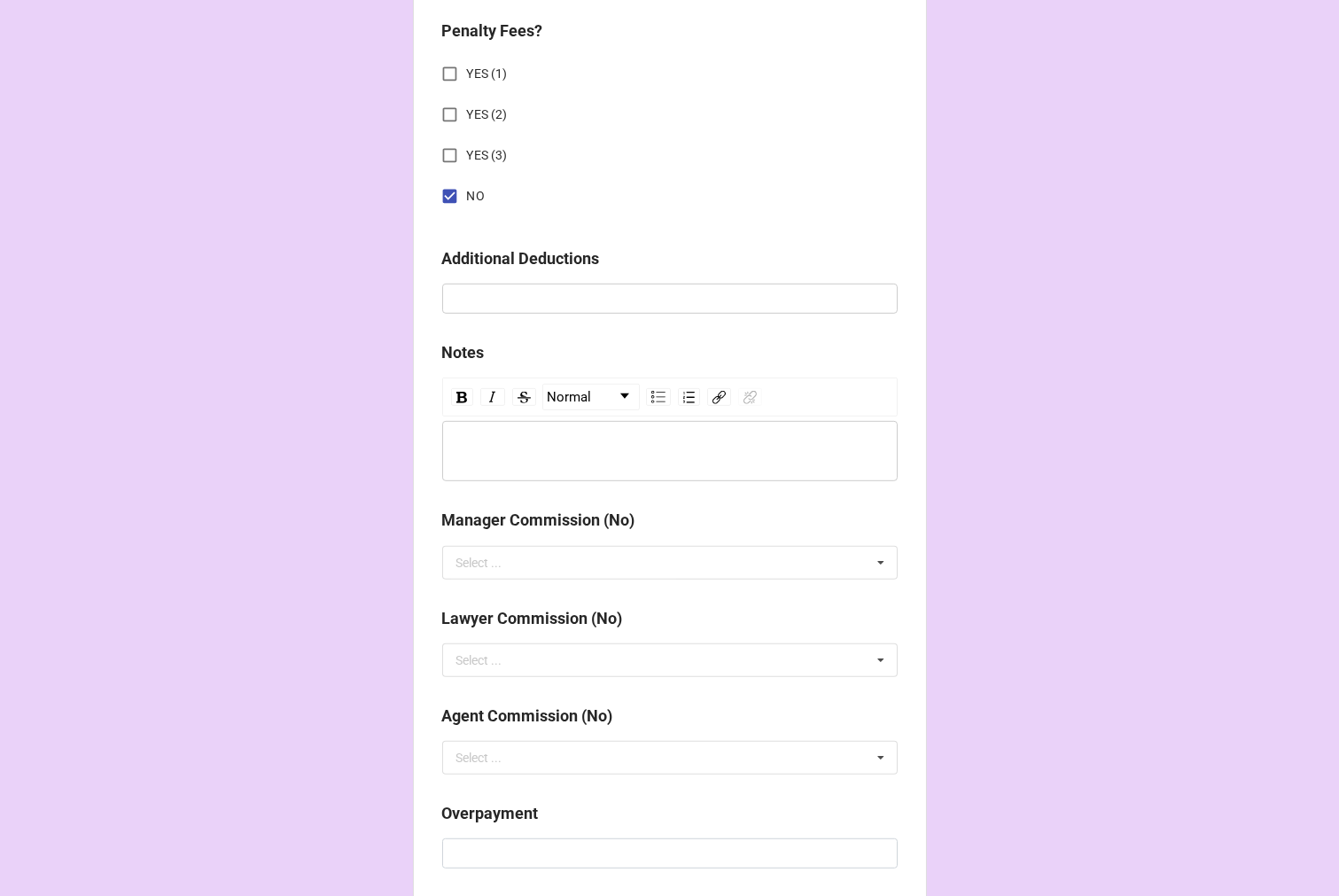
scroll to position [1963, 0]
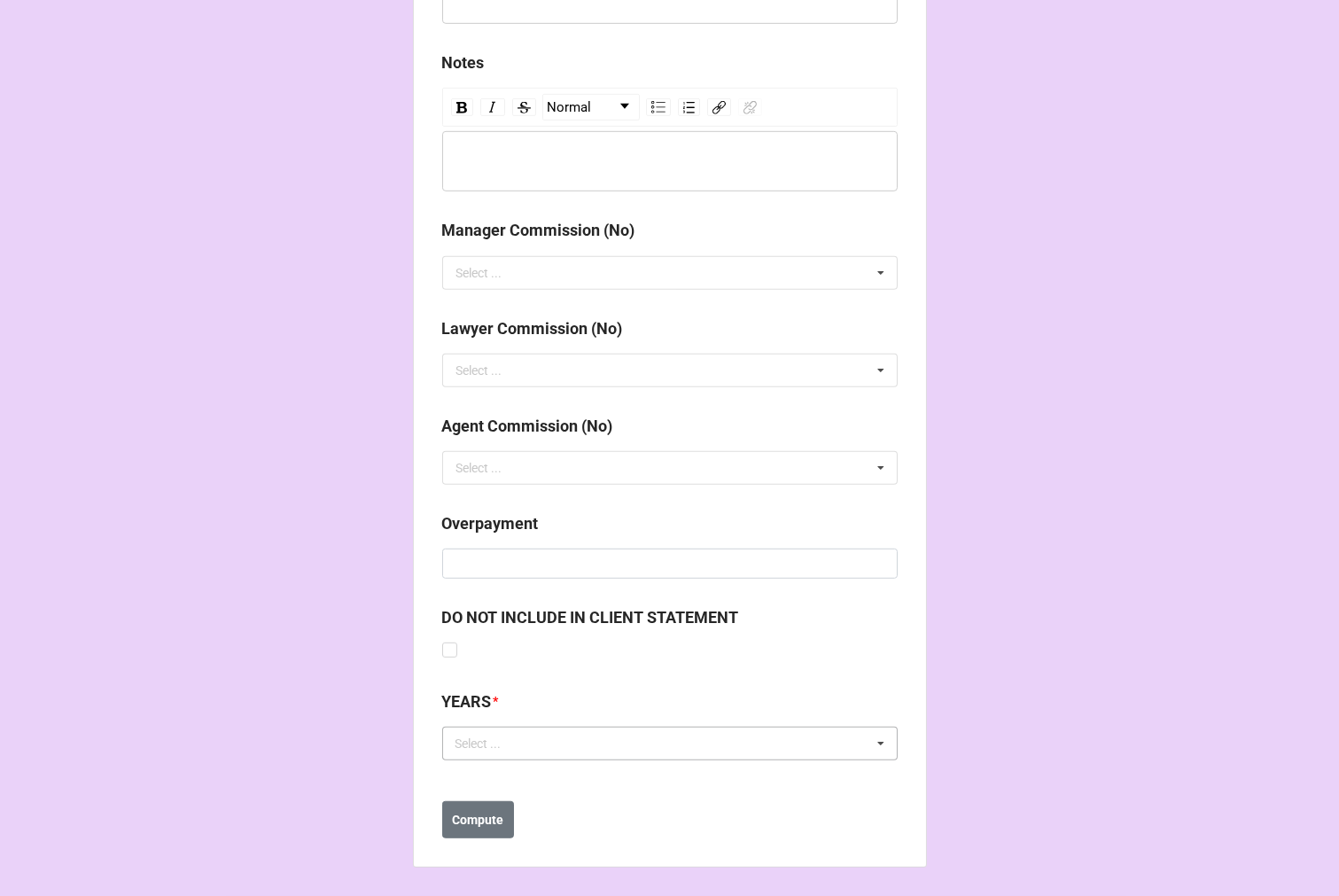
click at [509, 738] on div "Select ..." at bounding box center [489, 743] width 76 height 20
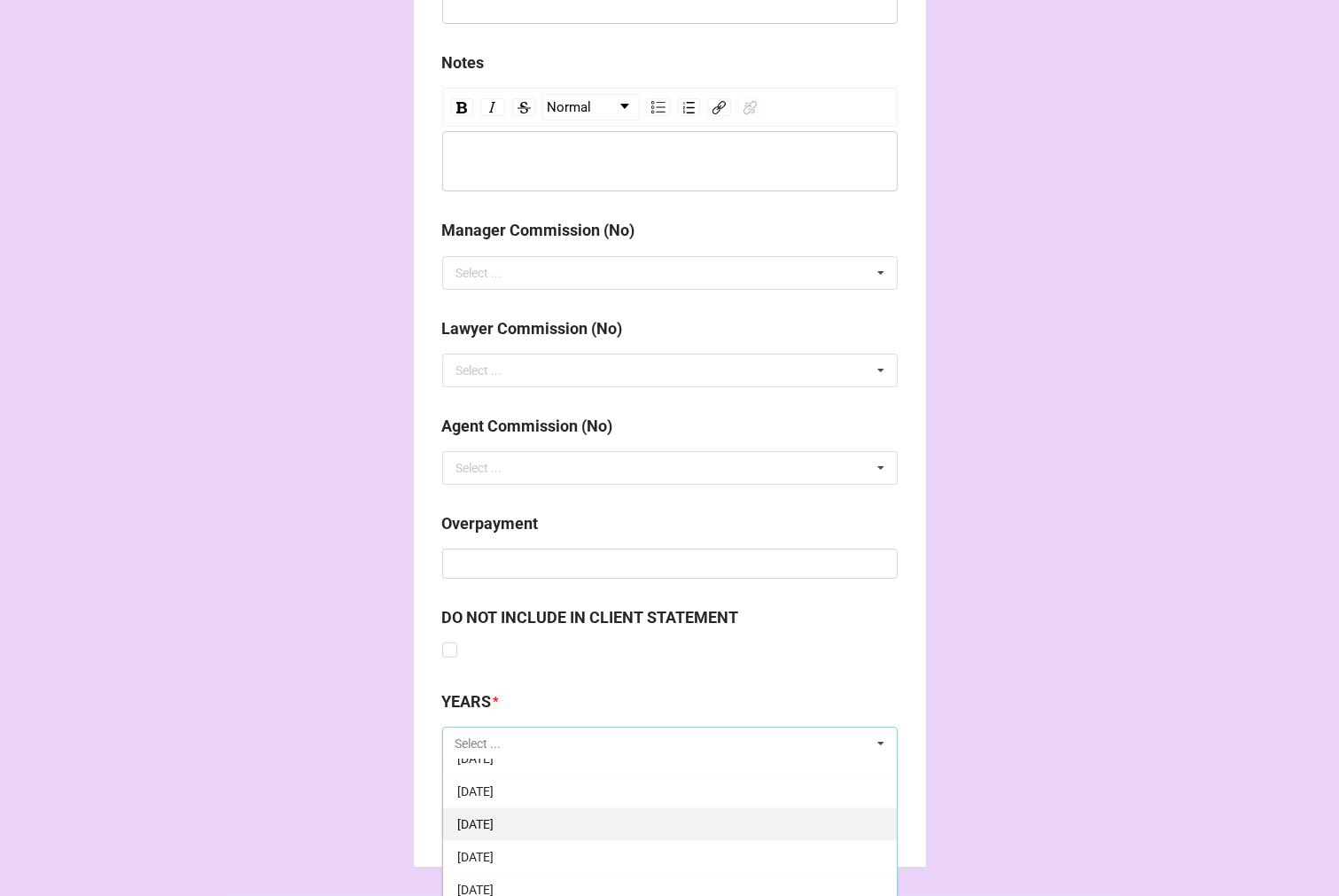
scroll to position [197, 0]
click at [494, 846] on span "[DATE]" at bounding box center [476, 842] width 37 height 14
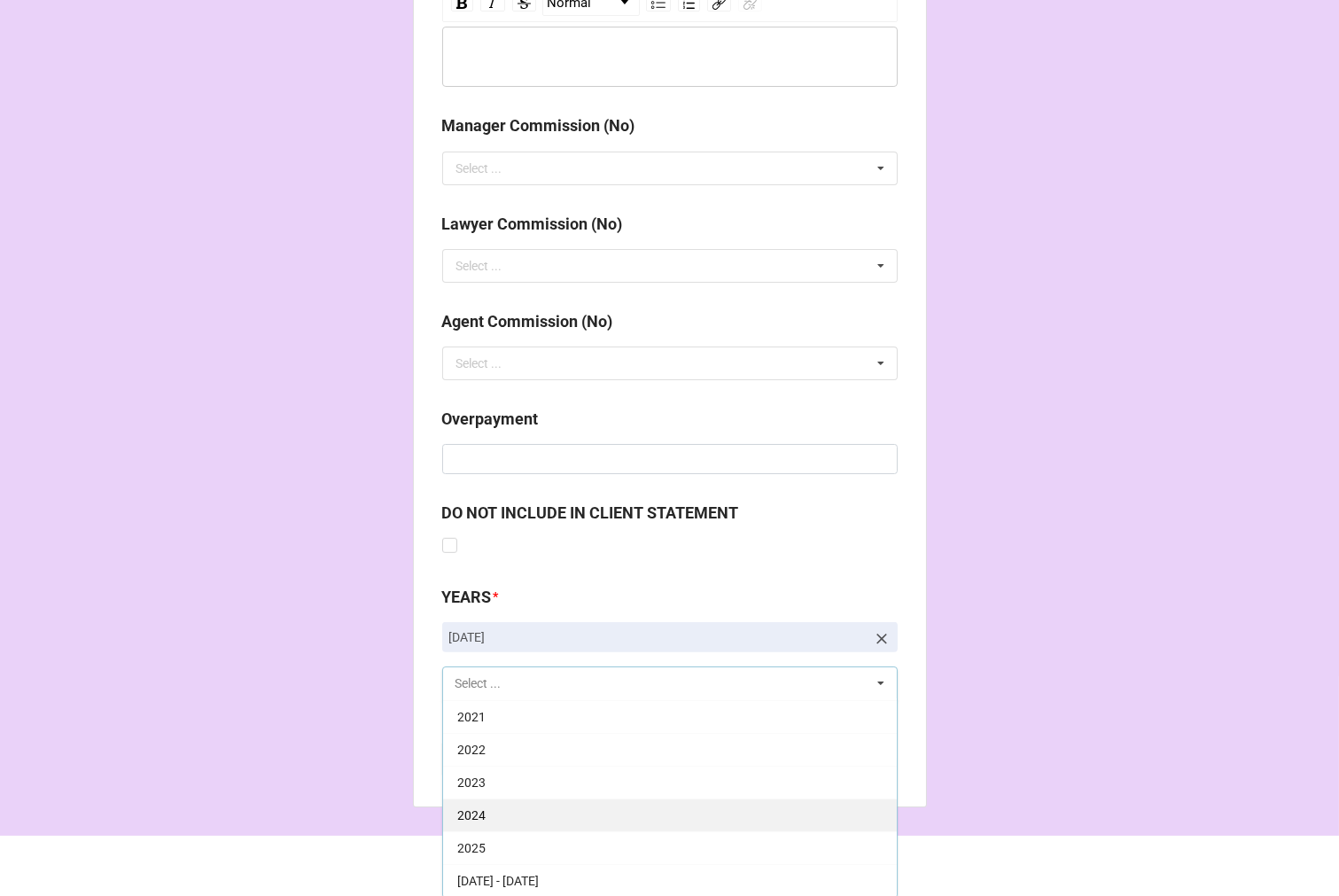
scroll to position [2069, 0]
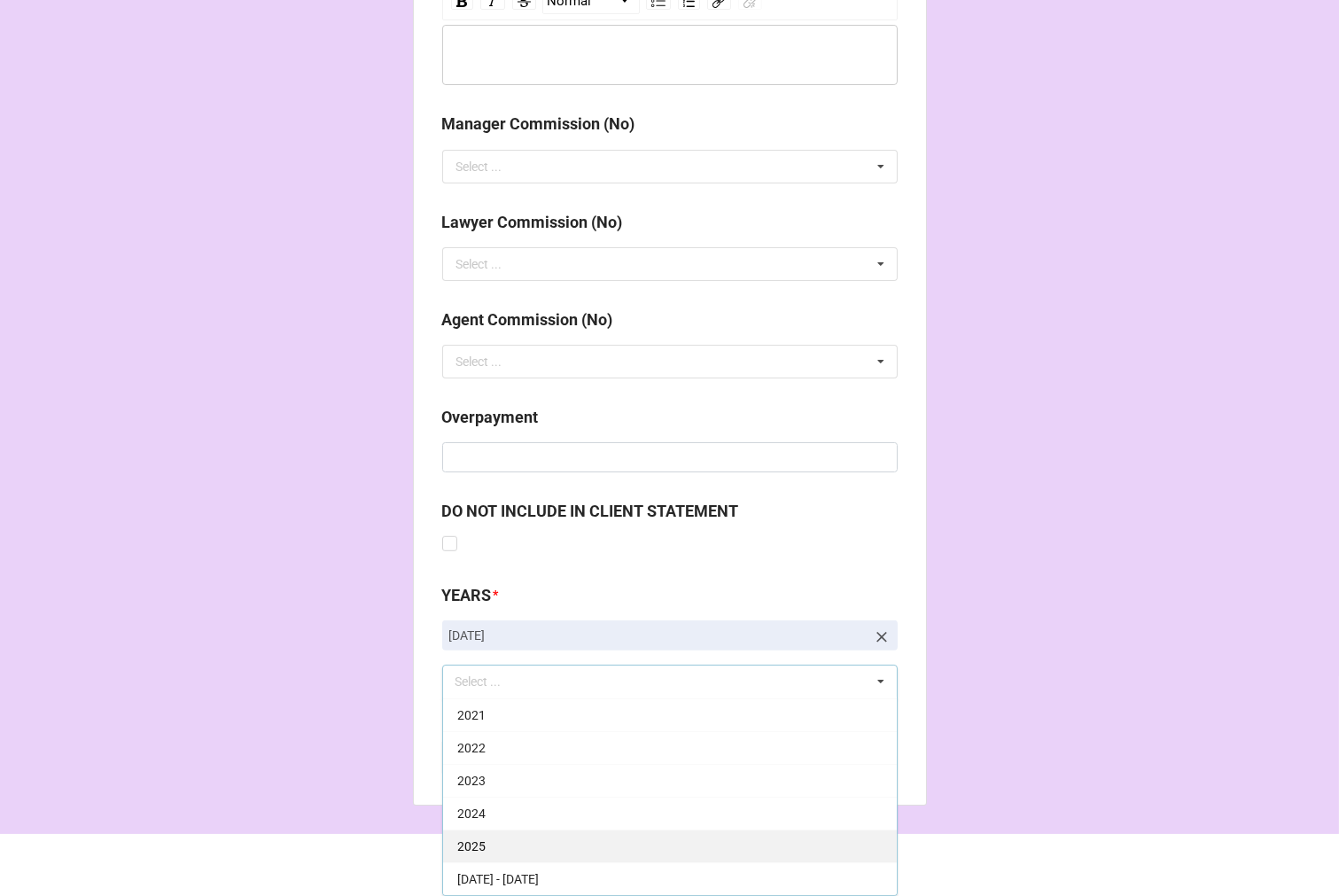
click at [480, 845] on div "2025" at bounding box center [669, 846] width 453 height 33
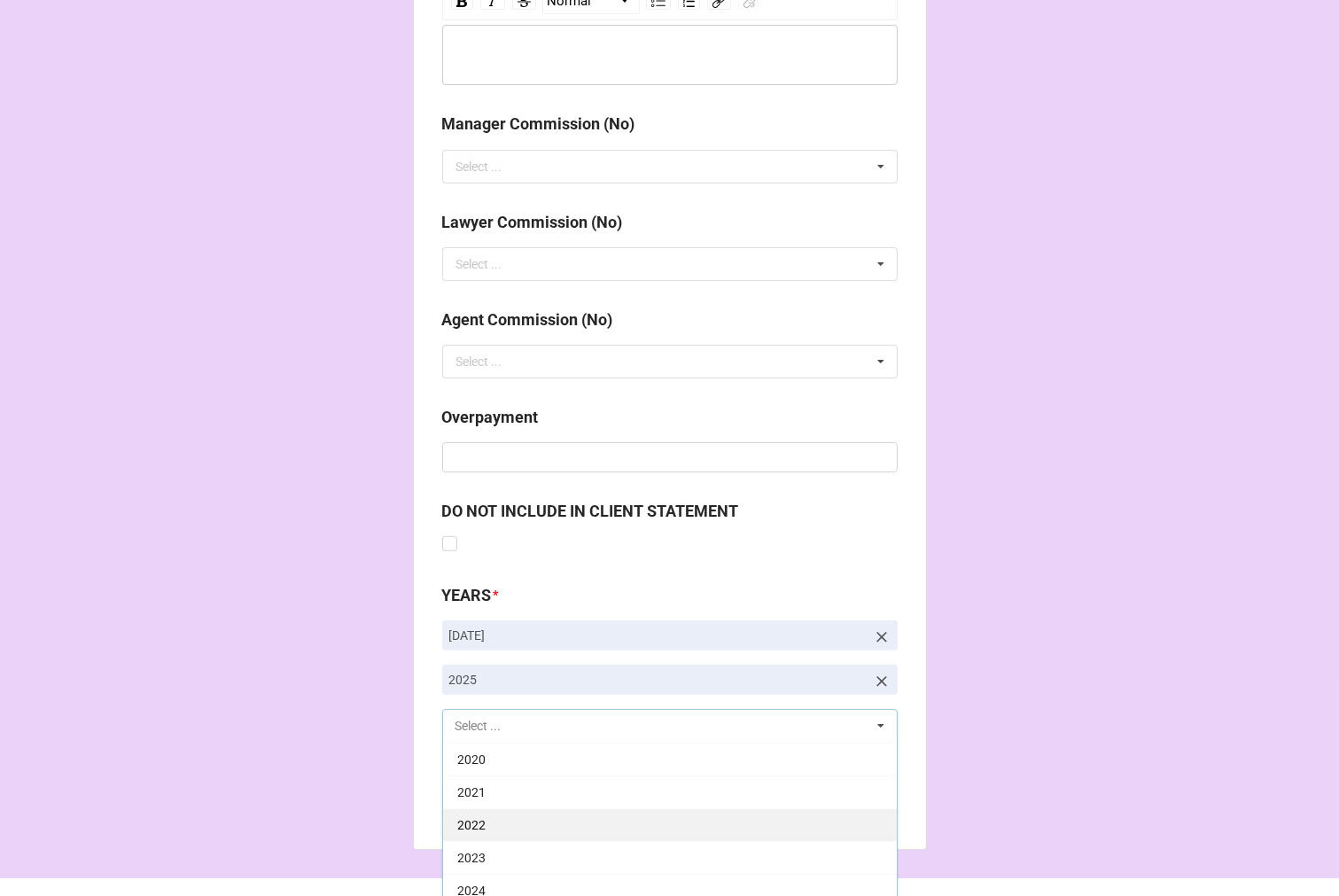
scroll to position [360, 0]
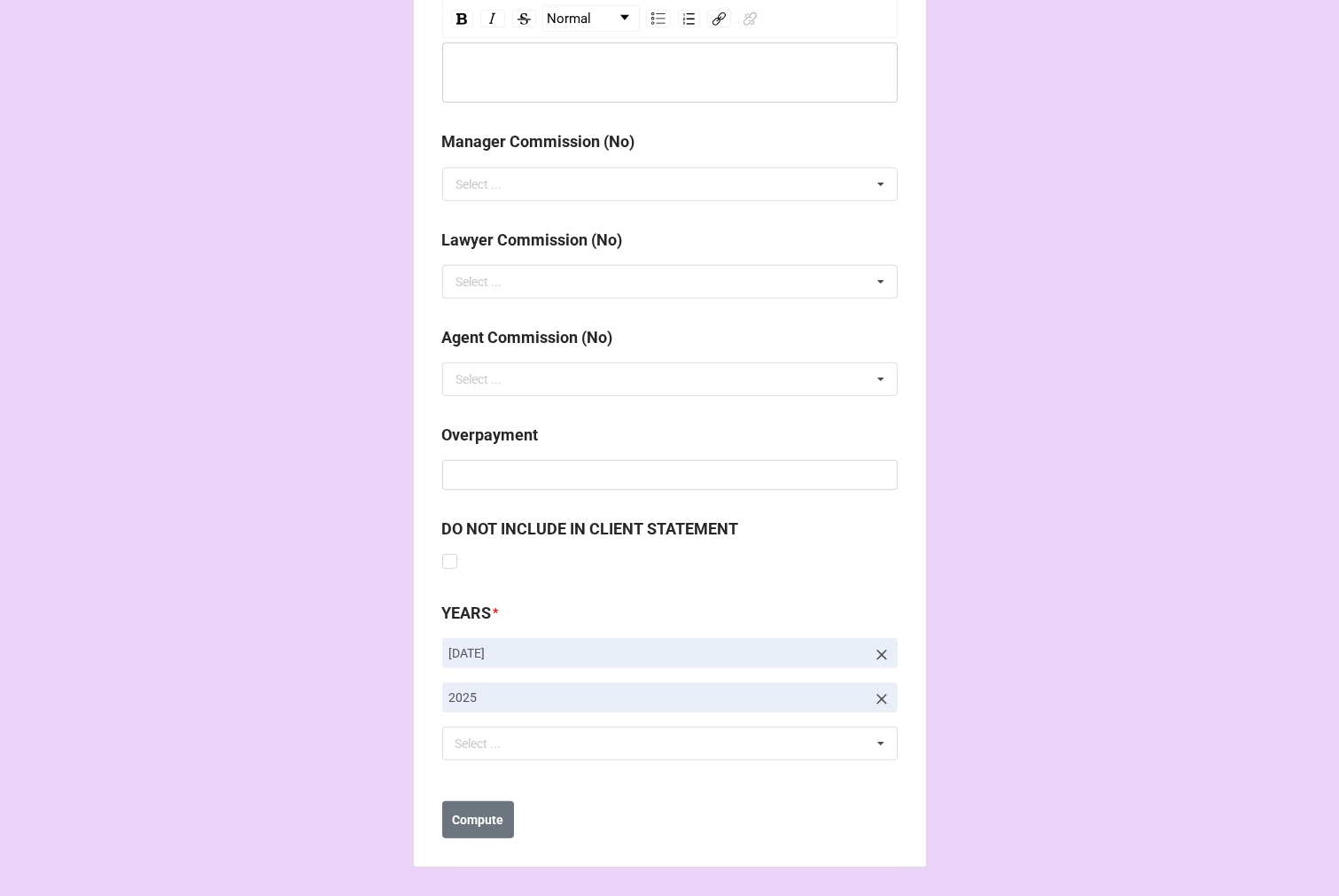
scroll to position [2052, 0]
click at [467, 826] on b "Compute" at bounding box center [478, 820] width 51 height 18
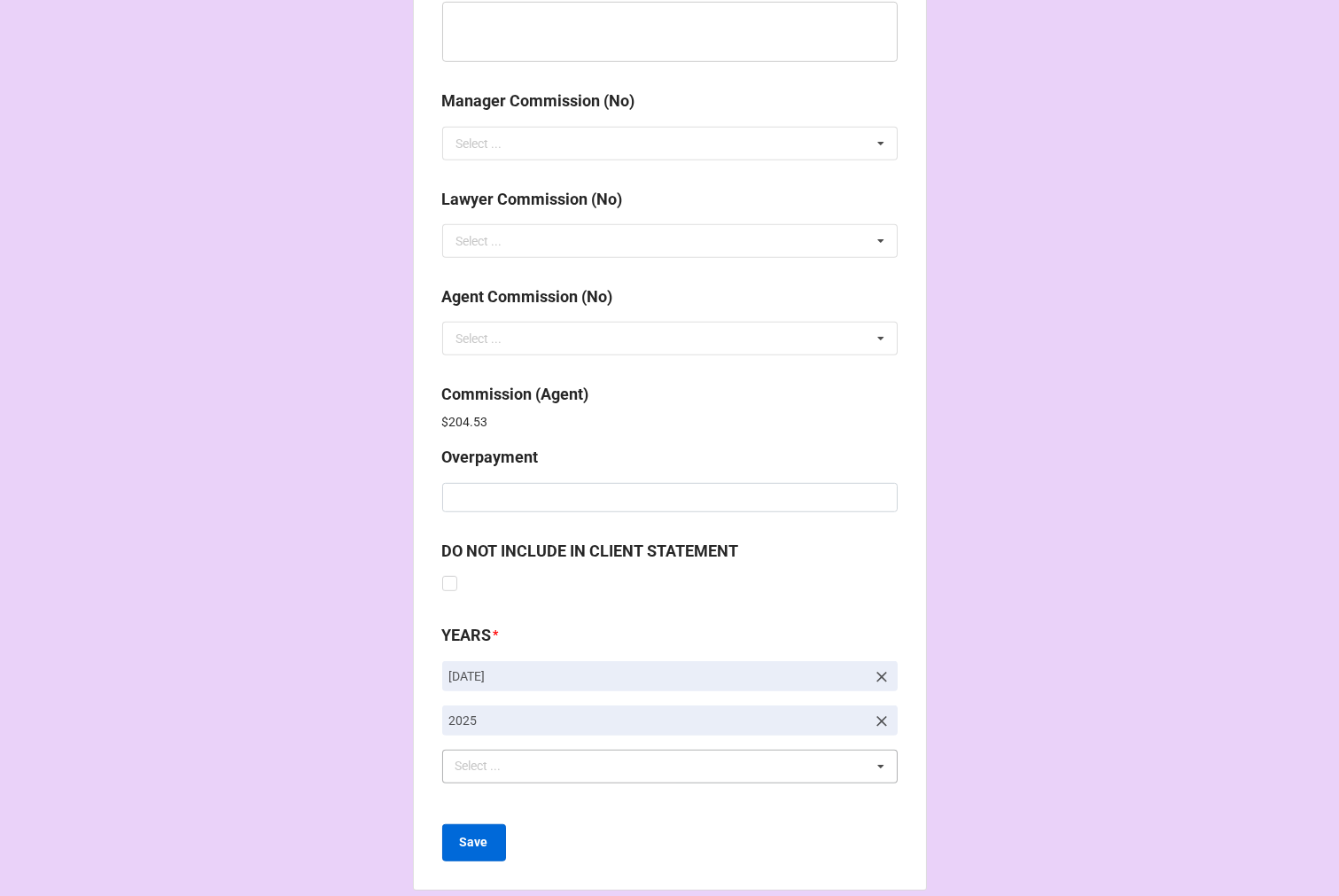
scroll to position [2115, 0]
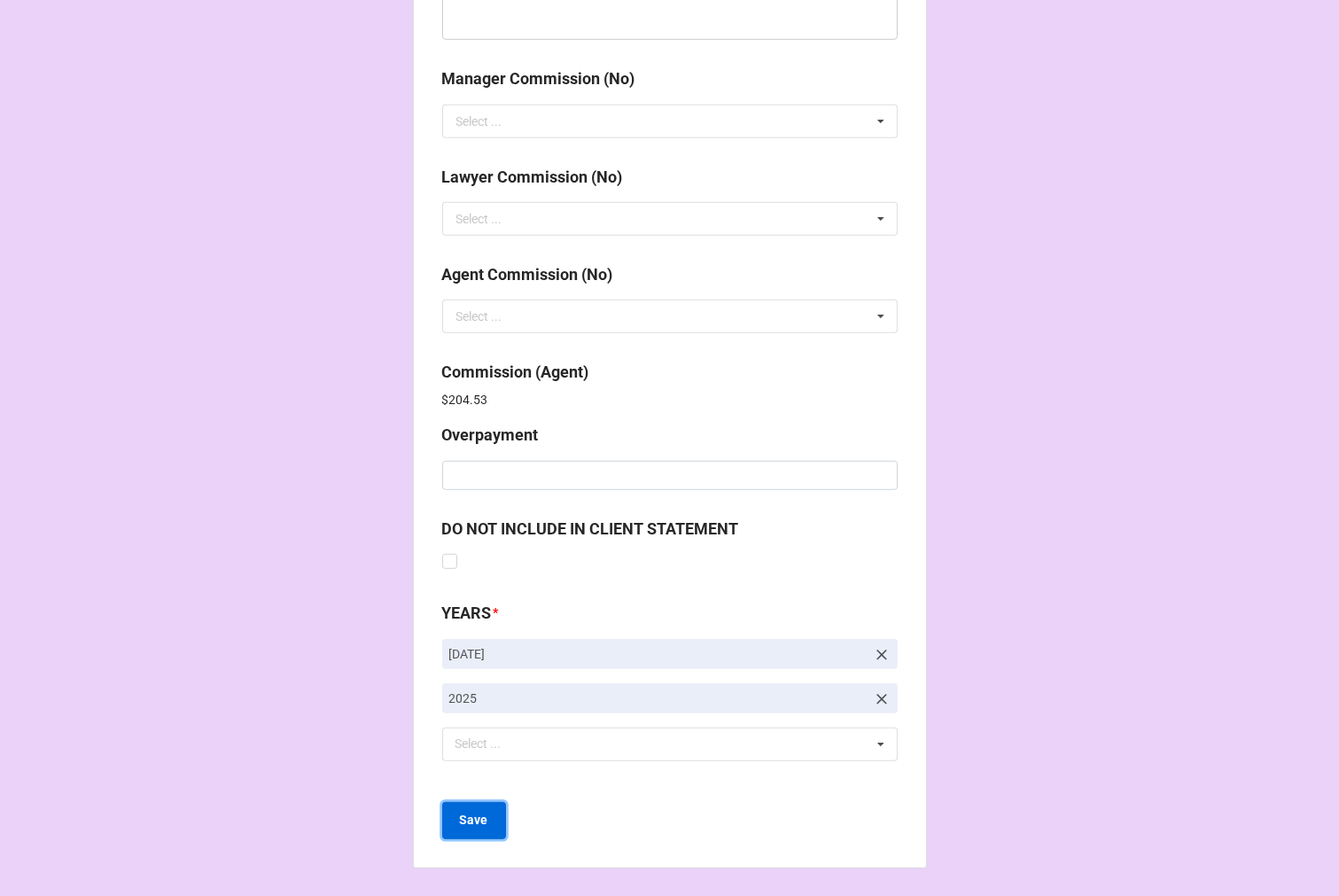
click at [473, 828] on button "Save" at bounding box center [475, 821] width 64 height 38
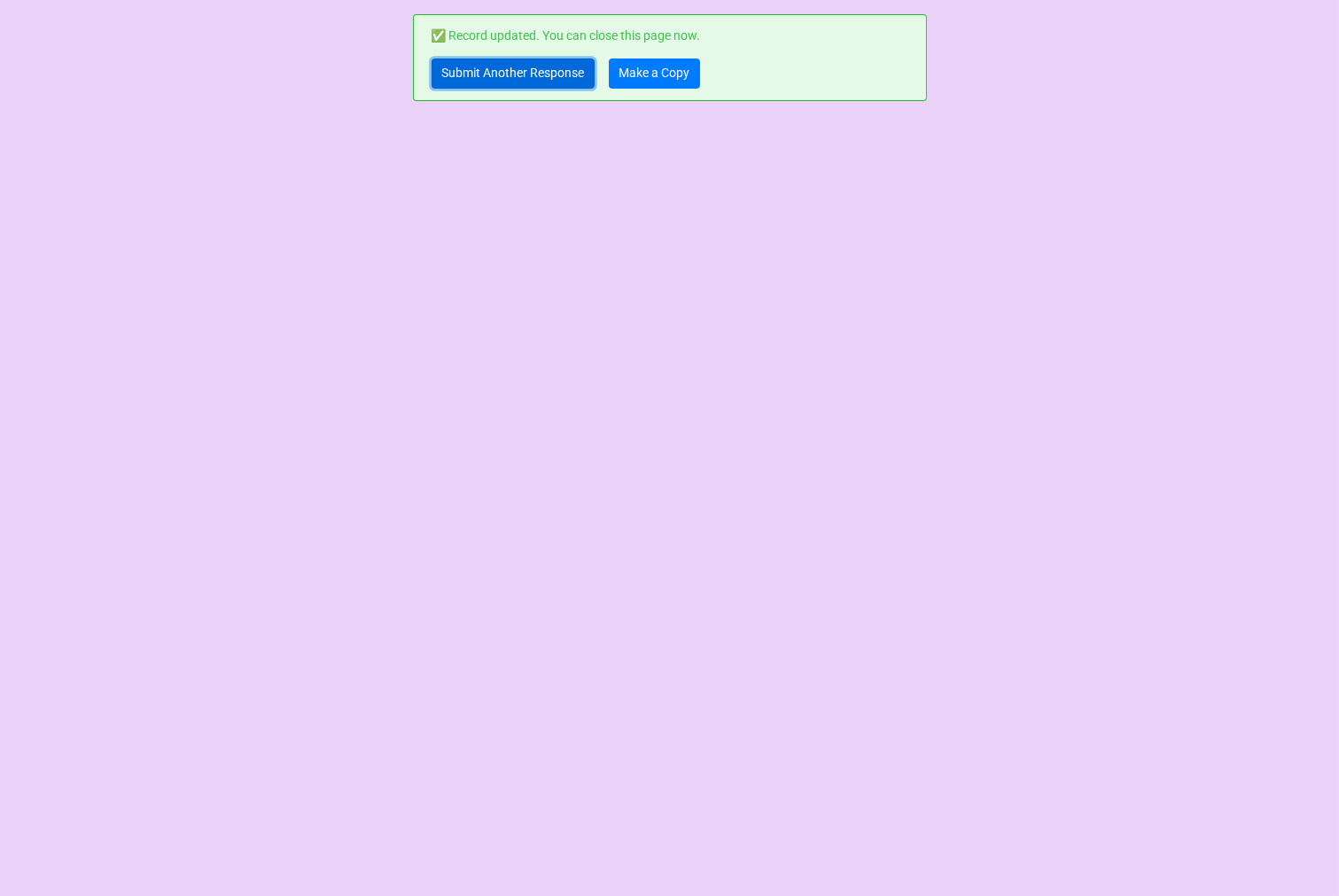
click at [481, 77] on link "Submit Another Response" at bounding box center [513, 73] width 163 height 30
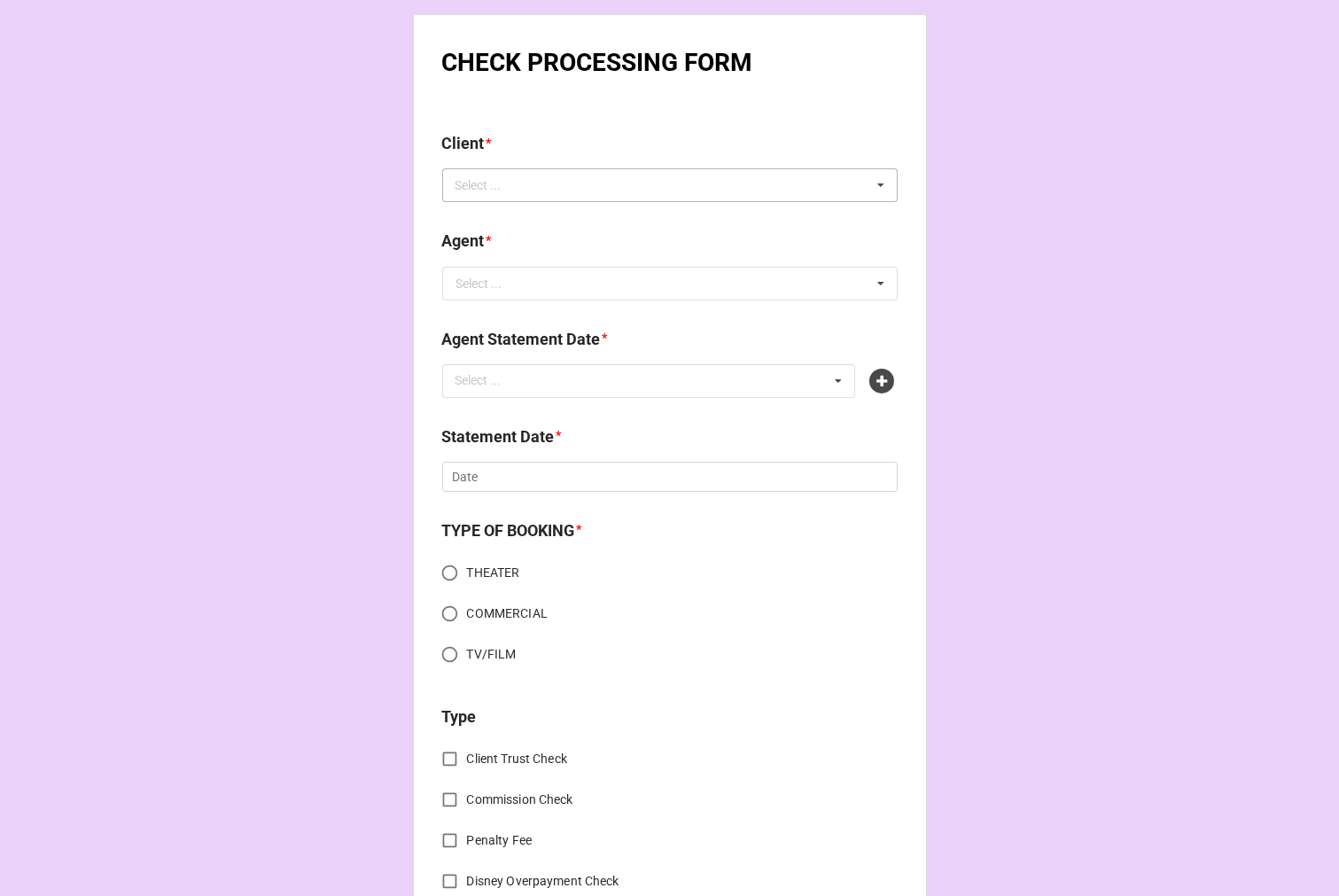
click at [551, 183] on div "Select ... No results found." at bounding box center [670, 185] width 455 height 34
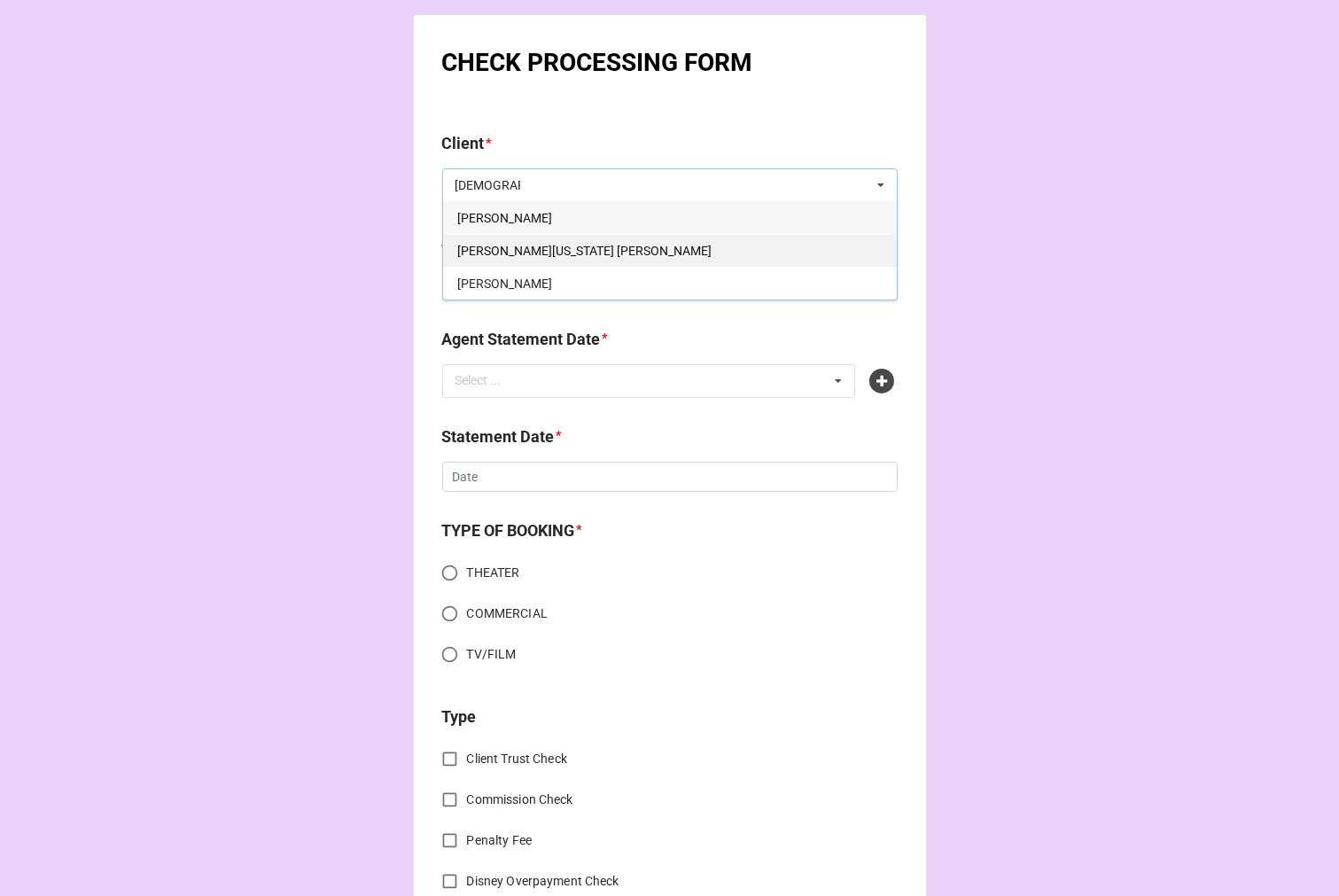
type input "[DEMOGRAPHIC_DATA]"
click at [598, 244] on div "[PERSON_NAME][US_STATE] [PERSON_NAME]" at bounding box center [669, 250] width 453 height 33
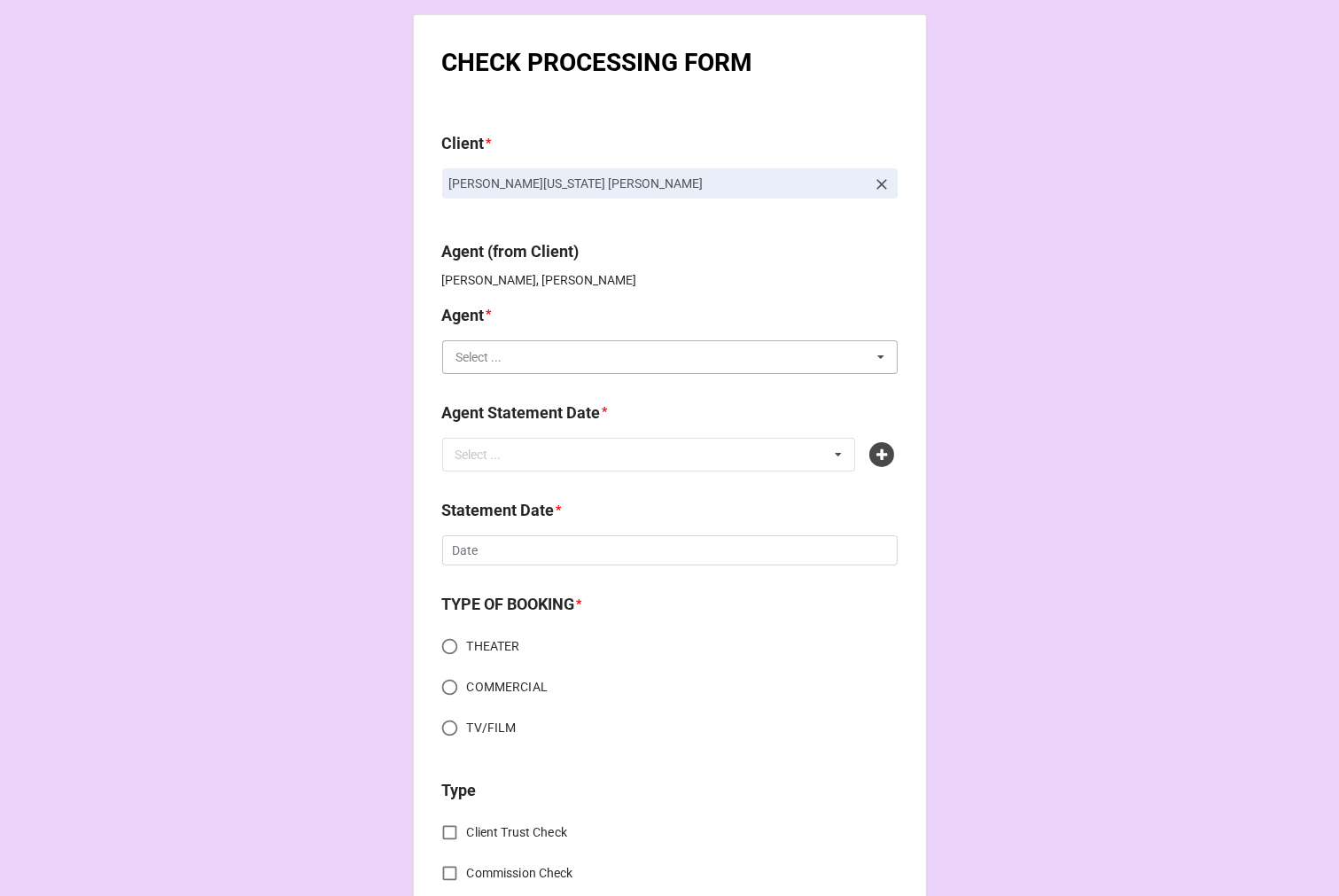
click at [559, 368] on input "text" at bounding box center [670, 357] width 453 height 32
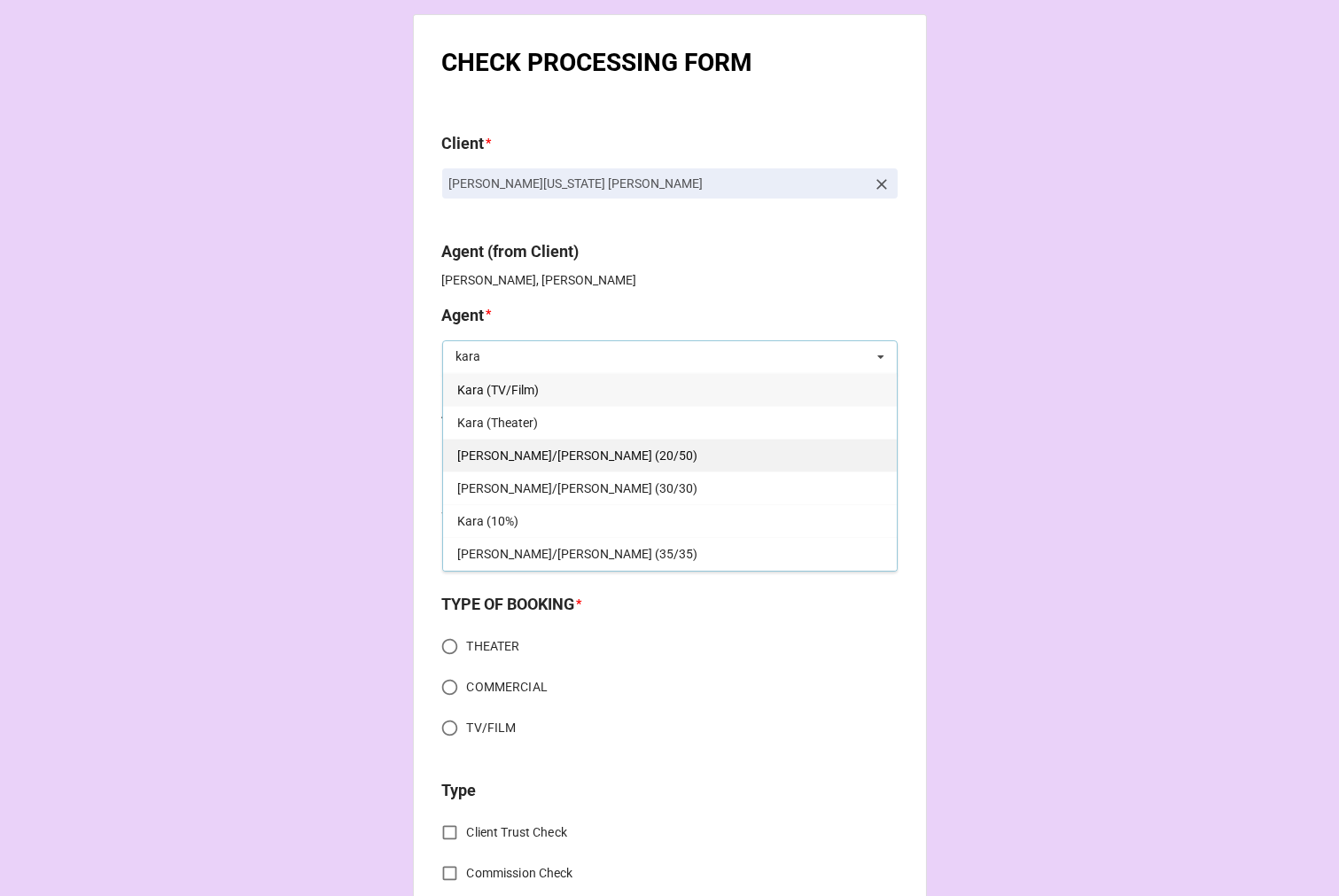
scroll to position [32, 0]
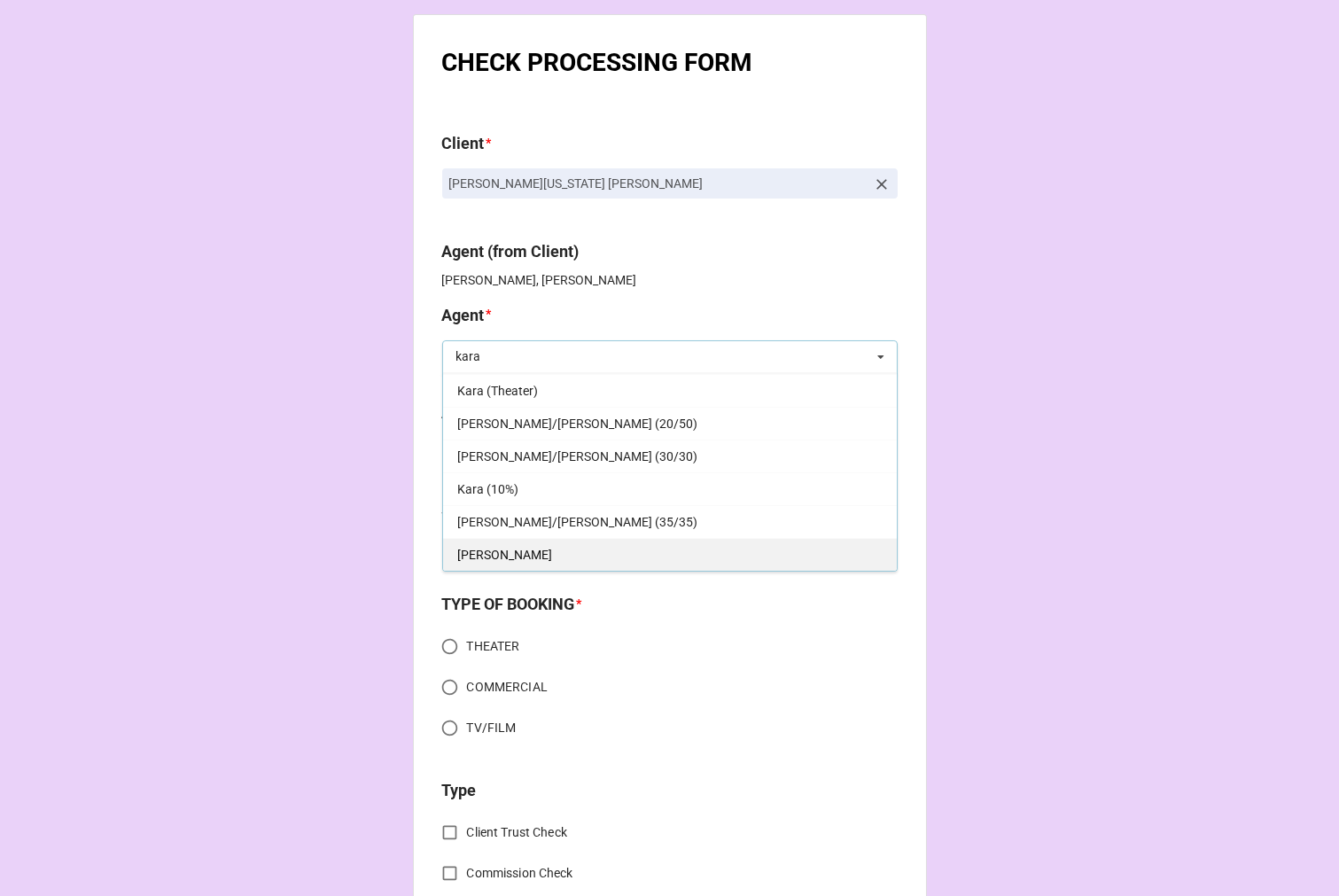
type input "kara"
click at [483, 551] on div "[PERSON_NAME]" at bounding box center [669, 555] width 453 height 33
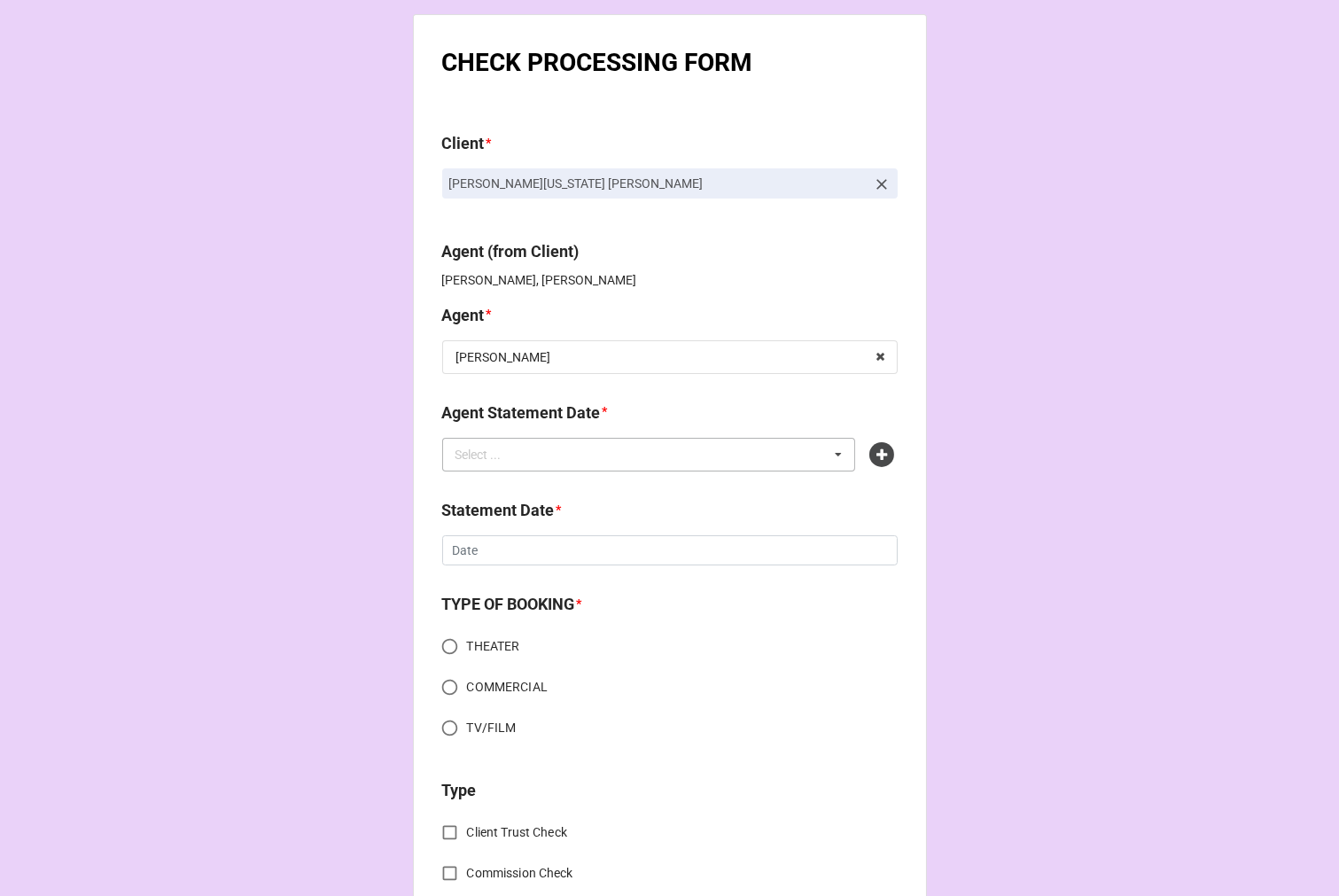
click at [532, 459] on div "Select ... No results found." at bounding box center [650, 454] width 414 height 34
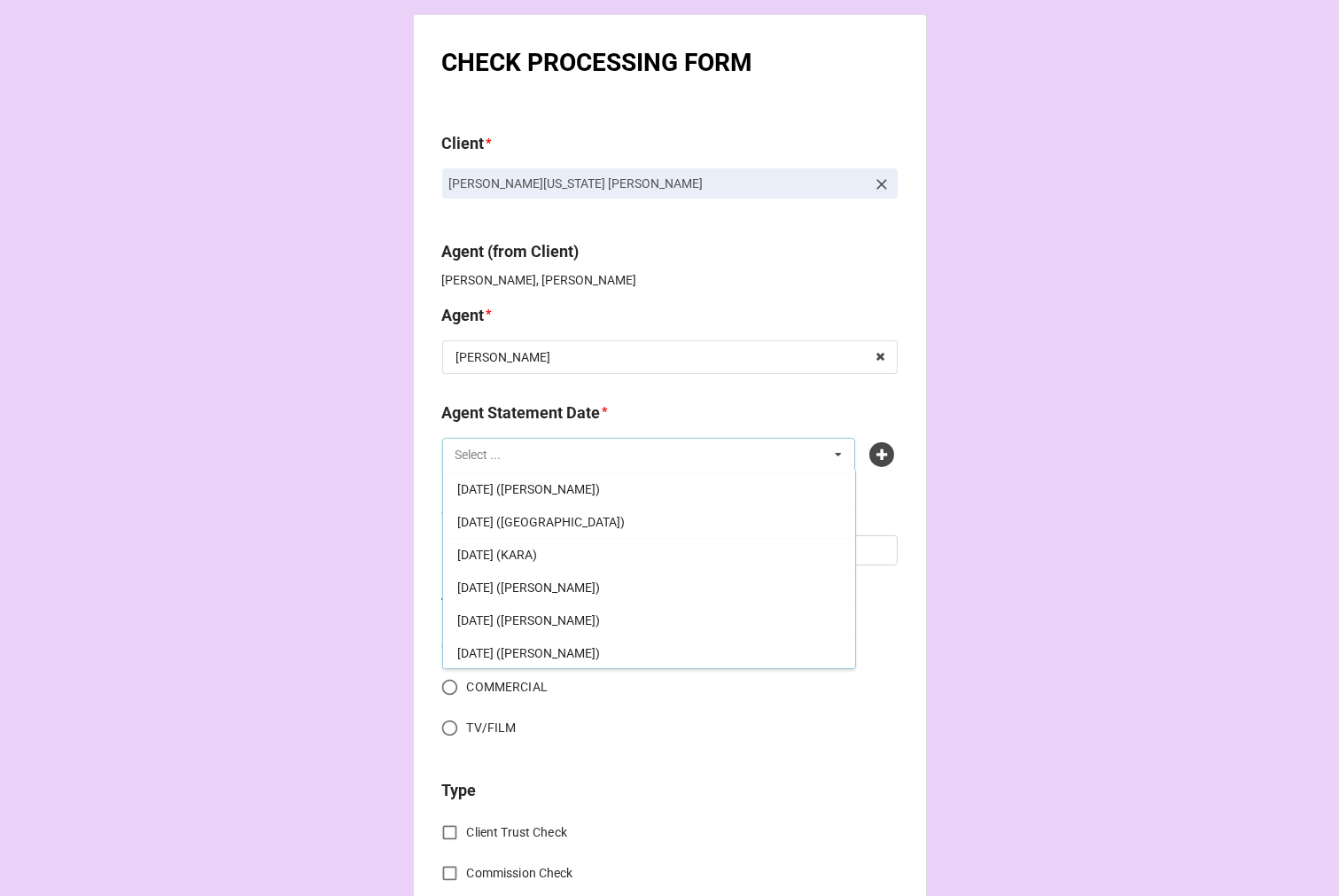
scroll to position [197, 0]
click at [538, 524] on span "[DATE] (KARA)" at bounding box center [497, 520] width 80 height 14
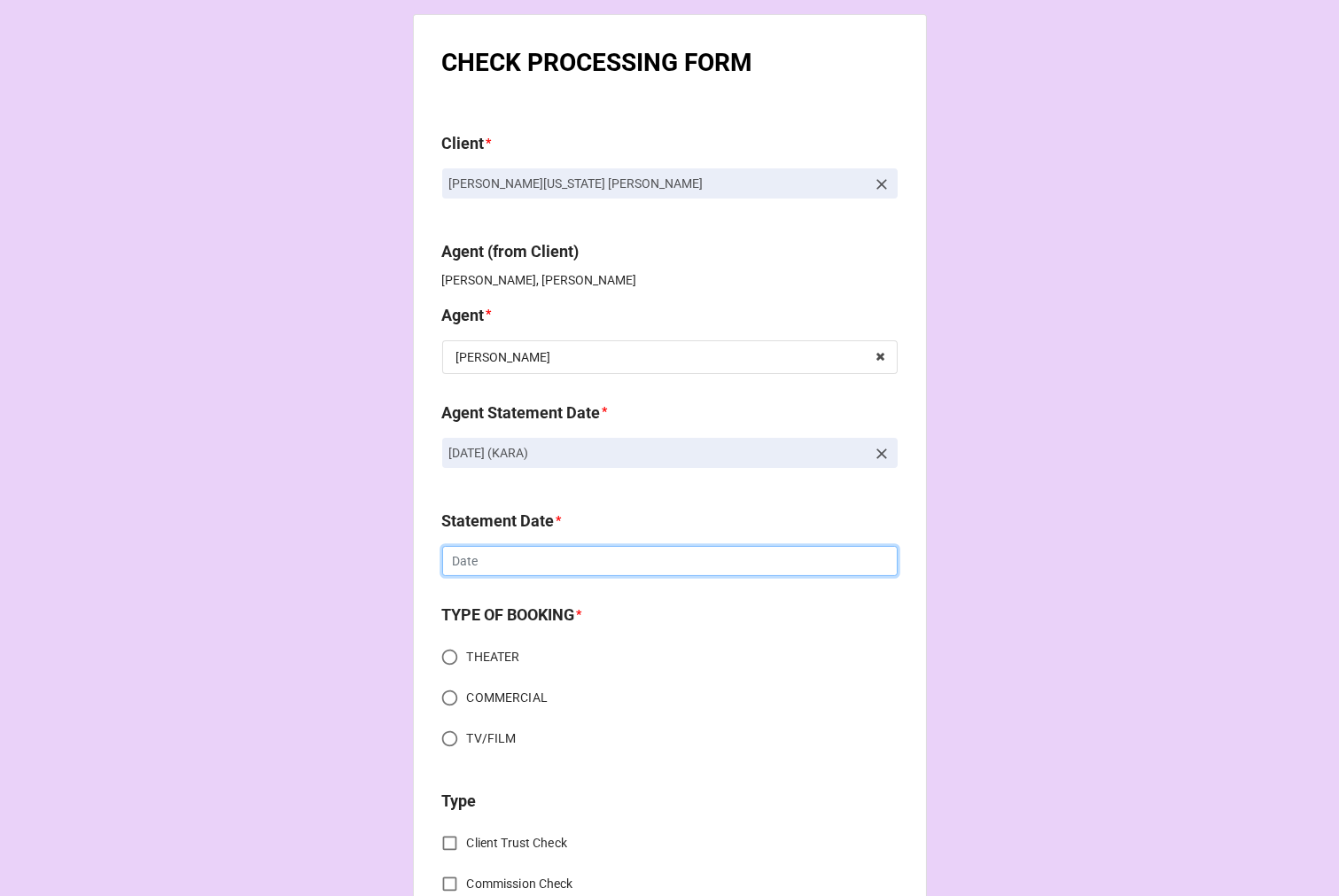
click at [485, 561] on input "text" at bounding box center [670, 561] width 455 height 30
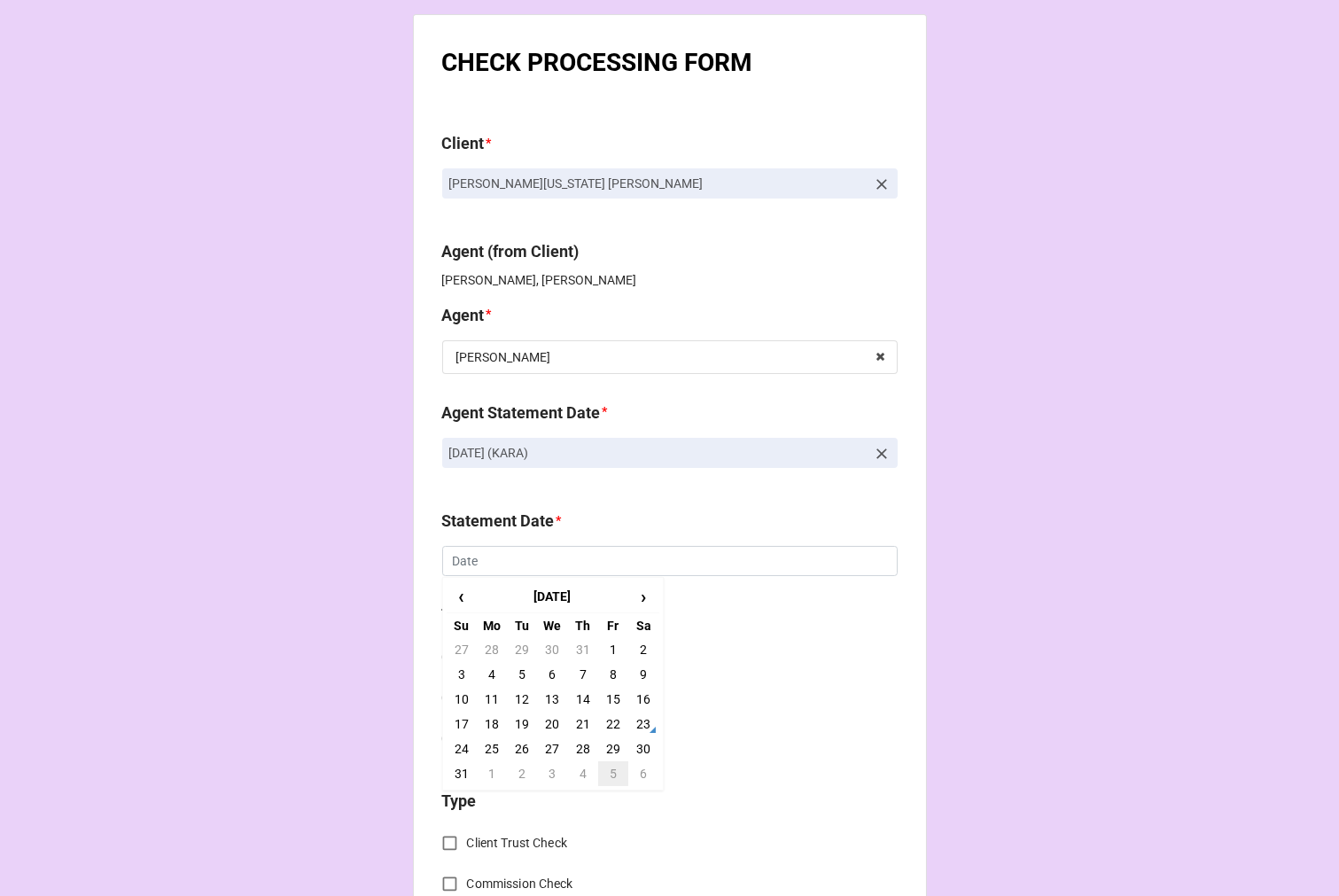
click at [610, 772] on td "5" at bounding box center [613, 774] width 30 height 25
type input "[DATE]"
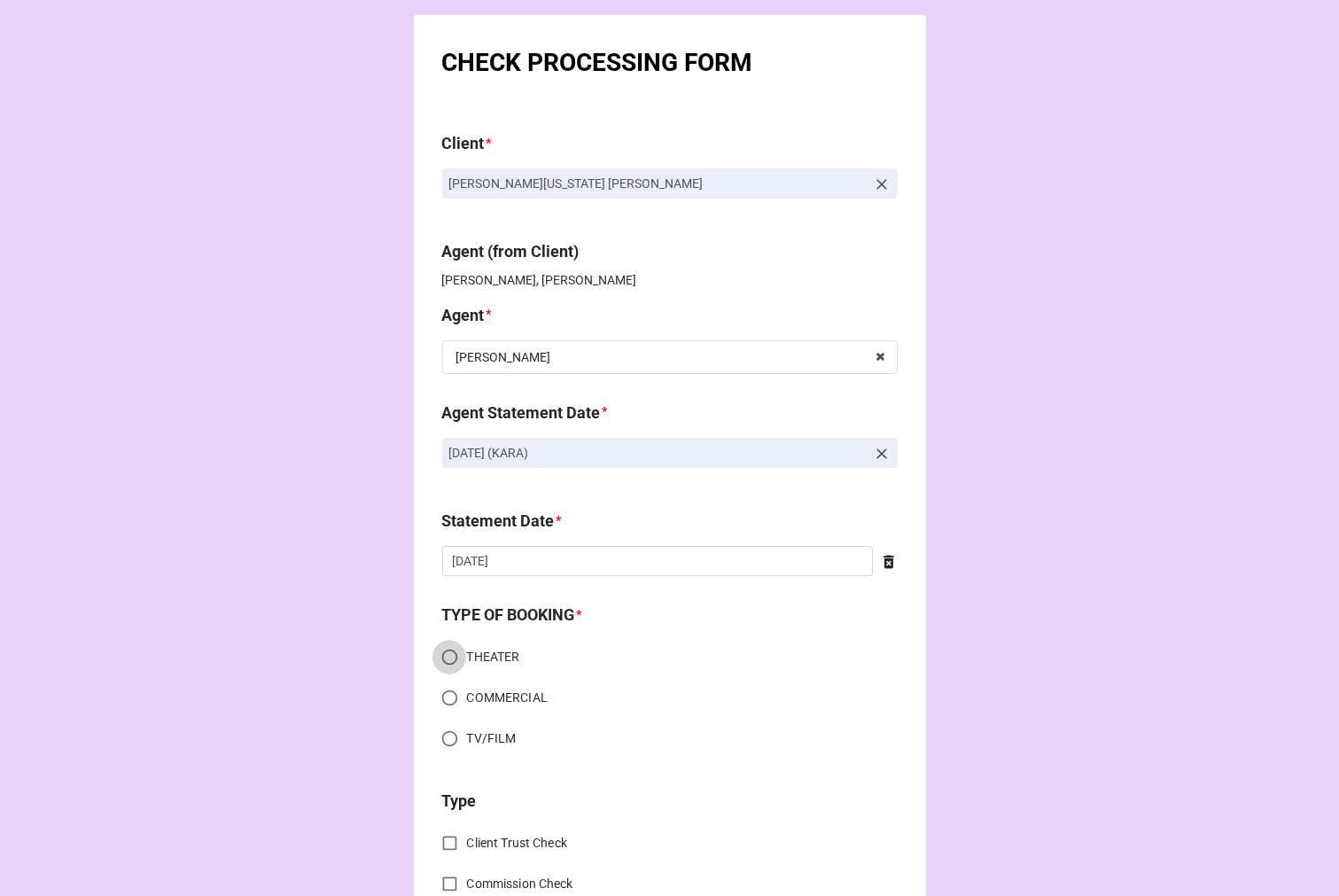
click at [447, 656] on input "THEATER" at bounding box center [450, 657] width 35 height 35
radio input "true"
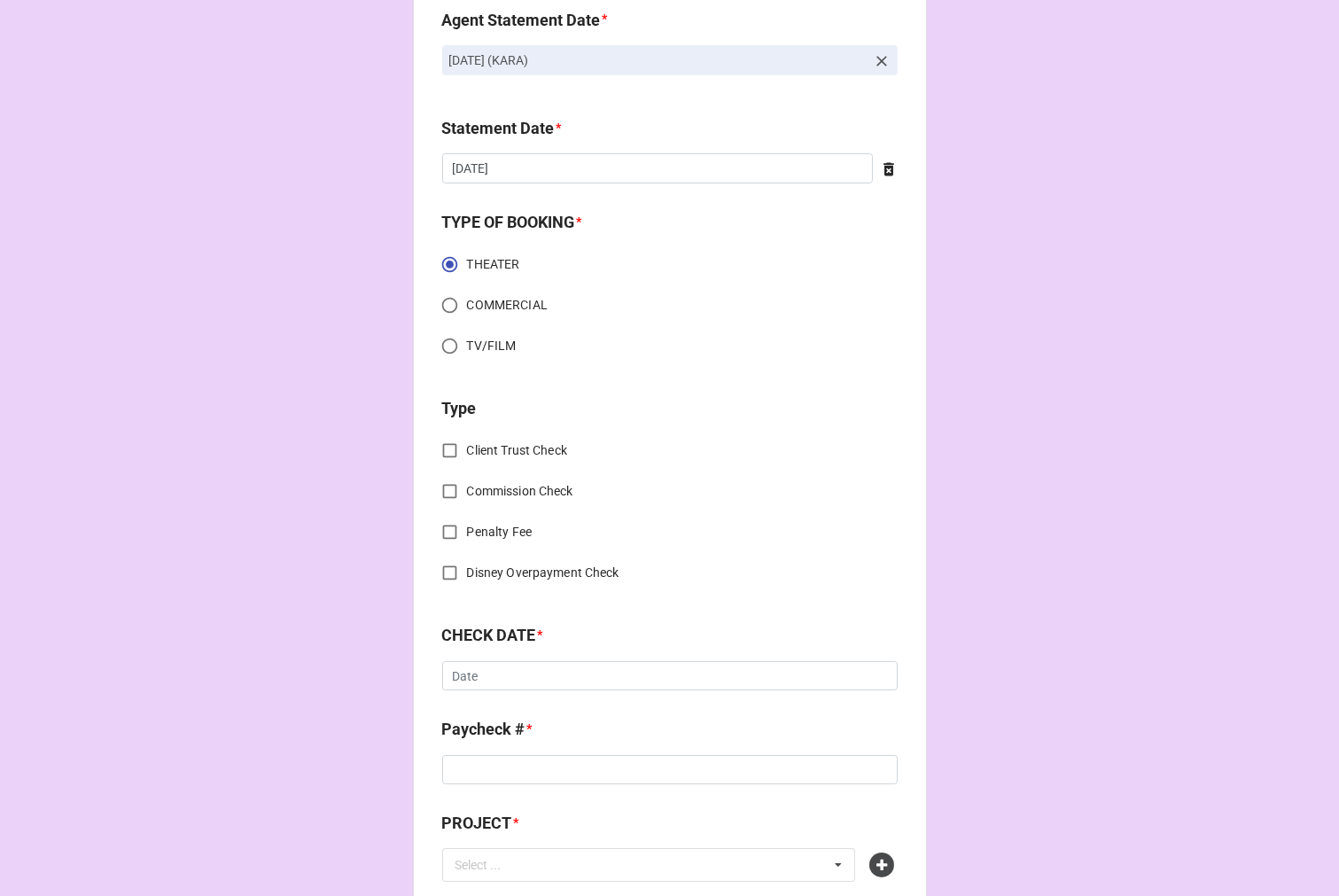
scroll to position [393, 0]
click at [447, 485] on input "Commission Check" at bounding box center [450, 491] width 35 height 35
checkbox input "true"
click at [503, 678] on input "text" at bounding box center [670, 677] width 453 height 32
click at [504, 707] on span "FSE (Client)" at bounding box center [489, 709] width 64 height 14
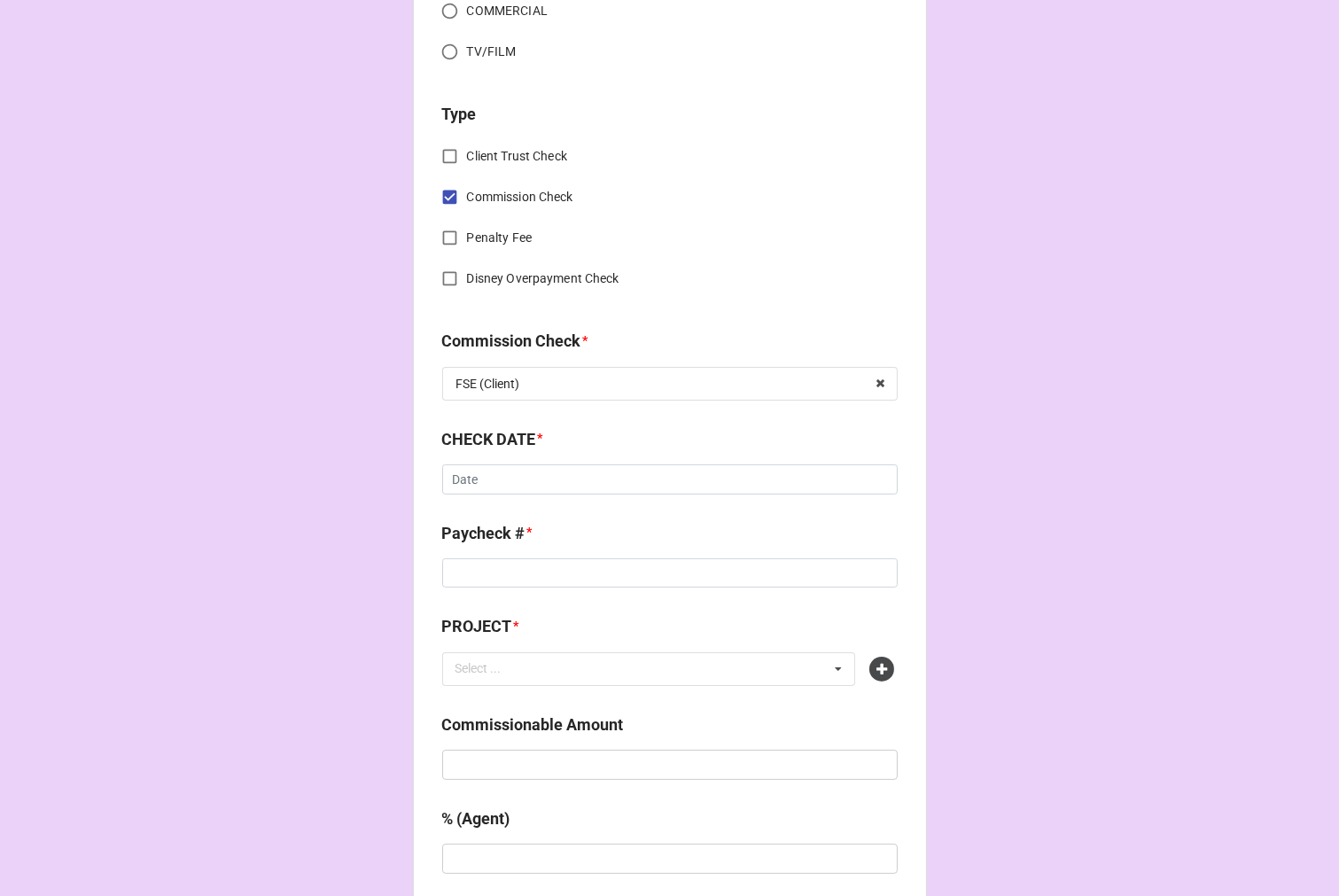
scroll to position [688, 0]
click at [489, 484] on input "text" at bounding box center [670, 477] width 455 height 30
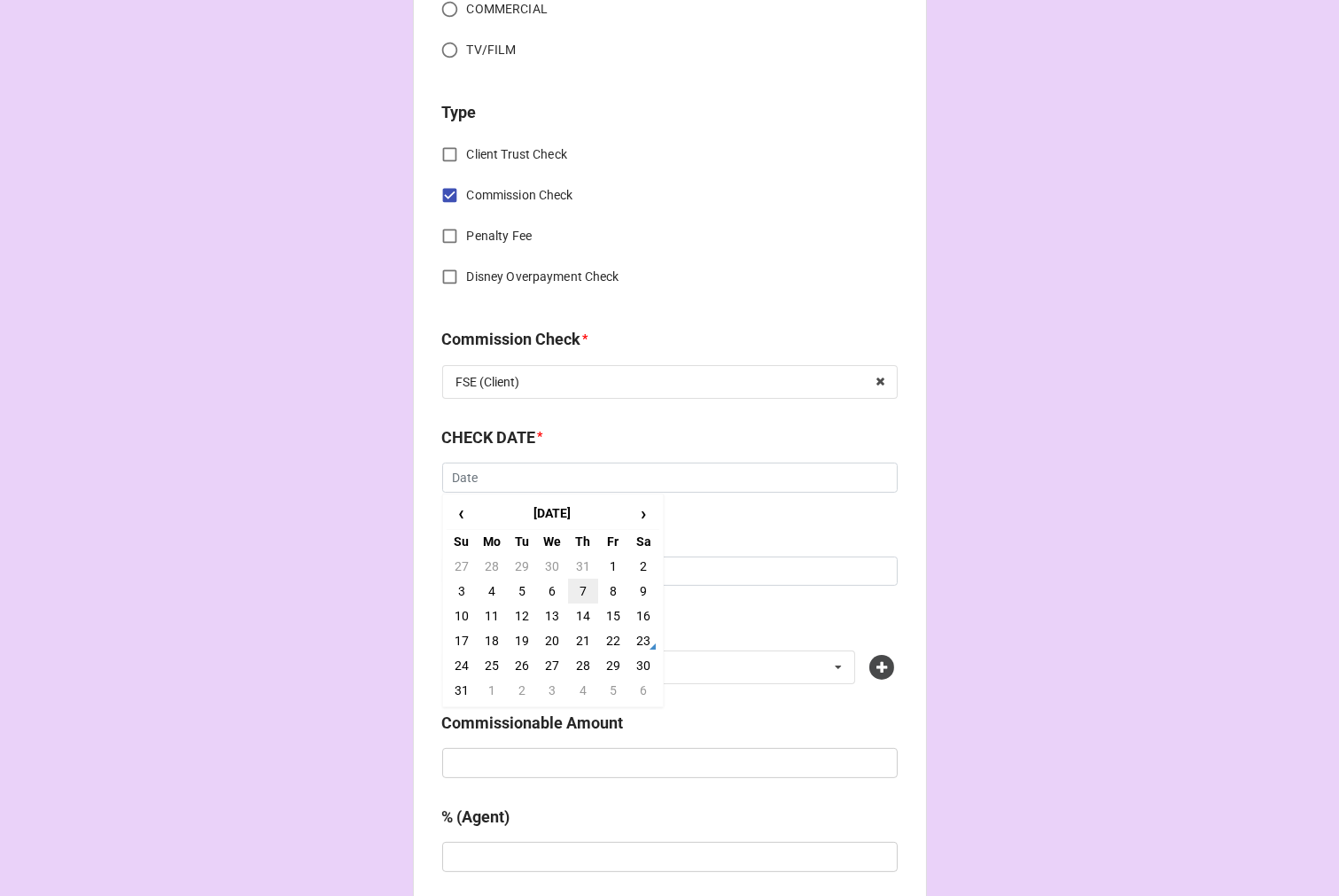
click at [580, 589] on td "7" at bounding box center [583, 592] width 30 height 25
type input "8/7/2025"
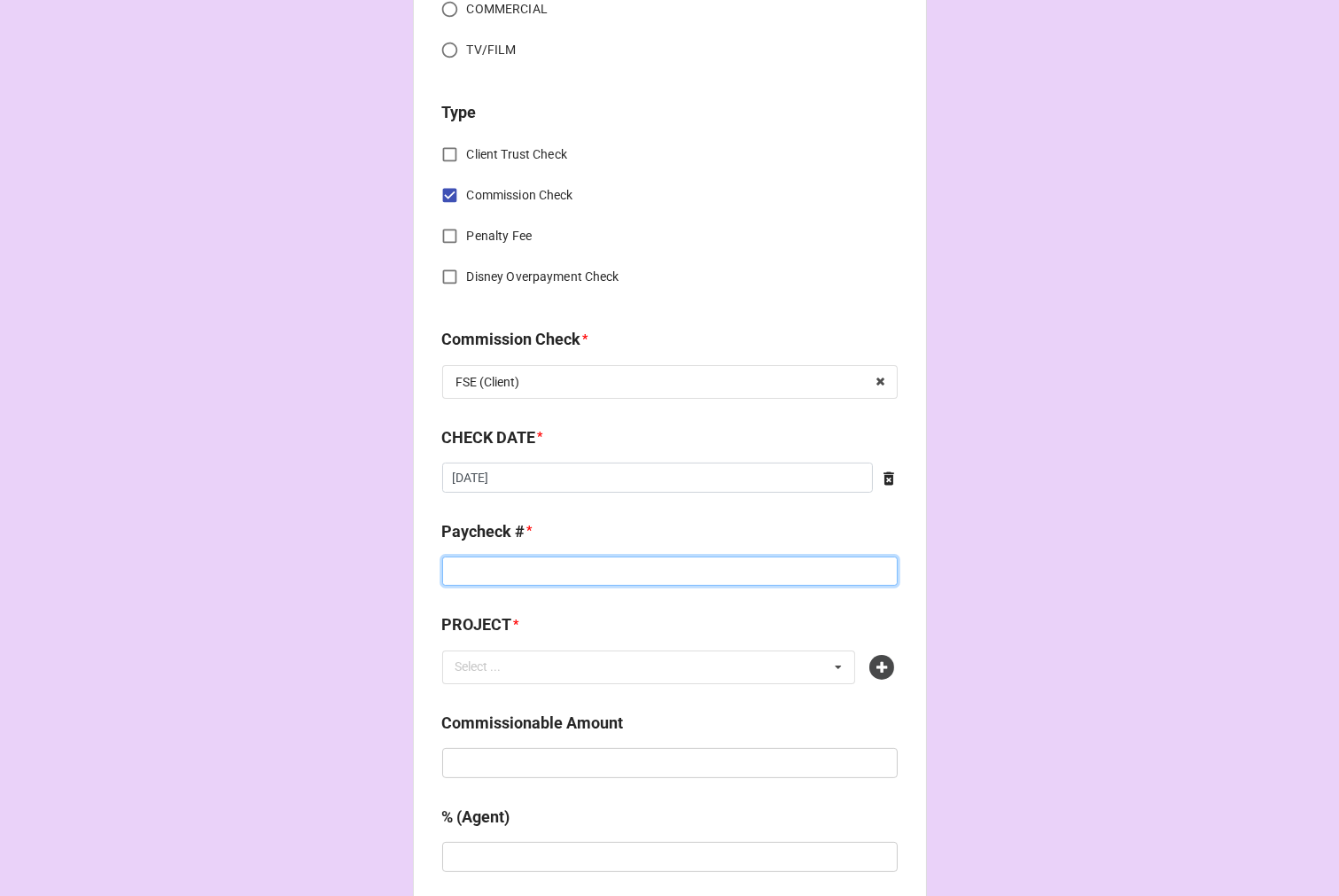
click at [519, 571] on input at bounding box center [670, 571] width 455 height 30
type input "10073"
click at [875, 669] on icon at bounding box center [883, 668] width 25 height 25
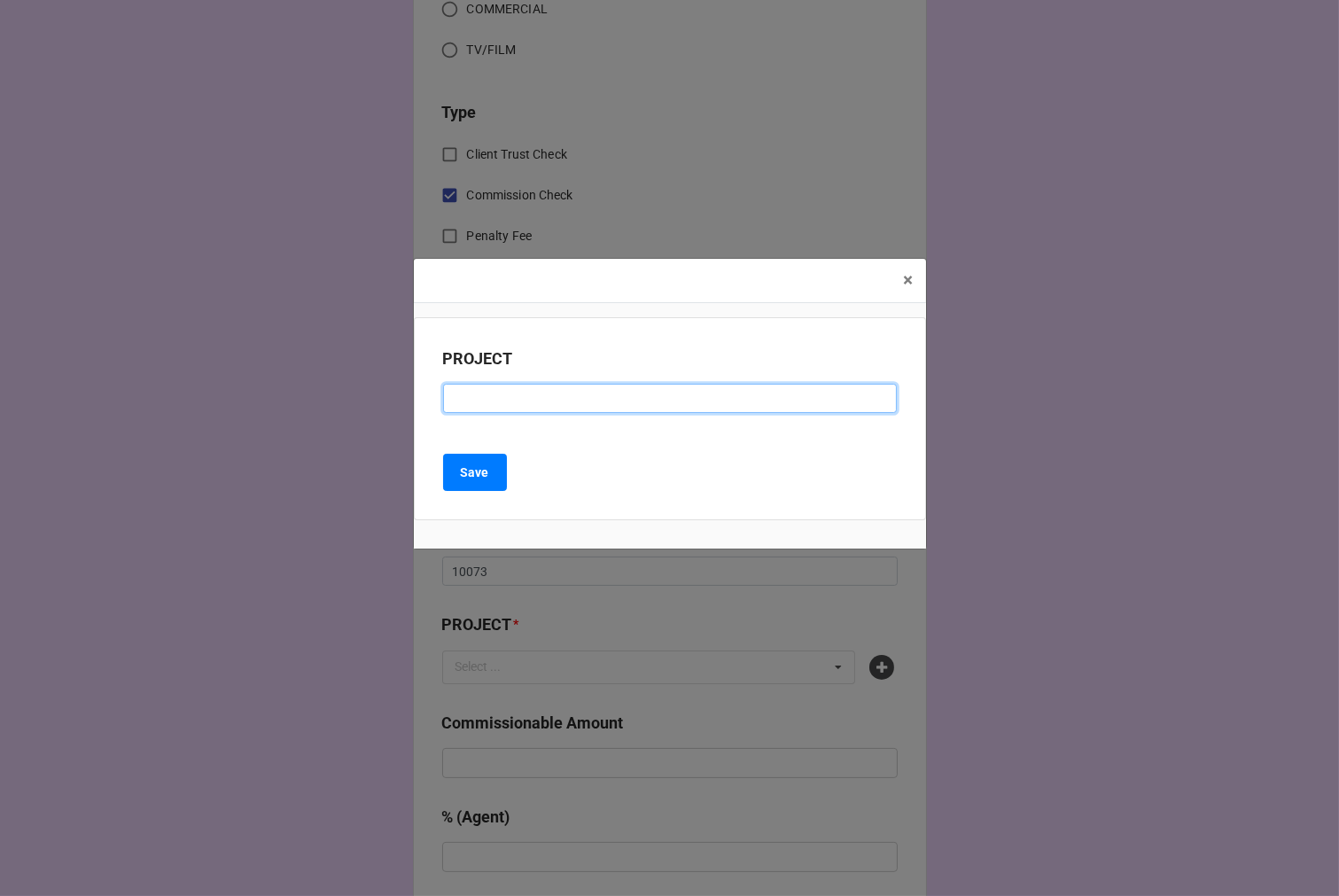
click at [494, 399] on input at bounding box center [669, 398] width 453 height 30
paste input "THE NOTEBOOK (NATIONAL TOUR)"
type input "THE NOTEBOOK (NATIONAL TOUR)"
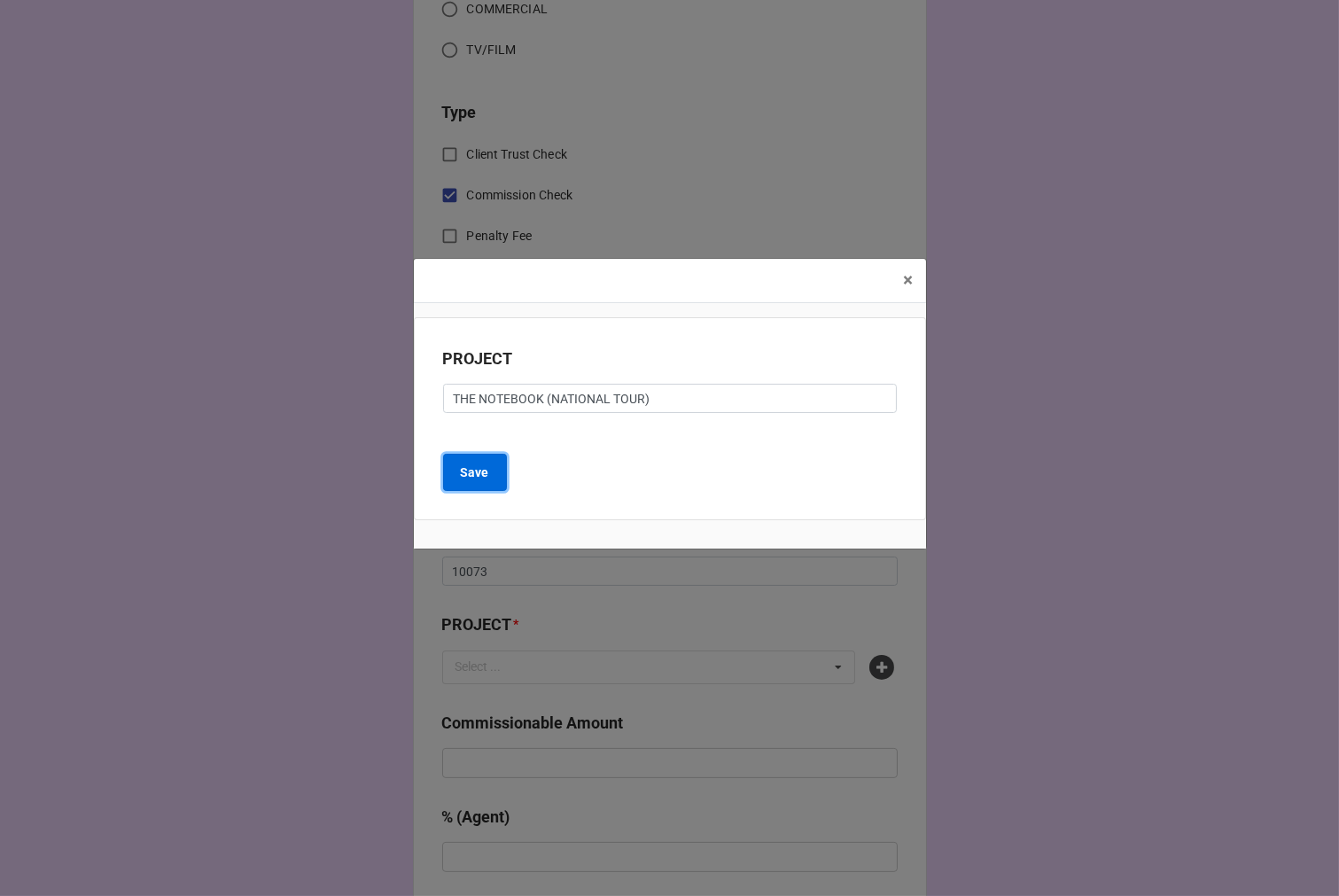
click at [485, 475] on b "Save" at bounding box center [475, 473] width 28 height 18
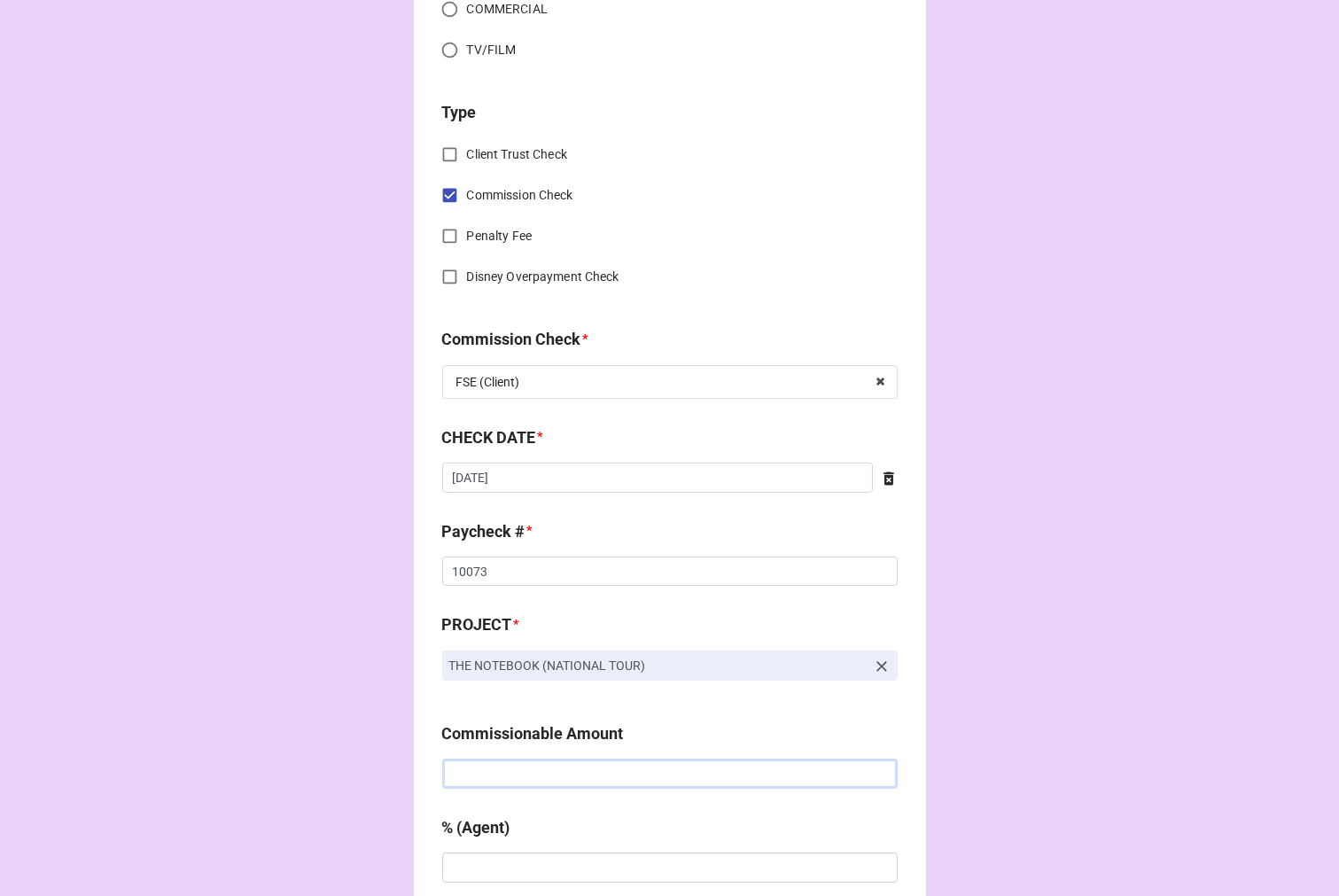
click at [518, 782] on input "text" at bounding box center [670, 773] width 455 height 30
type input "$1,098.60"
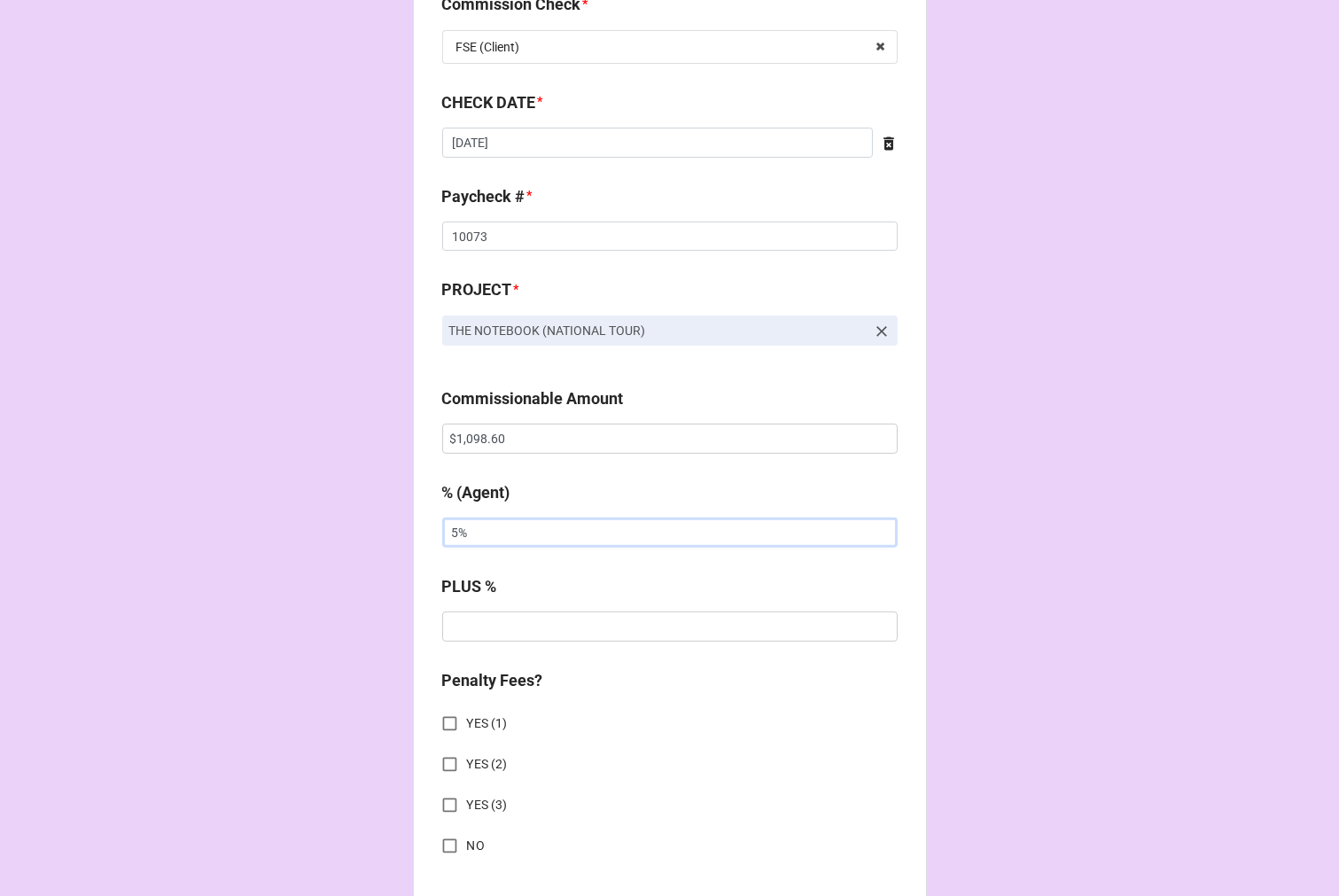
scroll to position [1083, 0]
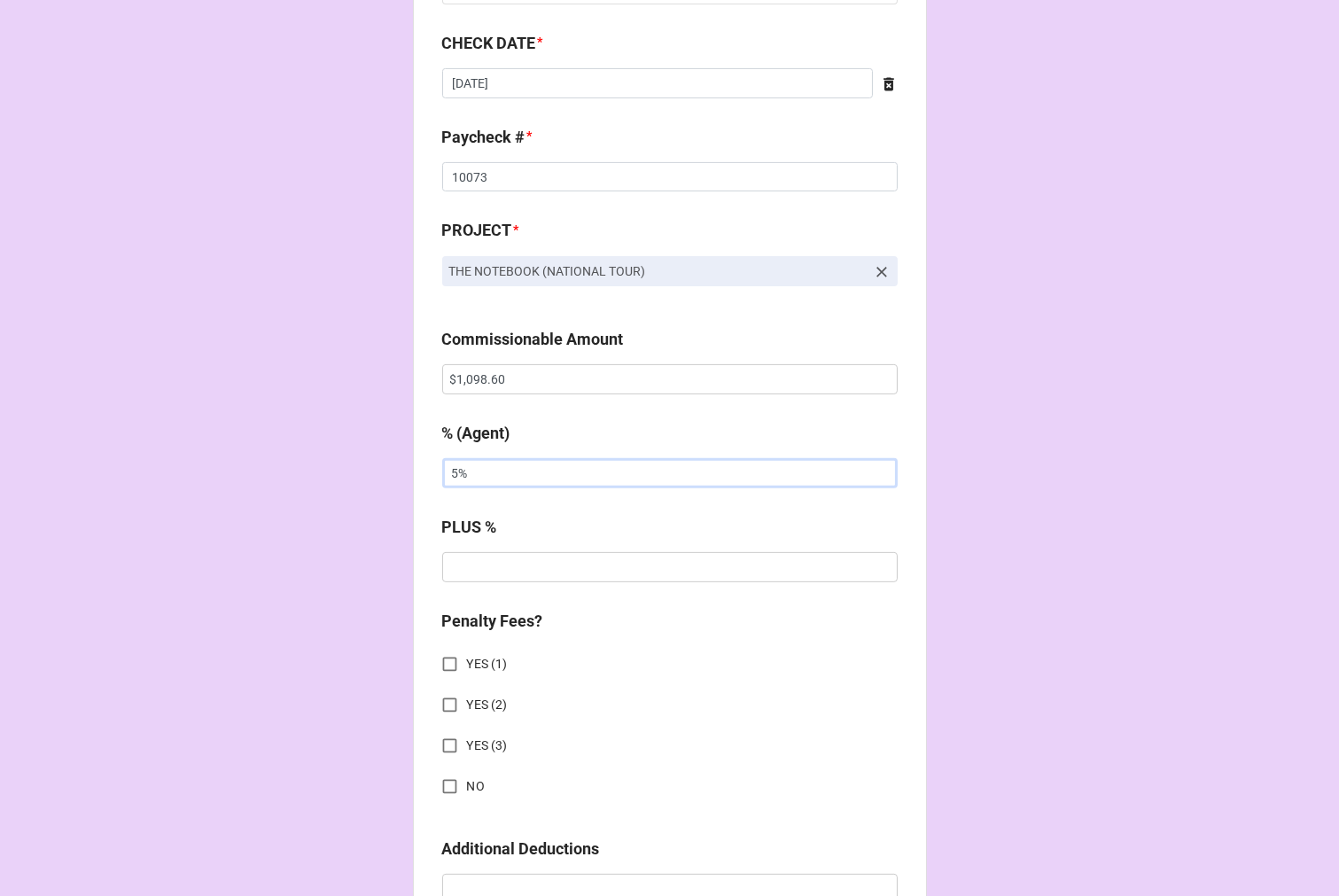
type input "5%"
click at [439, 789] on input "NO" at bounding box center [450, 787] width 35 height 35
checkbox input "true"
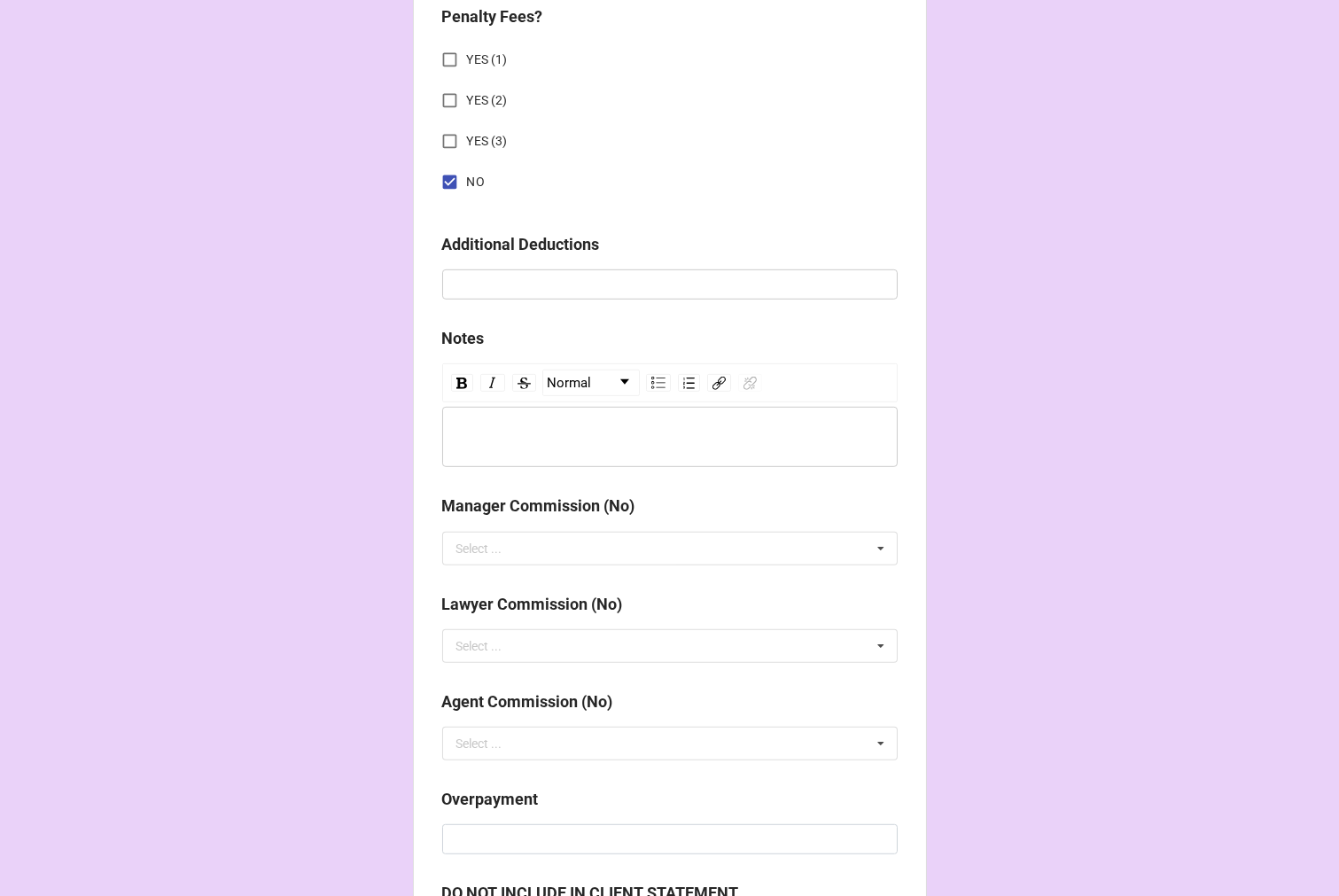
scroll to position [1963, 0]
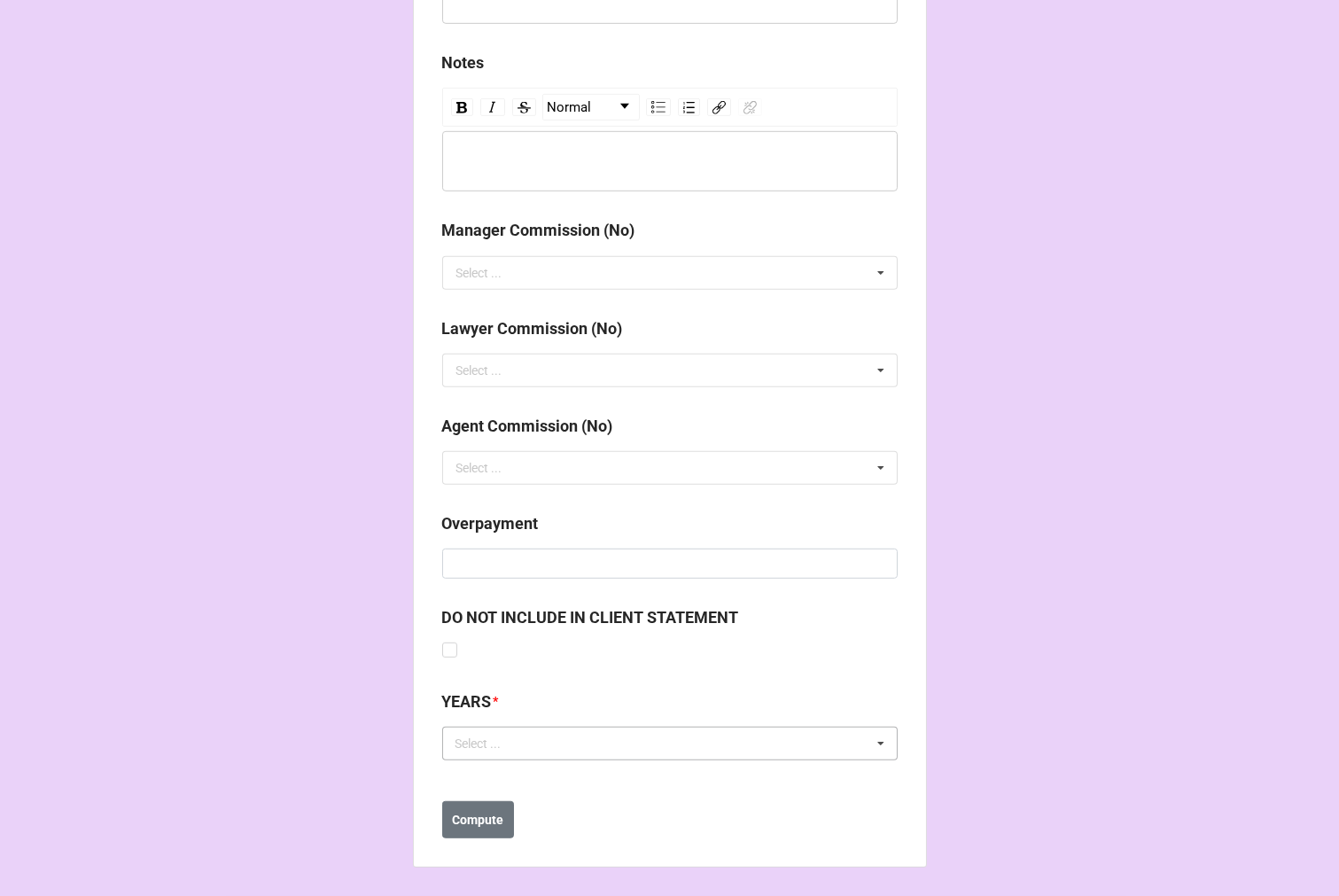
click at [480, 752] on div "Select ..." at bounding box center [489, 743] width 76 height 20
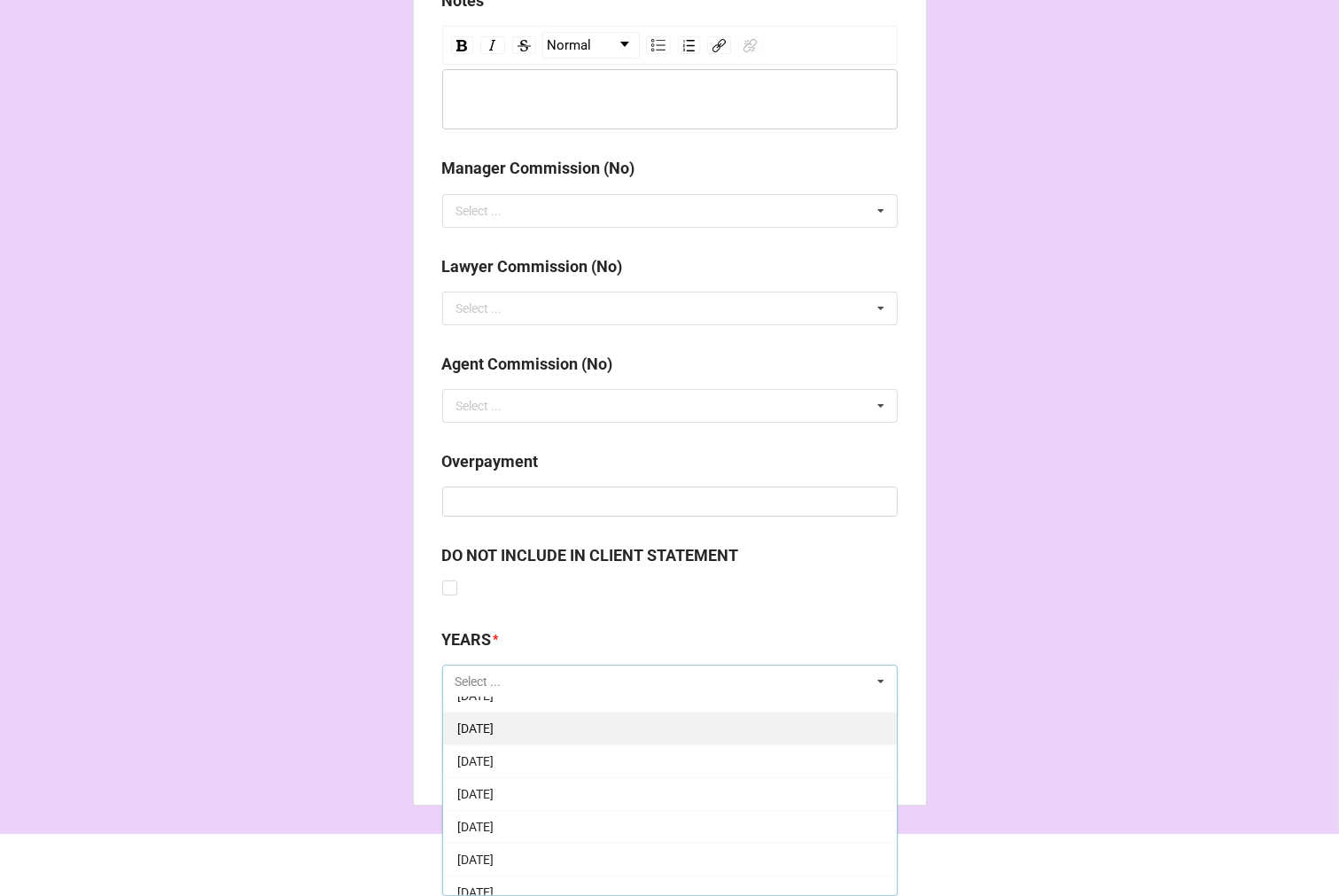
scroll to position [99, 0]
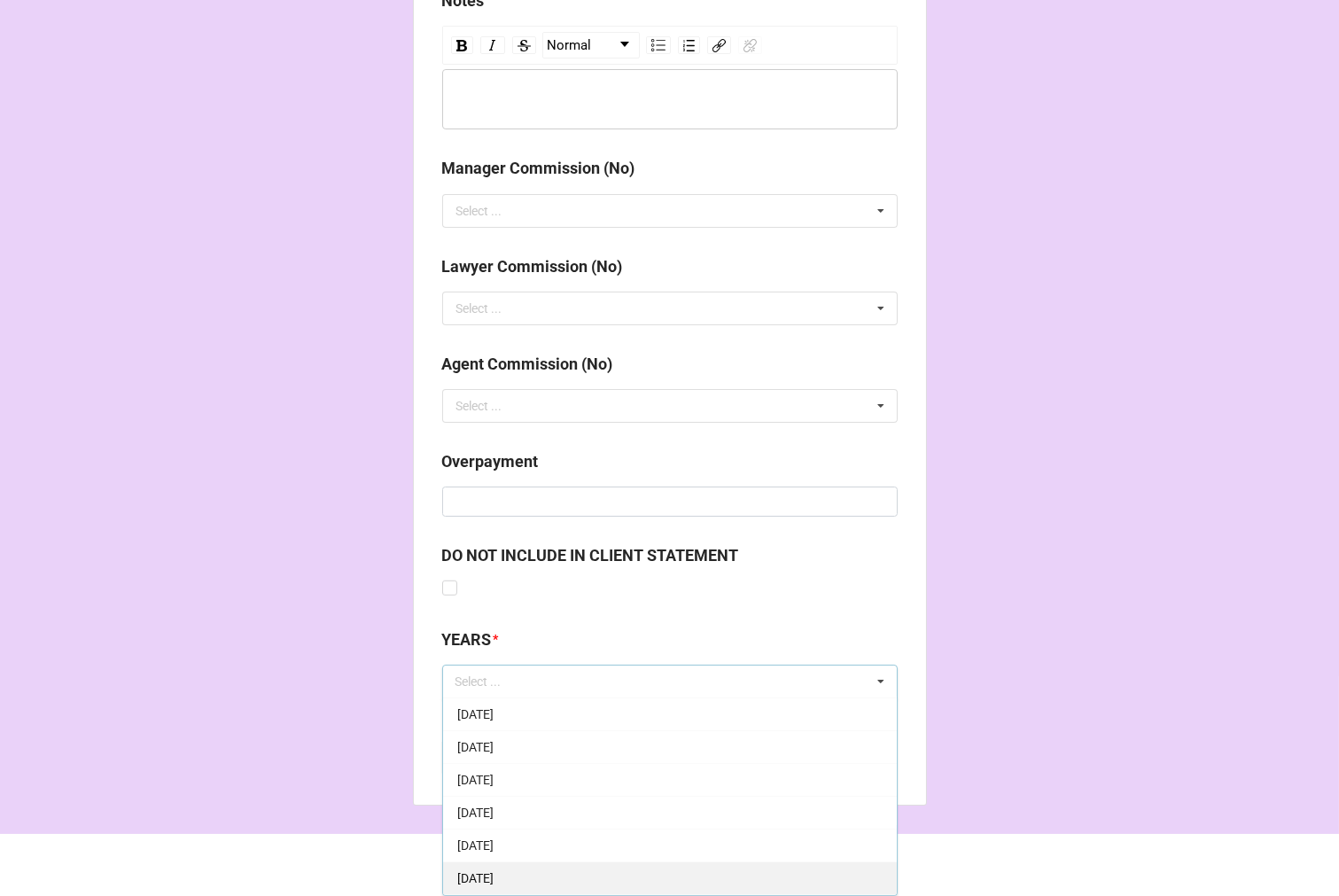
click at [494, 874] on span "[DATE]" at bounding box center [476, 878] width 37 height 14
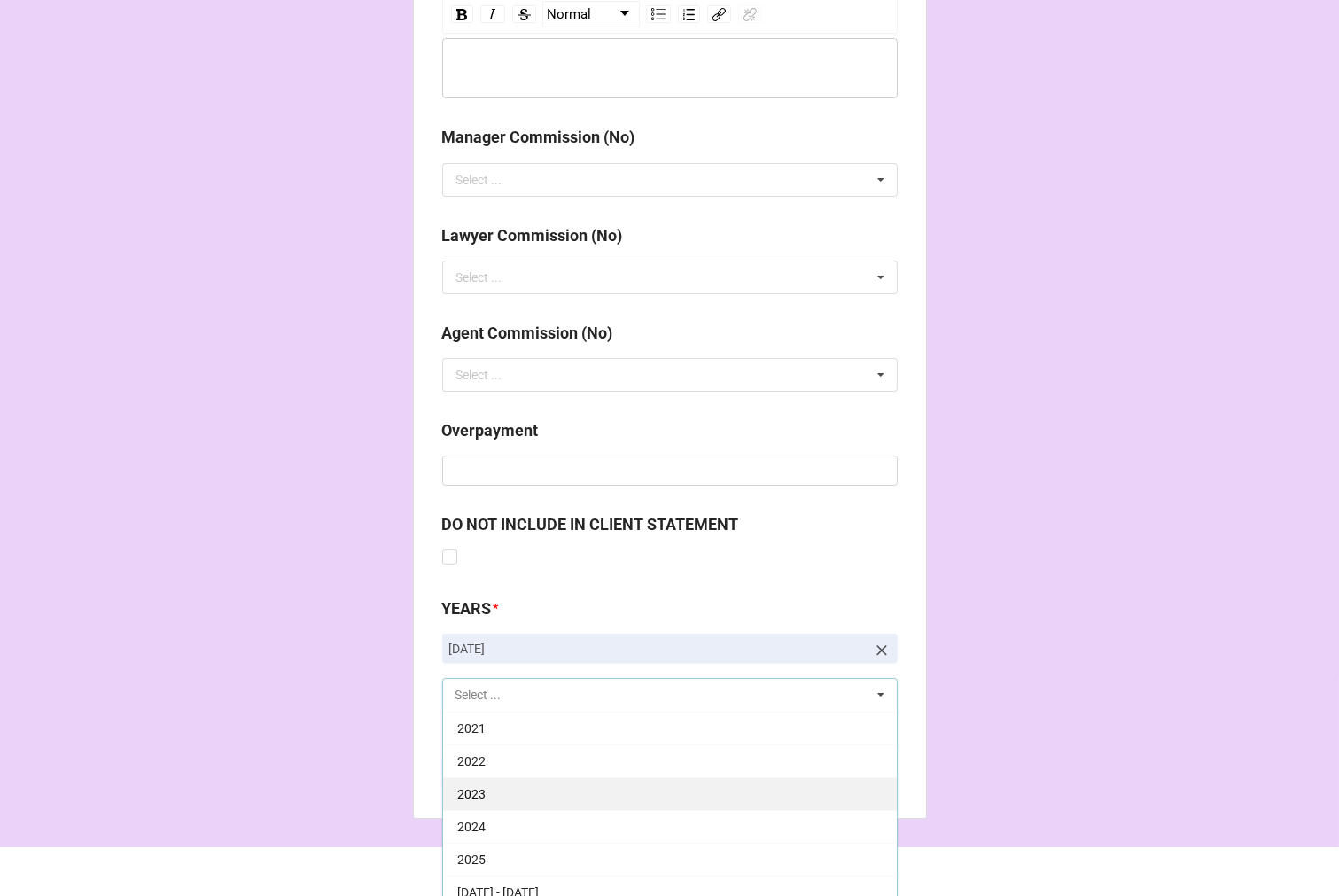
scroll to position [2069, 0]
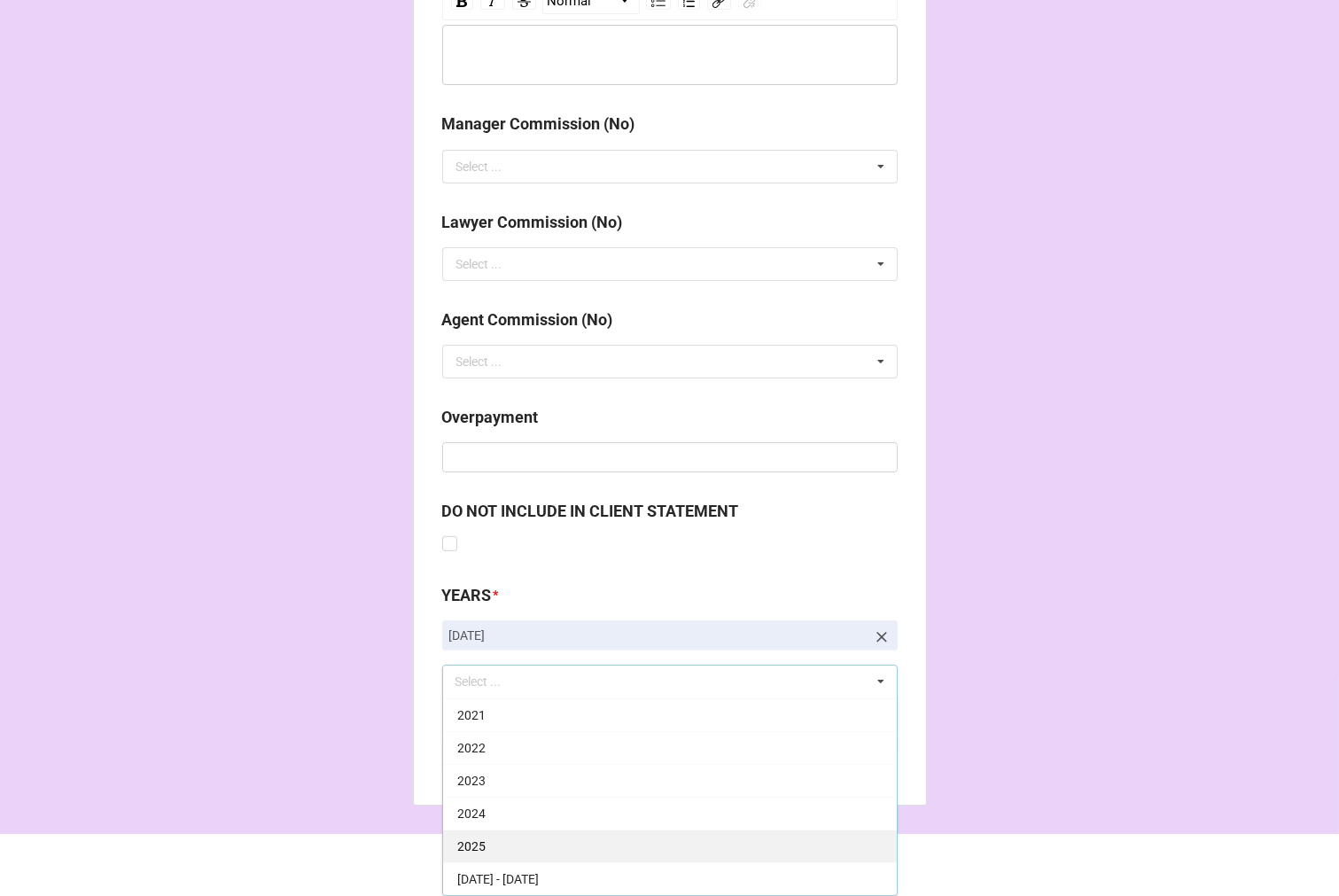
click at [496, 839] on div "2025" at bounding box center [669, 846] width 453 height 33
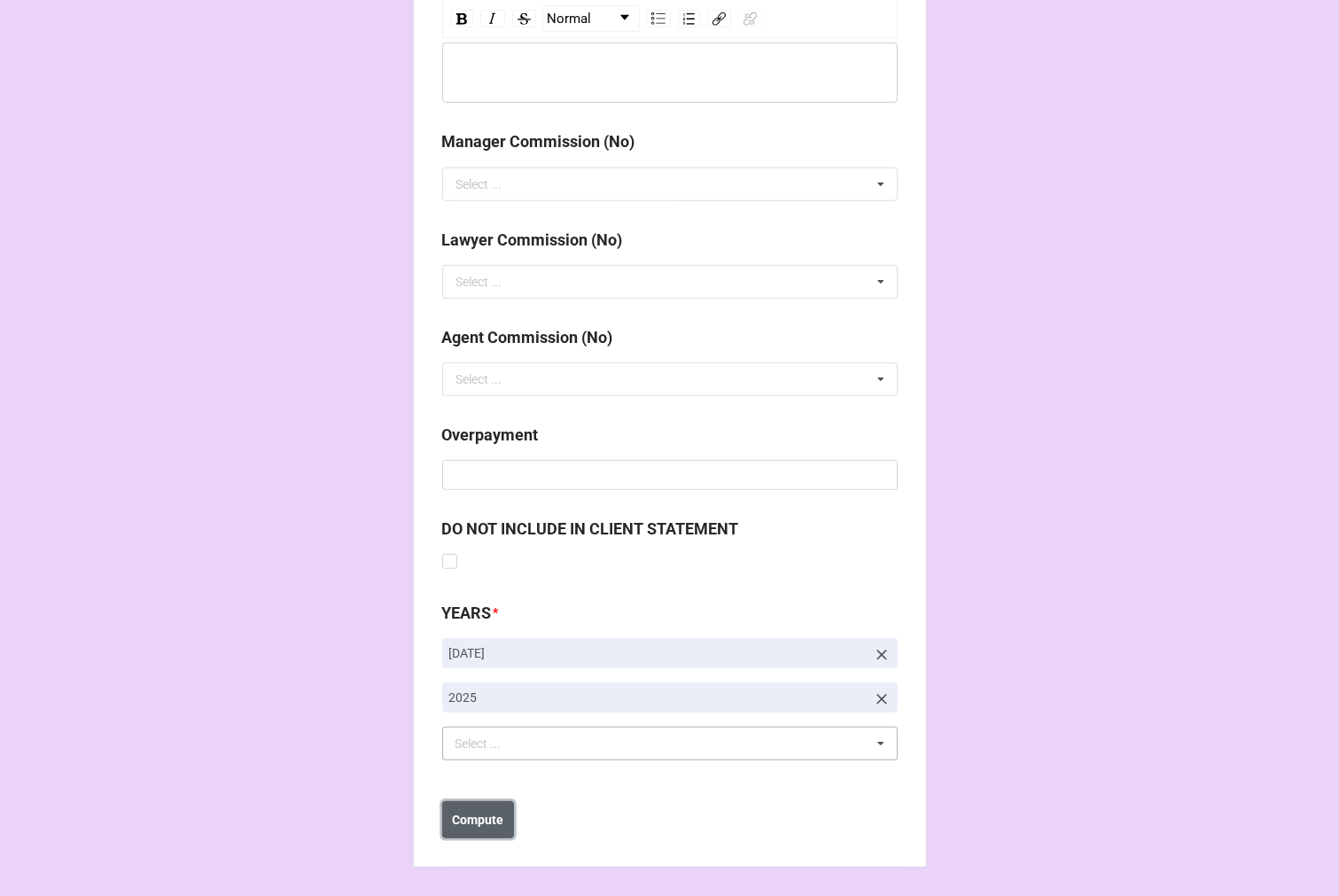
click at [477, 819] on b "Compute" at bounding box center [478, 820] width 51 height 18
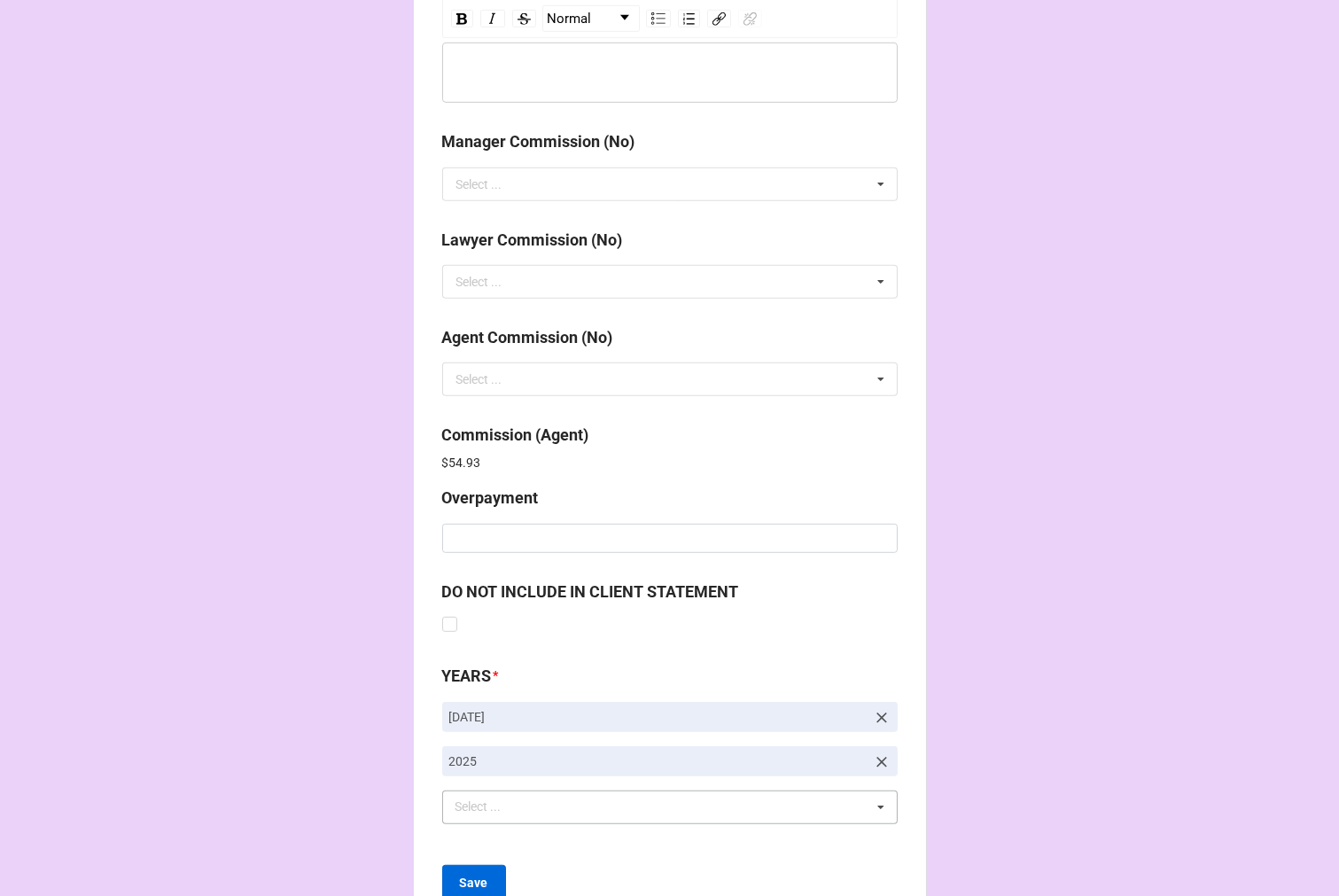
scroll to position [2115, 0]
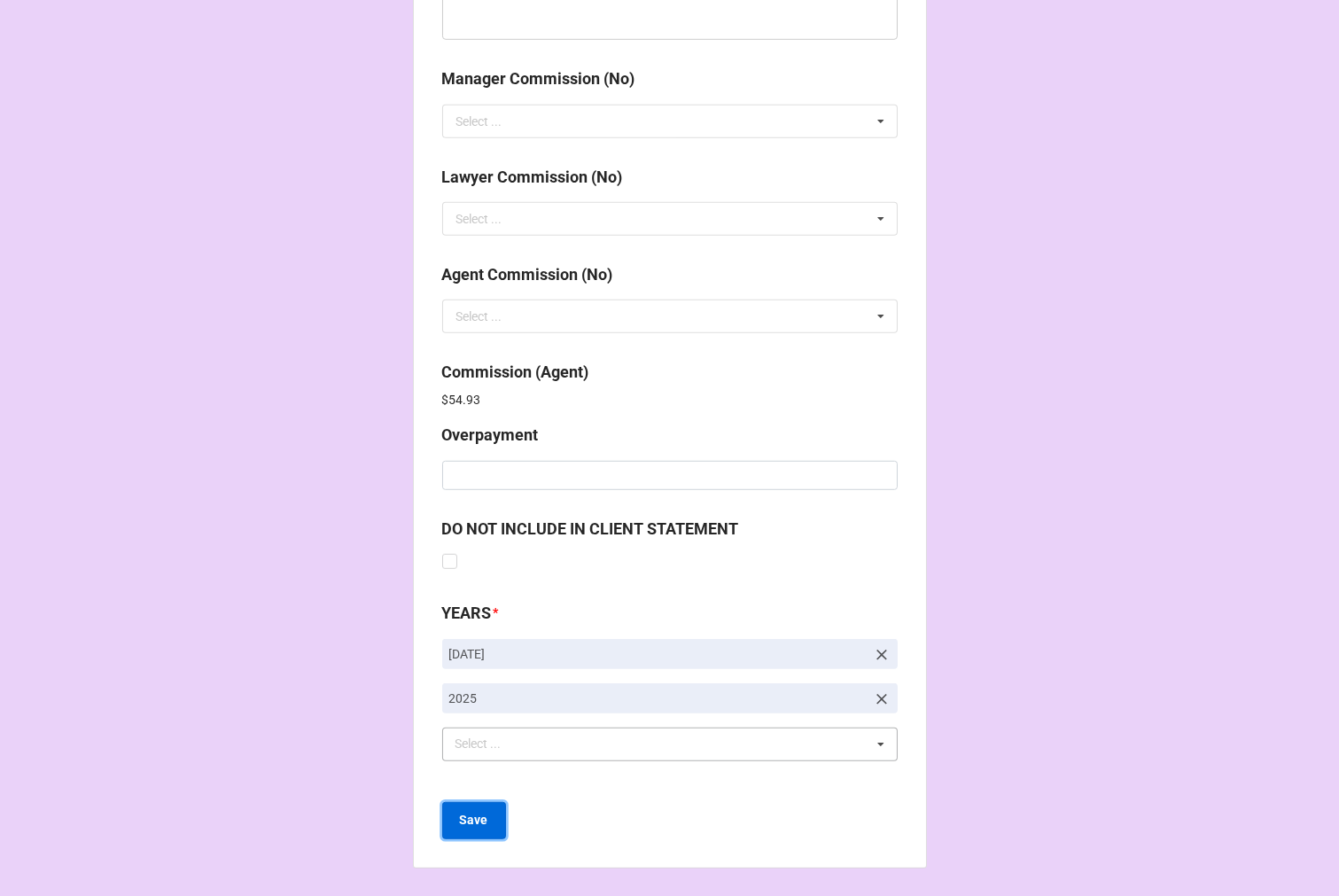
click at [482, 821] on b "Save" at bounding box center [474, 820] width 28 height 18
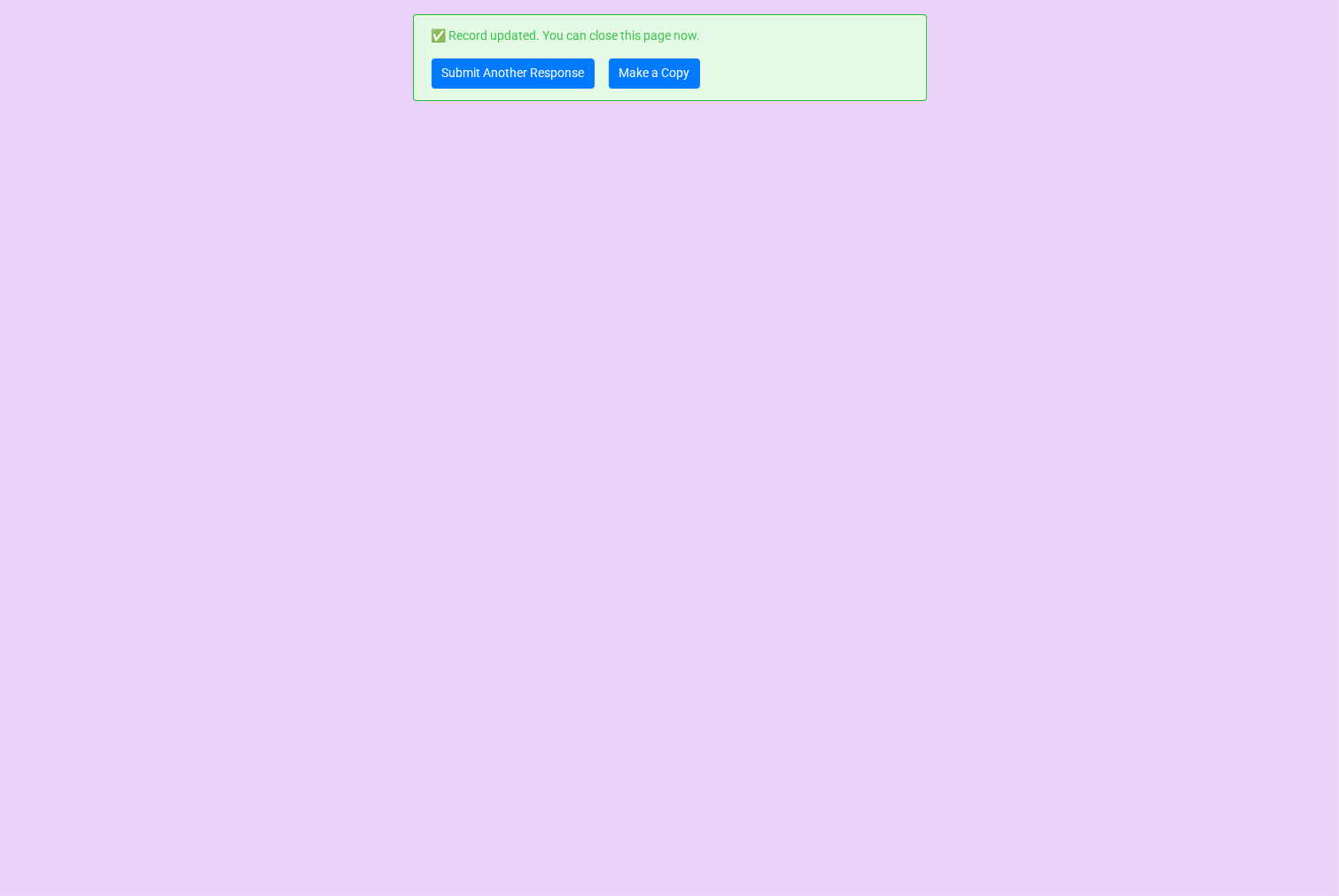
scroll to position [0, 0]
click at [490, 73] on link "Submit Another Response" at bounding box center [513, 73] width 163 height 30
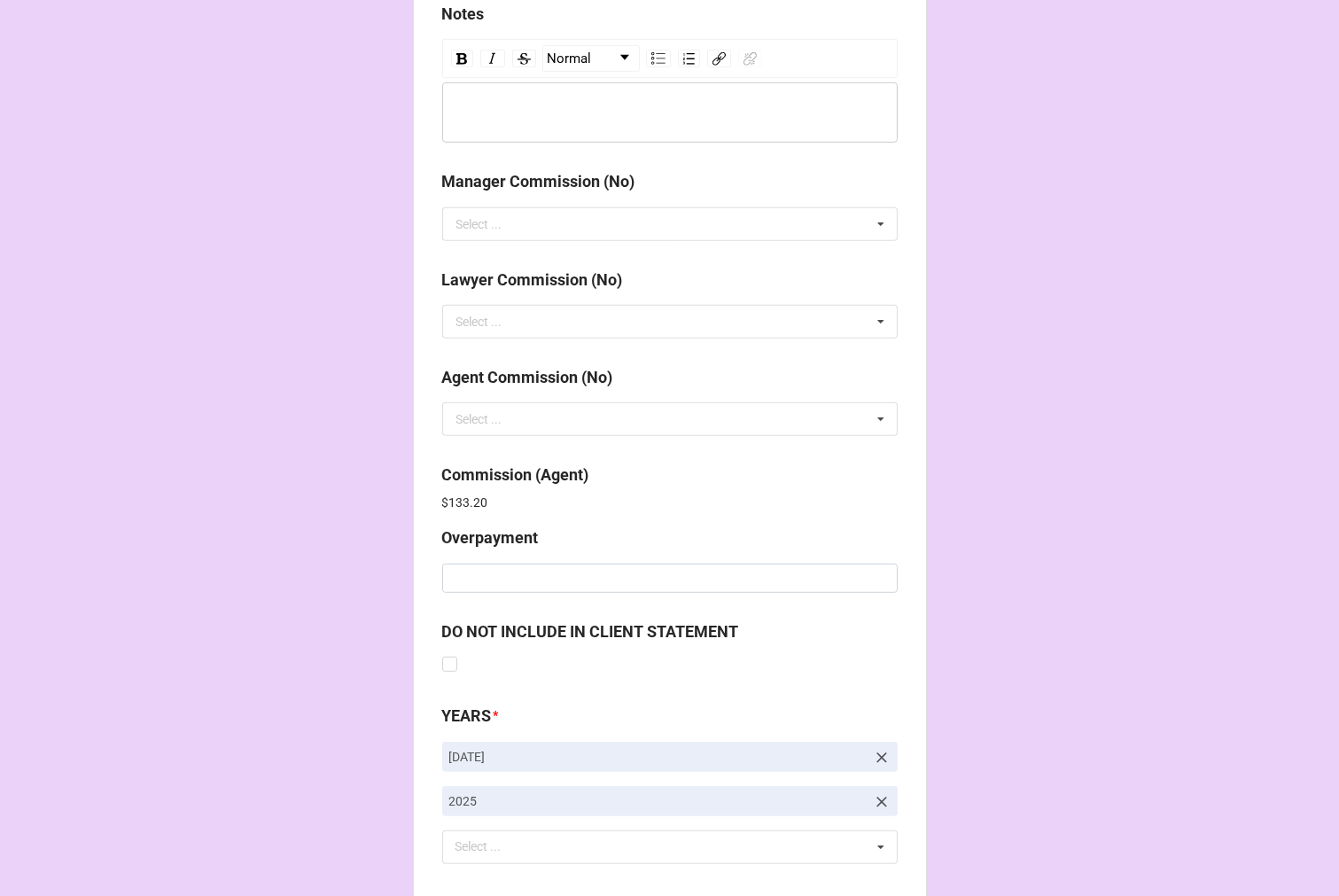
scroll to position [2115, 0]
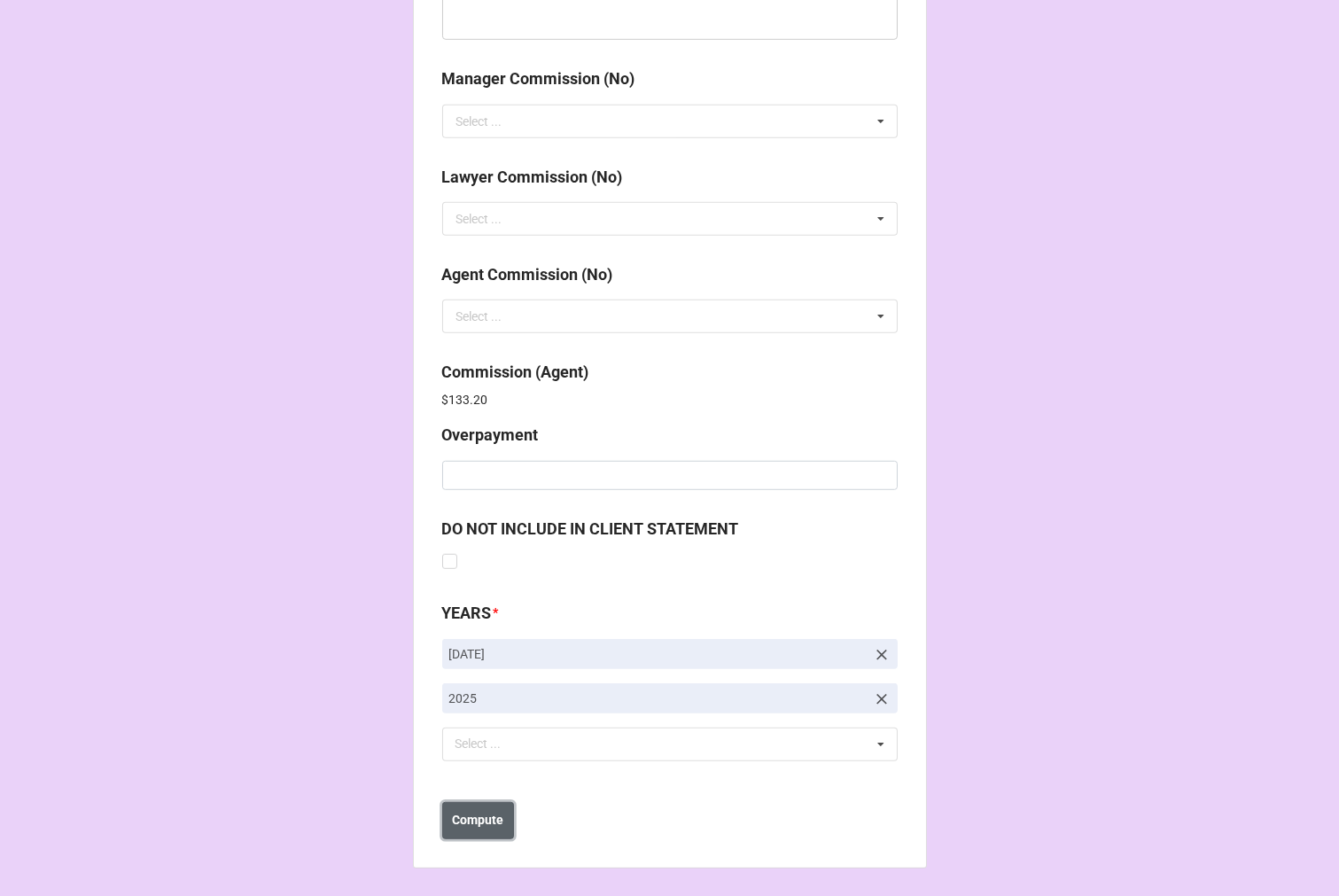
click at [485, 826] on b "Compute" at bounding box center [478, 820] width 51 height 18
click at [479, 826] on b "Save" at bounding box center [474, 820] width 28 height 18
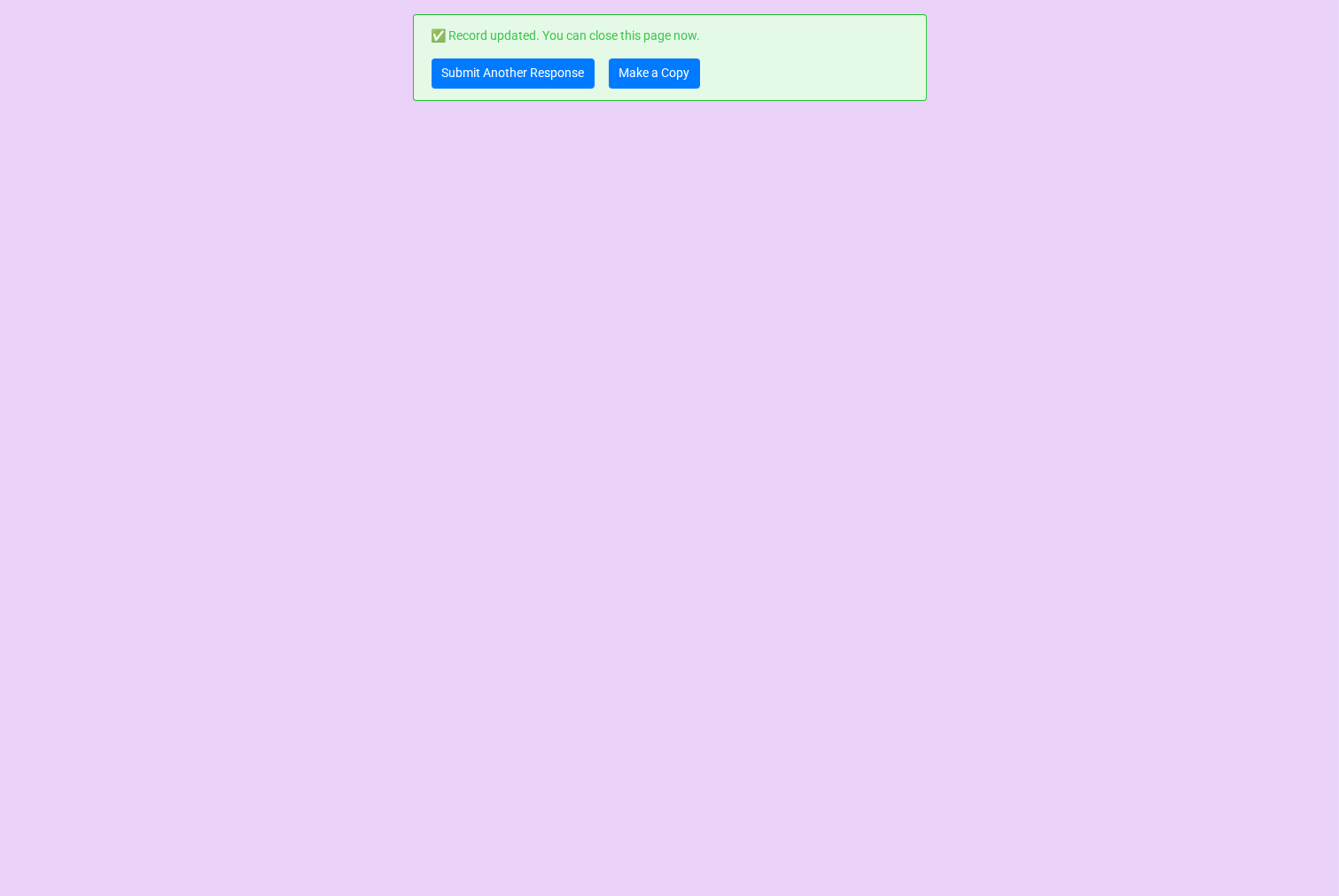
scroll to position [0, 0]
click at [671, 65] on link "Make a Copy" at bounding box center [655, 73] width 91 height 30
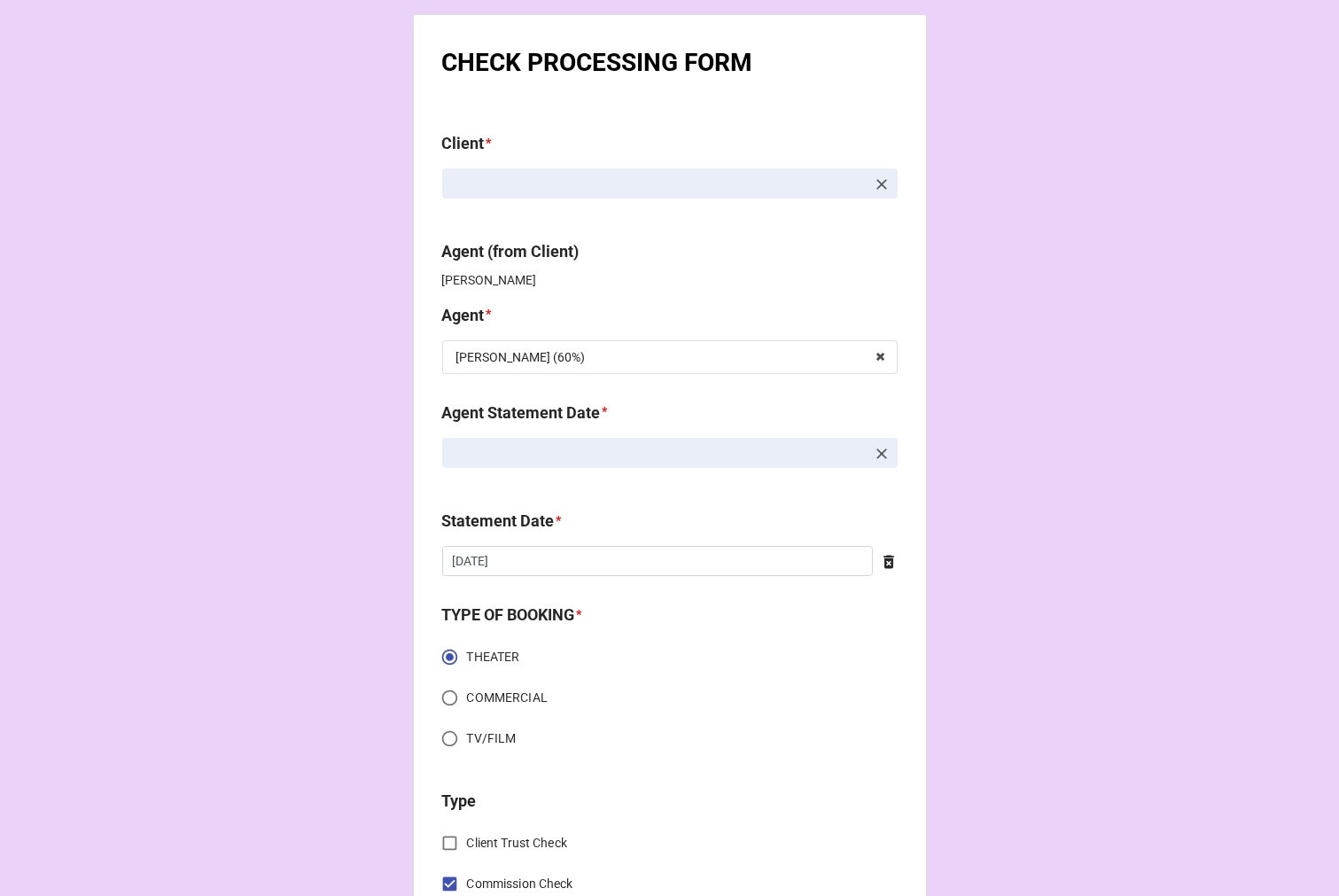
click at [879, 457] on icon at bounding box center [882, 453] width 17 height 17
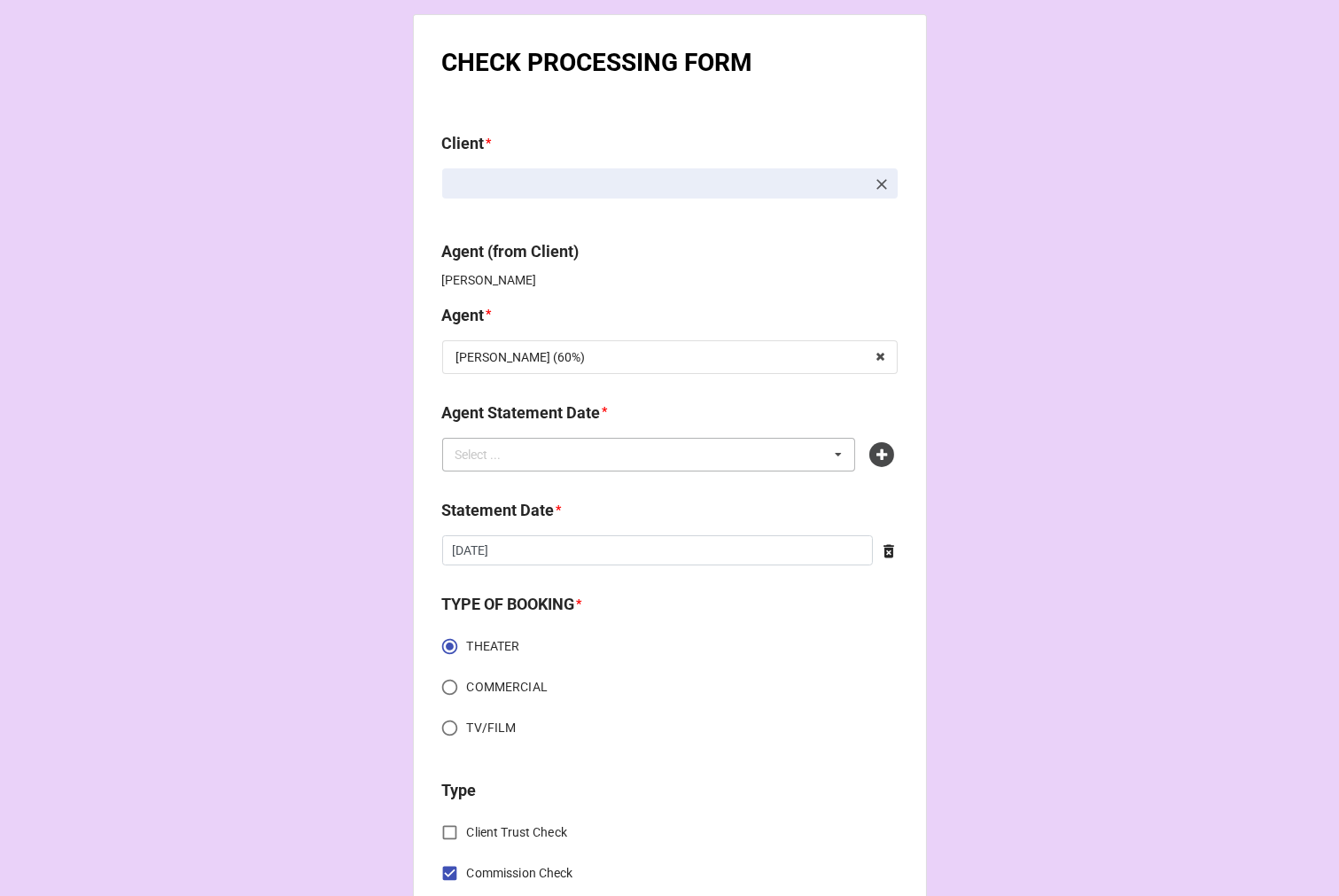
click at [676, 456] on div "Select ... No results found." at bounding box center [650, 454] width 414 height 34
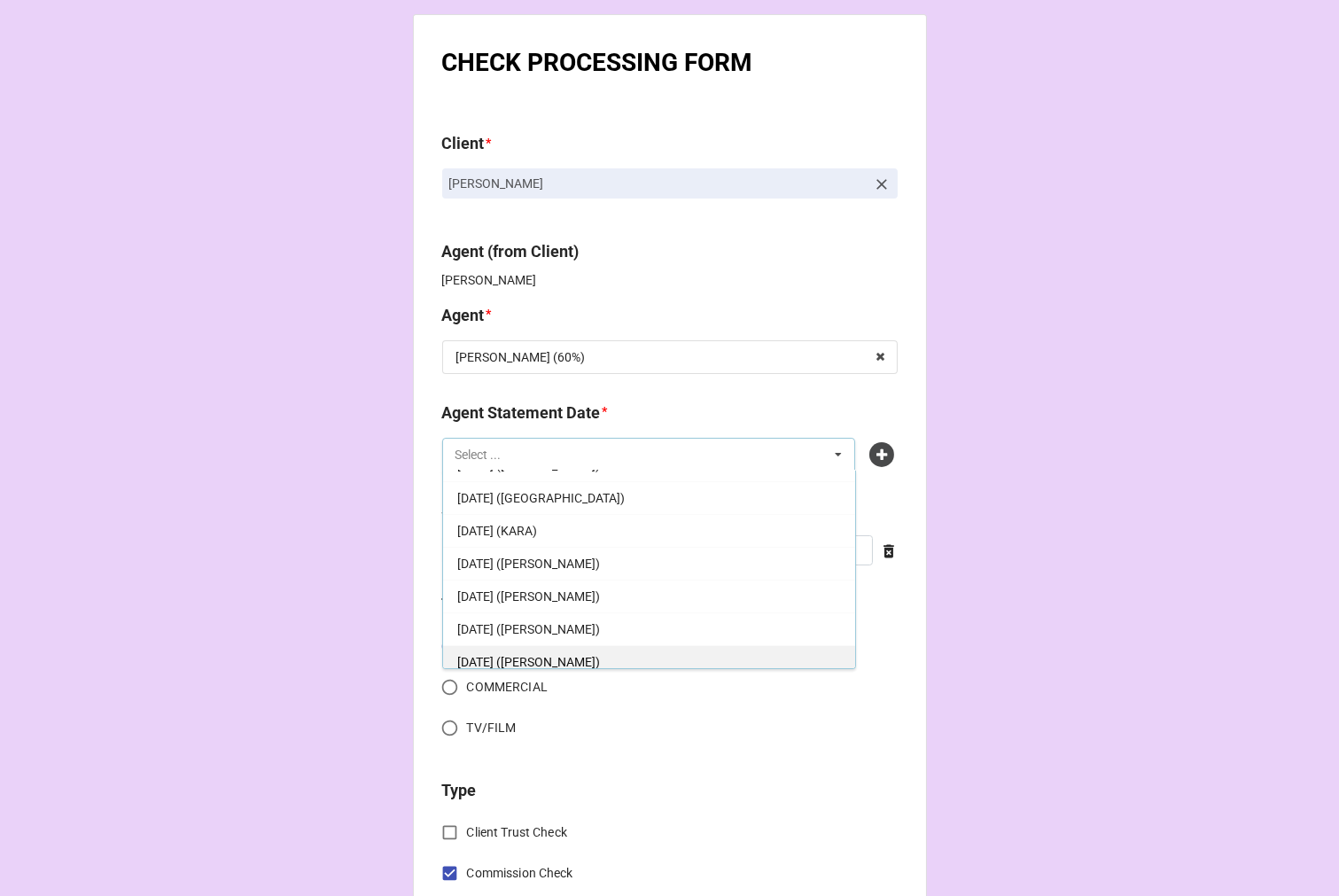
scroll to position [360, 0]
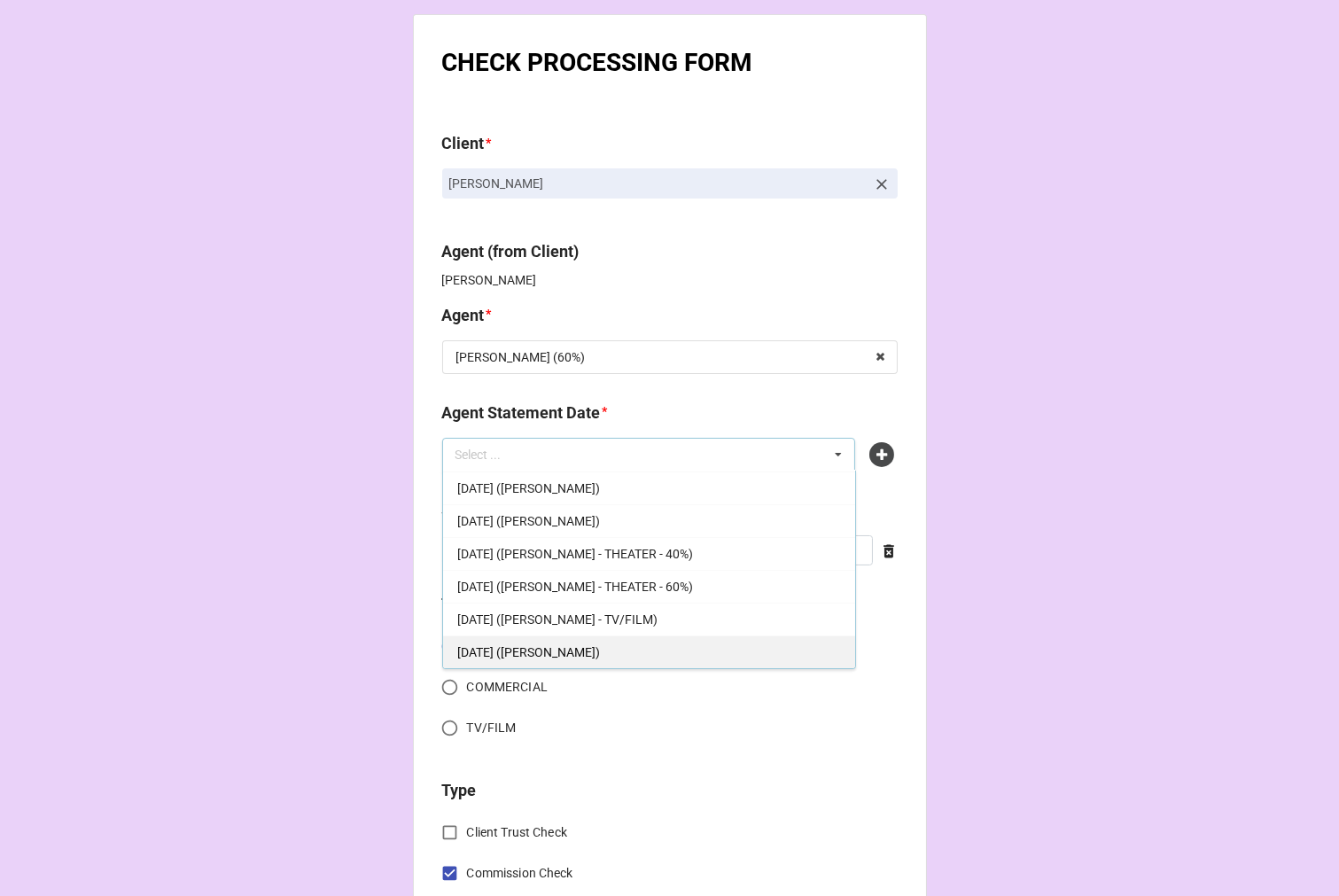
click at [562, 647] on span "[DATE] ([PERSON_NAME])" at bounding box center [529, 652] width 143 height 14
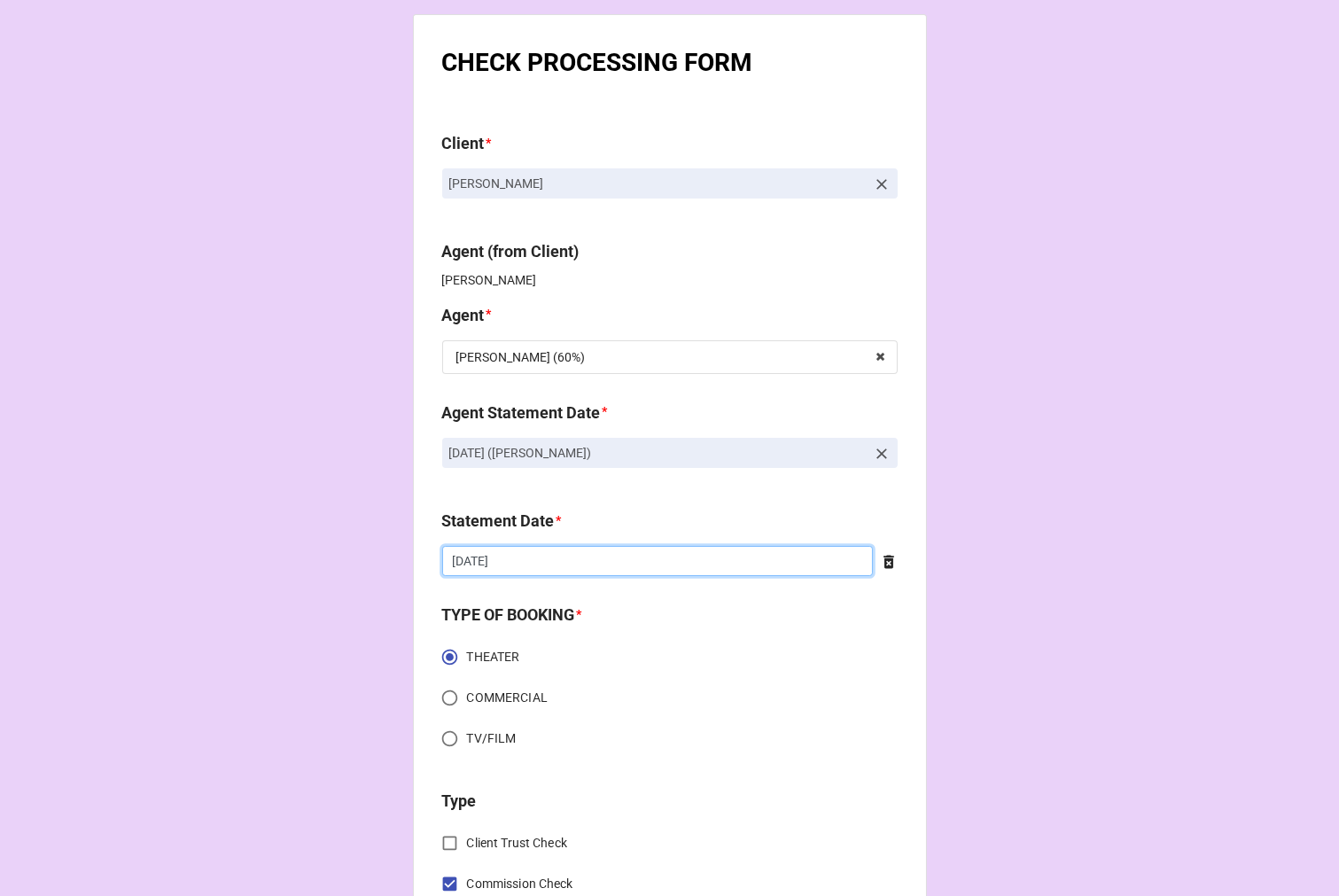
click at [544, 560] on input "[DATE]" at bounding box center [658, 561] width 431 height 30
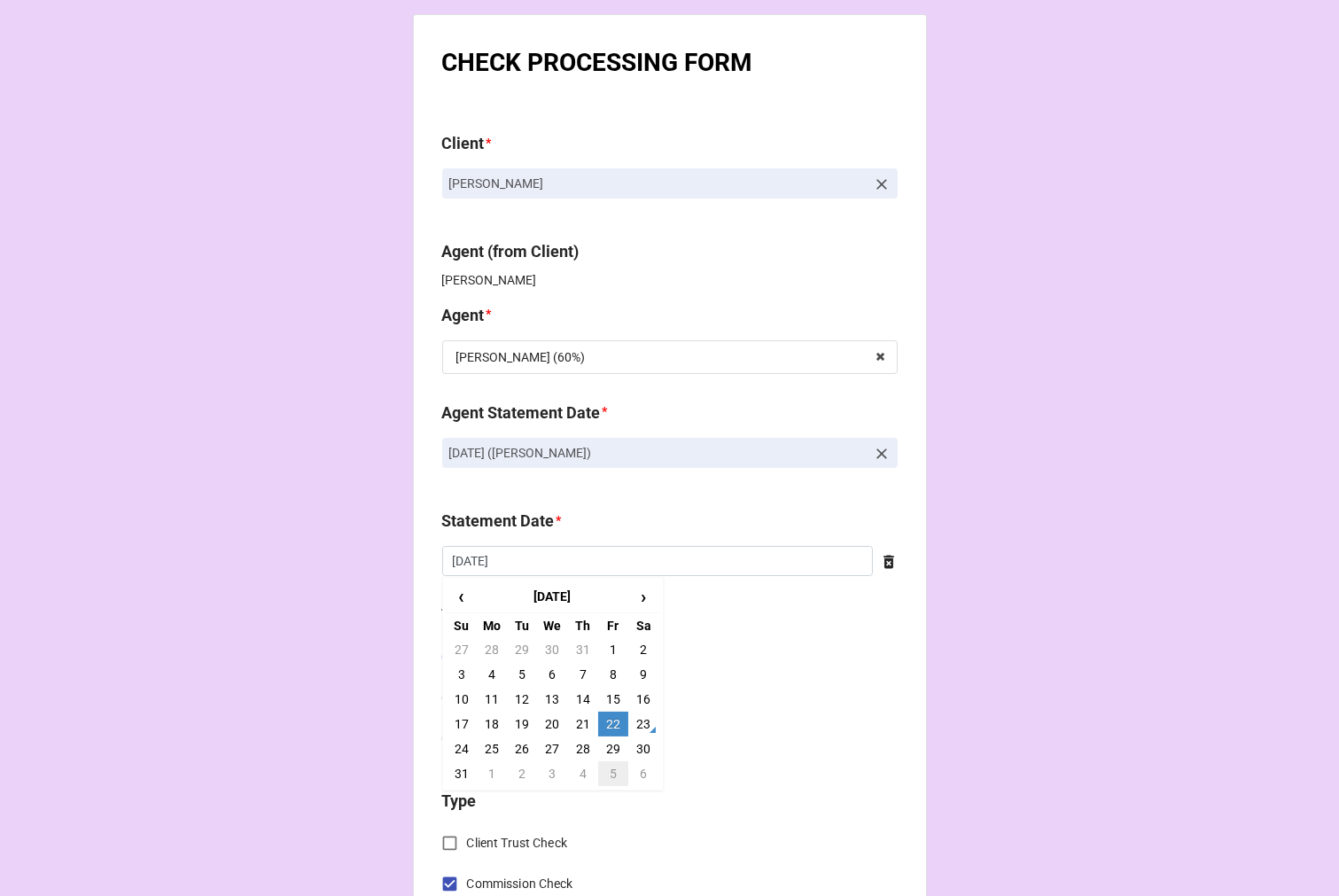
click at [610, 782] on td "5" at bounding box center [613, 774] width 30 height 25
type input "[DATE]"
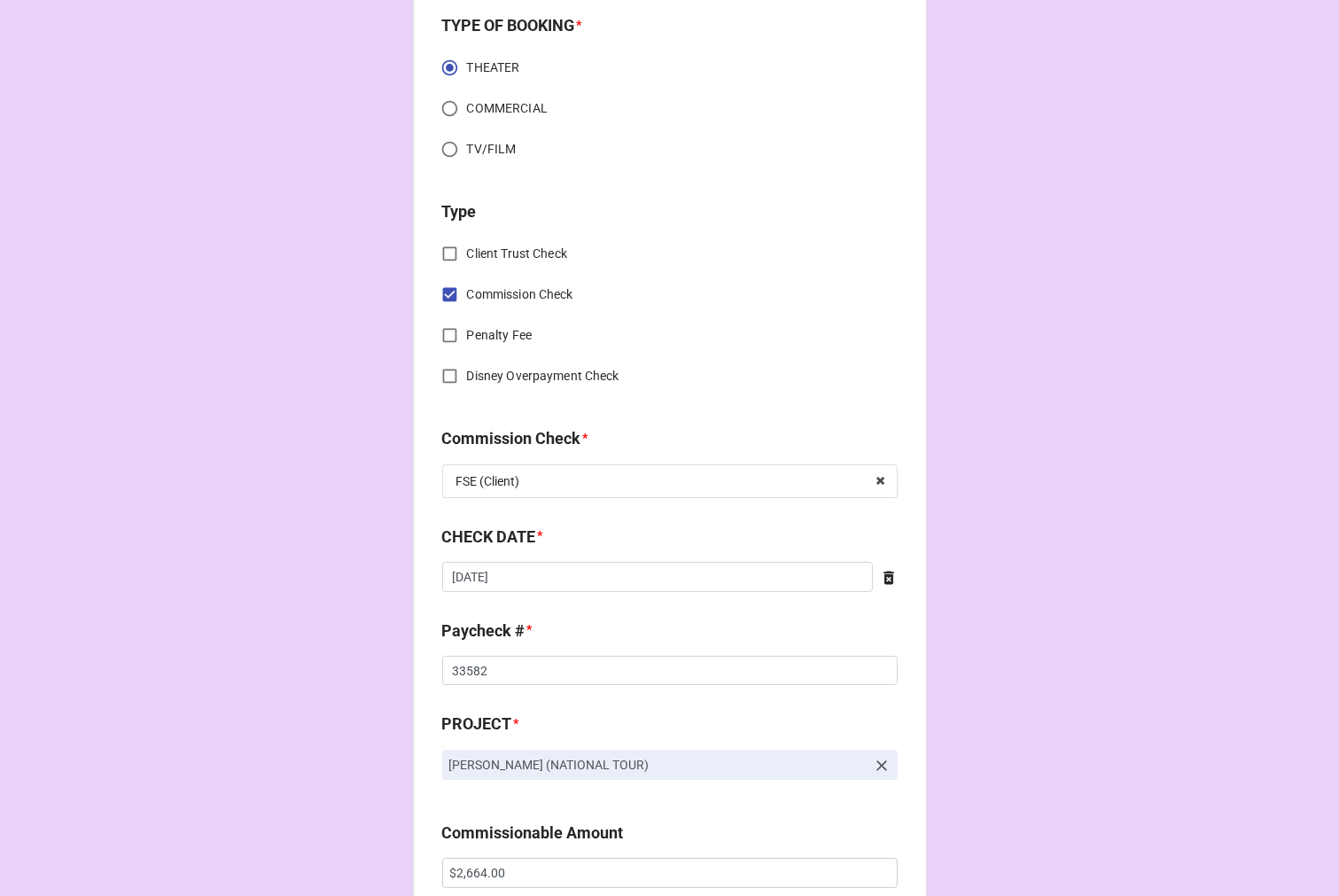
scroll to position [591, 0]
click at [568, 577] on input "[DATE]" at bounding box center [658, 575] width 431 height 30
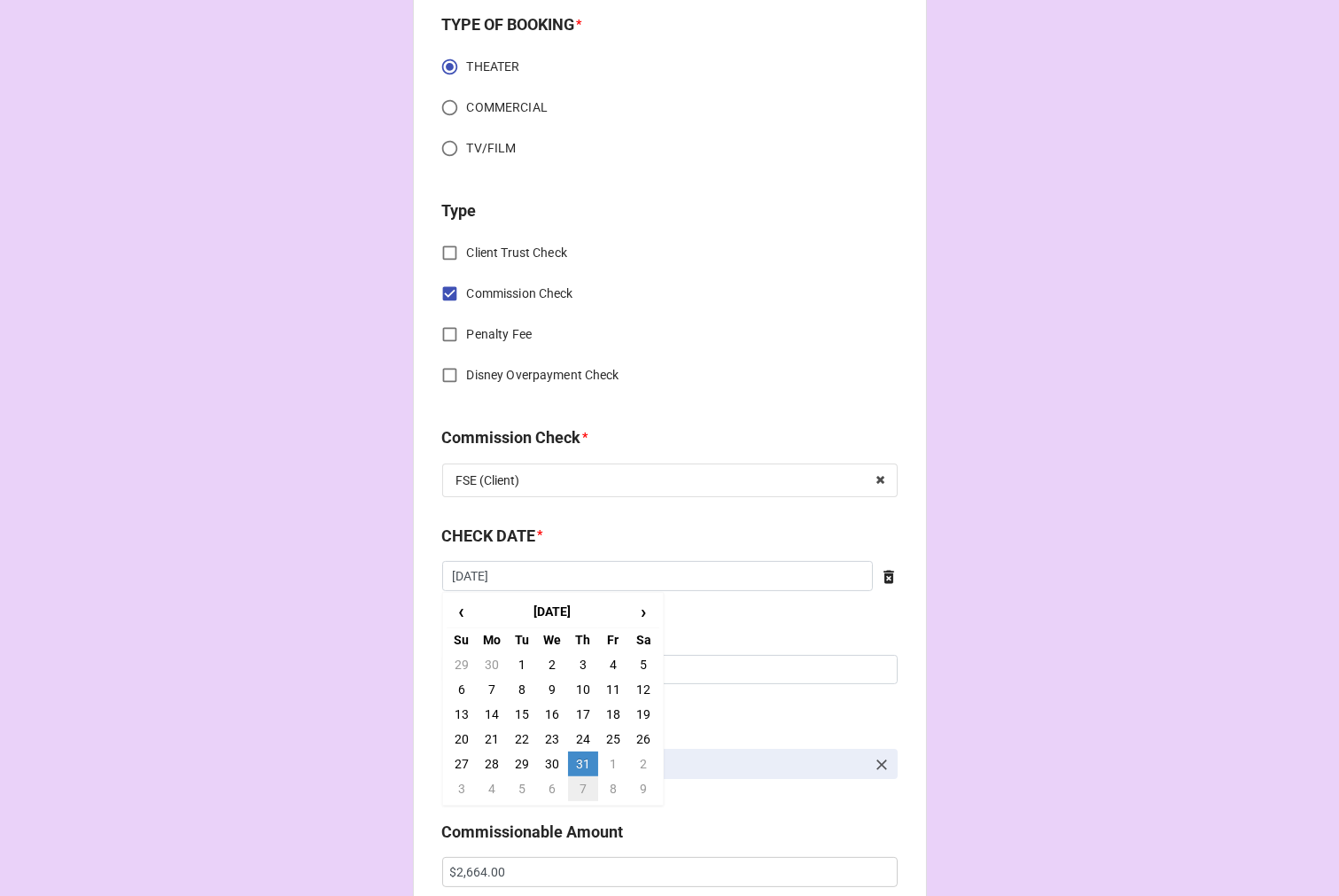
click at [580, 783] on td "7" at bounding box center [583, 789] width 30 height 25
type input "8/7/2025"
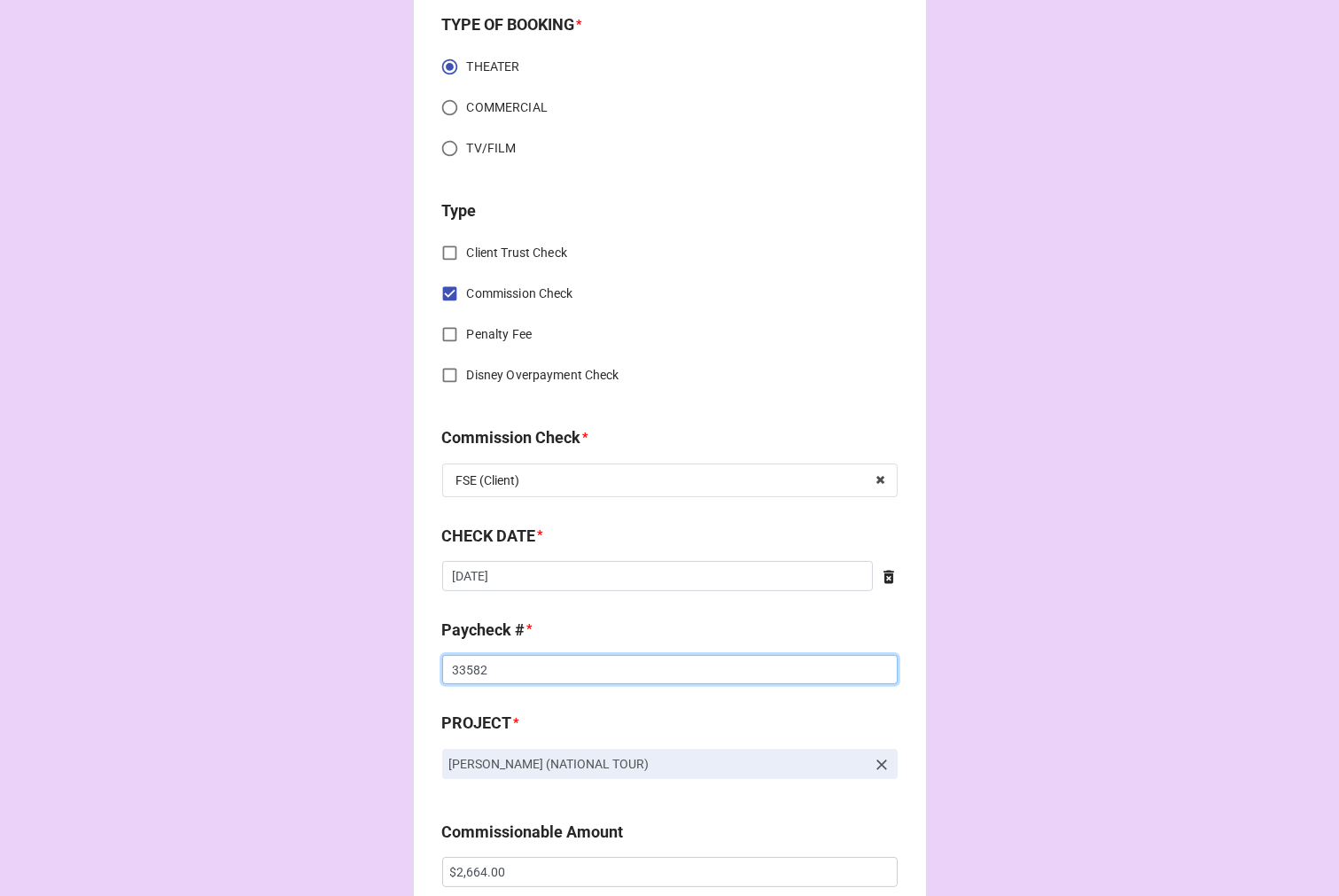
click at [471, 670] on input "33582" at bounding box center [670, 670] width 455 height 30
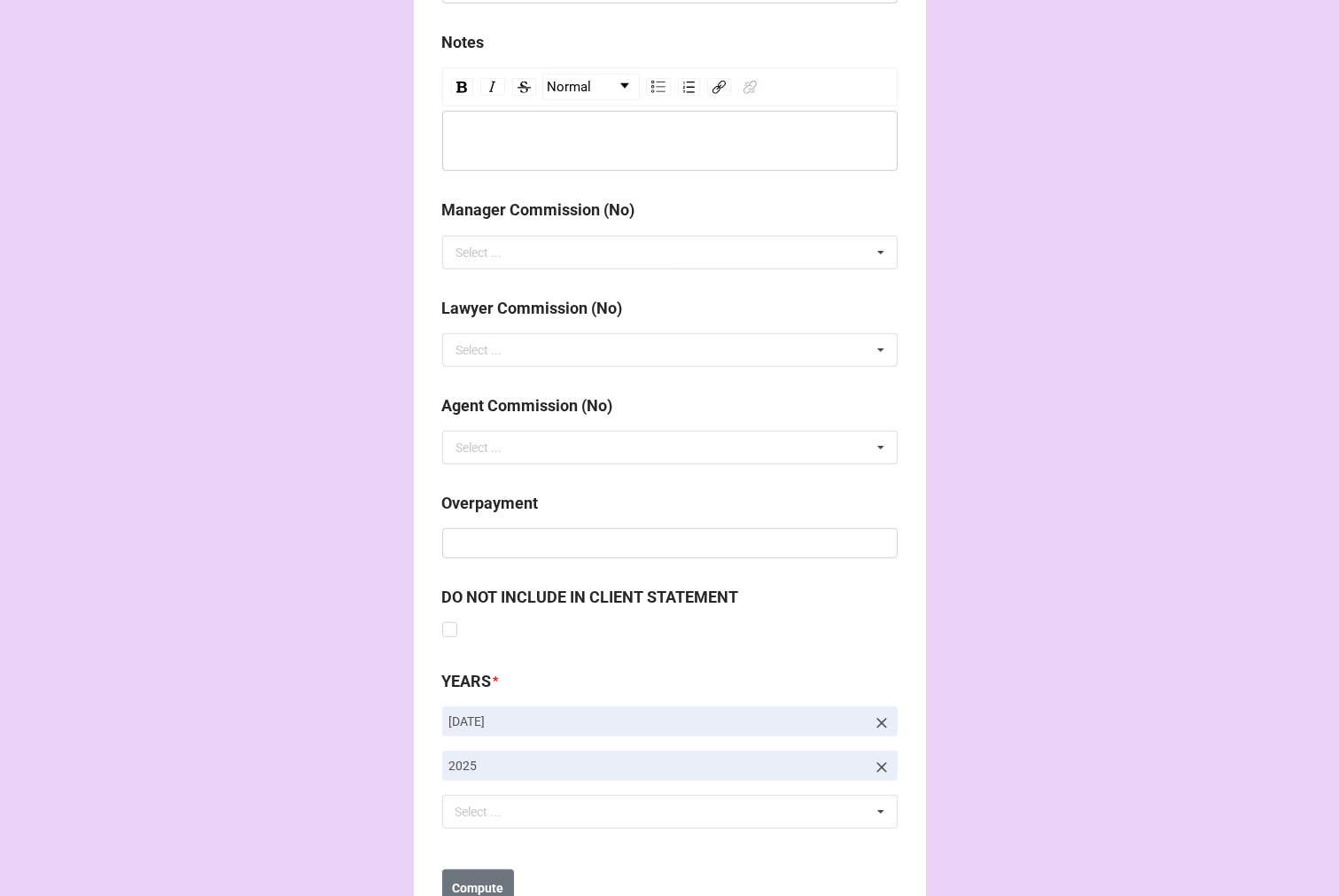
scroll to position [2052, 0]
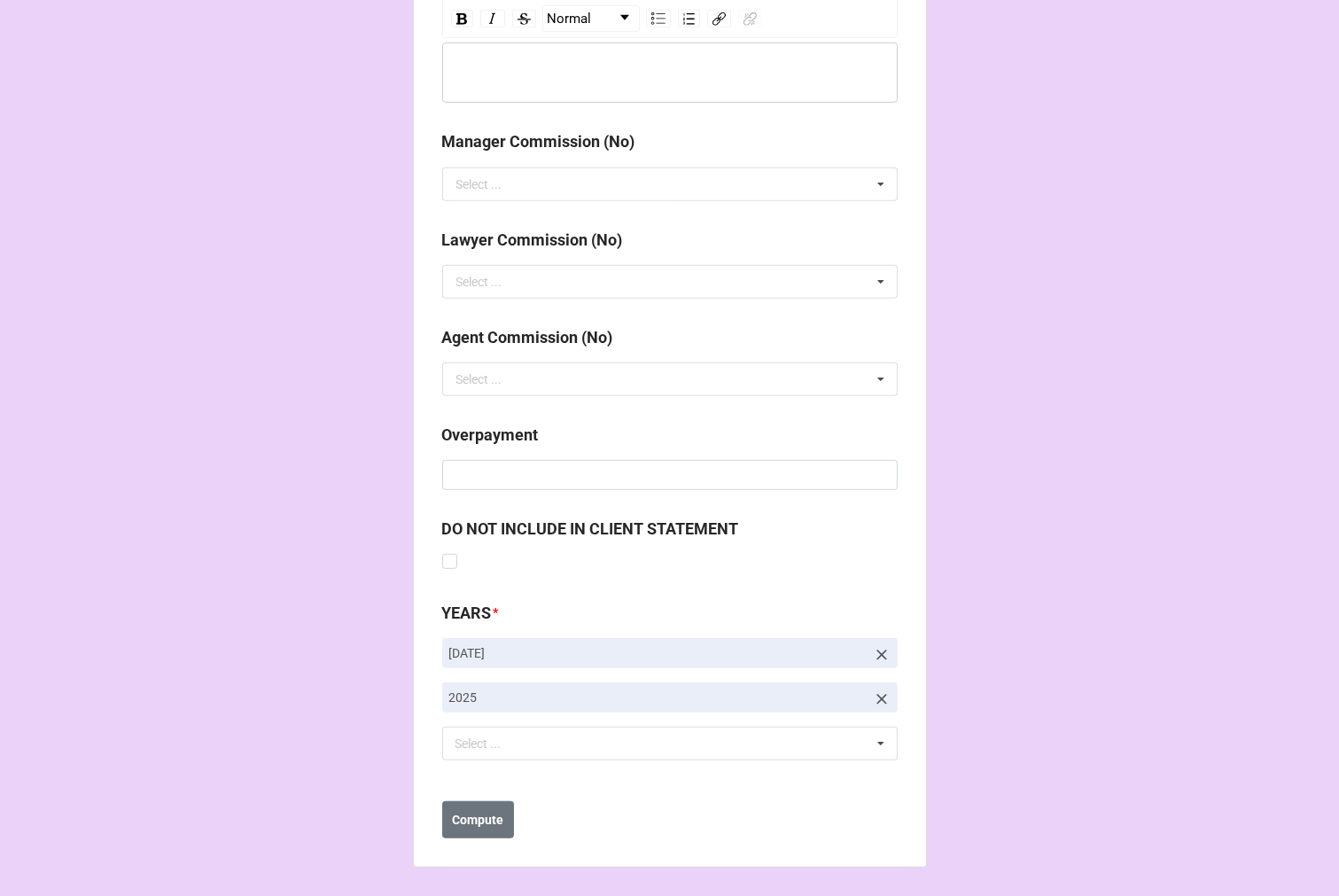
type input "33671"
click at [879, 652] on icon at bounding box center [882, 654] width 11 height 11
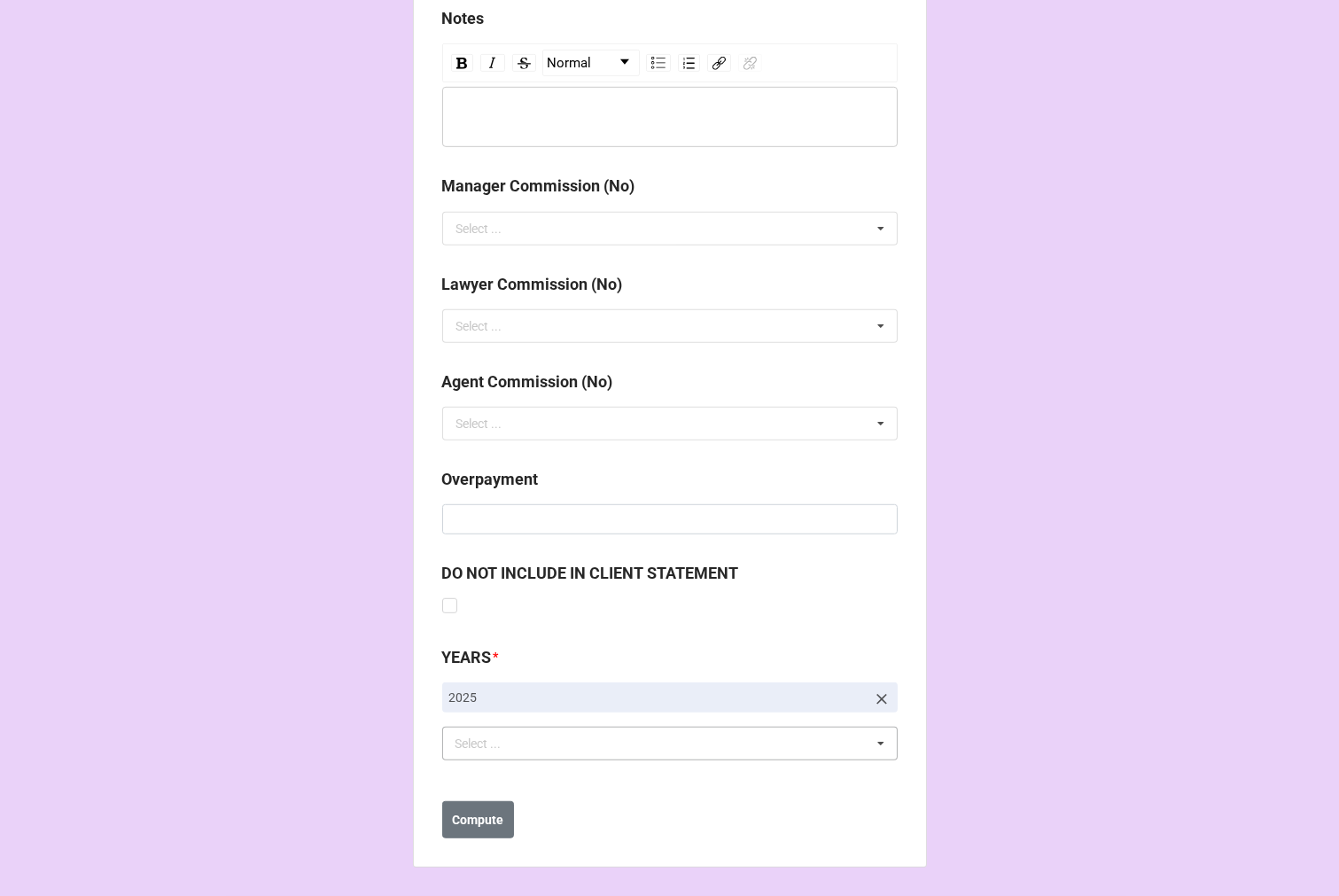
scroll to position [2008, 0]
click at [474, 739] on div "Select ..." at bounding box center [489, 743] width 76 height 20
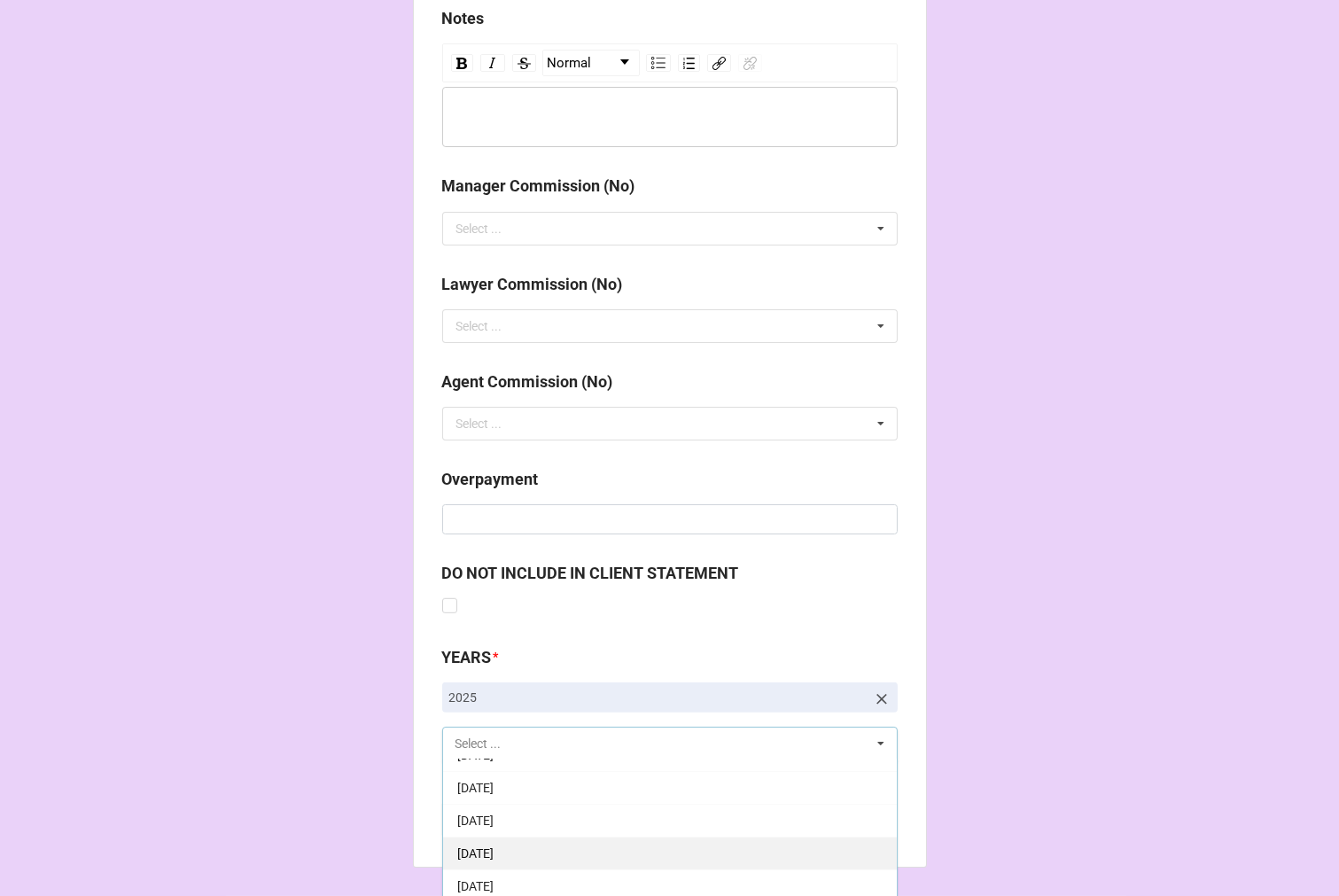
scroll to position [197, 0]
click at [494, 837] on span "9-September 2025" at bounding box center [476, 842] width 37 height 14
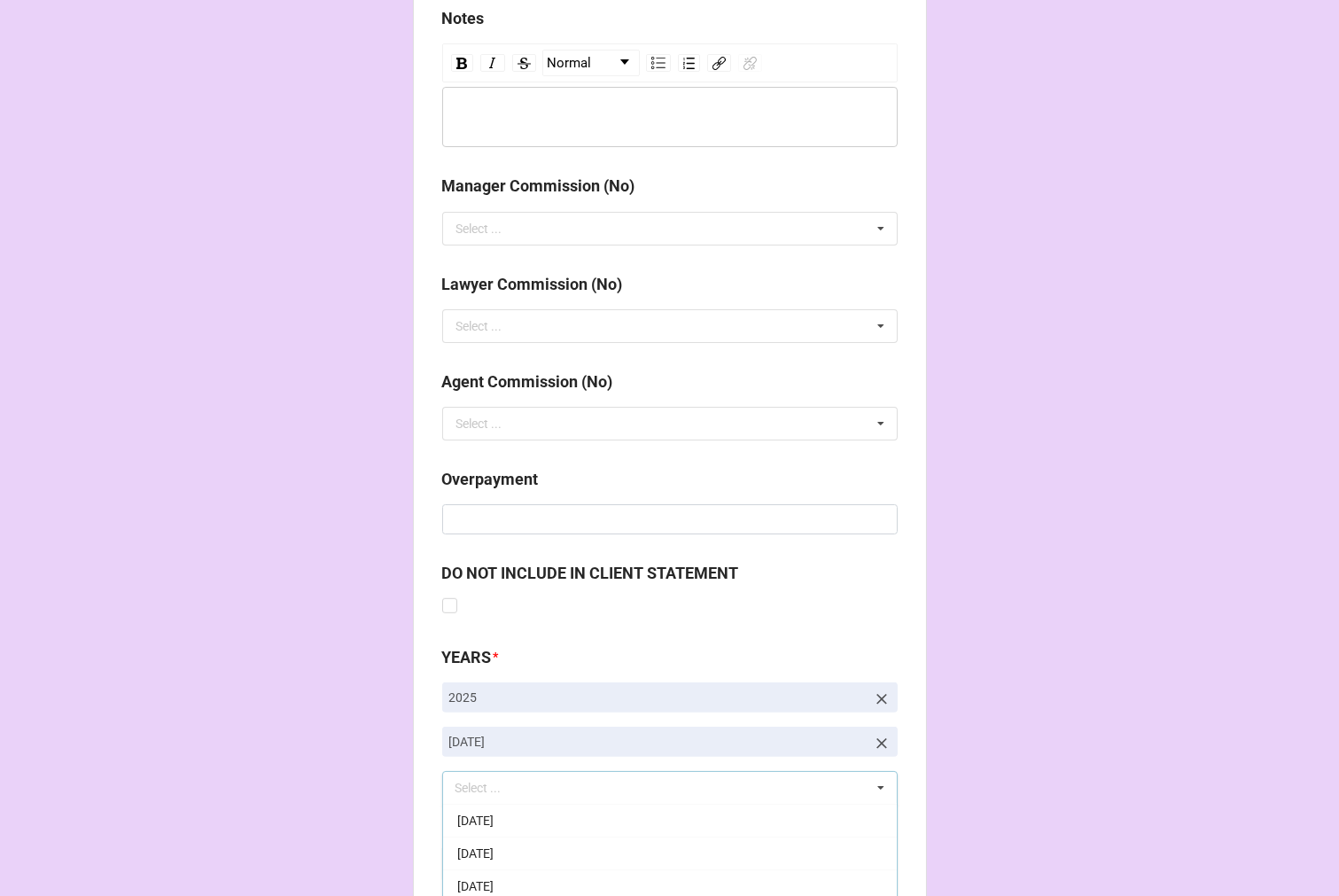
click at [476, 866] on b "Compute" at bounding box center [478, 864] width 51 height 18
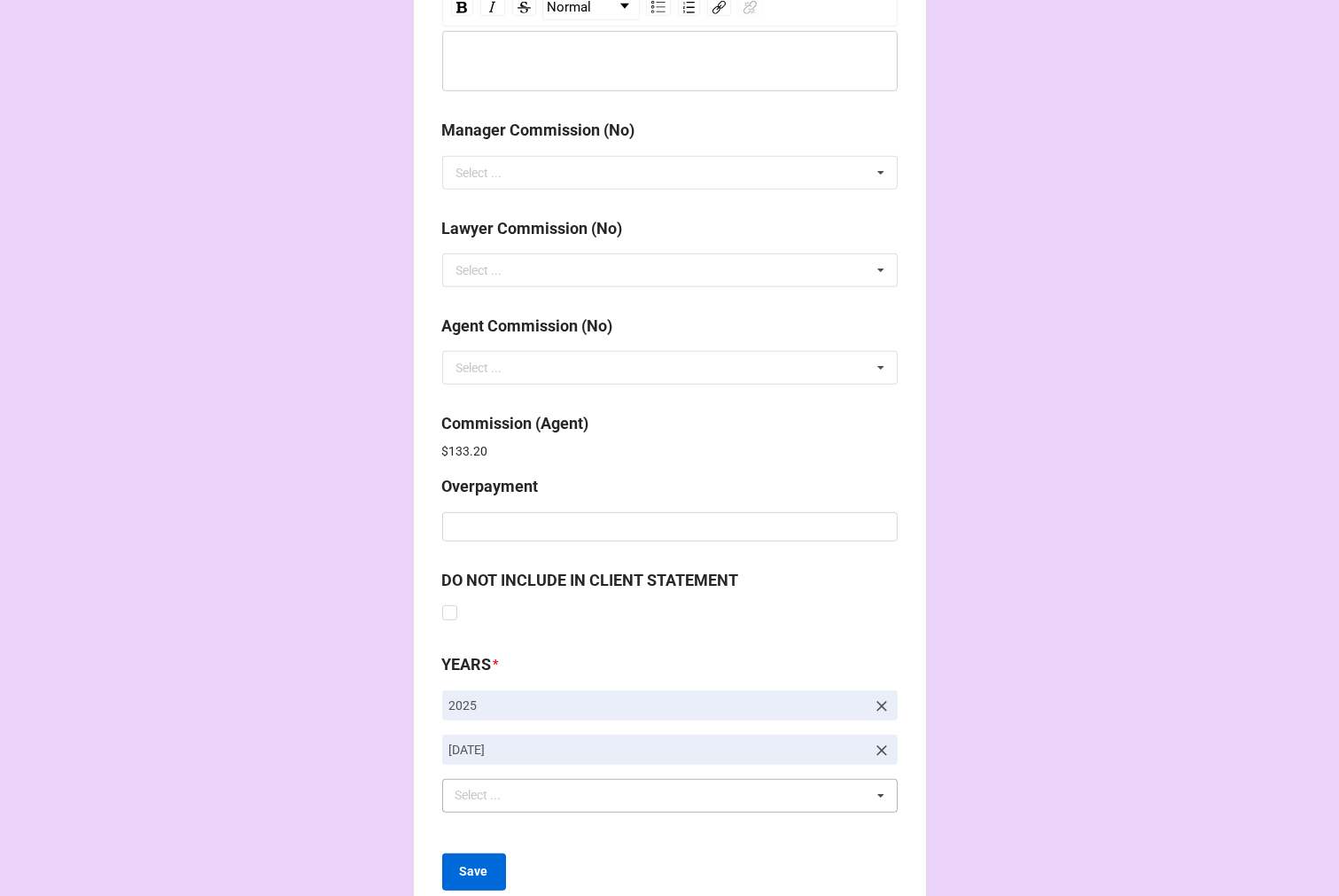
scroll to position [2115, 0]
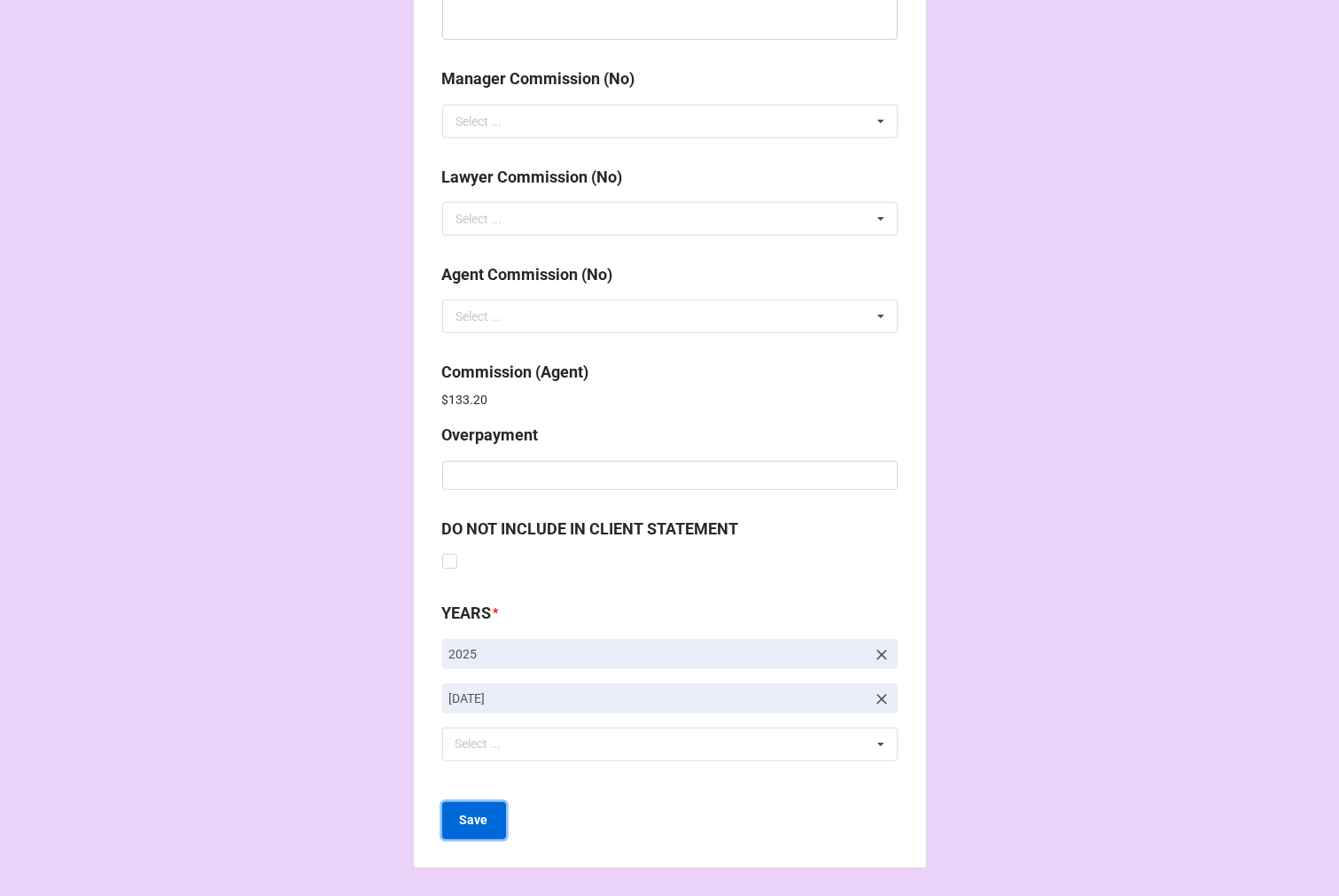
click at [474, 823] on b "Save" at bounding box center [474, 820] width 28 height 18
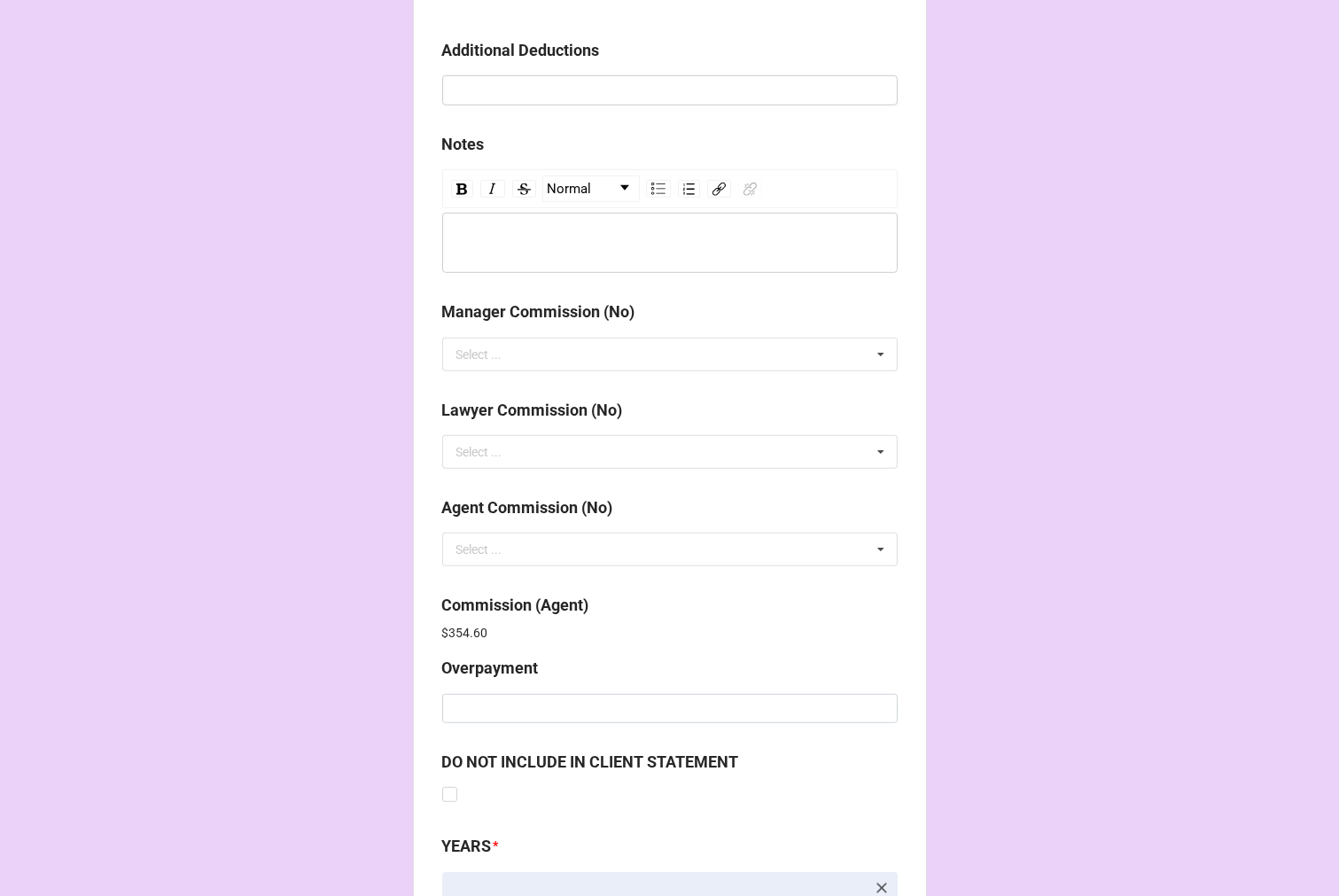
scroll to position [2115, 0]
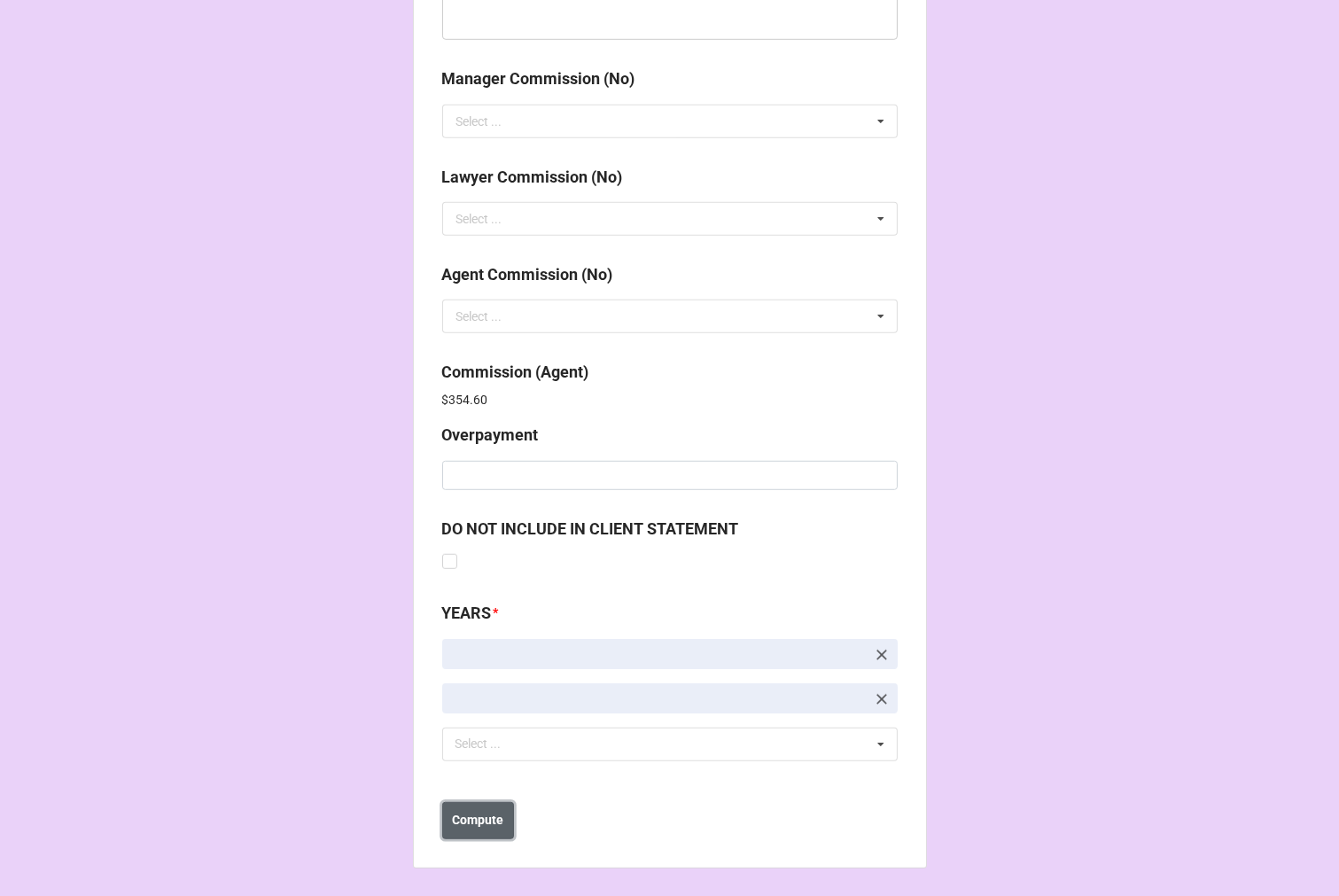
click at [480, 825] on b "Compute" at bounding box center [478, 820] width 51 height 18
click at [480, 825] on b "Save" at bounding box center [474, 820] width 28 height 18
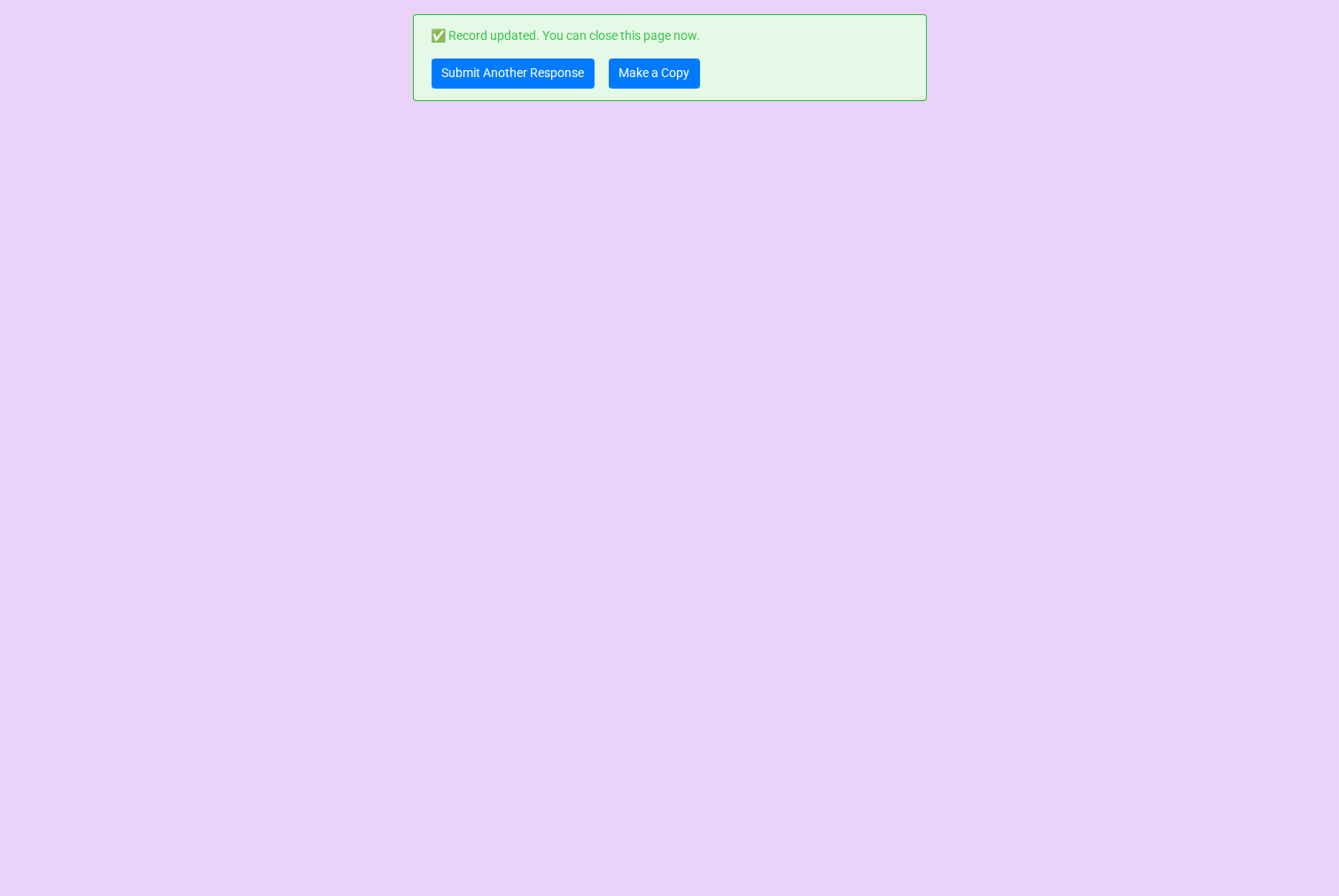
scroll to position [0, 0]
click at [618, 75] on link "Make a Copy" at bounding box center [655, 73] width 91 height 30
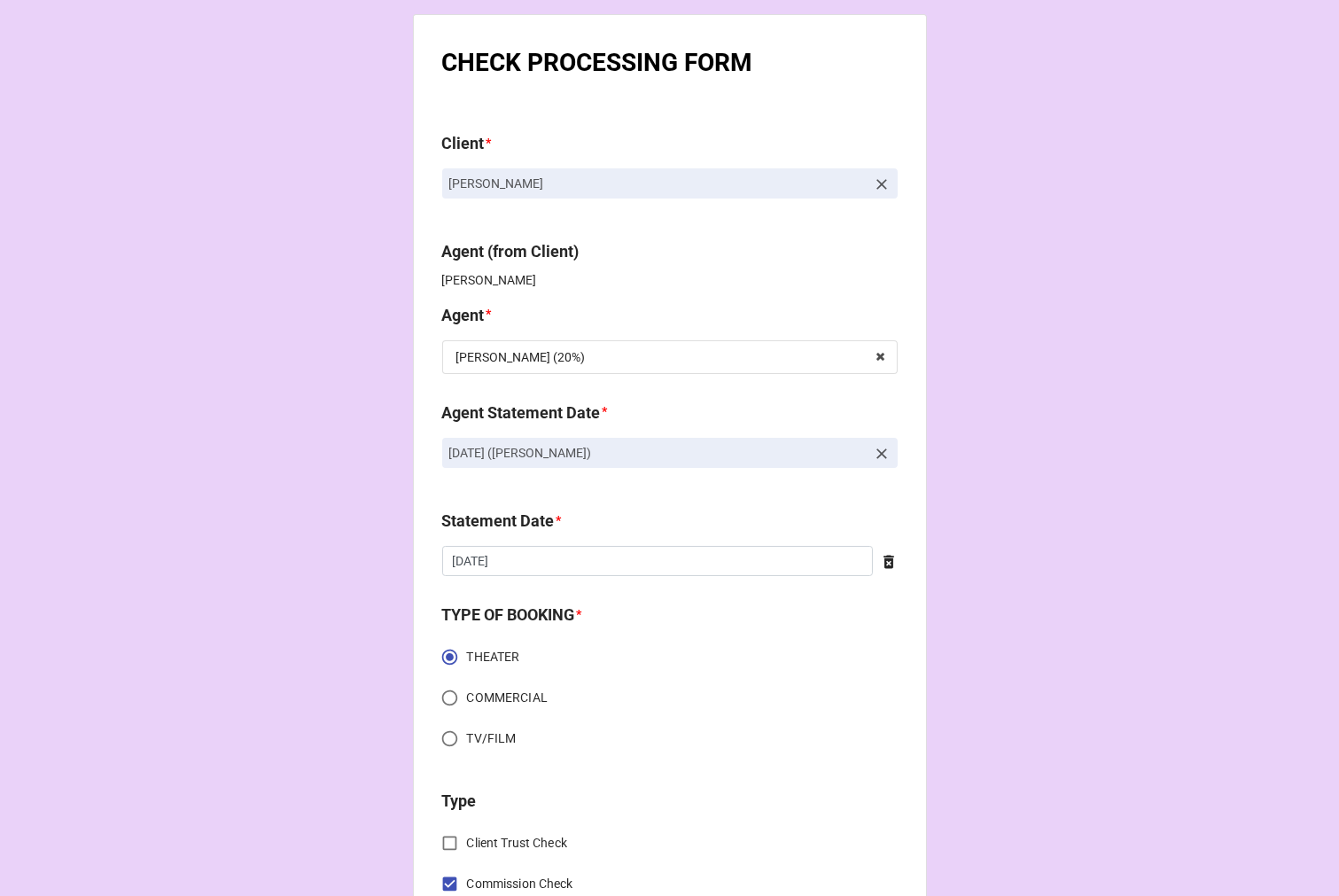
click at [881, 455] on icon at bounding box center [882, 453] width 17 height 17
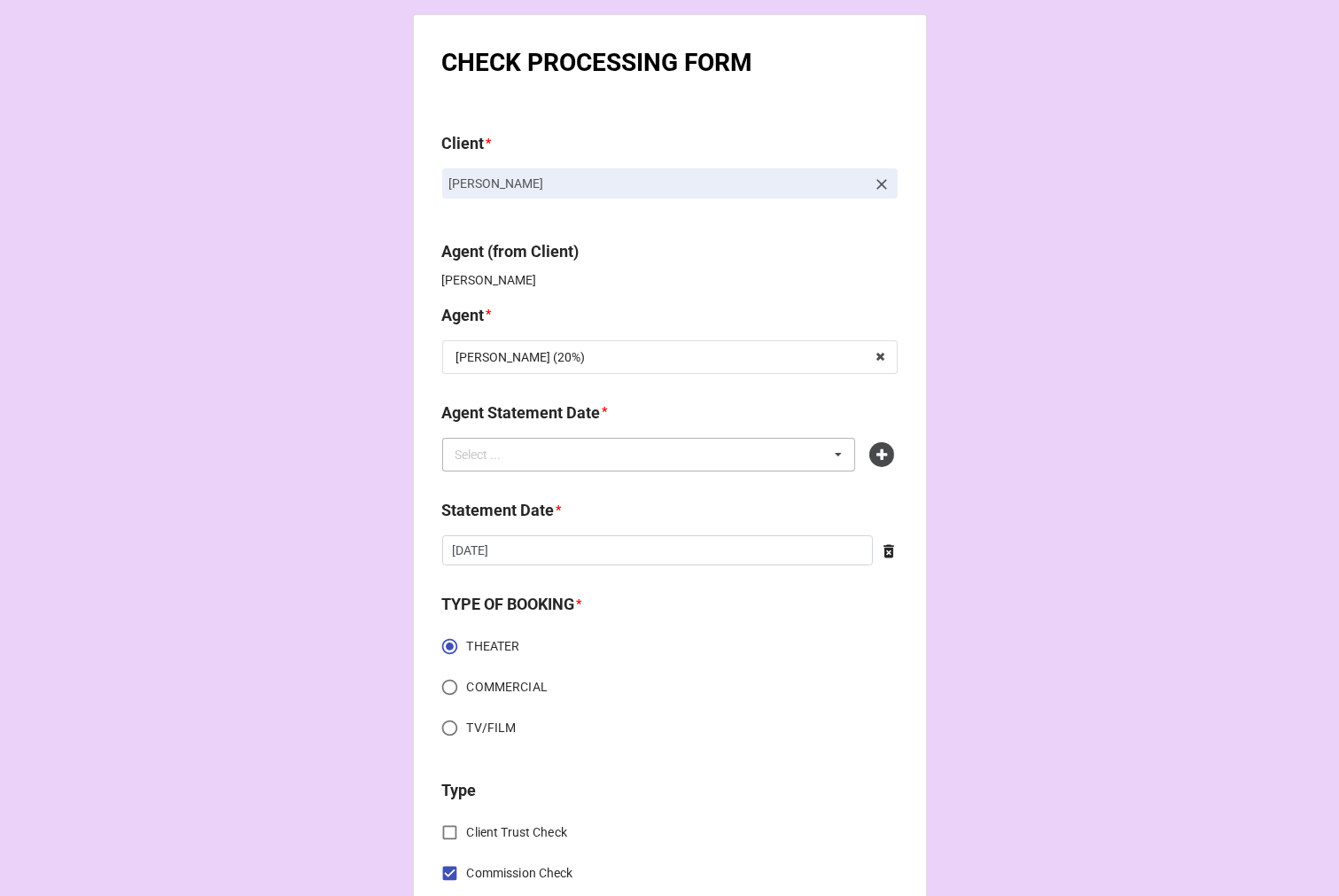
click at [751, 458] on div "Select ... No results found." at bounding box center [650, 454] width 414 height 34
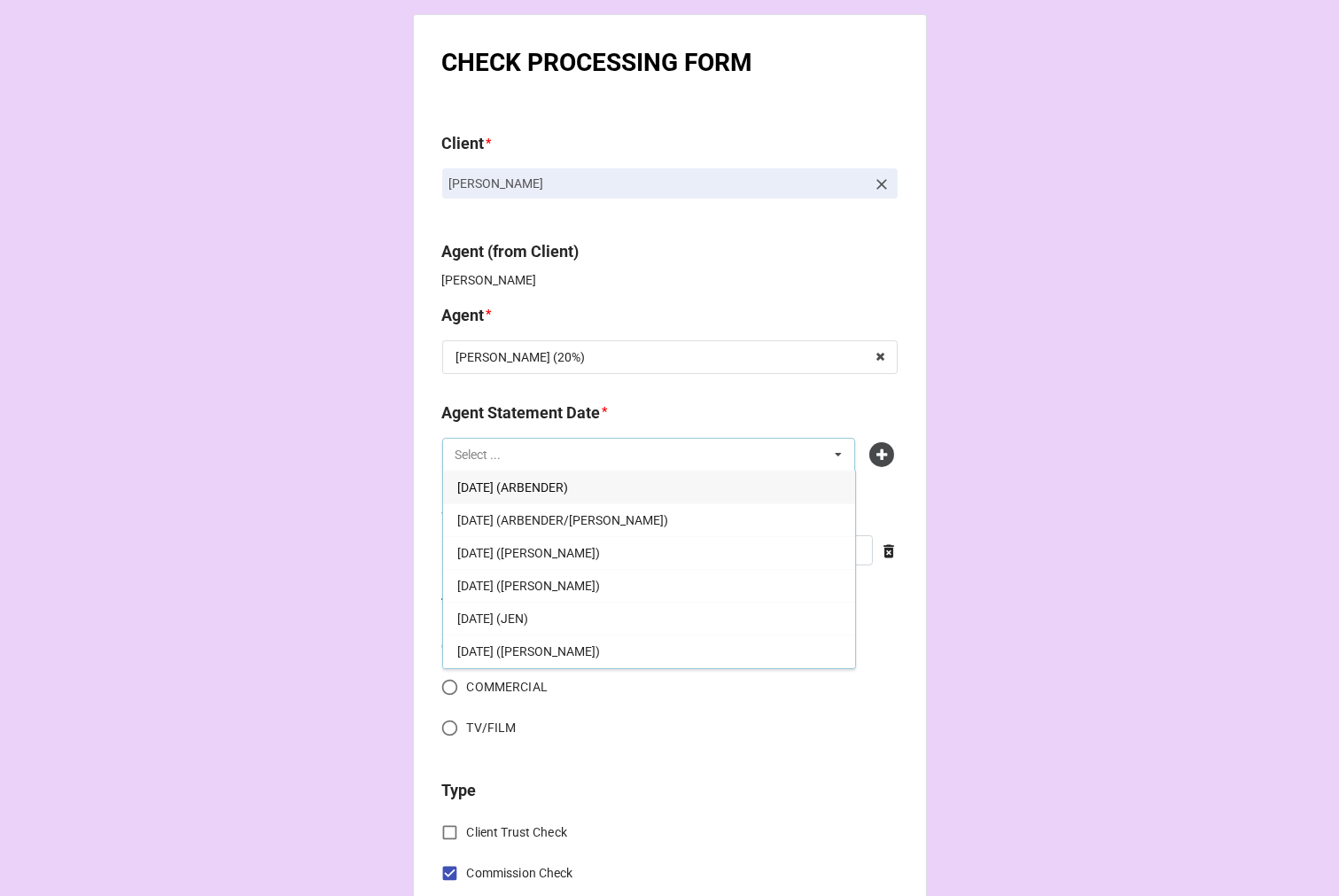
scroll to position [360, 0]
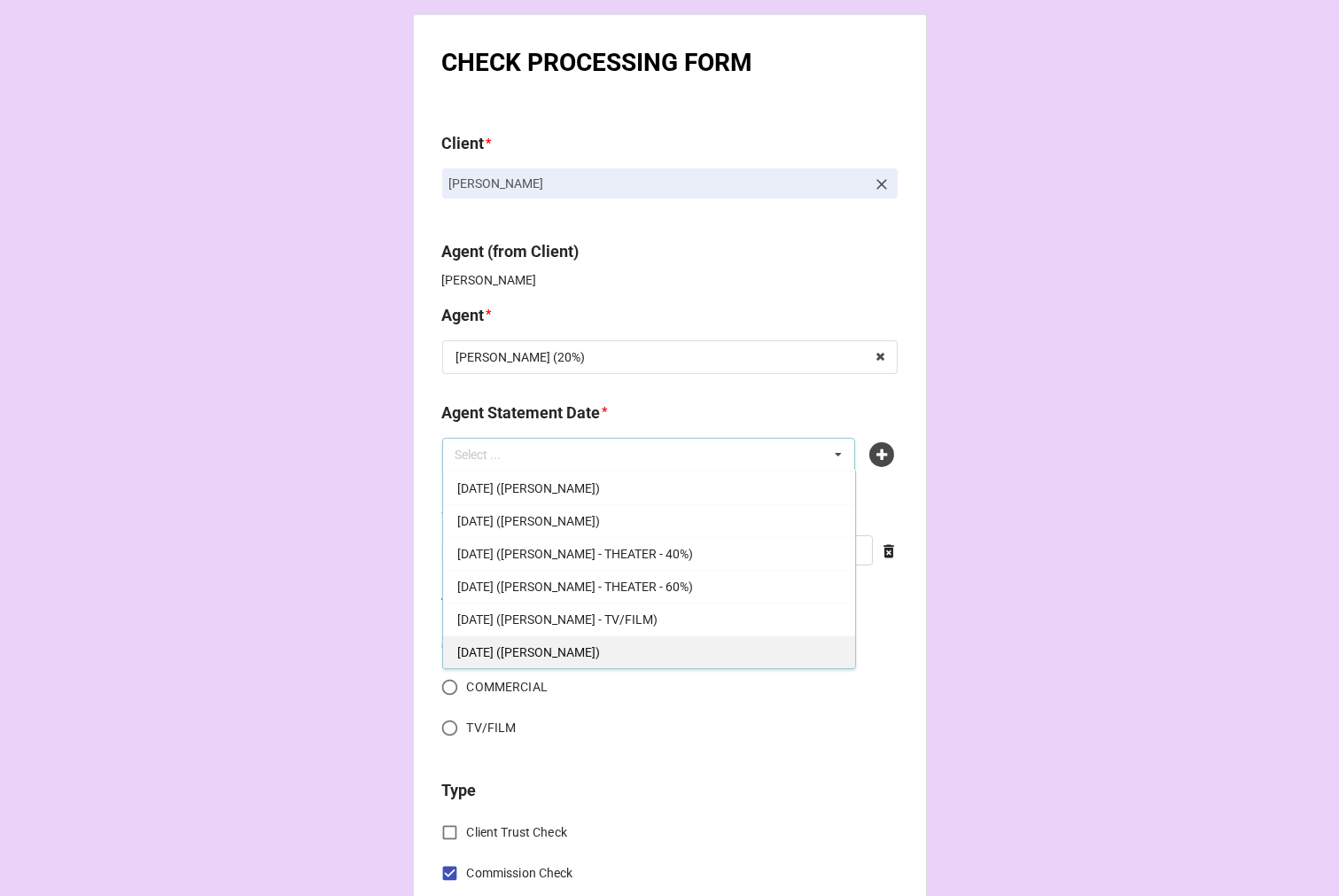
click at [609, 641] on div "SEPTEMBER 5, 2025 (TIERA)" at bounding box center [649, 651] width 412 height 33
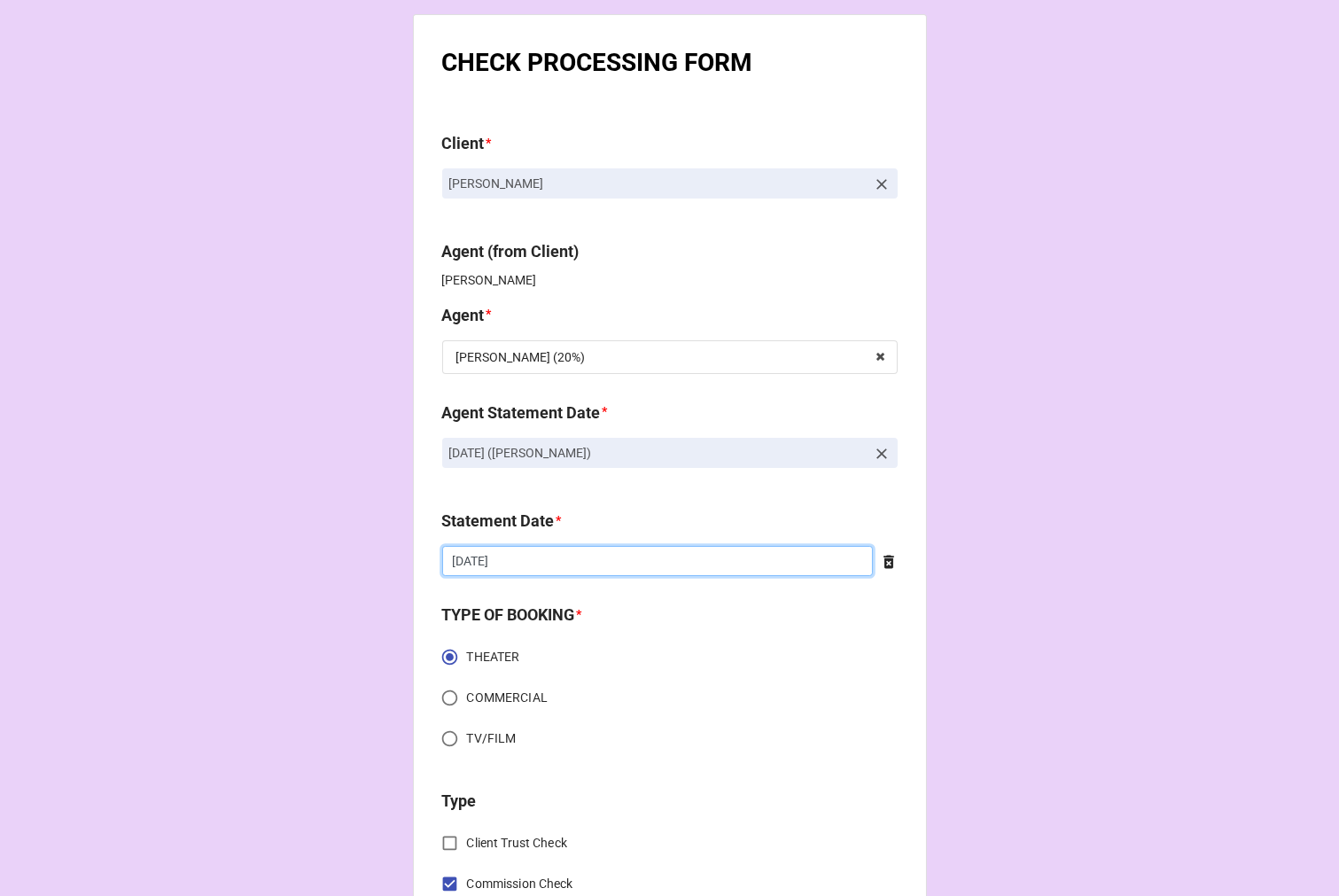
click at [509, 553] on input "[DATE]" at bounding box center [658, 561] width 431 height 30
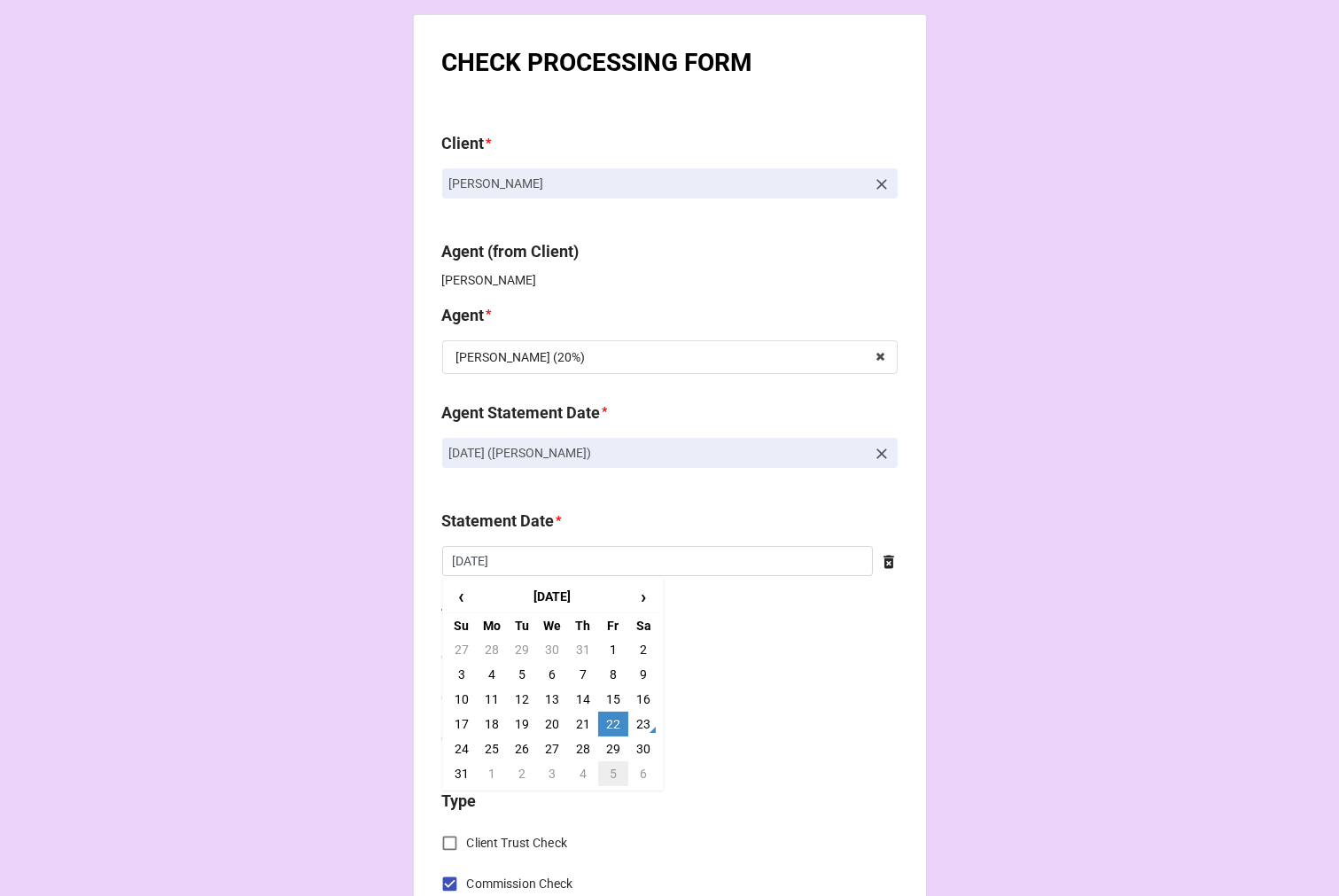
click at [609, 778] on td "5" at bounding box center [613, 774] width 30 height 25
type input "9/5/2025"
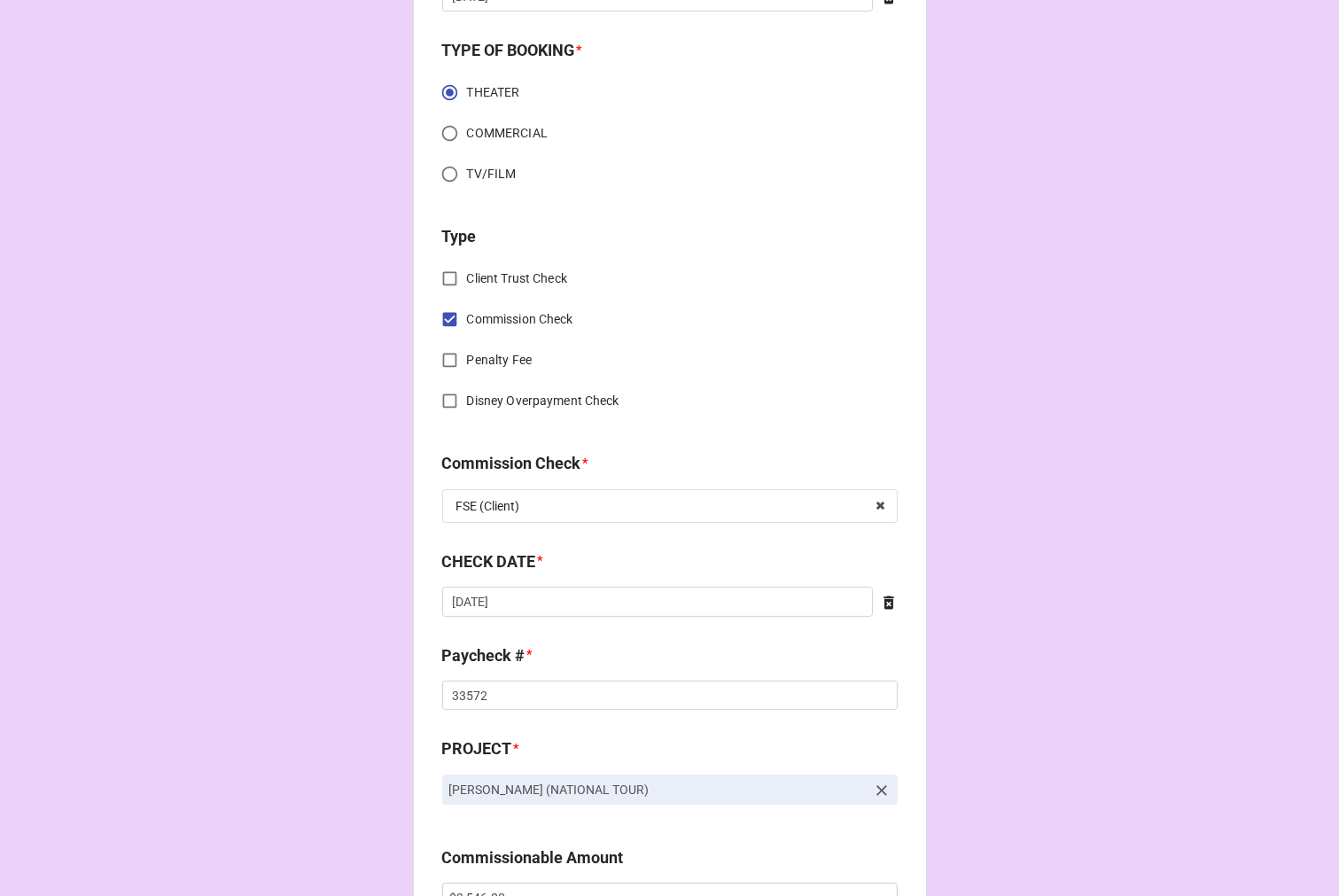
scroll to position [591, 0]
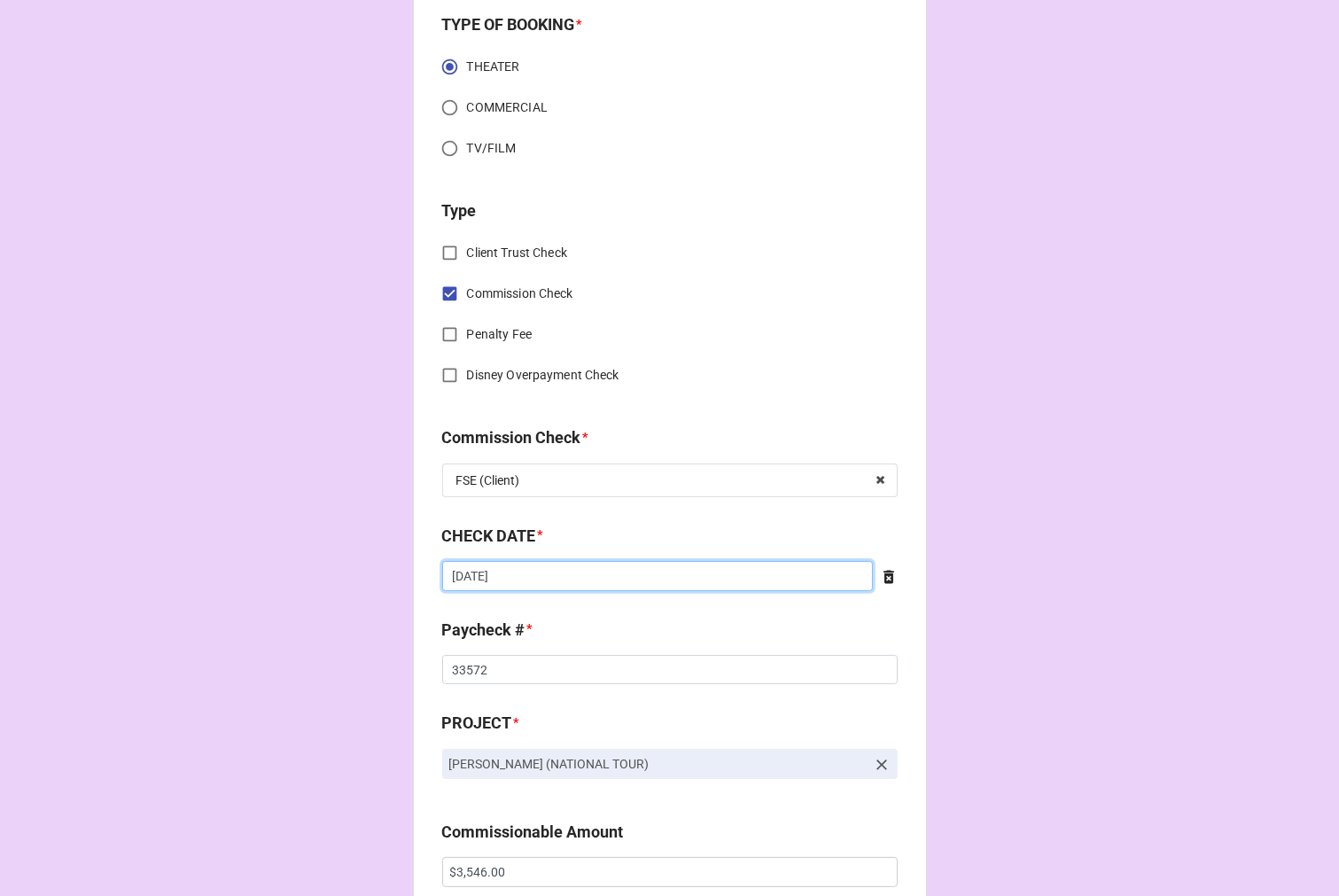
click at [539, 579] on input "[DATE]" at bounding box center [658, 575] width 431 height 30
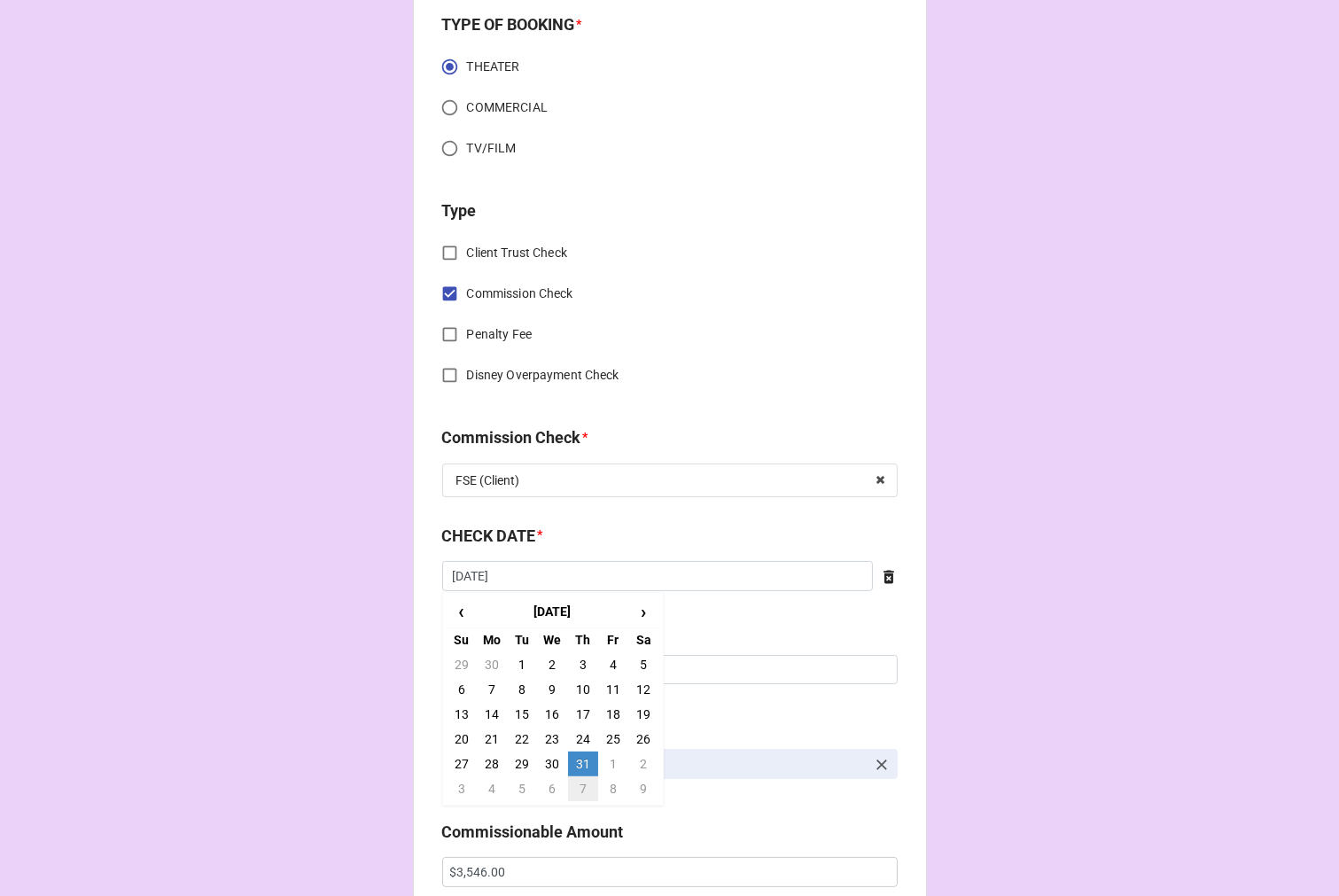
click at [573, 784] on td "7" at bounding box center [583, 789] width 30 height 25
type input "8/7/2025"
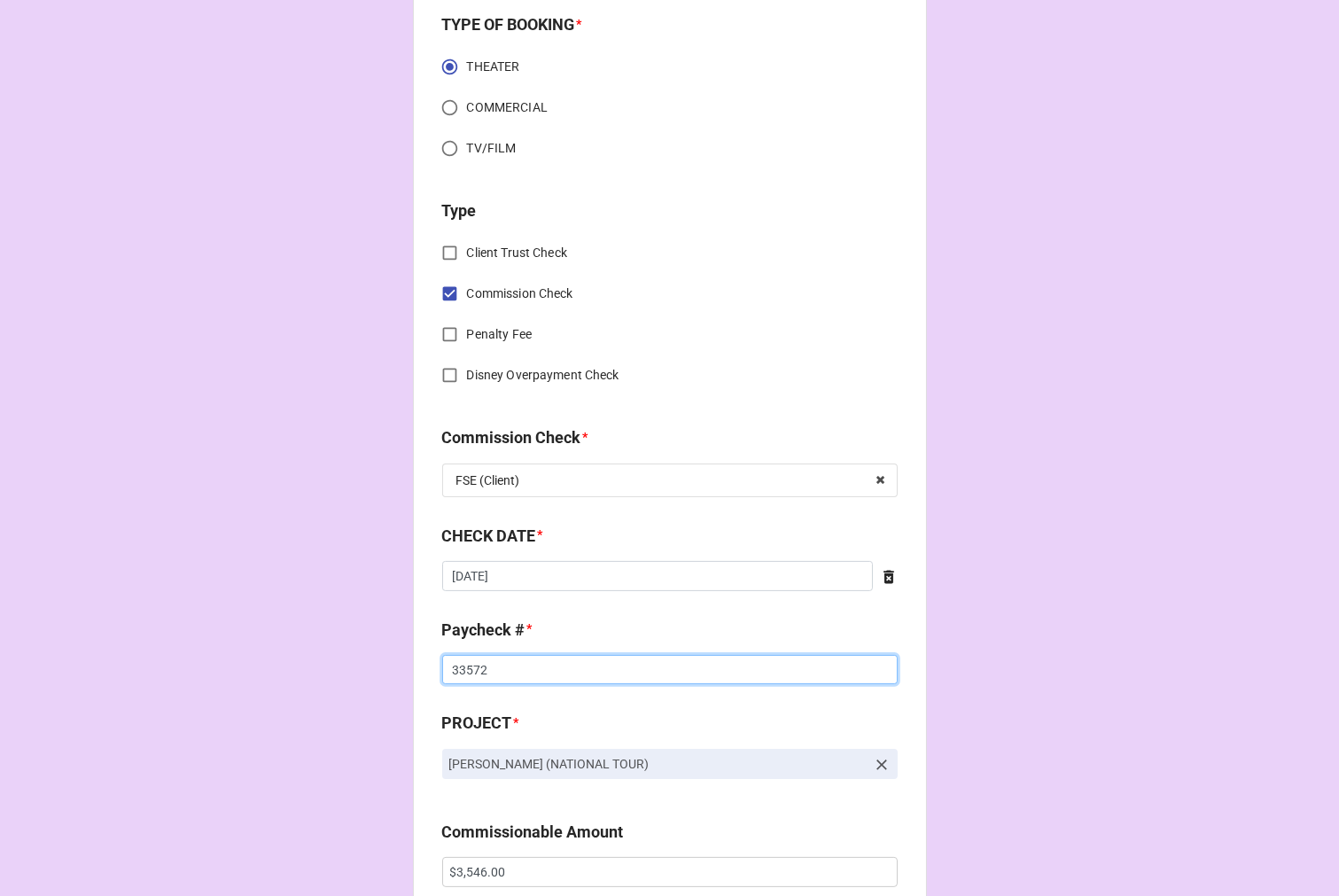
click at [463, 667] on input "33572" at bounding box center [670, 670] width 455 height 30
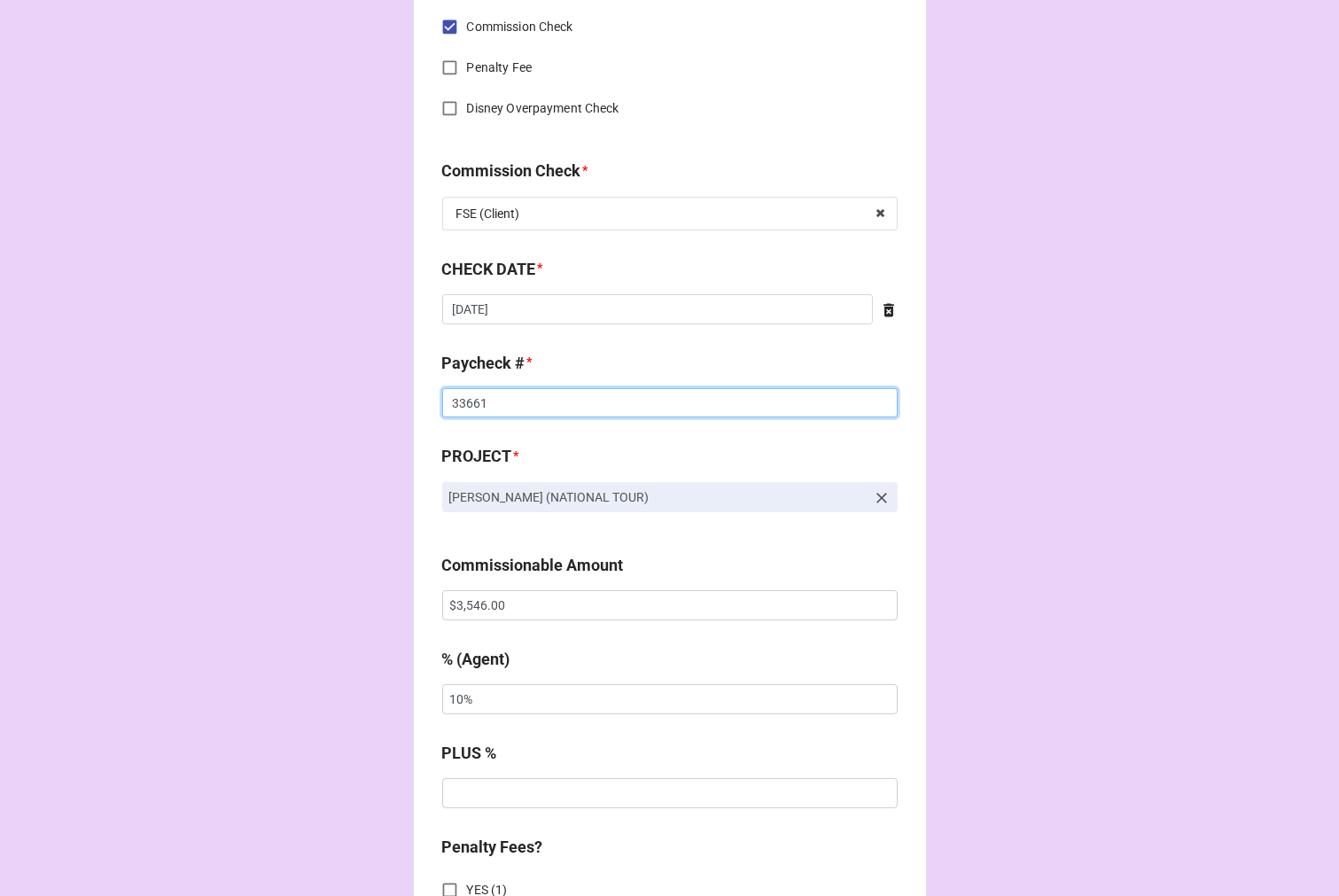
scroll to position [886, 0]
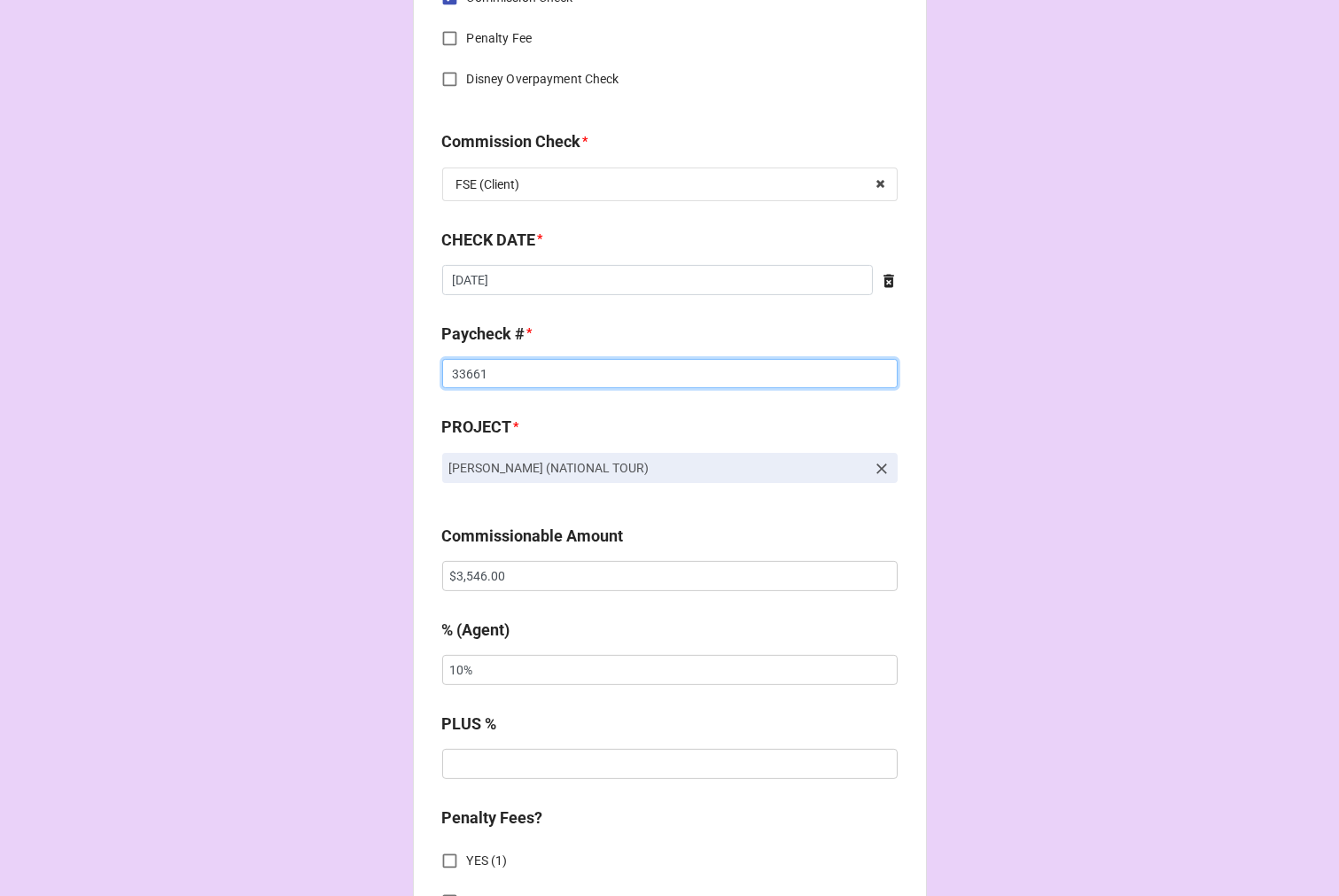
type input "33661"
click at [484, 569] on input "$3,546.00" at bounding box center [670, 575] width 455 height 30
click at [483, 569] on input "$3,546.00" at bounding box center [670, 575] width 455 height 30
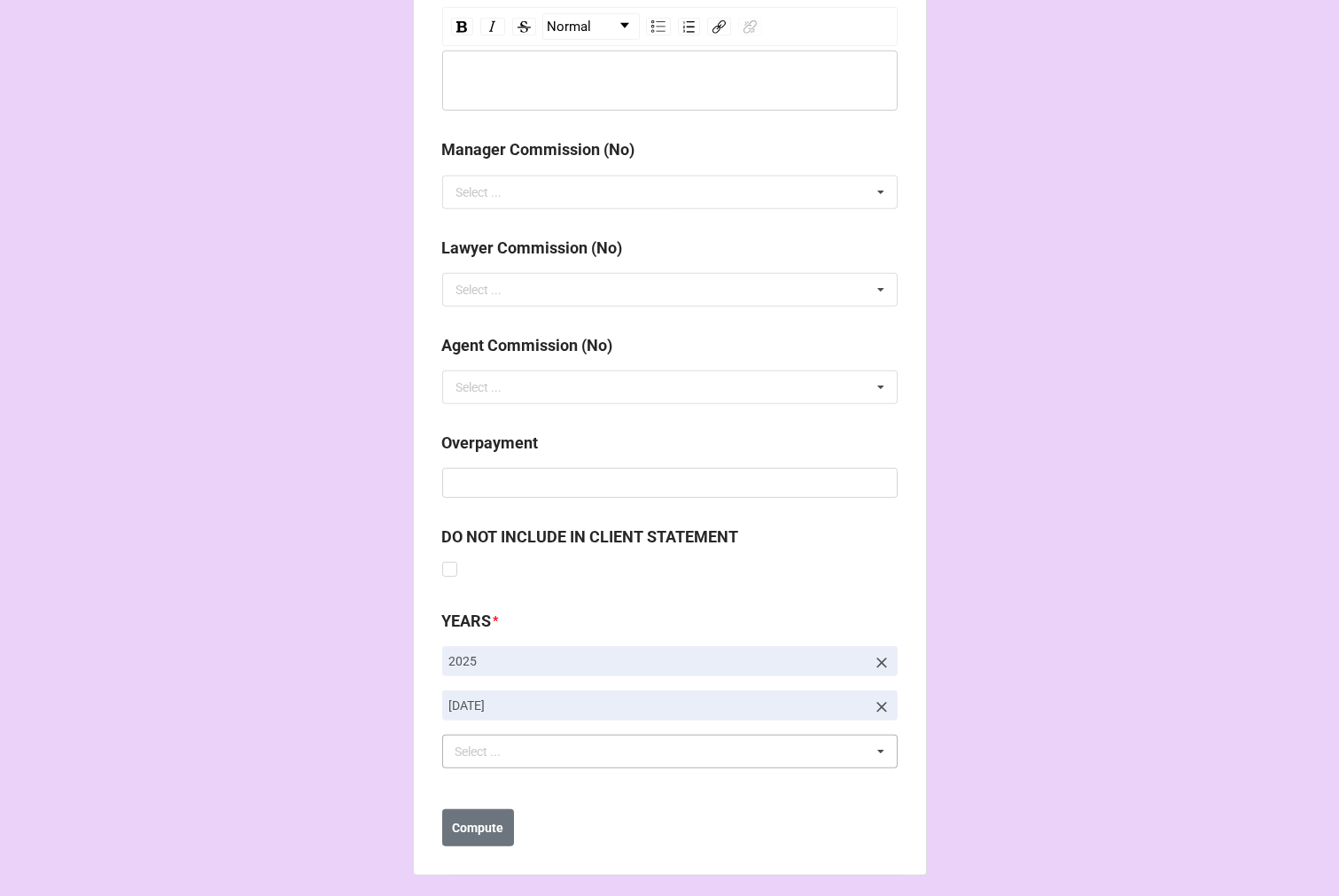
scroll to position [2052, 0]
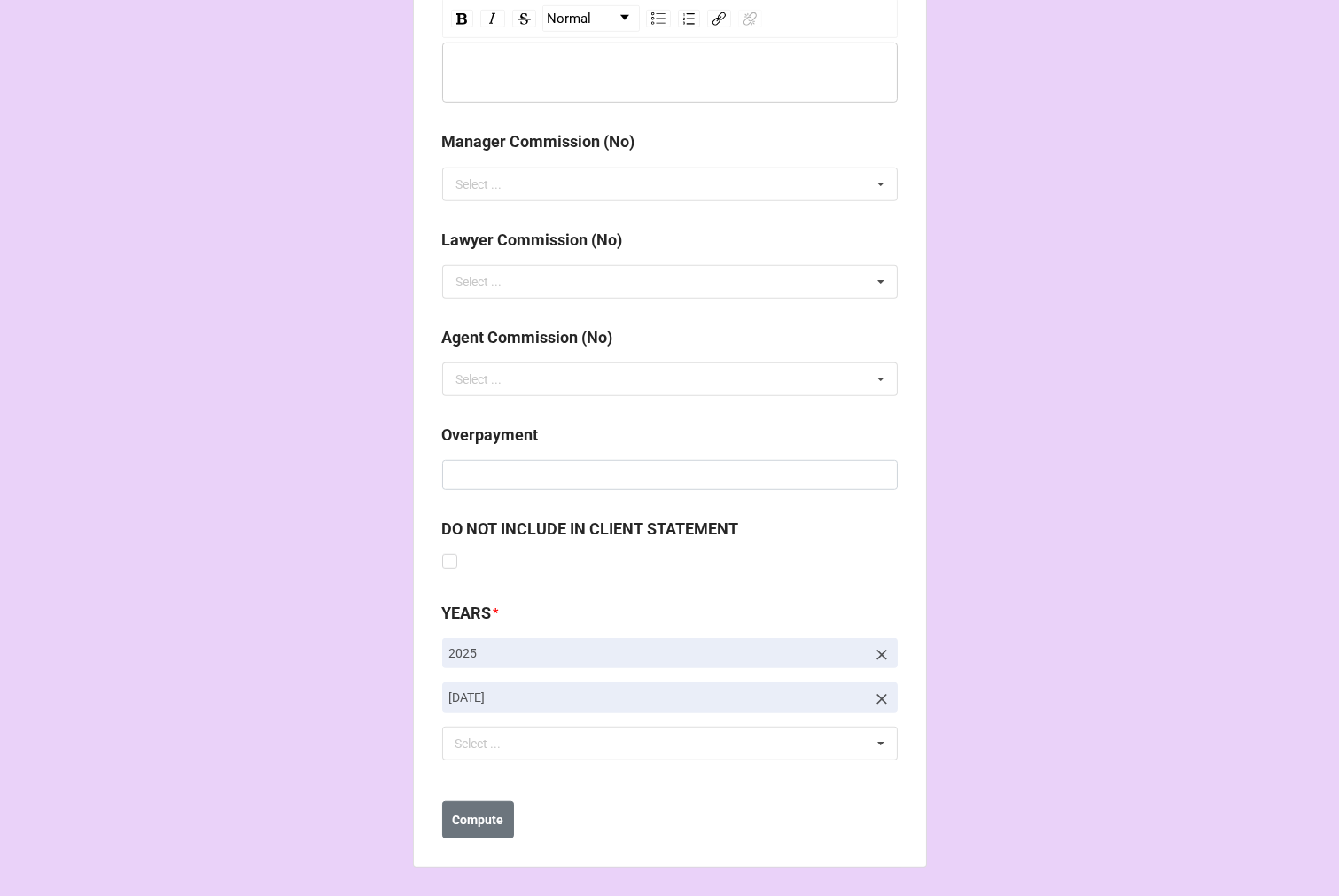
click at [881, 698] on icon at bounding box center [882, 699] width 17 height 17
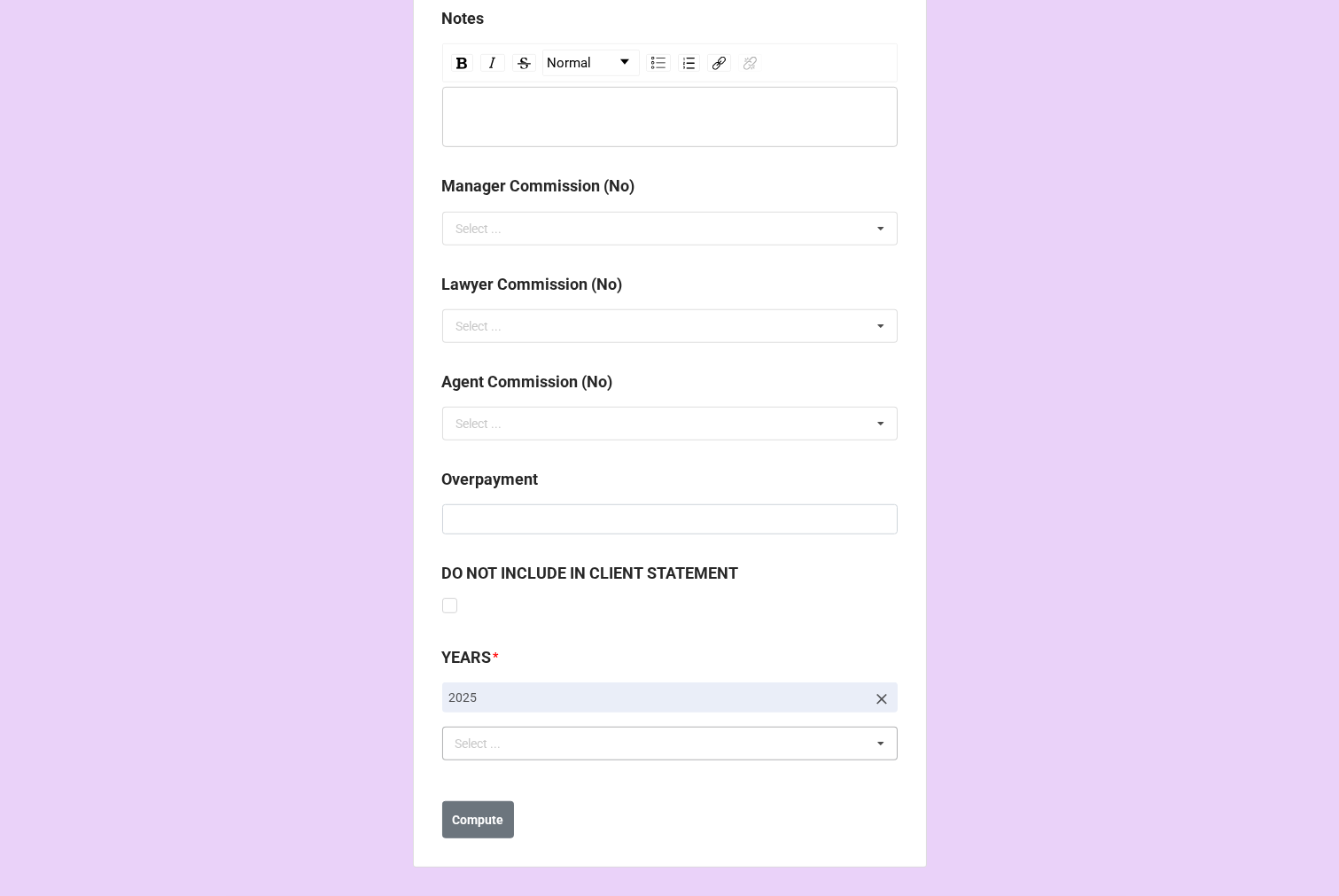
click at [601, 754] on div "Select ... No results found." at bounding box center [670, 743] width 455 height 34
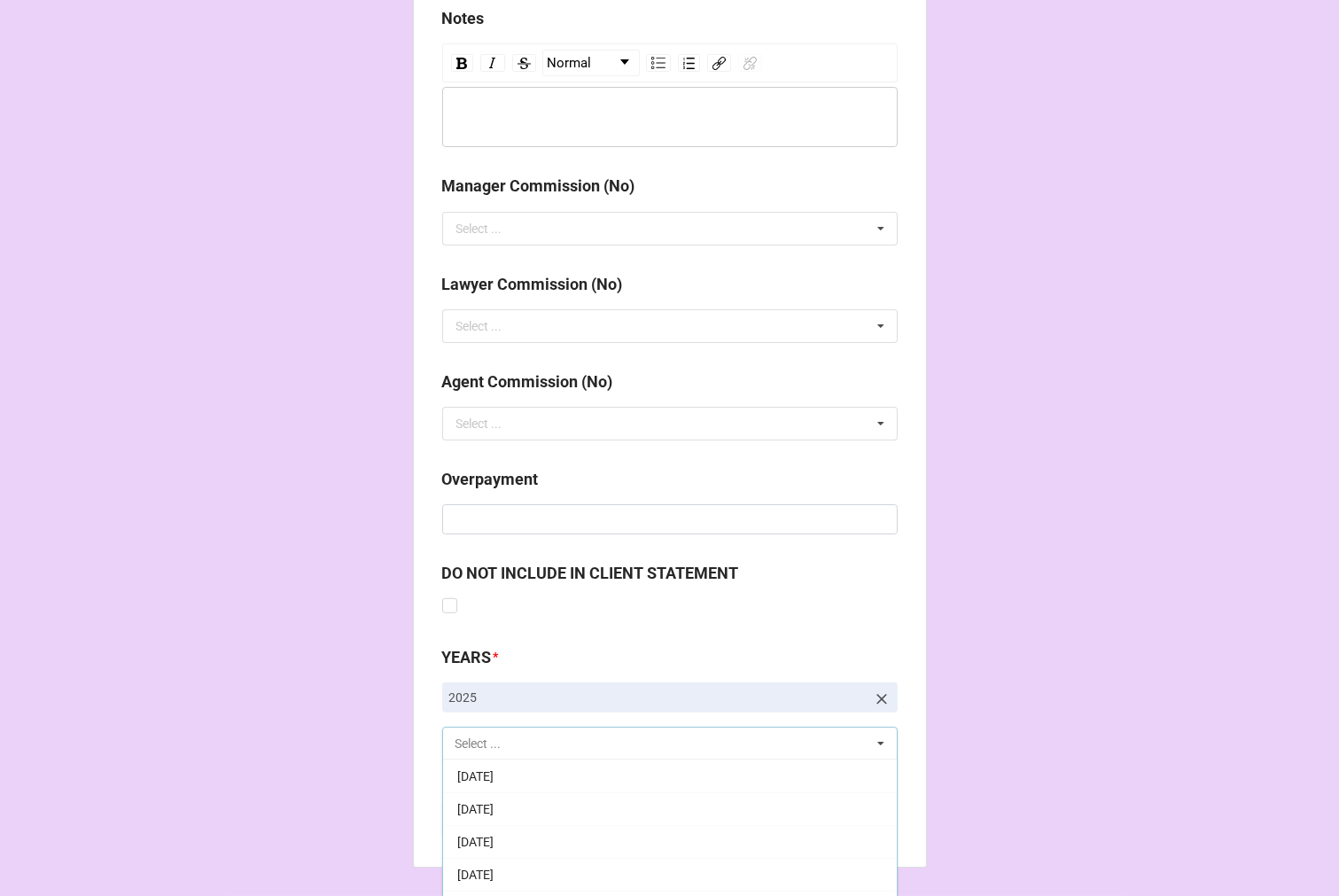
scroll to position [197, 0]
click at [494, 845] on span "9-September 2025" at bounding box center [476, 842] width 37 height 14
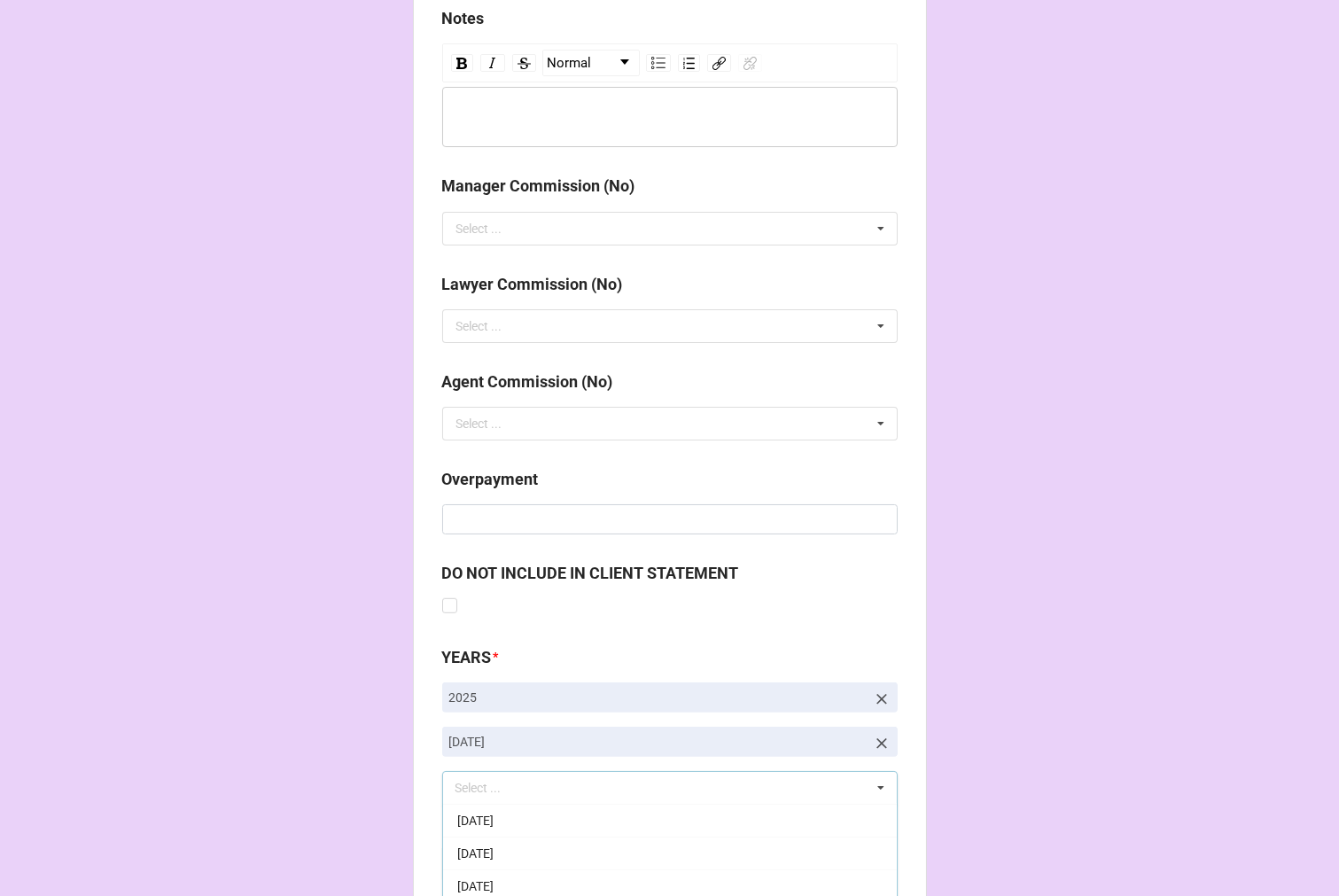
click at [475, 862] on b "Compute" at bounding box center [478, 864] width 51 height 18
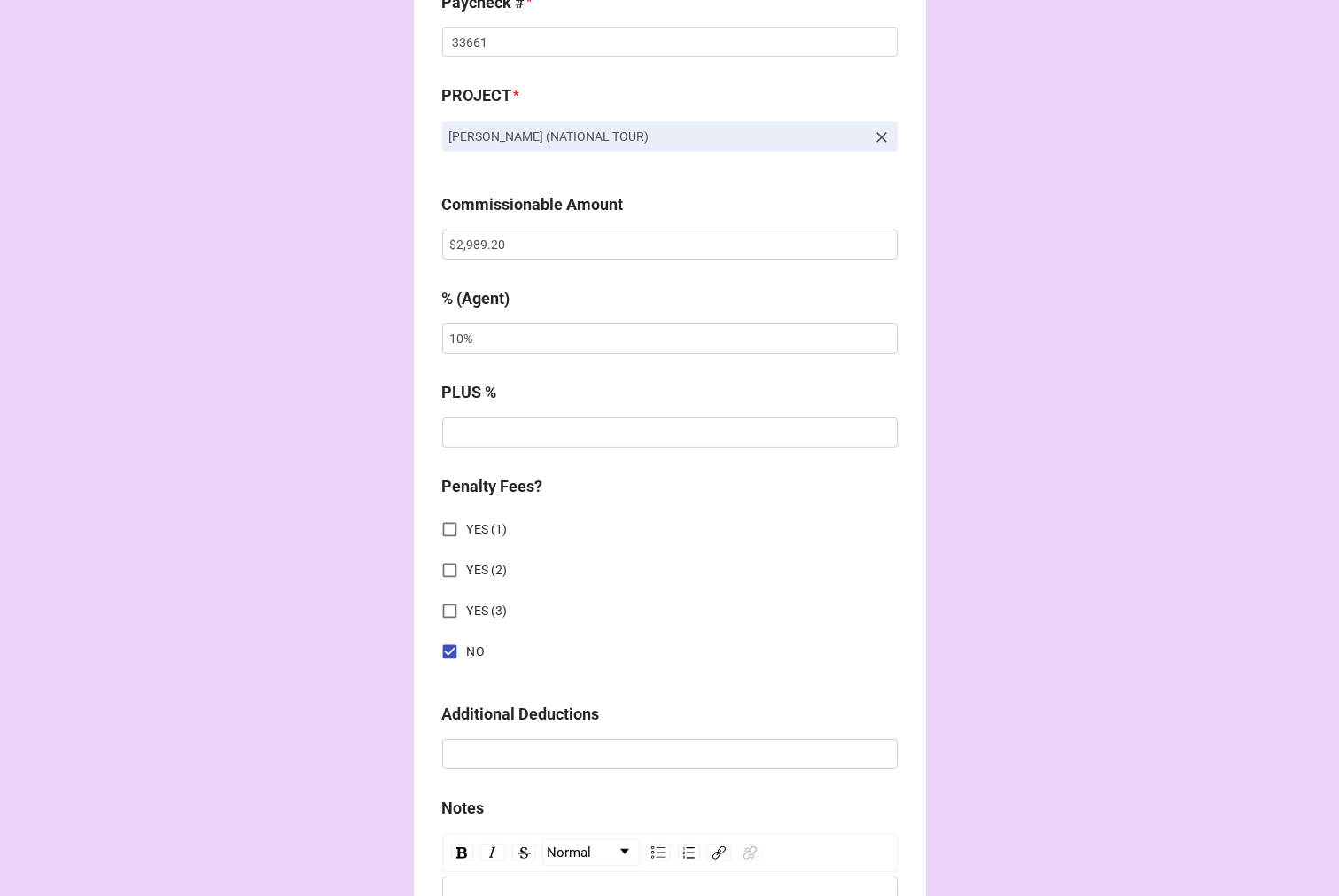
scroll to position [1023, 0]
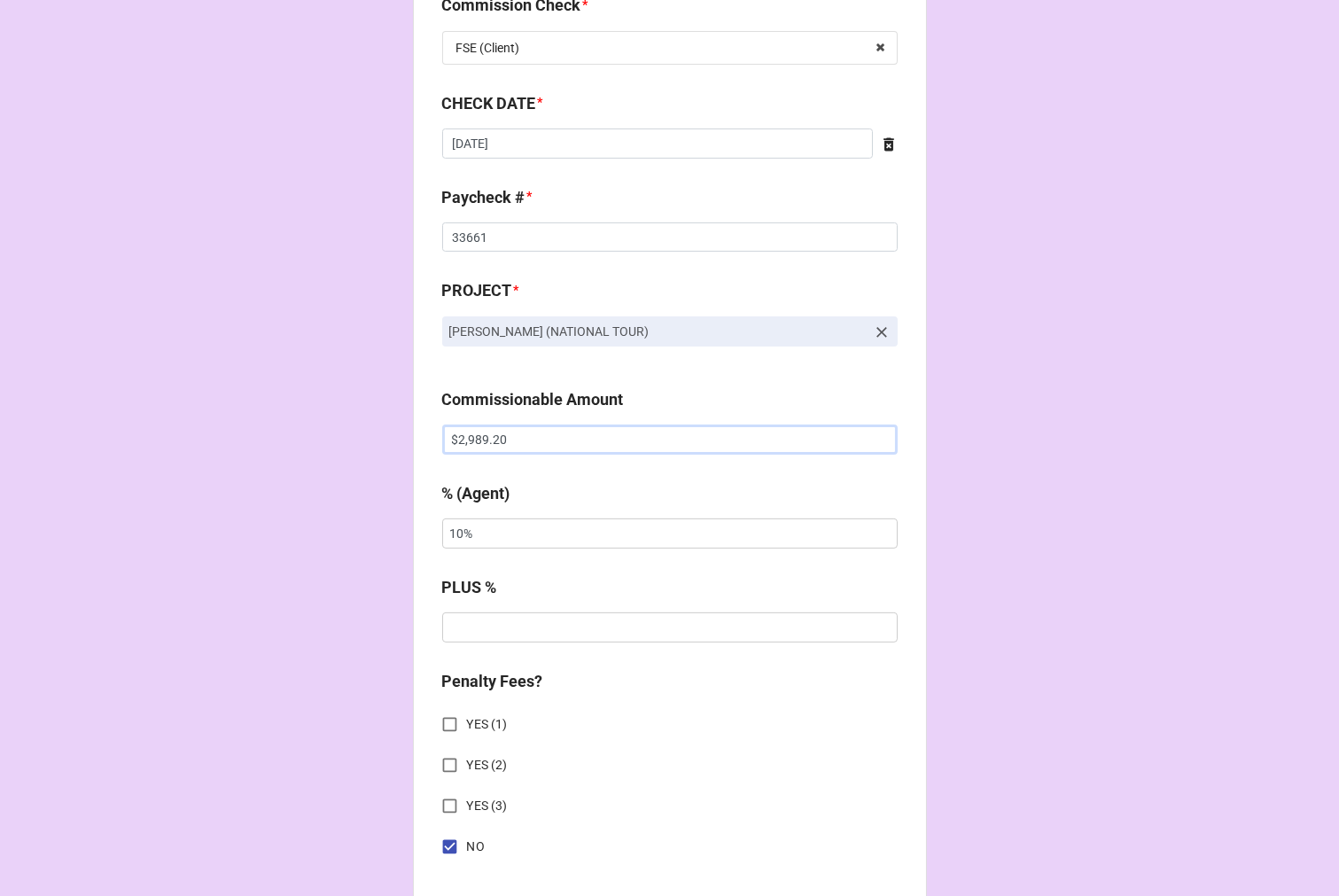
click at [457, 439] on input "$2,989.20" at bounding box center [670, 439] width 455 height 30
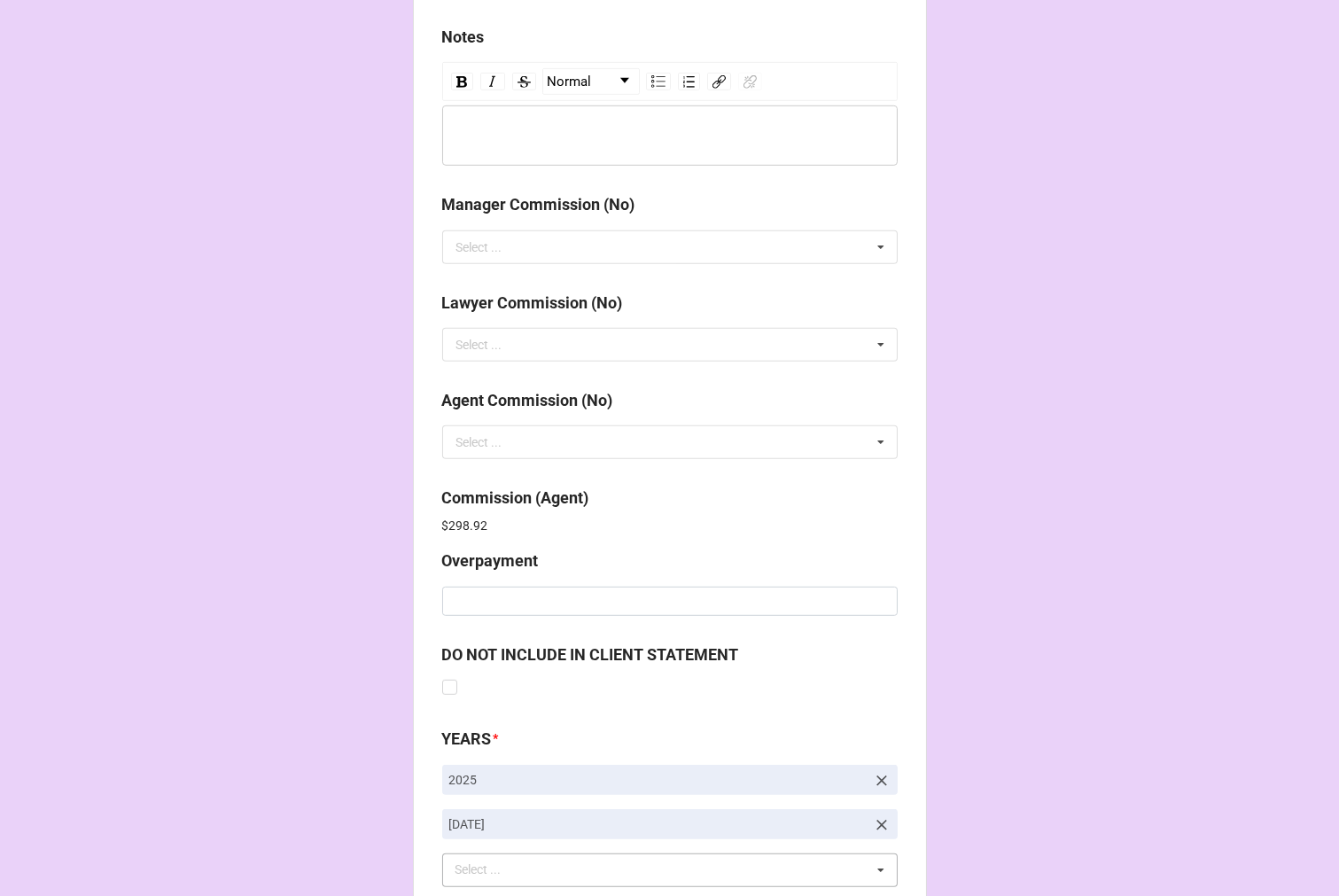
scroll to position [2115, 0]
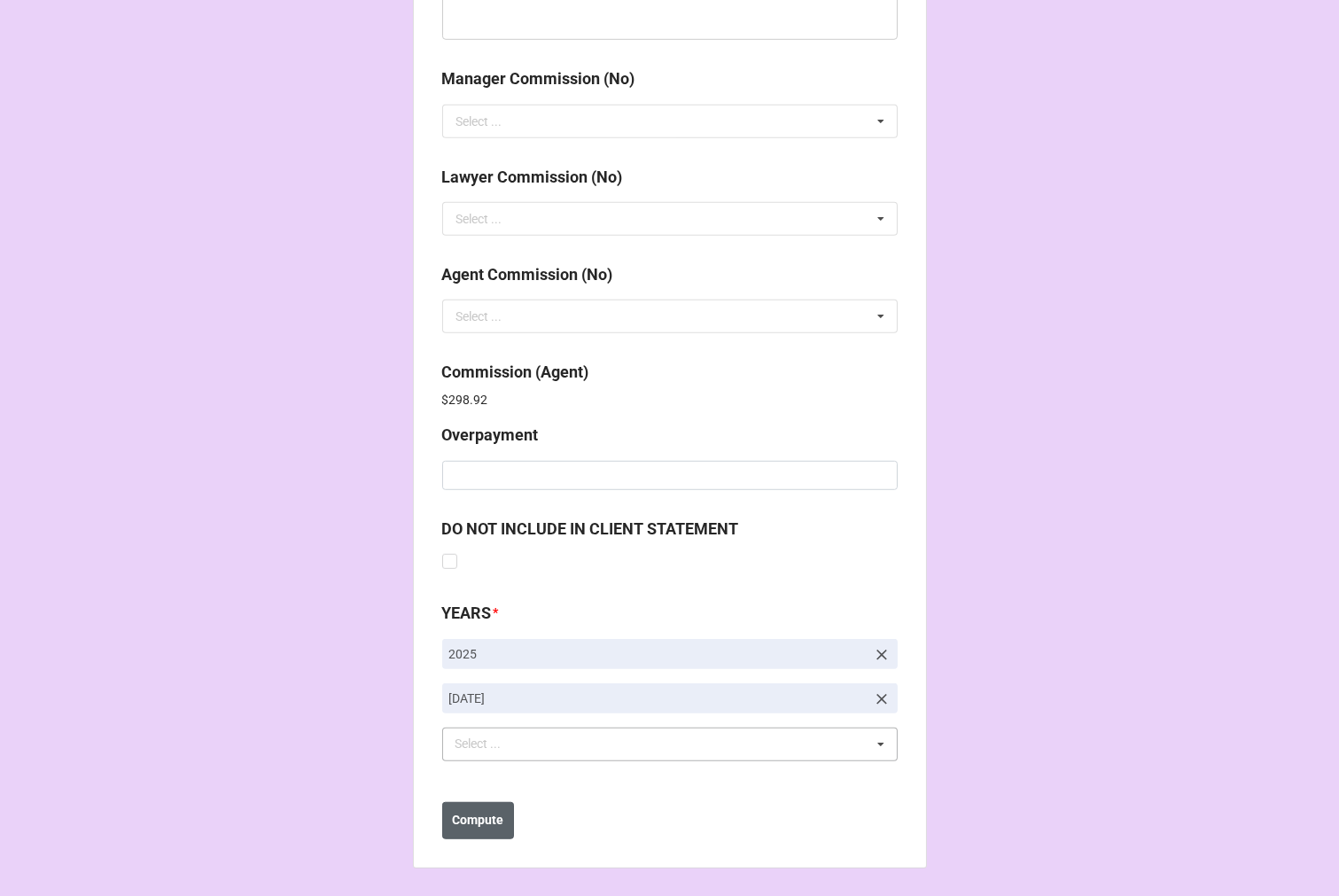
type input "$3,989.20"
click at [483, 817] on b "Compute" at bounding box center [478, 820] width 51 height 18
click at [471, 821] on b "Save" at bounding box center [474, 820] width 28 height 18
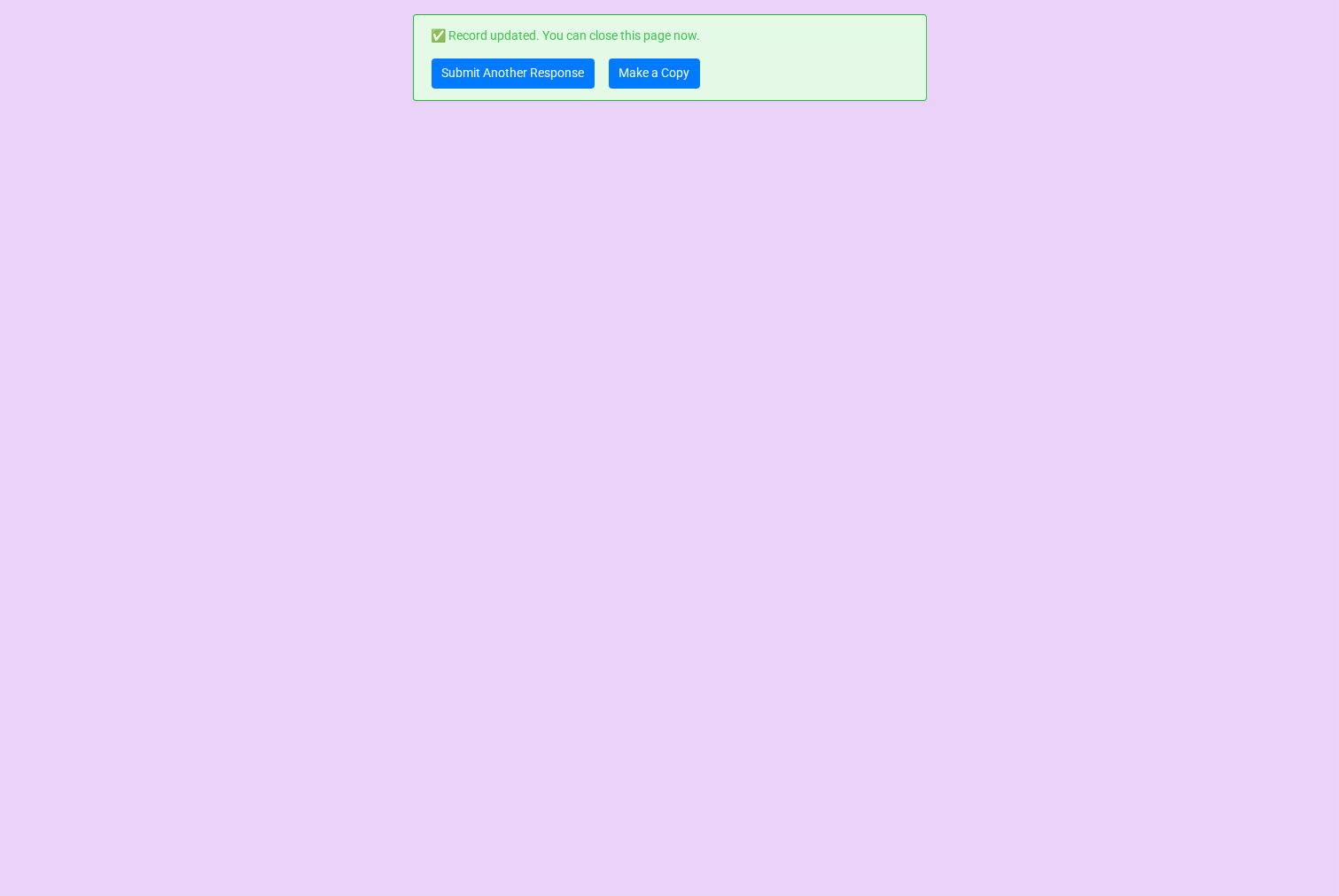
scroll to position [0, 0]
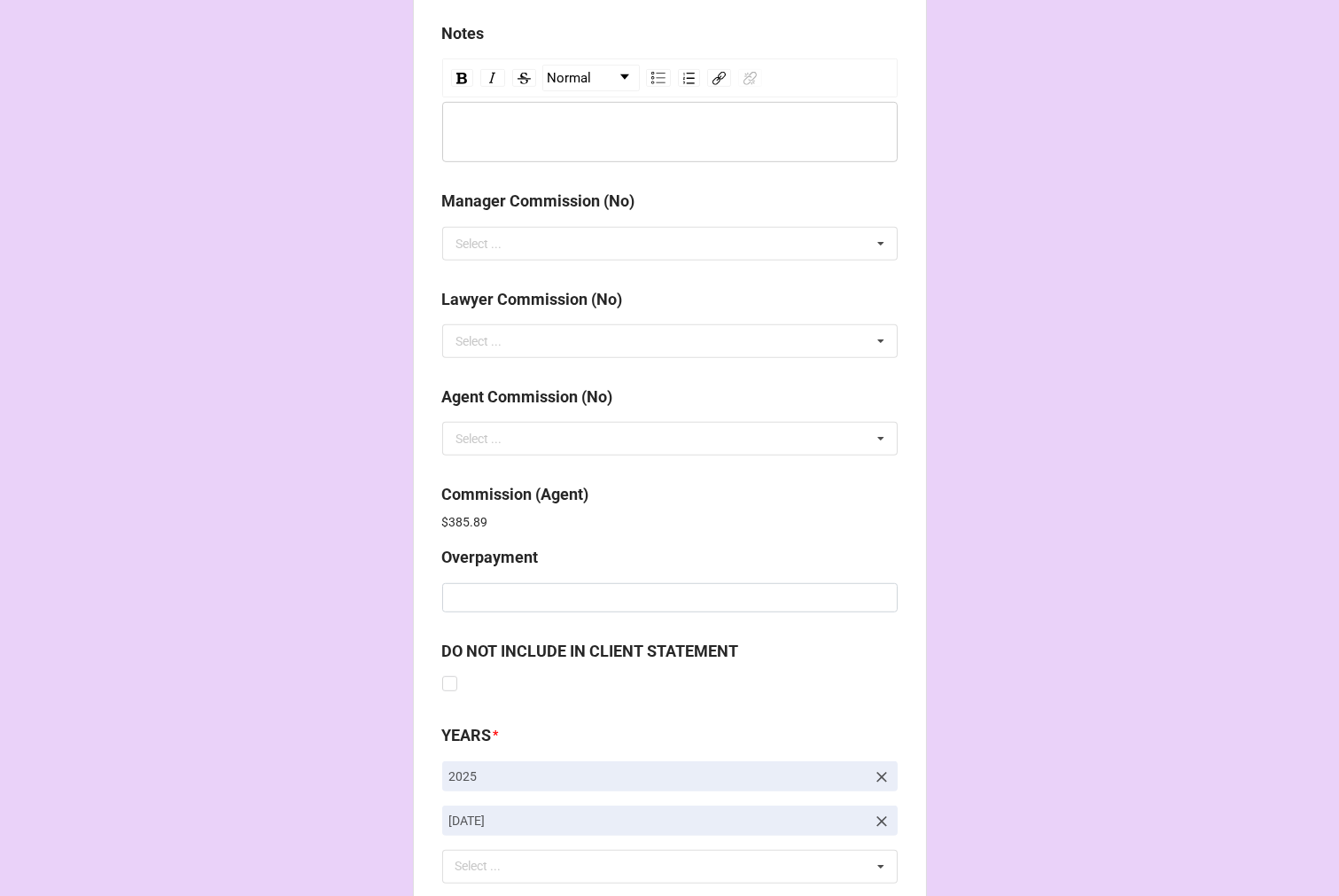
scroll to position [2115, 0]
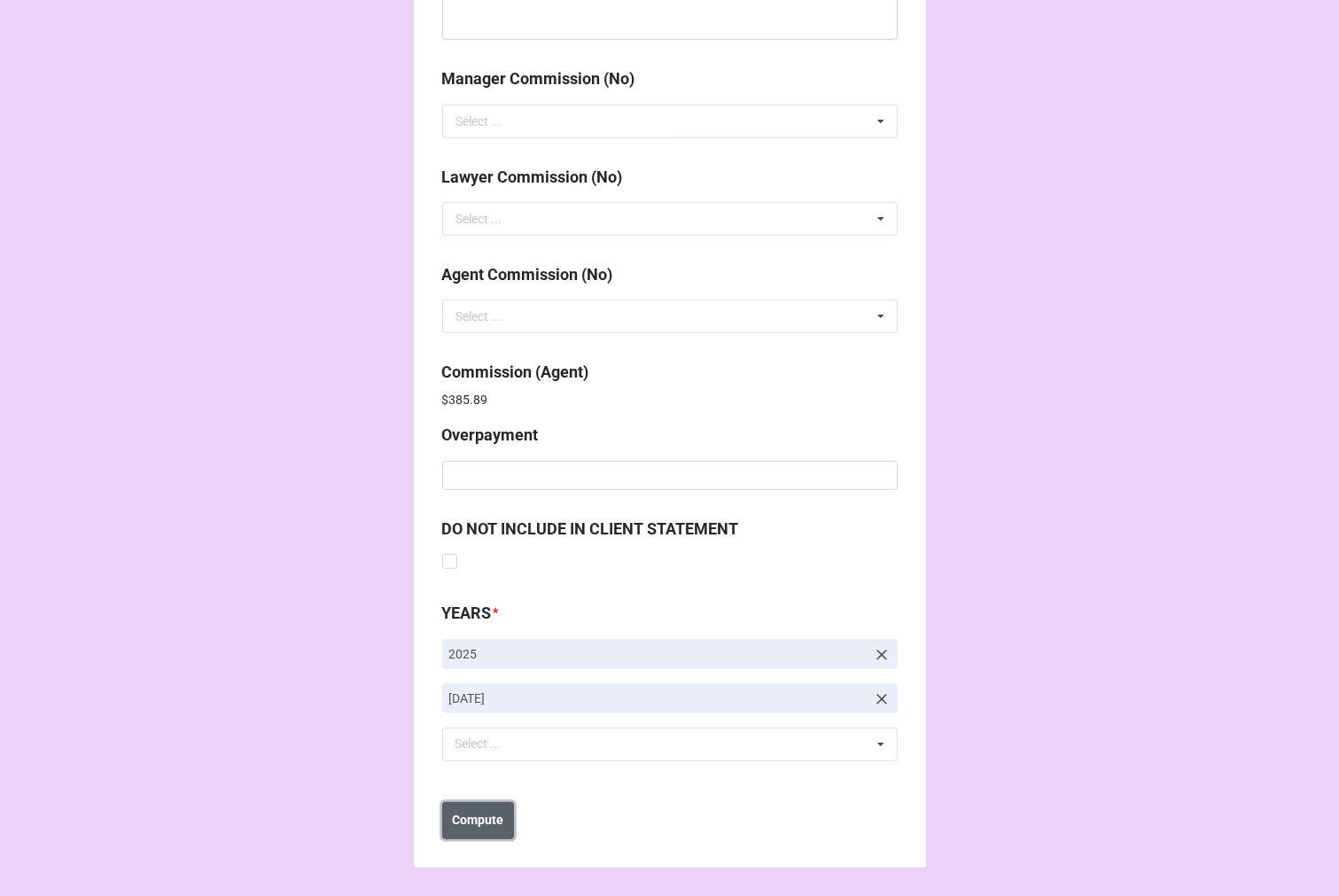
click at [475, 812] on b "Compute" at bounding box center [478, 820] width 51 height 18
click at [475, 829] on button "Save" at bounding box center [475, 821] width 64 height 38
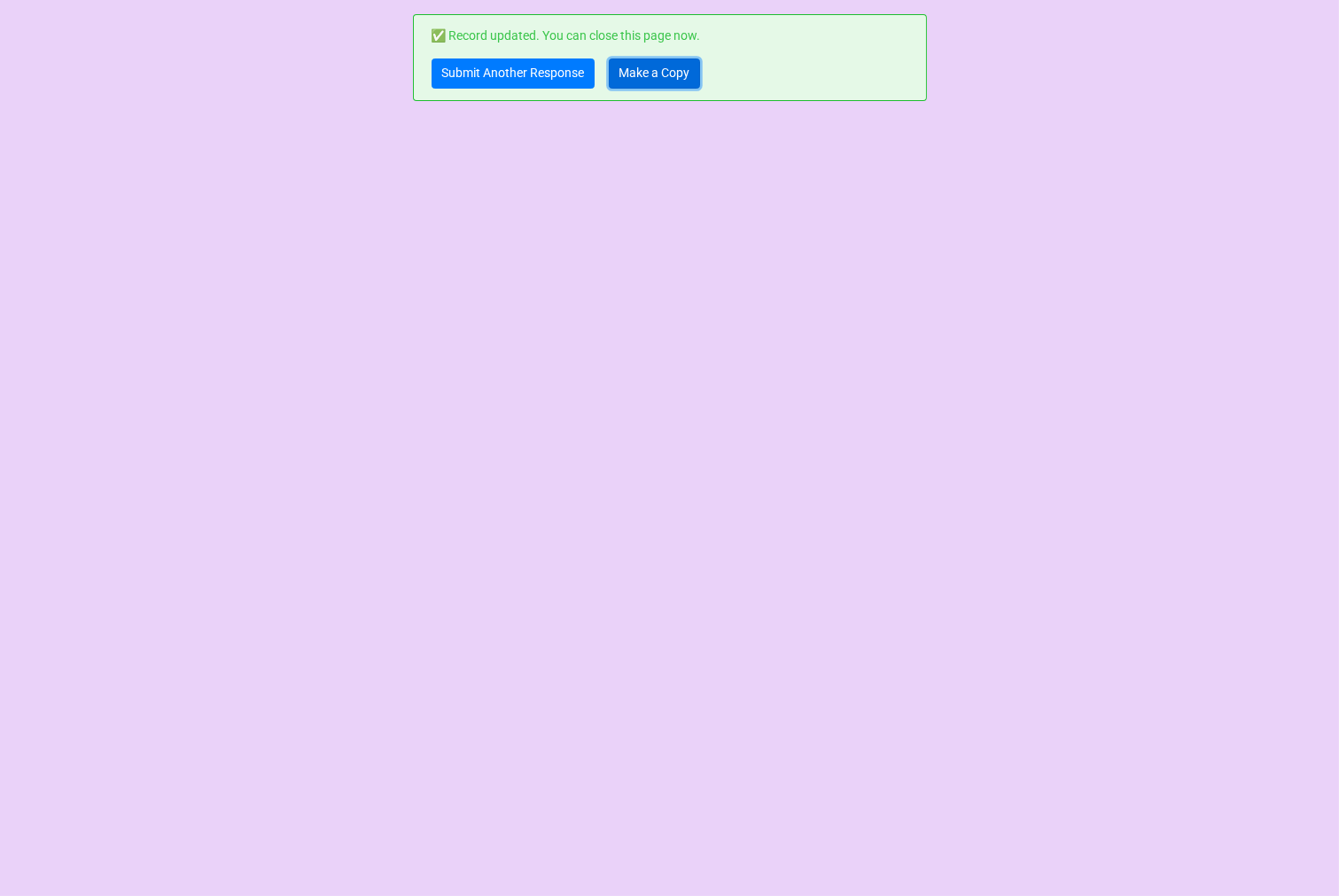
click at [653, 71] on link "Make a Copy" at bounding box center [655, 73] width 91 height 30
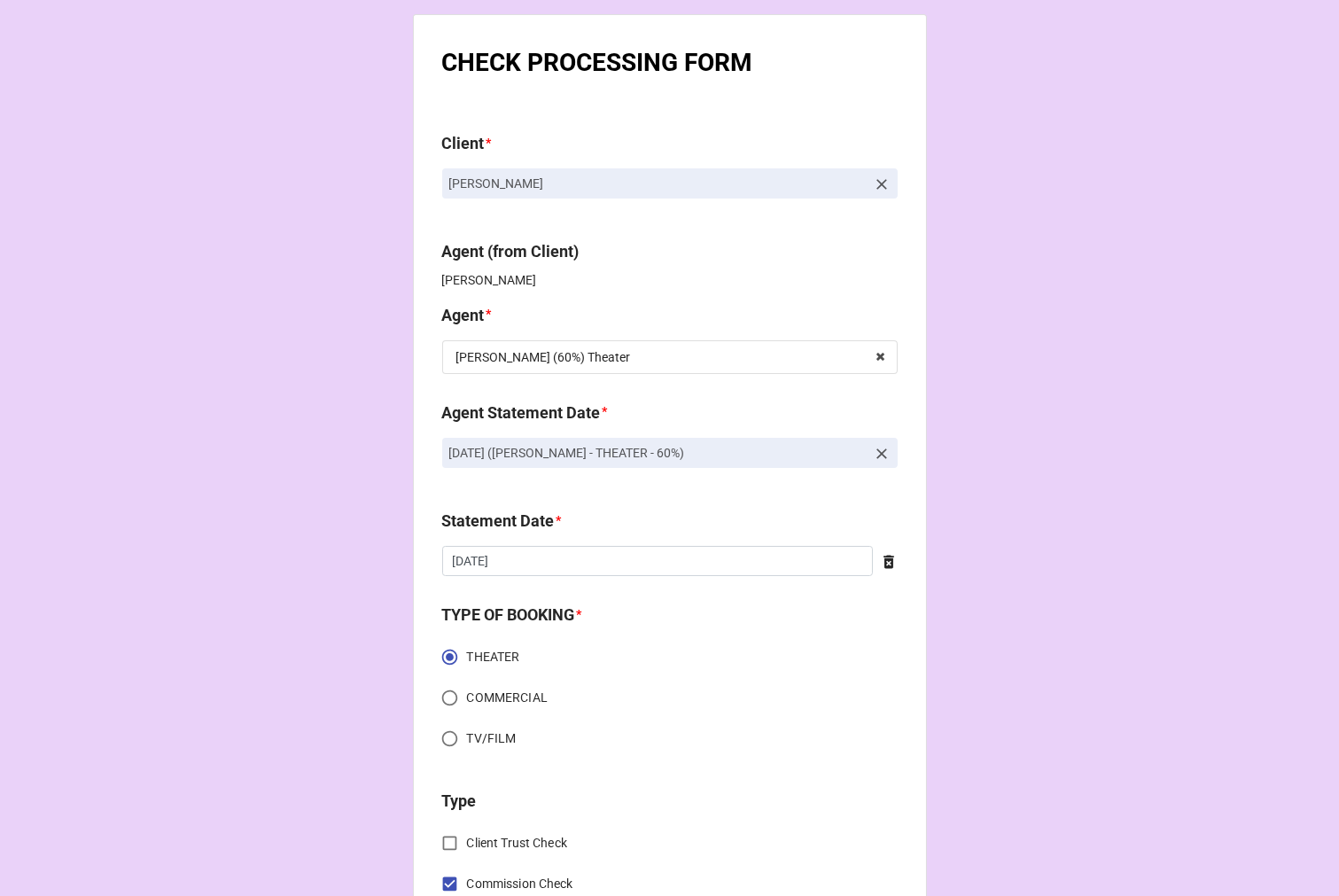
drag, startPoint x: 798, startPoint y: 452, endPoint x: 421, endPoint y: 466, distance: 377.3
copy p "[DATE] ([PERSON_NAME] - THEATER - 60%)"
click at [879, 454] on icon at bounding box center [882, 453] width 17 height 17
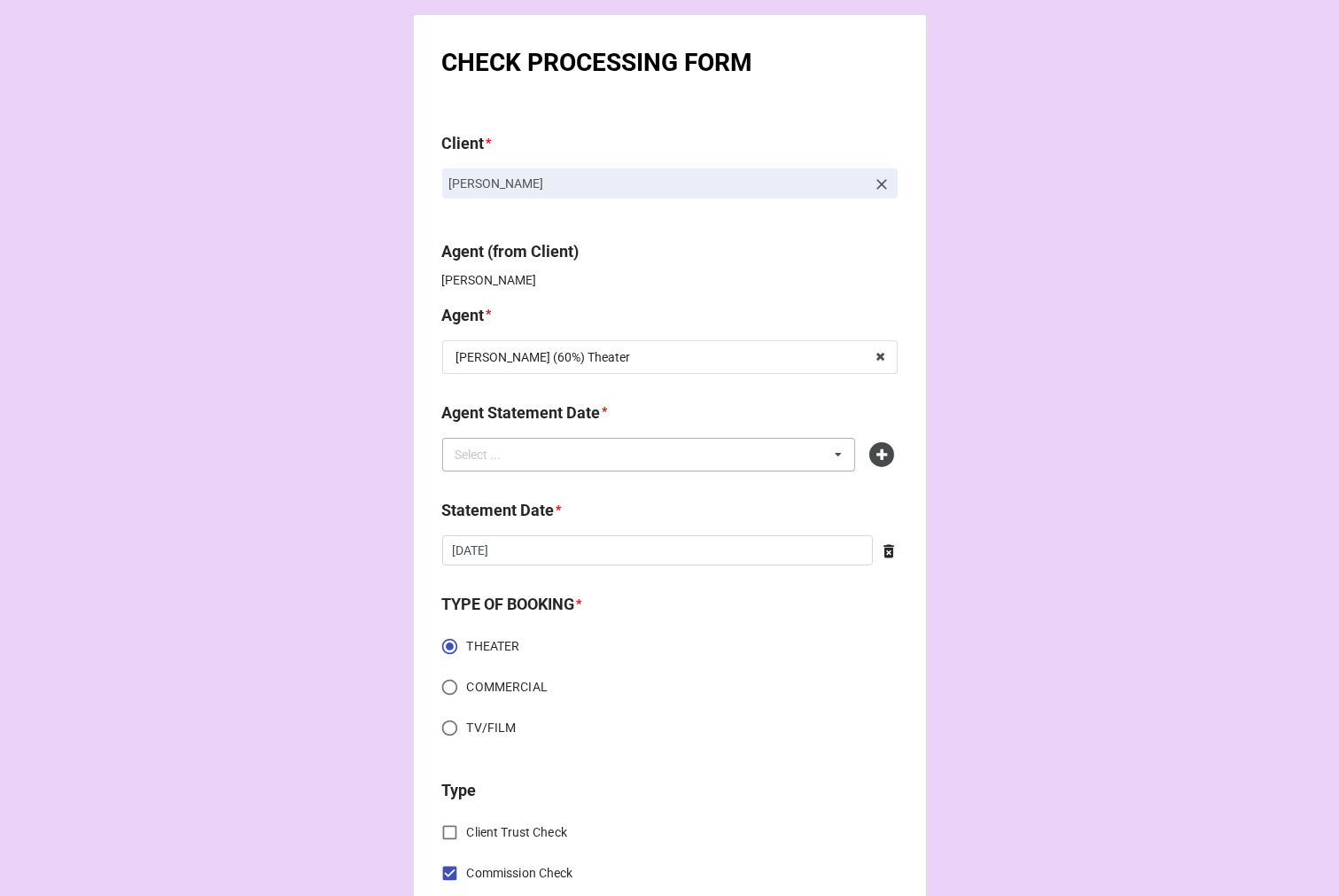
click at [713, 457] on div "Select ... No results found." at bounding box center [650, 454] width 414 height 34
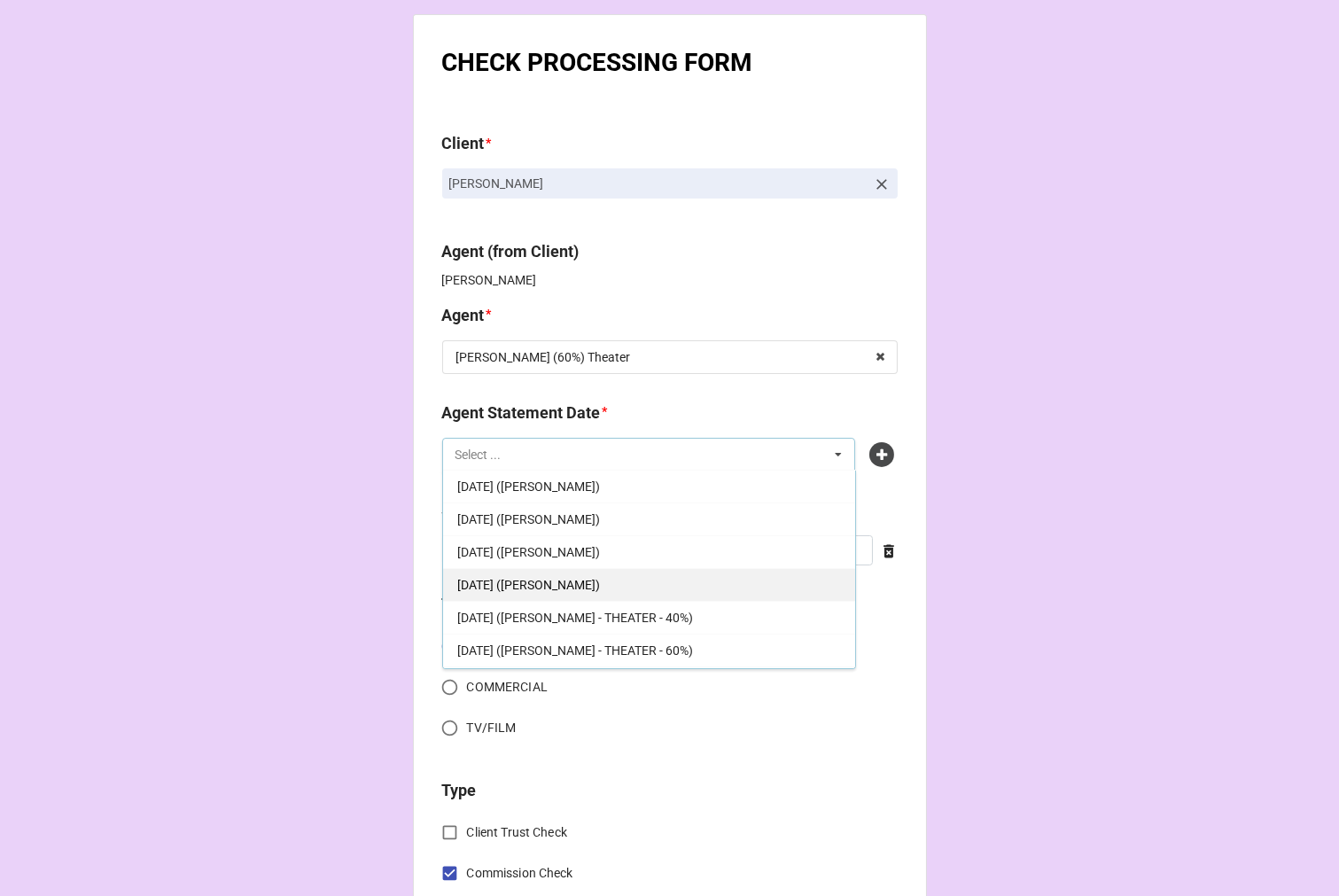
scroll to position [261, 0]
click at [870, 453] on icon at bounding box center [883, 455] width 25 height 25
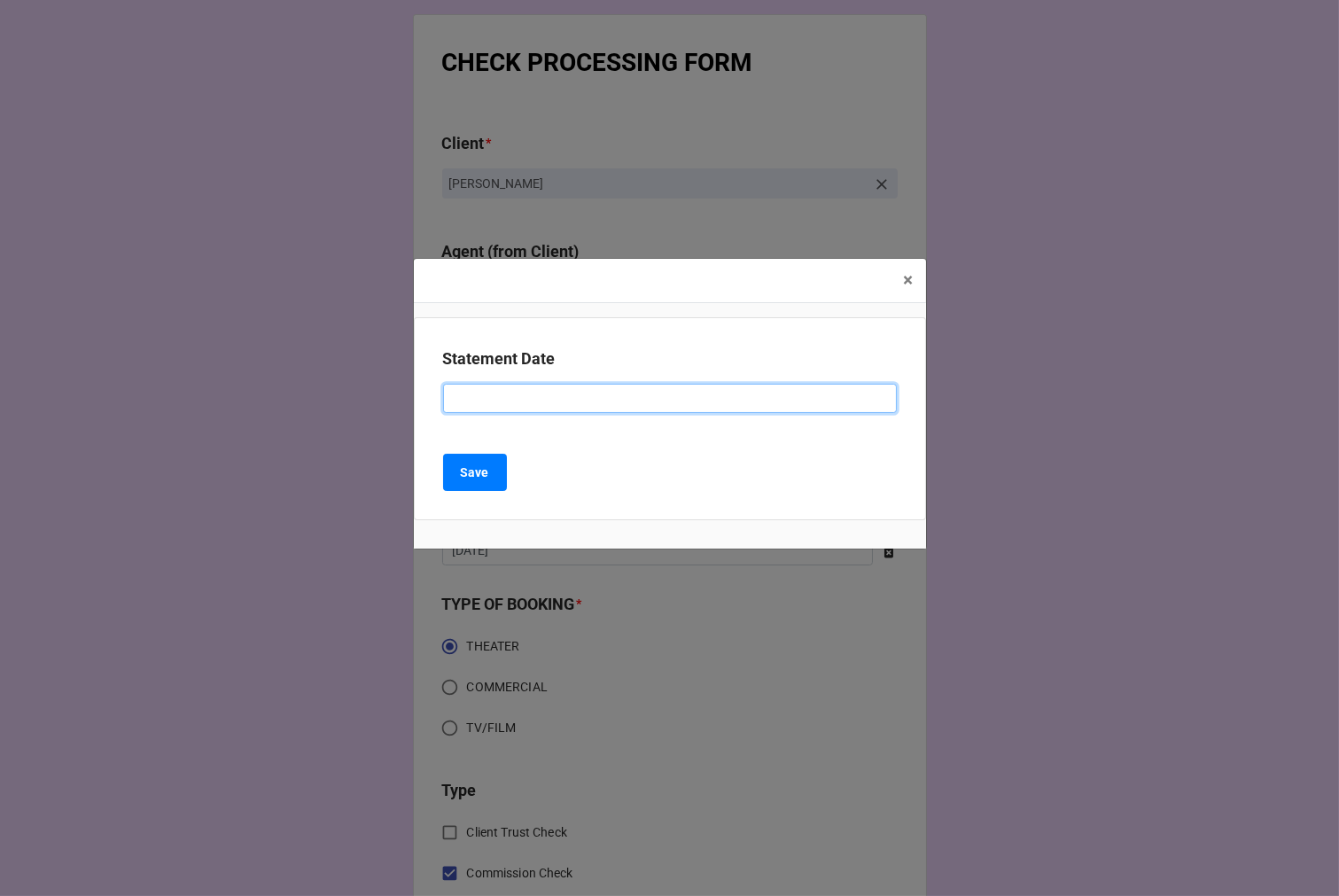
click at [510, 390] on input at bounding box center [669, 398] width 453 height 30
paste input "AUGUST 22, 2025 (NICOLE S - THEATER - 60%)"
drag, startPoint x: 511, startPoint y: 396, endPoint x: 324, endPoint y: 367, distance: 189.2
click at [331, 375] on div "× Close Statement Date AUGUST 22, 2025 (NICOLE S - THEATER - 60%) Save" at bounding box center [669, 448] width 1339 height 896
type input "SEPTEMBER 5, 2025 (NICOLE S - THEATER - 60%)"
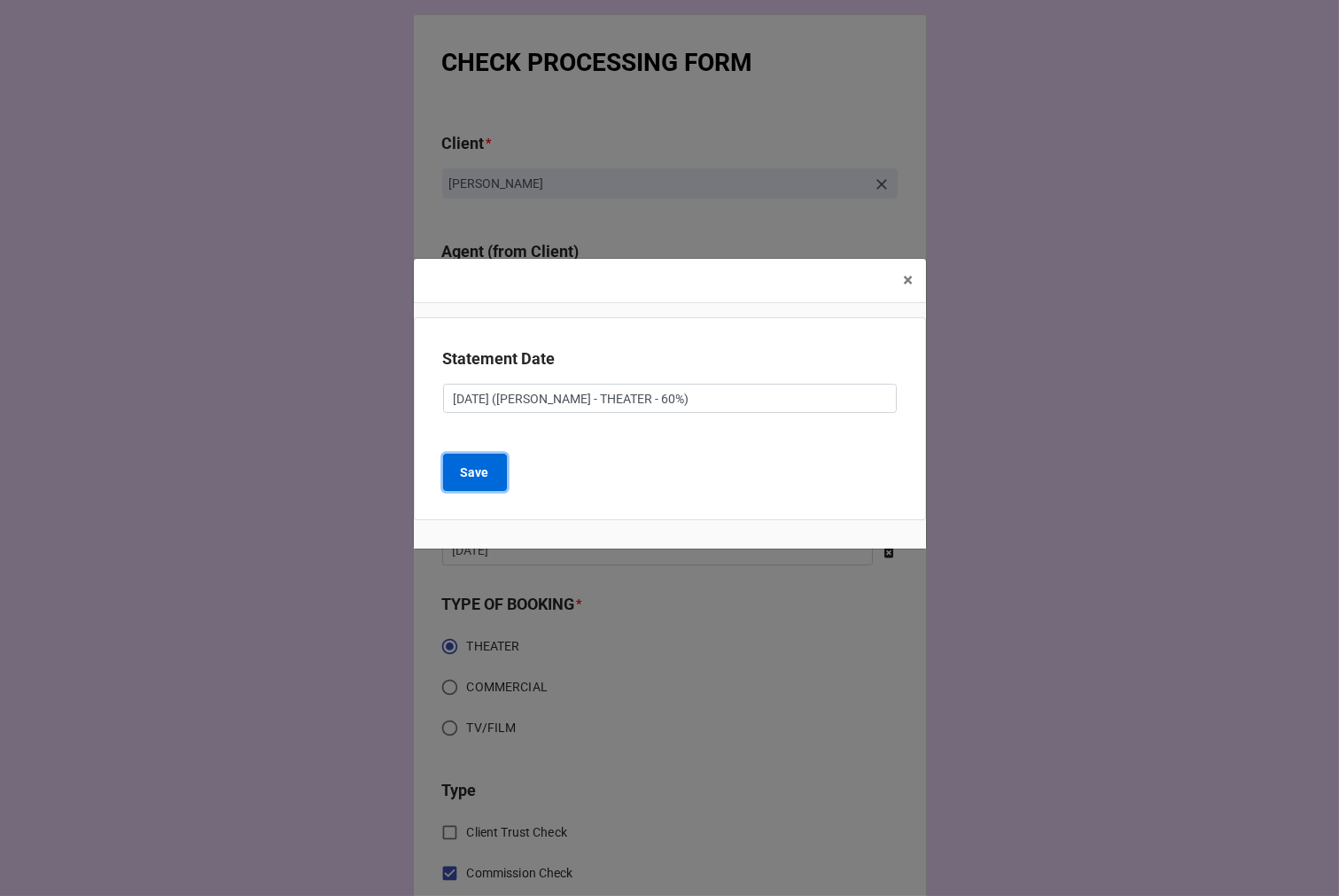
click at [466, 477] on b "Save" at bounding box center [475, 473] width 28 height 18
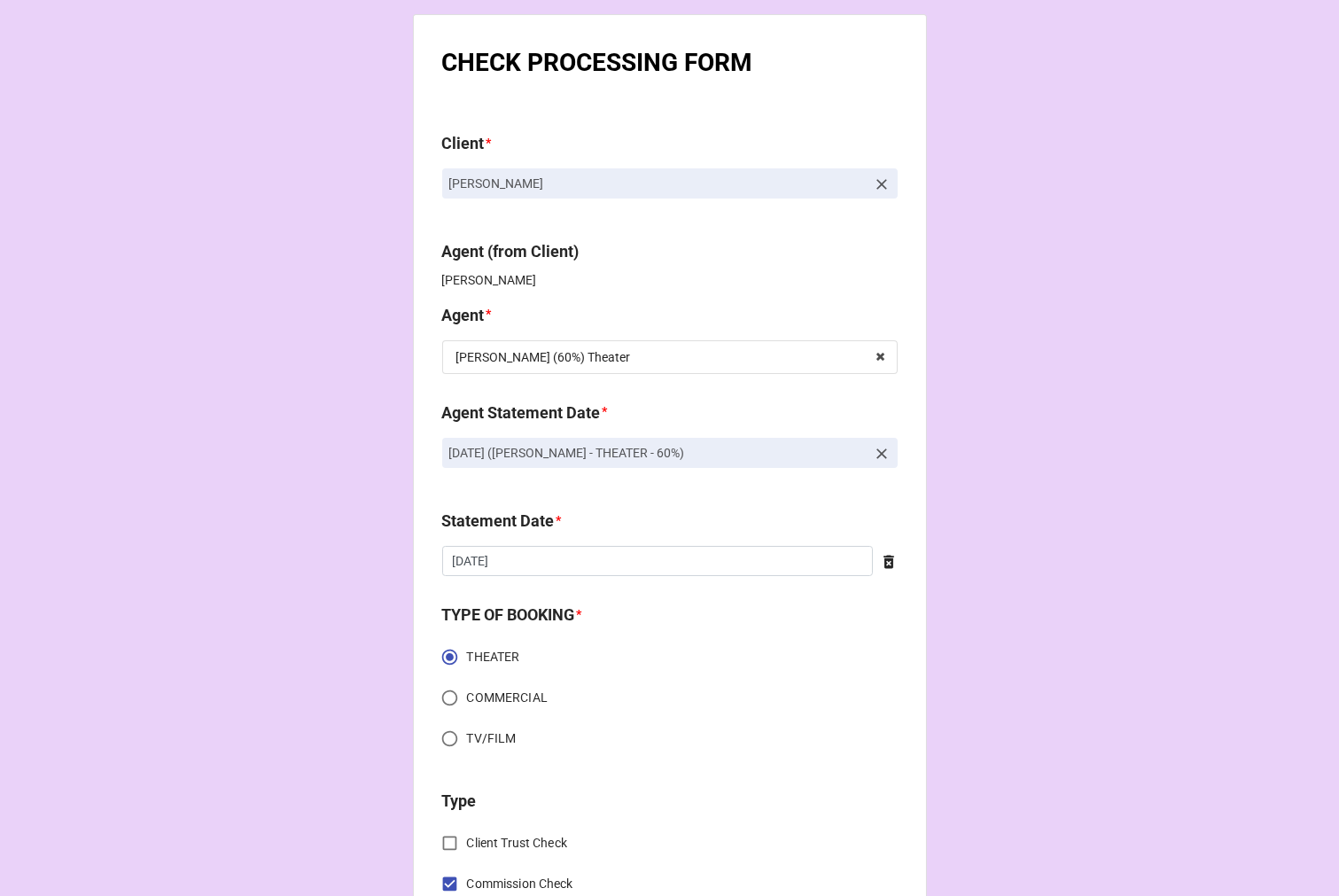
click at [882, 564] on icon at bounding box center [889, 562] width 17 height 17
click at [773, 570] on input "text" at bounding box center [670, 561] width 455 height 30
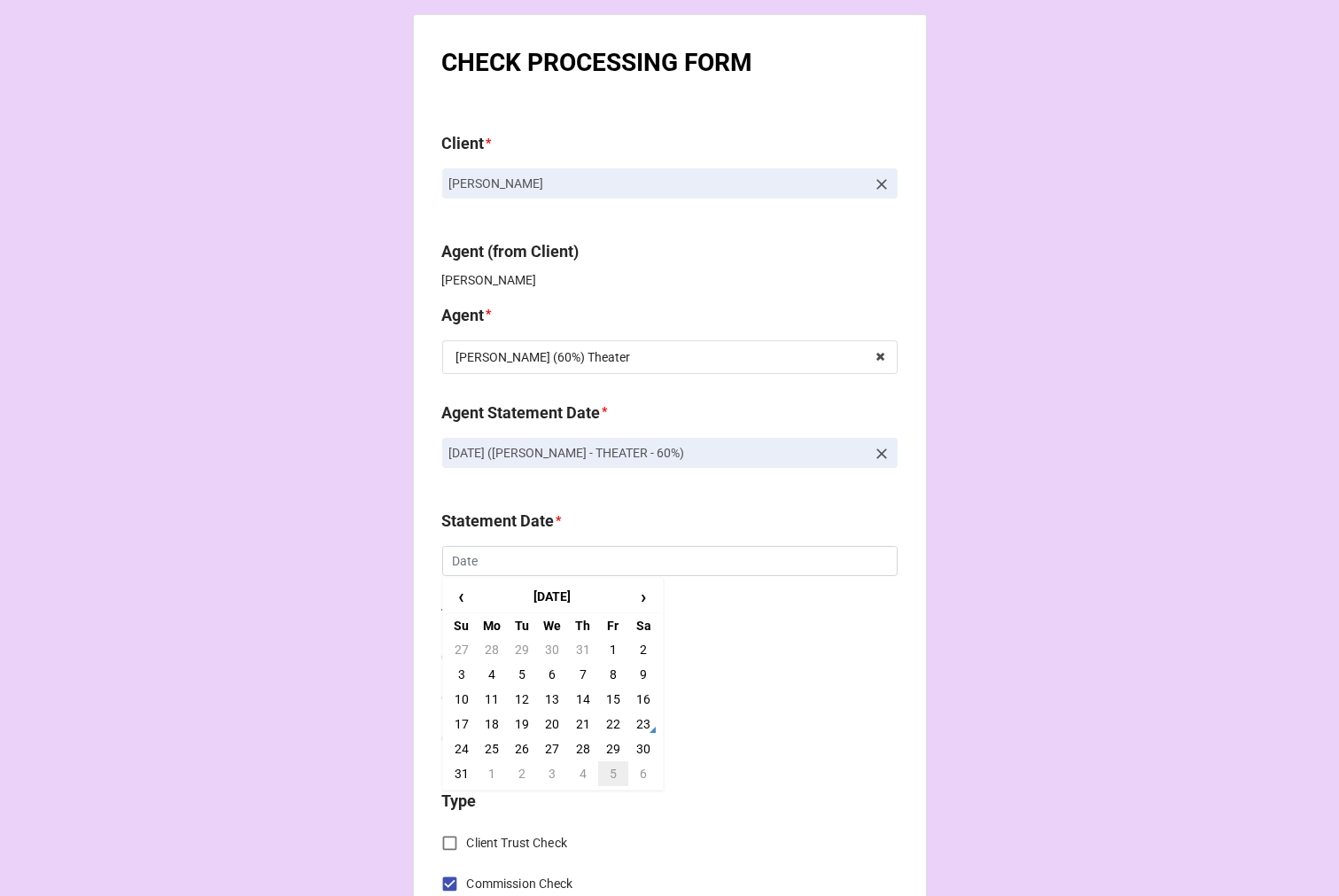
click at [614, 776] on td "5" at bounding box center [613, 774] width 30 height 25
type input "[DATE]"
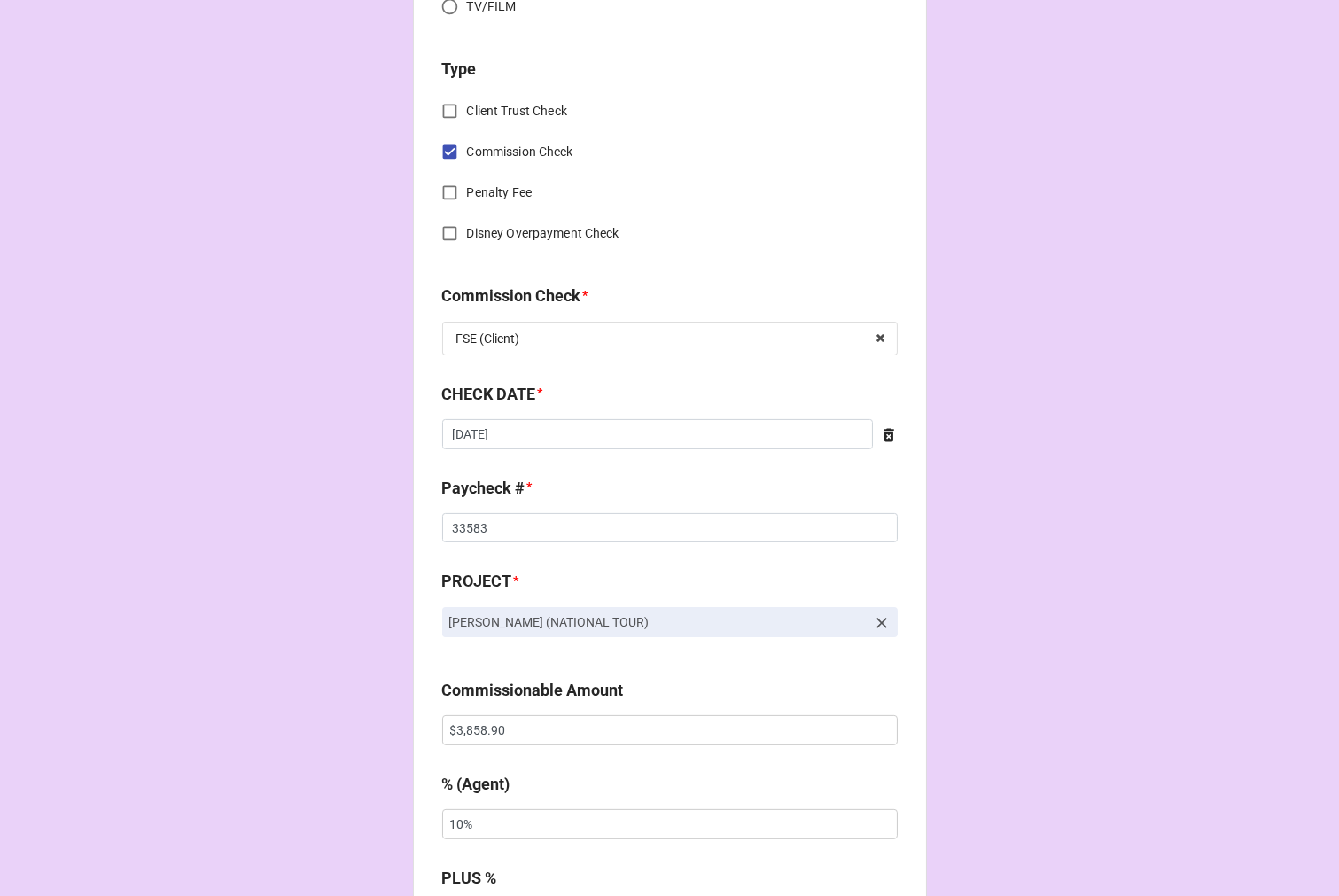
scroll to position [787, 0]
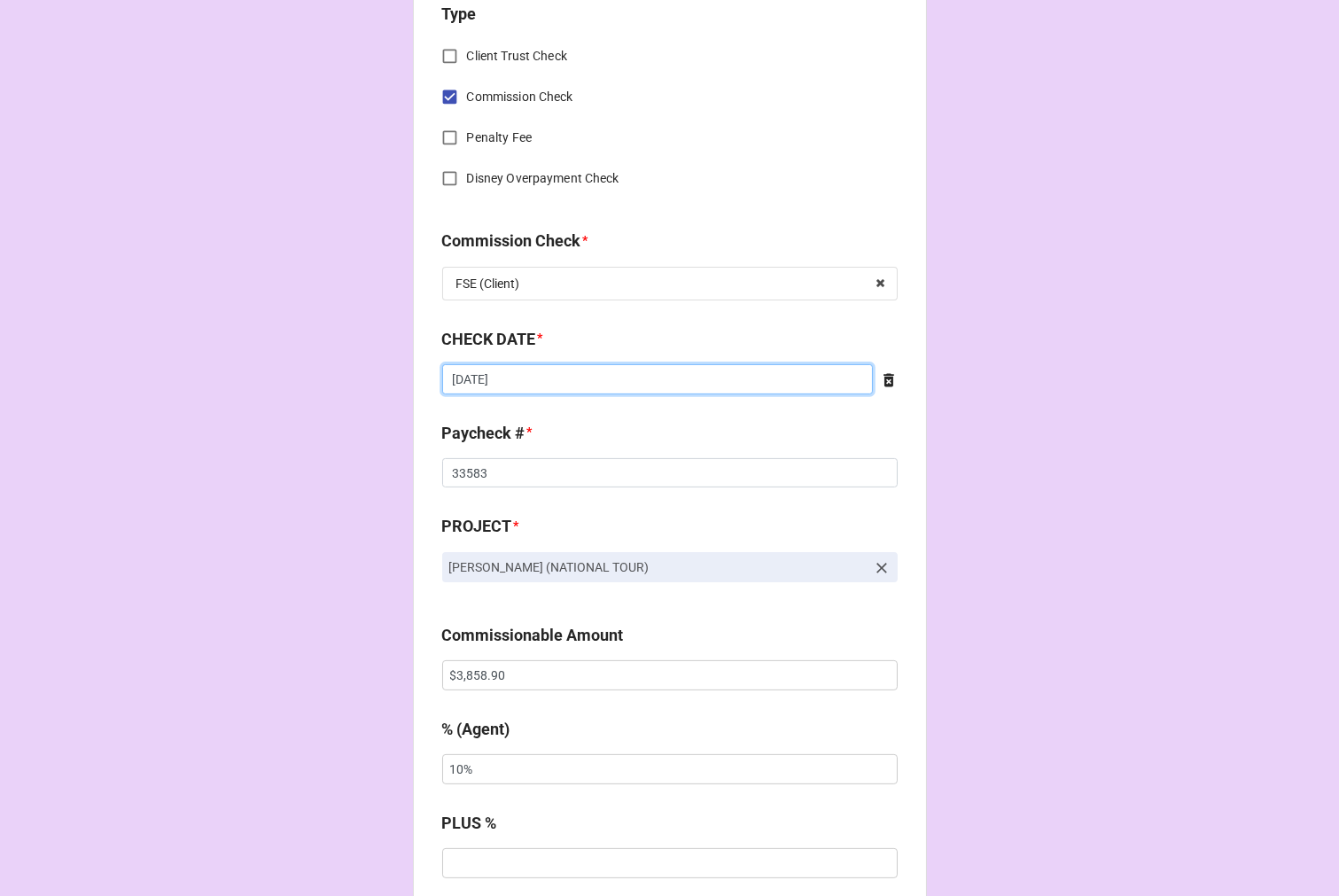
click at [532, 385] on input "7/31/2025" at bounding box center [658, 379] width 431 height 30
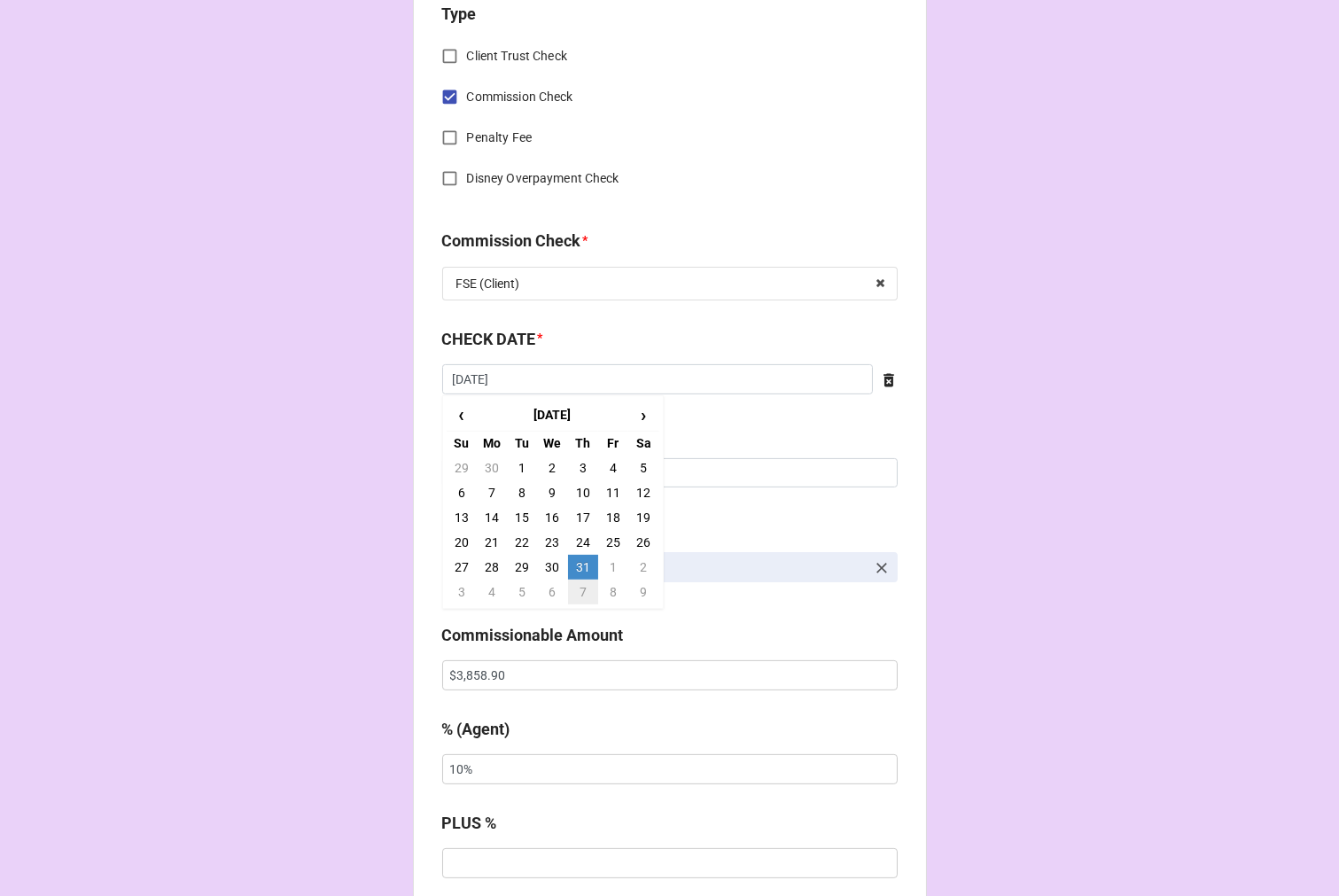
click at [582, 589] on td "7" at bounding box center [583, 593] width 30 height 25
type input "[DATE]"
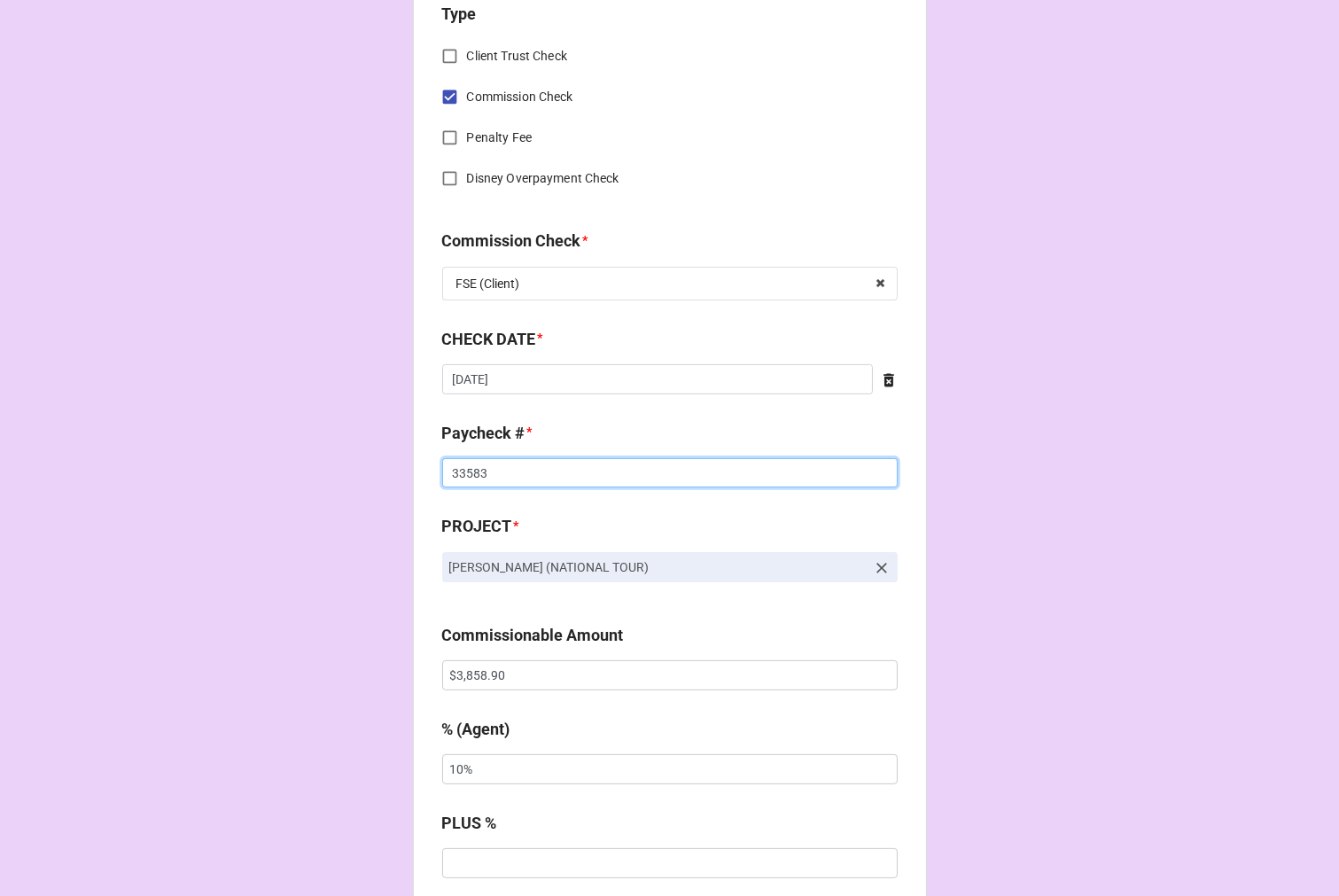
click at [453, 473] on input "33583" at bounding box center [670, 473] width 455 height 30
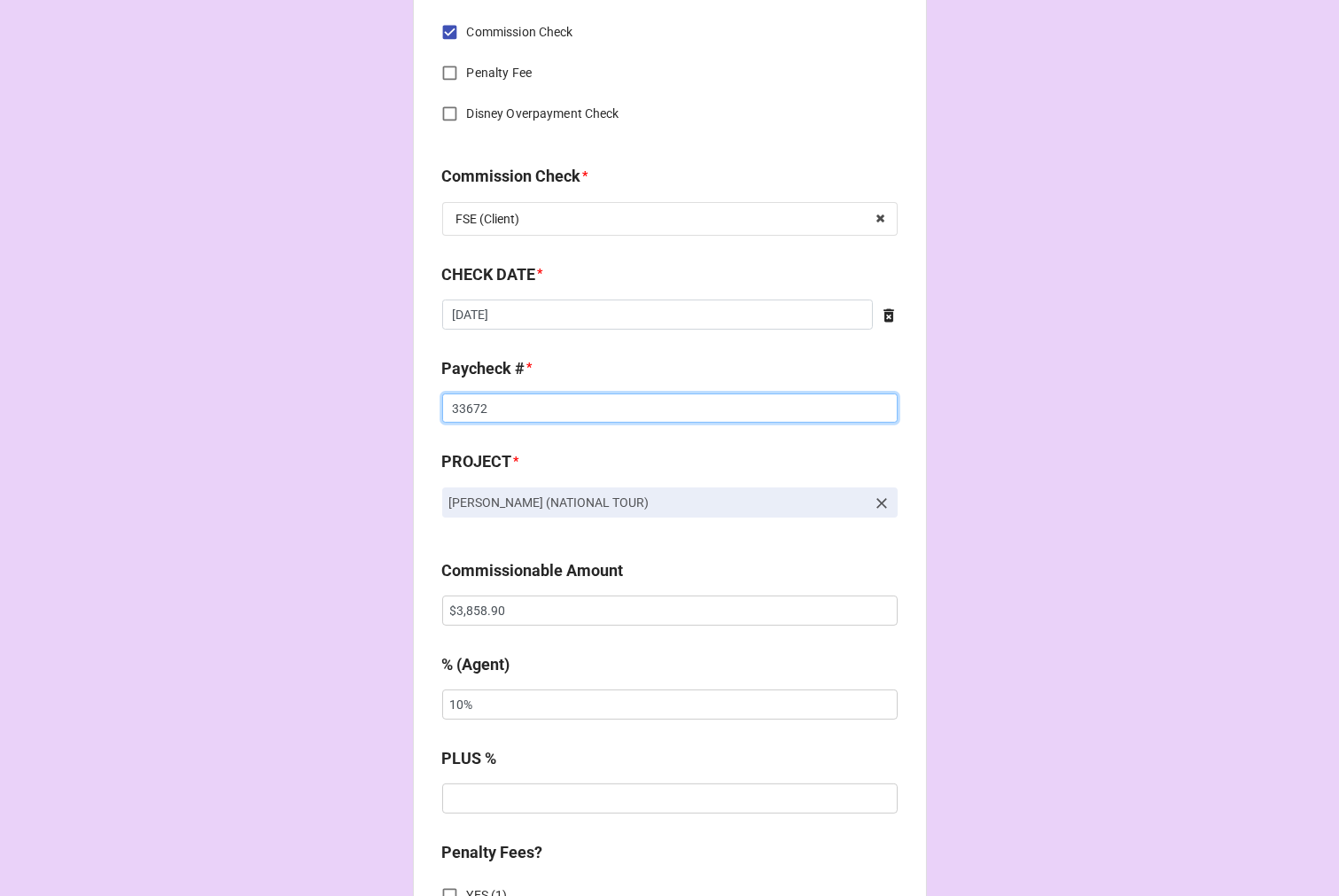
scroll to position [886, 0]
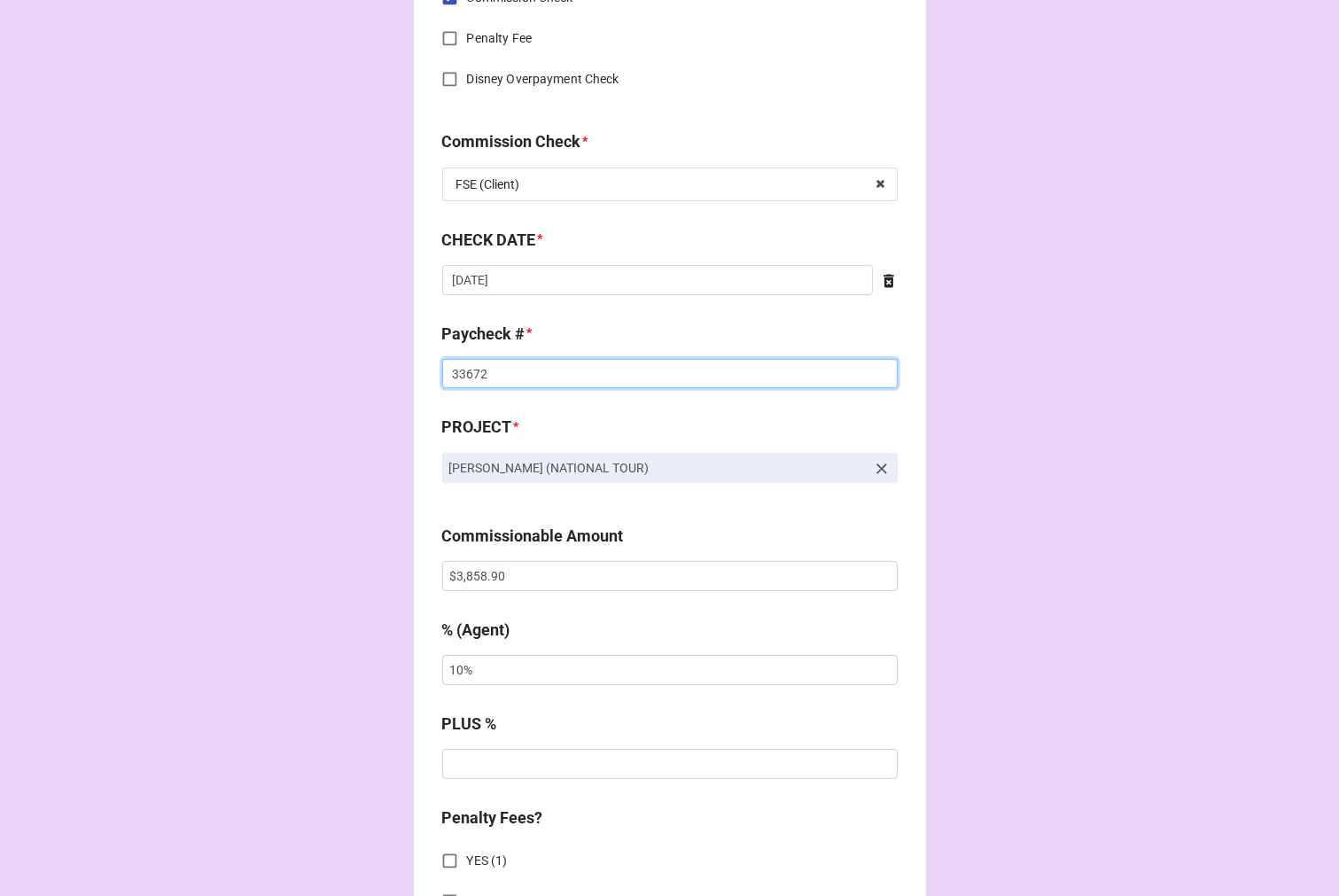
type input "33672"
click at [472, 580] on input "$3,858.90" at bounding box center [670, 575] width 455 height 30
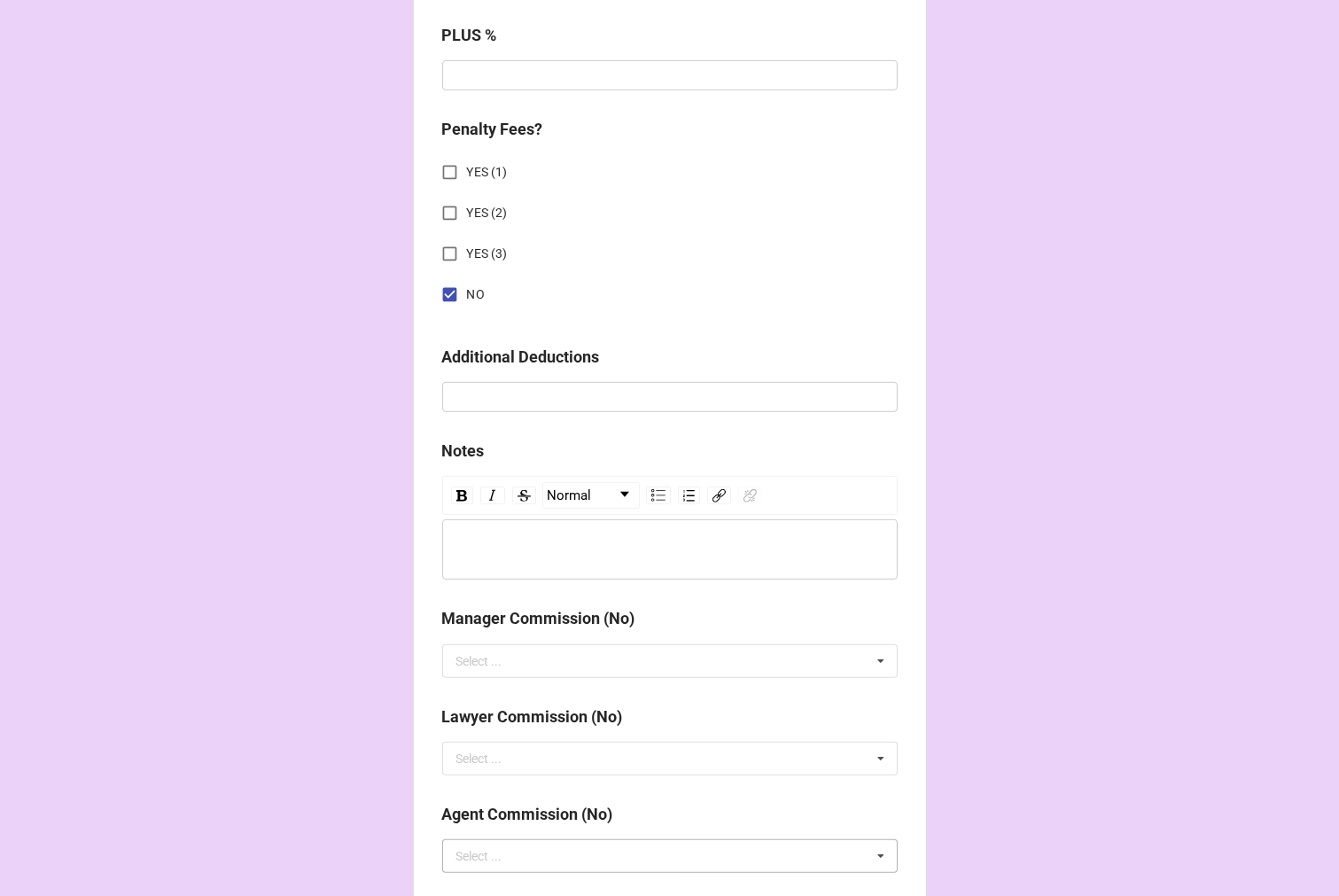
scroll to position [2052, 0]
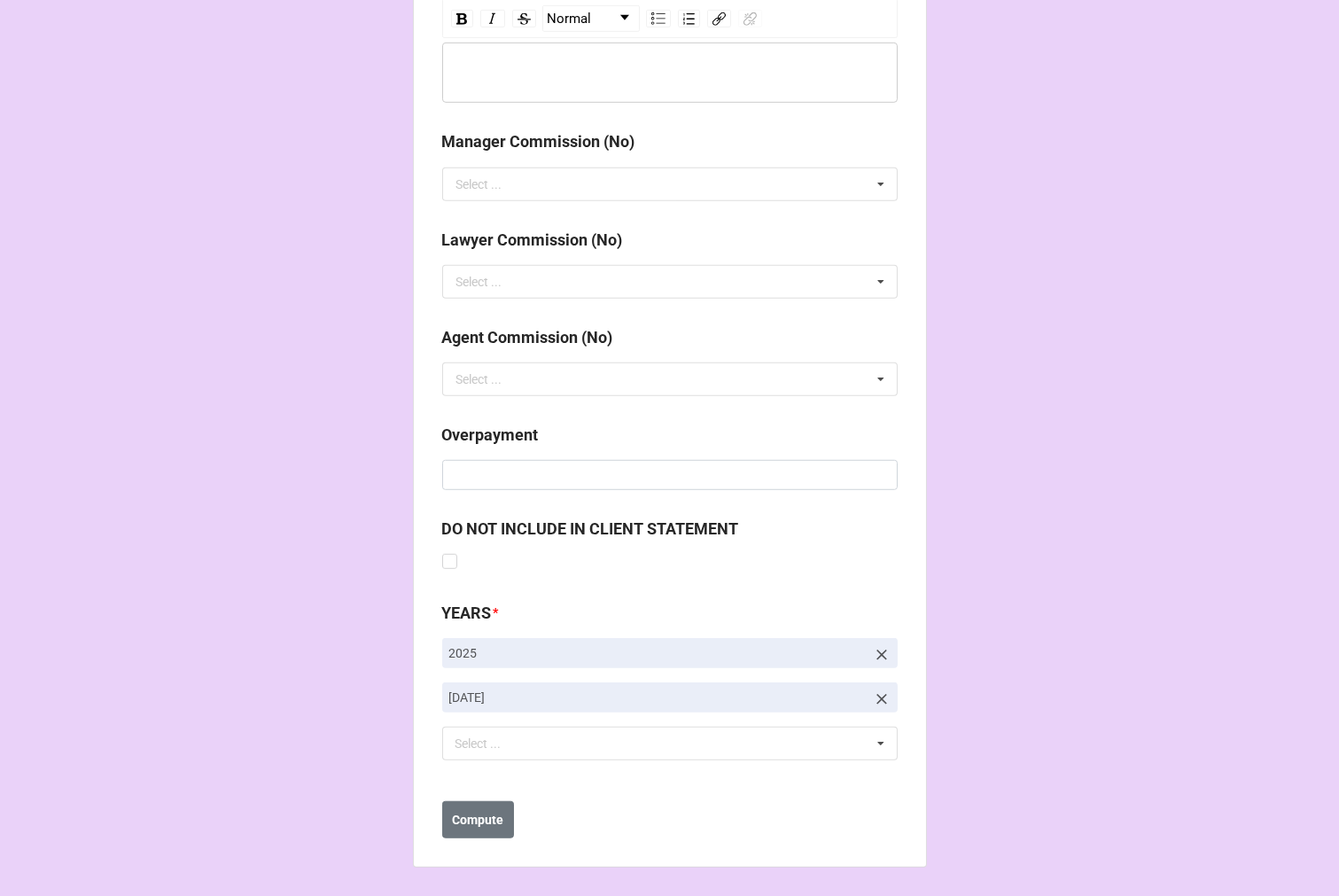
type input "$3,452.90"
click at [877, 699] on icon at bounding box center [882, 699] width 11 height 11
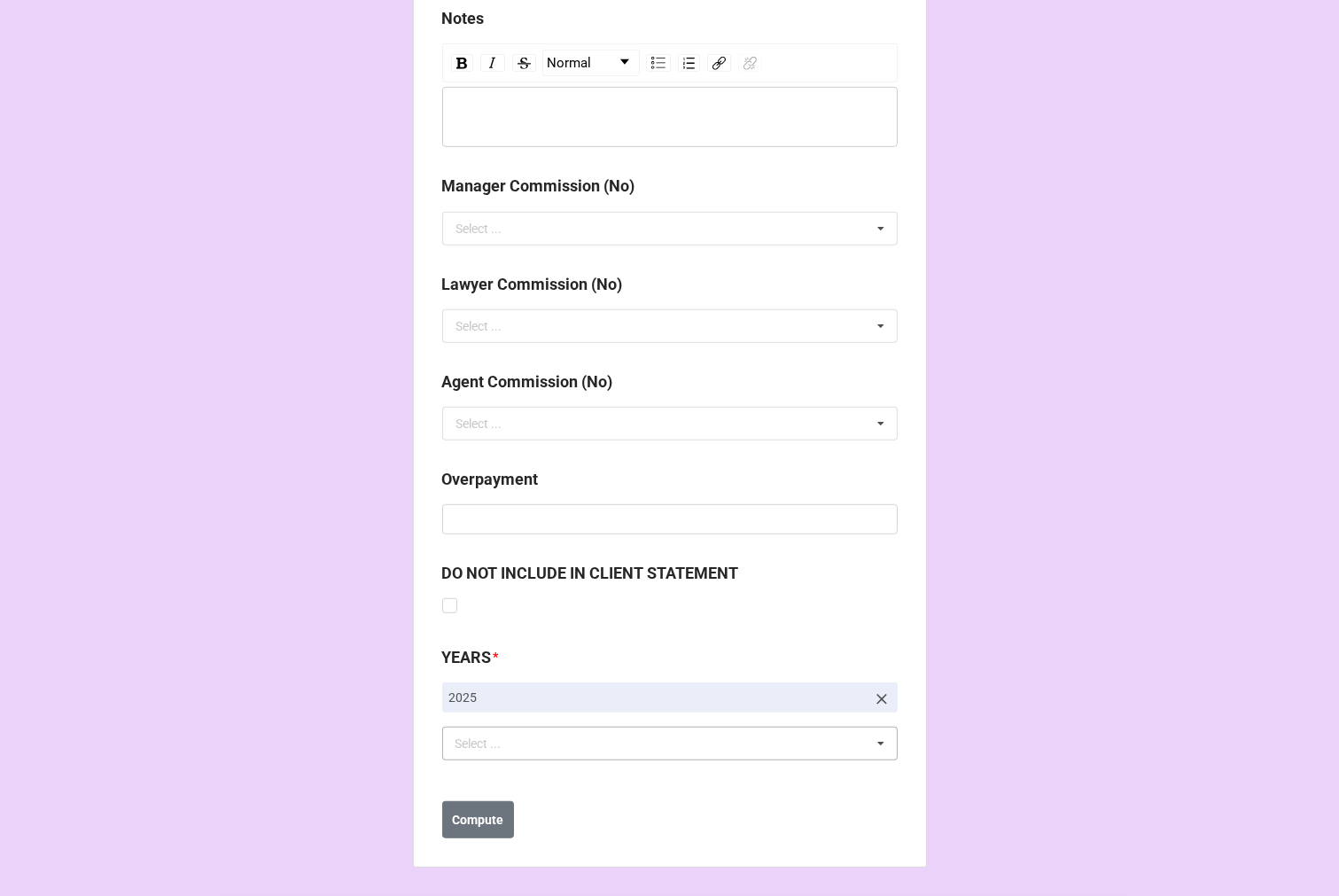
click at [571, 758] on div "Select ... No results found." at bounding box center [670, 743] width 455 height 34
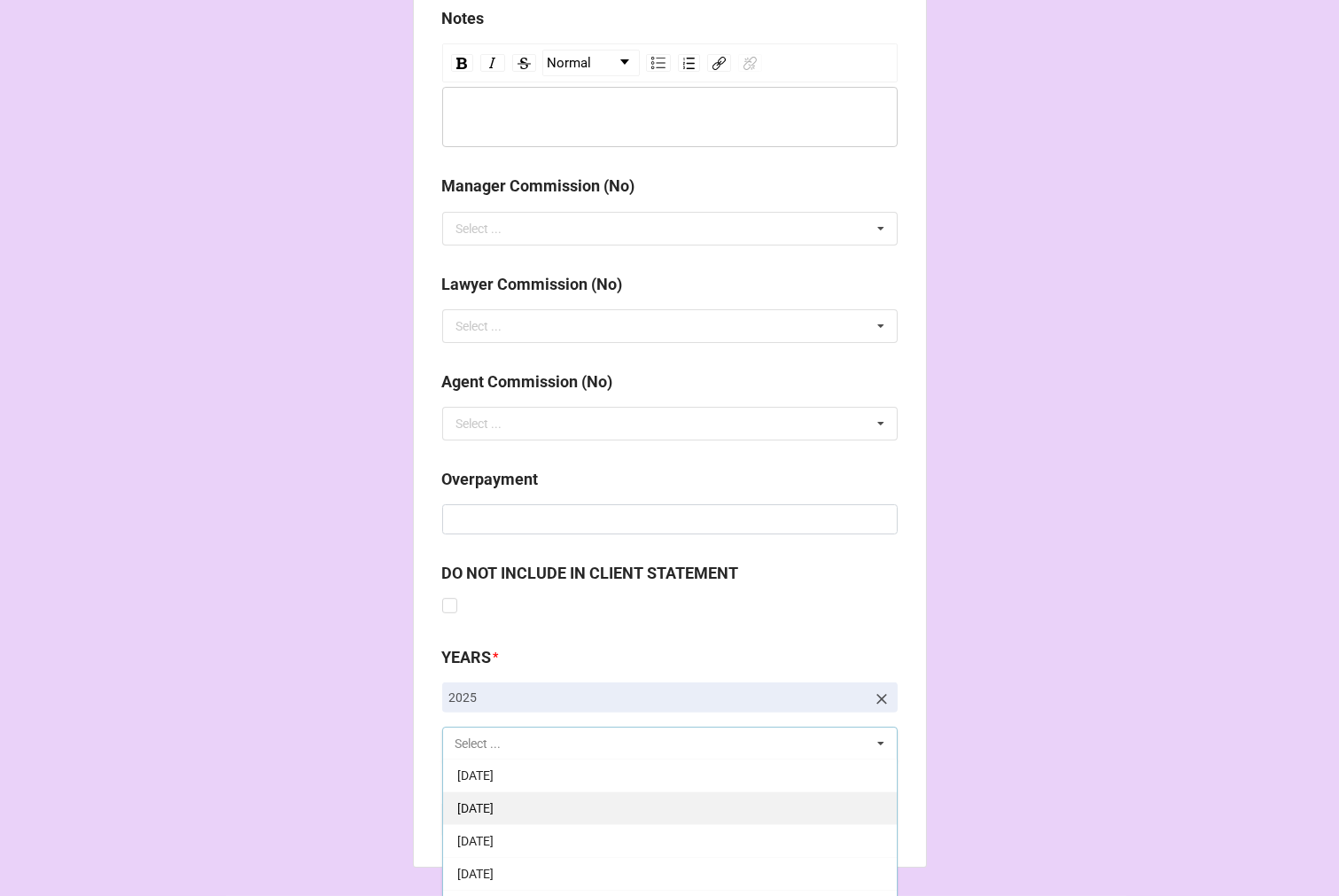
scroll to position [197, 0]
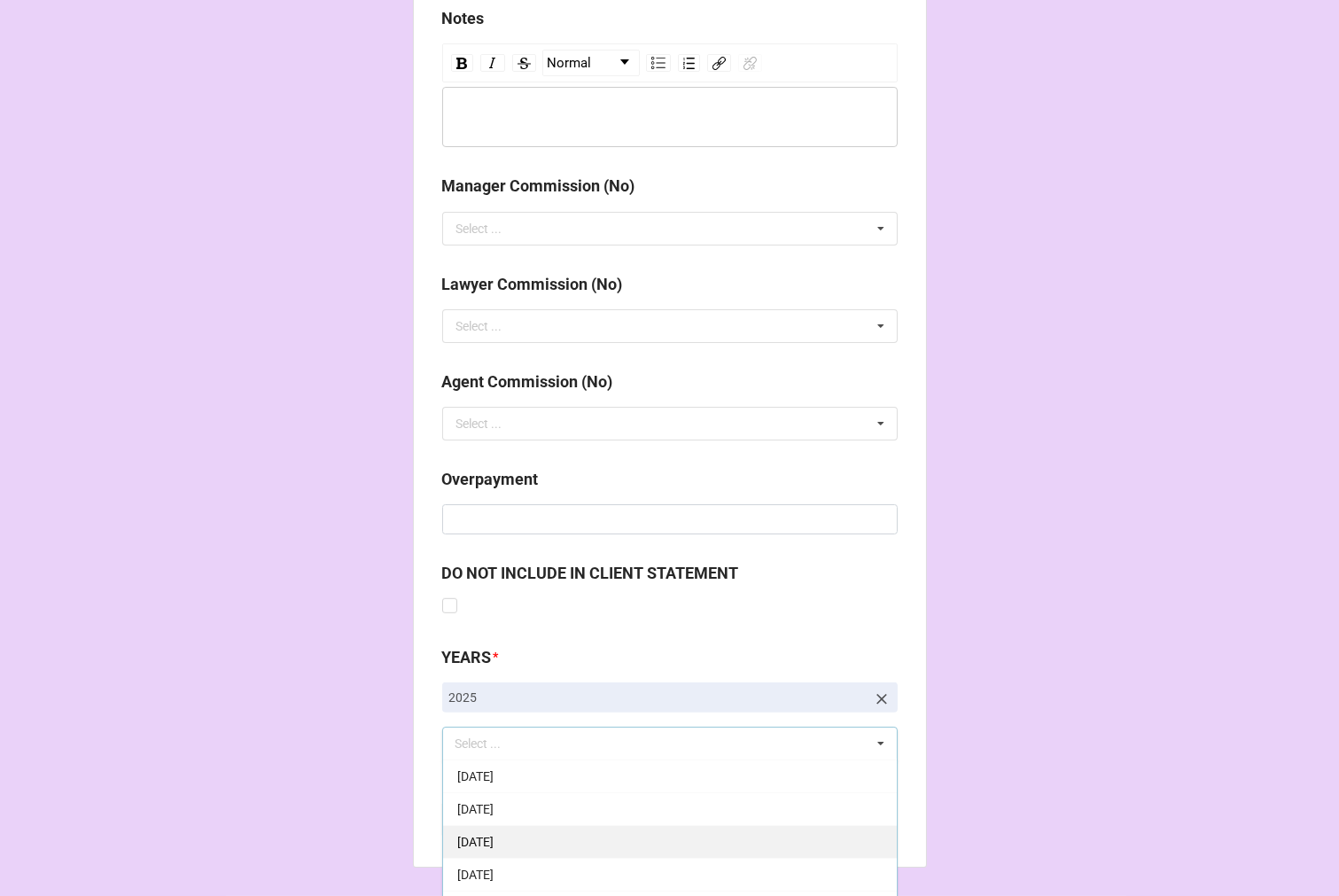
click at [494, 840] on span "9-September 2025" at bounding box center [476, 842] width 37 height 14
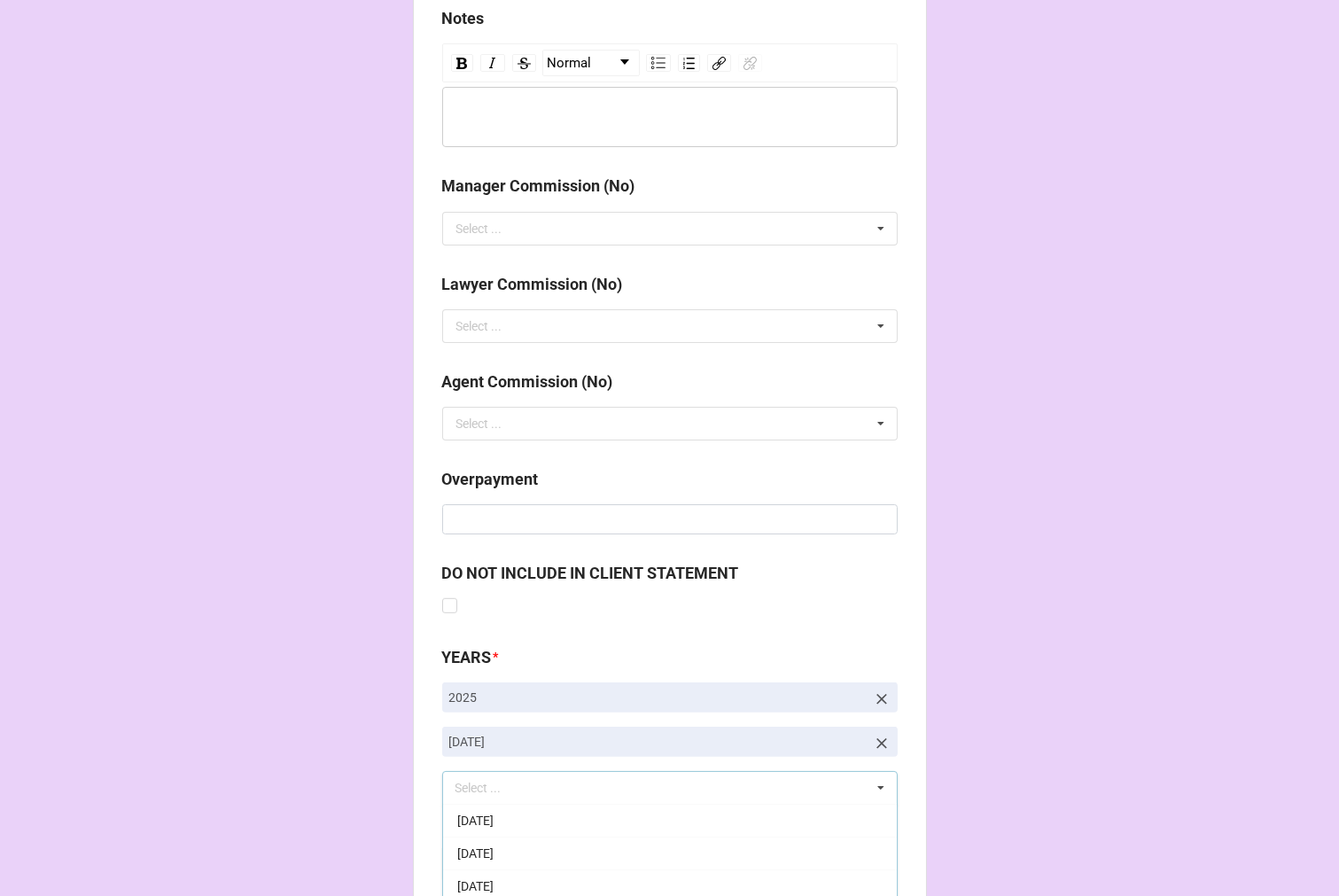
click at [484, 871] on b "Compute" at bounding box center [478, 864] width 51 height 18
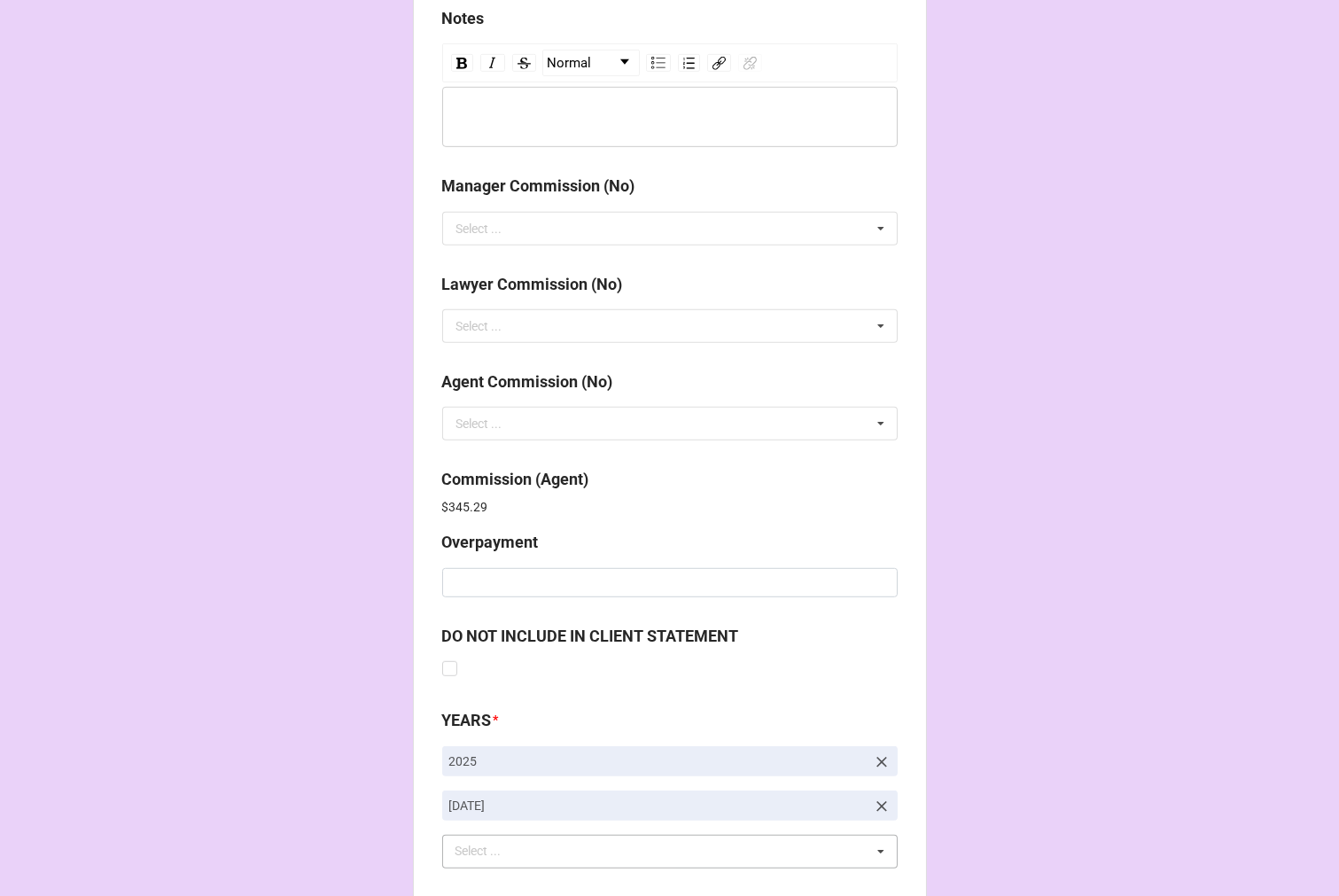
scroll to position [2106, 0]
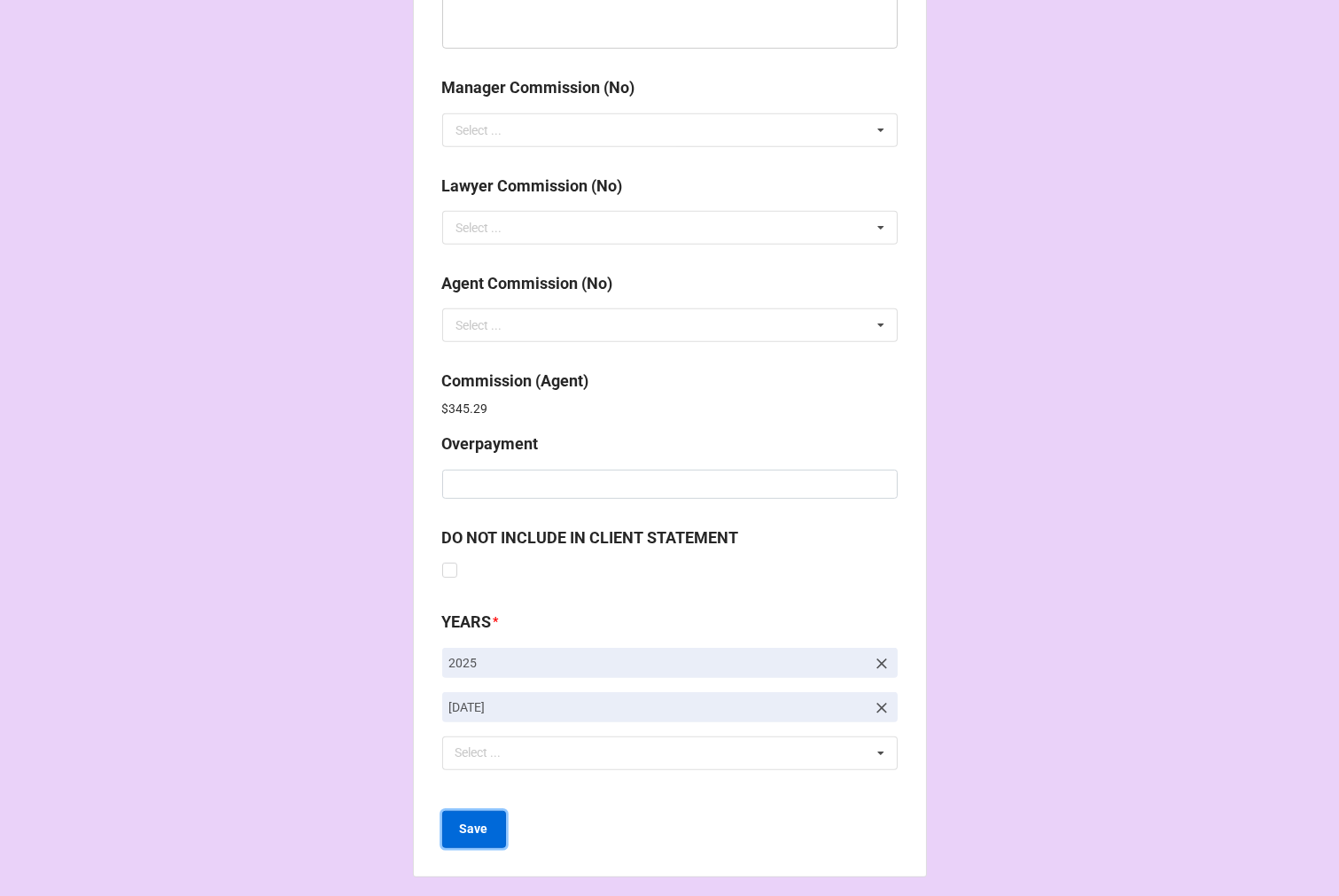
click at [462, 835] on b "Save" at bounding box center [474, 828] width 28 height 18
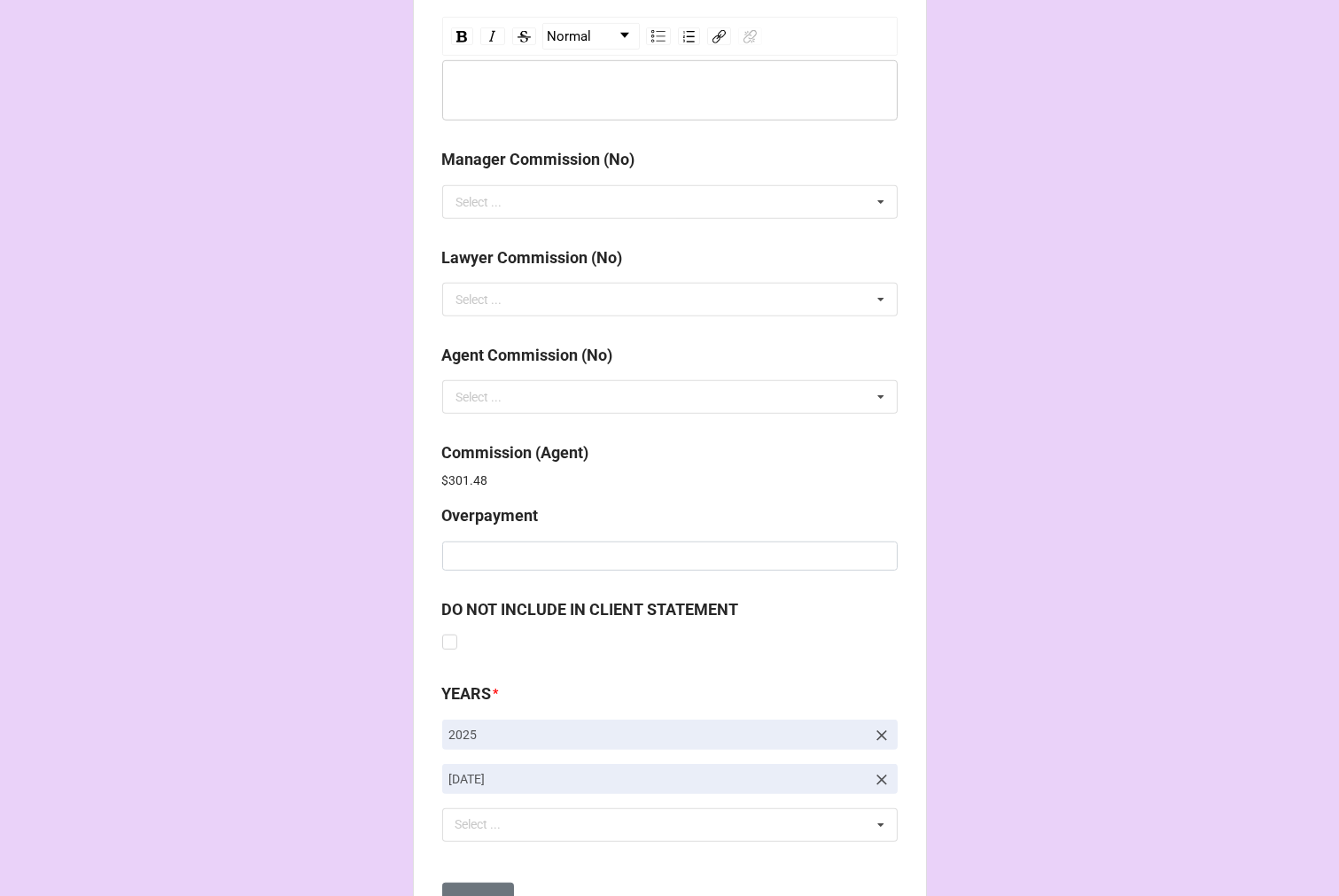
scroll to position [2115, 0]
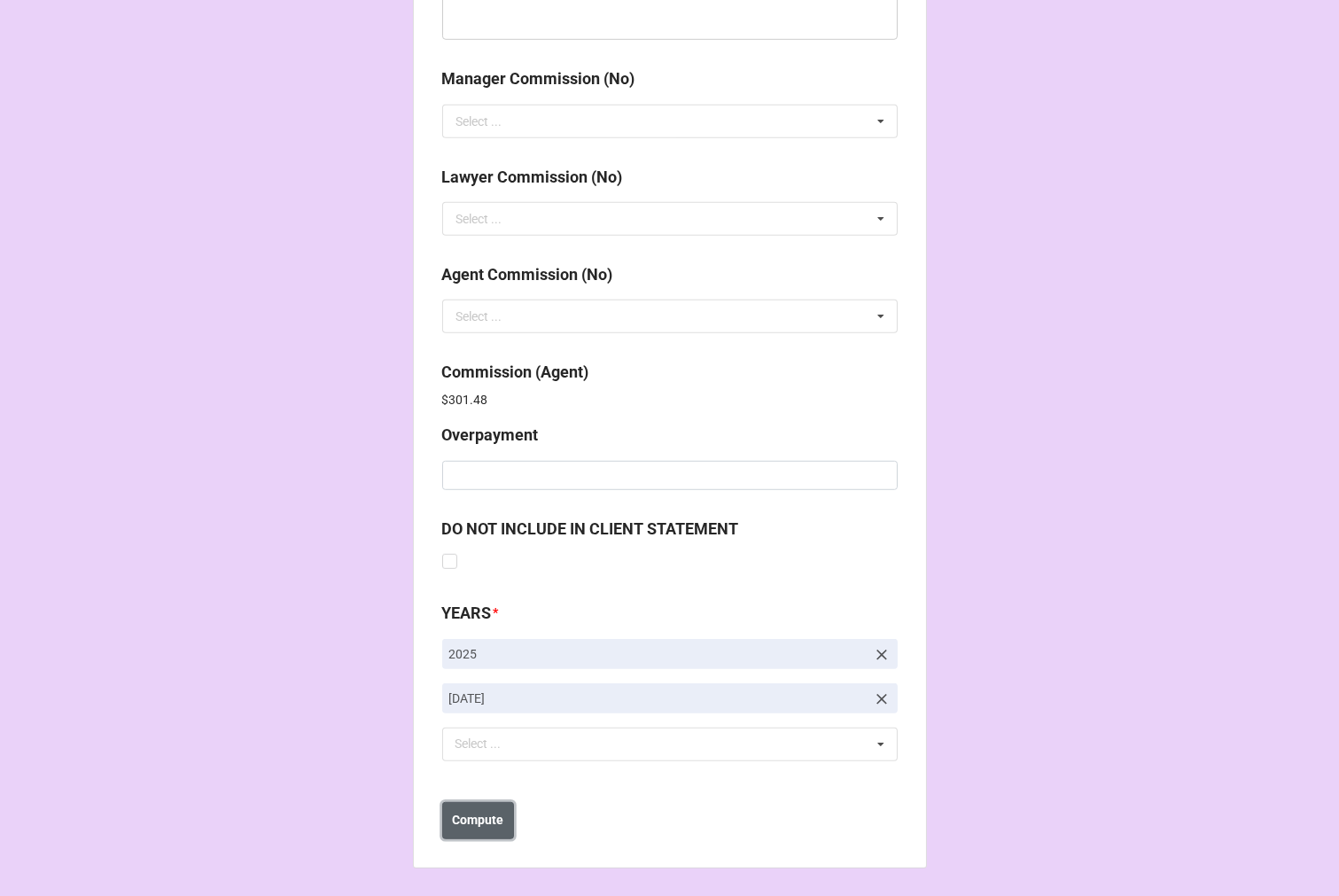
click at [470, 819] on b "Compute" at bounding box center [478, 820] width 51 height 18
click at [480, 828] on button "Save" at bounding box center [475, 821] width 64 height 38
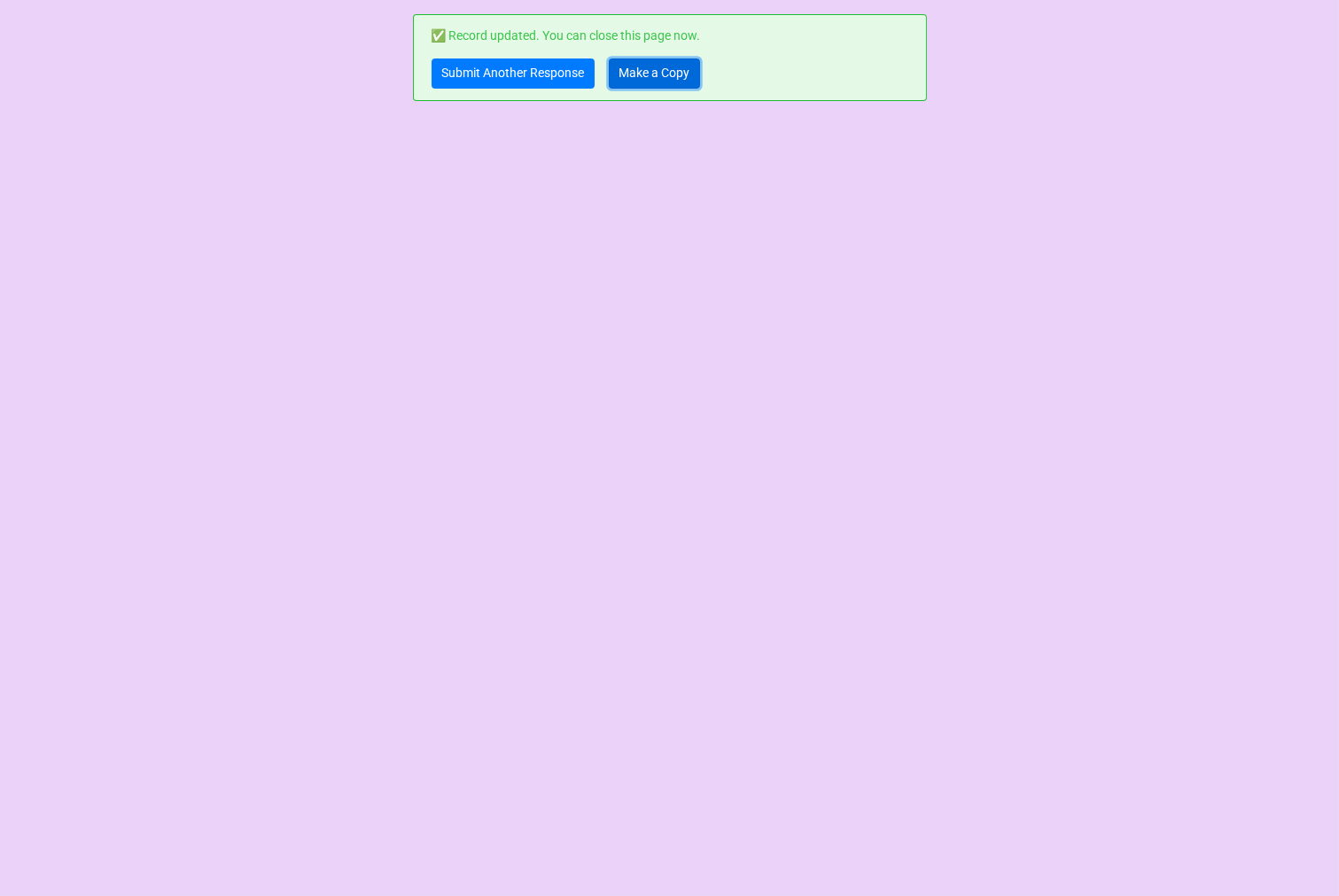
click at [666, 77] on link "Make a Copy" at bounding box center [655, 73] width 91 height 30
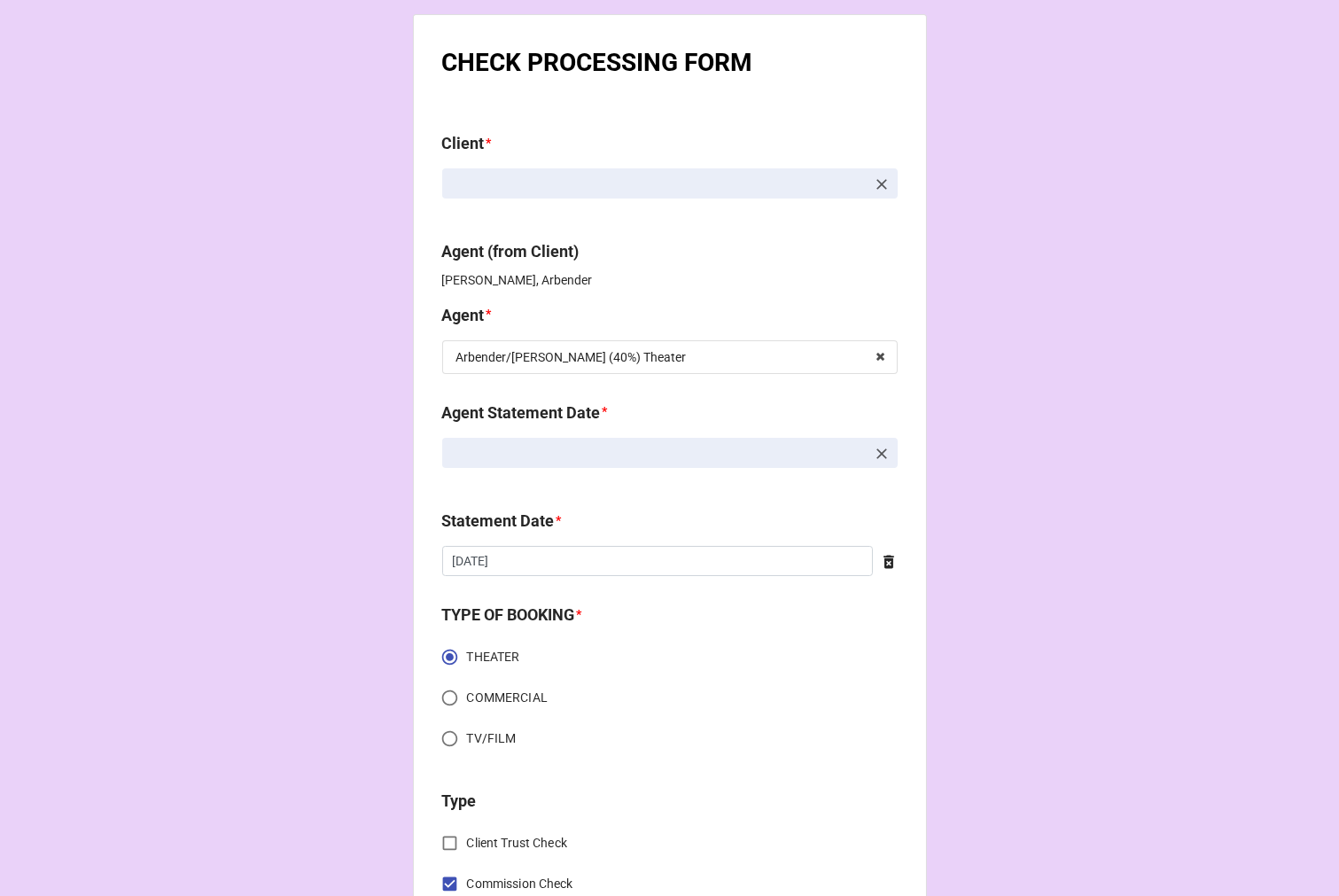
click at [877, 456] on icon at bounding box center [882, 453] width 11 height 11
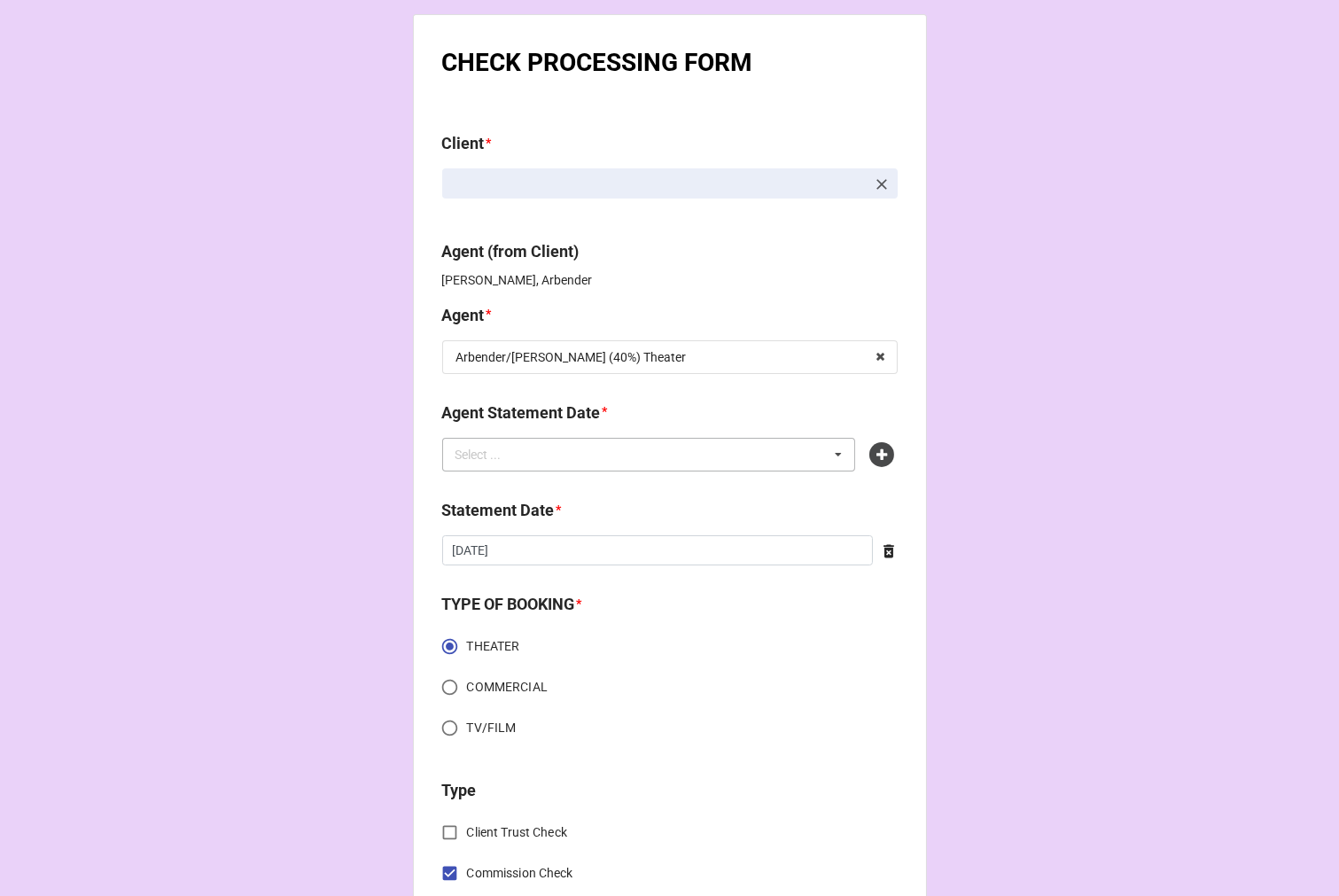
click at [640, 456] on div "Select ... No results found." at bounding box center [650, 454] width 414 height 34
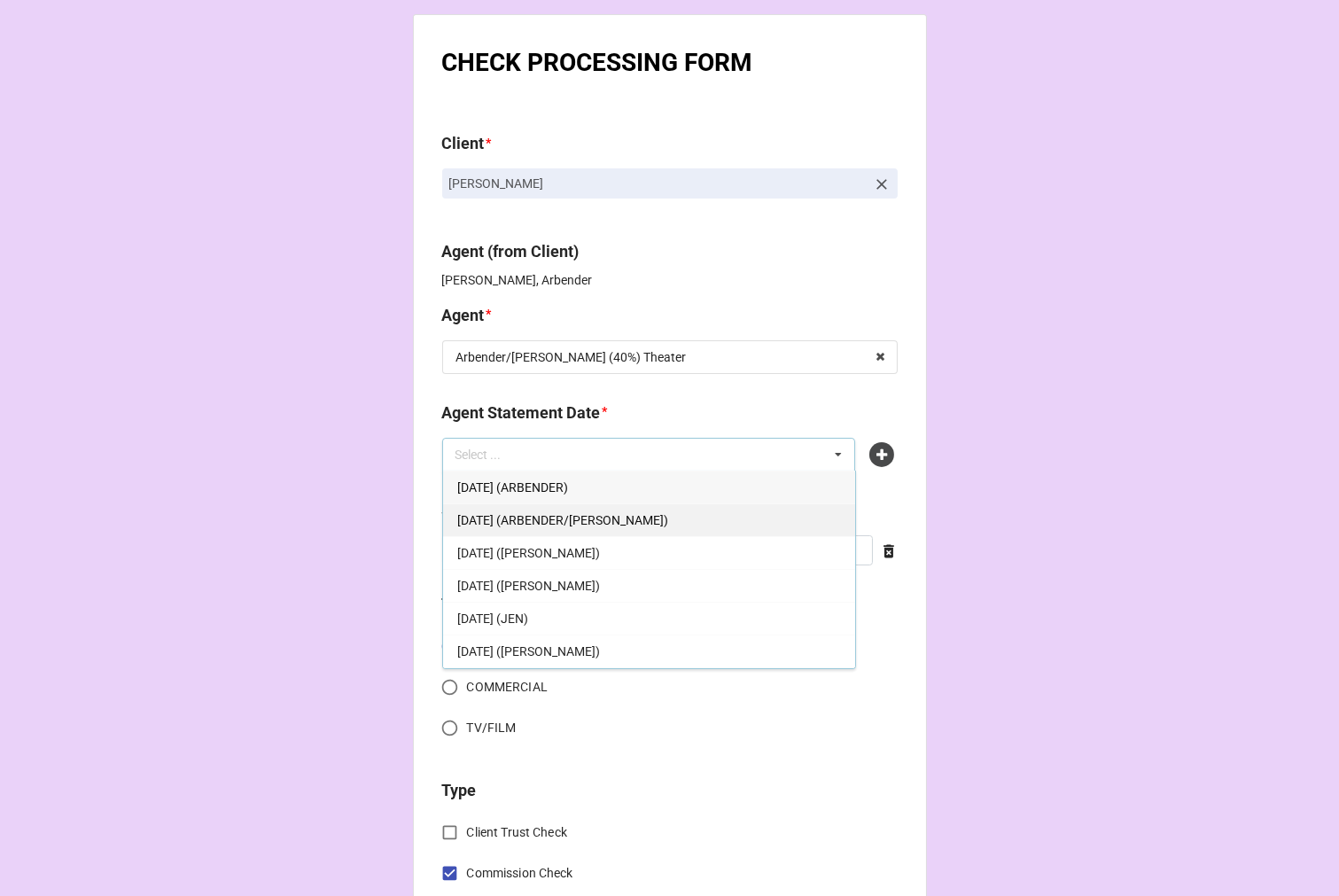
click at [565, 523] on span "[DATE] (ARBENDER/[PERSON_NAME])" at bounding box center [563, 520] width 211 height 14
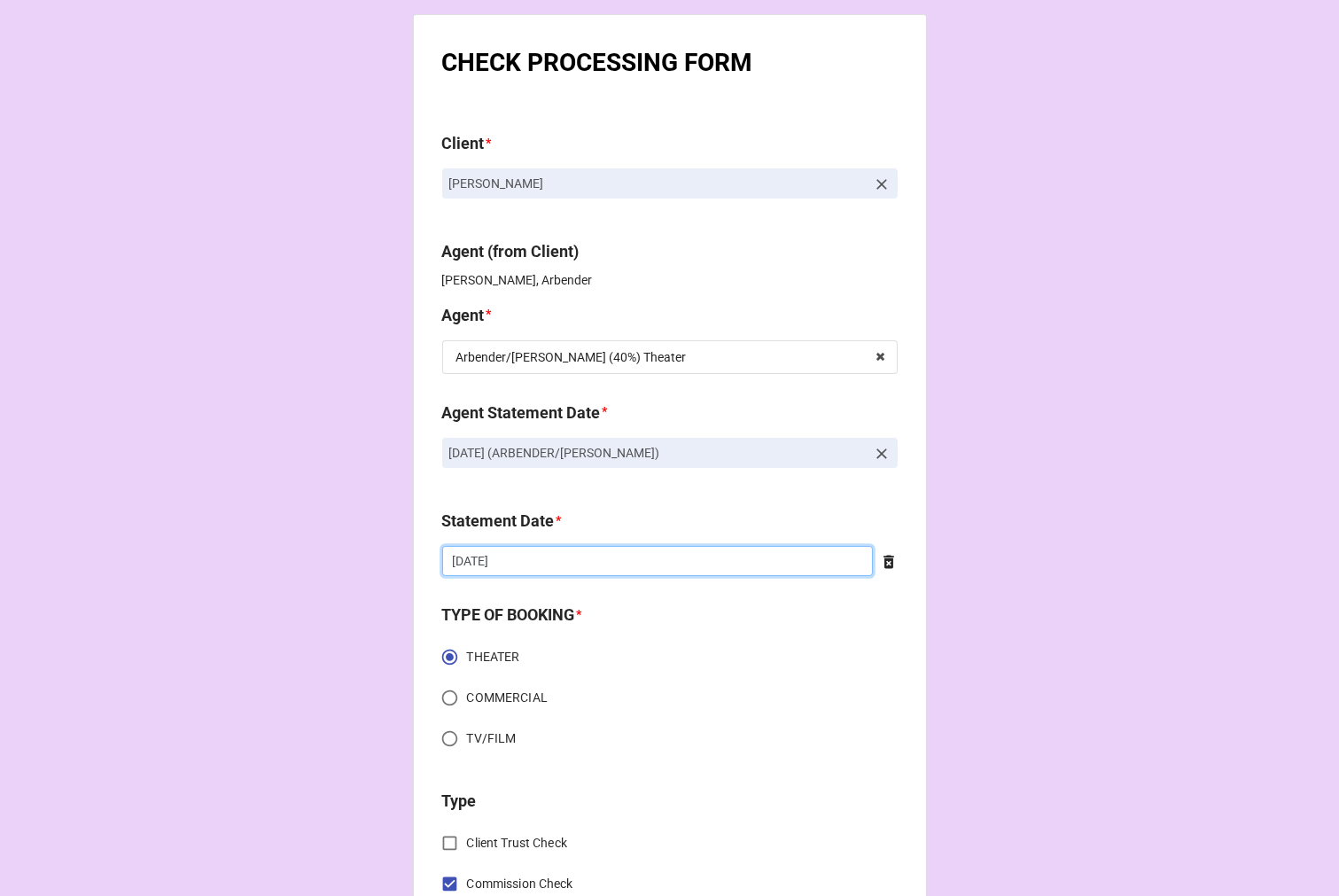
click at [554, 569] on input "[DATE]" at bounding box center [658, 561] width 431 height 30
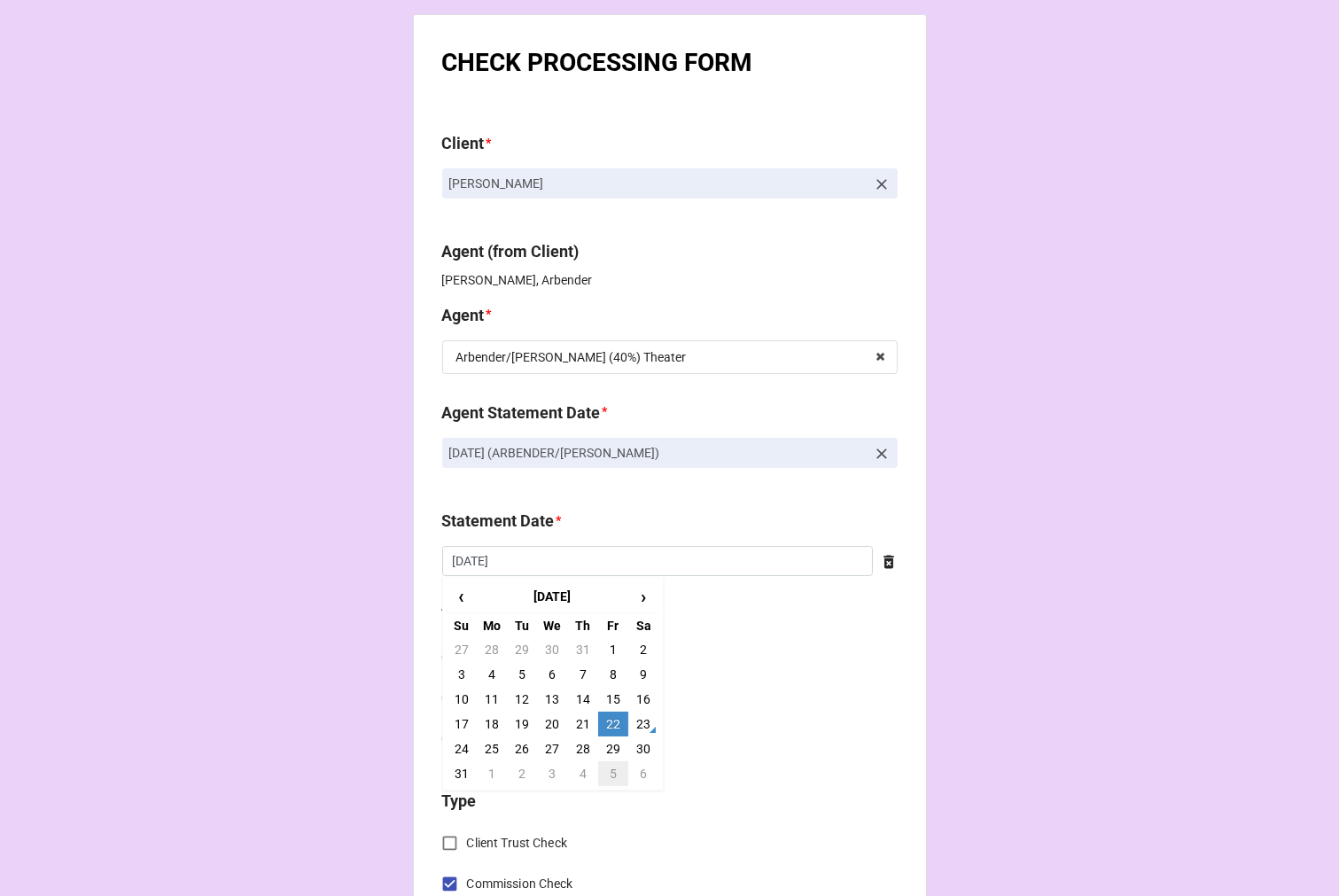
click at [610, 780] on td "5" at bounding box center [613, 774] width 30 height 25
type input "[DATE]"
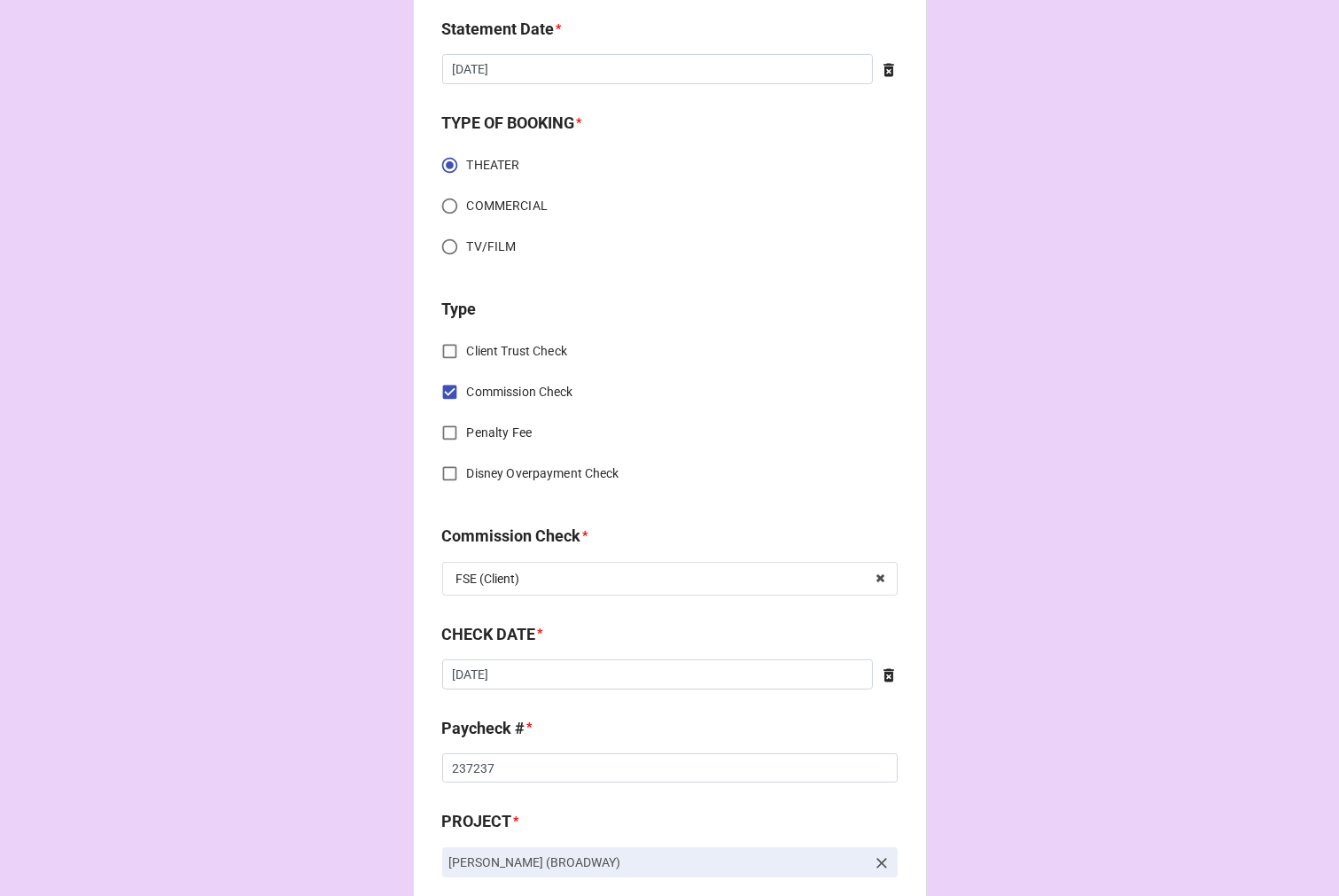
scroll to position [787, 0]
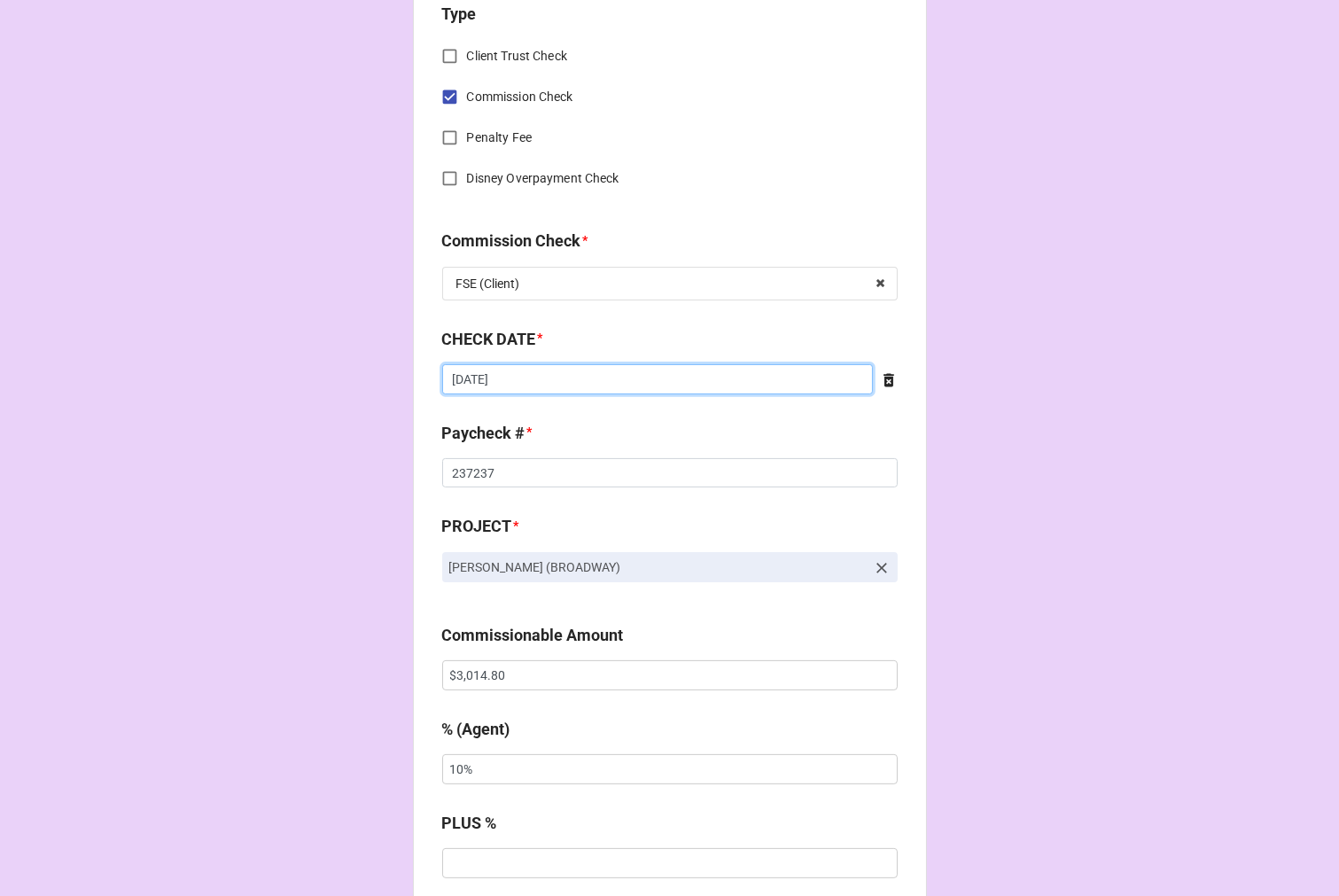
click at [507, 379] on input "[DATE]" at bounding box center [658, 379] width 431 height 30
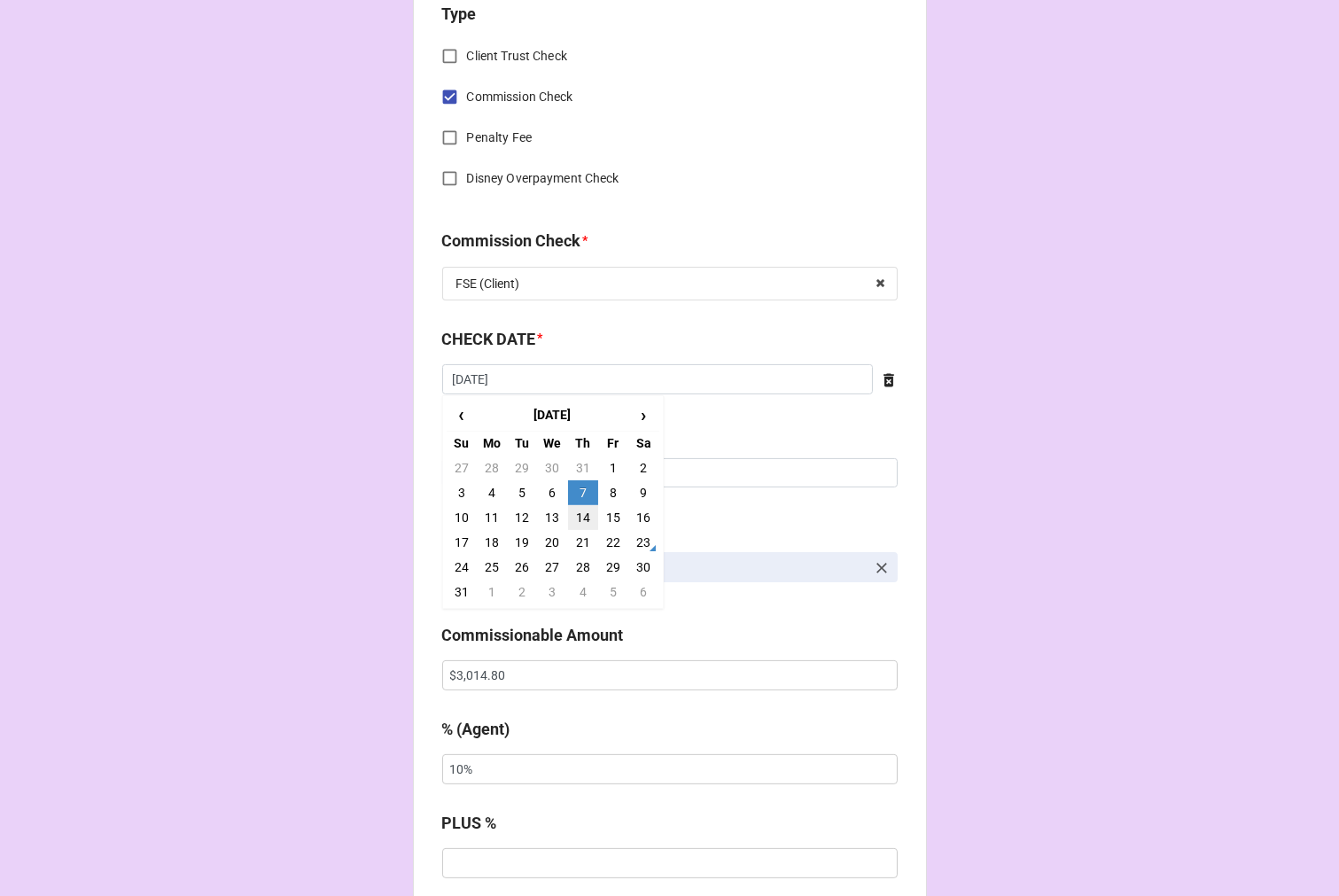
click at [574, 514] on td "14" at bounding box center [583, 518] width 30 height 25
type input "[DATE]"
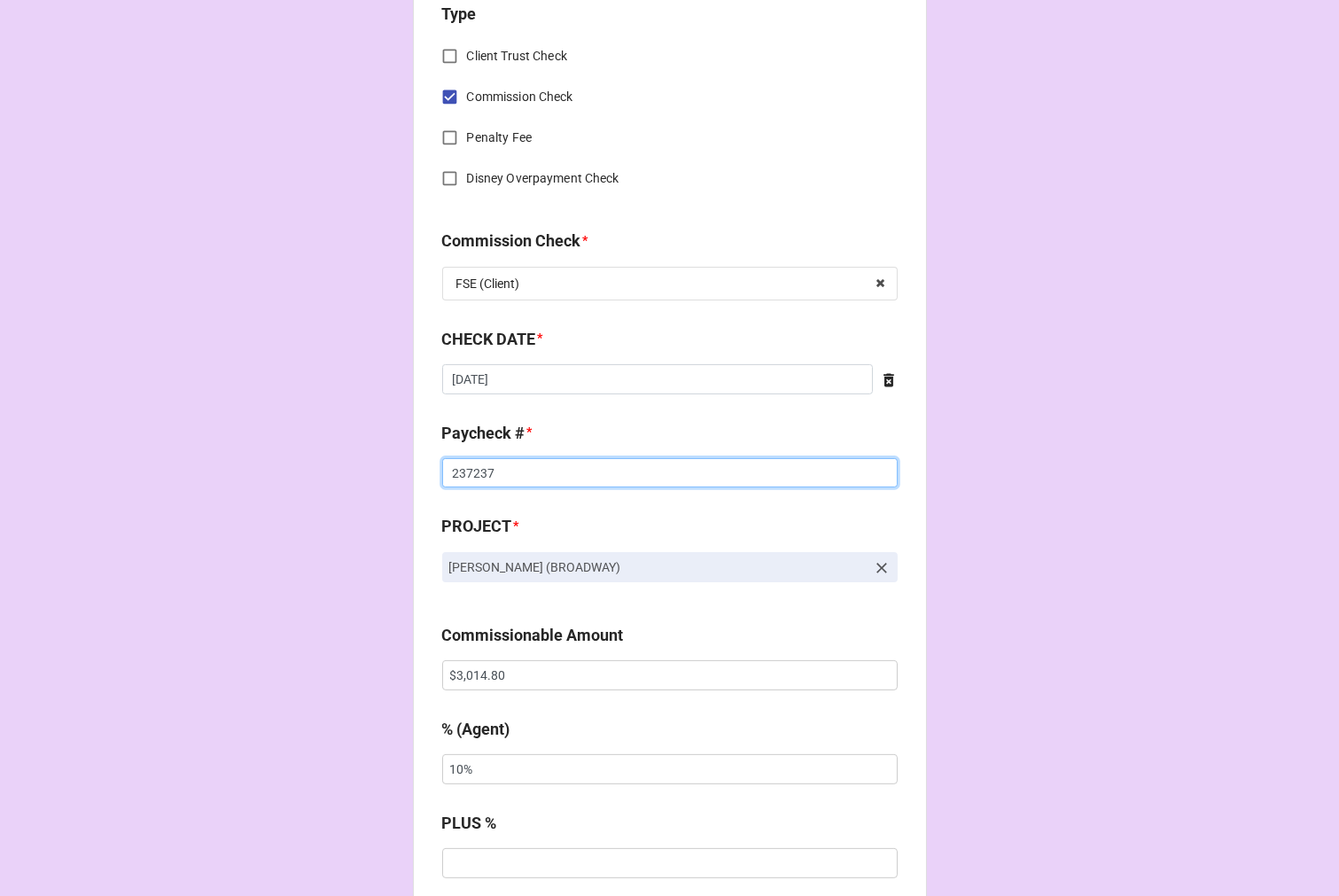
click at [464, 466] on input "237237" at bounding box center [670, 473] width 455 height 30
drag, startPoint x: 464, startPoint y: 466, endPoint x: 523, endPoint y: 463, distance: 59.1
click at [464, 465] on input "237237" at bounding box center [670, 473] width 455 height 30
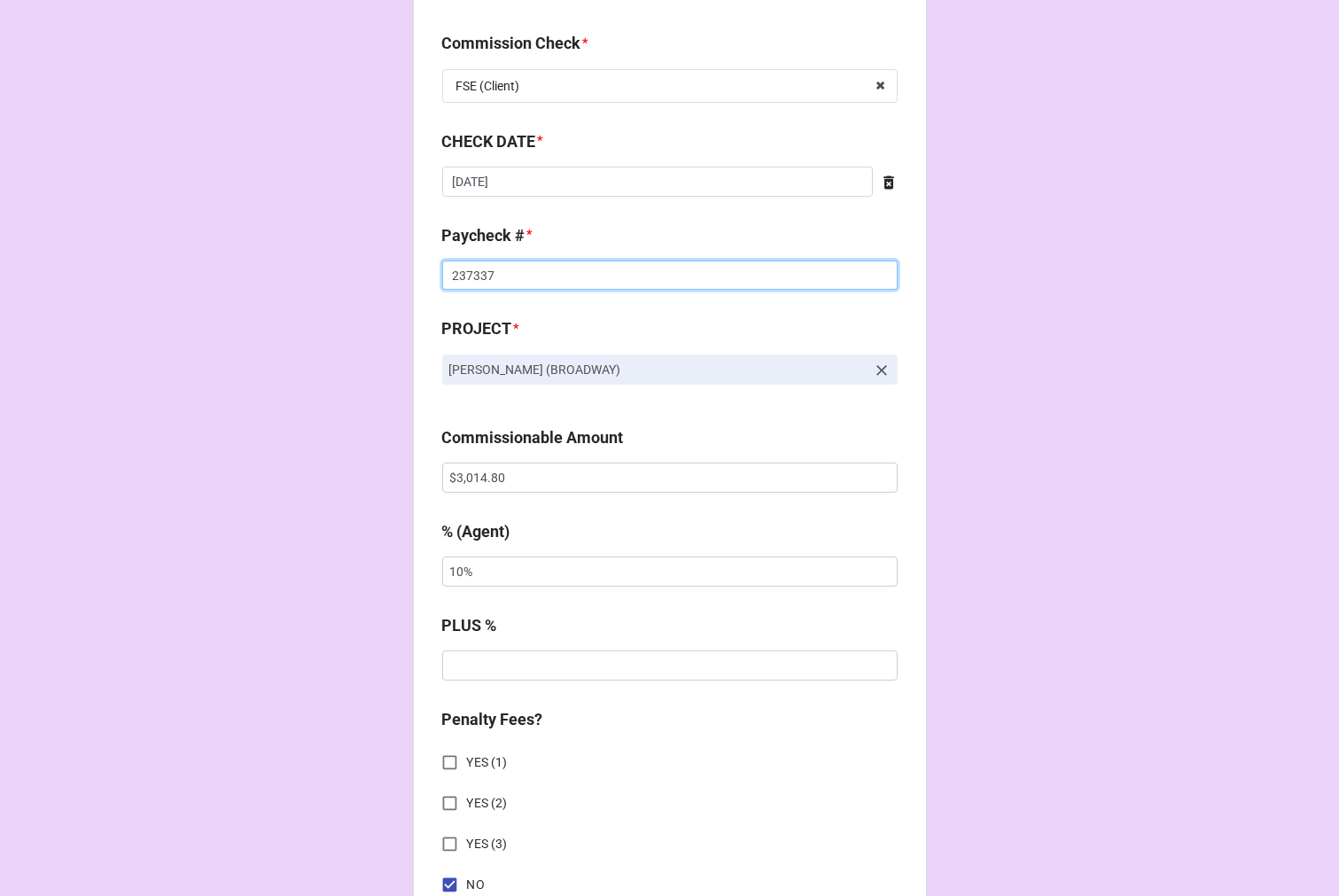
type input "237337"
click at [471, 479] on input "$3,014.80" at bounding box center [670, 477] width 455 height 30
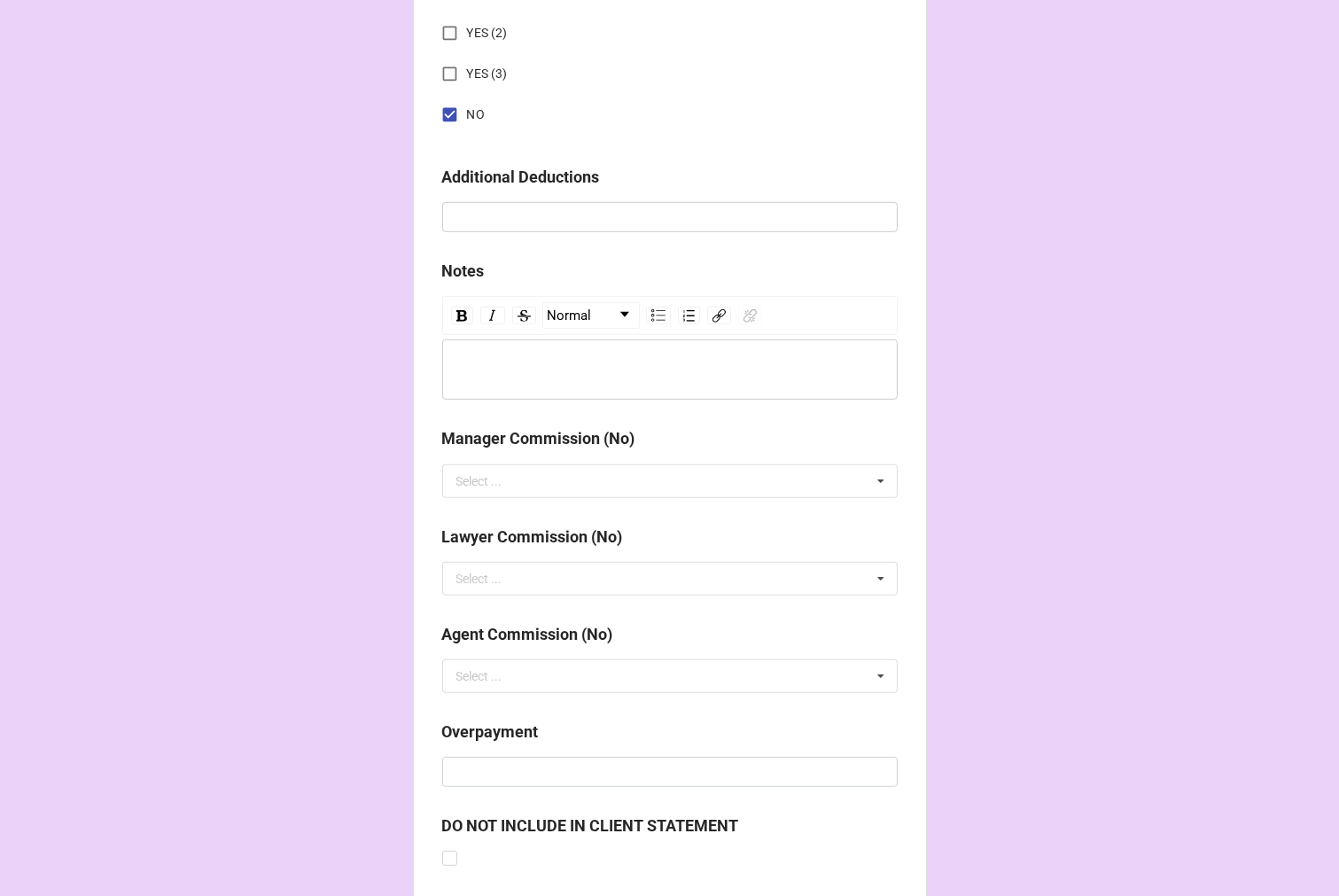
scroll to position [2052, 0]
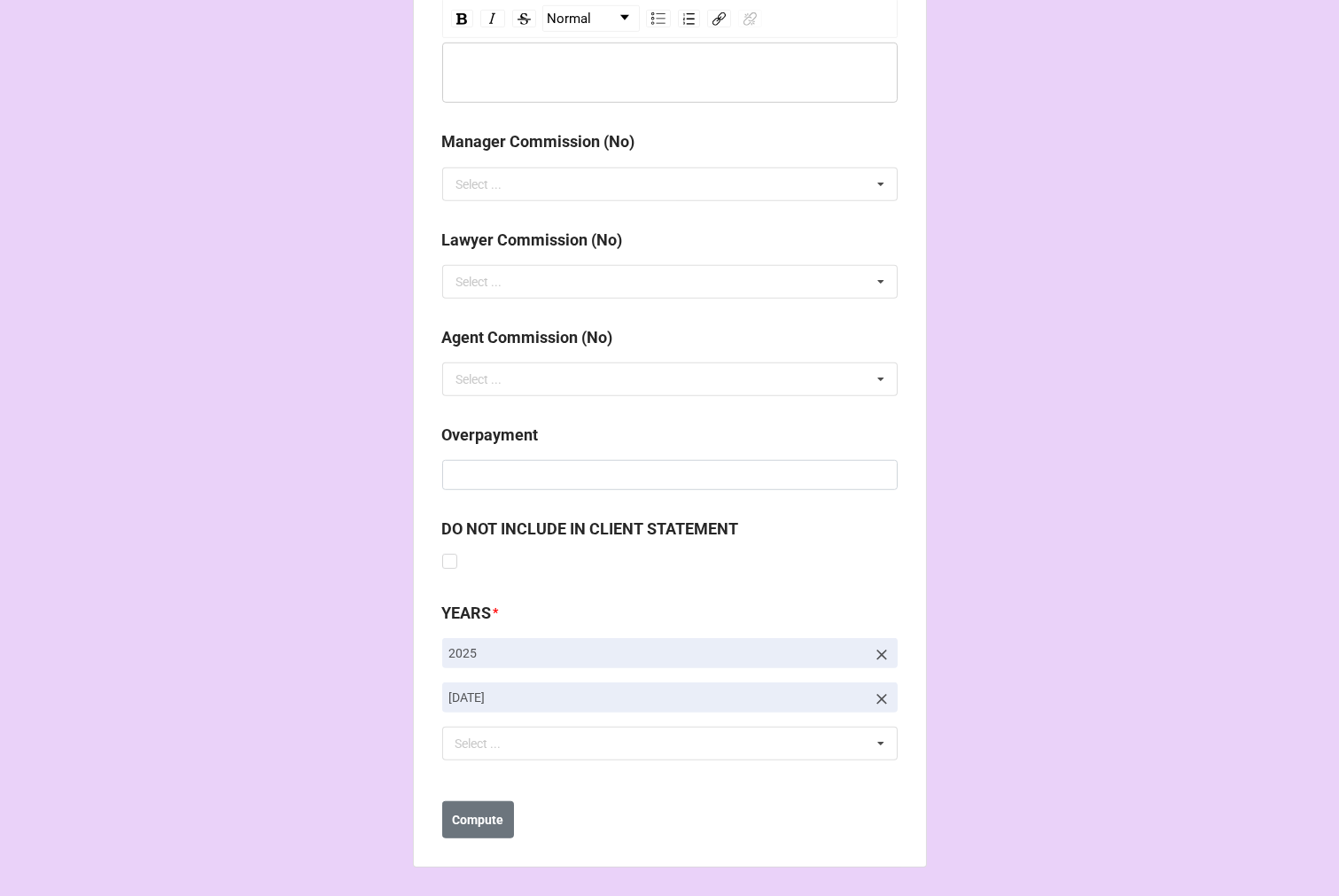
type input "$4,796.00"
click at [875, 695] on icon at bounding box center [882, 699] width 17 height 17
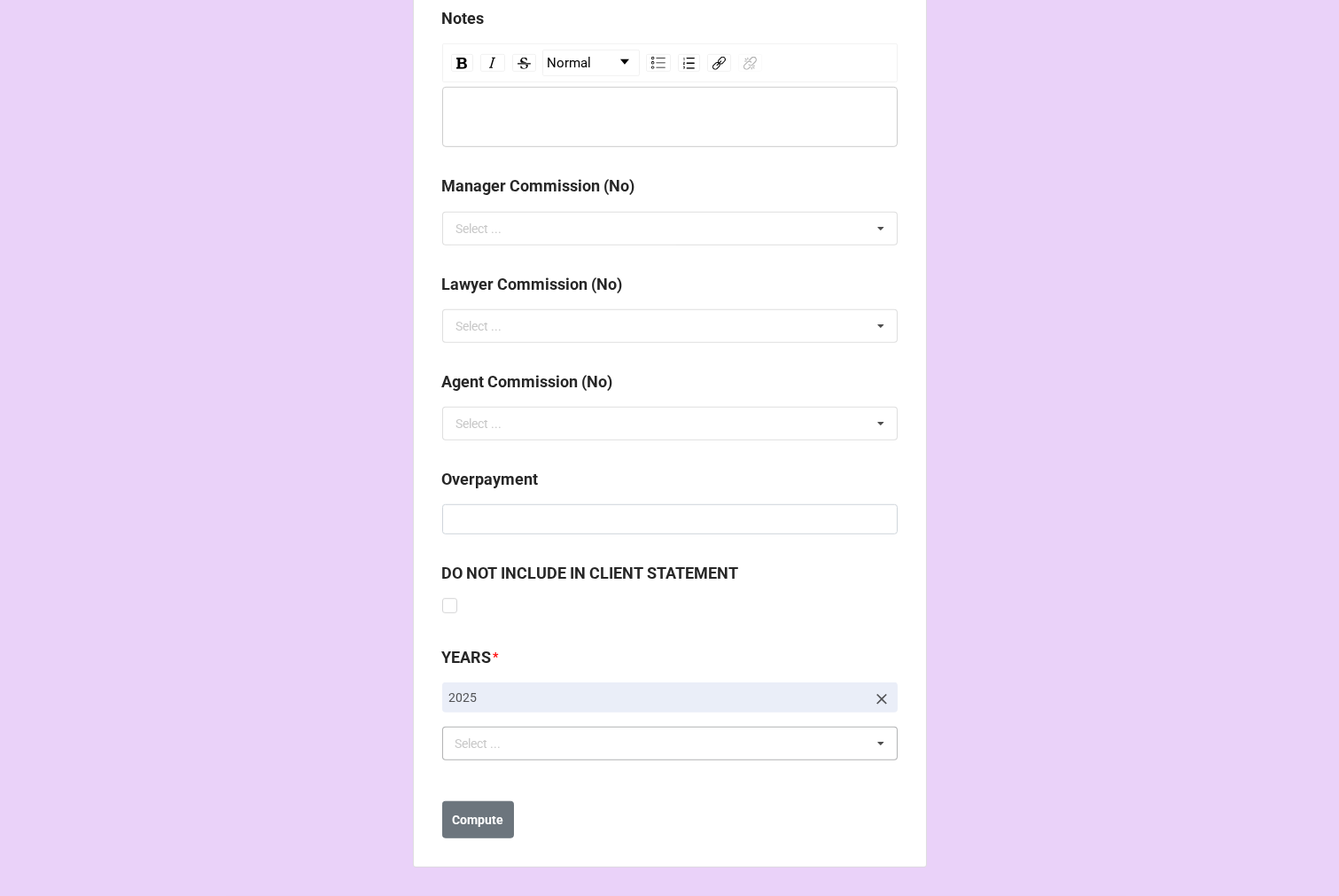
click at [610, 742] on div "Select ... No results found." at bounding box center [670, 743] width 455 height 34
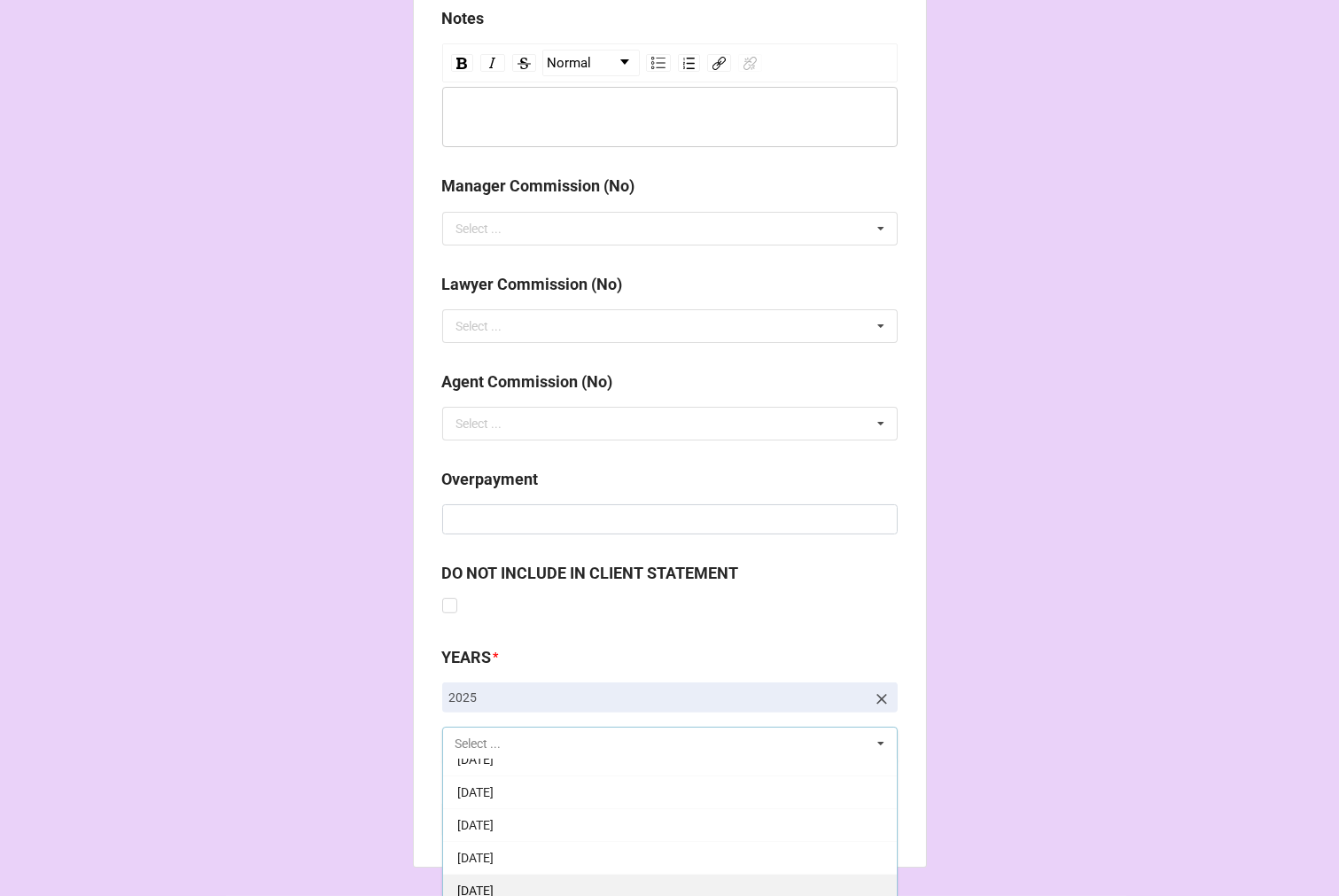
scroll to position [197, 0]
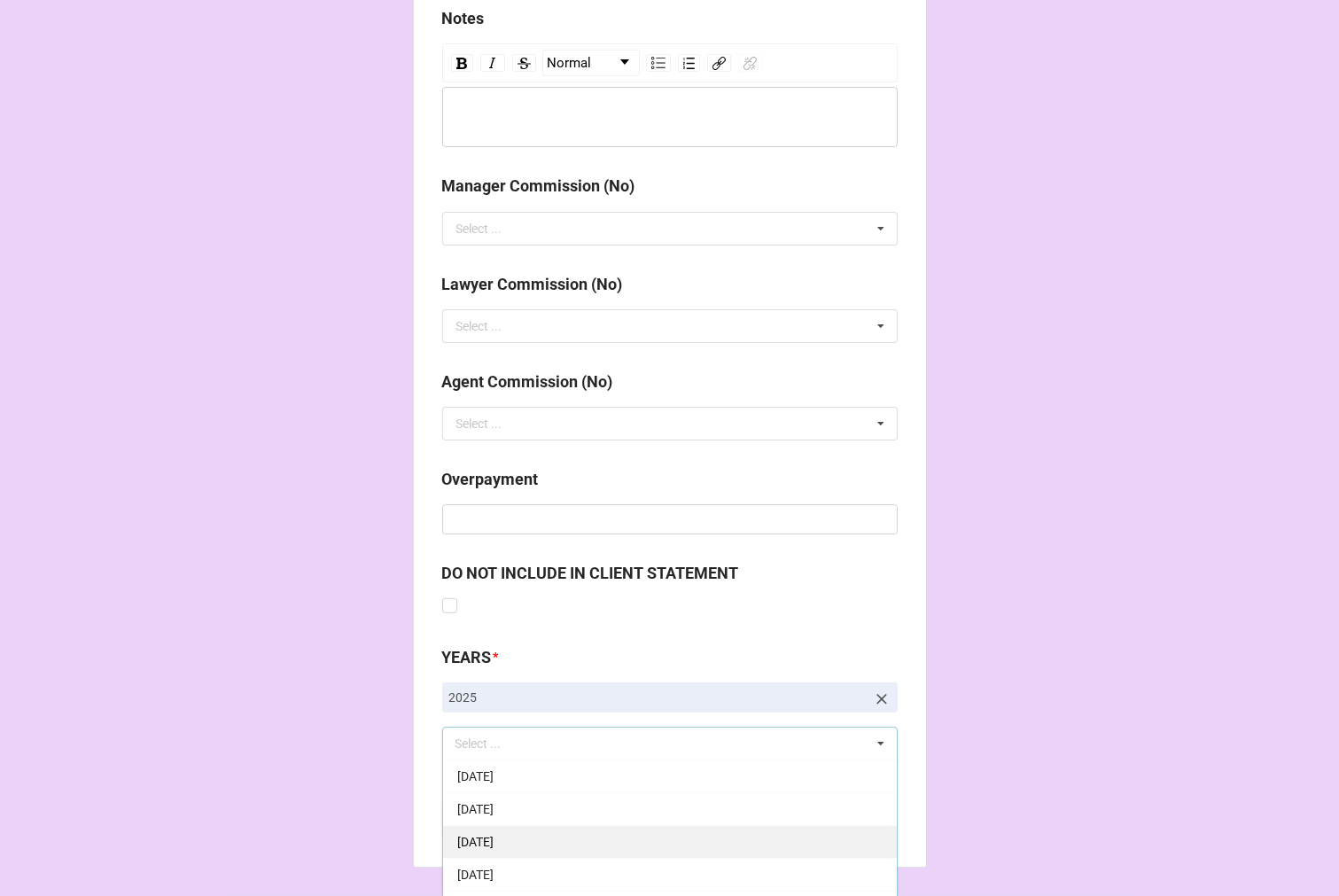
click at [494, 839] on span "9-September 2025" at bounding box center [476, 842] width 37 height 14
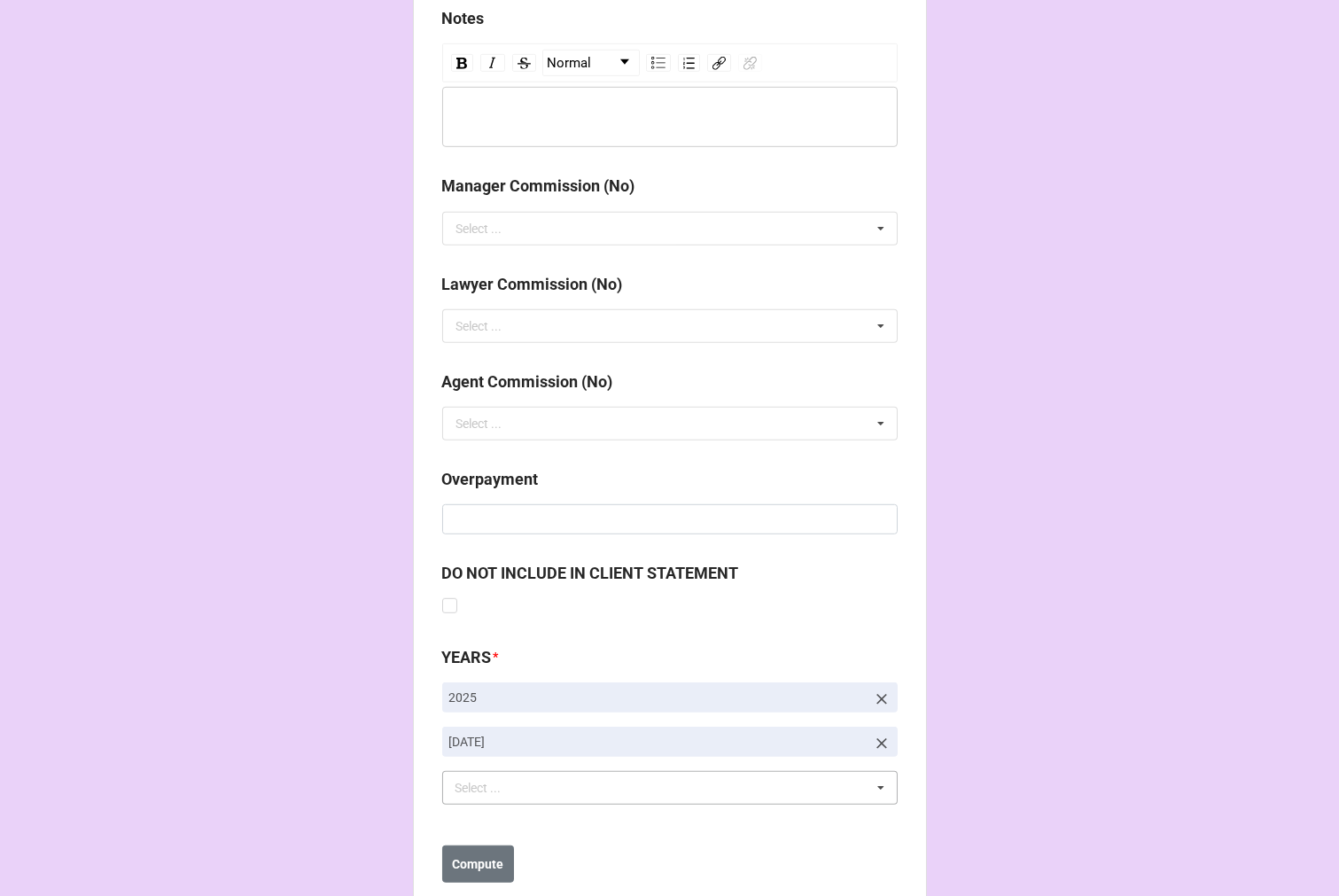
click at [479, 860] on b "Compute" at bounding box center [478, 864] width 51 height 18
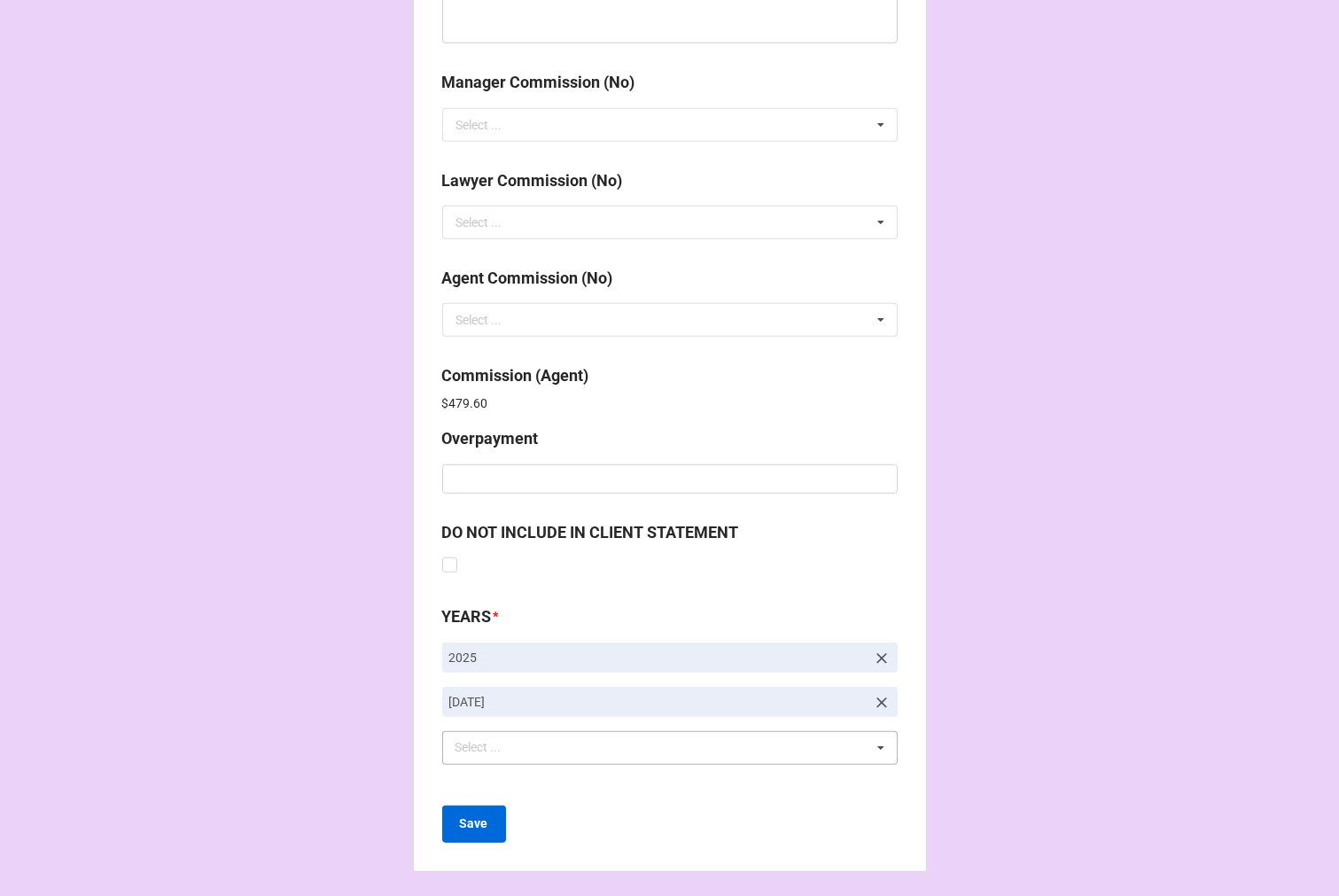
scroll to position [2115, 0]
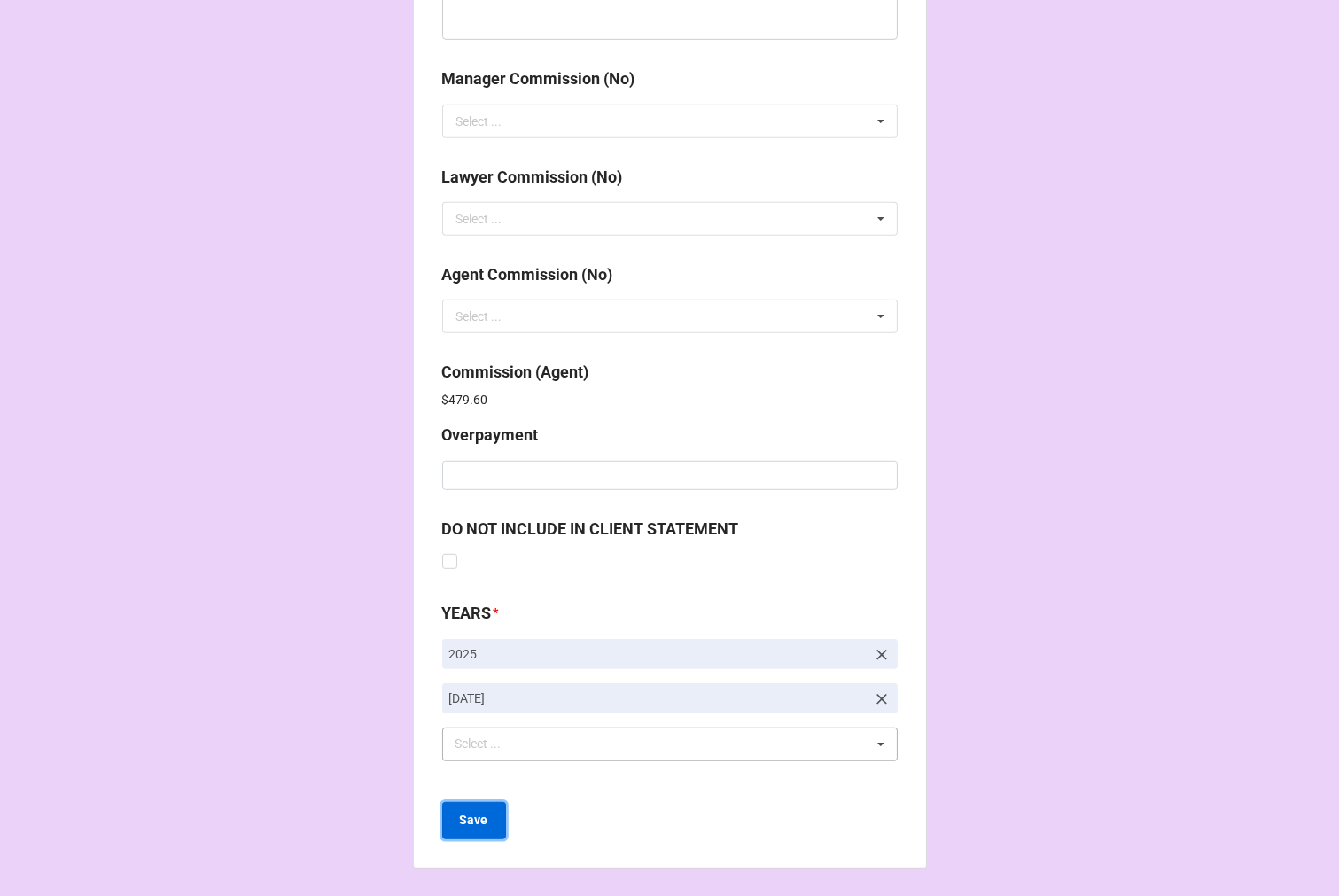
click at [491, 828] on button "Save" at bounding box center [475, 821] width 64 height 38
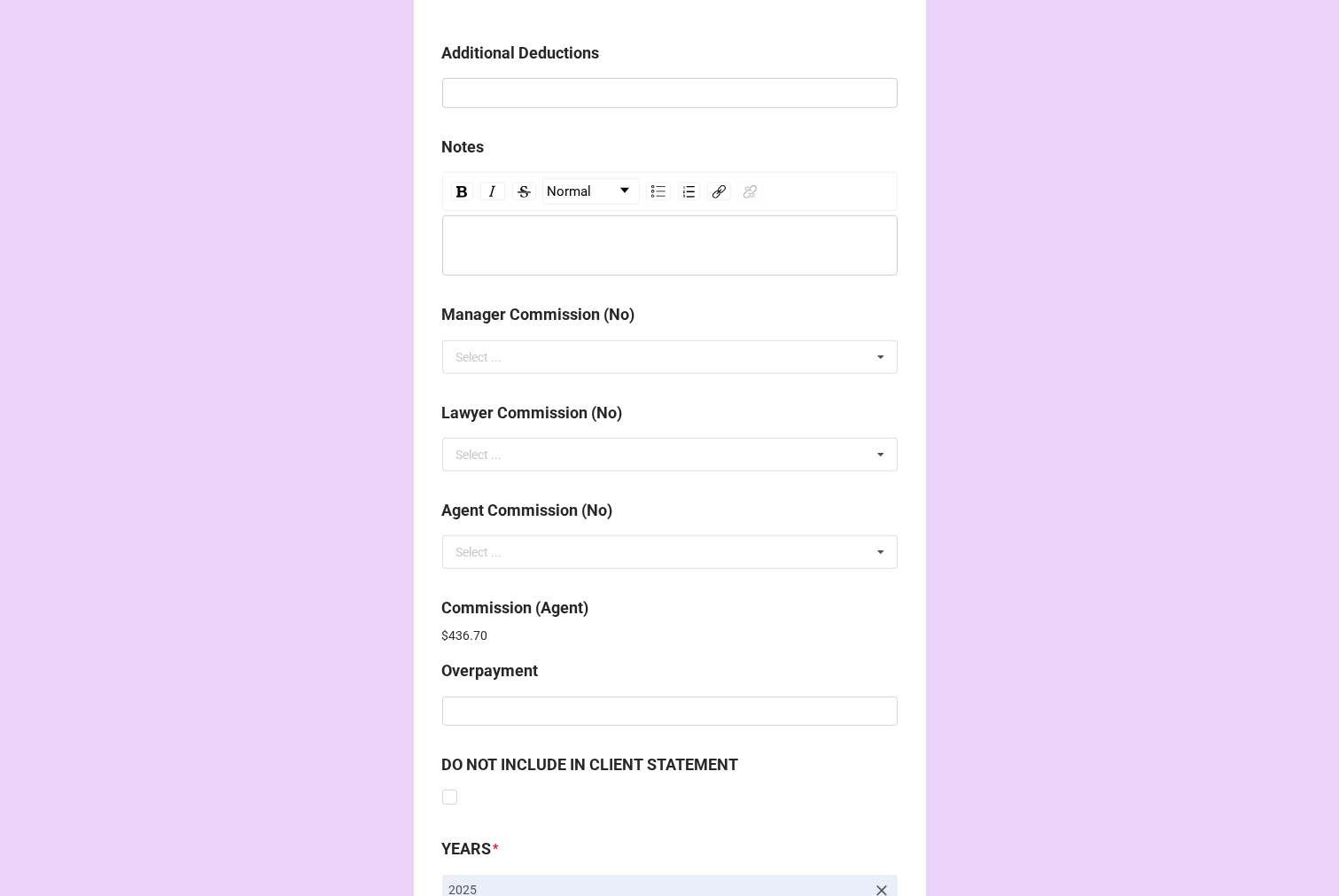
scroll to position [2115, 0]
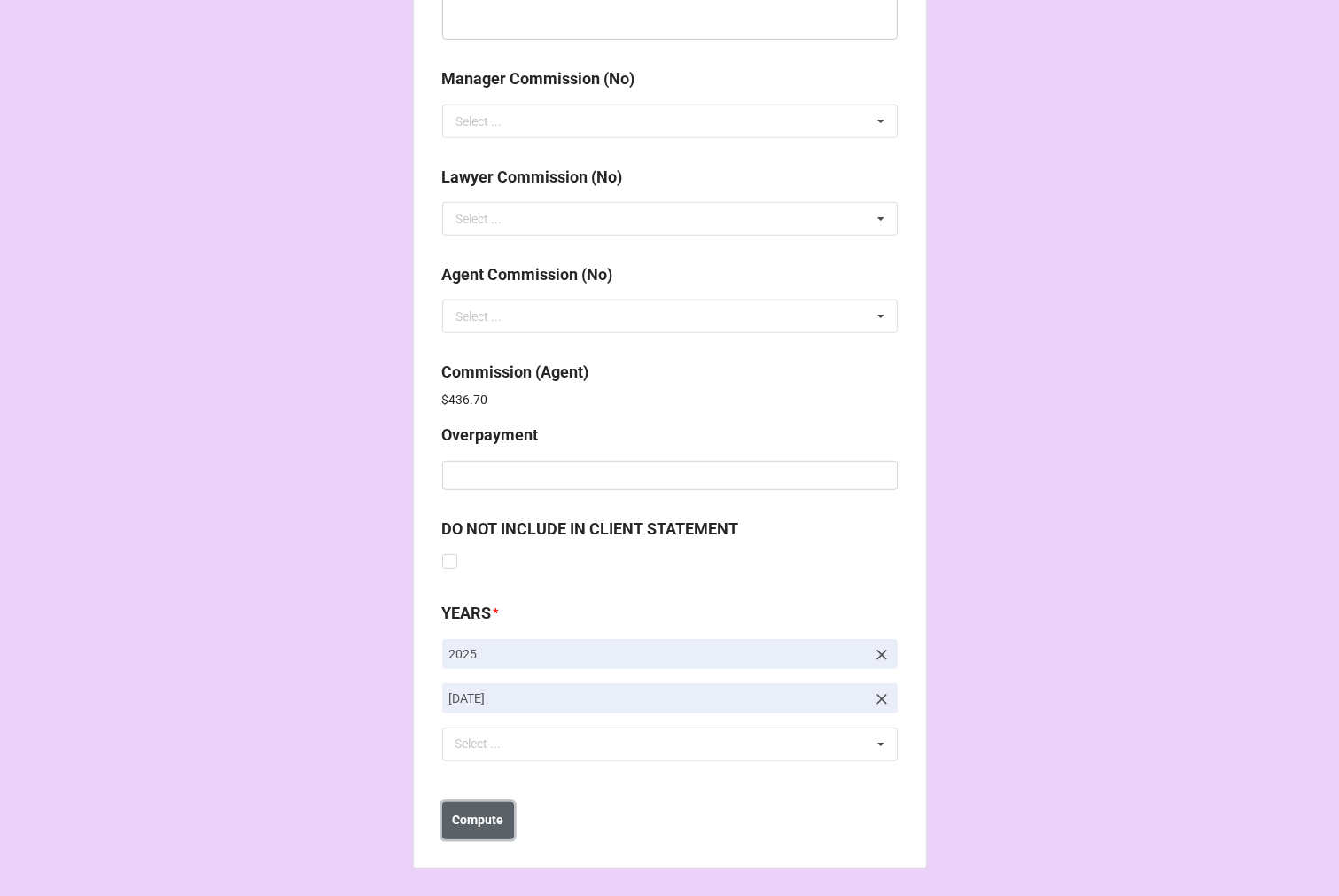
click at [480, 826] on b "Compute" at bounding box center [478, 820] width 51 height 18
click at [460, 822] on b "Save" at bounding box center [474, 820] width 28 height 18
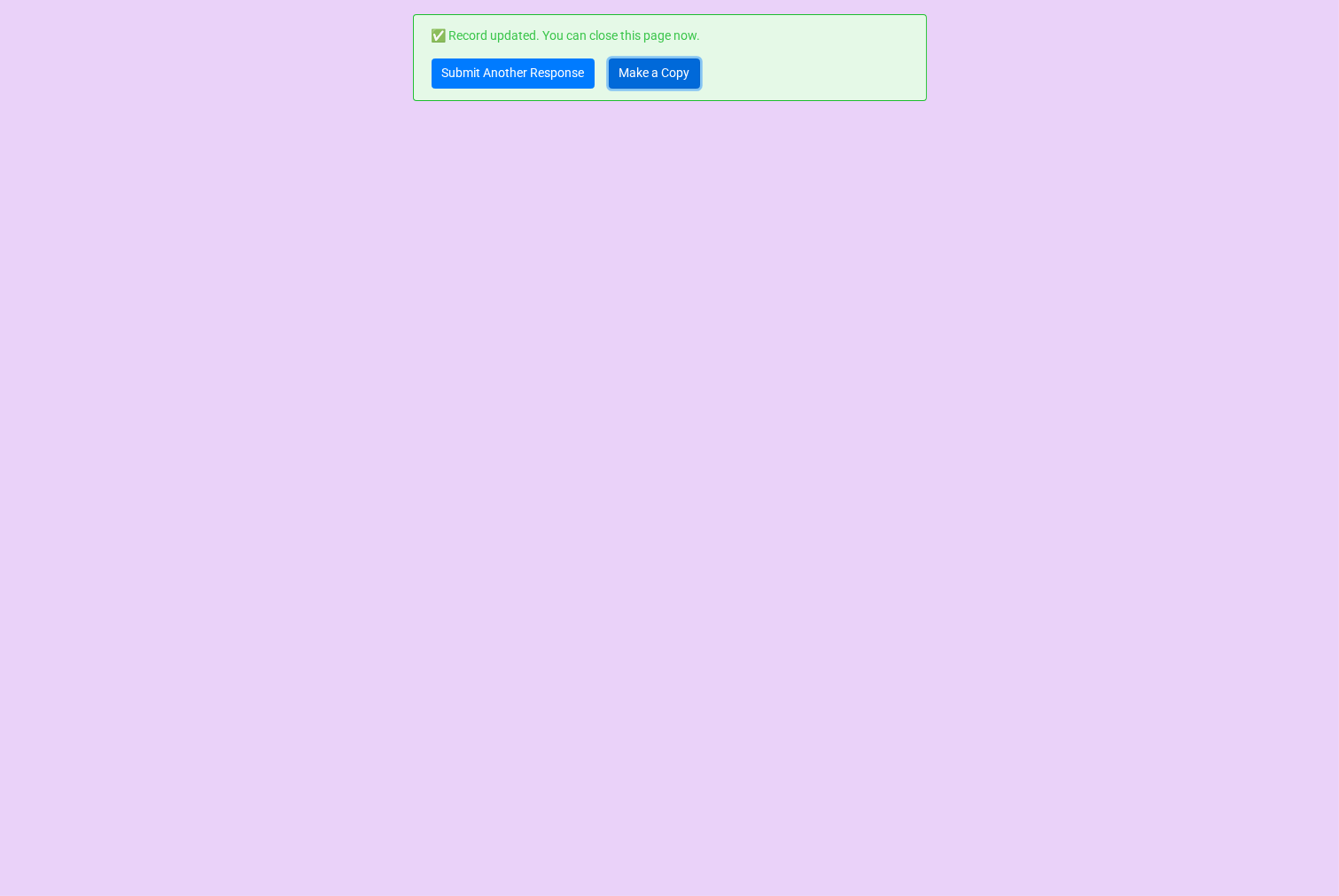
click at [666, 60] on link "Make a Copy" at bounding box center [655, 73] width 91 height 30
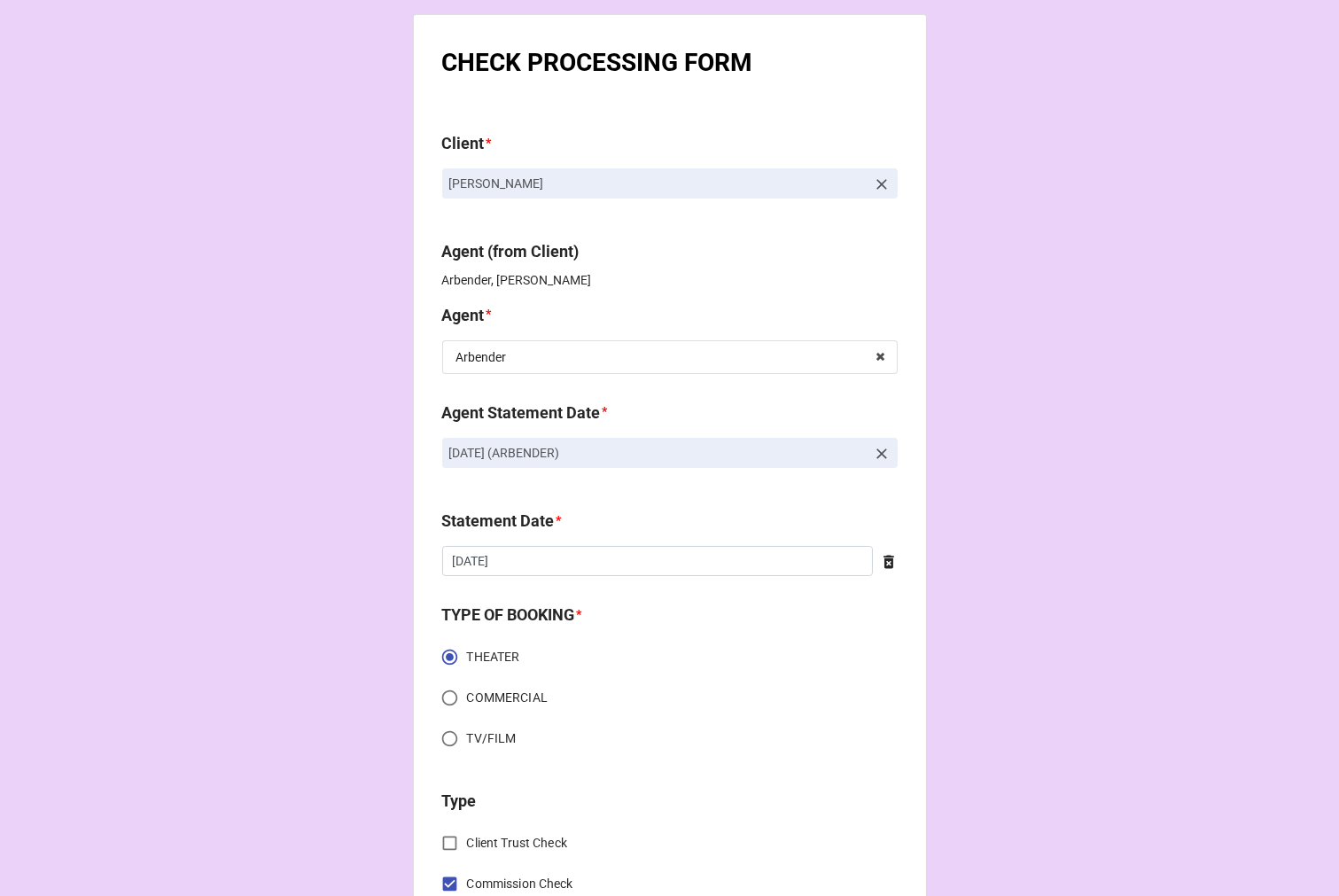
click at [879, 453] on icon at bounding box center [882, 453] width 11 height 11
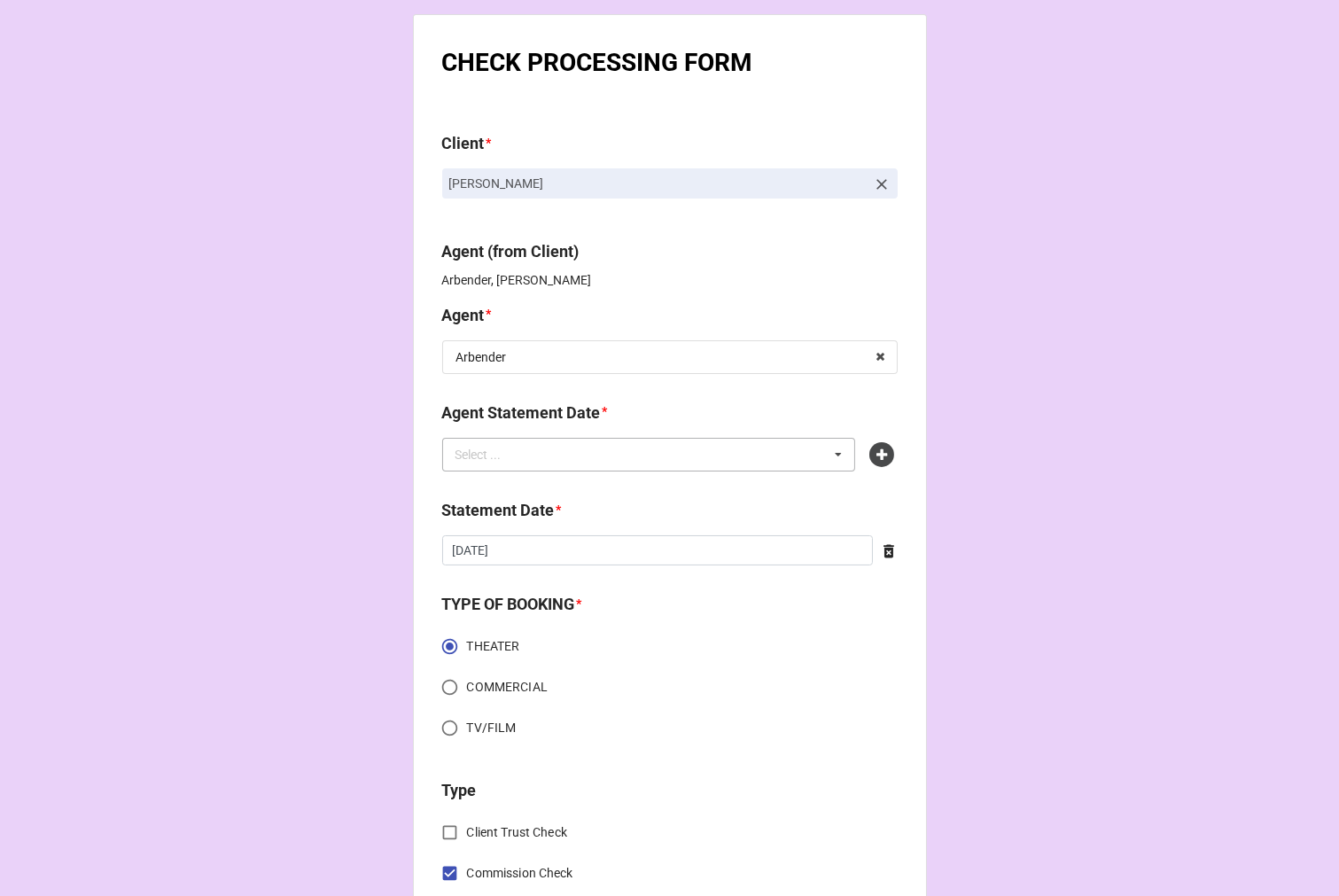
click at [601, 461] on div "Select ... No results found." at bounding box center [650, 454] width 414 height 34
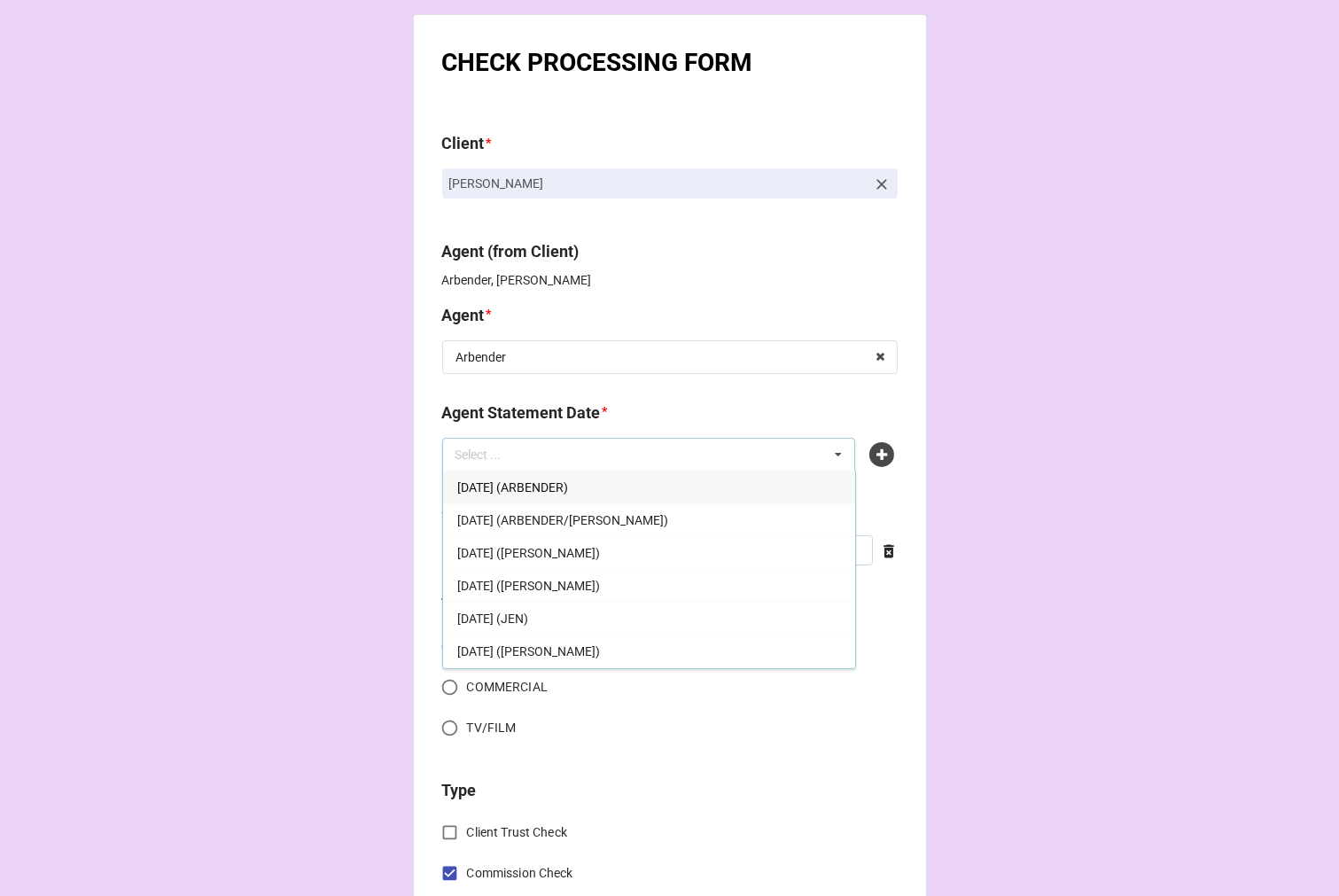
click at [568, 491] on span "[DATE] (ARBENDER)" at bounding box center [512, 487] width 111 height 14
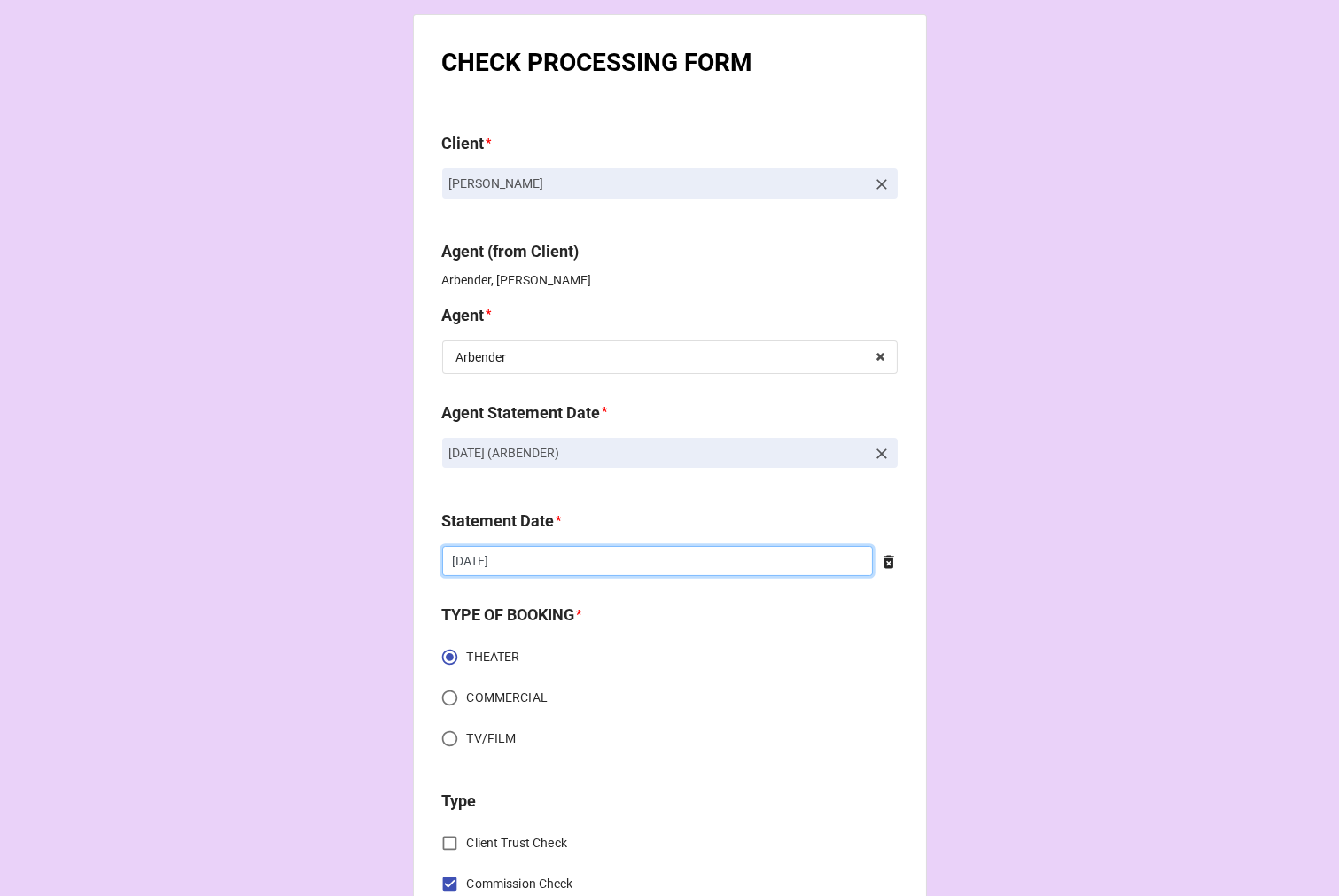
click at [515, 564] on input "8/8/2025" at bounding box center [658, 561] width 431 height 30
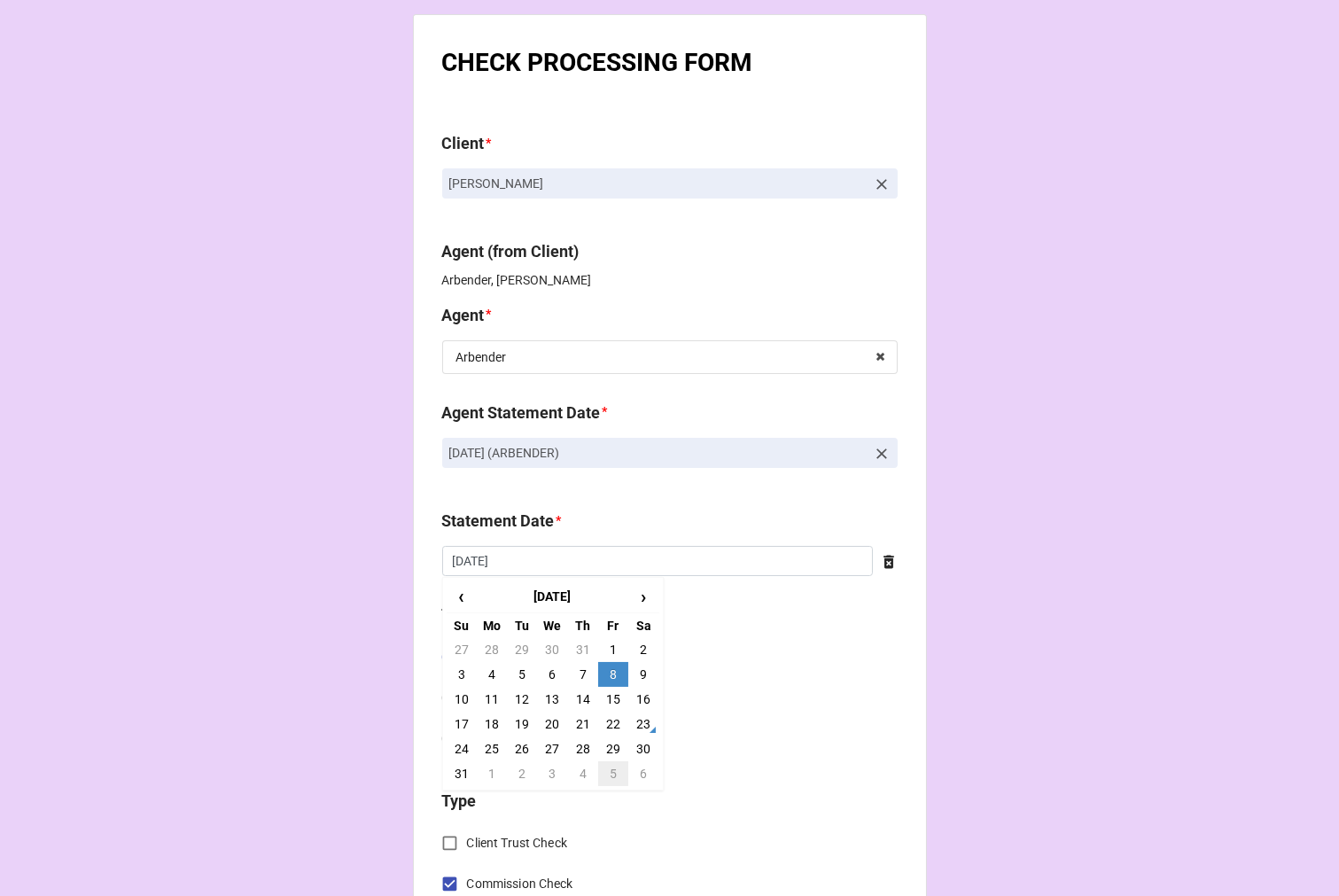
click at [610, 776] on td "5" at bounding box center [613, 774] width 30 height 25
type input "[DATE]"
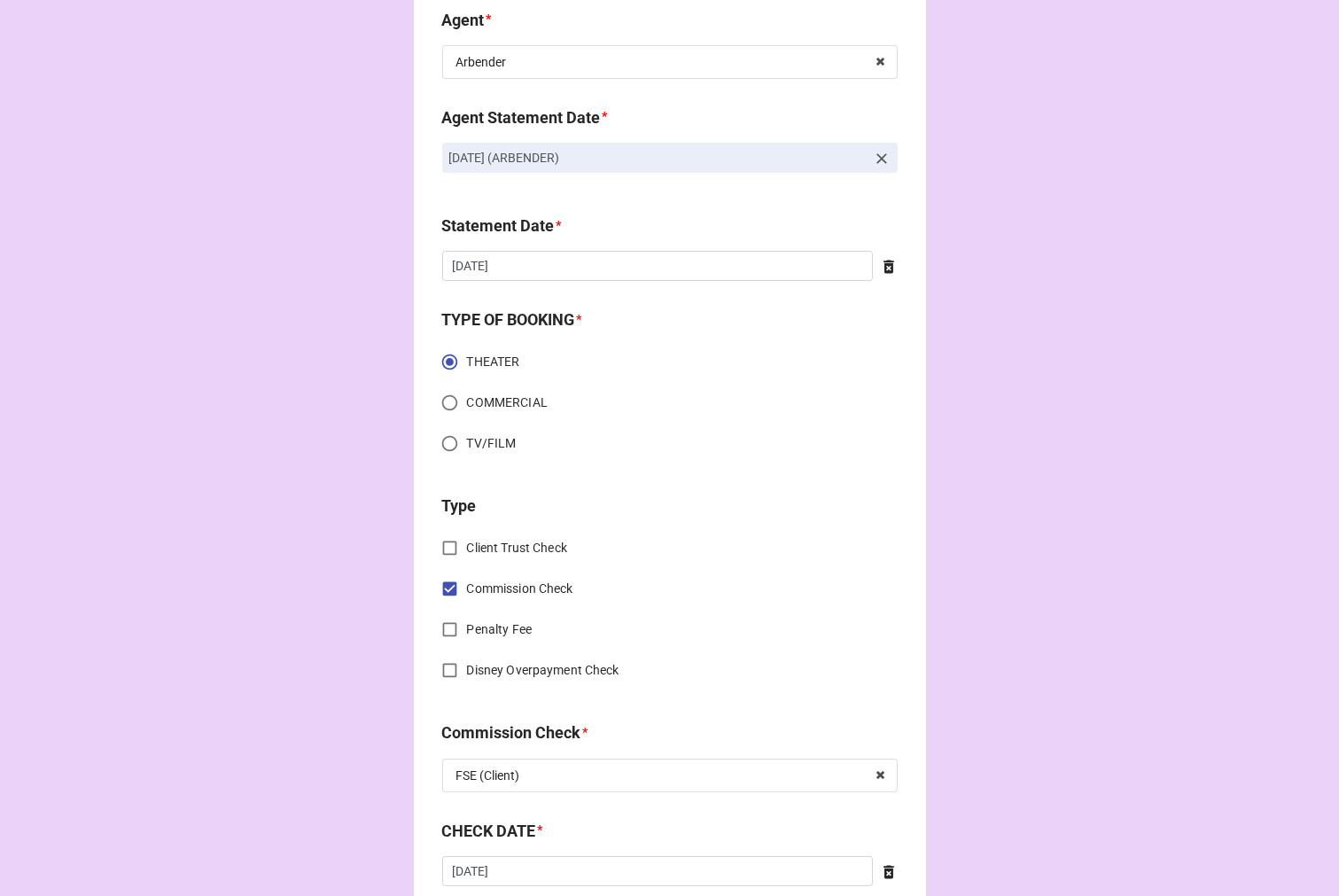
scroll to position [591, 0]
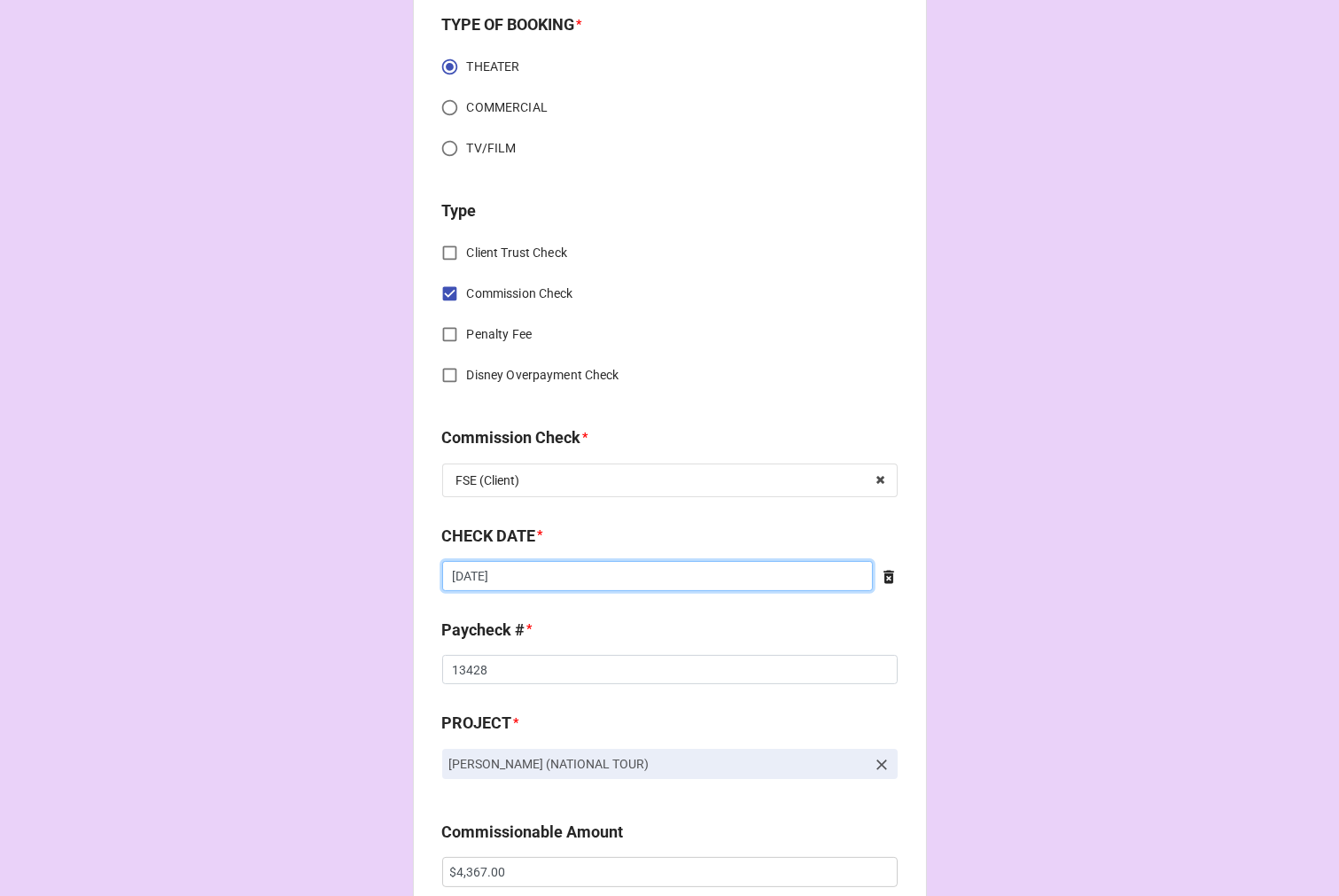
click at [546, 568] on input "7/24/2025" at bounding box center [658, 575] width 431 height 30
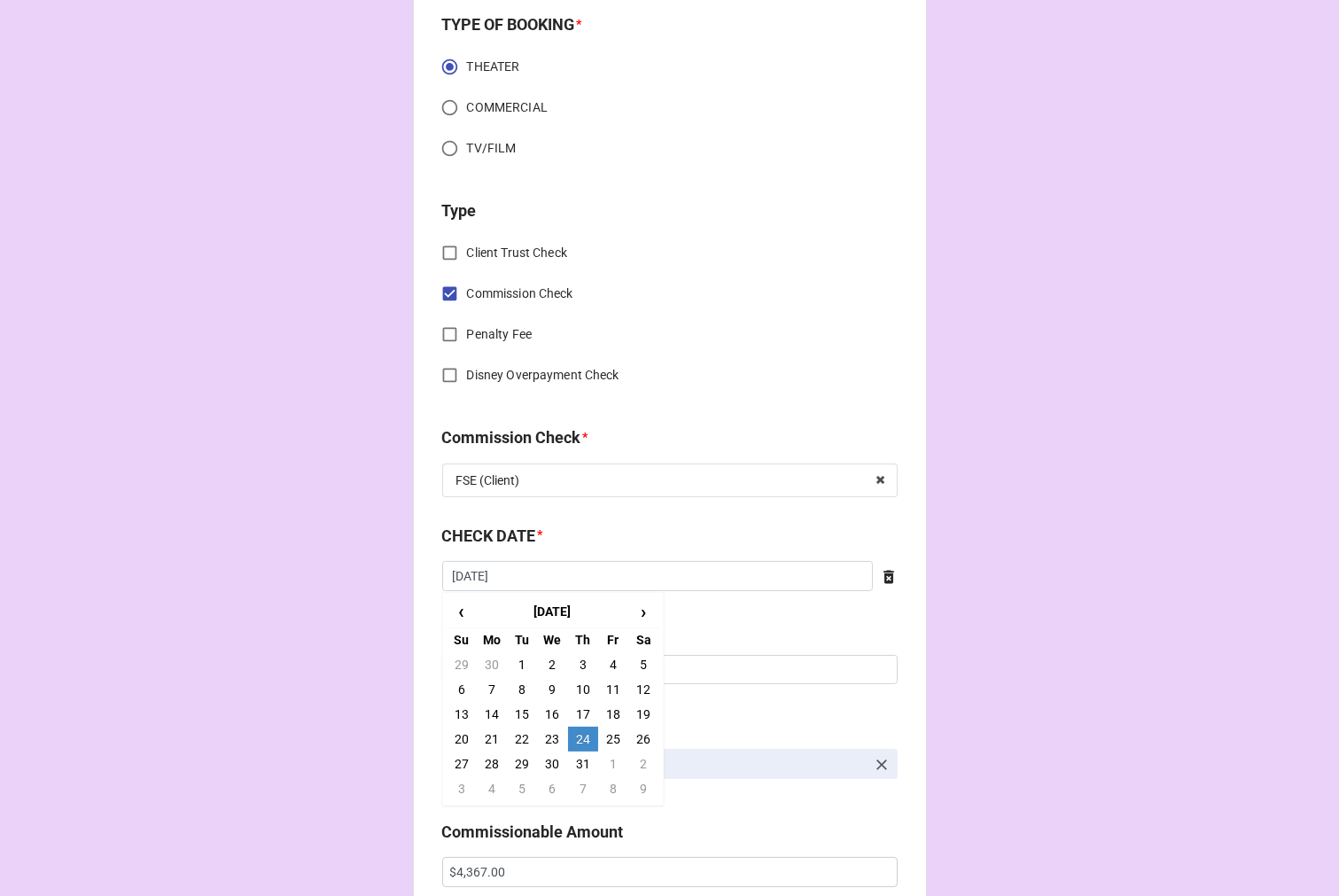
click at [581, 790] on td "7" at bounding box center [583, 789] width 30 height 25
type input "8/7/2025"
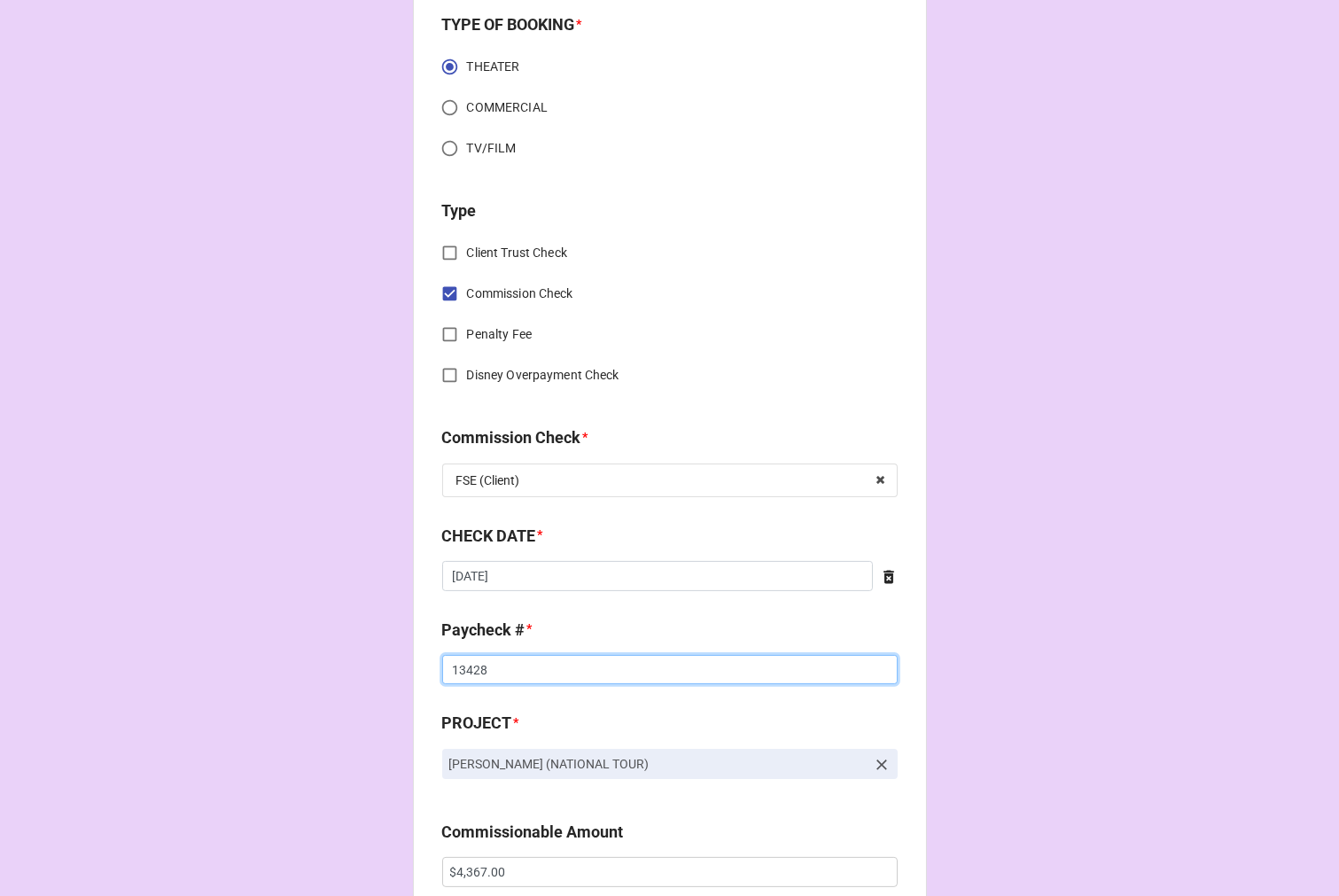
click at [464, 666] on input "13428" at bounding box center [670, 670] width 455 height 30
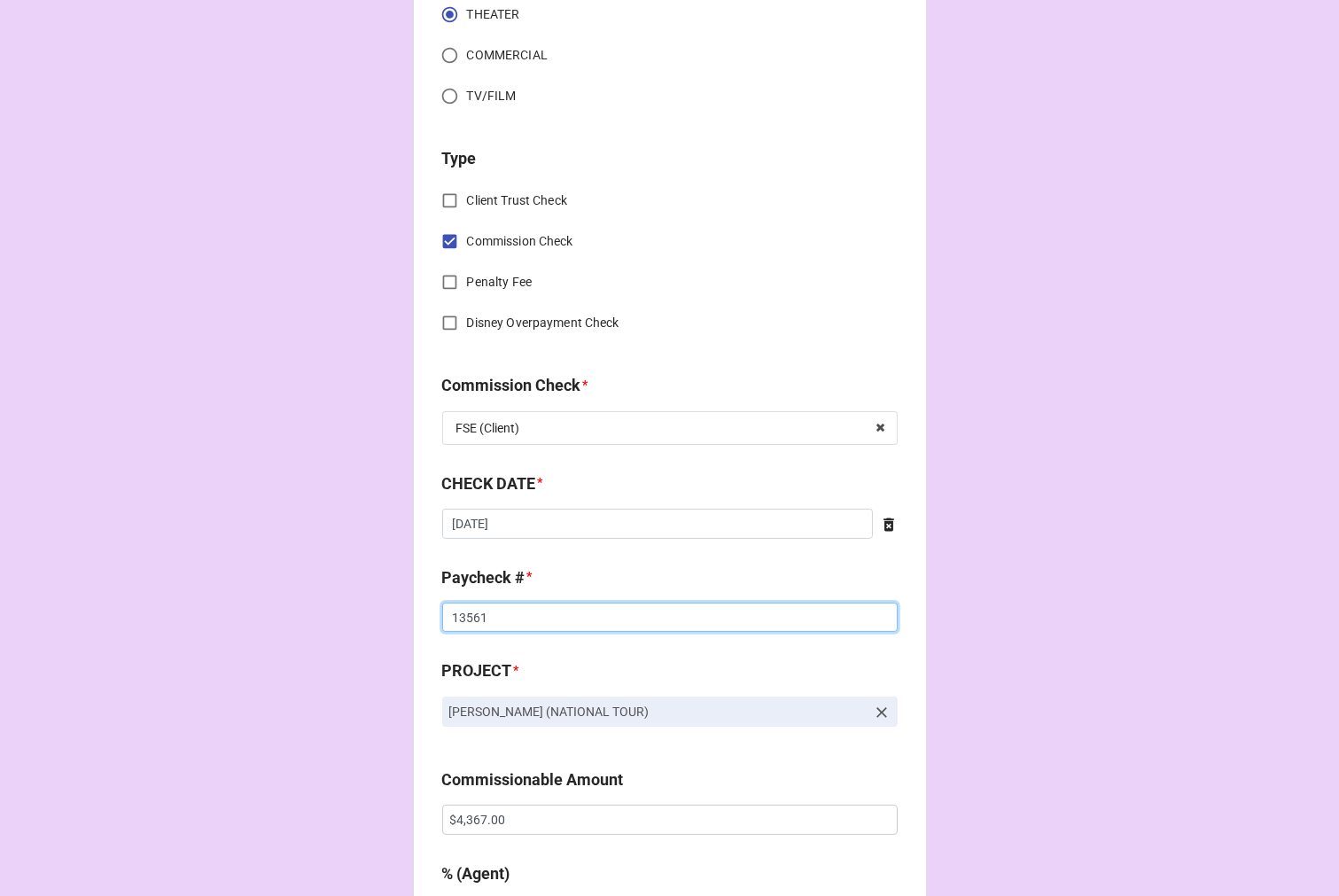
scroll to position [787, 0]
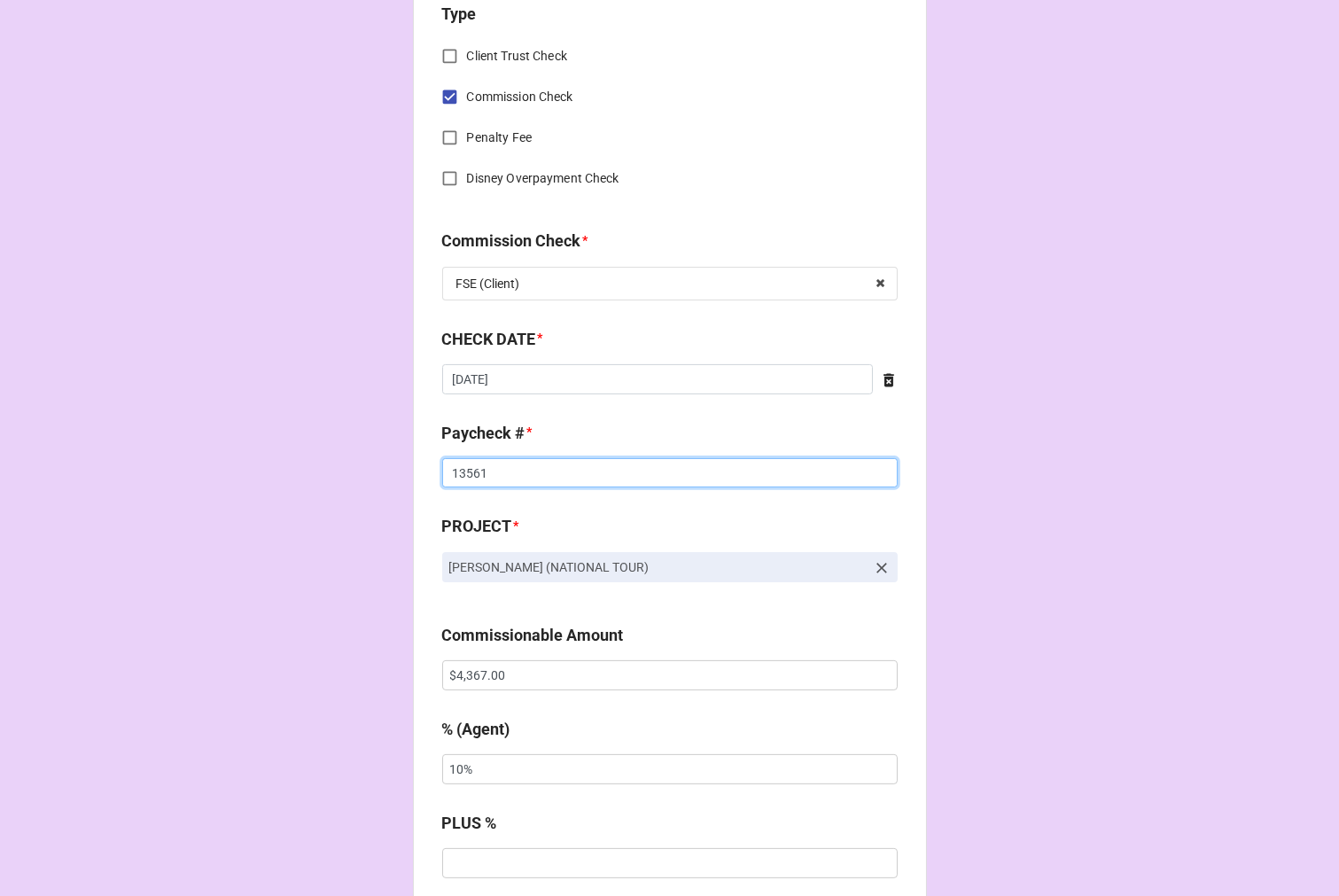
type input "13561"
click at [475, 674] on input "$4,367.00" at bounding box center [670, 675] width 455 height 30
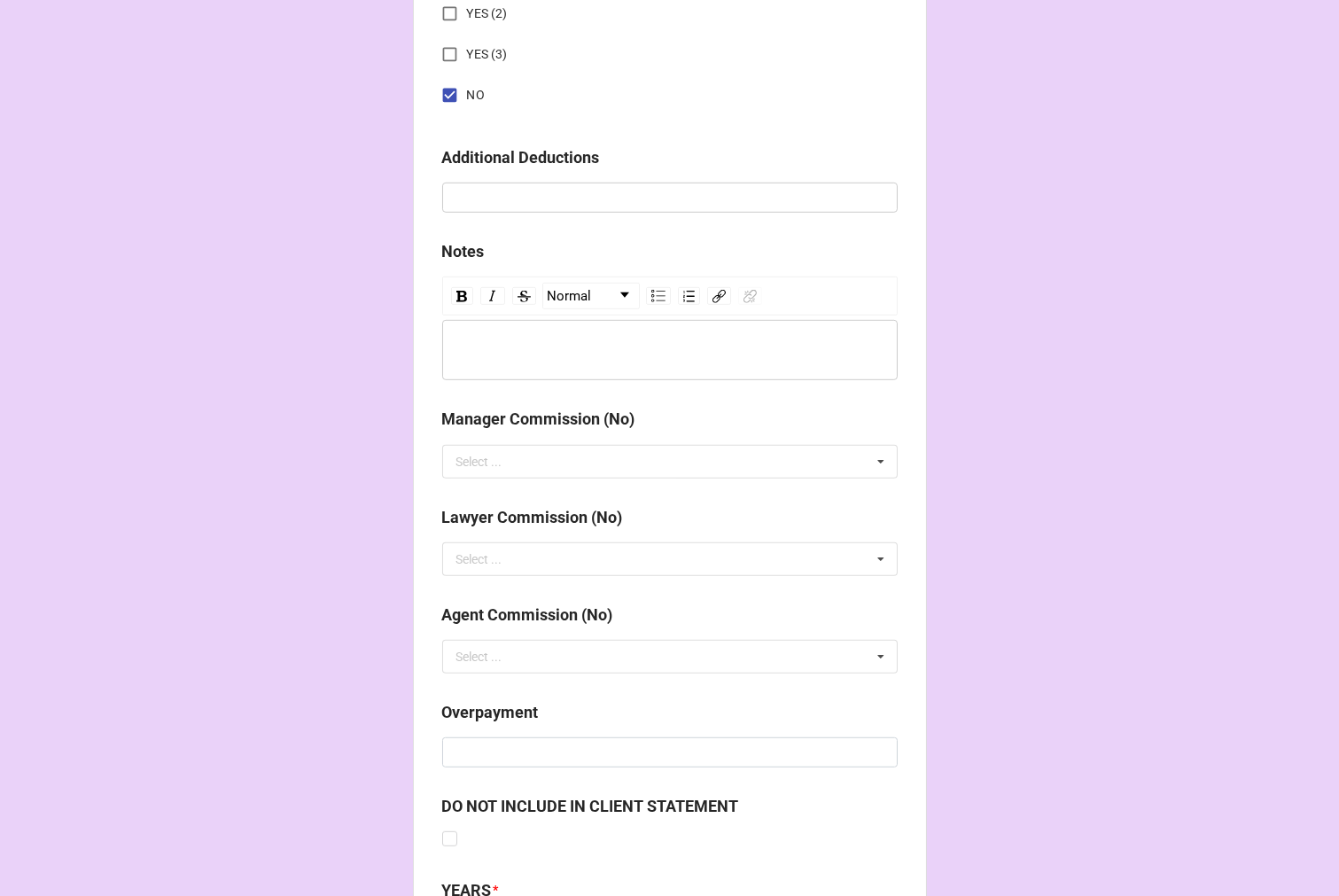
scroll to position [2052, 0]
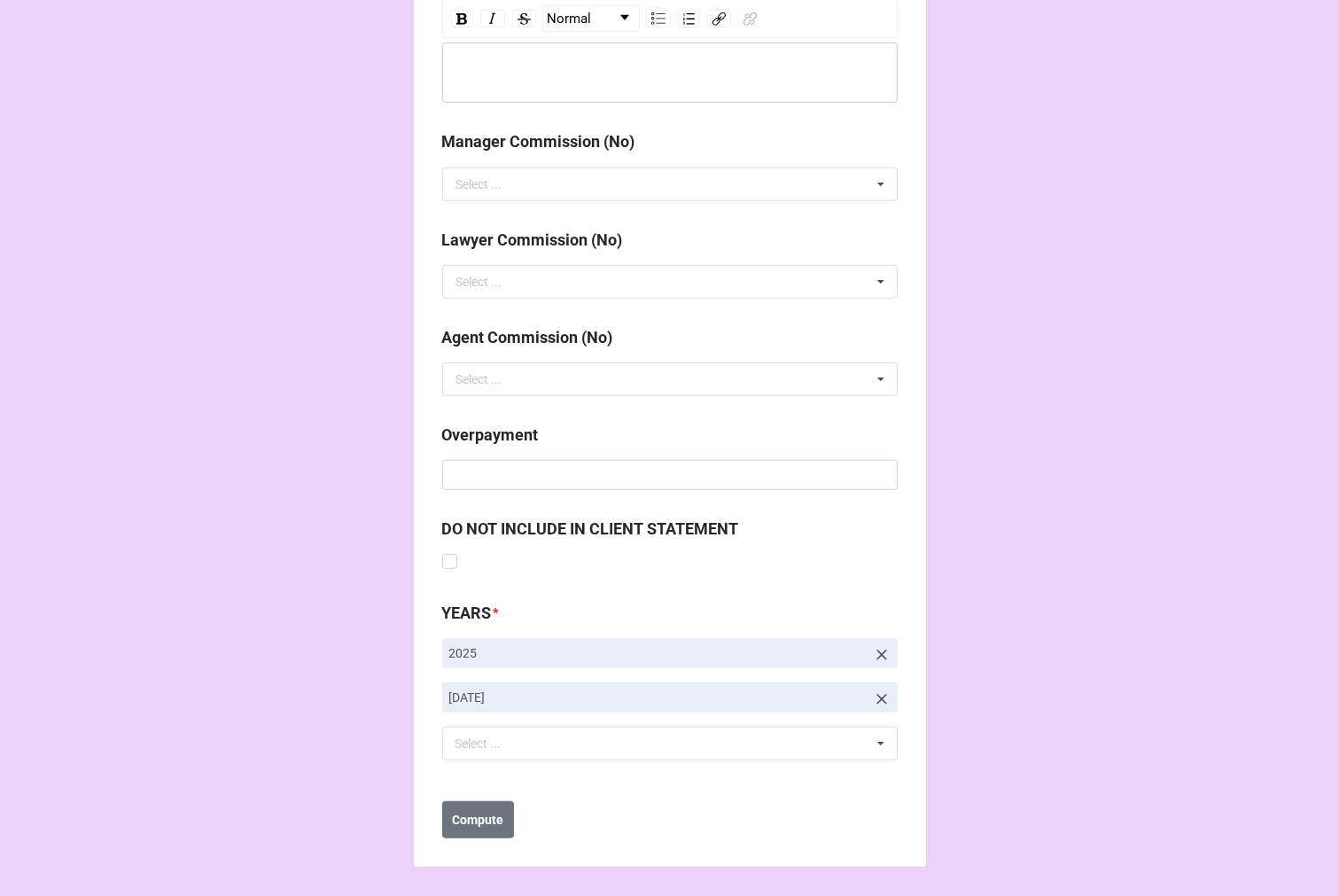
type input "$3,577.00"
click at [877, 695] on icon at bounding box center [882, 699] width 11 height 11
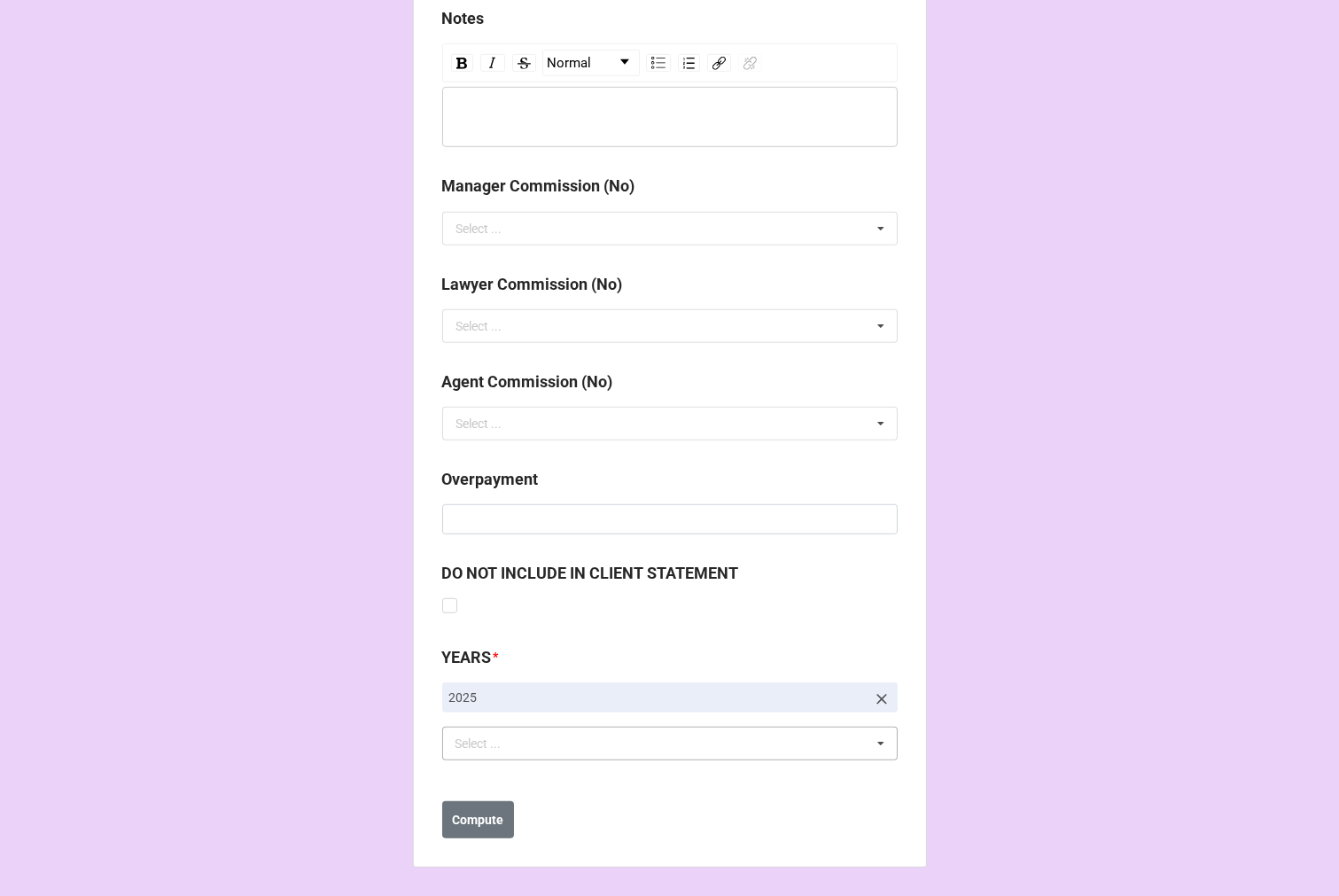
click at [572, 740] on div "Select ... No results found." at bounding box center [670, 743] width 455 height 34
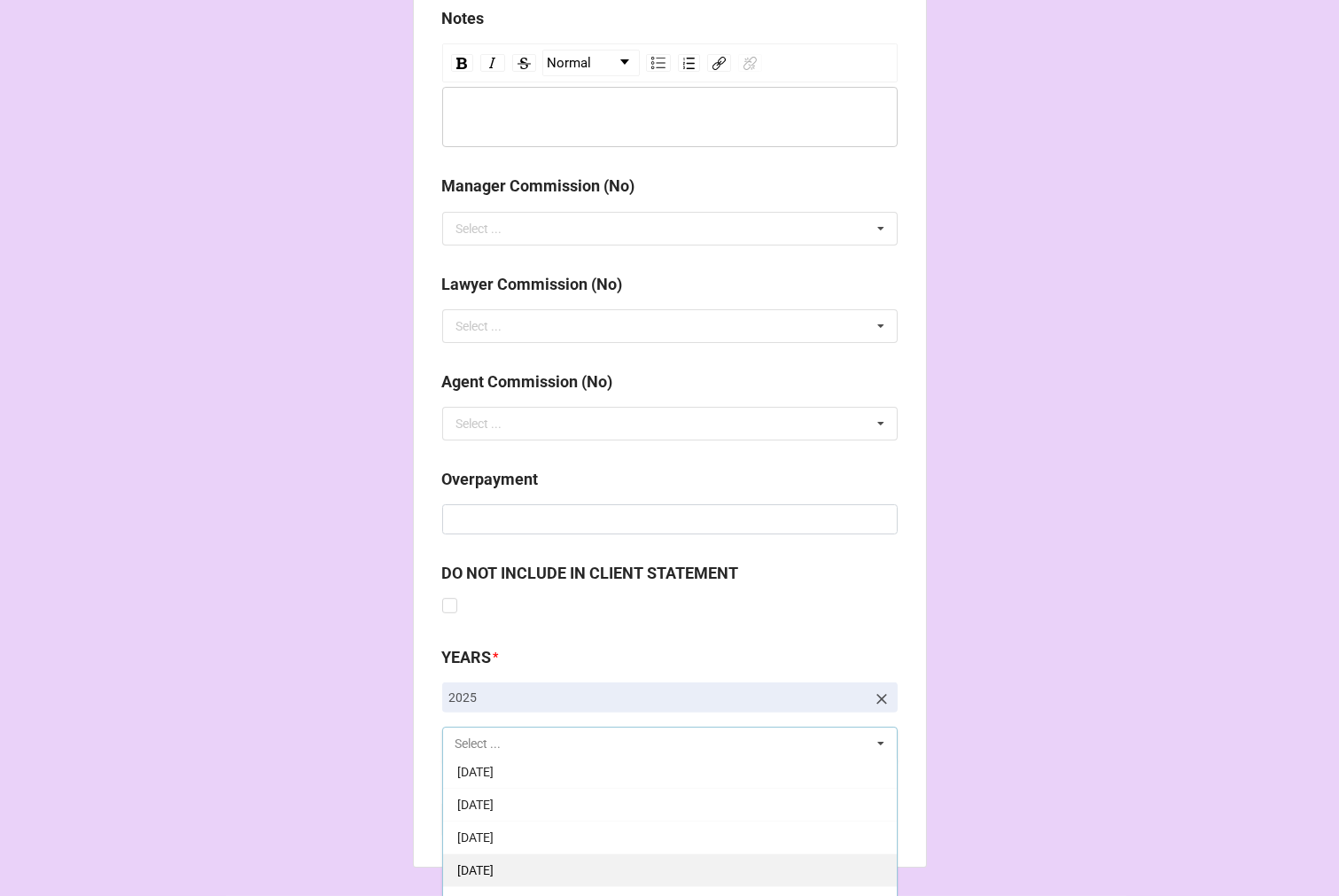
scroll to position [197, 0]
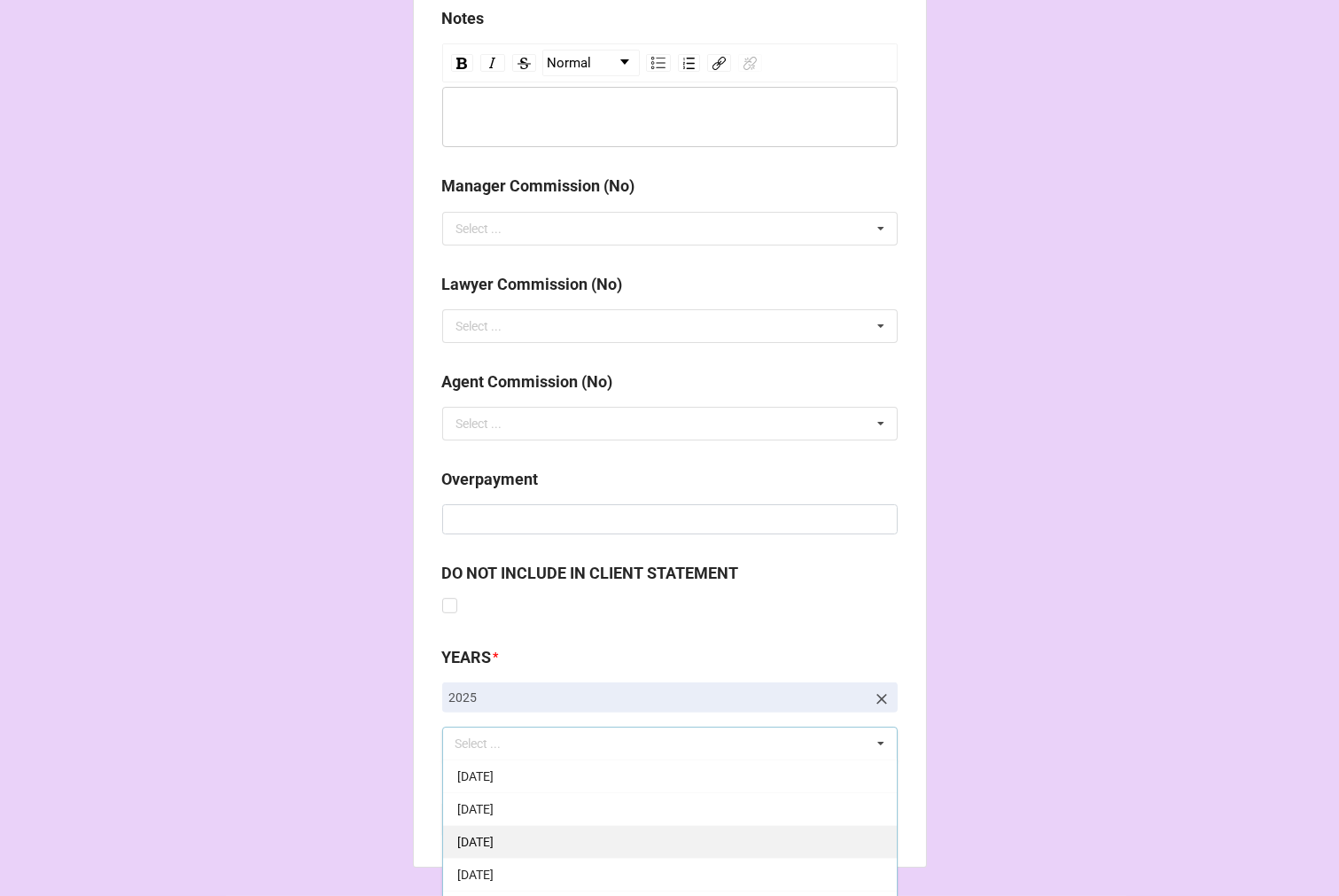
click at [494, 837] on span "[DATE]" at bounding box center [476, 842] width 37 height 14
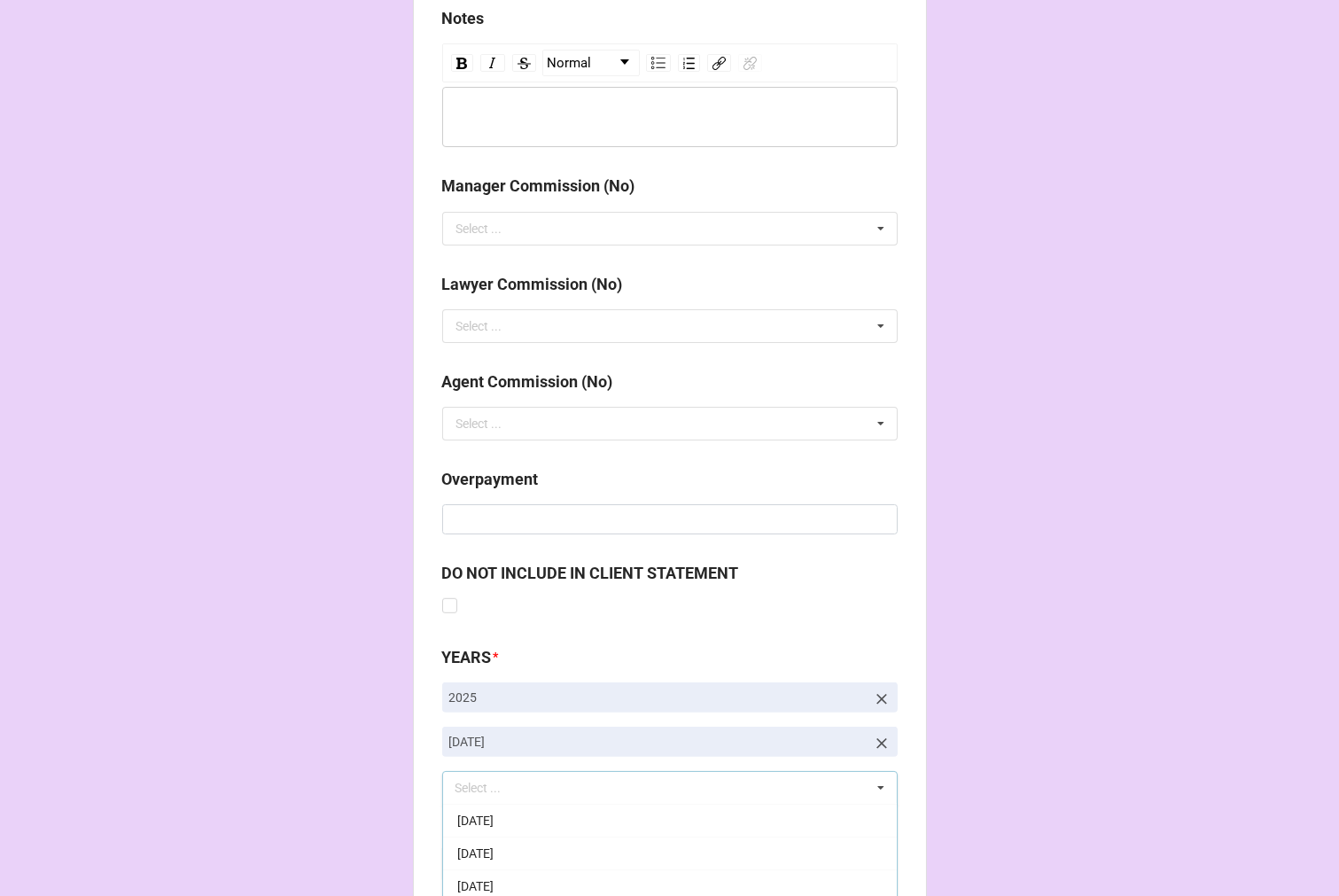
click at [464, 866] on b "Compute" at bounding box center [478, 864] width 51 height 18
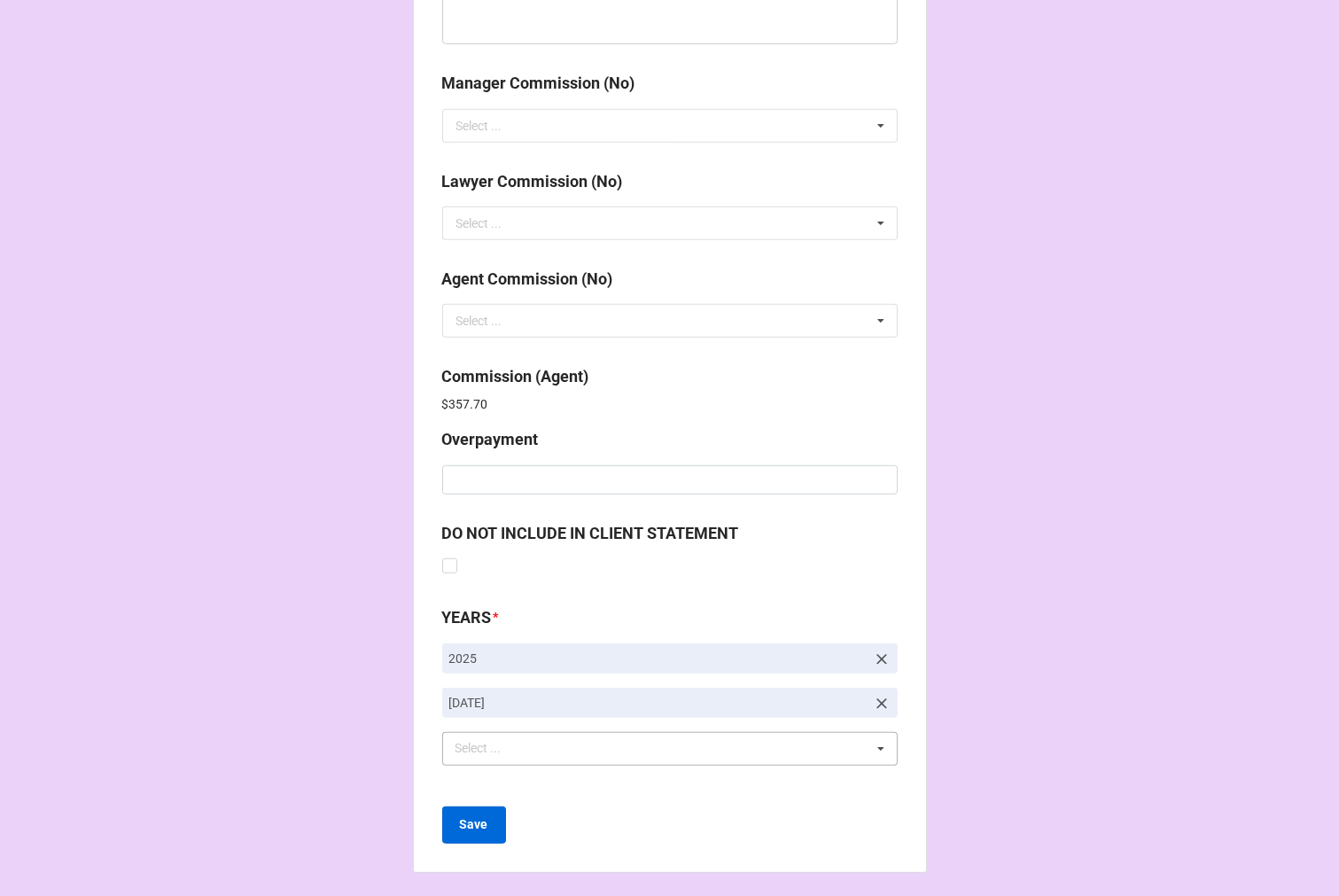
scroll to position [2115, 0]
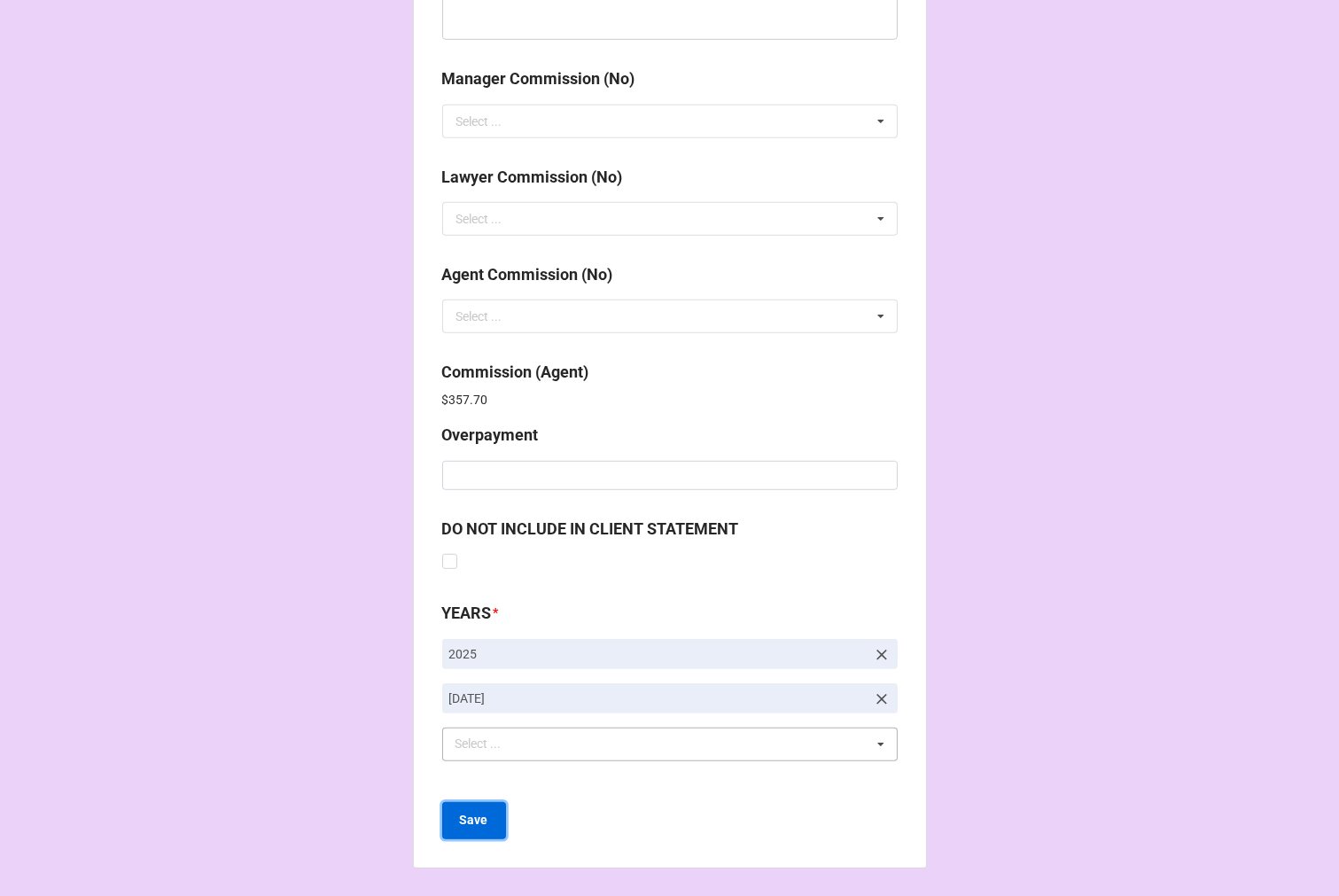
click at [481, 829] on button "Save" at bounding box center [475, 821] width 64 height 38
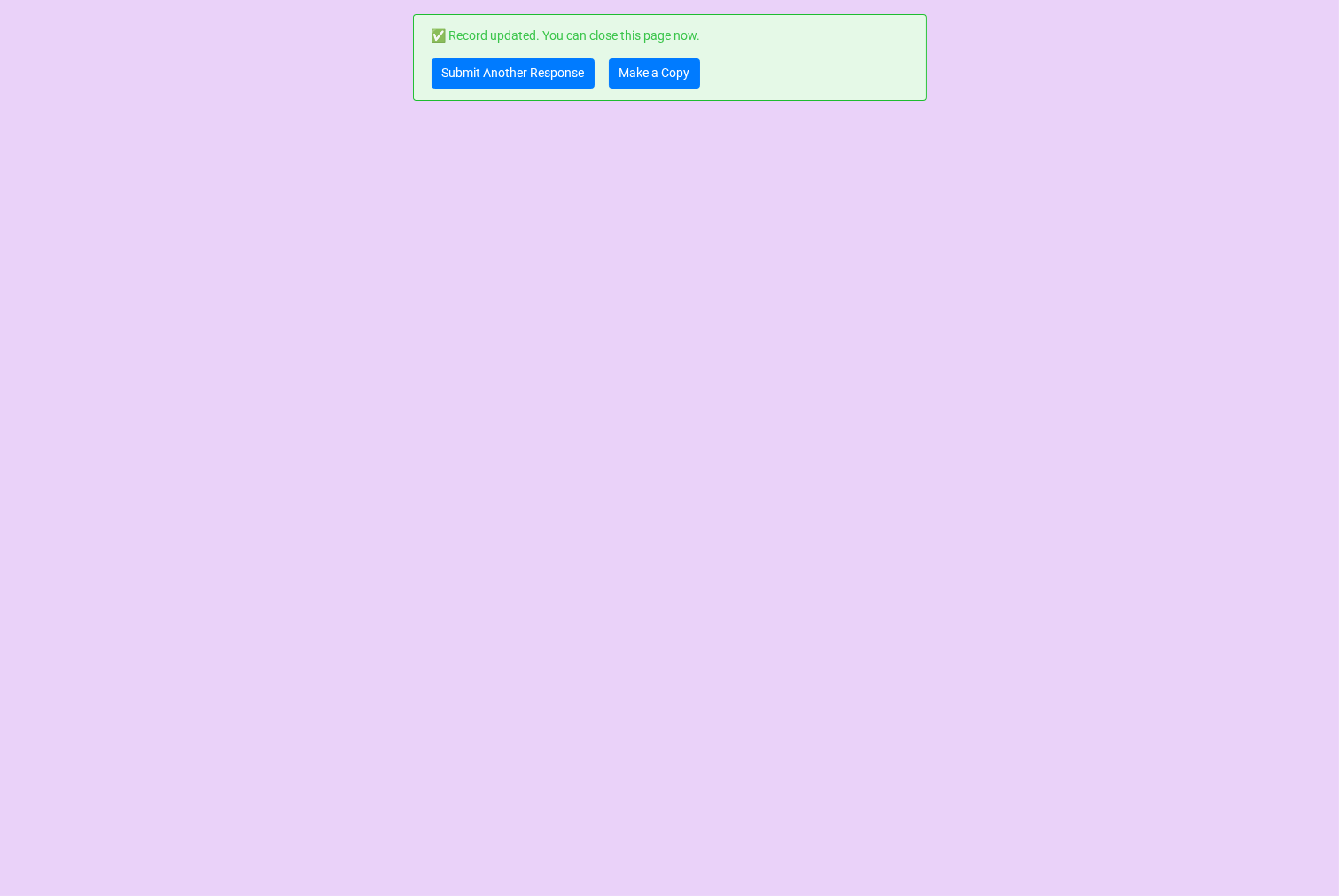
scroll to position [0, 0]
click at [657, 75] on link "Make a Copy" at bounding box center [655, 73] width 91 height 30
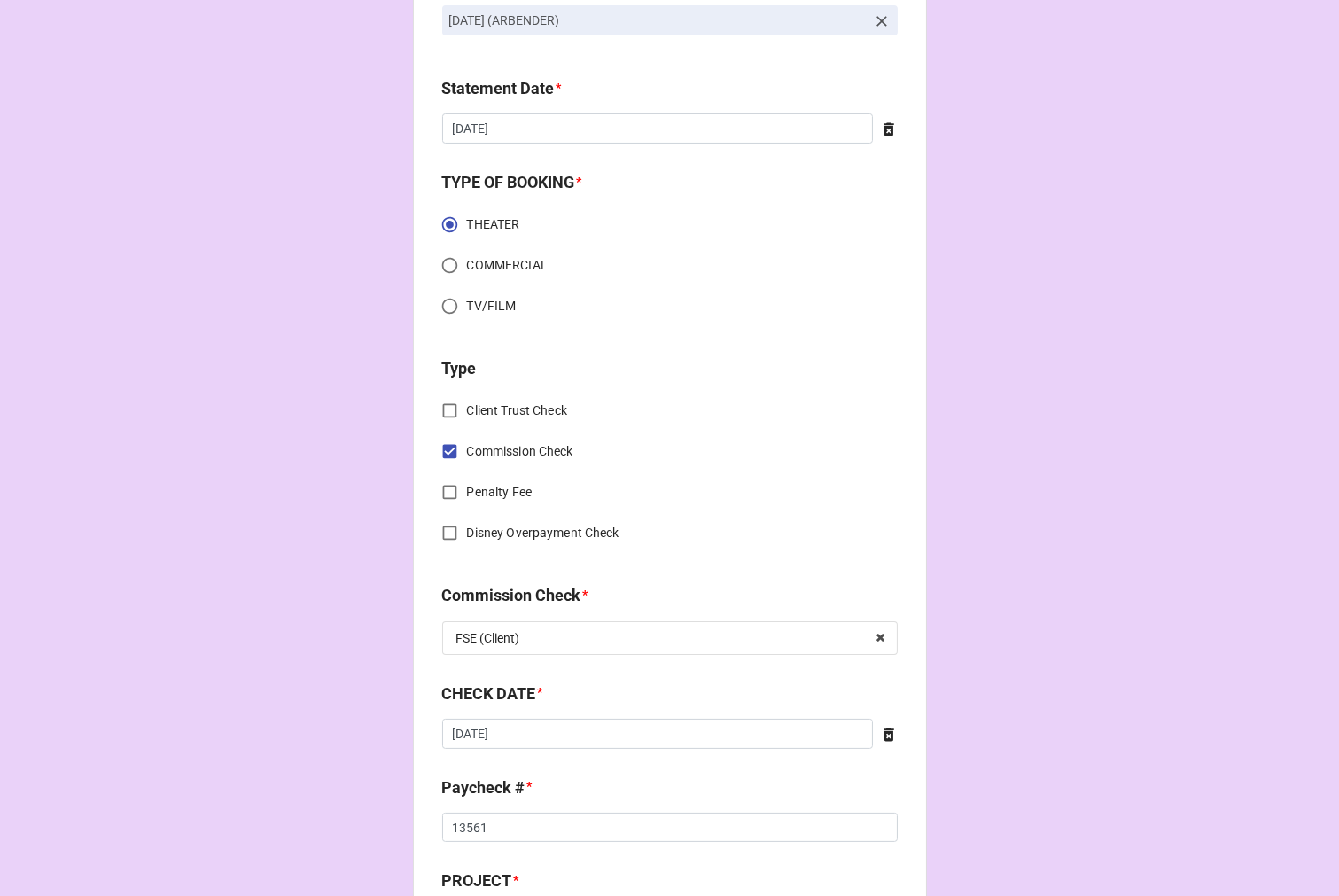
scroll to position [492, 0]
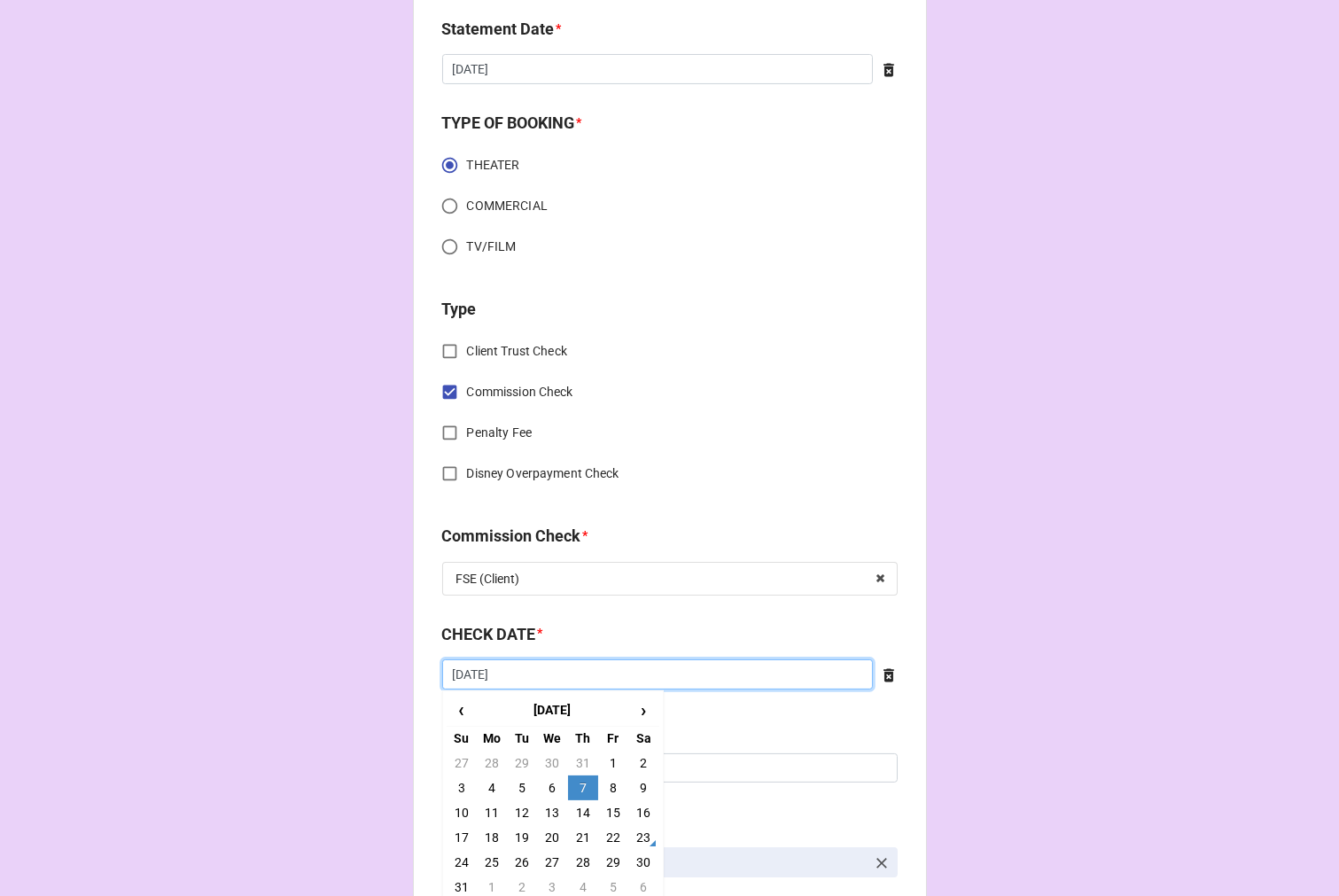
click at [588, 668] on input "8/7/2025" at bounding box center [658, 674] width 431 height 30
drag, startPoint x: 581, startPoint y: 812, endPoint x: 519, endPoint y: 795, distance: 64.3
click at [581, 811] on td "14" at bounding box center [583, 813] width 30 height 25
type input "8/14/2025"
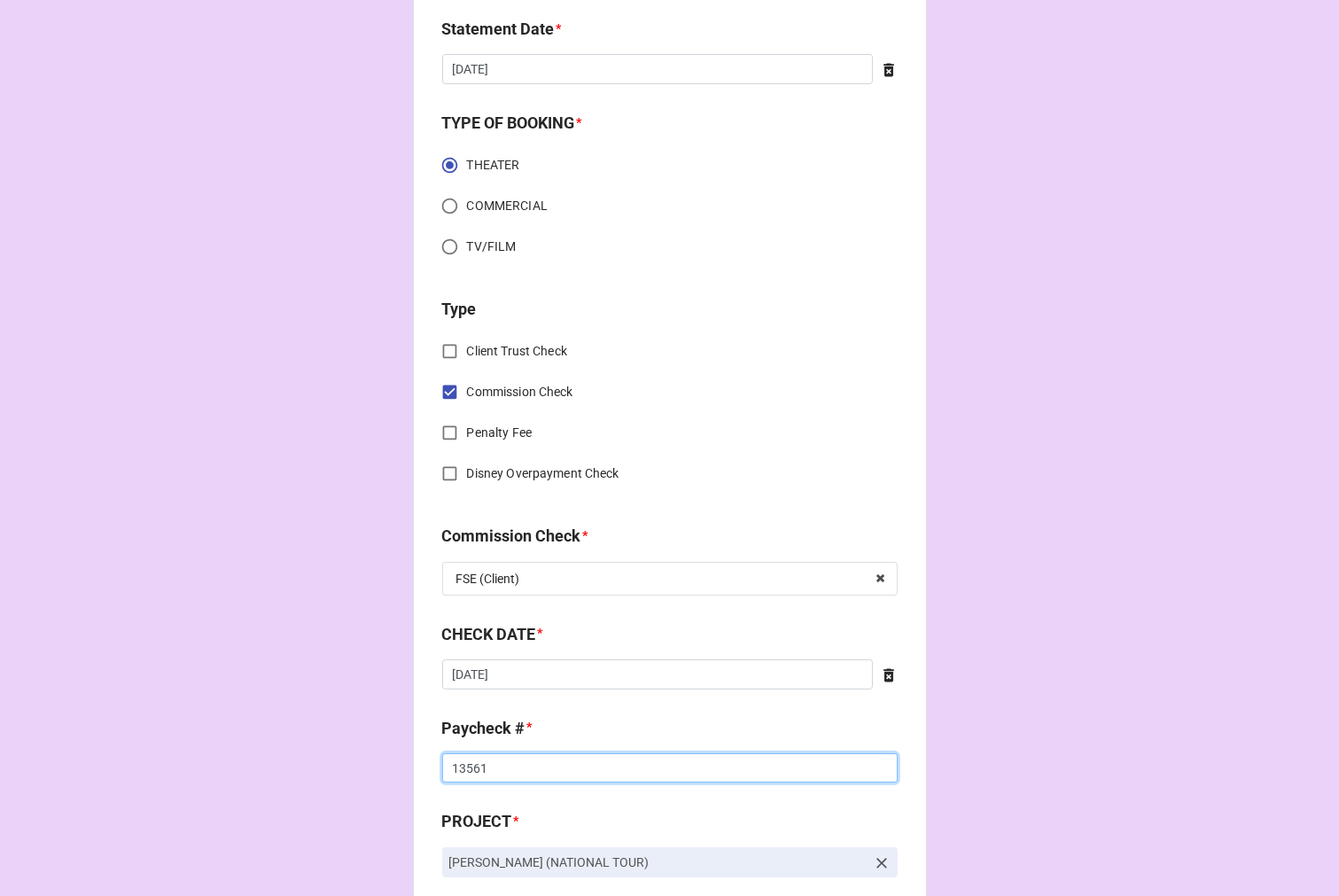
click at [458, 775] on input "13561" at bounding box center [670, 767] width 455 height 30
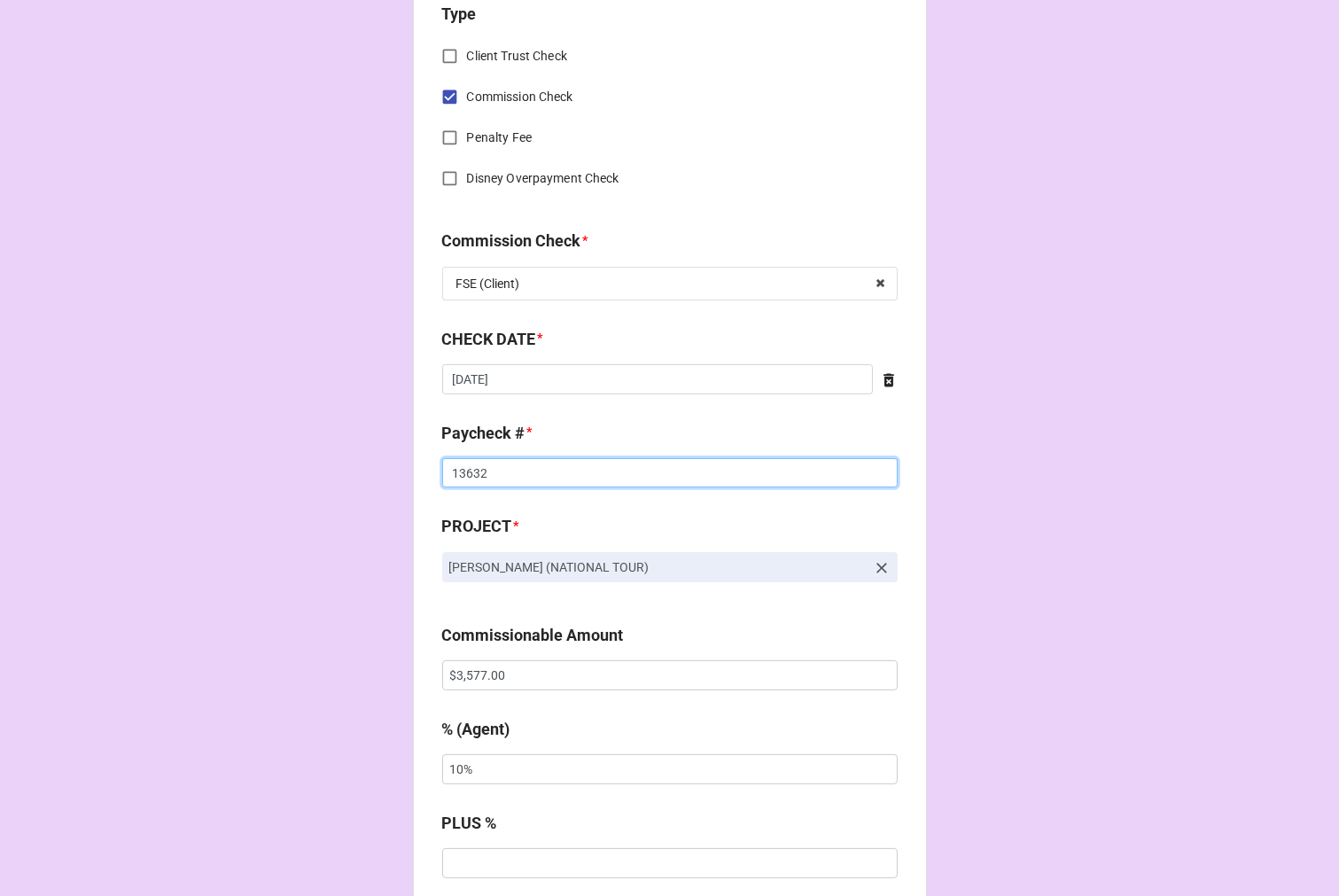
type input "13632"
click at [484, 674] on input "$3,577.00" at bounding box center [670, 675] width 455 height 30
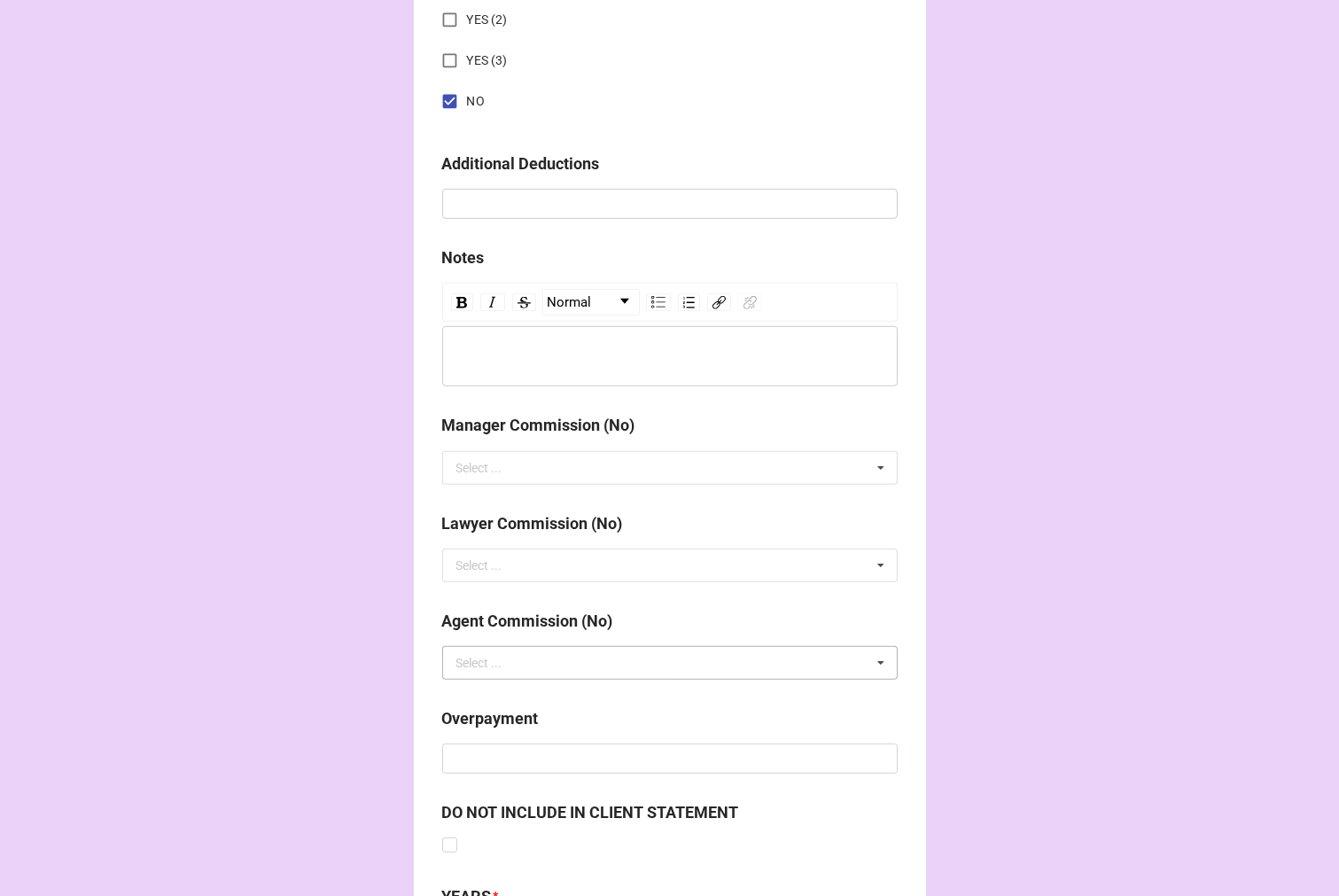
scroll to position [2052, 0]
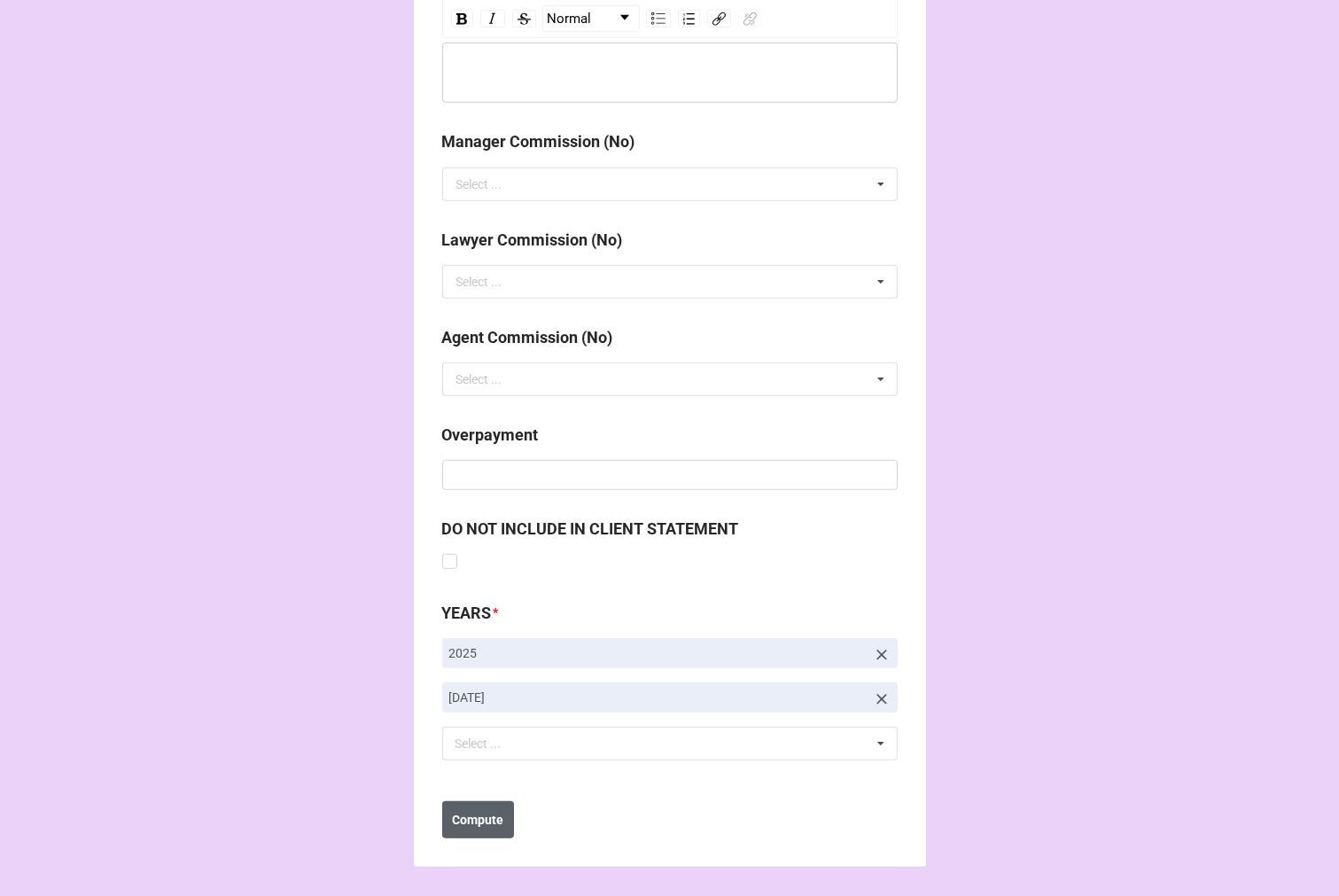
type input "$3,980.00"
click at [453, 834] on button "Compute" at bounding box center [479, 820] width 72 height 38
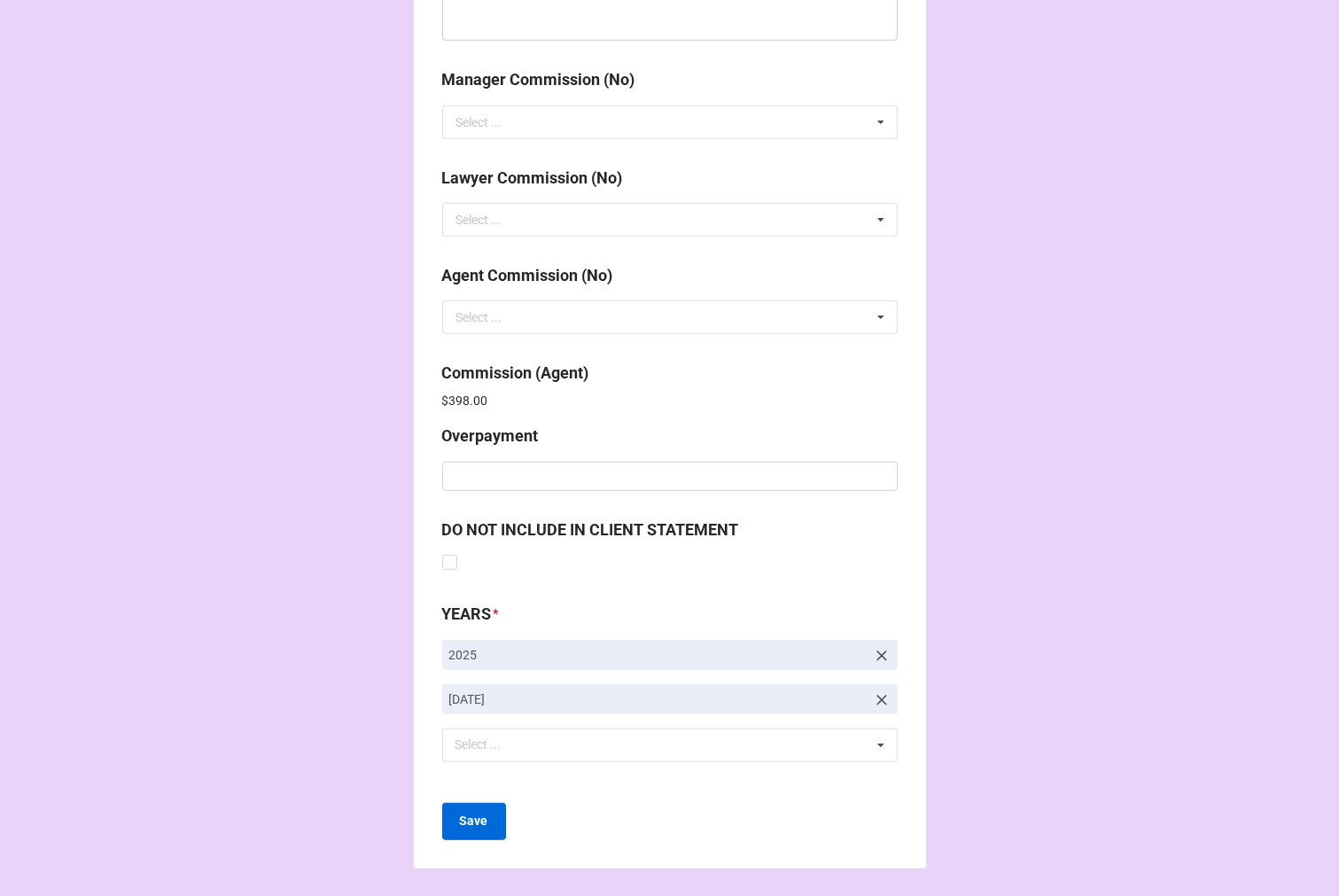
scroll to position [2115, 0]
click at [485, 820] on button "Save" at bounding box center [475, 821] width 64 height 38
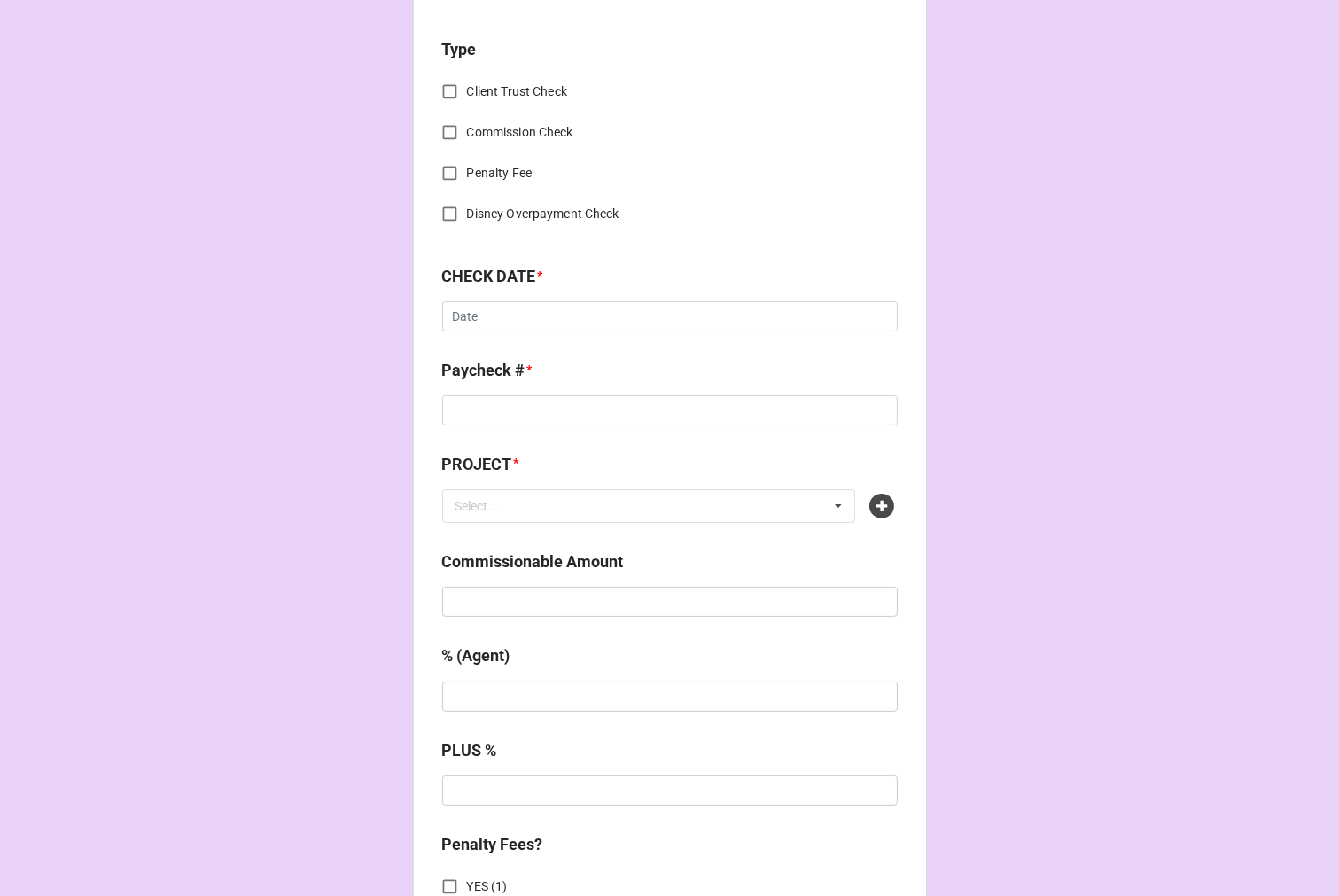
scroll to position [688, 0]
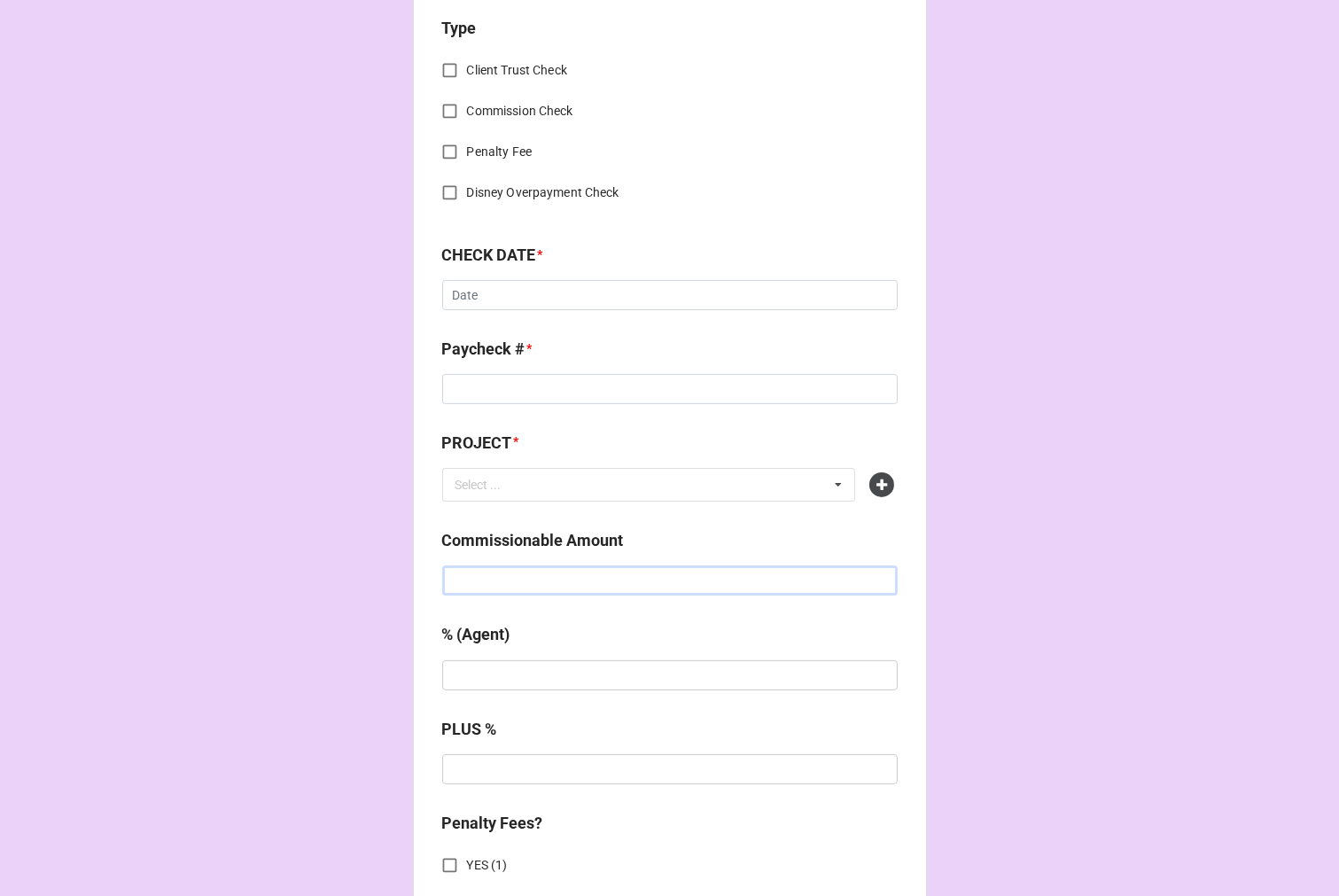
click at [535, 581] on input "text" at bounding box center [670, 580] width 455 height 30
type input "$820.00"
type input "20%"
click at [878, 487] on icon at bounding box center [883, 485] width 25 height 25
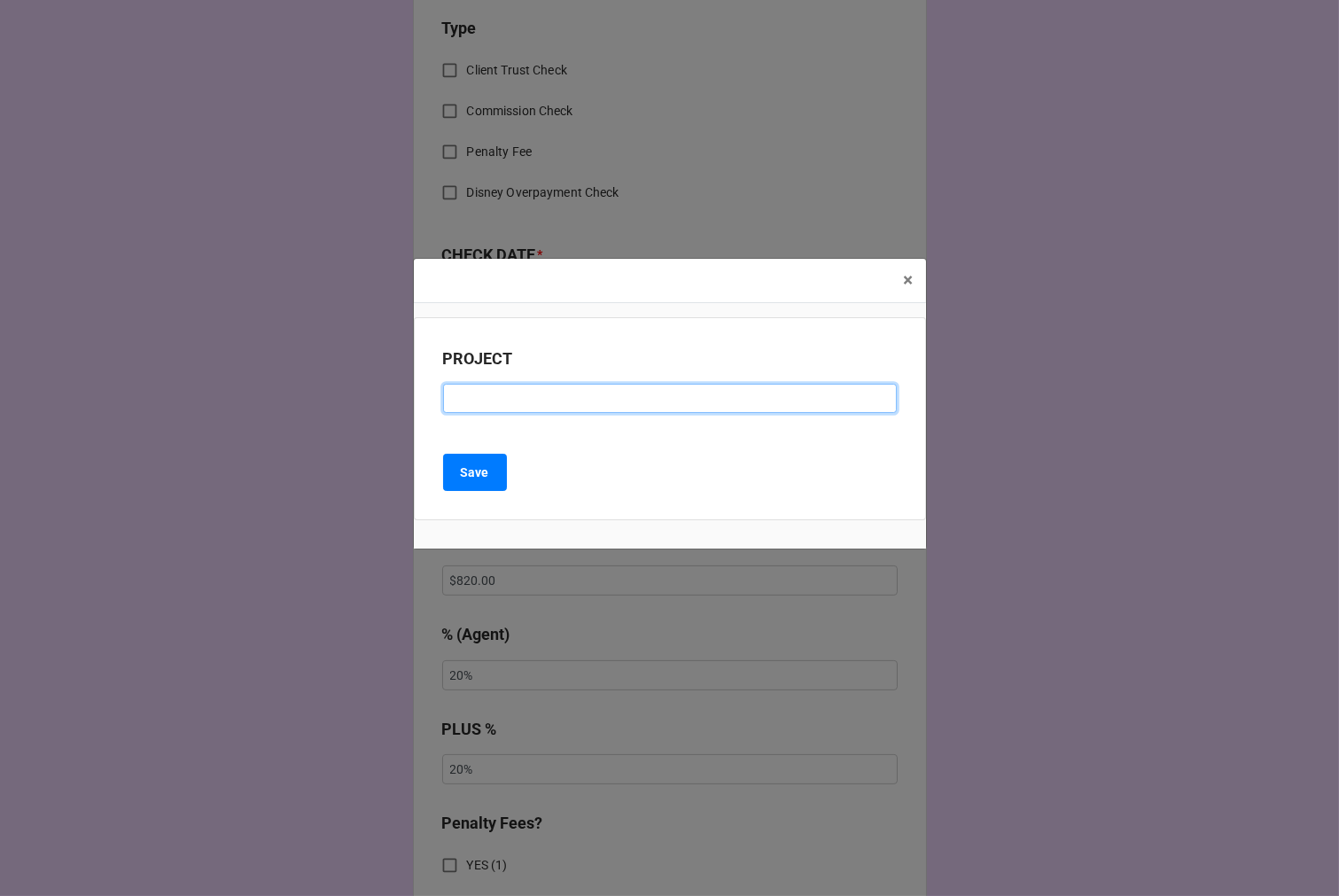
click at [538, 406] on input at bounding box center [669, 398] width 453 height 30
type input "HYUNDAI (PICK UP SHOOT)"
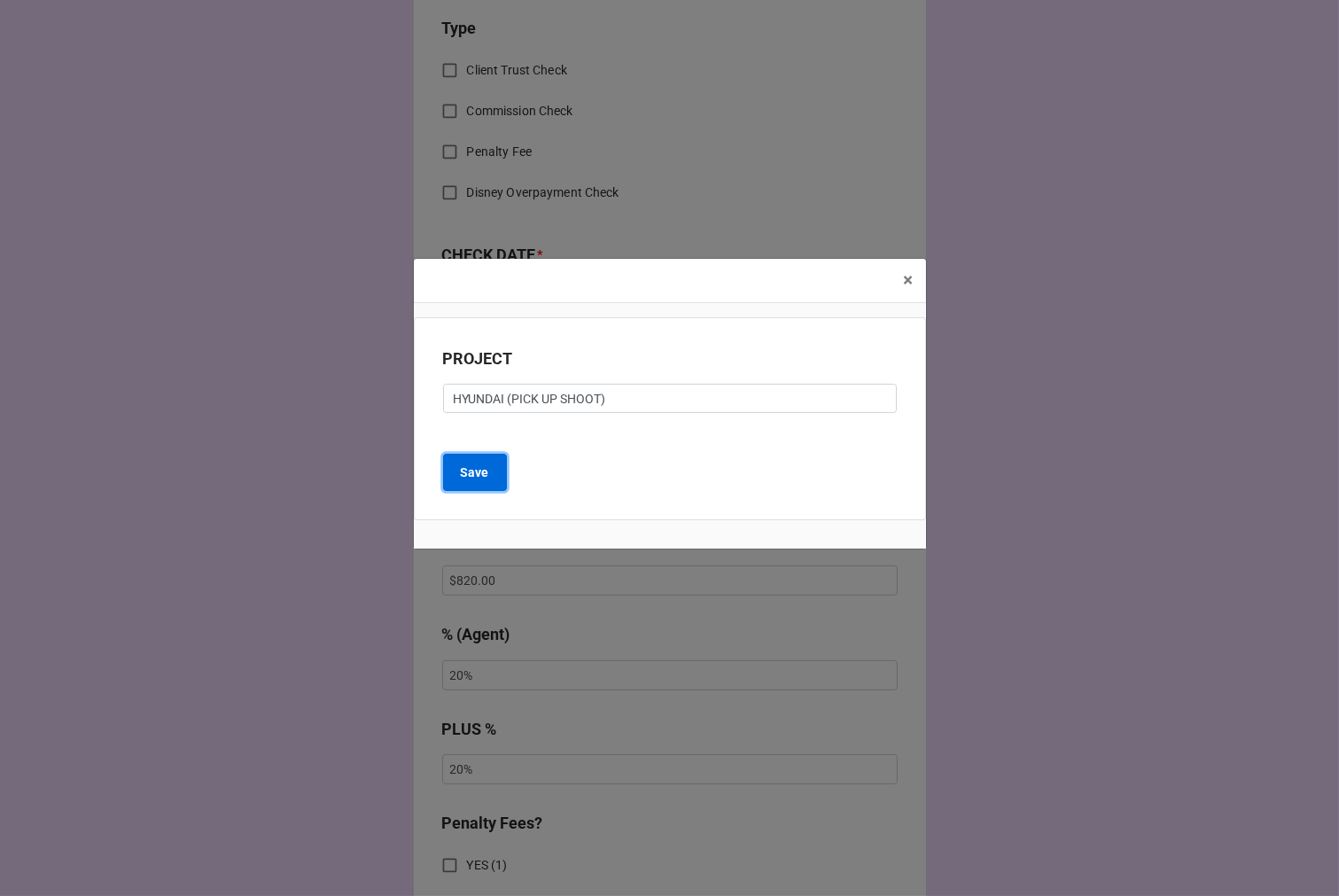
click at [475, 467] on b "Save" at bounding box center [475, 473] width 28 height 18
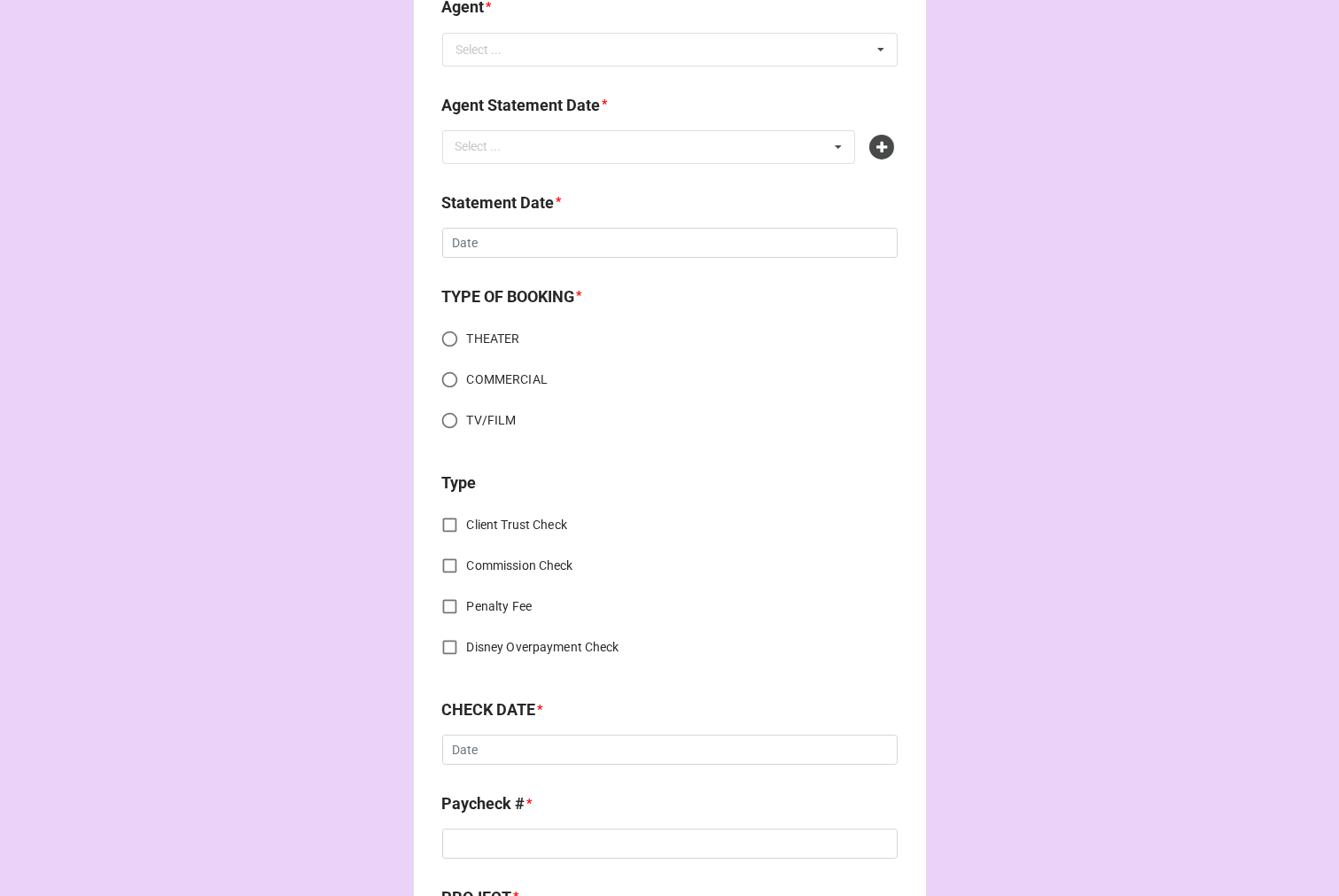
scroll to position [0, 0]
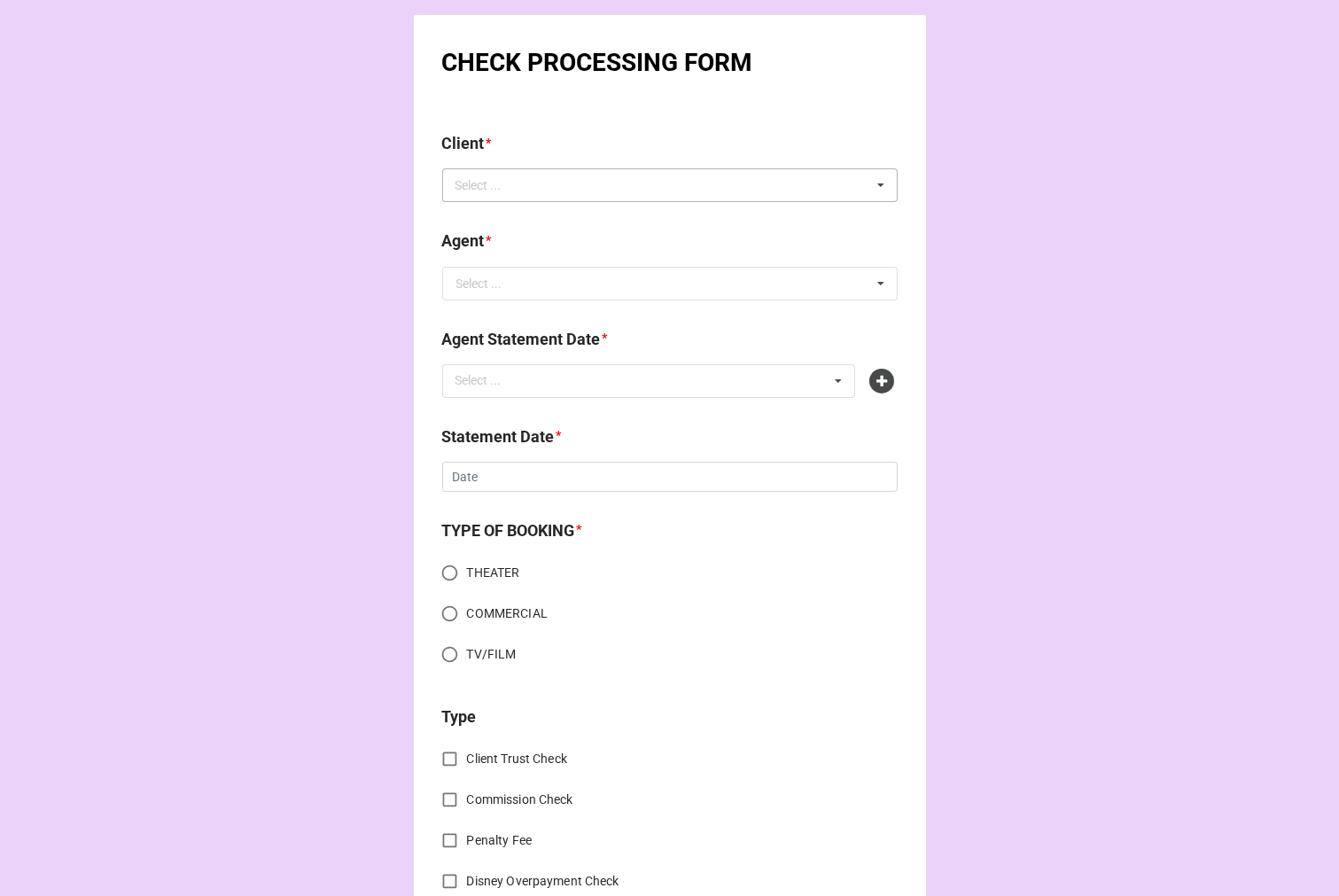
click at [530, 184] on div "Select ... No results found." at bounding box center [670, 185] width 455 height 34
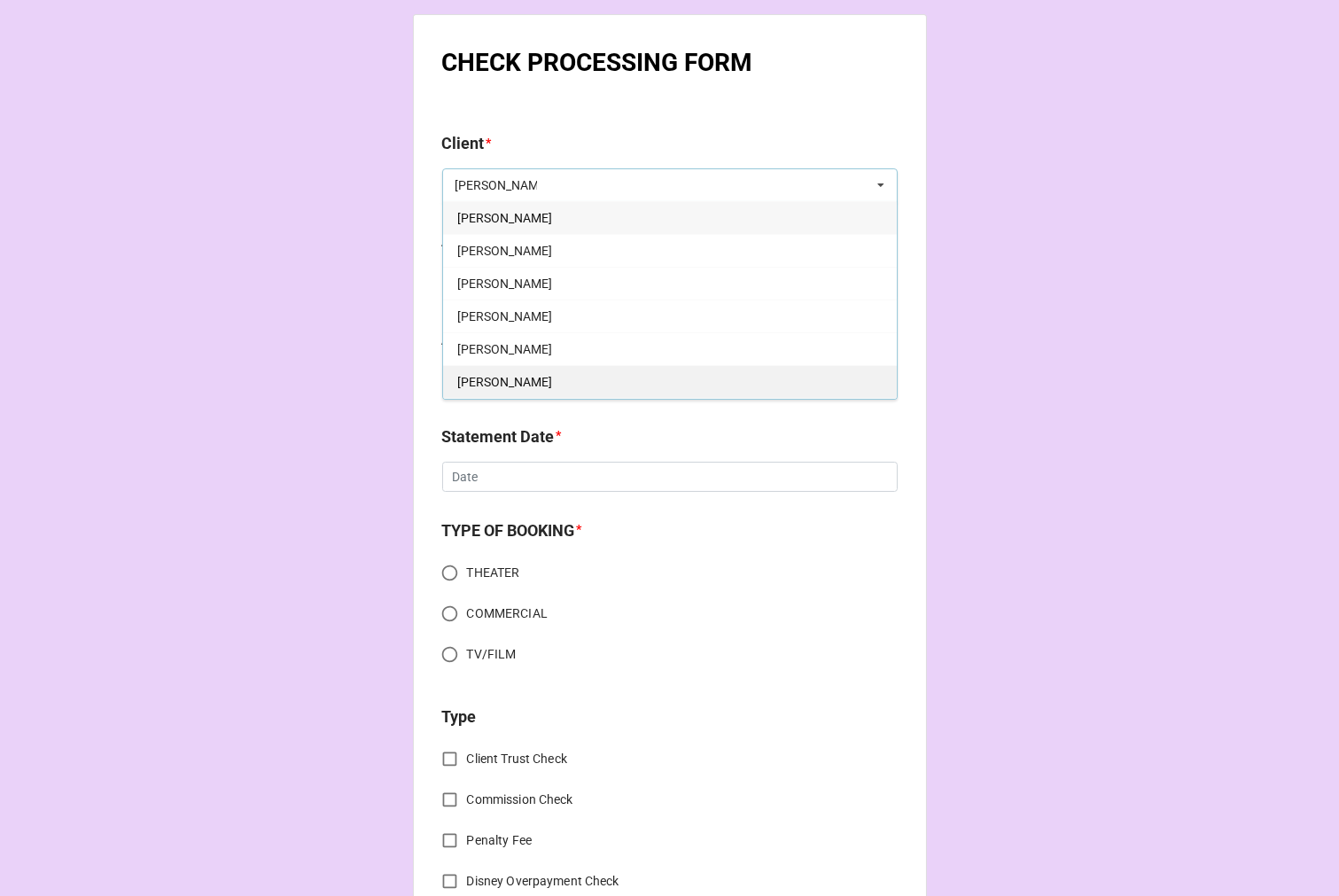
type input "[PERSON_NAME]"
click at [547, 379] on div "[PERSON_NAME]" at bounding box center [669, 382] width 453 height 33
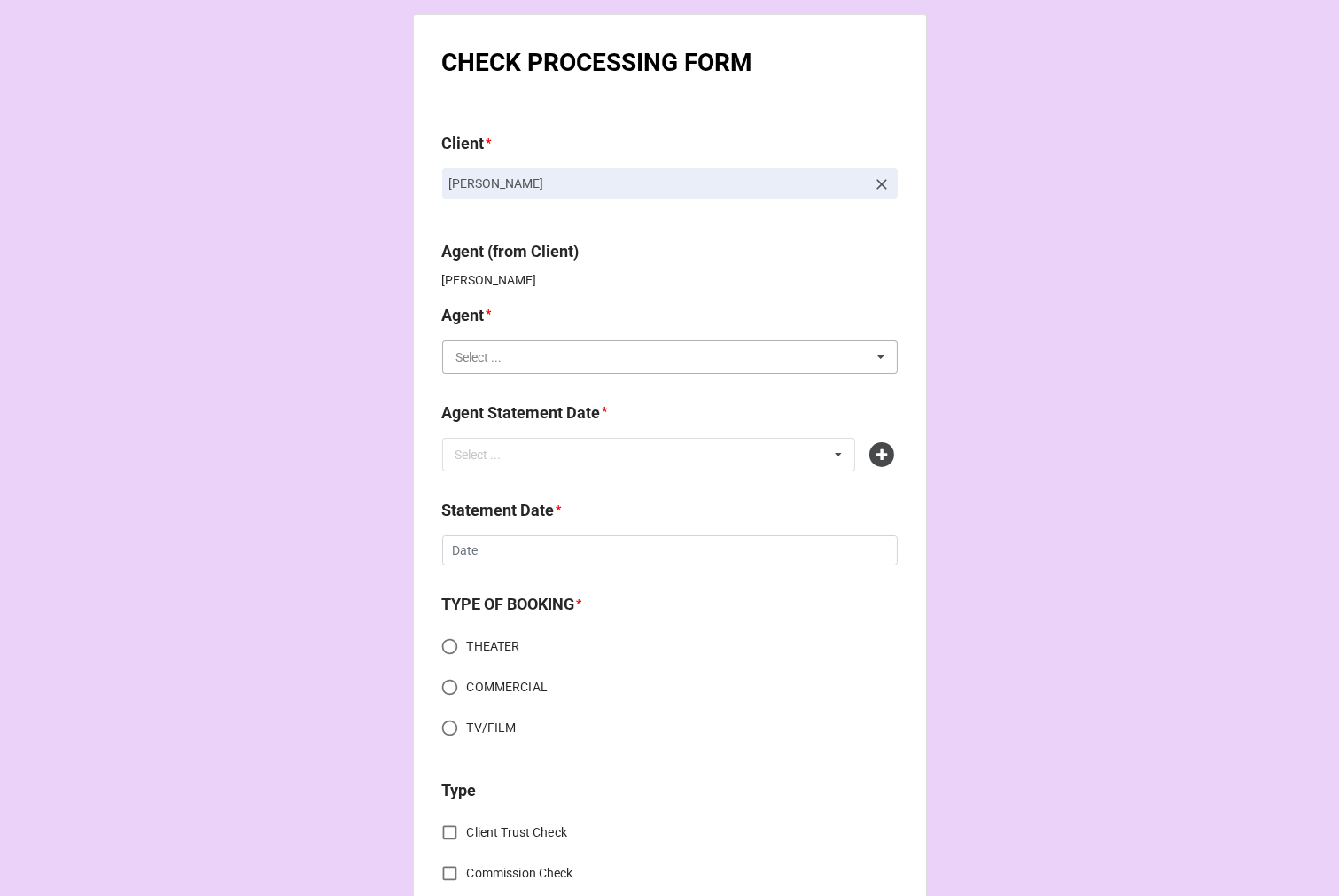
click at [521, 361] on input "text" at bounding box center [670, 357] width 453 height 32
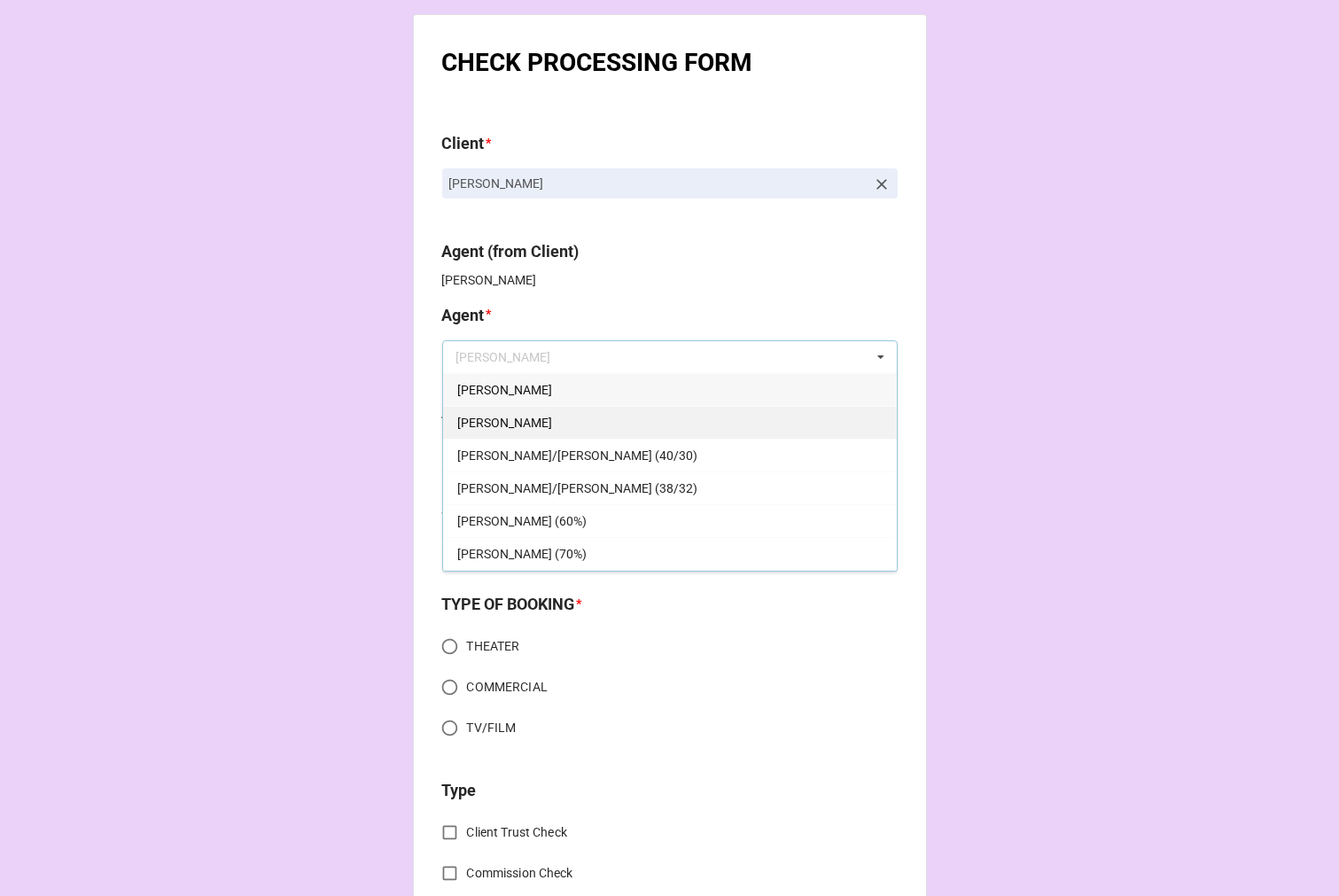
click at [490, 413] on div "[PERSON_NAME]" at bounding box center [669, 422] width 453 height 33
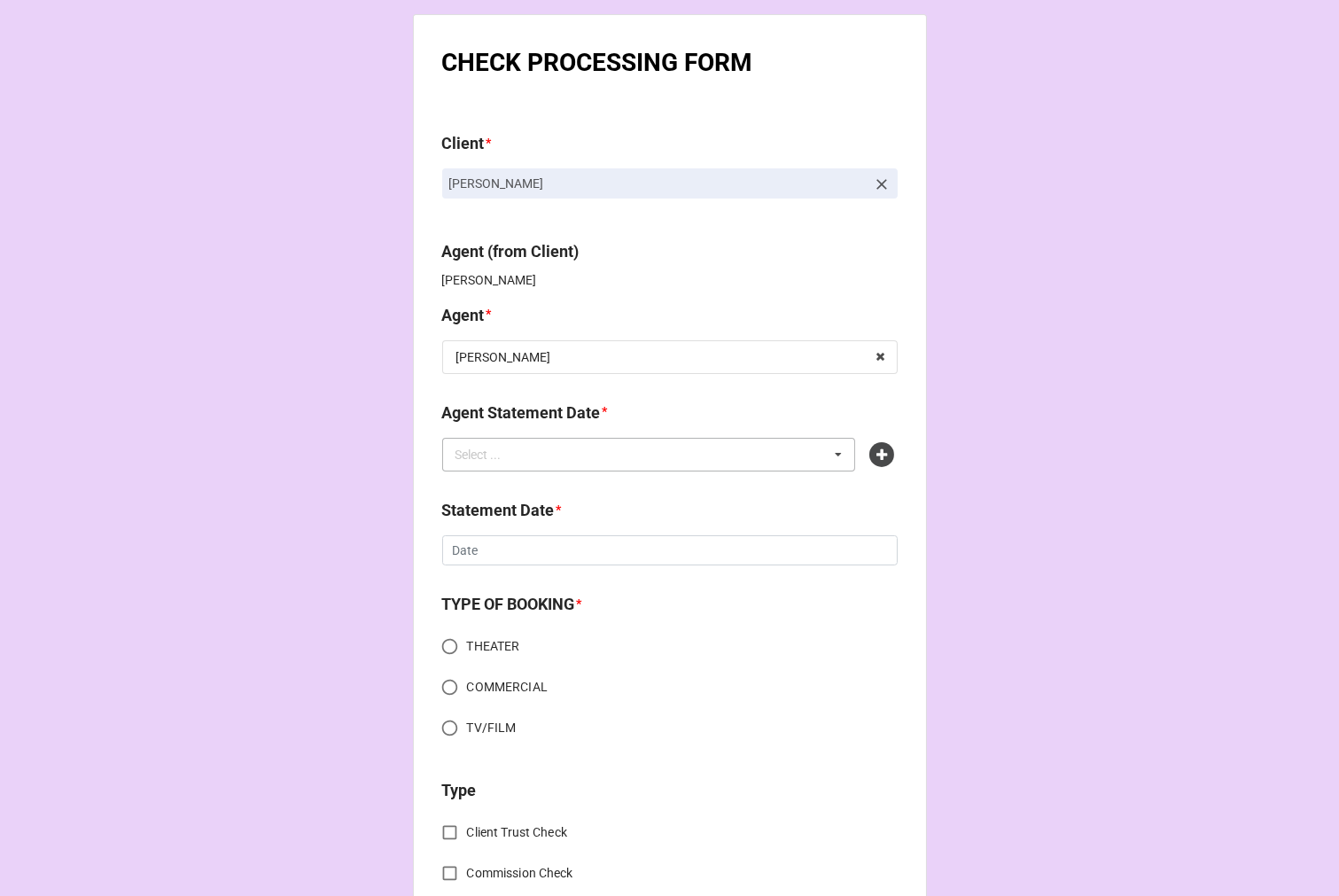
click at [489, 453] on div "Select ..." at bounding box center [489, 453] width 76 height 20
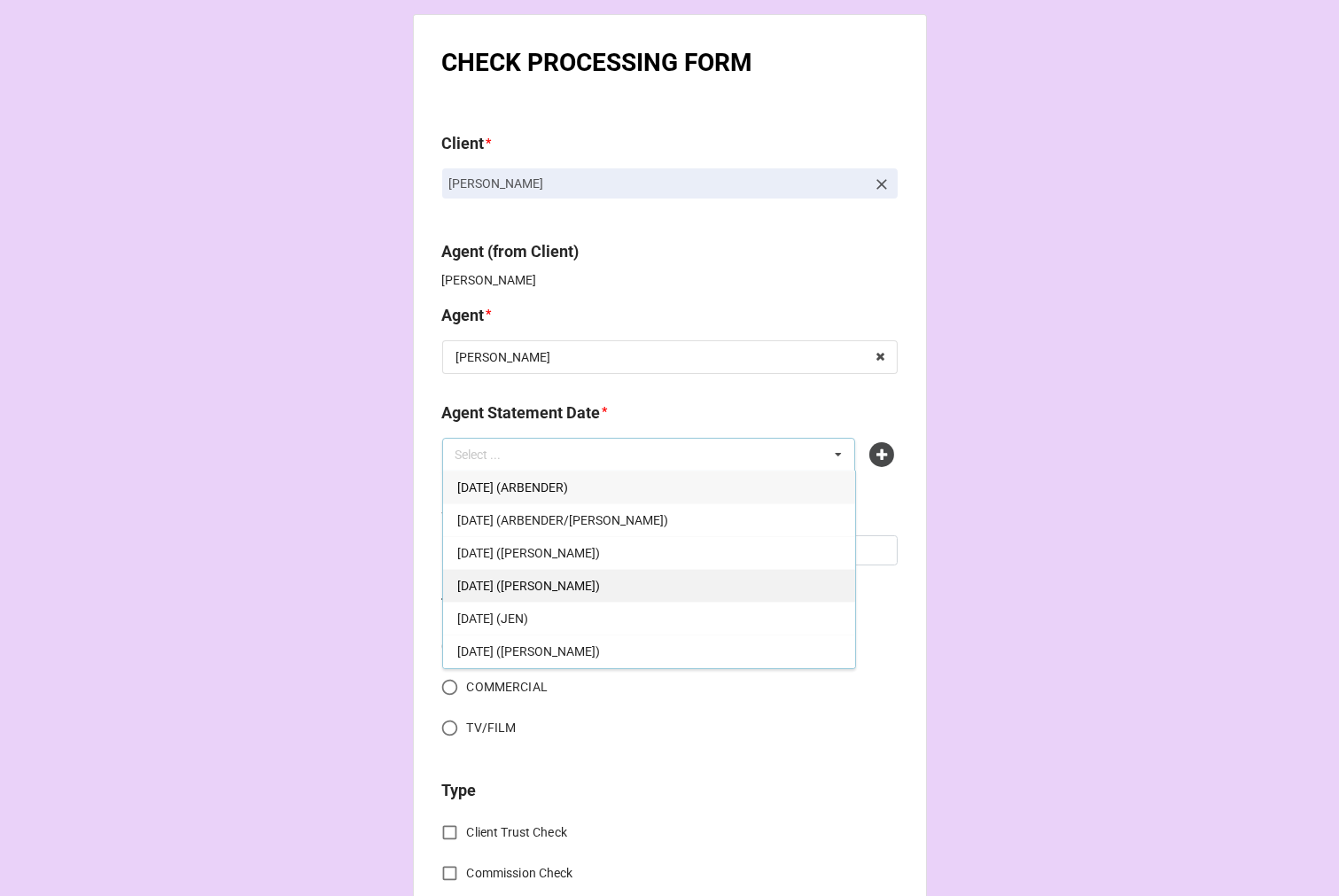
click at [605, 585] on div "[DATE] ([PERSON_NAME])" at bounding box center [649, 586] width 412 height 33
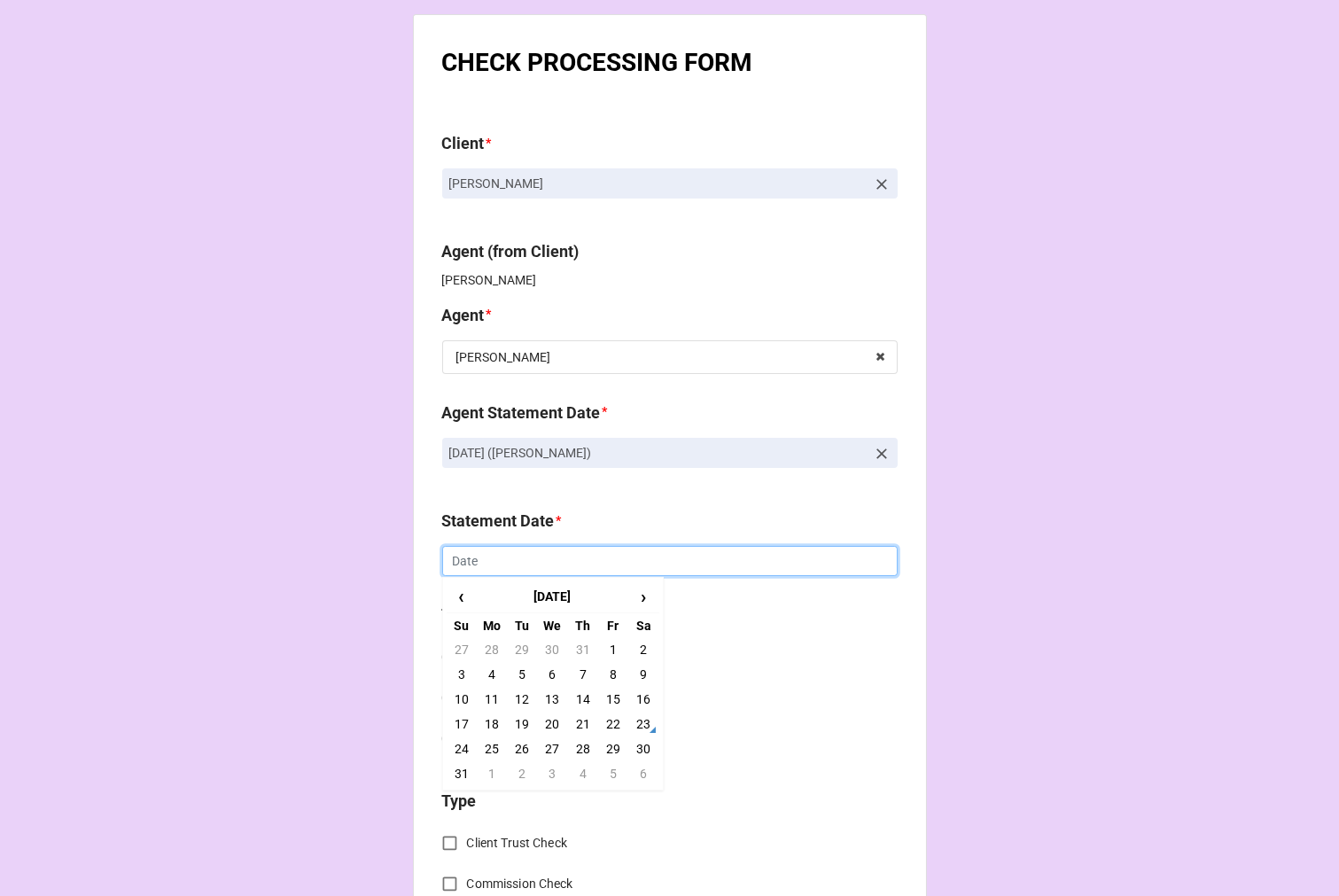
click at [466, 559] on input "text" at bounding box center [670, 561] width 455 height 30
click at [607, 773] on td "5" at bounding box center [613, 774] width 30 height 25
type input "[DATE]"
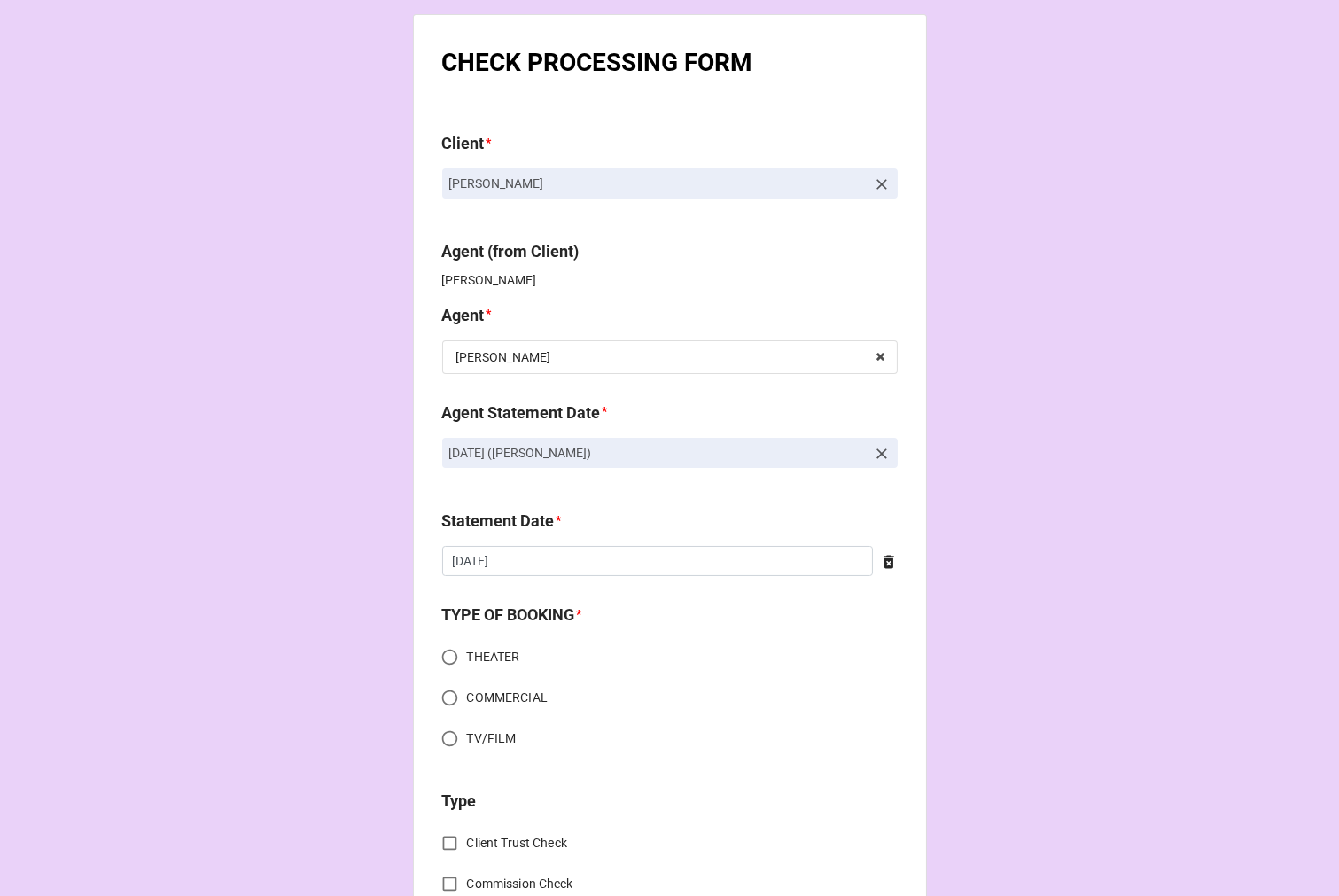
click at [443, 703] on input "COMMERCIAL" at bounding box center [450, 698] width 35 height 35
radio input "true"
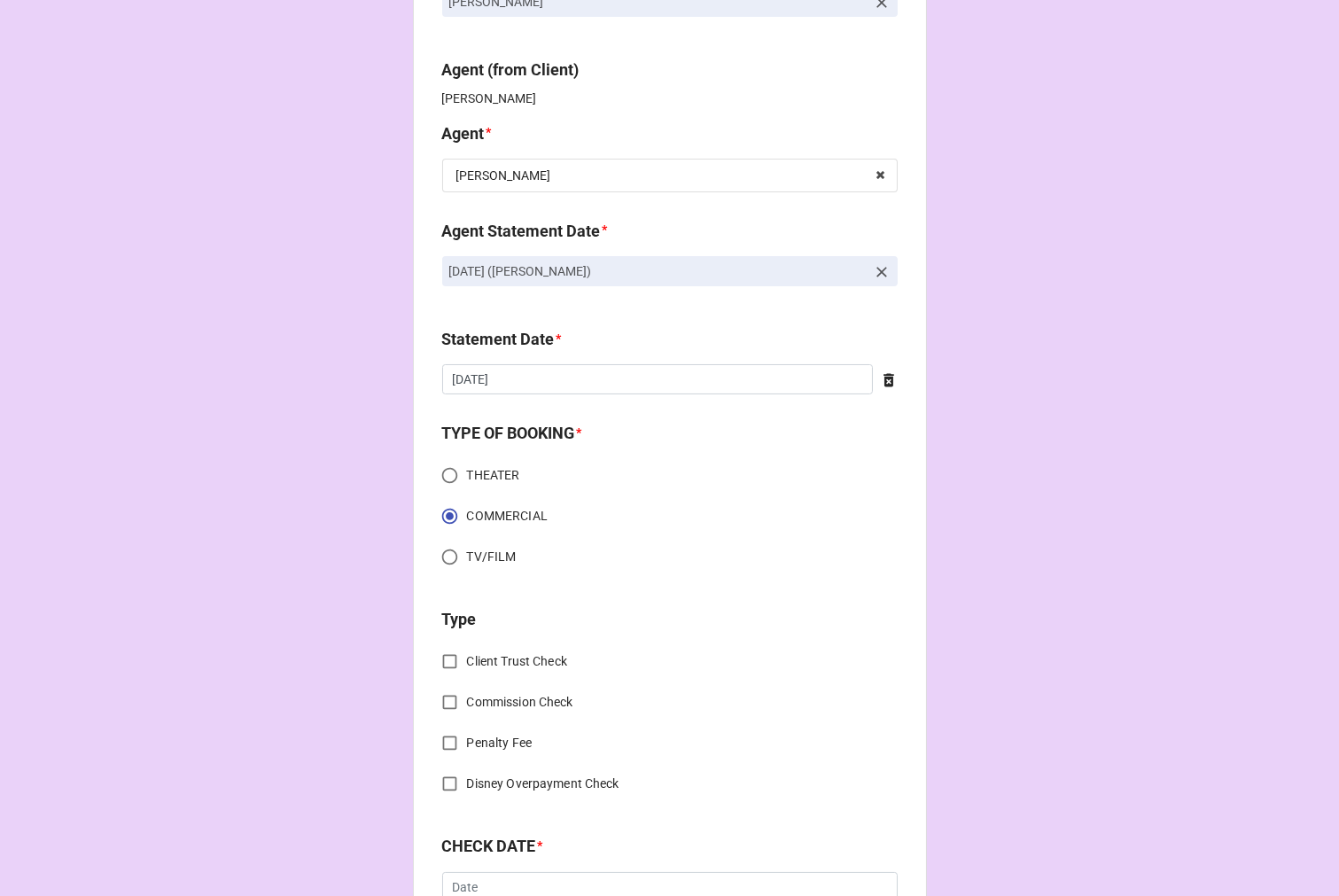
scroll to position [492, 0]
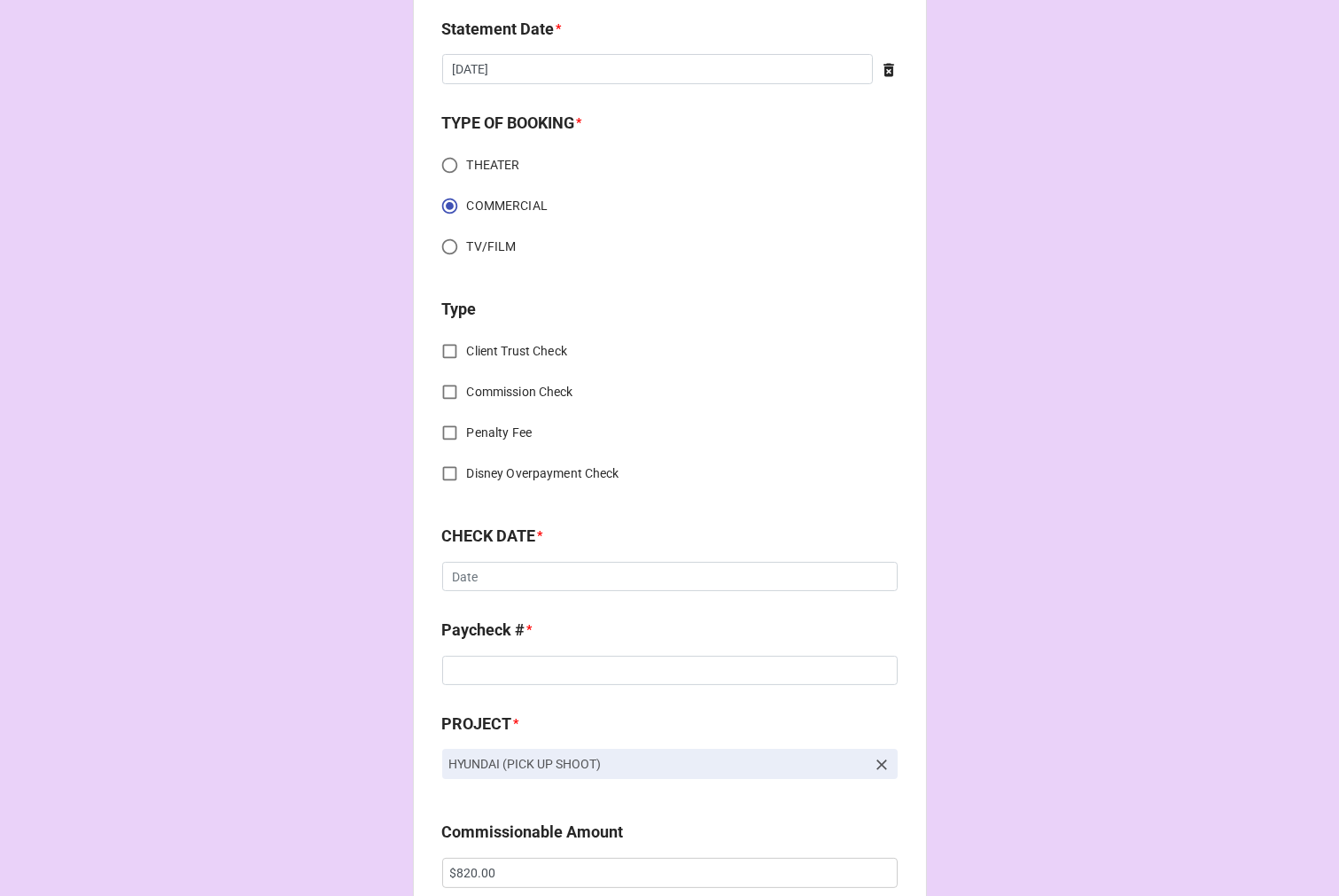
click at [440, 390] on input "Commission Check" at bounding box center [450, 392] width 35 height 35
checkbox input "true"
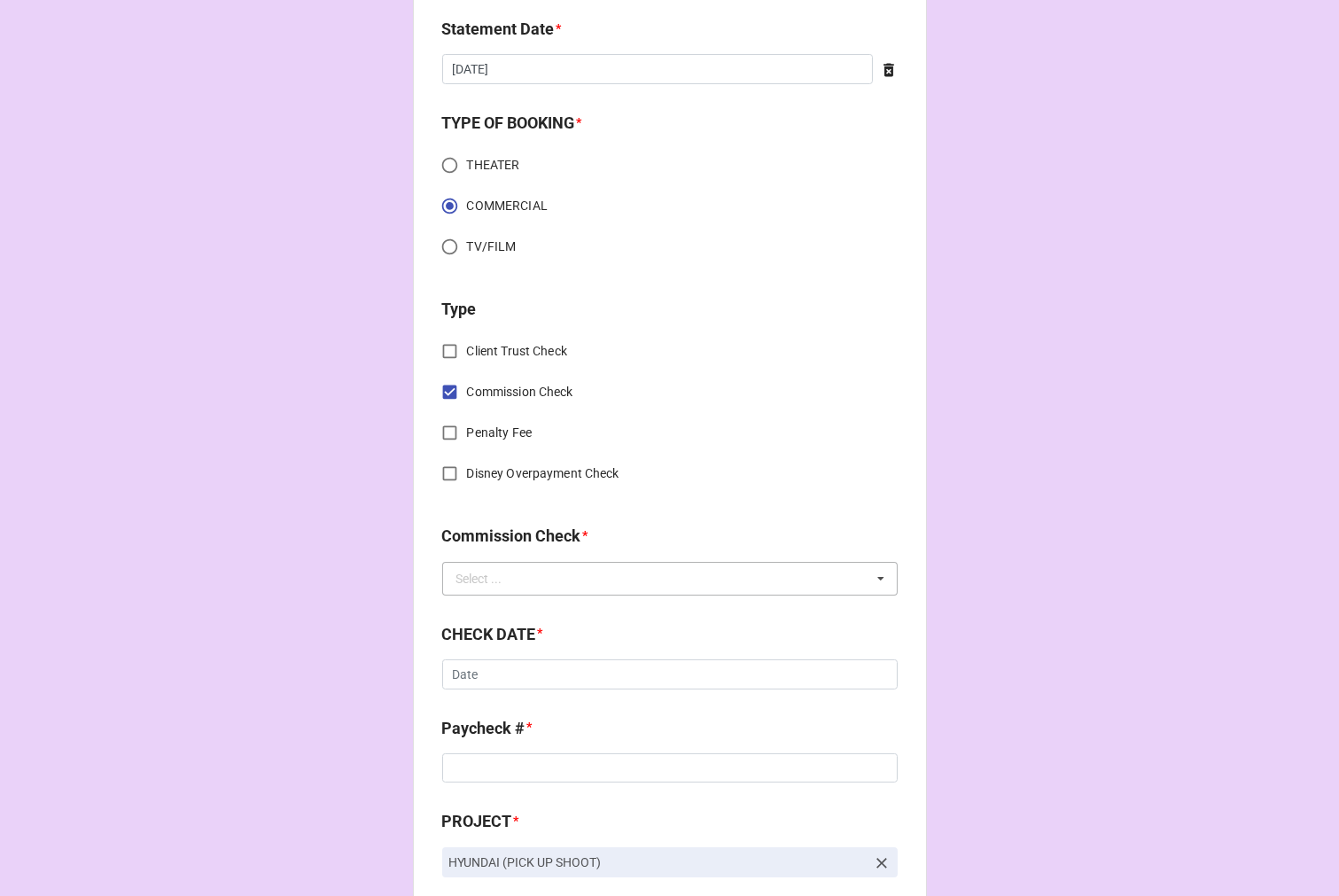
click at [491, 581] on div "Select ..." at bounding box center [480, 578] width 46 height 13
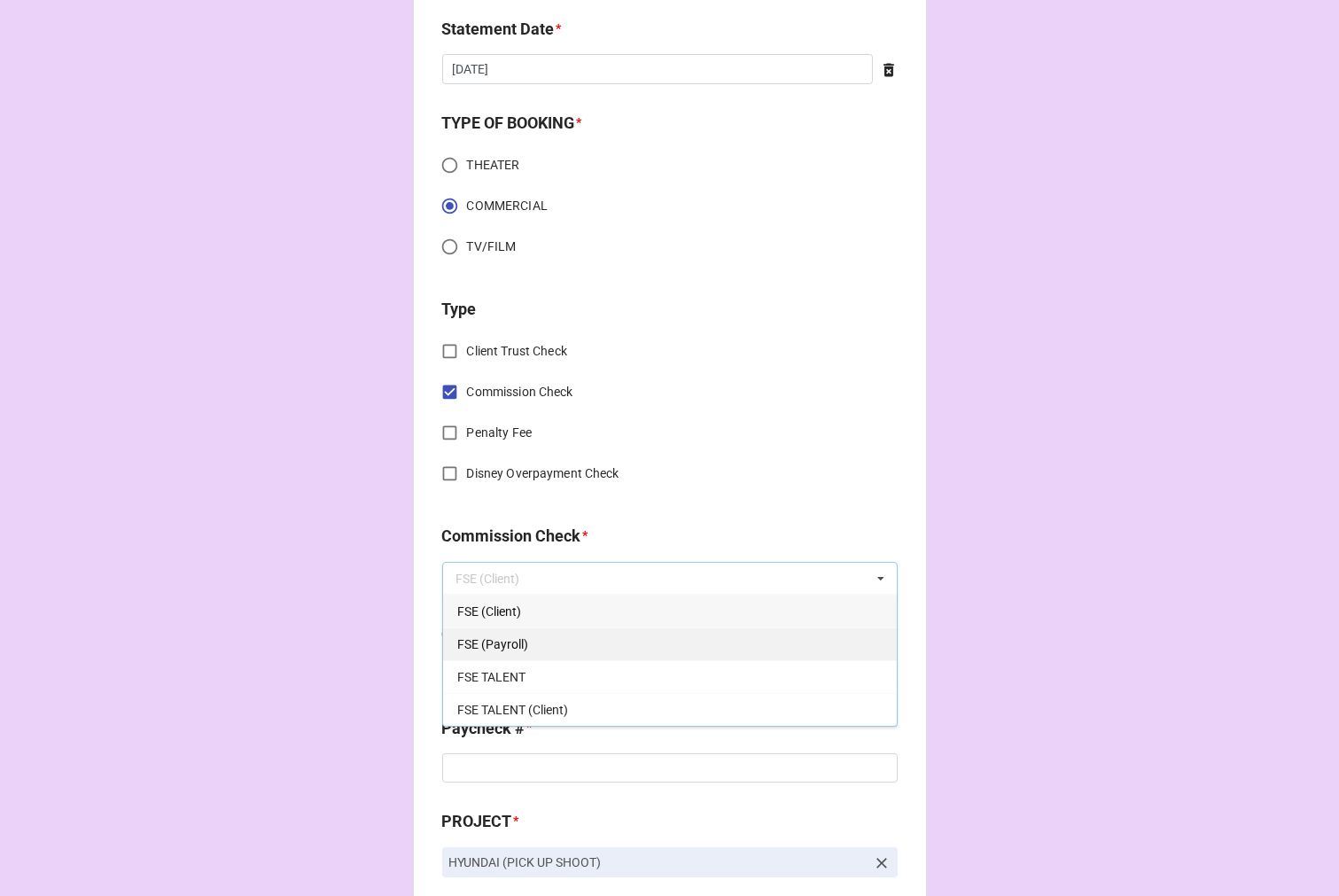
click at [499, 641] on span "FSE (Payroll)" at bounding box center [492, 644] width 71 height 14
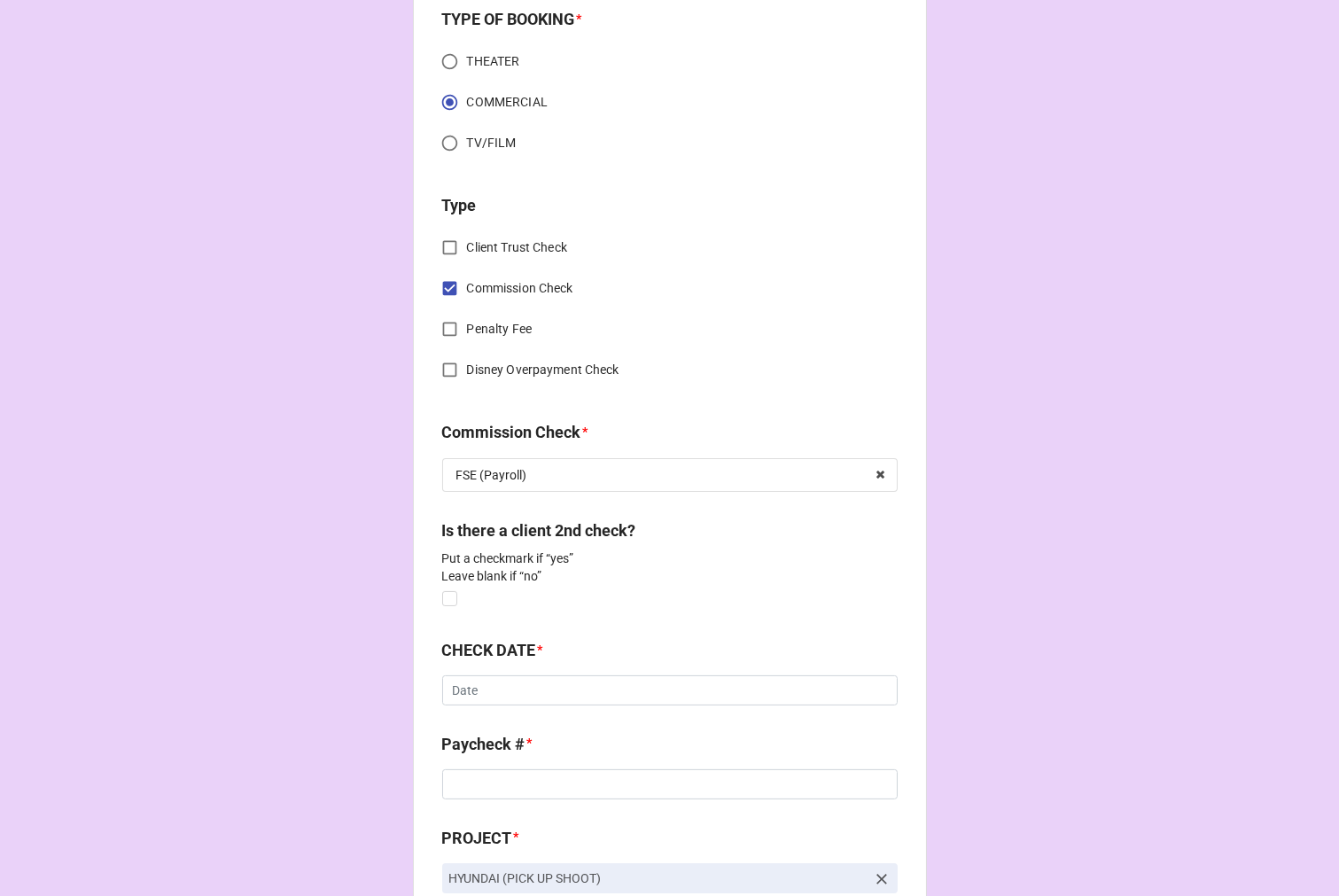
scroll to position [787, 0]
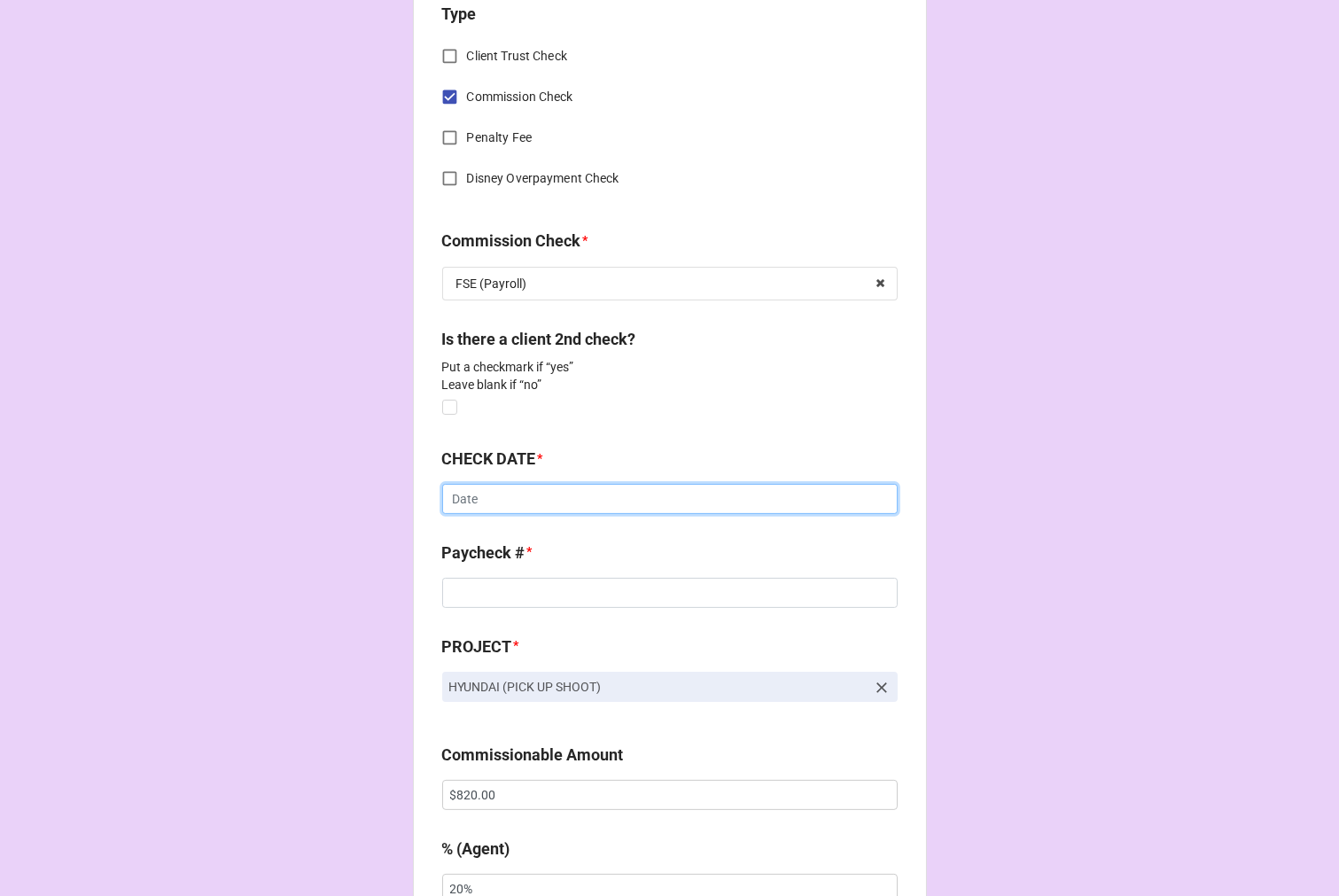
click at [497, 498] on input "text" at bounding box center [670, 499] width 455 height 30
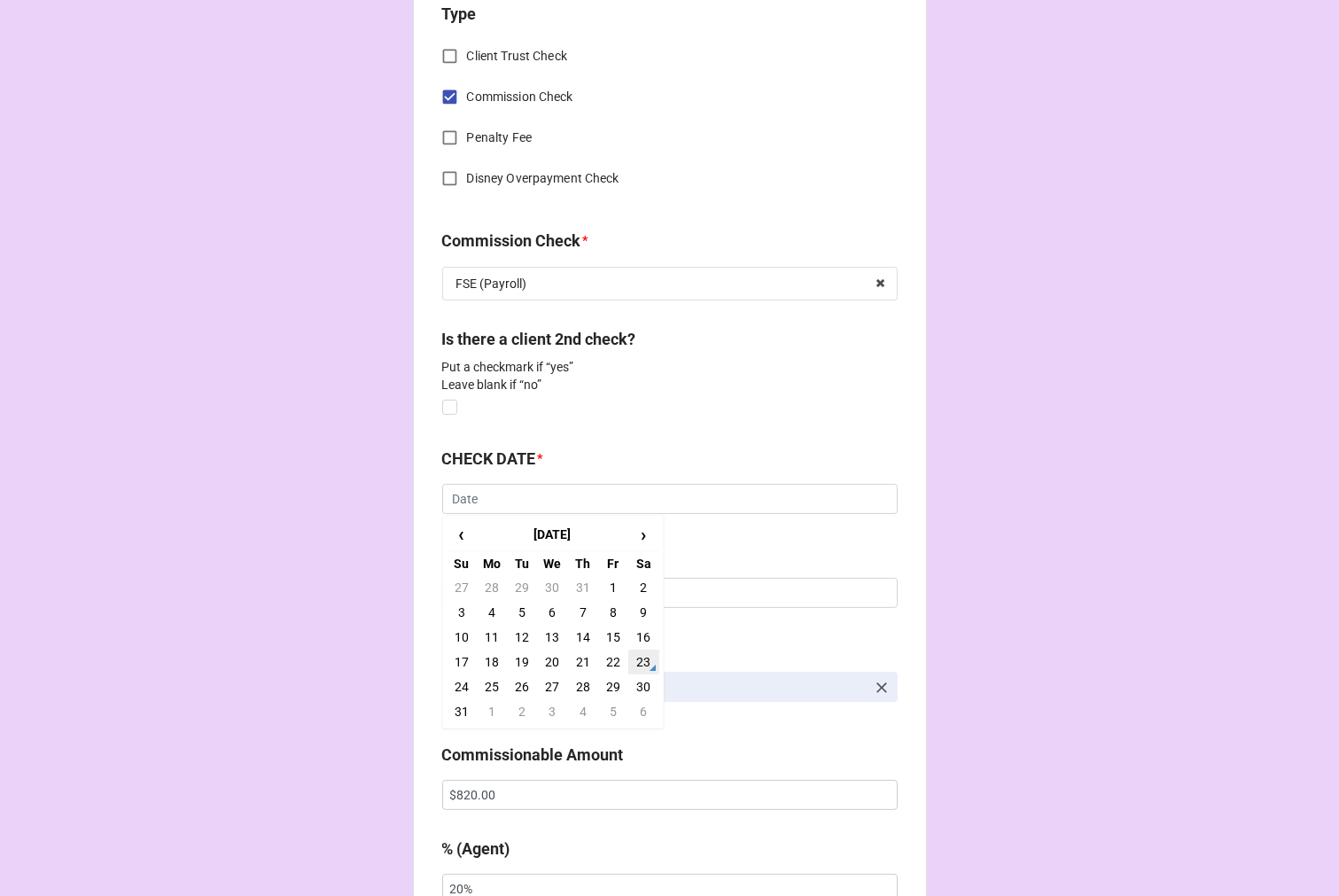
click at [639, 659] on td "23" at bounding box center [643, 662] width 30 height 25
type input "[DATE]"
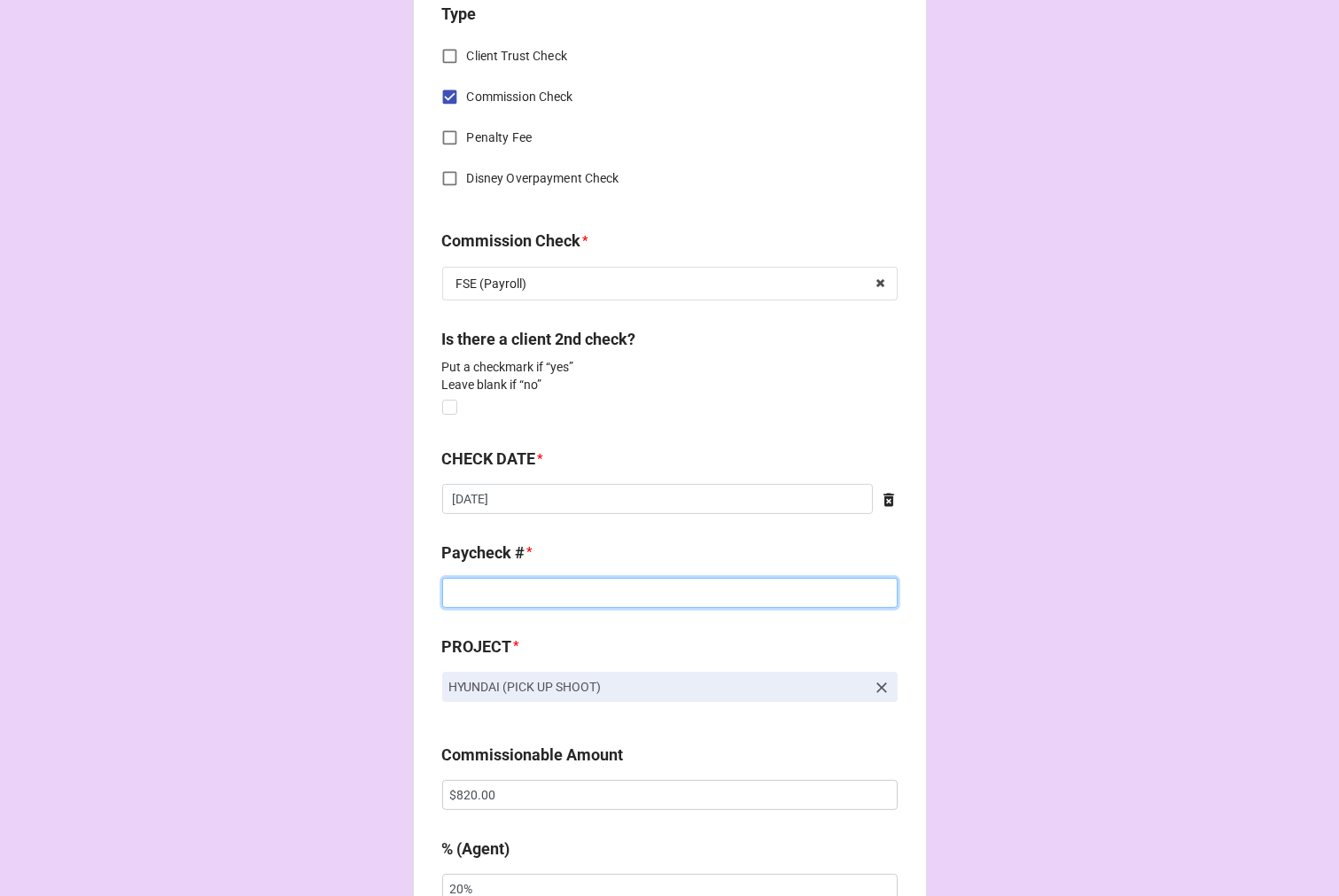
click at [474, 590] on input at bounding box center [670, 593] width 455 height 30
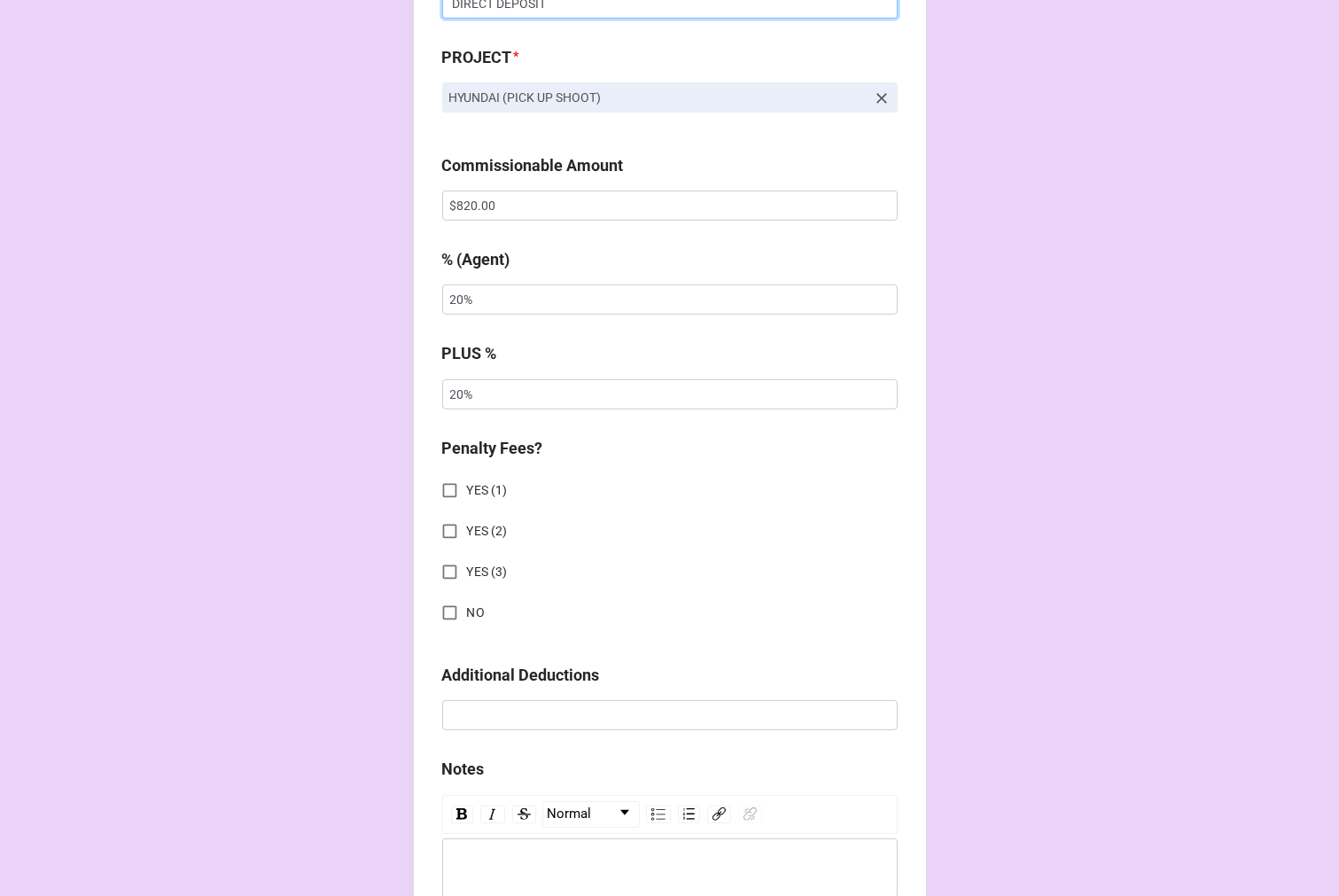
scroll to position [1378, 0]
type input "DIRECT DEPOSIT"
click at [443, 606] on input "NO" at bounding box center [450, 611] width 35 height 35
checkbox input "true"
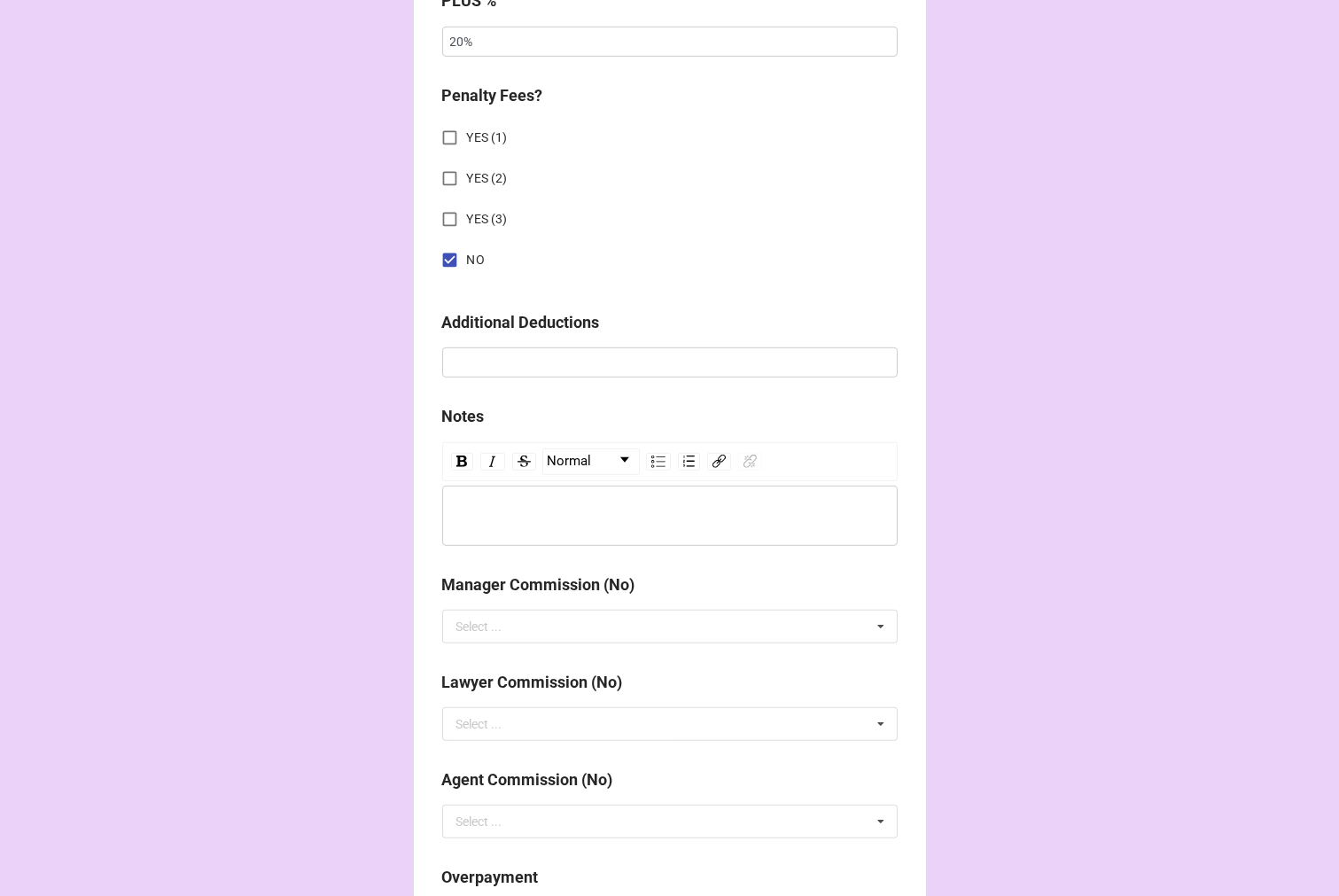
scroll to position [2166, 0]
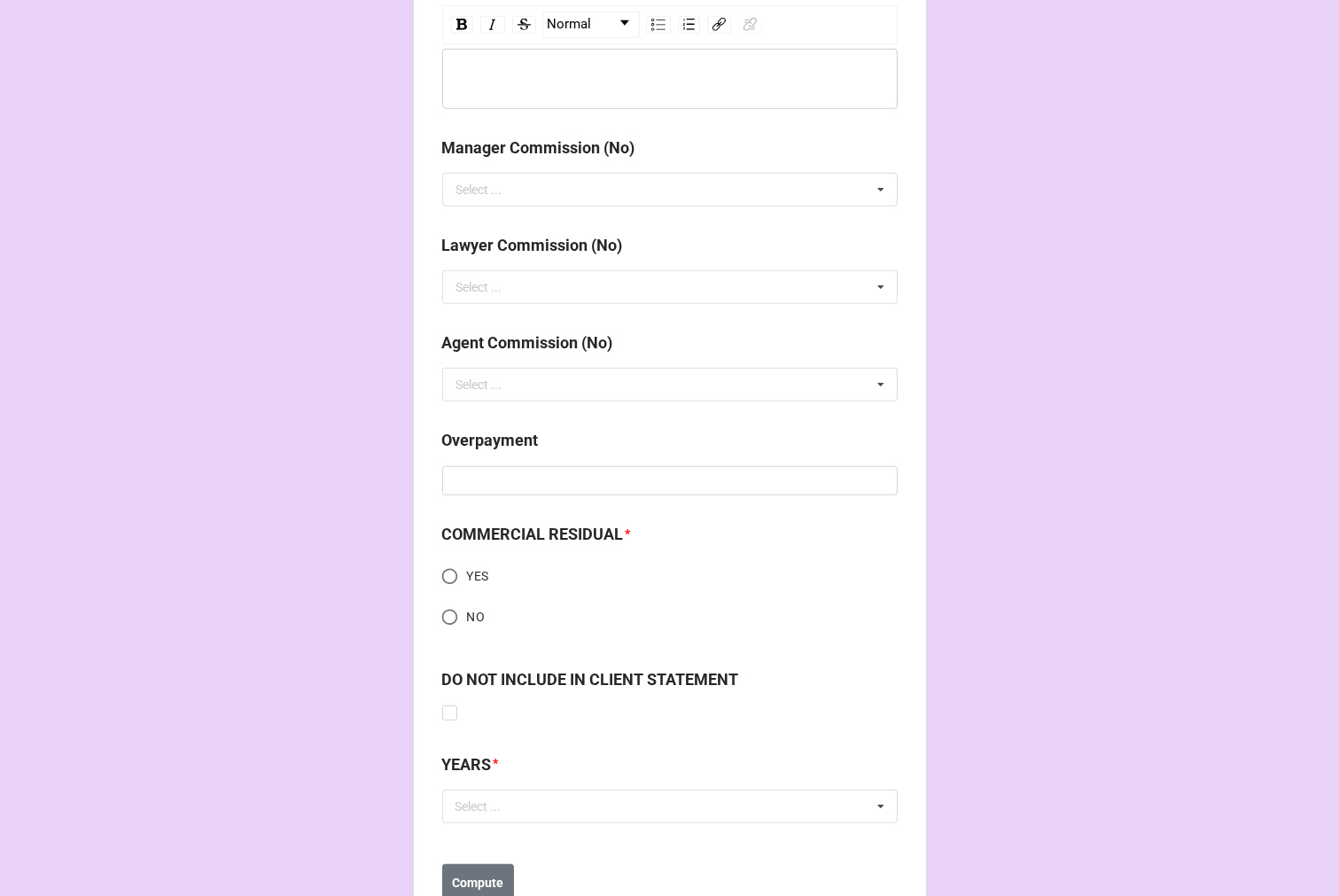
click at [447, 621] on input "NO" at bounding box center [450, 618] width 35 height 35
radio input "true"
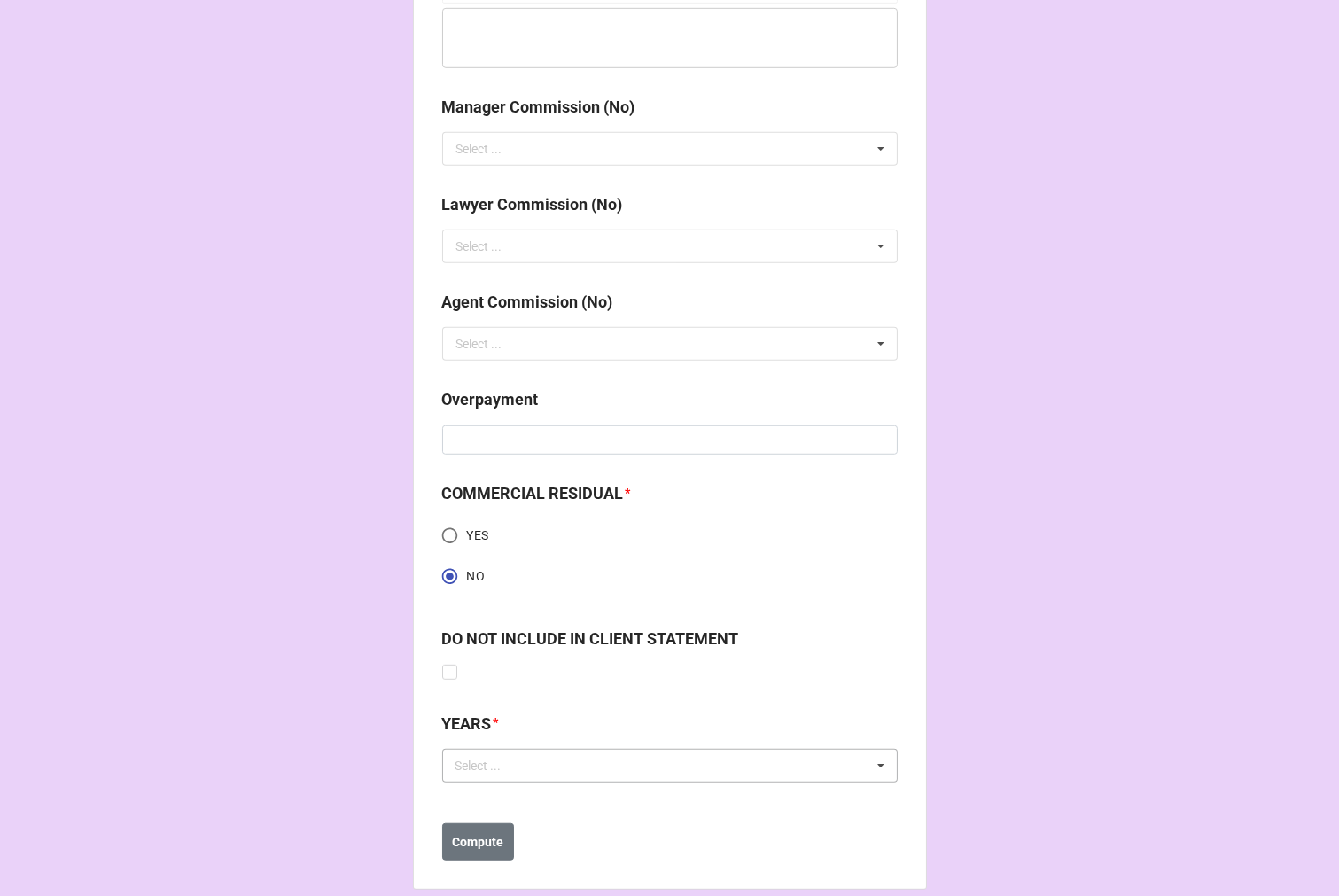
scroll to position [2228, 0]
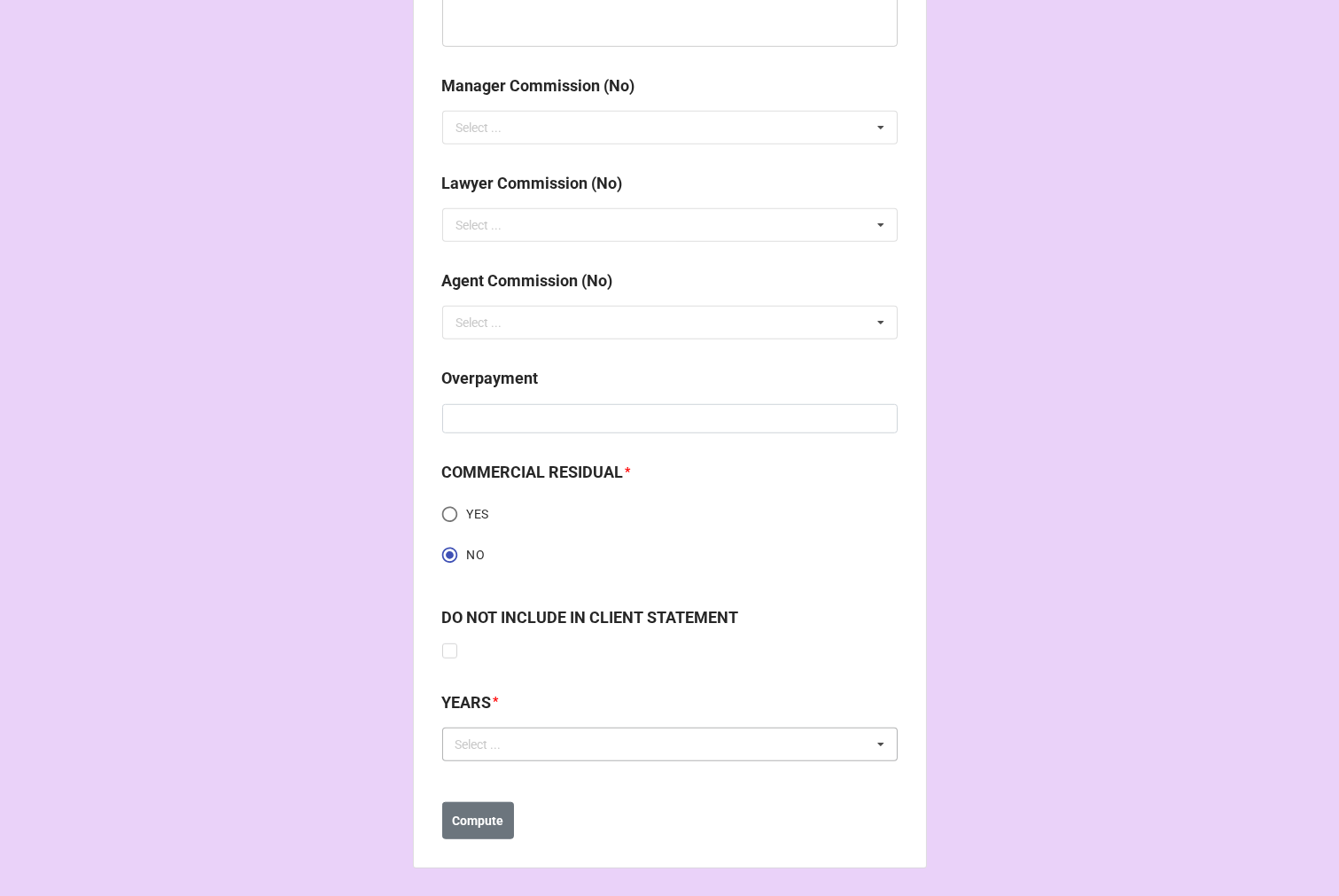
click at [504, 750] on div "Select ..." at bounding box center [489, 743] width 76 height 20
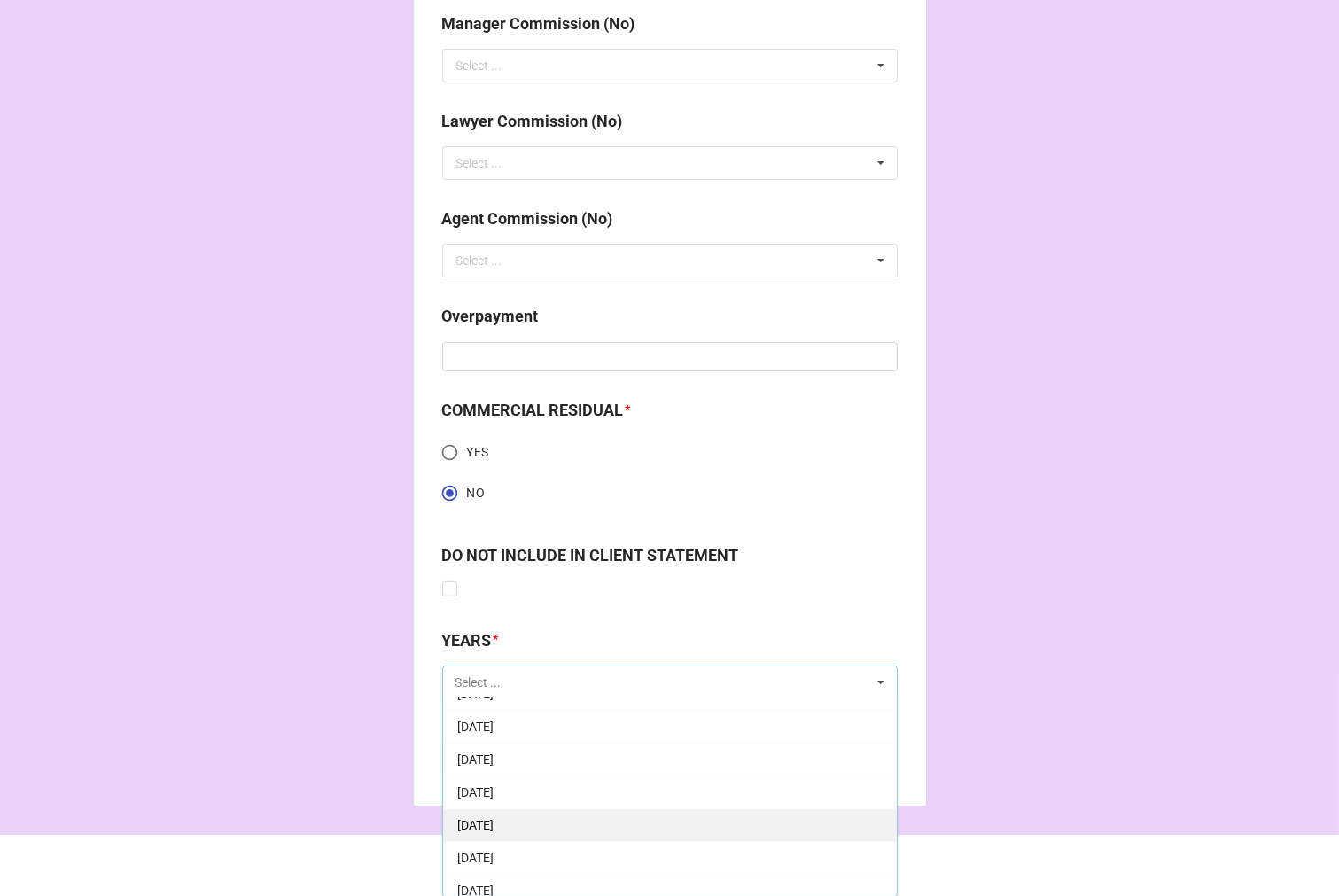
scroll to position [99, 0]
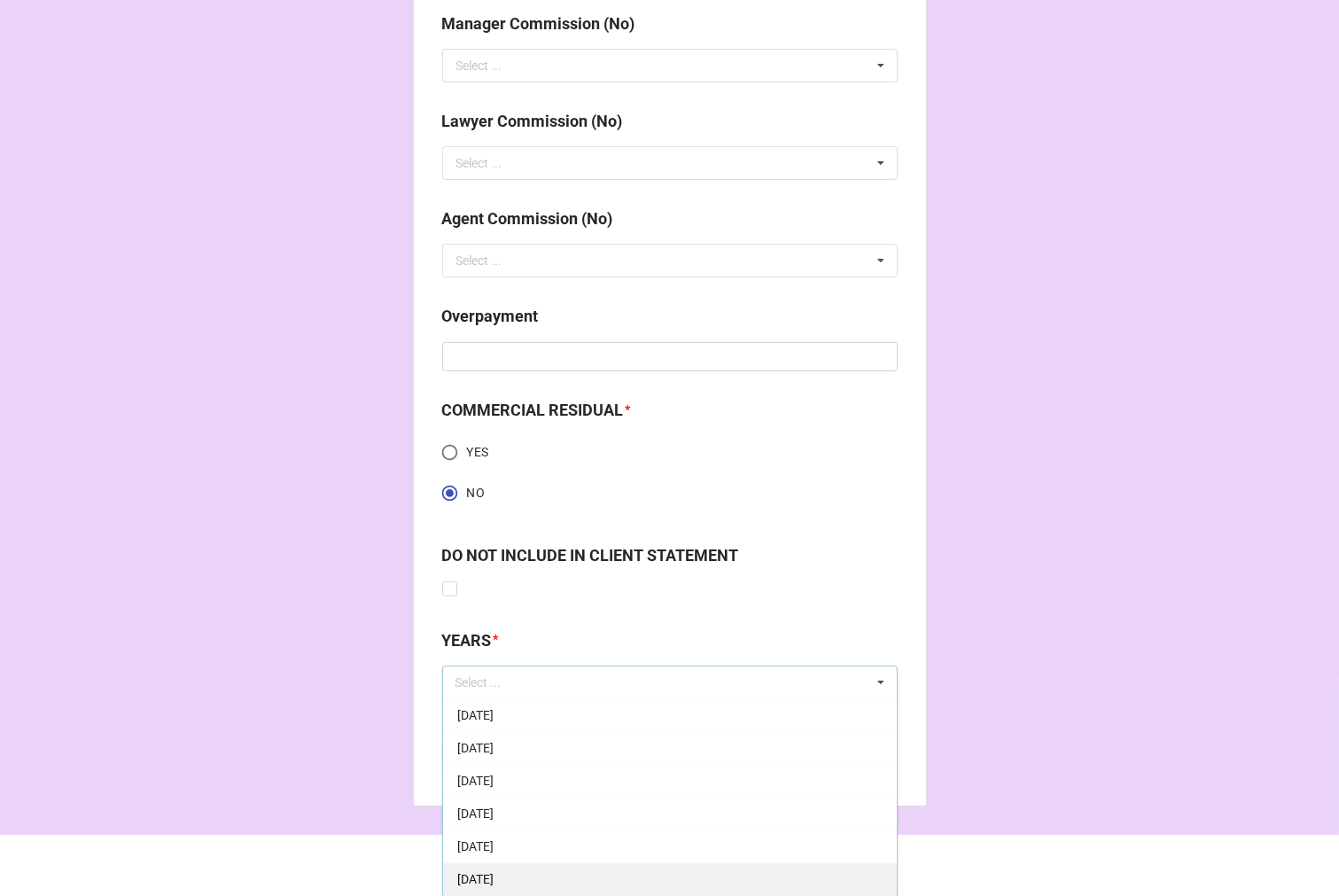
click at [494, 872] on span "[DATE]" at bounding box center [476, 879] width 37 height 14
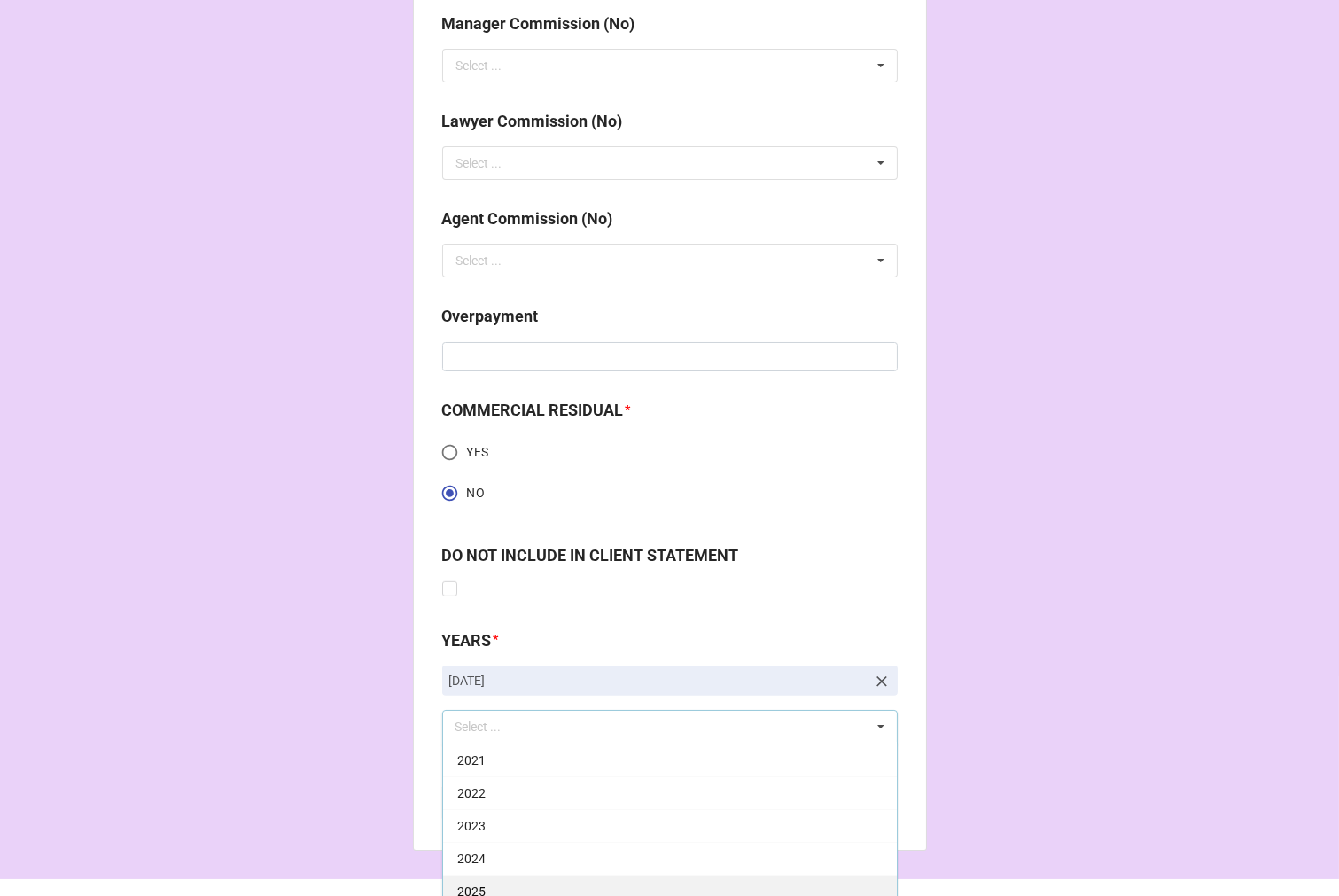
click at [498, 886] on div "2025" at bounding box center [669, 891] width 453 height 33
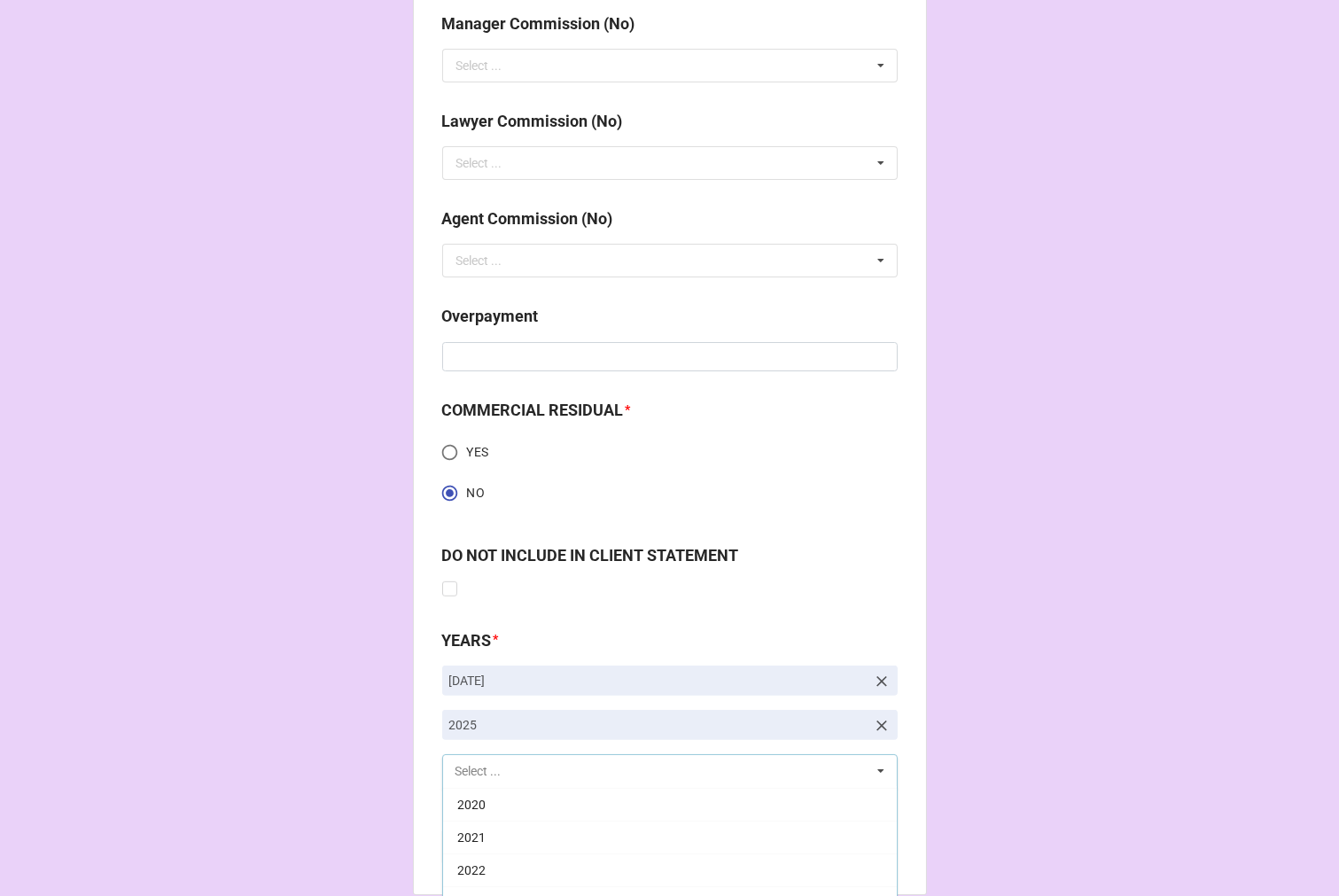
scroll to position [360, 0]
click at [495, 853] on b "Compute" at bounding box center [478, 847] width 51 height 18
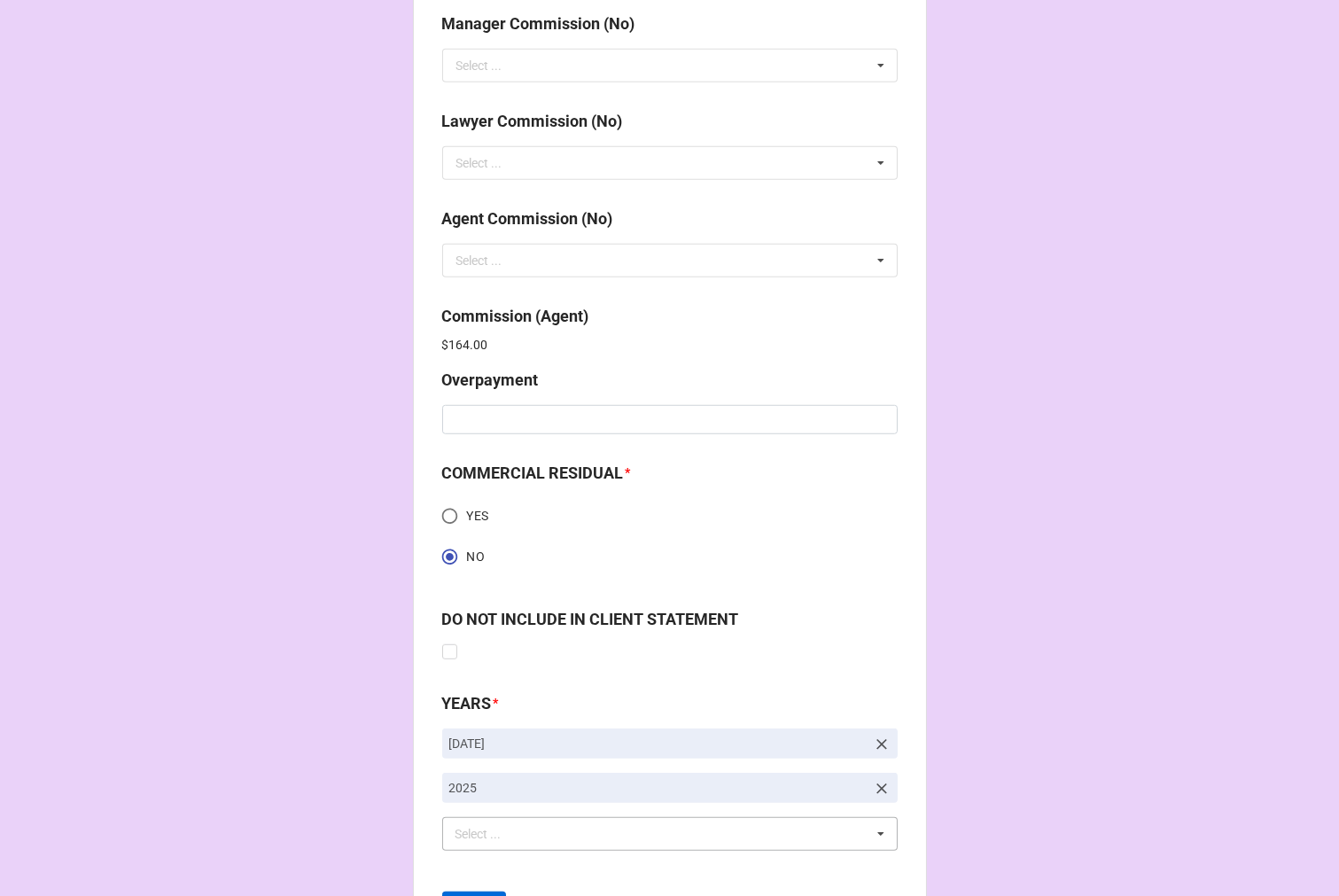
scroll to position [2380, 0]
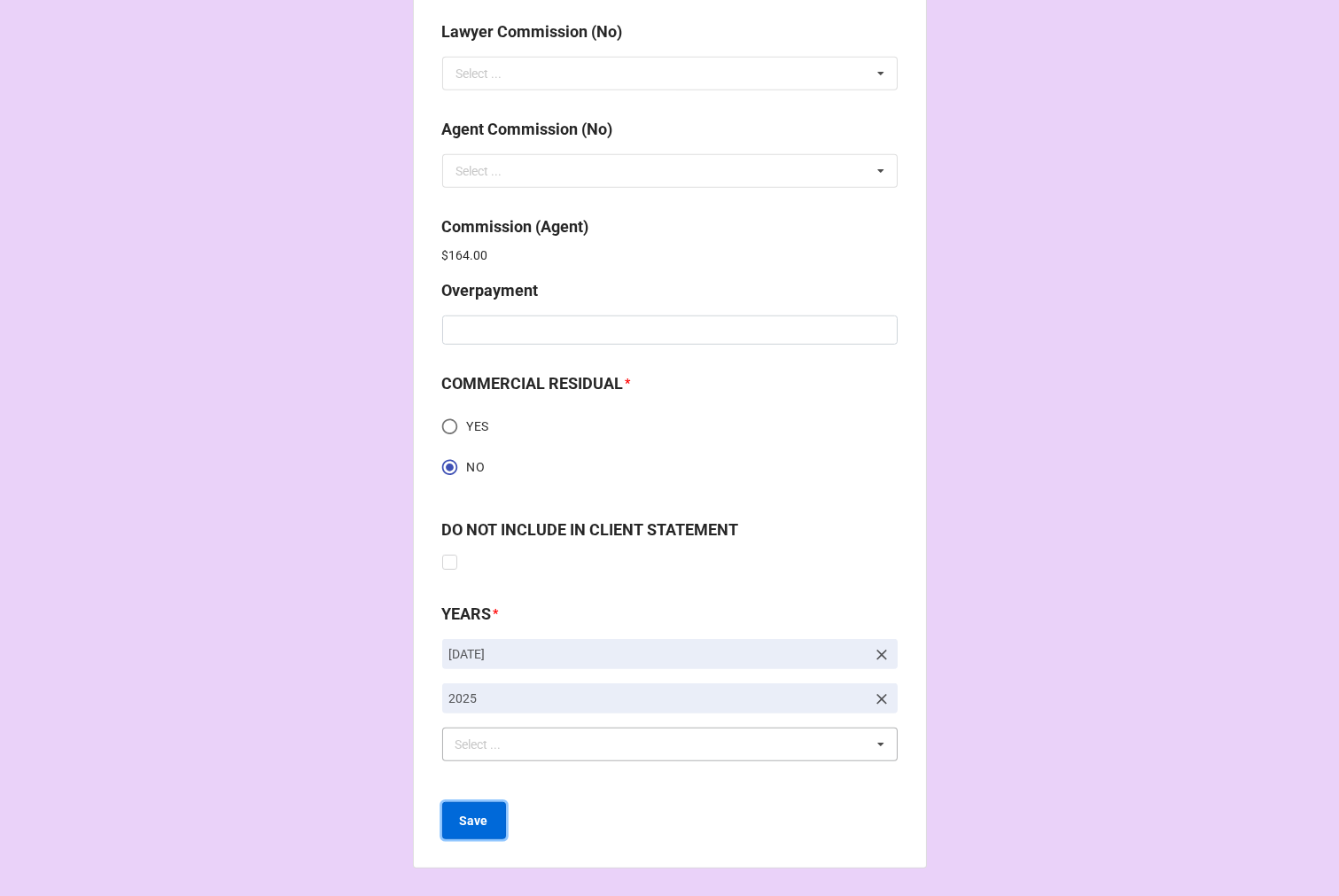
click at [475, 829] on button "Save" at bounding box center [475, 821] width 64 height 38
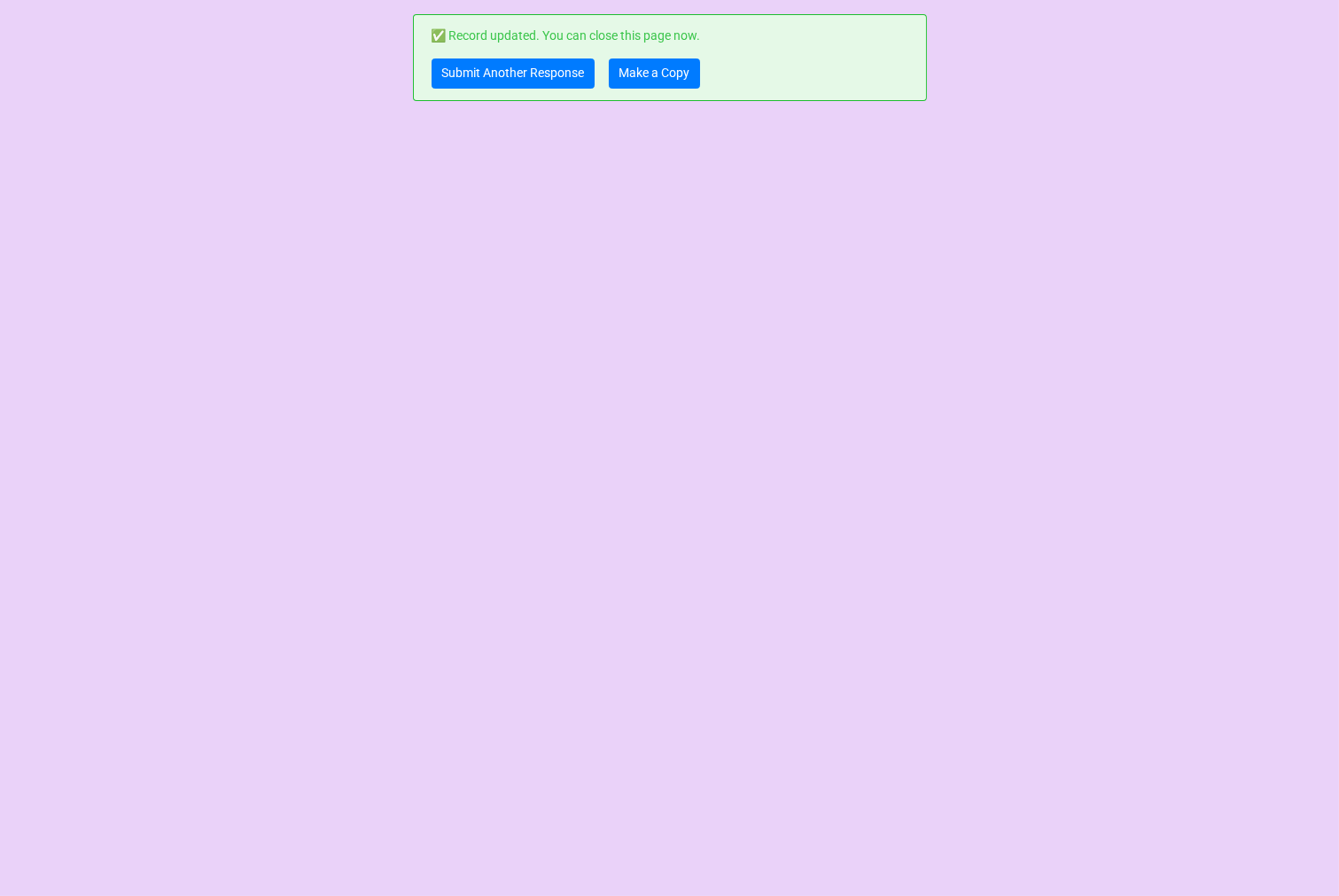
scroll to position [0, 0]
